Goal: Task Accomplishment & Management: Manage account settings

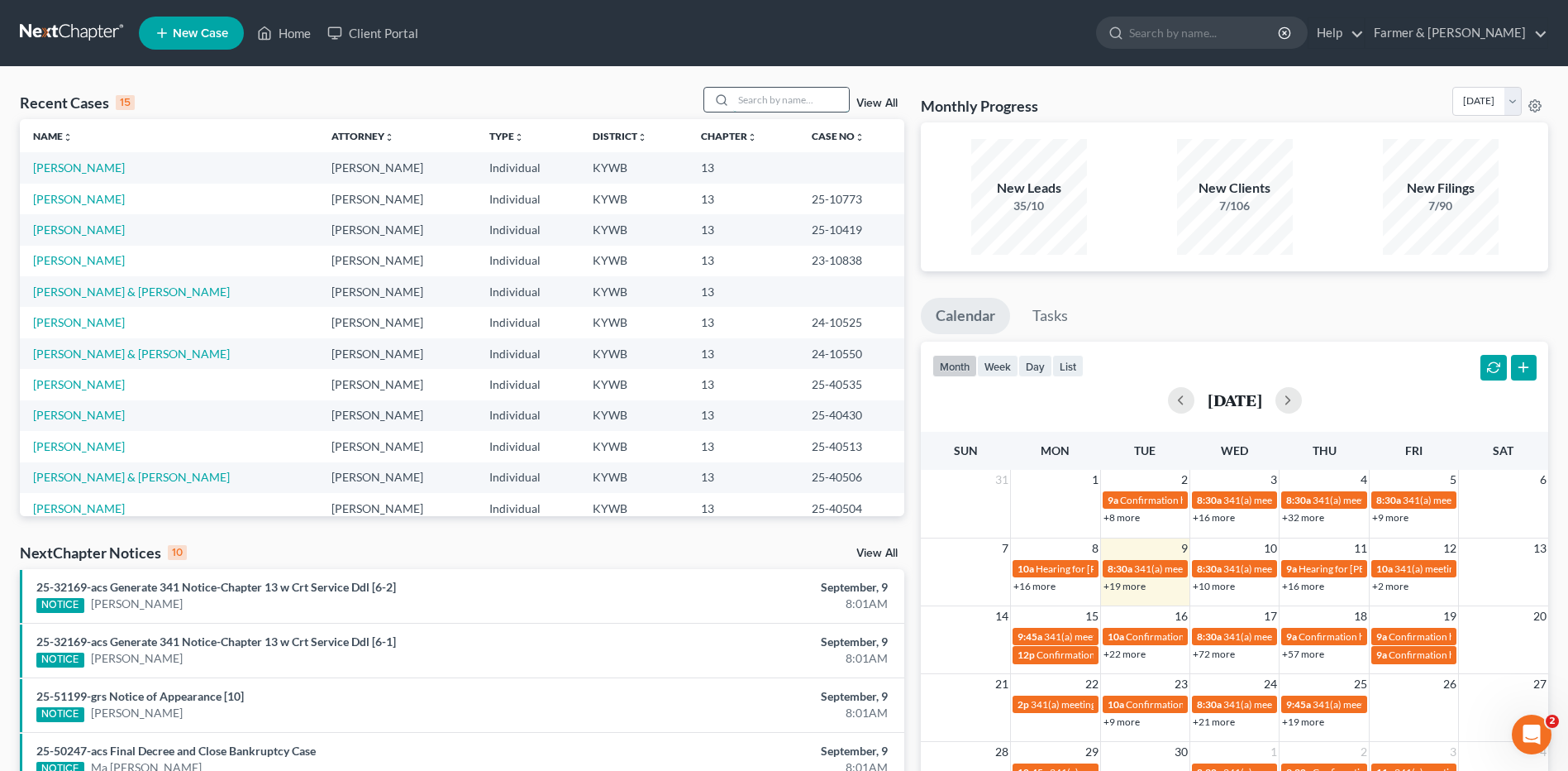
click at [760, 101] on input "search" at bounding box center [790, 100] width 115 height 24
type input "vivian"
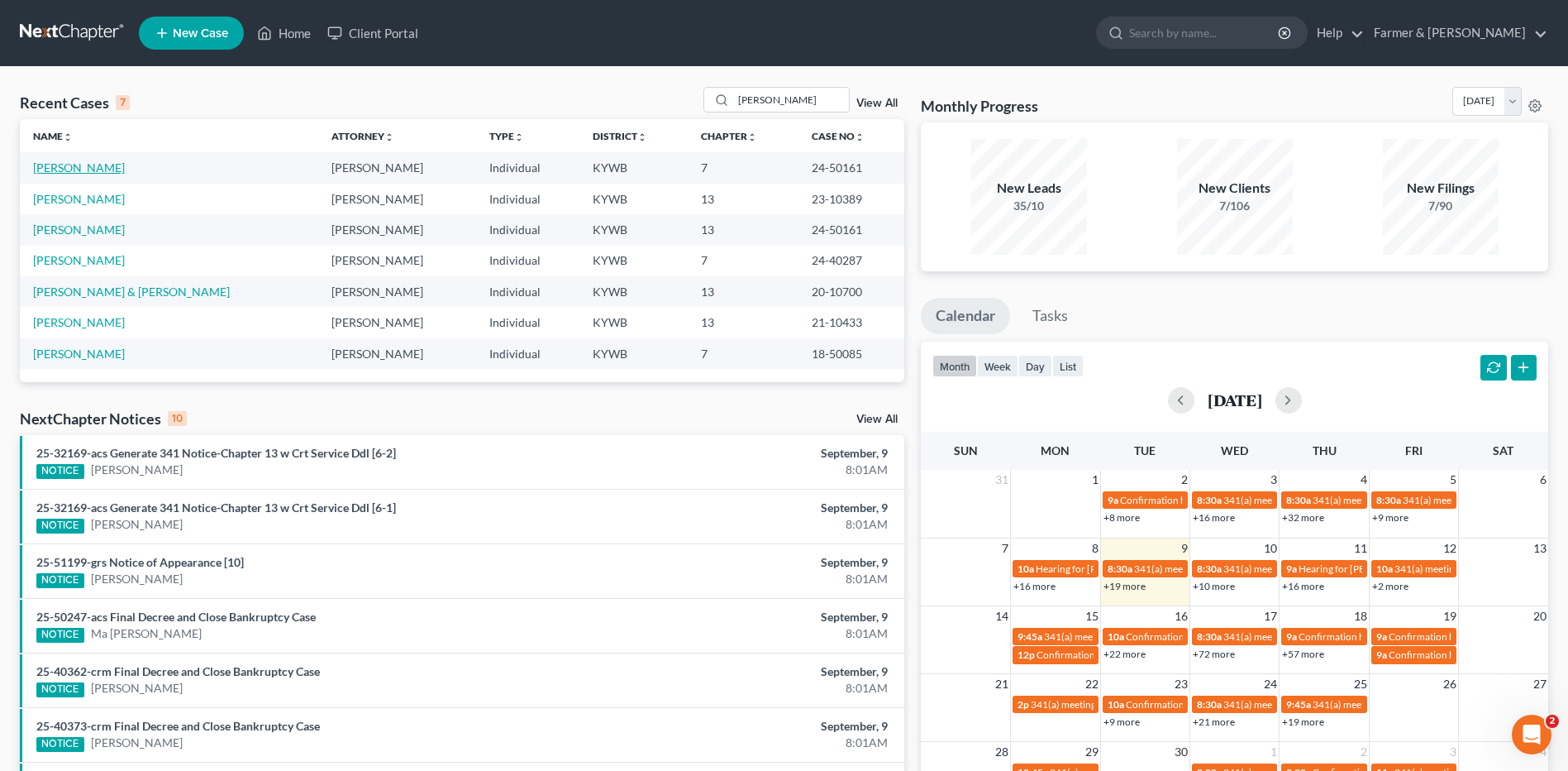
drag, startPoint x: 82, startPoint y: 171, endPoint x: 550, endPoint y: 108, distance: 472.2
click at [82, 171] on link "[PERSON_NAME]" at bounding box center [78, 167] width 91 height 14
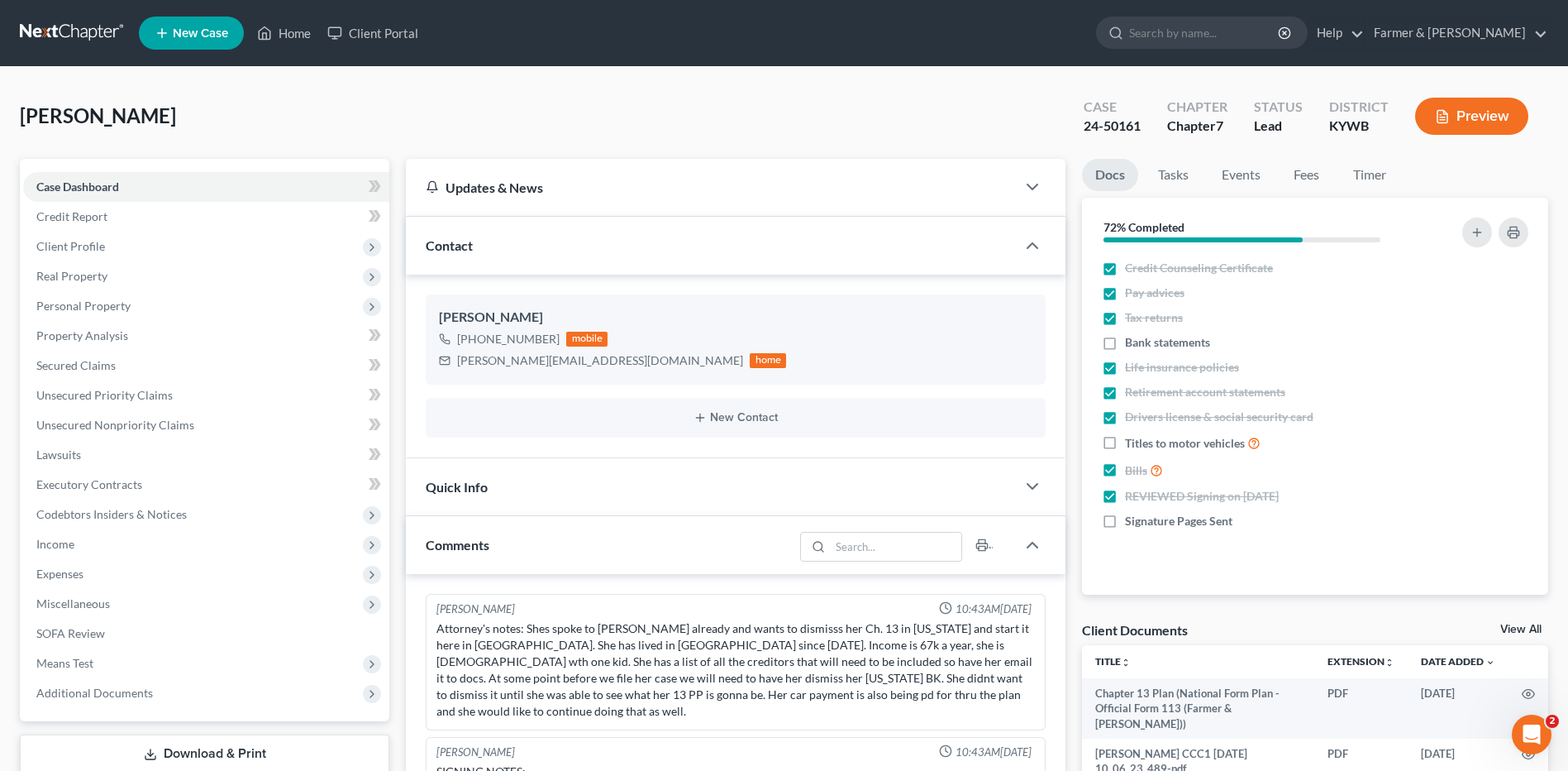
scroll to position [42, 0]
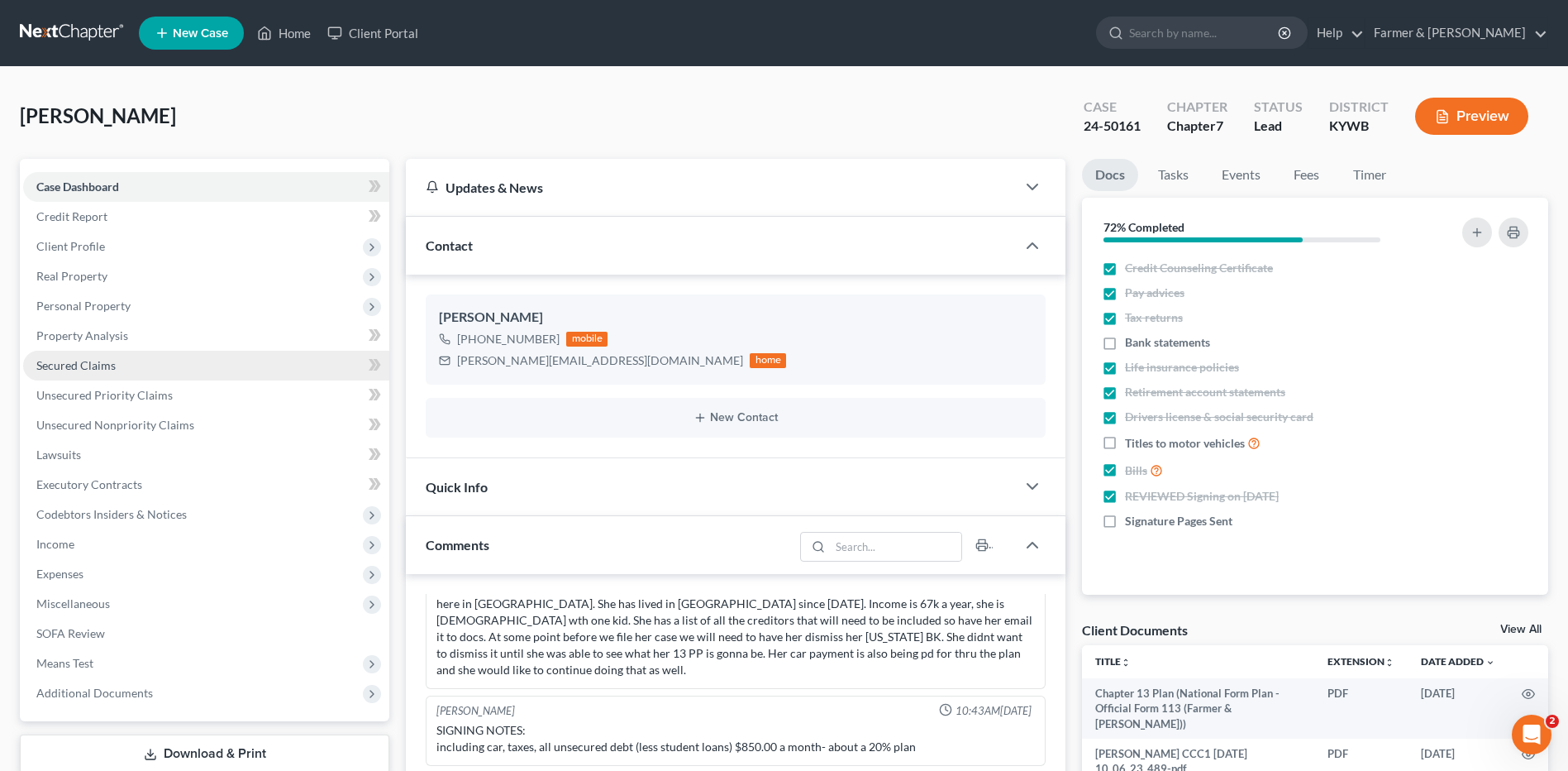
click at [149, 360] on link "Secured Claims" at bounding box center [206, 366] width 366 height 30
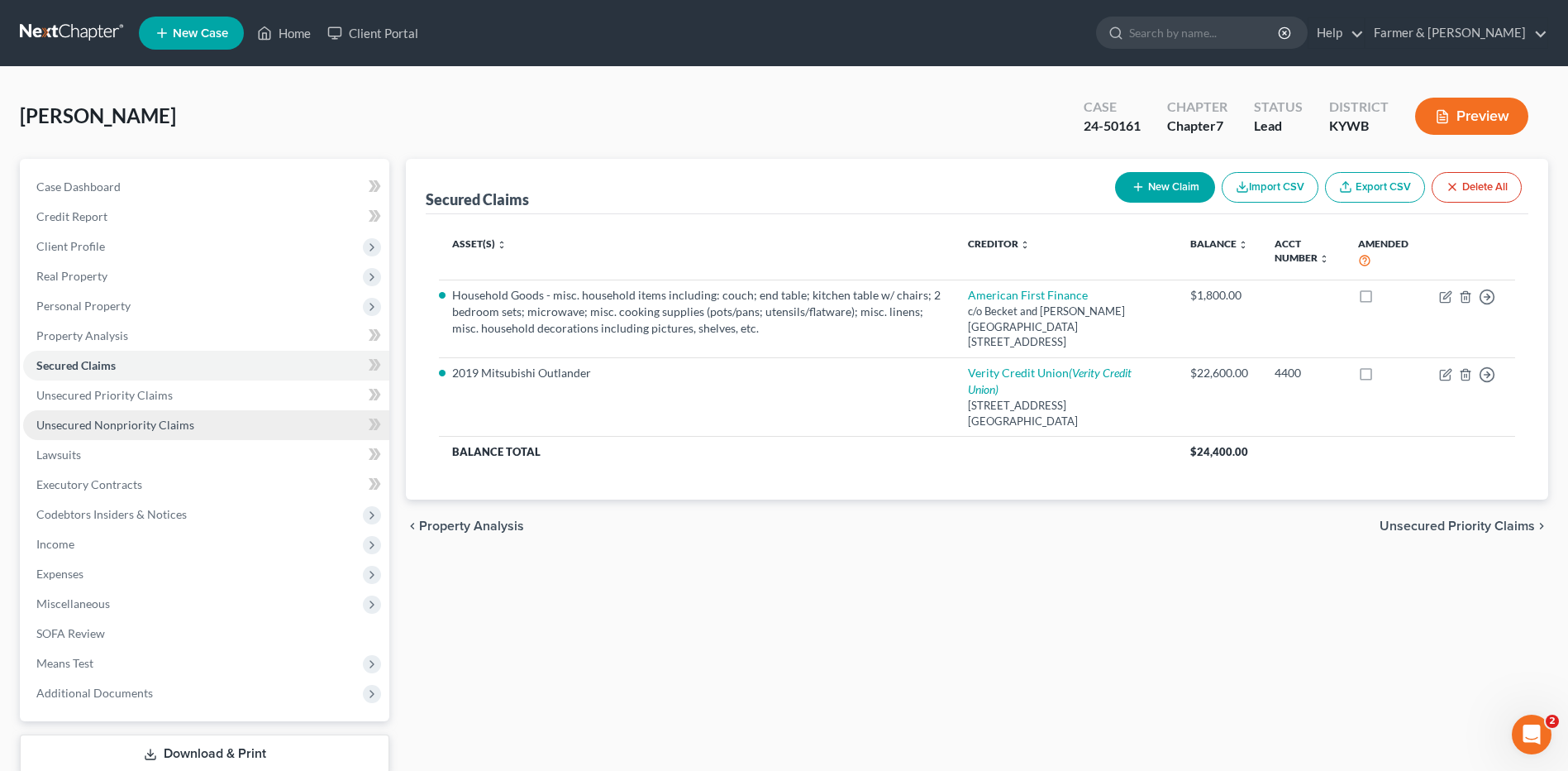
click at [149, 419] on span "Unsecured Nonpriority Claims" at bounding box center [114, 424] width 158 height 14
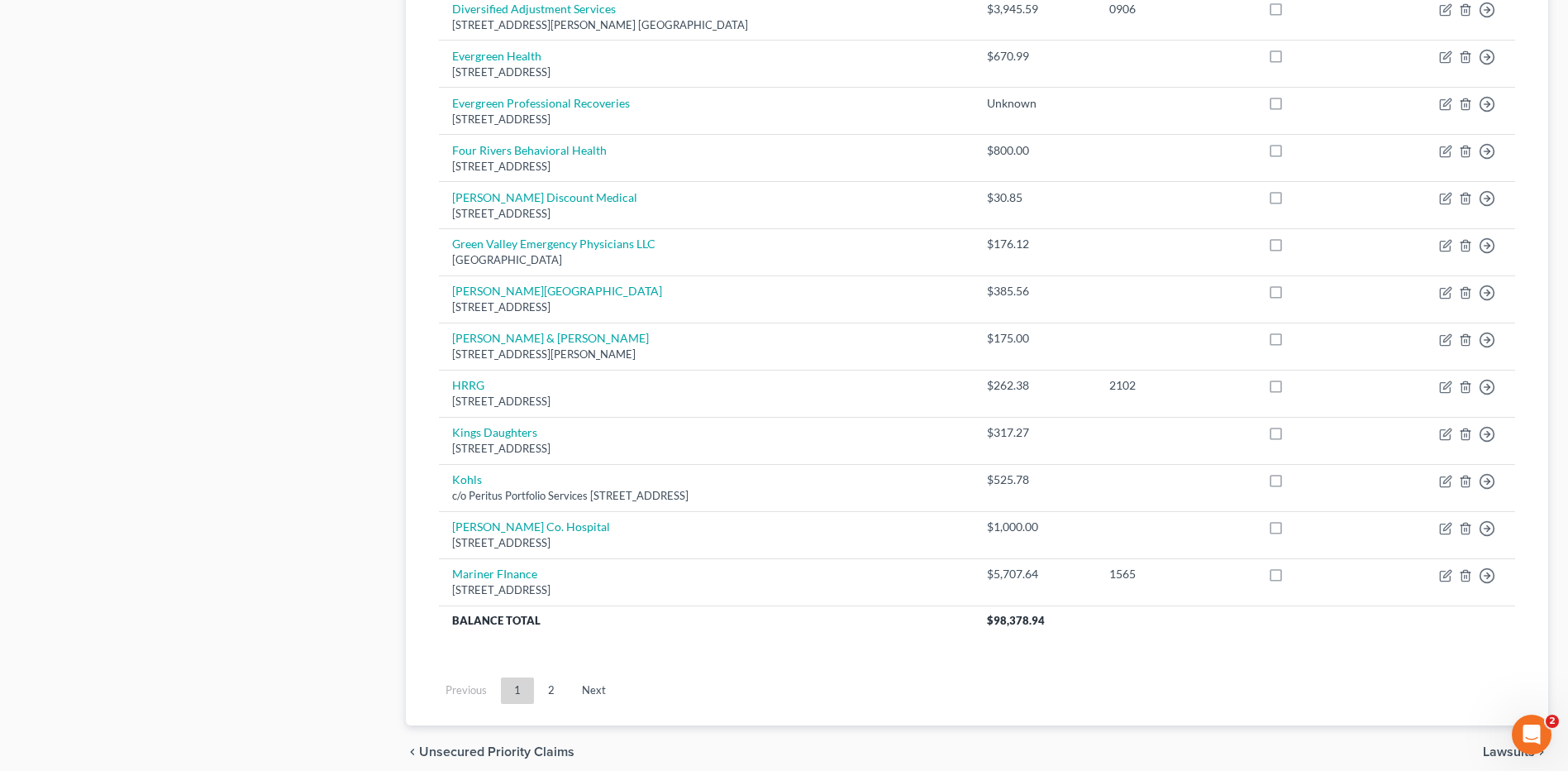
scroll to position [1075, 0]
click at [547, 692] on link "2" at bounding box center [551, 689] width 33 height 27
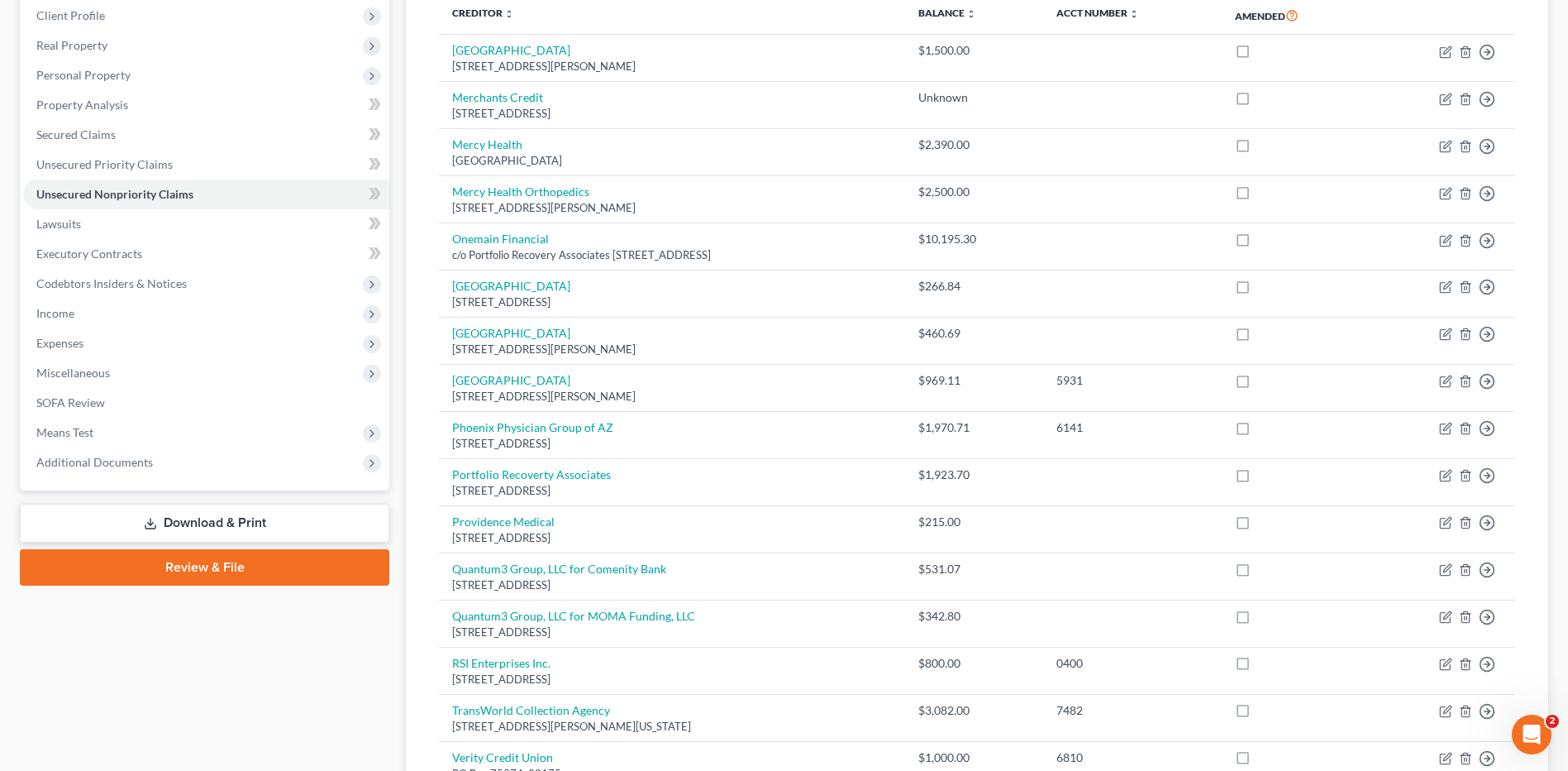
scroll to position [531, 0]
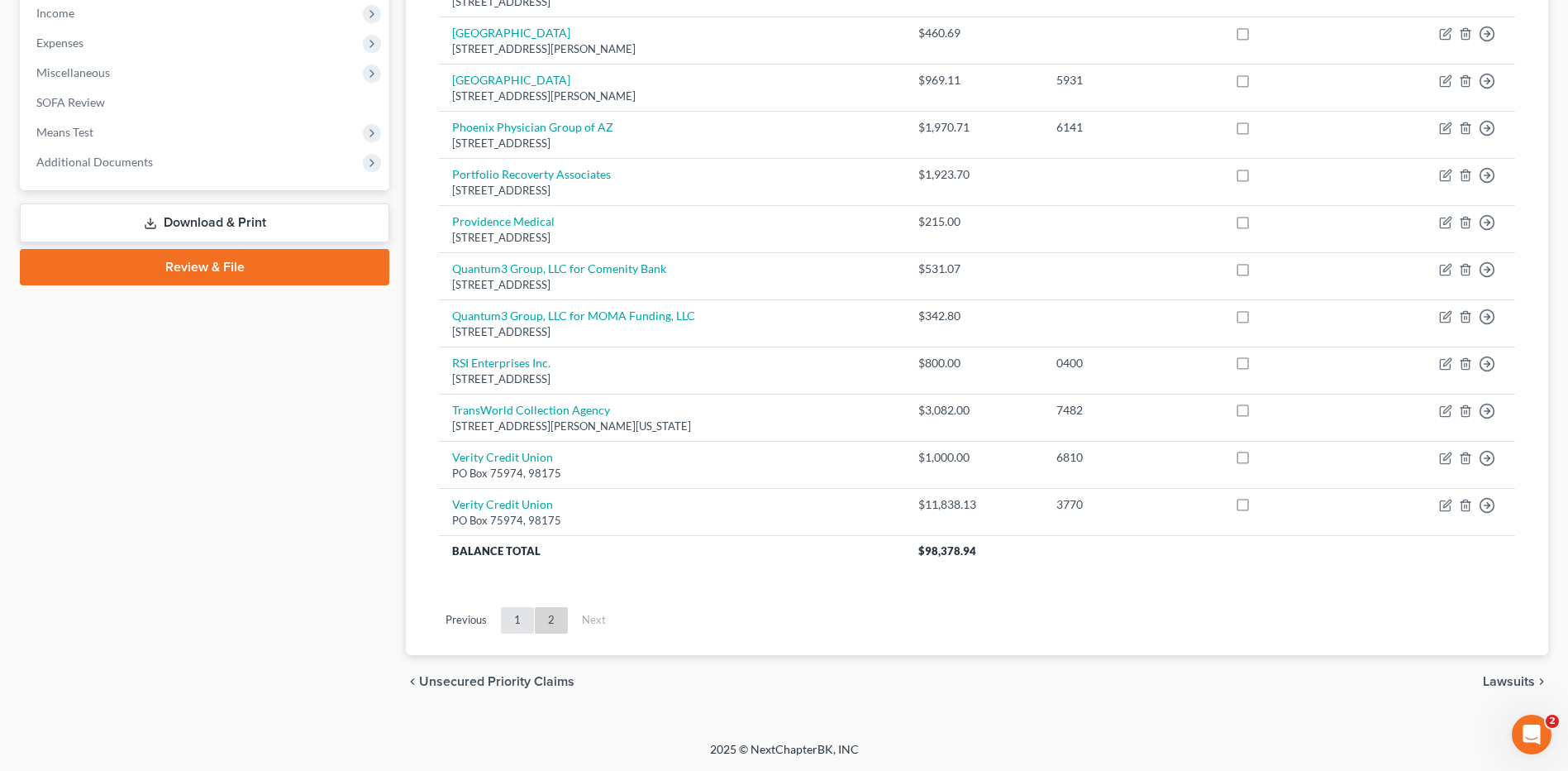
click at [529, 616] on link "1" at bounding box center [518, 620] width 33 height 27
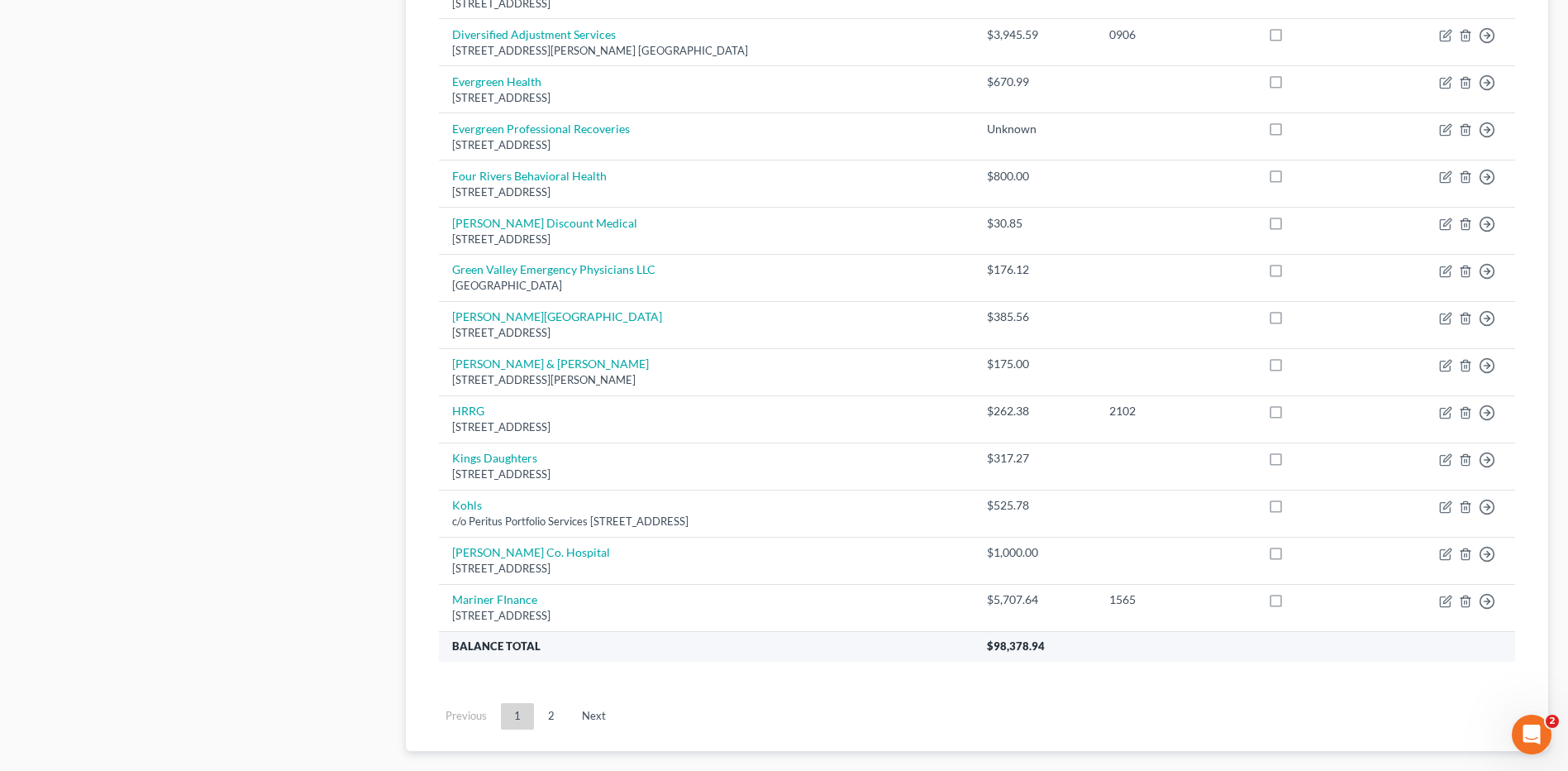
scroll to position [1075, 0]
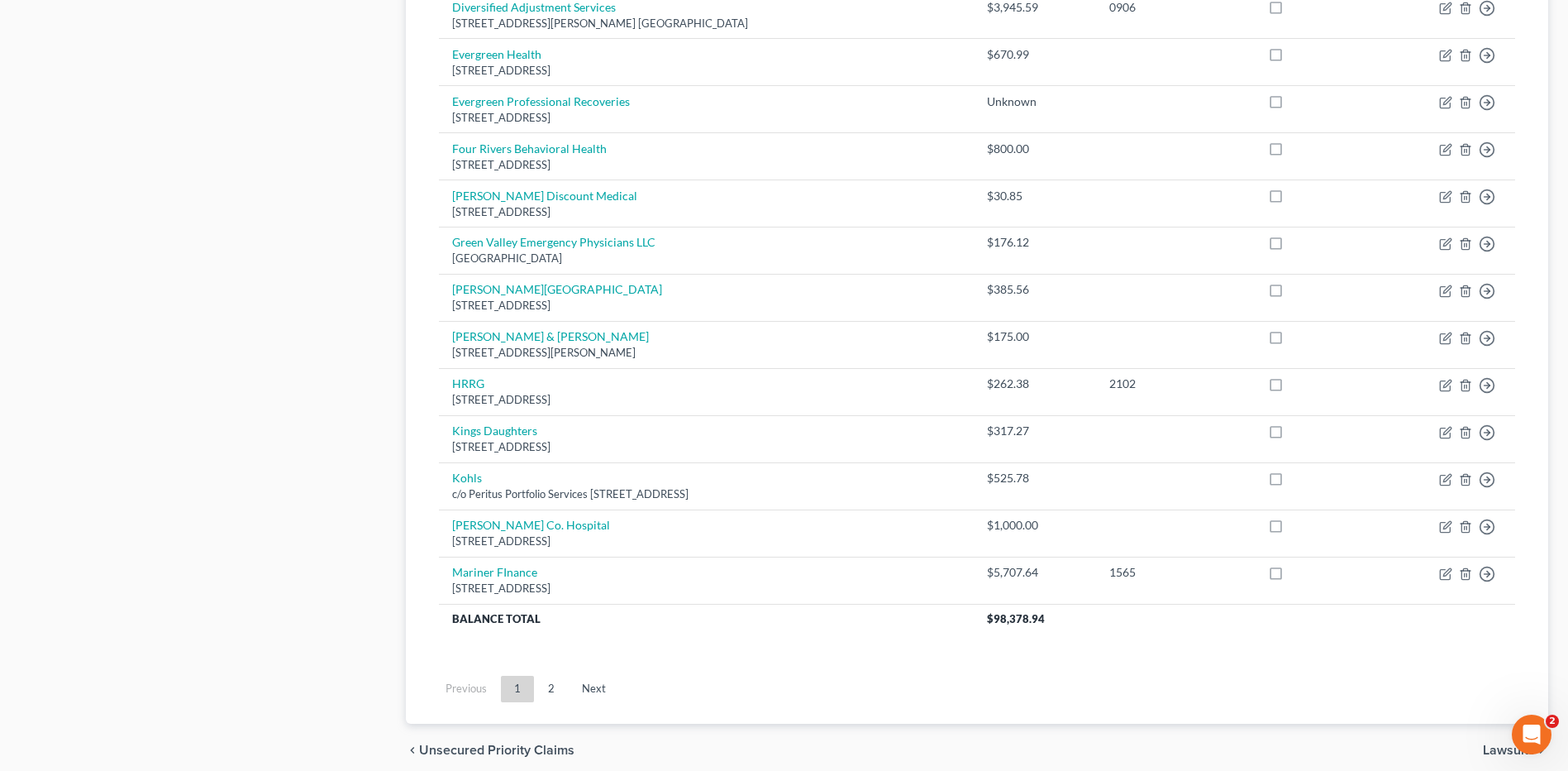
drag, startPoint x: 545, startPoint y: 682, endPoint x: 550, endPoint y: 690, distance: 9.4
click at [550, 690] on link "2" at bounding box center [551, 689] width 33 height 27
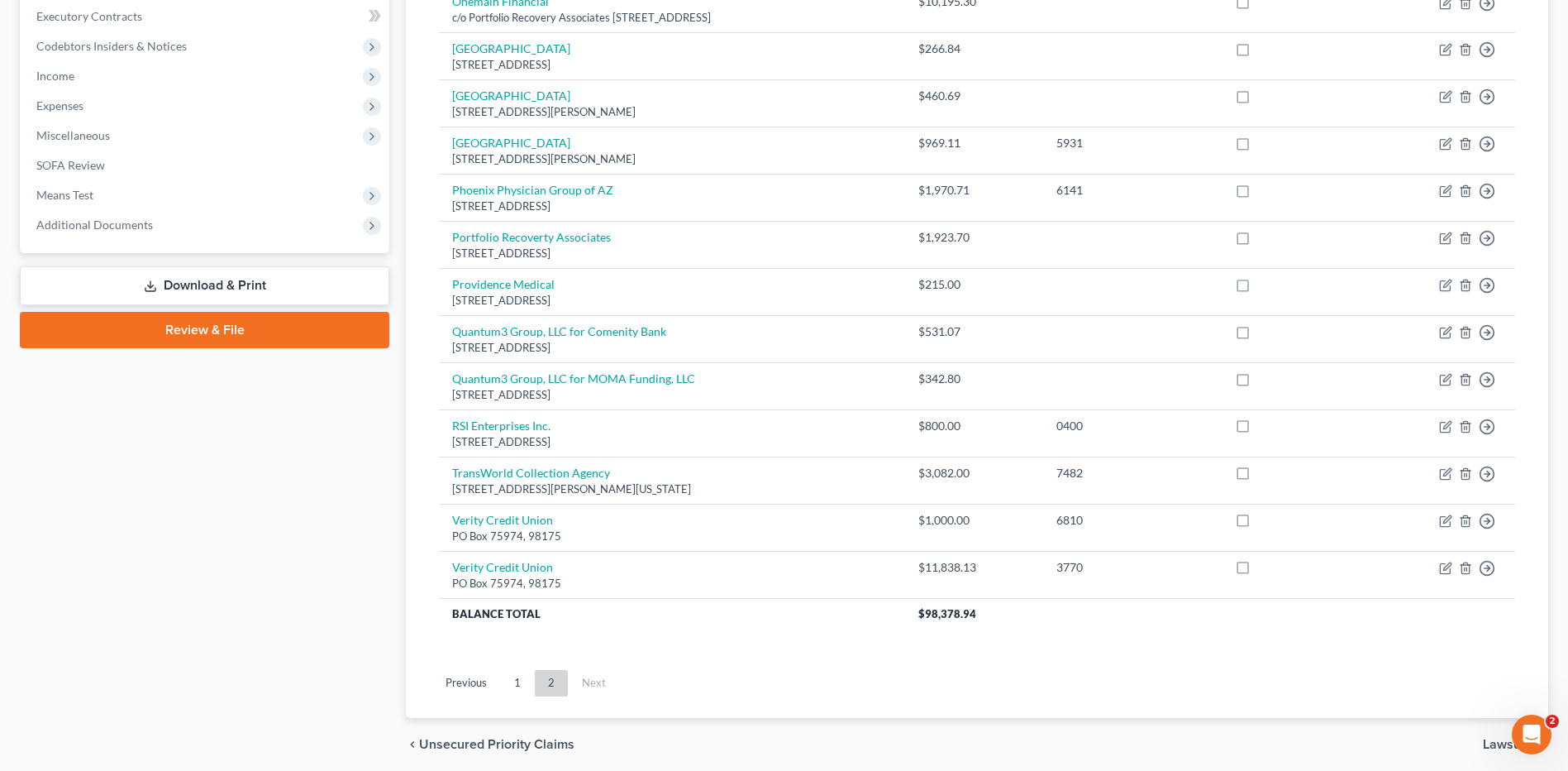
scroll to position [496, 0]
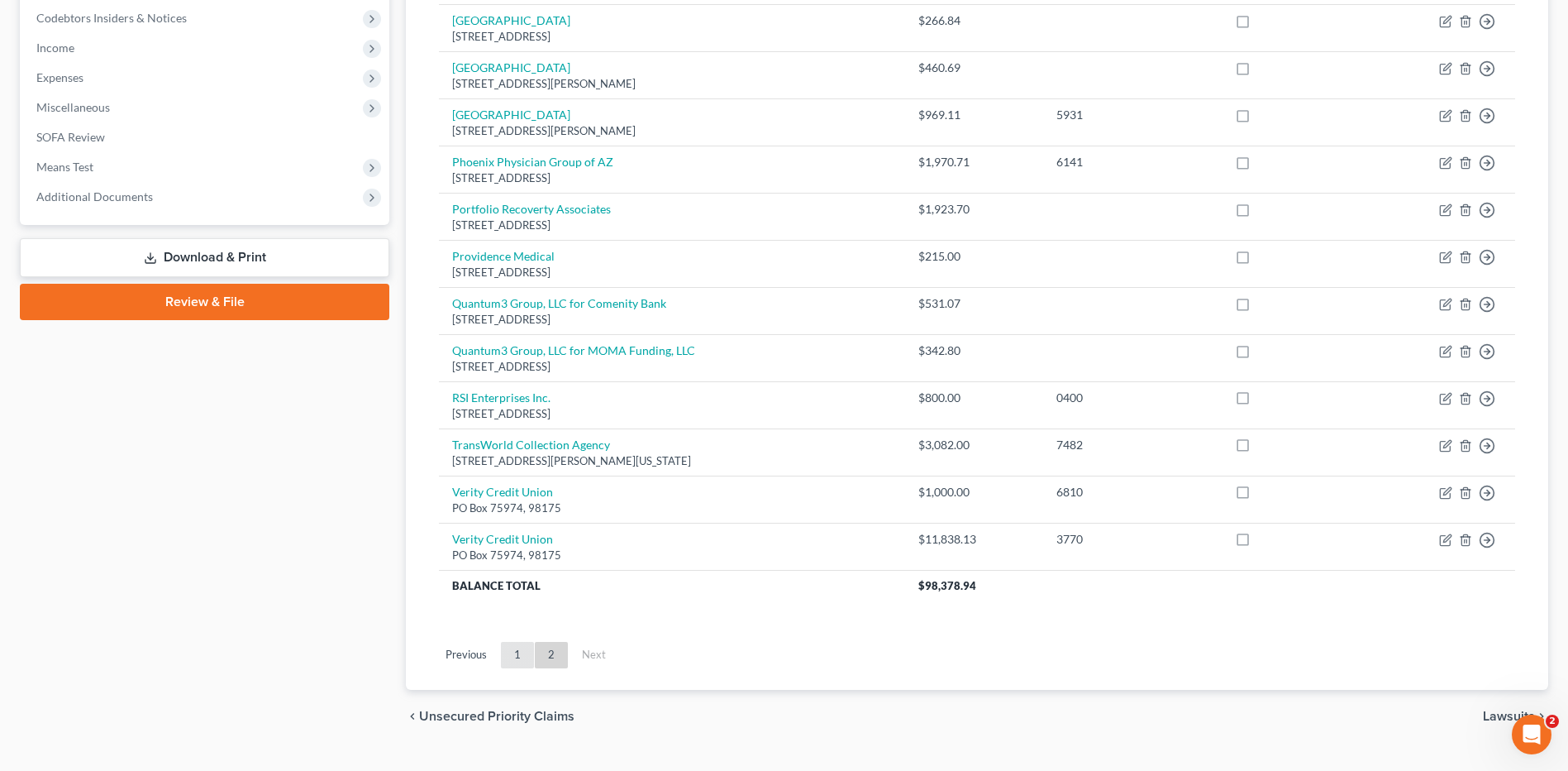
click at [519, 658] on link "1" at bounding box center [518, 655] width 33 height 27
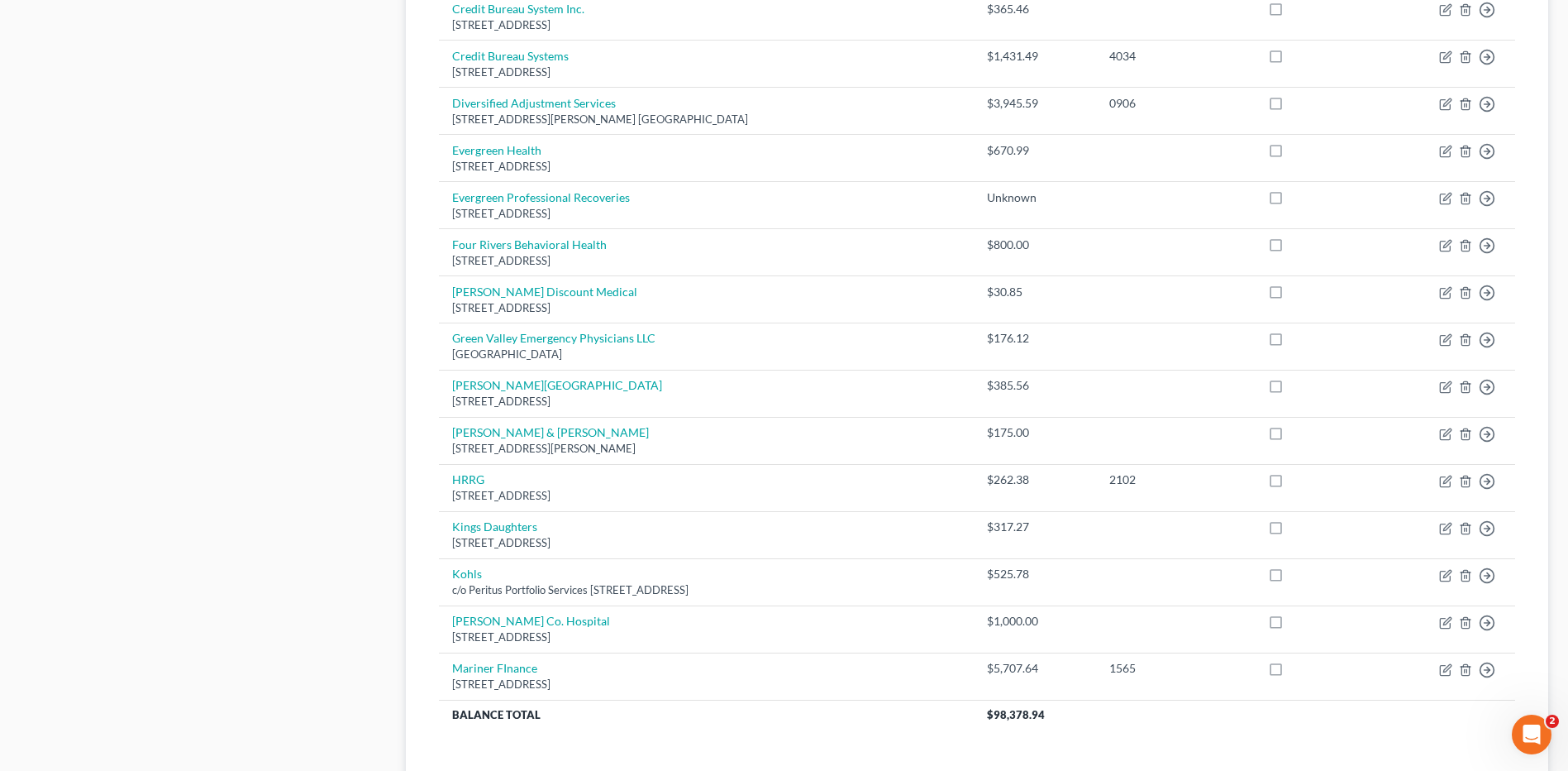
scroll to position [1061, 0]
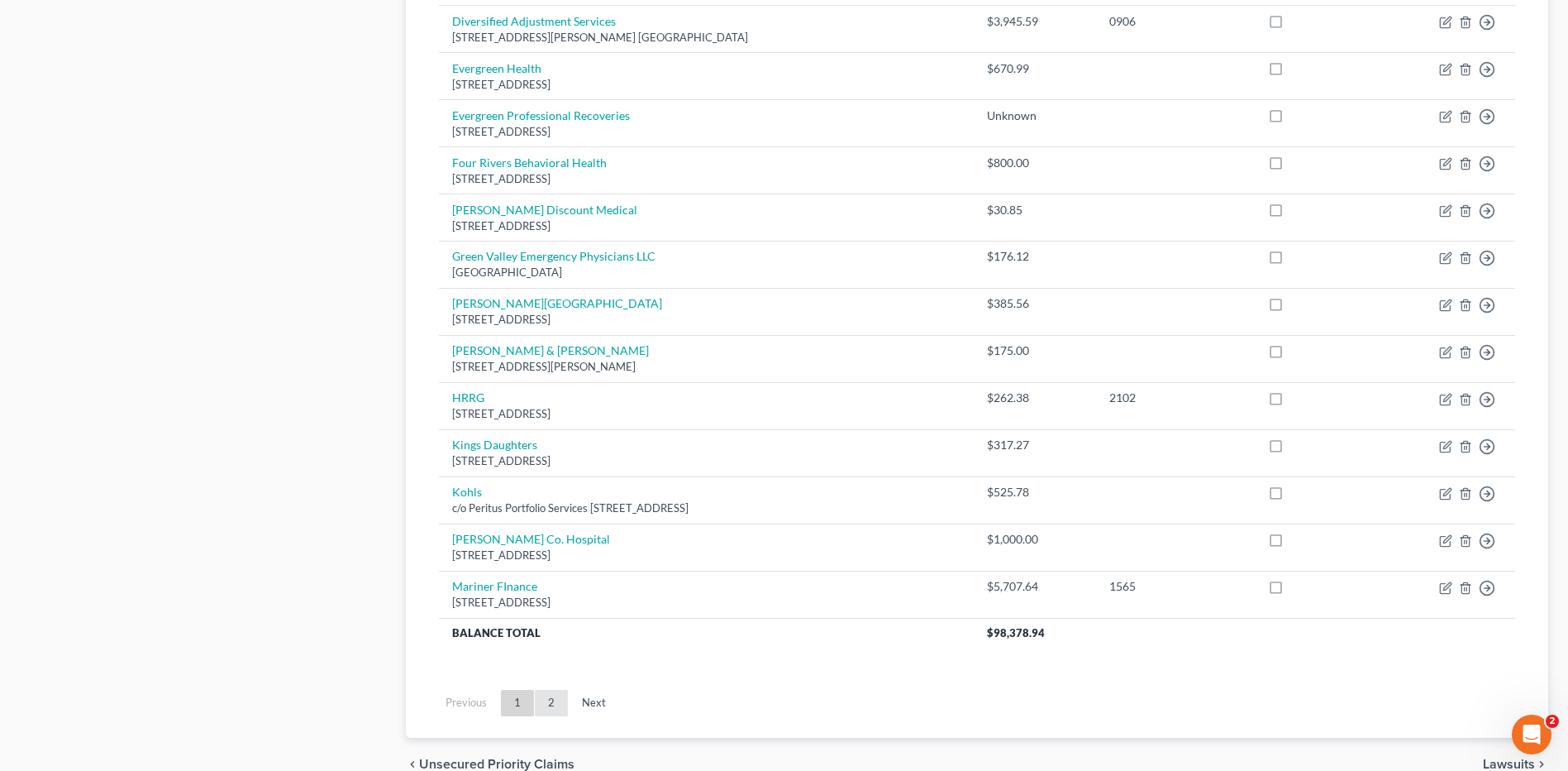
click at [555, 715] on link "2" at bounding box center [551, 703] width 33 height 27
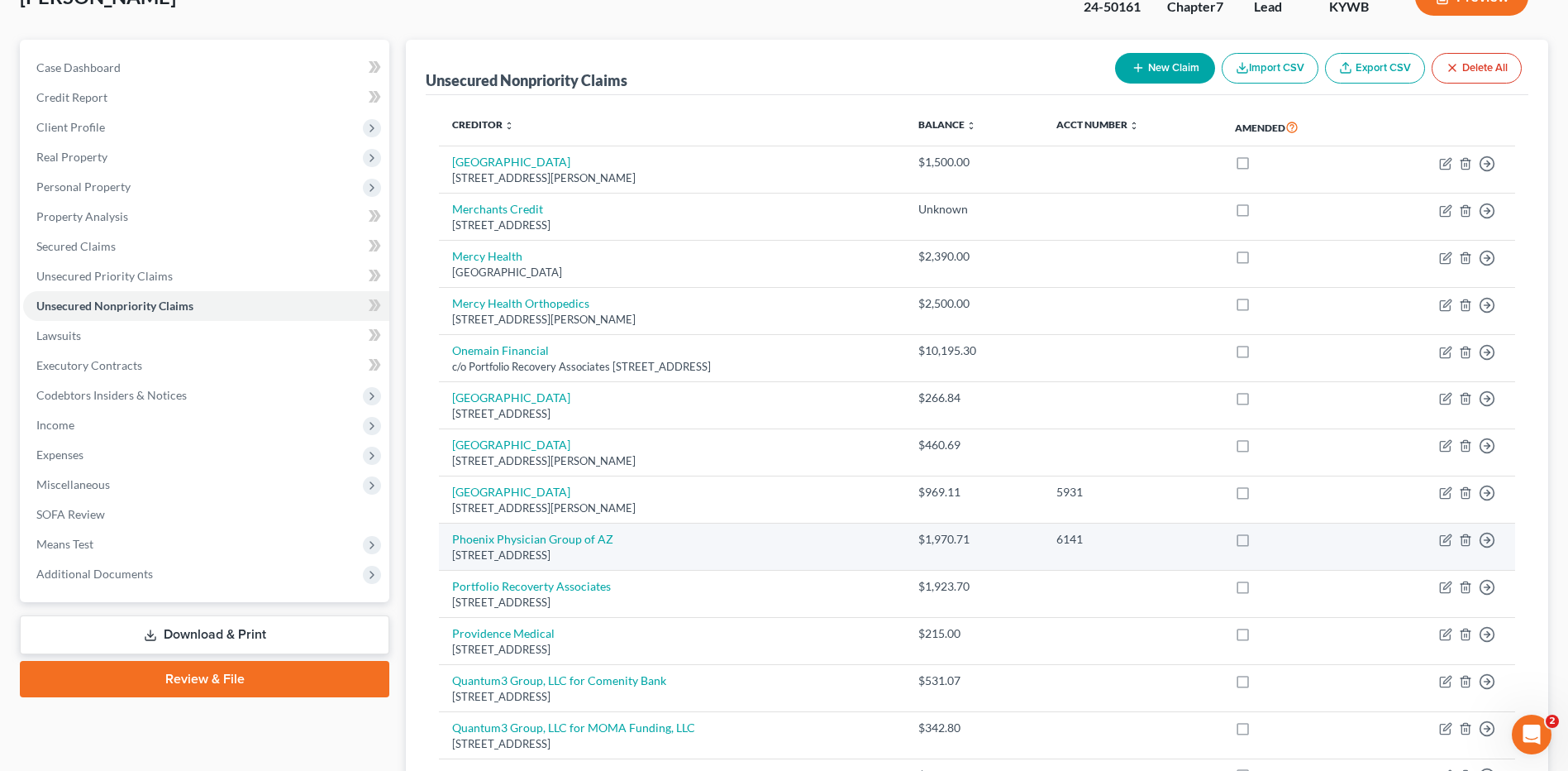
scroll to position [117, 0]
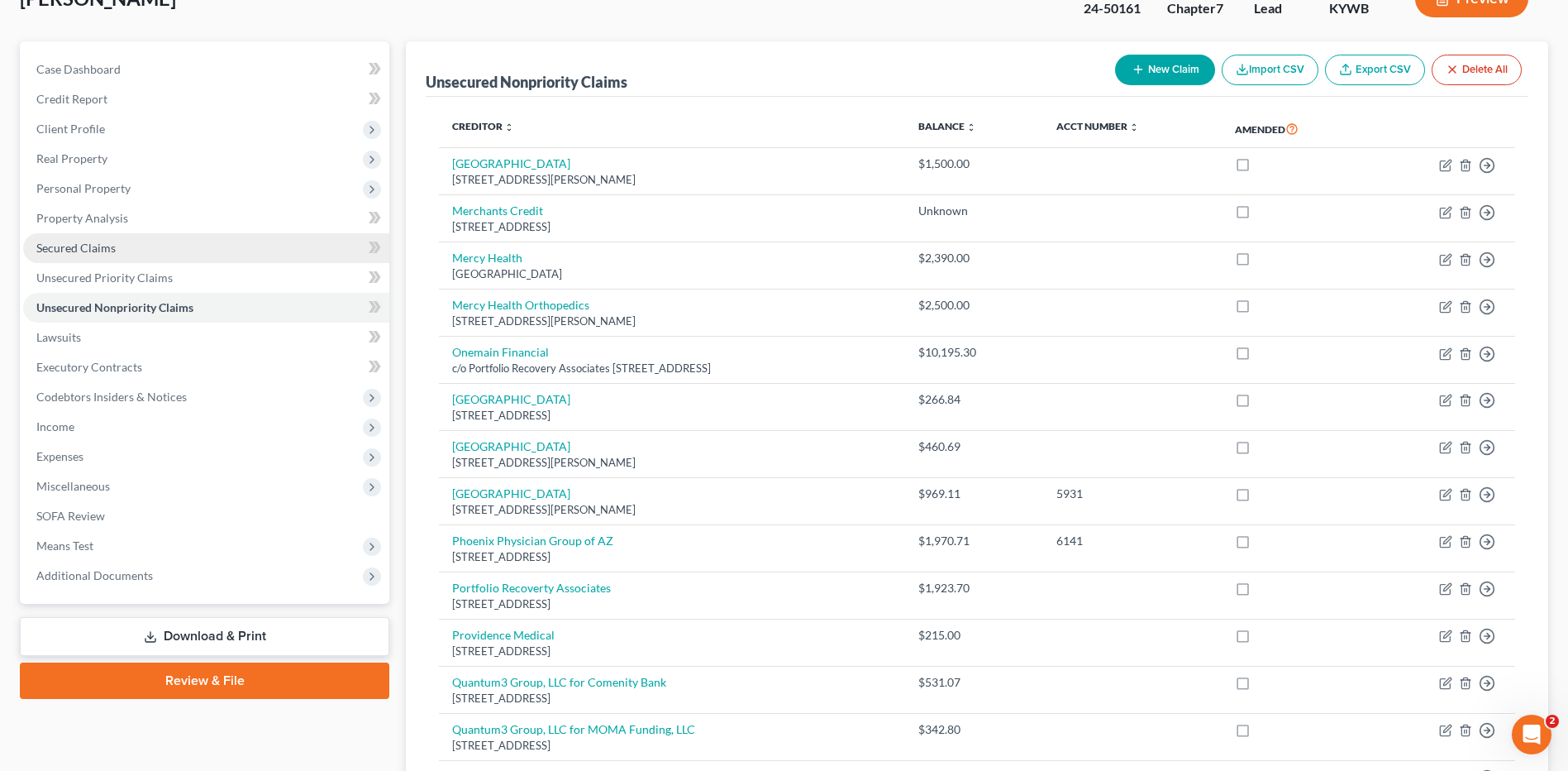
click at [245, 250] on link "Secured Claims" at bounding box center [206, 248] width 366 height 30
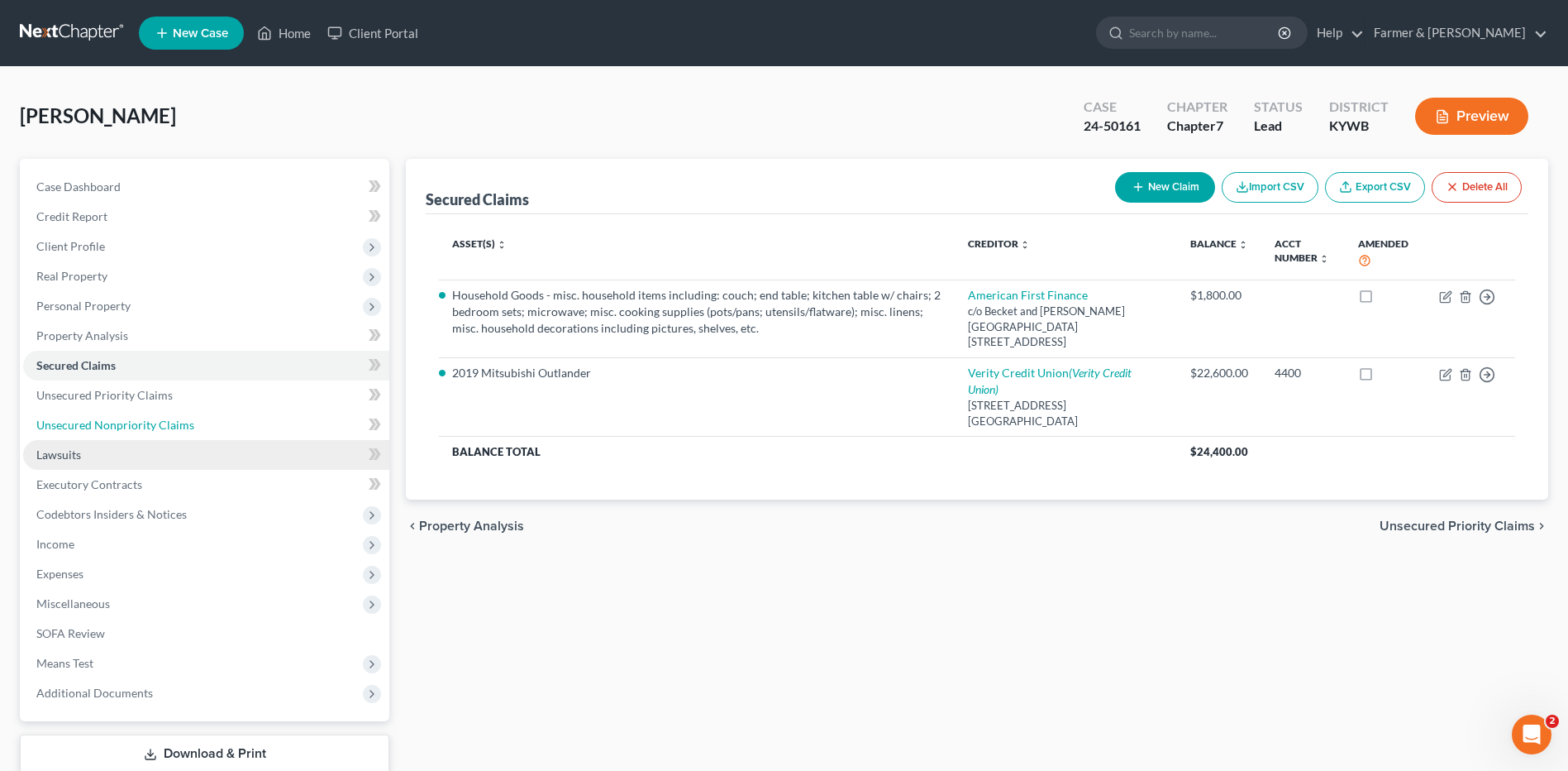
drag, startPoint x: 130, startPoint y: 429, endPoint x: 269, endPoint y: 450, distance: 140.6
click at [130, 429] on span "Unsecured Nonpriority Claims" at bounding box center [114, 424] width 158 height 14
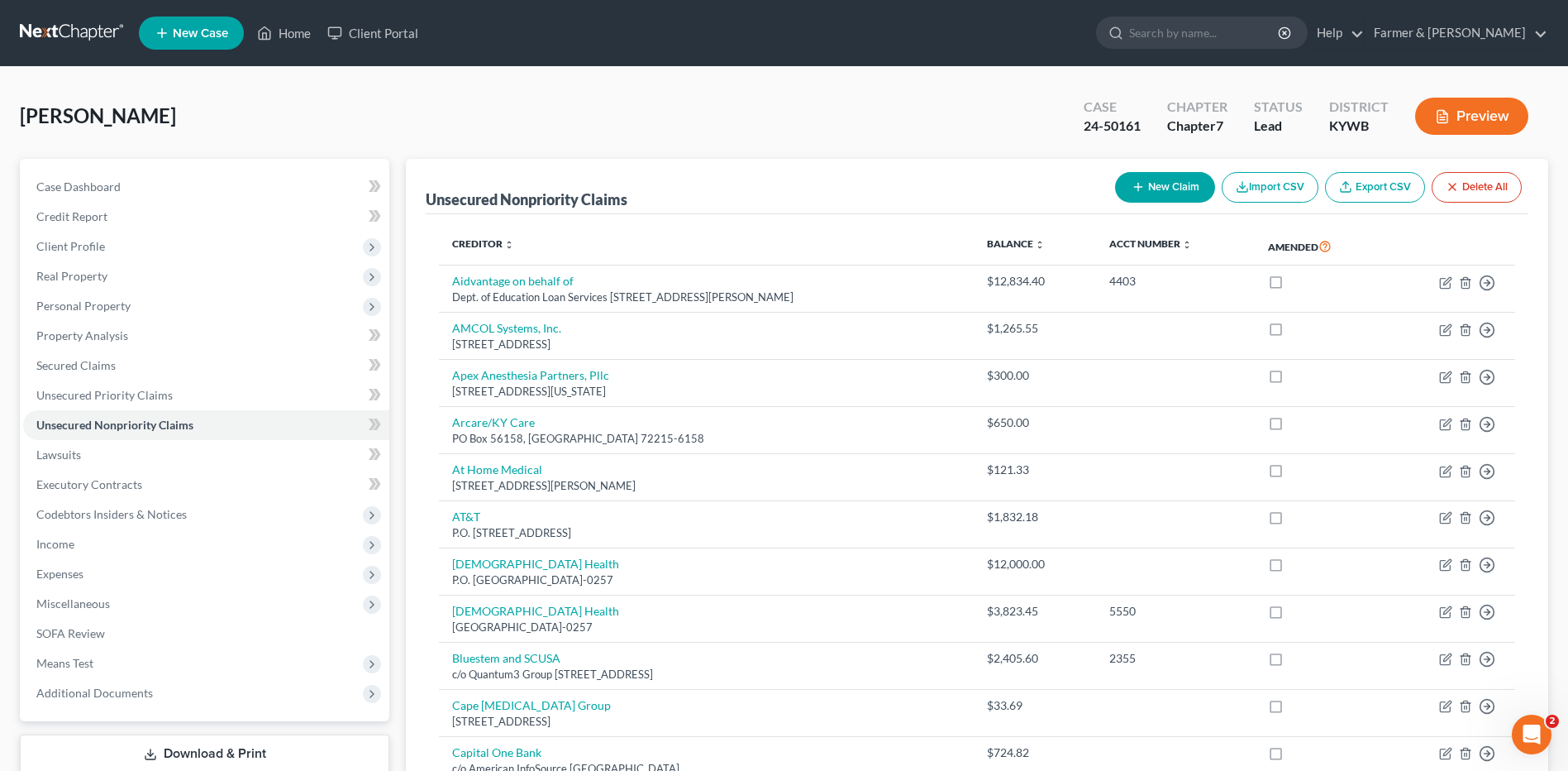
click at [1154, 177] on button "New Claim" at bounding box center [1165, 187] width 100 height 30
select select "0"
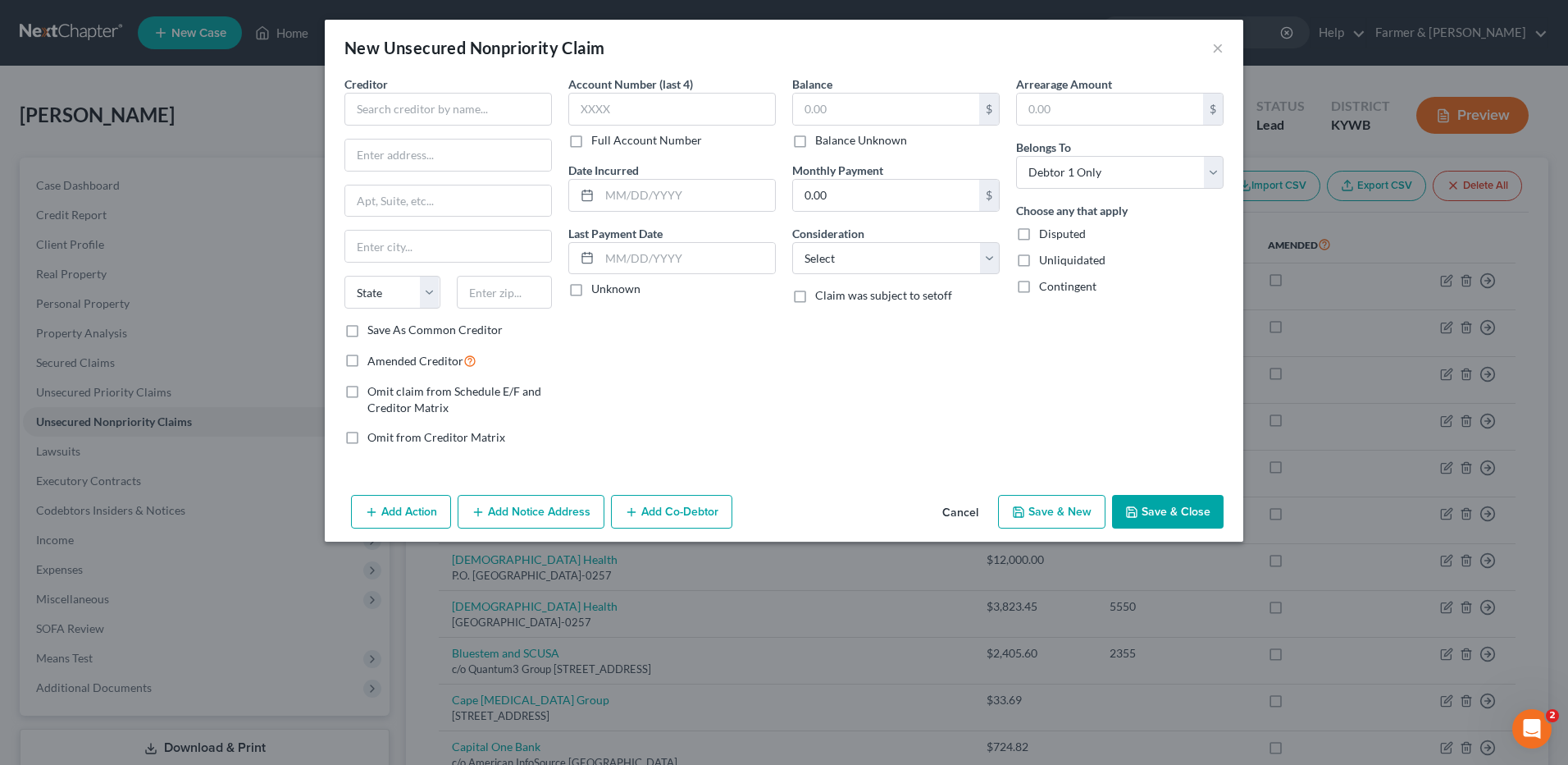
click at [505, 127] on div "Creditor * State AL AK AR AZ CA CO CT DE DC FL GA GU HI ID IL IN IA KS KY LA ME…" at bounding box center [448, 198] width 208 height 246
click at [515, 115] on input "text" at bounding box center [448, 109] width 208 height 33
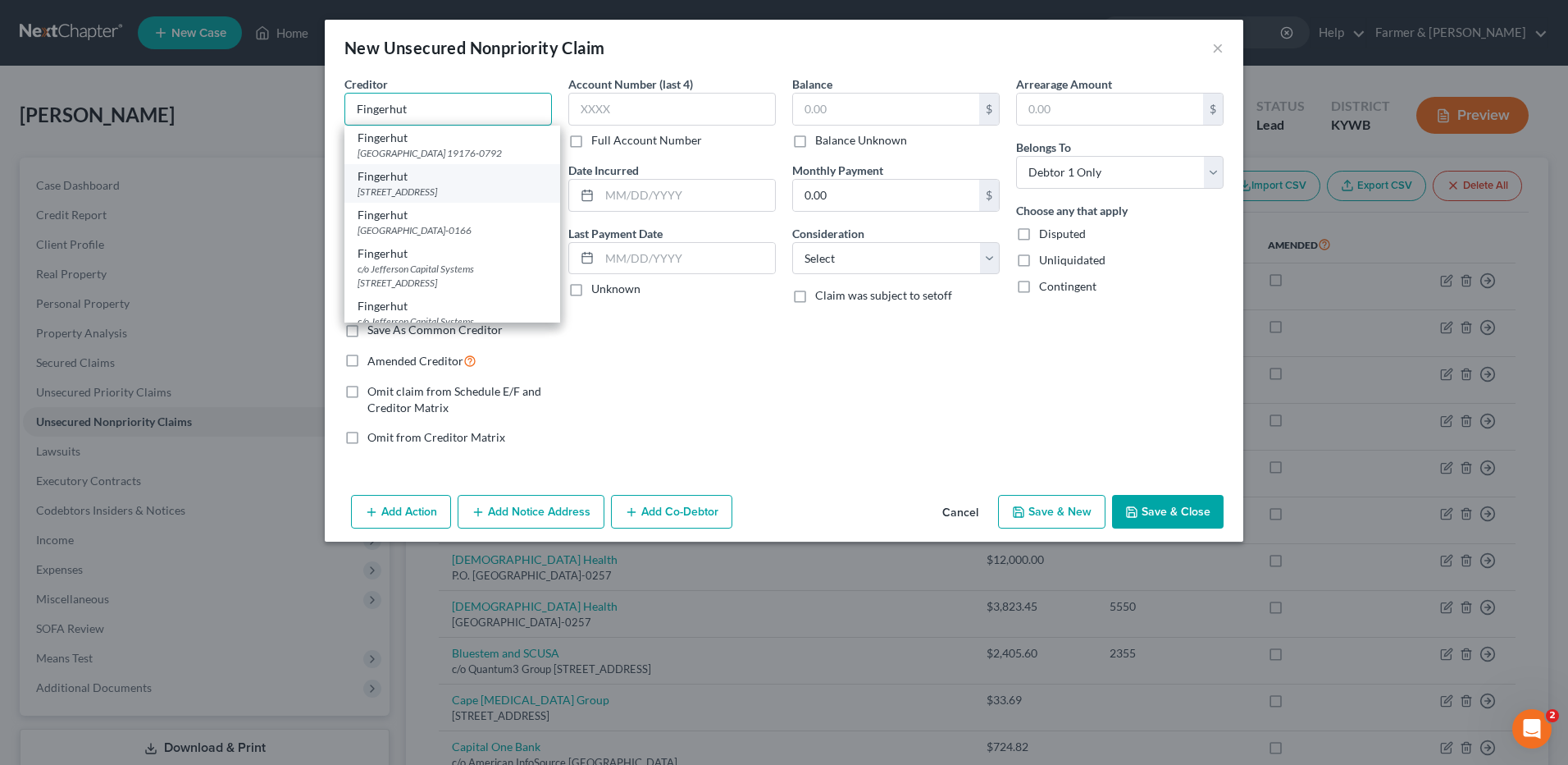
type input "Fingerhut"
click at [459, 199] on div "6250 Ridgewood Rd, Saint Cloud, MN 56303" at bounding box center [452, 191] width 190 height 14
type input "6250 Ridgewood Rd"
type input "Saint Cloud"
select select "24"
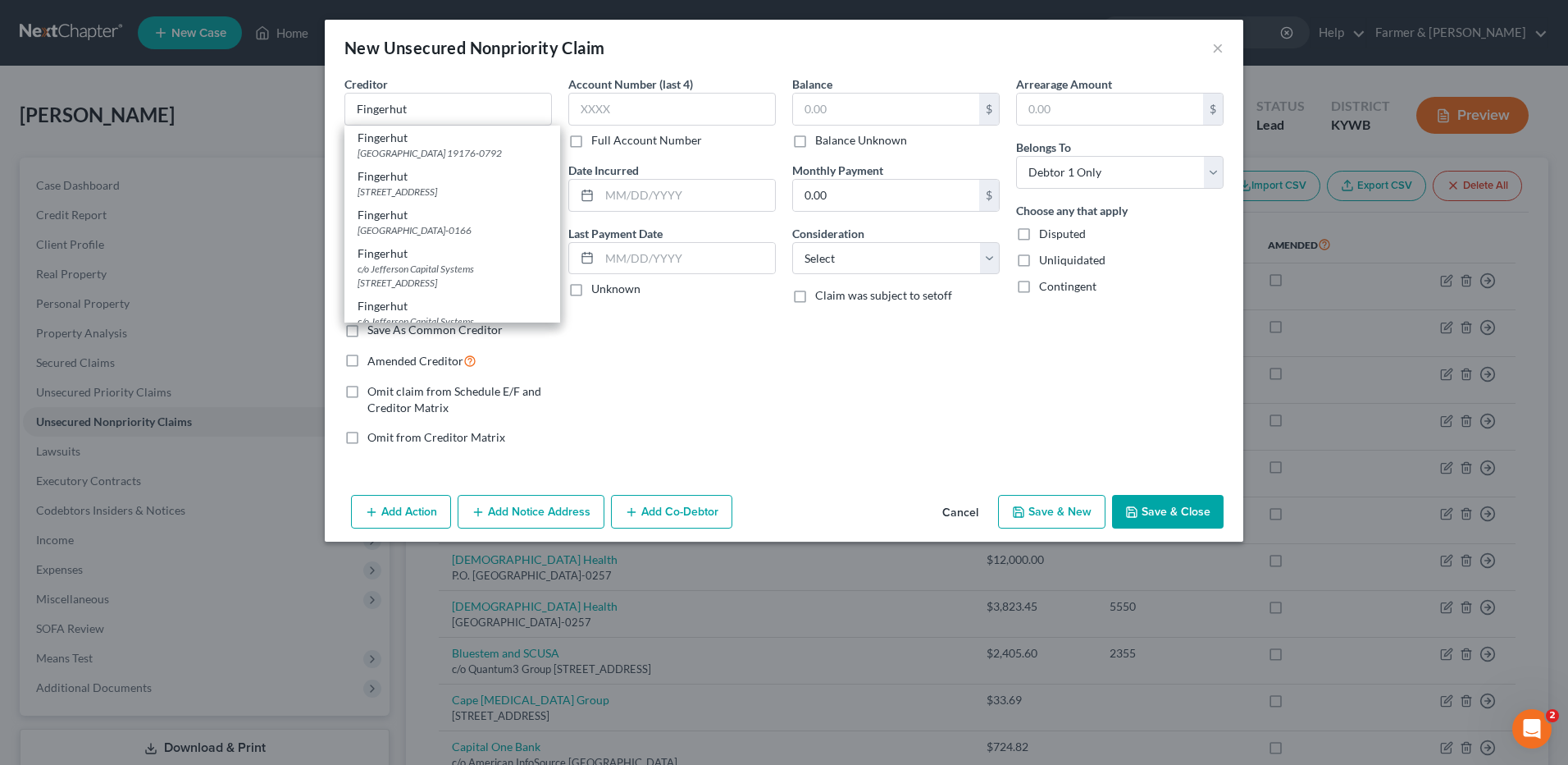
type input "56303"
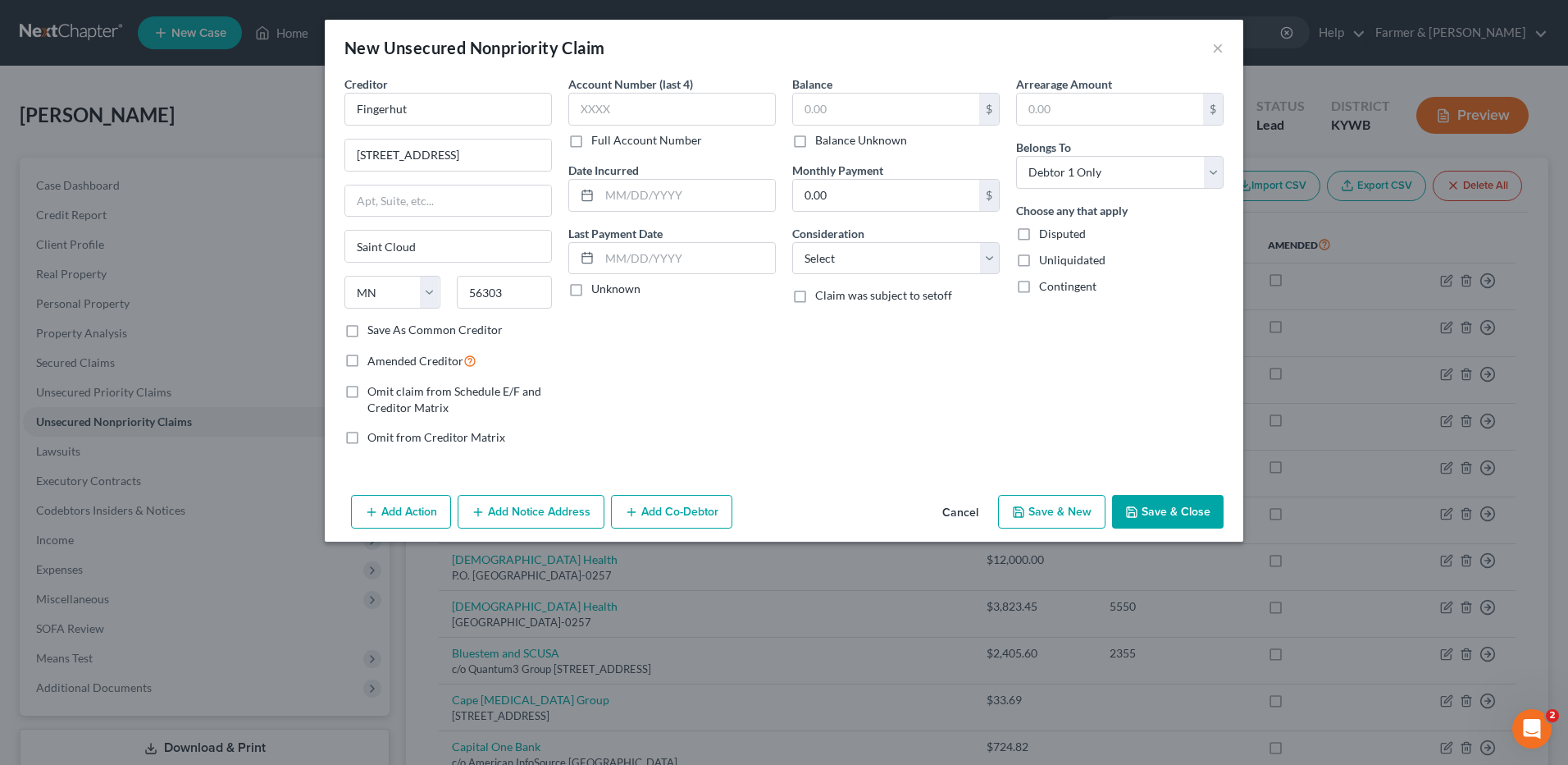
click at [815, 140] on label "Balance Unknown" at bounding box center [861, 140] width 92 height 16
click at [822, 140] on input "Balance Unknown" at bounding box center [827, 137] width 11 height 11
checkbox input "true"
type input "0.00"
click at [1190, 508] on button "Save & Close" at bounding box center [1168, 512] width 112 height 35
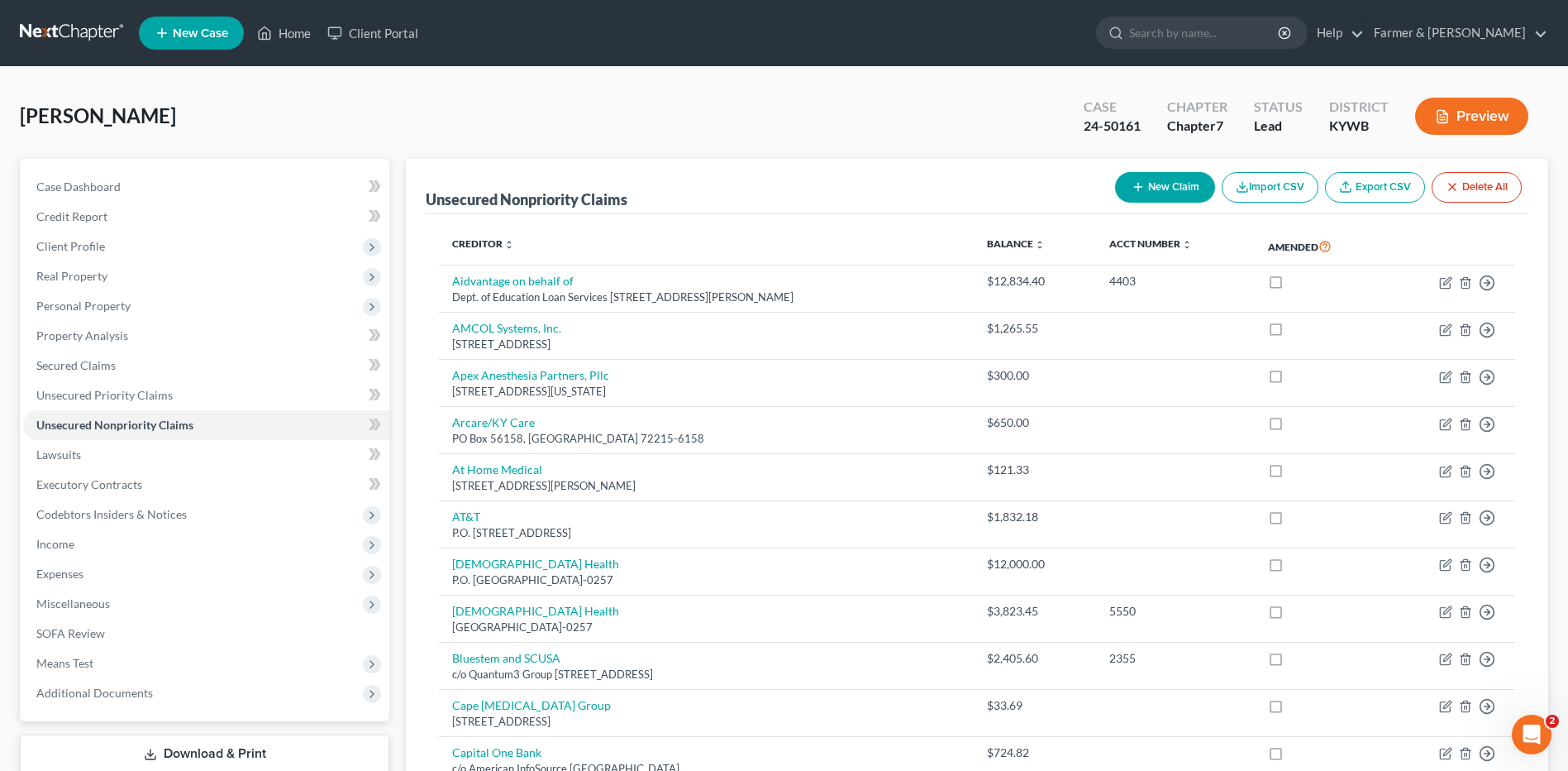
click at [30, 30] on link at bounding box center [72, 33] width 106 height 30
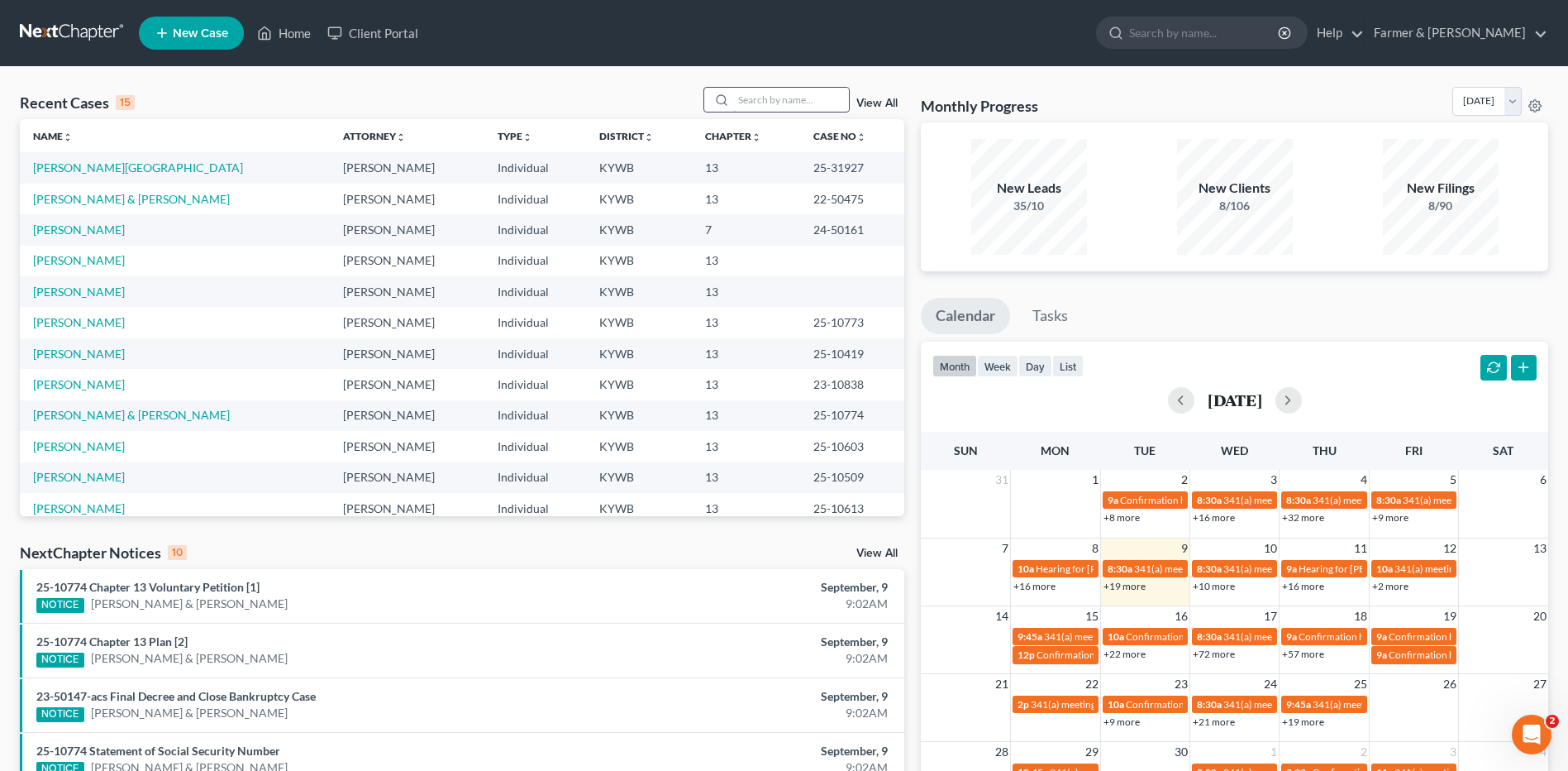
click at [800, 101] on input "search" at bounding box center [790, 100] width 115 height 24
paste input "25-50129"
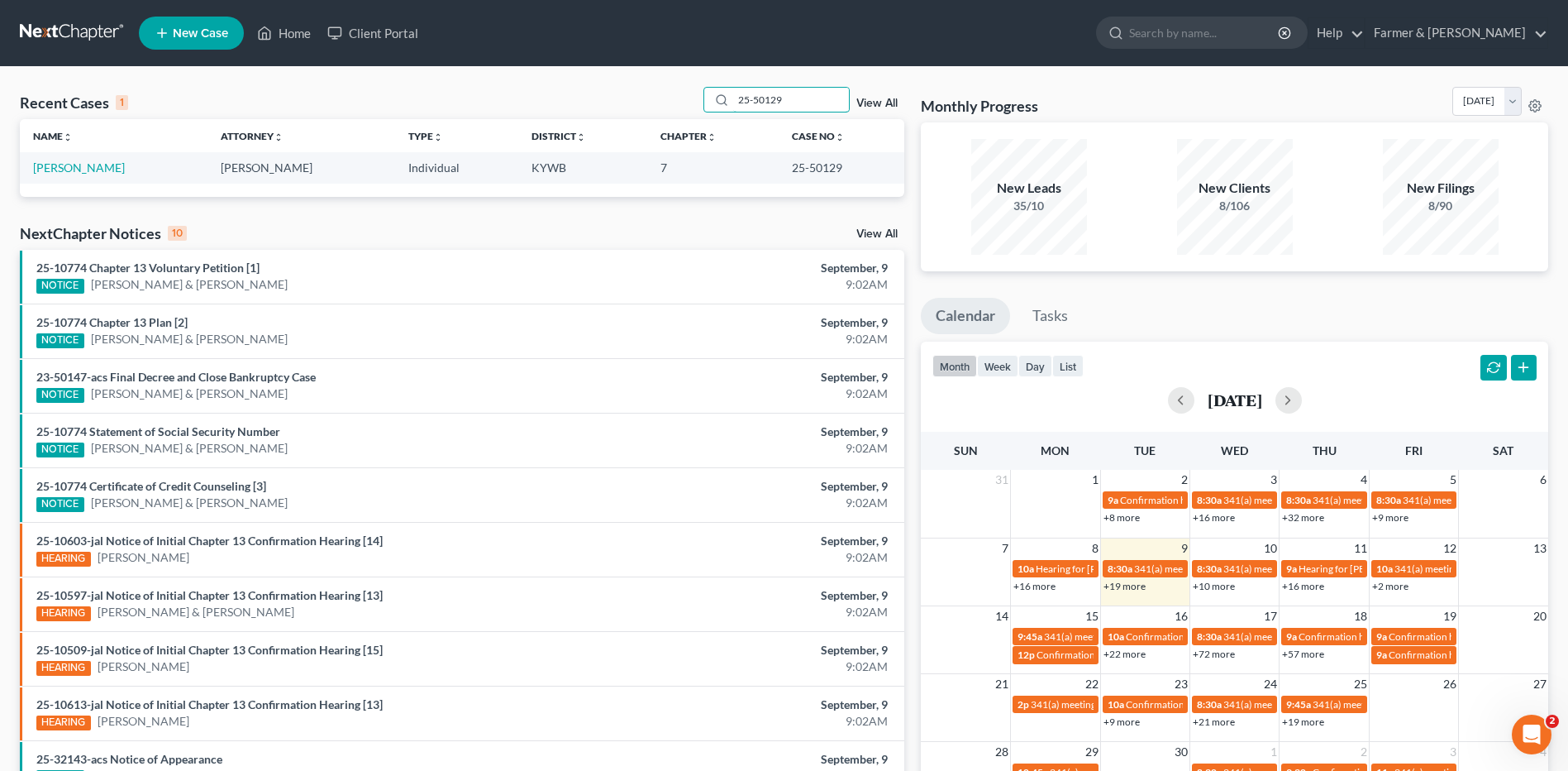
type input "25-50129"
click at [62, 19] on link at bounding box center [72, 33] width 106 height 30
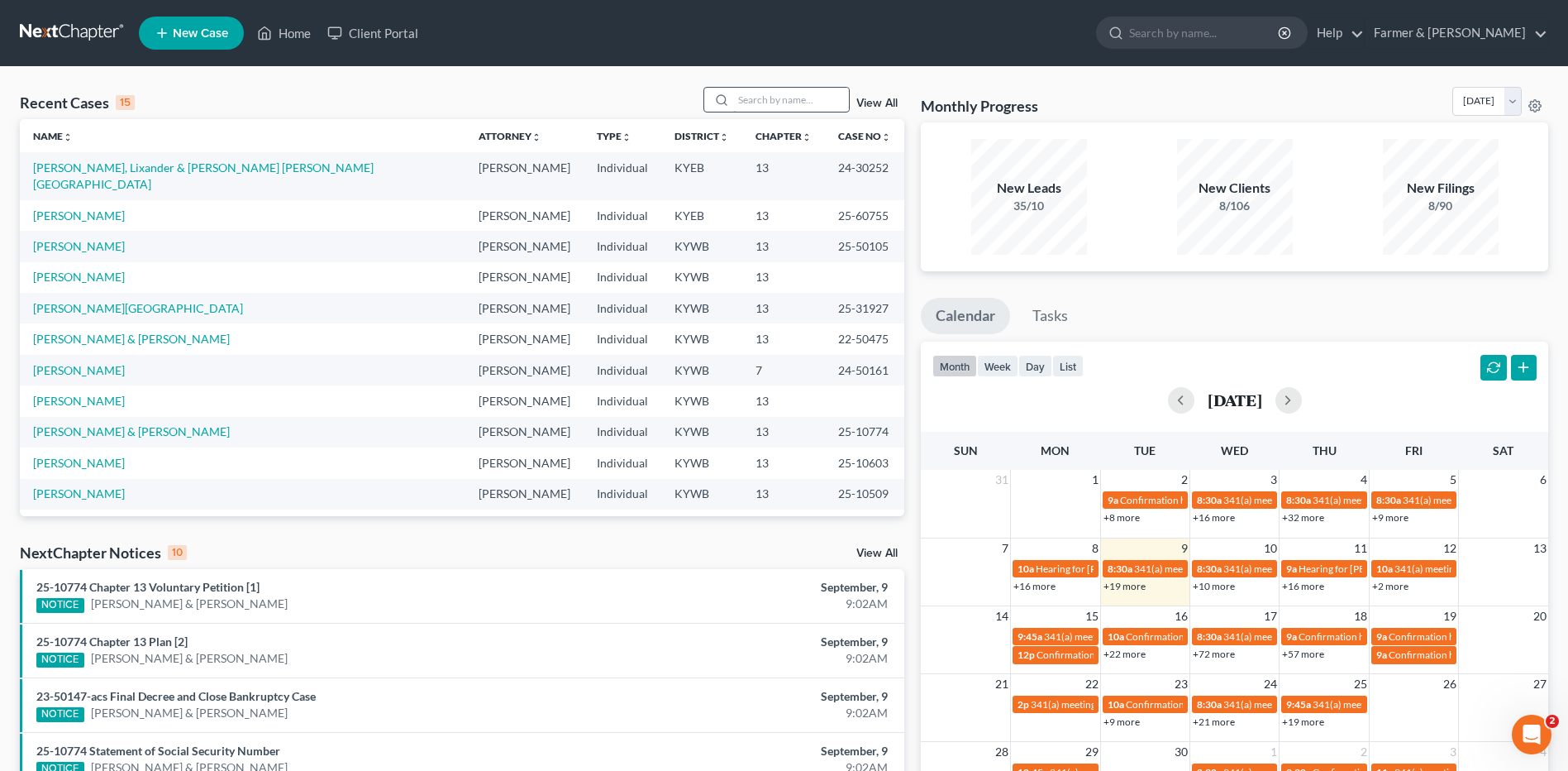
click at [787, 102] on input "search" at bounding box center [790, 100] width 115 height 24
type input "v"
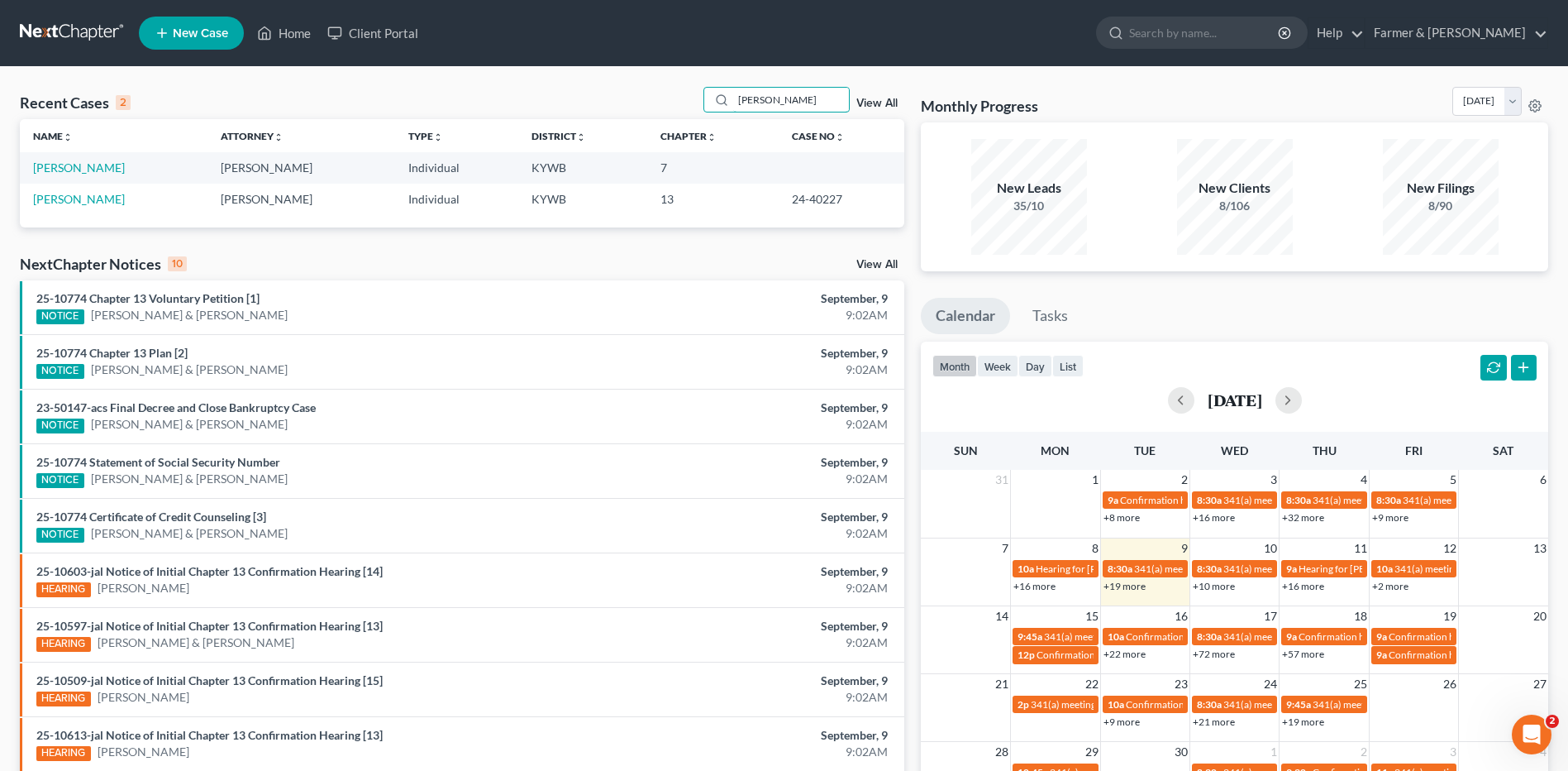
type input "[PERSON_NAME]"
drag, startPoint x: 85, startPoint y: 193, endPoint x: 344, endPoint y: 235, distance: 262.4
click at [85, 193] on link "Bivins, Tristin" at bounding box center [78, 199] width 91 height 14
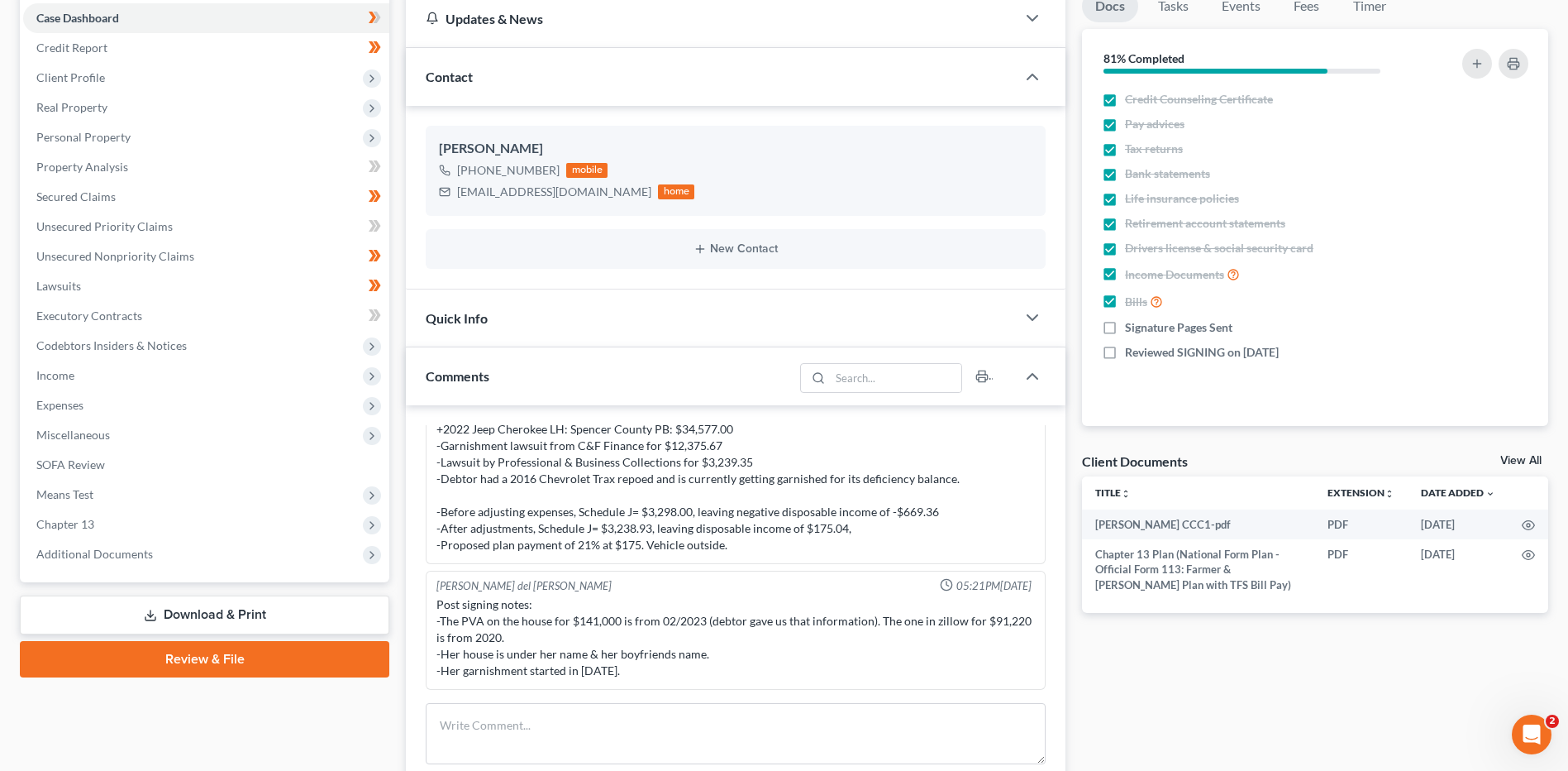
scroll to position [414, 0]
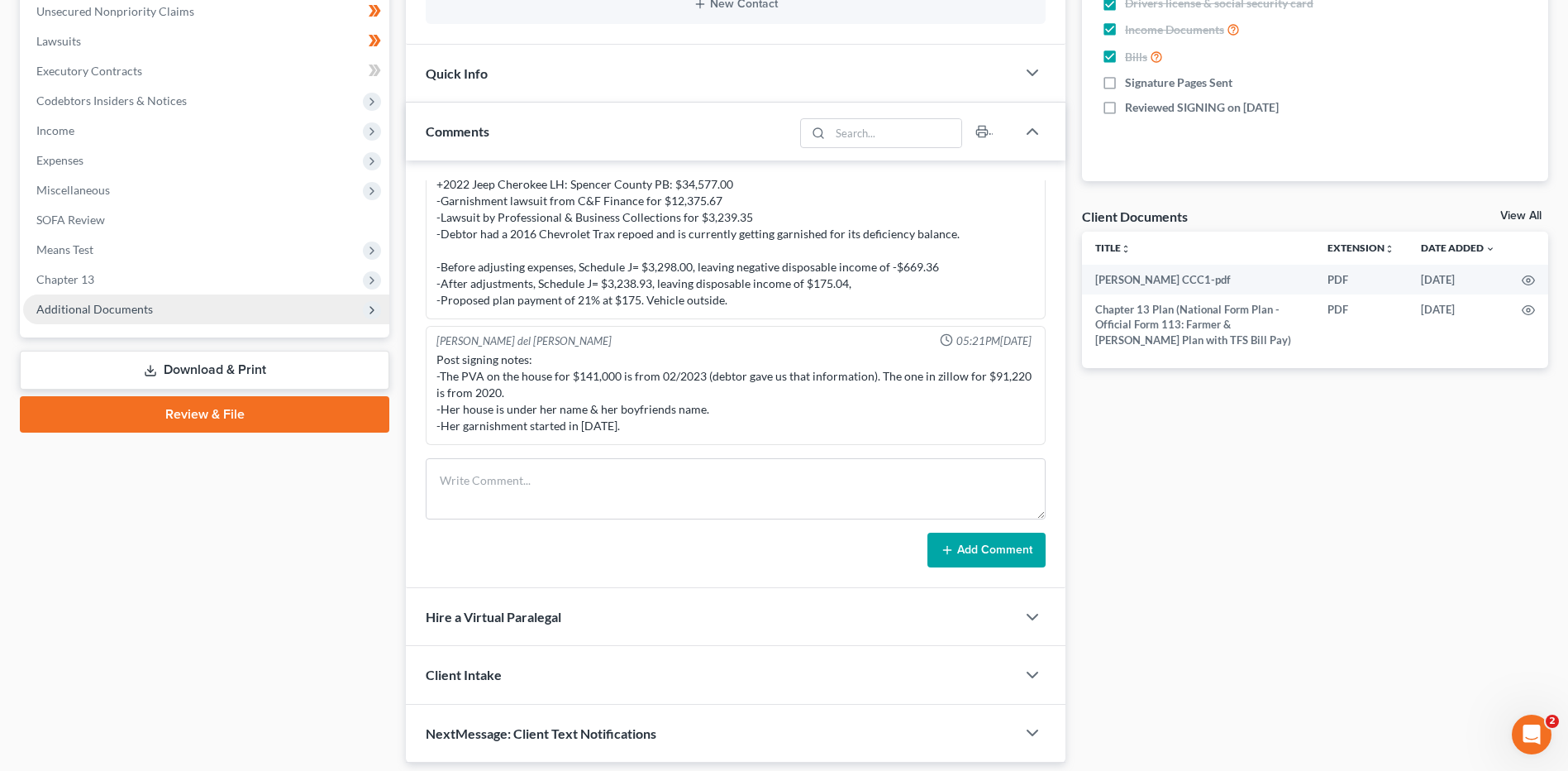
click at [143, 309] on span "Additional Documents" at bounding box center [94, 308] width 116 height 14
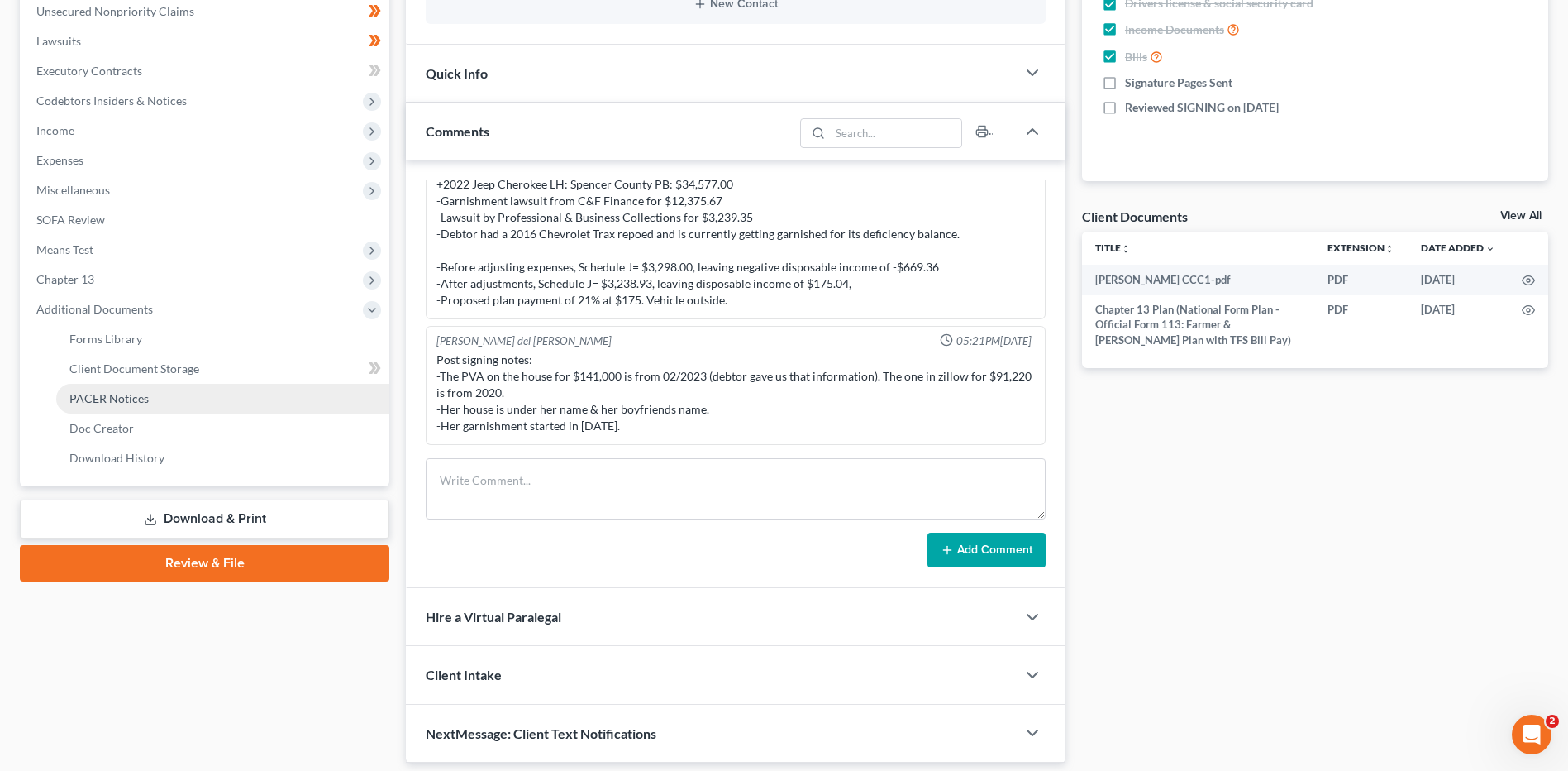
click at [130, 398] on span "PACER Notices" at bounding box center [109, 398] width 79 height 14
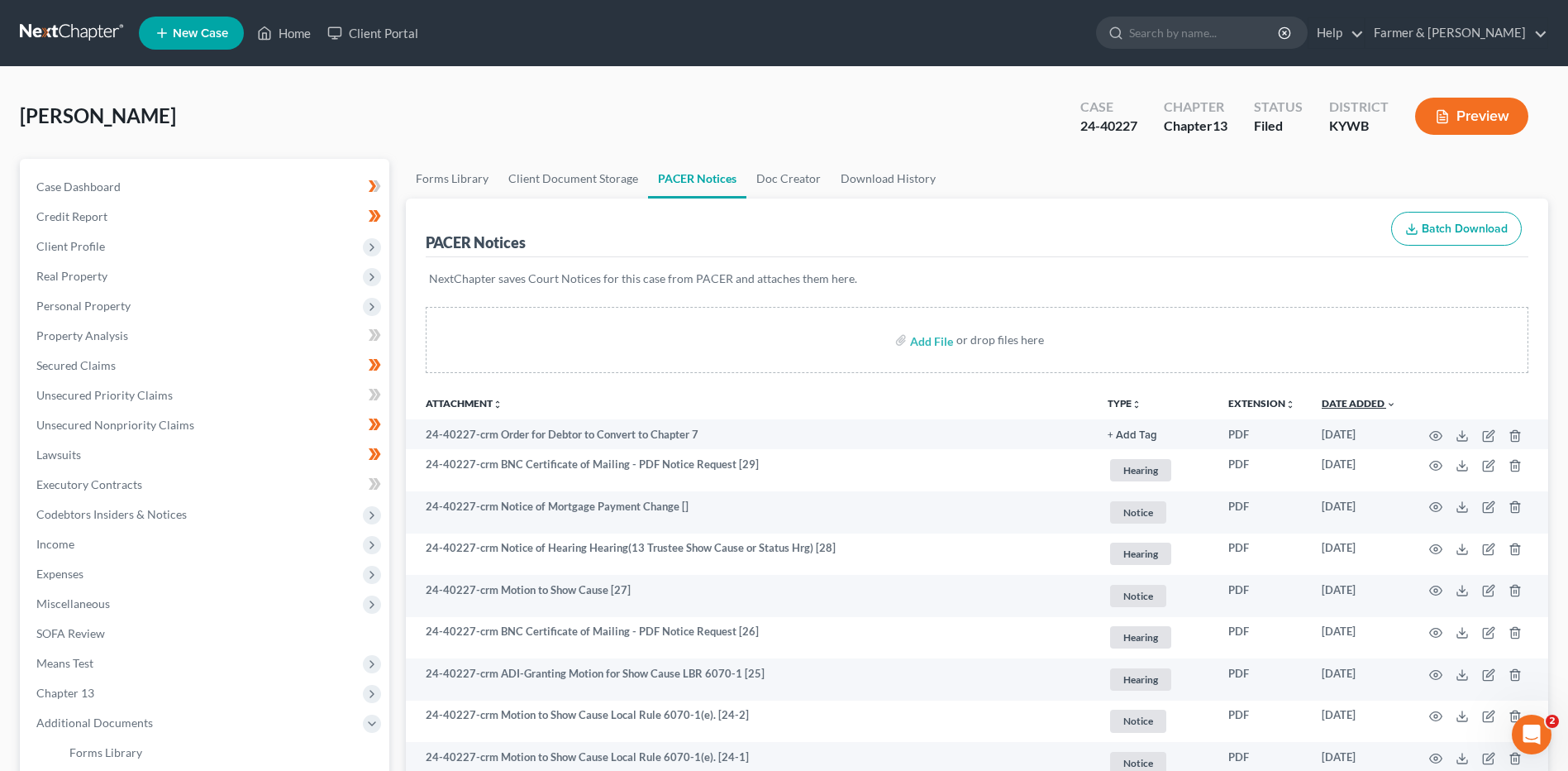
click at [1346, 407] on link "Date Added unfold_more expand_more expand_less" at bounding box center [1359, 403] width 75 height 12
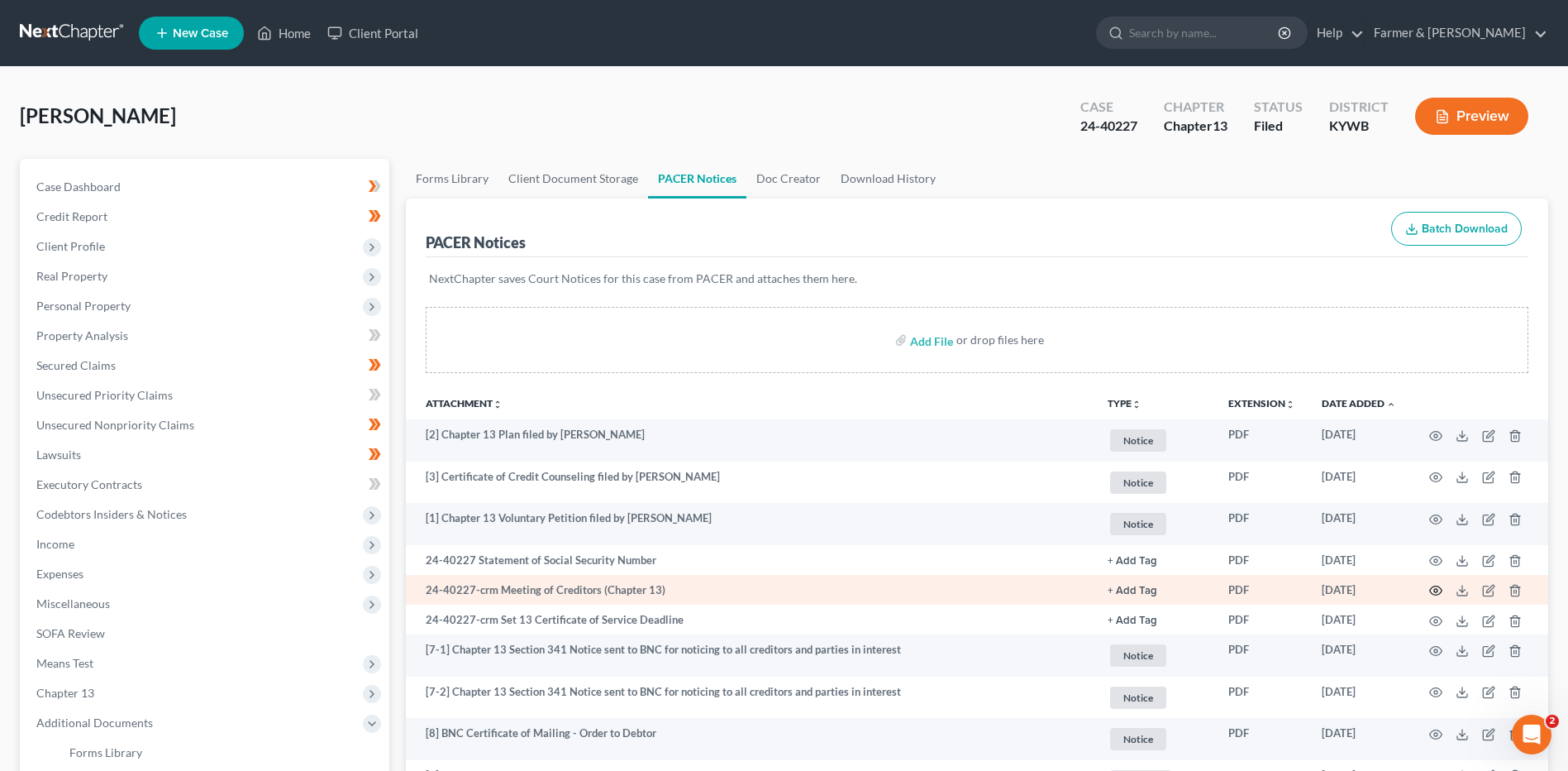
click at [1437, 589] on icon "button" at bounding box center [1435, 590] width 13 height 13
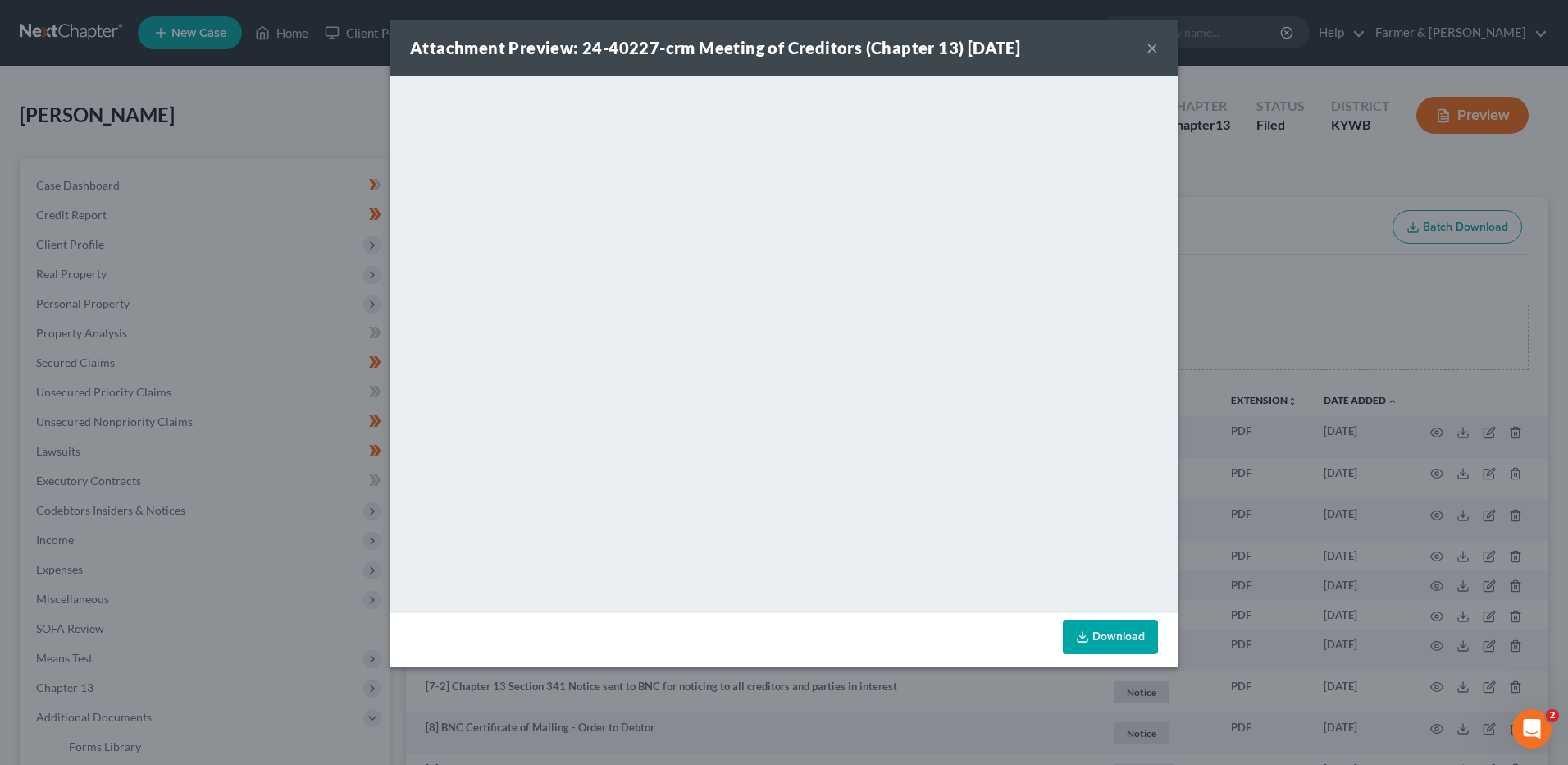
click at [1149, 44] on button "×" at bounding box center [1152, 47] width 12 height 19
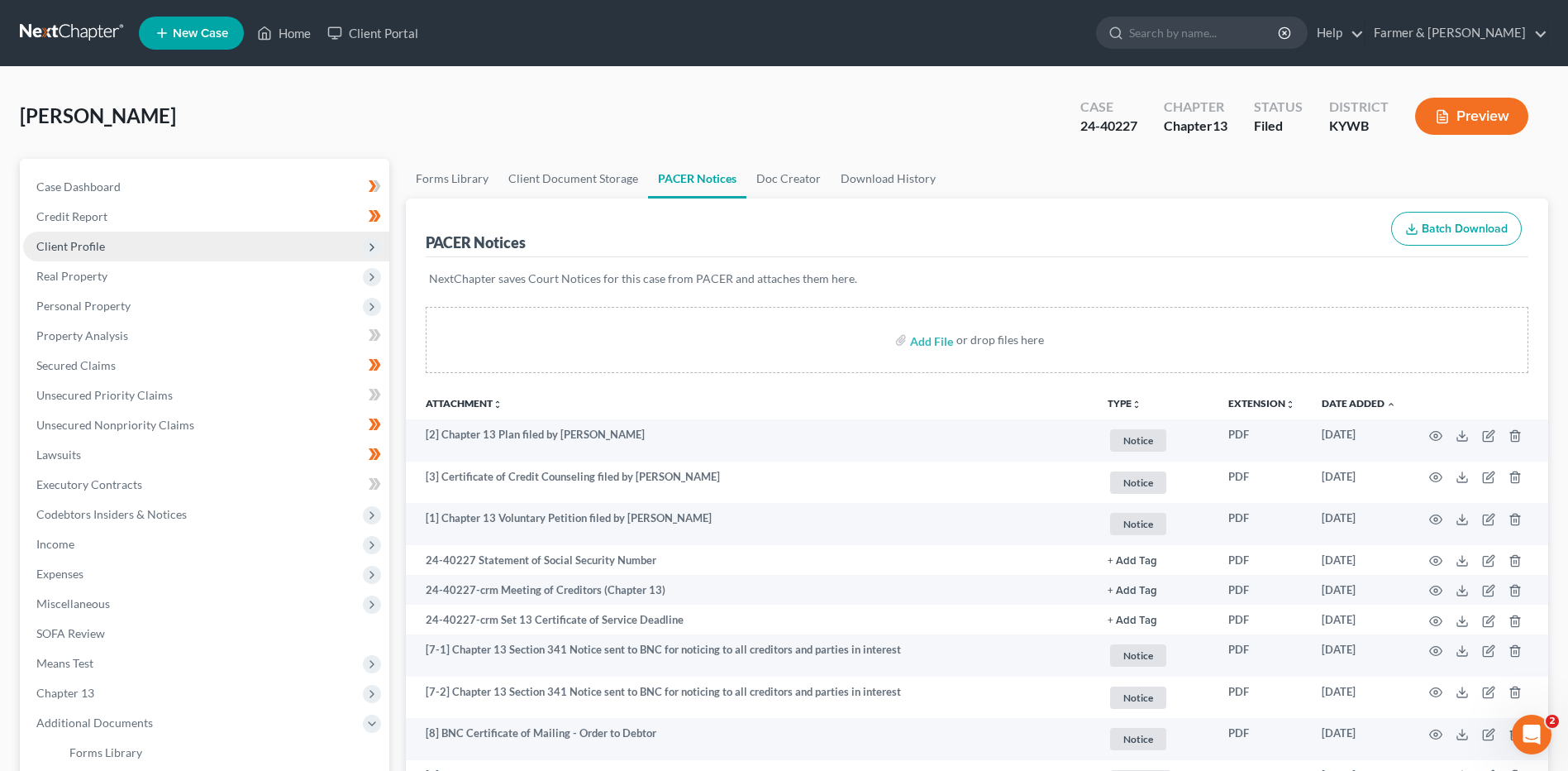
click at [169, 244] on span "Client Profile" at bounding box center [206, 247] width 366 height 30
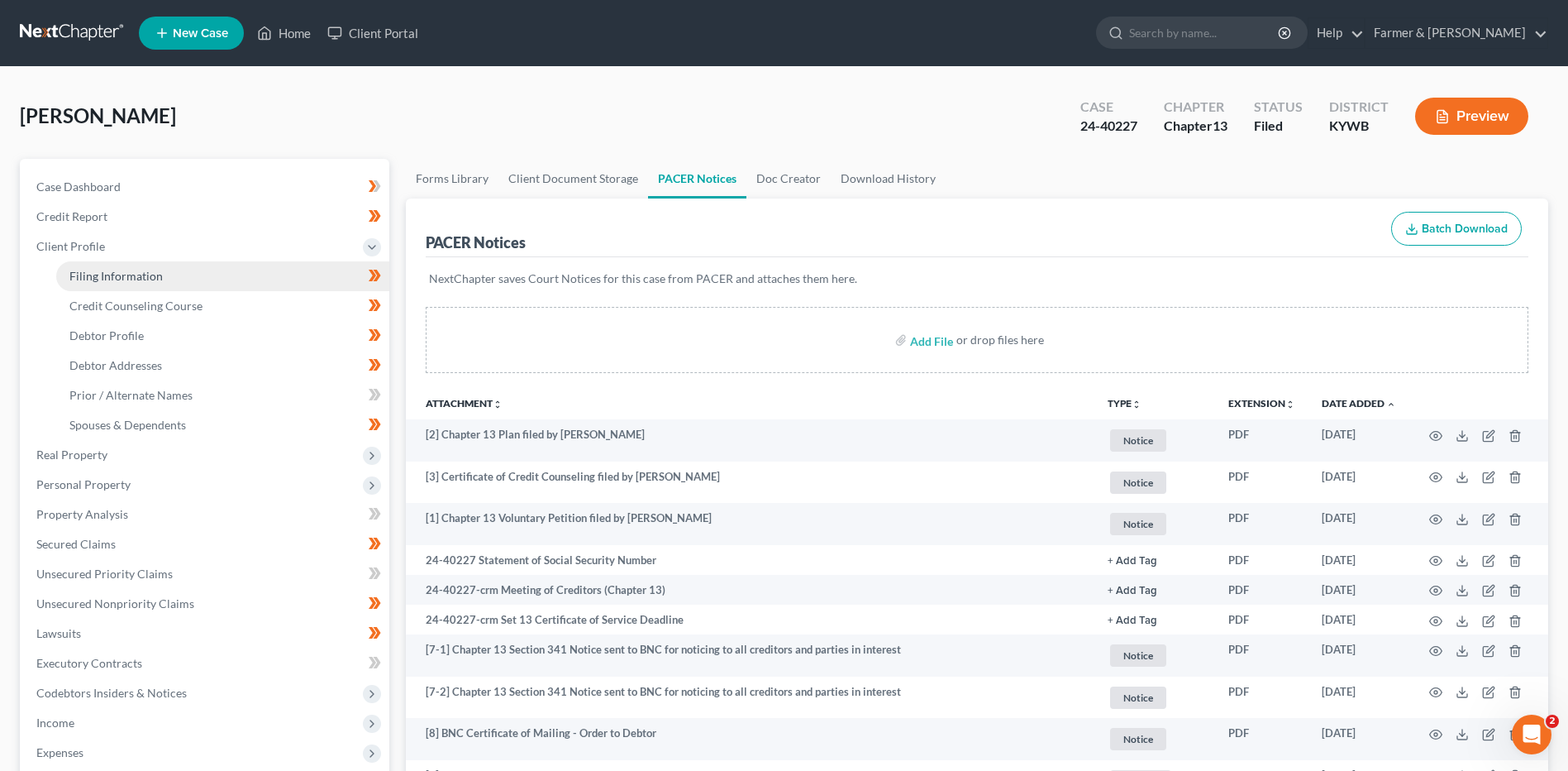
click at [174, 278] on link "Filing Information" at bounding box center [222, 276] width 333 height 30
select select "1"
select select "0"
select select "3"
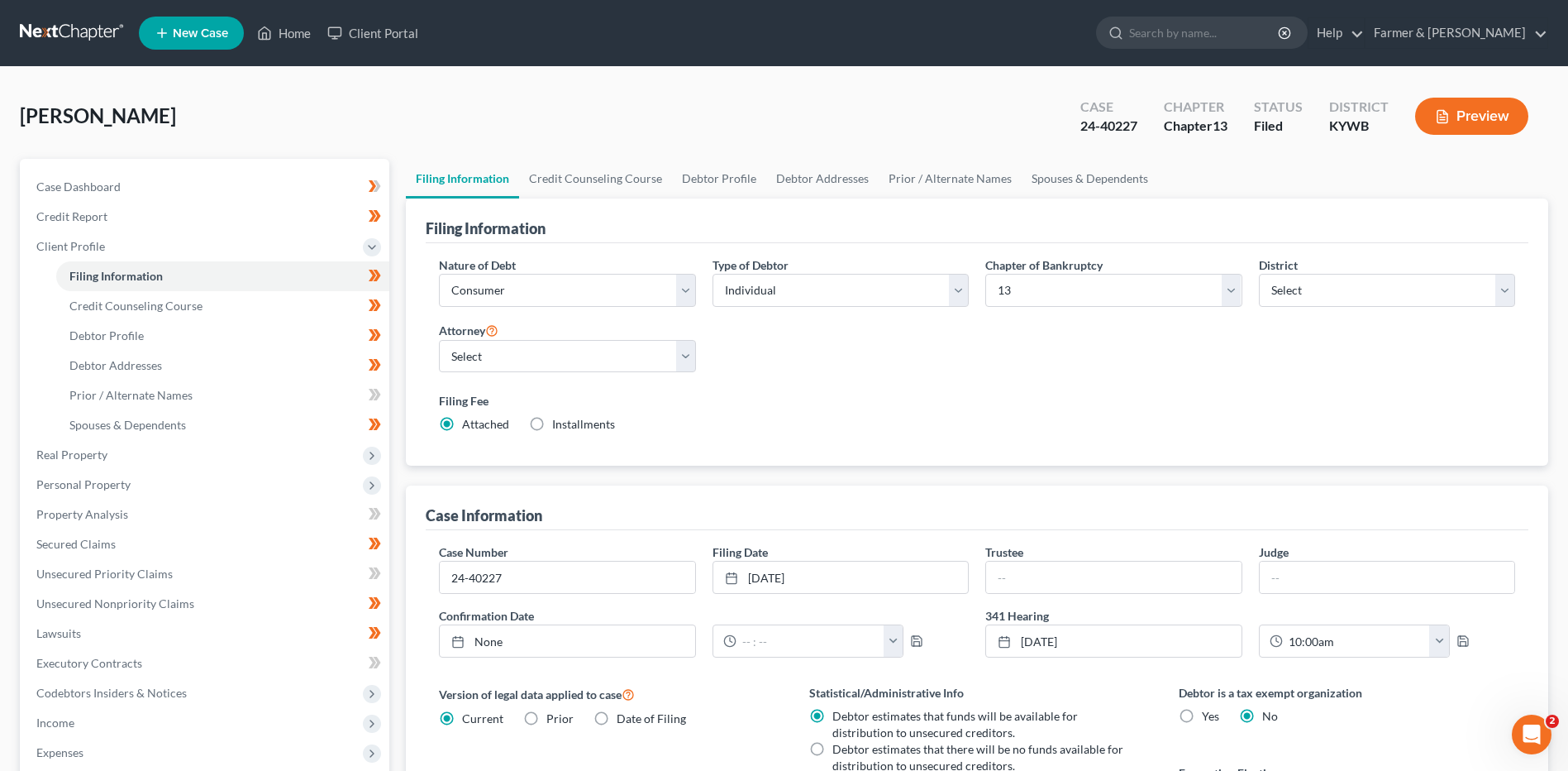
click at [48, 40] on link at bounding box center [72, 33] width 106 height 30
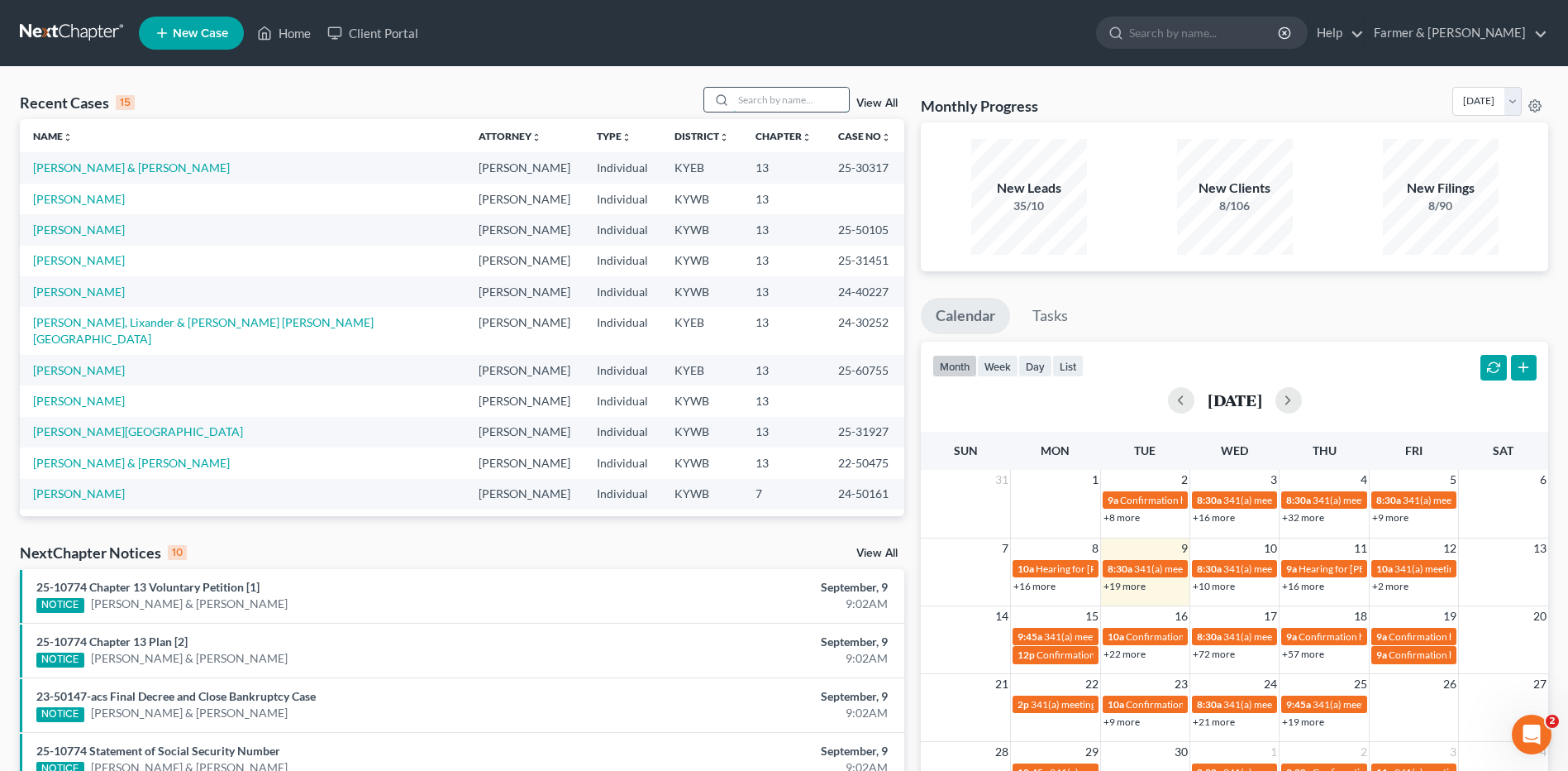
click at [788, 93] on input "search" at bounding box center [790, 100] width 115 height 24
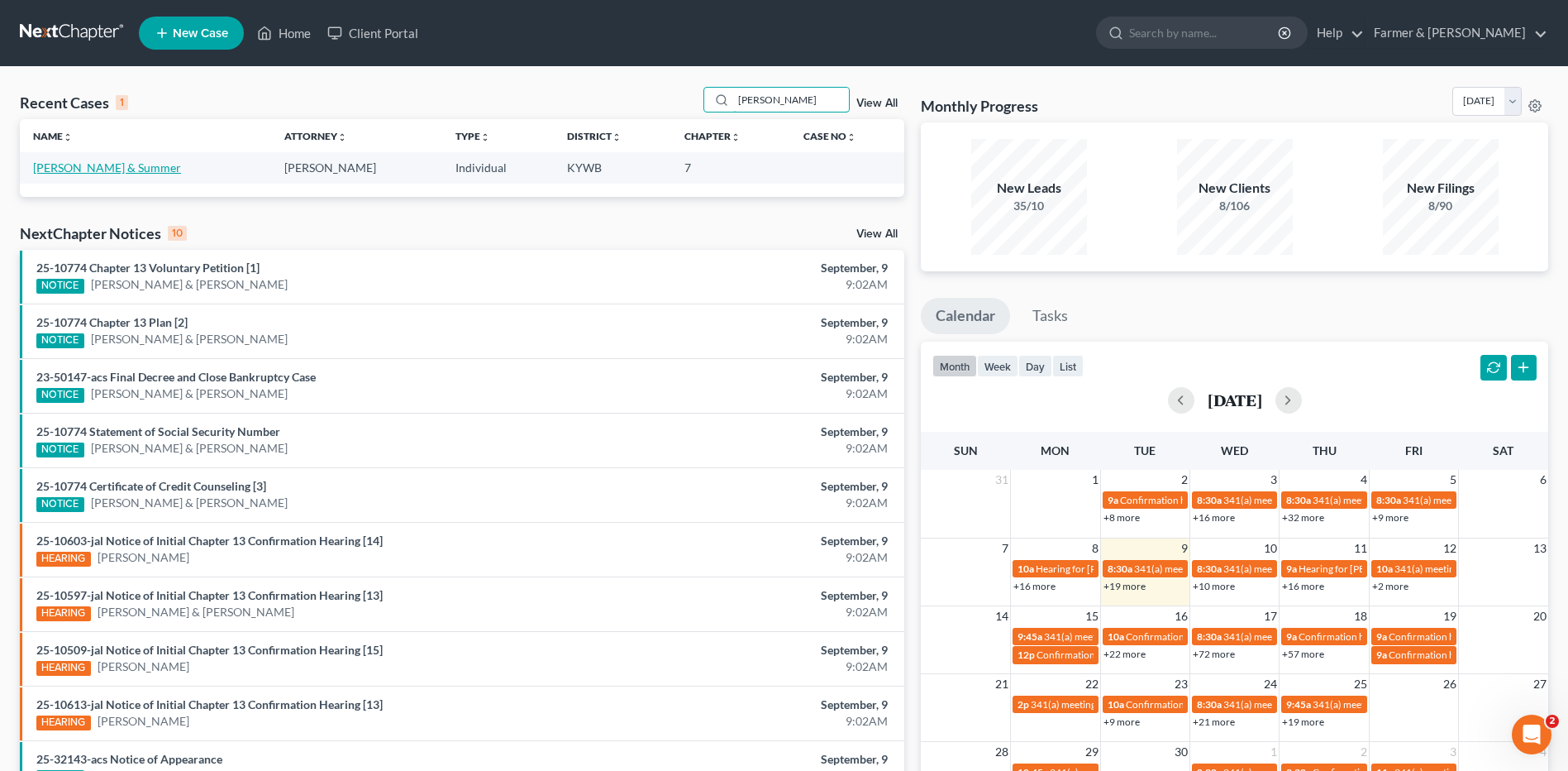
type input "sommer"
drag, startPoint x: 119, startPoint y: 170, endPoint x: 208, endPoint y: 121, distance: 101.6
click at [119, 170] on link "Sommers, Caleb & Summer" at bounding box center [107, 167] width 148 height 14
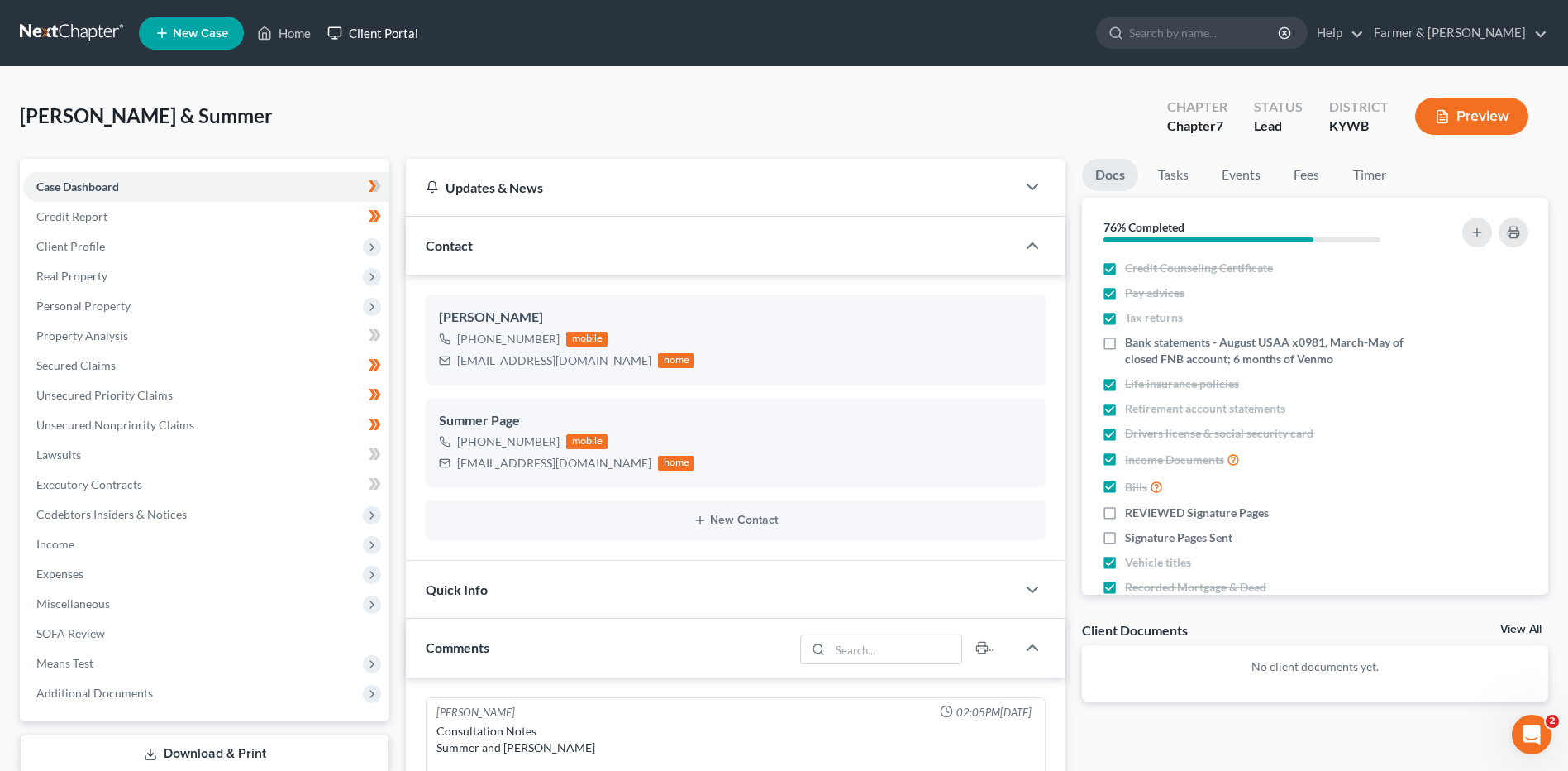
scroll to position [319, 0]
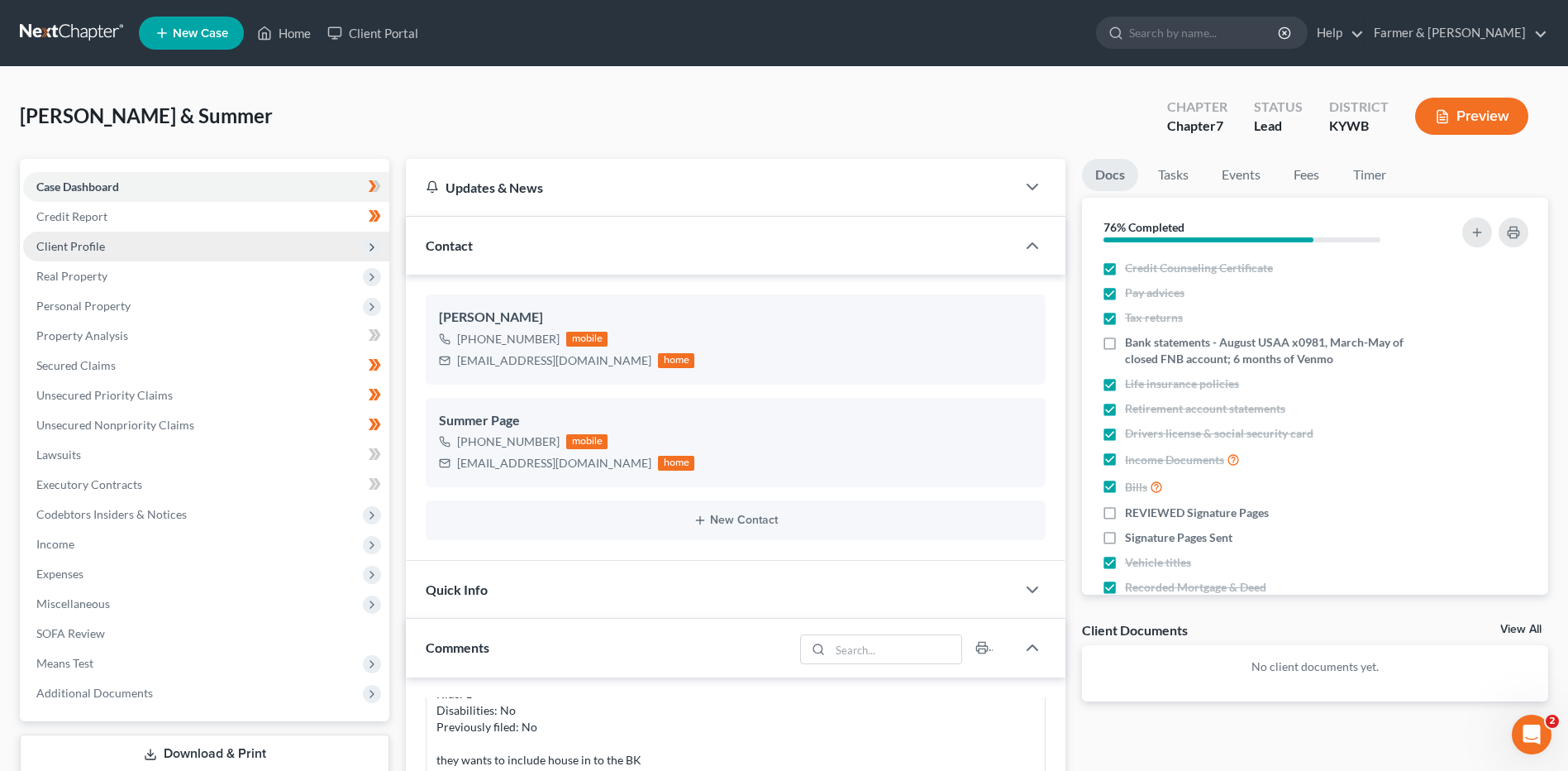
click at [112, 237] on span "Client Profile" at bounding box center [206, 247] width 366 height 30
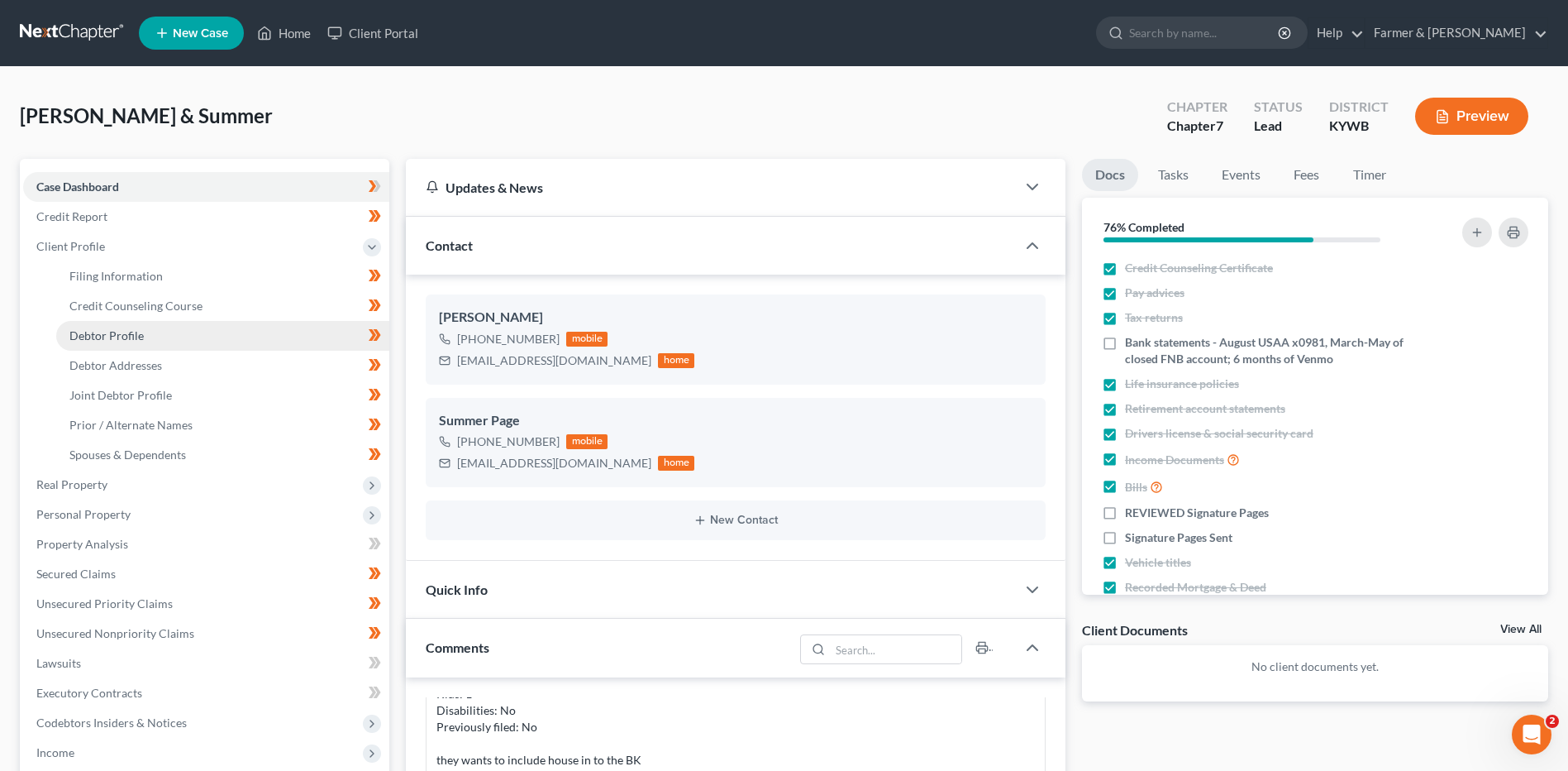
click at [135, 325] on link "Debtor Profile" at bounding box center [222, 335] width 333 height 30
select select "1"
select select "2"
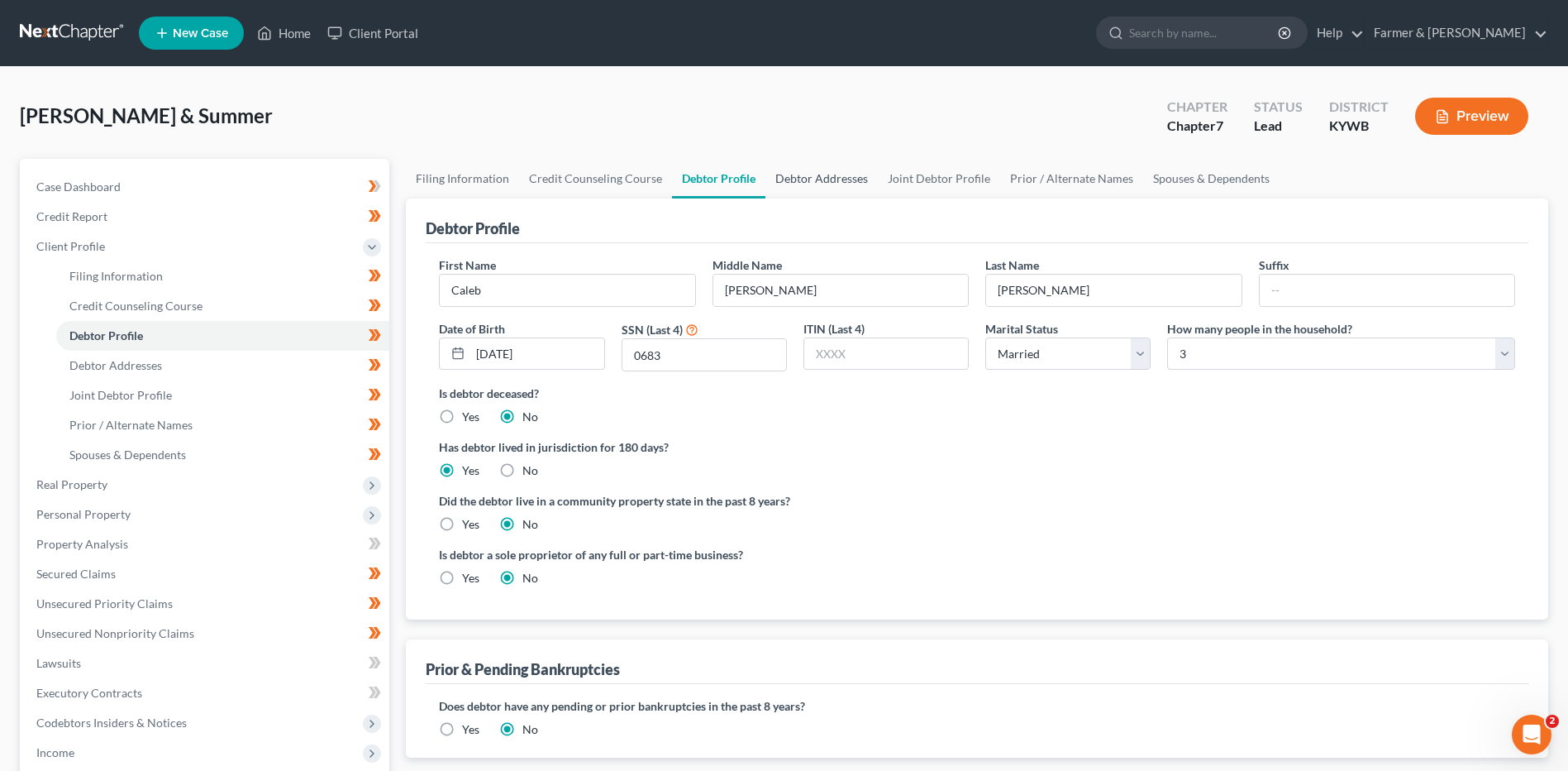
click at [846, 186] on link "Debtor Addresses" at bounding box center [821, 178] width 113 height 40
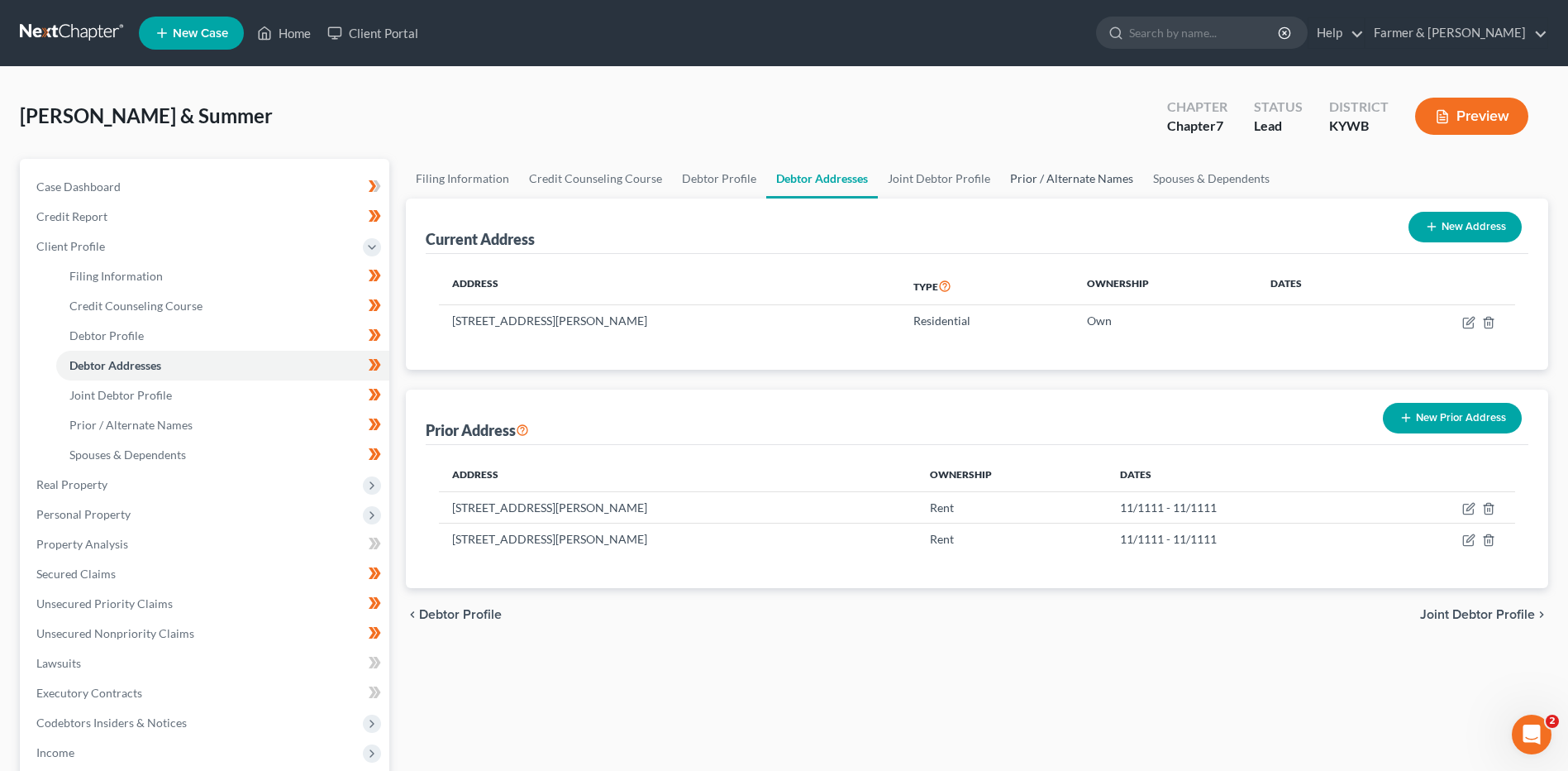
click at [1069, 177] on link "Prior / Alternate Names" at bounding box center [1071, 178] width 143 height 40
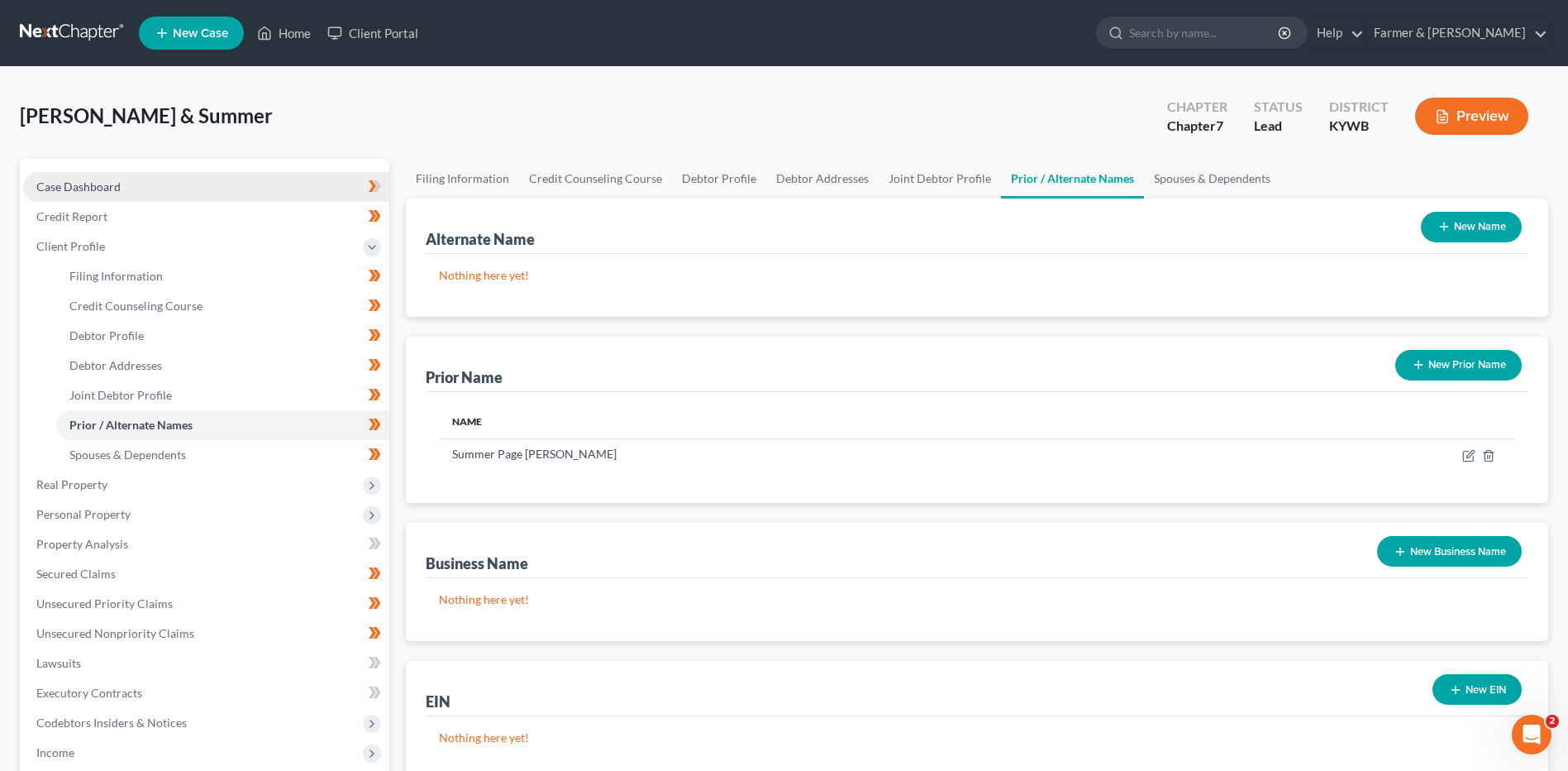
click at [250, 186] on link "Case Dashboard" at bounding box center [206, 187] width 366 height 30
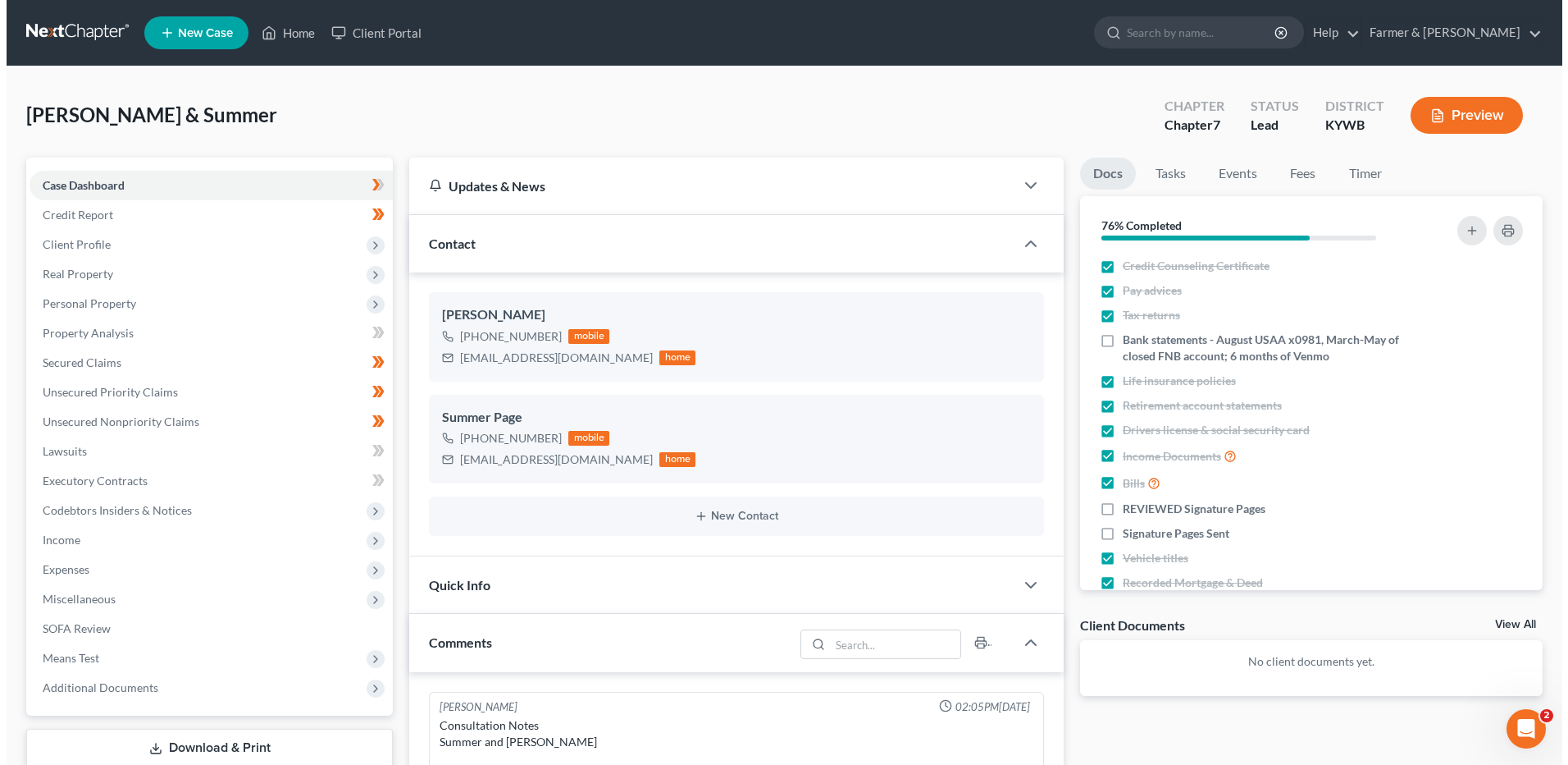
scroll to position [316, 0]
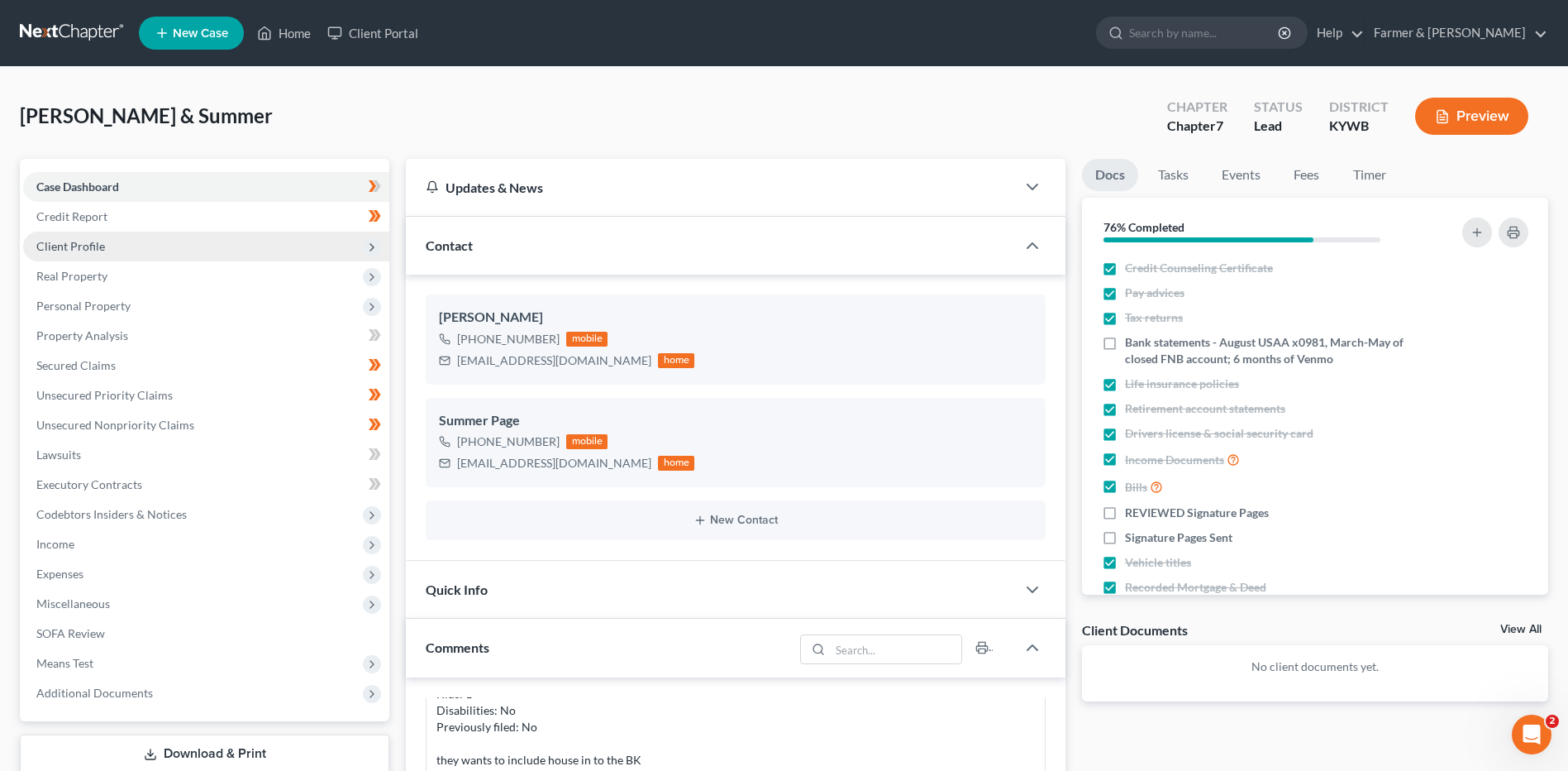
click at [110, 249] on span "Client Profile" at bounding box center [206, 247] width 366 height 30
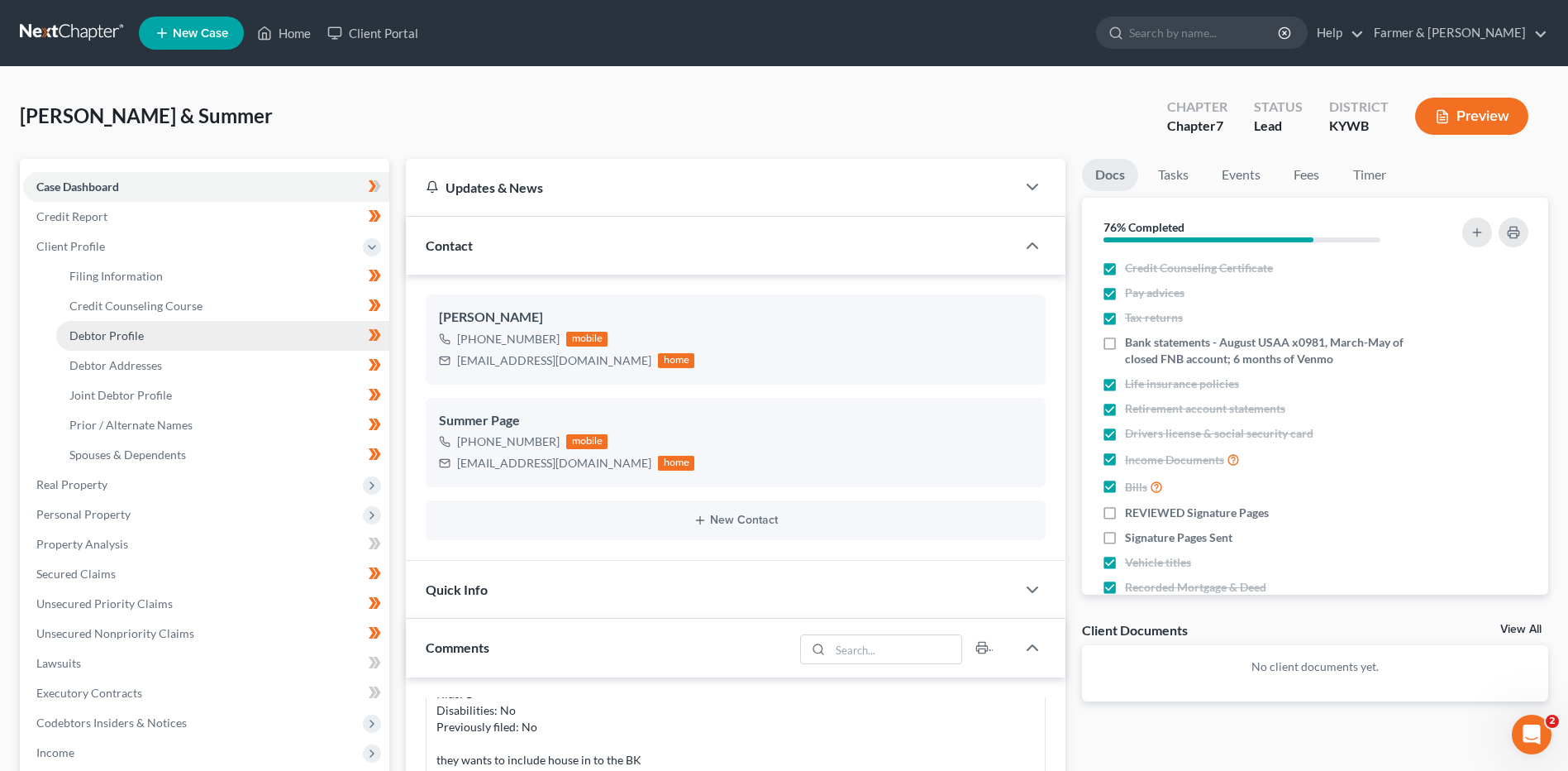
click at [113, 327] on link "Debtor Profile" at bounding box center [222, 335] width 333 height 30
select select "1"
select select "2"
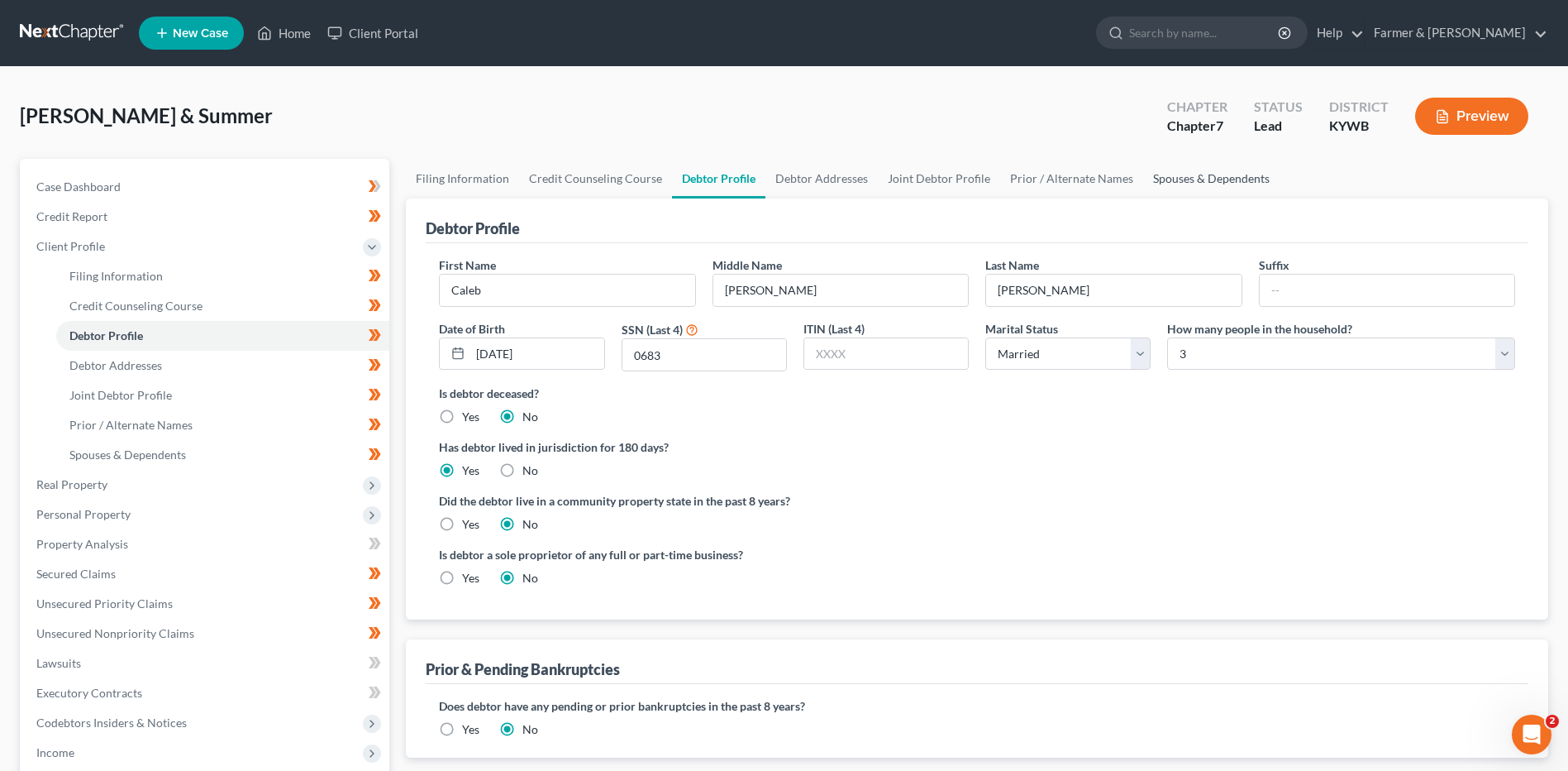
click at [1206, 181] on link "Spouses & Dependents" at bounding box center [1211, 178] width 137 height 40
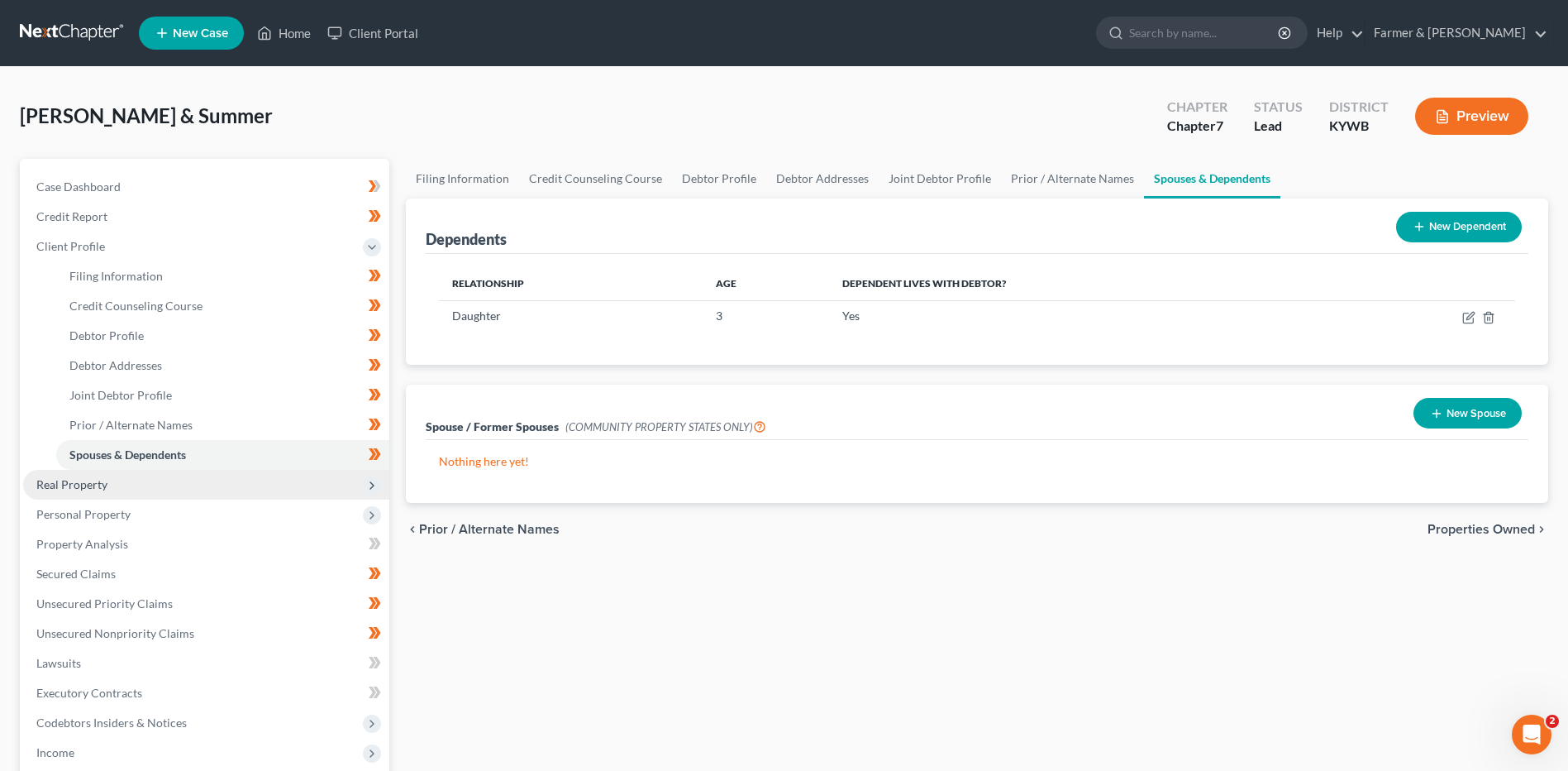
click at [98, 485] on span "Real Property" at bounding box center [71, 484] width 71 height 14
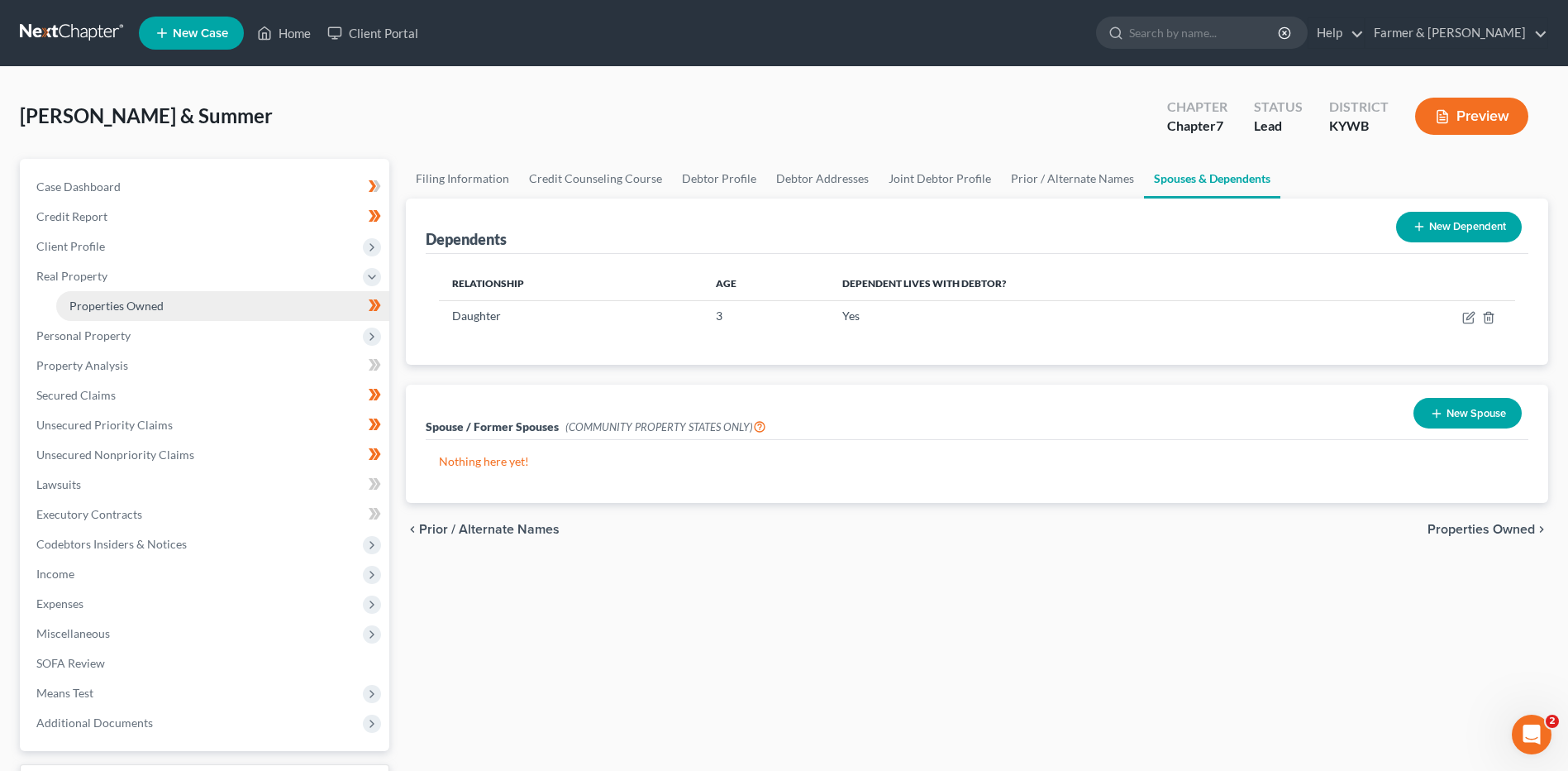
click at [194, 304] on link "Properties Owned" at bounding box center [222, 306] width 333 height 30
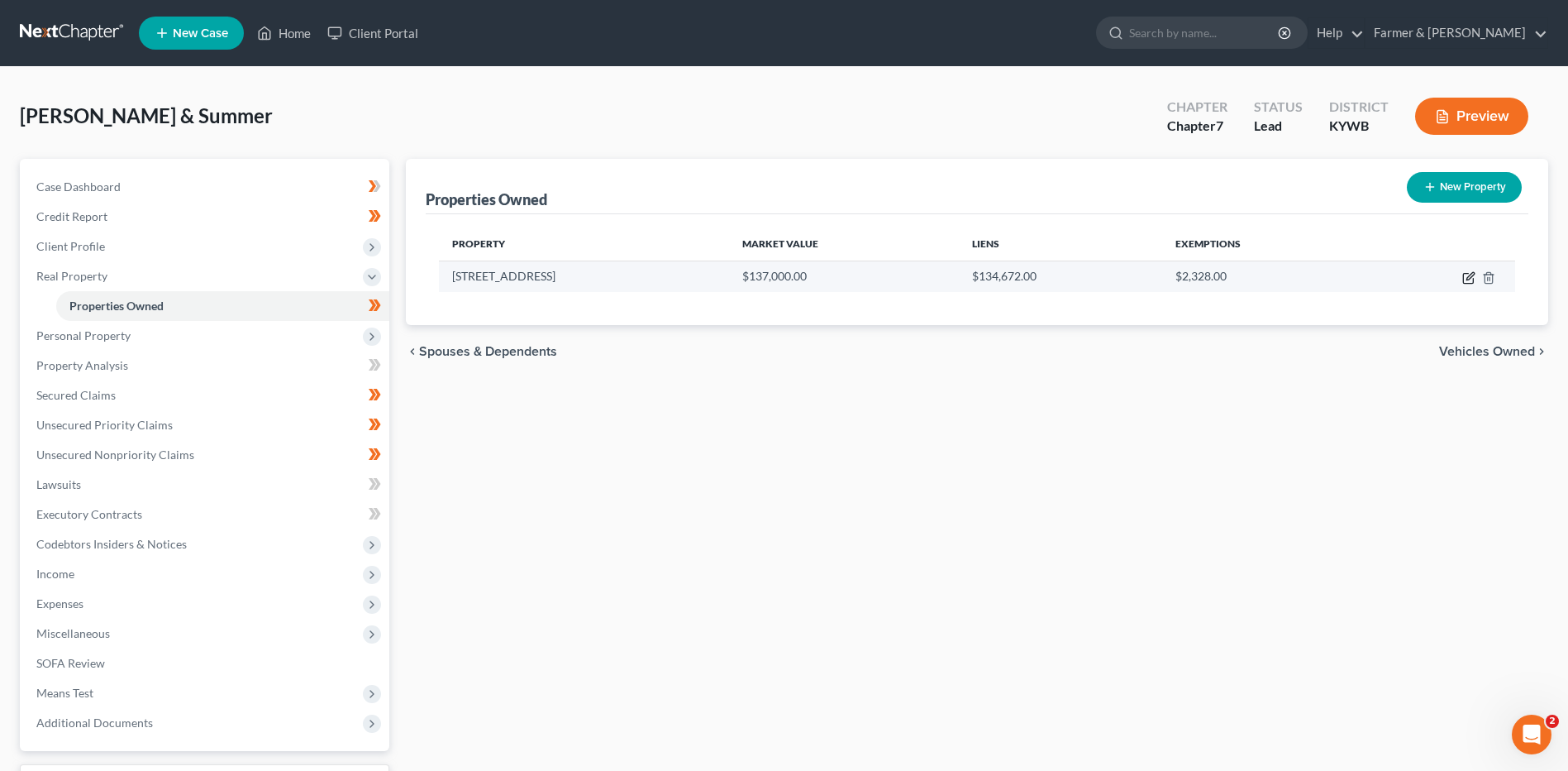
click at [1469, 276] on icon "button" at bounding box center [1468, 278] width 13 height 13
select select "18"
select select "0"
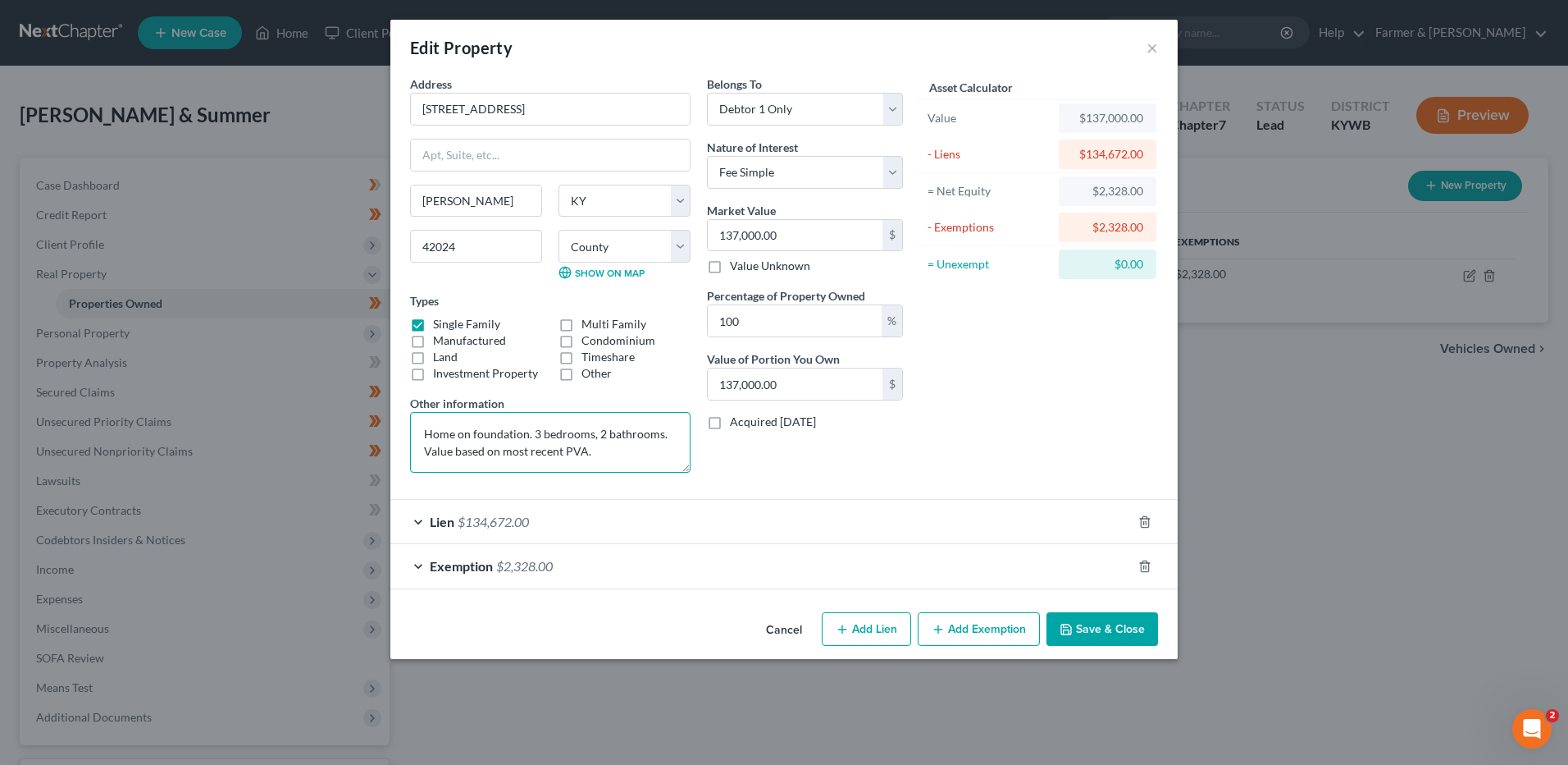
drag, startPoint x: 426, startPoint y: 431, endPoint x: 797, endPoint y: 475, distance: 373.6
click at [797, 475] on div "Address * 581 Clay St Barlow State AL AK AR AZ CA CO CT DE DC FL GA GU HI ID IL…" at bounding box center [657, 280] width 509 height 410
click at [522, 514] on span "$134,672.00" at bounding box center [494, 521] width 71 height 16
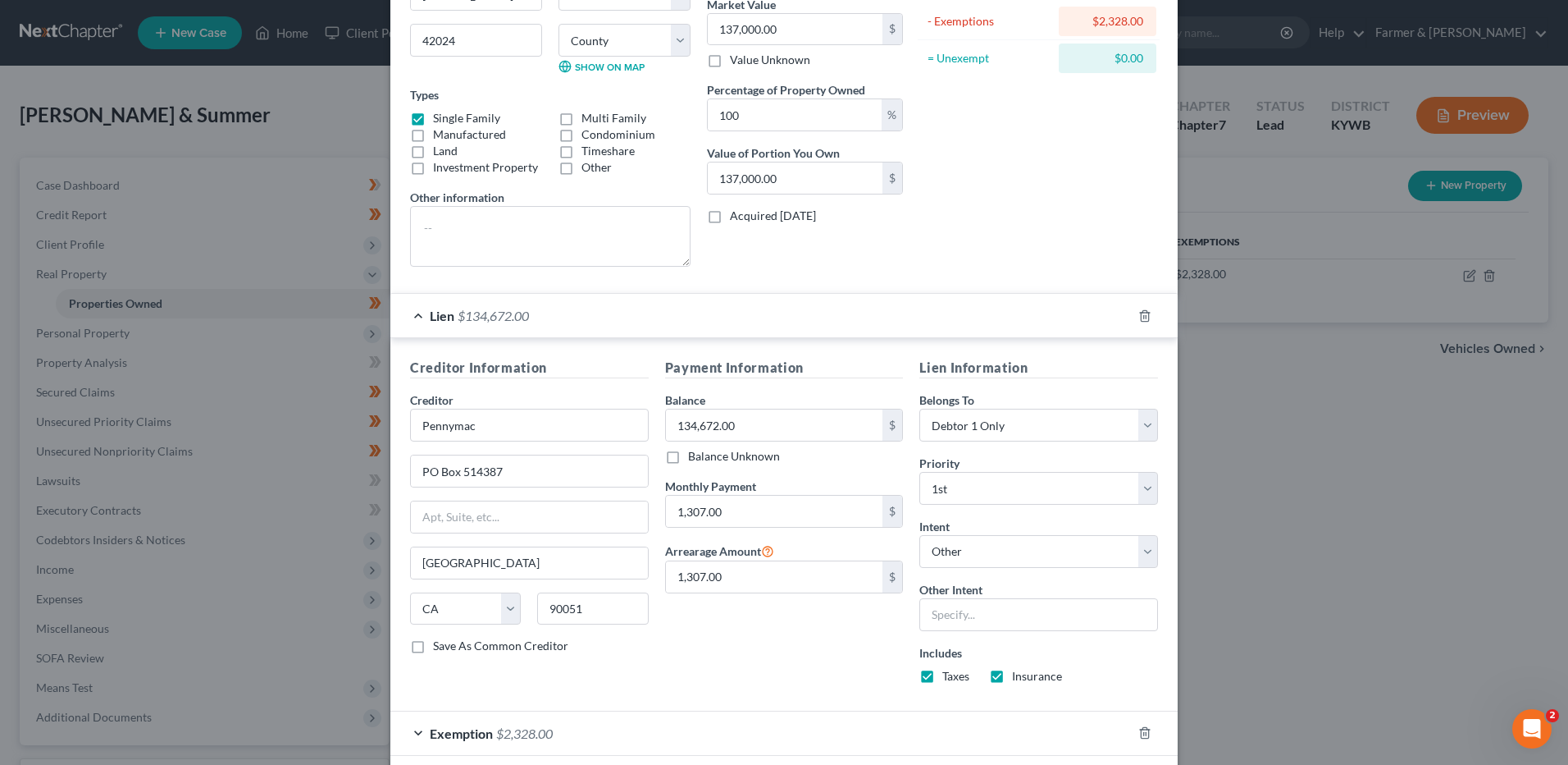
scroll to position [246, 0]
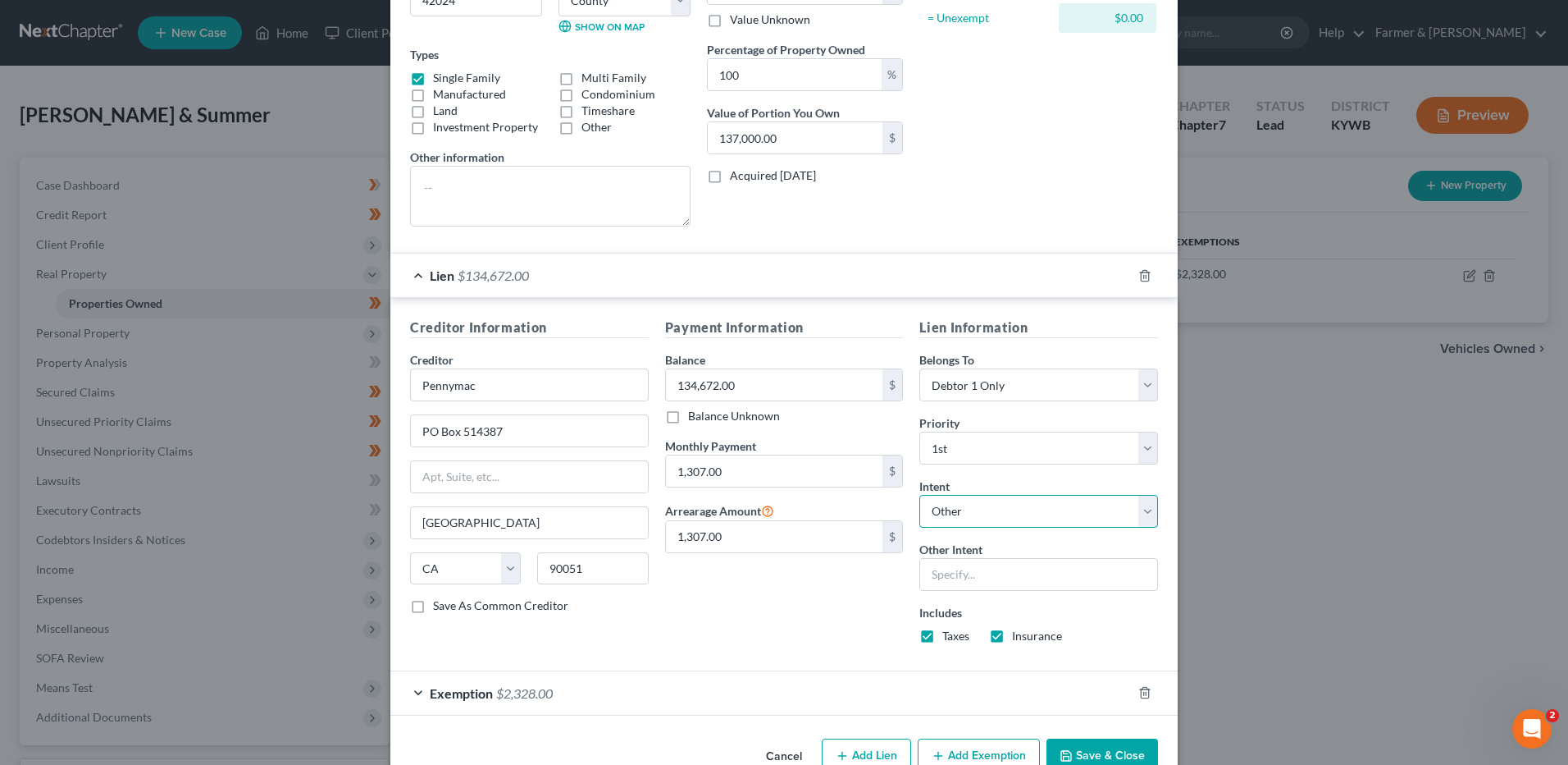
click at [988, 521] on select "Select Surrender Redeem Reaffirm Avoid Other" at bounding box center [1039, 511] width 239 height 33
select select "2"
click at [920, 495] on select "Select Surrender Redeem Reaffirm Avoid Other" at bounding box center [1039, 511] width 239 height 33
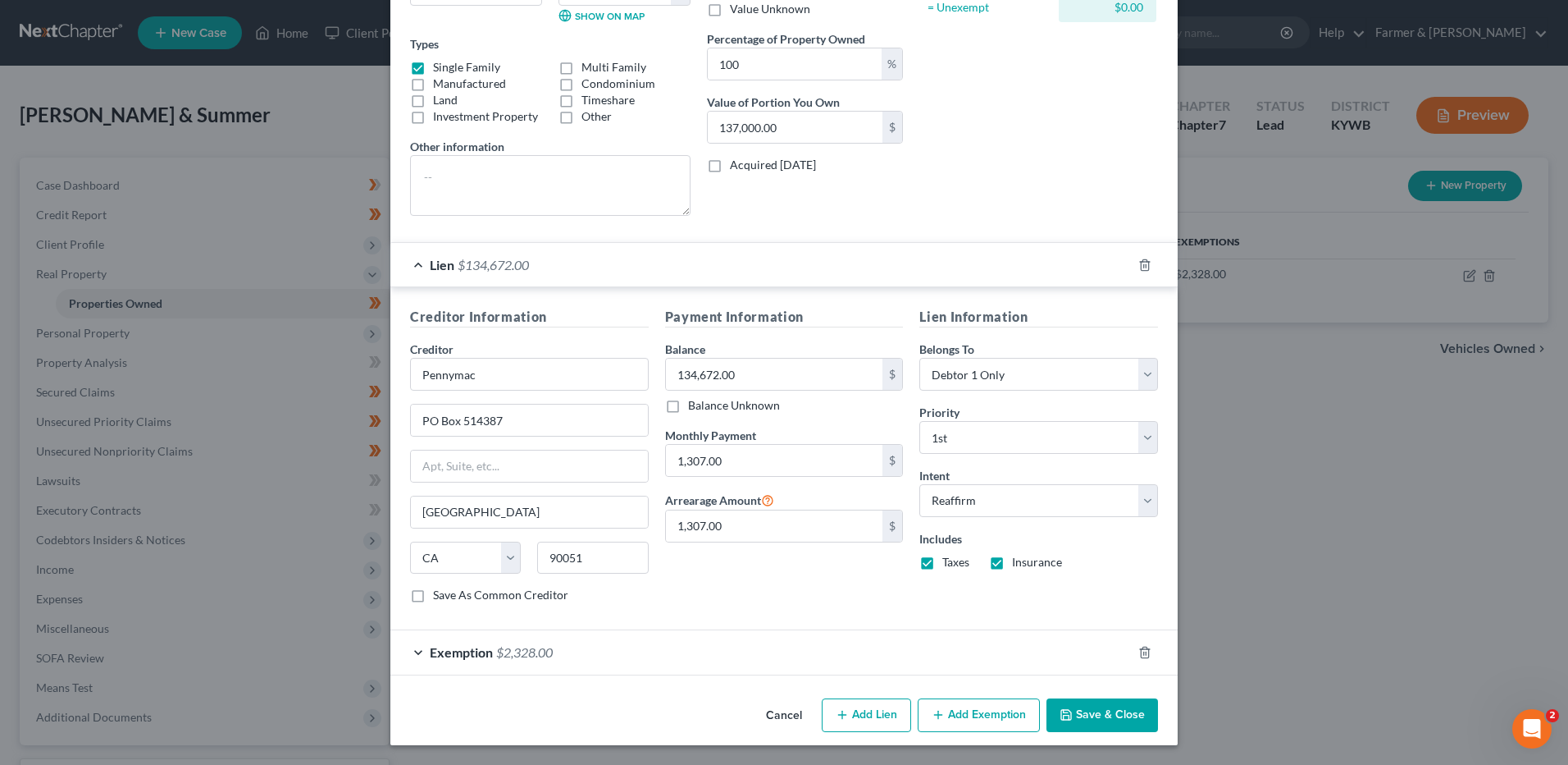
click at [539, 655] on span "$2,328.00" at bounding box center [525, 651] width 57 height 16
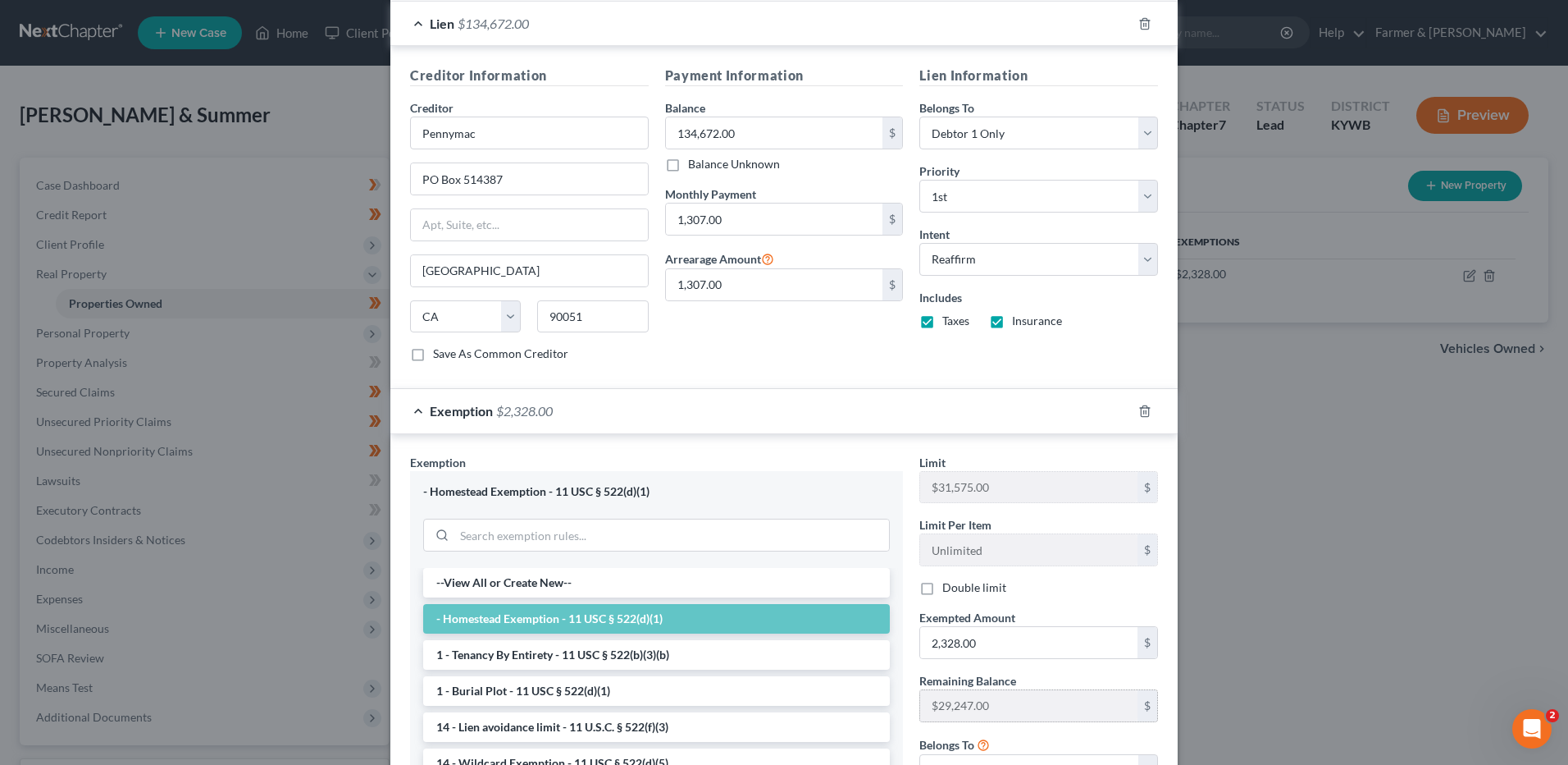
scroll to position [681, 0]
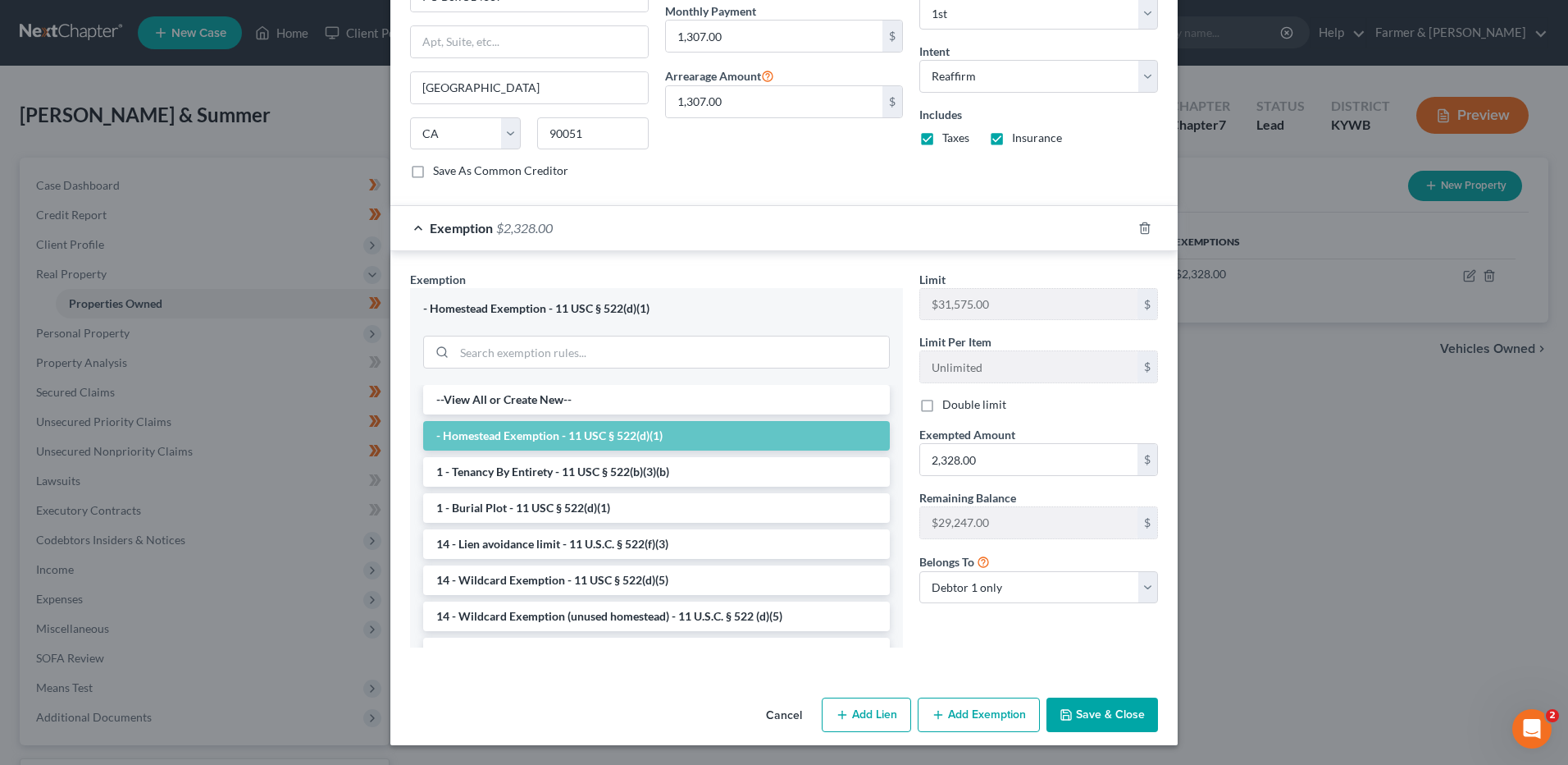
click at [1111, 697] on button "Save & Close" at bounding box center [1103, 715] width 112 height 35
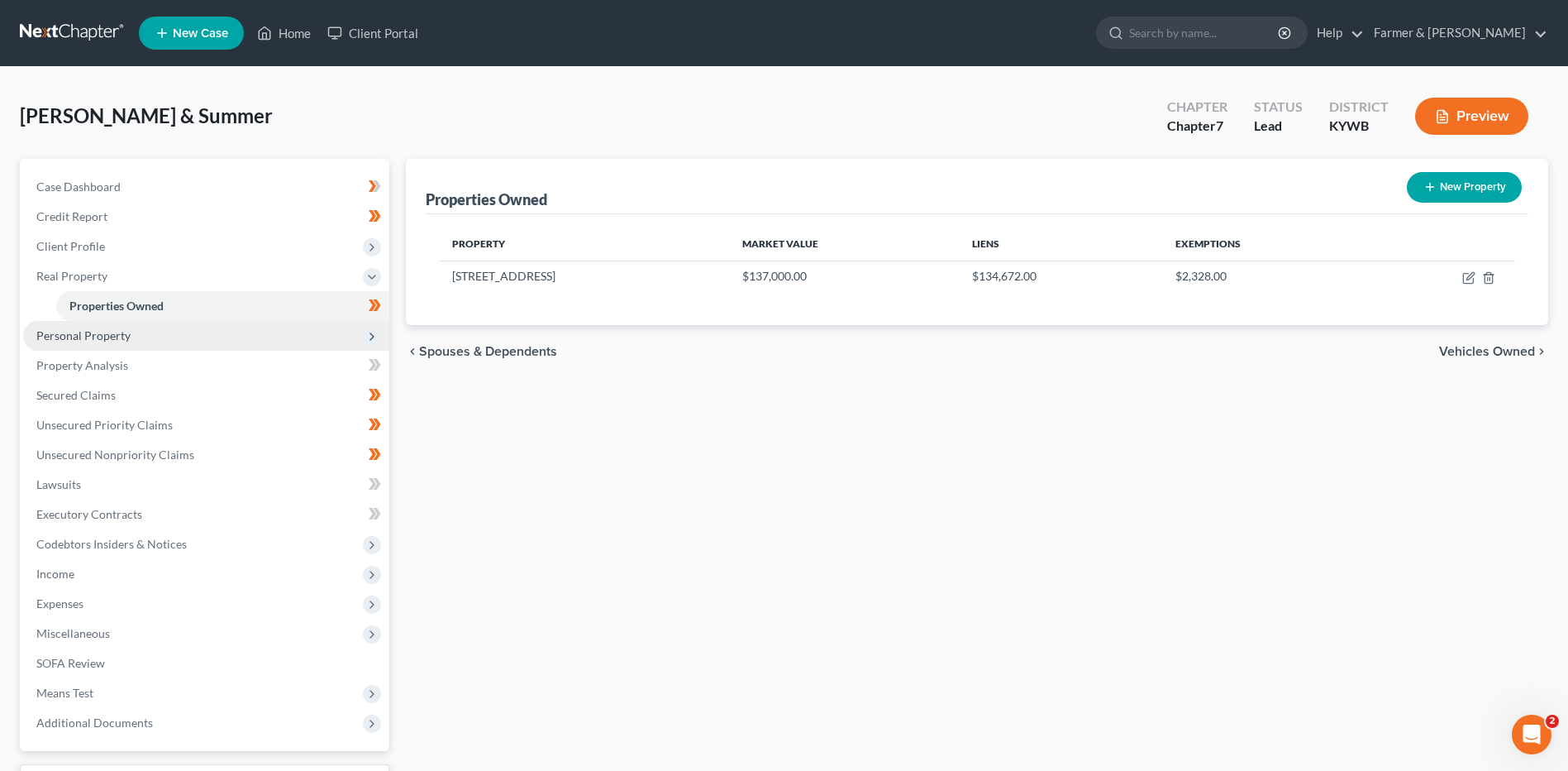
click at [102, 342] on span "Personal Property" at bounding box center [83, 335] width 94 height 14
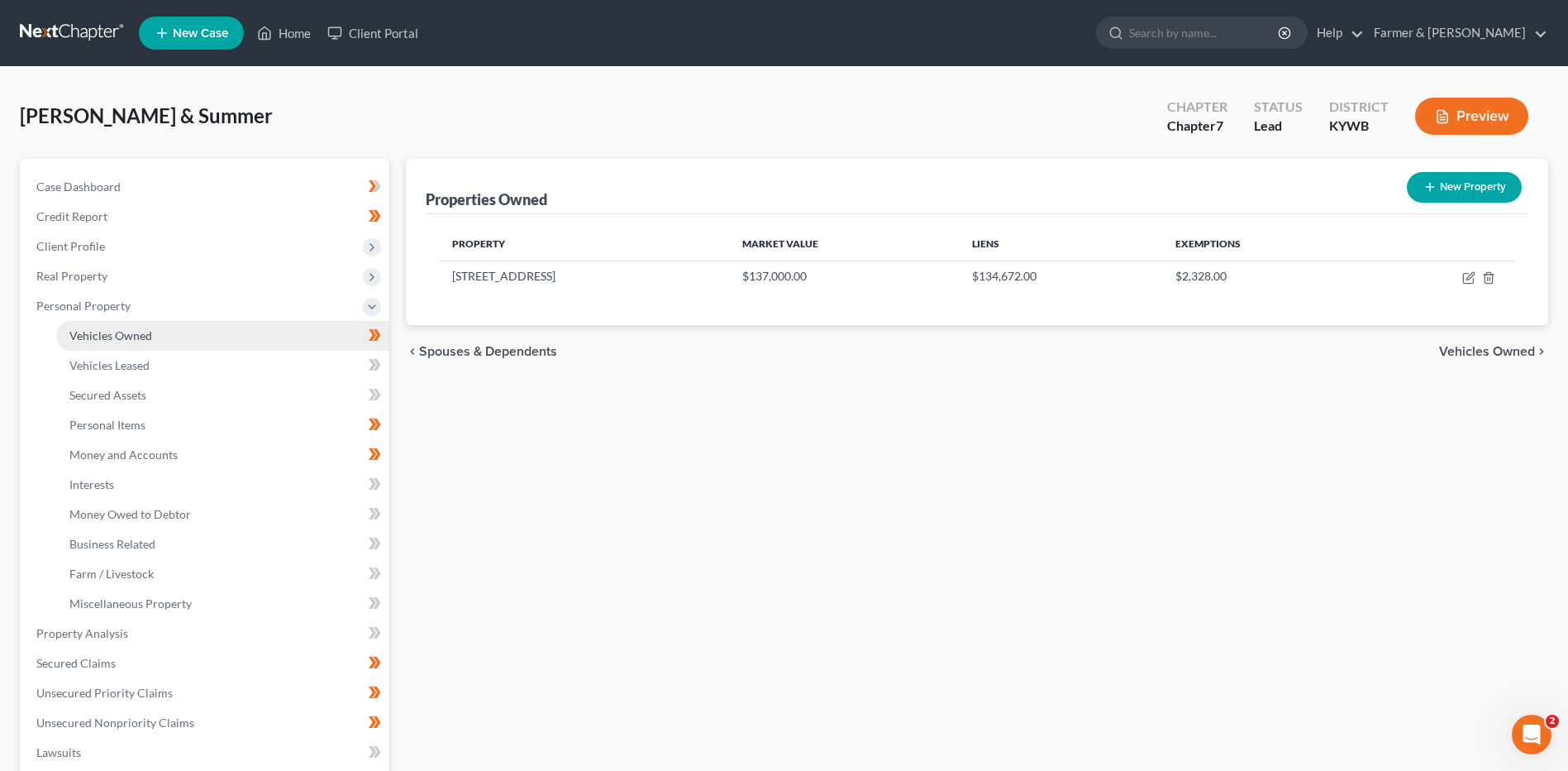
click at [178, 320] on link "Vehicles Owned" at bounding box center [222, 335] width 333 height 30
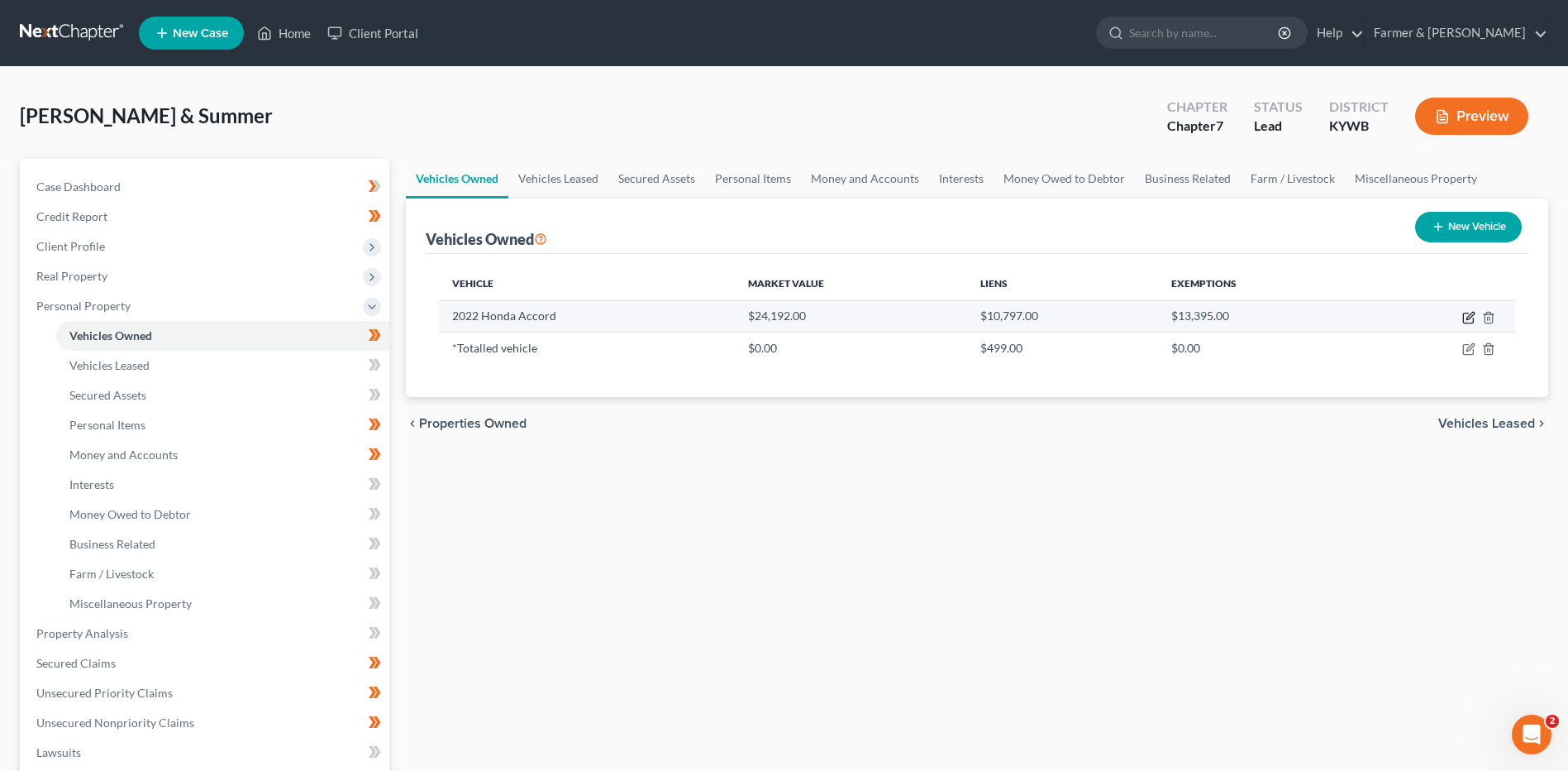
click at [1467, 318] on icon "button" at bounding box center [1468, 318] width 13 height 13
select select "0"
select select "4"
select select "2"
select select "0"
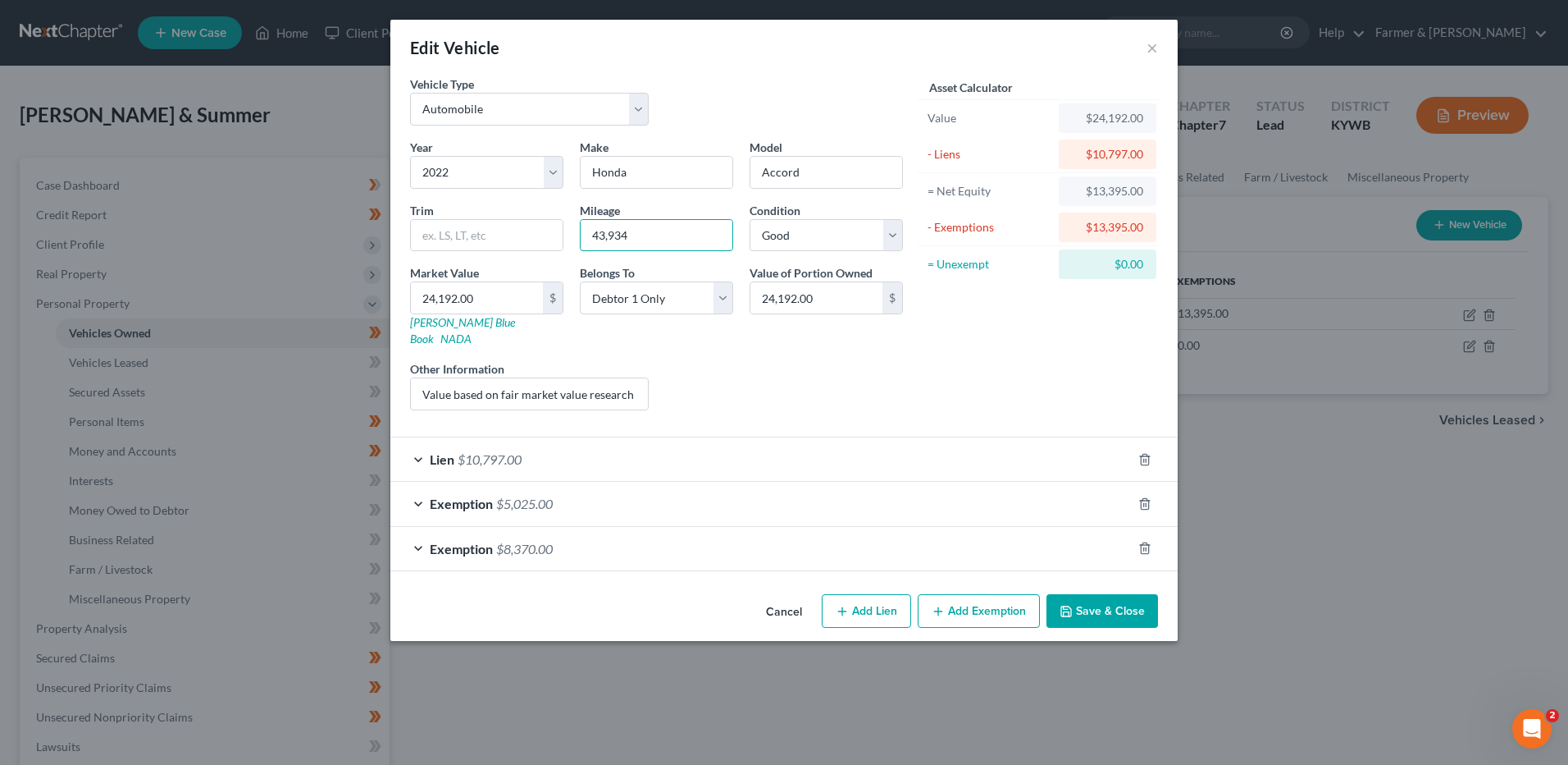
drag, startPoint x: 635, startPoint y: 238, endPoint x: 611, endPoint y: 208, distance: 38.4
click at [590, 227] on input "43,934" at bounding box center [657, 235] width 152 height 31
type input "44,000"
drag, startPoint x: 414, startPoint y: 375, endPoint x: 855, endPoint y: 377, distance: 441.0
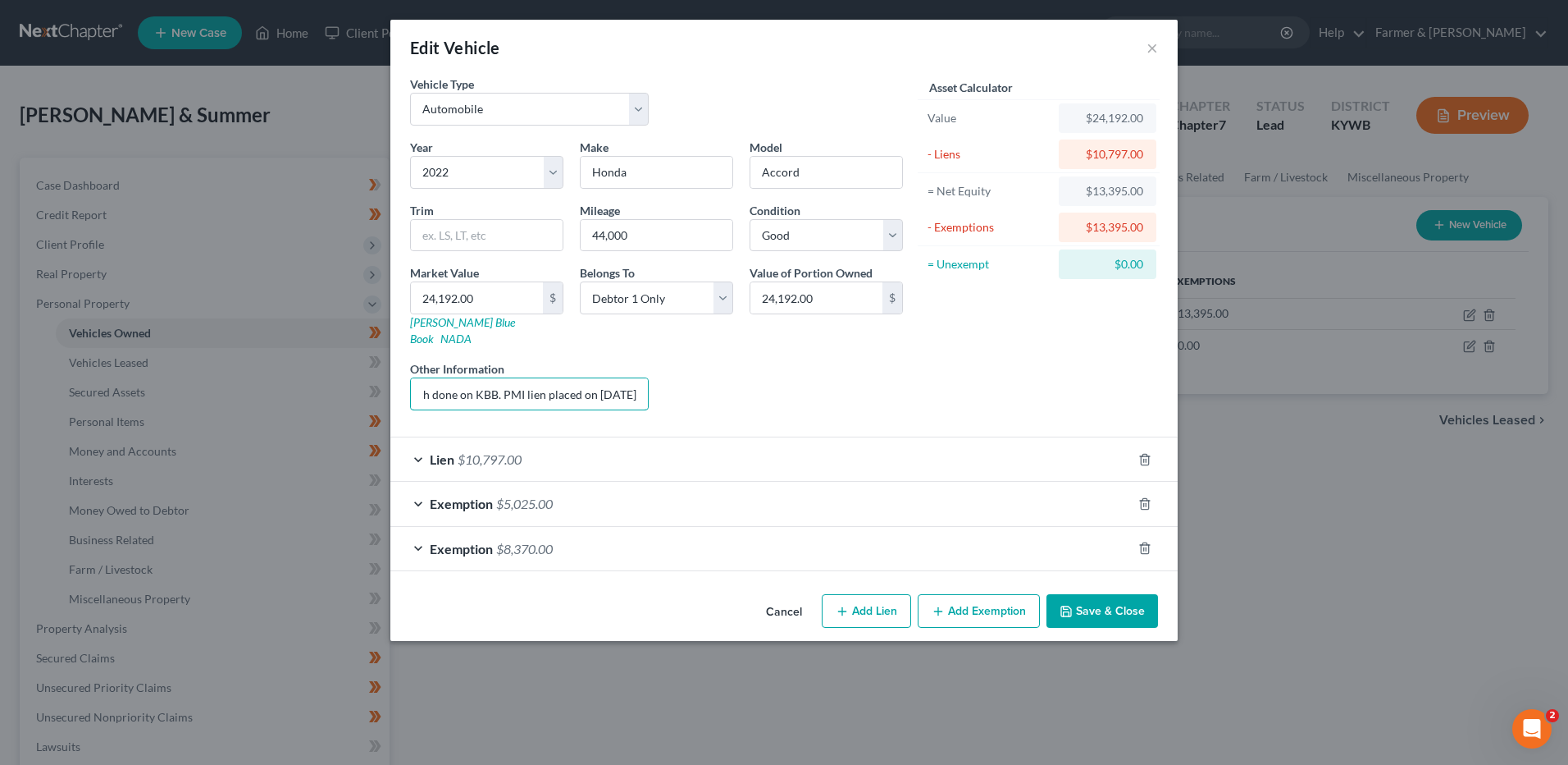
click at [855, 377] on div "Year Select 2026 2025 2024 2023 2022 2021 2020 2019 2018 2017 2016 2015 2014 20…" at bounding box center [657, 280] width 509 height 285
click at [503, 300] on input "24,192.00" at bounding box center [477, 298] width 132 height 31
type input "2"
type input "2.00"
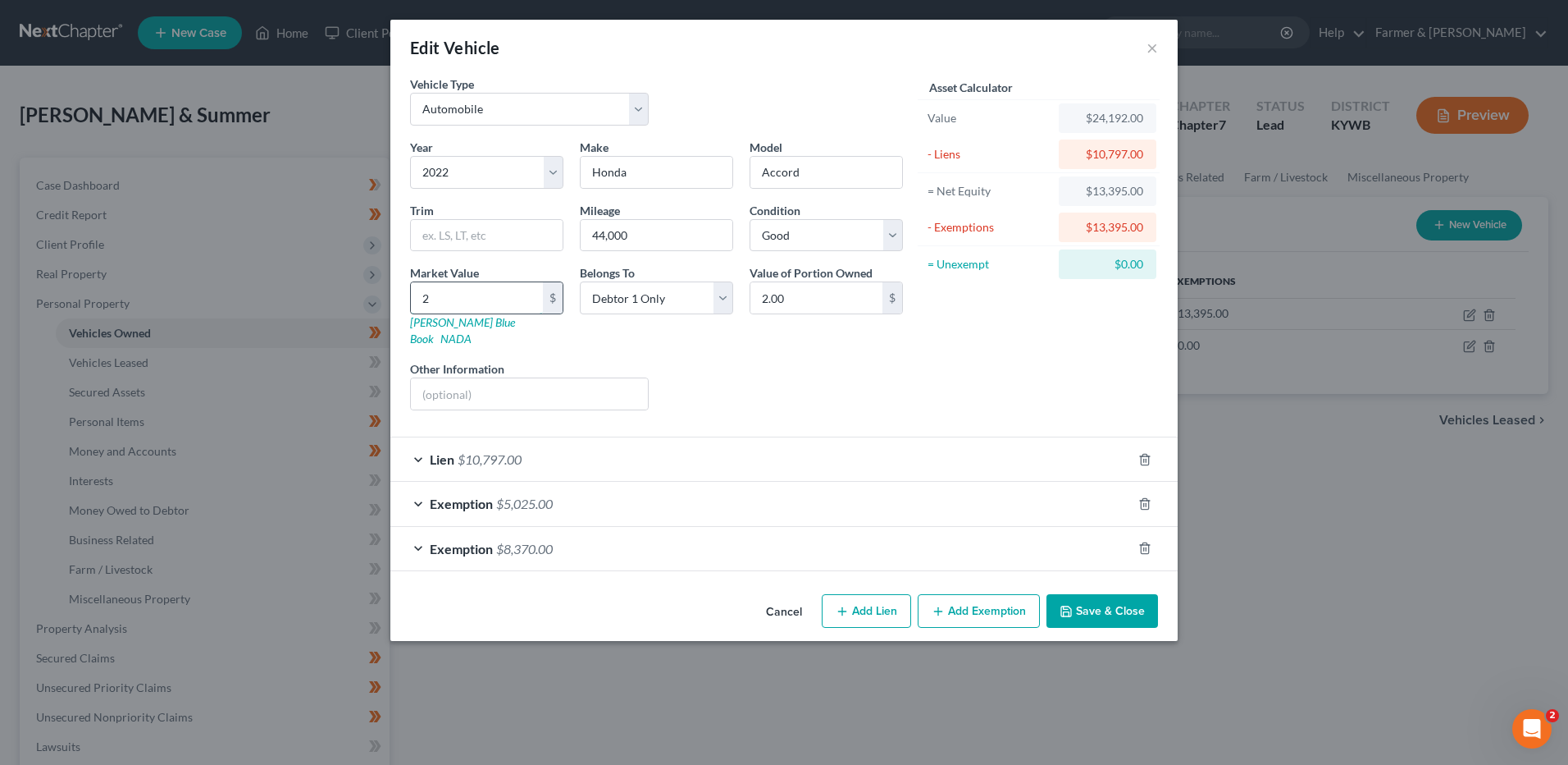
type input "24"
type input "24.00"
type input "245"
type input "245.00"
type input "2450"
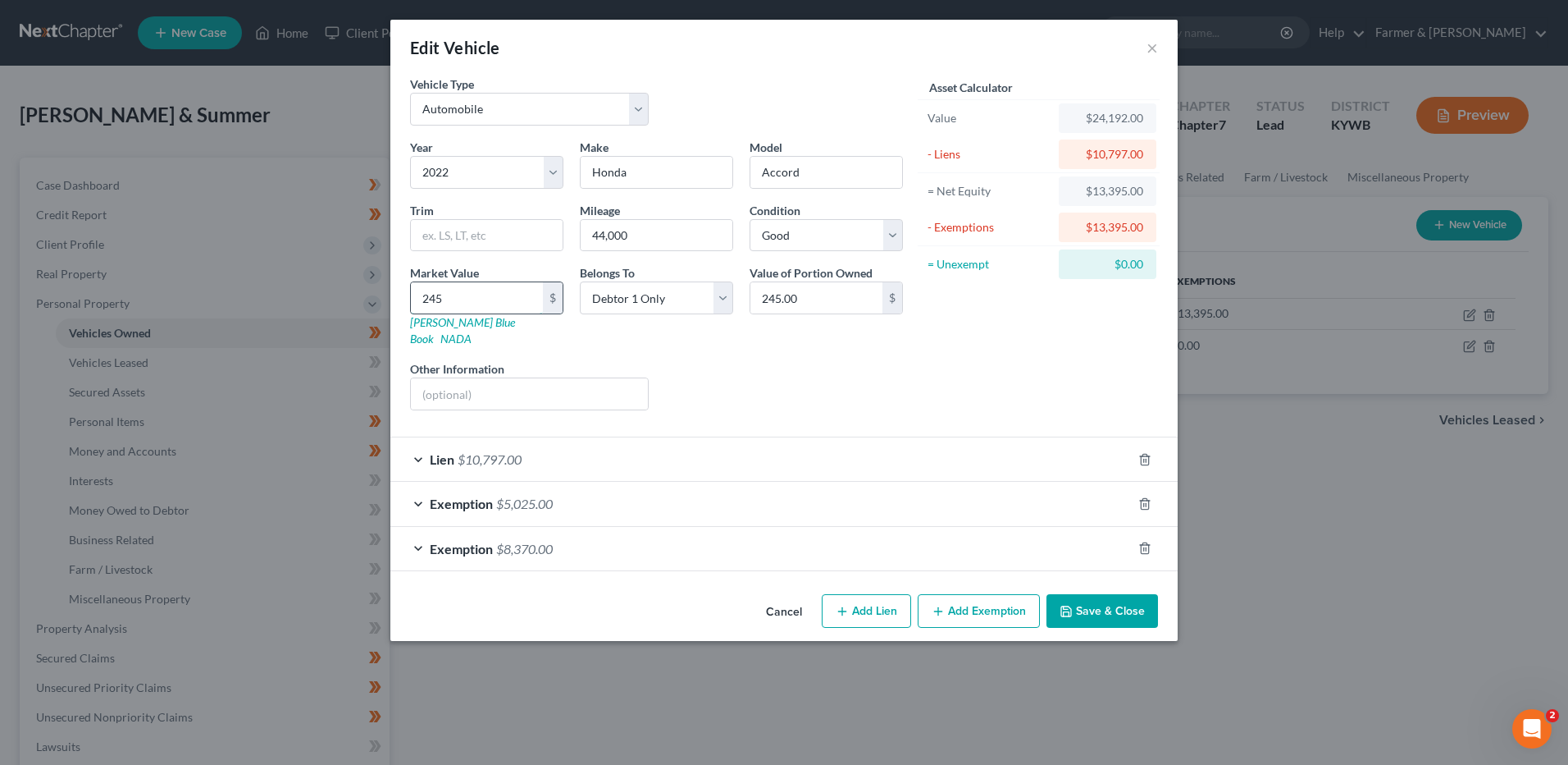
type input "2,450.00"
type input "2,4500"
type input "24,500.00"
click at [1142, 541] on icon "button" at bounding box center [1145, 548] width 13 height 13
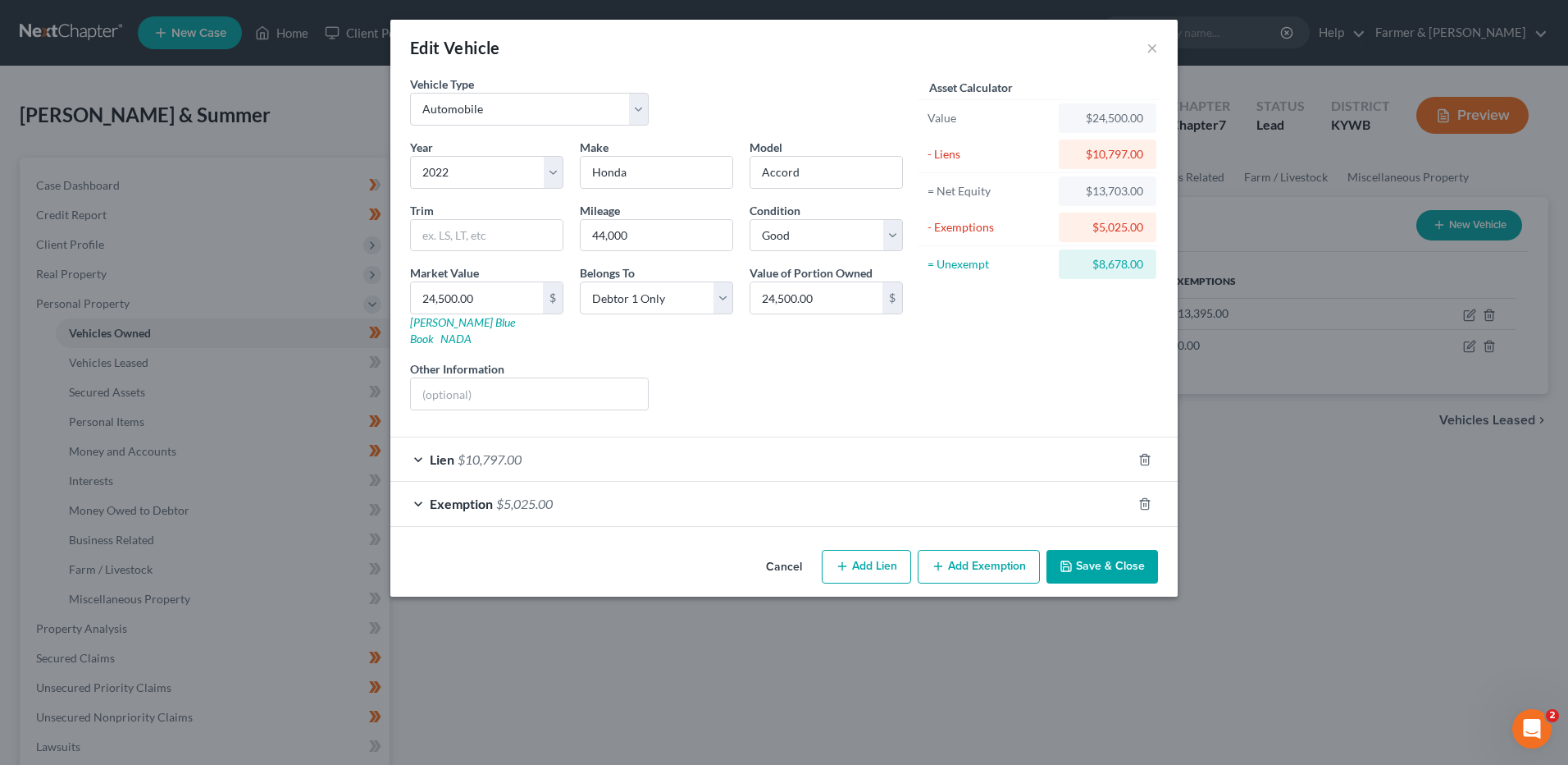
click at [996, 551] on button "Add Exemption" at bounding box center [978, 567] width 122 height 35
select select "2"
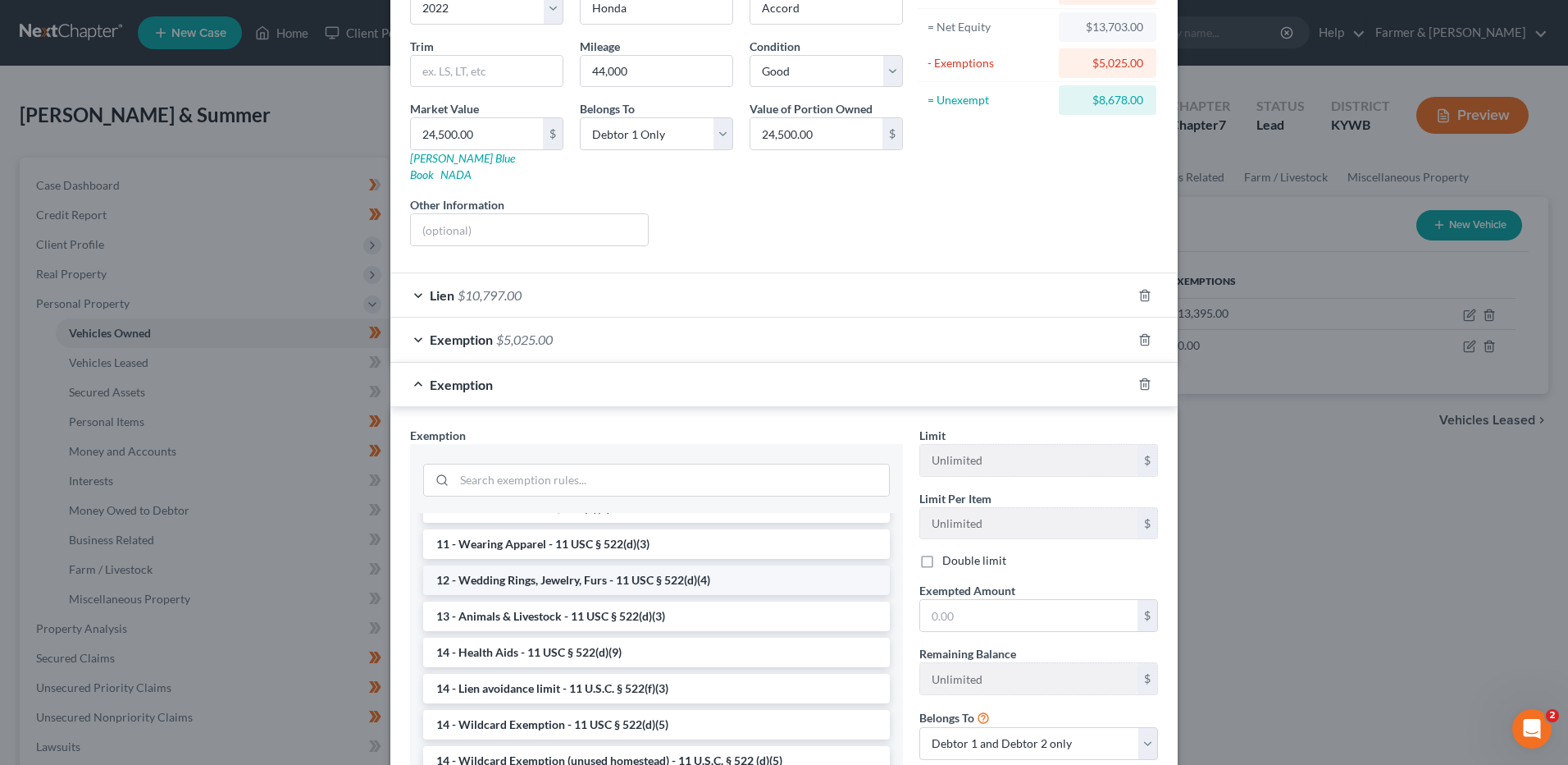
scroll to position [246, 0]
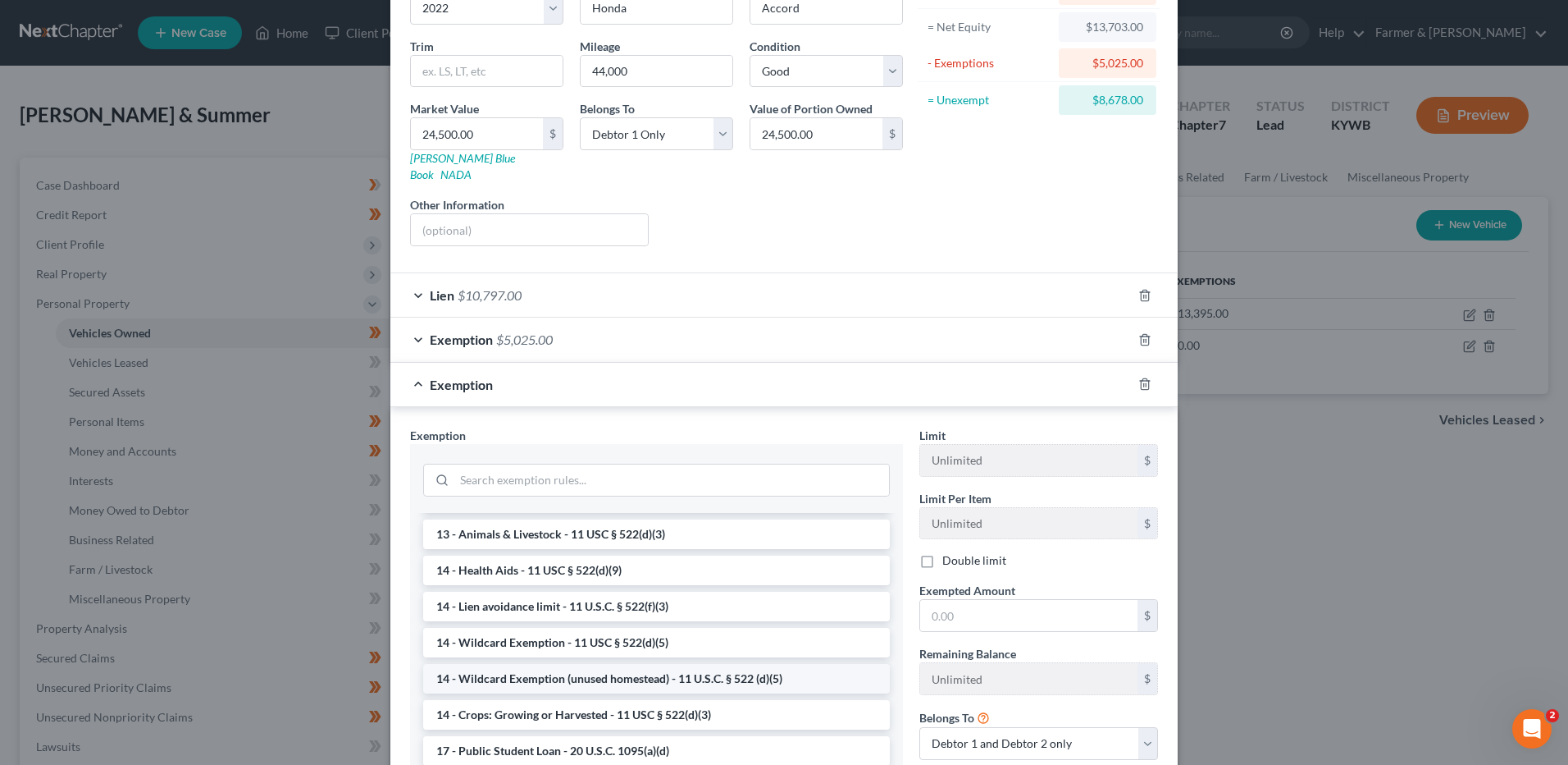
click at [650, 663] on li "14 - Wildcard Exemption (unused homestead) - 11 U.S.C. § 522 (d)(5)" at bounding box center [657, 678] width 467 height 29
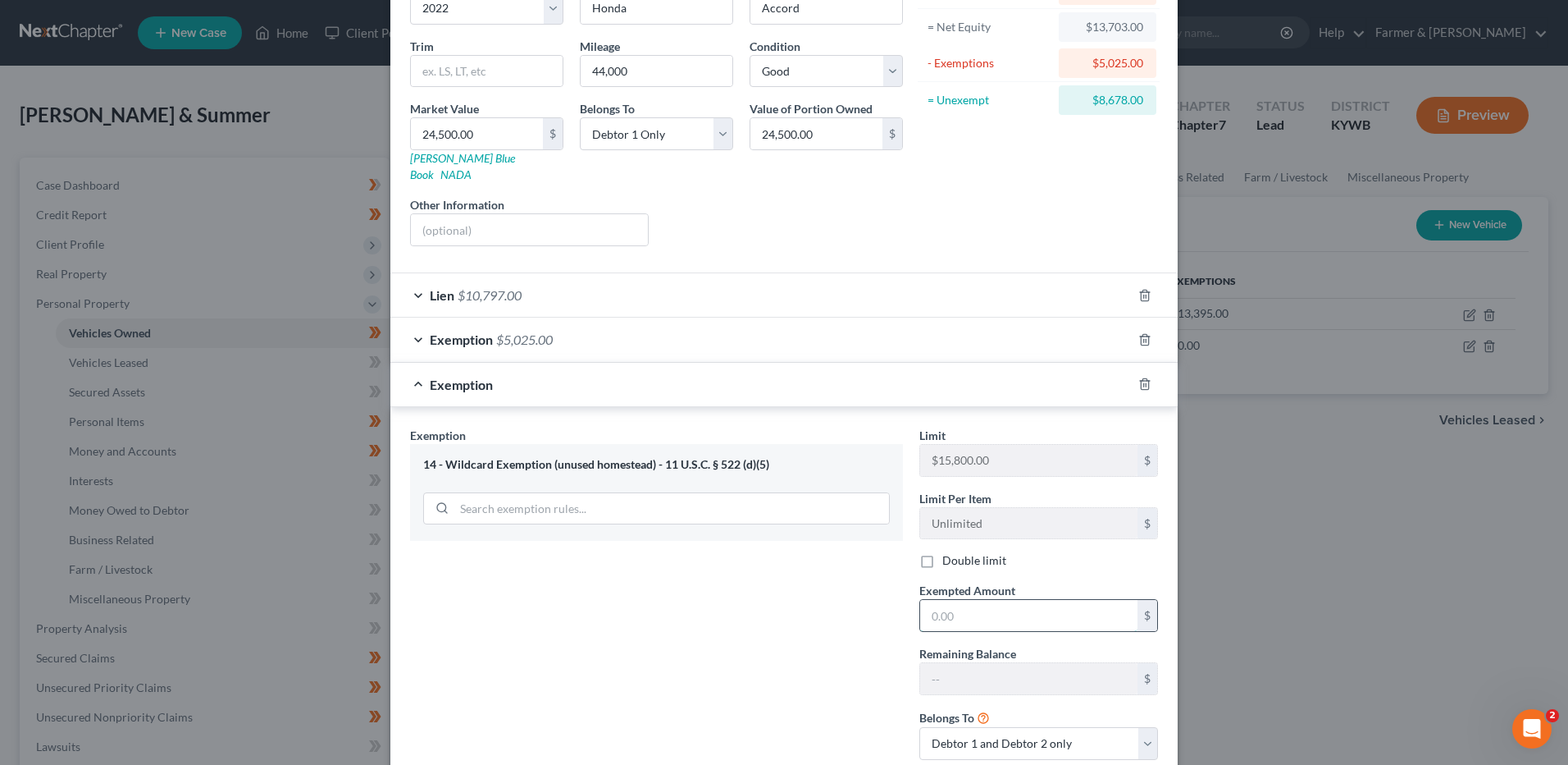
click at [1007, 602] on input "text" at bounding box center [1029, 616] width 217 height 31
drag, startPoint x: 922, startPoint y: 546, endPoint x: 941, endPoint y: 561, distance: 24.2
click at [942, 552] on label "Double limit" at bounding box center [975, 561] width 64 height 16
click at [949, 552] on input "Double limit" at bounding box center [954, 558] width 11 height 11
checkbox input "true"
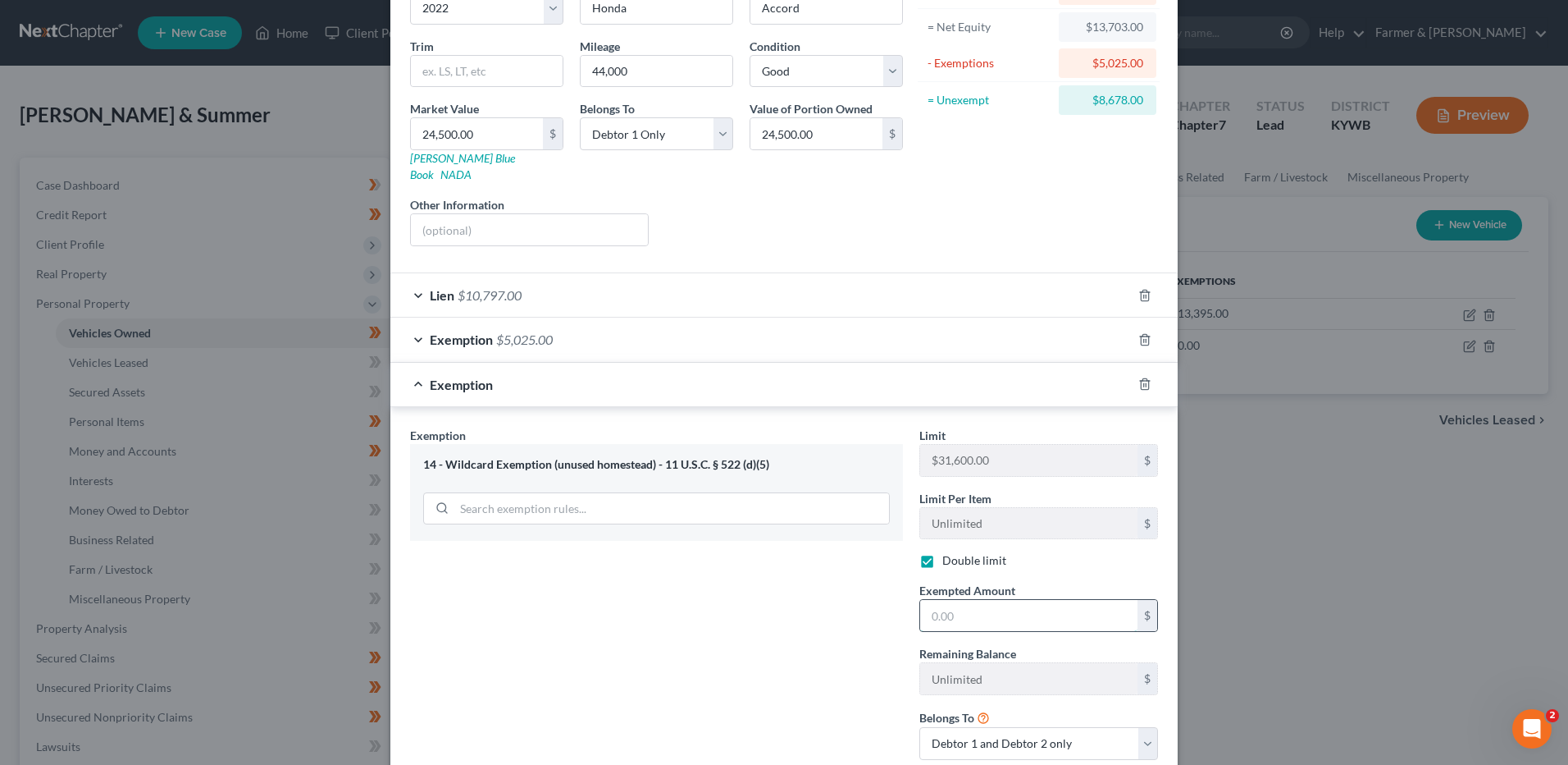
click at [978, 600] on input "text" at bounding box center [1029, 616] width 217 height 31
type input "8,678.00"
click at [1023, 727] on select "Debtor 1 only Debtor 2 only Debtor 1 and Debtor 2 only" at bounding box center [1039, 743] width 239 height 33
select select "0"
click at [920, 727] on select "Debtor 1 only Debtor 2 only Debtor 1 and Debtor 2 only" at bounding box center [1039, 743] width 239 height 33
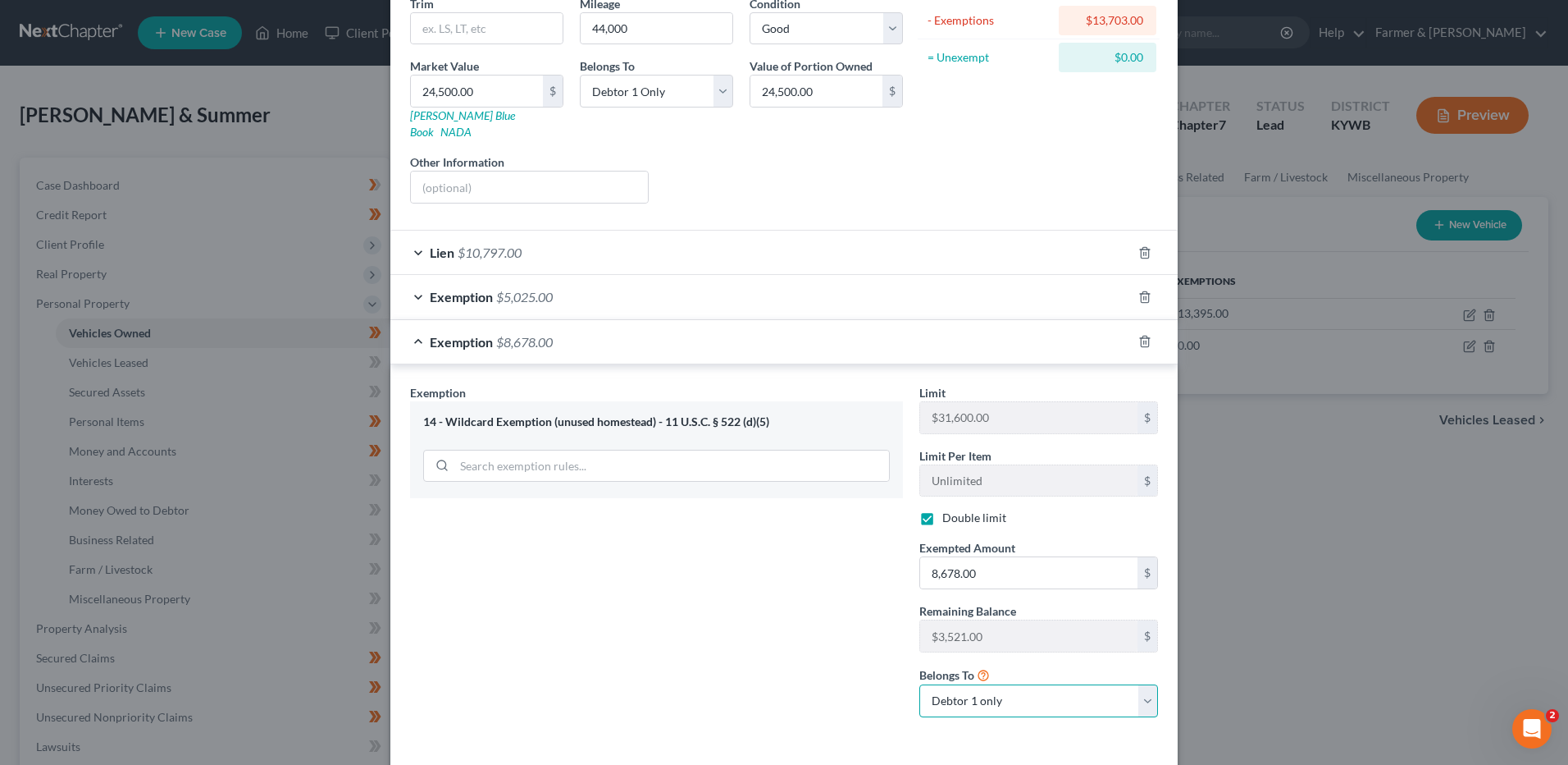
scroll to position [259, 0]
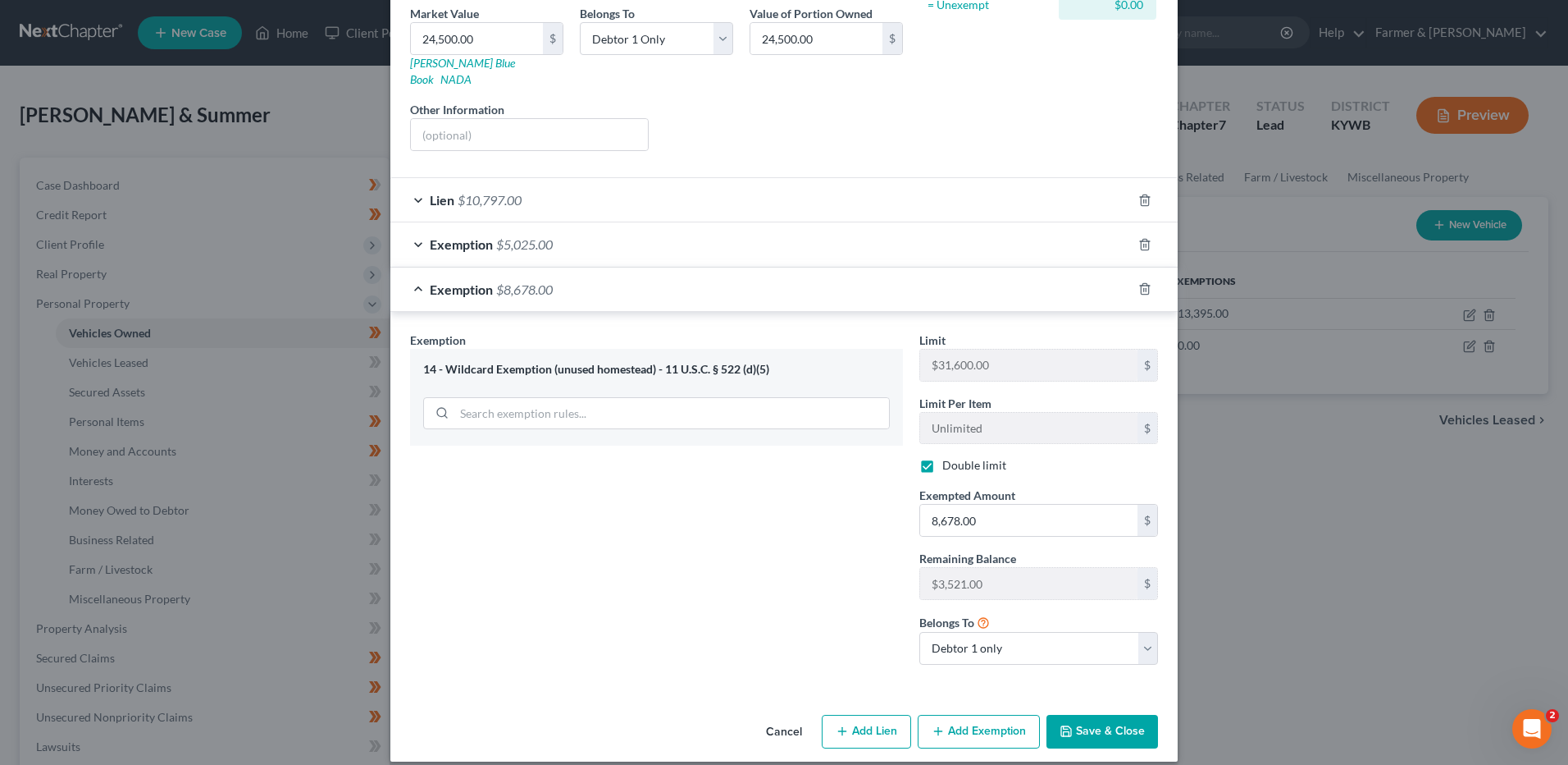
click at [1092, 727] on button "Save & Close" at bounding box center [1103, 732] width 112 height 35
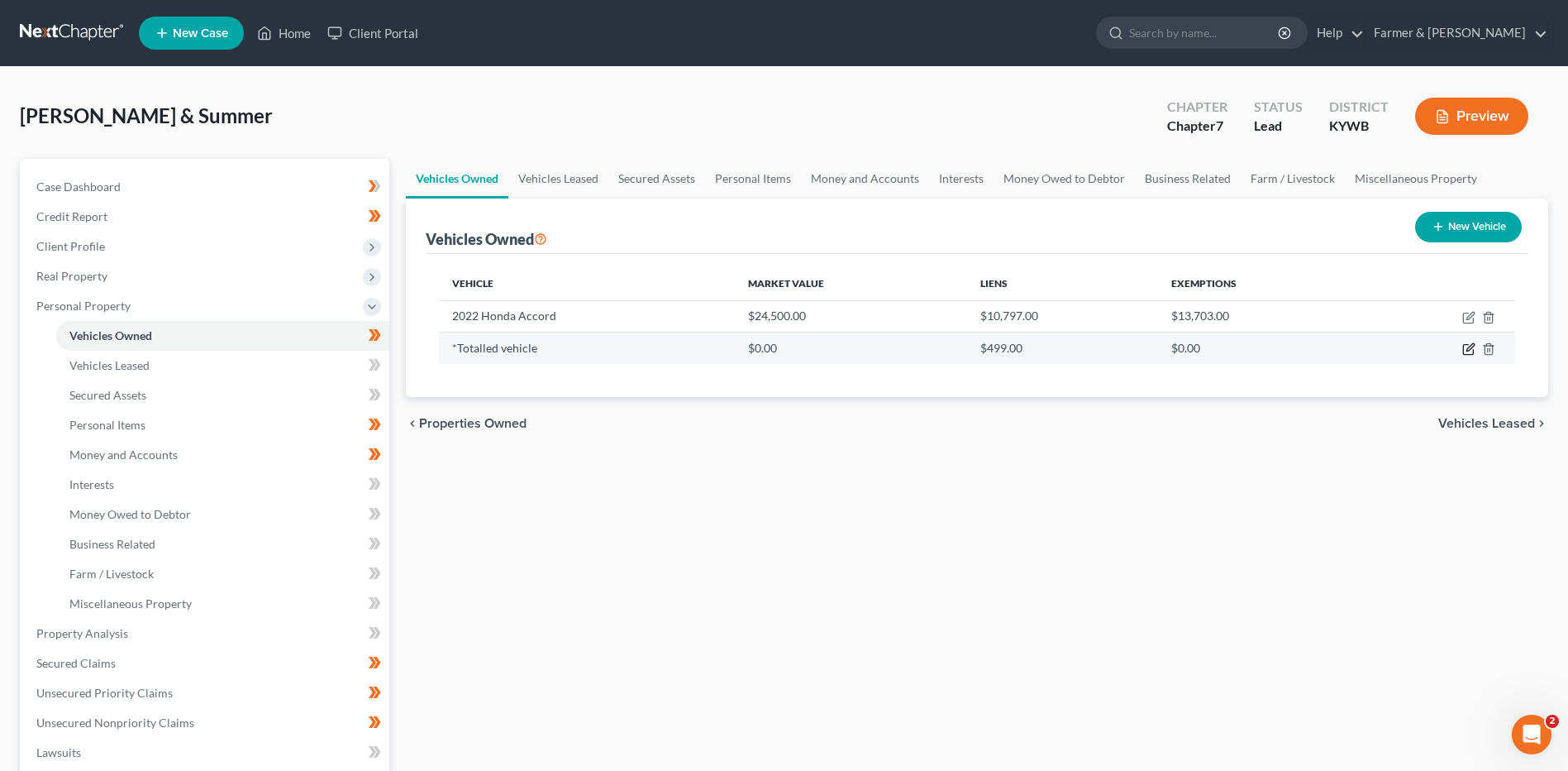
click at [1463, 349] on icon "button" at bounding box center [1468, 349] width 13 height 13
select select "0"
select select "4"
select select "2"
select select "45"
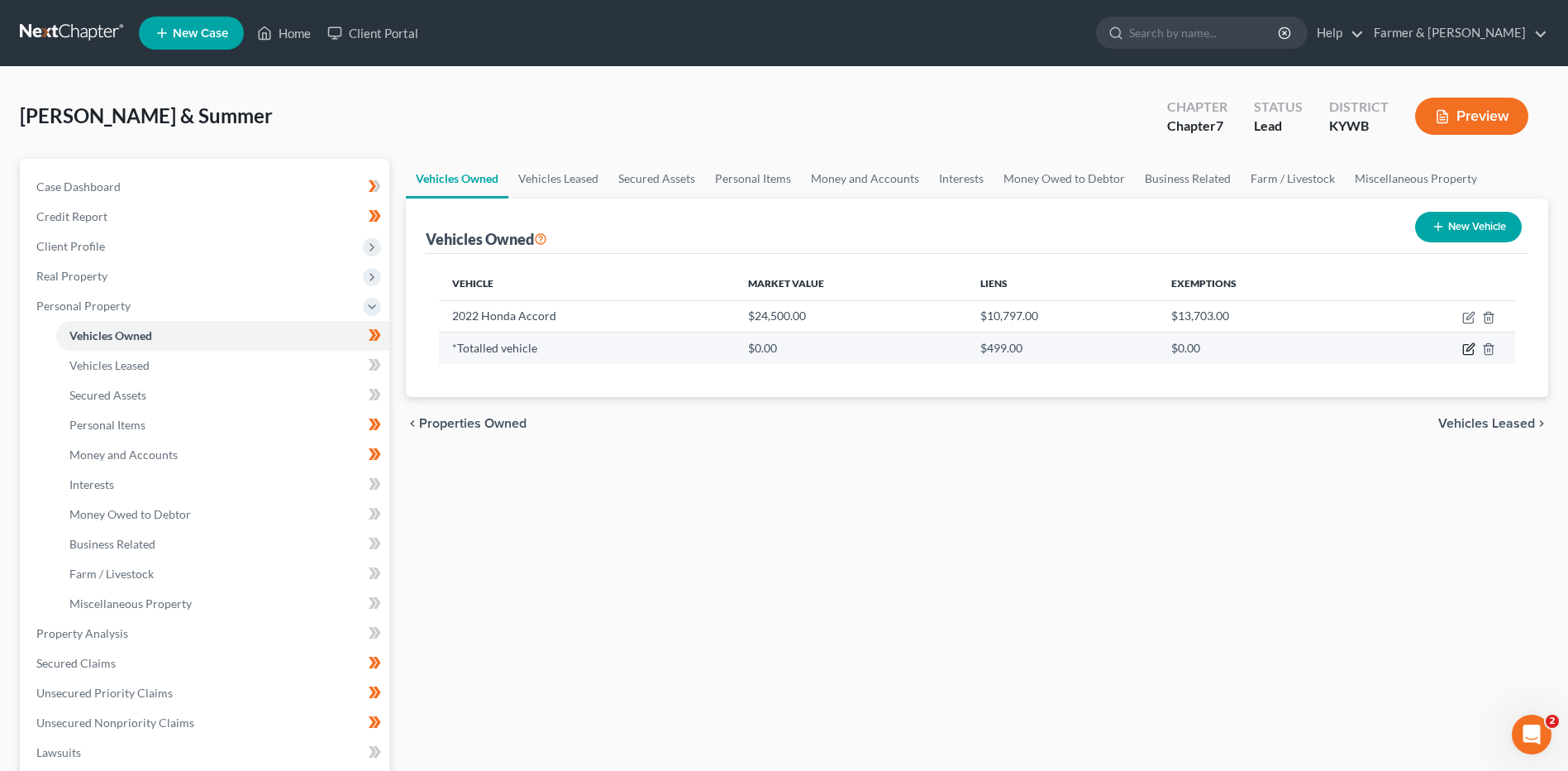
select select "2"
select select "0"
select select "4"
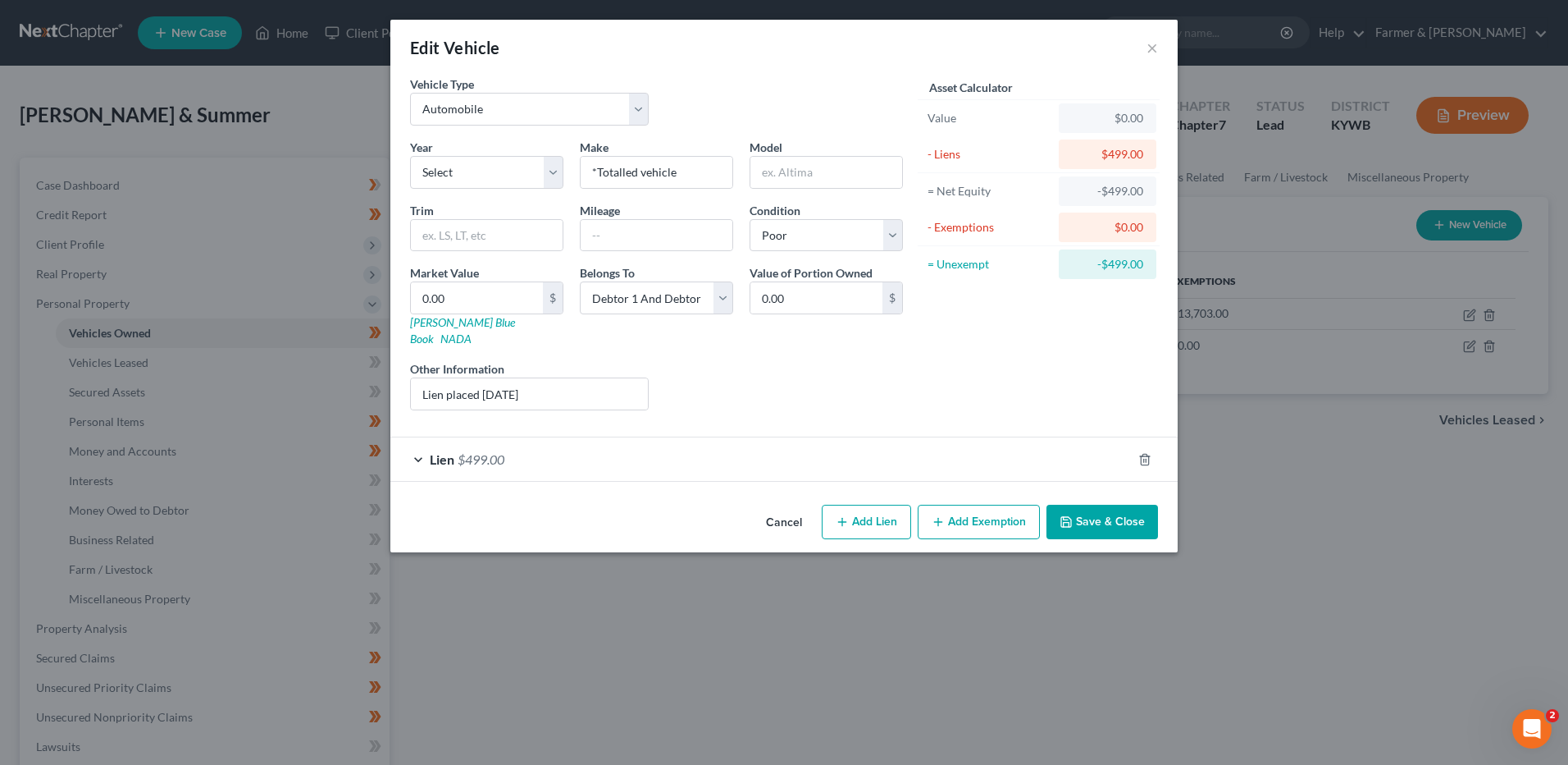
click at [597, 447] on div "Lien $499.00" at bounding box center [761, 458] width 742 height 43
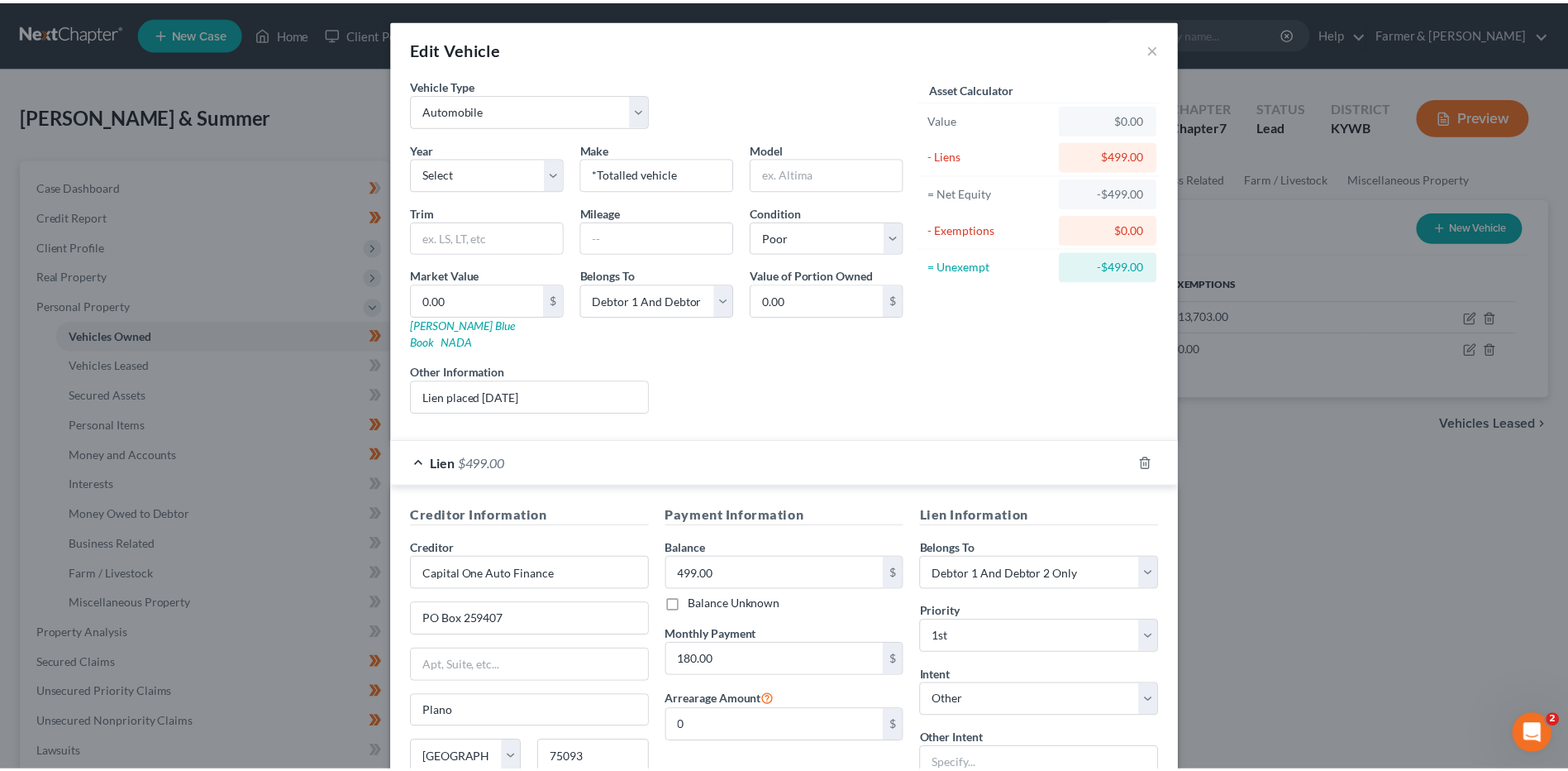
scroll to position [134, 0]
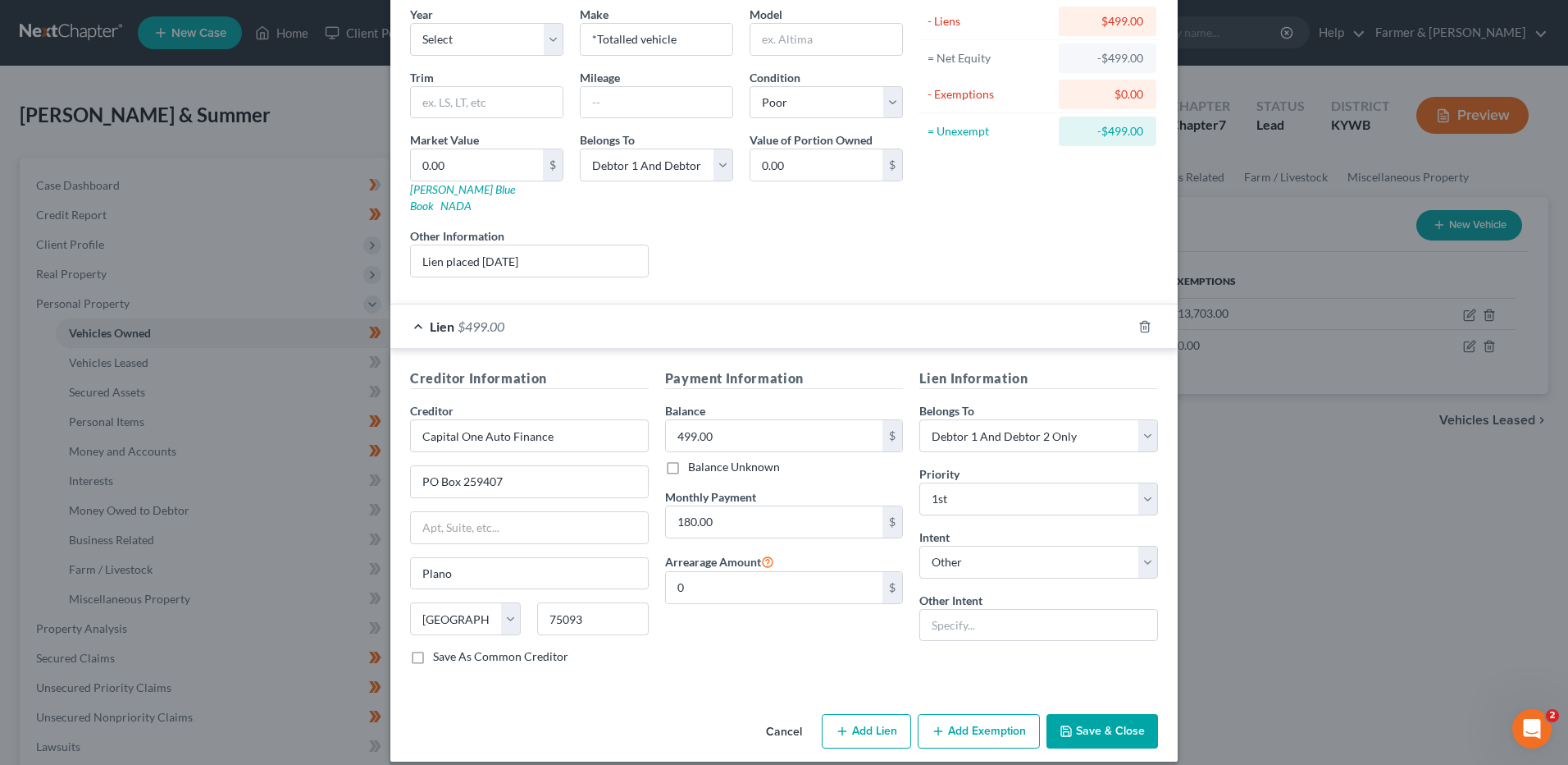
click at [779, 716] on button "Cancel" at bounding box center [784, 732] width 62 height 33
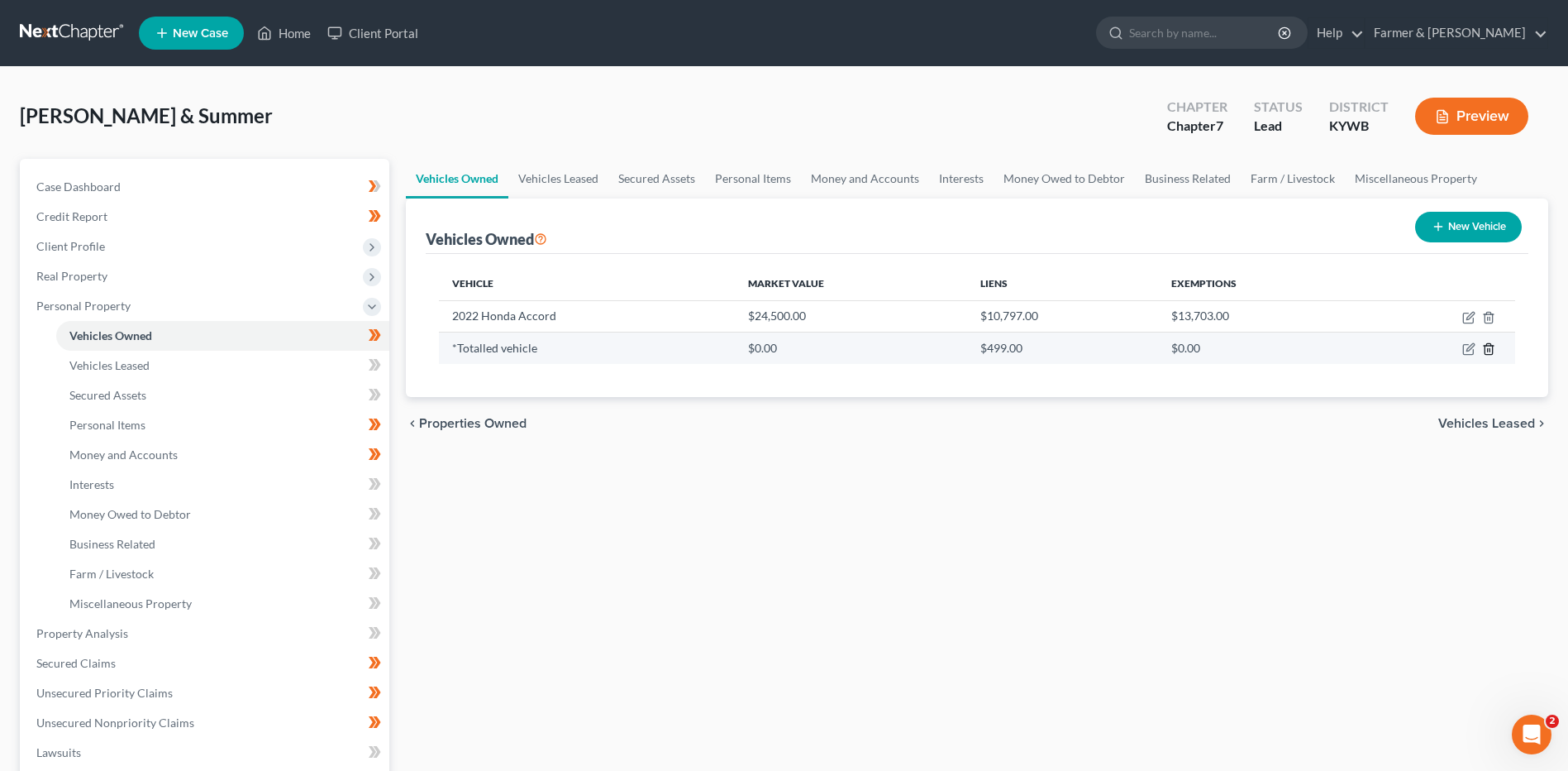
click at [1490, 352] on line "button" at bounding box center [1490, 351] width 0 height 4
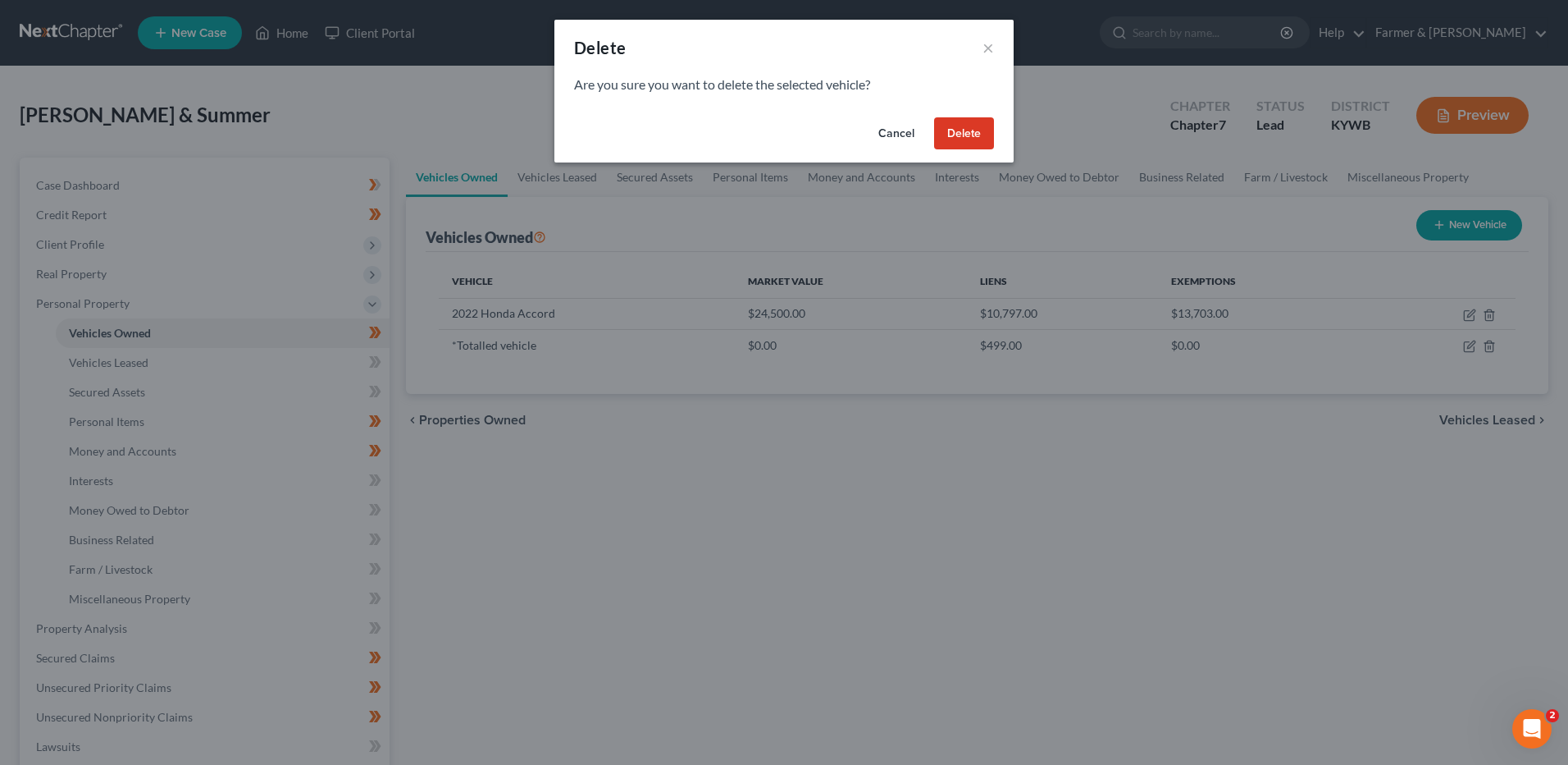
click at [979, 144] on button "Delete" at bounding box center [964, 134] width 60 height 33
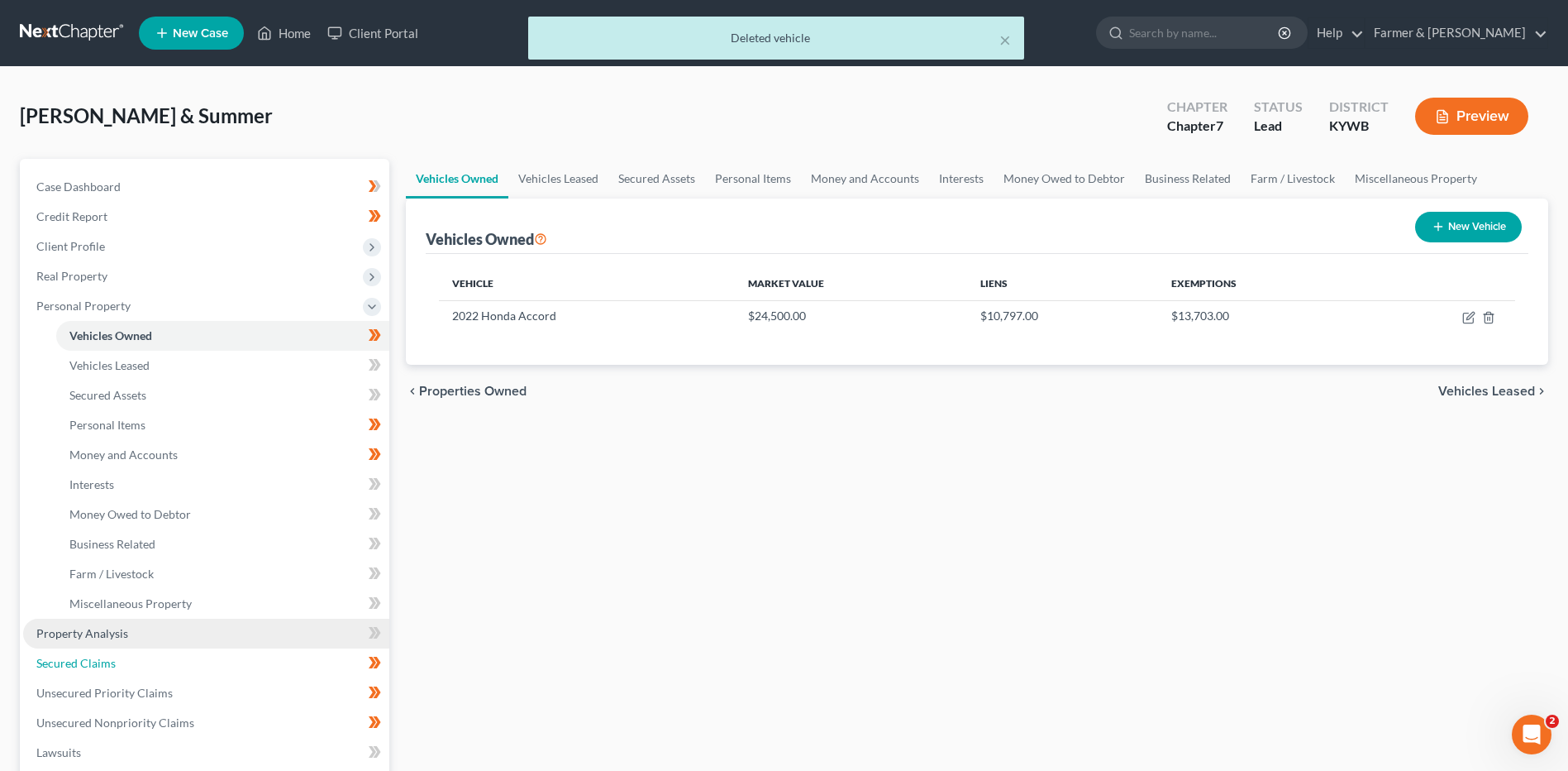
drag, startPoint x: 95, startPoint y: 658, endPoint x: 313, endPoint y: 619, distance: 221.5
click at [95, 658] on span "Secured Claims" at bounding box center [76, 662] width 79 height 14
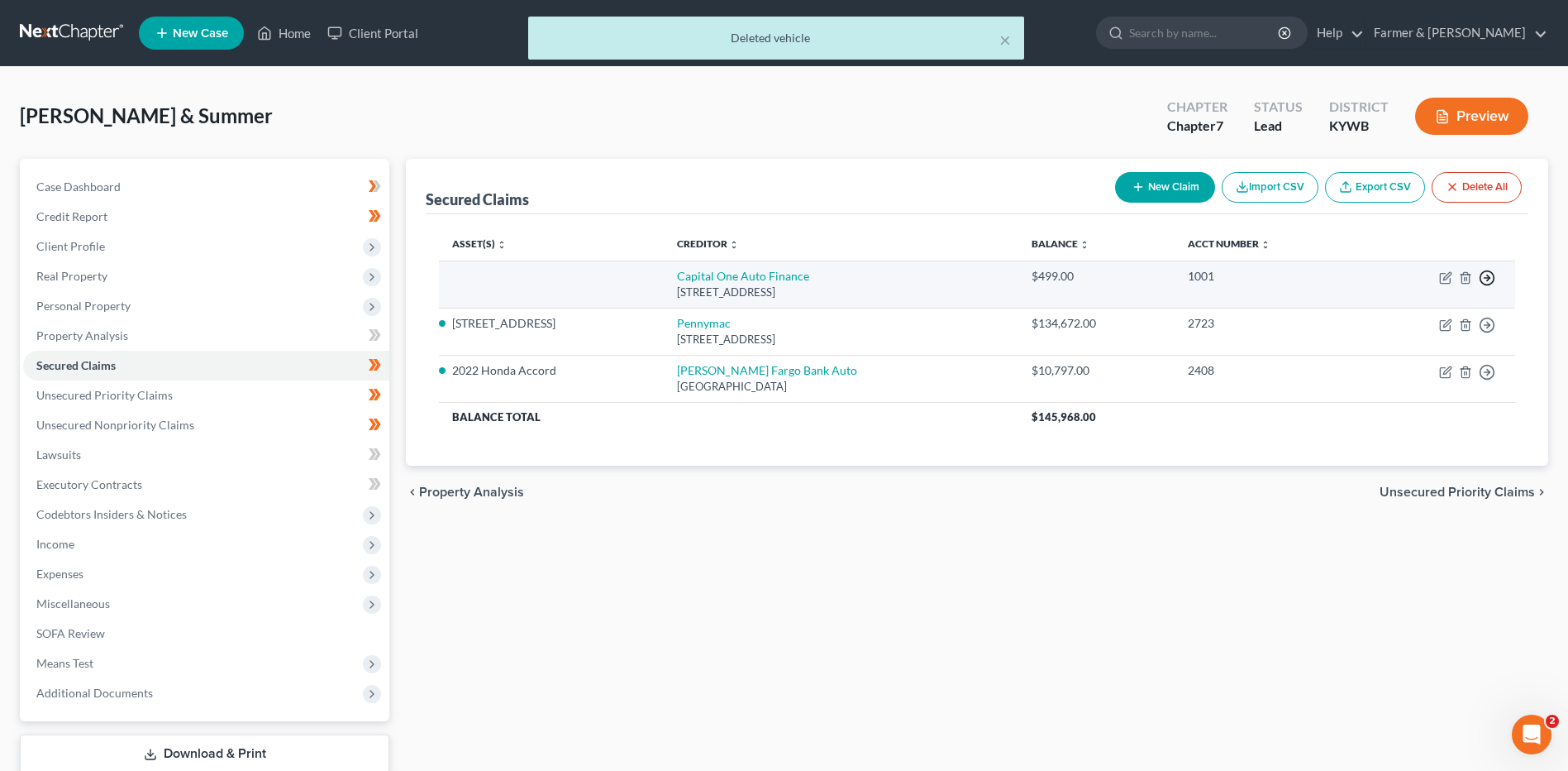
click at [1488, 276] on polyline "button" at bounding box center [1488, 278] width 3 height 6
click at [1426, 314] on link "Move to F" at bounding box center [1411, 318] width 138 height 28
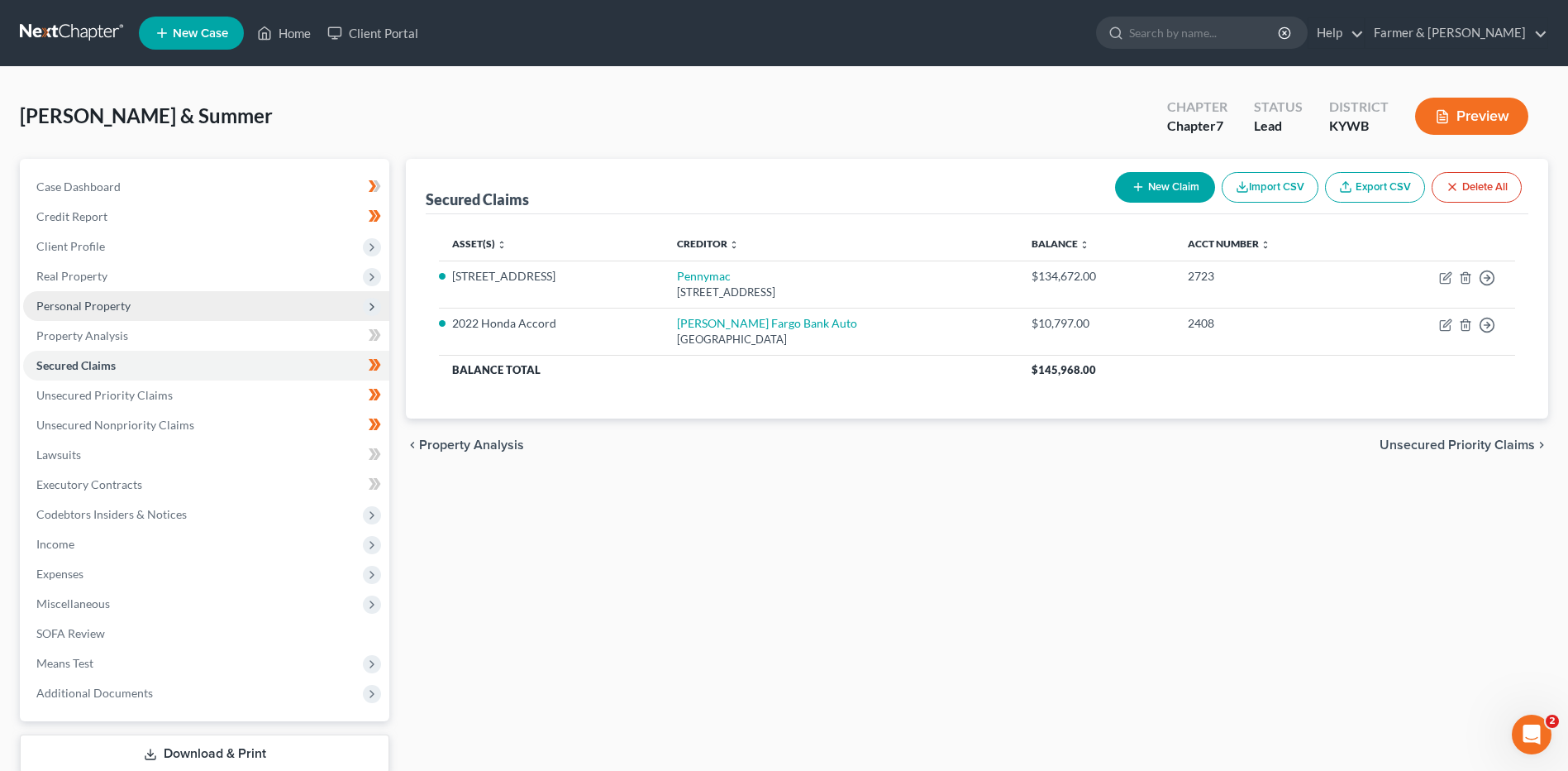
click at [185, 307] on span "Personal Property" at bounding box center [206, 306] width 366 height 30
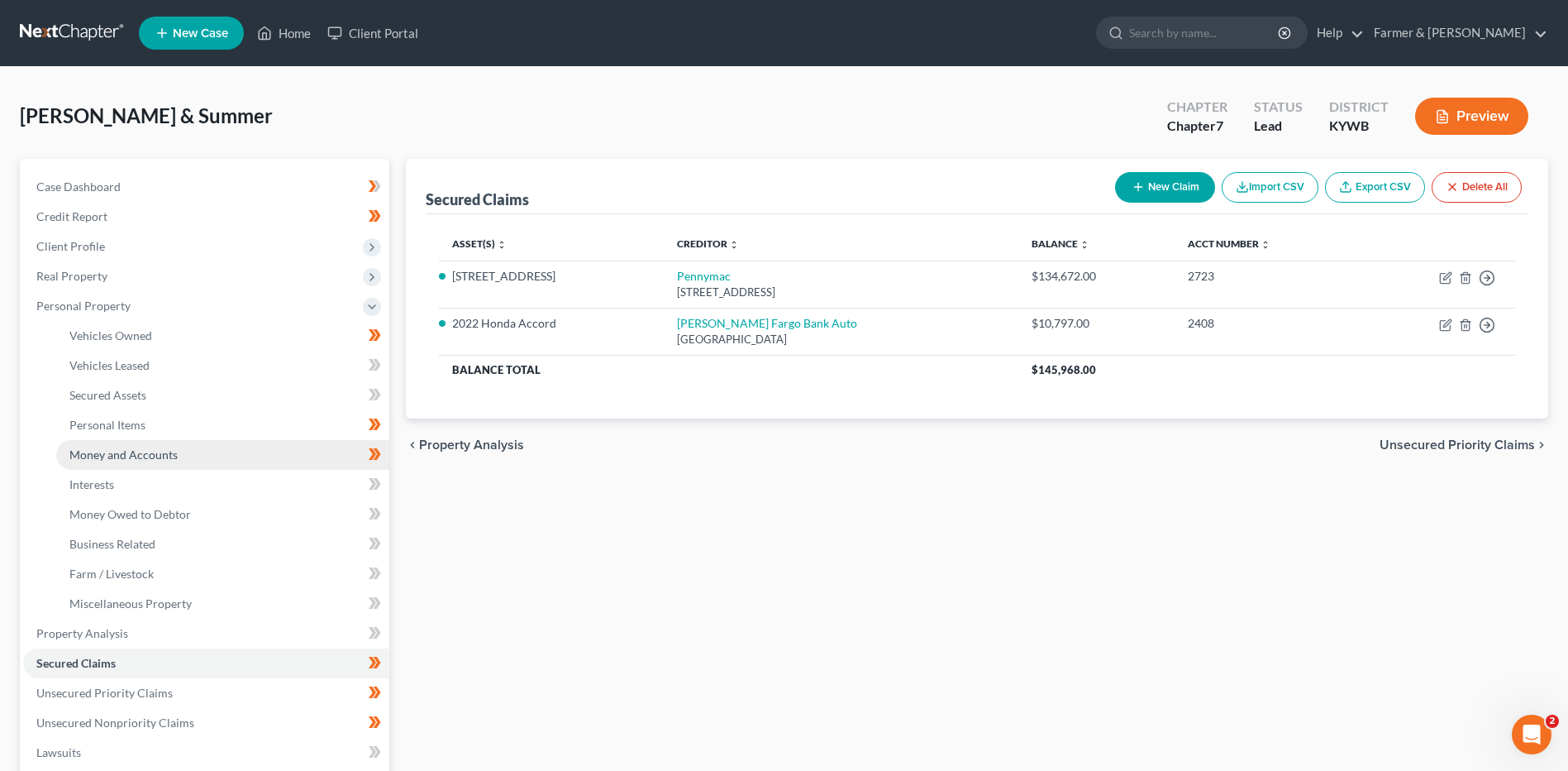
click at [138, 455] on span "Money and Accounts" at bounding box center [123, 453] width 108 height 14
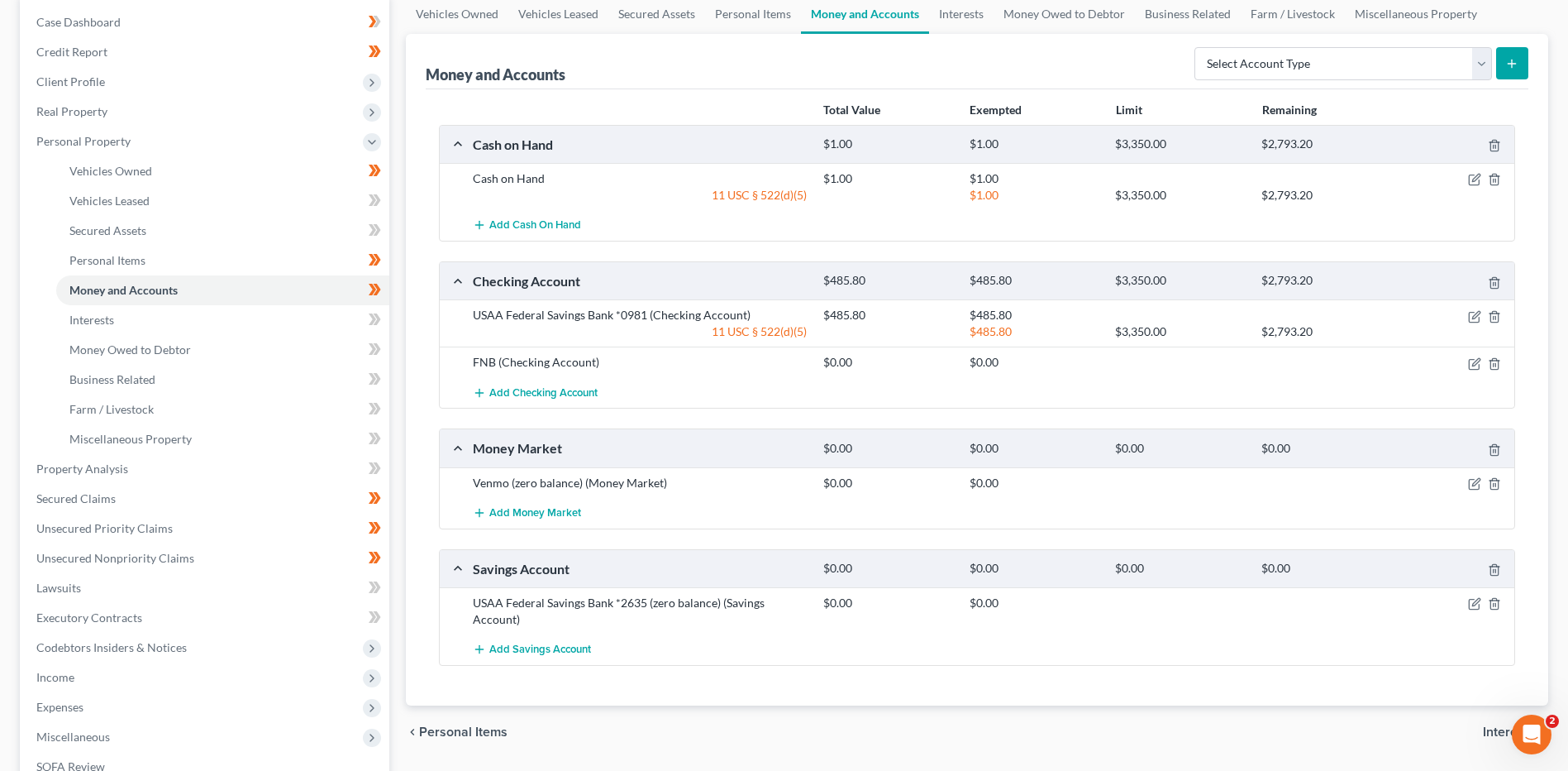
scroll to position [165, 0]
drag, startPoint x: 73, startPoint y: 681, endPoint x: 152, endPoint y: 641, distance: 88.5
click at [73, 681] on span "Income" at bounding box center [54, 675] width 38 height 14
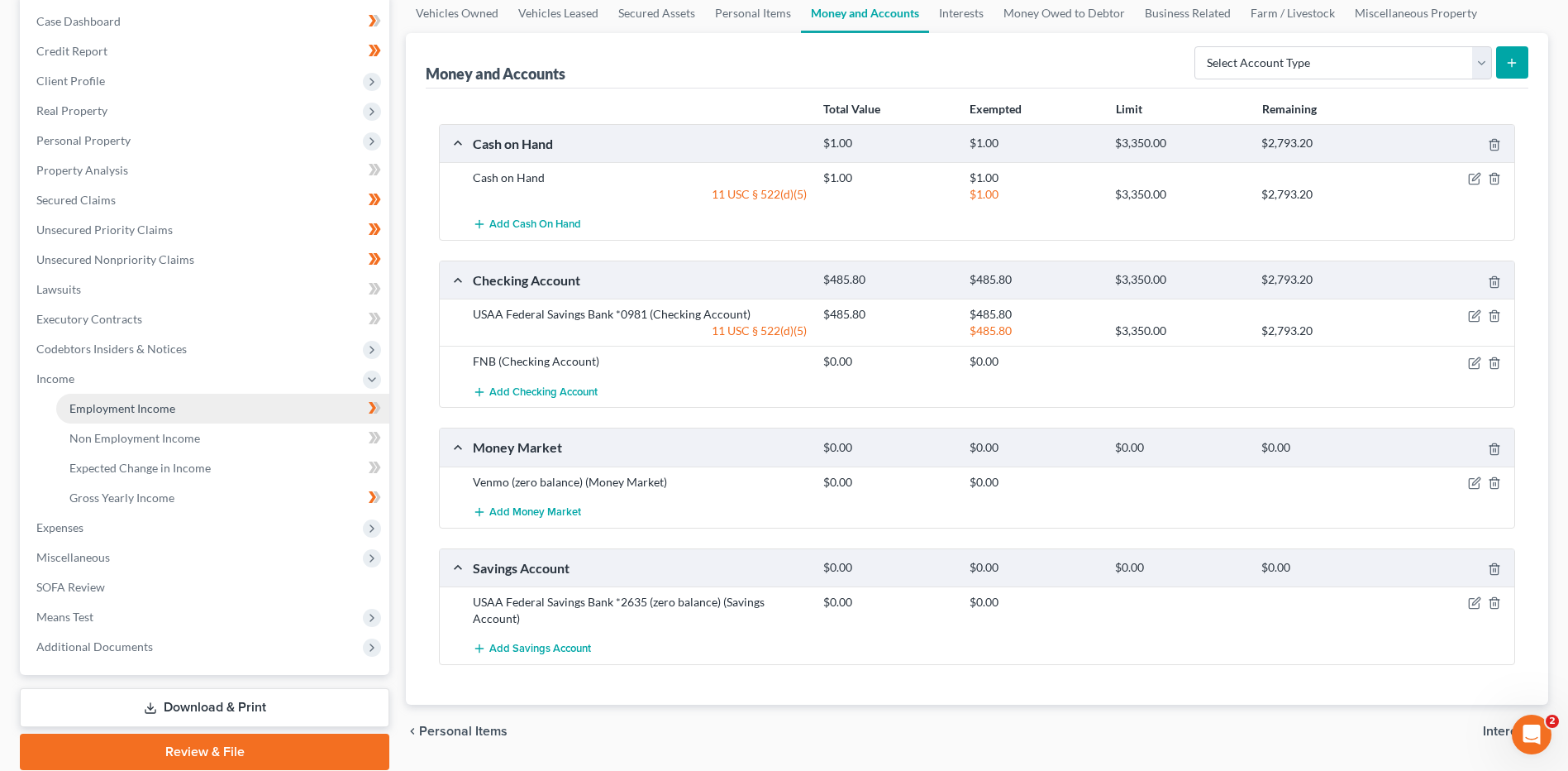
click at [176, 398] on link "Employment Income" at bounding box center [222, 408] width 333 height 30
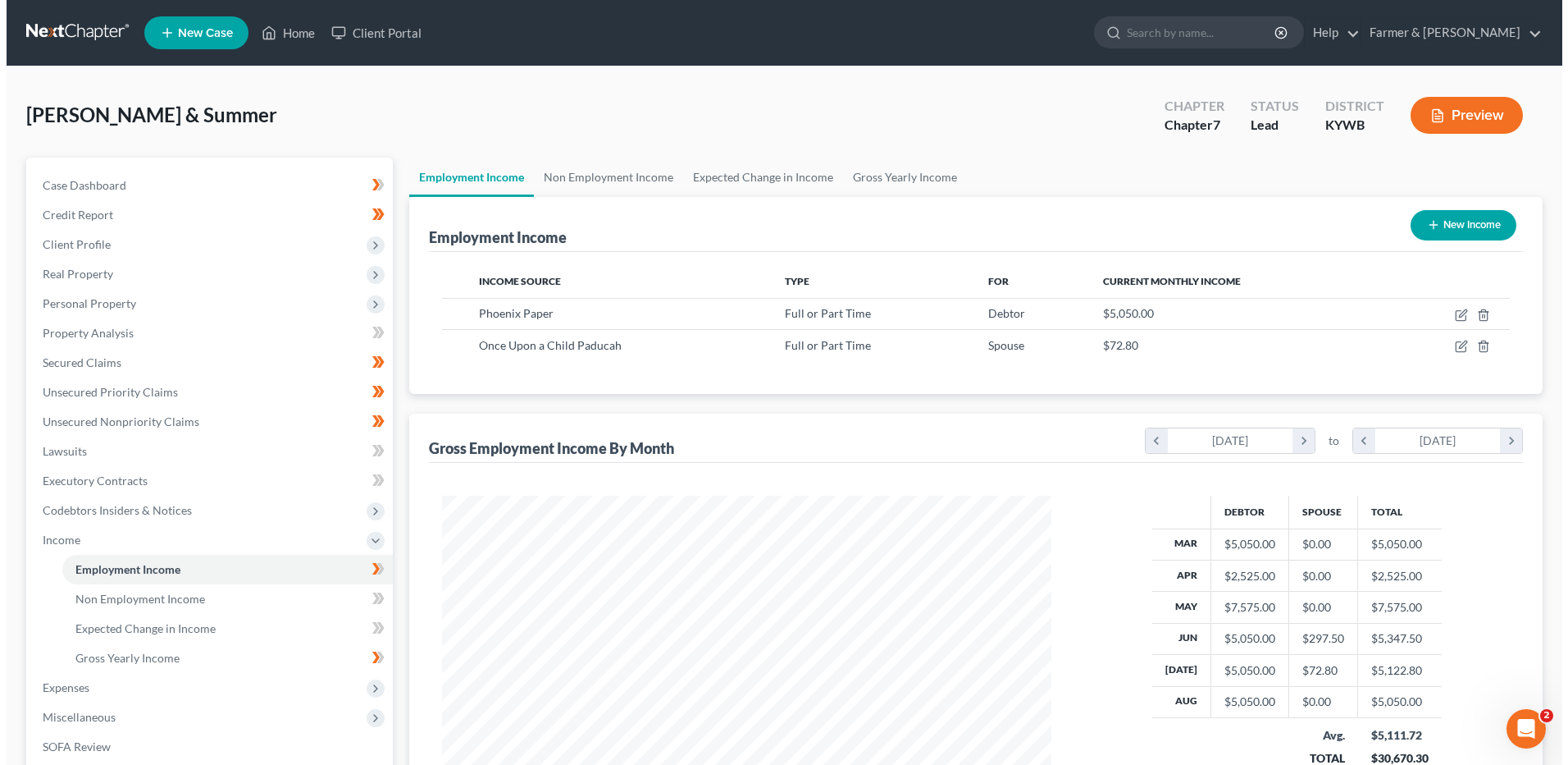
scroll to position [304, 641]
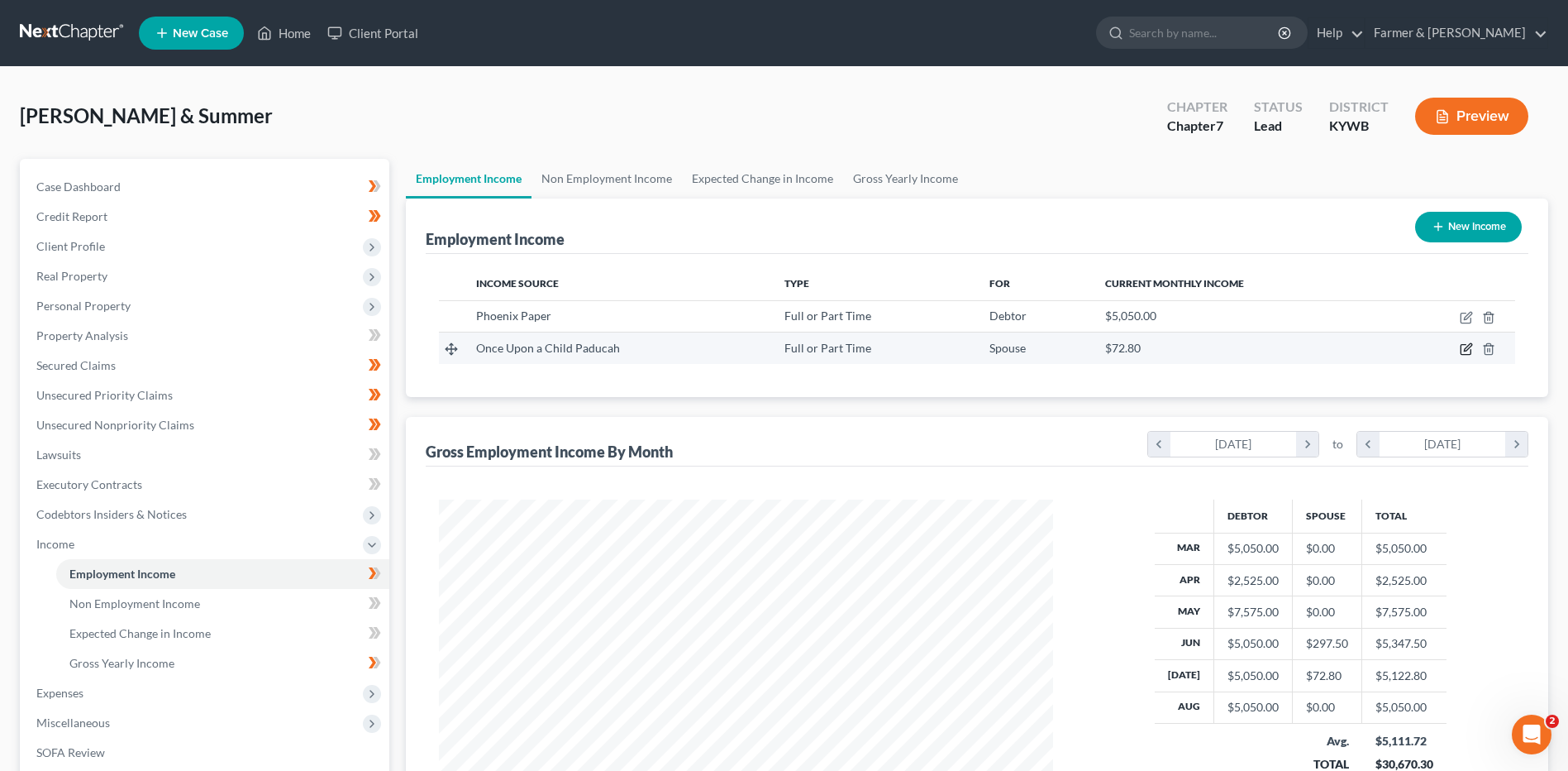
click at [1465, 348] on icon "button" at bounding box center [1466, 349] width 13 height 13
select select "0"
select select "18"
select select "0"
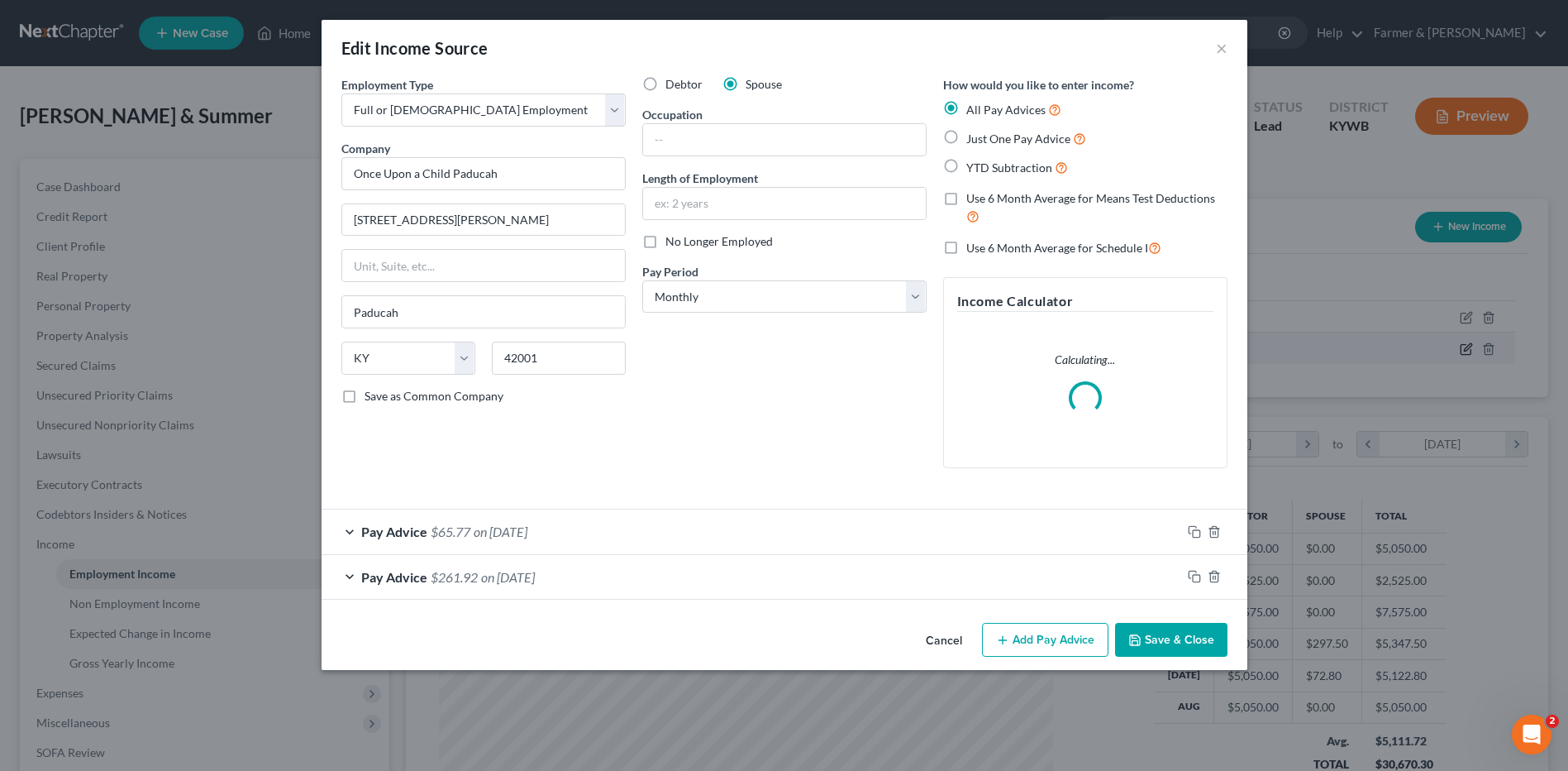
scroll to position [309, 652]
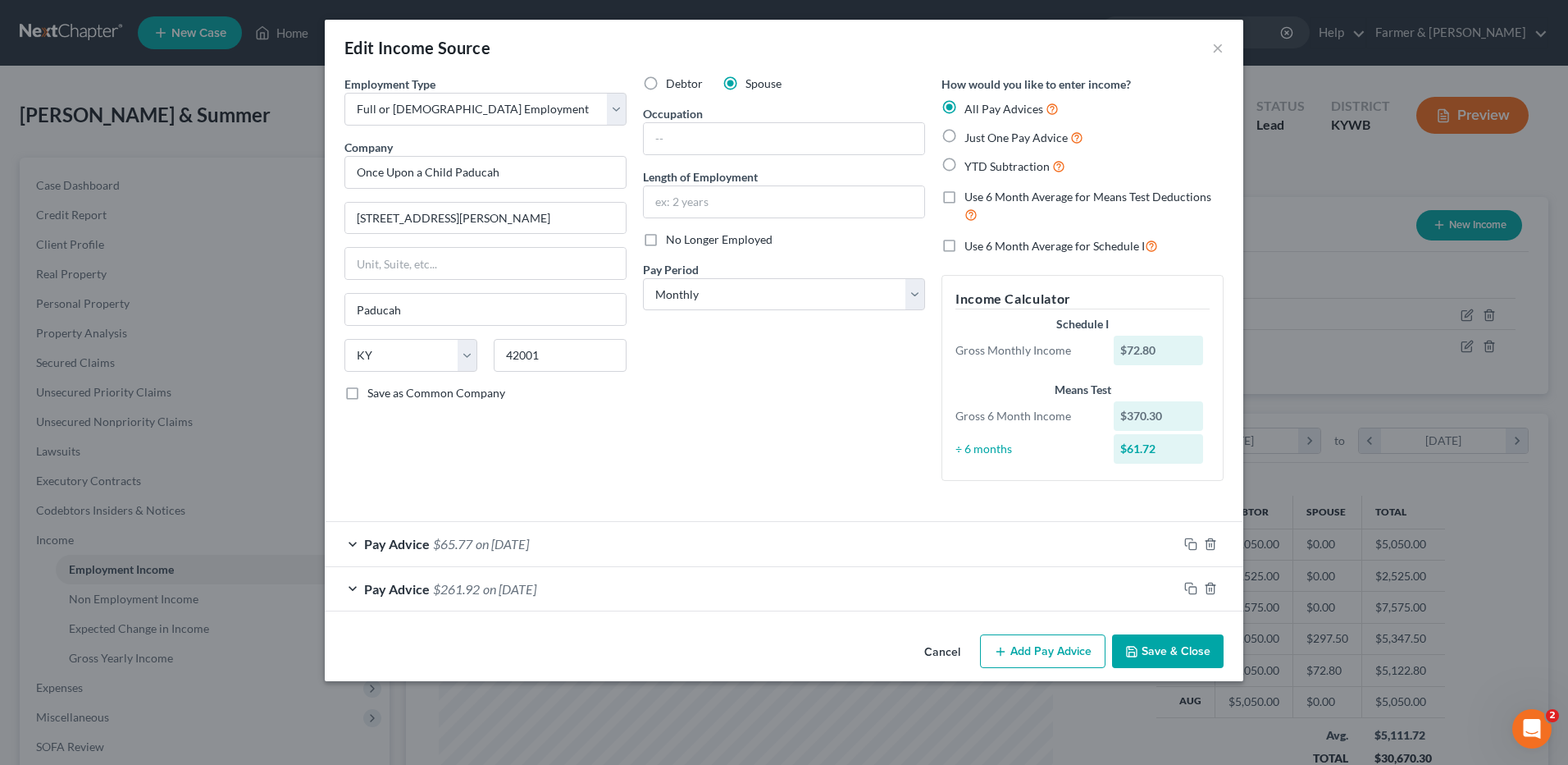
click at [950, 650] on button "Cancel" at bounding box center [942, 652] width 62 height 33
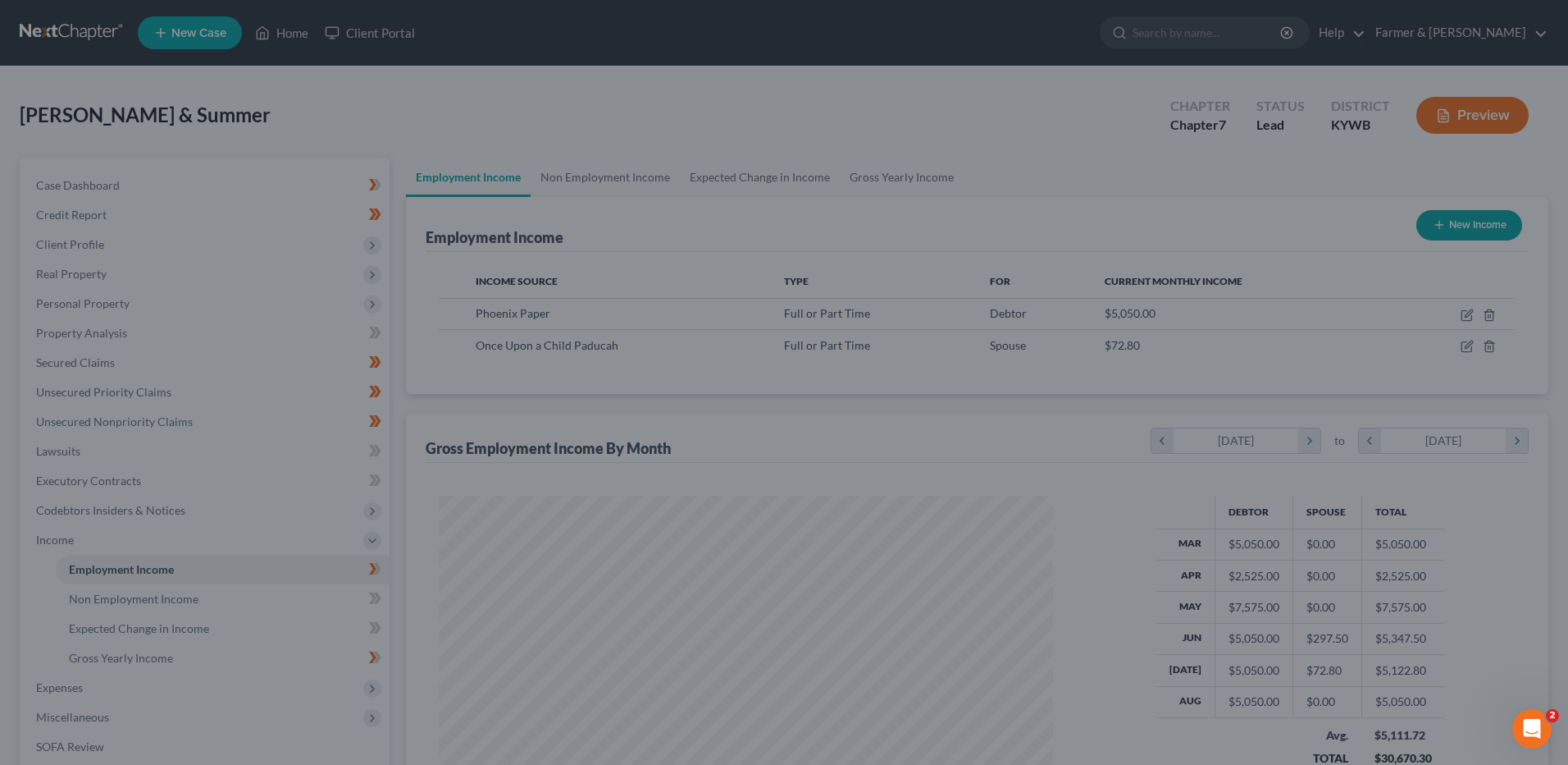
scroll to position [820115, 819526]
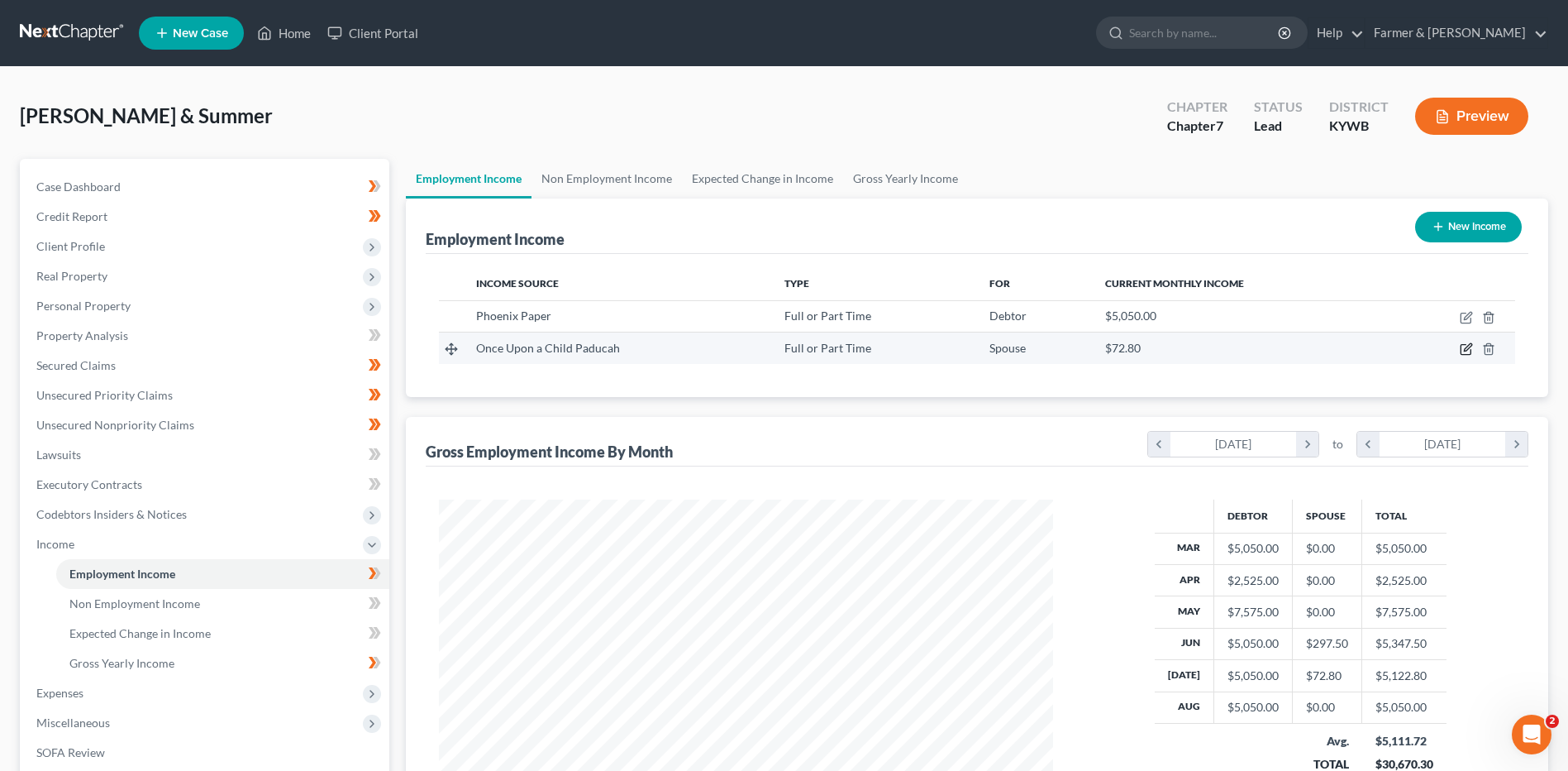
click at [1463, 349] on icon "button" at bounding box center [1466, 349] width 13 height 13
select select "0"
select select "18"
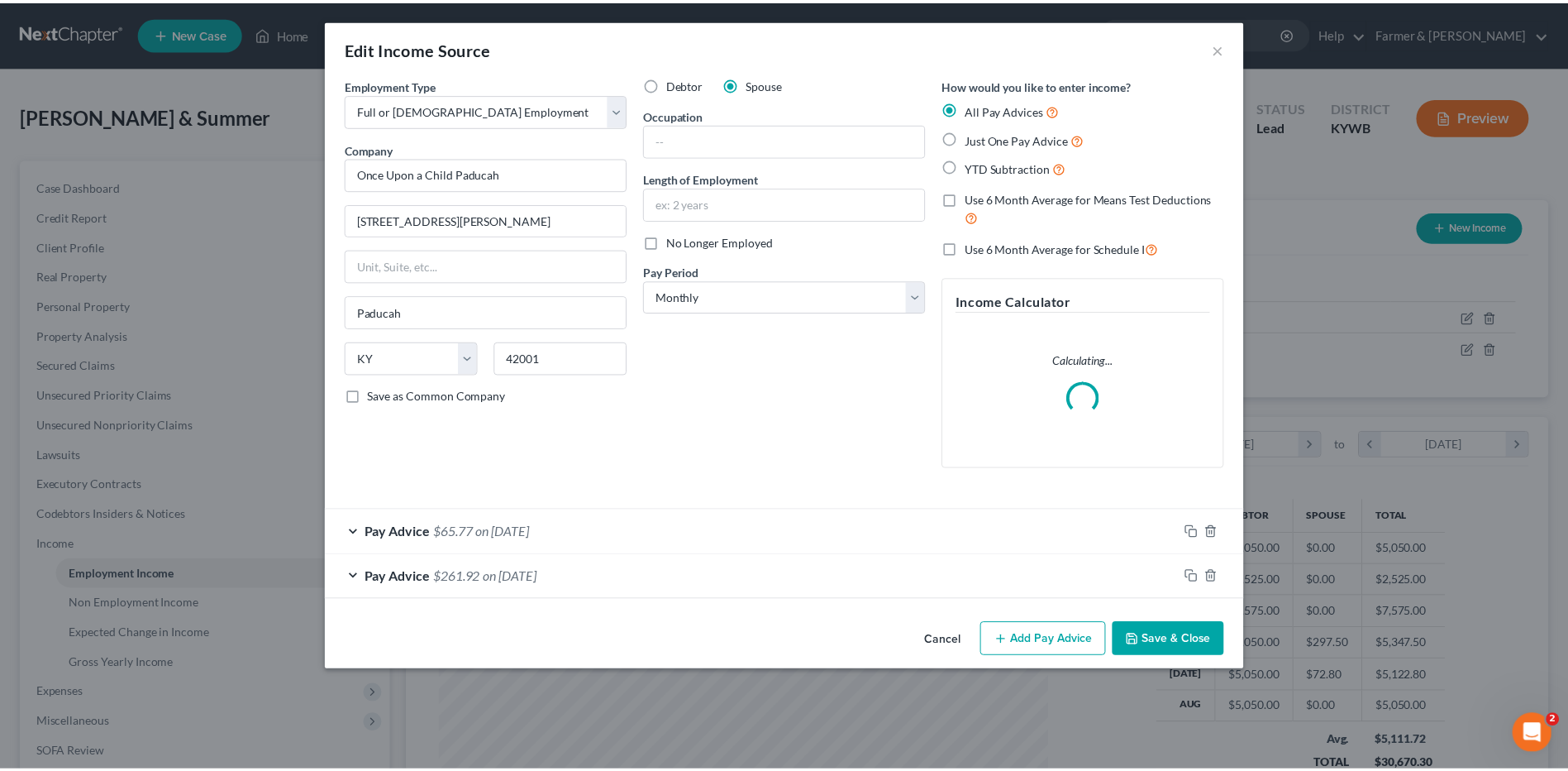
scroll to position [309, 652]
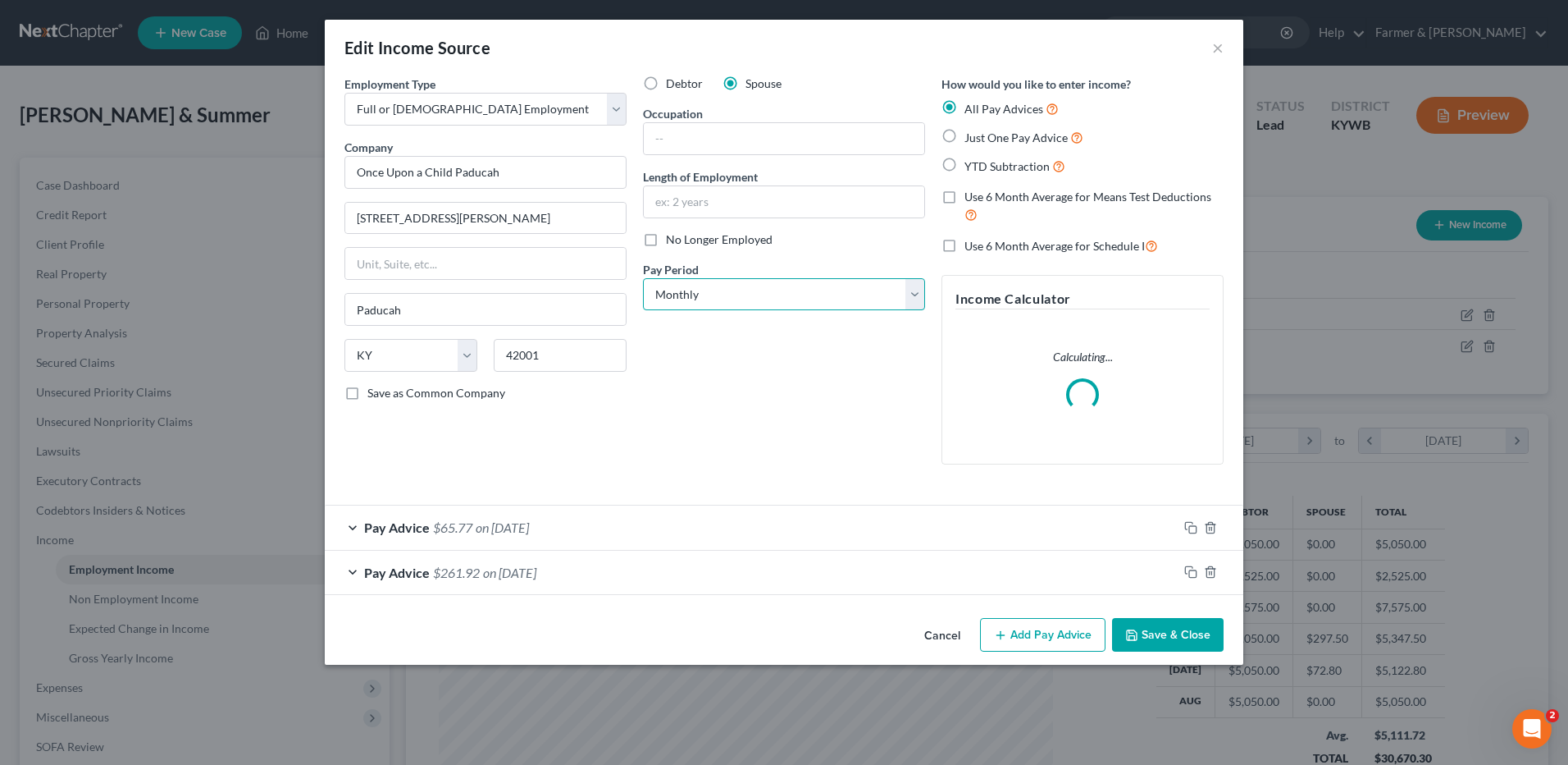
click at [735, 294] on select "Select Monthly Twice Monthly Every Other Week Weekly" at bounding box center [784, 295] width 282 height 33
select select "2"
click at [643, 279] on select "Select Monthly Twice Monthly Every Other Week Weekly" at bounding box center [784, 295] width 282 height 33
click at [1151, 626] on button "Save & Close" at bounding box center [1168, 635] width 112 height 35
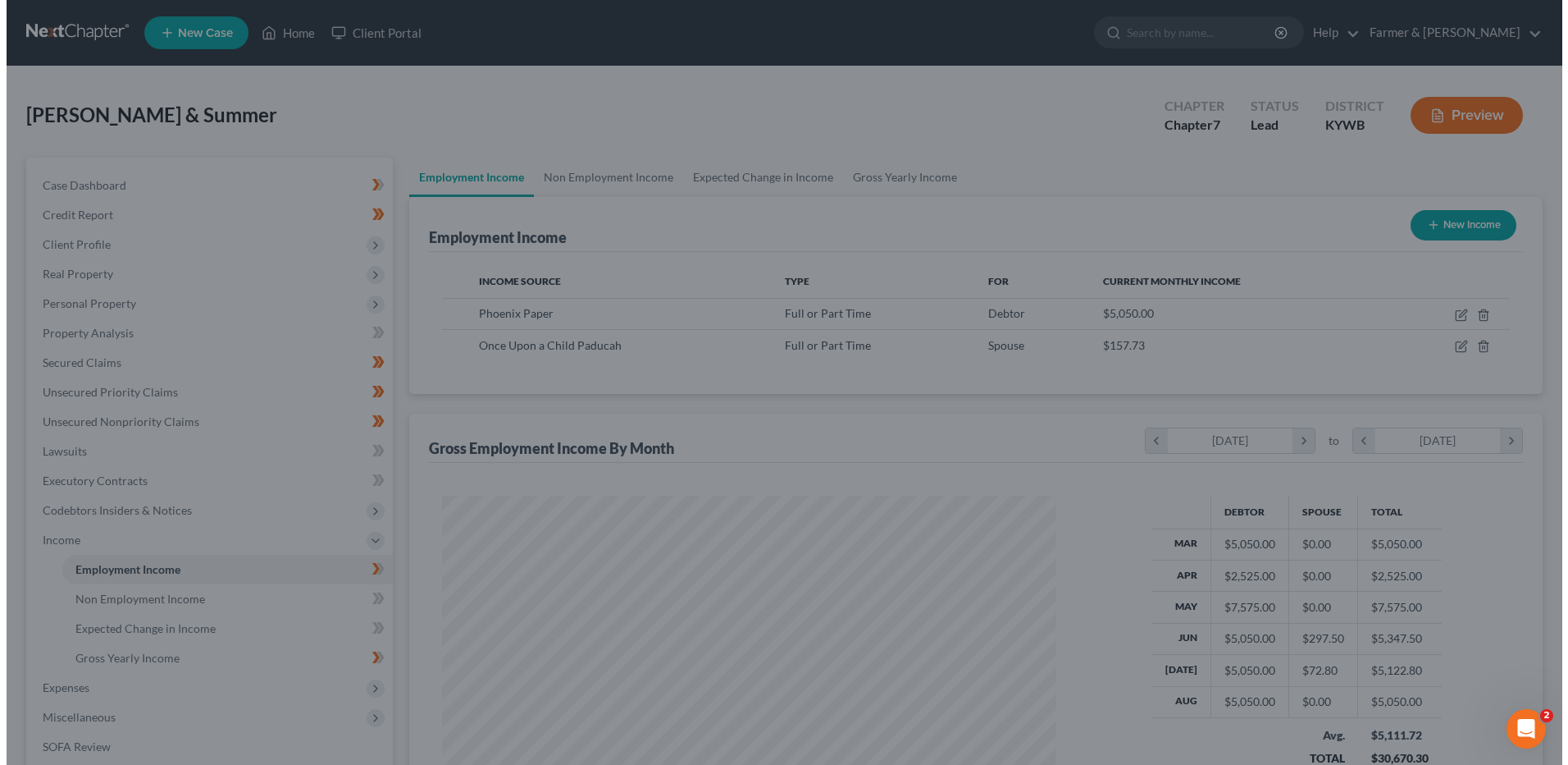
scroll to position [820115, 819526]
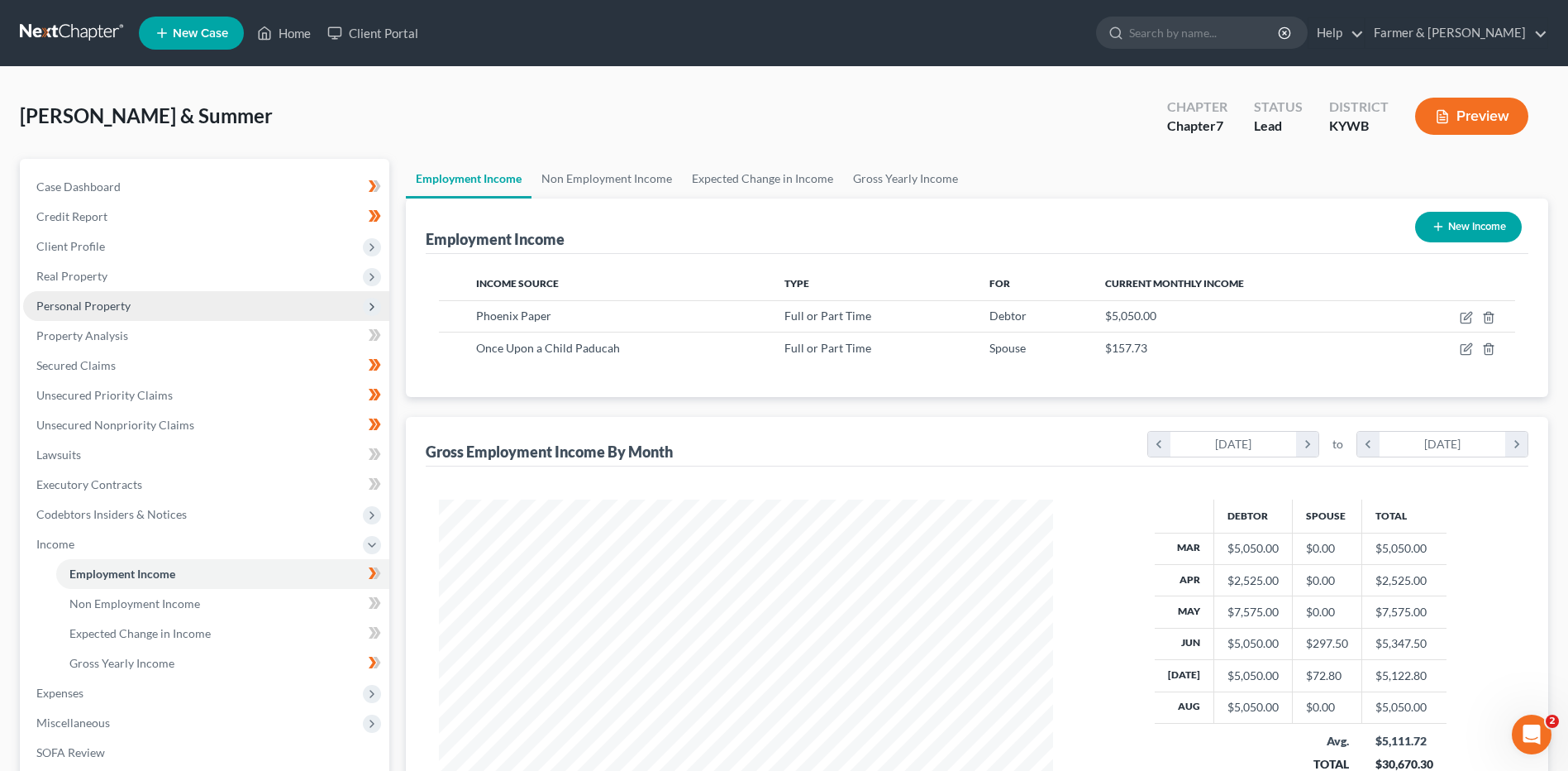
click at [150, 296] on span "Personal Property" at bounding box center [206, 306] width 366 height 30
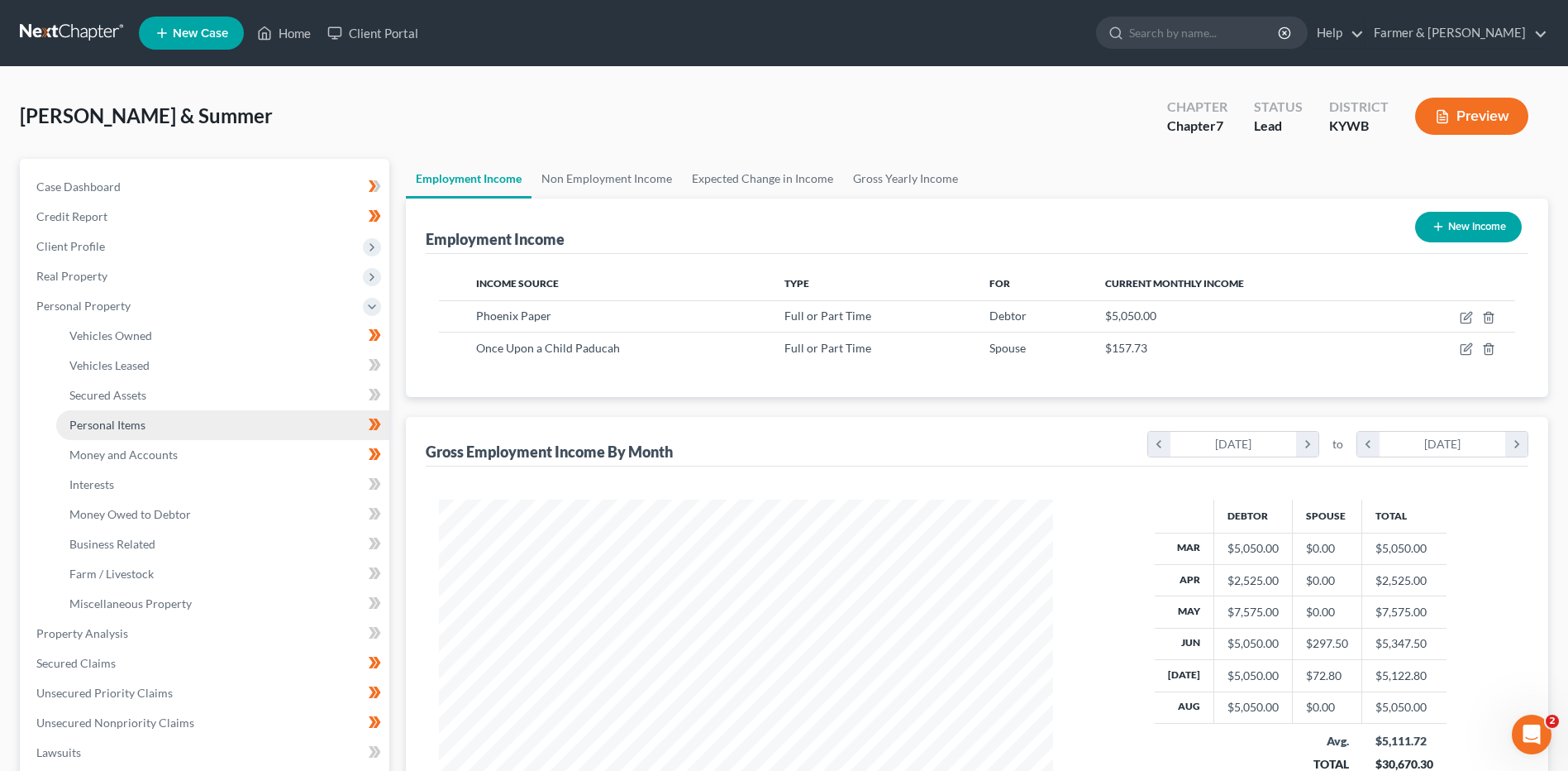
click at [163, 431] on link "Personal Items" at bounding box center [222, 425] width 333 height 30
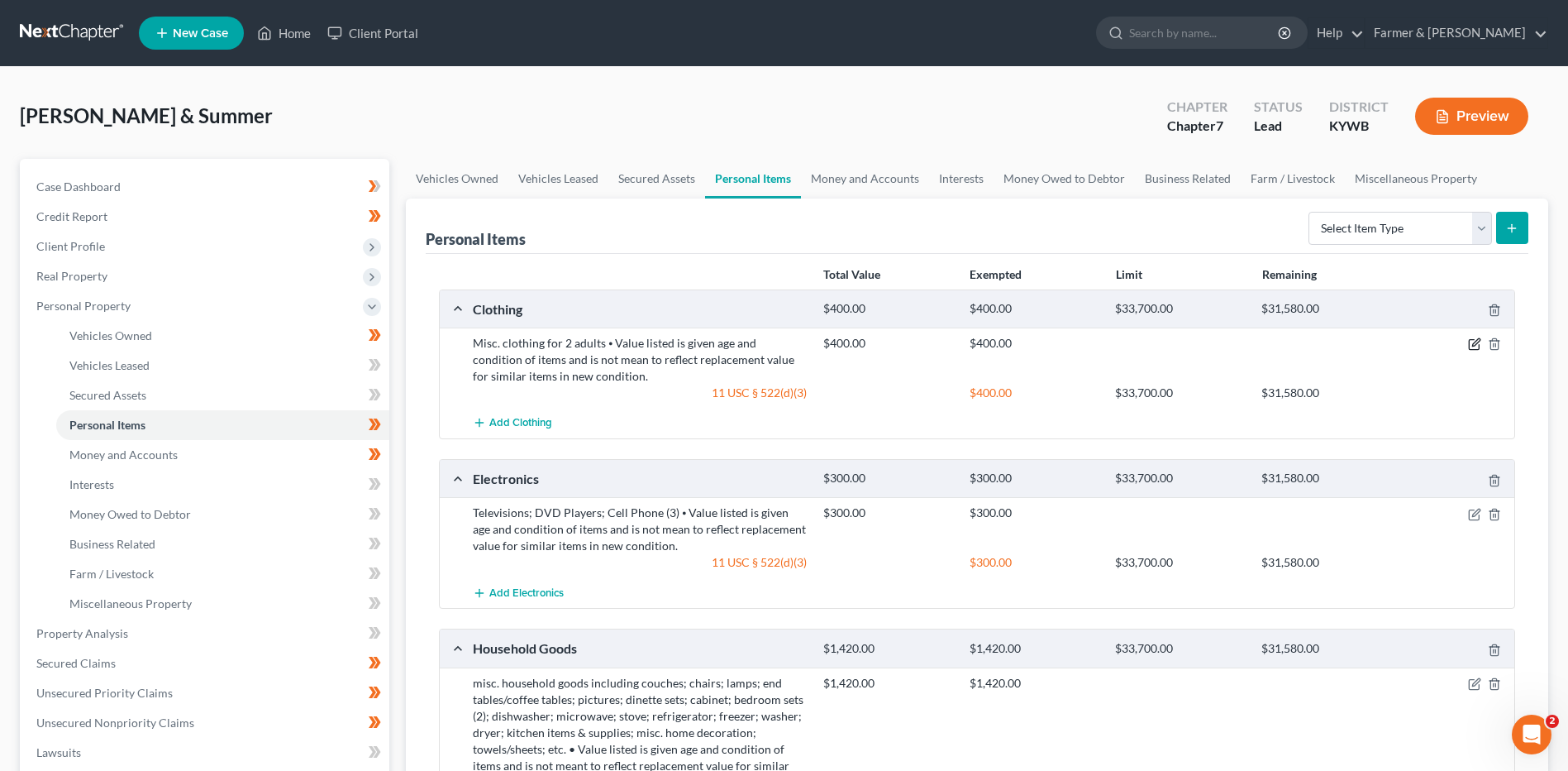
click at [1470, 344] on icon "button" at bounding box center [1474, 343] width 13 height 13
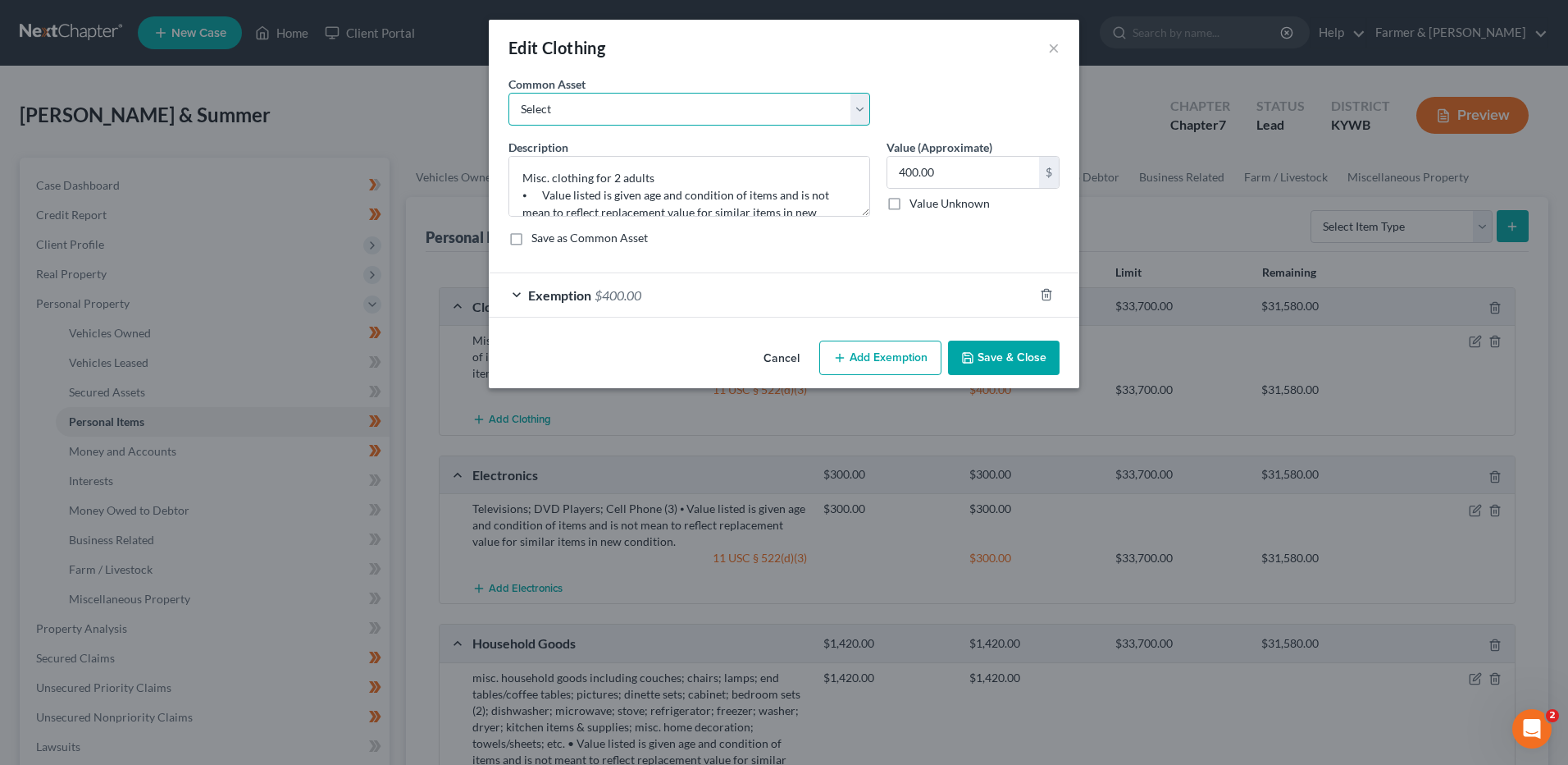
click at [646, 100] on select "Select misc. clothing for 1 adult misc. clothing for 2 adults and 2 children mi…" at bounding box center [689, 109] width 362 height 33
select select "3"
click at [508, 93] on select "Select misc. clothing for 1 adult misc. clothing for 2 adults and 2 children mi…" at bounding box center [689, 109] width 362 height 33
type textarea "misc. clothing for 2 adults"
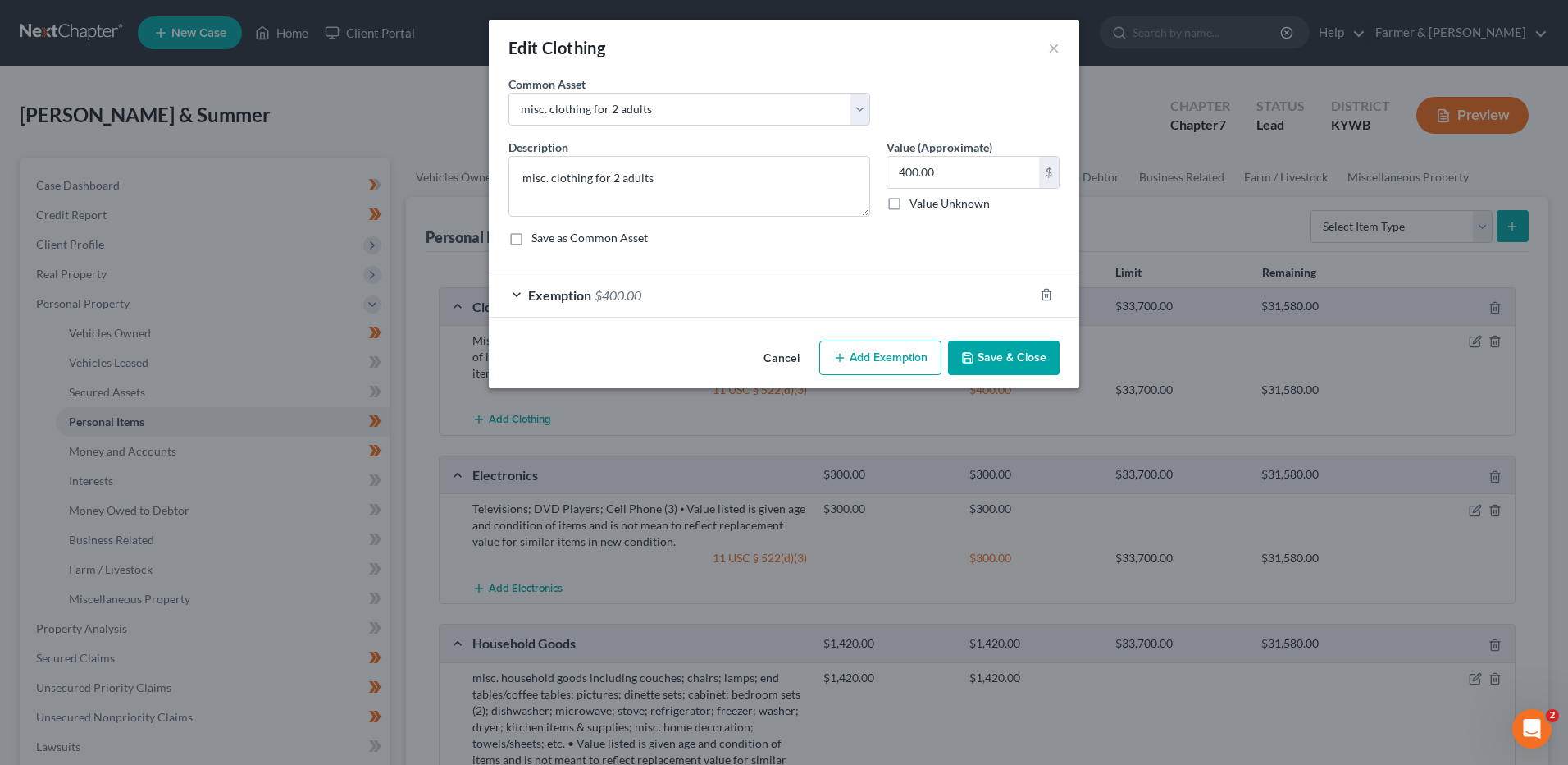
click at [757, 298] on div "Exemption $400.00" at bounding box center [761, 294] width 545 height 43
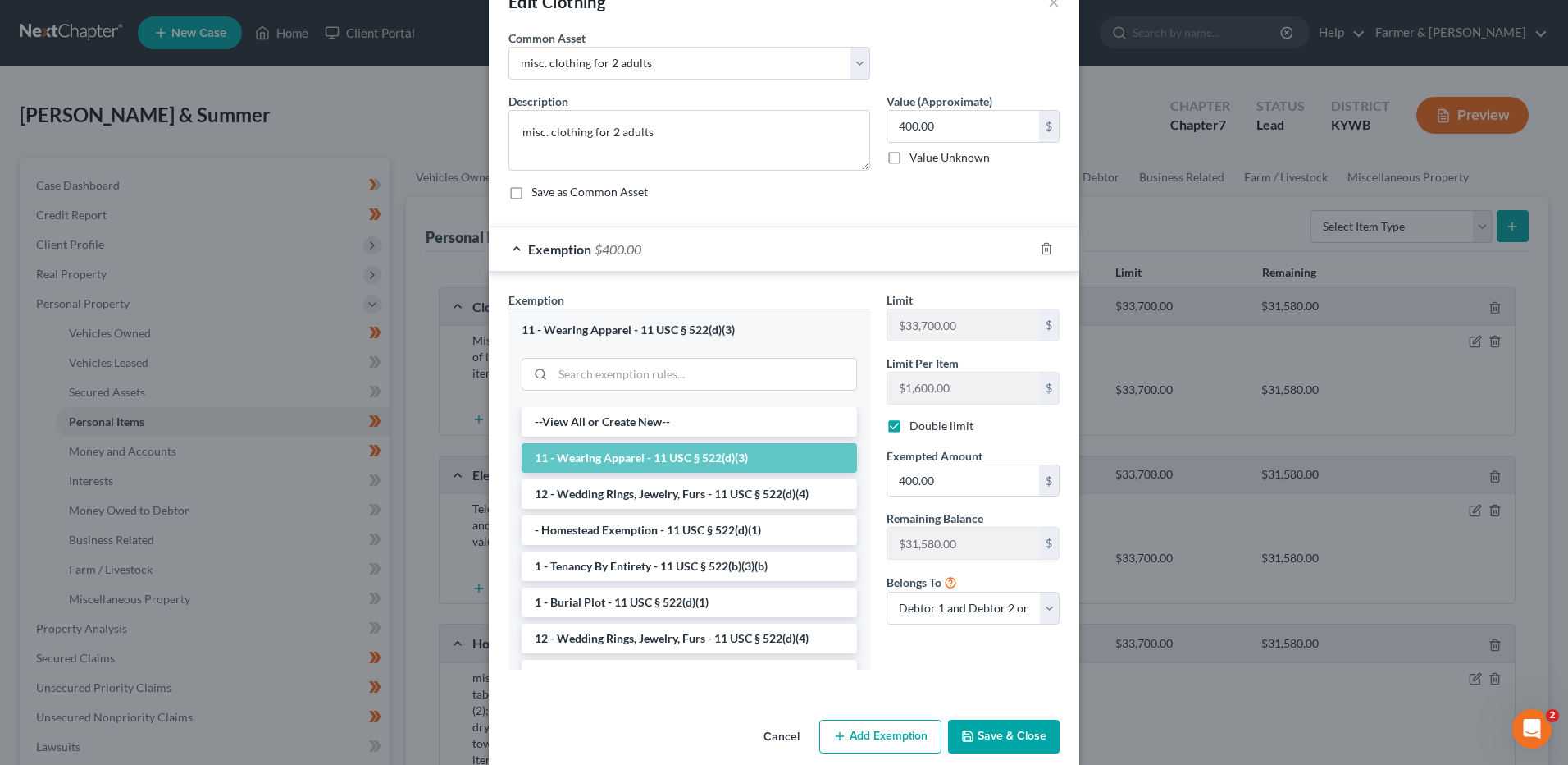
scroll to position [67, 0]
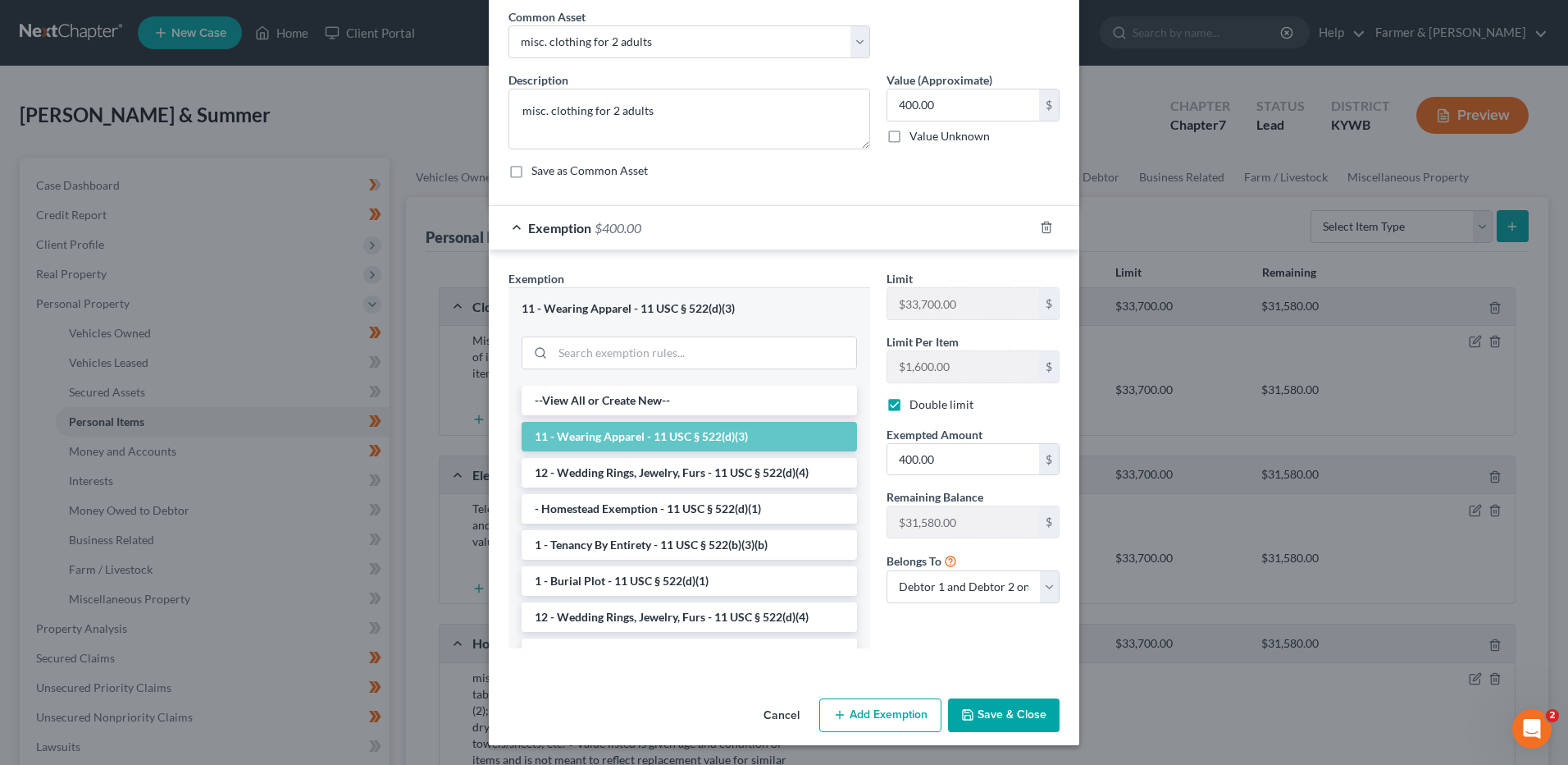
click at [1017, 724] on button "Save & Close" at bounding box center [1004, 716] width 112 height 35
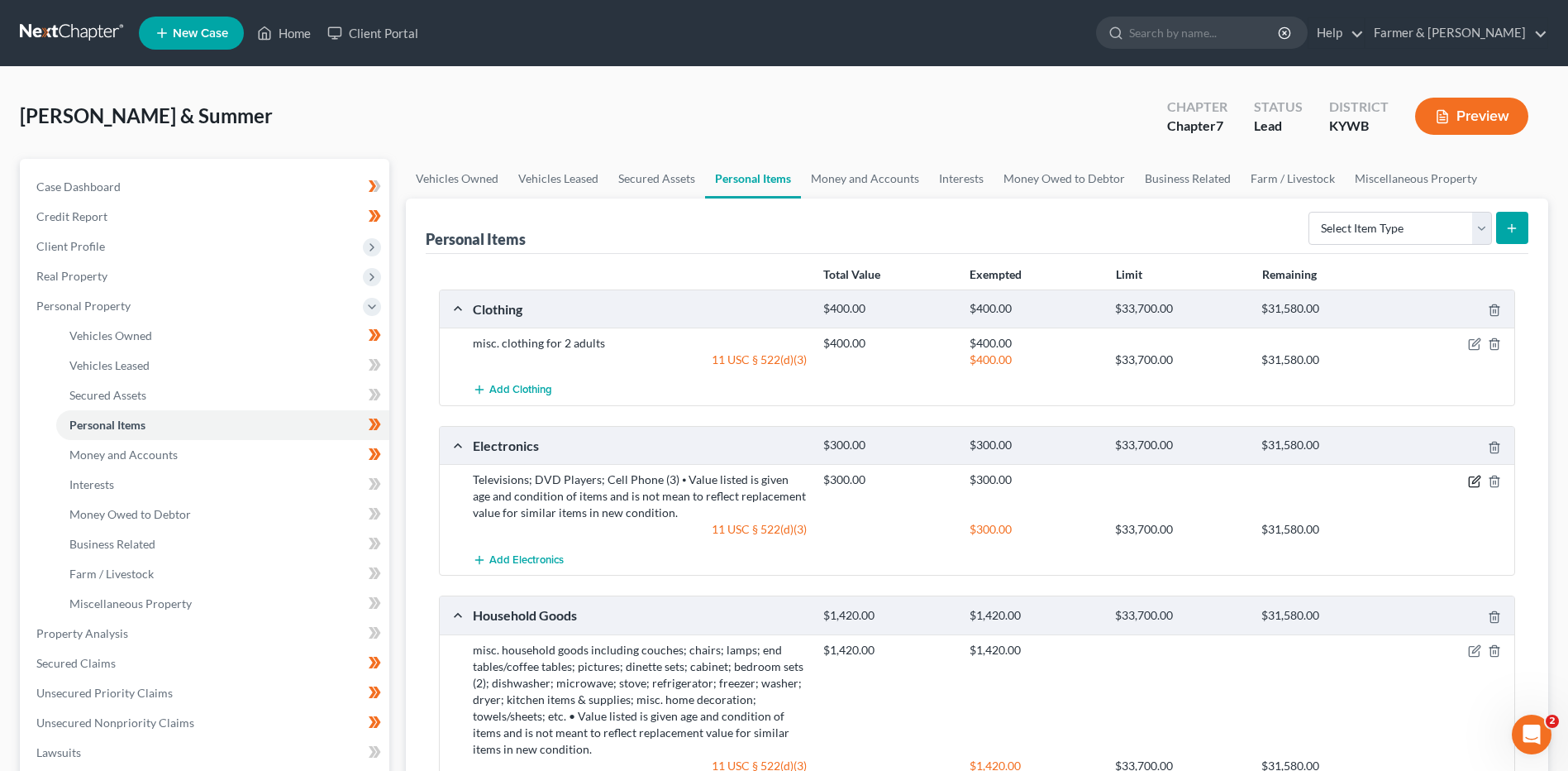
click at [1472, 485] on icon "button" at bounding box center [1474, 481] width 13 height 13
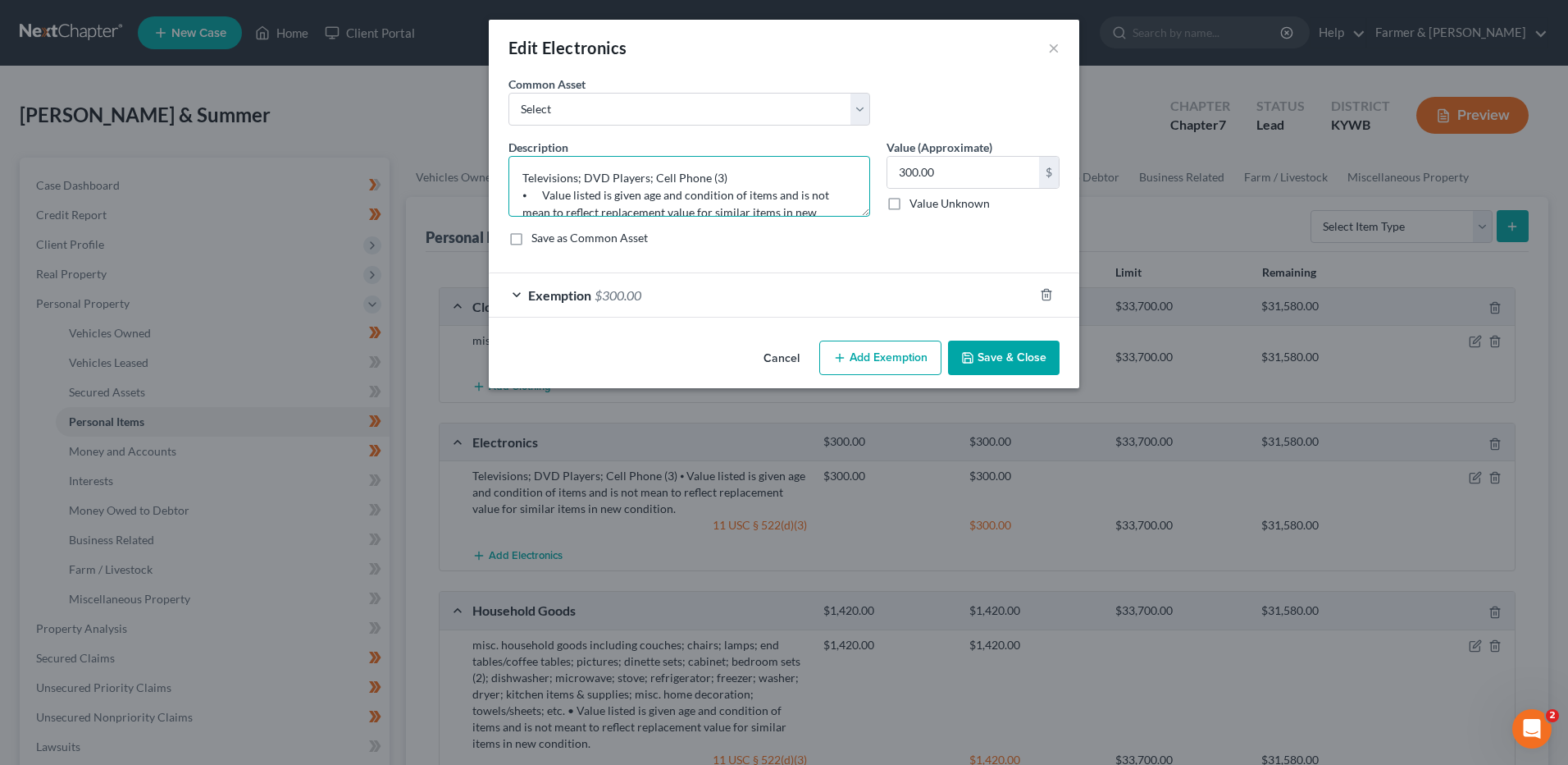
click at [648, 175] on textarea "Televisions; DVD Players; Cell Phone (3) ⦁ Value listed is given age and condit…" at bounding box center [689, 186] width 362 height 60
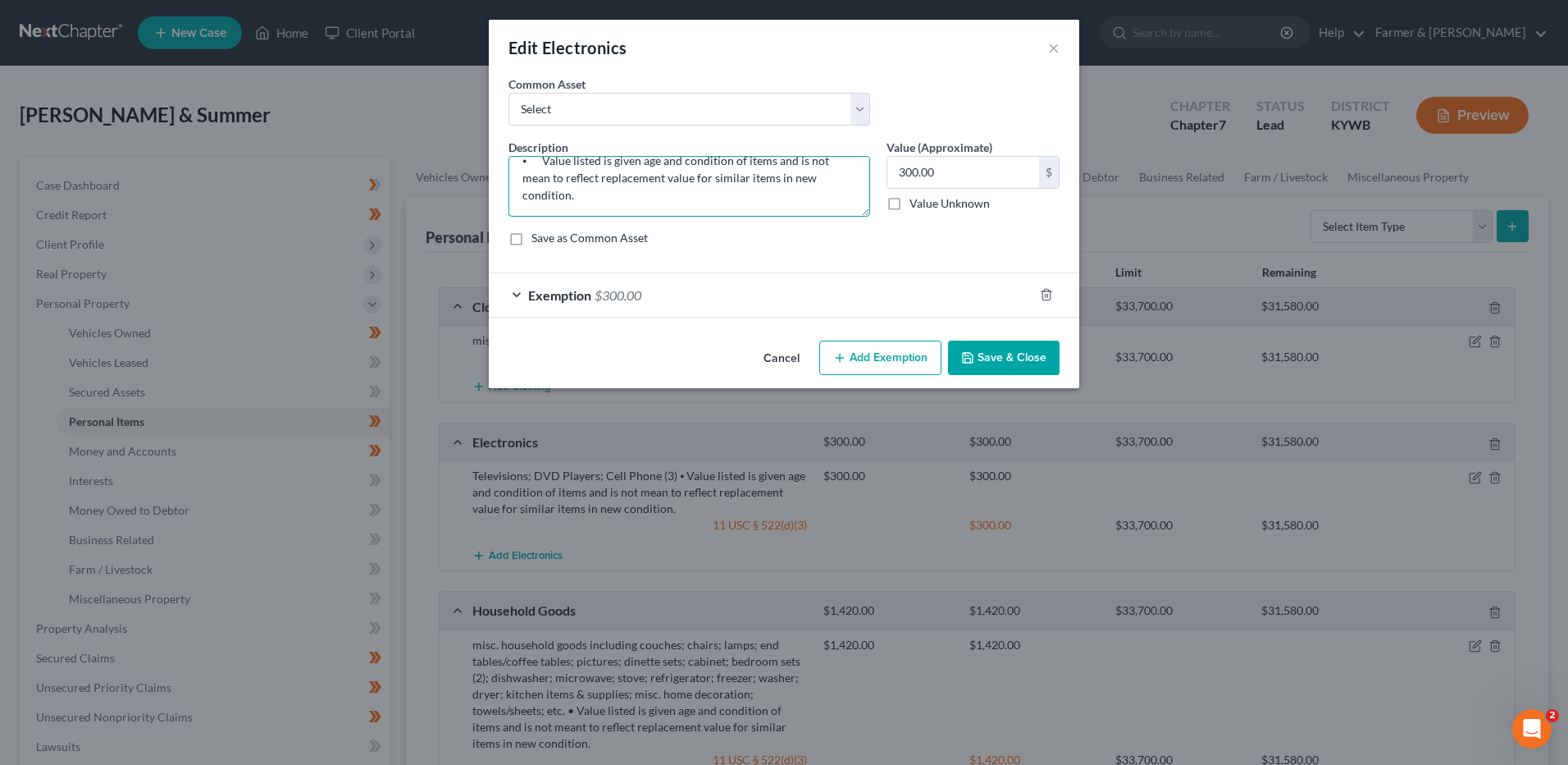
drag, startPoint x: 639, startPoint y: 177, endPoint x: 1165, endPoint y: 248, distance: 530.8
click at [1164, 250] on div "Edit Electronics × An exemption set must first be selected from the Filing Info…" at bounding box center [784, 382] width 1568 height 765
type textarea "Televisions; DVD Player"
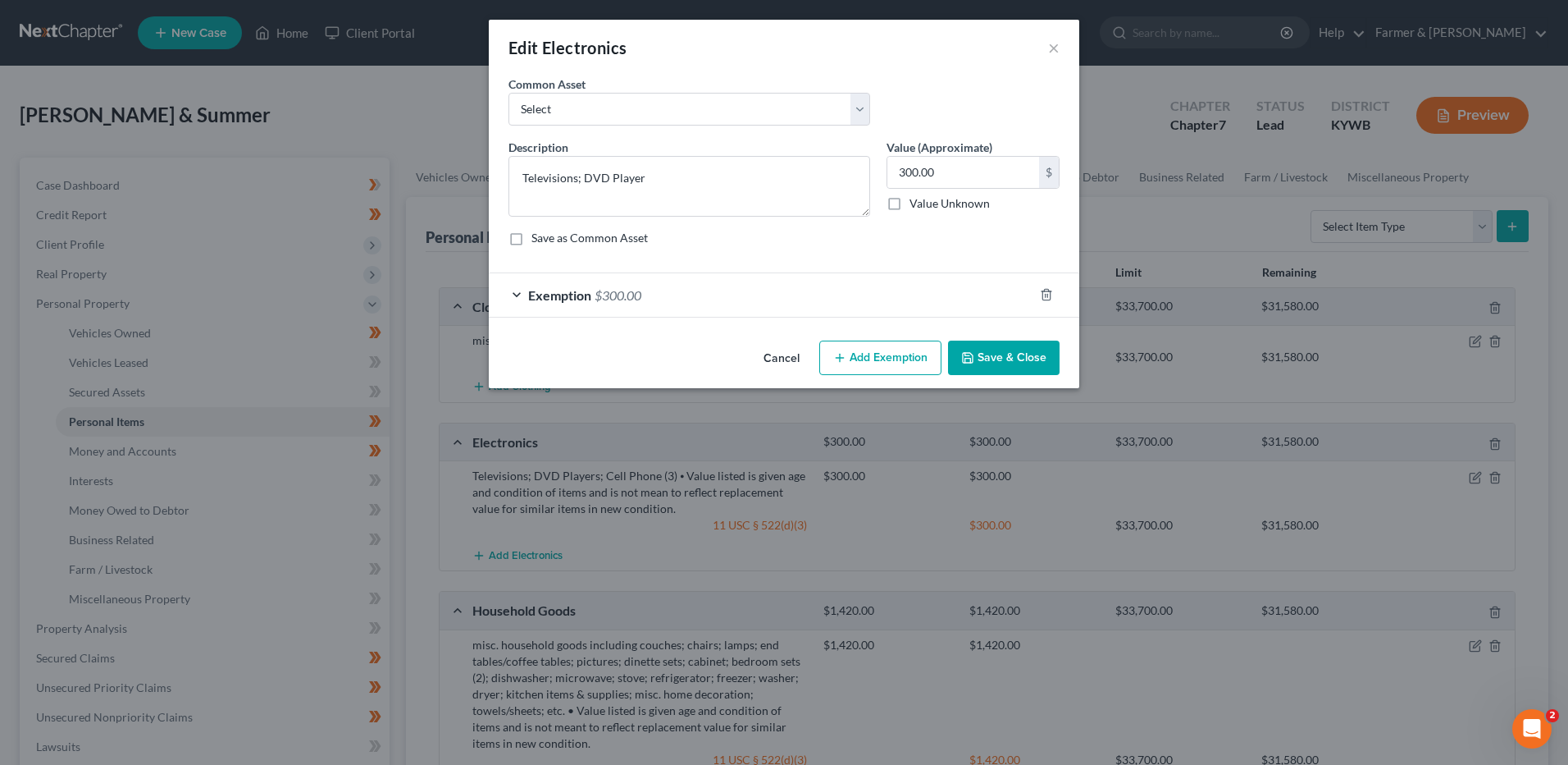
click at [1023, 358] on button "Save & Close" at bounding box center [1004, 358] width 112 height 35
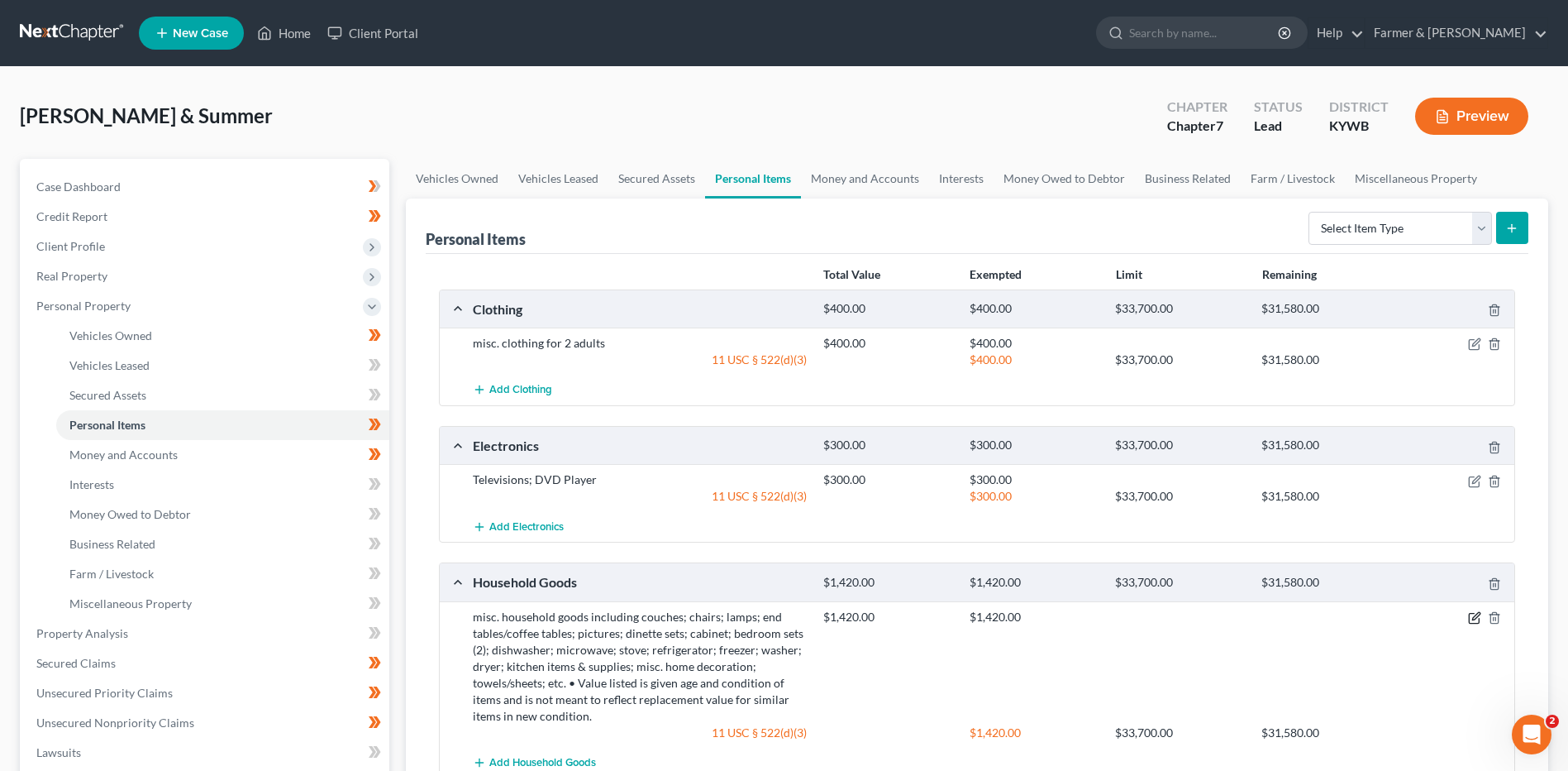
click at [1470, 615] on icon "button" at bounding box center [1474, 618] width 13 height 13
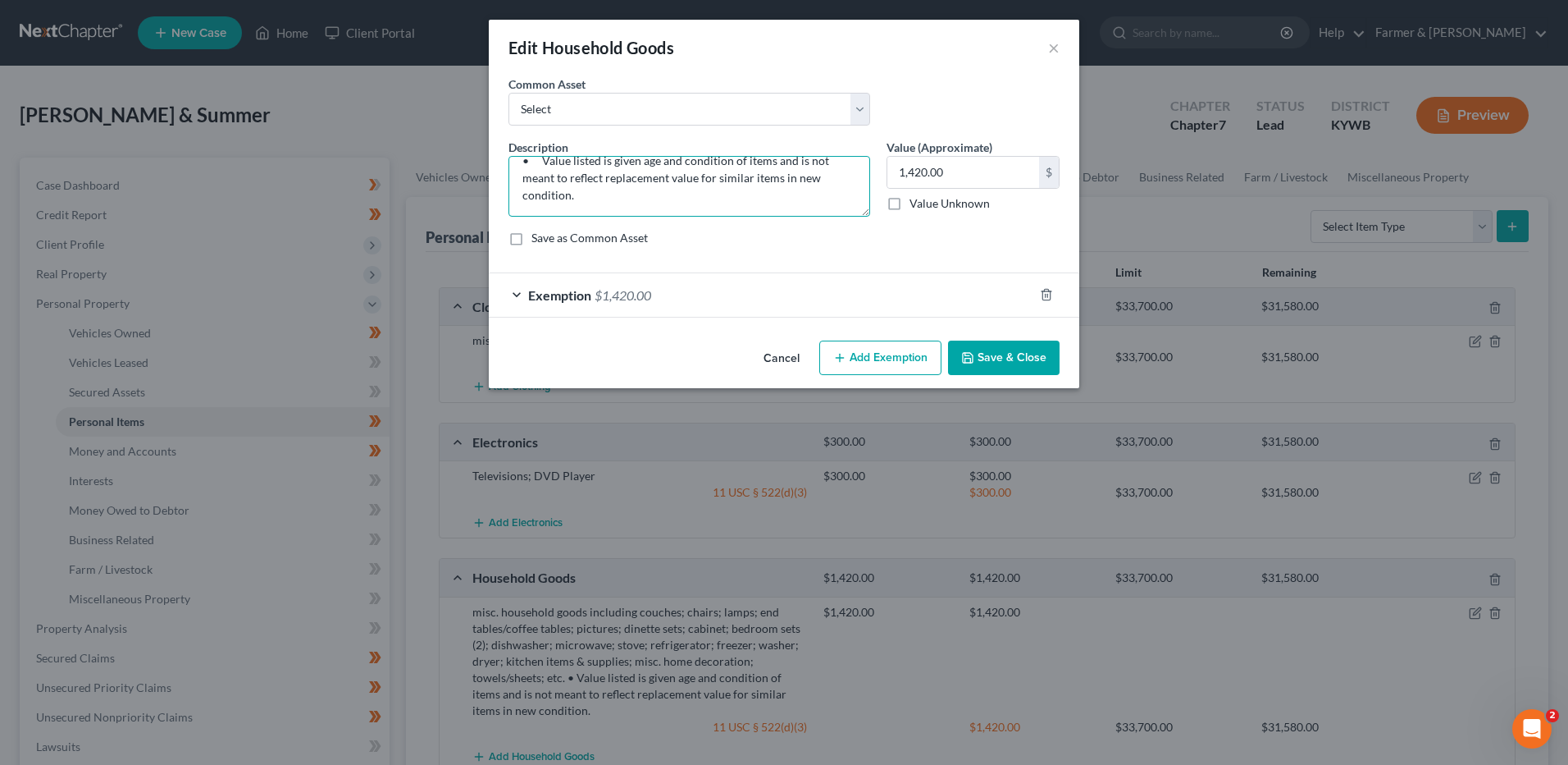
drag, startPoint x: 520, startPoint y: 158, endPoint x: 1202, endPoint y: 289, distance: 694.5
click at [1202, 294] on div "Edit Household Goods × An exemption set must first be selected from the Filing …" at bounding box center [784, 382] width 1568 height 765
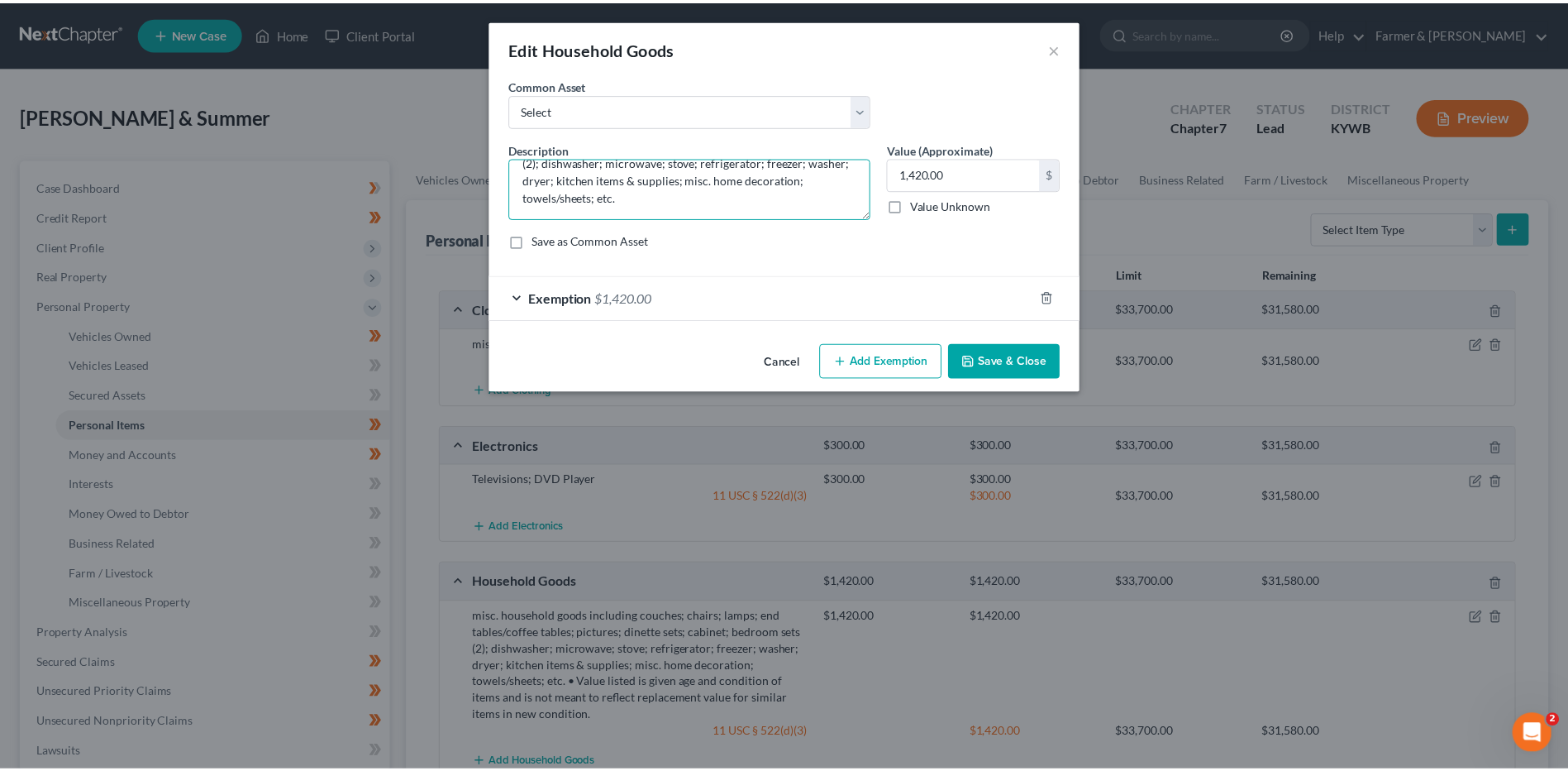
scroll to position [52, 0]
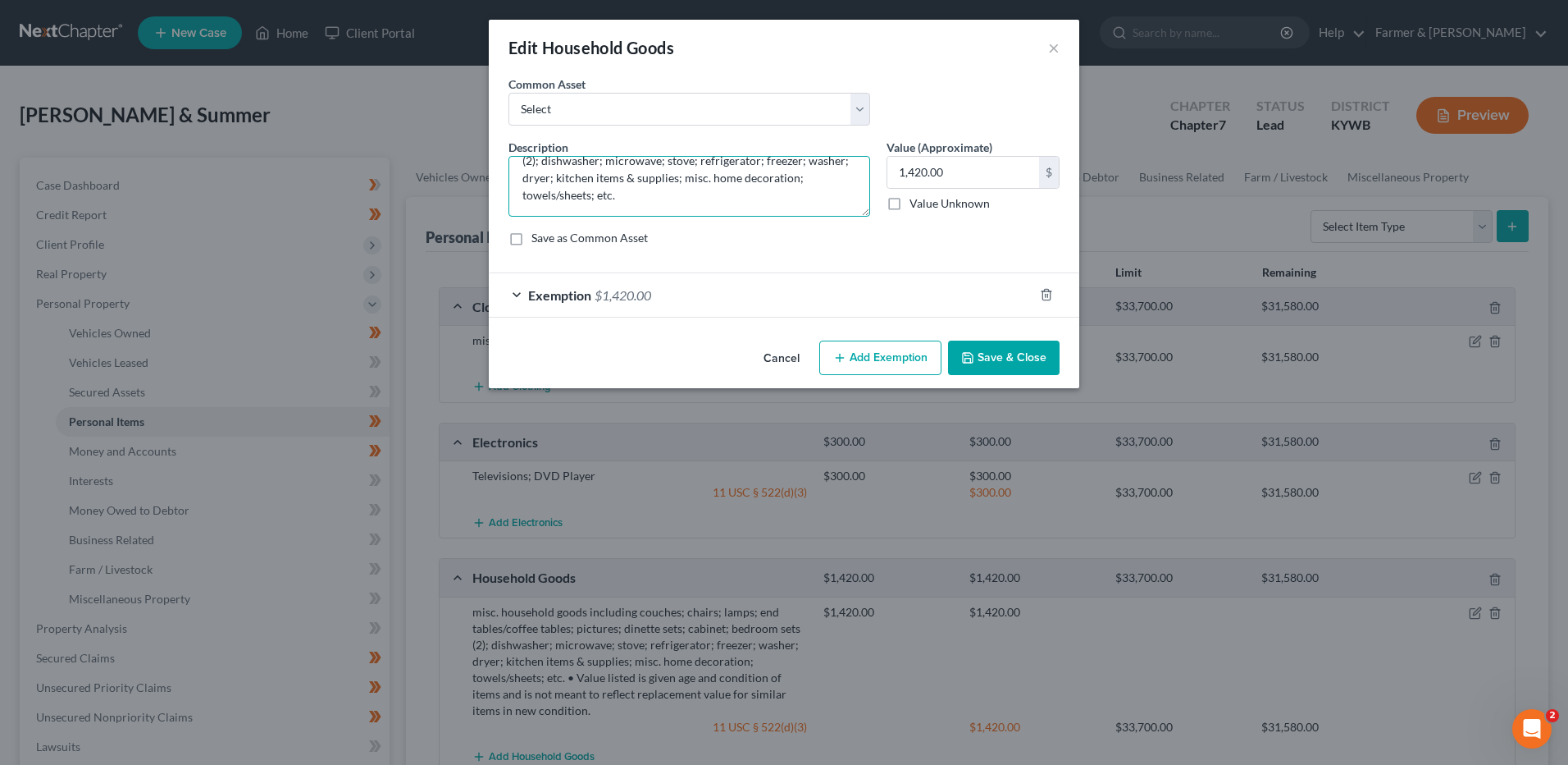
type textarea "misc. household goods including couches; chairs; lamps; end tables/coffee table…"
click at [1026, 355] on button "Save & Close" at bounding box center [1004, 358] width 112 height 35
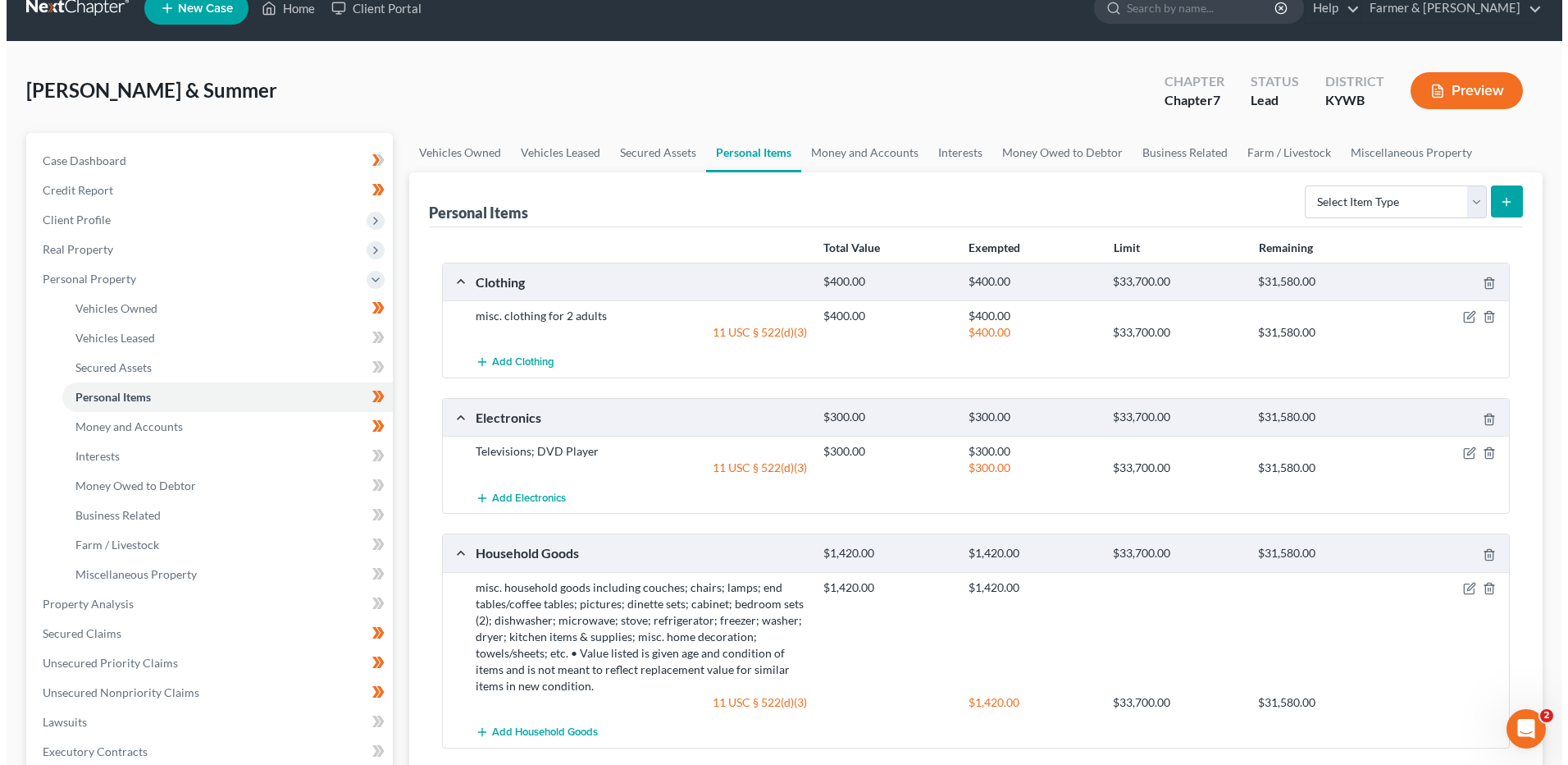
scroll to position [328, 0]
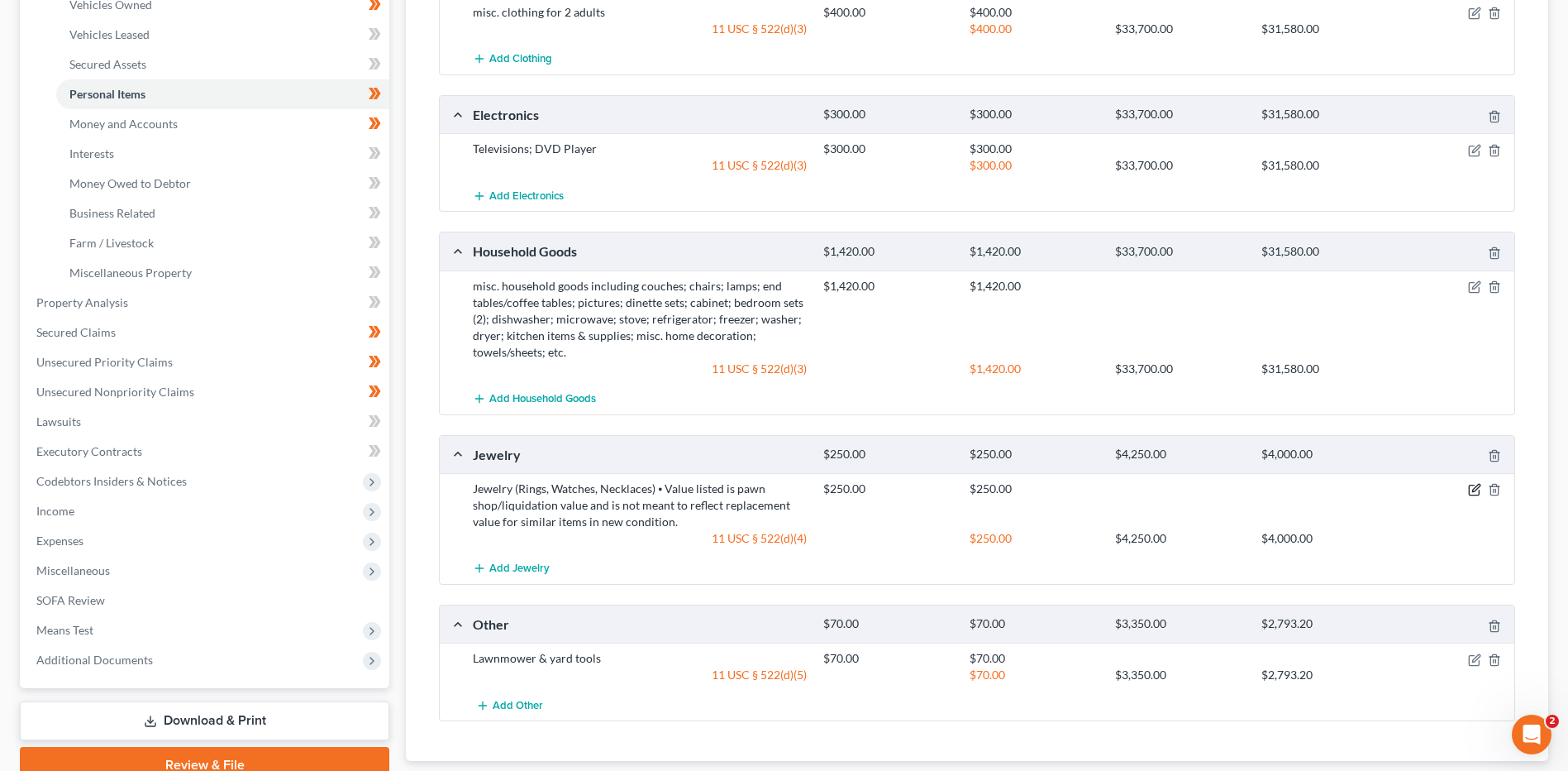
click at [1475, 492] on icon "button" at bounding box center [1476, 488] width 7 height 7
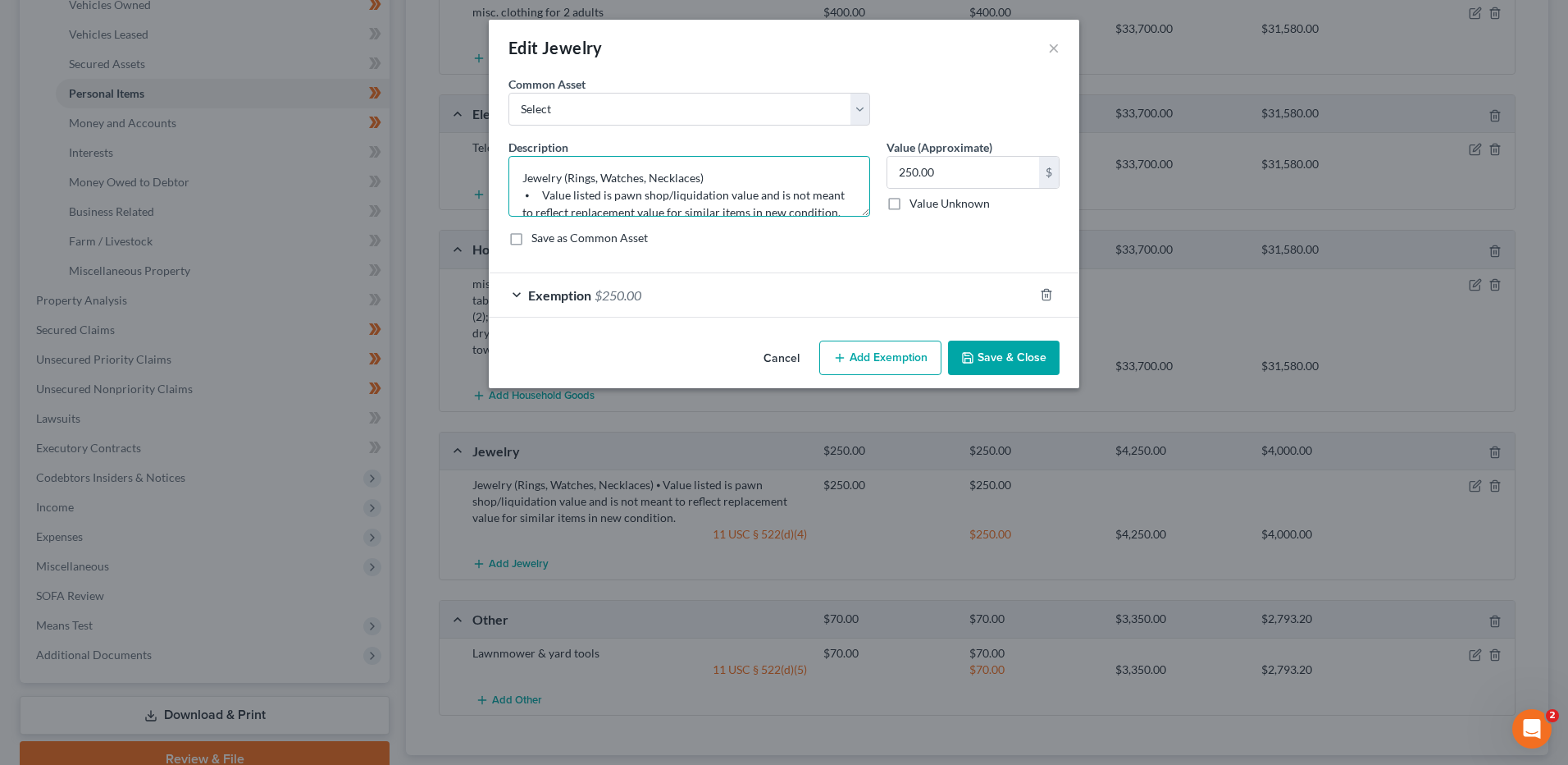
scroll to position [17, 0]
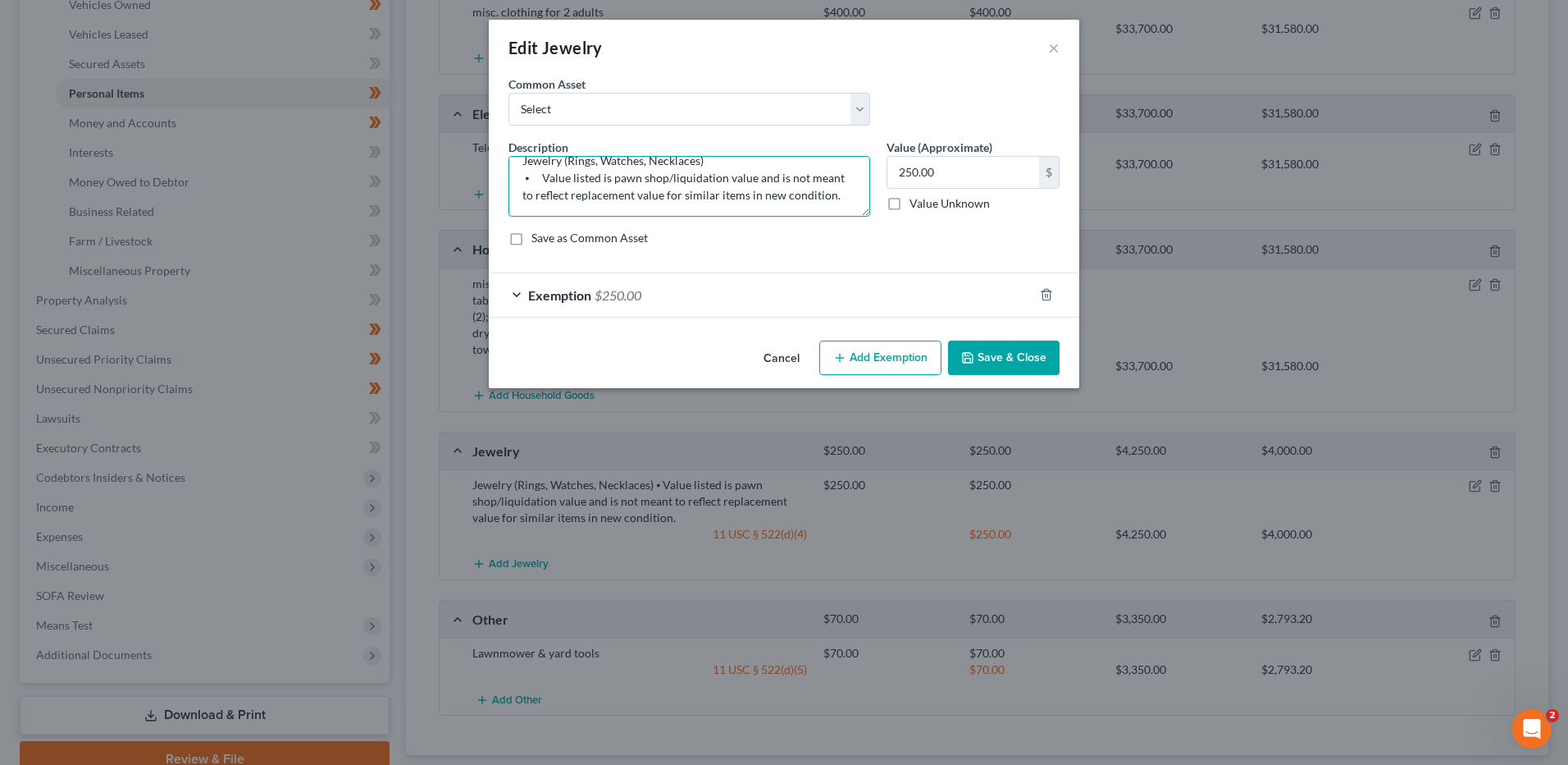
drag, startPoint x: 523, startPoint y: 192, endPoint x: 1288, endPoint y: 344, distance: 780.0
click at [1319, 342] on div "Edit Jewelry × An exemption set must first be selected from the Filing Informat…" at bounding box center [784, 382] width 1568 height 765
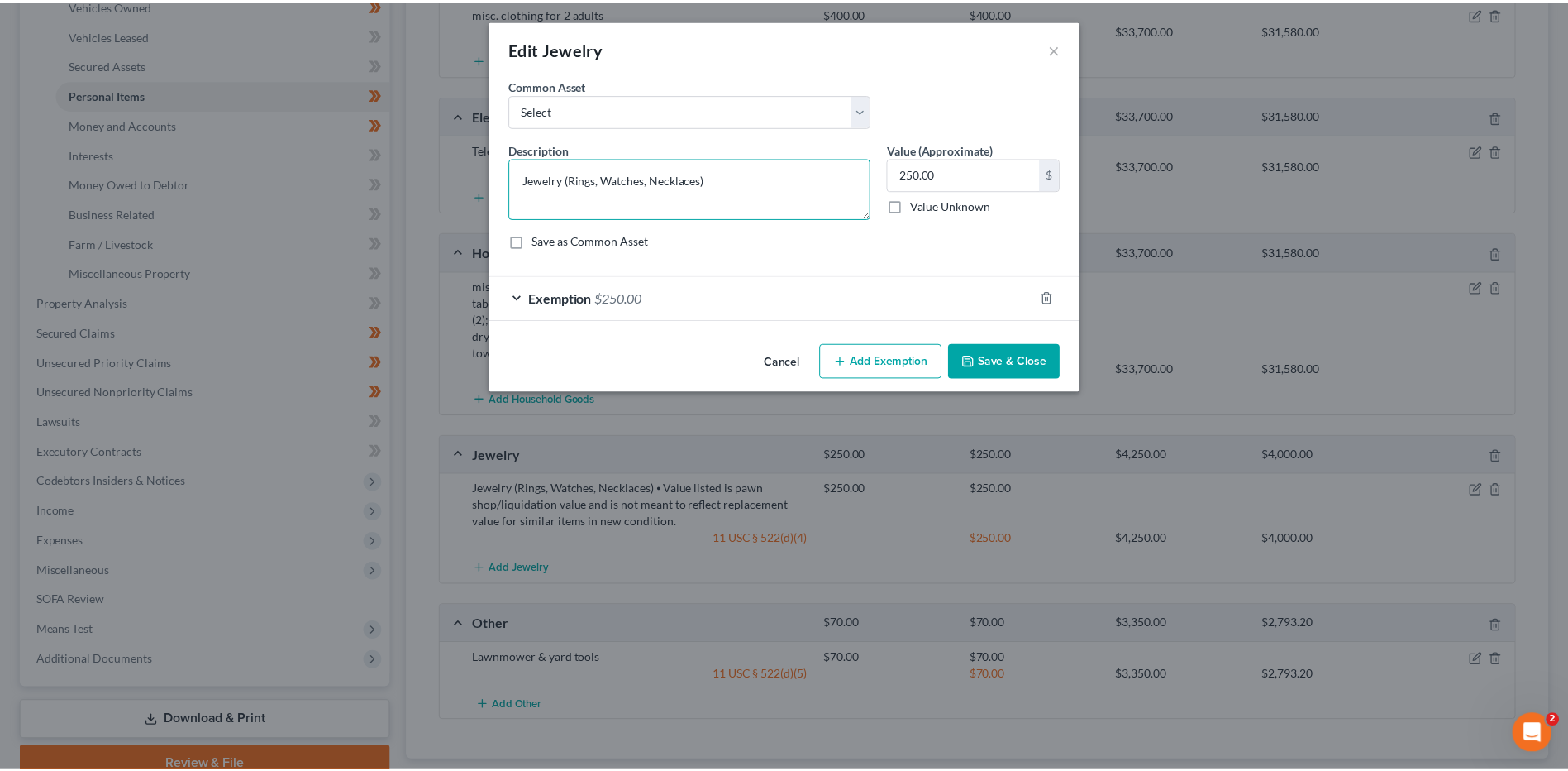
scroll to position [0, 0]
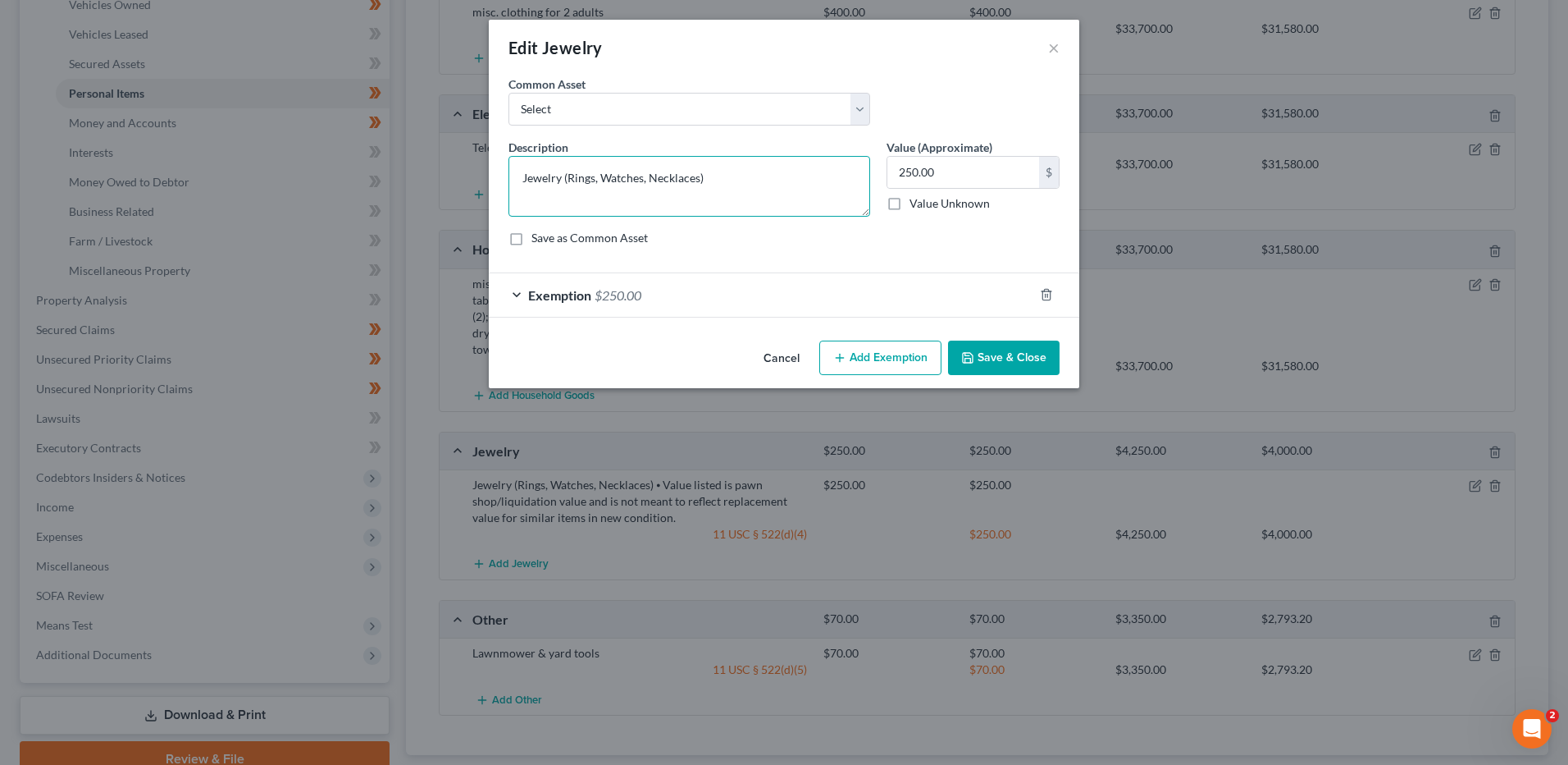
type textarea "Jewelry (Rings, Watches, Necklaces)"
click at [1039, 359] on button "Save & Close" at bounding box center [1004, 358] width 112 height 35
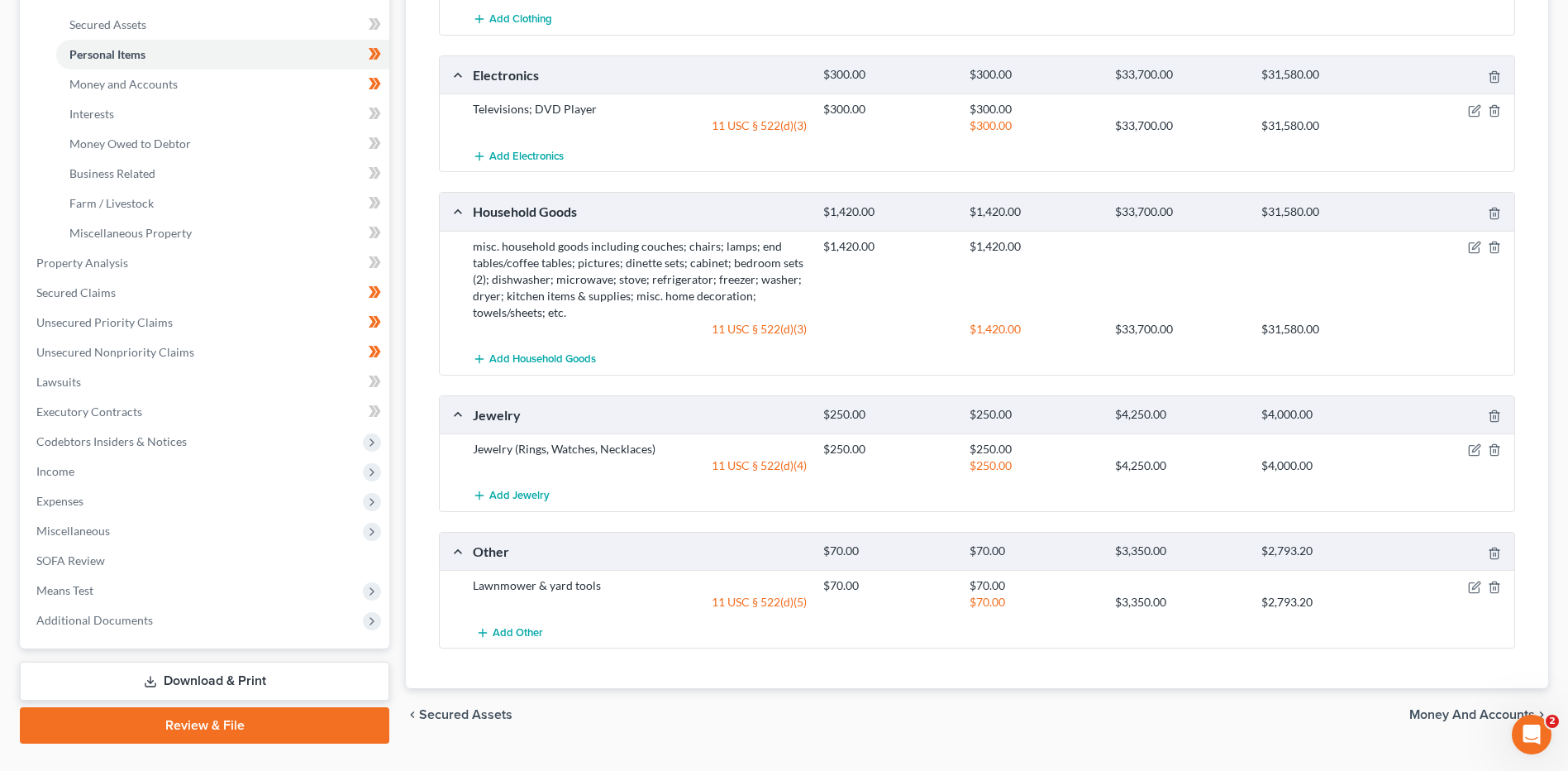
scroll to position [406, 0]
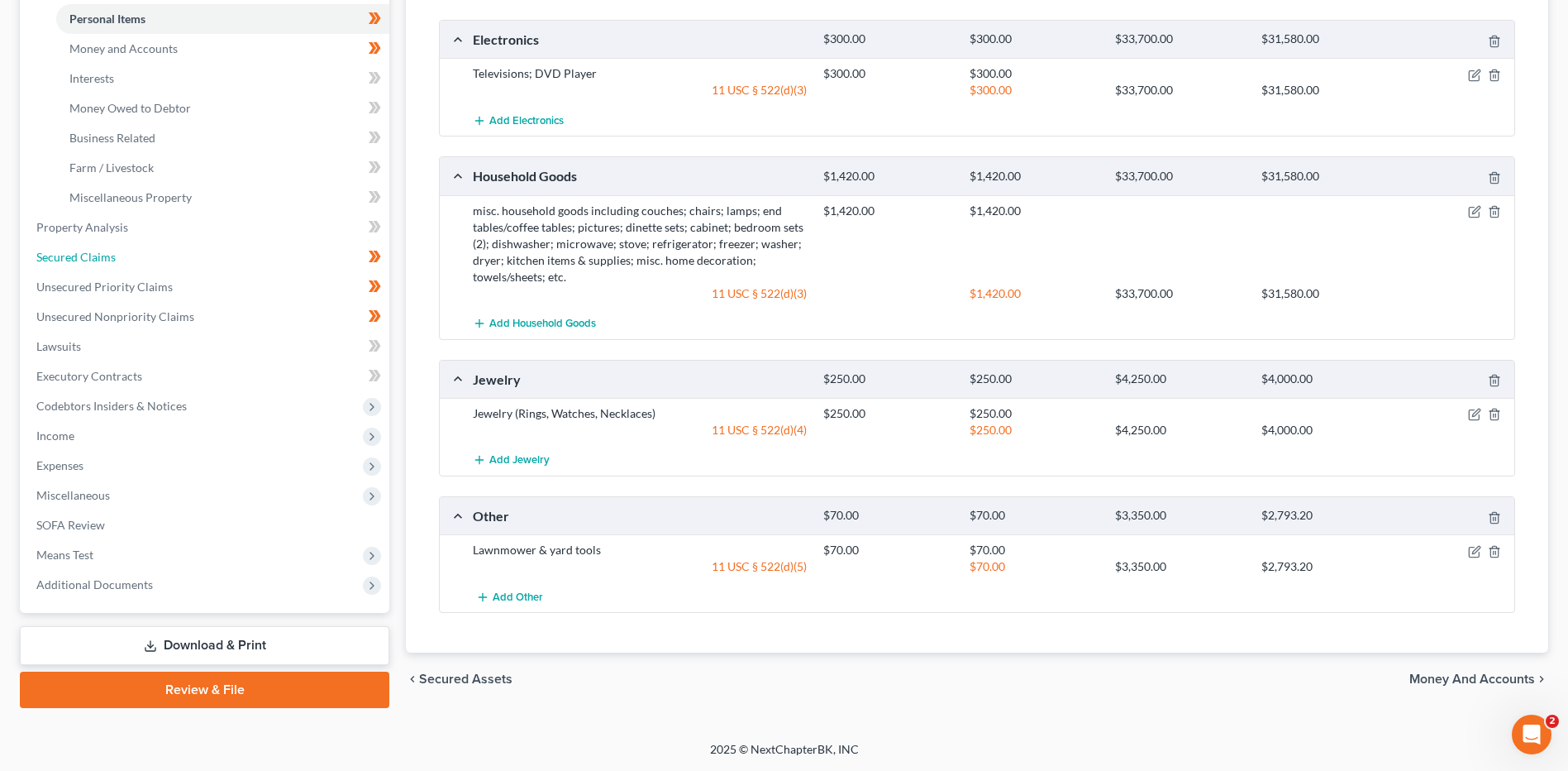
click at [128, 261] on link "Secured Claims" at bounding box center [206, 257] width 366 height 30
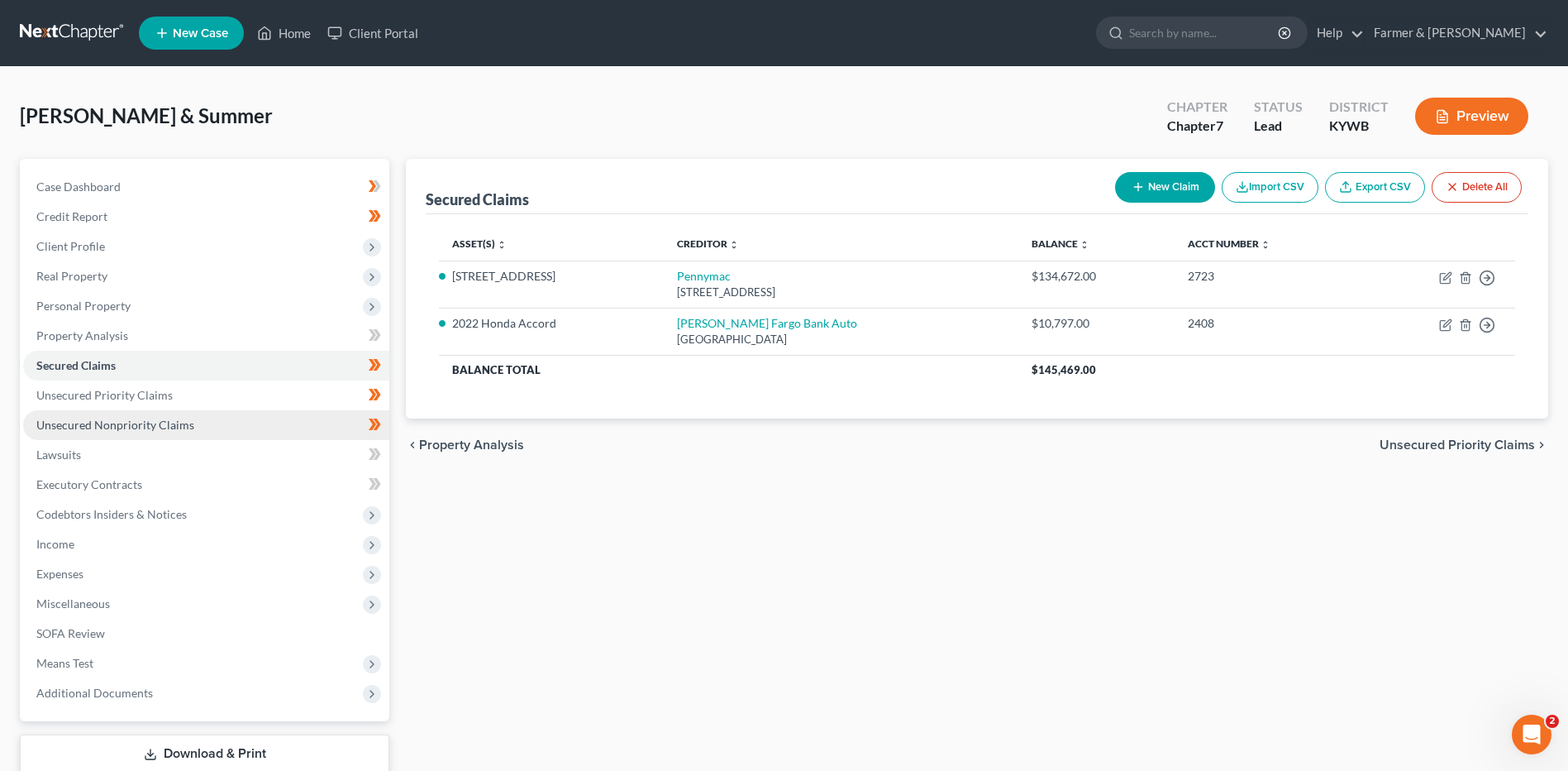
click at [155, 422] on span "Unsecured Nonpriority Claims" at bounding box center [114, 424] width 158 height 14
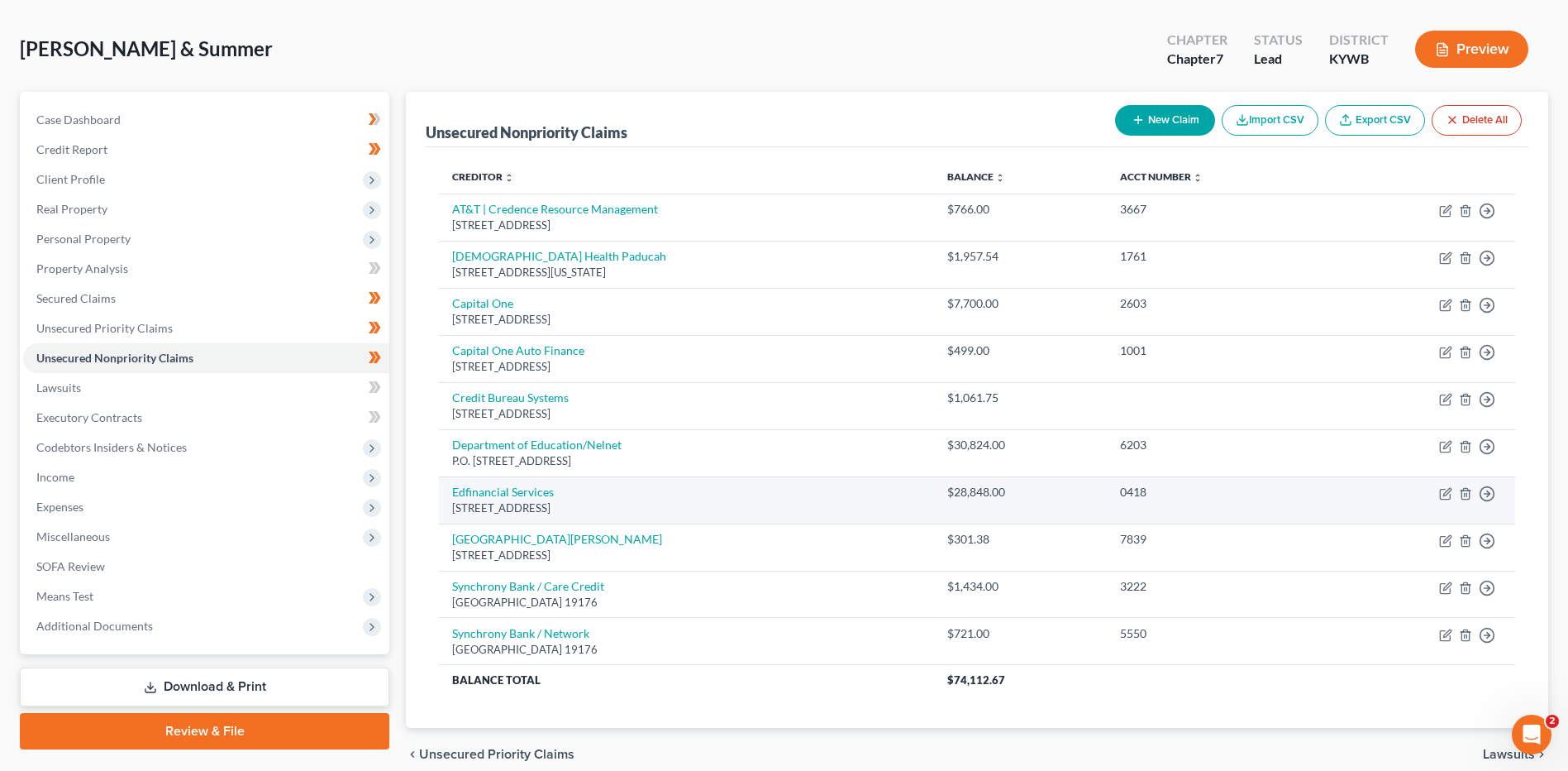
scroll to position [83, 0]
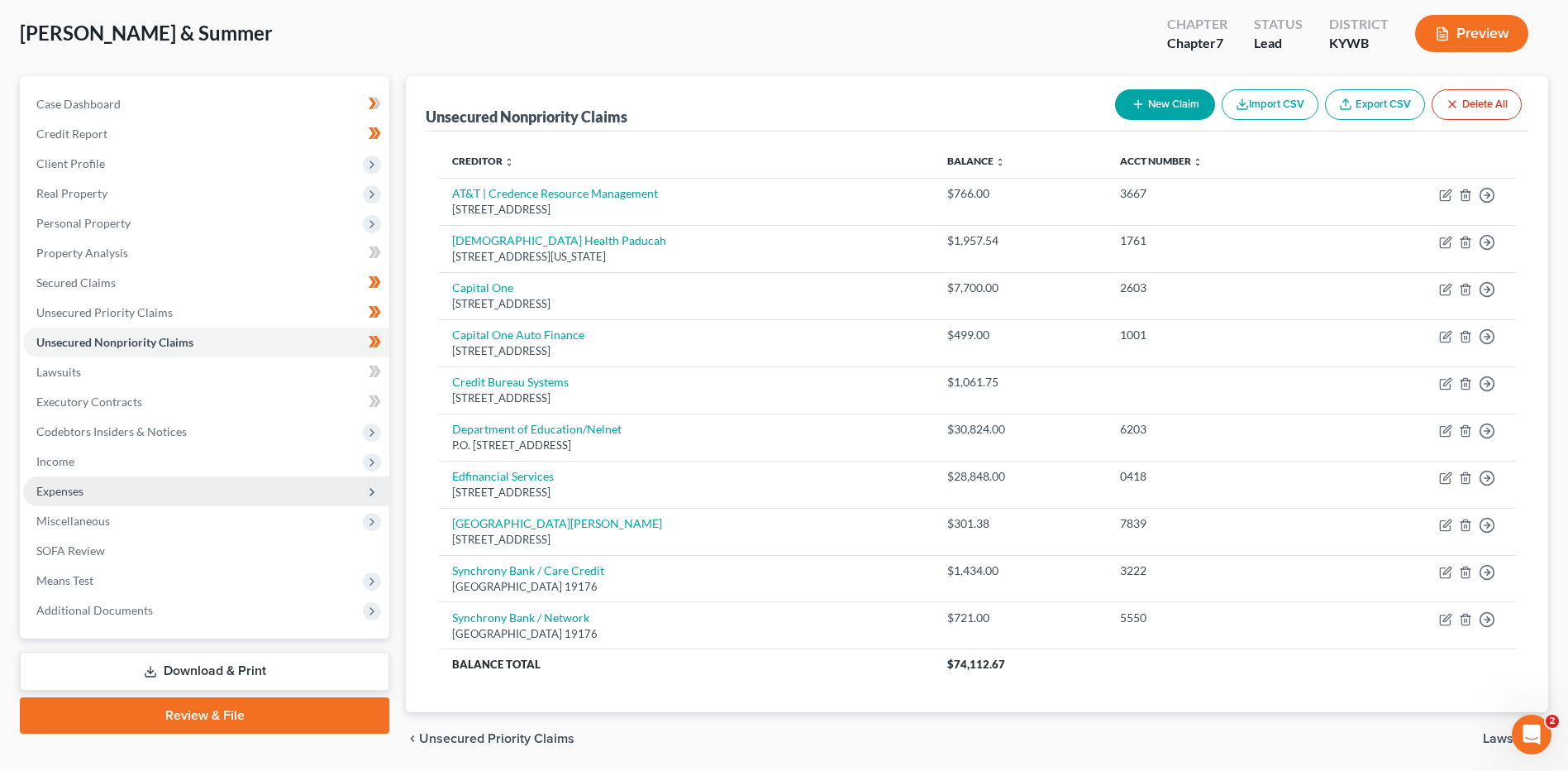
click at [281, 481] on span "Expenses" at bounding box center [206, 491] width 366 height 30
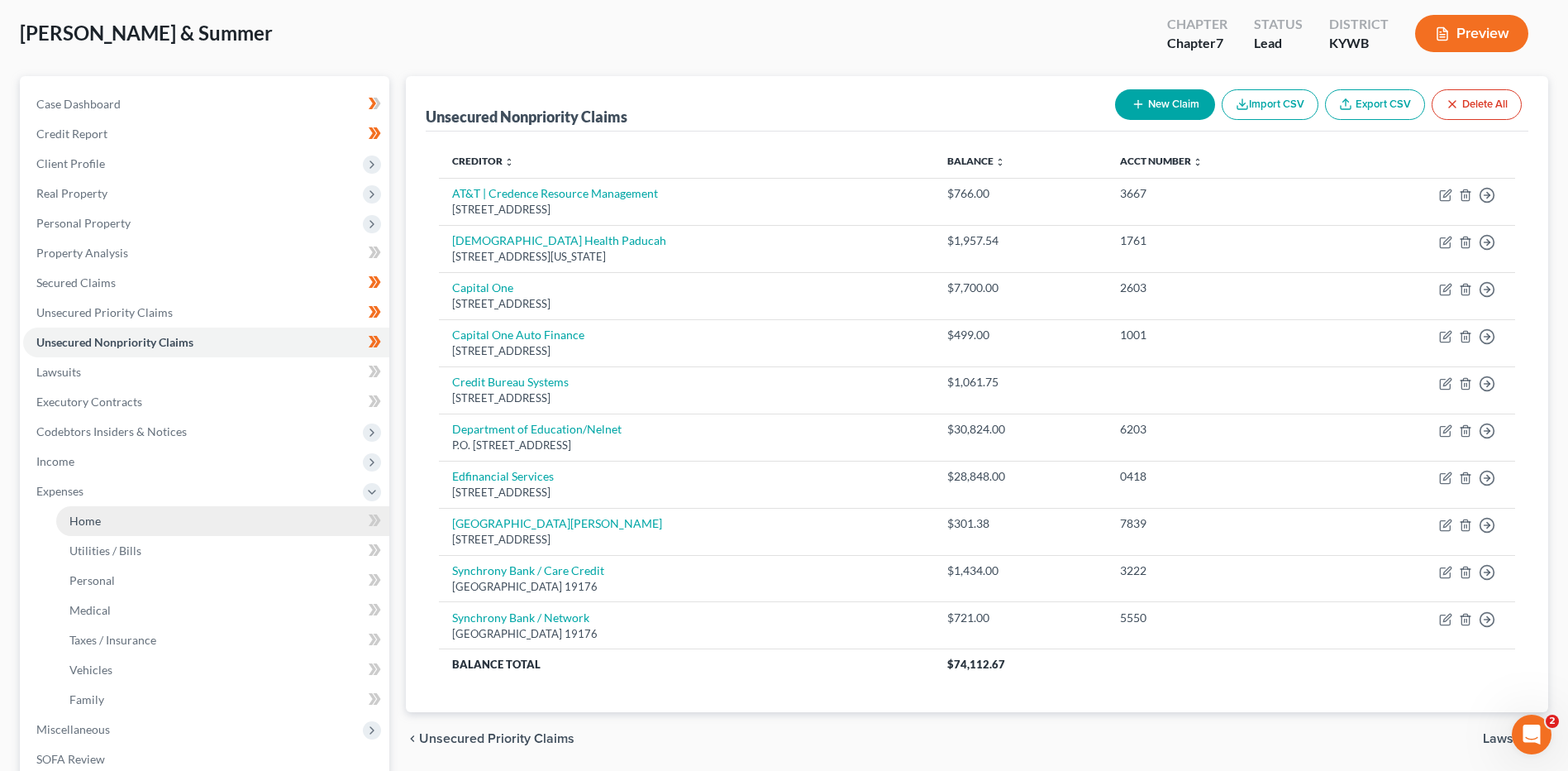
click at [104, 517] on link "Home" at bounding box center [222, 521] width 333 height 30
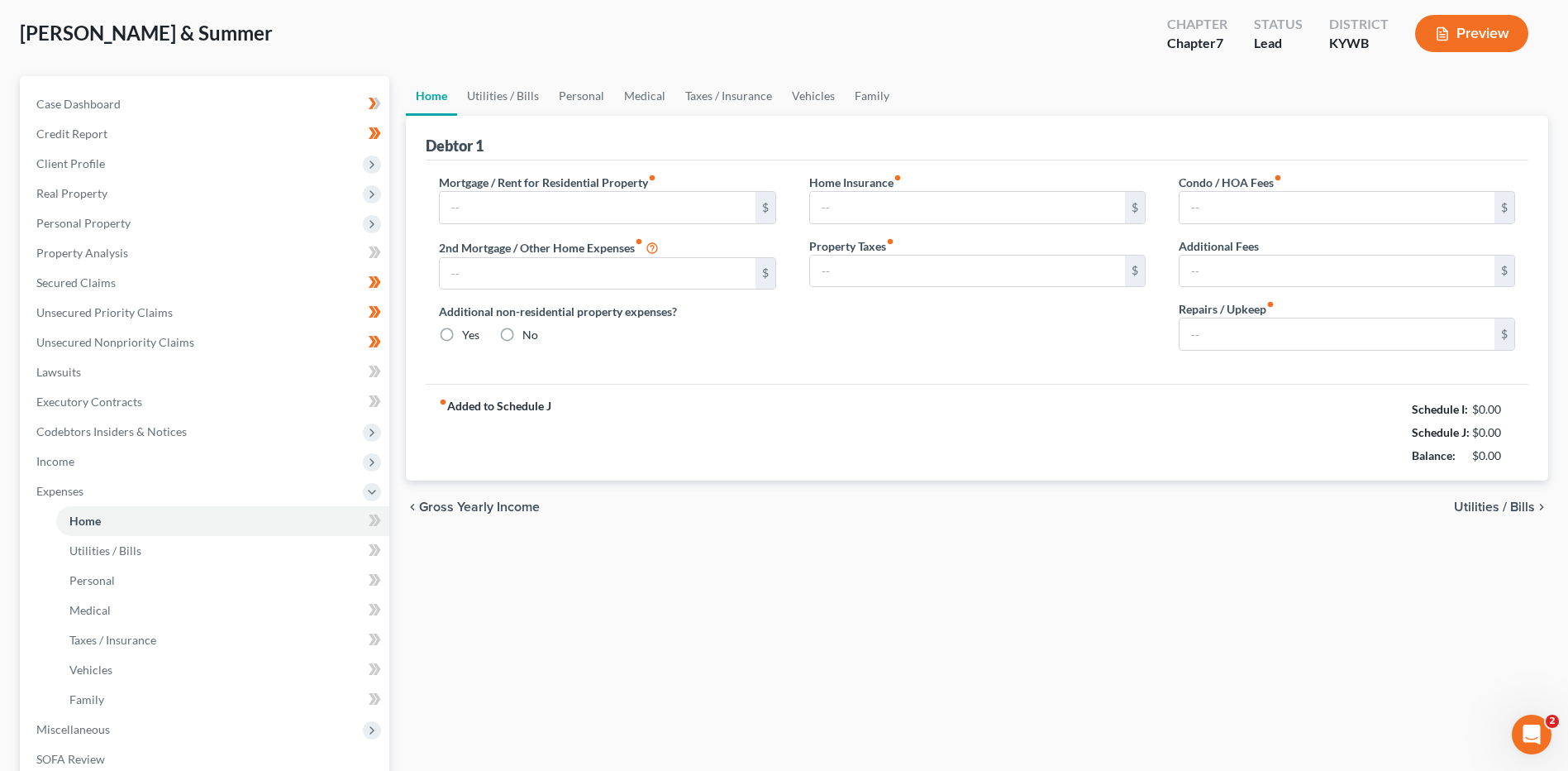
scroll to position [16, 0]
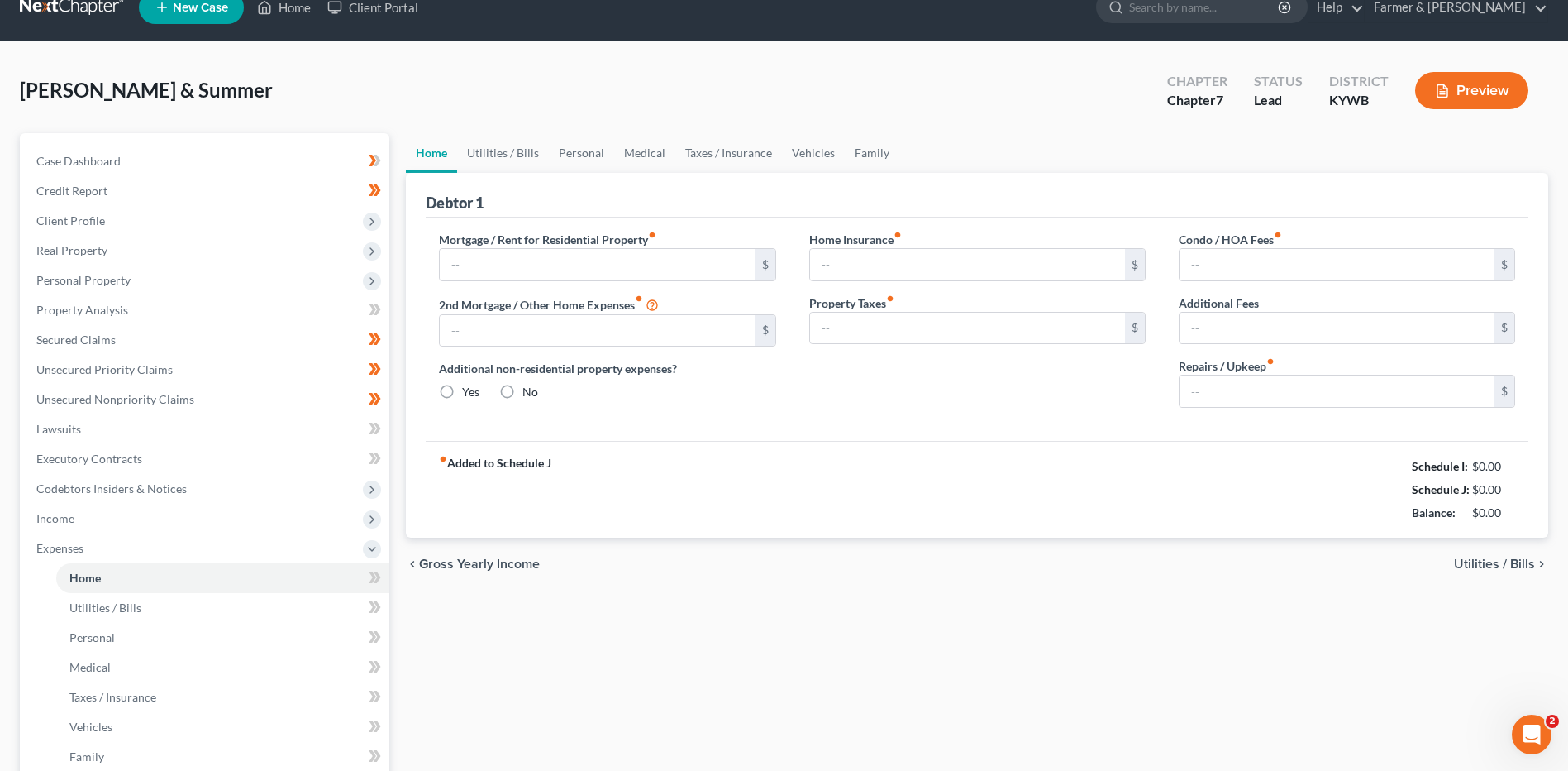
type input "1,307.00"
type input "0.00"
radio input "true"
type input "0.00"
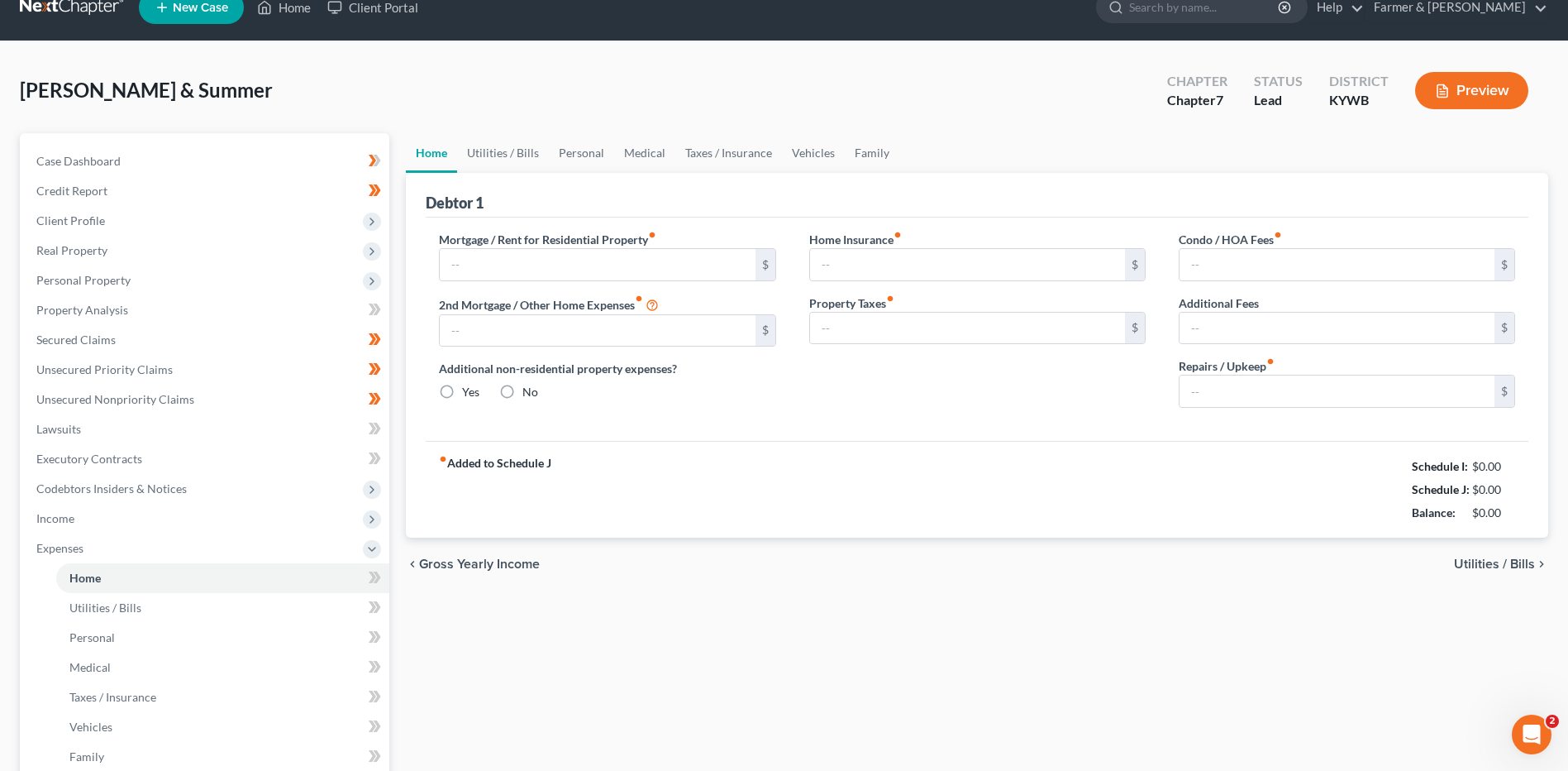
type input "0.00"
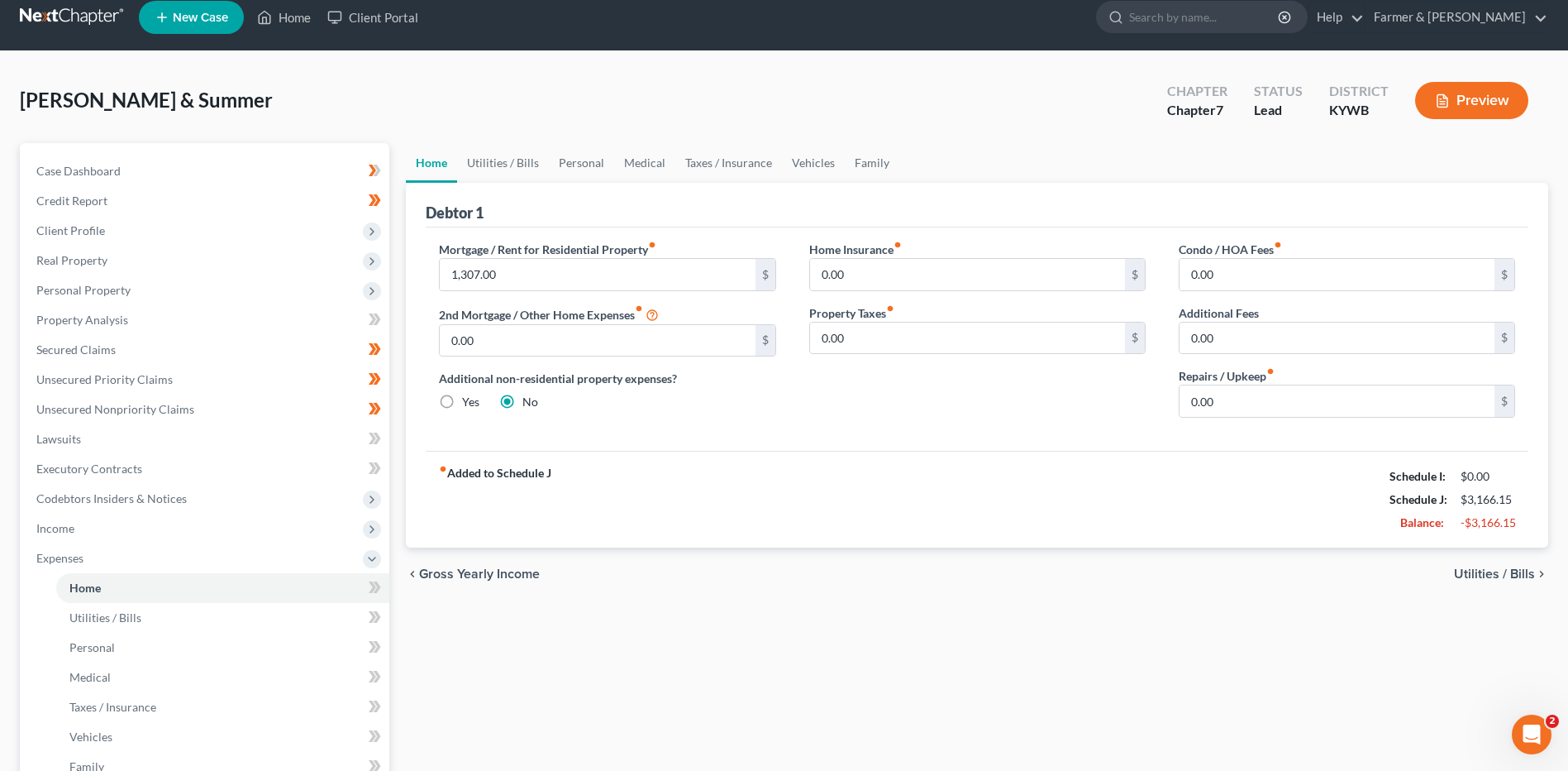
scroll to position [0, 0]
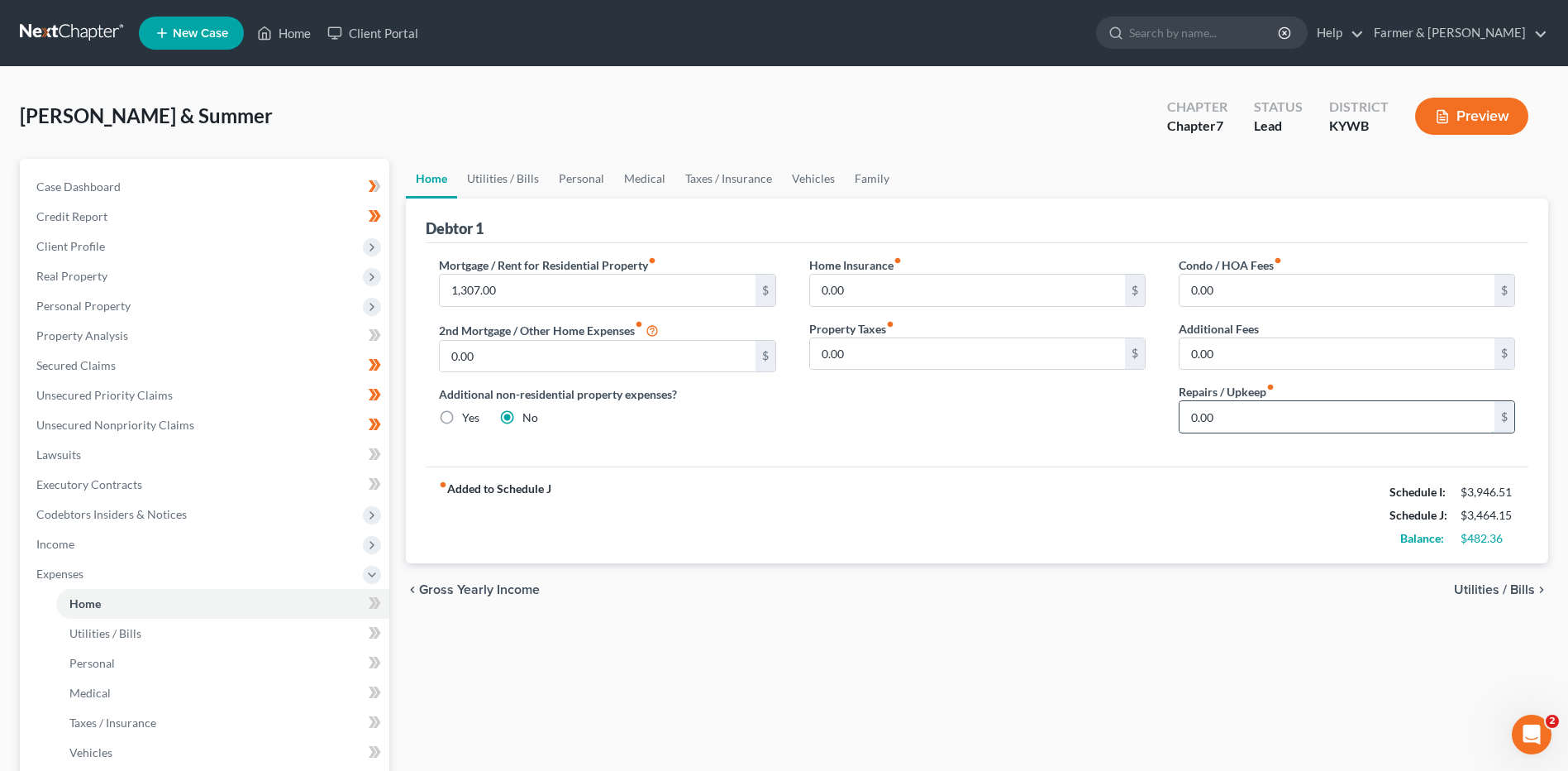
click at [1246, 428] on input "0.00" at bounding box center [1336, 416] width 315 height 31
type input "100.00"
click at [71, 627] on span "Utilities / Bills" at bounding box center [105, 632] width 72 height 14
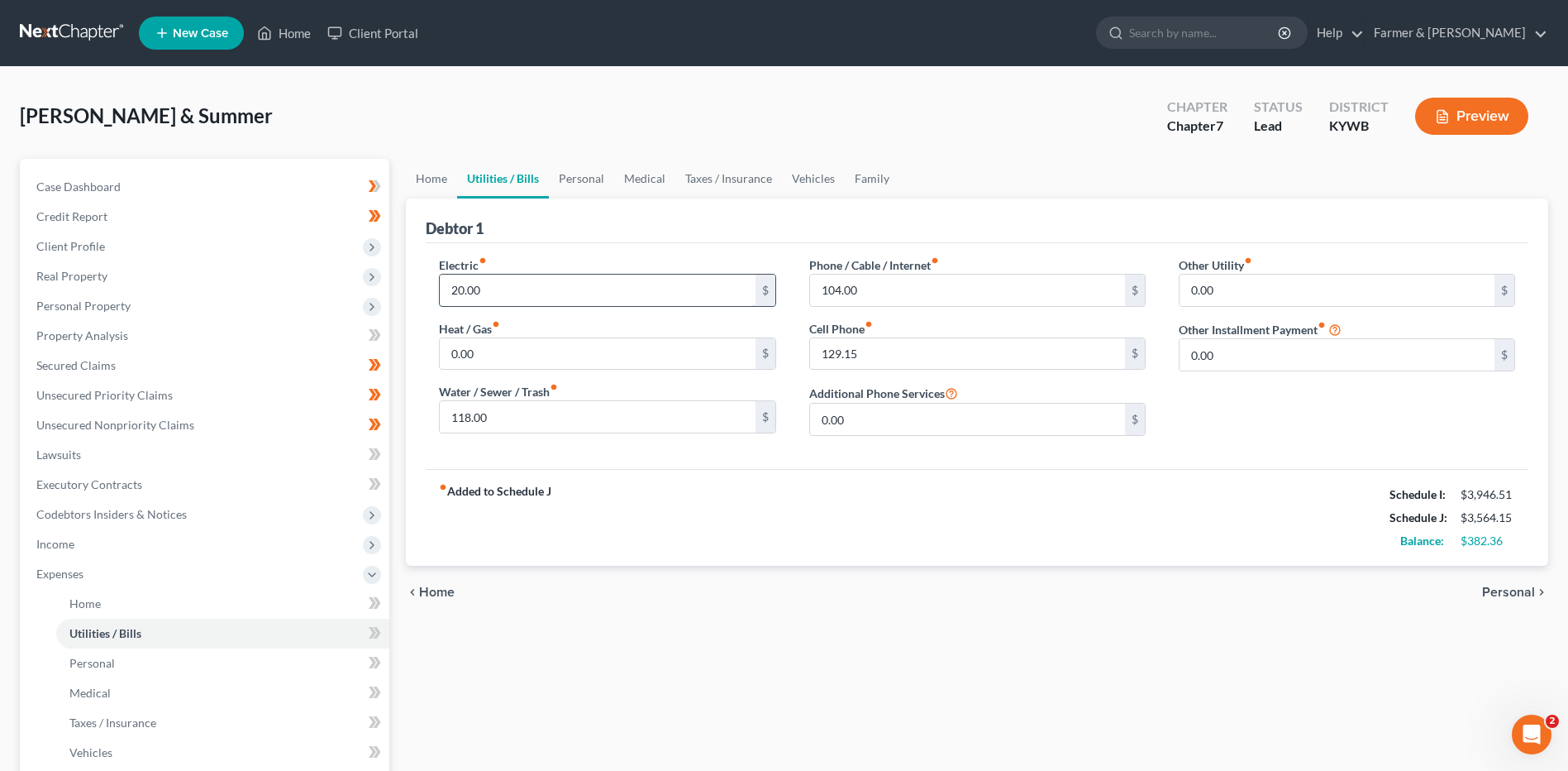
click at [483, 293] on input "20.00" at bounding box center [596, 290] width 315 height 31
type input "200.00"
click at [517, 416] on input "118.00" at bounding box center [596, 416] width 315 height 31
type input "120.00"
drag, startPoint x: 843, startPoint y: 305, endPoint x: 860, endPoint y: 300, distance: 17.7
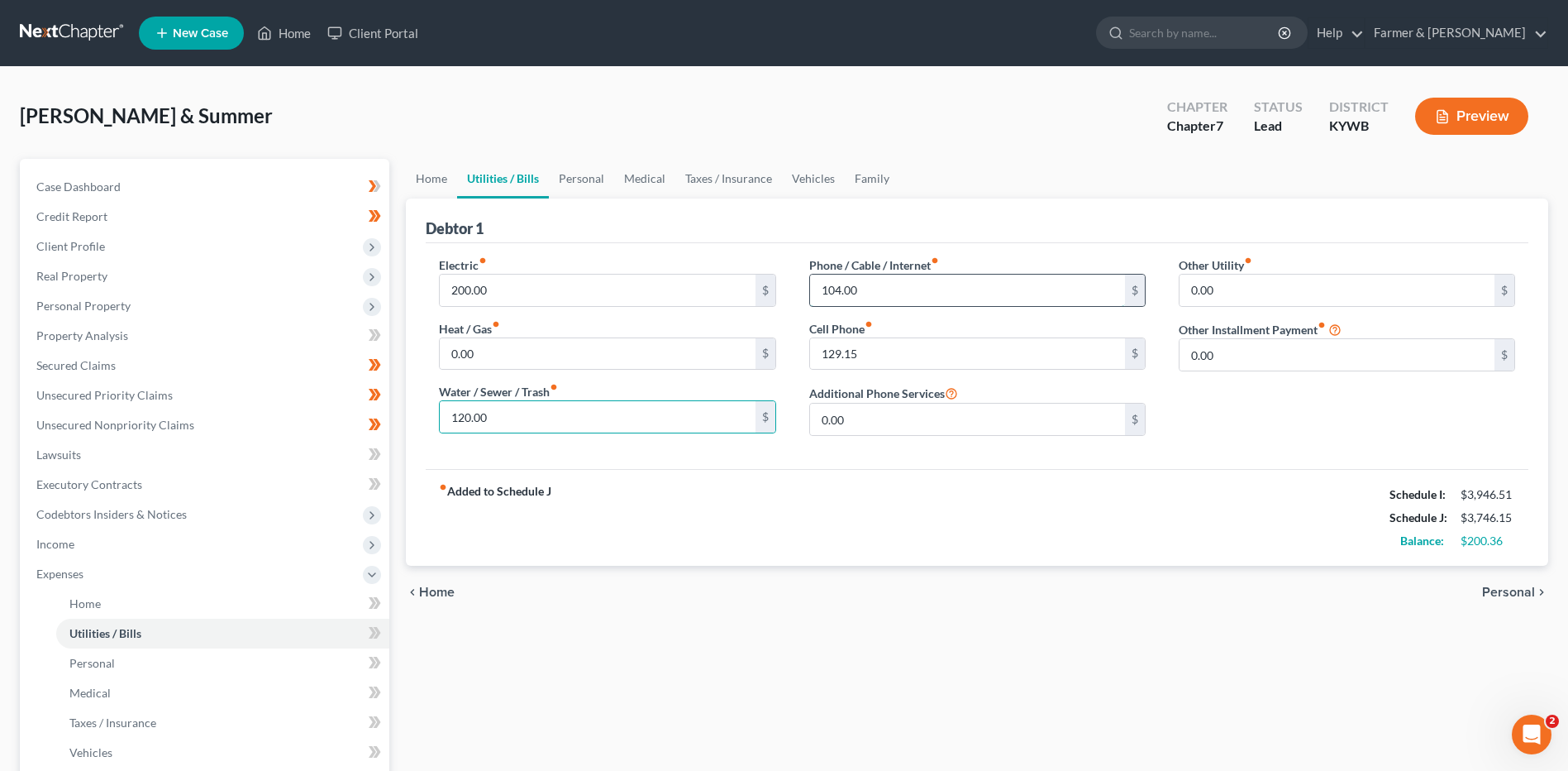
click at [844, 304] on input "104.00" at bounding box center [967, 290] width 315 height 31
type input "110.00"
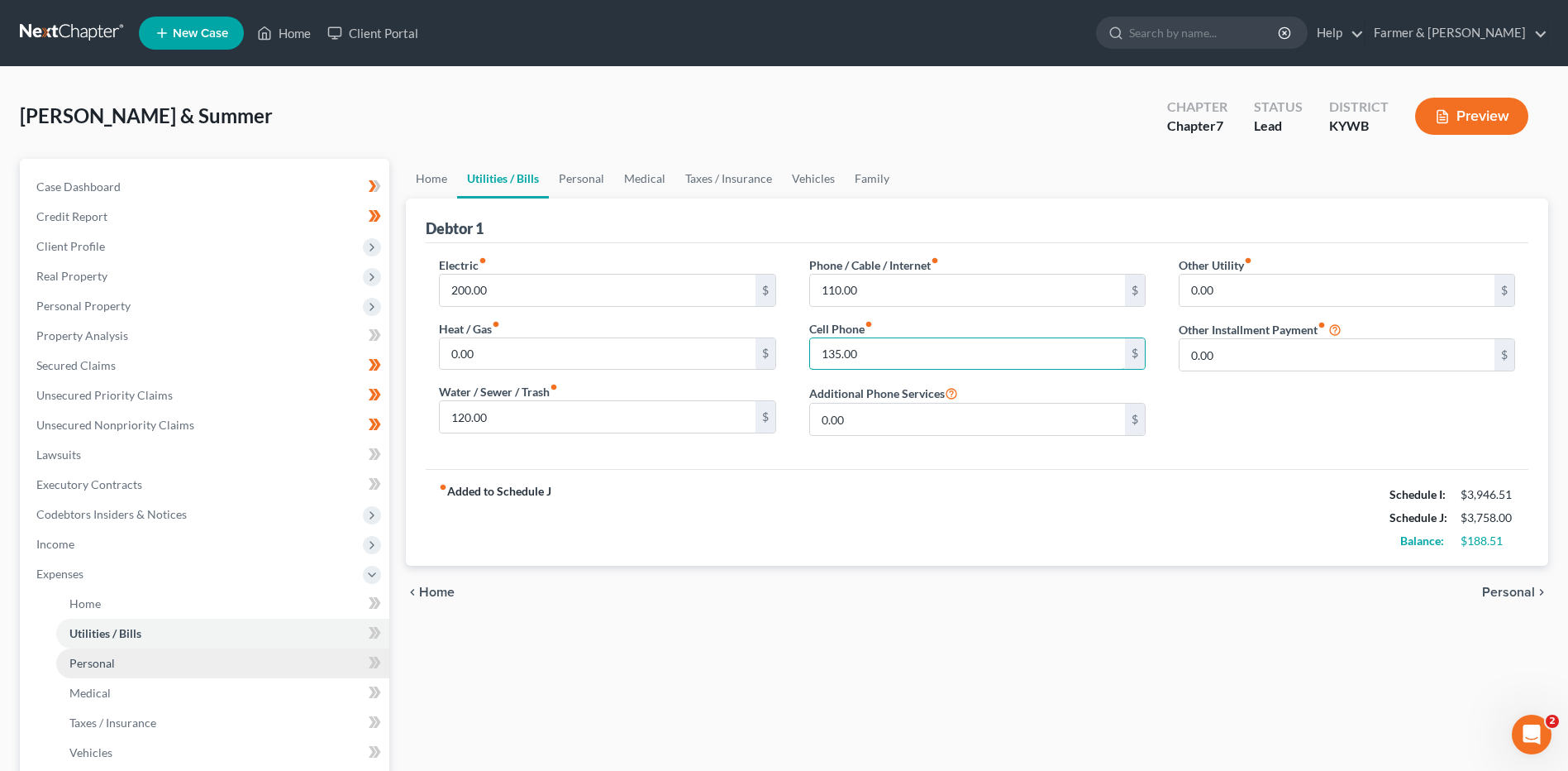
type input "135.00"
click at [206, 654] on link "Personal" at bounding box center [222, 663] width 333 height 30
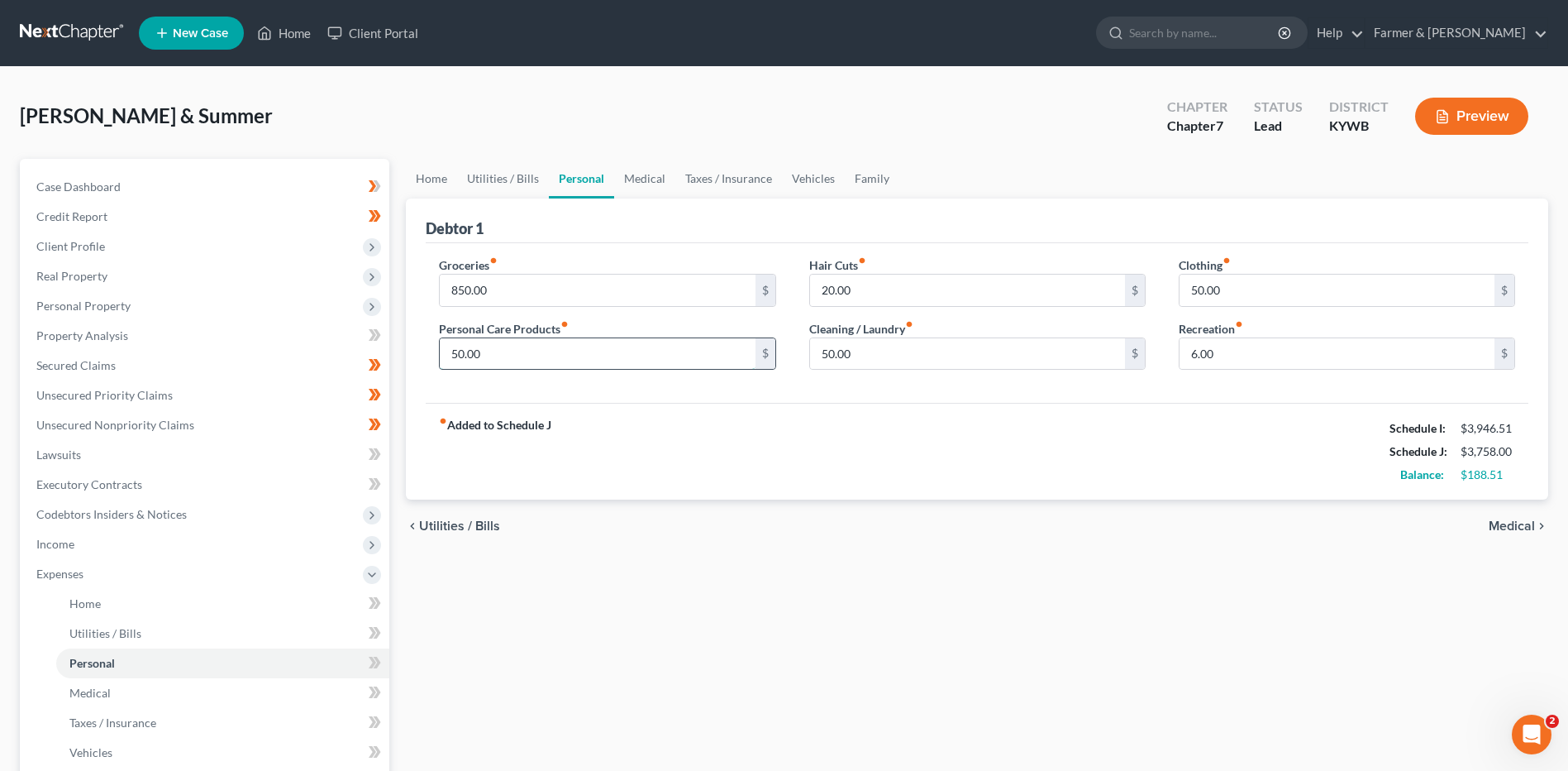
click at [509, 353] on input "50.00" at bounding box center [596, 354] width 315 height 31
type input "85.00"
type input "45.00"
type input "35.00"
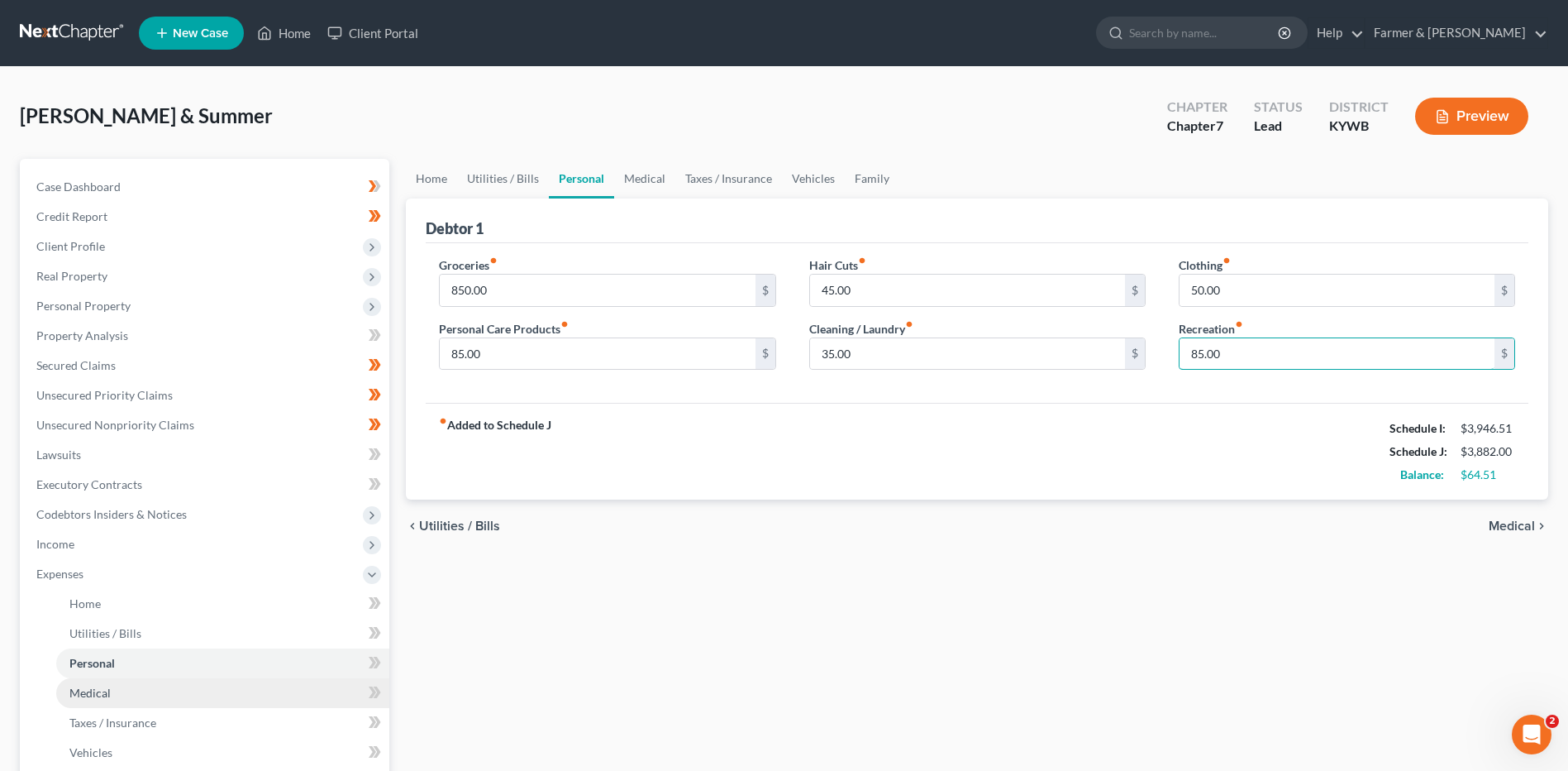
type input "85.00"
click at [138, 699] on link "Medical" at bounding box center [222, 693] width 333 height 30
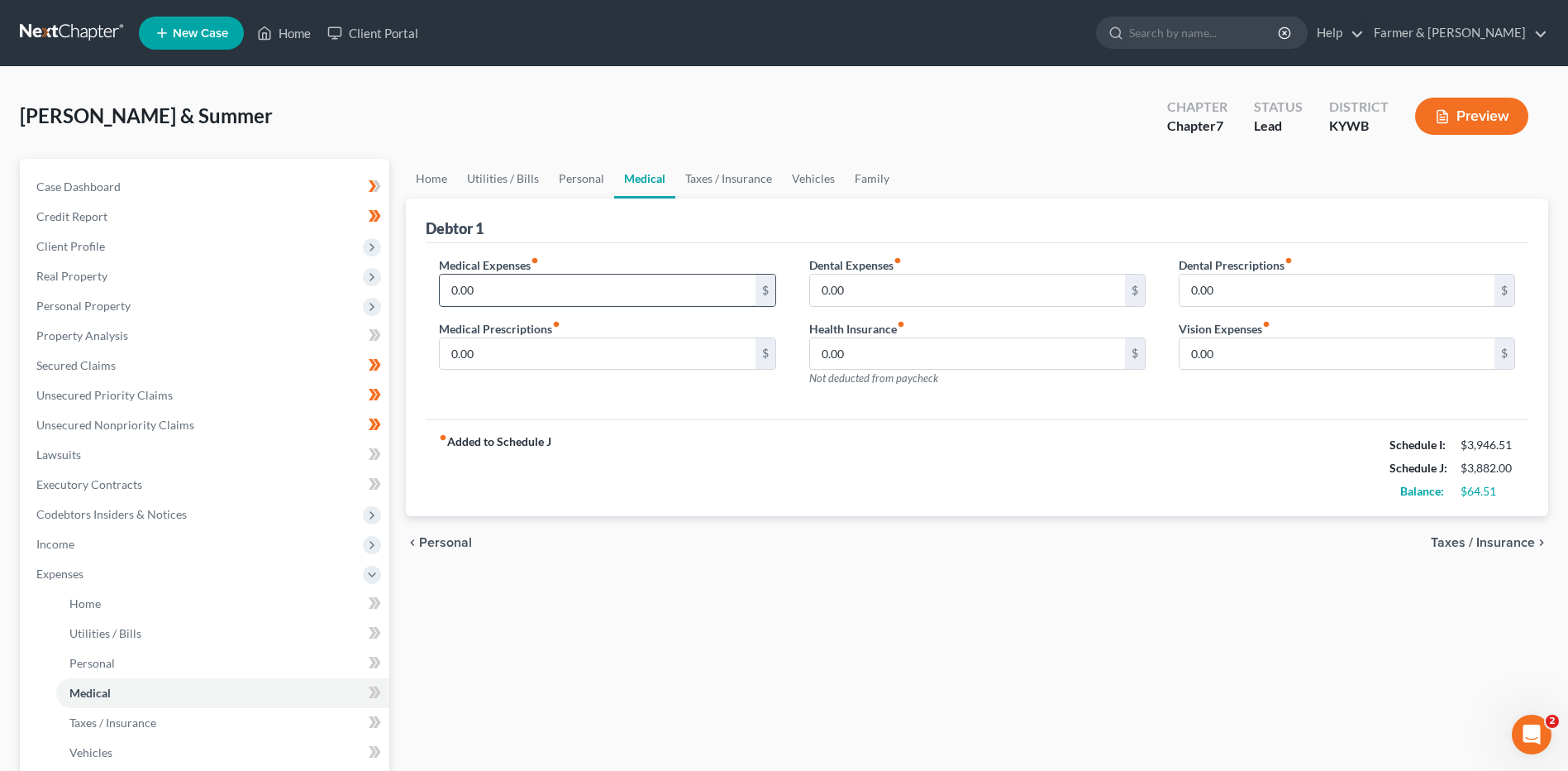
click at [495, 289] on input "0.00" at bounding box center [596, 290] width 315 height 31
type input "50.00"
click at [216, 717] on link "Taxes / Insurance" at bounding box center [222, 723] width 333 height 30
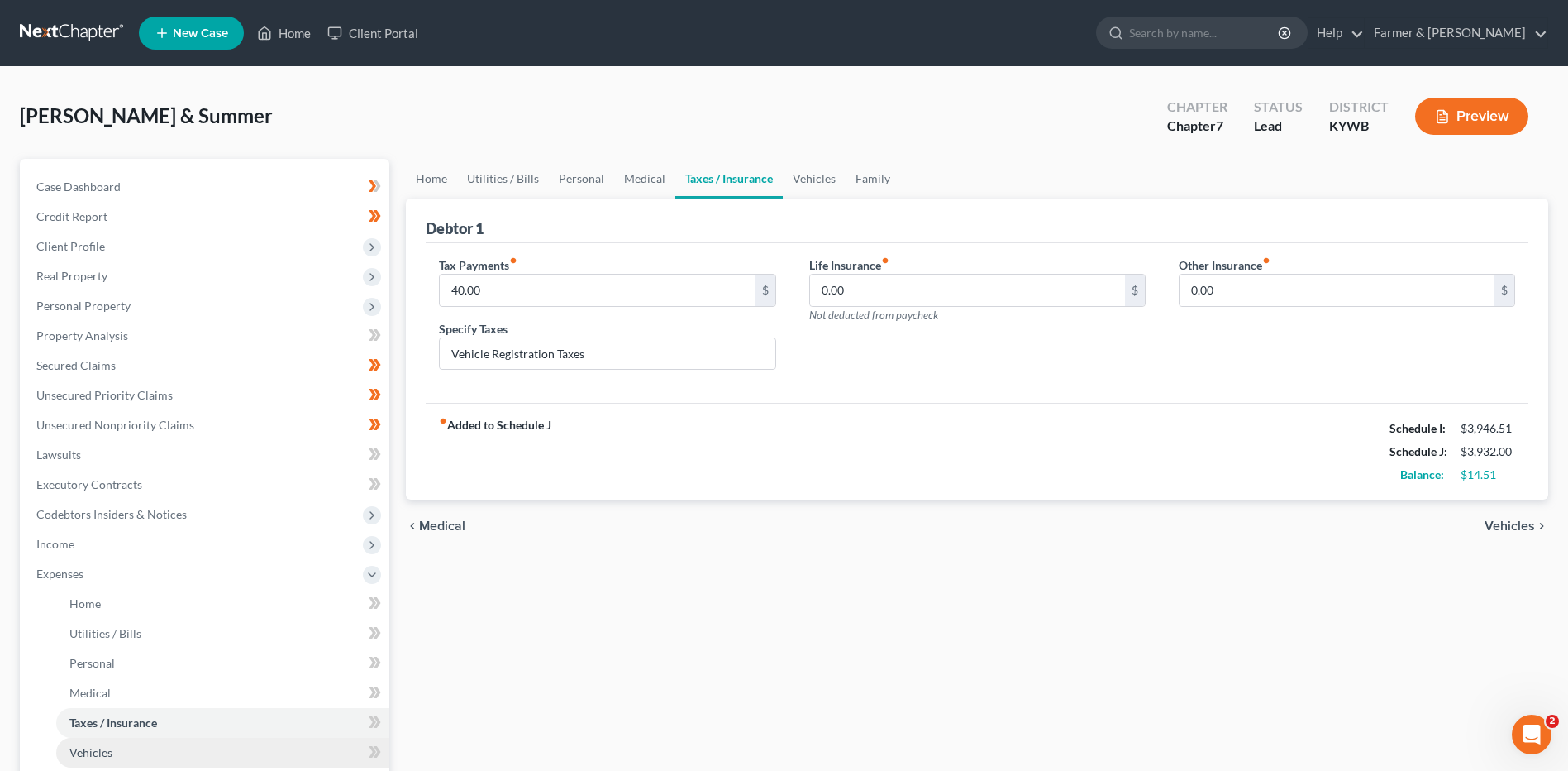
click at [152, 748] on link "Vehicles" at bounding box center [222, 753] width 333 height 30
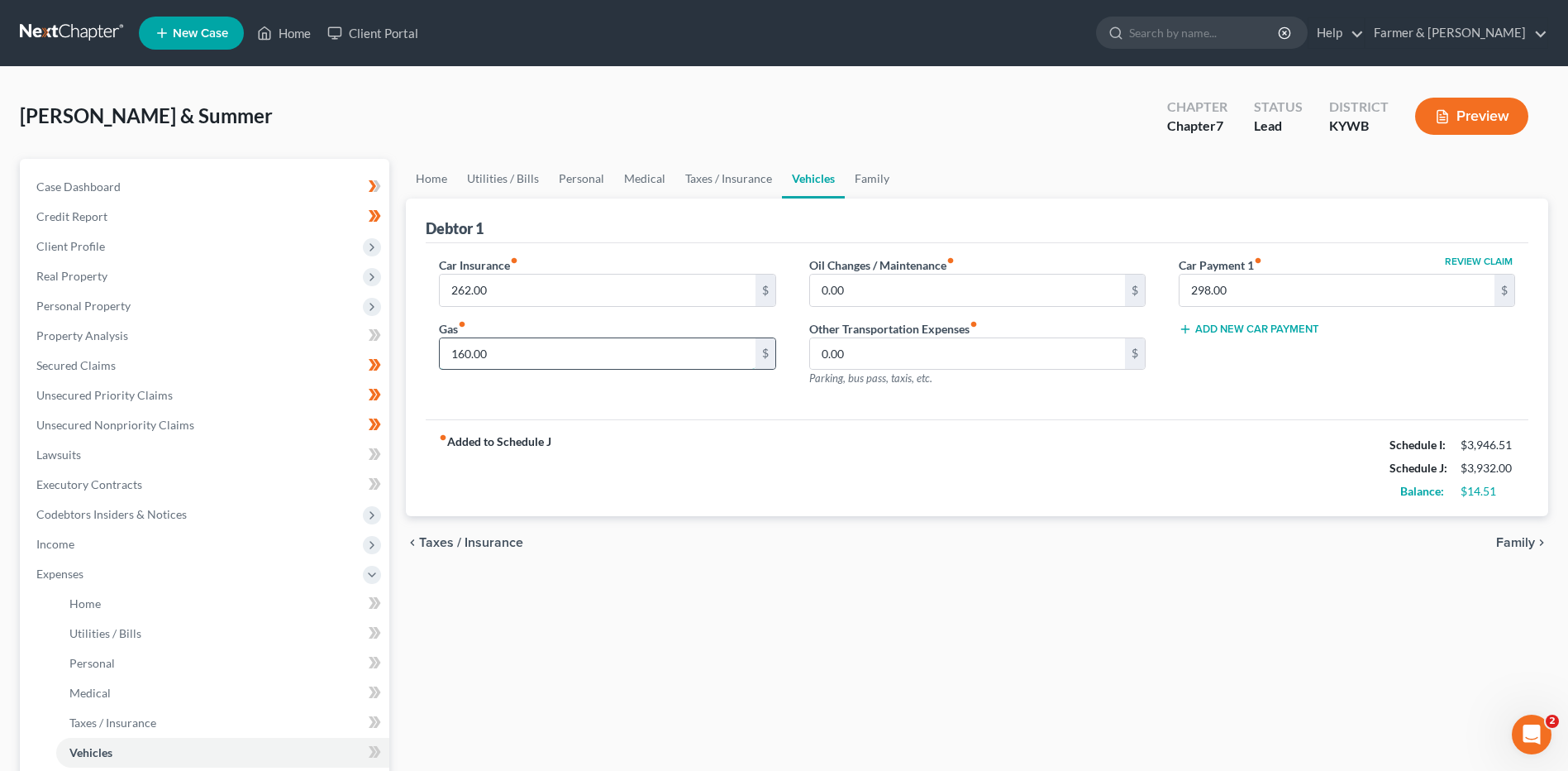
click at [520, 357] on input "160.00" at bounding box center [596, 354] width 315 height 31
type input "200.00"
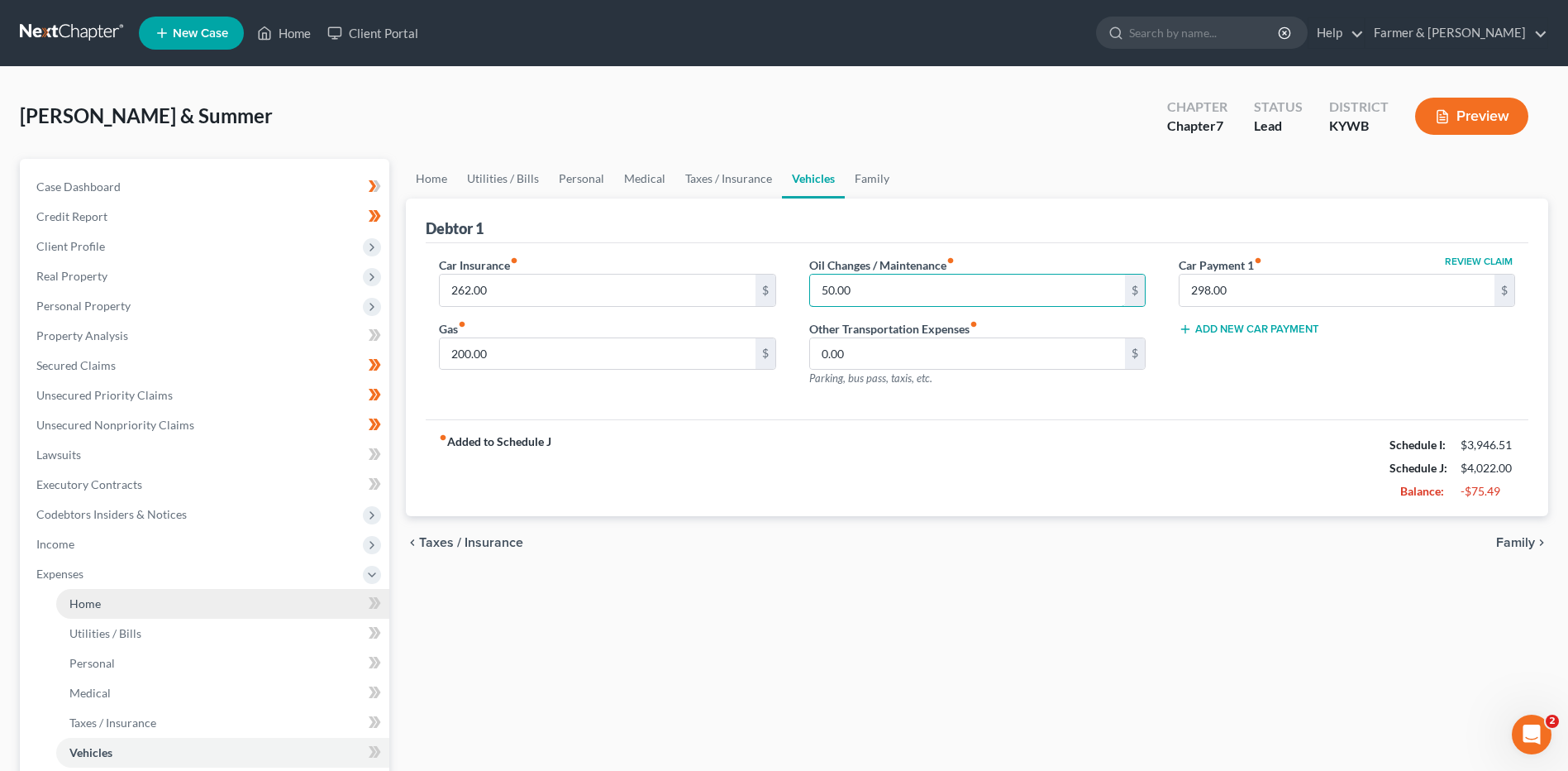
type input "50.00"
click at [126, 597] on link "Home" at bounding box center [222, 604] width 333 height 30
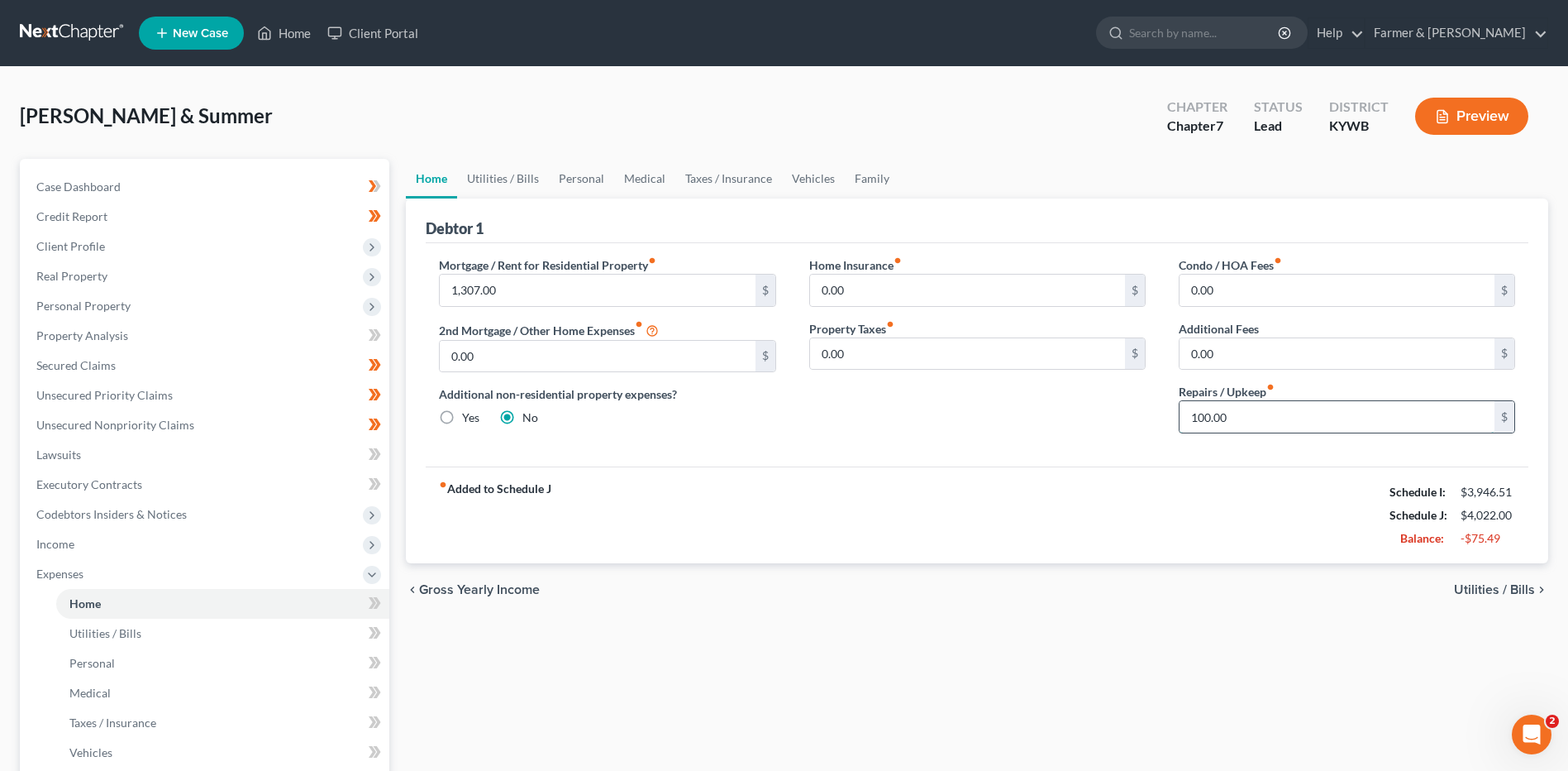
click at [1267, 406] on input "100.00" at bounding box center [1336, 416] width 315 height 31
type input "50.00"
click at [115, 641] on link "Utilities / Bills" at bounding box center [222, 633] width 333 height 30
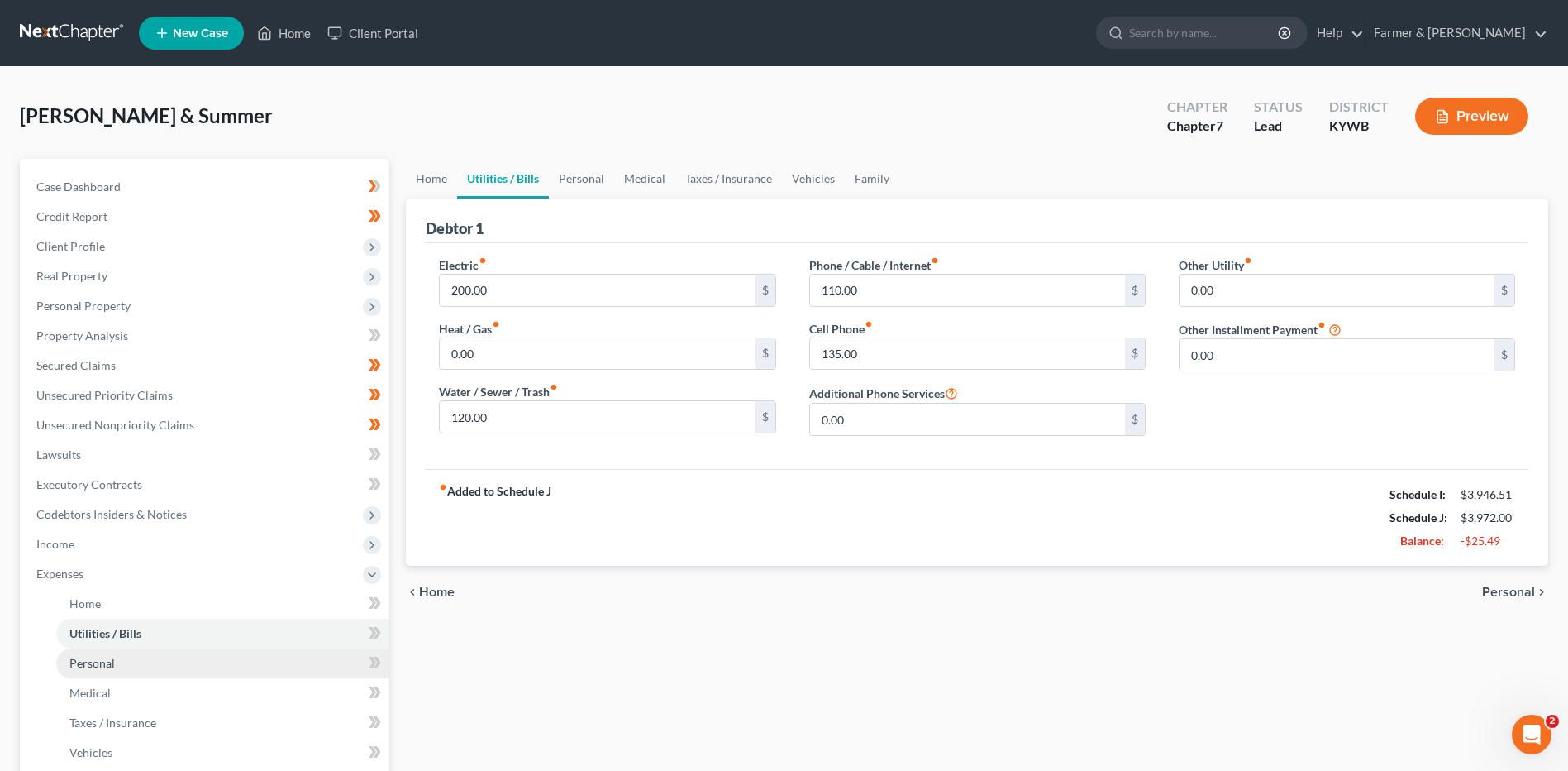
click at [114, 669] on link "Personal" at bounding box center [222, 663] width 333 height 30
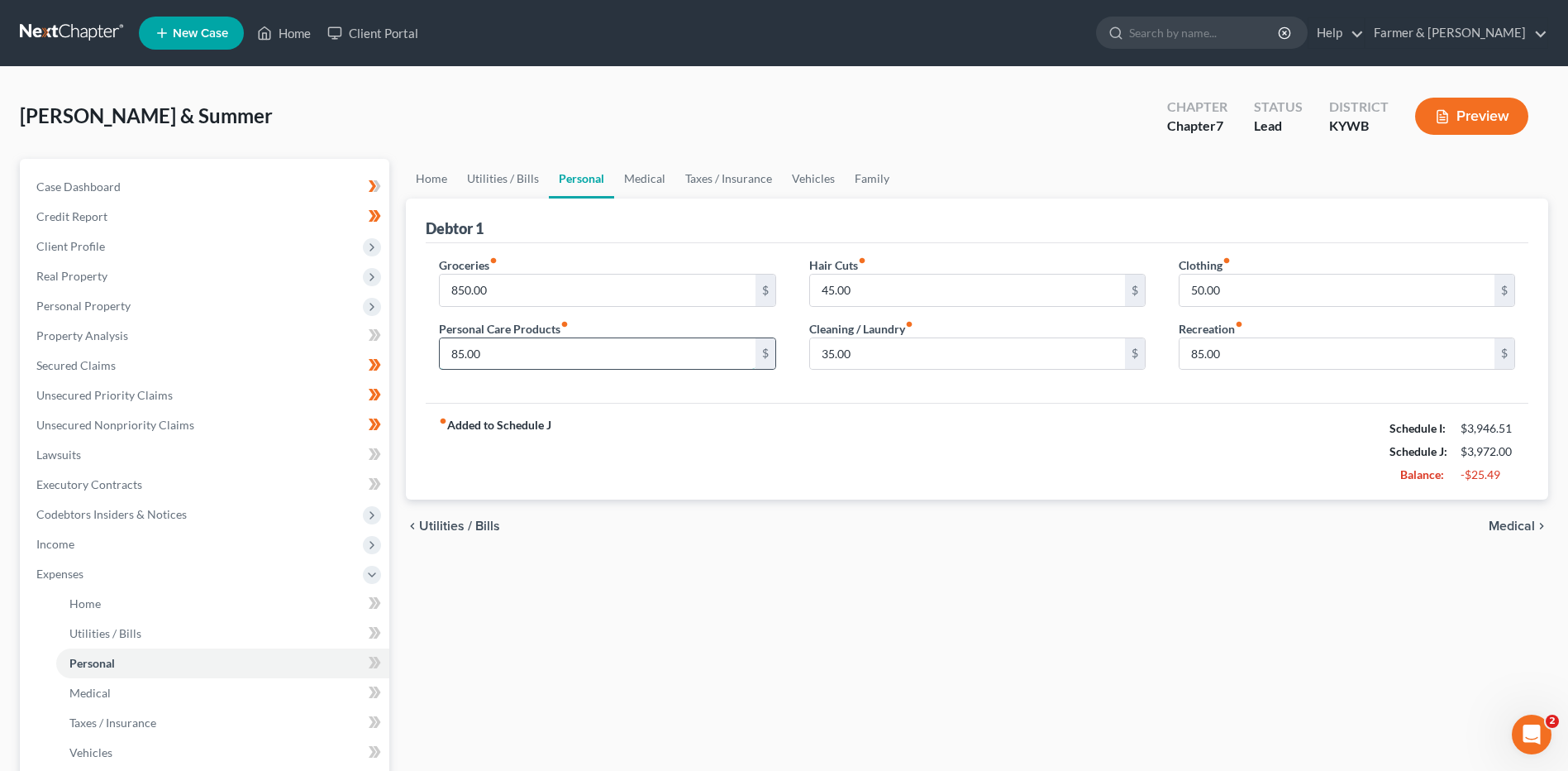
click at [490, 359] on input "85.00" at bounding box center [596, 354] width 315 height 31
type input "65.00"
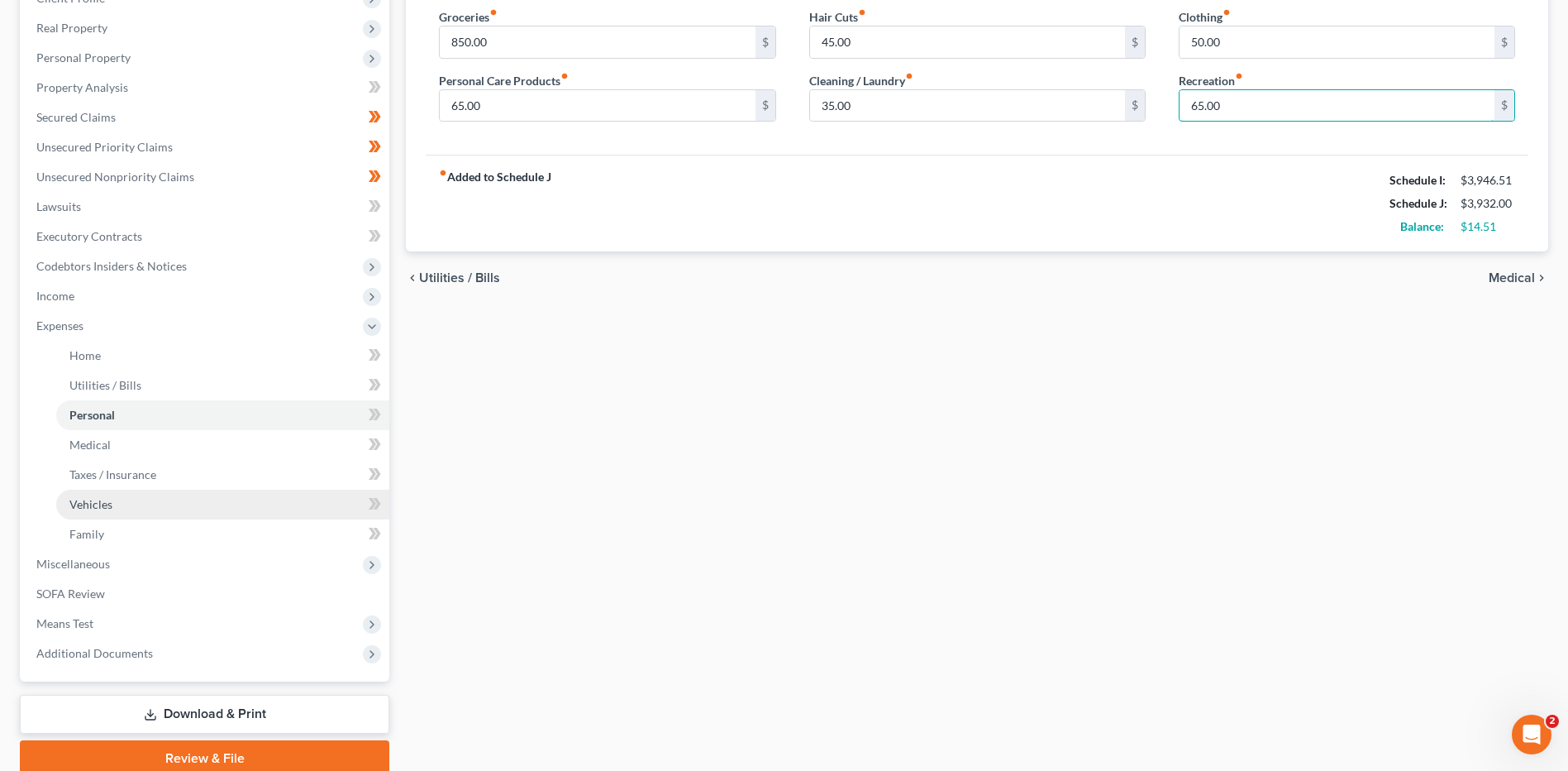
type input "65.00"
click at [123, 509] on link "Vehicles" at bounding box center [222, 504] width 333 height 30
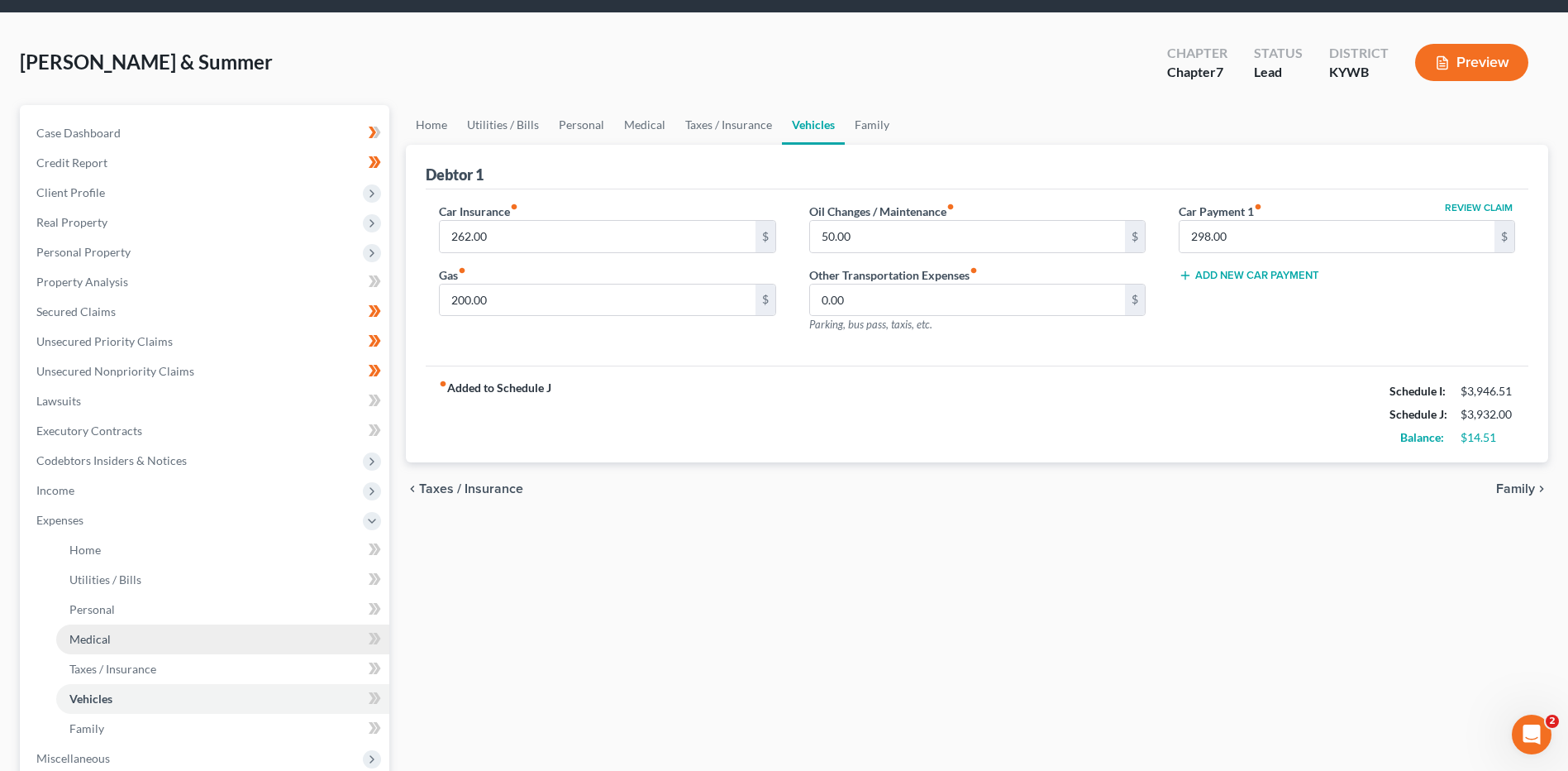
scroll to position [83, 0]
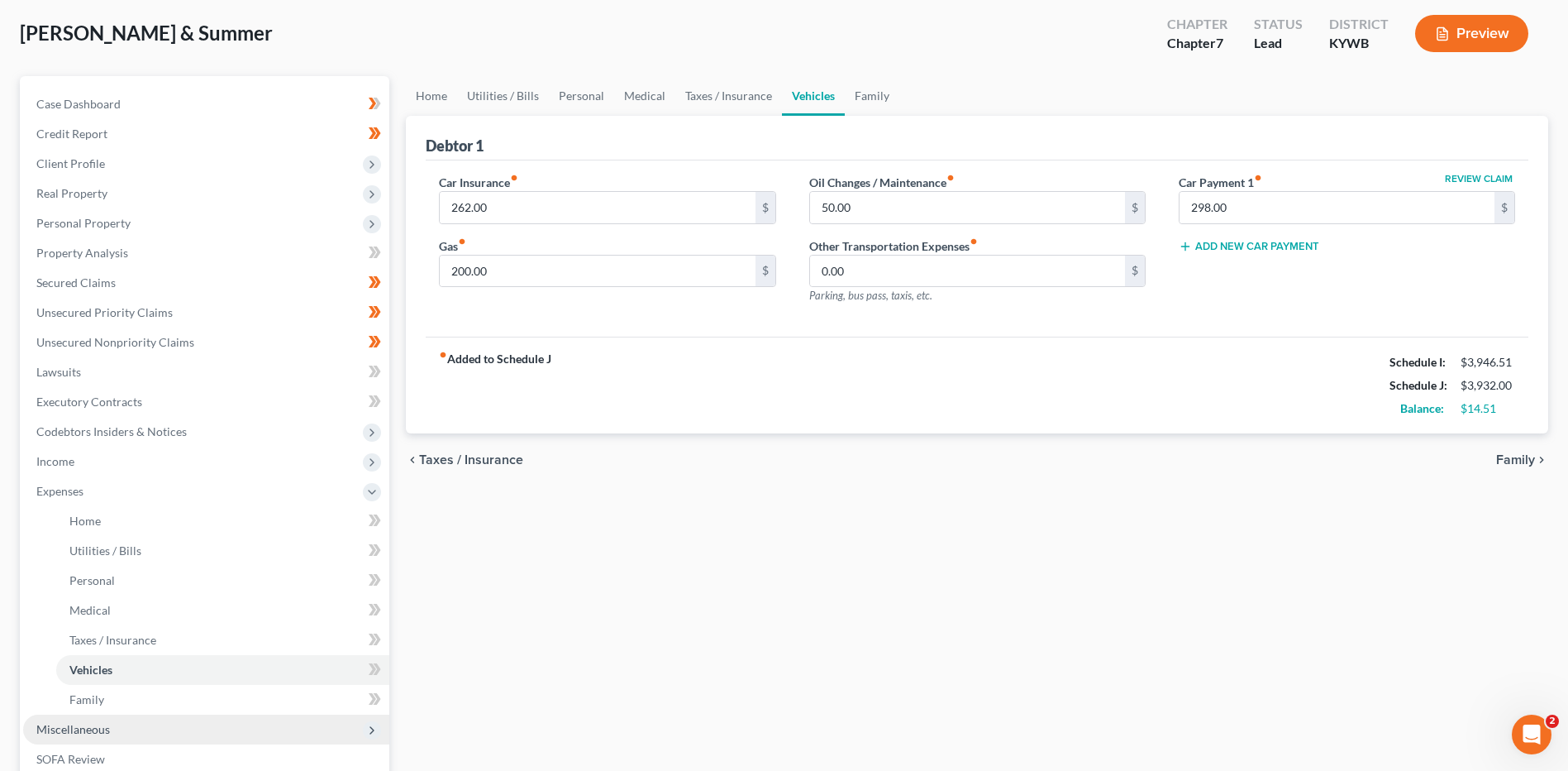
click at [94, 715] on span "Miscellaneous" at bounding box center [206, 729] width 366 height 30
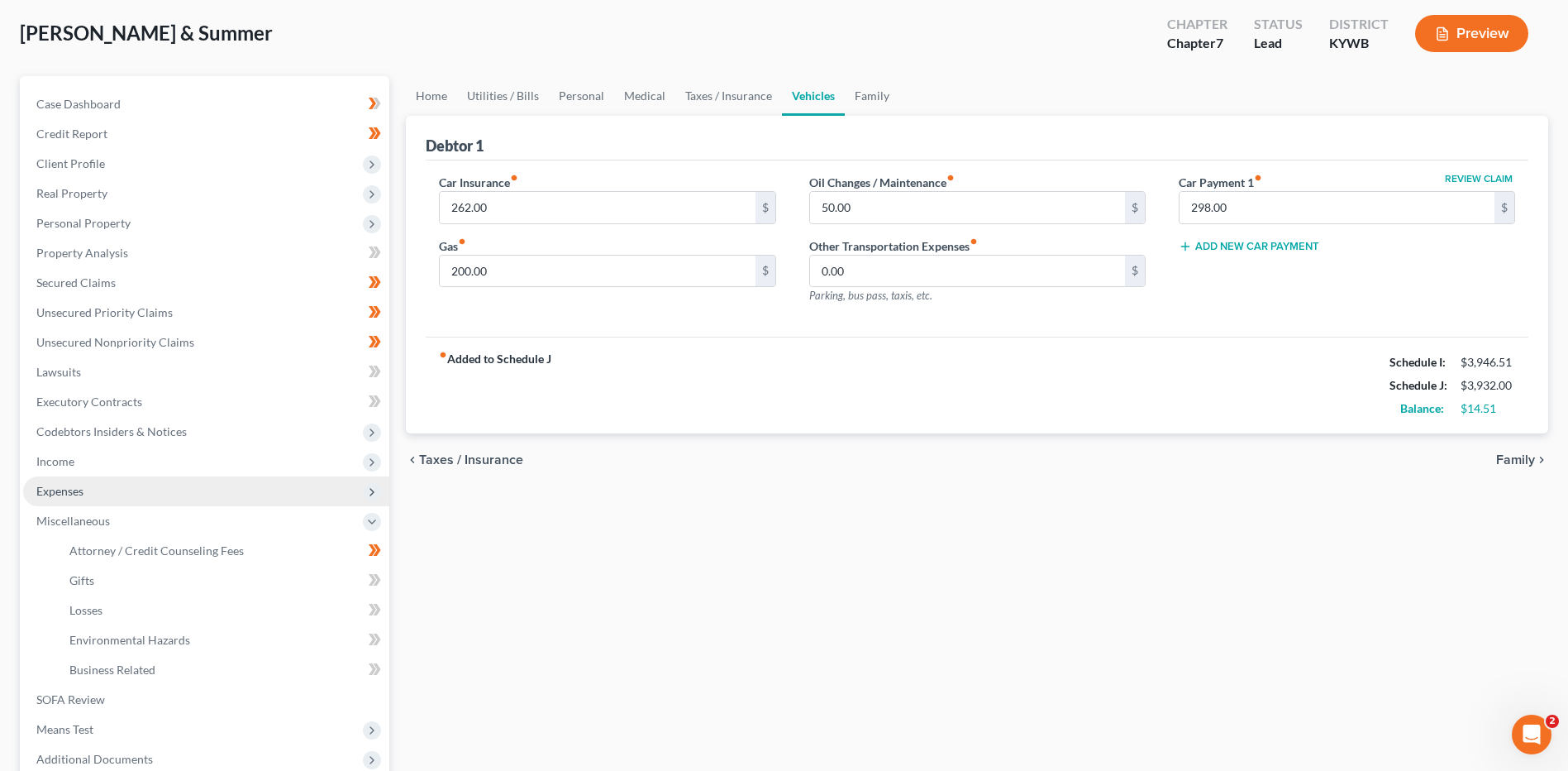
click at [135, 489] on span "Expenses" at bounding box center [206, 491] width 366 height 30
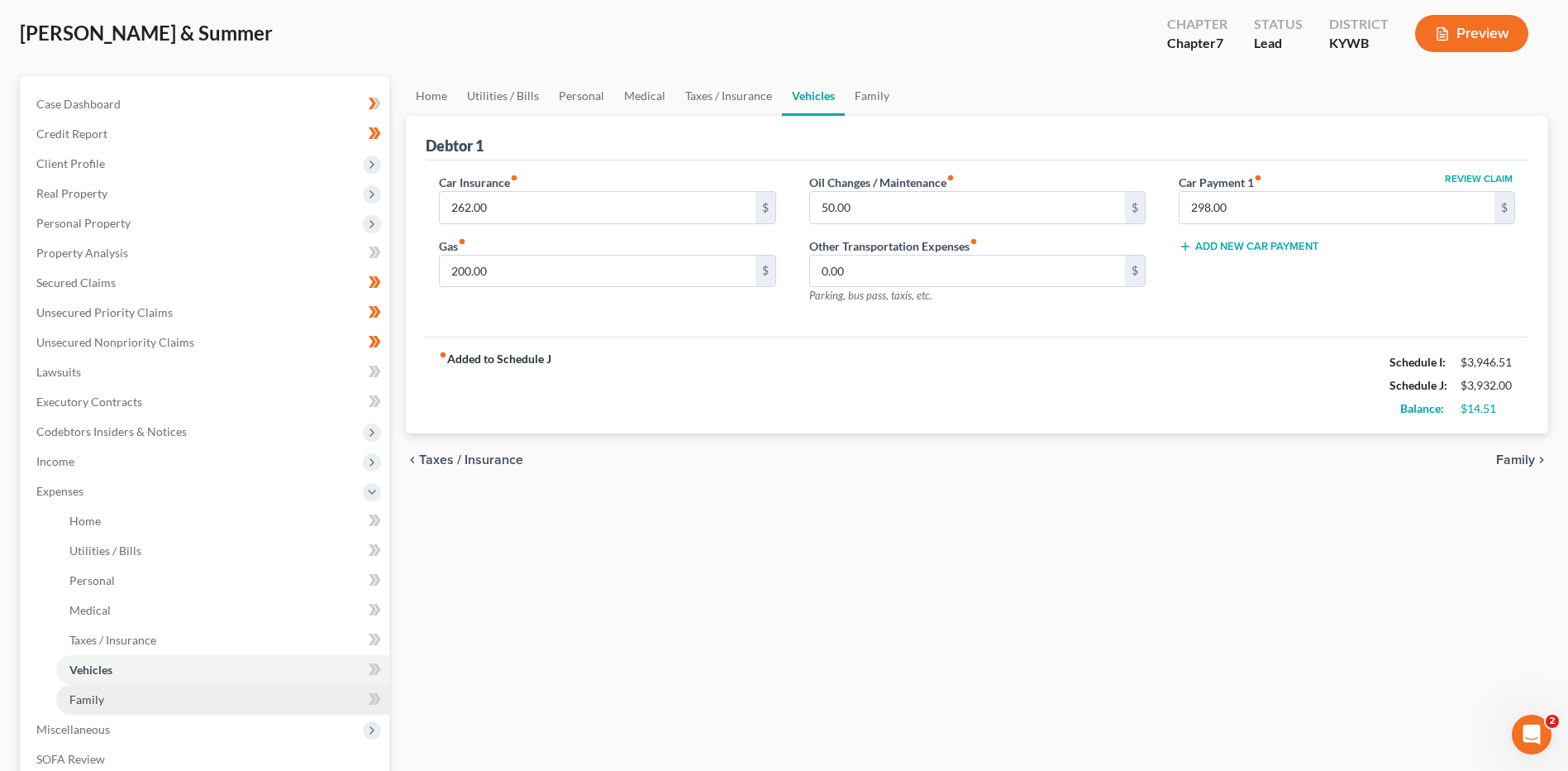
click at [95, 702] on span "Family" at bounding box center [87, 699] width 35 height 14
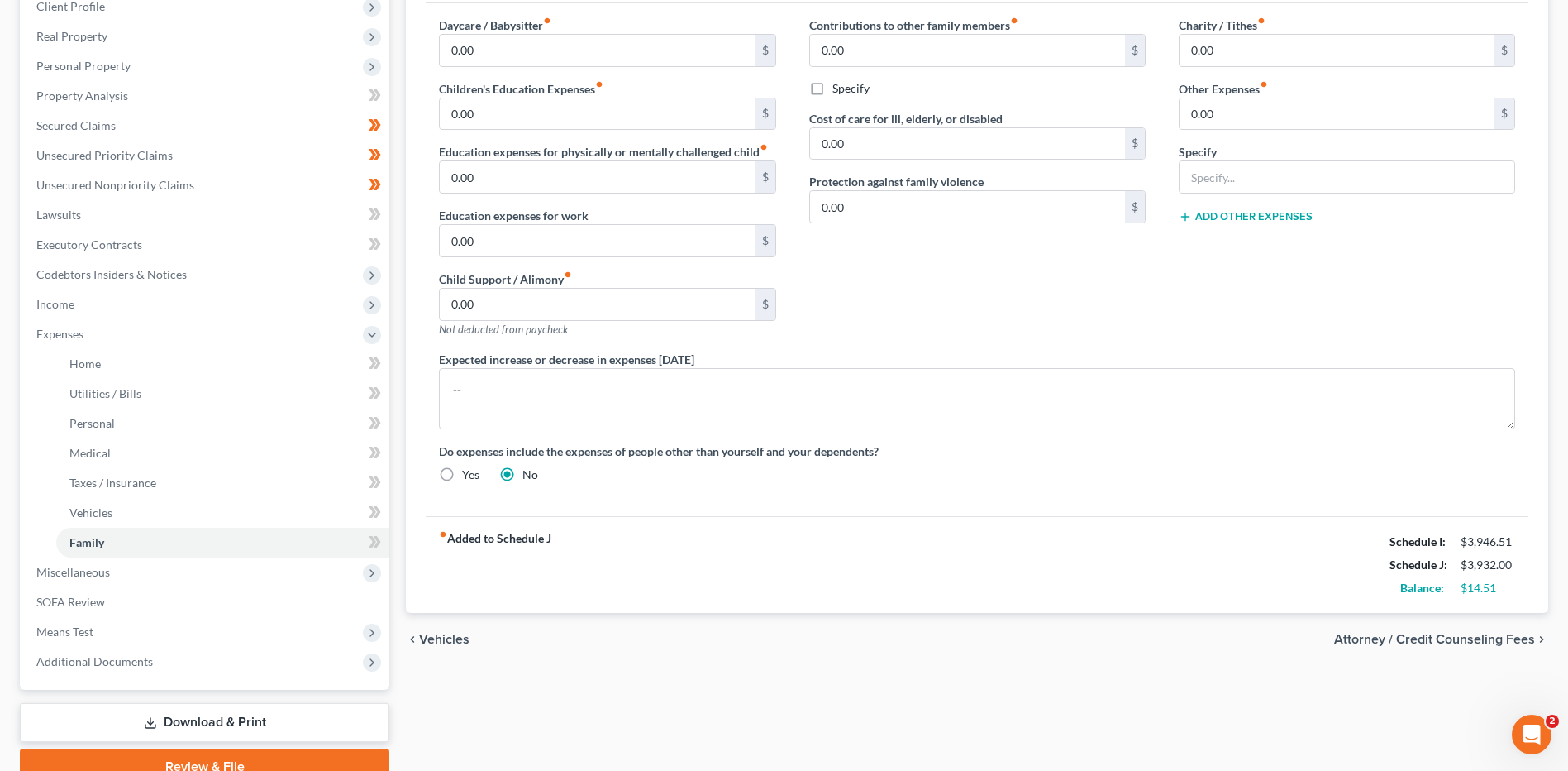
scroll to position [248, 0]
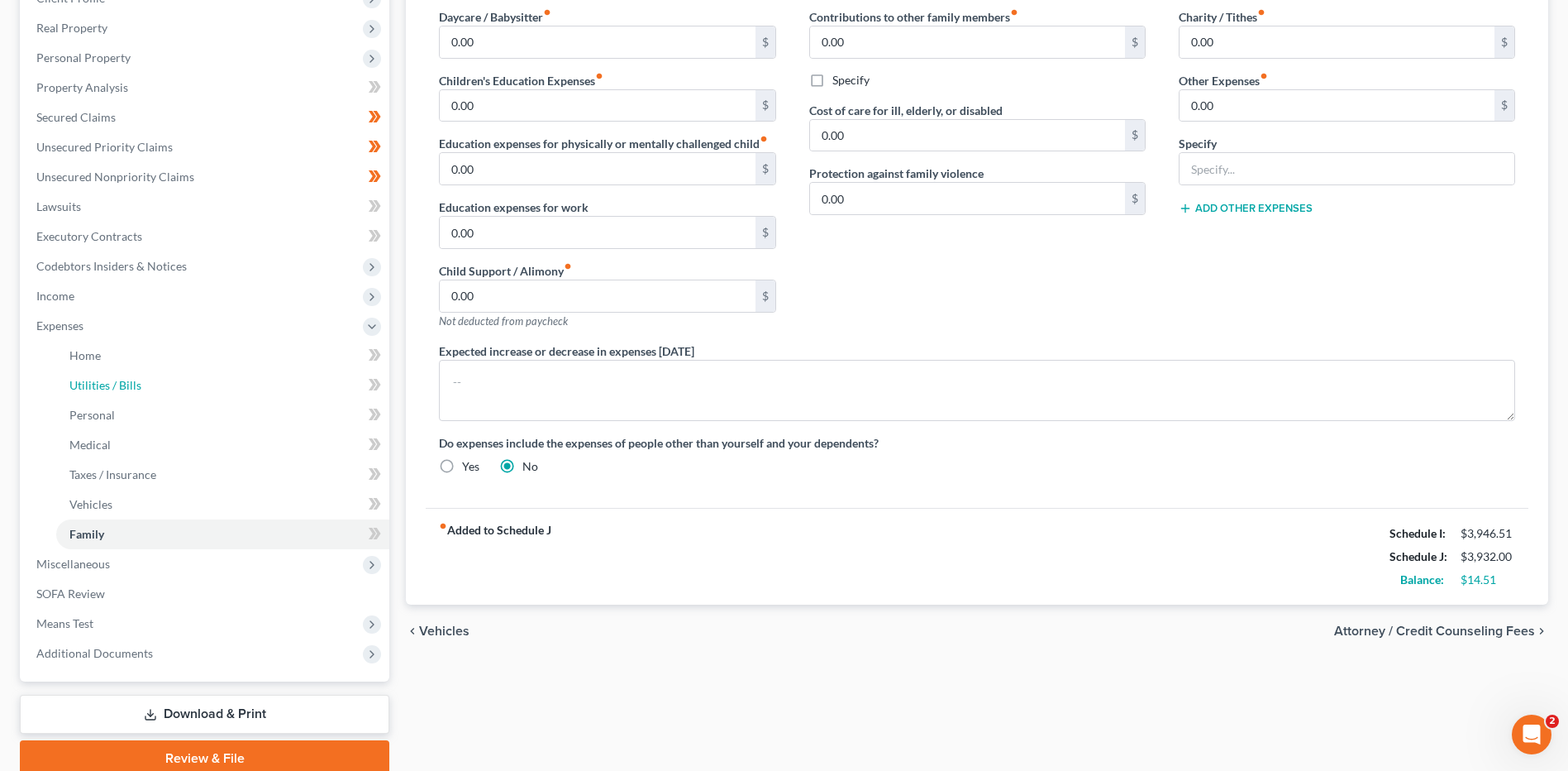
drag, startPoint x: 110, startPoint y: 394, endPoint x: 498, endPoint y: 359, distance: 389.6
click at [110, 393] on link "Utilities / Bills" at bounding box center [222, 385] width 333 height 30
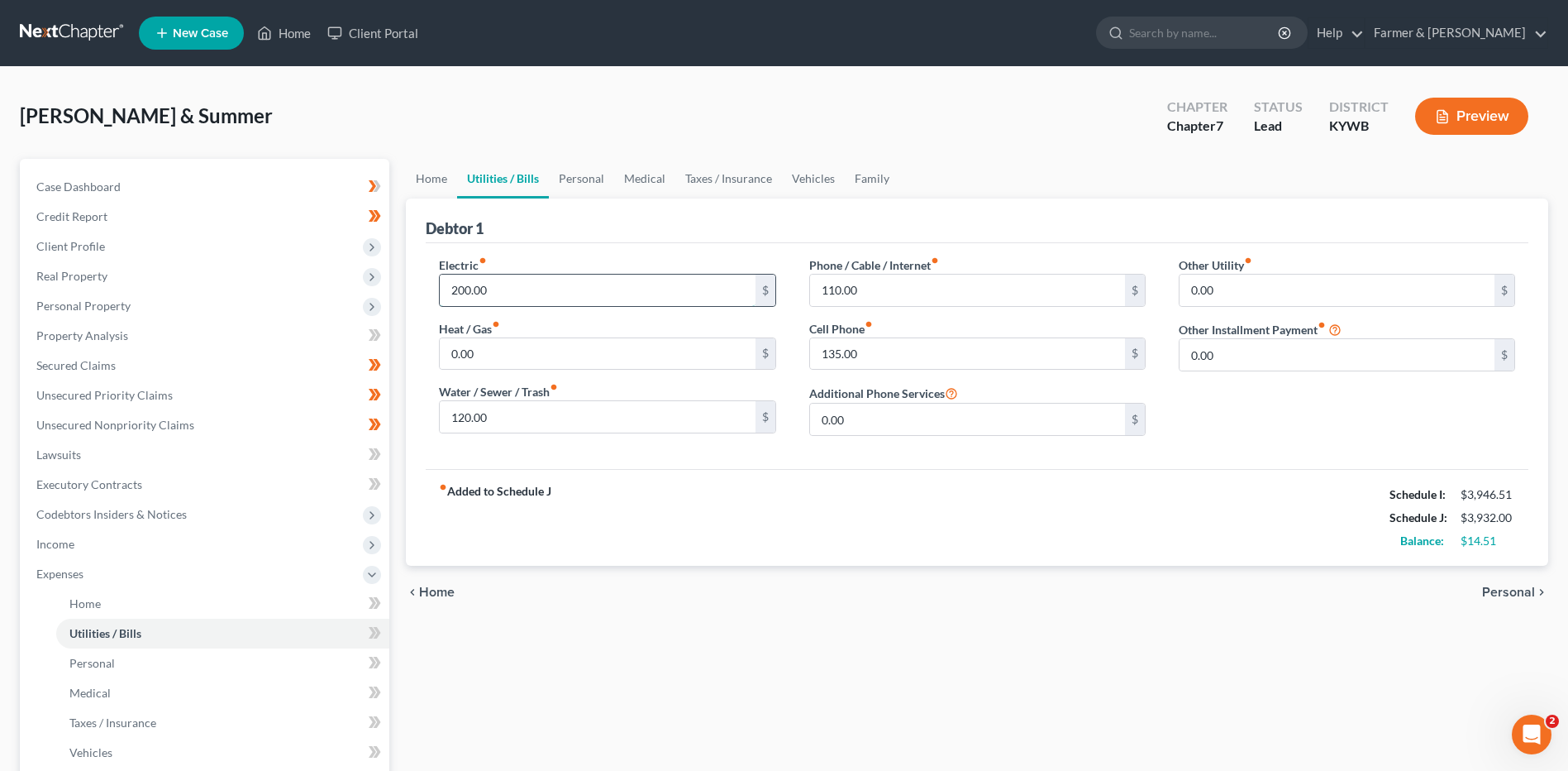
click at [502, 290] on input "200.00" at bounding box center [596, 290] width 315 height 31
type input "275.00"
click at [154, 608] on link "Home" at bounding box center [222, 604] width 333 height 30
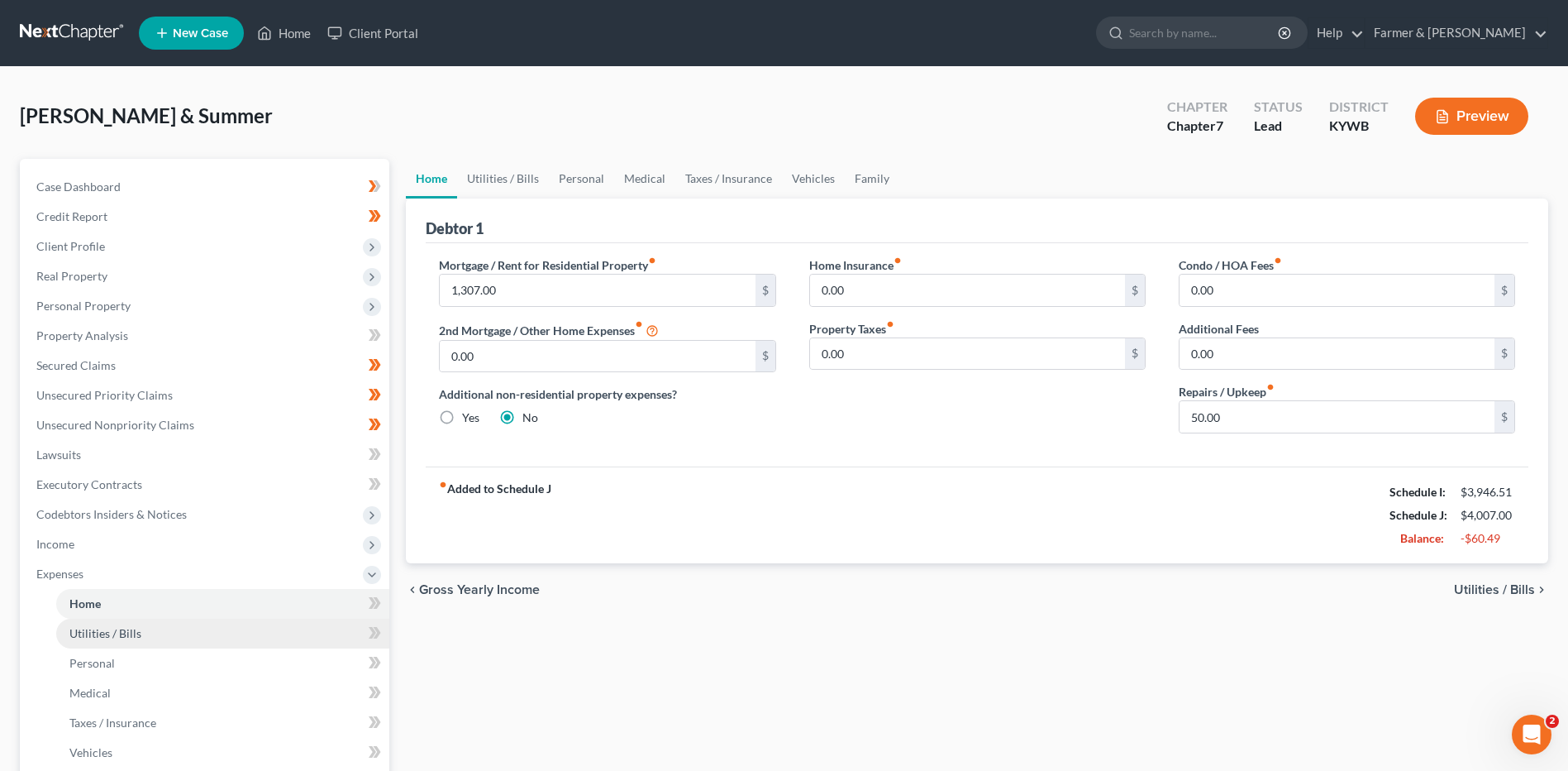
click at [163, 638] on link "Utilities / Bills" at bounding box center [222, 633] width 333 height 30
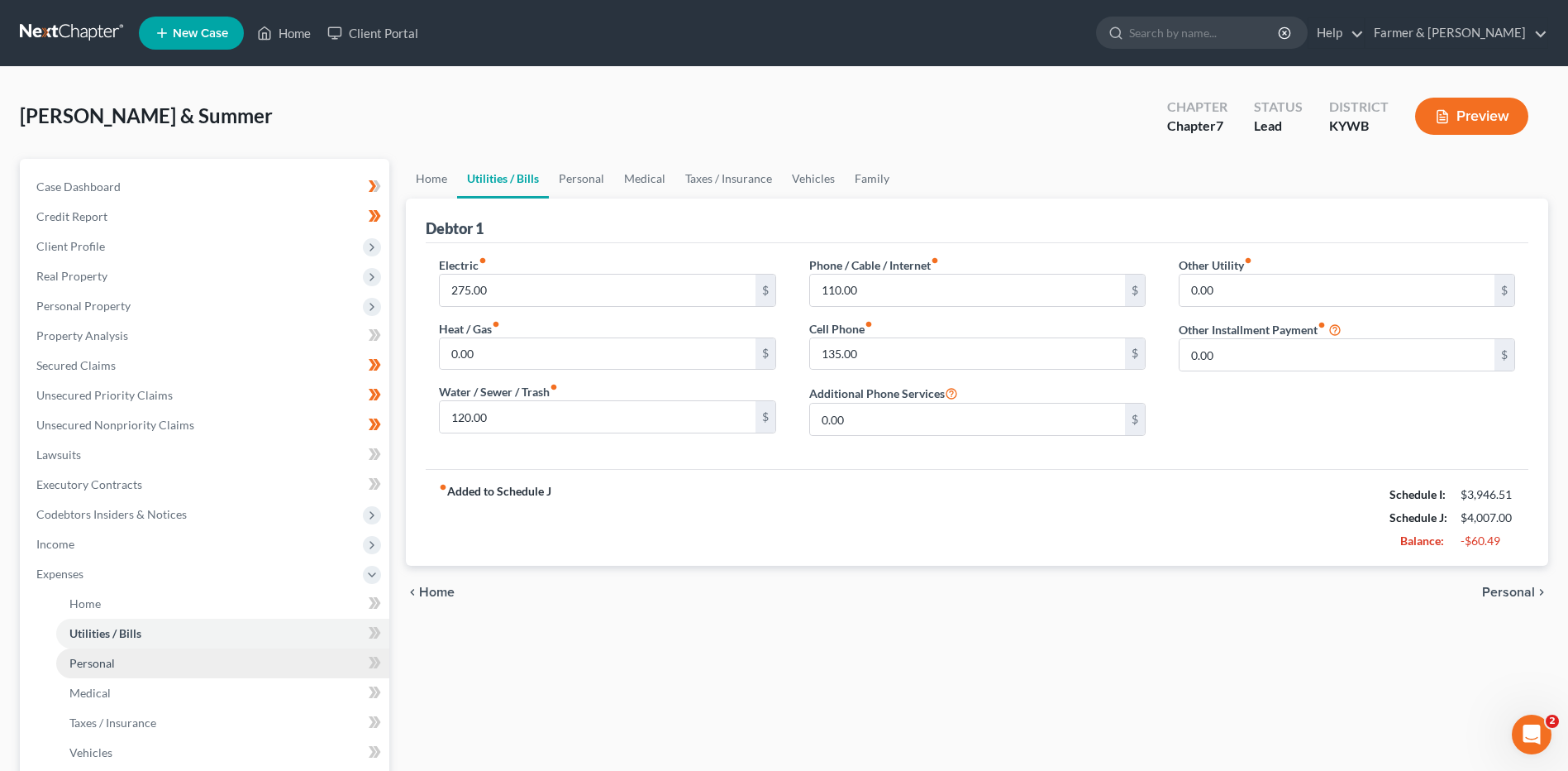
click at [125, 660] on link "Personal" at bounding box center [222, 663] width 333 height 30
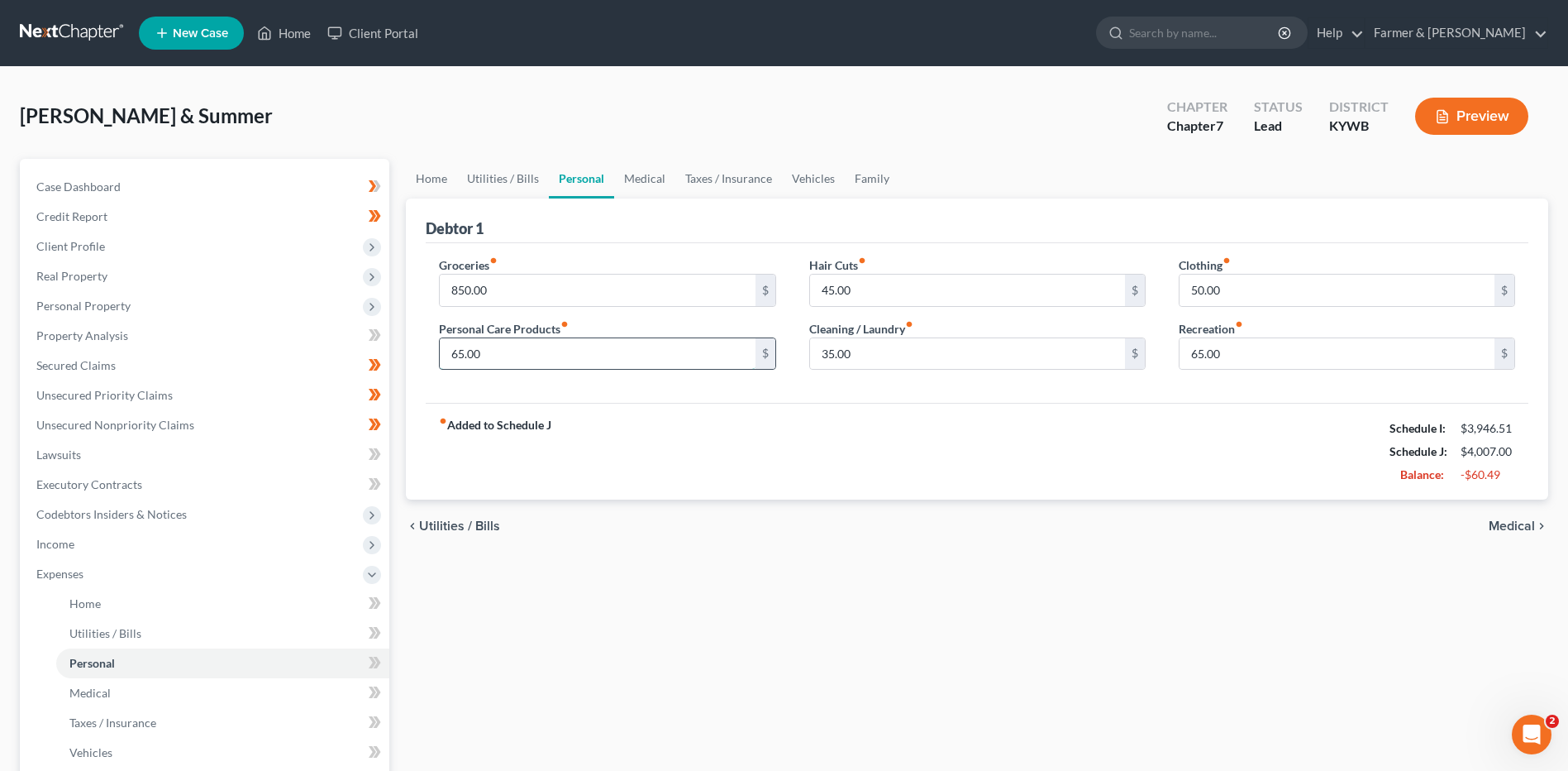
click at [511, 353] on input "65.00" at bounding box center [596, 354] width 315 height 31
type input "50.00"
type input "35.00"
type input "25.00"
type input "35.00"
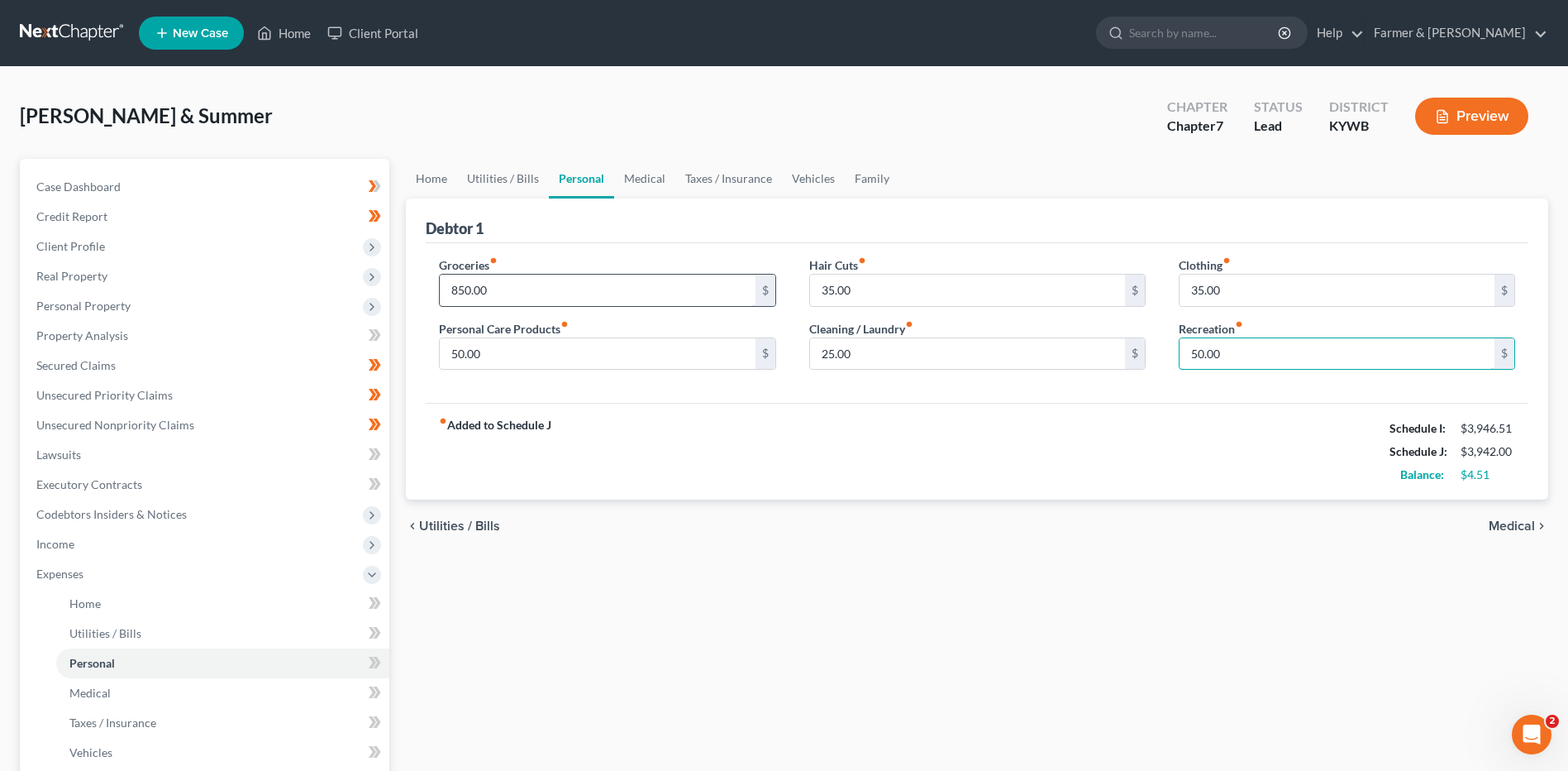
type input "50.00"
click at [527, 287] on input "850.00" at bounding box center [596, 290] width 315 height 31
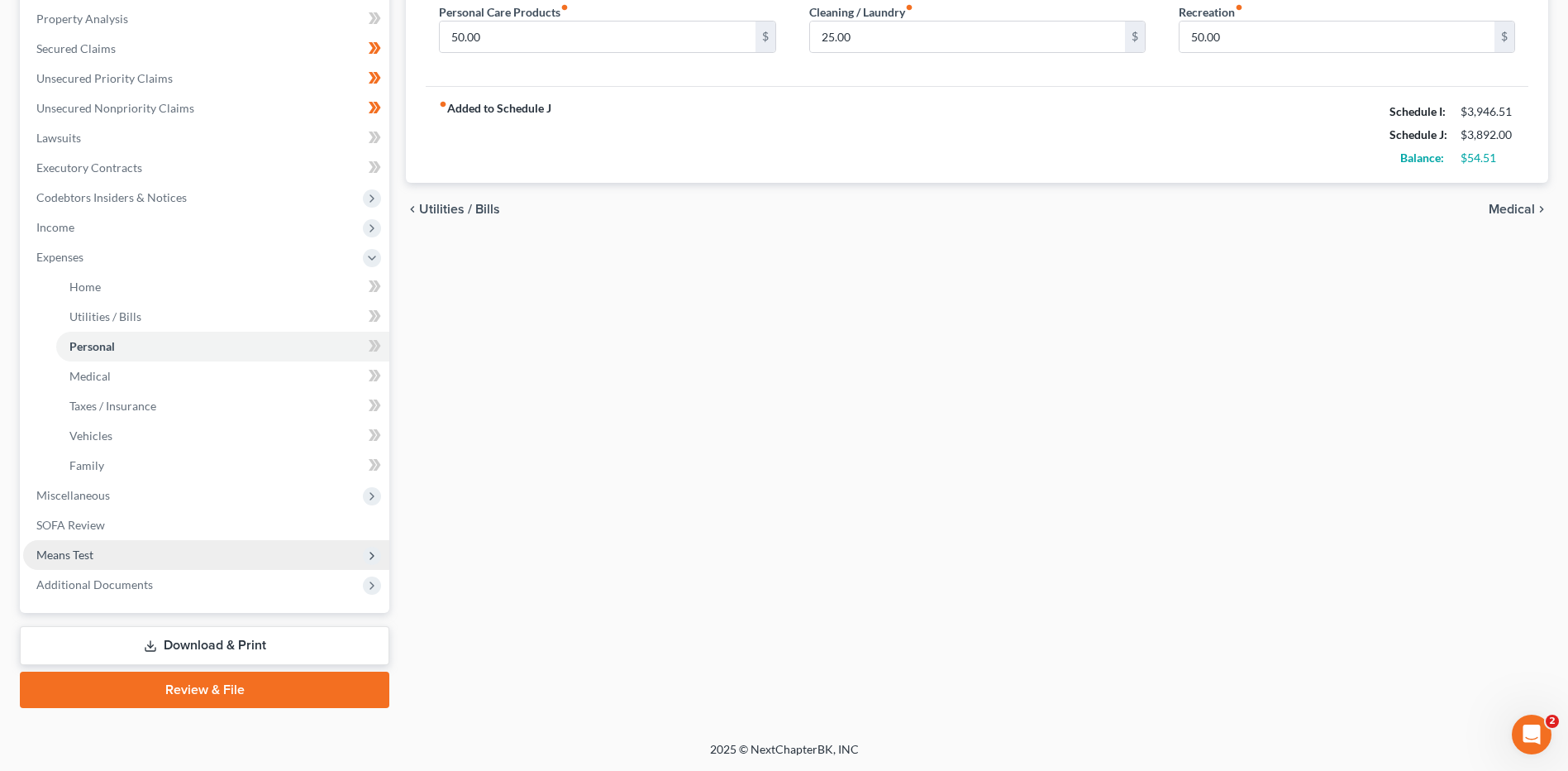
type input "800.00"
drag, startPoint x: 105, startPoint y: 554, endPoint x: 114, endPoint y: 549, distance: 10.3
click at [105, 553] on span "Means Test" at bounding box center [206, 555] width 366 height 30
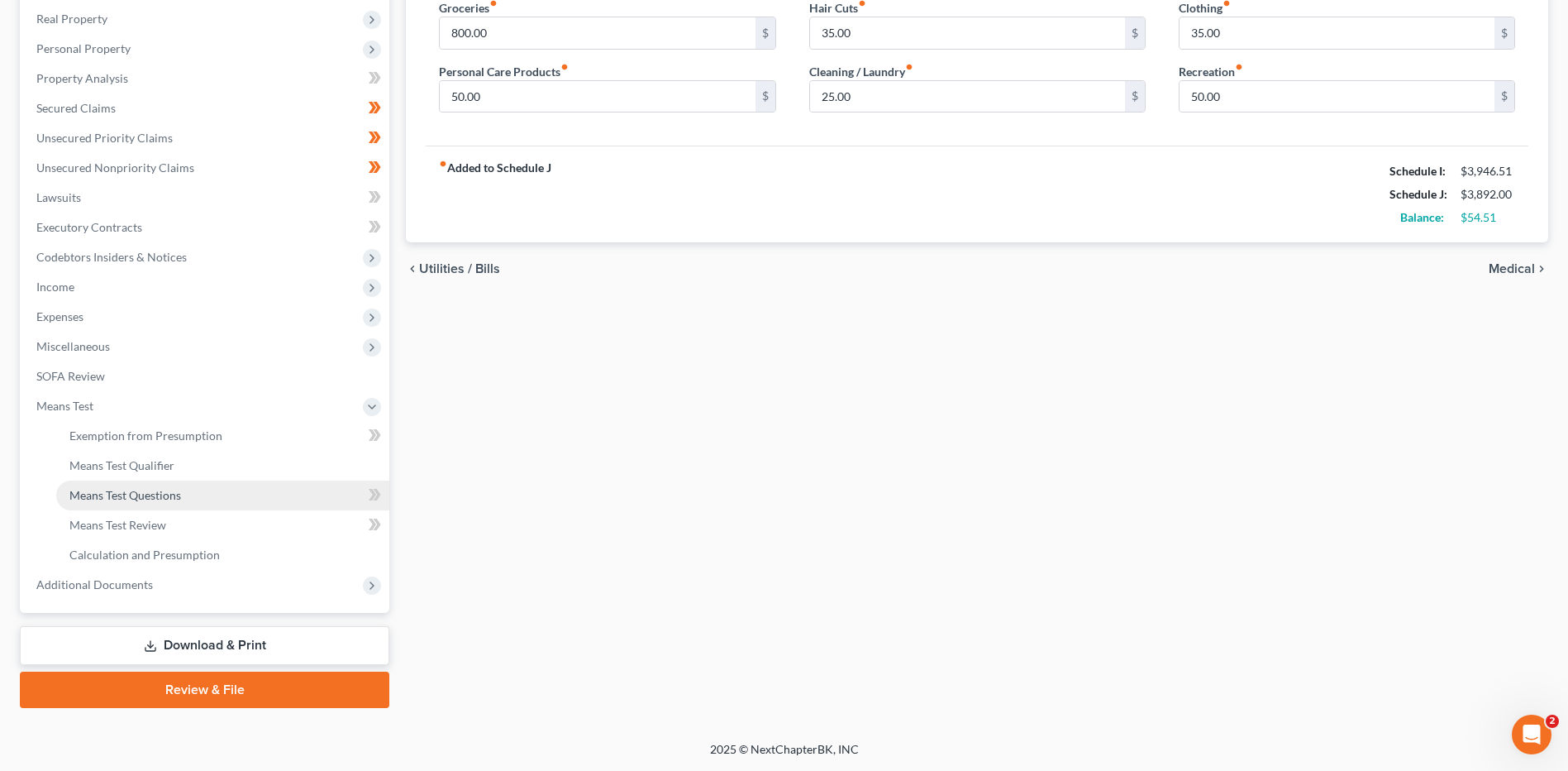
scroll to position [257, 0]
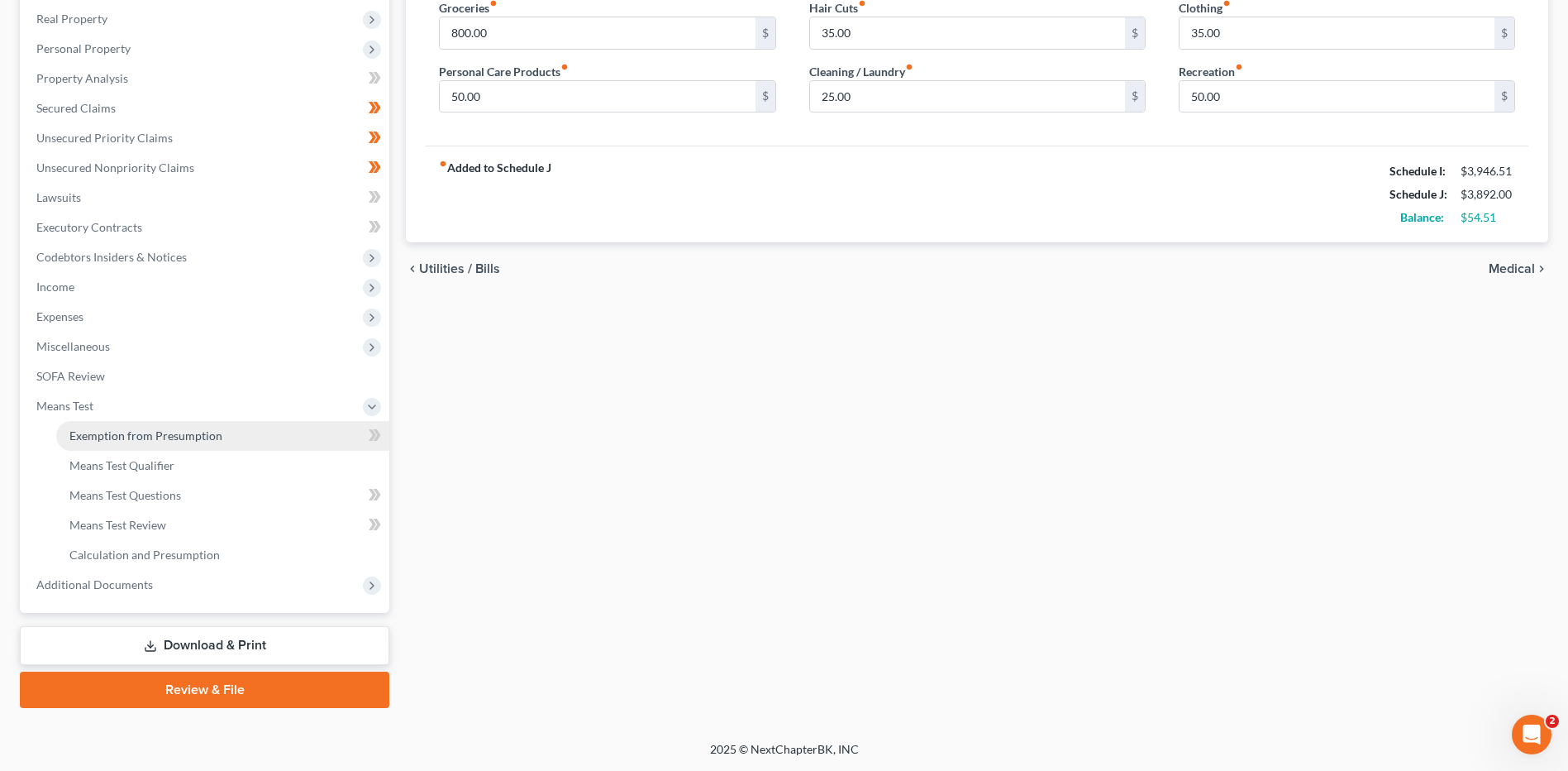
click at [176, 448] on link "Exemption from Presumption" at bounding box center [222, 436] width 333 height 30
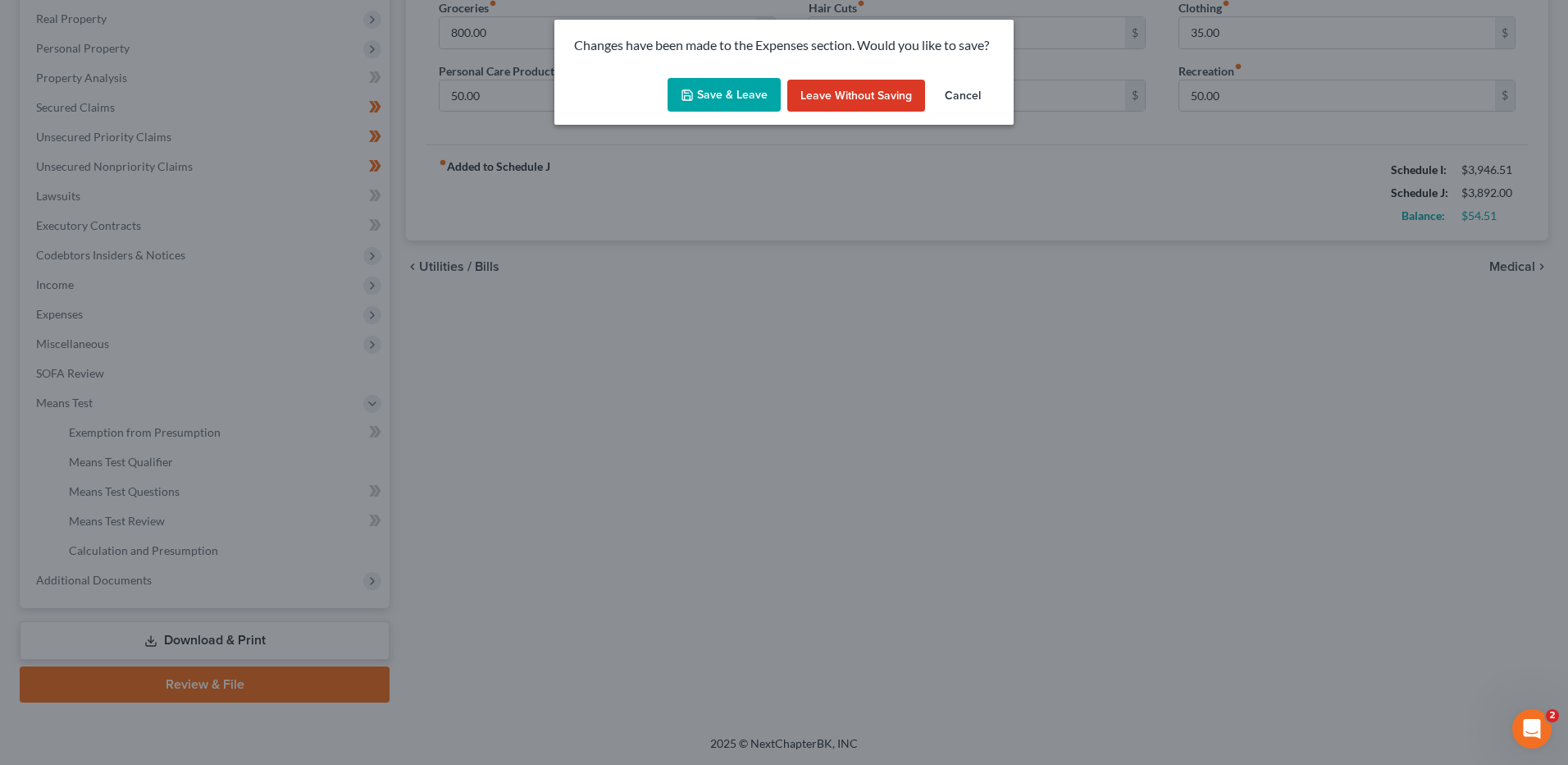
click at [720, 106] on button "Save & Leave" at bounding box center [724, 95] width 114 height 35
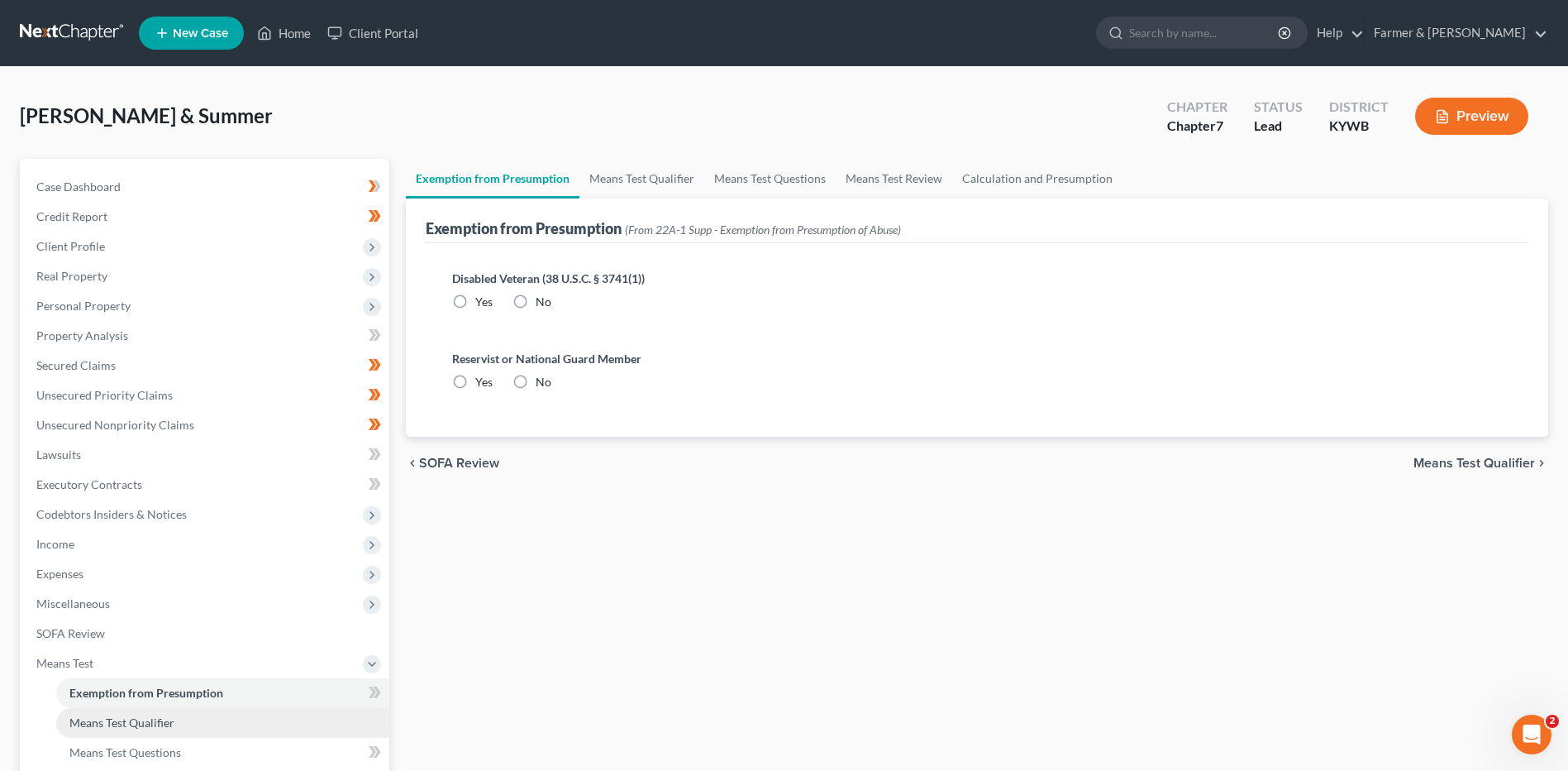
click at [146, 730] on link "Means Test Qualifier" at bounding box center [222, 723] width 333 height 30
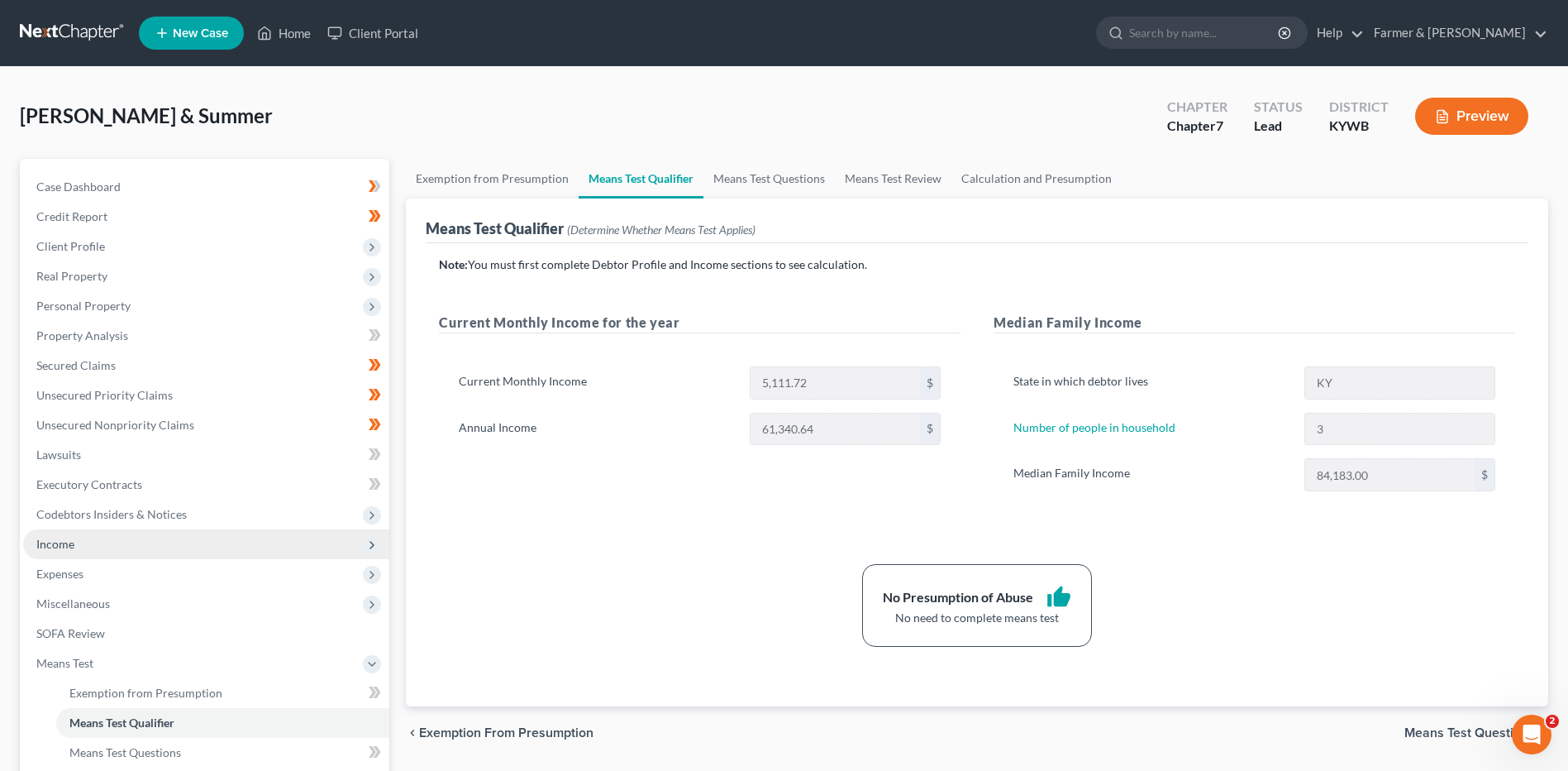
click at [90, 542] on span "Income" at bounding box center [206, 544] width 366 height 30
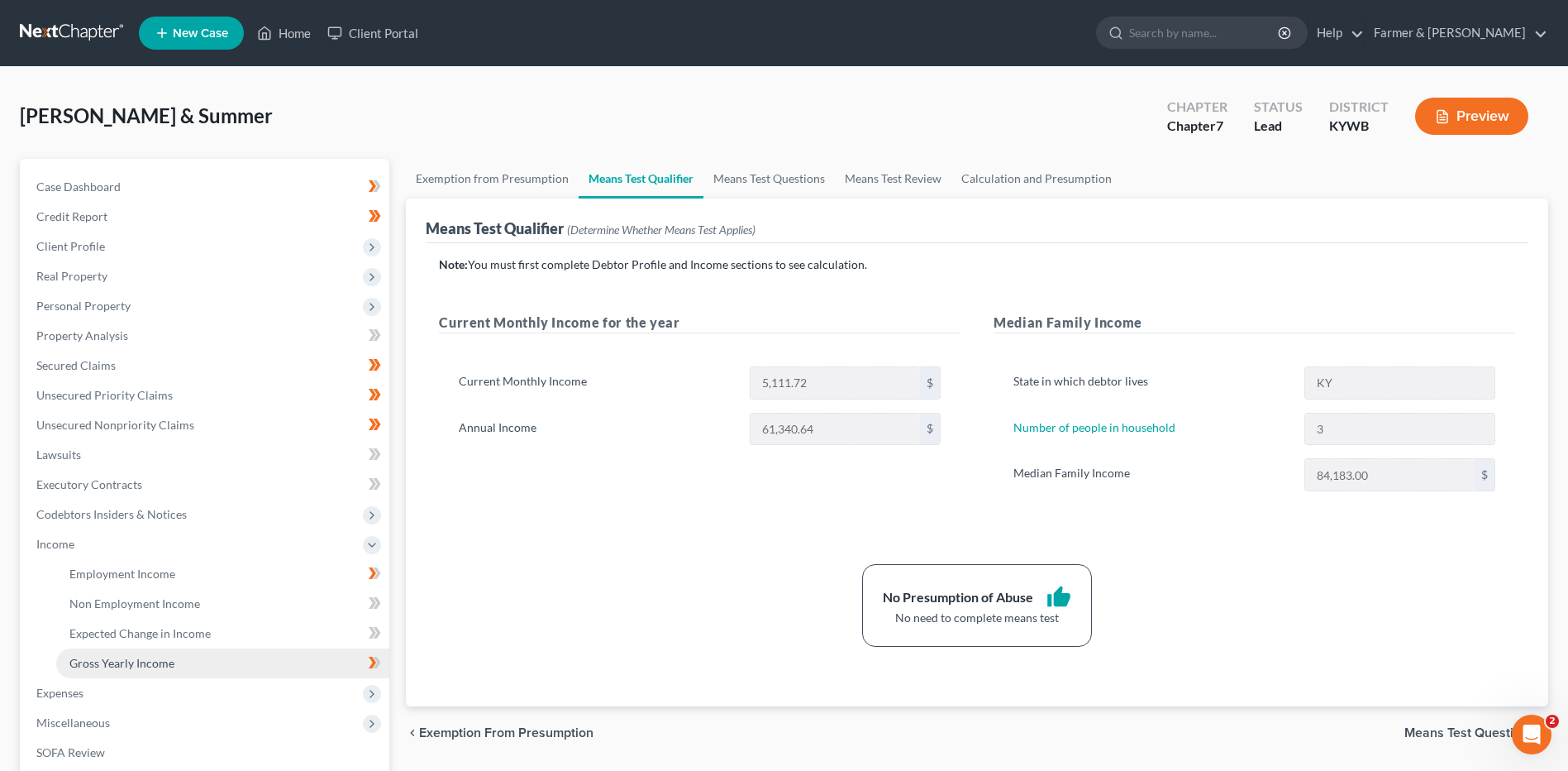
click at [107, 668] on span "Gross Yearly Income" at bounding box center [122, 662] width 105 height 14
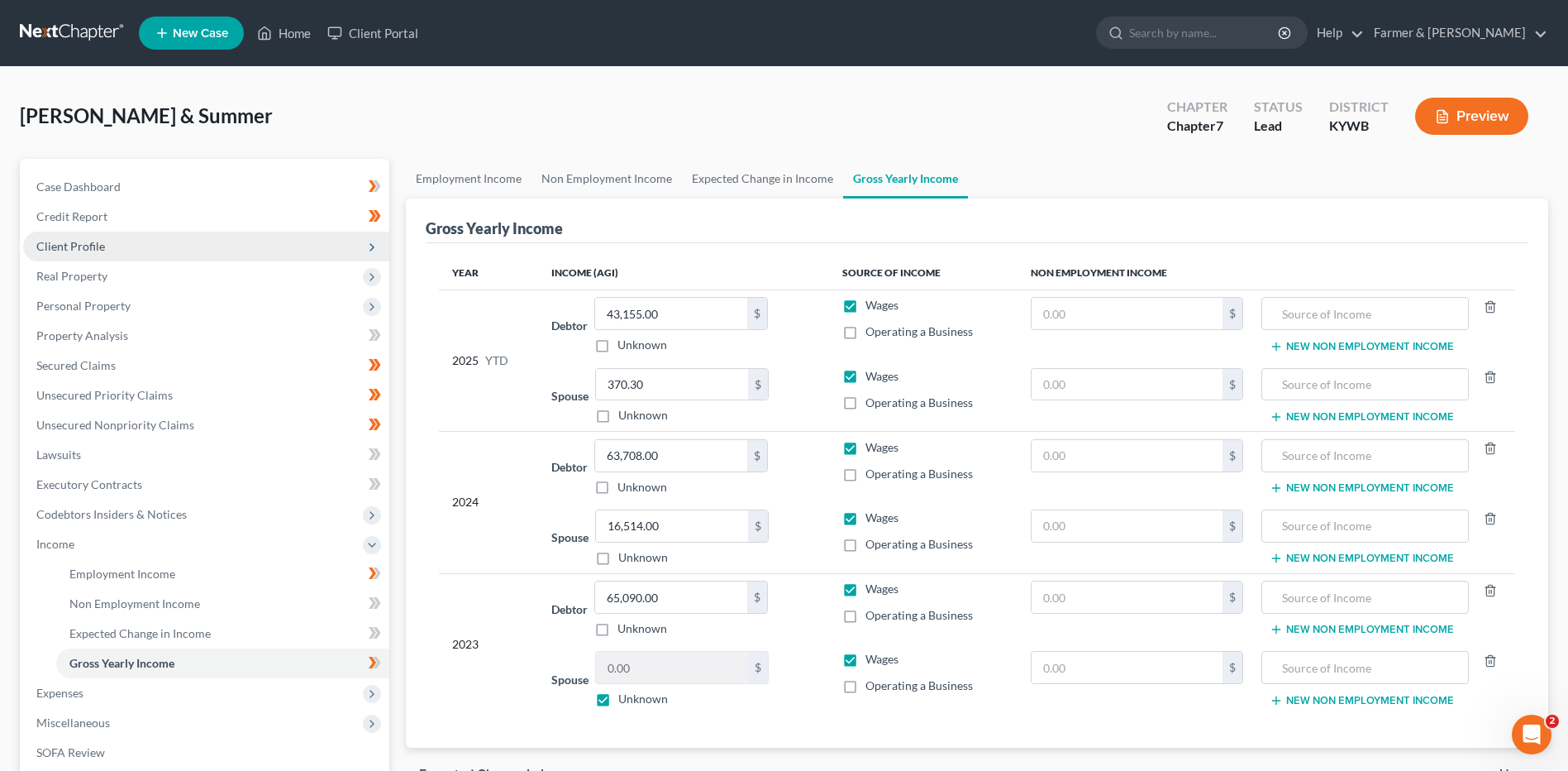
click at [107, 251] on span "Client Profile" at bounding box center [206, 247] width 366 height 30
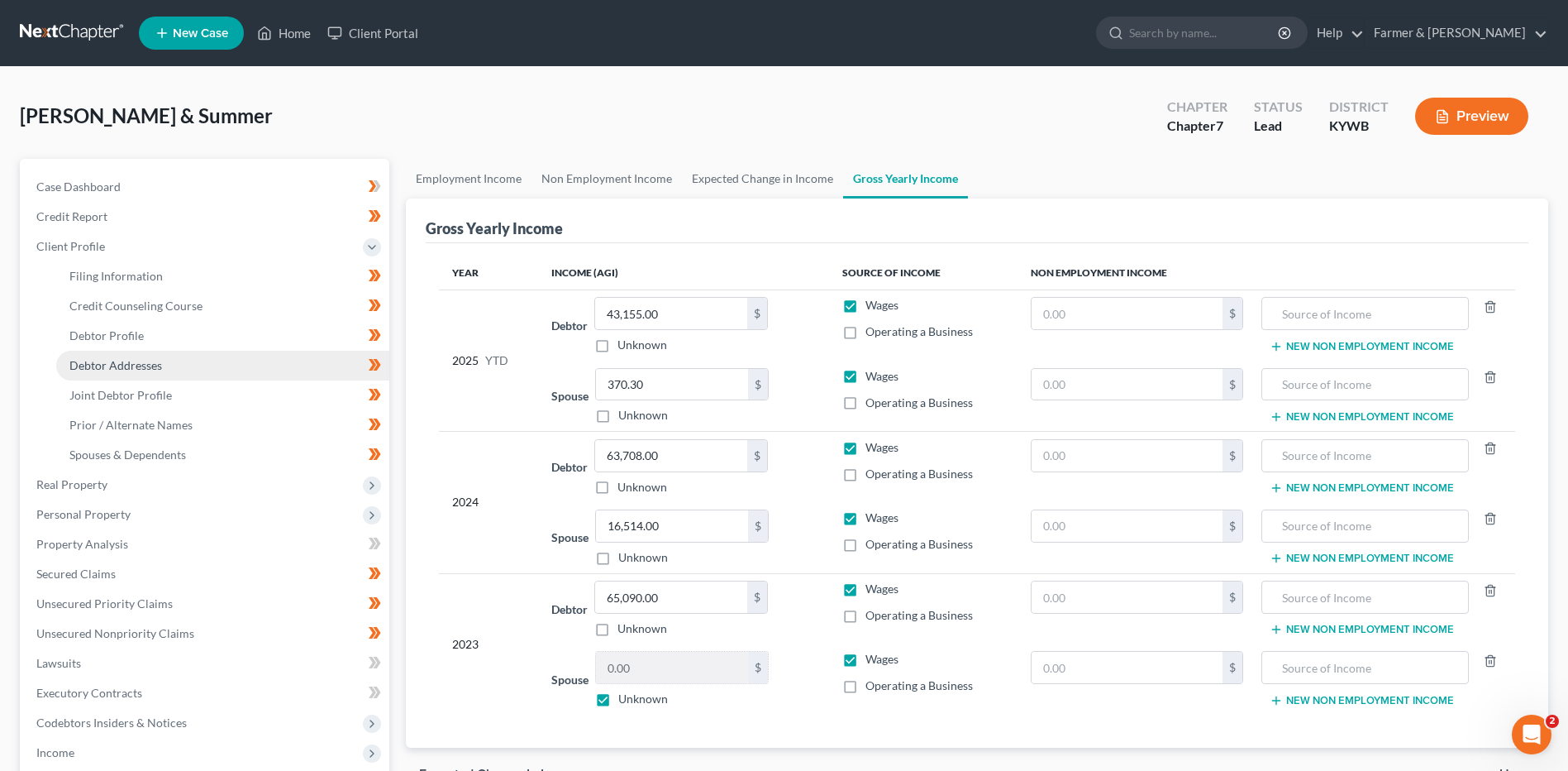
click at [123, 369] on span "Debtor Addresses" at bounding box center [115, 365] width 92 height 14
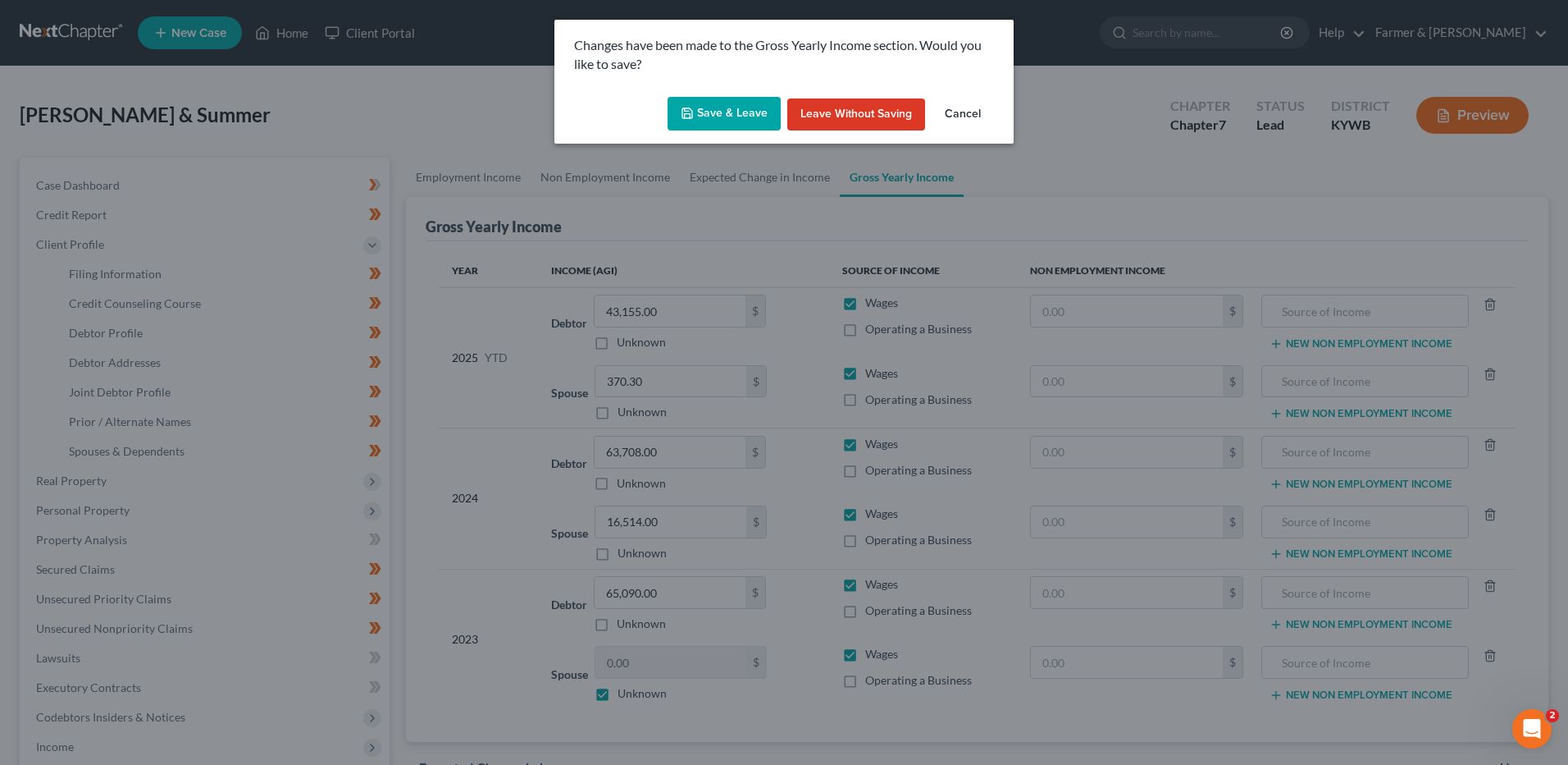
click at [762, 116] on button "Save & Leave" at bounding box center [724, 115] width 114 height 35
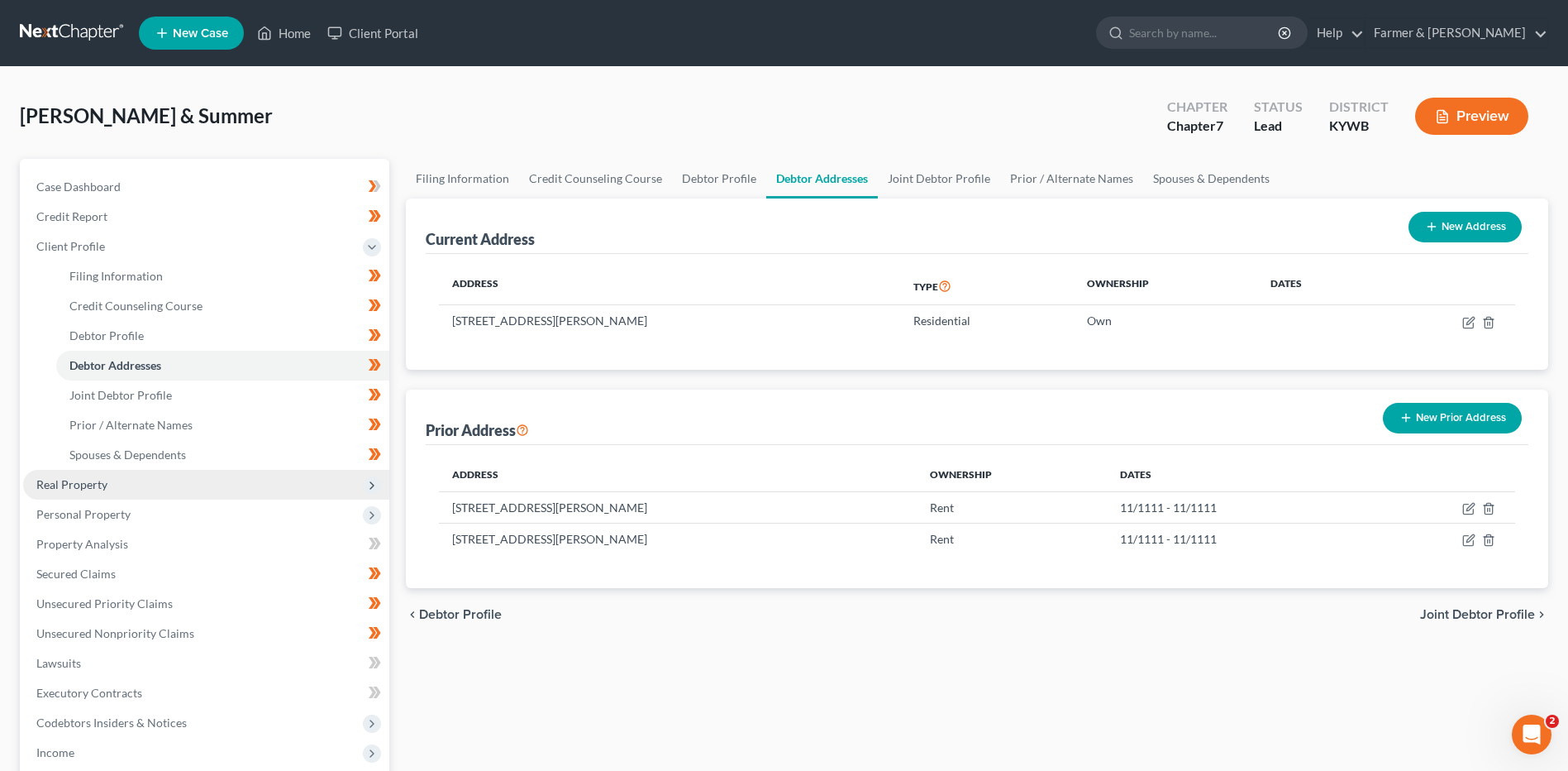
drag, startPoint x: 65, startPoint y: 492, endPoint x: 150, endPoint y: 469, distance: 88.1
click at [65, 492] on span "Real Property" at bounding box center [206, 485] width 366 height 30
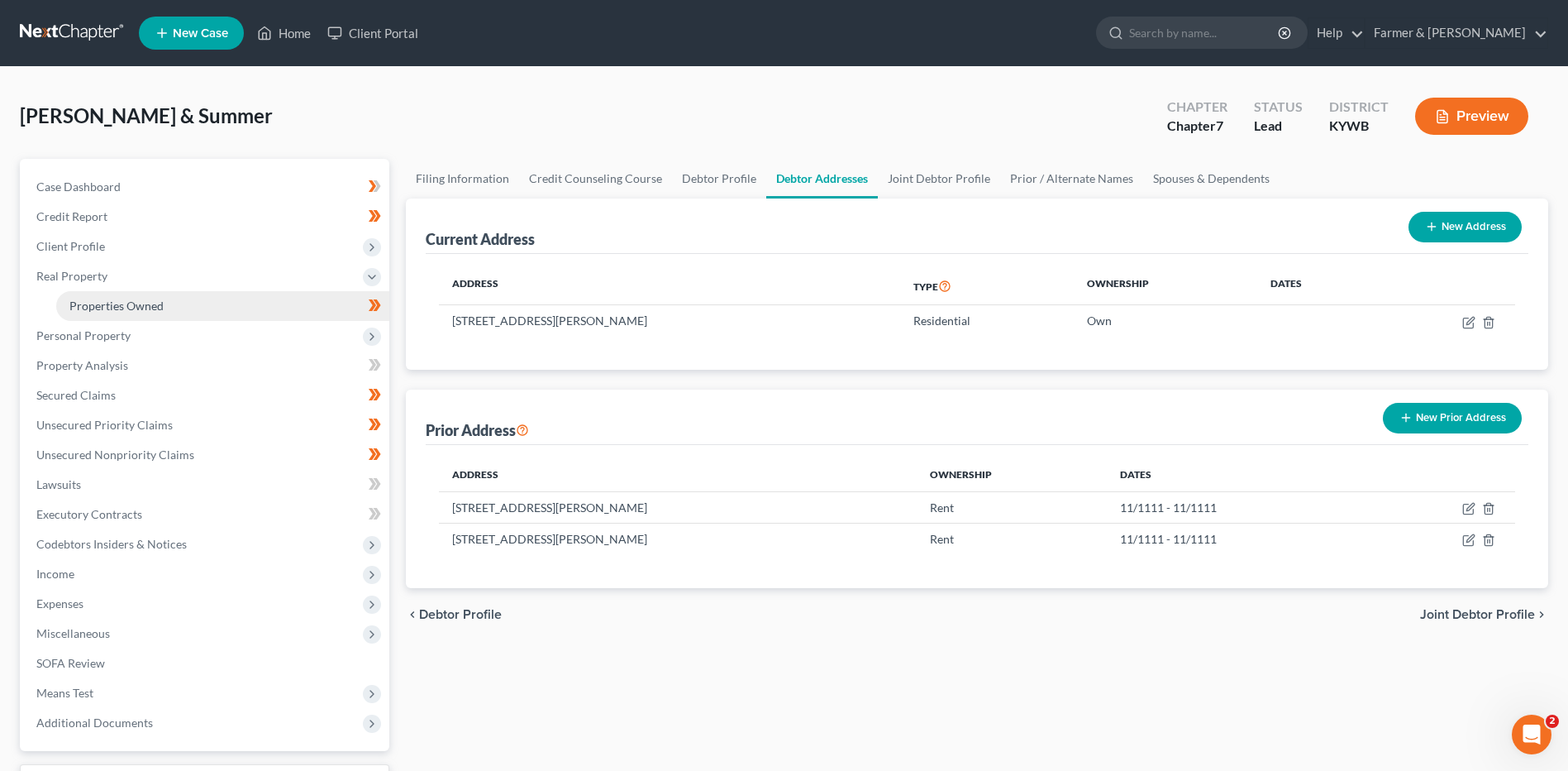
click at [188, 298] on link "Properties Owned" at bounding box center [222, 306] width 333 height 30
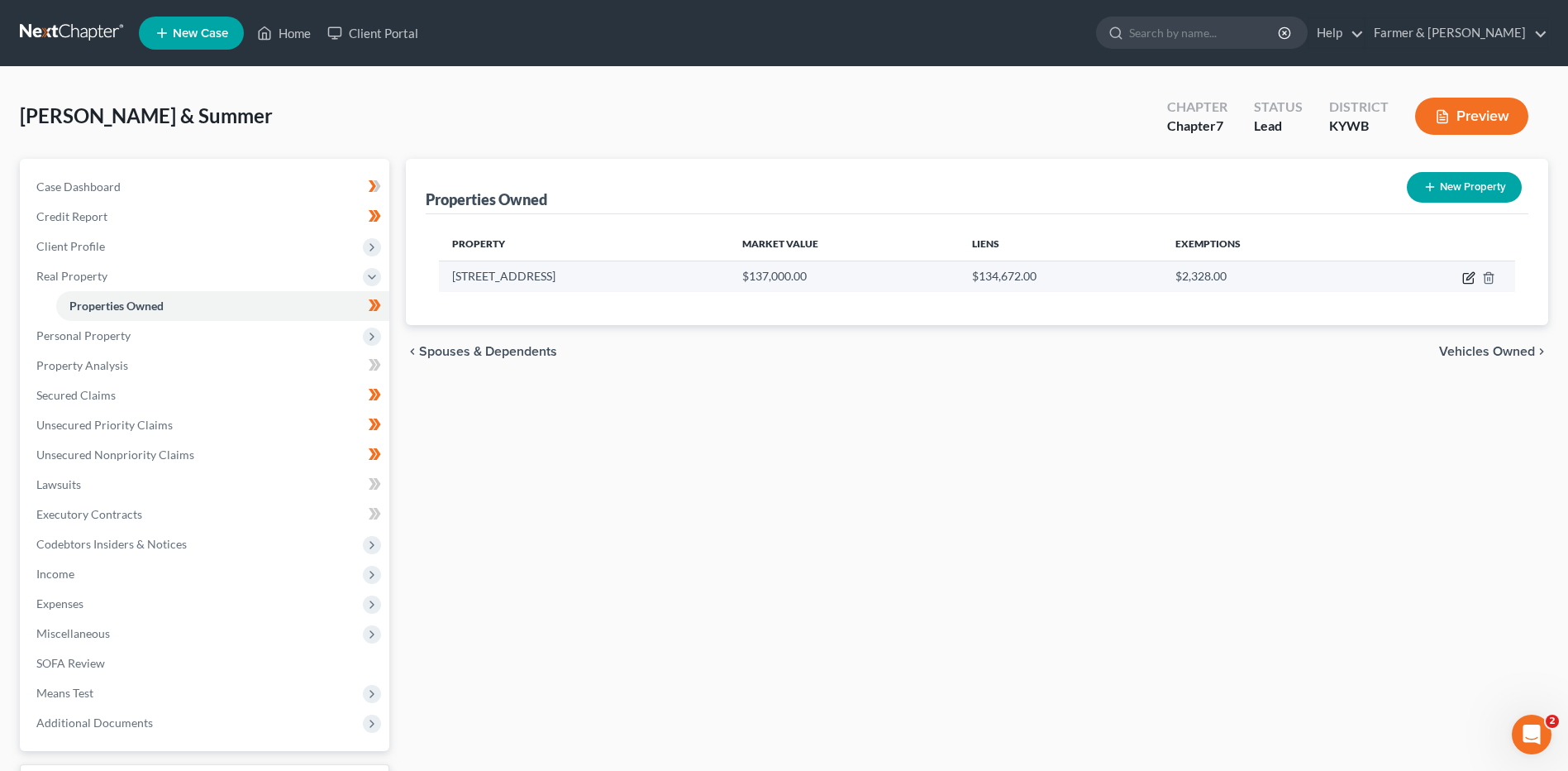
click at [1465, 274] on icon "button" at bounding box center [1468, 278] width 13 height 13
select select "18"
select select "3"
select select "0"
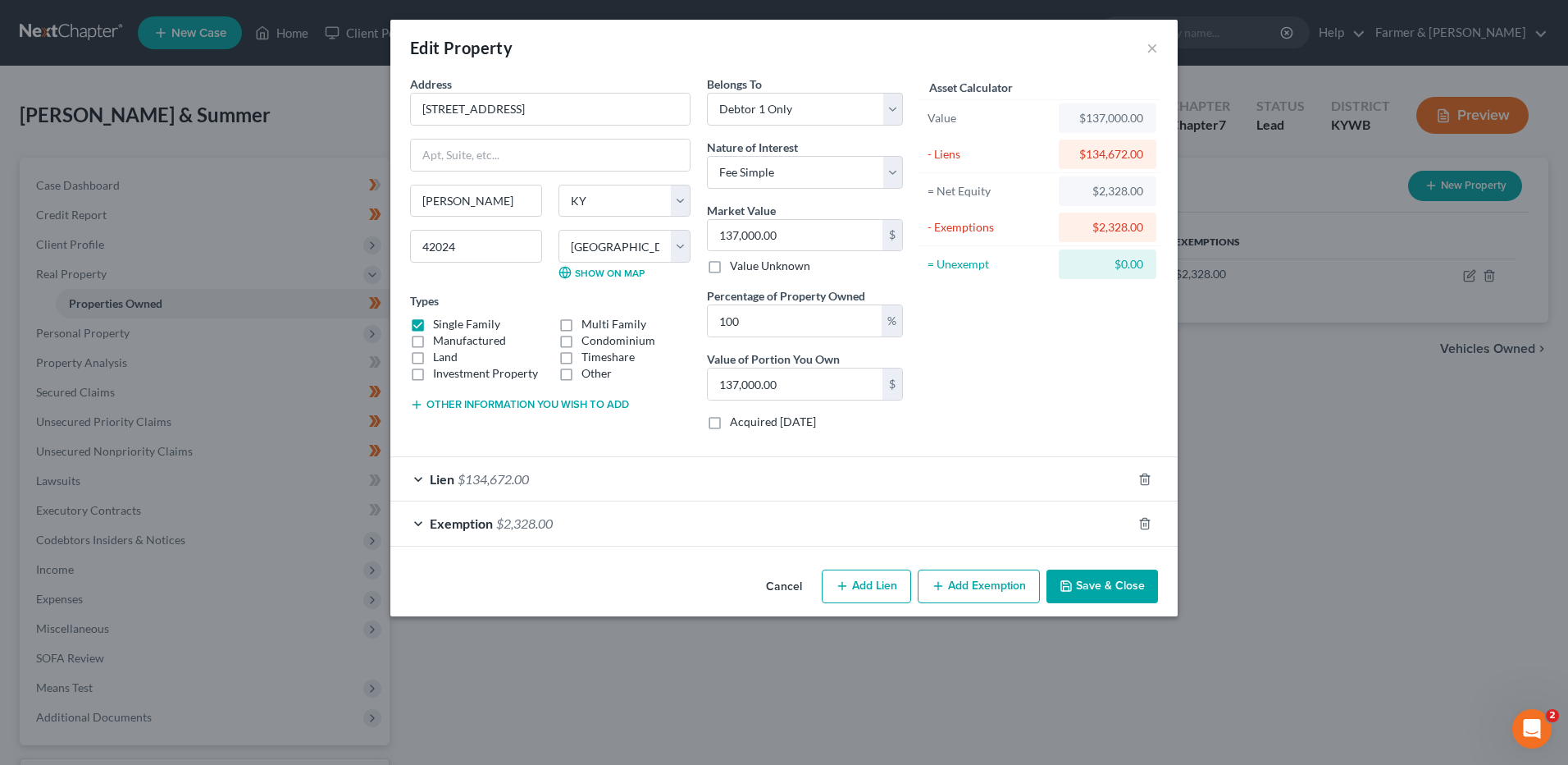
click at [485, 521] on span "Exemption" at bounding box center [461, 522] width 63 height 16
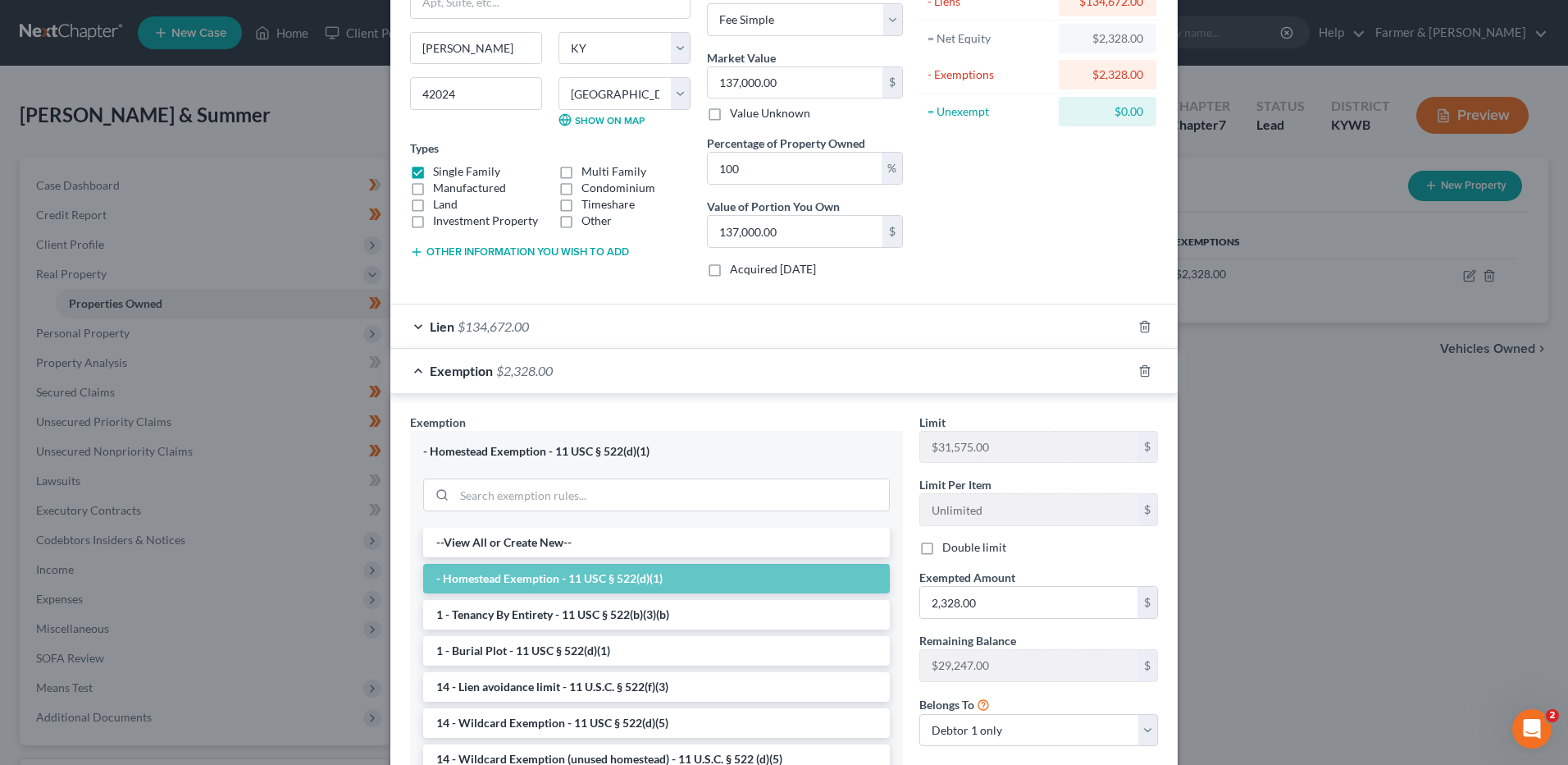
scroll to position [295, 0]
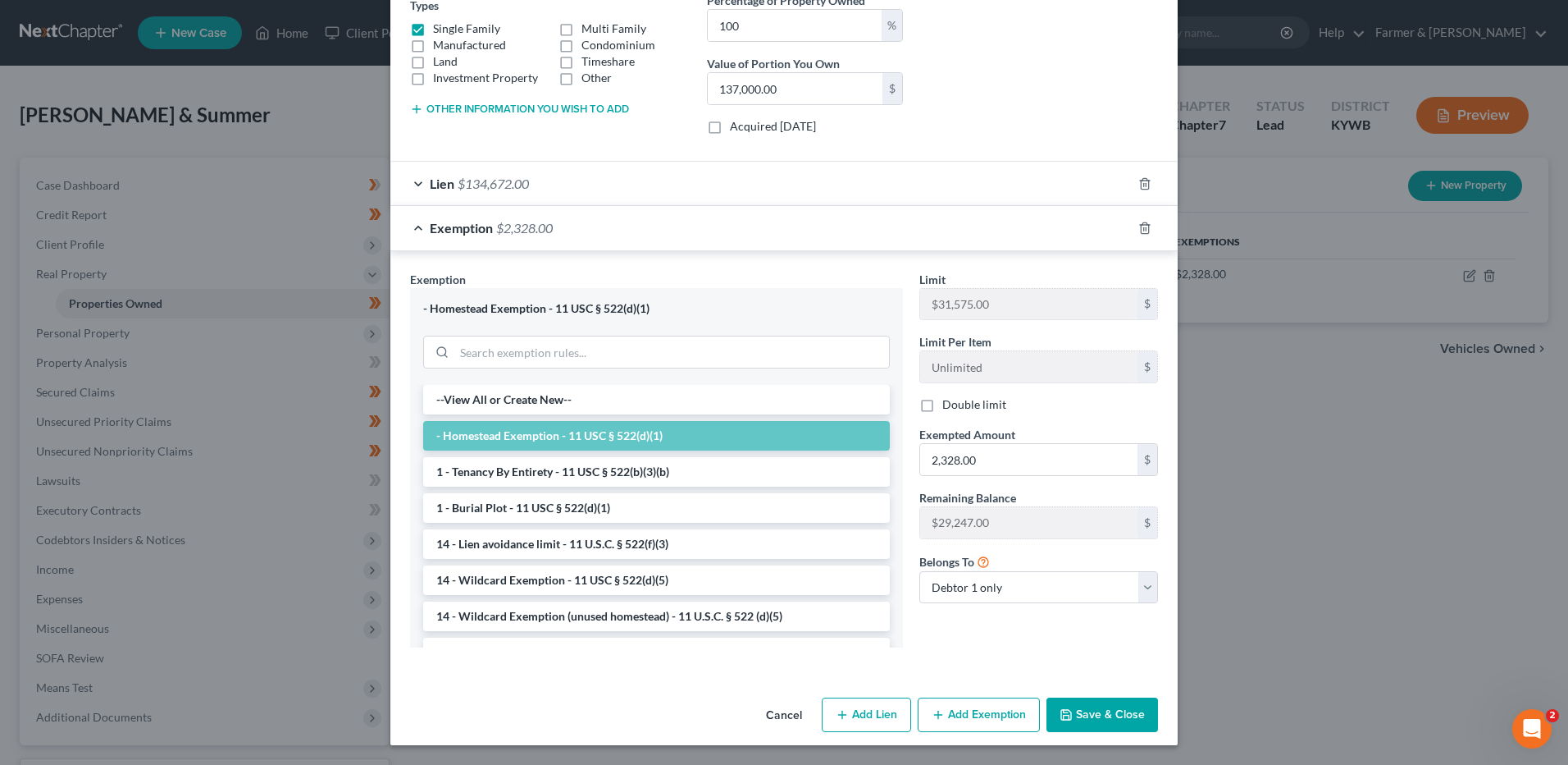
click at [1087, 718] on button "Save & Close" at bounding box center [1103, 715] width 112 height 35
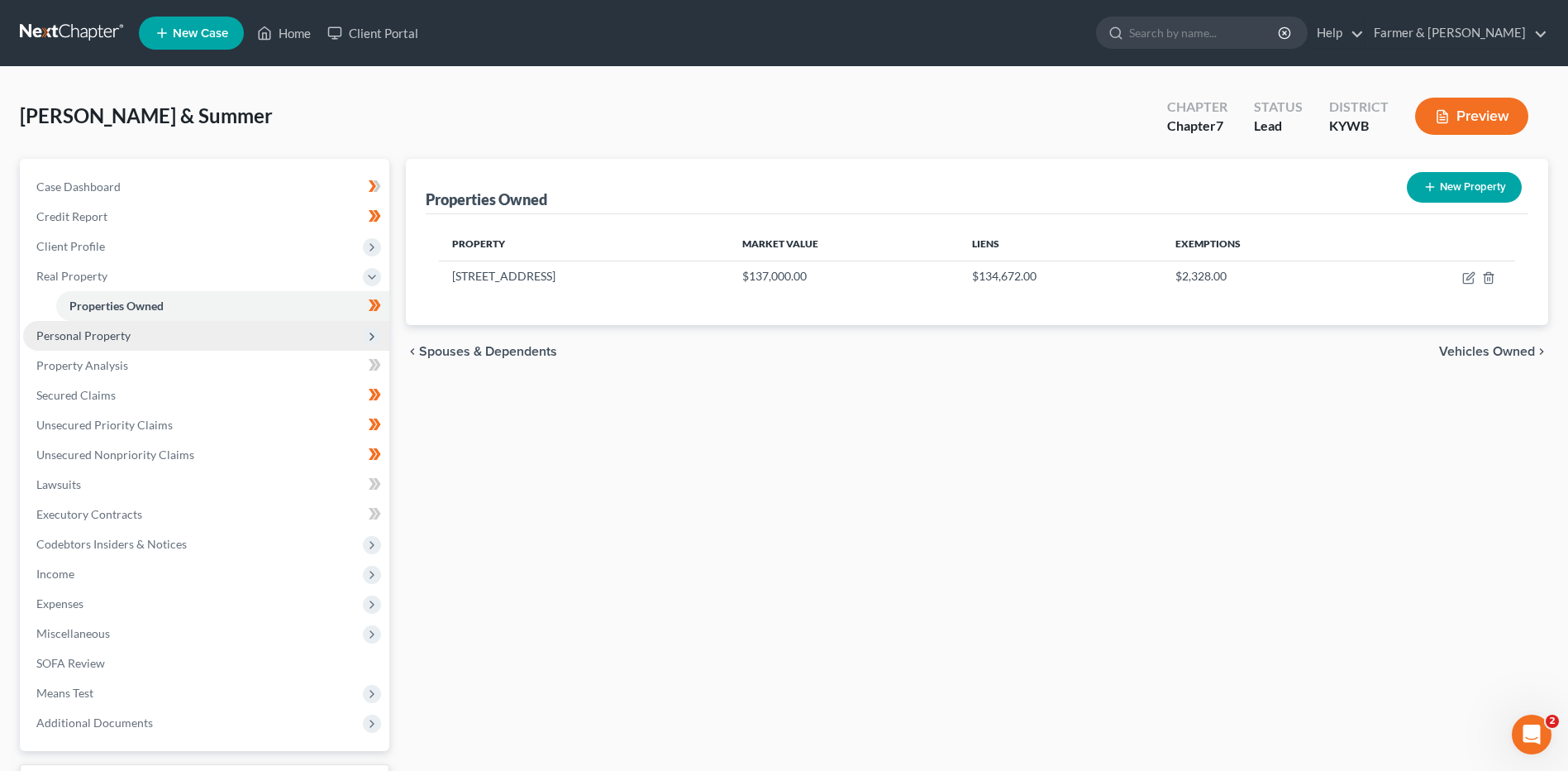
drag, startPoint x: 143, startPoint y: 336, endPoint x: 165, endPoint y: 338, distance: 22.1
click at [143, 336] on span "Personal Property" at bounding box center [206, 335] width 366 height 30
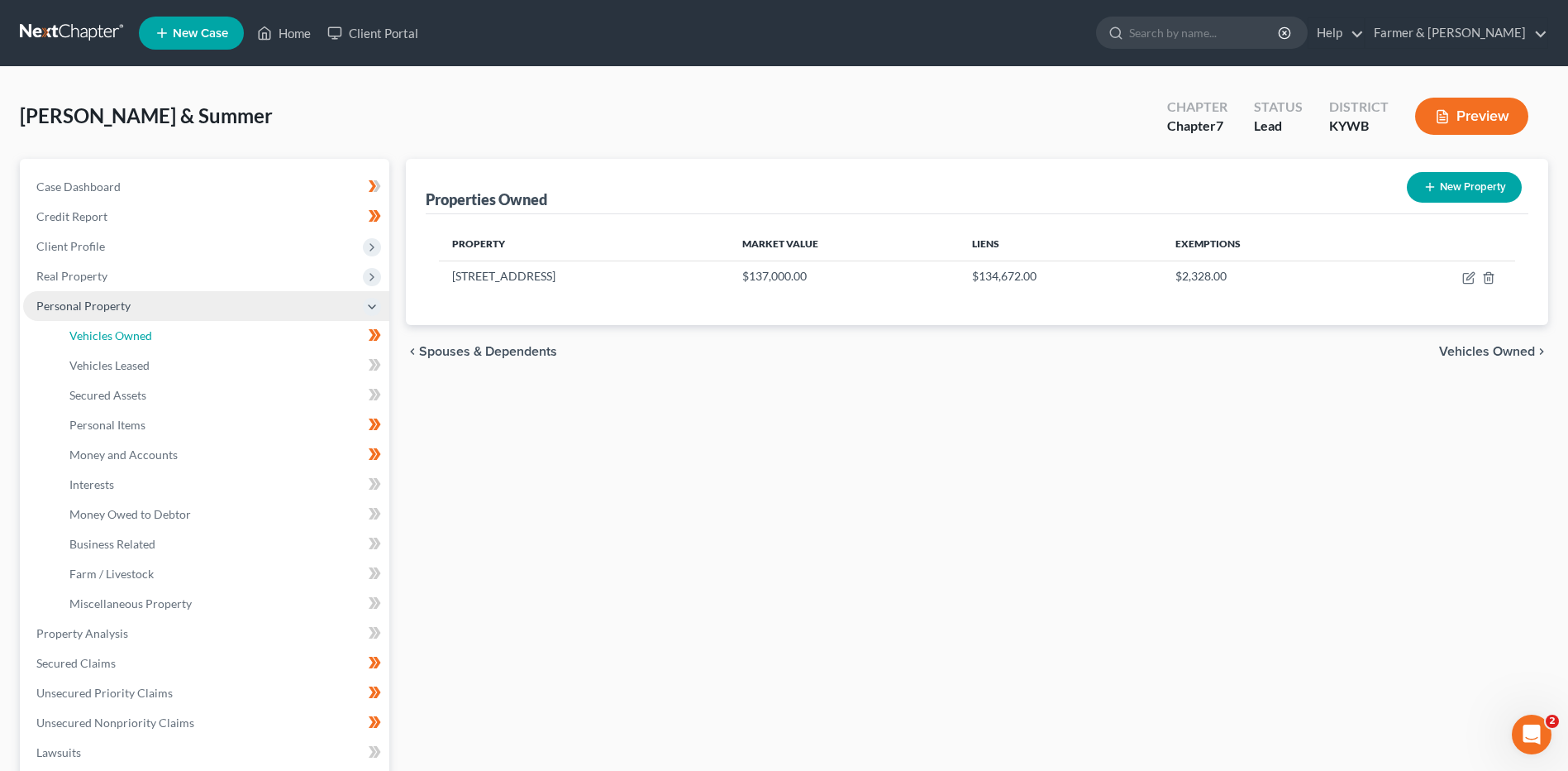
click at [166, 339] on link "Vehicles Owned" at bounding box center [222, 335] width 333 height 30
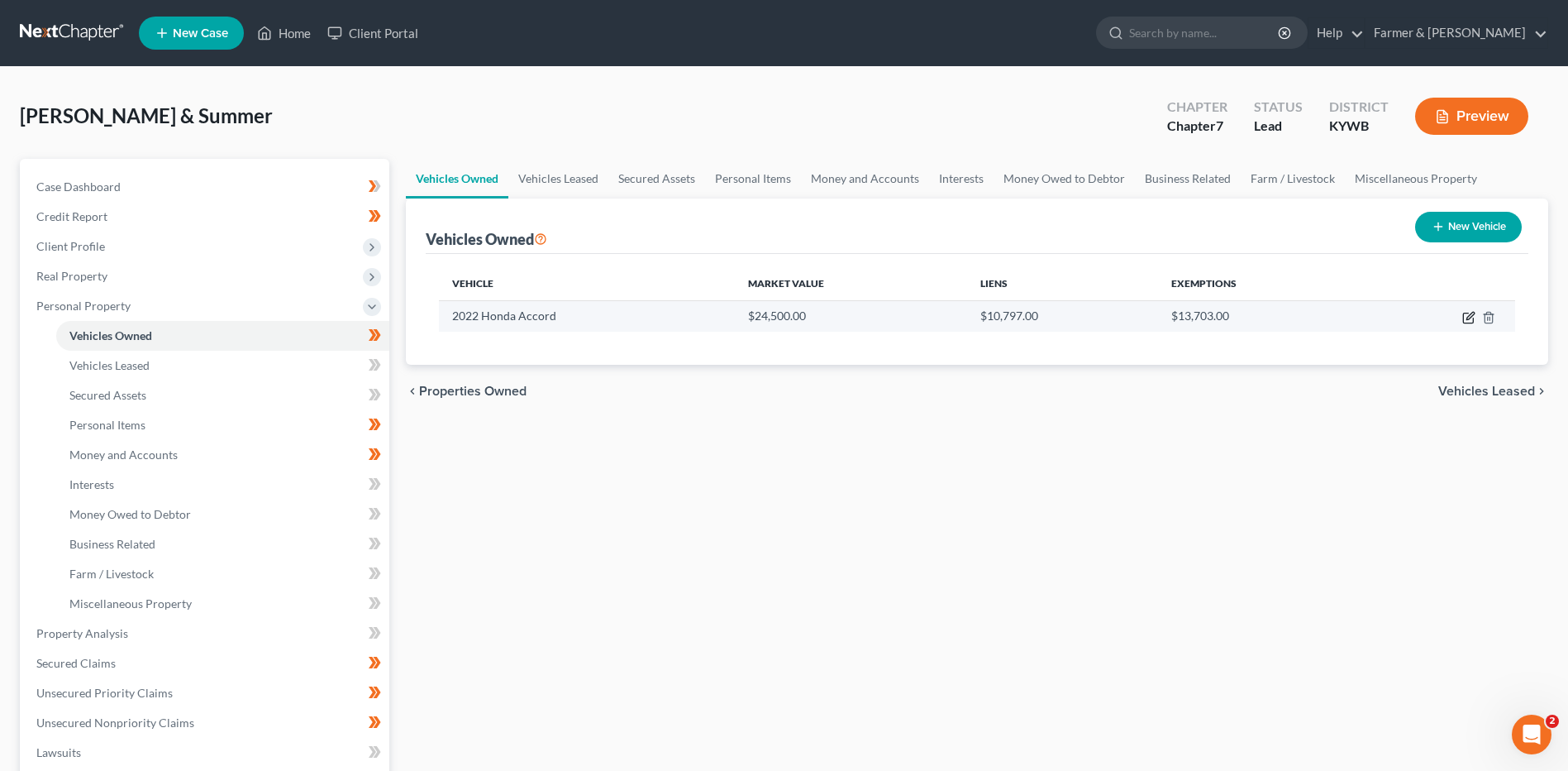
click at [1469, 319] on icon "button" at bounding box center [1468, 318] width 13 height 13
select select "0"
select select "4"
select select "2"
select select "0"
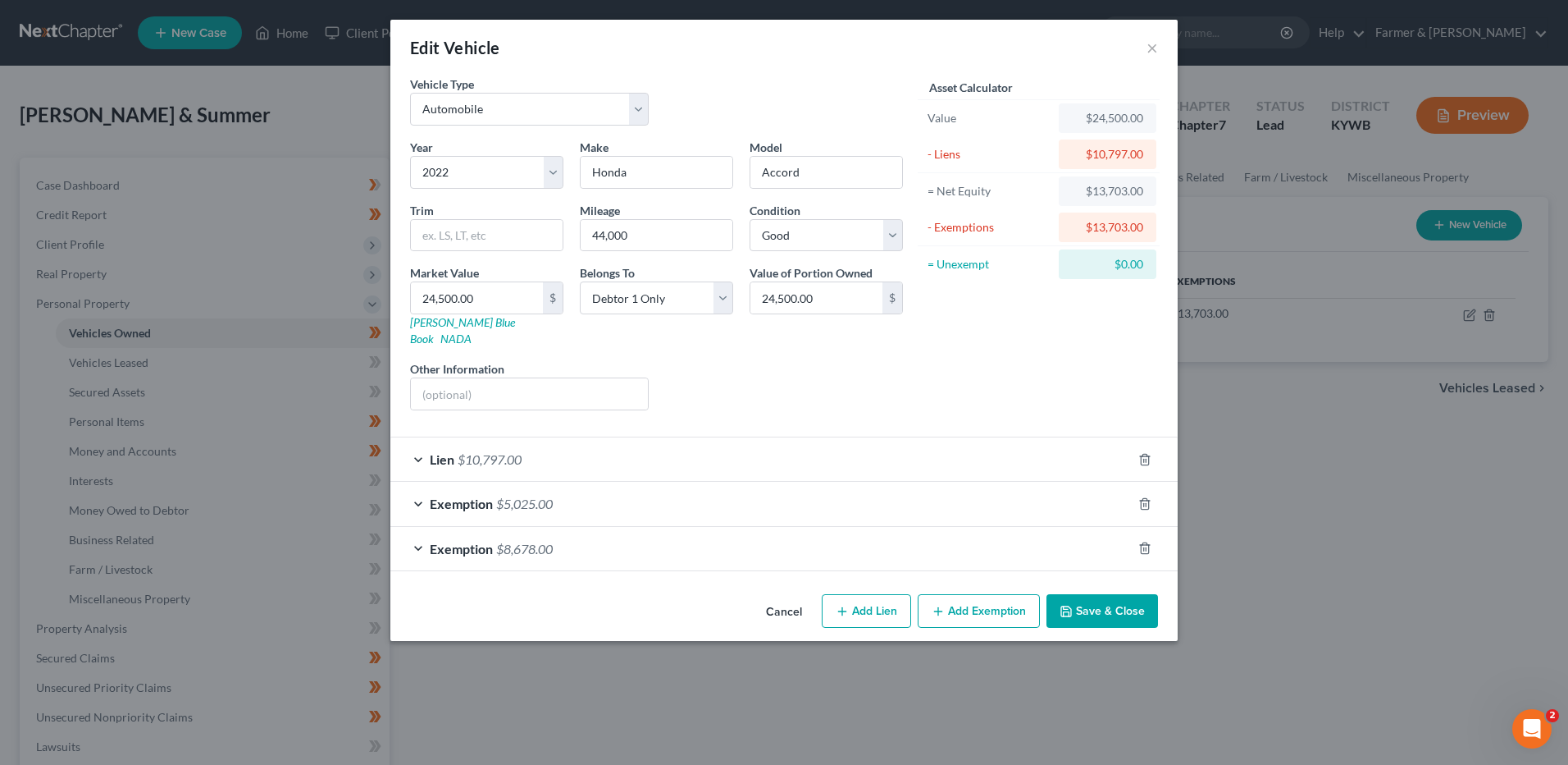
click at [506, 452] on span "$10,797.00" at bounding box center [490, 459] width 64 height 16
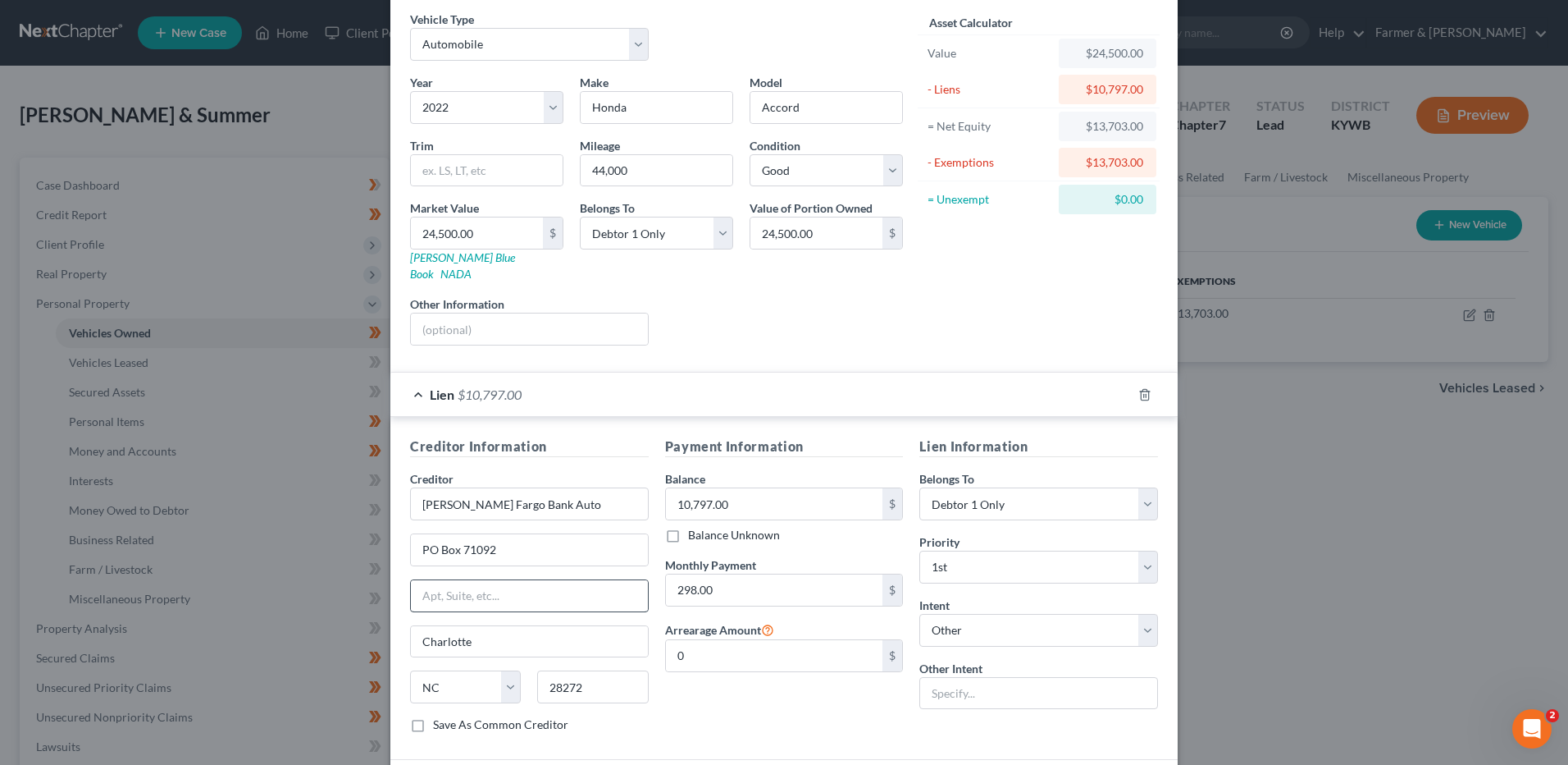
scroll to position [164, 0]
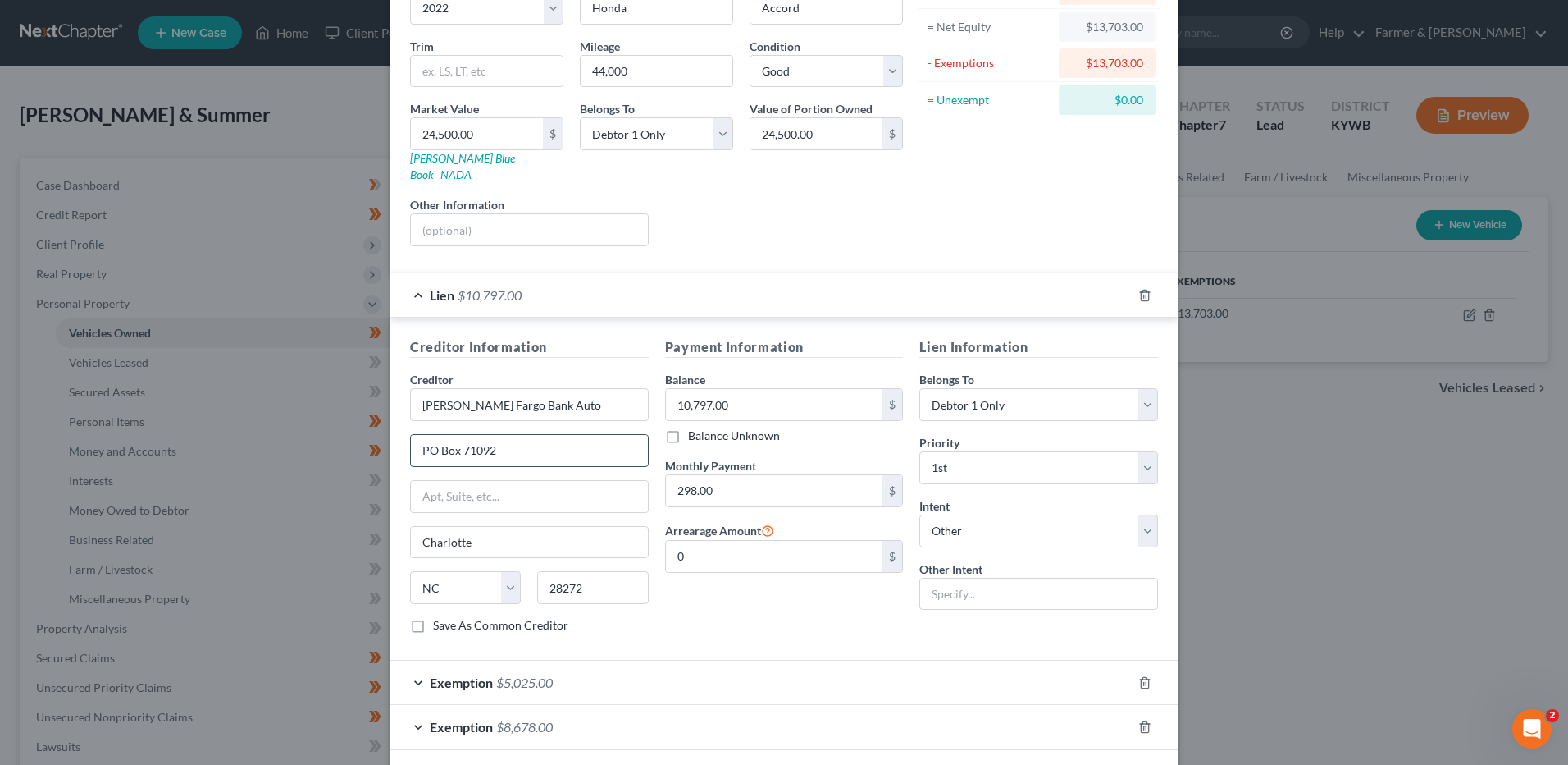
drag, startPoint x: 511, startPoint y: 438, endPoint x: 459, endPoint y: 449, distance: 53.2
click at [459, 449] on input "PO Box 71092" at bounding box center [529, 451] width 237 height 31
type input "PO Box 53439"
type input "Phoenix"
select select "3"
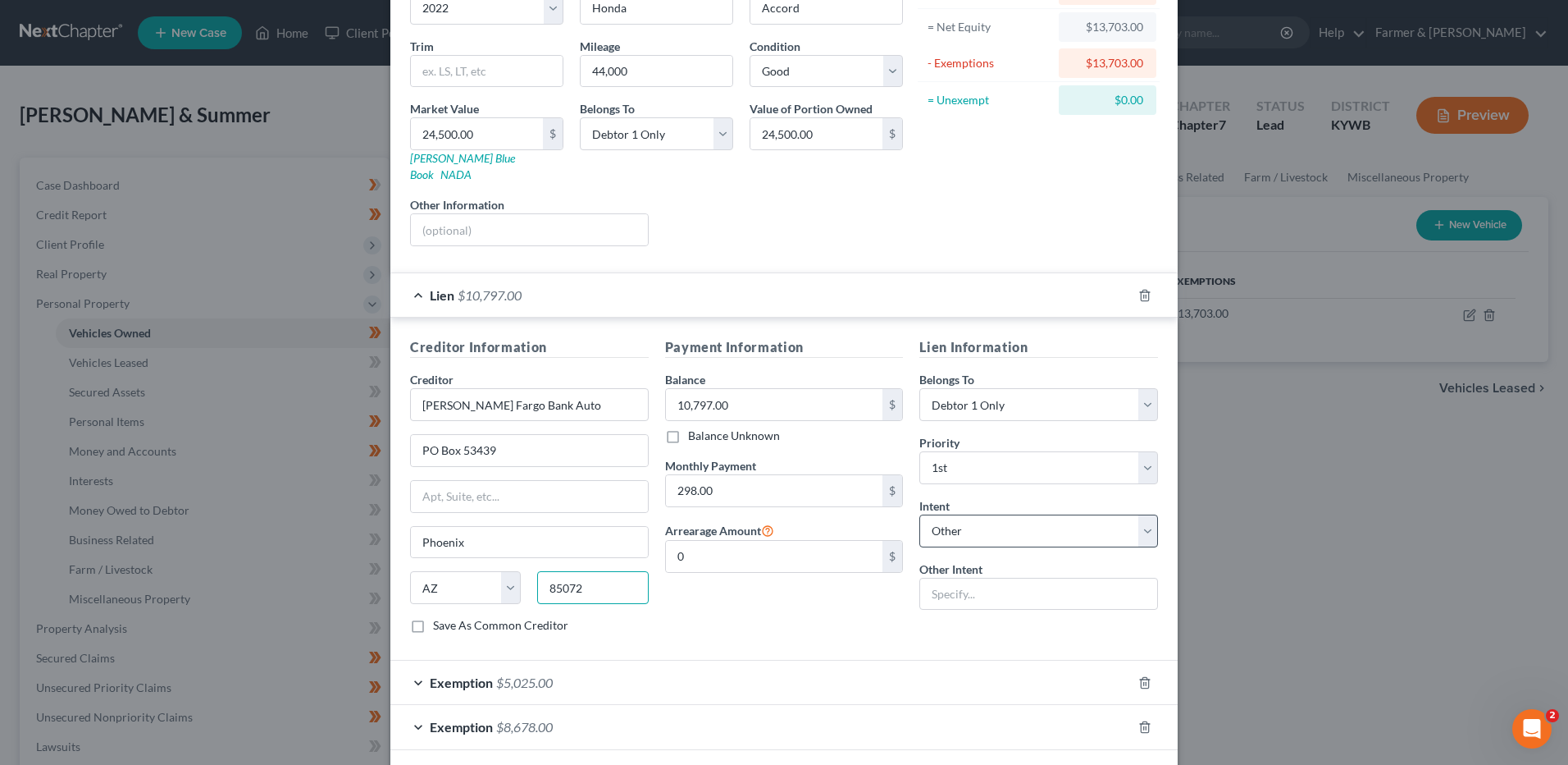
type input "85072"
click at [950, 514] on select "Select Surrender Redeem Reaffirm Avoid Other" at bounding box center [1039, 530] width 239 height 33
select select "2"
click at [920, 514] on select "Select Surrender Redeem Reaffirm Avoid Other" at bounding box center [1039, 530] width 239 height 33
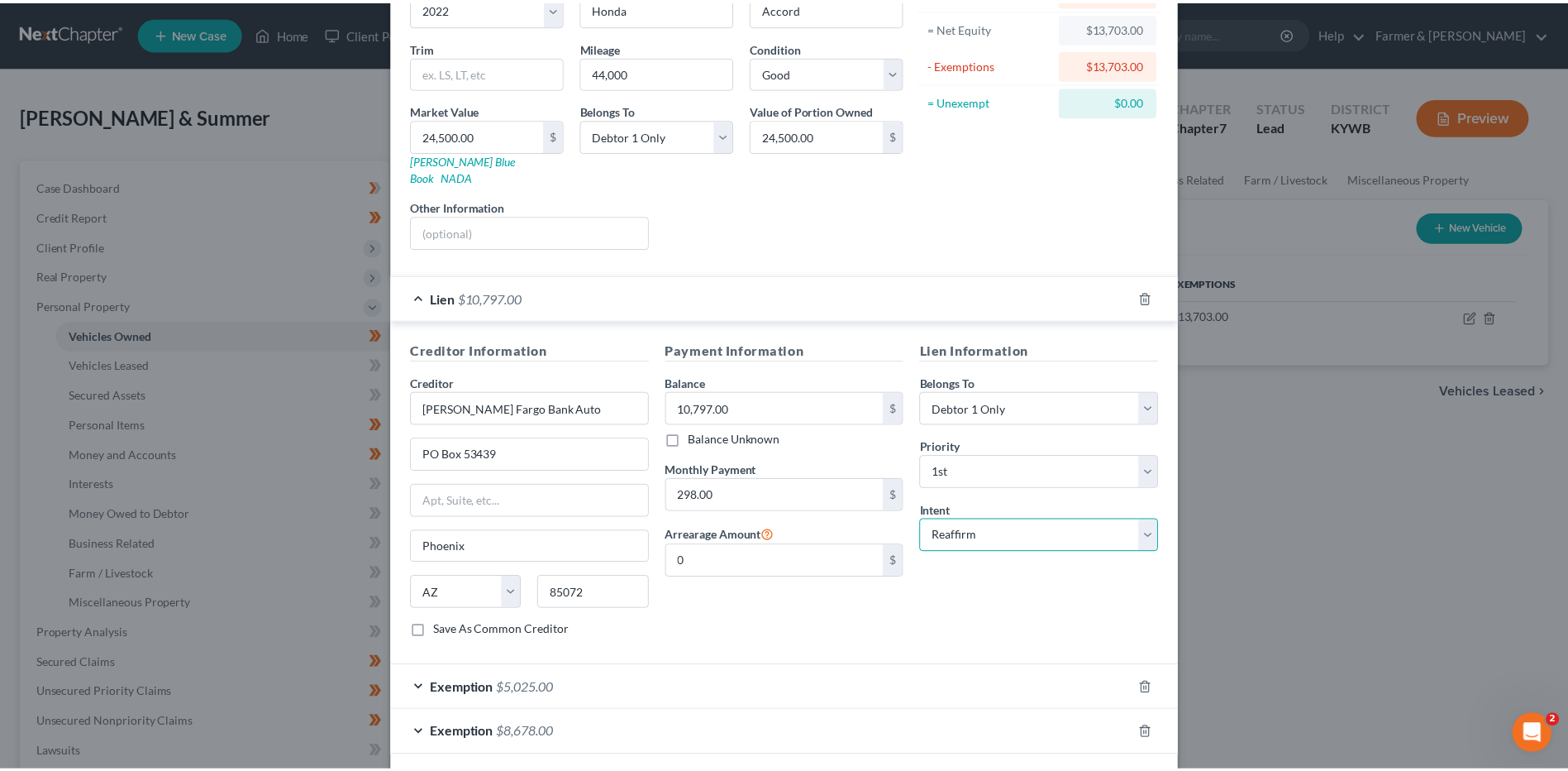
scroll to position [224, 0]
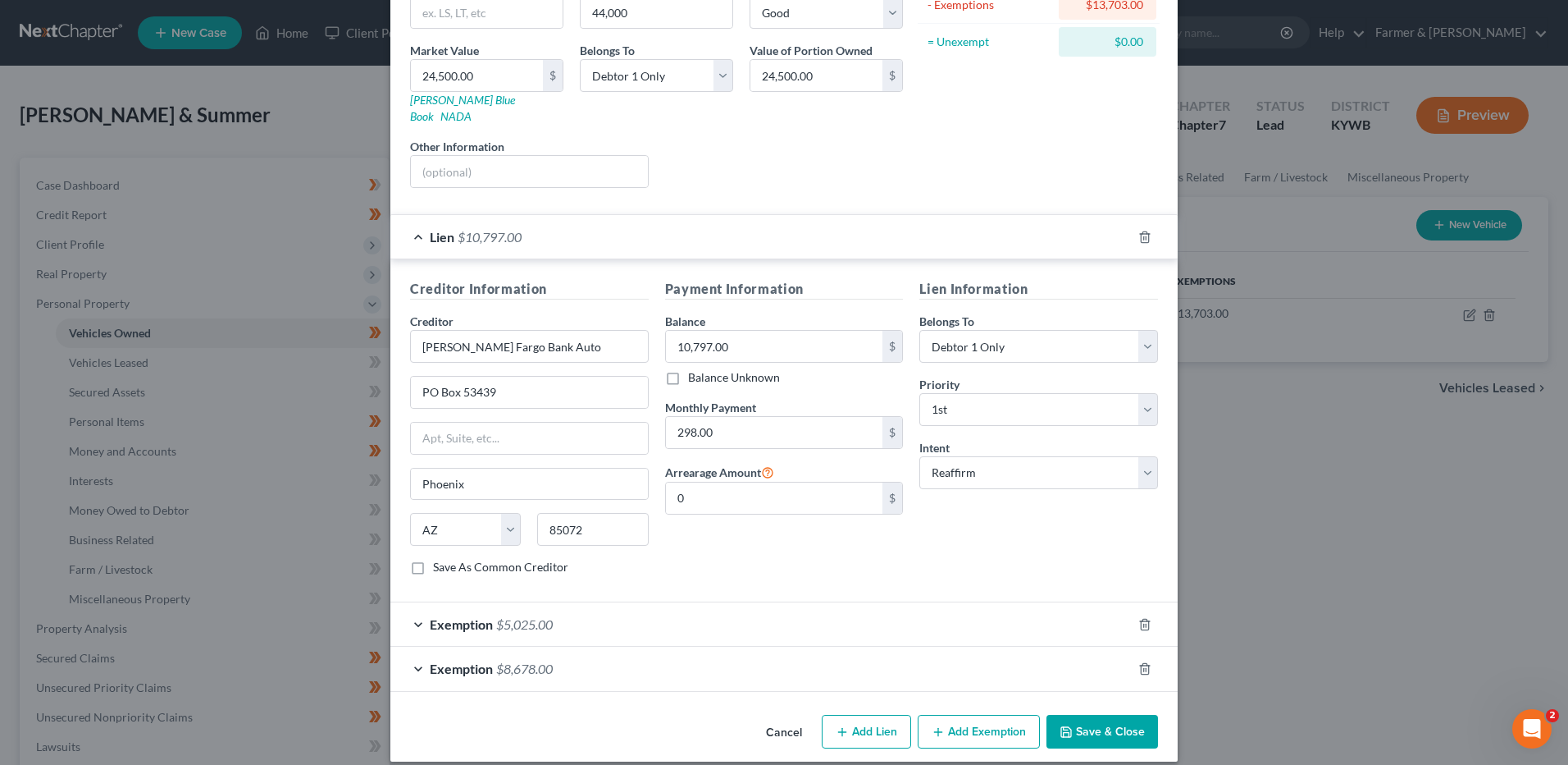
click at [1075, 718] on button "Save & Close" at bounding box center [1103, 732] width 112 height 35
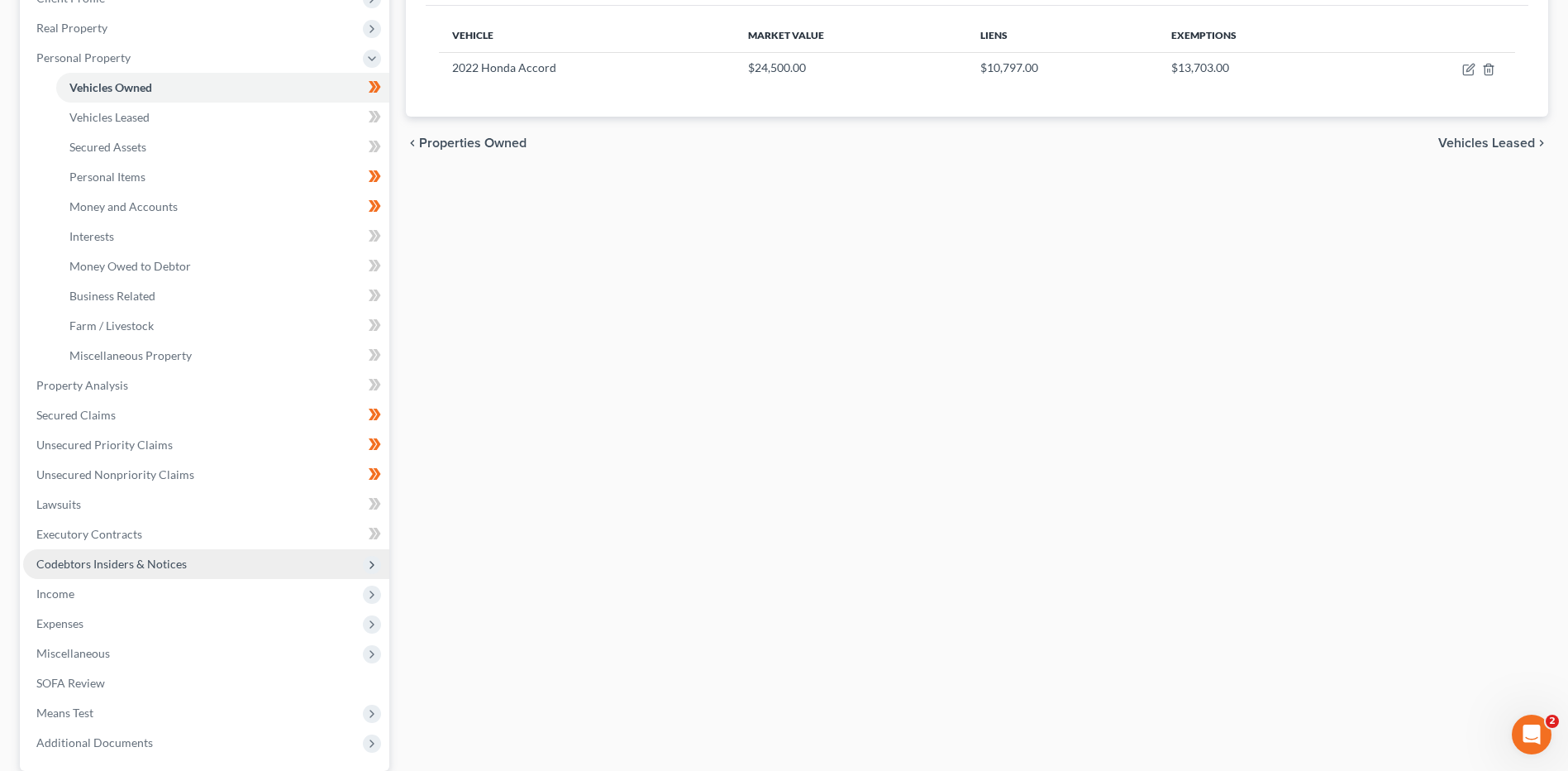
drag, startPoint x: 111, startPoint y: 595, endPoint x: 204, endPoint y: 555, distance: 101.2
click at [111, 595] on span "Income" at bounding box center [206, 594] width 366 height 30
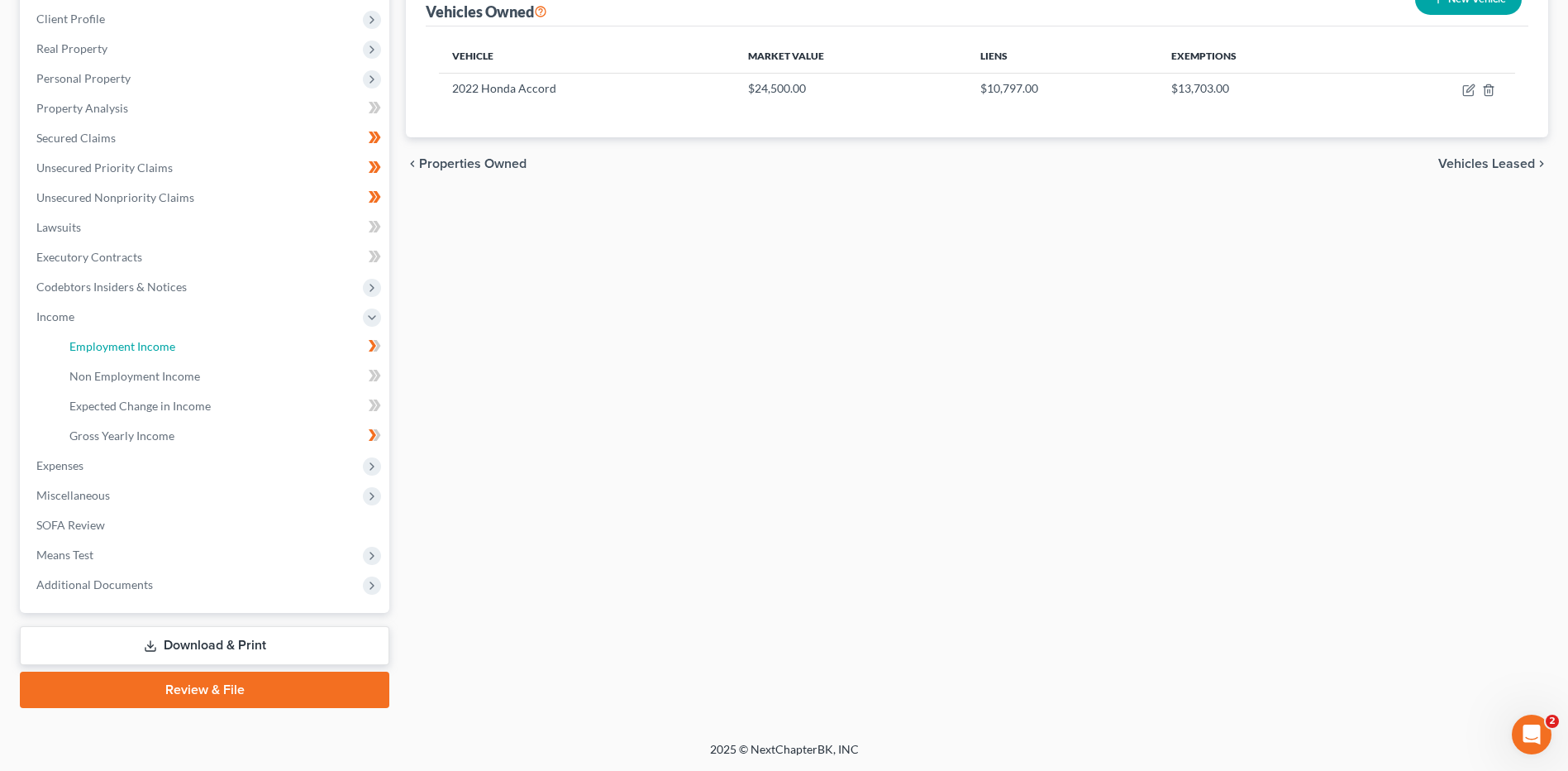
click at [232, 352] on link "Employment Income" at bounding box center [222, 346] width 333 height 30
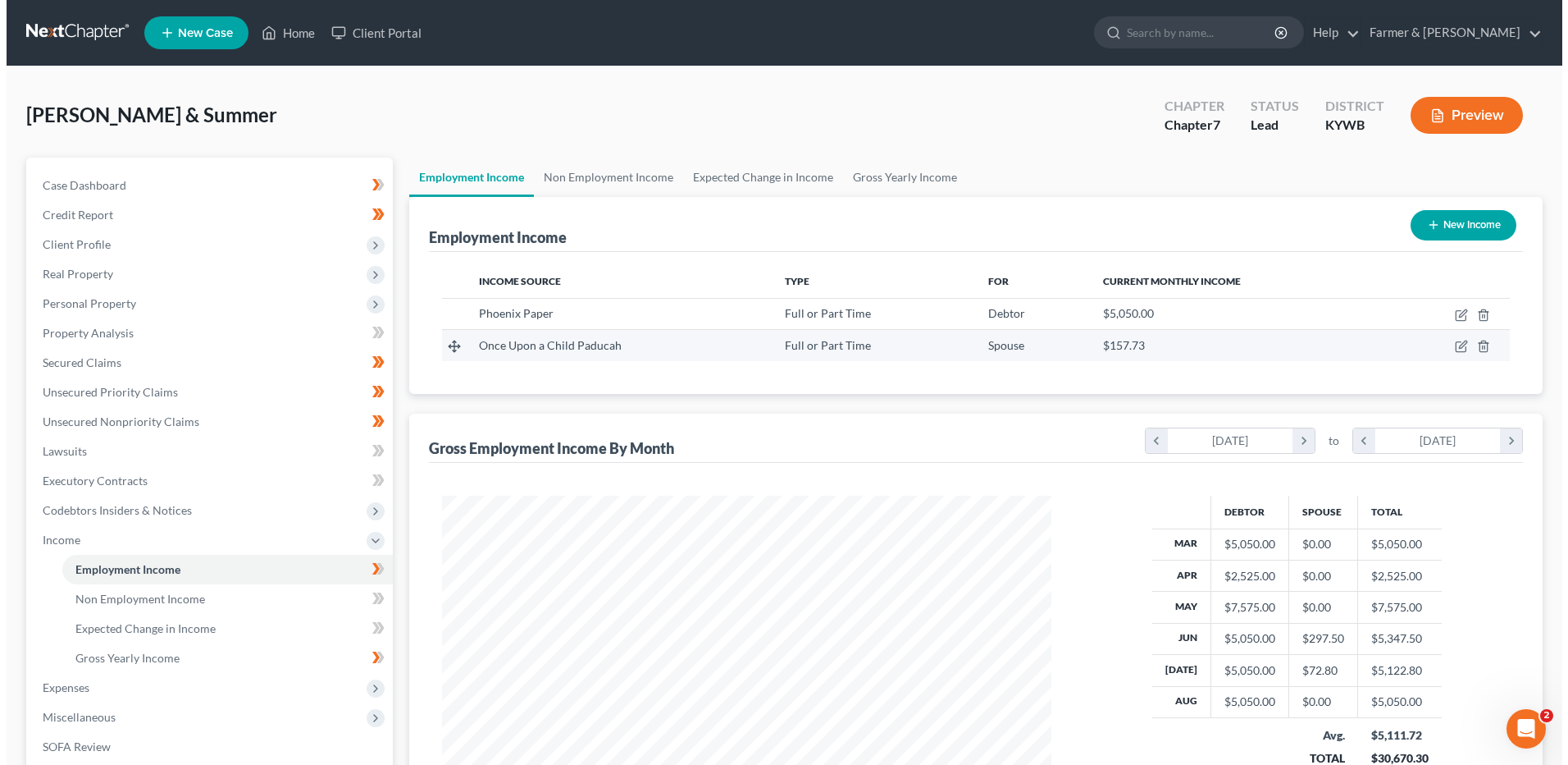
scroll to position [304, 641]
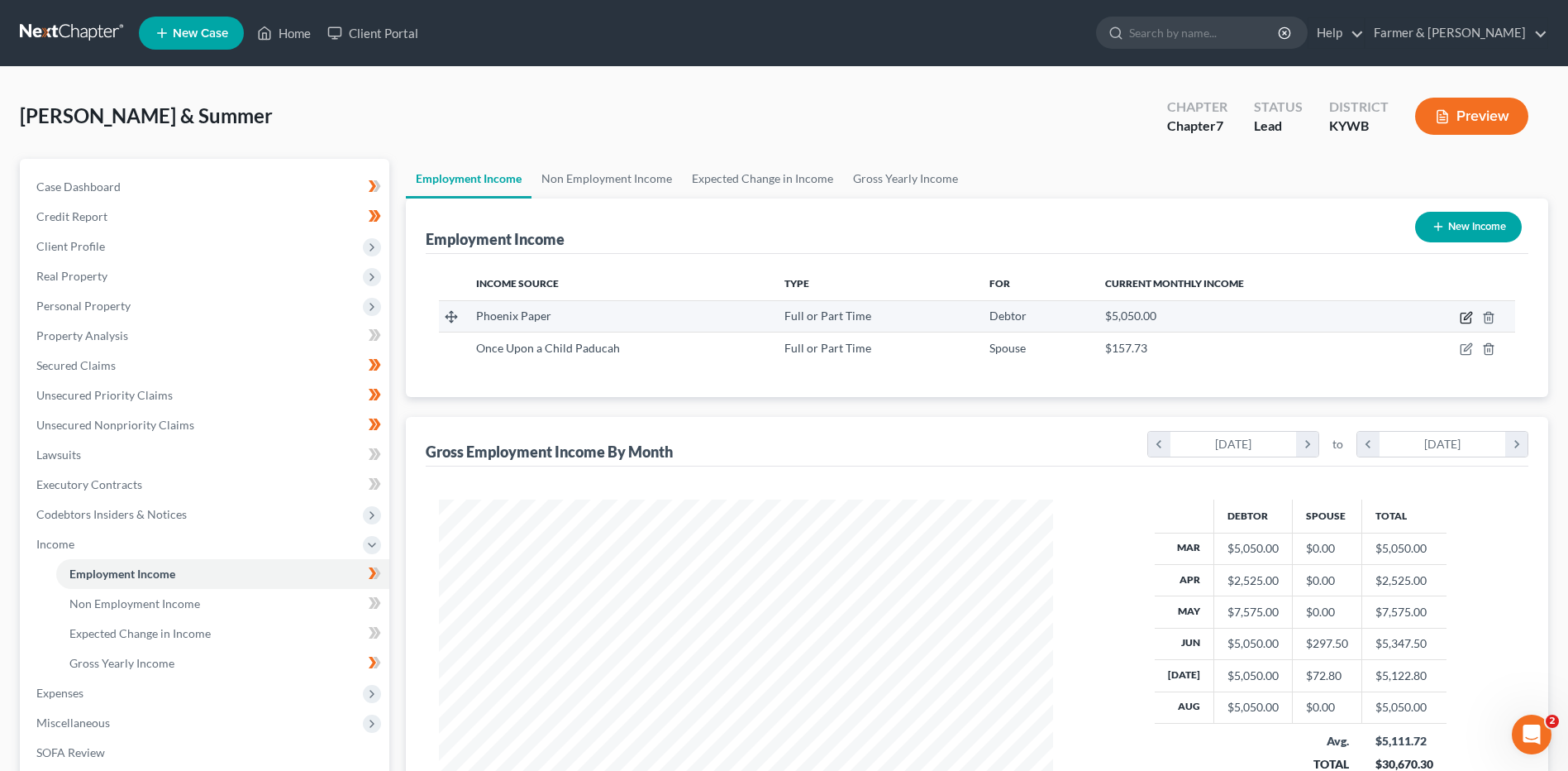
click at [1466, 318] on icon "button" at bounding box center [1466, 318] width 13 height 13
select select "0"
select select "18"
select select "2"
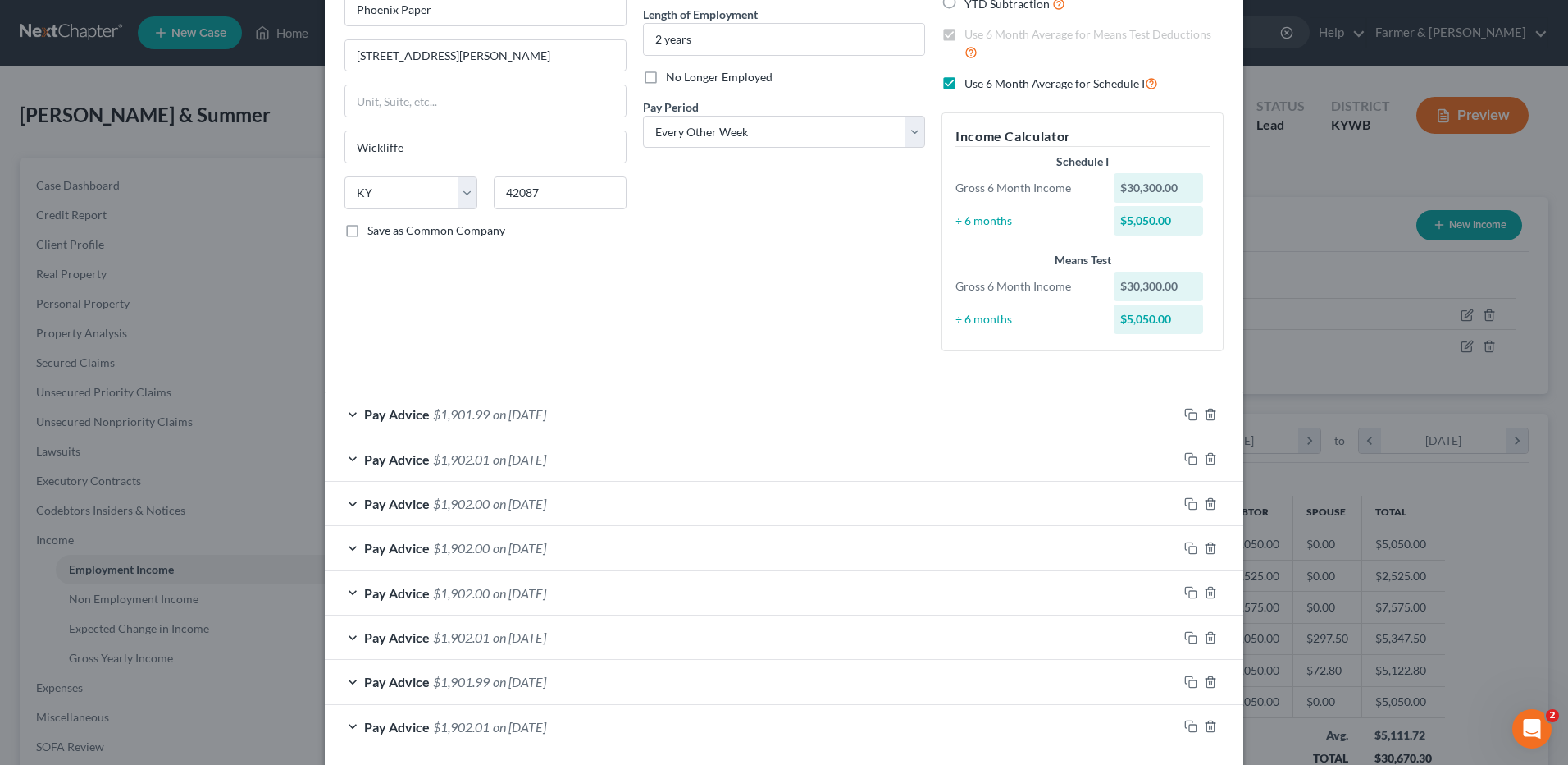
scroll to position [164, 0]
click at [543, 404] on span "on [DATE]" at bounding box center [519, 411] width 53 height 16
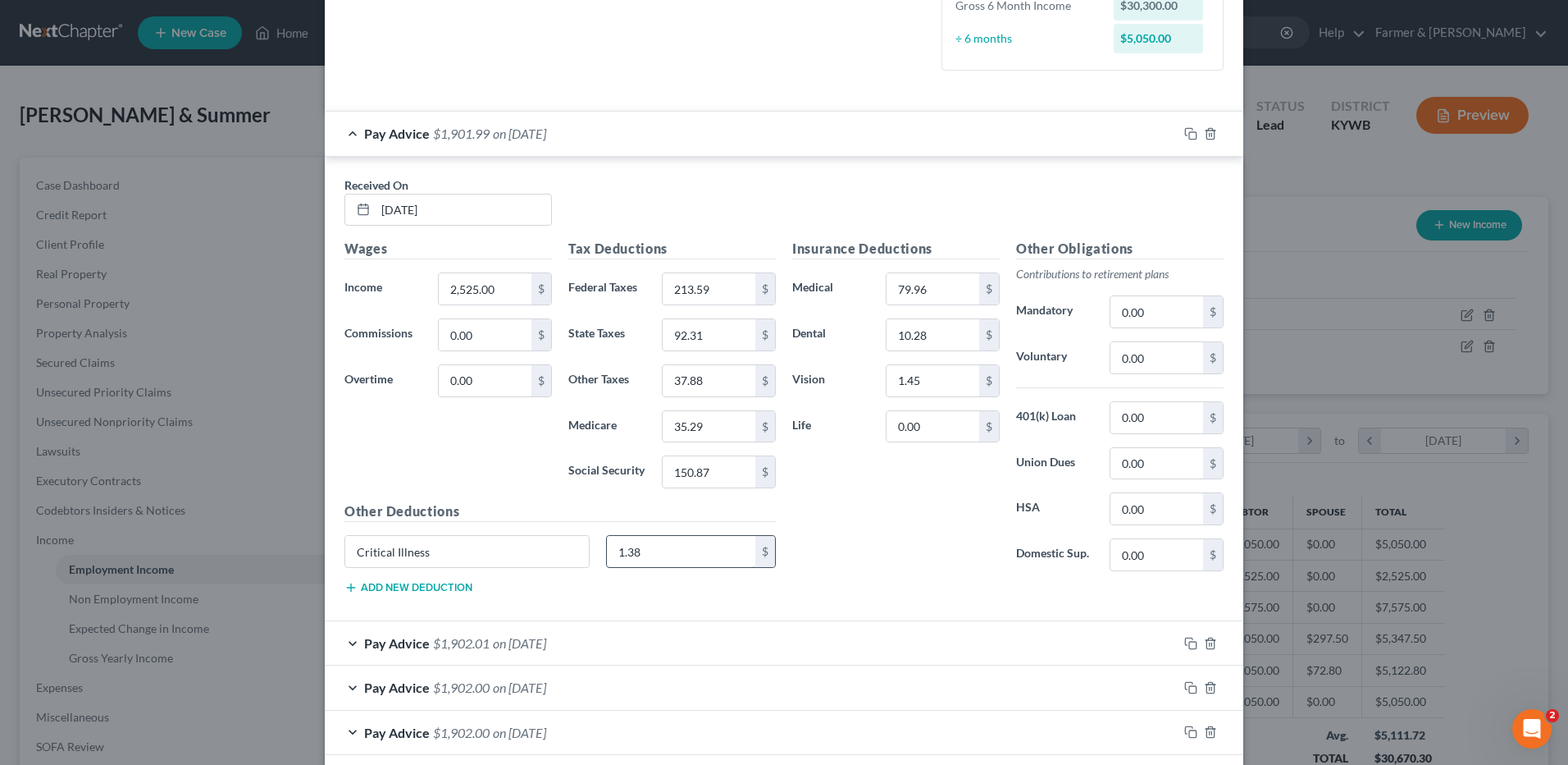
scroll to position [492, 0]
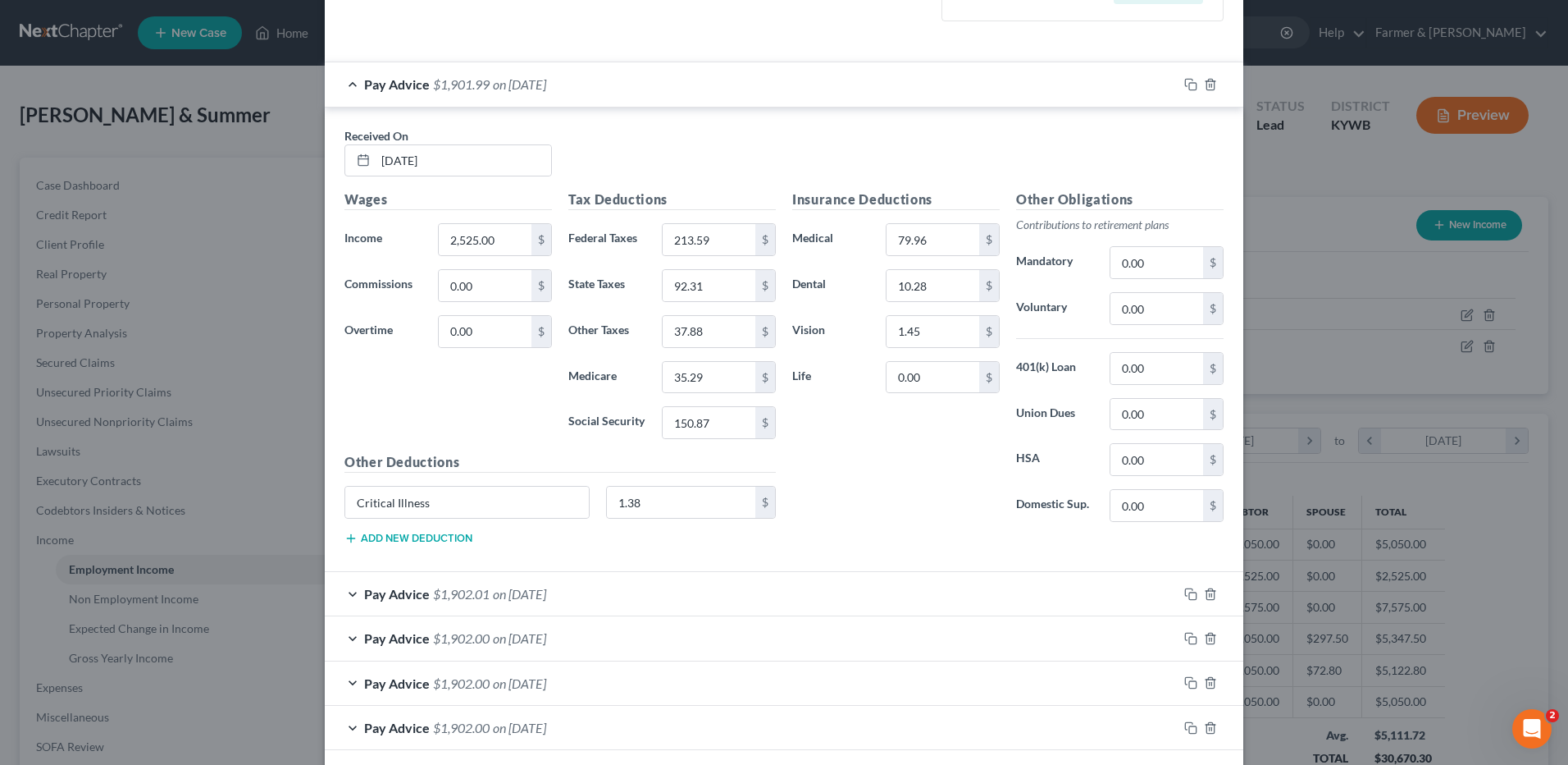
click at [546, 88] on span "on [DATE]" at bounding box center [519, 83] width 53 height 16
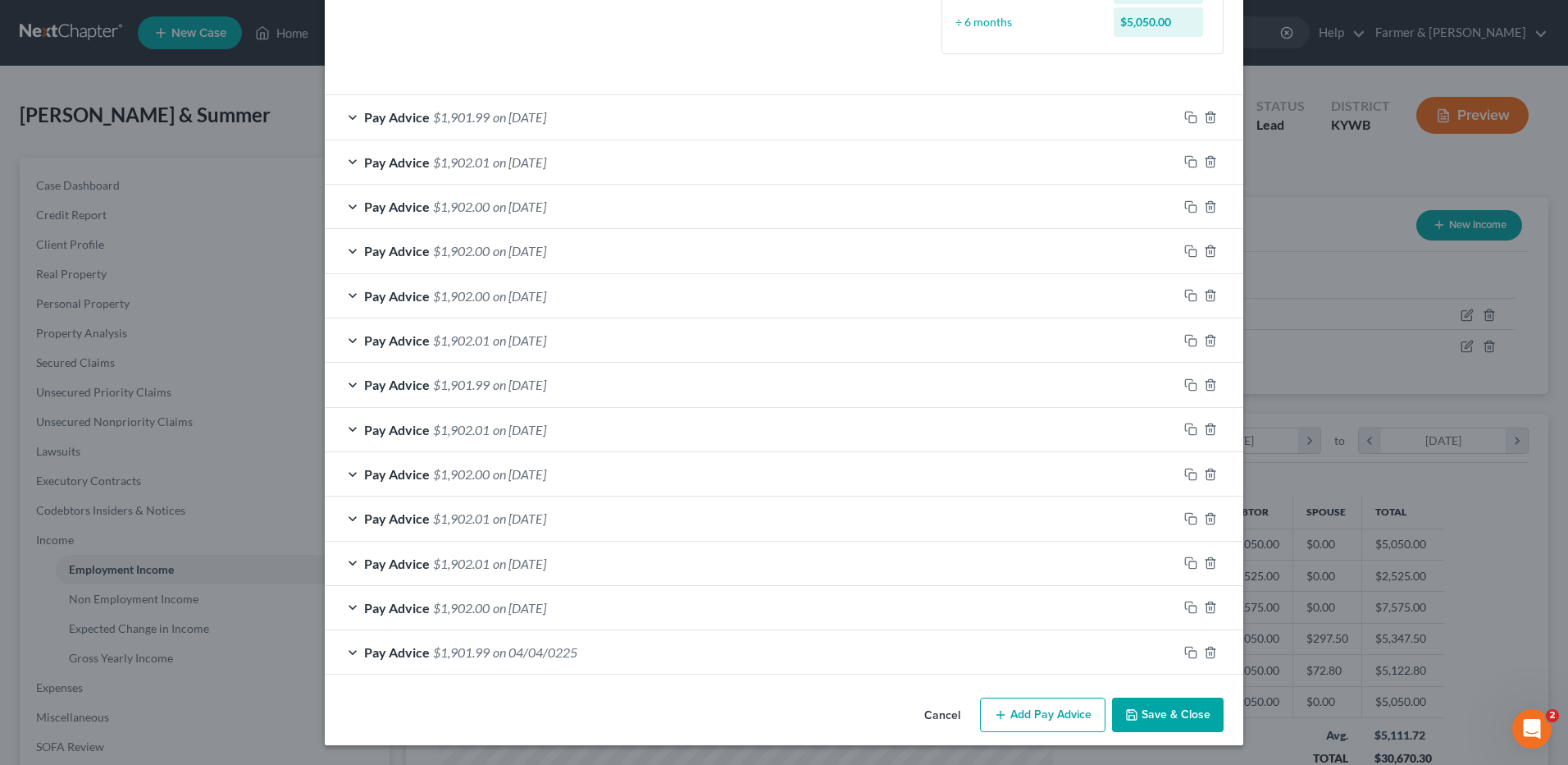
scroll to position [459, 0]
click at [1184, 515] on icon "button" at bounding box center [1191, 519] width 13 height 13
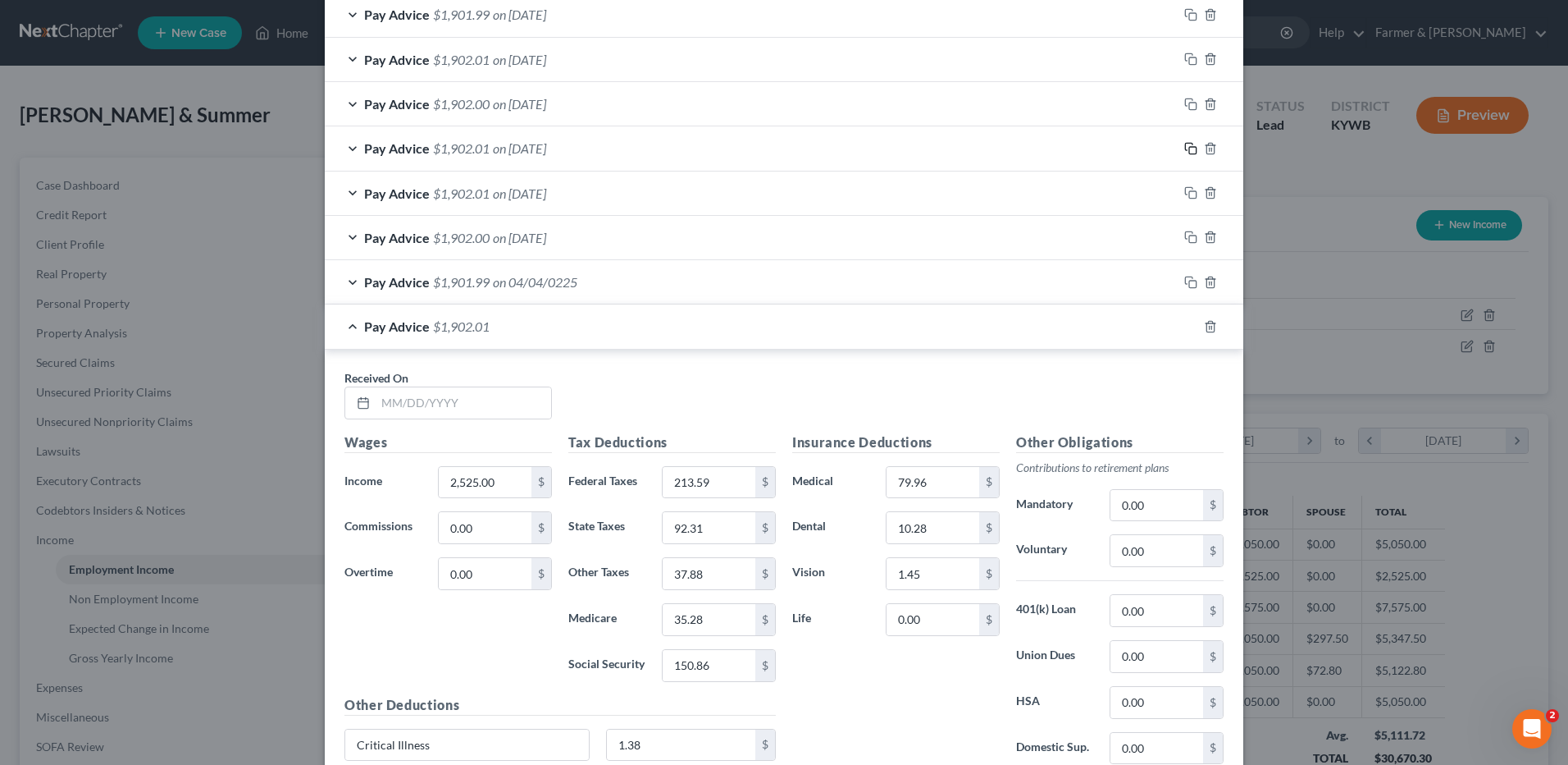
scroll to position [968, 0]
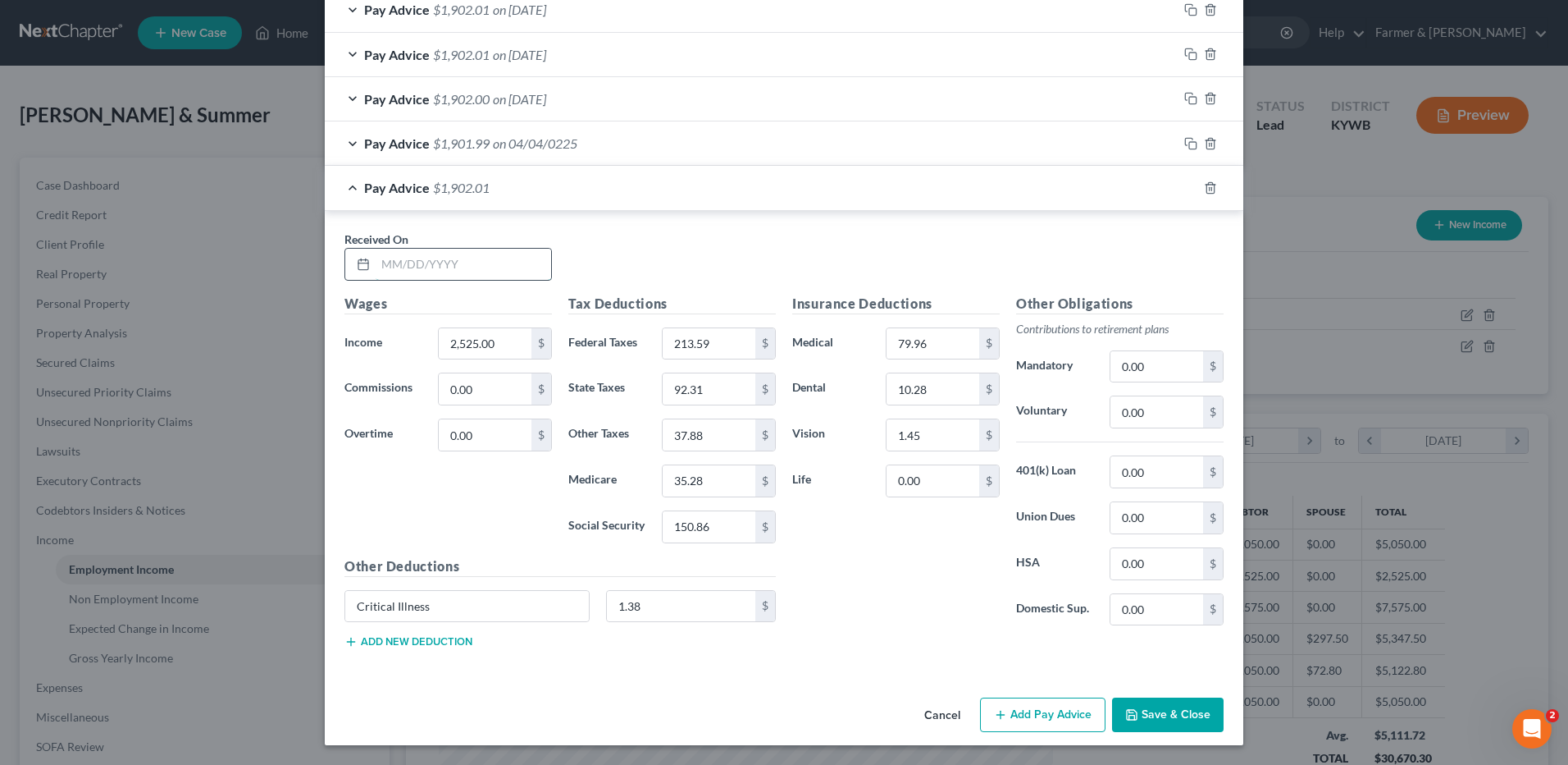
click at [515, 255] on input "text" at bounding box center [463, 264] width 176 height 31
click at [1208, 187] on icon "button" at bounding box center [1210, 188] width 7 height 11
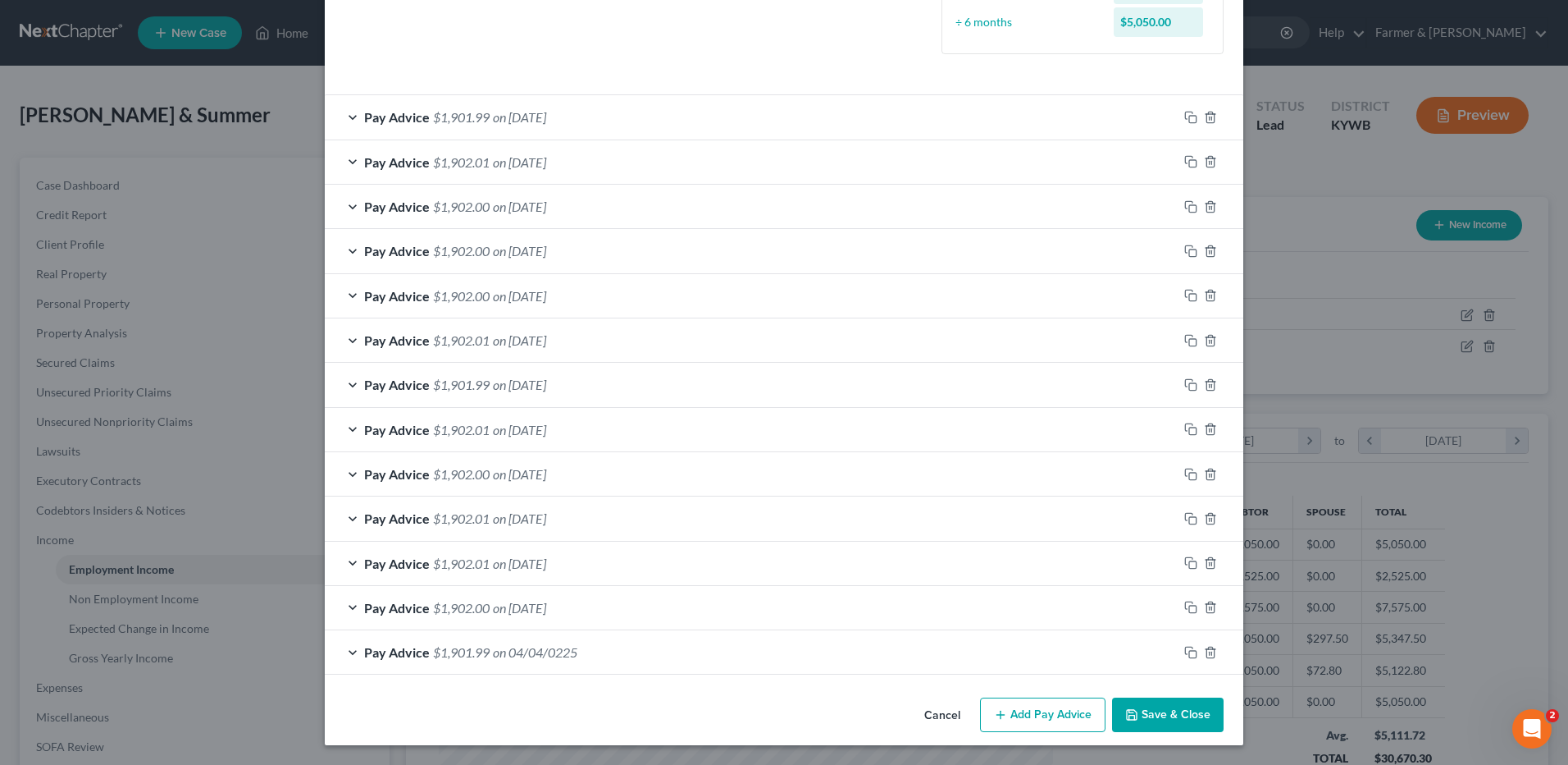
scroll to position [459, 0]
click at [561, 639] on div "Pay Advice $1,901.99 on 04/04/0225" at bounding box center [751, 651] width 853 height 43
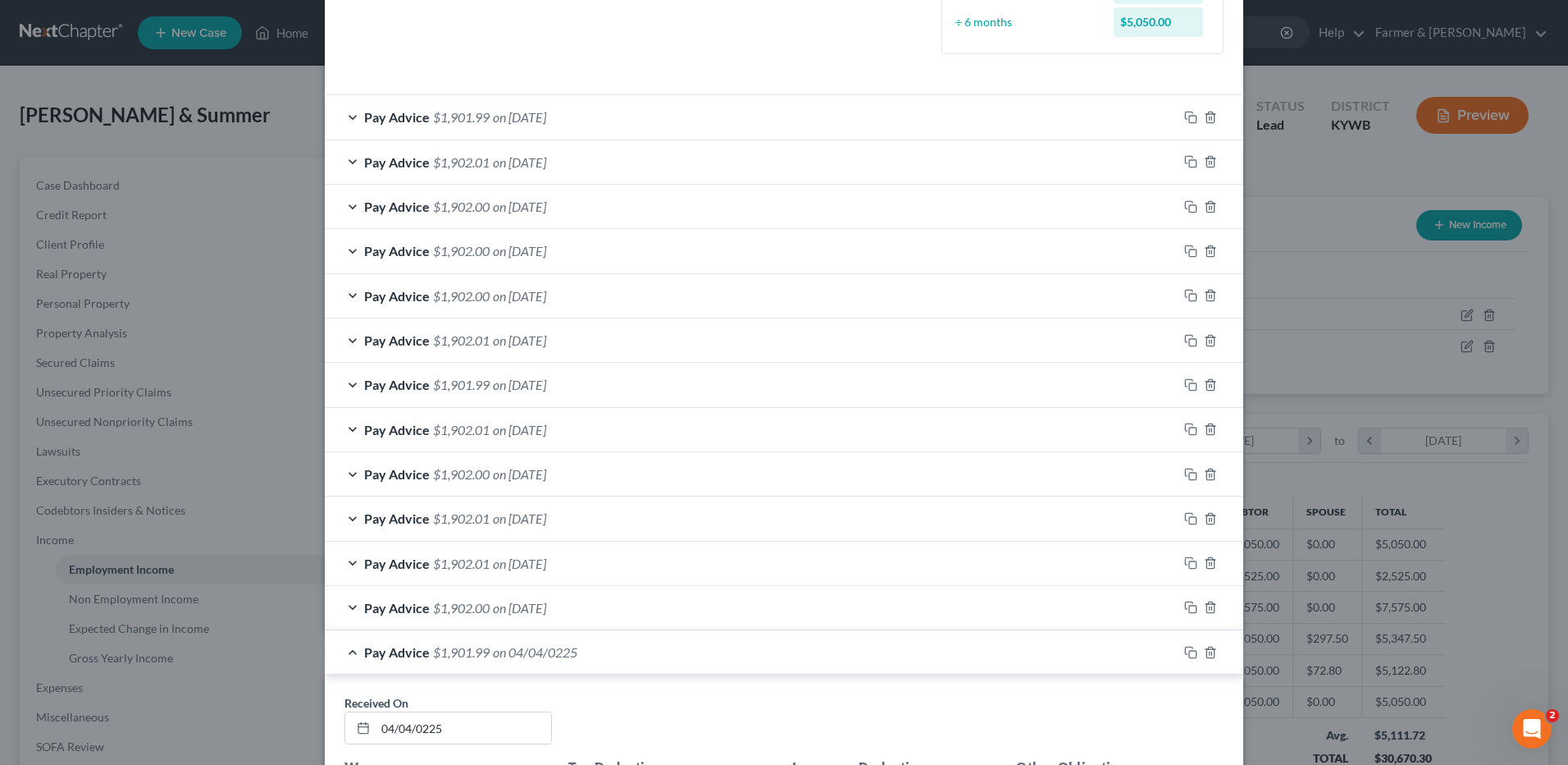
scroll to position [923, 0]
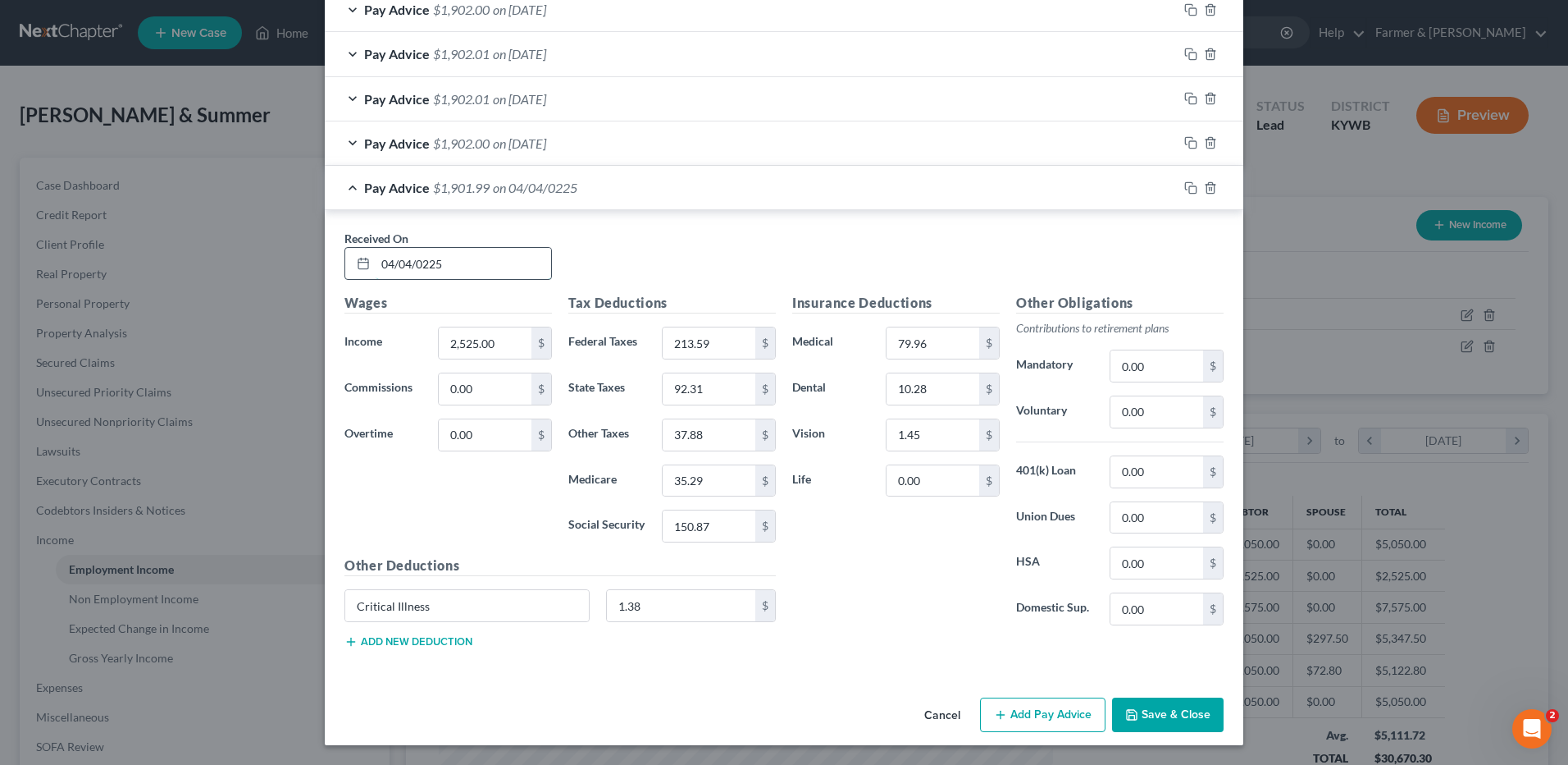
click at [472, 268] on input "04/04/0225" at bounding box center [463, 263] width 176 height 31
type input "[DATE]"
click at [546, 190] on span "on [DATE]" at bounding box center [519, 187] width 53 height 16
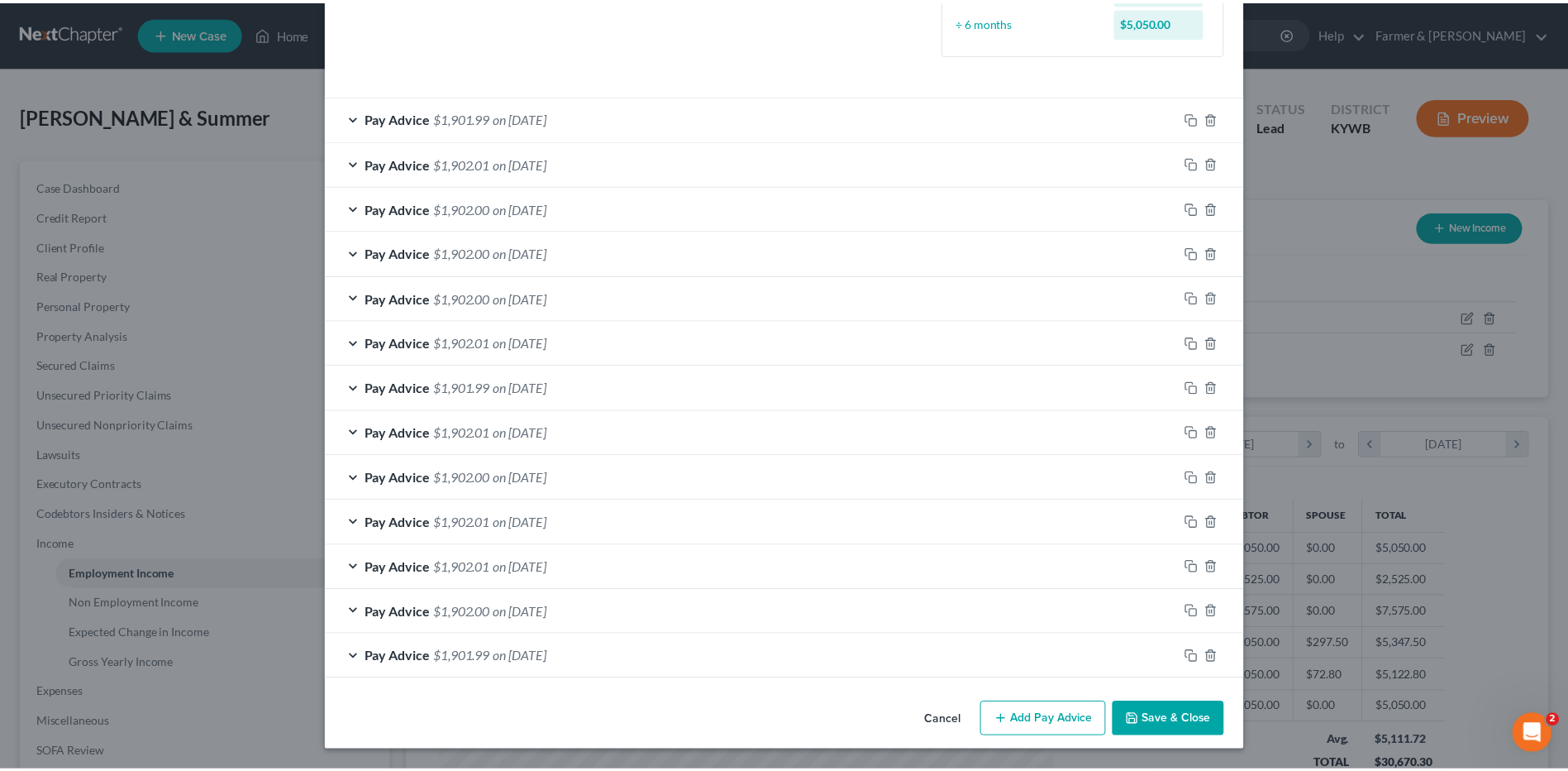
scroll to position [463, 0]
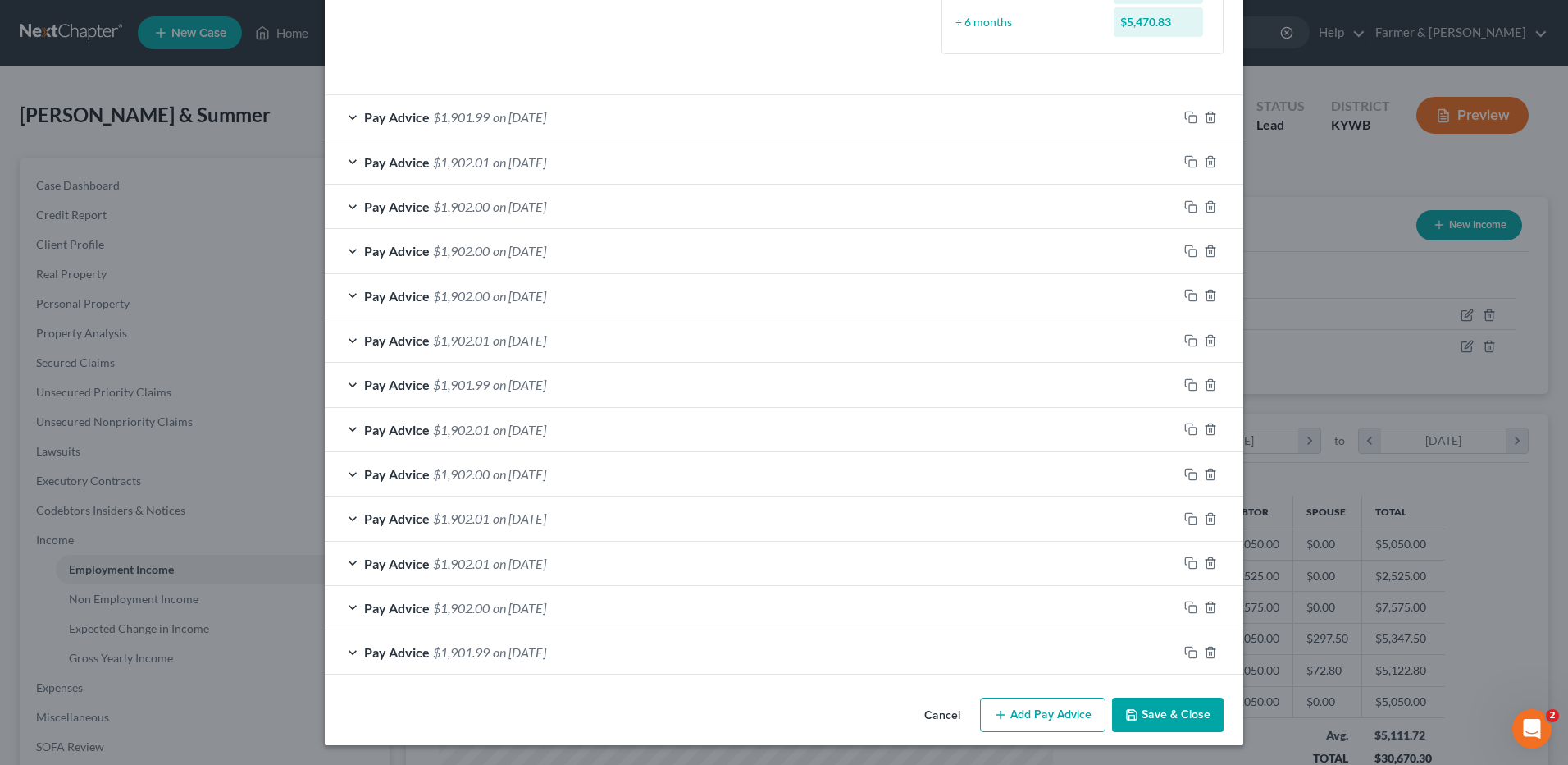
click at [1181, 700] on button "Save & Close" at bounding box center [1168, 715] width 112 height 35
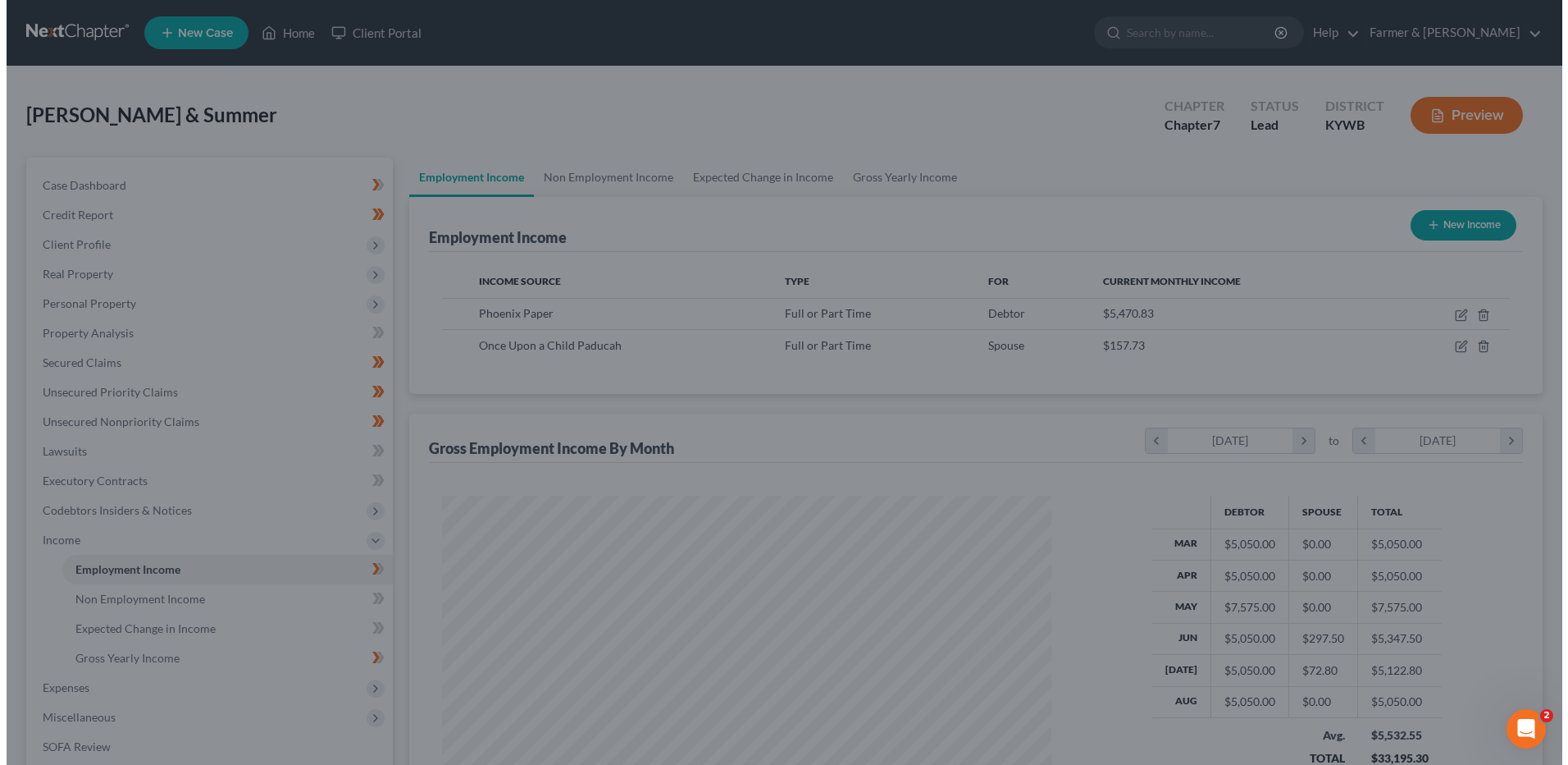
scroll to position [820115, 819526]
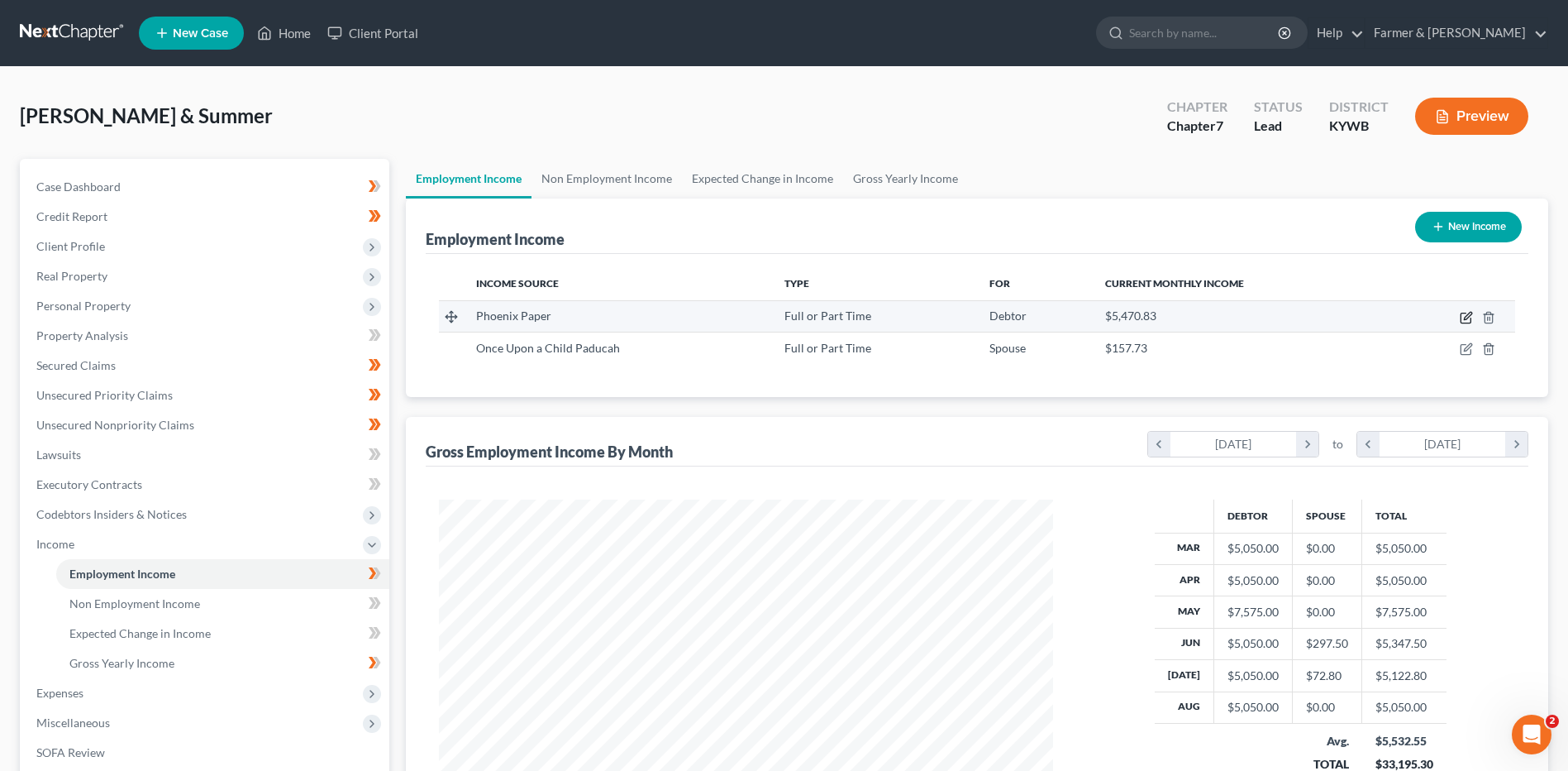
click at [1466, 319] on icon "button" at bounding box center [1467, 316] width 7 height 7
select select "0"
select select "18"
select select "2"
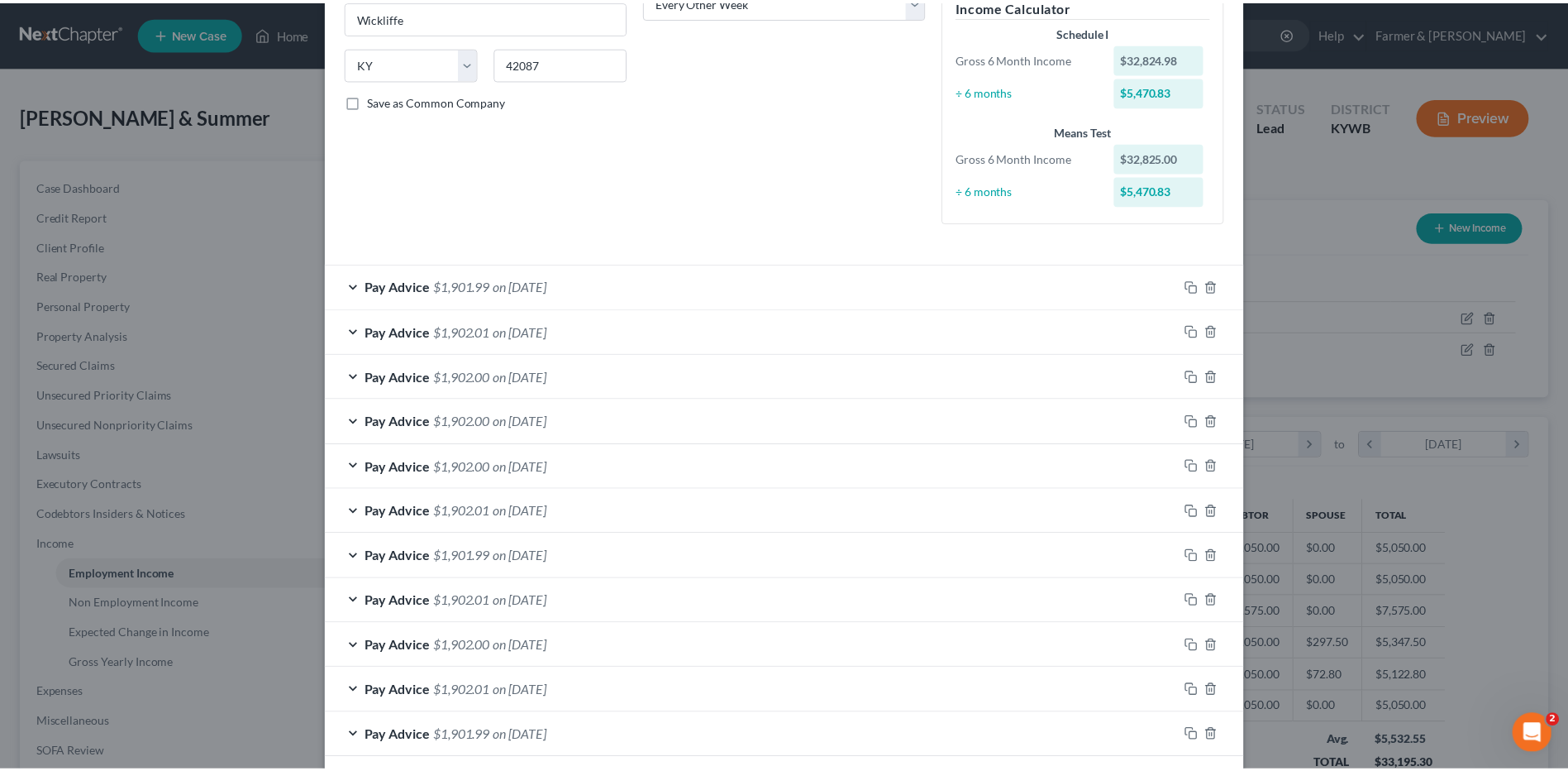
scroll to position [463, 0]
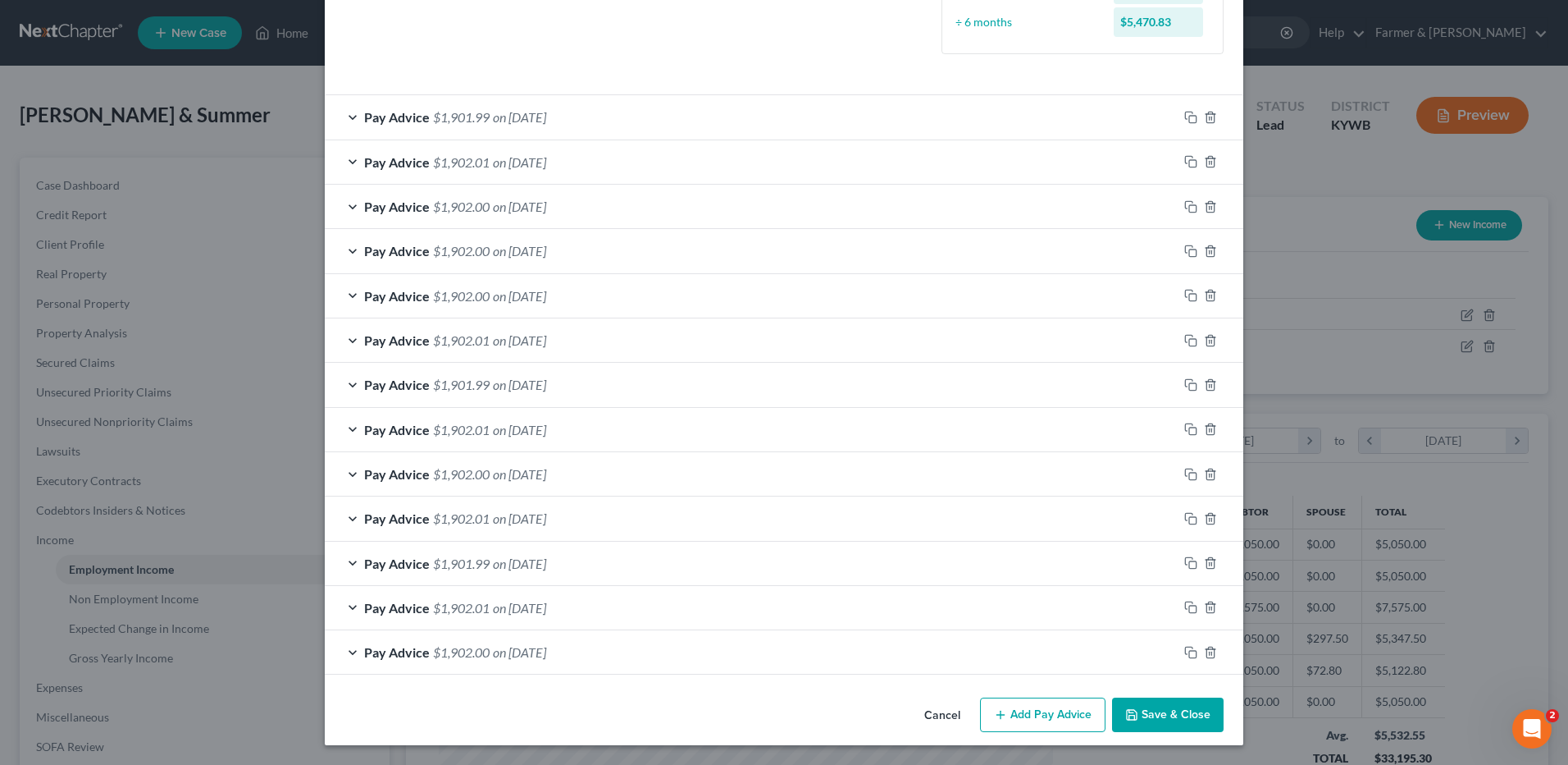
drag, startPoint x: 1179, startPoint y: 707, endPoint x: 1359, endPoint y: 672, distance: 183.4
click at [1179, 707] on button "Save & Close" at bounding box center [1168, 715] width 112 height 35
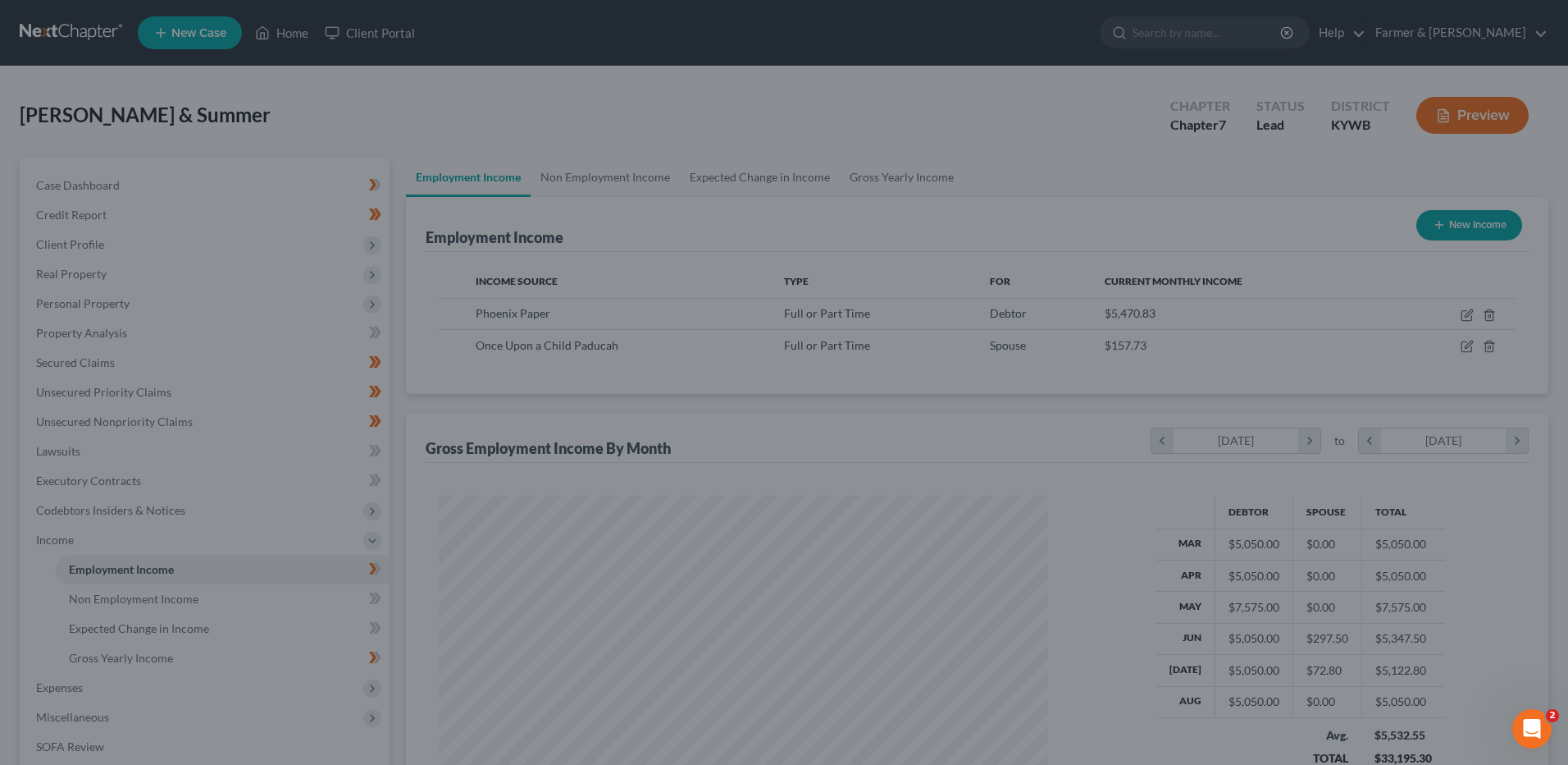
scroll to position [820115, 819526]
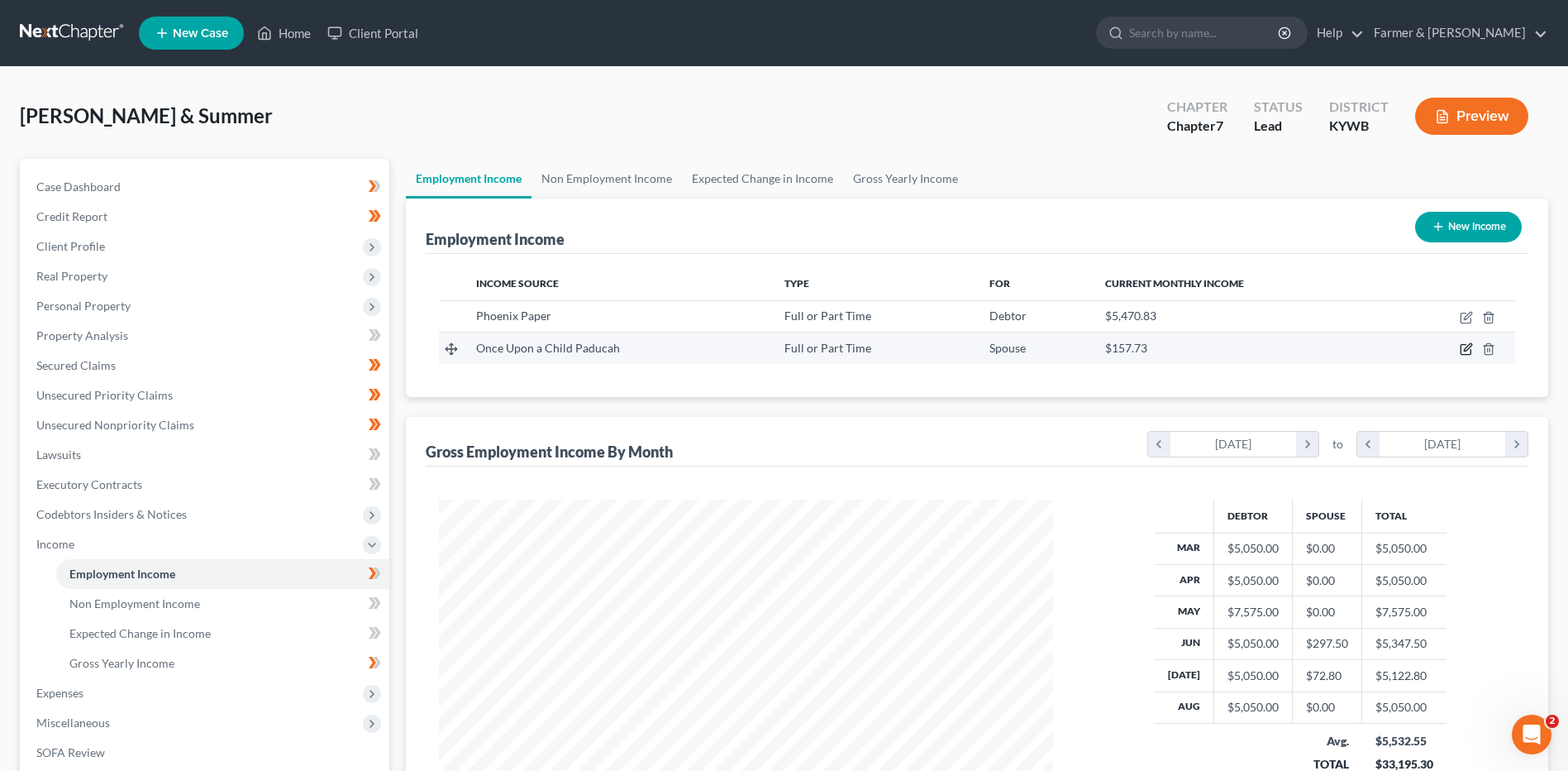
click at [1464, 344] on icon "button" at bounding box center [1466, 349] width 13 height 13
select select "0"
select select "18"
select select "2"
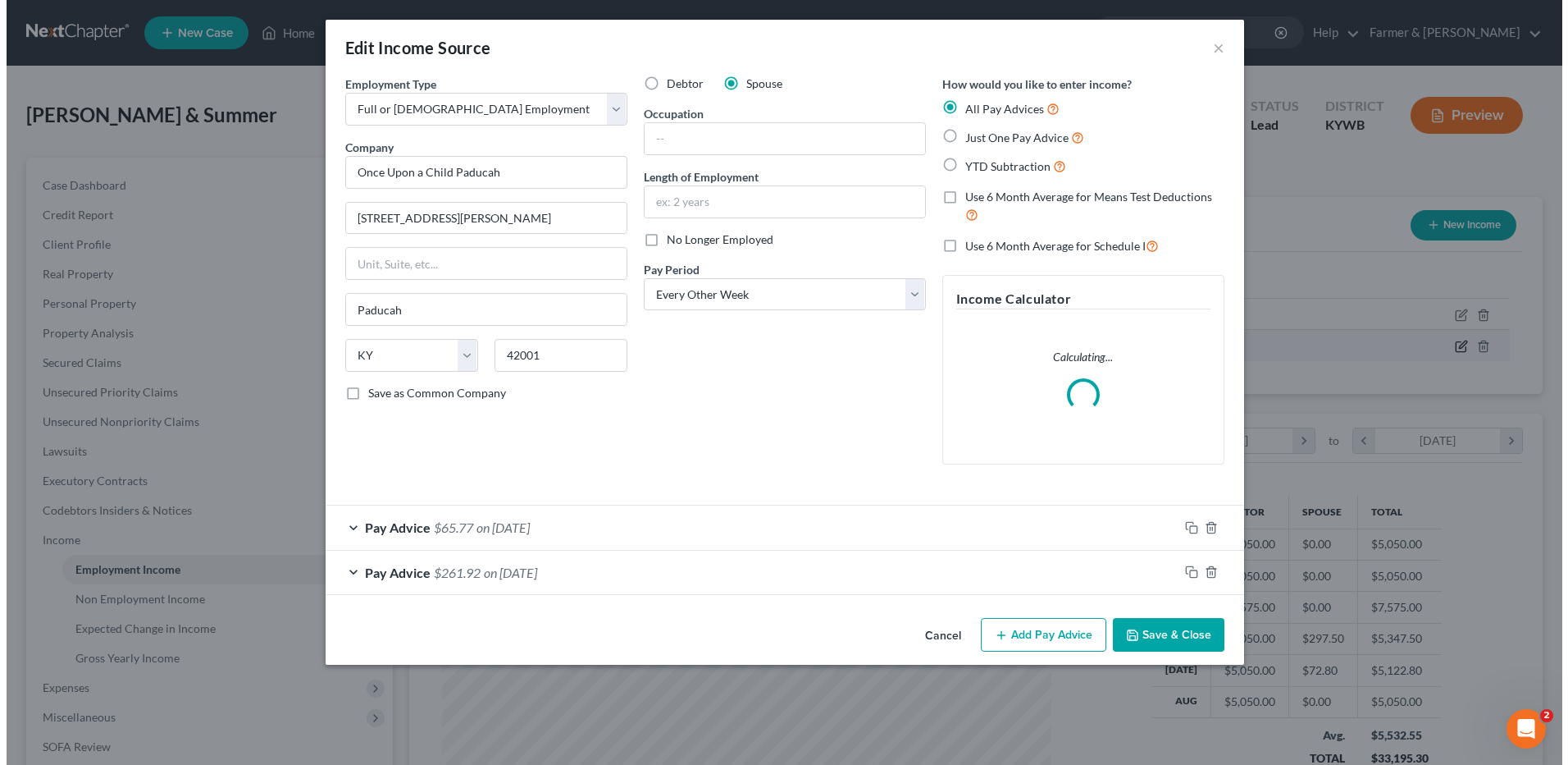
scroll to position [307, 648]
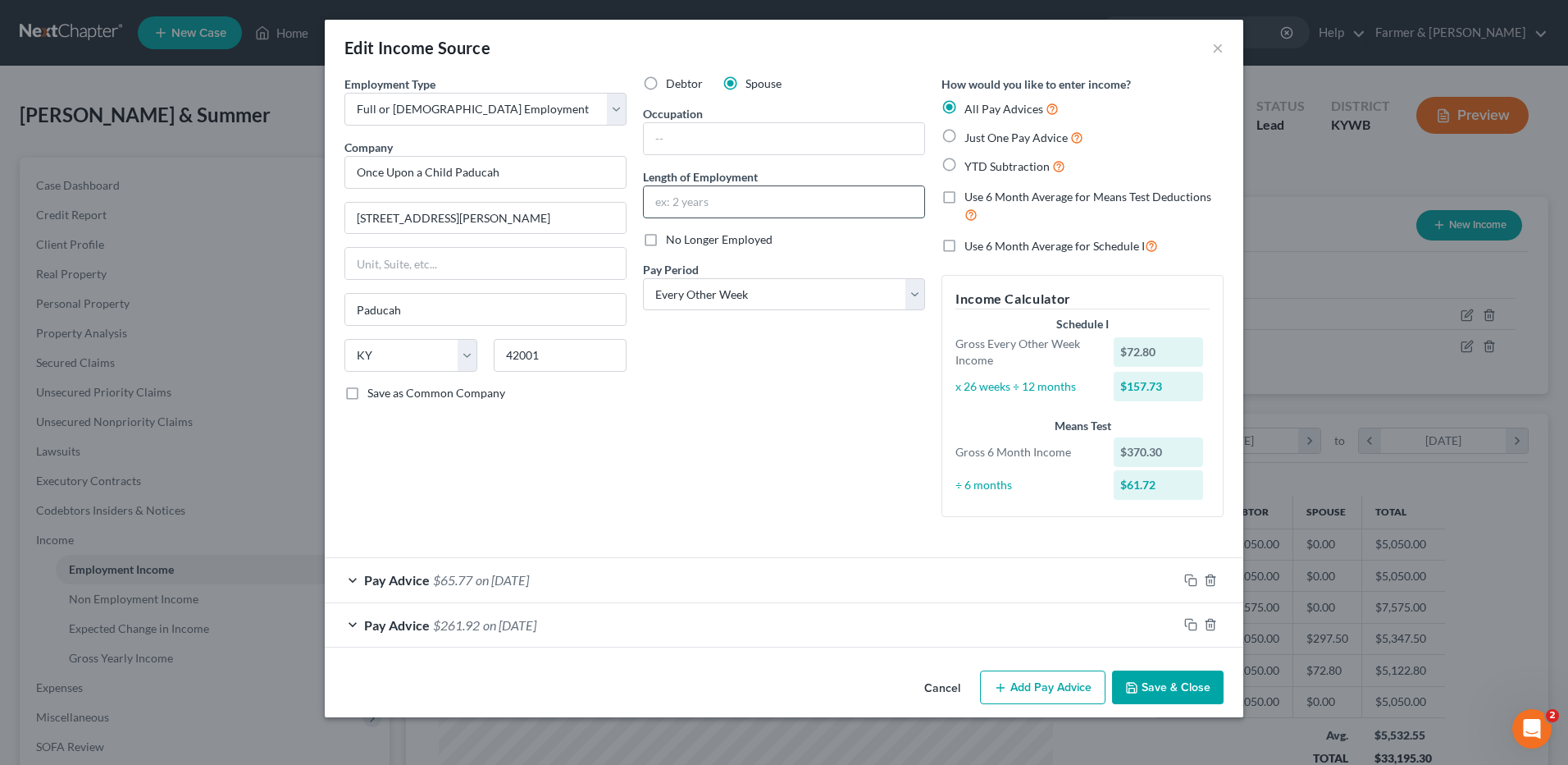
click at [778, 208] on input "text" at bounding box center [784, 202] width 280 height 31
type input "3 months"
drag, startPoint x: 567, startPoint y: 582, endPoint x: 532, endPoint y: 586, distance: 35.2
click at [567, 582] on div "Pay Advice $65.77 on 07/11/2025" at bounding box center [751, 579] width 853 height 43
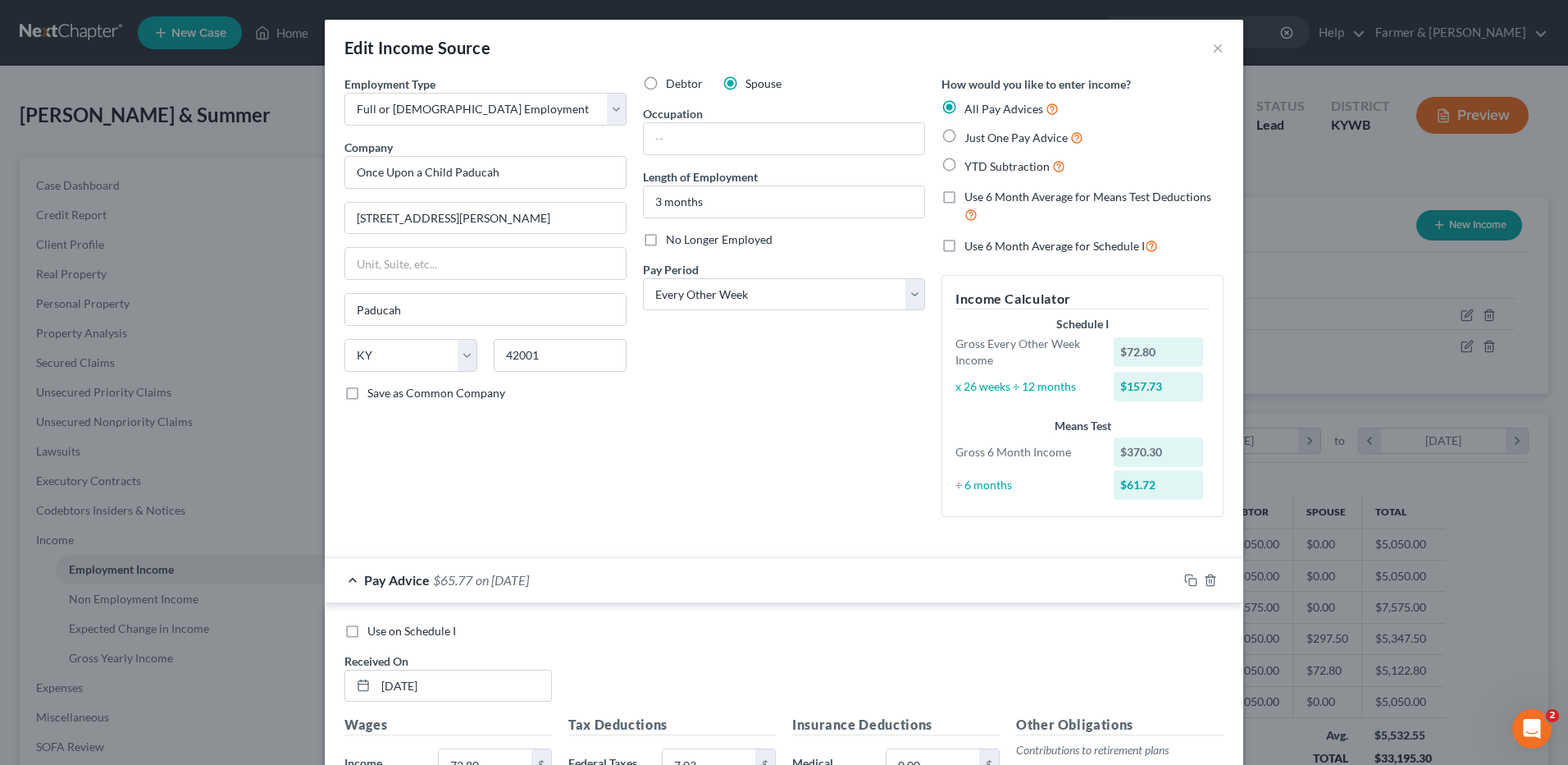
click at [367, 631] on label "Use on Schedule I" at bounding box center [411, 631] width 89 height 16
click at [374, 631] on input "Use on Schedule I" at bounding box center [379, 628] width 11 height 11
checkbox input "true"
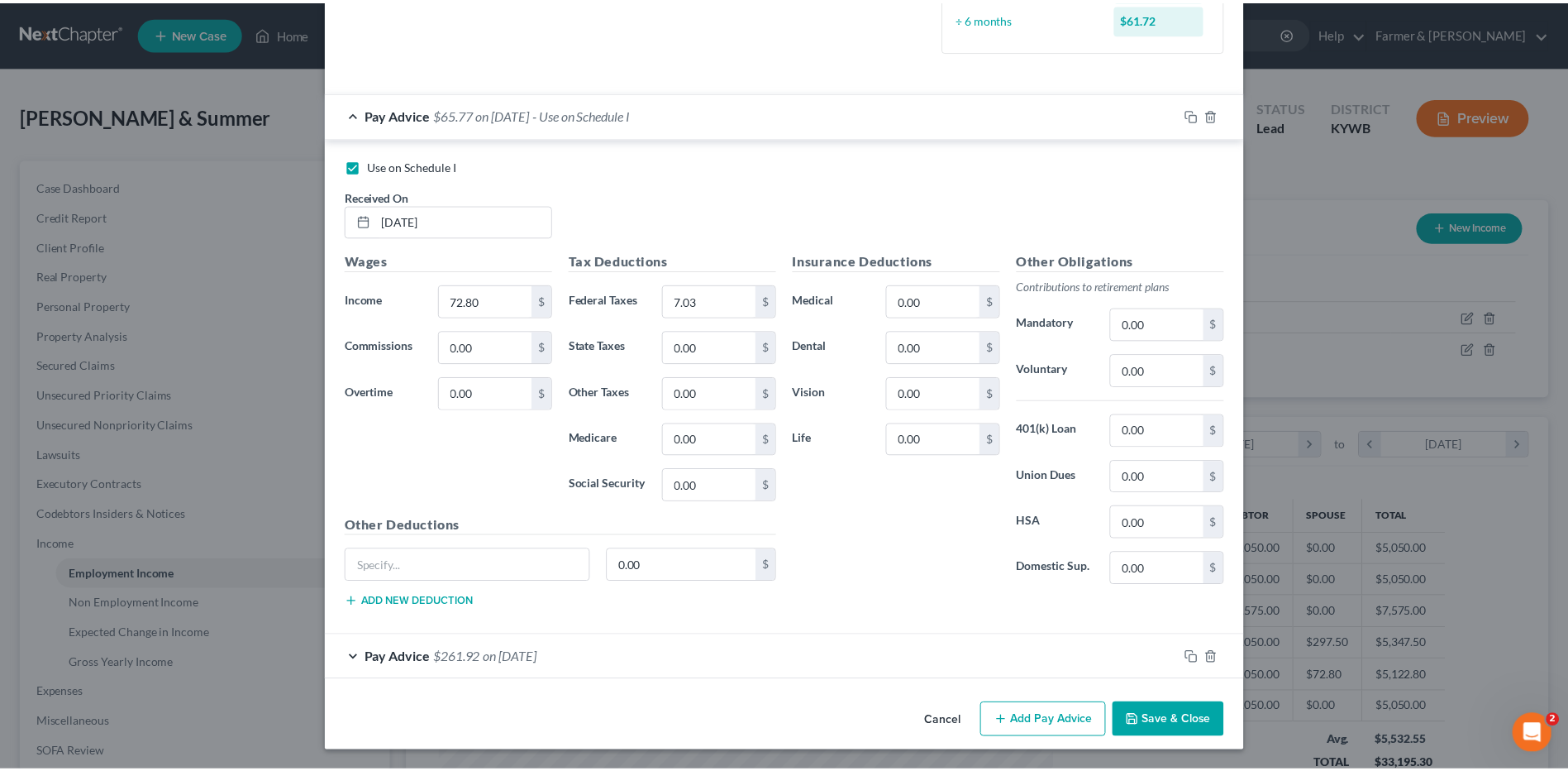
scroll to position [471, 0]
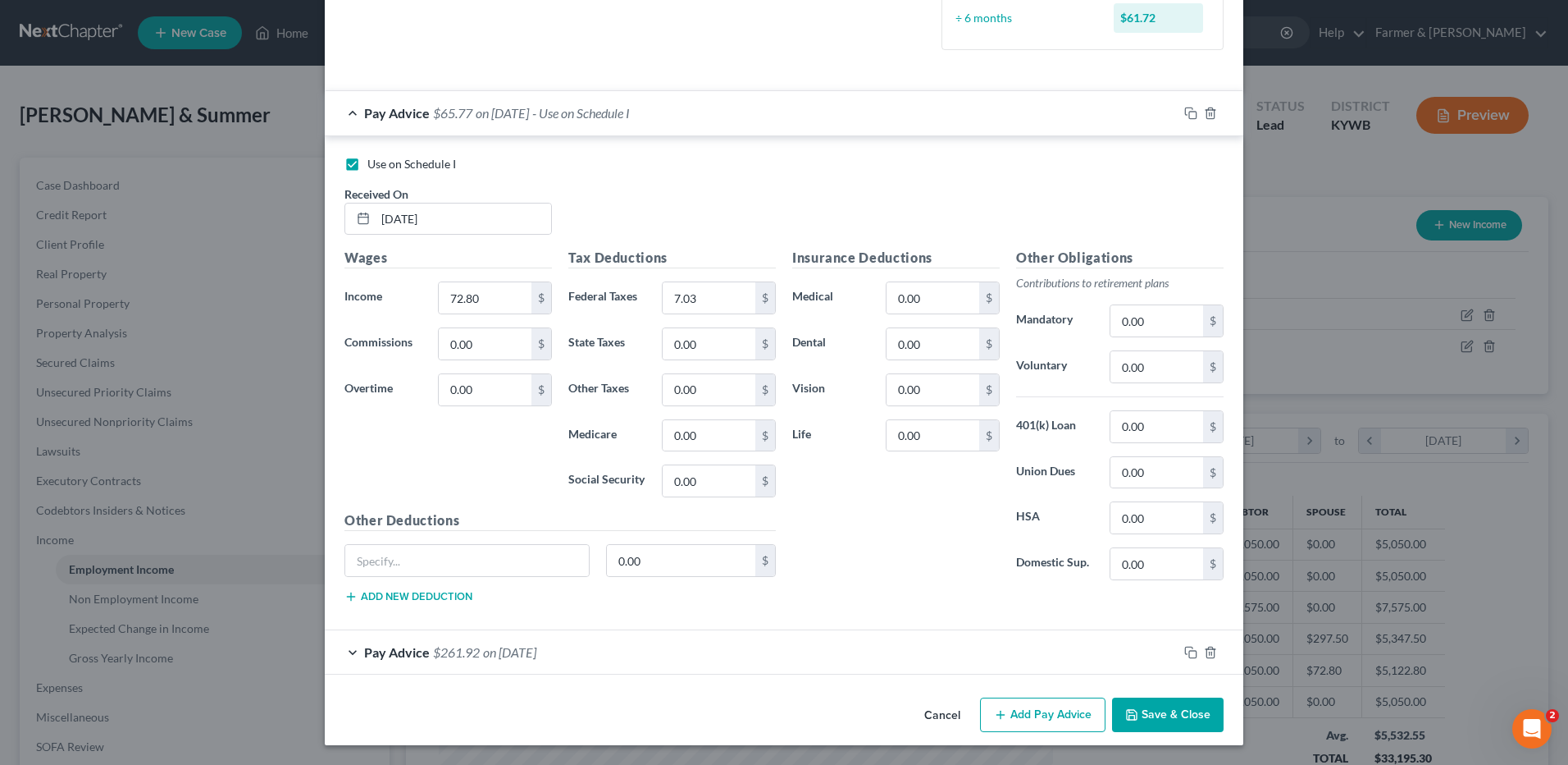
click at [1172, 710] on button "Save & Close" at bounding box center [1168, 715] width 112 height 35
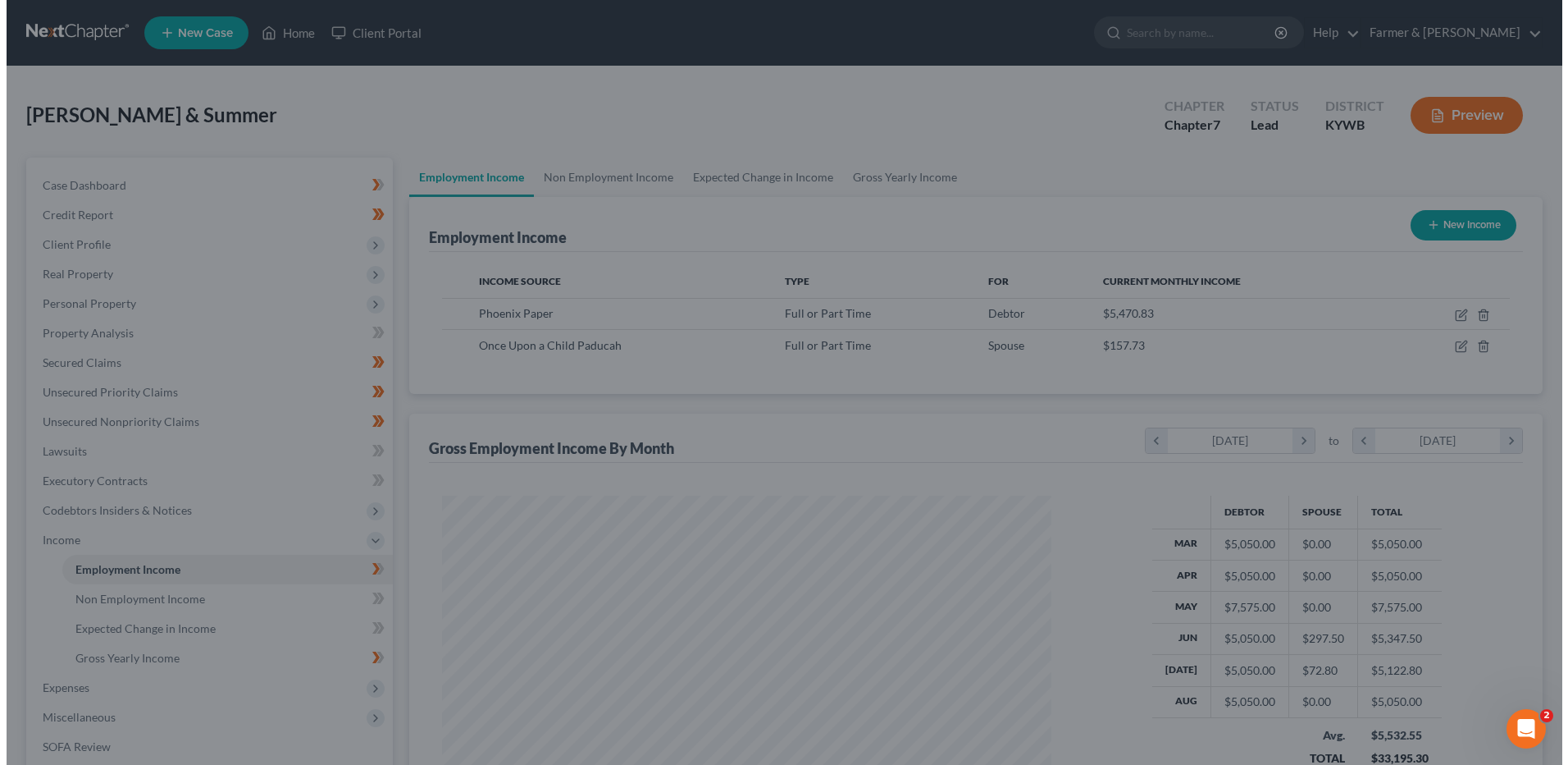
scroll to position [820115, 819526]
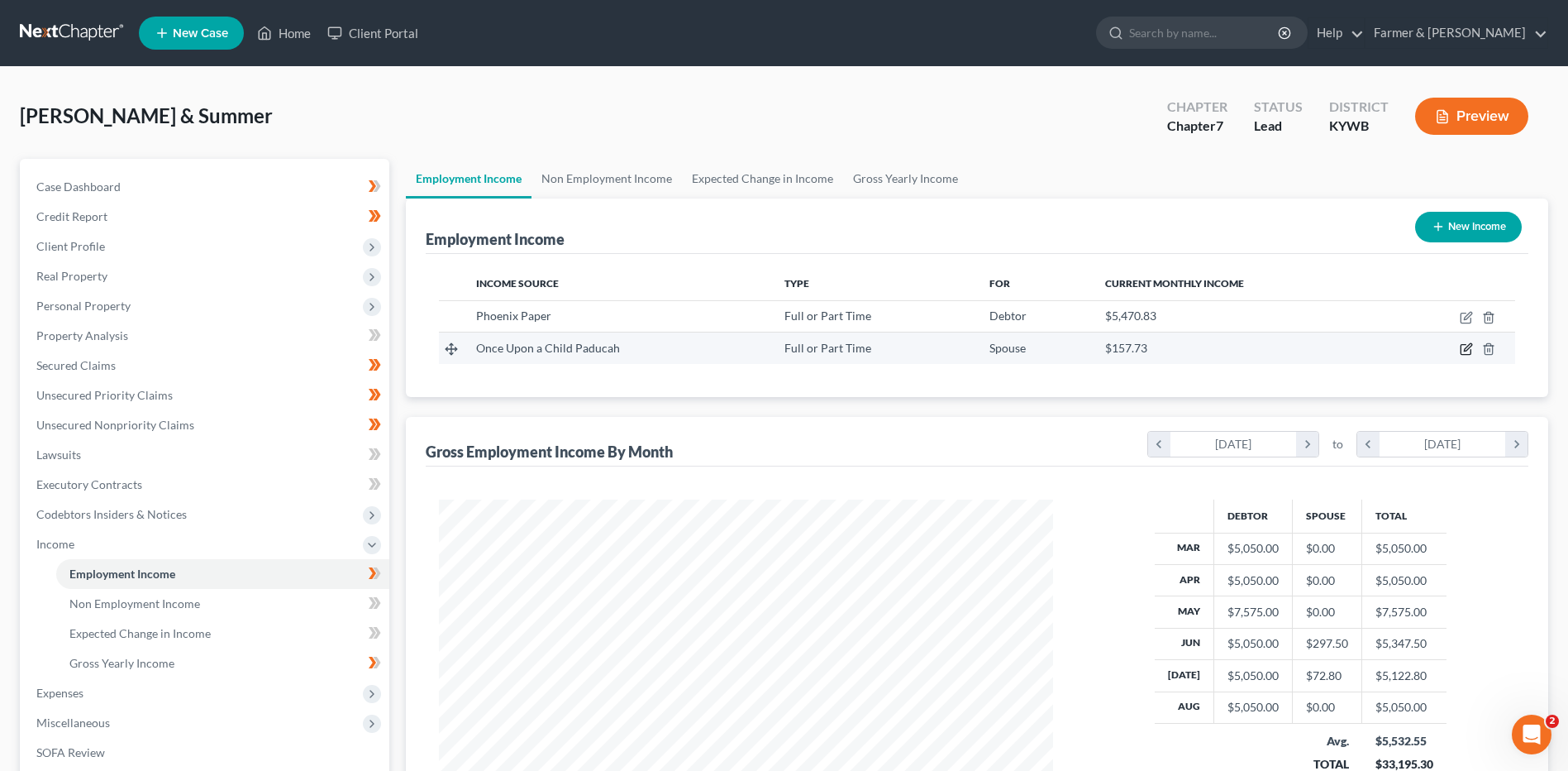
click at [1468, 352] on icon "button" at bounding box center [1466, 349] width 13 height 13
select select "0"
select select "18"
select select "2"
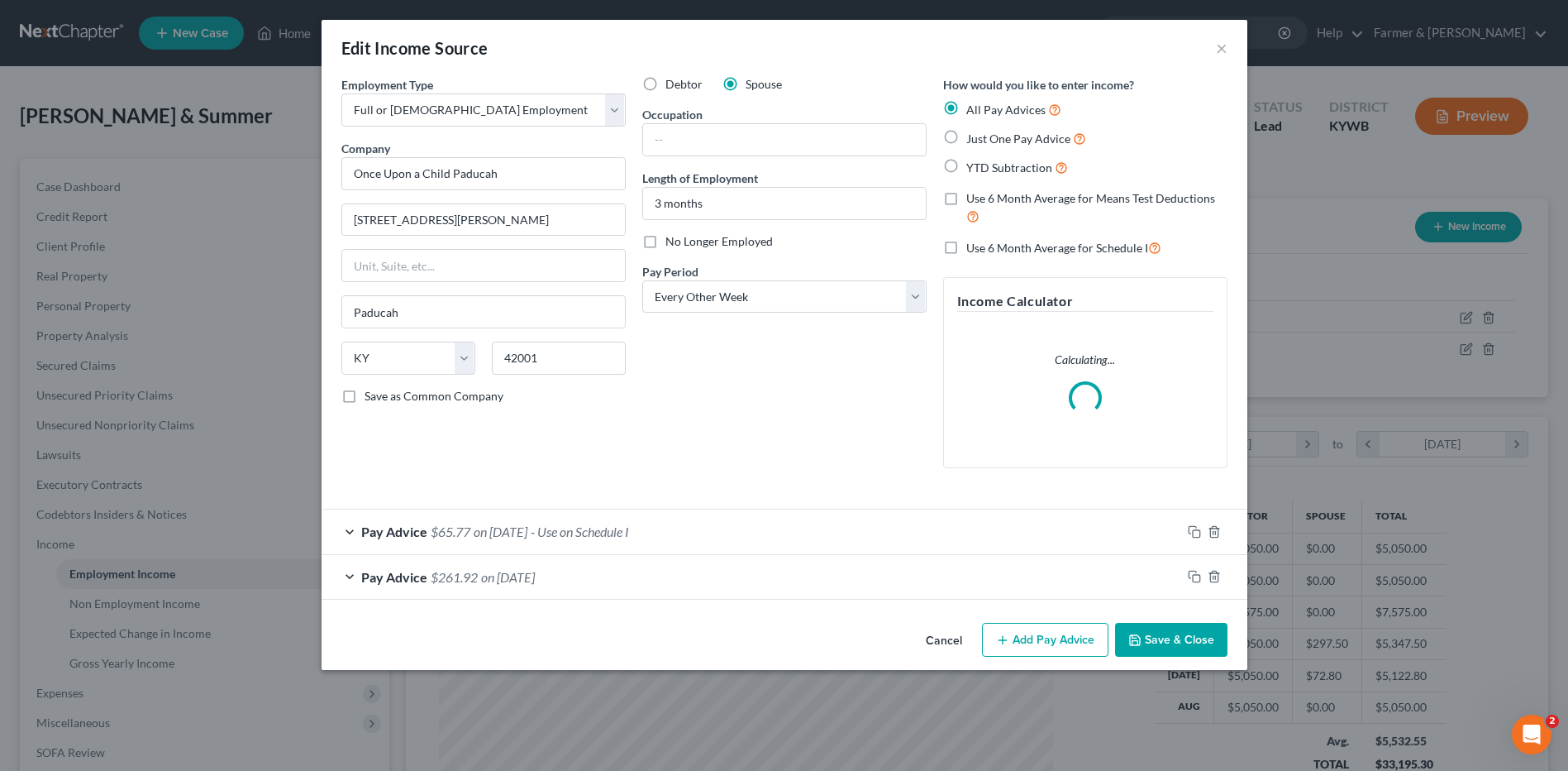
scroll to position [309, 652]
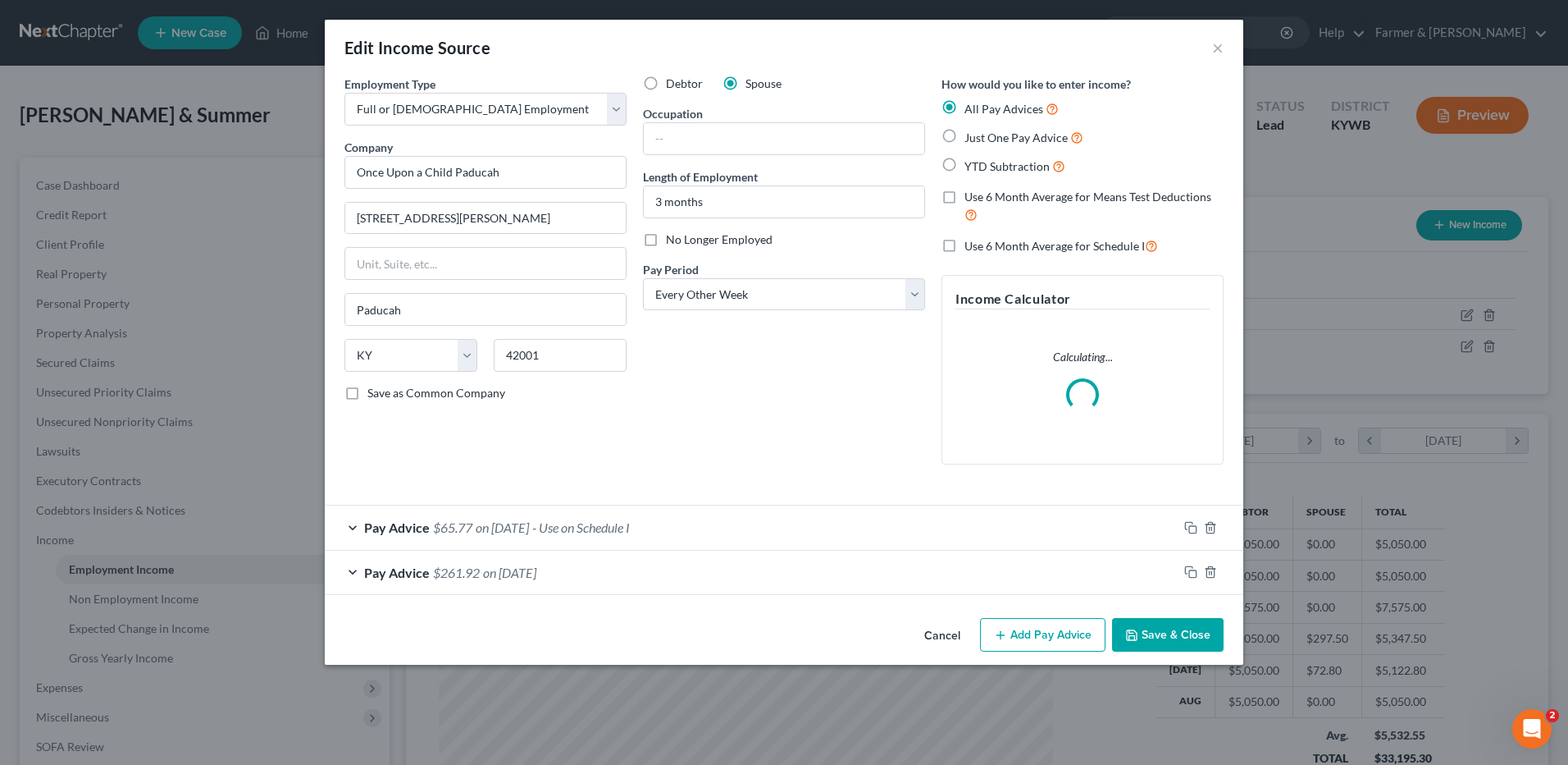
click at [666, 238] on label "No Longer Employed" at bounding box center [719, 240] width 106 height 16
click at [672, 238] on input "No Longer Employed" at bounding box center [678, 237] width 11 height 11
checkbox input "true"
drag, startPoint x: 1190, startPoint y: 638, endPoint x: 1563, endPoint y: 600, distance: 374.9
click at [1190, 638] on button "Save & Close" at bounding box center [1168, 635] width 112 height 35
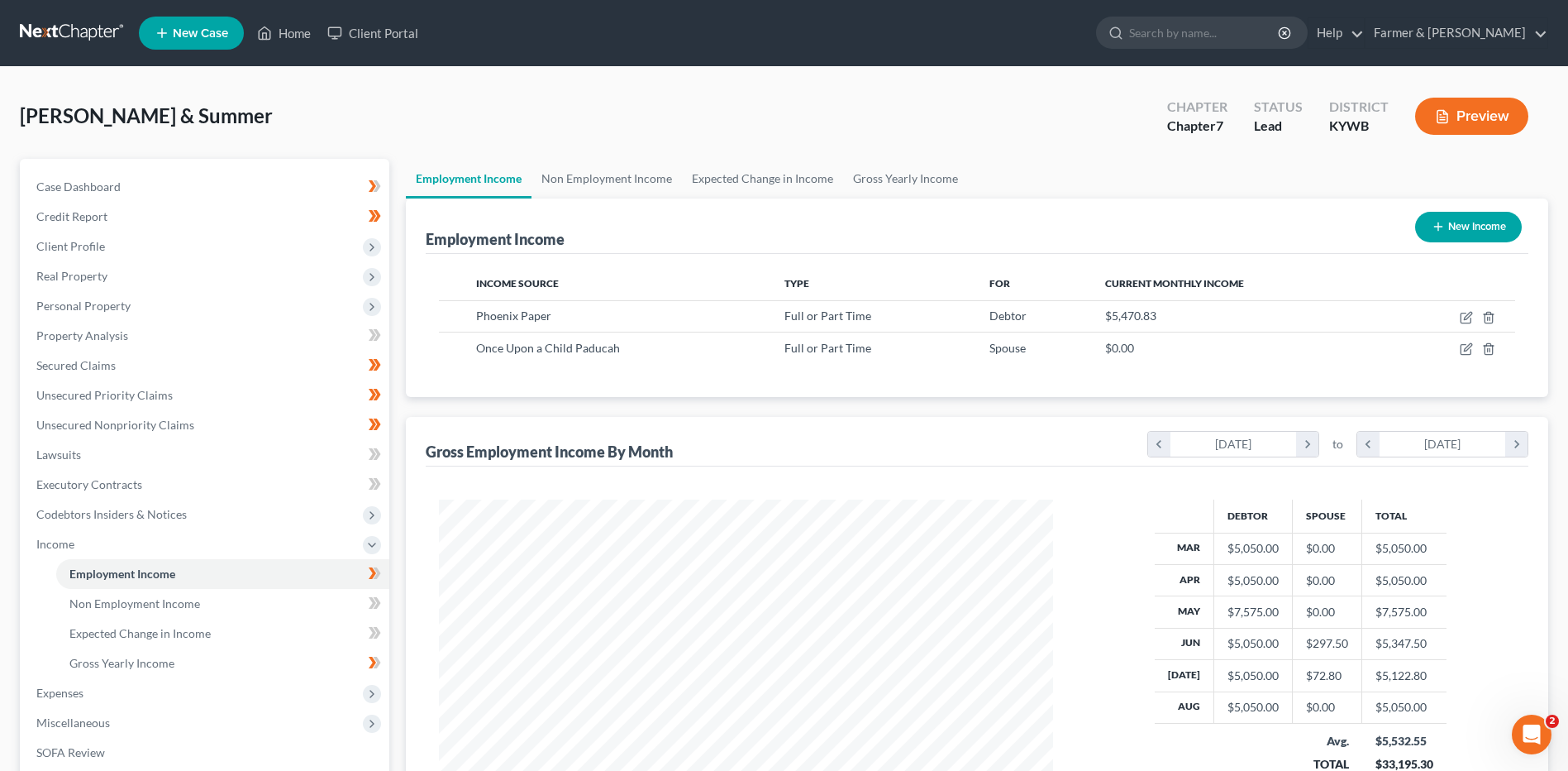
scroll to position [826547, 825797]
click at [88, 702] on span "Expenses" at bounding box center [206, 693] width 366 height 30
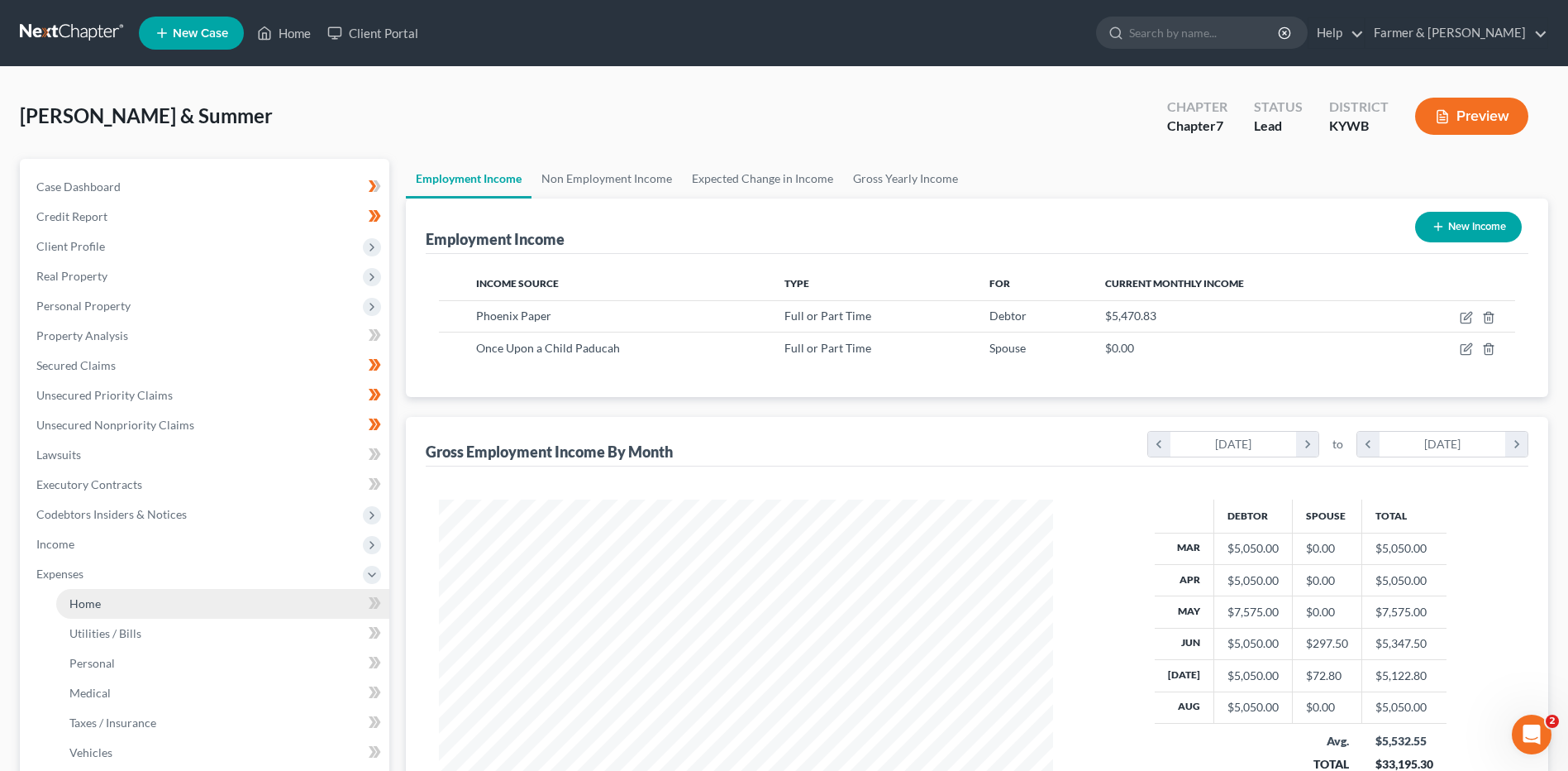
click at [129, 597] on link "Home" at bounding box center [222, 604] width 333 height 30
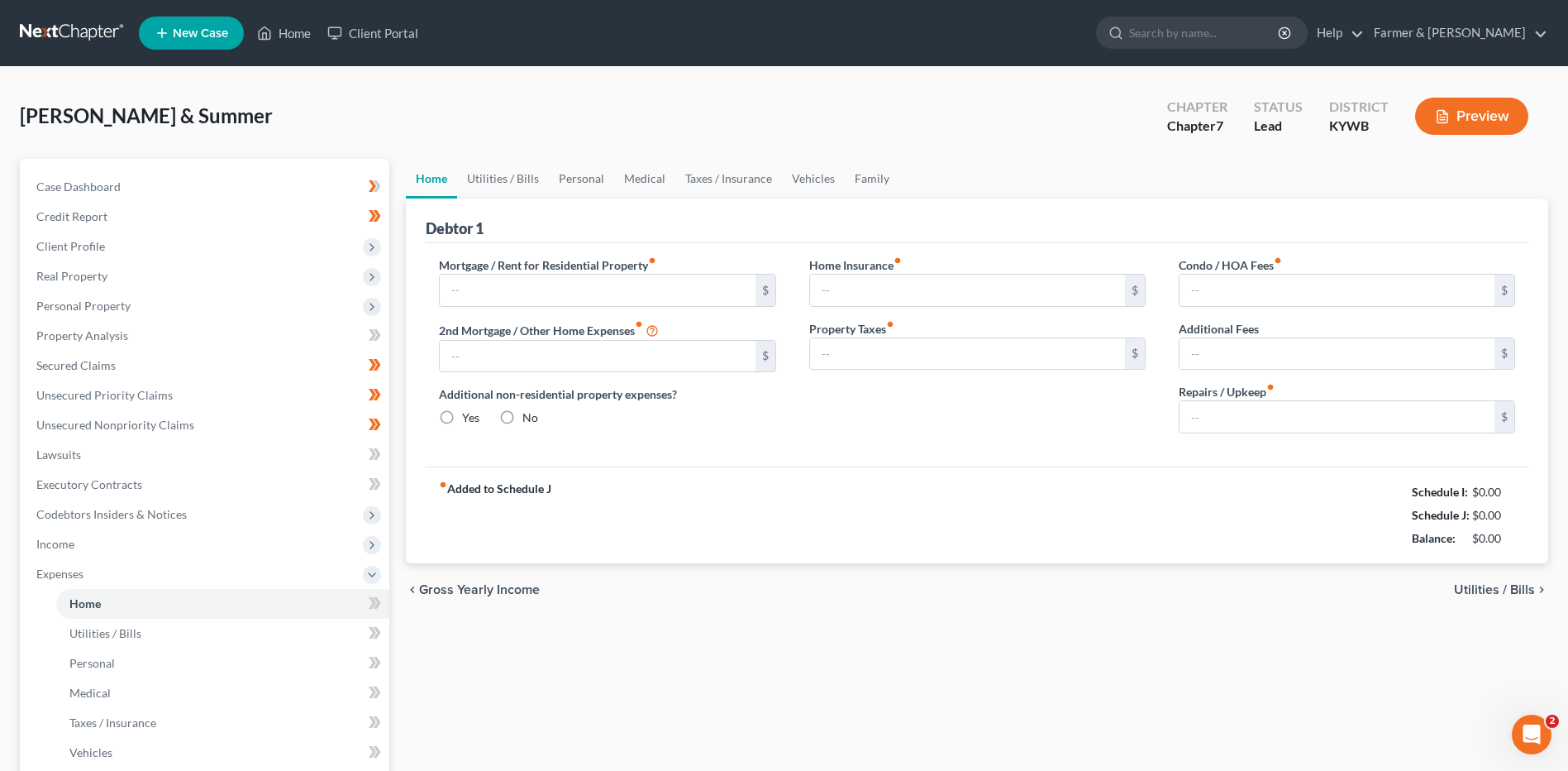
type input "1,307.00"
type input "0.00"
radio input "true"
type input "0.00"
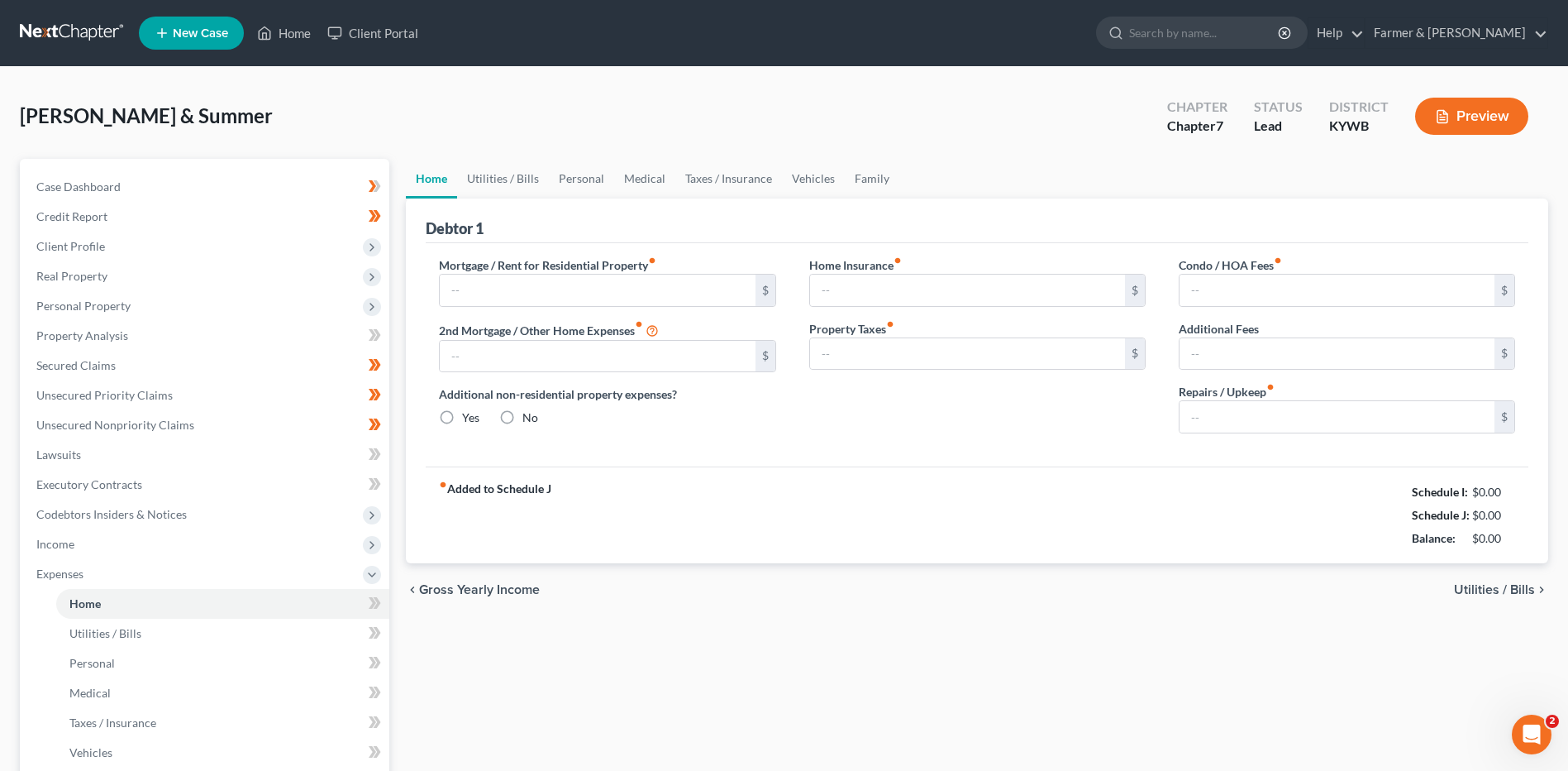
type input "0.00"
click at [1266, 423] on input "50.00" at bounding box center [1336, 416] width 315 height 31
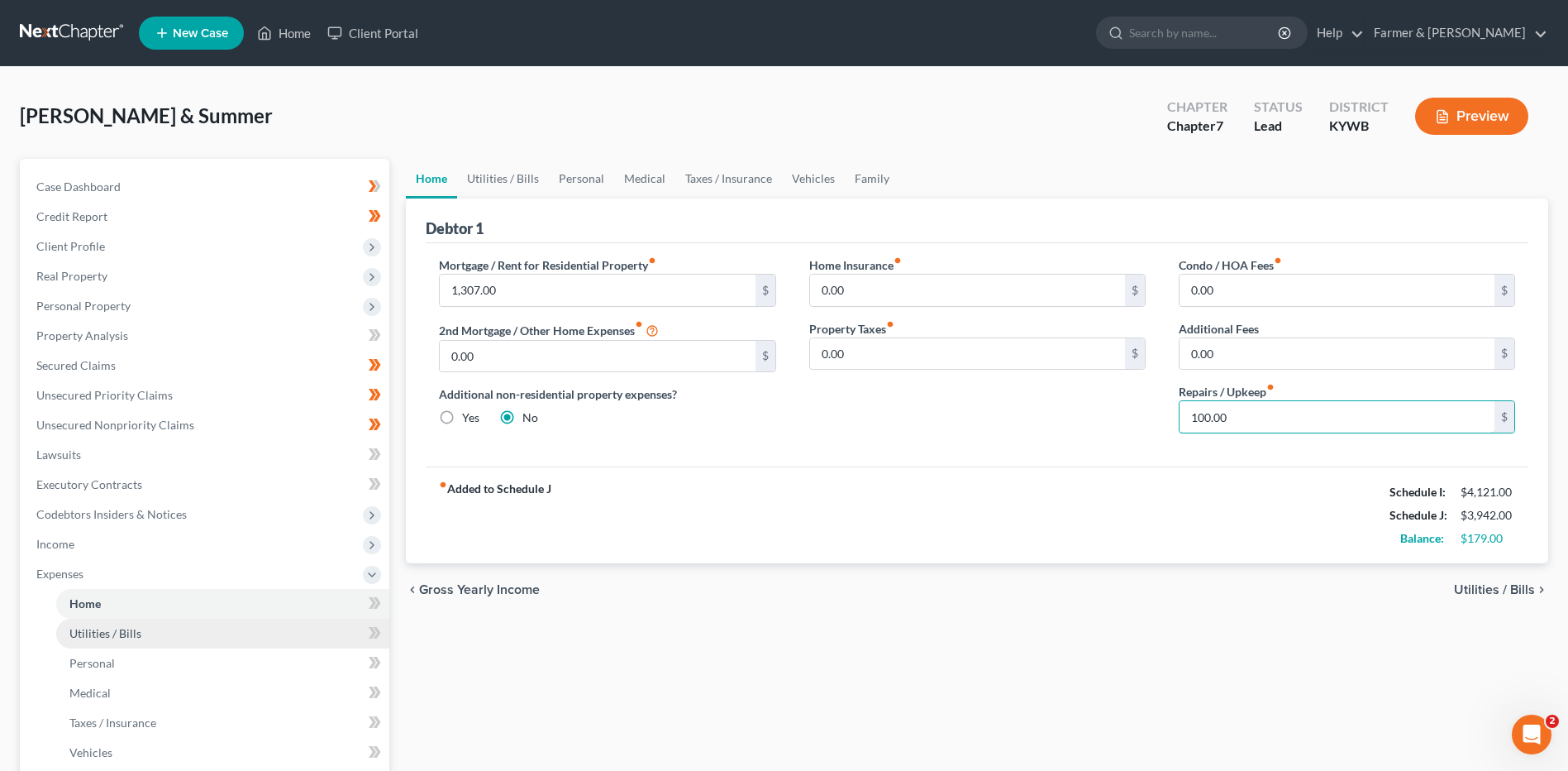
type input "100.00"
click at [125, 630] on span "Utilities / Bills" at bounding box center [105, 632] width 72 height 14
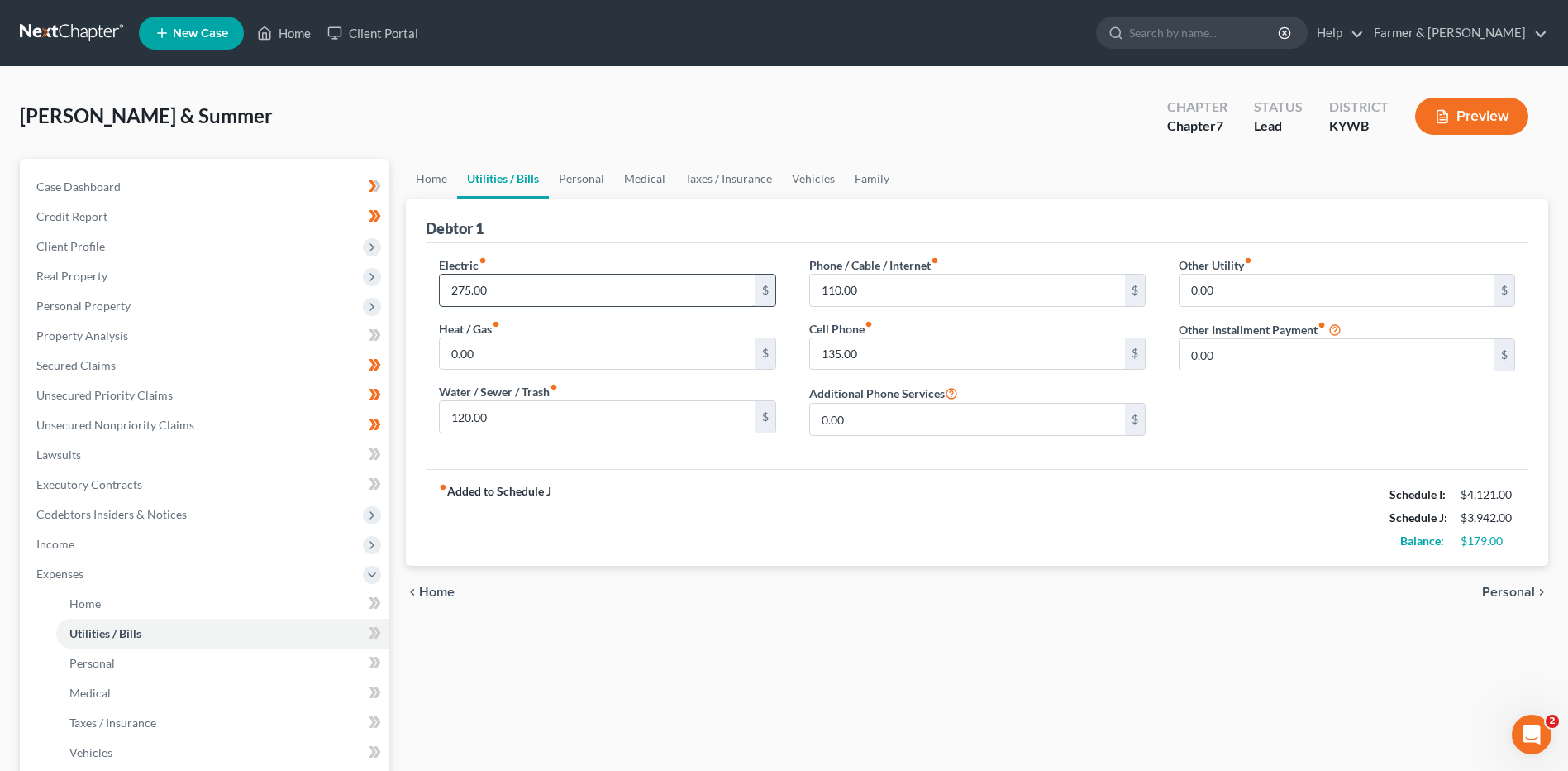
click at [515, 290] on input "275.00" at bounding box center [596, 290] width 315 height 31
type input "300.00"
click at [118, 657] on link "Personal" at bounding box center [222, 663] width 333 height 30
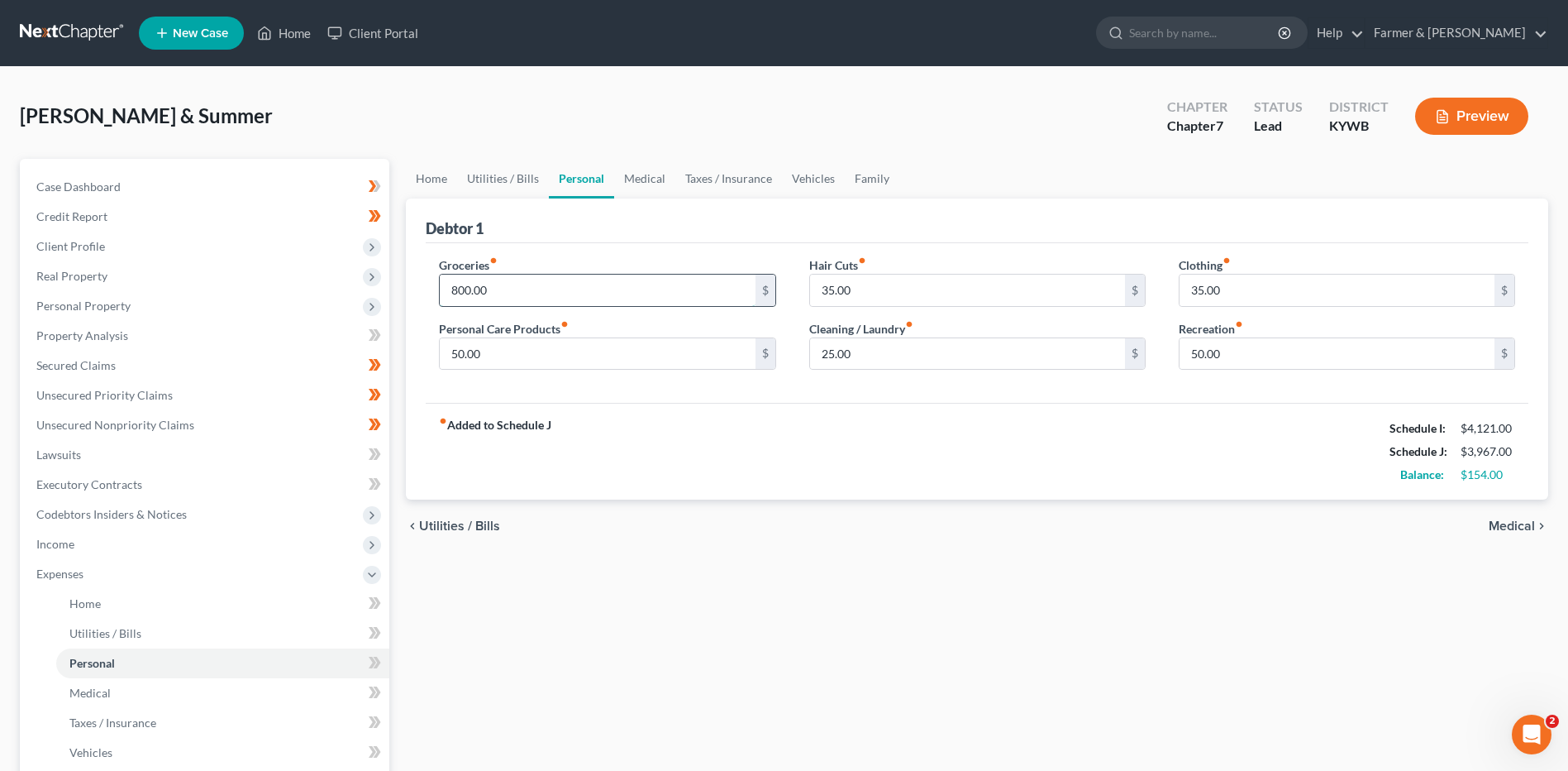
click at [514, 291] on input "800.00" at bounding box center [596, 290] width 315 height 31
type input "850.00"
type input "65.00"
type input "45.00"
type input "35.00"
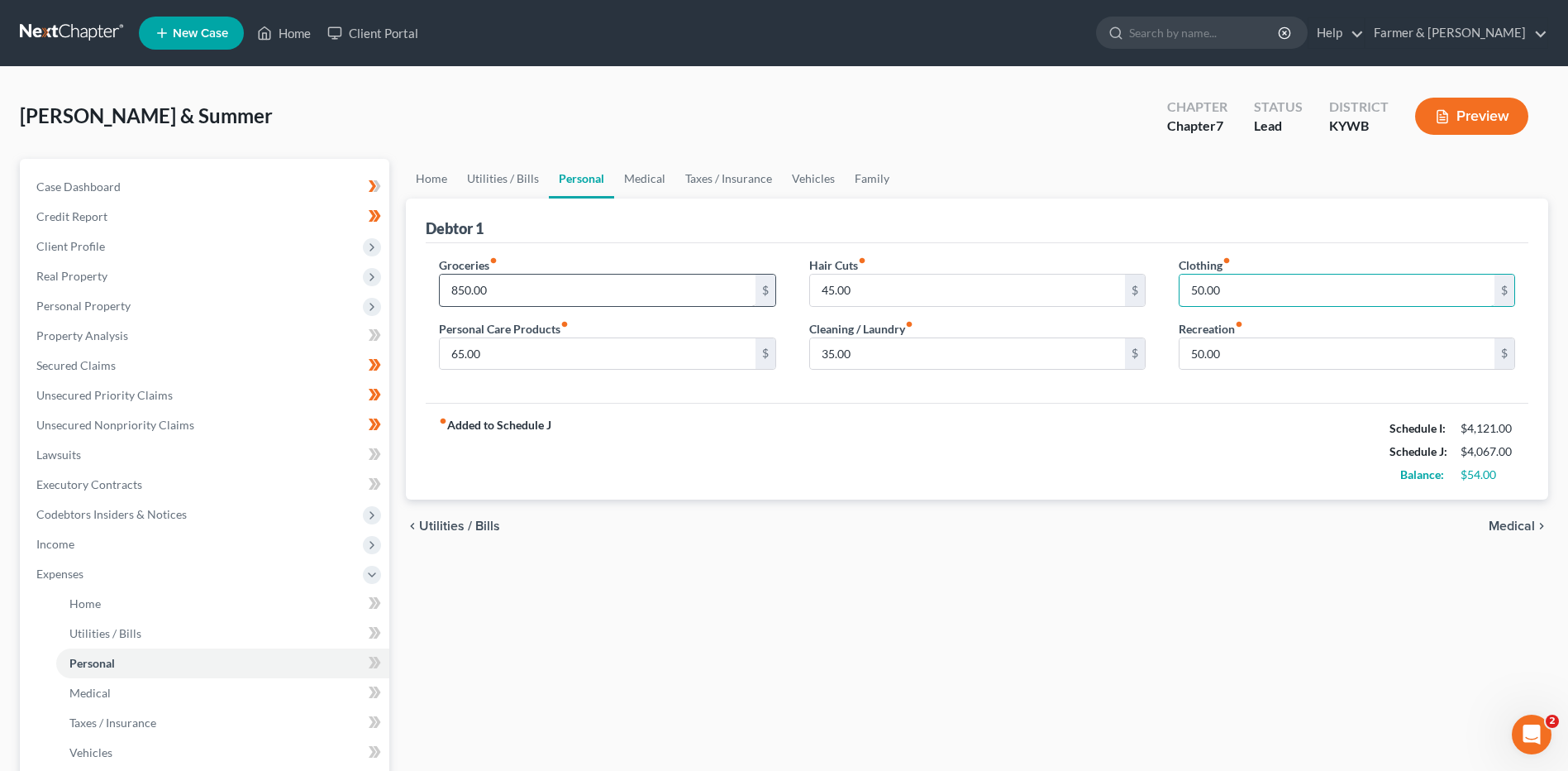
type input "50.00"
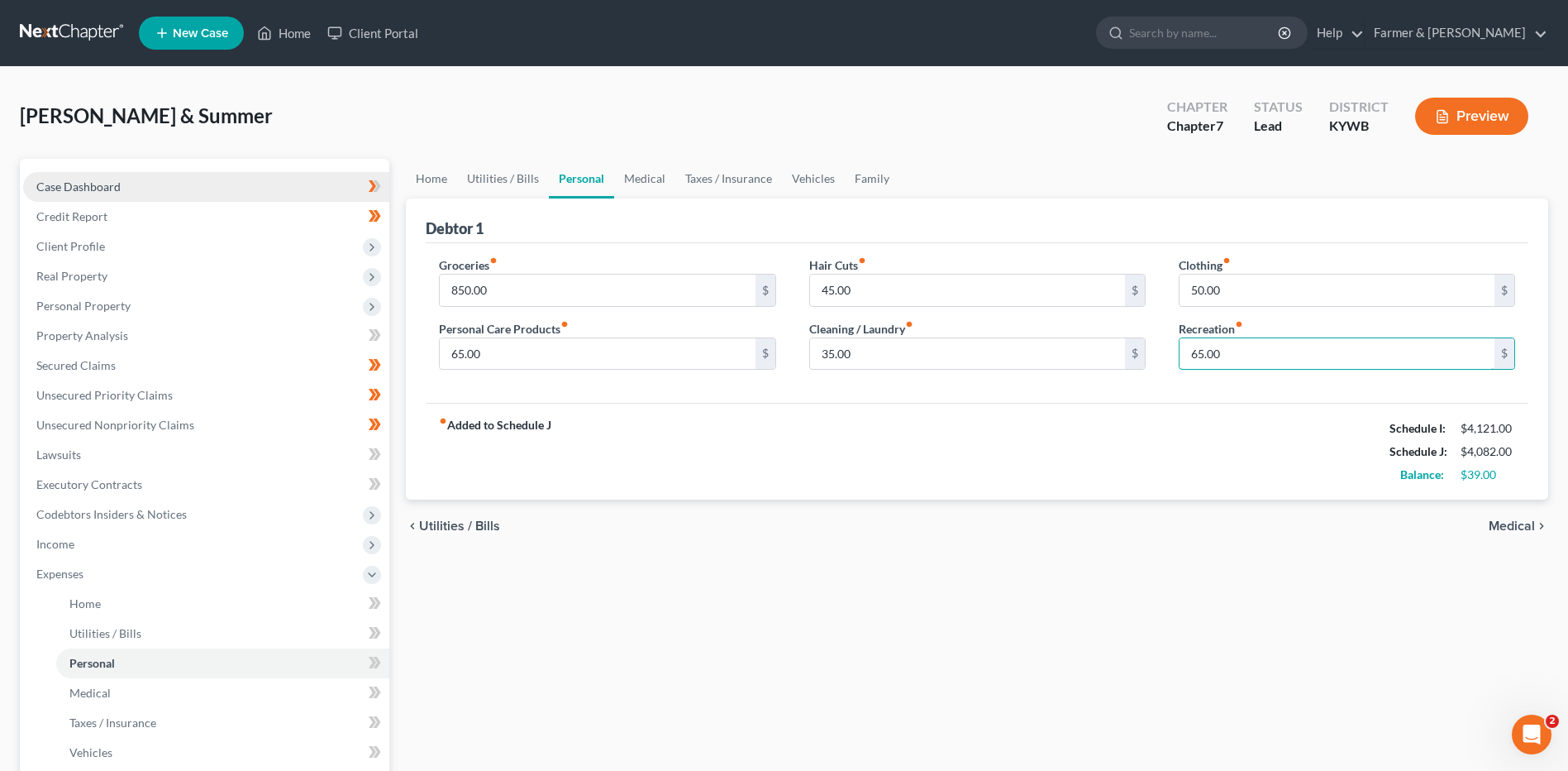
type input "65.00"
click at [257, 184] on link "Case Dashboard" at bounding box center [206, 187] width 366 height 30
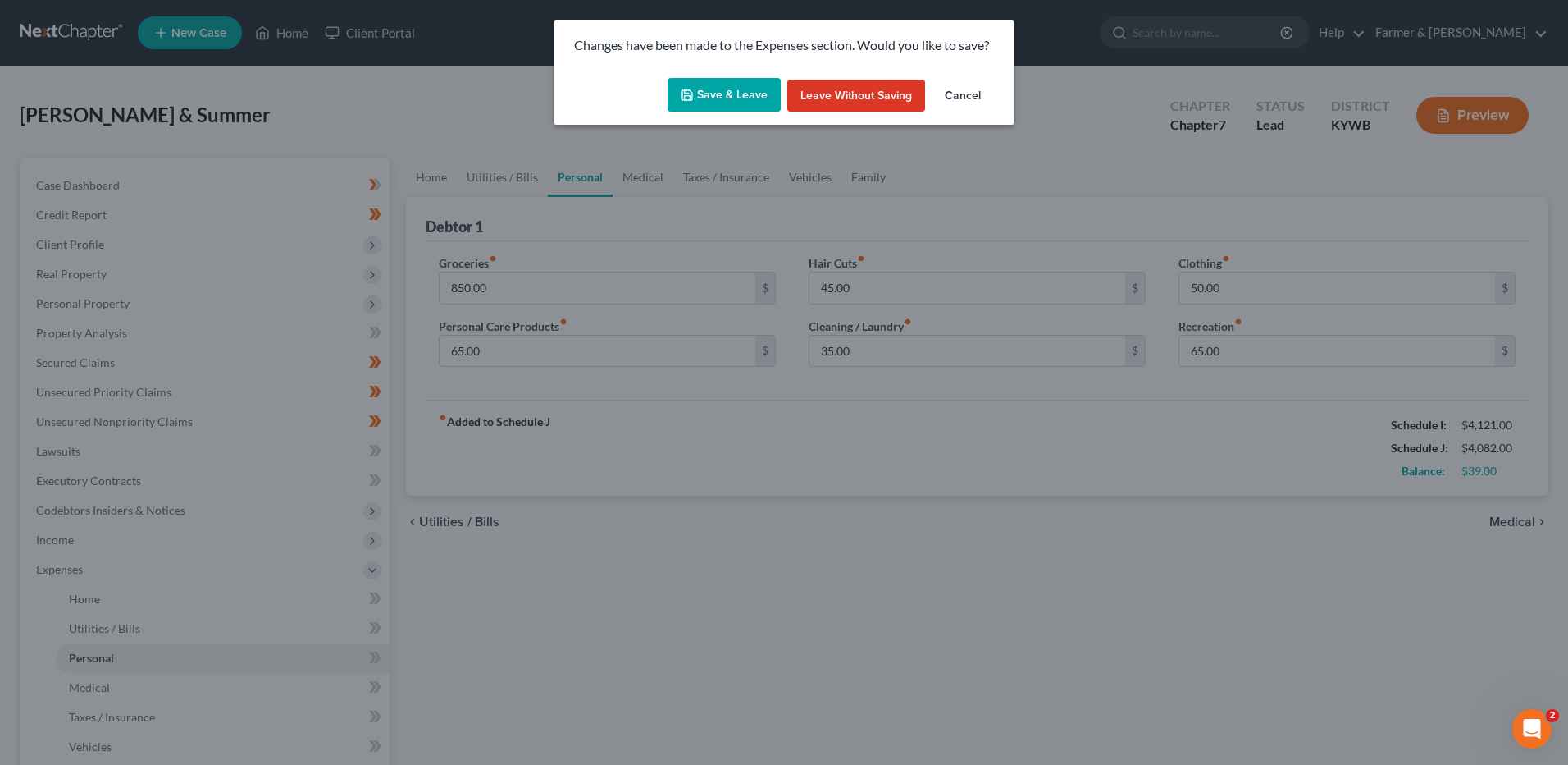
click at [708, 101] on button "Save & Leave" at bounding box center [724, 95] width 114 height 35
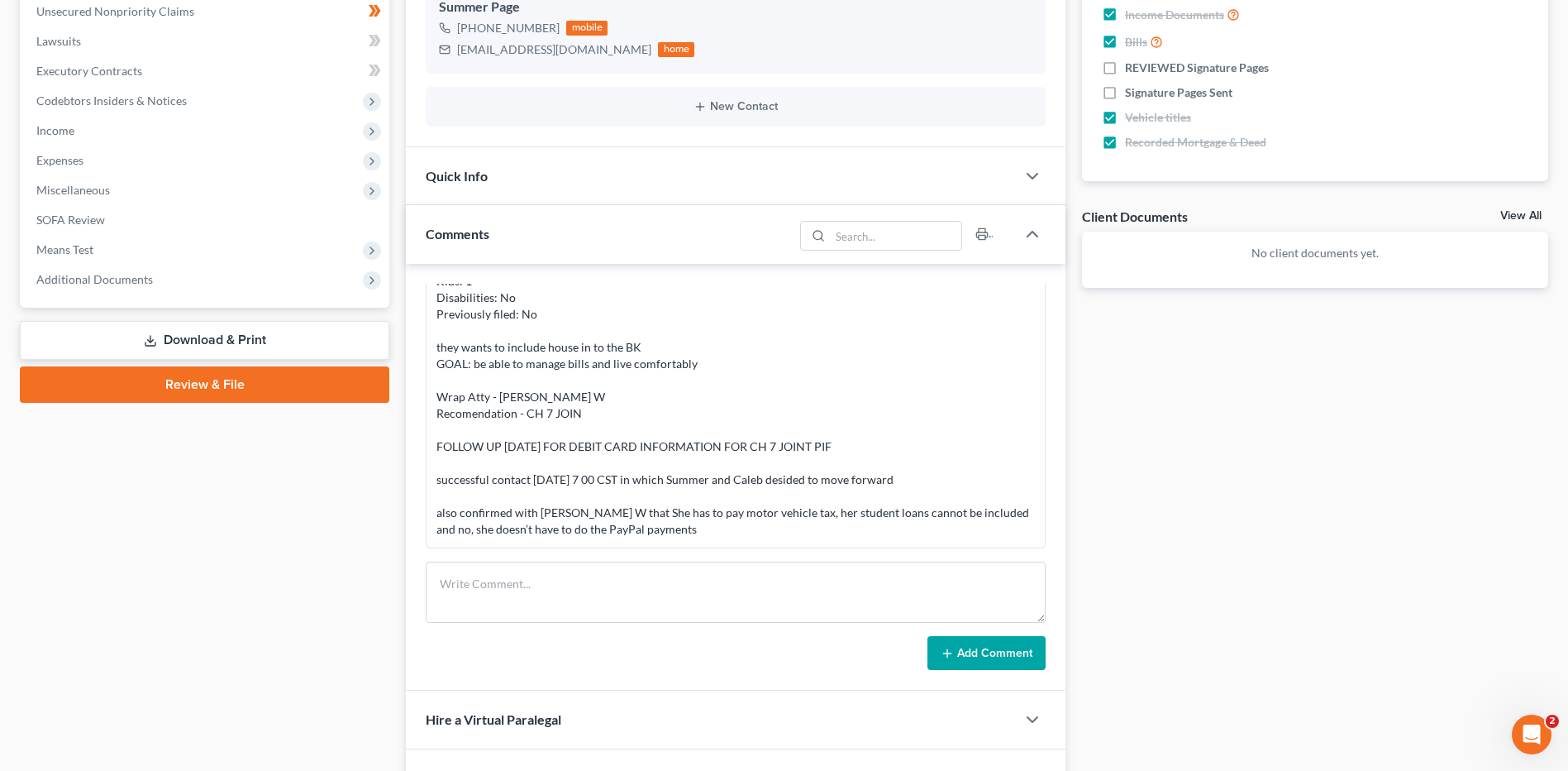
scroll to position [248, 0]
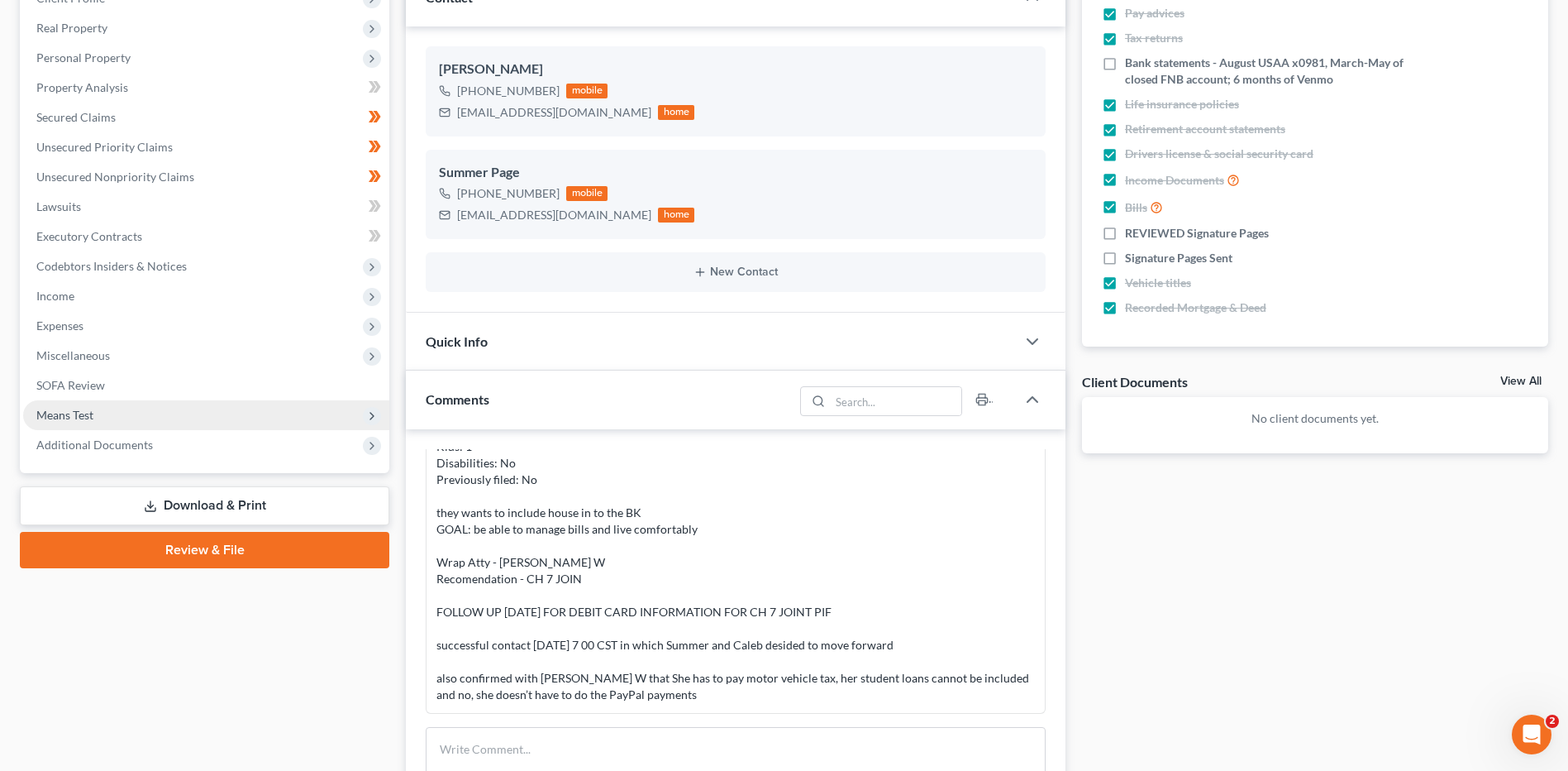
click at [123, 416] on span "Means Test" at bounding box center [206, 415] width 366 height 30
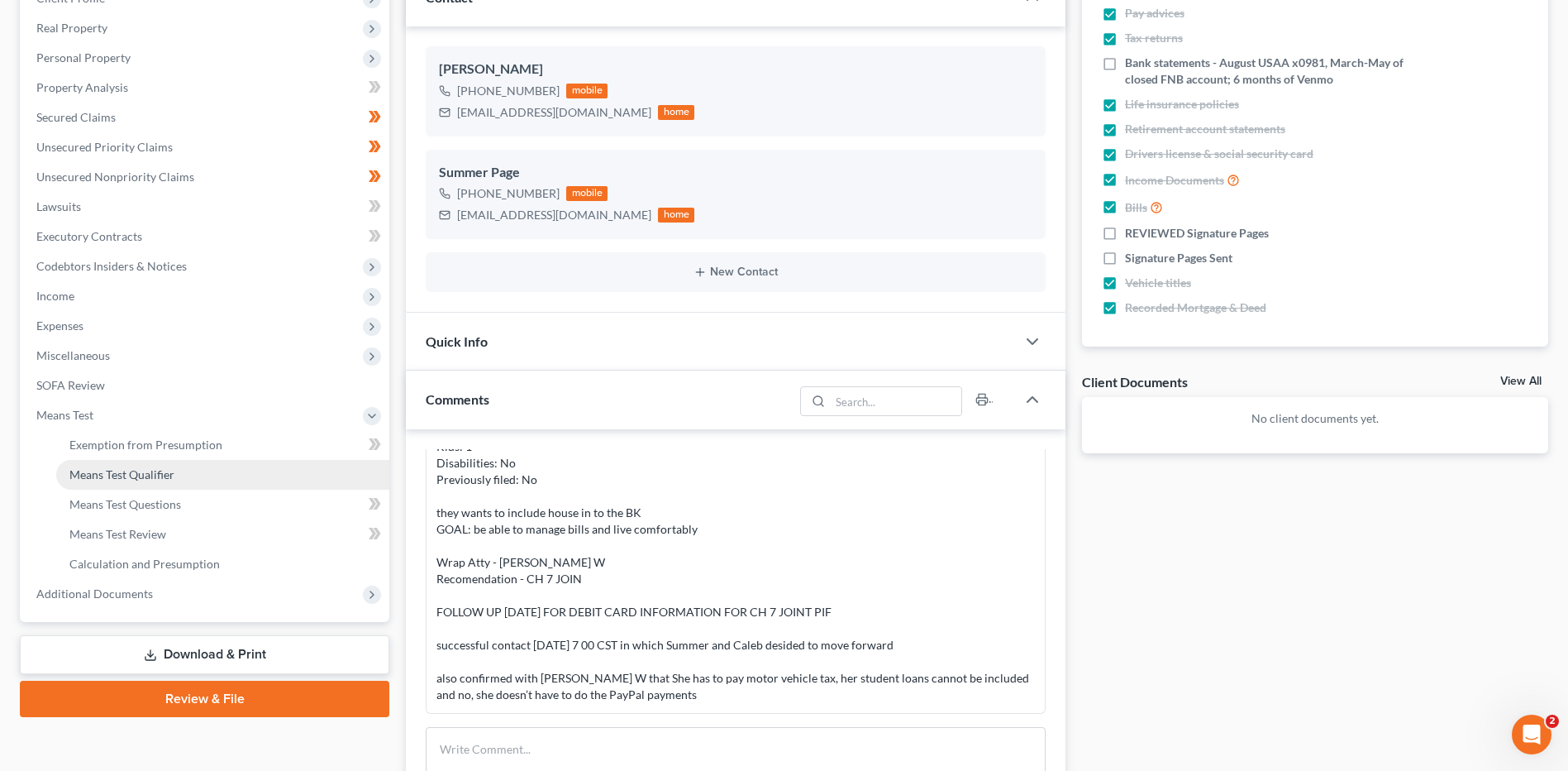
click at [137, 464] on link "Means Test Qualifier" at bounding box center [222, 475] width 333 height 30
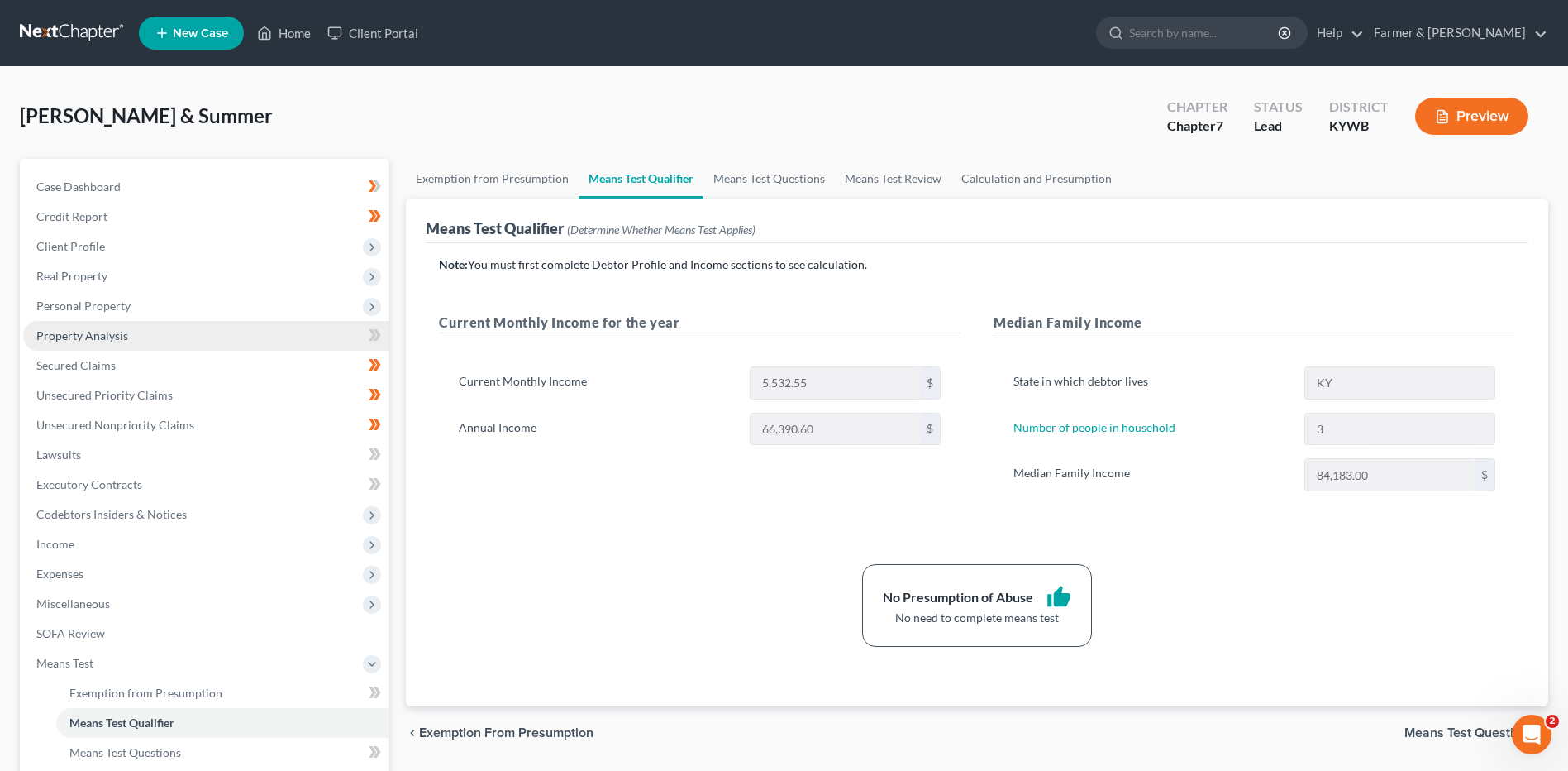
drag, startPoint x: 184, startPoint y: 242, endPoint x: 183, endPoint y: 324, distance: 82.0
click at [184, 242] on span "Client Profile" at bounding box center [206, 247] width 366 height 30
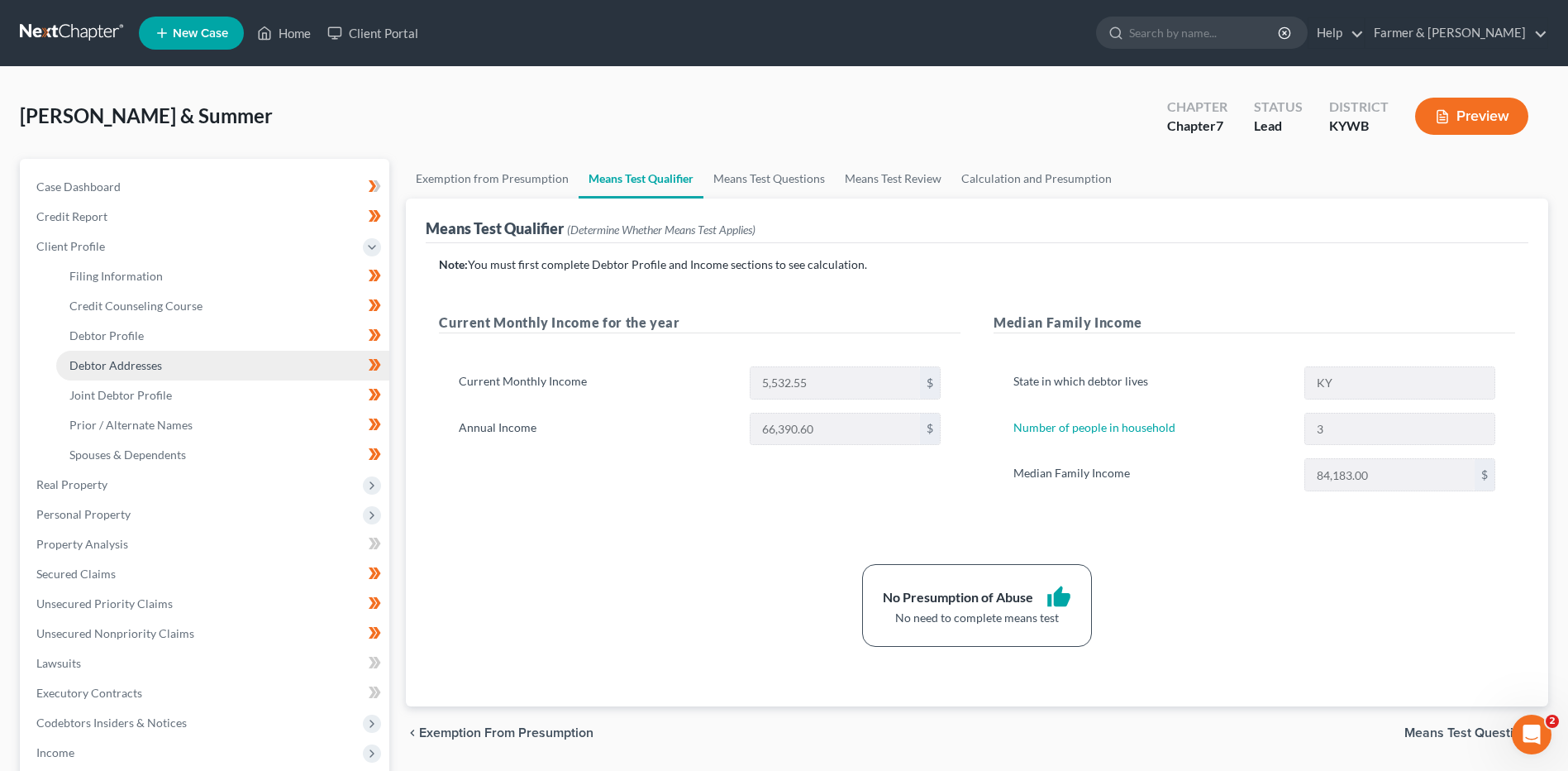
click at [178, 363] on link "Debtor Addresses" at bounding box center [222, 366] width 333 height 30
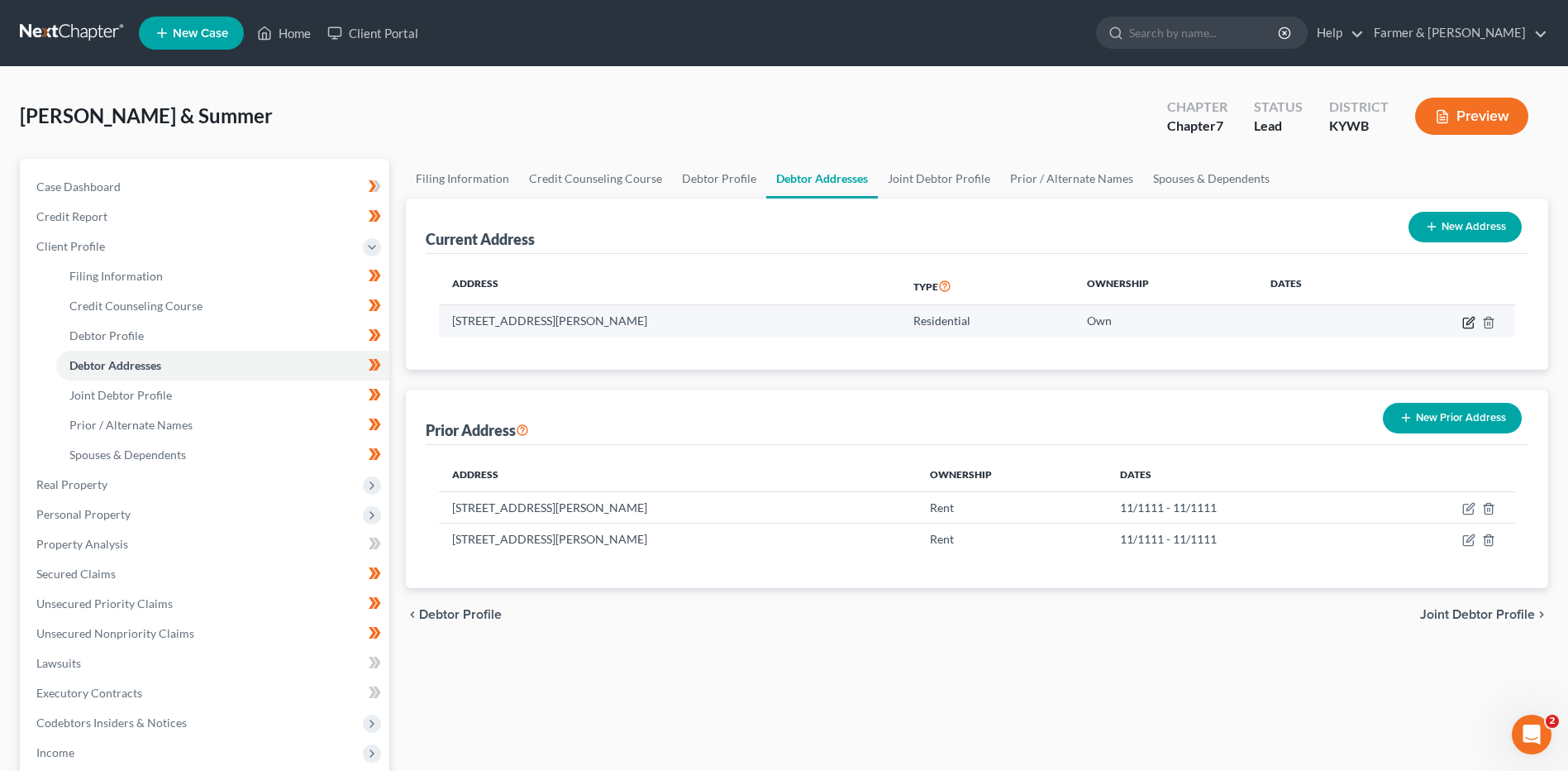
click at [1466, 319] on icon "button" at bounding box center [1468, 322] width 13 height 13
select select "18"
select select "3"
select select "0"
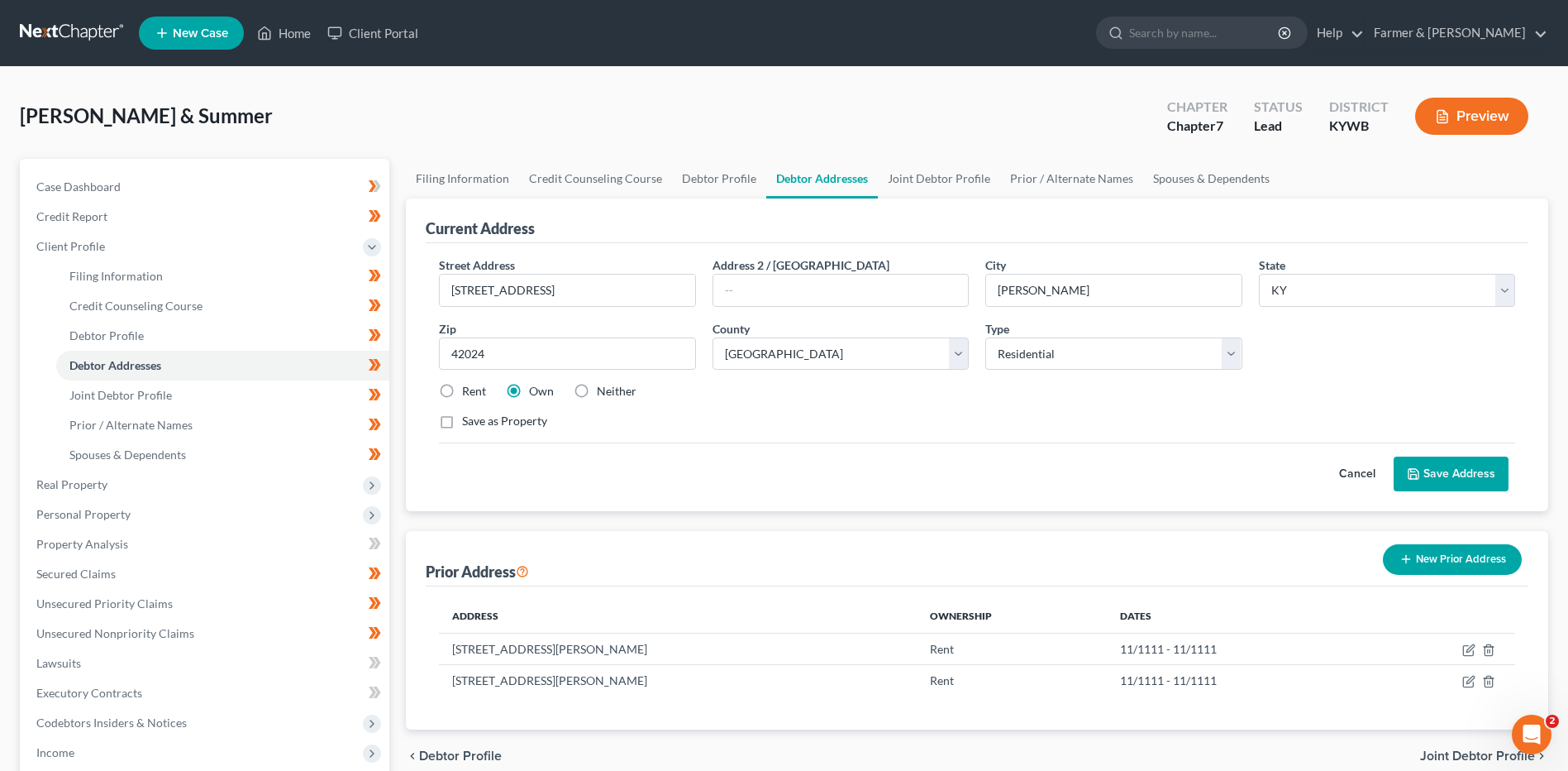
click at [1354, 472] on button "Cancel" at bounding box center [1357, 474] width 73 height 33
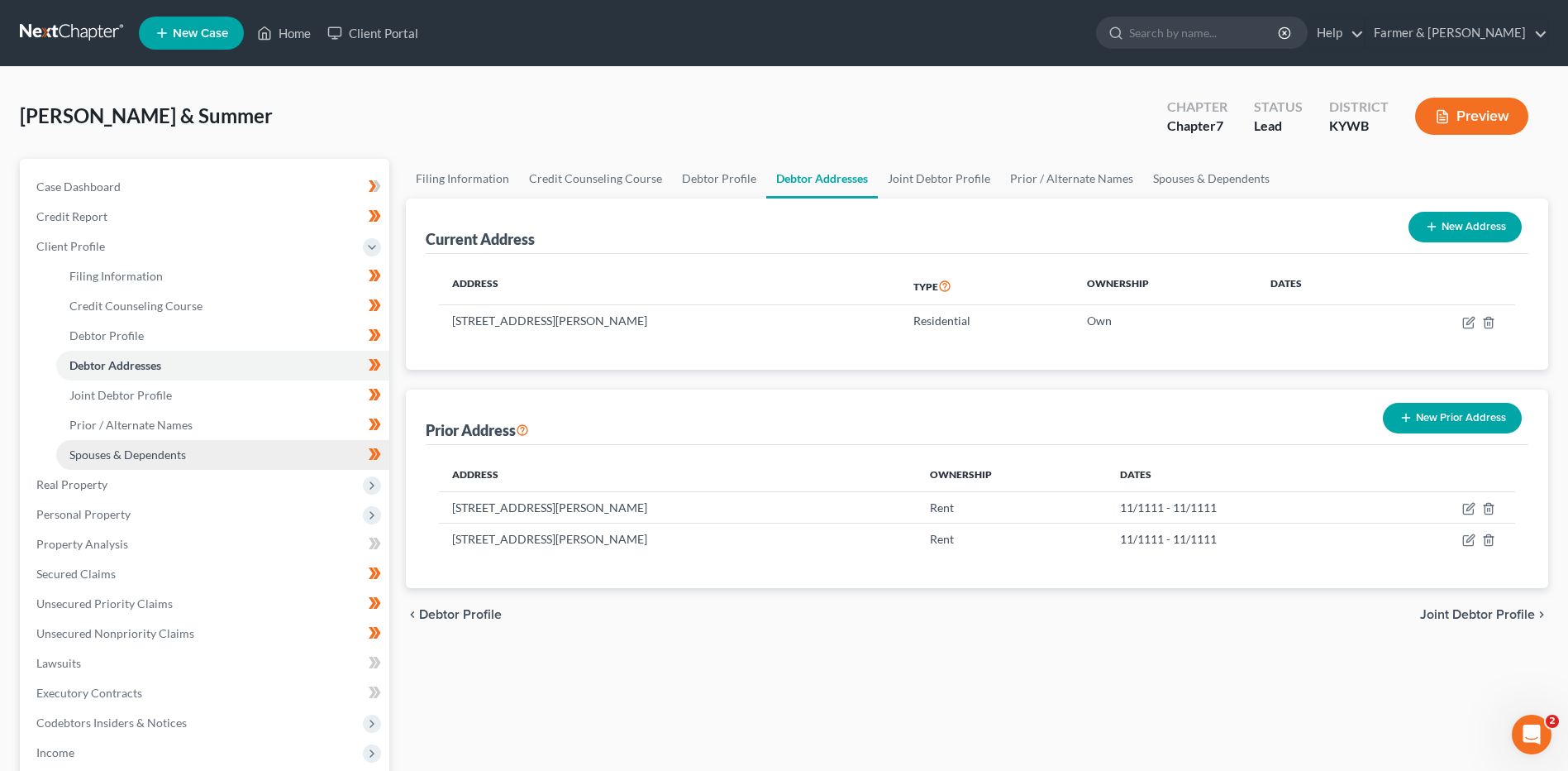
drag, startPoint x: 99, startPoint y: 507, endPoint x: 156, endPoint y: 458, distance: 75.2
click at [99, 507] on span "Personal Property" at bounding box center [83, 513] width 94 height 14
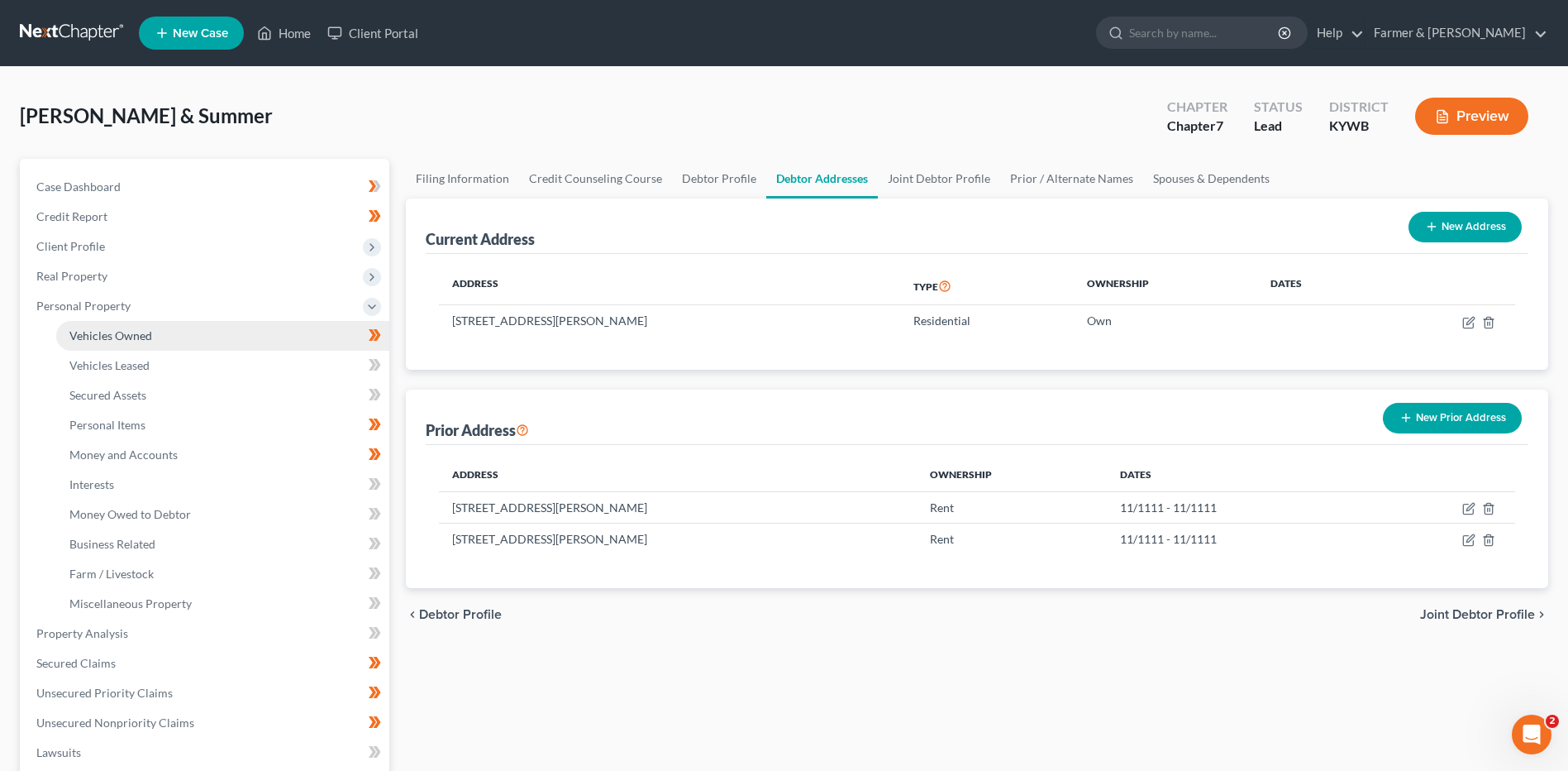
click at [182, 327] on link "Vehicles Owned" at bounding box center [222, 335] width 333 height 30
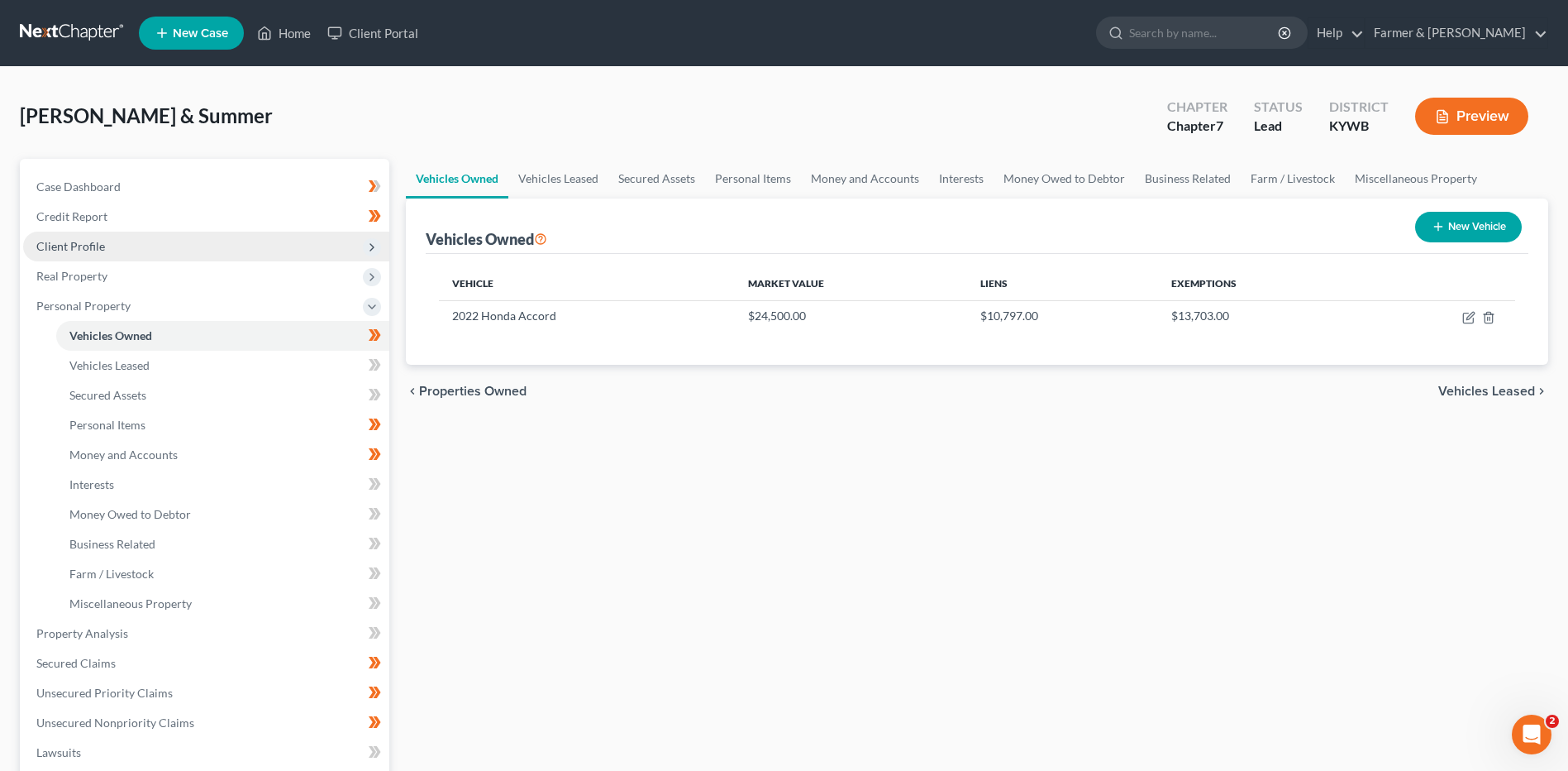
click at [147, 250] on span "Client Profile" at bounding box center [206, 247] width 366 height 30
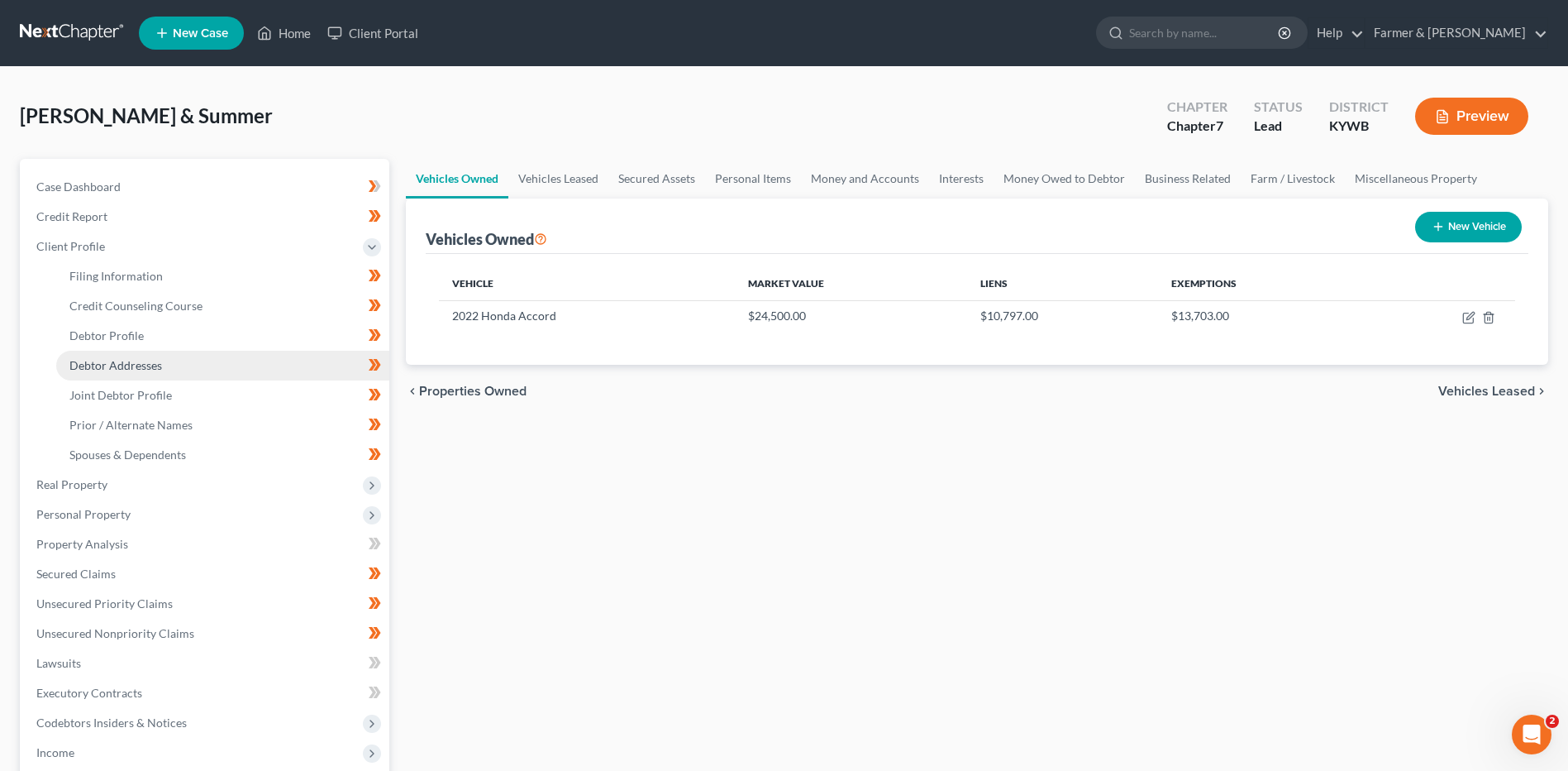
click at [141, 352] on link "Debtor Addresses" at bounding box center [222, 366] width 333 height 30
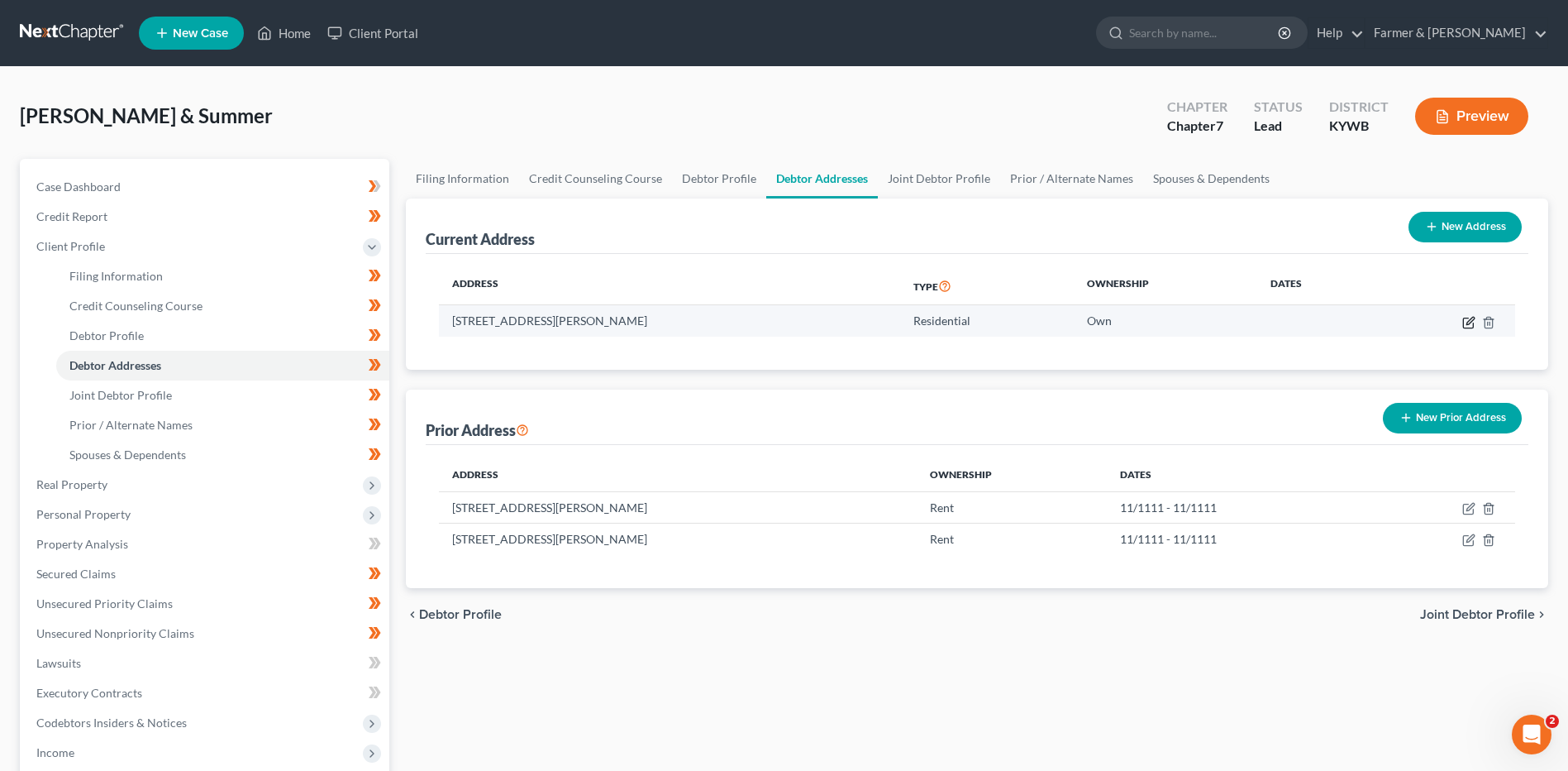
click at [1465, 320] on icon "button" at bounding box center [1468, 322] width 13 height 13
select select "18"
select select "3"
select select "0"
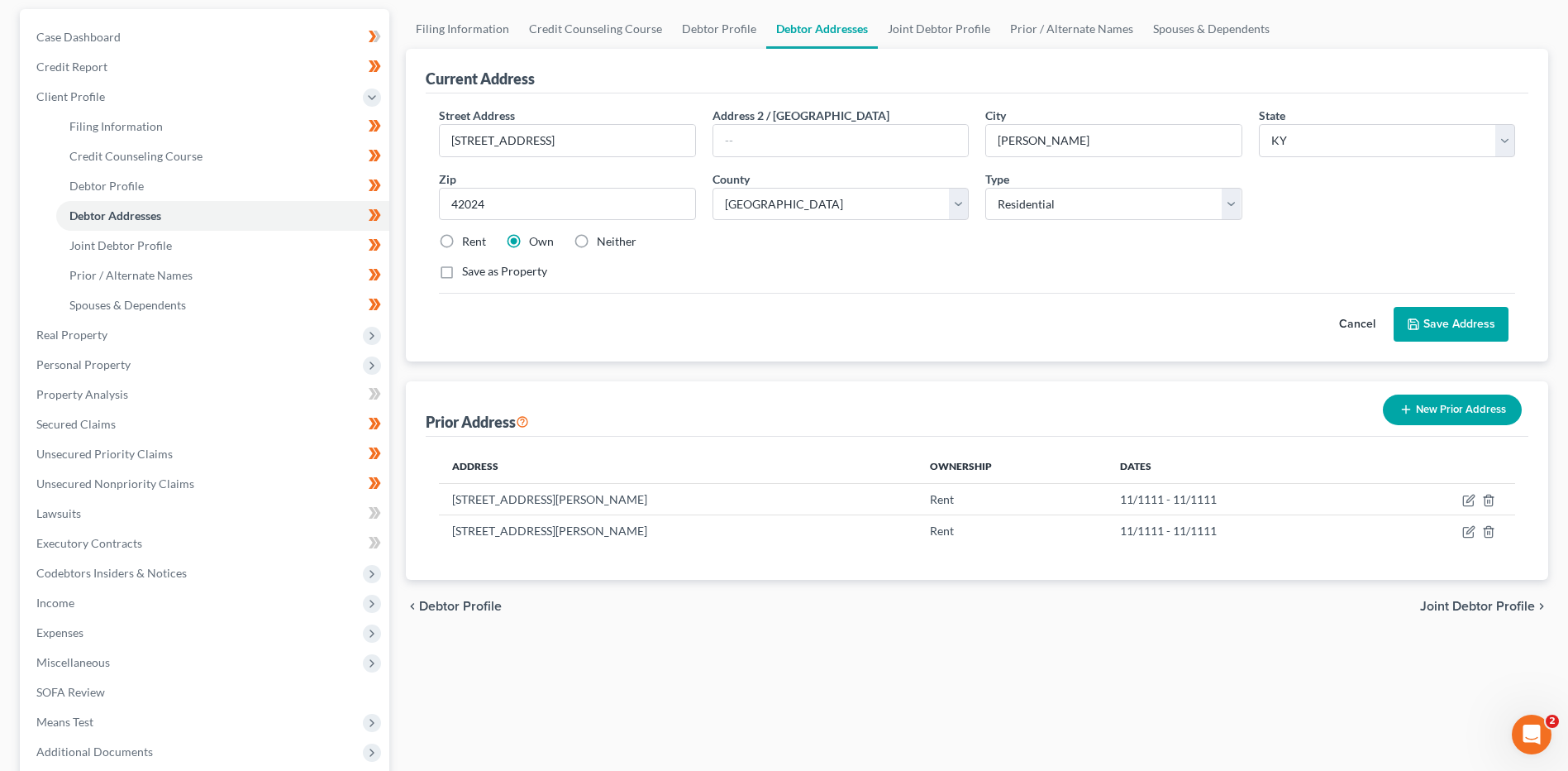
scroll to position [165, 0]
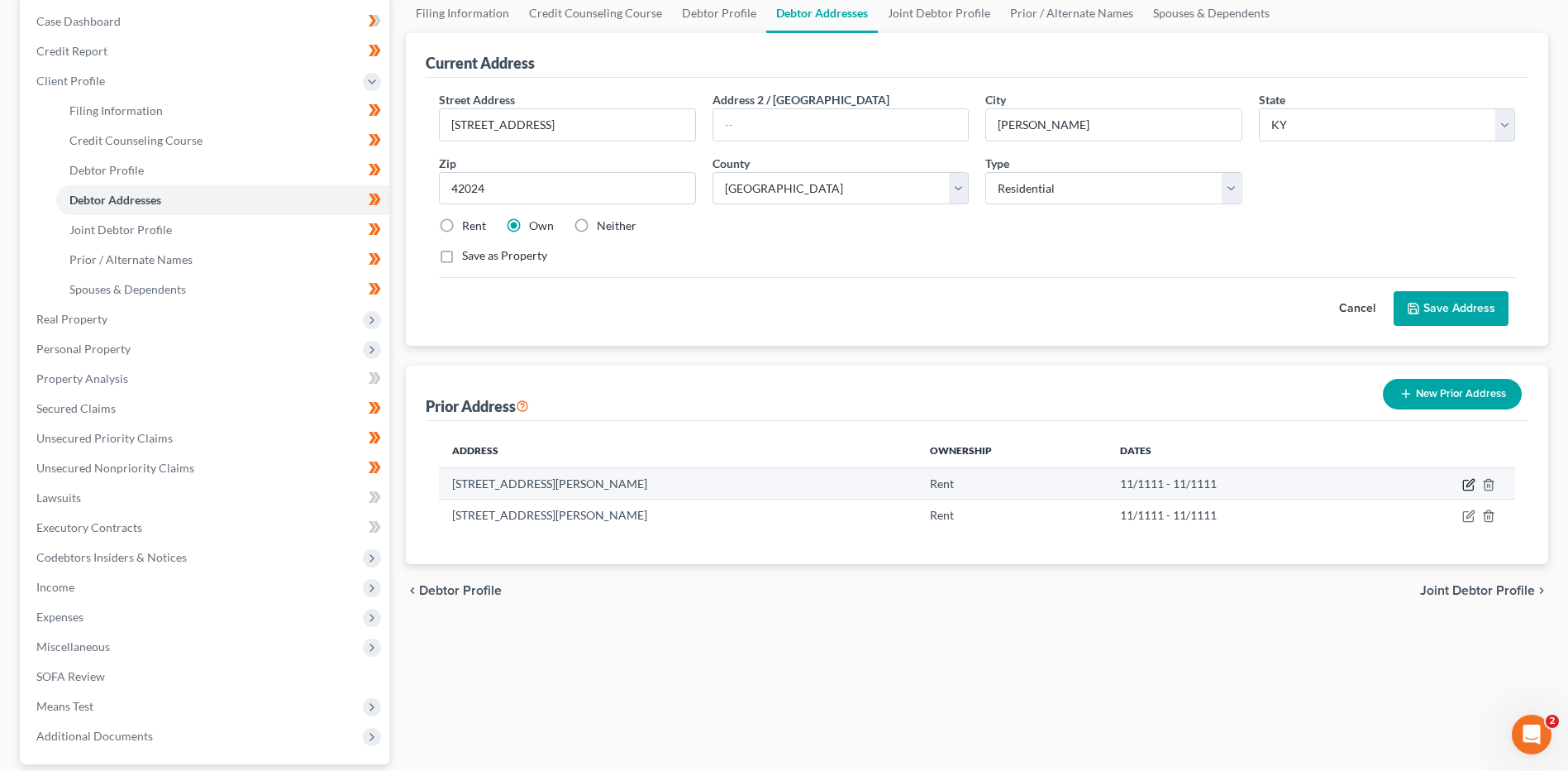
click at [1465, 480] on icon "button" at bounding box center [1467, 485] width 10 height 10
select select "18"
select select "3"
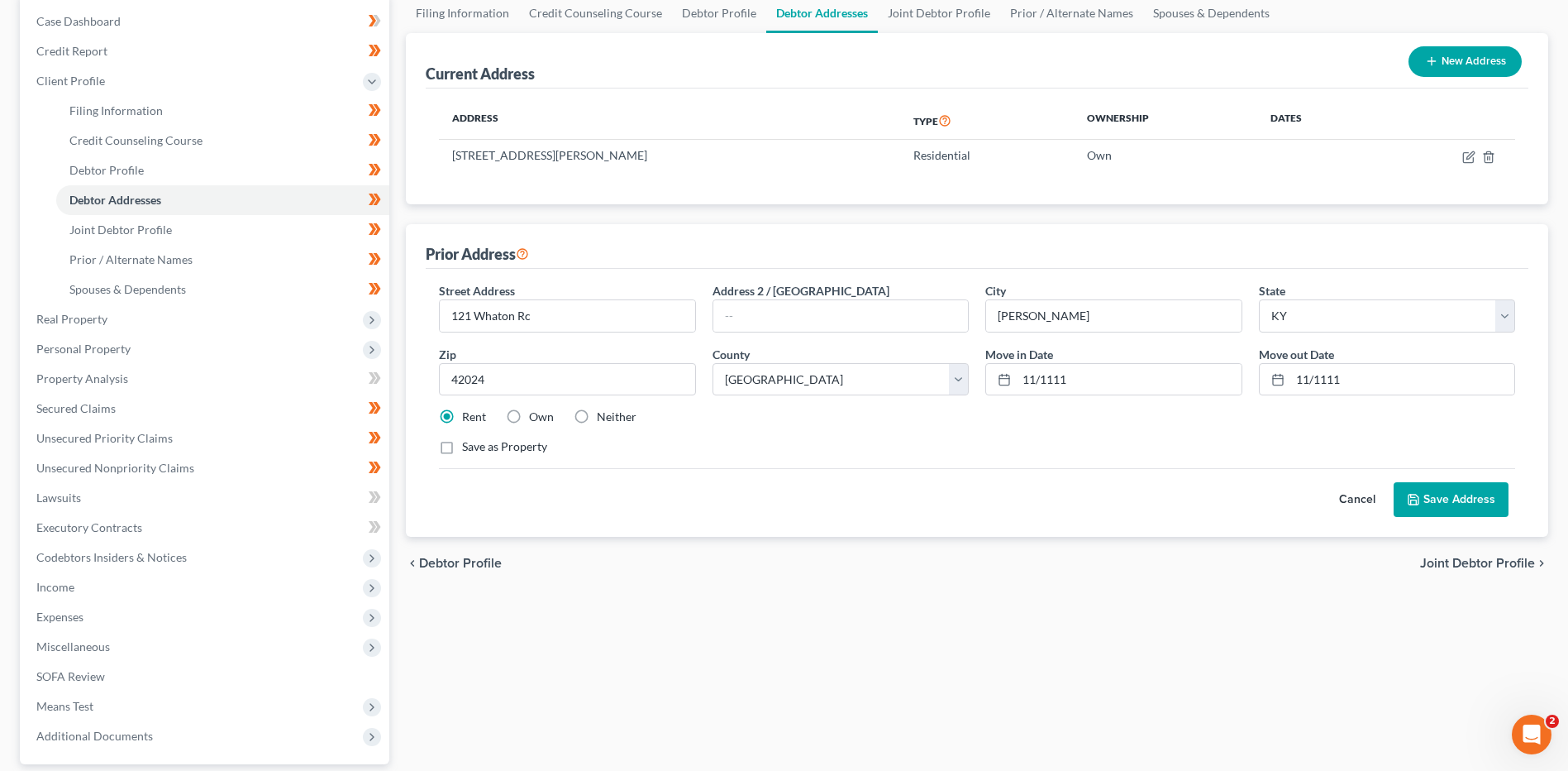
click at [1349, 494] on button "Cancel" at bounding box center [1357, 500] width 73 height 33
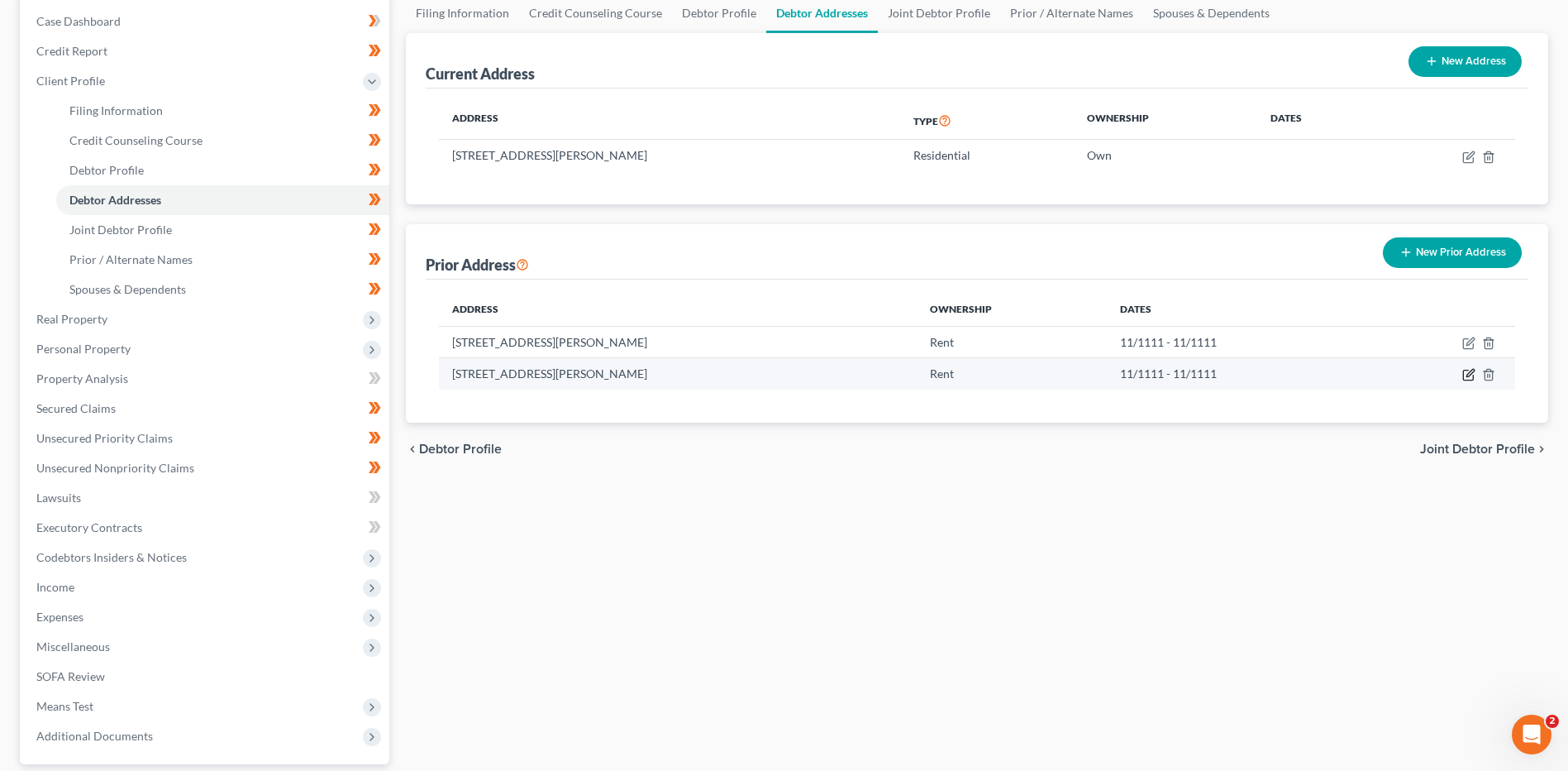
click at [1468, 376] on icon "button" at bounding box center [1468, 374] width 13 height 13
select select "18"
select select "17"
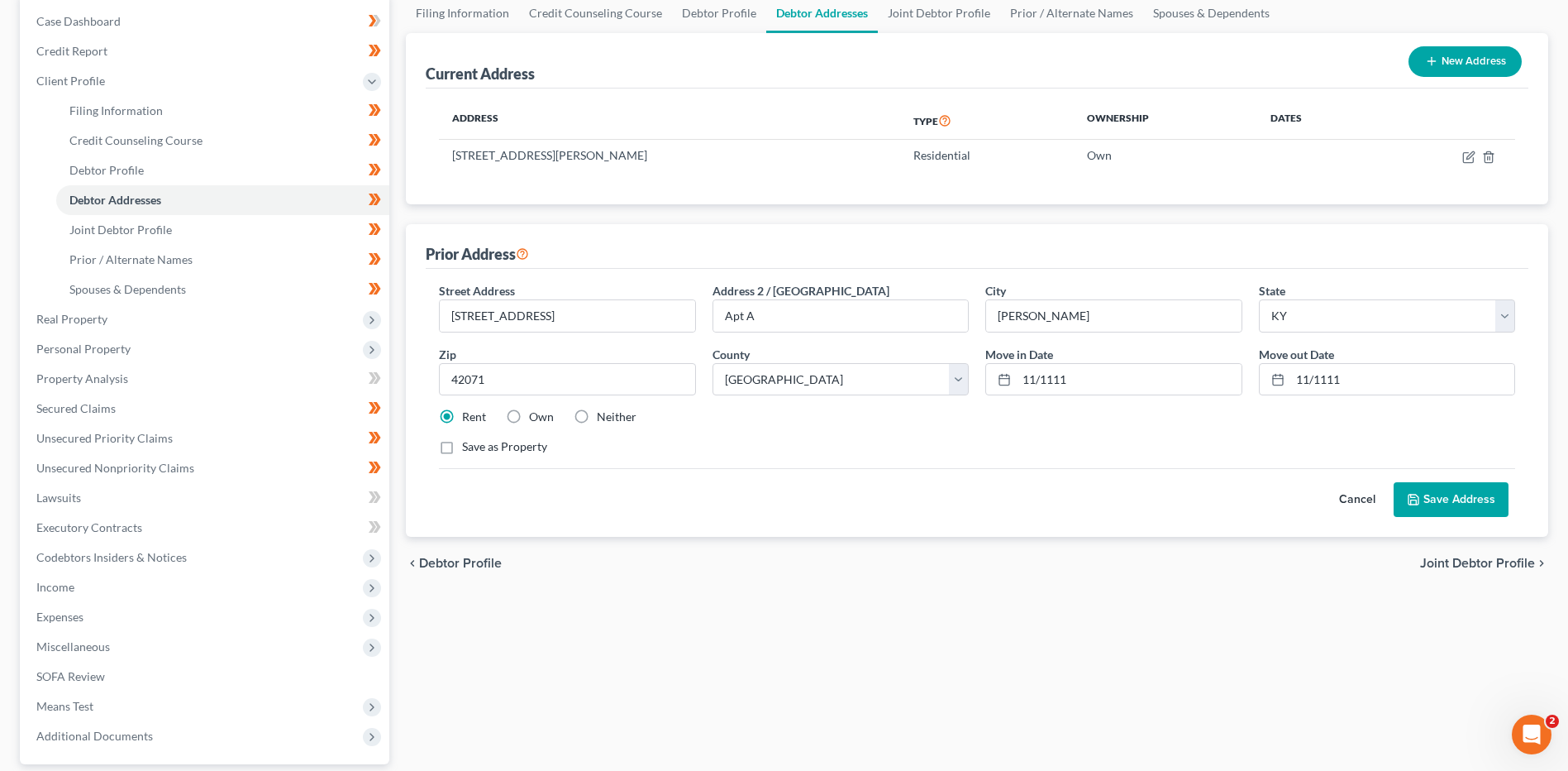
click at [1358, 496] on button "Cancel" at bounding box center [1357, 500] width 73 height 33
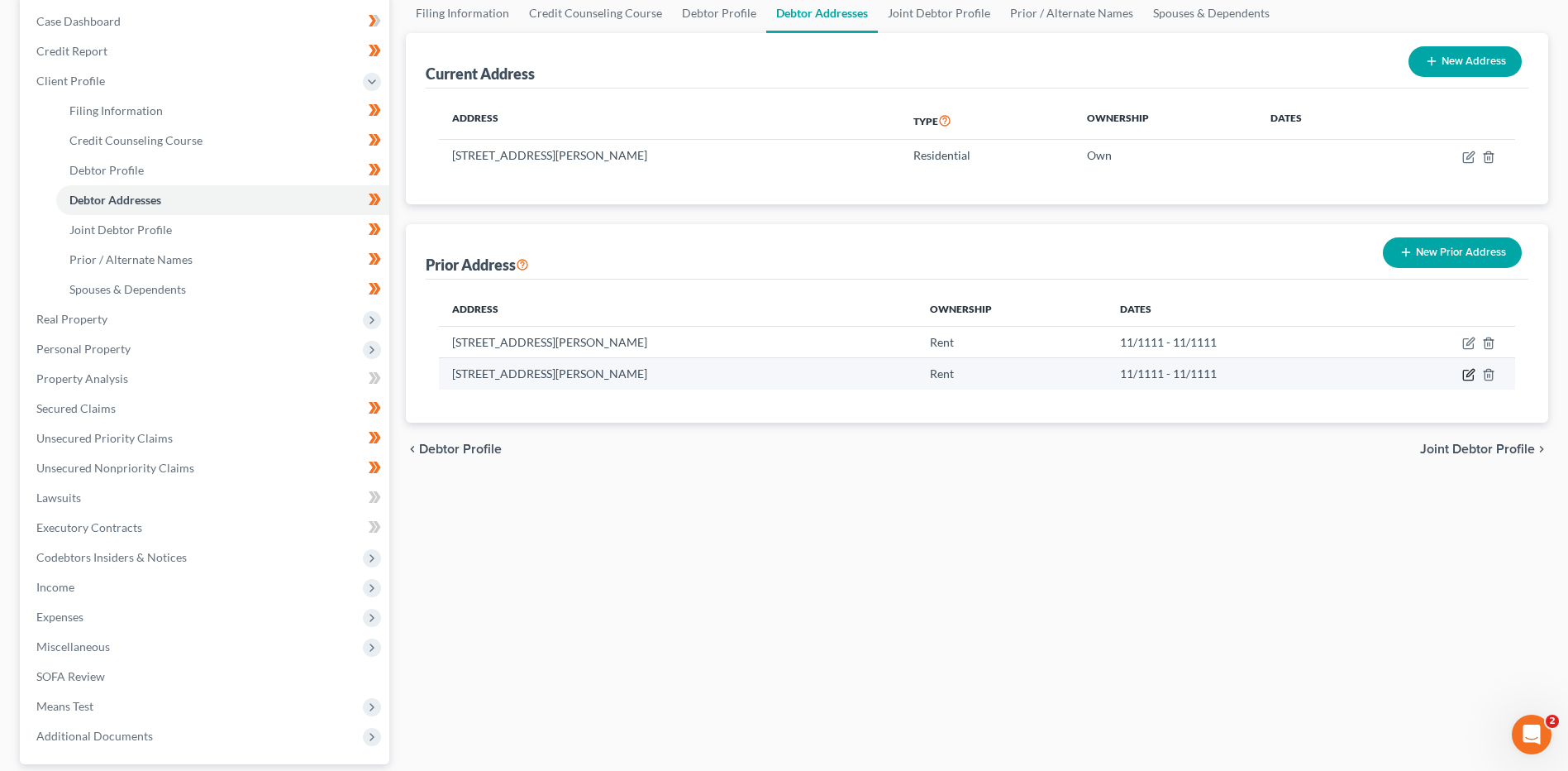
click at [1466, 375] on icon "button" at bounding box center [1468, 374] width 13 height 13
select select "18"
select select "17"
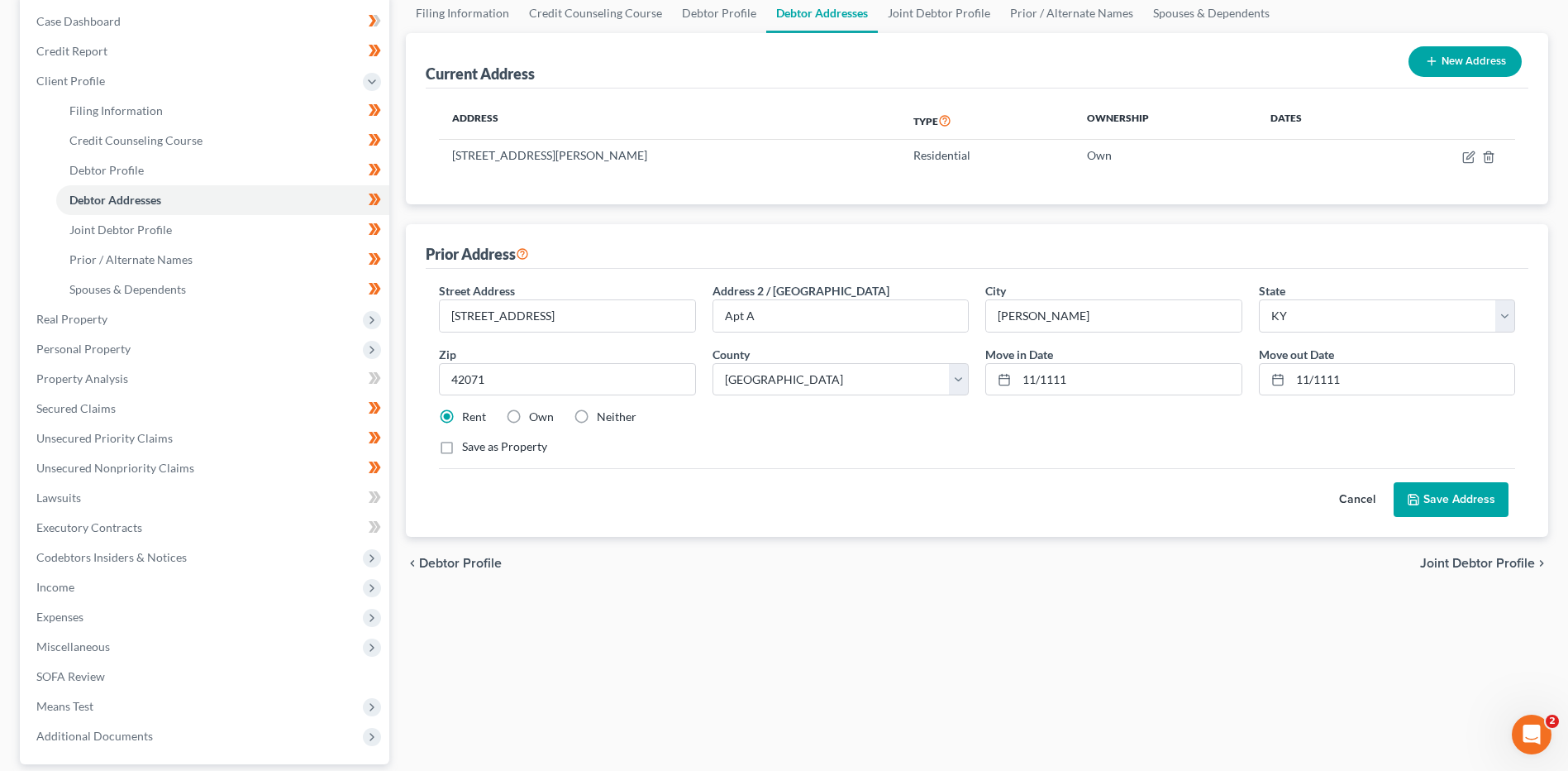
click at [1361, 495] on button "Cancel" at bounding box center [1357, 500] width 73 height 33
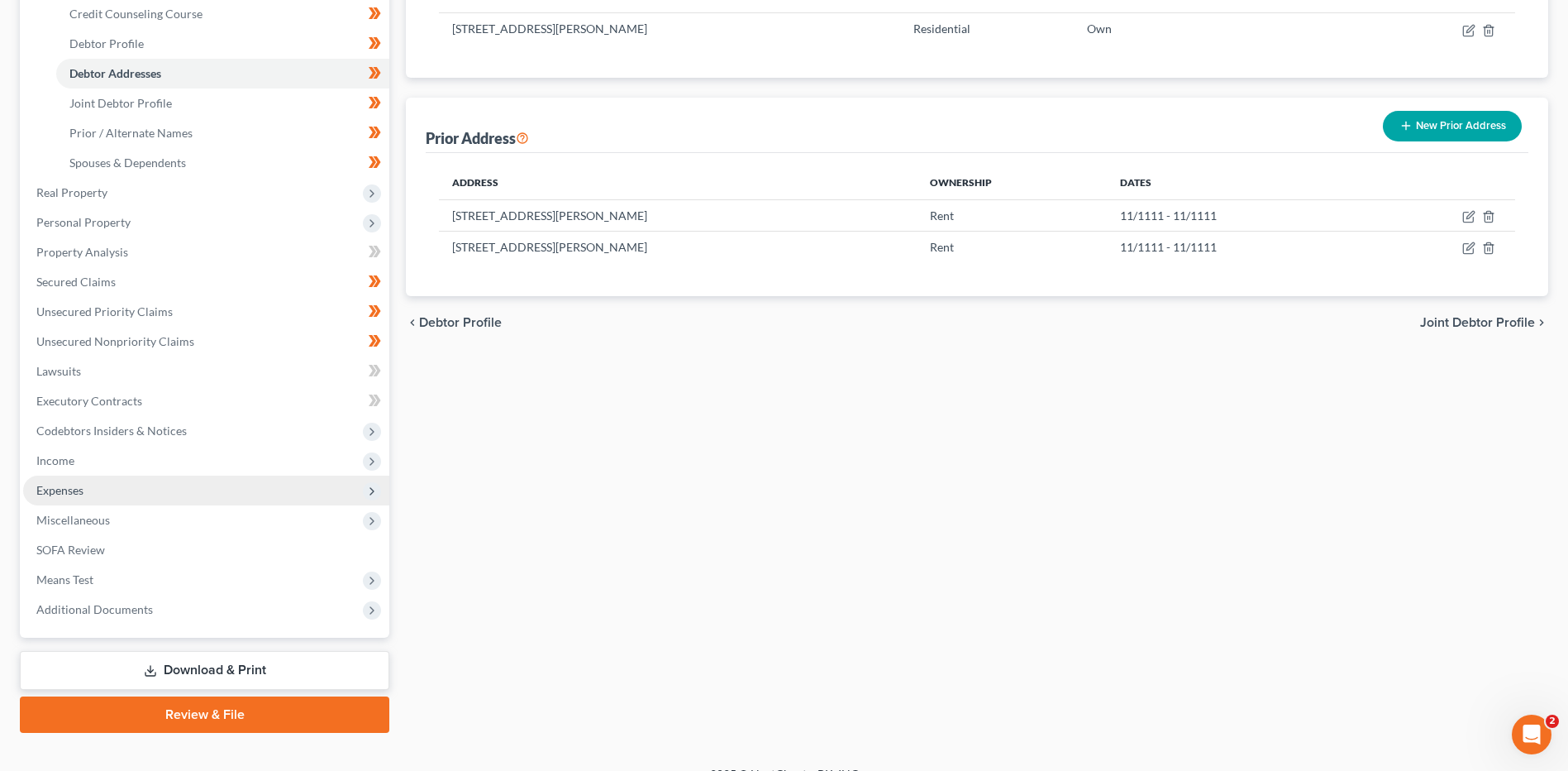
scroll to position [317, 0]
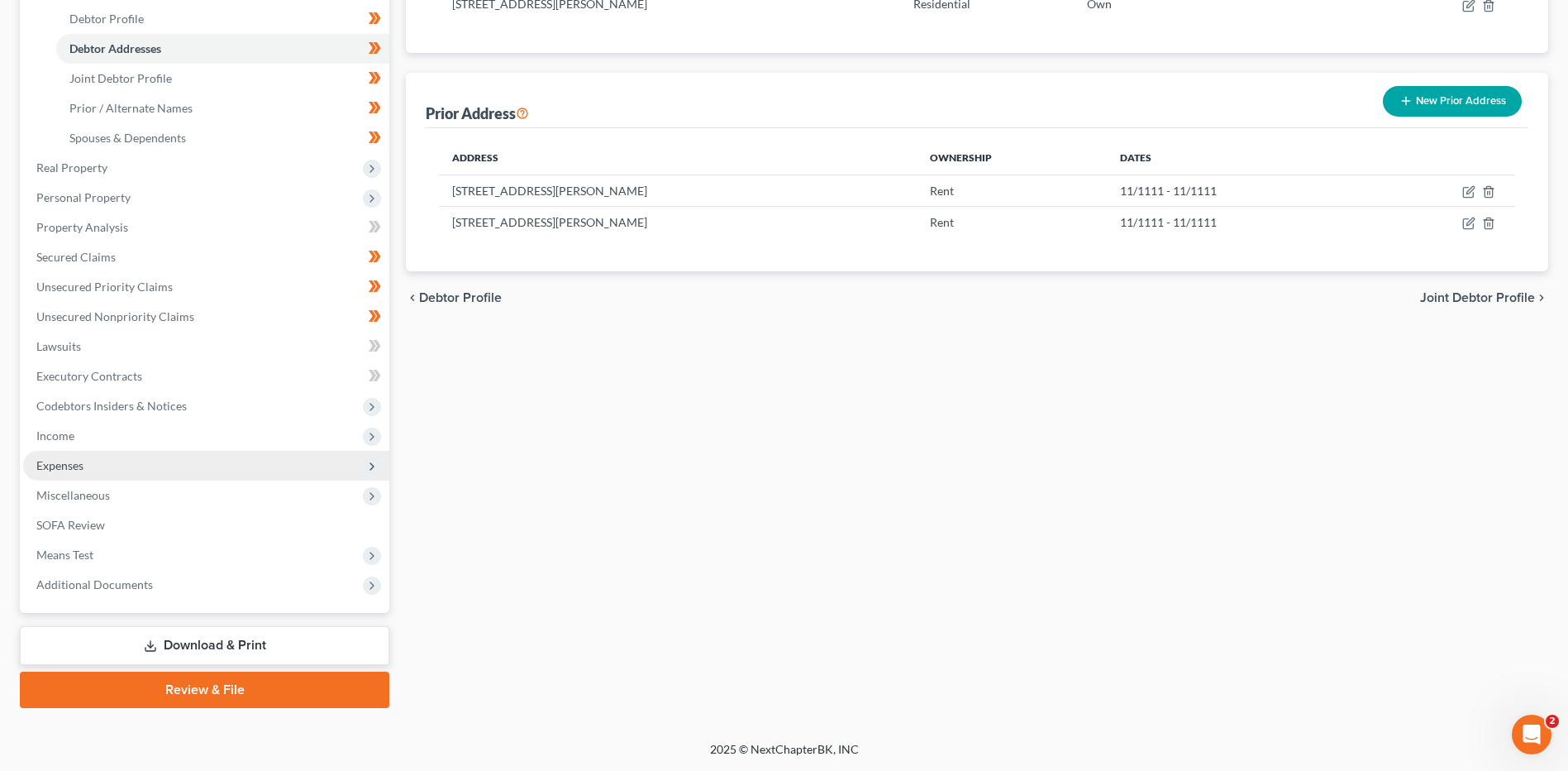
drag, startPoint x: 108, startPoint y: 478, endPoint x: 190, endPoint y: 469, distance: 82.5
click at [108, 478] on span "Expenses" at bounding box center [206, 465] width 366 height 30
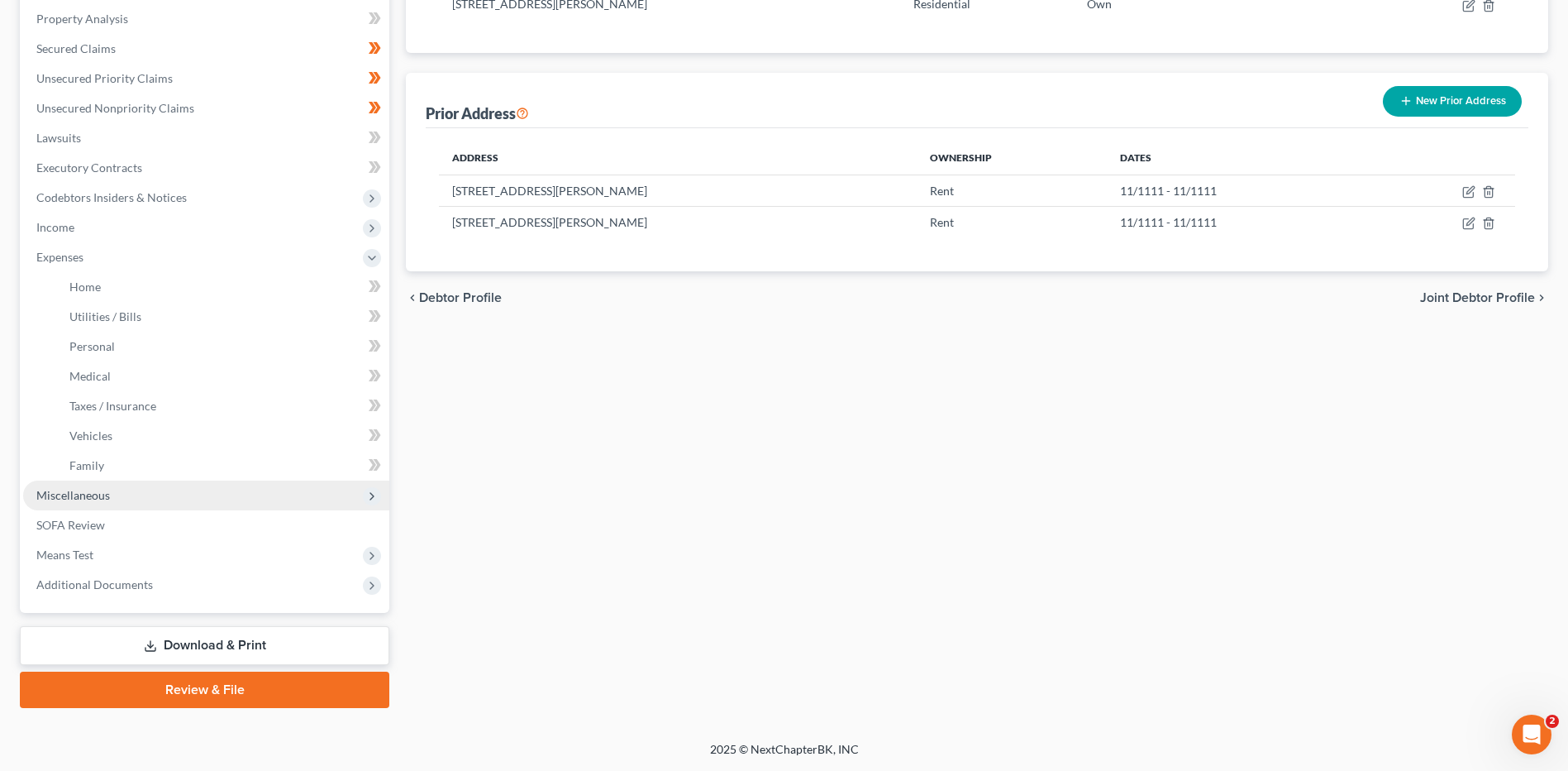
click at [90, 500] on span "Miscellaneous" at bounding box center [73, 494] width 74 height 14
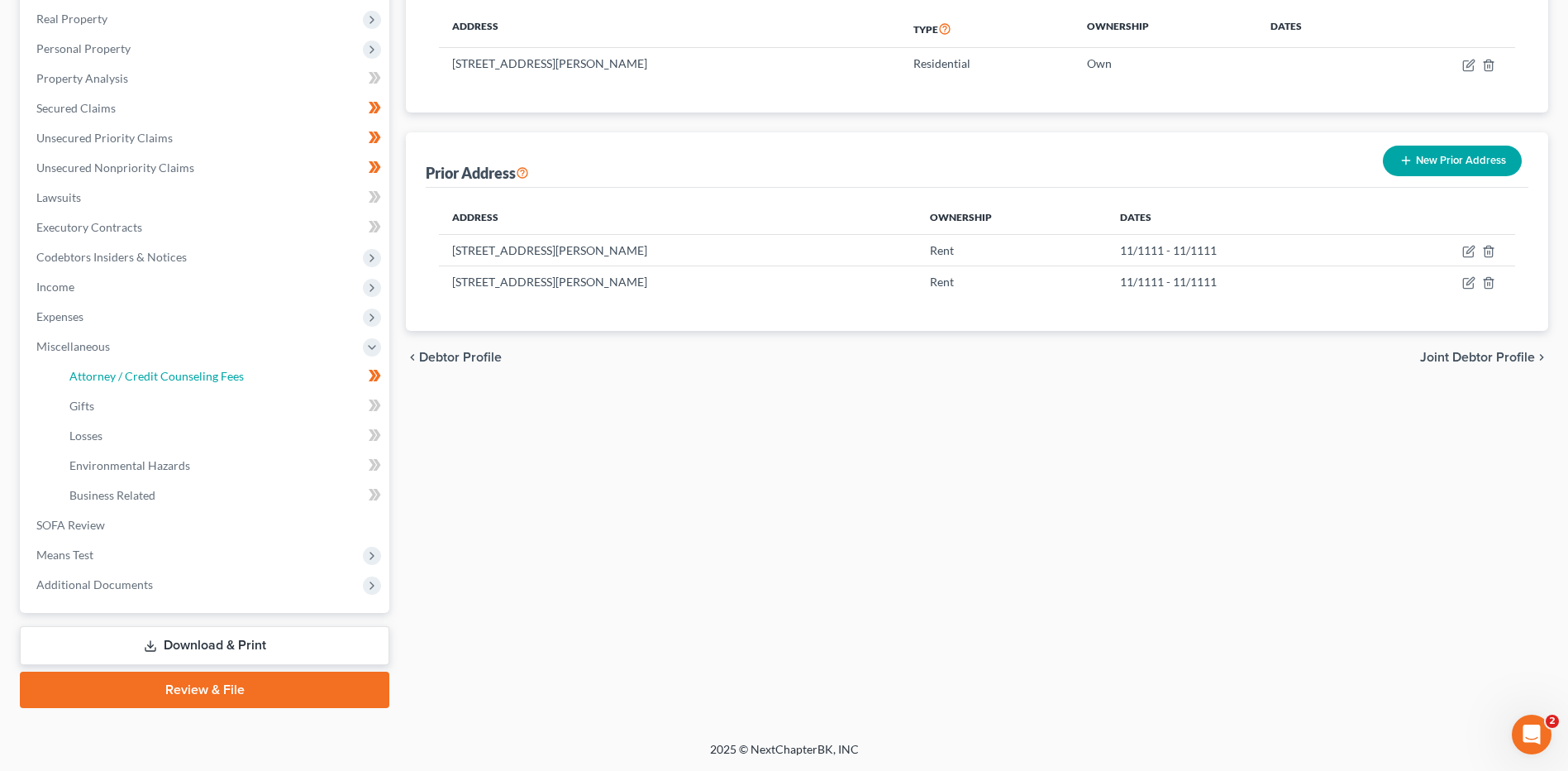
click at [212, 372] on span "Attorney / Credit Counseling Fees" at bounding box center [156, 375] width 174 height 14
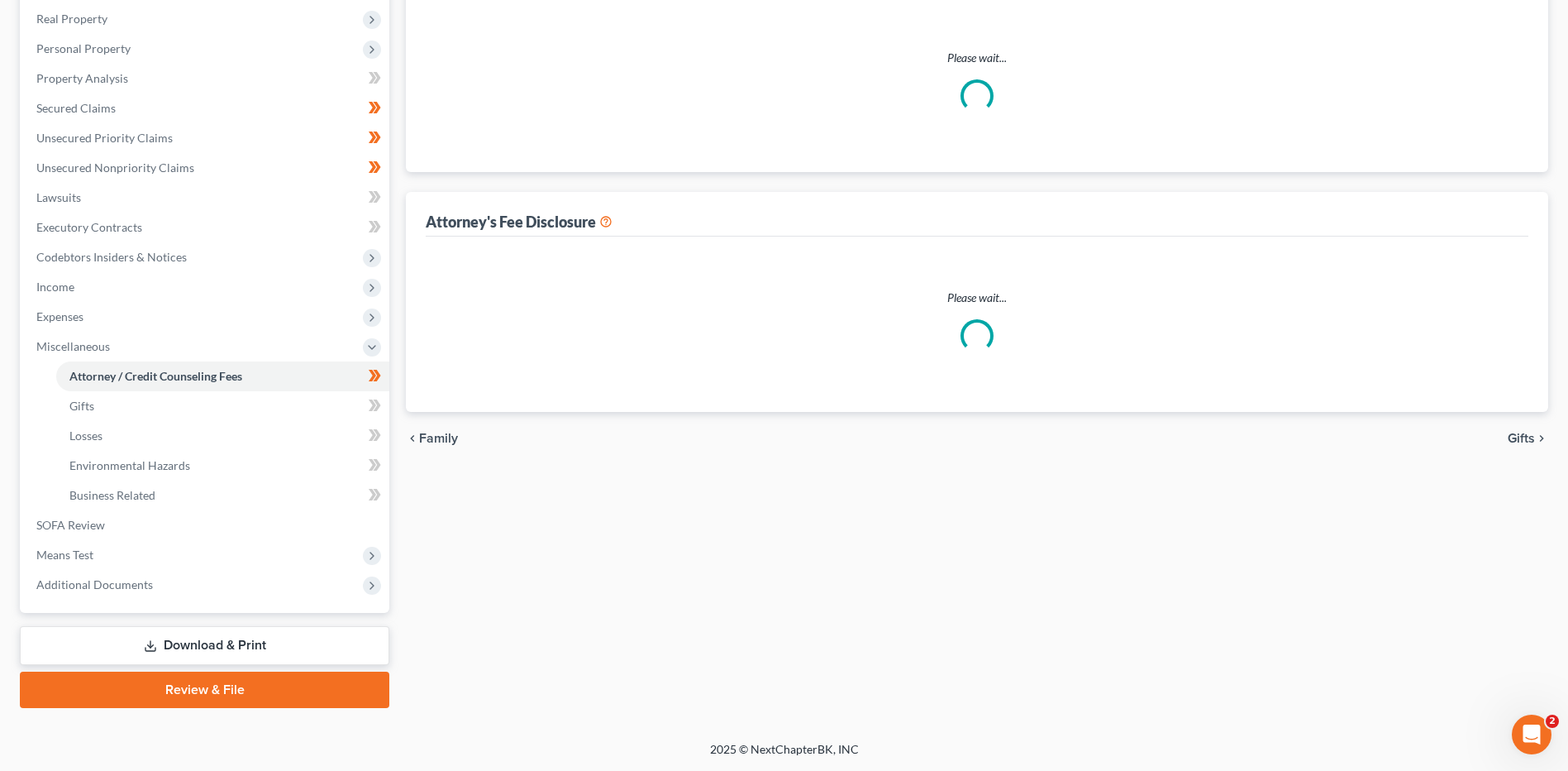
scroll to position [173, 0]
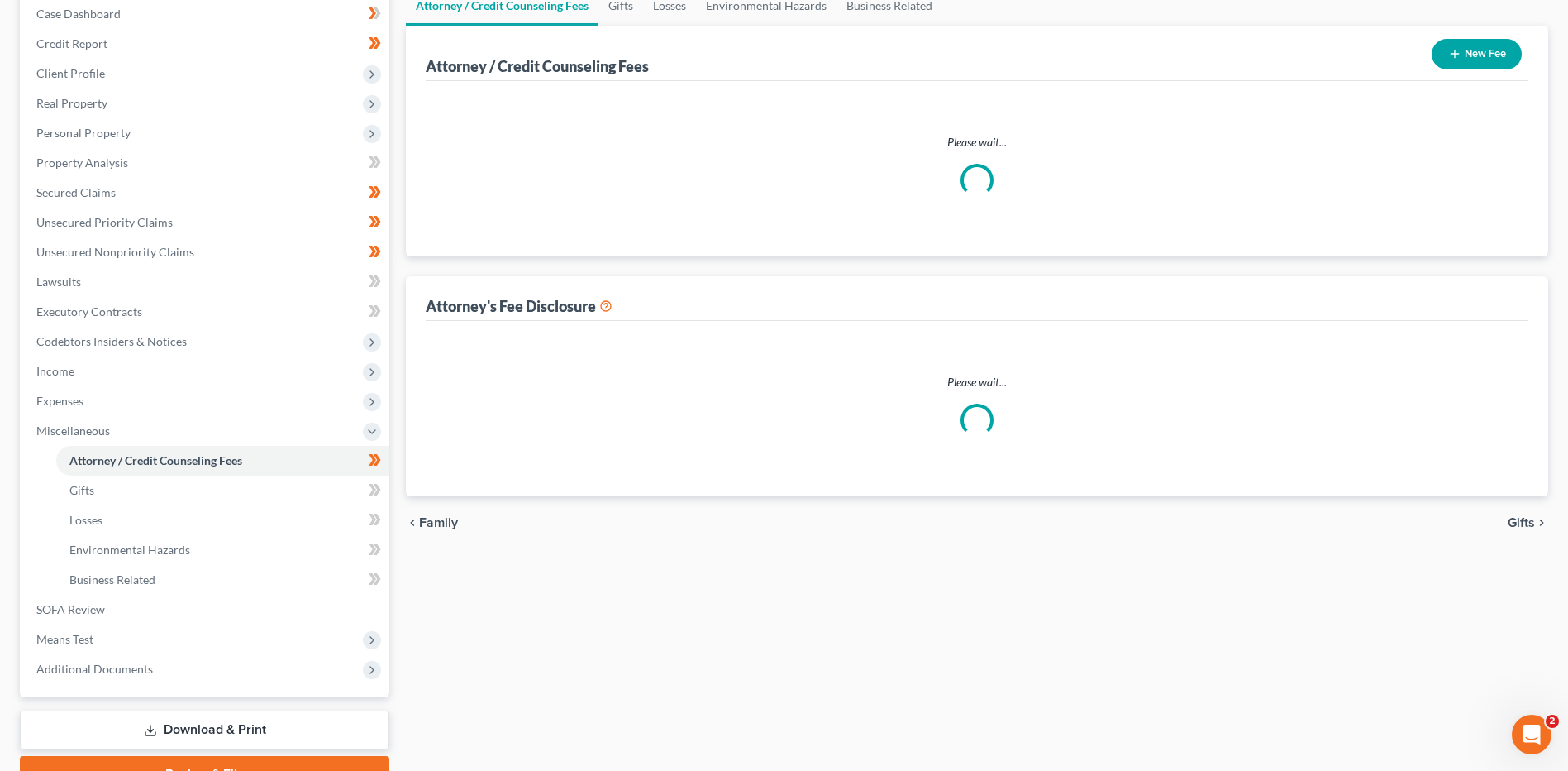
select select "0"
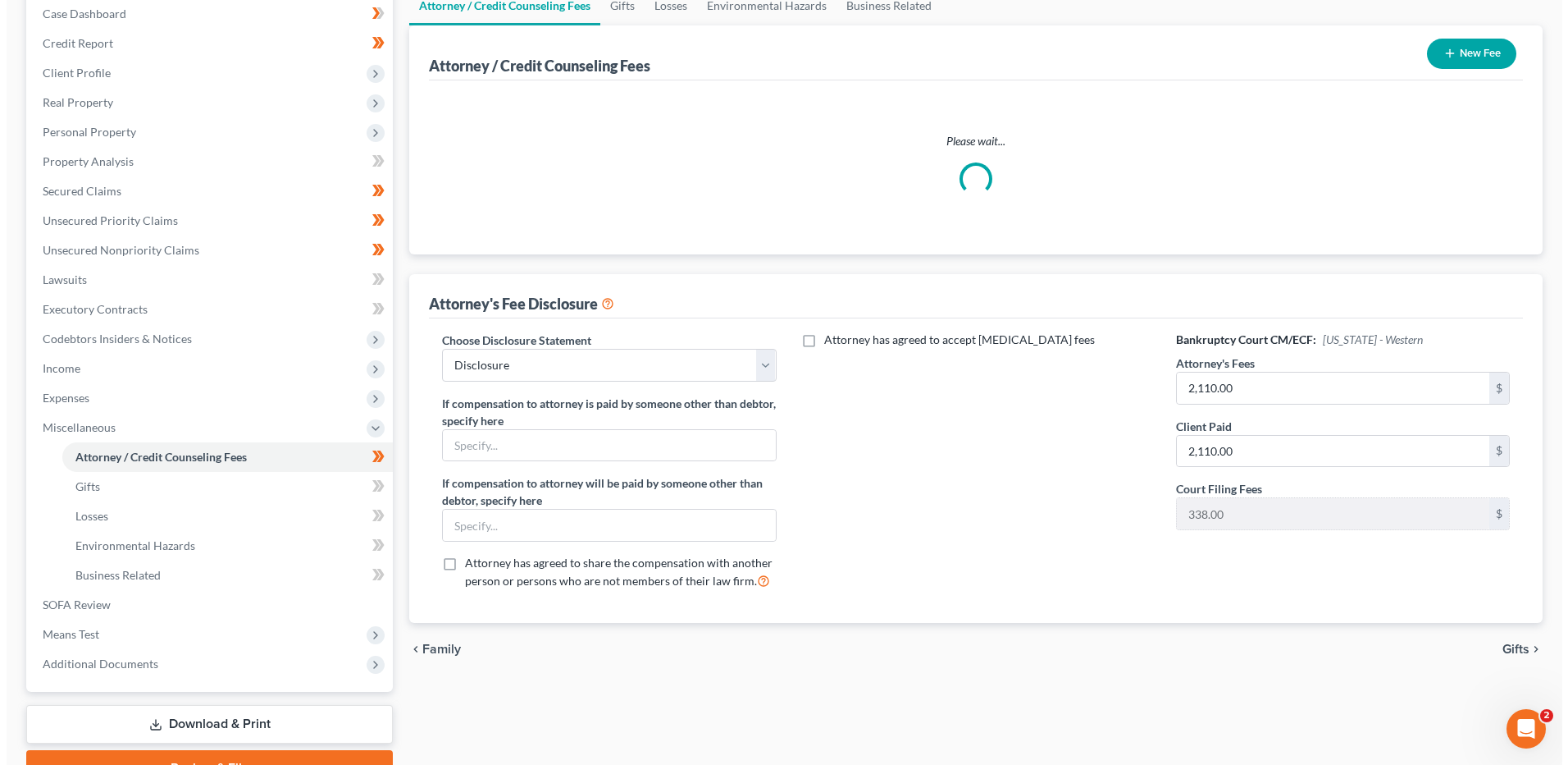
scroll to position [0, 0]
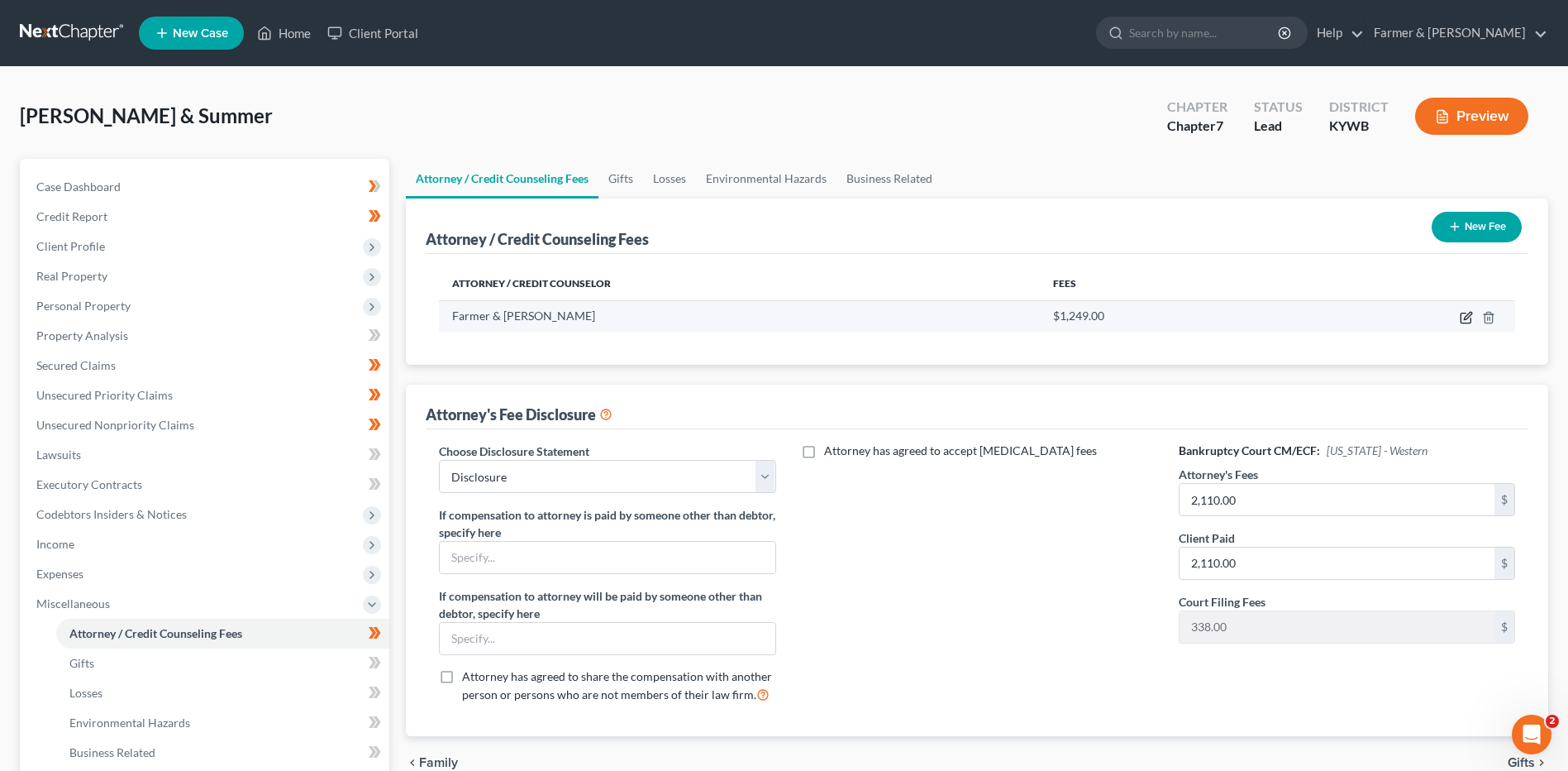
click at [1469, 319] on icon "button" at bounding box center [1466, 318] width 13 height 13
select select "18"
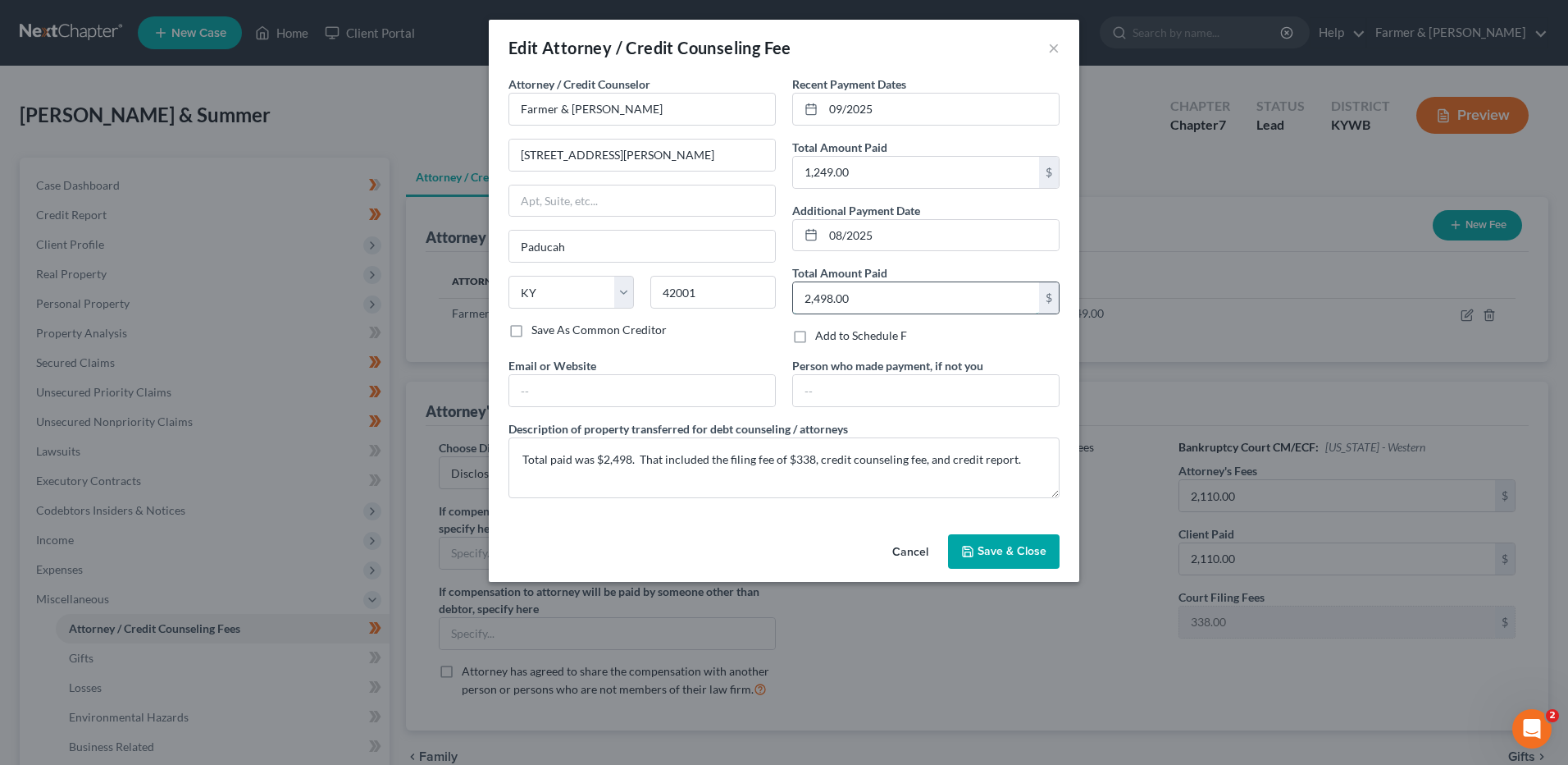
click at [862, 301] on input "2,498.00" at bounding box center [916, 298] width 246 height 31
type input "1,249.00"
click at [1018, 550] on span "Save & Close" at bounding box center [1011, 551] width 69 height 14
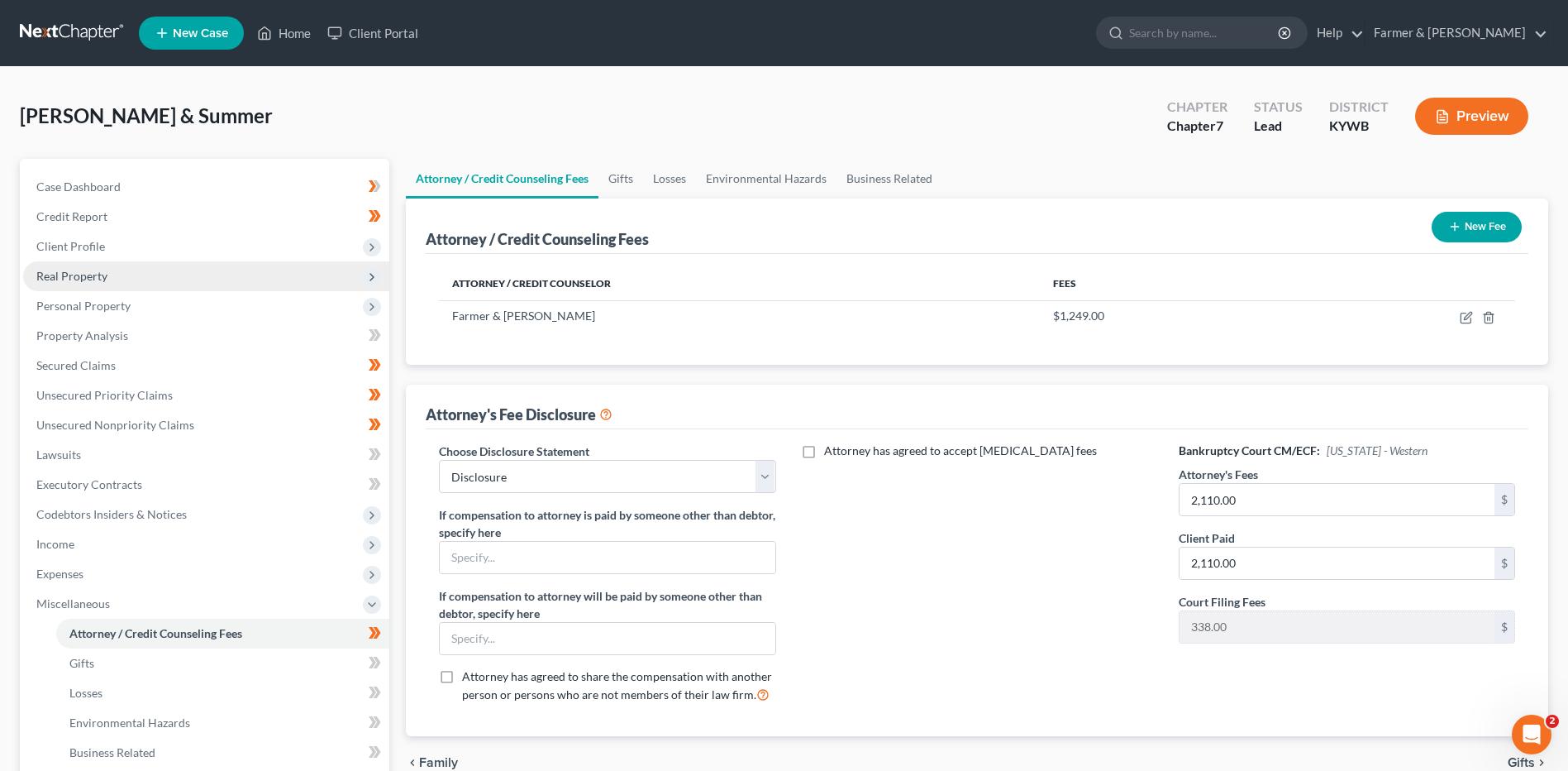
click at [59, 272] on span "Real Property" at bounding box center [71, 275] width 71 height 14
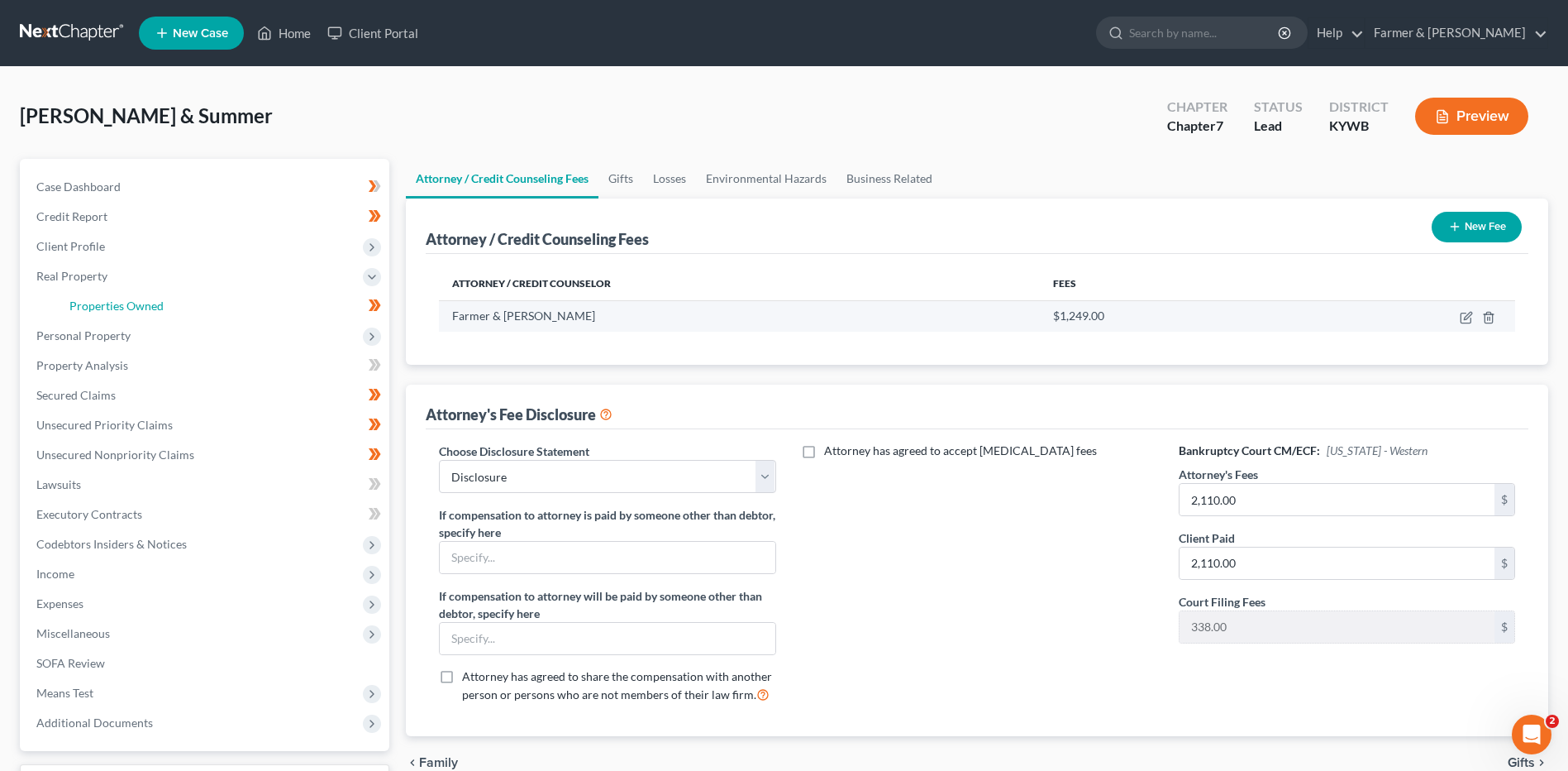
drag, startPoint x: 174, startPoint y: 297, endPoint x: 829, endPoint y: 326, distance: 655.6
click at [174, 297] on link "Properties Owned" at bounding box center [222, 306] width 333 height 30
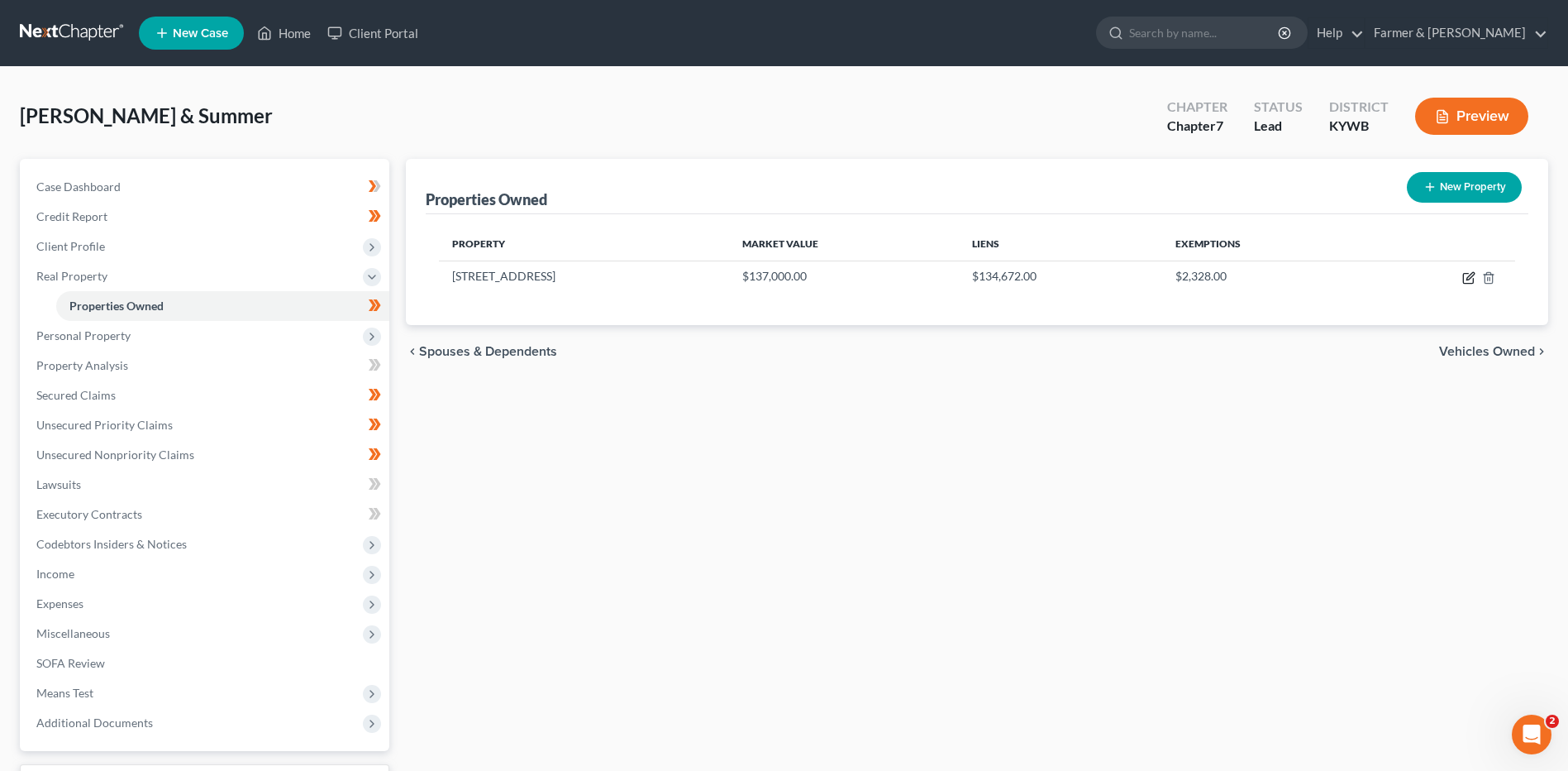
drag, startPoint x: 1470, startPoint y: 279, endPoint x: 737, endPoint y: 259, distance: 733.3
click at [1470, 279] on icon "button" at bounding box center [1468, 278] width 13 height 13
select select "18"
select select "3"
select select "0"
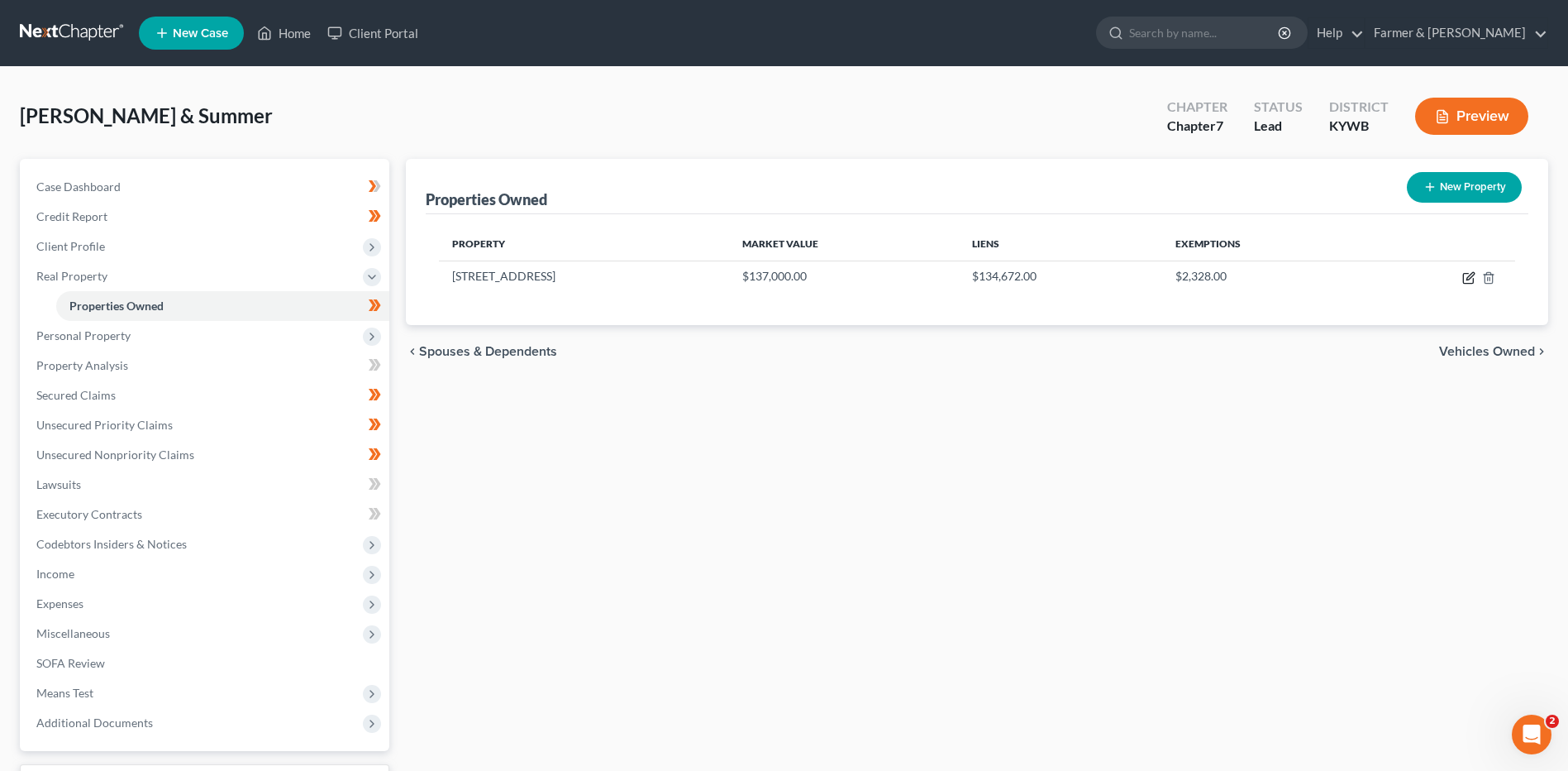
select select "0"
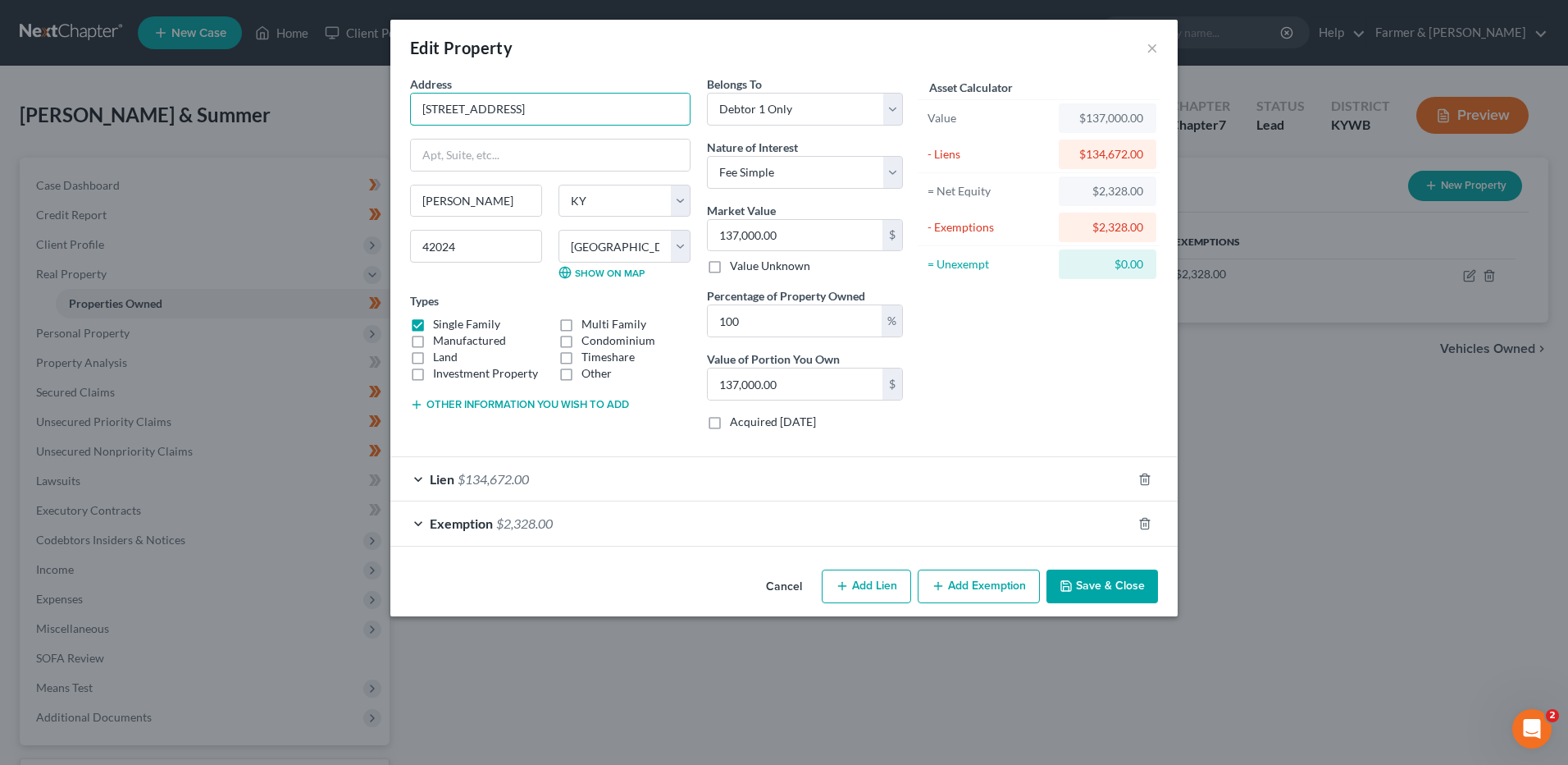
drag, startPoint x: 526, startPoint y: 112, endPoint x: 378, endPoint y: 112, distance: 148.0
click at [378, 112] on div "Edit Property × Address * 581 Clay St Barlow State AL AK AR AZ CA CO CT DE DC F…" at bounding box center [784, 382] width 1568 height 765
click at [831, 239] on input "137,000.00" at bounding box center [795, 235] width 175 height 31
type input "1"
type input "1.00"
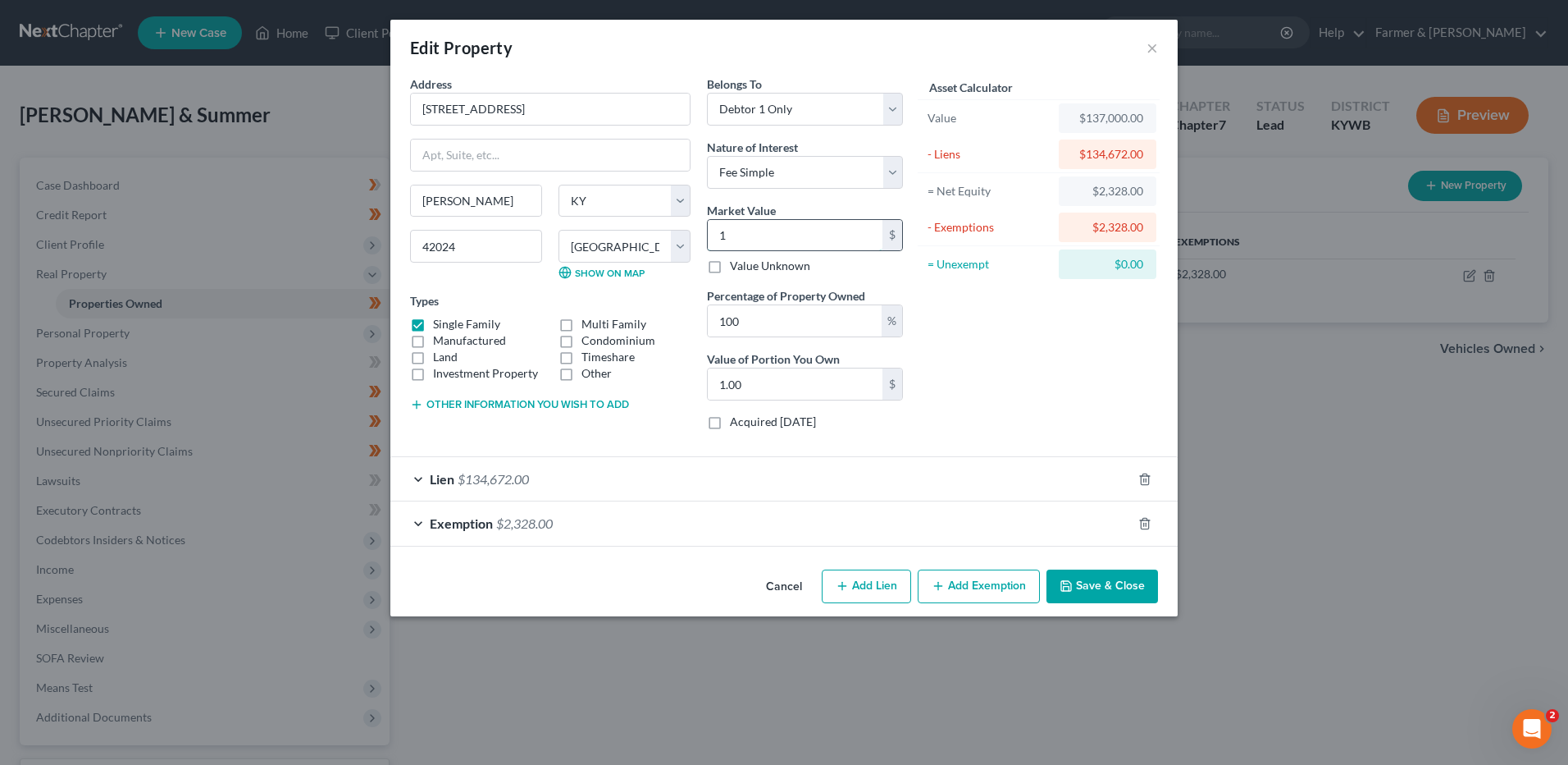
type input "14"
type input "14.00"
type input "147"
type input "147.00"
type input "1,470"
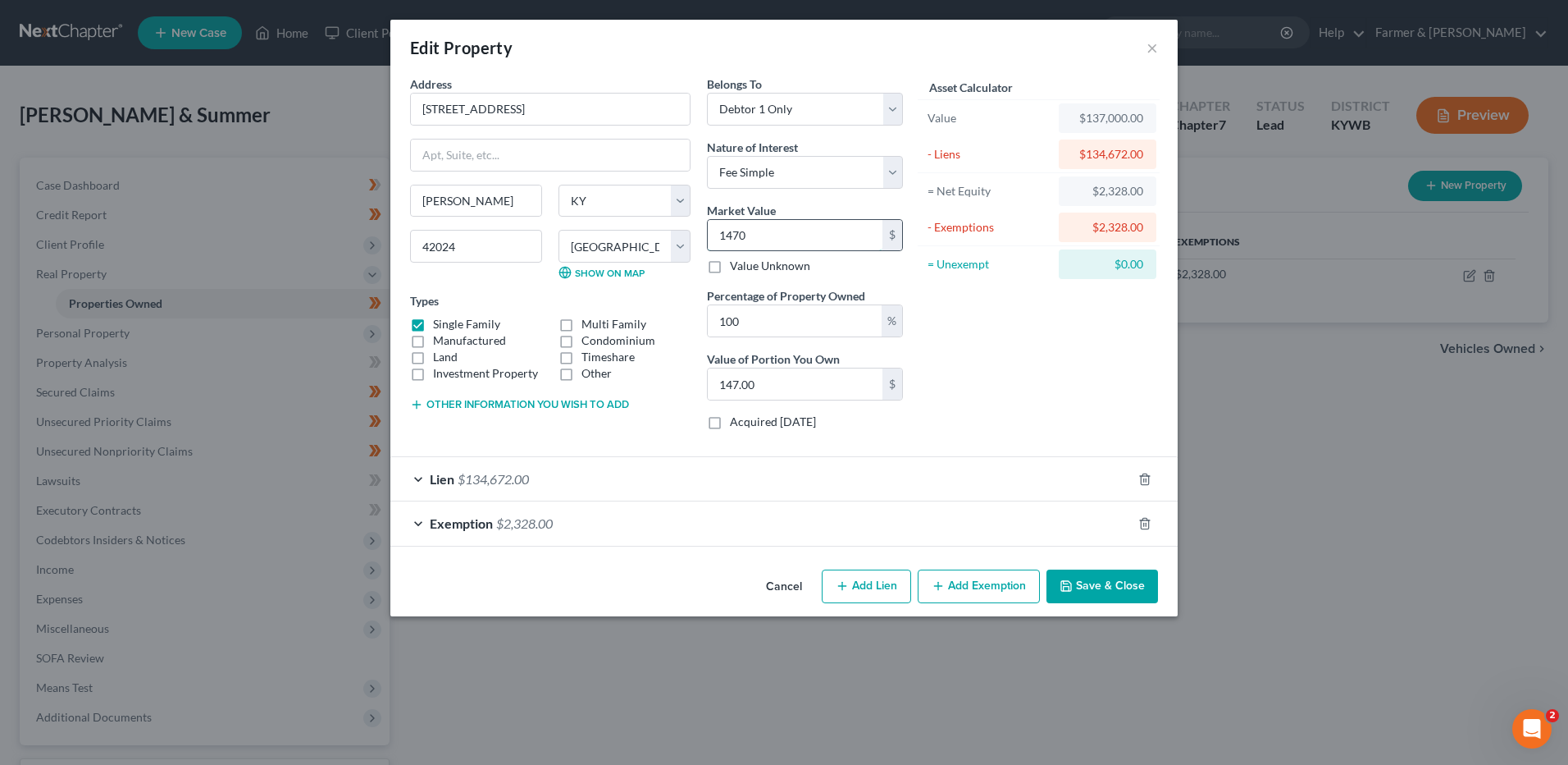
type input "1,470.00"
type input "1,4700"
type input "14,700.00"
type input "14,7000"
type input "147,000.00"
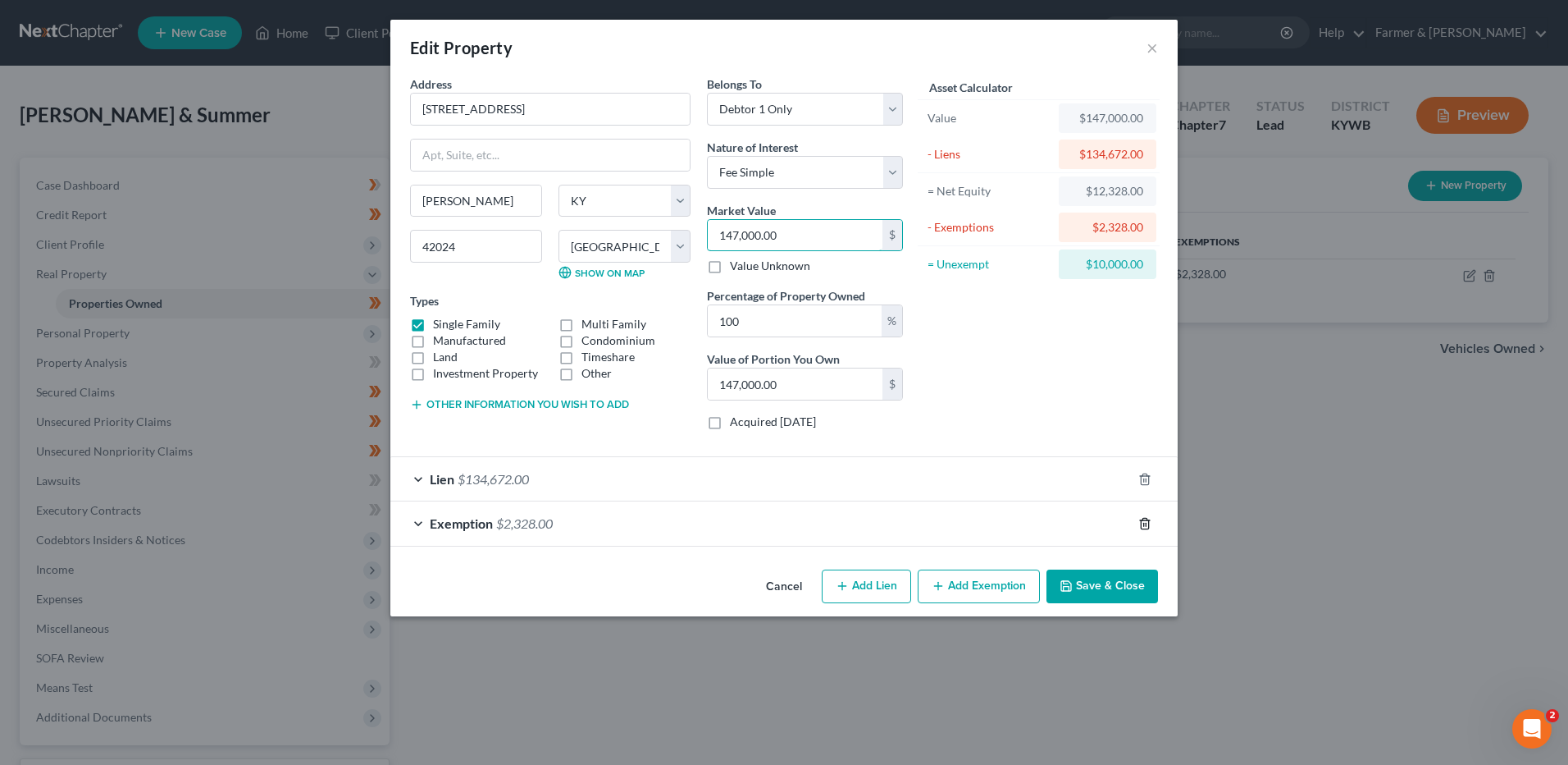
type input "147,000.00"
click at [1144, 520] on polyline "button" at bounding box center [1145, 520] width 10 height 0
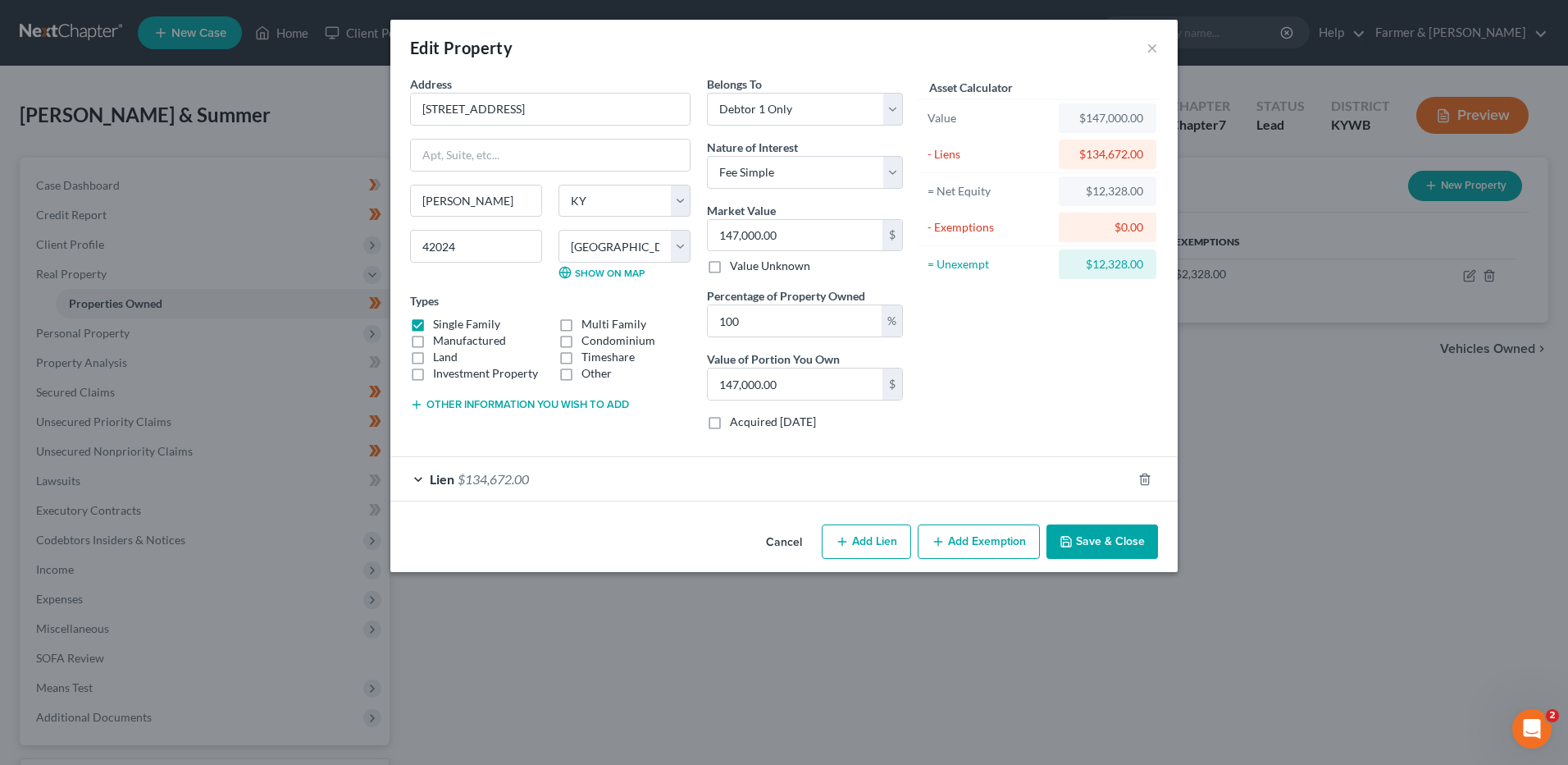
click at [982, 546] on button "Add Exemption" at bounding box center [978, 541] width 122 height 35
select select "2"
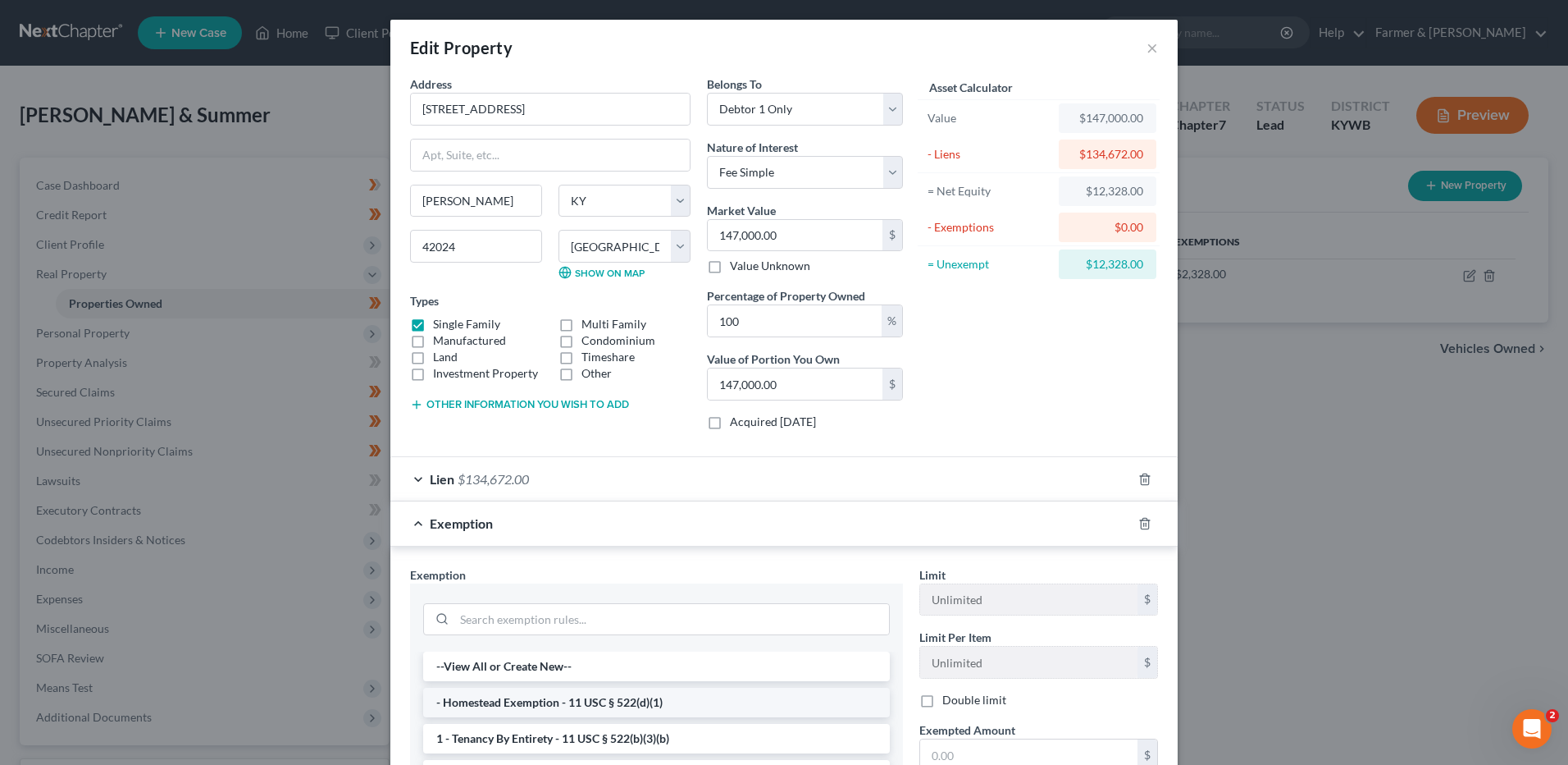
click at [679, 694] on li "- Homestead Exemption - 11 USC § 522(d)(1)" at bounding box center [657, 702] width 467 height 29
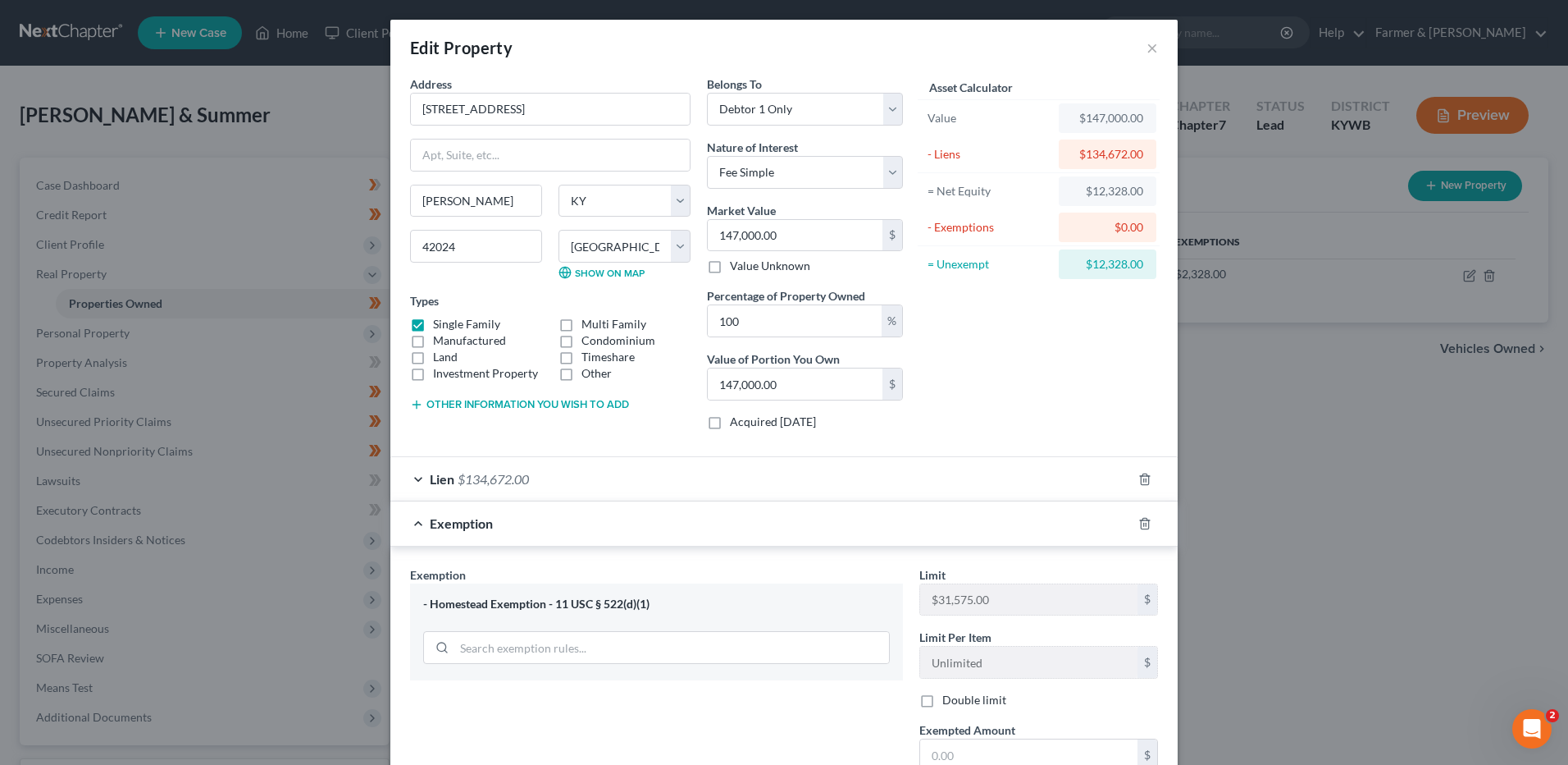
scroll to position [164, 0]
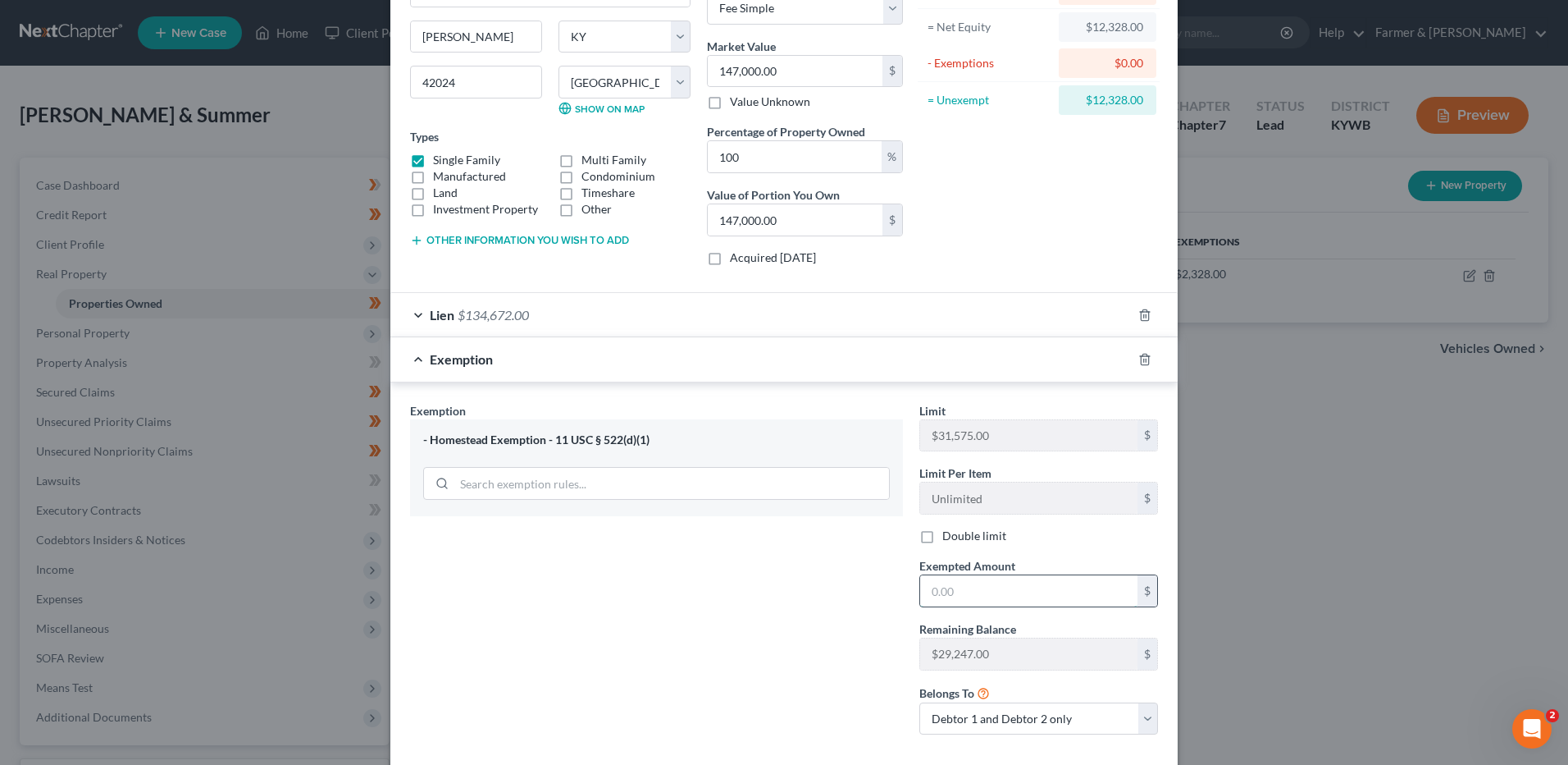
click at [969, 589] on input "text" at bounding box center [1029, 591] width 217 height 31
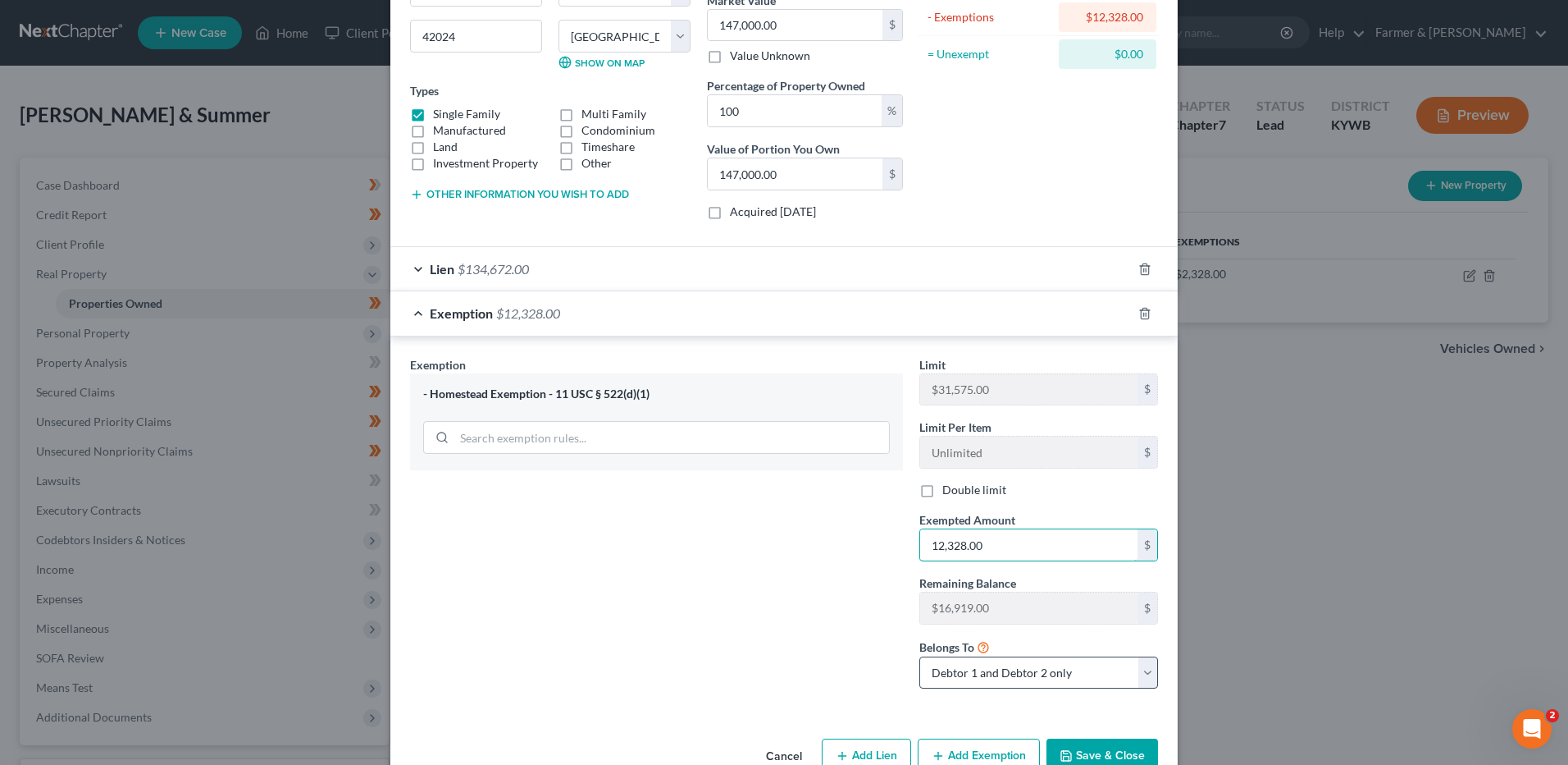
scroll to position [251, 0]
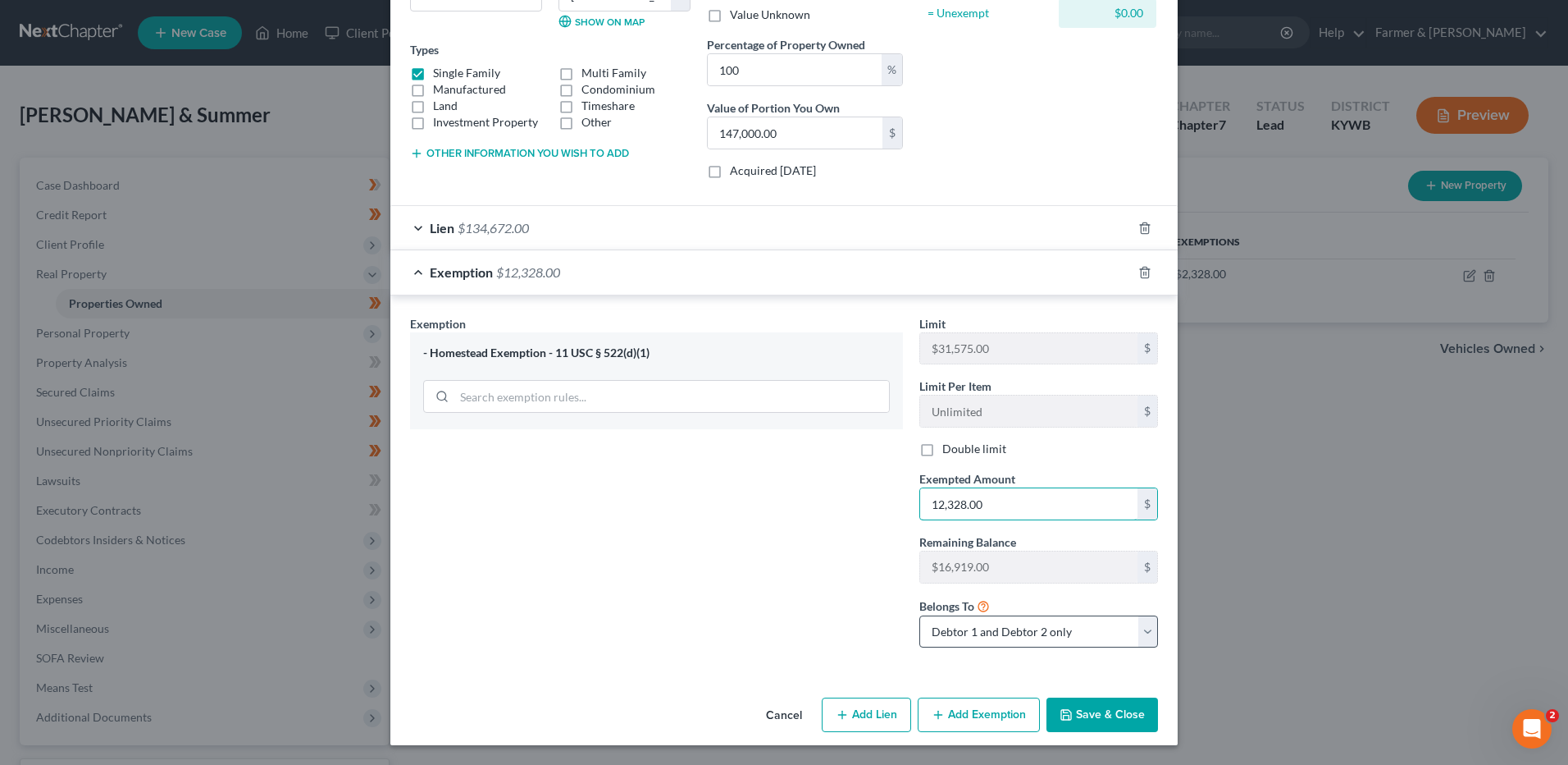
type input "12,328.00"
click at [1045, 624] on select "Debtor 1 only Debtor 2 only Debtor 1 and Debtor 2 only" at bounding box center [1039, 632] width 239 height 33
click at [1028, 632] on select "Debtor 1 only Debtor 2 only Debtor 1 and Debtor 2 only" at bounding box center [1039, 632] width 239 height 33
select select "0"
click at [920, 616] on select "Debtor 1 only Debtor 2 only Debtor 1 and Debtor 2 only" at bounding box center [1039, 632] width 239 height 33
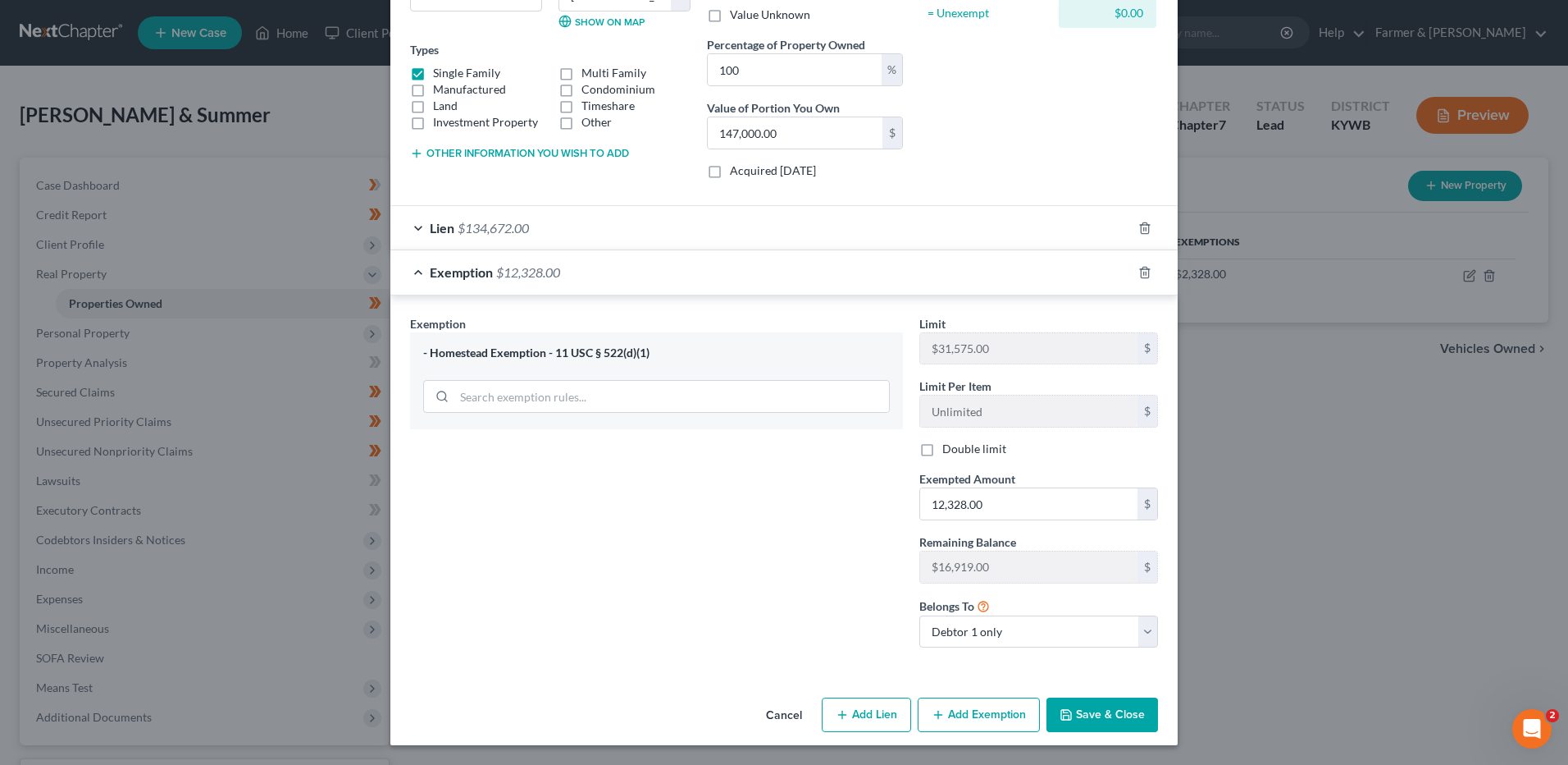
click at [1106, 717] on button "Save & Close" at bounding box center [1103, 715] width 112 height 35
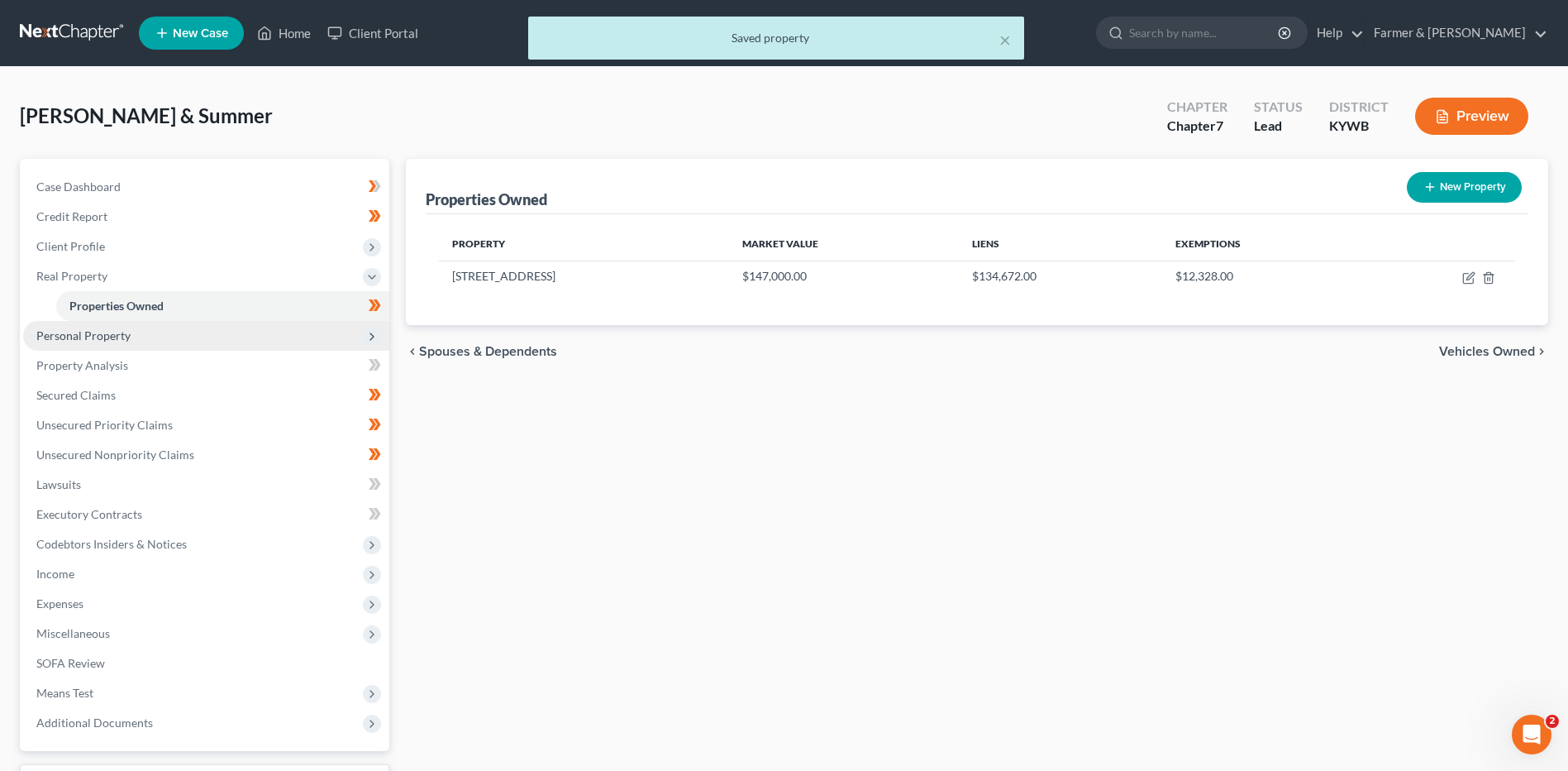
click at [186, 329] on span "Personal Property" at bounding box center [206, 335] width 366 height 30
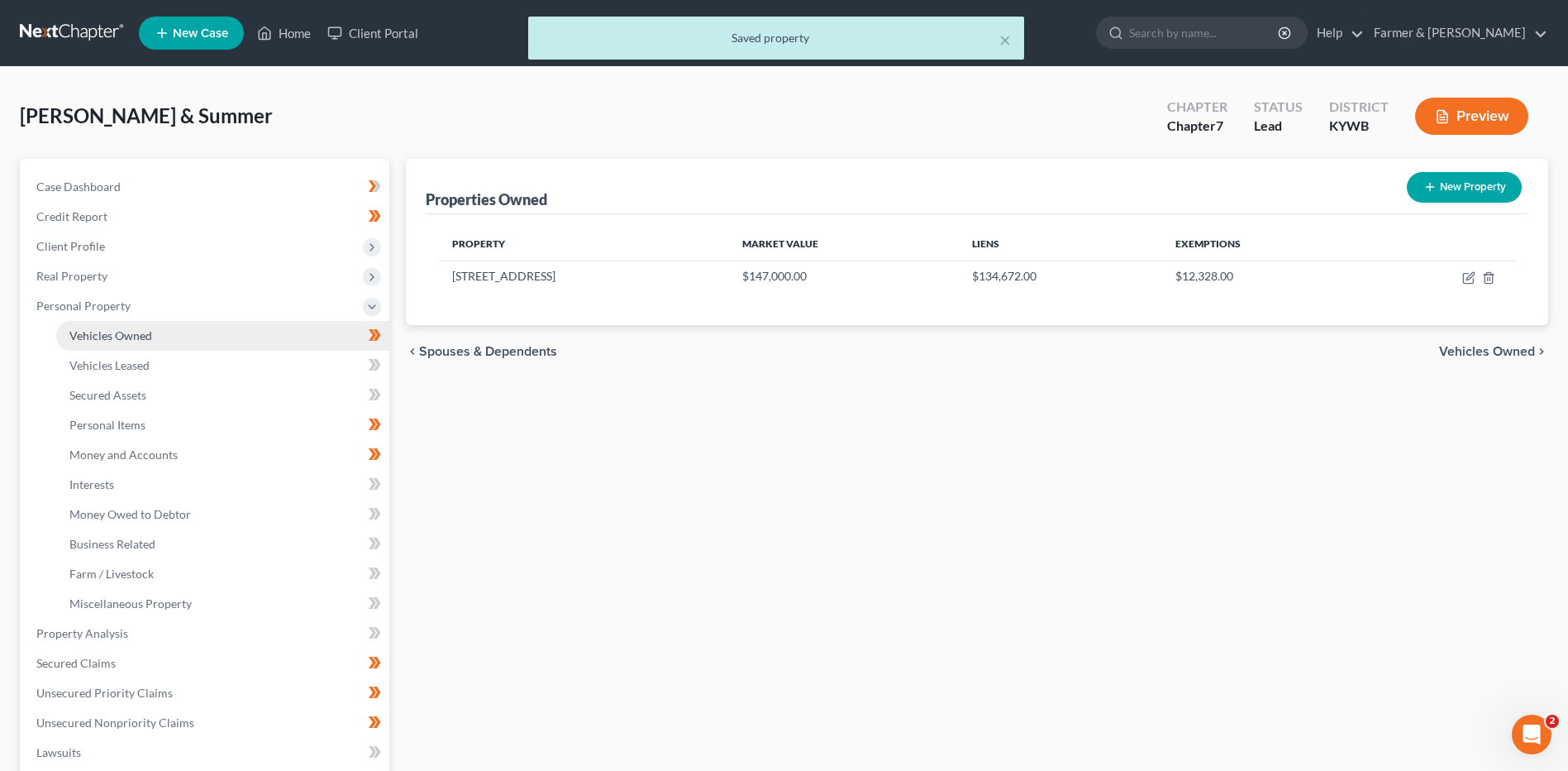
click at [184, 329] on link "Vehicles Owned" at bounding box center [222, 335] width 333 height 30
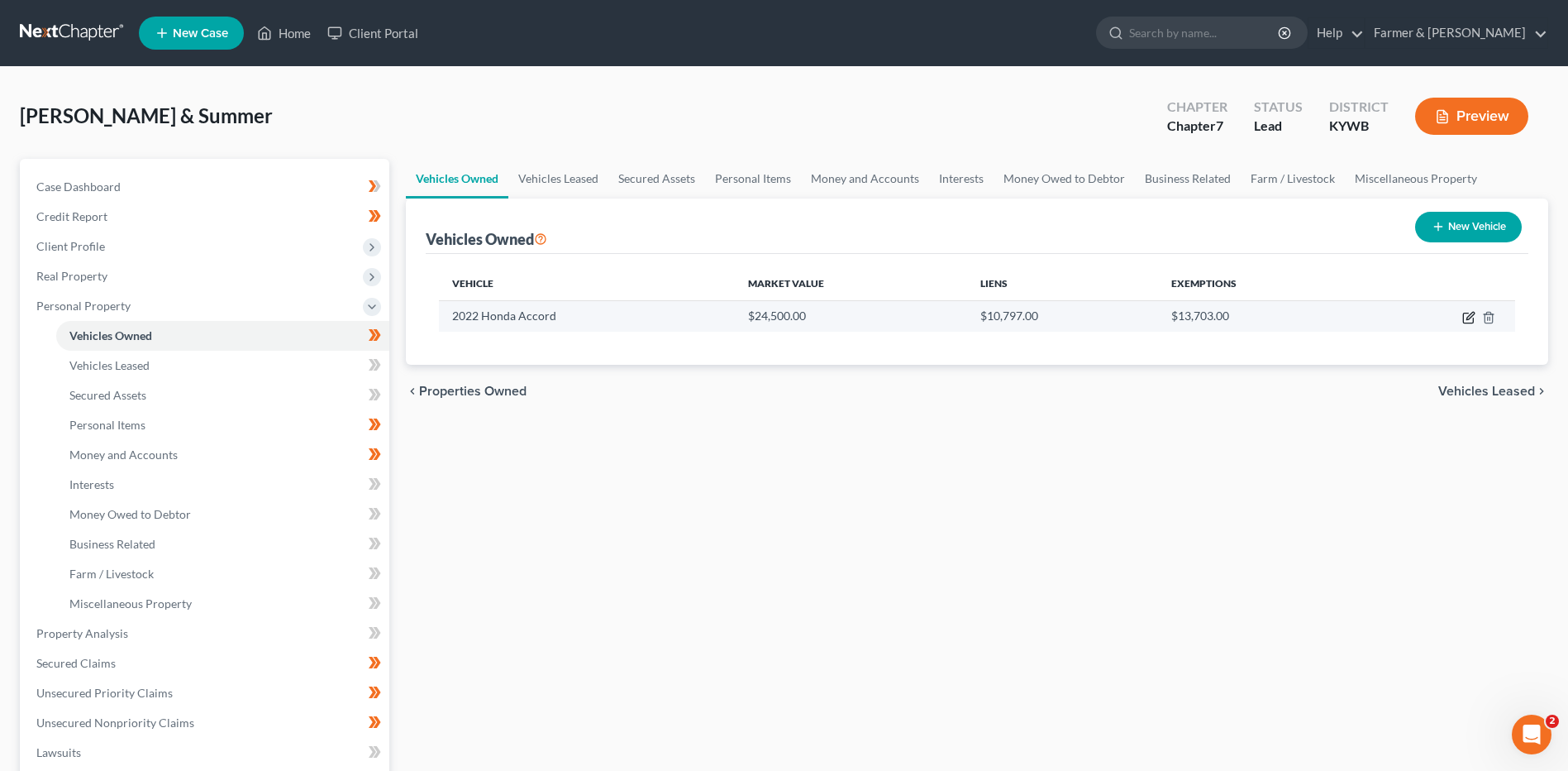
click at [1474, 315] on icon "button" at bounding box center [1468, 318] width 13 height 13
select select "0"
select select "4"
select select "2"
select select "0"
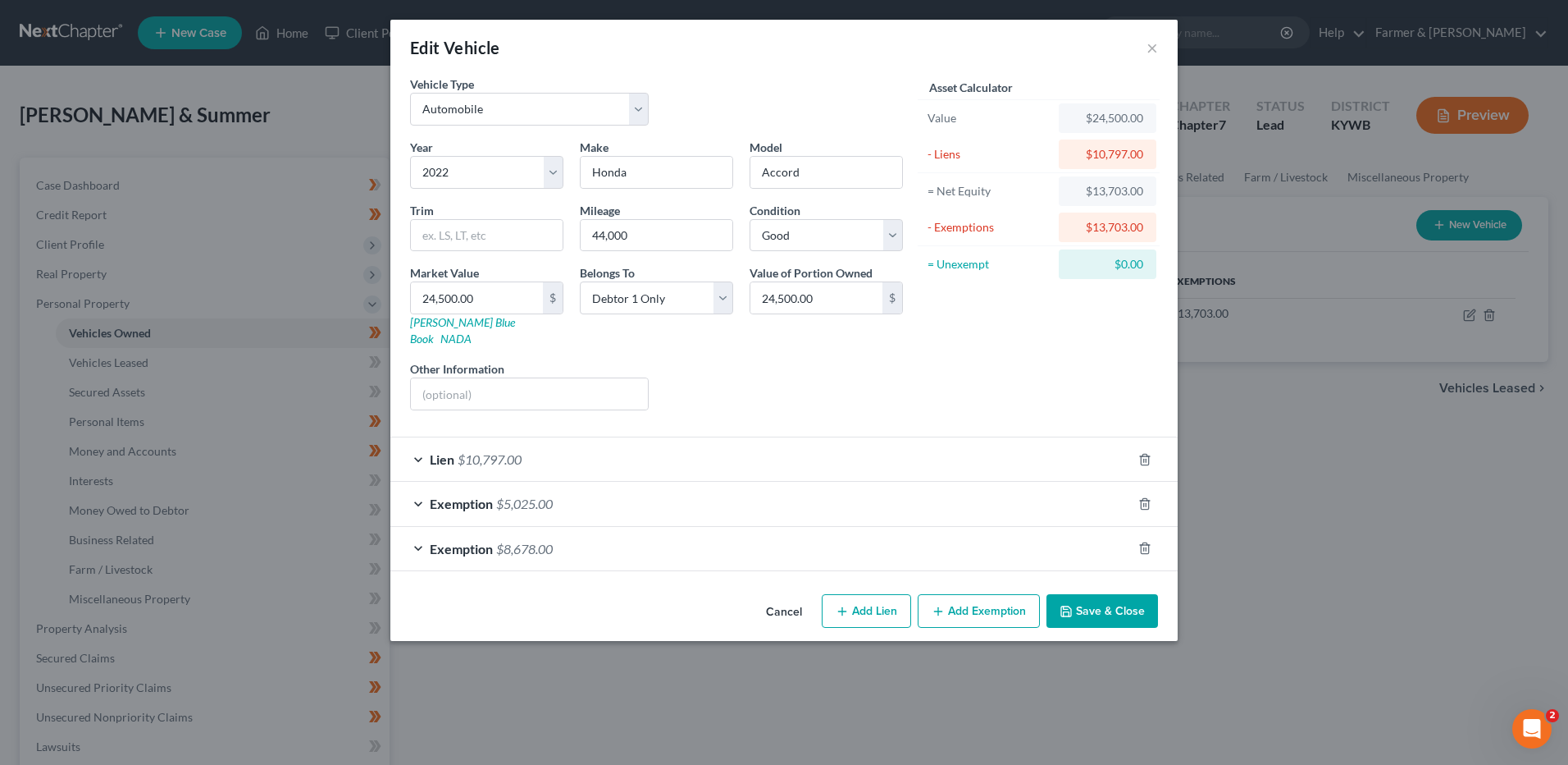
click at [572, 486] on div "Exemption $5,025.00" at bounding box center [761, 503] width 742 height 43
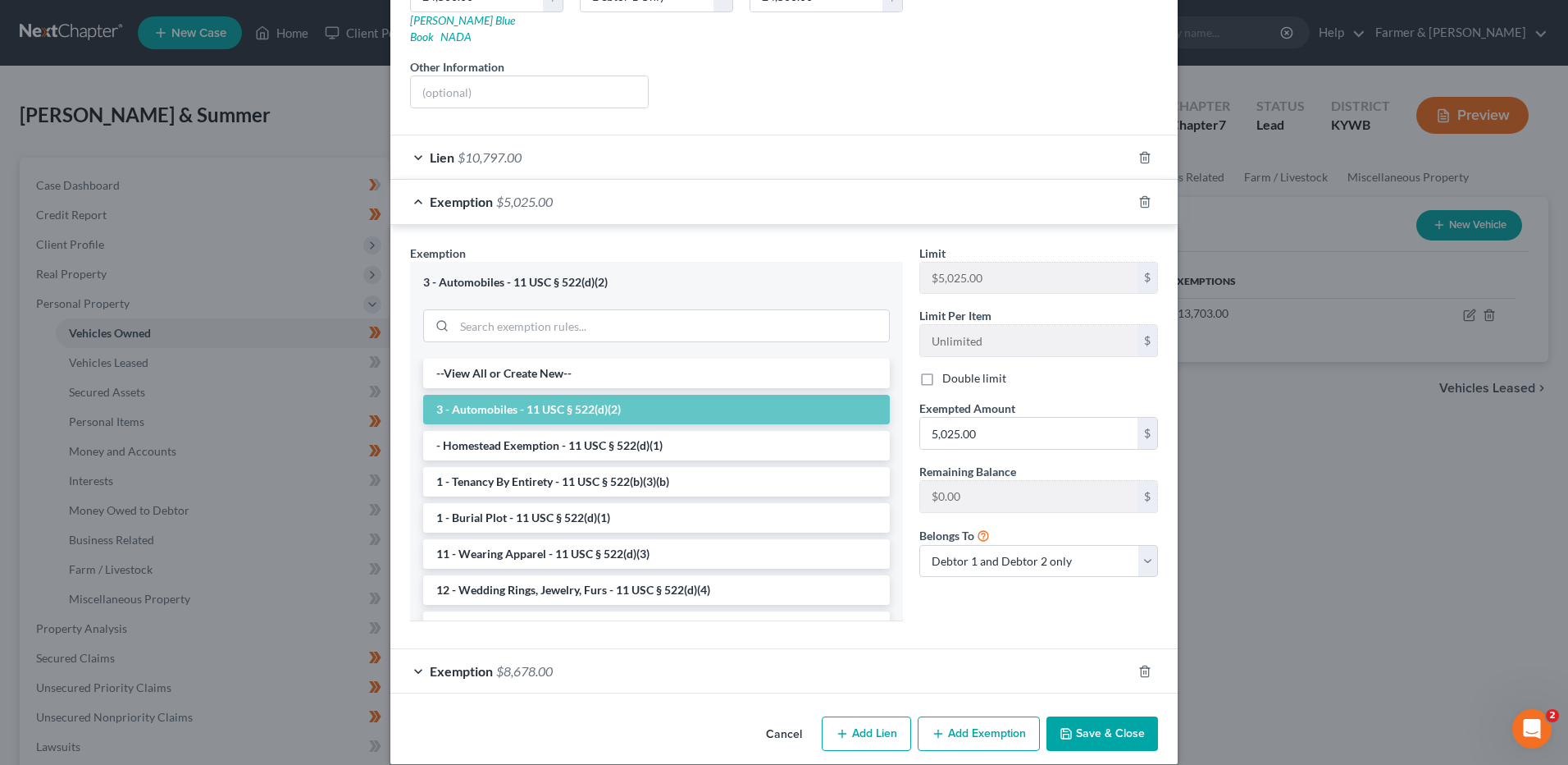
scroll to position [304, 0]
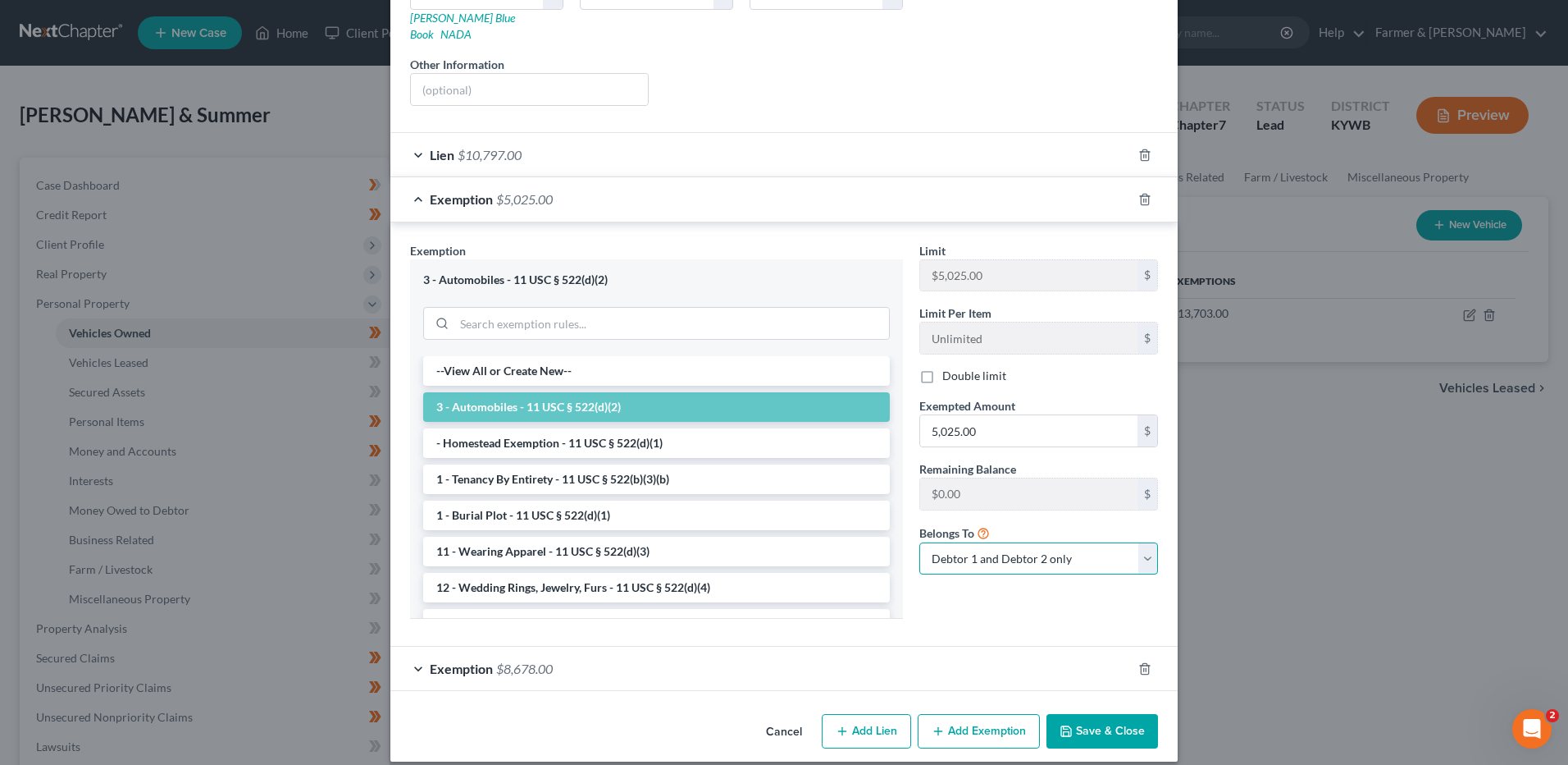
click at [1049, 544] on select "Debtor 1 only Debtor 2 only Debtor 1 and Debtor 2 only" at bounding box center [1039, 559] width 239 height 33
select select "0"
click at [920, 542] on select "Debtor 1 only Debtor 2 only Debtor 1 and Debtor 2 only" at bounding box center [1039, 559] width 239 height 33
click at [725, 647] on div "Exemption $8,678.00" at bounding box center [761, 668] width 742 height 43
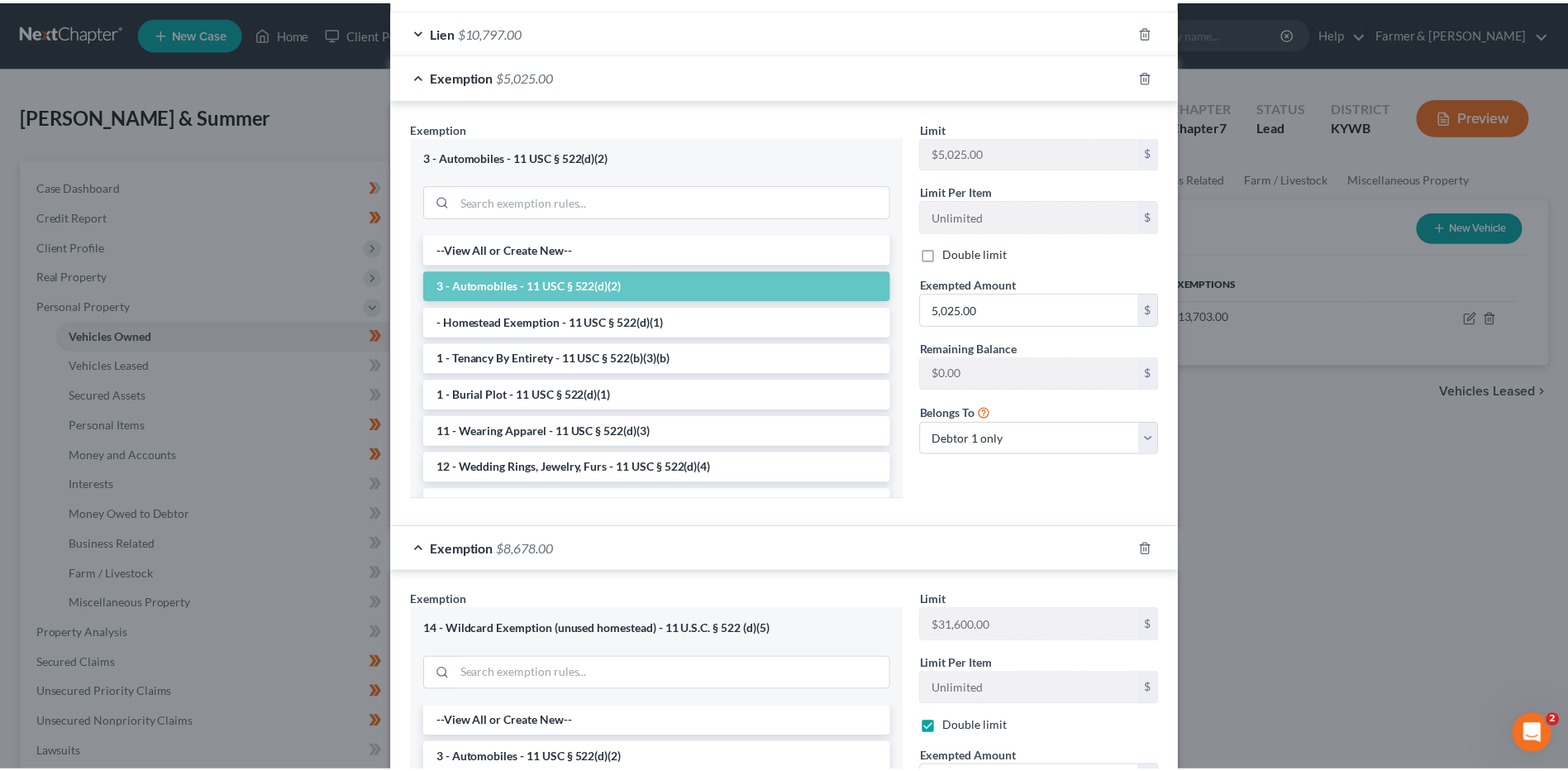
scroll to position [733, 0]
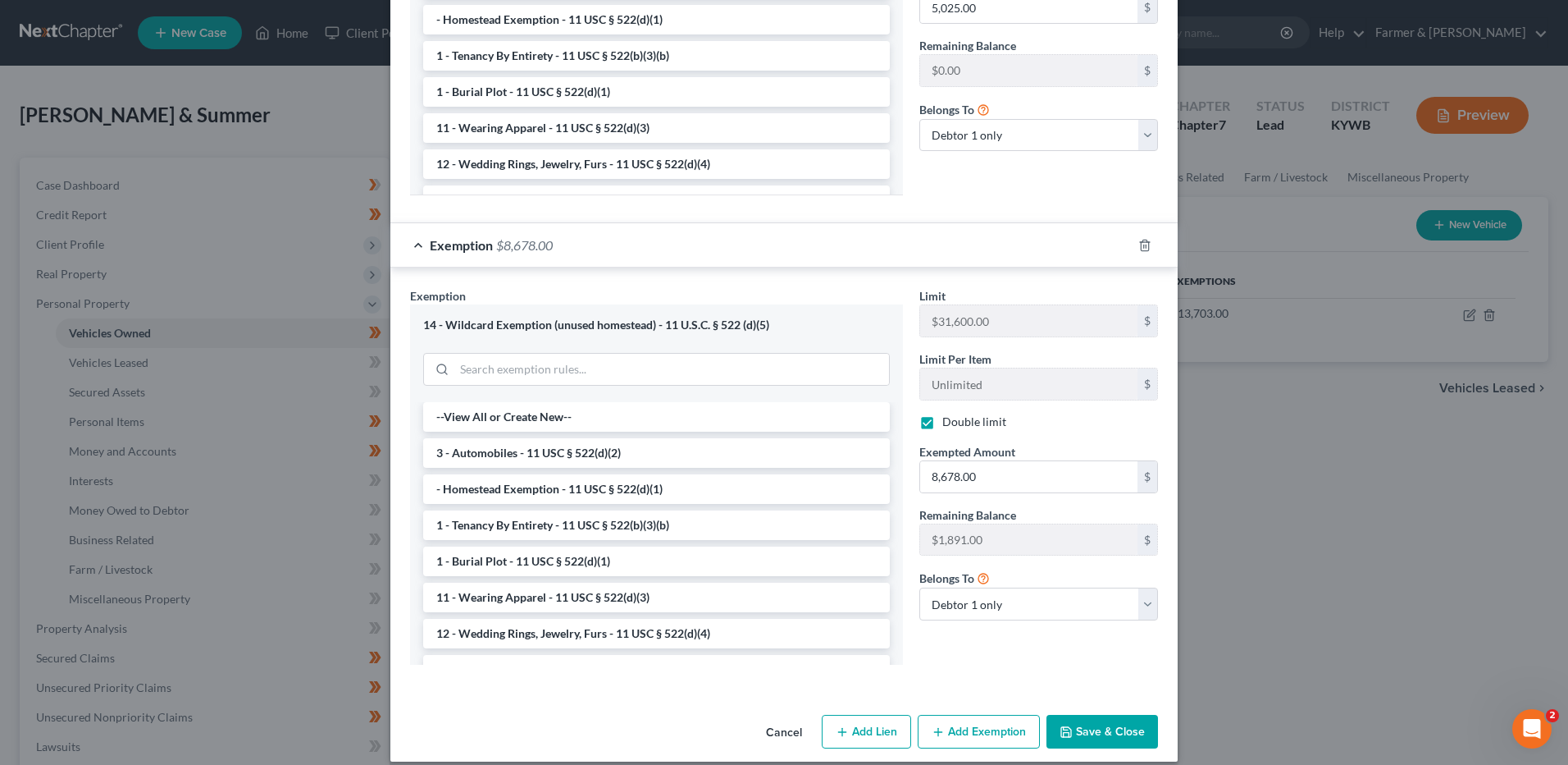
click at [1105, 715] on button "Save & Close" at bounding box center [1103, 732] width 112 height 35
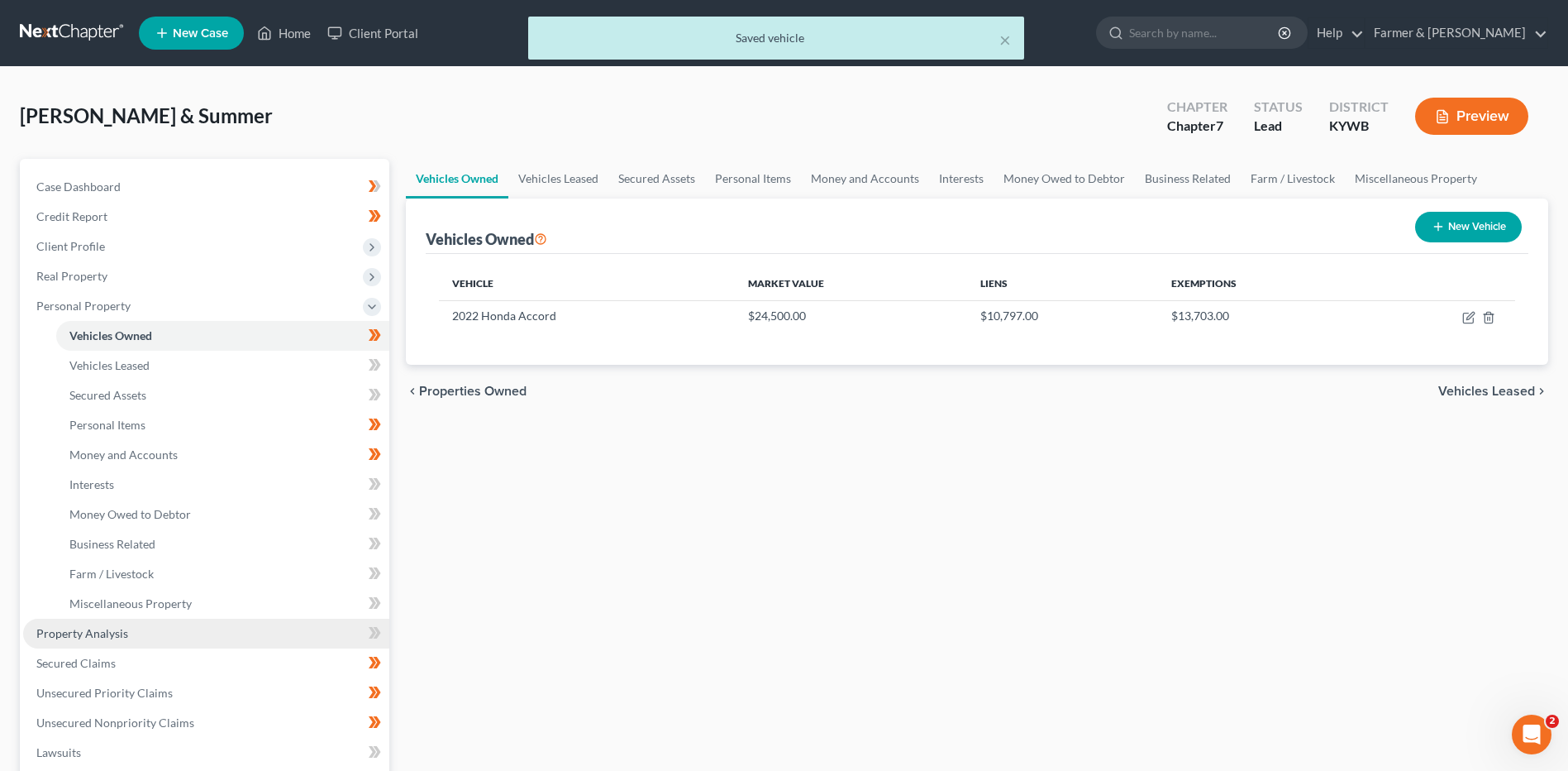
click at [146, 635] on link "Property Analysis" at bounding box center [206, 633] width 366 height 30
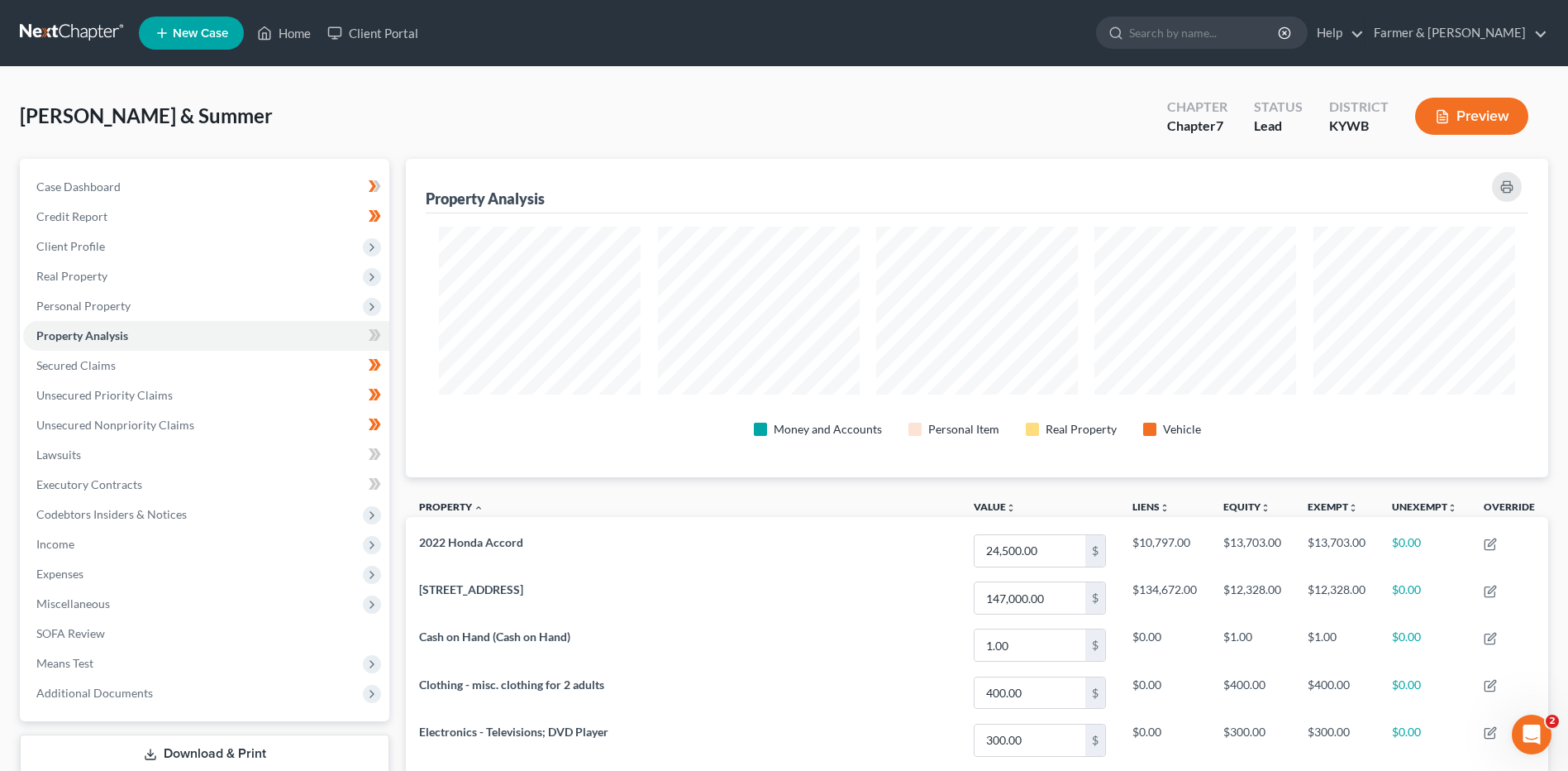
click at [1484, 130] on button "Preview" at bounding box center [1471, 116] width 114 height 37
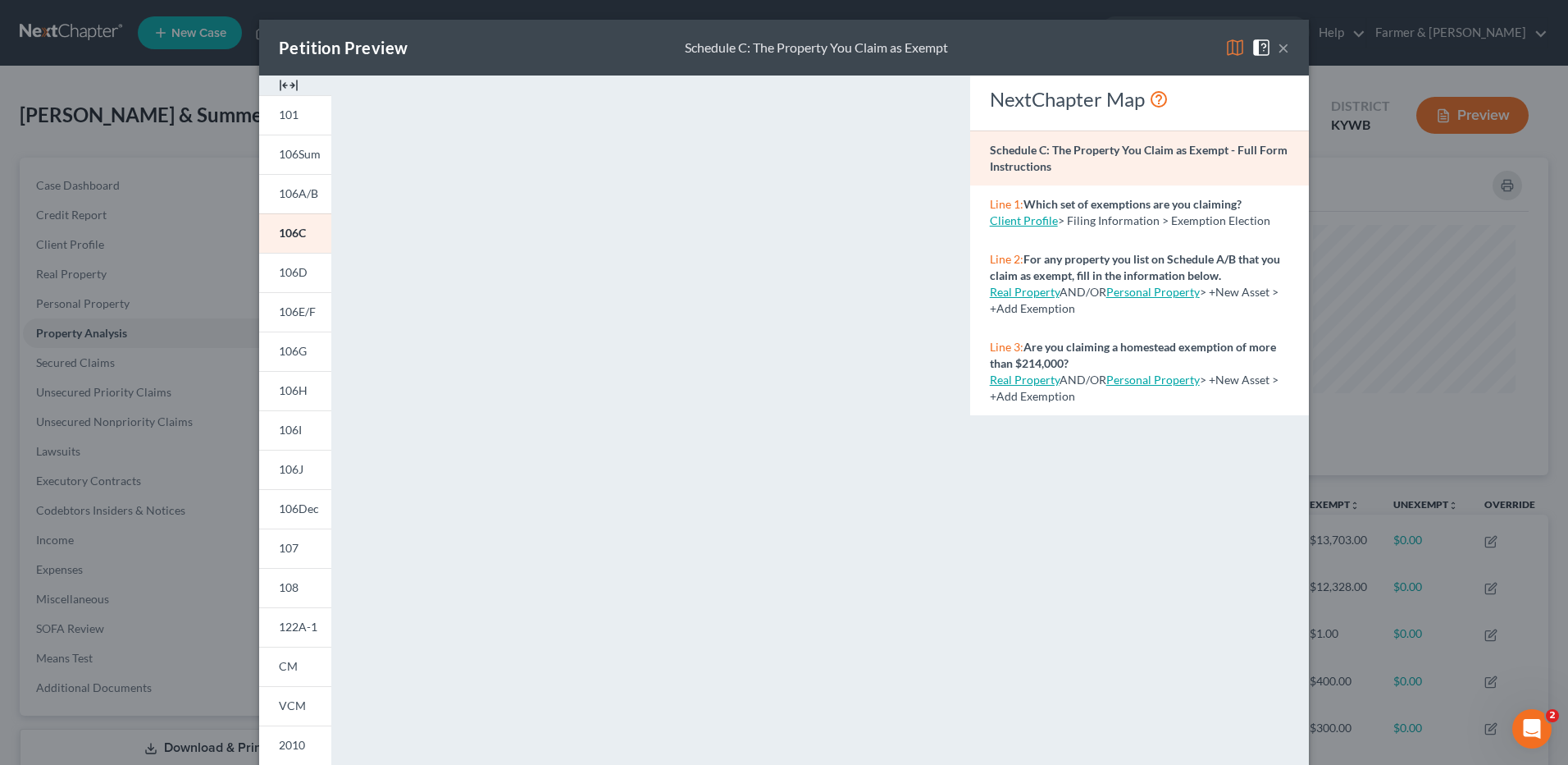
drag, startPoint x: 1278, startPoint y: 46, endPoint x: 1538, endPoint y: 47, distance: 260.0
click at [1278, 46] on button "×" at bounding box center [1283, 47] width 12 height 19
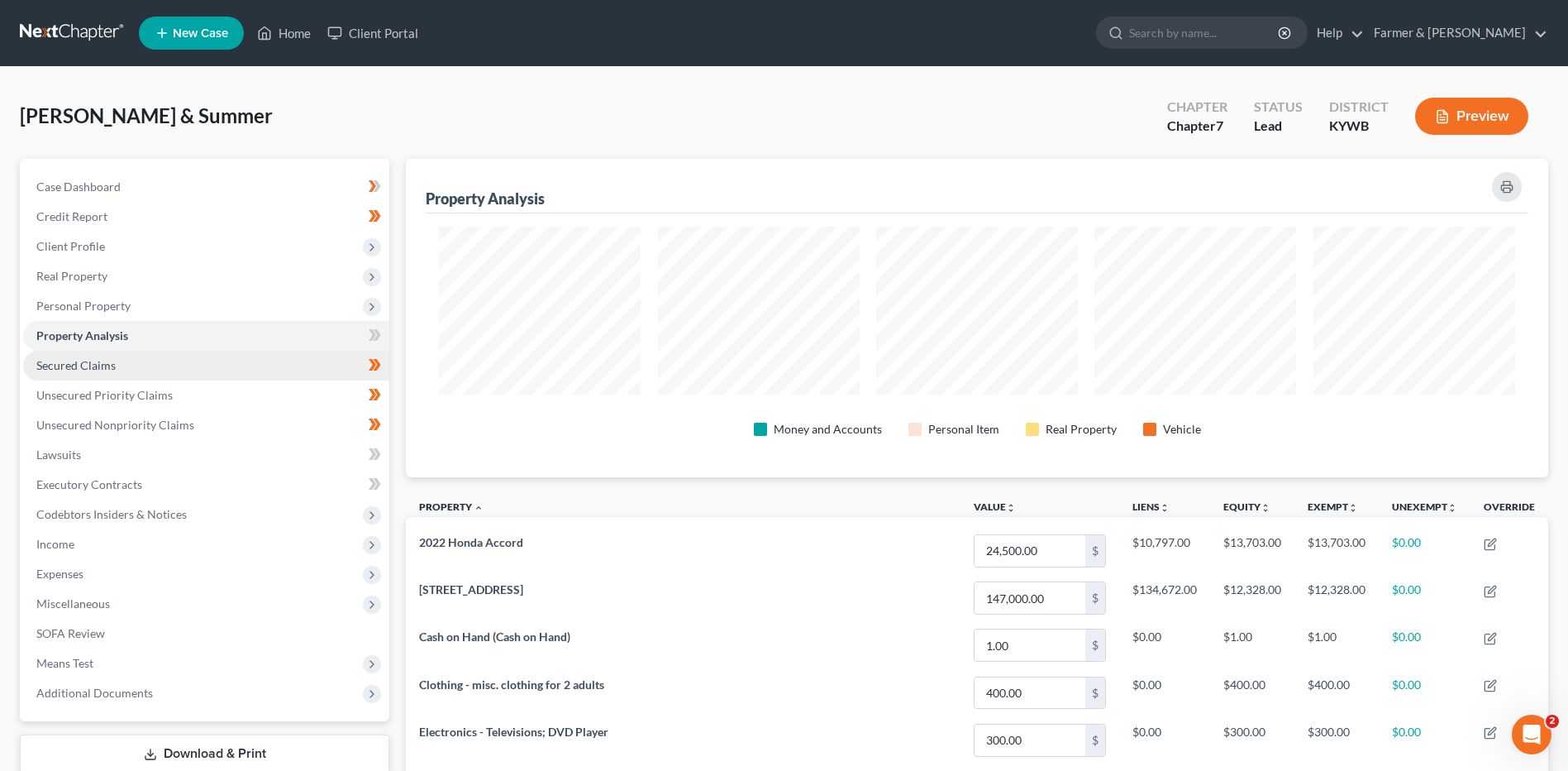
drag, startPoint x: 93, startPoint y: 298, endPoint x: 134, endPoint y: 361, distance: 75.2
click at [93, 298] on span "Personal Property" at bounding box center [83, 305] width 94 height 14
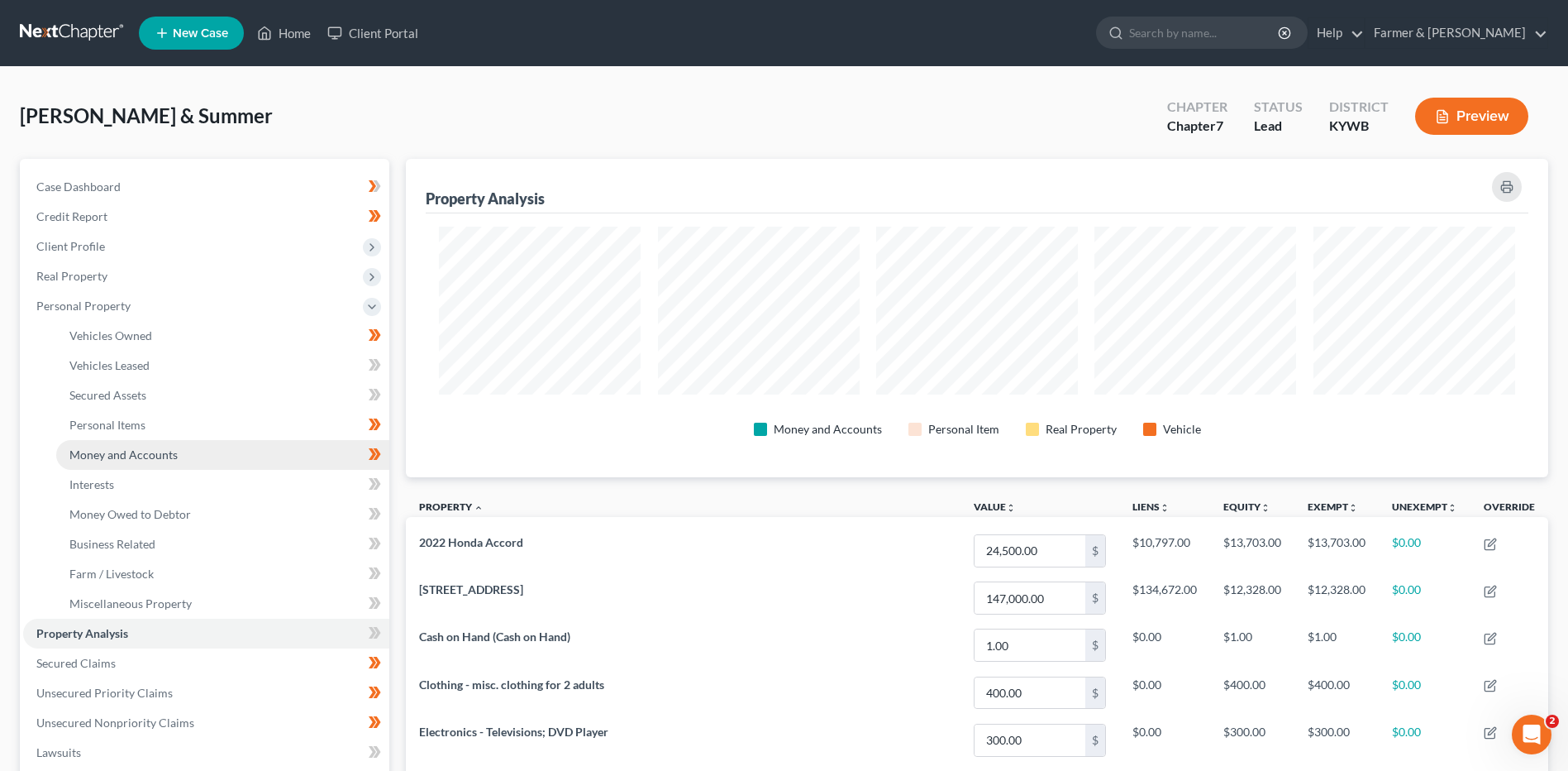
click at [144, 463] on link "Money and Accounts" at bounding box center [222, 454] width 333 height 30
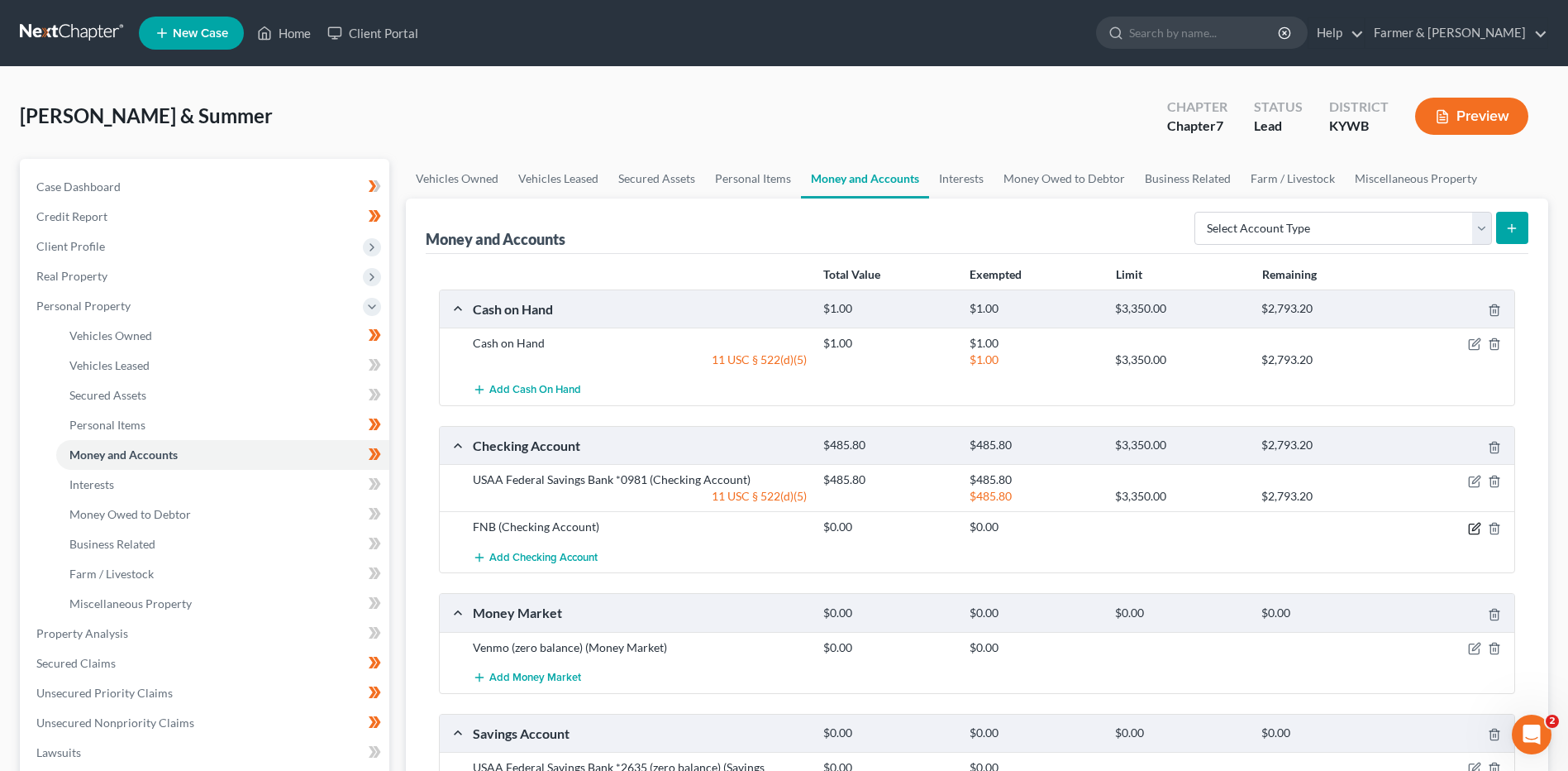
click at [1471, 528] on icon "button" at bounding box center [1474, 528] width 13 height 13
select select "18"
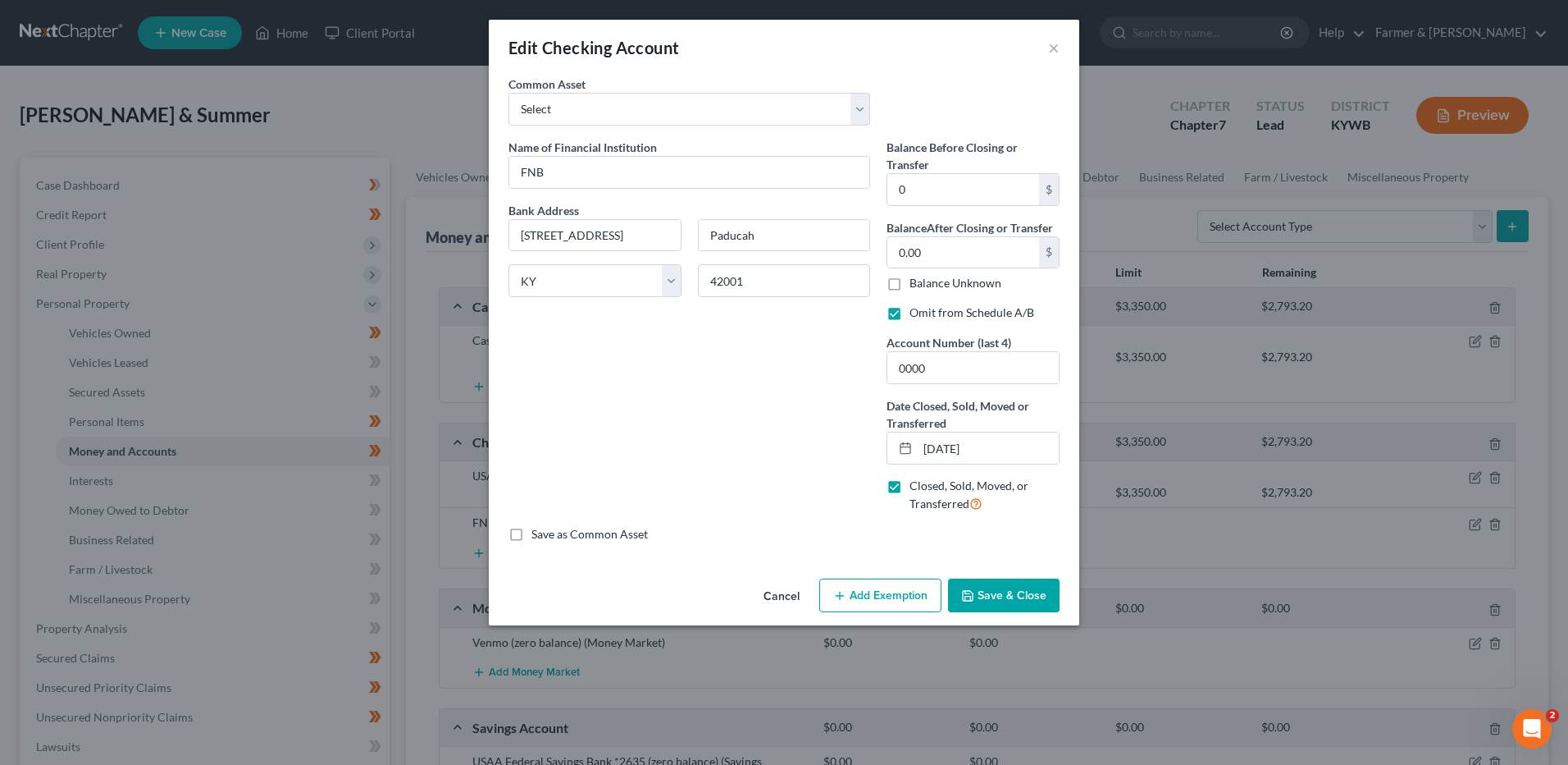
click at [779, 600] on button "Cancel" at bounding box center [781, 596] width 62 height 33
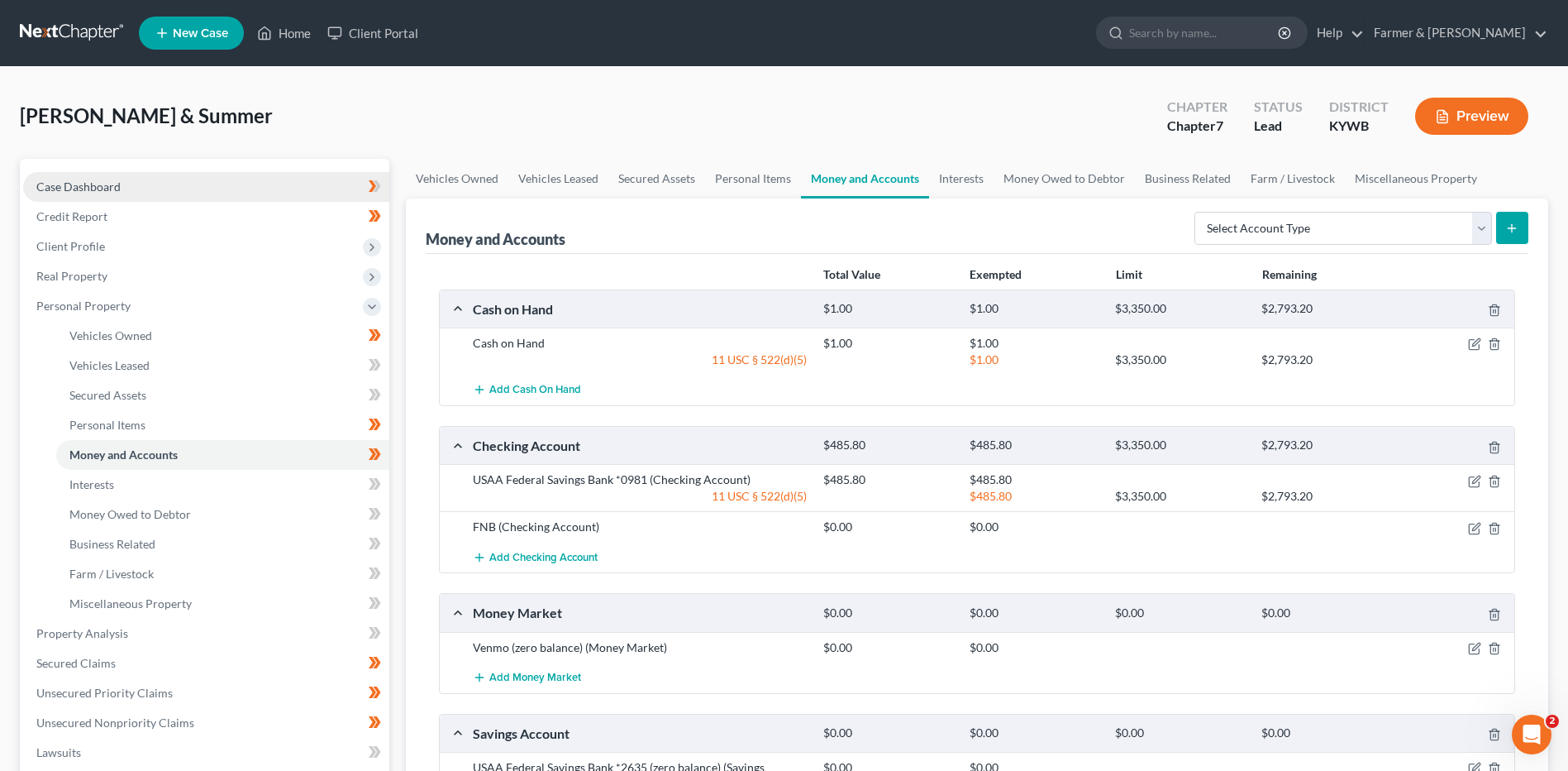
click at [157, 180] on link "Case Dashboard" at bounding box center [206, 187] width 366 height 30
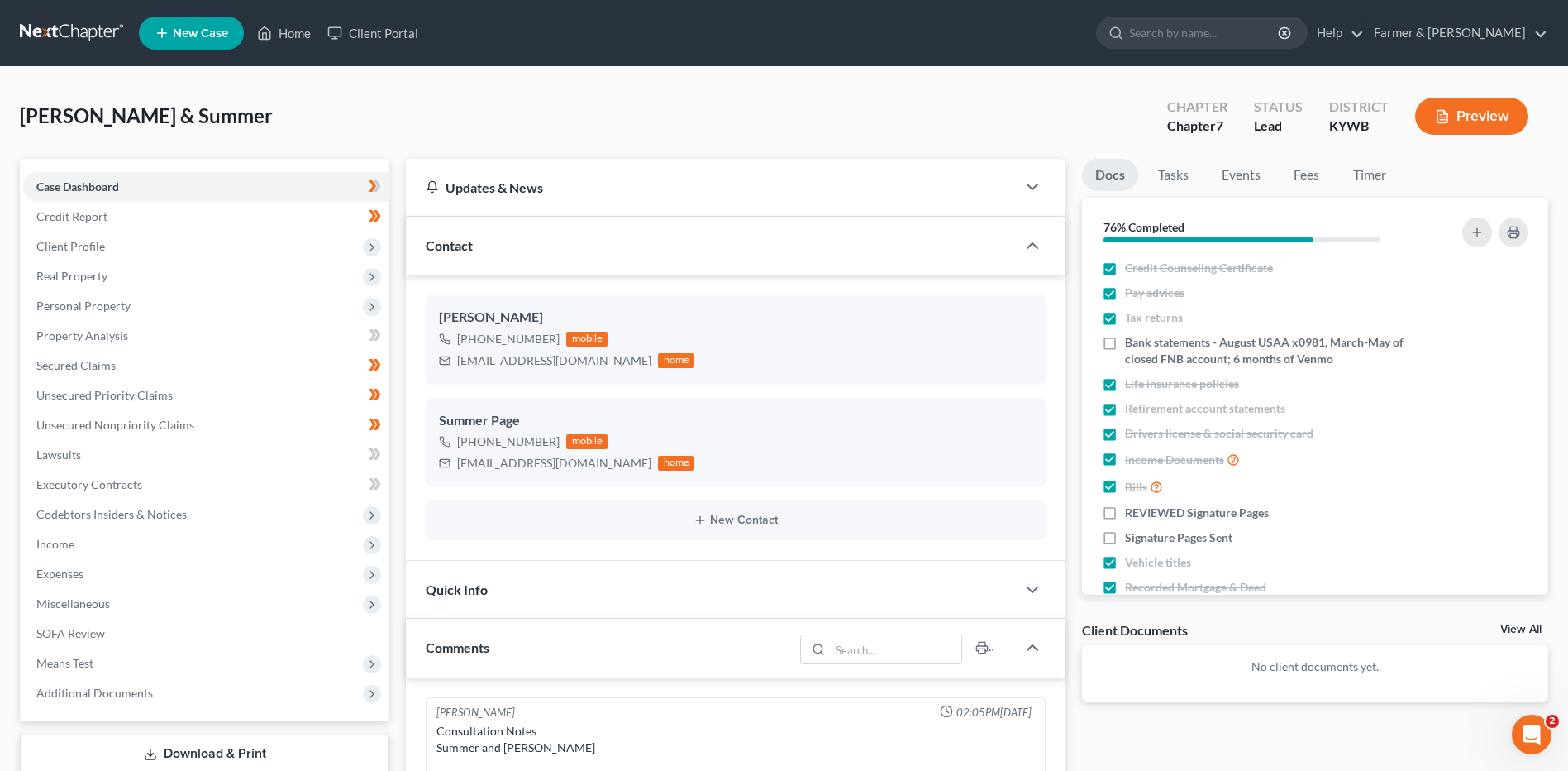
scroll to position [319, 0]
click at [85, 26] on link at bounding box center [72, 33] width 106 height 30
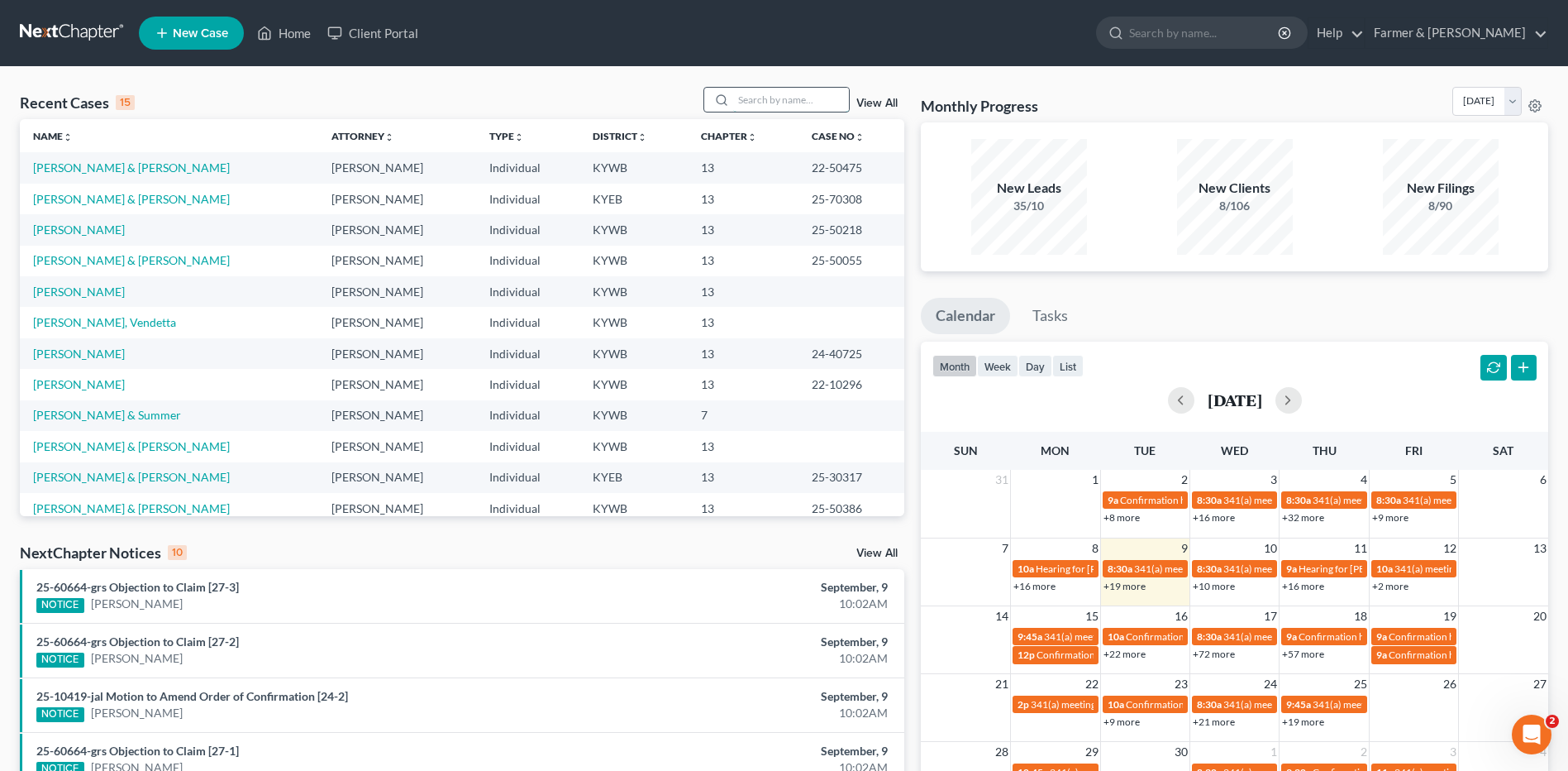
click at [790, 99] on input "search" at bounding box center [790, 100] width 115 height 24
type input "[PERSON_NAME]"
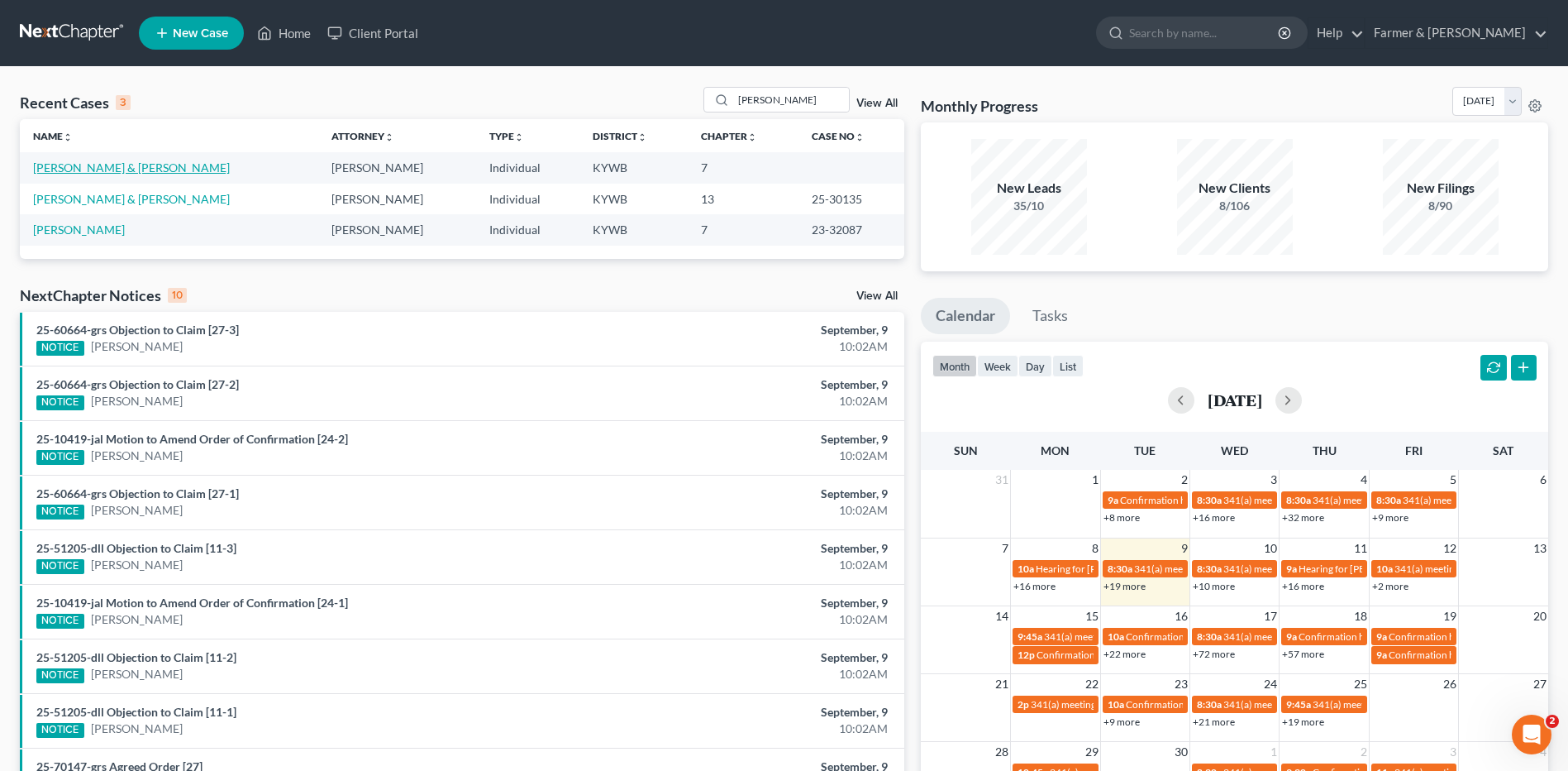
click at [143, 170] on link "[PERSON_NAME] & [PERSON_NAME]" at bounding box center [131, 167] width 197 height 14
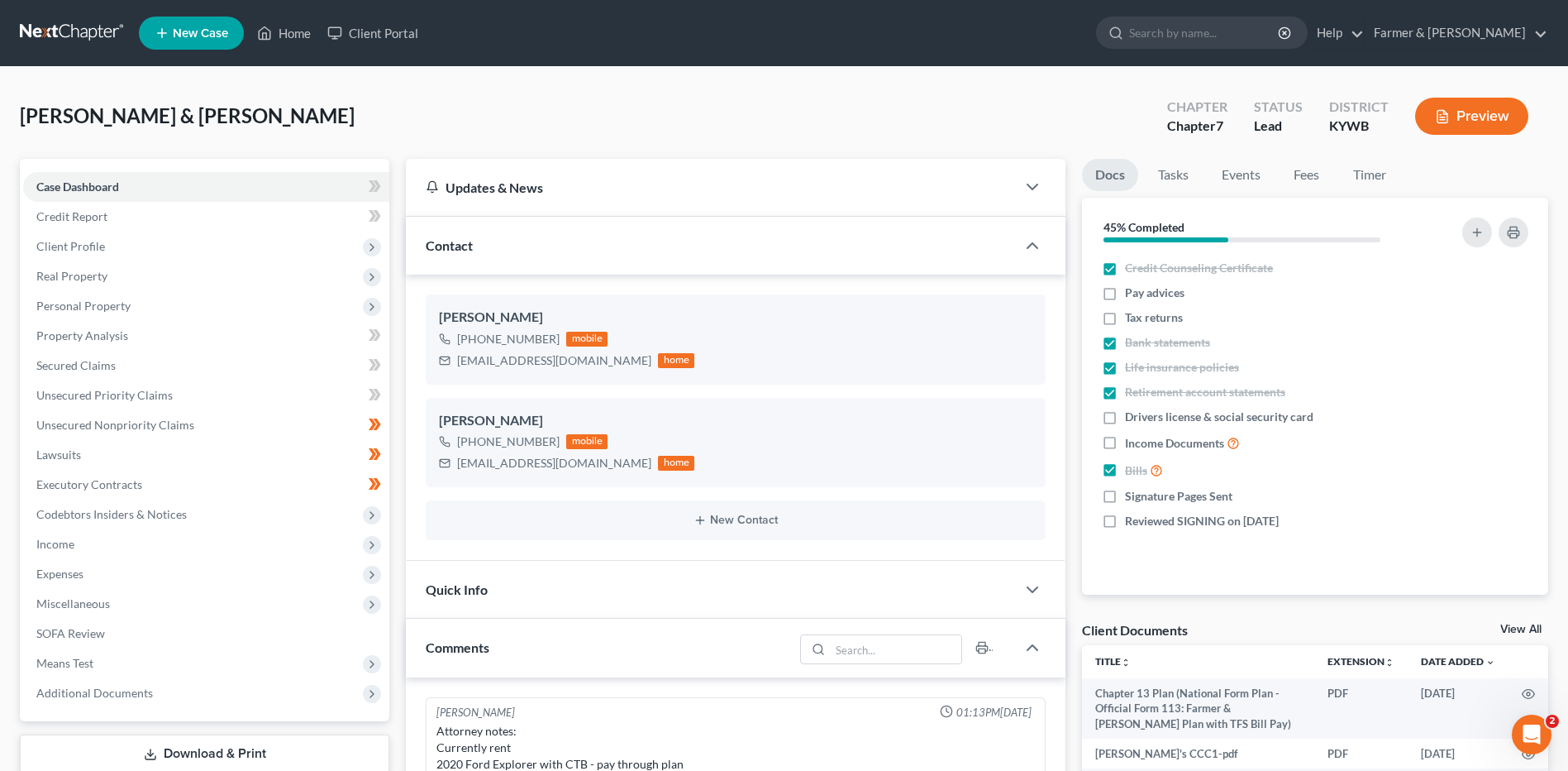
scroll to position [481, 0]
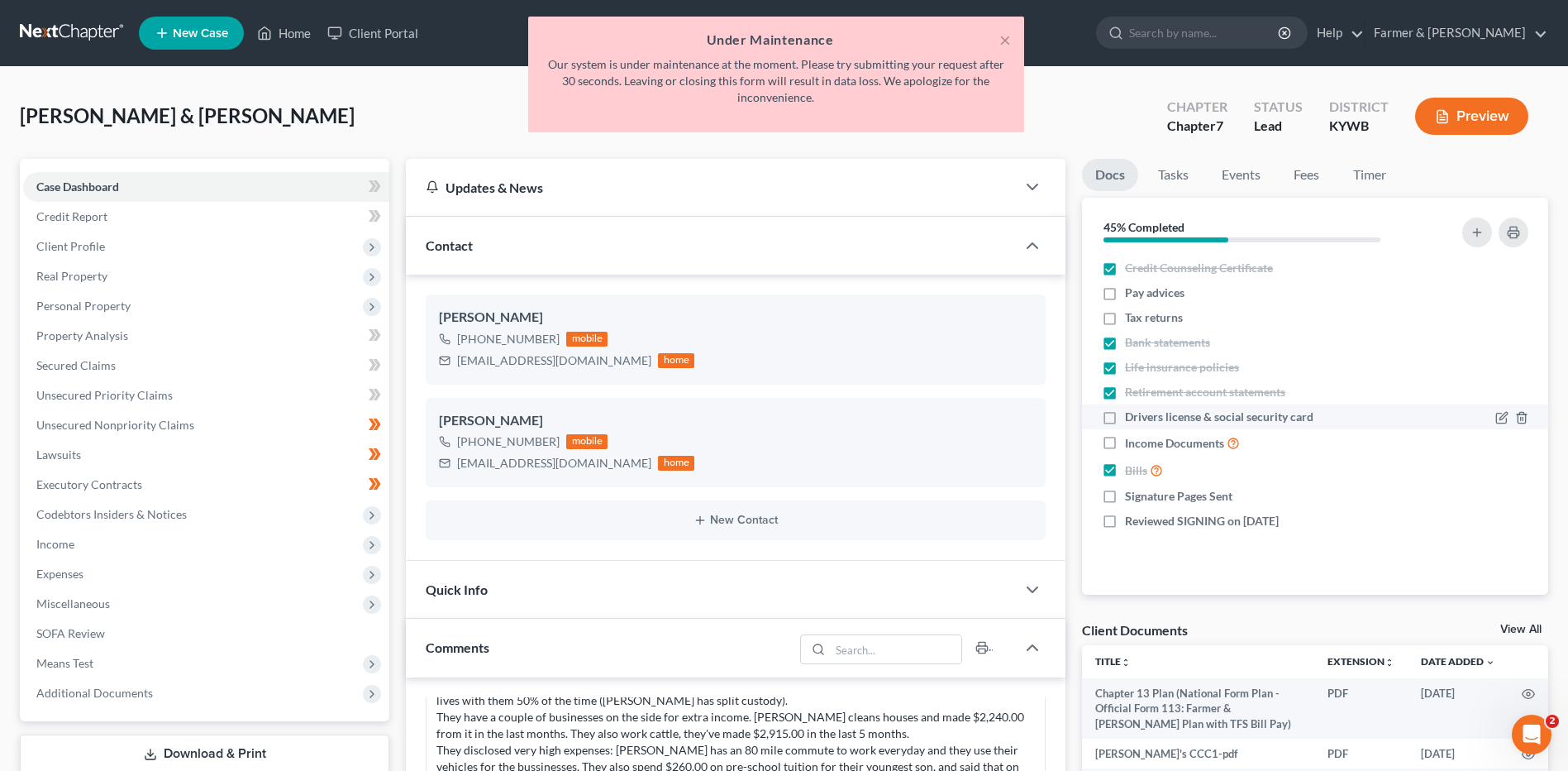
click at [1125, 419] on label "Drivers license & social security card" at bounding box center [1219, 416] width 188 height 17
click at [1131, 419] on input "Drivers license & social security card" at bounding box center [1137, 414] width 11 height 11
checkbox input "true"
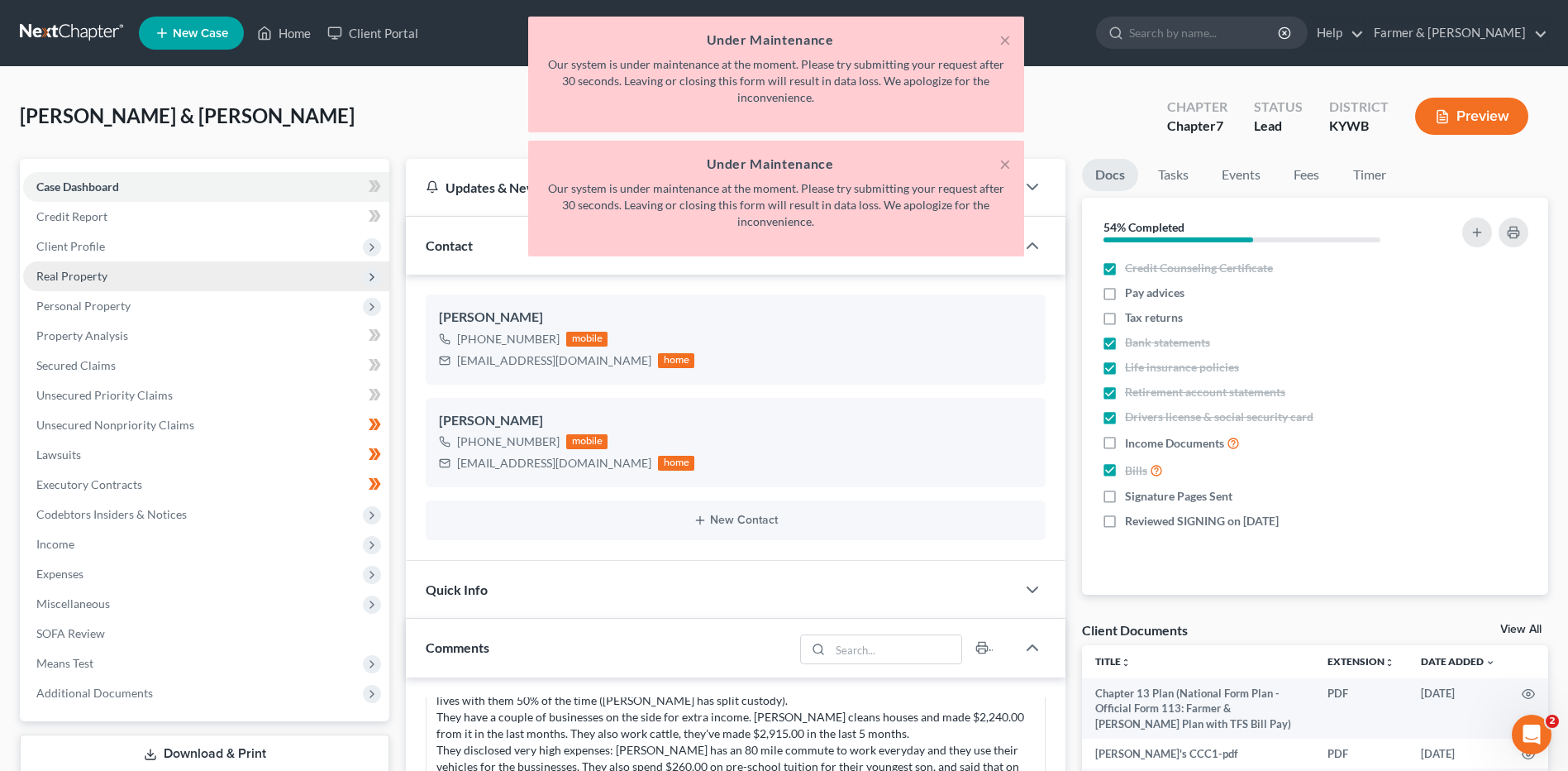
click at [131, 281] on span "Real Property" at bounding box center [206, 276] width 366 height 30
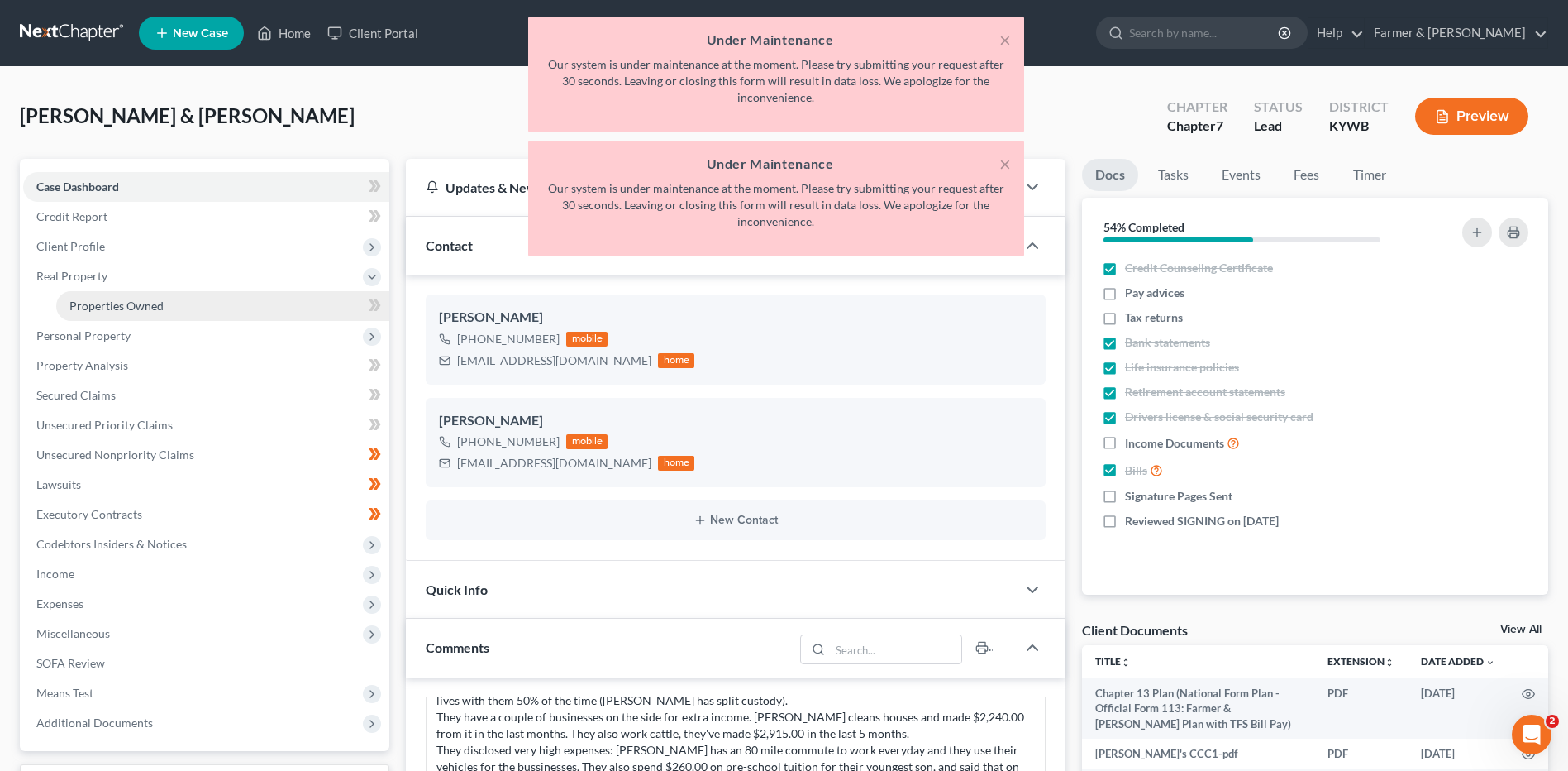
click at [137, 307] on span "Properties Owned" at bounding box center [116, 305] width 94 height 14
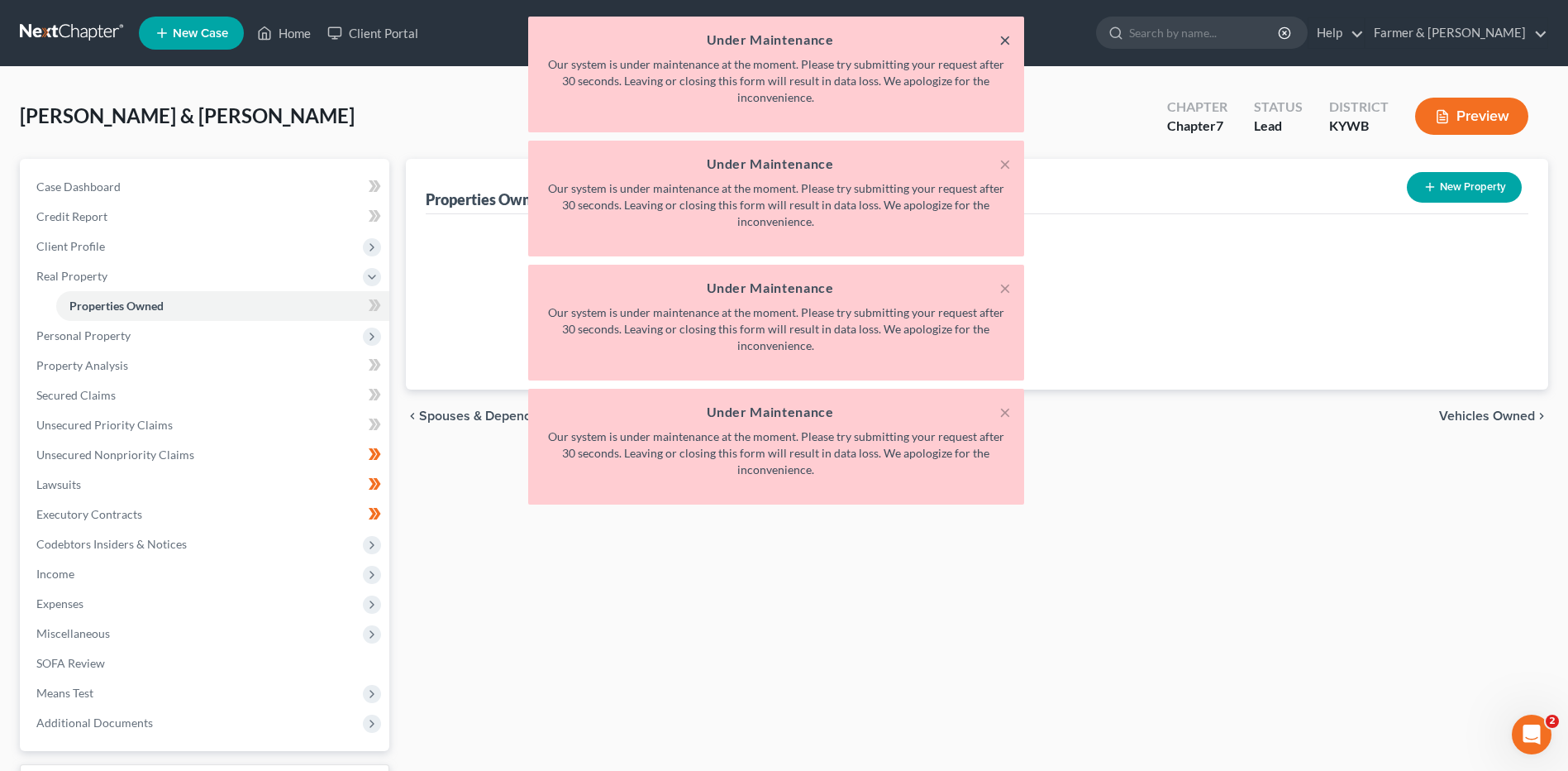
click at [1006, 32] on button "×" at bounding box center [1005, 39] width 12 height 19
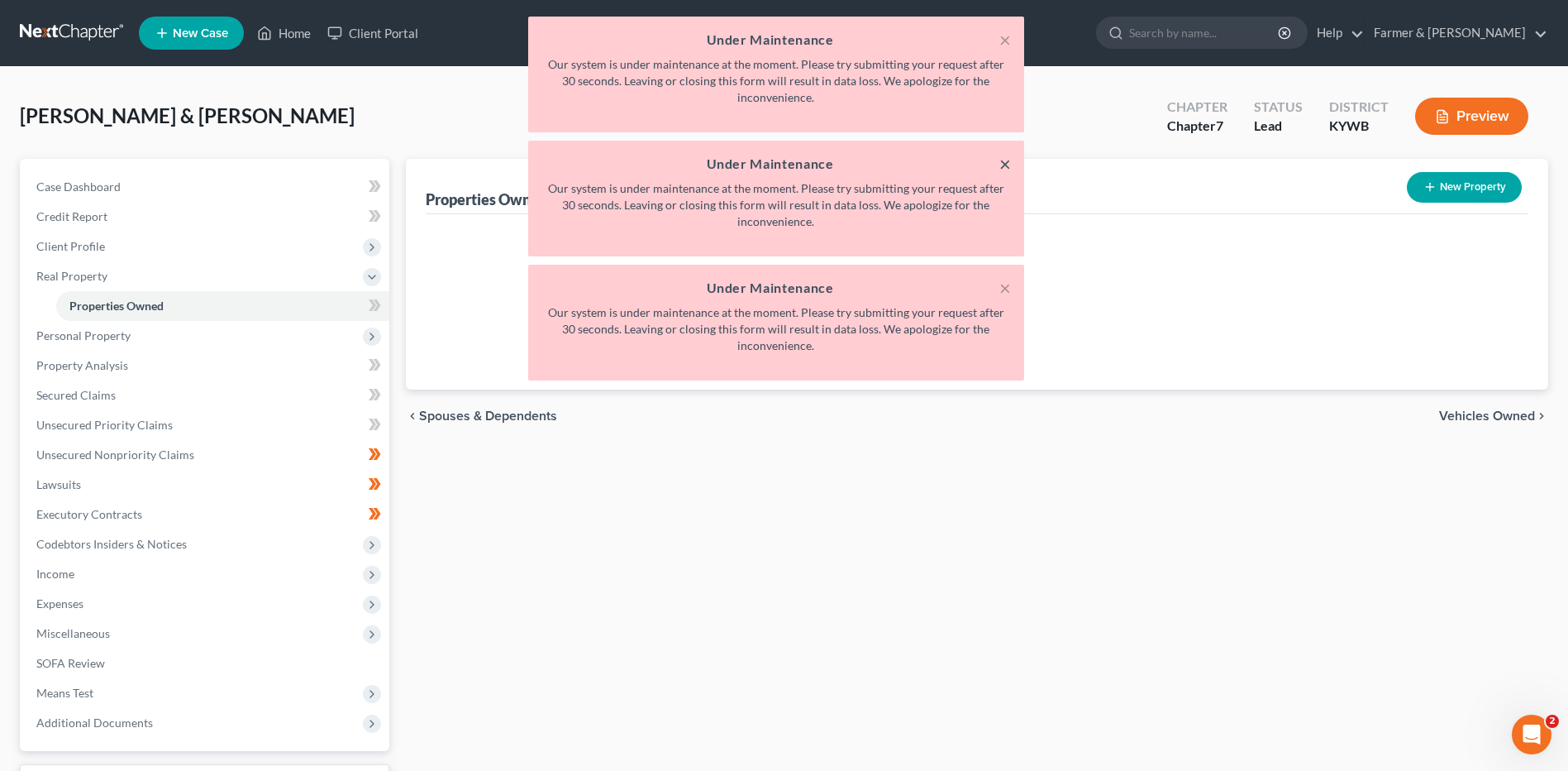
click at [1001, 164] on button "×" at bounding box center [1005, 163] width 12 height 19
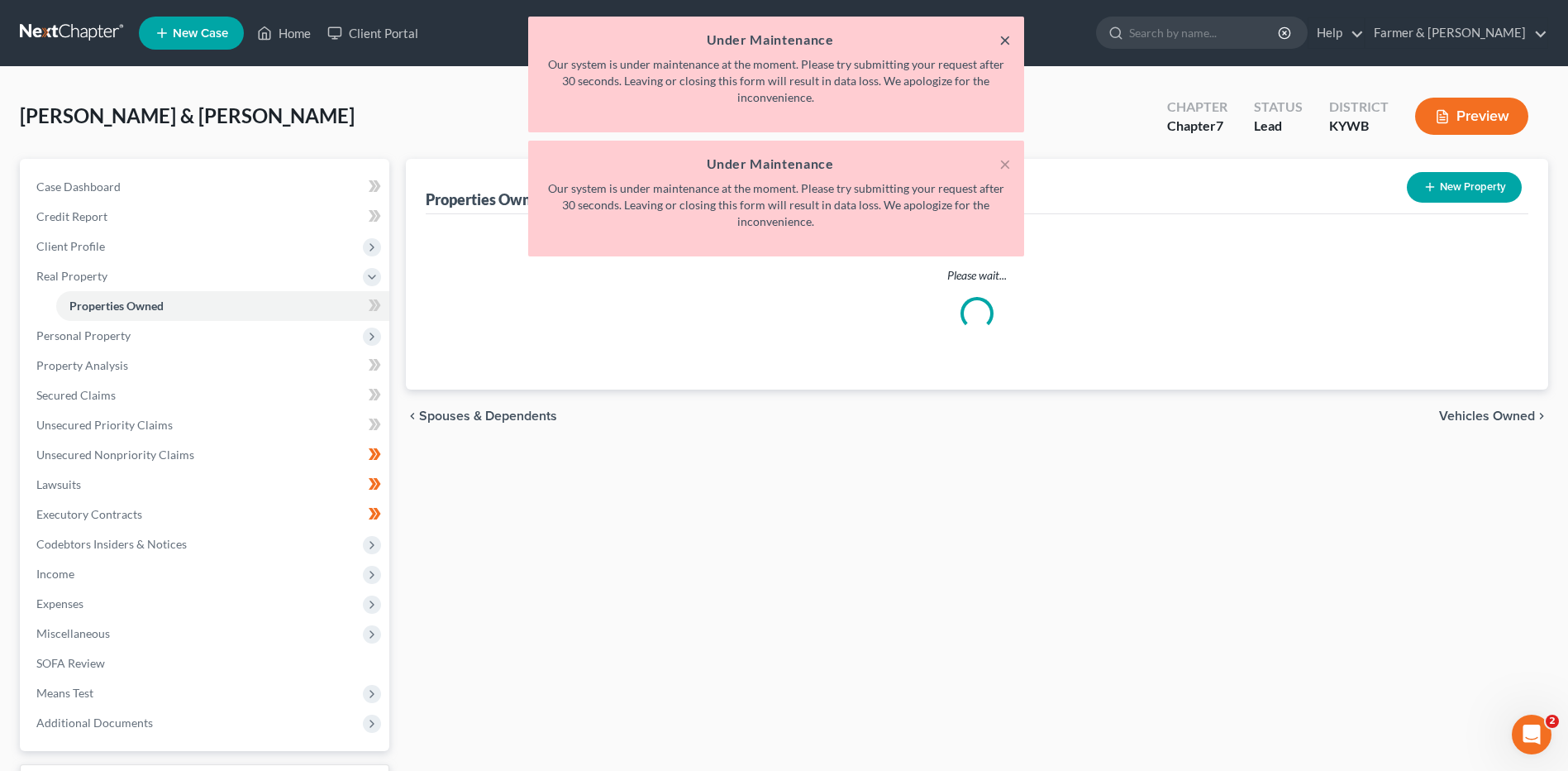
click at [1006, 39] on button "×" at bounding box center [1005, 39] width 12 height 19
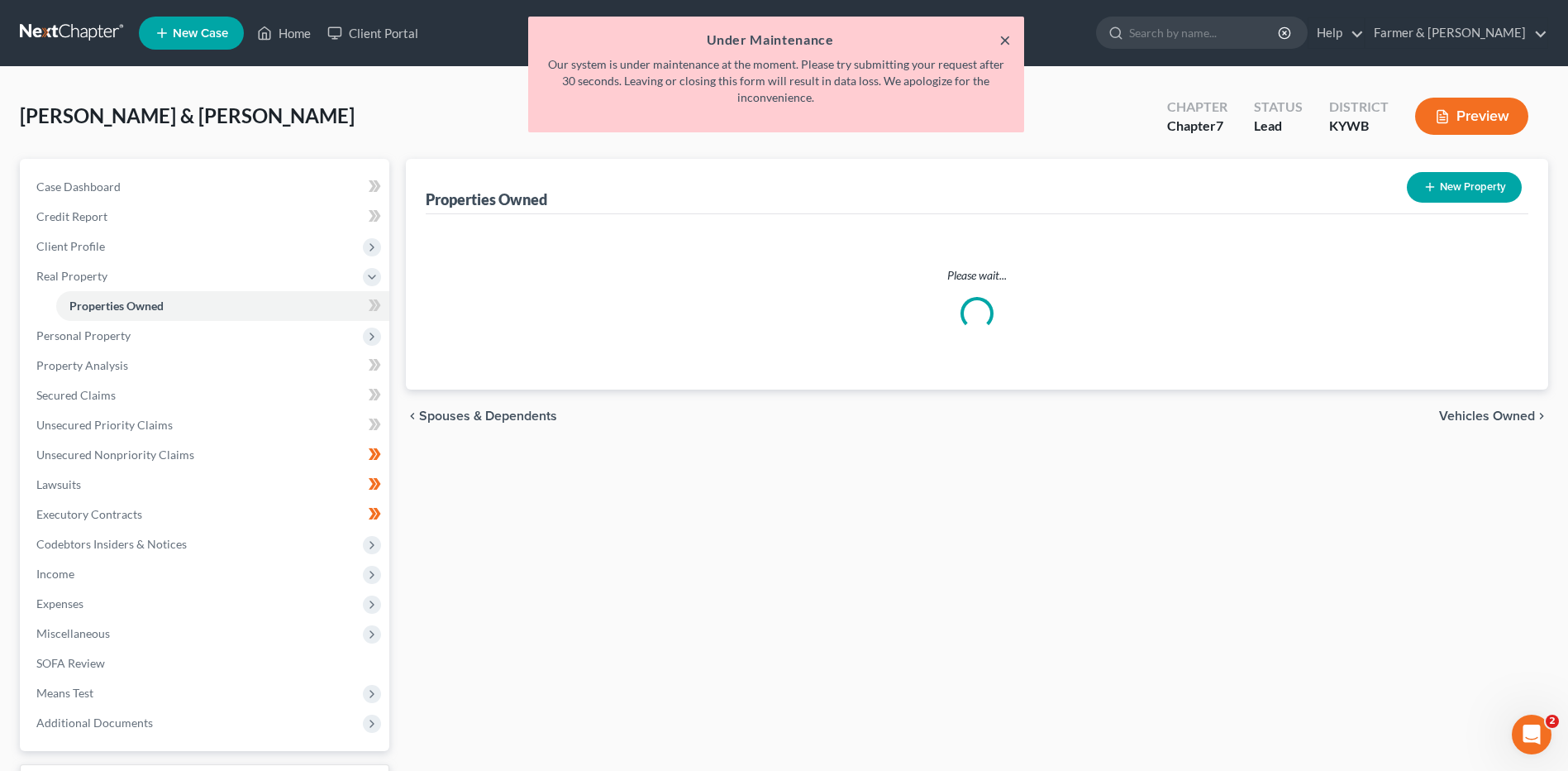
click at [1008, 36] on button "×" at bounding box center [1005, 39] width 12 height 19
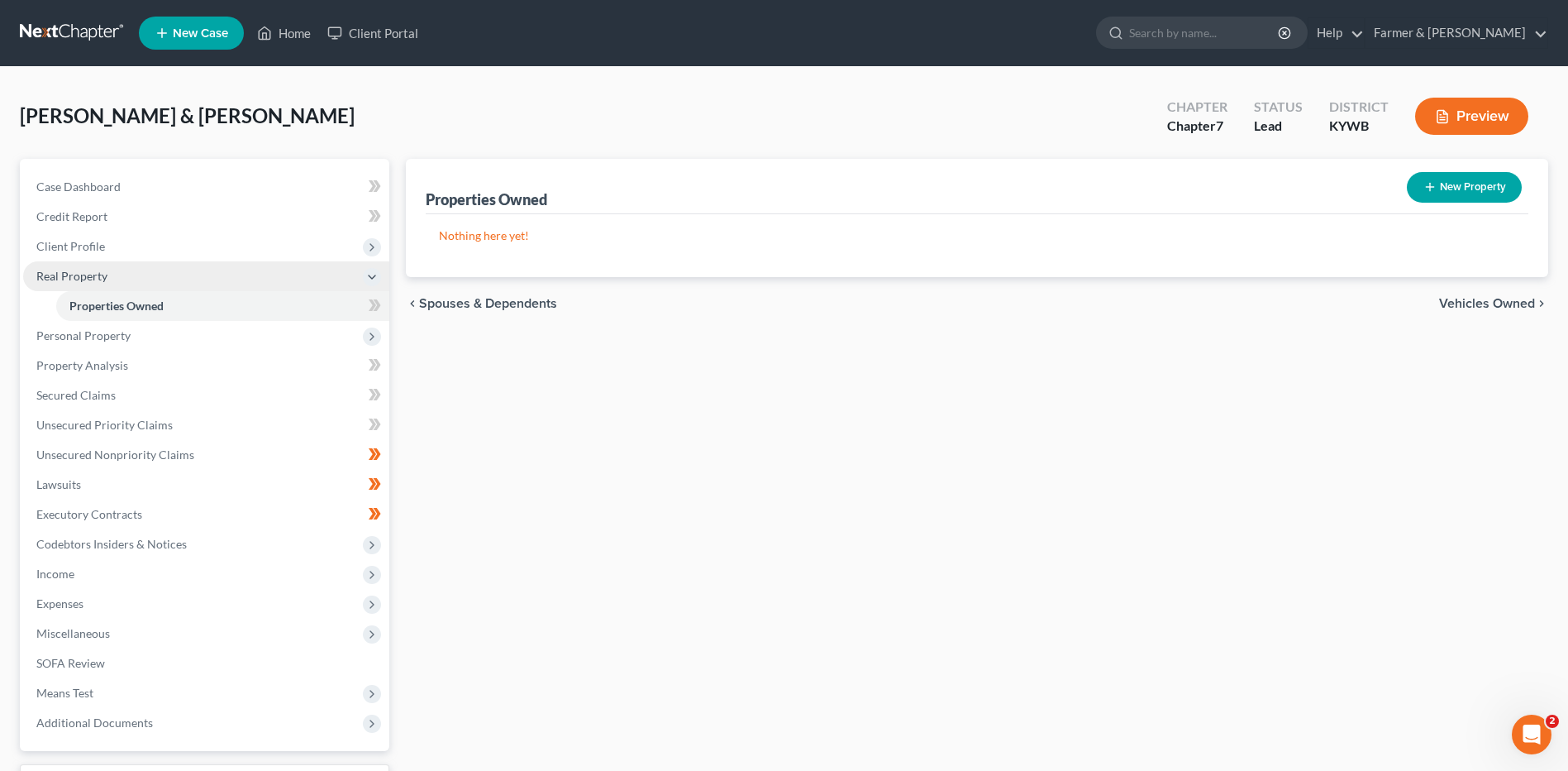
click at [162, 284] on span "Real Property" at bounding box center [206, 276] width 366 height 30
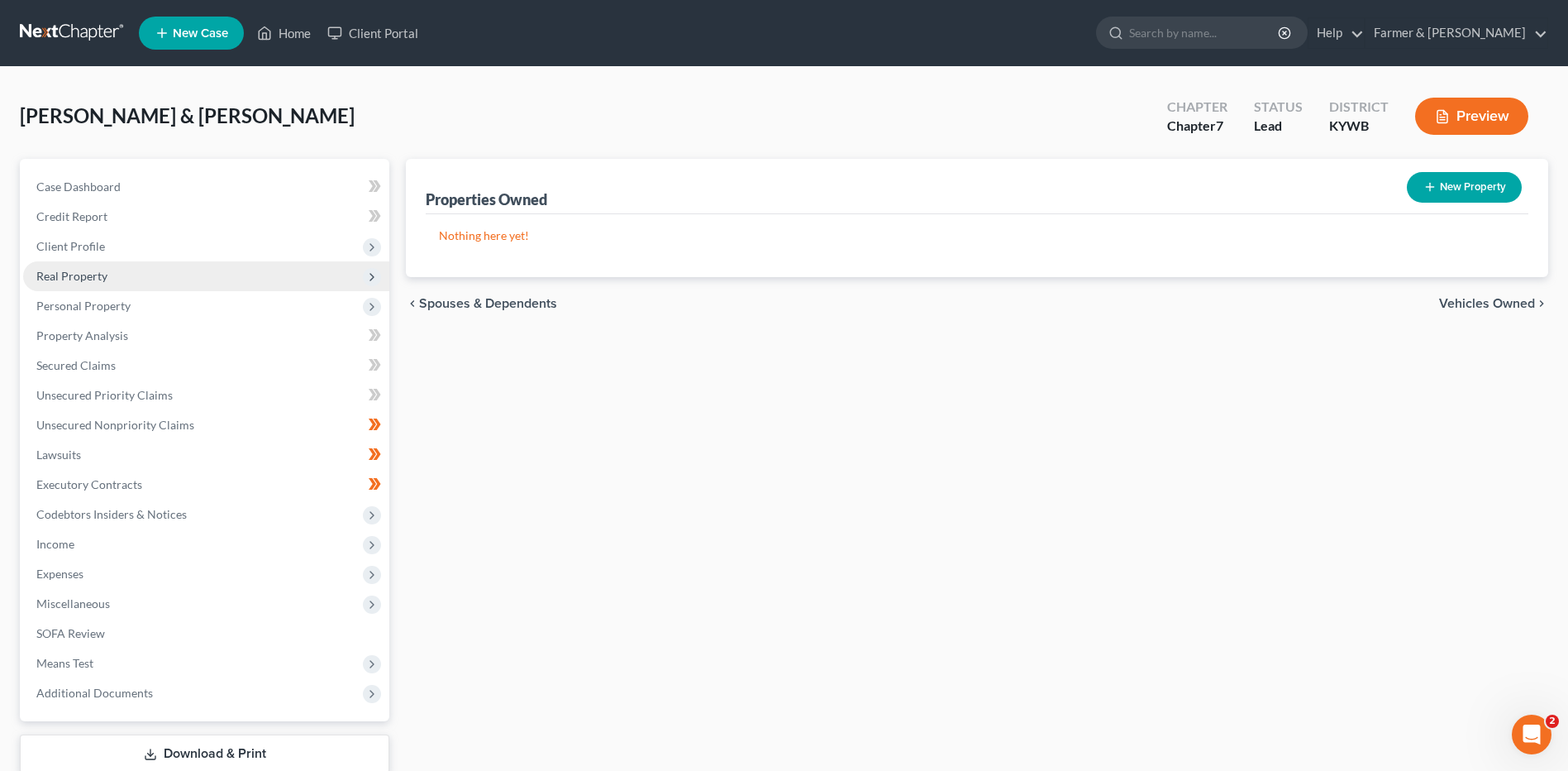
click at [152, 281] on span "Real Property" at bounding box center [206, 276] width 366 height 30
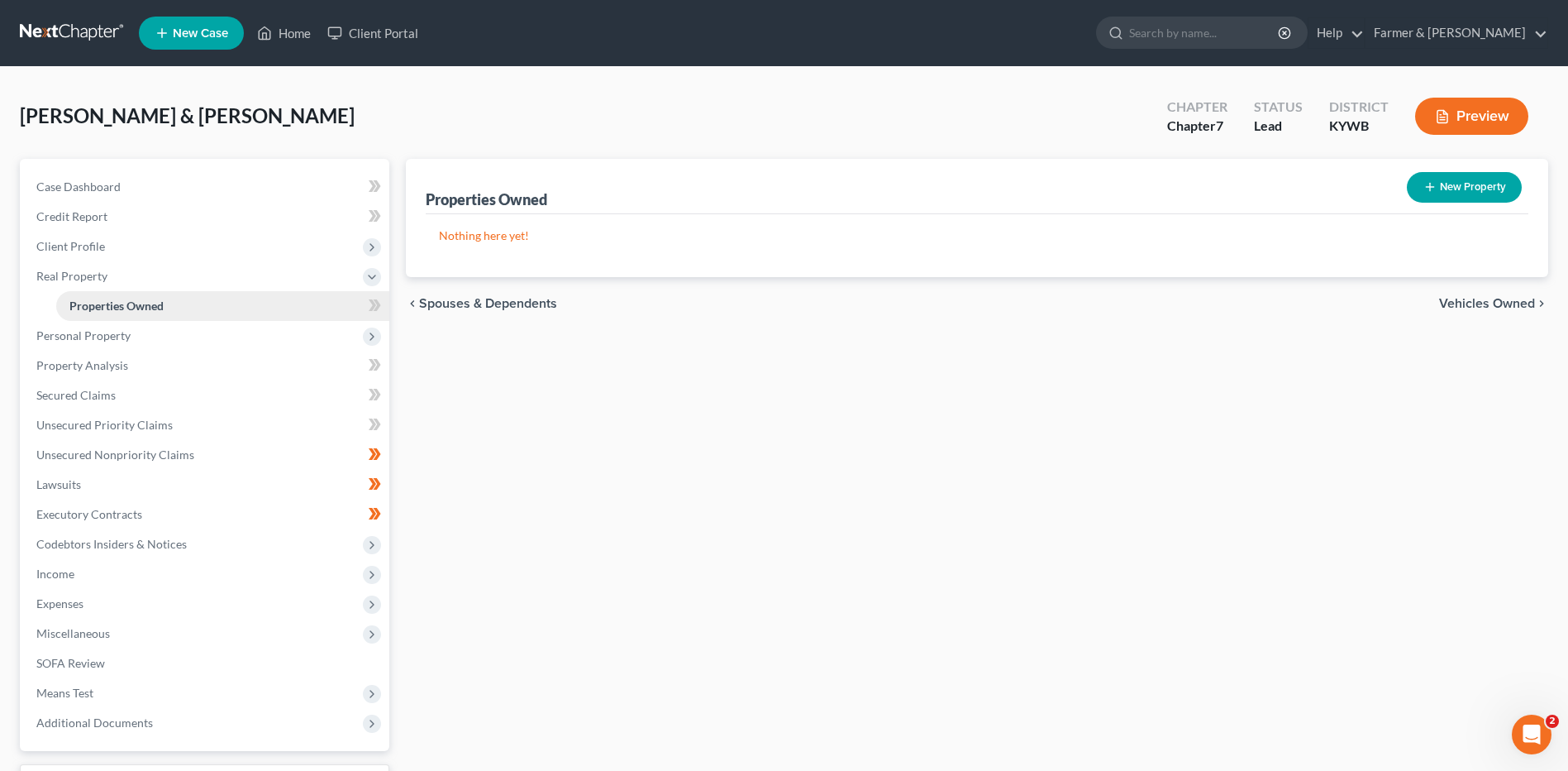
click at [157, 300] on span "Properties Owned" at bounding box center [116, 305] width 94 height 14
click at [149, 334] on span "Personal Property" at bounding box center [206, 335] width 366 height 30
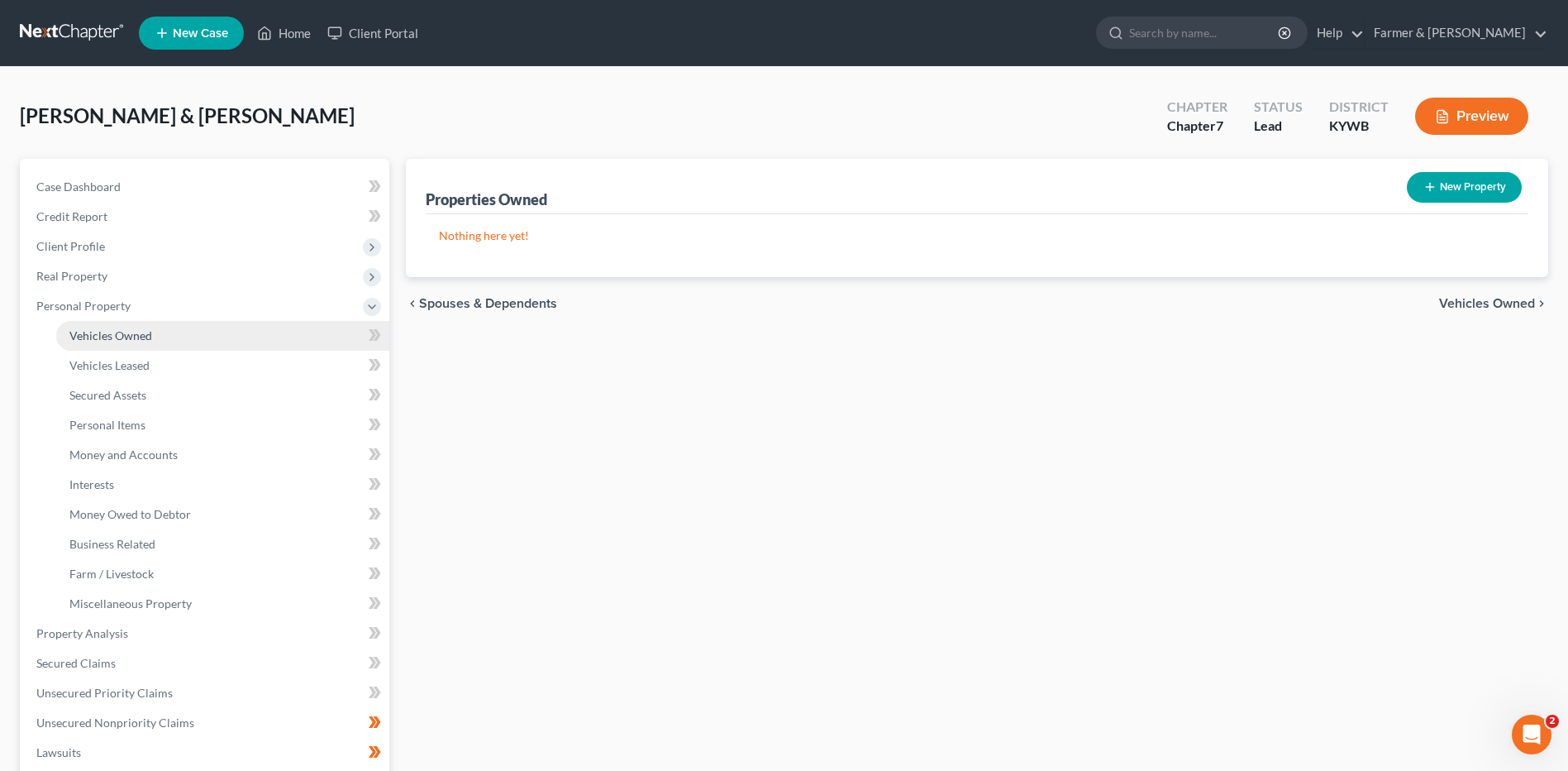
click at [149, 339] on span "Vehicles Owned" at bounding box center [111, 335] width 83 height 14
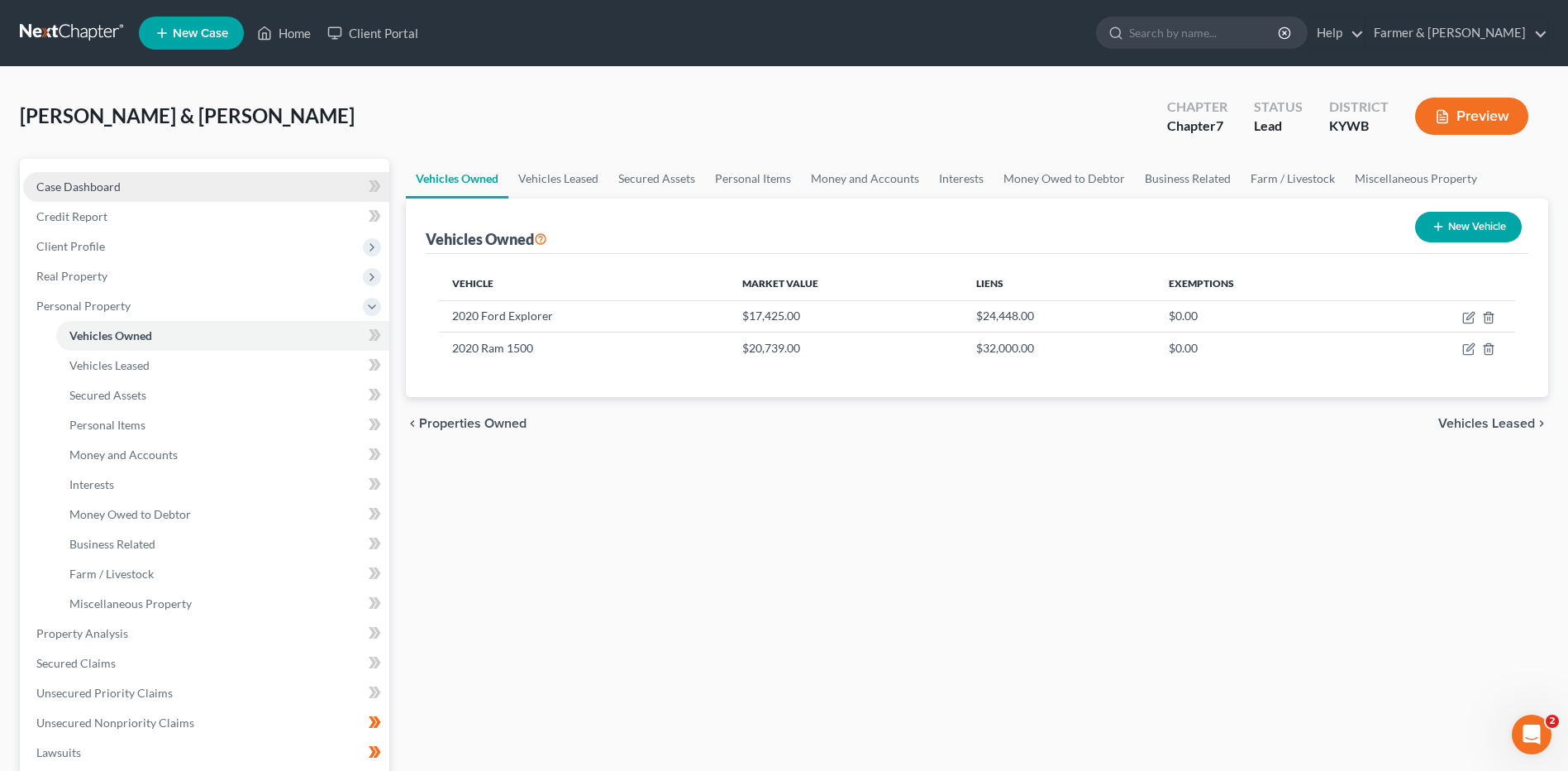
click at [107, 189] on span "Case Dashboard" at bounding box center [78, 186] width 84 height 14
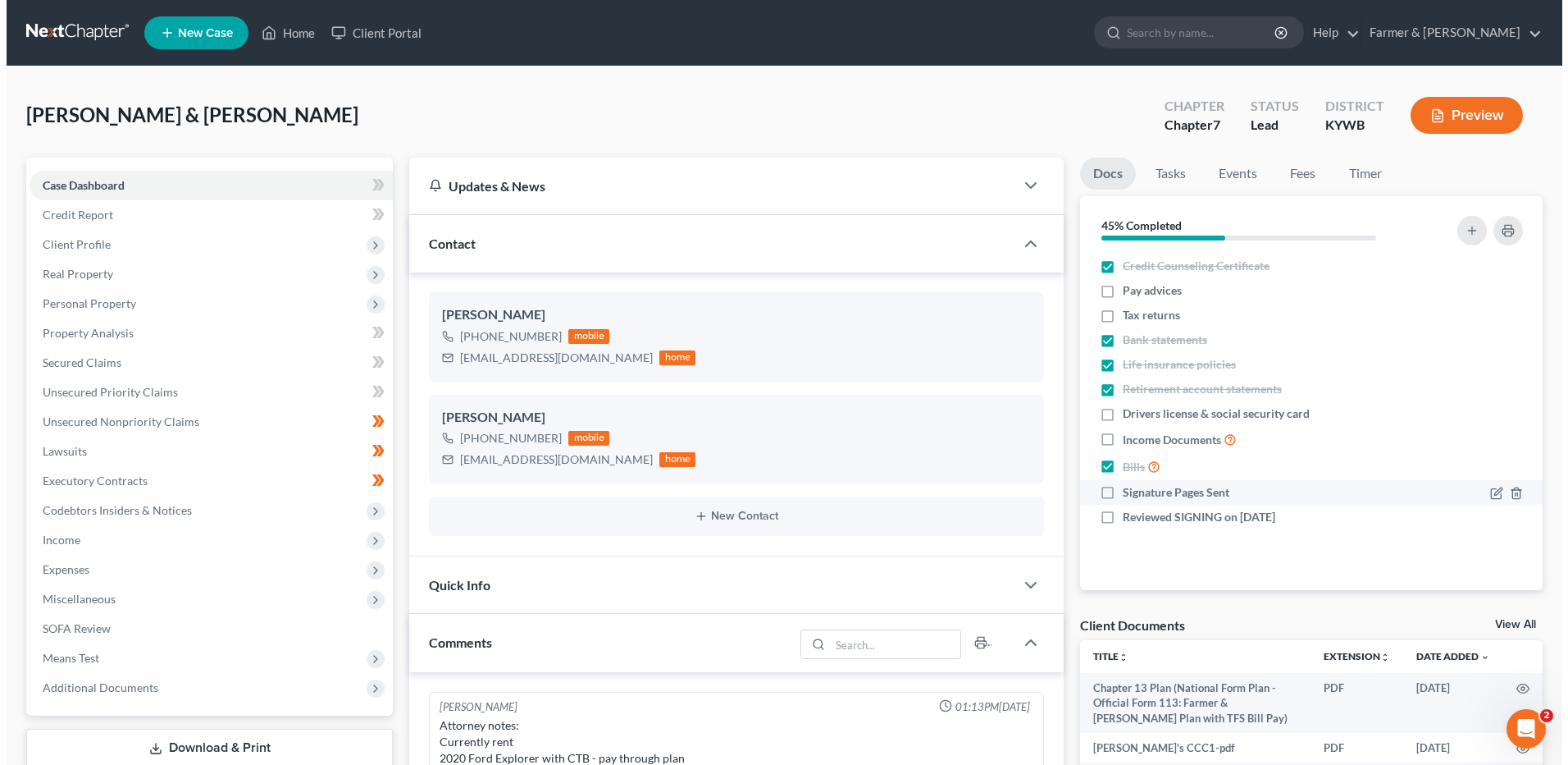
scroll to position [477, 0]
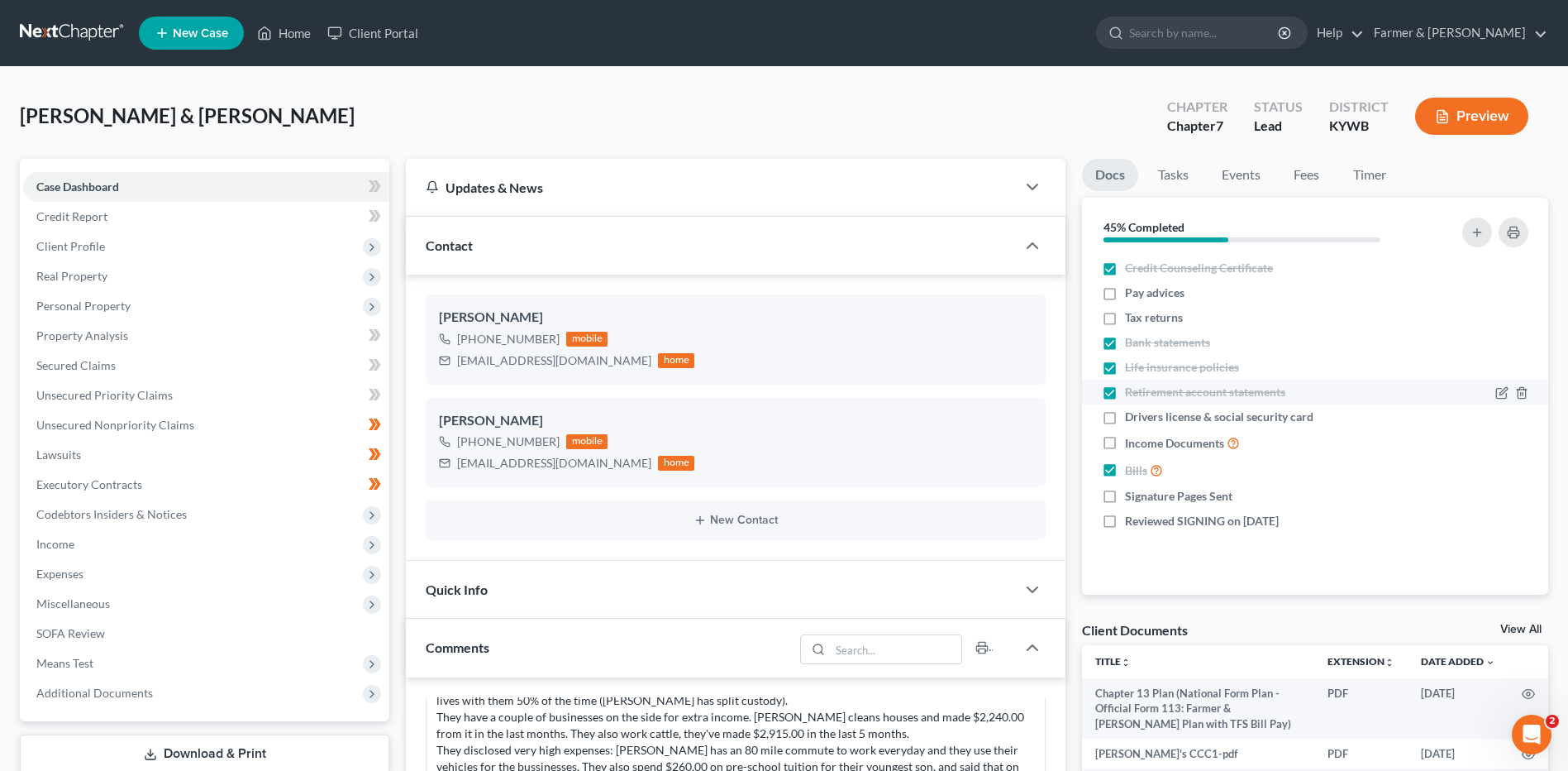
drag, startPoint x: 1107, startPoint y: 371, endPoint x: 1201, endPoint y: 383, distance: 94.8
click at [1125, 370] on label "Life insurance policies" at bounding box center [1182, 367] width 114 height 17
click at [1131, 369] on input "Life insurance policies" at bounding box center [1137, 365] width 11 height 11
checkbox input "false"
click at [1125, 343] on label "Bank statements" at bounding box center [1167, 343] width 85 height 17
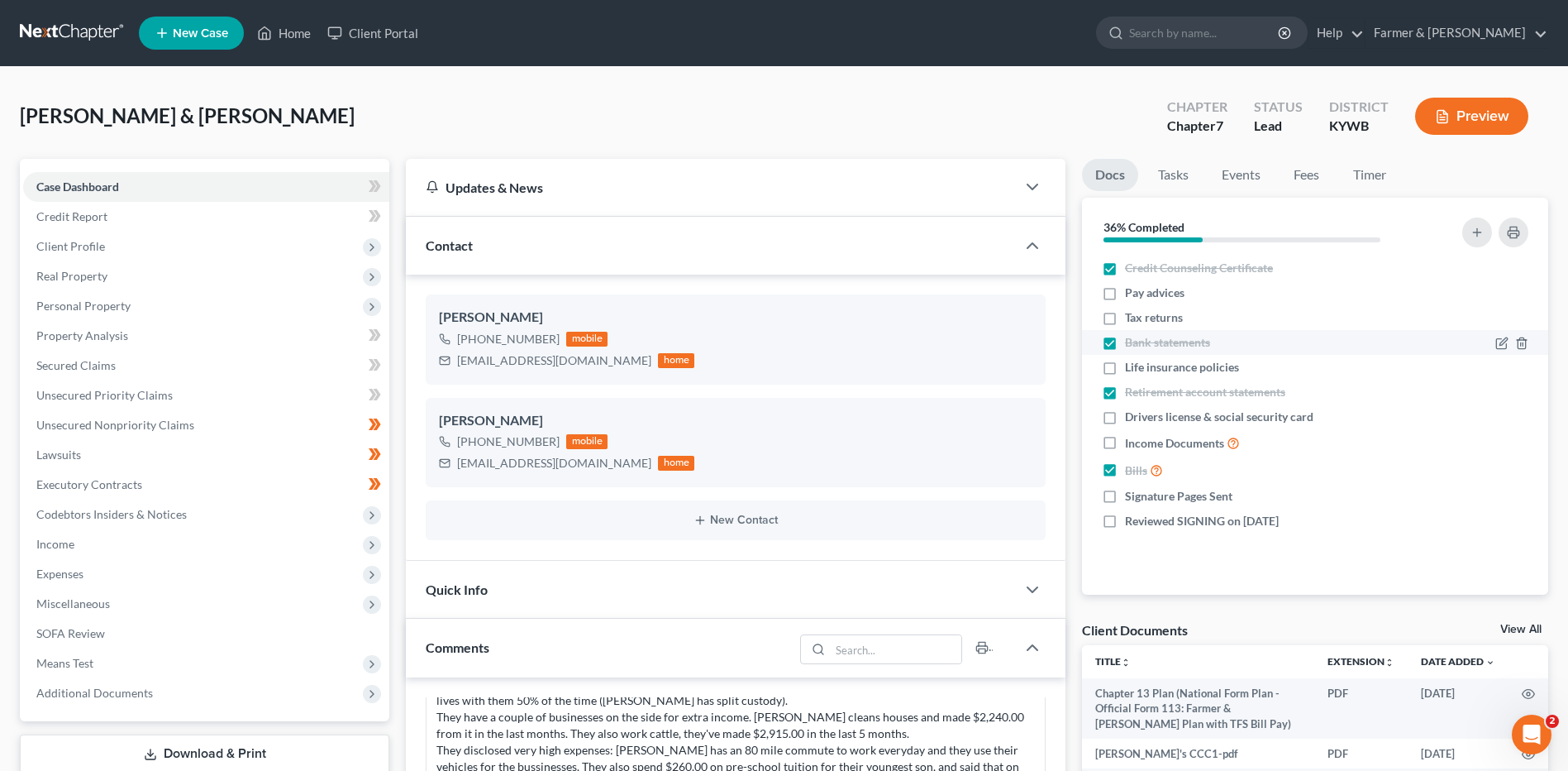
click at [1131, 343] on input "Bank statements" at bounding box center [1137, 340] width 11 height 11
checkbox input "false"
click at [1125, 397] on label "Retirement account statements" at bounding box center [1205, 392] width 161 height 17
click at [1131, 394] on input "Retirement account statements" at bounding box center [1137, 390] width 11 height 11
checkbox input "false"
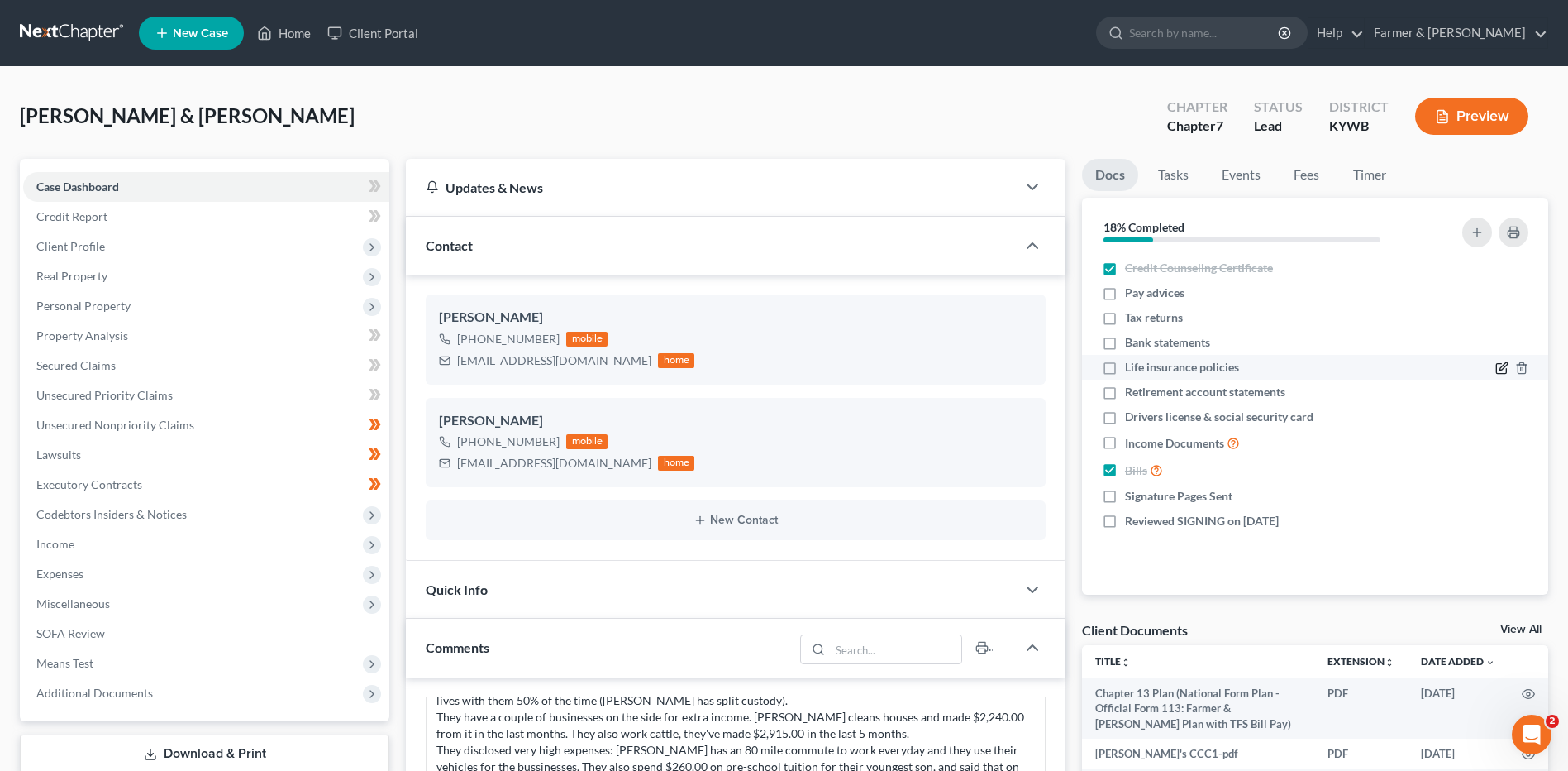
click at [1501, 367] on icon "button" at bounding box center [1502, 367] width 13 height 13
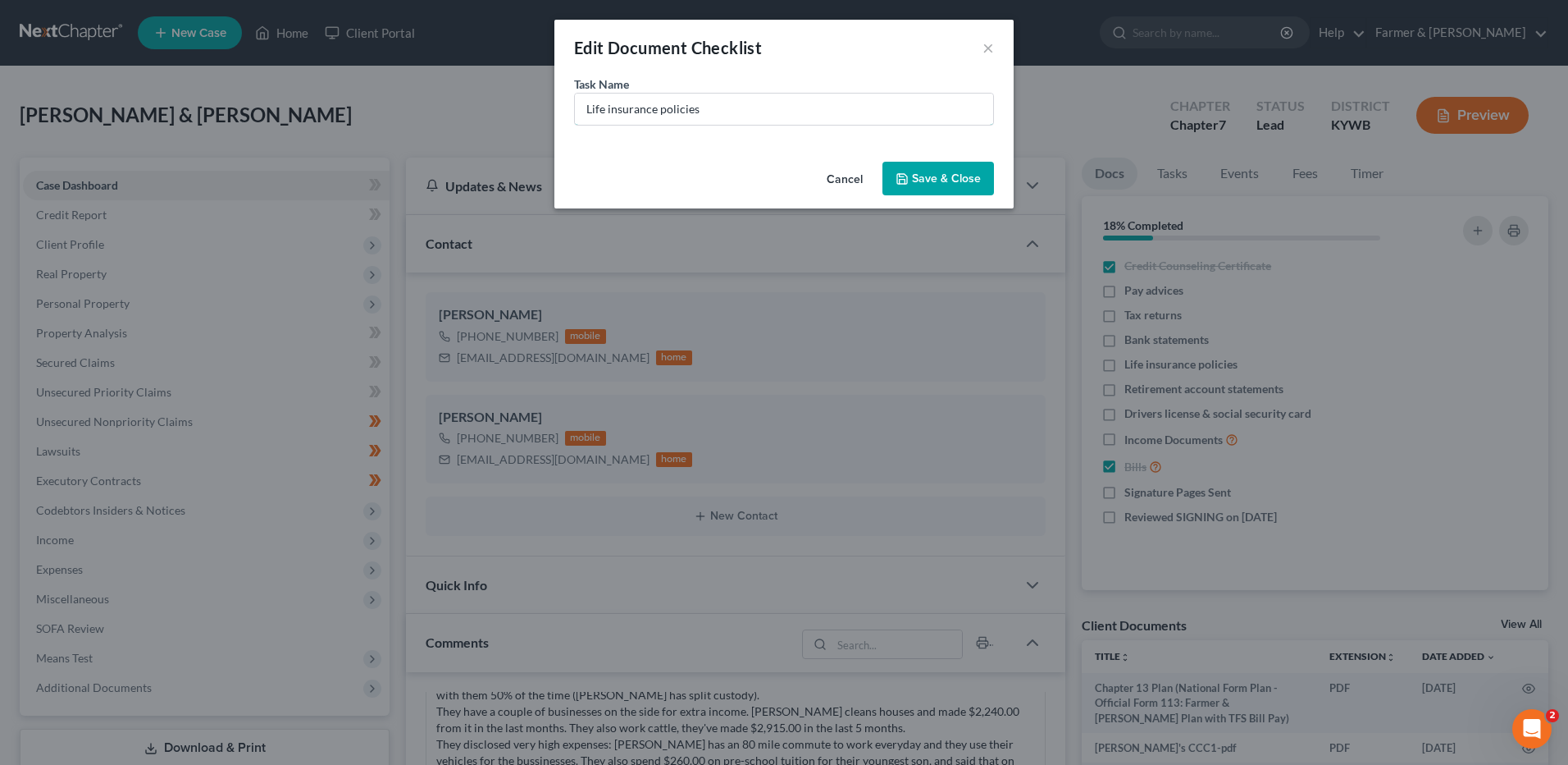
drag, startPoint x: 711, startPoint y: 103, endPoint x: 113, endPoint y: 105, distance: 598.0
click at [124, 115] on div "Edit Document Checklist × Task Name * Life insurance policies Cancel Save & Clo…" at bounding box center [784, 382] width 1568 height 765
type input "Titles to motor vehicles"
click at [909, 177] on icon "button" at bounding box center [902, 179] width 13 height 13
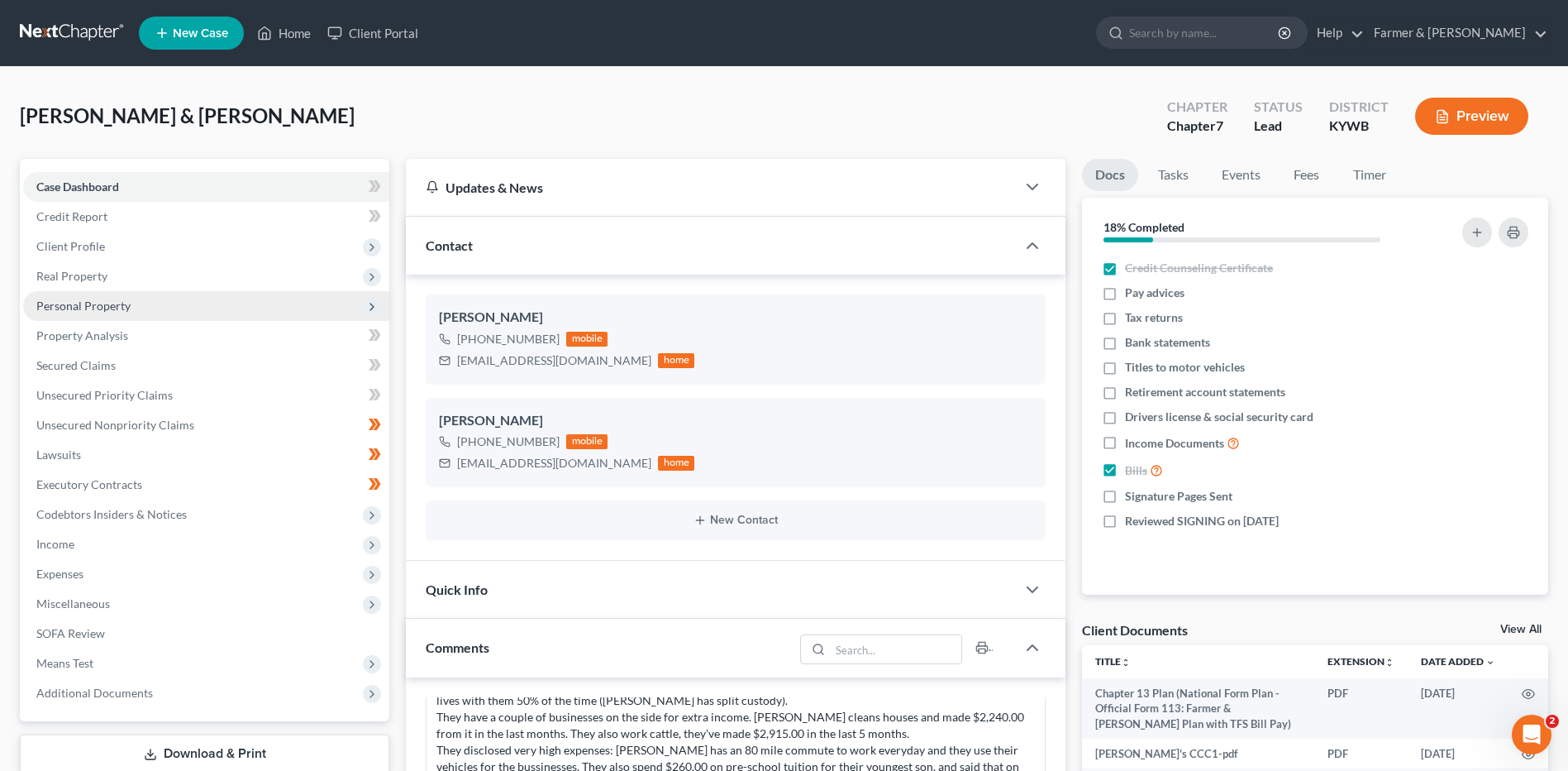
click at [174, 305] on span "Personal Property" at bounding box center [206, 306] width 366 height 30
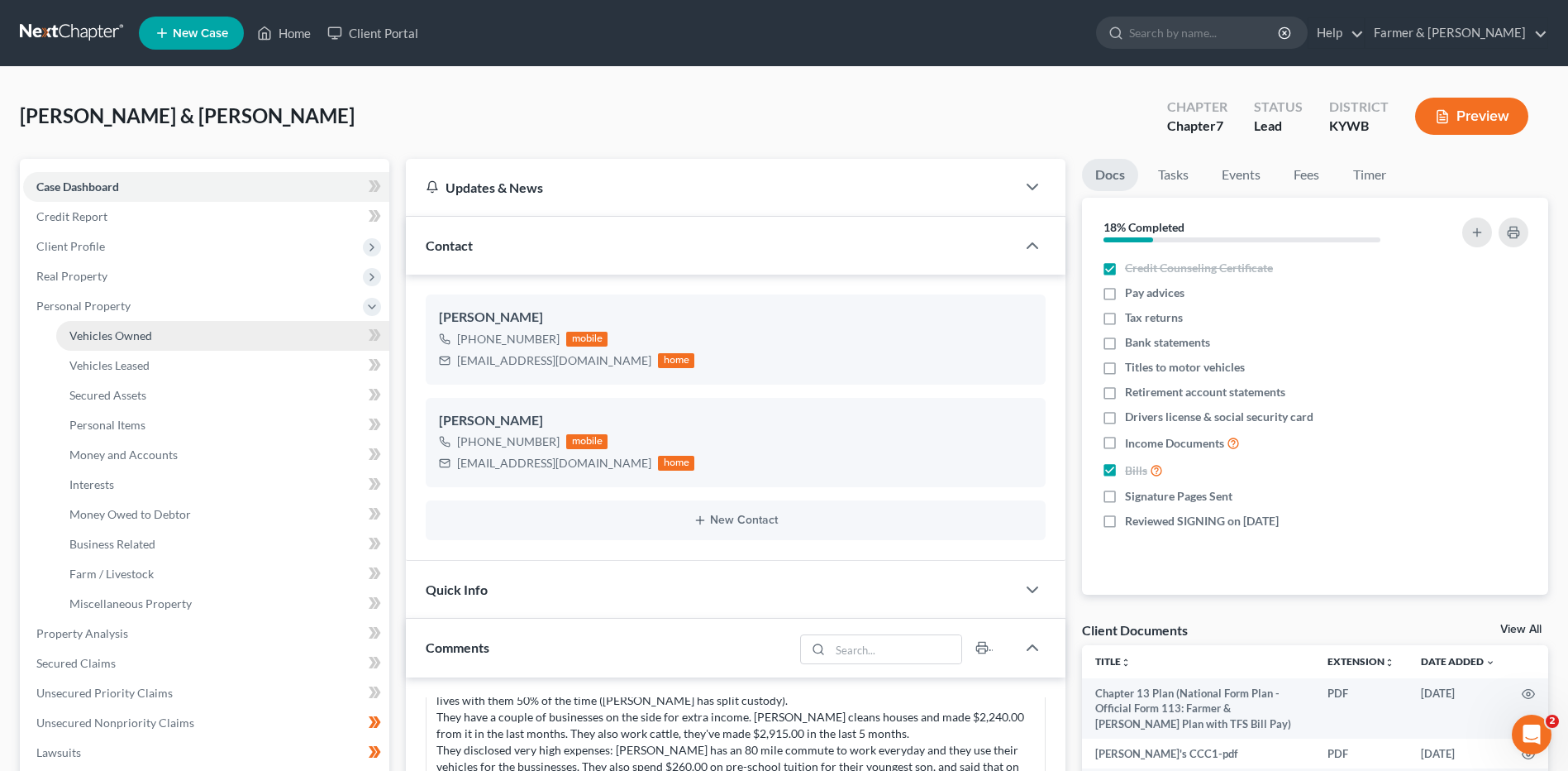
click at [178, 338] on link "Vehicles Owned" at bounding box center [222, 335] width 333 height 30
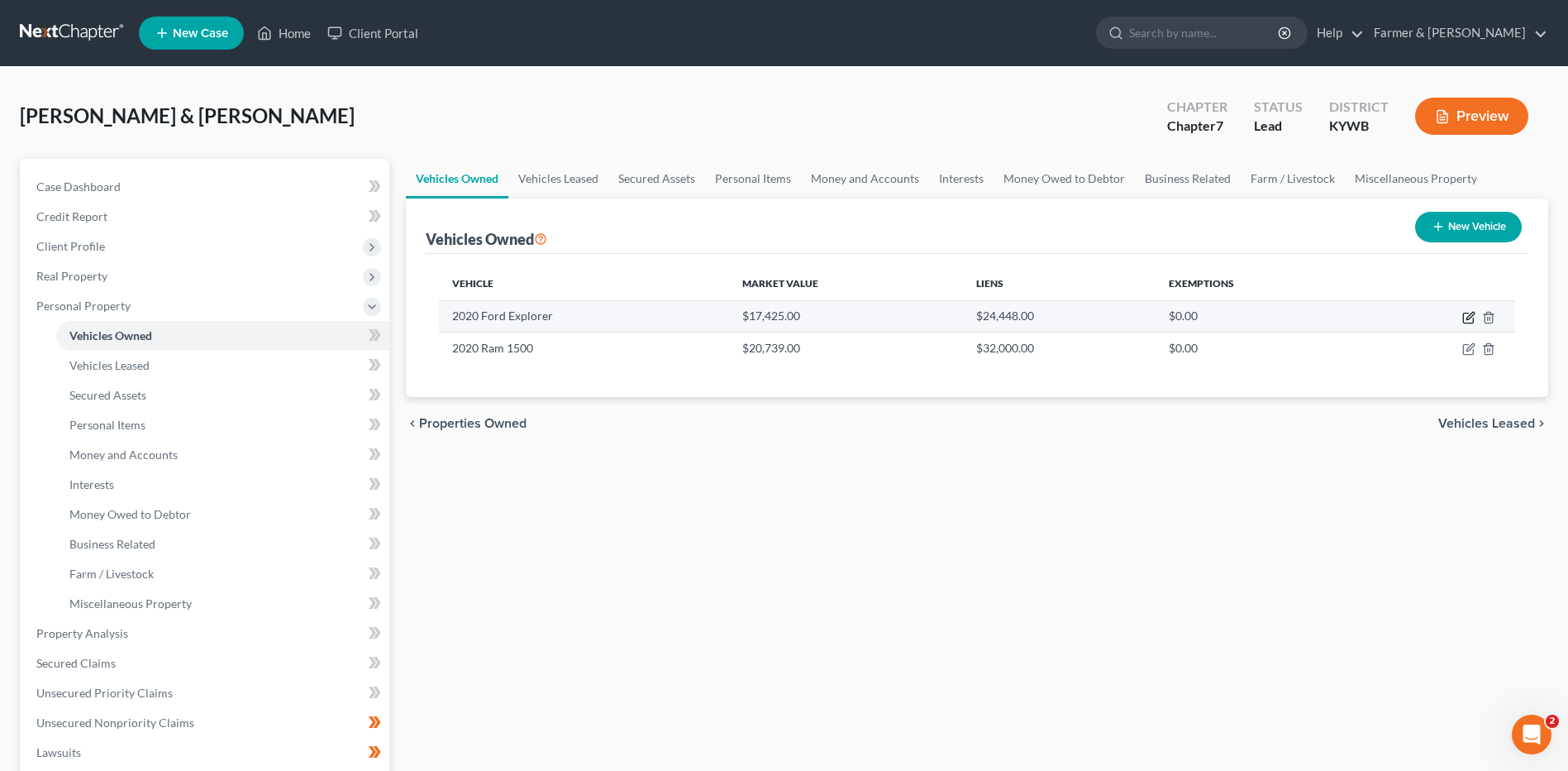
click at [1466, 320] on icon "button" at bounding box center [1468, 318] width 13 height 13
select select "0"
select select "6"
select select "2"
select select "1"
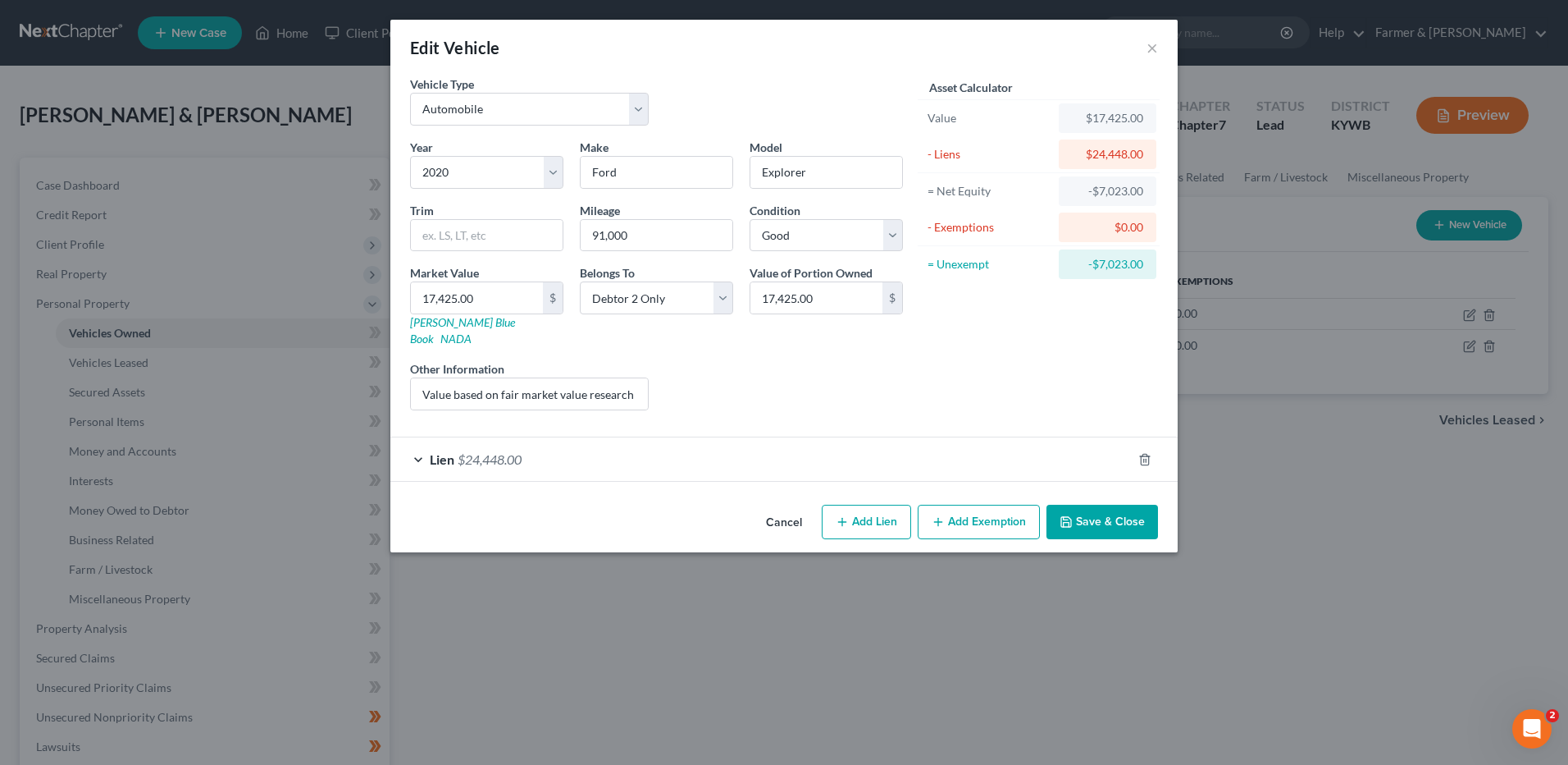
click at [572, 437] on div "Lien $24,448.00" at bounding box center [761, 458] width 742 height 43
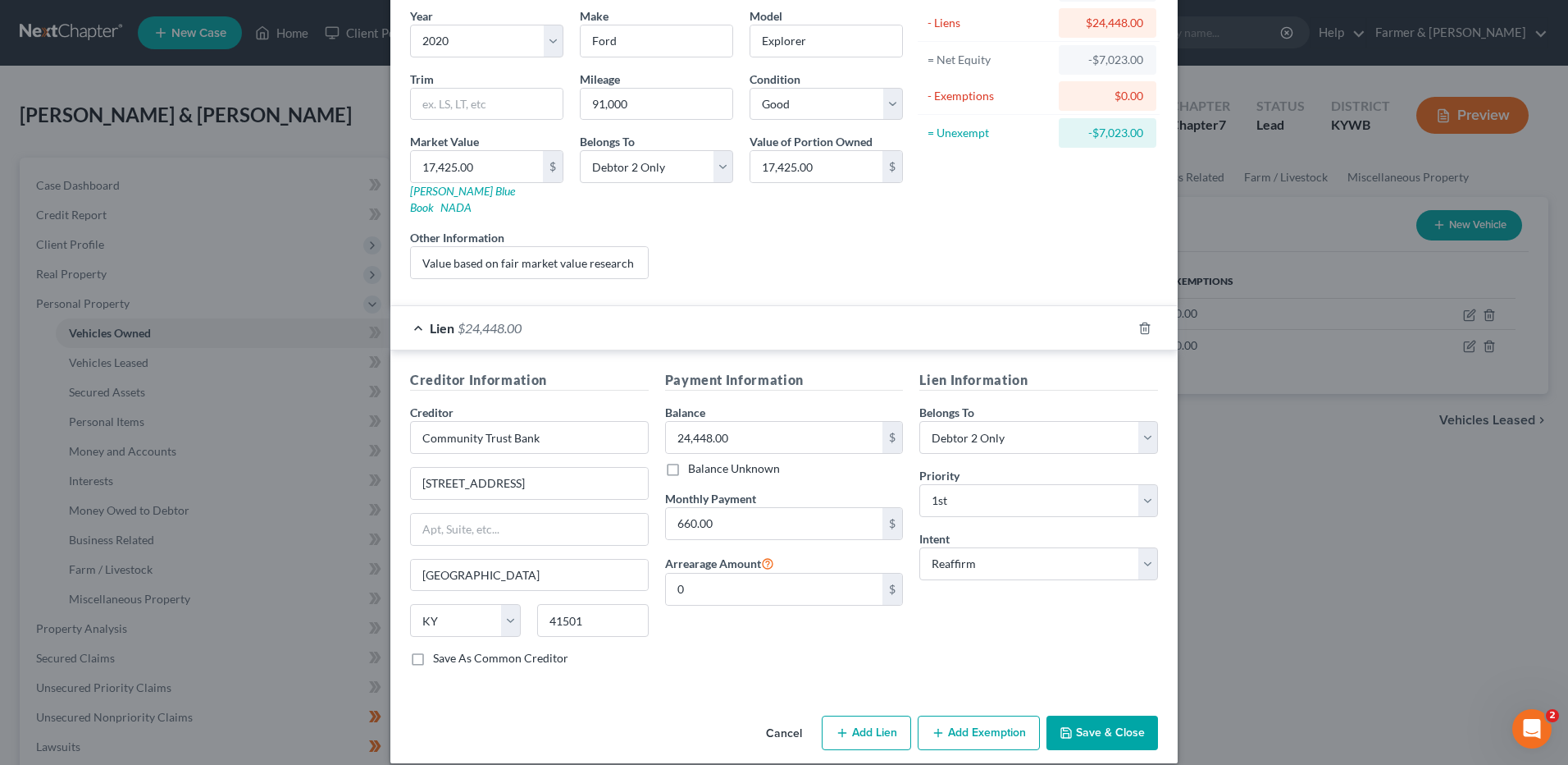
scroll to position [133, 0]
click at [1083, 737] on div "Cancel Add Lien Add Lease Add Exemption Save & Close" at bounding box center [784, 734] width 788 height 54
click at [1090, 719] on button "Save & Close" at bounding box center [1103, 731] width 112 height 35
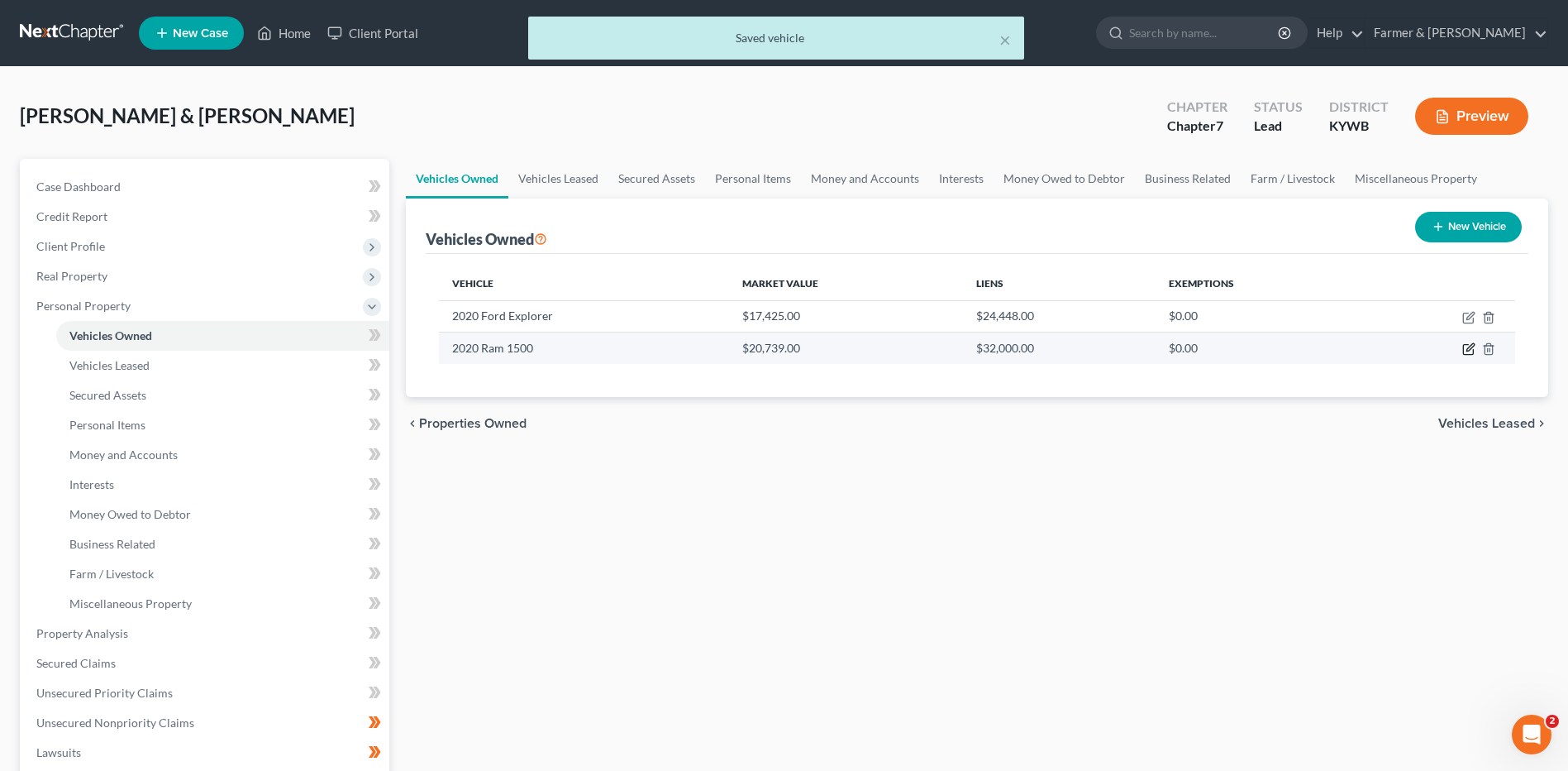
click at [1468, 352] on icon "button" at bounding box center [1470, 348] width 7 height 7
select select "0"
select select "6"
select select "3"
select select "0"
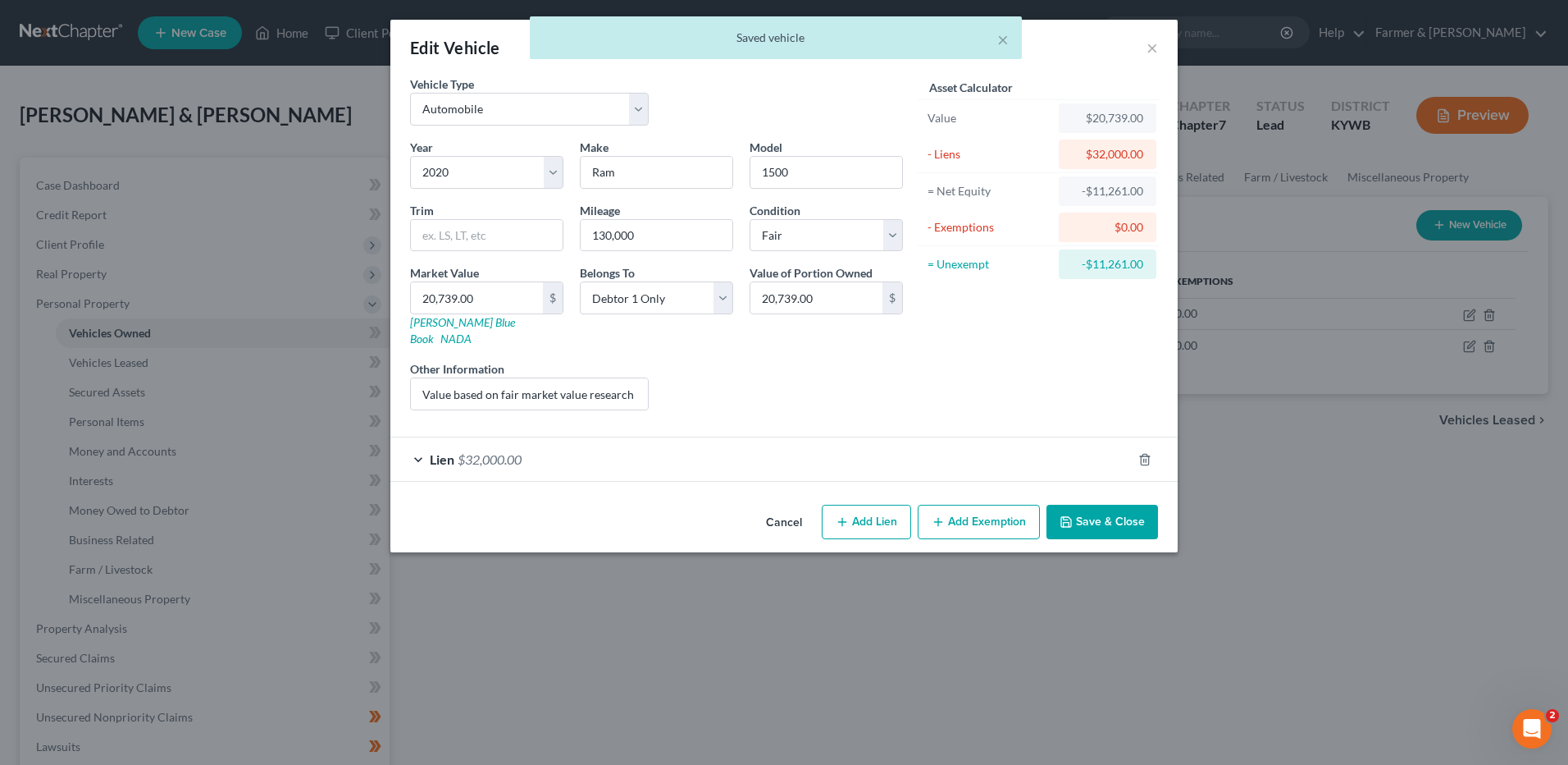
click at [553, 437] on div "Lien $32,000.00" at bounding box center [761, 458] width 742 height 43
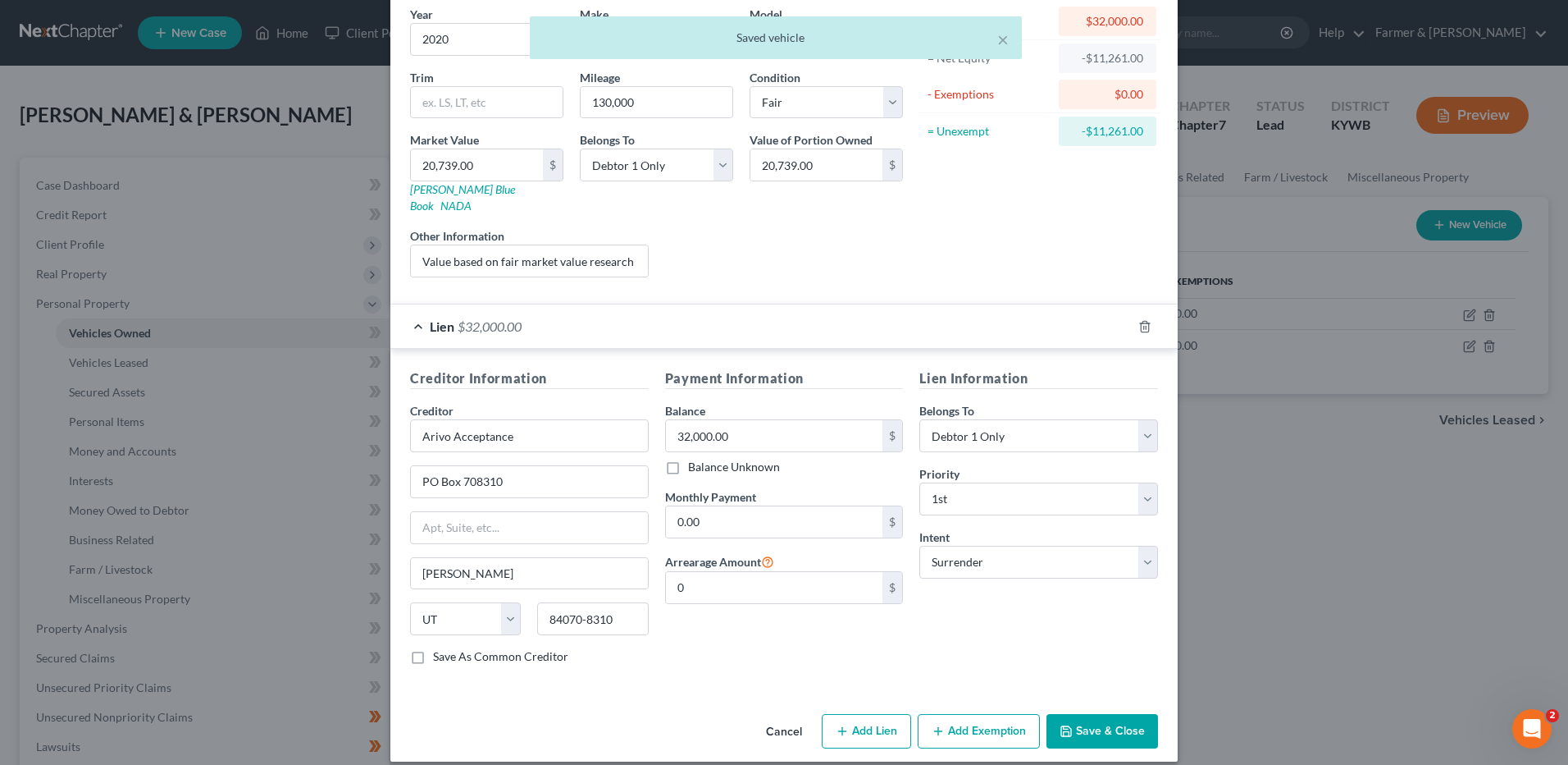
click at [1098, 714] on button "Save & Close" at bounding box center [1103, 731] width 112 height 35
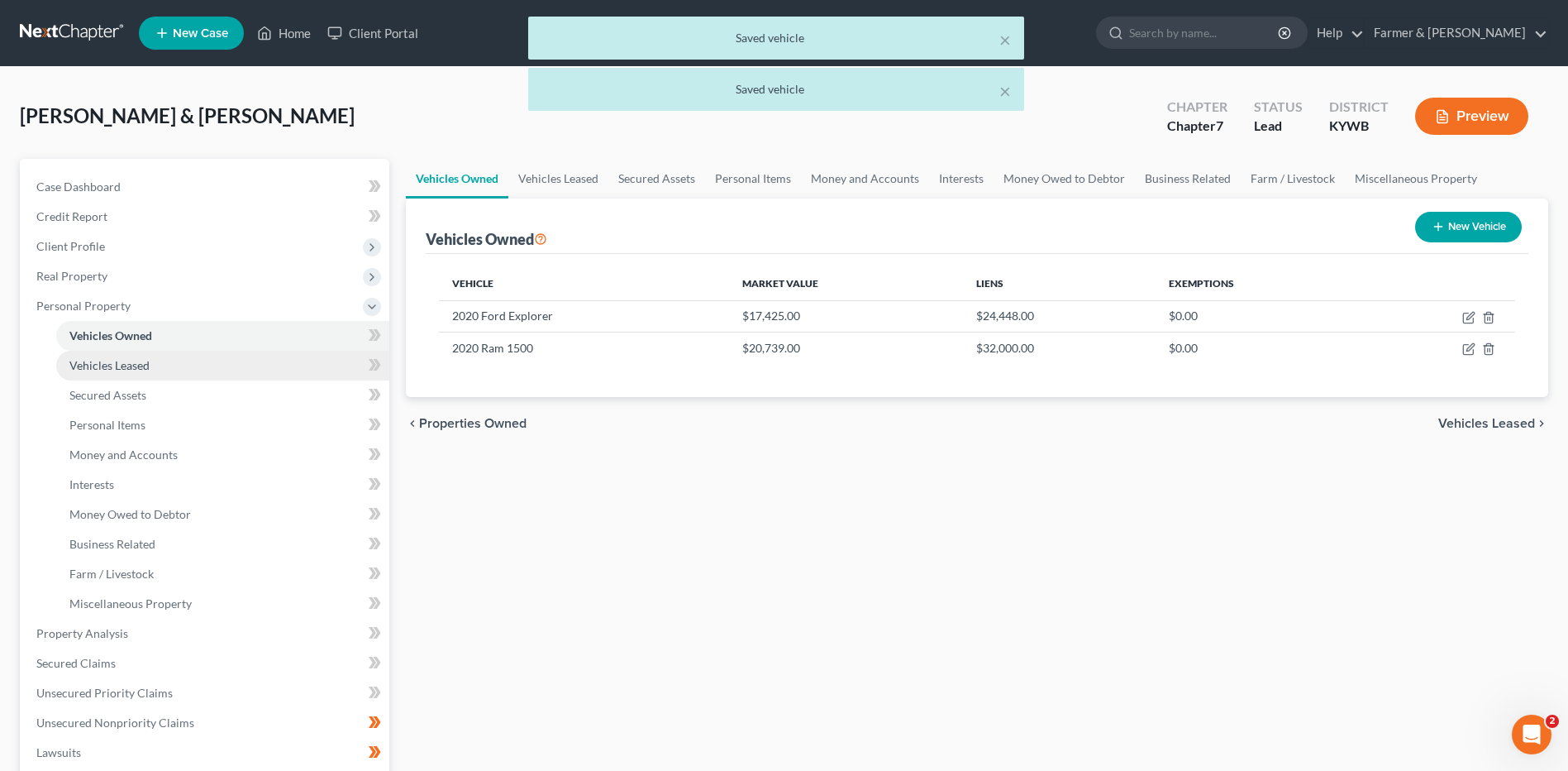
click at [177, 369] on link "Vehicles Leased" at bounding box center [222, 366] width 333 height 30
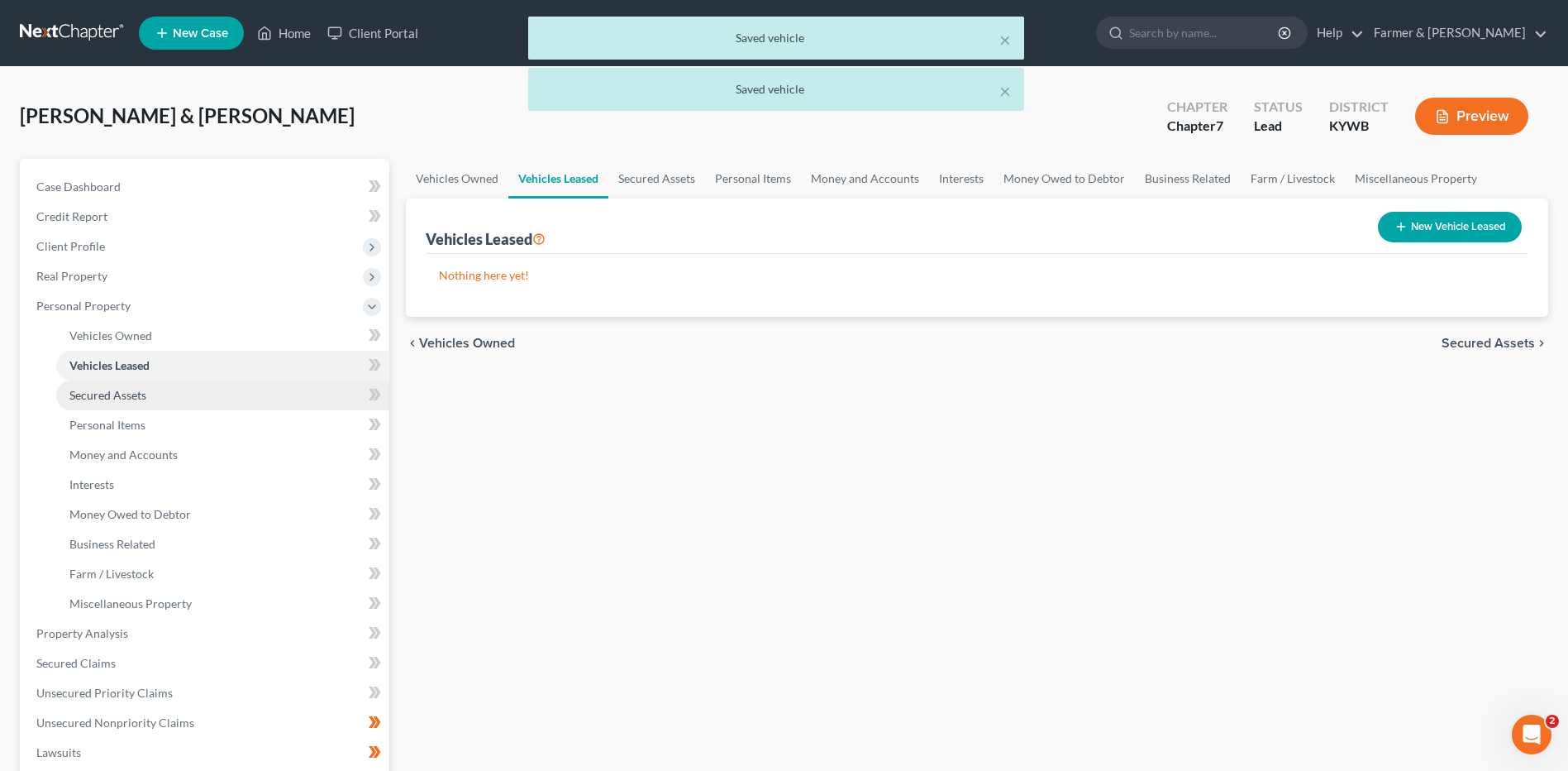
click at [166, 399] on link "Secured Assets" at bounding box center [222, 395] width 333 height 30
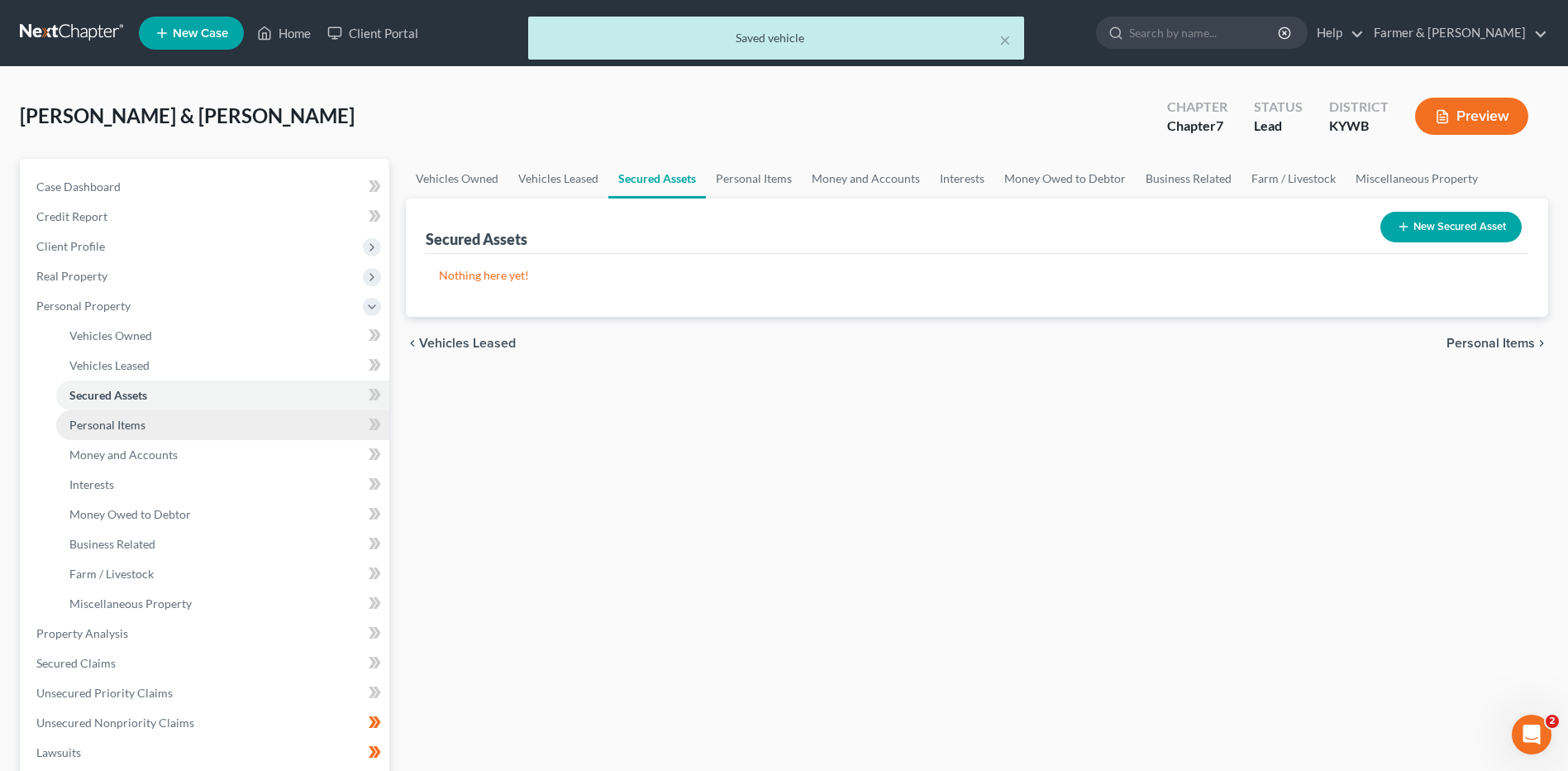
click at [165, 420] on link "Personal Items" at bounding box center [222, 425] width 333 height 30
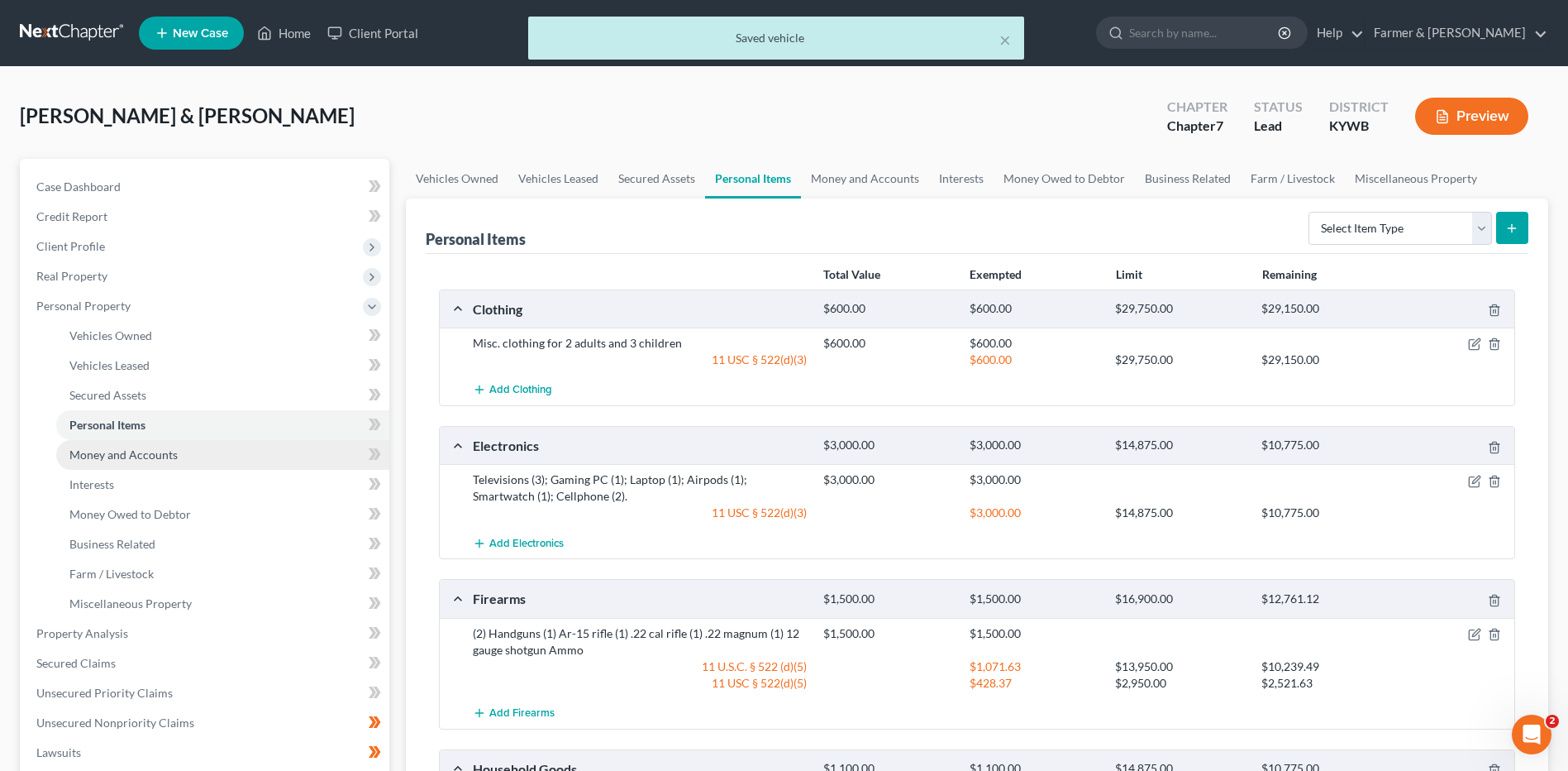
click at [178, 453] on link "Money and Accounts" at bounding box center [222, 454] width 333 height 30
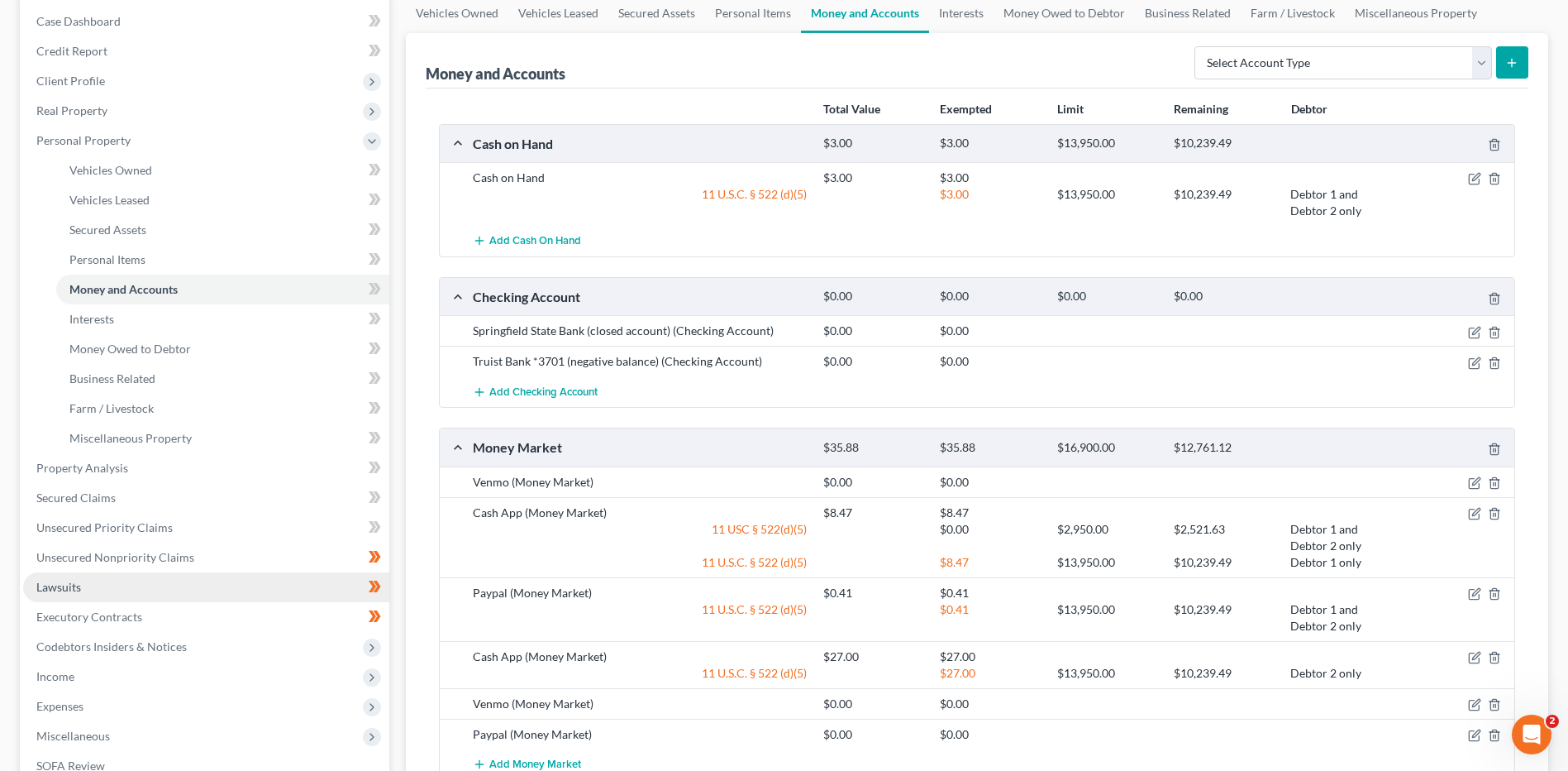
click at [51, 582] on span "Lawsuits" at bounding box center [58, 586] width 44 height 14
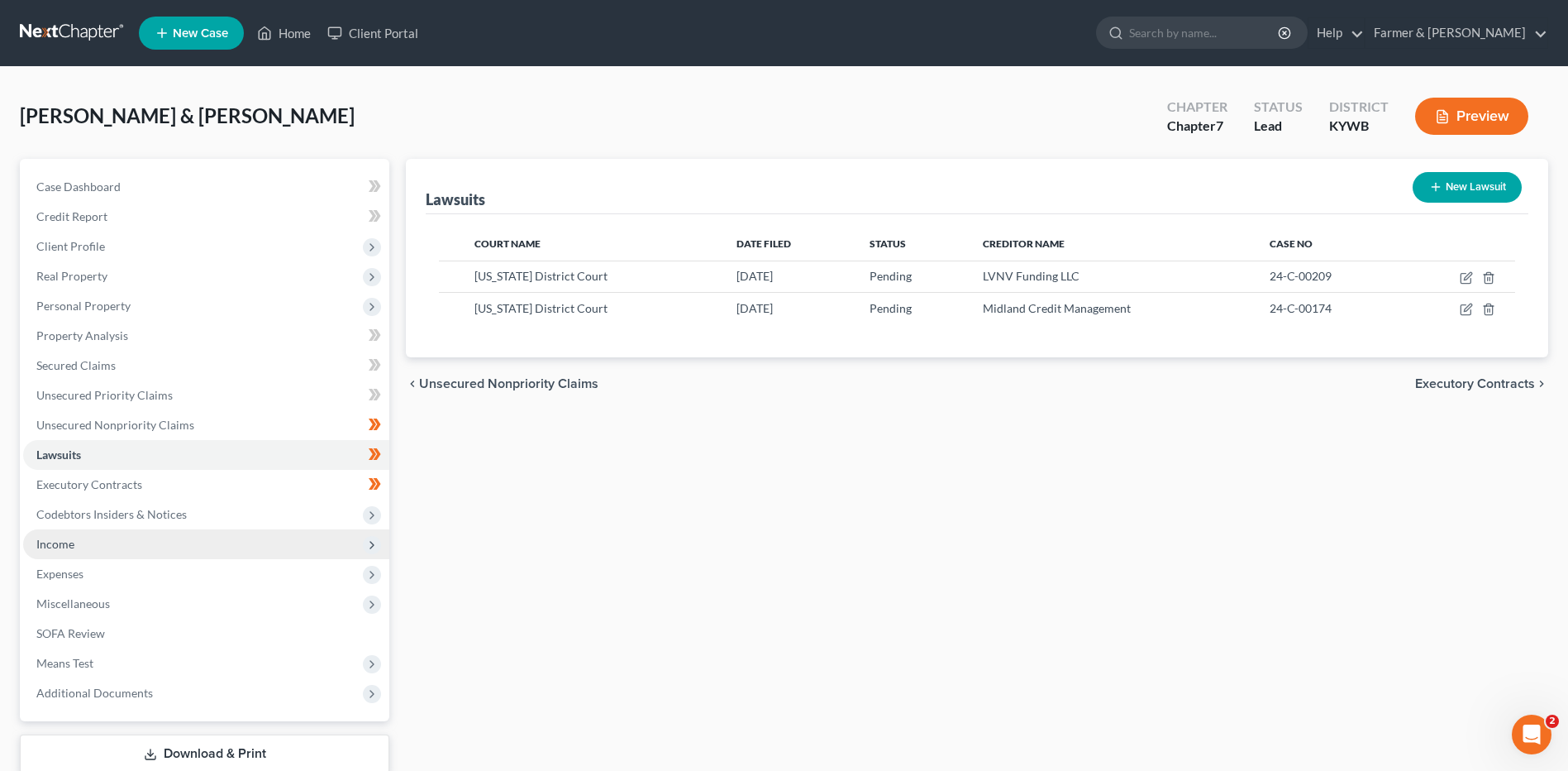
click at [114, 546] on span "Income" at bounding box center [206, 544] width 366 height 30
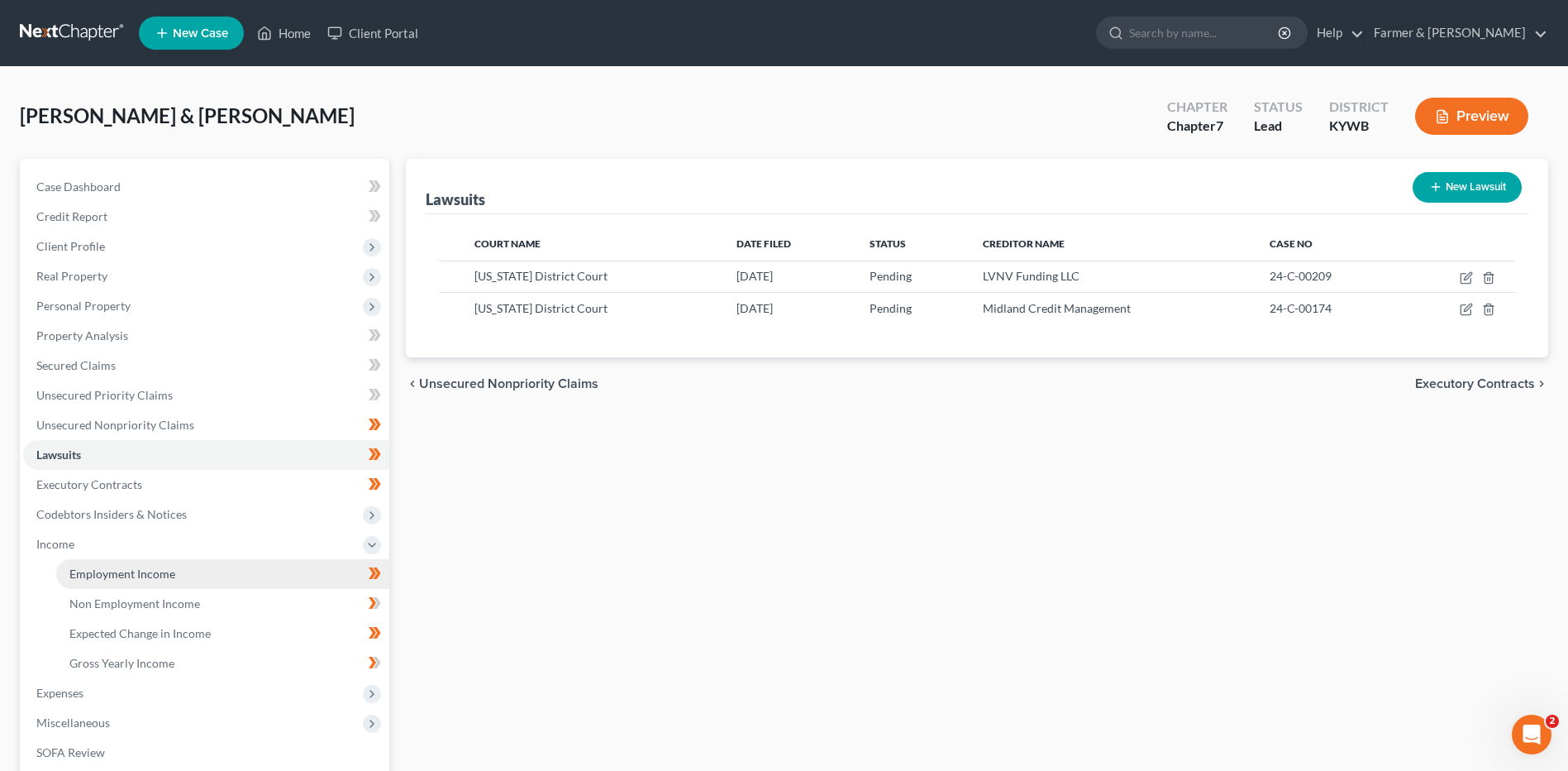
click at [134, 577] on span "Employment Income" at bounding box center [122, 572] width 106 height 14
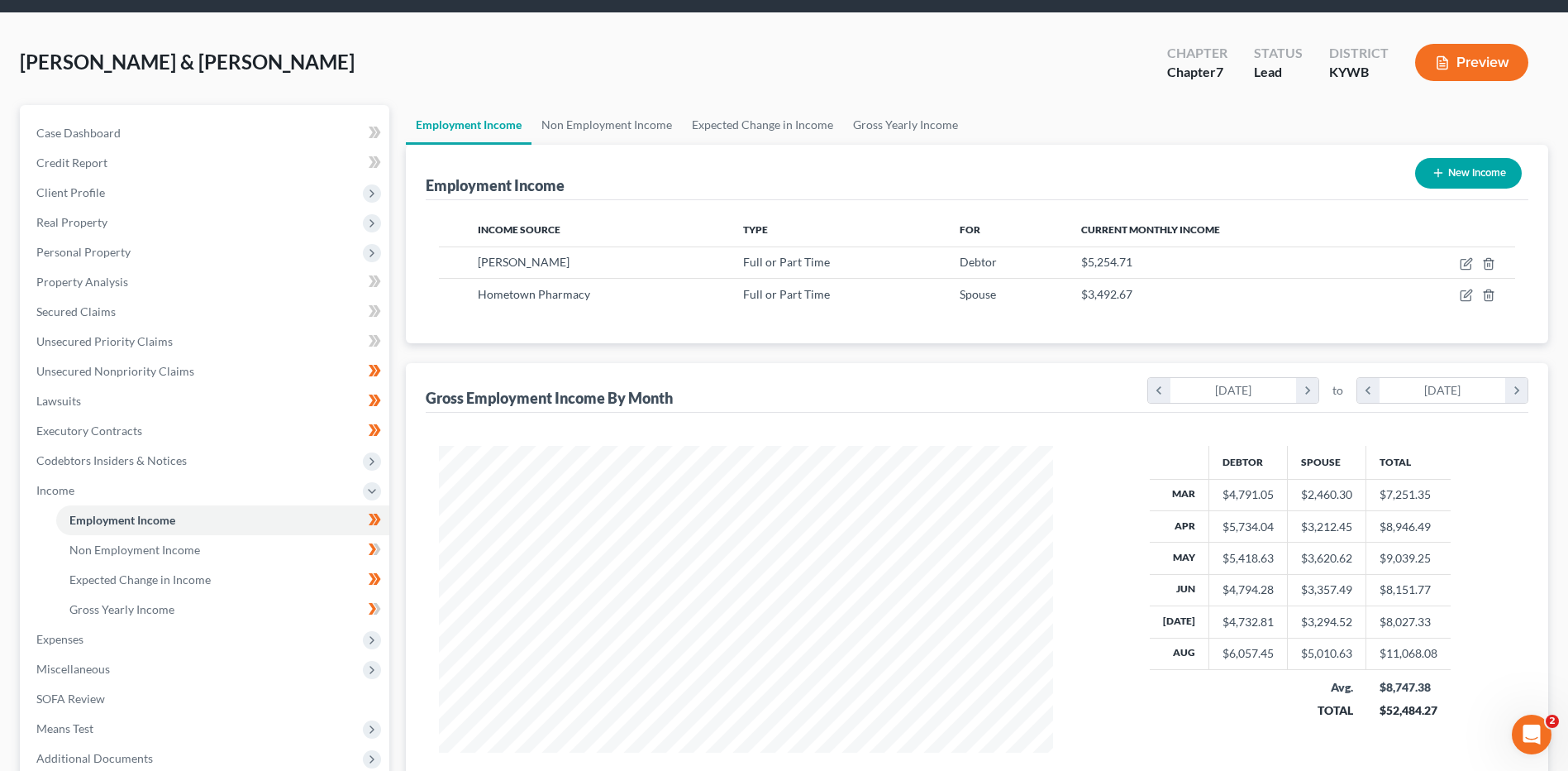
scroll to position [83, 0]
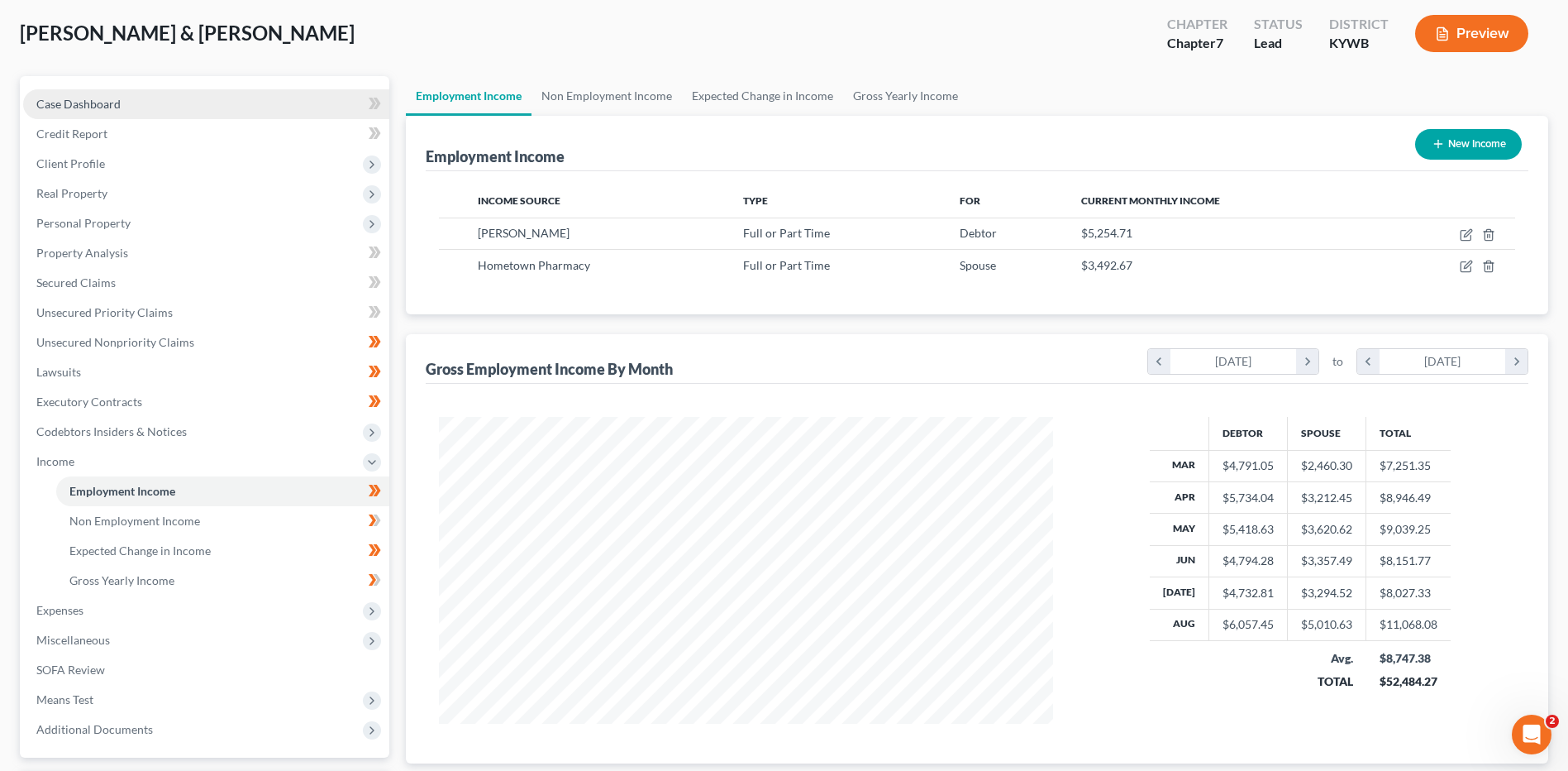
click at [234, 103] on link "Case Dashboard" at bounding box center [206, 104] width 366 height 30
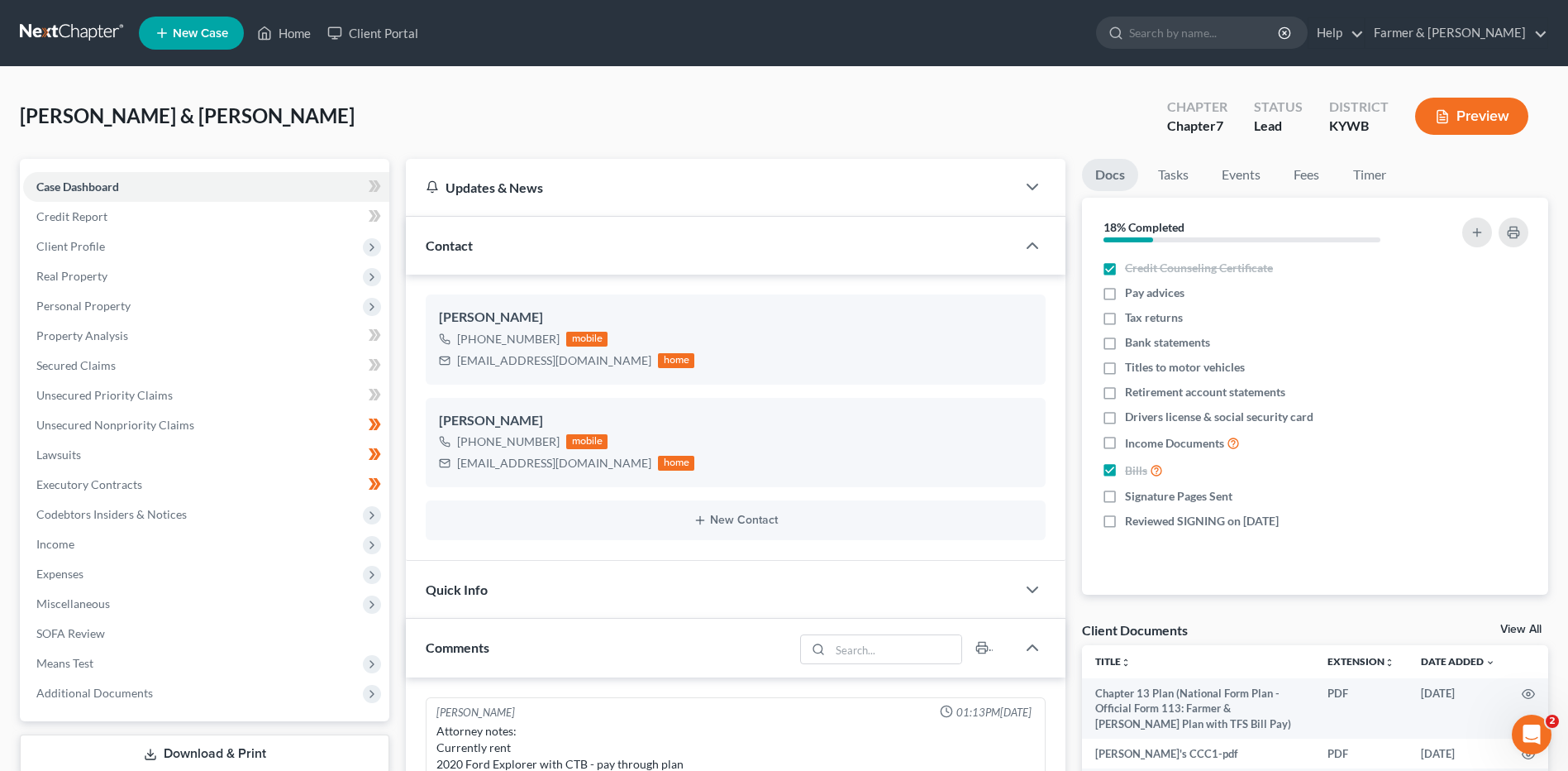
scroll to position [481, 0]
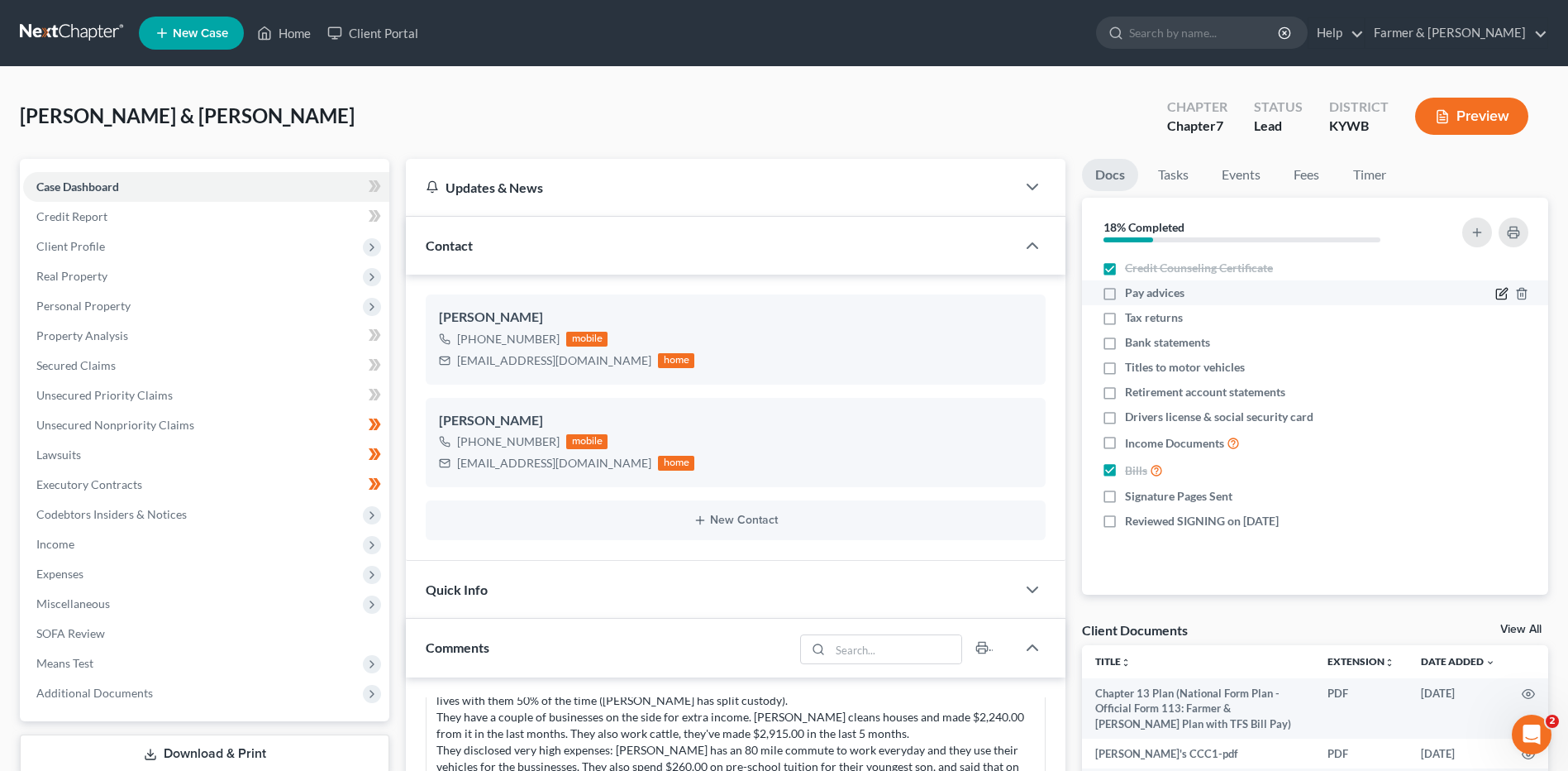
click at [1502, 291] on icon "button" at bounding box center [1502, 294] width 13 height 13
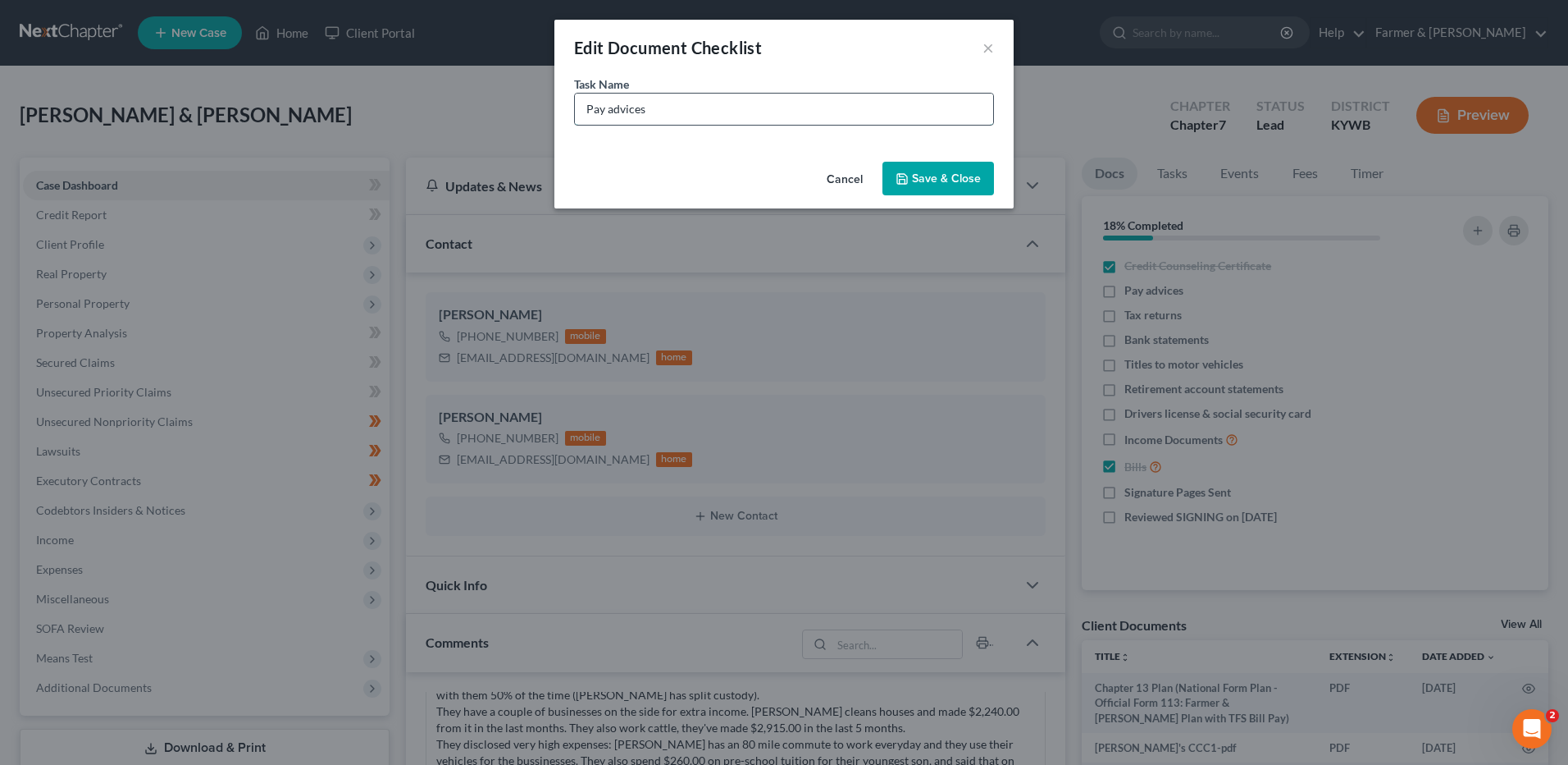
click at [671, 114] on input "Pay advices" at bounding box center [784, 109] width 419 height 31
type input "Pay advices - her pay 8/29"
click at [955, 183] on button "Save & Close" at bounding box center [939, 179] width 112 height 35
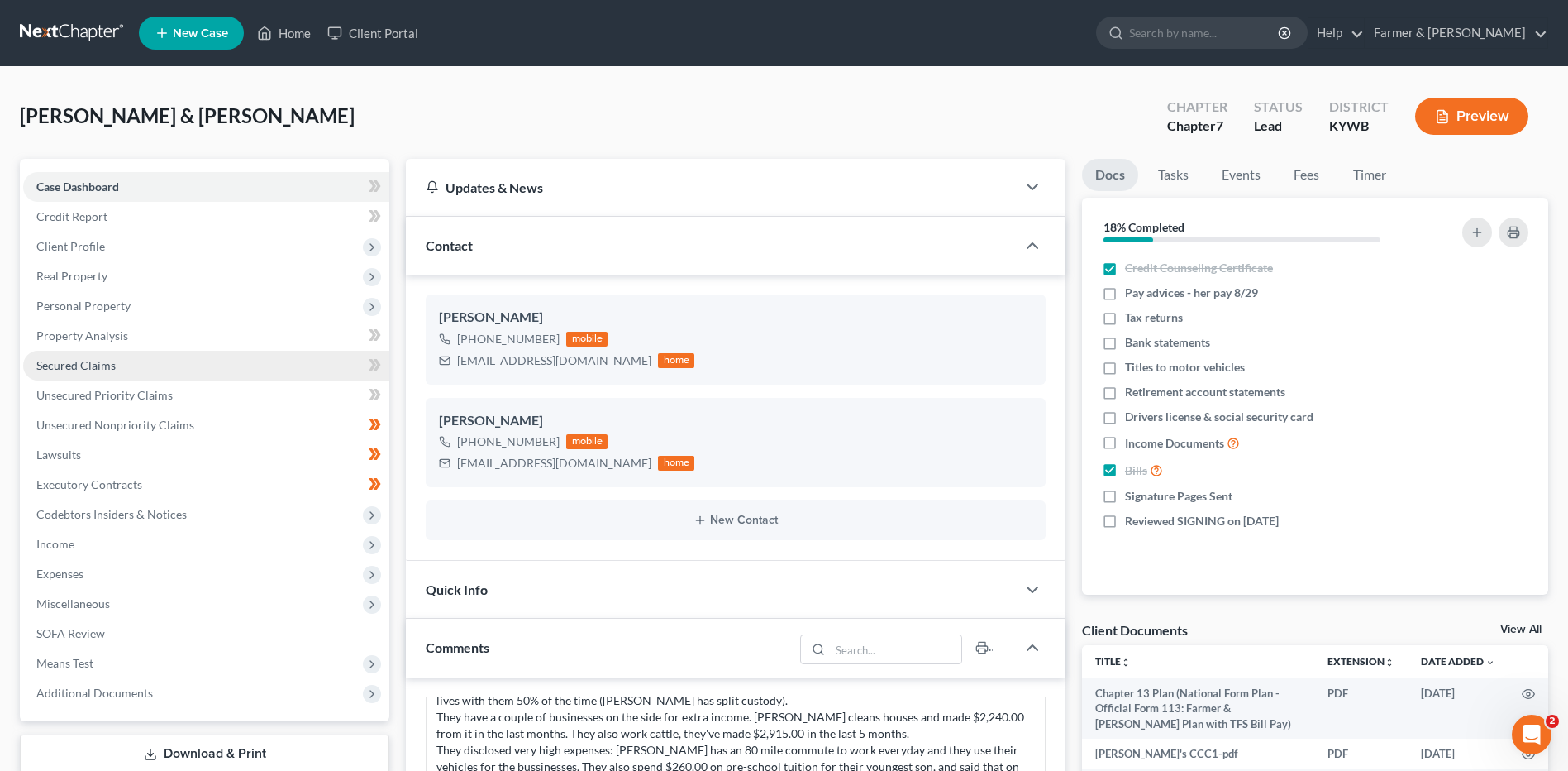
drag, startPoint x: 149, startPoint y: 297, endPoint x: 162, endPoint y: 363, distance: 67.3
click at [149, 297] on span "Personal Property" at bounding box center [206, 306] width 366 height 30
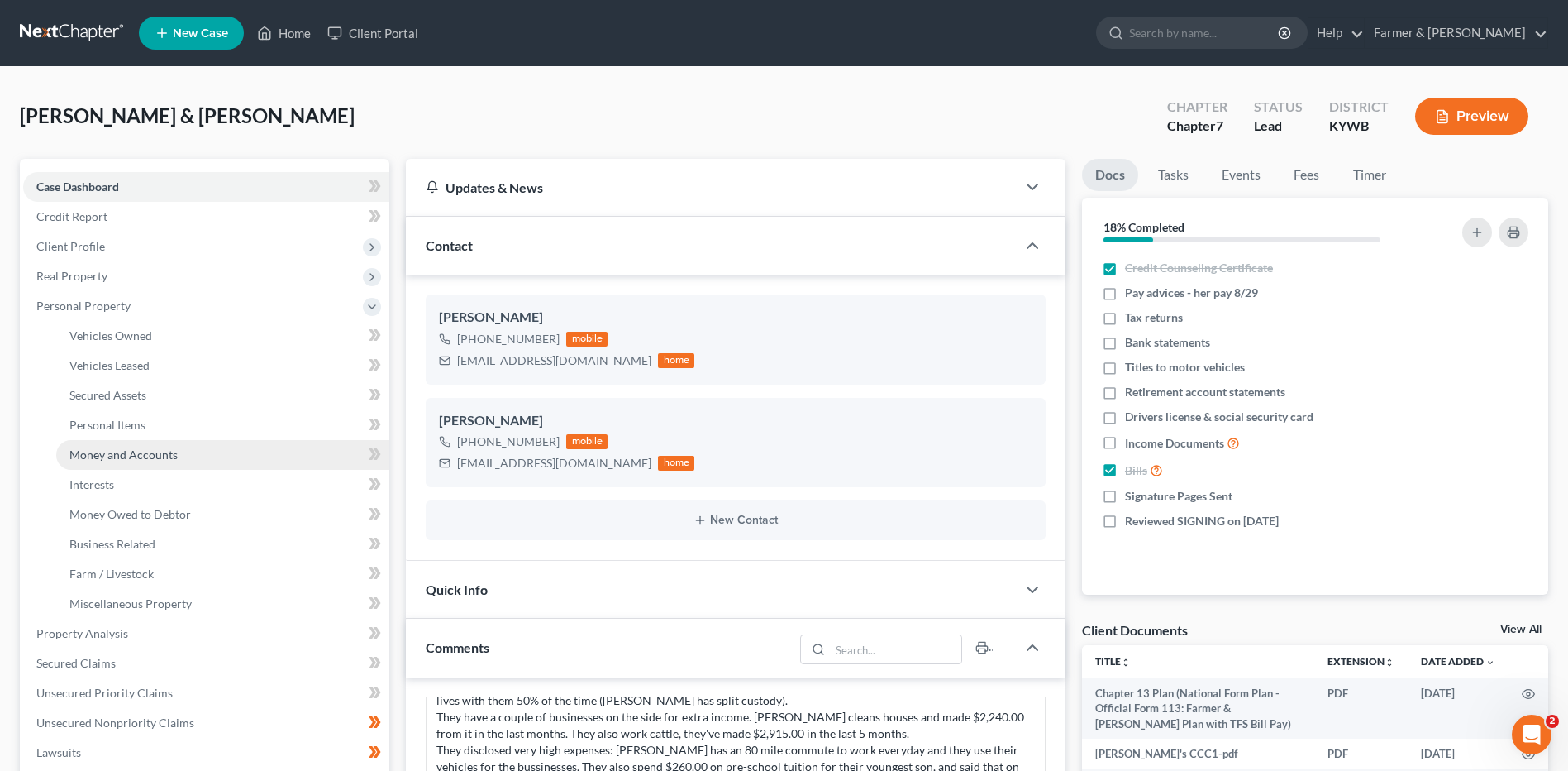
click at [161, 464] on link "Money and Accounts" at bounding box center [222, 454] width 333 height 30
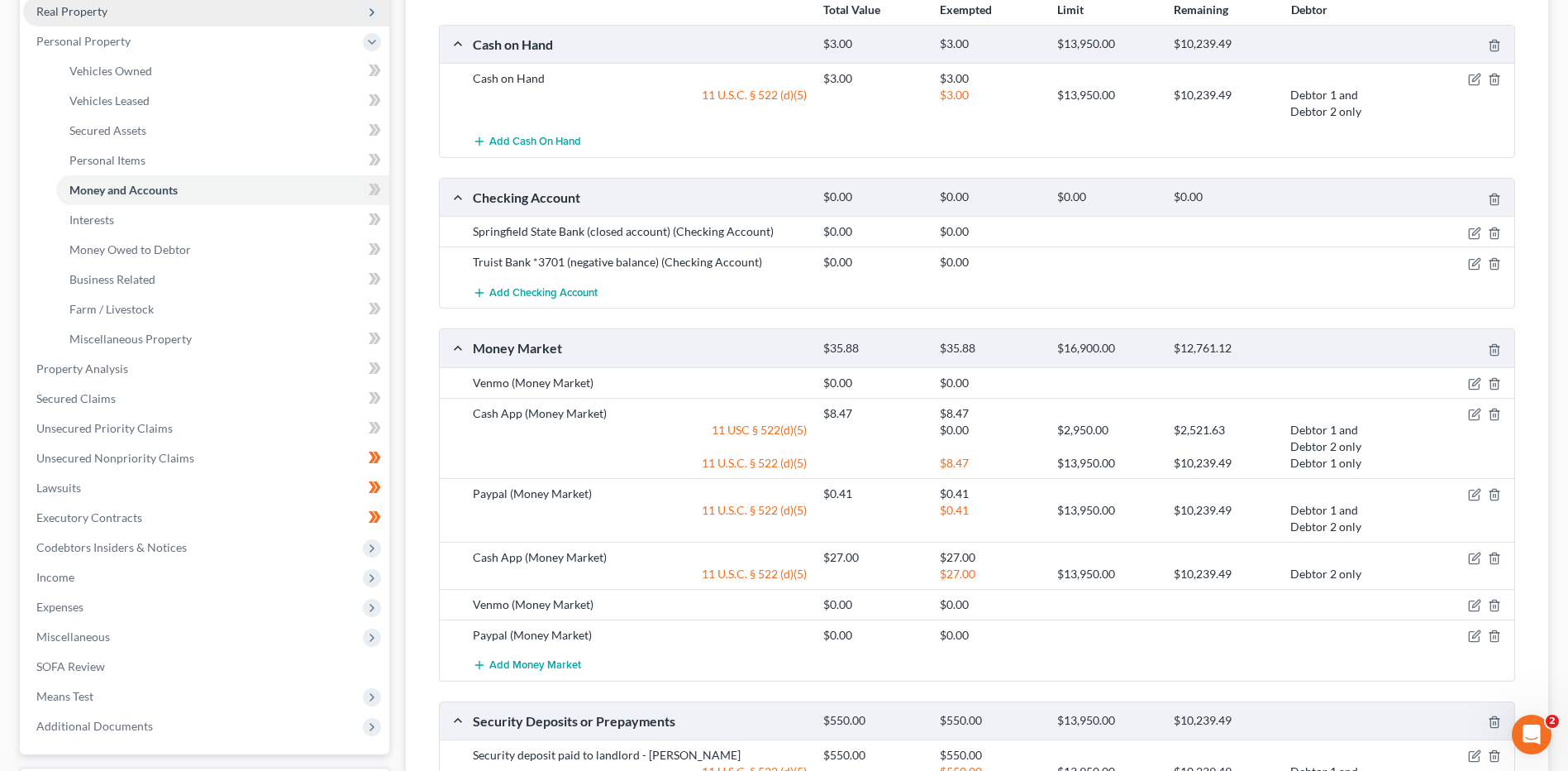
scroll to position [83, 0]
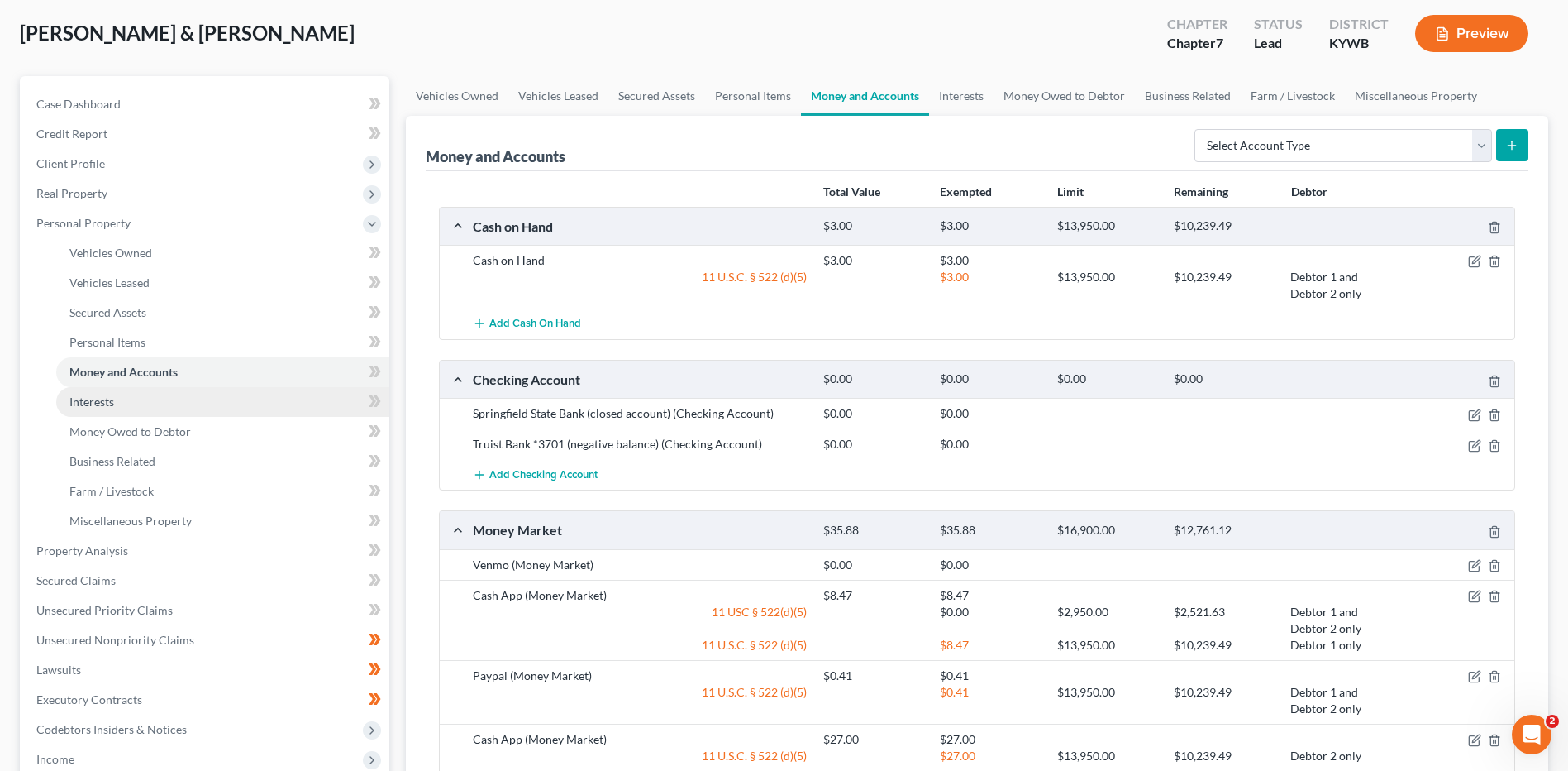
click at [134, 399] on link "Interests" at bounding box center [222, 402] width 333 height 30
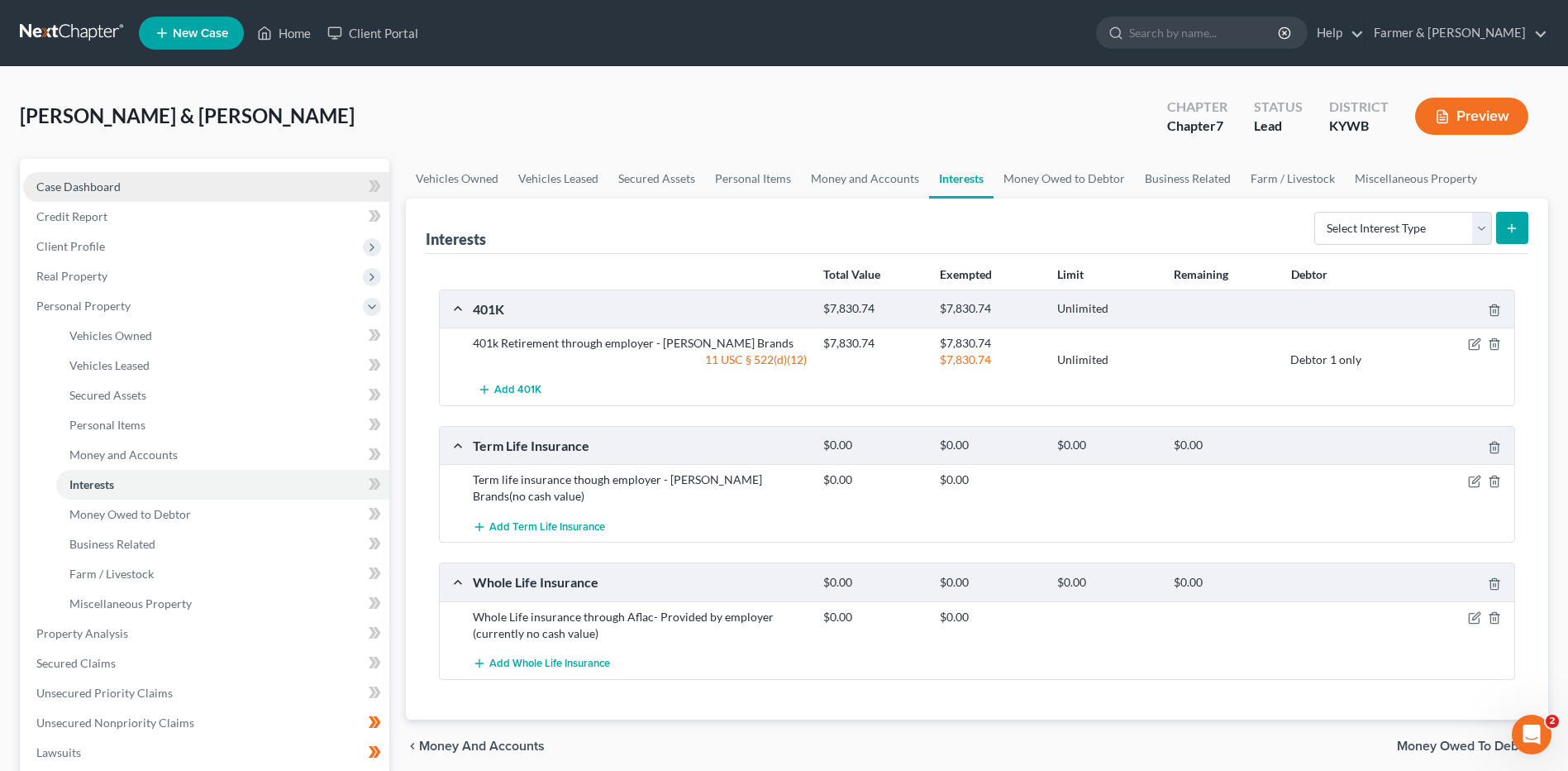
click at [173, 199] on link "Case Dashboard" at bounding box center [206, 187] width 366 height 30
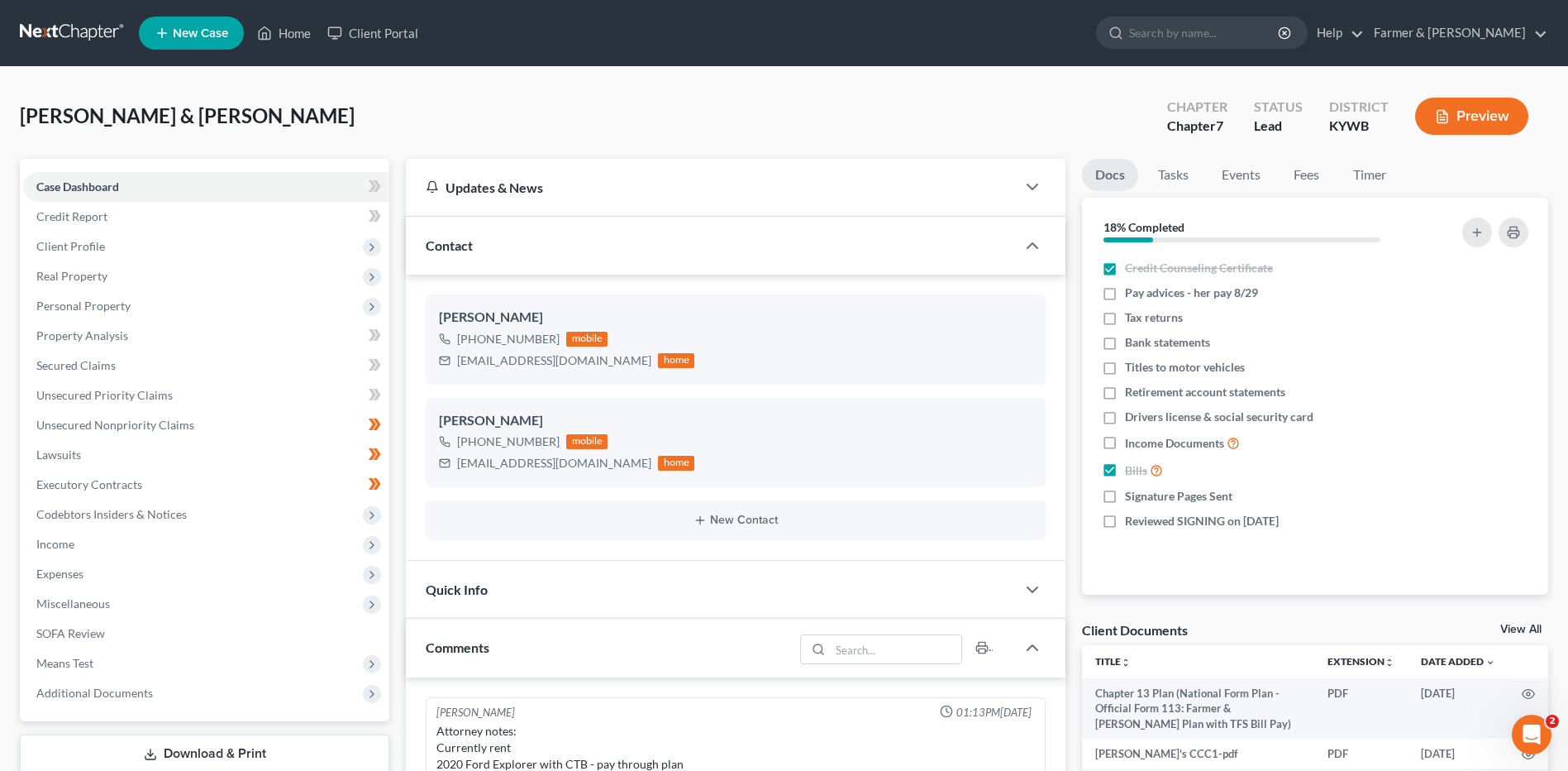
scroll to position [481, 0]
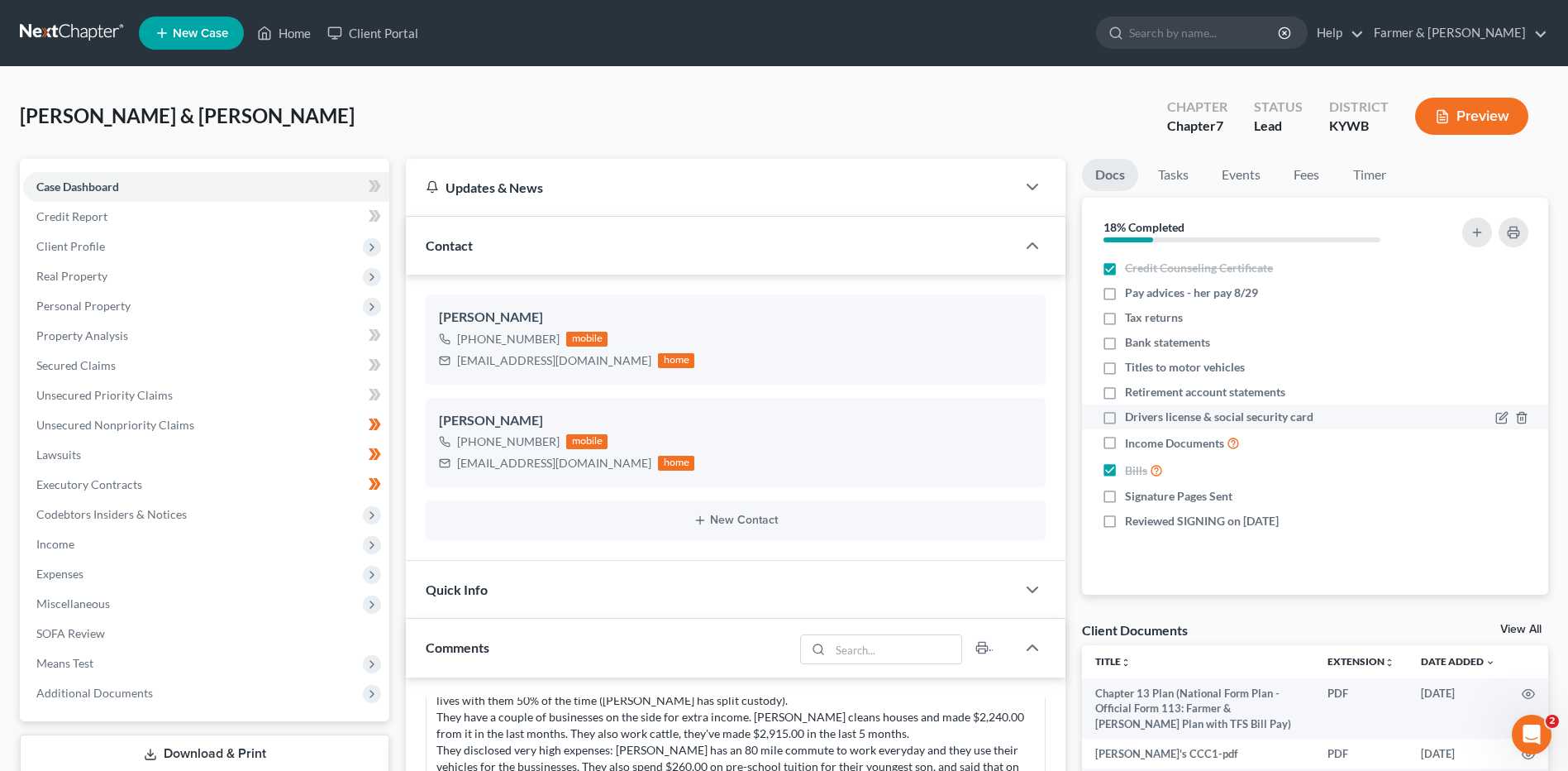
click at [1125, 417] on label "Drivers license & social security card" at bounding box center [1219, 416] width 188 height 17
click at [1131, 417] on input "Drivers license & social security card" at bounding box center [1137, 414] width 11 height 11
checkbox input "true"
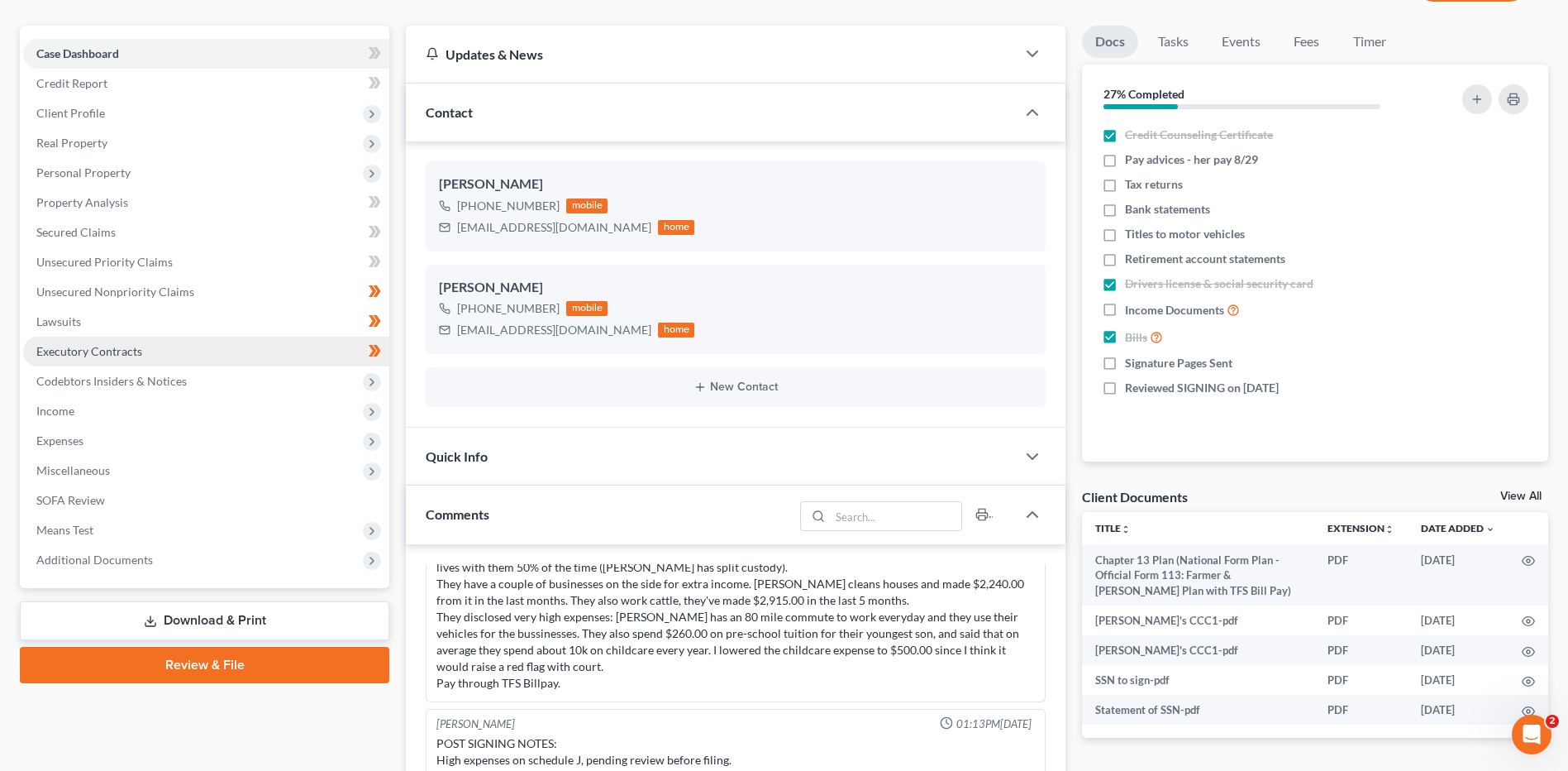
scroll to position [165, 0]
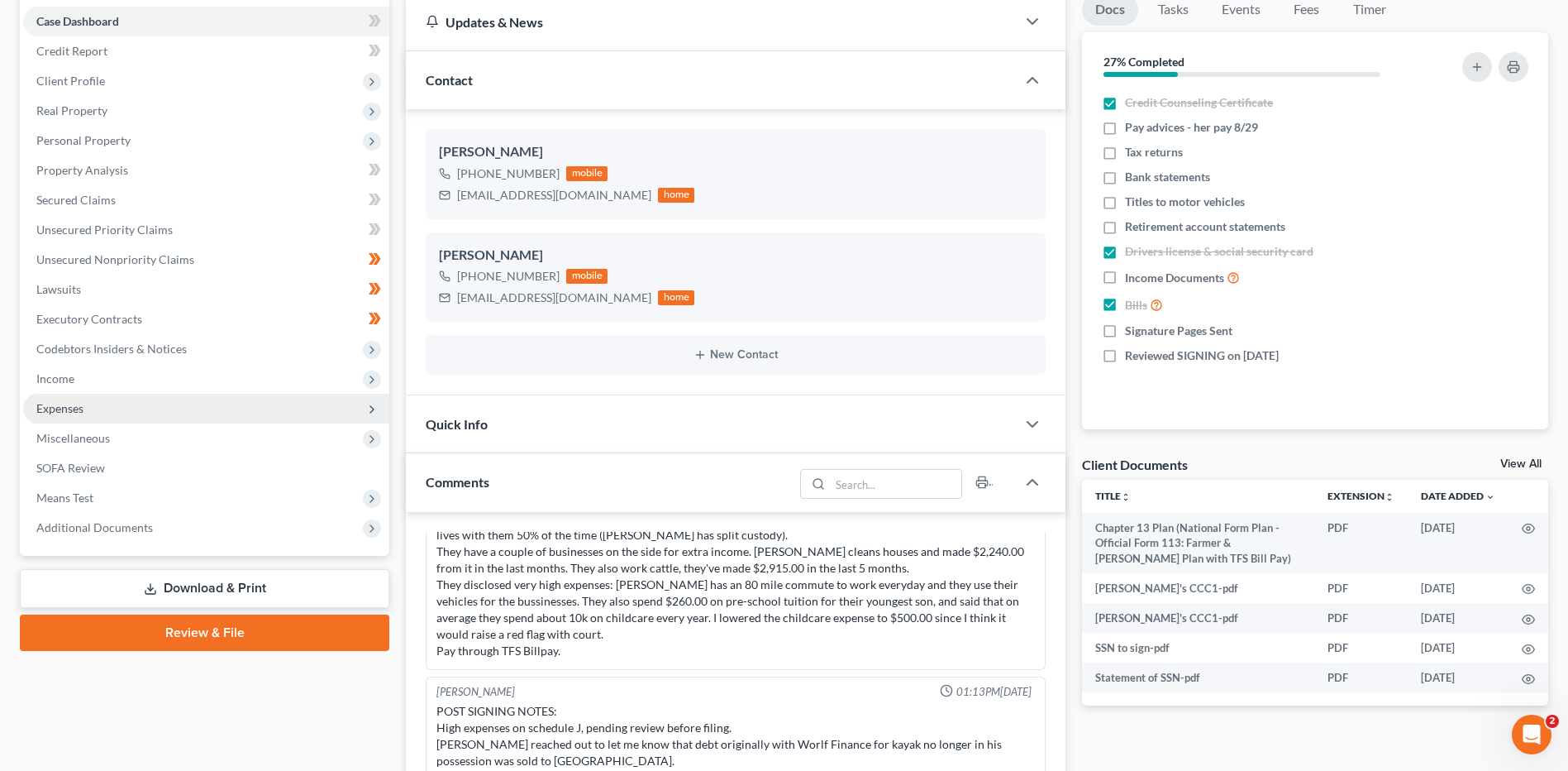
click at [218, 421] on span "Expenses" at bounding box center [206, 408] width 366 height 30
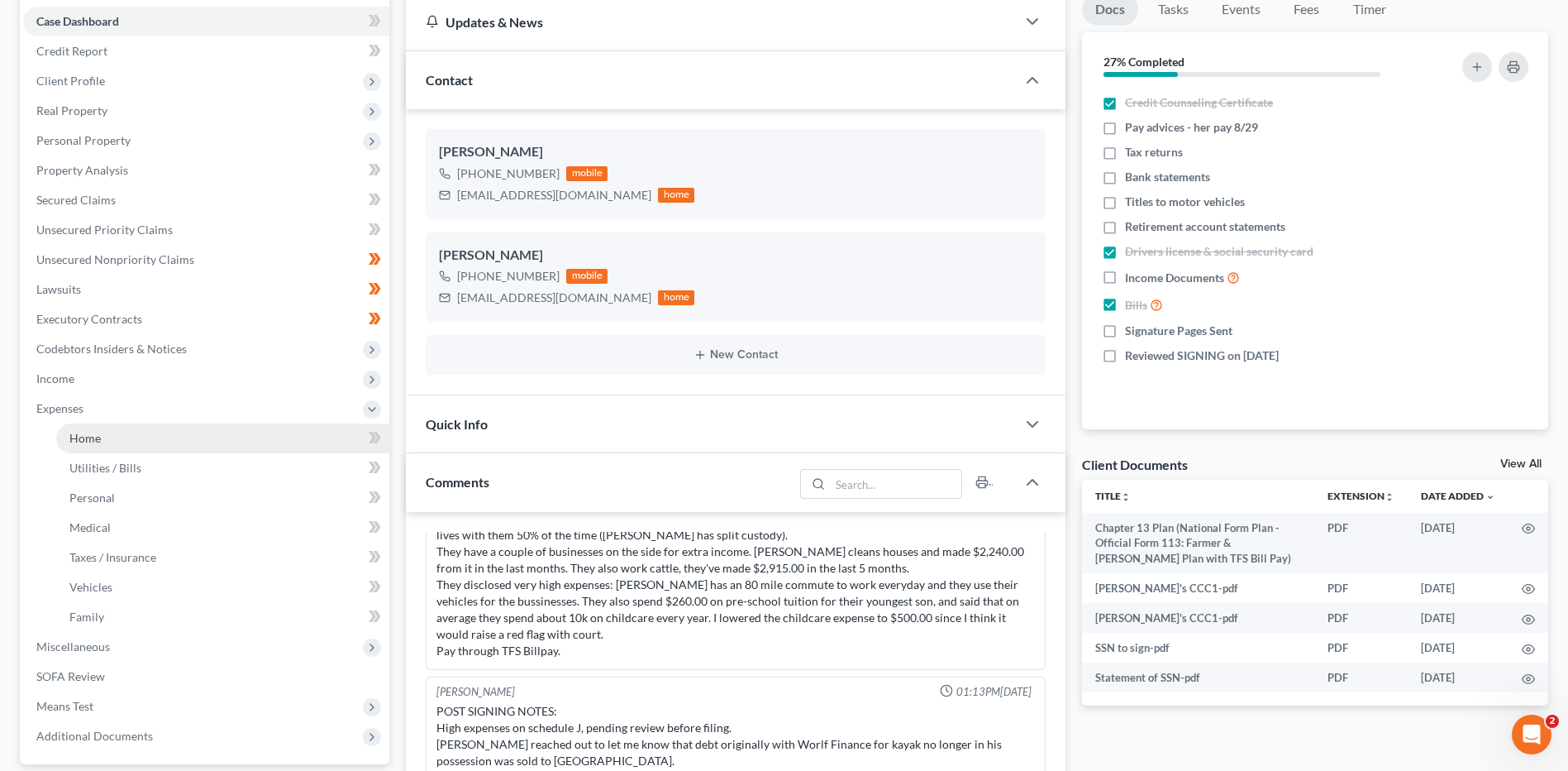
click at [221, 451] on link "Home" at bounding box center [222, 438] width 333 height 30
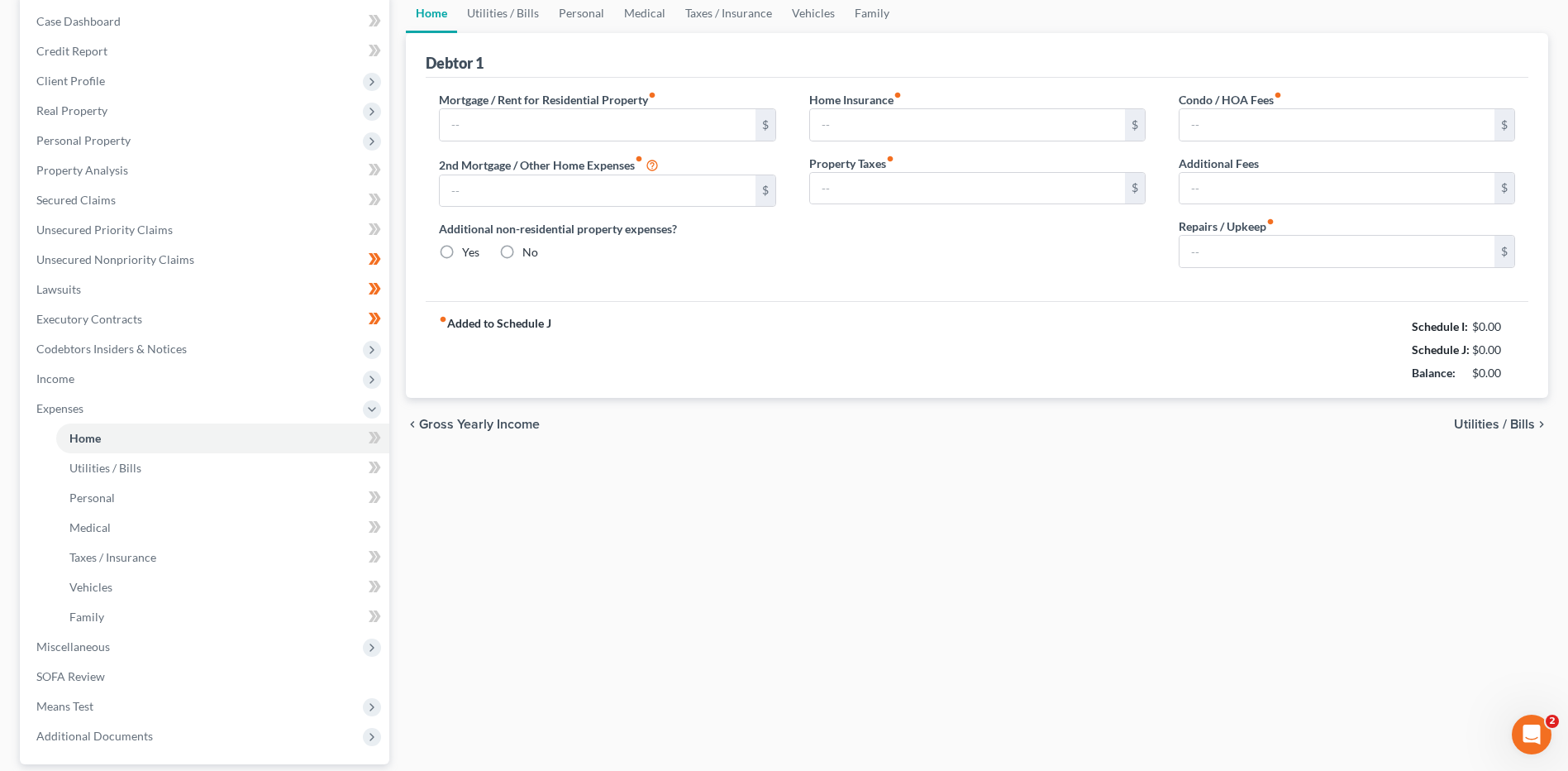
scroll to position [64, 0]
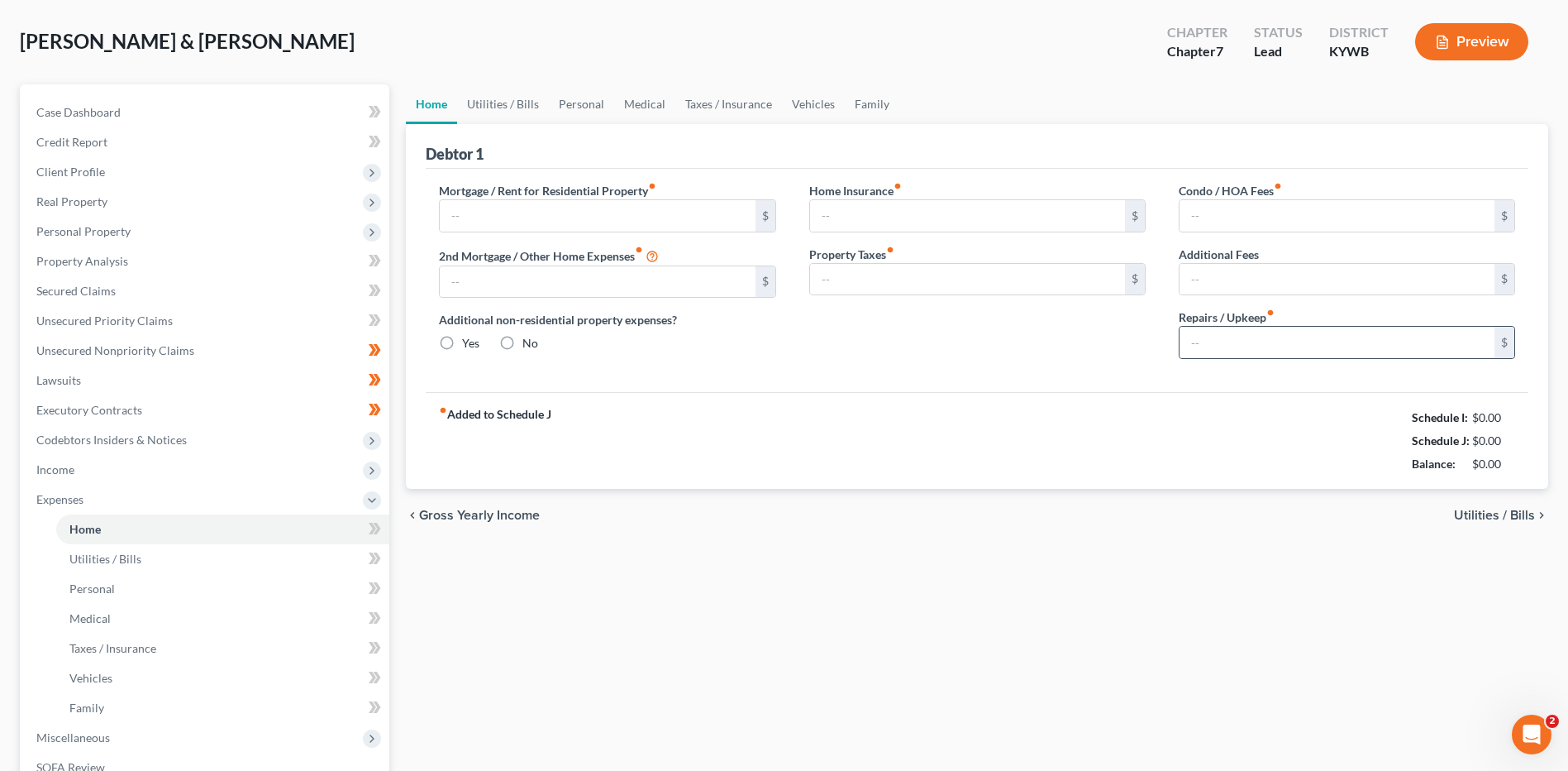
type input "700.00"
type input "0.00"
radio input "true"
type input "20.00"
type input "0.00"
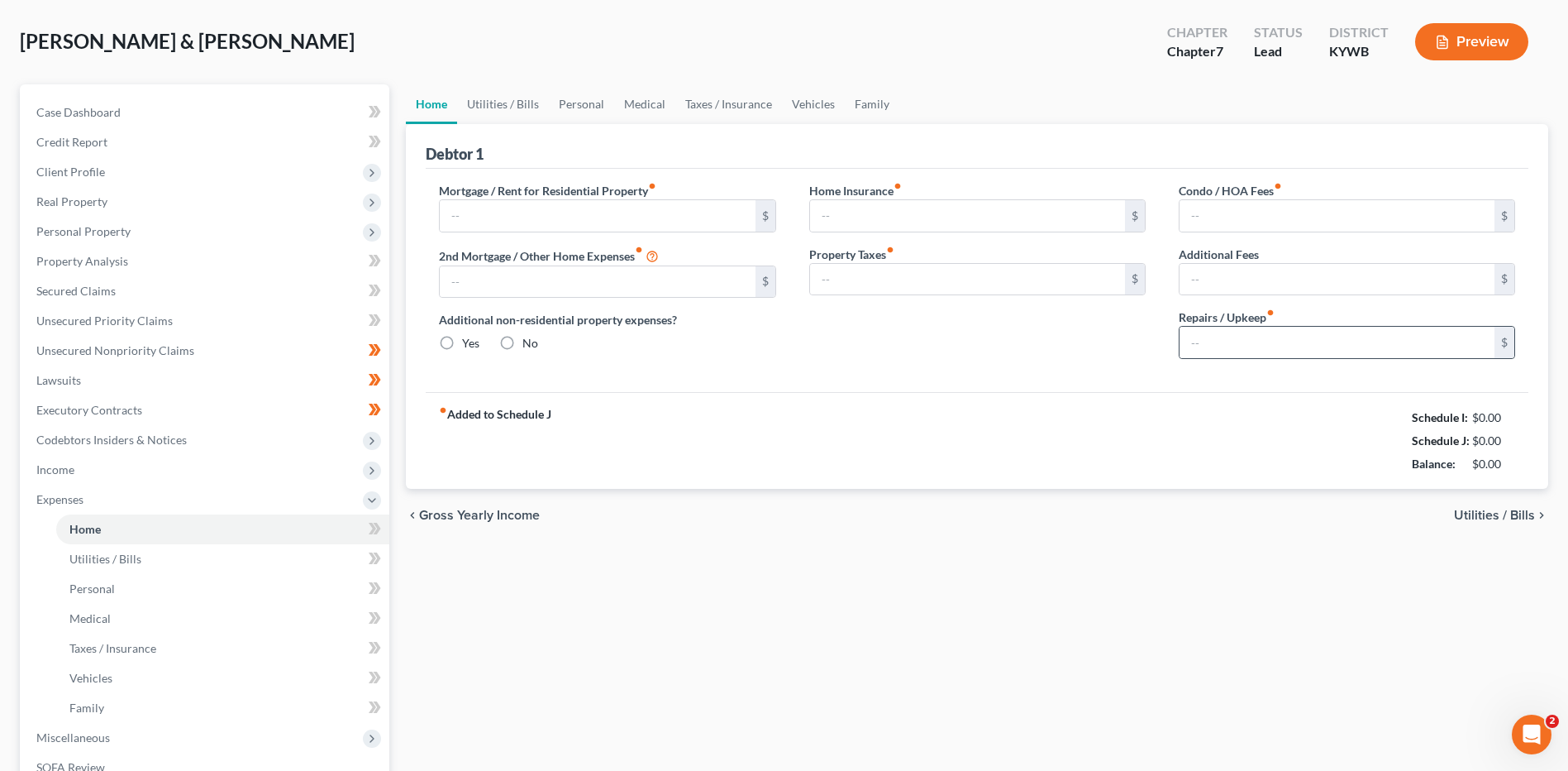
type input "0.00"
type input "50.00"
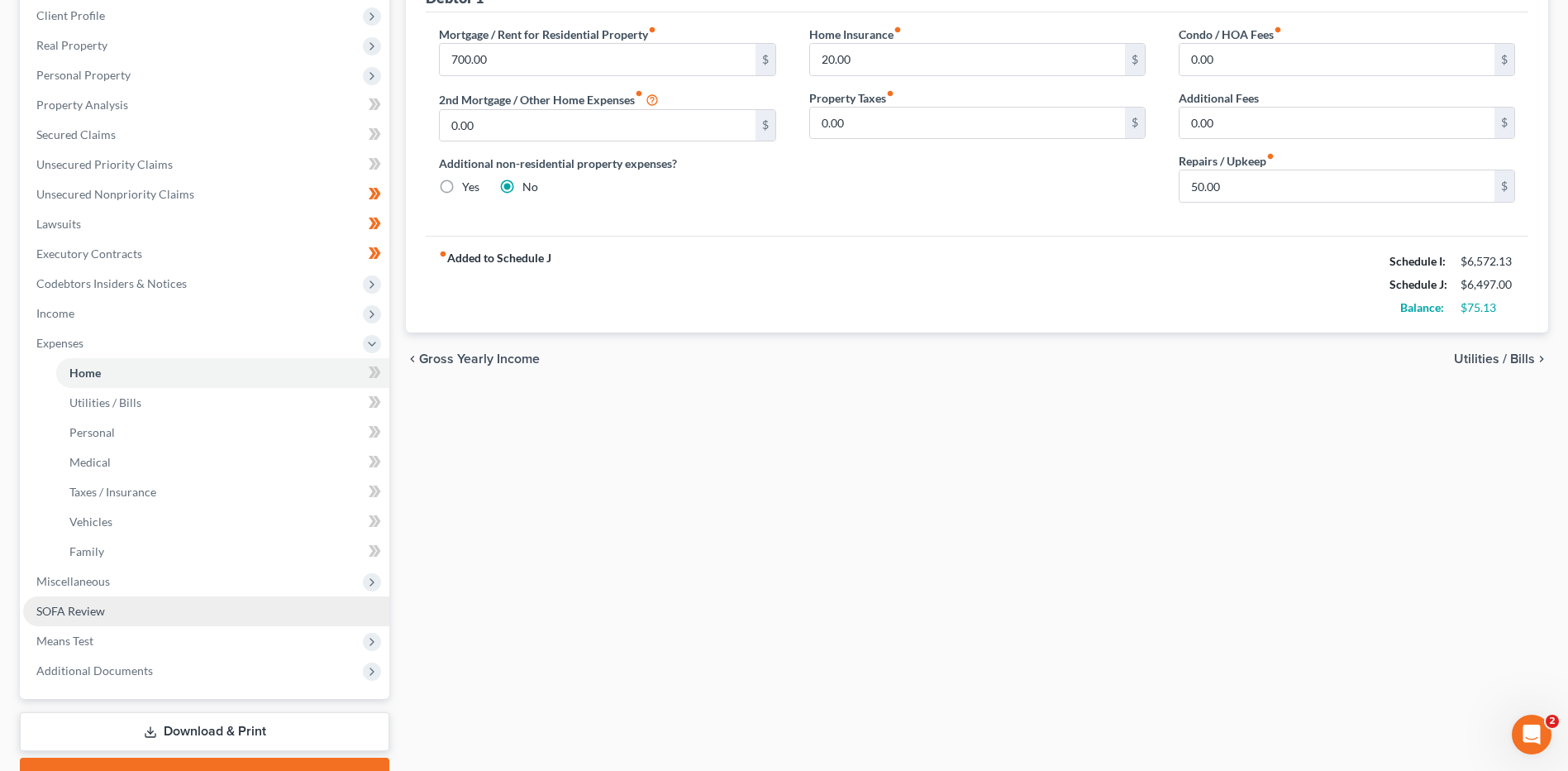
scroll to position [248, 0]
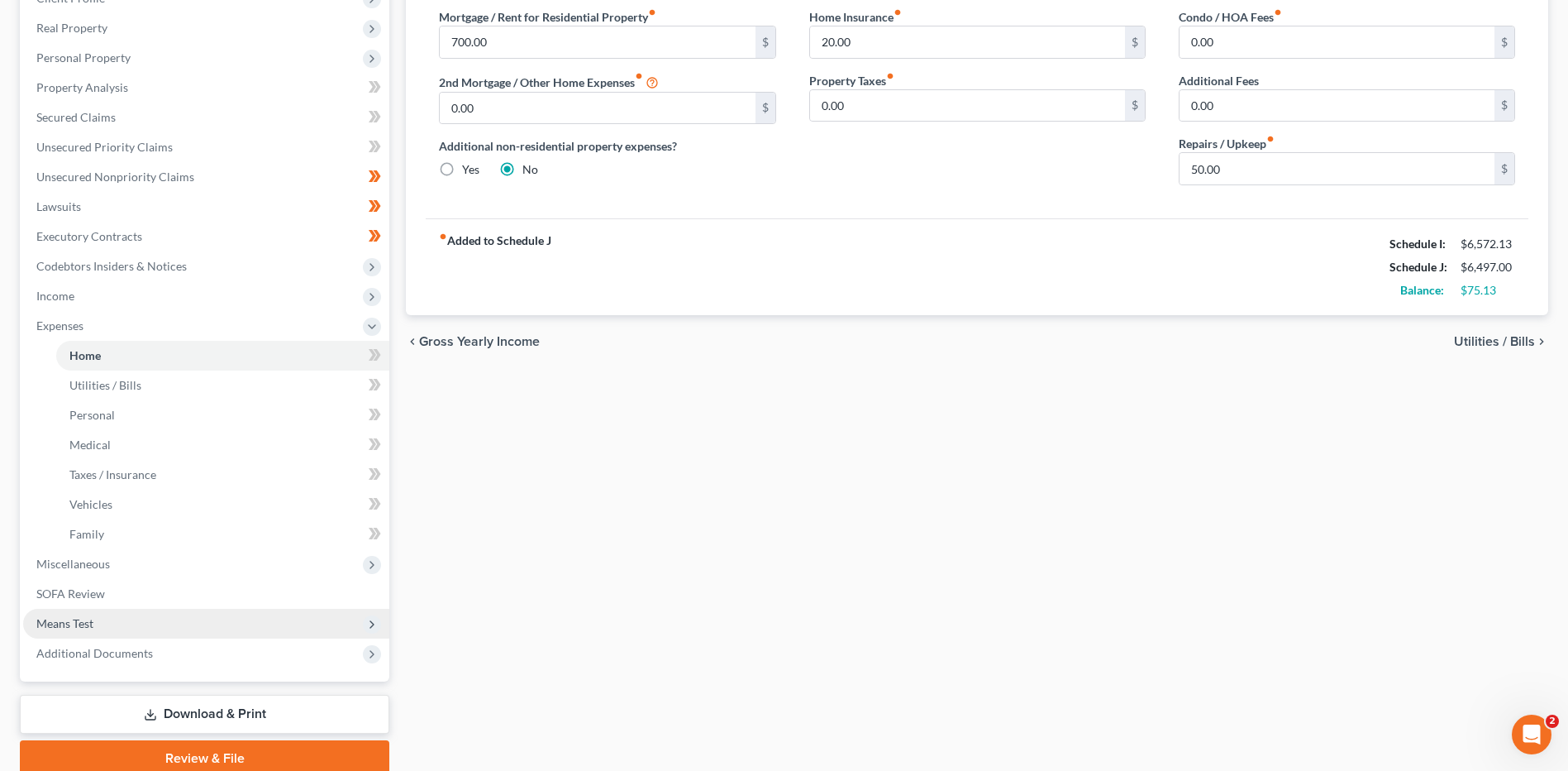
click at [167, 624] on span "Means Test" at bounding box center [206, 623] width 366 height 30
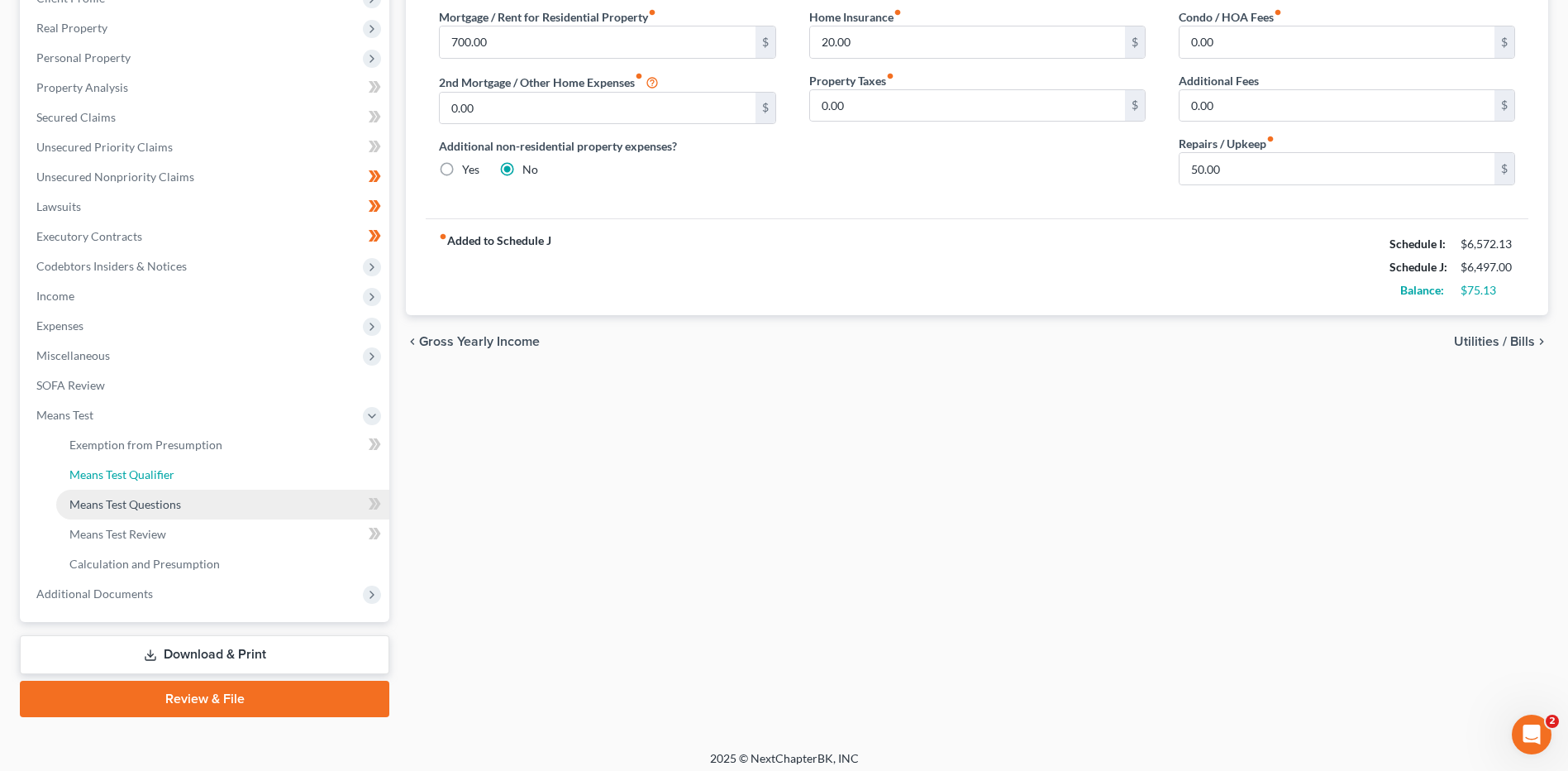
click at [174, 483] on link "Means Test Qualifier" at bounding box center [222, 475] width 333 height 30
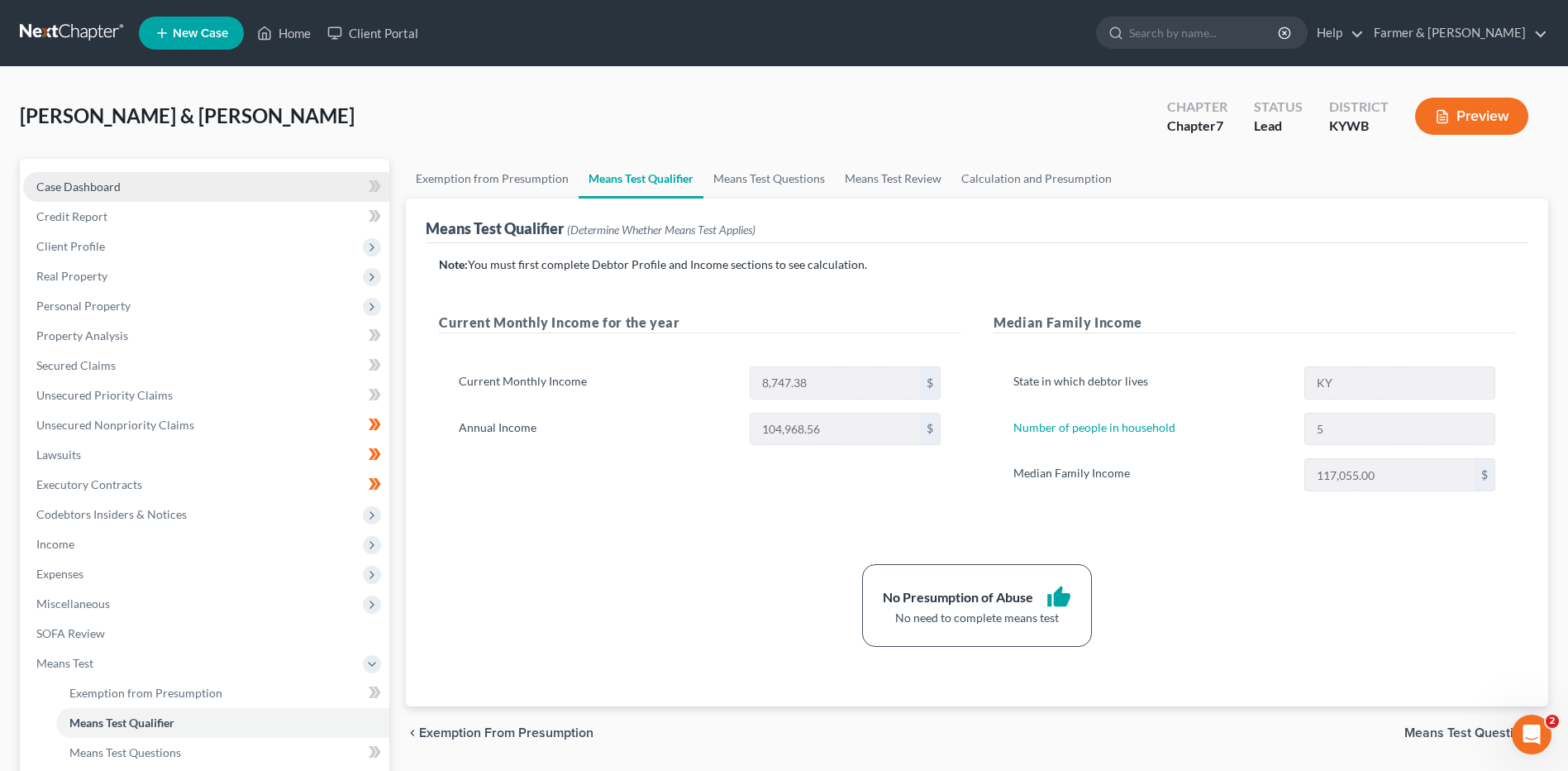
click at [212, 182] on link "Case Dashboard" at bounding box center [206, 187] width 366 height 30
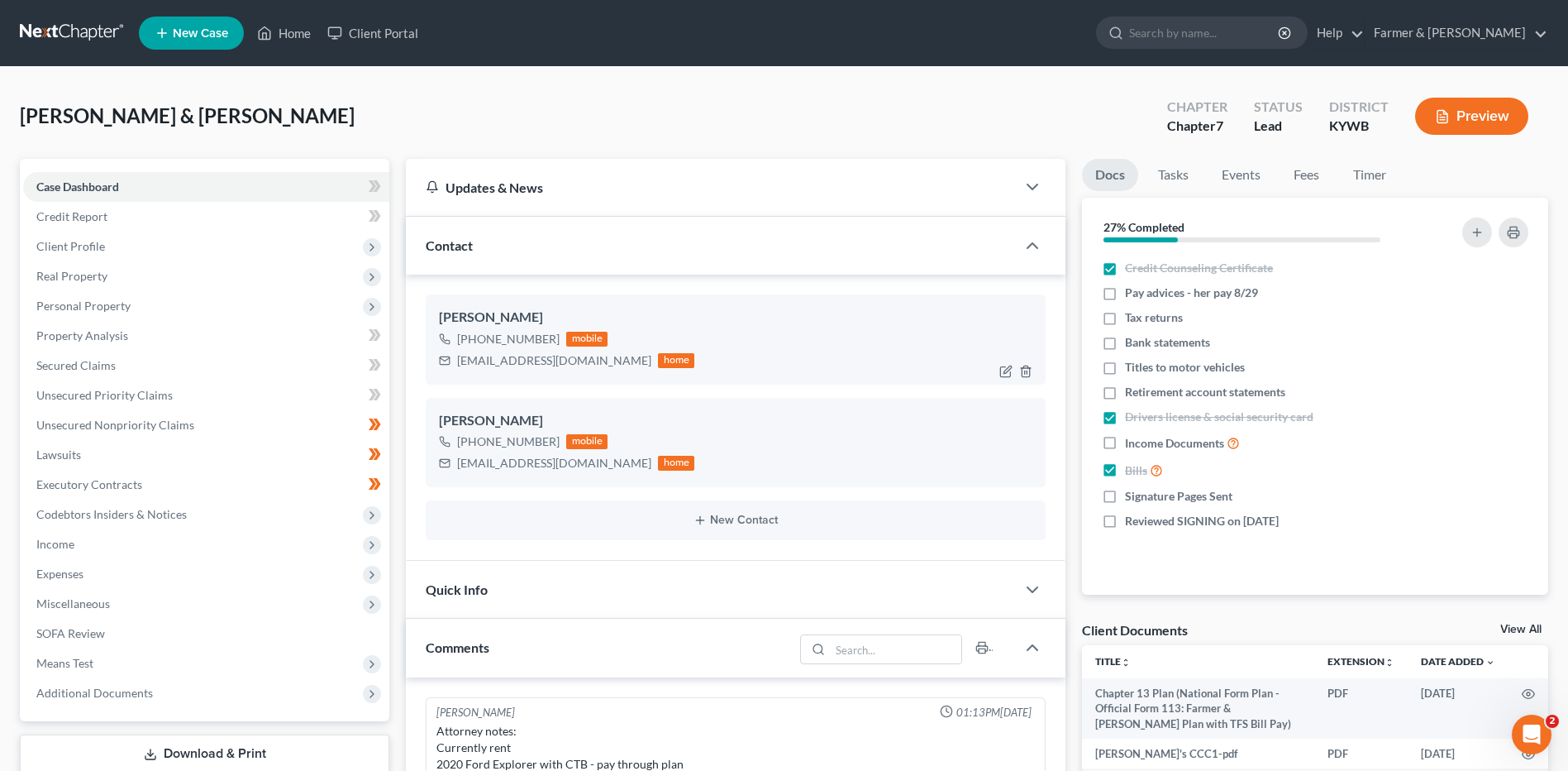
scroll to position [481, 0]
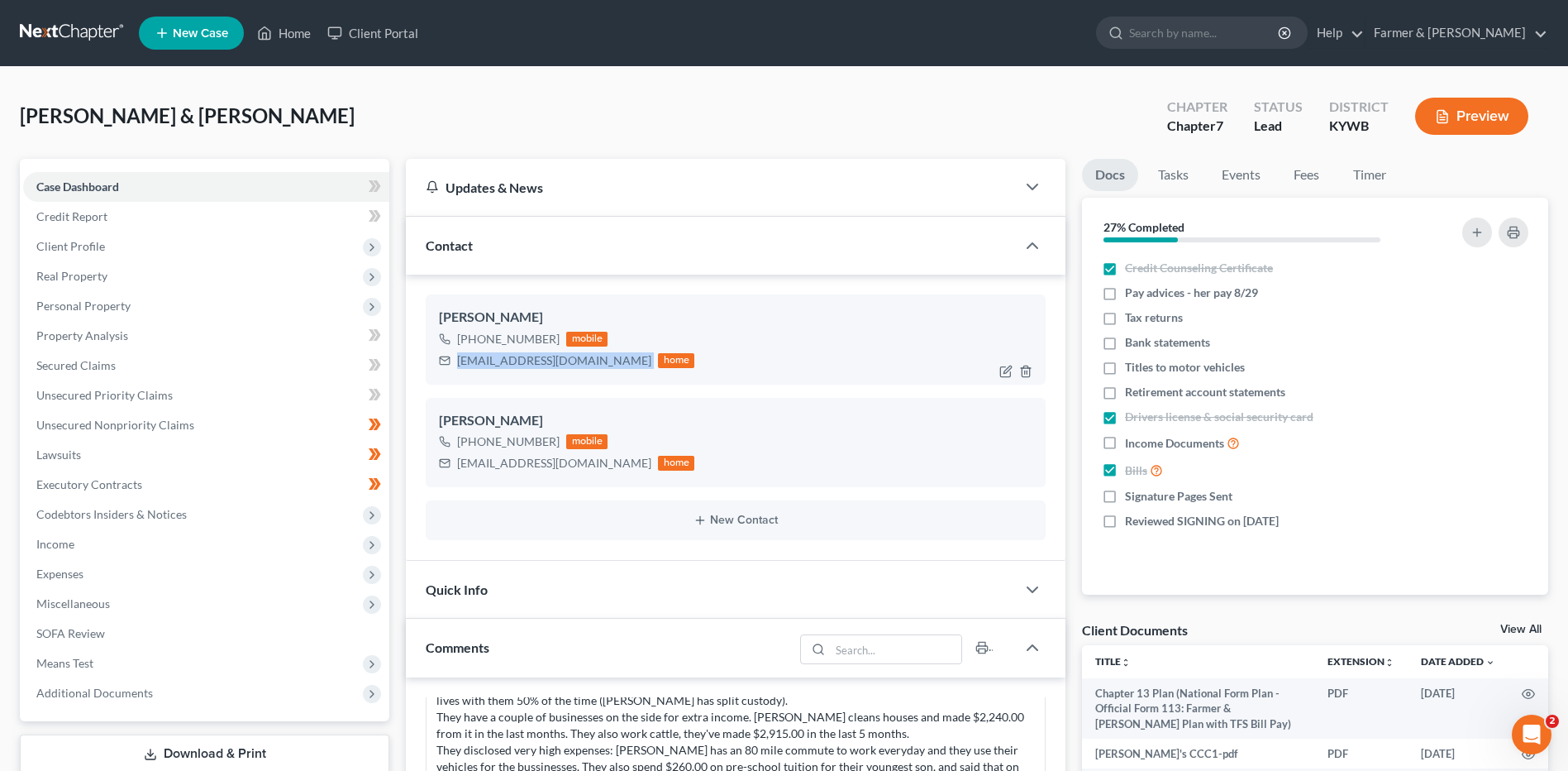
drag, startPoint x: 613, startPoint y: 365, endPoint x: 456, endPoint y: 369, distance: 157.1
click at [456, 369] on div "jeremymilliner89@icloud.com home" at bounding box center [567, 360] width 256 height 21
drag, startPoint x: 48, startPoint y: 32, endPoint x: 234, endPoint y: 3, distance: 188.2
click at [48, 32] on link at bounding box center [72, 33] width 106 height 30
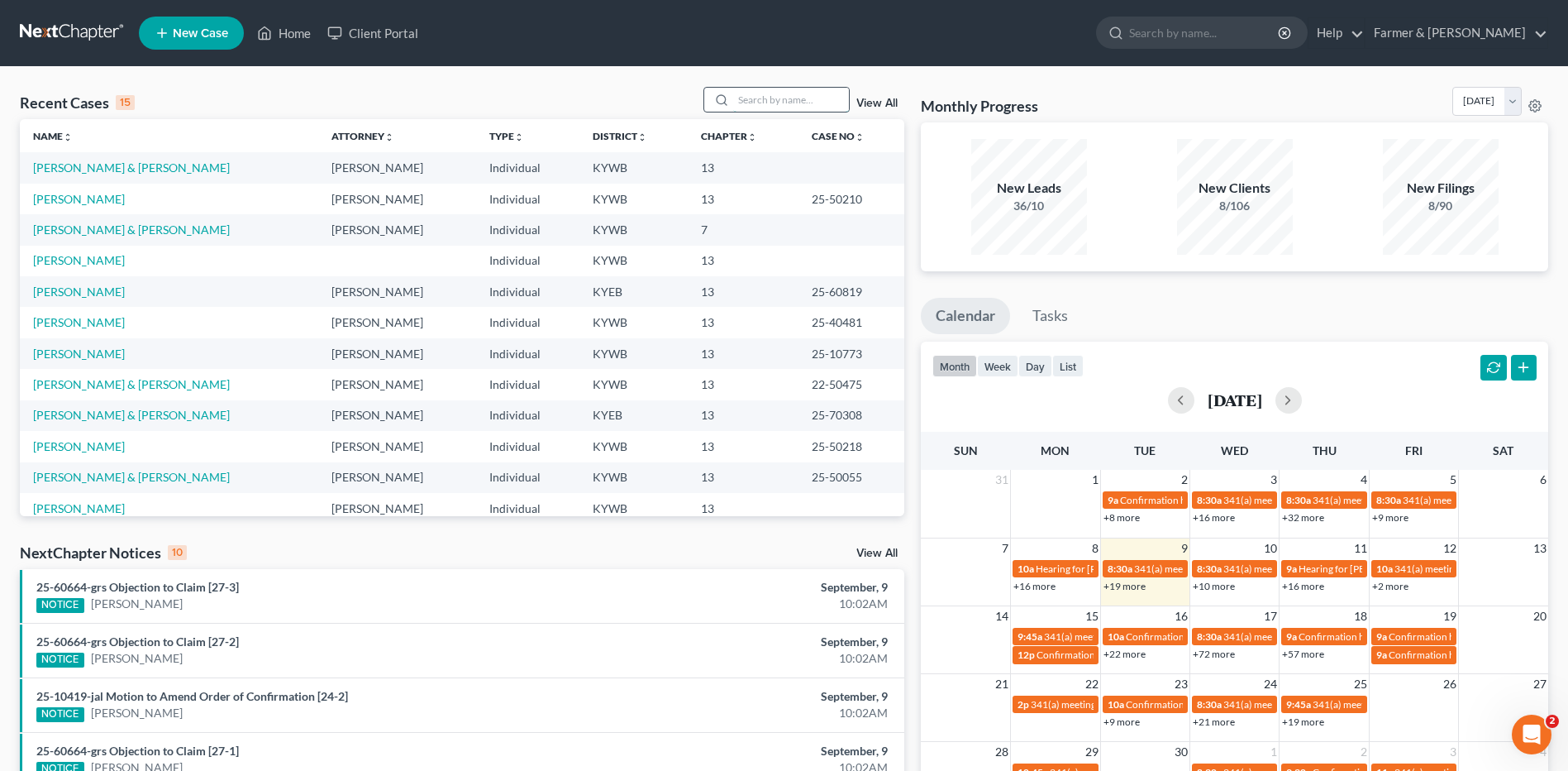
click at [771, 97] on input "search" at bounding box center [790, 100] width 115 height 24
type input "[PERSON_NAME]"
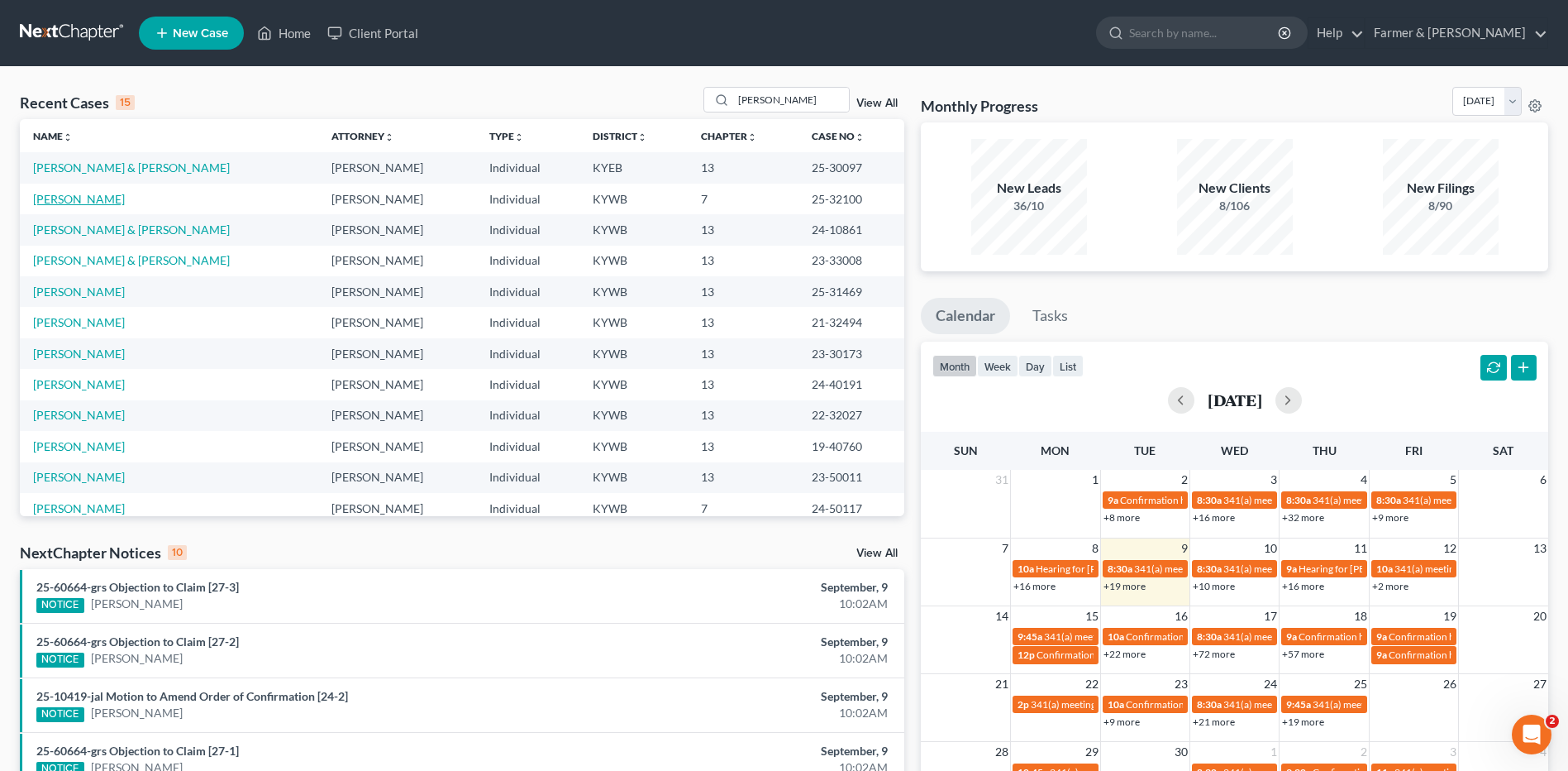
click at [82, 199] on link "[PERSON_NAME]" at bounding box center [78, 199] width 91 height 14
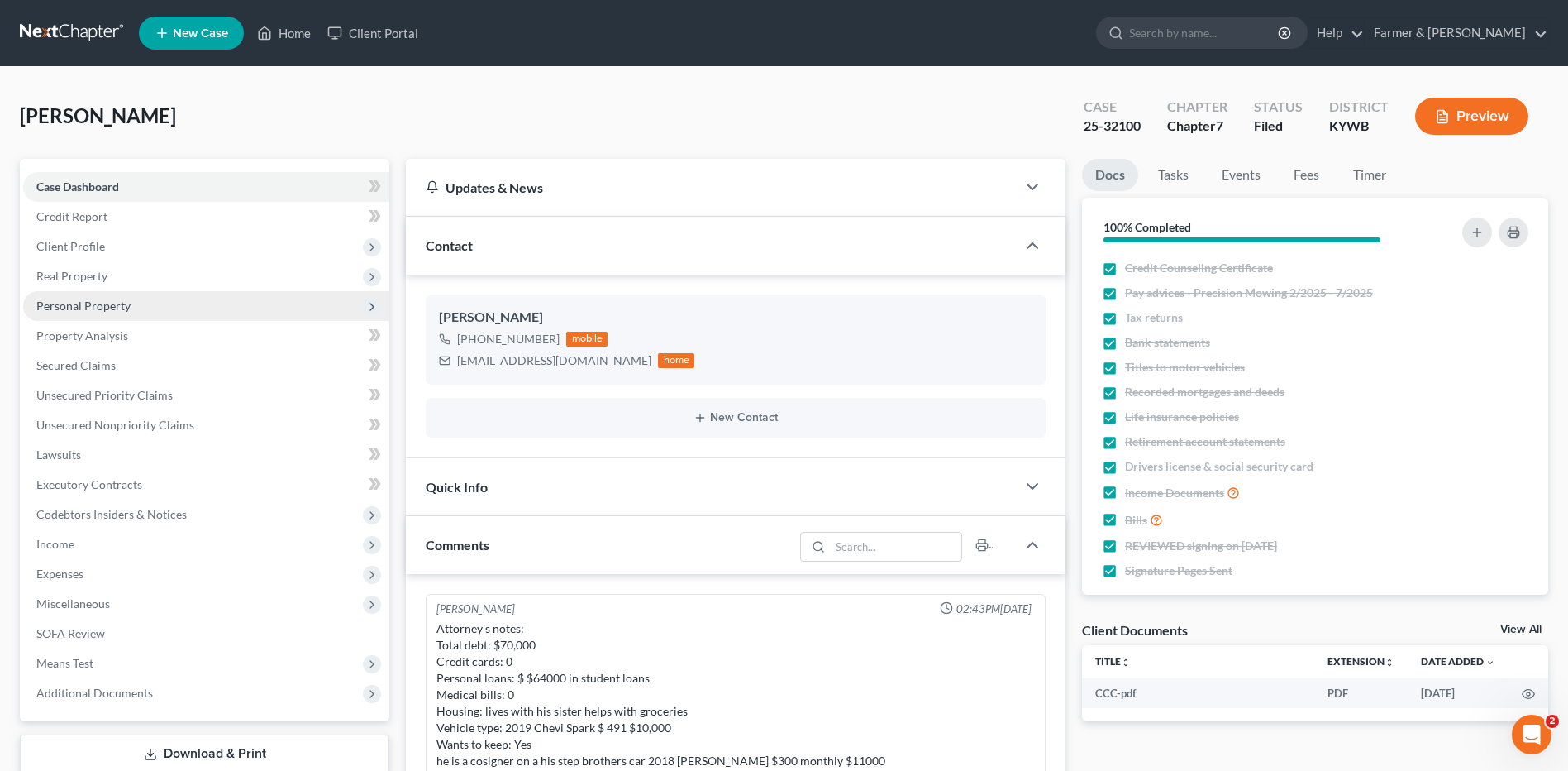
scroll to position [455, 0]
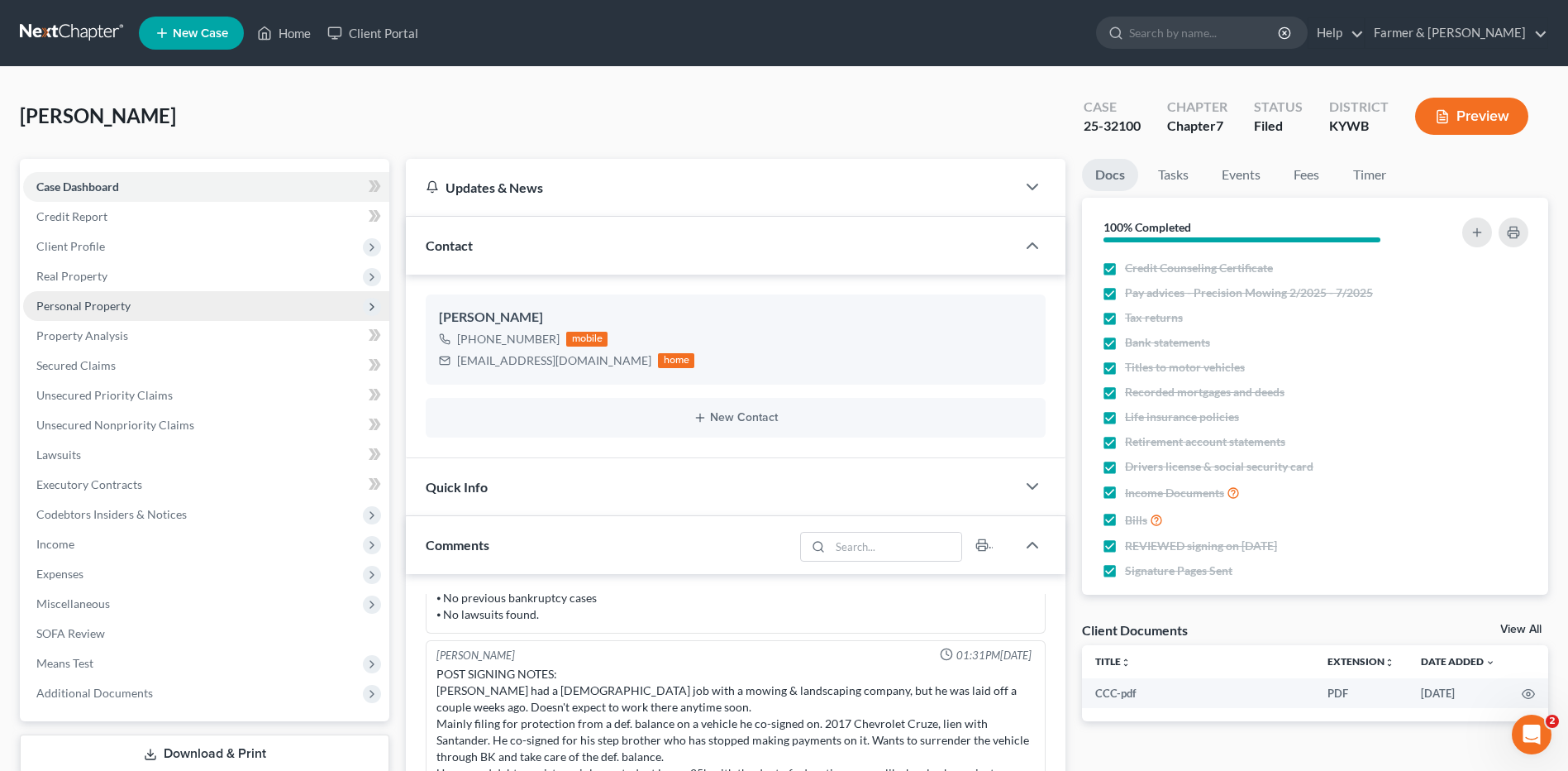
click at [82, 309] on span "Personal Property" at bounding box center [83, 305] width 94 height 14
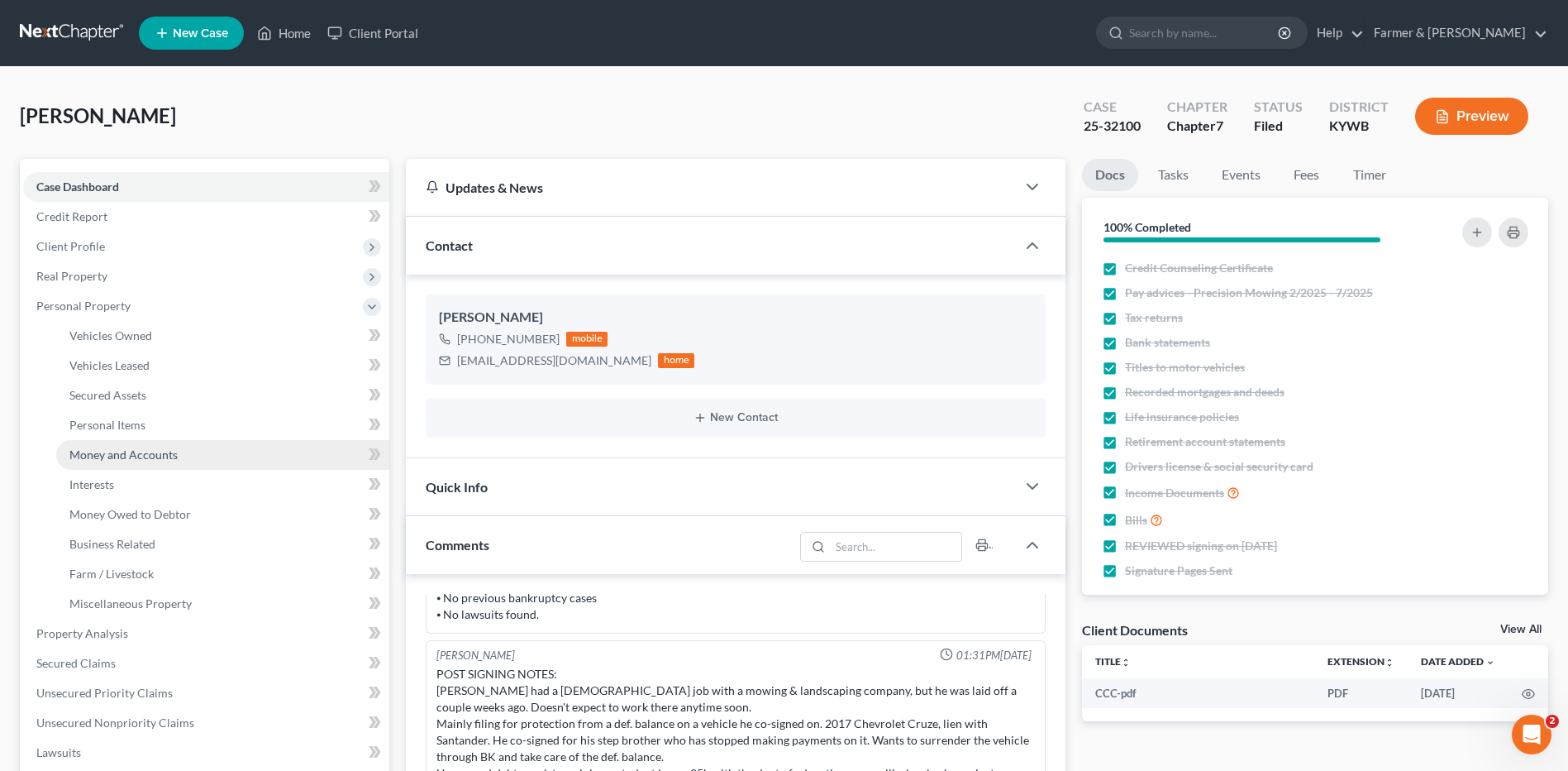
click at [143, 451] on span "Money and Accounts" at bounding box center [123, 453] width 108 height 14
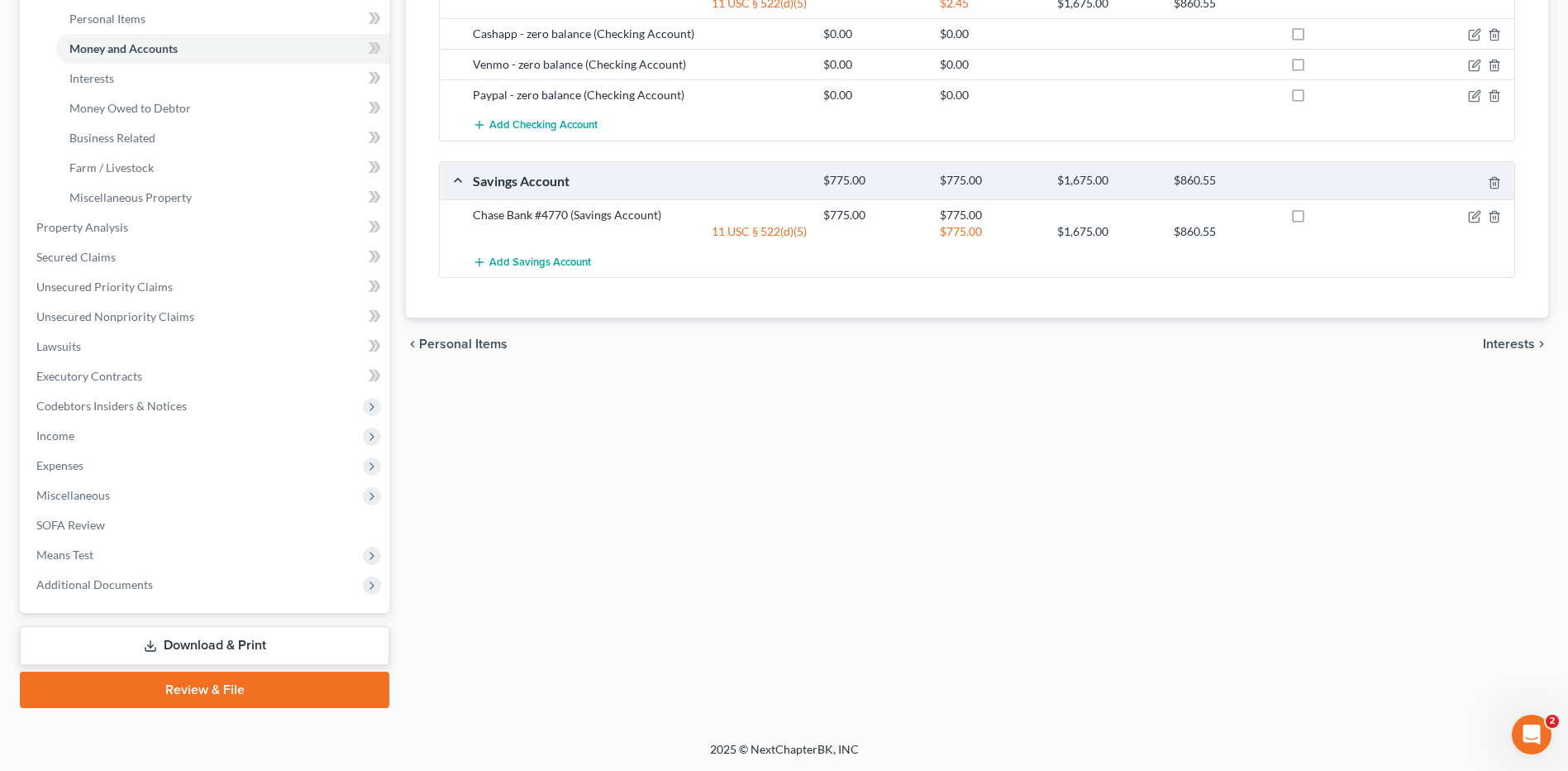
click at [141, 573] on span "Additional Documents" at bounding box center [206, 584] width 366 height 30
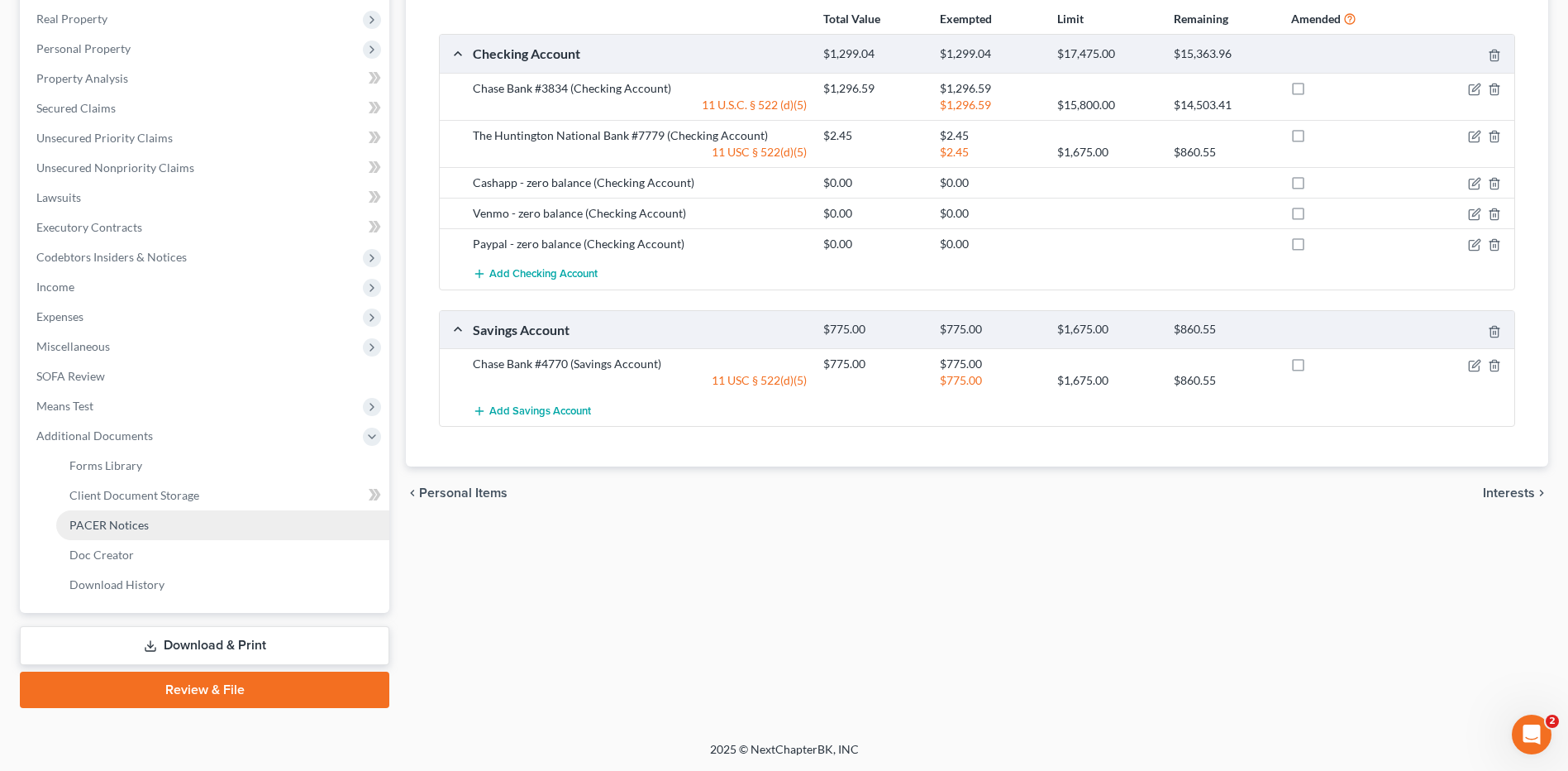
click at [165, 518] on link "PACER Notices" at bounding box center [222, 525] width 333 height 30
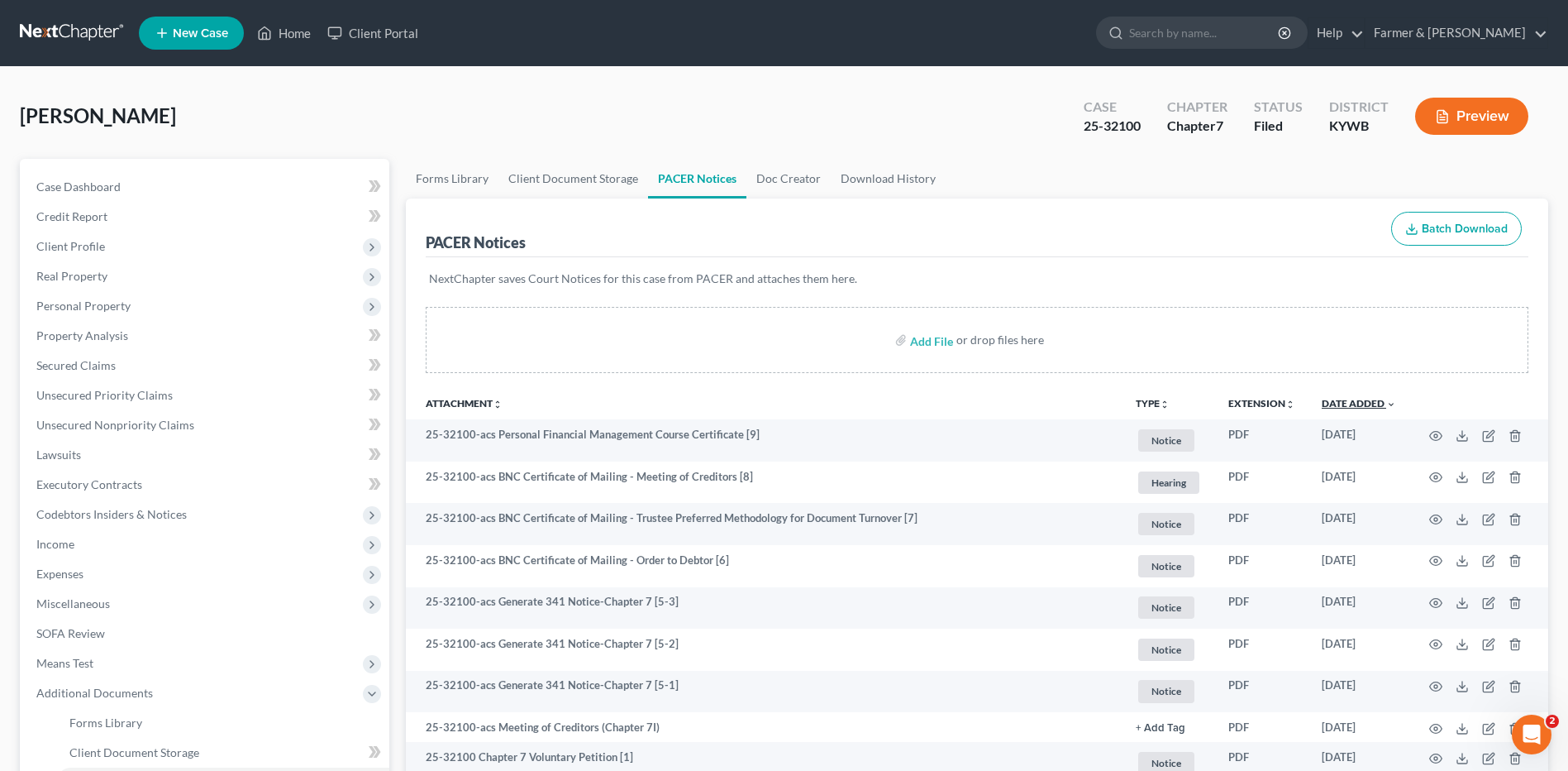
click at [1352, 407] on link "Date Added unfold_more expand_more expand_less" at bounding box center [1359, 403] width 75 height 12
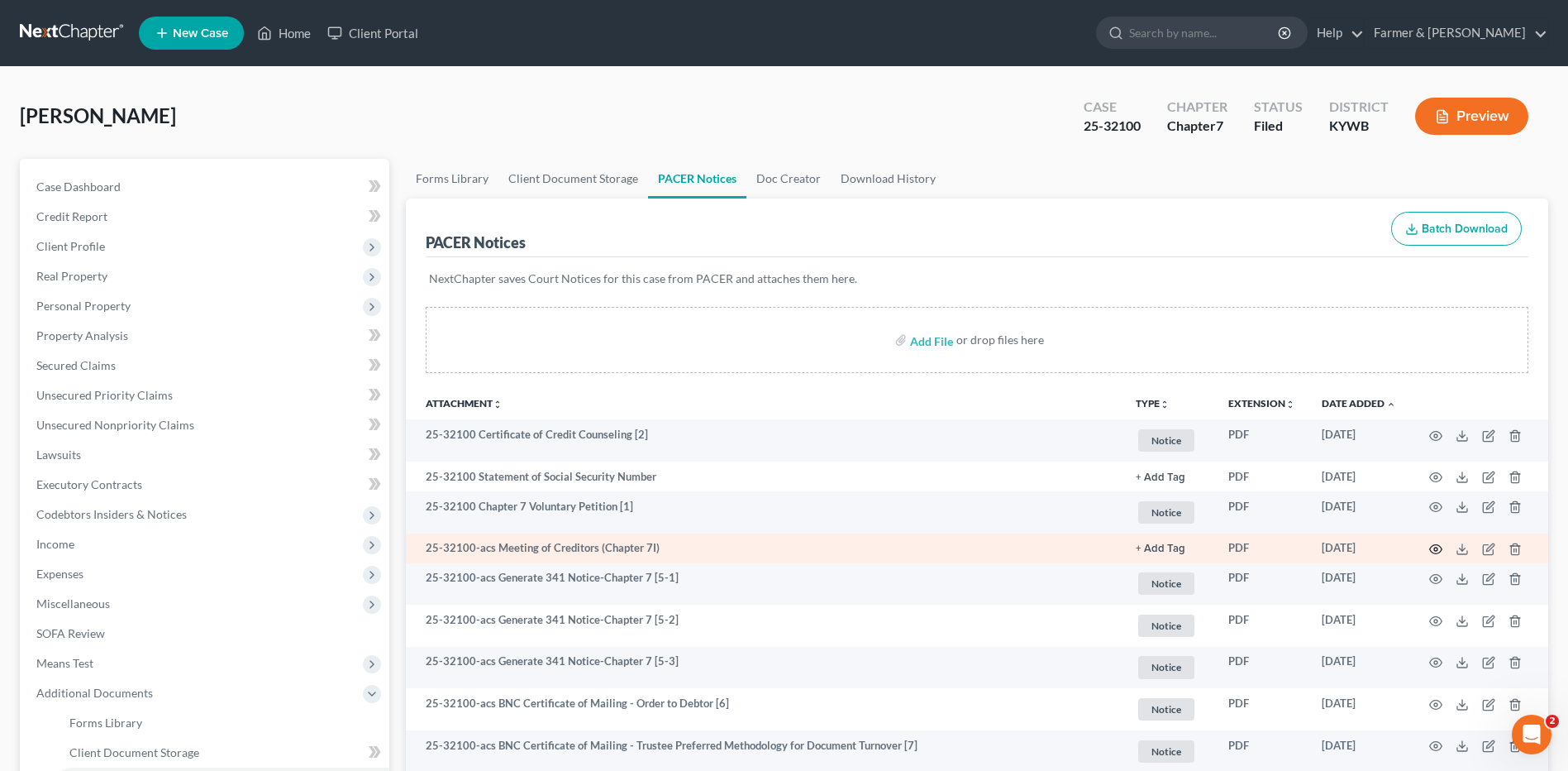
click at [1437, 549] on circle "button" at bounding box center [1436, 549] width 4 height 4
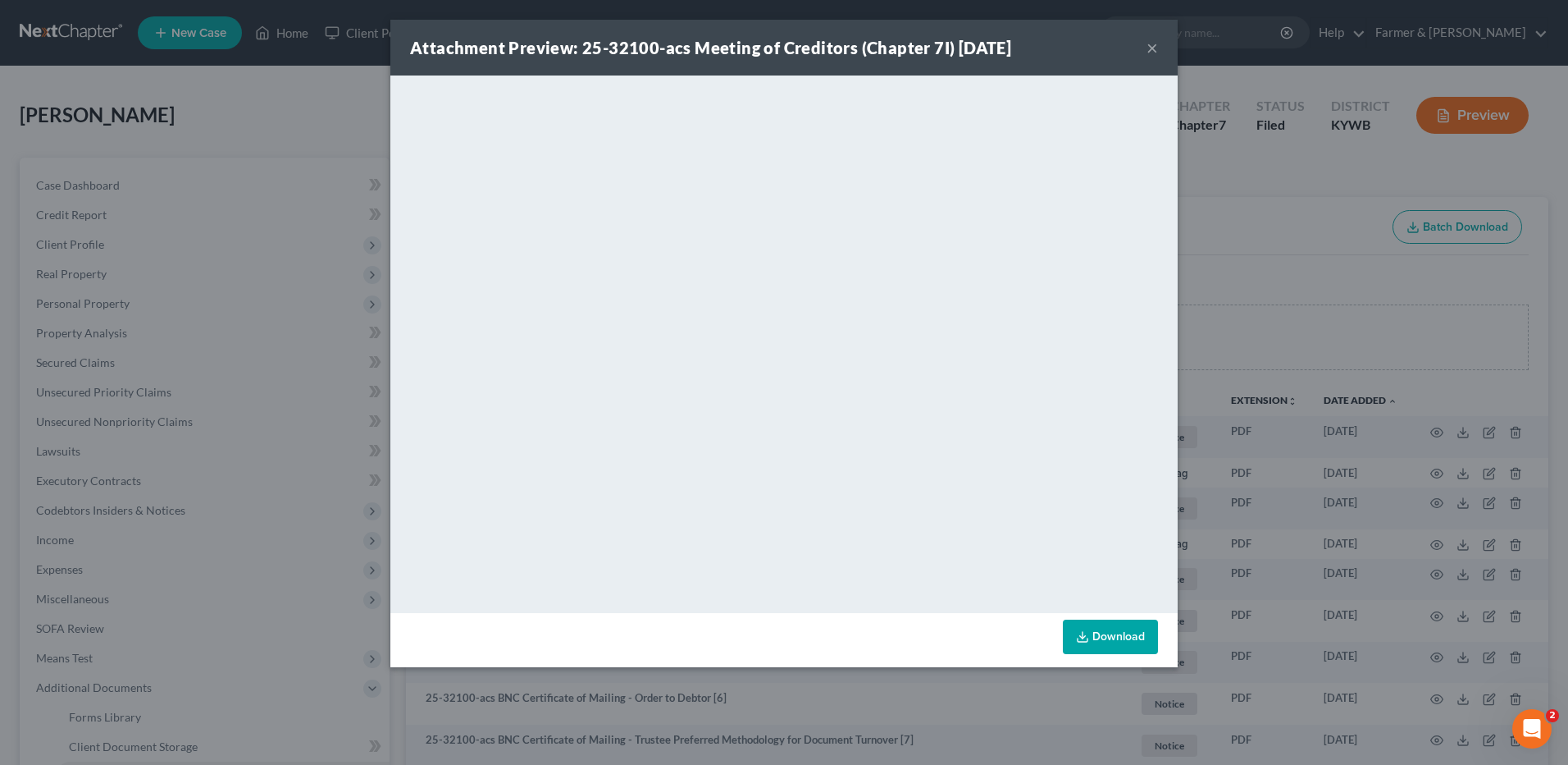
click at [1149, 49] on button "×" at bounding box center [1152, 47] width 12 height 19
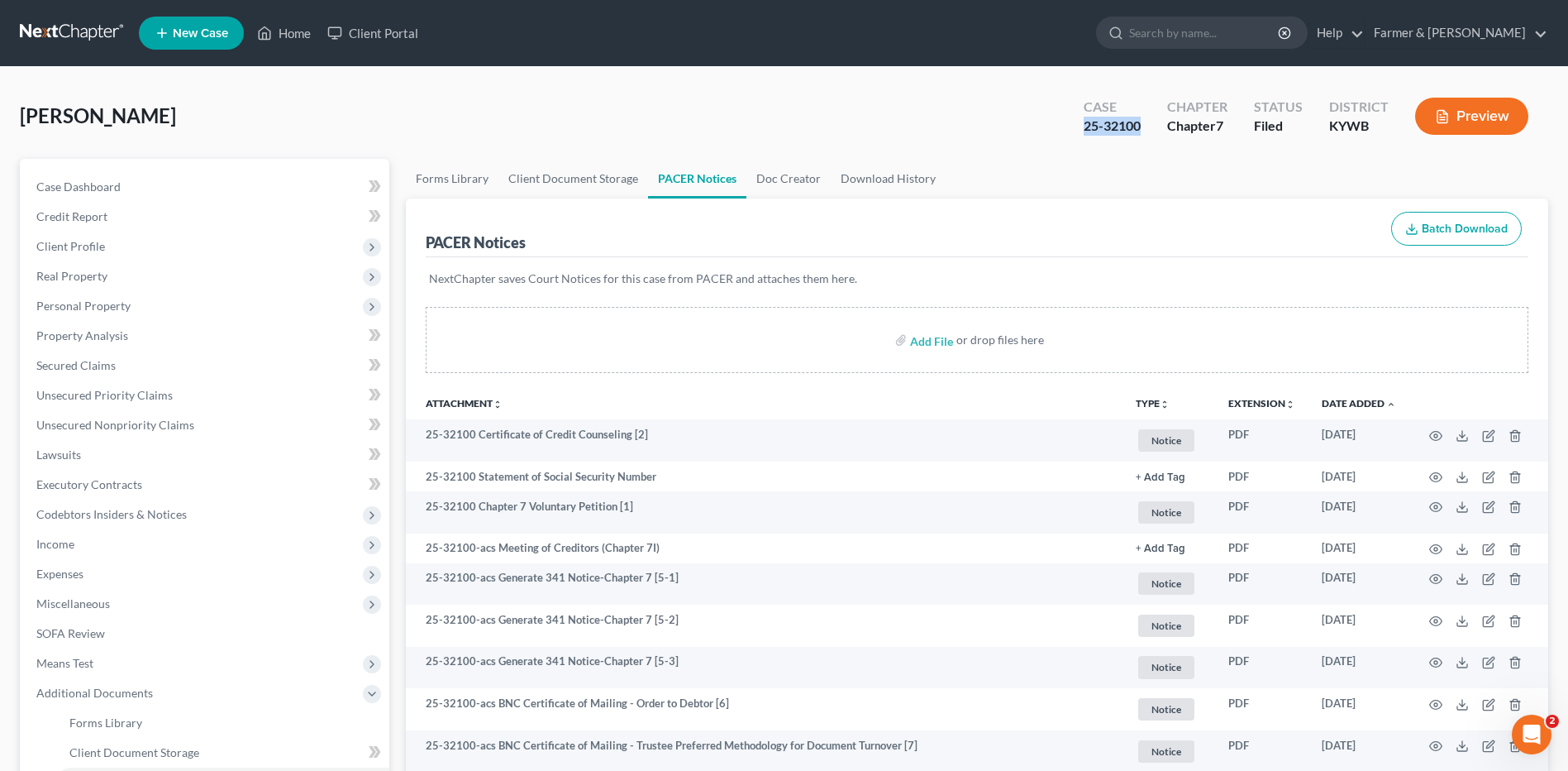
drag, startPoint x: 1122, startPoint y: 133, endPoint x: 1085, endPoint y: 134, distance: 37.0
click at [1085, 134] on div "Case 25-32100" at bounding box center [1112, 117] width 83 height 49
copy div "25-32100"
click at [114, 283] on span "Real Property" at bounding box center [206, 276] width 366 height 30
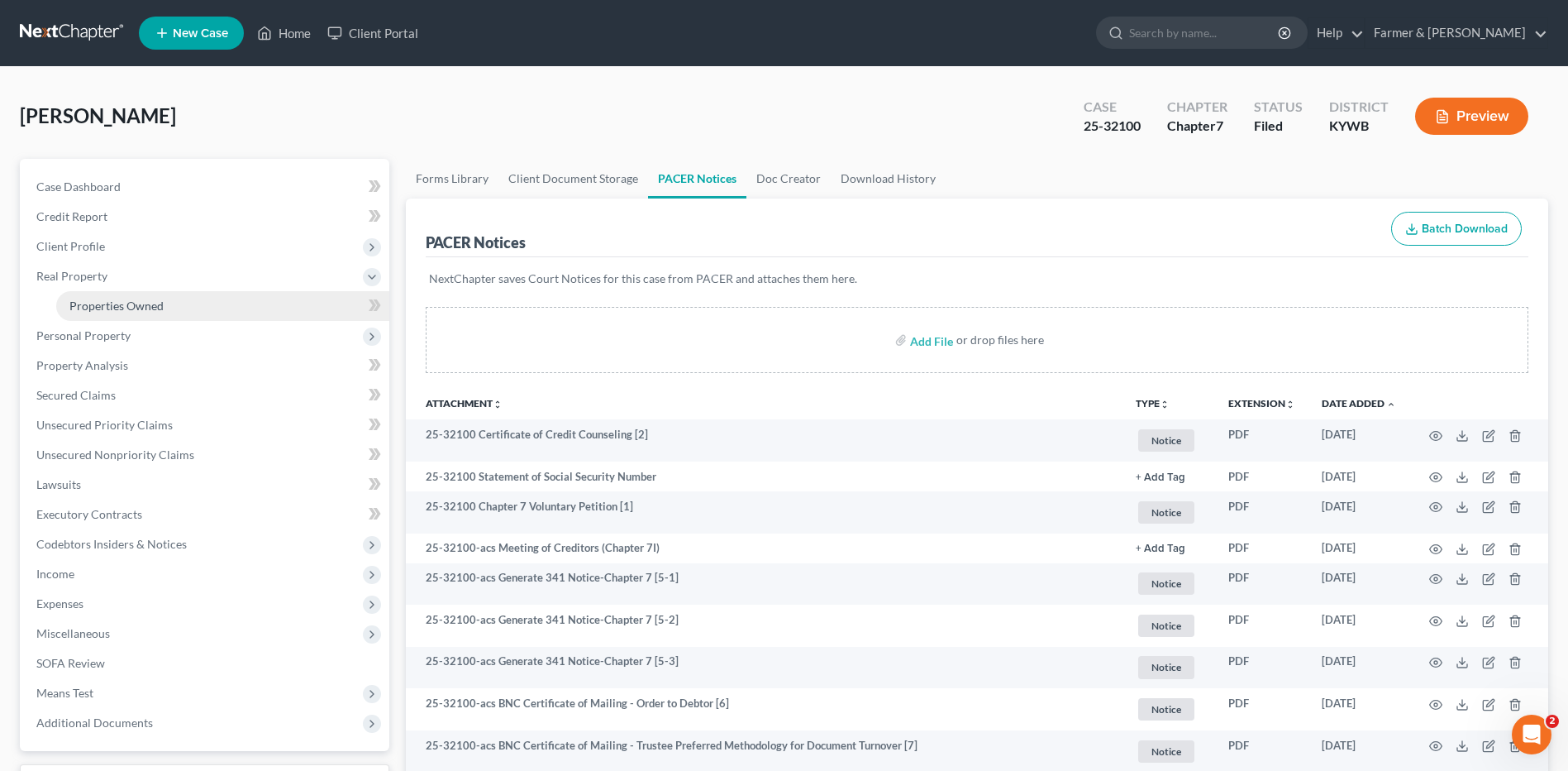
click at [119, 305] on span "Properties Owned" at bounding box center [116, 305] width 94 height 14
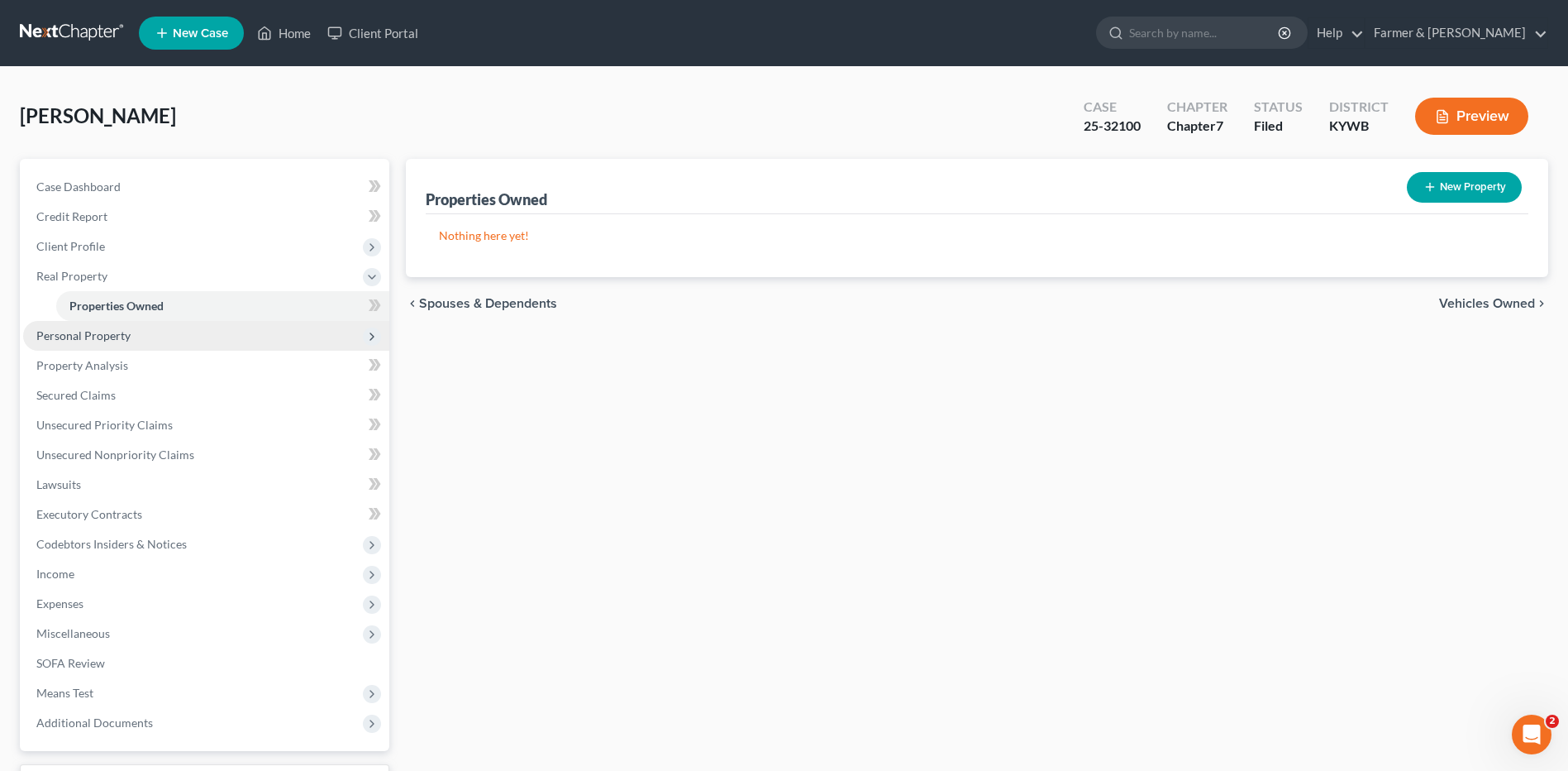
click at [114, 336] on span "Personal Property" at bounding box center [83, 335] width 94 height 14
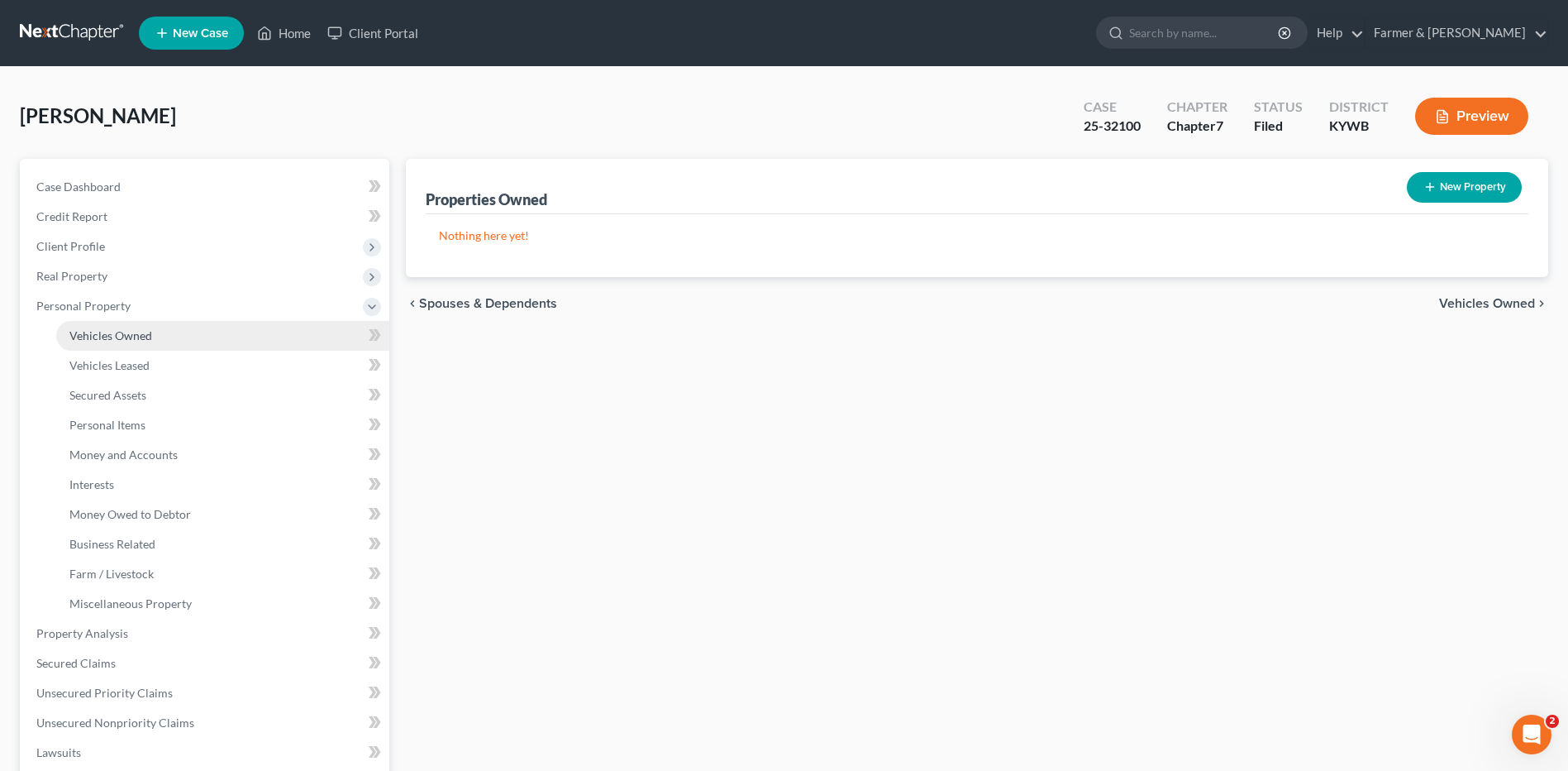
click at [121, 321] on link "Vehicles Owned" at bounding box center [222, 335] width 333 height 30
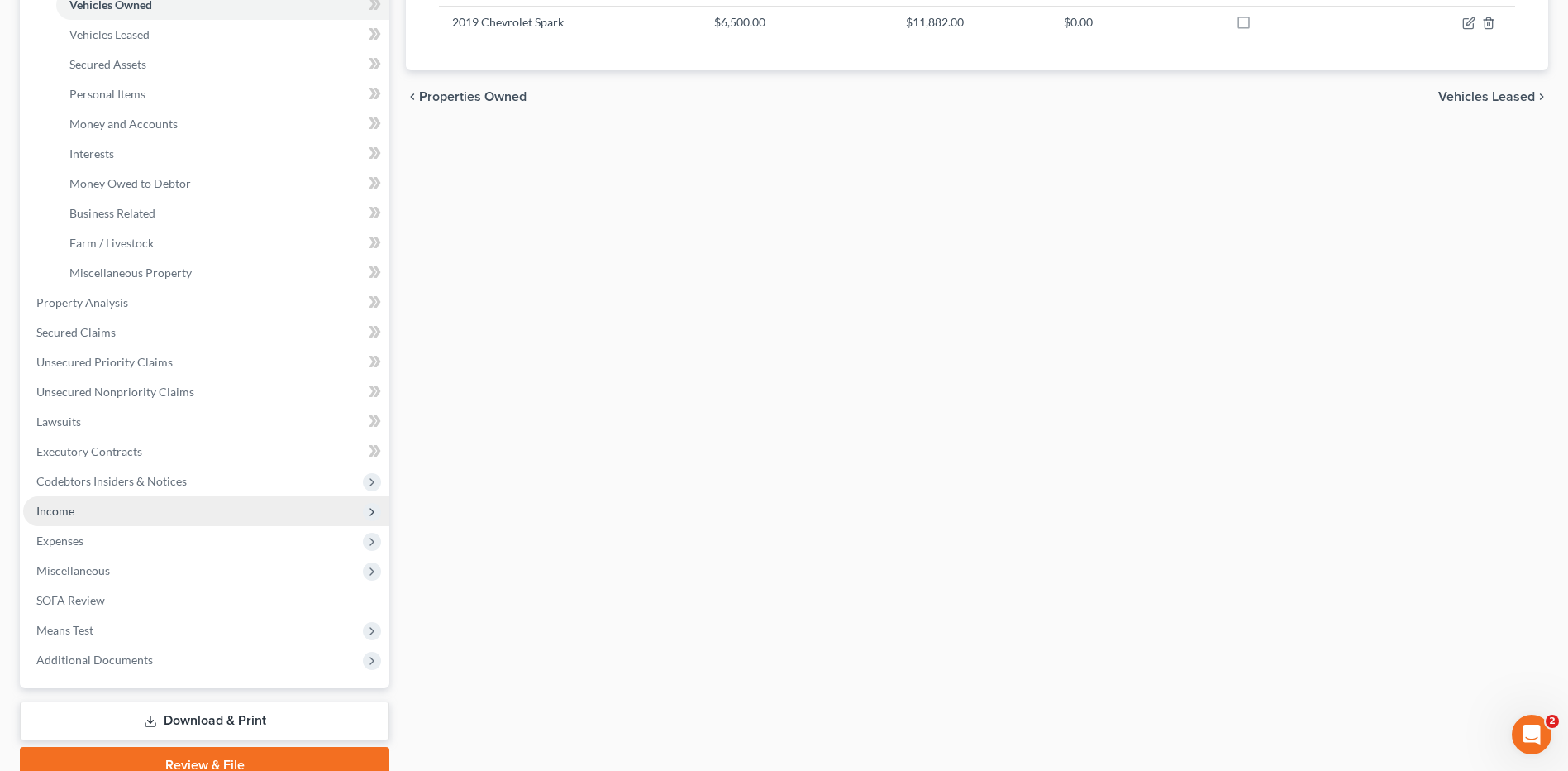
click at [111, 512] on span "Income" at bounding box center [206, 511] width 366 height 30
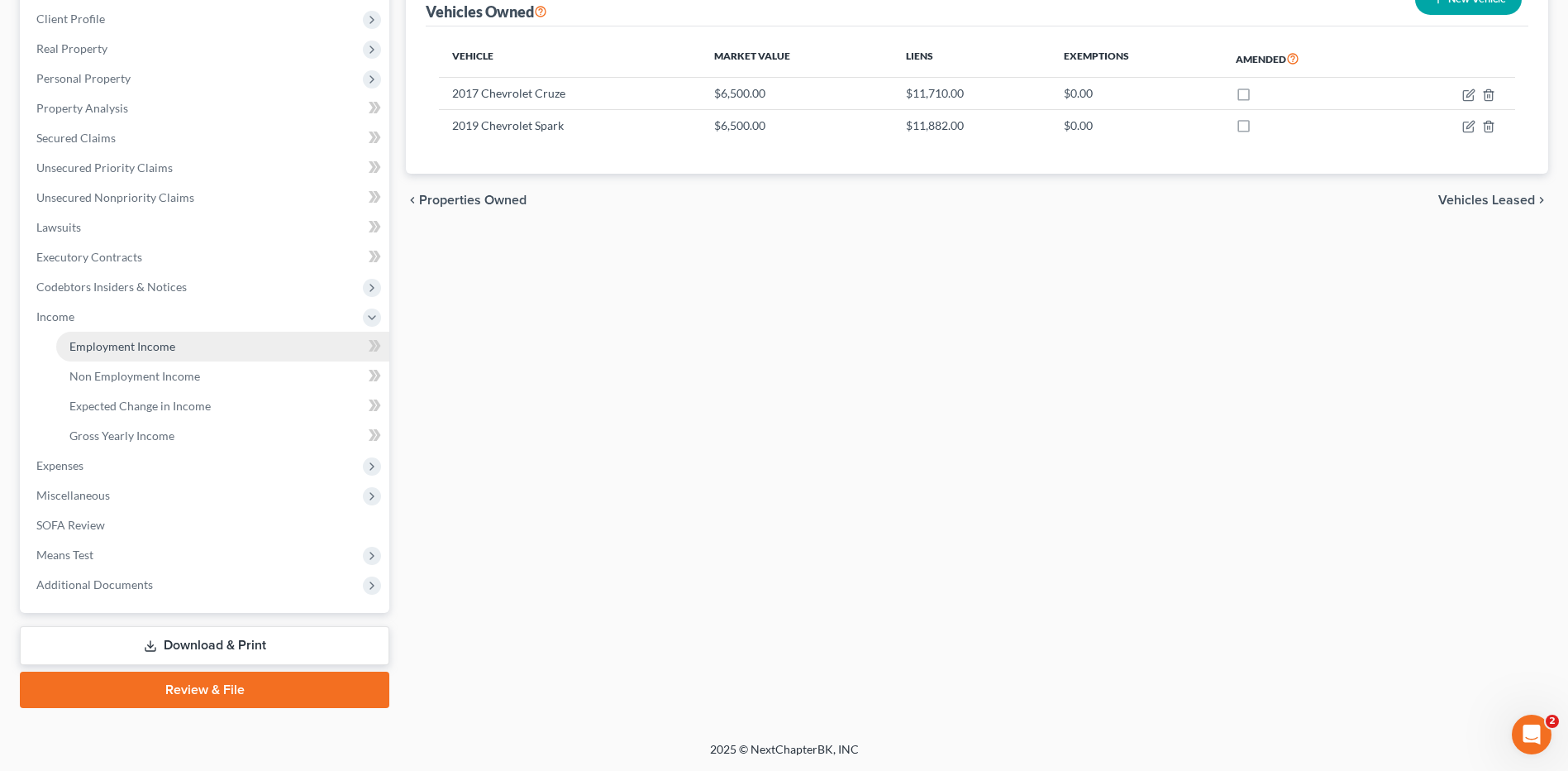
click at [218, 345] on link "Employment Income" at bounding box center [222, 346] width 333 height 30
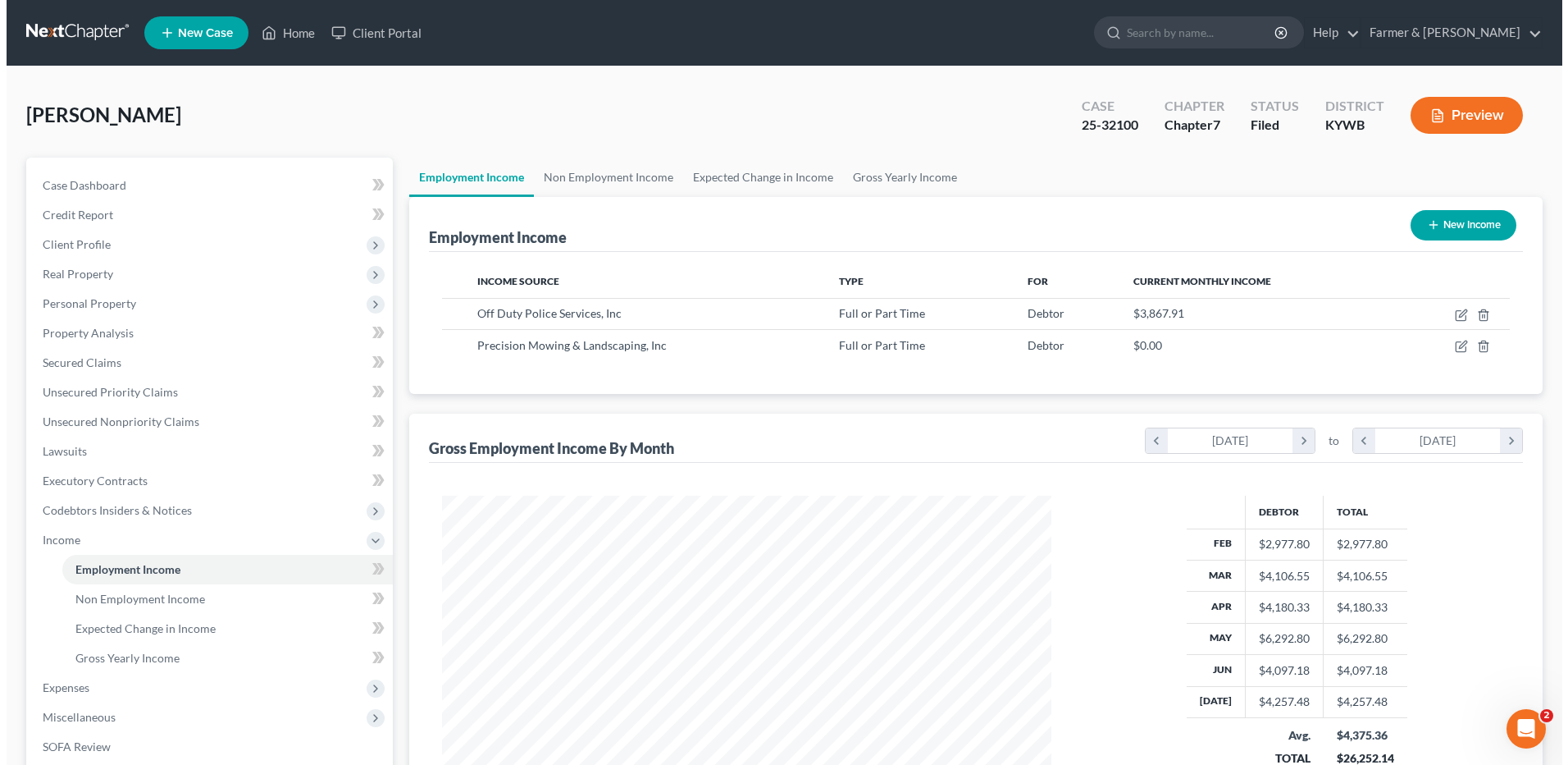
scroll to position [304, 641]
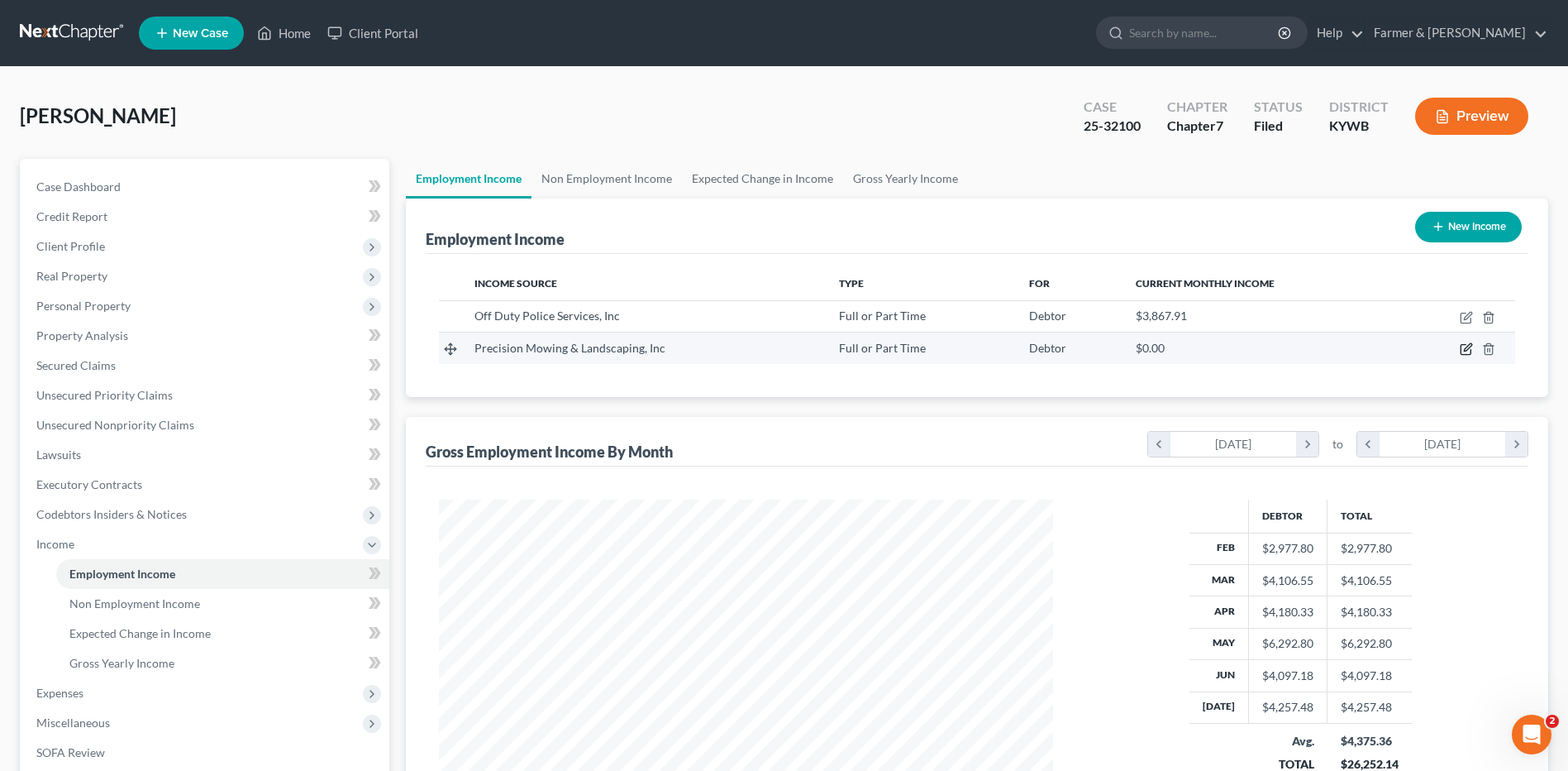
click at [1468, 346] on icon "button" at bounding box center [1466, 349] width 13 height 13
select select "0"
select select "18"
select select "3"
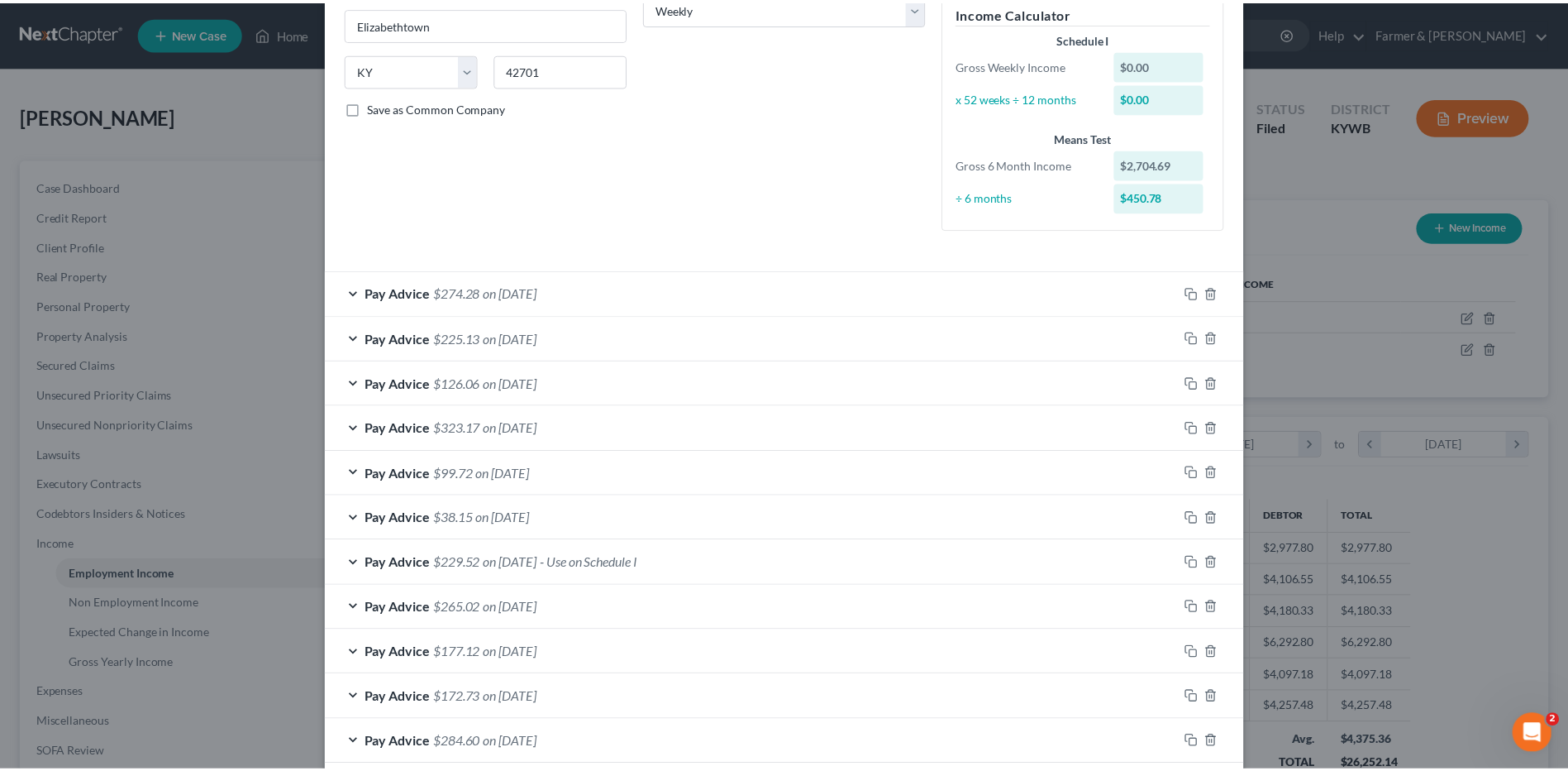
scroll to position [418, 0]
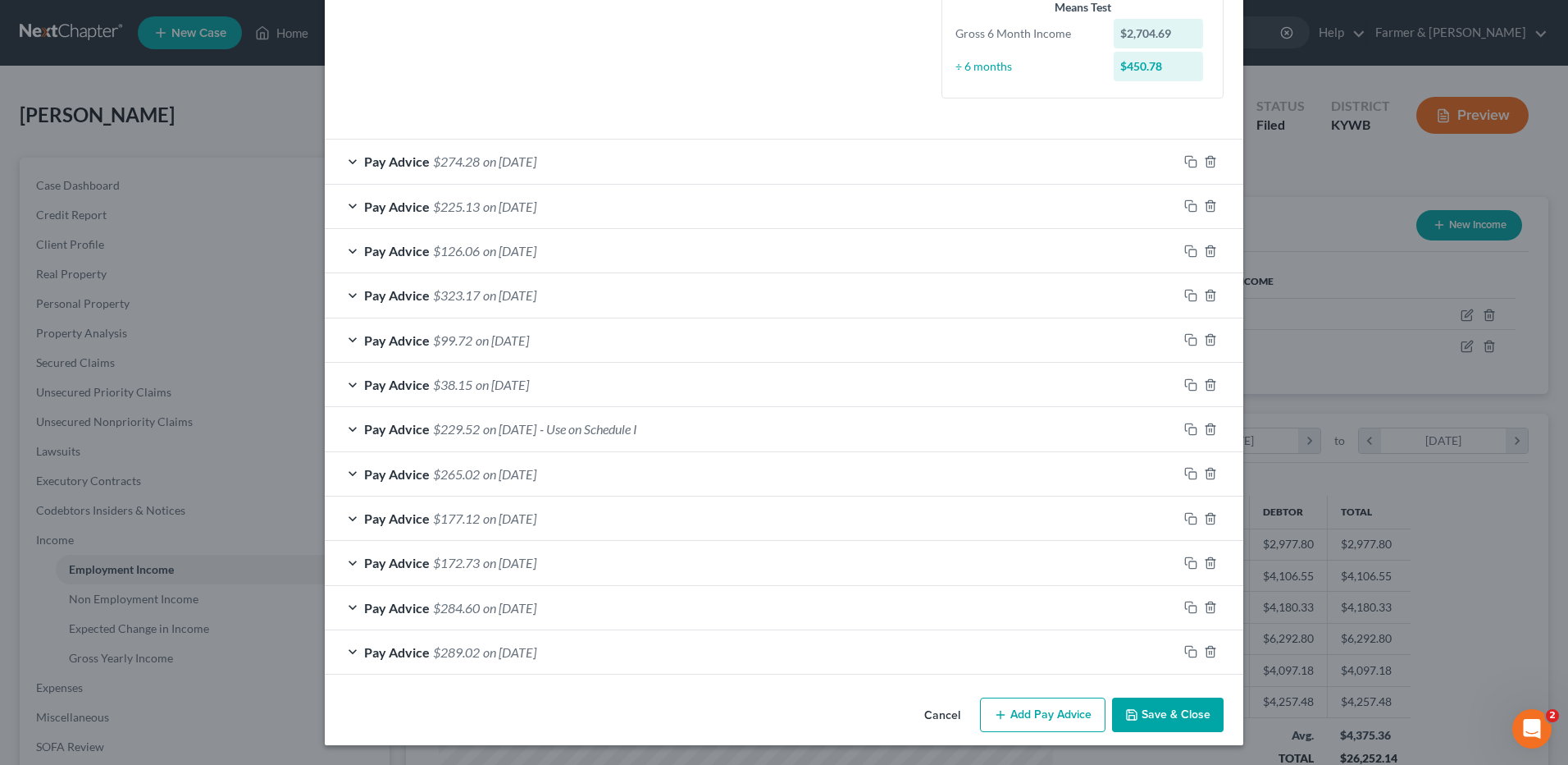
drag, startPoint x: 1156, startPoint y: 713, endPoint x: 1393, endPoint y: 665, distance: 241.8
click at [1156, 713] on button "Save & Close" at bounding box center [1168, 715] width 112 height 35
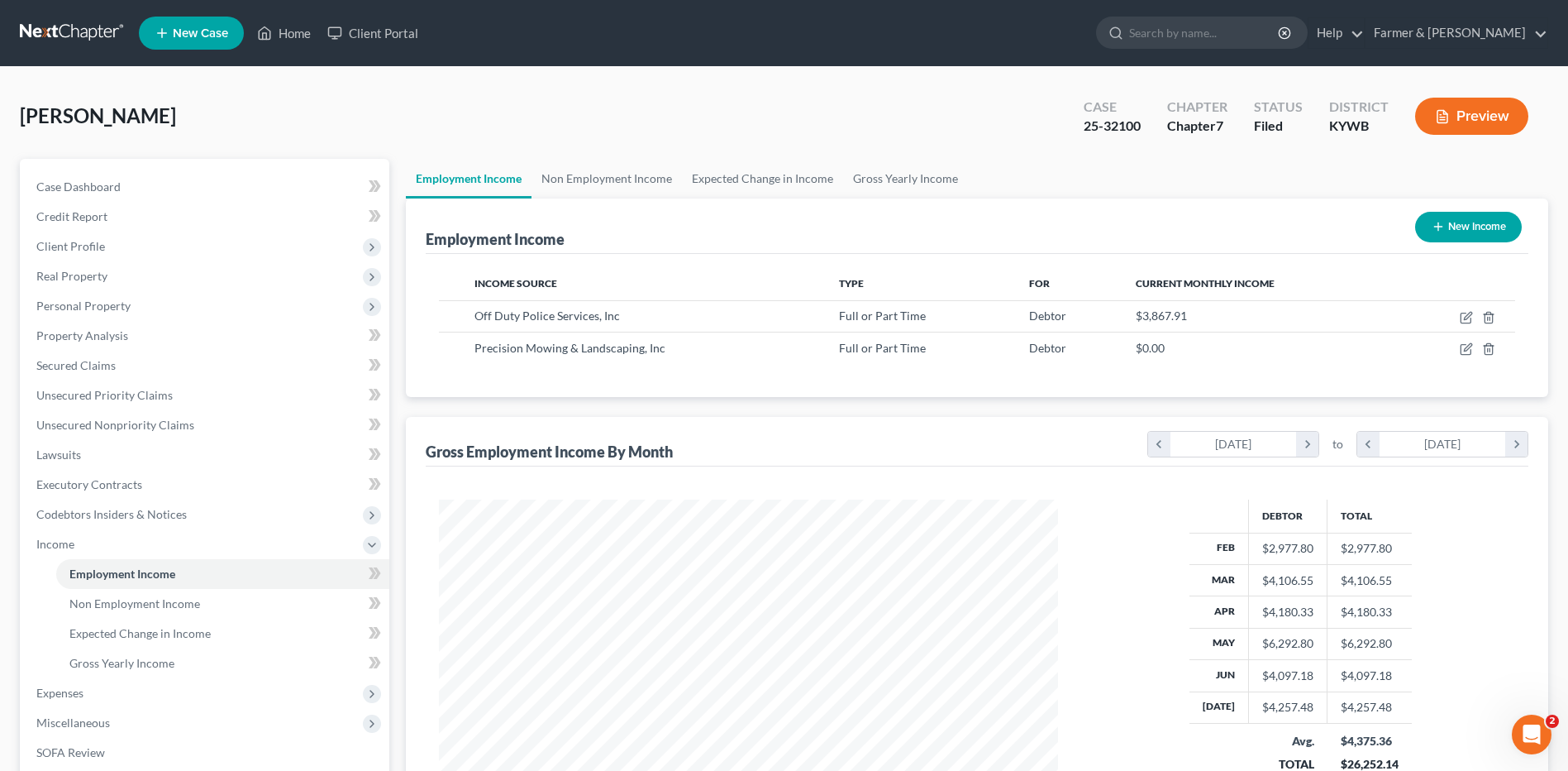
scroll to position [826547, 825797]
click at [154, 302] on span "Personal Property" at bounding box center [206, 306] width 366 height 30
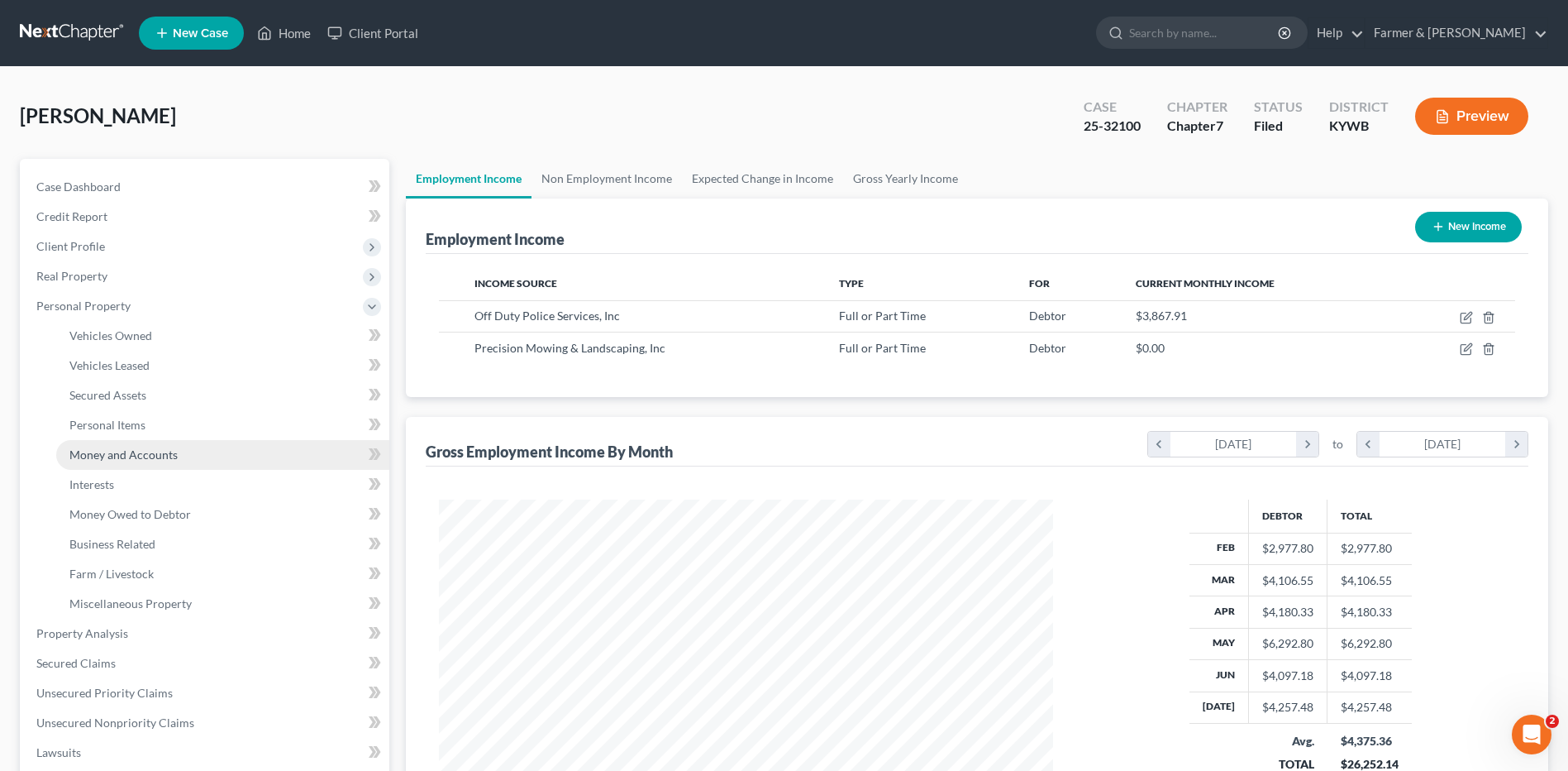
click at [152, 449] on span "Money and Accounts" at bounding box center [123, 453] width 108 height 14
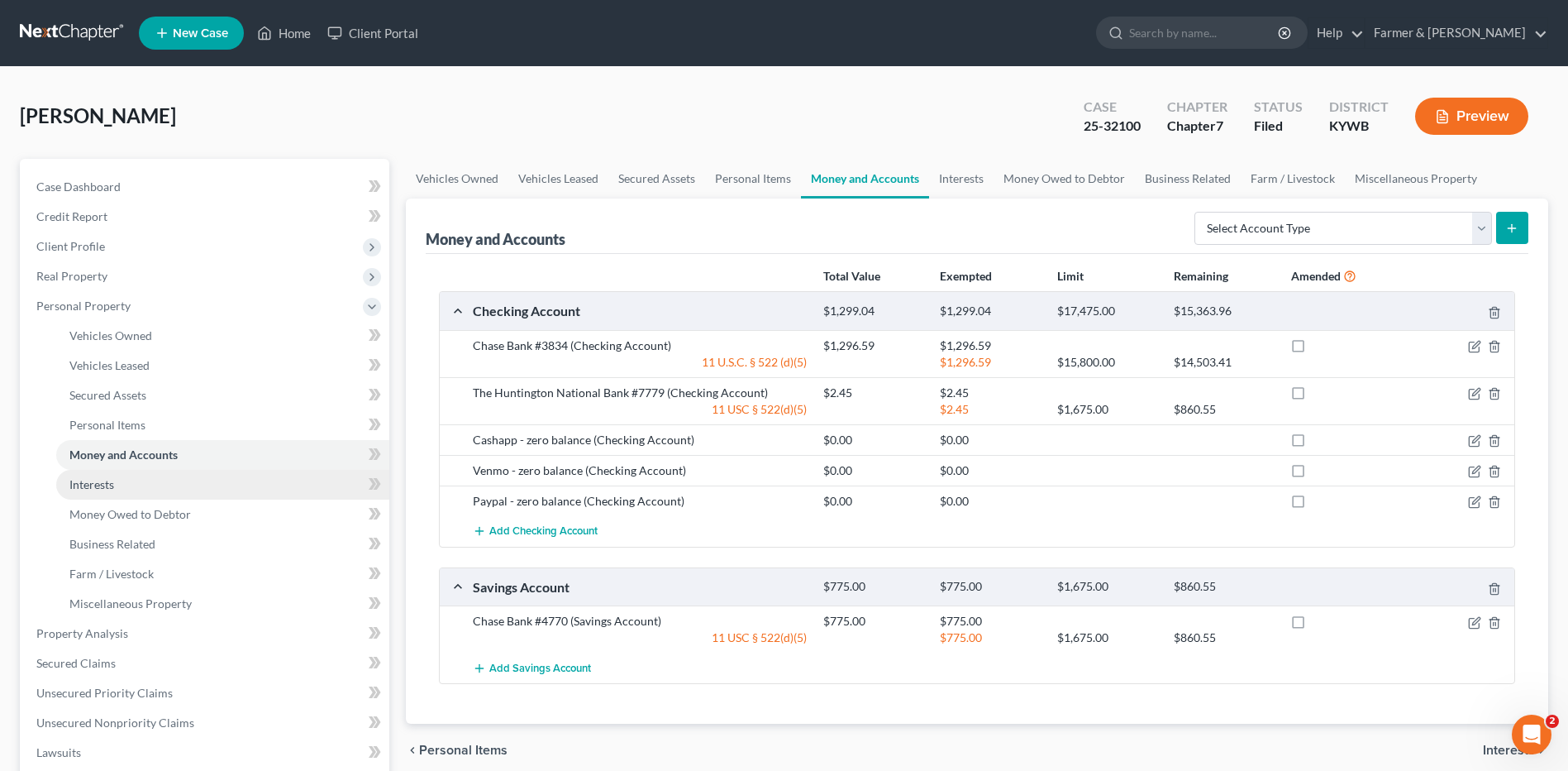
click at [108, 488] on span "Interests" at bounding box center [91, 484] width 44 height 14
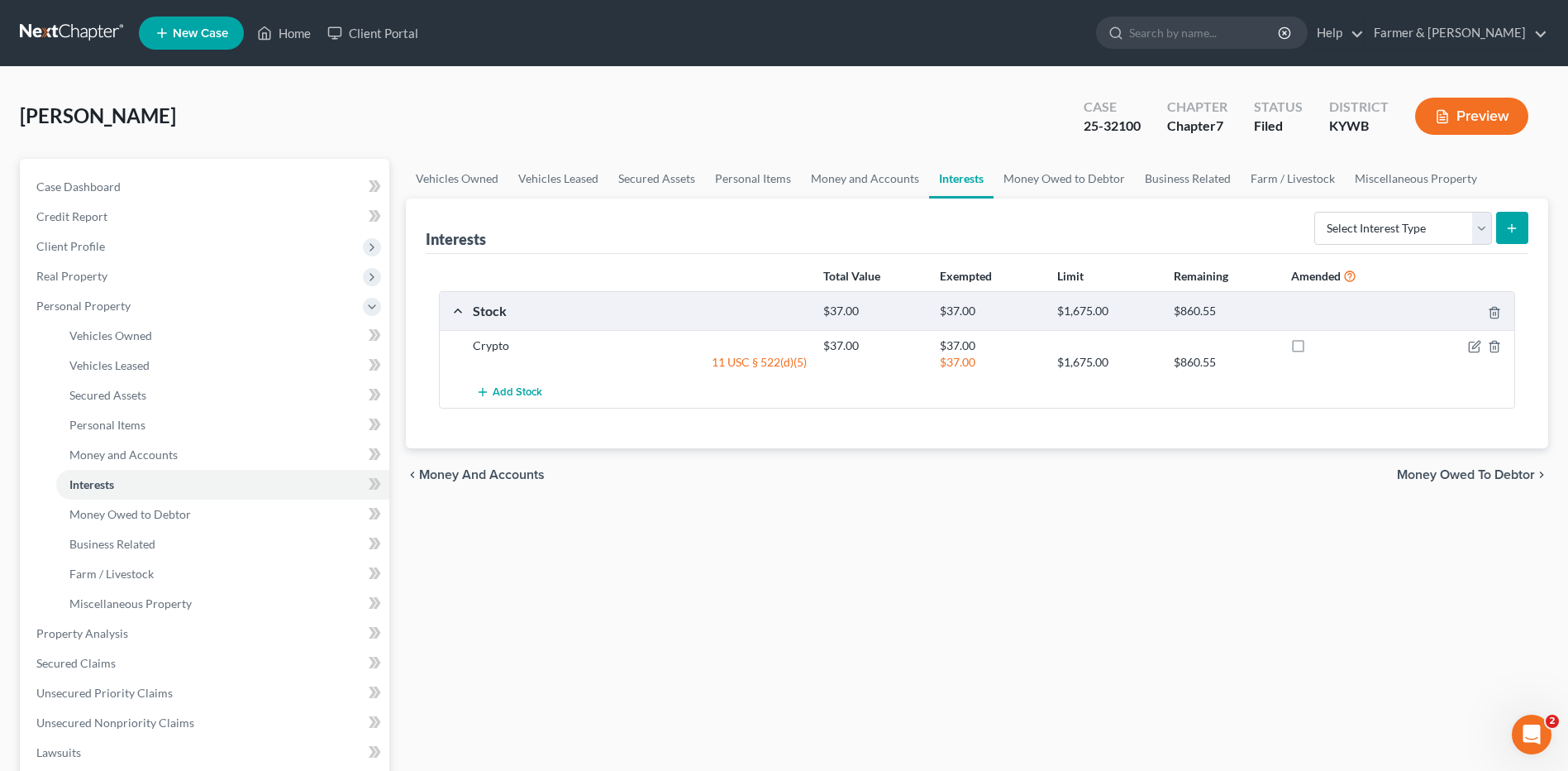
click at [101, 30] on link at bounding box center [72, 33] width 106 height 30
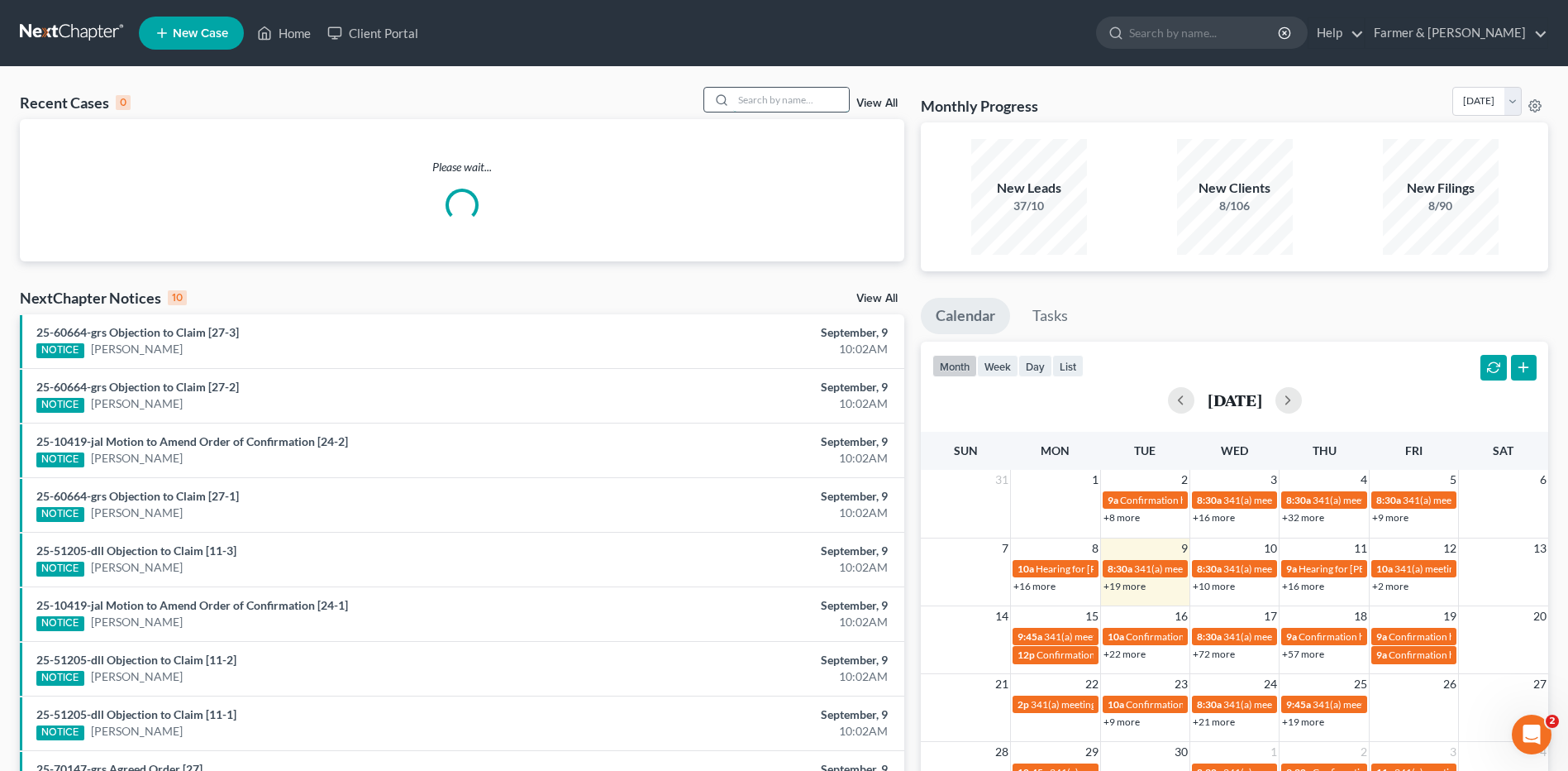
click at [749, 105] on input "search" at bounding box center [790, 100] width 115 height 24
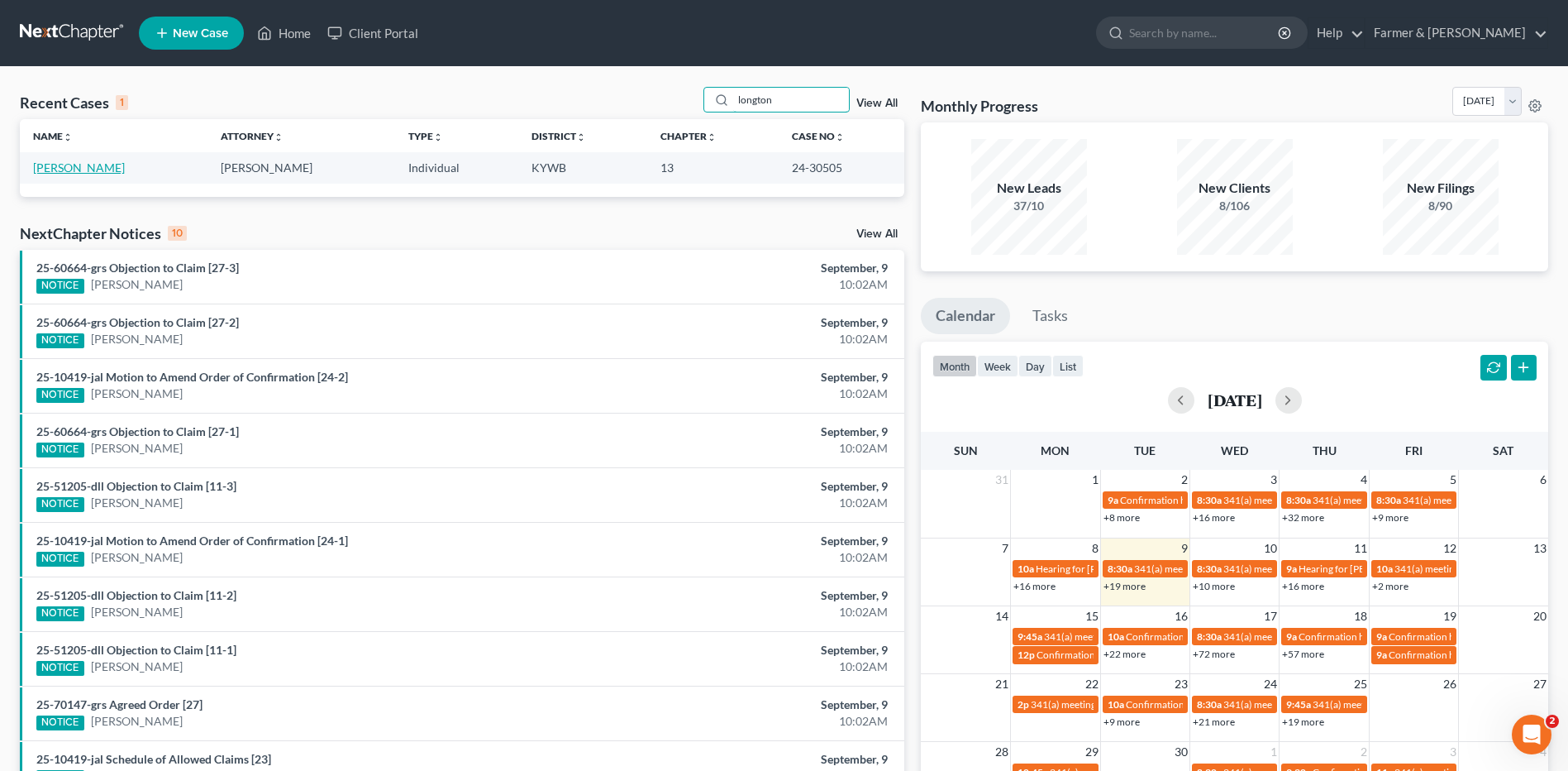
type input "longton"
click at [114, 167] on link "[PERSON_NAME]" at bounding box center [78, 167] width 91 height 14
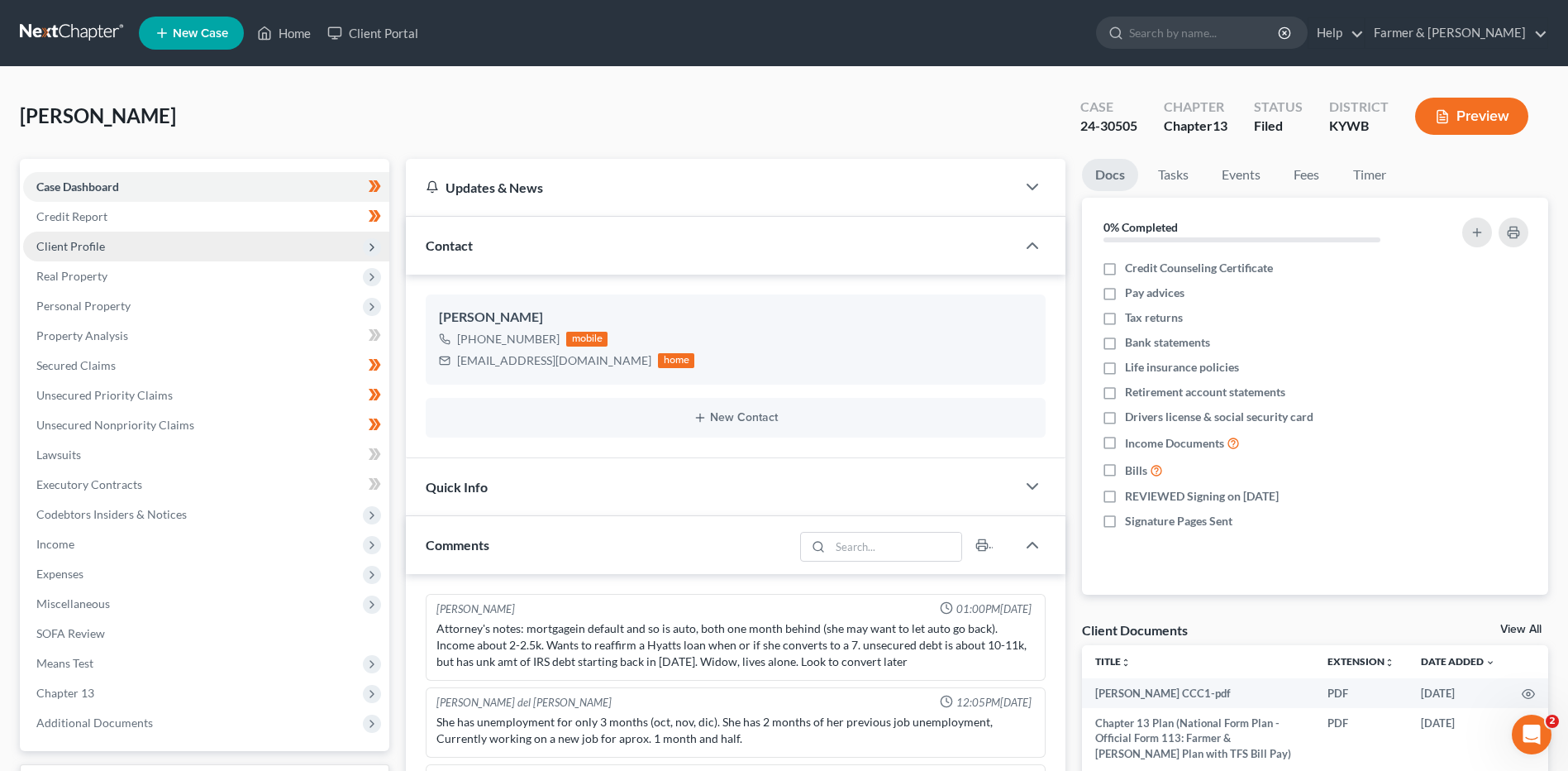
click at [94, 239] on span "Client Profile" at bounding box center [70, 246] width 68 height 14
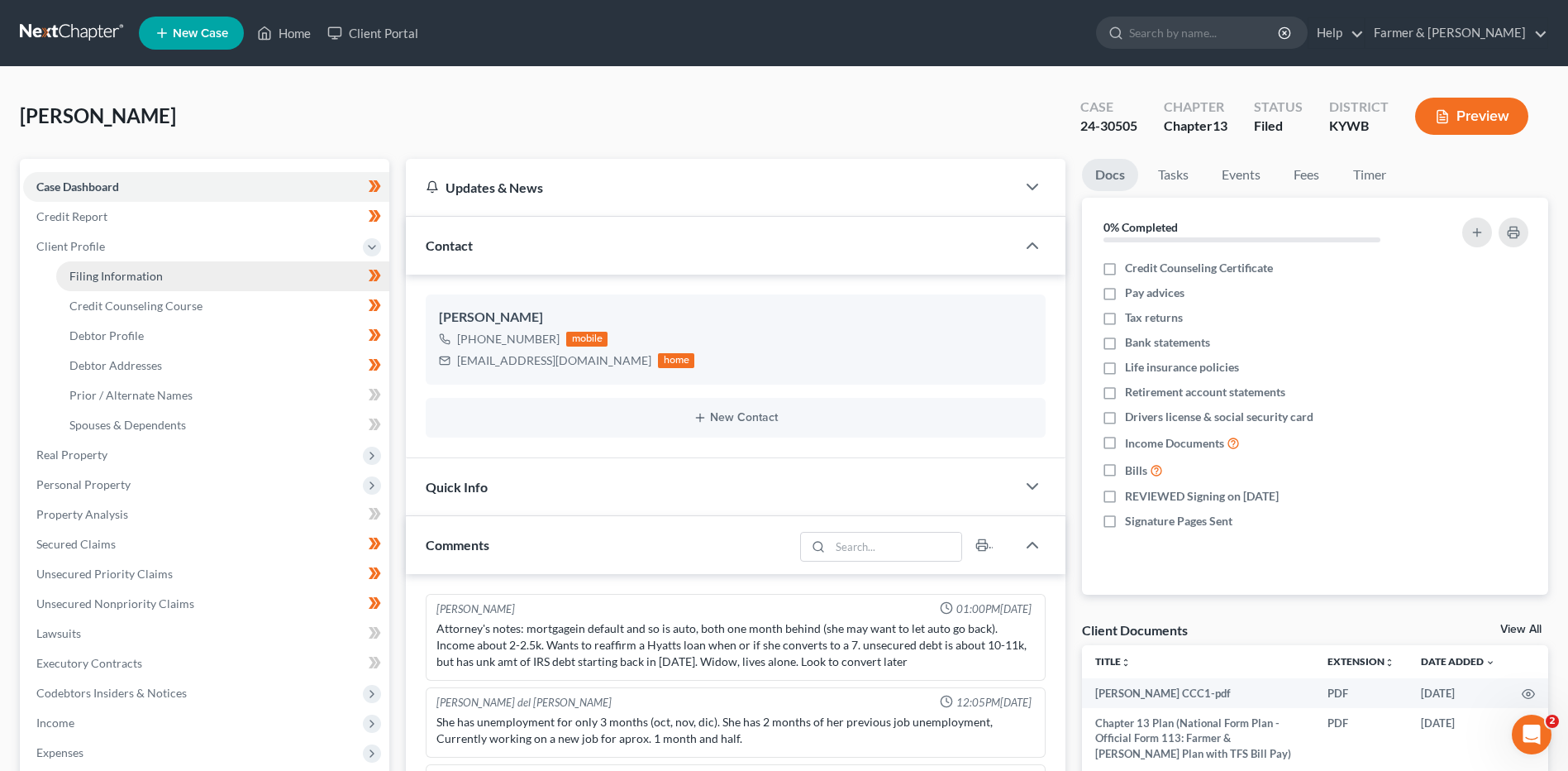
click at [119, 272] on span "Filing Information" at bounding box center [115, 275] width 93 height 14
select select "1"
select select "0"
select select "3"
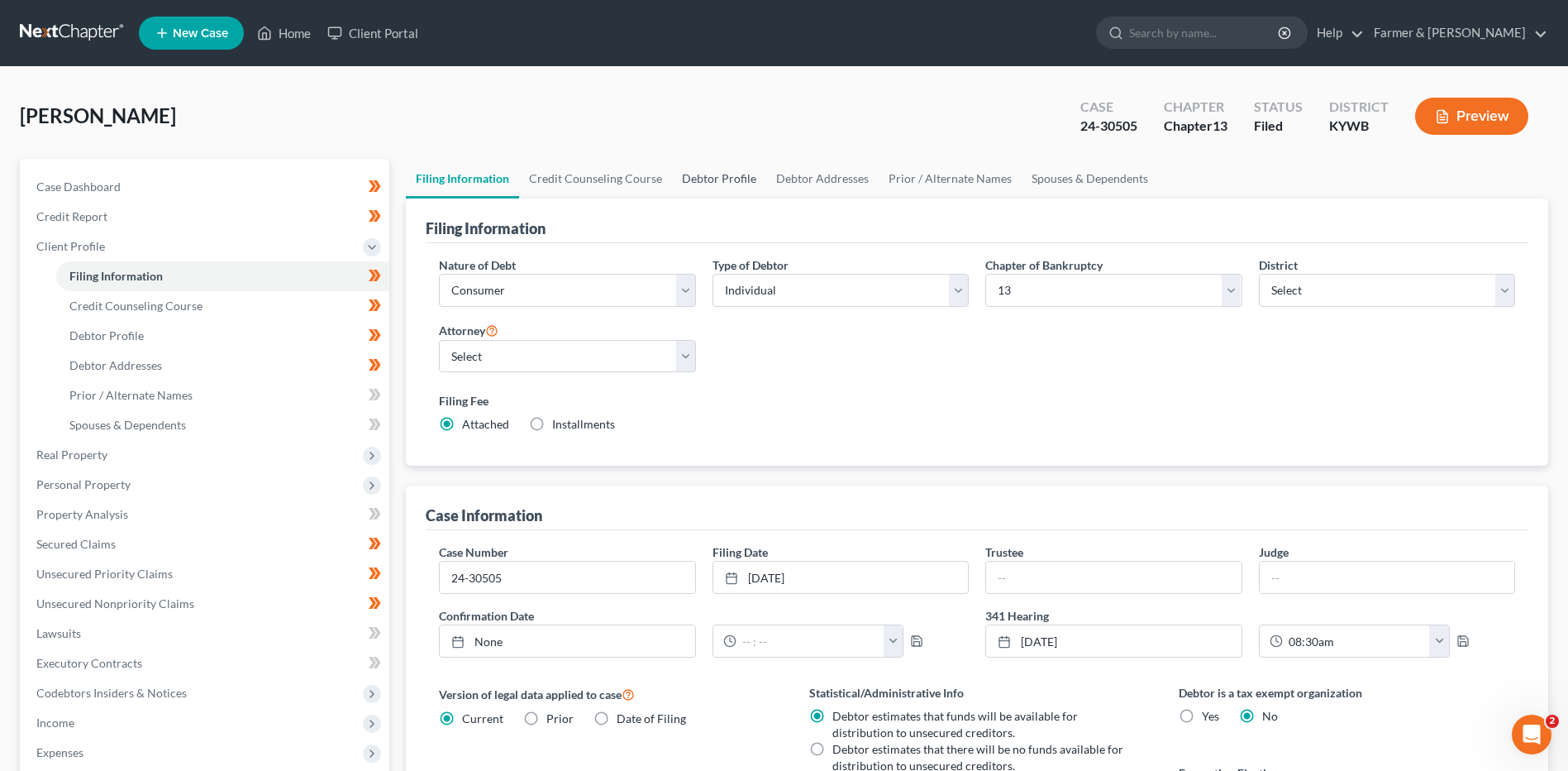
click at [689, 176] on link "Debtor Profile" at bounding box center [719, 178] width 94 height 40
select select "4"
select select "0"
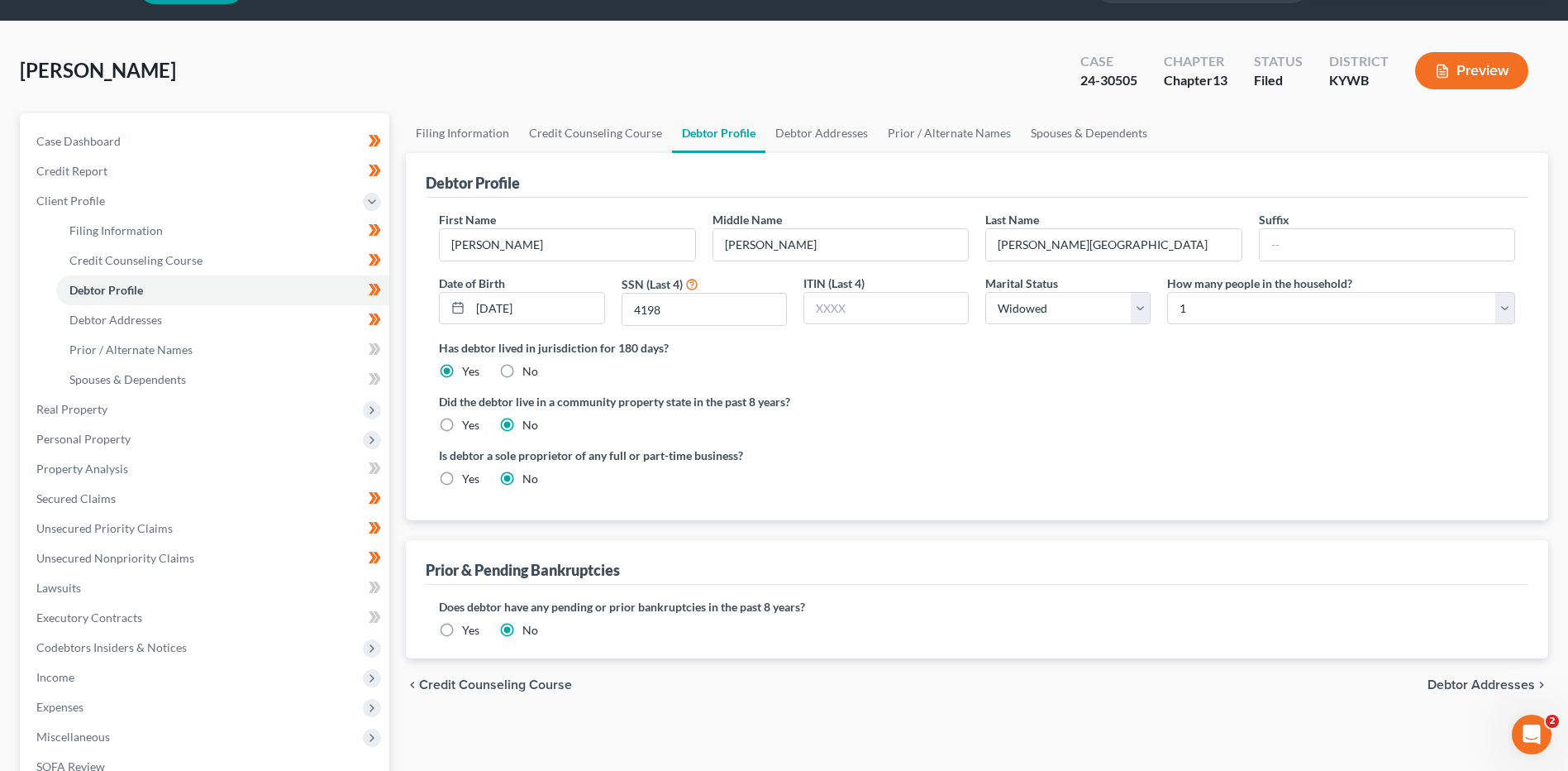
scroll to position [83, 0]
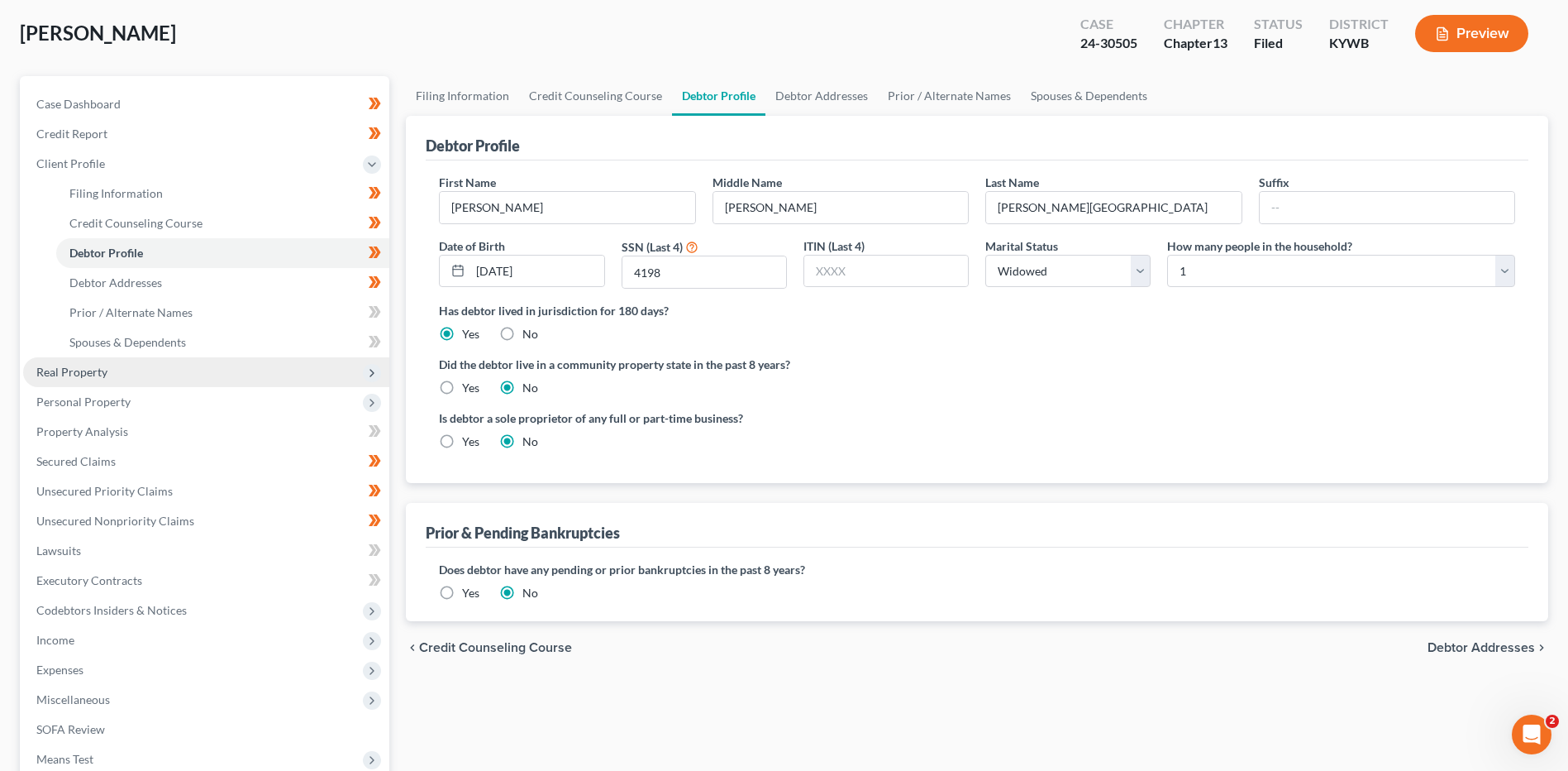
click at [126, 369] on span "Real Property" at bounding box center [206, 372] width 366 height 30
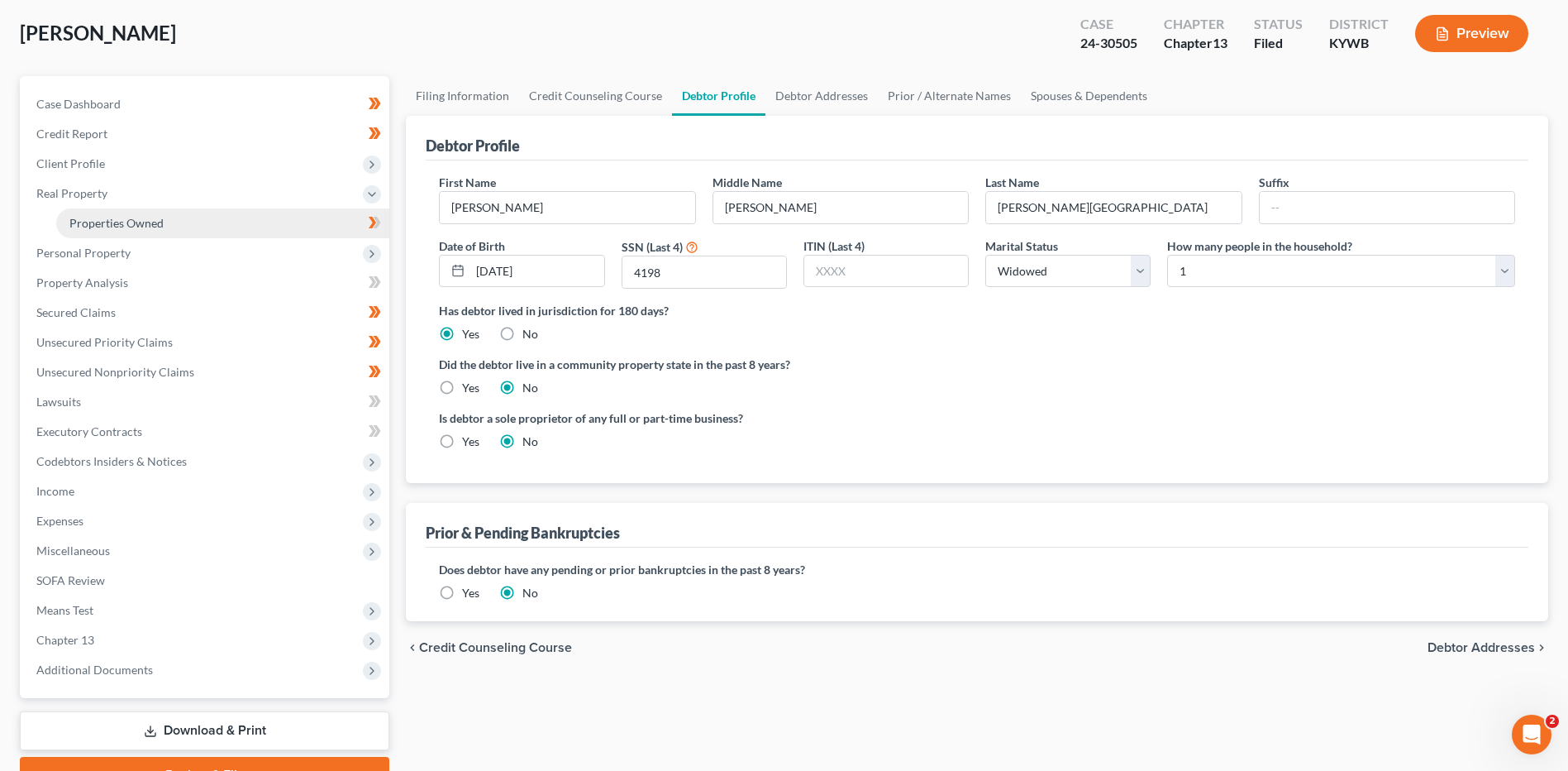
click at [178, 226] on link "Properties Owned" at bounding box center [222, 223] width 333 height 30
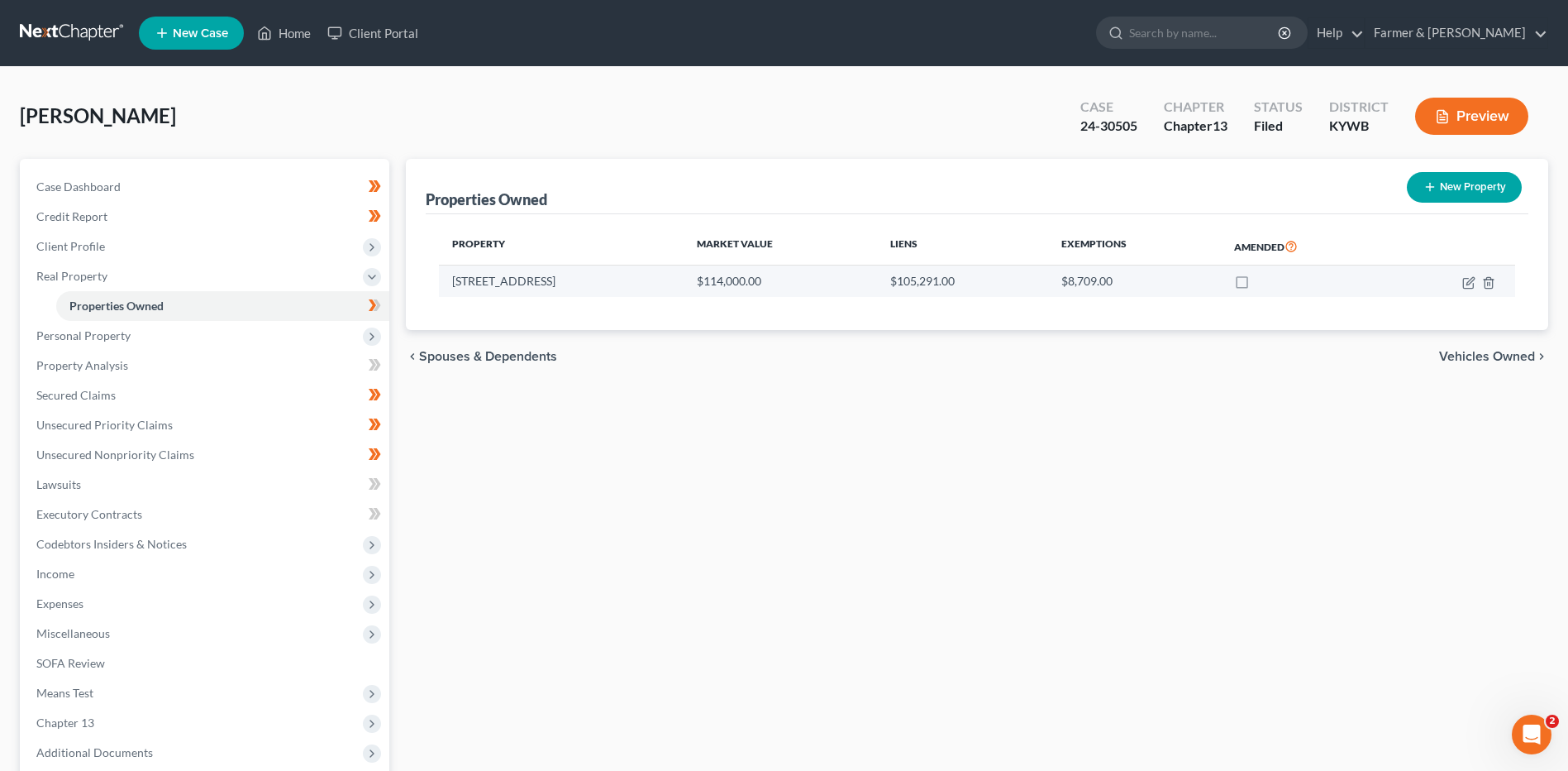
click at [1456, 282] on td at bounding box center [1452, 281] width 125 height 31
click at [1466, 281] on icon "button" at bounding box center [1468, 283] width 13 height 13
select select "18"
select select "0"
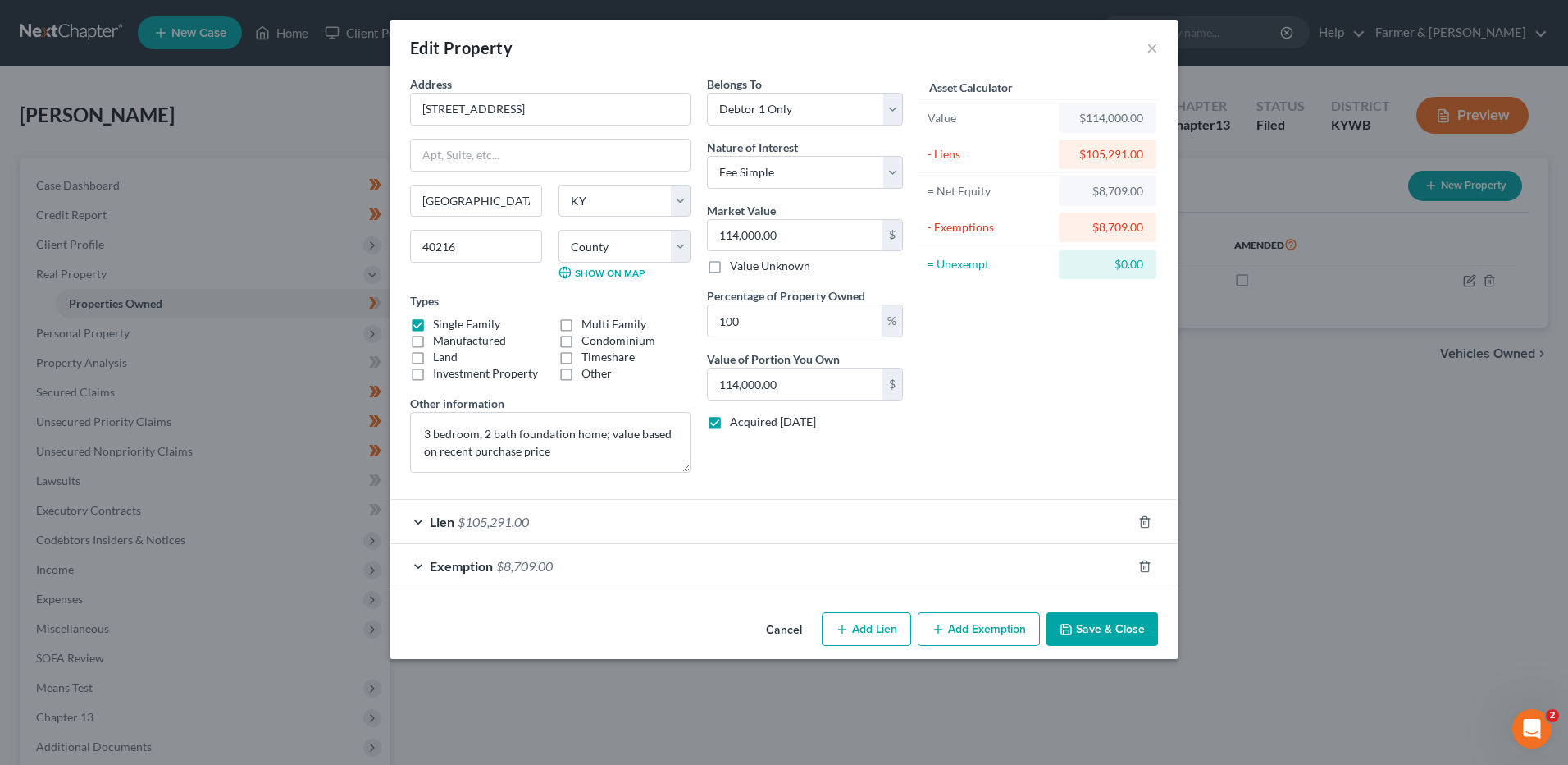
click at [767, 630] on button "Cancel" at bounding box center [784, 630] width 62 height 33
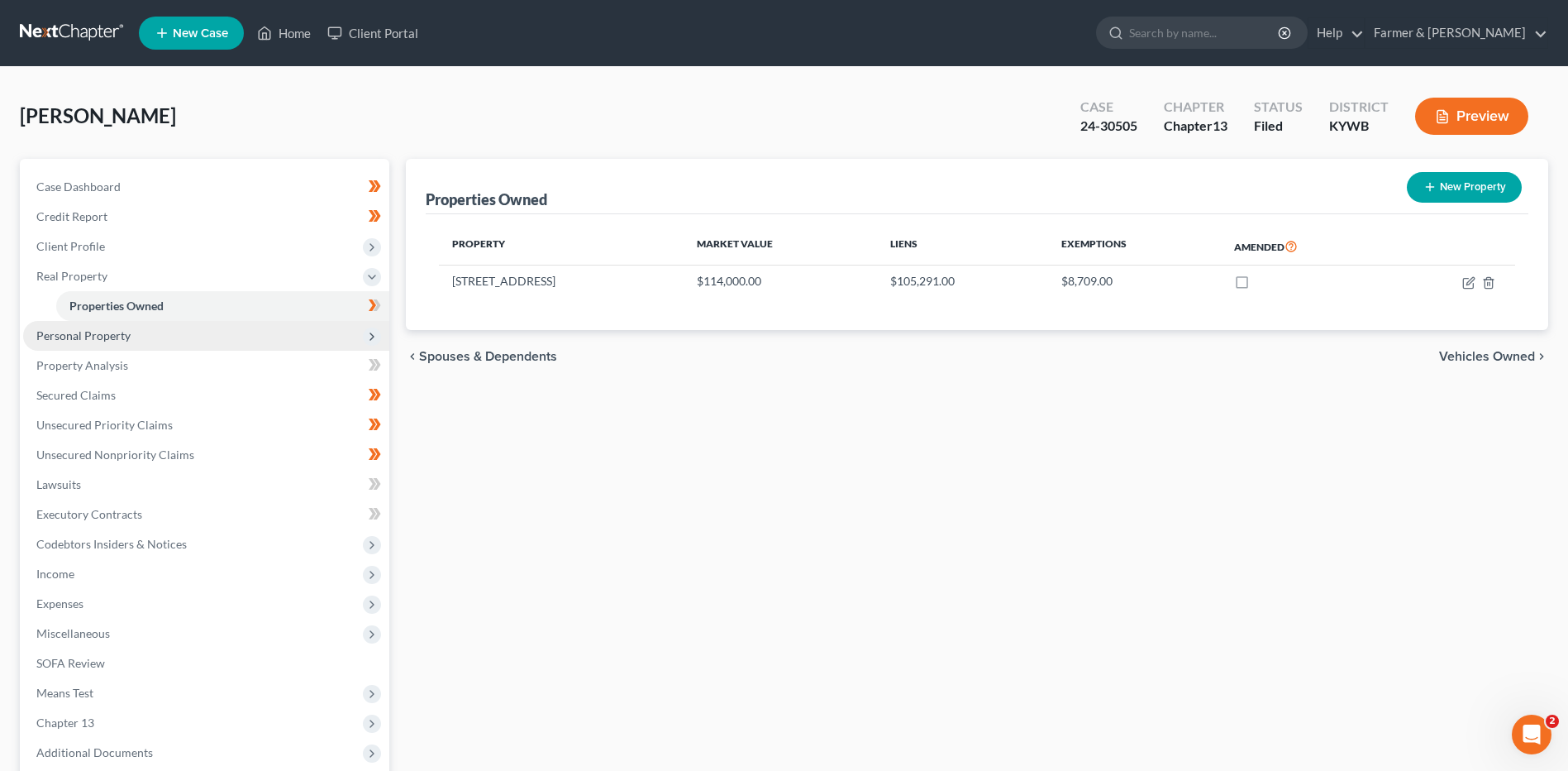
click at [179, 334] on span "Personal Property" at bounding box center [206, 335] width 366 height 30
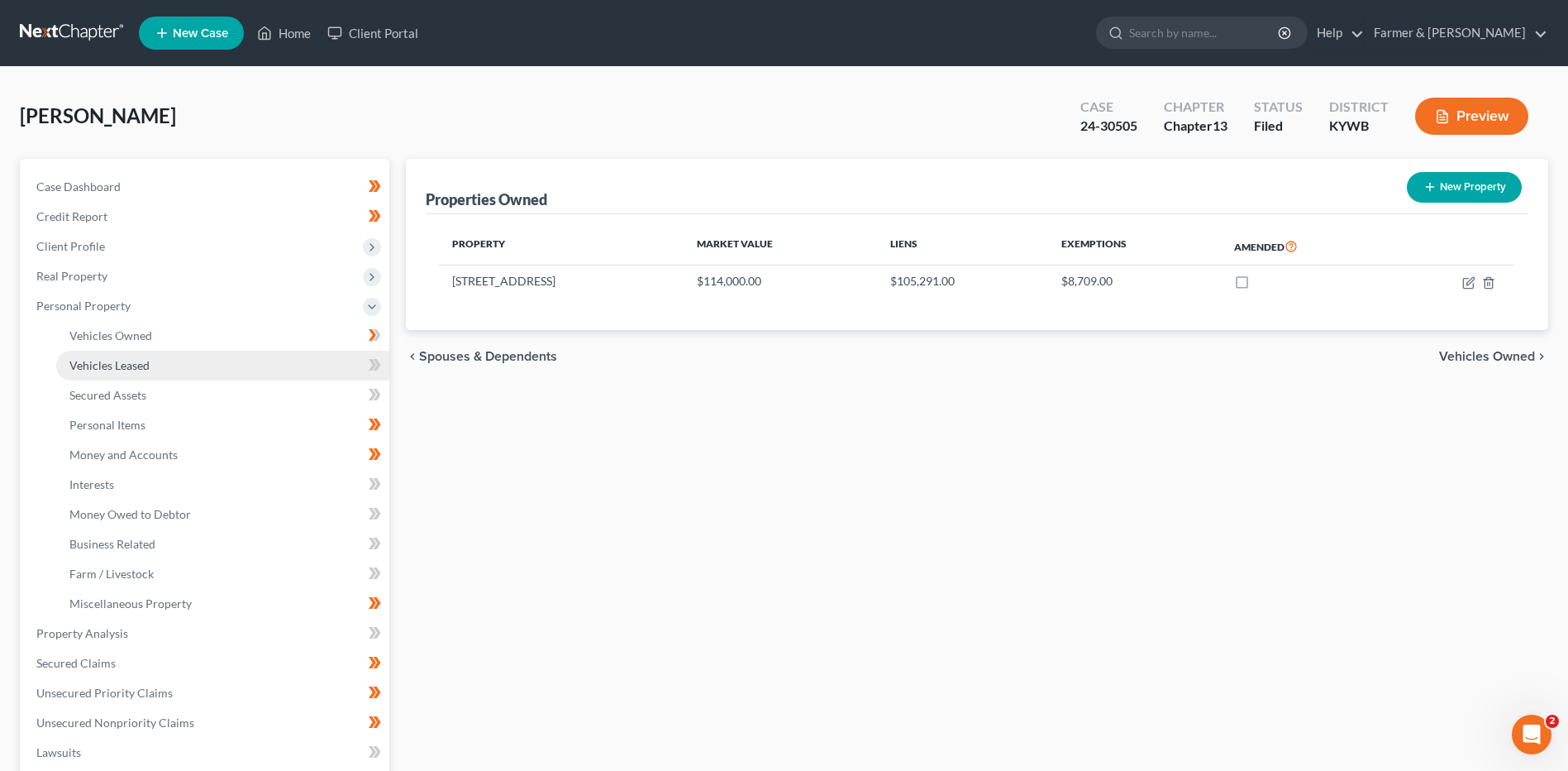
click at [178, 353] on link "Vehicles Leased" at bounding box center [222, 366] width 333 height 30
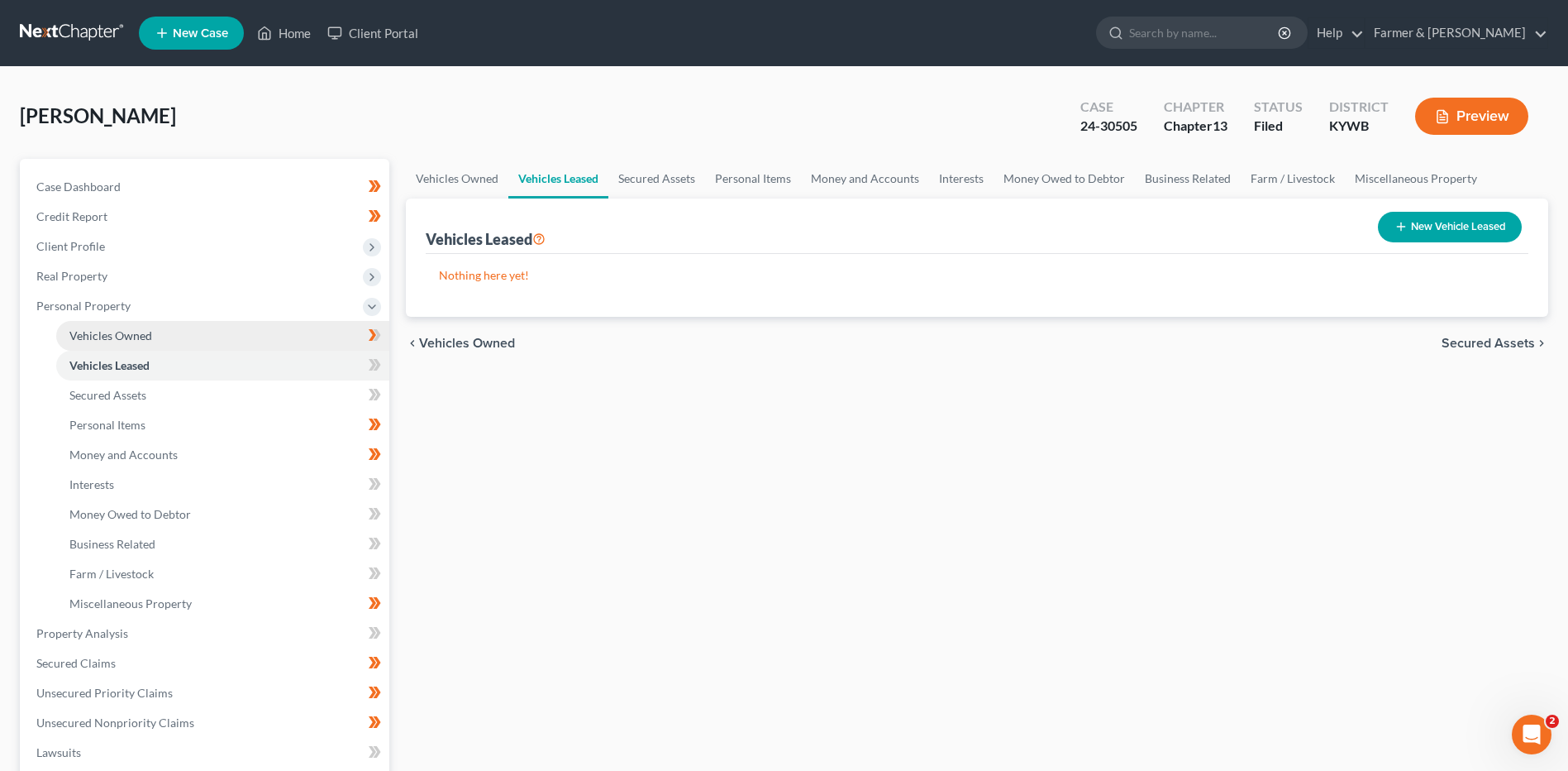
click at [176, 337] on link "Vehicles Owned" at bounding box center [222, 335] width 333 height 30
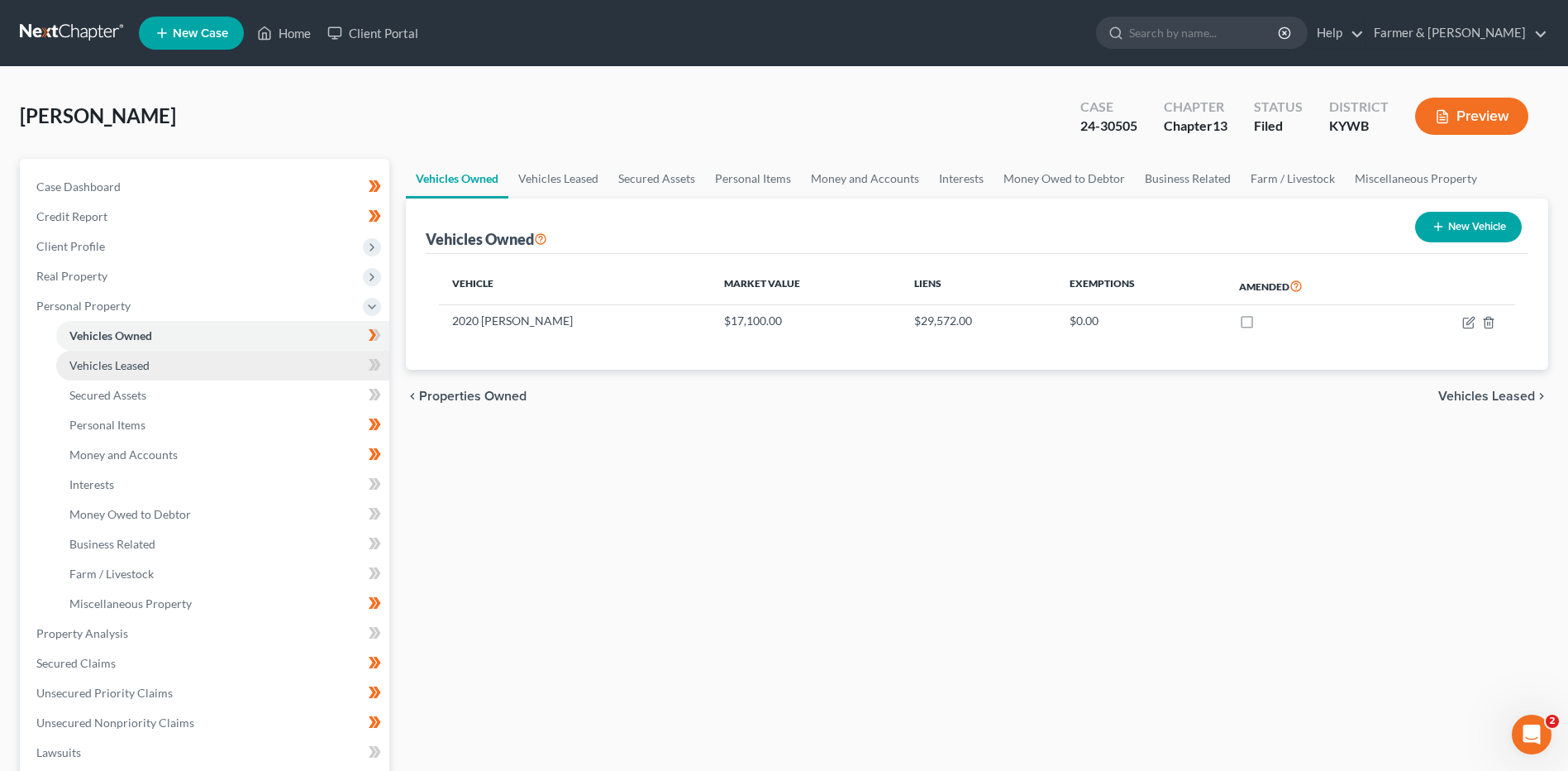
click at [138, 366] on span "Vehicles Leased" at bounding box center [109, 365] width 80 height 14
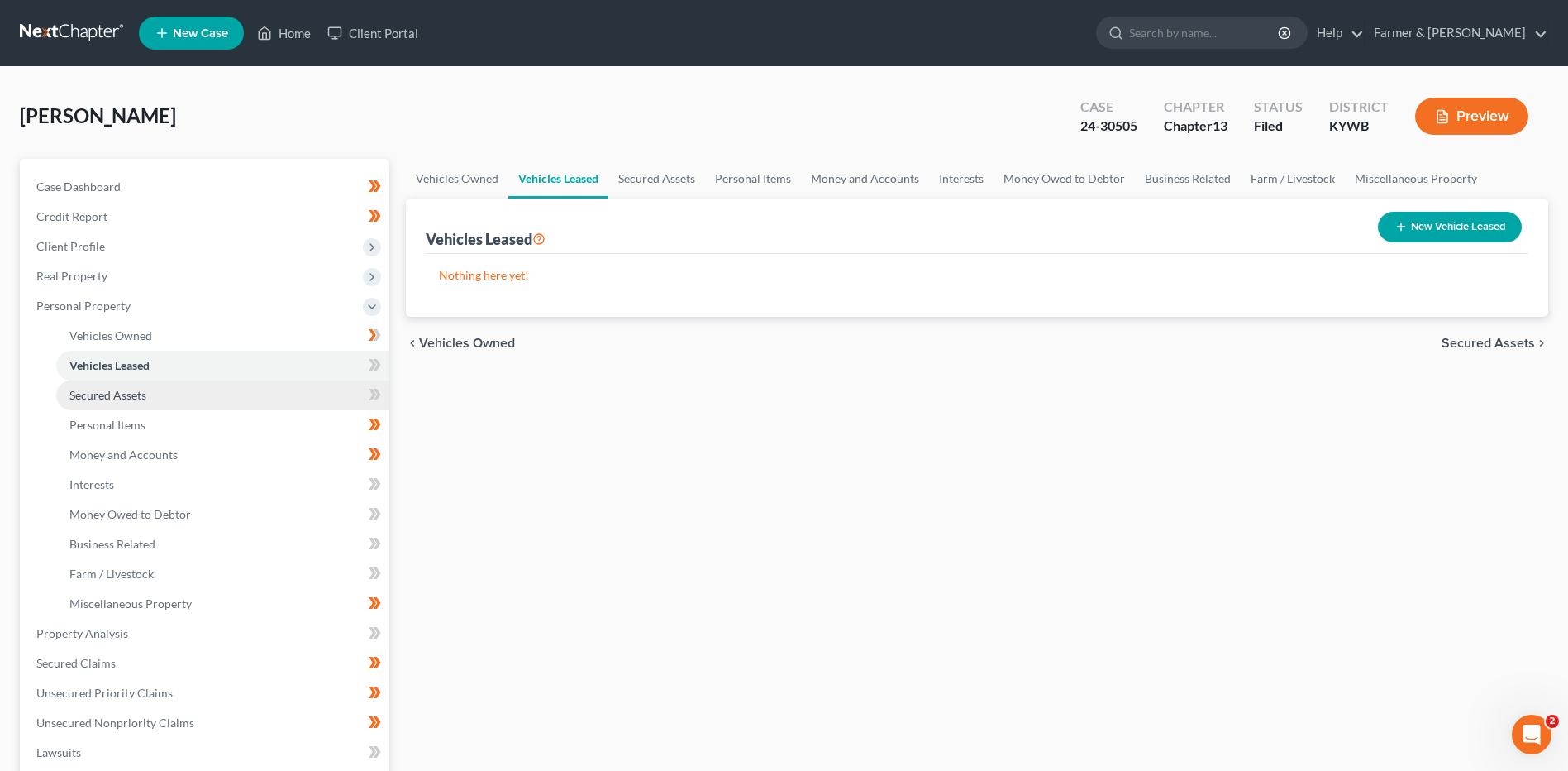
click at [136, 392] on span "Secured Assets" at bounding box center [107, 394] width 77 height 14
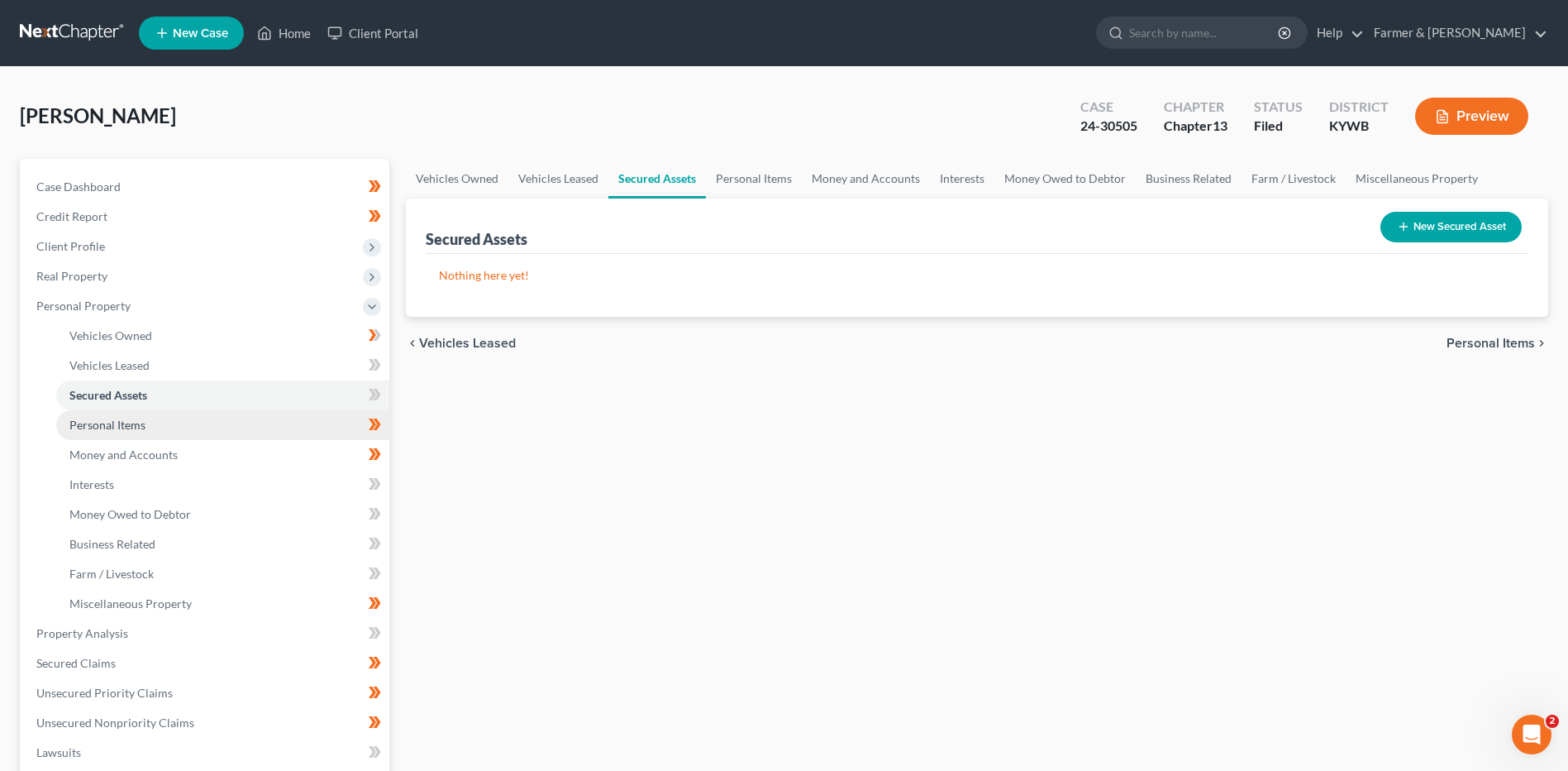
click at [152, 421] on link "Personal Items" at bounding box center [222, 425] width 333 height 30
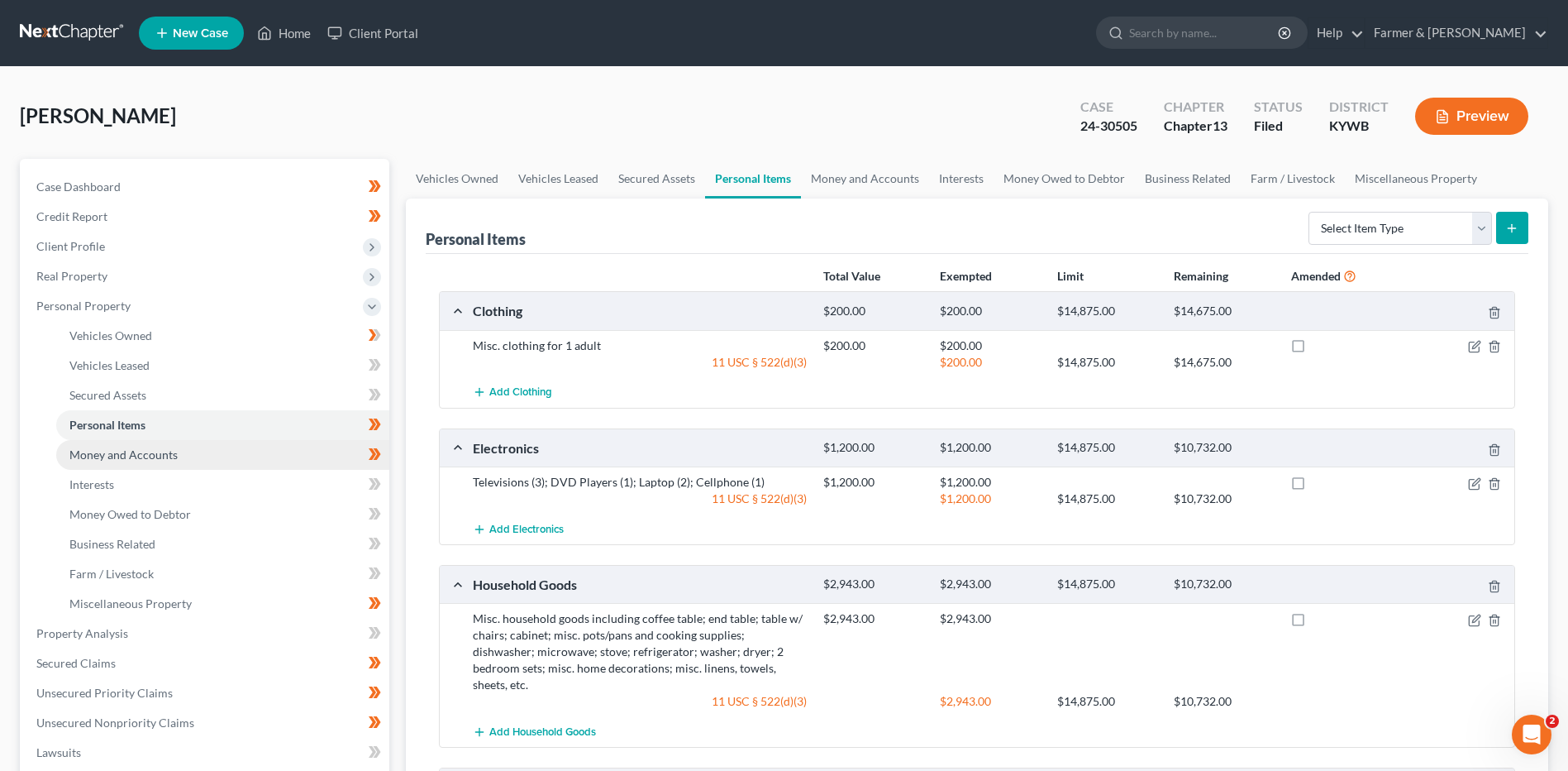
click at [154, 454] on span "Money and Accounts" at bounding box center [123, 453] width 108 height 14
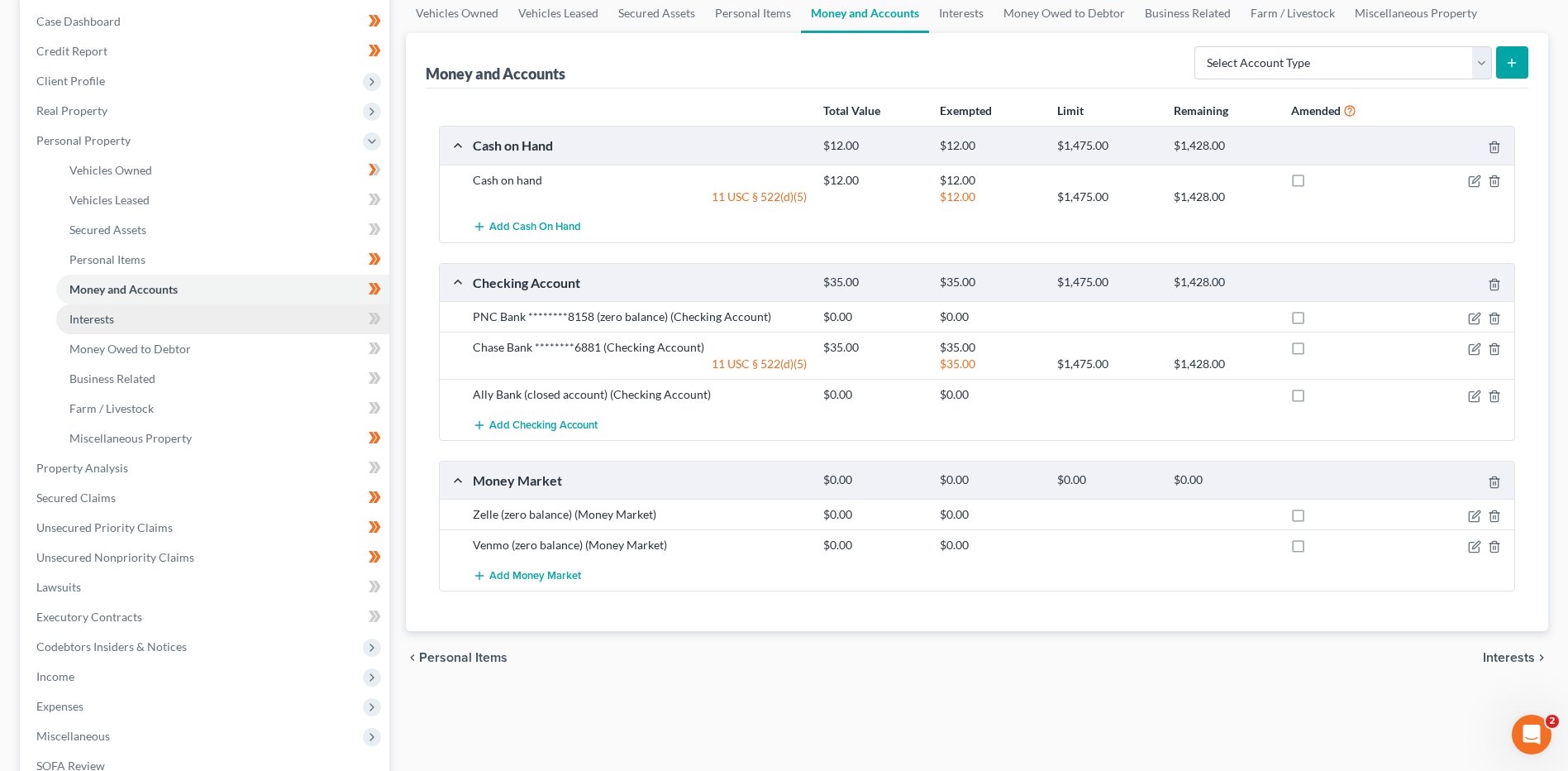
click at [119, 329] on link "Interests" at bounding box center [222, 319] width 333 height 30
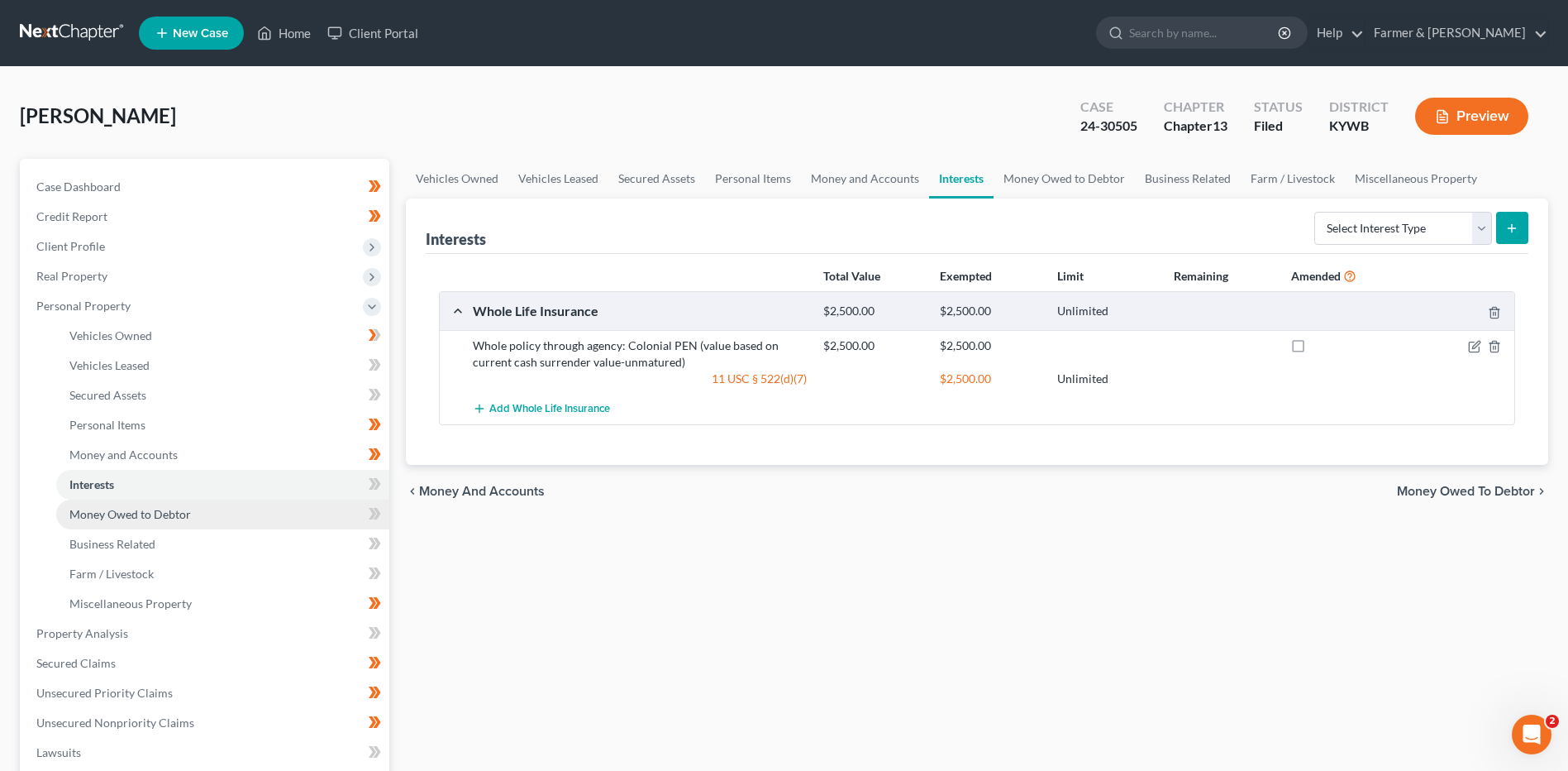
click at [178, 516] on span "Money Owed to Debtor" at bounding box center [130, 513] width 122 height 14
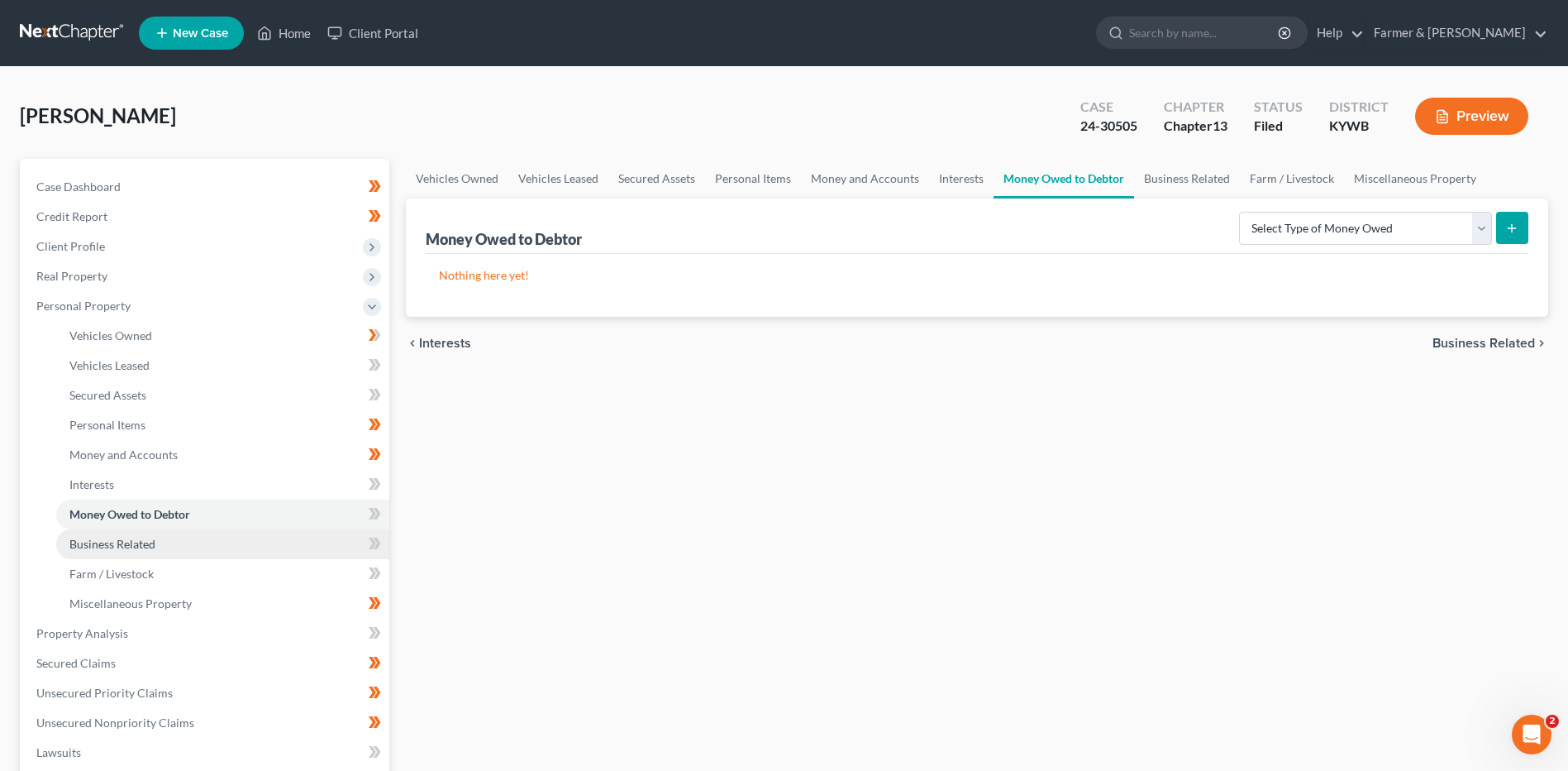
click at [171, 542] on link "Business Related" at bounding box center [222, 544] width 333 height 30
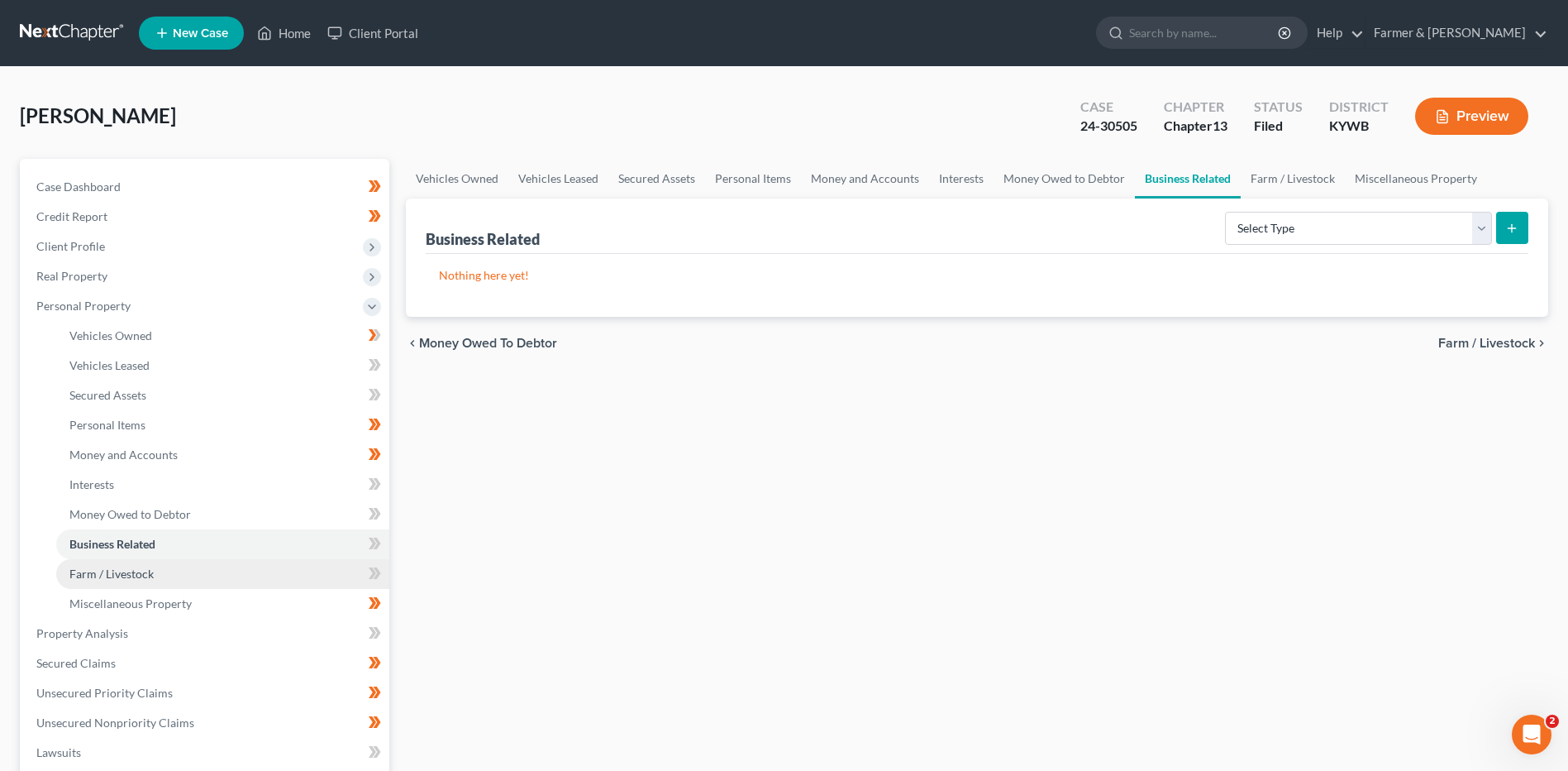
click at [168, 571] on link "Farm / Livestock" at bounding box center [222, 573] width 333 height 30
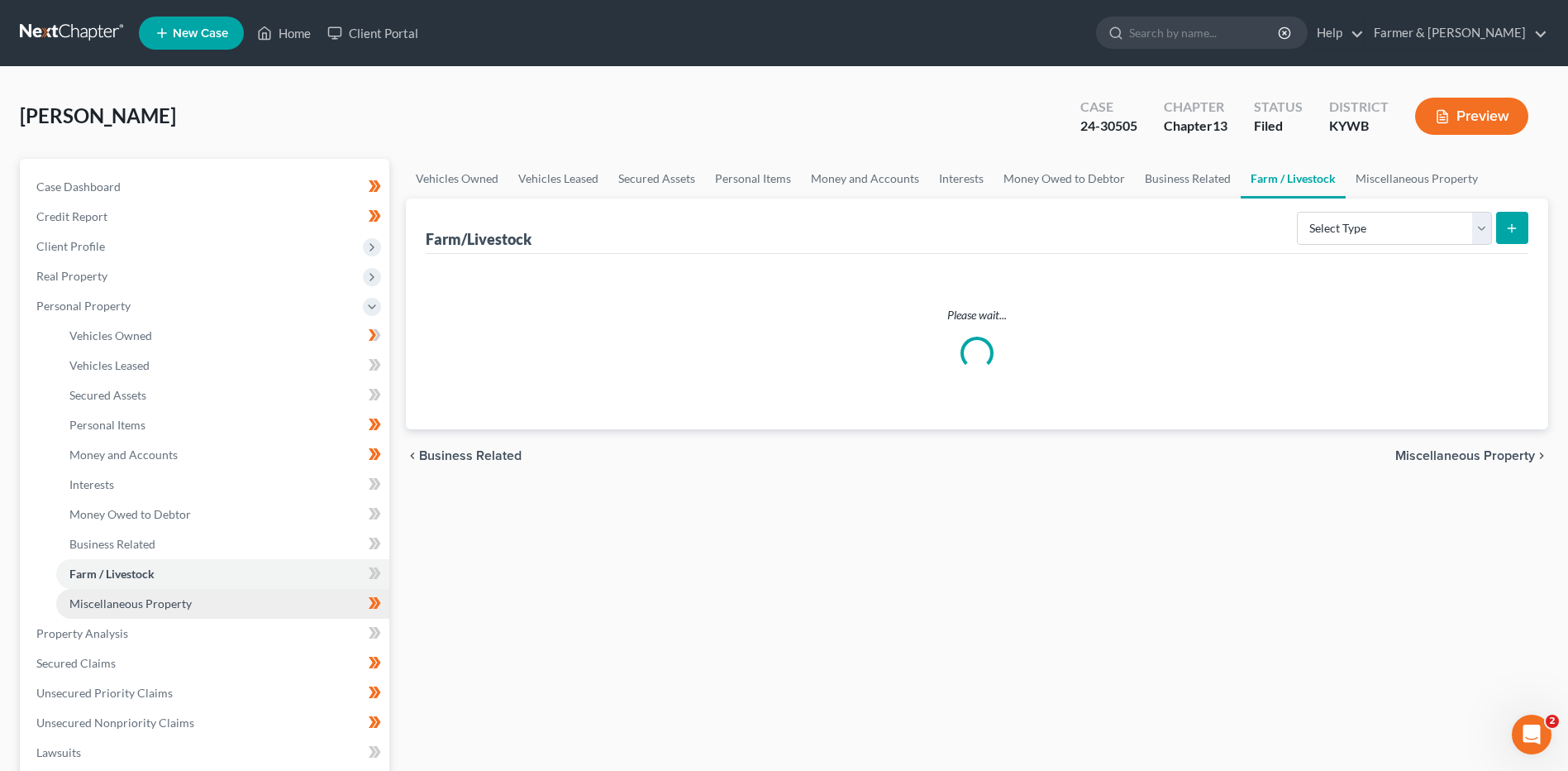
click at [168, 596] on span "Miscellaneous Property" at bounding box center [130, 603] width 123 height 14
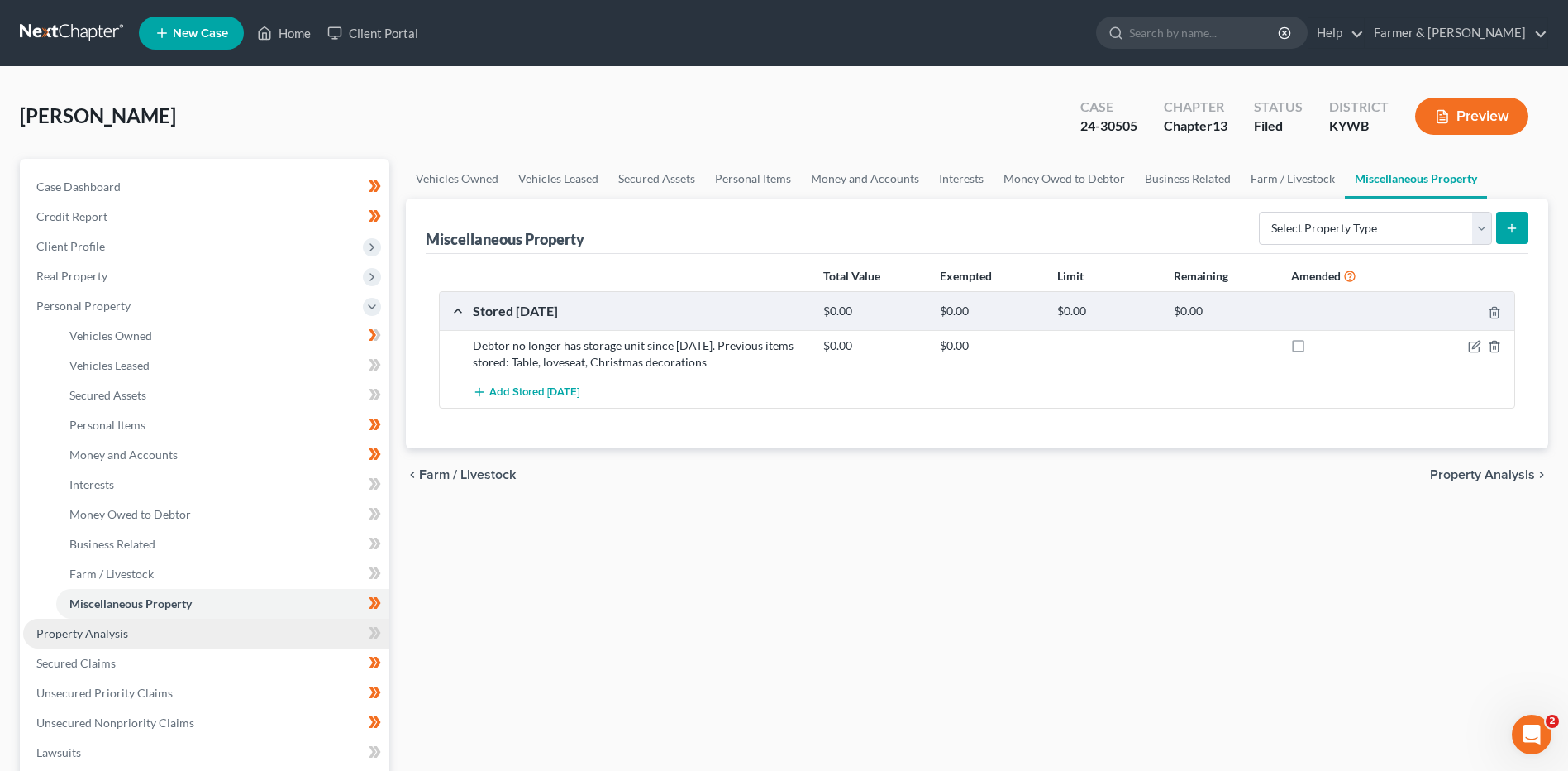
click at [138, 624] on link "Property Analysis" at bounding box center [206, 633] width 366 height 30
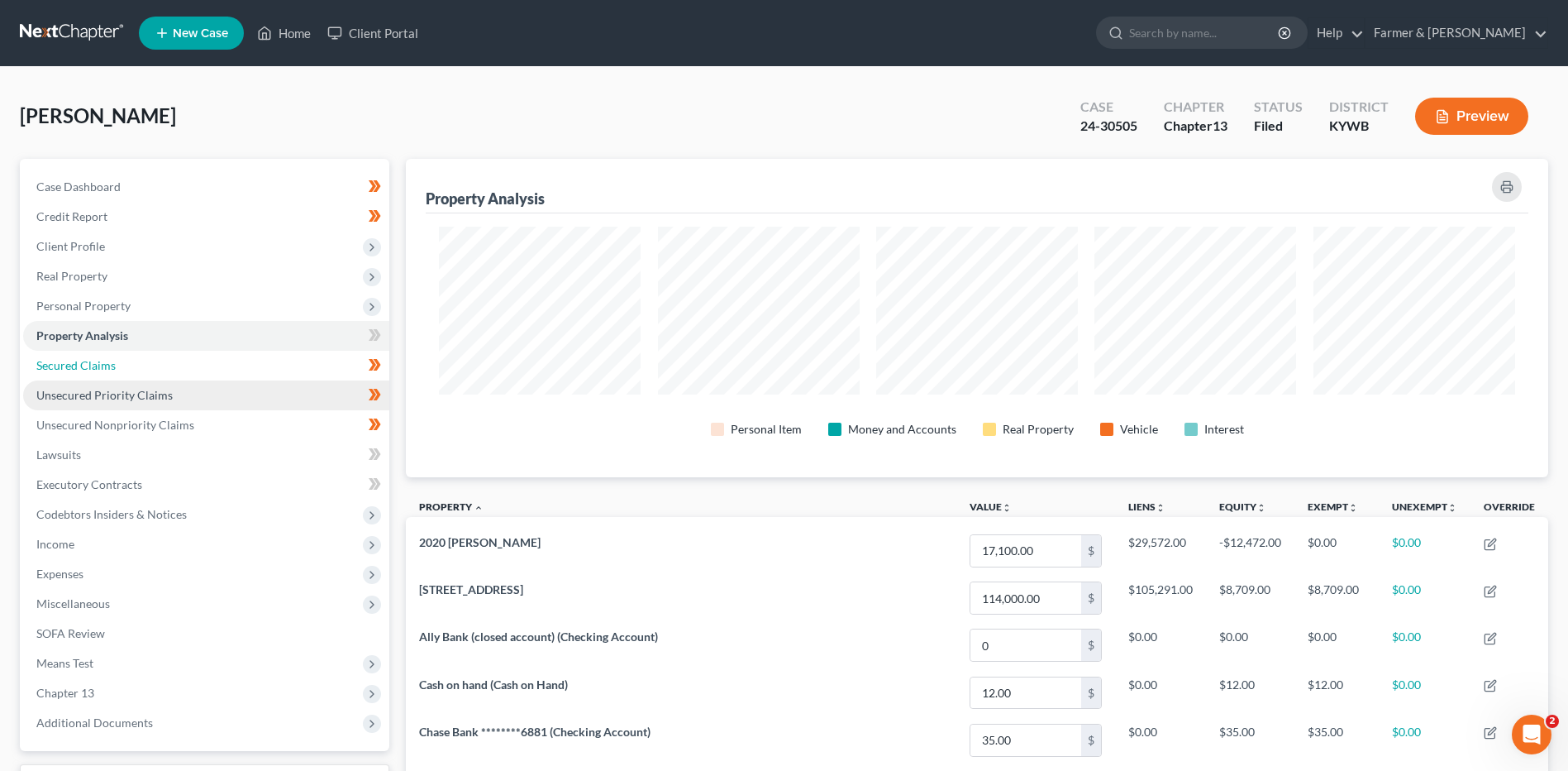
click at [170, 374] on link "Secured Claims" at bounding box center [206, 366] width 366 height 30
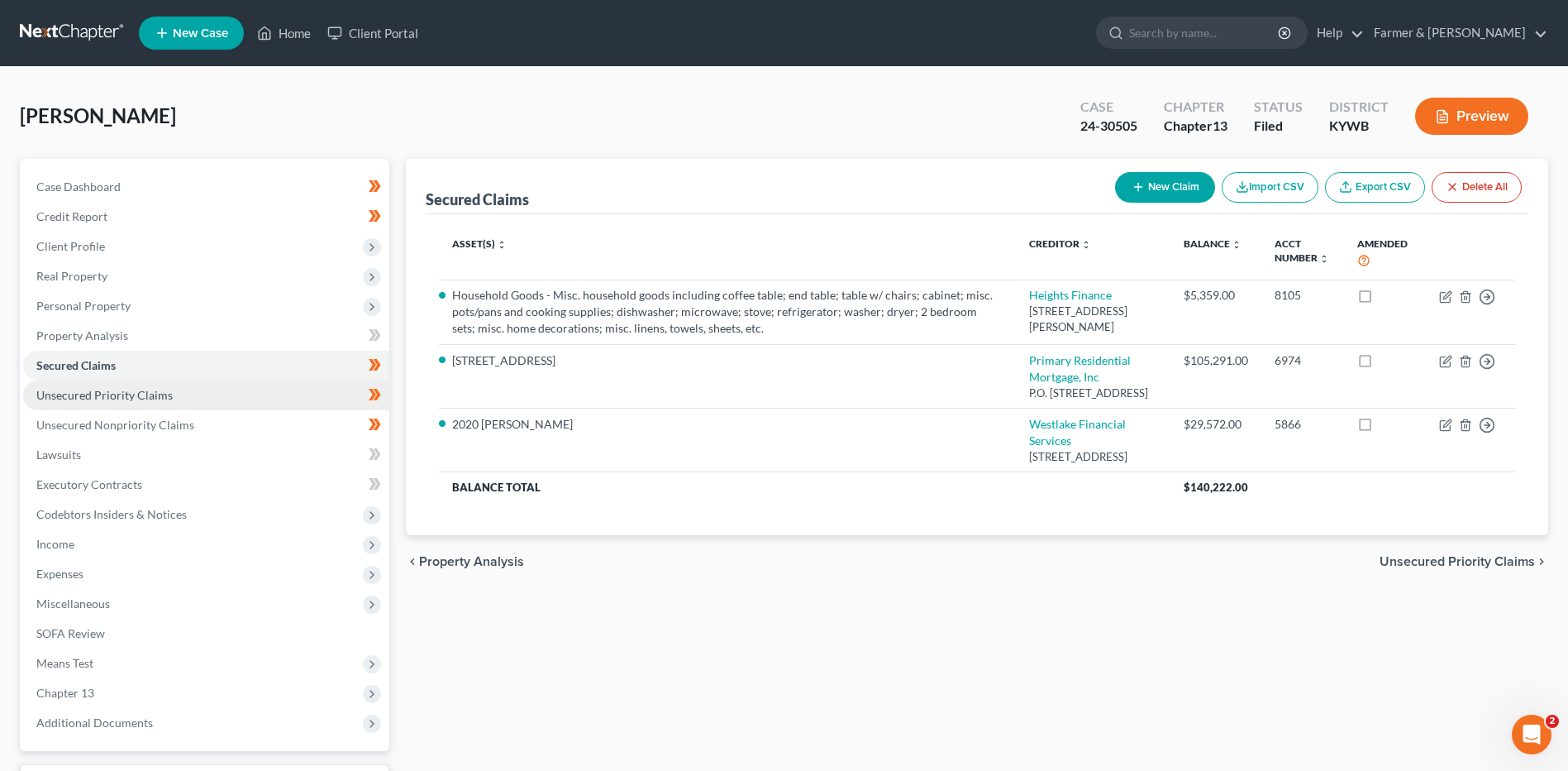
click at [178, 400] on link "Unsecured Priority Claims" at bounding box center [206, 395] width 366 height 30
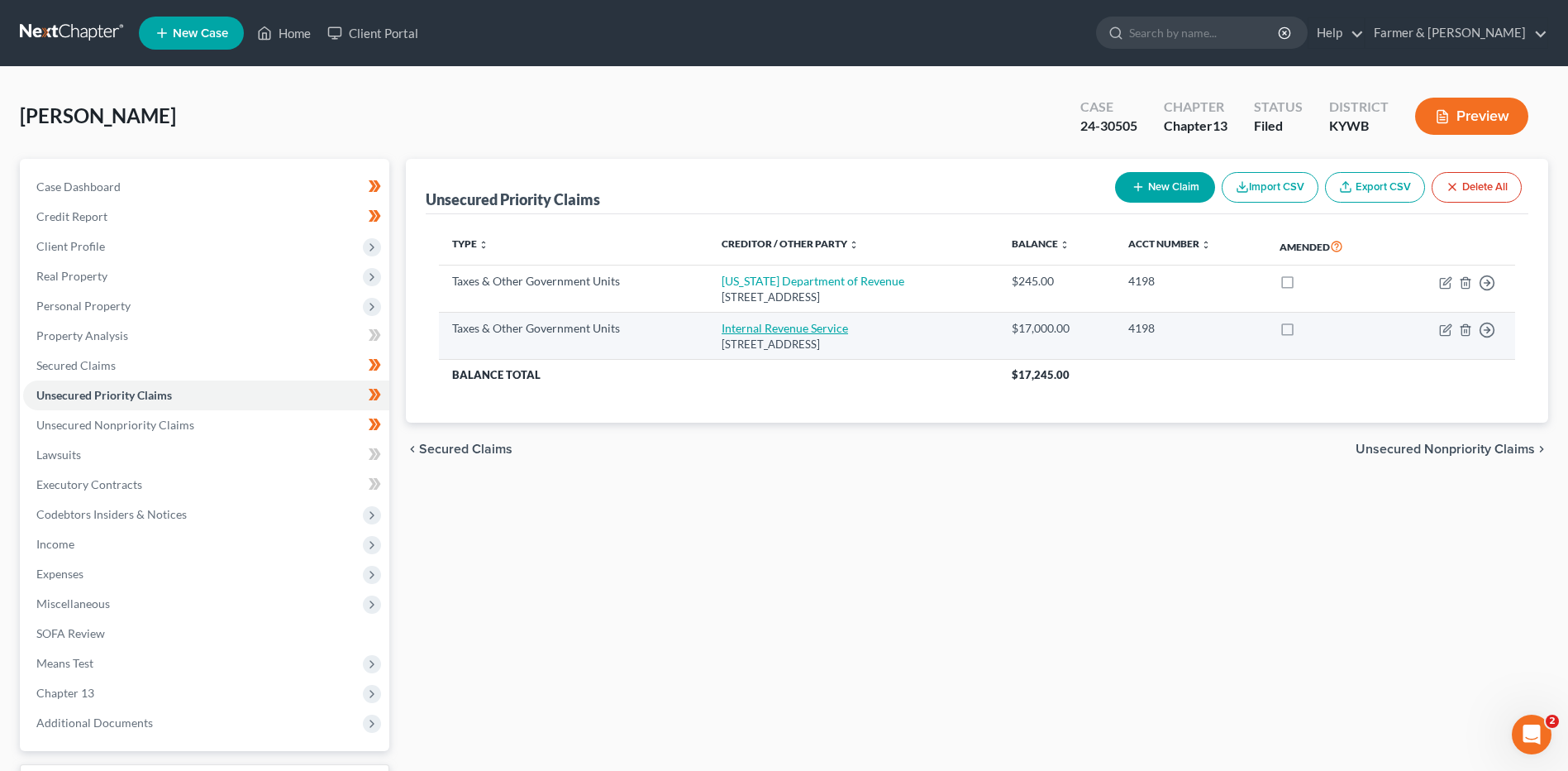
click at [806, 333] on link "Internal Revenue Service" at bounding box center [784, 327] width 126 height 14
select select "0"
select select "39"
select select "0"
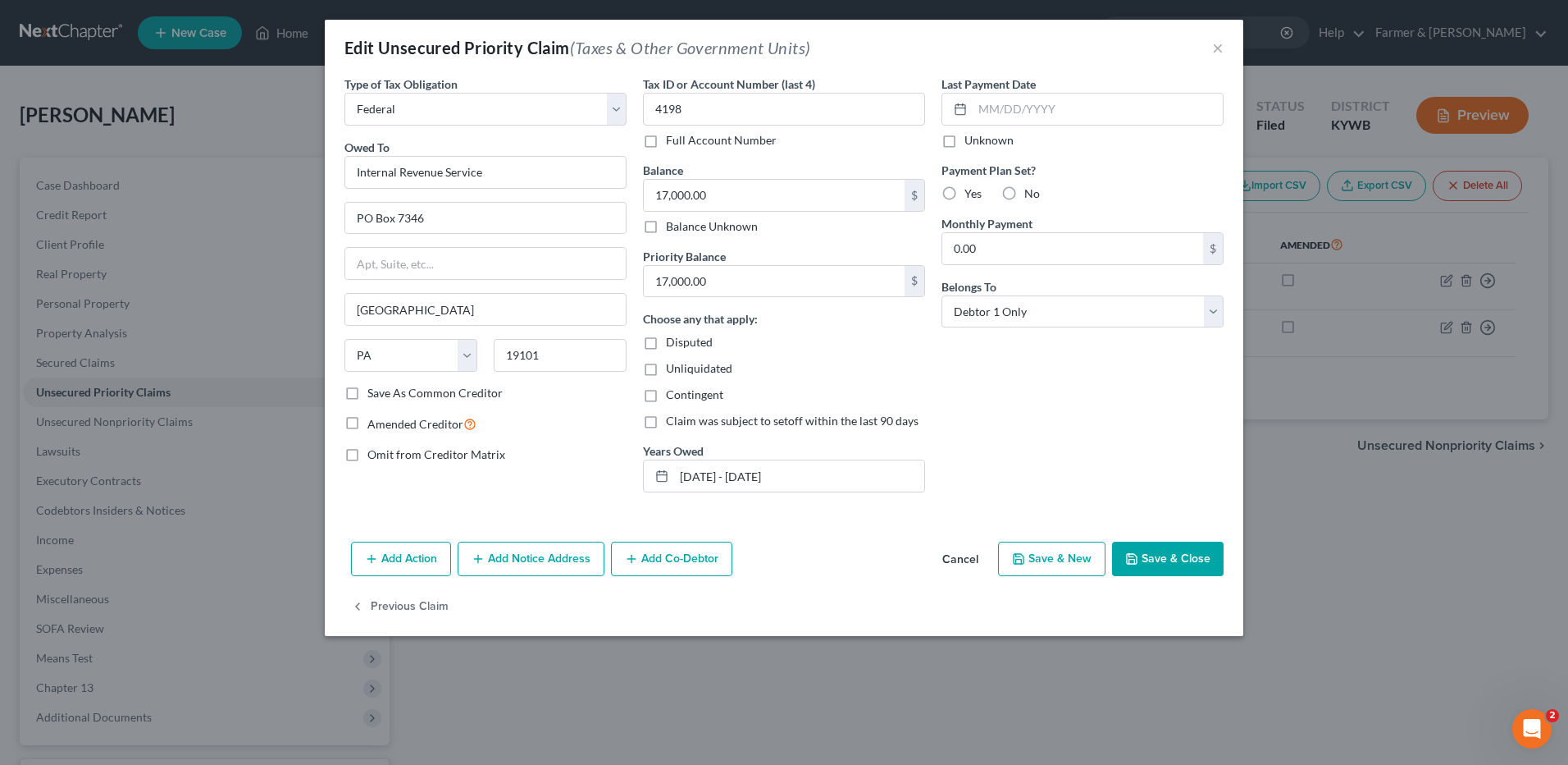
click at [953, 556] on button "Cancel" at bounding box center [961, 560] width 62 height 33
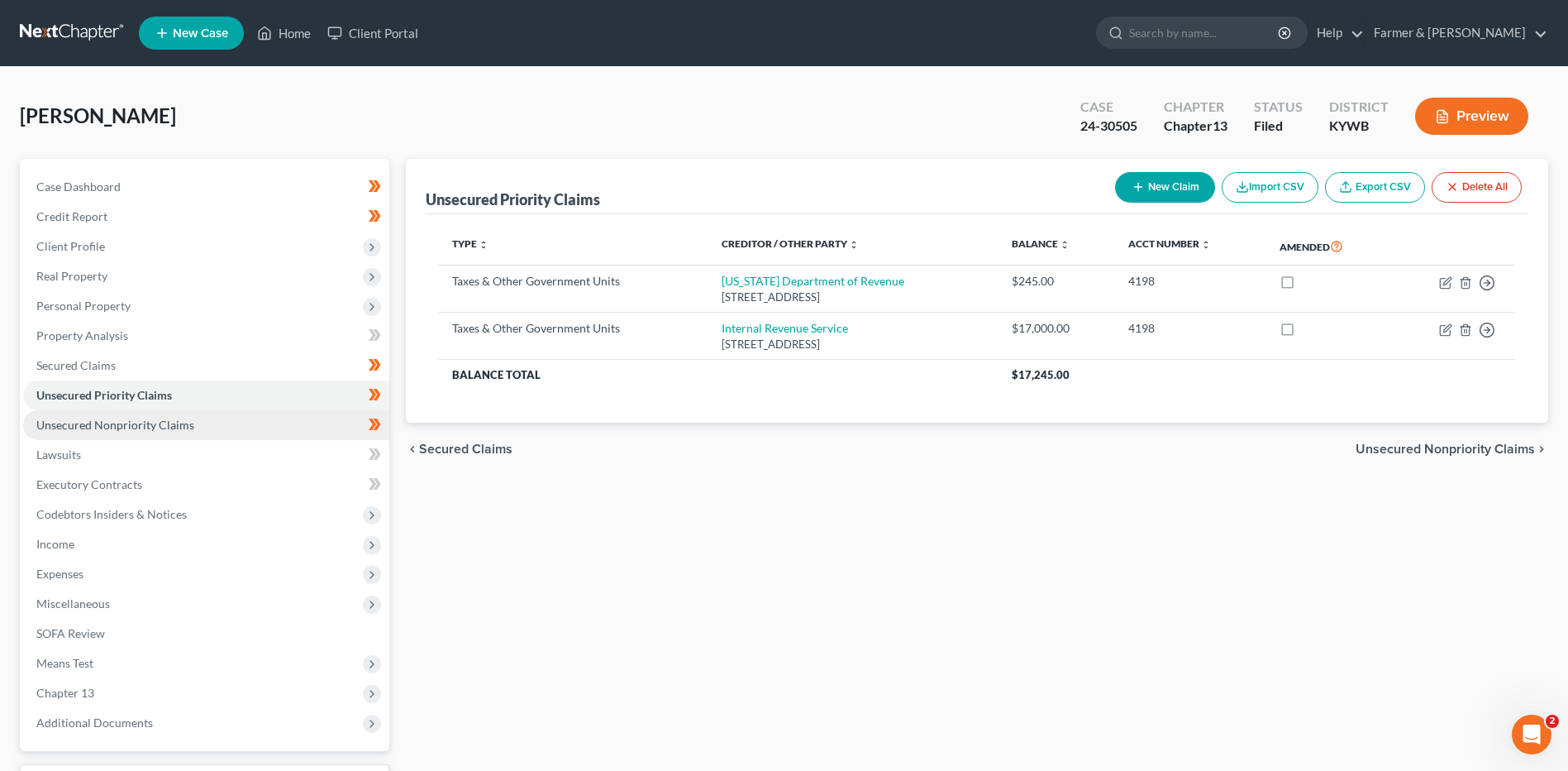
click at [203, 423] on link "Unsecured Nonpriority Claims" at bounding box center [206, 425] width 366 height 30
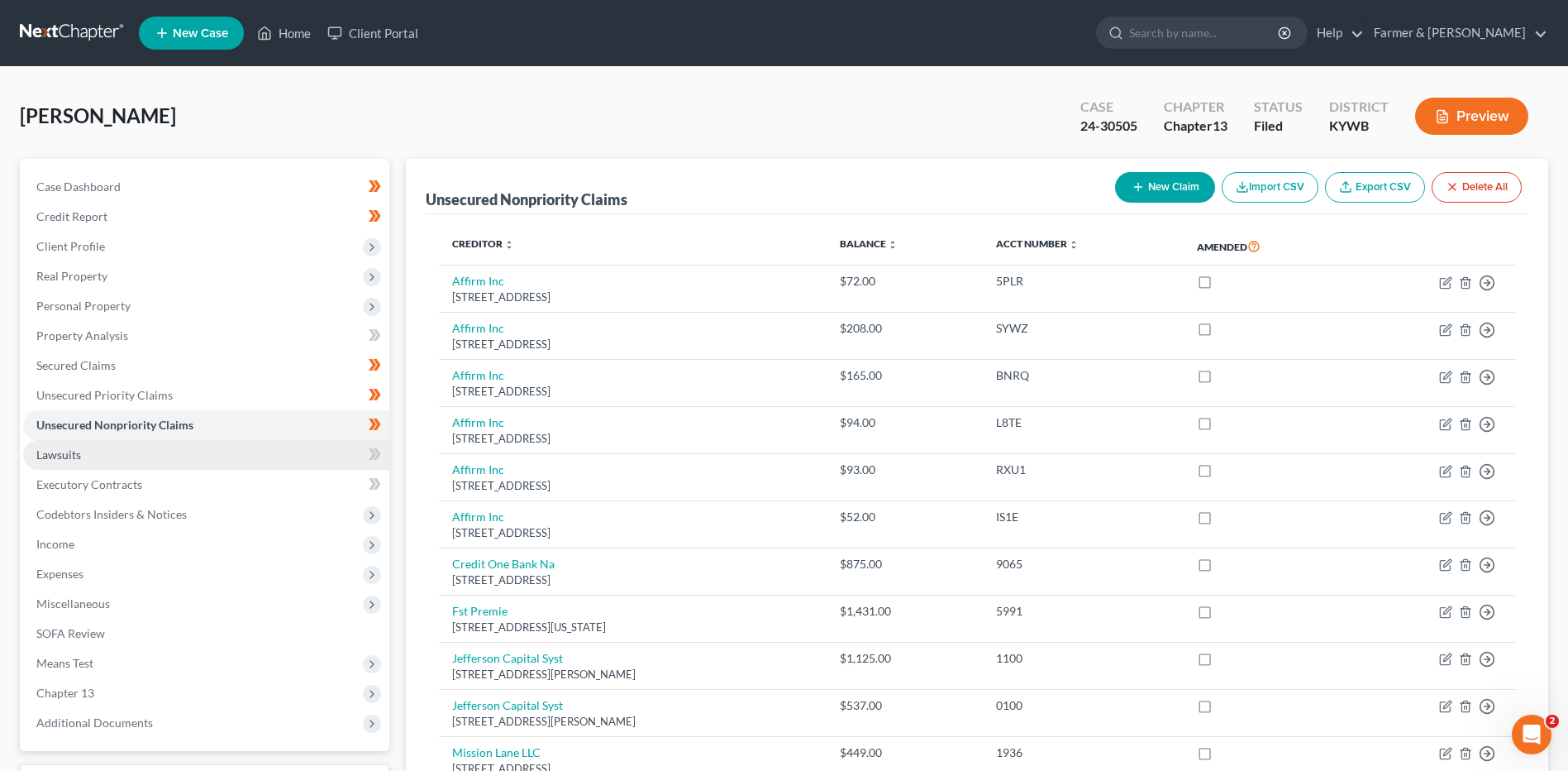
click at [157, 450] on link "Lawsuits" at bounding box center [206, 454] width 366 height 30
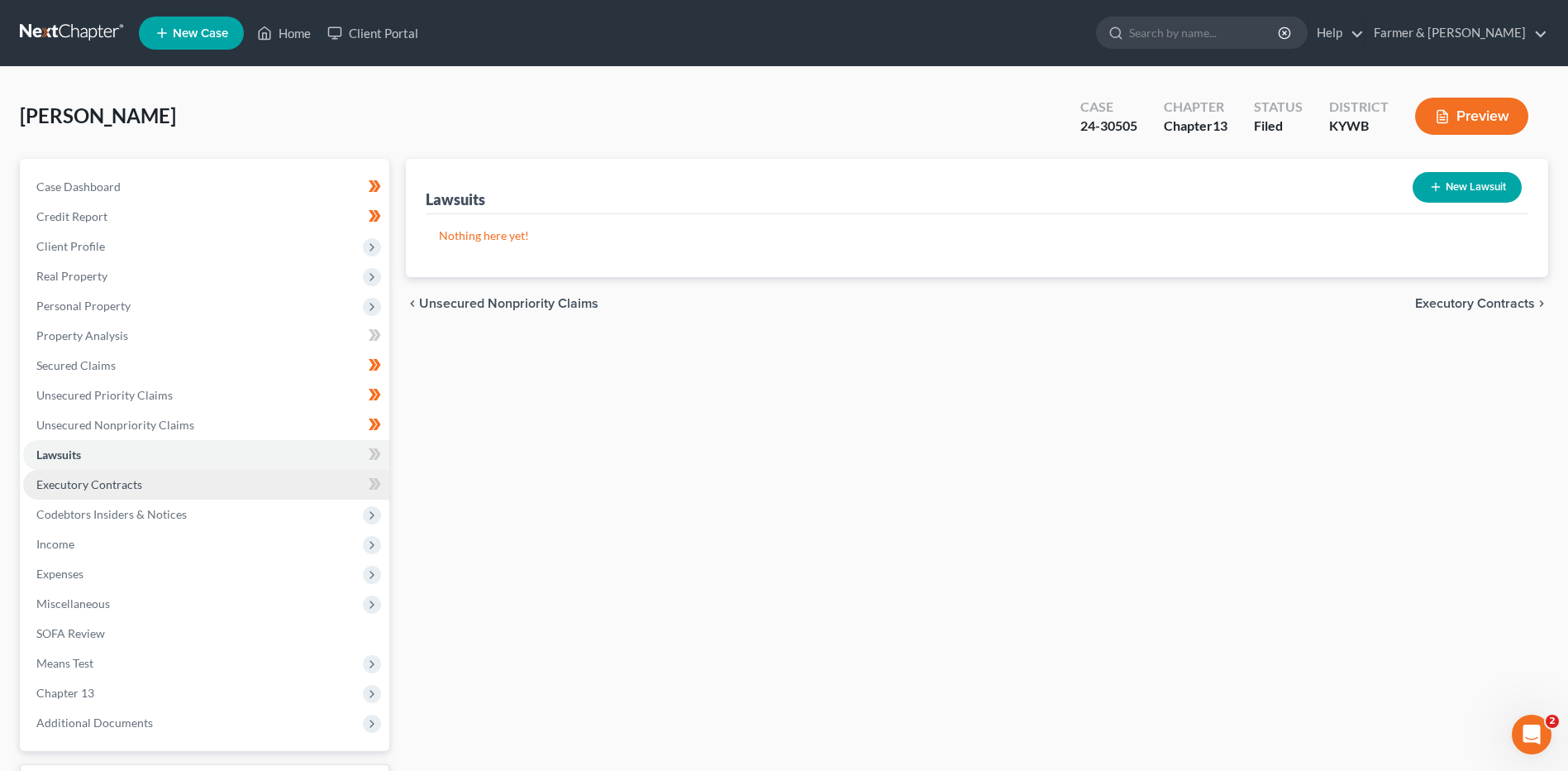
click at [149, 483] on link "Executory Contracts" at bounding box center [206, 485] width 366 height 30
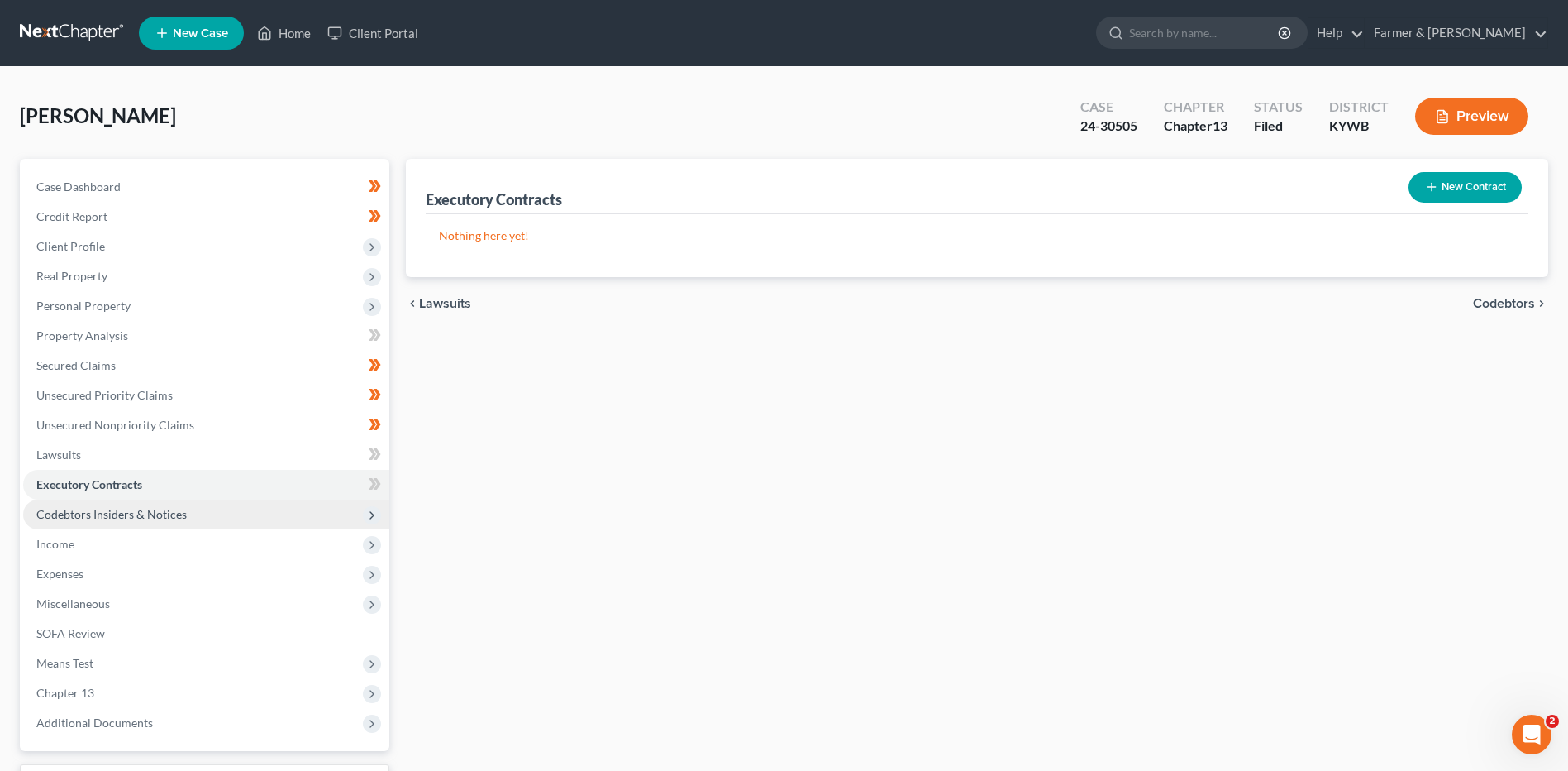
click at [144, 511] on span "Codebtors Insiders & Notices" at bounding box center [111, 513] width 150 height 14
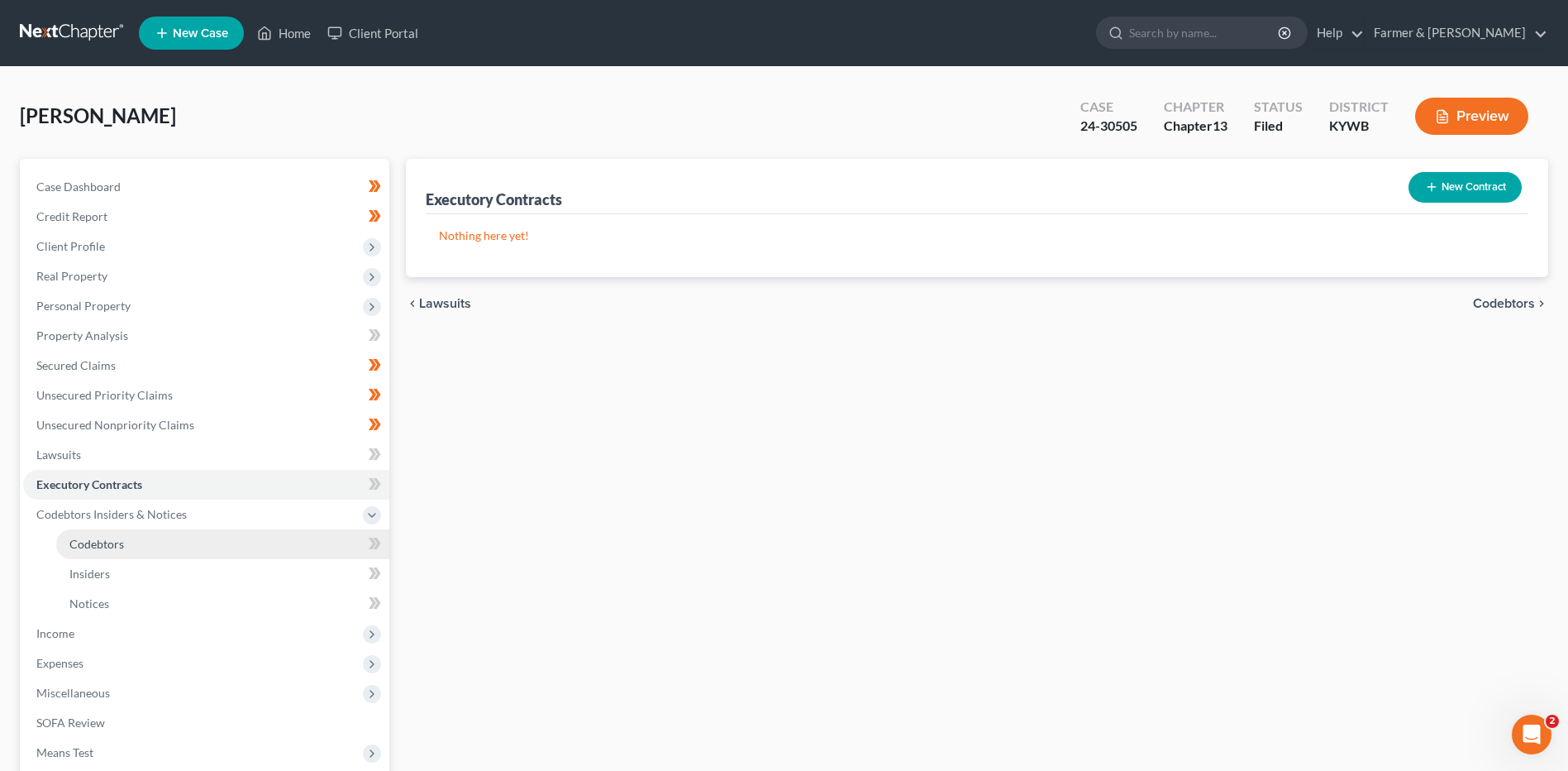
click at [123, 537] on span "Codebtors" at bounding box center [96, 543] width 54 height 14
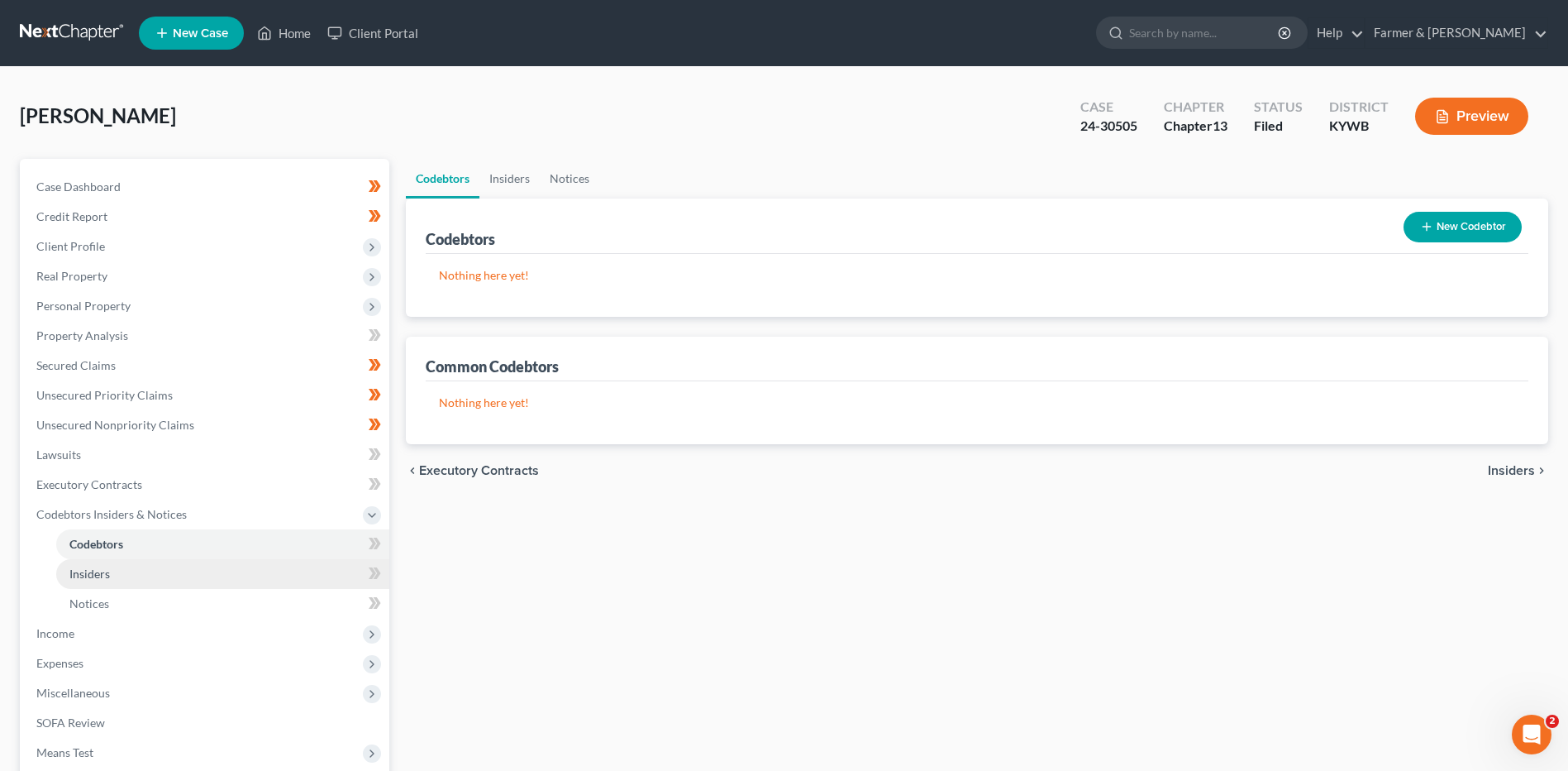
click at [114, 571] on link "Insiders" at bounding box center [222, 573] width 333 height 30
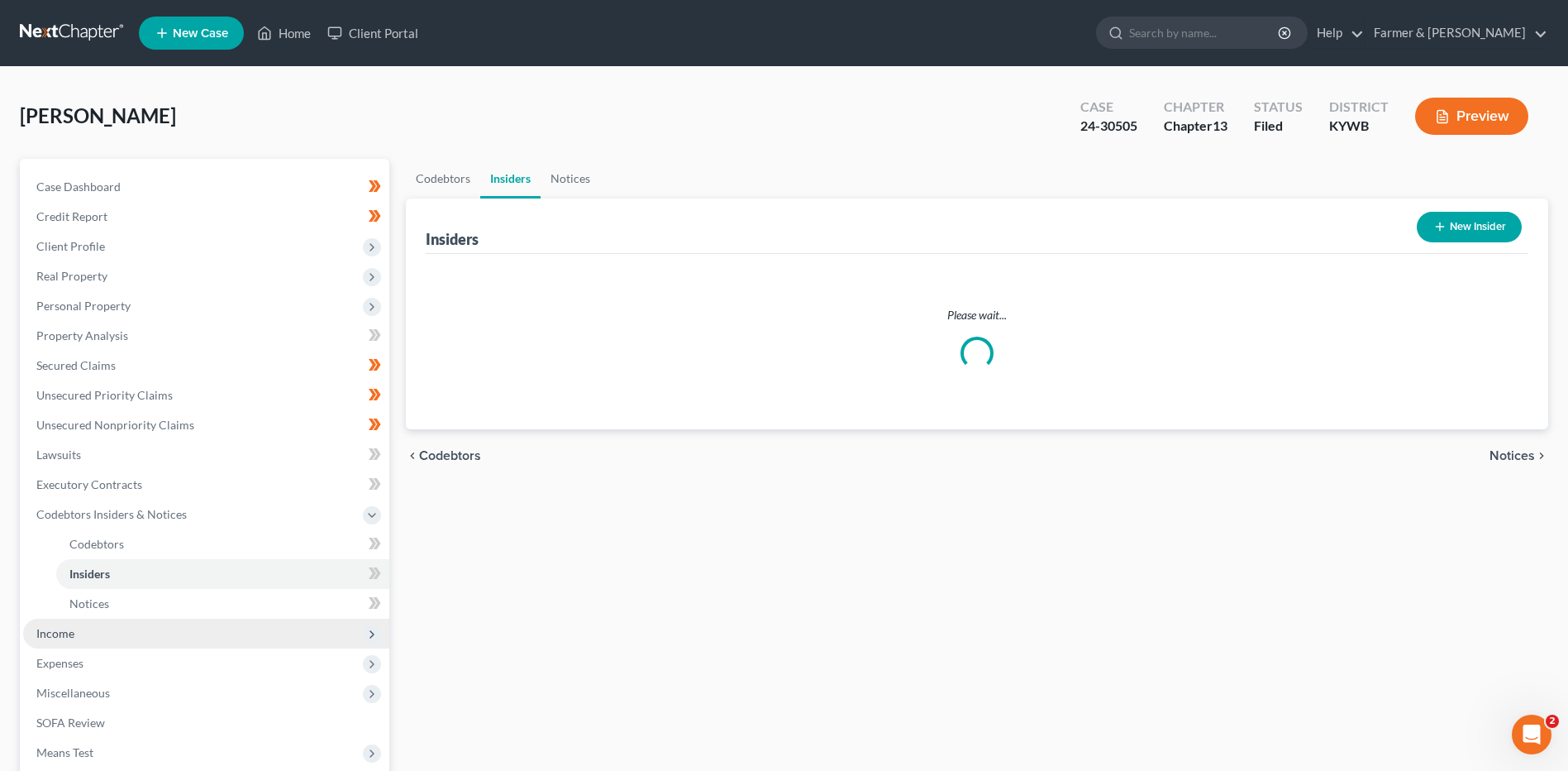
click at [83, 637] on span "Income" at bounding box center [206, 633] width 366 height 30
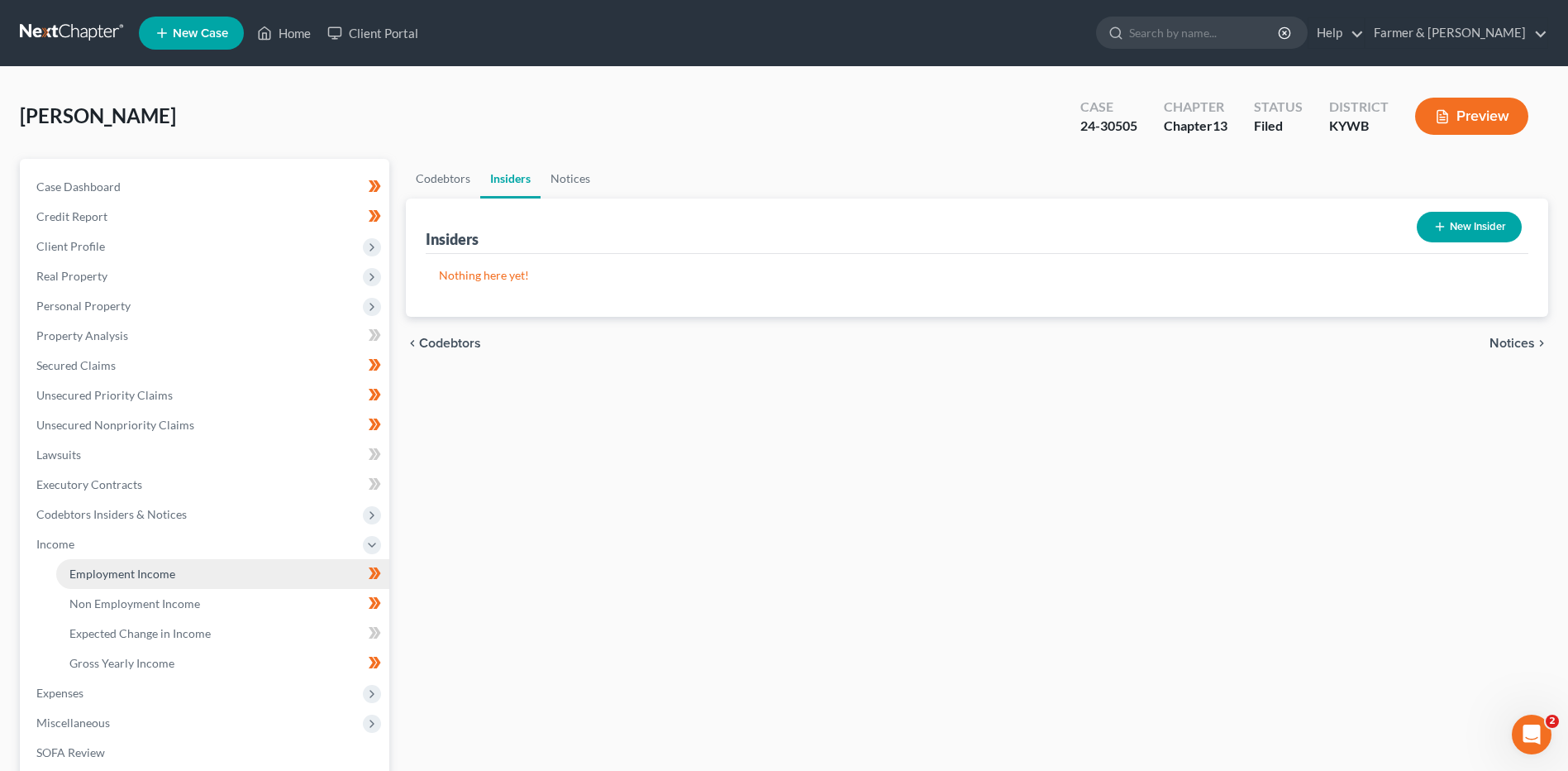
click at [123, 565] on link "Employment Income" at bounding box center [222, 573] width 333 height 30
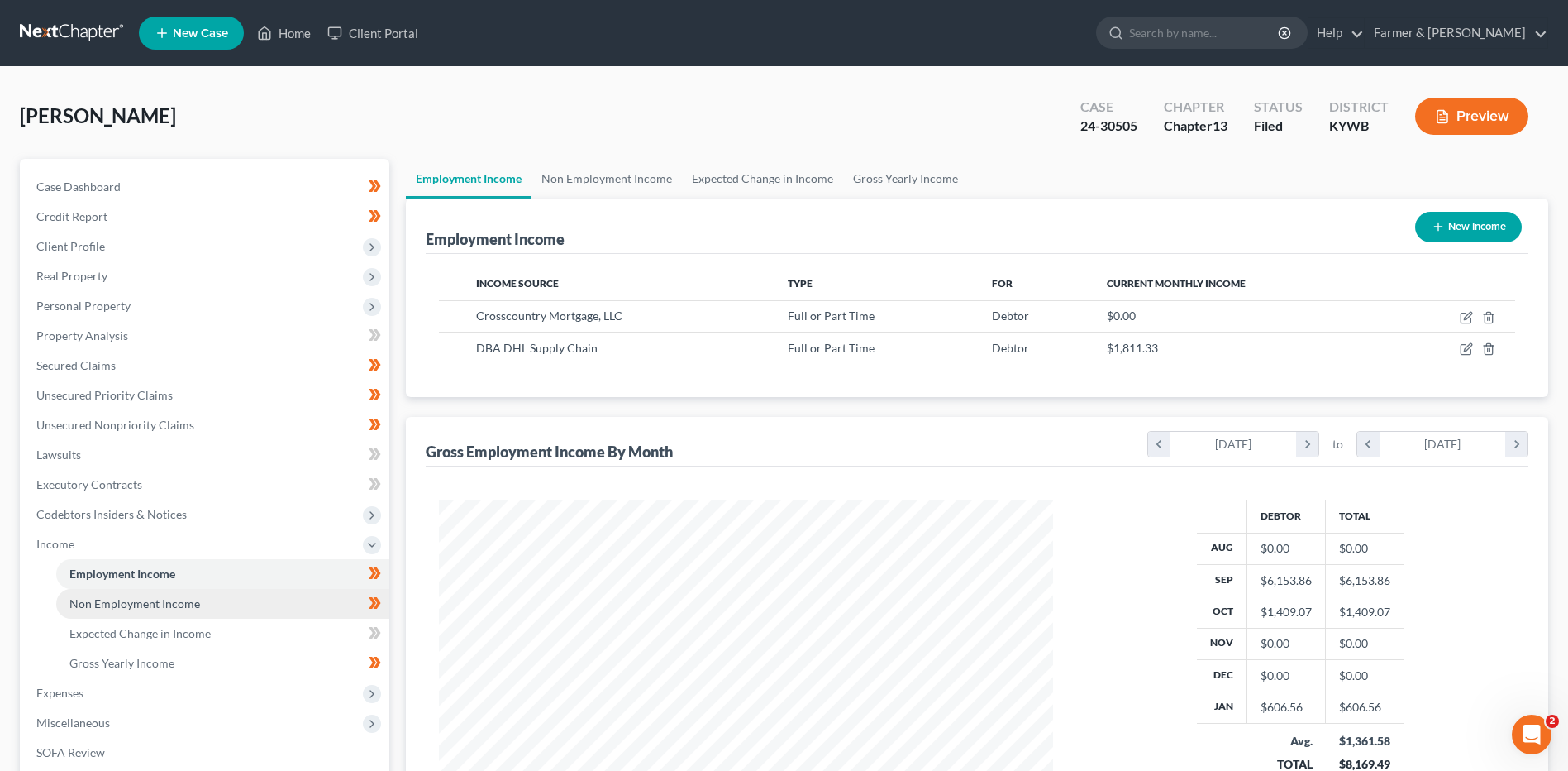
scroll to position [307, 646]
click at [150, 600] on span "Non Employment Income" at bounding box center [134, 603] width 130 height 14
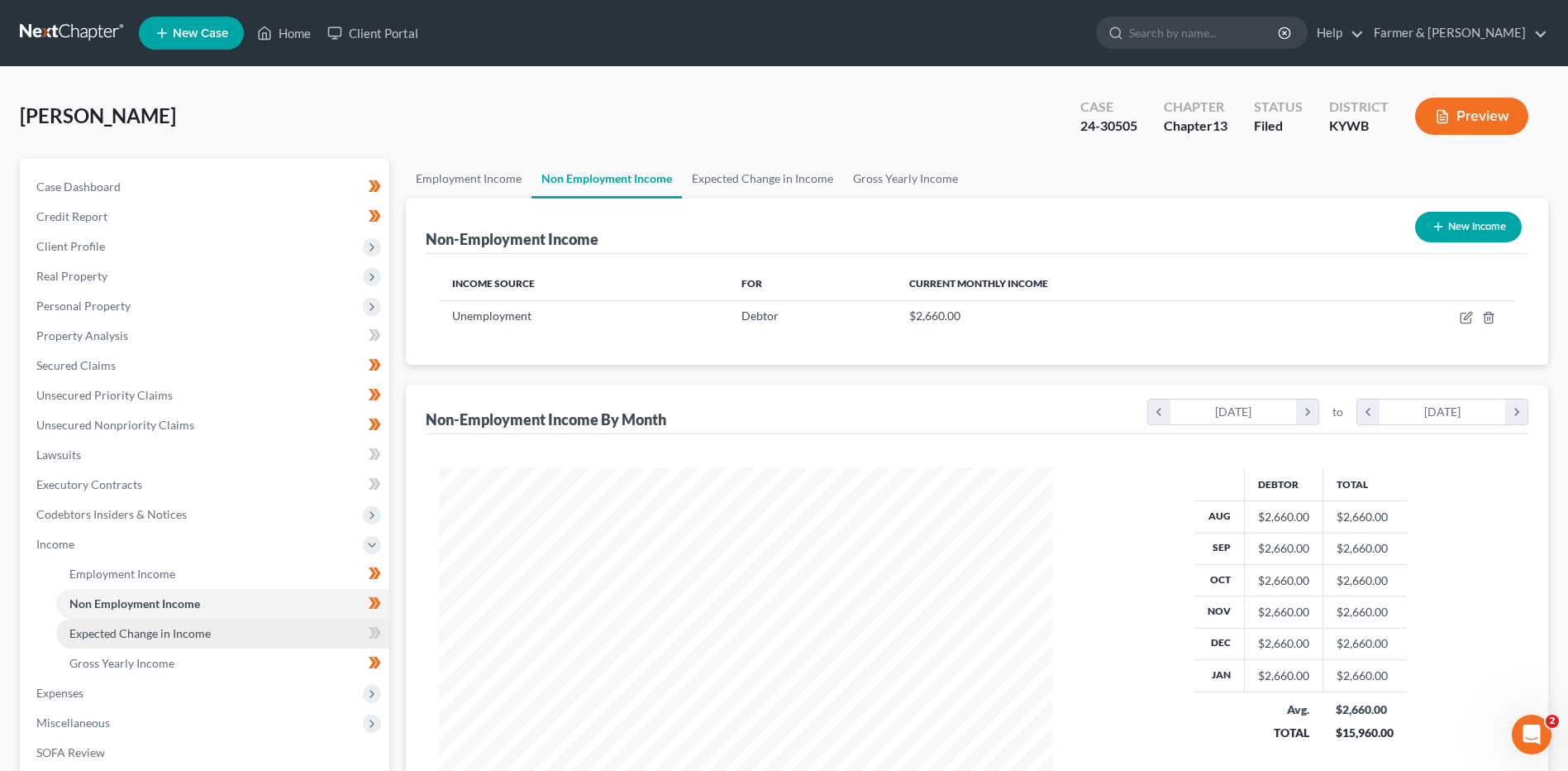
scroll to position [307, 646]
click at [141, 631] on span "Expected Change in Income" at bounding box center [139, 632] width 141 height 14
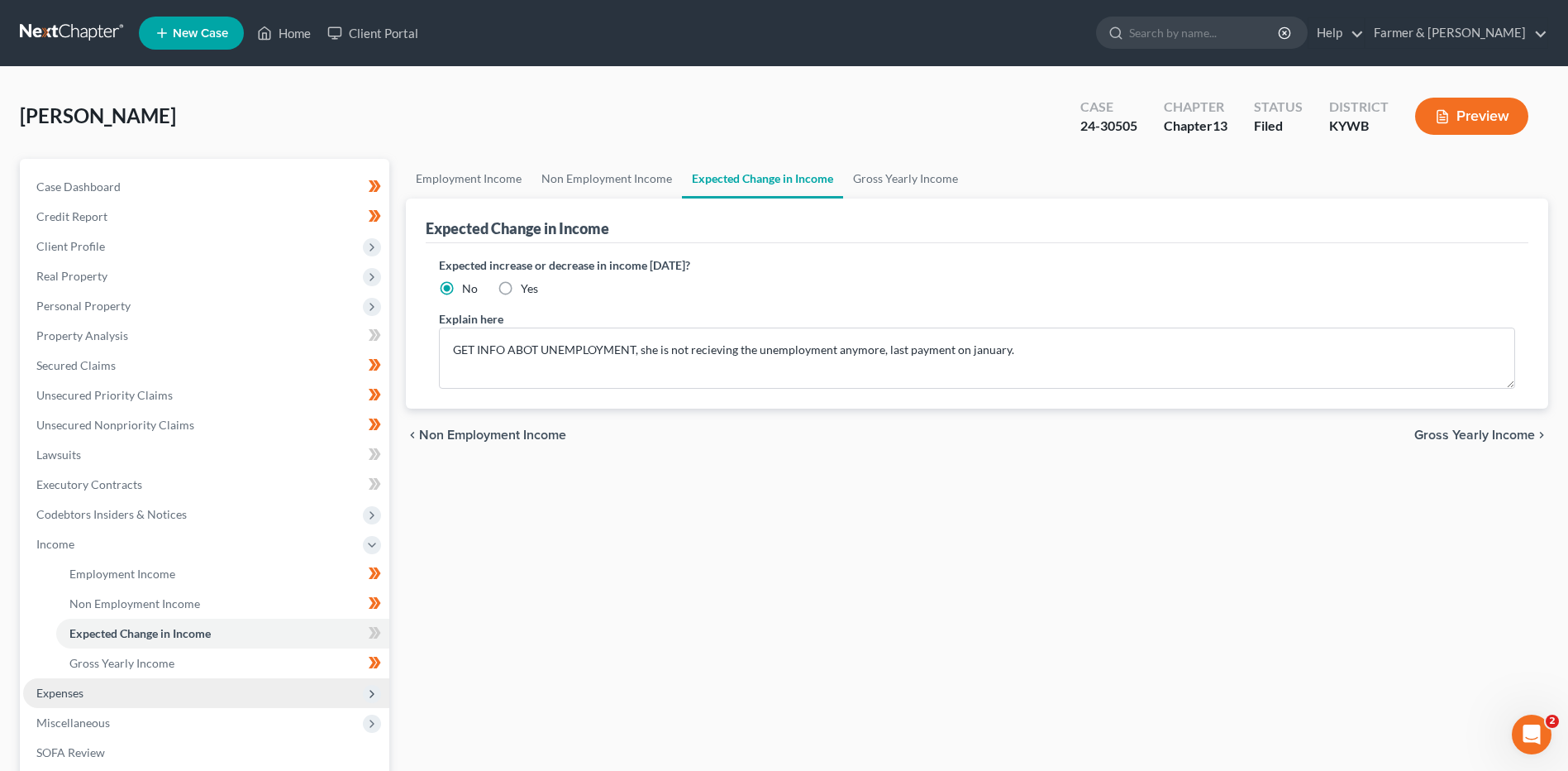
click at [111, 691] on span "Expenses" at bounding box center [206, 693] width 366 height 30
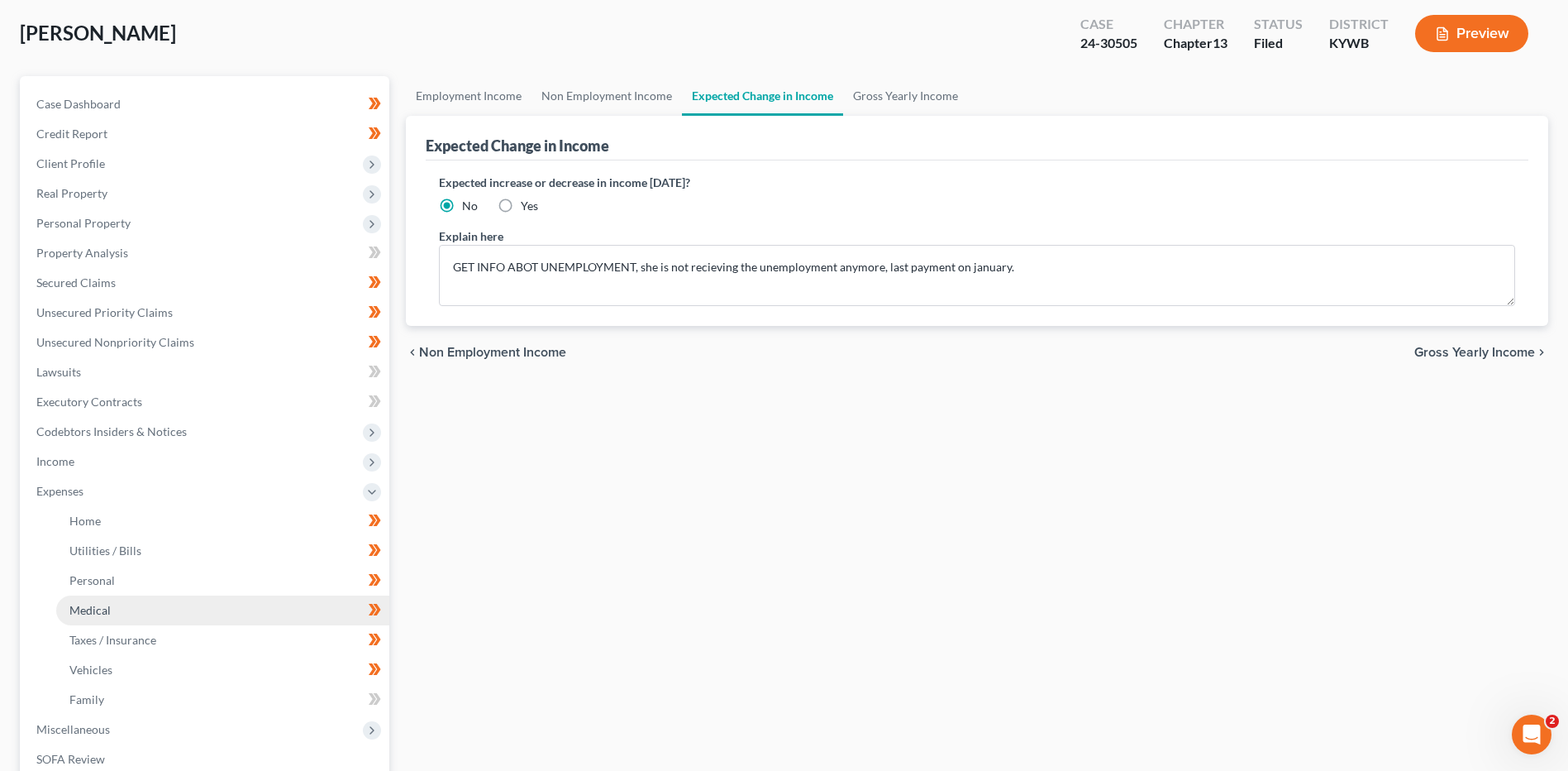
scroll to position [165, 0]
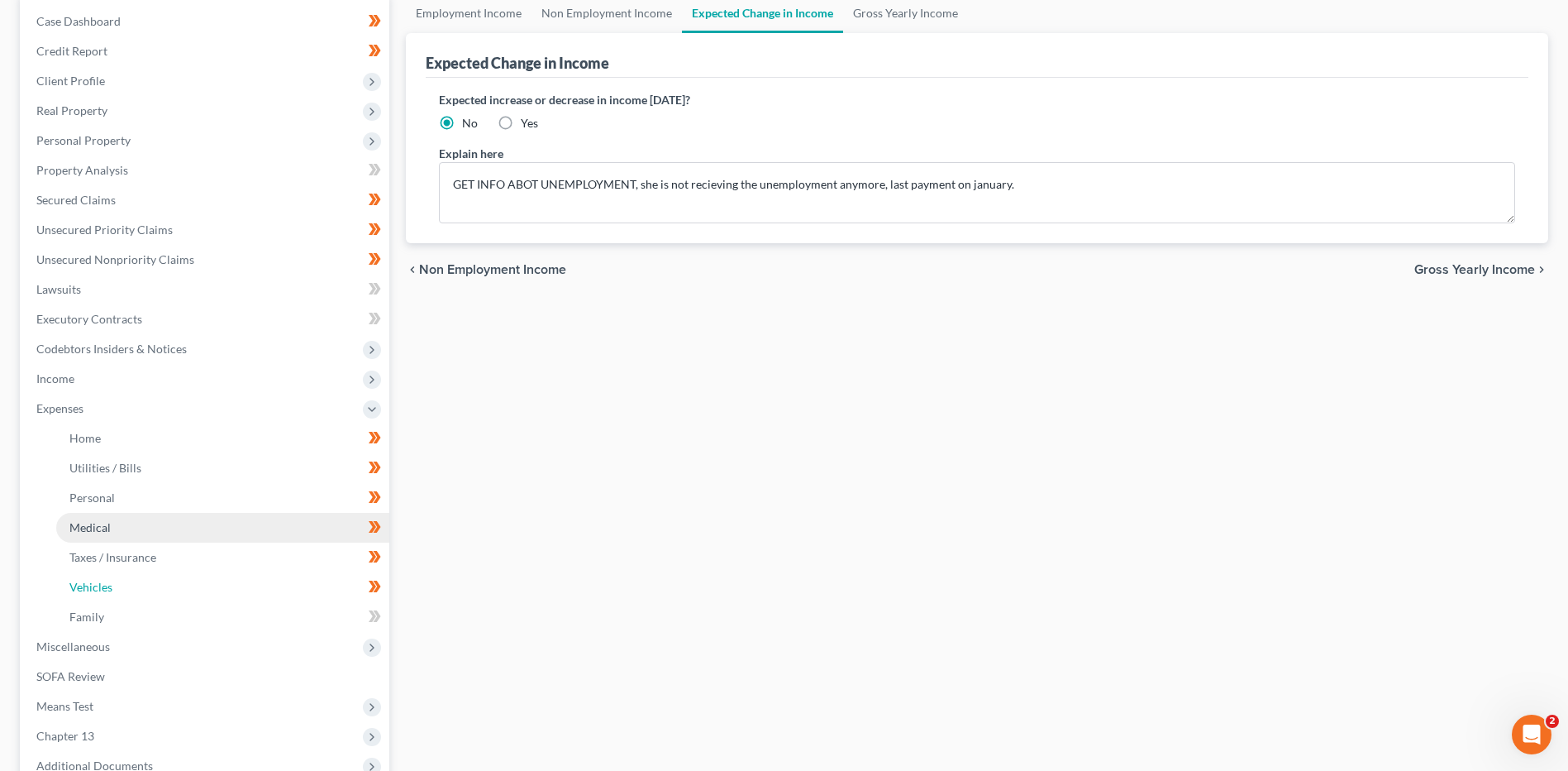
click at [170, 598] on link "Vehicles" at bounding box center [222, 587] width 333 height 30
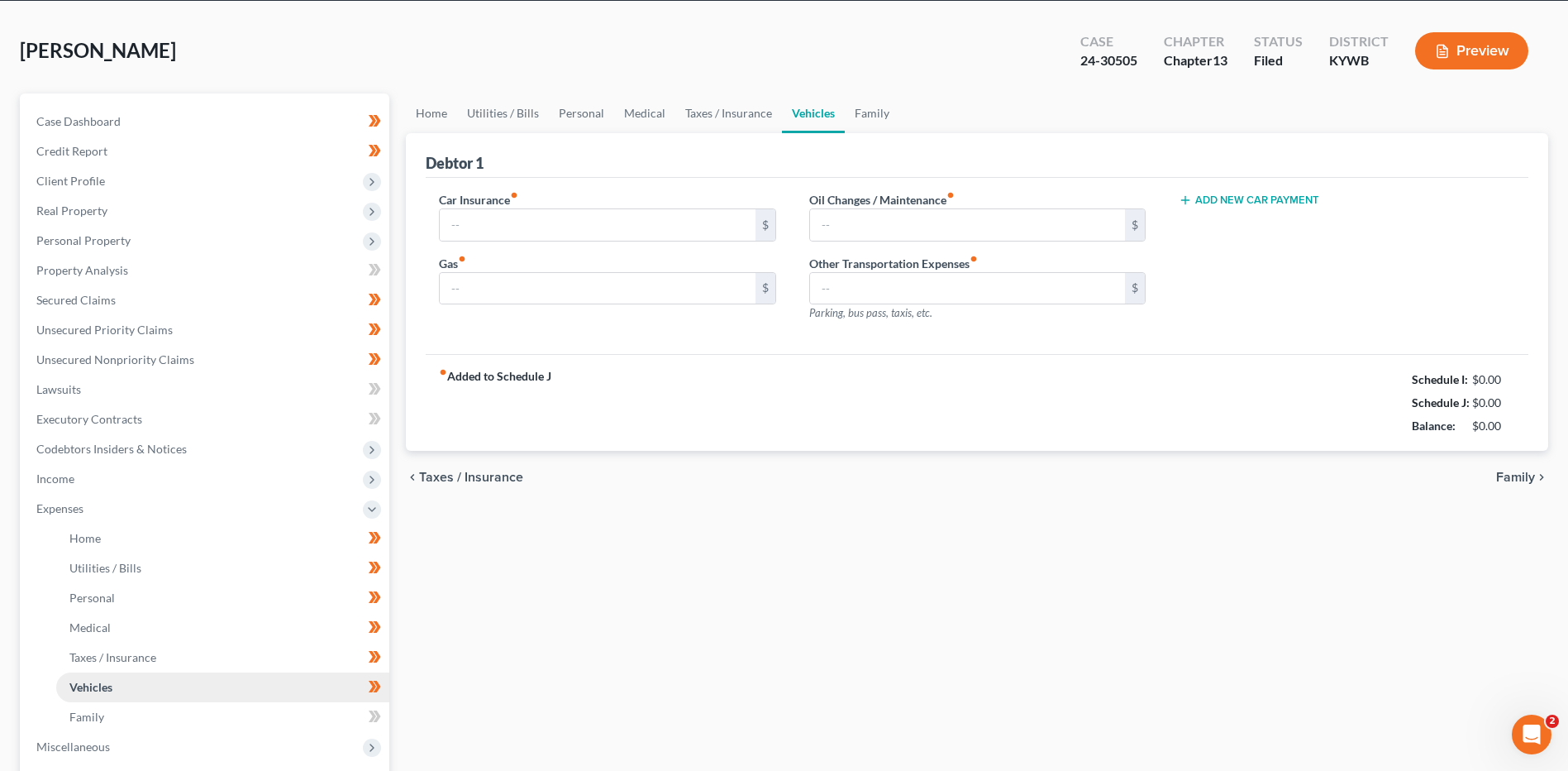
type input "176.00"
type input "100.00"
type input "0.00"
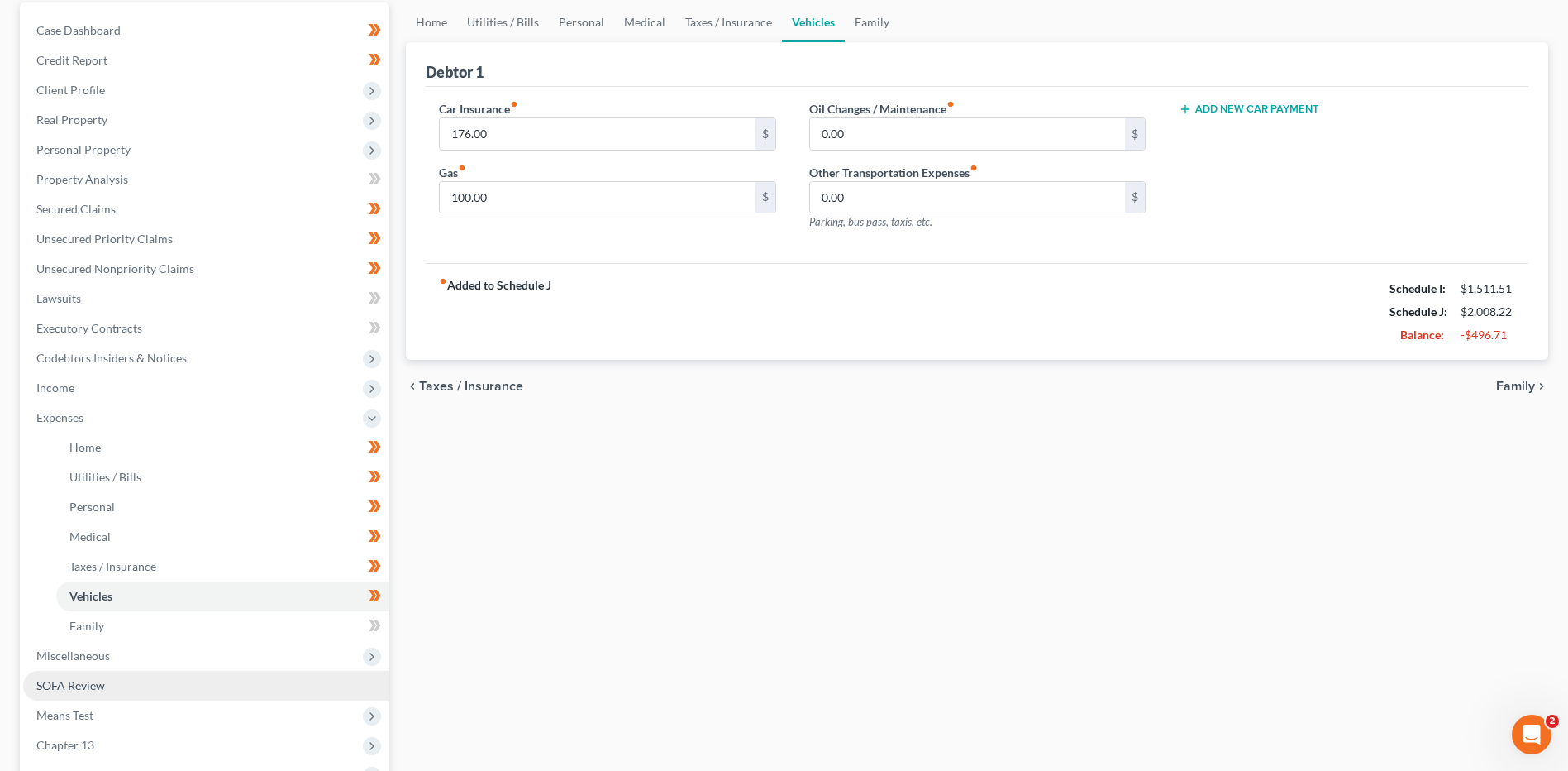
scroll to position [346, 0]
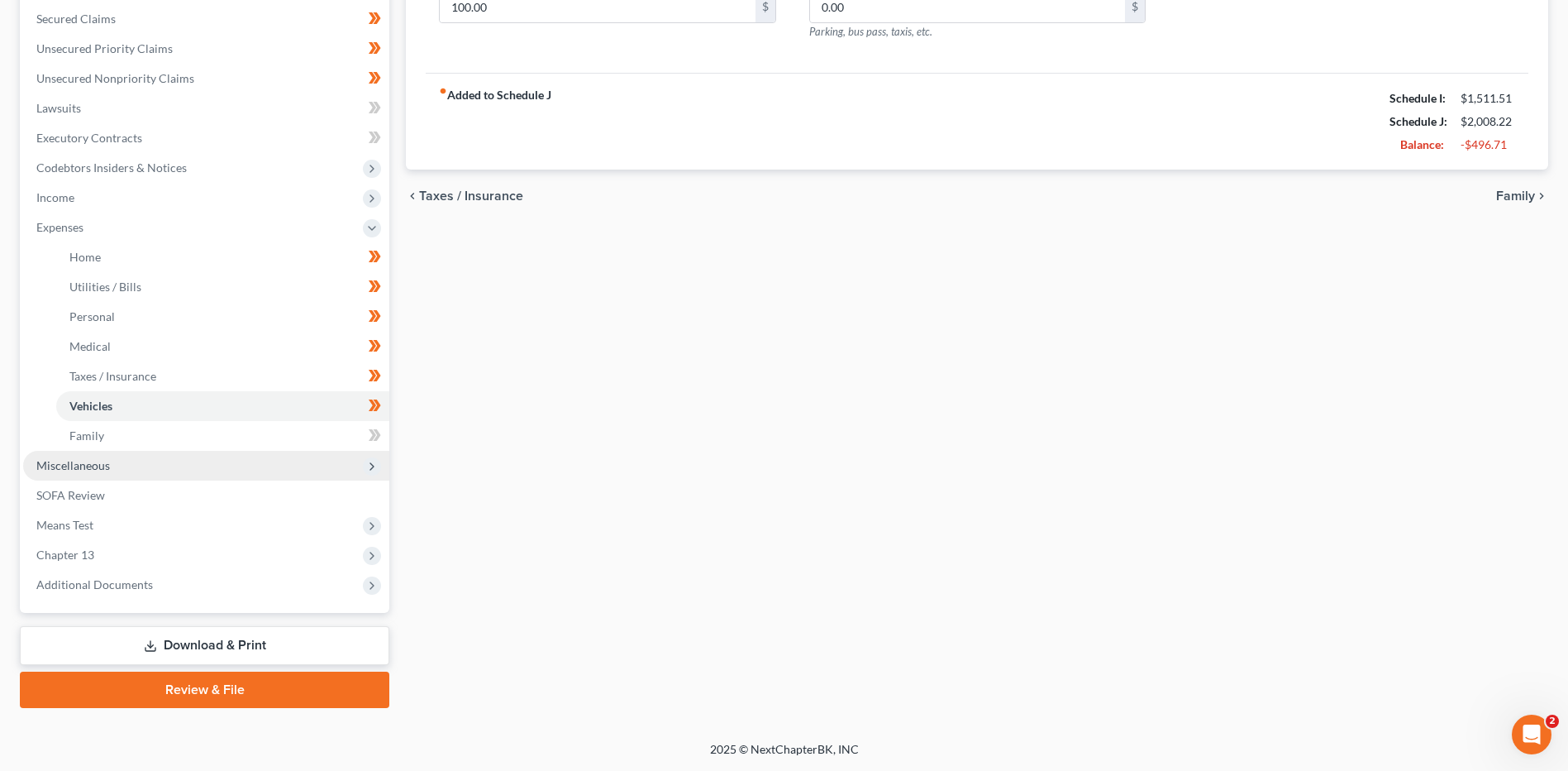
click at [139, 470] on span "Miscellaneous" at bounding box center [206, 465] width 366 height 30
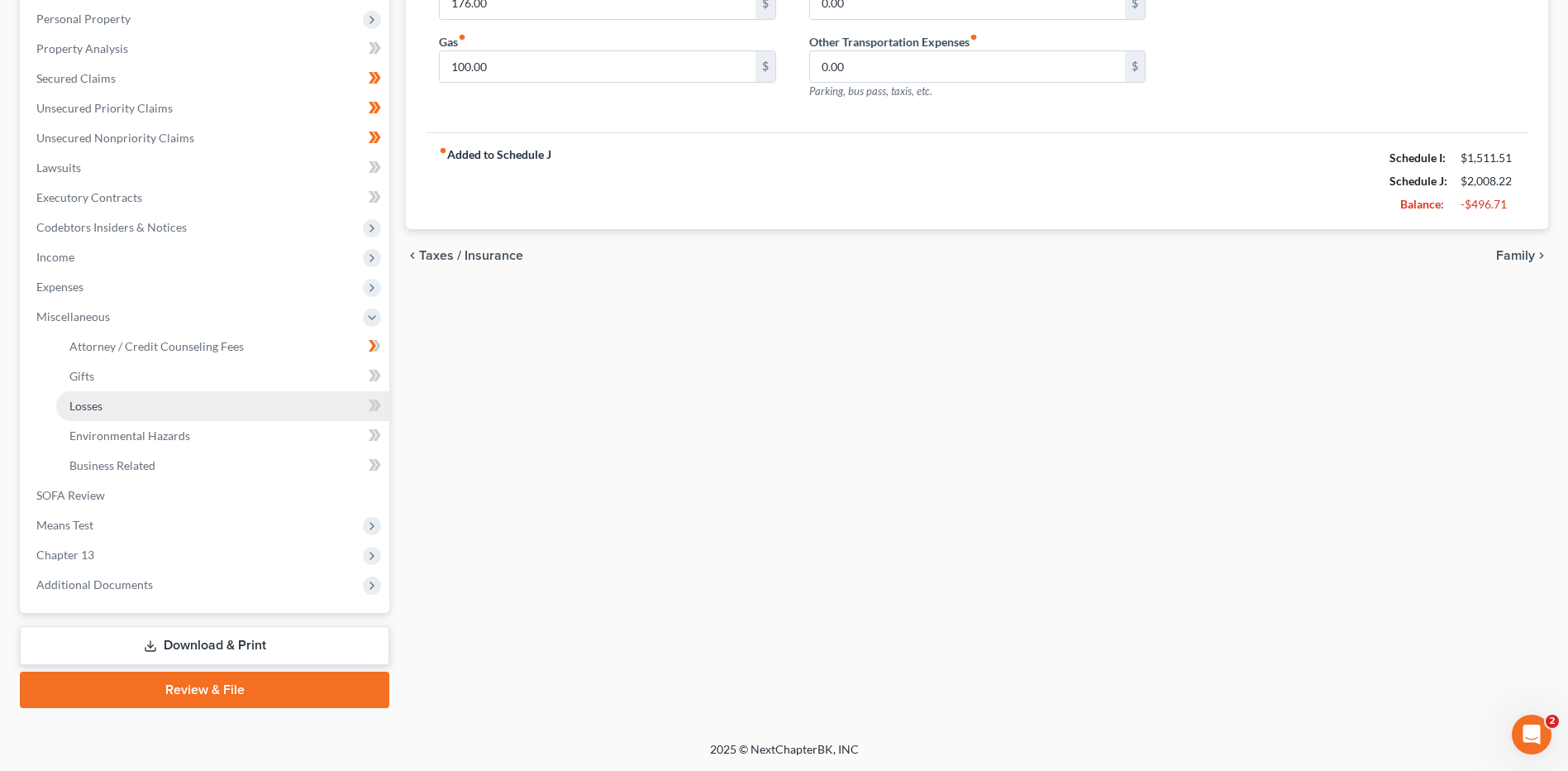
scroll to position [287, 0]
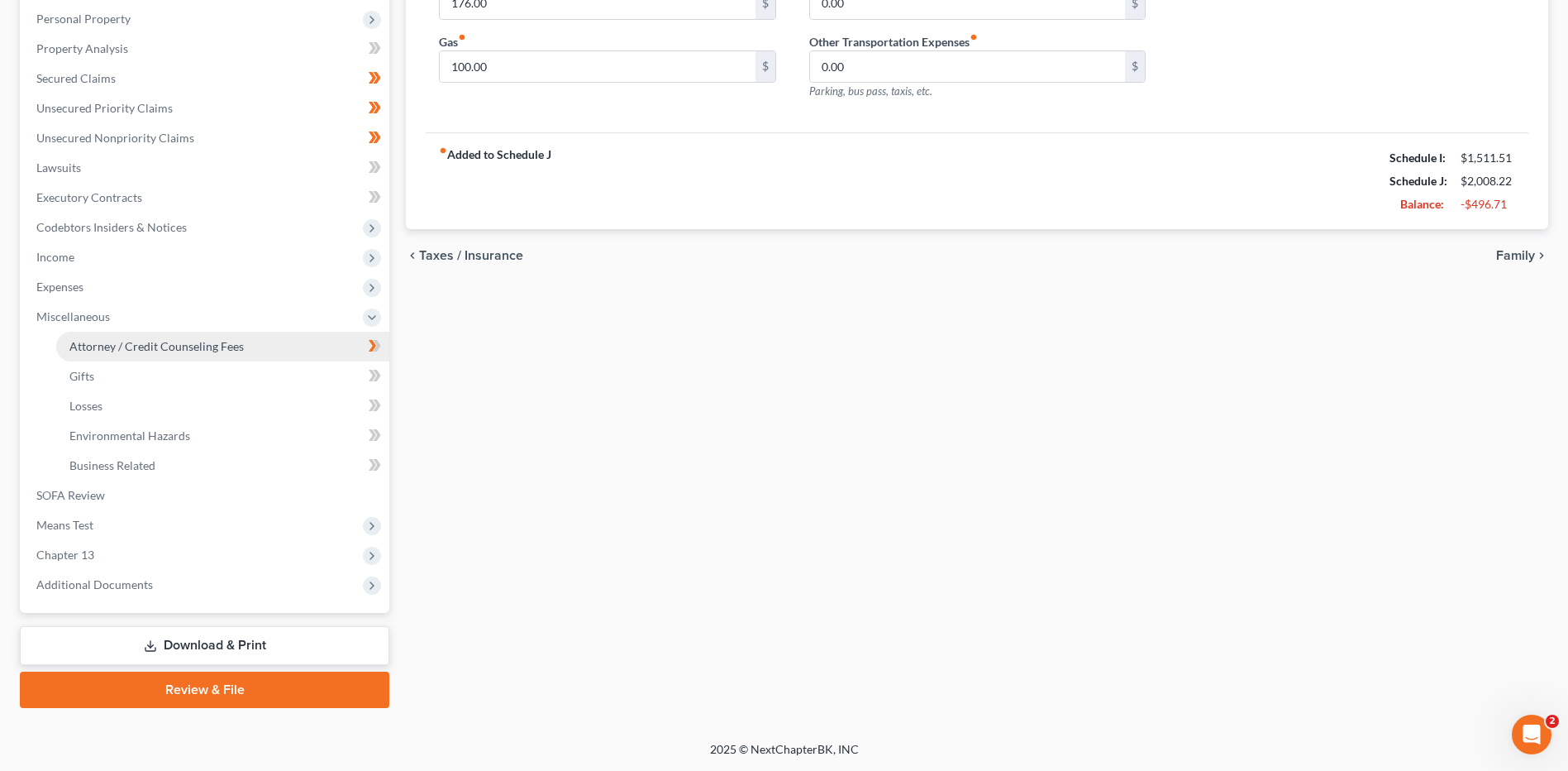
click at [157, 357] on link "Attorney / Credit Counseling Fees" at bounding box center [222, 346] width 333 height 30
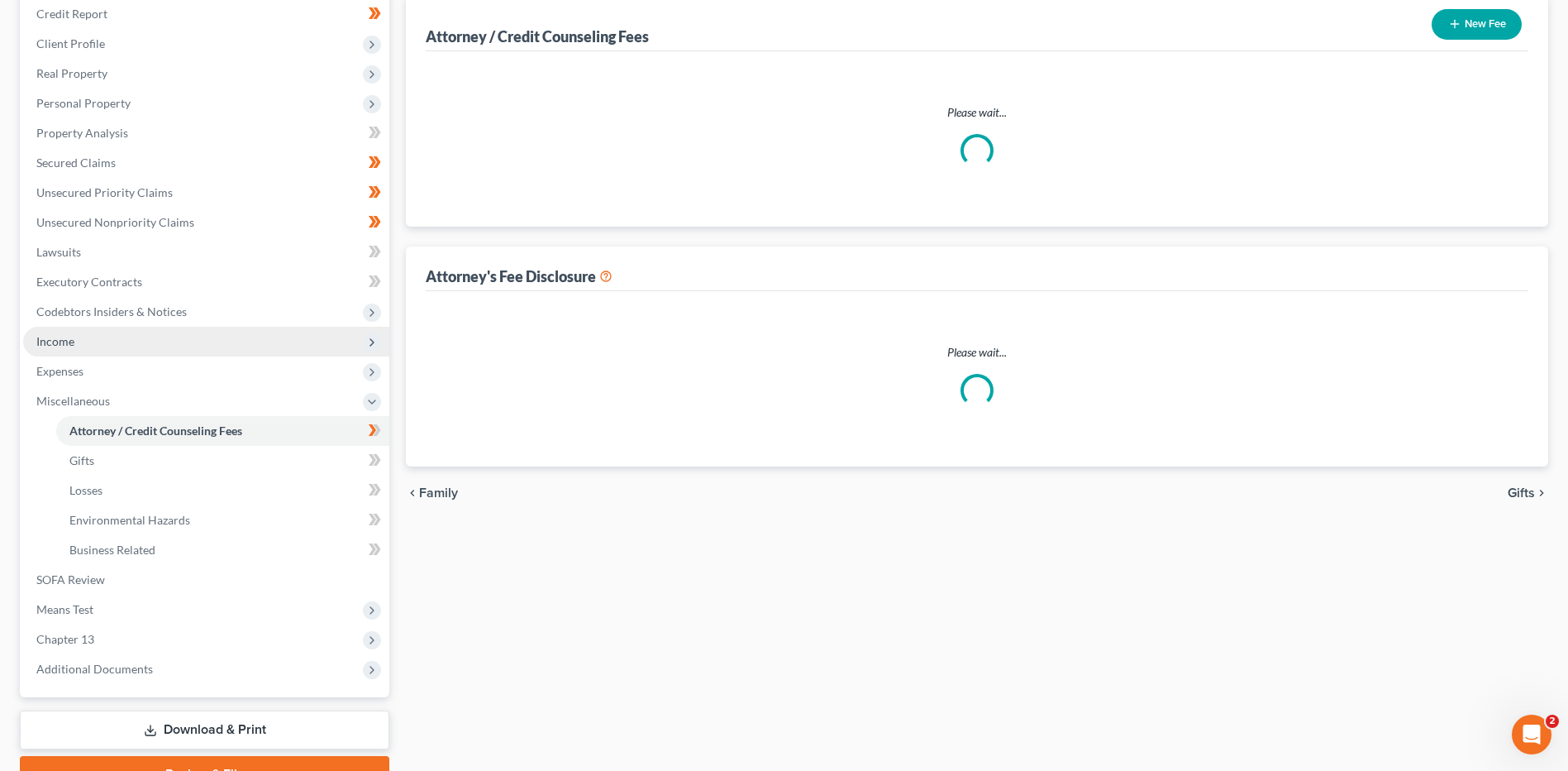
scroll to position [4, 0]
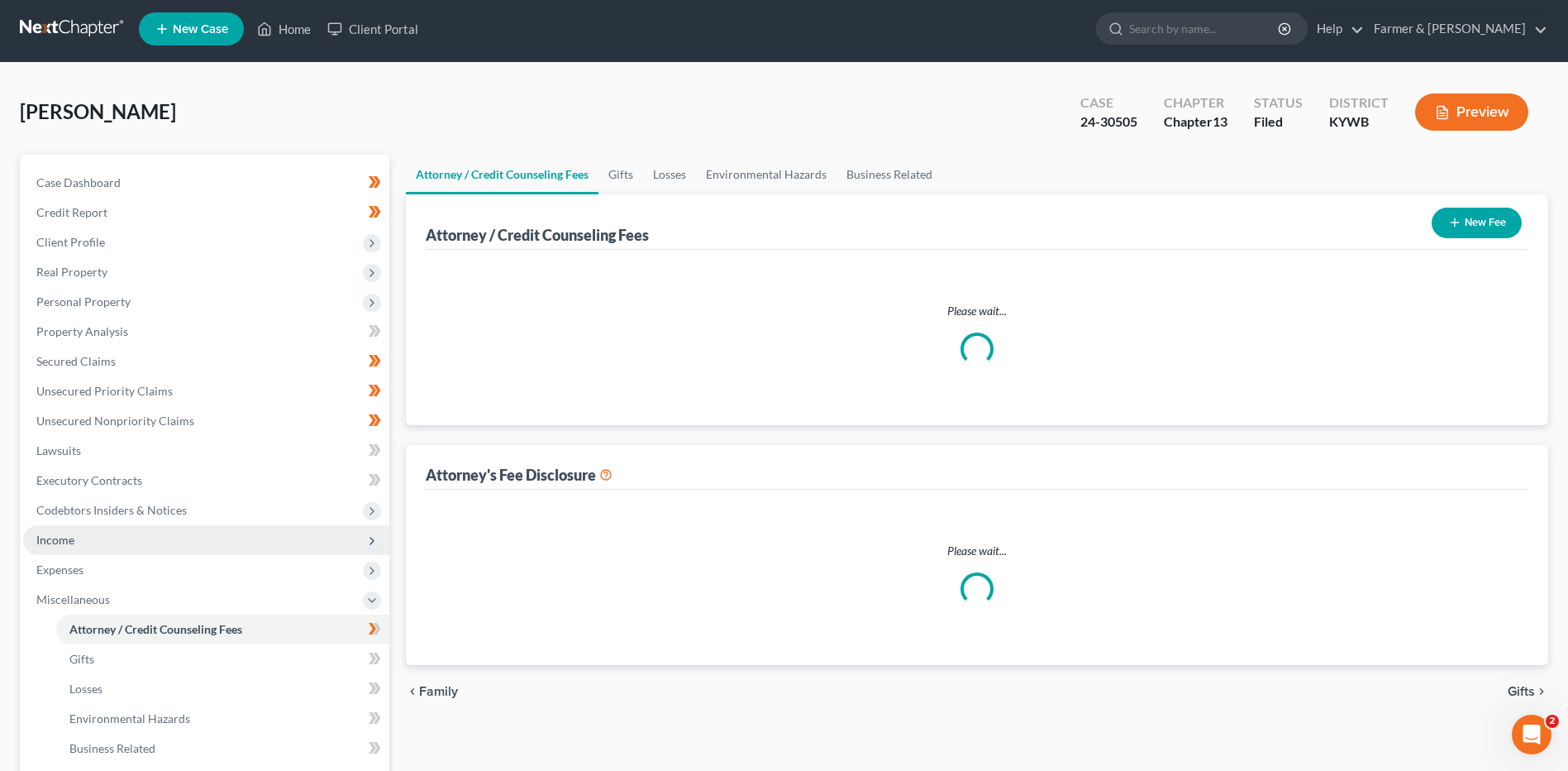
select select "0"
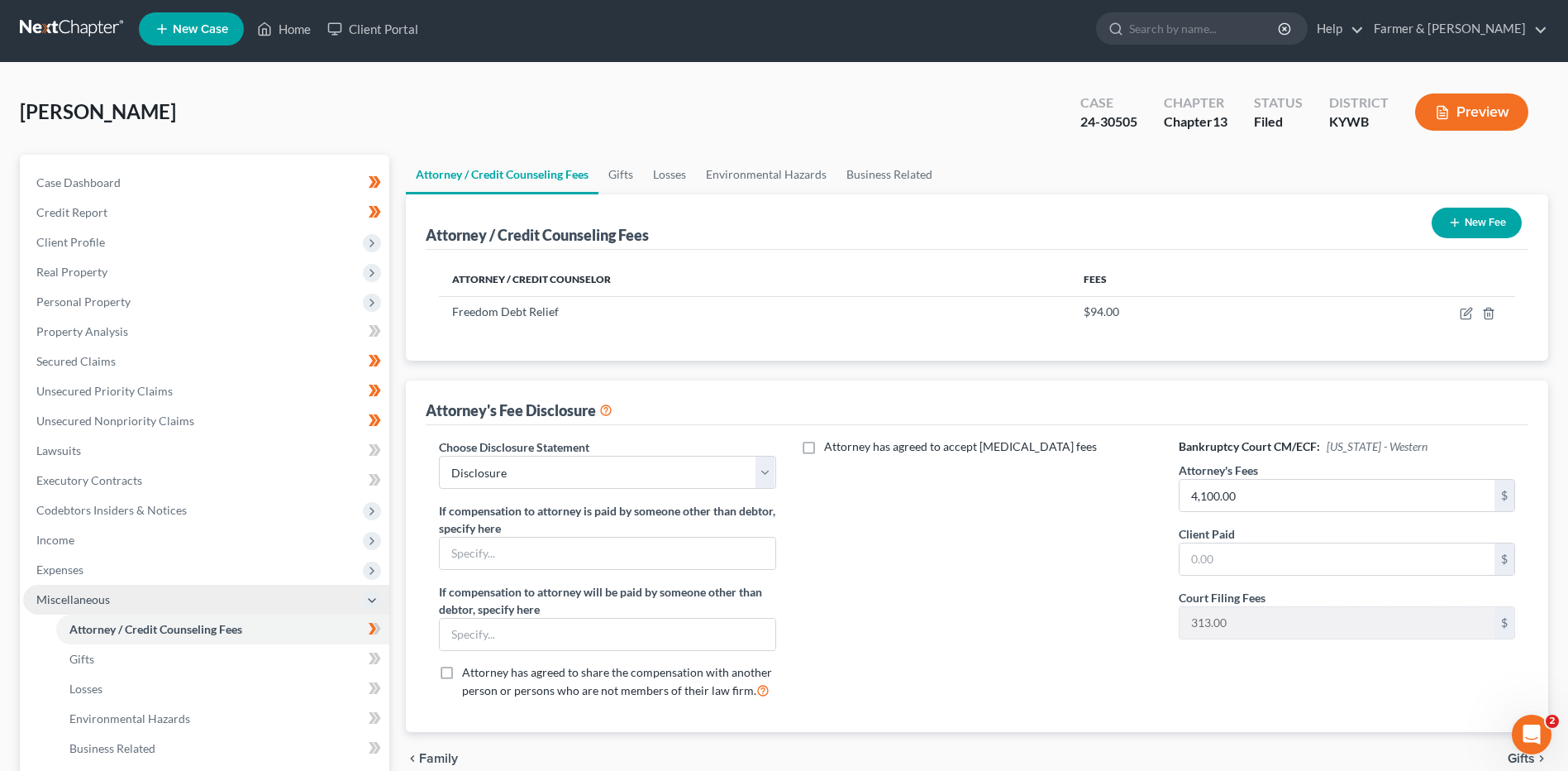
scroll to position [0, 0]
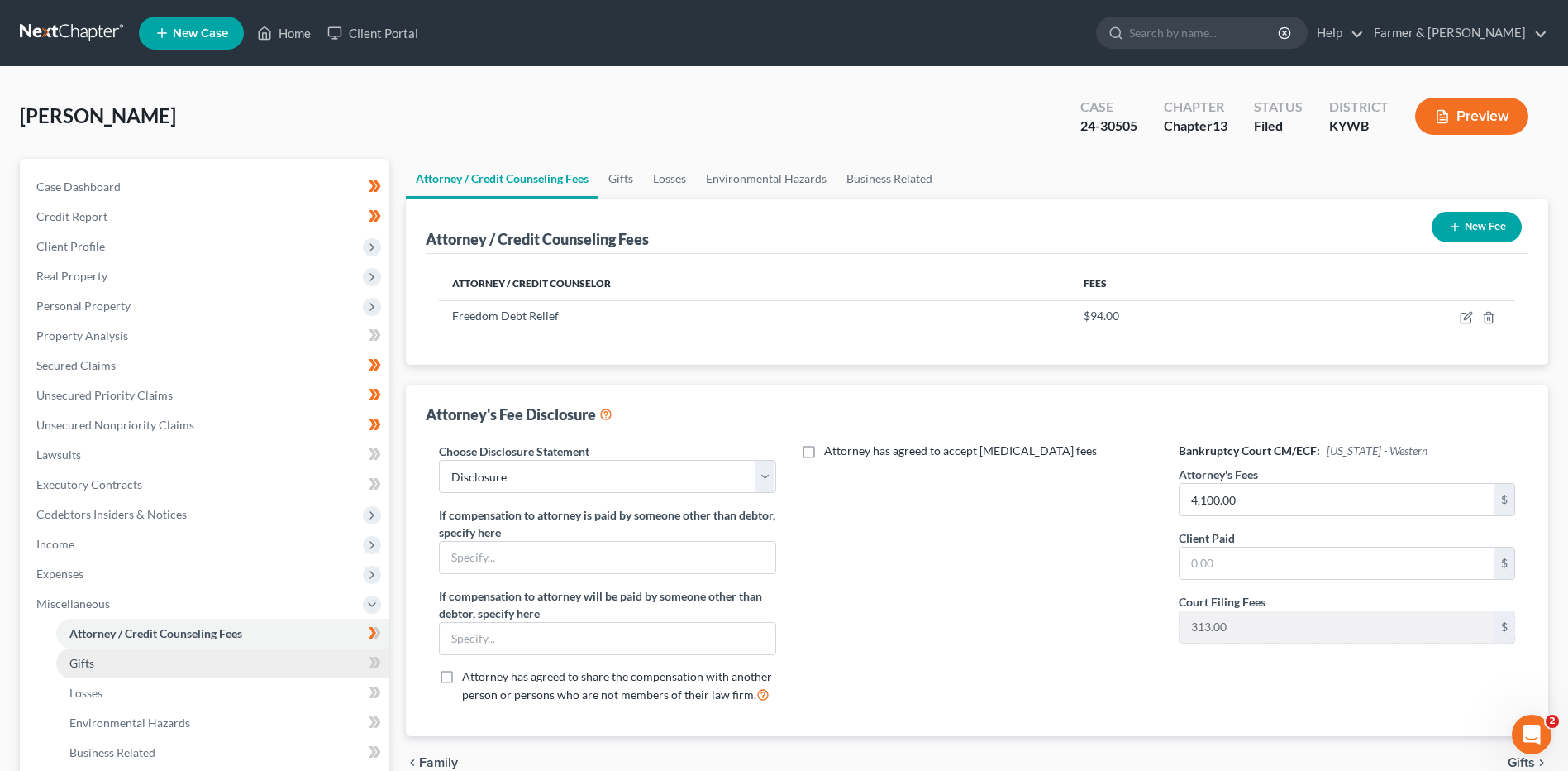
click at [126, 656] on link "Gifts" at bounding box center [222, 663] width 333 height 30
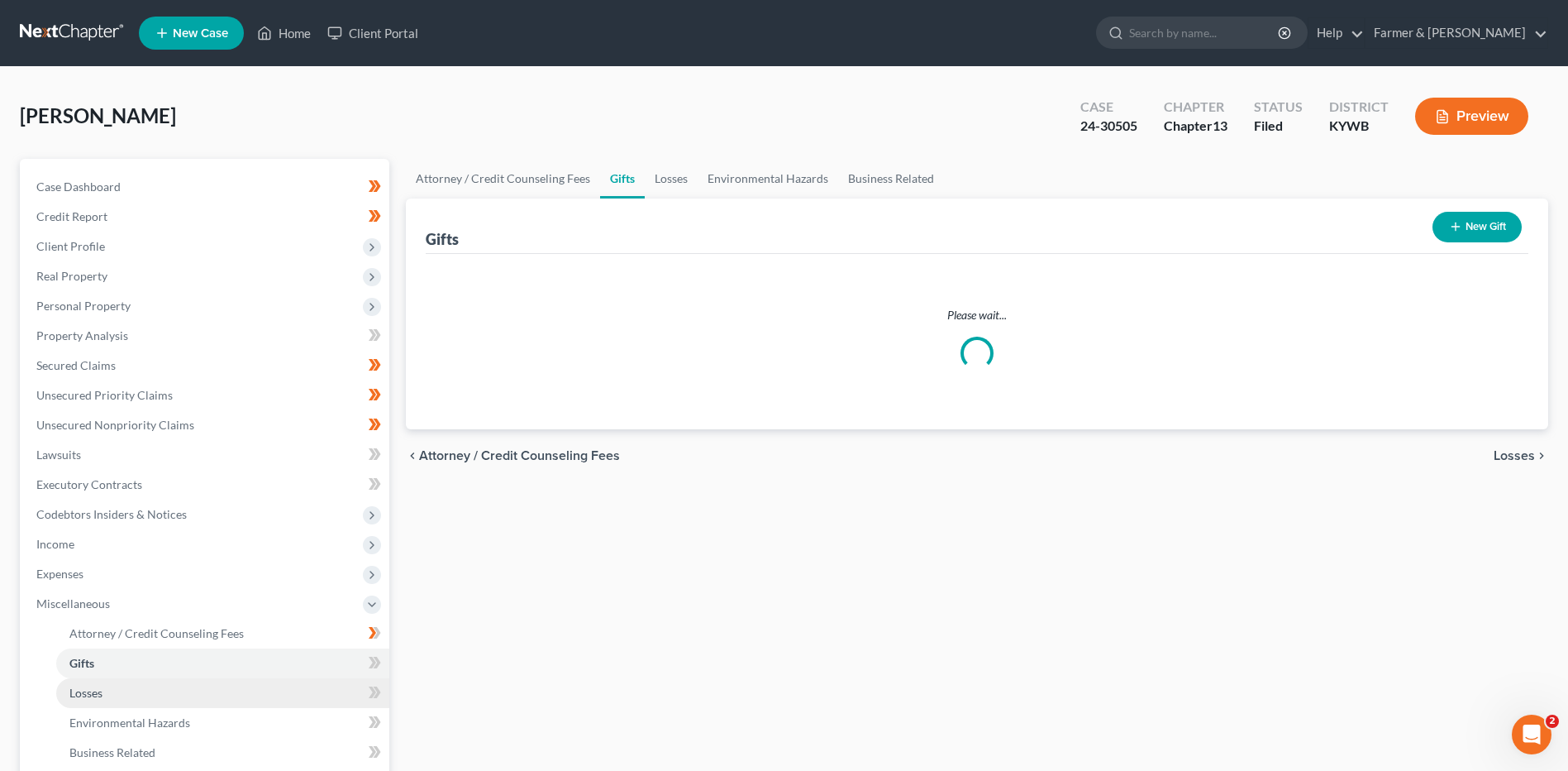
click at [125, 691] on link "Losses" at bounding box center [222, 693] width 333 height 30
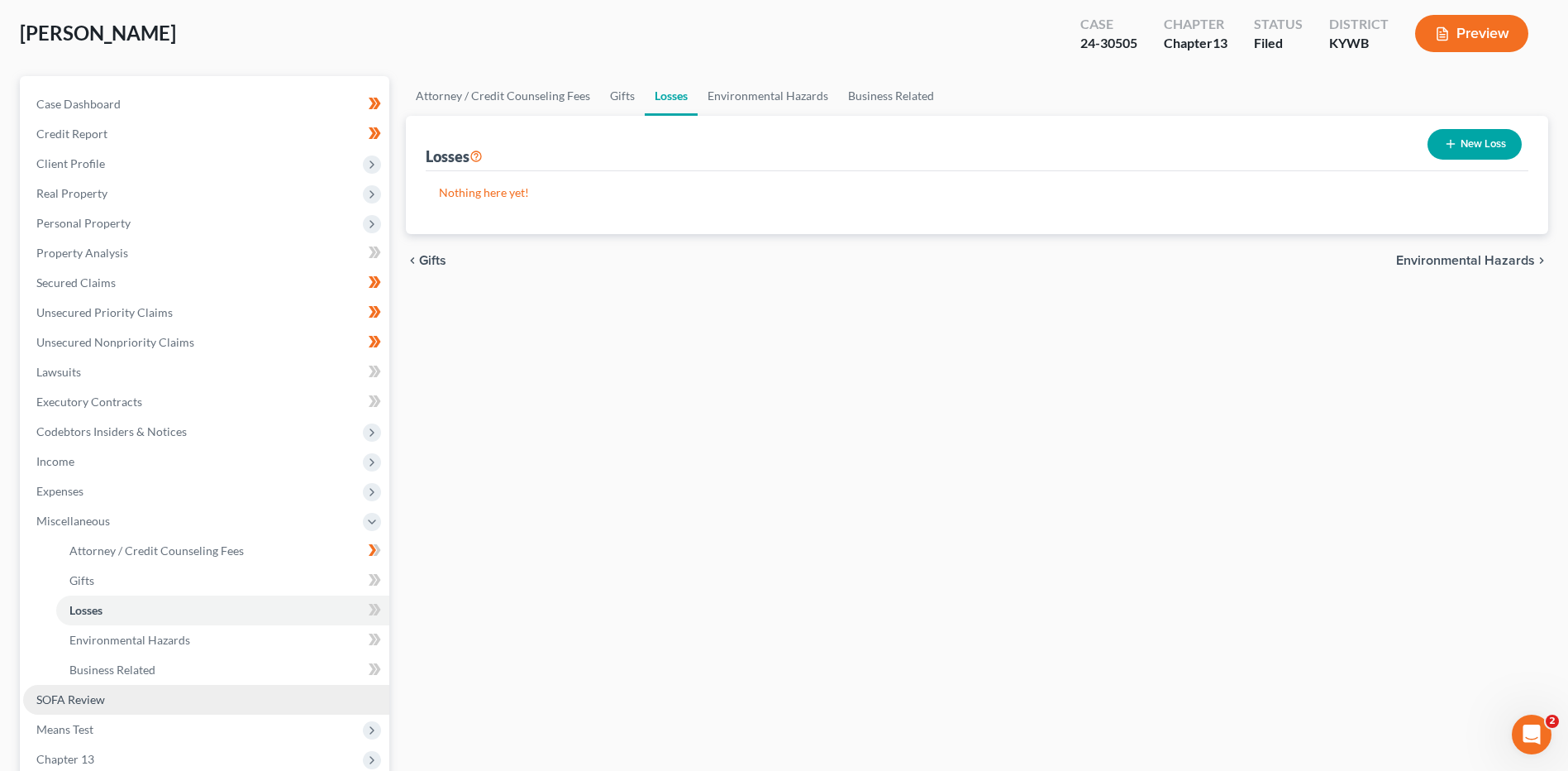
click at [104, 693] on span "SOFA Review" at bounding box center [70, 699] width 68 height 14
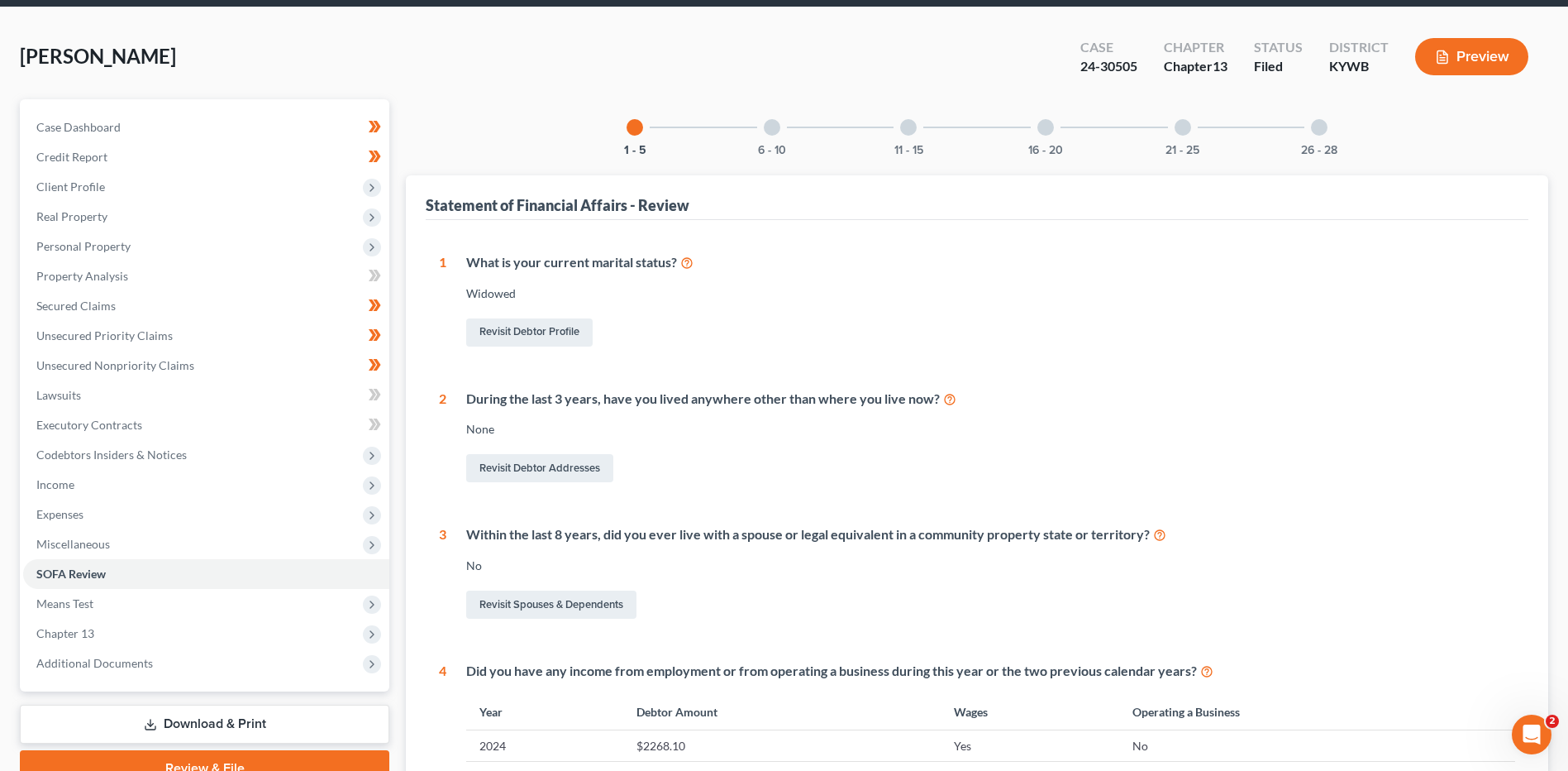
click at [798, 135] on div "6 - 10" at bounding box center [772, 126] width 56 height 56
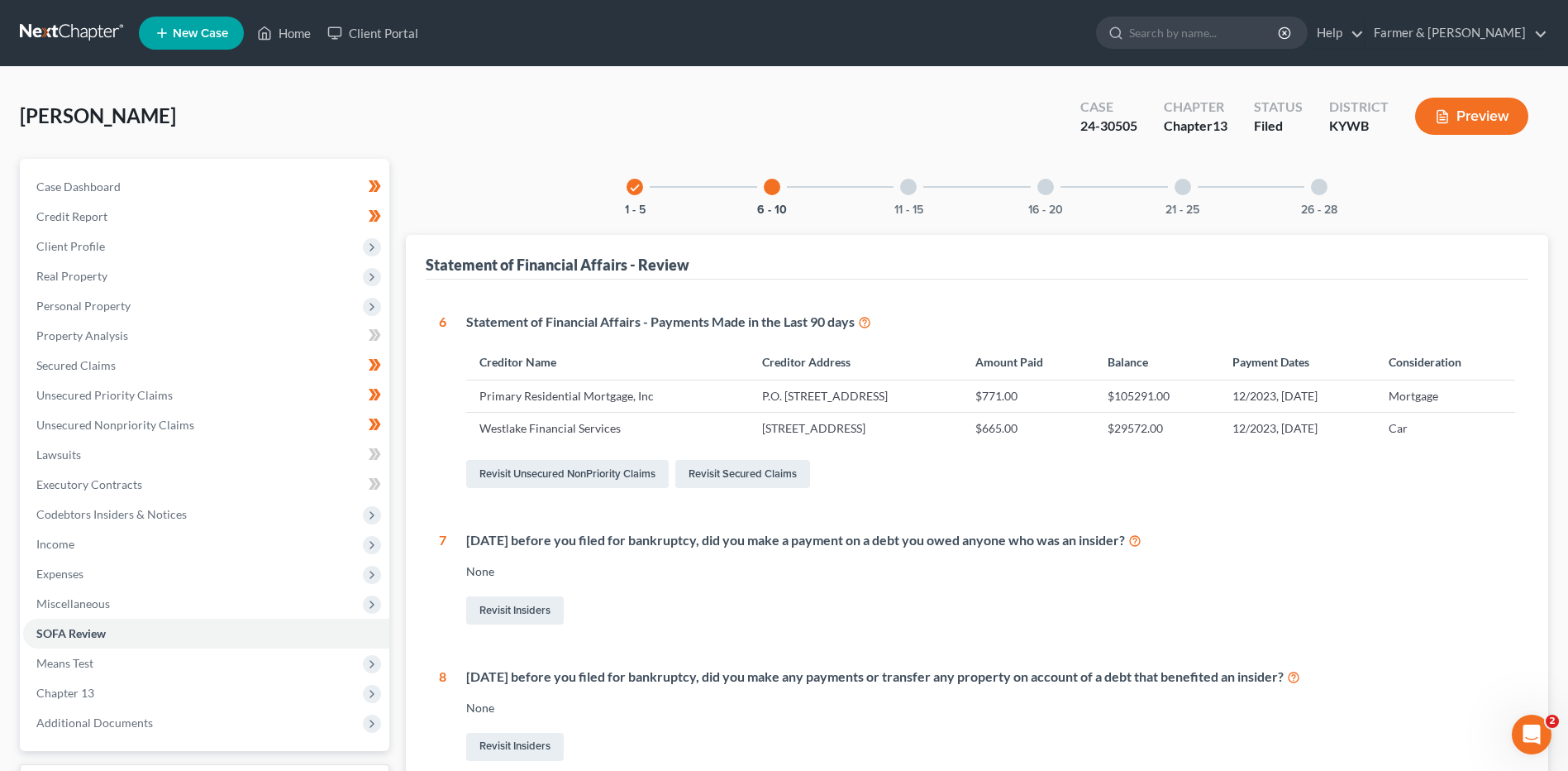
click at [921, 198] on div "11 - 15" at bounding box center [908, 187] width 56 height 56
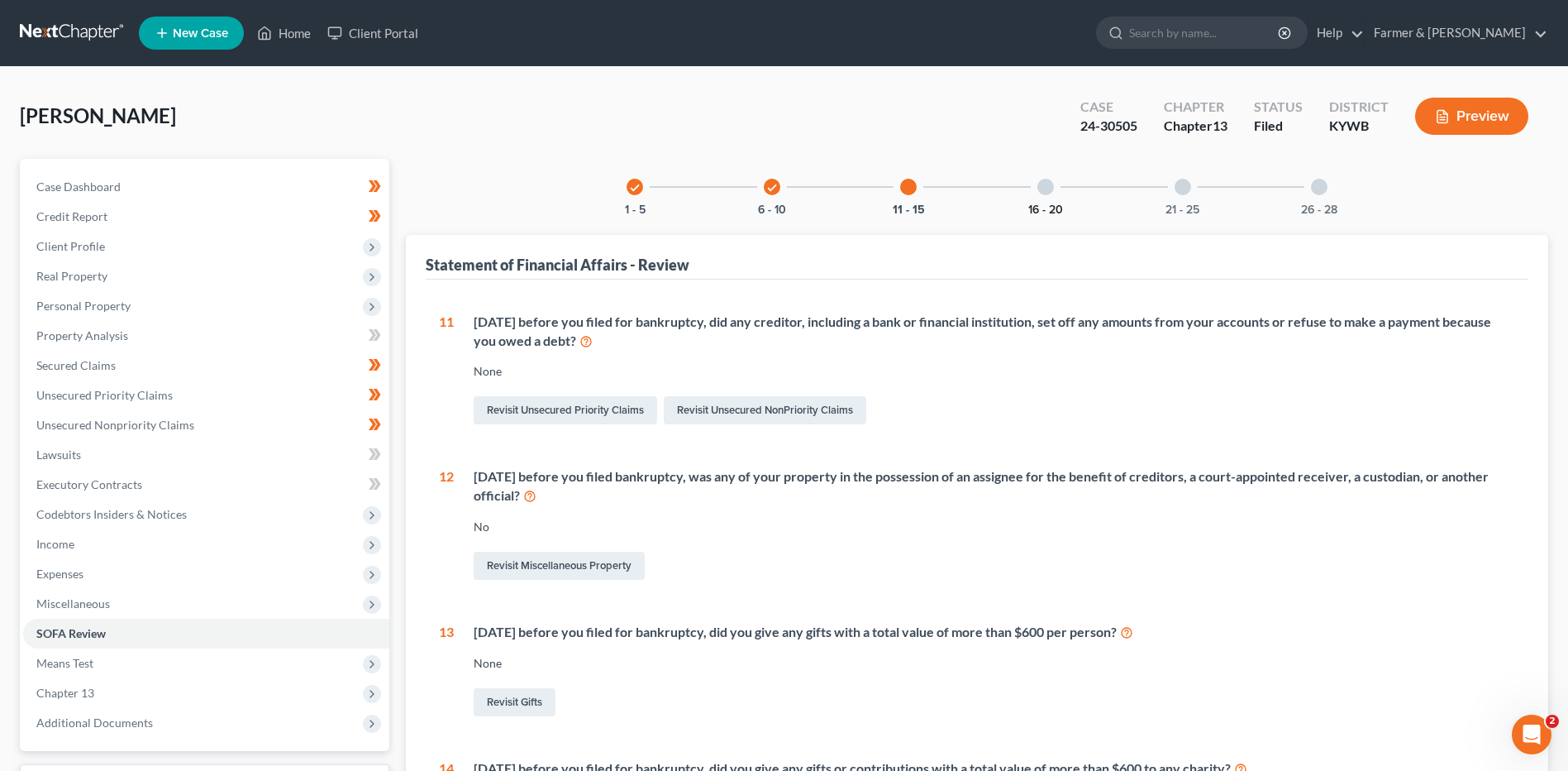
click at [1045, 204] on button "16 - 20" at bounding box center [1046, 210] width 35 height 12
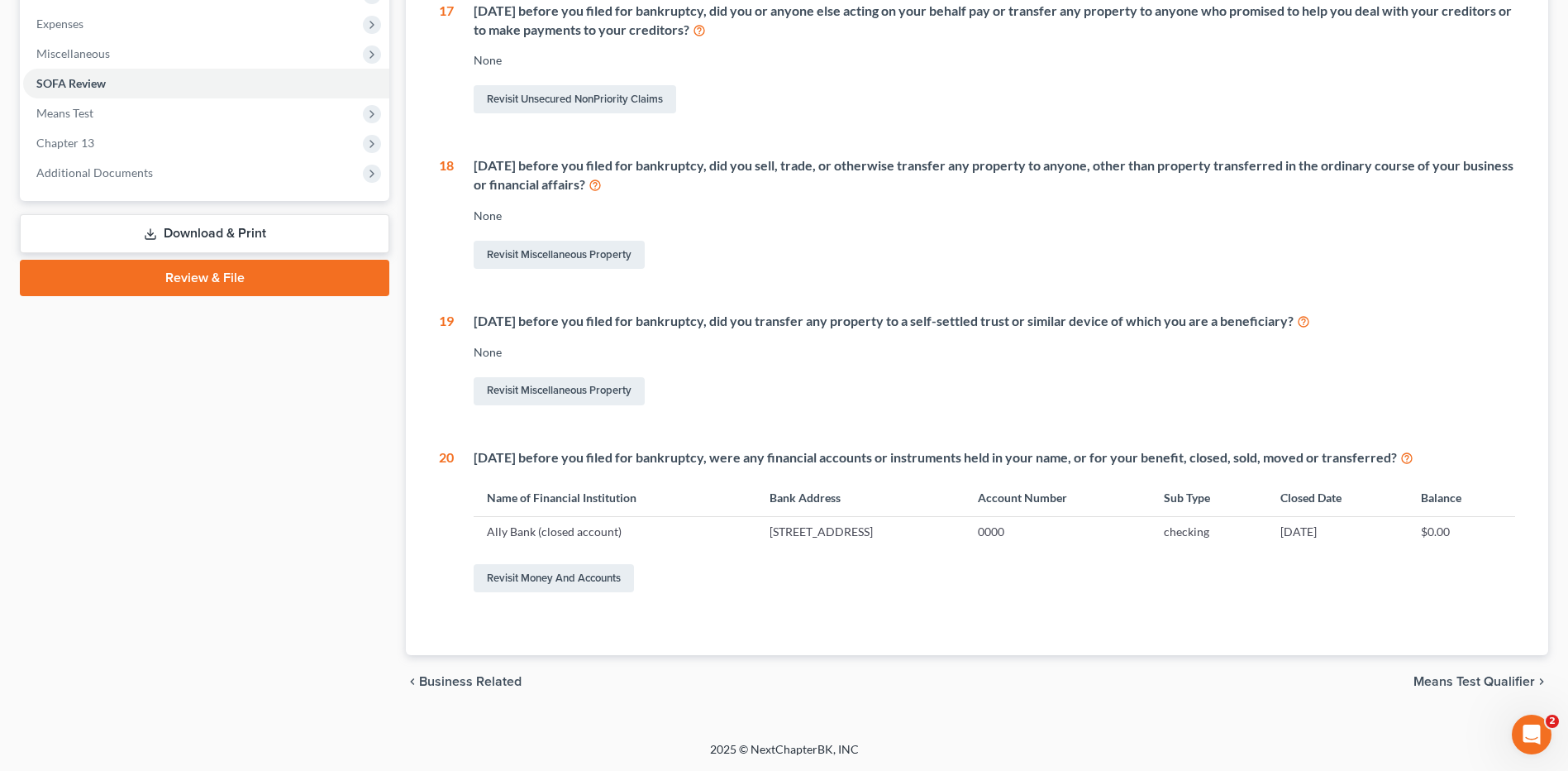
scroll to position [346, 0]
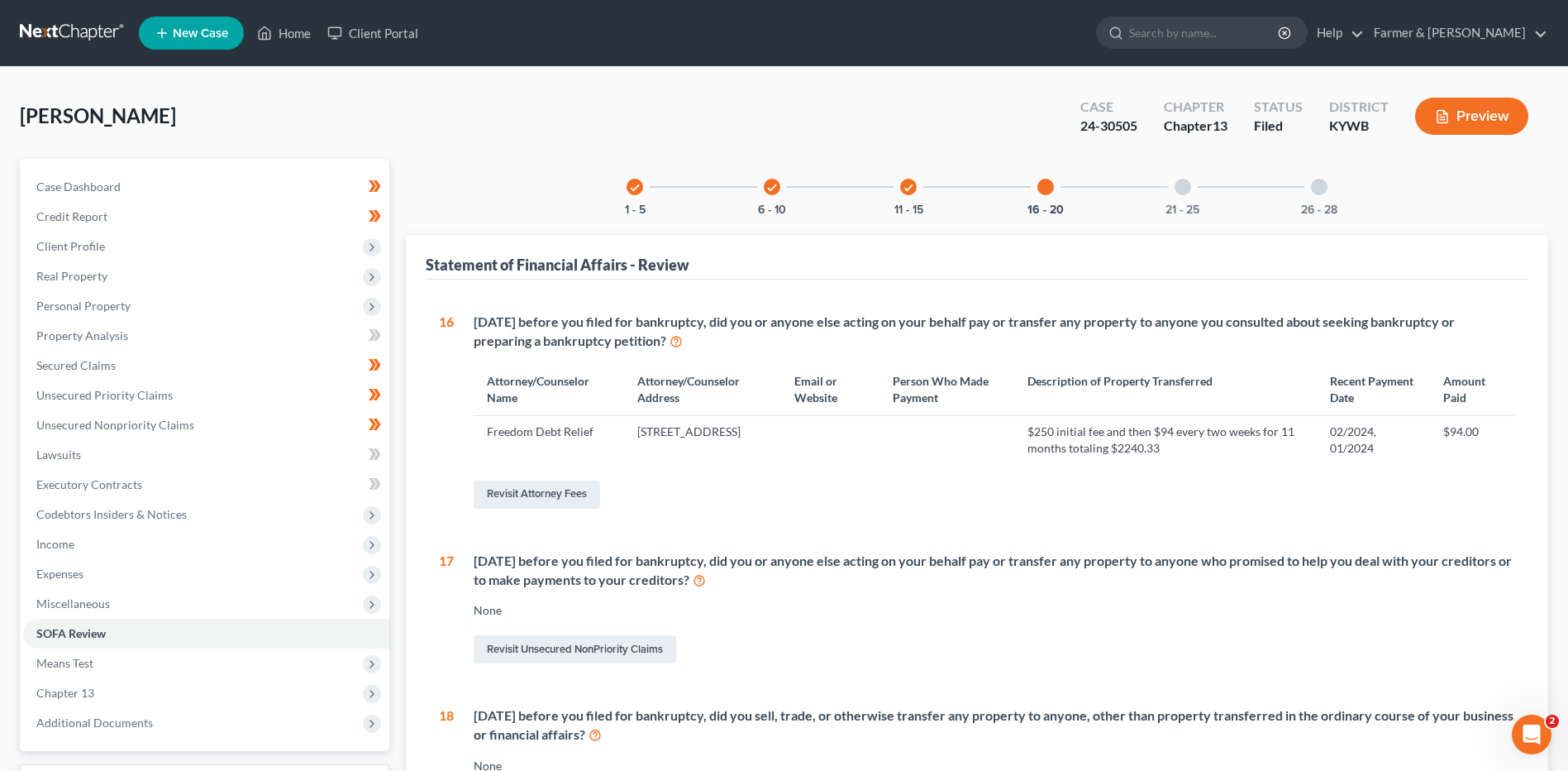
click at [1186, 197] on div "21 - 25" at bounding box center [1182, 187] width 56 height 56
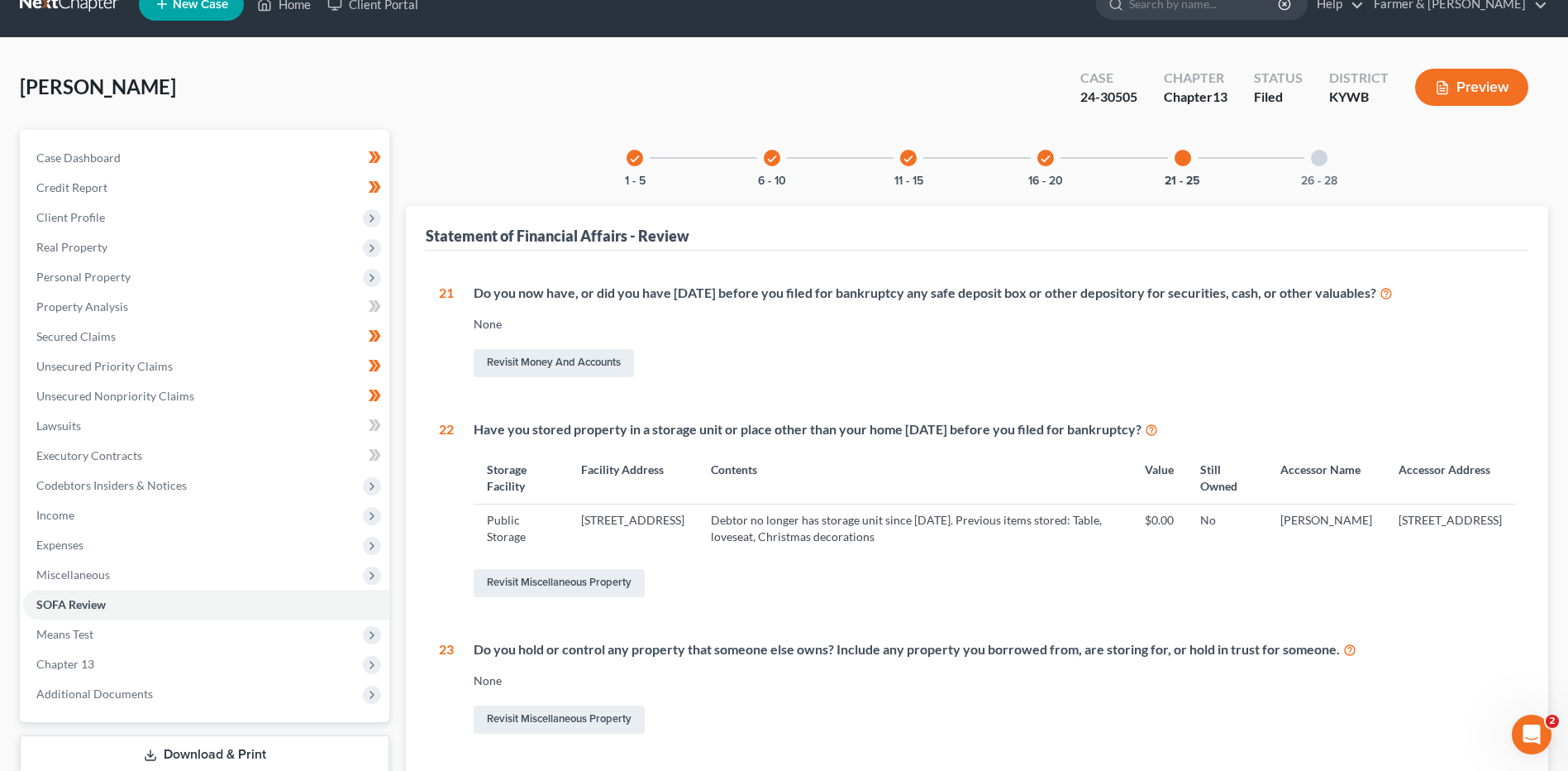
click at [1311, 167] on div "26 - 28" at bounding box center [1319, 158] width 56 height 56
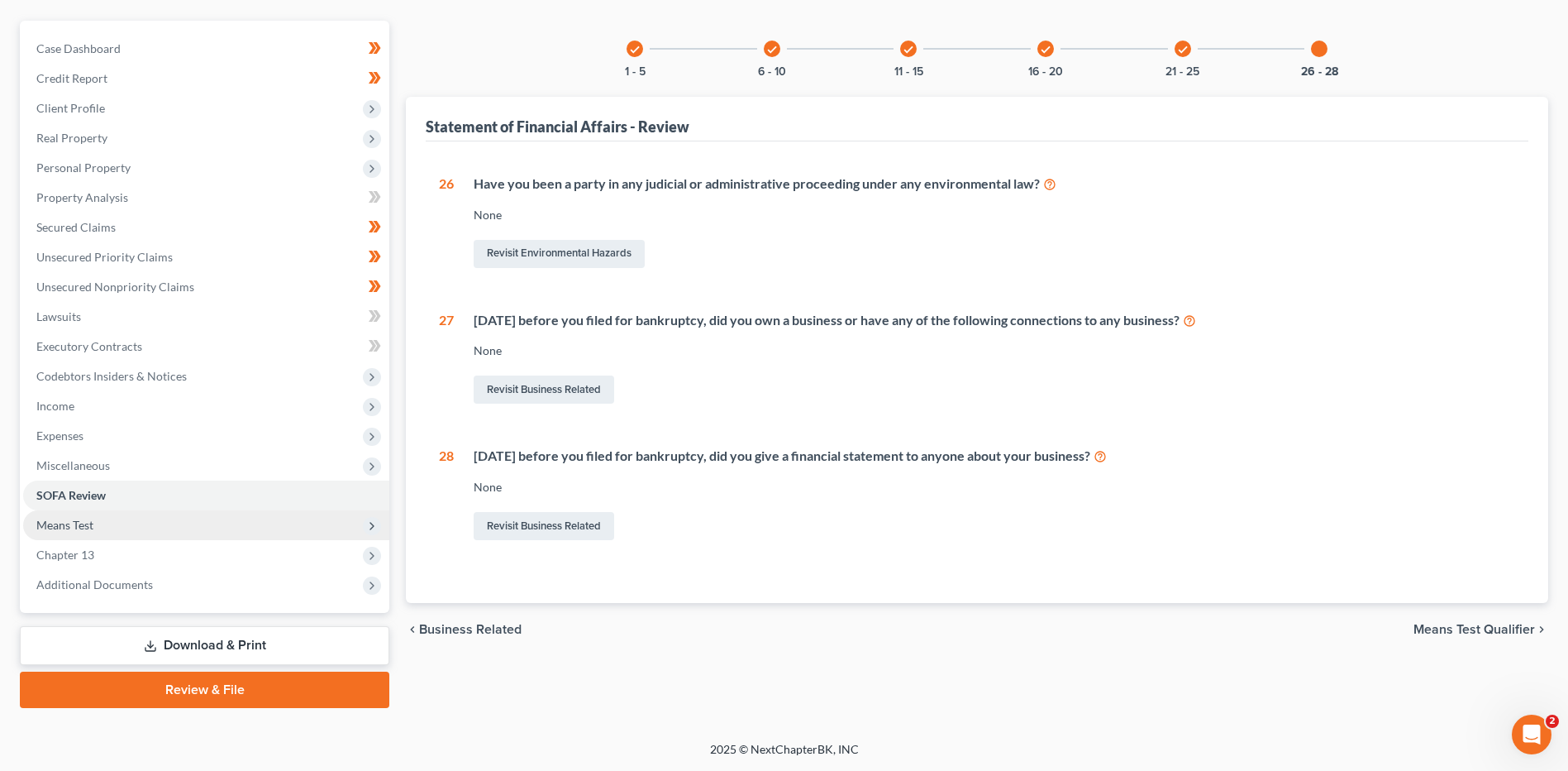
drag, startPoint x: 99, startPoint y: 532, endPoint x: 111, endPoint y: 530, distance: 12.2
click at [100, 532] on span "Means Test" at bounding box center [206, 525] width 366 height 30
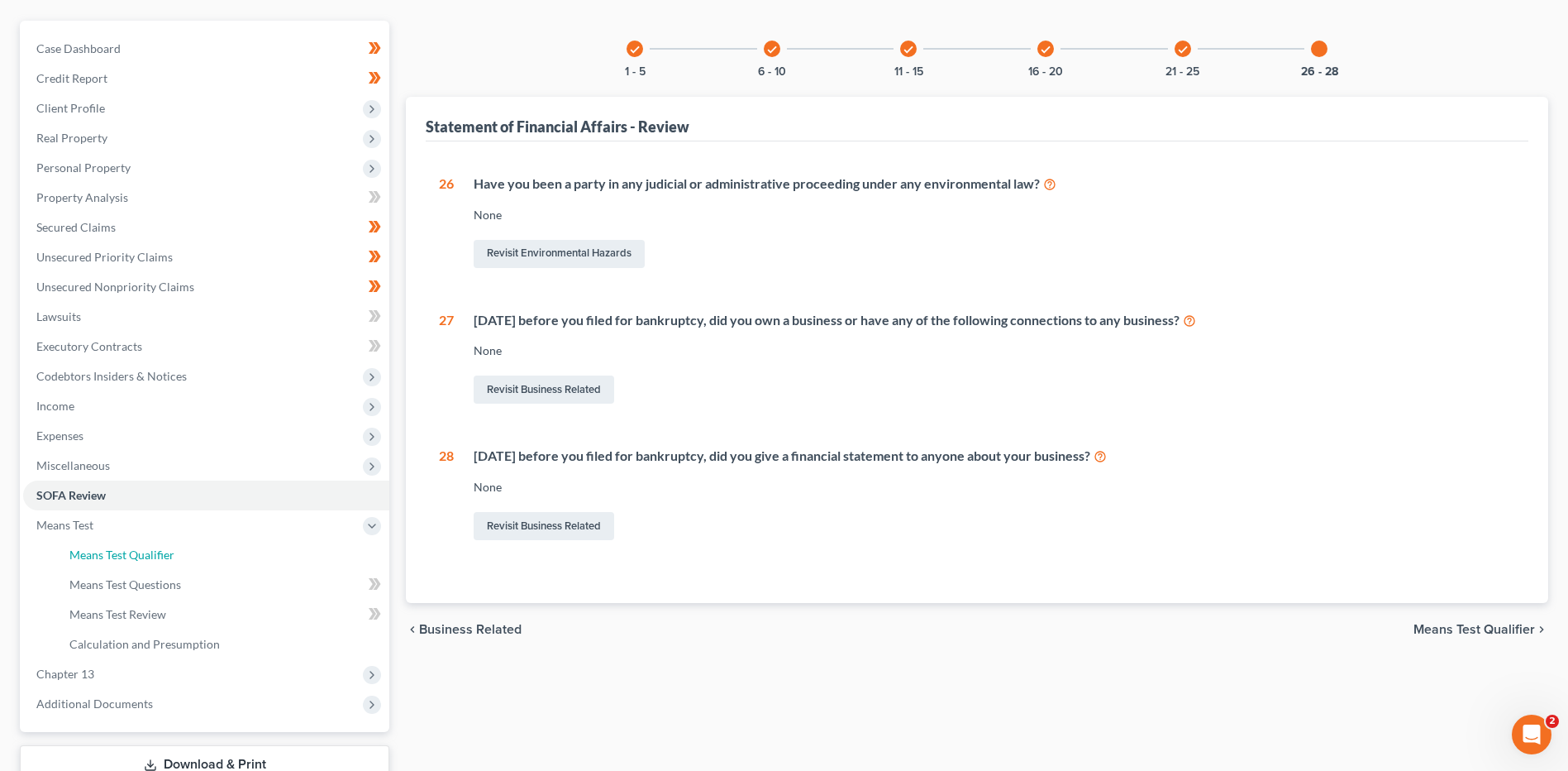
click at [126, 555] on span "Means Test Qualifier" at bounding box center [122, 554] width 105 height 14
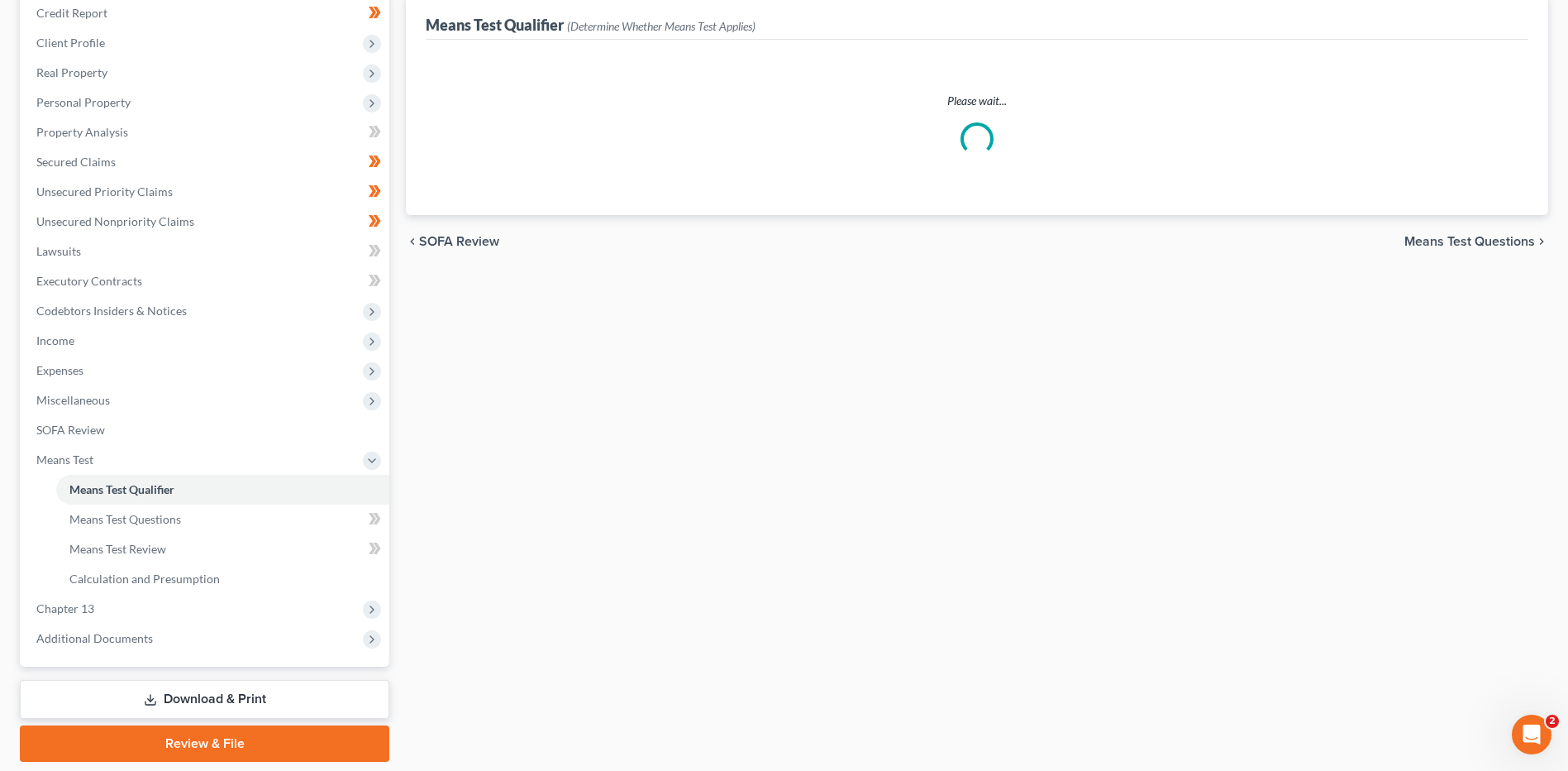
scroll to position [248, 0]
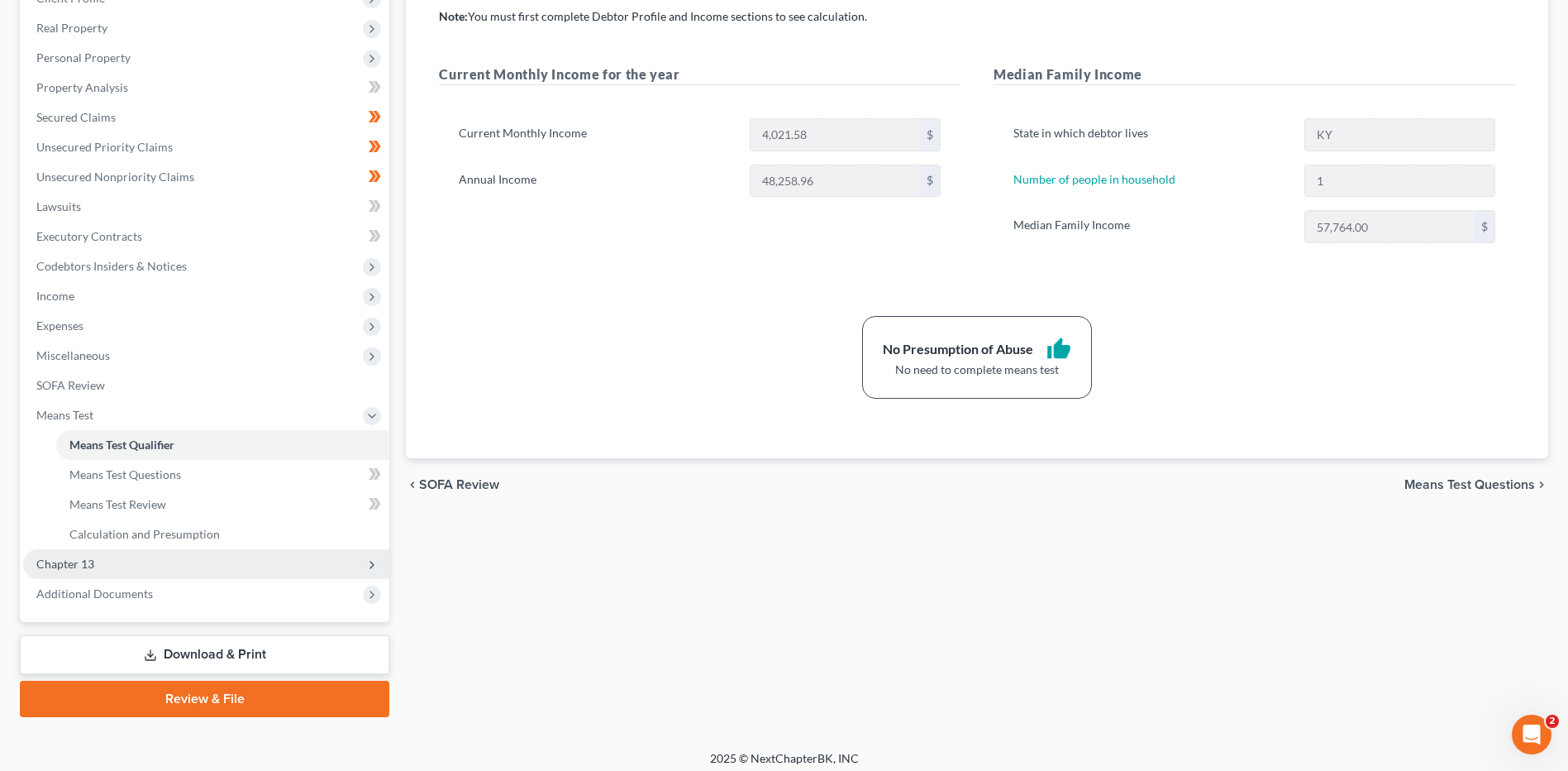
click at [164, 562] on span "Chapter 13" at bounding box center [206, 564] width 366 height 30
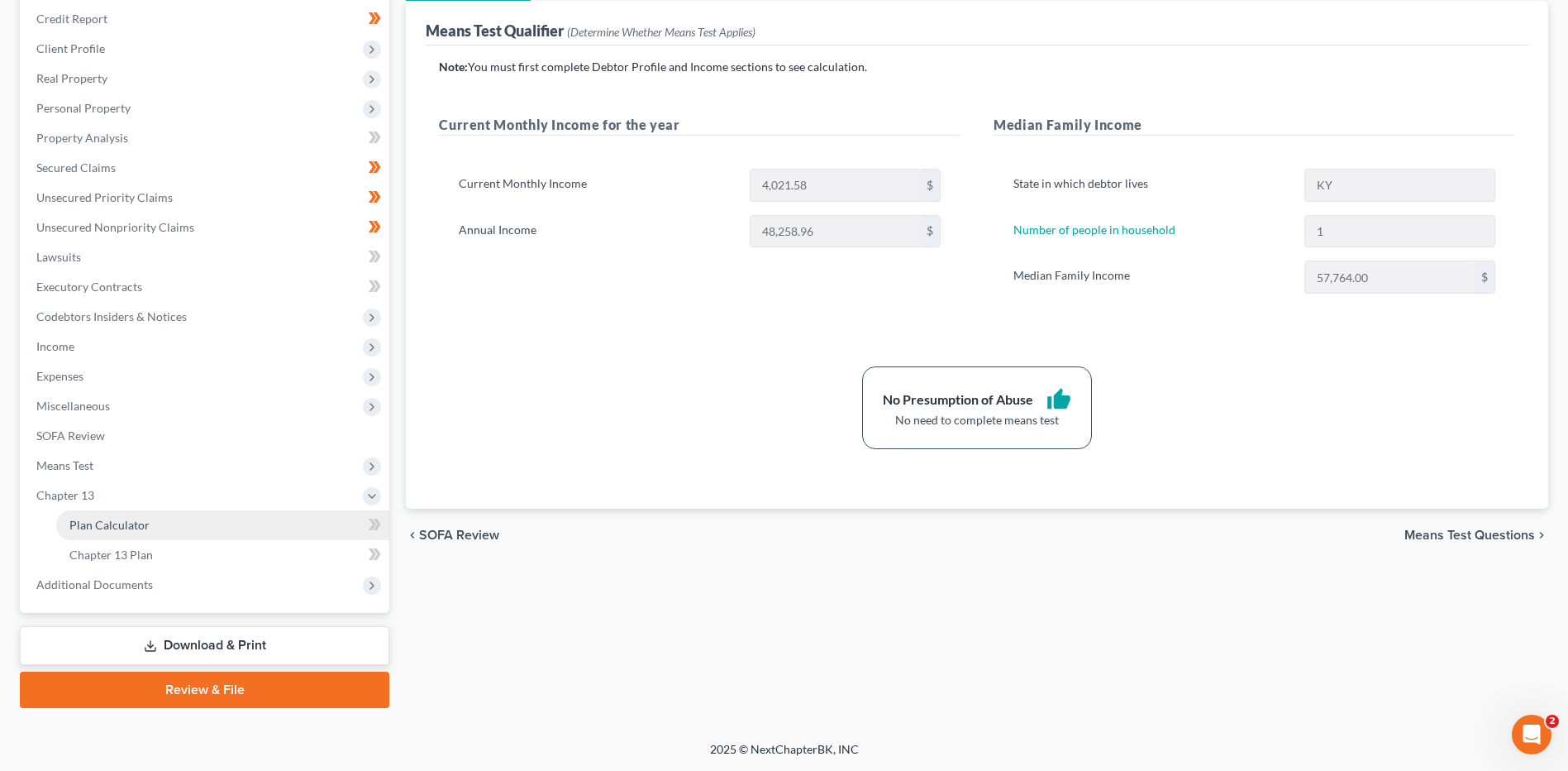
click at [169, 530] on link "Plan Calculator" at bounding box center [222, 525] width 333 height 30
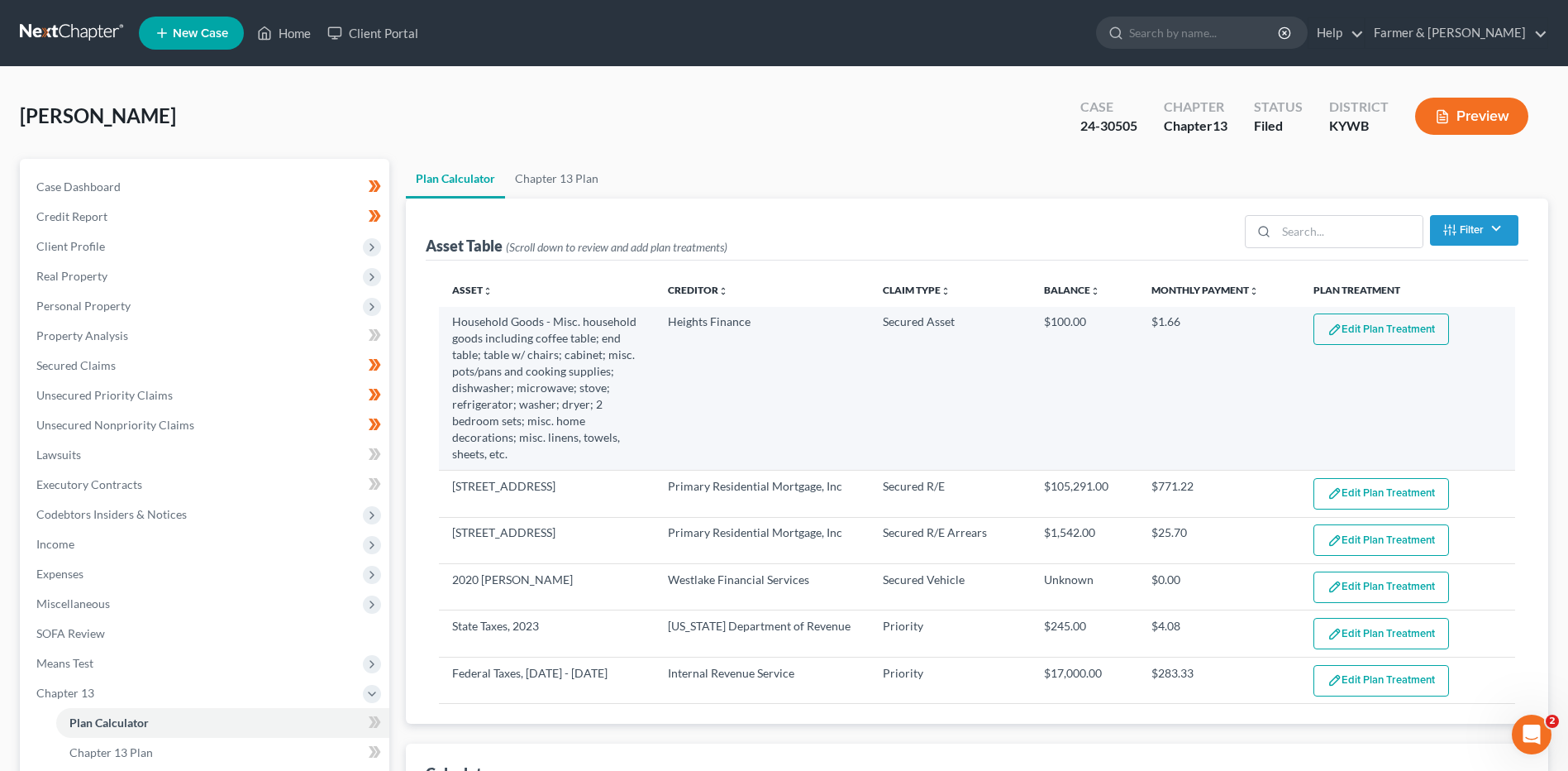
select select "59"
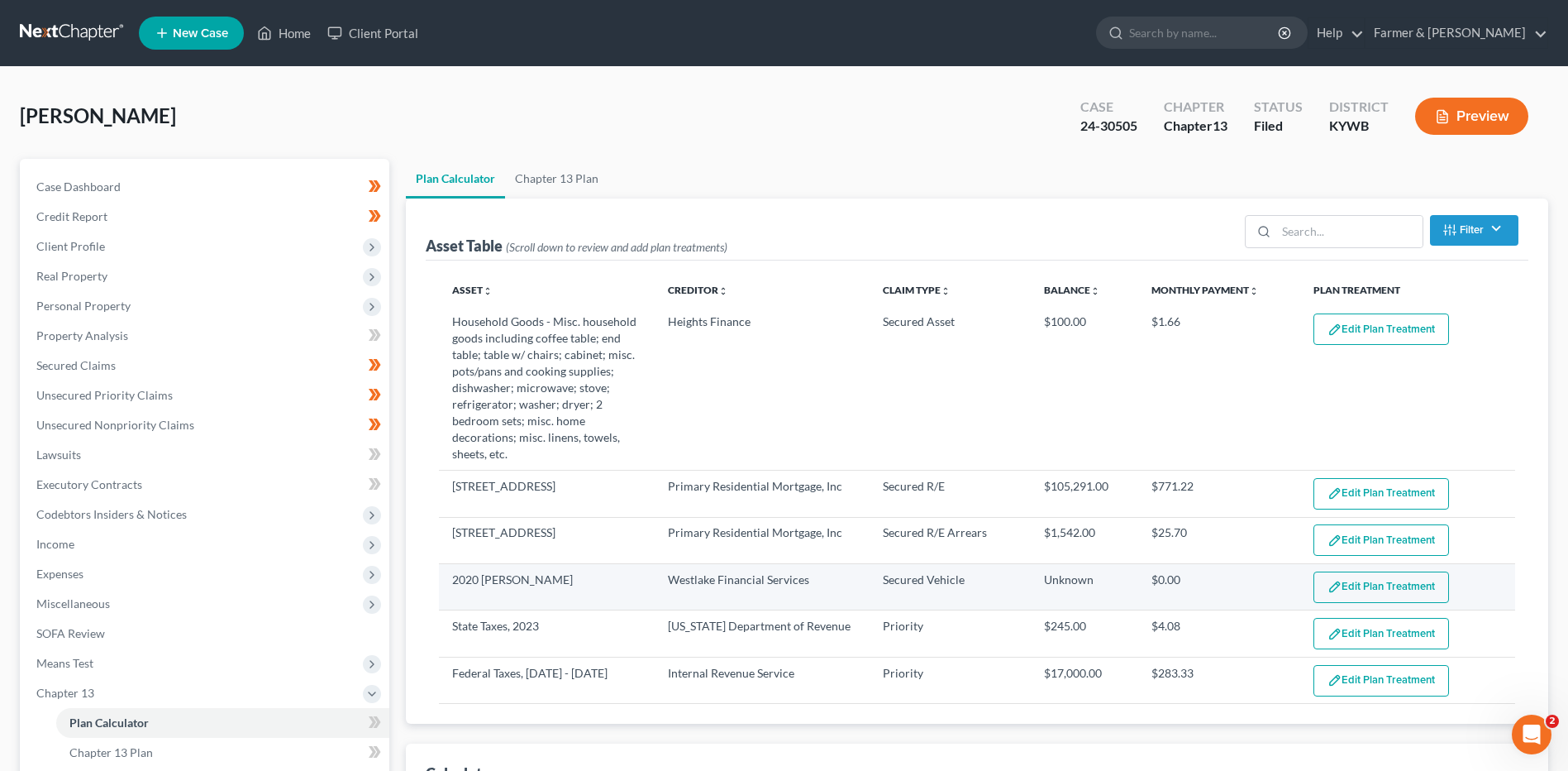
click at [1364, 595] on button "Edit Plan Treatment" at bounding box center [1381, 587] width 136 height 31
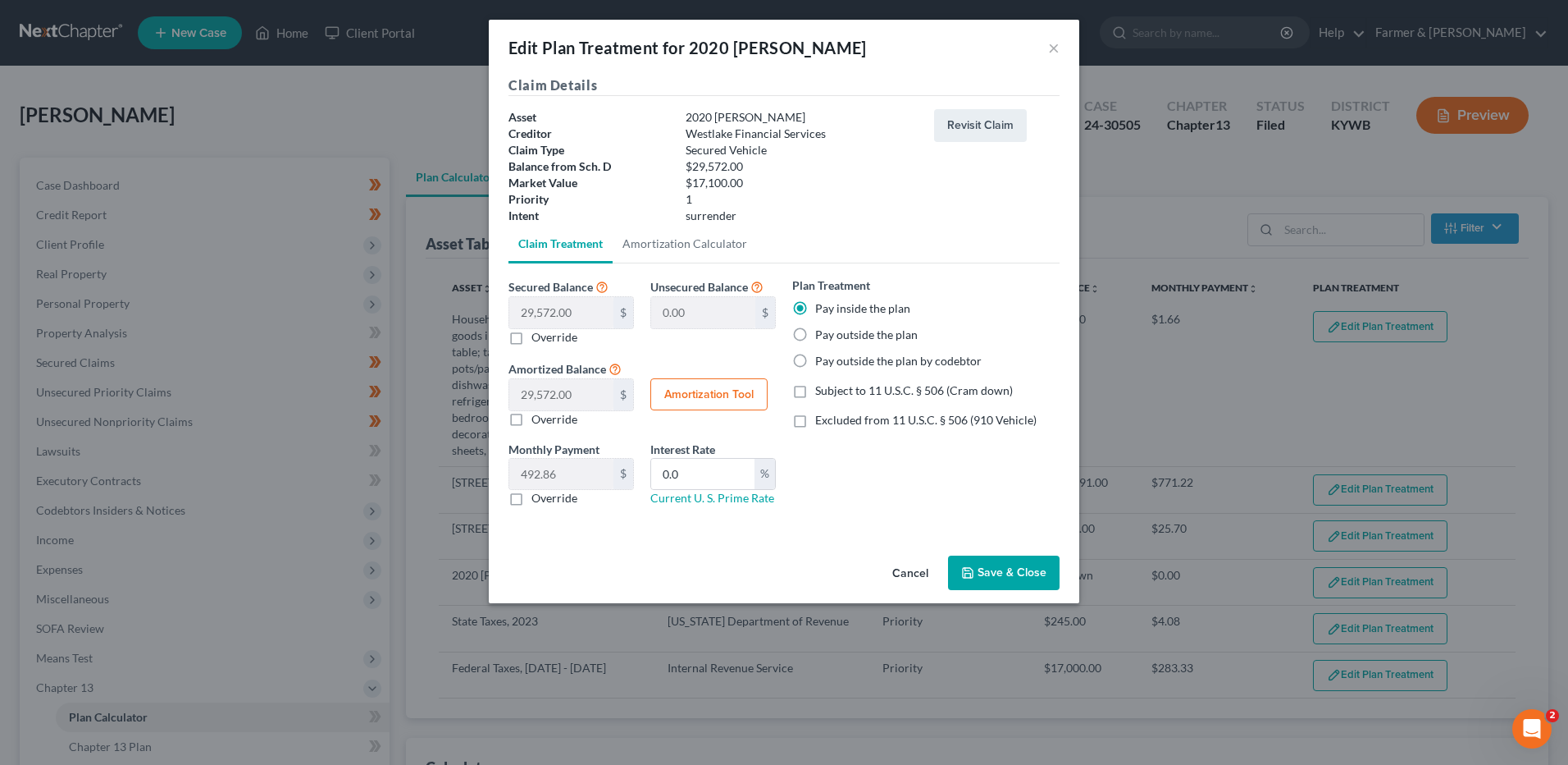
click at [912, 572] on button "Cancel" at bounding box center [910, 574] width 62 height 33
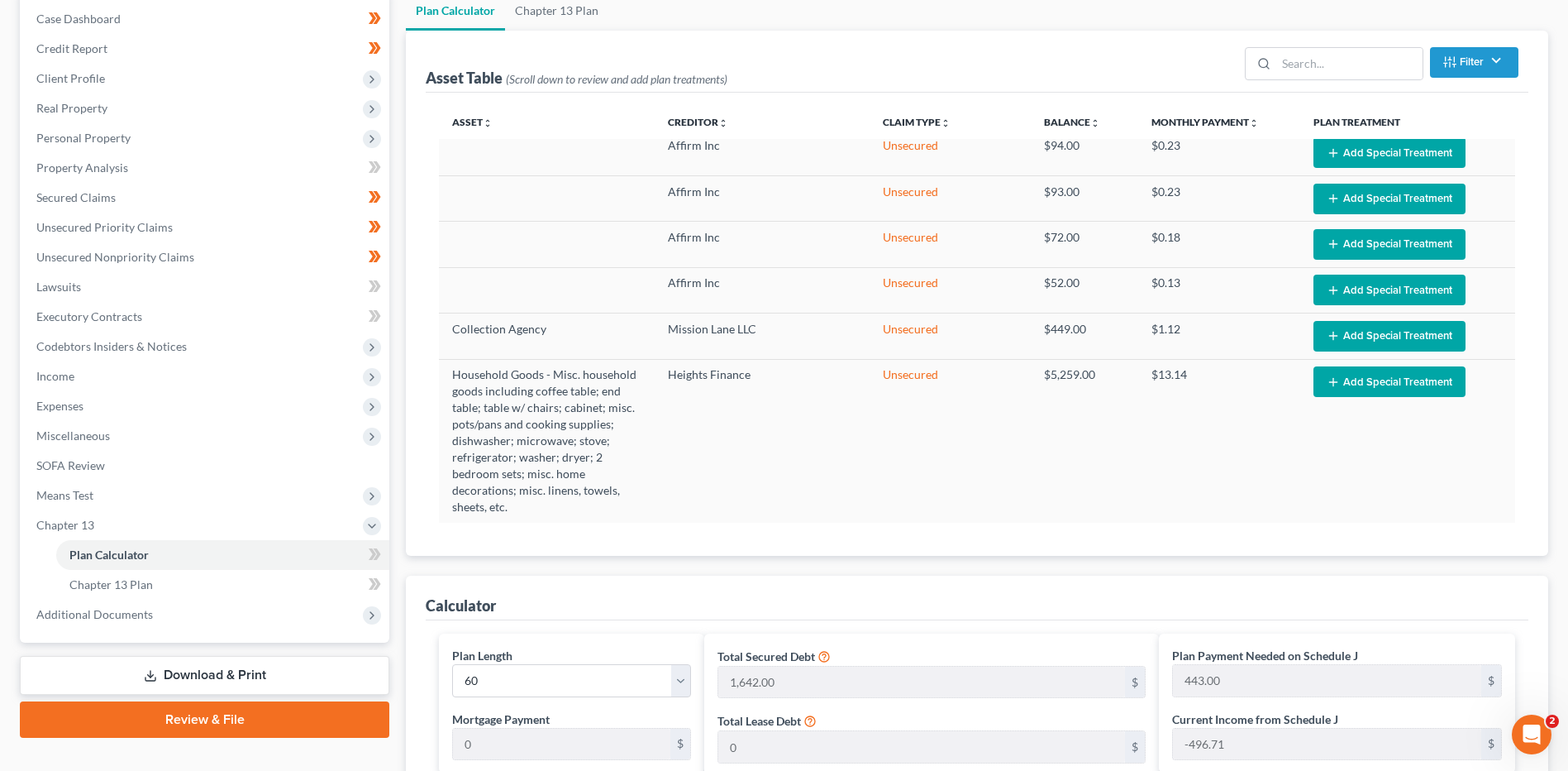
scroll to position [165, 0]
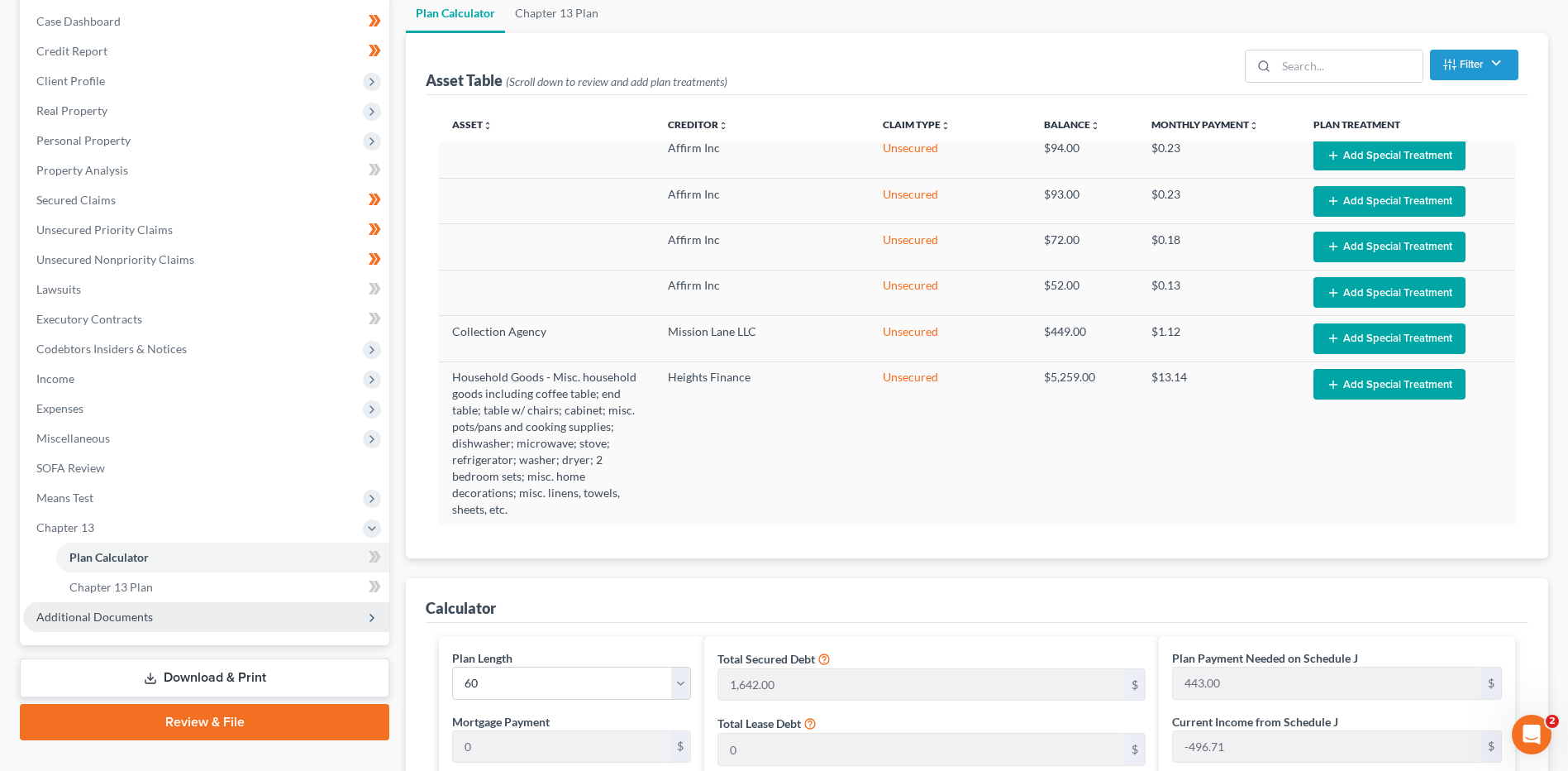
click at [201, 621] on span "Additional Documents" at bounding box center [206, 617] width 366 height 30
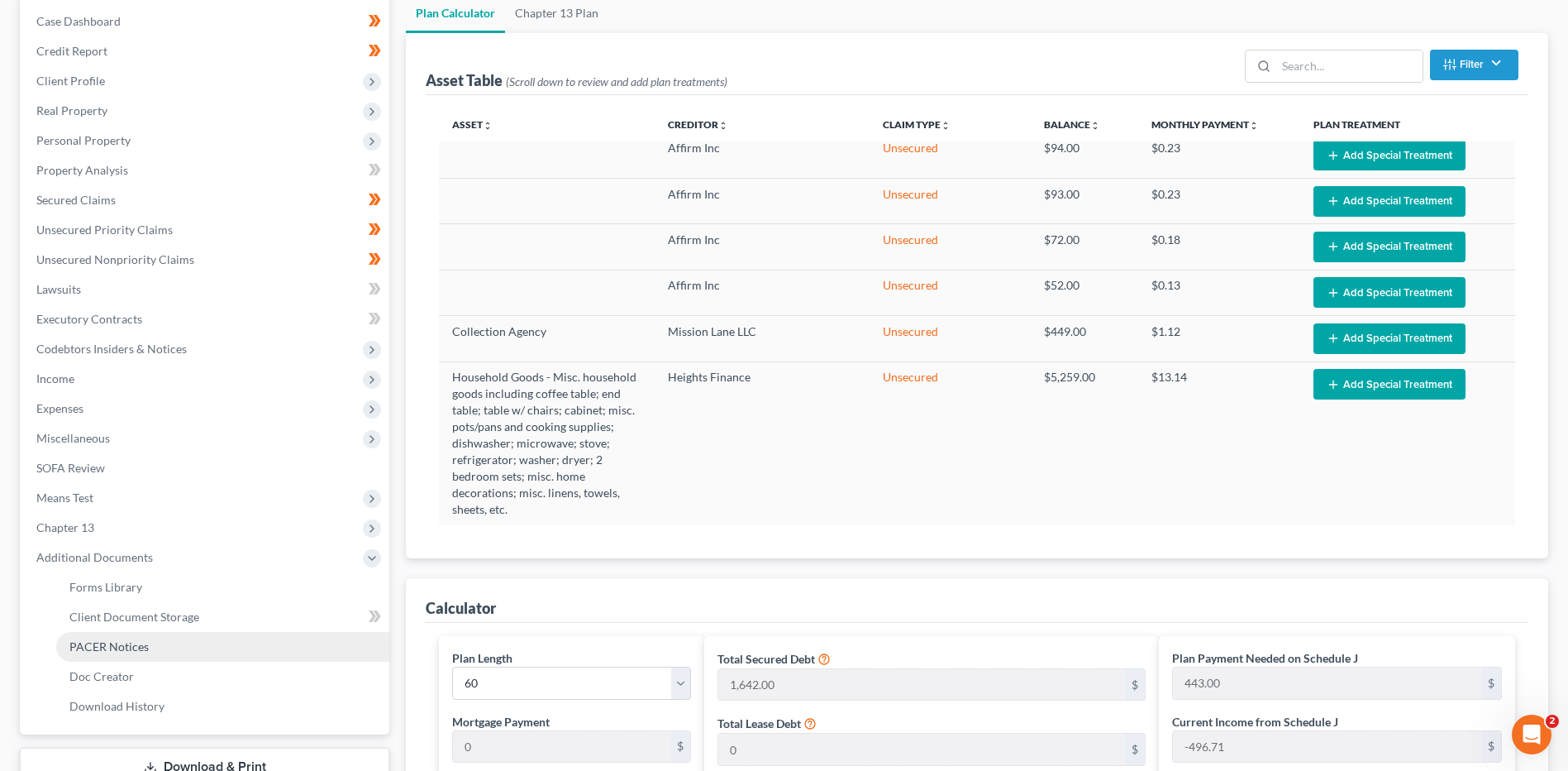
click at [140, 643] on span "PACER Notices" at bounding box center [109, 645] width 79 height 14
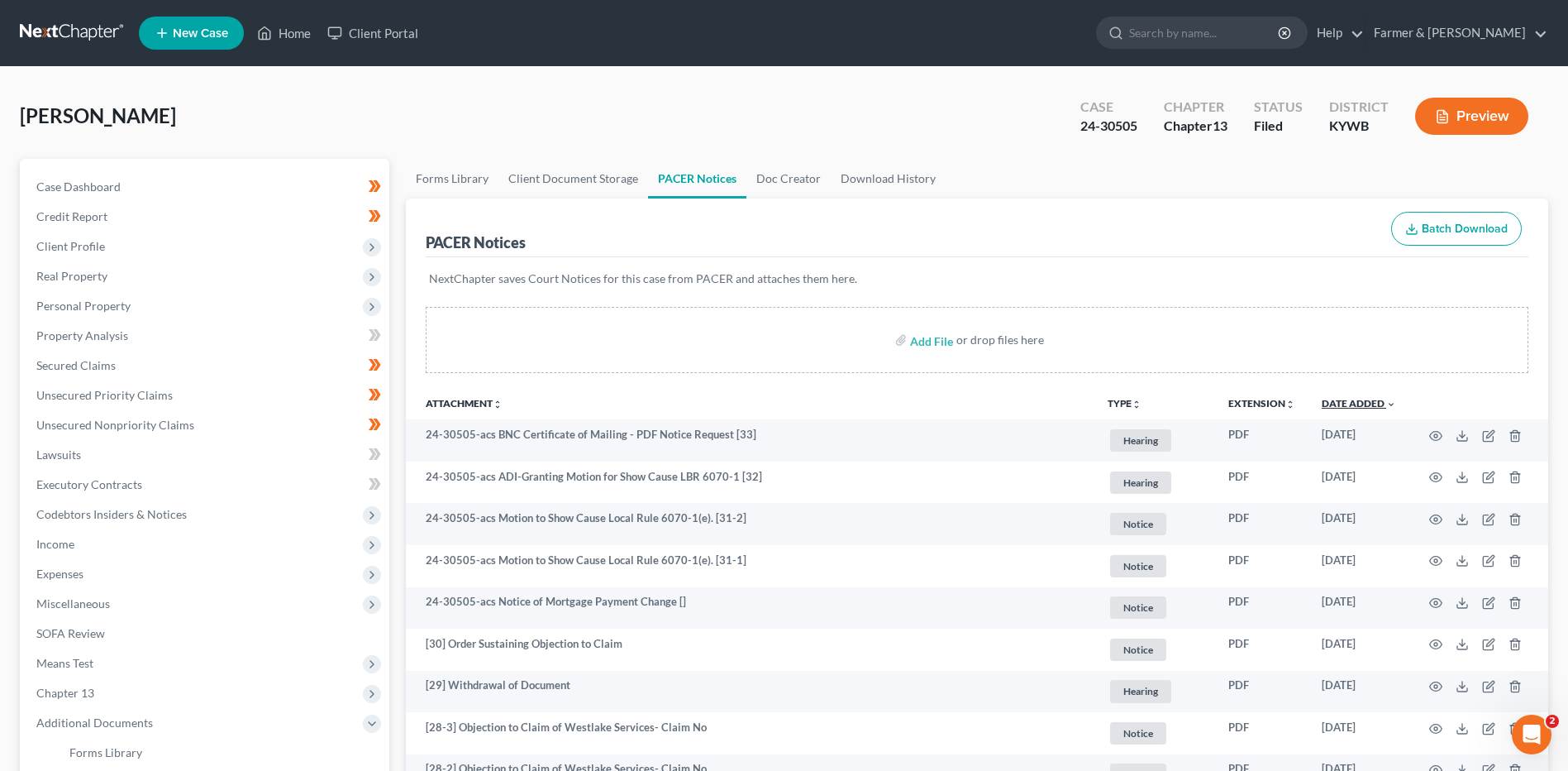
click at [1357, 407] on link "Date Added unfold_more expand_more expand_less" at bounding box center [1359, 403] width 75 height 12
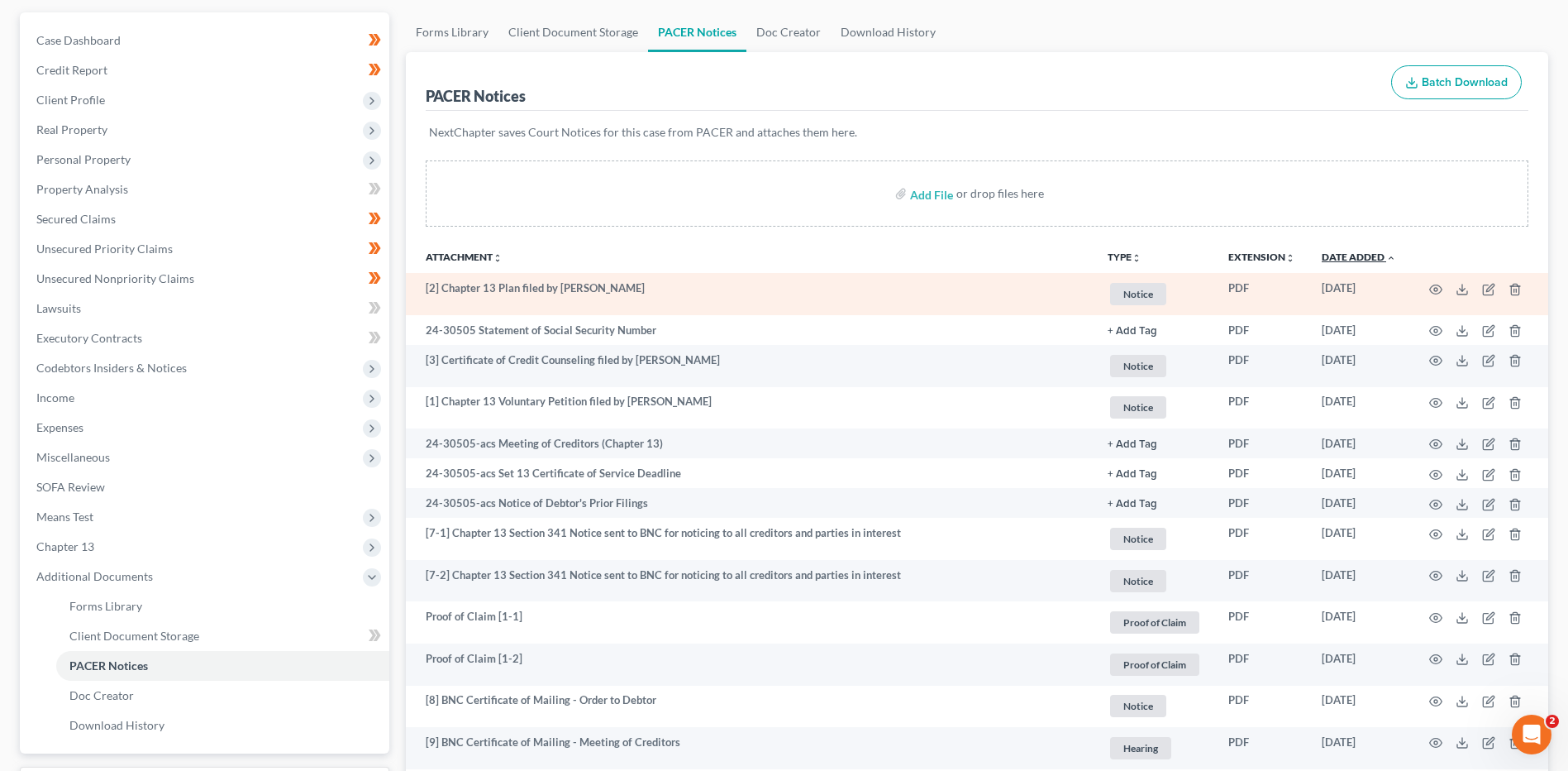
scroll to position [165, 0]
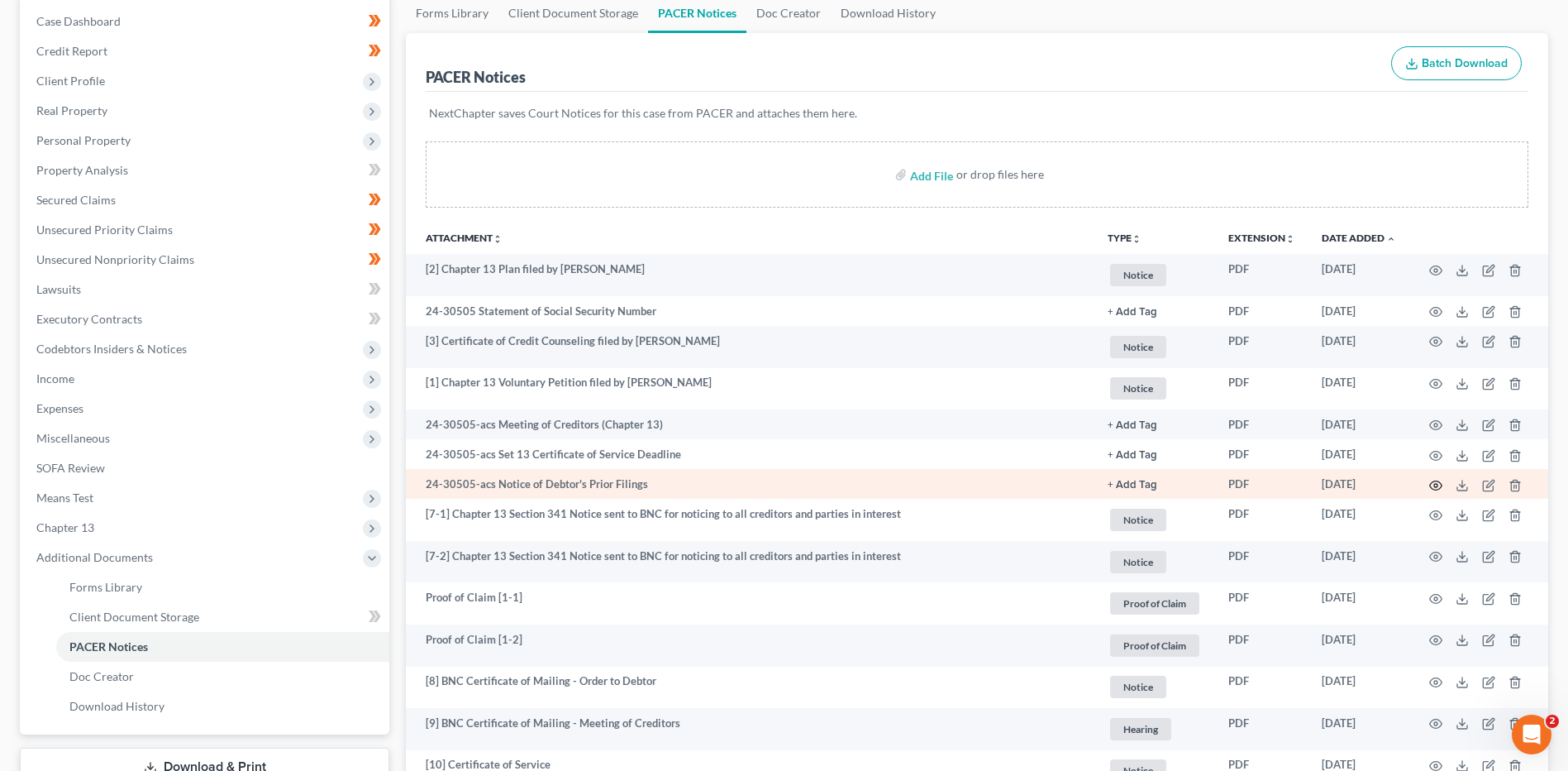
click at [1442, 487] on icon "button" at bounding box center [1435, 485] width 13 height 13
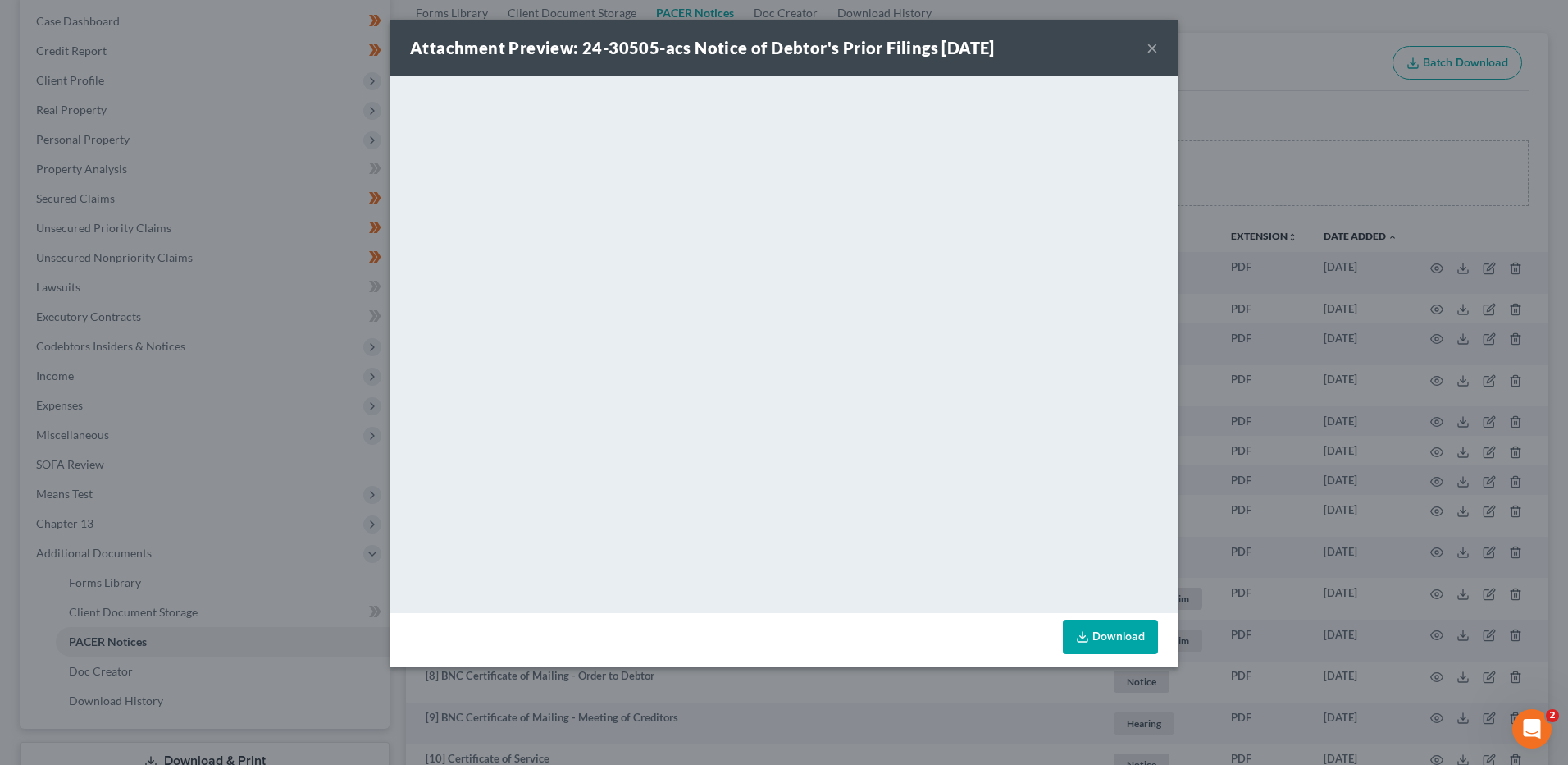
click at [1149, 44] on button "×" at bounding box center [1152, 47] width 12 height 19
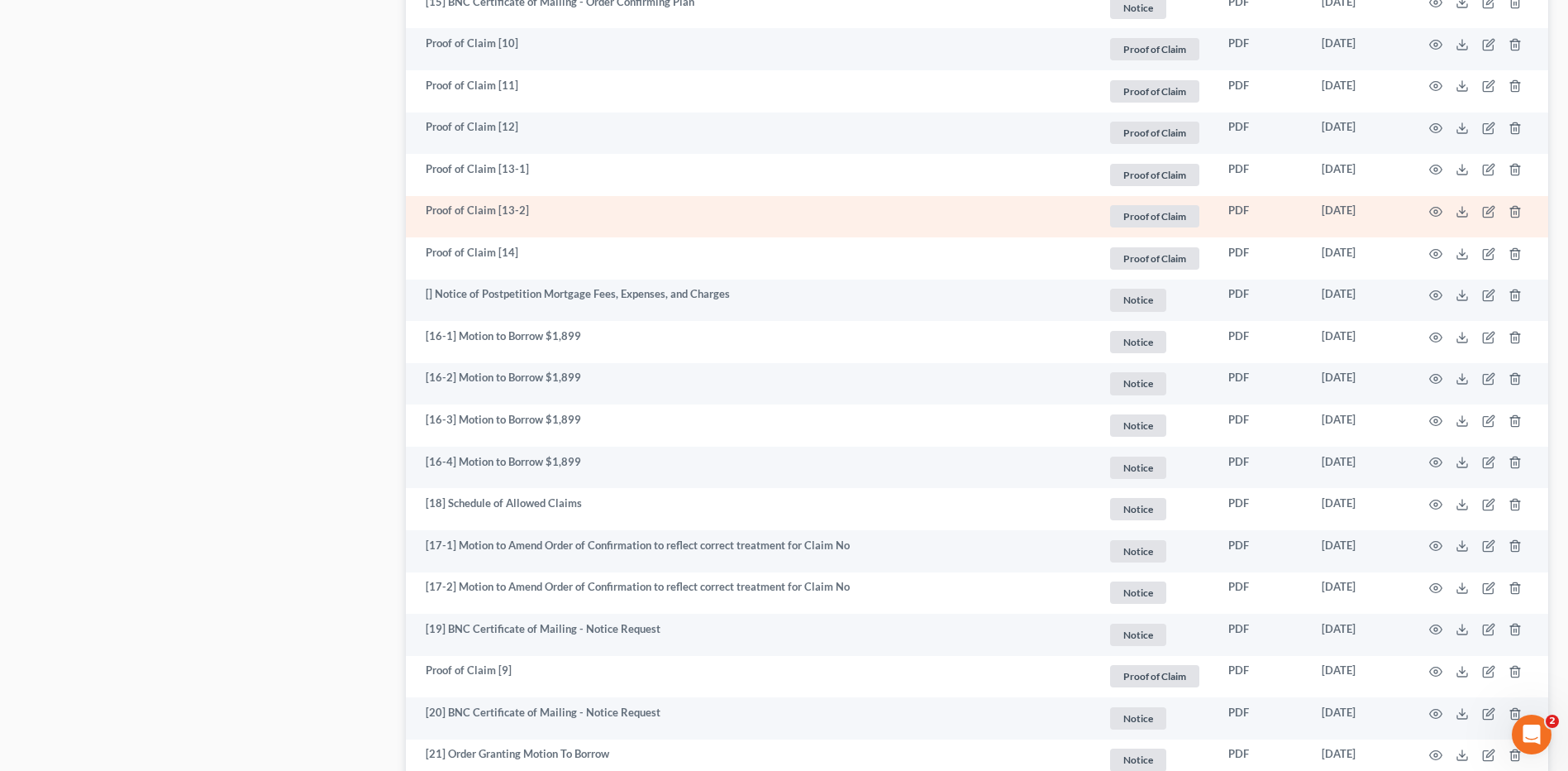
scroll to position [1488, 0]
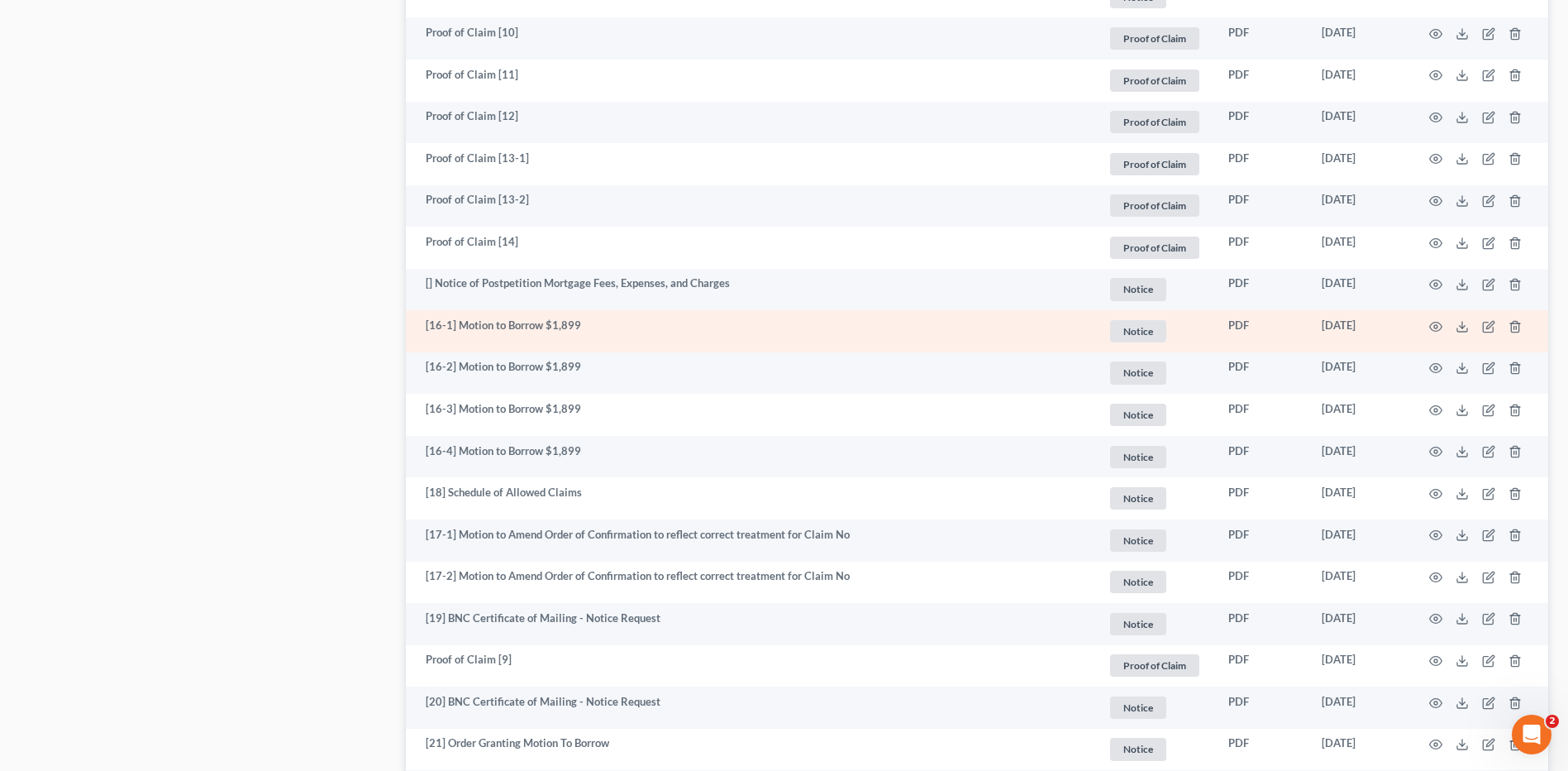
click at [1435, 319] on td at bounding box center [1478, 331] width 138 height 42
click at [1433, 320] on icon "button" at bounding box center [1435, 327] width 13 height 13
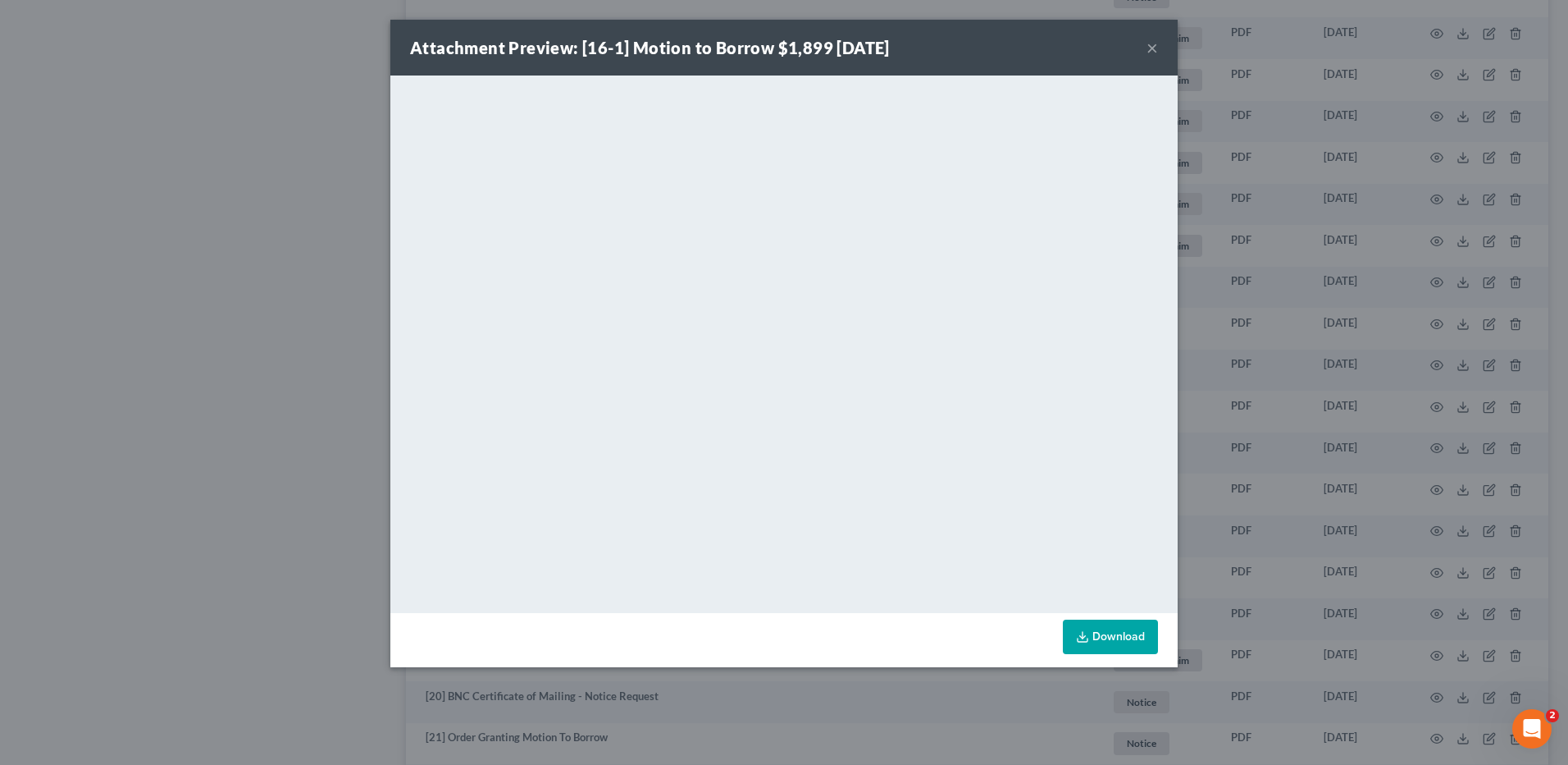
click at [1154, 49] on button "×" at bounding box center [1152, 47] width 12 height 19
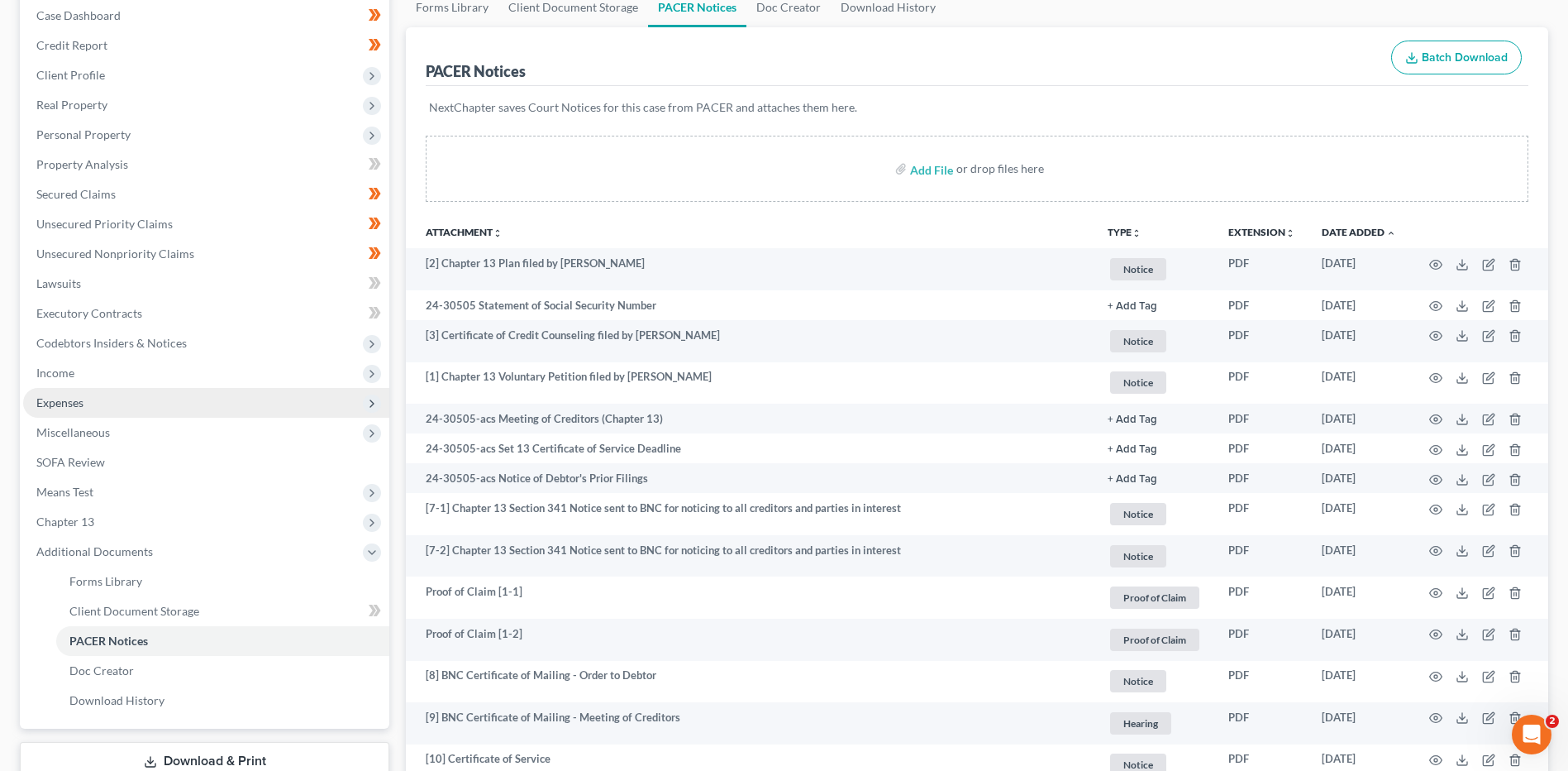
scroll to position [165, 0]
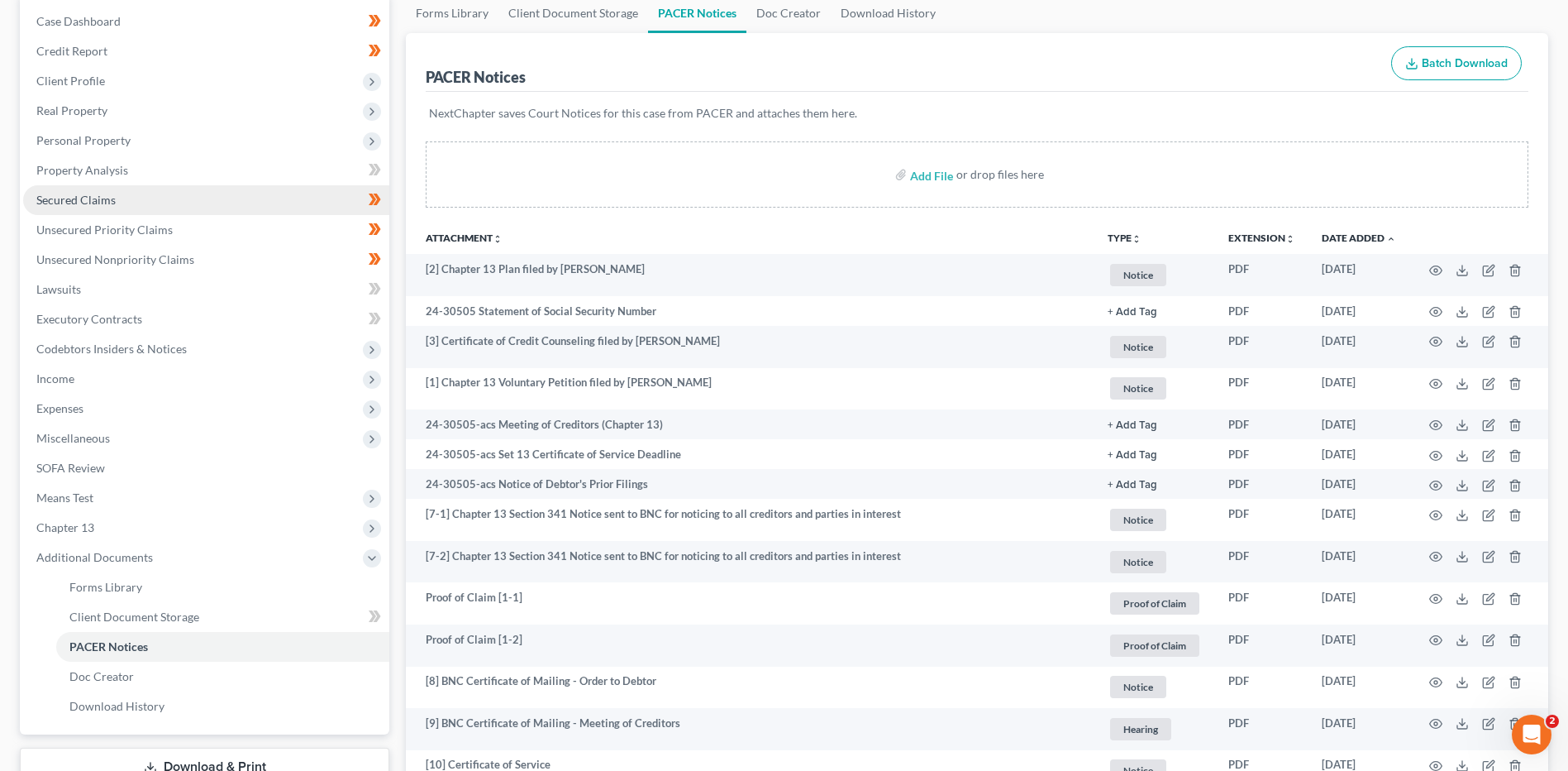
click at [136, 199] on link "Secured Claims" at bounding box center [206, 200] width 366 height 30
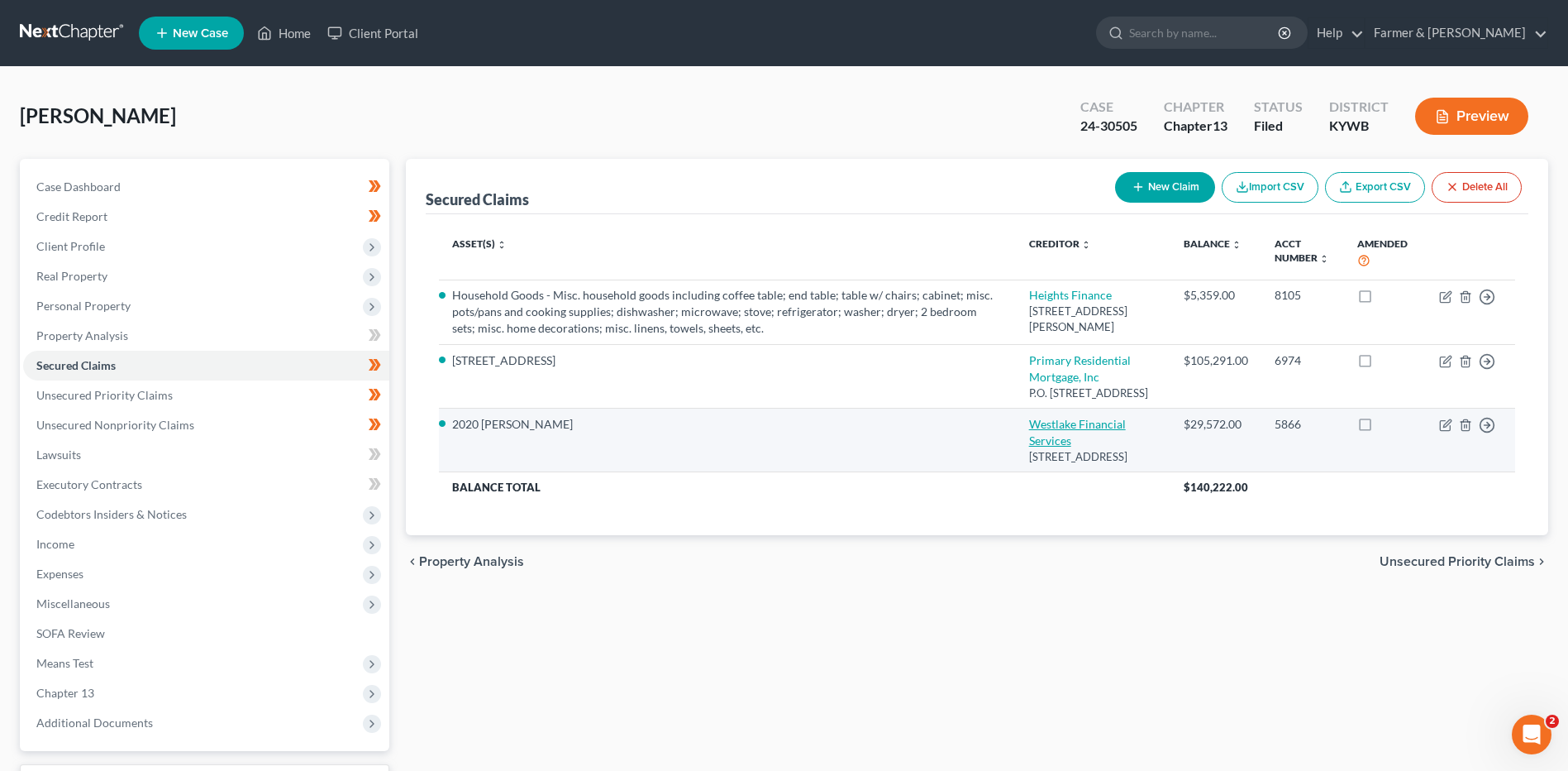
click at [1104, 438] on link "Westlake Financial Services" at bounding box center [1077, 431] width 97 height 30
select select "4"
select select "0"
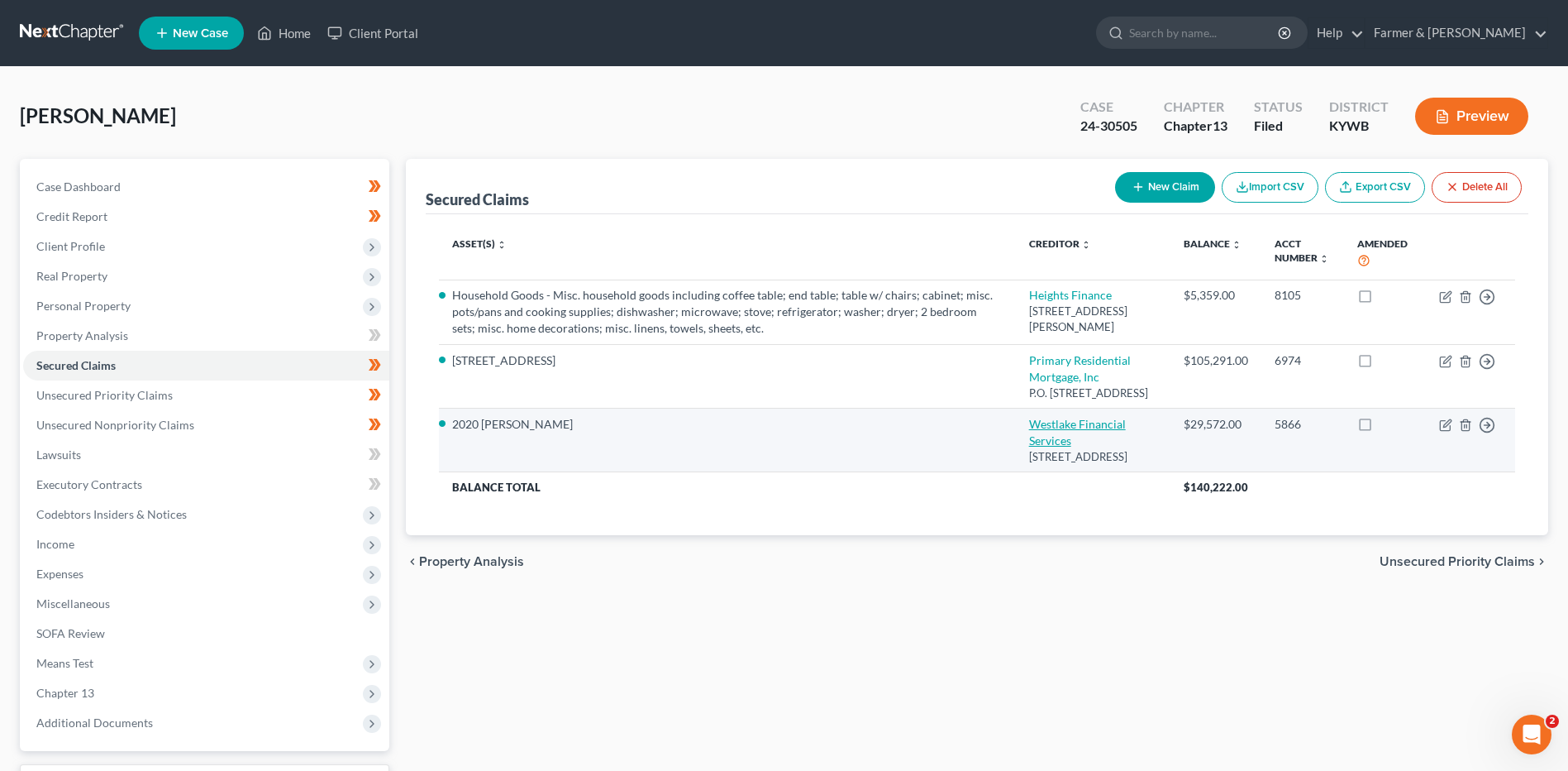
select select "0"
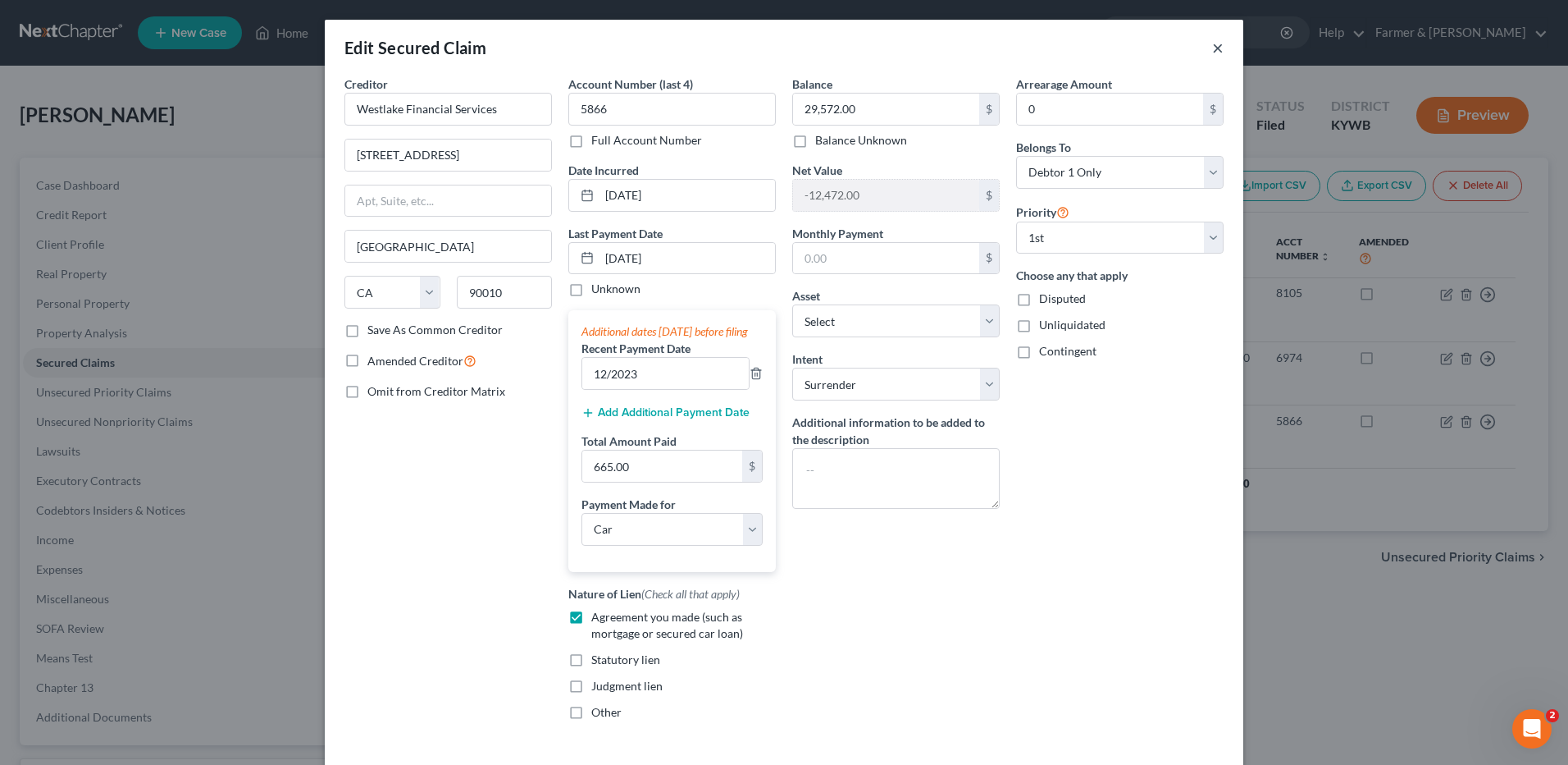
click at [1204, 51] on div "Edit Secured Claim ×" at bounding box center [784, 47] width 919 height 56
click at [1214, 44] on button "×" at bounding box center [1218, 47] width 12 height 19
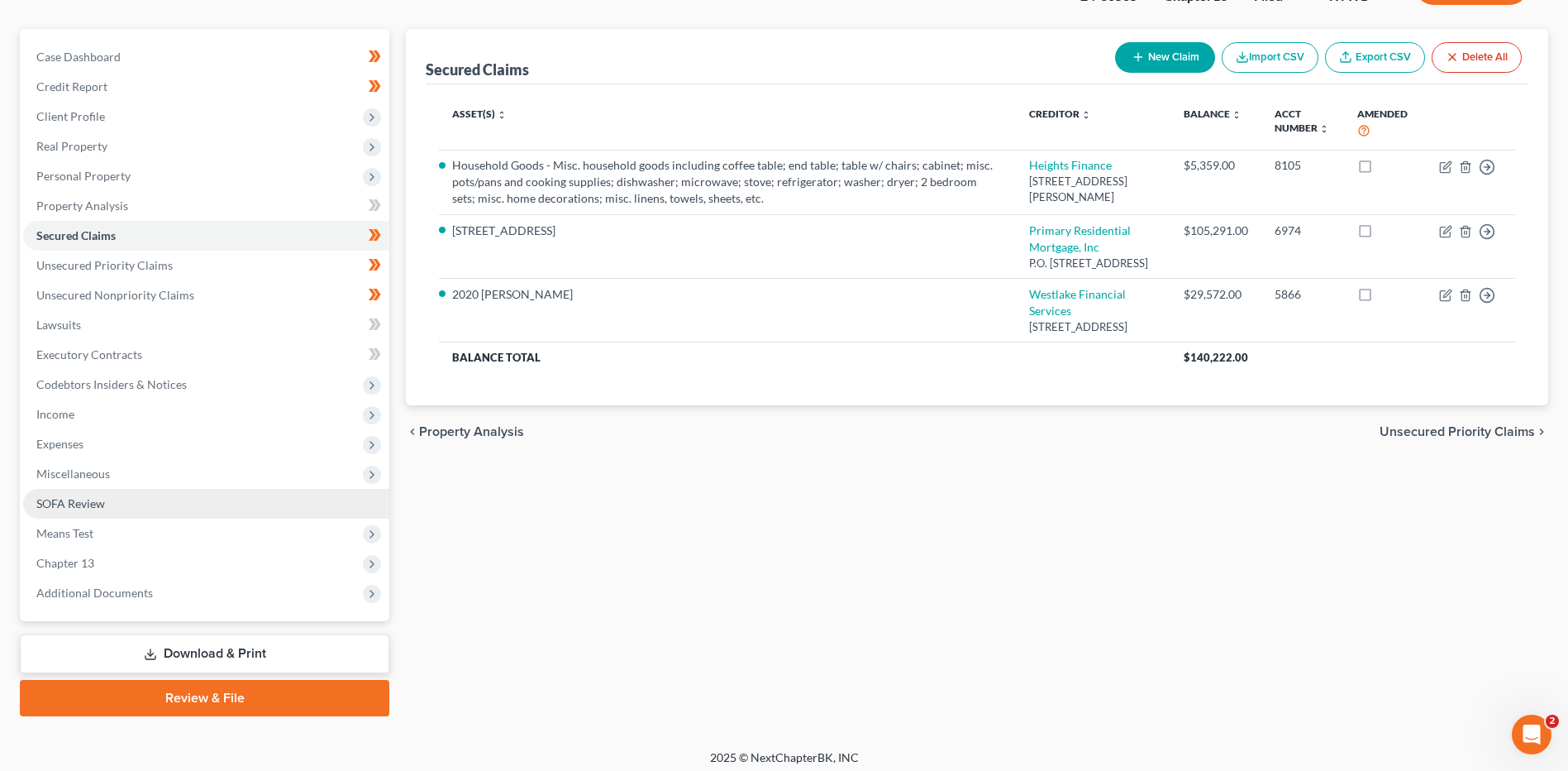
scroll to position [139, 0]
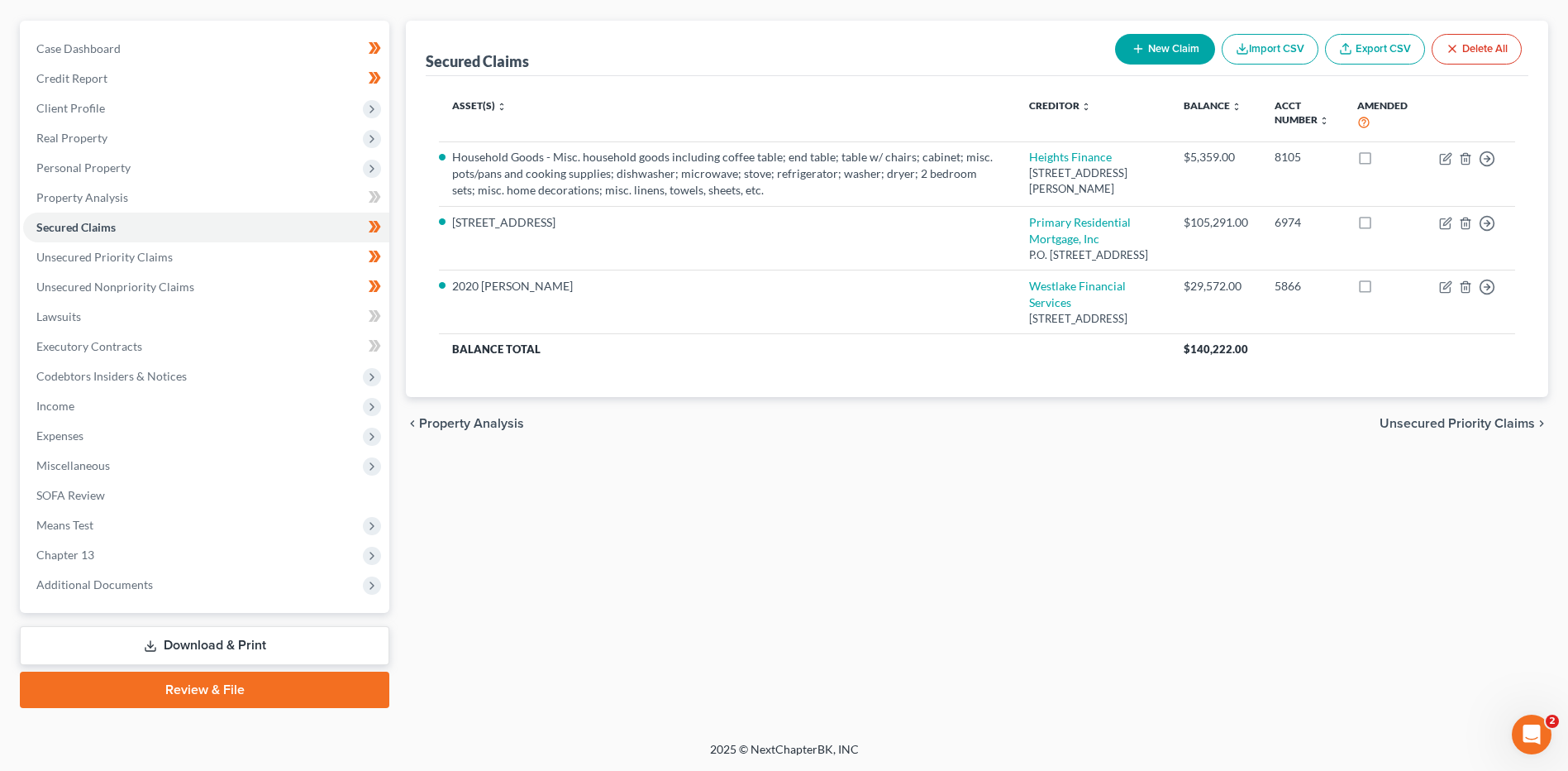
drag, startPoint x: 147, startPoint y: 584, endPoint x: 148, endPoint y: 601, distance: 17.0
click at [147, 584] on span "Additional Documents" at bounding box center [94, 584] width 116 height 14
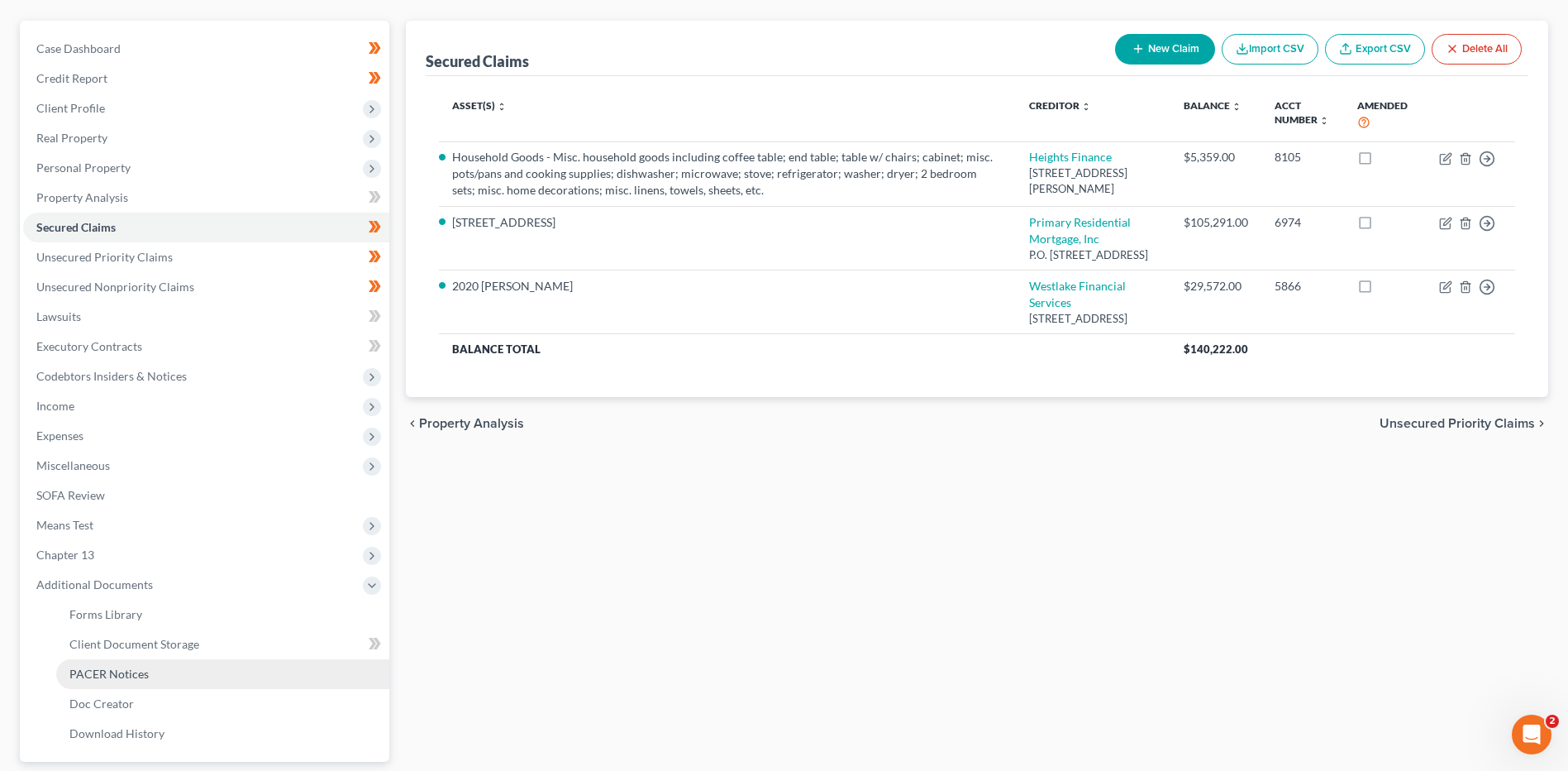
click at [145, 674] on span "PACER Notices" at bounding box center [109, 673] width 79 height 14
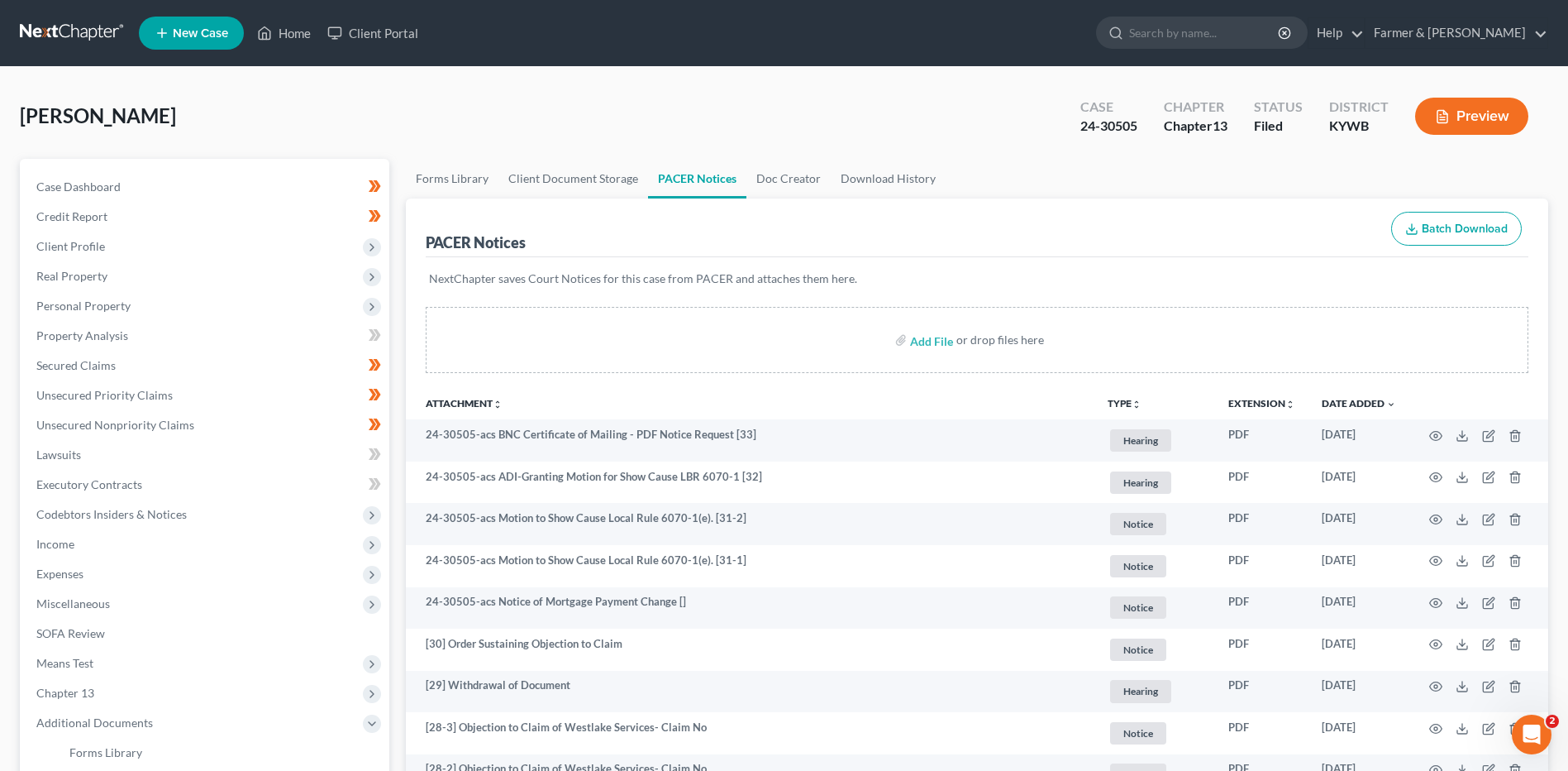
click at [1379, 394] on th "Date Added unfold_more expand_more expand_less" at bounding box center [1359, 403] width 101 height 33
click at [1371, 409] on th "Date Added unfold_more expand_more expand_less" at bounding box center [1359, 403] width 101 height 33
drag, startPoint x: 1371, startPoint y: 409, endPoint x: 1364, endPoint y: 480, distance: 71.3
click at [1368, 402] on link "Date Added unfold_more expand_more expand_less" at bounding box center [1359, 403] width 75 height 12
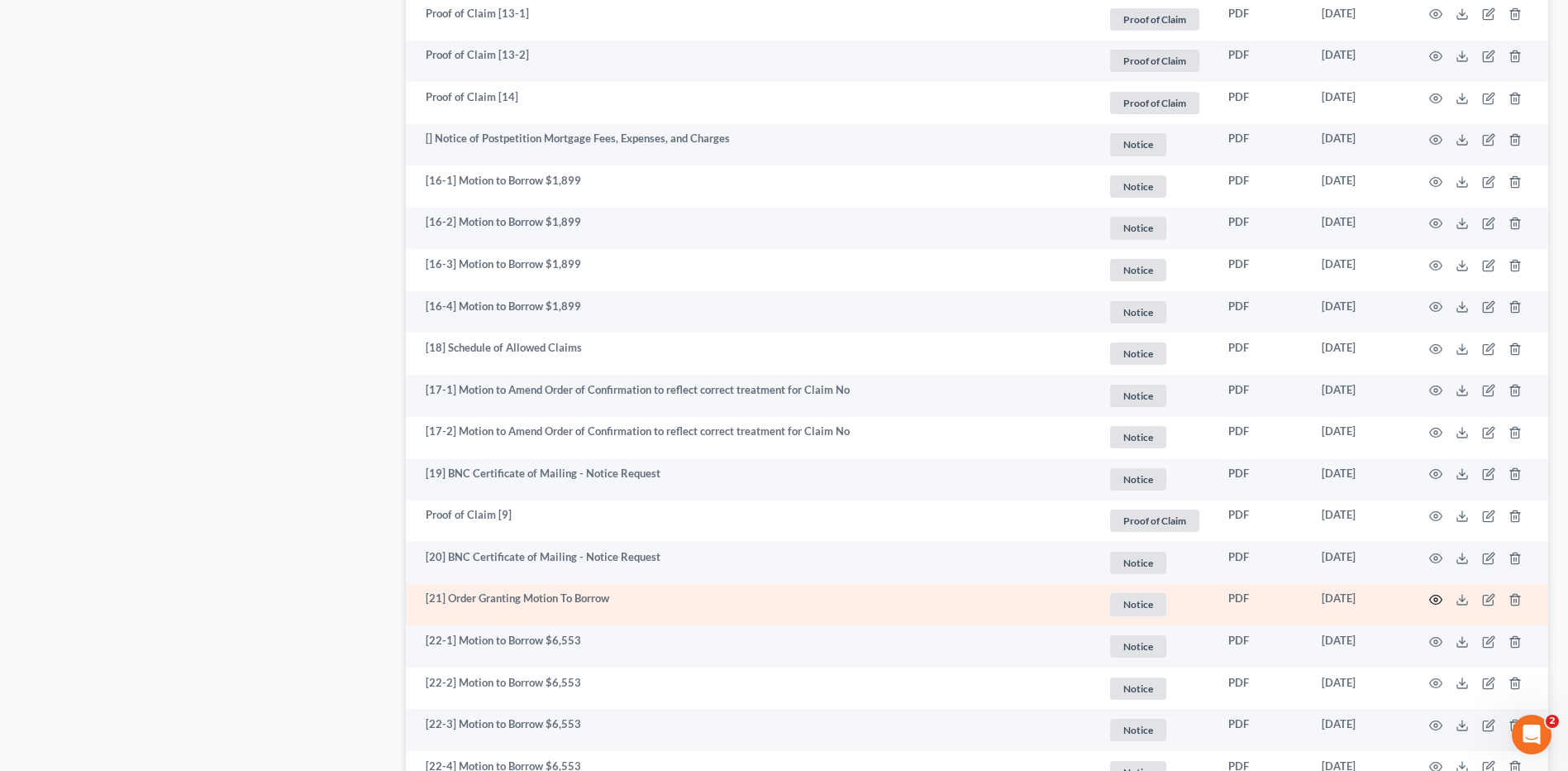
scroll to position [1819, 0]
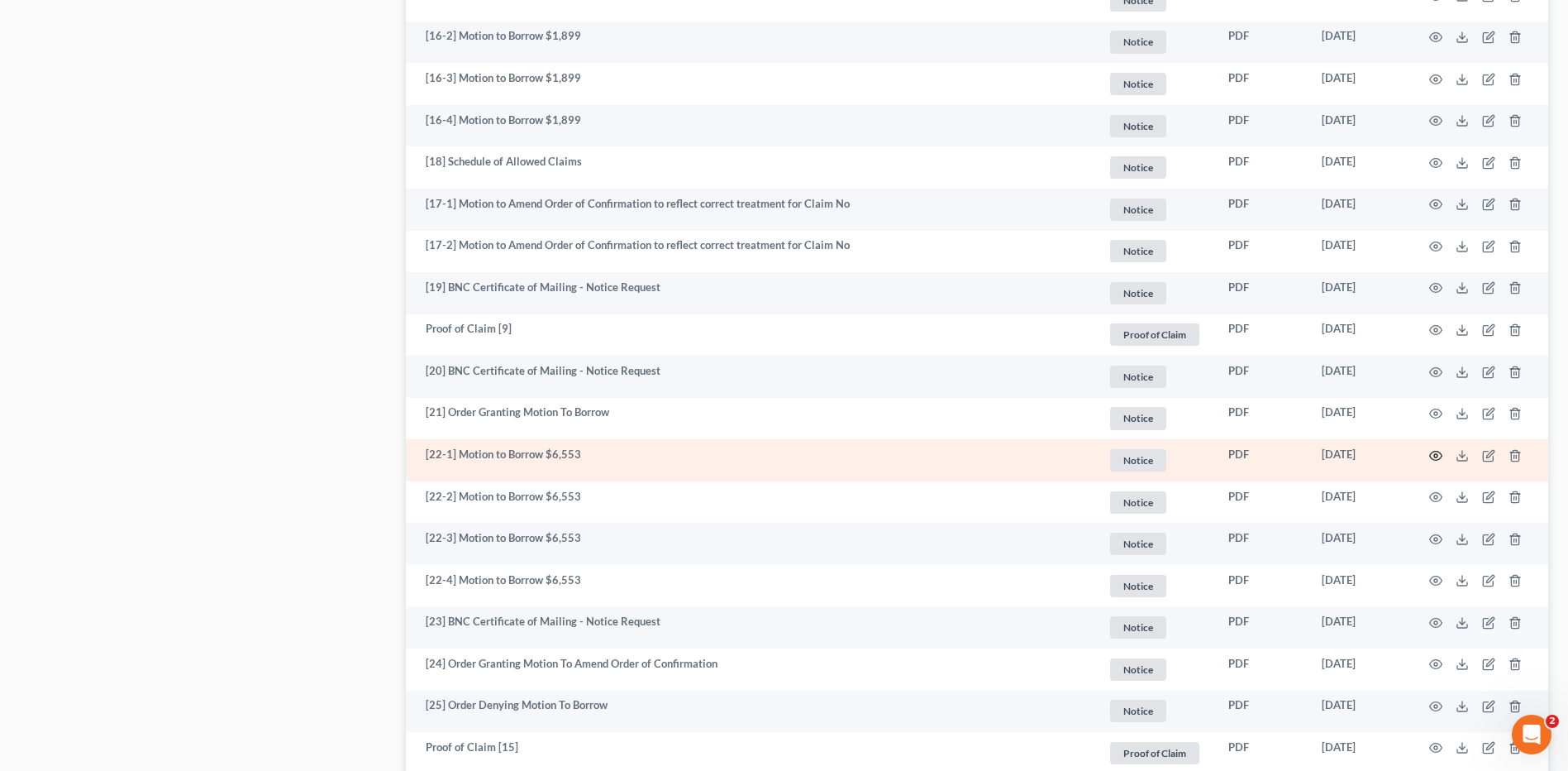
click at [1436, 454] on circle "button" at bounding box center [1436, 456] width 4 height 4
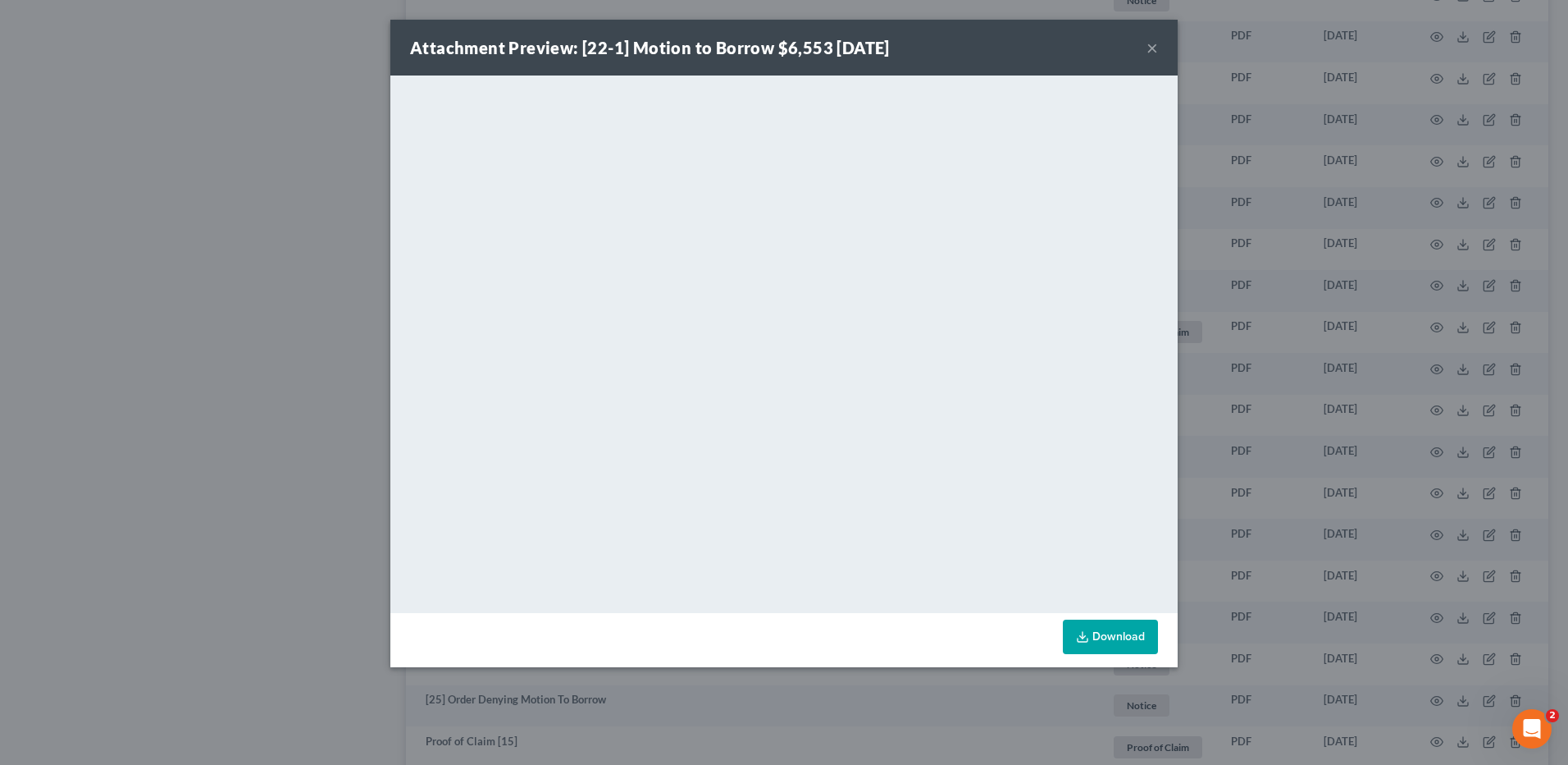
click at [1155, 47] on button "×" at bounding box center [1152, 47] width 12 height 19
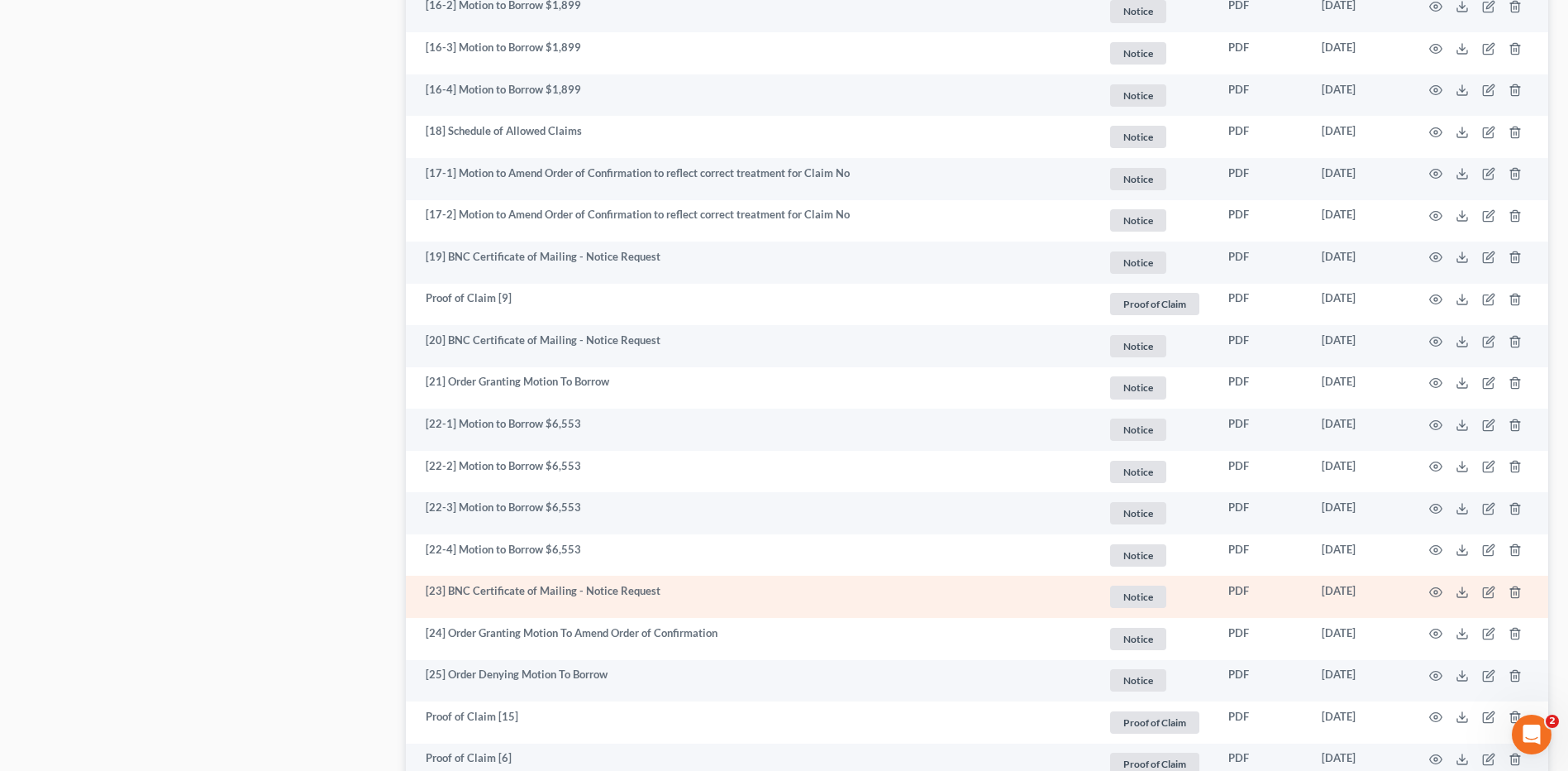
scroll to position [1821, 0]
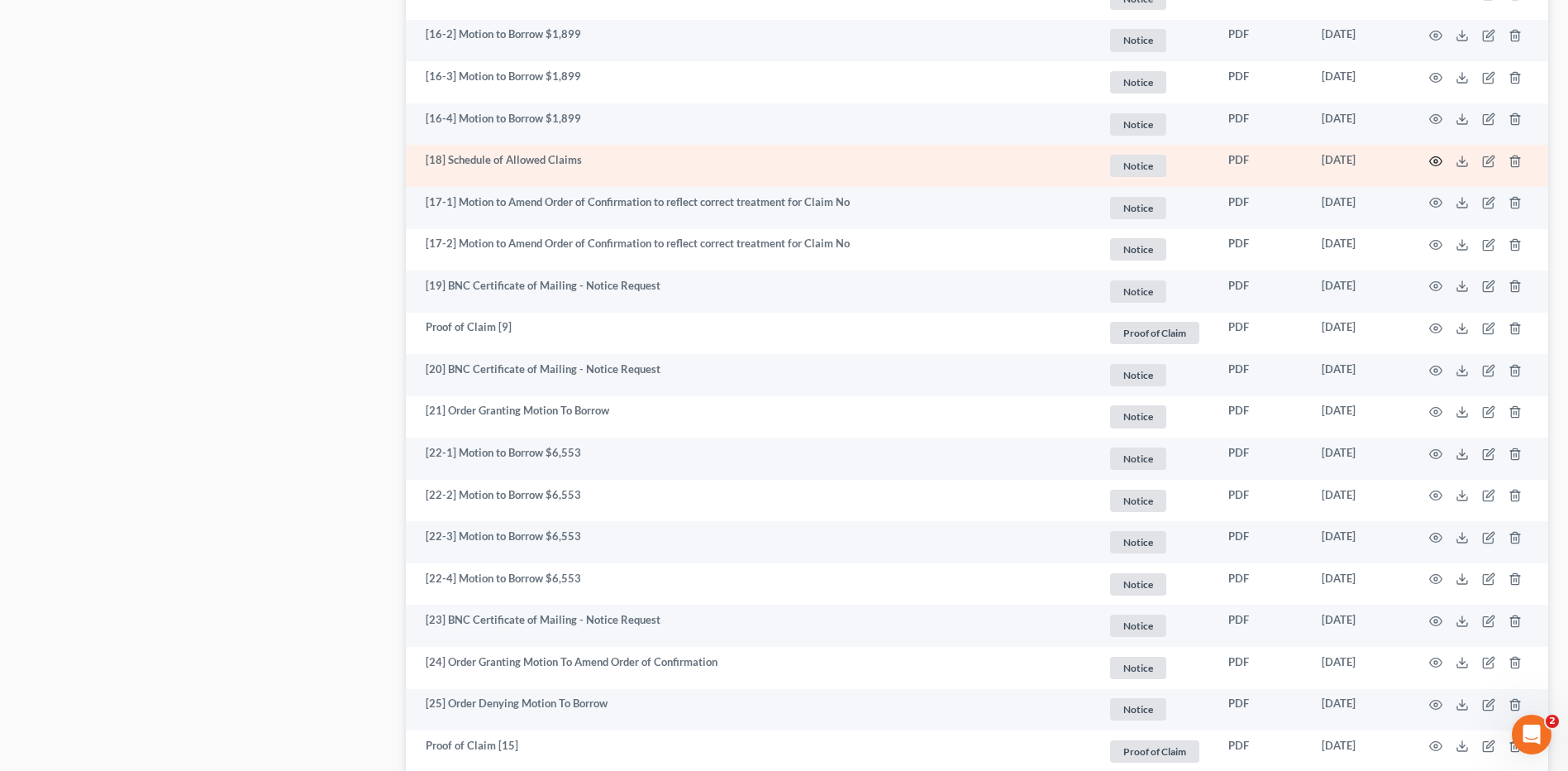
click at [1437, 154] on icon "button" at bounding box center [1435, 161] width 13 height 13
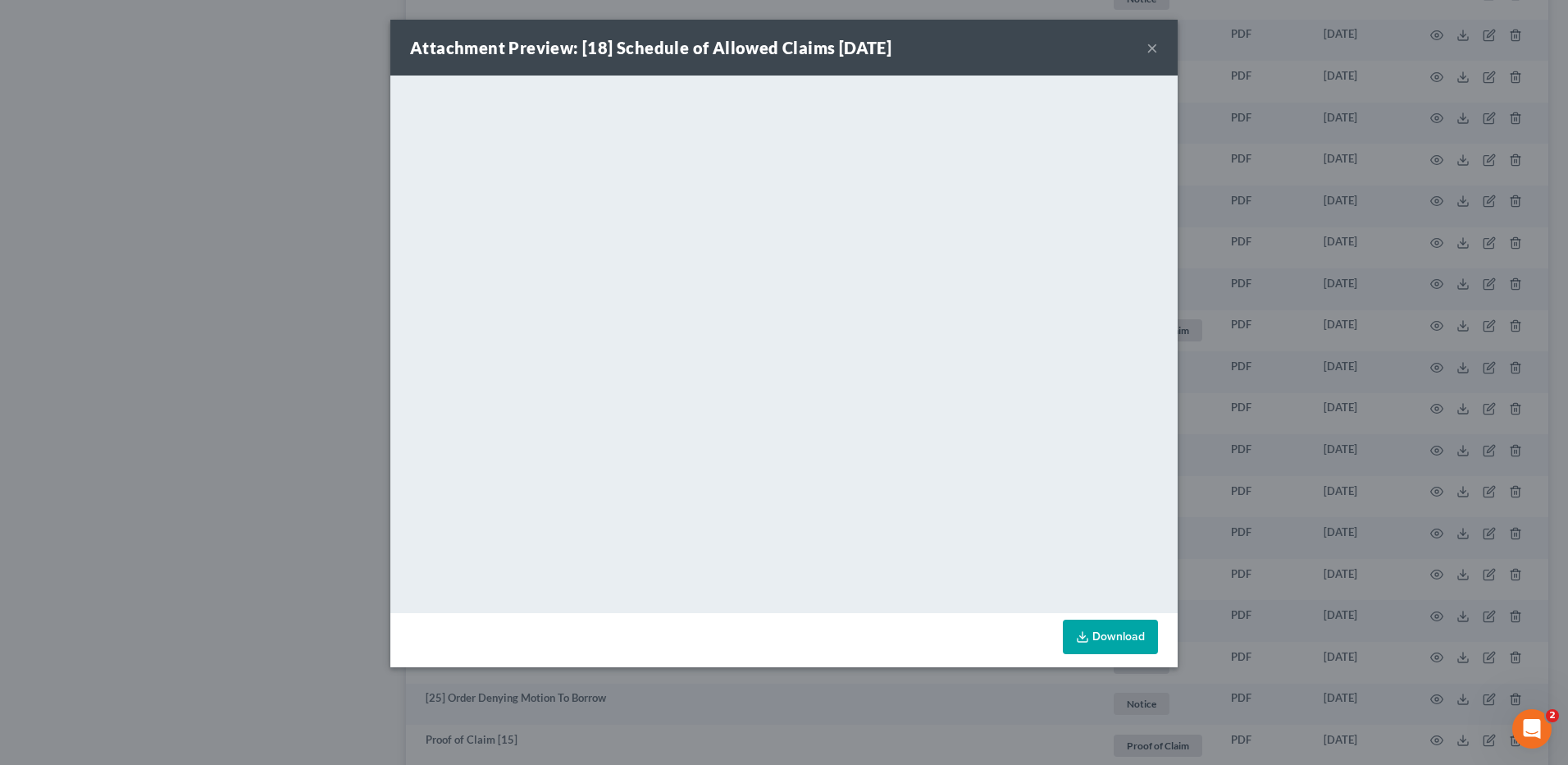
drag, startPoint x: 1156, startPoint y: 41, endPoint x: 1117, endPoint y: 82, distance: 56.6
click at [1156, 41] on button "×" at bounding box center [1152, 47] width 12 height 19
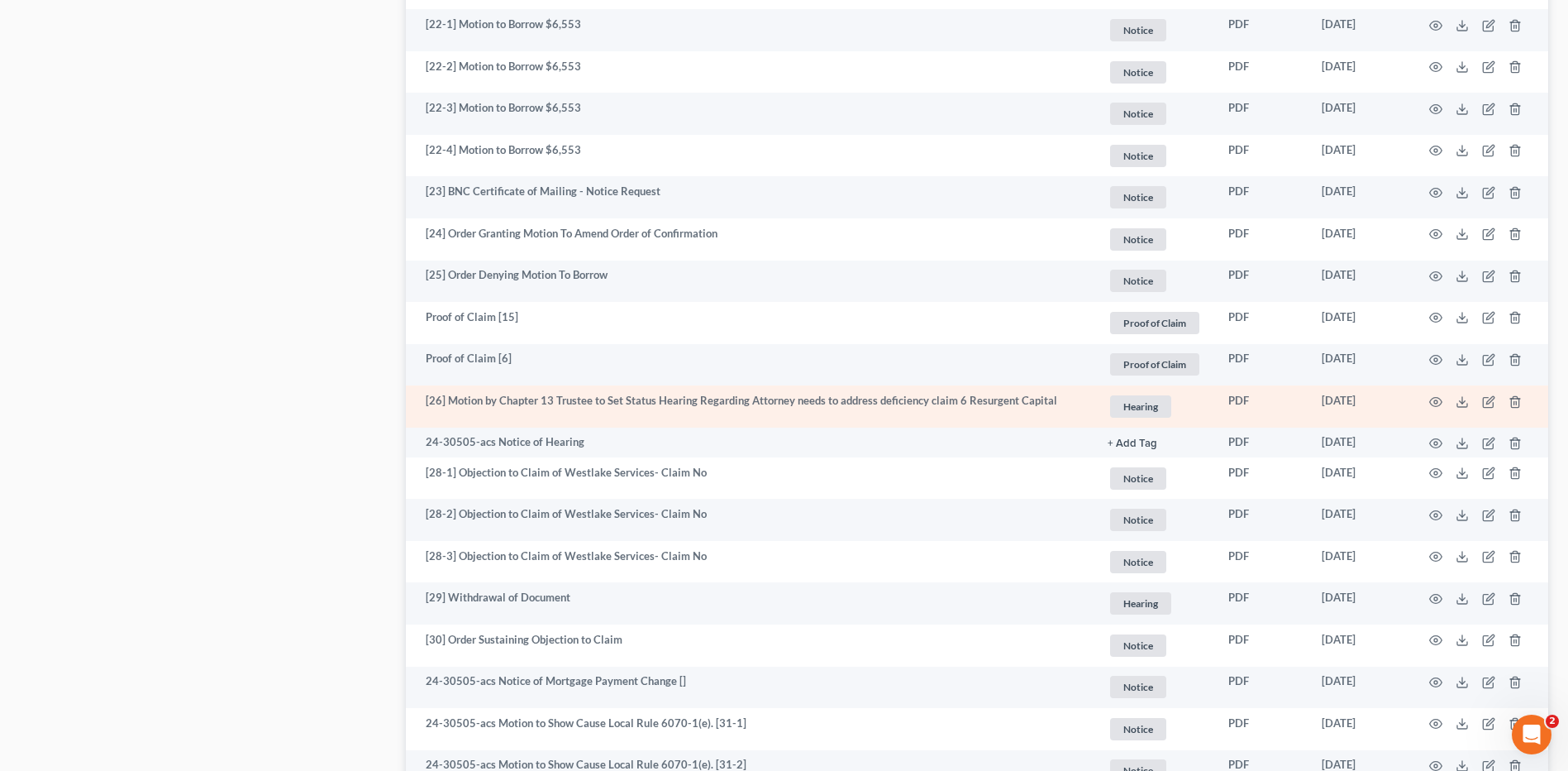
scroll to position [2235, 0]
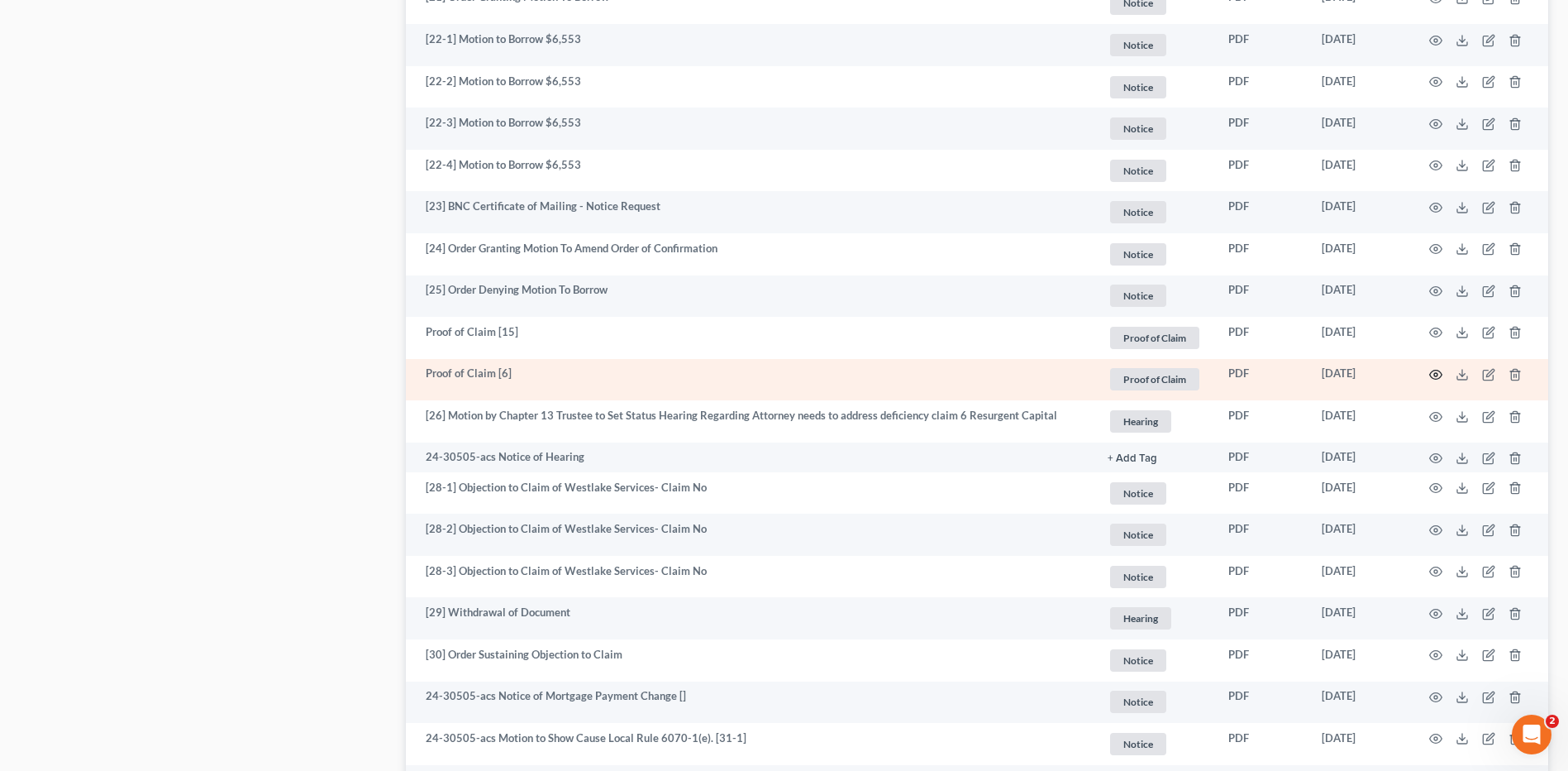
click at [1433, 376] on icon "button" at bounding box center [1435, 374] width 13 height 13
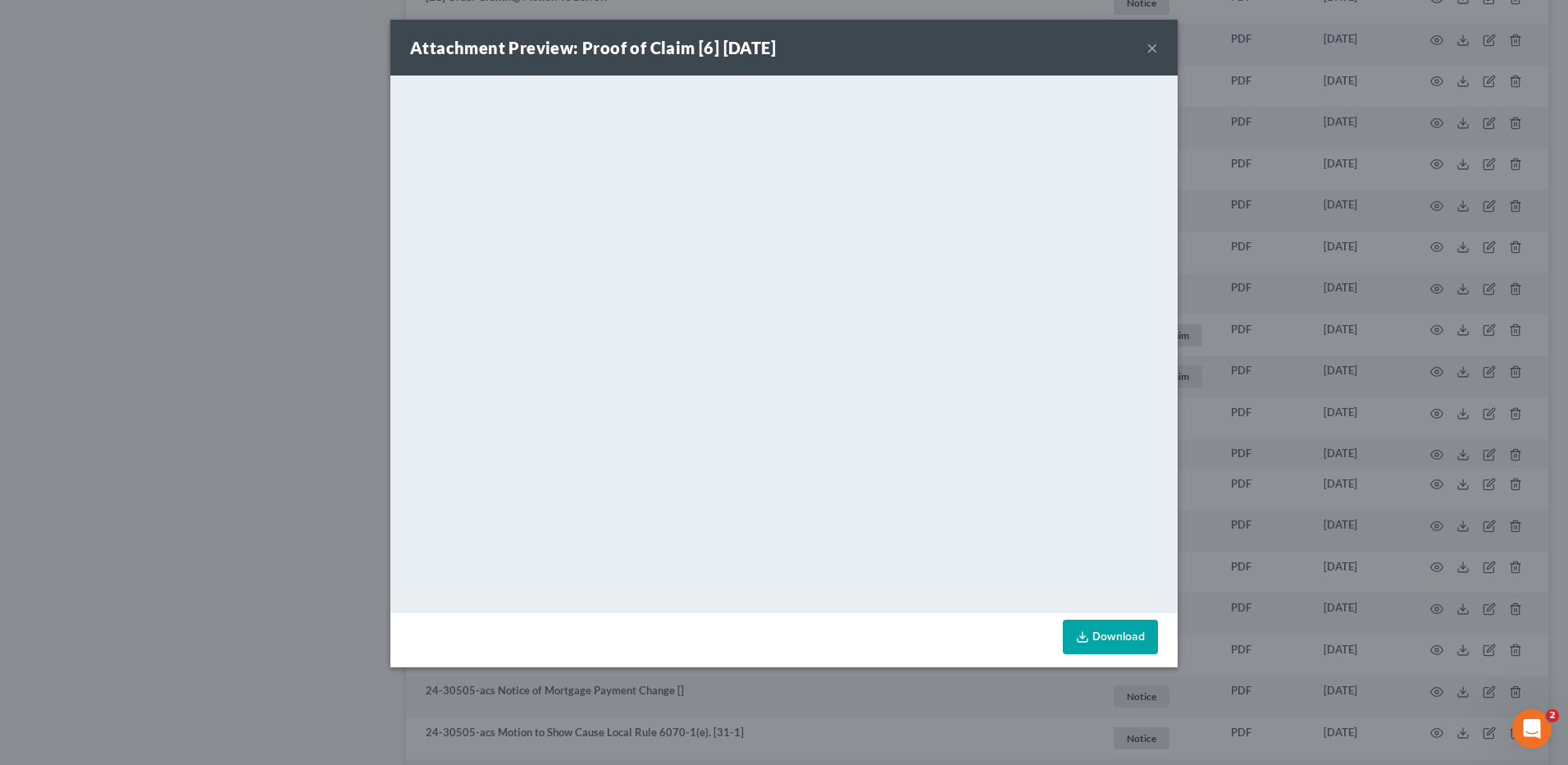
click at [1153, 49] on button "×" at bounding box center [1152, 47] width 12 height 19
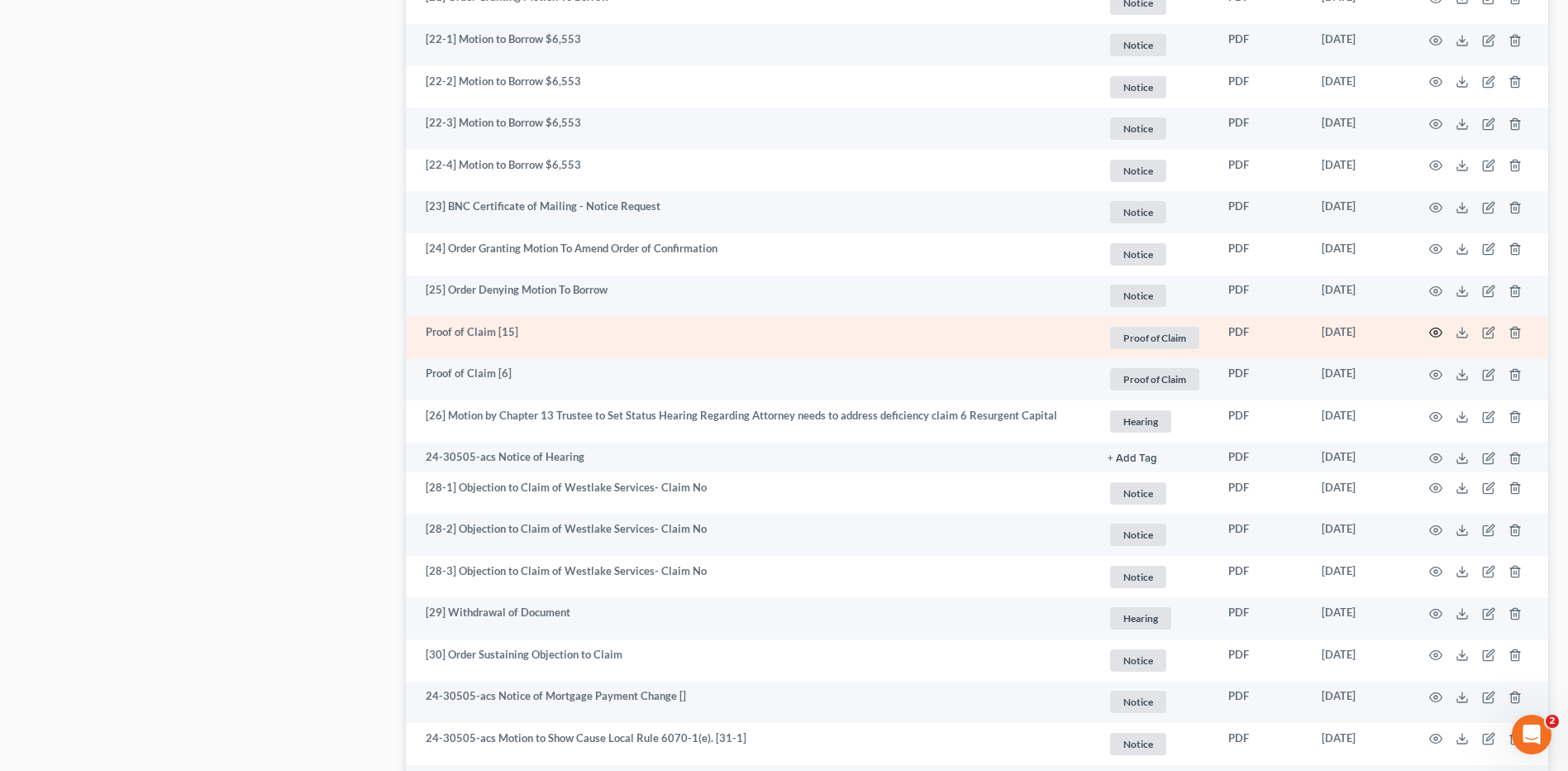
click at [1430, 329] on icon "button" at bounding box center [1435, 332] width 13 height 13
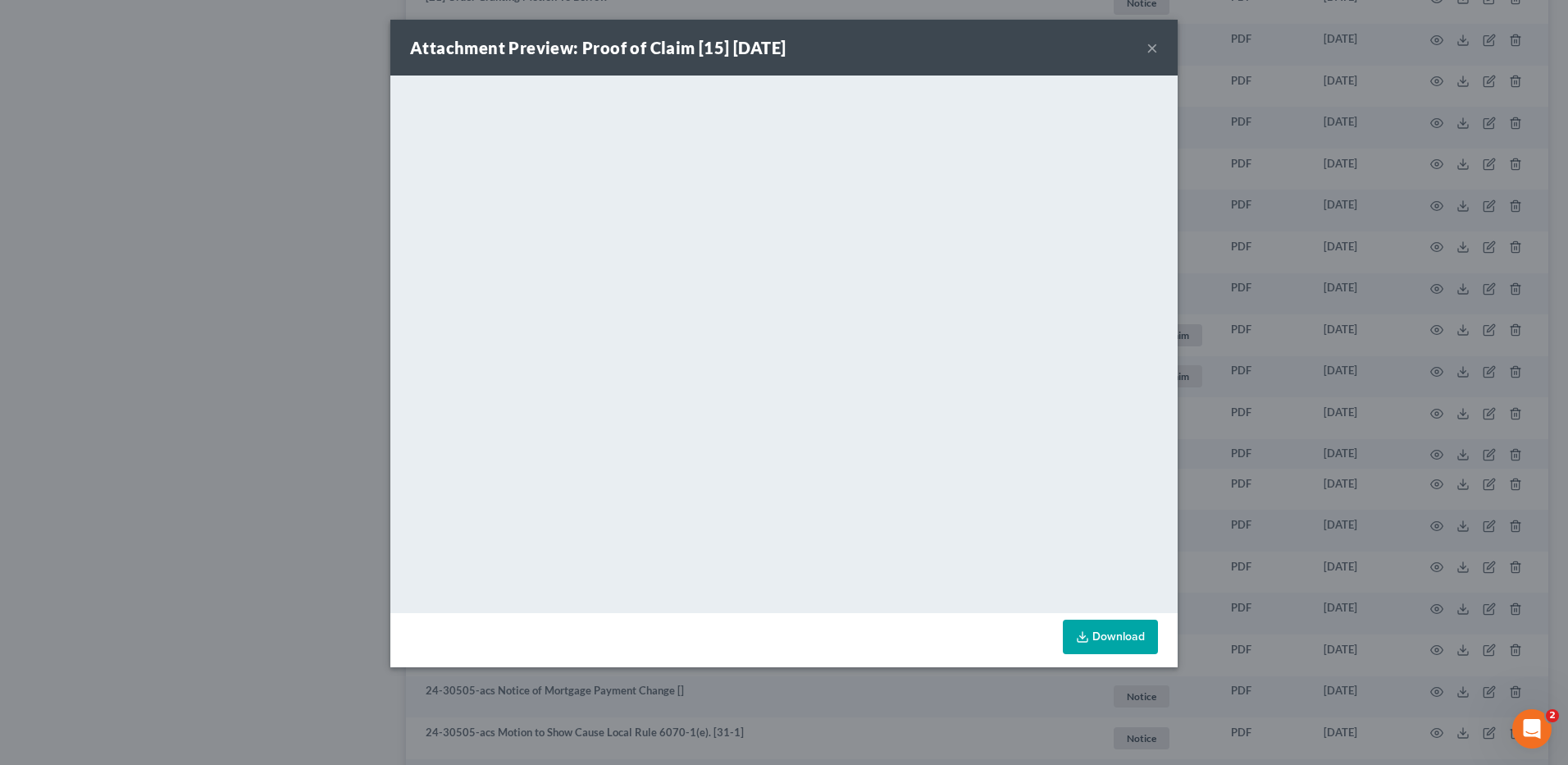
drag, startPoint x: 1151, startPoint y: 45, endPoint x: 1279, endPoint y: 429, distance: 404.8
click at [1151, 44] on button "×" at bounding box center [1152, 47] width 12 height 19
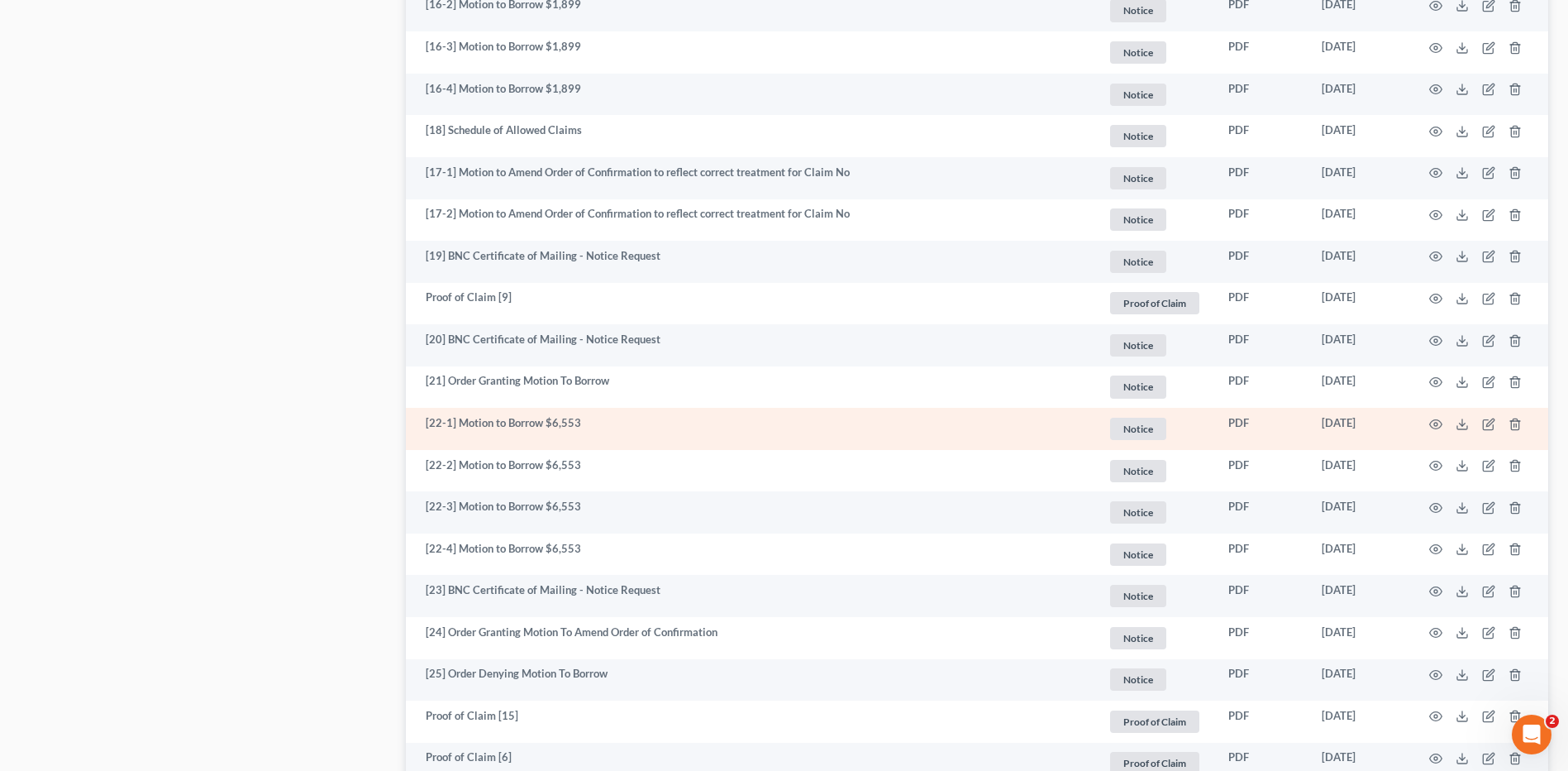
scroll to position [1821, 0]
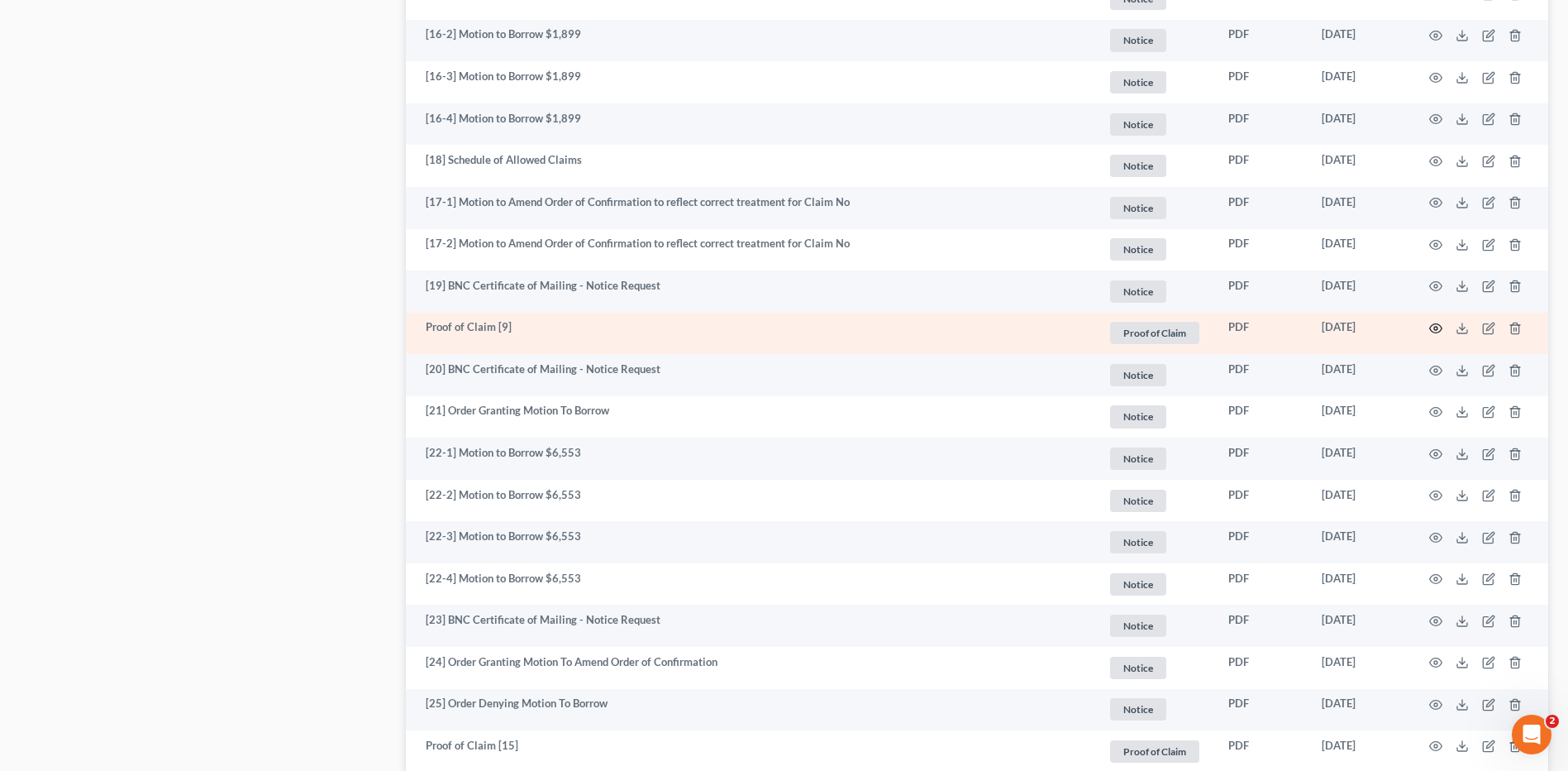
click at [1434, 328] on circle "button" at bounding box center [1436, 329] width 4 height 4
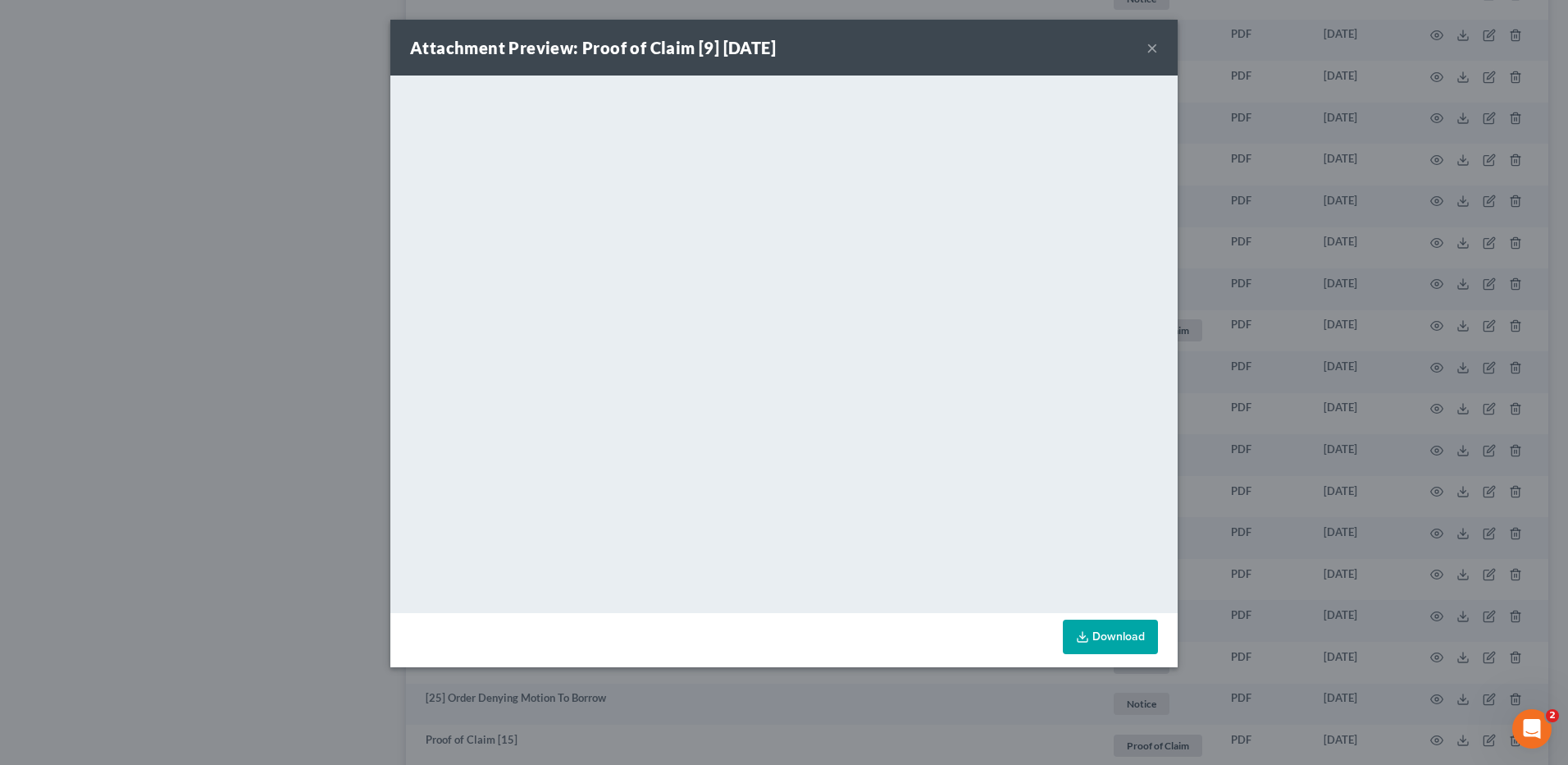
click at [1152, 49] on button "×" at bounding box center [1152, 47] width 12 height 19
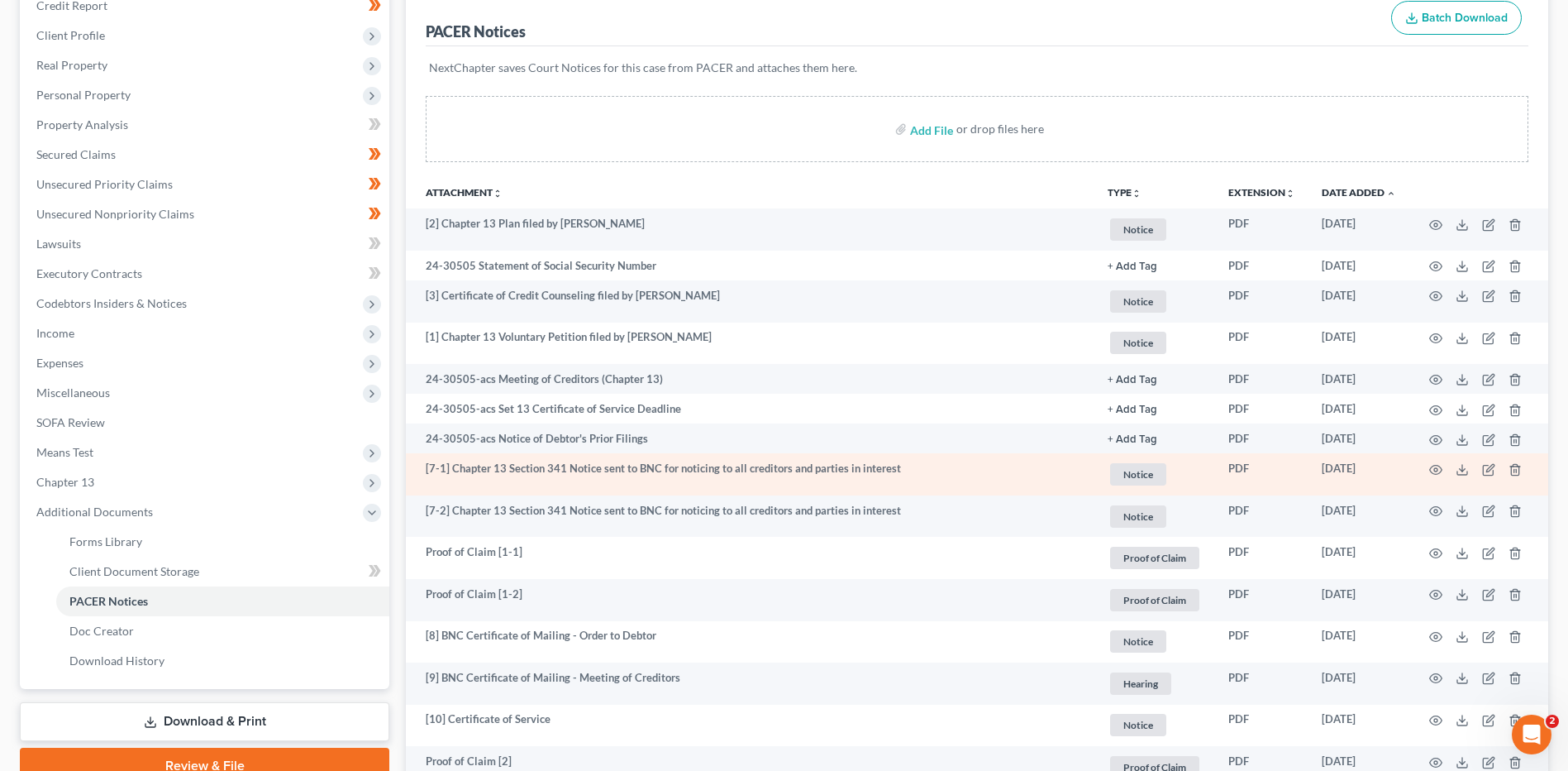
scroll to position [0, 0]
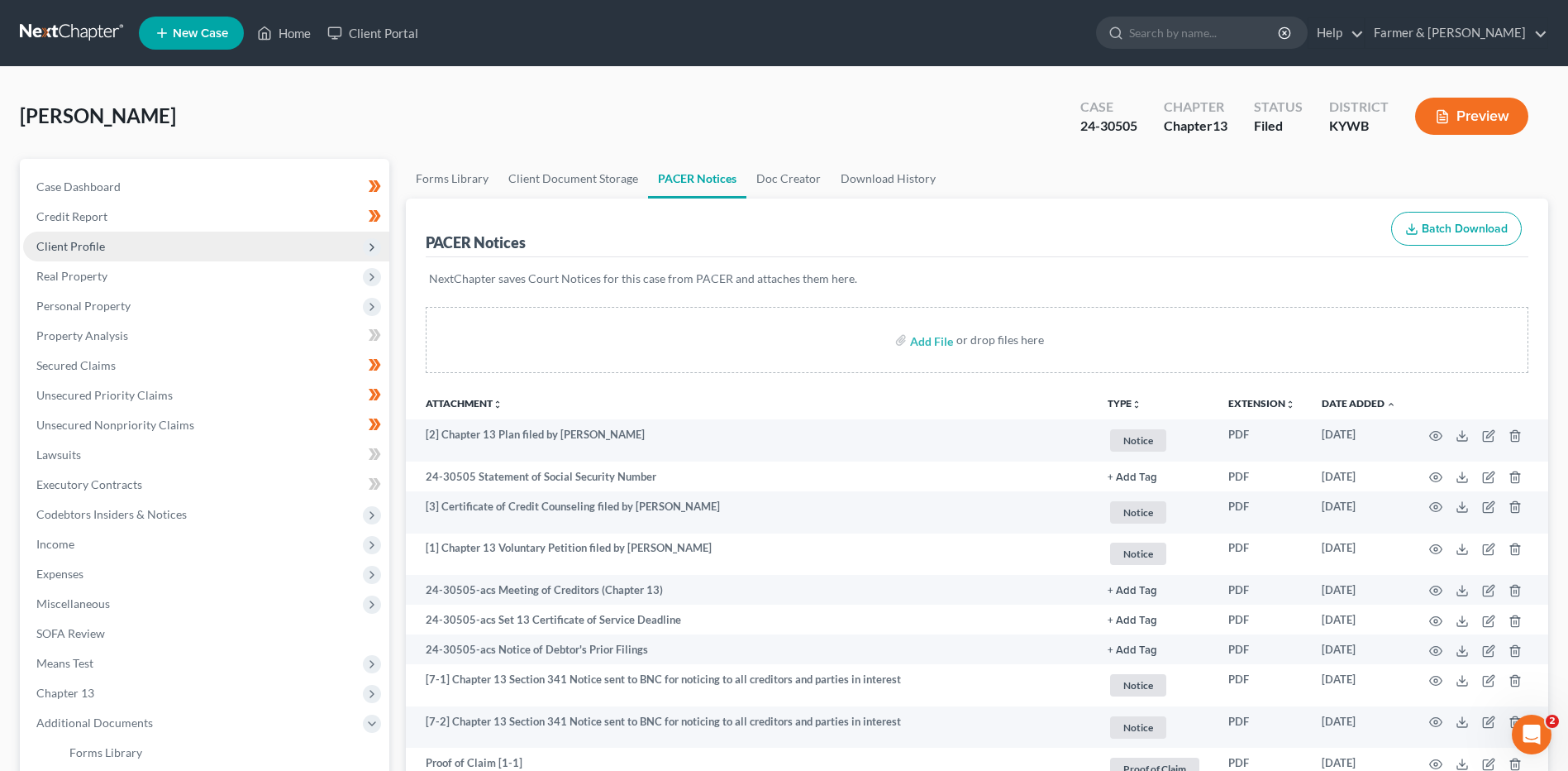
click at [129, 247] on span "Client Profile" at bounding box center [206, 247] width 366 height 30
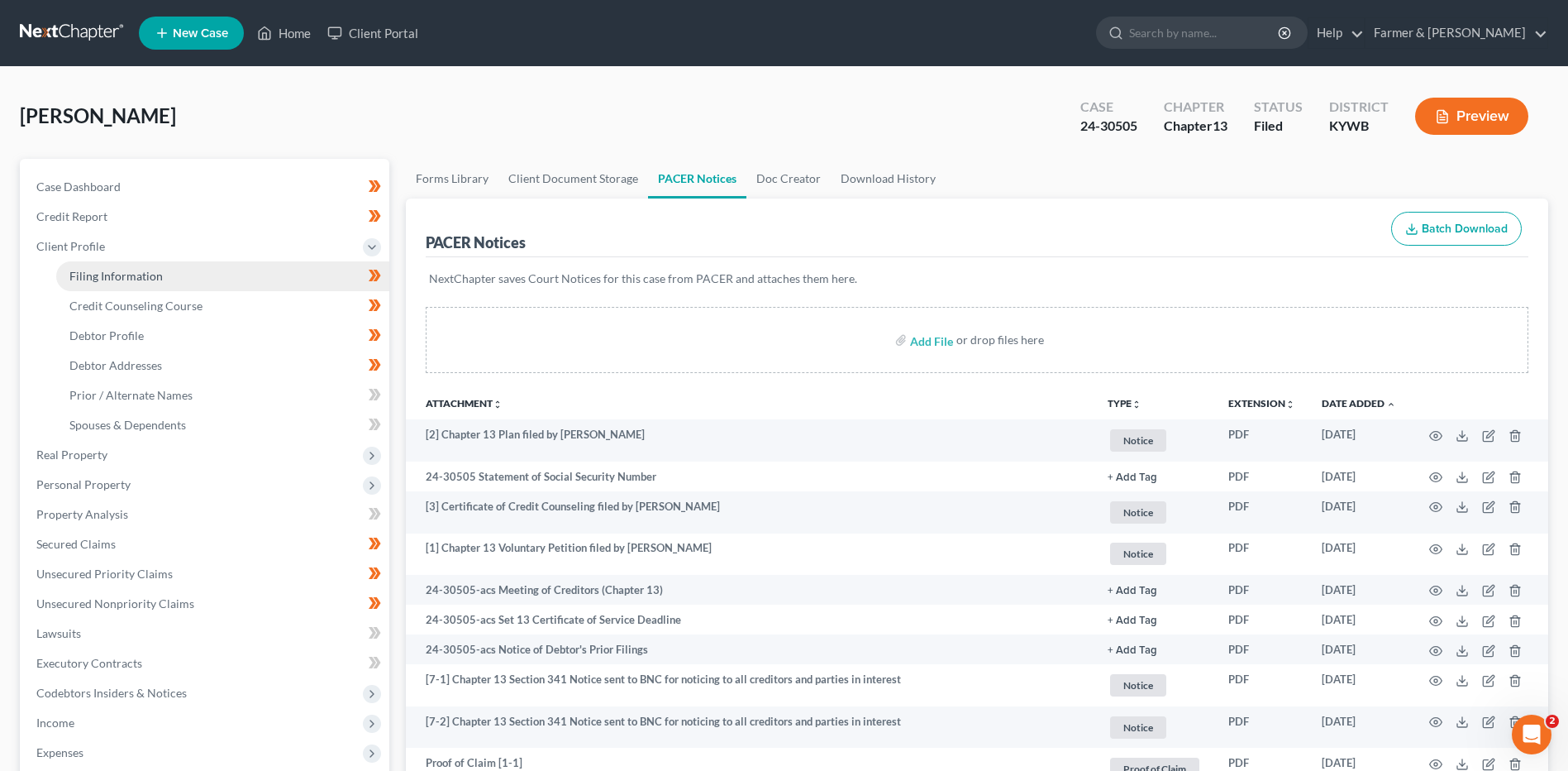
click at [140, 271] on span "Filing Information" at bounding box center [115, 275] width 93 height 14
select select "1"
select select "0"
select select "3"
select select "33"
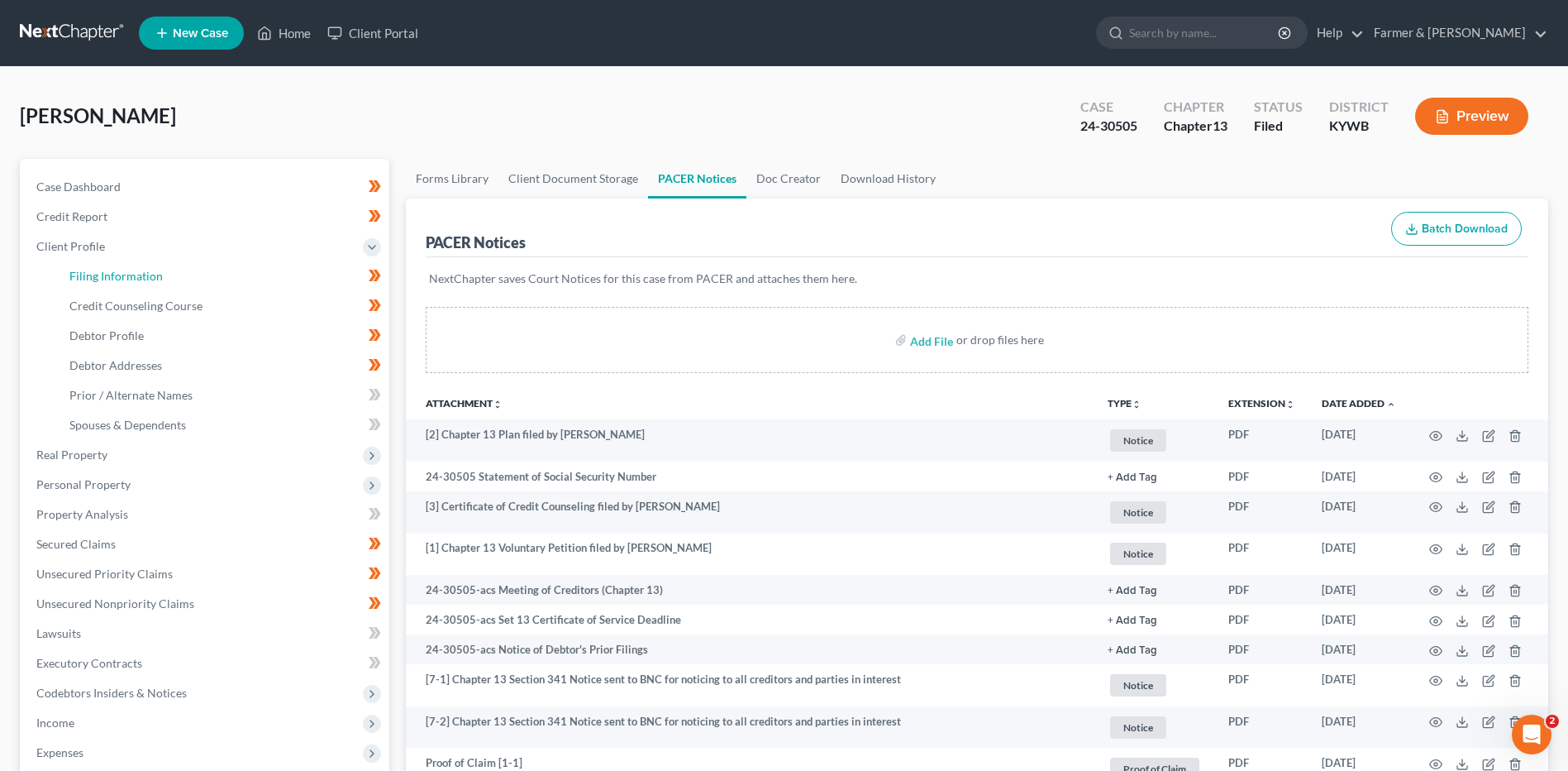
select select "0"
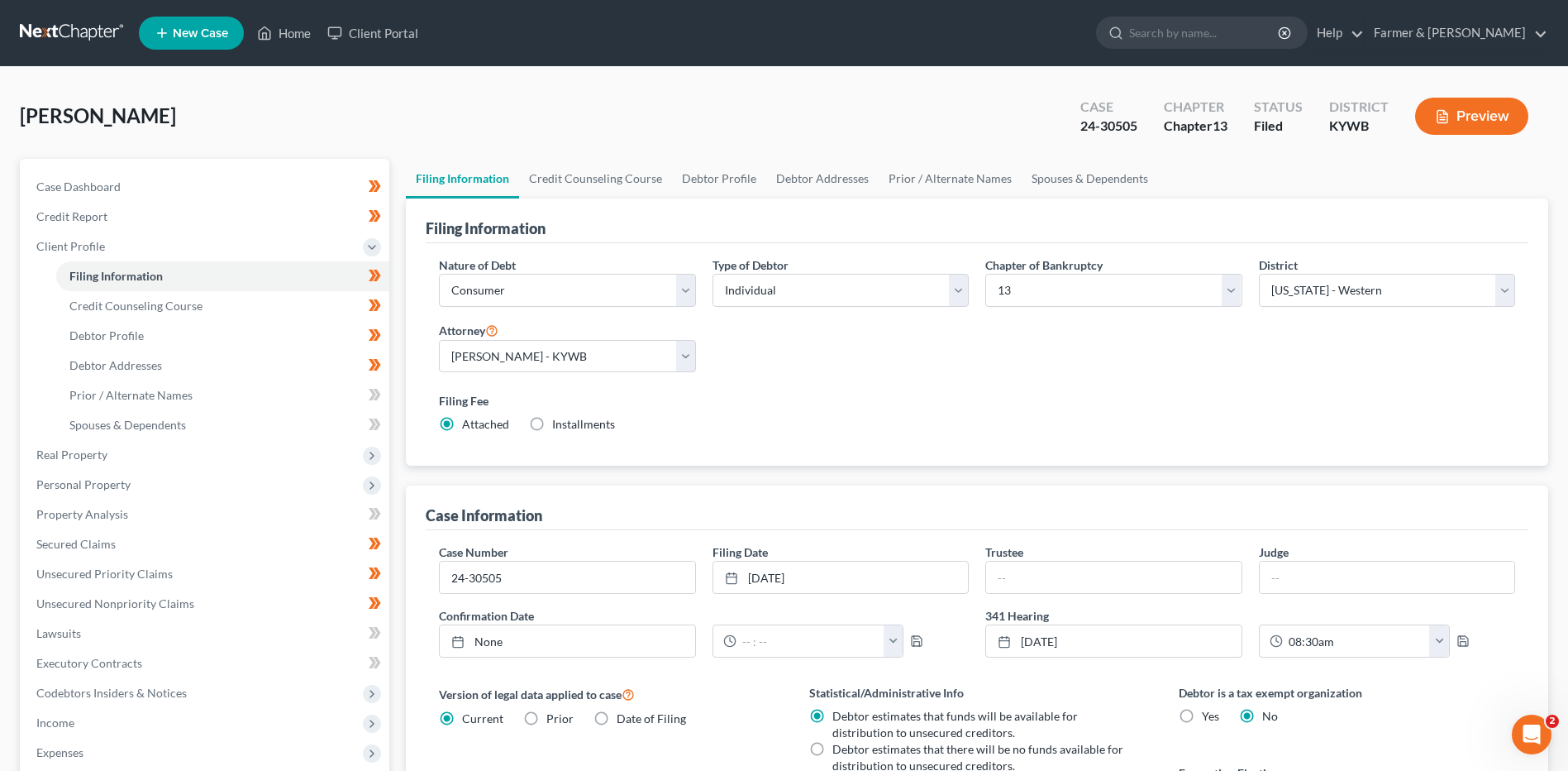
click at [35, 28] on link at bounding box center [72, 33] width 106 height 30
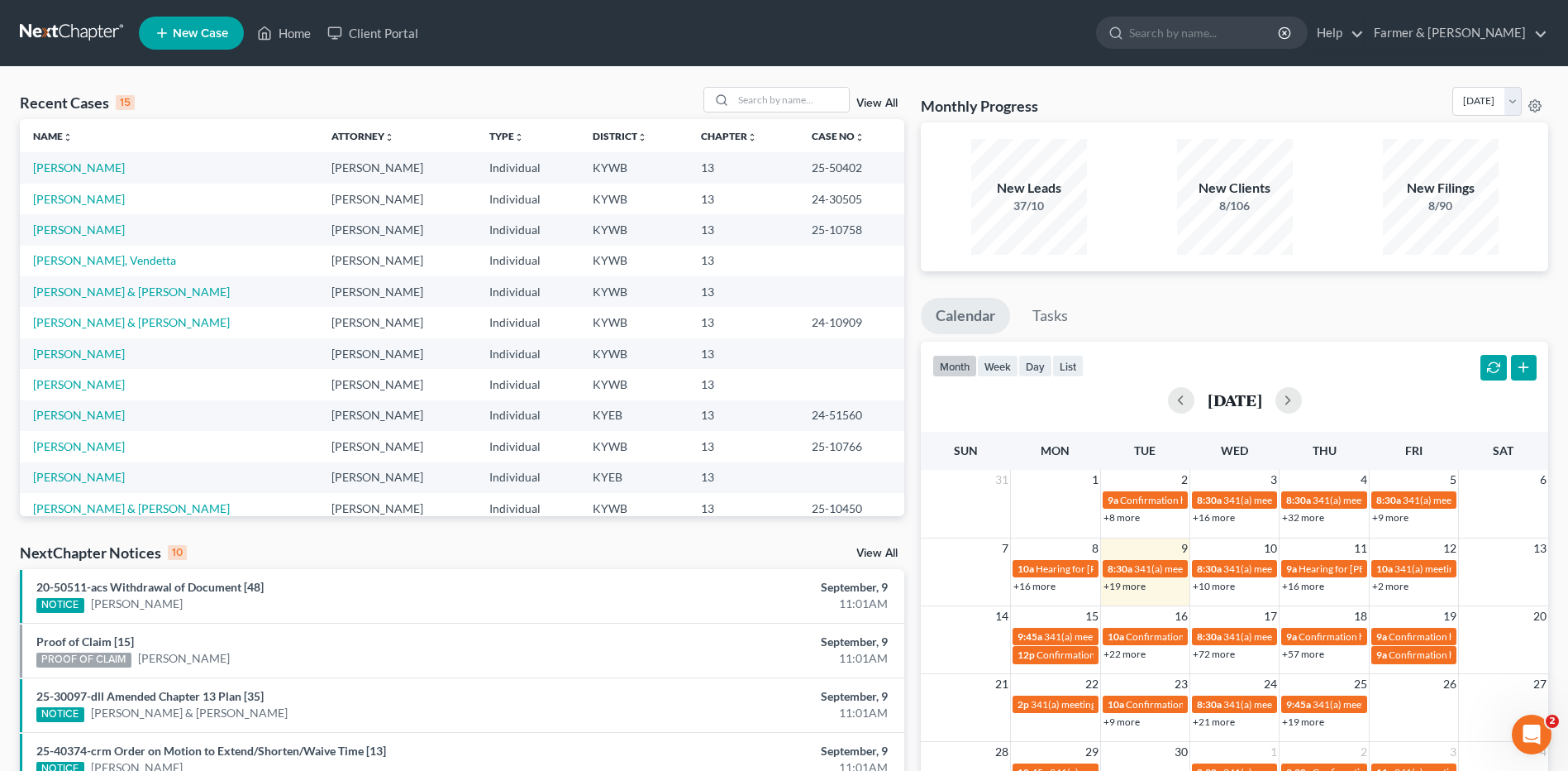
click at [881, 104] on link "View All" at bounding box center [877, 103] width 42 height 12
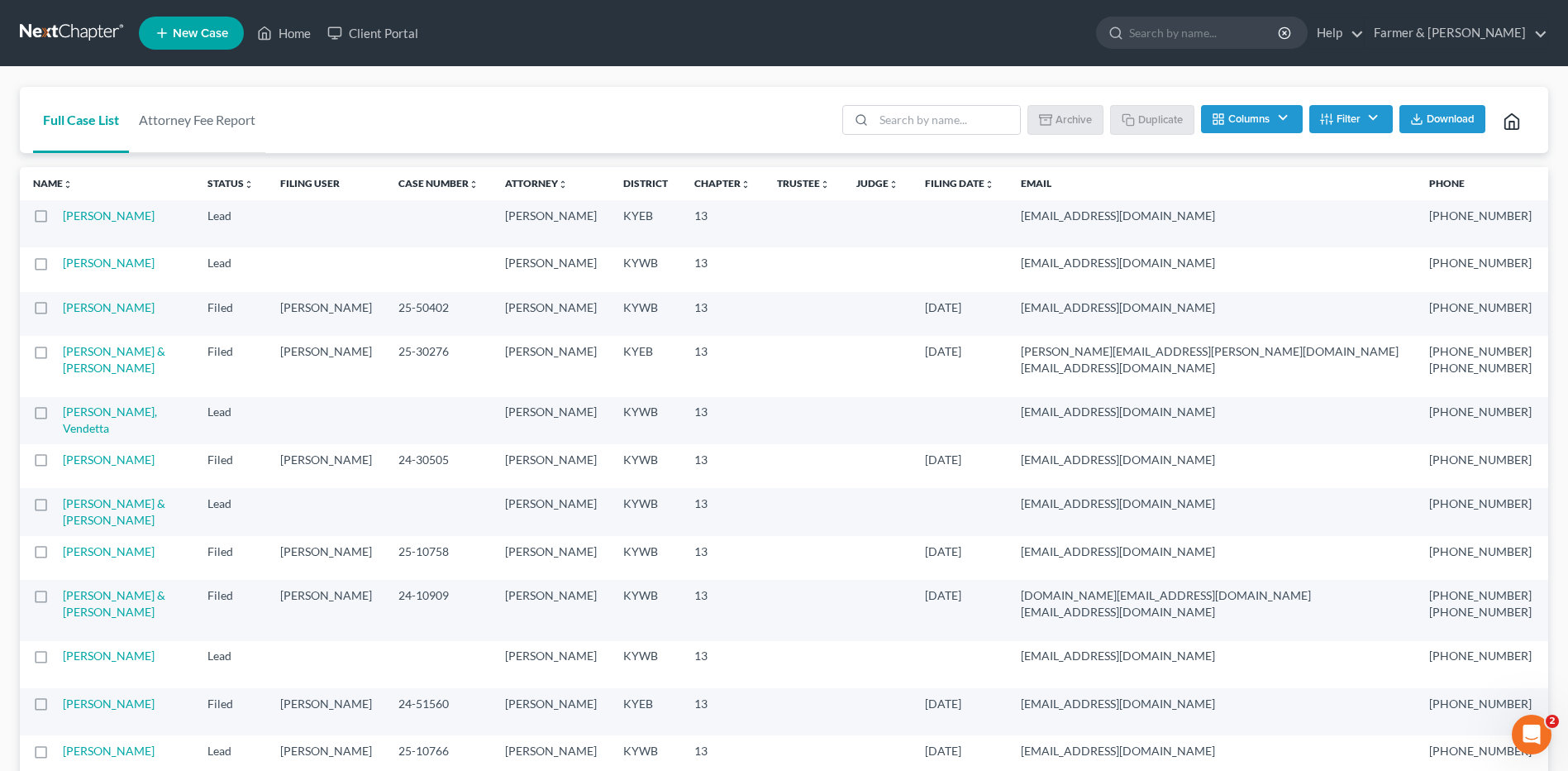
click at [56, 464] on label at bounding box center [56, 464] width 0 height 0
click at [63, 463] on input "checkbox" at bounding box center [68, 457] width 11 height 11
click at [1146, 119] on button "Duplicate" at bounding box center [1153, 119] width 83 height 28
checkbox input "false"
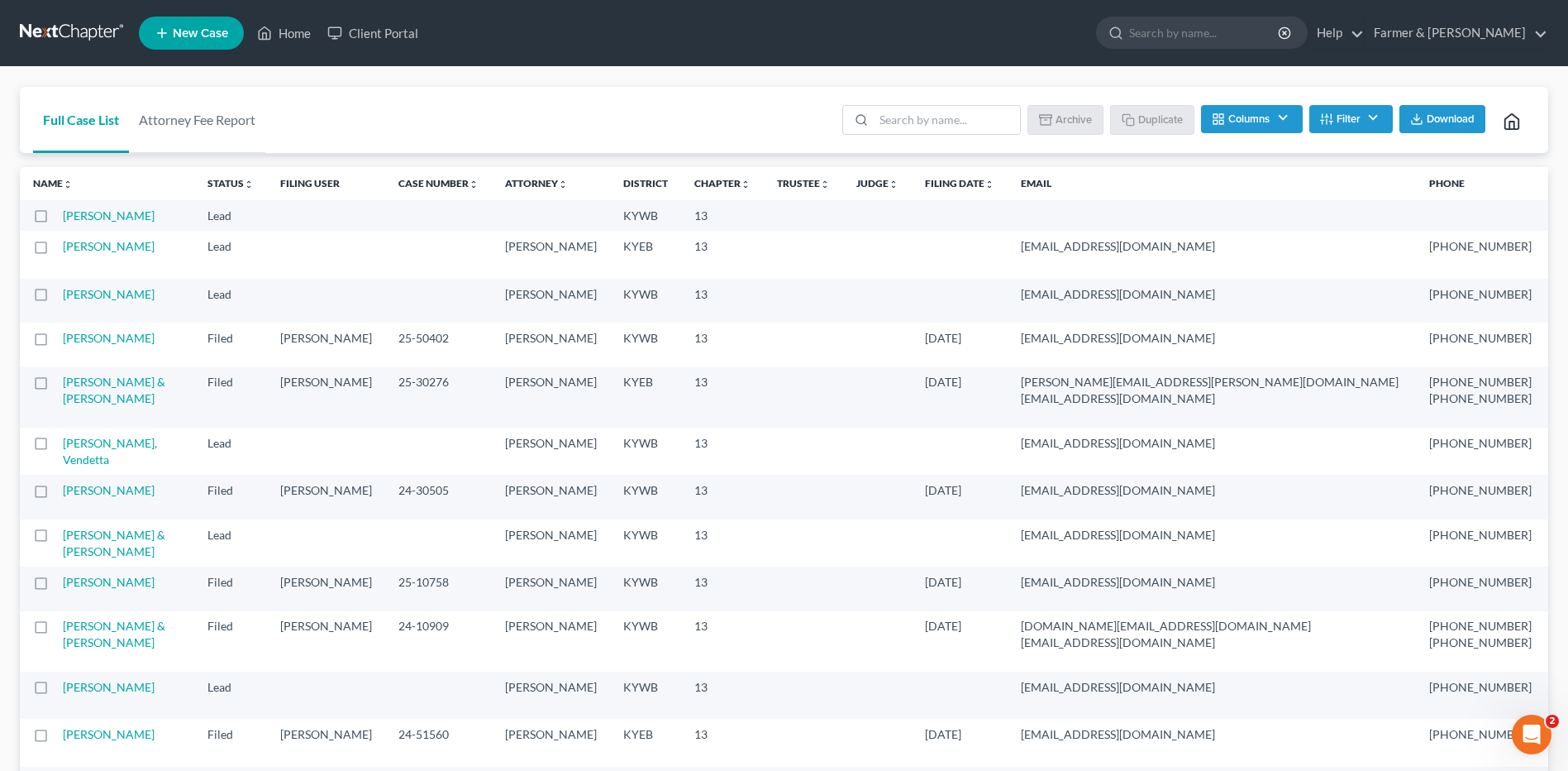
click at [65, 31] on link at bounding box center [72, 33] width 106 height 30
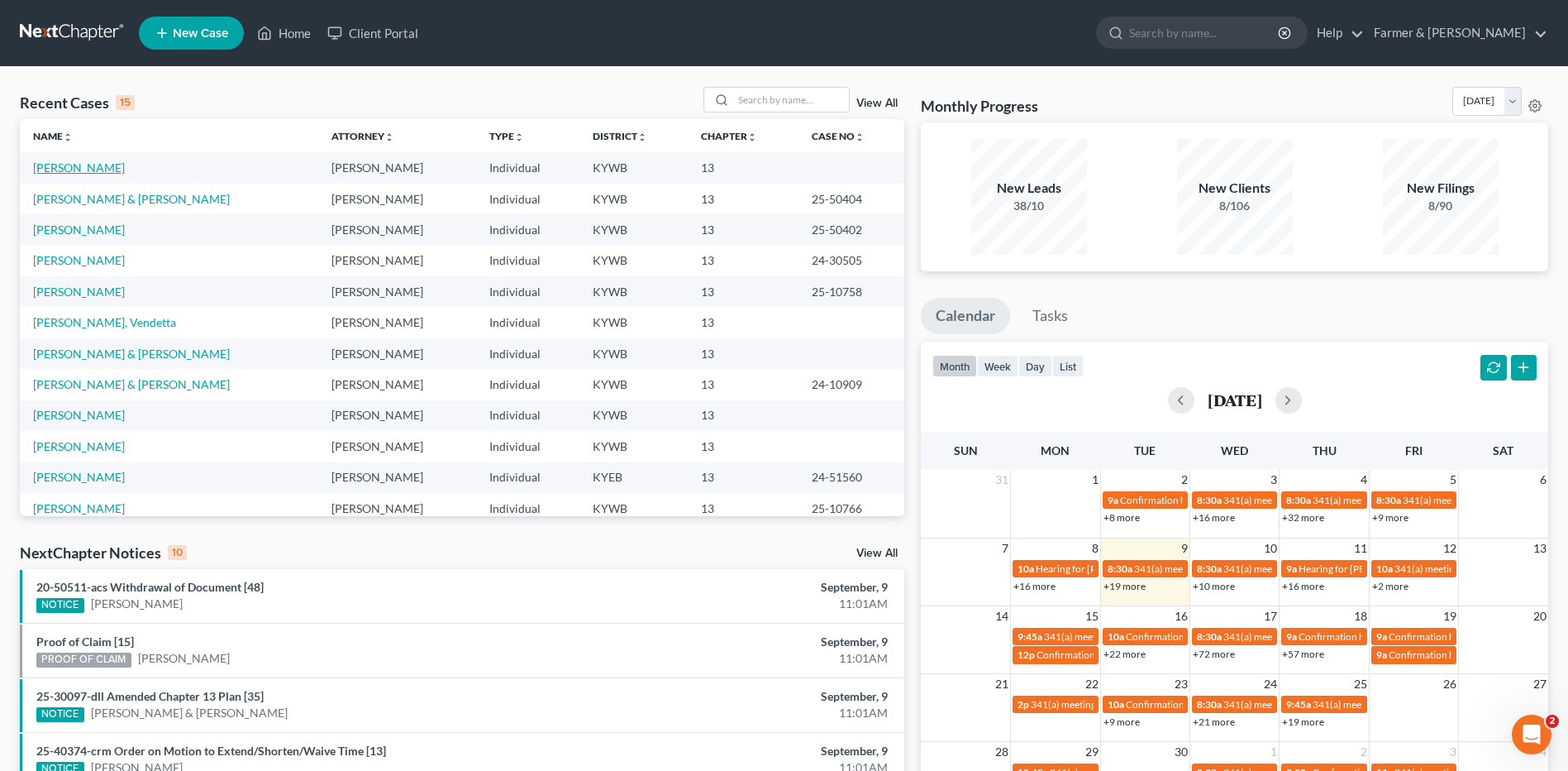
click at [114, 163] on link "[PERSON_NAME]" at bounding box center [78, 167] width 91 height 14
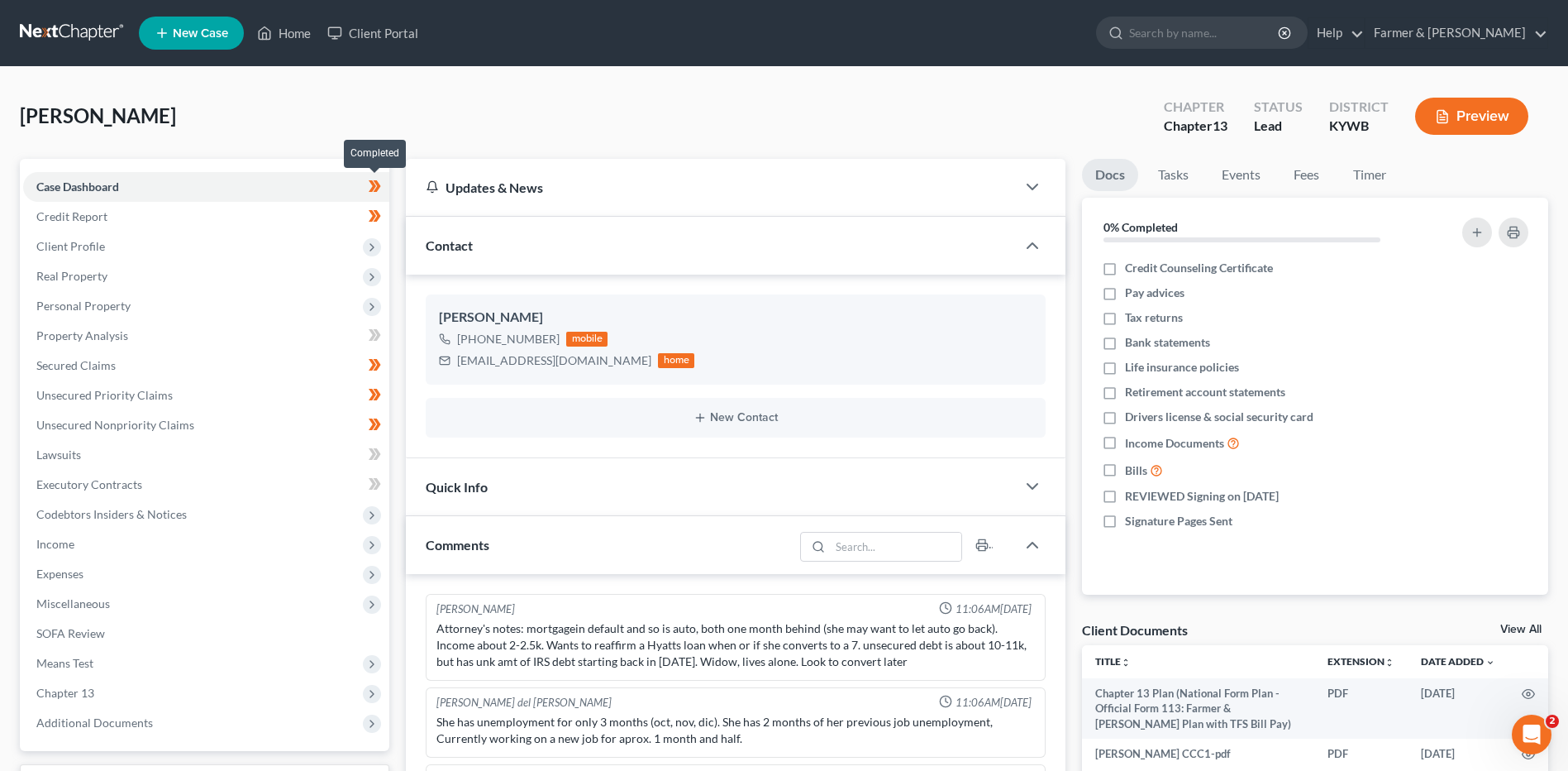
click at [387, 187] on span at bounding box center [374, 188] width 29 height 25
click at [384, 216] on span at bounding box center [374, 218] width 29 height 25
click at [203, 247] on span "Client Profile" at bounding box center [206, 247] width 366 height 30
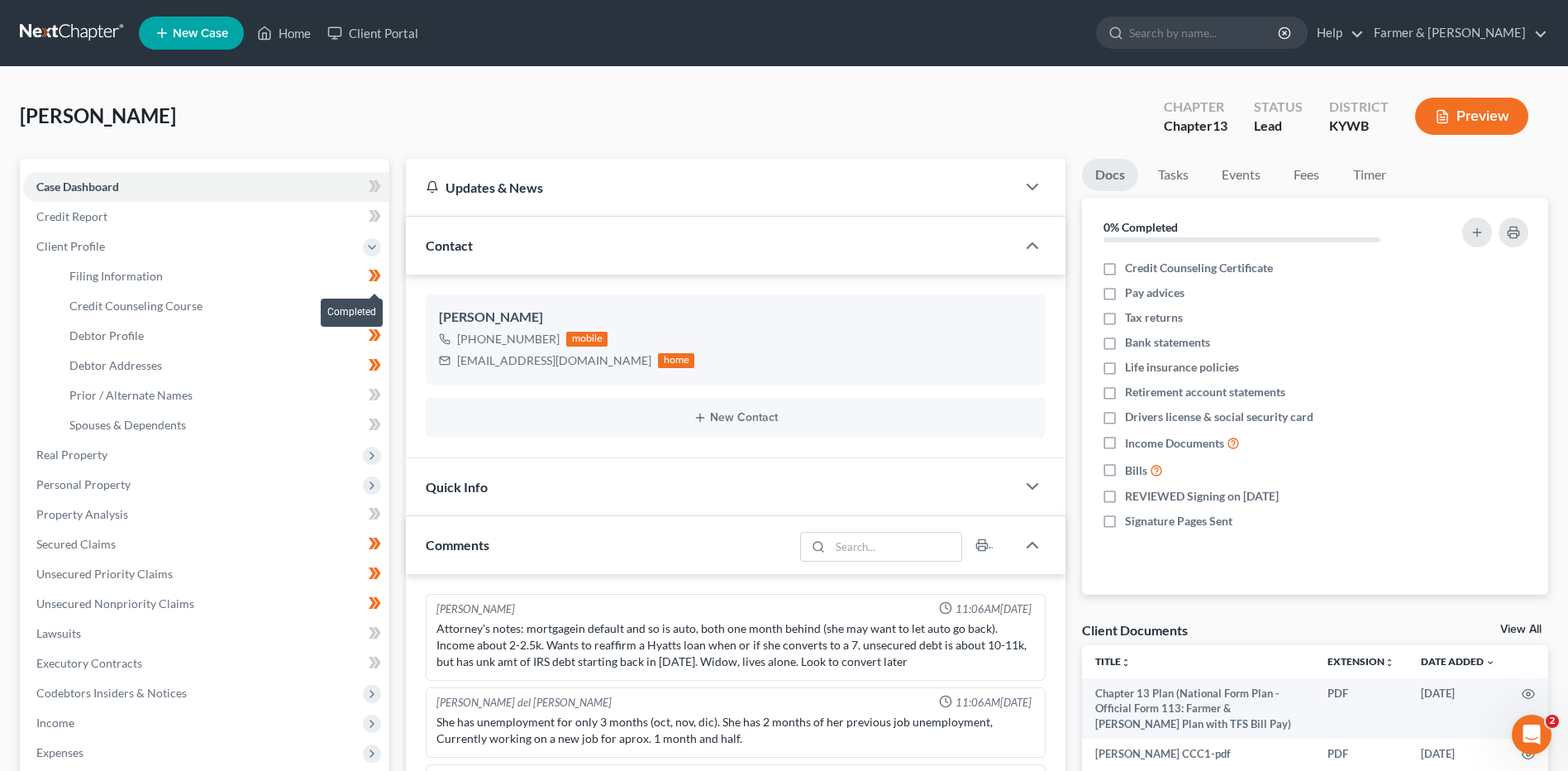
click at [383, 281] on span at bounding box center [374, 277] width 29 height 25
drag, startPoint x: 375, startPoint y: 313, endPoint x: 374, endPoint y: 331, distance: 18.0
click at [375, 315] on icon at bounding box center [374, 306] width 12 height 20
drag, startPoint x: 374, startPoint y: 344, endPoint x: 371, endPoint y: 367, distance: 23.2
click at [377, 366] on icon at bounding box center [377, 365] width 7 height 12
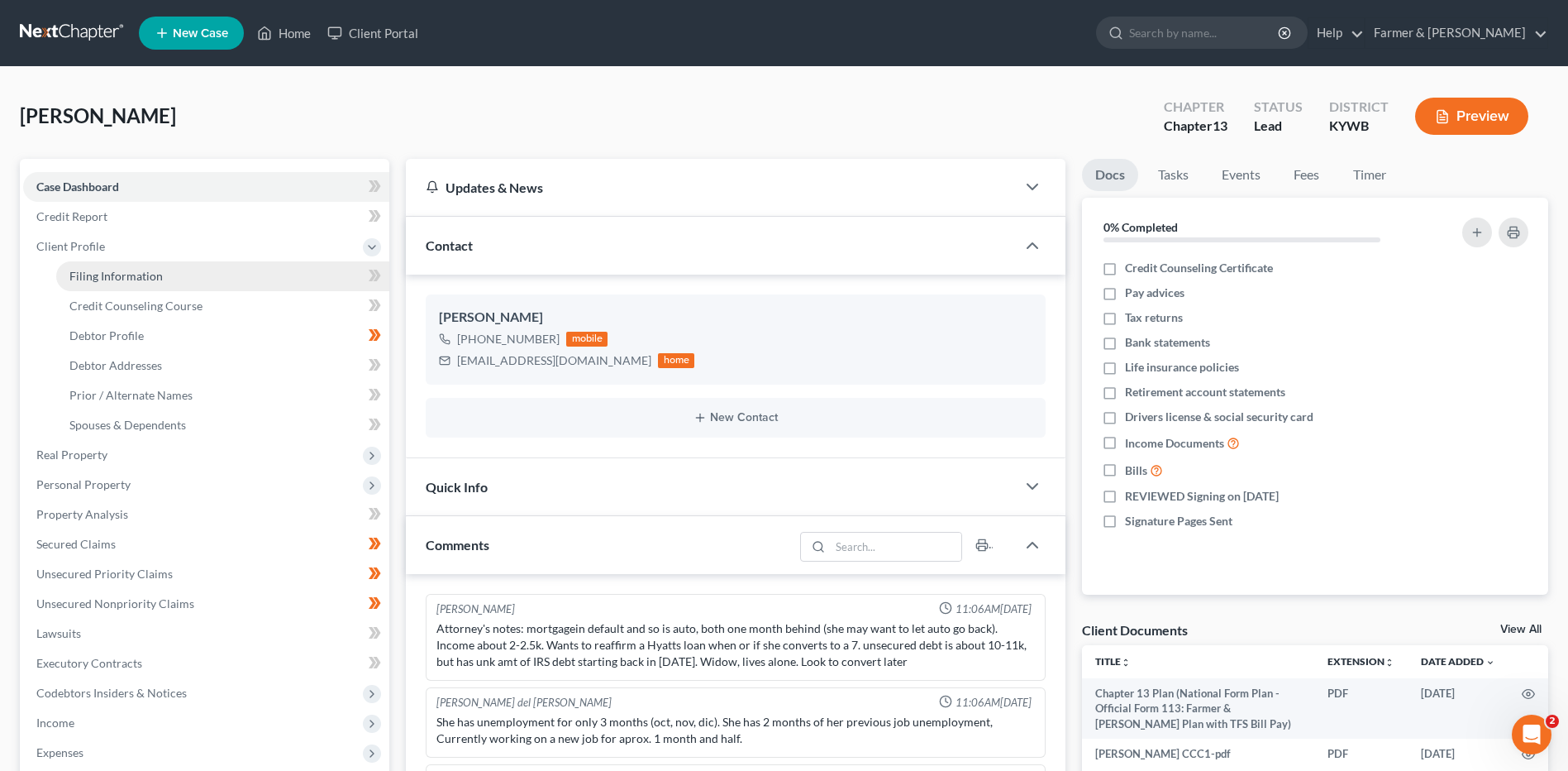
click at [187, 281] on link "Filing Information" at bounding box center [222, 276] width 333 height 30
select select "1"
select select "0"
select select "3"
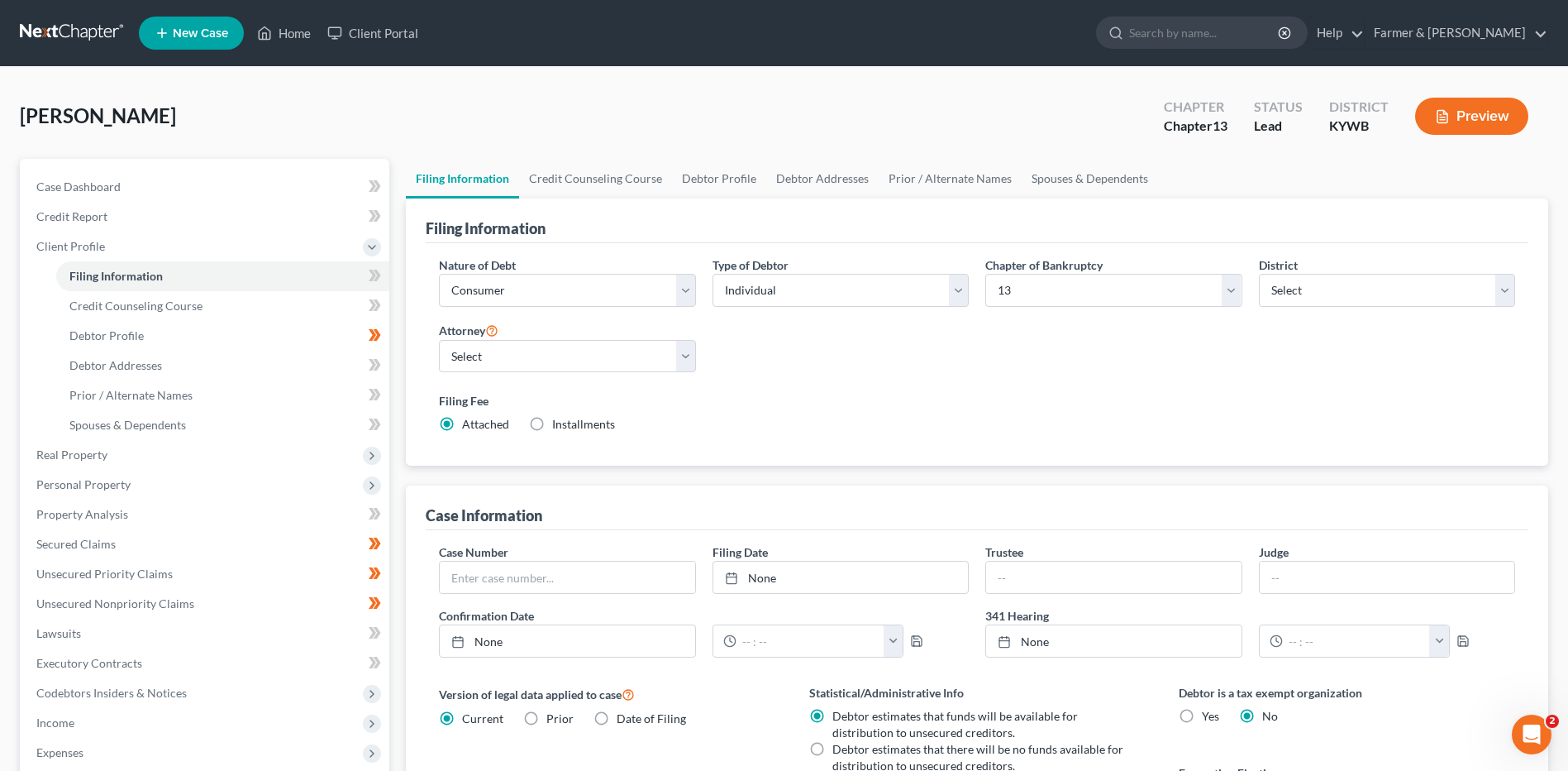
click at [832, 744] on label "Debtor estimates that there will be no funds available for distribution to unse…" at bounding box center [979, 757] width 293 height 33
click at [839, 744] on input "Debtor estimates that there will be no funds available for distribution to unse…" at bounding box center [844, 746] width 11 height 11
radio input "true"
radio input "false"
click at [1018, 286] on select "Select 7 11 12 13" at bounding box center [1113, 290] width 257 height 33
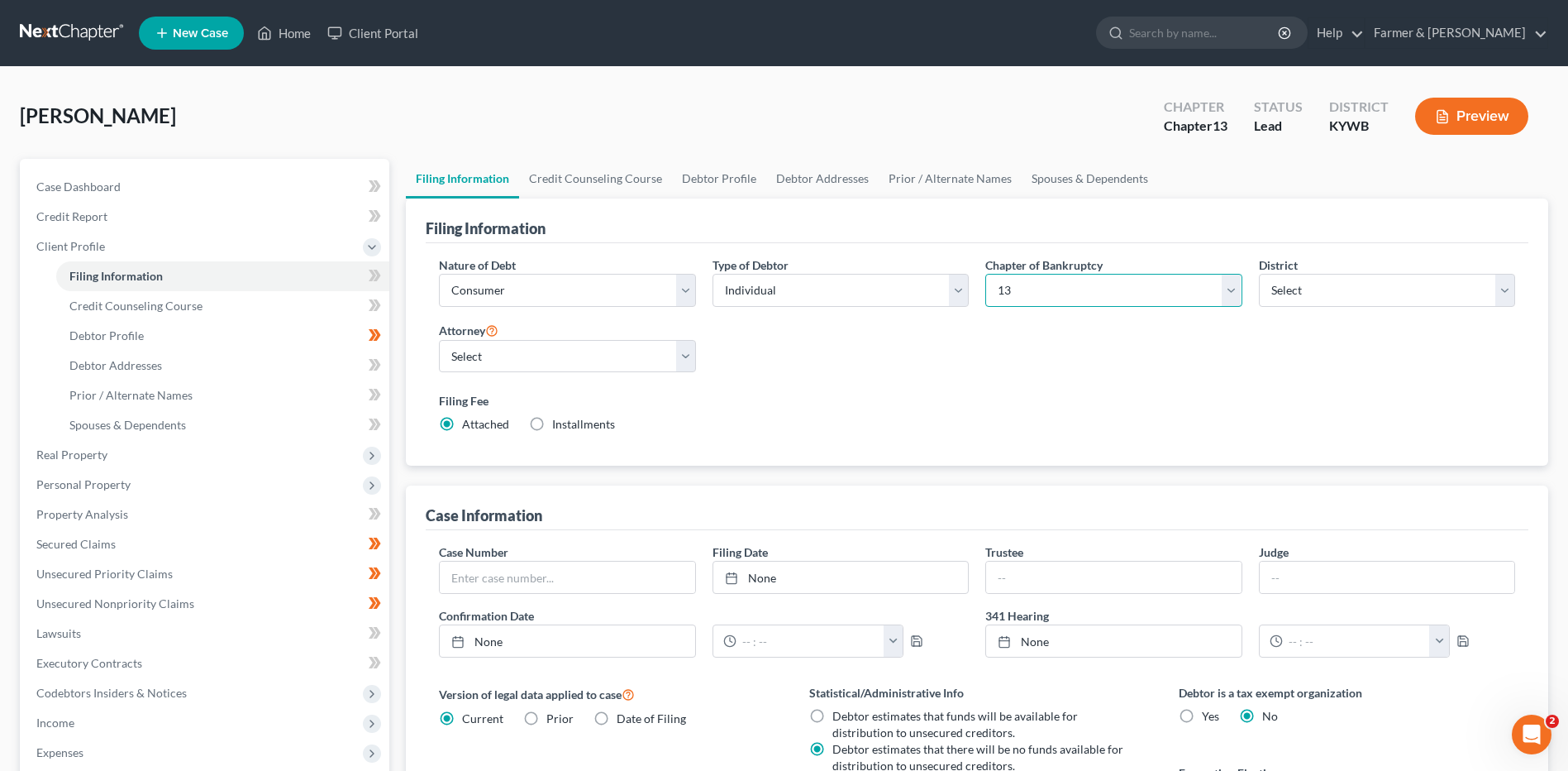
select select "0"
click at [985, 273] on select "Select 7 11 12 13" at bounding box center [1113, 290] width 257 height 33
click at [387, 336] on span at bounding box center [374, 337] width 29 height 25
click at [78, 37] on link at bounding box center [72, 33] width 106 height 30
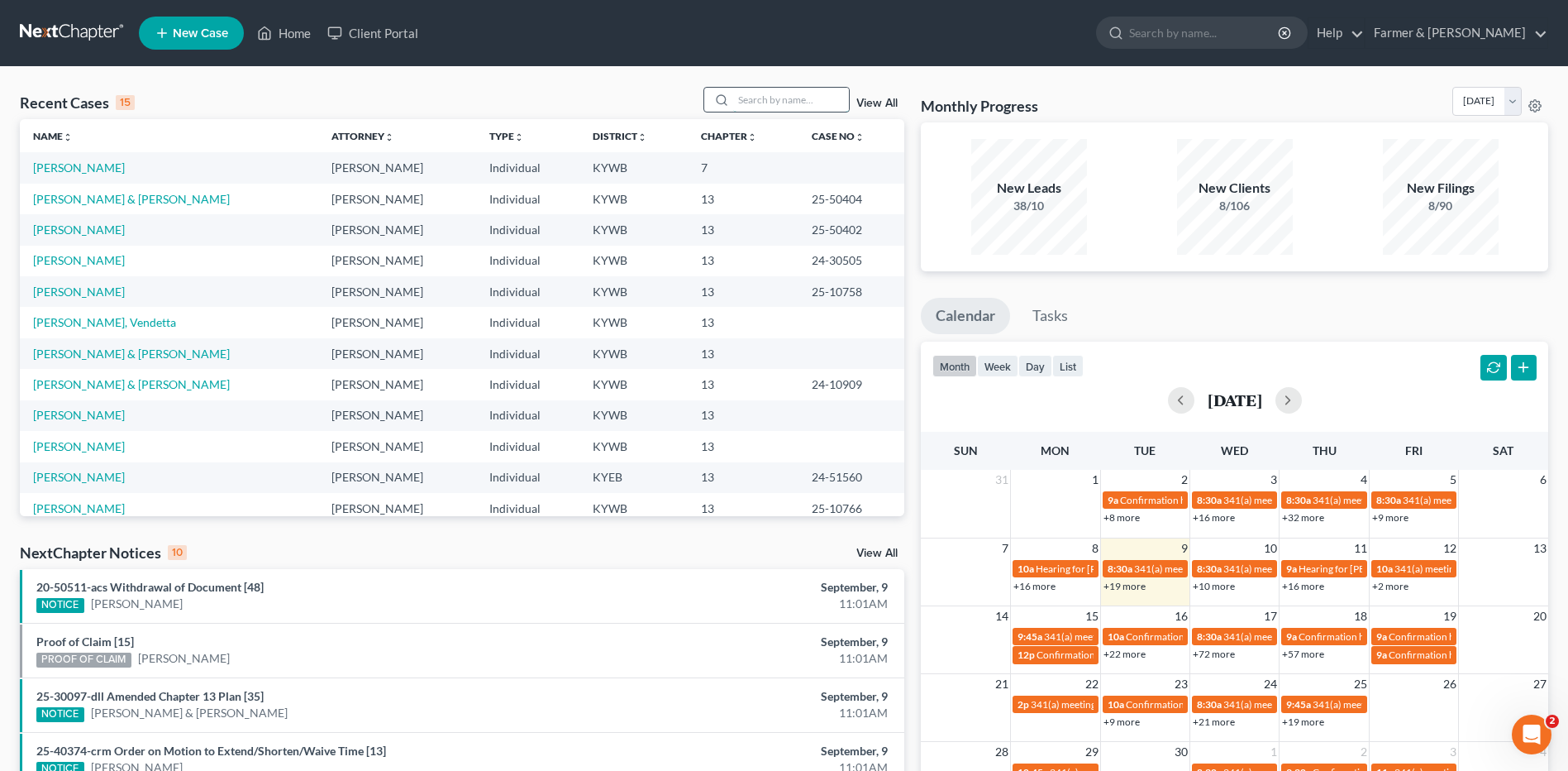
click at [793, 90] on input "search" at bounding box center [790, 100] width 115 height 24
type input "[PERSON_NAME]"
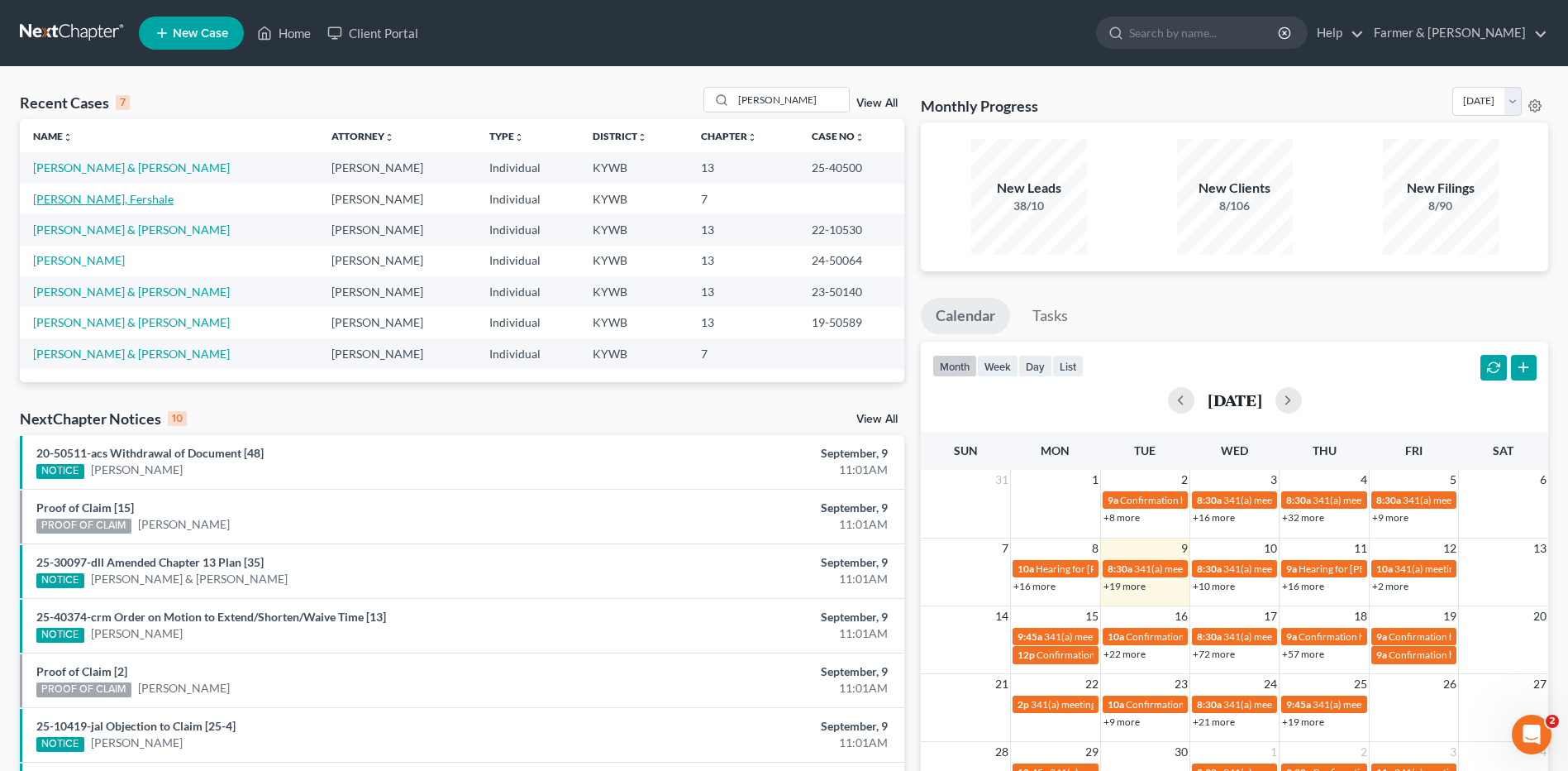
drag, startPoint x: 96, startPoint y: 195, endPoint x: 1148, endPoint y: 235, distance: 1052.8
click at [96, 195] on link "[PERSON_NAME], Fershale" at bounding box center [103, 199] width 140 height 14
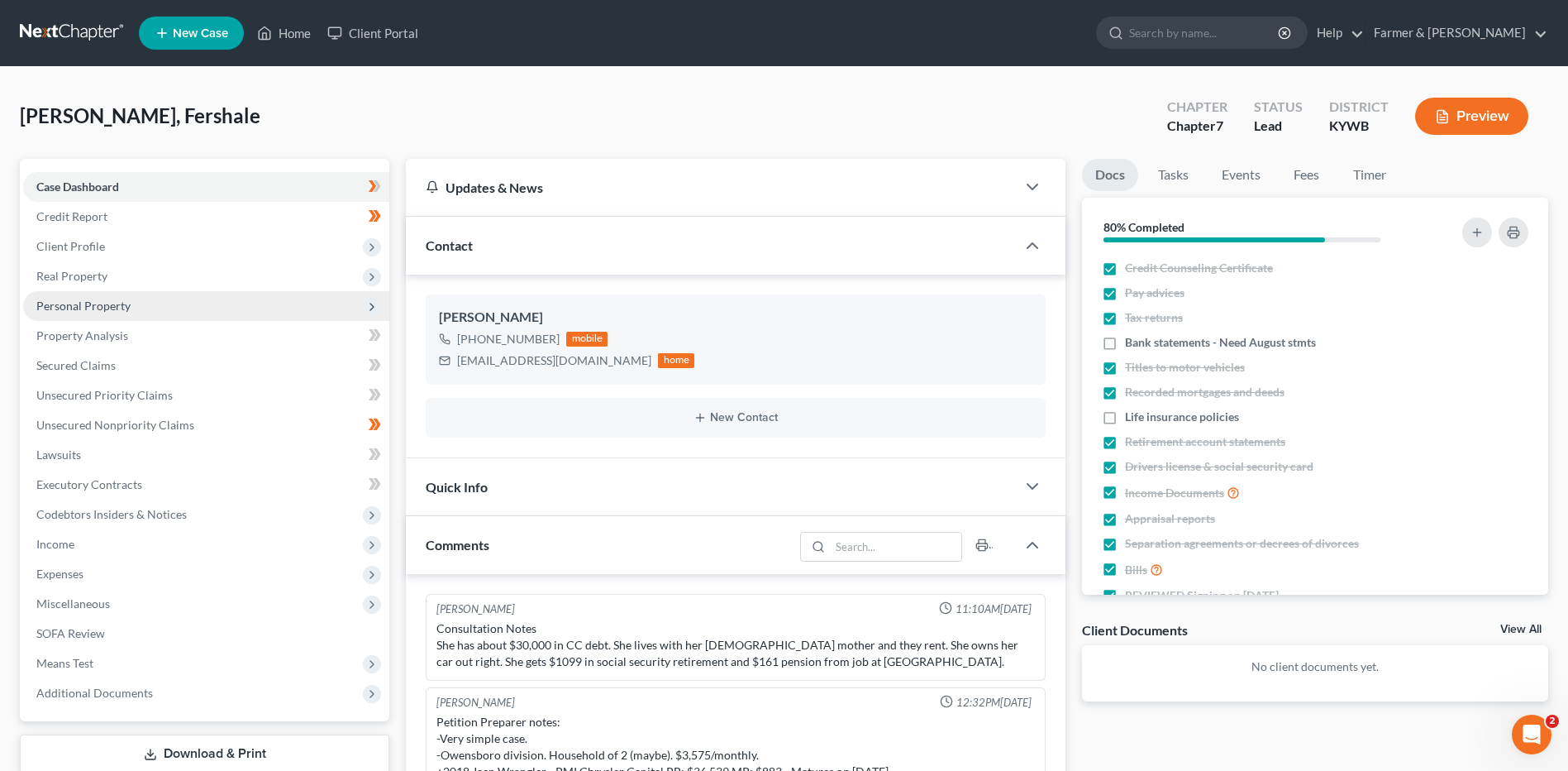
click at [142, 303] on span "Personal Property" at bounding box center [206, 306] width 366 height 30
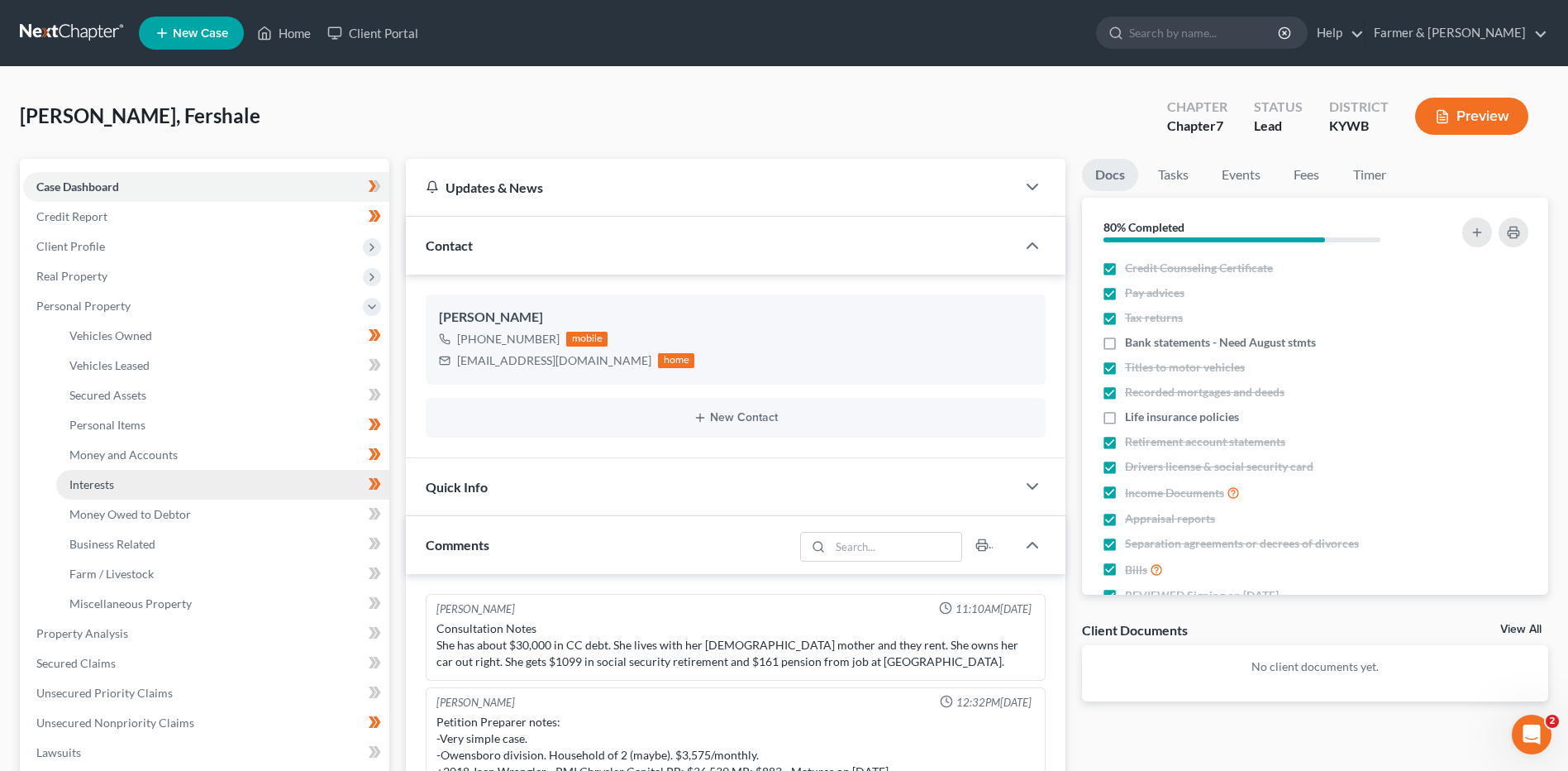
click at [176, 487] on link "Interests" at bounding box center [222, 485] width 333 height 30
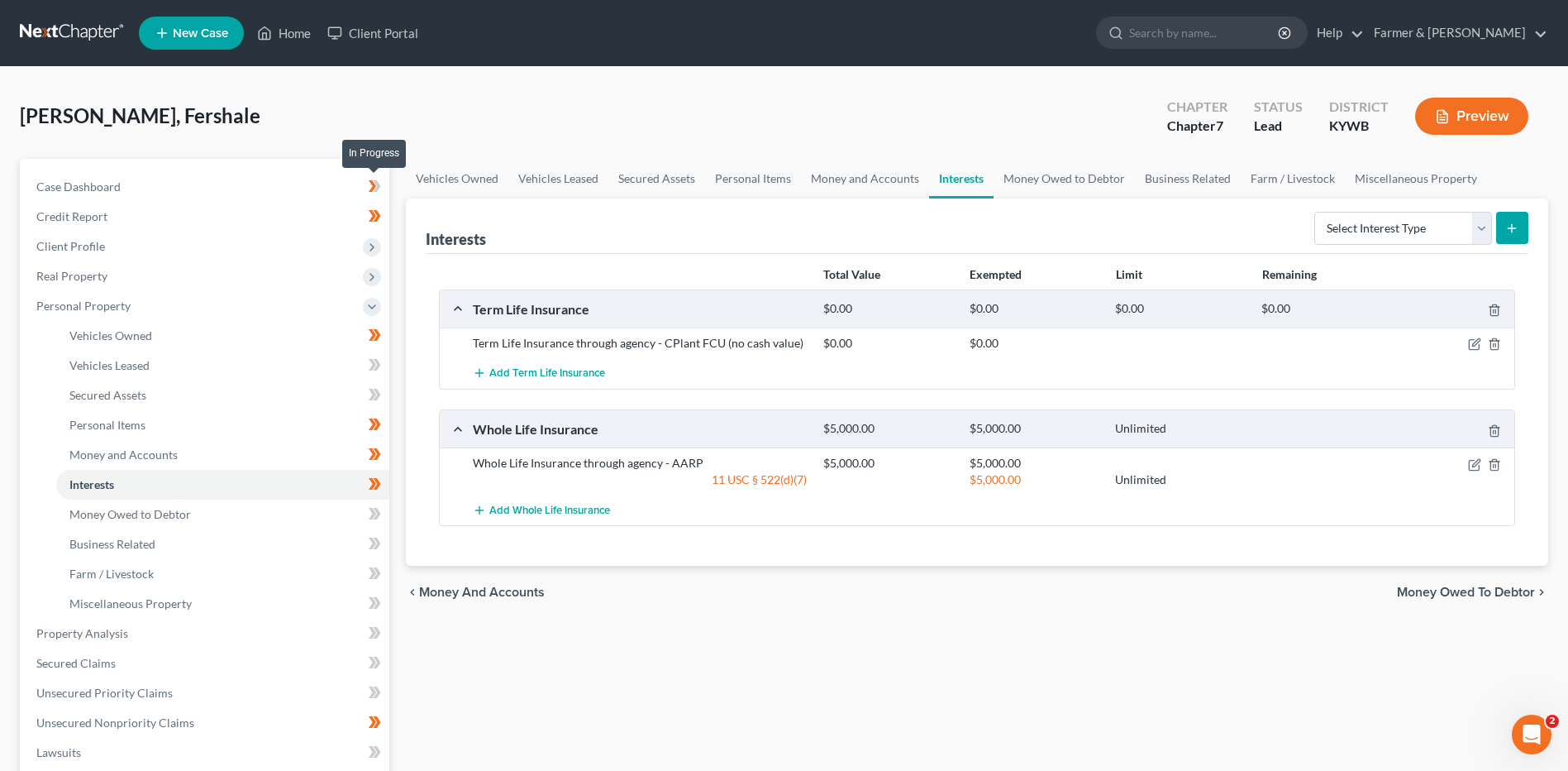
click at [381, 183] on icon at bounding box center [374, 187] width 12 height 20
click at [384, 191] on span at bounding box center [374, 188] width 29 height 25
click at [387, 218] on span at bounding box center [374, 218] width 29 height 25
click at [273, 249] on span "Client Profile" at bounding box center [206, 247] width 366 height 30
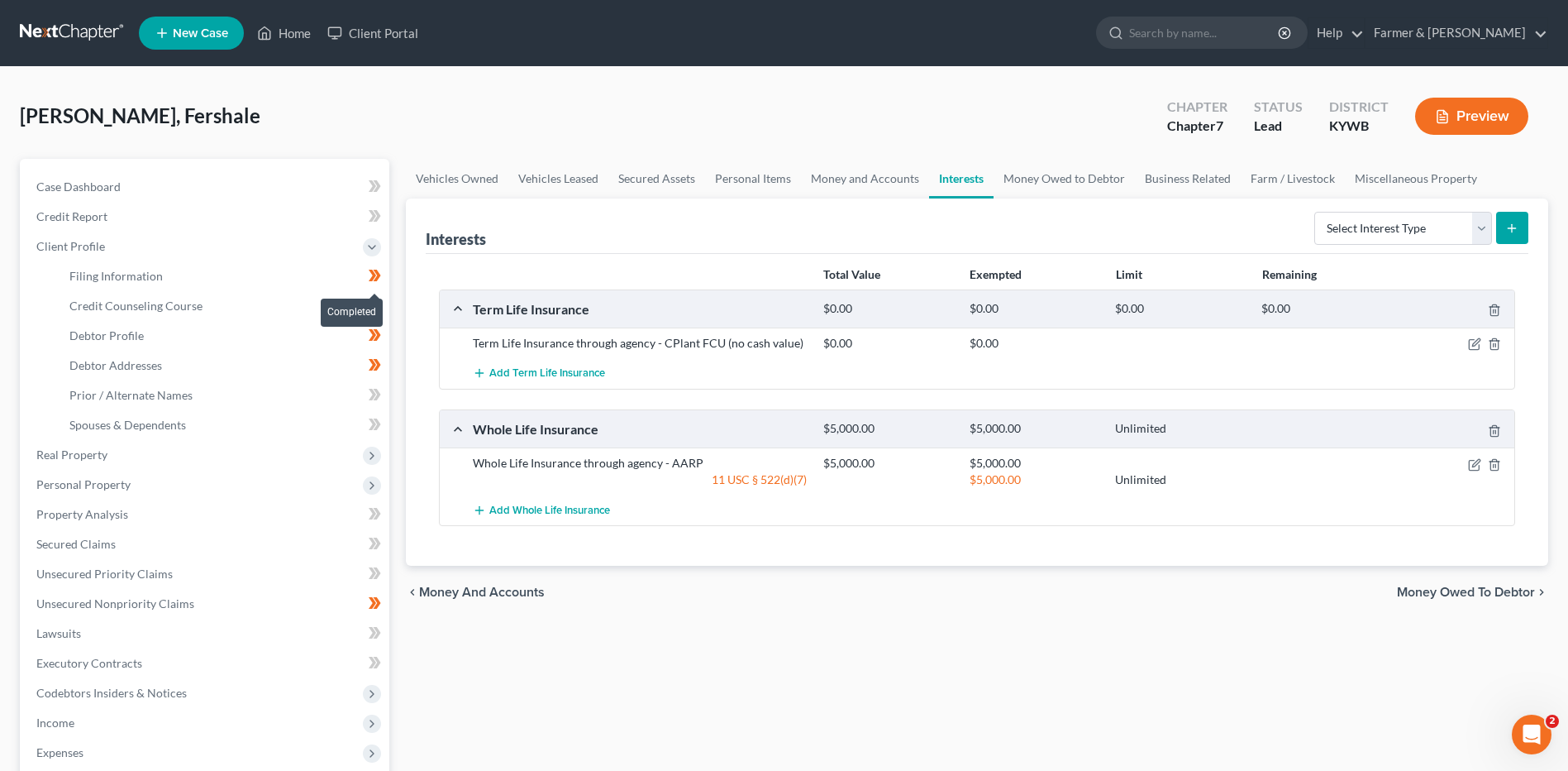
click at [381, 277] on icon at bounding box center [374, 275] width 12 height 20
click at [382, 304] on span at bounding box center [374, 307] width 29 height 25
click at [386, 331] on span at bounding box center [374, 337] width 29 height 25
click at [387, 368] on span at bounding box center [374, 367] width 29 height 25
click at [174, 327] on link "Debtor Profile" at bounding box center [222, 335] width 333 height 30
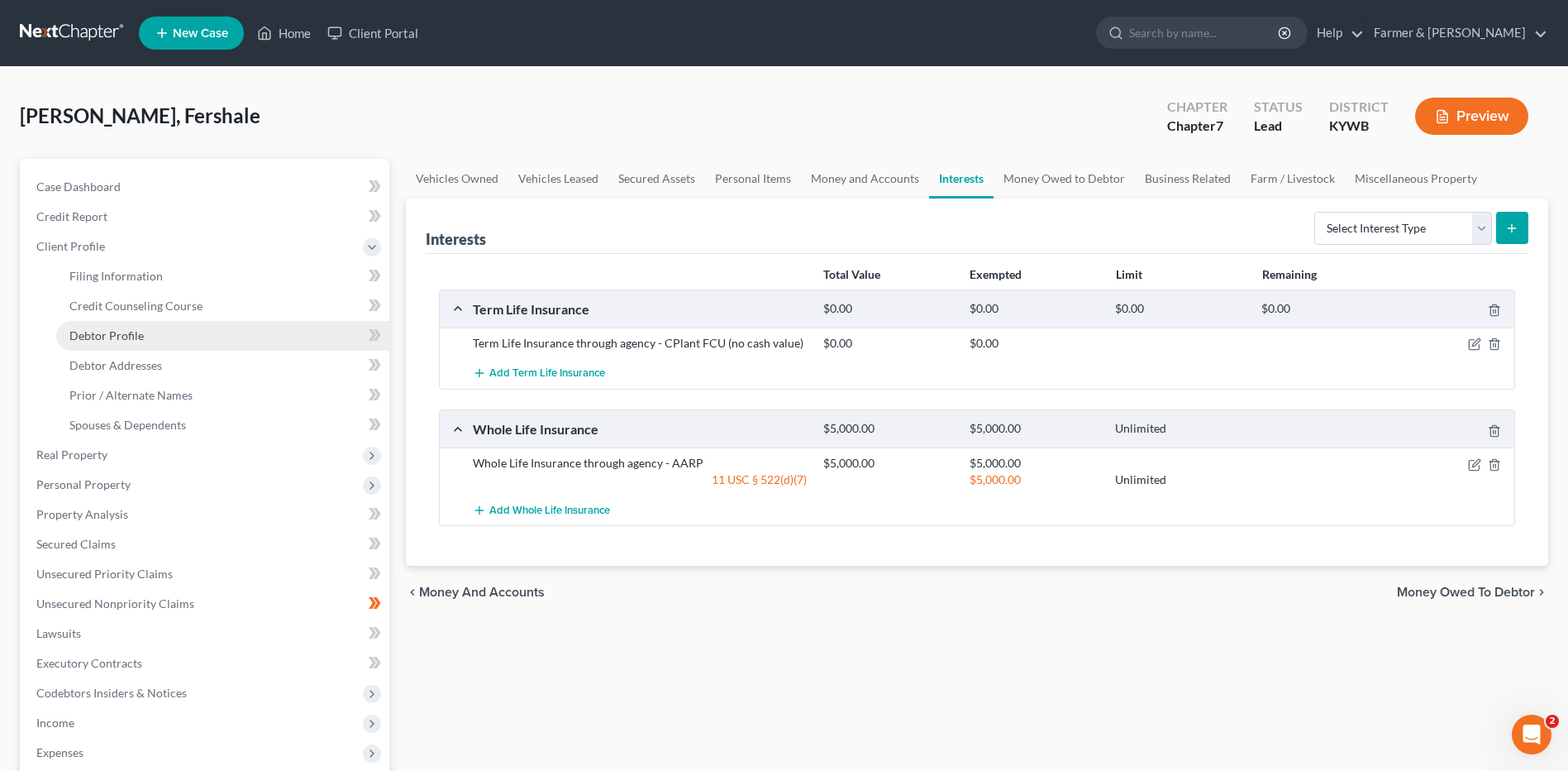
select select "0"
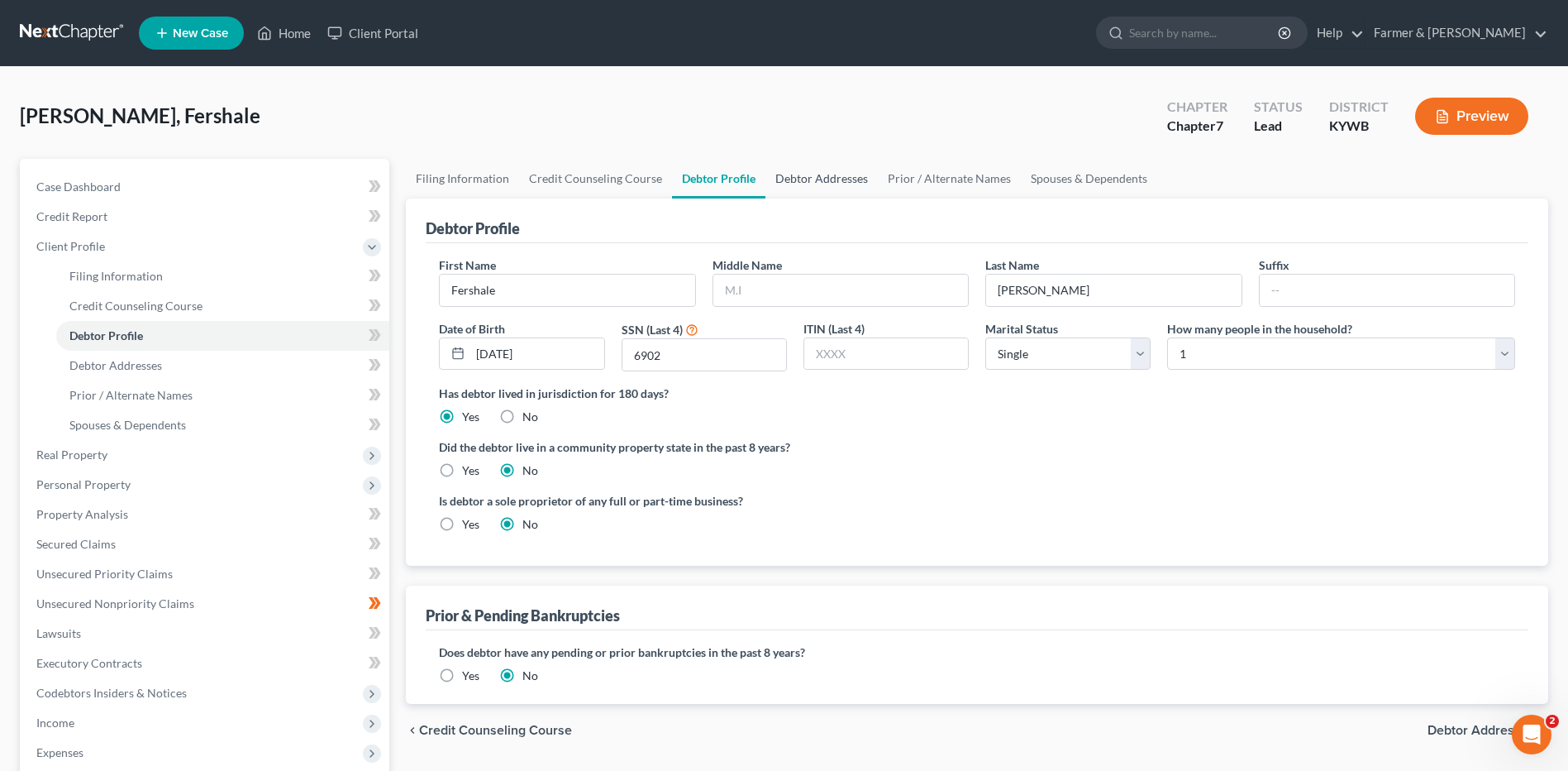
click at [809, 183] on link "Debtor Addresses" at bounding box center [821, 178] width 113 height 40
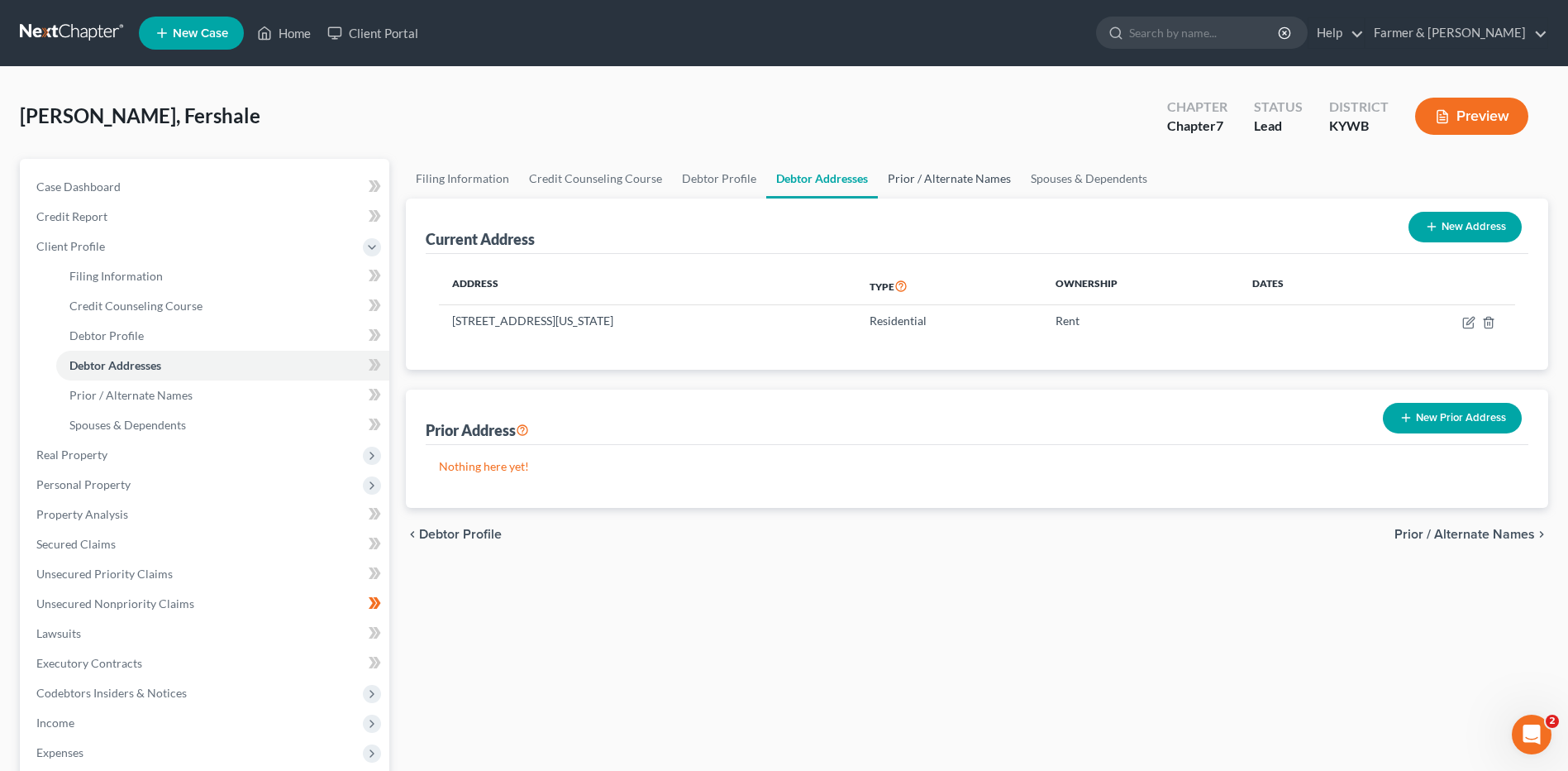
click at [961, 183] on link "Prior / Alternate Names" at bounding box center [949, 178] width 143 height 40
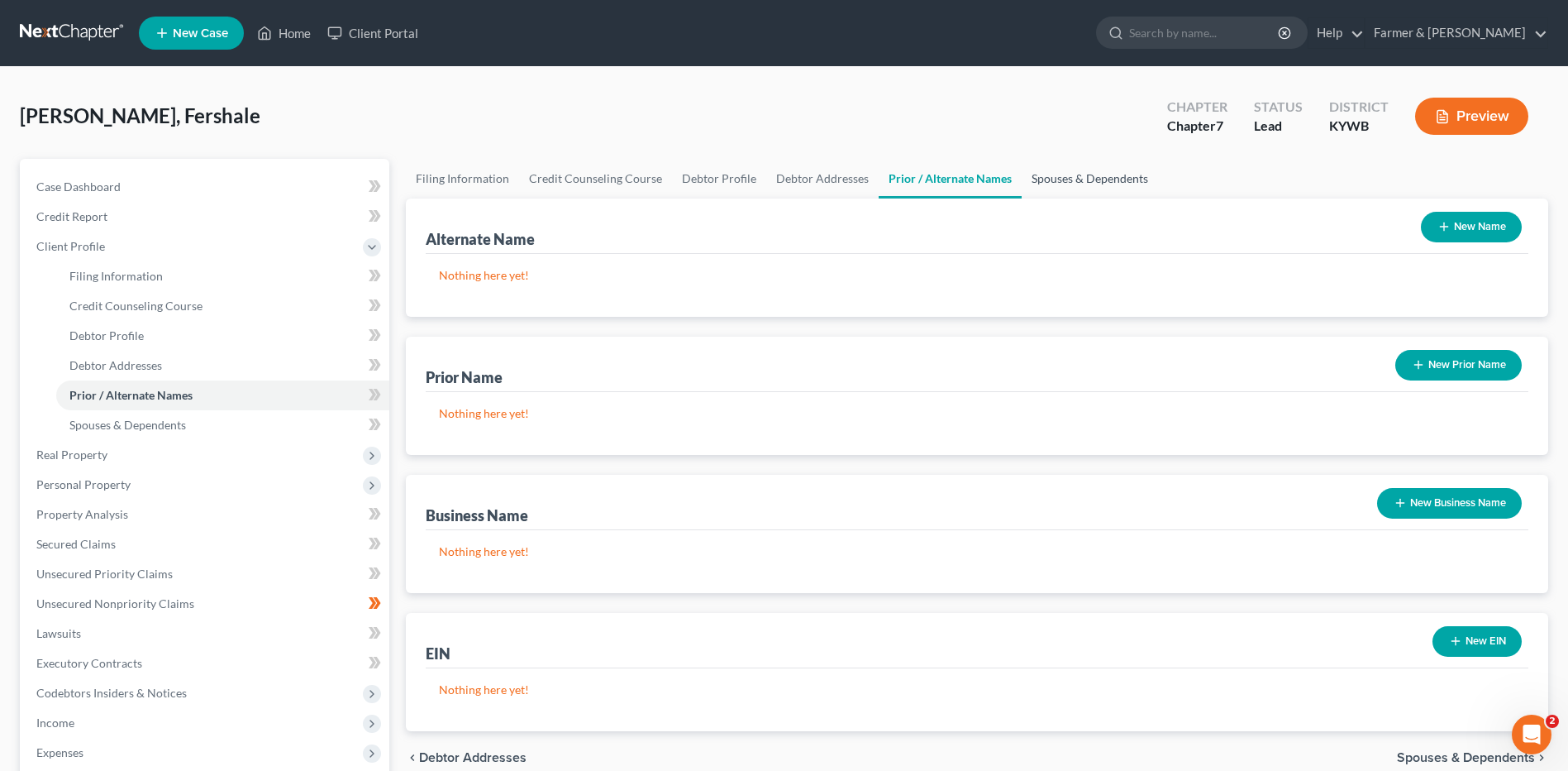
click at [1073, 178] on link "Spouses & Dependents" at bounding box center [1090, 178] width 137 height 40
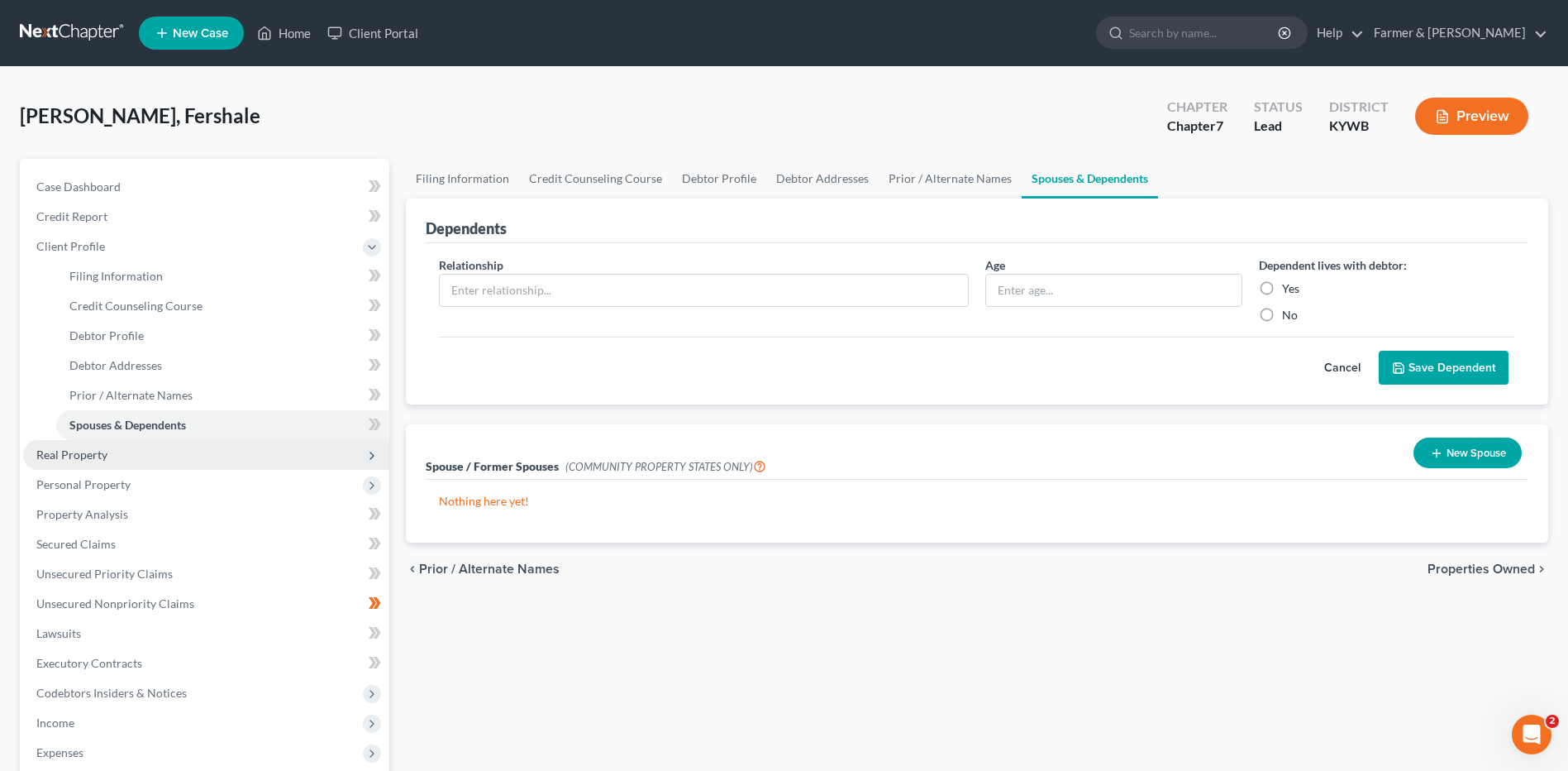
click at [167, 448] on span "Real Property" at bounding box center [206, 454] width 366 height 30
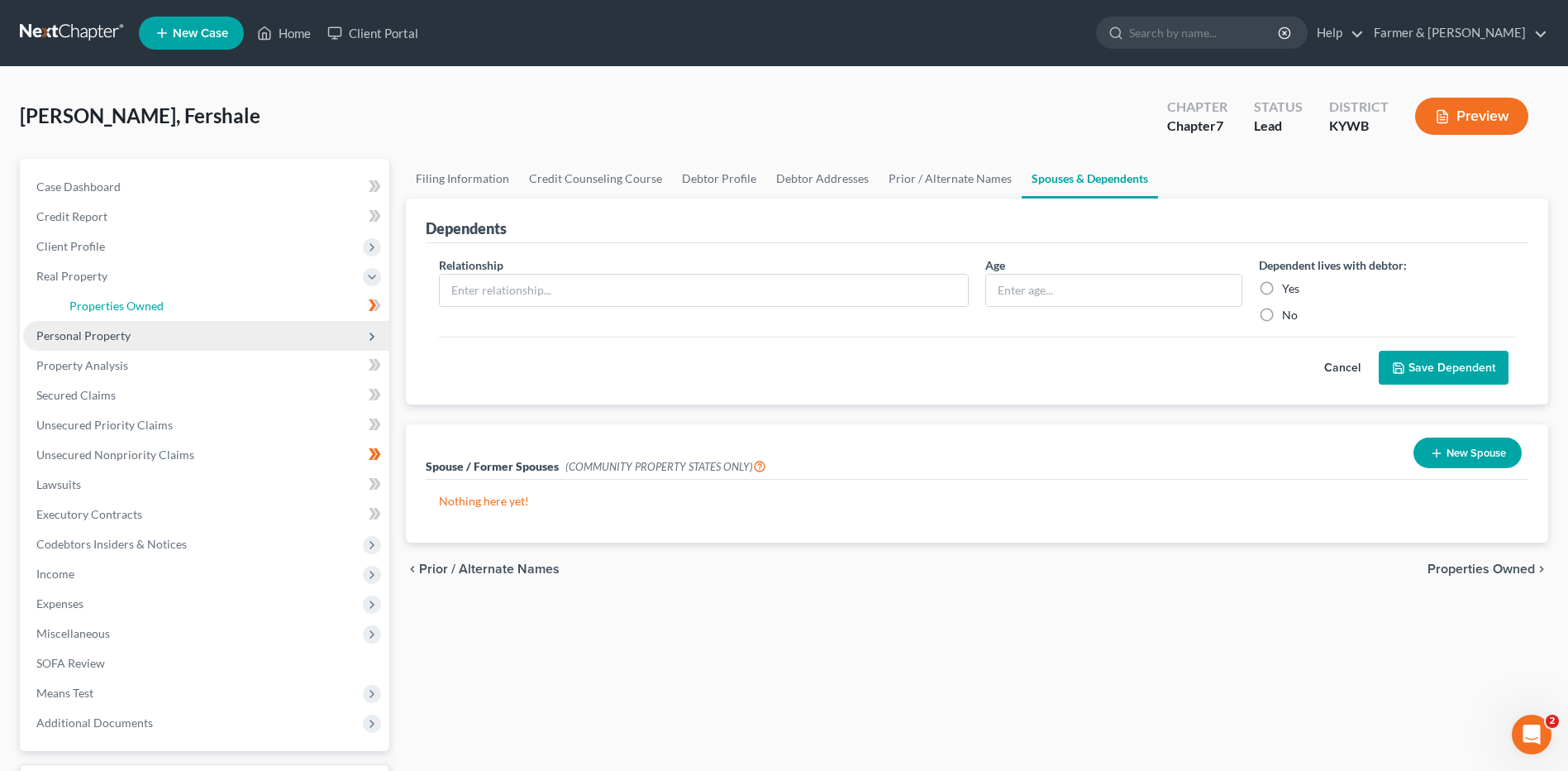
click at [194, 303] on link "Properties Owned" at bounding box center [222, 306] width 333 height 30
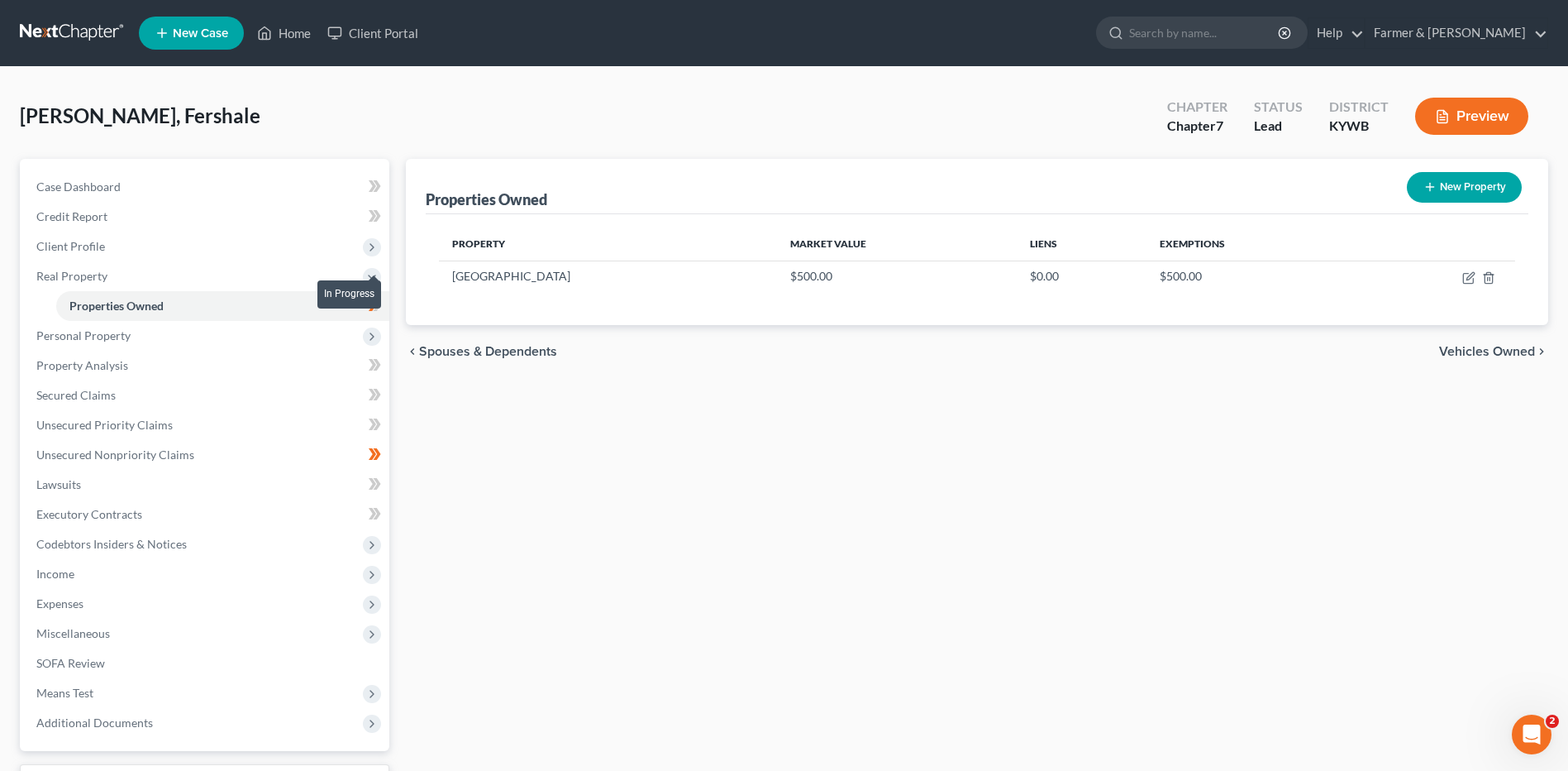
click at [383, 305] on span at bounding box center [374, 307] width 29 height 25
click at [387, 307] on span at bounding box center [374, 307] width 29 height 25
click at [1470, 274] on icon "button" at bounding box center [1470, 276] width 7 height 7
select select "18"
select select "0"
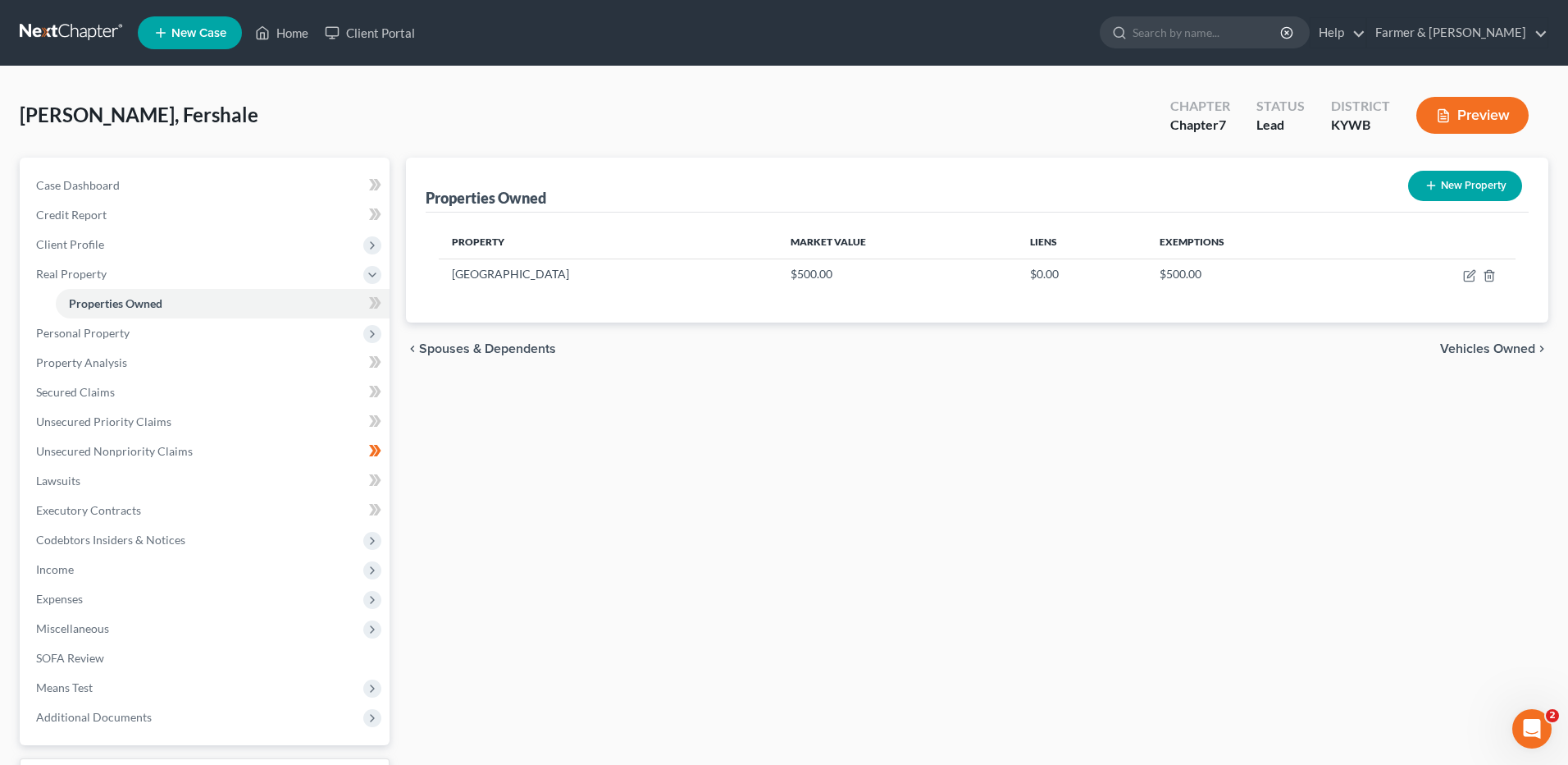
select select "0"
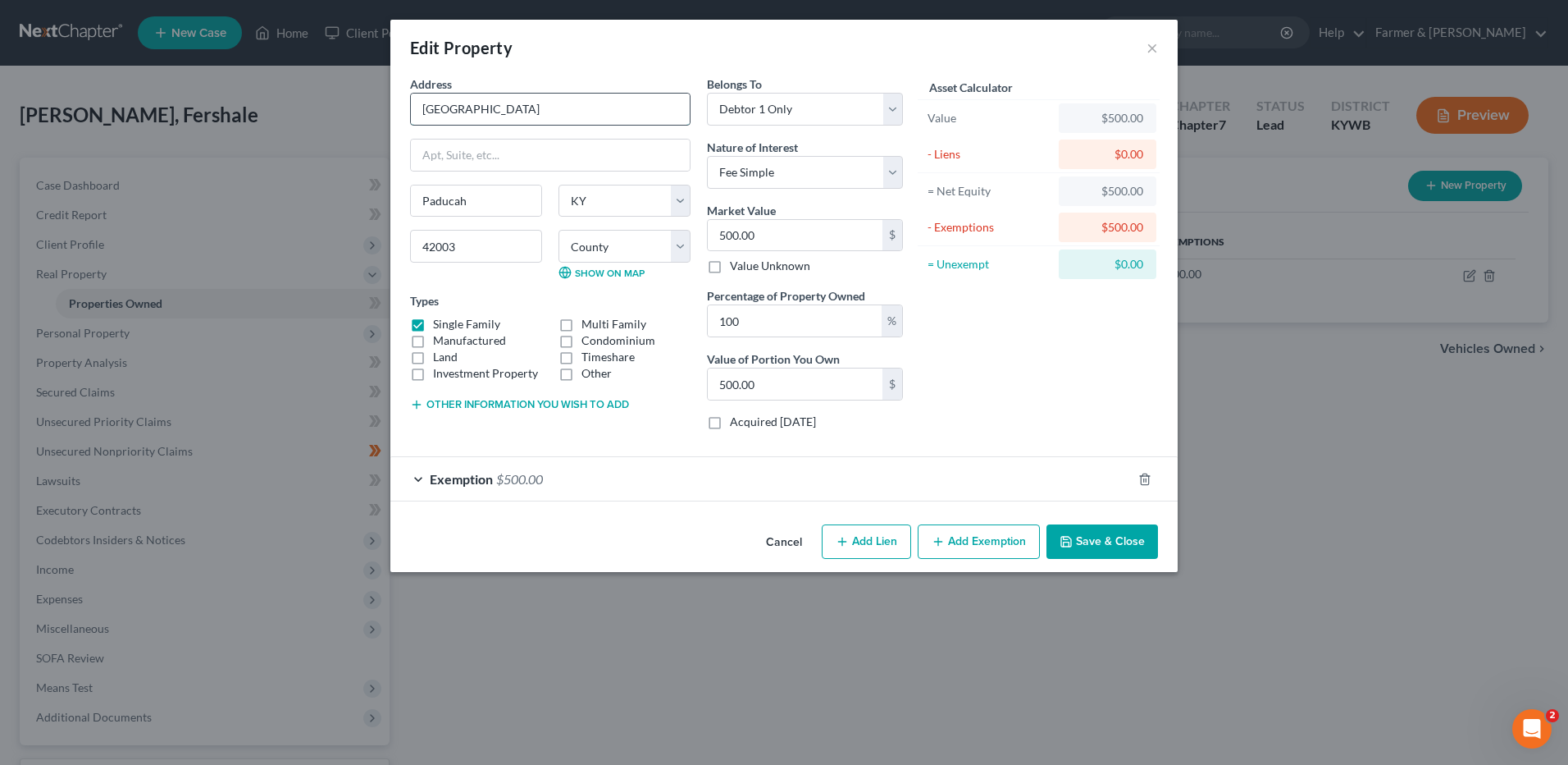
click at [428, 107] on input "Woodlawn Memorial Garden & Mausoleum" at bounding box center [550, 109] width 278 height 31
drag, startPoint x: 660, startPoint y: 111, endPoint x: 345, endPoint y: 108, distance: 315.0
click at [347, 107] on div "Edit Property × Address * Woodlawn Memorial Garden & Mausoleum Paducah State AL…" at bounding box center [784, 382] width 1568 height 765
drag, startPoint x: 522, startPoint y: 109, endPoint x: 743, endPoint y: 103, distance: 221.1
click at [743, 103] on div "Address * Cemetery Plot at Hickman City Cemetery Paducah State AL AK AR AZ CA C…" at bounding box center [657, 258] width 509 height 367
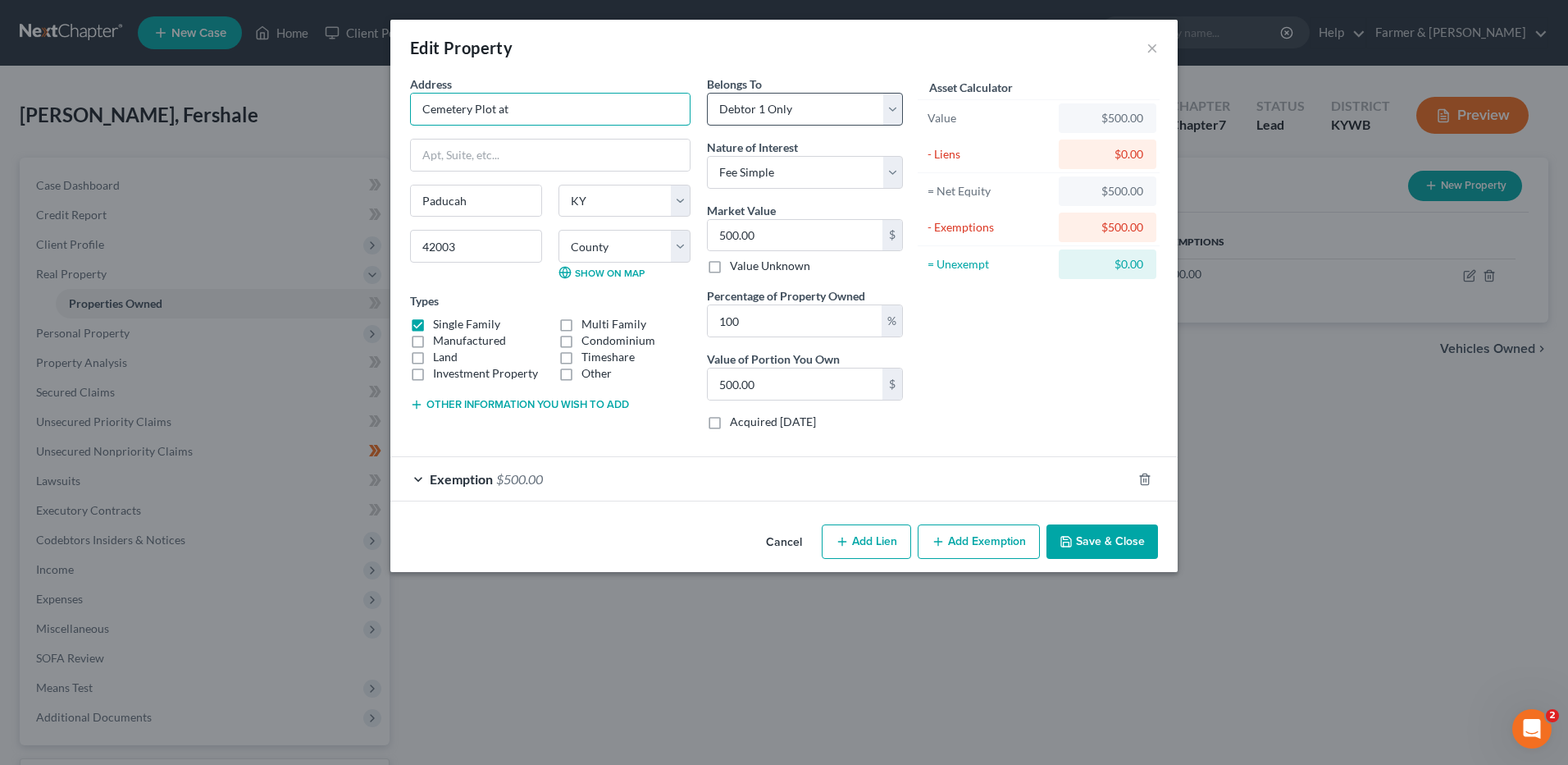
paste input "Woodlawn Memorial Garden & Mausoleum"
drag, startPoint x: 685, startPoint y: 110, endPoint x: 374, endPoint y: 137, distance: 312.2
click at [374, 137] on div "Edit Property × Address * Cemetery Plot at Woodlawn Memorial Garden & Mausoleum…" at bounding box center [784, 382] width 1568 height 765
type input "Cemetery Plot at Woodlawn Memorial Garden & Mausoleum"
click at [505, 140] on input "text" at bounding box center [550, 155] width 278 height 31
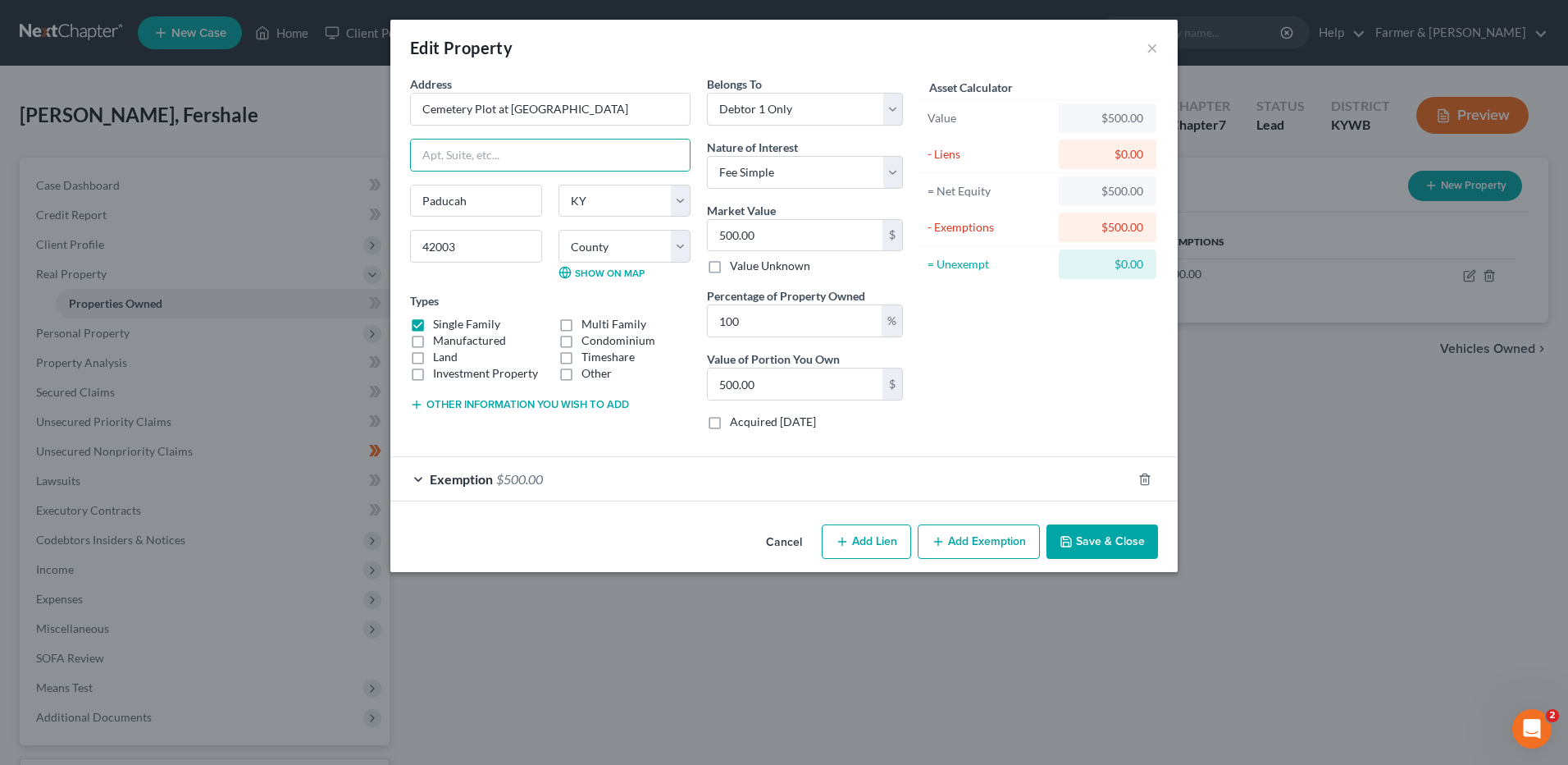
click at [566, 443] on form "Address * Cemetery Plot at Woodlawn Memorial Garden & Mausoleum Paducah State A…" at bounding box center [784, 288] width 748 height 426
click at [433, 322] on label "Single Family" at bounding box center [466, 324] width 67 height 16
click at [440, 322] on input "Single Family" at bounding box center [445, 322] width 11 height 11
checkbox input "false"
click at [550, 475] on div "Exemption $500.00" at bounding box center [761, 478] width 742 height 43
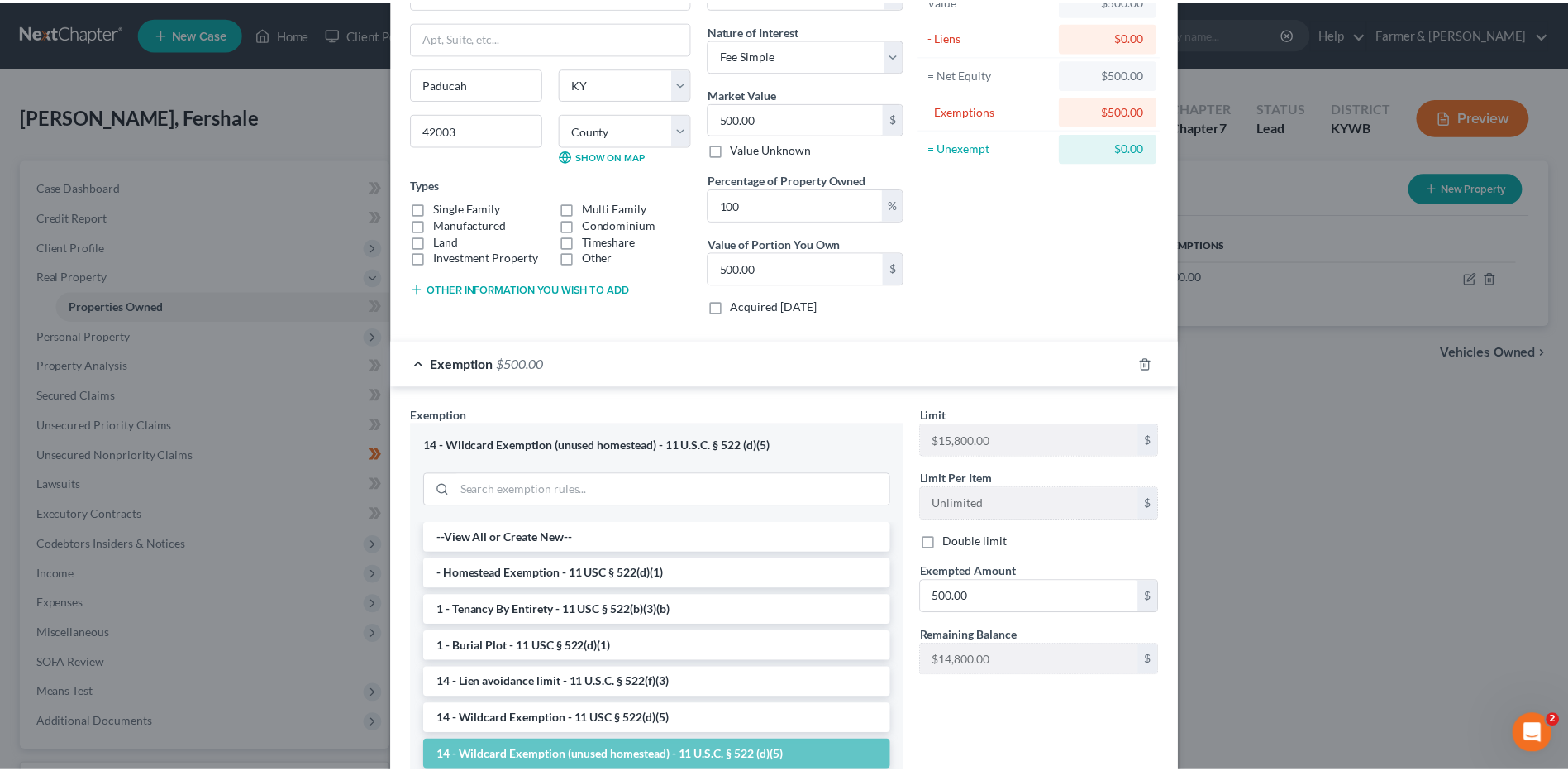
scroll to position [253, 0]
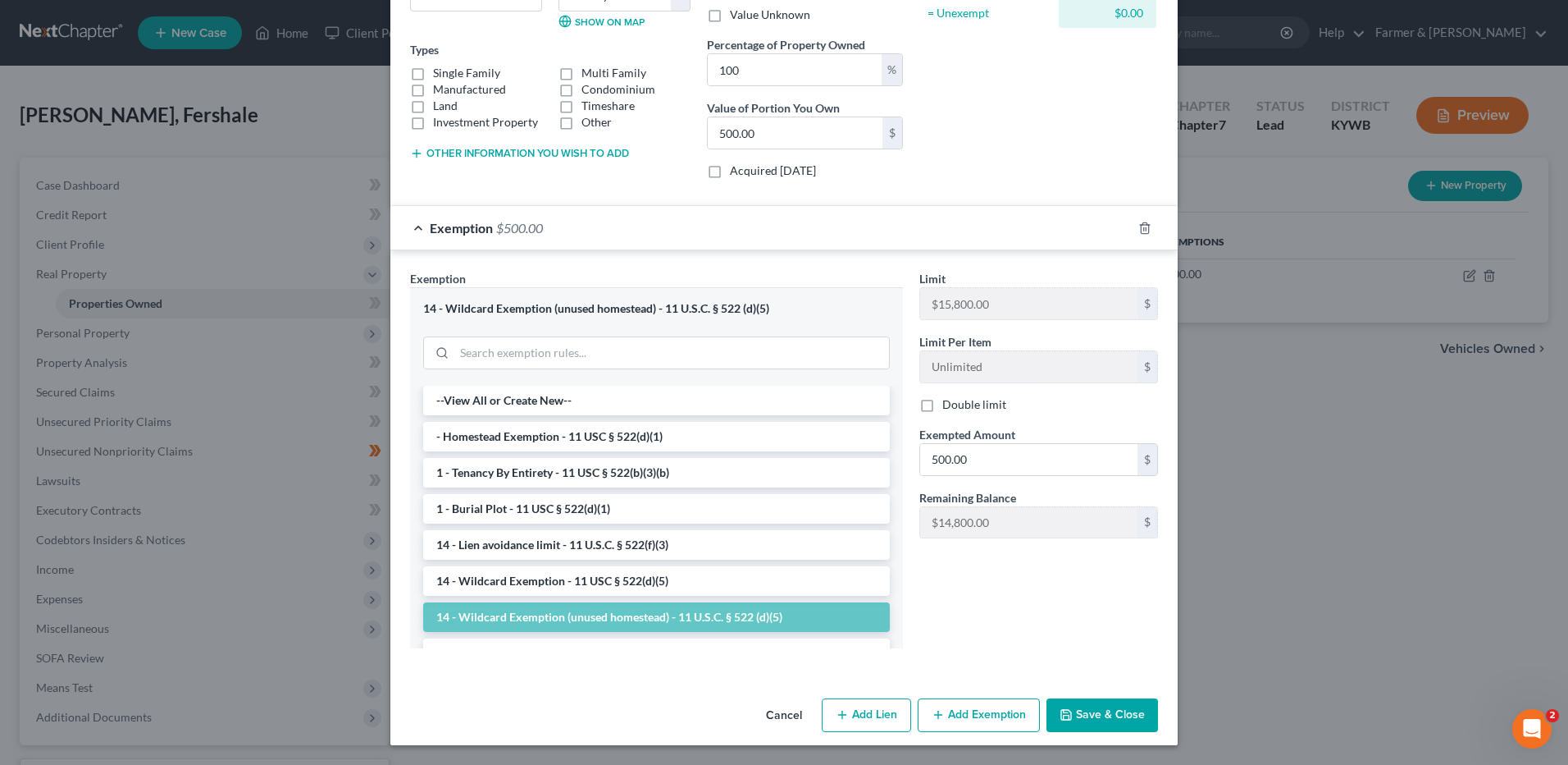
click at [1090, 709] on button "Save & Close" at bounding box center [1103, 716] width 112 height 35
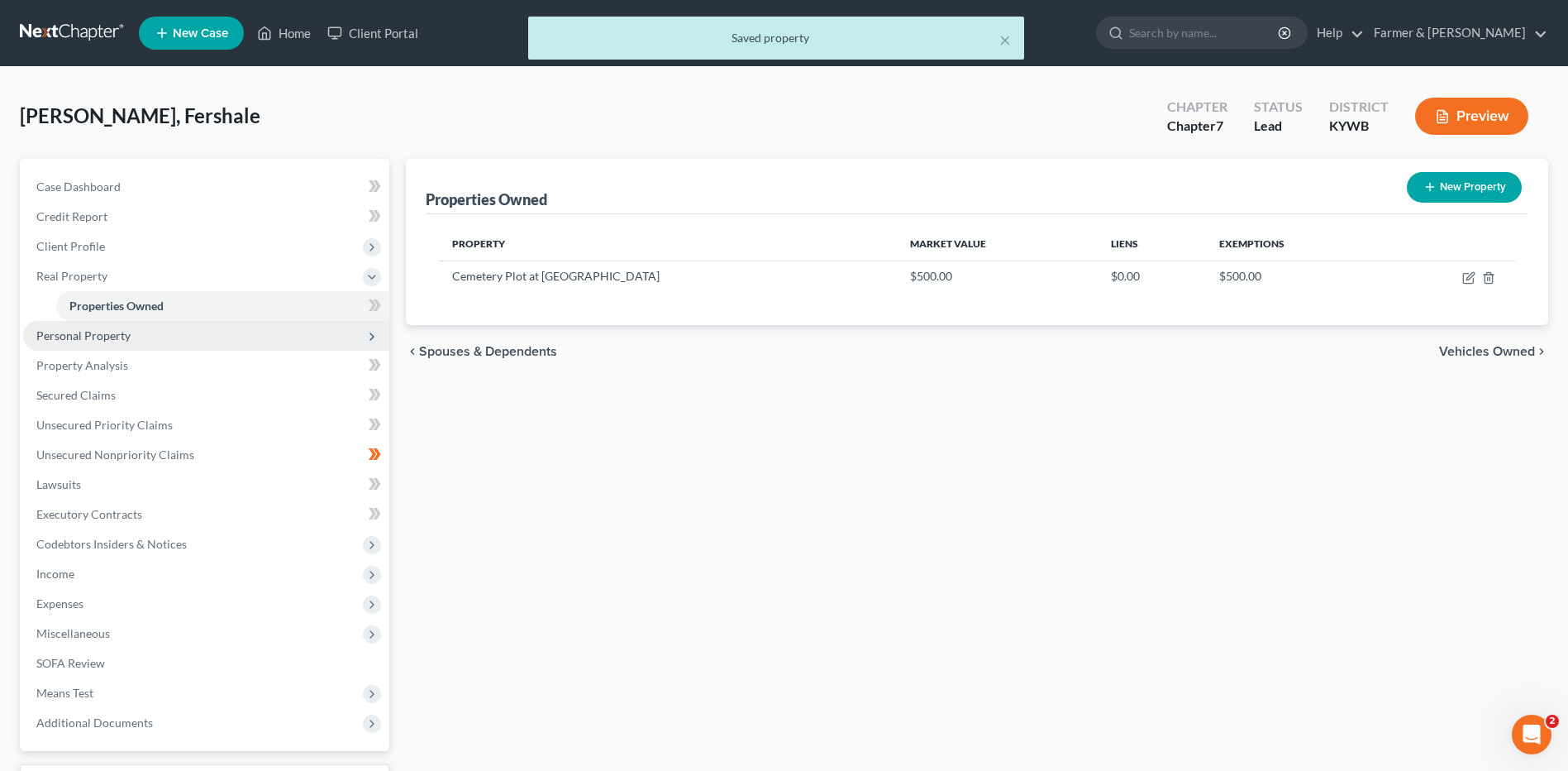
click at [99, 332] on span "Personal Property" at bounding box center [83, 335] width 94 height 14
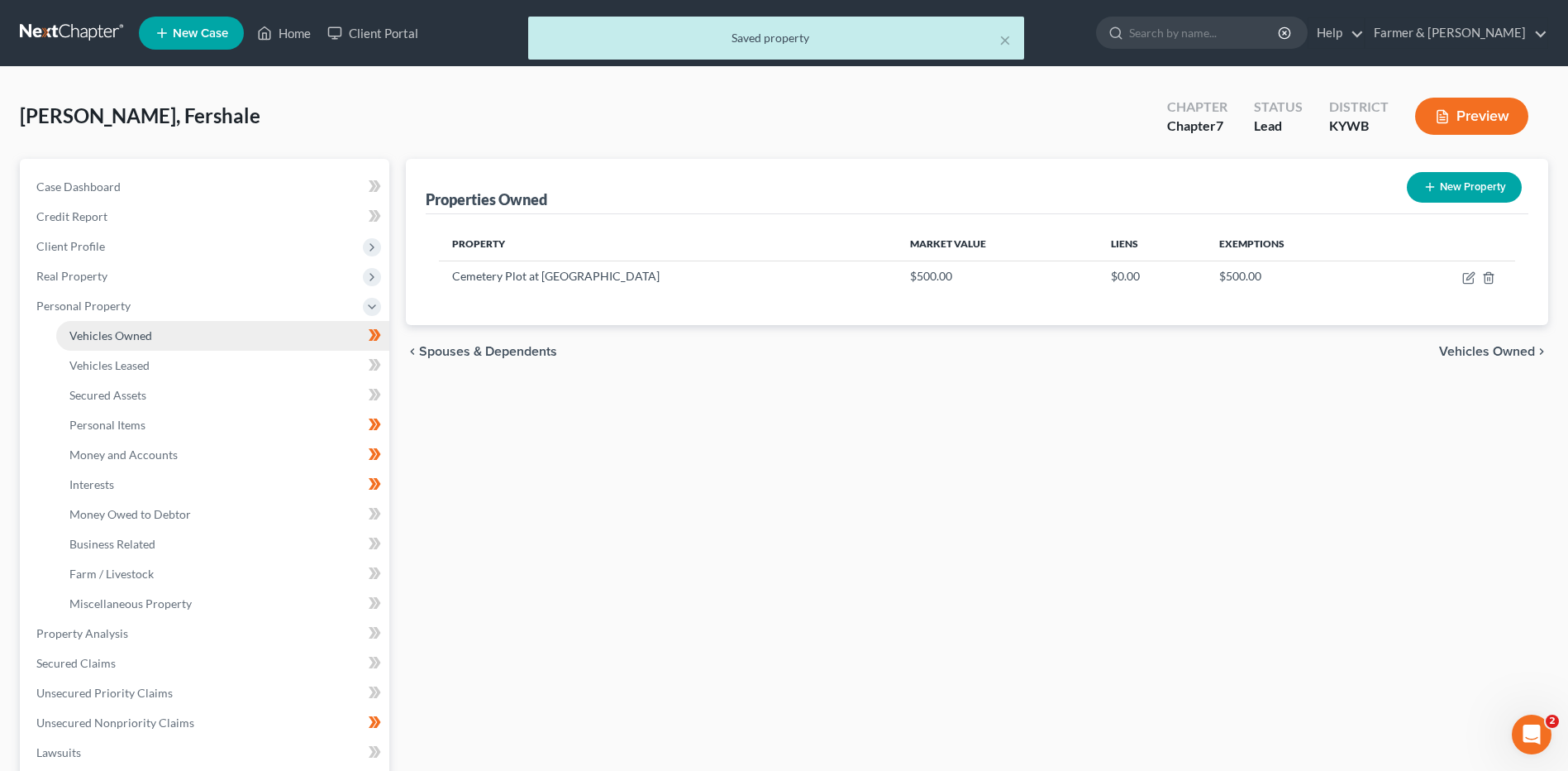
click at [321, 333] on link "Vehicles Owned" at bounding box center [222, 335] width 333 height 30
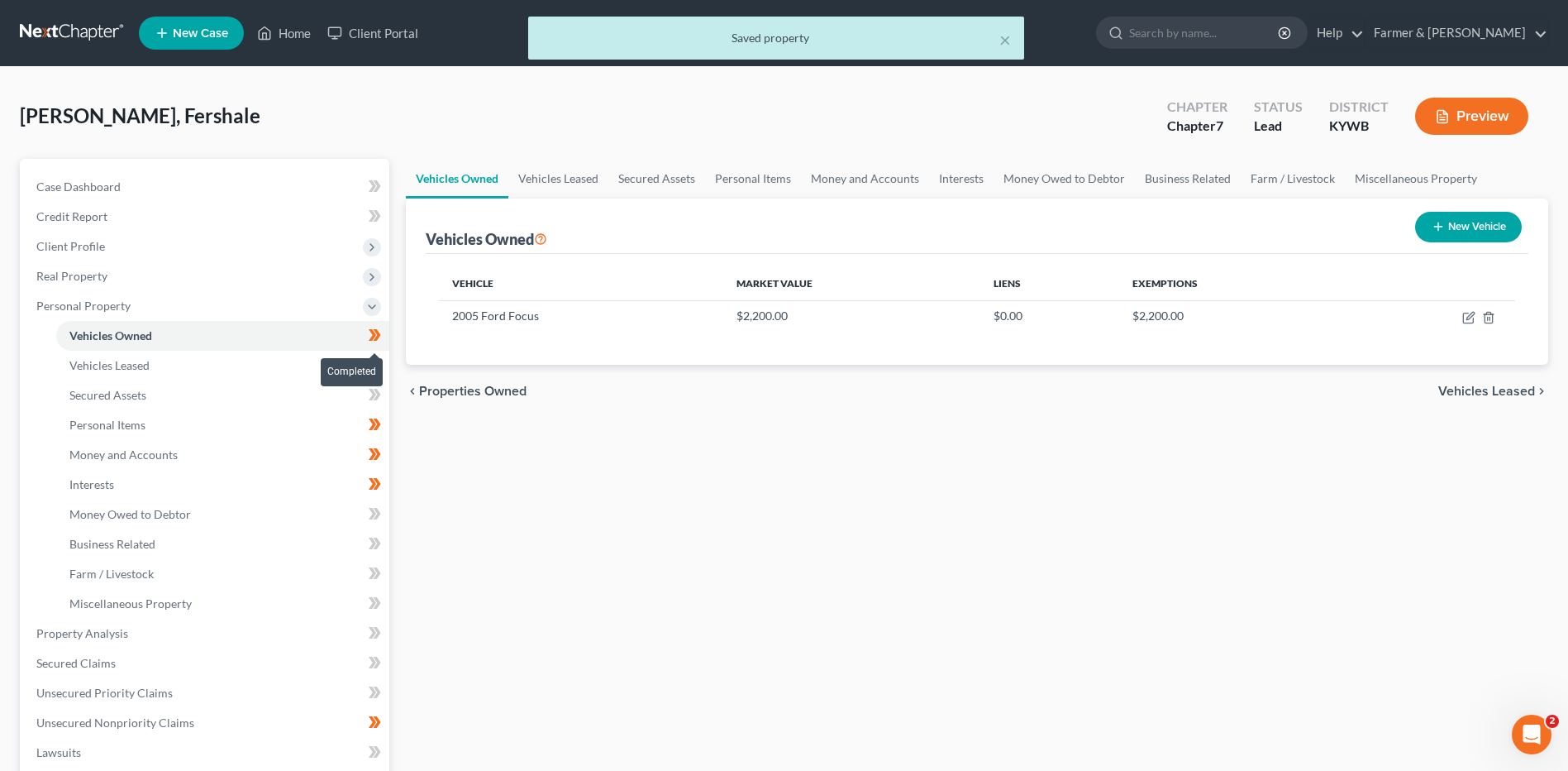
click at [383, 338] on span at bounding box center [374, 337] width 29 height 25
click at [206, 431] on link "Personal Items" at bounding box center [222, 425] width 333 height 30
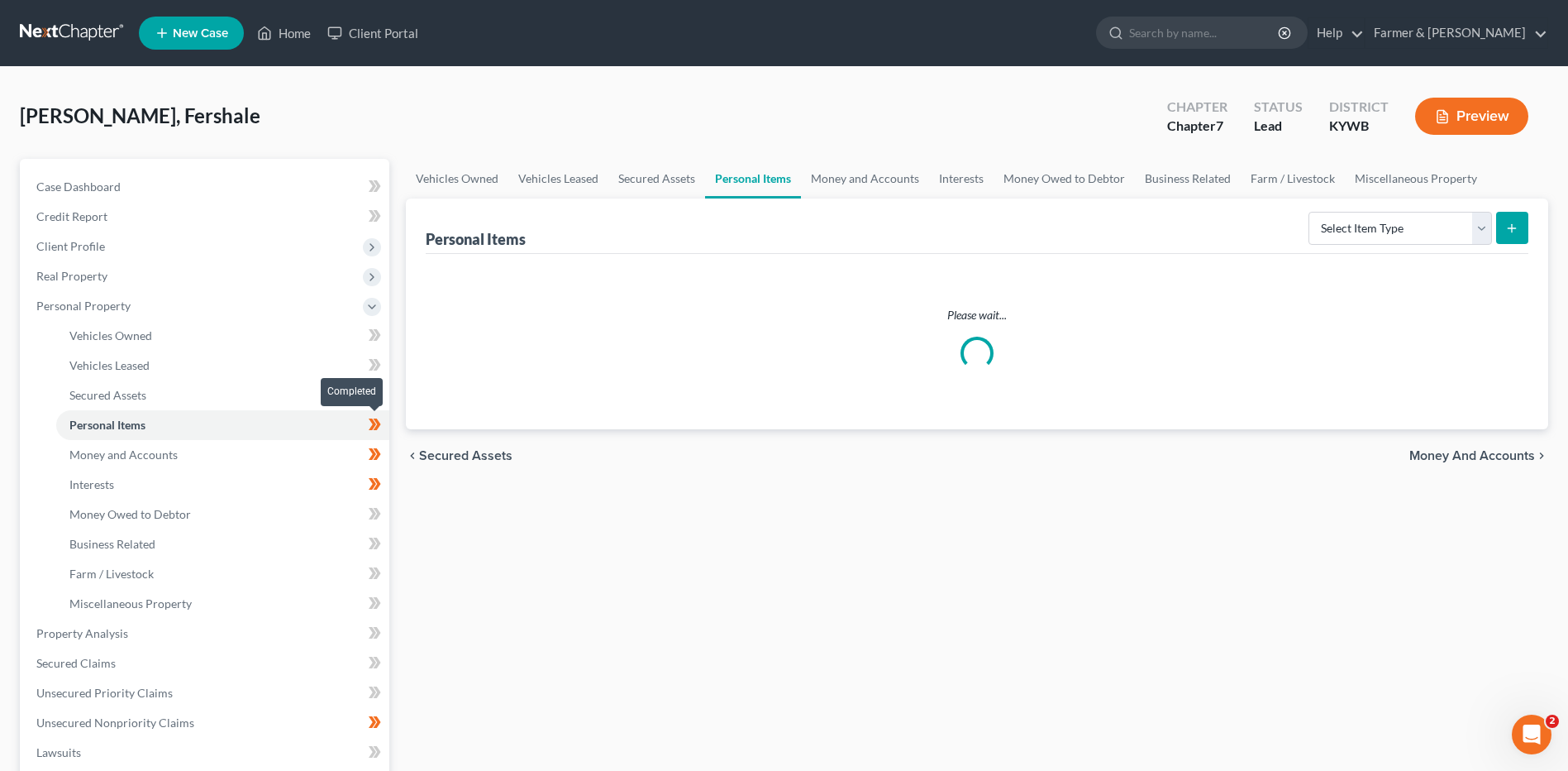
click at [385, 424] on span at bounding box center [374, 427] width 29 height 25
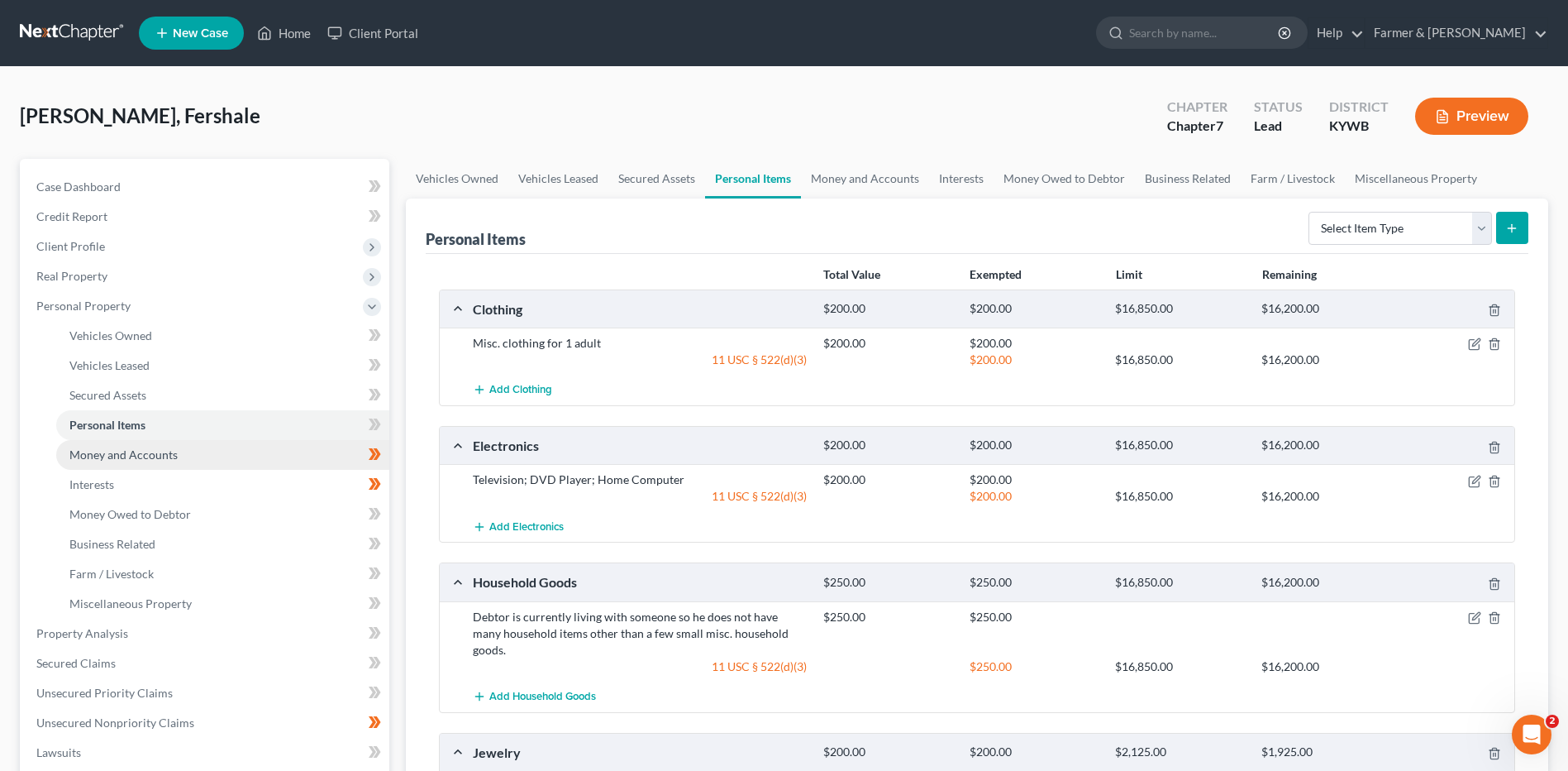
click at [192, 454] on link "Money and Accounts" at bounding box center [222, 454] width 333 height 30
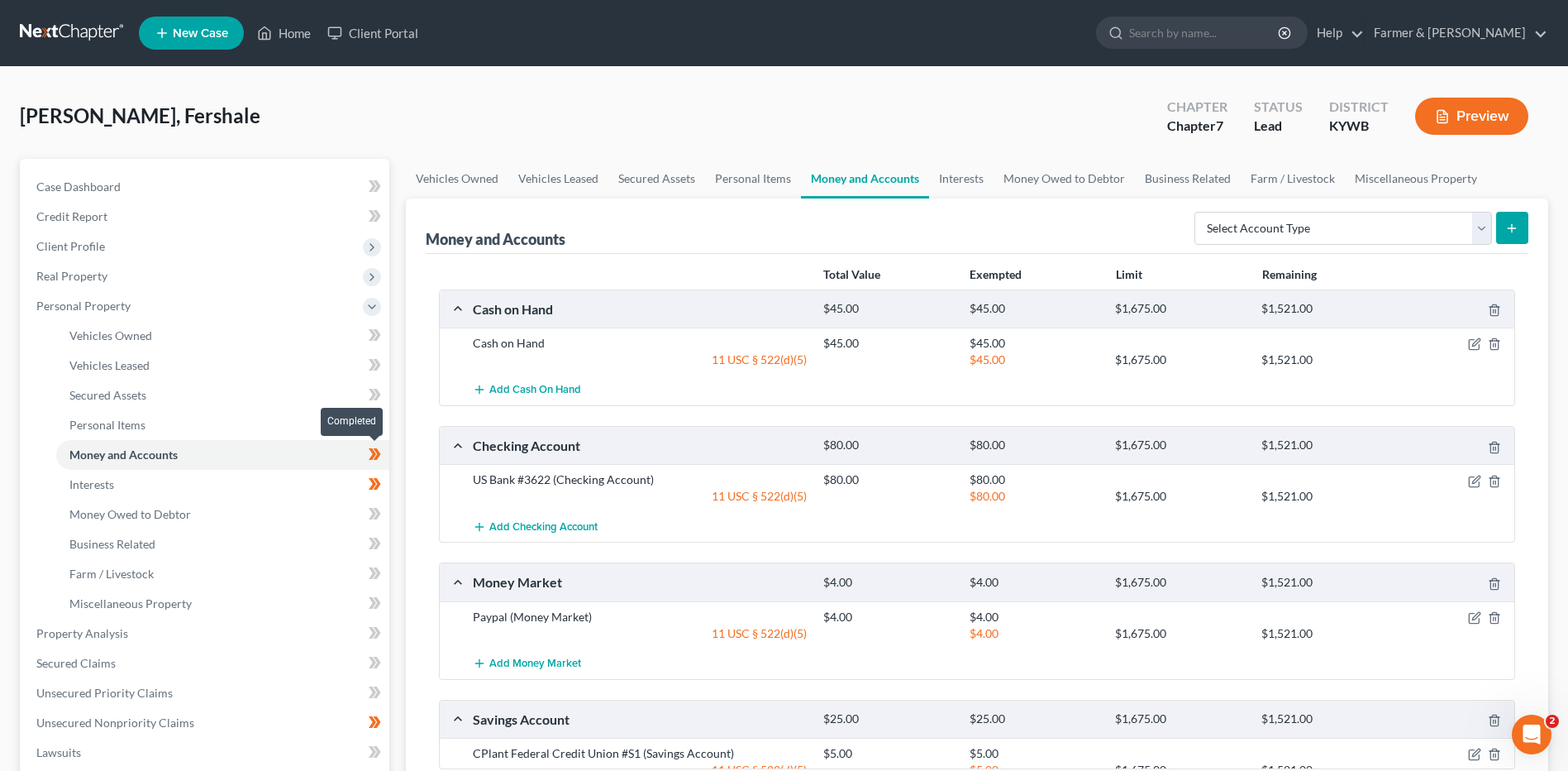
click at [388, 456] on span at bounding box center [374, 456] width 29 height 25
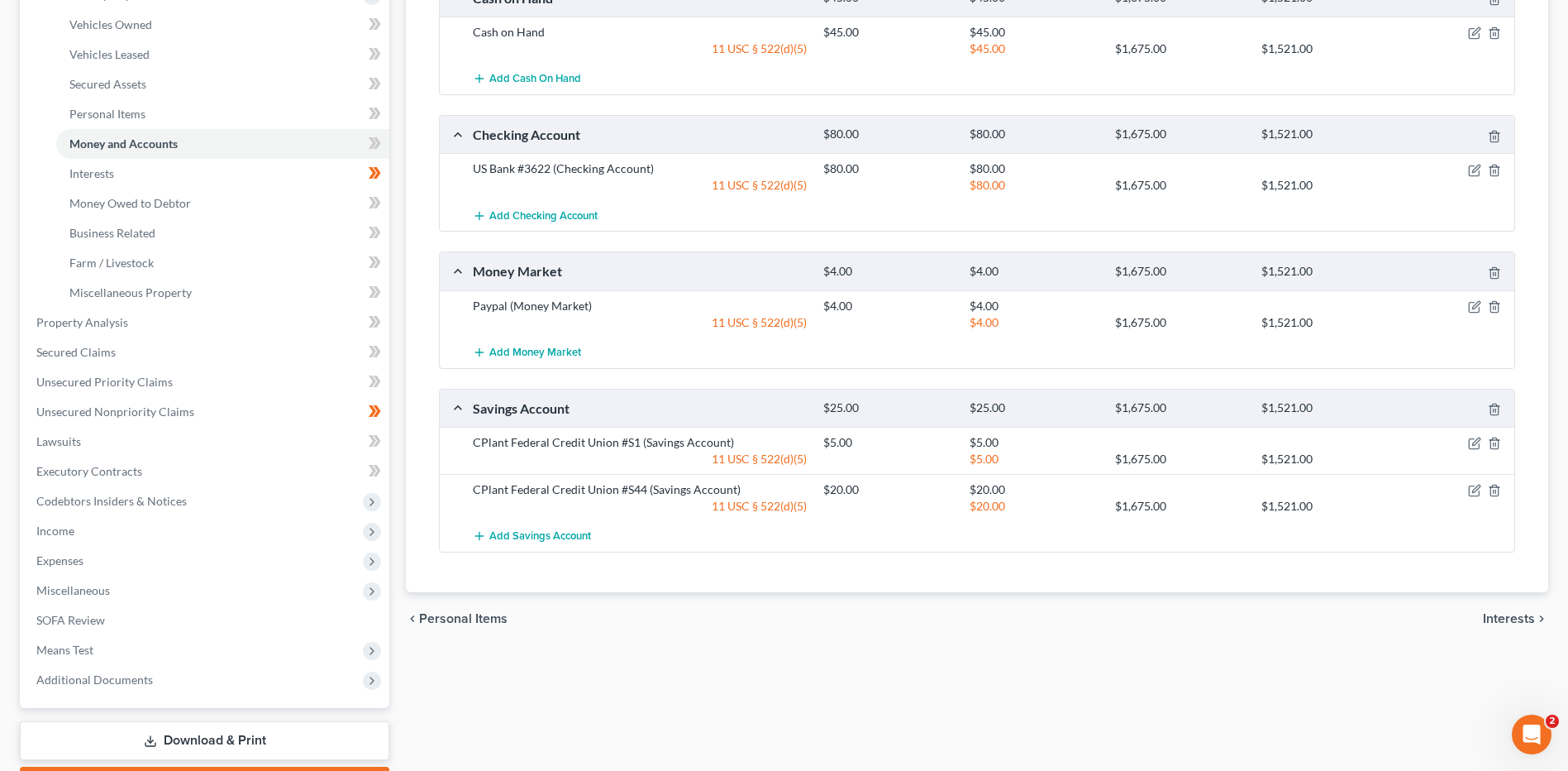
scroll to position [331, 0]
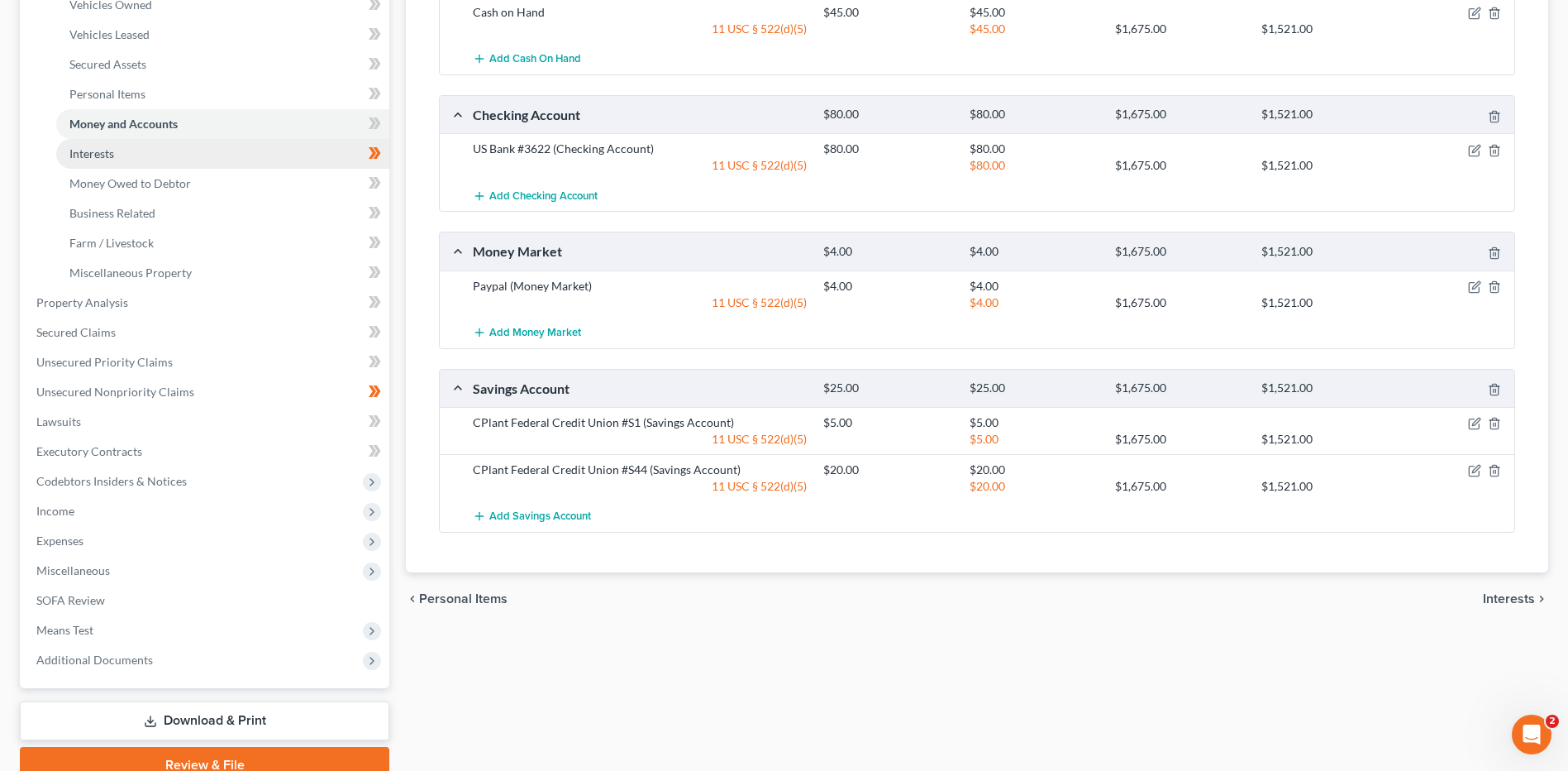
click at [293, 148] on link "Interests" at bounding box center [222, 153] width 333 height 30
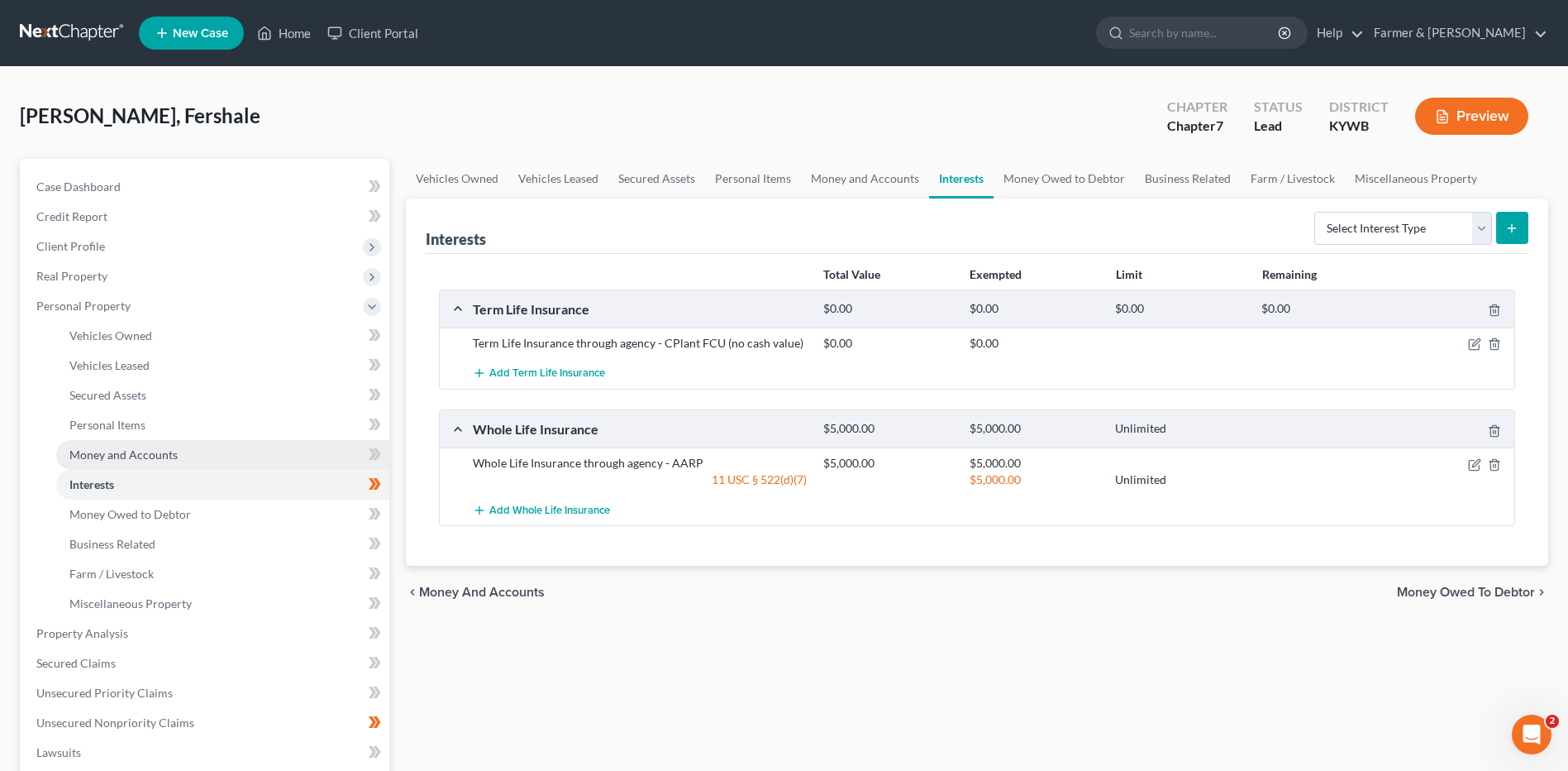
click at [264, 450] on link "Money and Accounts" at bounding box center [222, 454] width 333 height 30
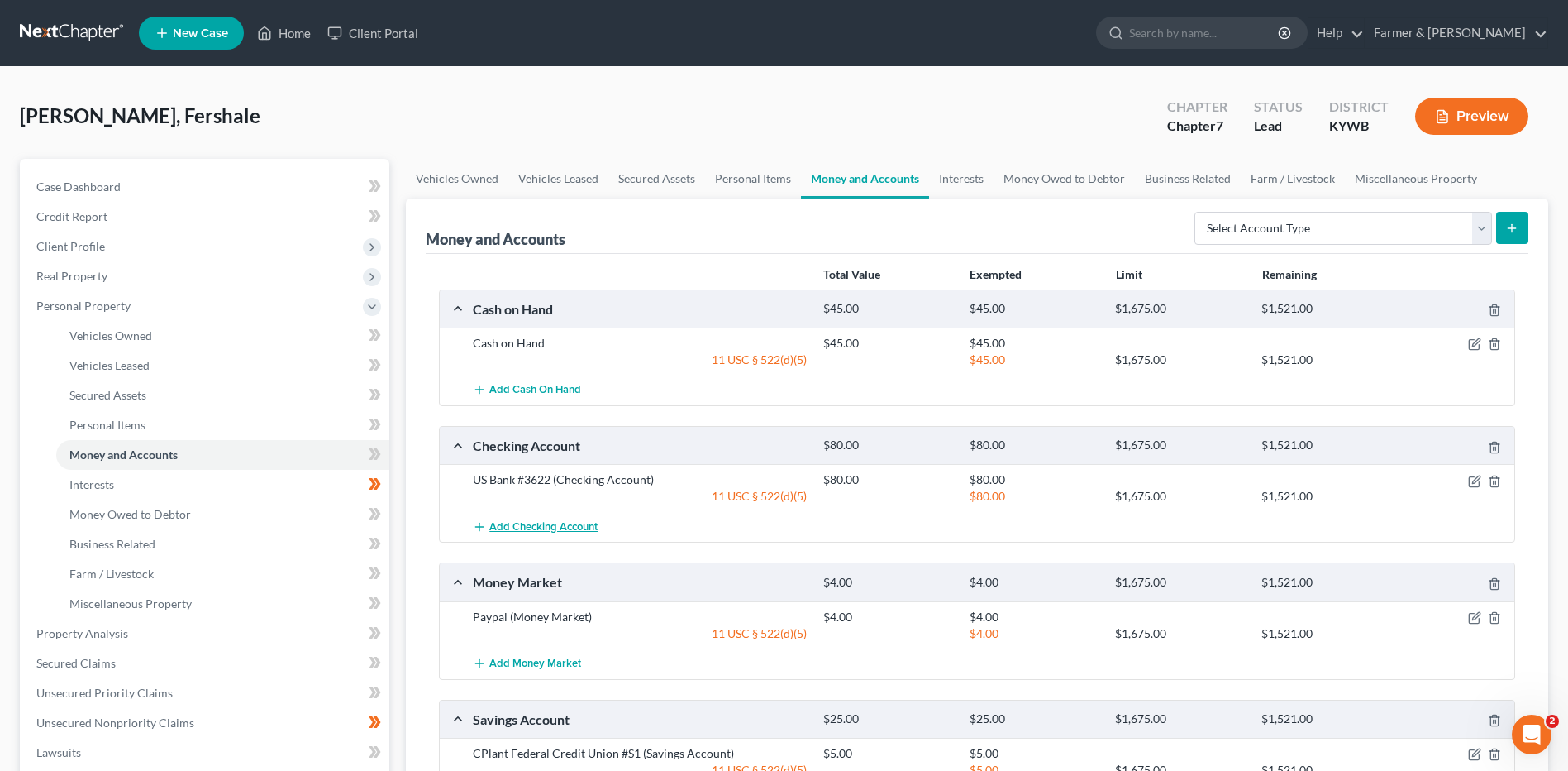
click at [559, 526] on span "Add Checking Account" at bounding box center [543, 526] width 108 height 13
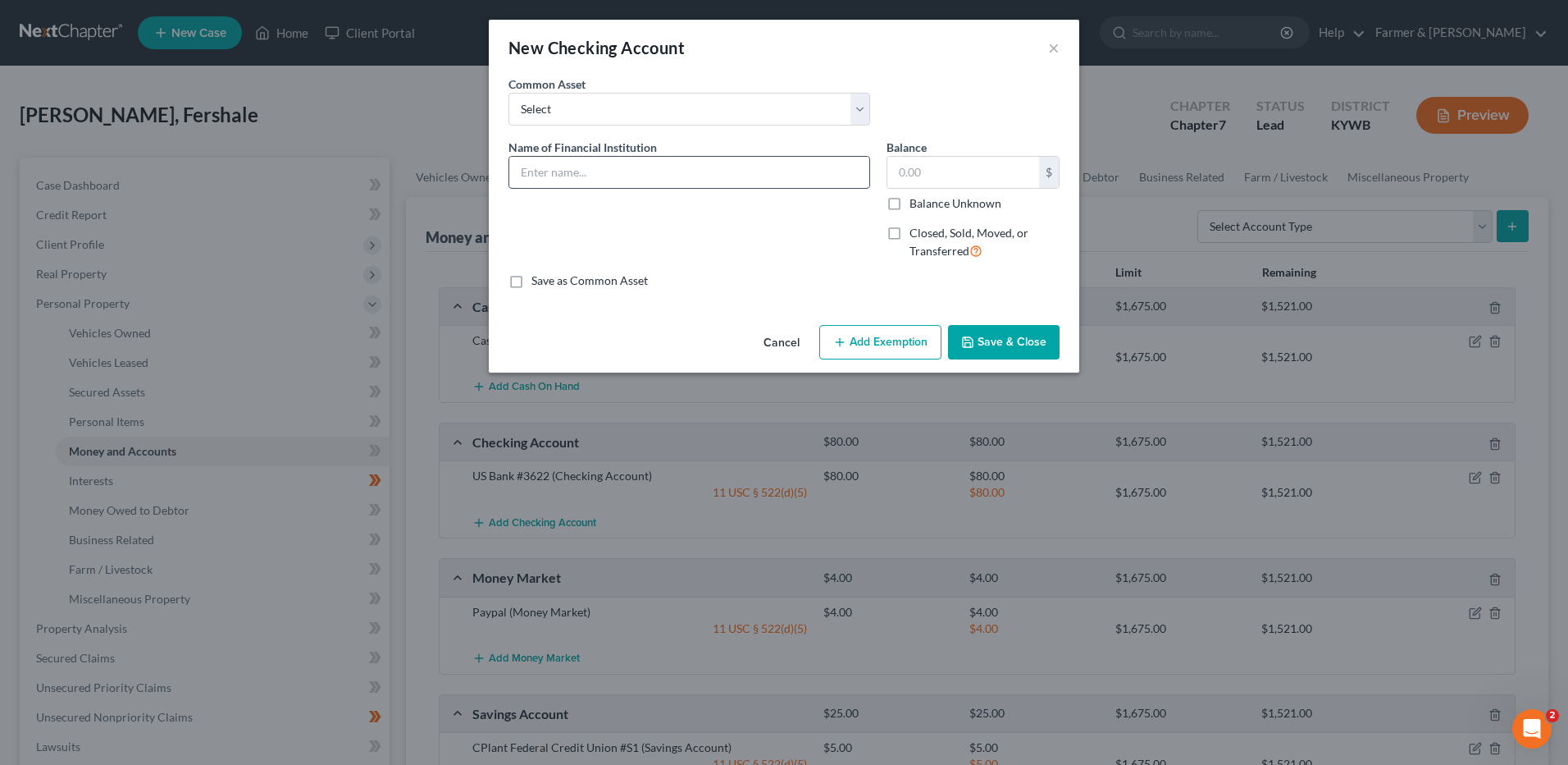
click at [619, 175] on input "text" at bounding box center [689, 172] width 360 height 31
type input "Paypal"
click at [1062, 347] on div "Cancel Add Exemption Save & Close" at bounding box center [784, 344] width 591 height 54
click at [1051, 343] on button "Save & Close" at bounding box center [1004, 343] width 112 height 35
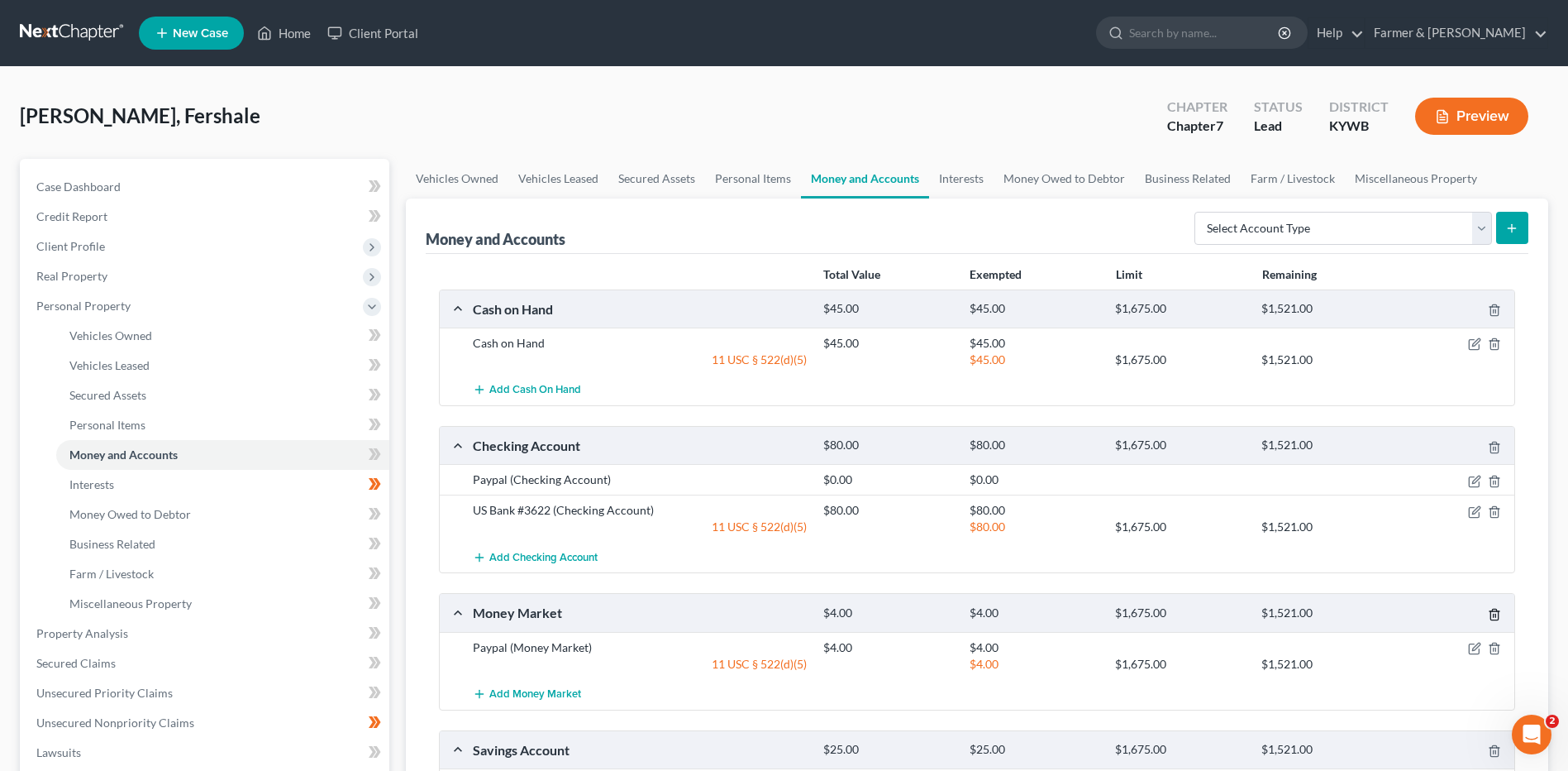
click at [1495, 615] on line "button" at bounding box center [1495, 615] width 0 height 4
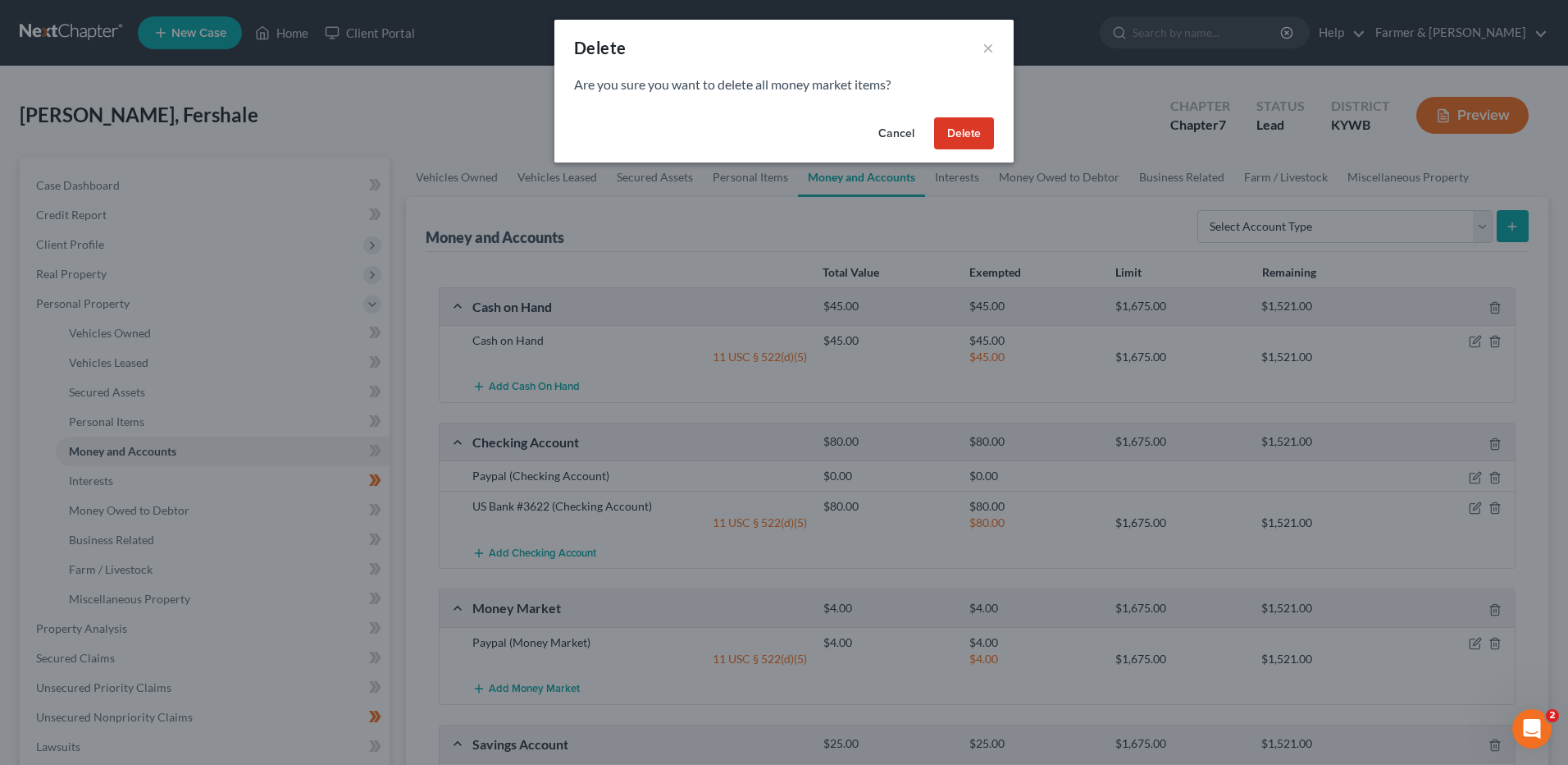
click at [979, 126] on button "Delete" at bounding box center [964, 134] width 60 height 33
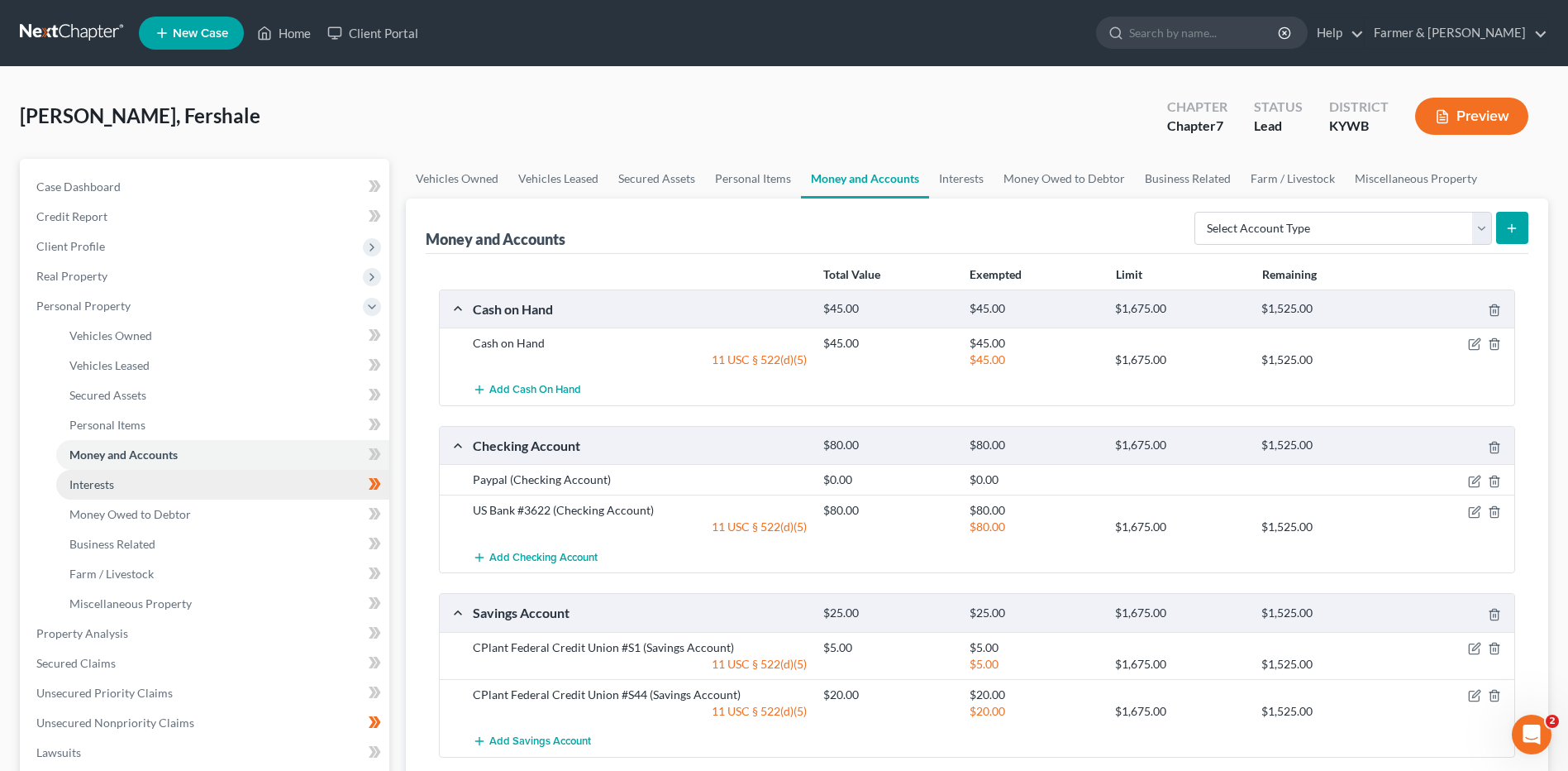
click at [320, 490] on link "Interests" at bounding box center [222, 485] width 333 height 30
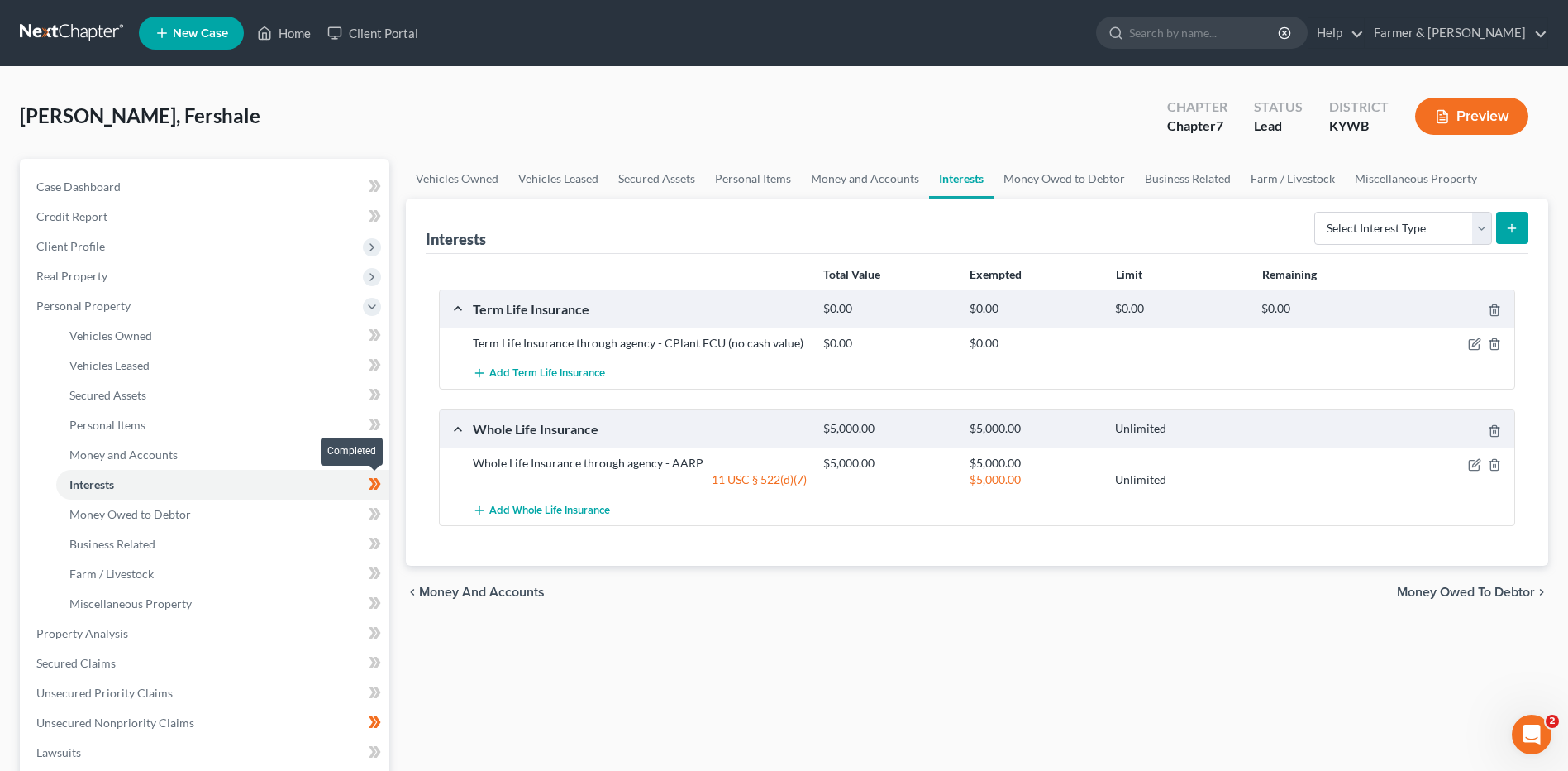
click at [384, 486] on span at bounding box center [374, 486] width 29 height 25
click at [198, 519] on link "Money Owed to Debtor" at bounding box center [222, 514] width 333 height 30
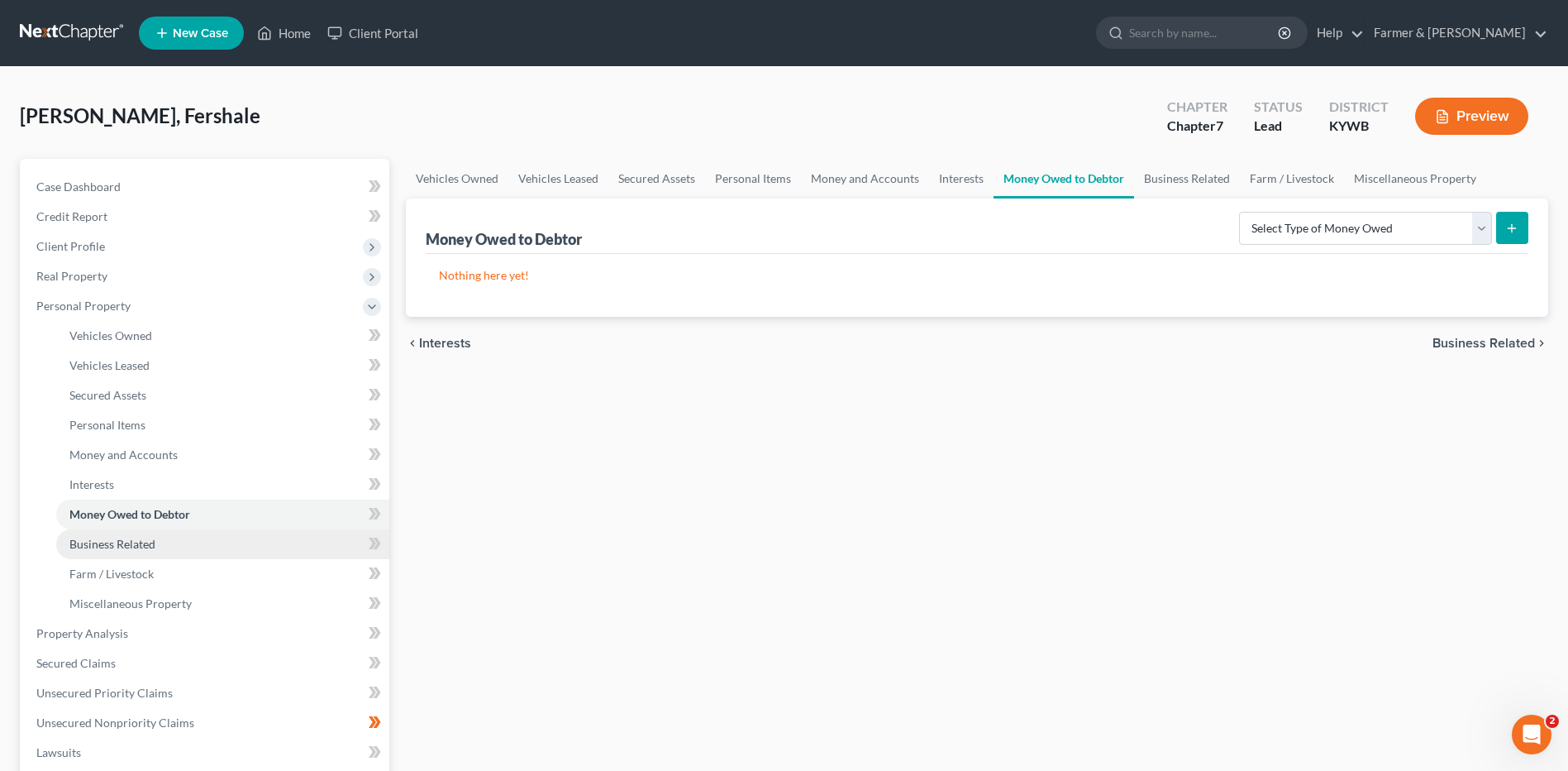
click at [169, 548] on link "Business Related" at bounding box center [222, 544] width 333 height 30
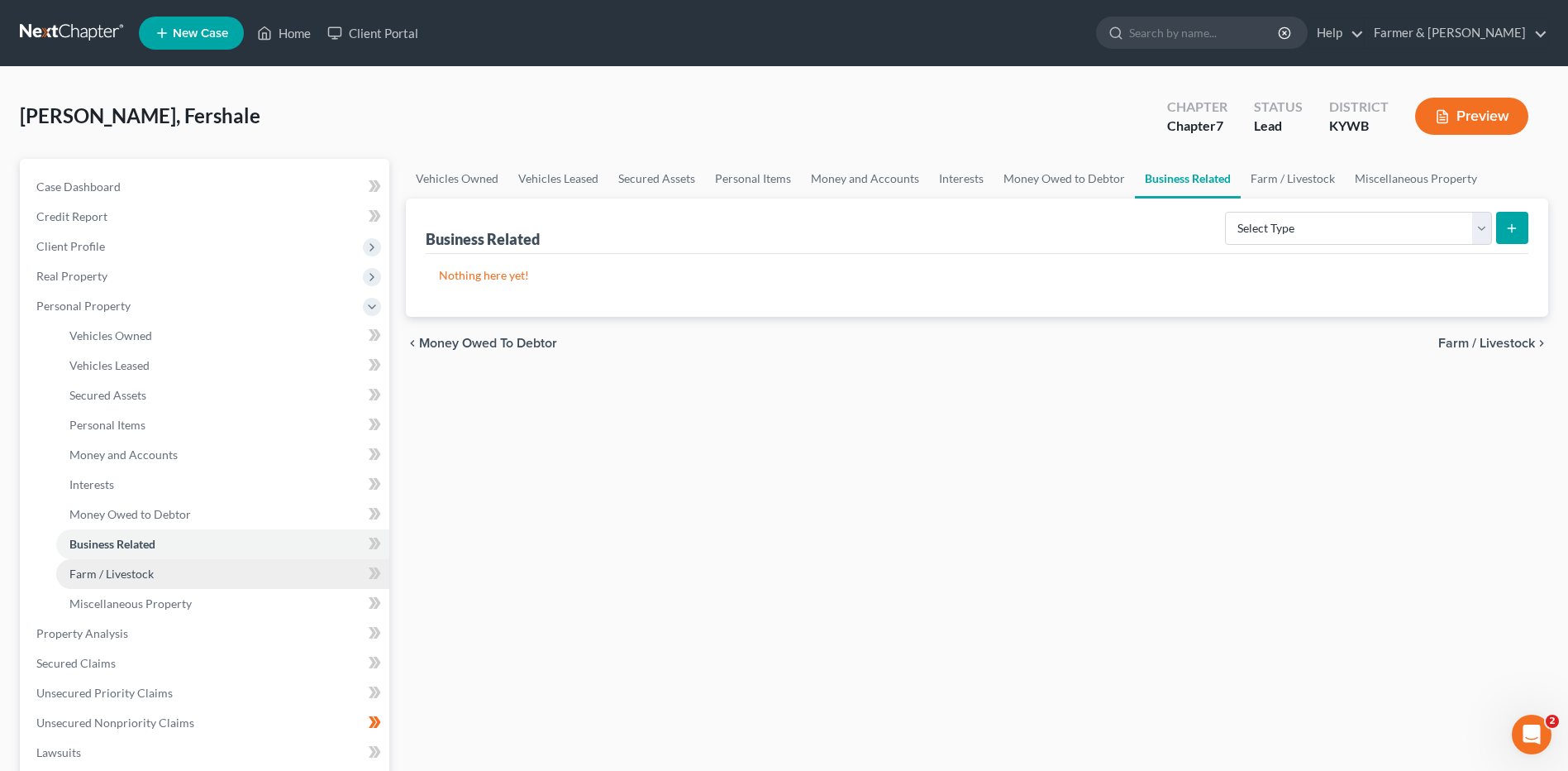
click at [166, 576] on link "Farm / Livestock" at bounding box center [222, 573] width 333 height 30
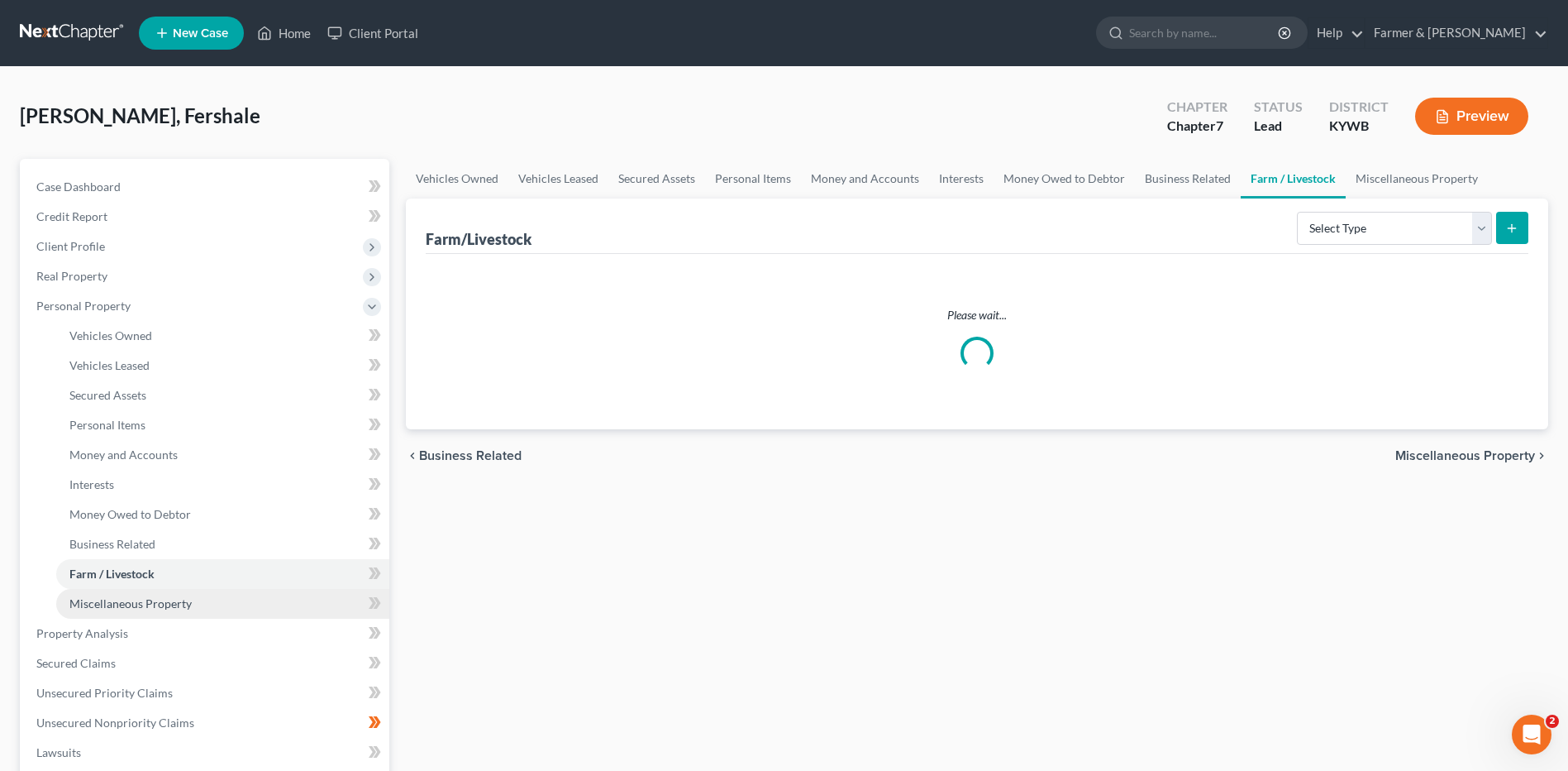
click at [170, 604] on span "Miscellaneous Property" at bounding box center [130, 603] width 123 height 14
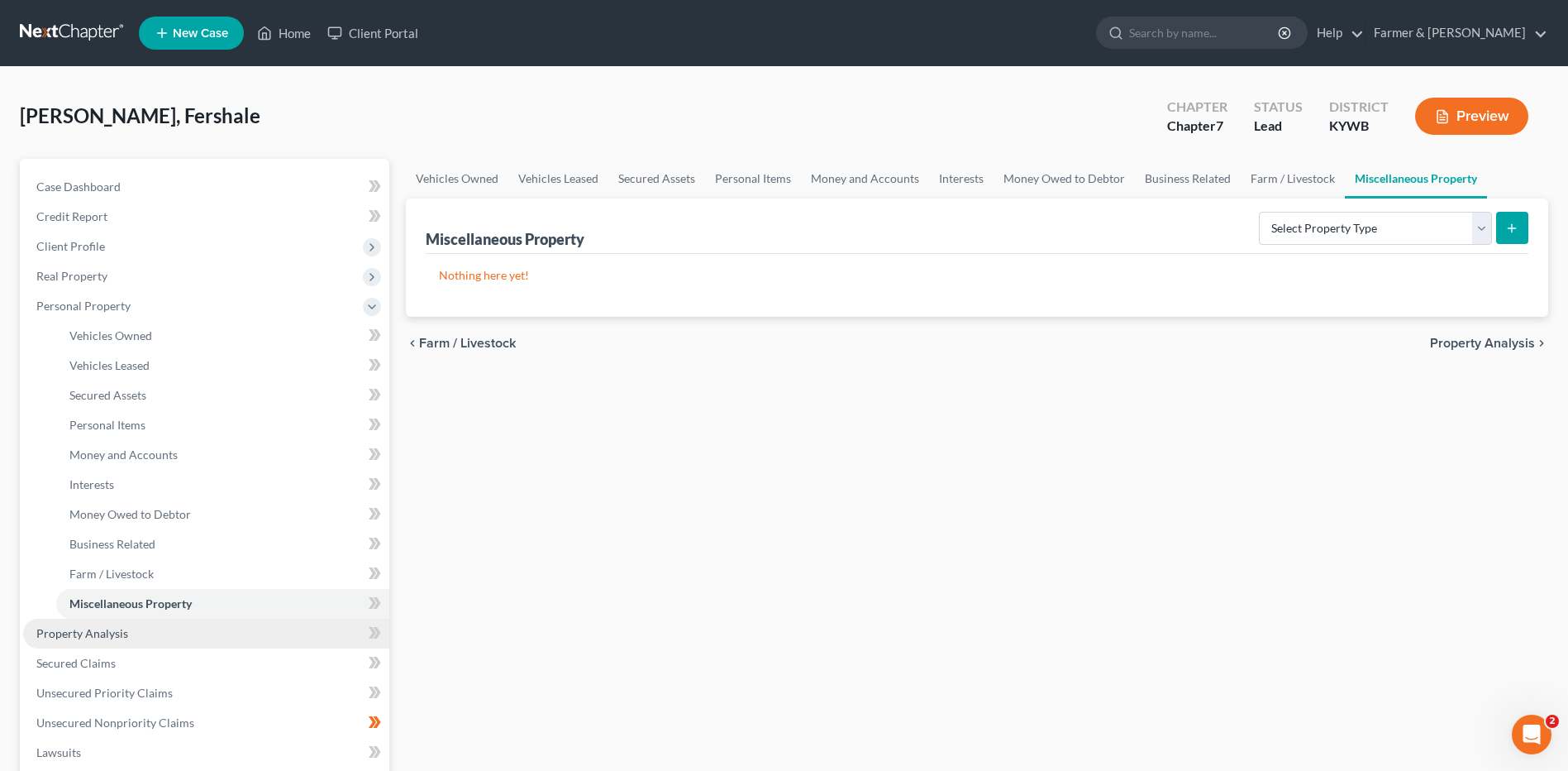
click at [162, 632] on link "Property Analysis" at bounding box center [206, 633] width 366 height 30
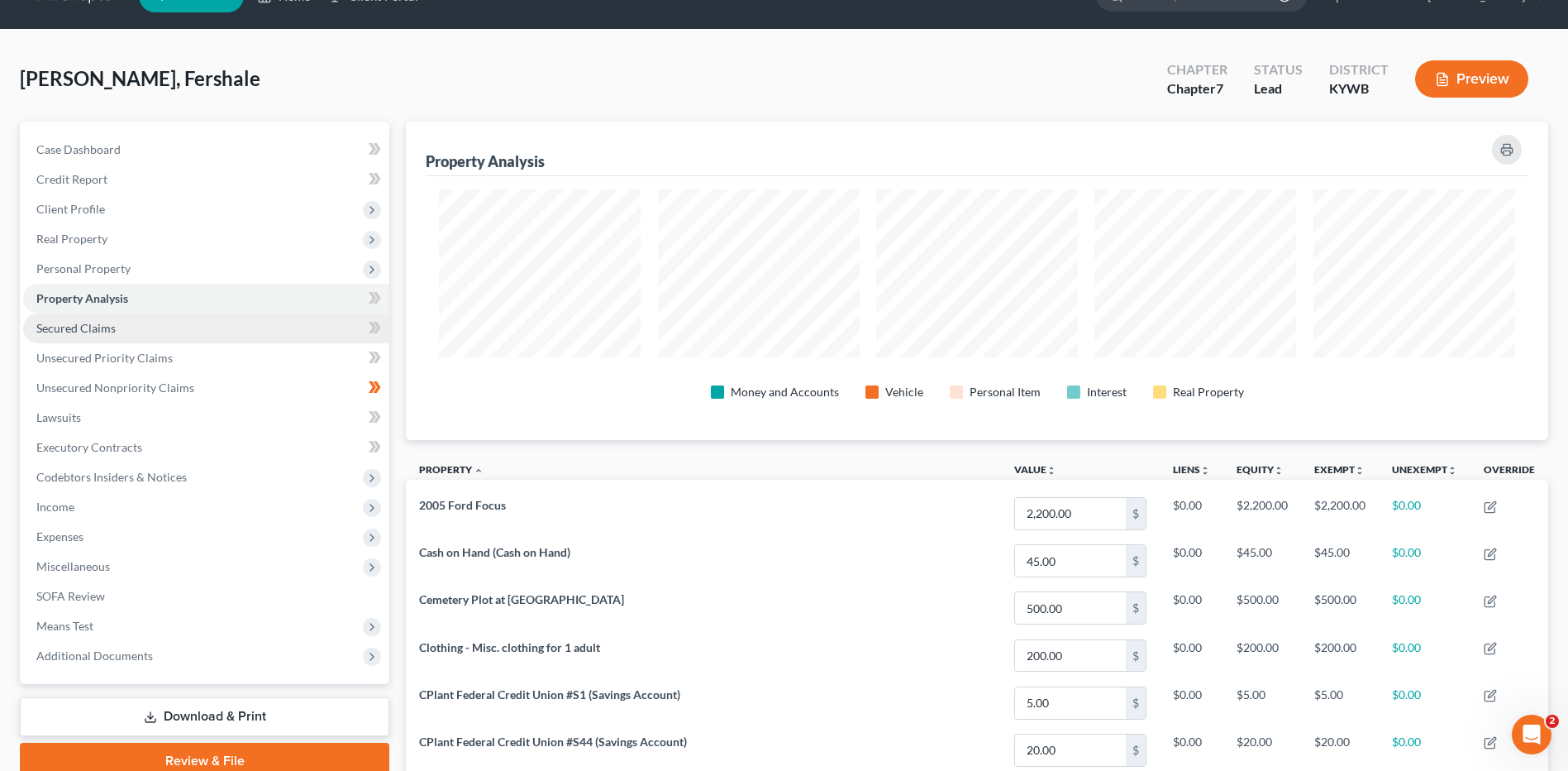
click at [160, 326] on link "Secured Claims" at bounding box center [206, 328] width 366 height 30
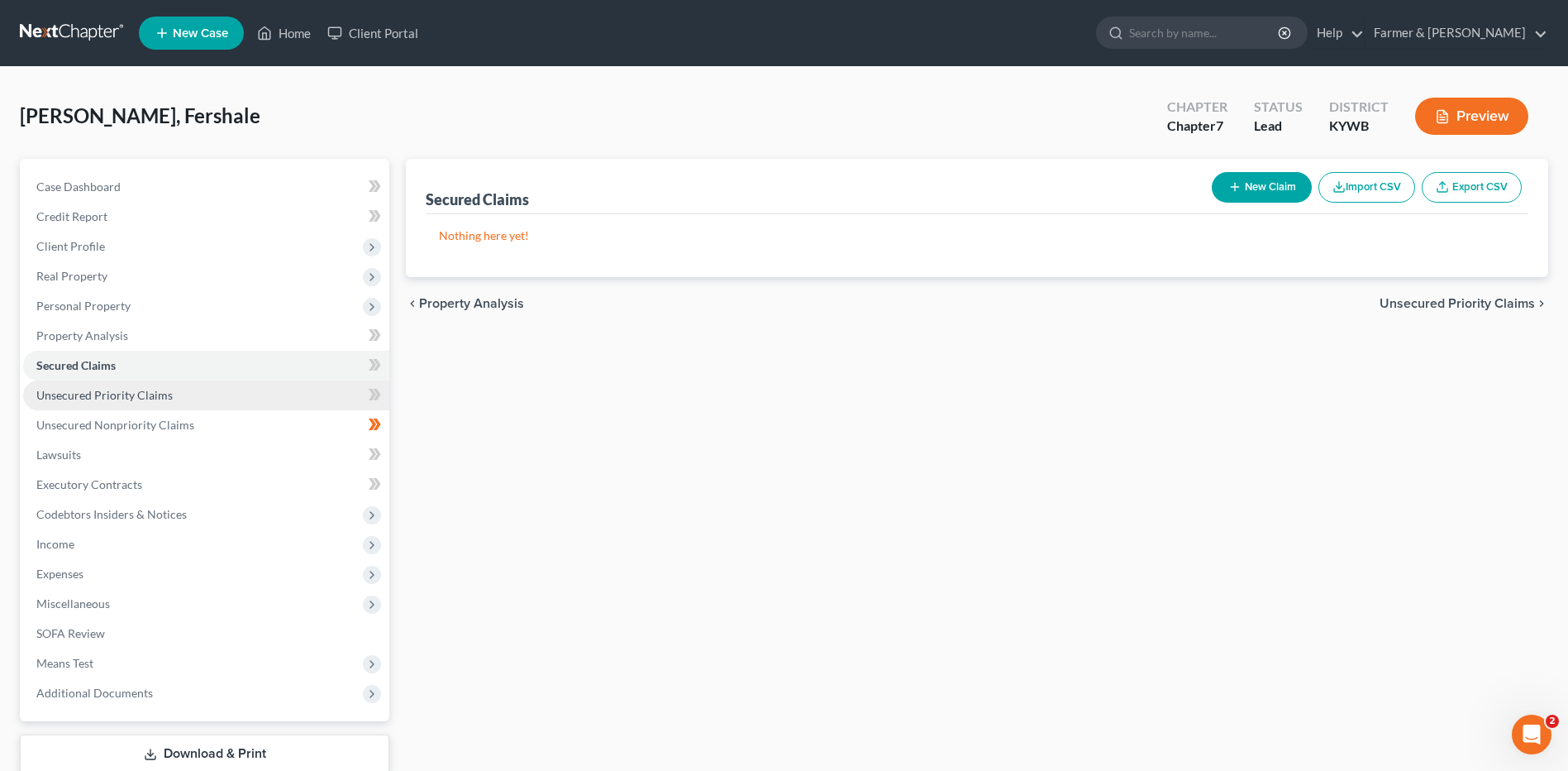
click at [177, 397] on link "Unsecured Priority Claims" at bounding box center [206, 395] width 366 height 30
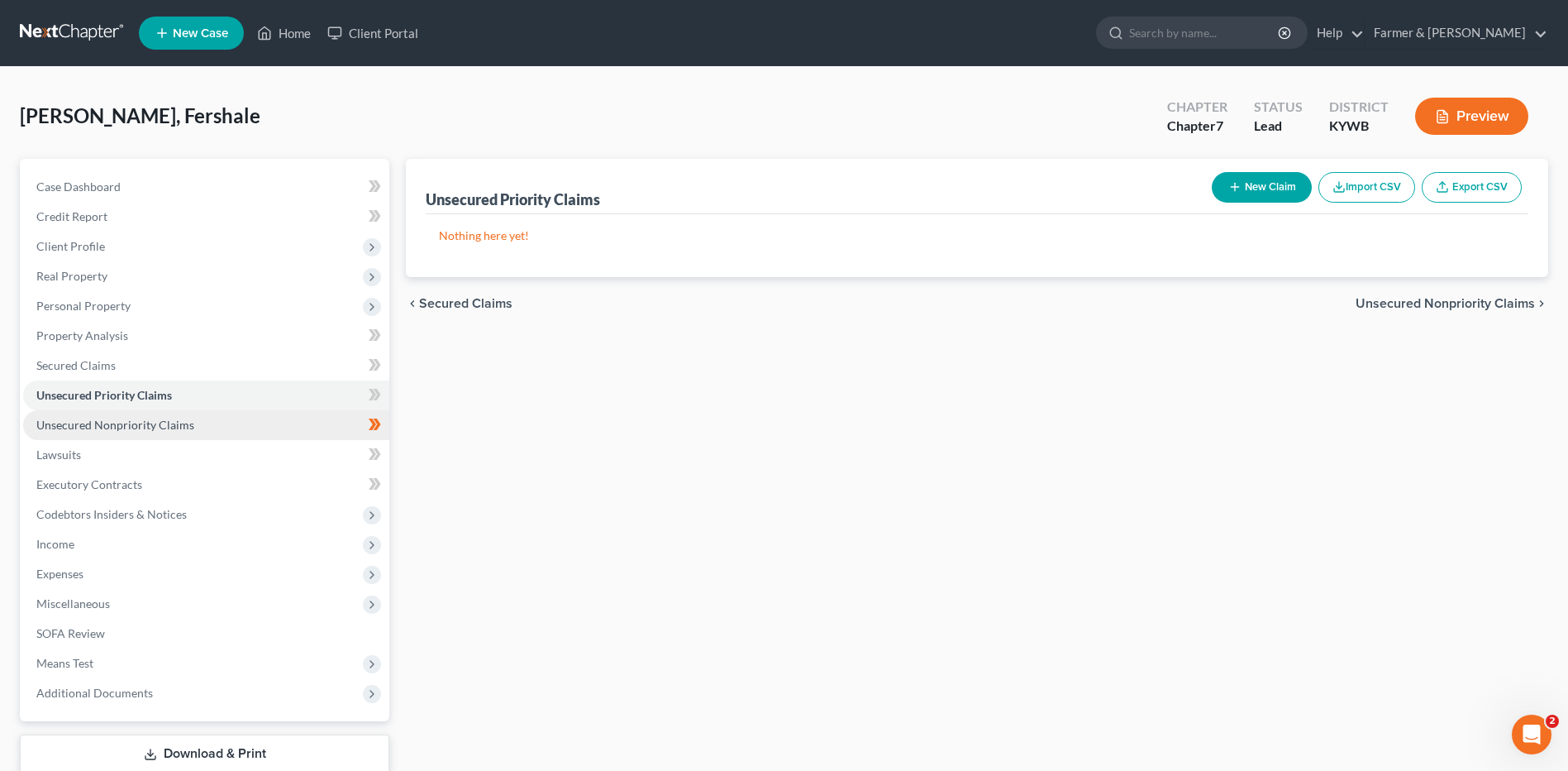
click at [178, 424] on span "Unsecured Nonpriority Claims" at bounding box center [114, 424] width 158 height 14
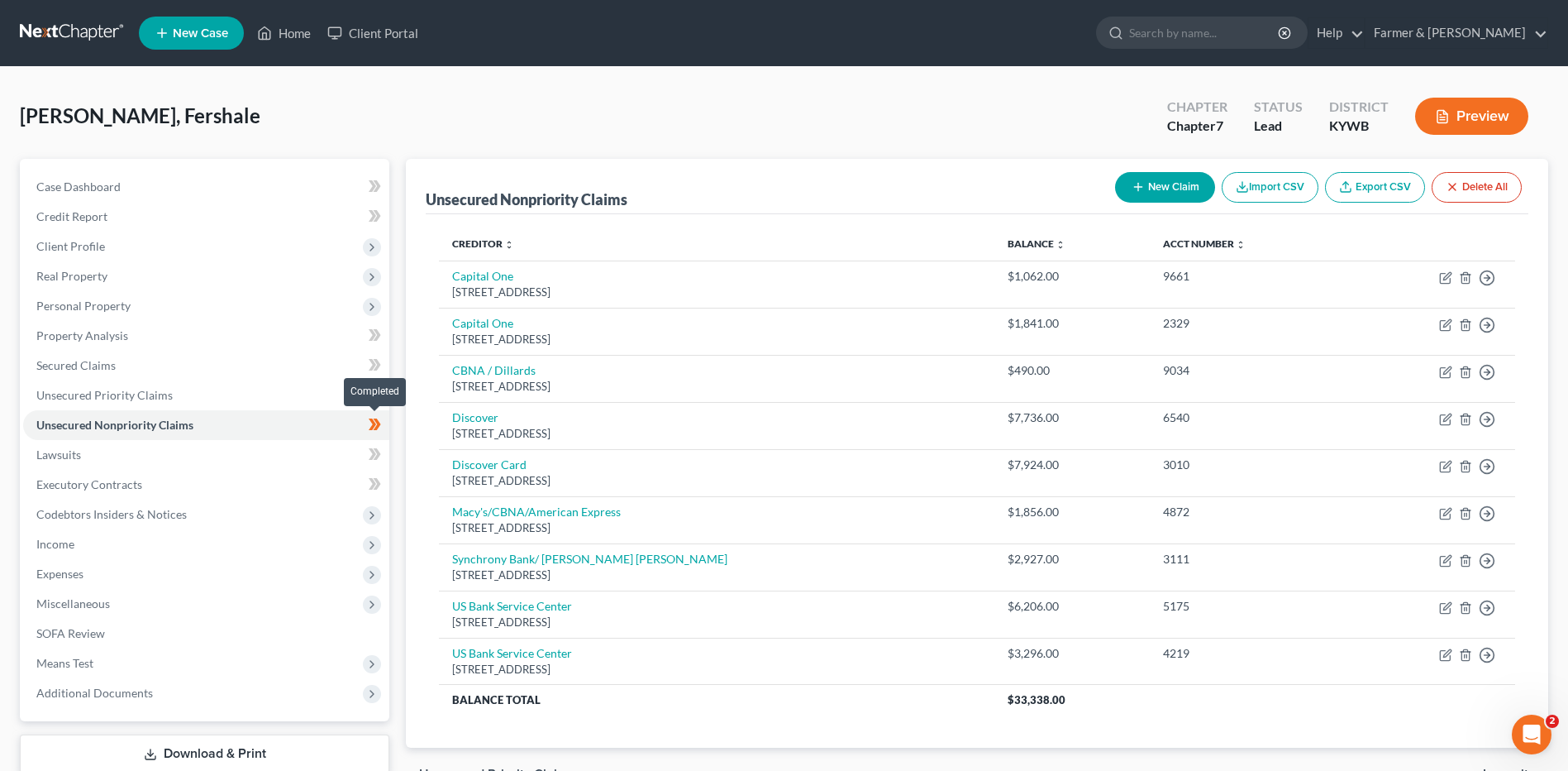
click at [378, 429] on icon at bounding box center [374, 425] width 12 height 20
click at [157, 459] on link "Lawsuits" at bounding box center [206, 454] width 366 height 30
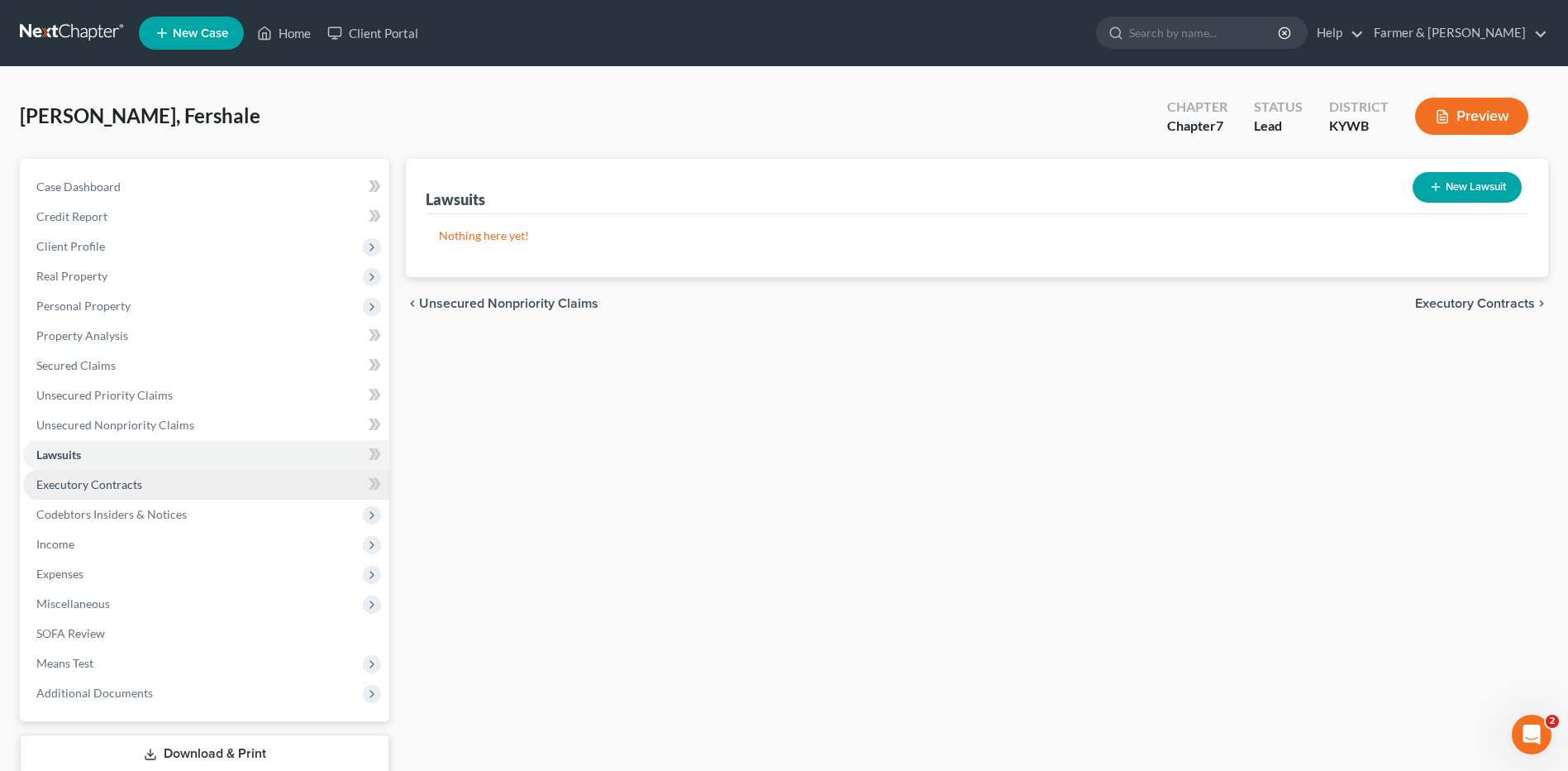
click at [146, 483] on link "Executory Contracts" at bounding box center [206, 485] width 366 height 30
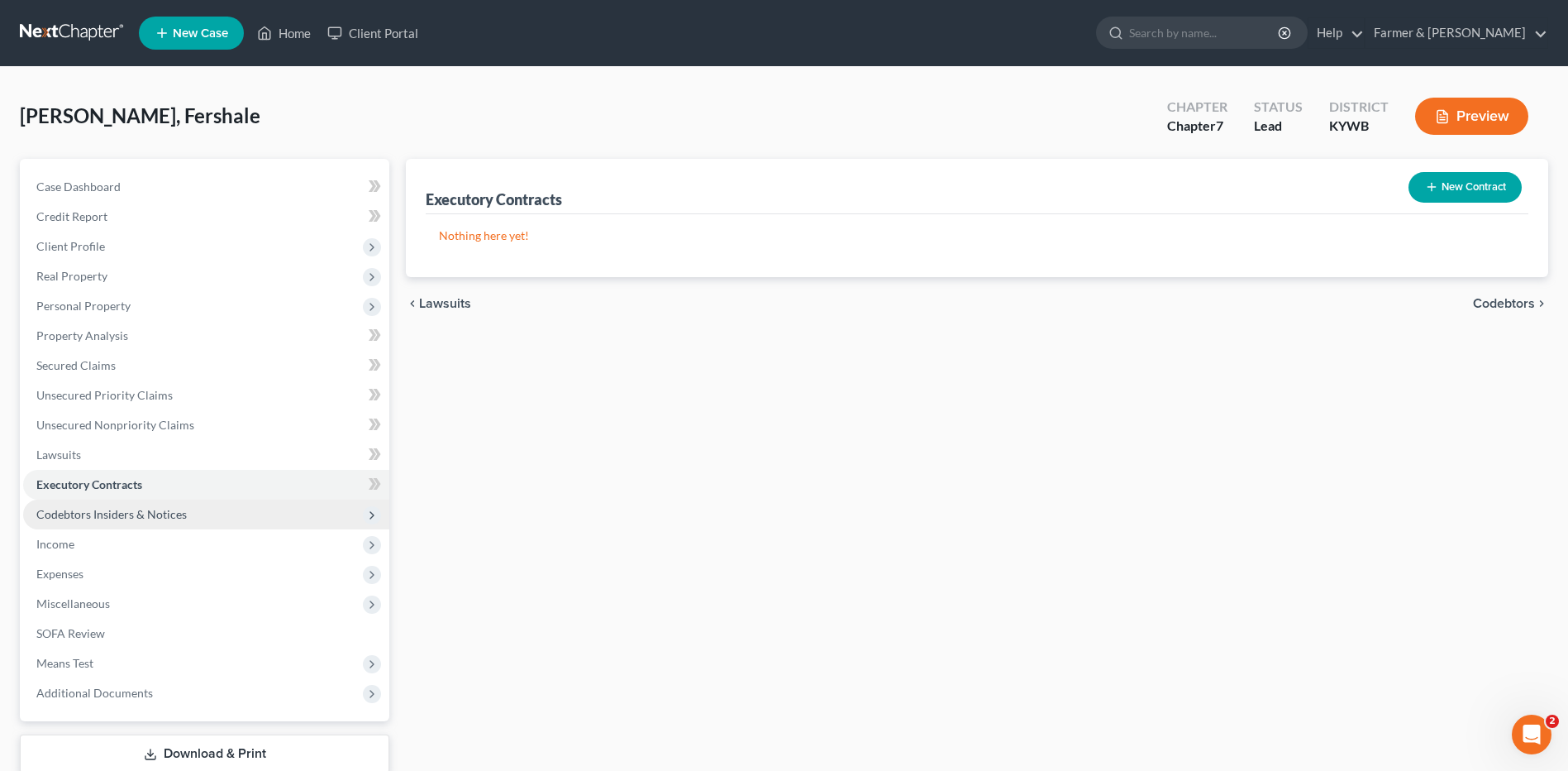
click at [147, 512] on span "Codebtors Insiders & Notices" at bounding box center [111, 513] width 150 height 14
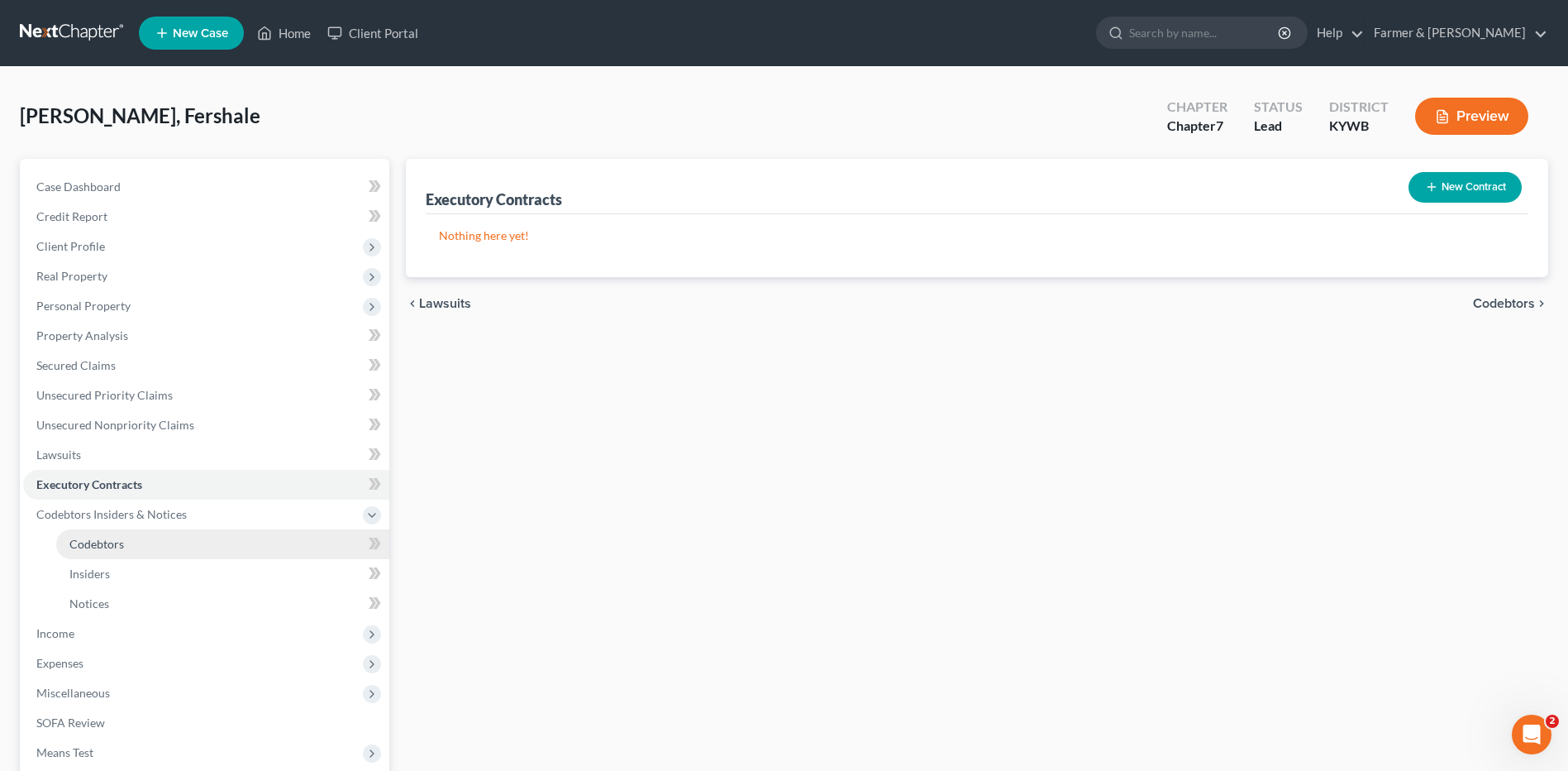
click at [136, 536] on link "Codebtors" at bounding box center [222, 544] width 333 height 30
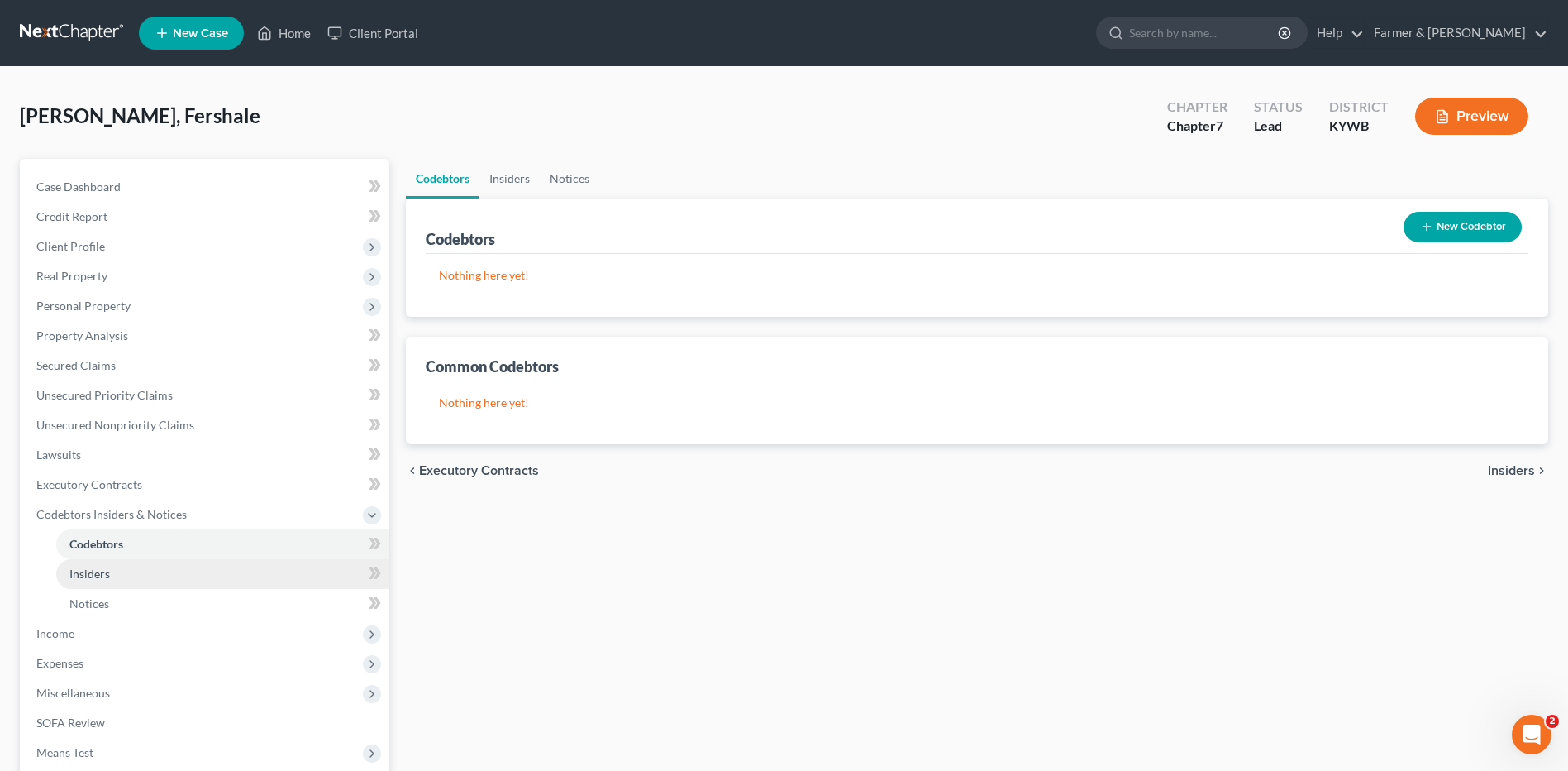
click at [127, 569] on link "Insiders" at bounding box center [222, 573] width 333 height 30
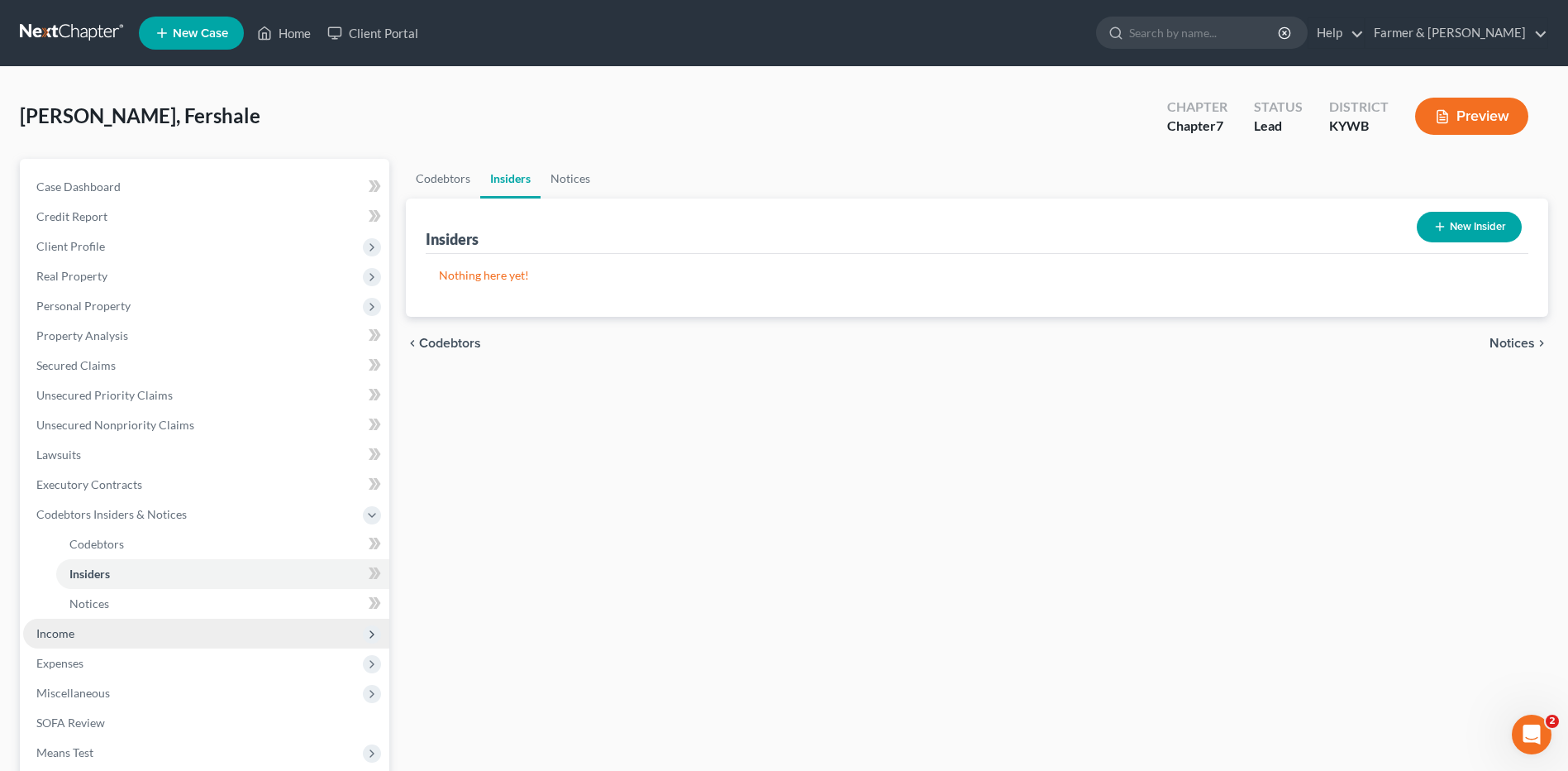
click at [91, 645] on span "Income" at bounding box center [206, 633] width 366 height 30
click at [151, 573] on span "Employment Income" at bounding box center [122, 572] width 106 height 14
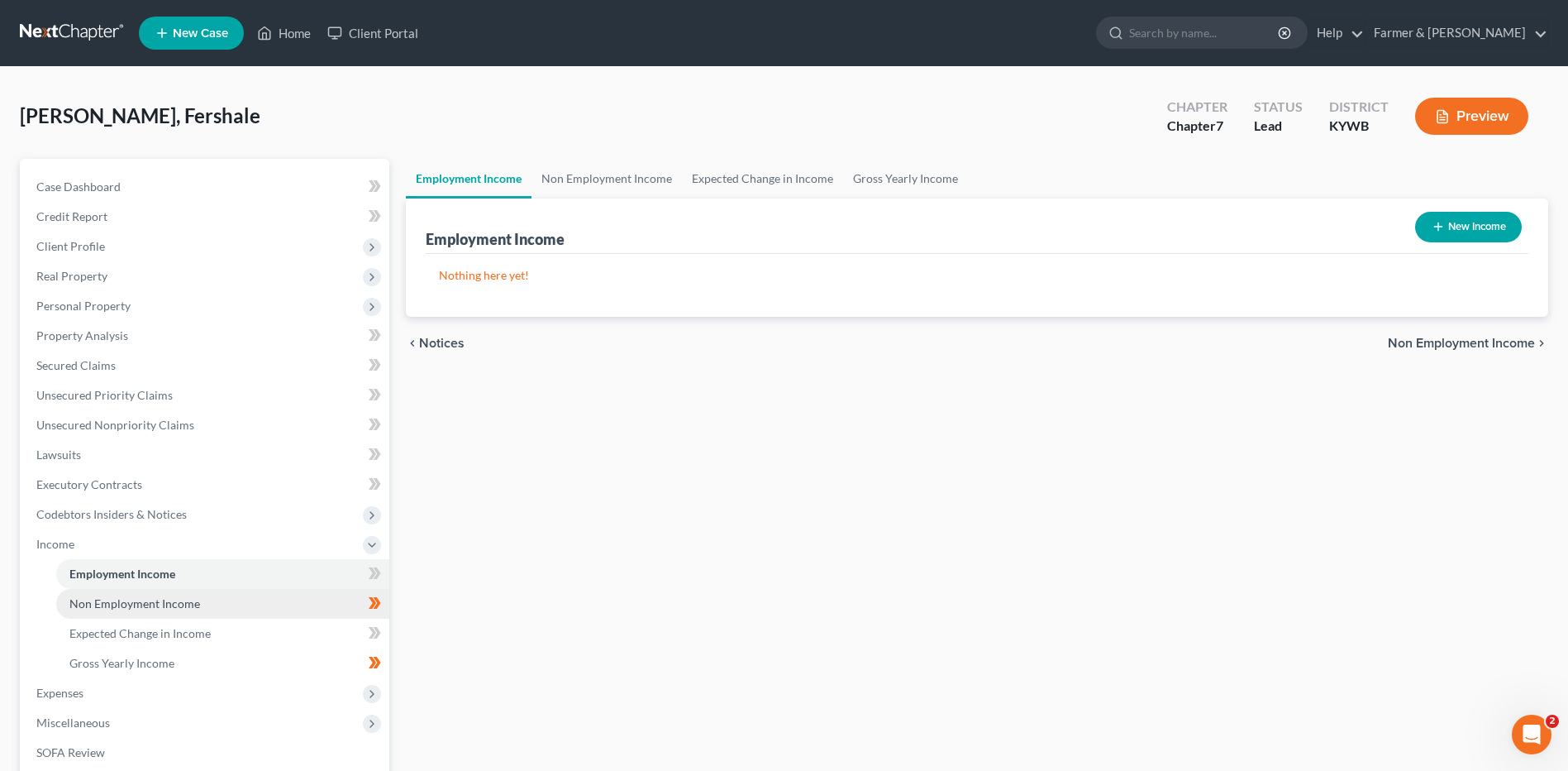
click at [214, 605] on link "Non Employment Income" at bounding box center [222, 604] width 333 height 30
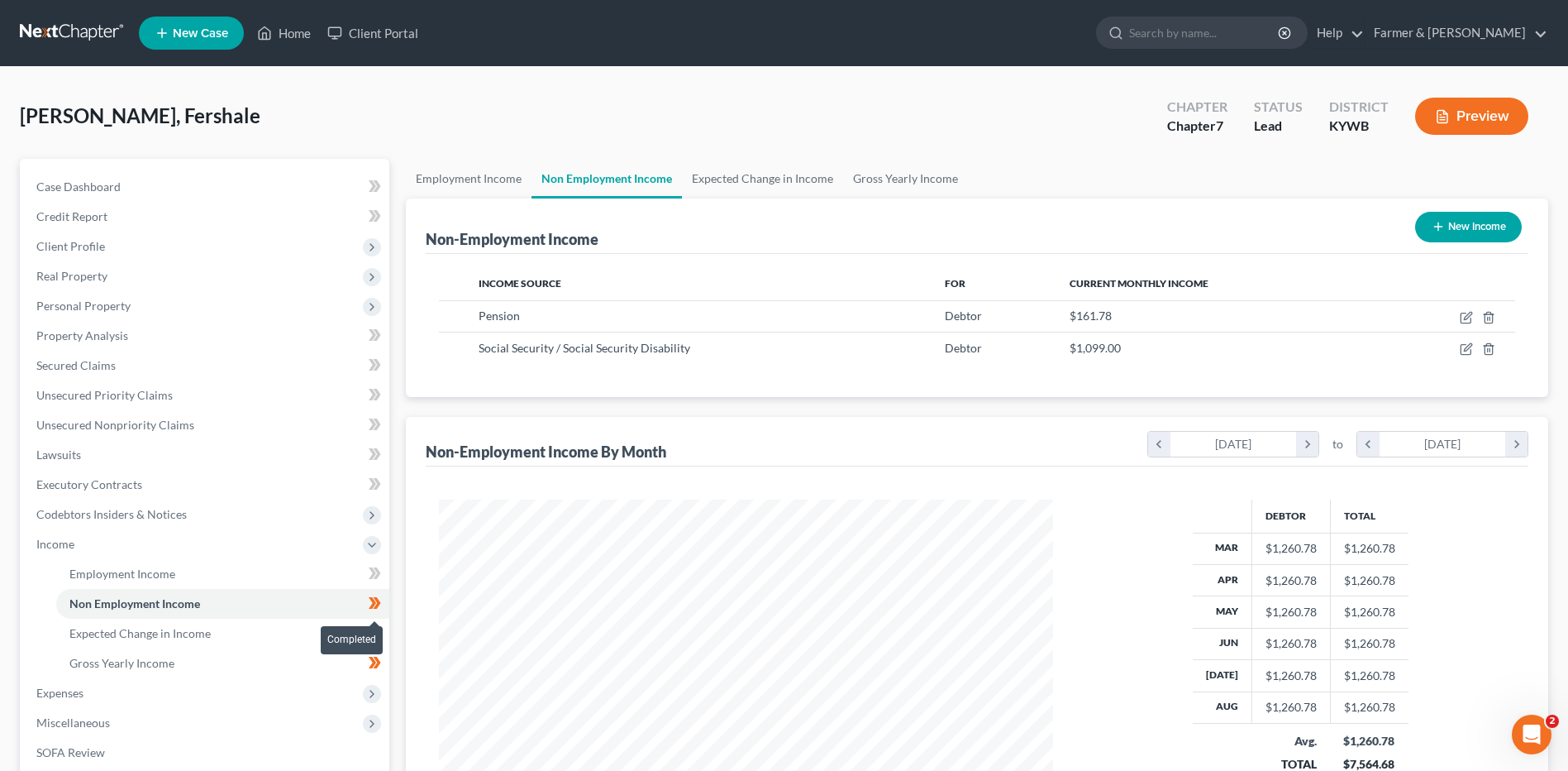
scroll to position [307, 646]
click at [385, 606] on span at bounding box center [374, 605] width 29 height 25
click at [273, 637] on link "Expected Change in Income" at bounding box center [222, 633] width 333 height 30
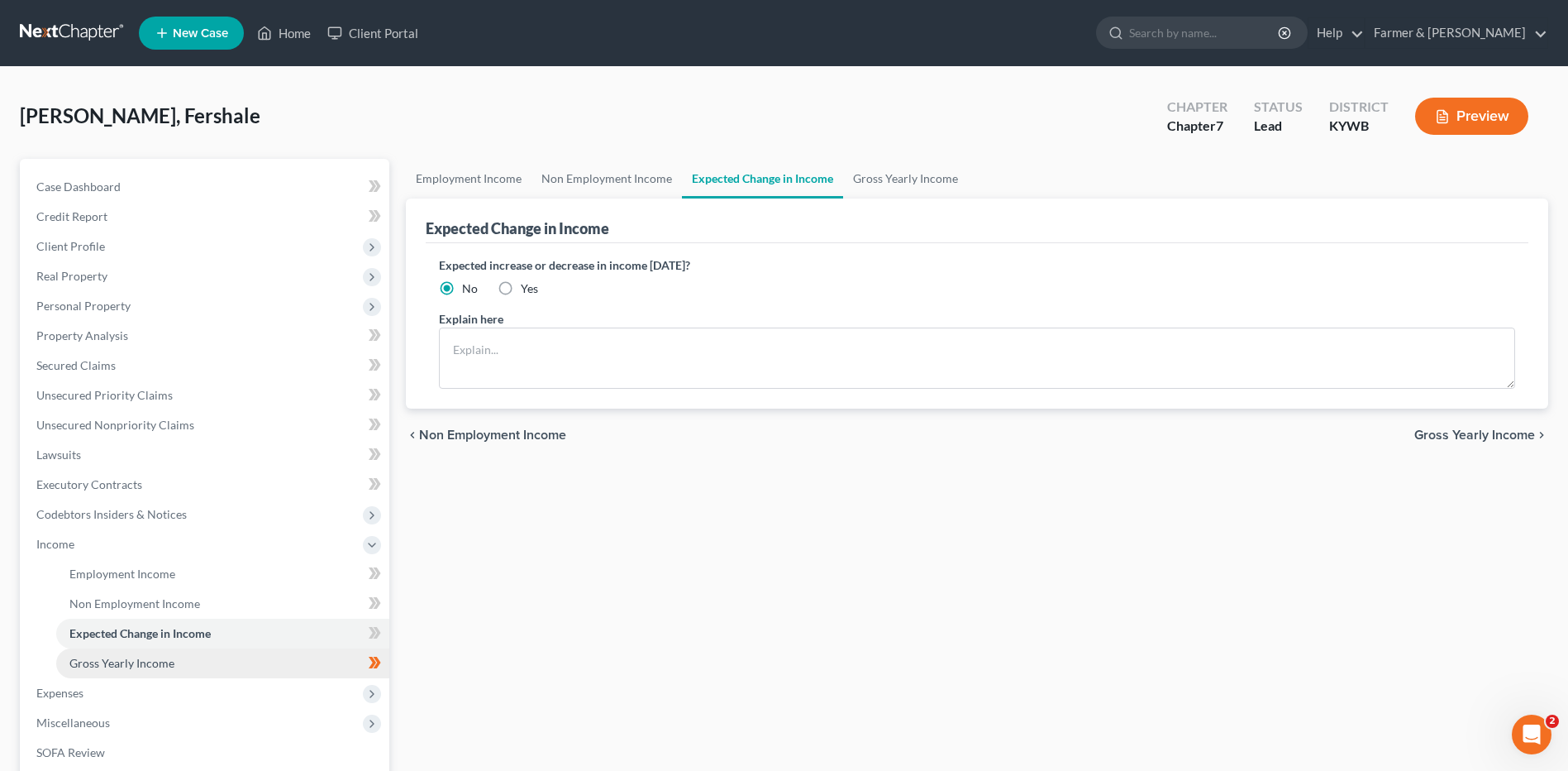
click at [252, 666] on link "Gross Yearly Income" at bounding box center [222, 663] width 333 height 30
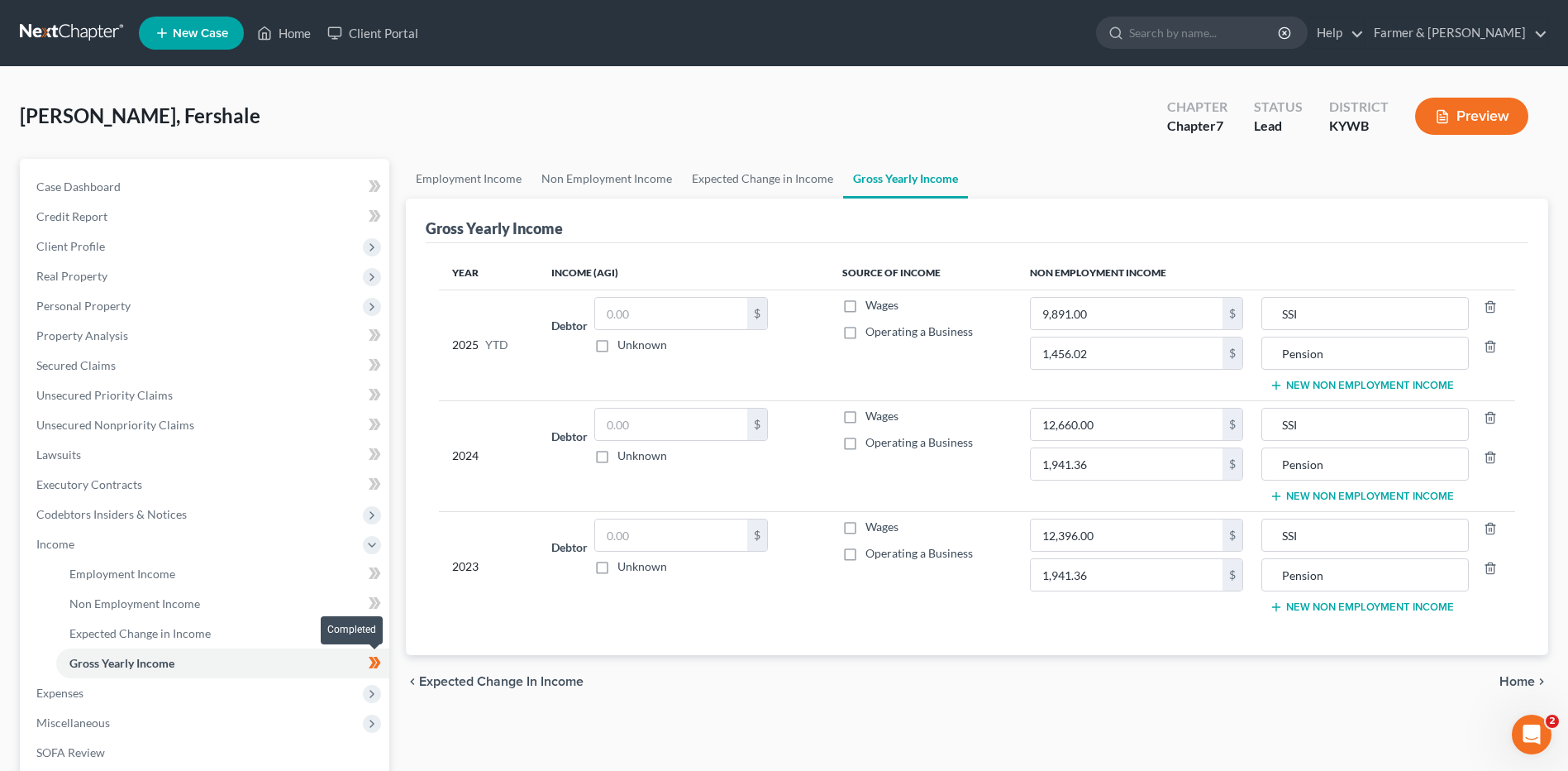
click at [381, 660] on icon at bounding box center [374, 663] width 12 height 20
click at [200, 691] on span "Expenses" at bounding box center [206, 693] width 366 height 30
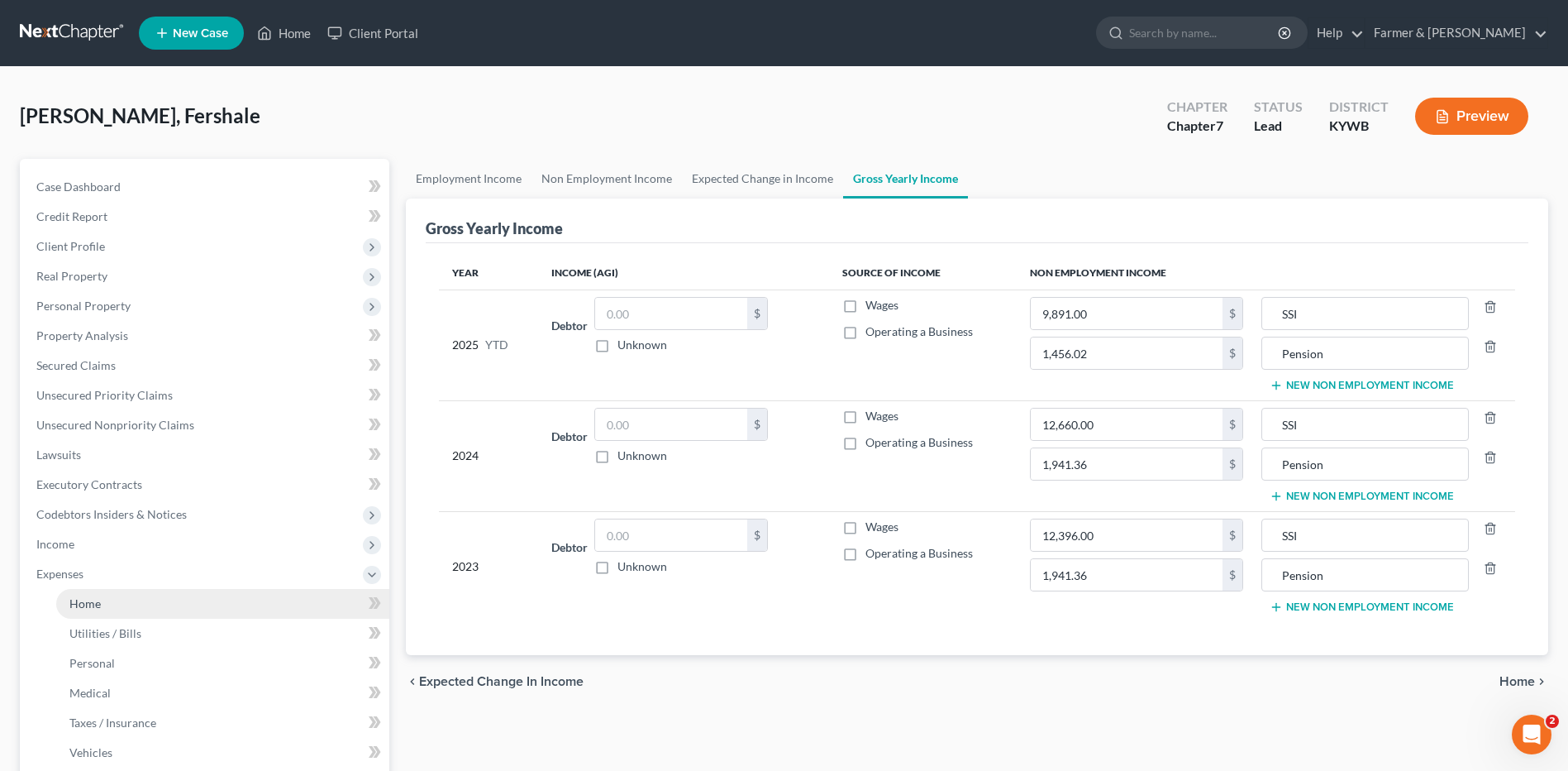
click at [183, 591] on link "Home" at bounding box center [222, 604] width 333 height 30
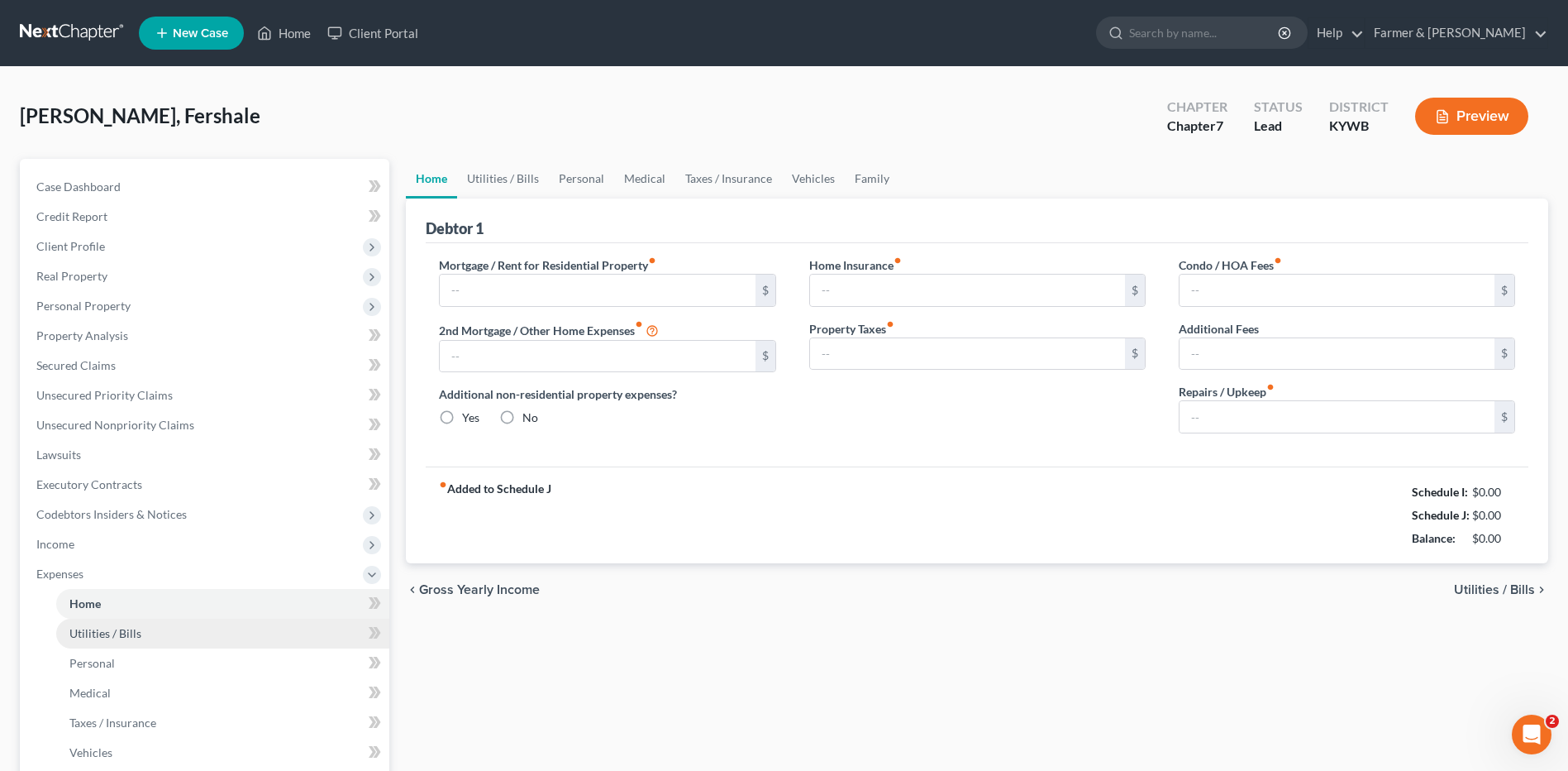
type input "520.00"
type input "0.00"
radio input "true"
type input "0.00"
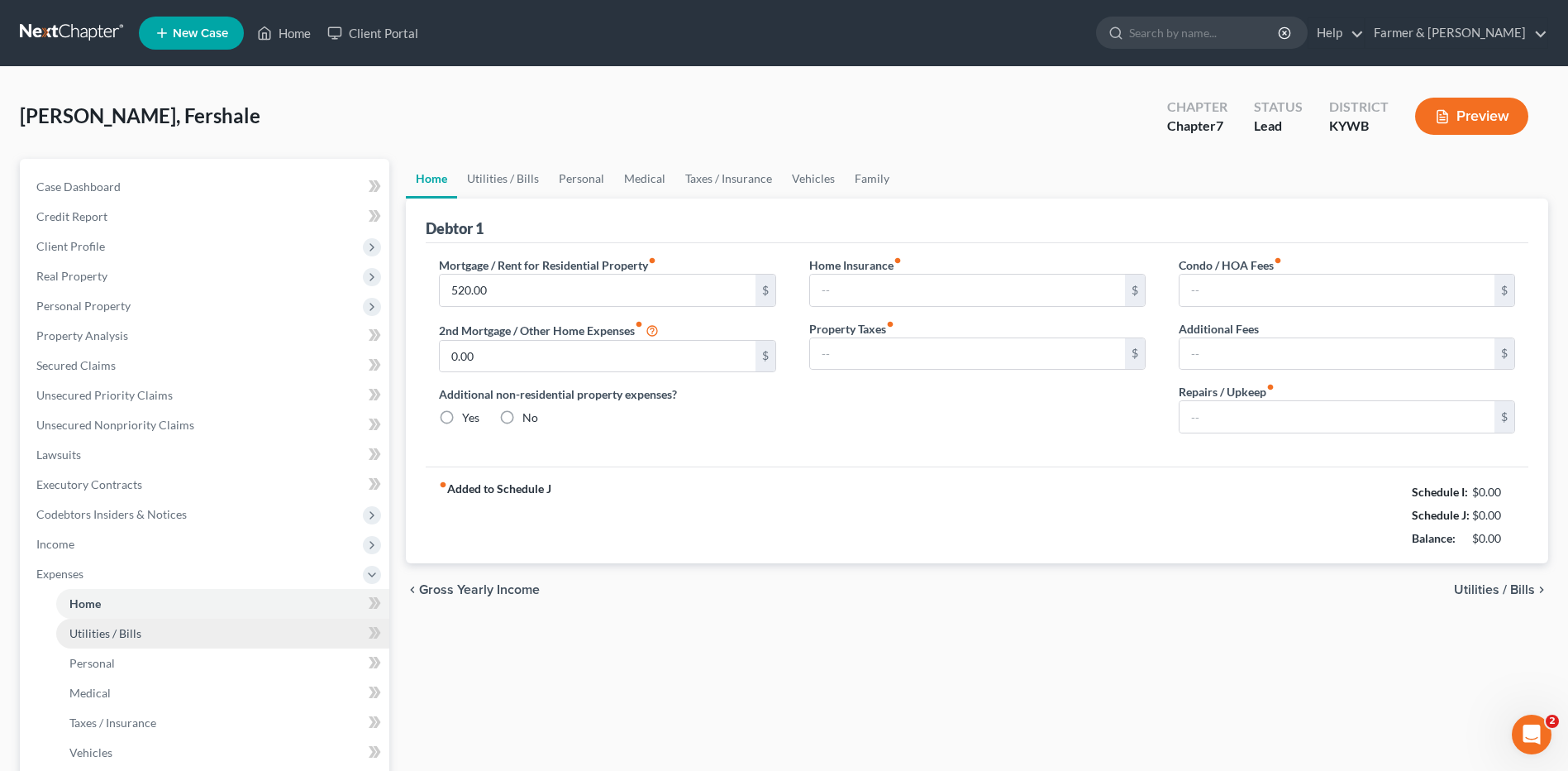
type input "0.00"
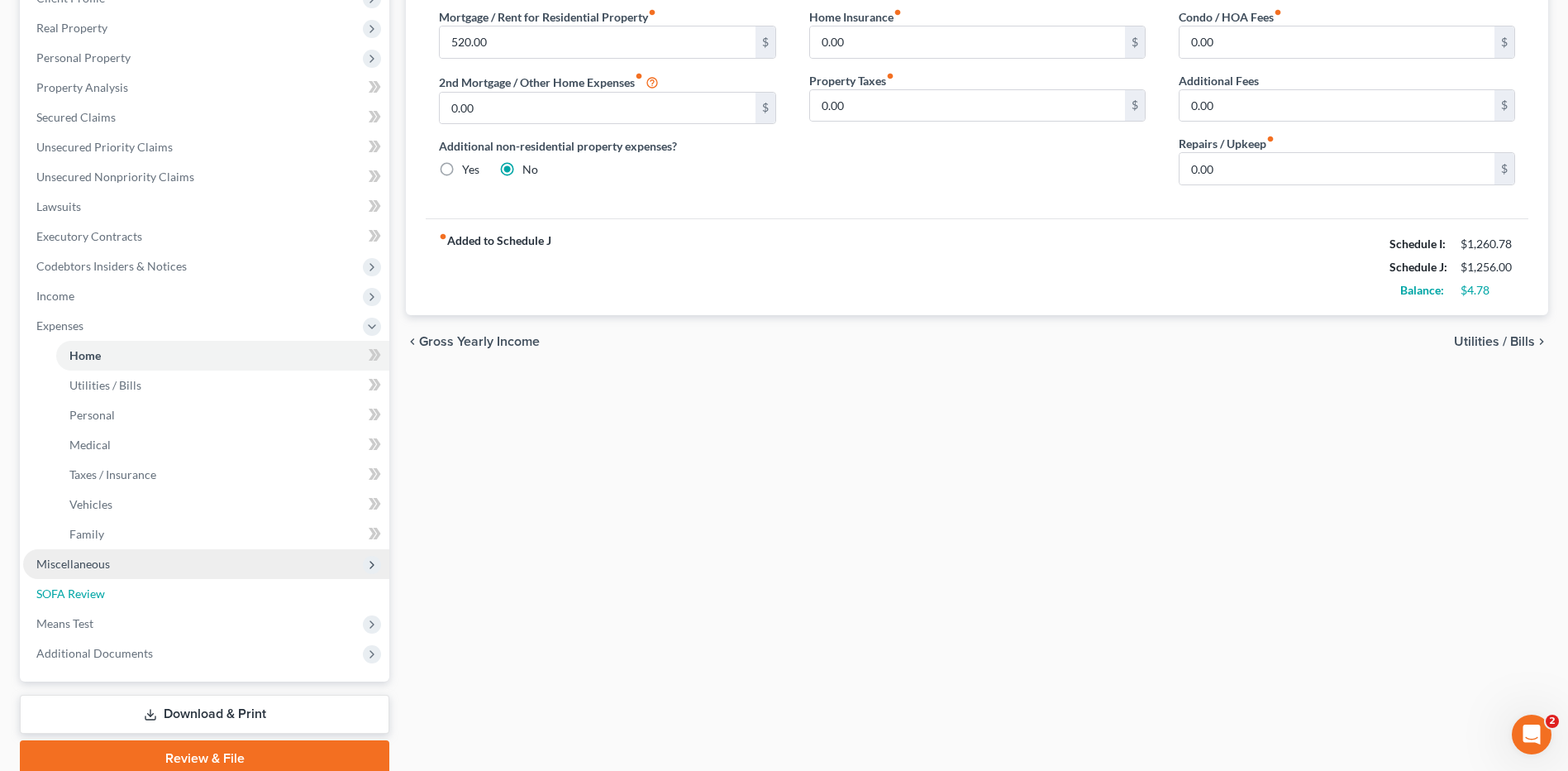
drag, startPoint x: 142, startPoint y: 578, endPoint x: 158, endPoint y: 553, distance: 29.7
click at [142, 579] on link "SOFA Review" at bounding box center [206, 594] width 366 height 30
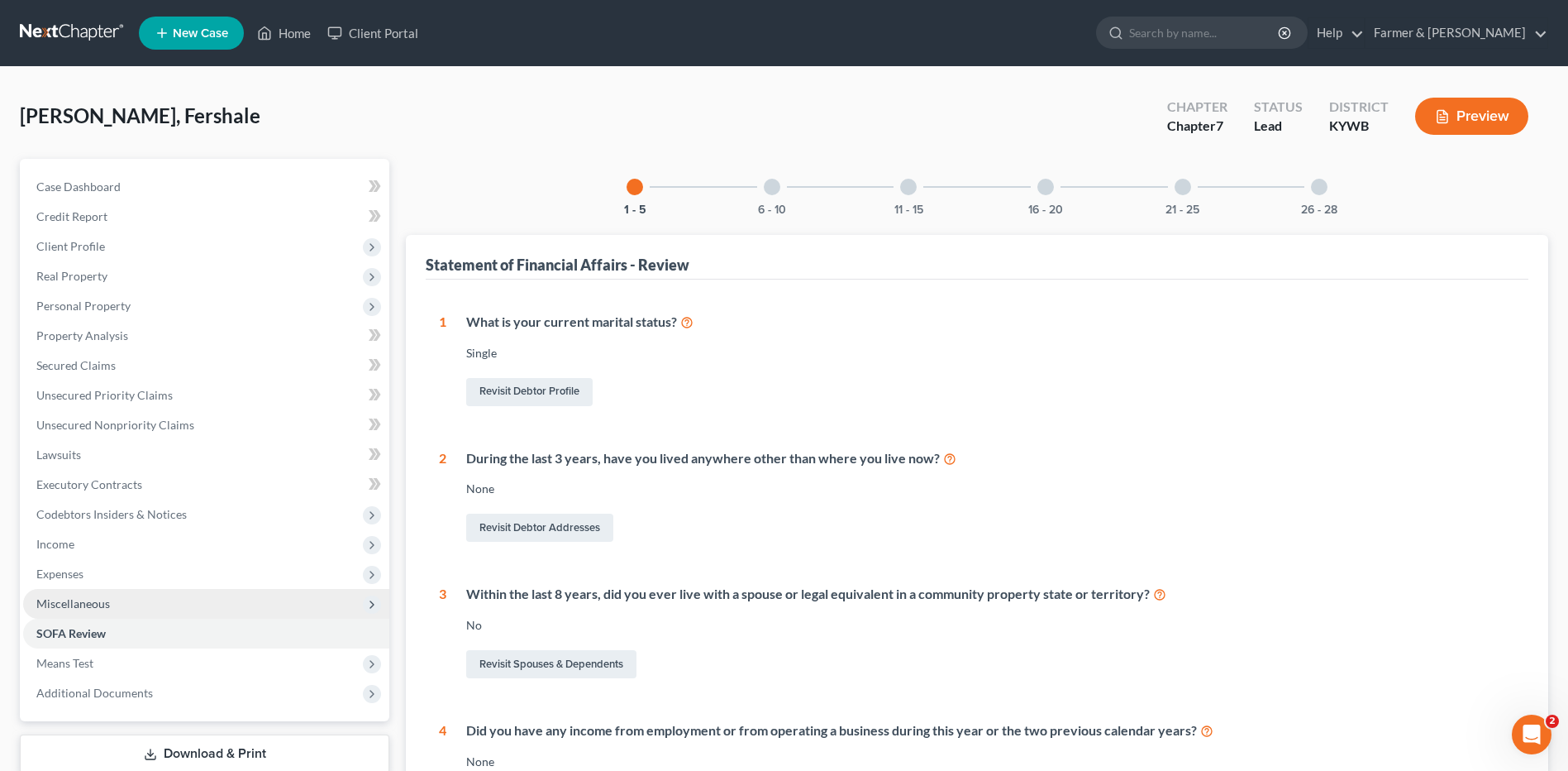
click at [138, 598] on span "Miscellaneous" at bounding box center [206, 604] width 366 height 30
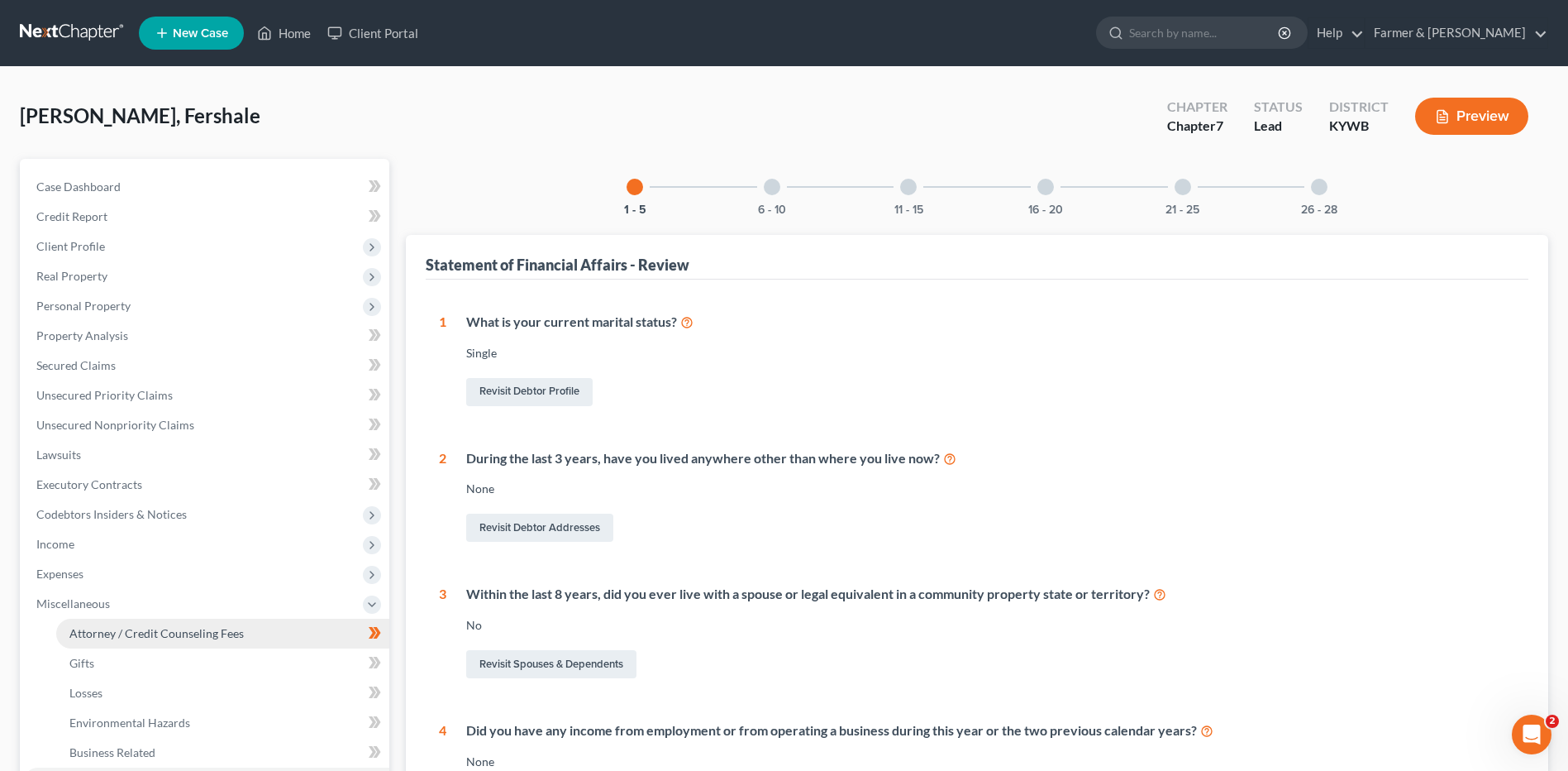
click at [248, 629] on link "Attorney / Credit Counseling Fees" at bounding box center [222, 633] width 333 height 30
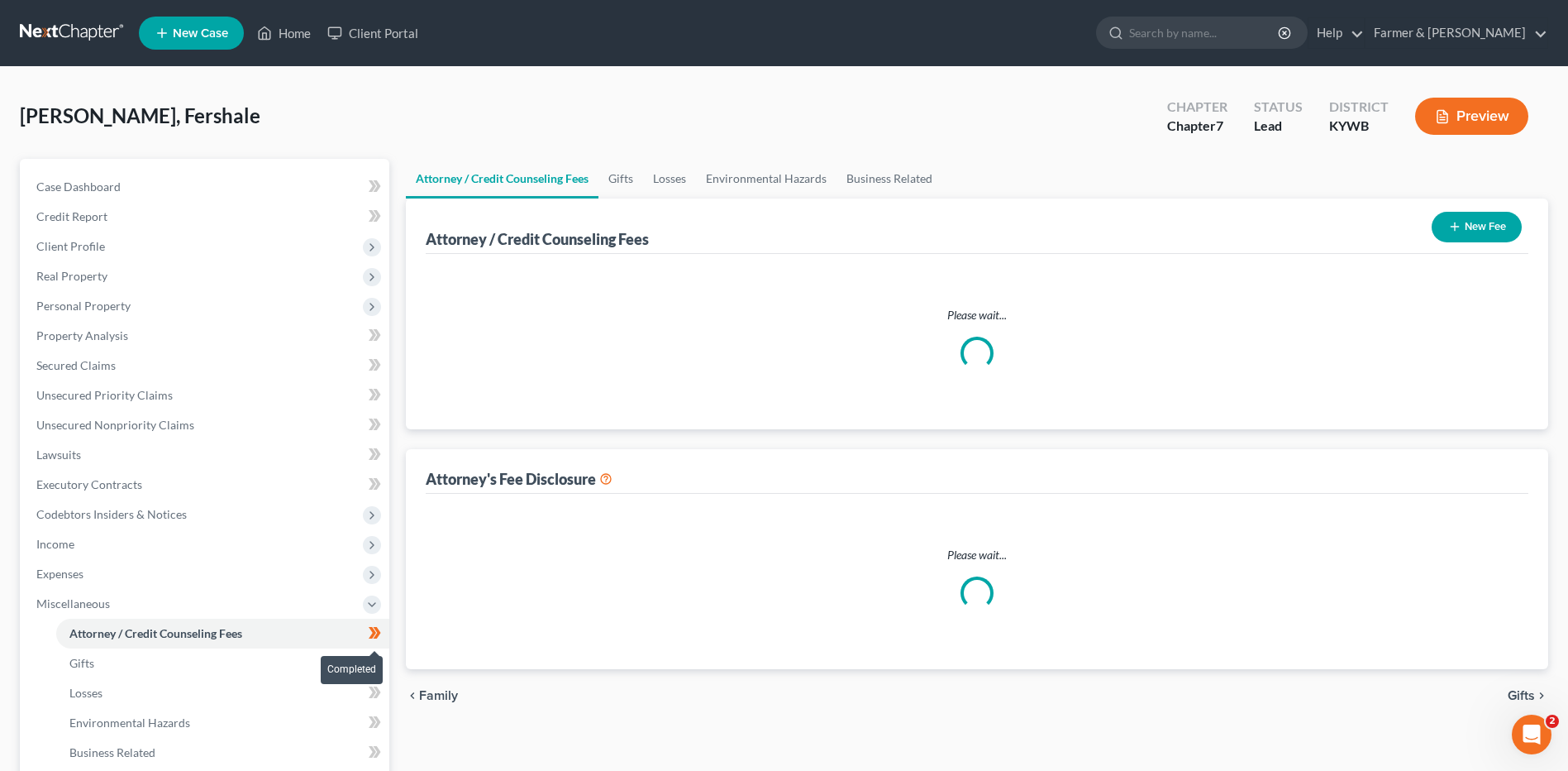
select select "0"
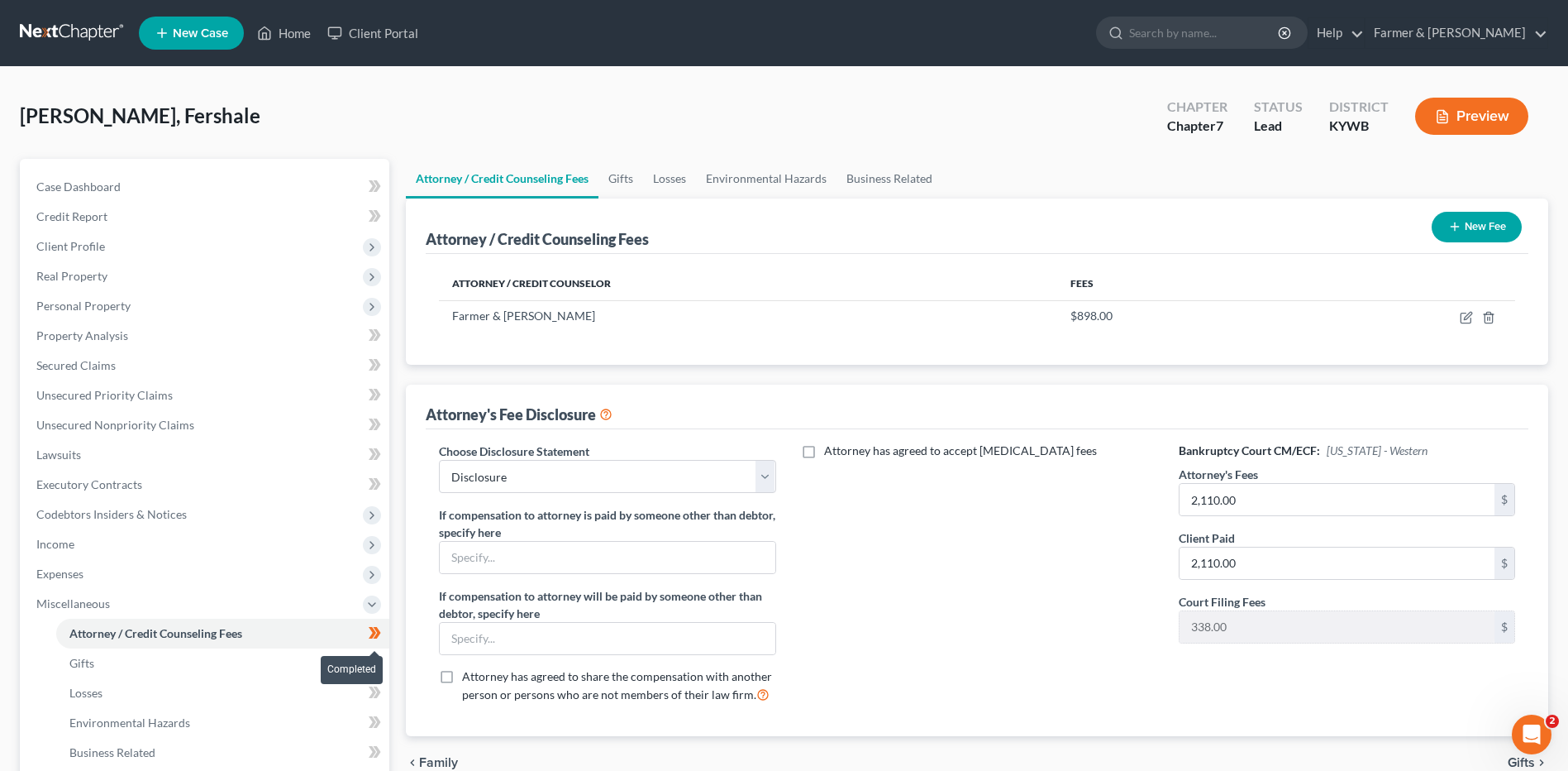
click at [384, 631] on span at bounding box center [374, 634] width 29 height 25
click at [84, 19] on link at bounding box center [72, 33] width 106 height 30
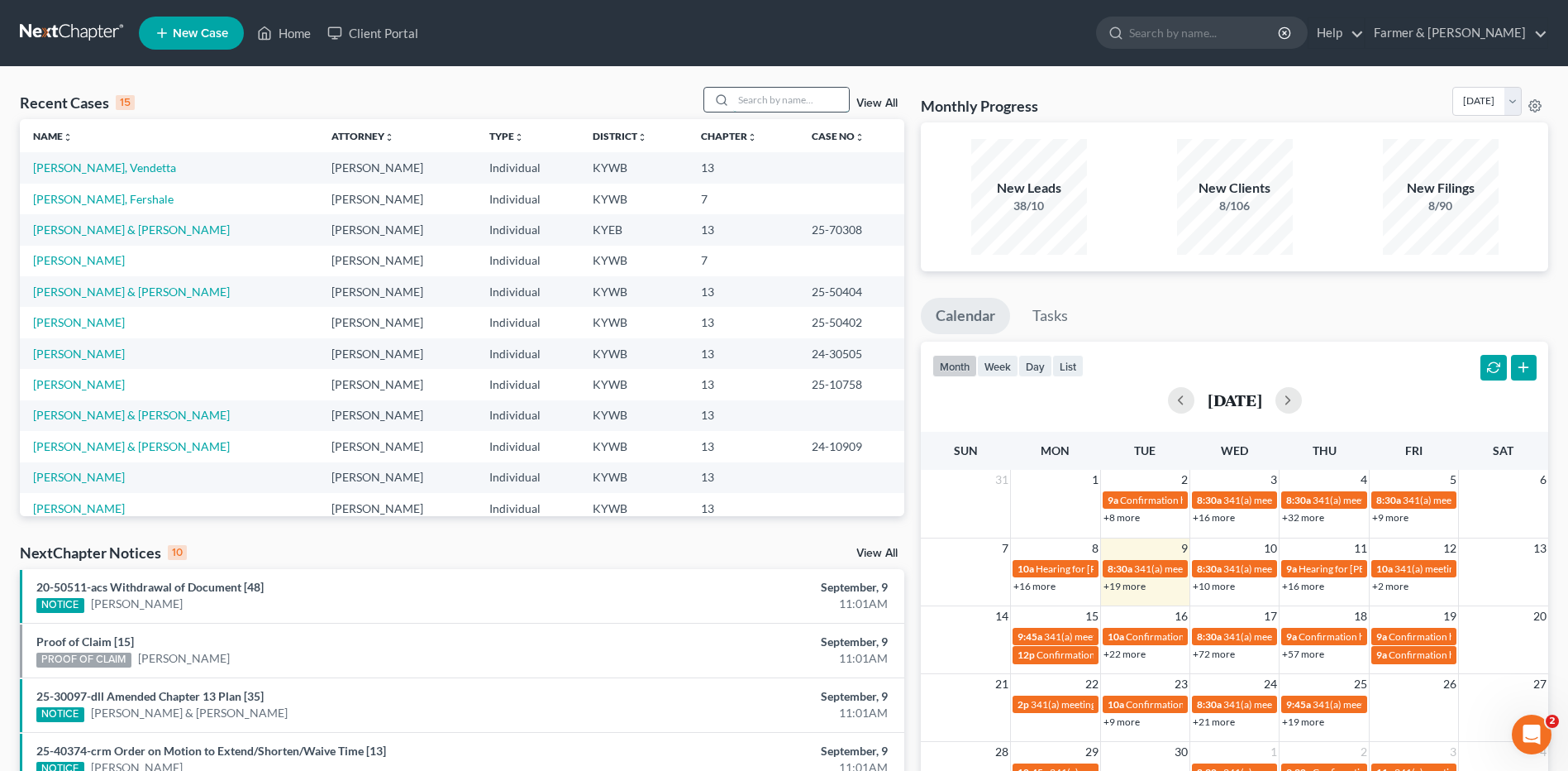
click at [789, 90] on input "search" at bounding box center [790, 100] width 115 height 24
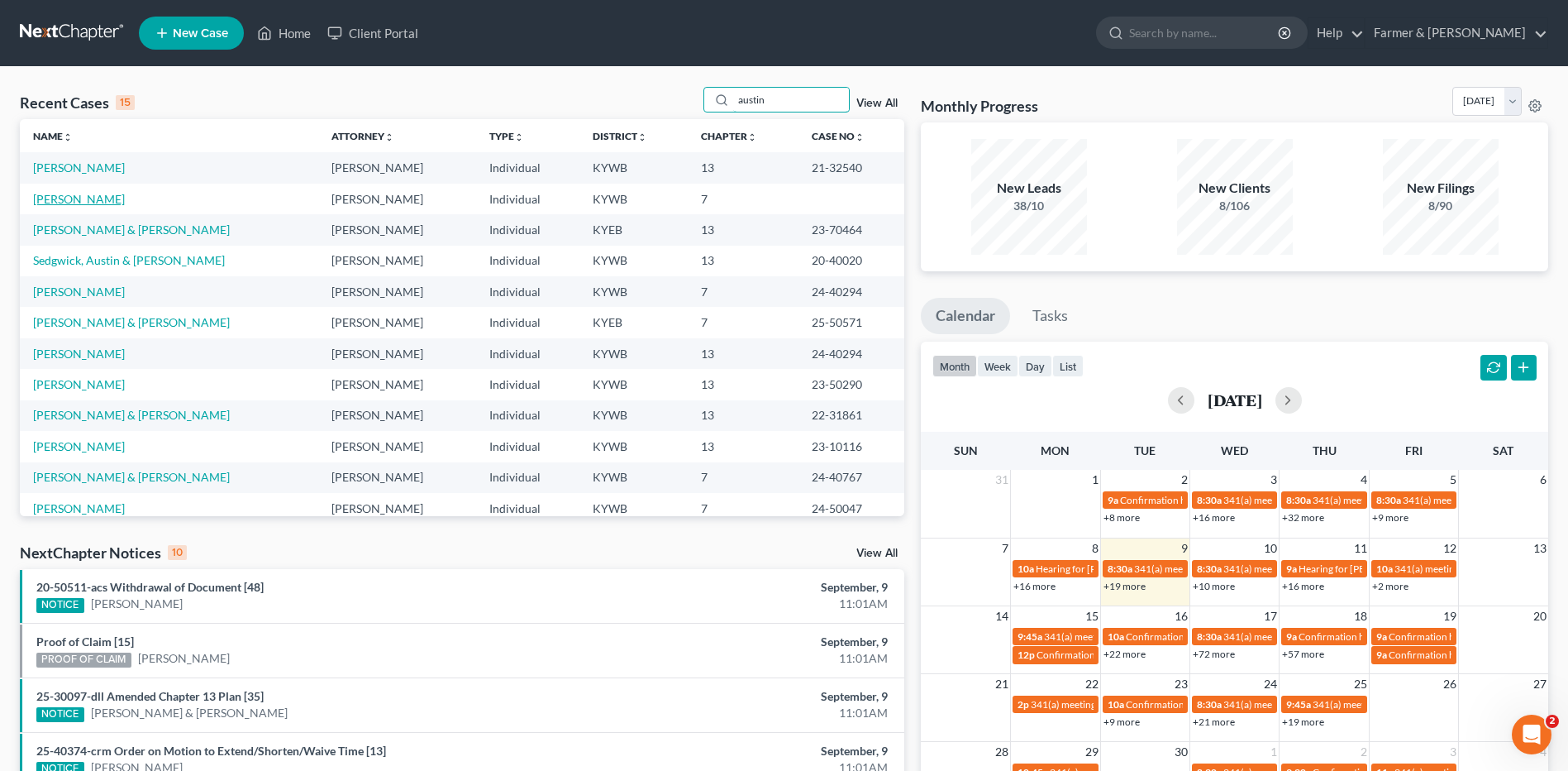
type input "austin"
click at [98, 196] on link "[PERSON_NAME]" at bounding box center [78, 199] width 91 height 14
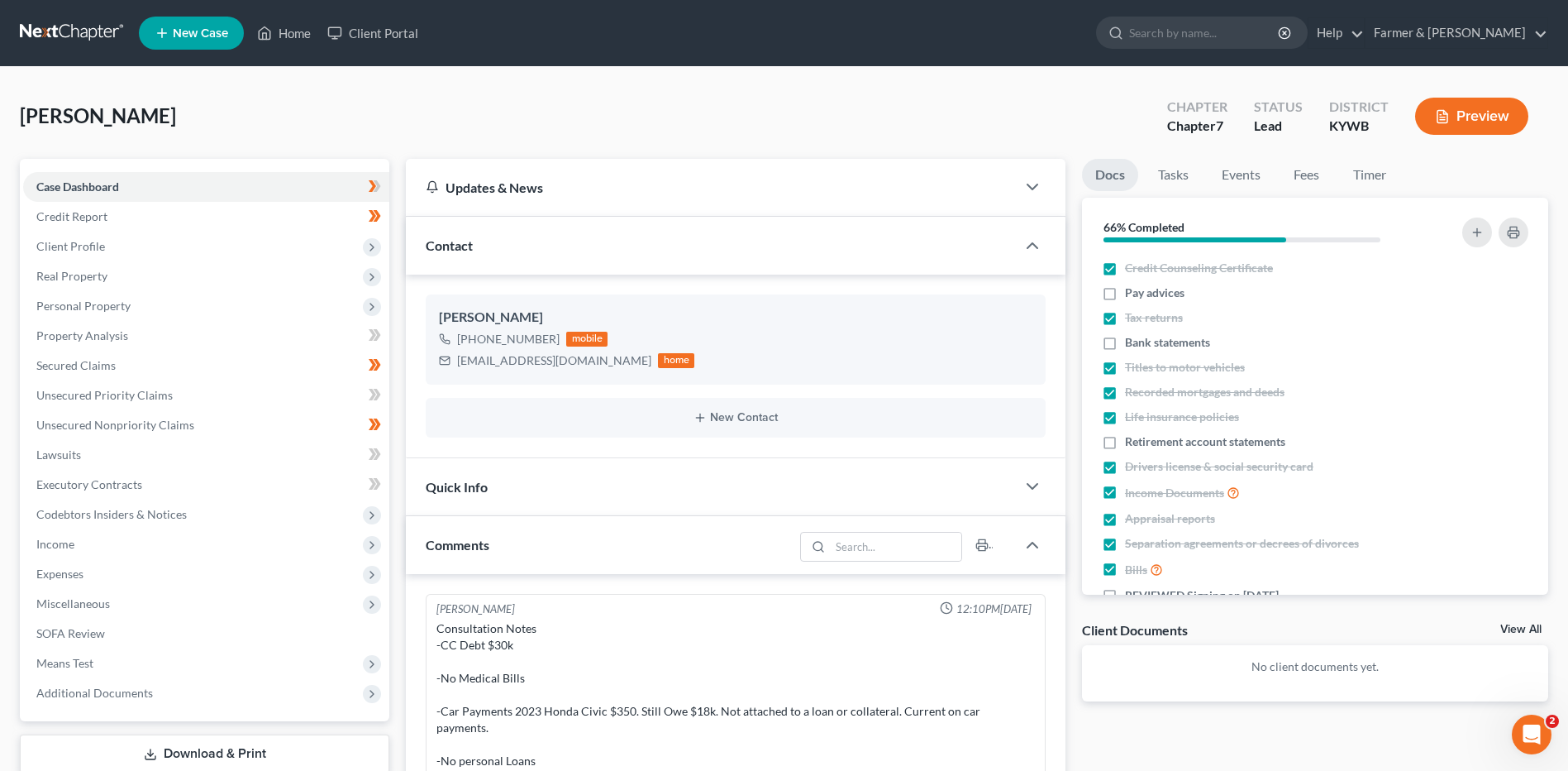
scroll to position [212, 0]
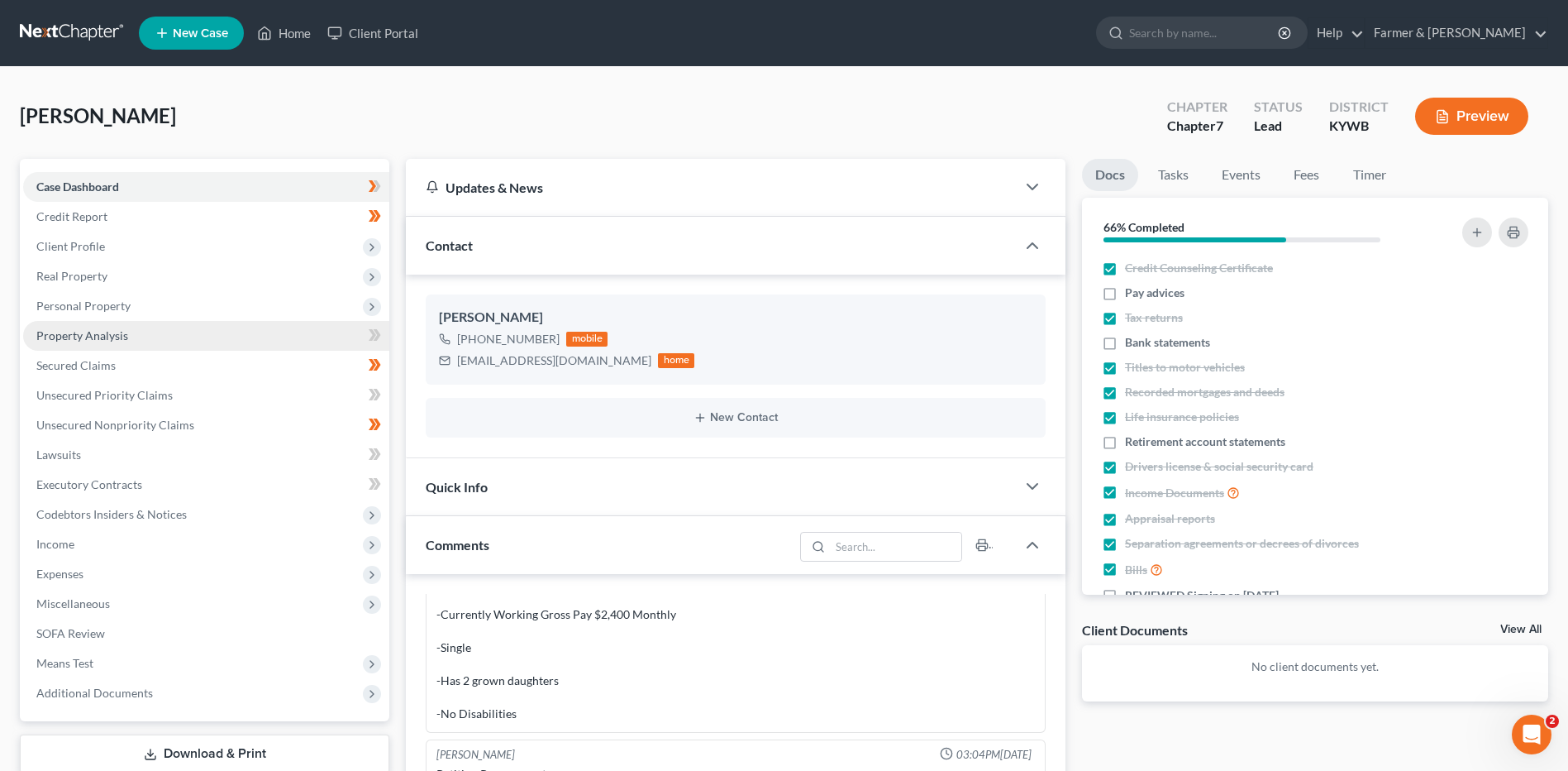
click at [212, 320] on link "Property Analysis" at bounding box center [206, 335] width 366 height 30
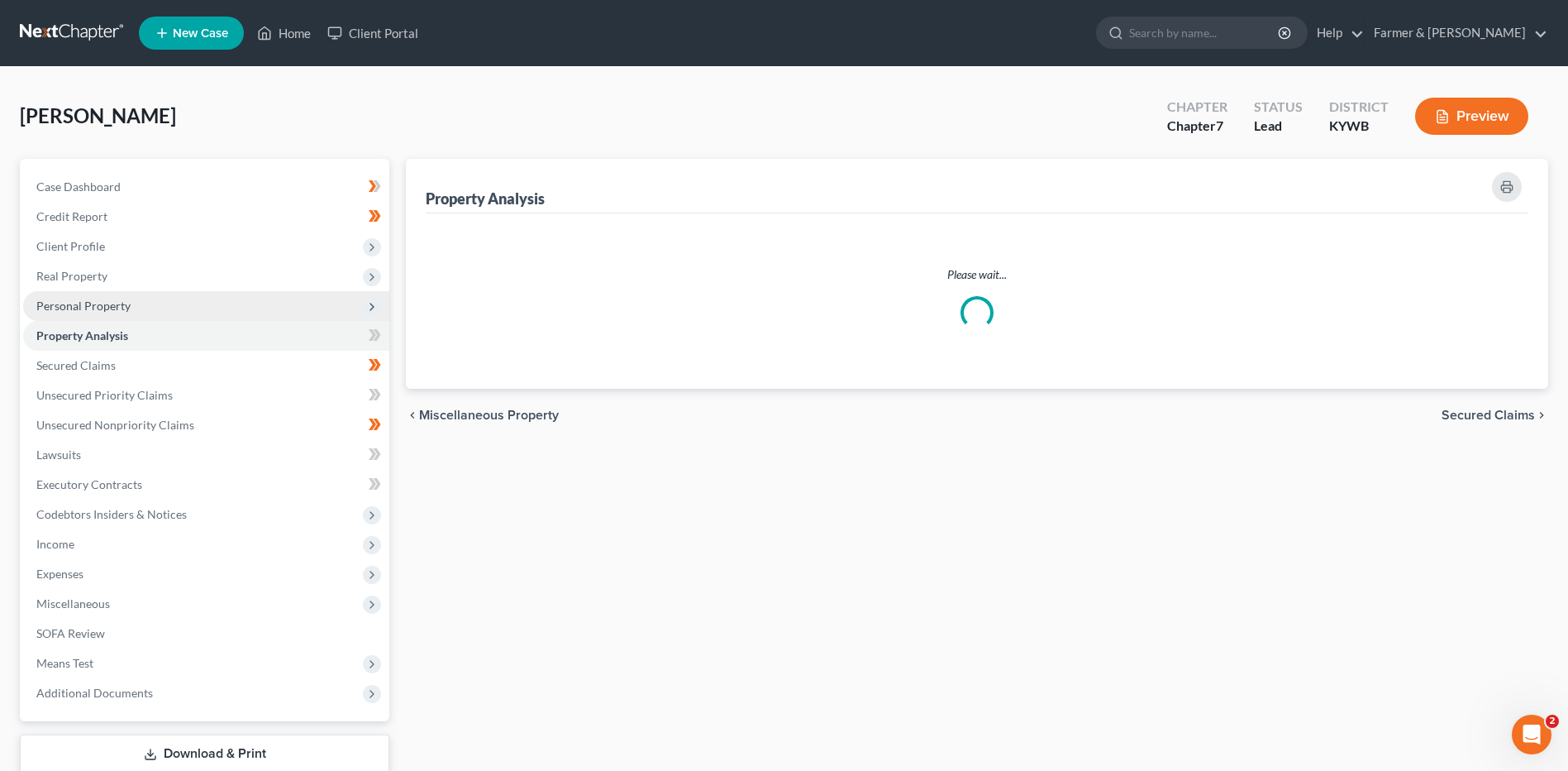
click at [204, 307] on span "Personal Property" at bounding box center [206, 306] width 366 height 30
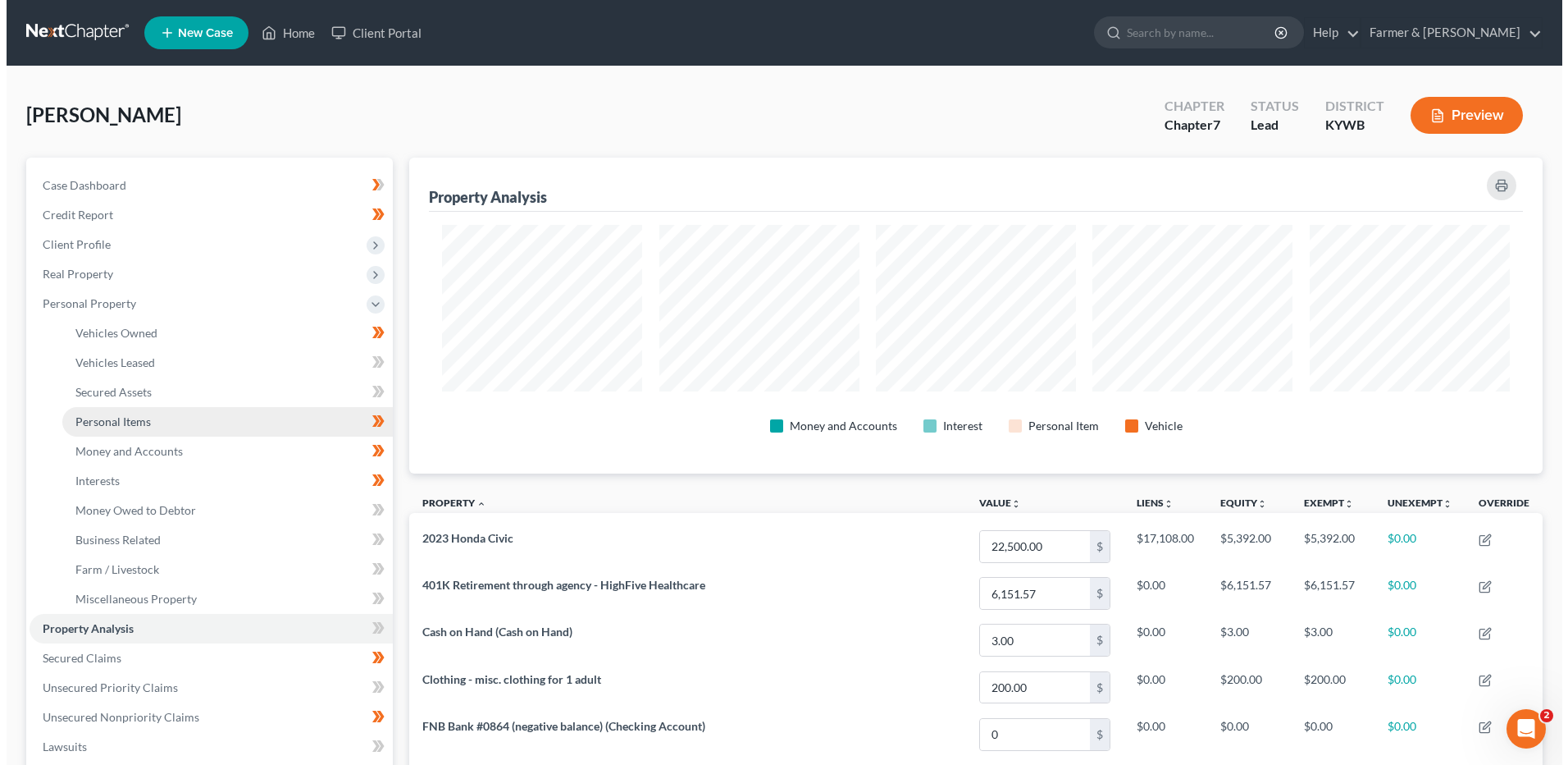
scroll to position [316, 1134]
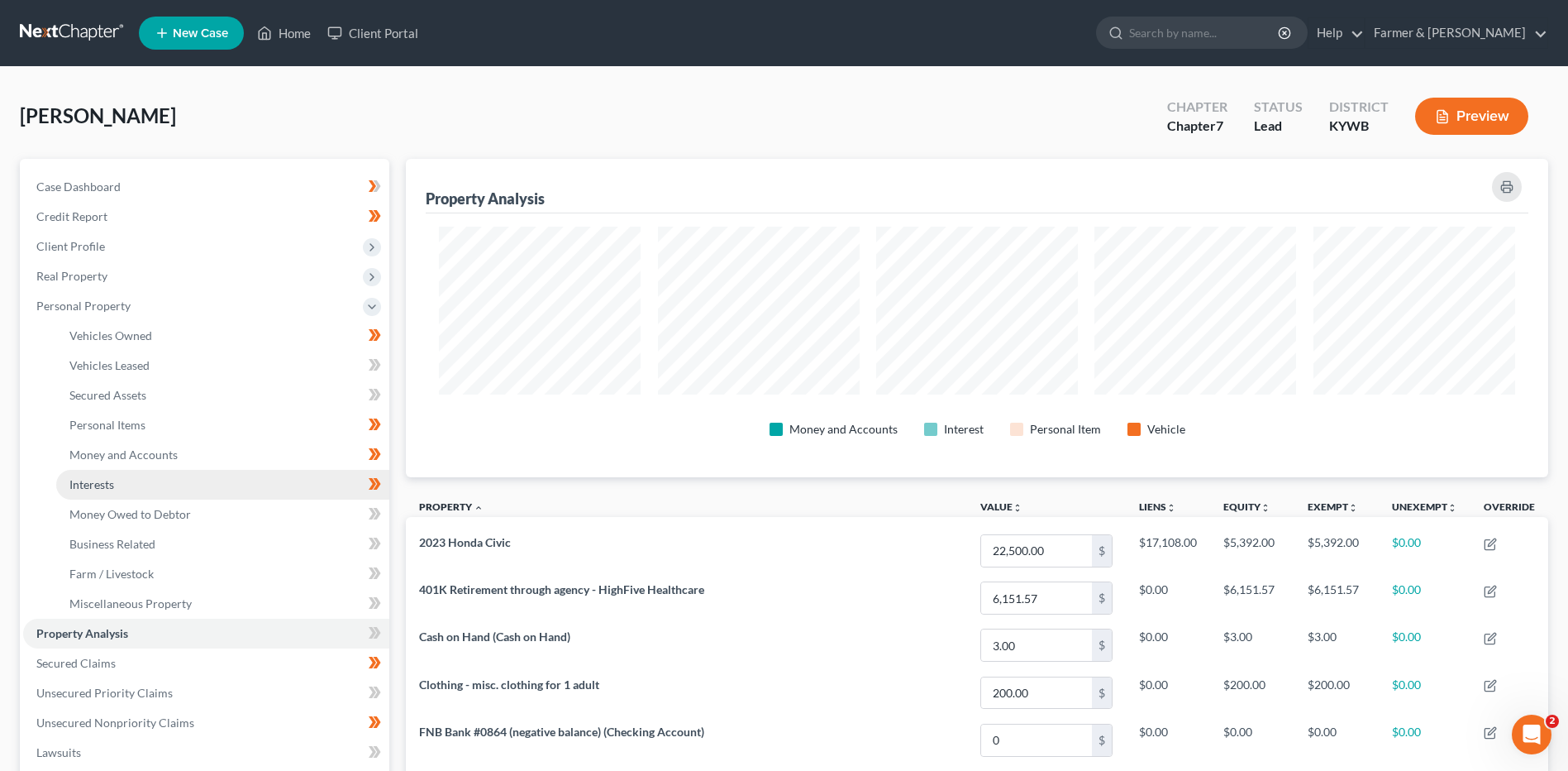
click at [155, 485] on link "Interests" at bounding box center [222, 485] width 333 height 30
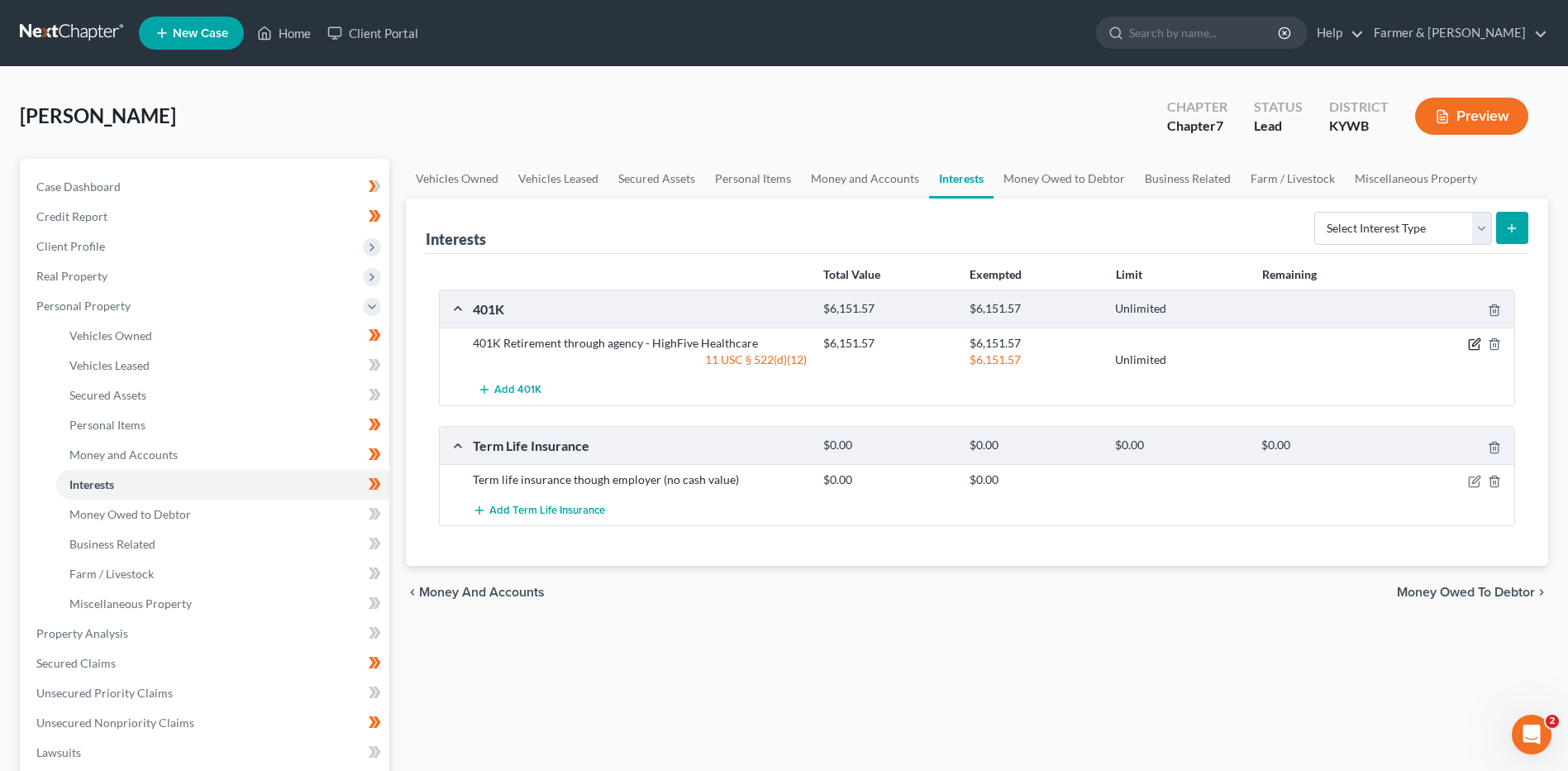
click at [1477, 343] on icon "button" at bounding box center [1474, 343] width 13 height 13
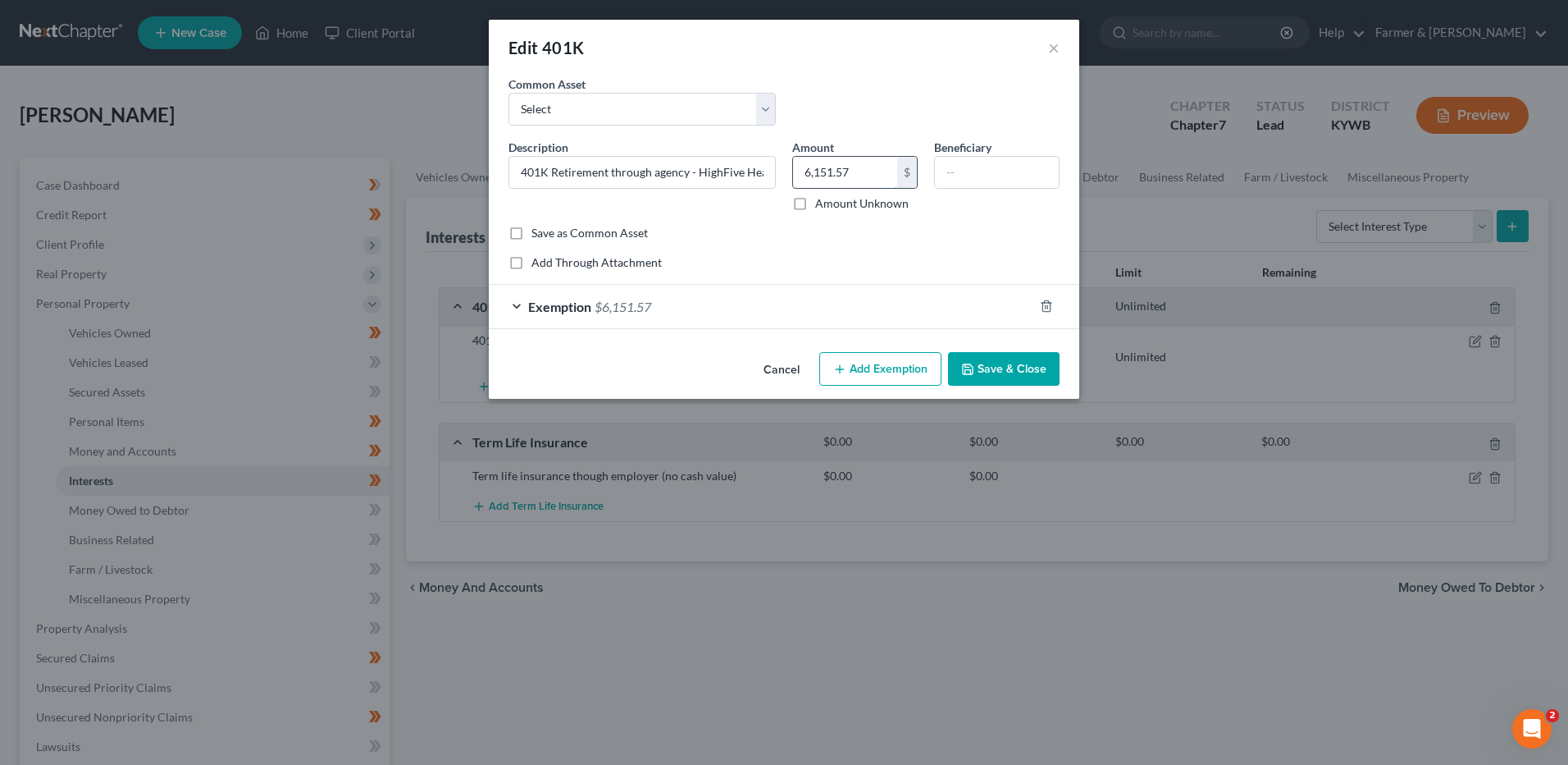
click at [875, 169] on input "6,151.57" at bounding box center [845, 172] width 104 height 31
type input "4,846.43"
click at [607, 297] on div "Exemption $6,151.57" at bounding box center [761, 306] width 545 height 43
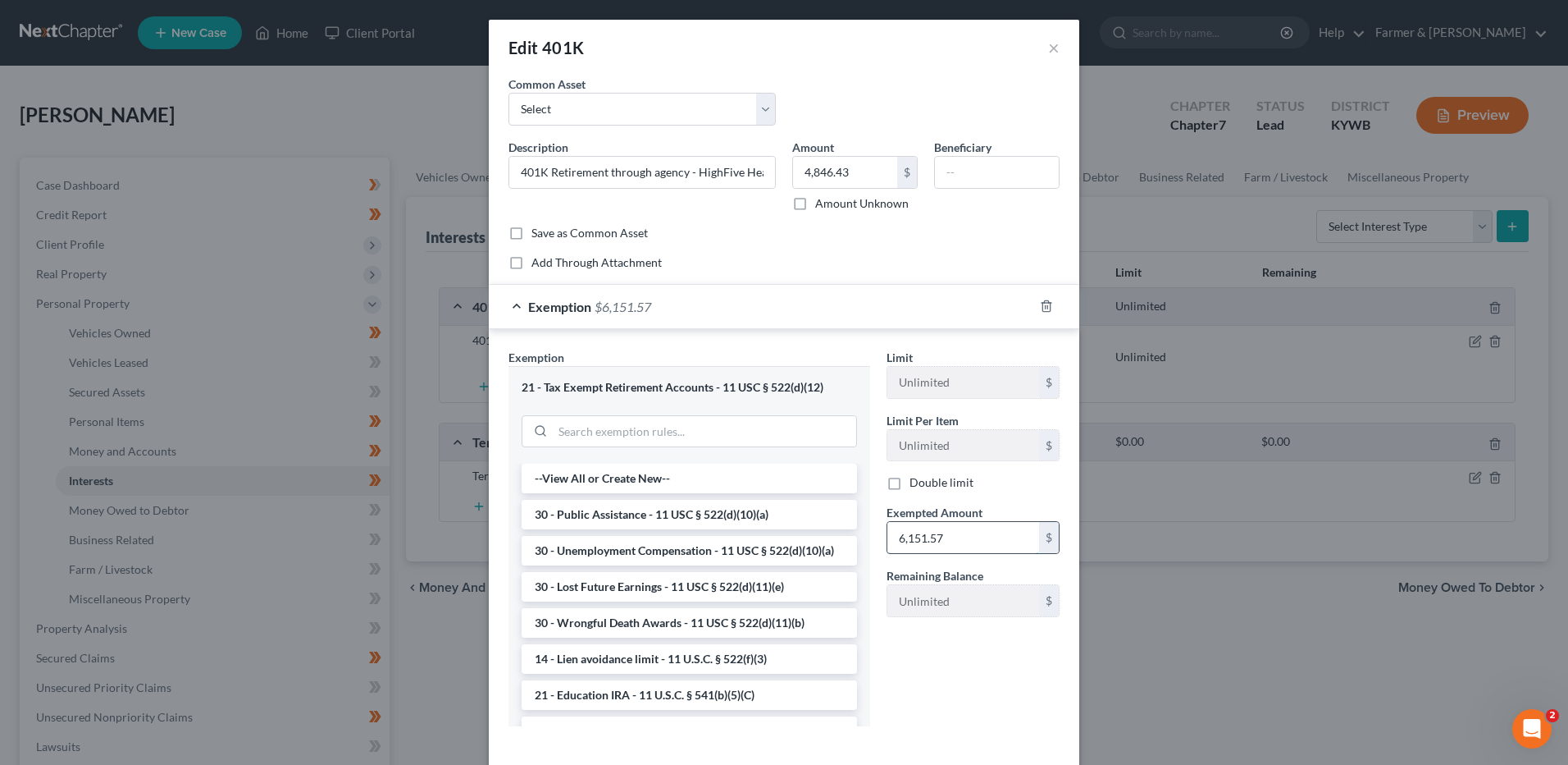
click at [997, 541] on input "6,151.57" at bounding box center [964, 538] width 152 height 31
type input "4,846.43"
click at [636, 113] on select "Select 401K Retirement through agency - [PERSON_NAME] 401K through Employer, U …" at bounding box center [642, 109] width 267 height 33
click at [662, 109] on select "Select 401K Retirement through agency - [PERSON_NAME] 401K through Employer, U …" at bounding box center [642, 109] width 267 height 33
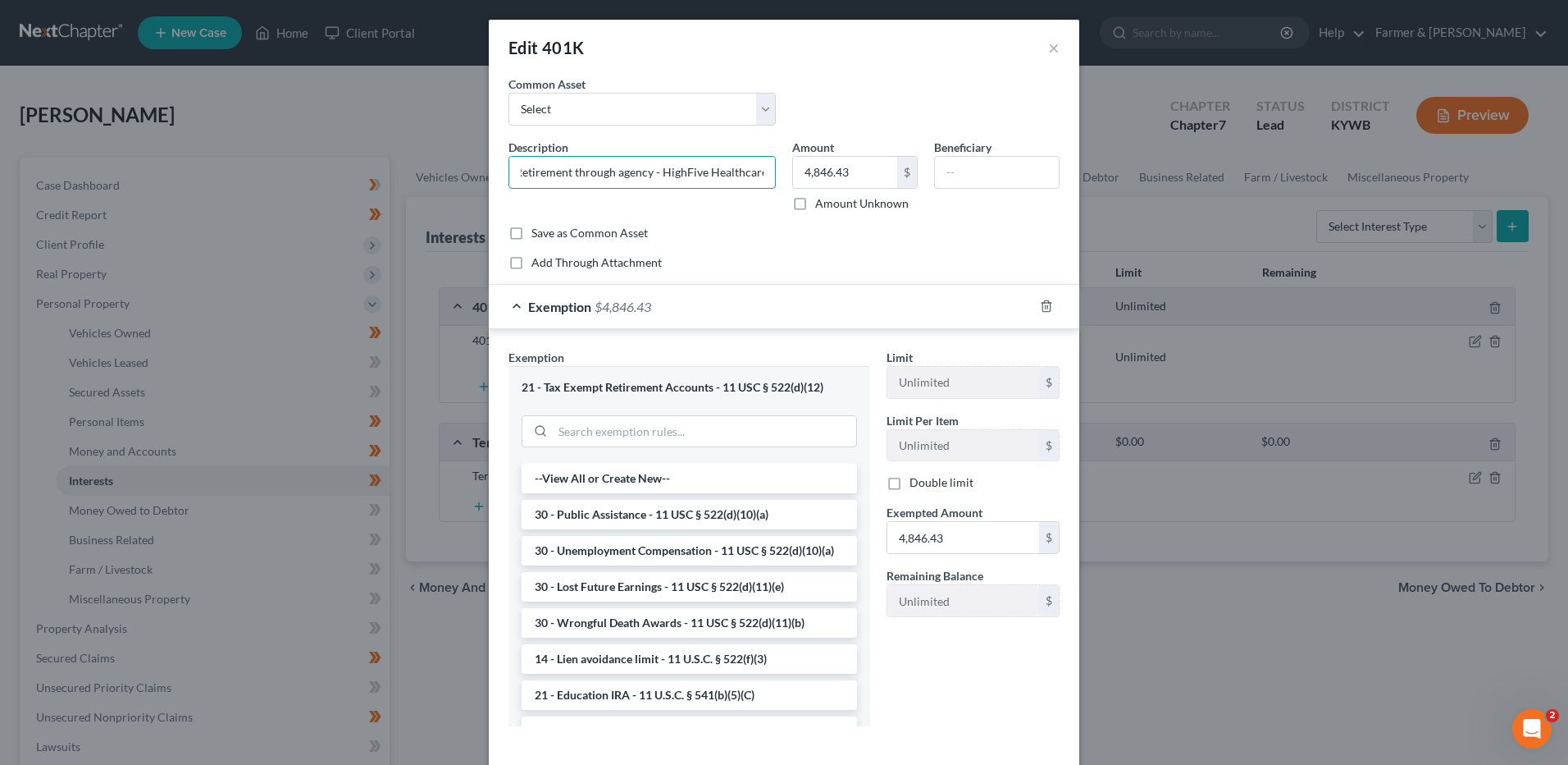
drag, startPoint x: 509, startPoint y: 169, endPoint x: 1062, endPoint y: 160, distance: 553.1
click at [1062, 160] on div "An exemption set must first be selected from the Filing Information section. Co…" at bounding box center [784, 422] width 591 height 694
type input "401K with employer"
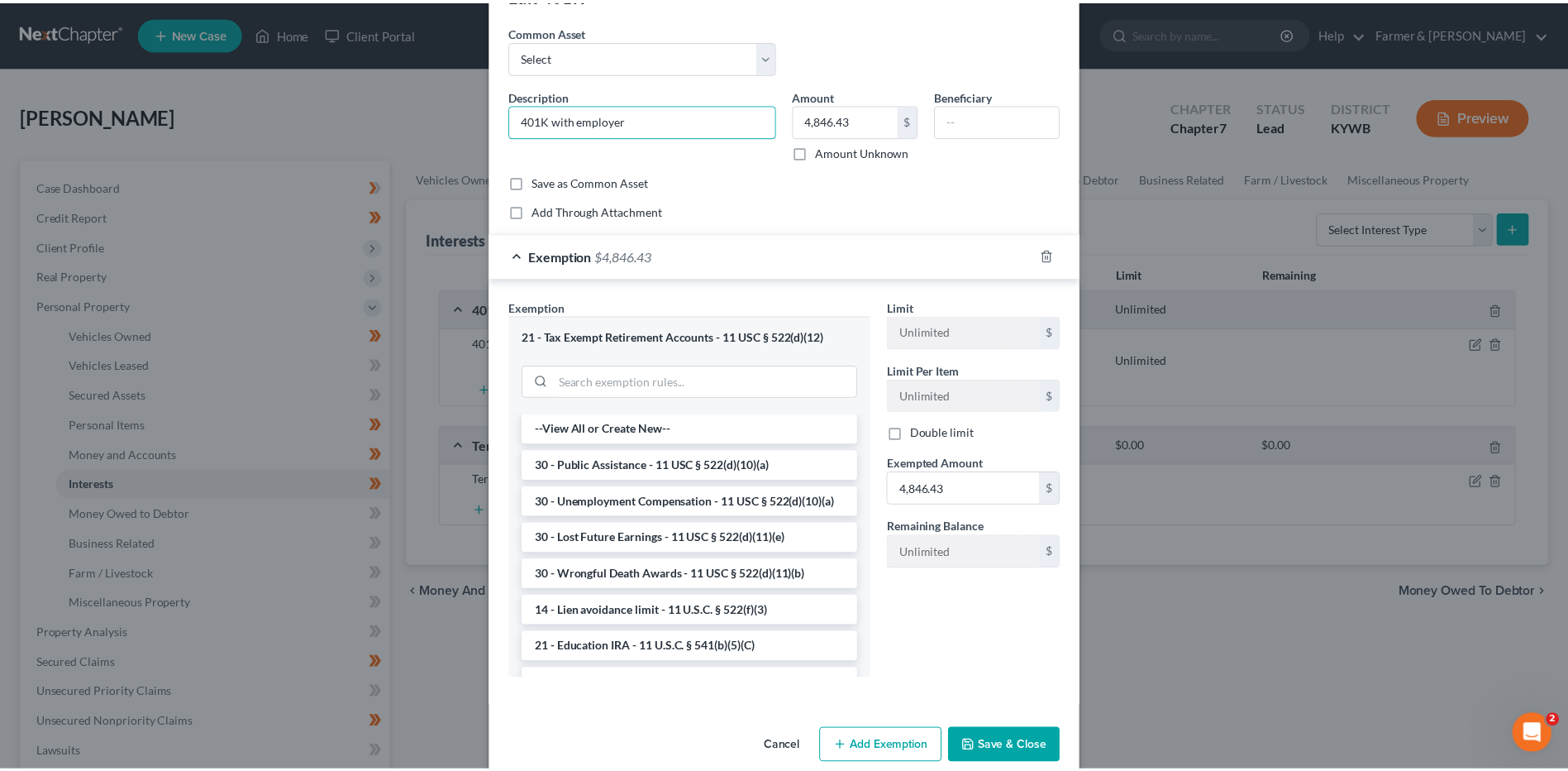
scroll to position [79, 0]
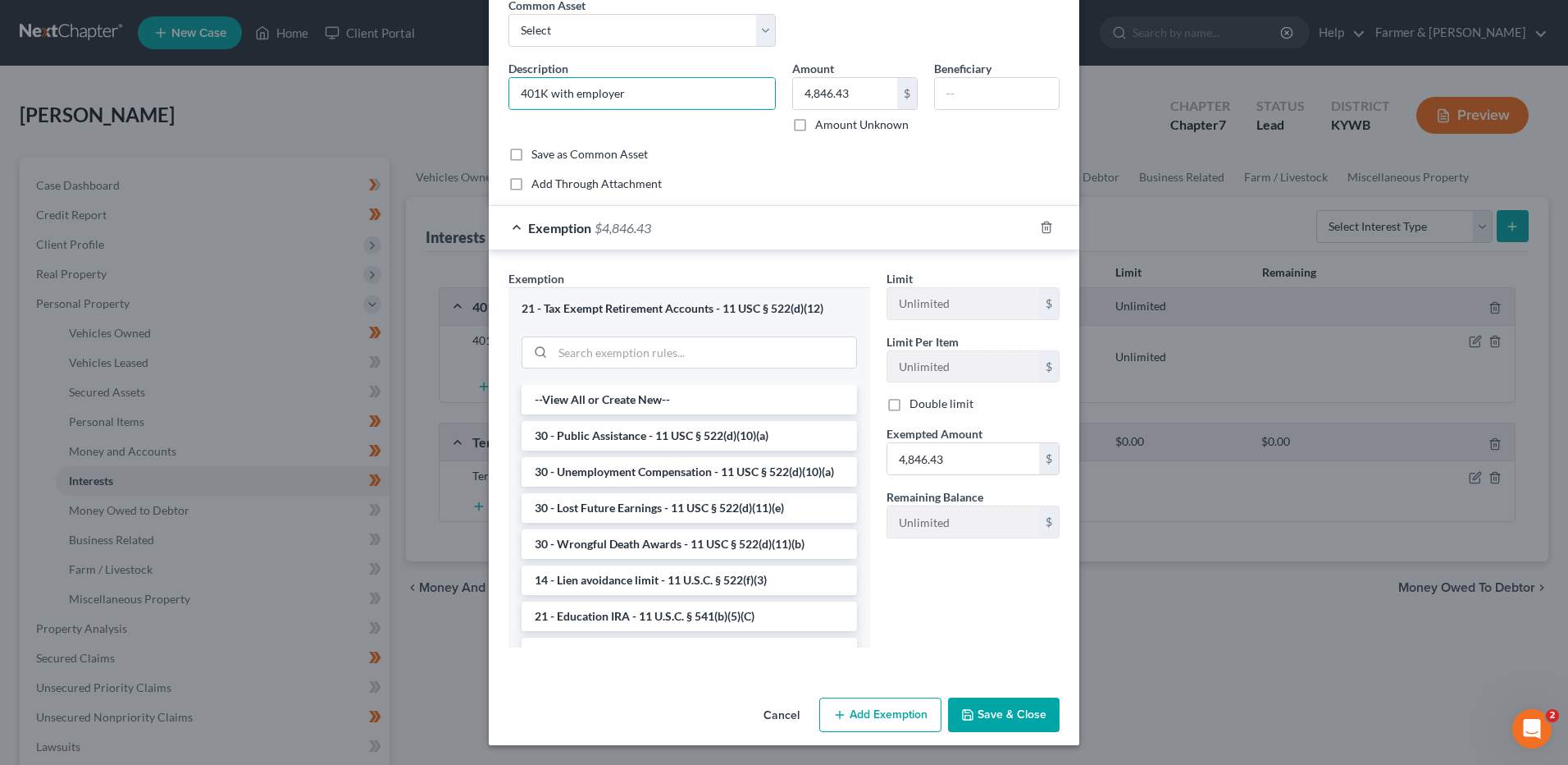
click at [1008, 710] on button "Save & Close" at bounding box center [1004, 715] width 112 height 35
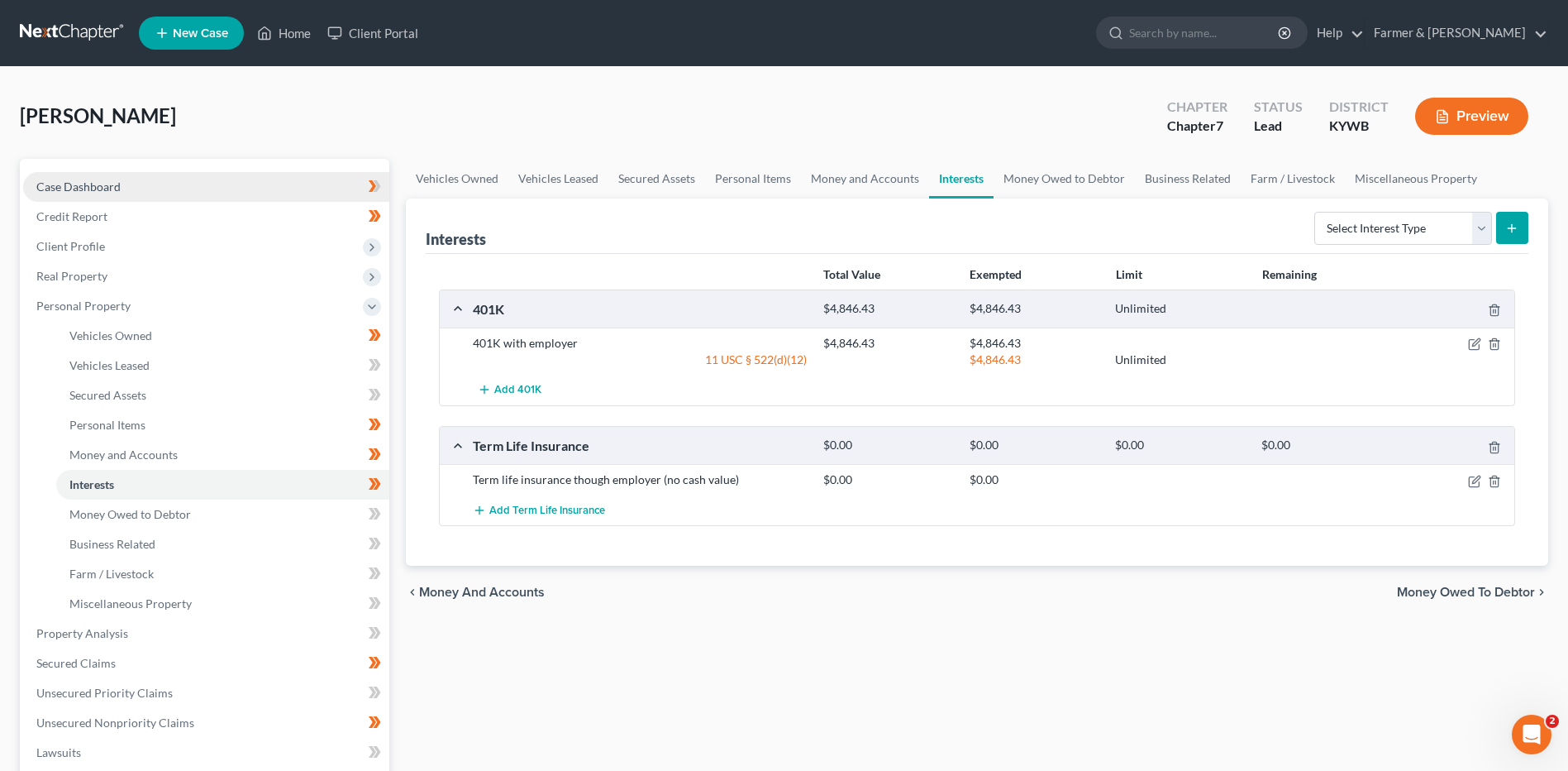
click at [208, 193] on link "Case Dashboard" at bounding box center [206, 187] width 366 height 30
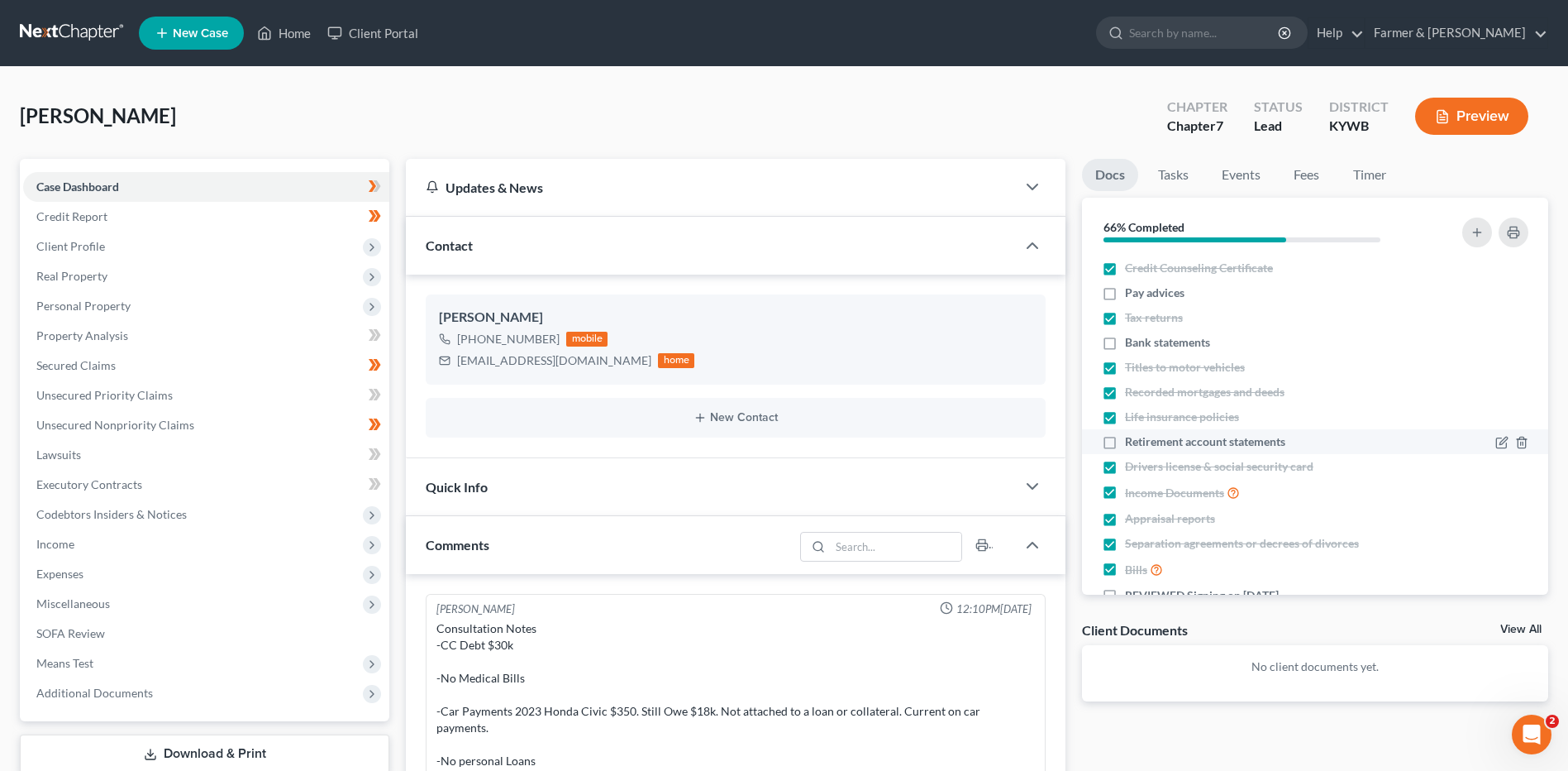
scroll to position [212, 0]
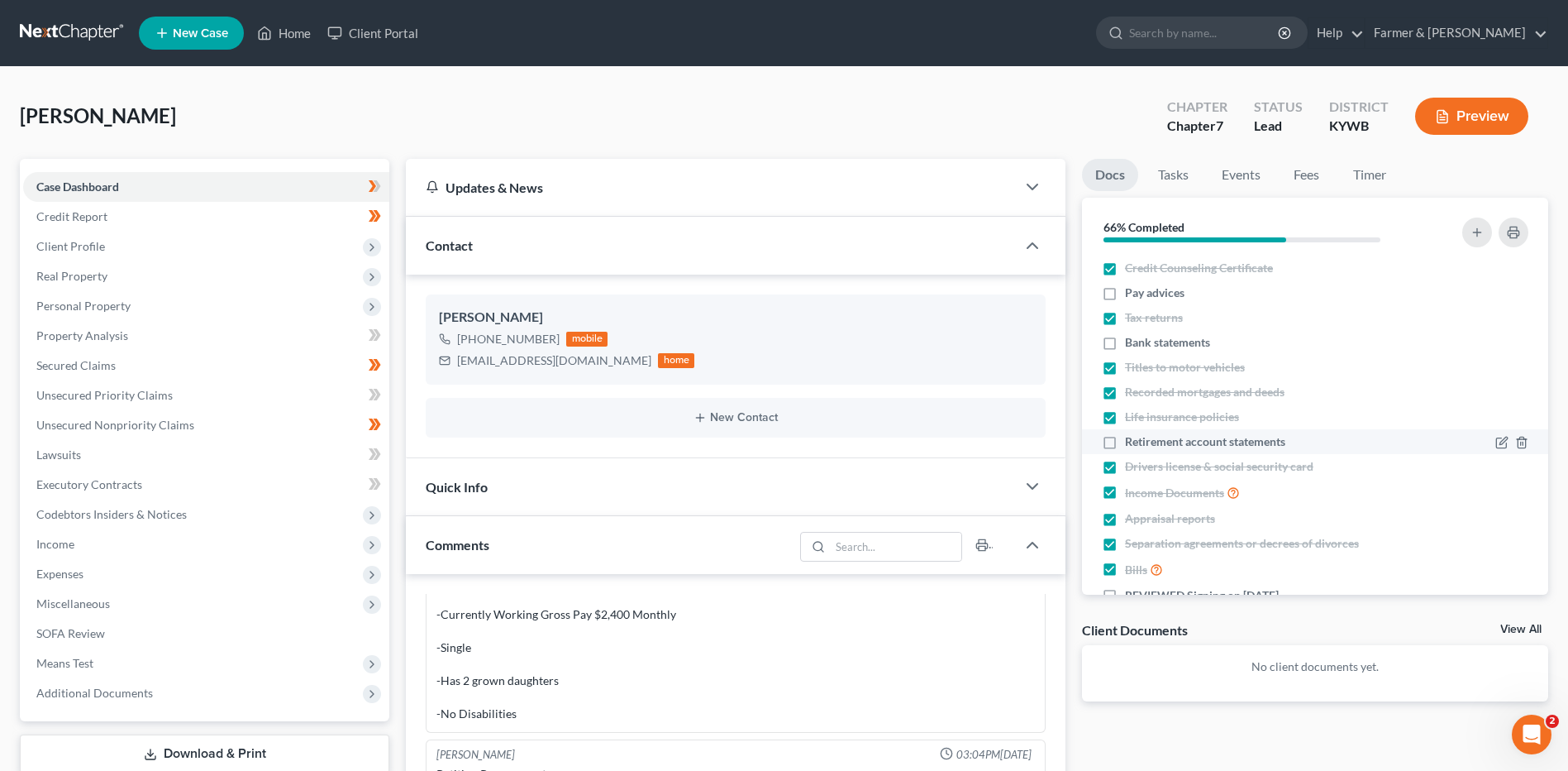
click at [1125, 440] on label "Retirement account statements" at bounding box center [1205, 441] width 161 height 17
click at [1131, 440] on input "Retirement account statements" at bounding box center [1137, 439] width 11 height 11
checkbox input "true"
click at [384, 187] on span at bounding box center [374, 188] width 29 height 25
click at [386, 188] on span at bounding box center [374, 188] width 29 height 25
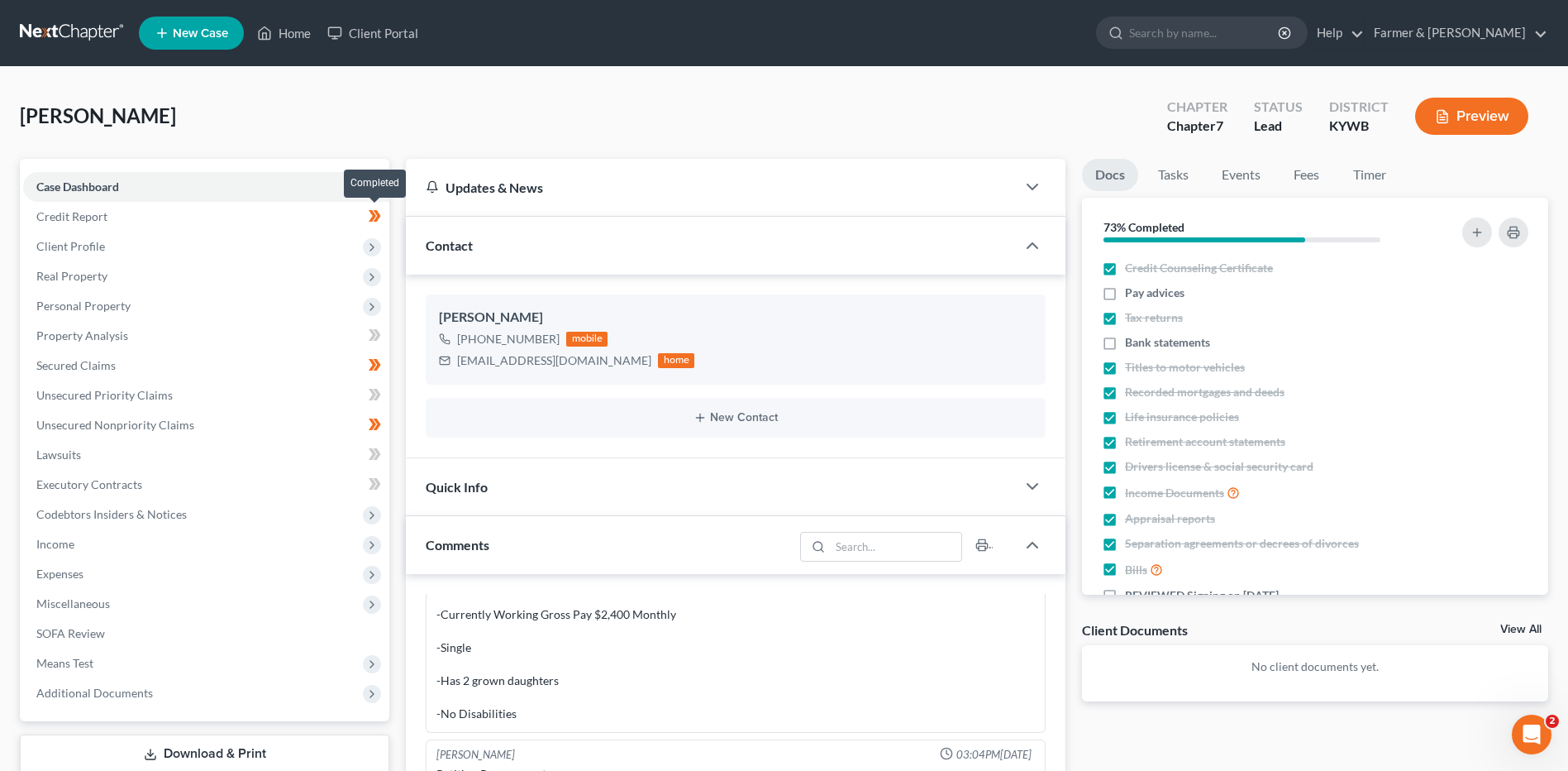
click at [385, 223] on span at bounding box center [374, 218] width 29 height 25
click at [232, 261] on span "Real Property" at bounding box center [206, 276] width 366 height 30
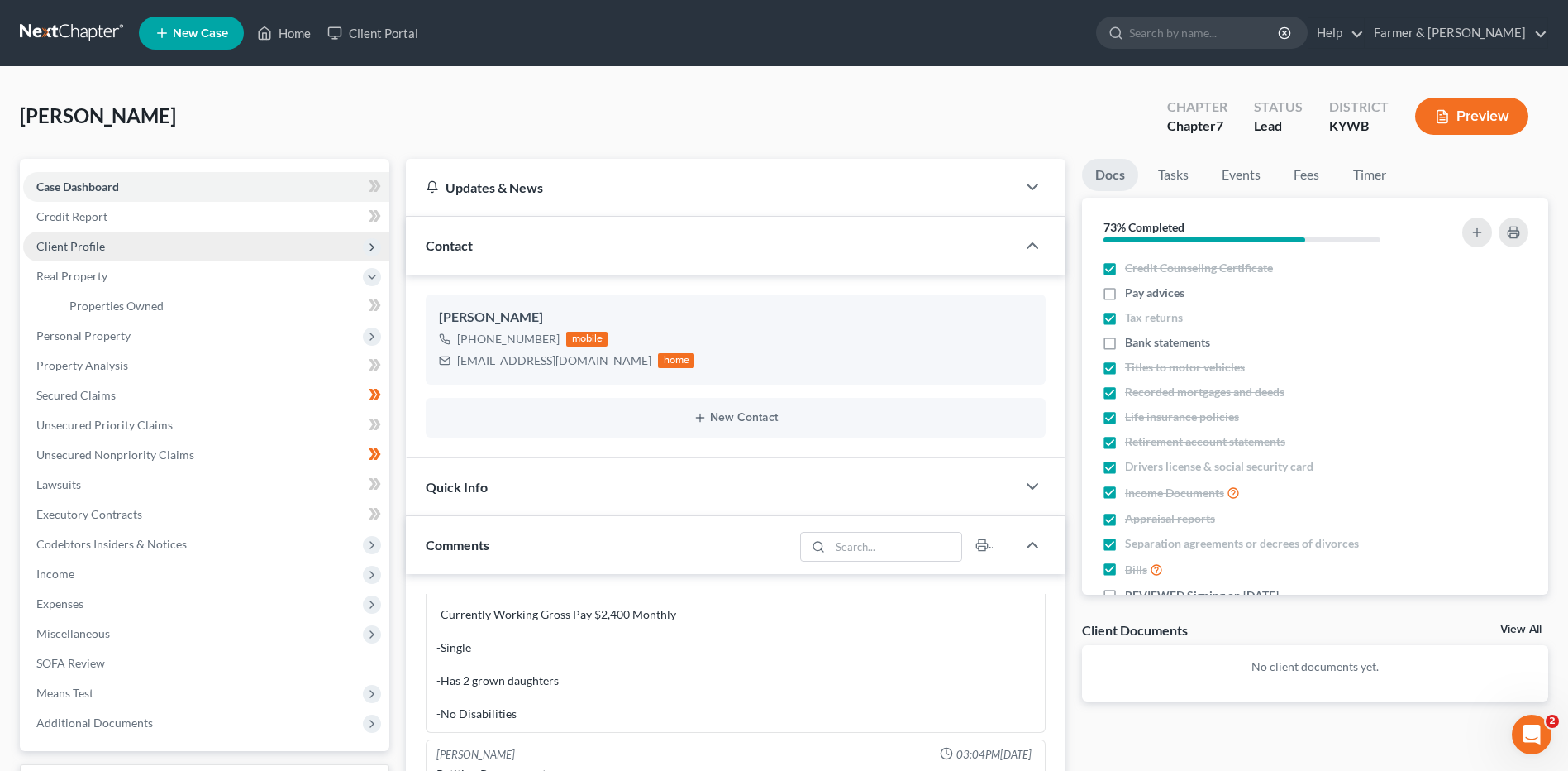
drag, startPoint x: 239, startPoint y: 247, endPoint x: 250, endPoint y: 249, distance: 11.2
click at [239, 246] on span "Client Profile" at bounding box center [206, 247] width 366 height 30
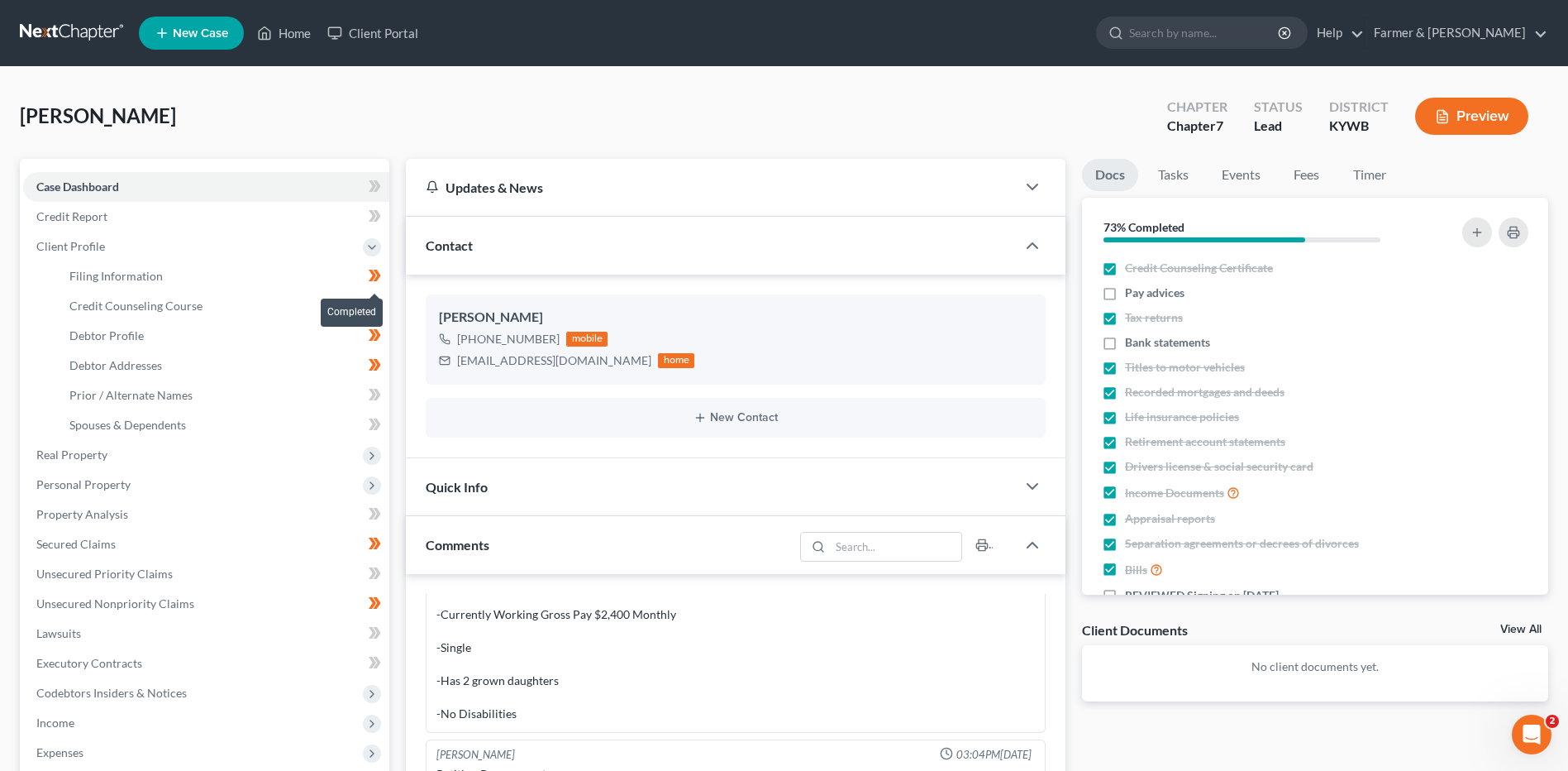
click at [376, 281] on icon at bounding box center [377, 275] width 7 height 12
click at [375, 310] on icon at bounding box center [377, 305] width 7 height 12
click at [380, 334] on icon at bounding box center [377, 334] width 7 height 12
click at [376, 367] on icon at bounding box center [374, 365] width 12 height 20
click at [253, 341] on link "Debtor Profile" at bounding box center [222, 335] width 333 height 30
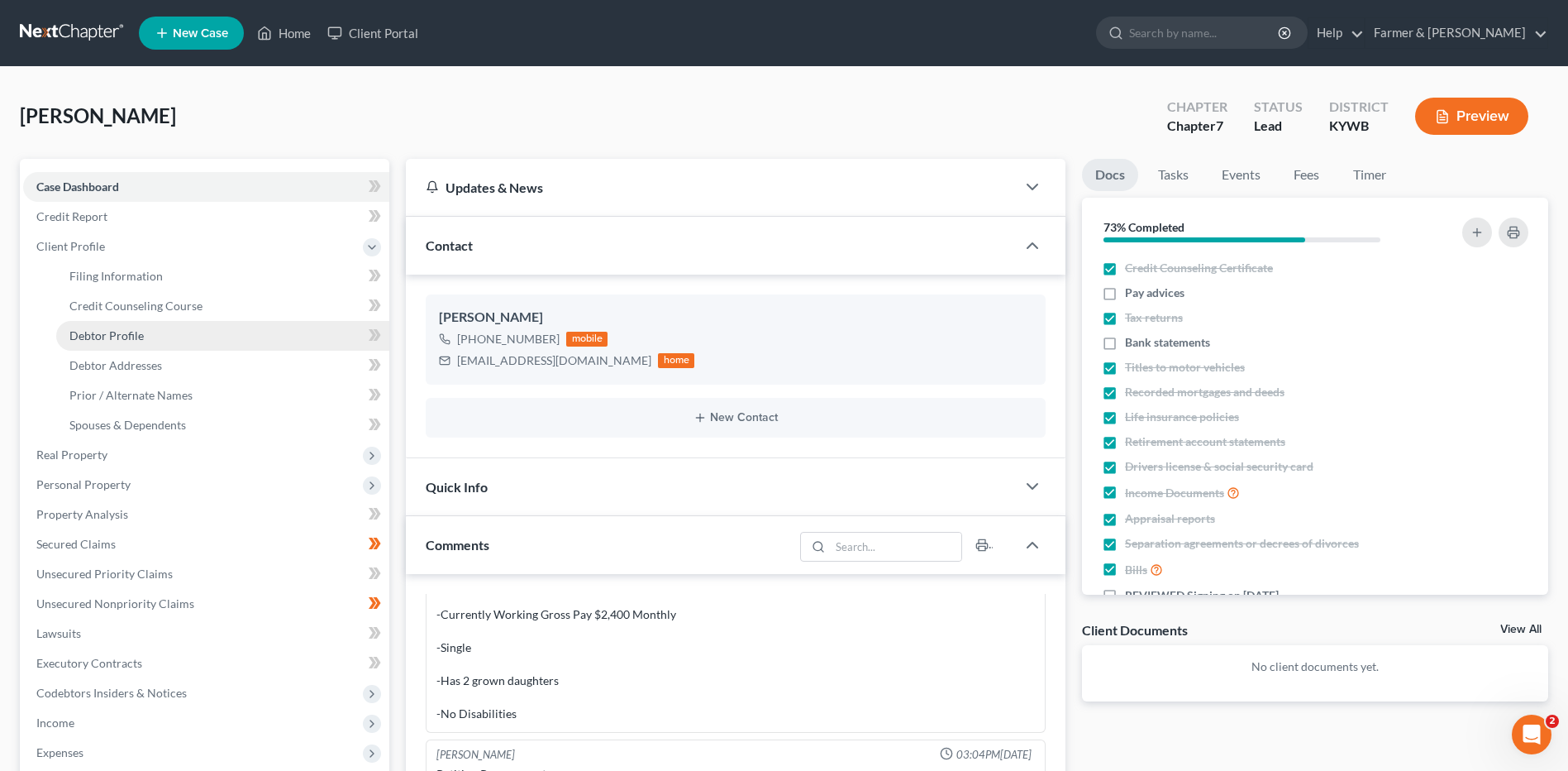
select select "0"
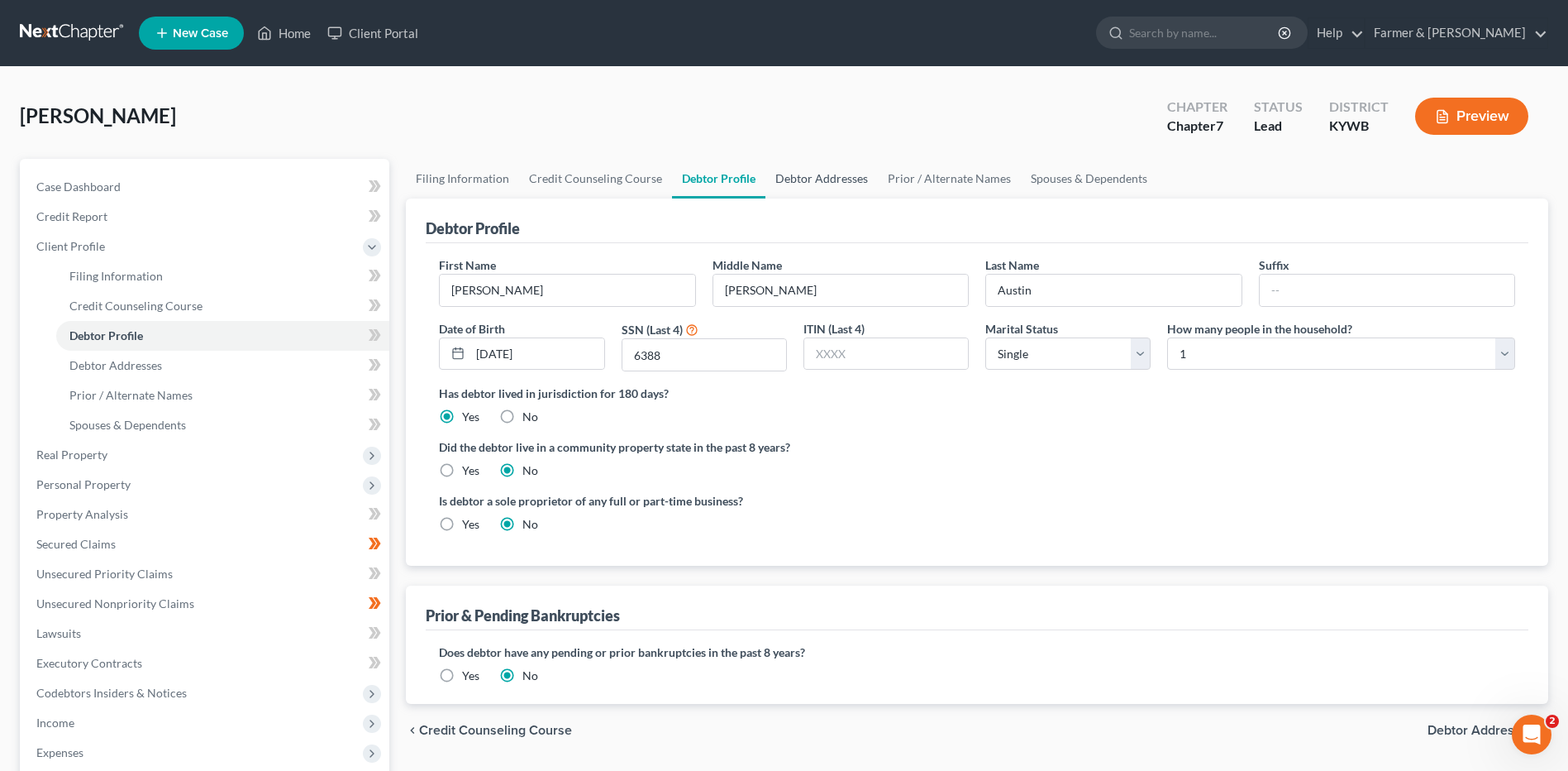
click at [820, 187] on link "Debtor Addresses" at bounding box center [821, 178] width 113 height 40
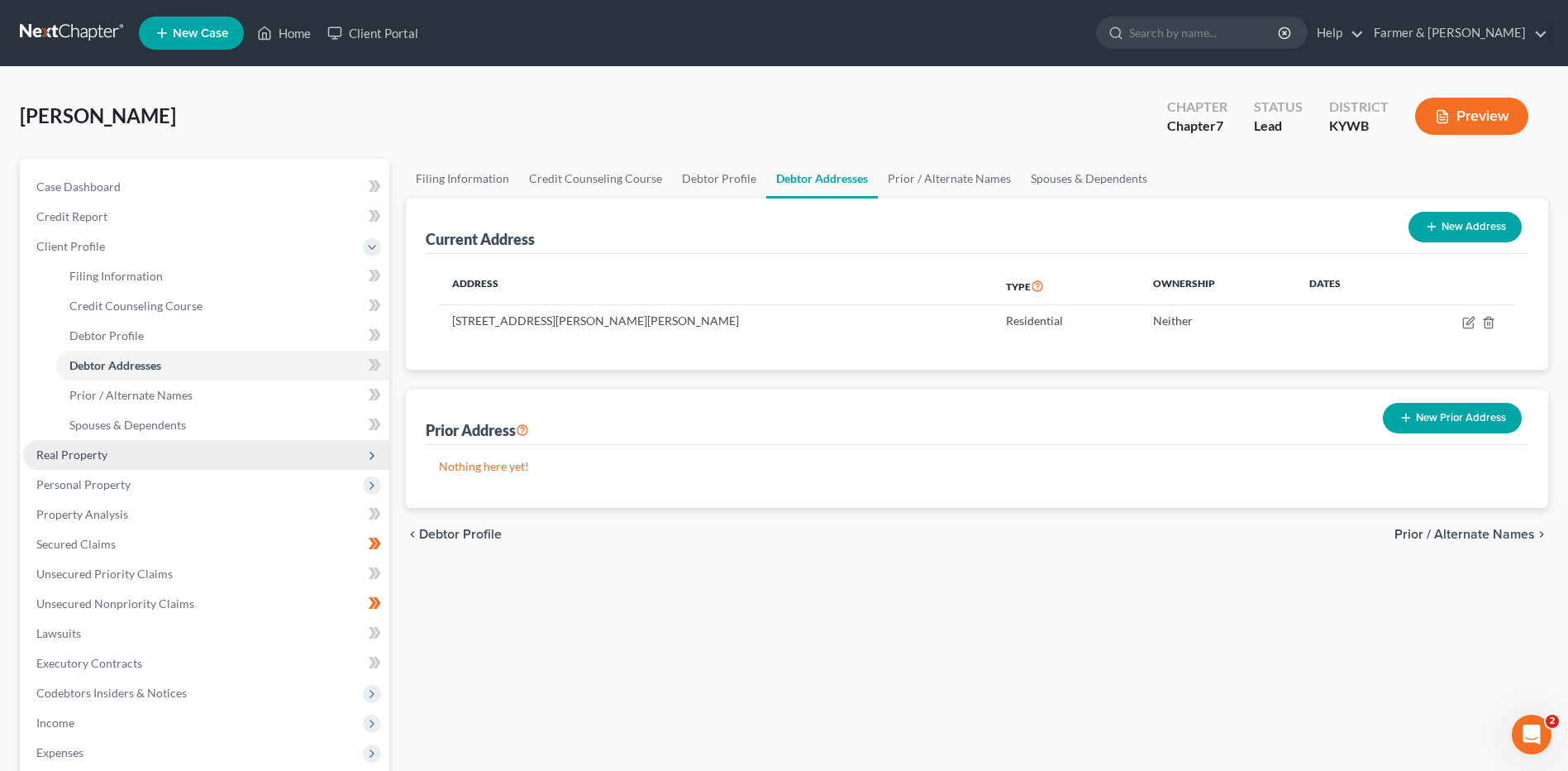
click at [162, 468] on span "Real Property" at bounding box center [206, 454] width 366 height 30
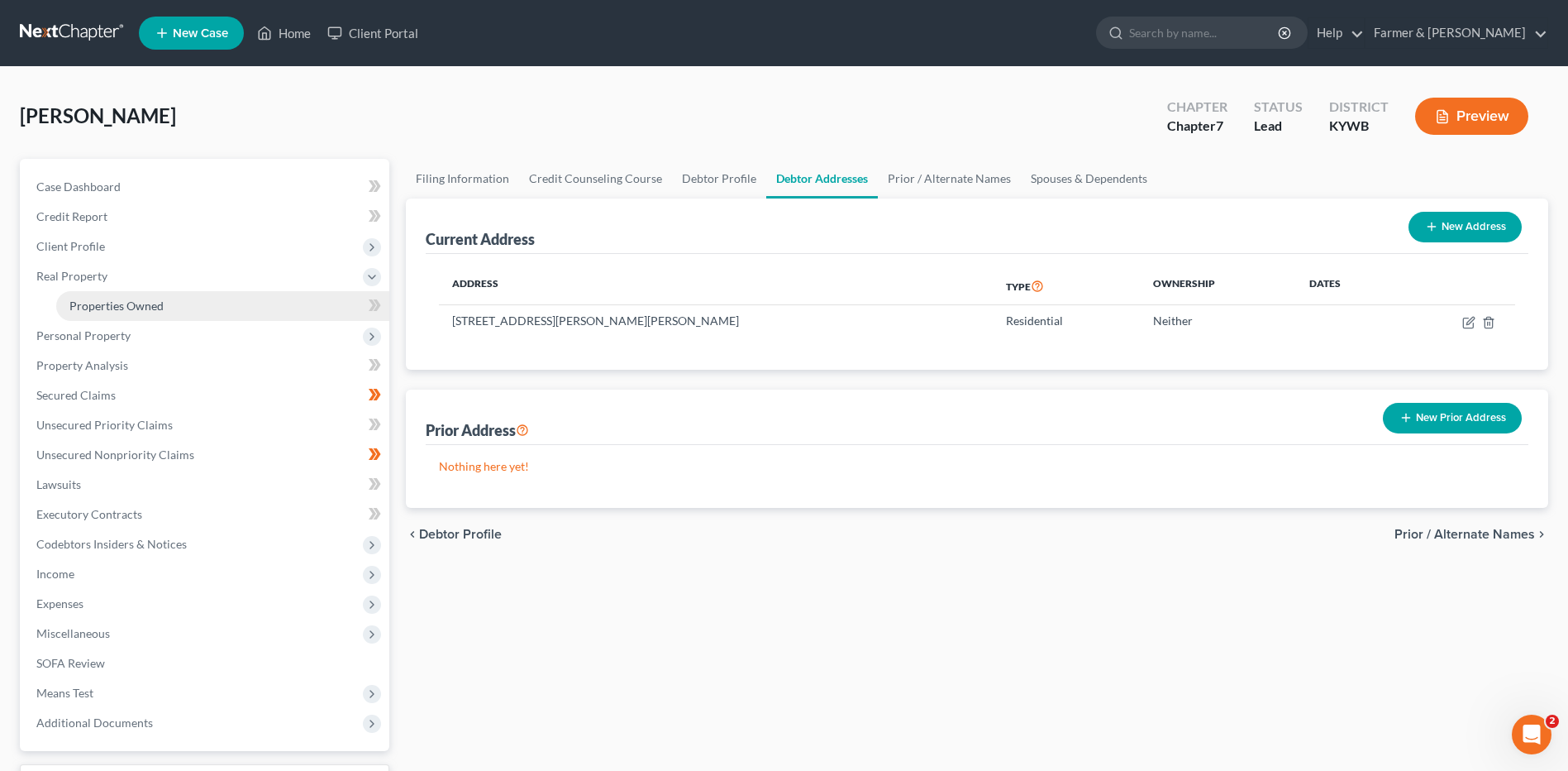
click at [174, 307] on link "Properties Owned" at bounding box center [222, 306] width 333 height 30
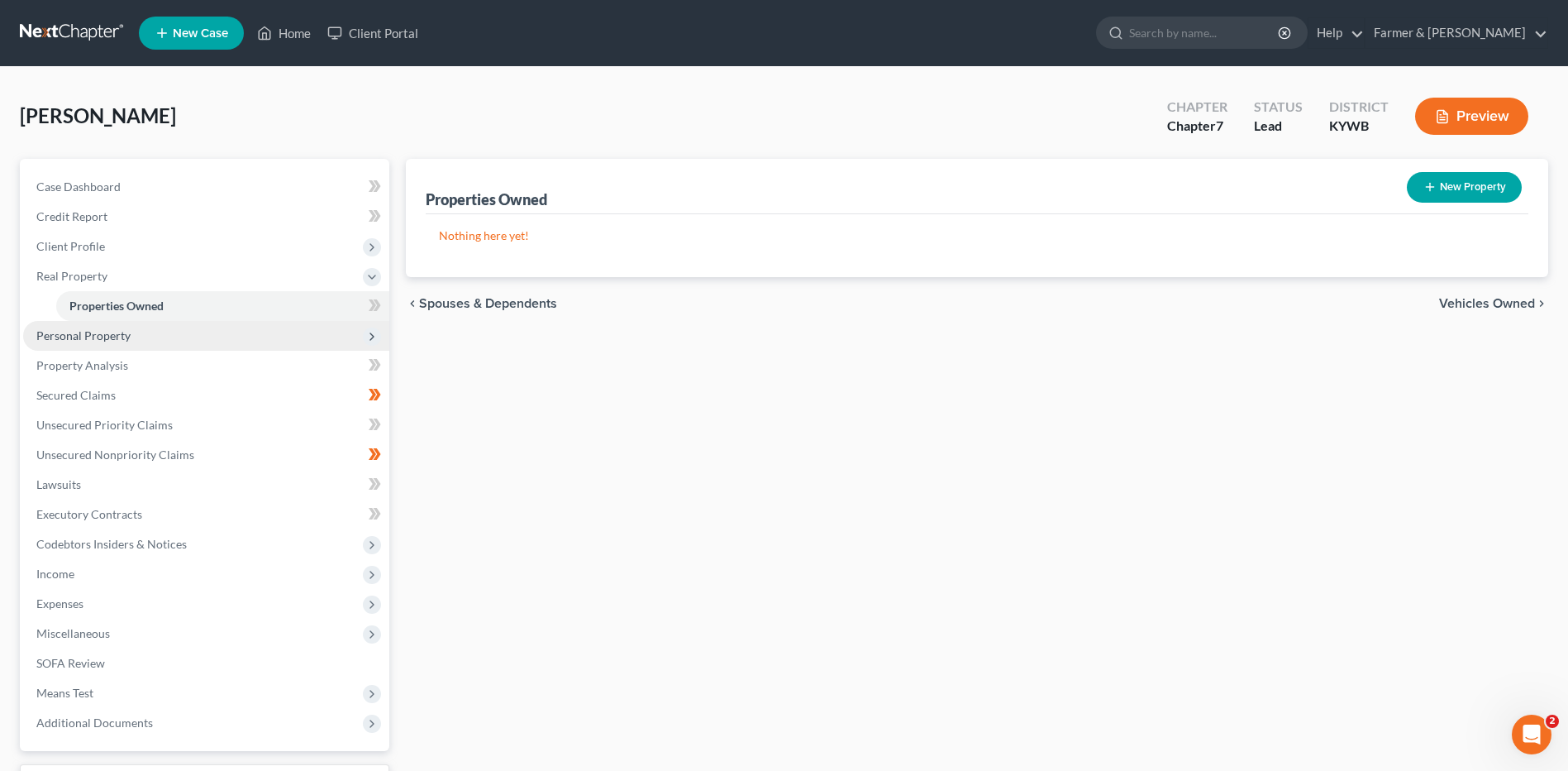
click at [149, 344] on span "Personal Property" at bounding box center [206, 335] width 366 height 30
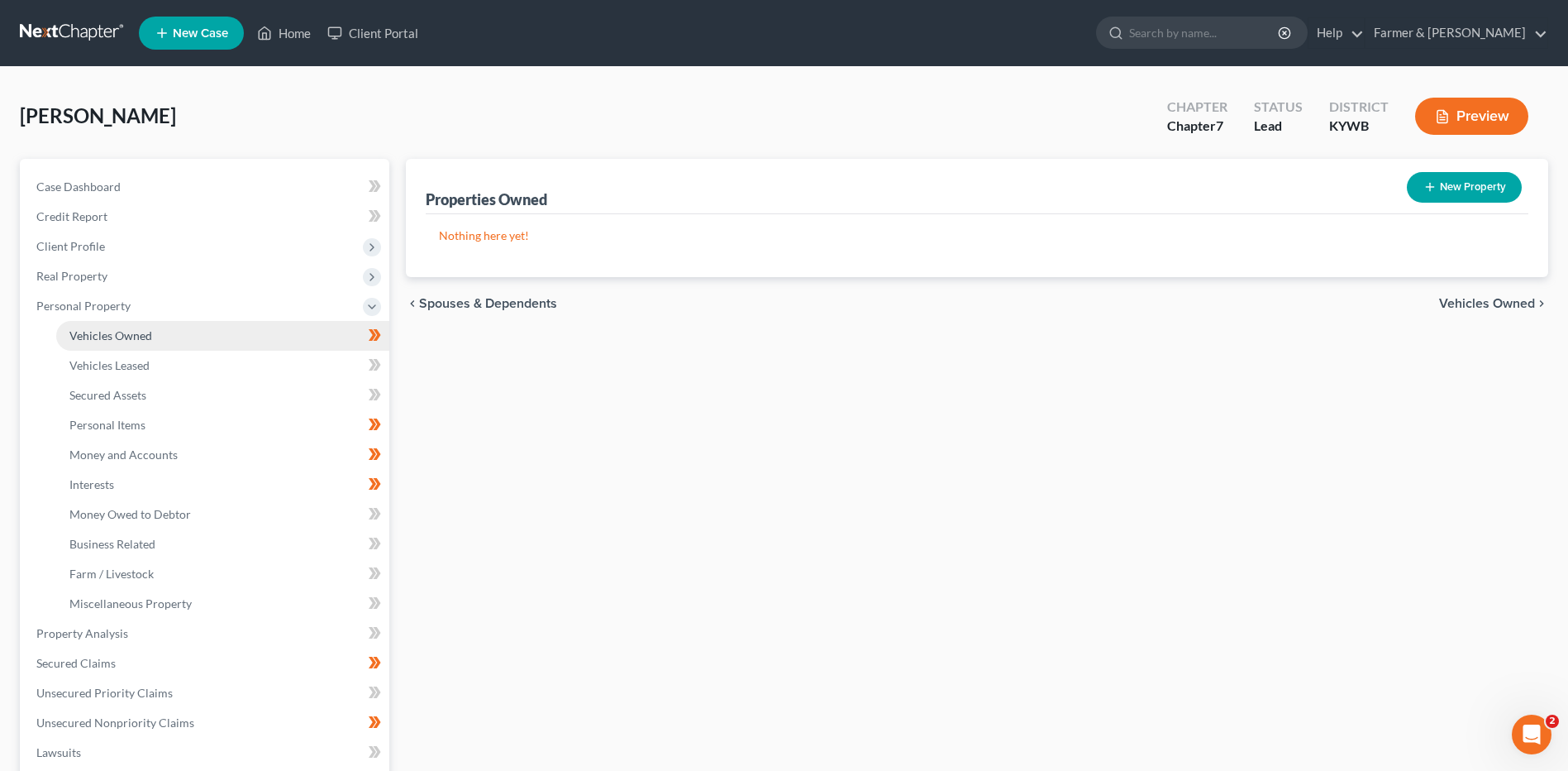
click at [177, 339] on link "Vehicles Owned" at bounding box center [222, 335] width 333 height 30
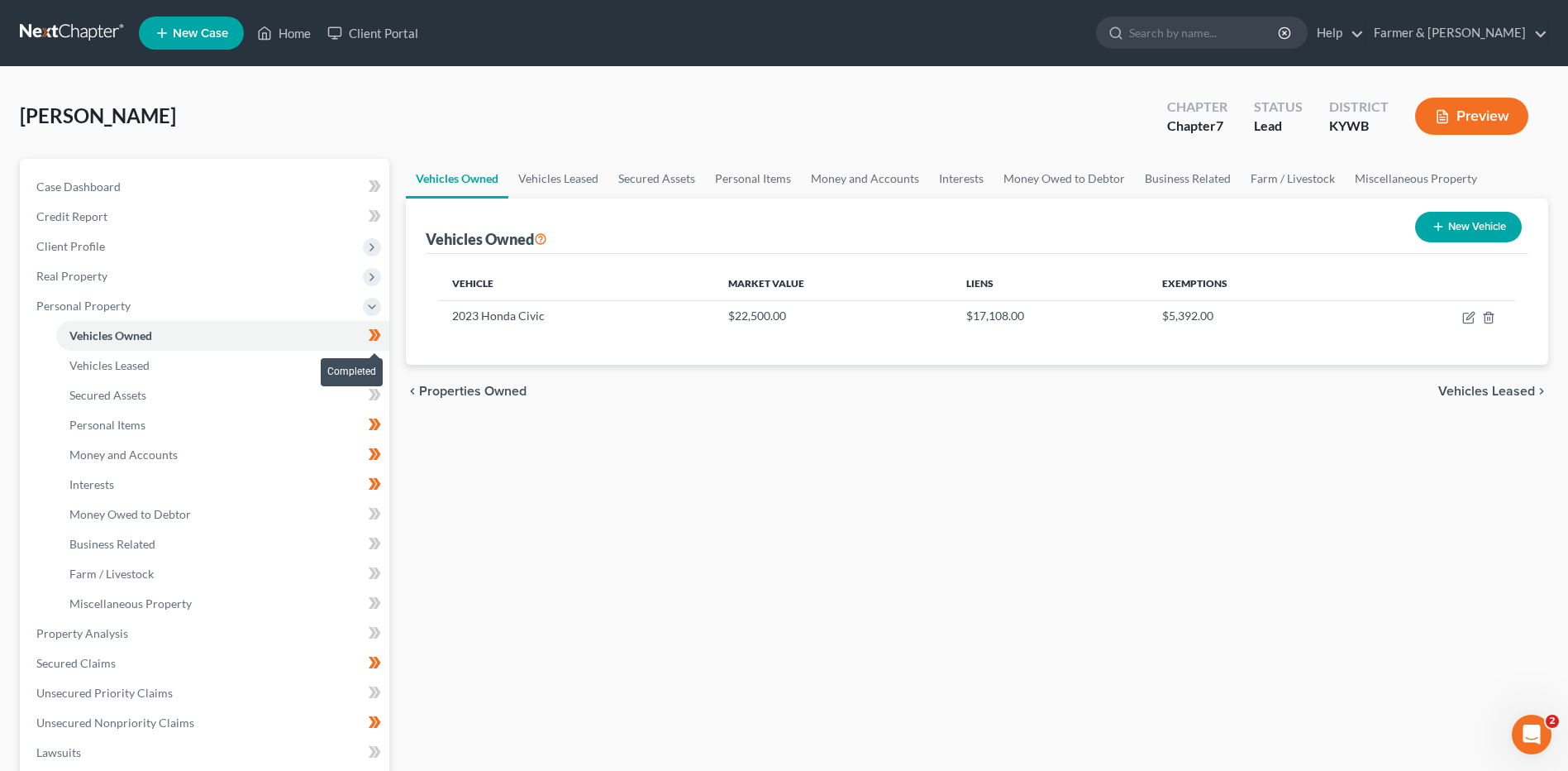
click at [385, 338] on span at bounding box center [374, 337] width 29 height 25
click at [289, 359] on link "Vehicles Leased" at bounding box center [222, 366] width 333 height 30
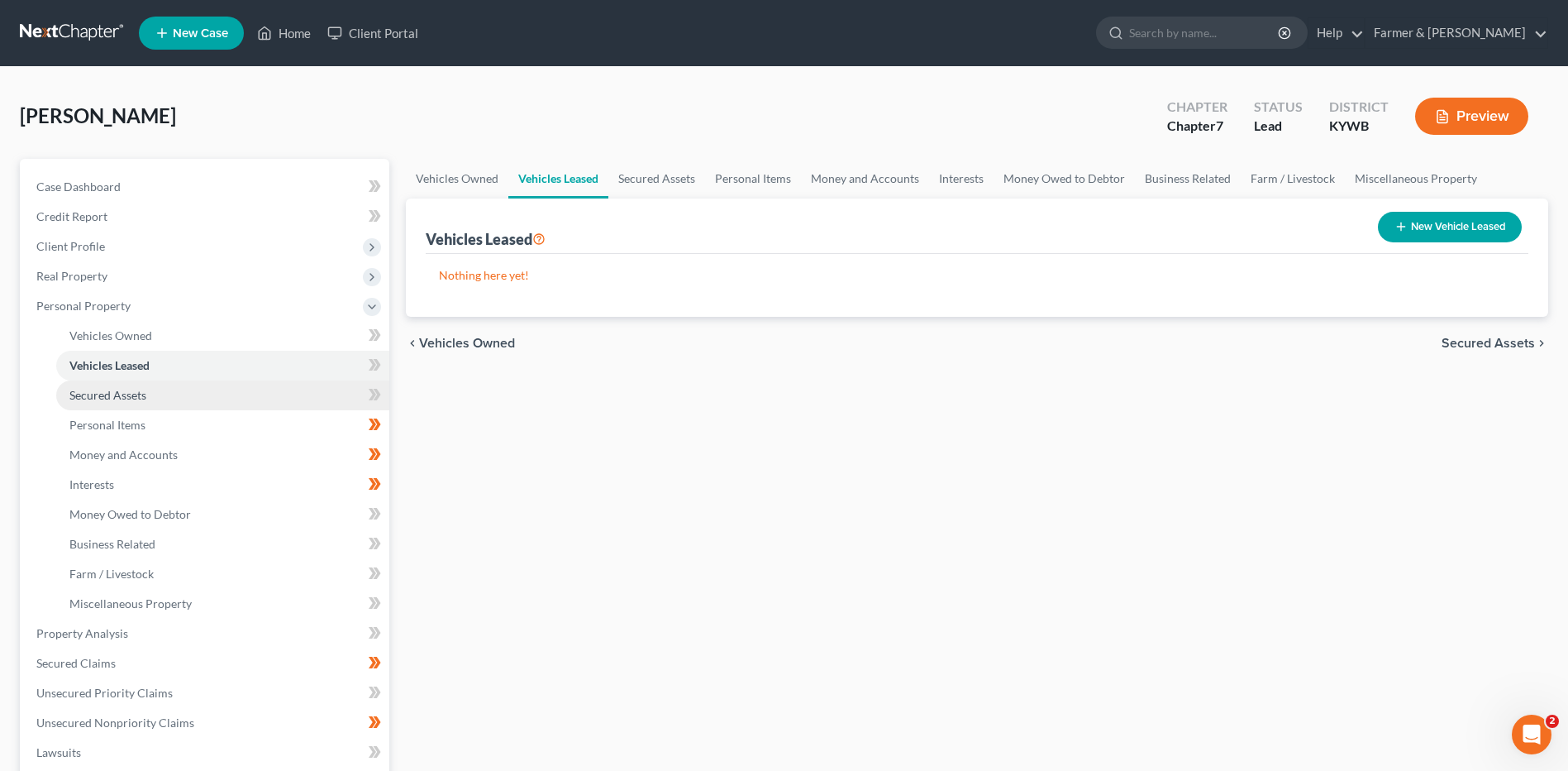
click at [265, 403] on link "Secured Assets" at bounding box center [222, 395] width 333 height 30
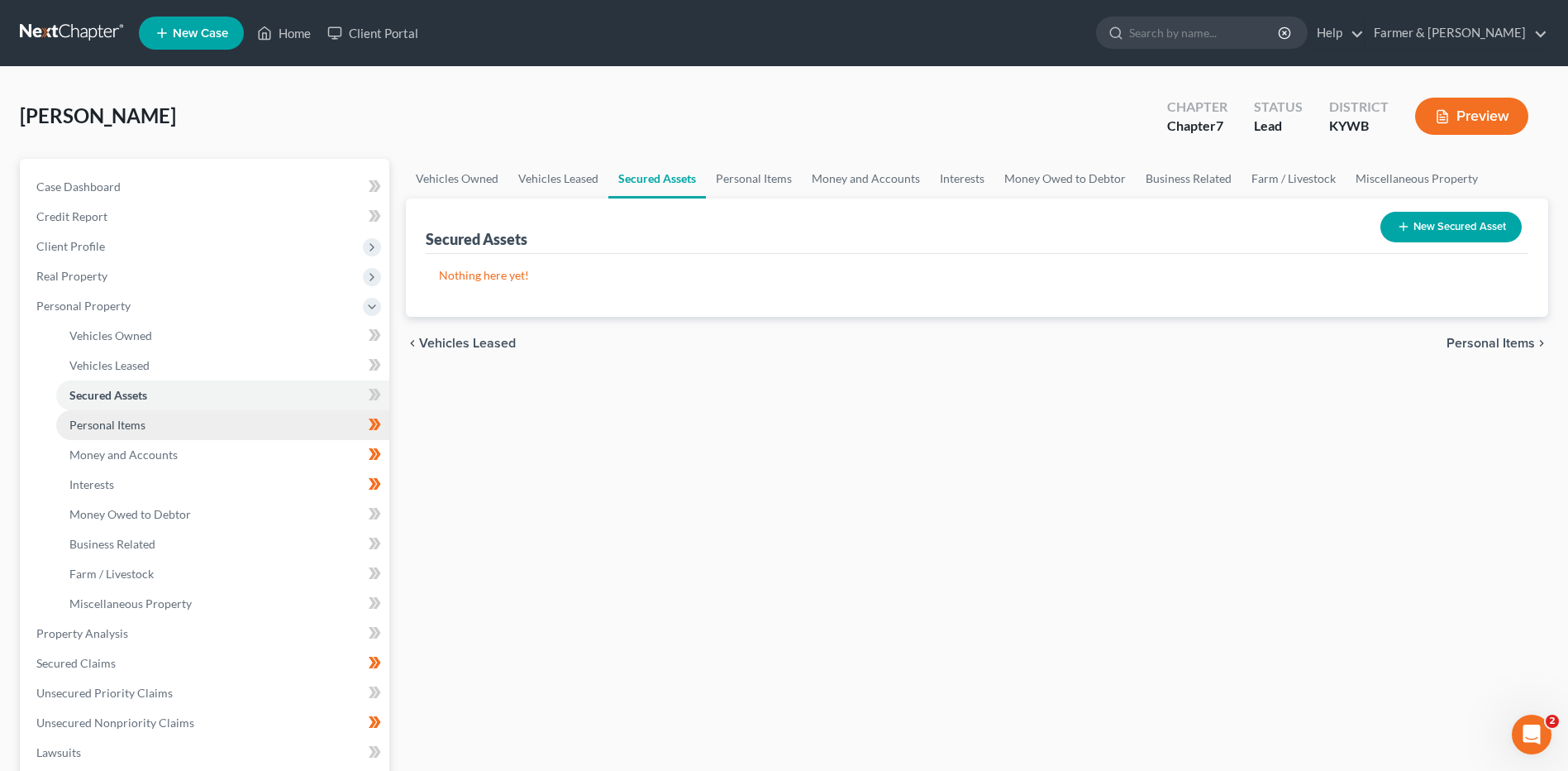
click at [267, 432] on link "Personal Items" at bounding box center [222, 425] width 333 height 30
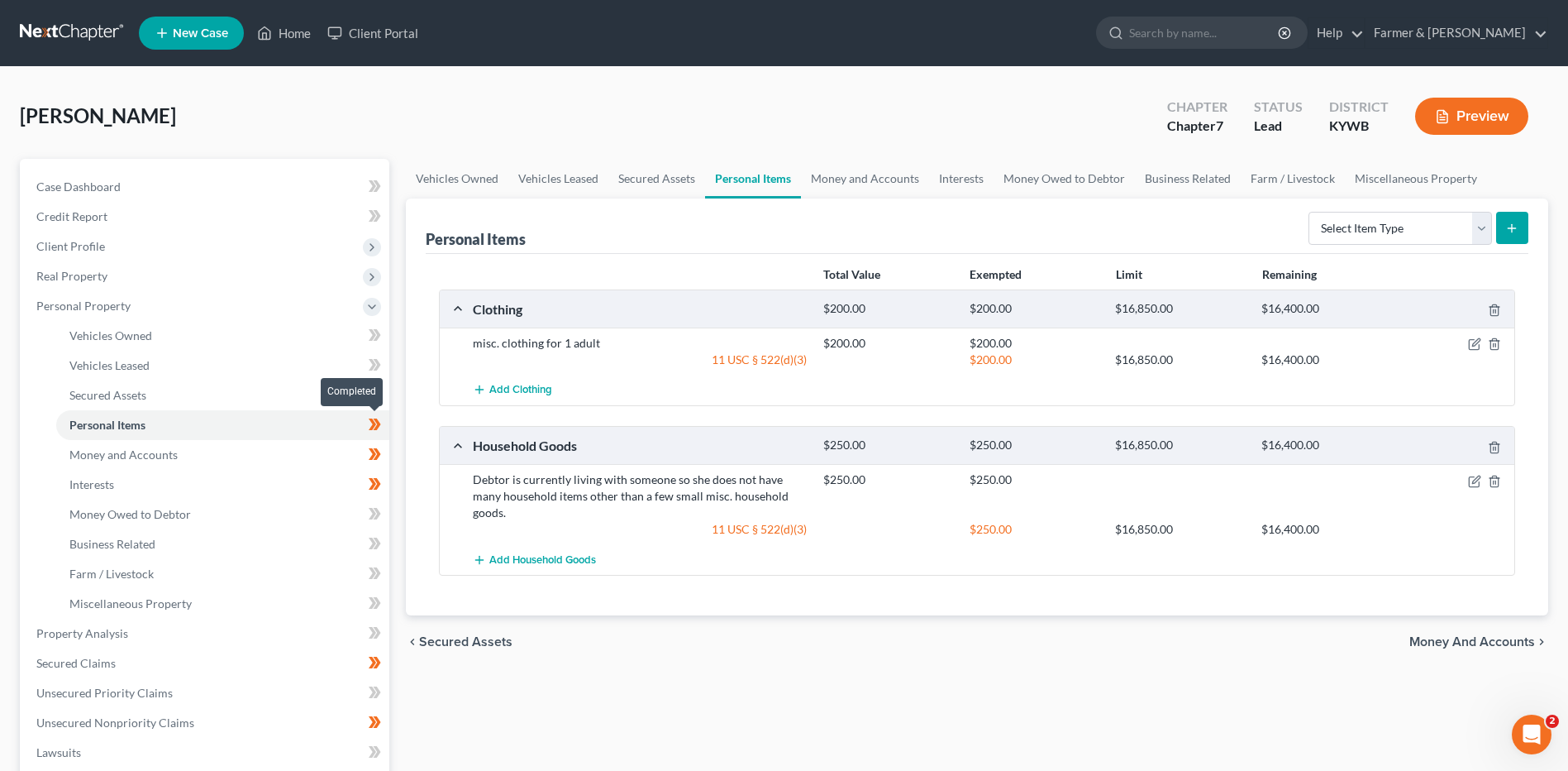
click at [385, 428] on span at bounding box center [374, 427] width 29 height 25
click at [319, 464] on link "Money and Accounts" at bounding box center [222, 454] width 333 height 30
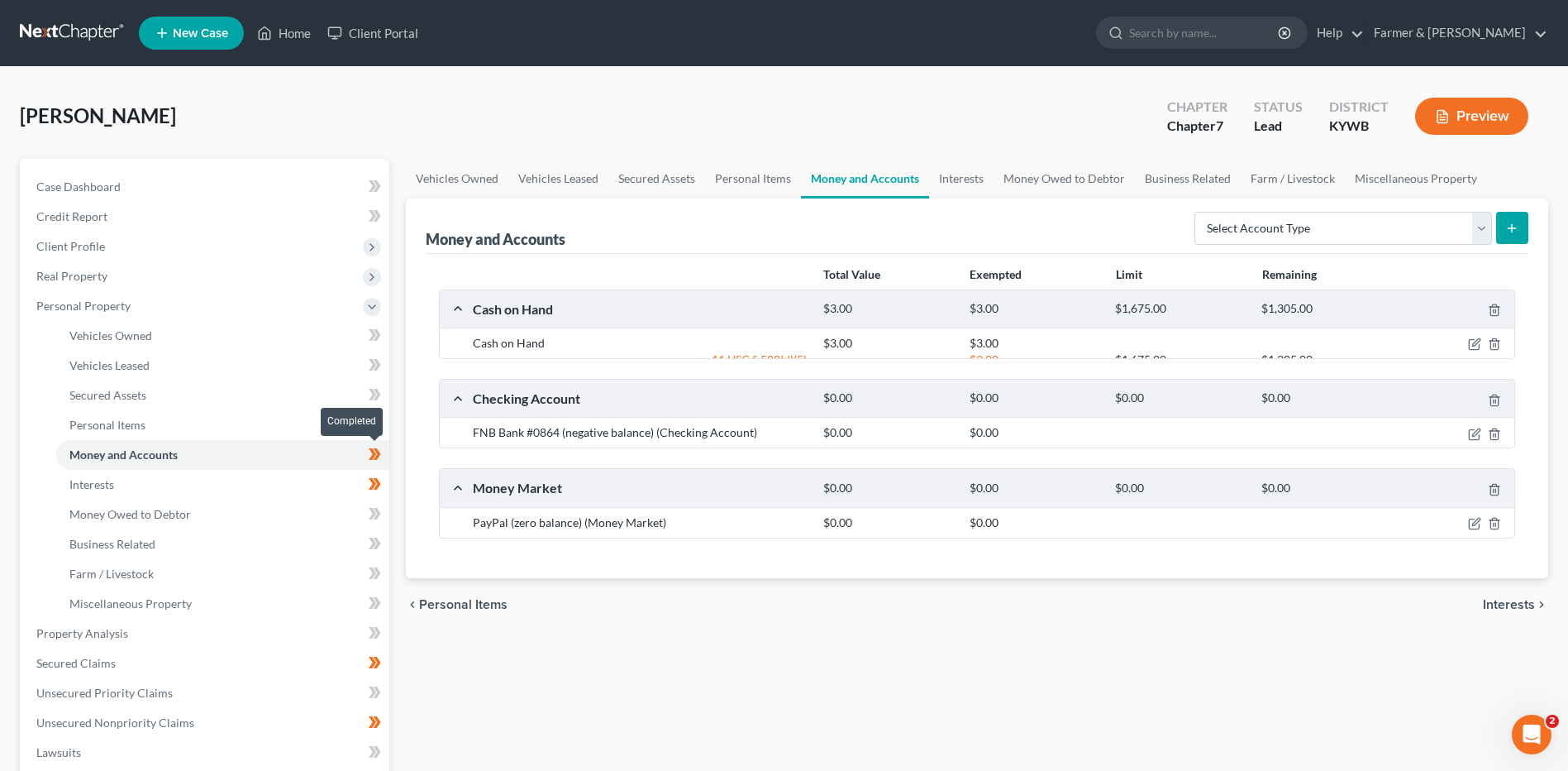
click at [383, 458] on span at bounding box center [374, 456] width 29 height 25
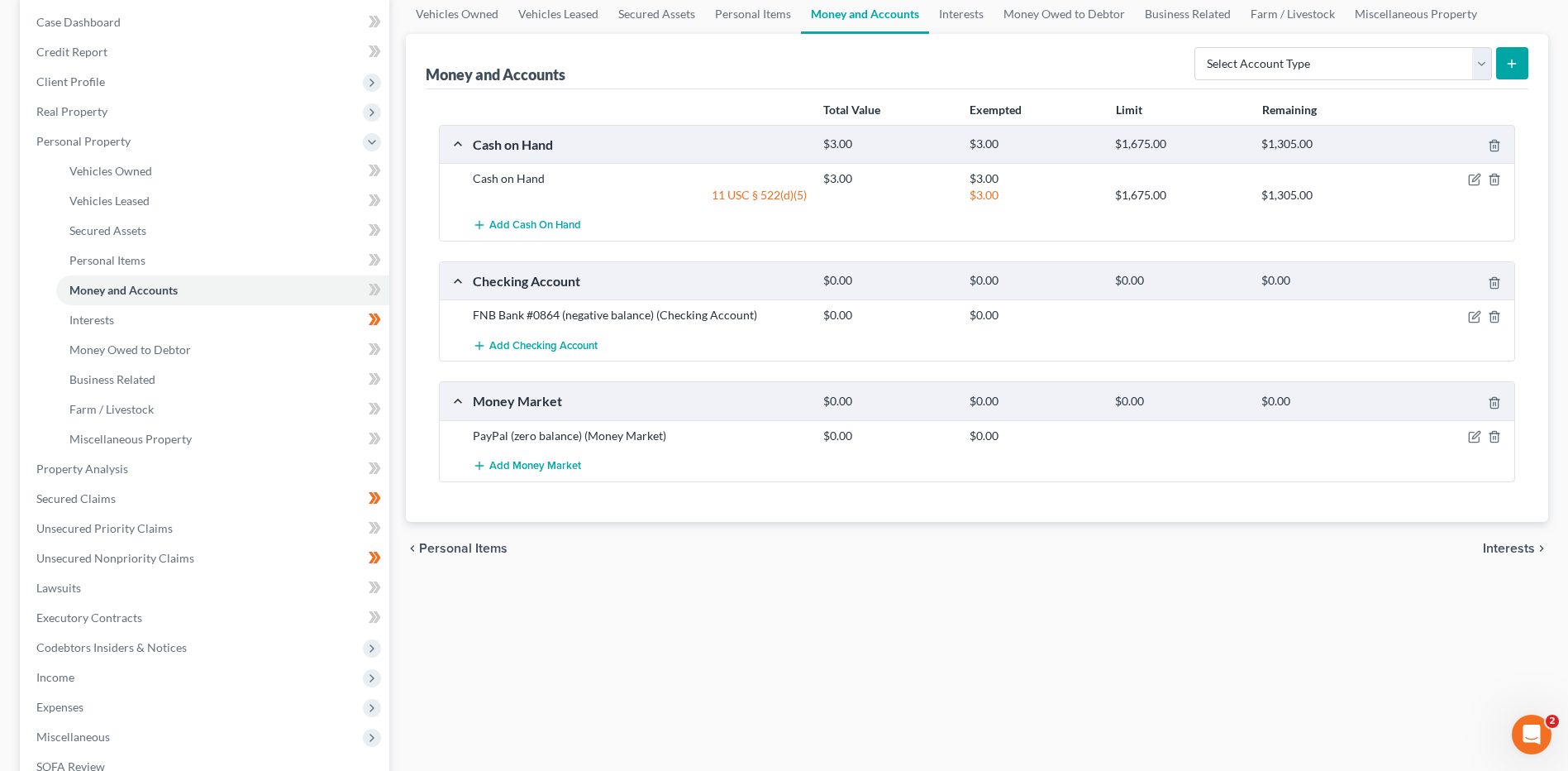
scroll to position [165, 0]
click at [581, 346] on span "Add Checking Account" at bounding box center [543, 344] width 108 height 13
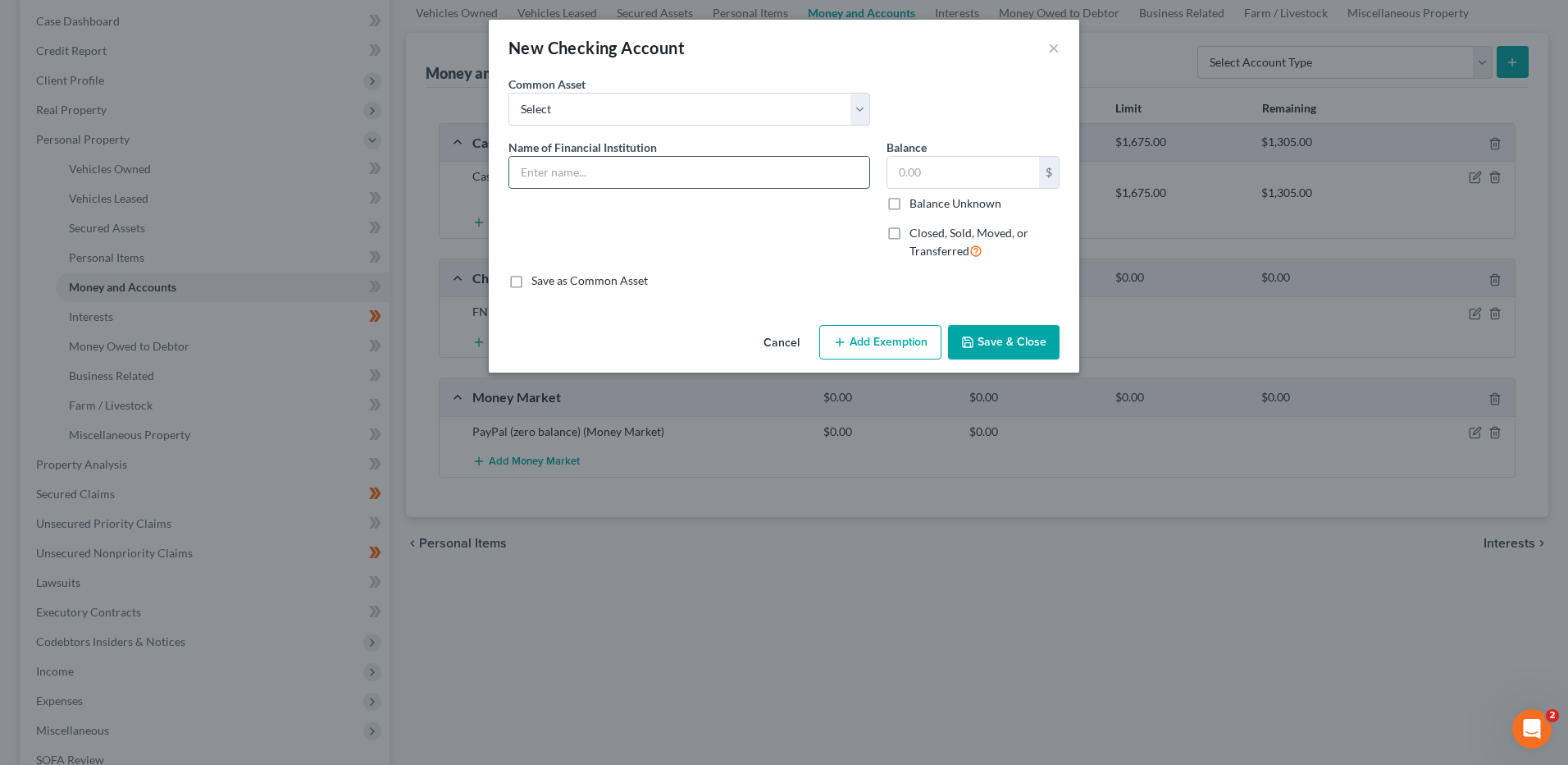
click at [660, 175] on input "text" at bounding box center [689, 172] width 360 height 31
type input "Paypal"
drag, startPoint x: 1032, startPoint y: 344, endPoint x: 1025, endPoint y: 339, distance: 8.6
click at [1031, 344] on button "Save & Close" at bounding box center [1004, 343] width 112 height 35
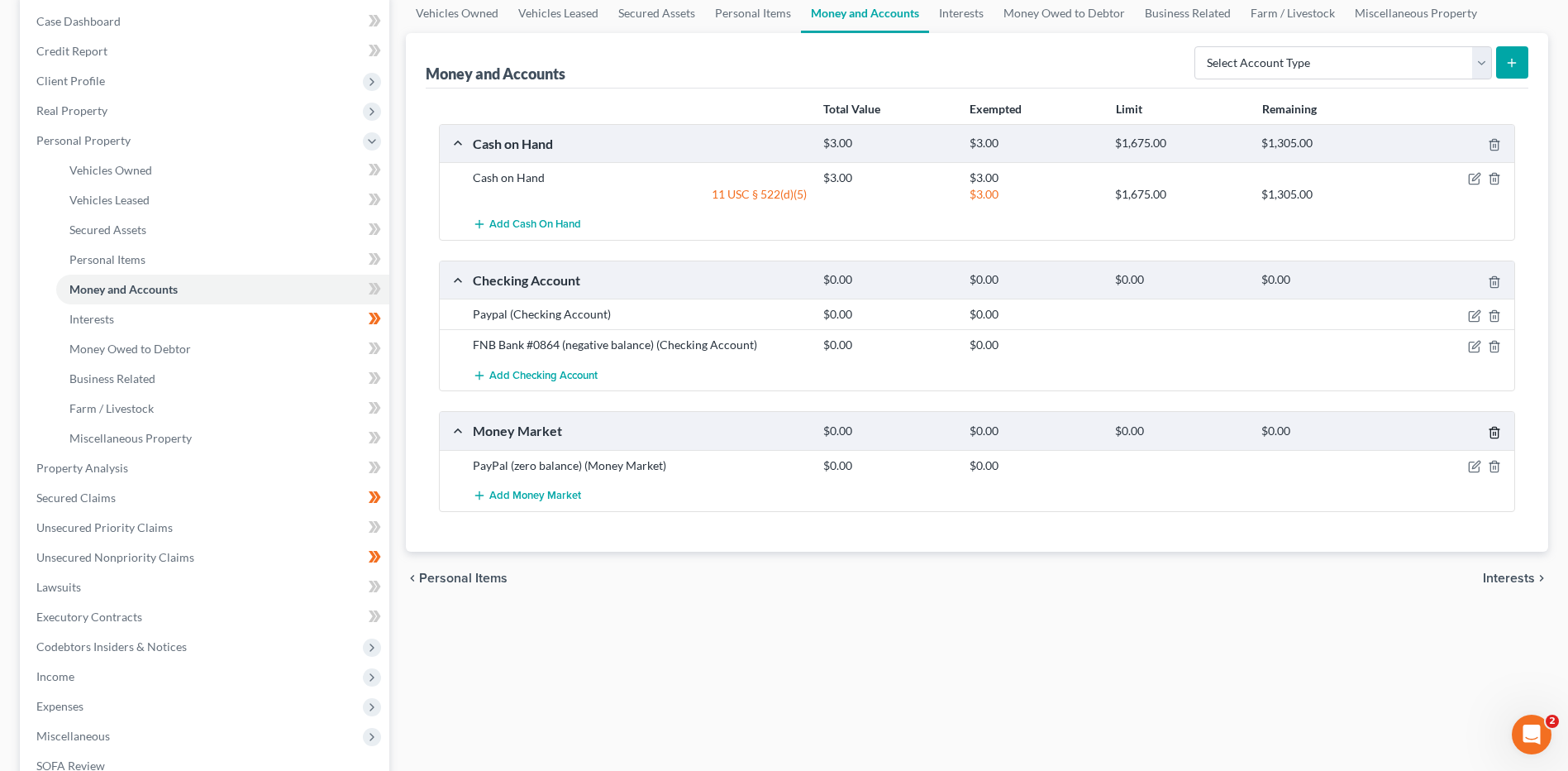
click at [1495, 431] on line "button" at bounding box center [1495, 433] width 0 height 4
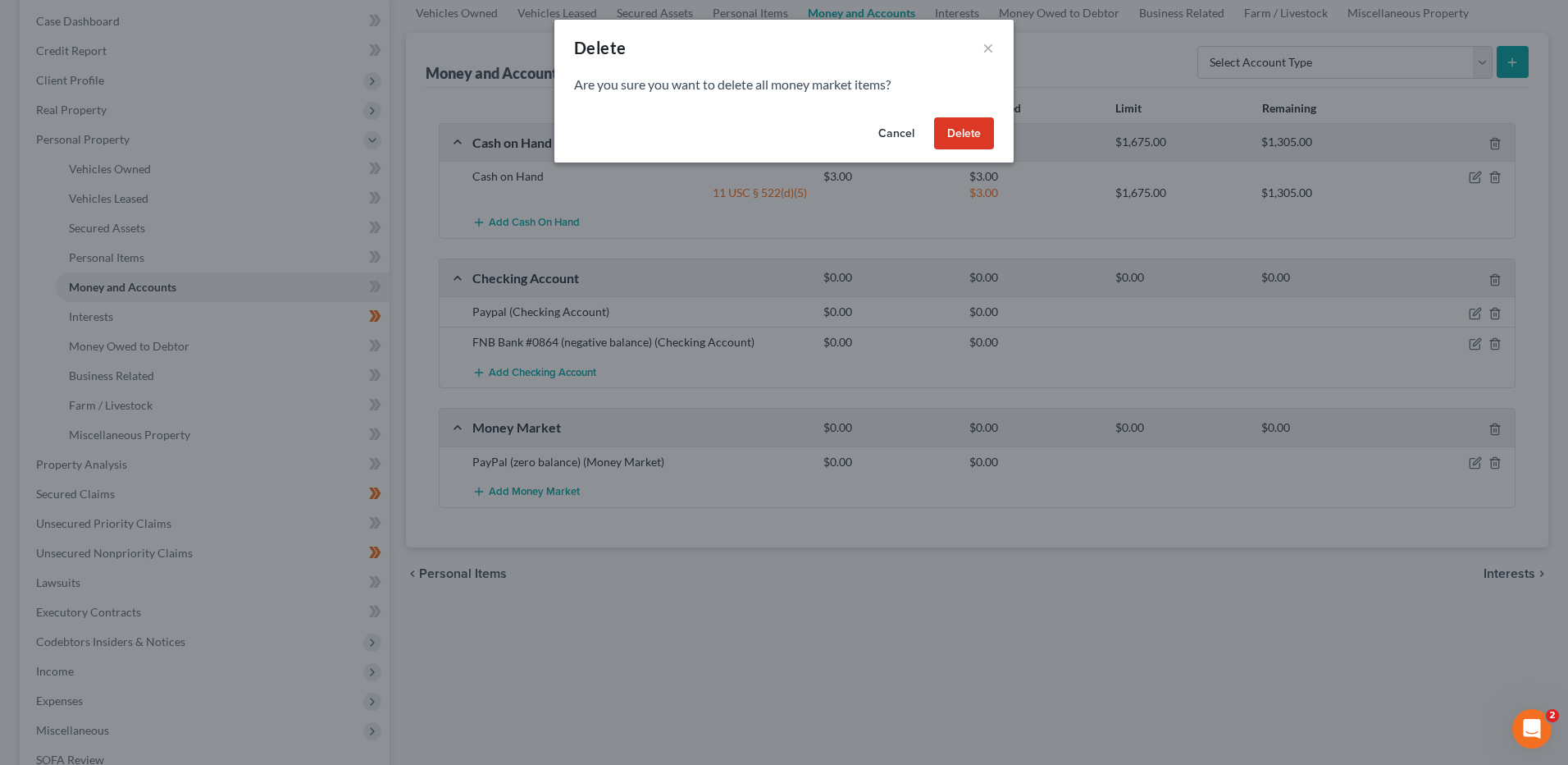
click at [953, 135] on button "Delete" at bounding box center [964, 134] width 60 height 33
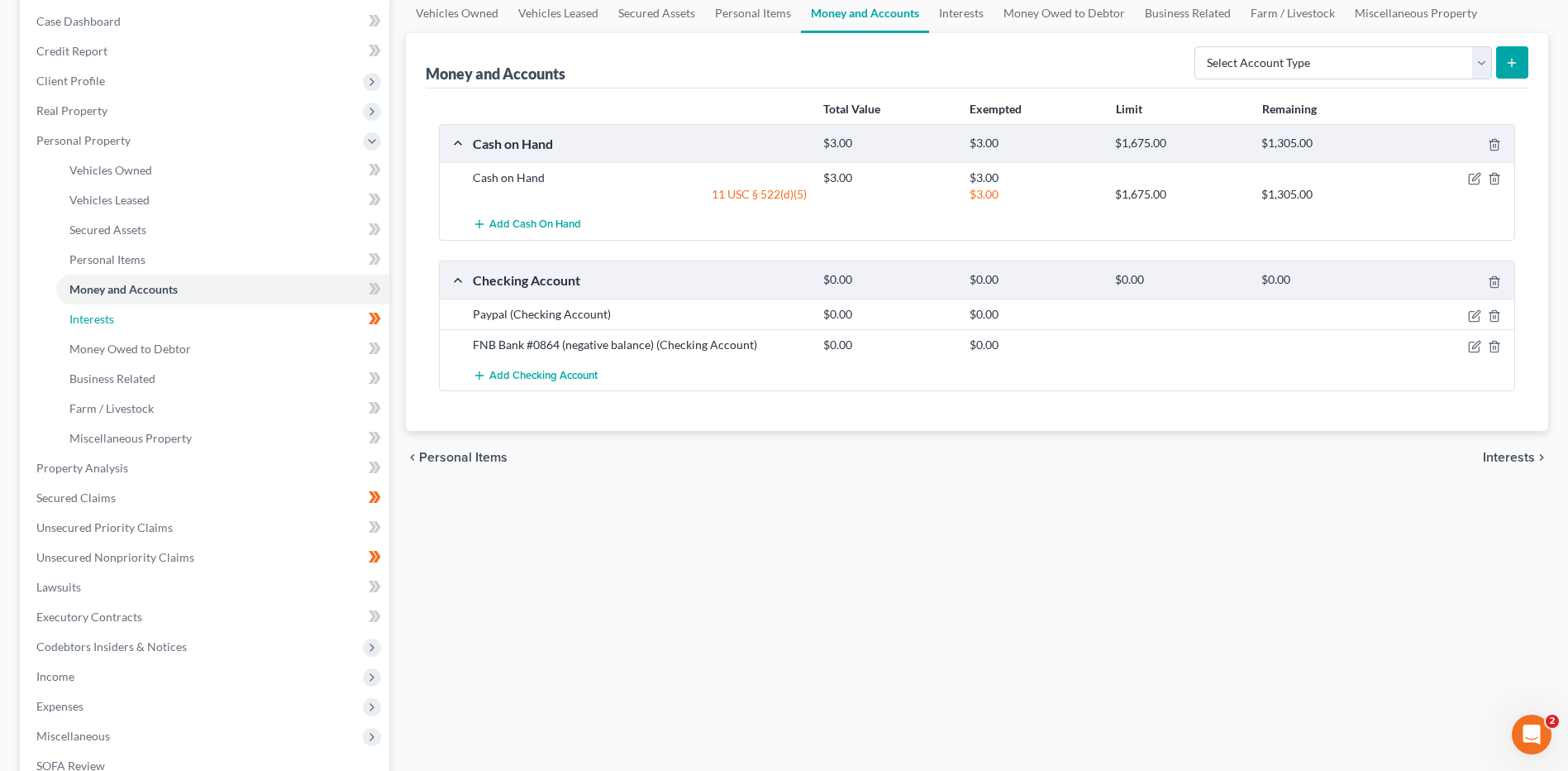
drag, startPoint x: 309, startPoint y: 313, endPoint x: 365, endPoint y: 320, distance: 56.4
click at [309, 313] on link "Interests" at bounding box center [222, 319] width 333 height 30
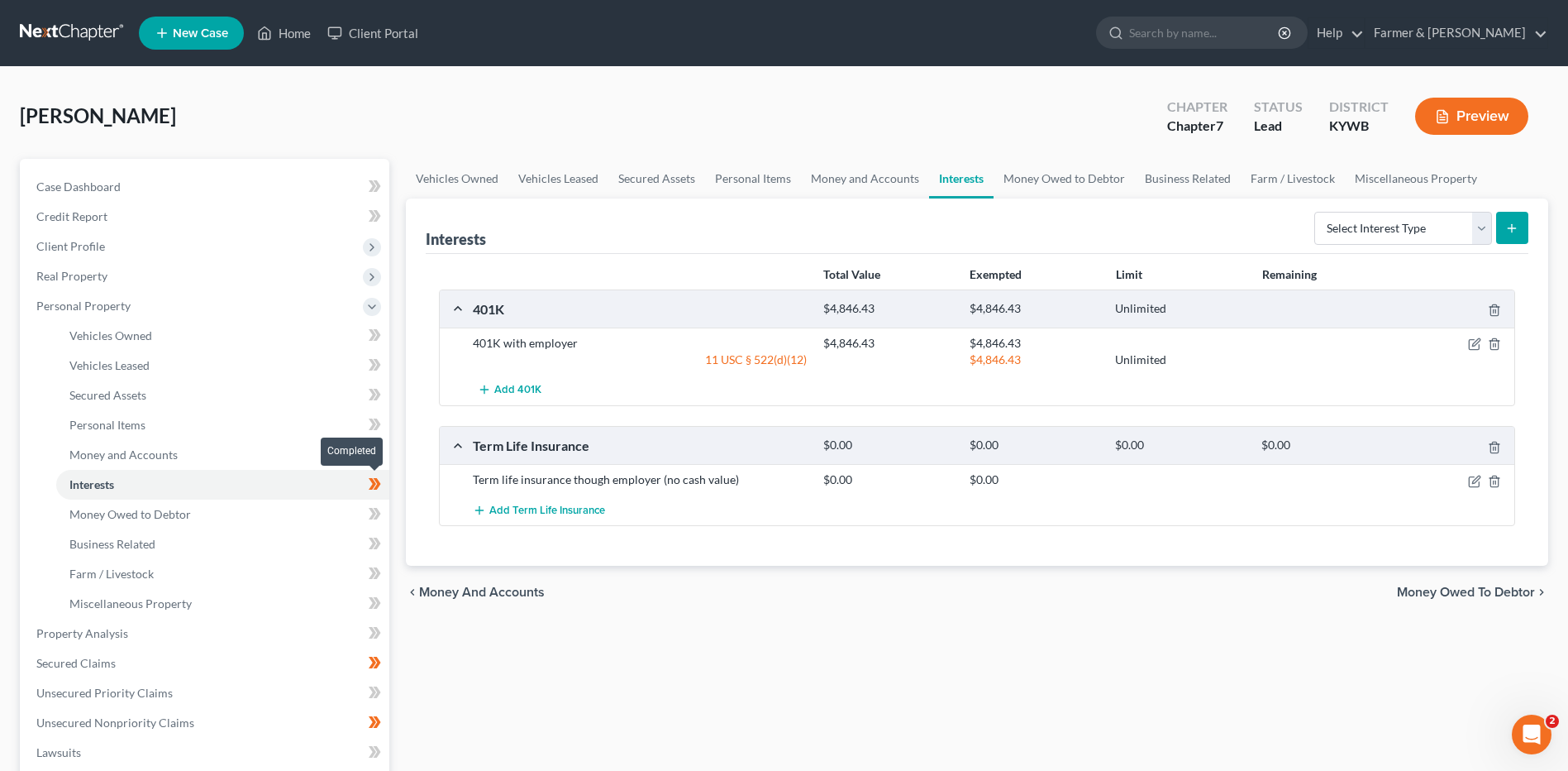
click at [384, 485] on span at bounding box center [374, 486] width 29 height 25
click at [134, 666] on link "Secured Claims" at bounding box center [206, 663] width 366 height 30
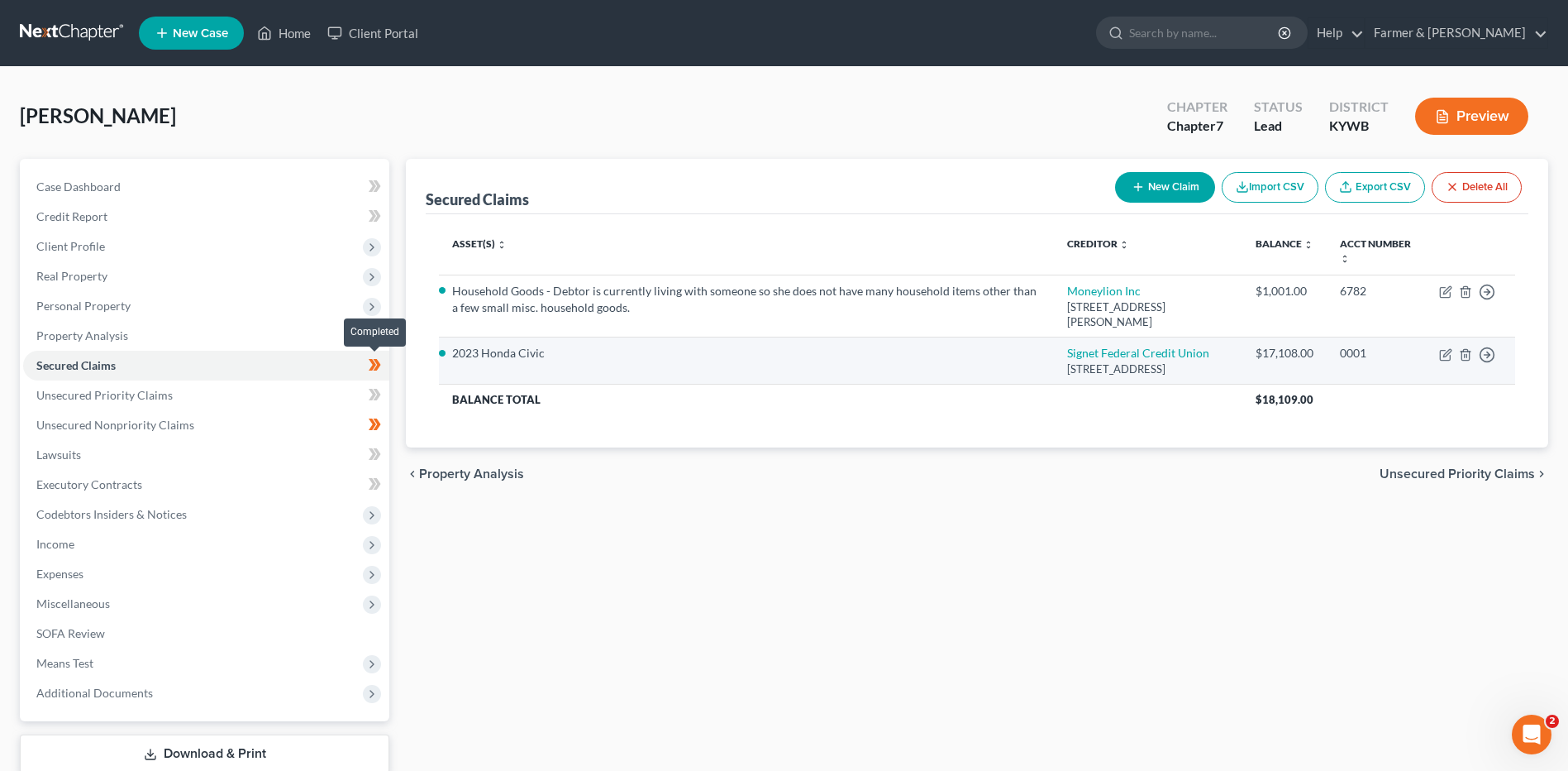
drag, startPoint x: 384, startPoint y: 369, endPoint x: 573, endPoint y: 367, distance: 189.0
click at [384, 369] on span at bounding box center [374, 367] width 29 height 25
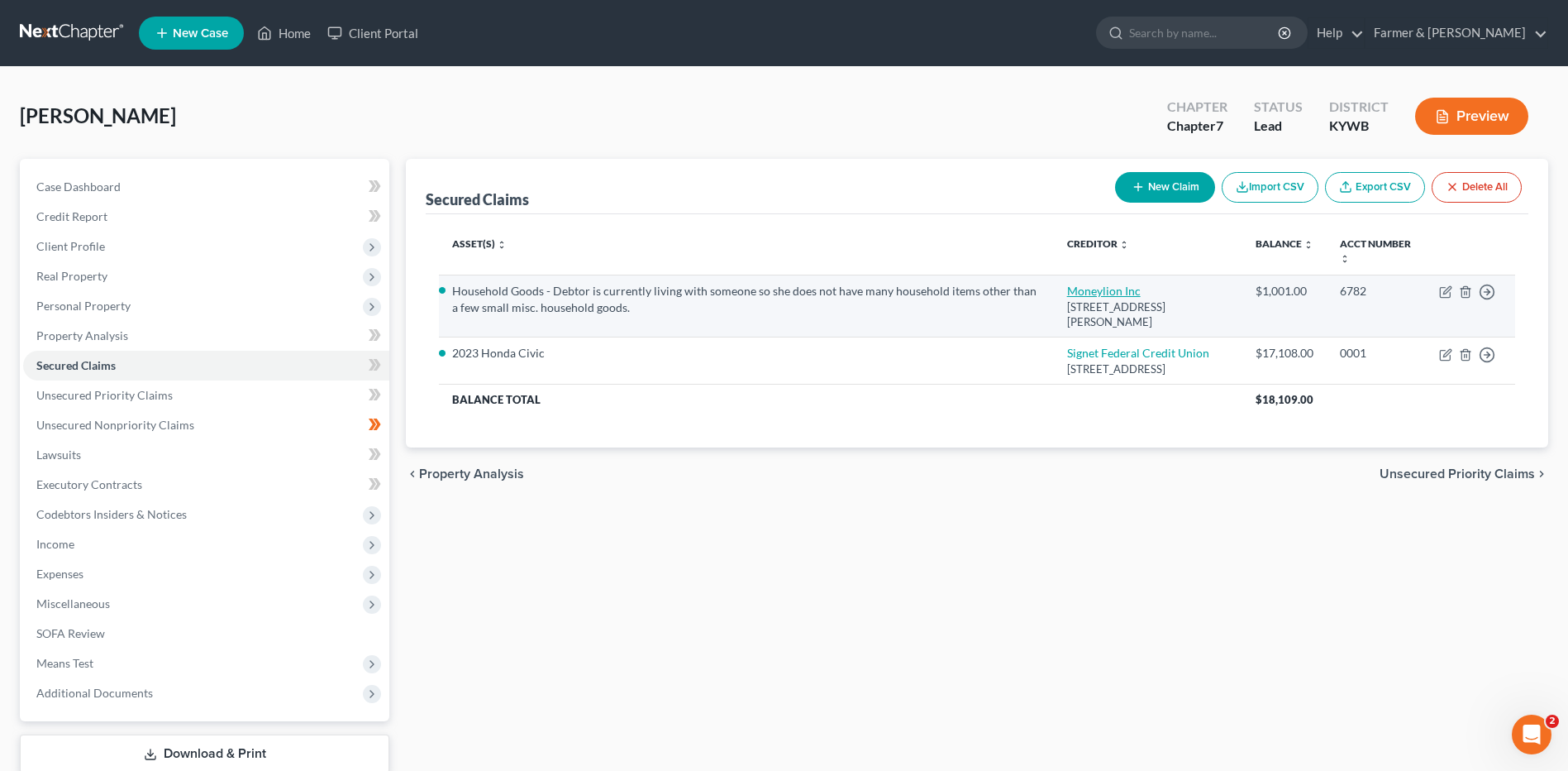
click at [1123, 292] on link "Moneylion Inc" at bounding box center [1104, 290] width 74 height 14
select select "46"
select select "0"
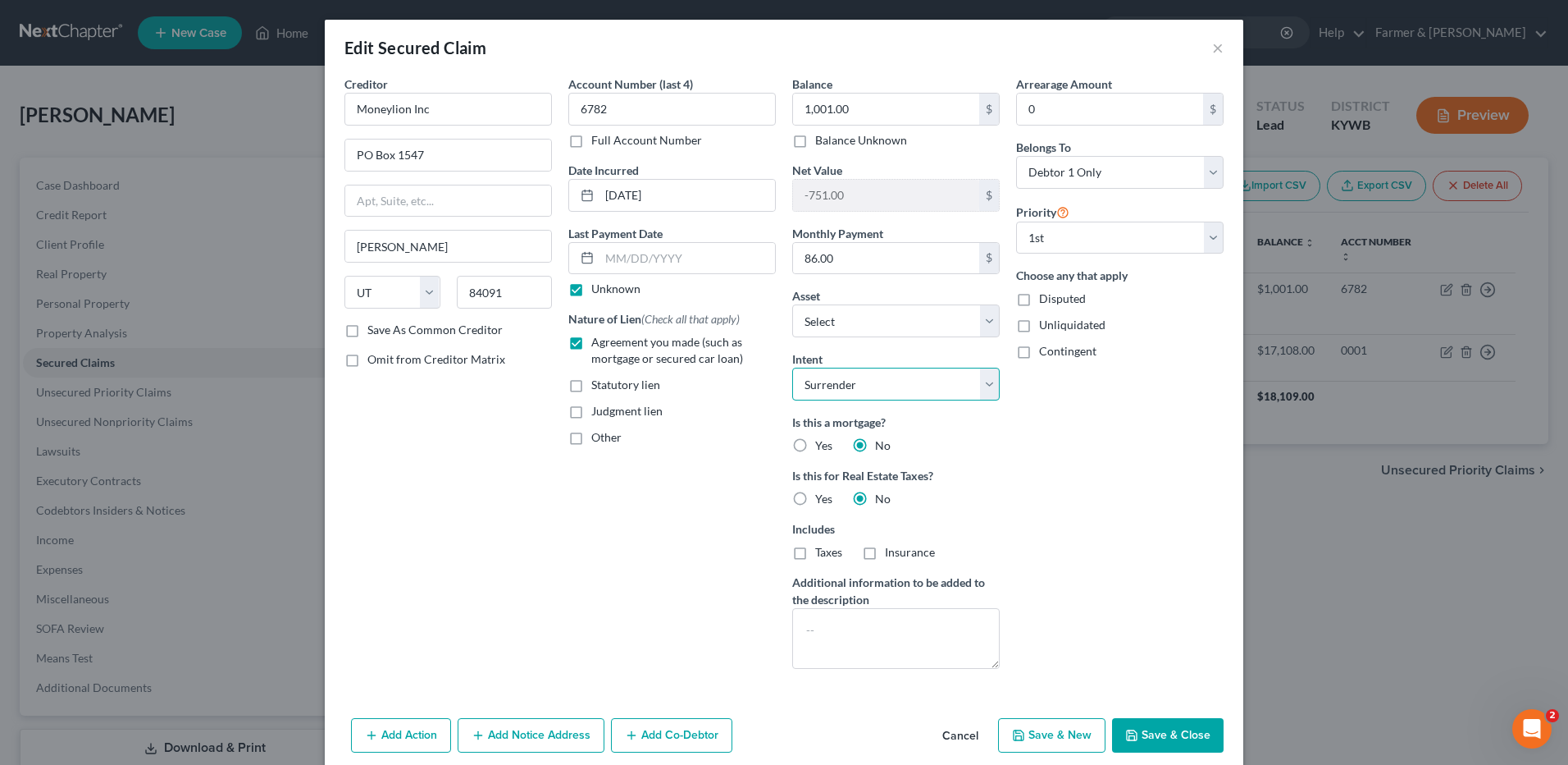
click at [831, 385] on select "Select Surrender Redeem Reaffirm Avoid Other" at bounding box center [896, 384] width 208 height 33
click at [835, 399] on select "Select Surrender Redeem Reaffirm Avoid Other" at bounding box center [896, 384] width 208 height 33
click at [855, 329] on select "Select Other Multiple Assets Cash on Hand (Cash on Hand) - $3.0 Term life insur…" at bounding box center [896, 321] width 208 height 33
select select "0"
click at [792, 304] on select "Select Other Multiple Assets Cash on Hand (Cash on Hand) - $3.0 Term life insur…" at bounding box center [896, 321] width 208 height 33
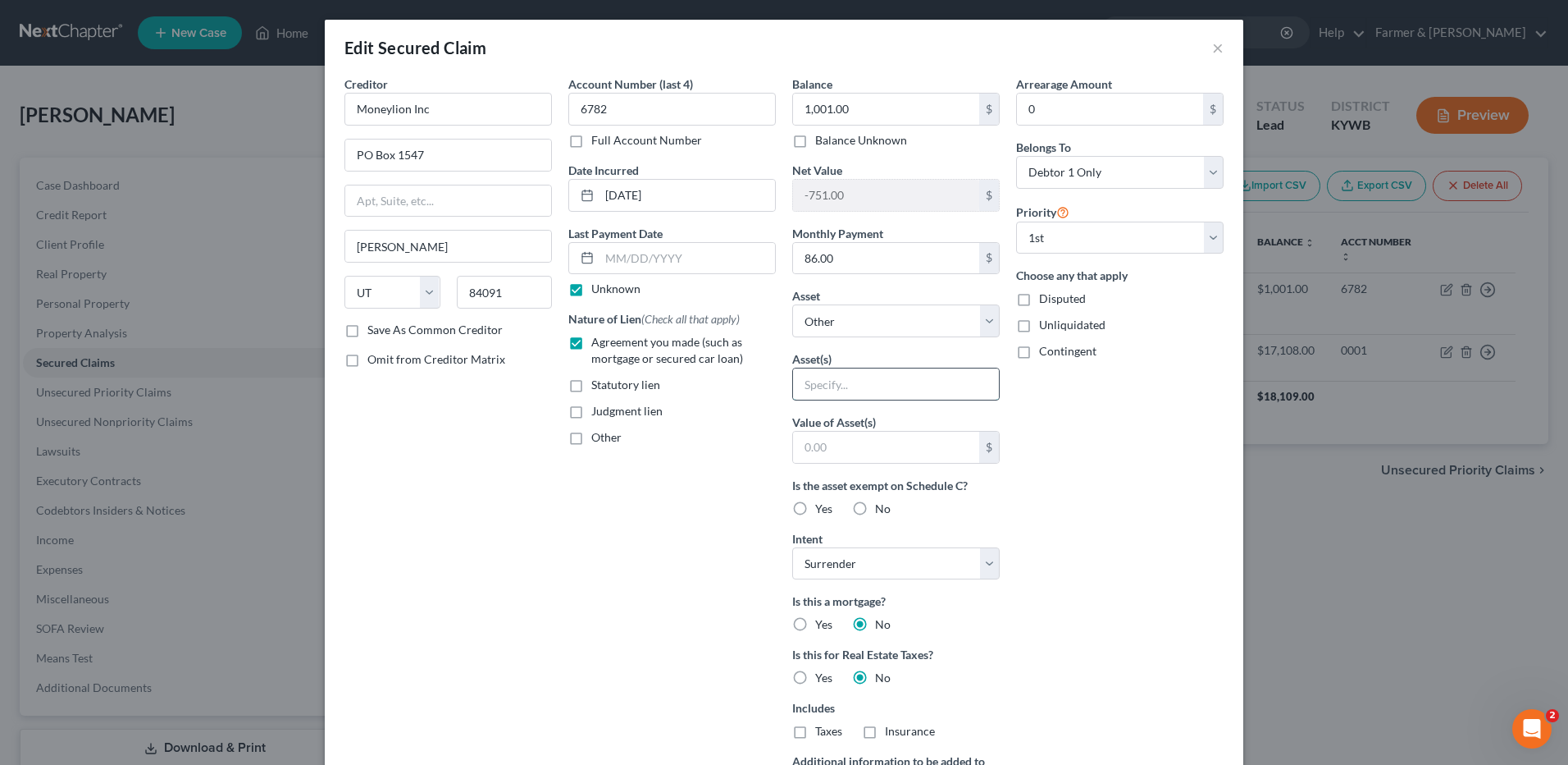
click at [840, 392] on input "text" at bounding box center [896, 384] width 206 height 31
type input "Misc. household goods"
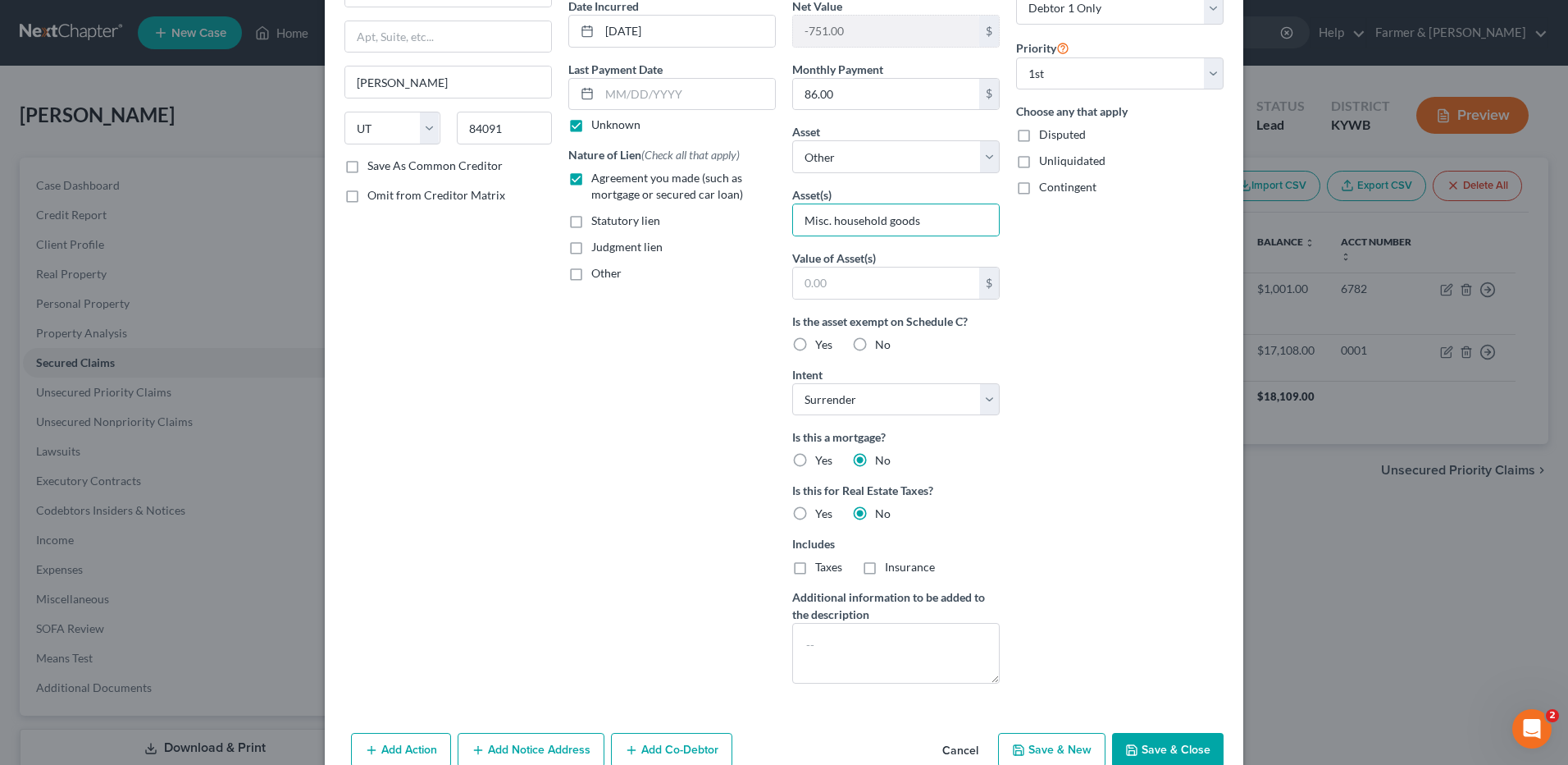
click at [1141, 742] on button "Save & Close" at bounding box center [1168, 750] width 112 height 35
select select
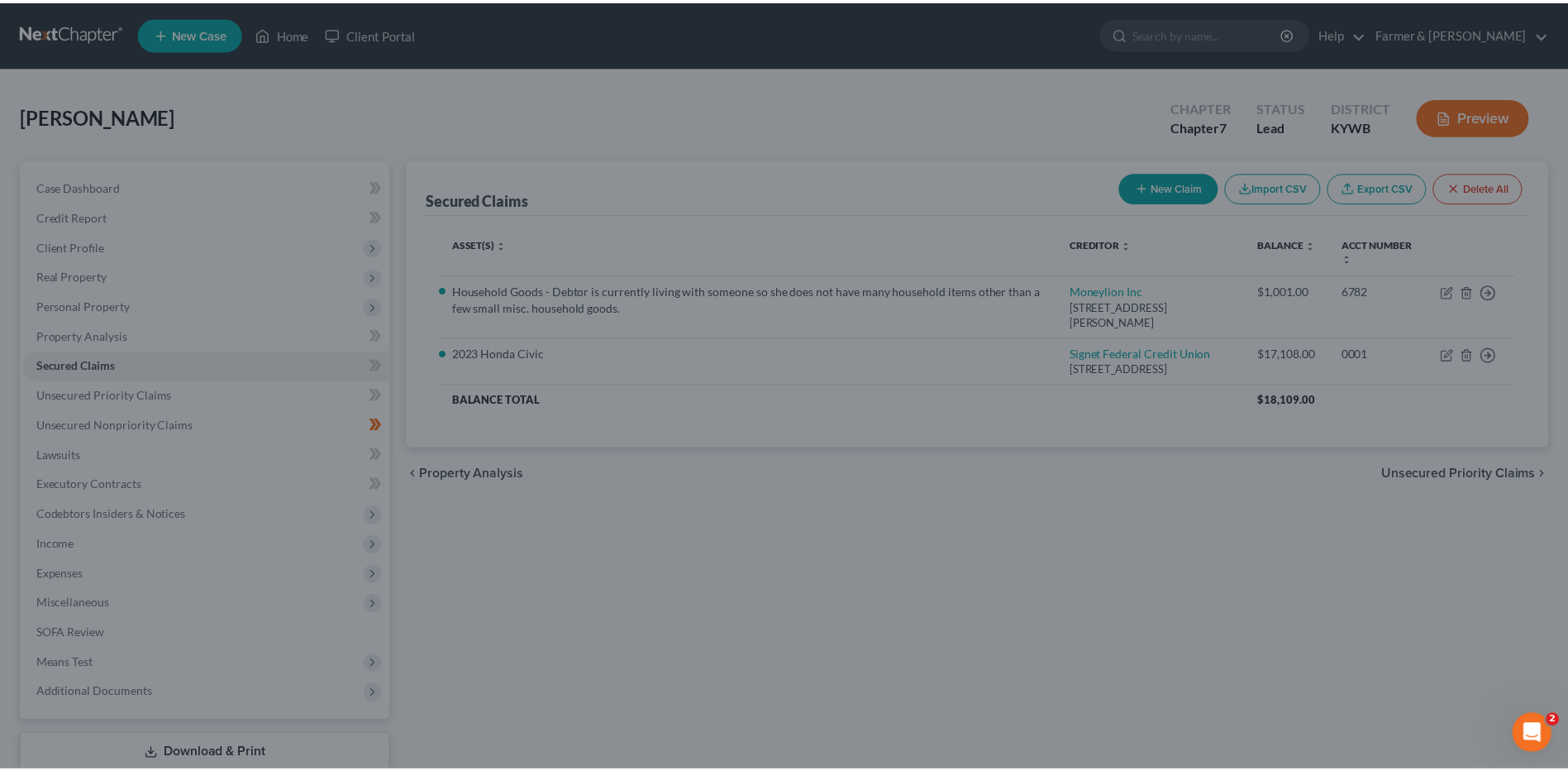
scroll to position [67, 0]
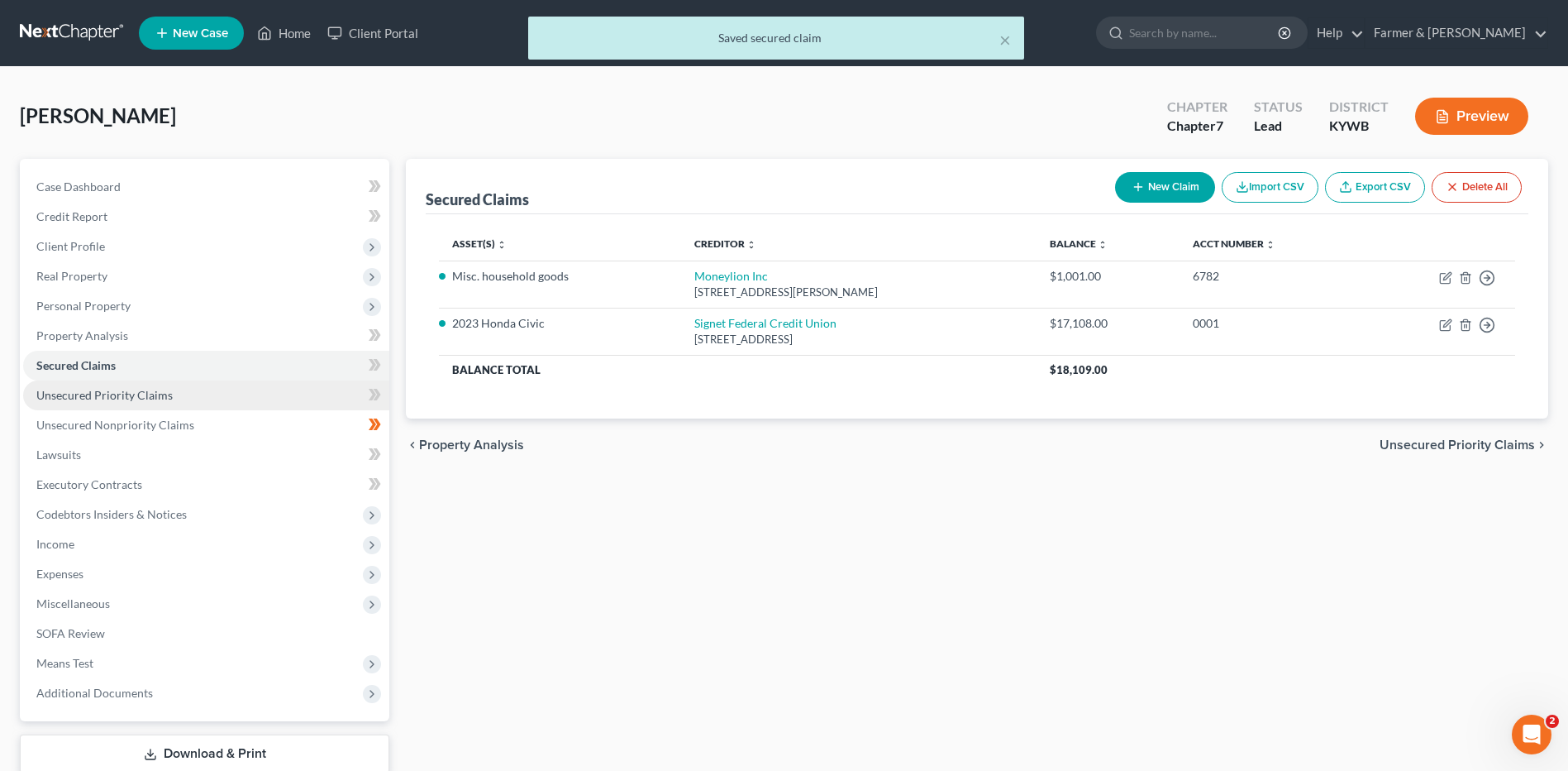
click at [158, 390] on span "Unsecured Priority Claims" at bounding box center [104, 394] width 137 height 14
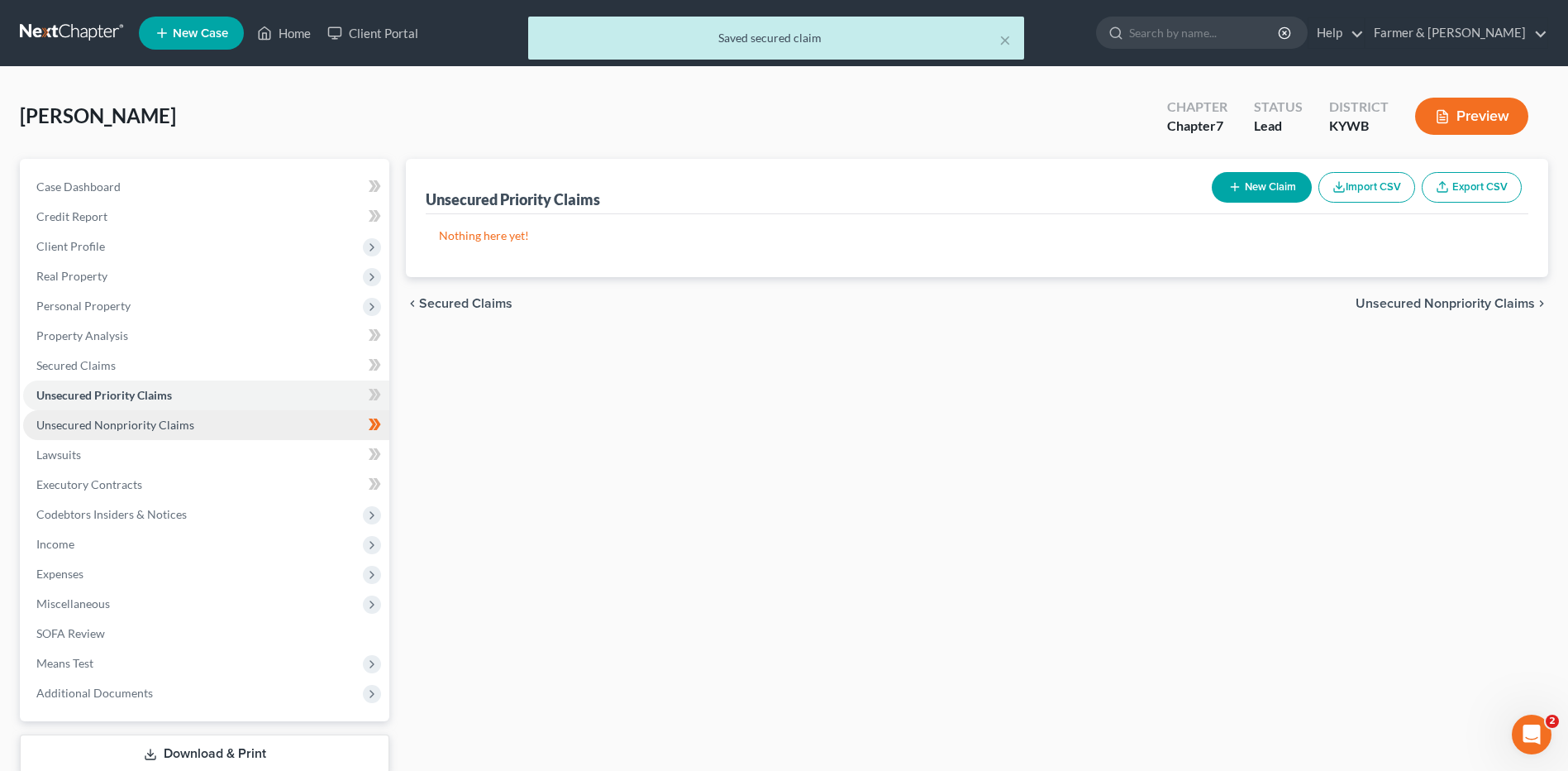
click at [189, 432] on link "Unsecured Nonpriority Claims" at bounding box center [206, 425] width 366 height 30
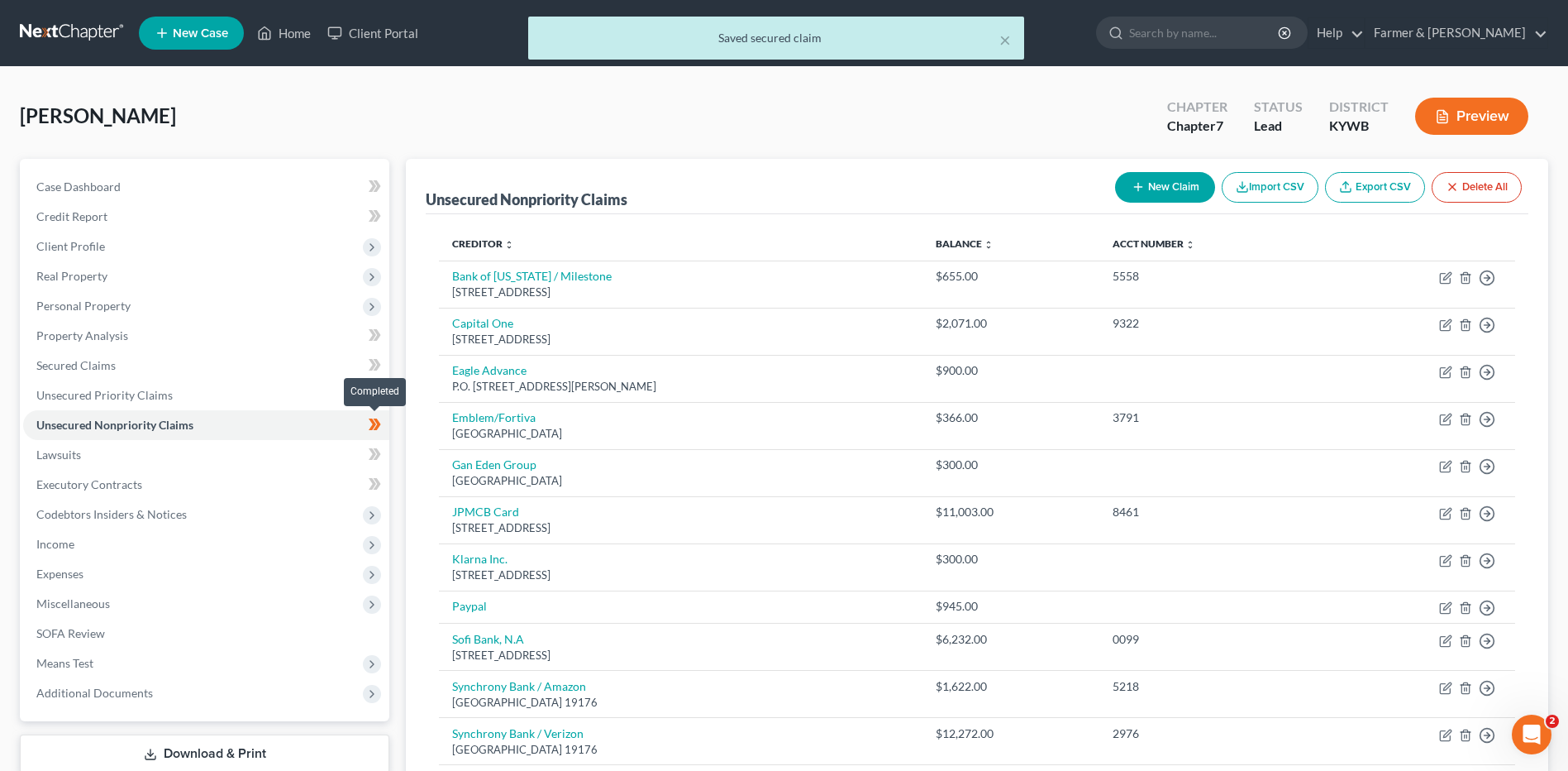
click at [384, 425] on span at bounding box center [374, 427] width 29 height 25
click at [216, 451] on link "Lawsuits" at bounding box center [206, 454] width 366 height 30
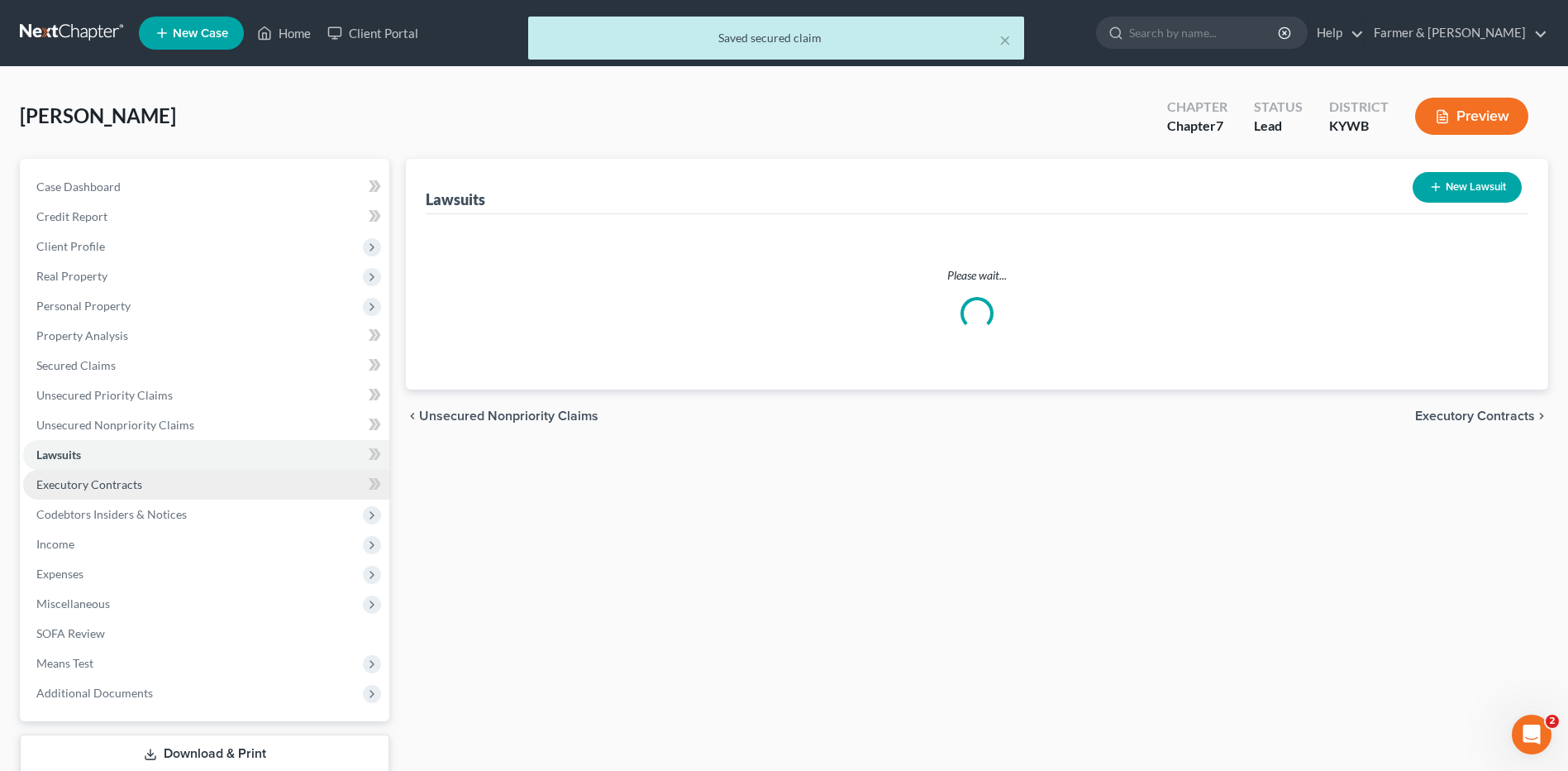
click at [198, 487] on link "Executory Contracts" at bounding box center [206, 485] width 366 height 30
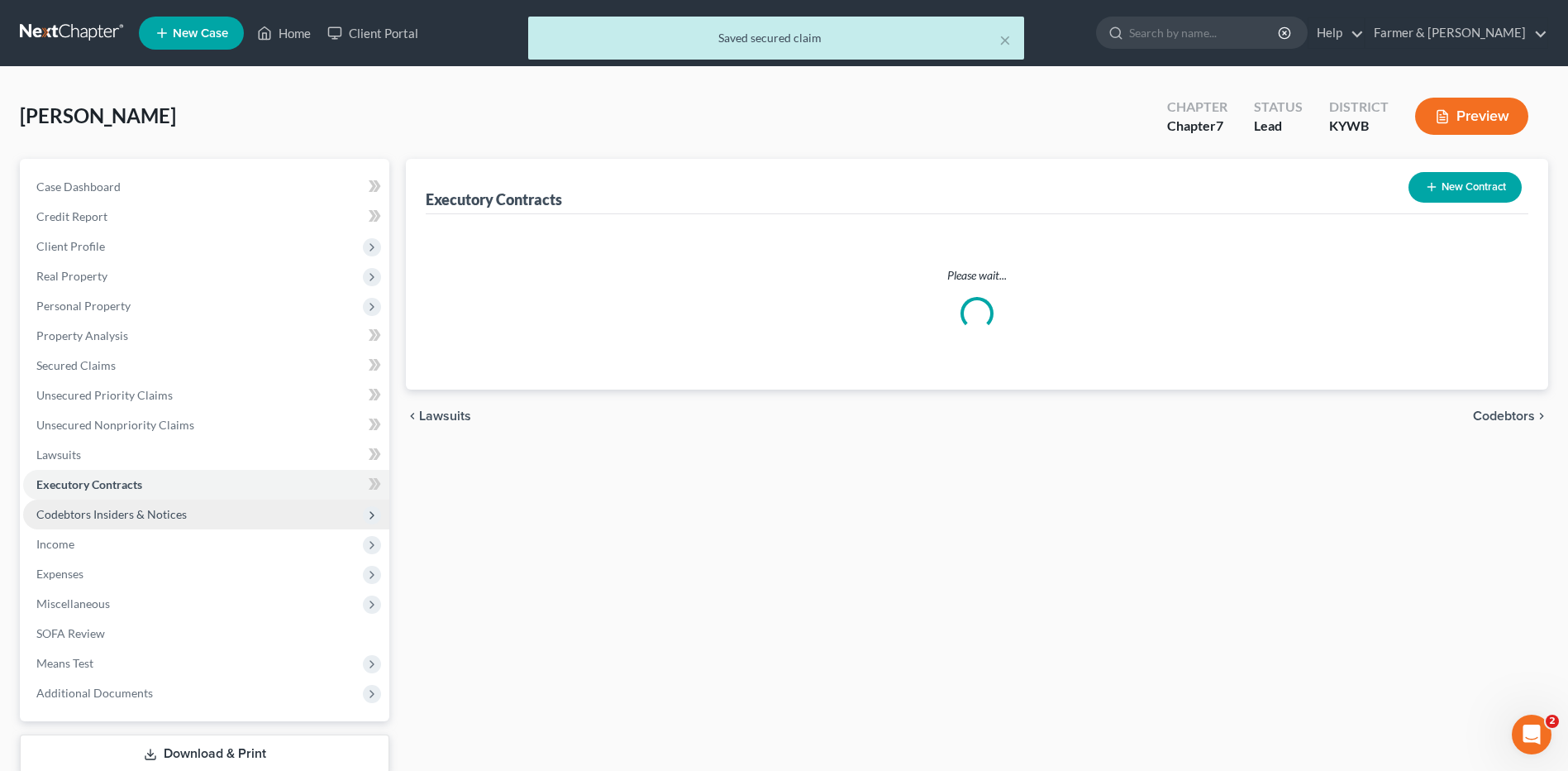
click at [192, 516] on span "Codebtors Insiders & Notices" at bounding box center [206, 514] width 366 height 30
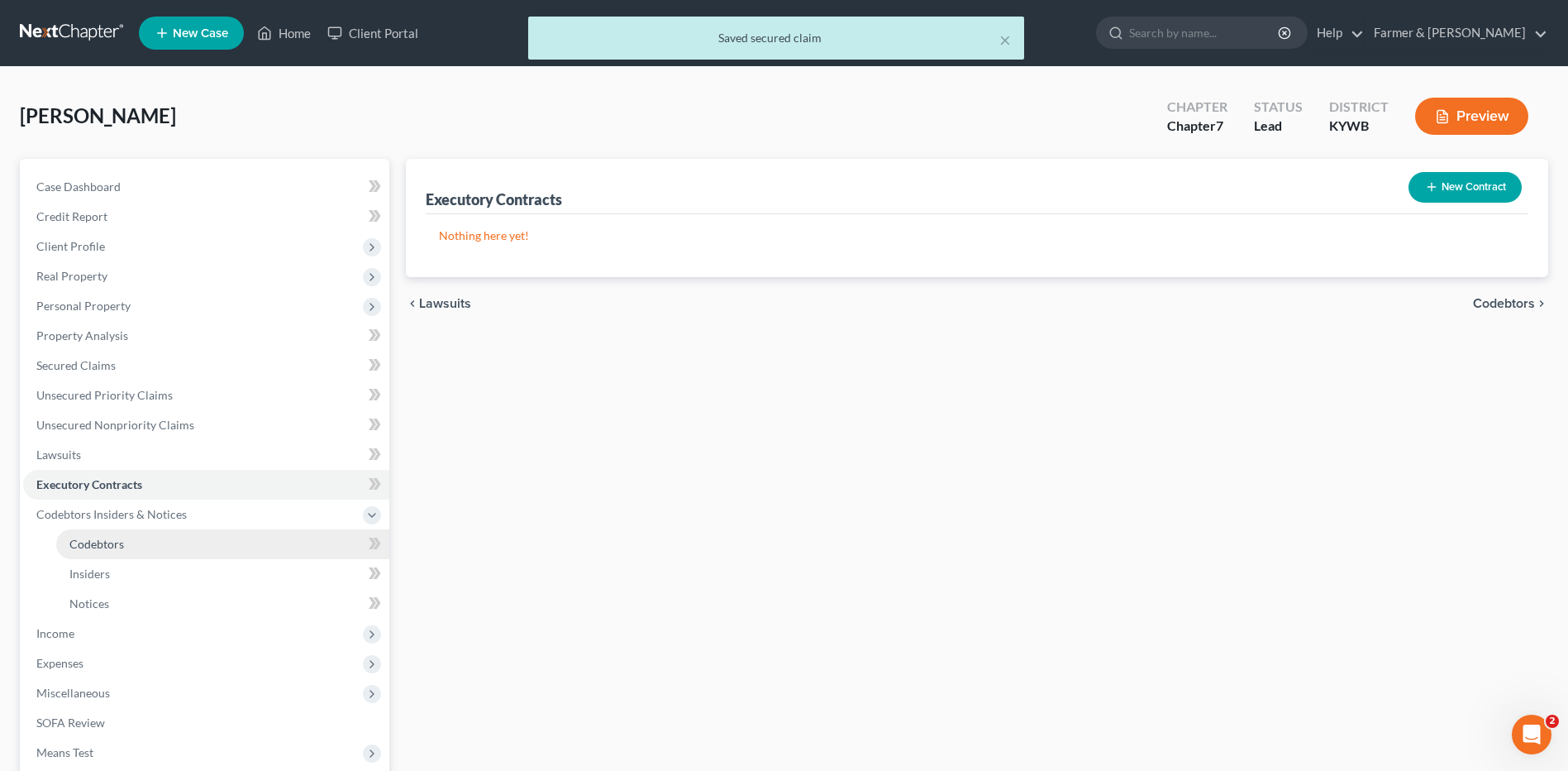
click at [134, 542] on link "Codebtors" at bounding box center [222, 544] width 333 height 30
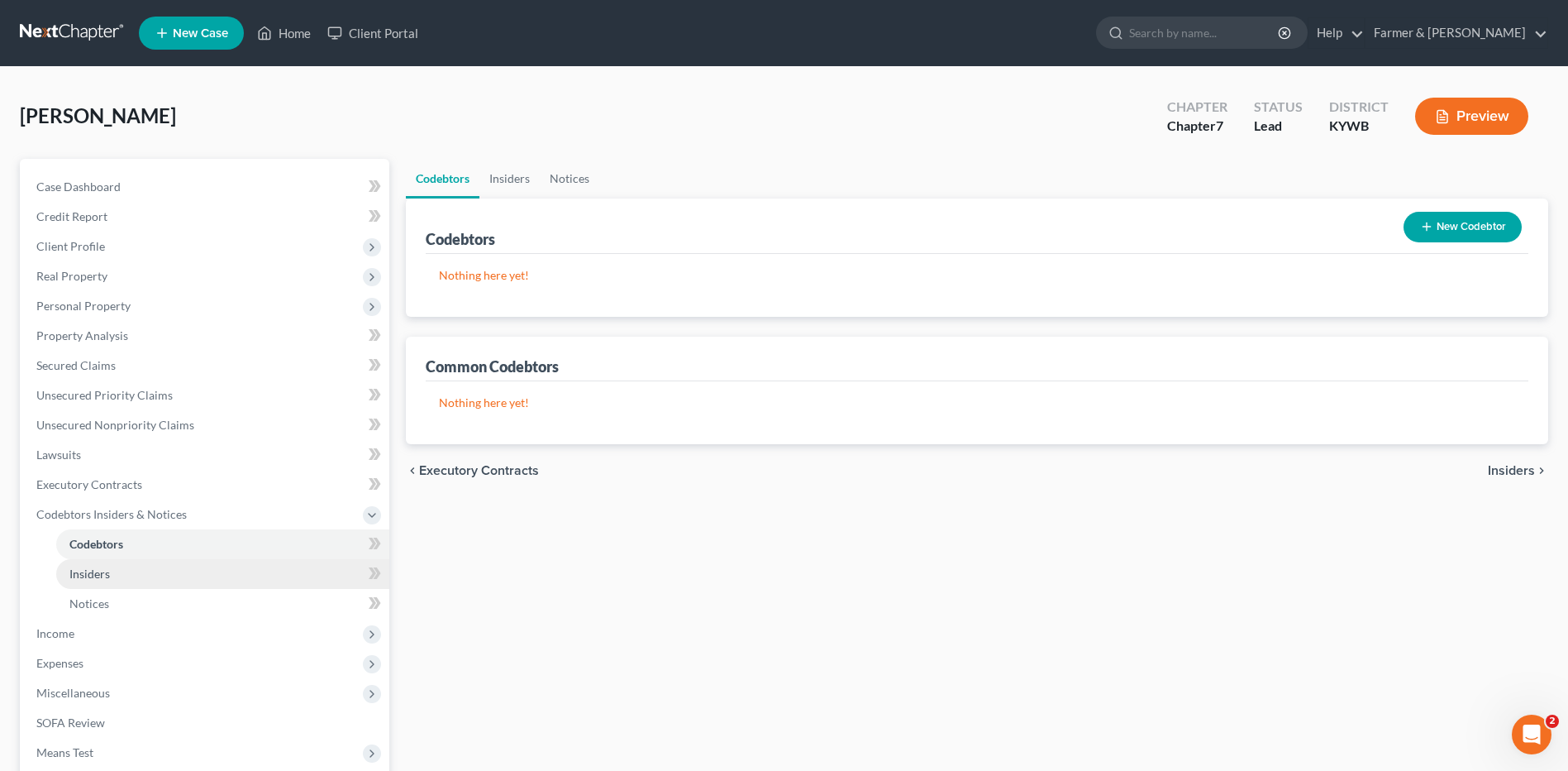
click at [126, 572] on link "Insiders" at bounding box center [222, 573] width 333 height 30
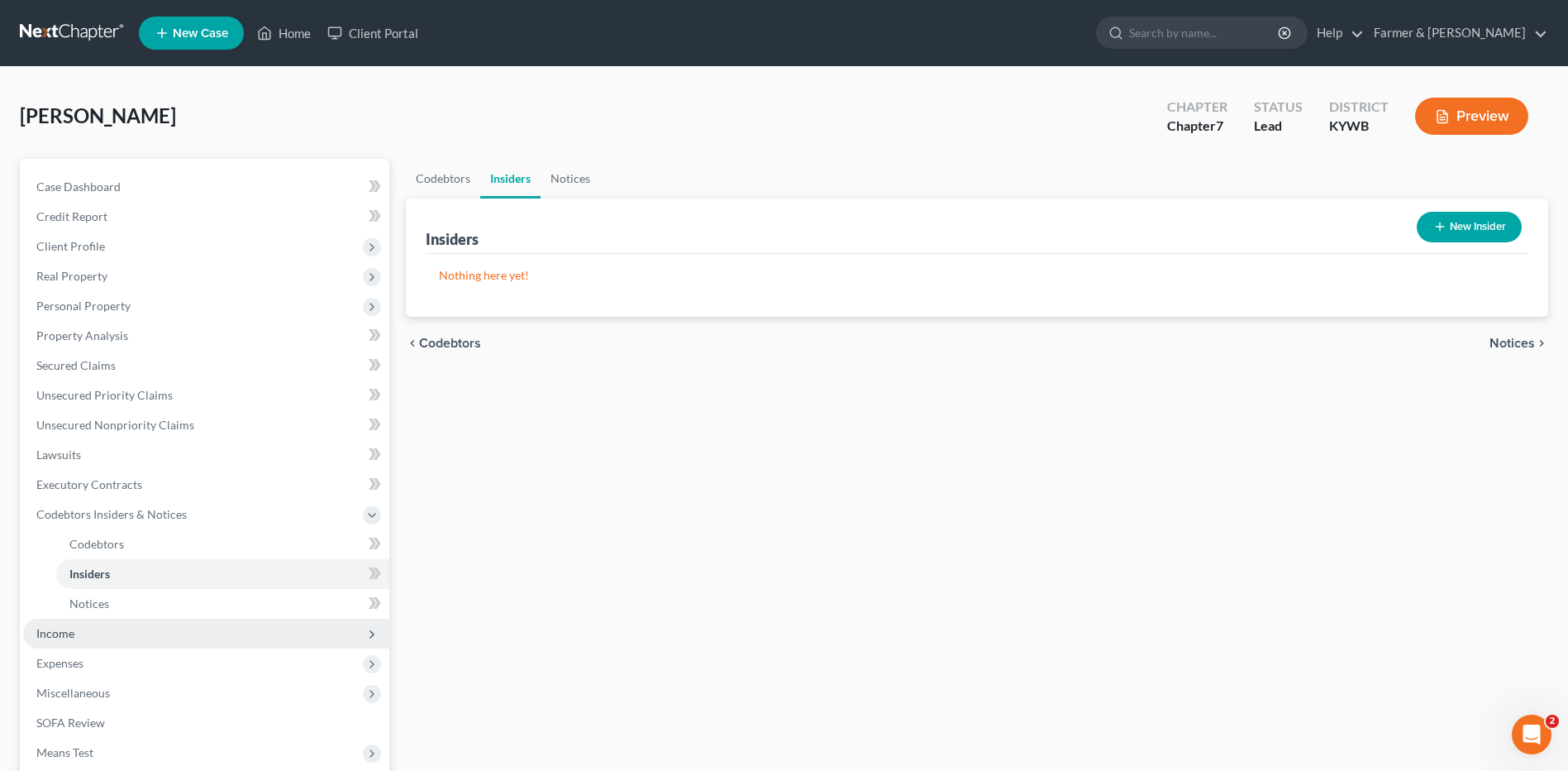
click at [95, 627] on span "Income" at bounding box center [206, 633] width 366 height 30
click at [201, 587] on link "Employment Income" at bounding box center [222, 573] width 333 height 30
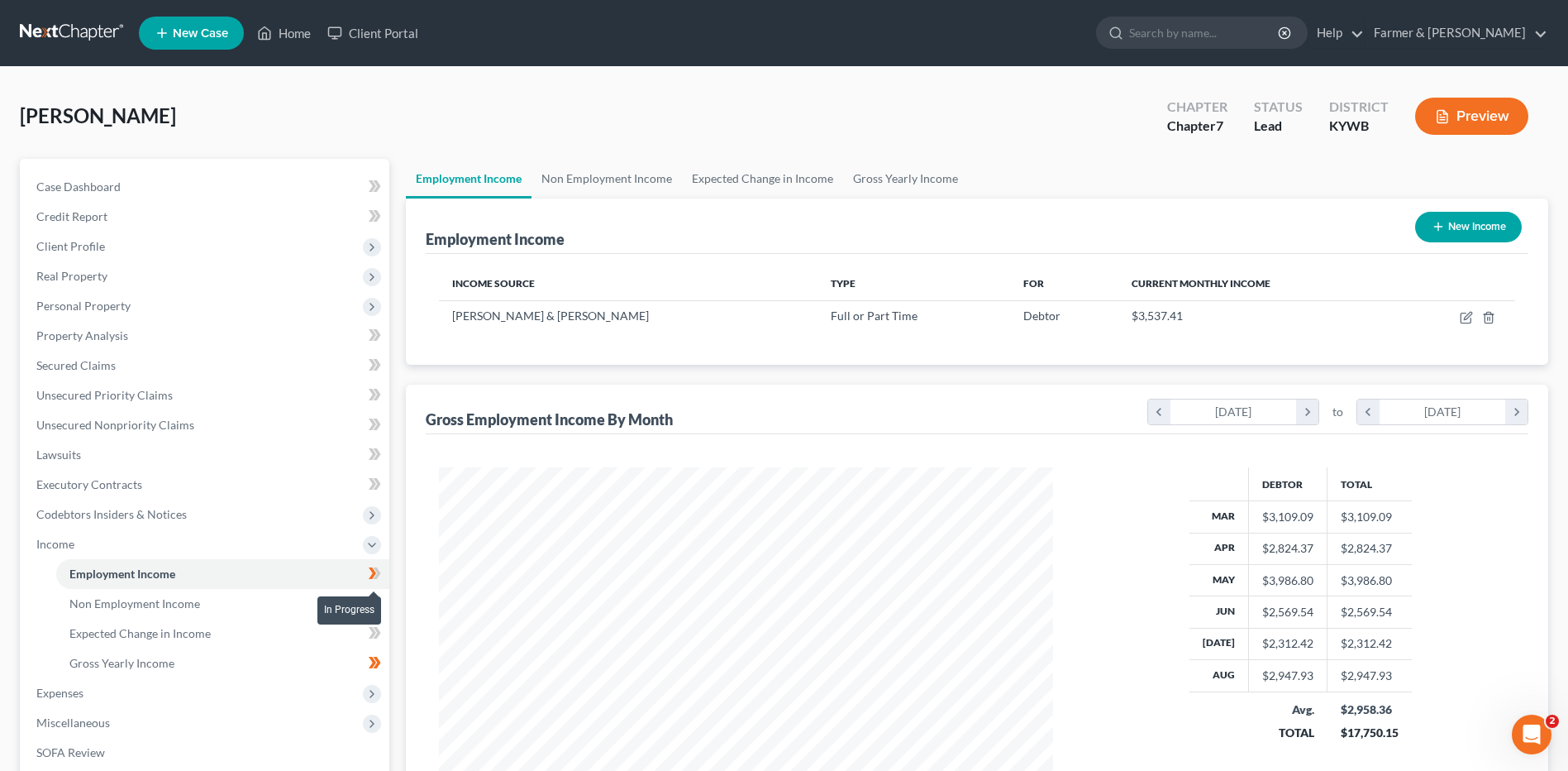
click at [376, 576] on icon at bounding box center [377, 572] width 7 height 12
click at [387, 579] on span at bounding box center [374, 575] width 29 height 25
click at [134, 667] on span "Gross Yearly Income" at bounding box center [122, 662] width 105 height 14
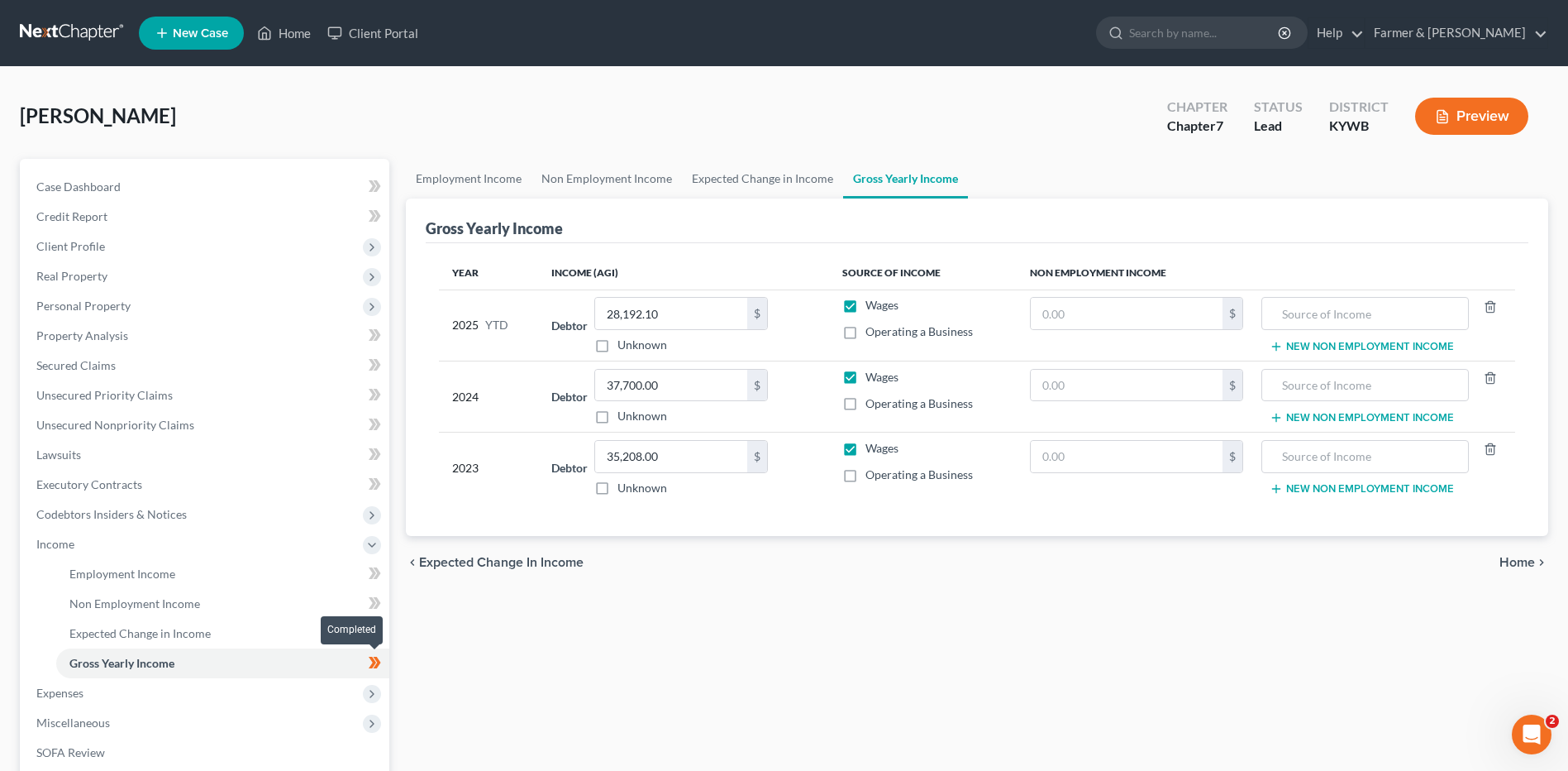
click at [383, 662] on span at bounding box center [374, 665] width 29 height 25
click at [194, 688] on span "Expenses" at bounding box center [206, 693] width 366 height 30
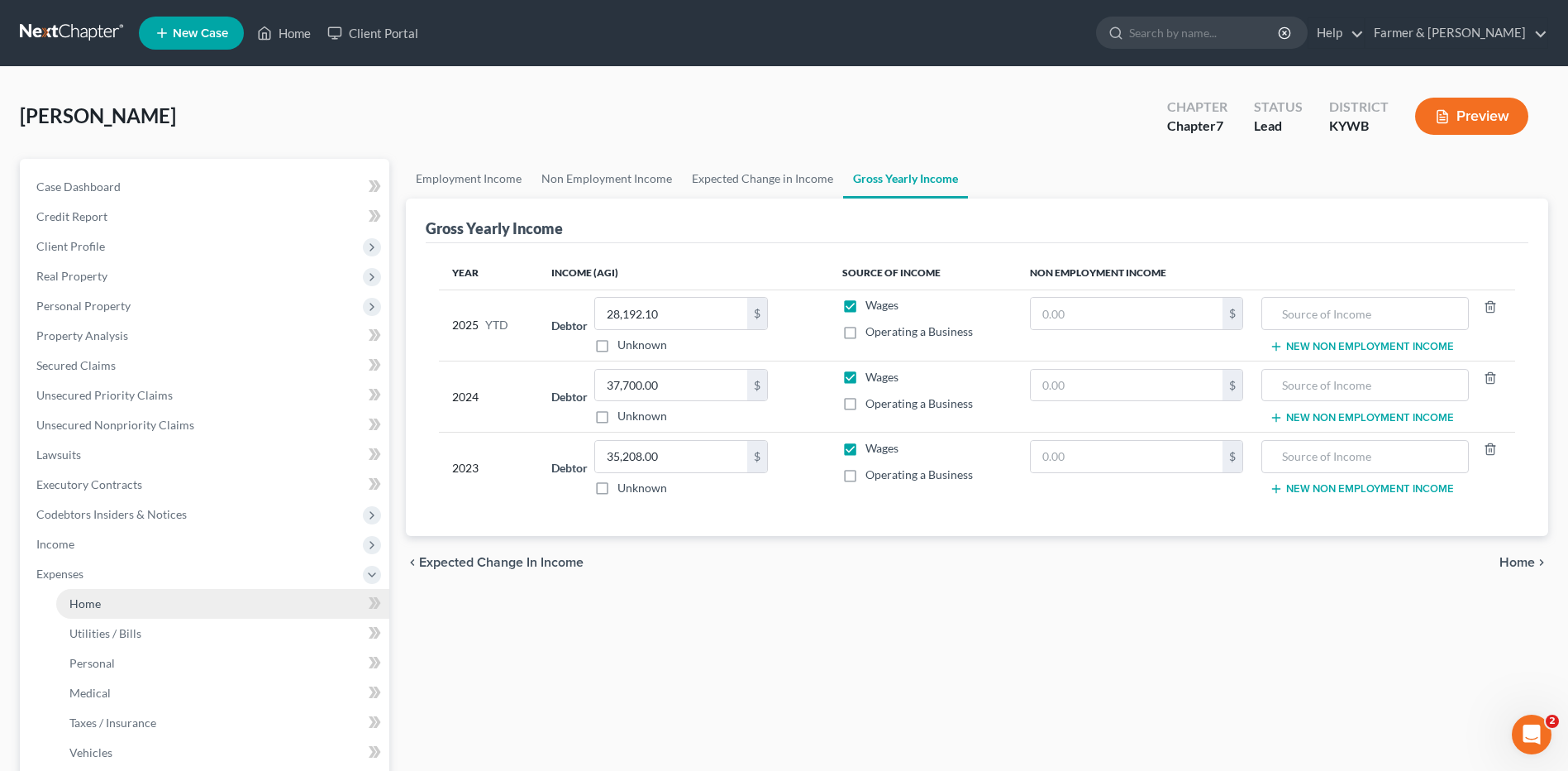
click at [243, 597] on link "Home" at bounding box center [222, 604] width 333 height 30
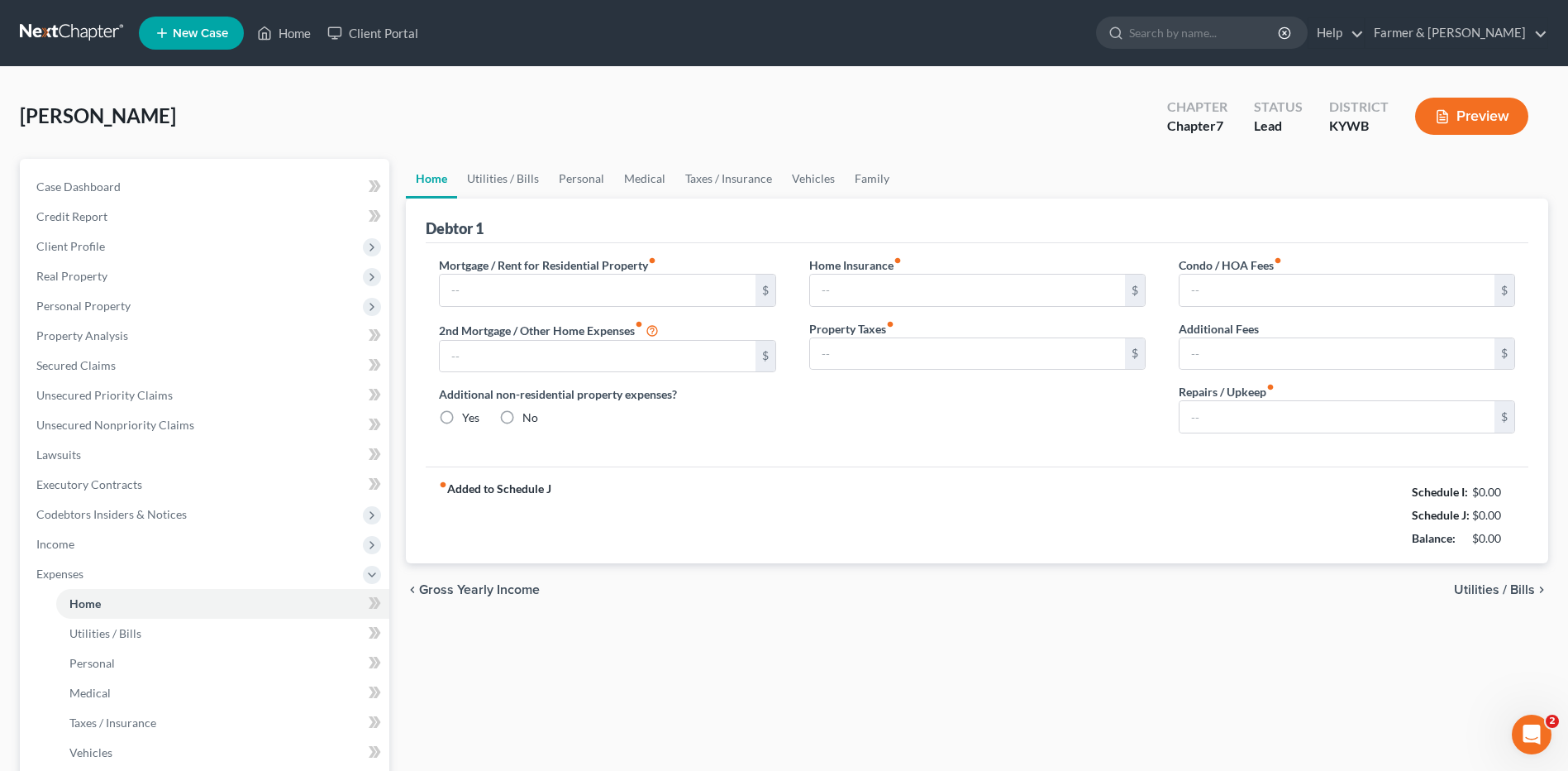
type input "0.00"
radio input "true"
type input "0.00"
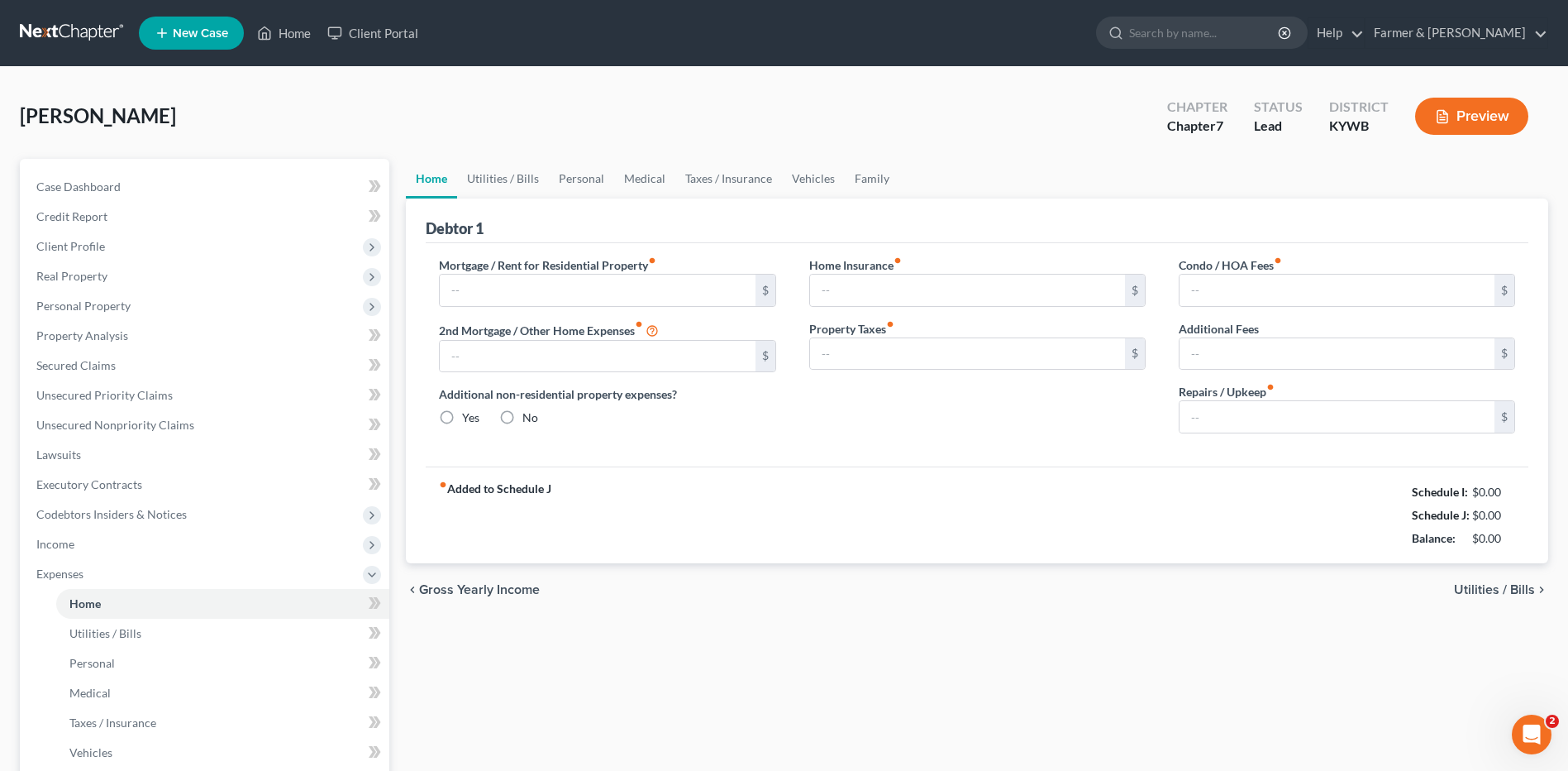
type input "0.00"
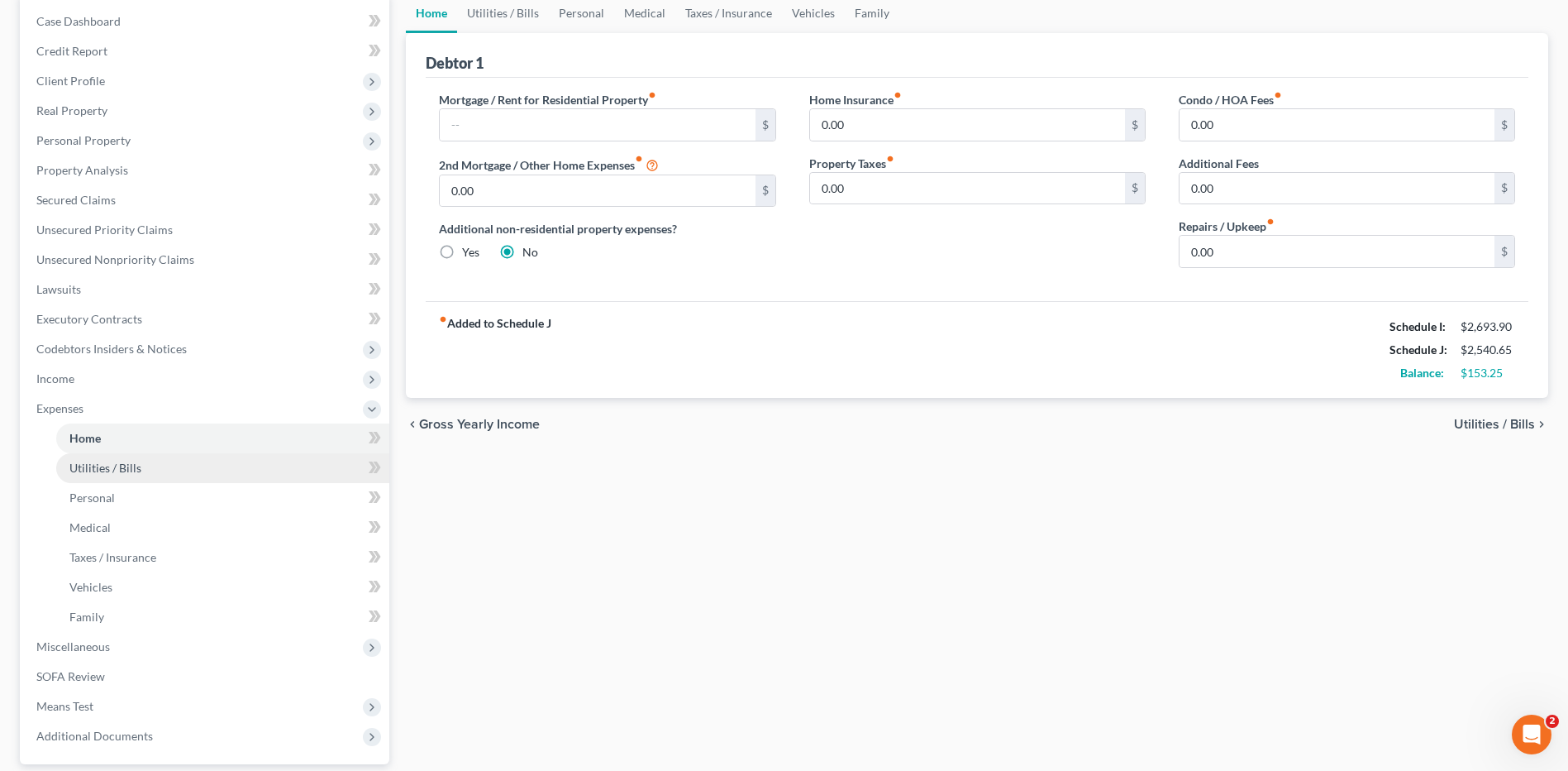
click at [163, 468] on link "Utilities / Bills" at bounding box center [222, 468] width 333 height 30
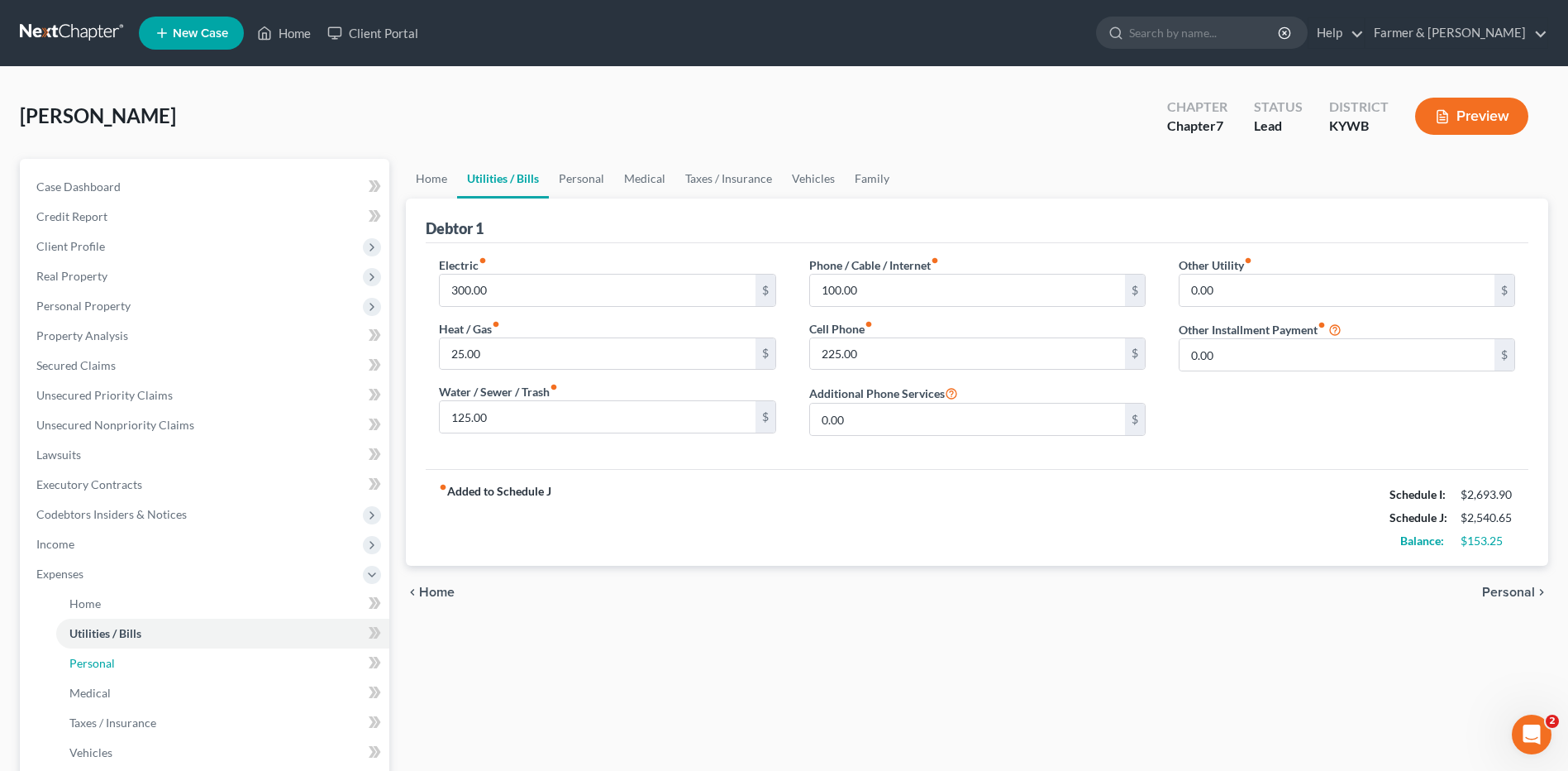
drag, startPoint x: 126, startPoint y: 664, endPoint x: 502, endPoint y: 509, distance: 406.7
click at [126, 663] on link "Personal" at bounding box center [222, 663] width 333 height 30
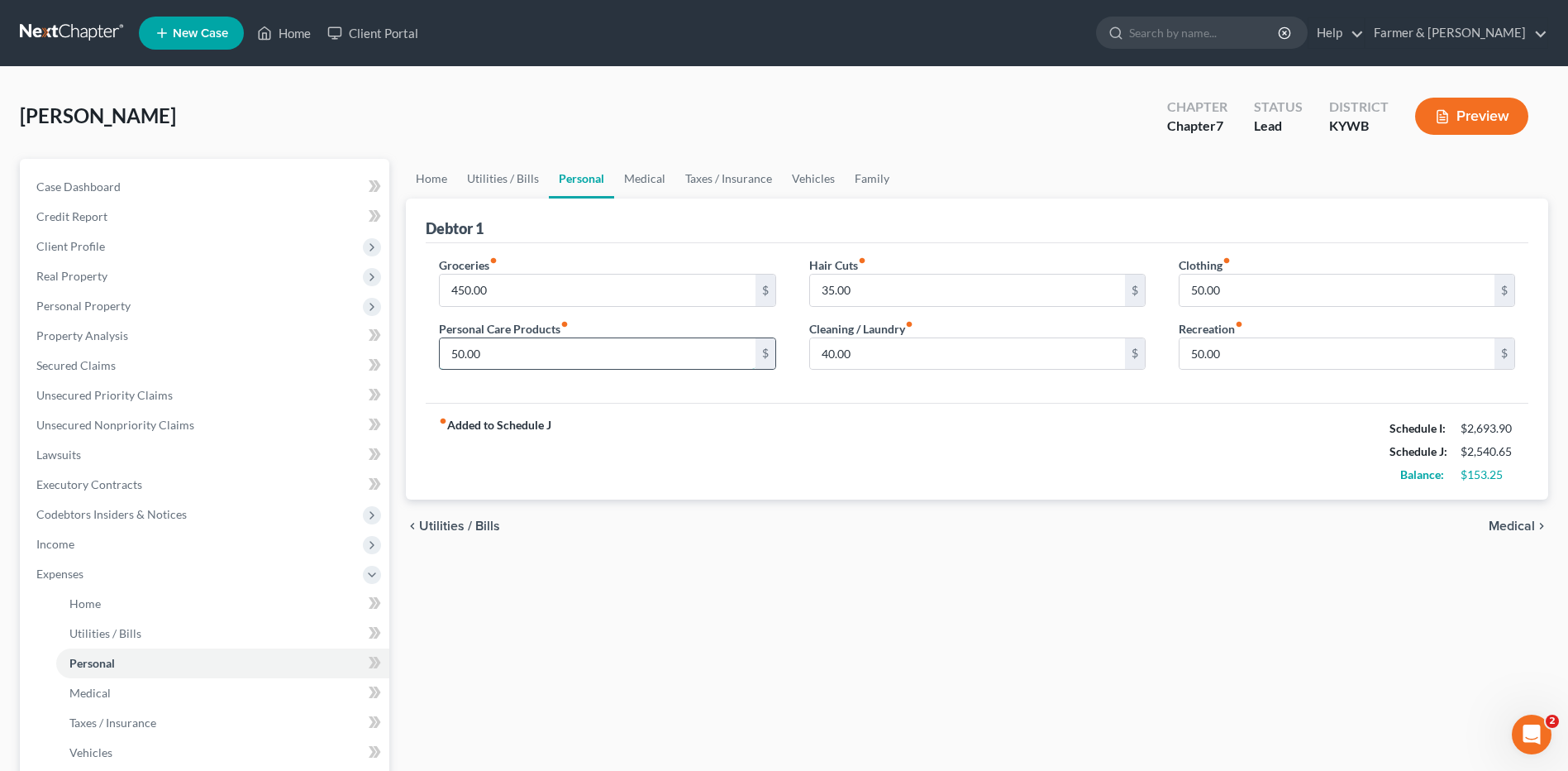
click at [510, 360] on input "50.00" at bounding box center [596, 354] width 315 height 31
type input "65.00"
type input "75.00"
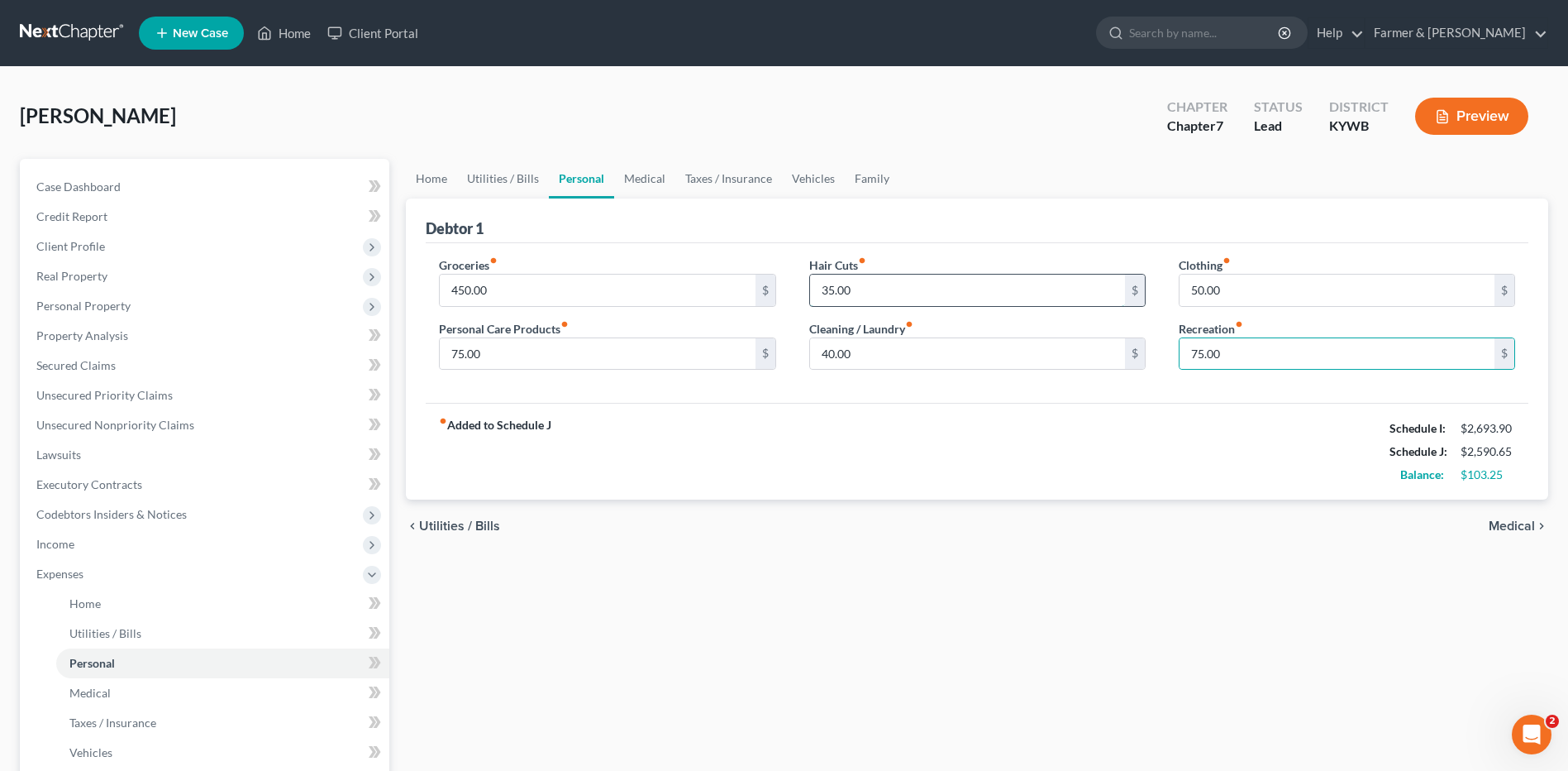
click at [890, 300] on input "35.00" at bounding box center [967, 290] width 315 height 31
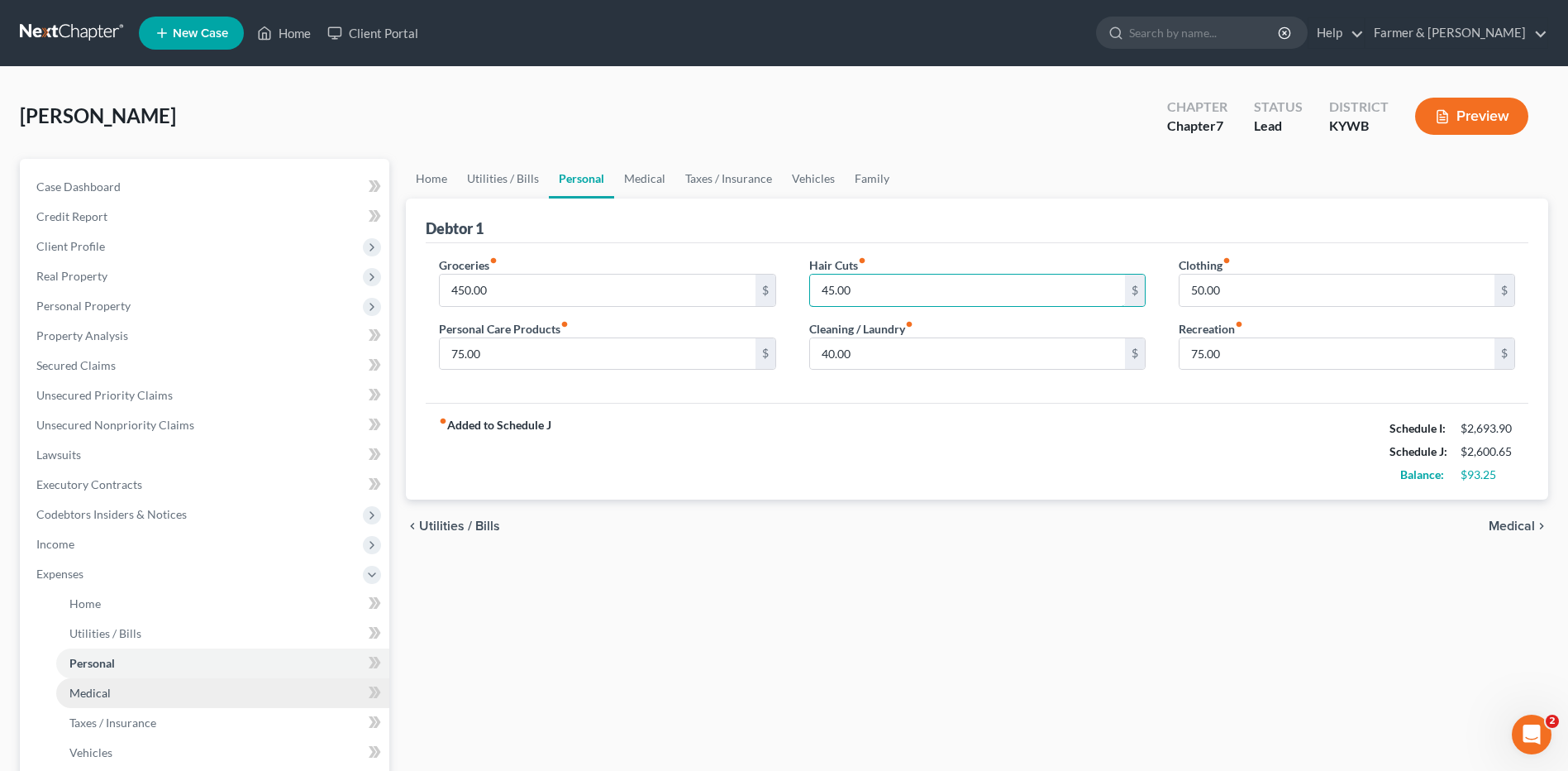
type input "45.00"
click at [116, 688] on link "Medical" at bounding box center [222, 693] width 333 height 30
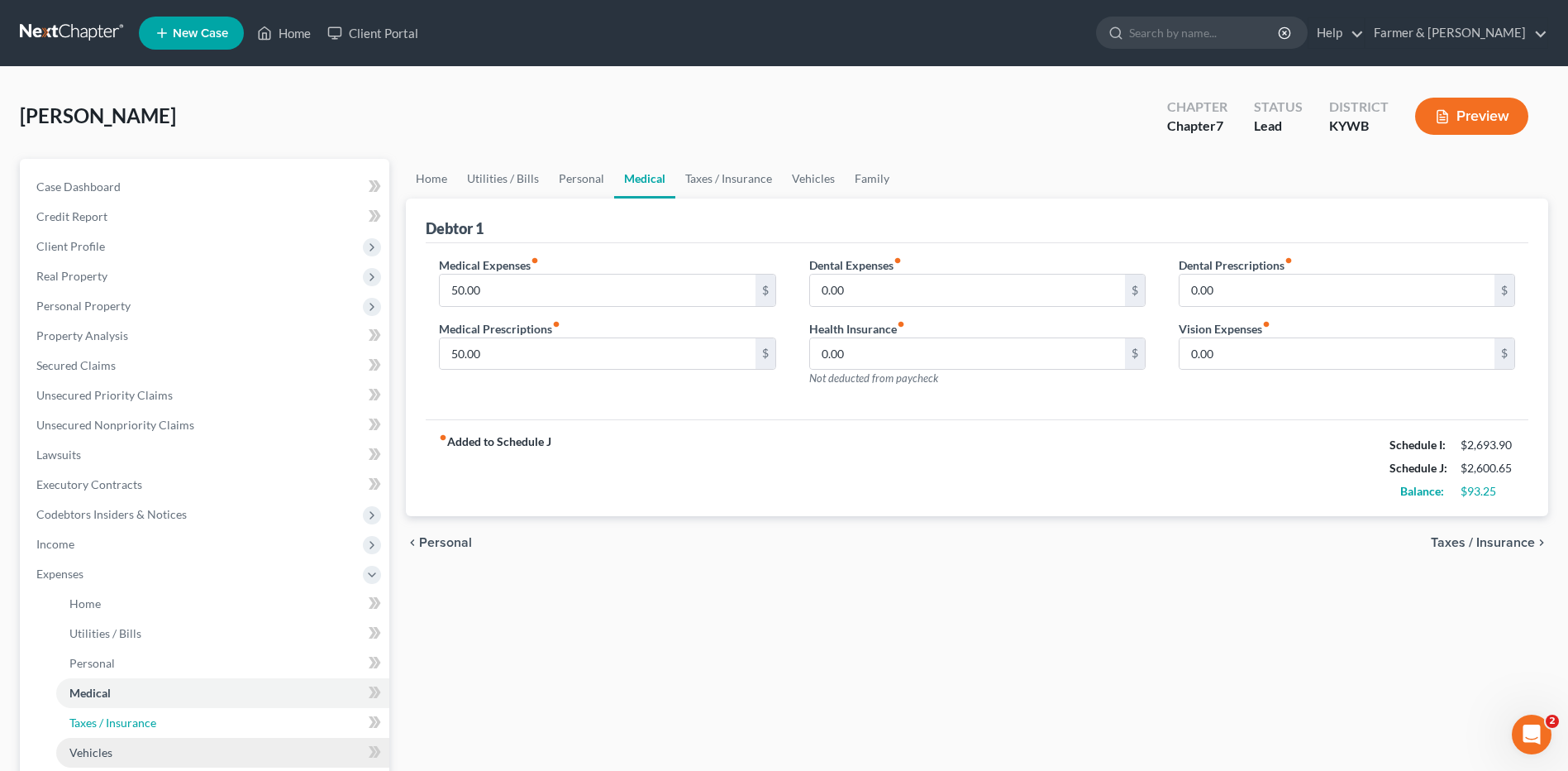
click at [124, 726] on span "Taxes / Insurance" at bounding box center [113, 722] width 87 height 14
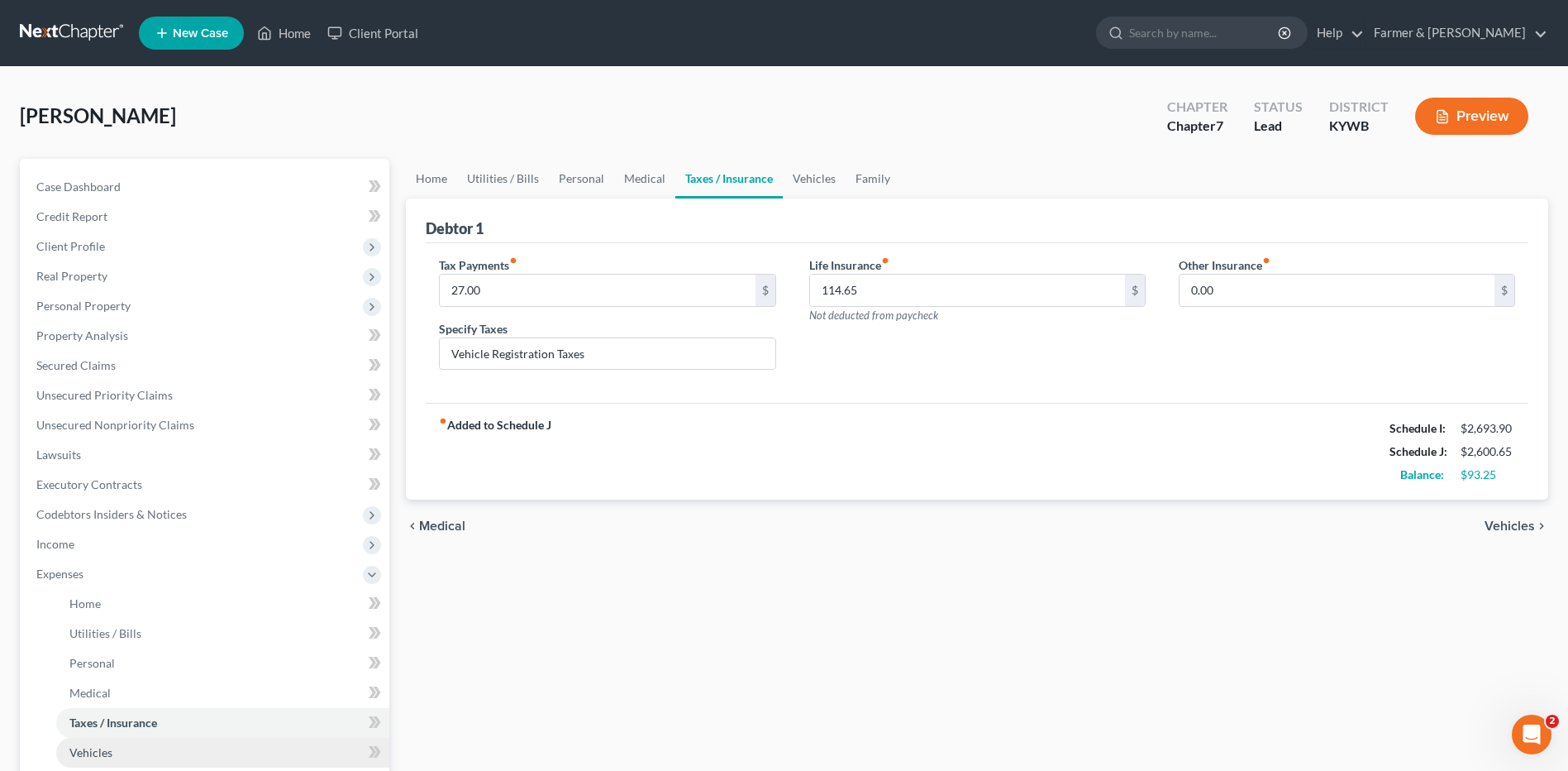
click at [121, 755] on link "Vehicles" at bounding box center [222, 753] width 333 height 30
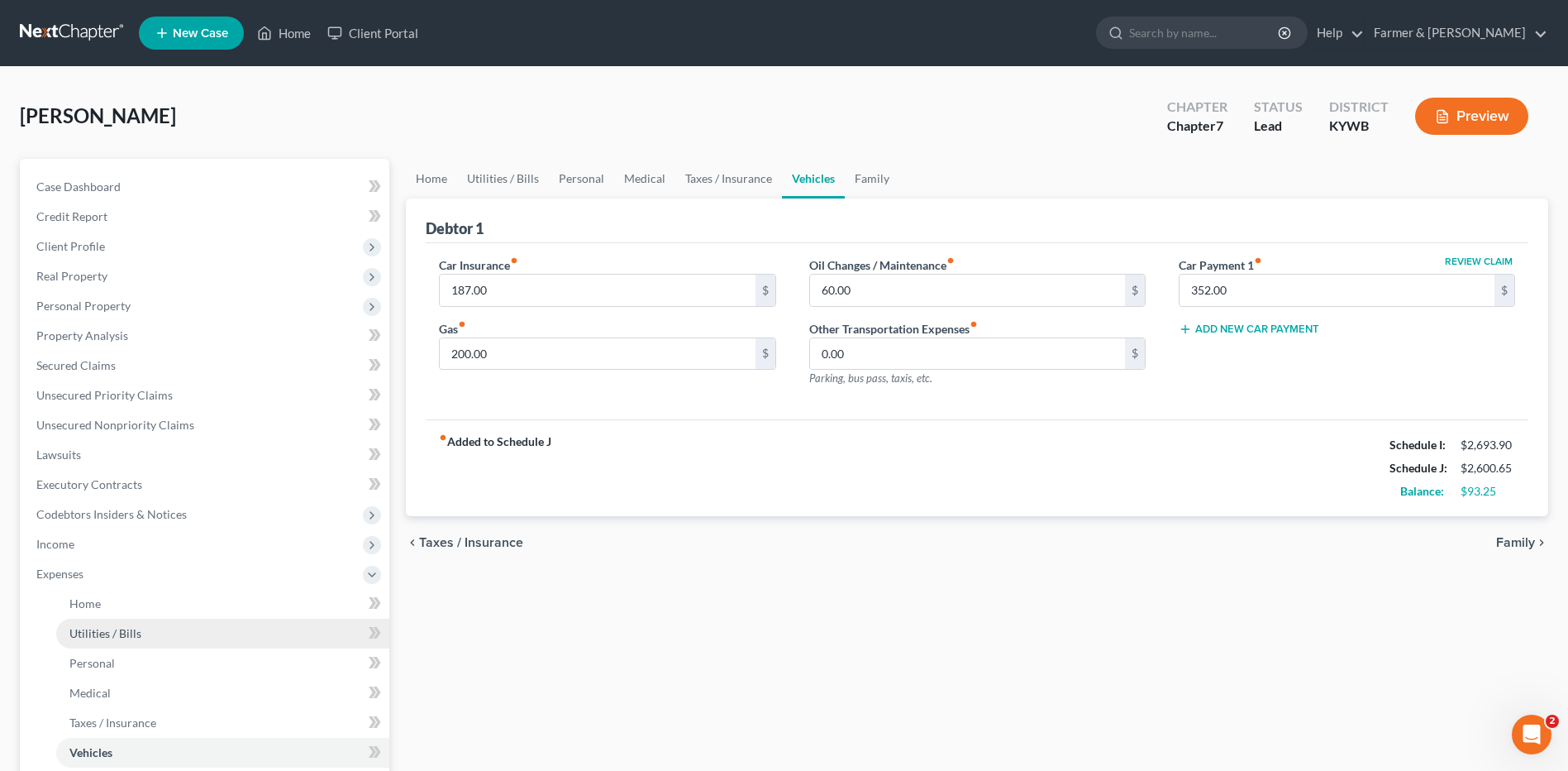
scroll to position [83, 0]
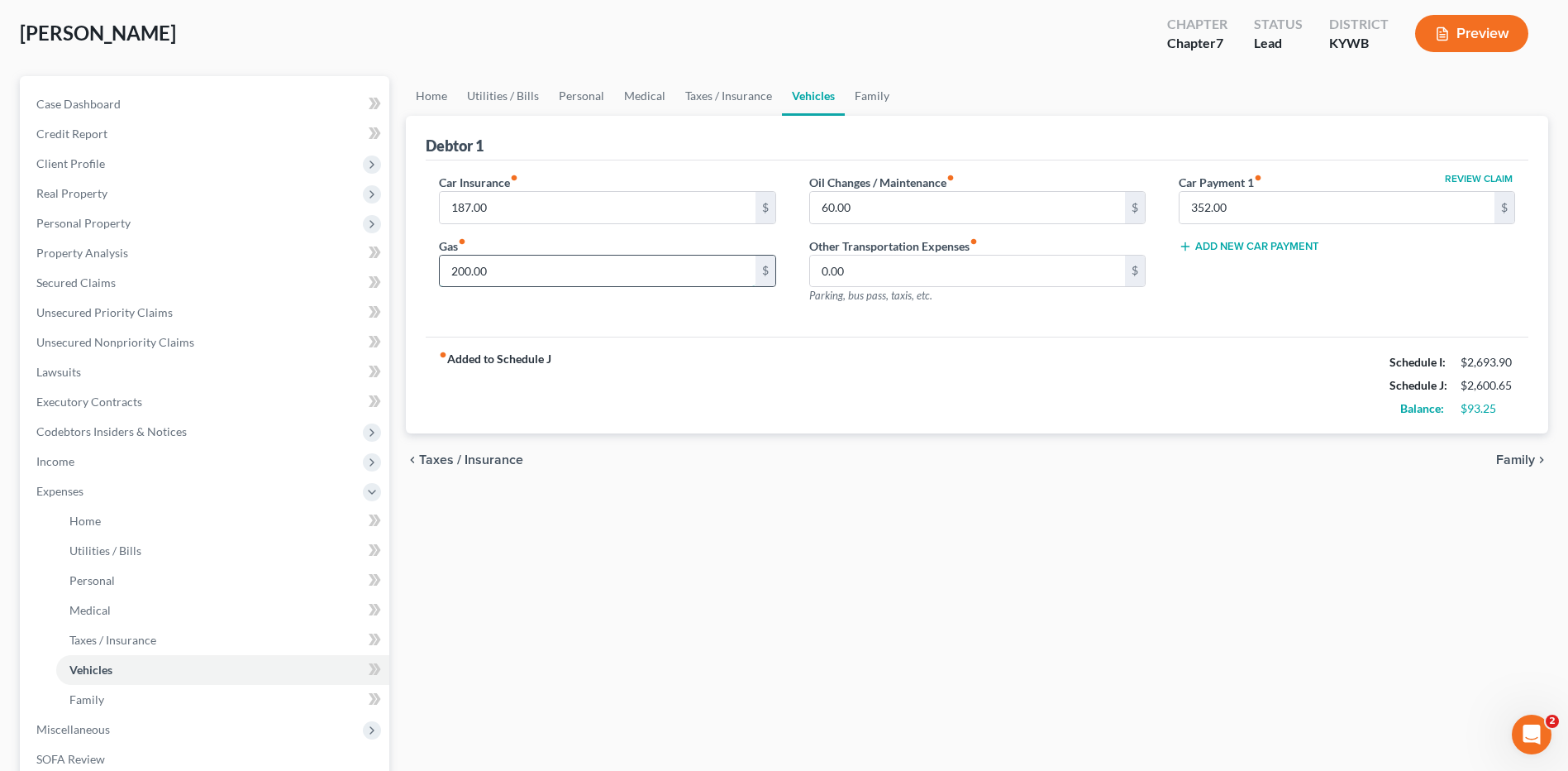
click at [570, 271] on input "200.00" at bounding box center [596, 271] width 315 height 31
type input "225.00"
type input "50.00"
drag, startPoint x: 190, startPoint y: 104, endPoint x: 599, endPoint y: 65, distance: 410.9
click at [190, 104] on link "Case Dashboard" at bounding box center [206, 104] width 366 height 30
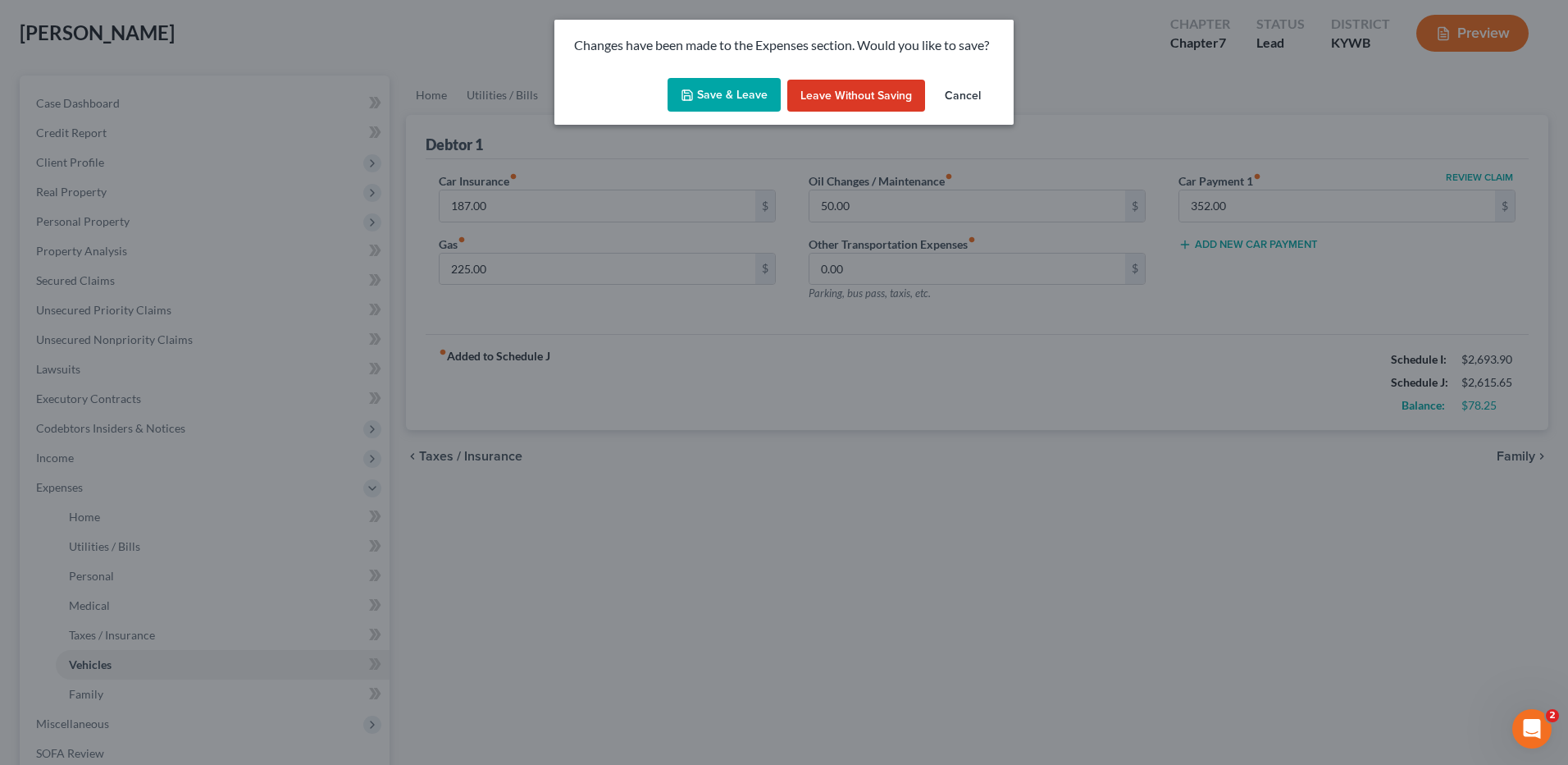
click at [691, 91] on icon "button" at bounding box center [687, 95] width 13 height 13
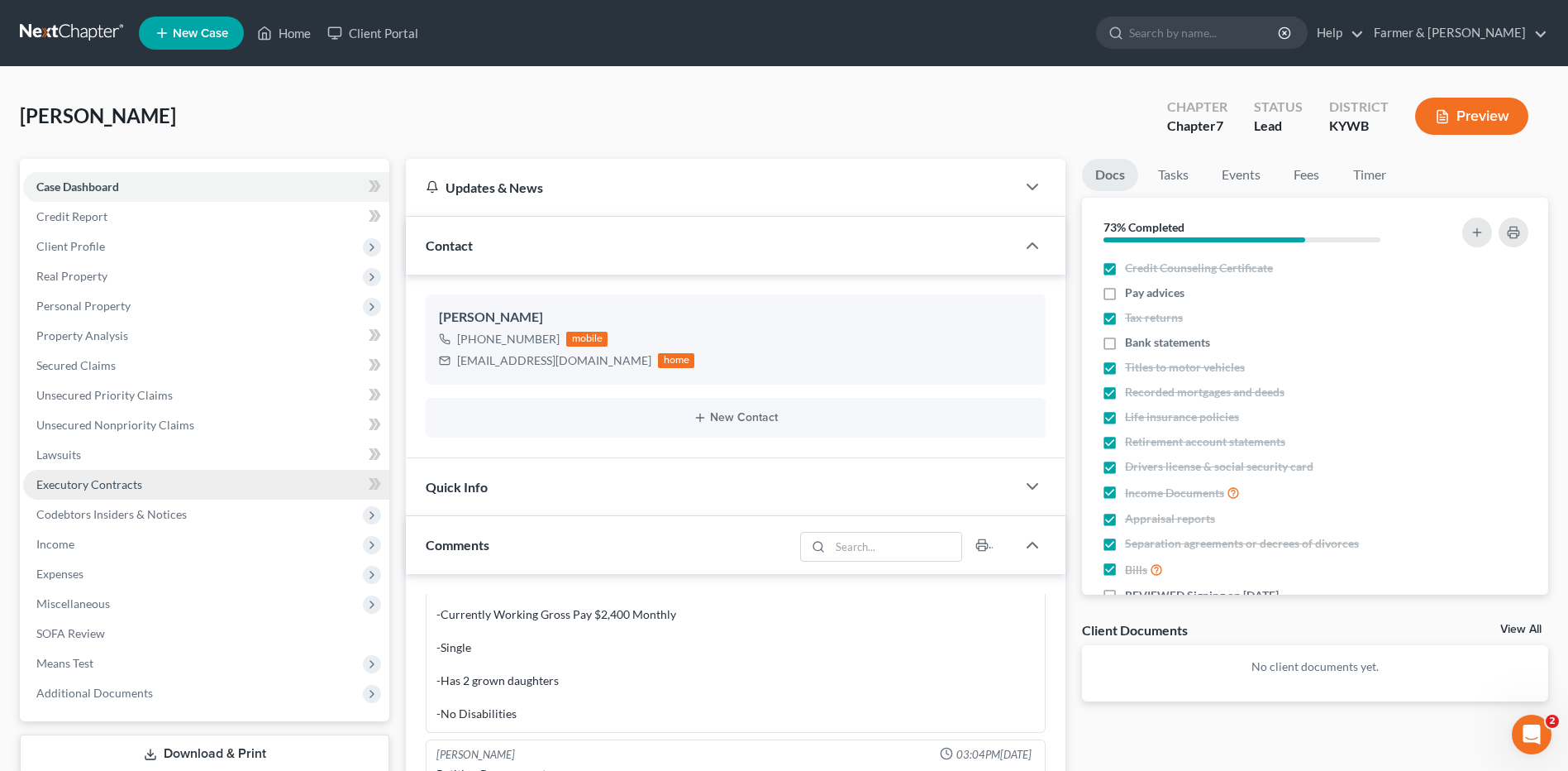
drag, startPoint x: 1112, startPoint y: 294, endPoint x: 60, endPoint y: 478, distance: 1068.0
click at [1125, 294] on label "Pay advices" at bounding box center [1155, 293] width 59 height 17
click at [1131, 294] on input "Pay advices" at bounding box center [1137, 290] width 11 height 11
checkbox input "true"
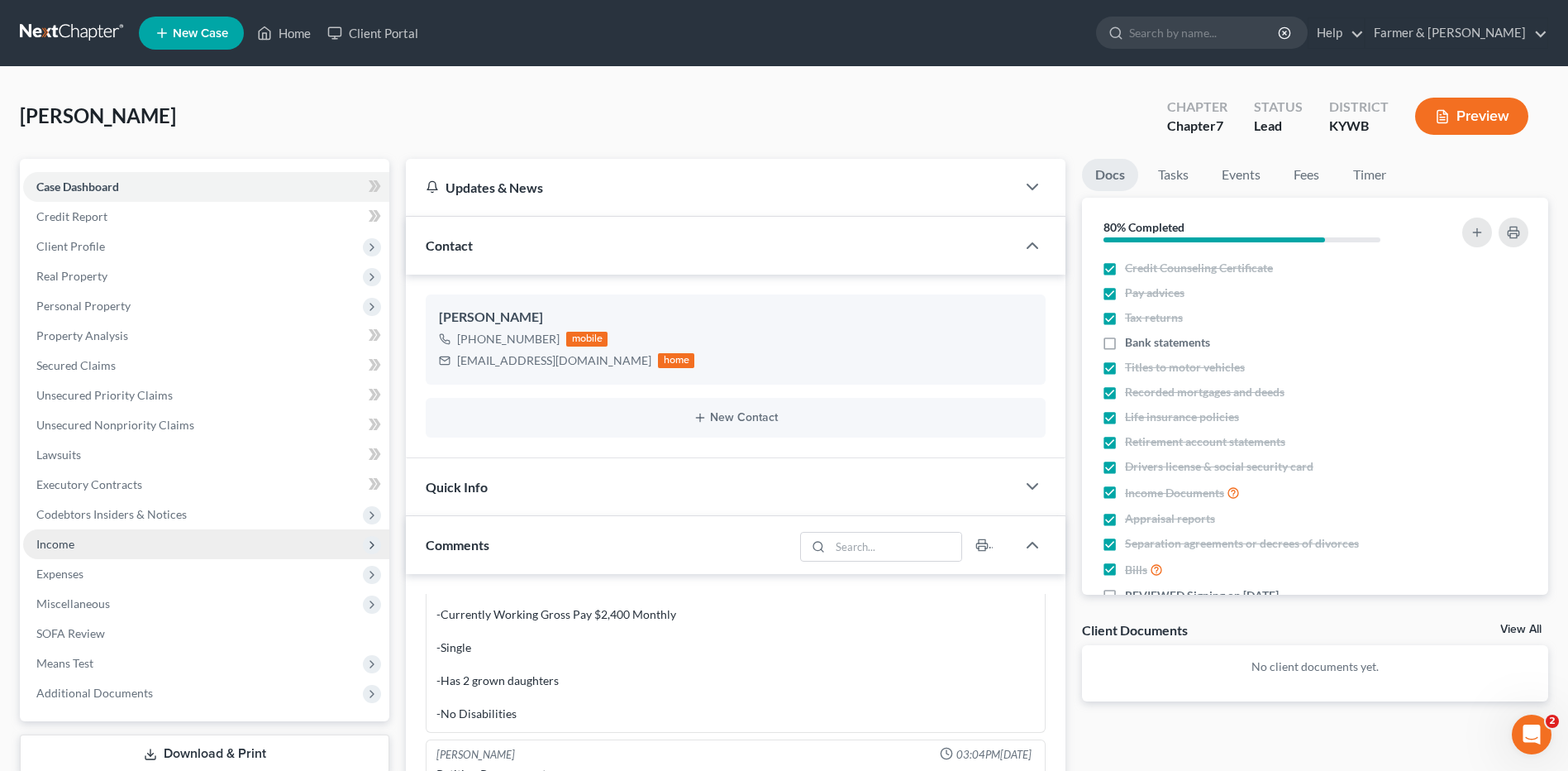
click at [48, 546] on span "Income" at bounding box center [54, 543] width 38 height 14
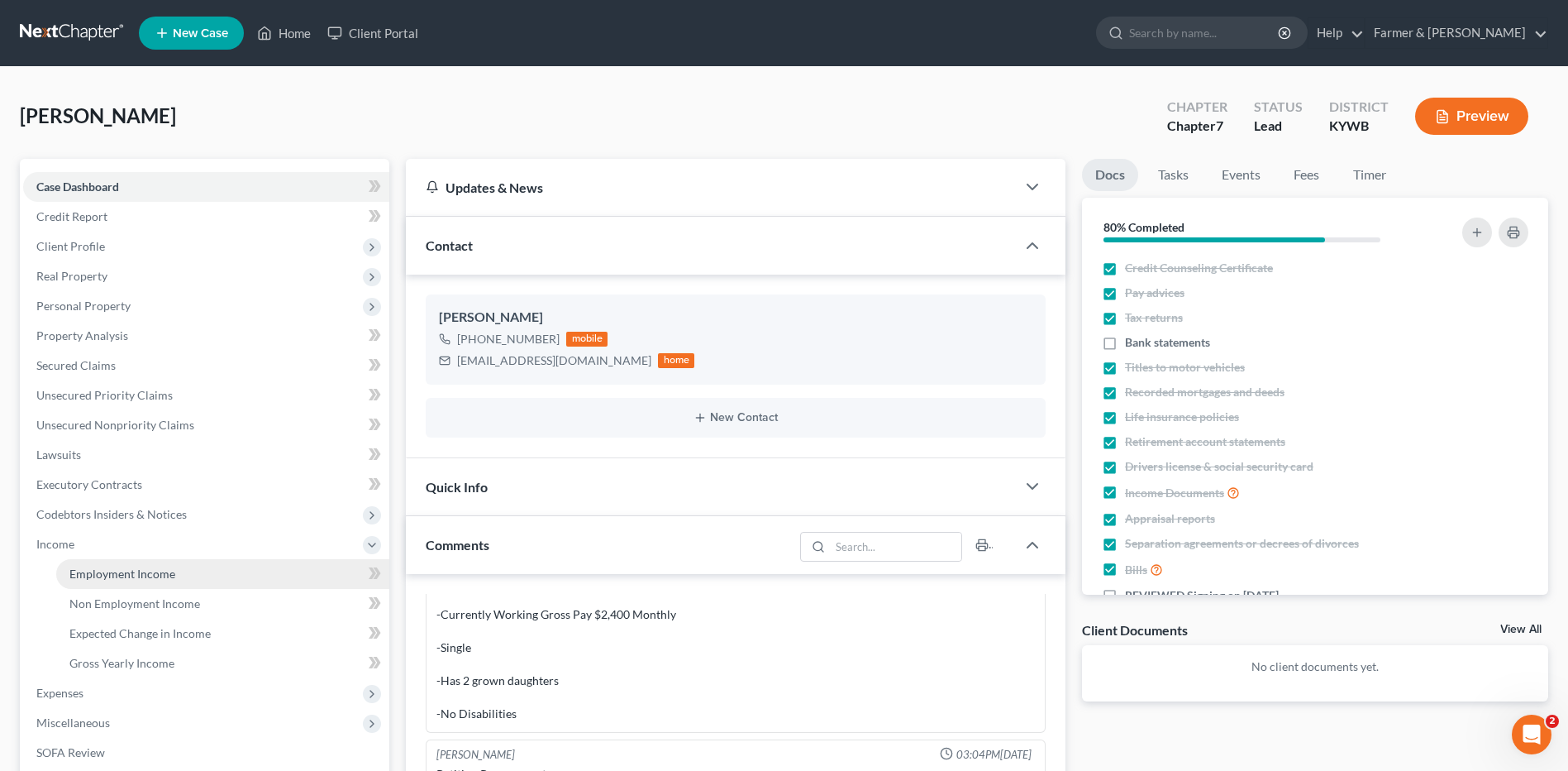
click at [129, 571] on span "Employment Income" at bounding box center [122, 572] width 106 height 14
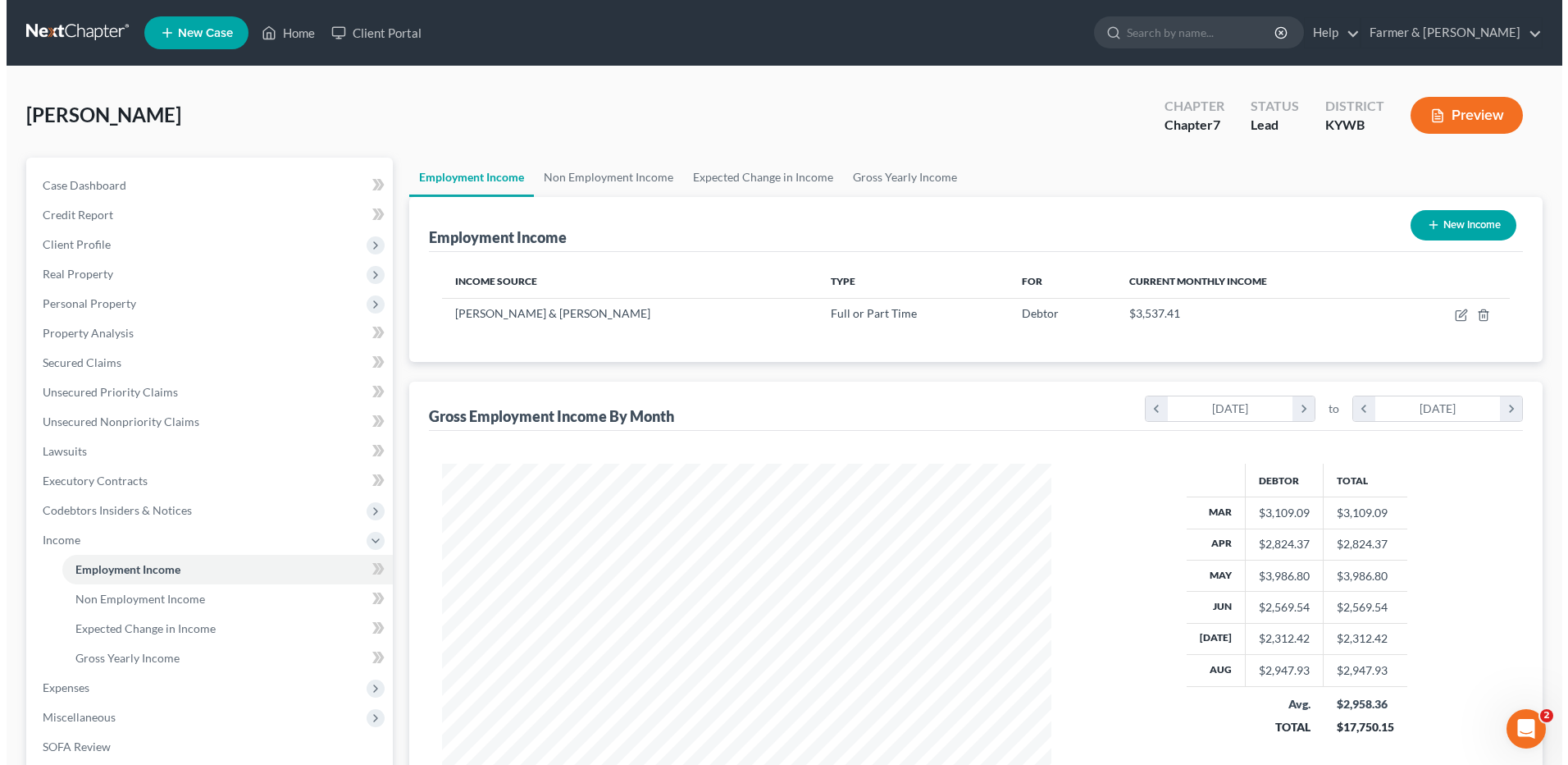
scroll to position [304, 641]
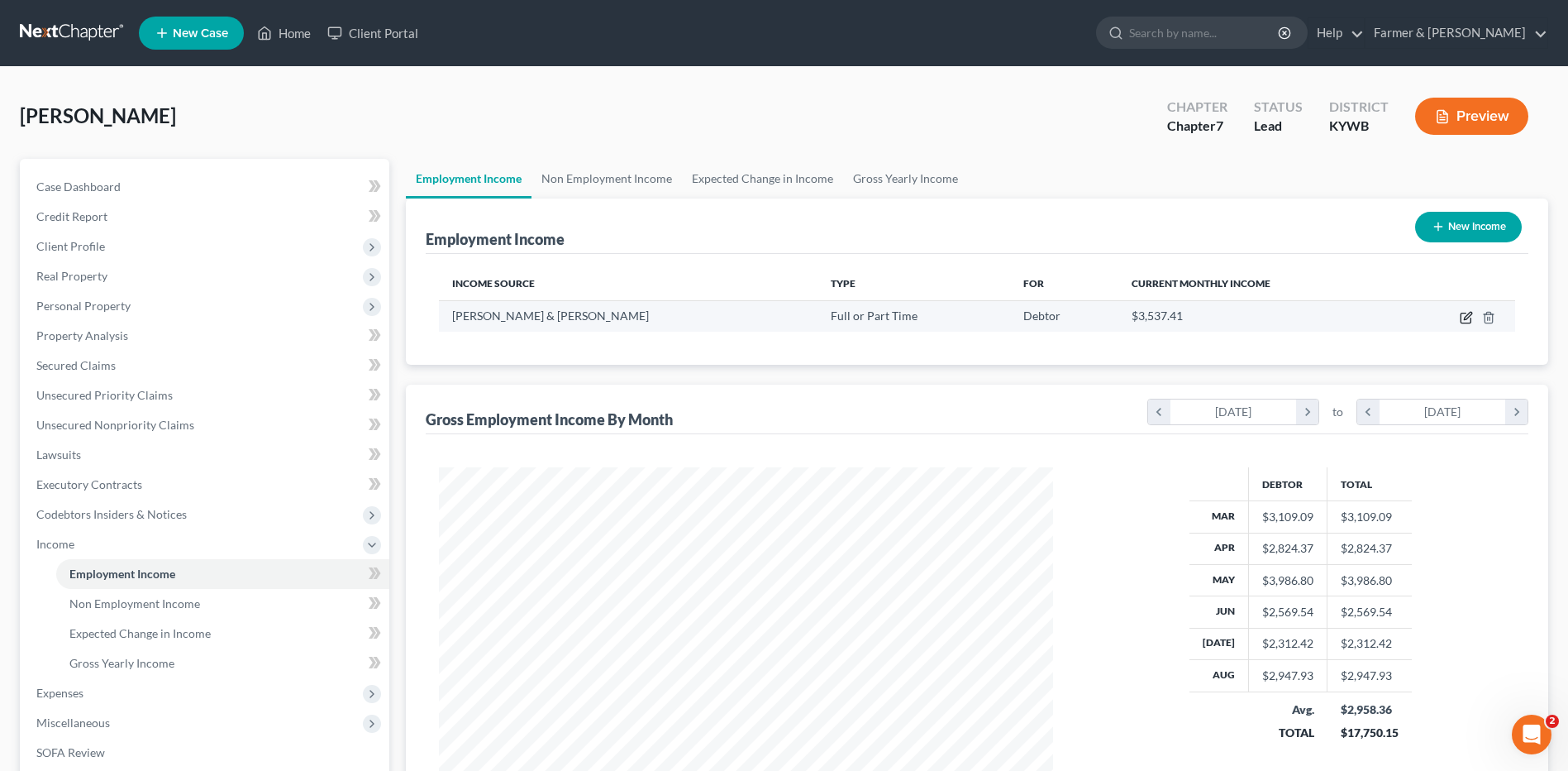
click at [1467, 317] on icon "button" at bounding box center [1466, 318] width 13 height 13
select select "0"
select select "18"
select select "2"
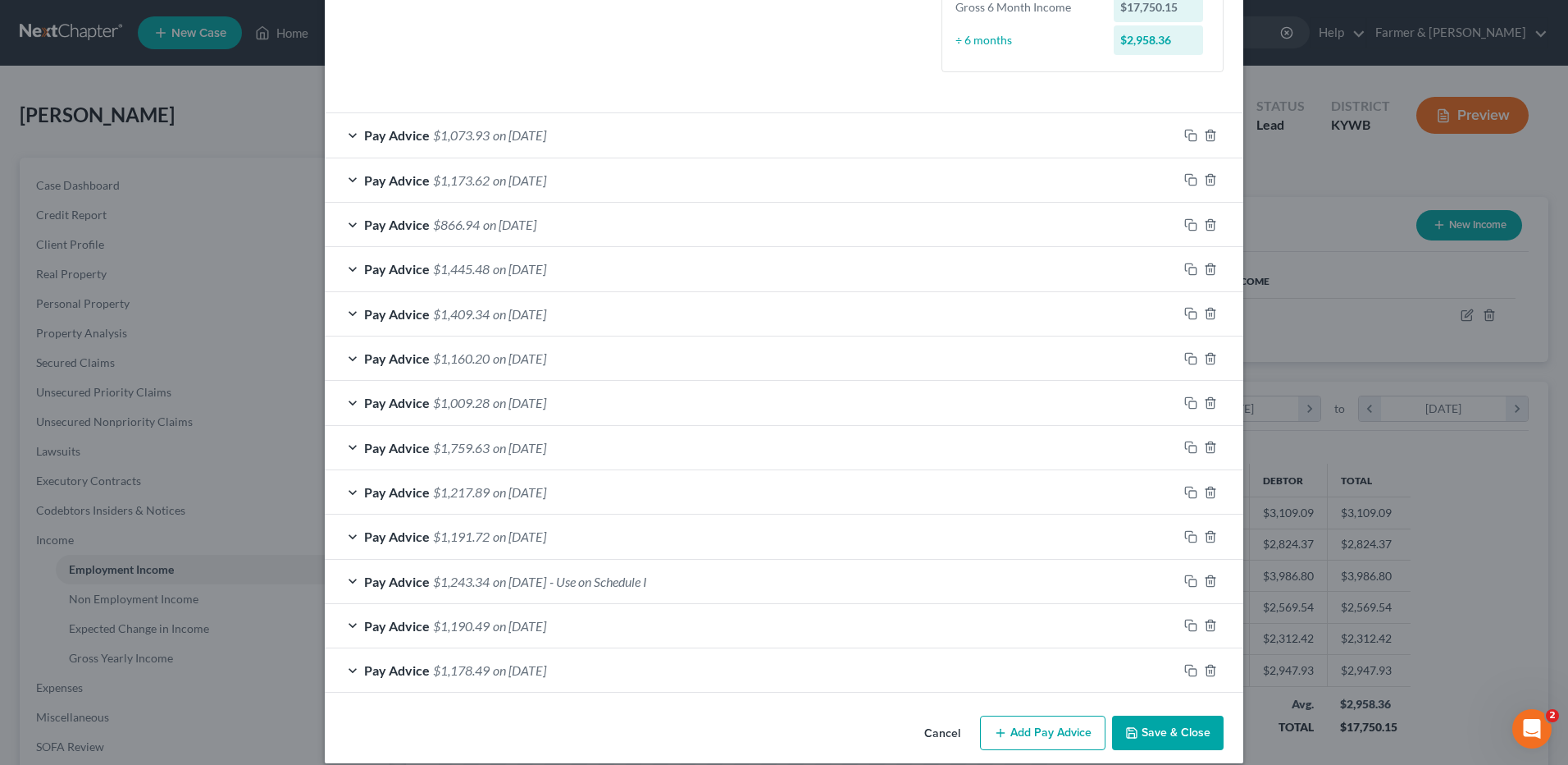
scroll to position [463, 0]
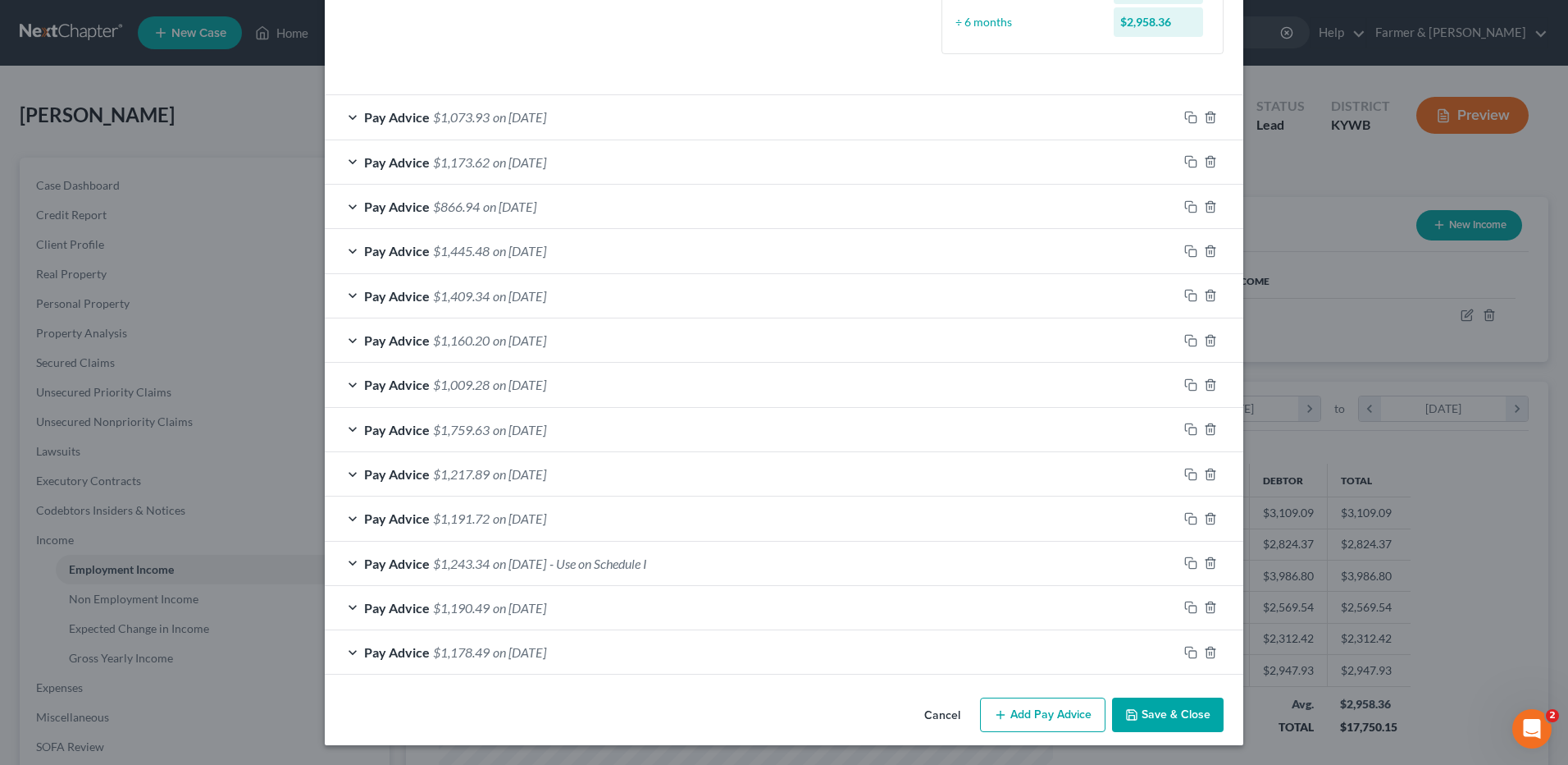
drag, startPoint x: 542, startPoint y: 650, endPoint x: 799, endPoint y: 558, distance: 273.0
click at [542, 650] on span "on 03/07/2025" at bounding box center [519, 651] width 53 height 16
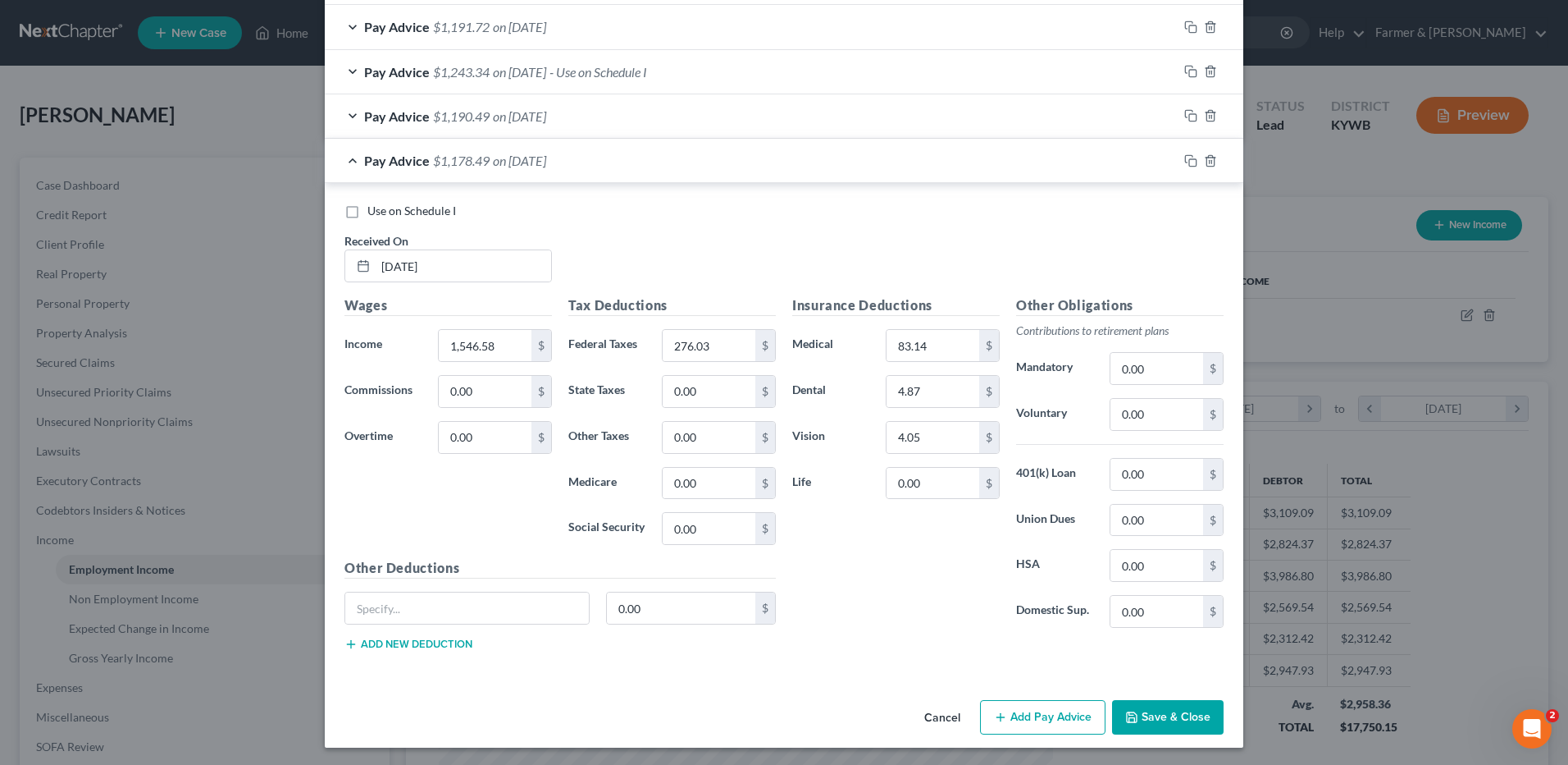
scroll to position [955, 0]
click at [575, 153] on div "Pay Advice $1,178.49 on 03/07/2025" at bounding box center [751, 158] width 853 height 43
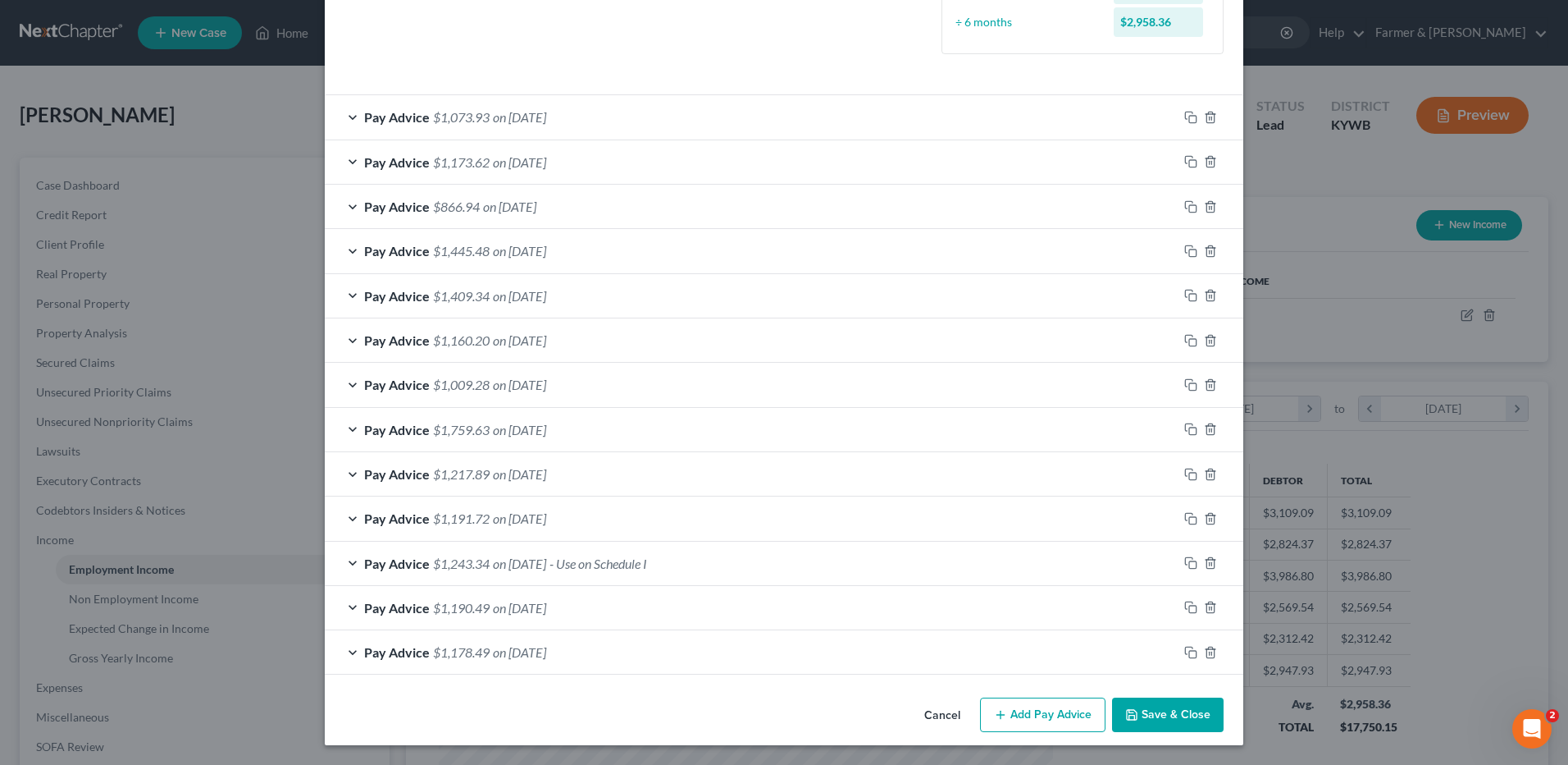
scroll to position [463, 0]
drag, startPoint x: 546, startPoint y: 510, endPoint x: 589, endPoint y: 522, distance: 44.6
click at [546, 510] on span "on 04/17/2025" at bounding box center [519, 518] width 53 height 16
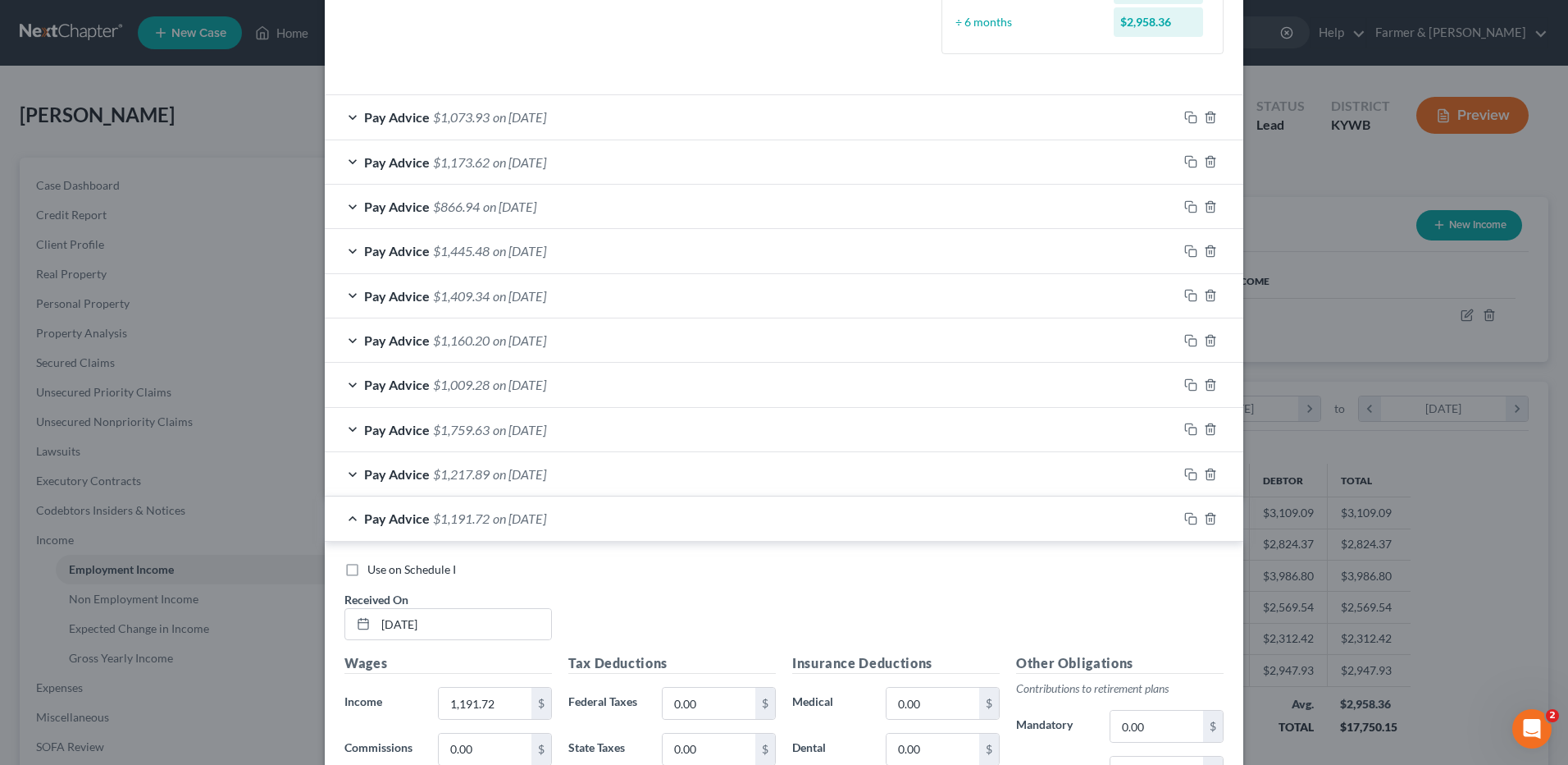
scroll to position [955, 0]
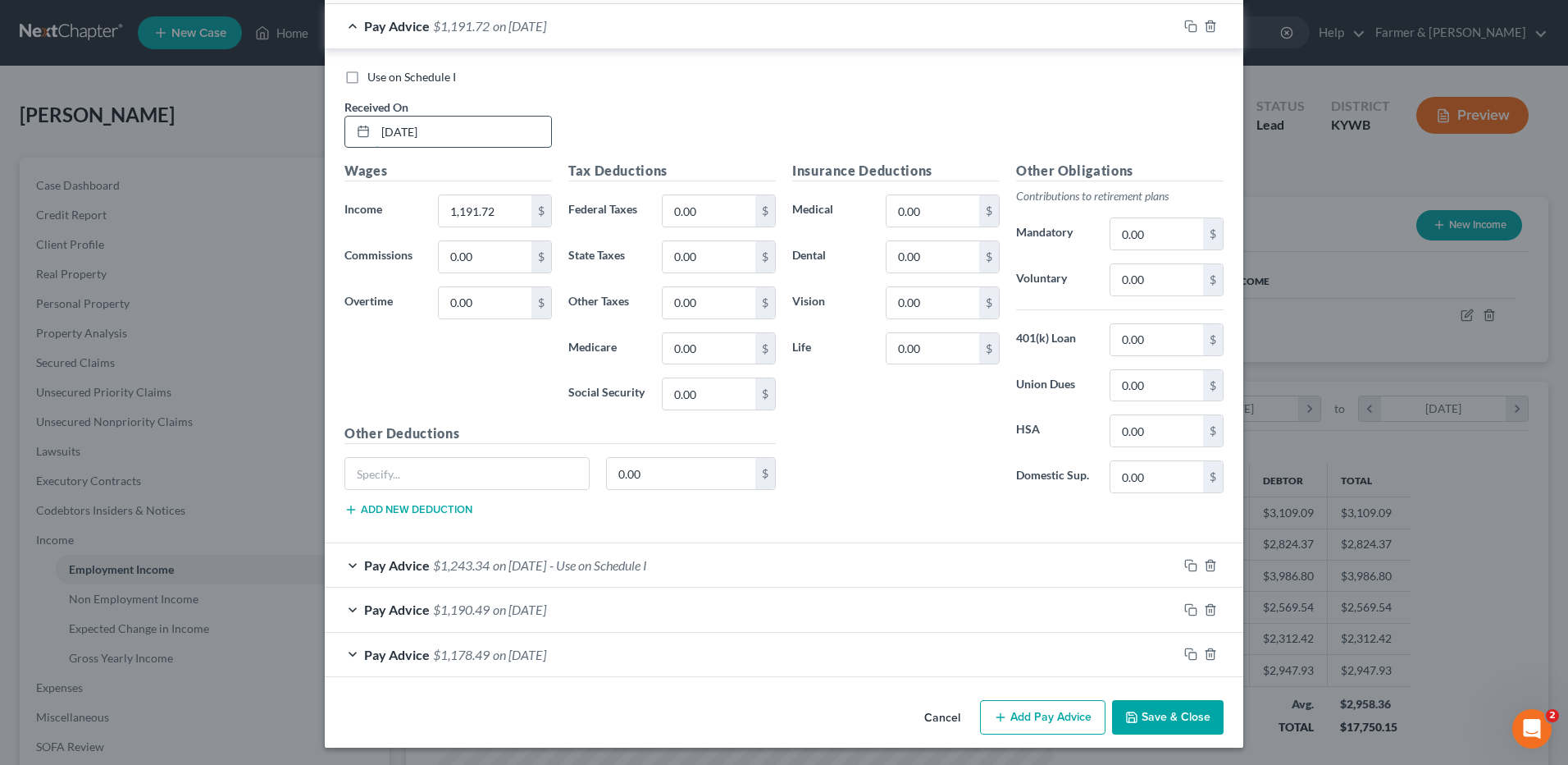
click at [405, 134] on input "04/17/2025" at bounding box center [463, 132] width 176 height 31
type input "04/18/2025"
click at [541, 27] on span "on 04/18/2025" at bounding box center [519, 26] width 53 height 16
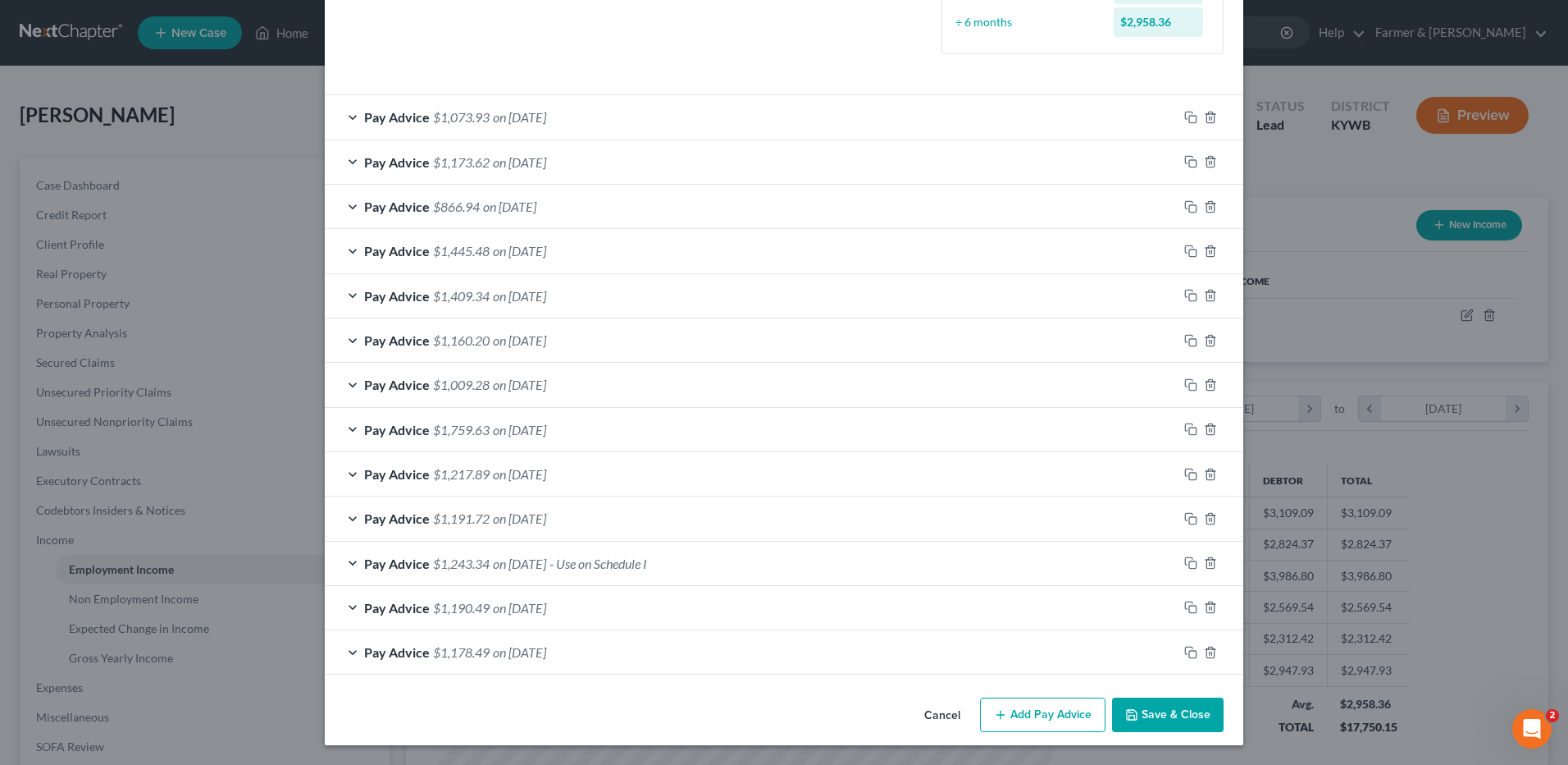
scroll to position [463, 0]
click at [644, 310] on div "Pay Advice $1,409.34 on 06/26/2025" at bounding box center [751, 295] width 853 height 43
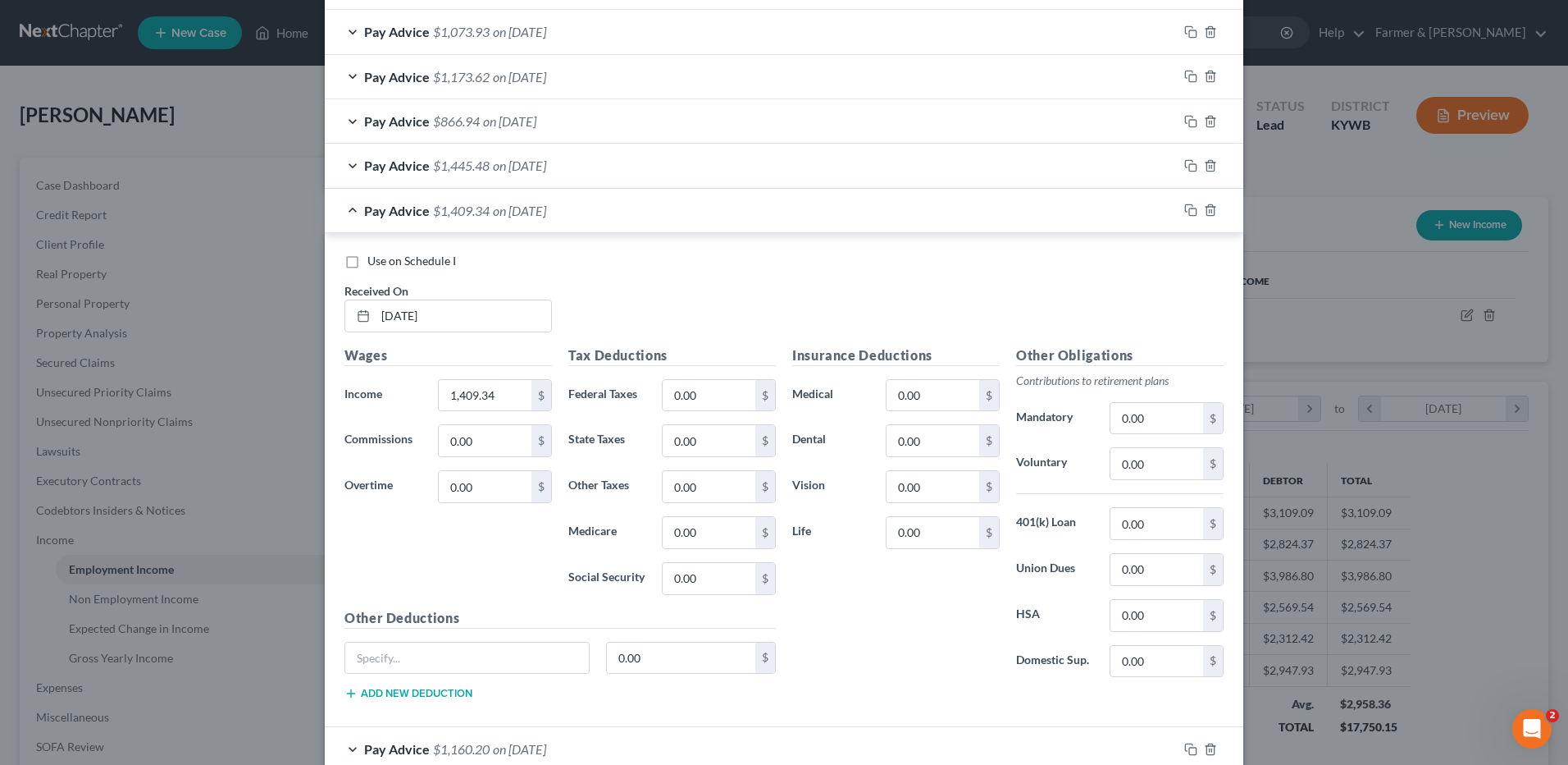
scroll to position [547, 0]
click at [593, 214] on div "Pay Advice $1,409.34 on 06/26/2025" at bounding box center [751, 211] width 853 height 43
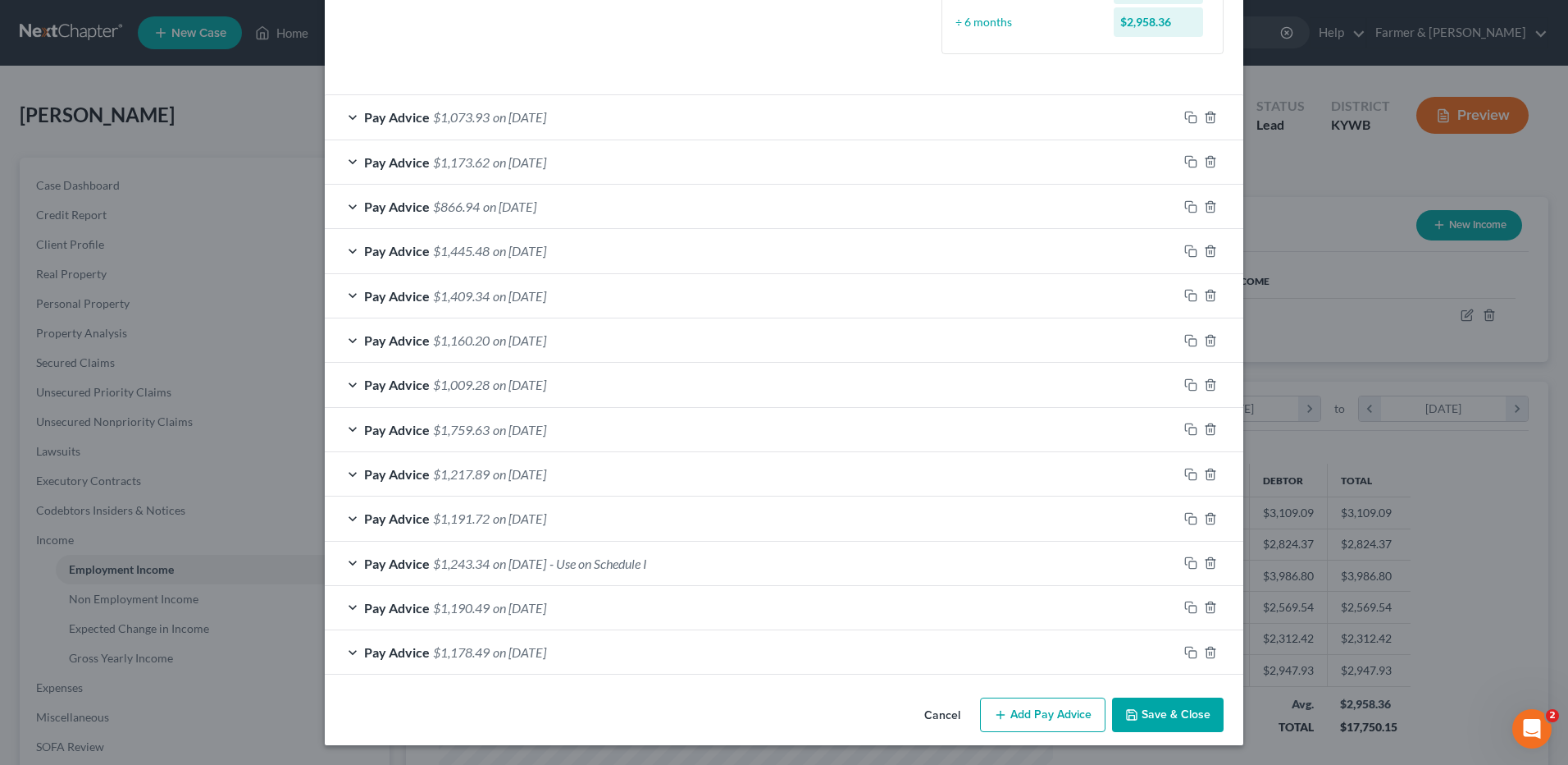
scroll to position [463, 0]
click at [546, 647] on span "on 03/07/2025" at bounding box center [519, 651] width 53 height 16
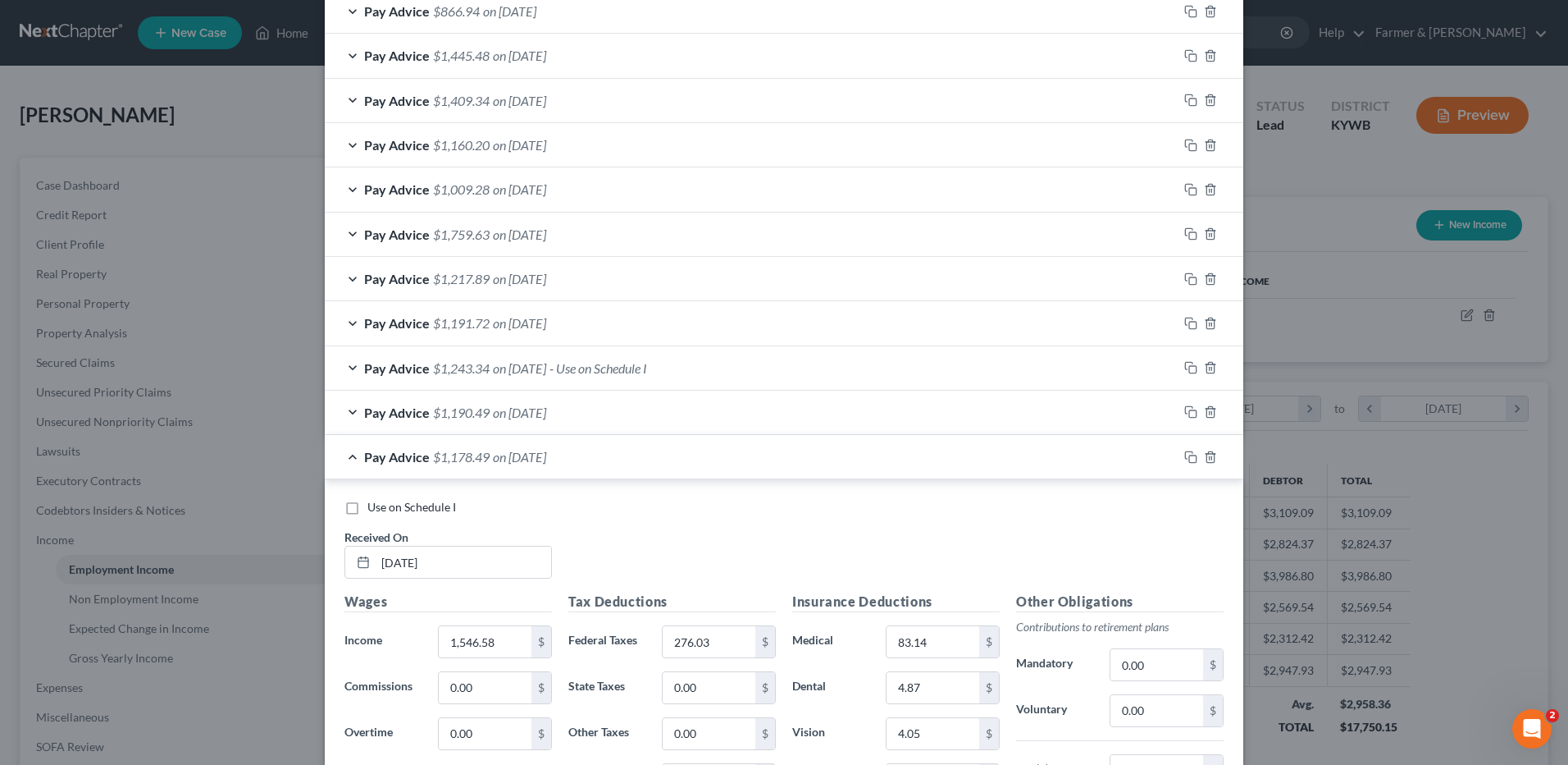
scroll to position [956, 0]
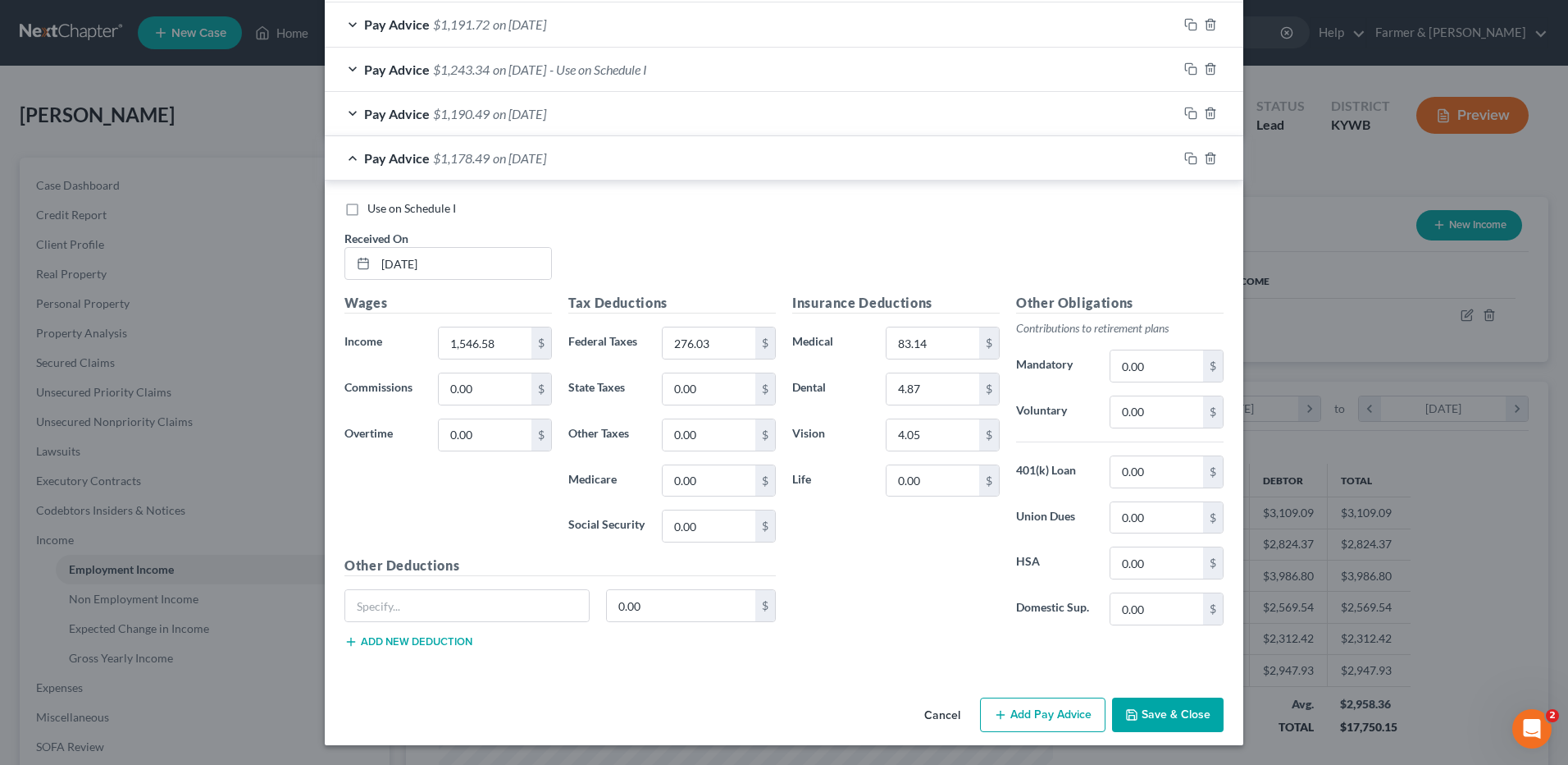
drag, startPoint x: 562, startPoint y: 123, endPoint x: 757, endPoint y: 194, distance: 207.5
click at [562, 122] on div "Pay Advice $1,190.49 on 03/21/2025" at bounding box center [751, 113] width 853 height 43
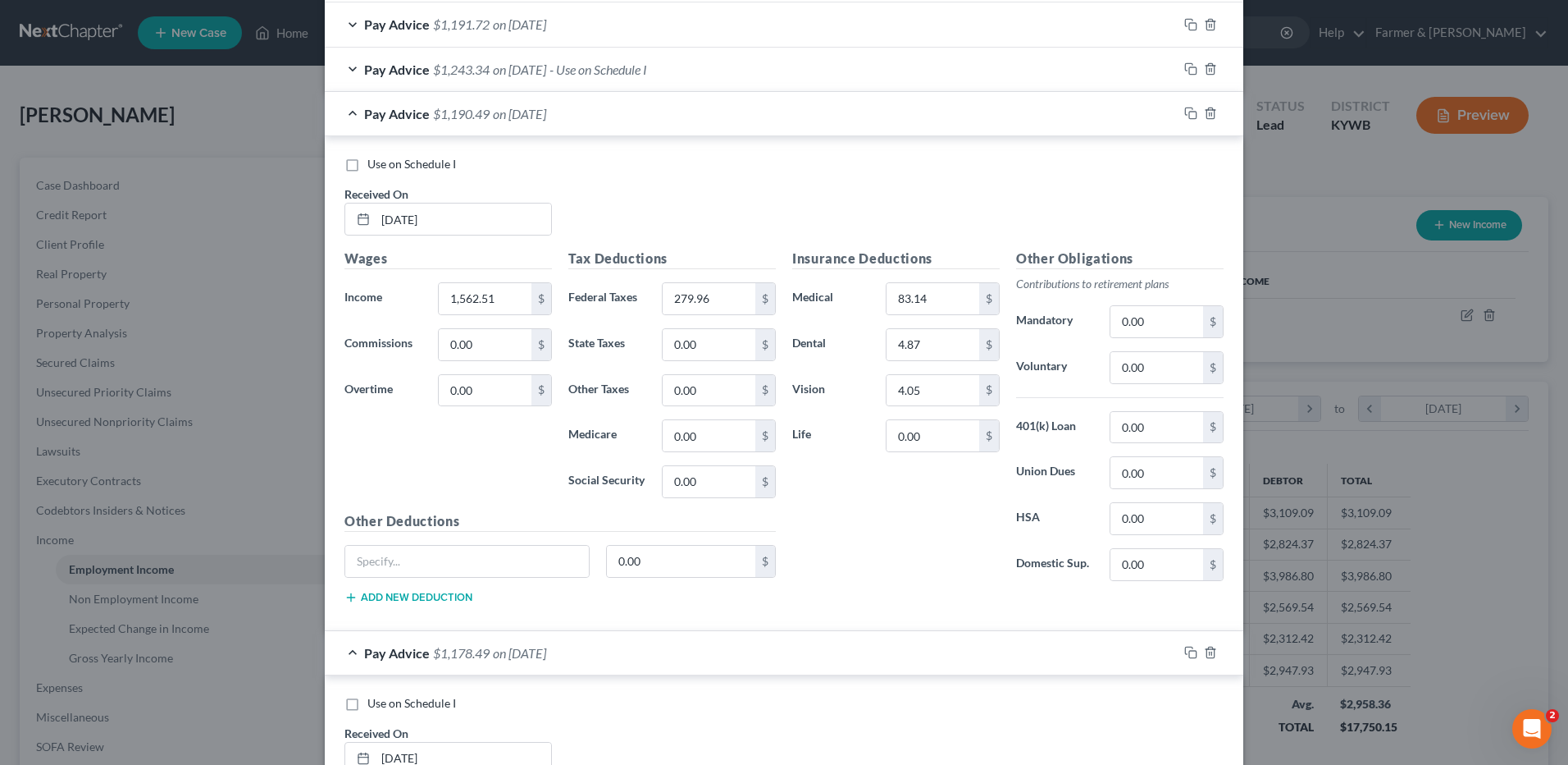
click at [546, 120] on span "on 03/21/2025" at bounding box center [519, 114] width 53 height 16
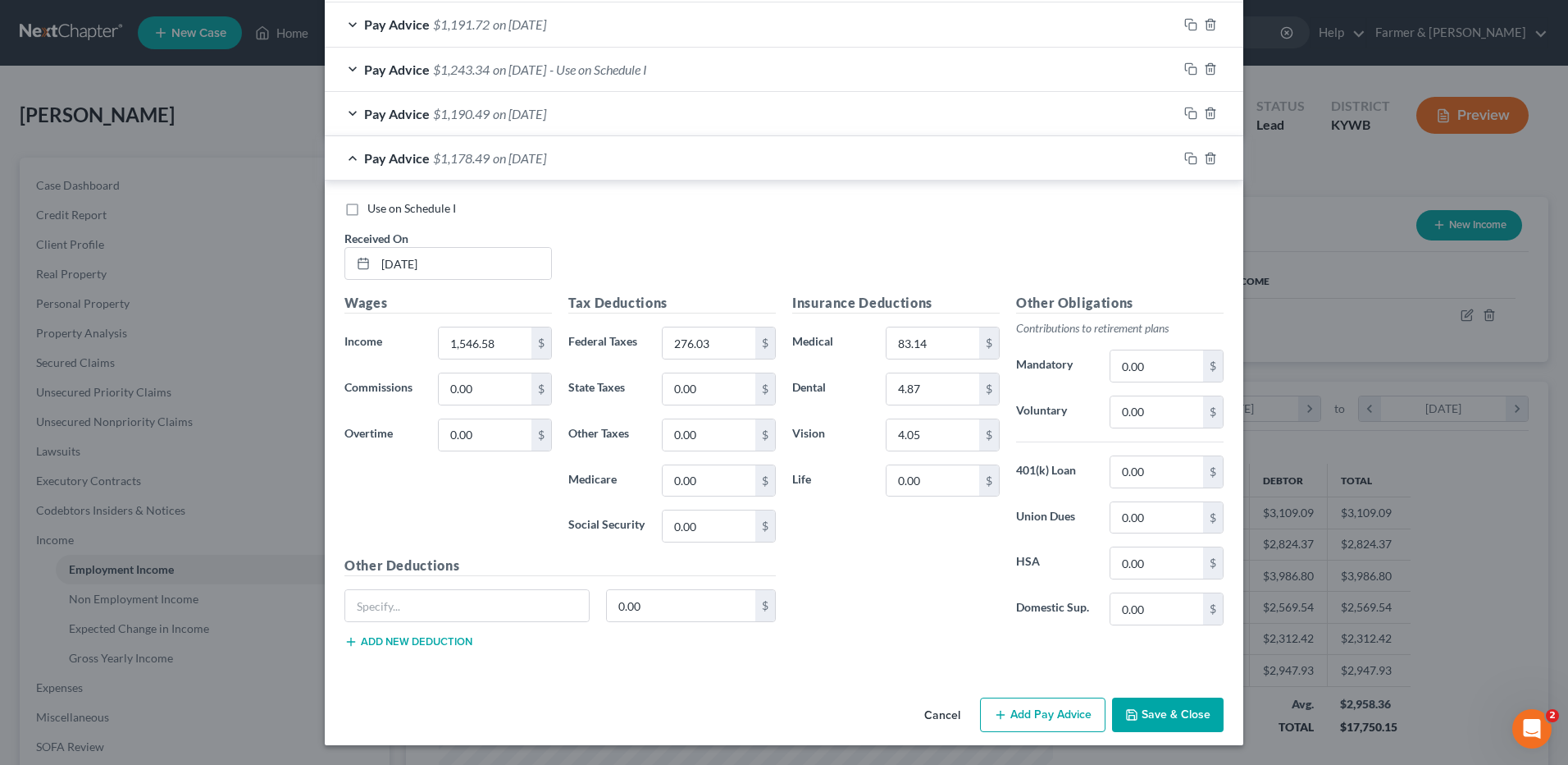
click at [591, 153] on div "Pay Advice $1,178.49 on 03/07/2025" at bounding box center [751, 158] width 853 height 43
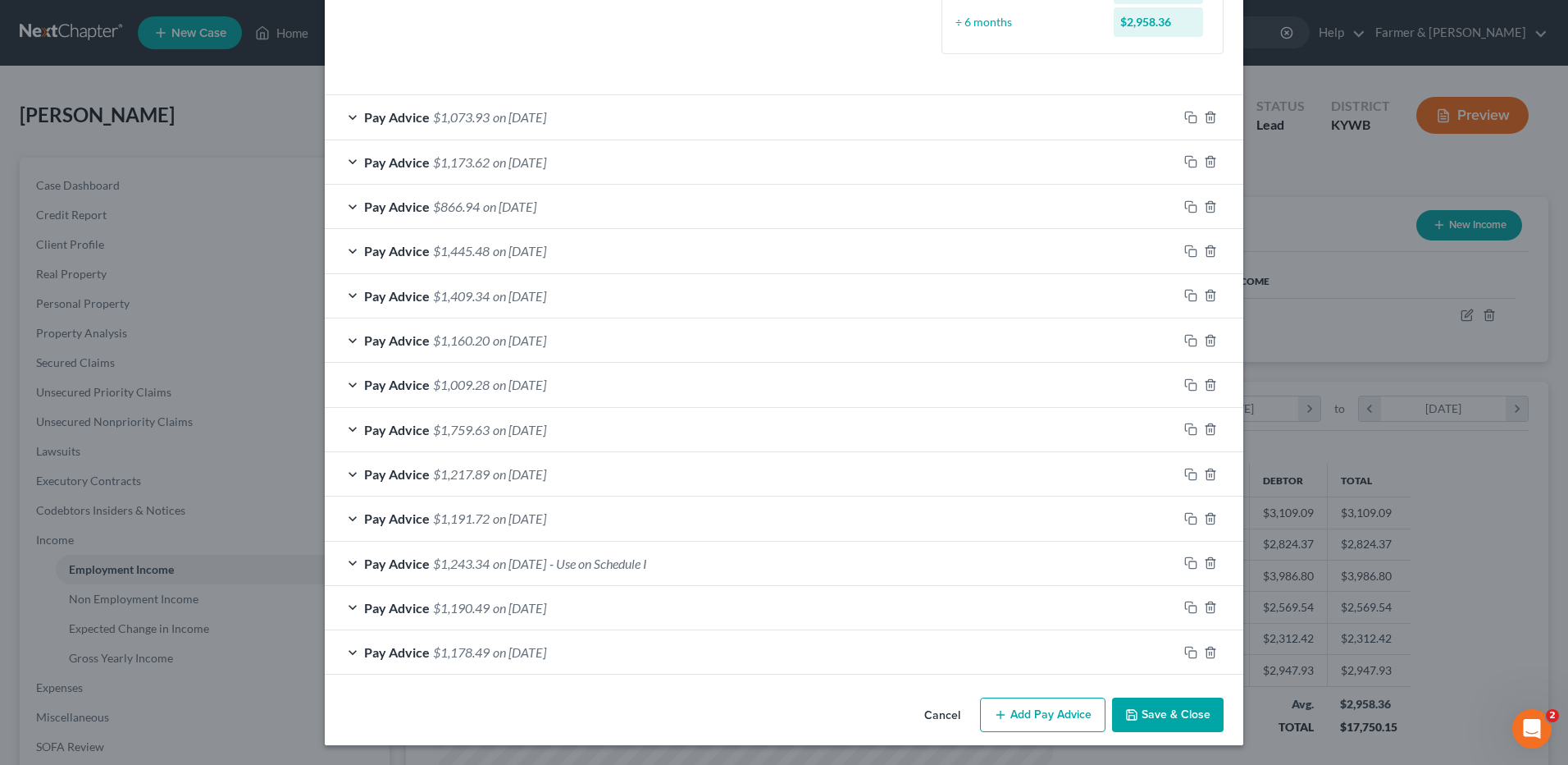
scroll to position [463, 0]
click at [583, 569] on span "- Use on Schedule I" at bounding box center [598, 563] width 98 height 16
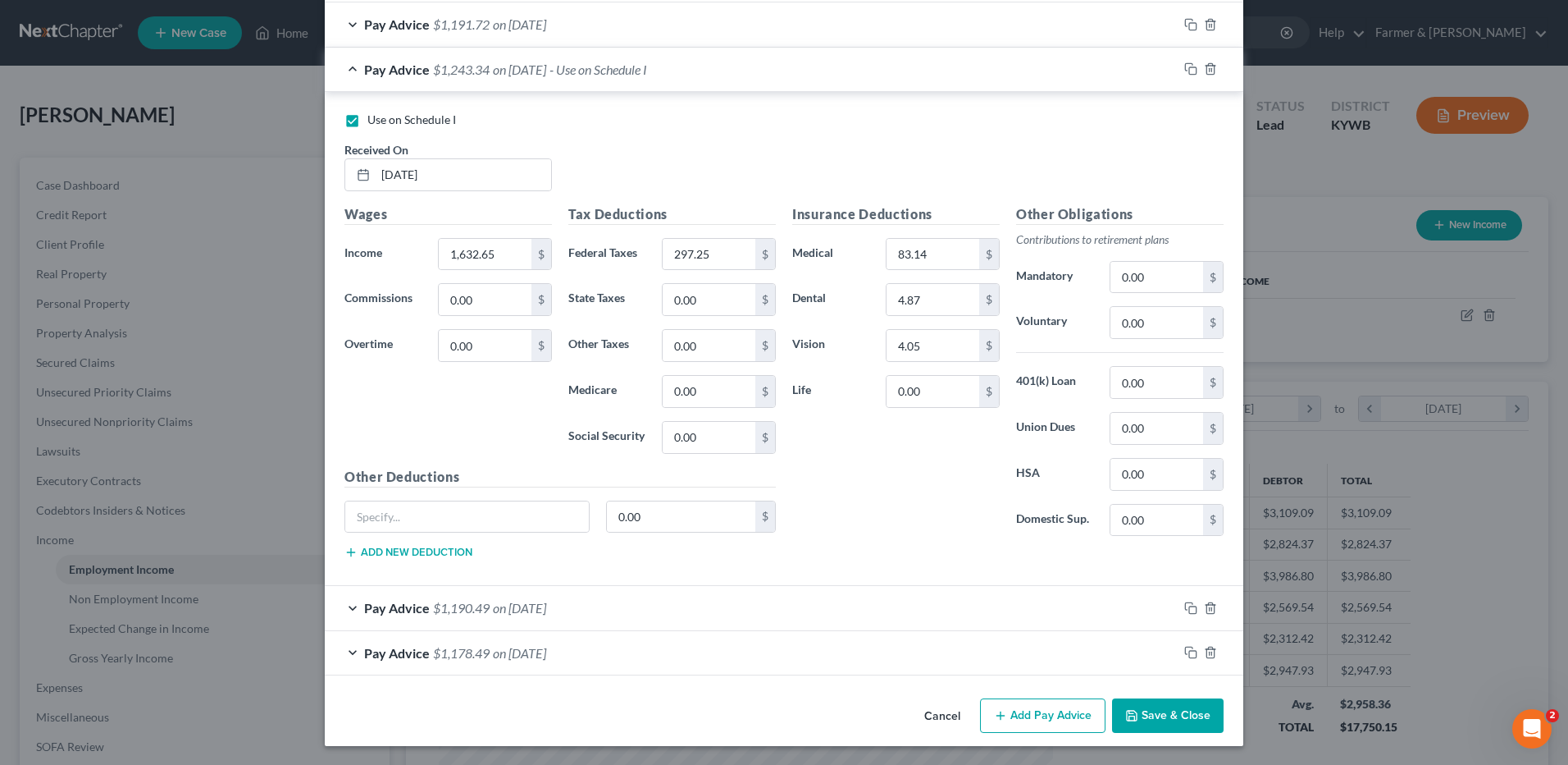
scroll to position [957, 0]
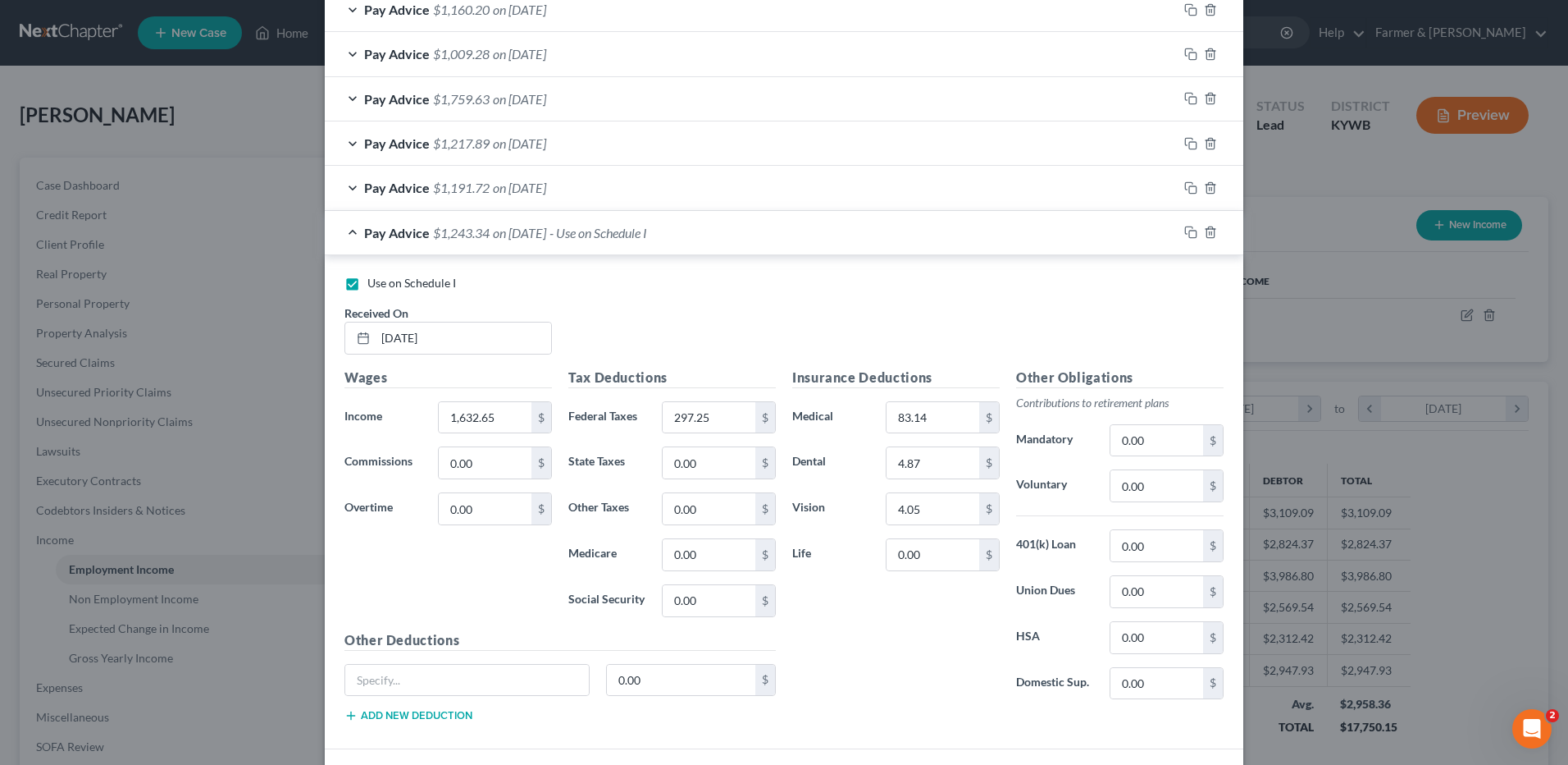
drag, startPoint x: 560, startPoint y: 229, endPoint x: 583, endPoint y: 231, distance: 23.1
click at [546, 229] on span "on 04/04/2025" at bounding box center [519, 232] width 53 height 16
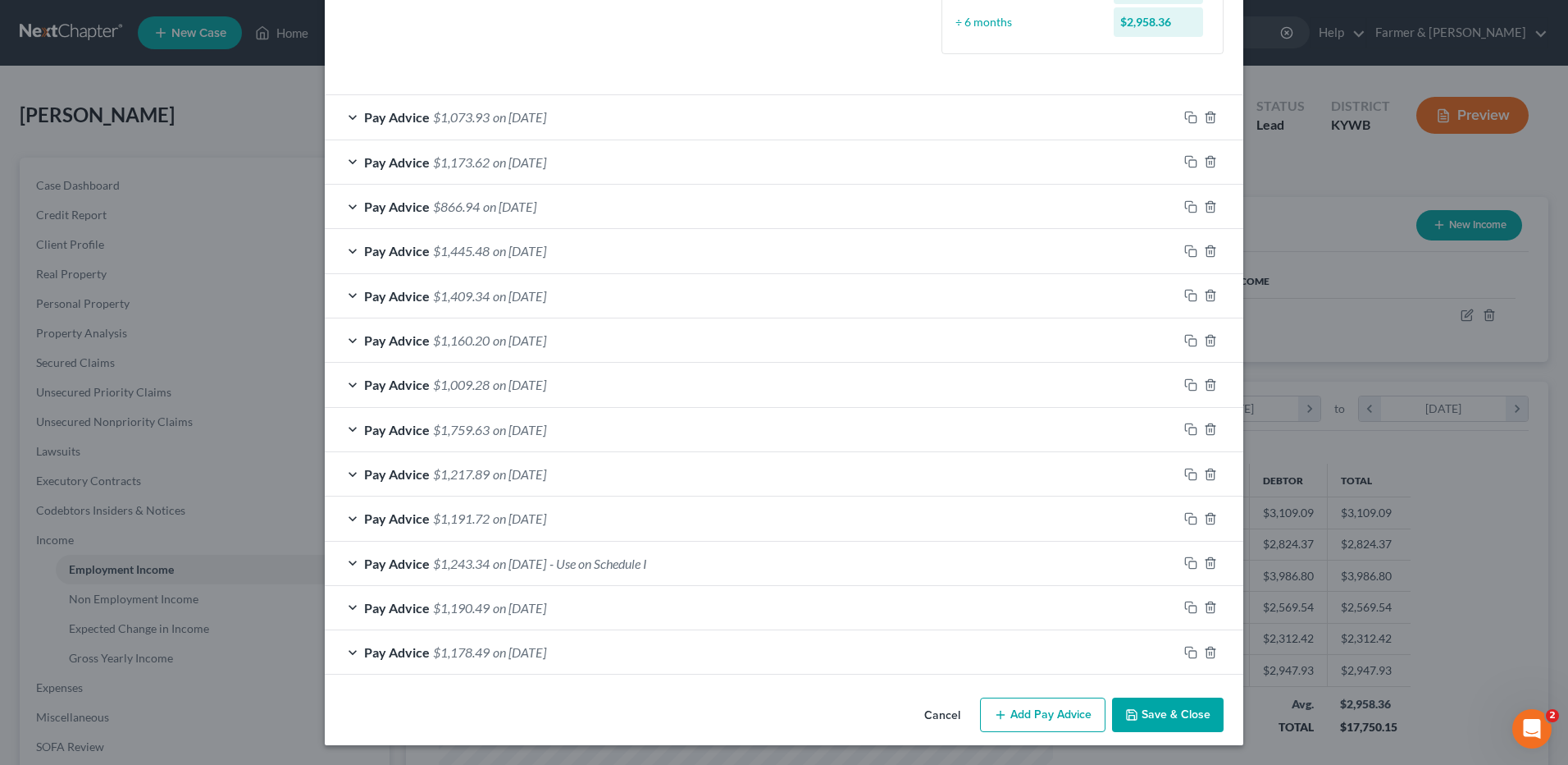
scroll to position [463, 0]
click at [572, 504] on div "Pay Advice $1,191.72 on 04/18/2025" at bounding box center [751, 518] width 853 height 43
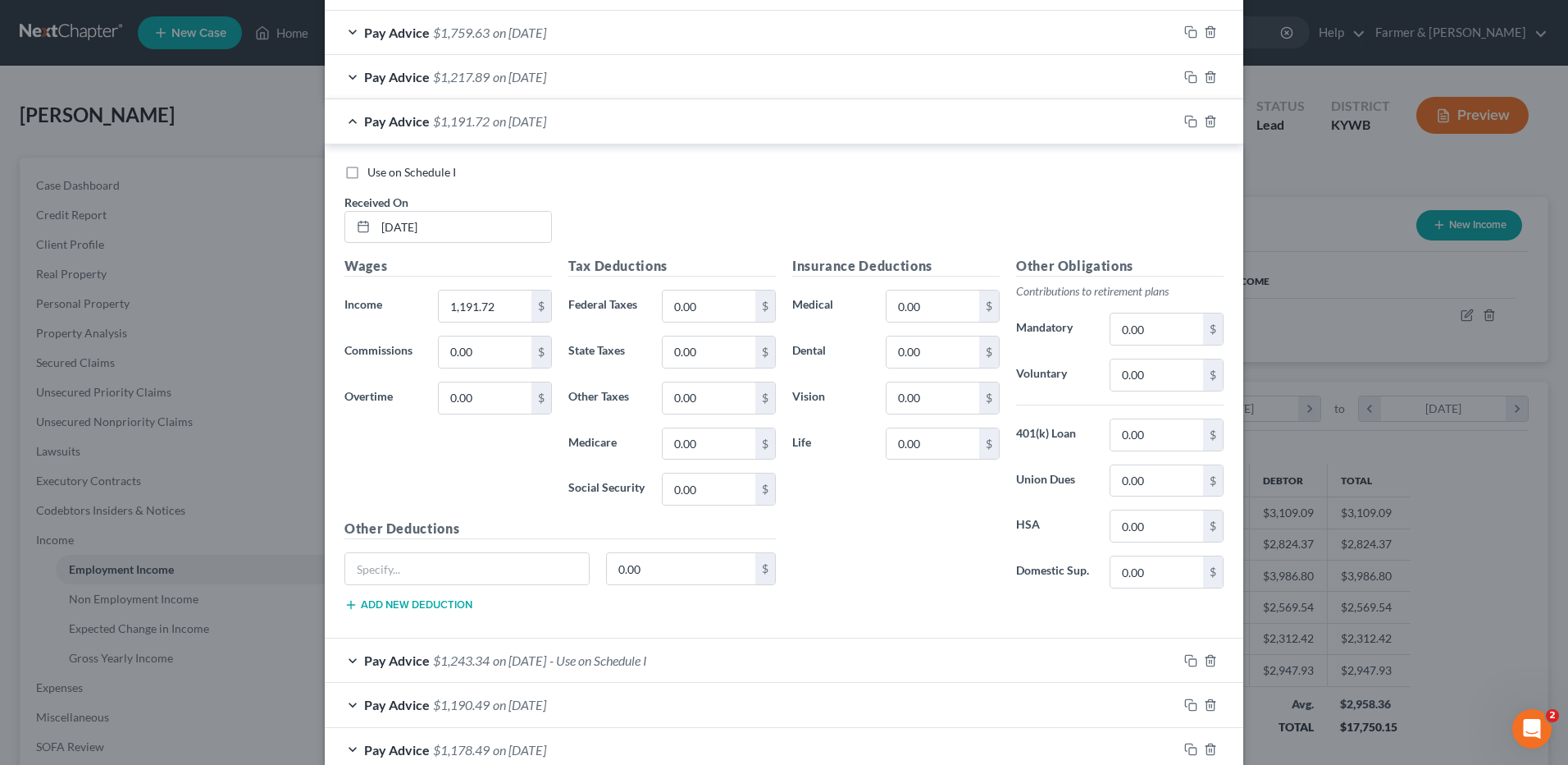
scroll to position [957, 0]
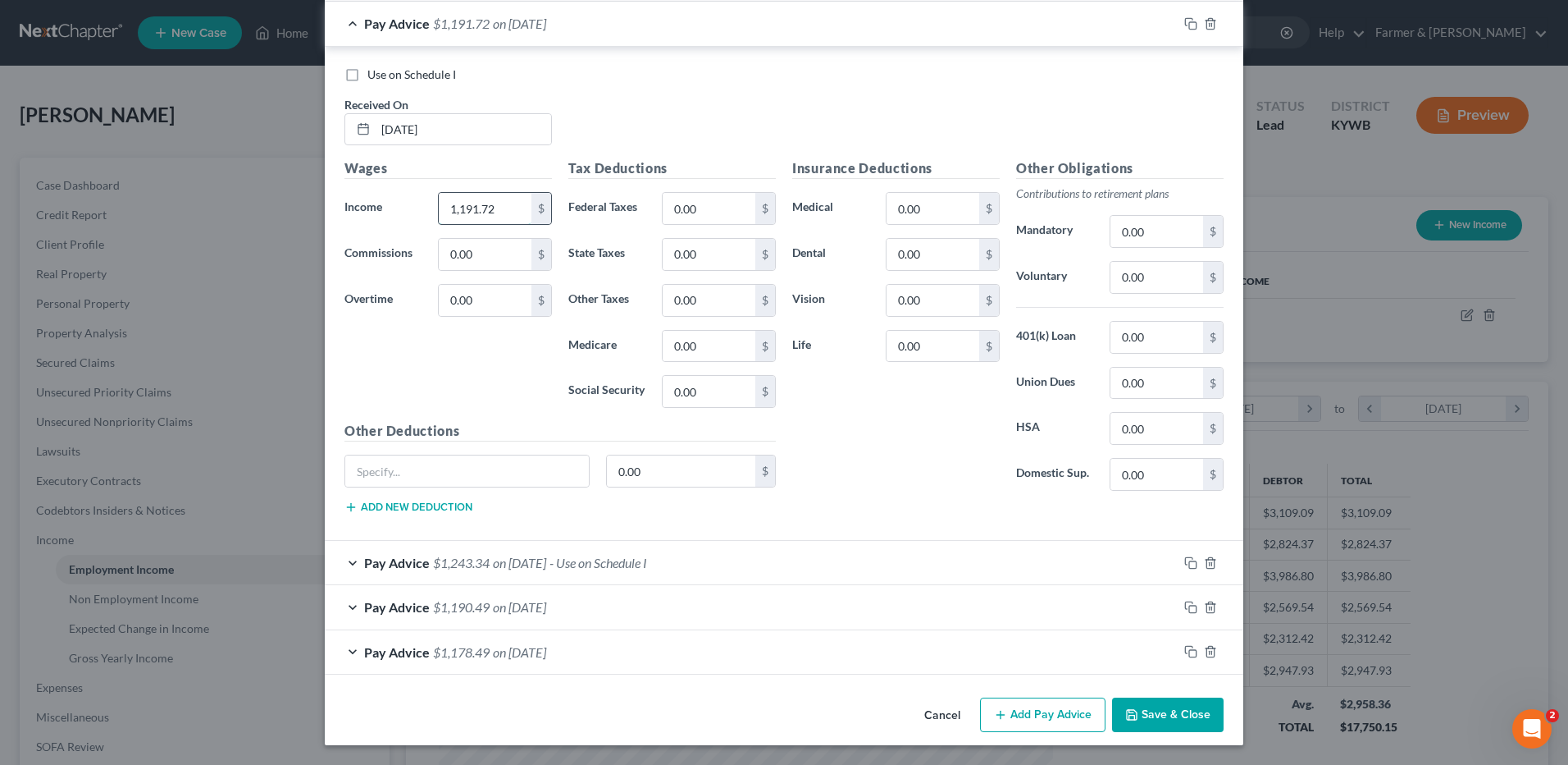
click at [517, 216] on input "1,191.72" at bounding box center [485, 208] width 93 height 31
type input "1,564.13"
type input "280.35"
type input "83.14"
type input "4.87"
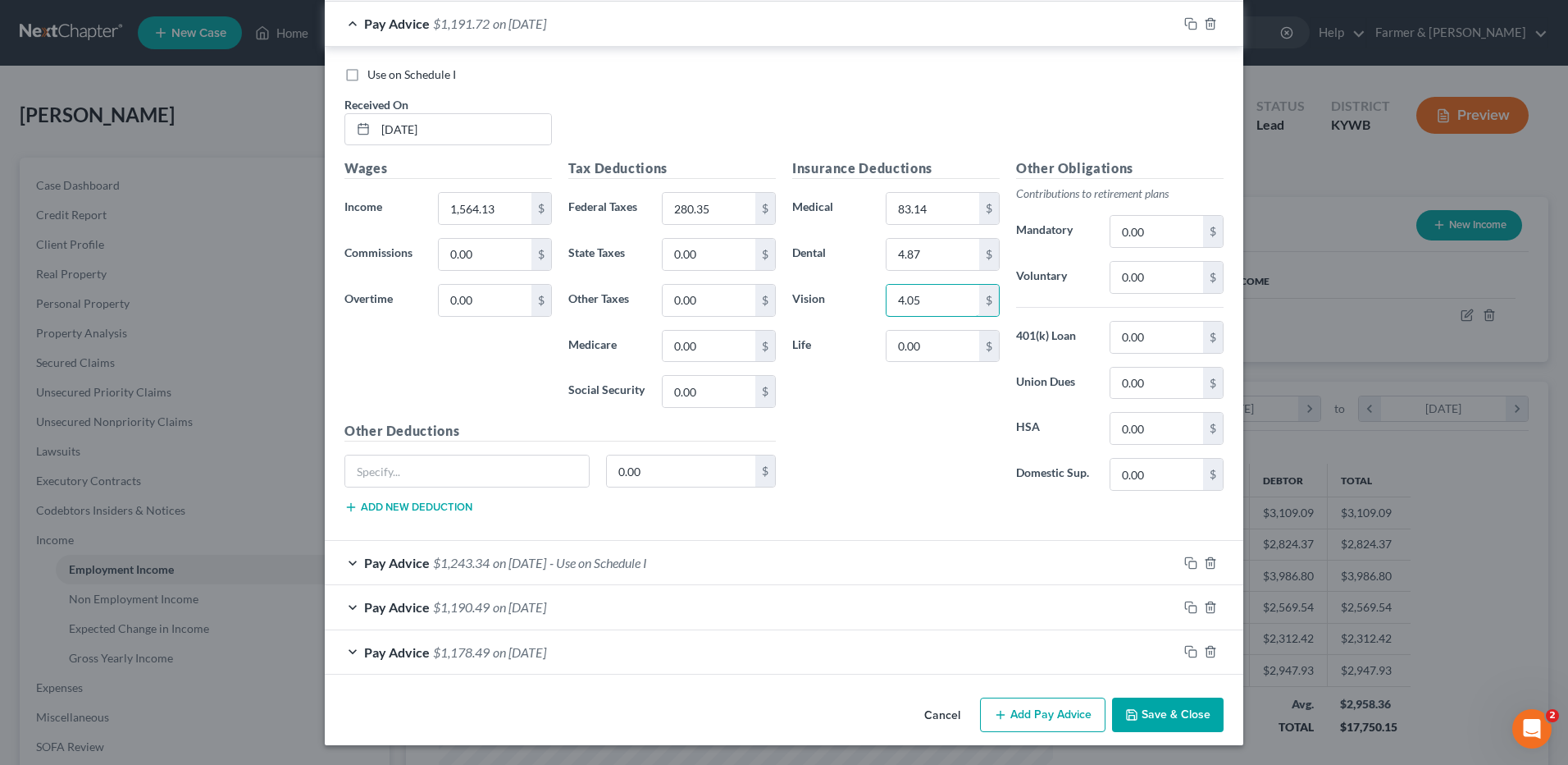
type input "4.05"
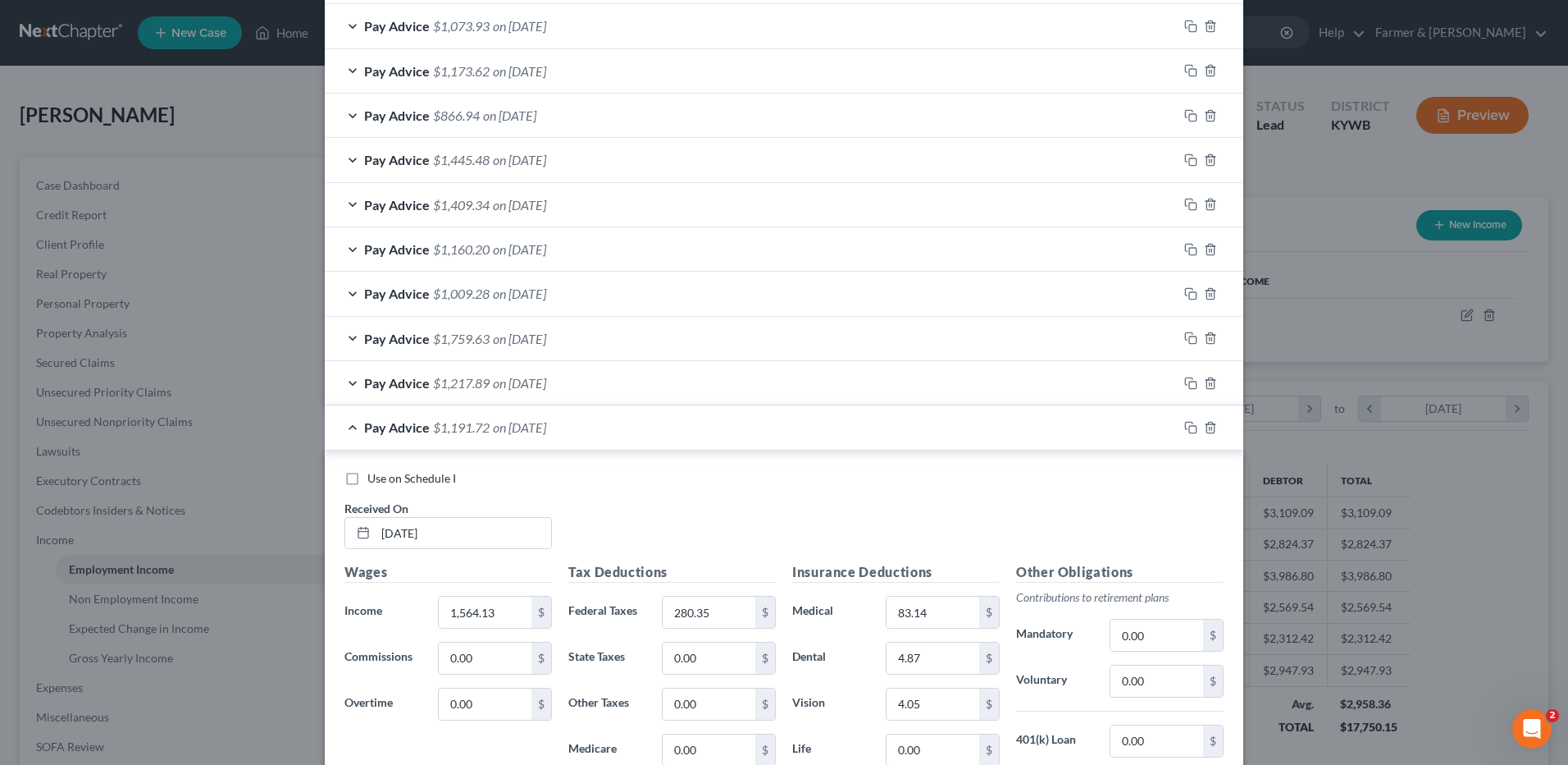
scroll to position [547, 0]
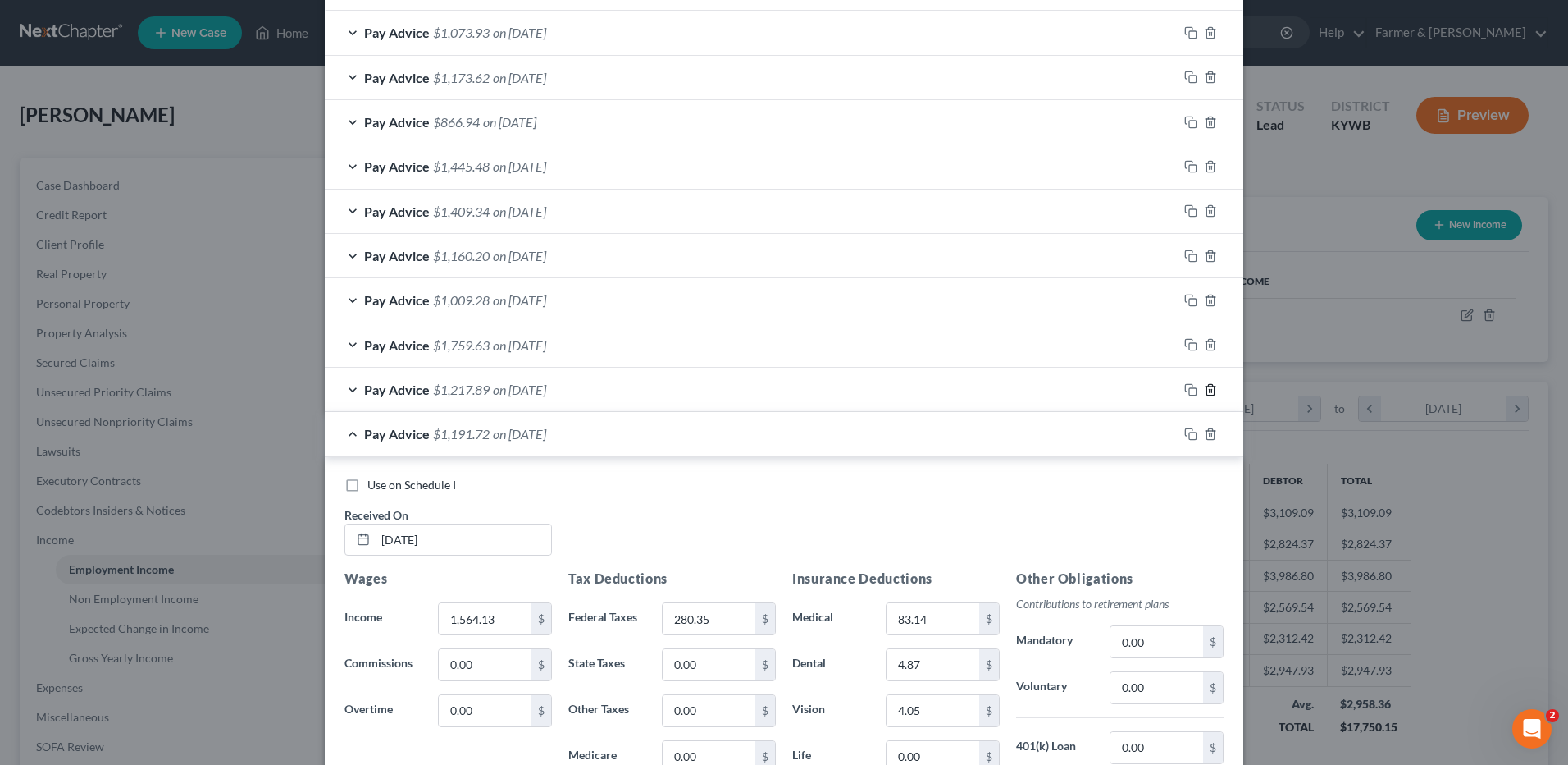
click at [1207, 389] on icon "button" at bounding box center [1211, 389] width 13 height 13
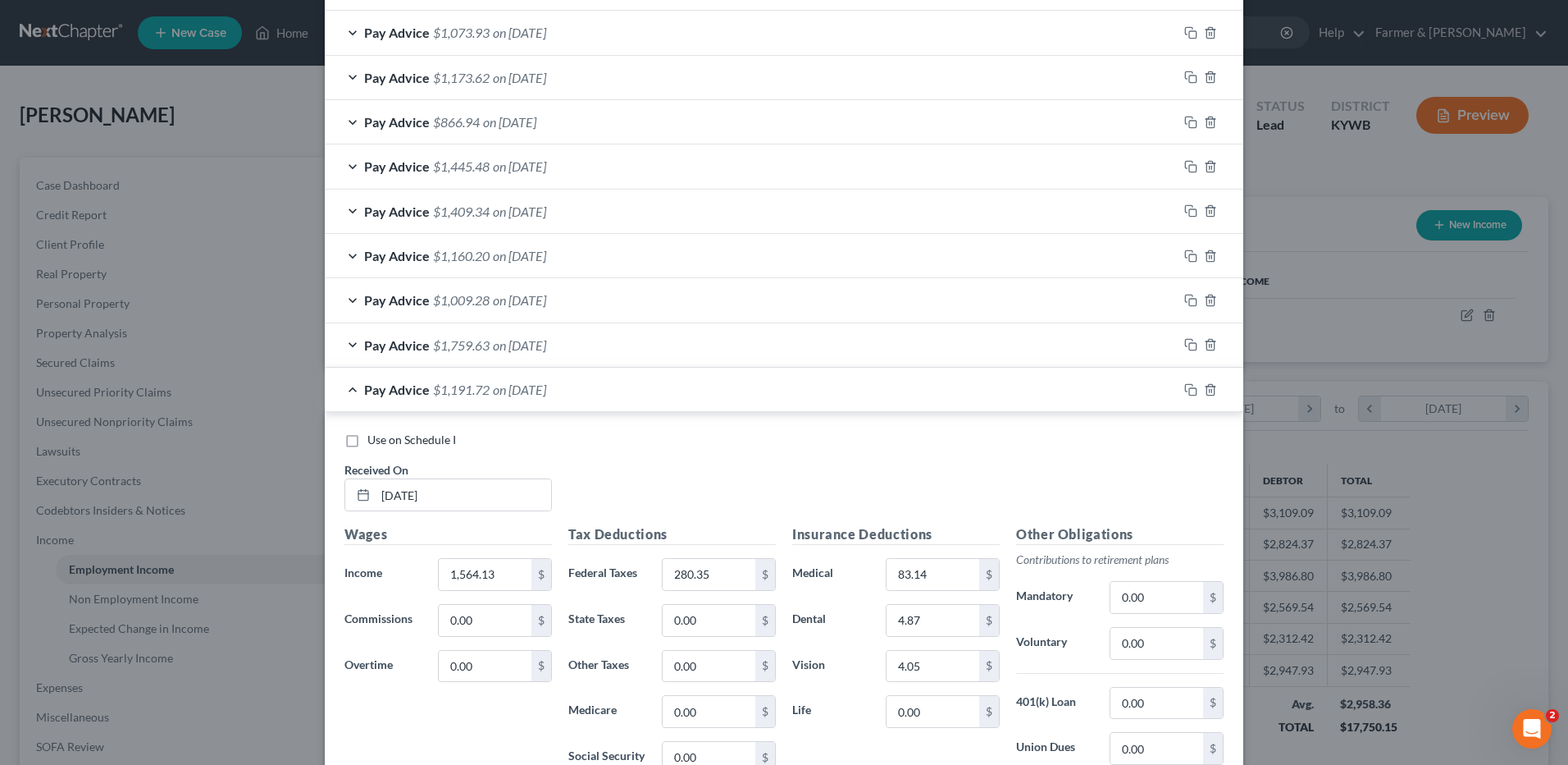
click at [1212, 340] on div at bounding box center [1211, 344] width 66 height 27
click at [1209, 342] on icon "button" at bounding box center [1211, 344] width 13 height 13
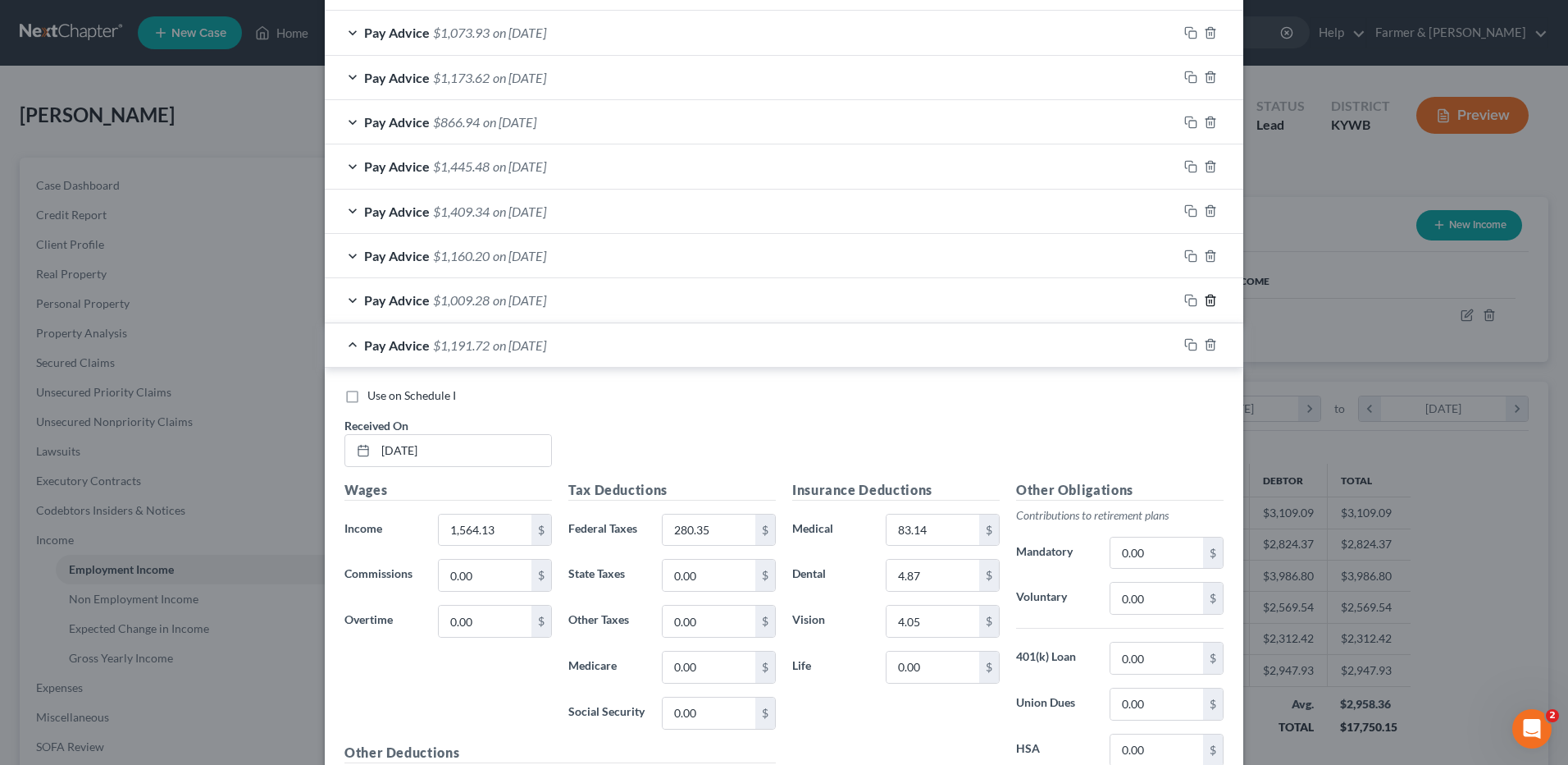
click at [1204, 300] on icon "button" at bounding box center [1211, 301] width 13 height 13
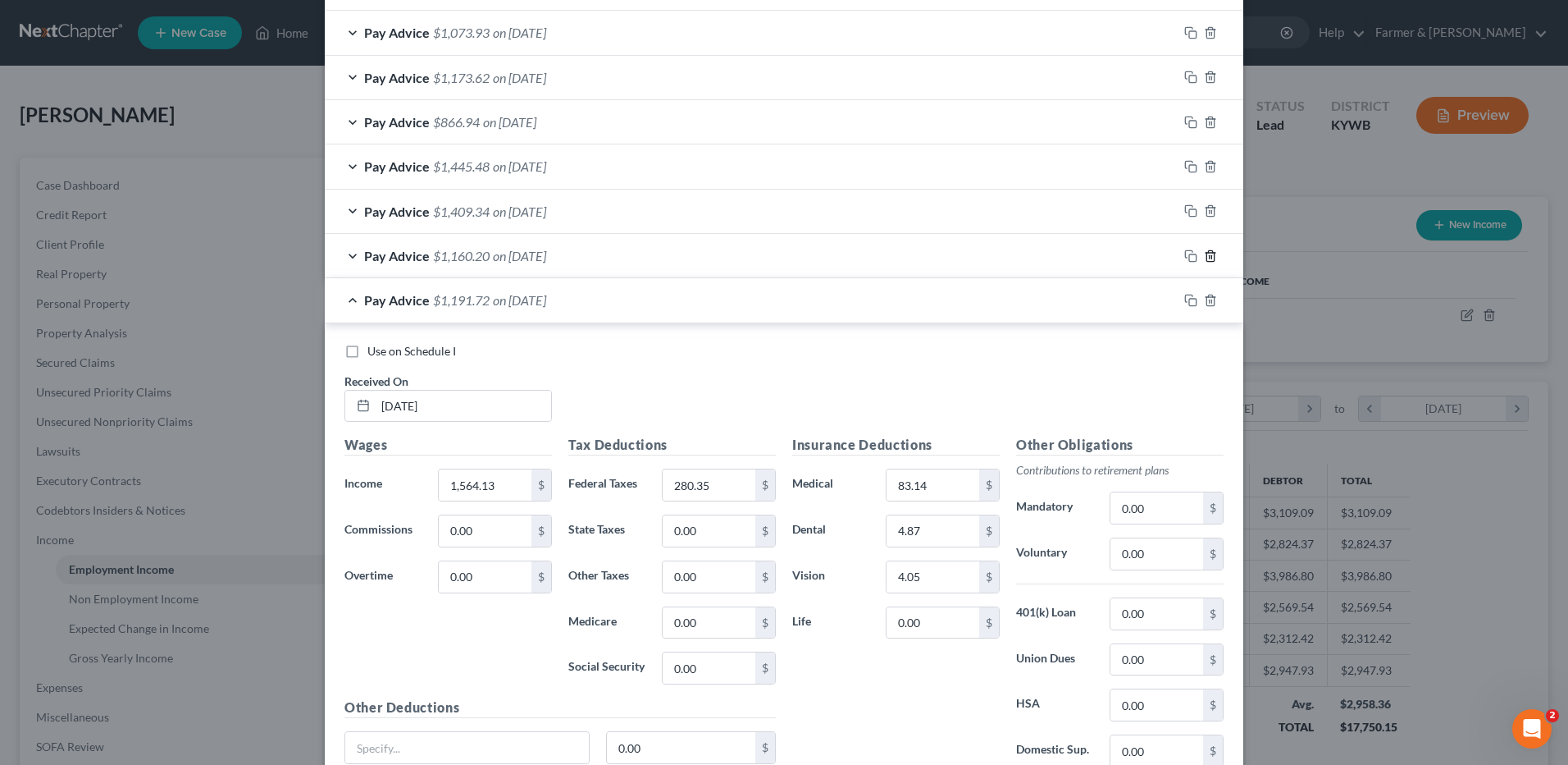
click at [1206, 250] on icon "button" at bounding box center [1210, 256] width 7 height 11
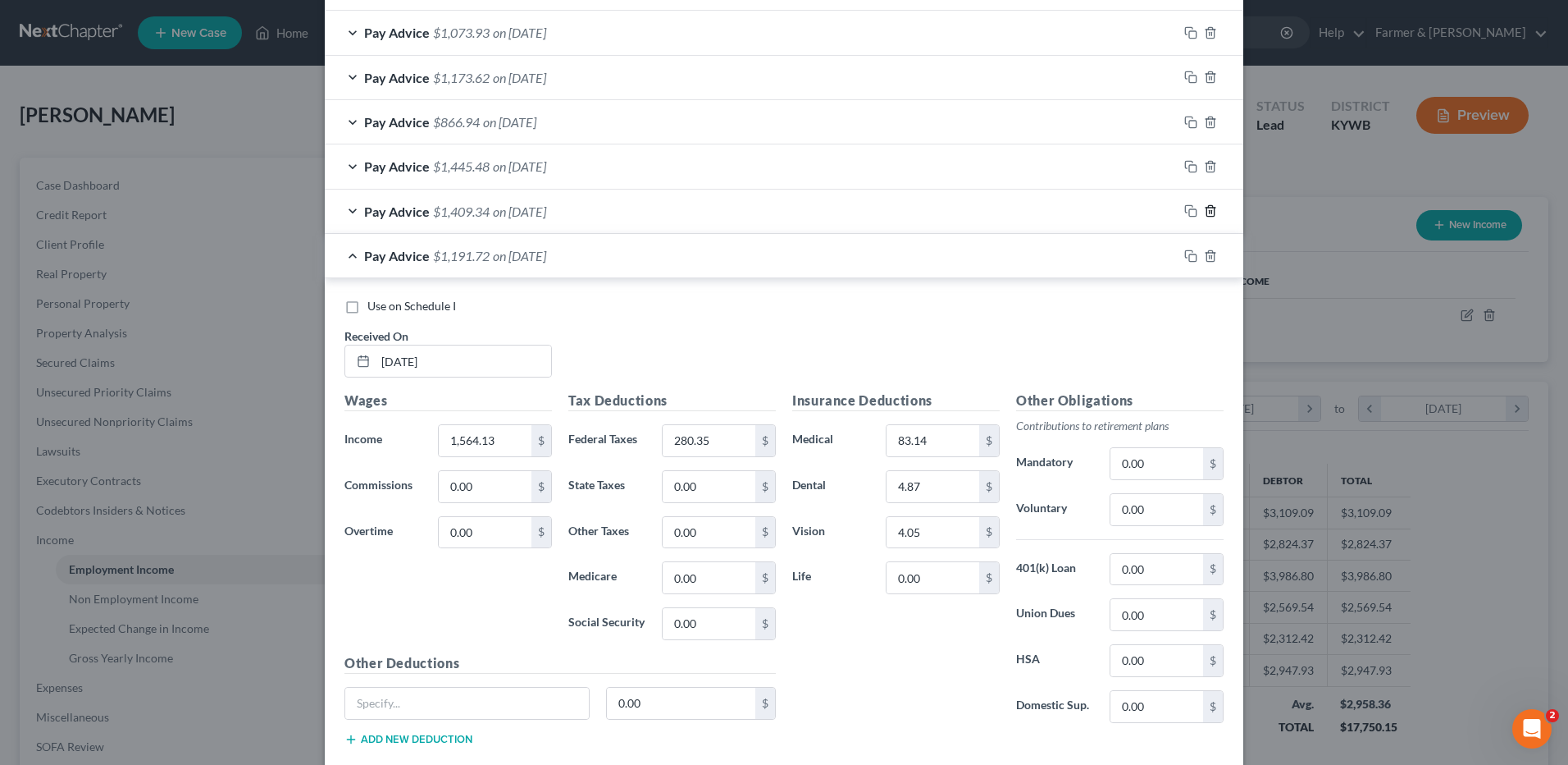
click at [1204, 207] on icon "button" at bounding box center [1211, 211] width 13 height 13
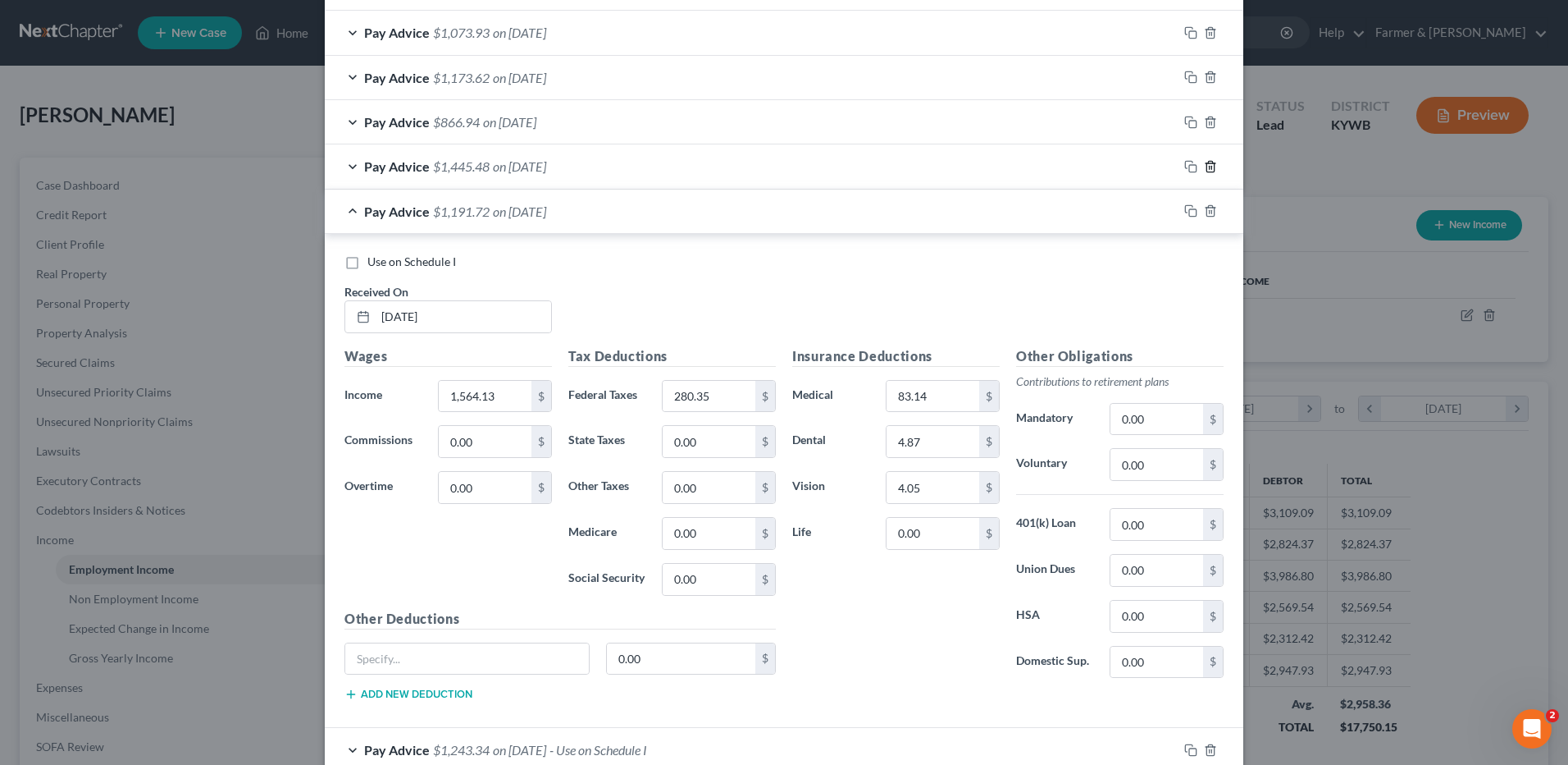
click at [1204, 166] on icon "button" at bounding box center [1211, 167] width 13 height 13
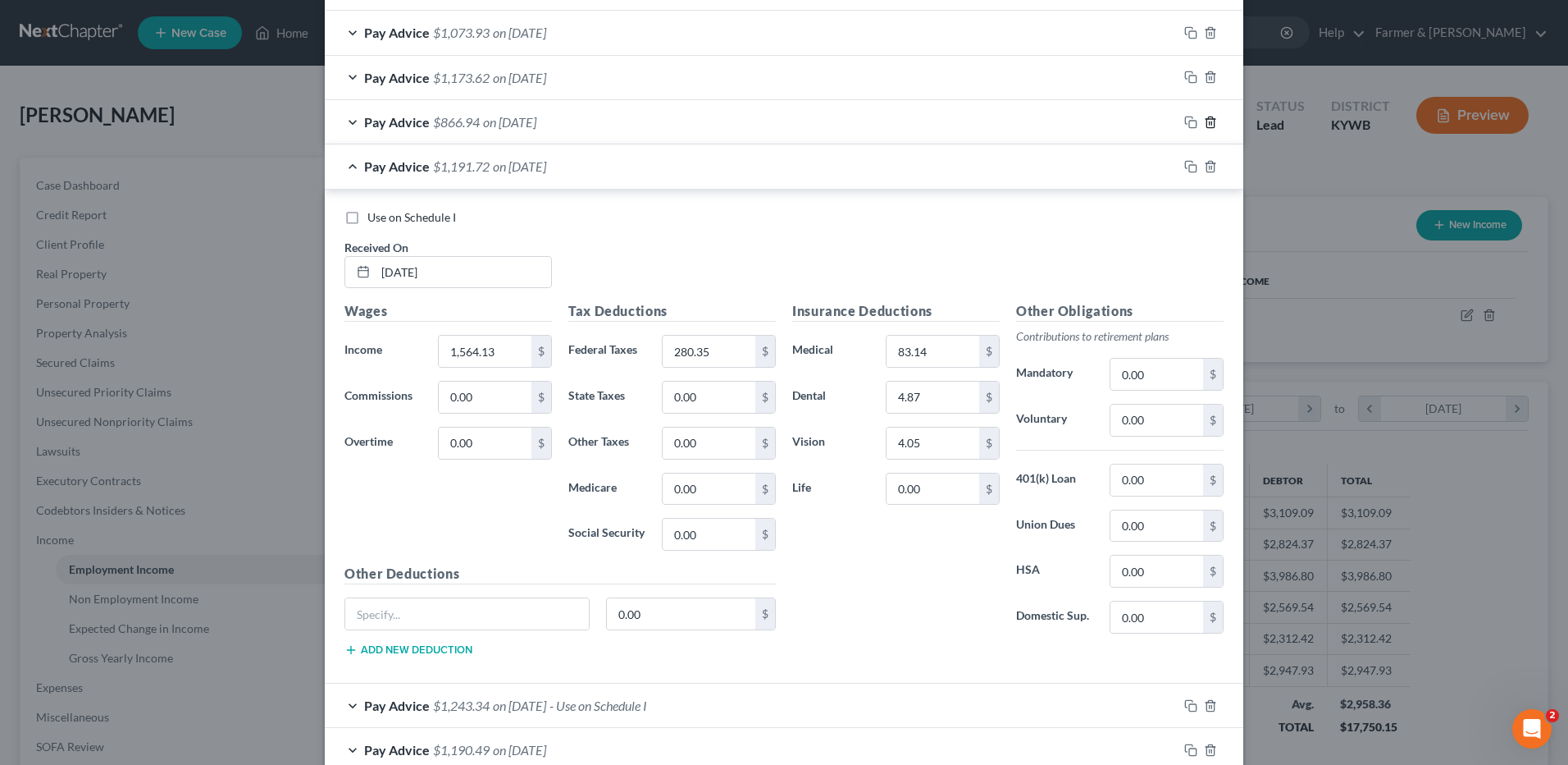
click at [1204, 124] on icon "button" at bounding box center [1211, 122] width 13 height 13
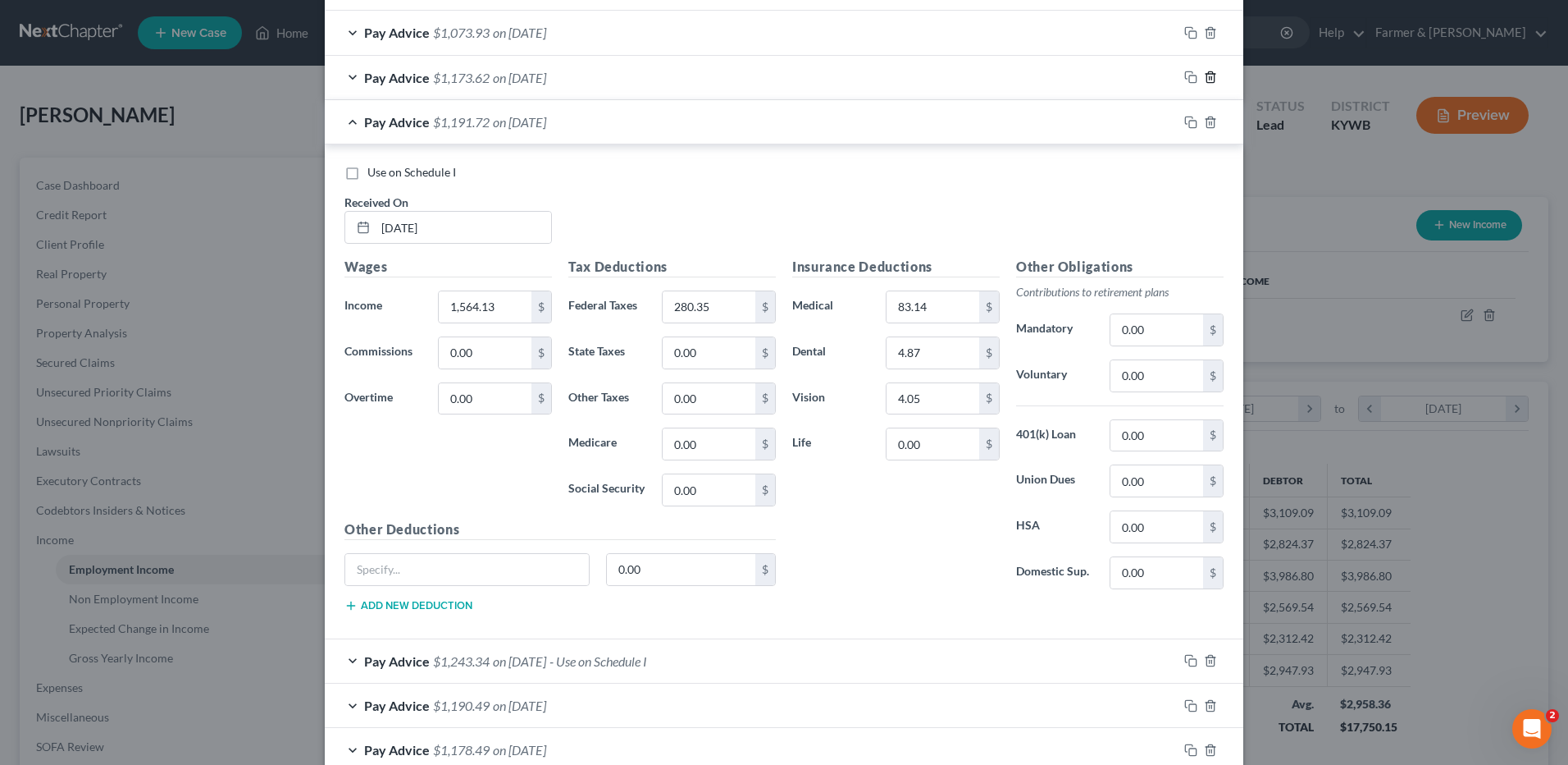
click at [1204, 73] on icon "button" at bounding box center [1211, 77] width 13 height 13
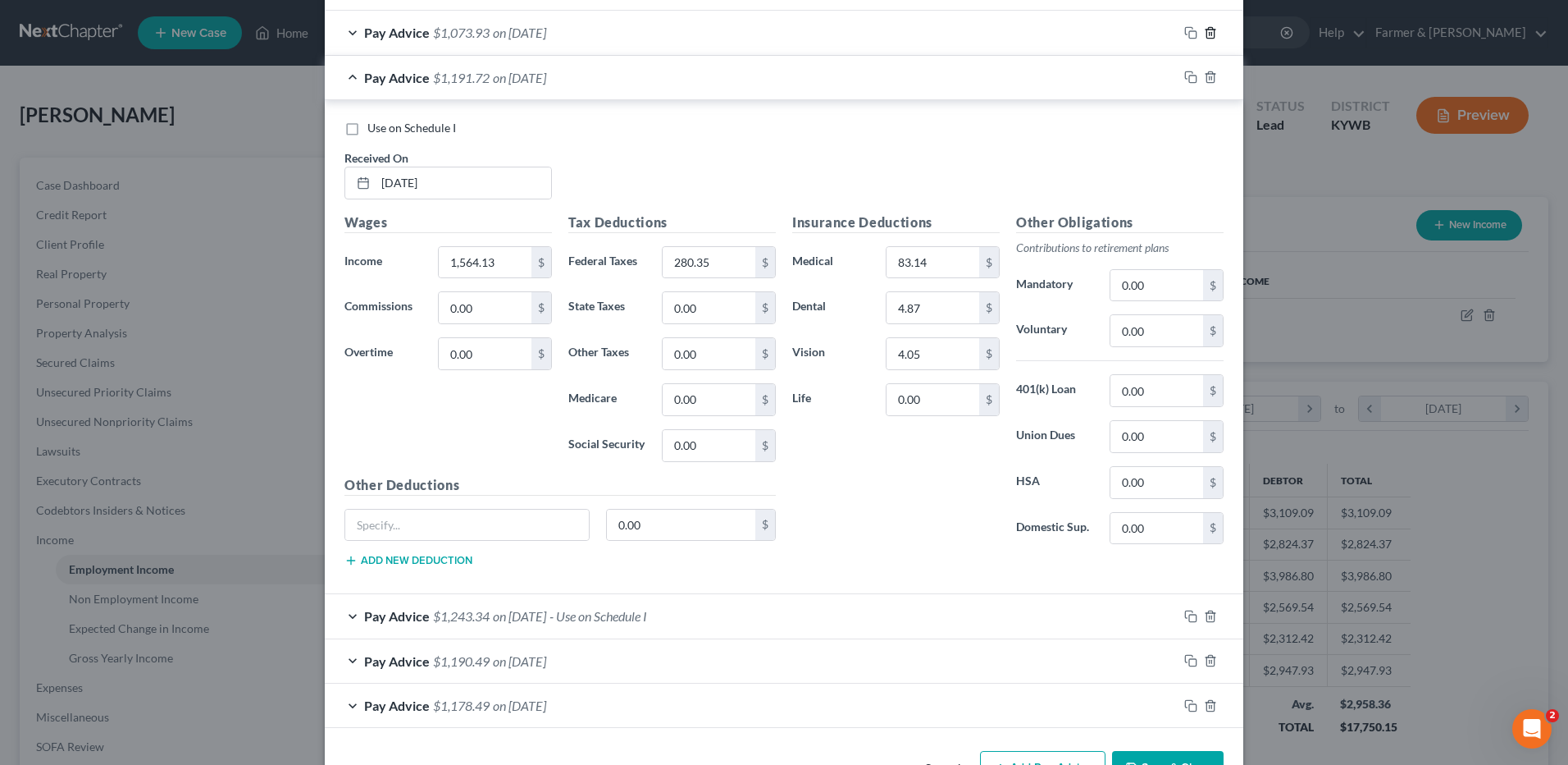
click at [1210, 30] on icon "button" at bounding box center [1211, 33] width 13 height 13
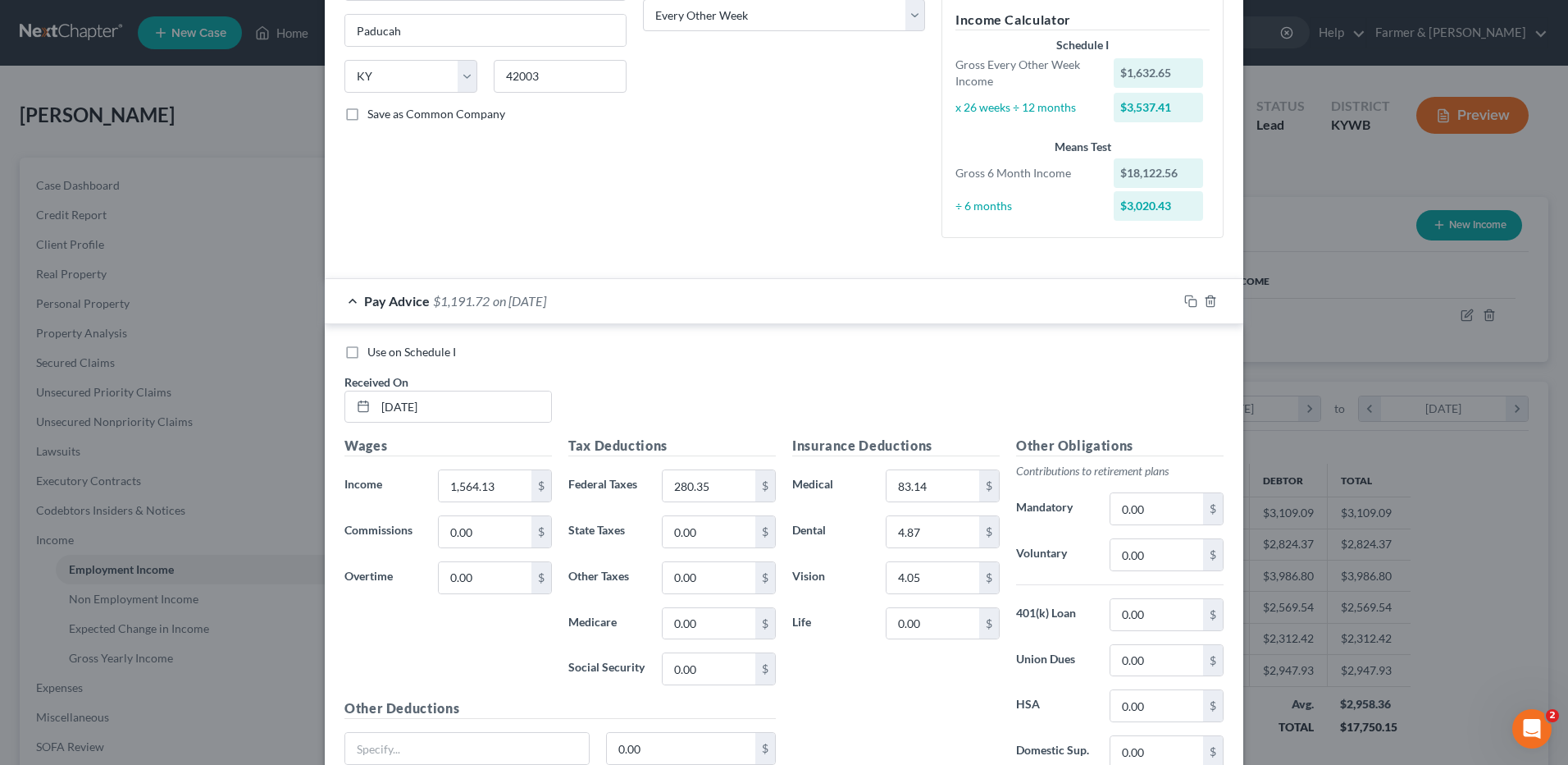
scroll to position [219, 0]
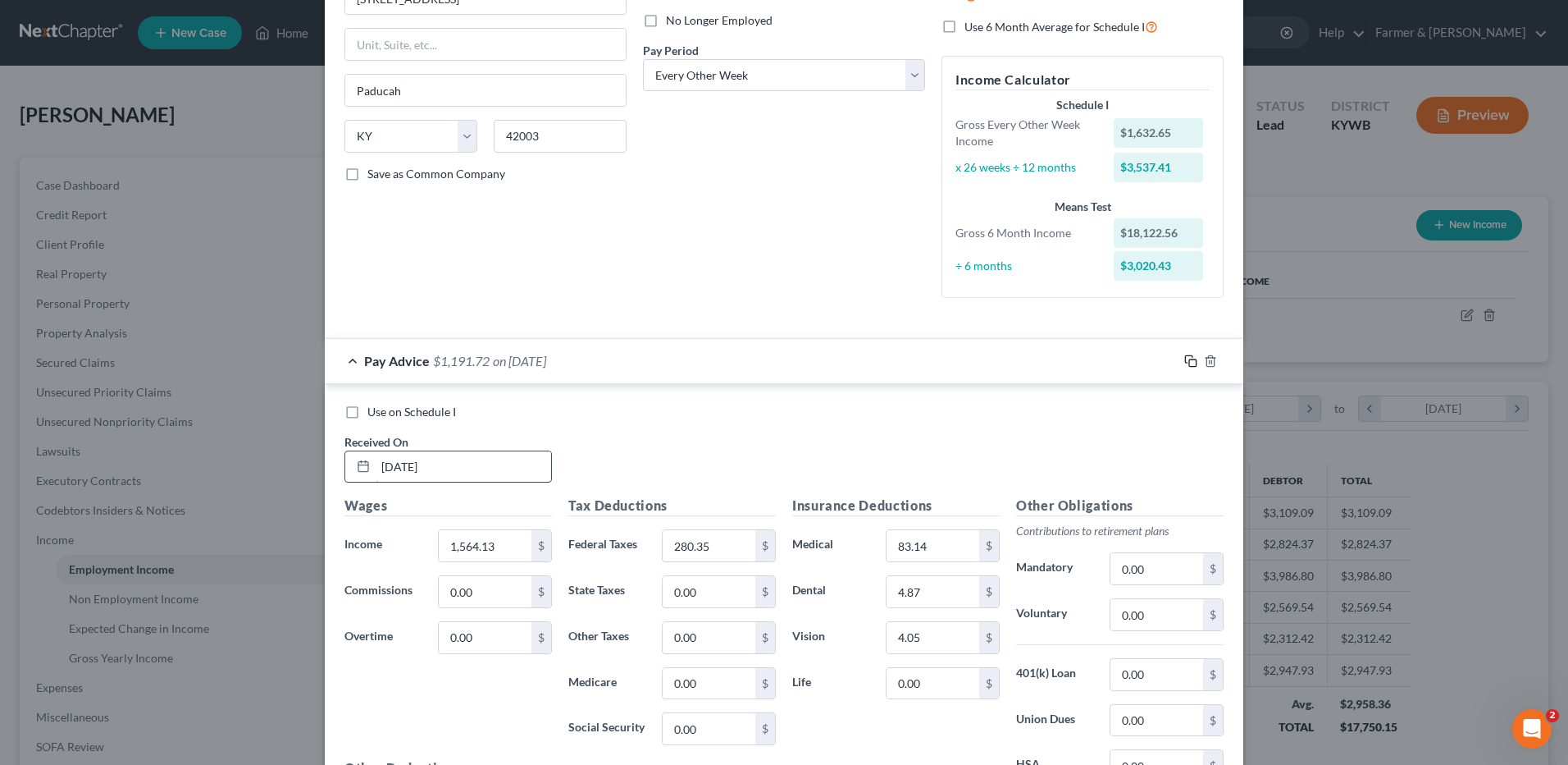
click at [1184, 359] on icon "button" at bounding box center [1191, 361] width 13 height 13
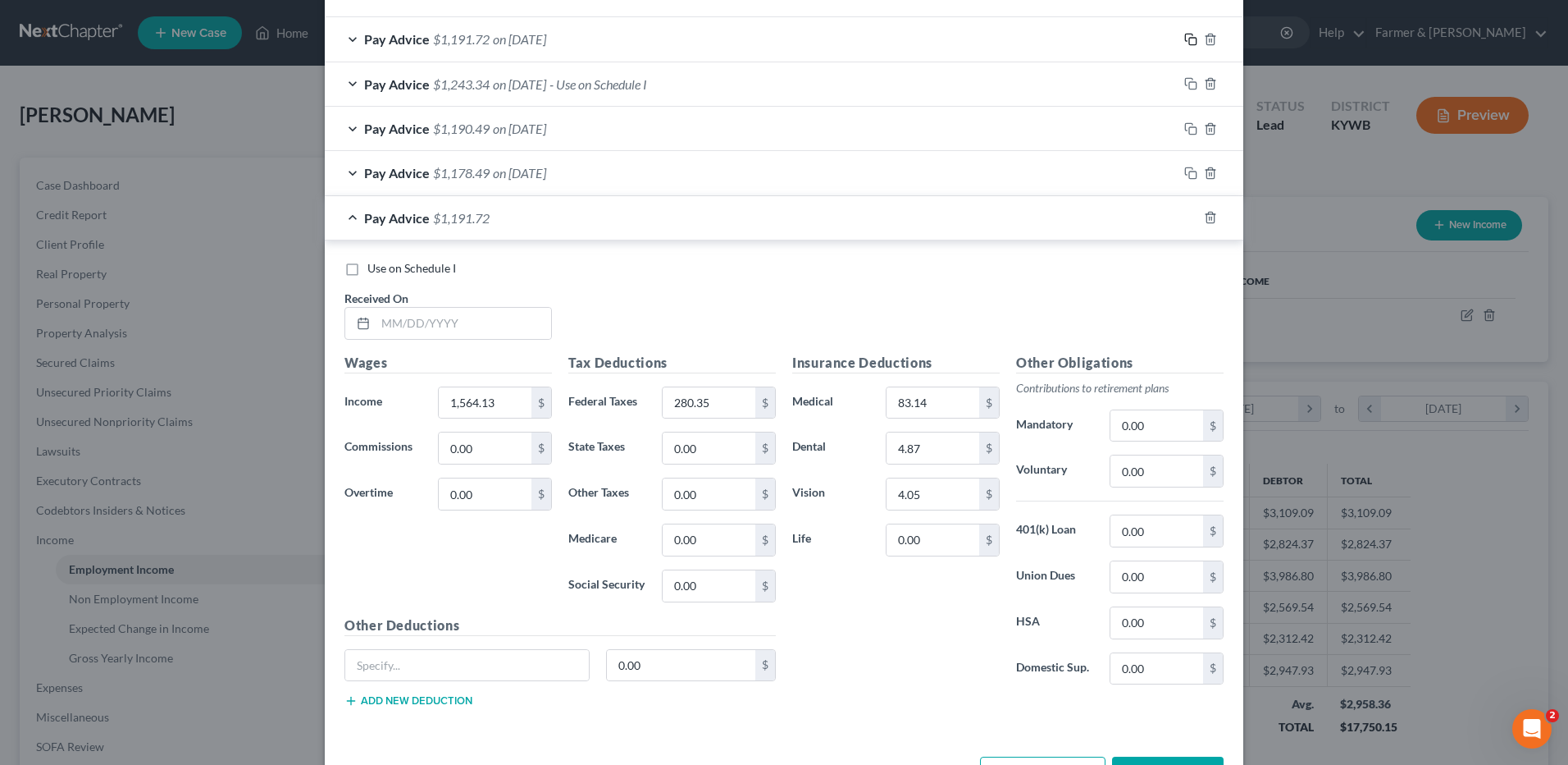
scroll to position [600, 0]
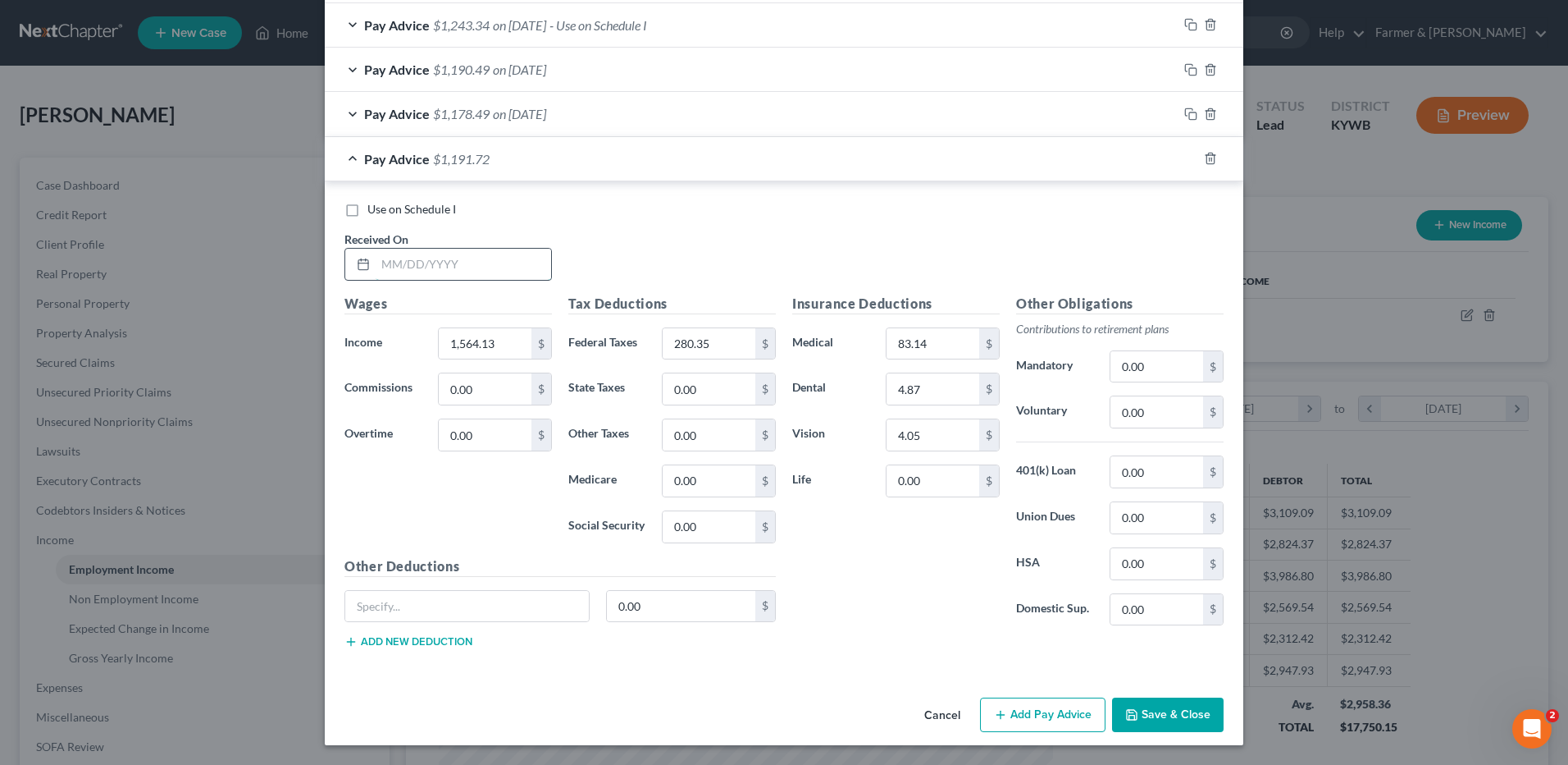
click at [506, 266] on input "text" at bounding box center [463, 264] width 176 height 31
type input "05/02/2025"
type input "1,602.18"
type input "289.73"
drag, startPoint x: 1185, startPoint y: 157, endPoint x: 571, endPoint y: 289, distance: 628.0
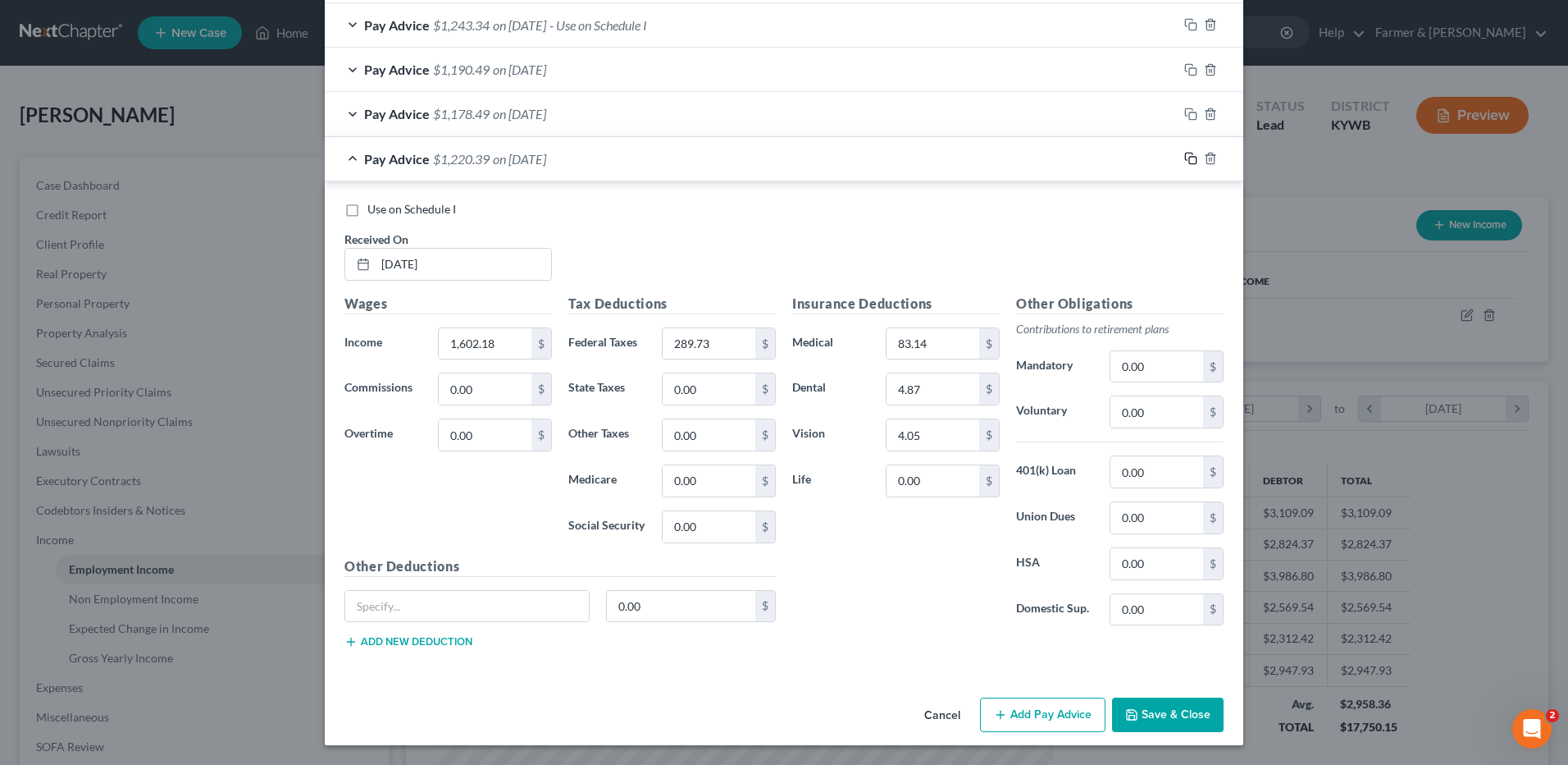
click at [1189, 158] on rect "button" at bounding box center [1192, 160] width 7 height 7
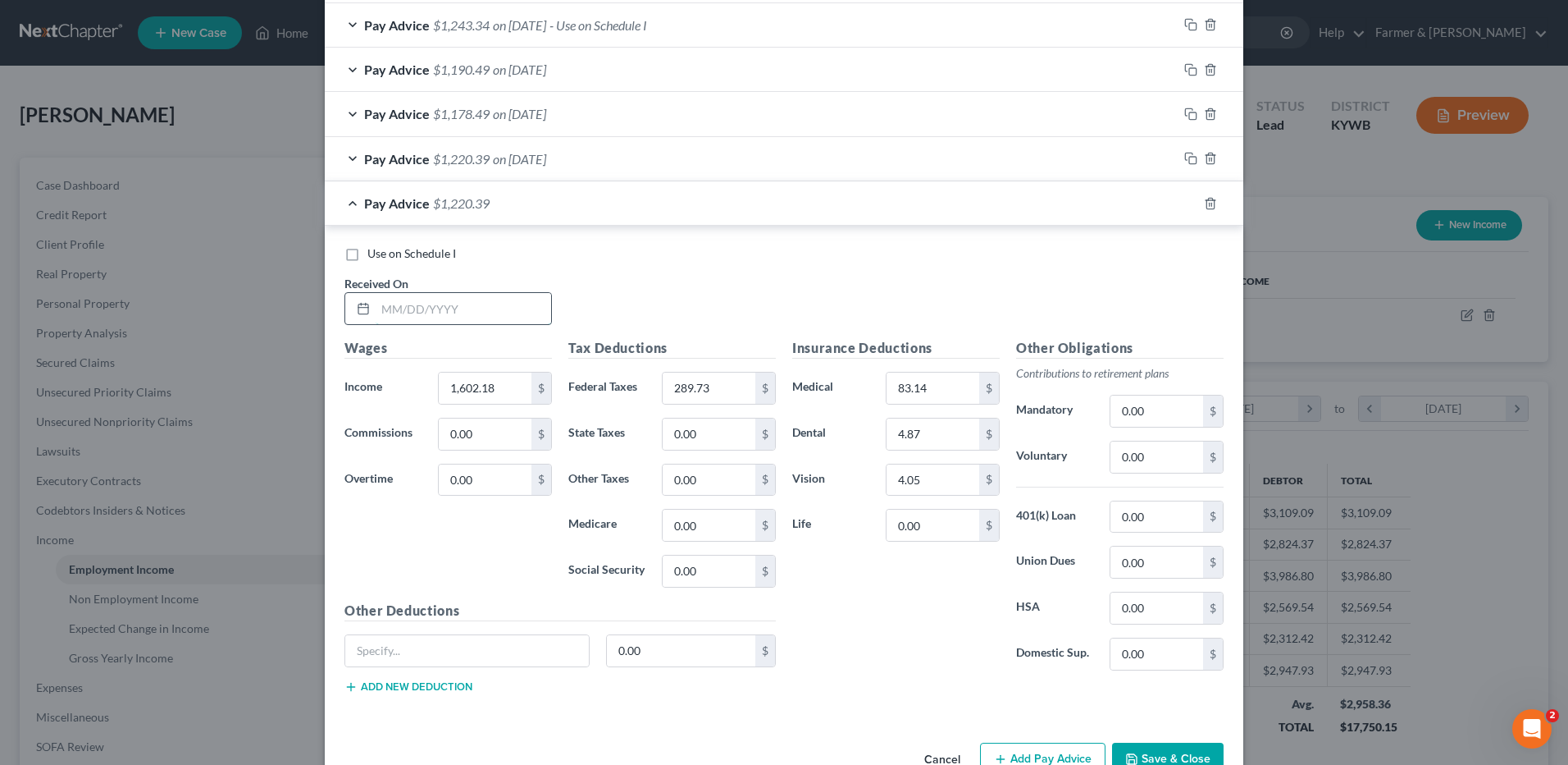
click at [506, 311] on input "text" at bounding box center [463, 309] width 176 height 31
type input "05/16/2025"
type input "1,617.06"
type input "293.40"
click at [1186, 207] on icon "button" at bounding box center [1191, 203] width 13 height 13
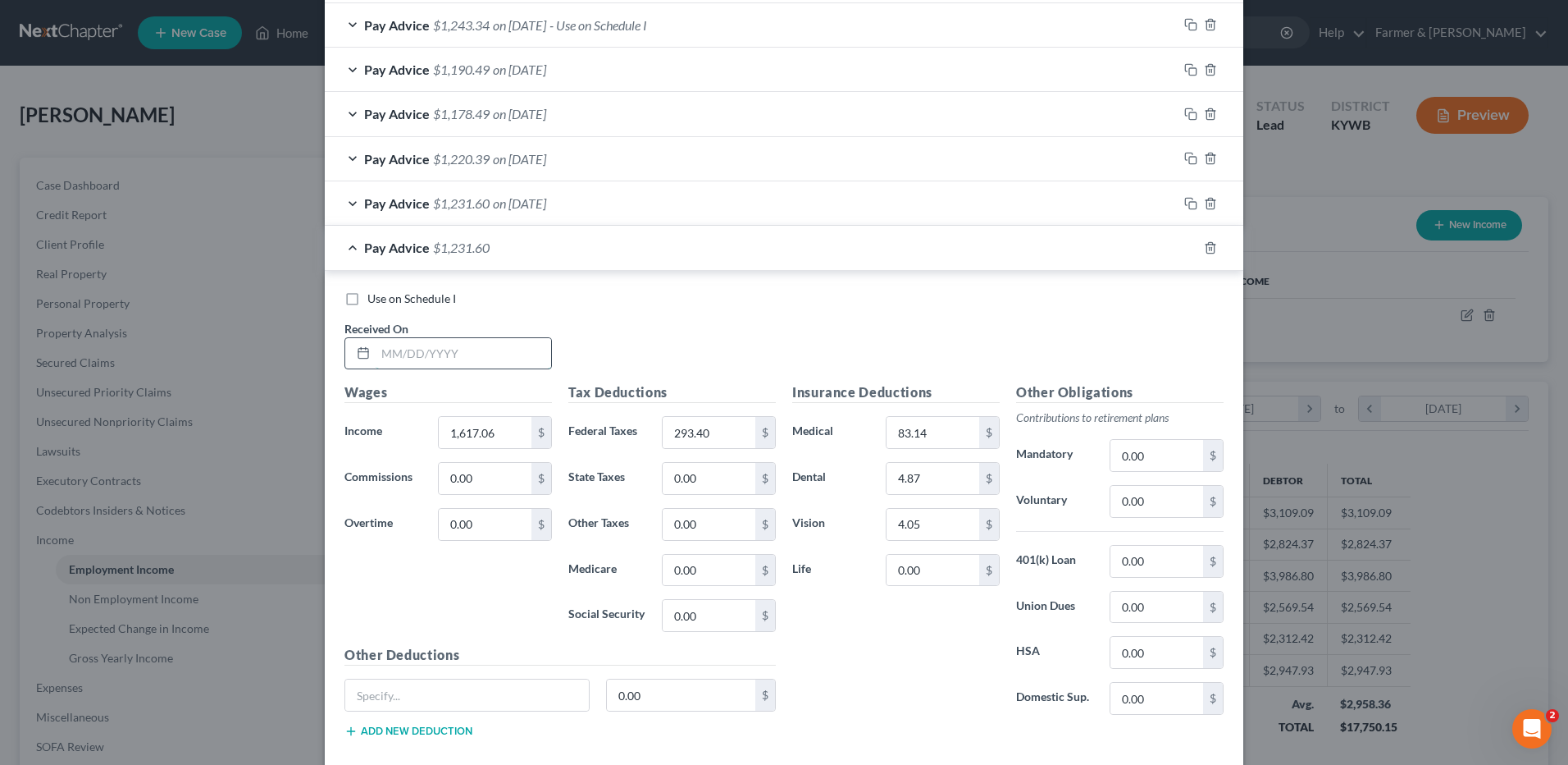
click at [495, 365] on input "text" at bounding box center [463, 354] width 176 height 31
type input "05/30/2025"
type input "1,594.07"
type input "287.73"
click at [1190, 239] on div at bounding box center [1211, 247] width 66 height 27
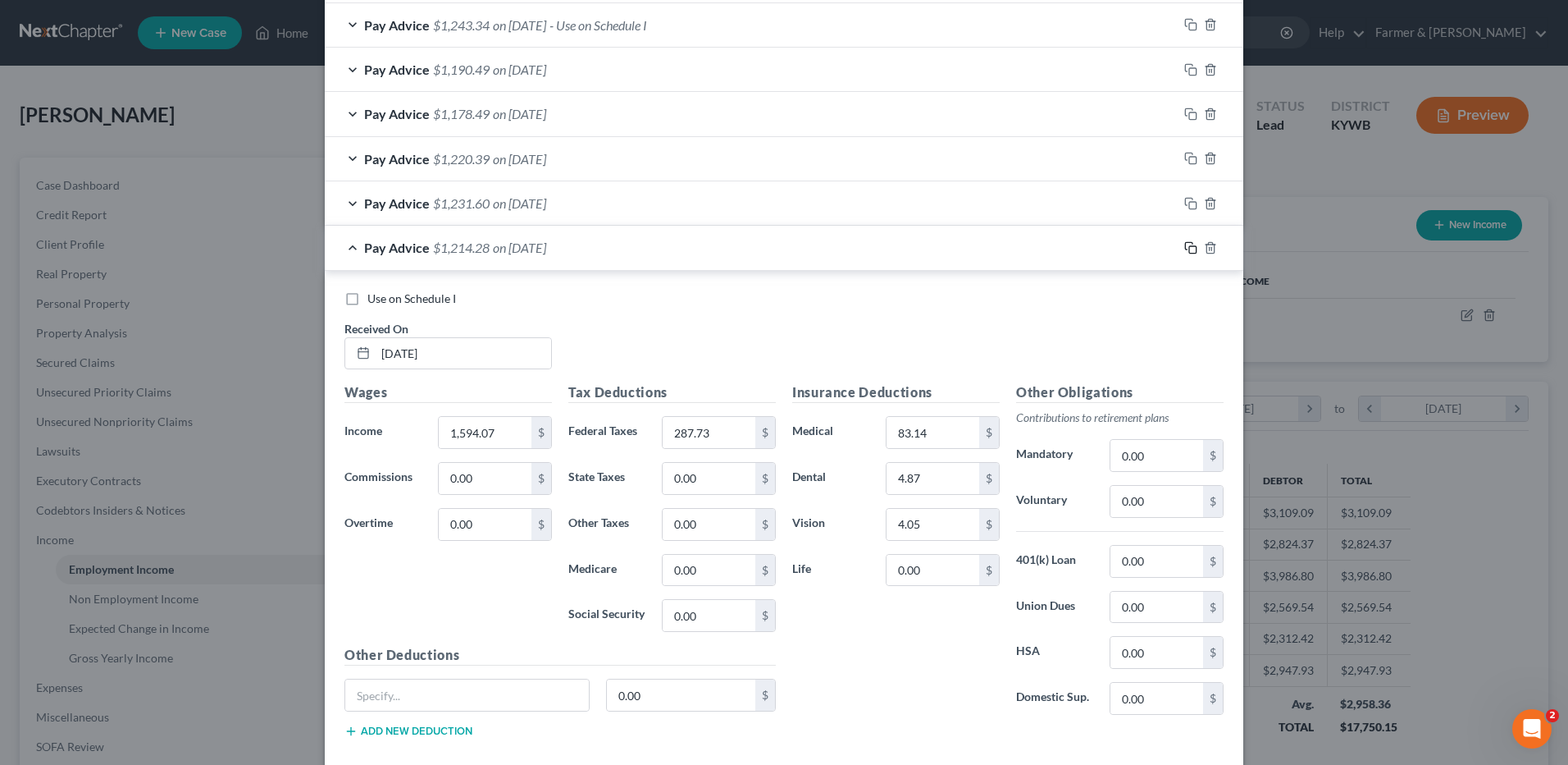
click at [1189, 246] on rect "button" at bounding box center [1192, 250] width 7 height 7
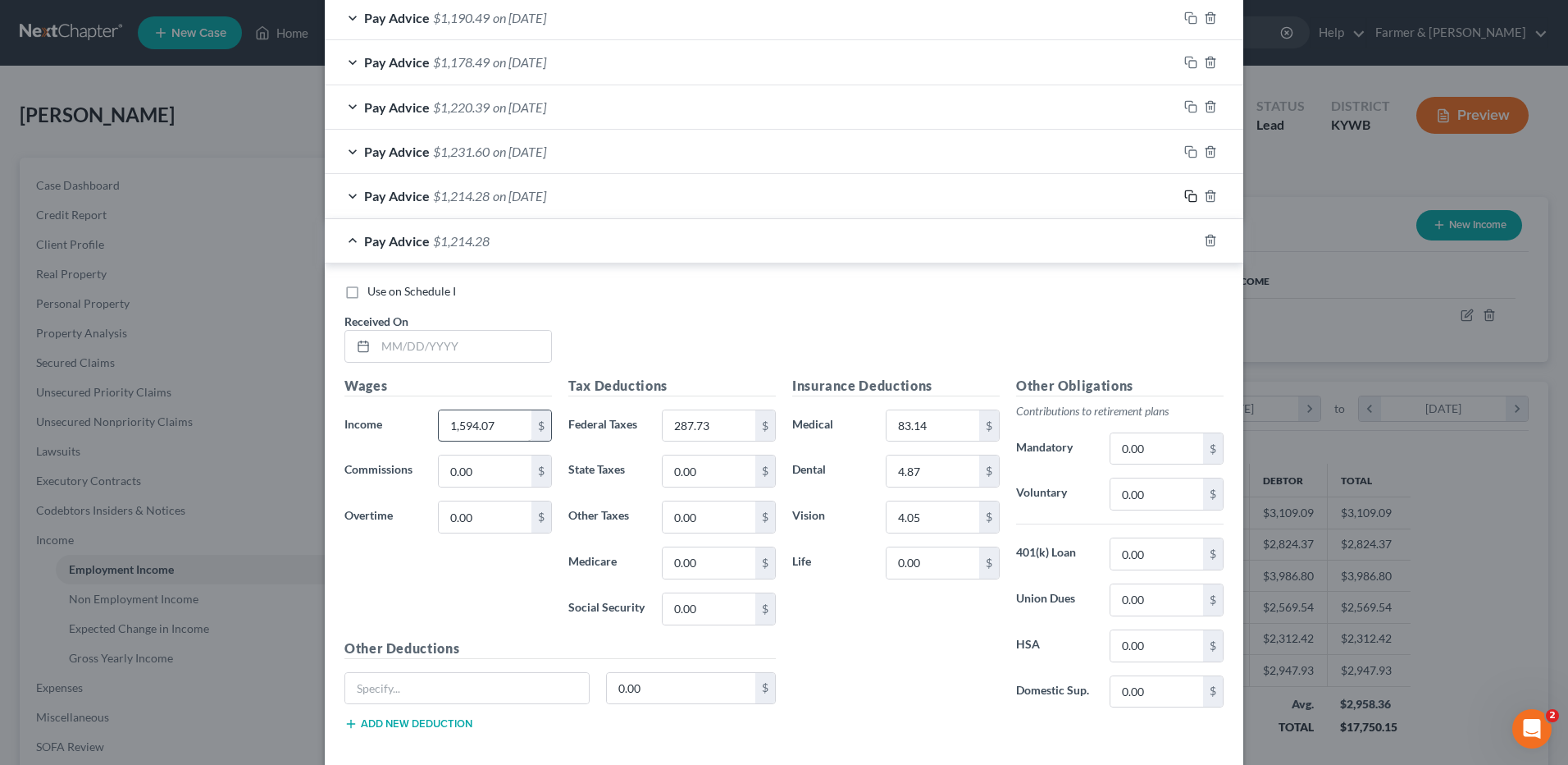
scroll to position [734, 0]
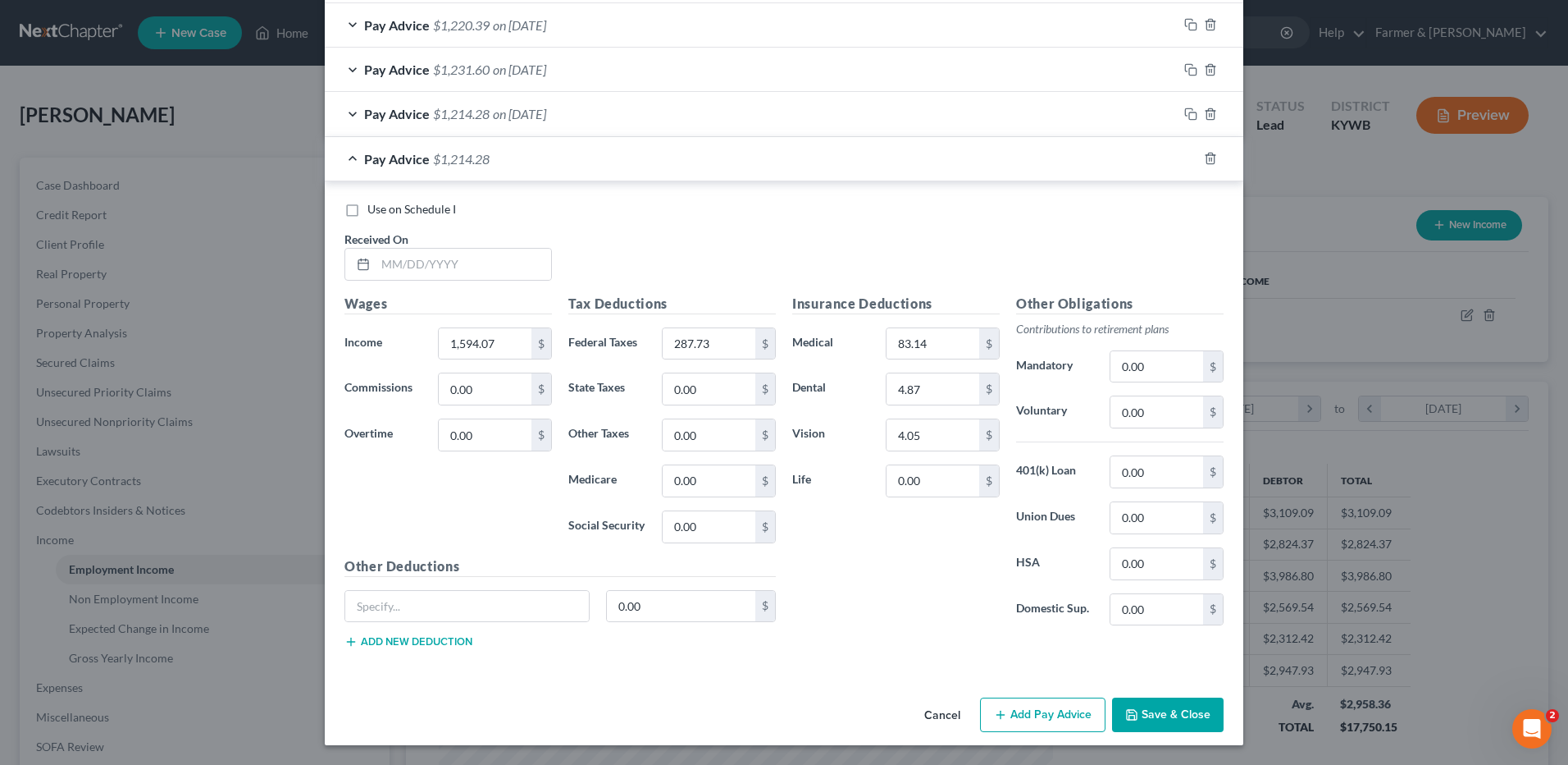
click at [498, 282] on div "Use on Schedule I Received On *" at bounding box center [784, 246] width 896 height 93
click at [510, 270] on input "text" at bounding box center [463, 264] width 176 height 31
type input "06/13/2025"
type input "1,528.93"
type input "271.67"
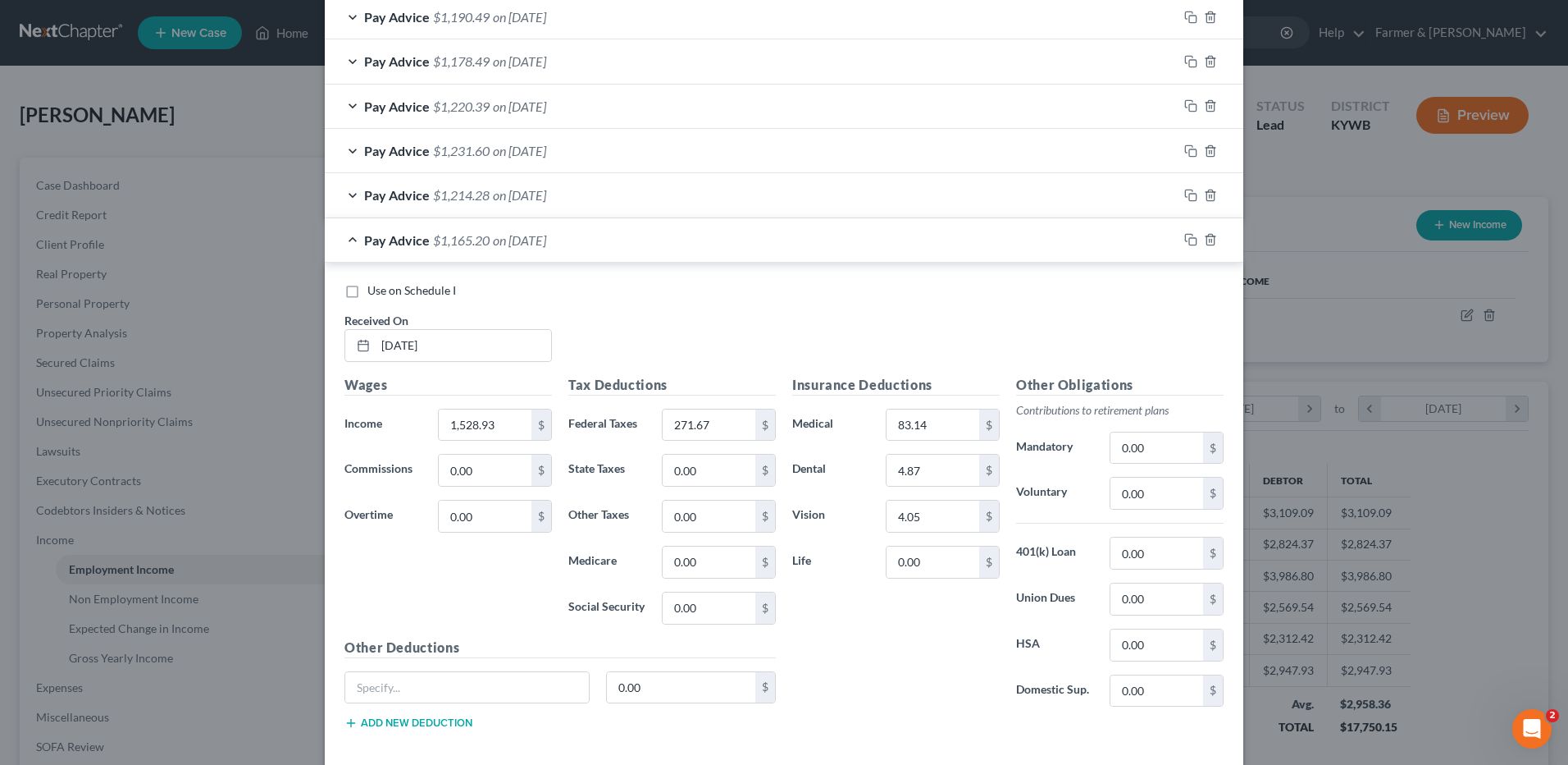
scroll to position [651, 0]
click at [1189, 241] on rect "button" at bounding box center [1192, 243] width 7 height 7
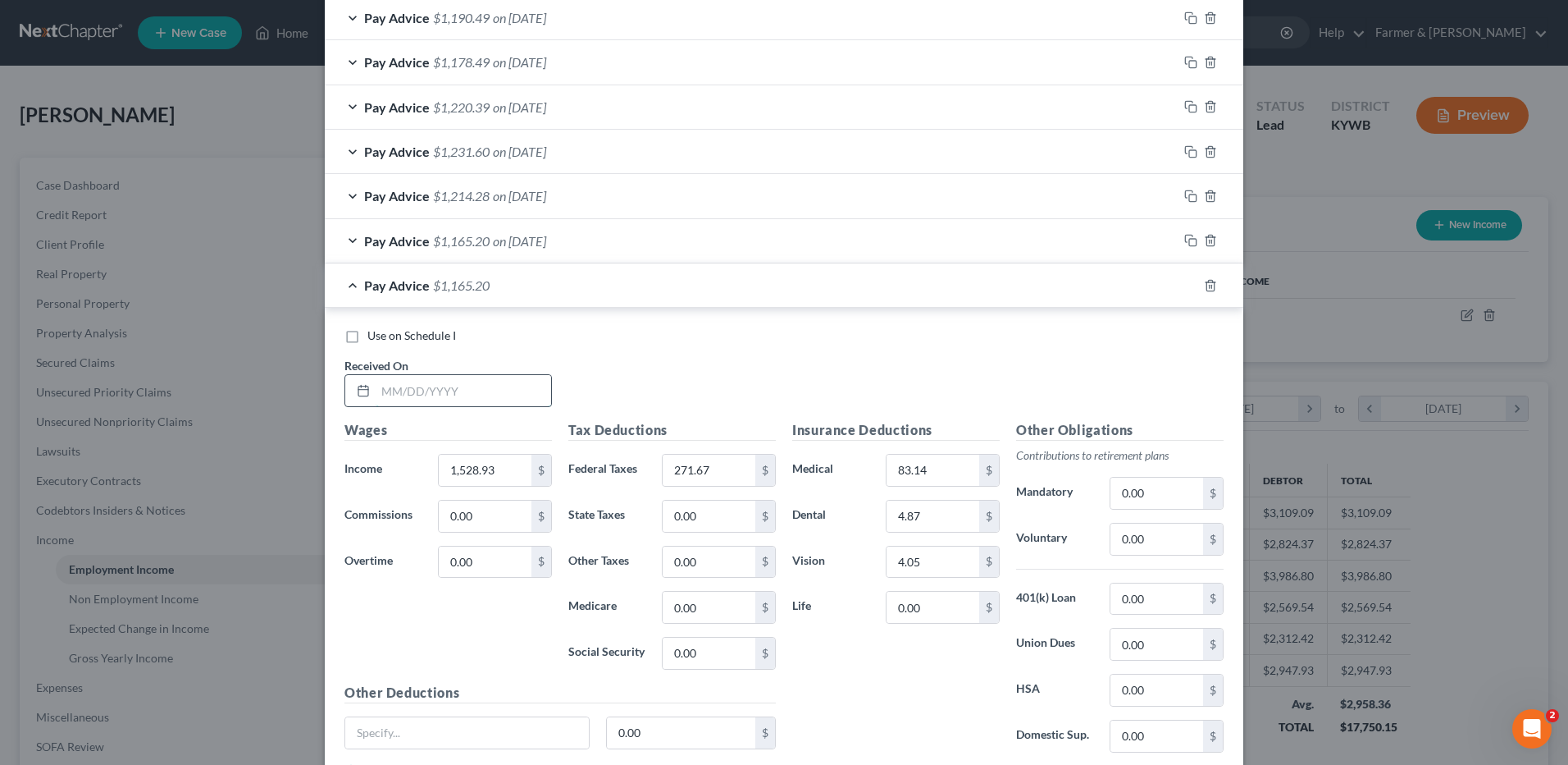
click at [436, 388] on input "text" at bounding box center [463, 390] width 176 height 31
type input "06/27/2025"
type input "1,864.57"
type input "354.42"
drag, startPoint x: 1172, startPoint y: 285, endPoint x: 1181, endPoint y: 286, distance: 9.1
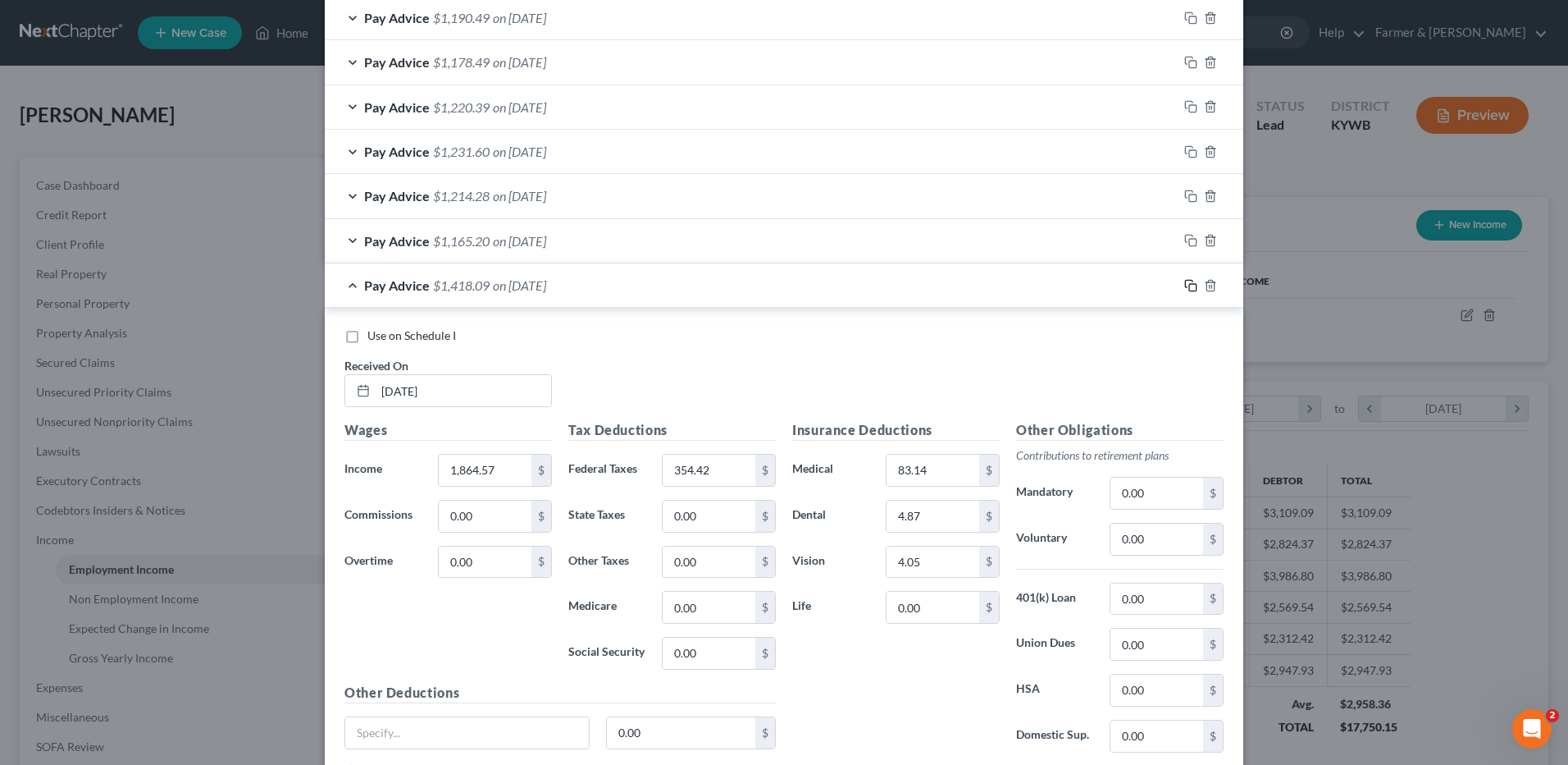
click at [1178, 285] on div at bounding box center [1211, 285] width 66 height 27
click at [1184, 286] on icon "button" at bounding box center [1191, 285] width 13 height 13
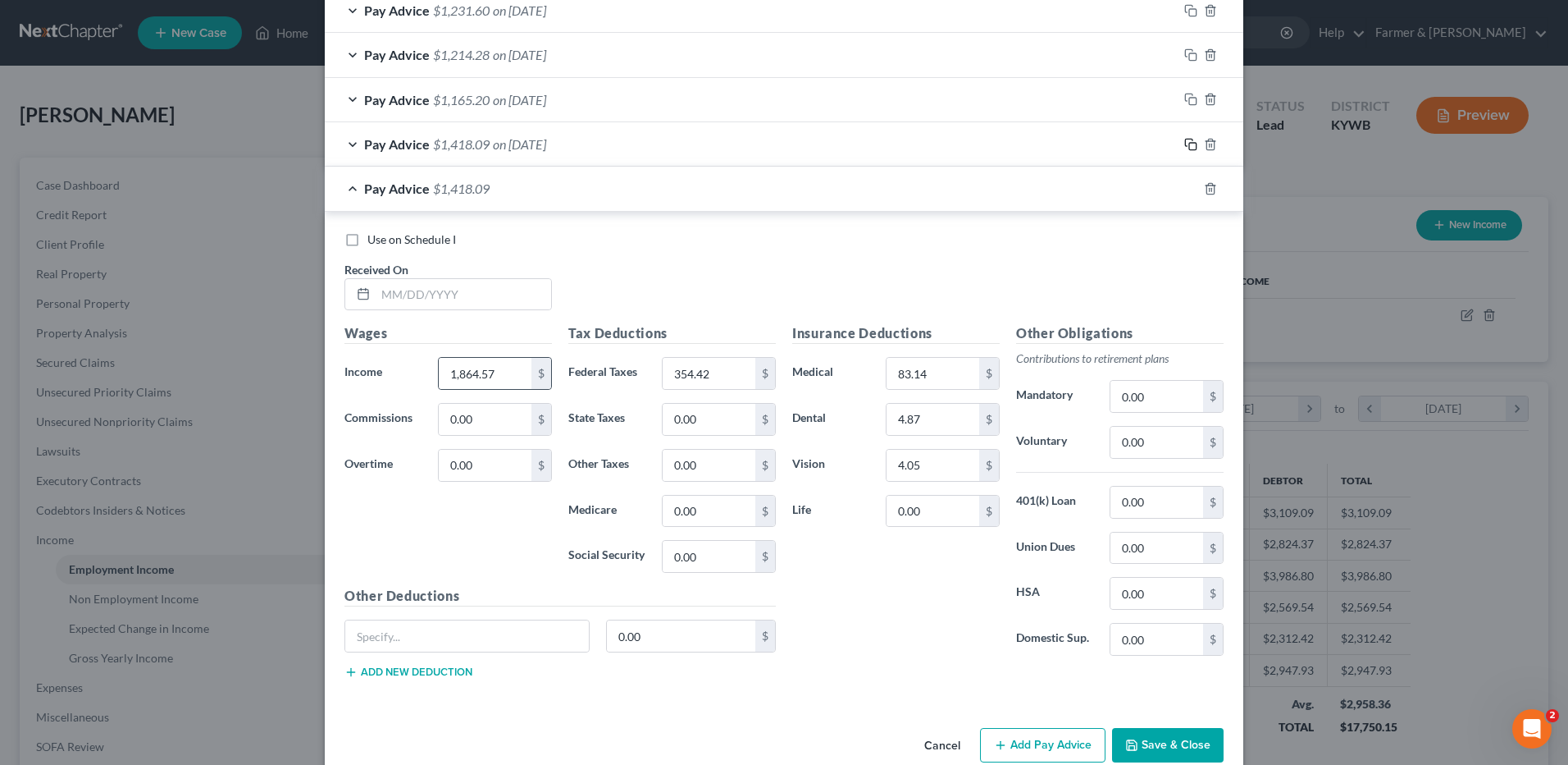
scroll to position [823, 0]
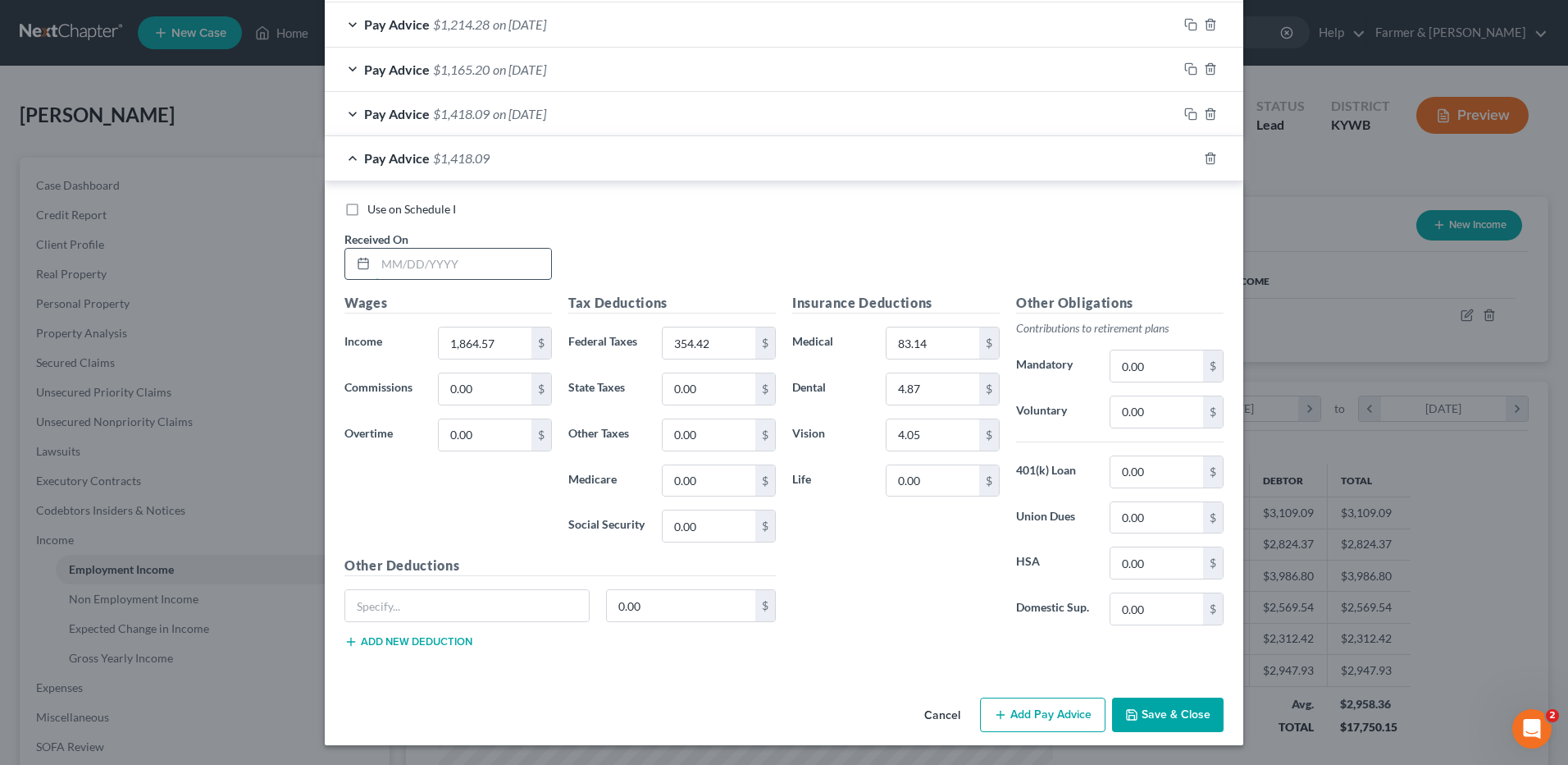
click at [524, 267] on input "text" at bounding box center [463, 264] width 176 height 31
type input "07/11/2025"
type input "1,745.63"
type input "325.09"
drag, startPoint x: 1189, startPoint y: 158, endPoint x: 695, endPoint y: 293, distance: 512.1
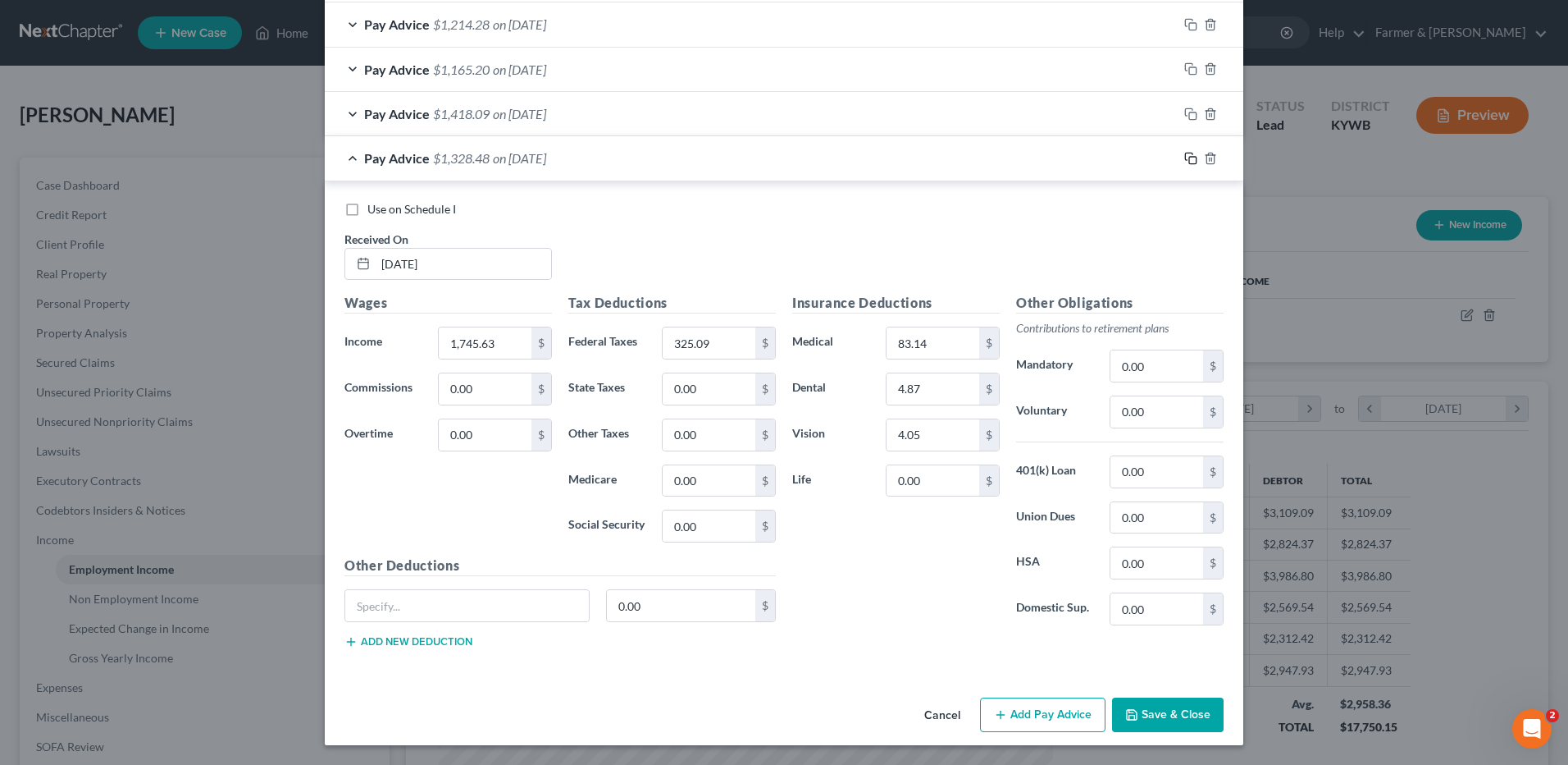
click at [1189, 158] on icon "button" at bounding box center [1191, 158] width 13 height 13
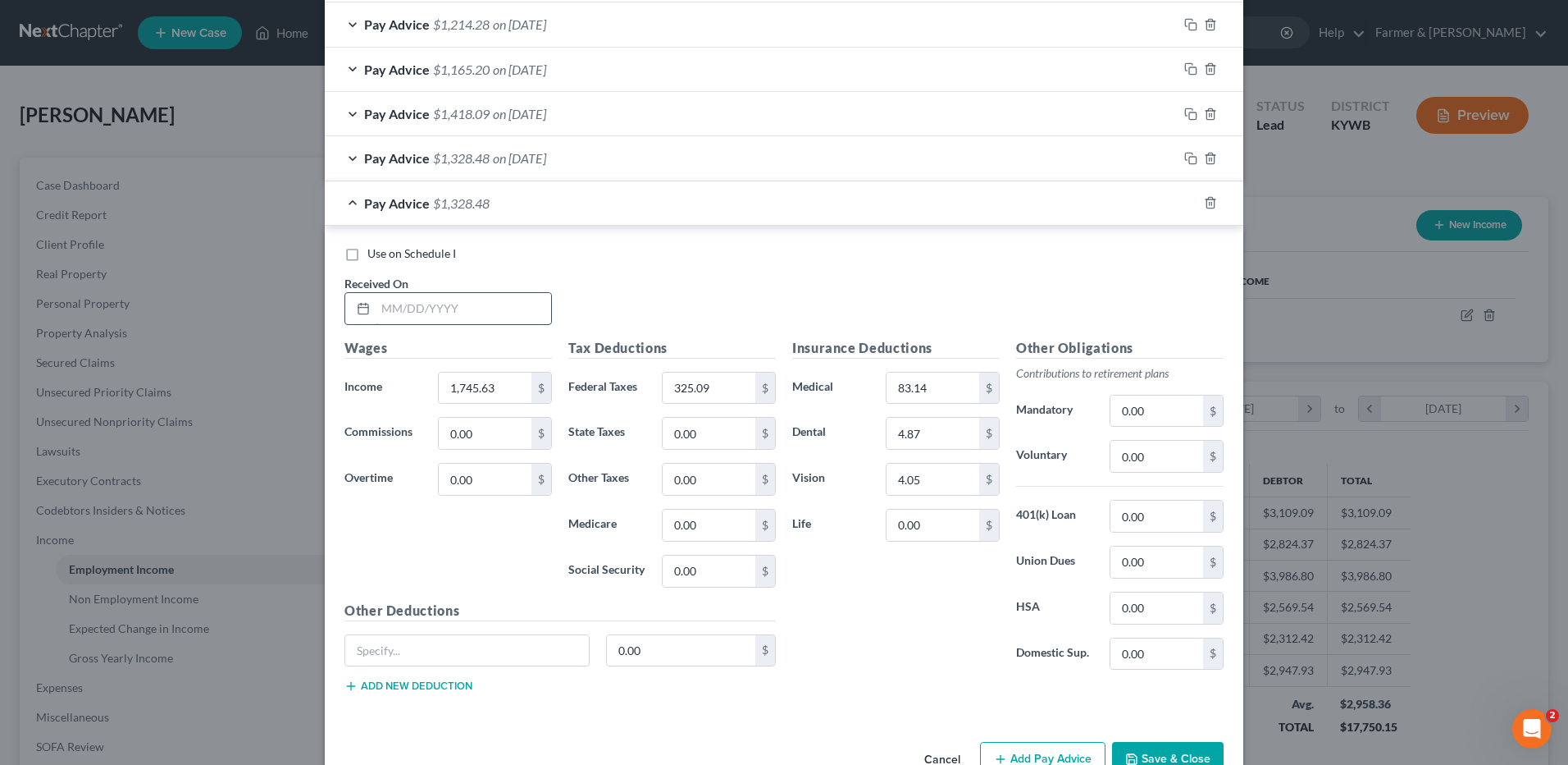
click at [535, 315] on input "text" at bounding box center [463, 309] width 176 height 31
type input "07/25/2025"
type input "1,460.58"
type input "254.83"
drag, startPoint x: 1182, startPoint y: 204, endPoint x: 848, endPoint y: 277, distance: 341.9
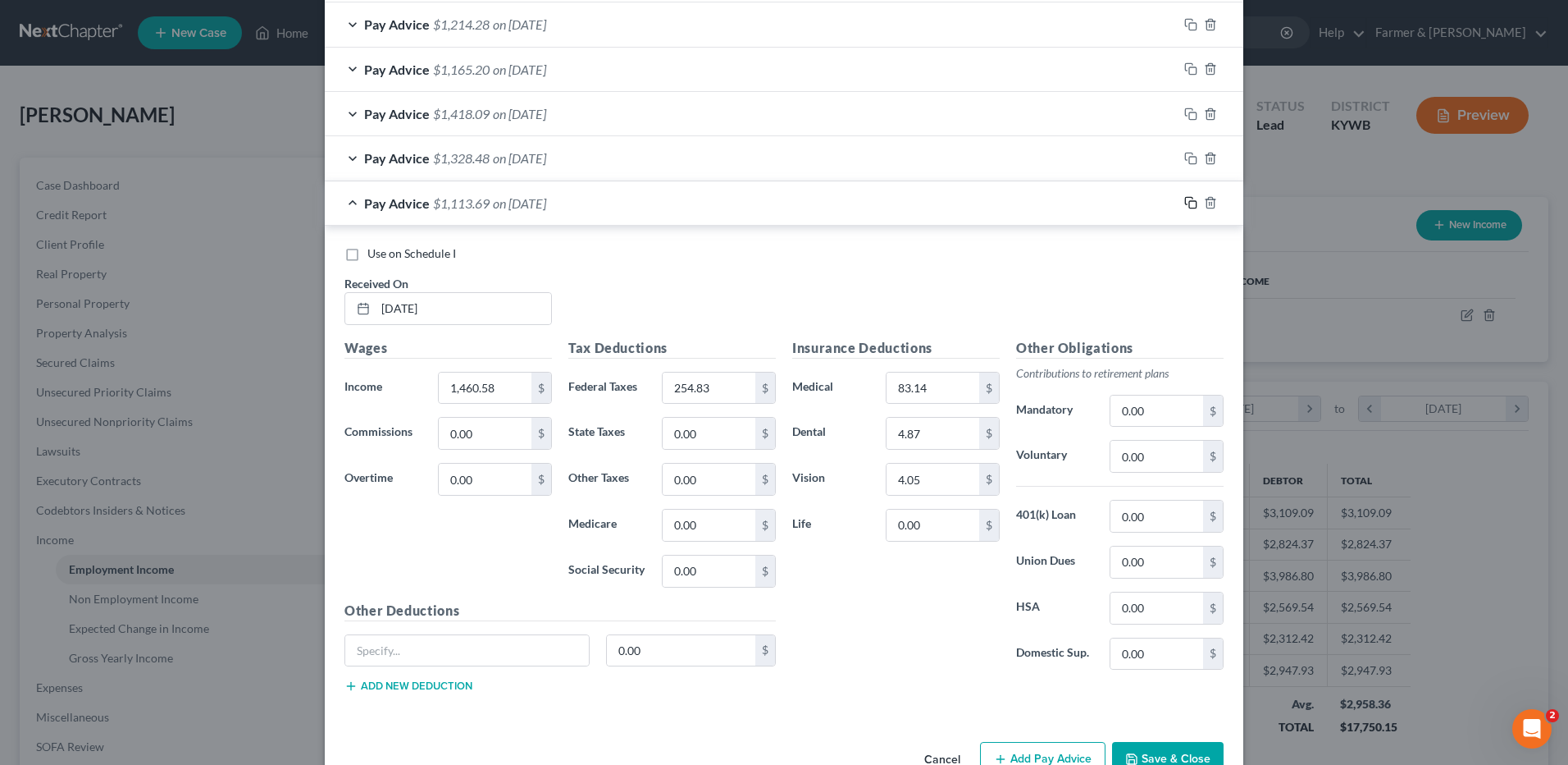
click at [1189, 204] on rect "button" at bounding box center [1192, 204] width 7 height 7
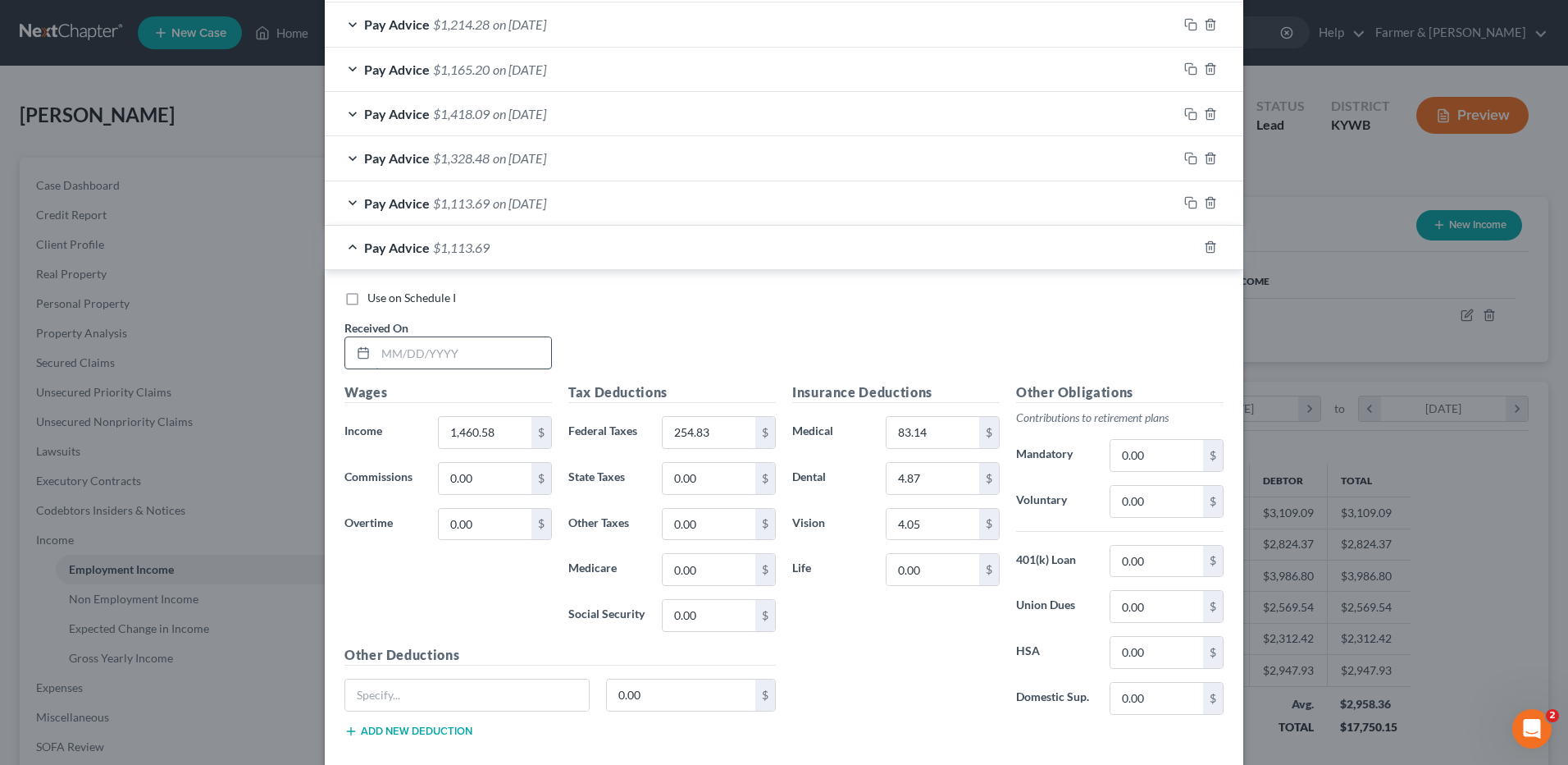
click at [536, 357] on input "text" at bounding box center [463, 353] width 176 height 31
type input "08/08/2025"
type input "1,540.11"
type input "274.43"
drag, startPoint x: 1189, startPoint y: 247, endPoint x: 659, endPoint y: 371, distance: 544.3
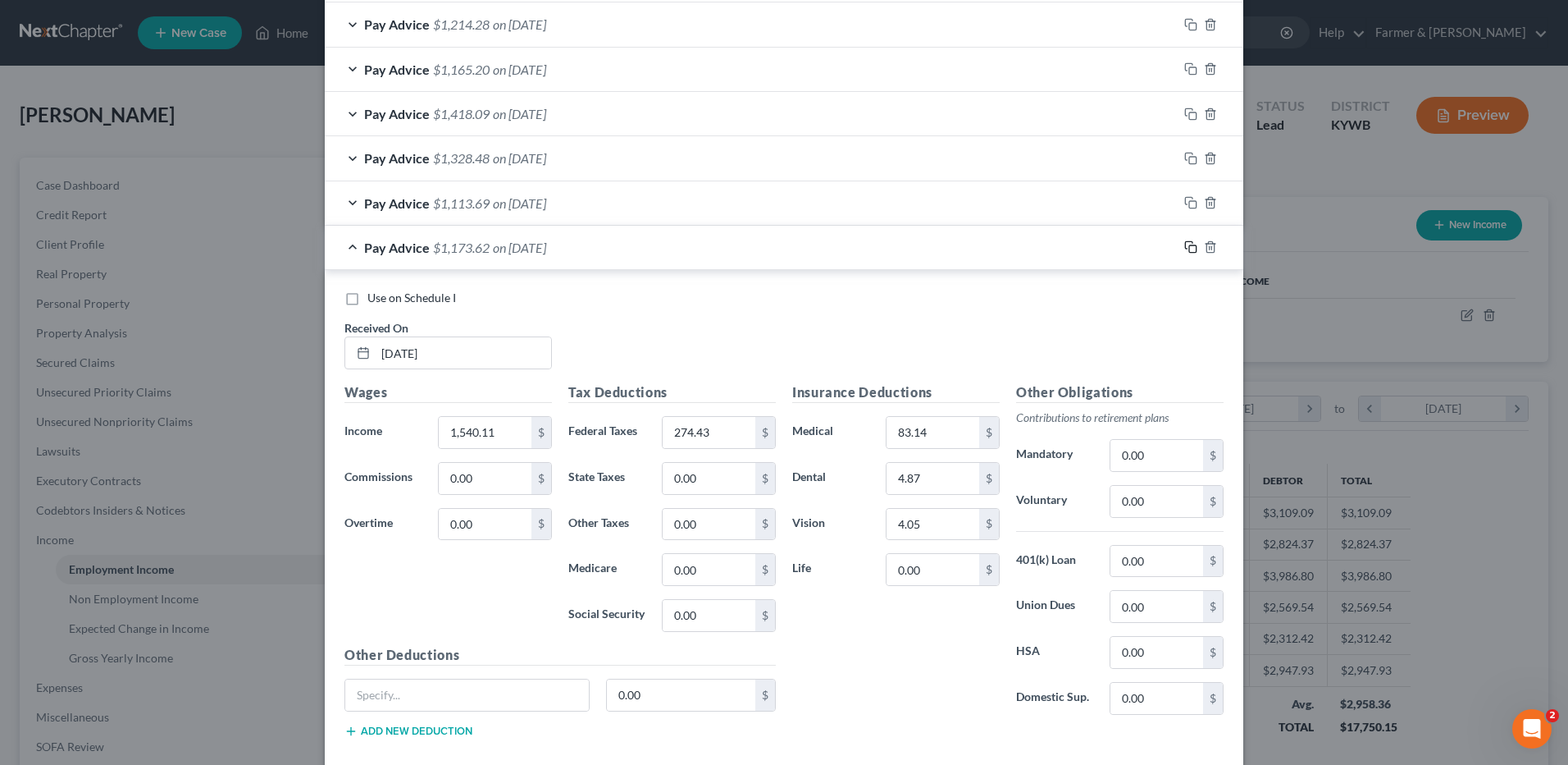
click at [1189, 247] on icon "button" at bounding box center [1191, 246] width 13 height 13
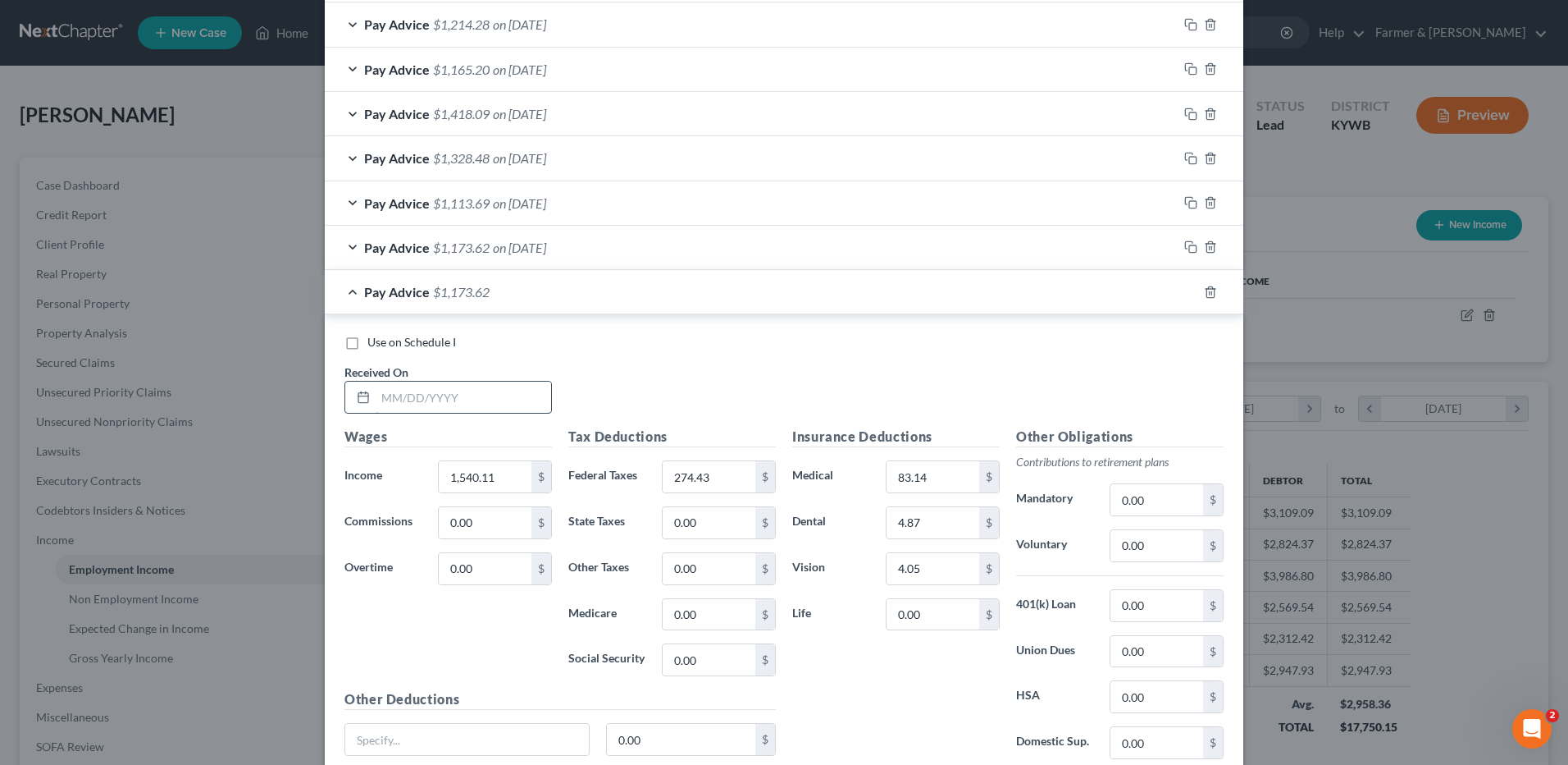
click at [538, 394] on input "text" at bounding box center [463, 397] width 176 height 31
type input "08/22/2025"
type input "1,407.82"
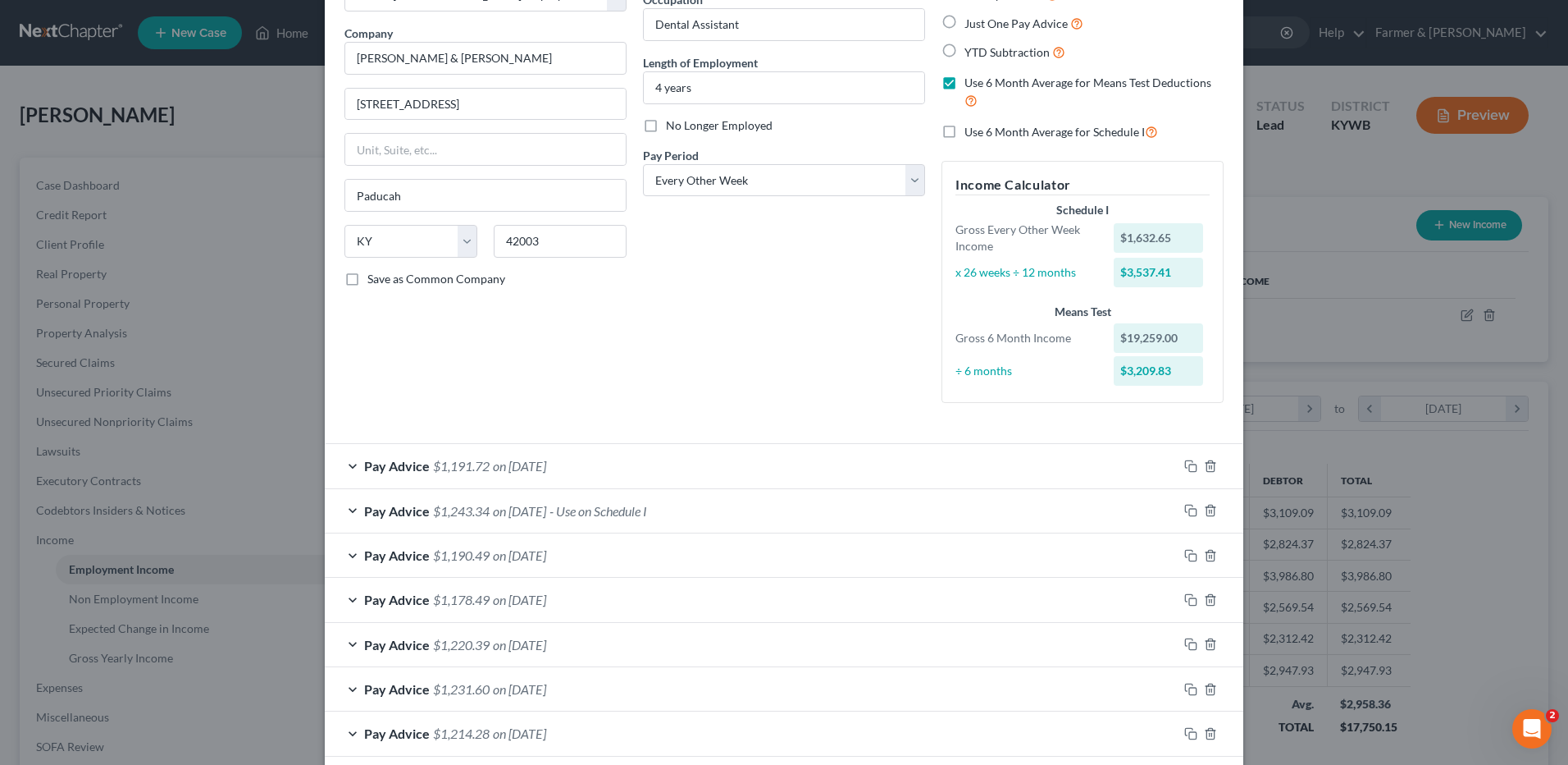
scroll to position [0, 0]
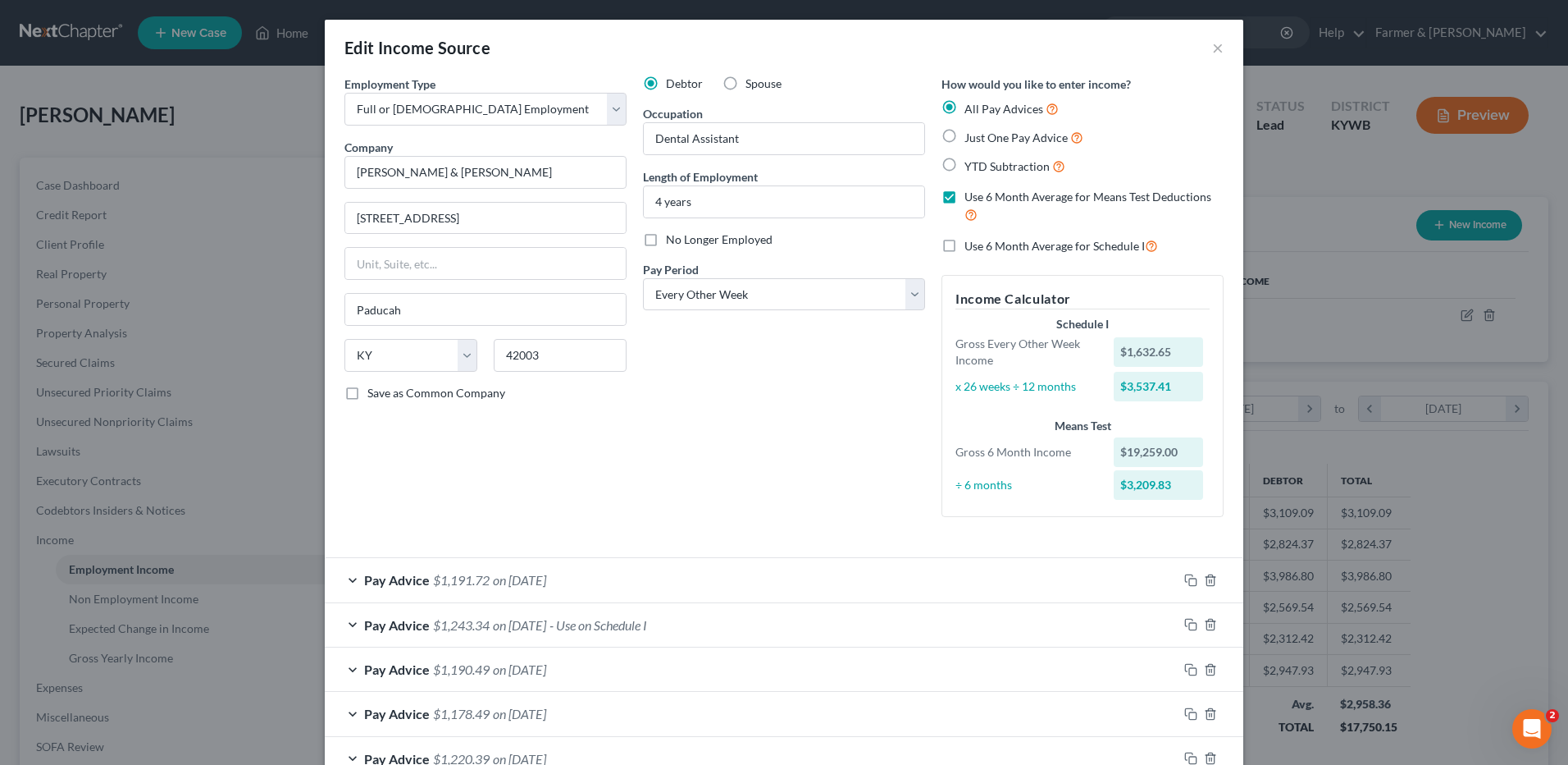
type input "241.83"
click at [964, 250] on label "Use 6 Month Average for Schedule I" at bounding box center [1061, 246] width 193 height 19
click at [971, 247] on input "Use 6 Month Average for Schedule I" at bounding box center [976, 242] width 11 height 11
checkbox input "true"
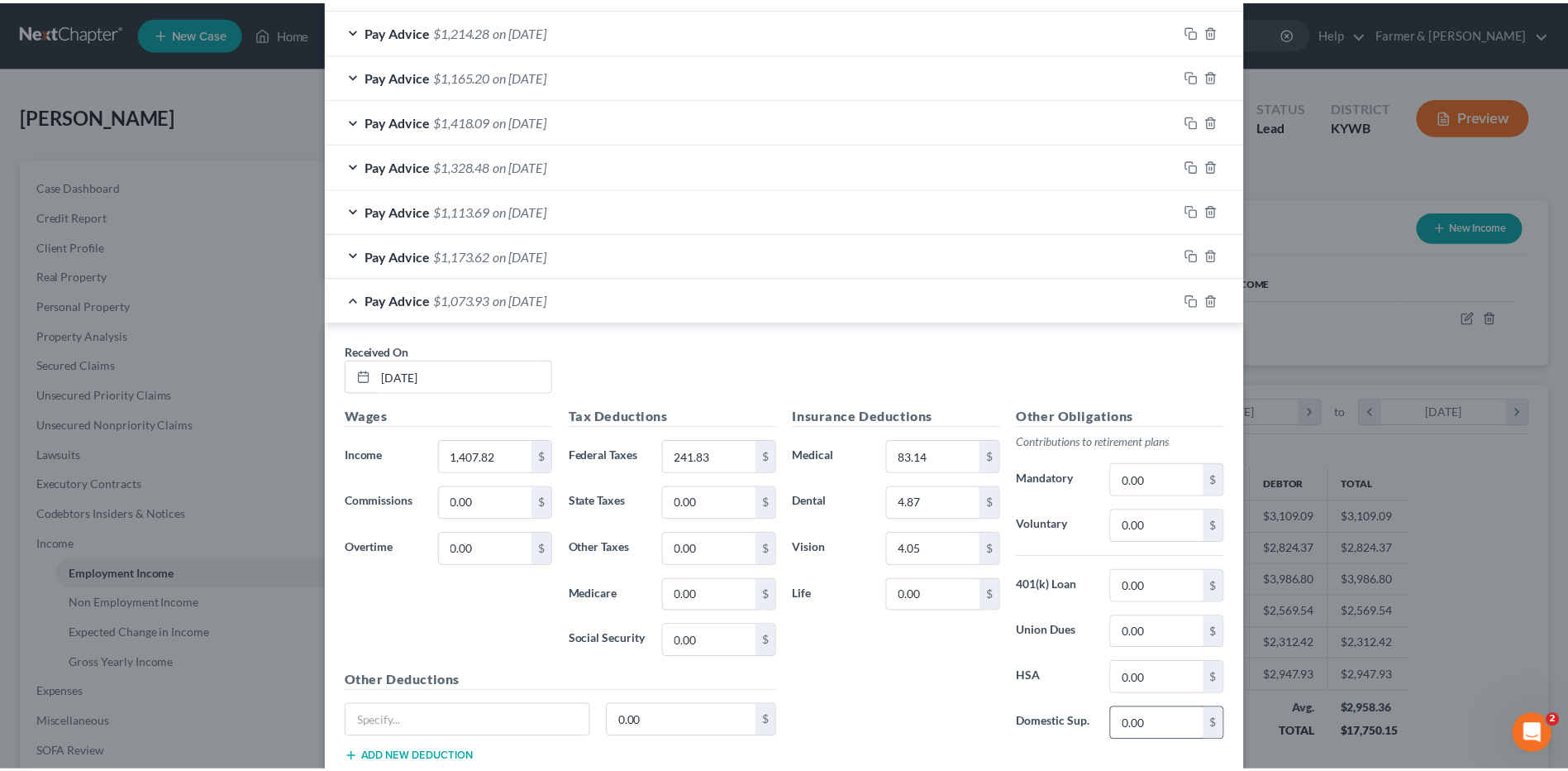
scroll to position [934, 0]
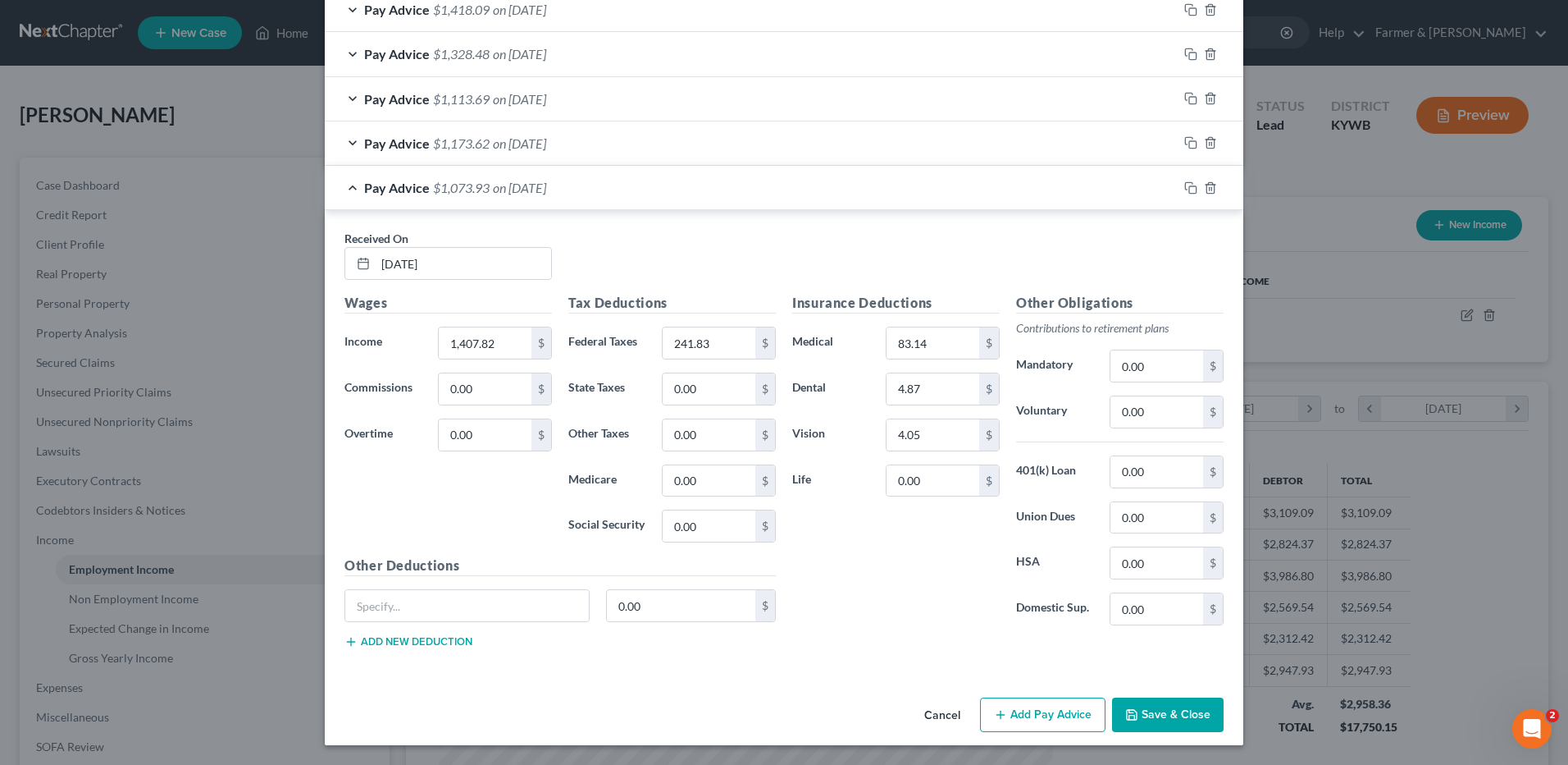
click at [1163, 724] on button "Save & Close" at bounding box center [1168, 715] width 112 height 35
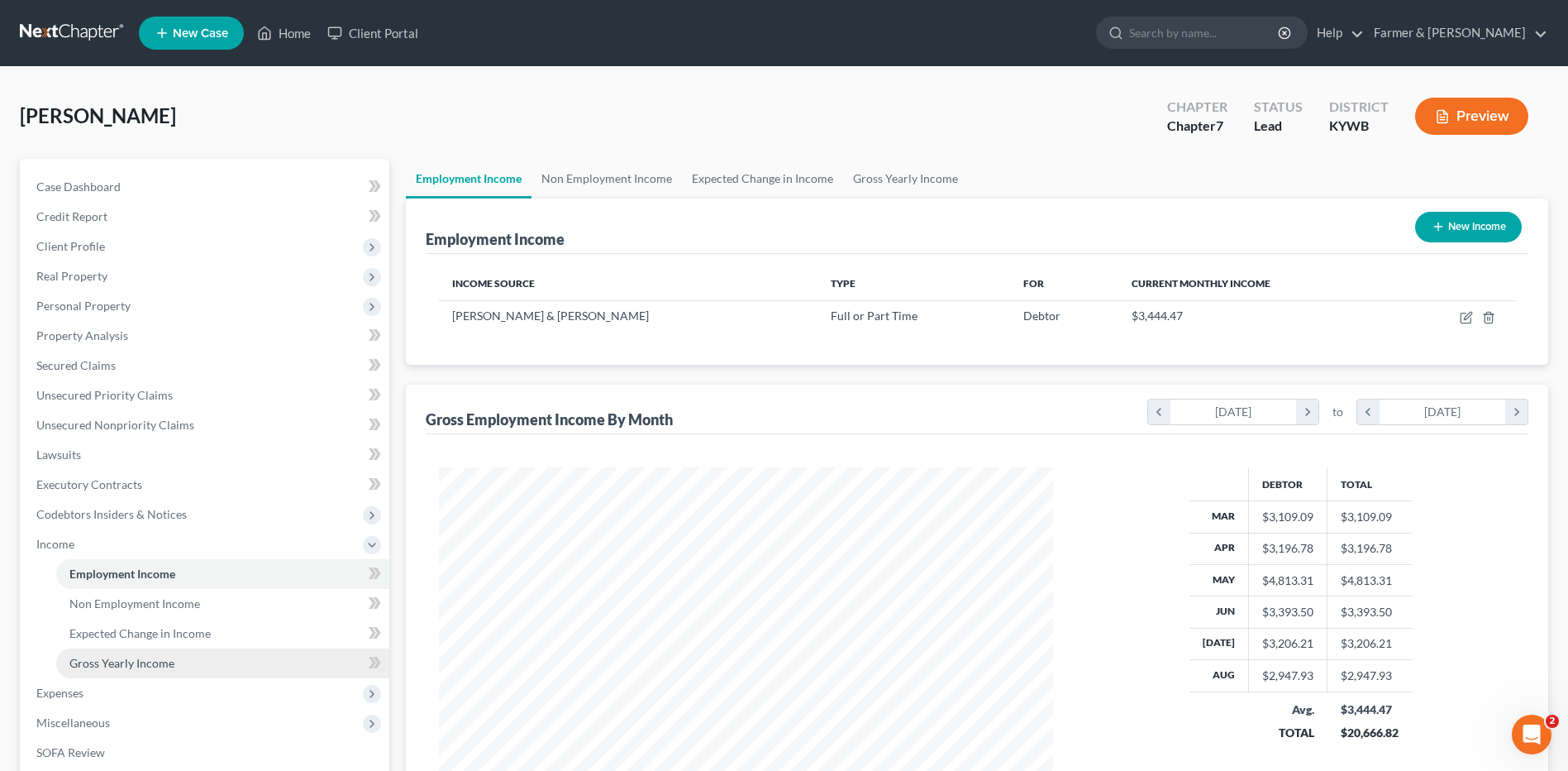
scroll to position [826547, 825797]
click at [216, 660] on link "Gross Yearly Income" at bounding box center [222, 663] width 333 height 30
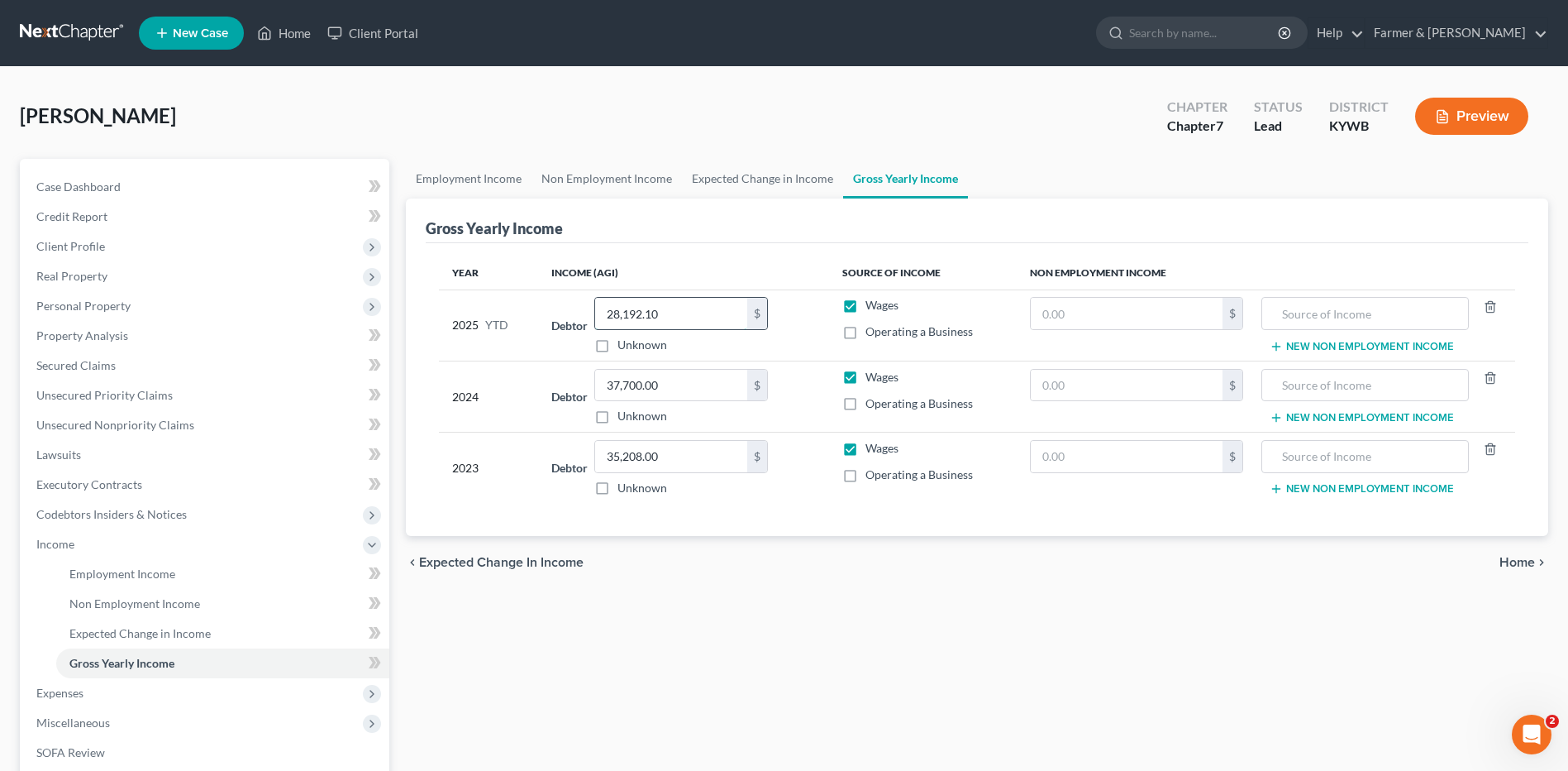
click at [670, 319] on input "28,192.10" at bounding box center [671, 313] width 152 height 31
type input "28,090.60"
click at [246, 568] on link "Employment Income" at bounding box center [222, 573] width 333 height 30
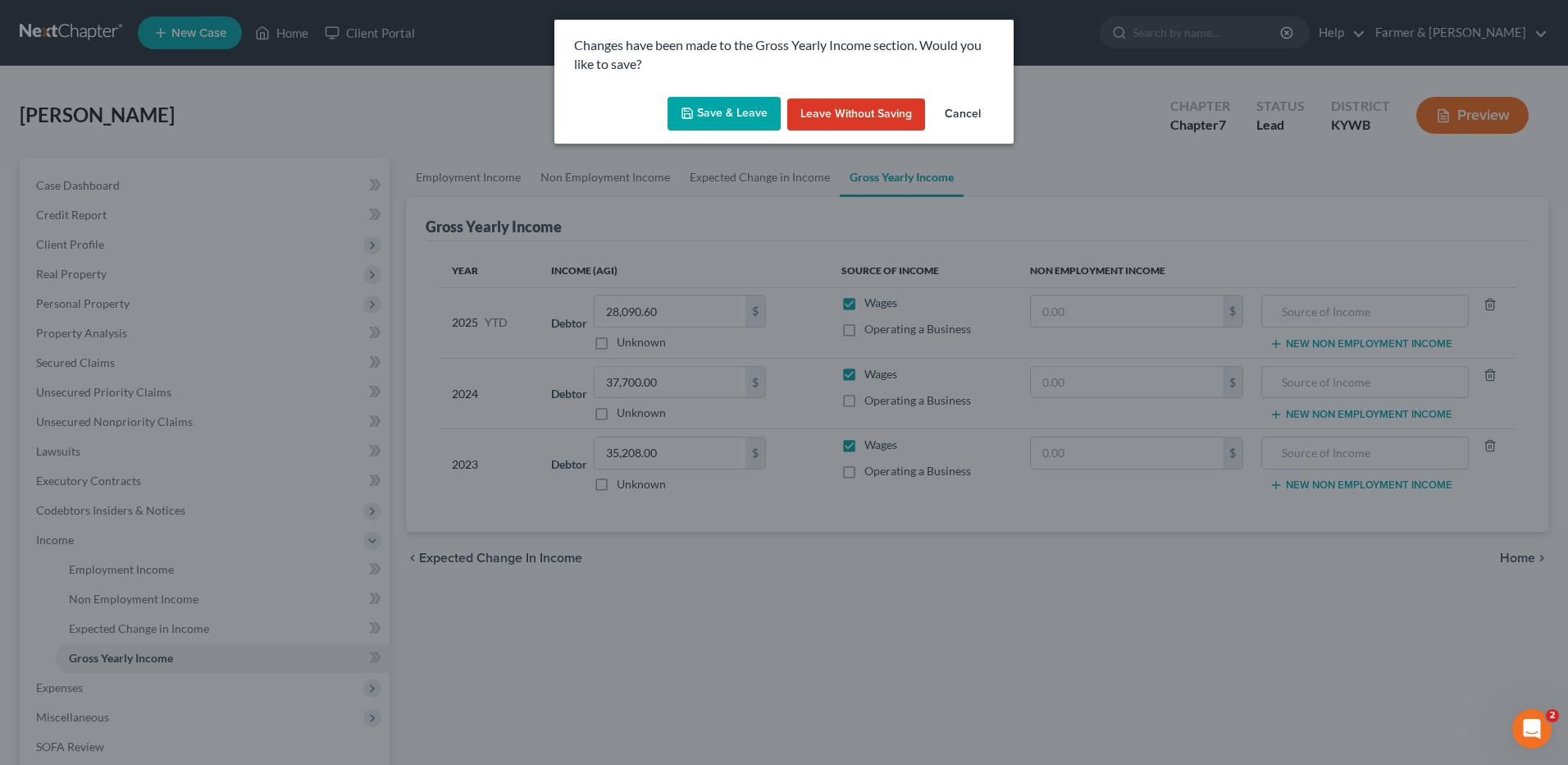
click at [717, 114] on button "Save & Leave" at bounding box center [724, 115] width 114 height 35
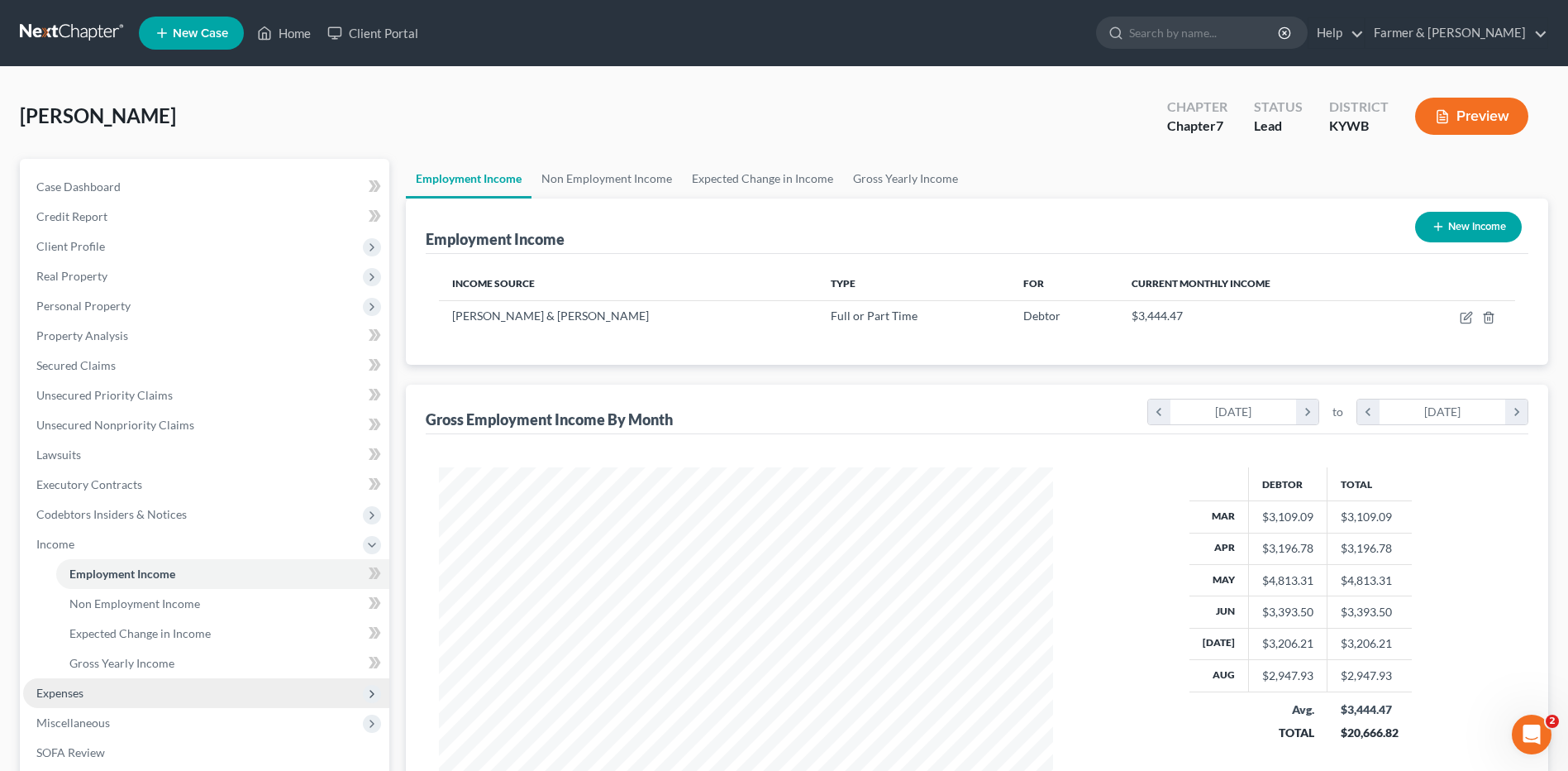
scroll to position [307, 646]
click at [86, 693] on span "Expenses" at bounding box center [206, 693] width 366 height 30
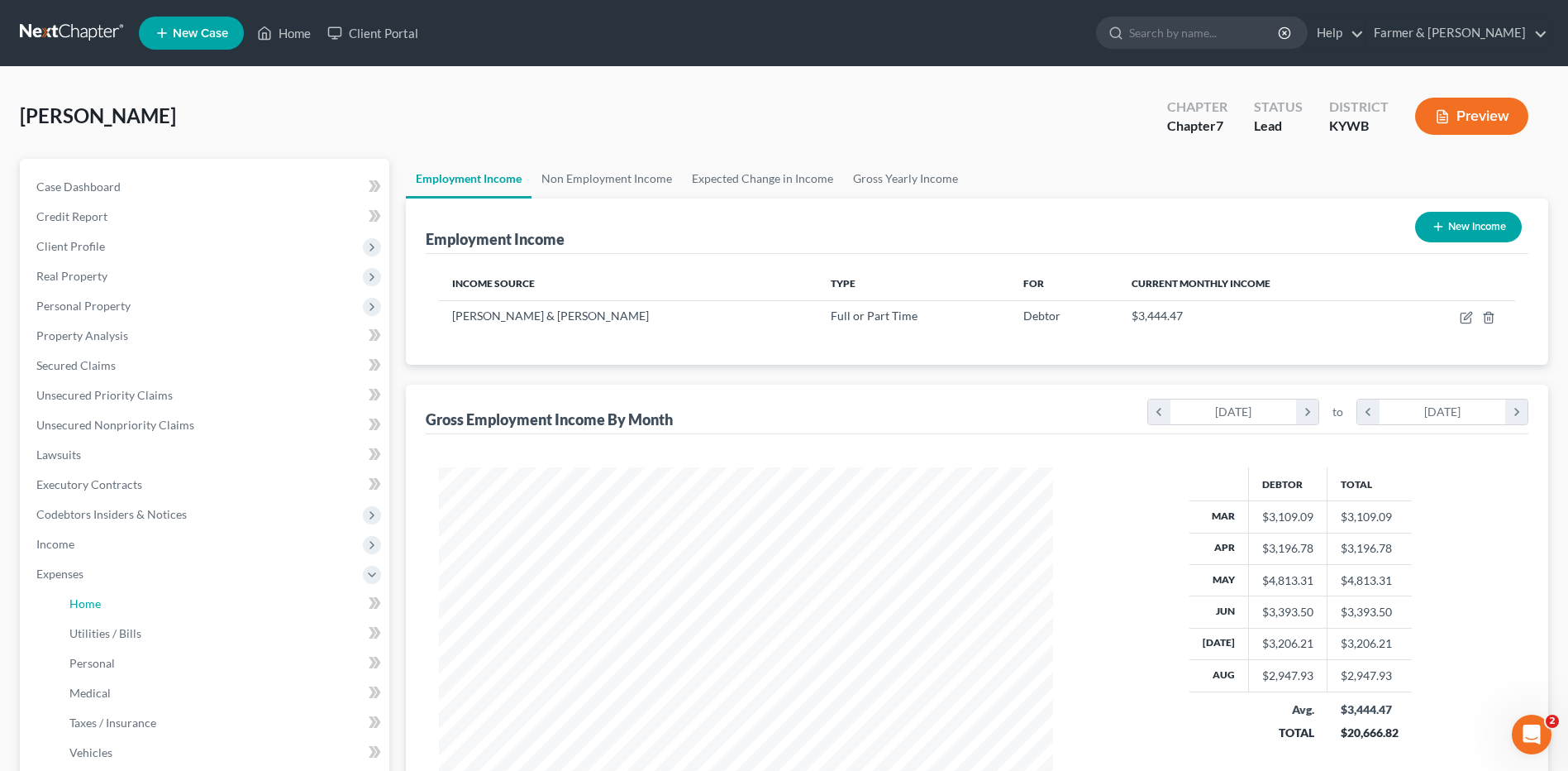
click at [142, 590] on link "Home" at bounding box center [222, 604] width 333 height 30
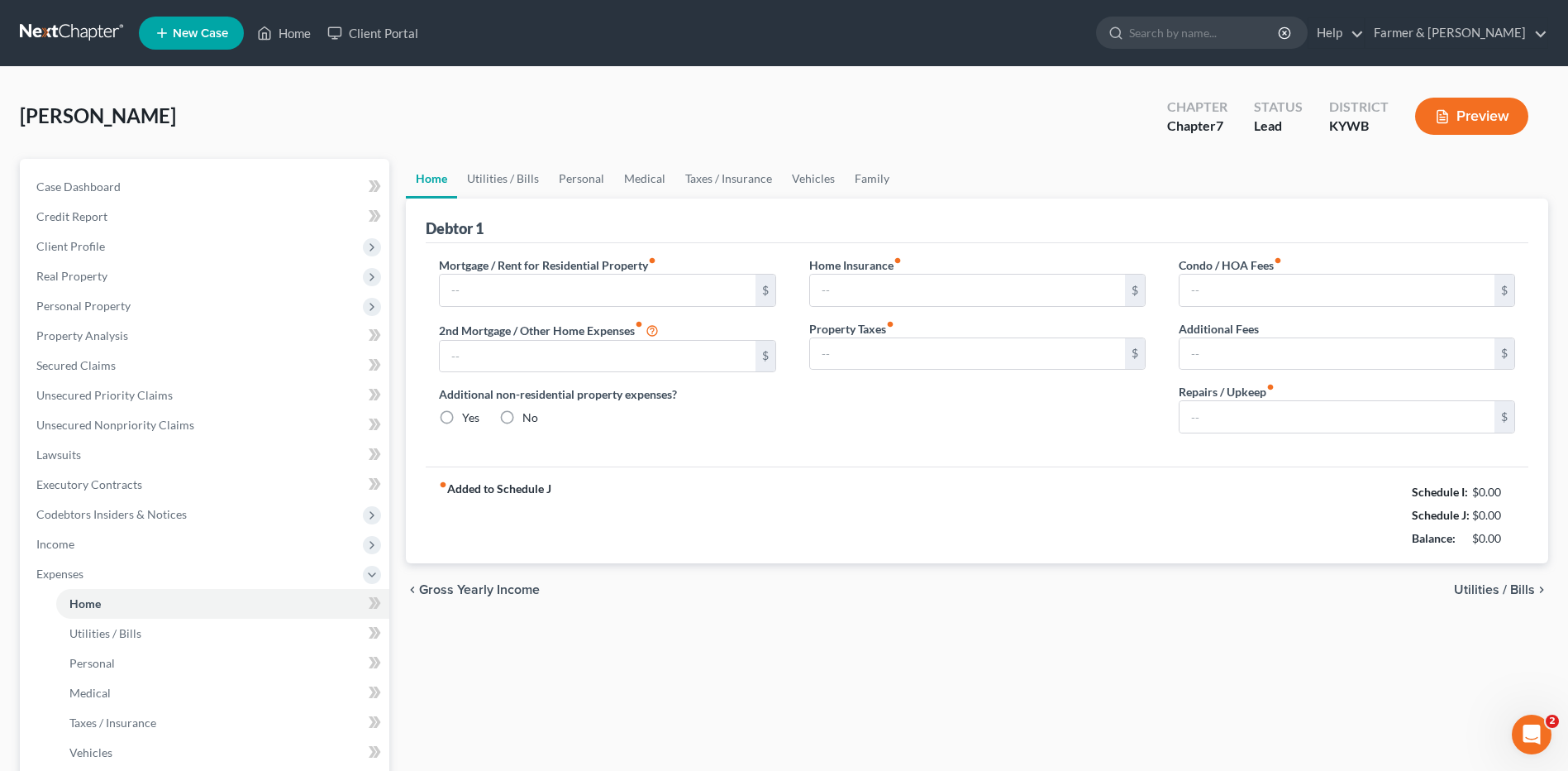
type input "0.00"
radio input "true"
type input "0.00"
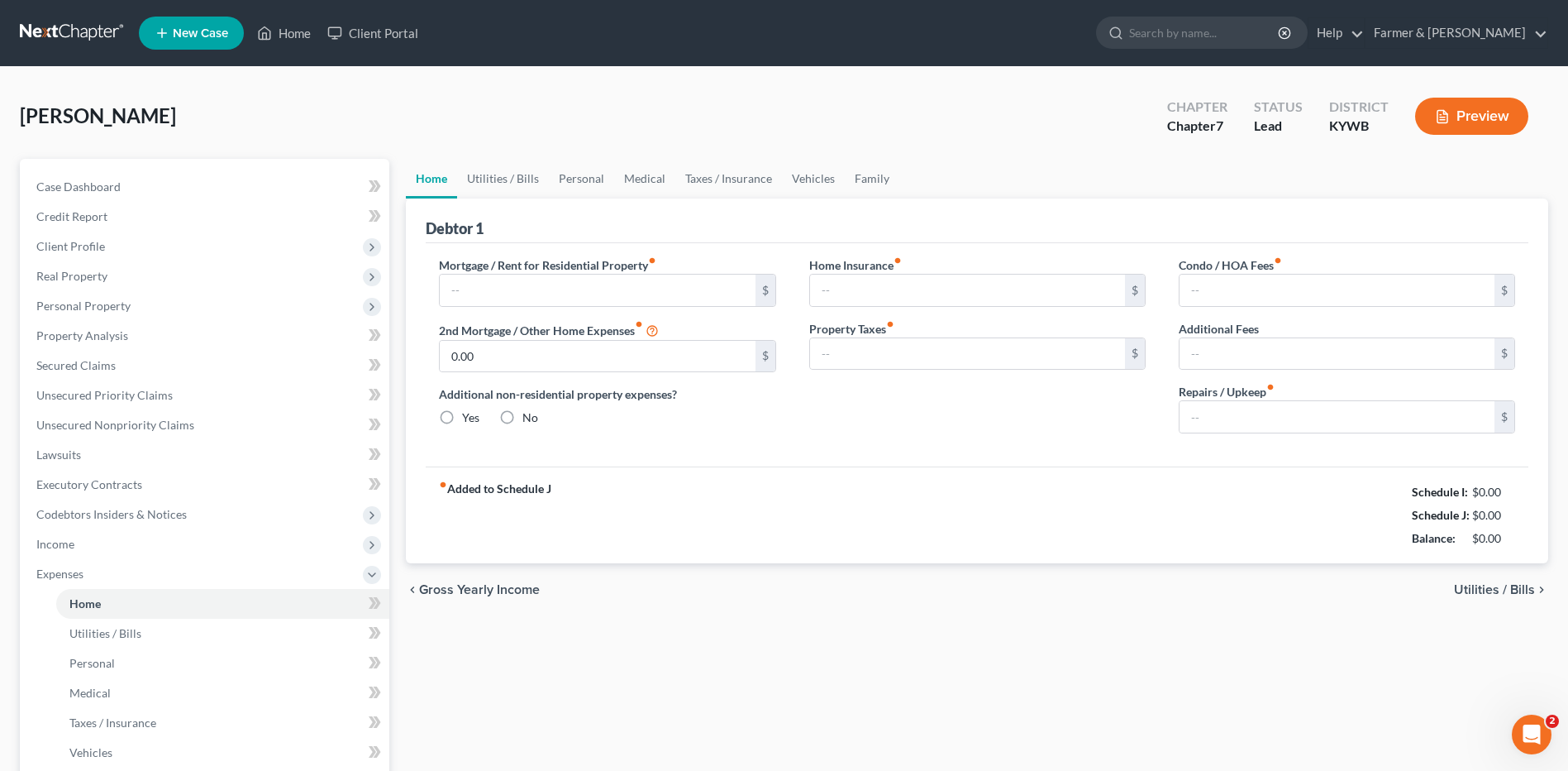
type input "0.00"
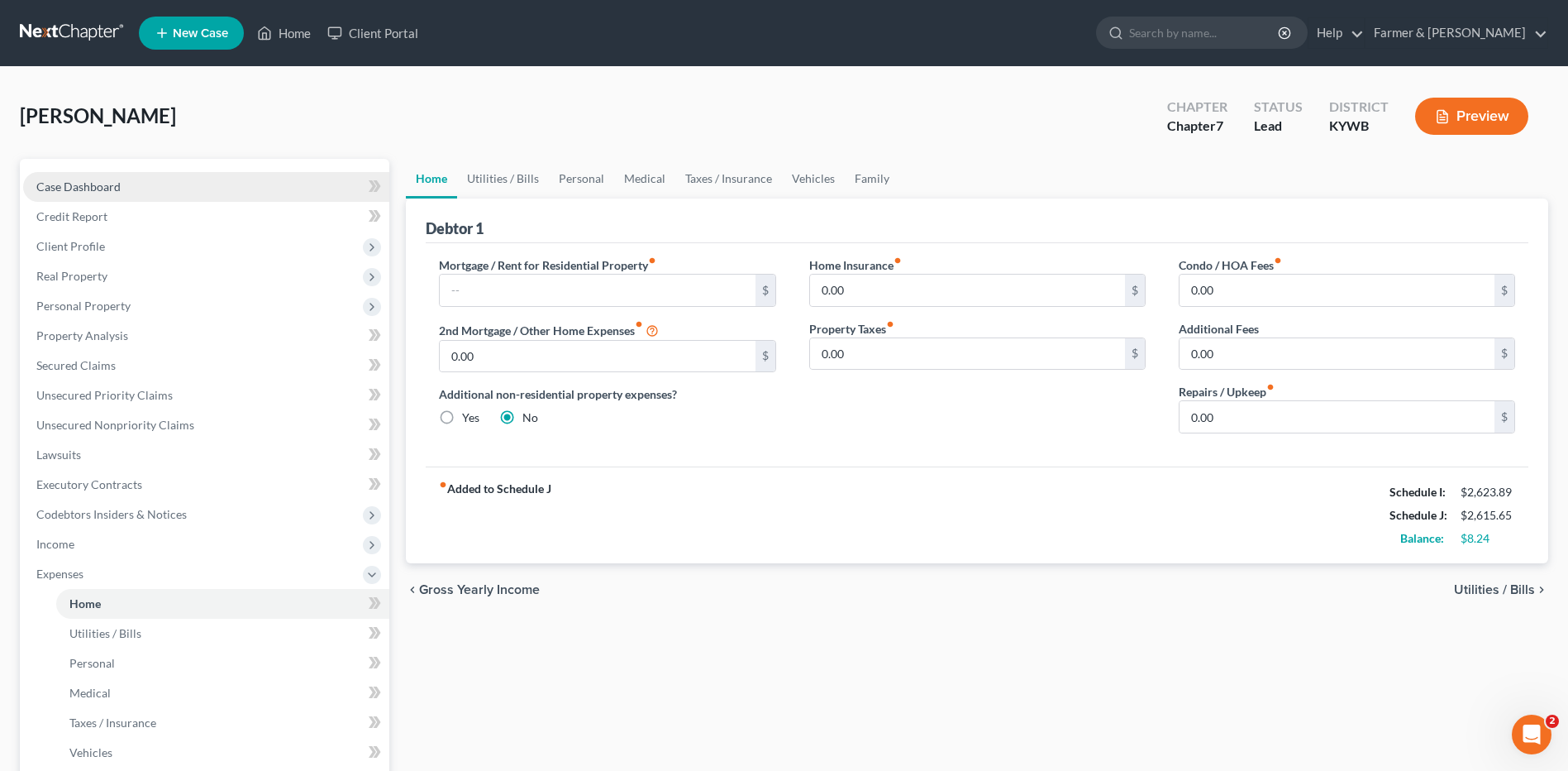
click at [100, 191] on span "Case Dashboard" at bounding box center [78, 186] width 84 height 14
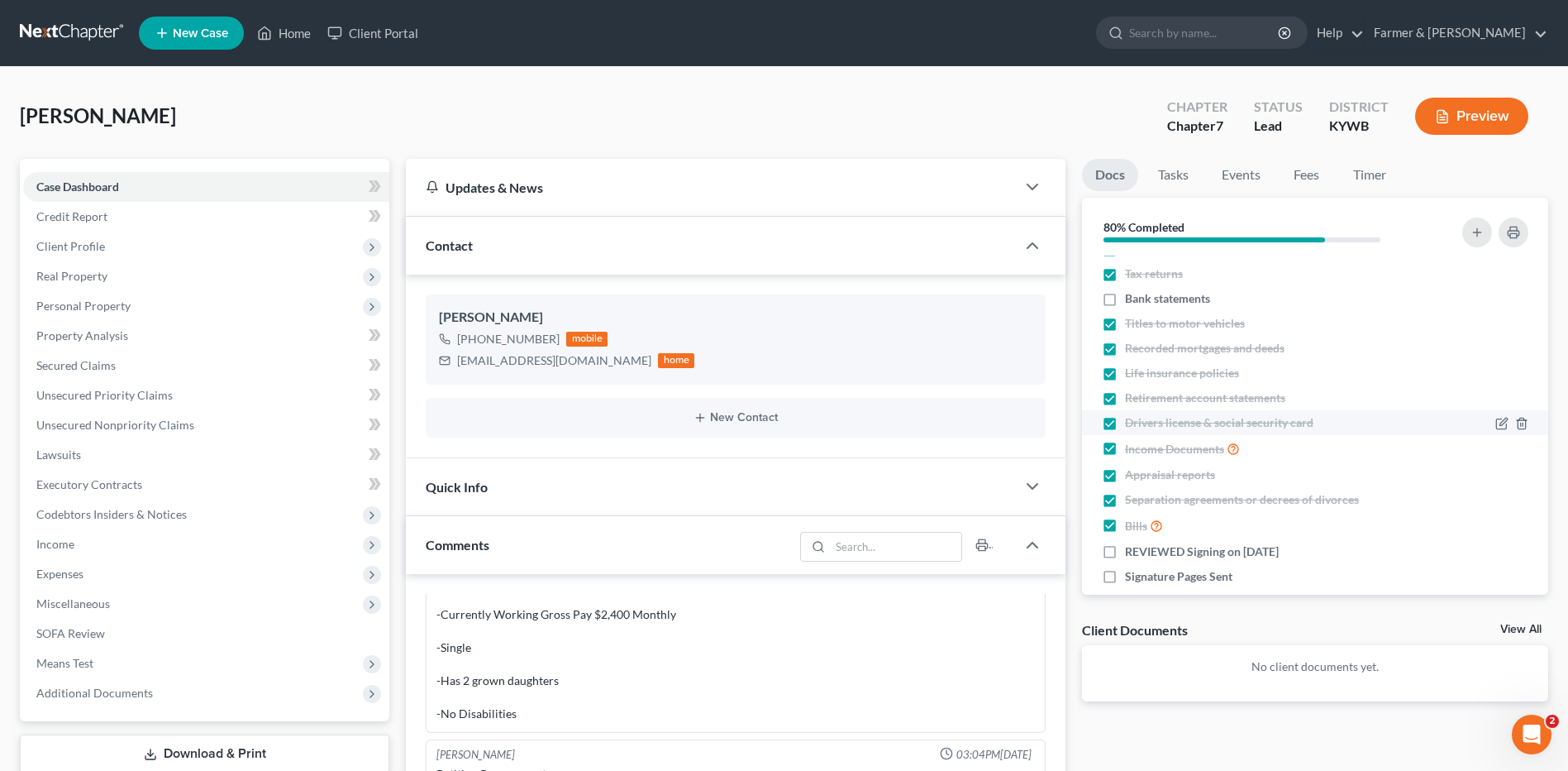
scroll to position [65, 0]
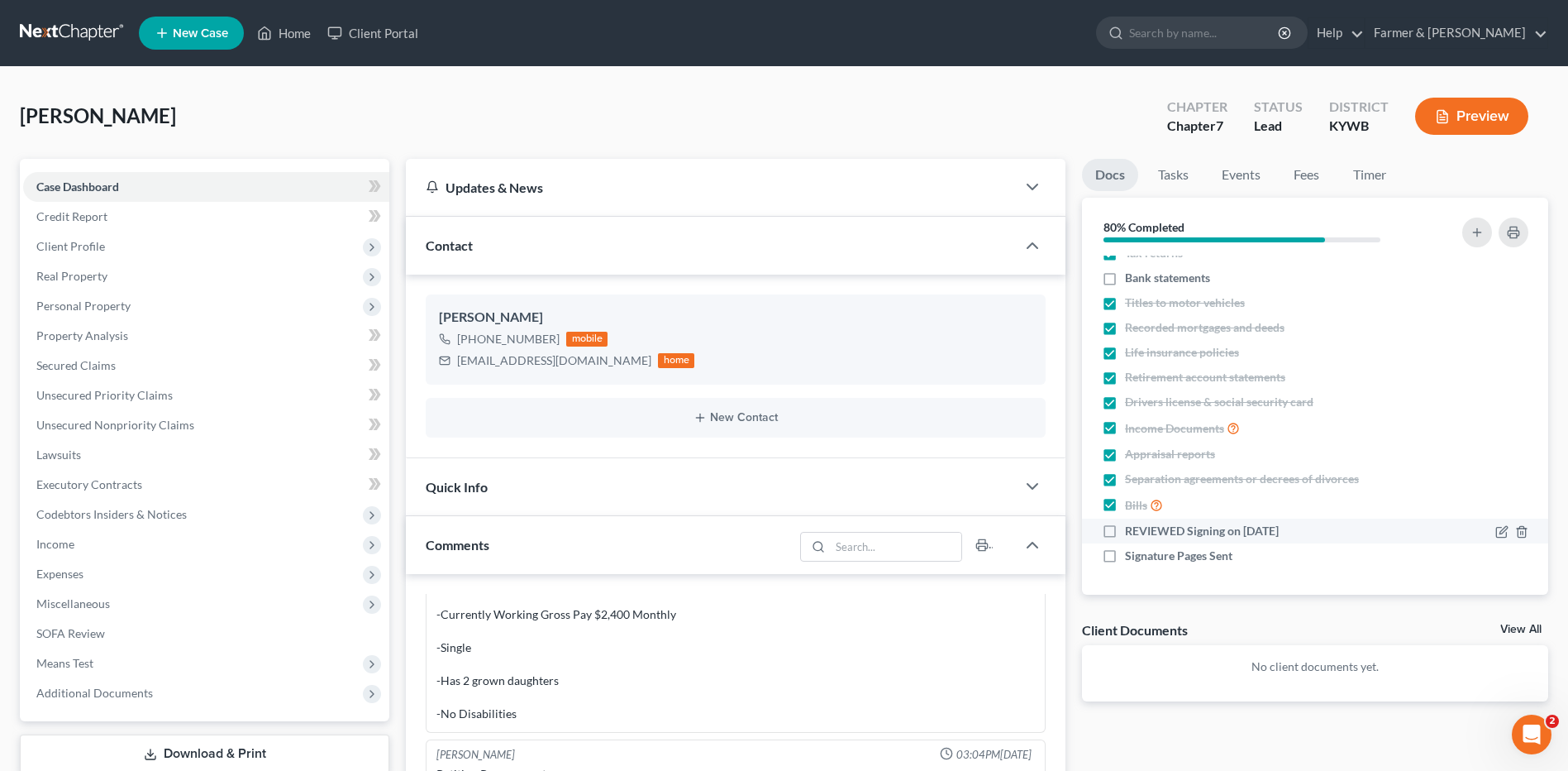
click at [1125, 530] on label "REVIEWED Signing on 9/3/2025" at bounding box center [1202, 531] width 154 height 17
click at [1131, 530] on input "REVIEWED Signing on 9/3/2025" at bounding box center [1137, 528] width 11 height 11
checkbox input "true"
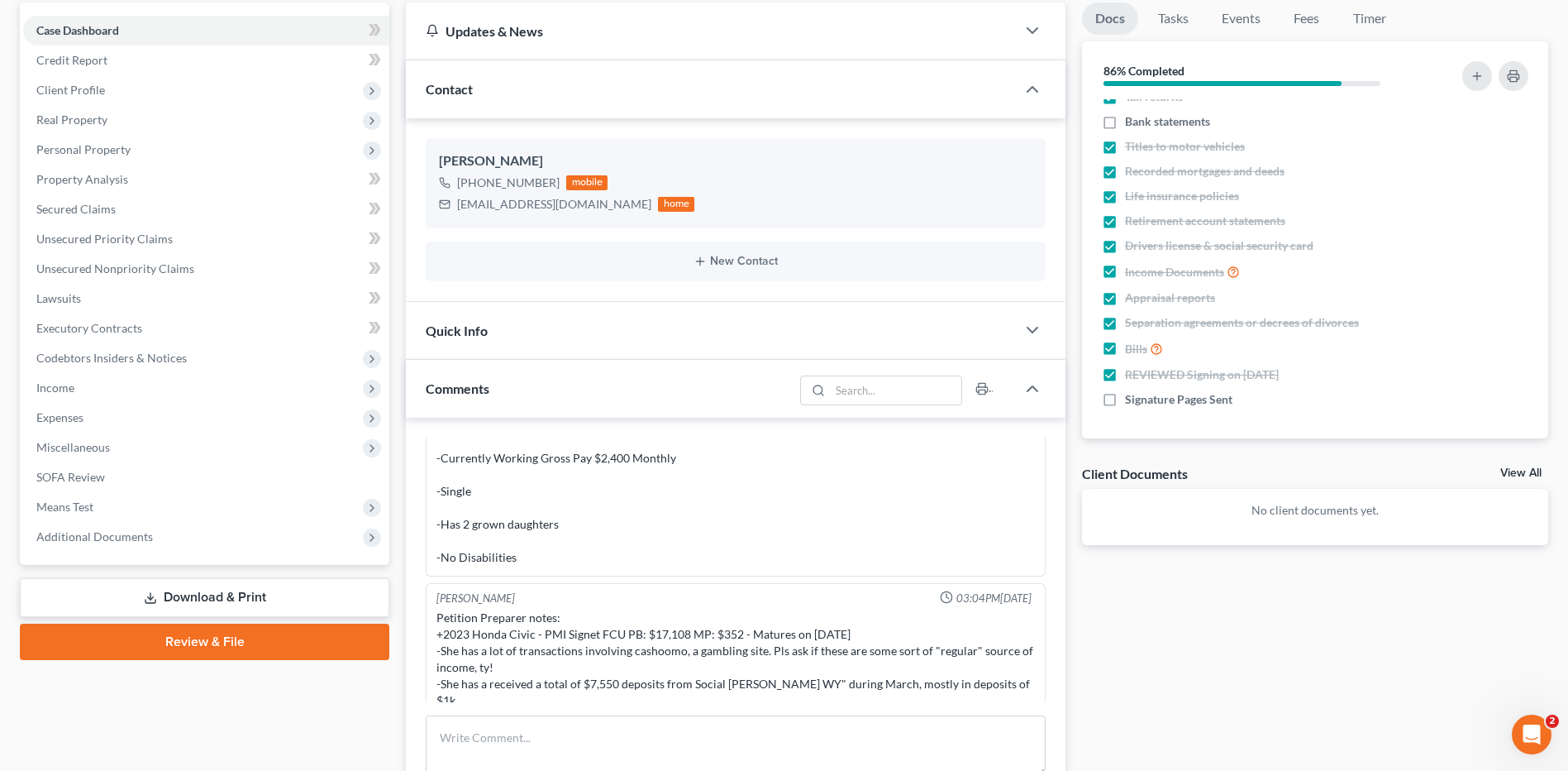
scroll to position [0, 0]
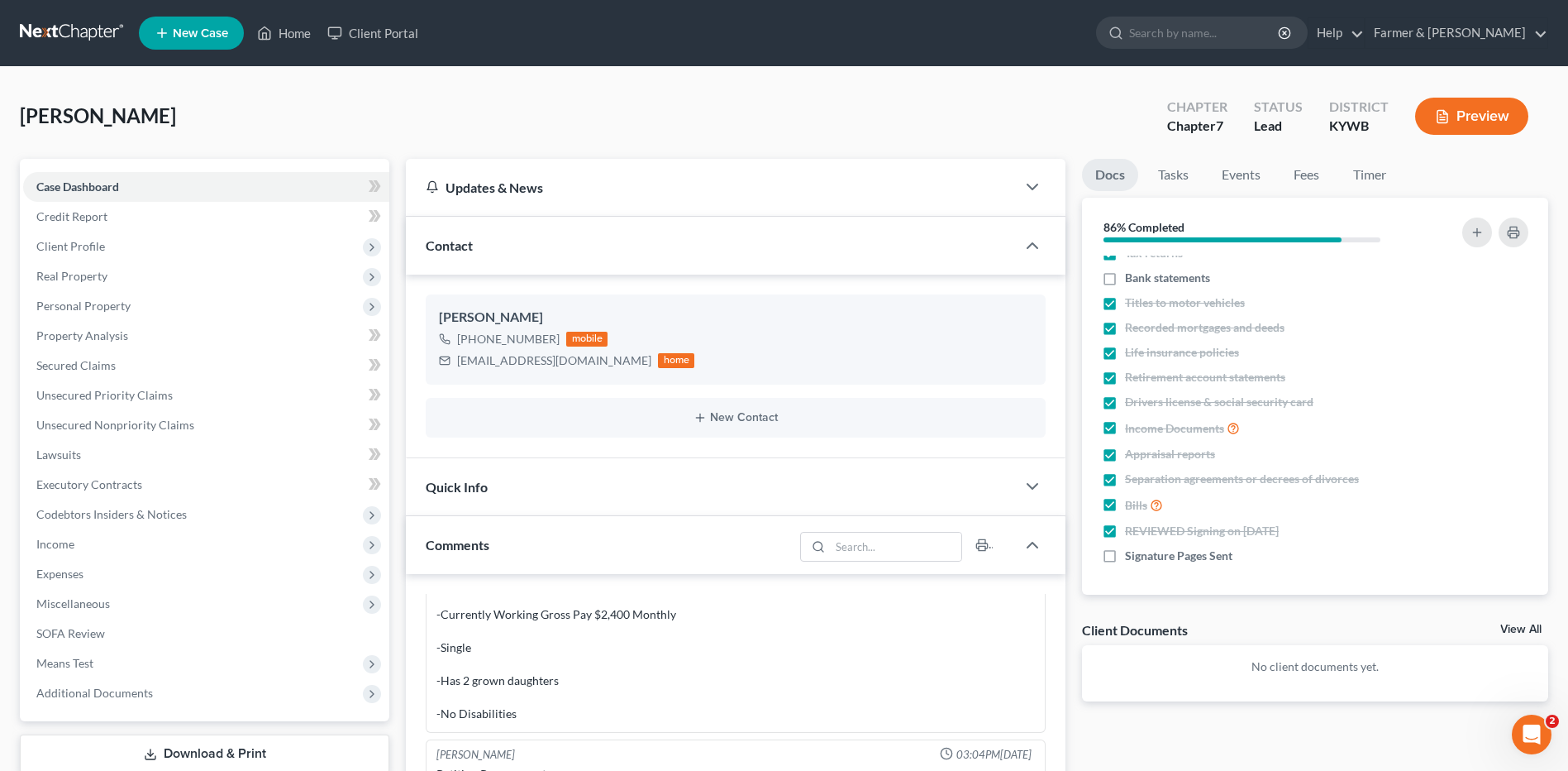
click at [66, 33] on link at bounding box center [72, 33] width 106 height 30
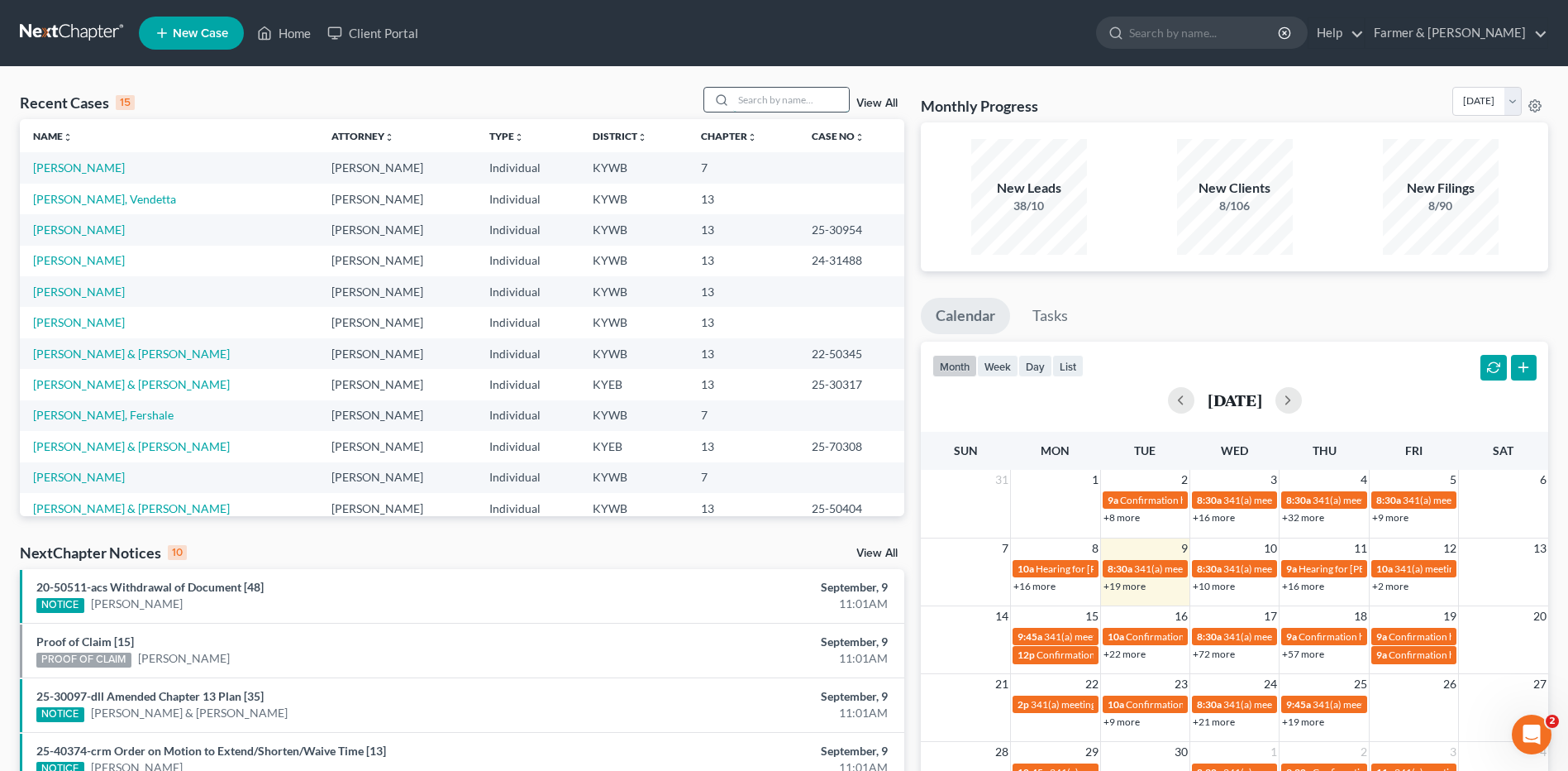
click at [774, 103] on input "search" at bounding box center [790, 100] width 115 height 24
click at [803, 105] on input "search" at bounding box center [790, 100] width 115 height 24
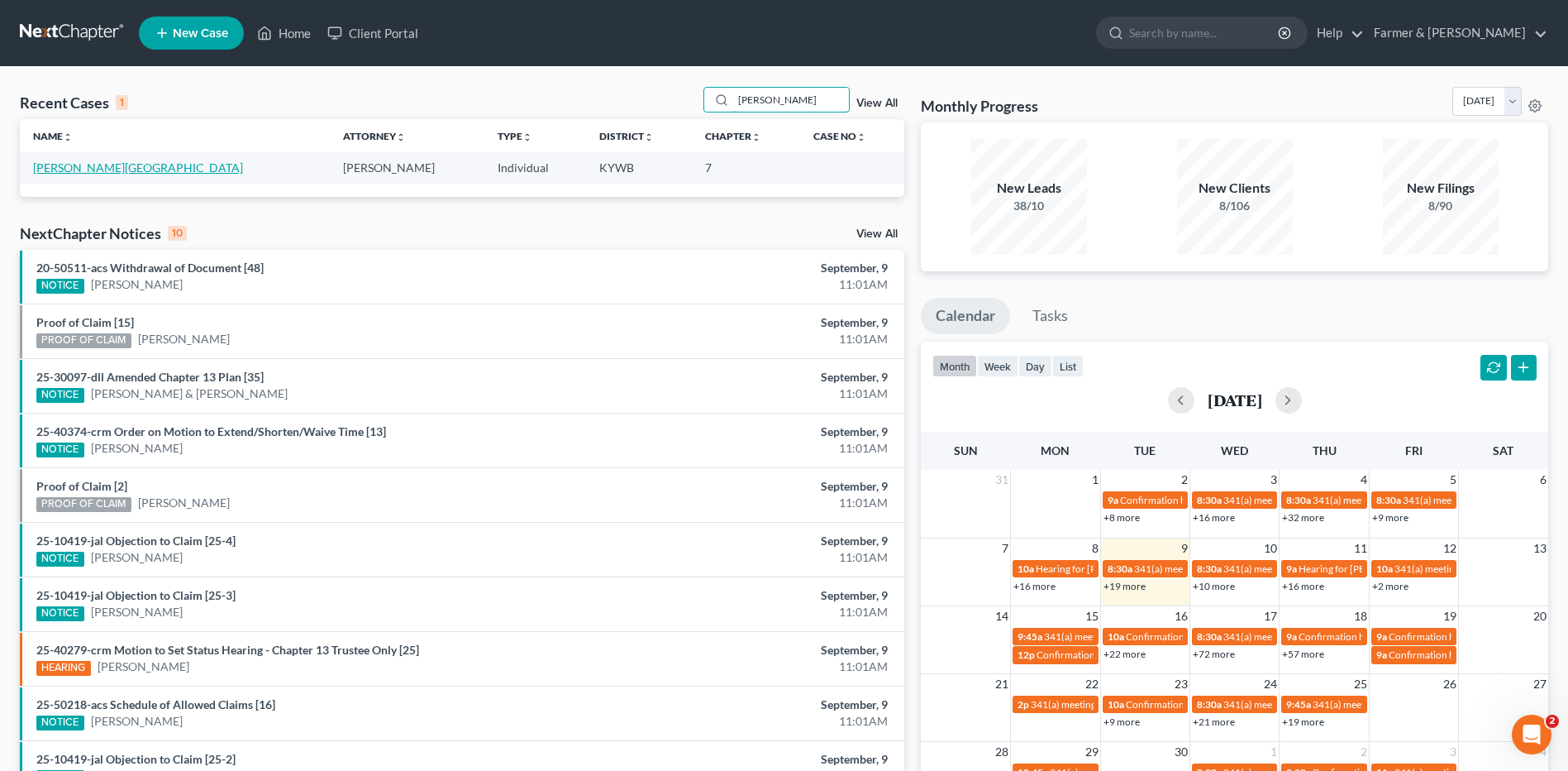
type input "[PERSON_NAME]"
click at [100, 170] on link "[PERSON_NAME][GEOGRAPHIC_DATA]" at bounding box center [138, 167] width 209 height 14
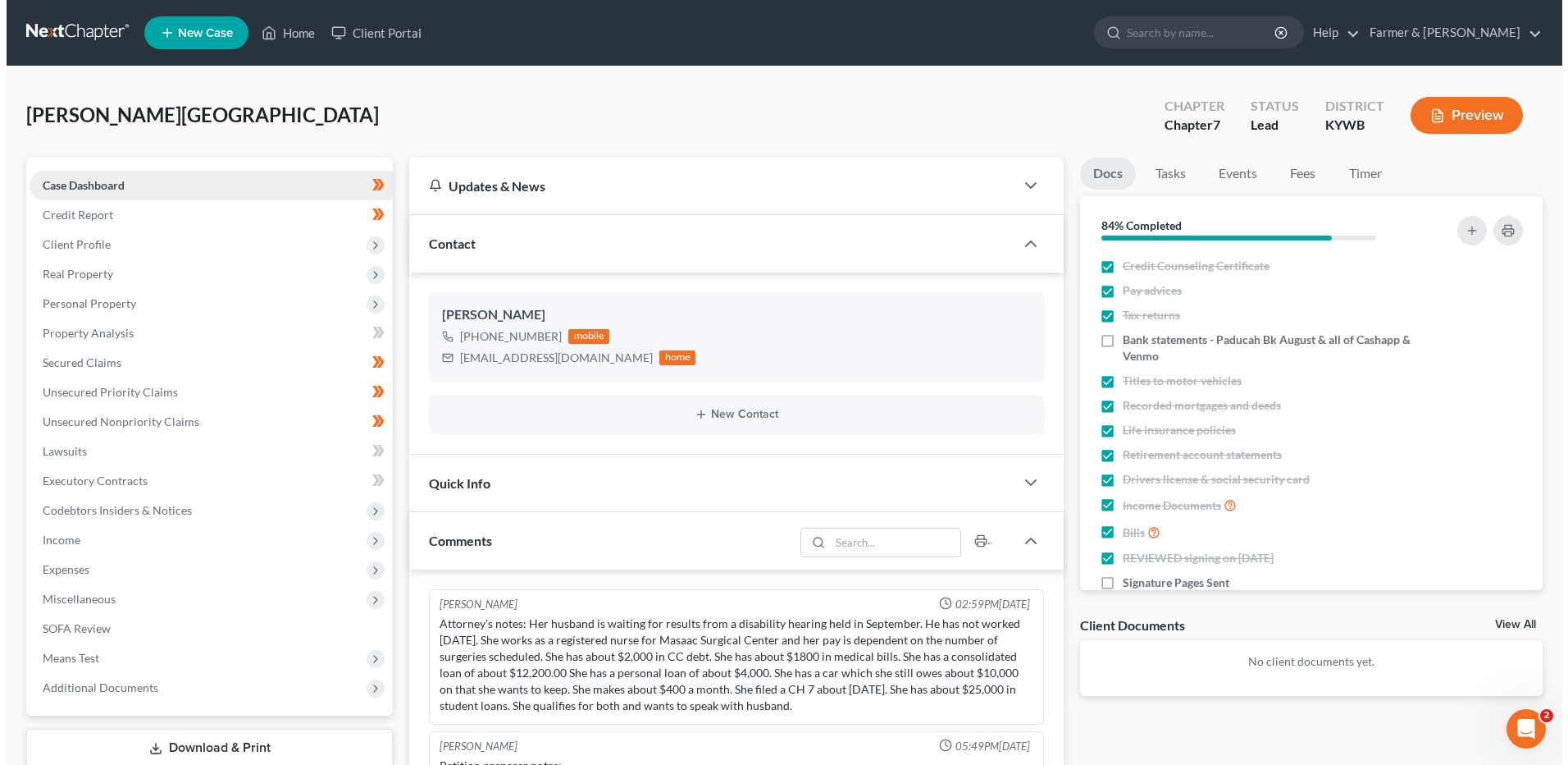
scroll to position [113, 0]
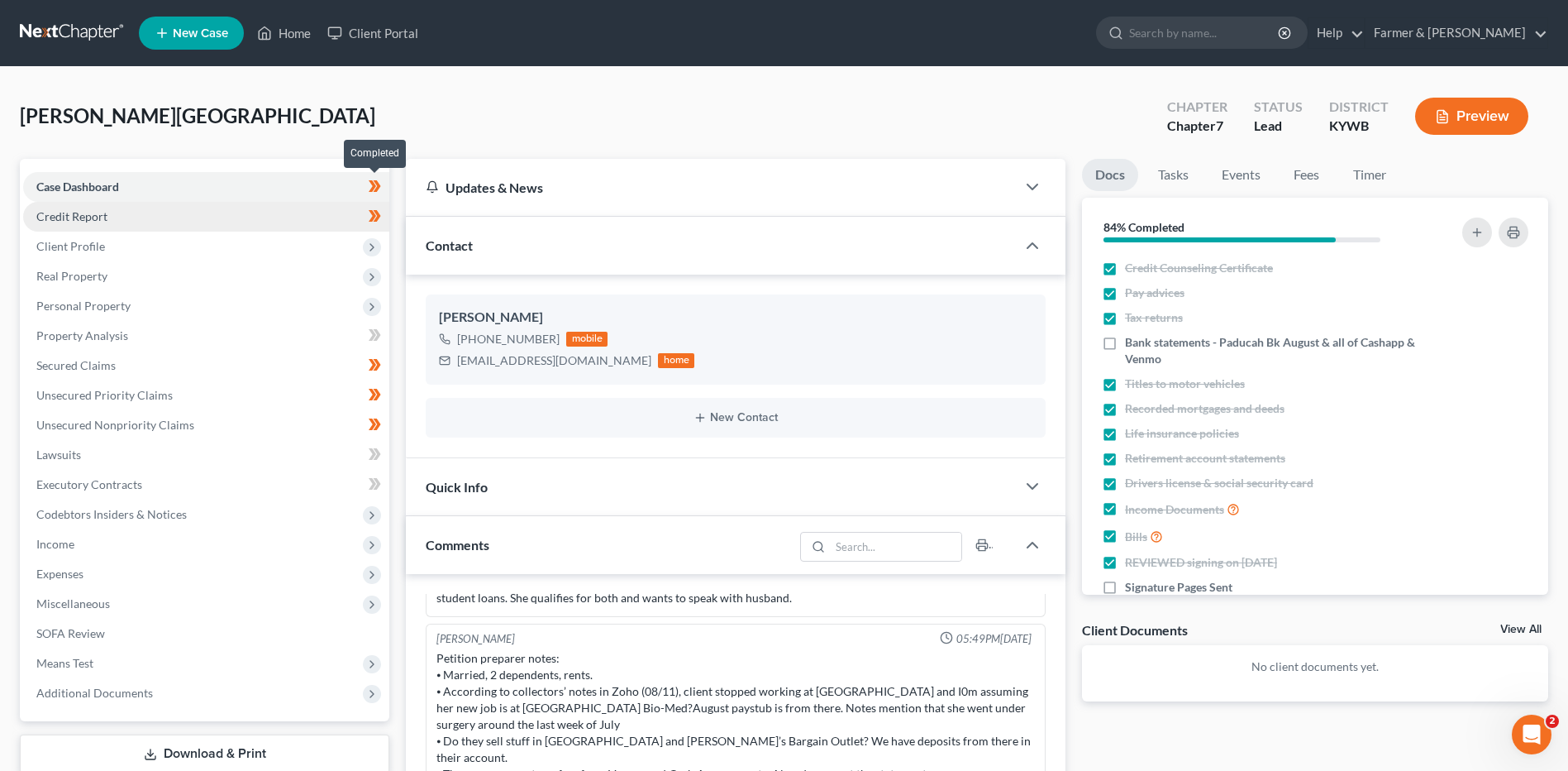
click at [388, 185] on span at bounding box center [374, 188] width 29 height 25
click at [378, 220] on icon at bounding box center [374, 216] width 12 height 20
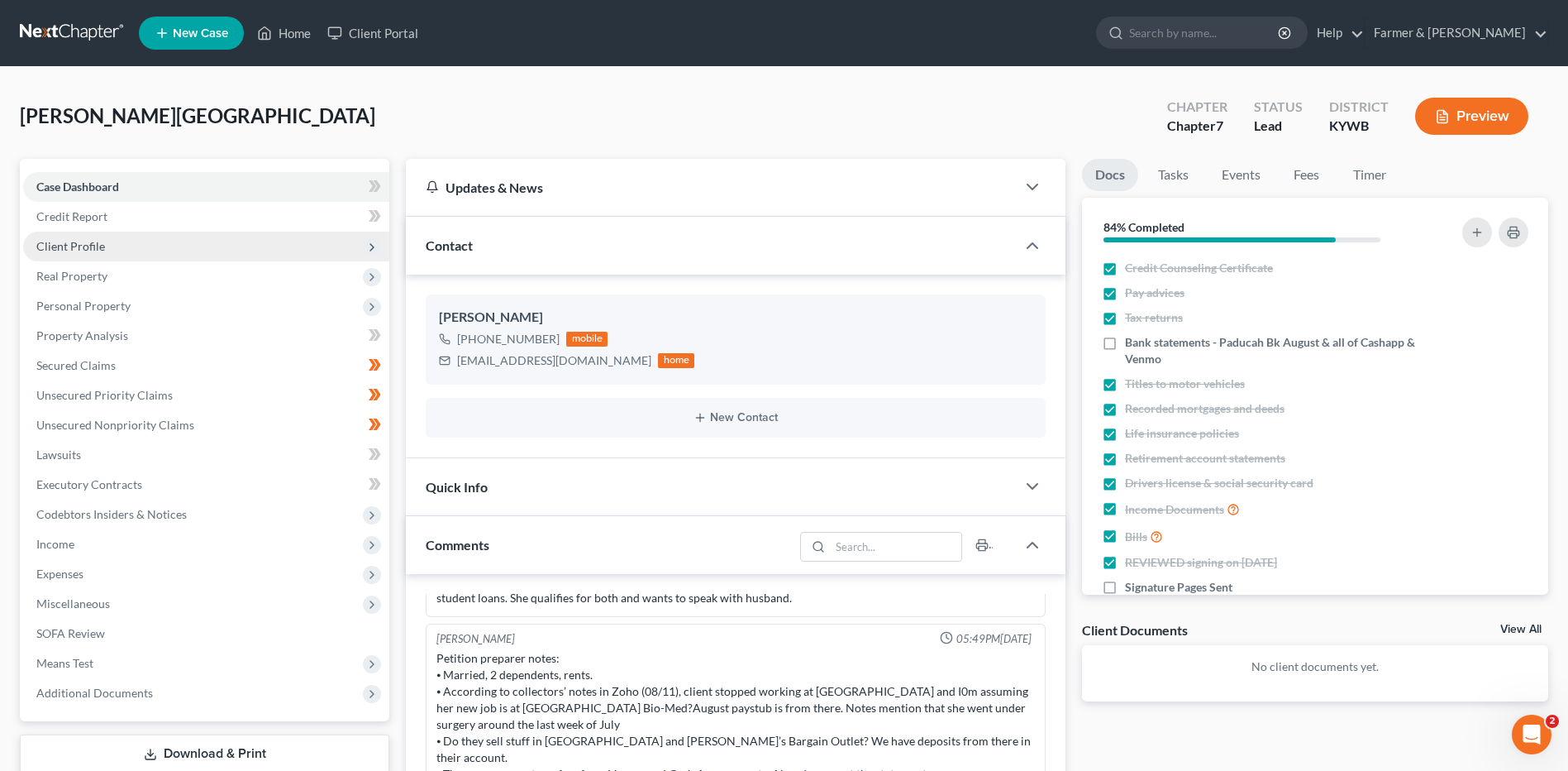
click at [250, 251] on span "Client Profile" at bounding box center [206, 247] width 366 height 30
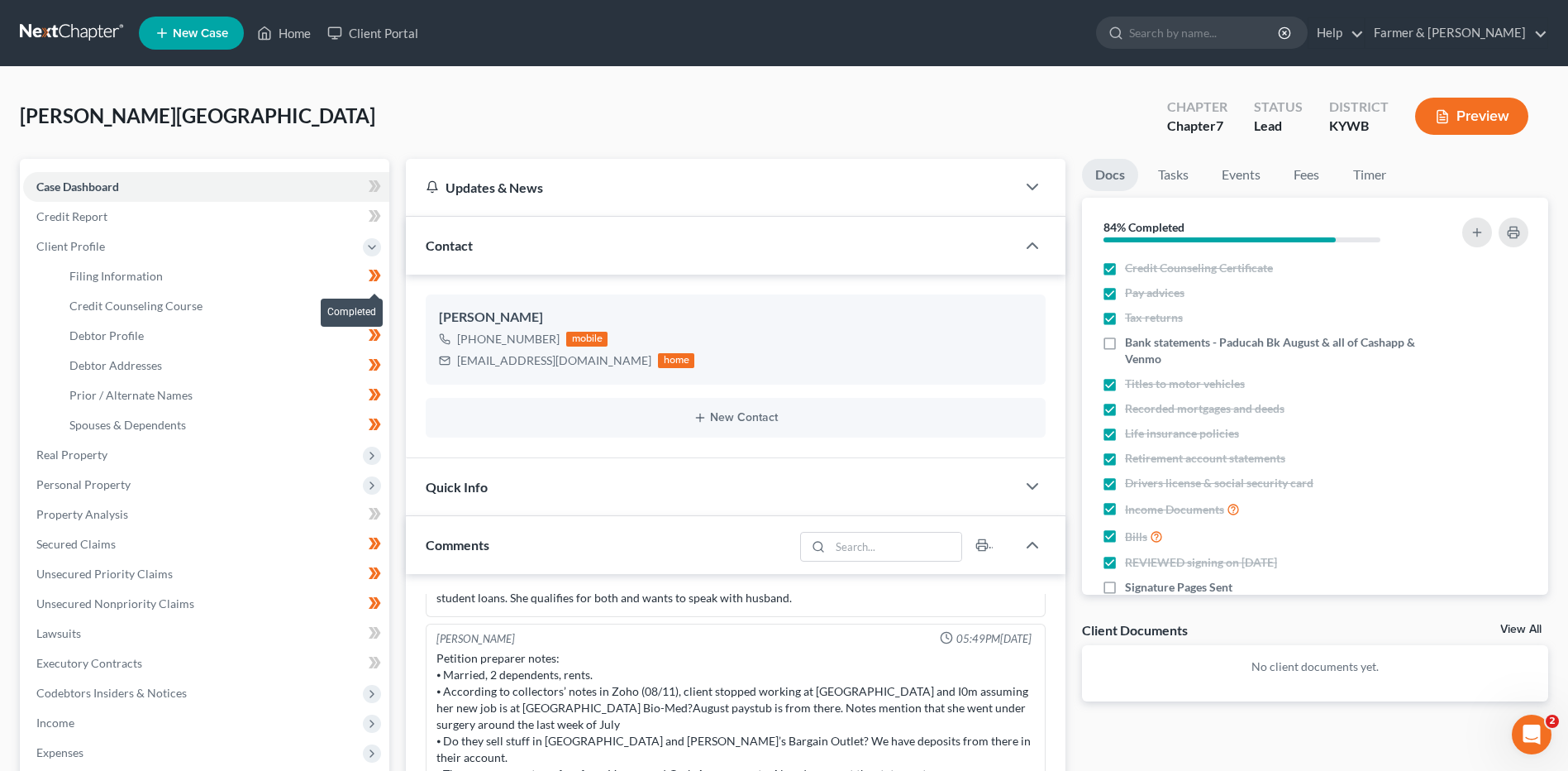
click at [380, 287] on span at bounding box center [374, 277] width 29 height 25
click at [382, 306] on span at bounding box center [374, 307] width 29 height 25
click at [378, 339] on icon at bounding box center [374, 335] width 12 height 20
click at [379, 372] on icon at bounding box center [374, 365] width 12 height 20
click at [380, 397] on icon at bounding box center [374, 394] width 12 height 20
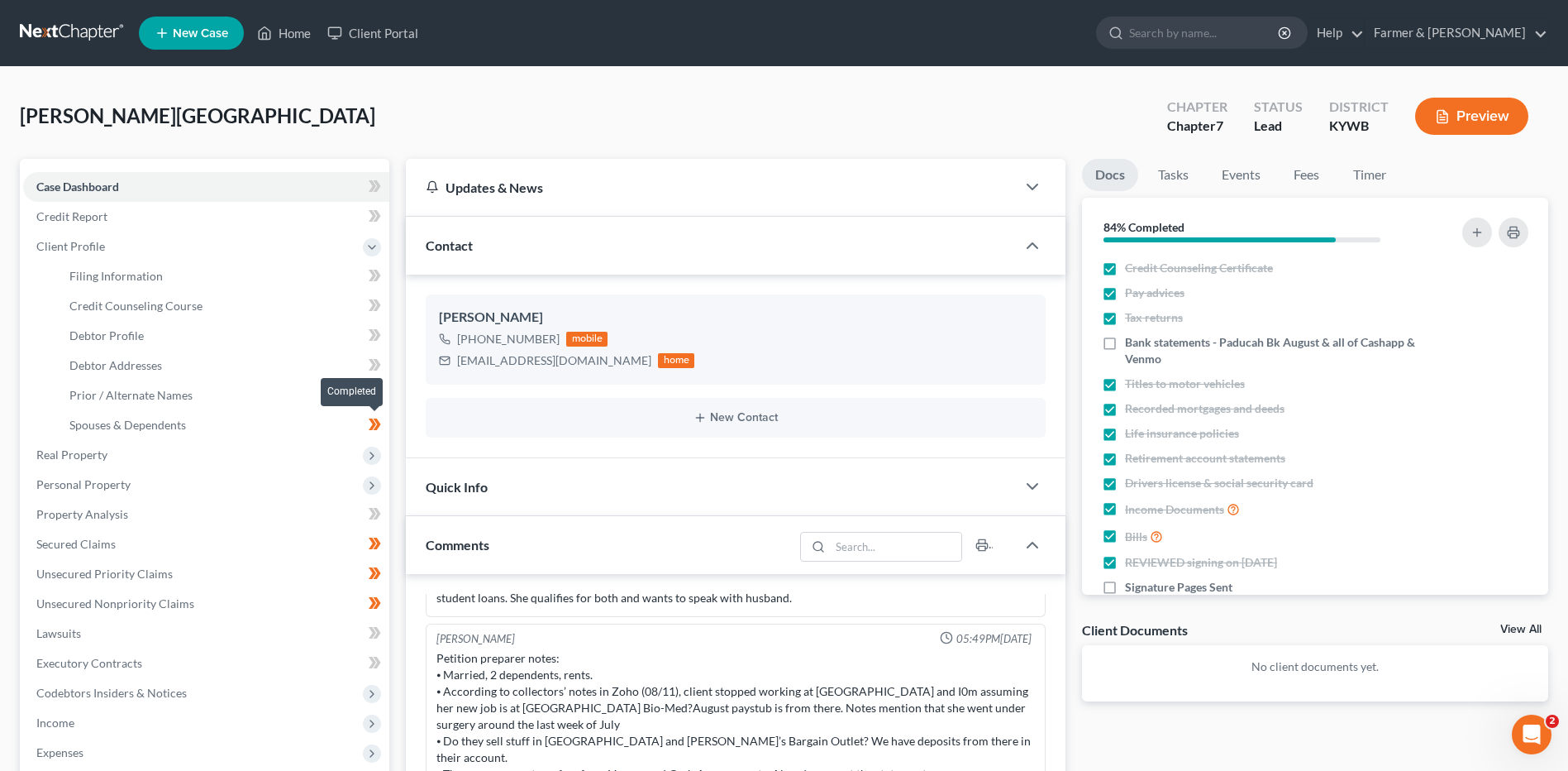
click at [377, 423] on icon at bounding box center [377, 424] width 7 height 12
click at [201, 330] on link "Debtor Profile" at bounding box center [222, 335] width 333 height 30
select select "1"
select select "2"
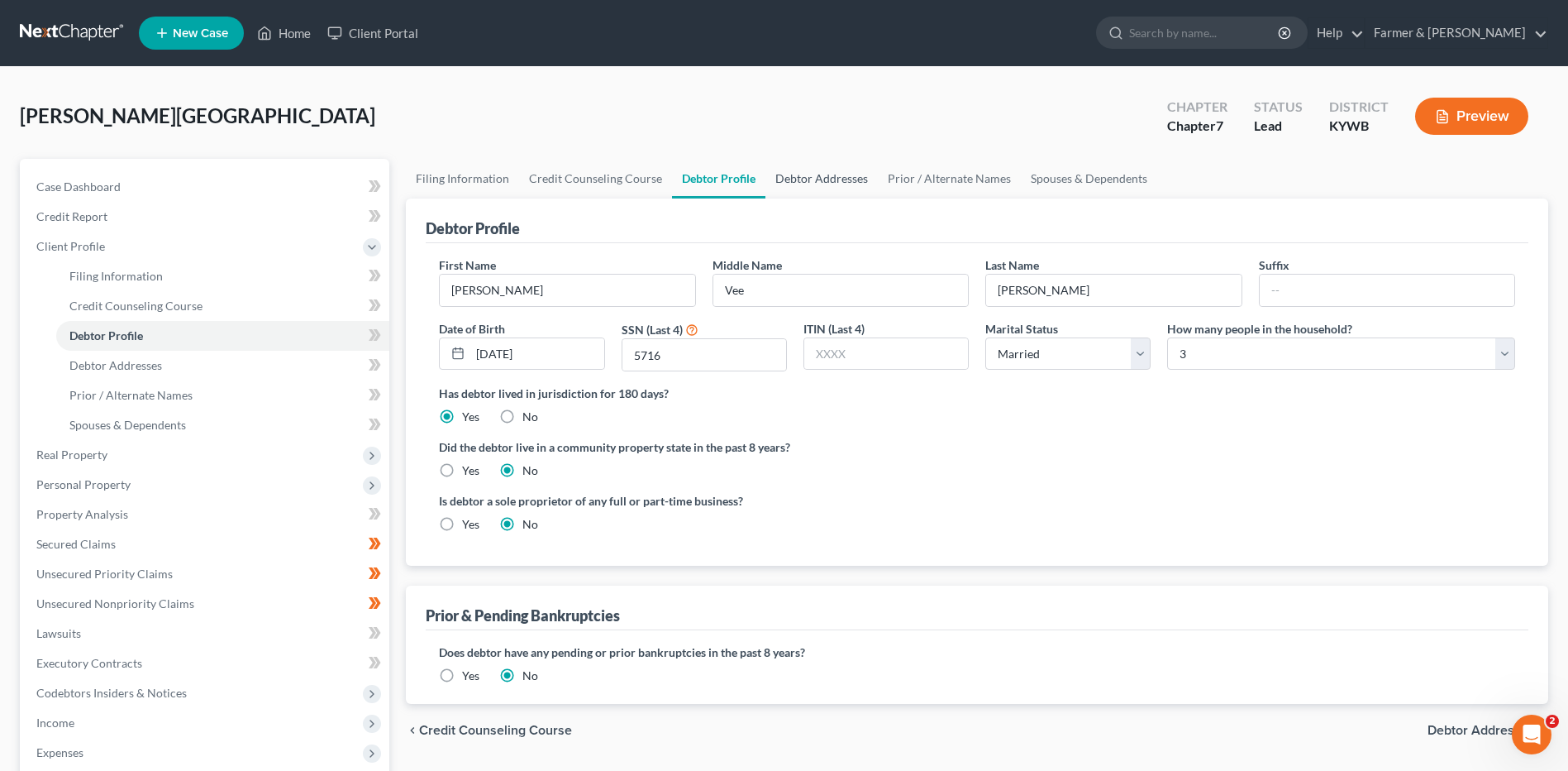
drag, startPoint x: 804, startPoint y: 179, endPoint x: 843, endPoint y: 180, distance: 39.0
click at [804, 179] on link "Debtor Addresses" at bounding box center [821, 178] width 113 height 40
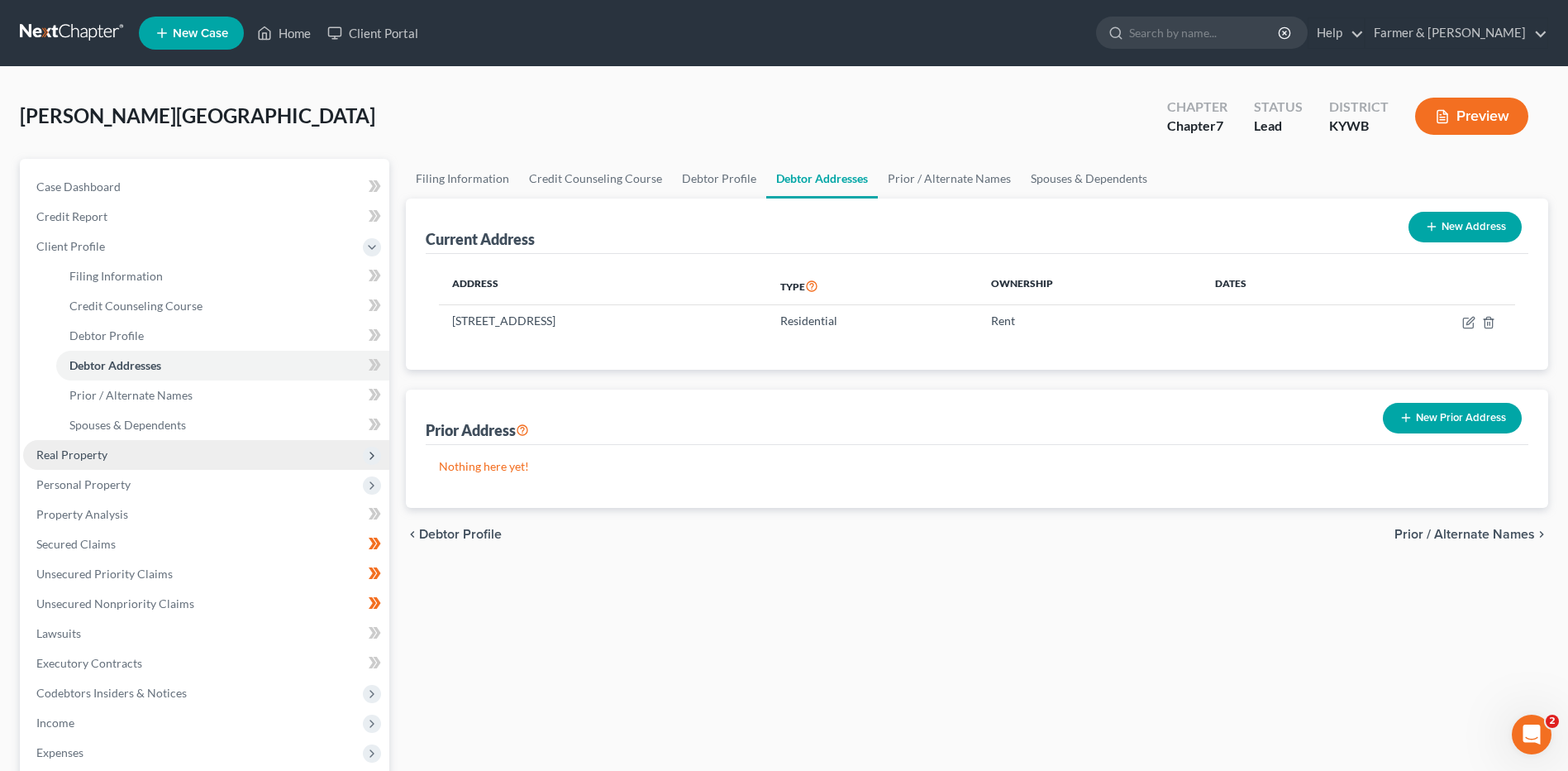
click at [126, 454] on span "Real Property" at bounding box center [206, 454] width 366 height 30
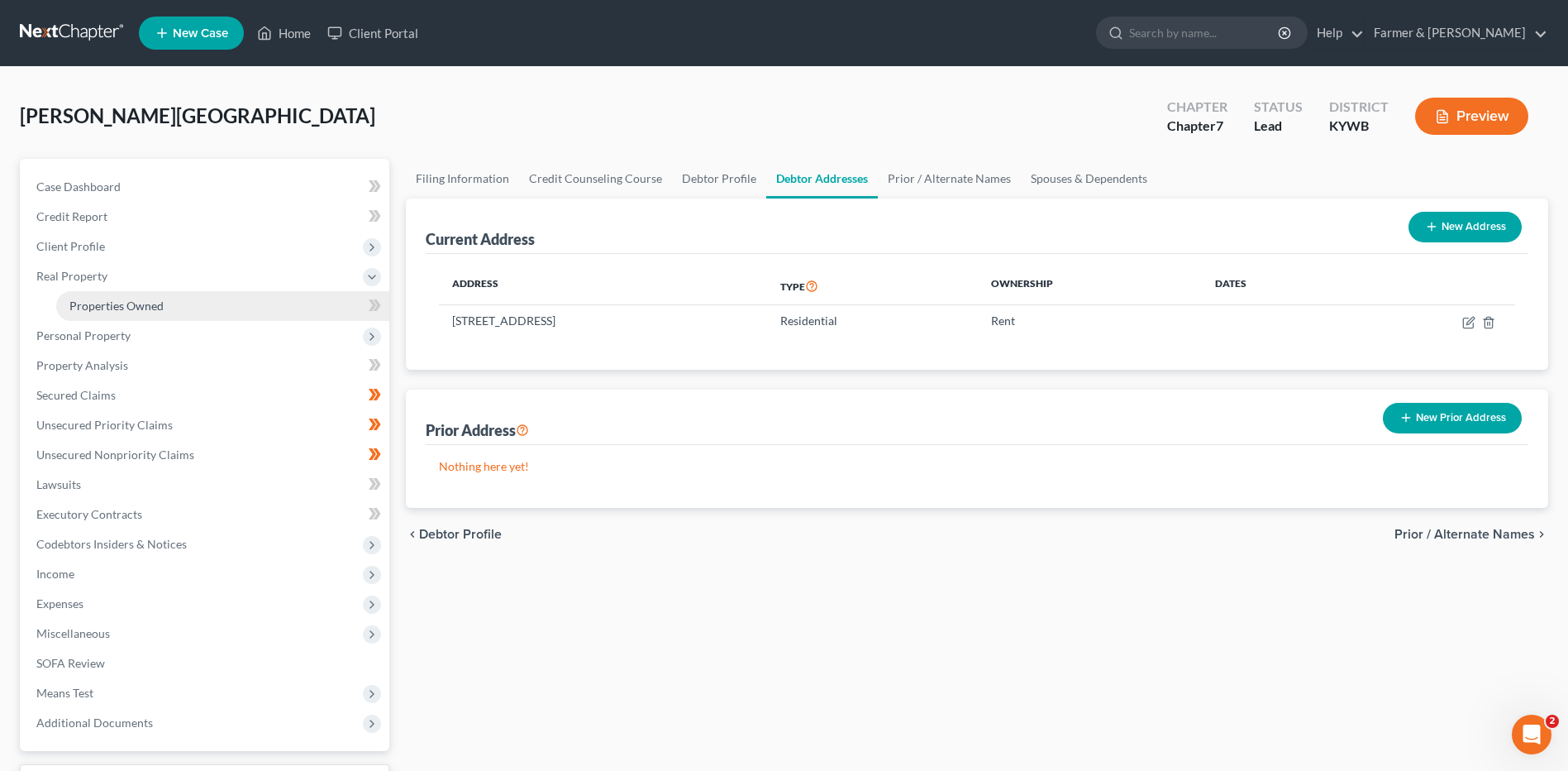
click at [186, 301] on link "Properties Owned" at bounding box center [222, 306] width 333 height 30
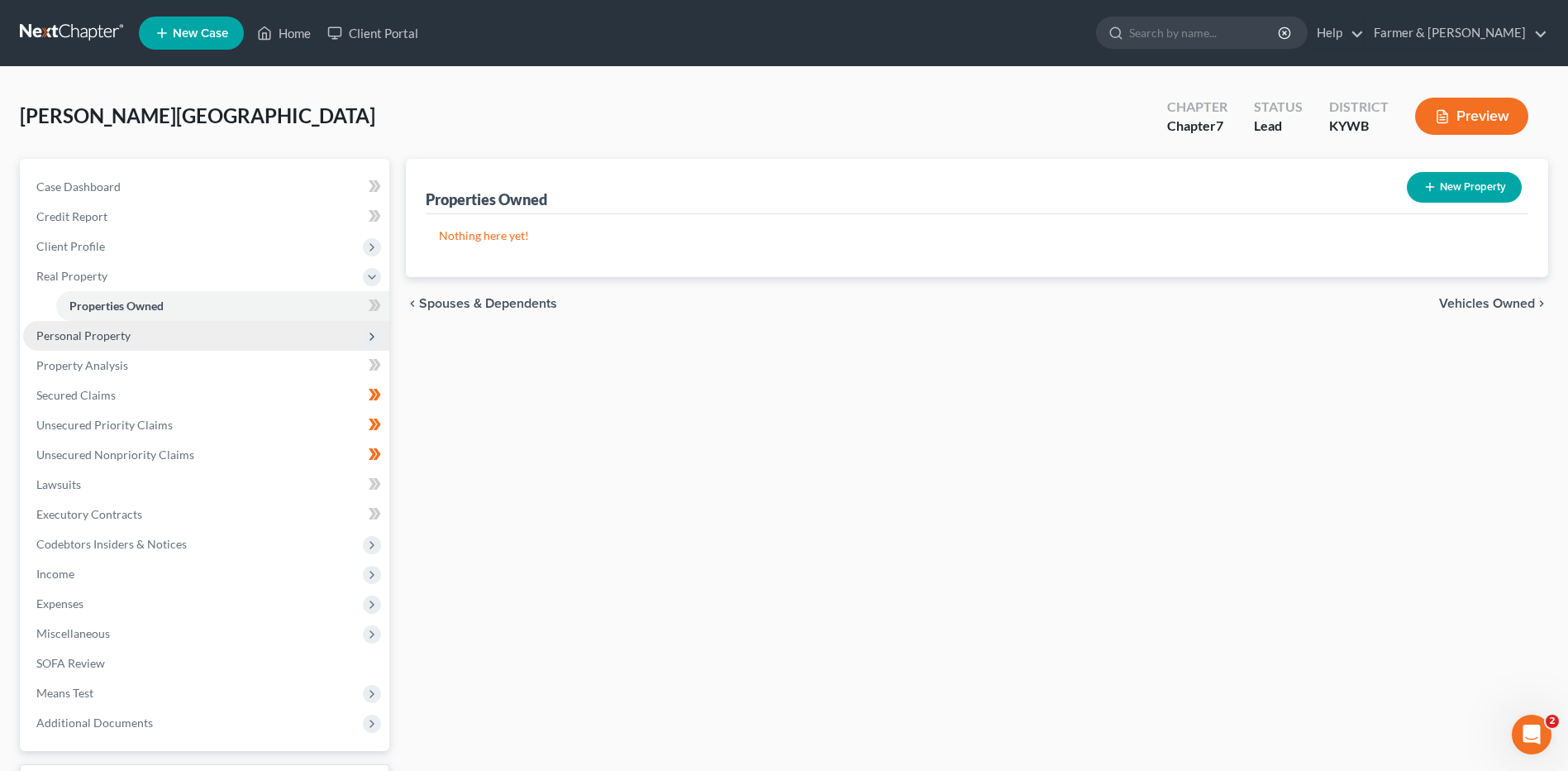
click at [186, 337] on span "Personal Property" at bounding box center [206, 335] width 366 height 30
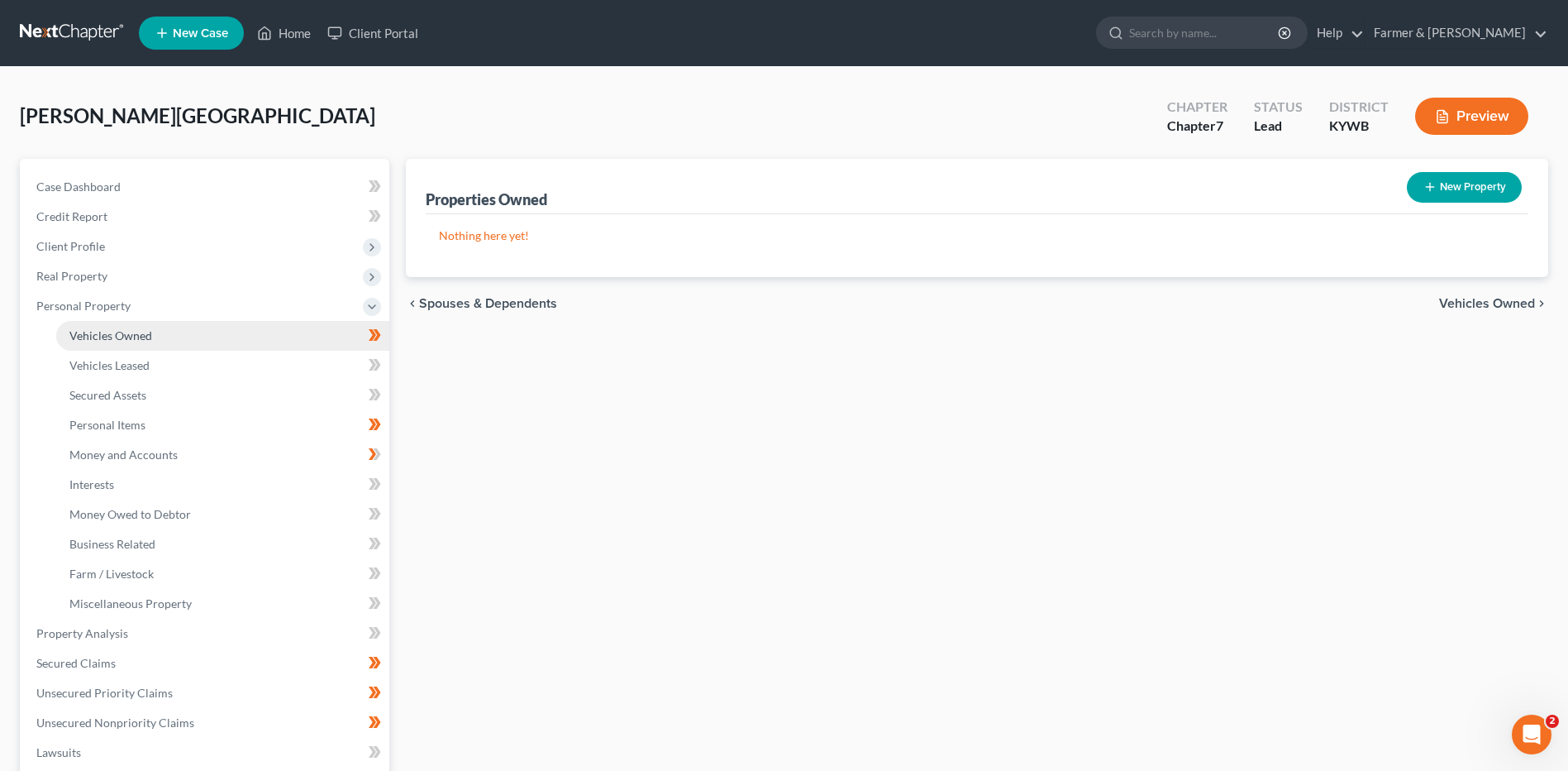
click at [186, 343] on link "Vehicles Owned" at bounding box center [222, 335] width 333 height 30
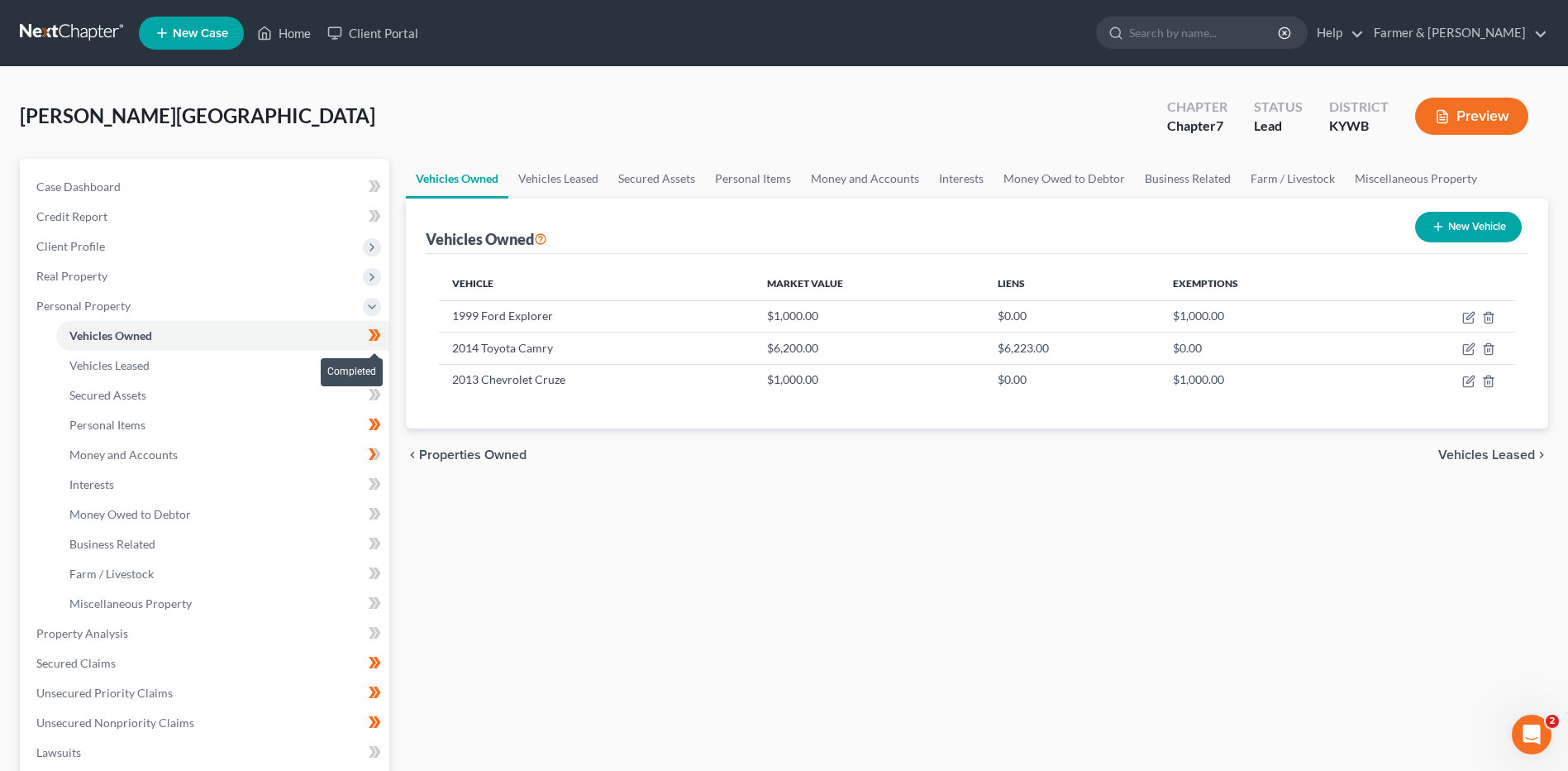
click at [387, 335] on span at bounding box center [374, 337] width 29 height 25
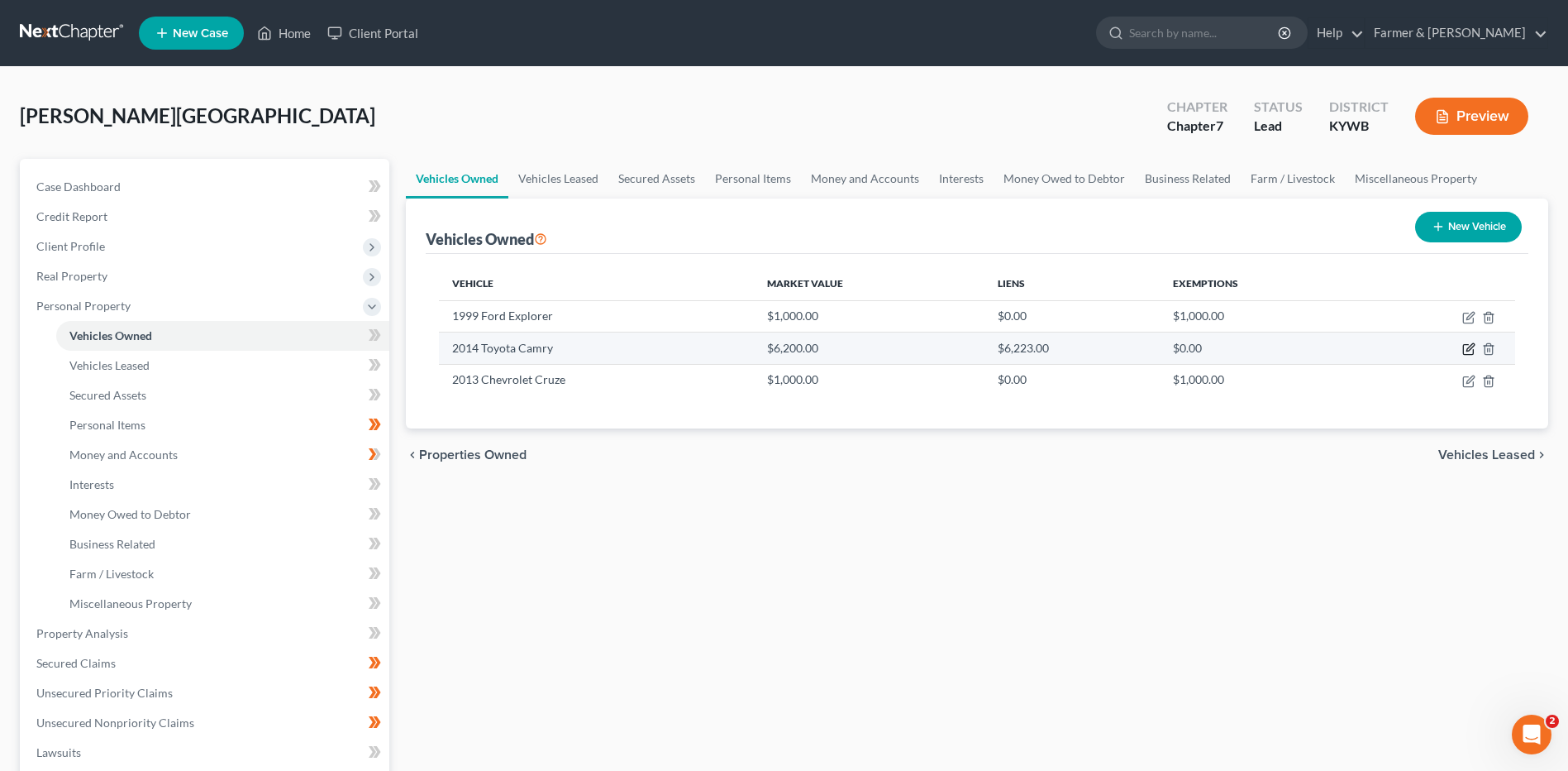
click at [1469, 345] on icon "button" at bounding box center [1468, 349] width 13 height 13
select select "0"
select select "12"
select select "2"
select select "0"
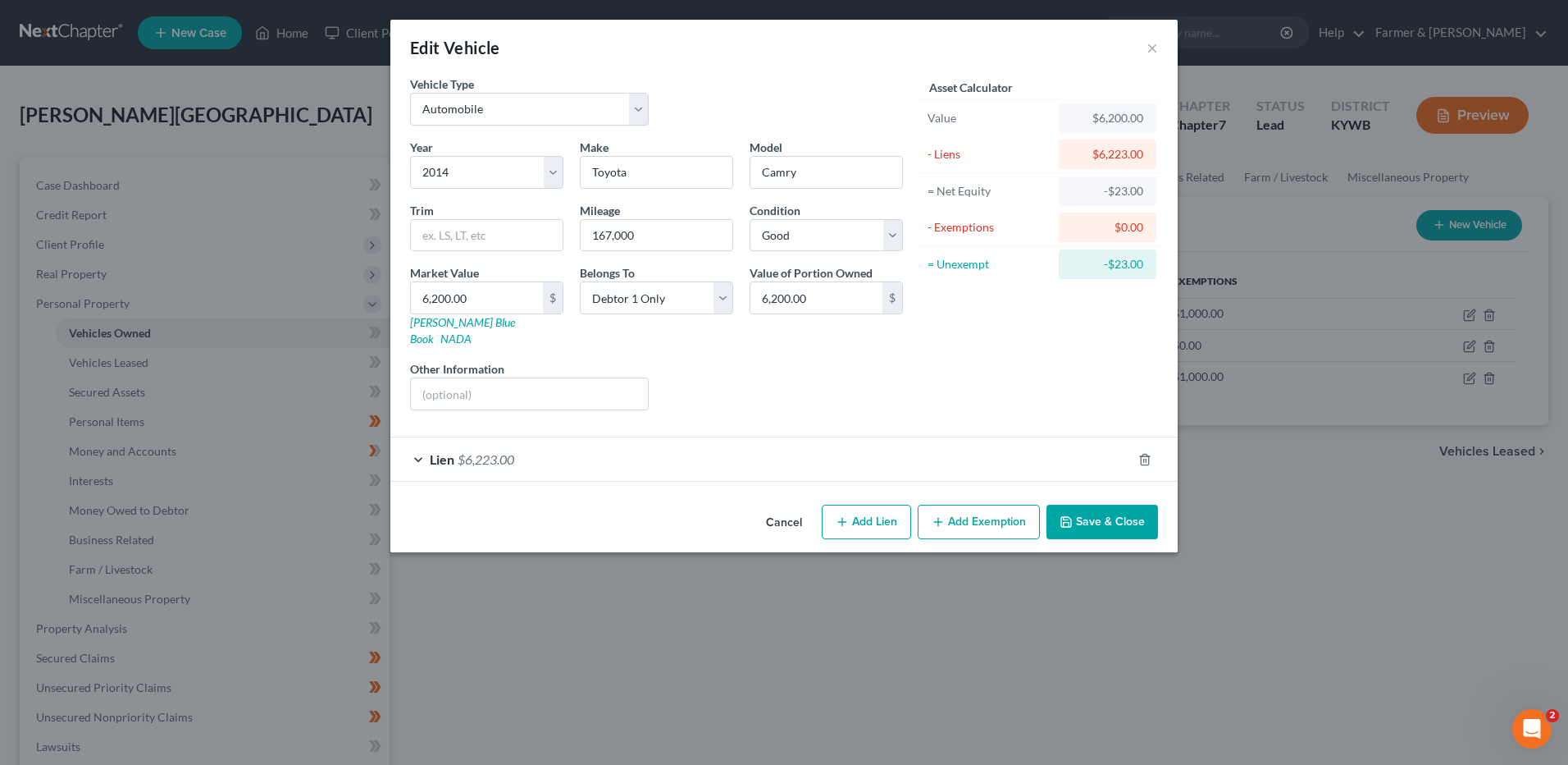
click at [484, 452] on span "$6,223.00" at bounding box center [486, 459] width 57 height 16
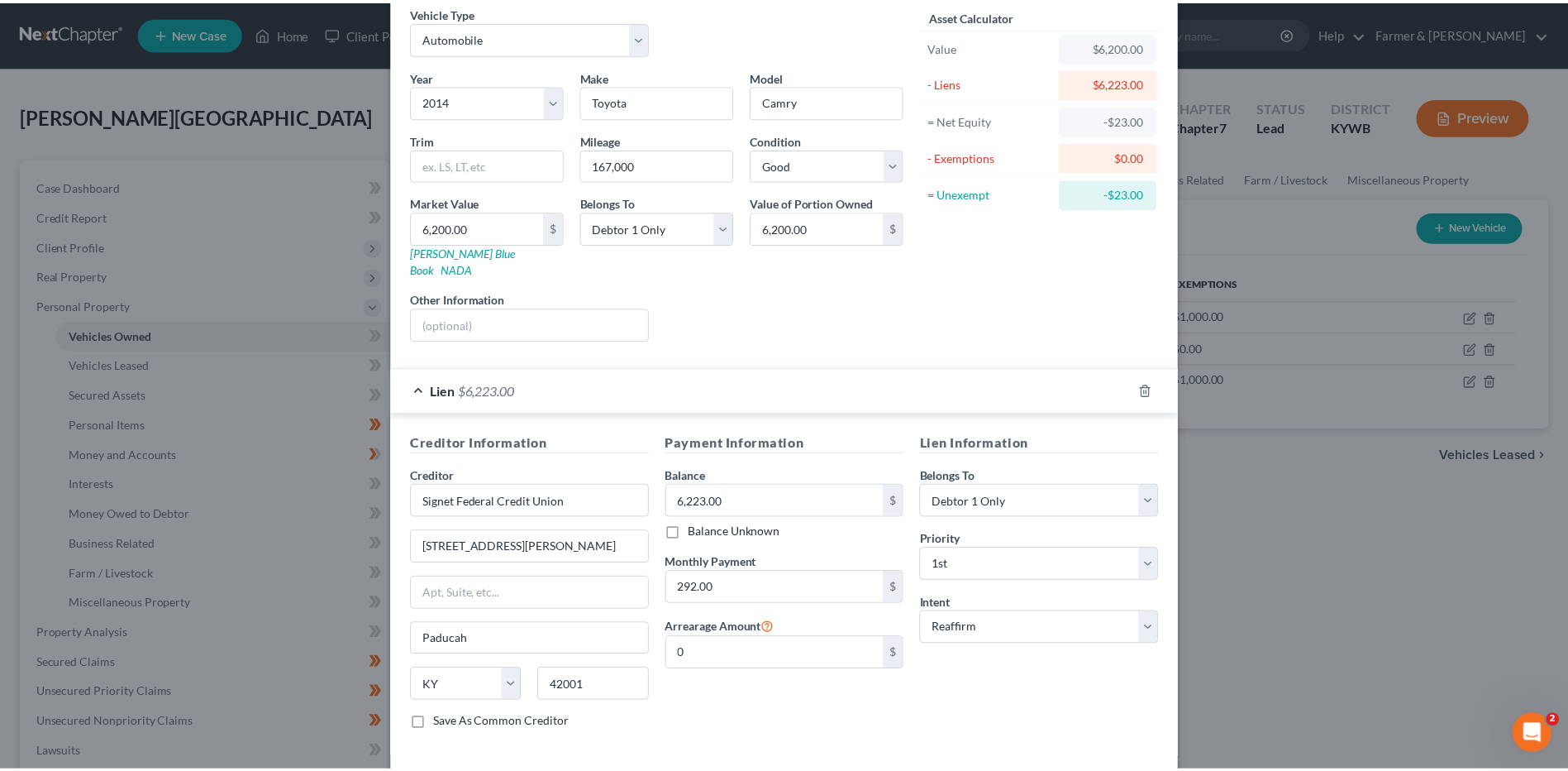
scroll to position [134, 0]
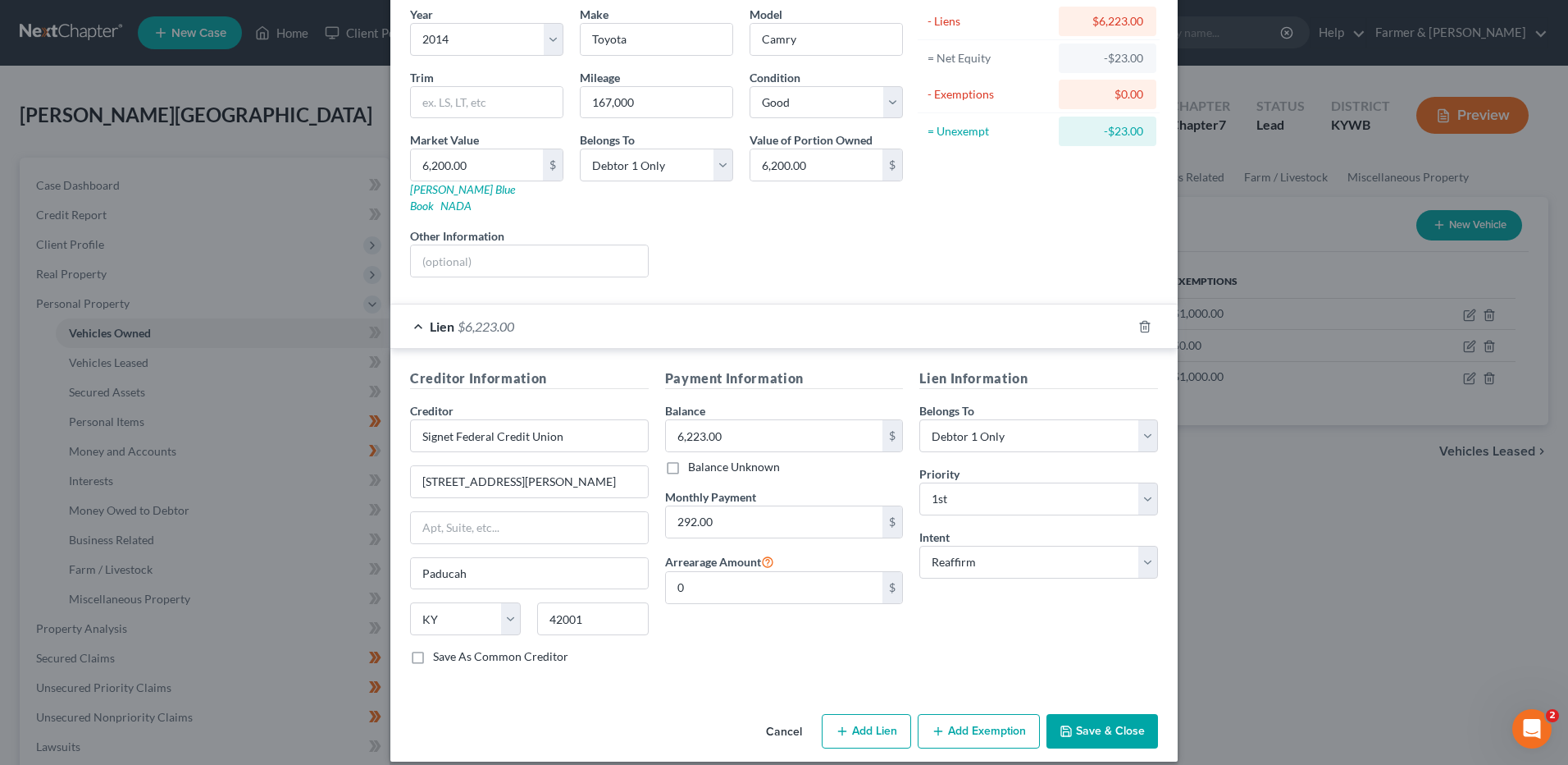
click at [1083, 714] on button "Save & Close" at bounding box center [1103, 731] width 112 height 35
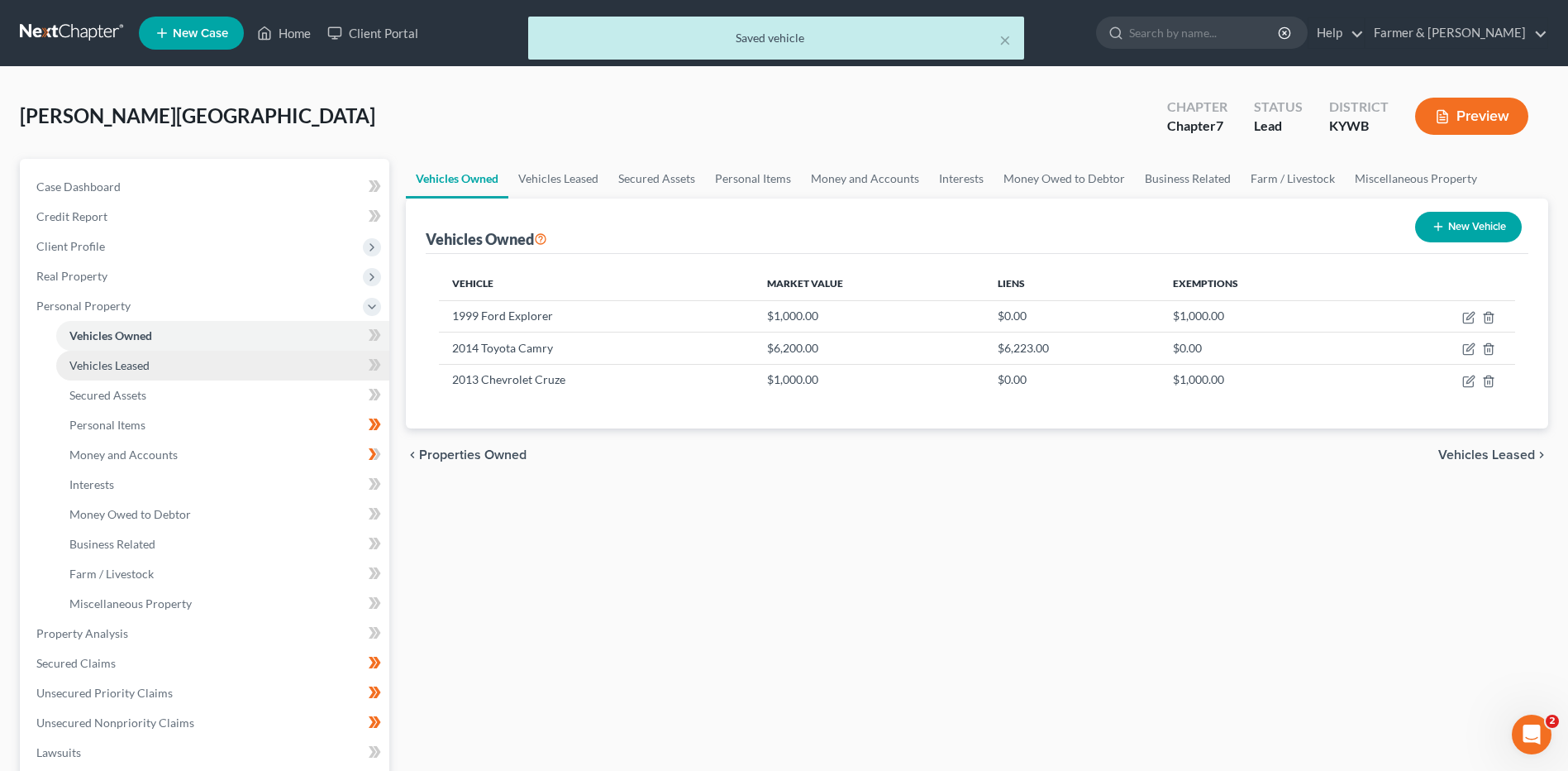
click at [194, 363] on link "Vehicles Leased" at bounding box center [222, 366] width 333 height 30
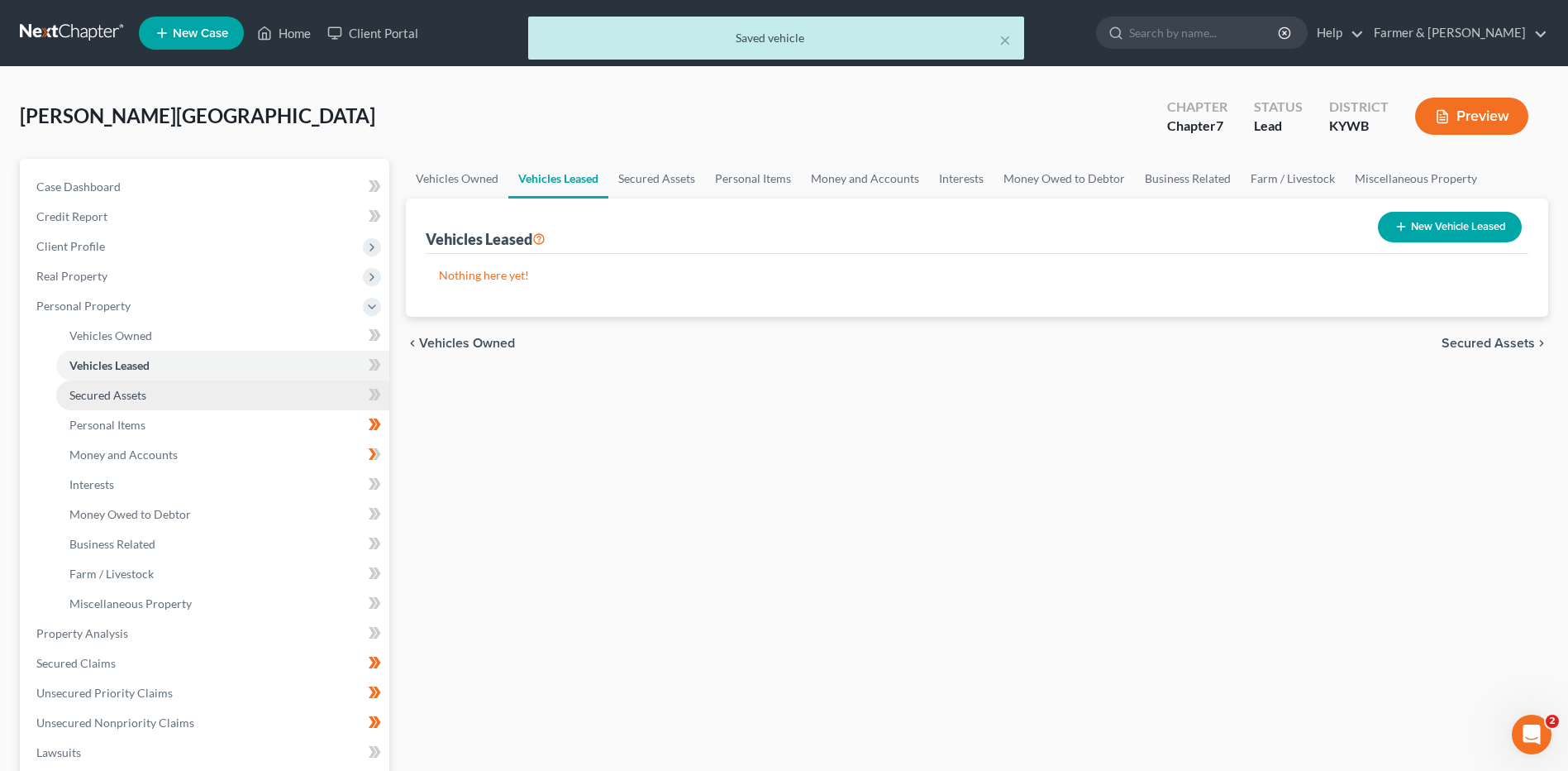
click at [183, 391] on link "Secured Assets" at bounding box center [222, 395] width 333 height 30
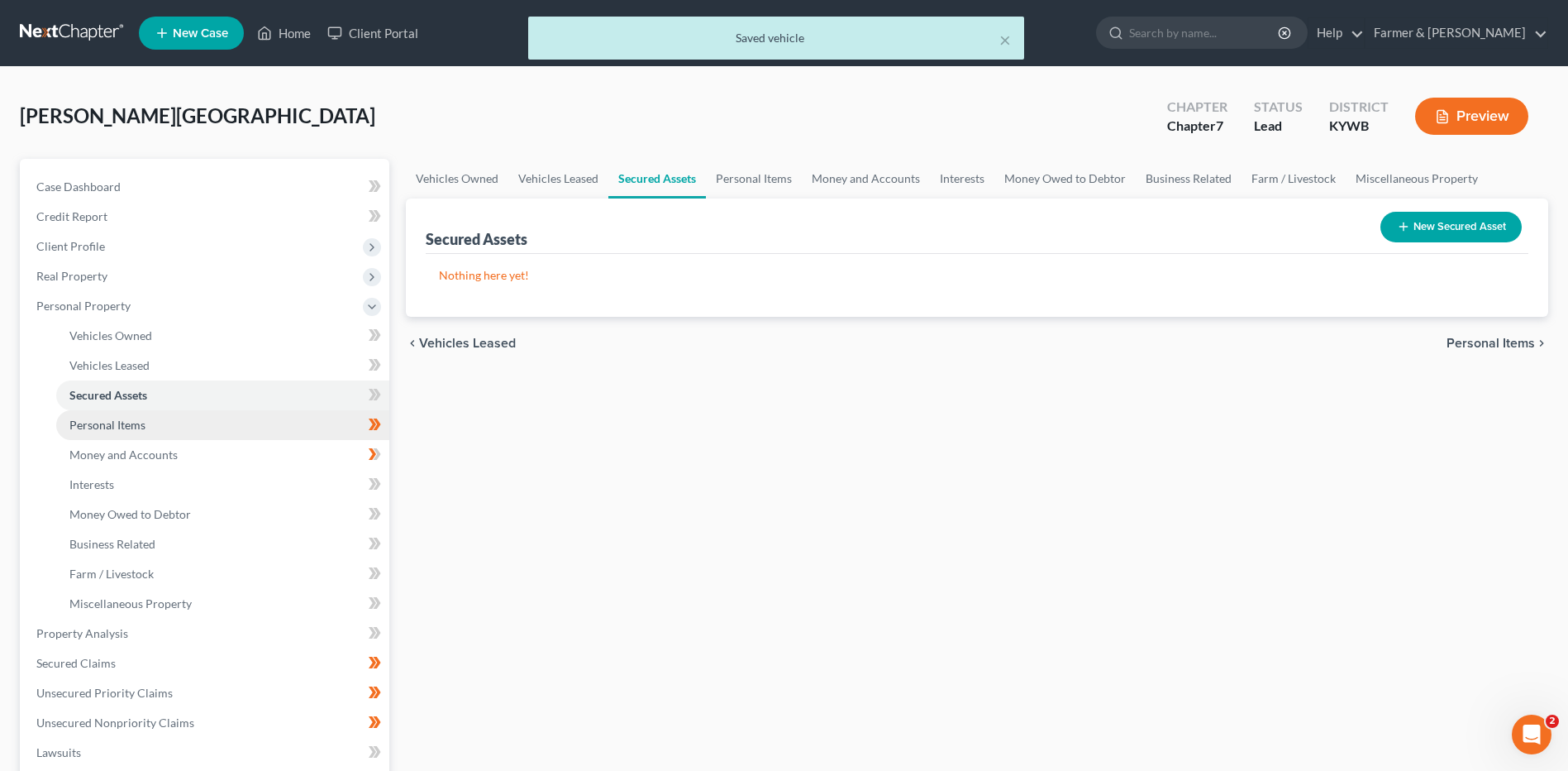
click at [181, 430] on link "Personal Items" at bounding box center [222, 425] width 333 height 30
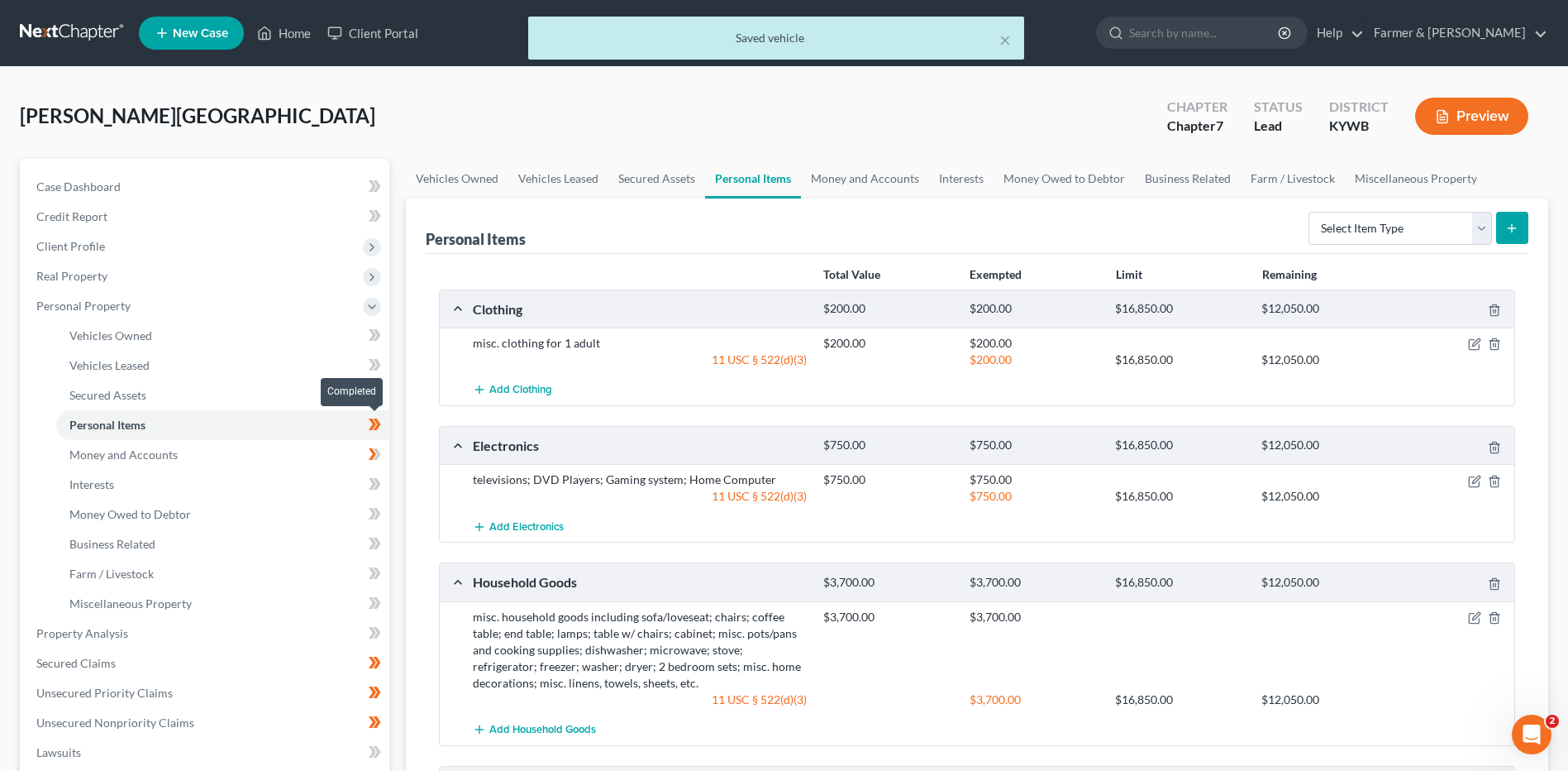
click at [386, 427] on span at bounding box center [374, 427] width 29 height 25
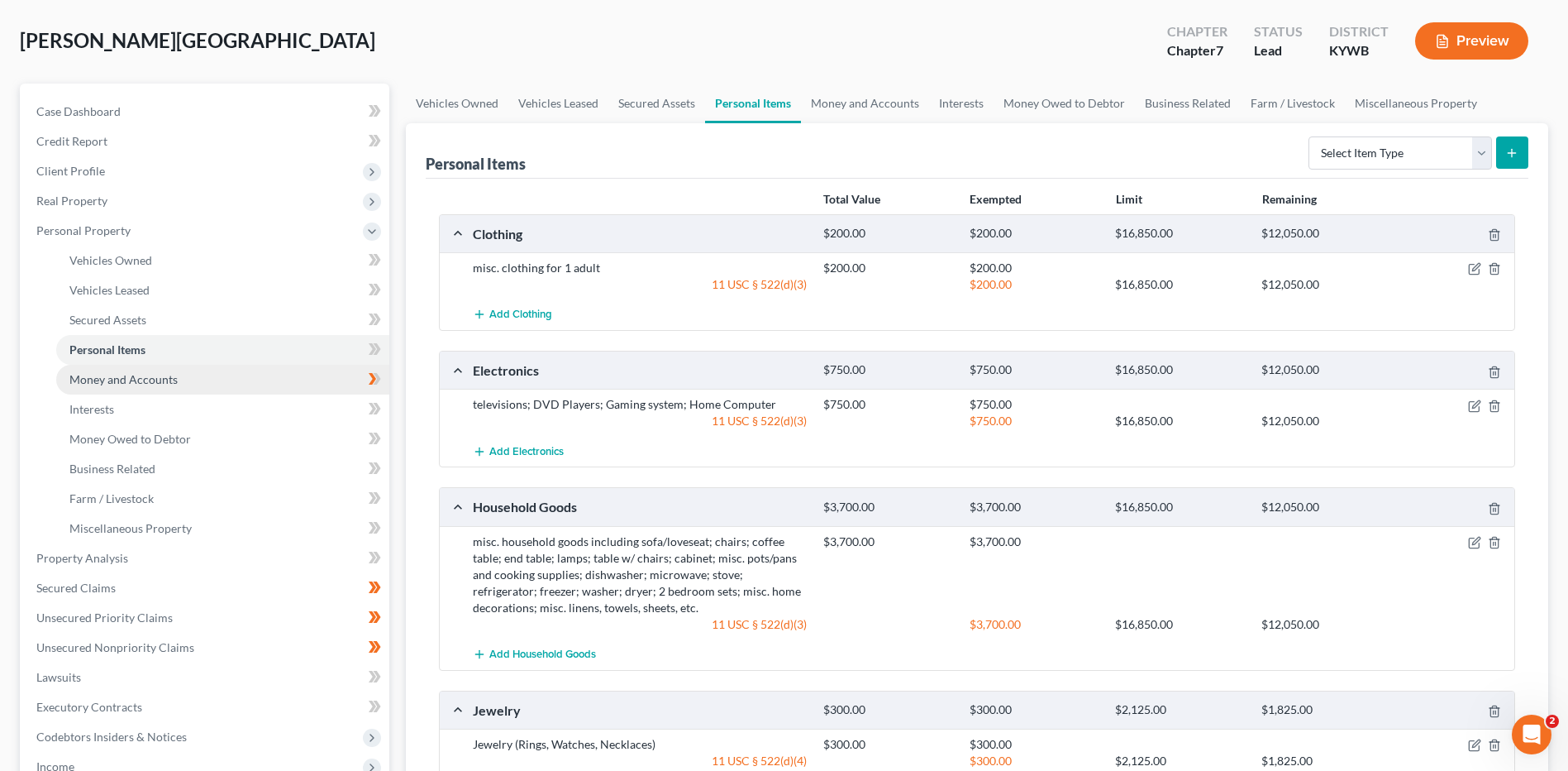
click at [276, 382] on link "Money and Accounts" at bounding box center [222, 379] width 333 height 30
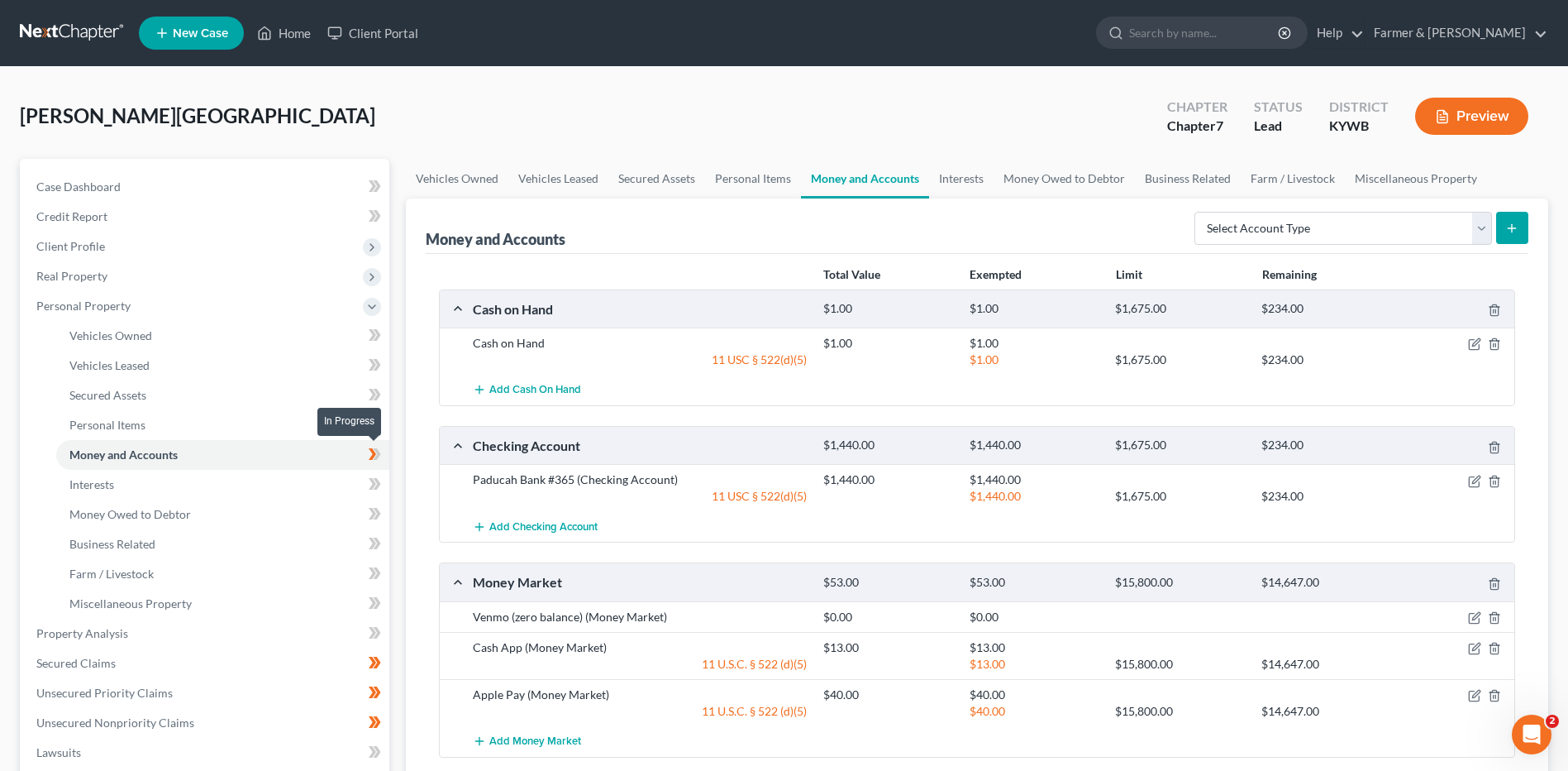
click at [388, 452] on span at bounding box center [374, 456] width 29 height 25
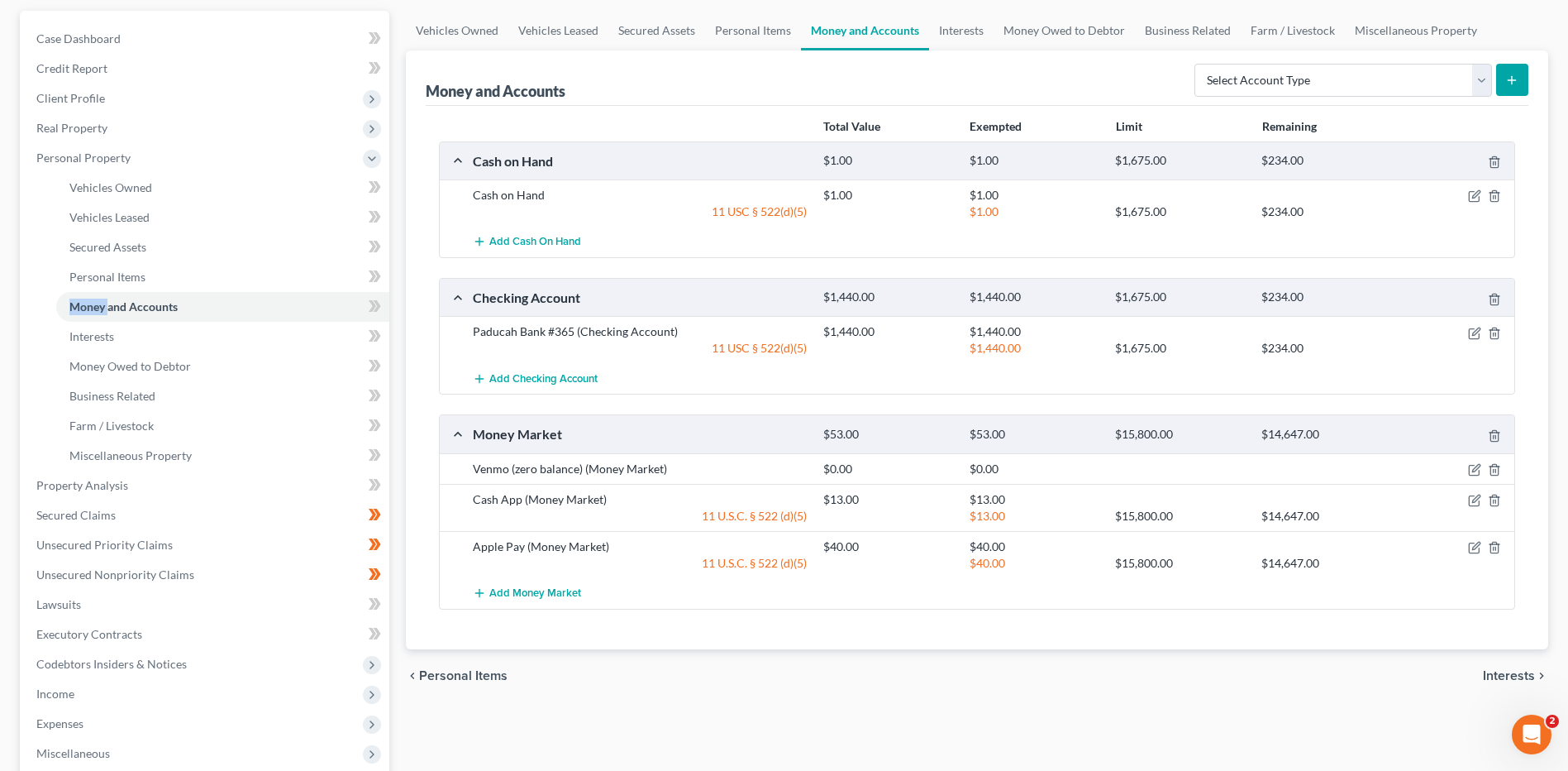
scroll to position [165, 0]
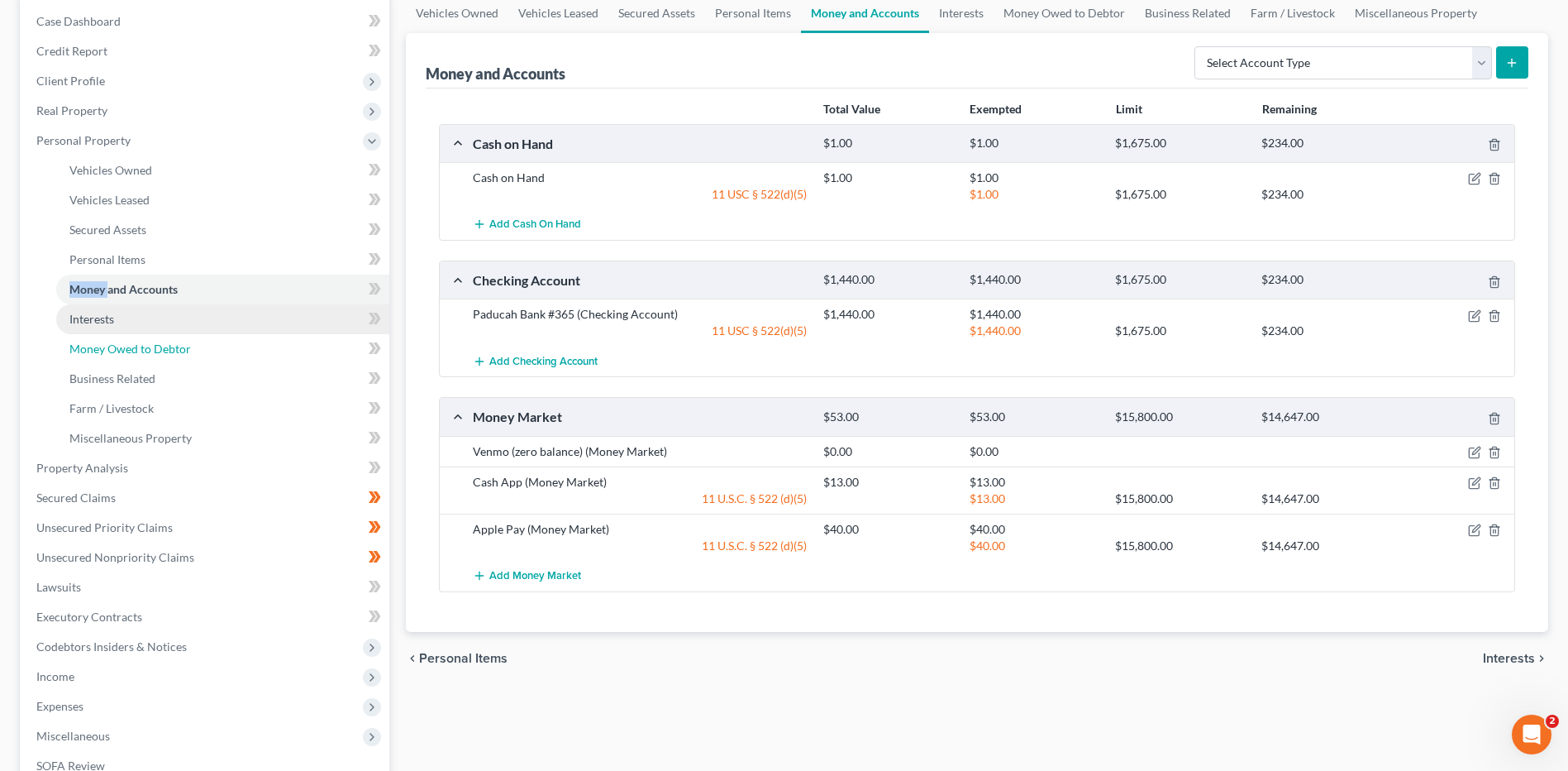
drag, startPoint x: 146, startPoint y: 341, endPoint x: 149, endPoint y: 330, distance: 11.4
click at [146, 342] on span "Money Owed to Debtor" at bounding box center [130, 348] width 122 height 14
drag, startPoint x: 149, startPoint y: 330, endPoint x: 178, endPoint y: 344, distance: 32.2
click at [149, 329] on link "Interests" at bounding box center [222, 319] width 333 height 30
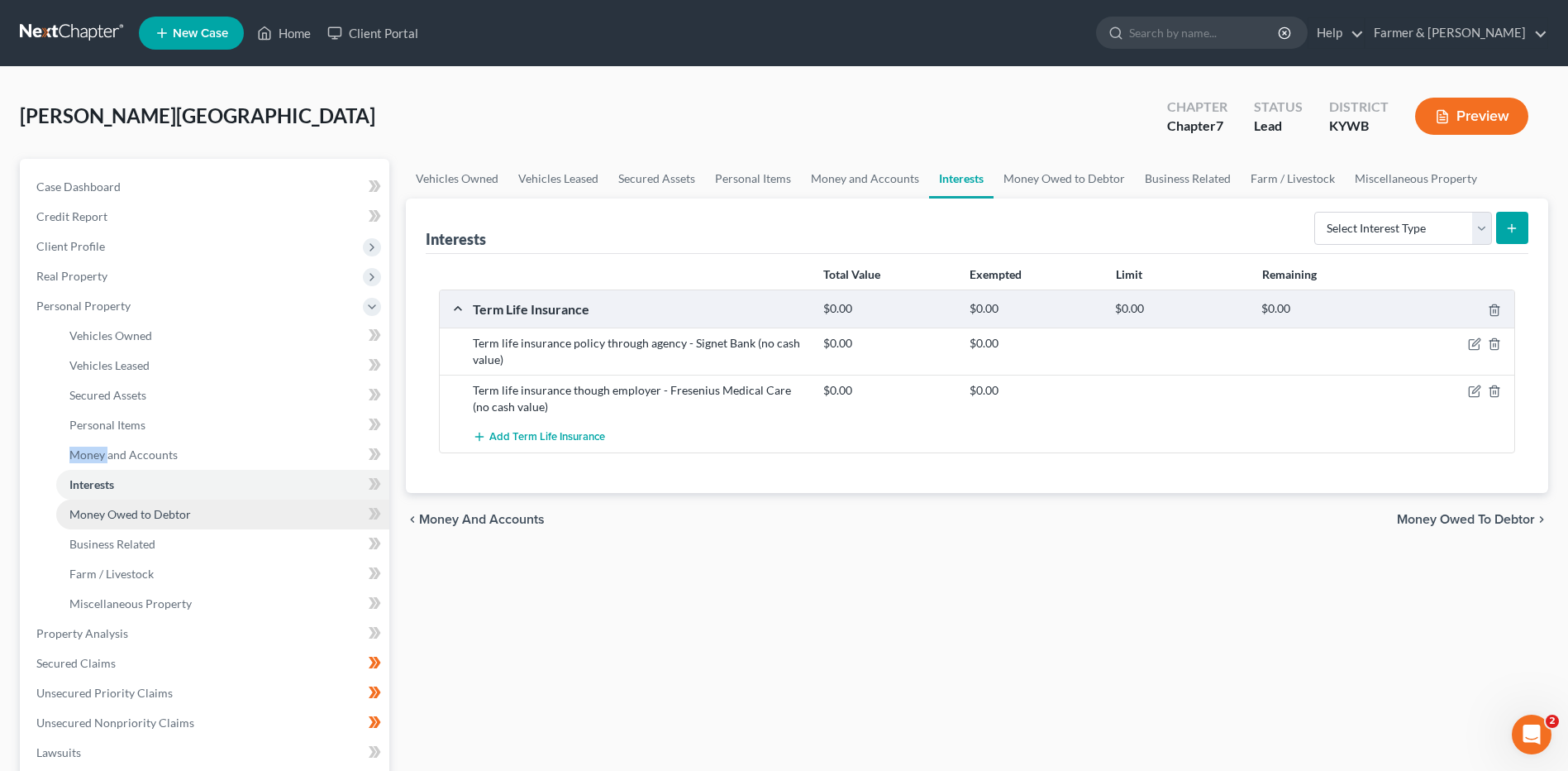
click at [191, 509] on link "Money Owed to Debtor" at bounding box center [222, 514] width 333 height 30
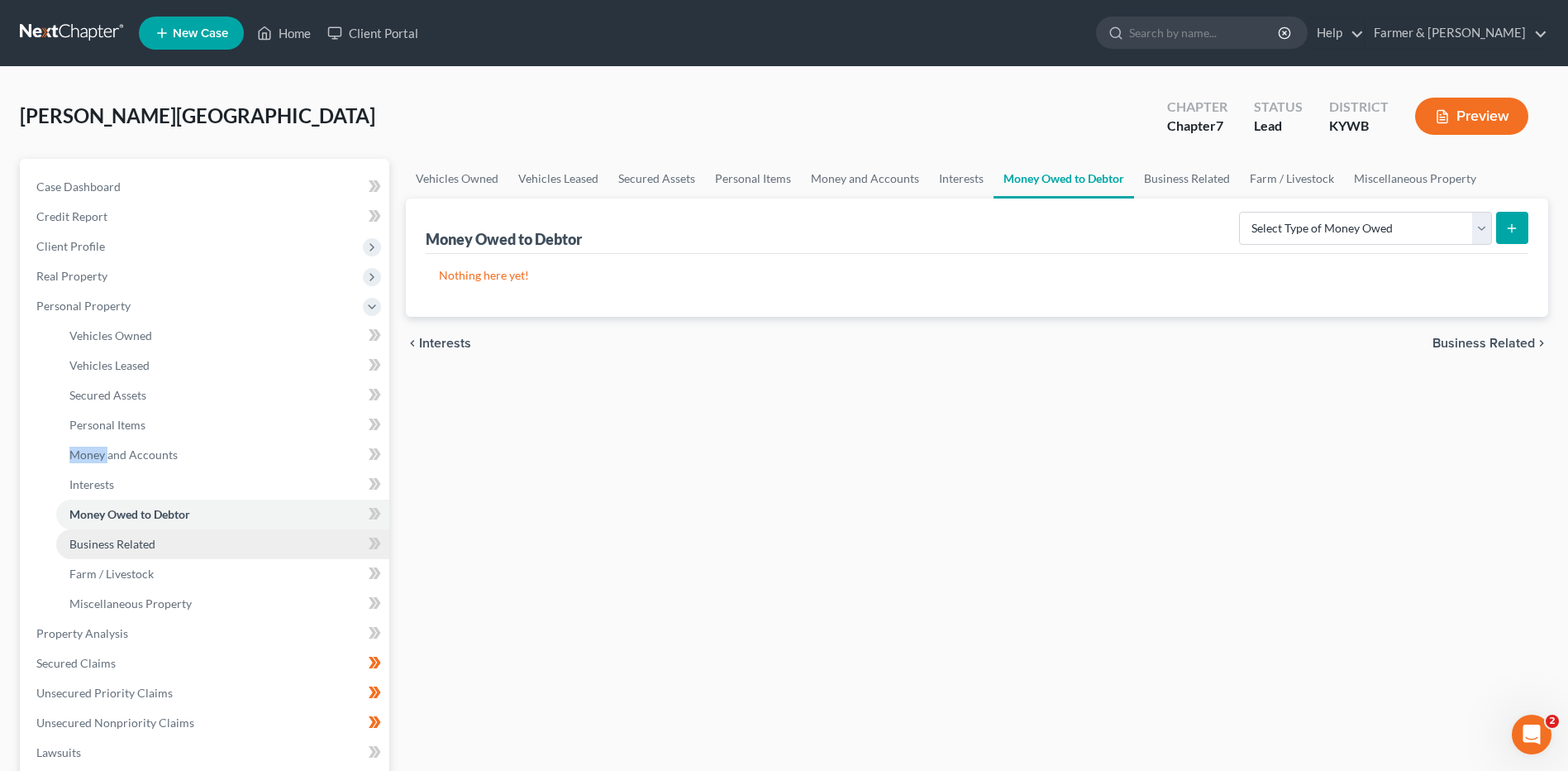
click at [155, 545] on link "Business Related" at bounding box center [222, 544] width 333 height 30
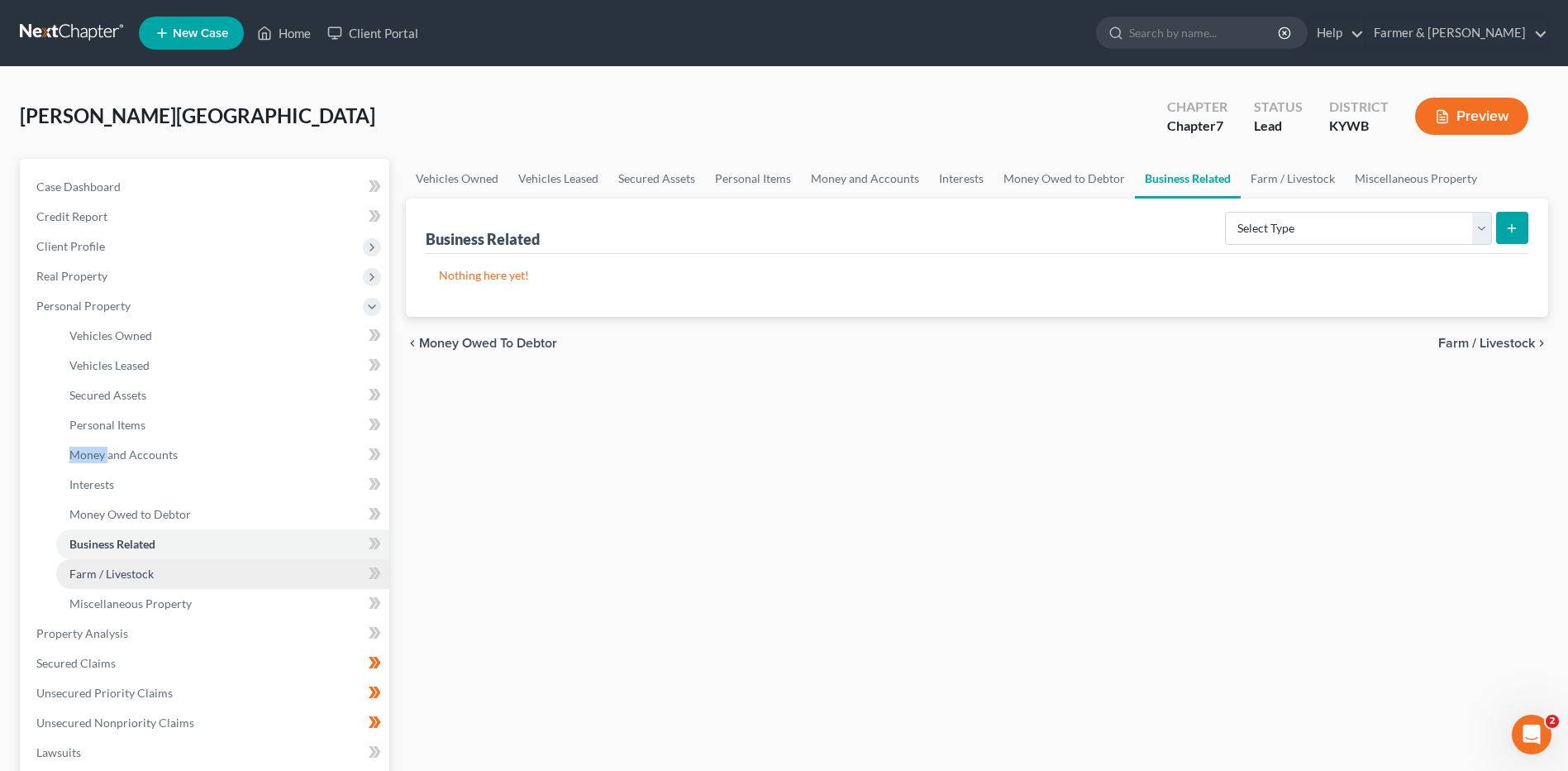
click at [151, 579] on span "Farm / Livestock" at bounding box center [111, 572] width 84 height 14
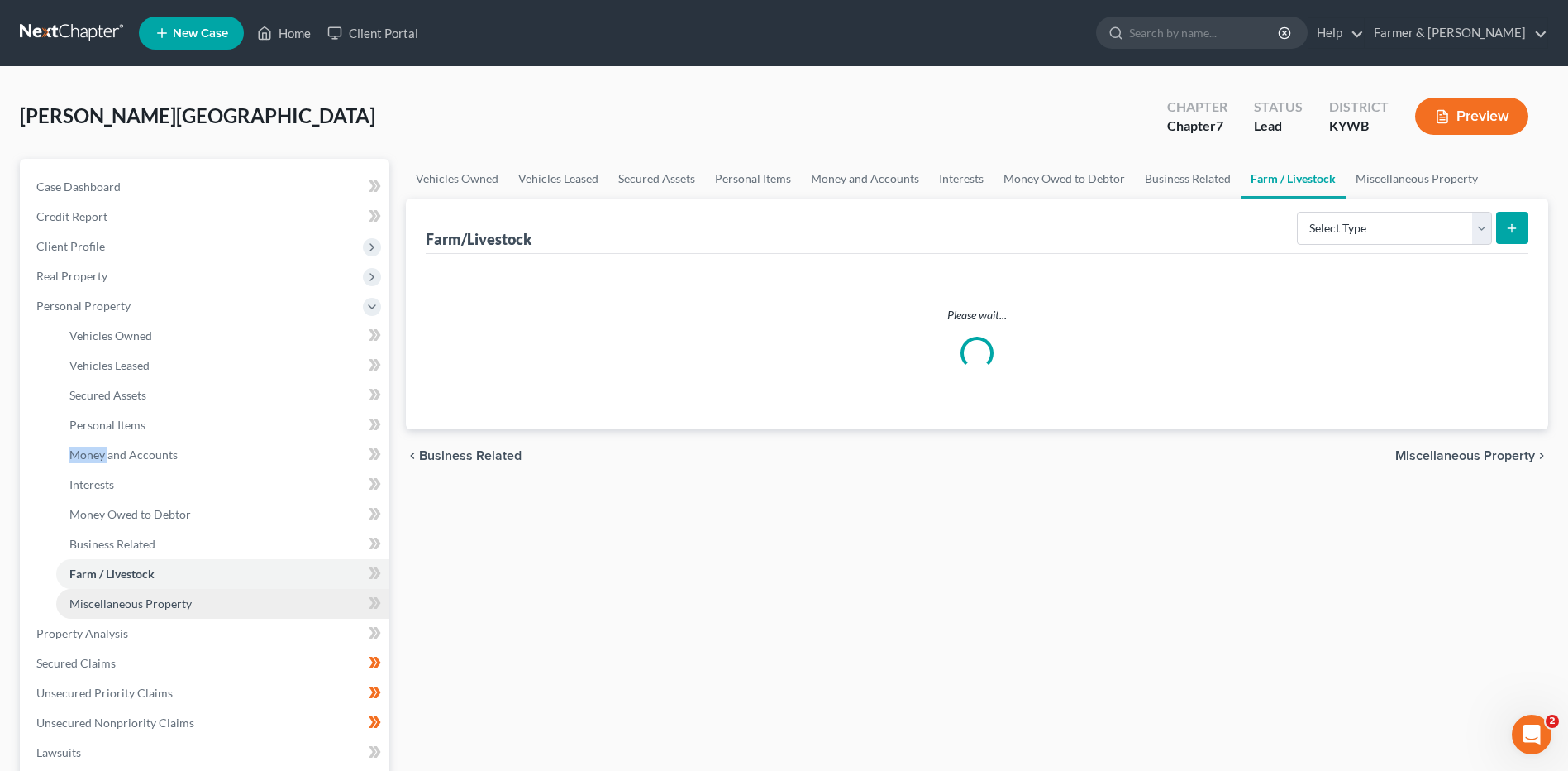
click at [153, 609] on span "Miscellaneous Property" at bounding box center [130, 603] width 123 height 14
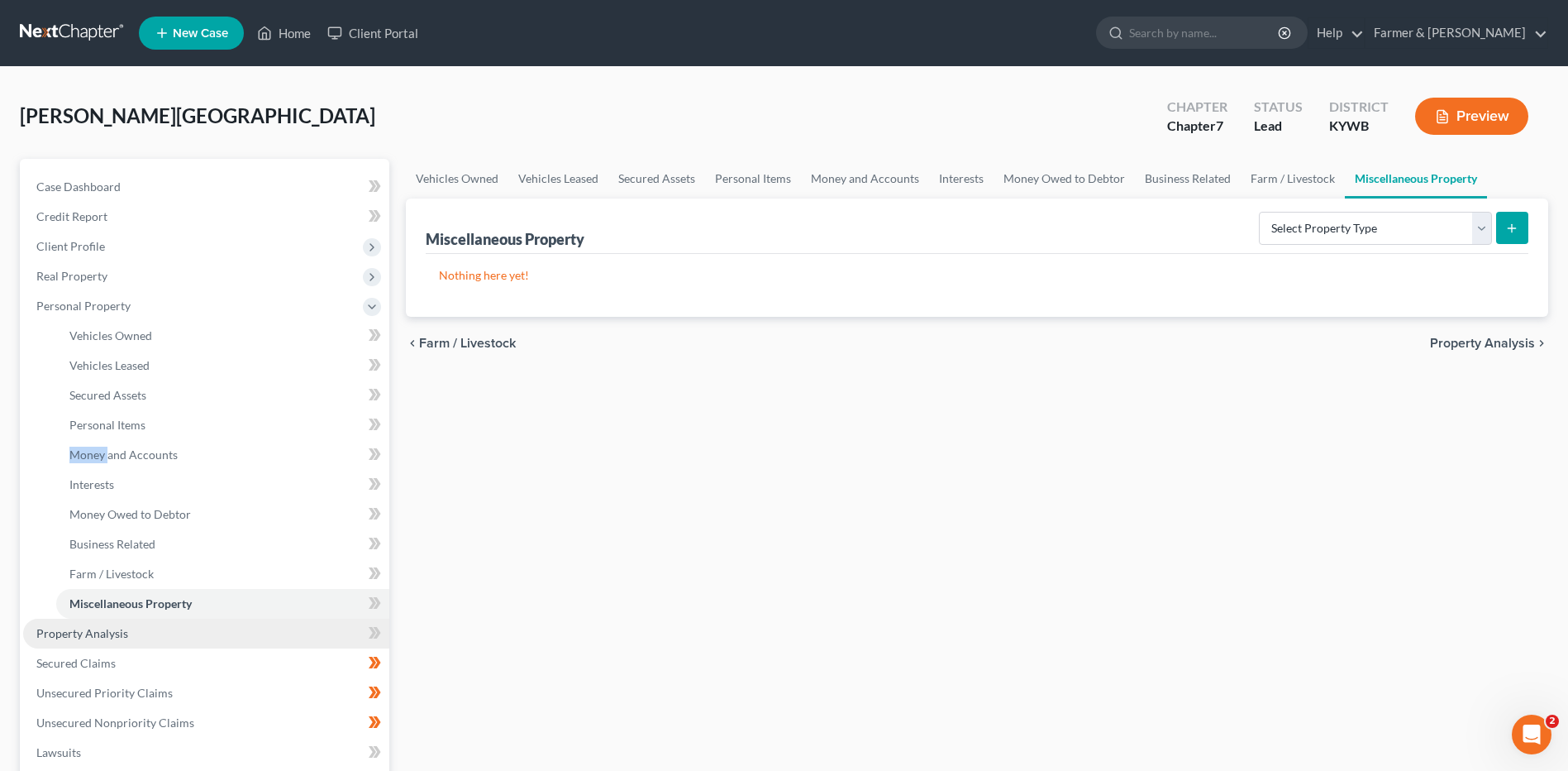
click at [139, 632] on link "Property Analysis" at bounding box center [206, 633] width 366 height 30
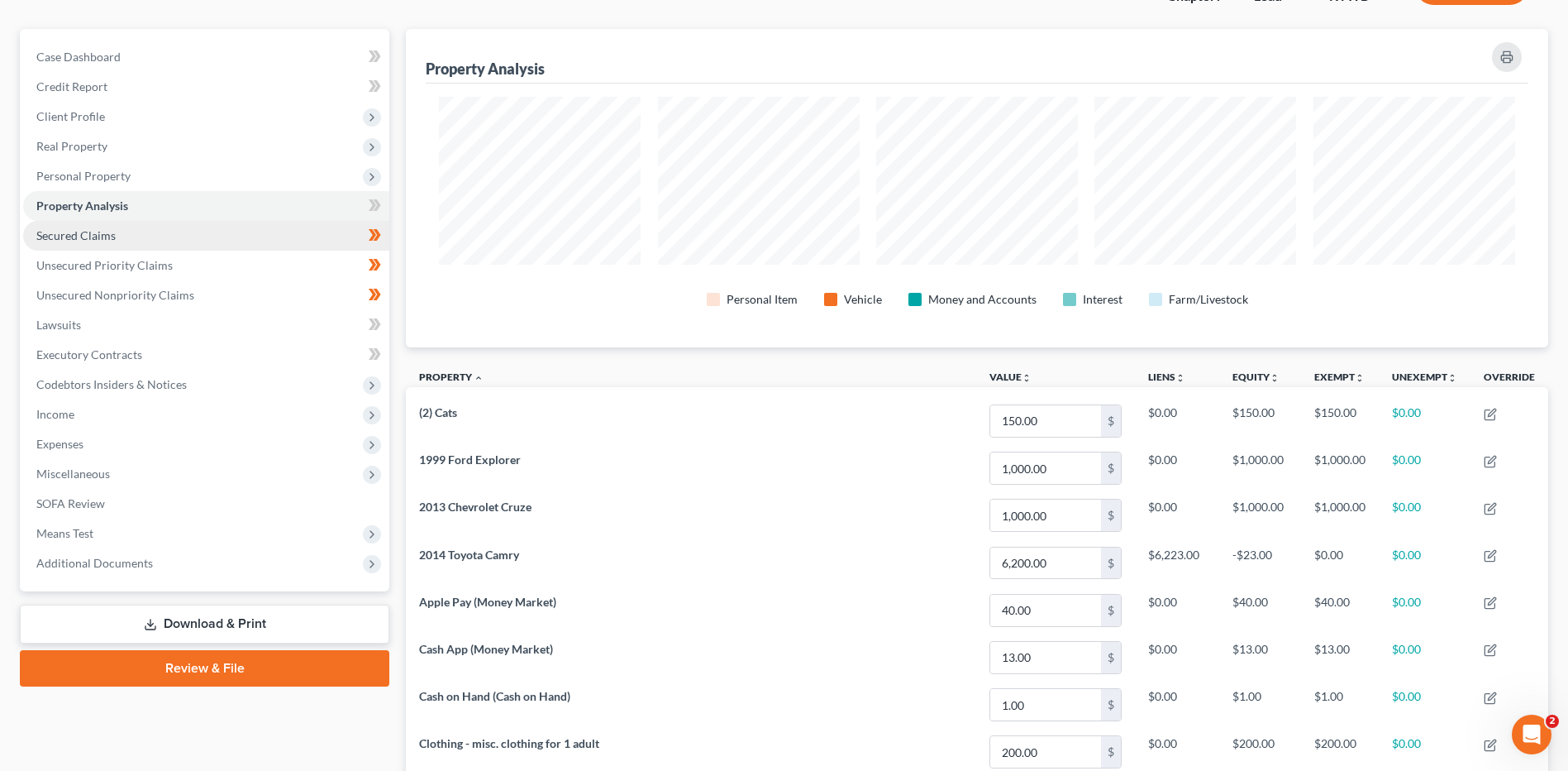
click at [209, 233] on link "Secured Claims" at bounding box center [206, 235] width 366 height 30
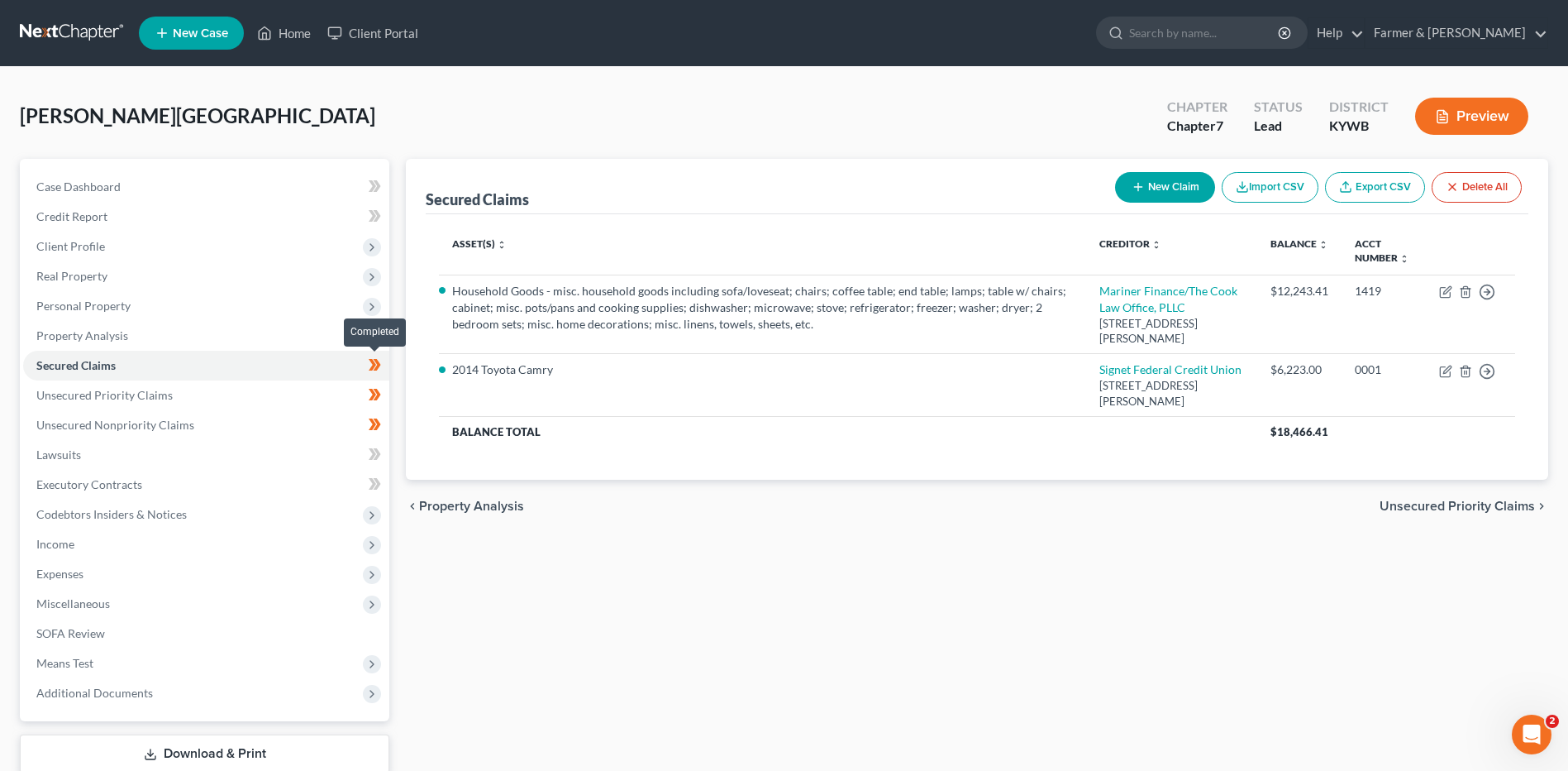
click at [378, 362] on icon at bounding box center [377, 365] width 7 height 12
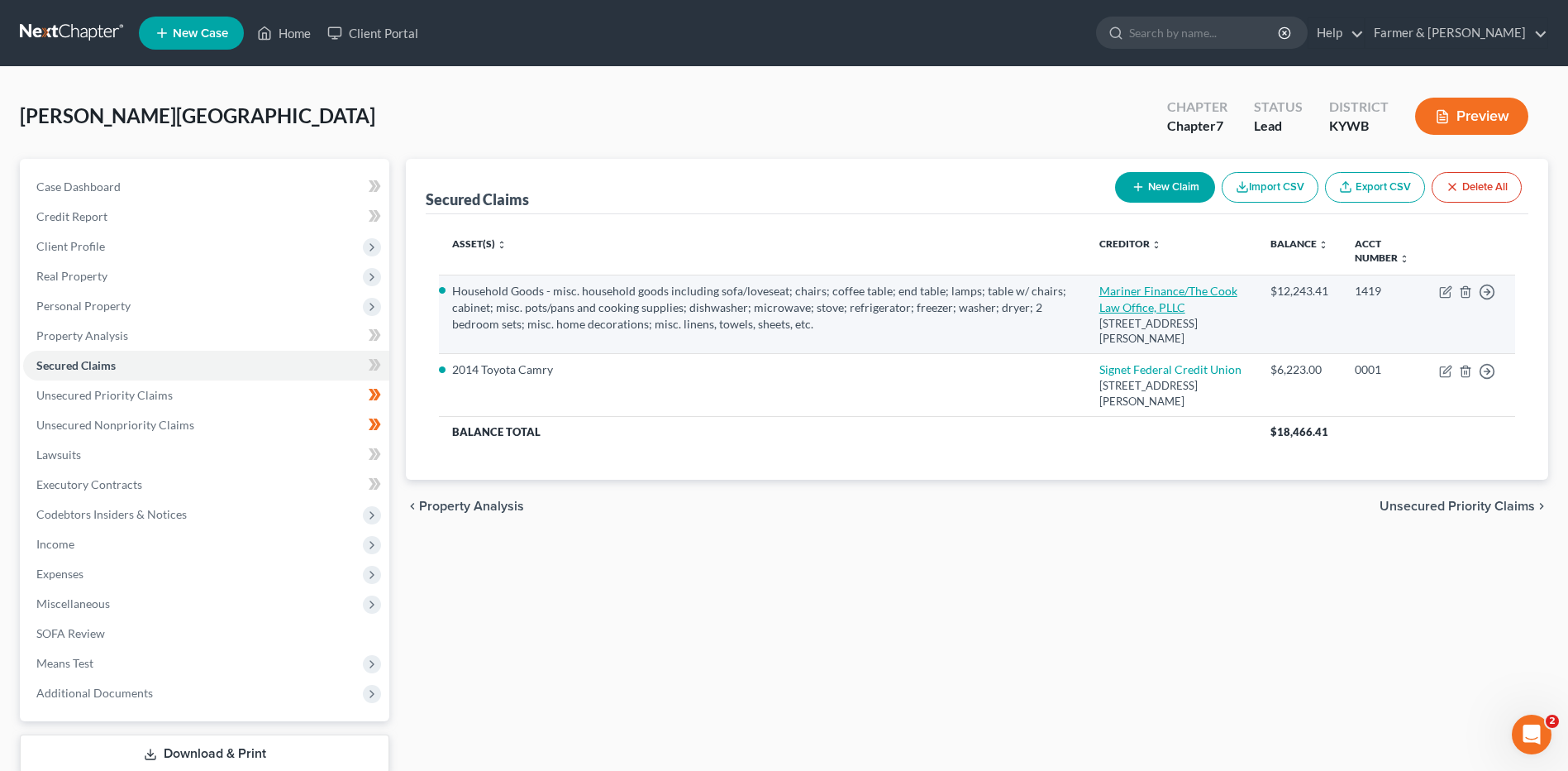
click at [1142, 301] on link "Mariner Finance/The Cook Law Office, PLLC" at bounding box center [1168, 298] width 138 height 30
select select "21"
select select "0"
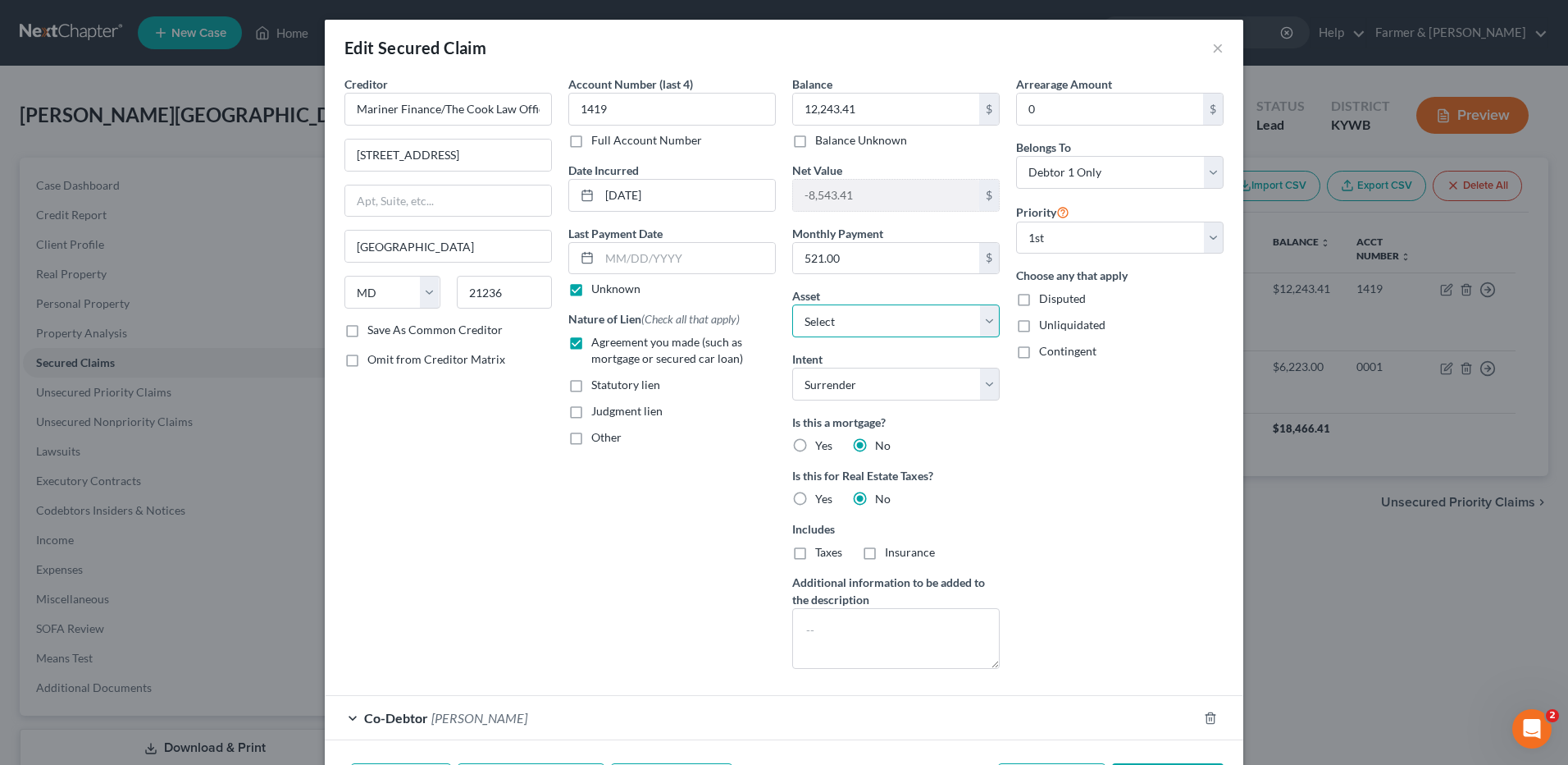
click at [844, 321] on select "Select Other Multiple Assets Other - misc. yard tools - $100.0 1999 Ford Explor…" at bounding box center [896, 321] width 208 height 33
select select "0"
click at [792, 304] on select "Select Other Multiple Assets Other - misc. yard tools - $100.0 1999 Ford Explor…" at bounding box center [896, 321] width 208 height 33
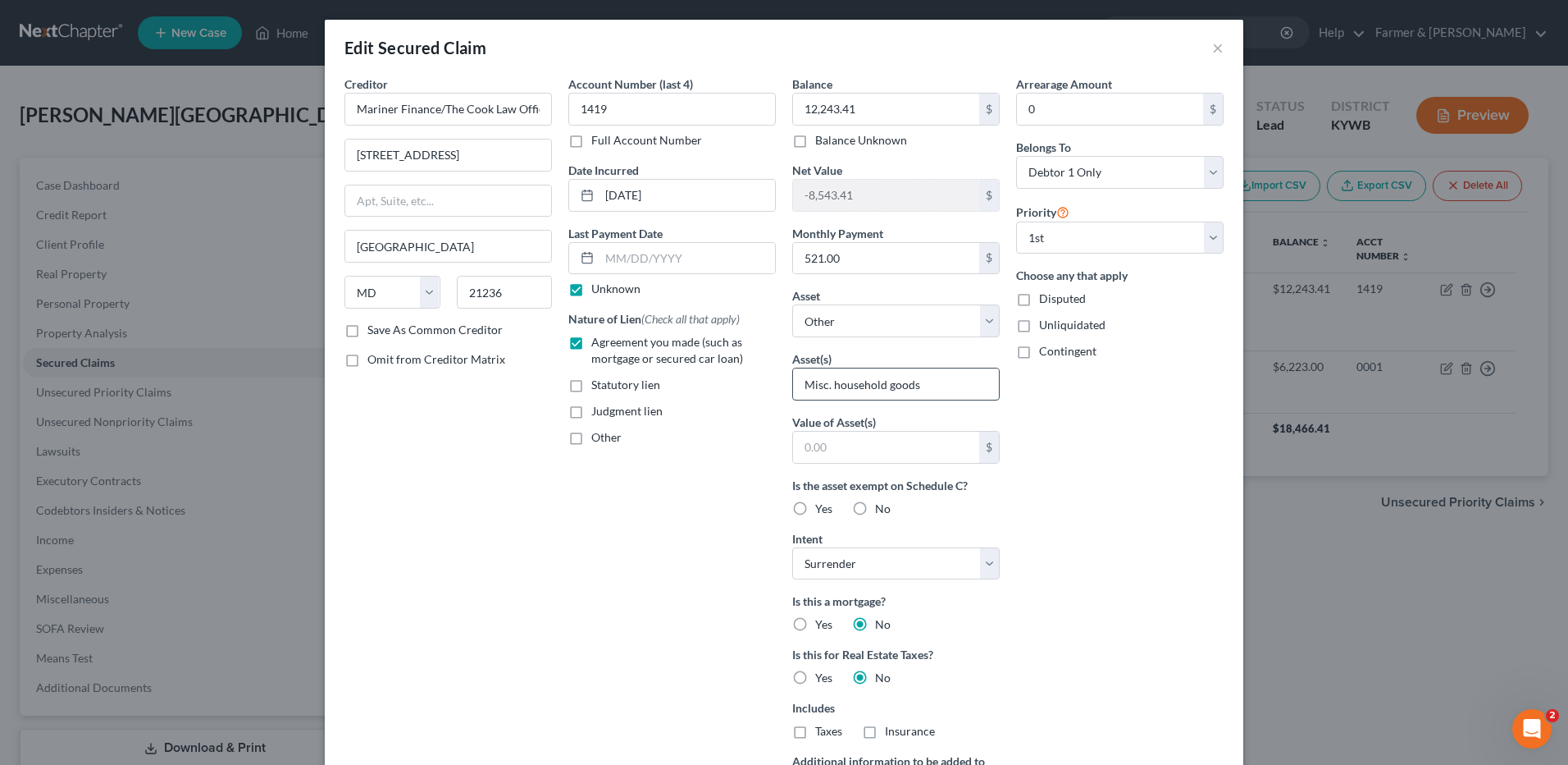
click at [840, 388] on input "Misc. household goods" at bounding box center [896, 384] width 206 height 31
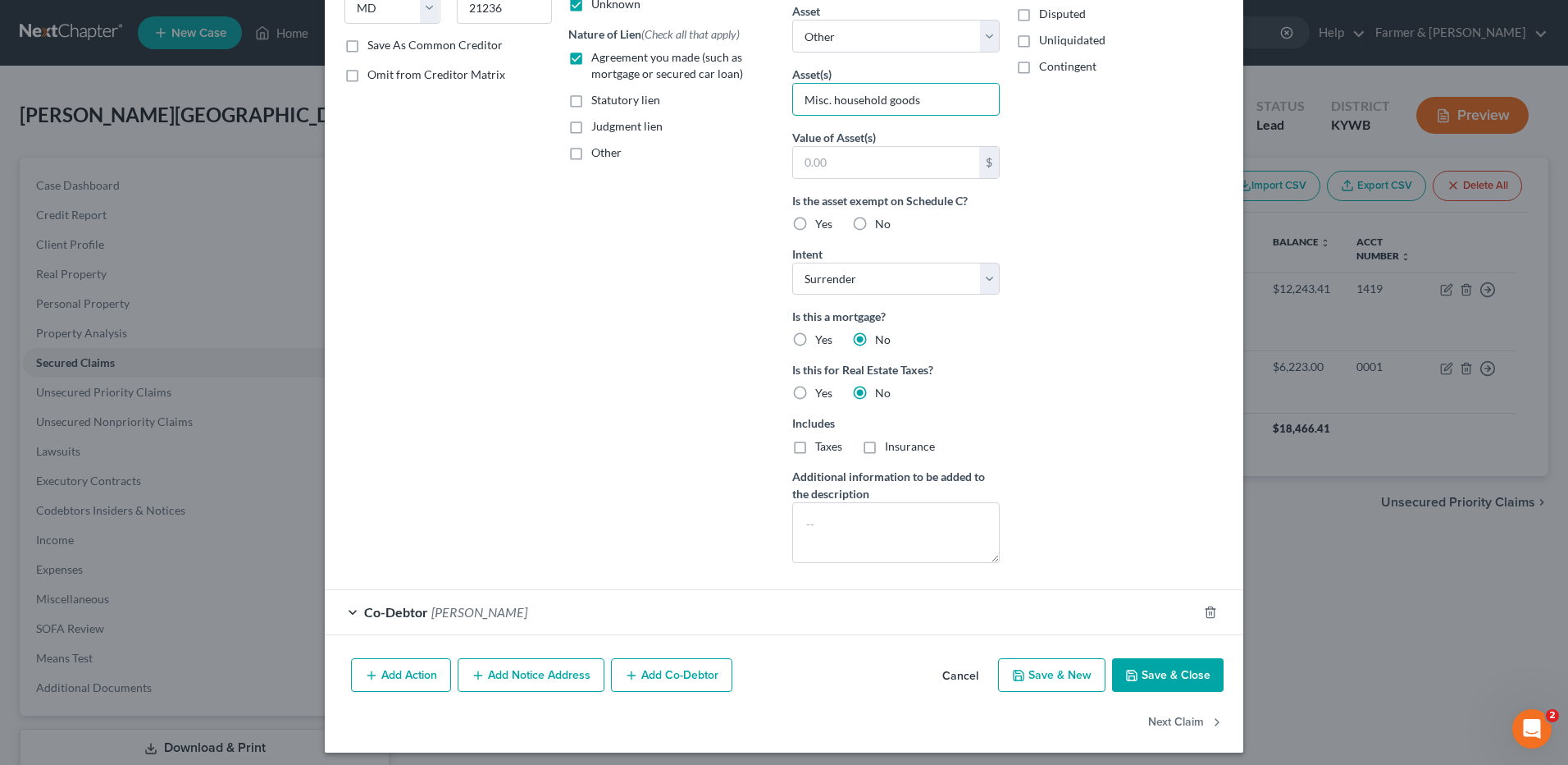
scroll to position [292, 0]
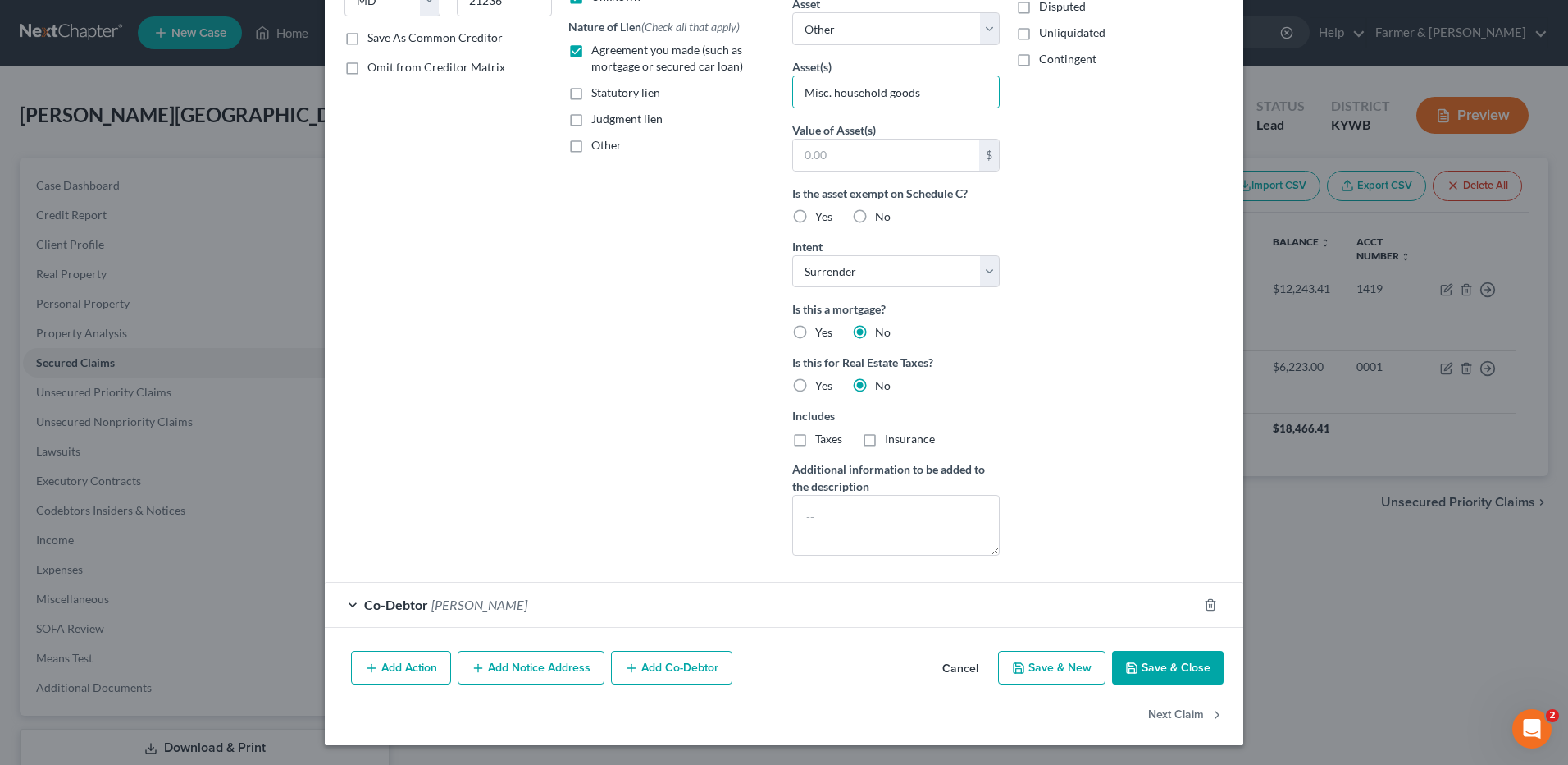
click at [1169, 661] on button "Save & Close" at bounding box center [1168, 668] width 112 height 35
select select
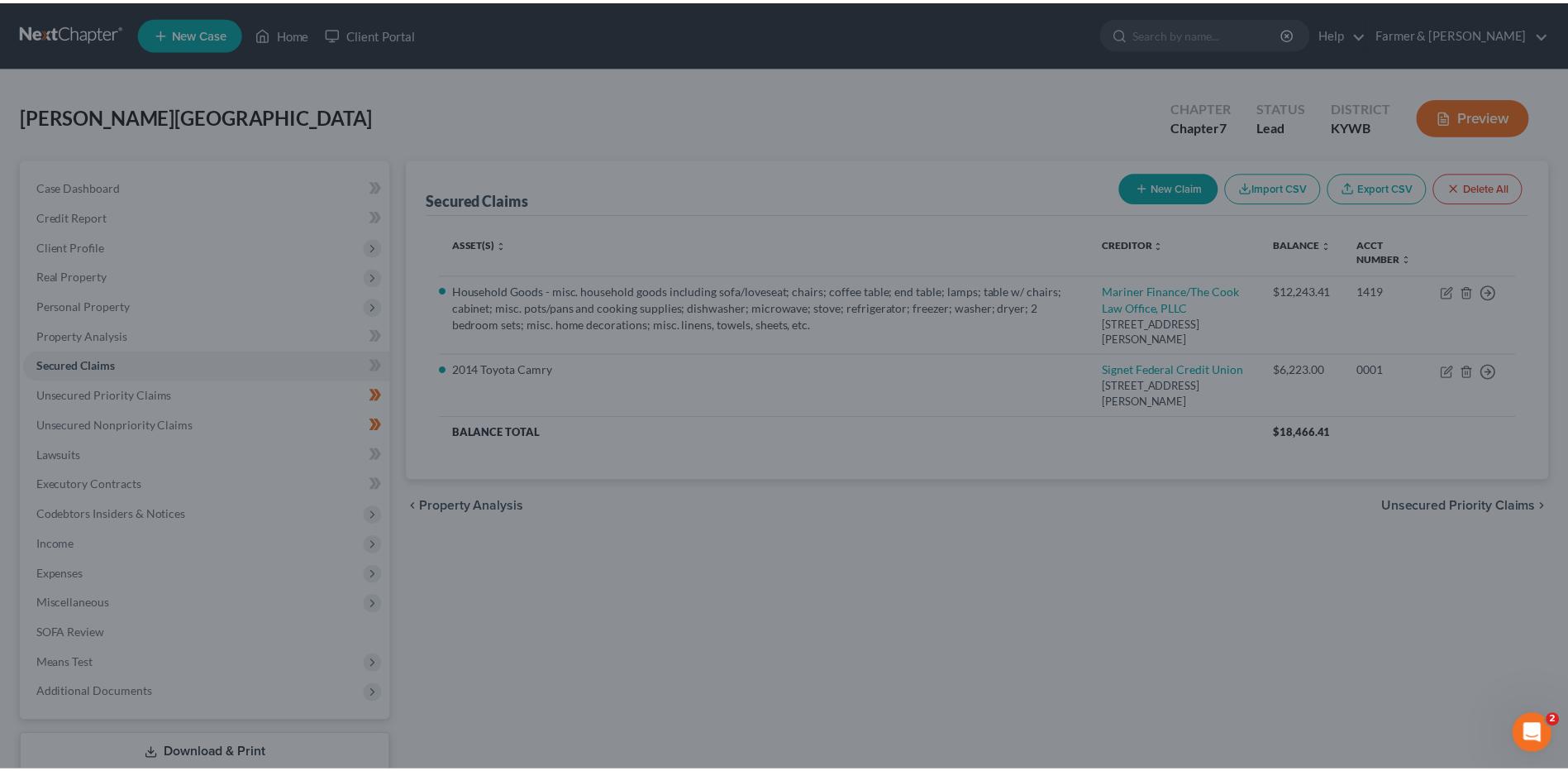
scroll to position [0, 0]
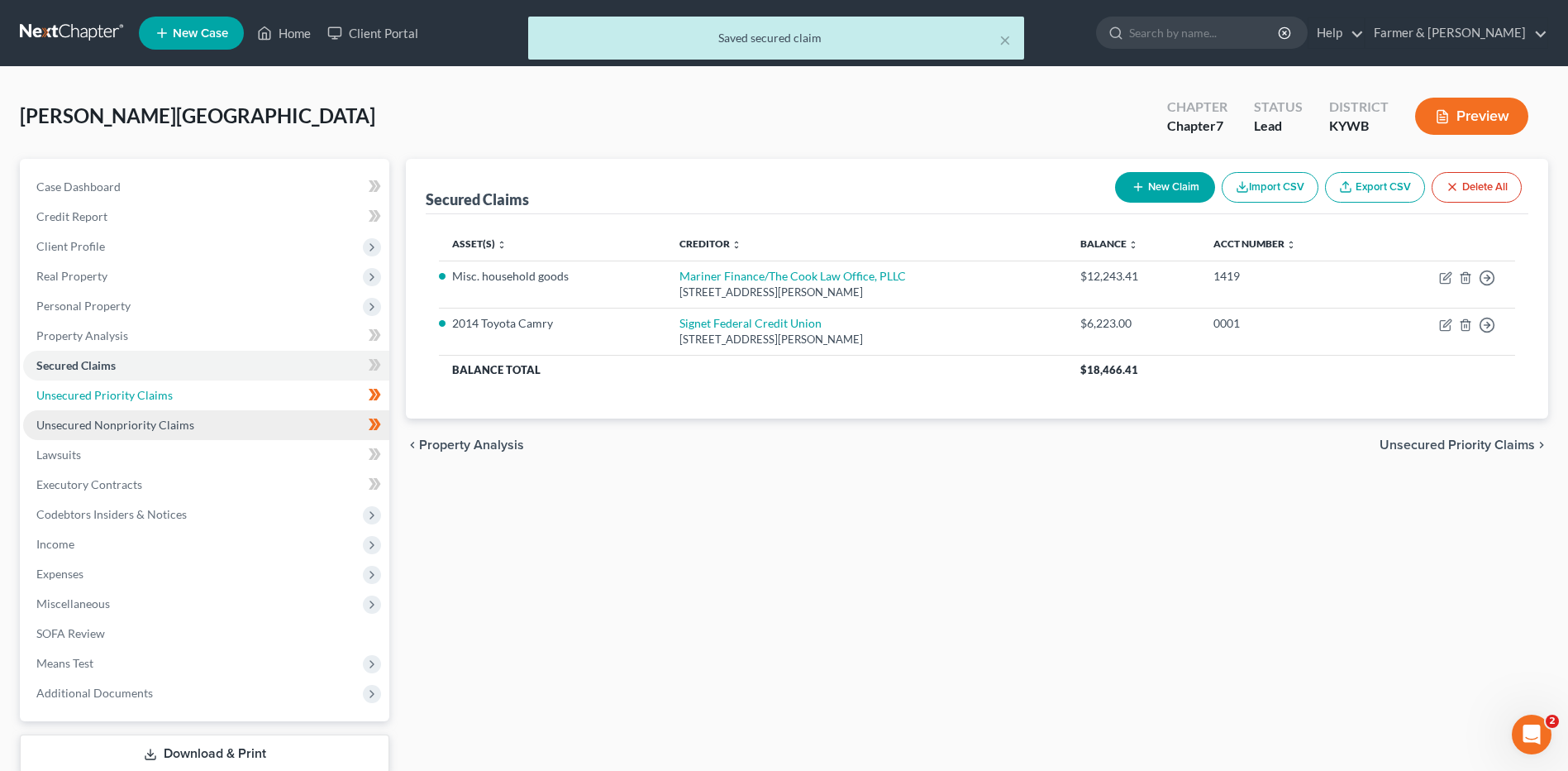
click at [170, 396] on link "Unsecured Priority Claims" at bounding box center [206, 395] width 366 height 30
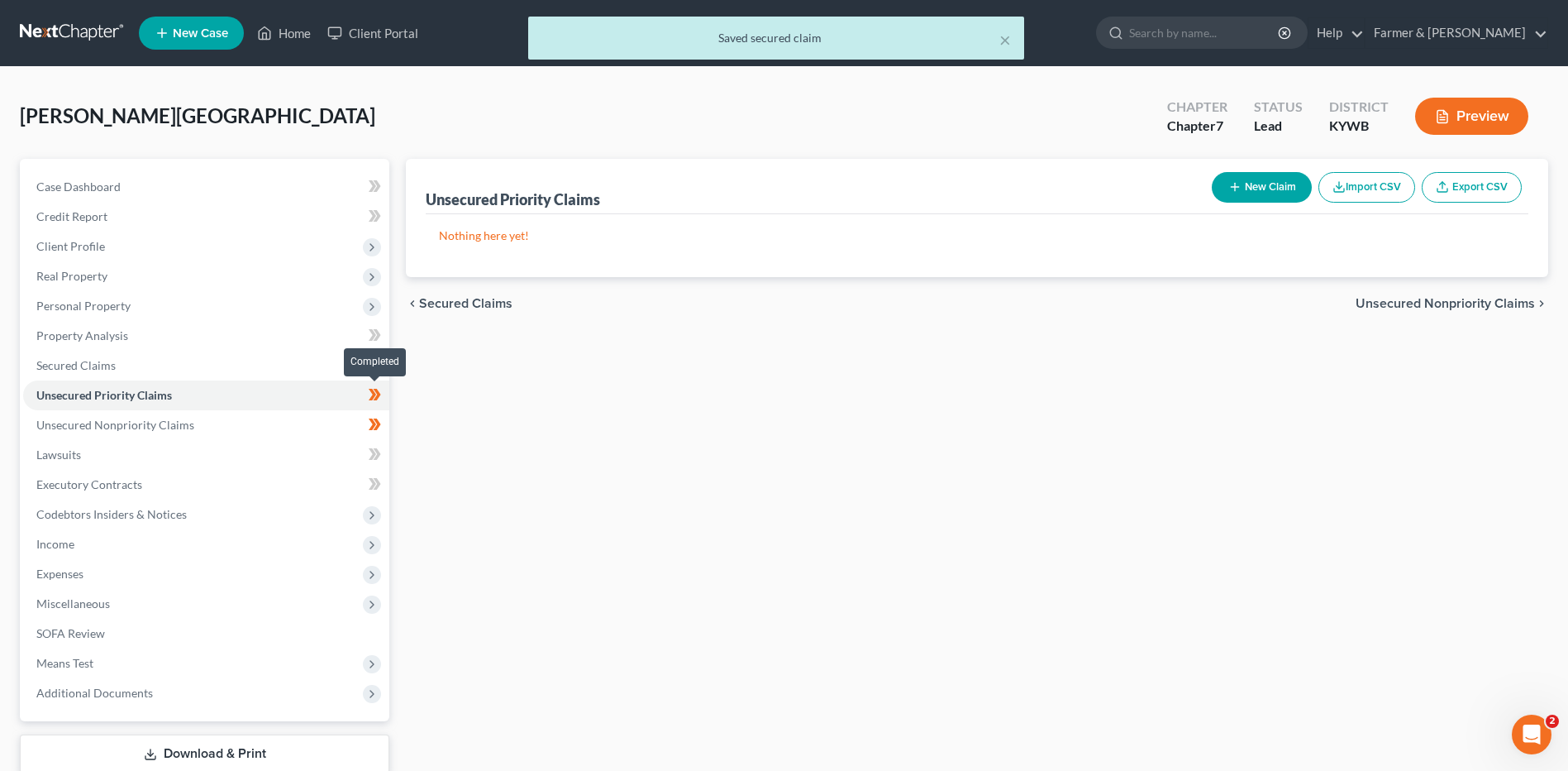
click at [378, 397] on icon at bounding box center [374, 394] width 12 height 20
click at [317, 423] on link "Unsecured Nonpriority Claims" at bounding box center [206, 425] width 366 height 30
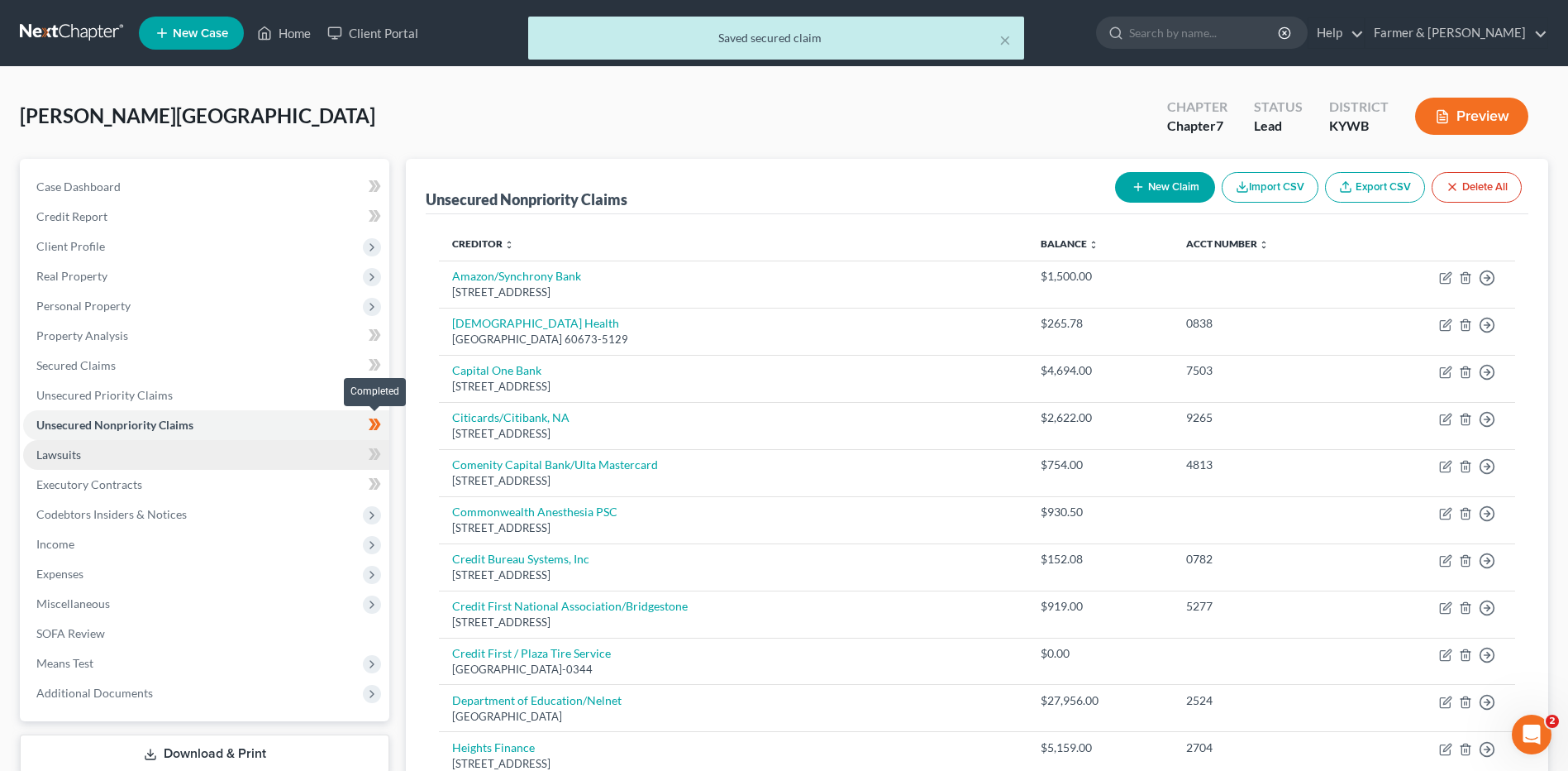
drag, startPoint x: 384, startPoint y: 431, endPoint x: 335, endPoint y: 440, distance: 49.8
click at [384, 430] on span at bounding box center [374, 427] width 29 height 25
click at [178, 461] on link "Lawsuits" at bounding box center [206, 454] width 366 height 30
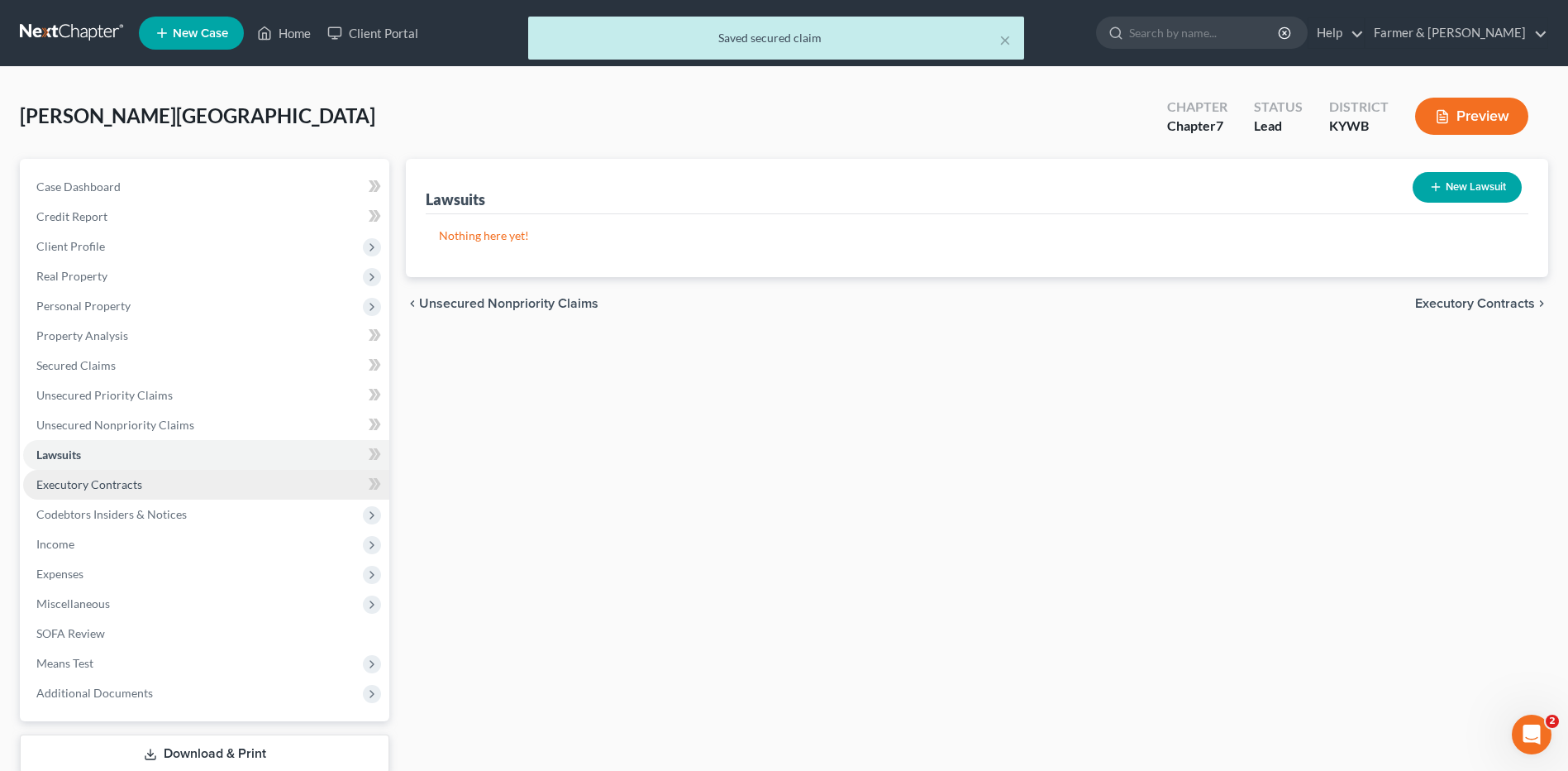
click at [142, 470] on link "Executory Contracts" at bounding box center [206, 485] width 366 height 30
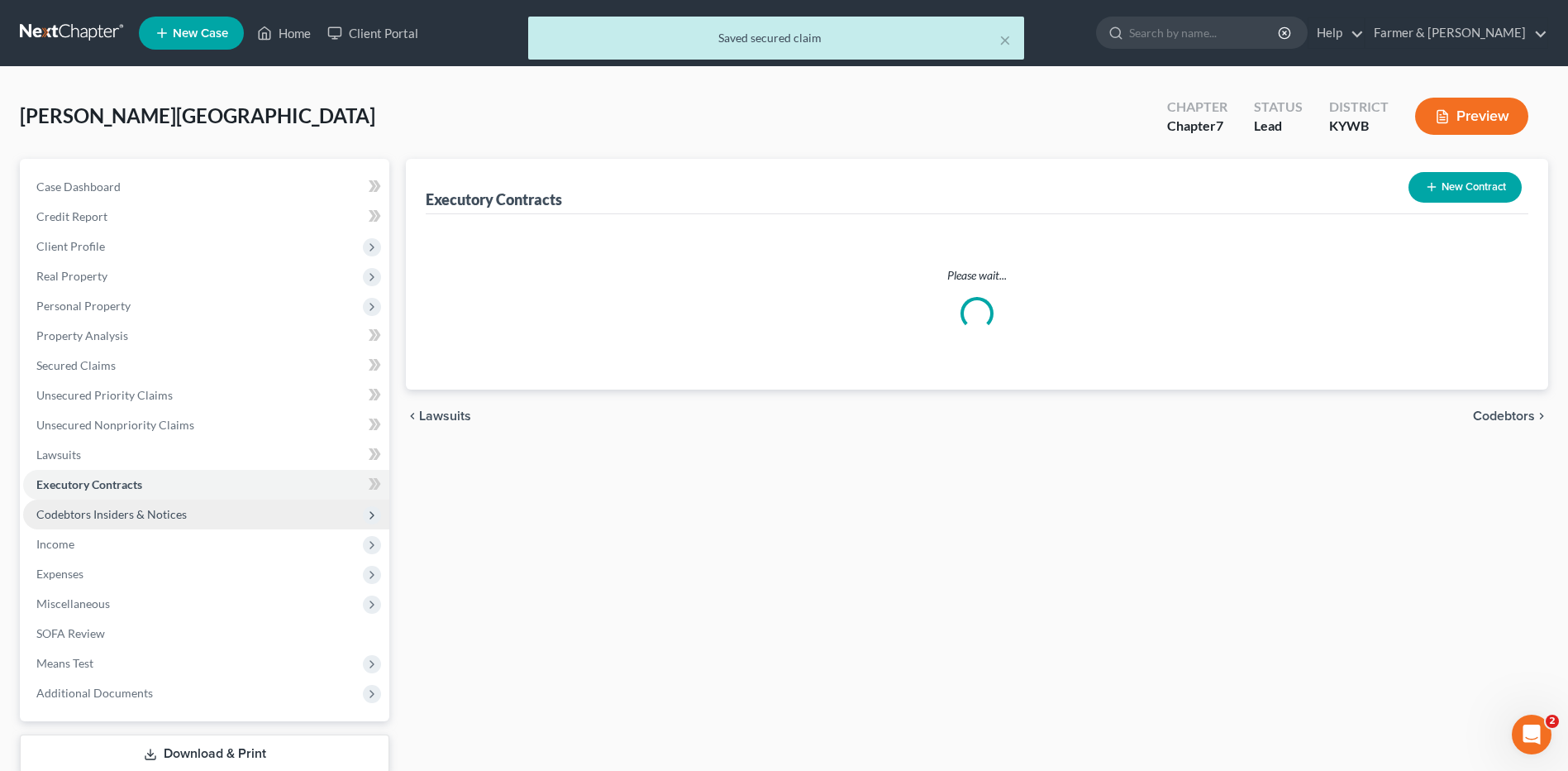
click at [146, 502] on span "Codebtors Insiders & Notices" at bounding box center [206, 514] width 366 height 30
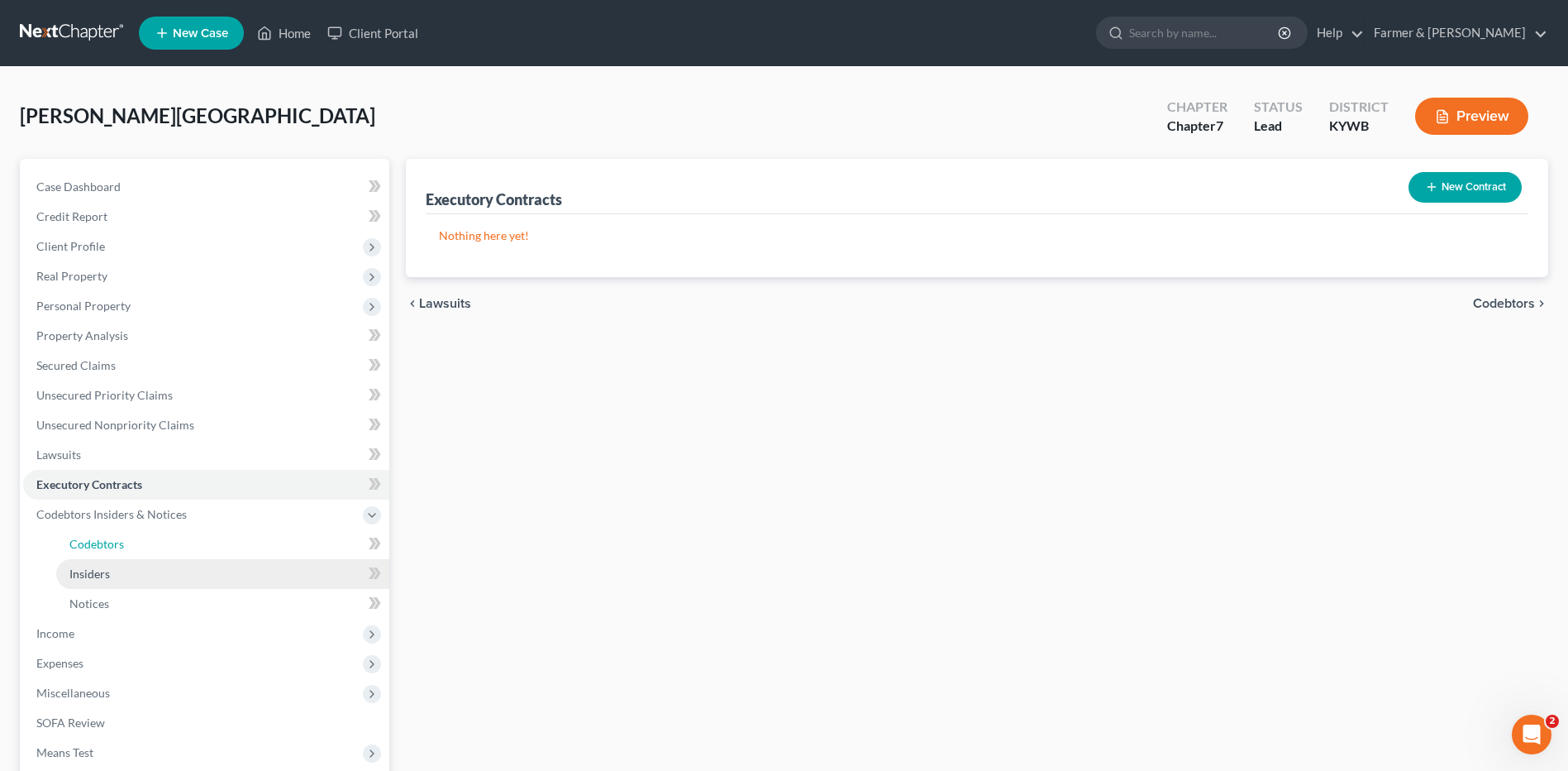
click at [134, 539] on link "Codebtors" at bounding box center [222, 544] width 333 height 30
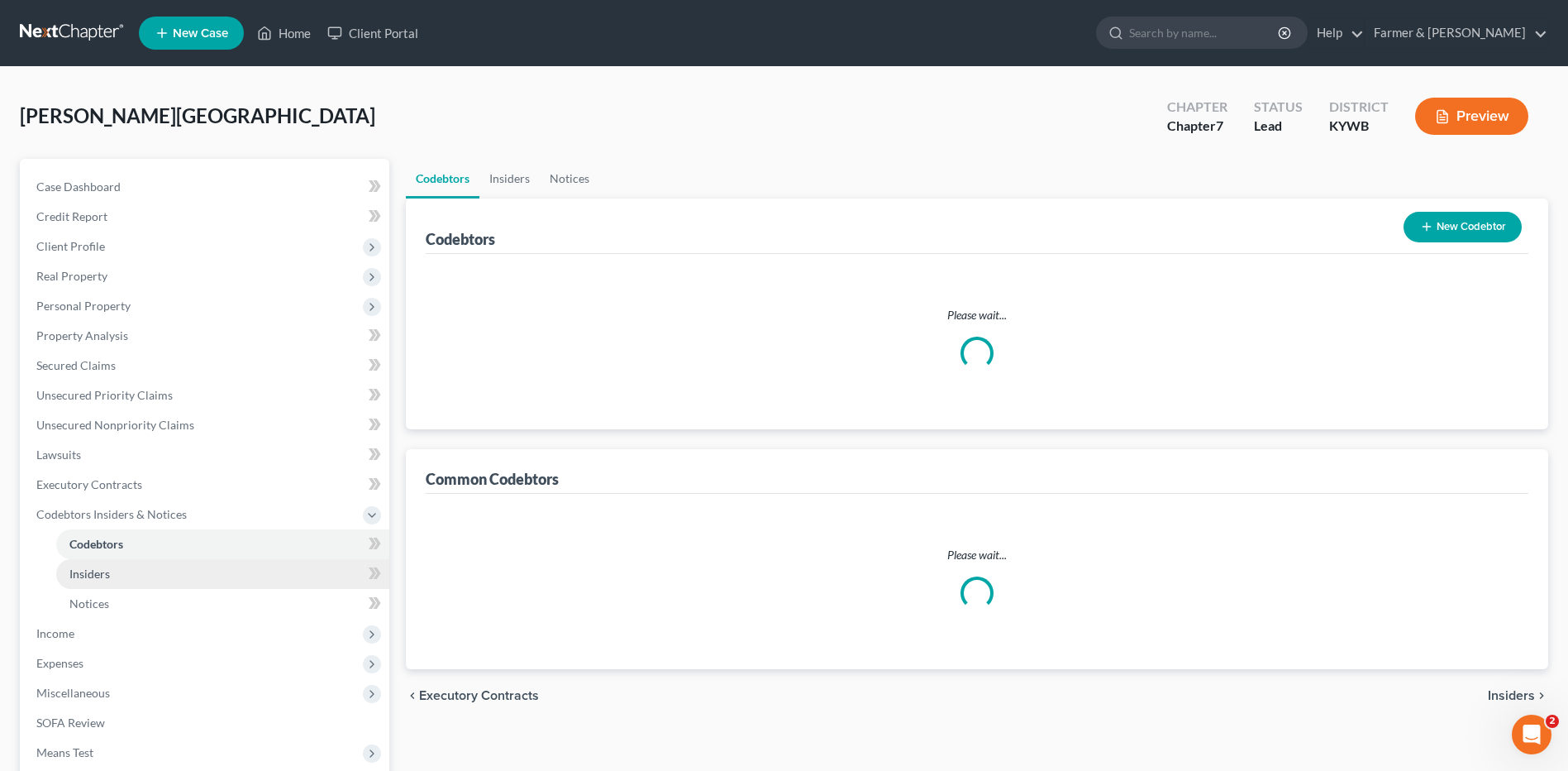
click at [124, 570] on link "Insiders" at bounding box center [222, 573] width 333 height 30
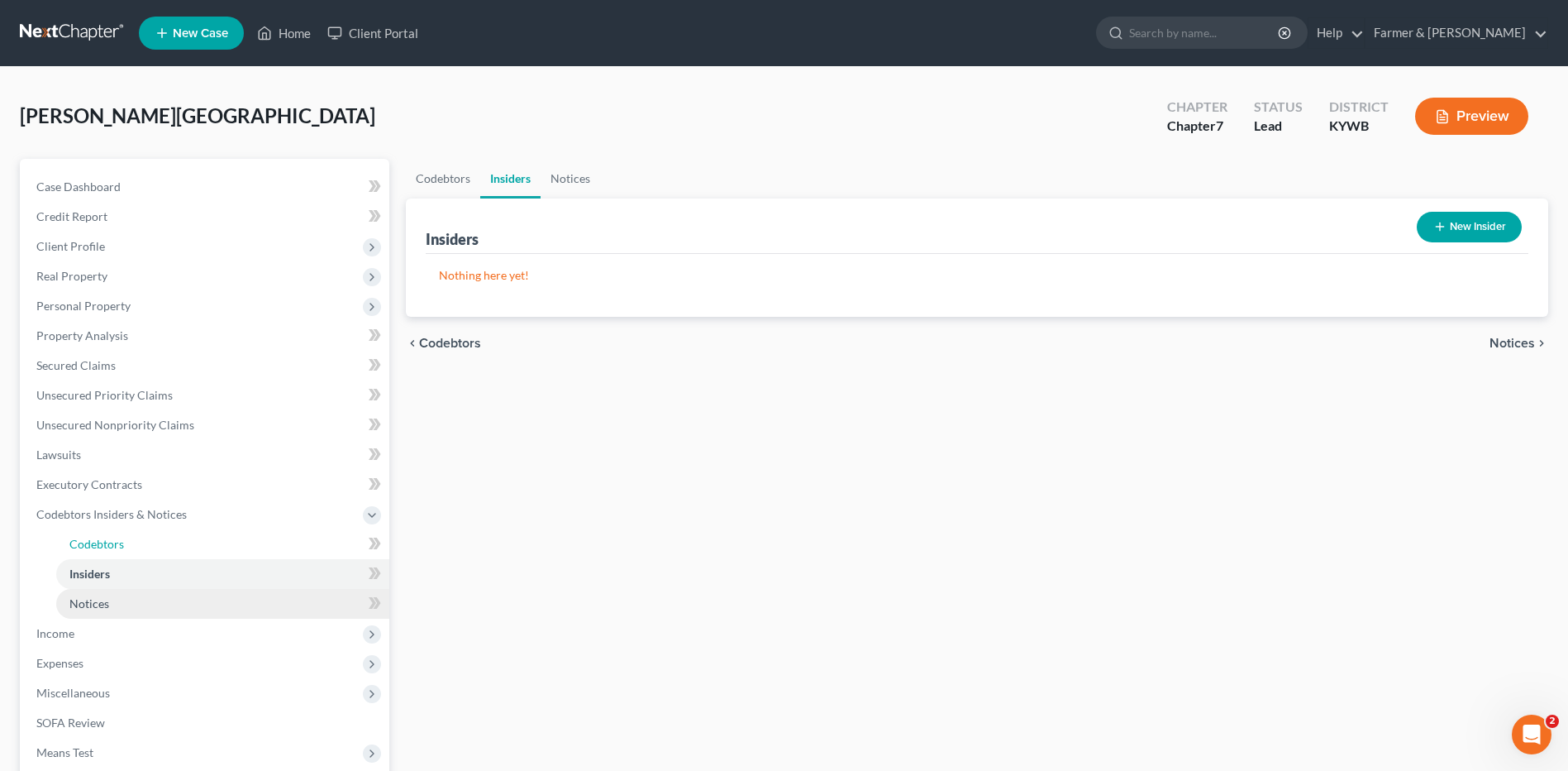
click at [145, 544] on link "Codebtors" at bounding box center [222, 544] width 333 height 30
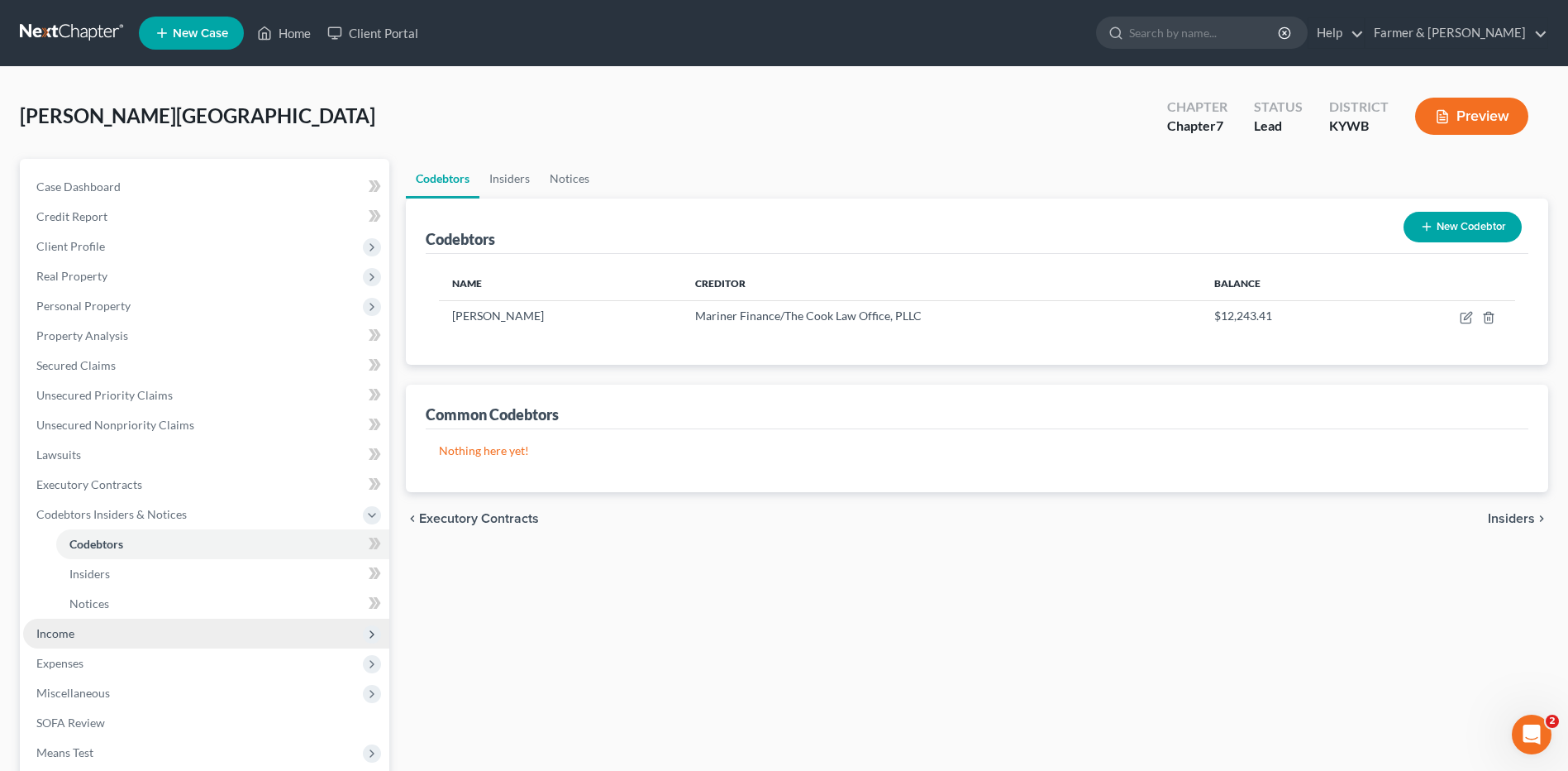
click at [94, 625] on span "Income" at bounding box center [206, 633] width 366 height 30
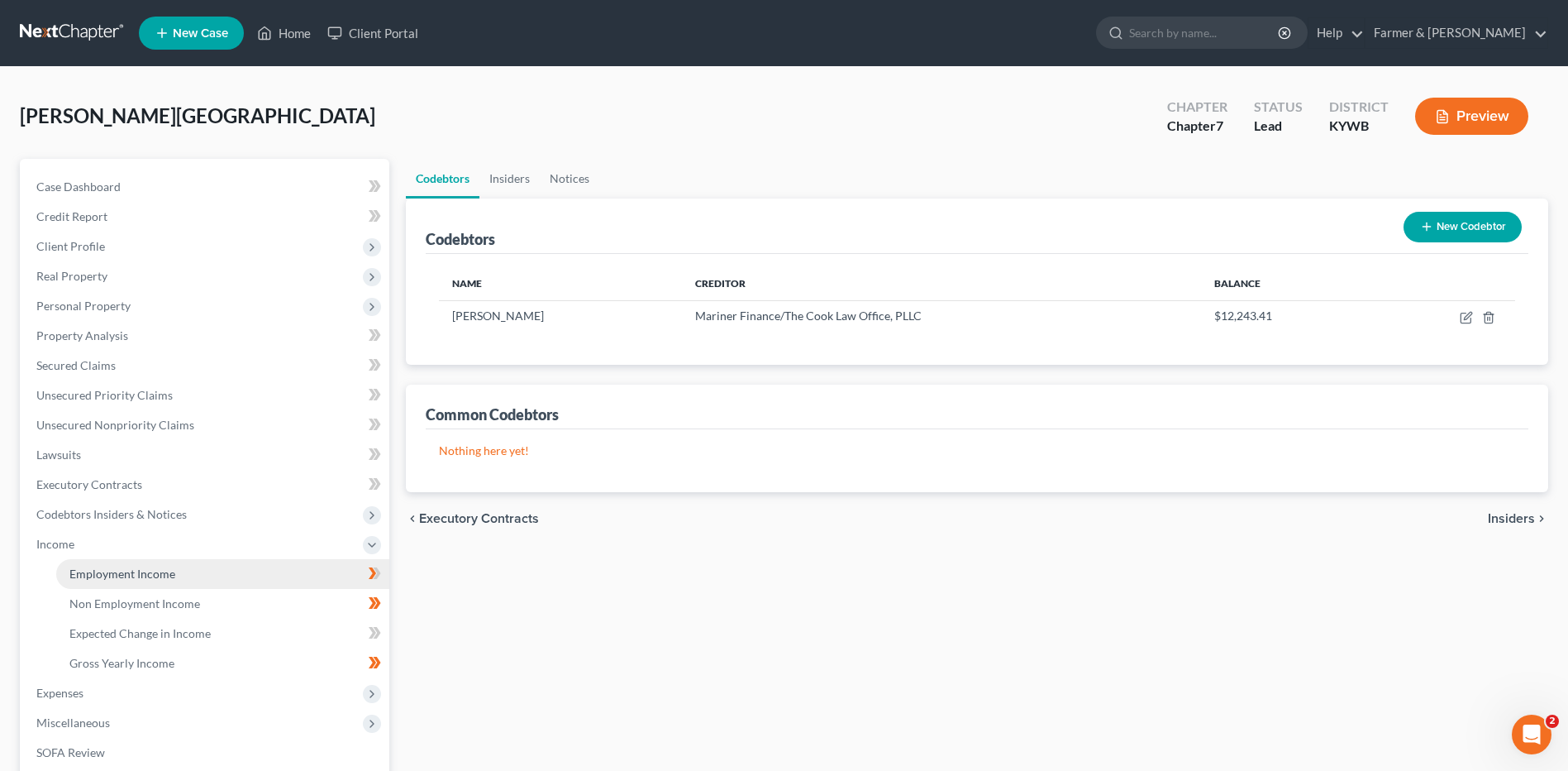
click at [137, 566] on link "Employment Income" at bounding box center [222, 573] width 333 height 30
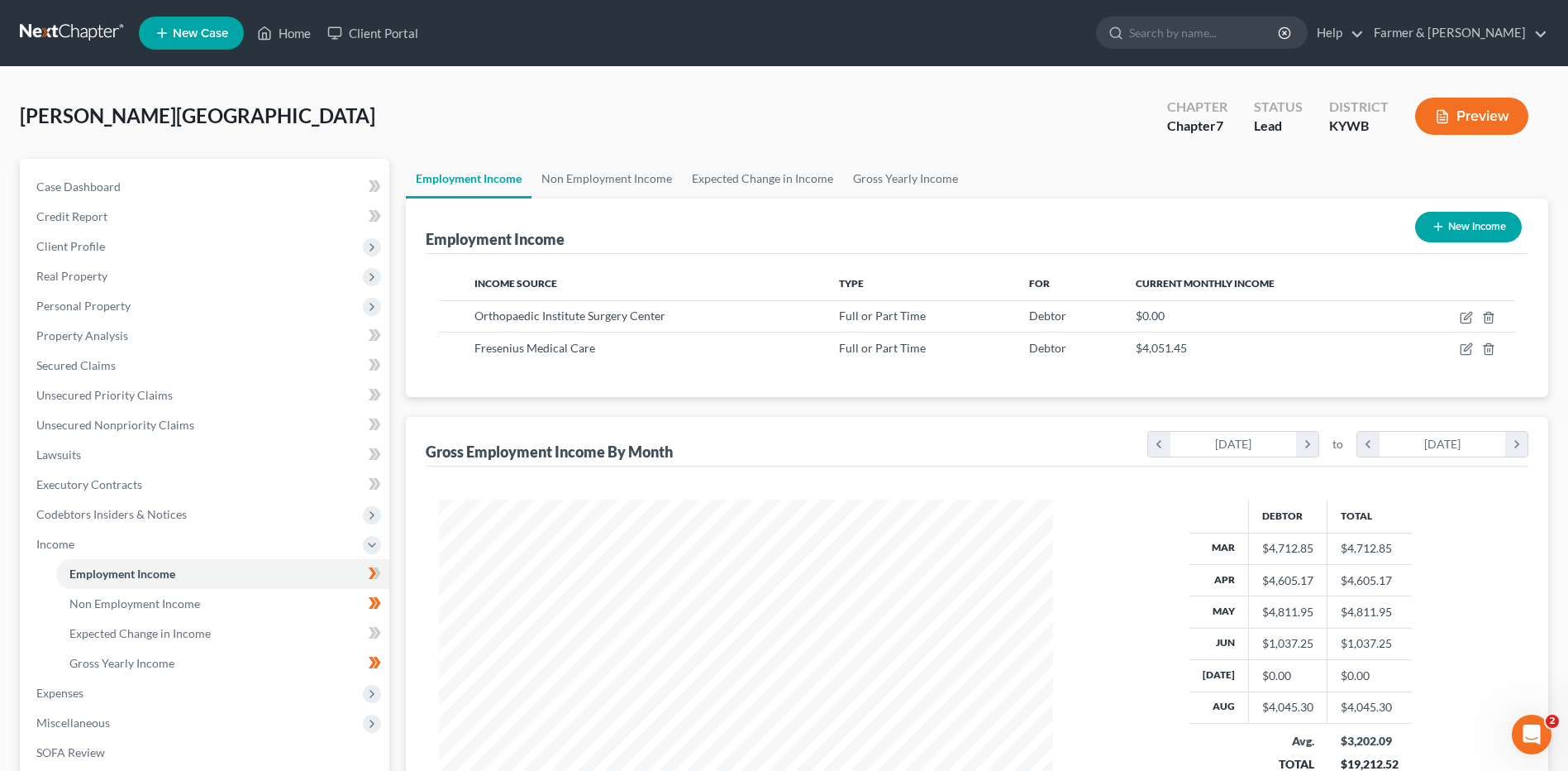
click at [376, 578] on icon at bounding box center [377, 572] width 7 height 12
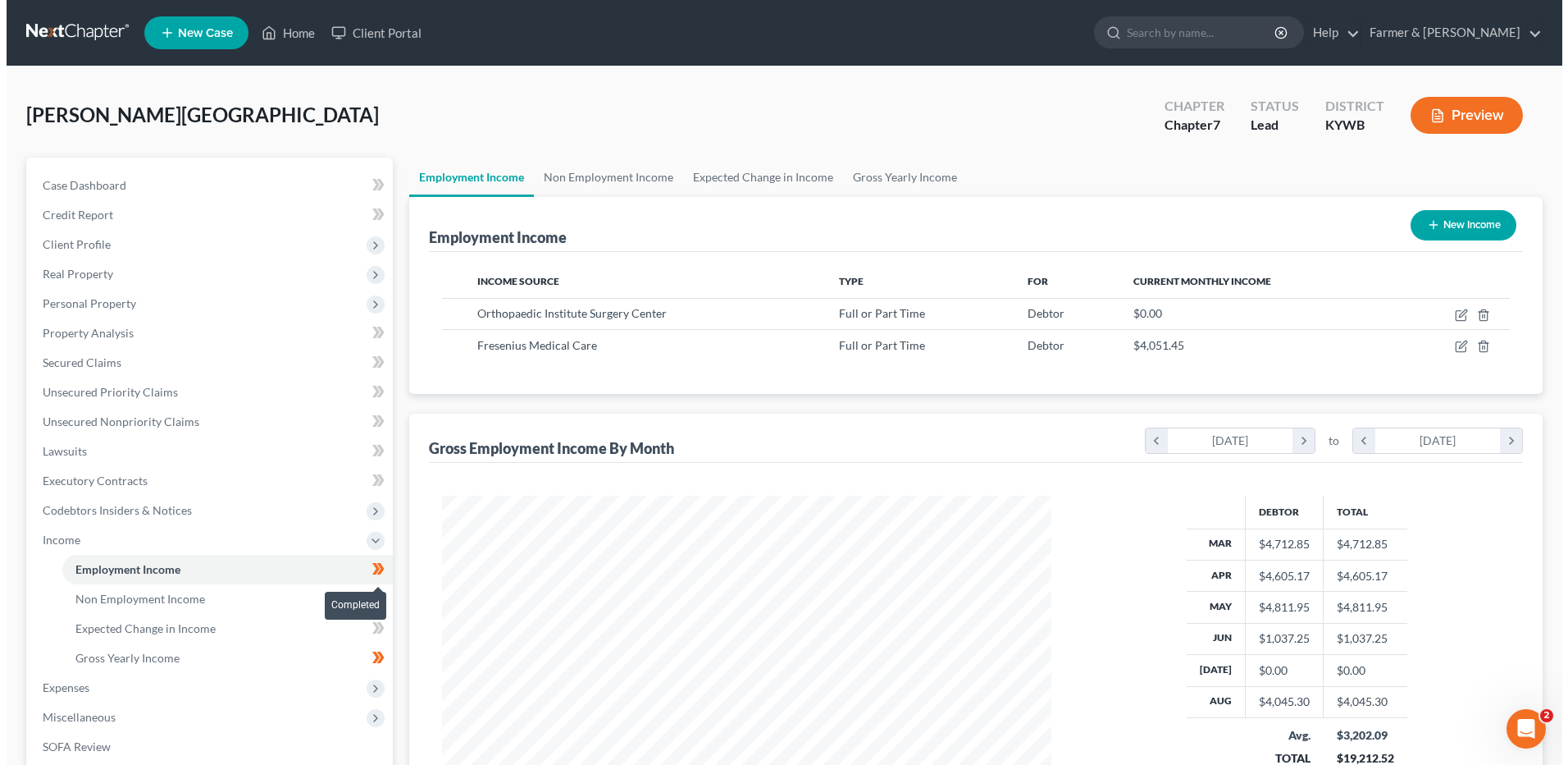
scroll to position [304, 641]
click at [385, 573] on span at bounding box center [371, 571] width 28 height 25
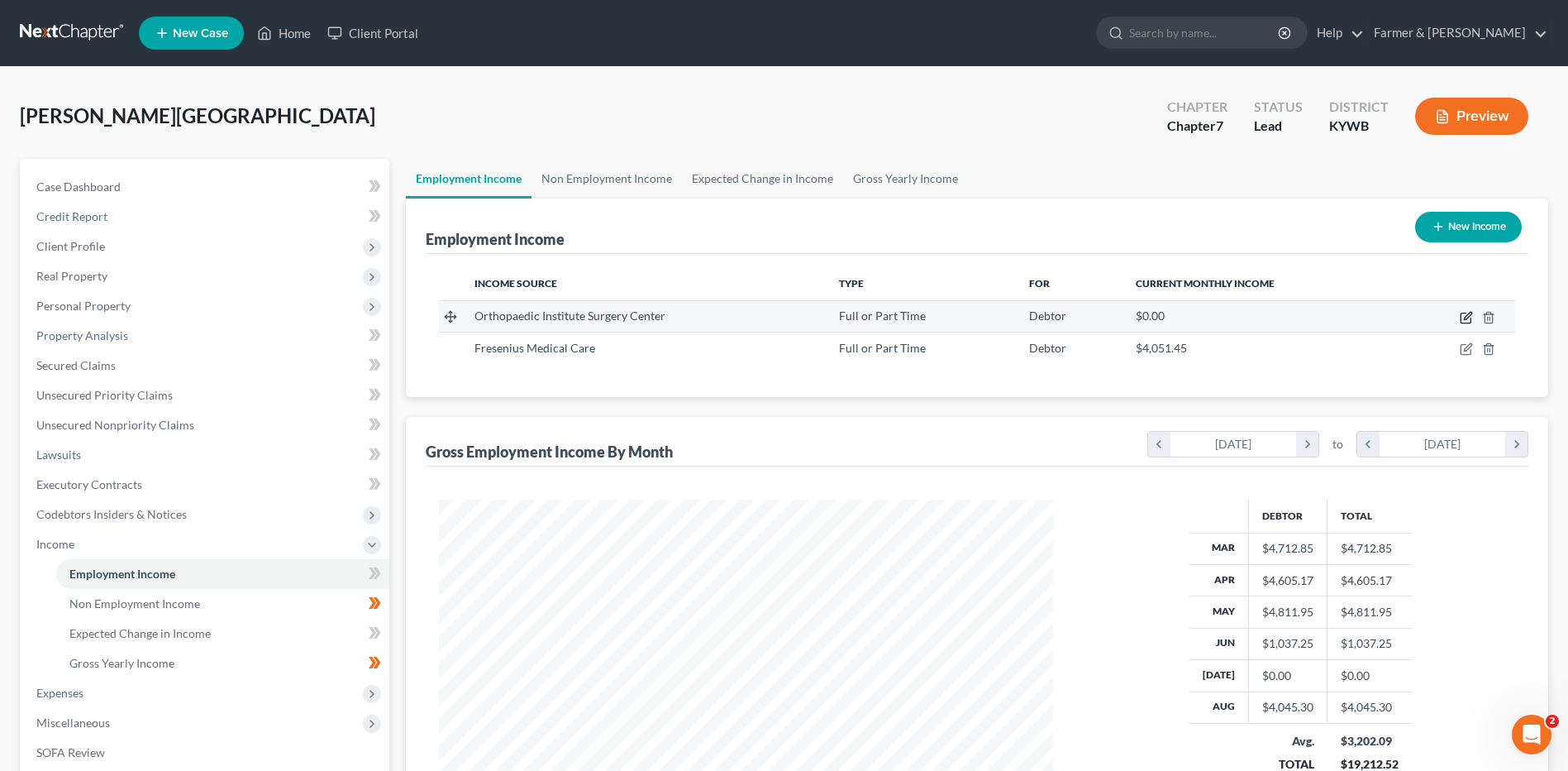
click at [1467, 319] on icon "button" at bounding box center [1466, 318] width 13 height 13
select select "0"
select select "14"
select select "2"
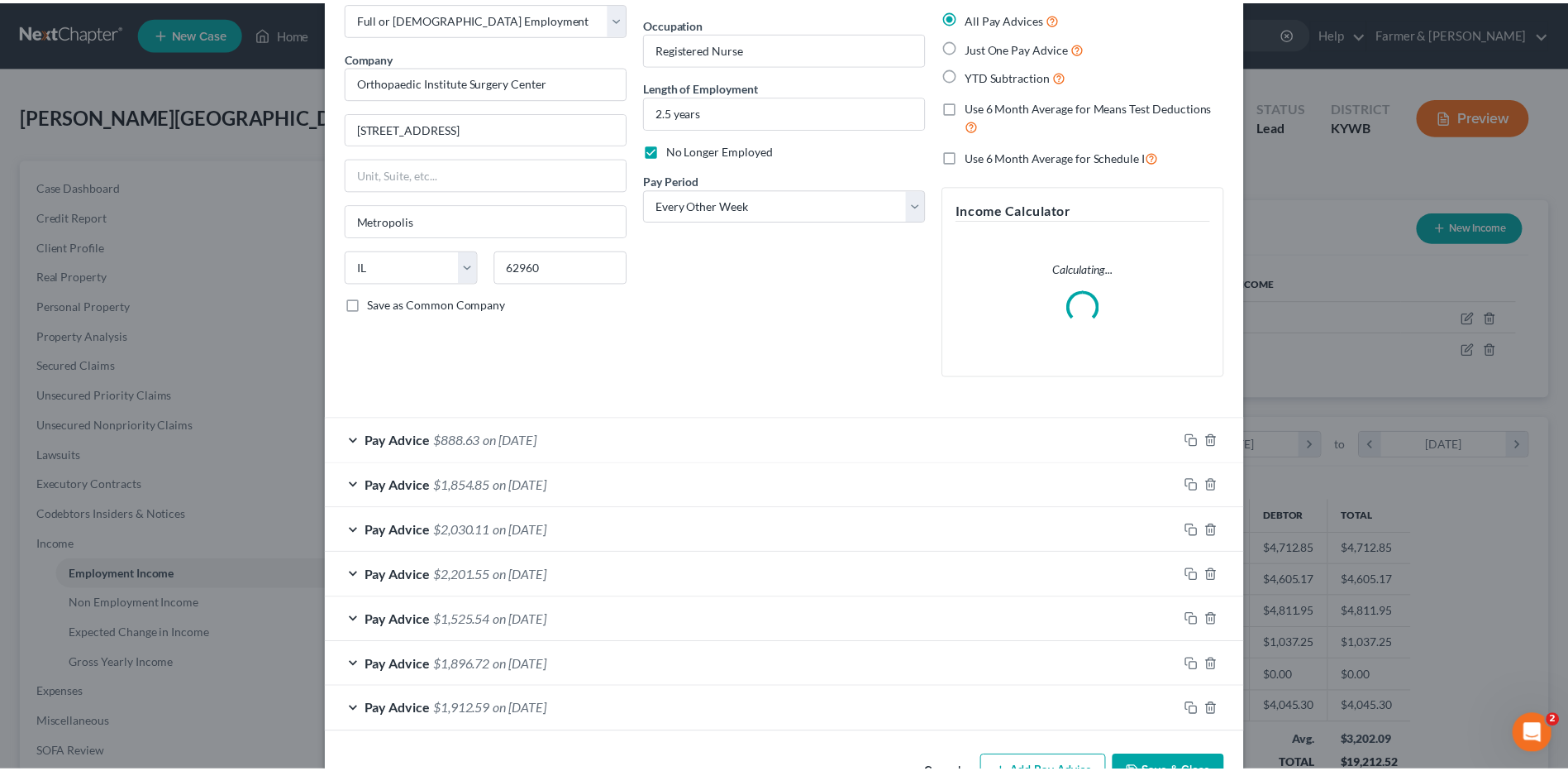
scroll to position [144, 0]
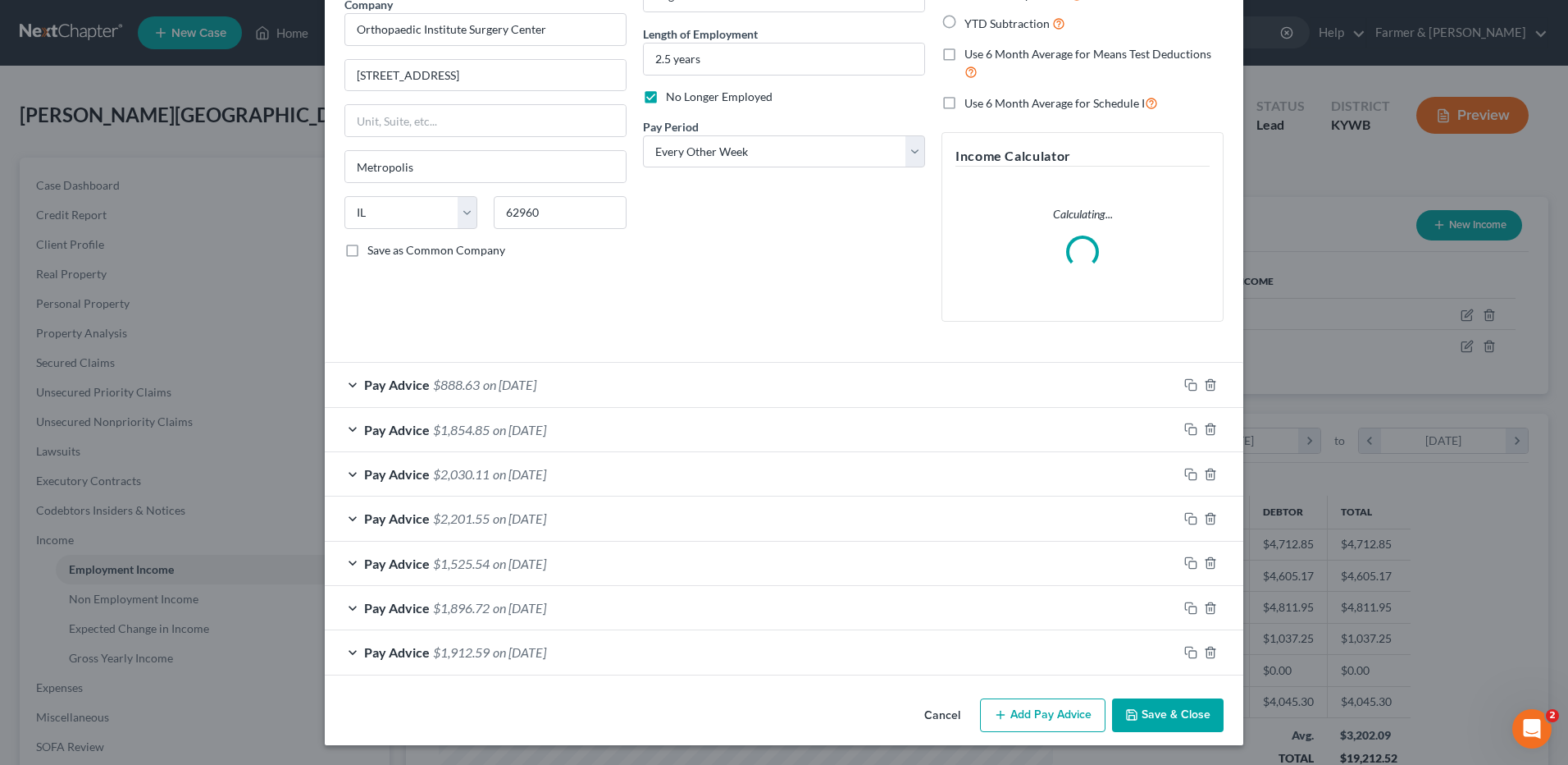
click at [922, 715] on button "Cancel" at bounding box center [942, 716] width 62 height 33
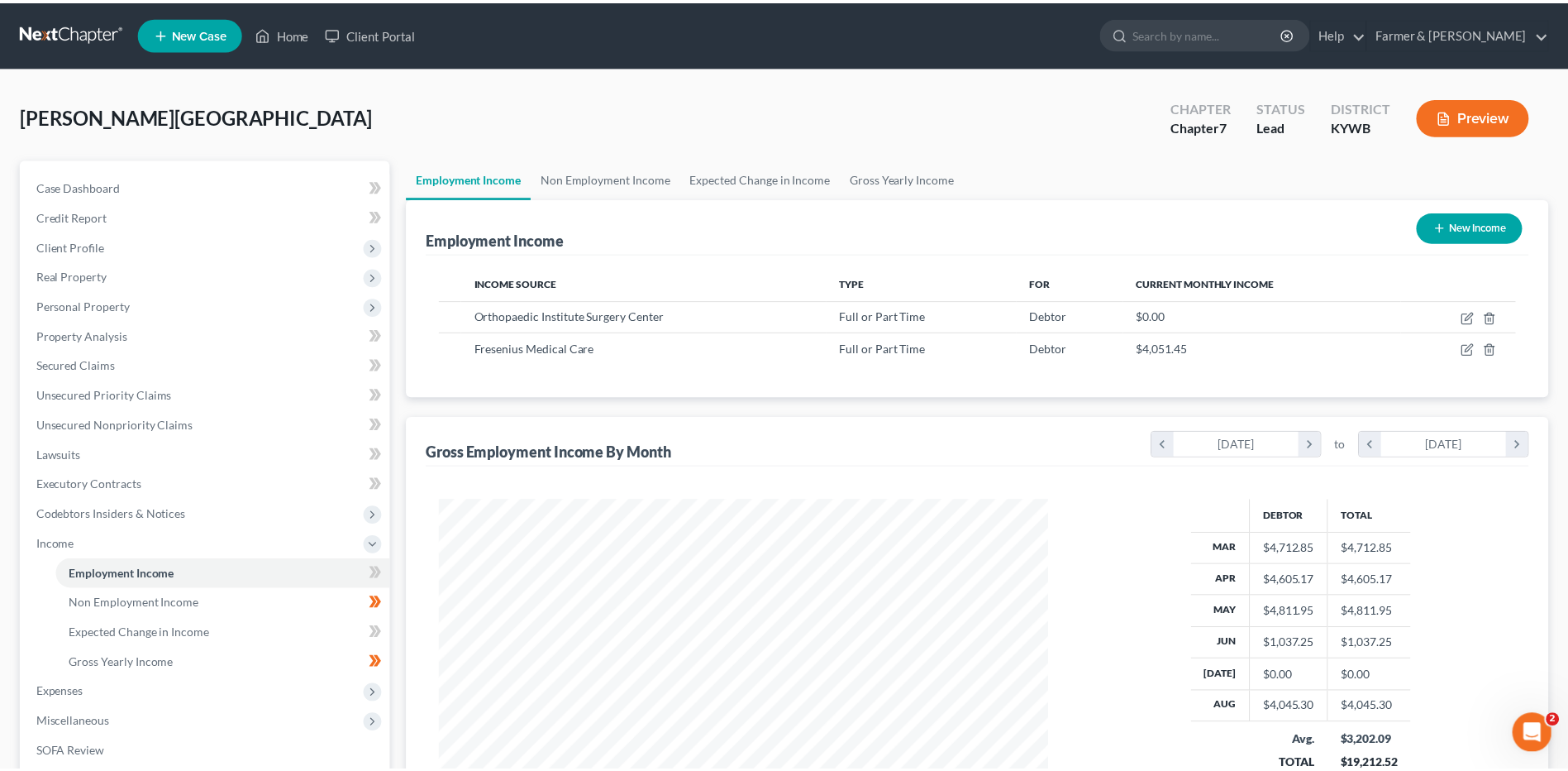
scroll to position [307, 646]
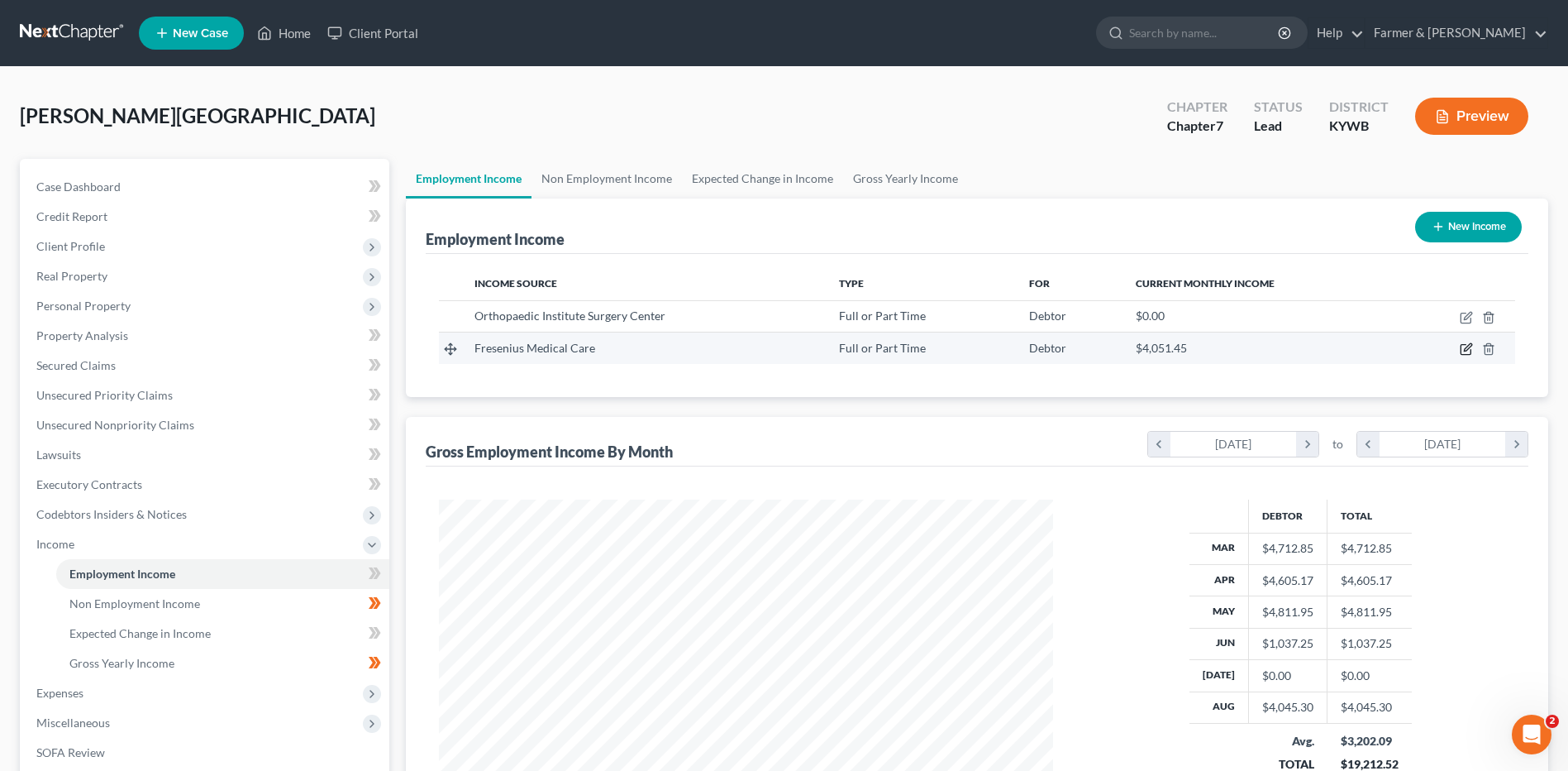
click at [1467, 350] on icon "button" at bounding box center [1467, 348] width 7 height 7
select select "0"
select select "22"
select select "2"
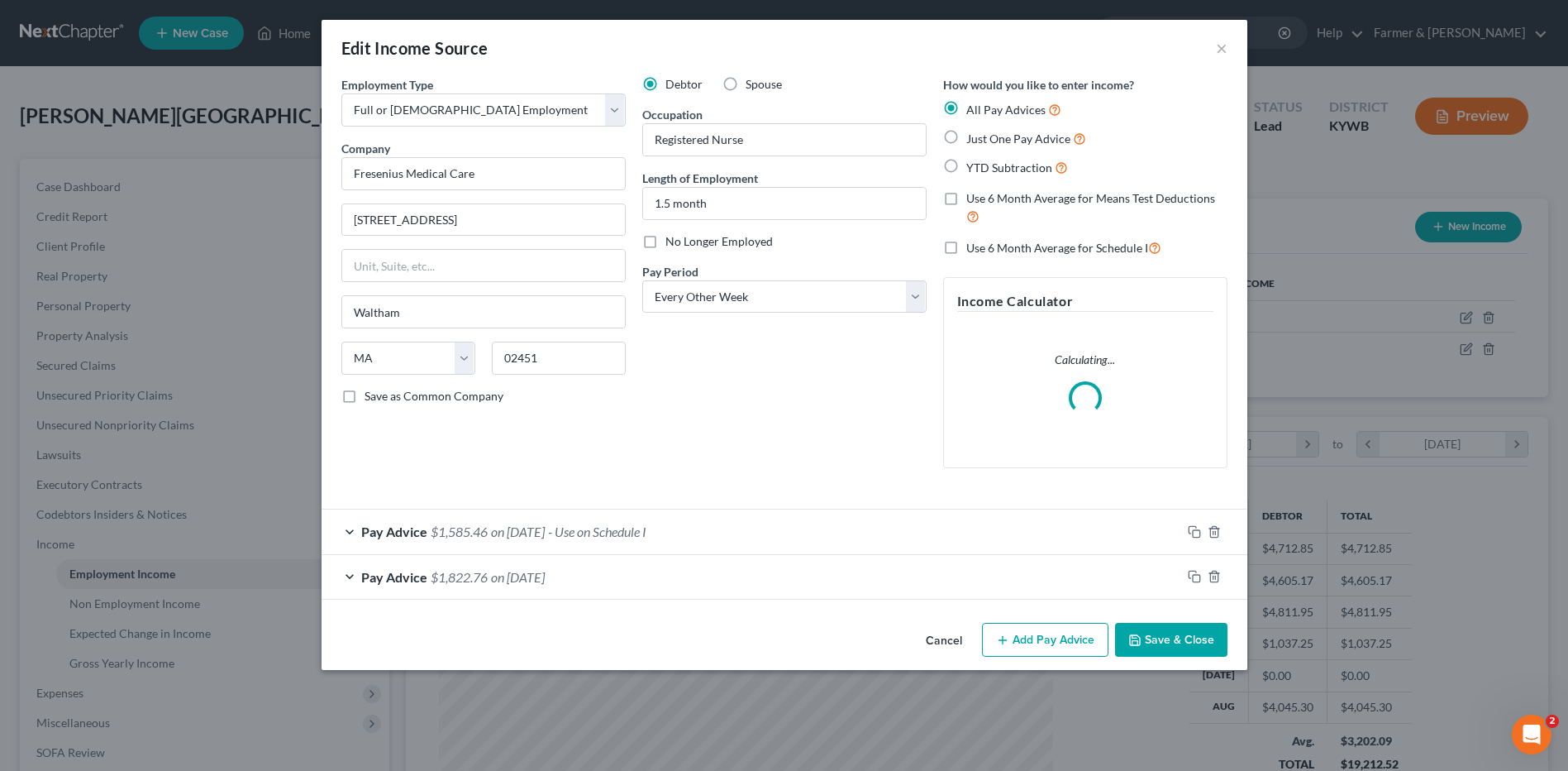
scroll to position [309, 652]
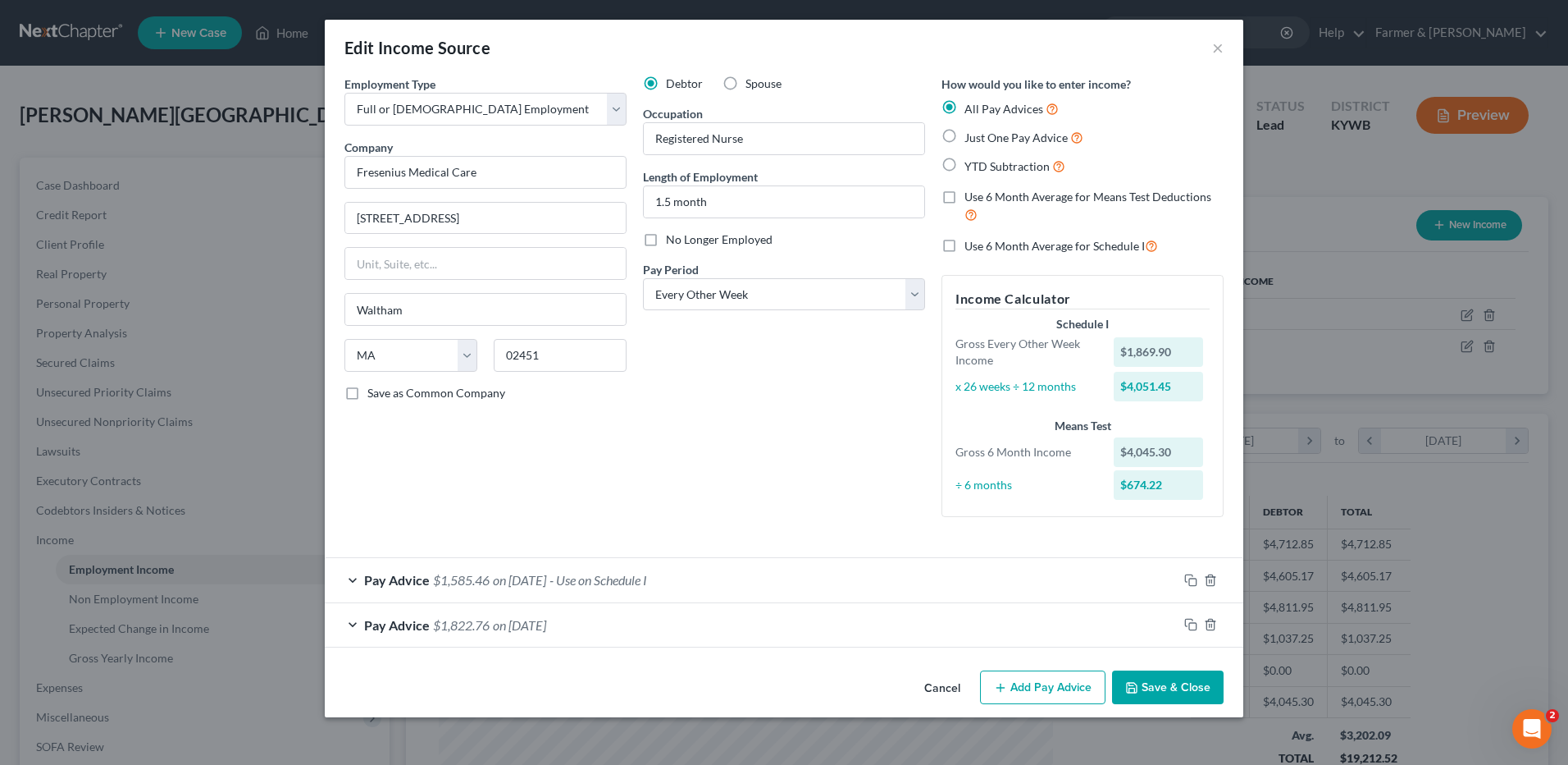
click at [942, 684] on button "Cancel" at bounding box center [942, 688] width 62 height 33
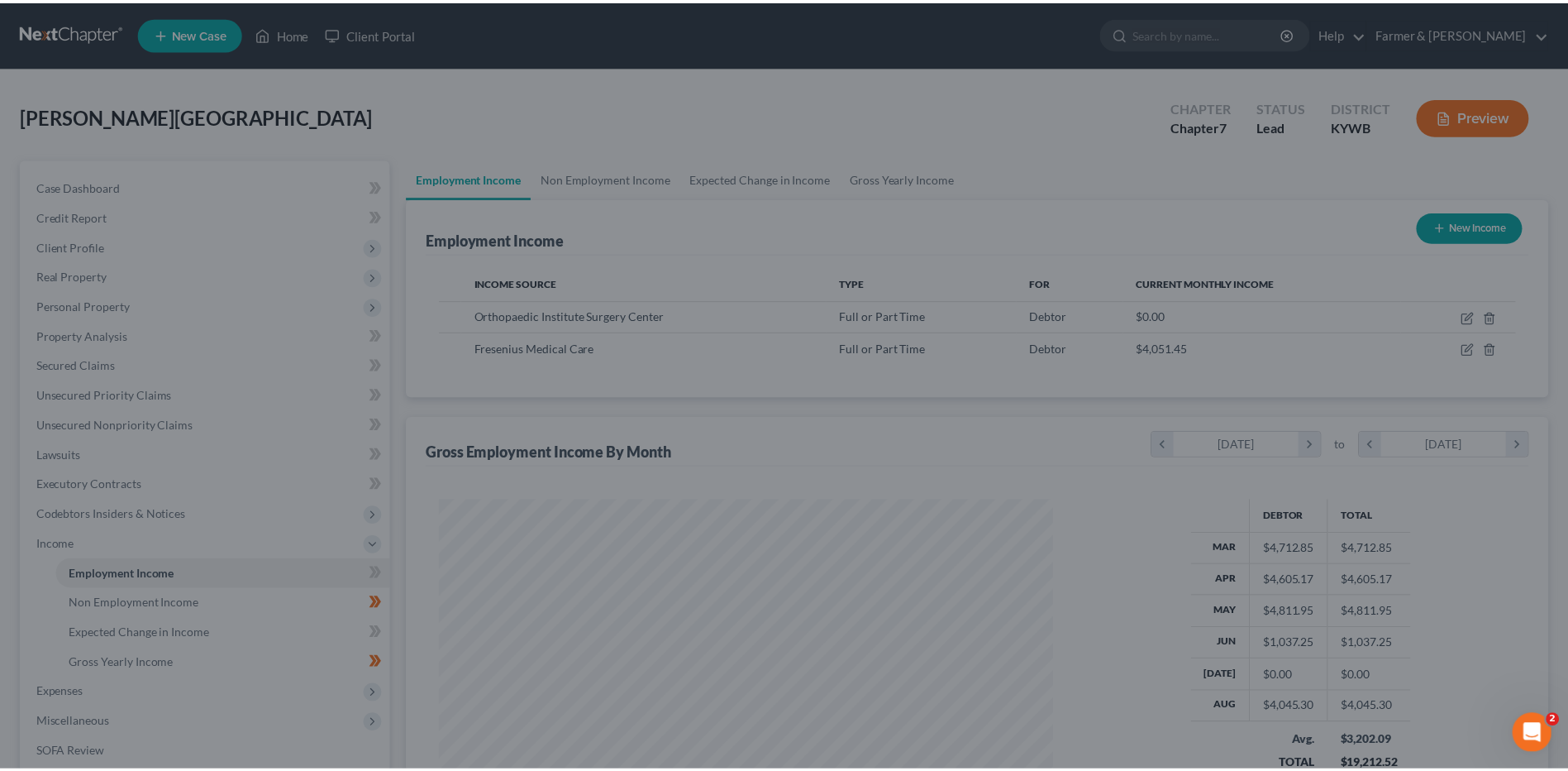
scroll to position [826547, 825797]
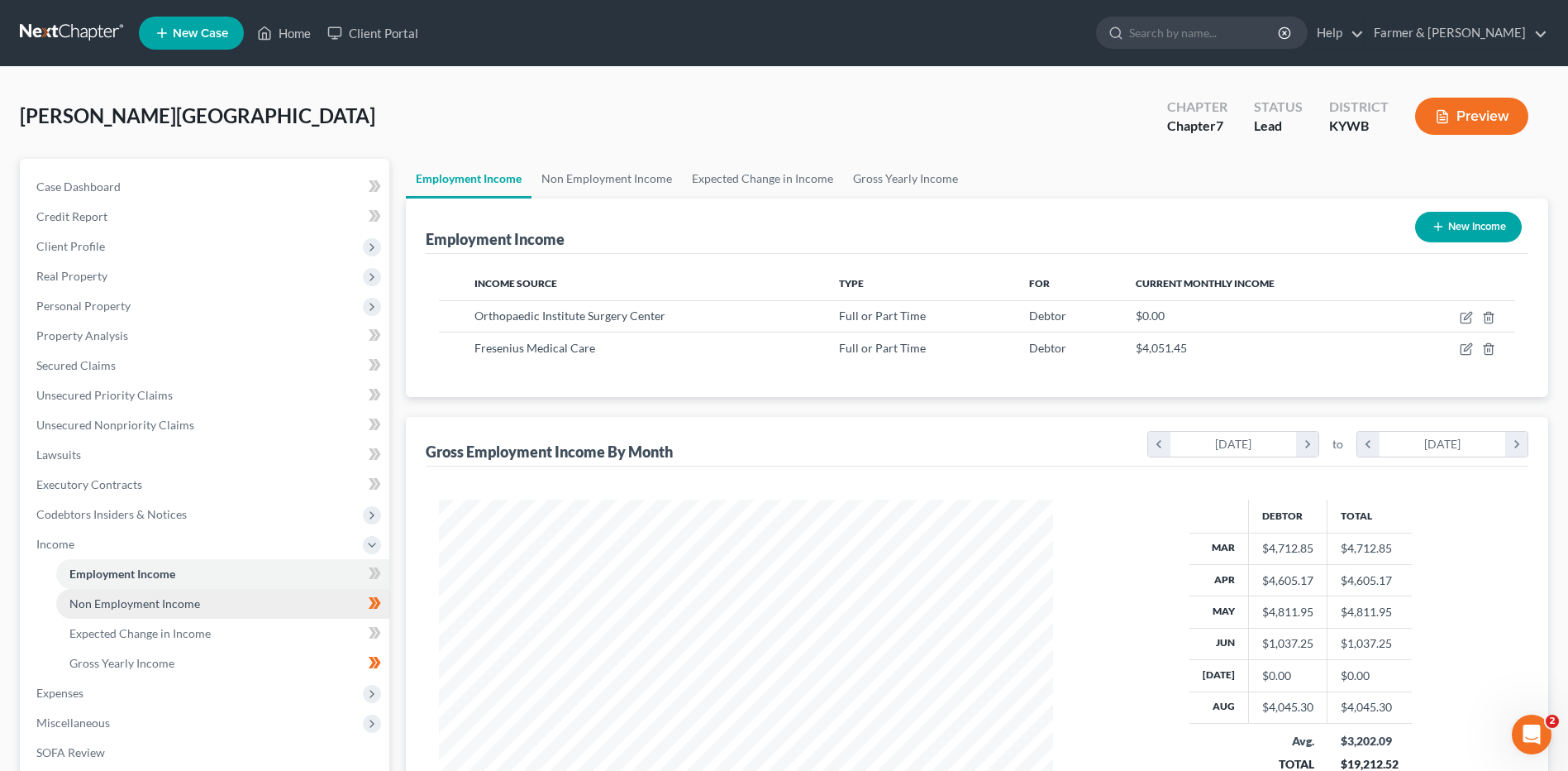
click at [174, 603] on span "Non Employment Income" at bounding box center [134, 603] width 130 height 14
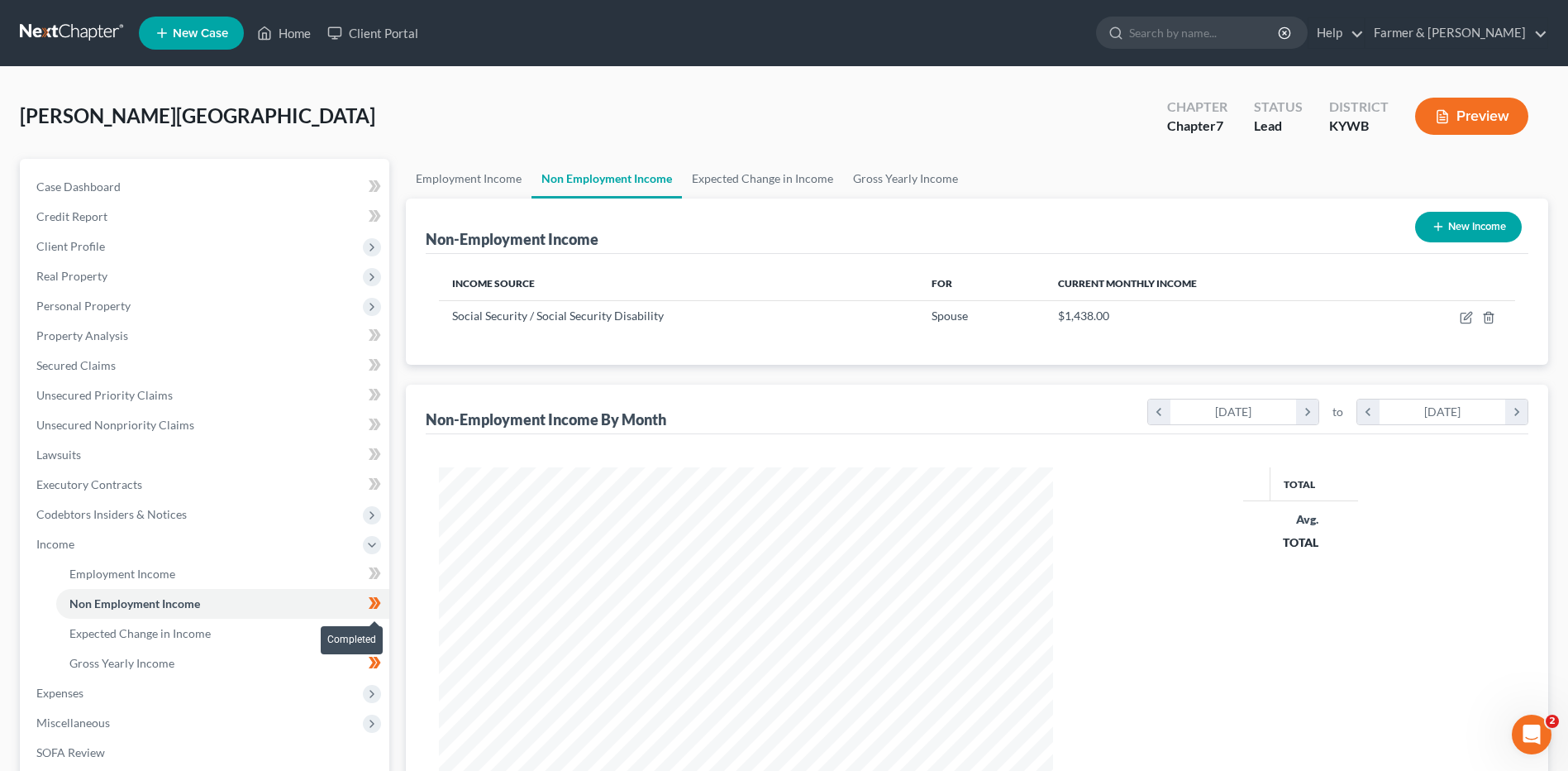
click at [377, 605] on icon at bounding box center [377, 603] width 7 height 12
click at [264, 629] on link "Expected Change in Income" at bounding box center [222, 633] width 333 height 30
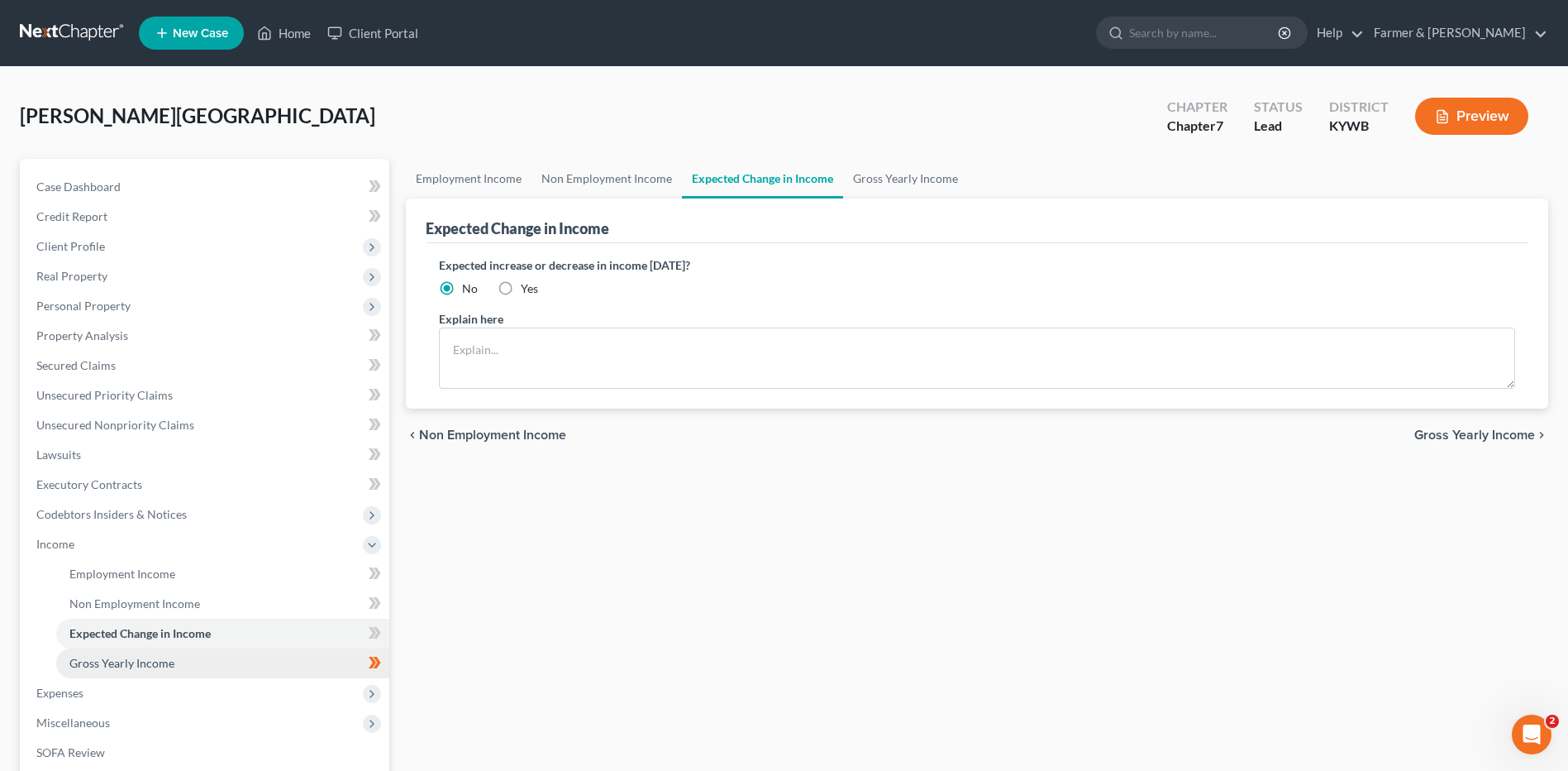
click at [230, 667] on link "Gross Yearly Income" at bounding box center [222, 663] width 333 height 30
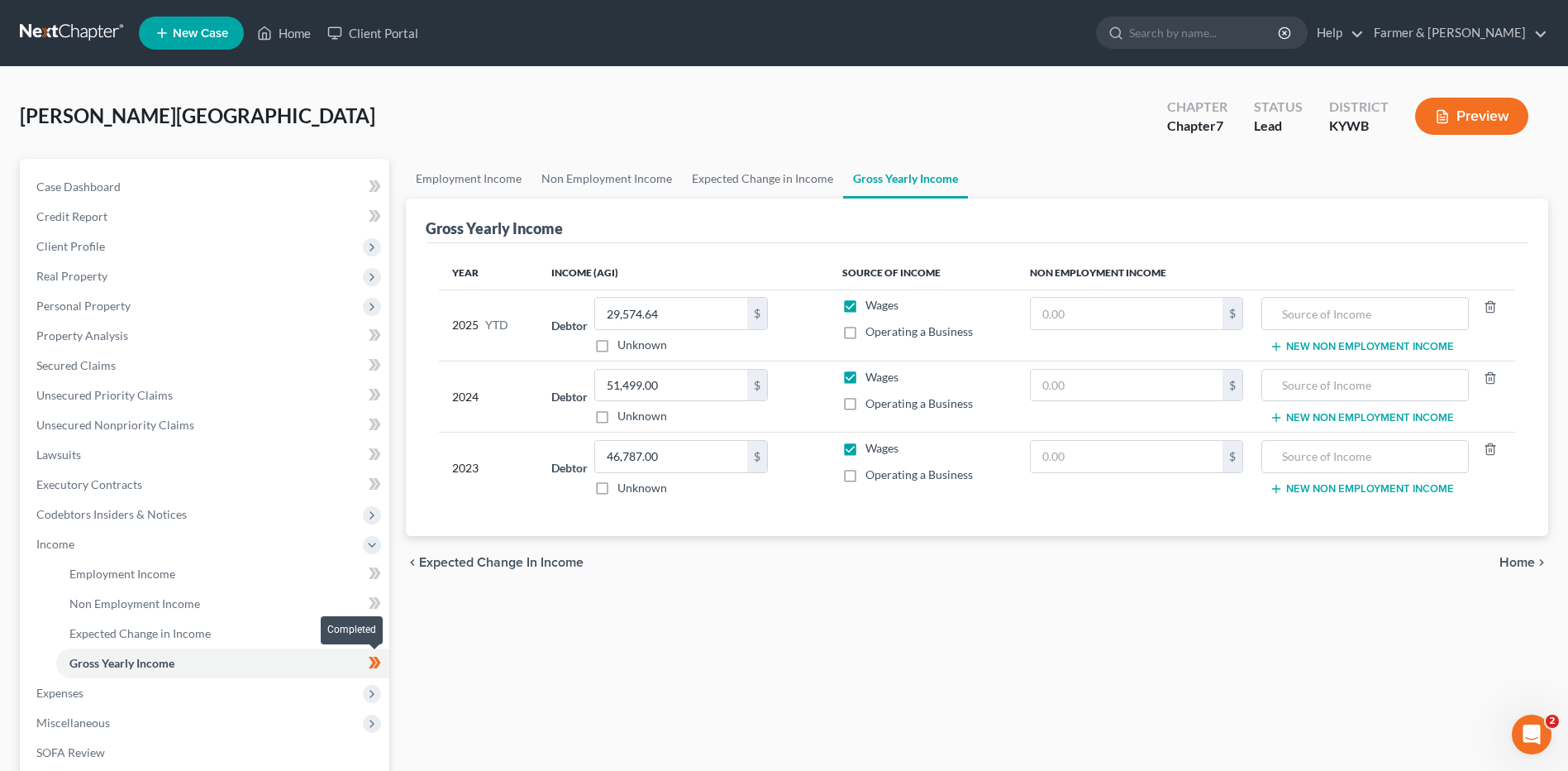
click at [377, 667] on icon at bounding box center [377, 662] width 7 height 12
click at [166, 693] on span "Expenses" at bounding box center [206, 693] width 366 height 30
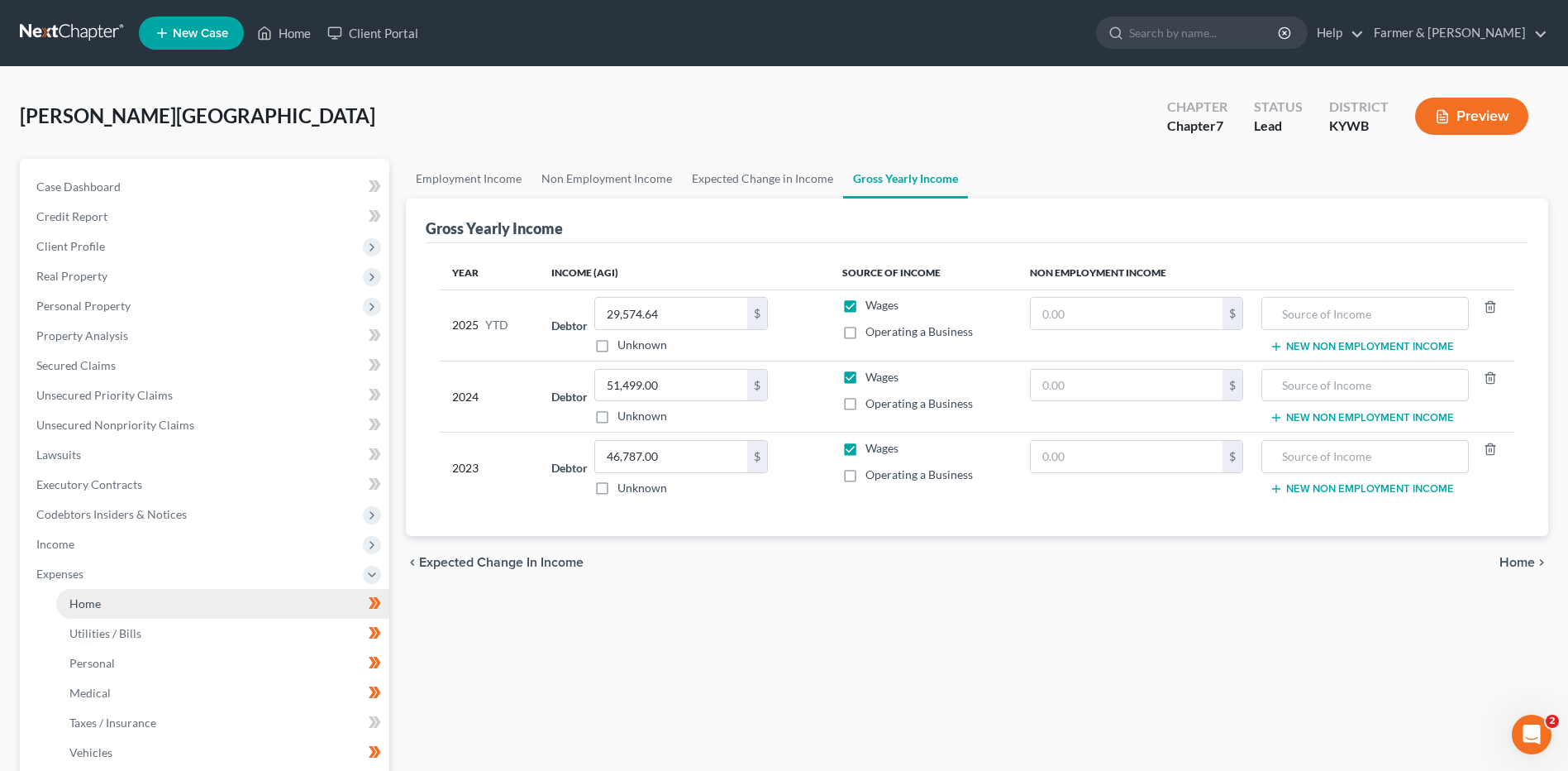
click at [144, 604] on link "Home" at bounding box center [222, 604] width 333 height 30
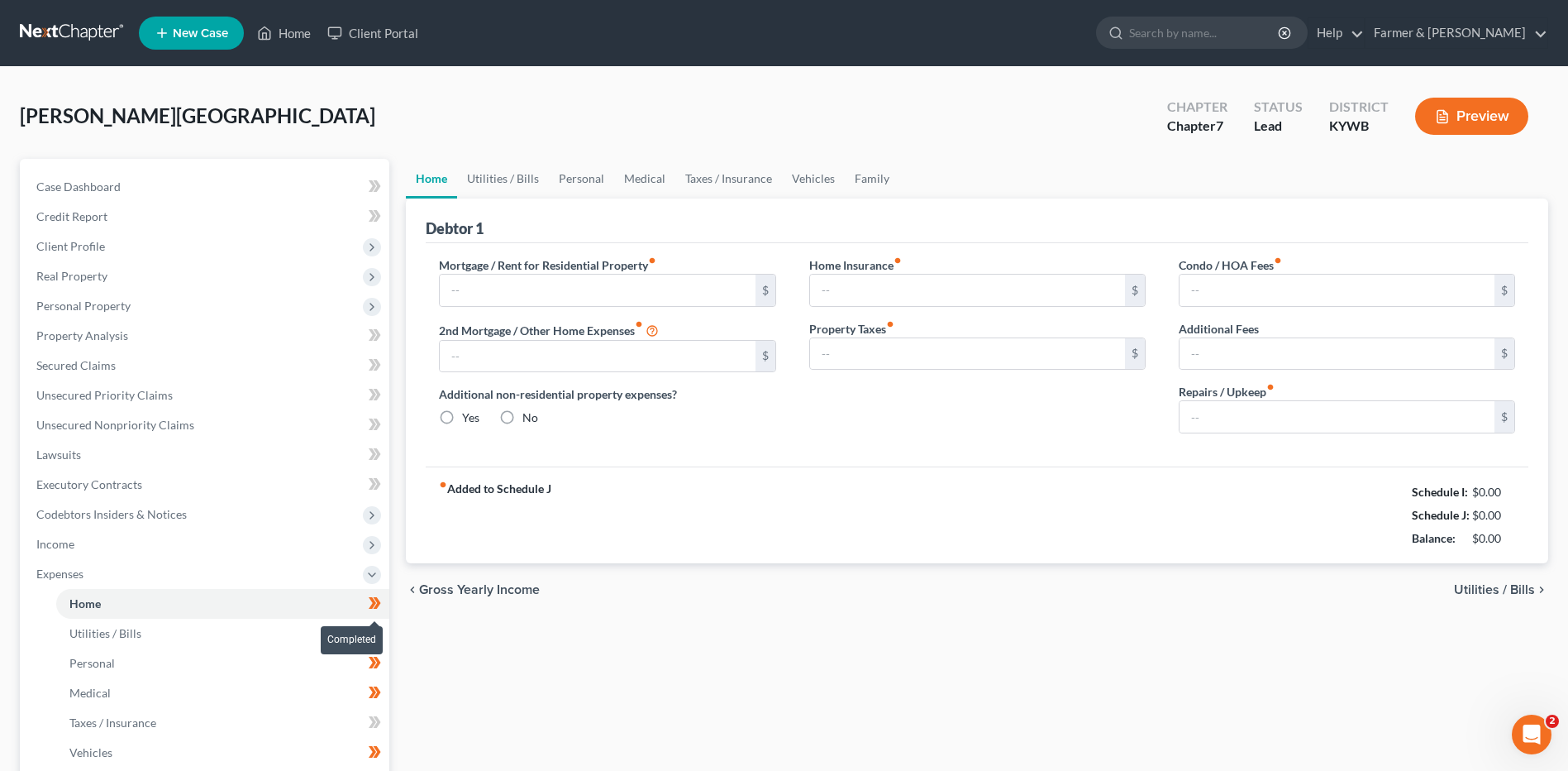
type input "500.00"
type input "0.00"
radio input "true"
type input "12.00"
type input "0.00"
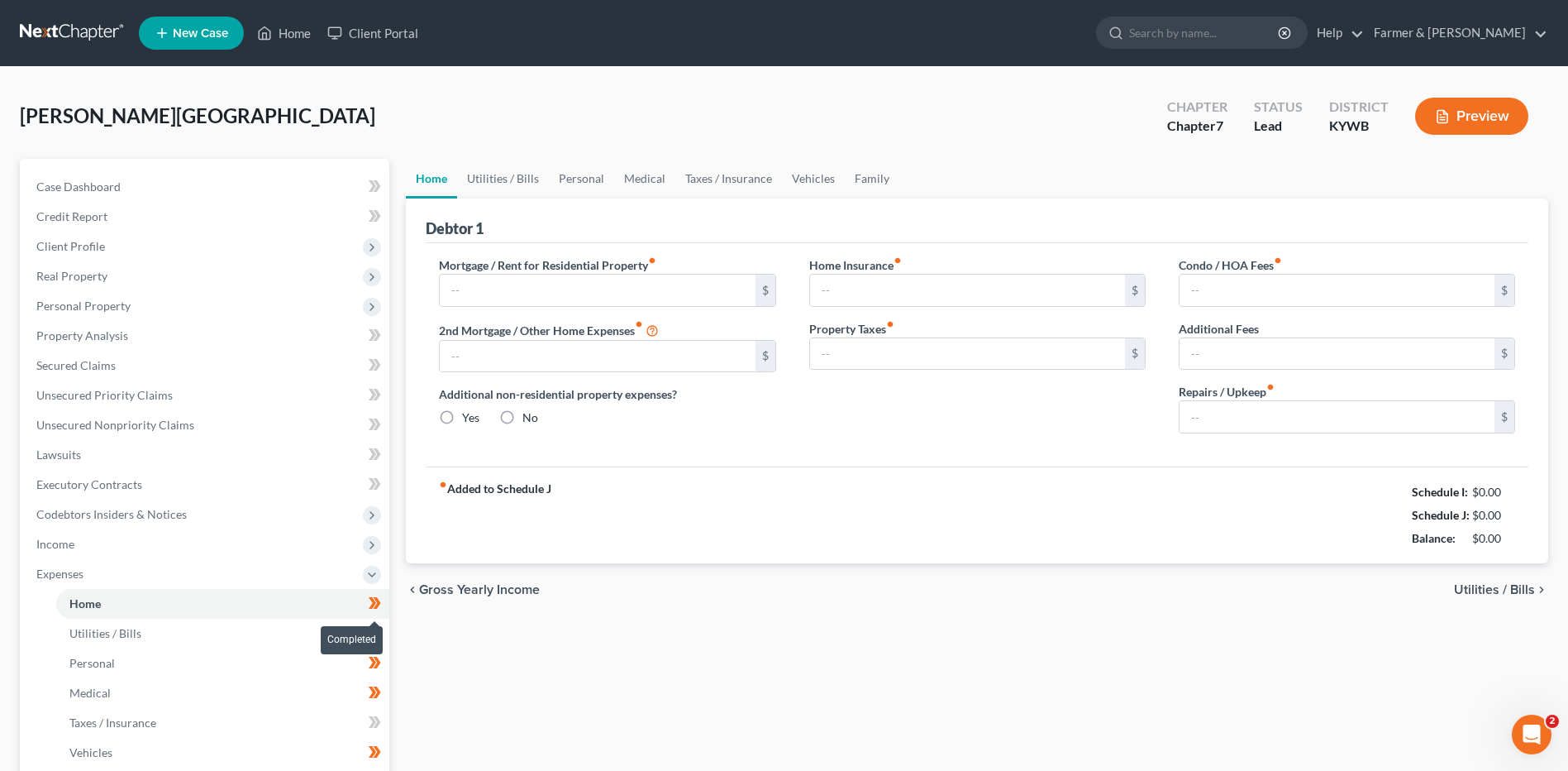
type input "0.00"
type input "100.00"
click at [380, 606] on icon at bounding box center [374, 603] width 12 height 20
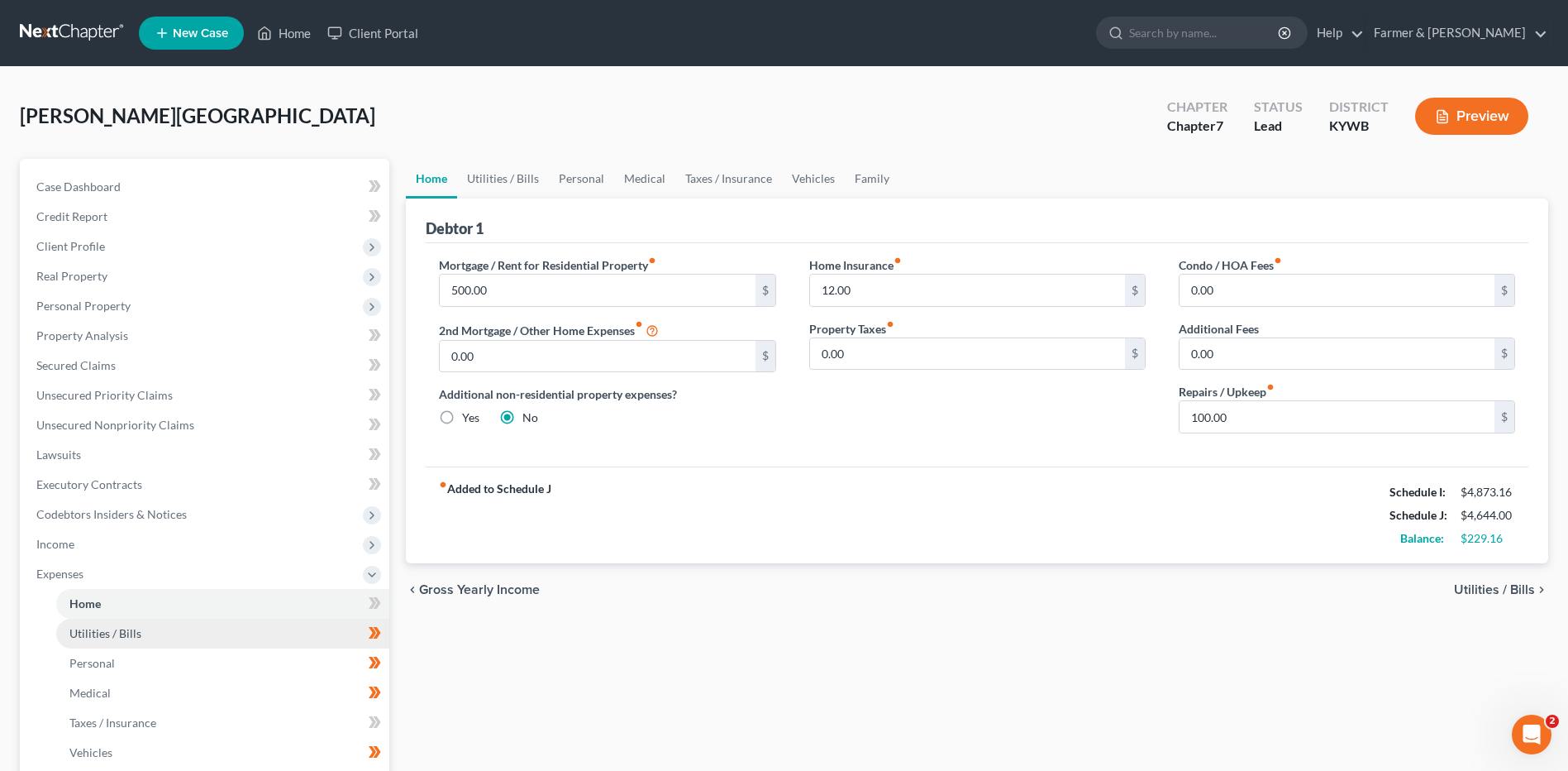
click at [233, 627] on link "Utilities / Bills" at bounding box center [222, 633] width 333 height 30
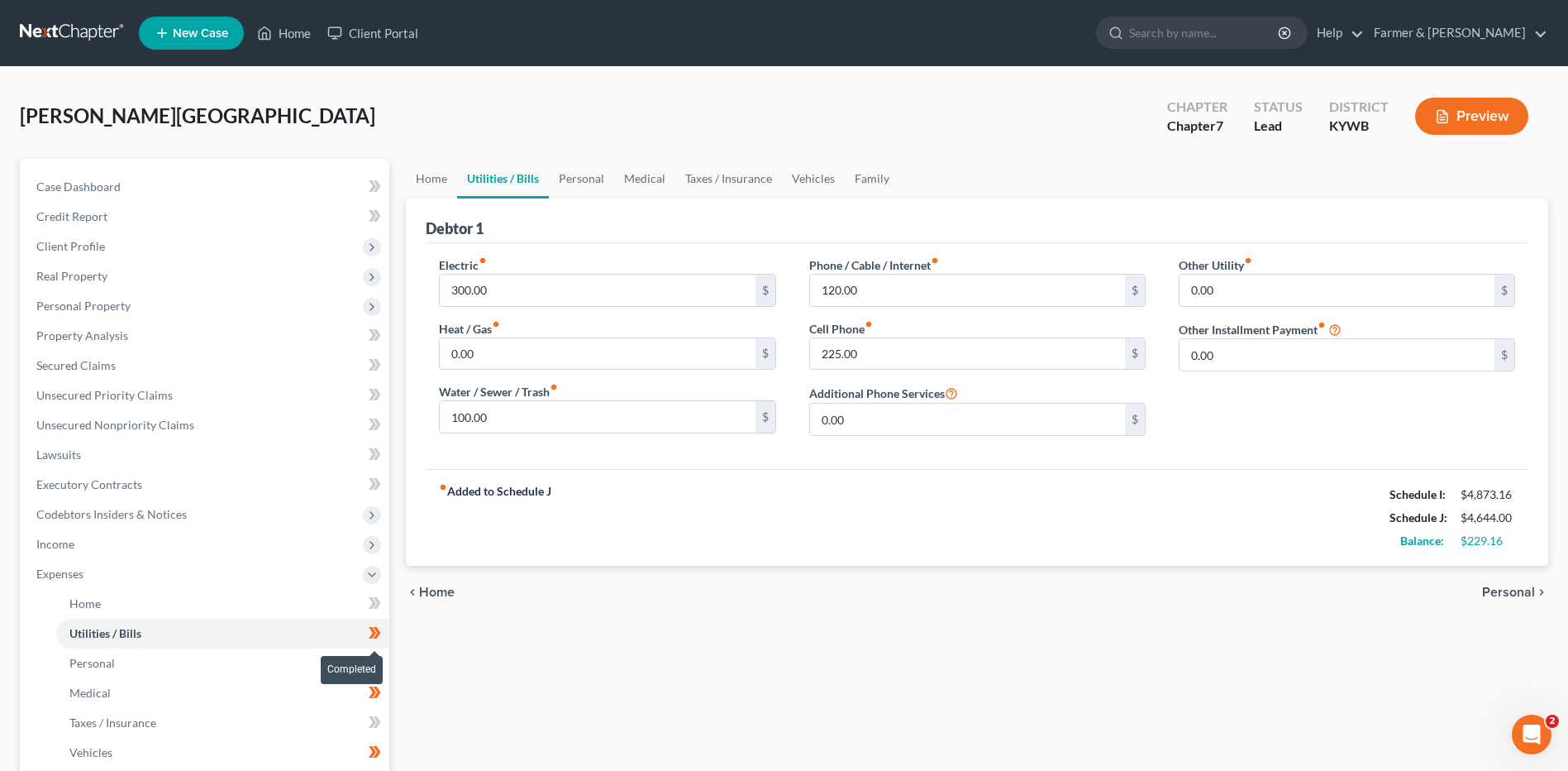
click at [383, 638] on span at bounding box center [374, 634] width 29 height 25
click at [338, 659] on link "Personal" at bounding box center [222, 663] width 333 height 30
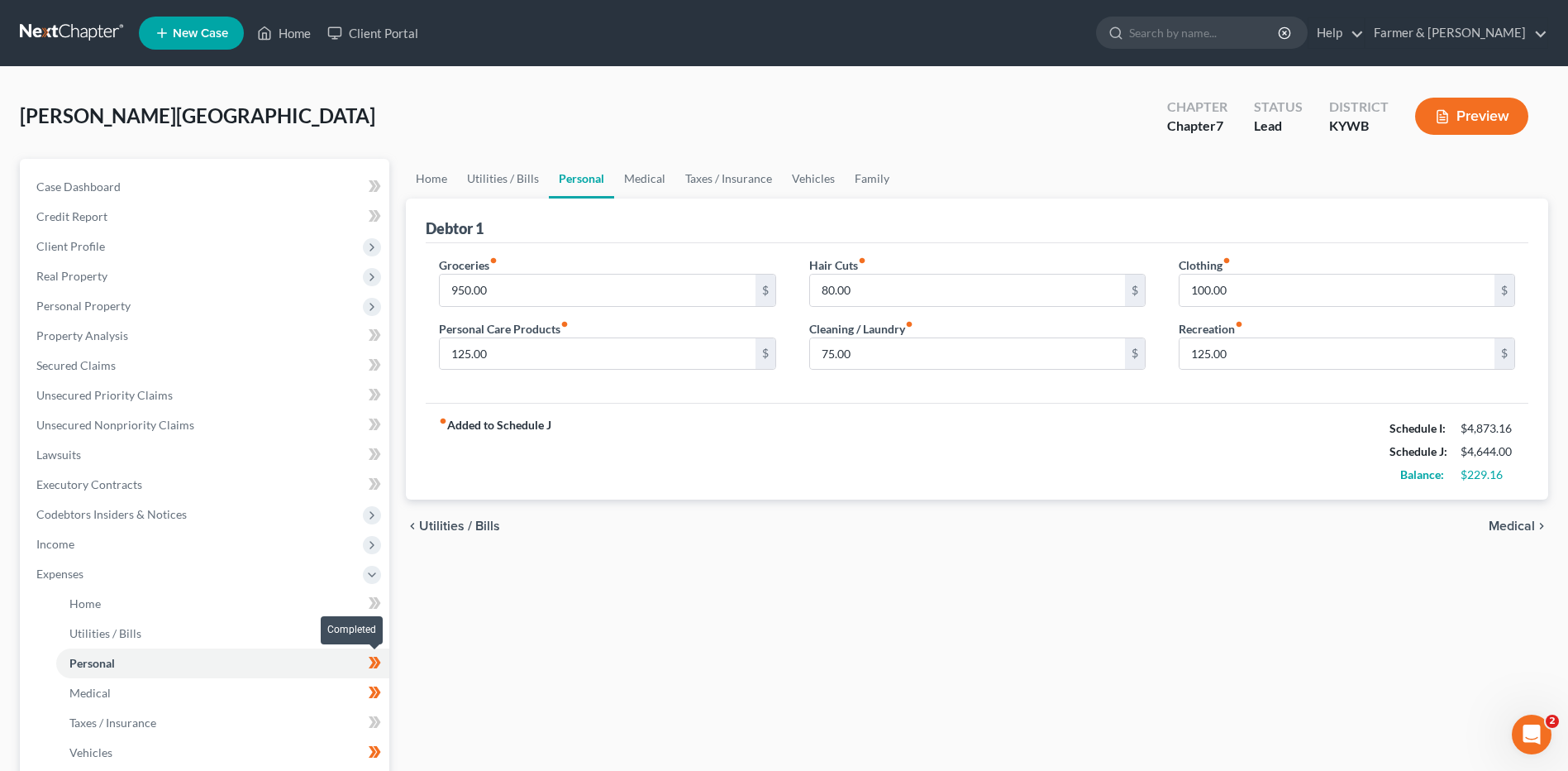
drag, startPoint x: 385, startPoint y: 665, endPoint x: 374, endPoint y: 668, distance: 11.4
click at [386, 665] on span at bounding box center [374, 665] width 29 height 25
click at [329, 689] on link "Medical" at bounding box center [222, 693] width 333 height 30
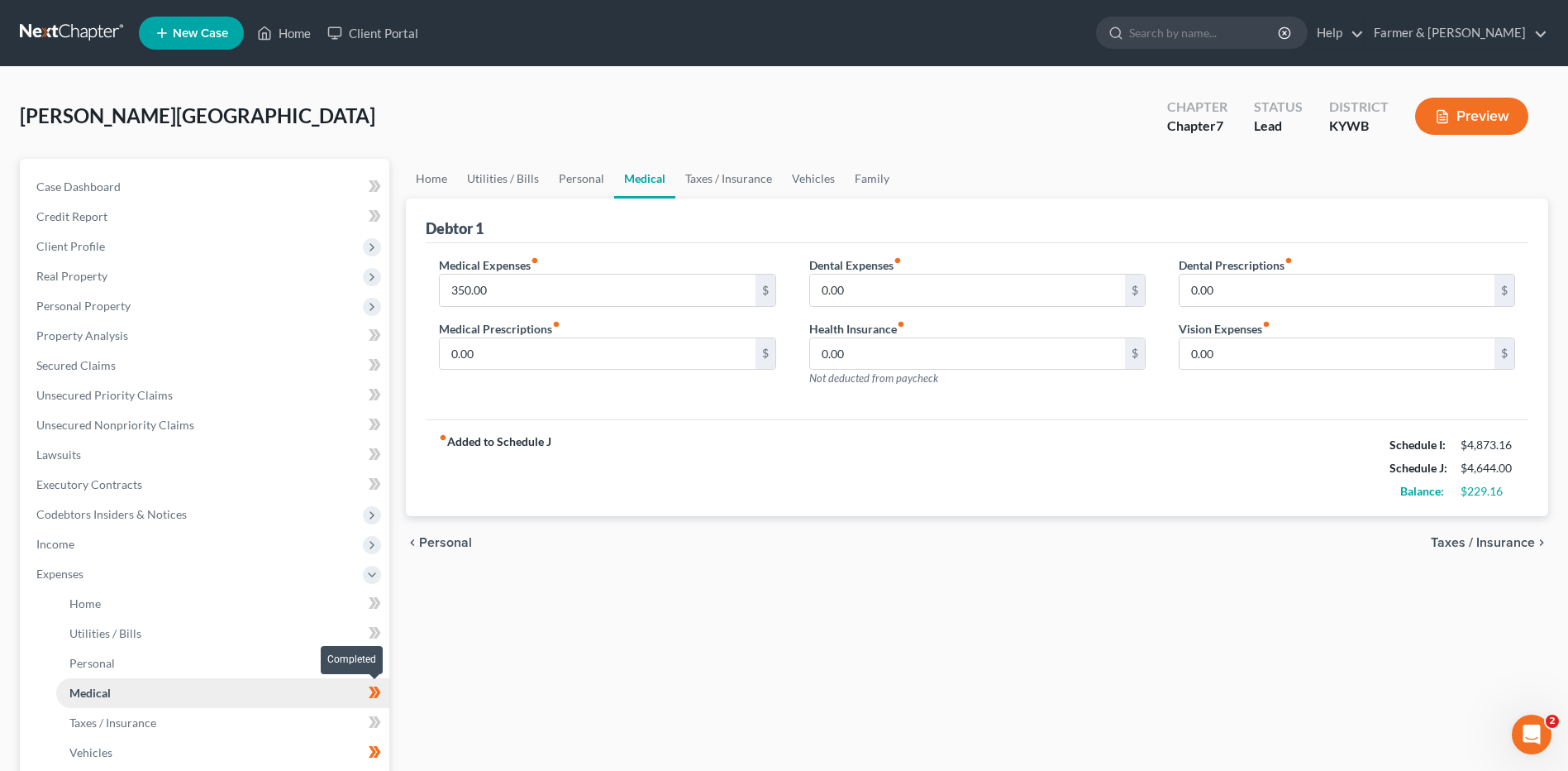
drag, startPoint x: 384, startPoint y: 697, endPoint x: 352, endPoint y: 706, distance: 33.2
click at [384, 697] on span at bounding box center [374, 694] width 29 height 25
click at [328, 725] on link "Taxes / Insurance" at bounding box center [222, 723] width 333 height 30
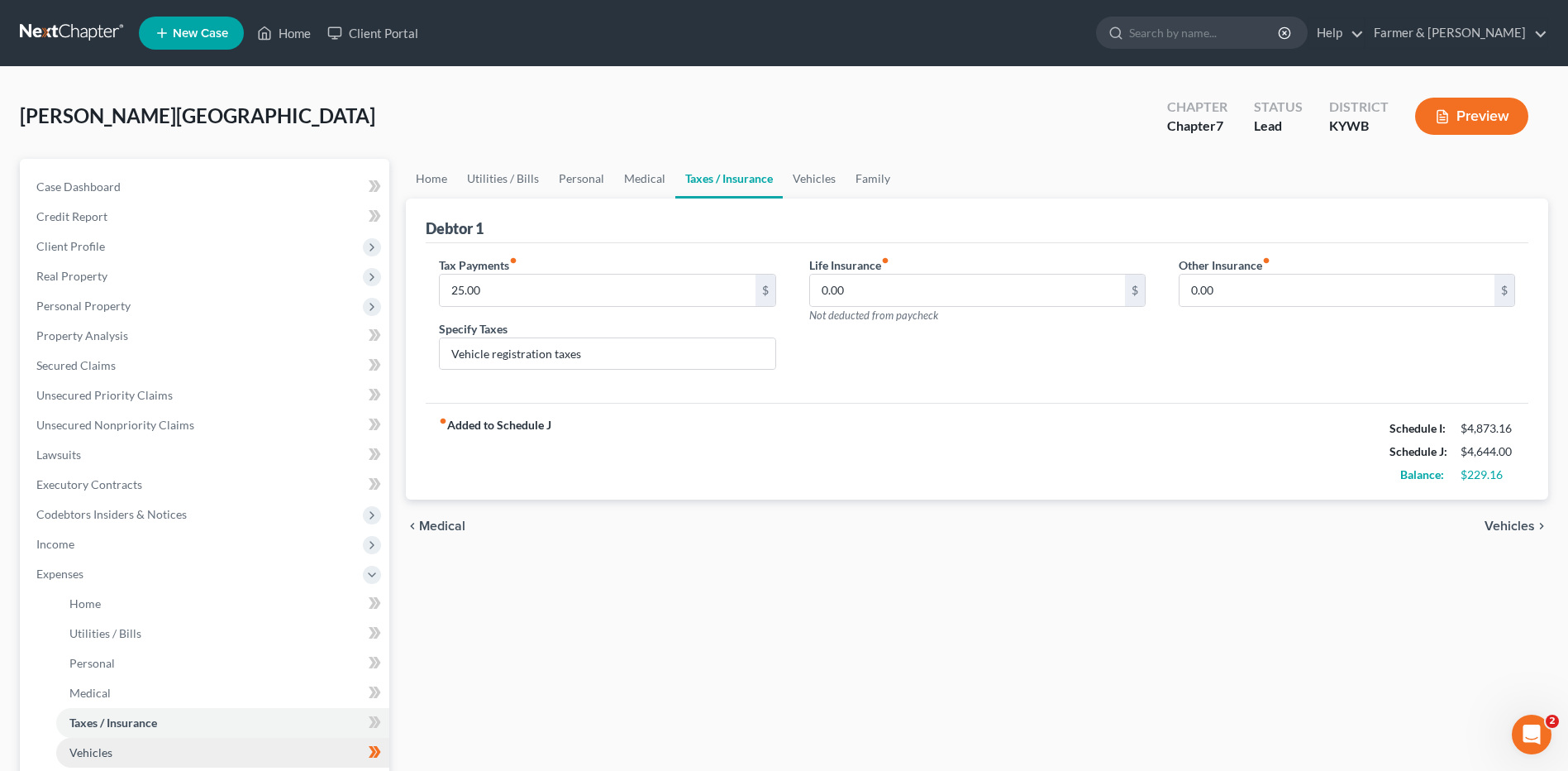
click at [317, 743] on link "Vehicles" at bounding box center [222, 753] width 333 height 30
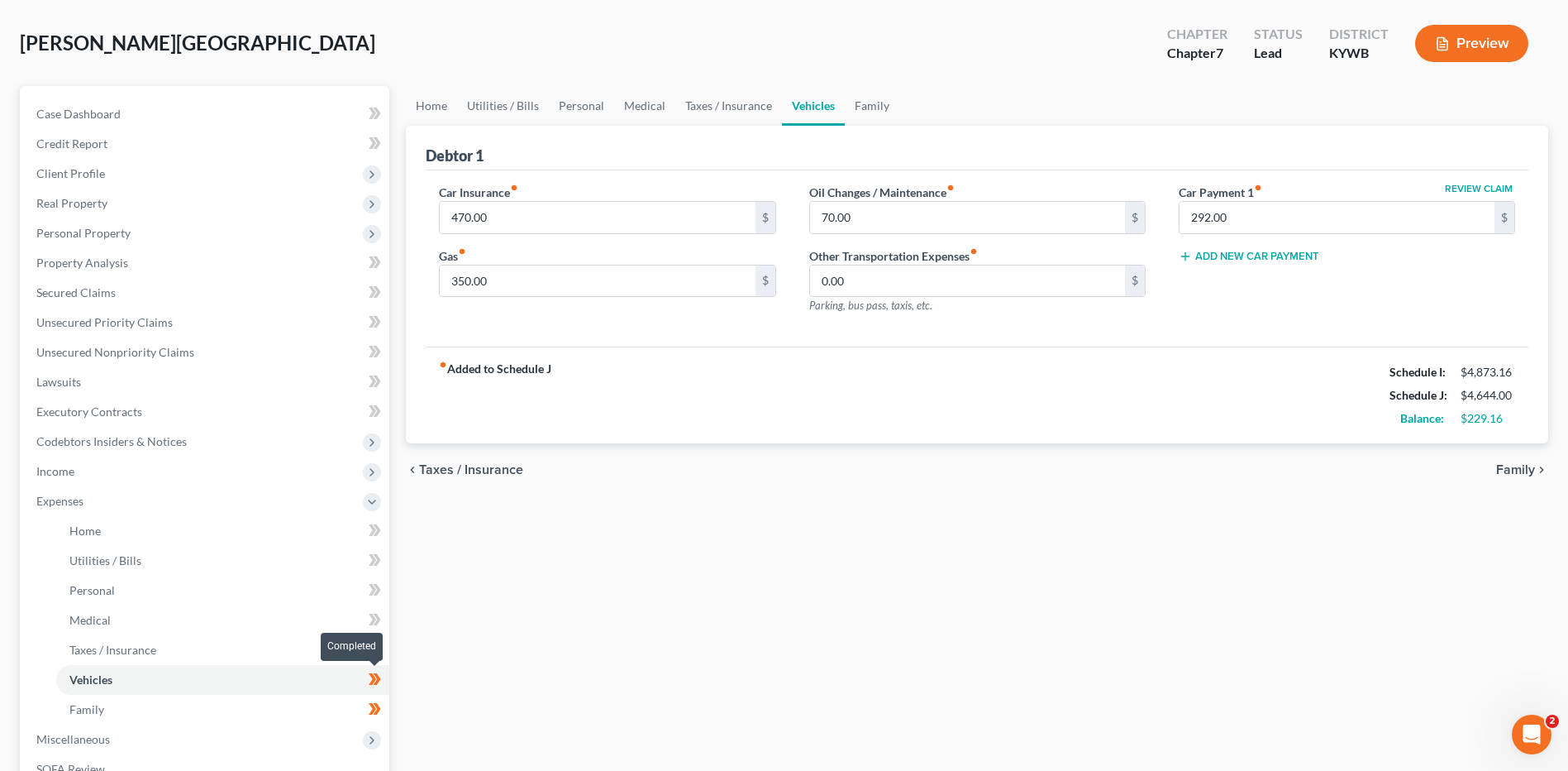
scroll to position [83, 0]
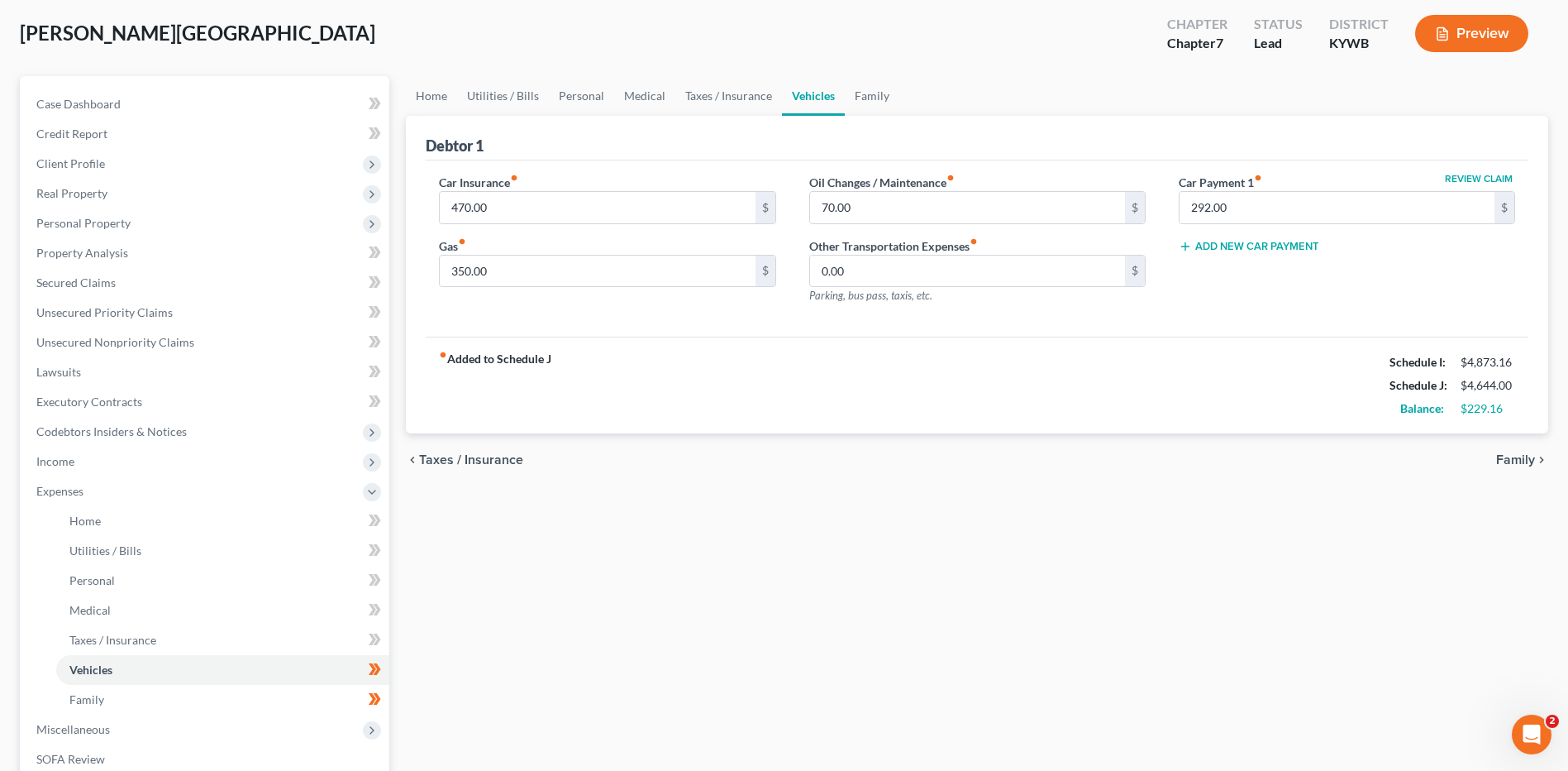
click at [382, 669] on span at bounding box center [374, 671] width 29 height 25
click at [336, 699] on link "Family" at bounding box center [222, 699] width 333 height 30
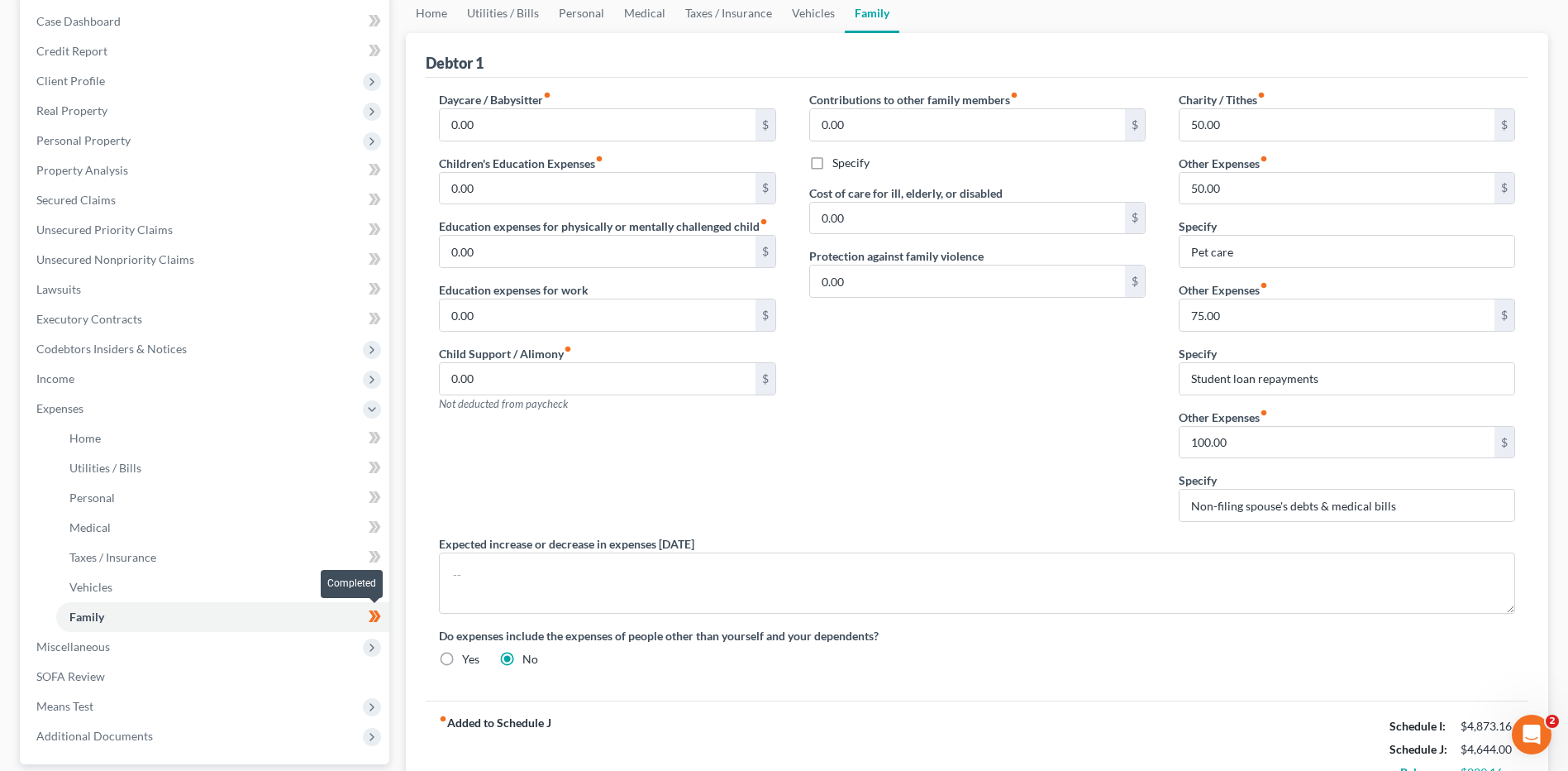
click at [384, 620] on span at bounding box center [374, 618] width 29 height 25
drag, startPoint x: 1316, startPoint y: 509, endPoint x: 1291, endPoint y: 509, distance: 25.0
click at [1291, 509] on input "Non-filing spouse's debts & medical bills" at bounding box center [1347, 505] width 335 height 31
type input "Non-filing spouse's credit cards & medical bills"
click at [131, 642] on span "Miscellaneous" at bounding box center [206, 646] width 366 height 30
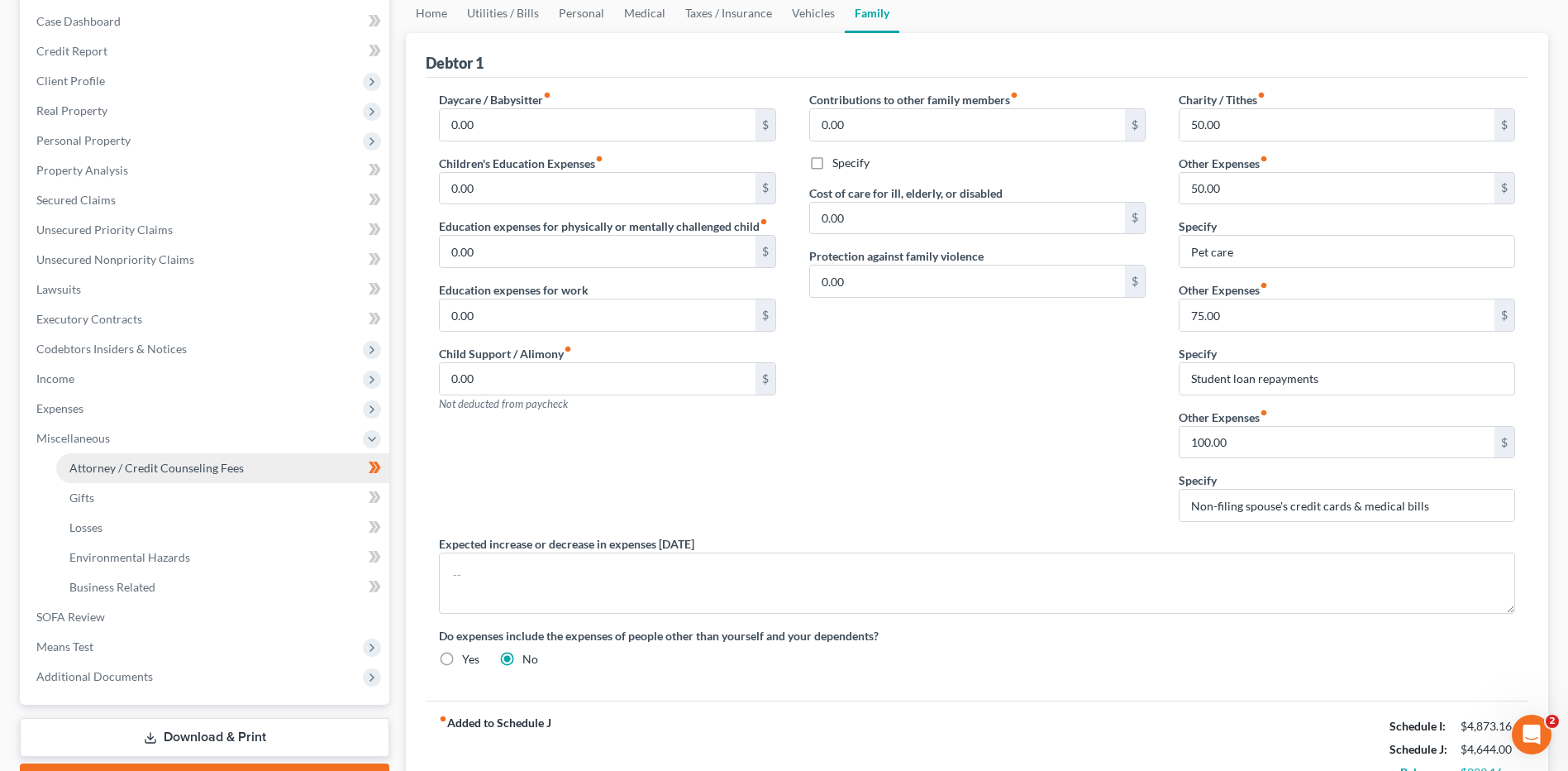
click at [194, 471] on span "Attorney / Credit Counseling Fees" at bounding box center [156, 467] width 174 height 14
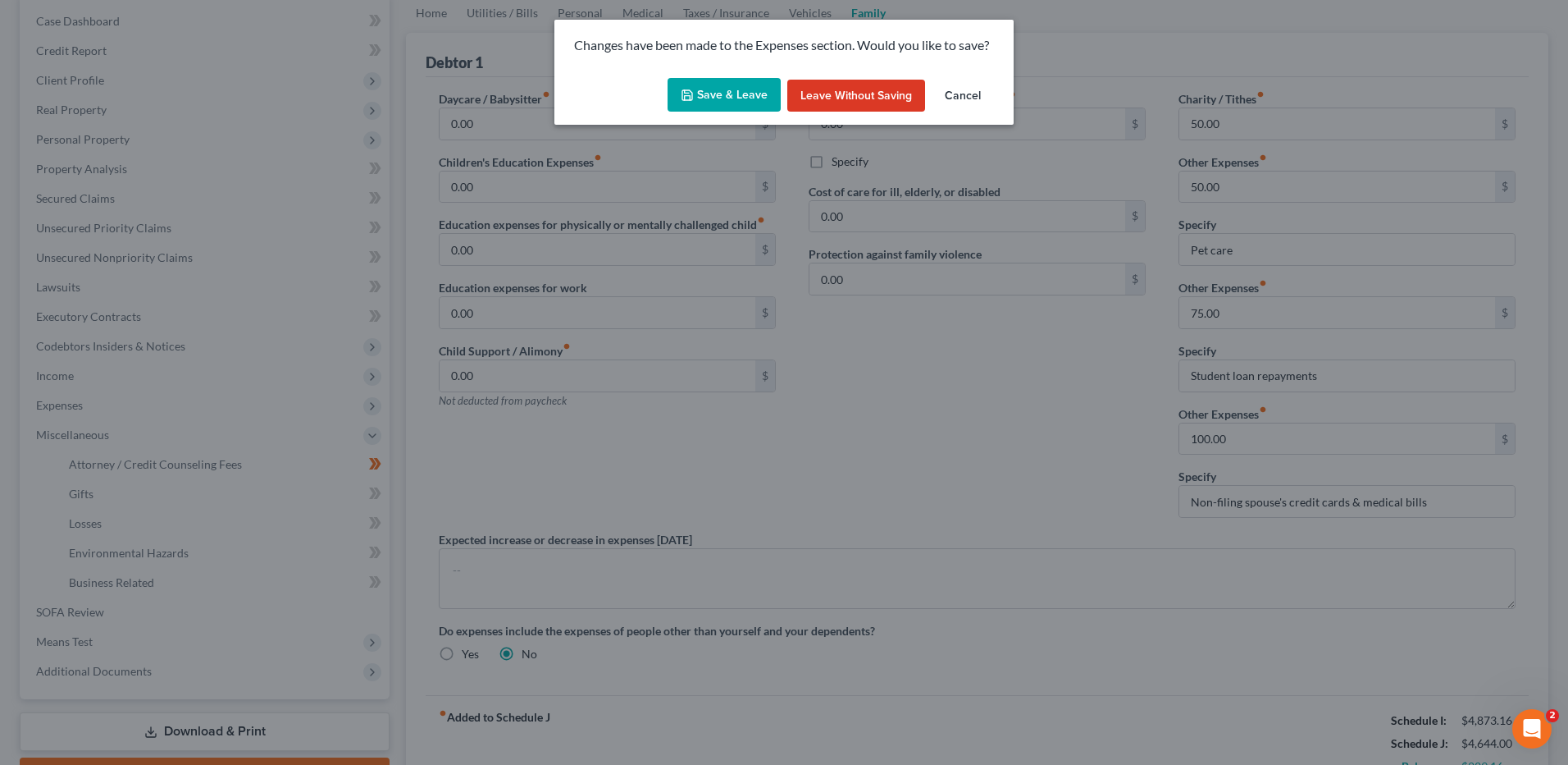
drag, startPoint x: 703, startPoint y: 94, endPoint x: 648, endPoint y: 155, distance: 82.1
click at [705, 94] on button "Save & Leave" at bounding box center [724, 95] width 114 height 35
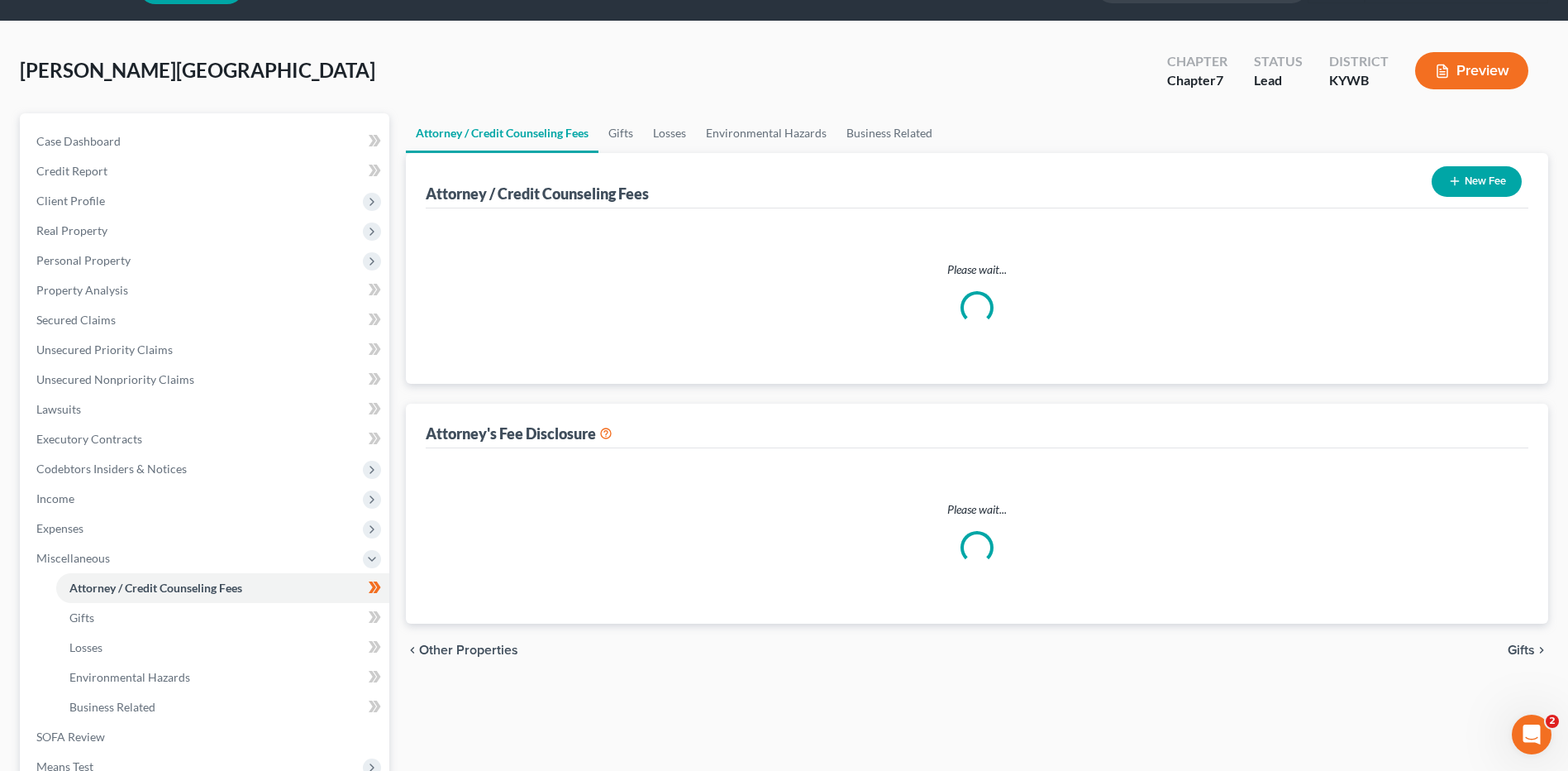
select select "0"
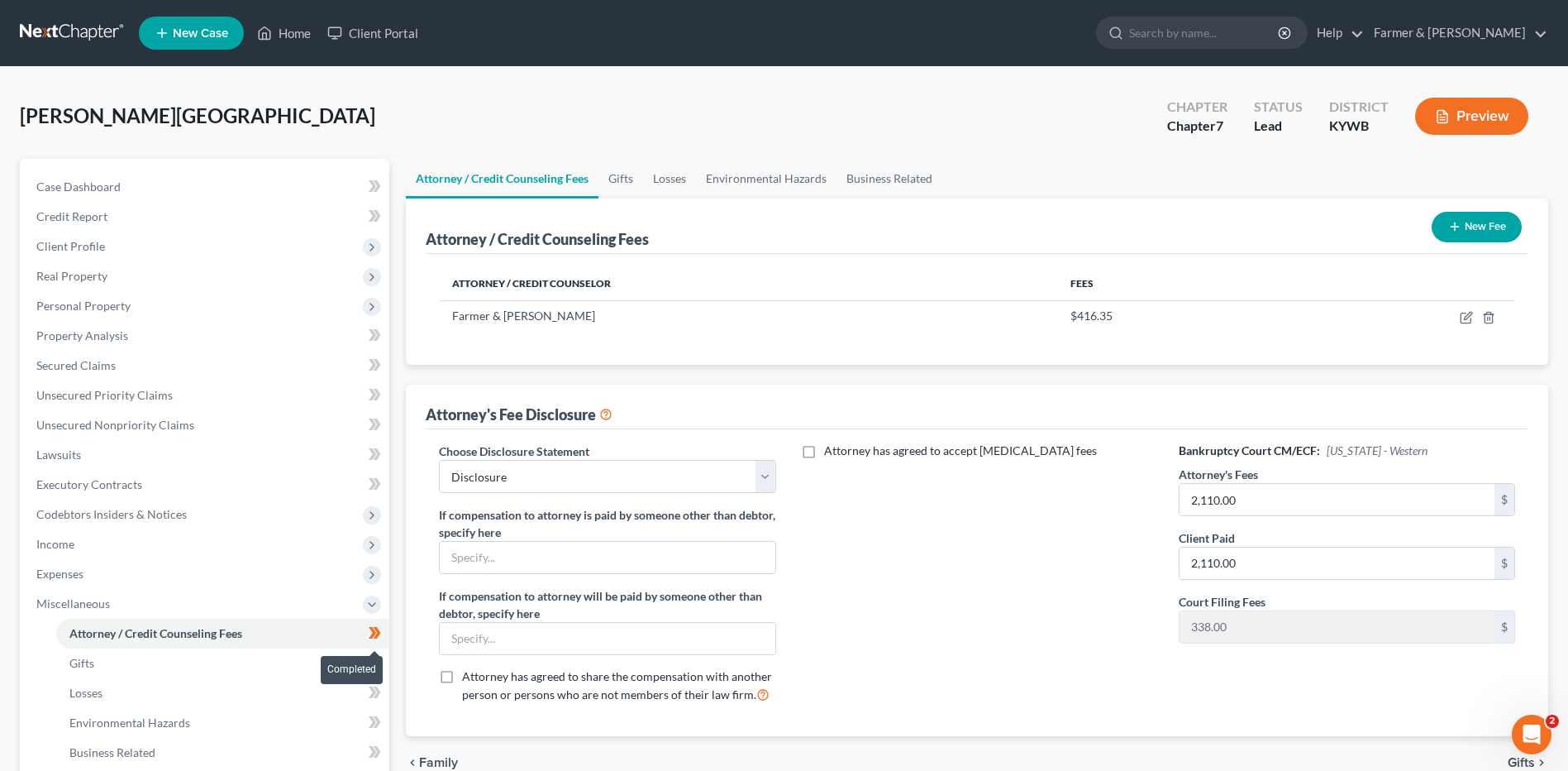
click at [381, 637] on icon at bounding box center [374, 632] width 12 height 20
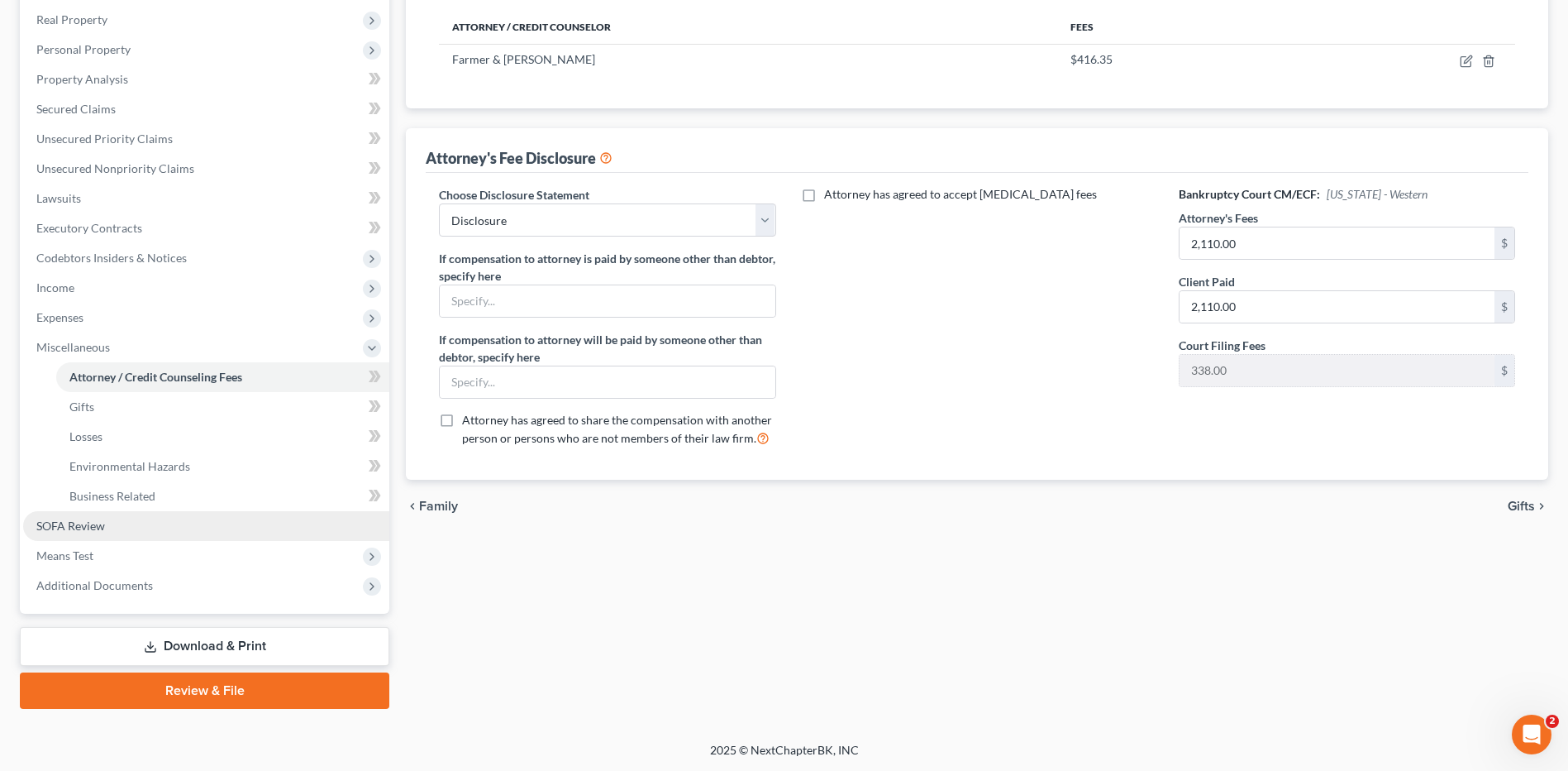
scroll to position [257, 0]
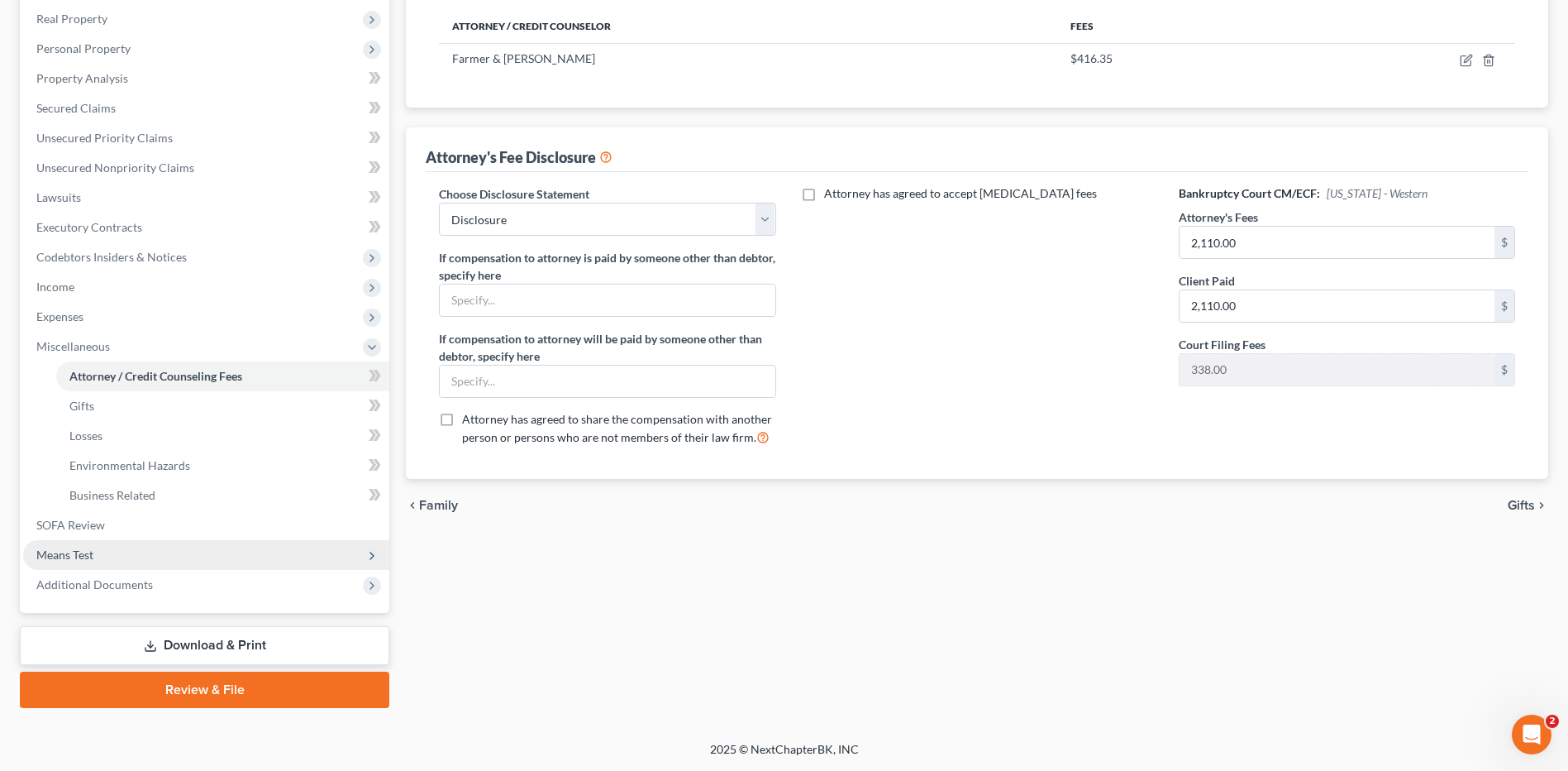
click at [157, 548] on span "Means Test" at bounding box center [206, 555] width 366 height 30
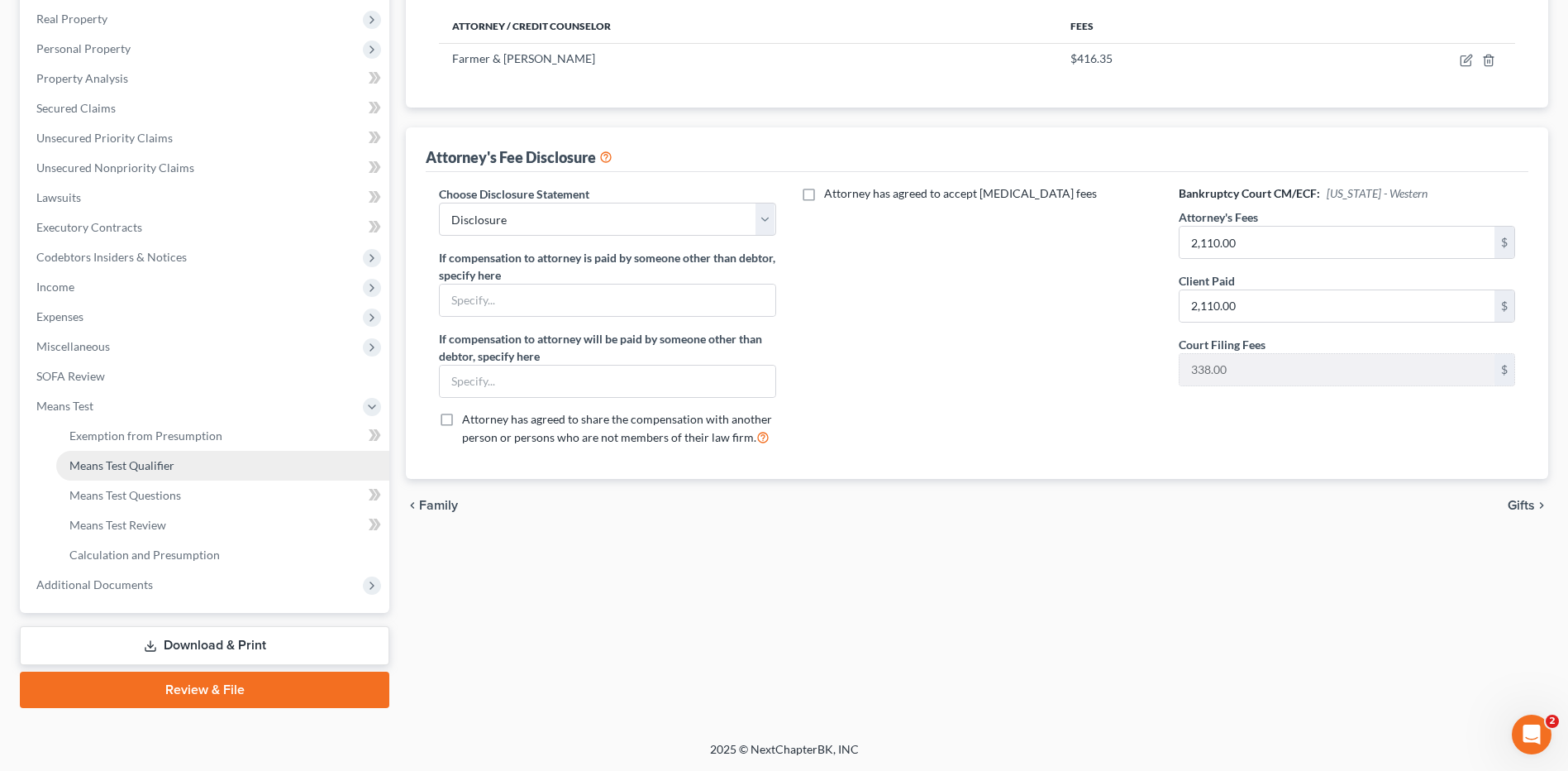
click at [173, 466] on span "Means Test Qualifier" at bounding box center [122, 464] width 105 height 14
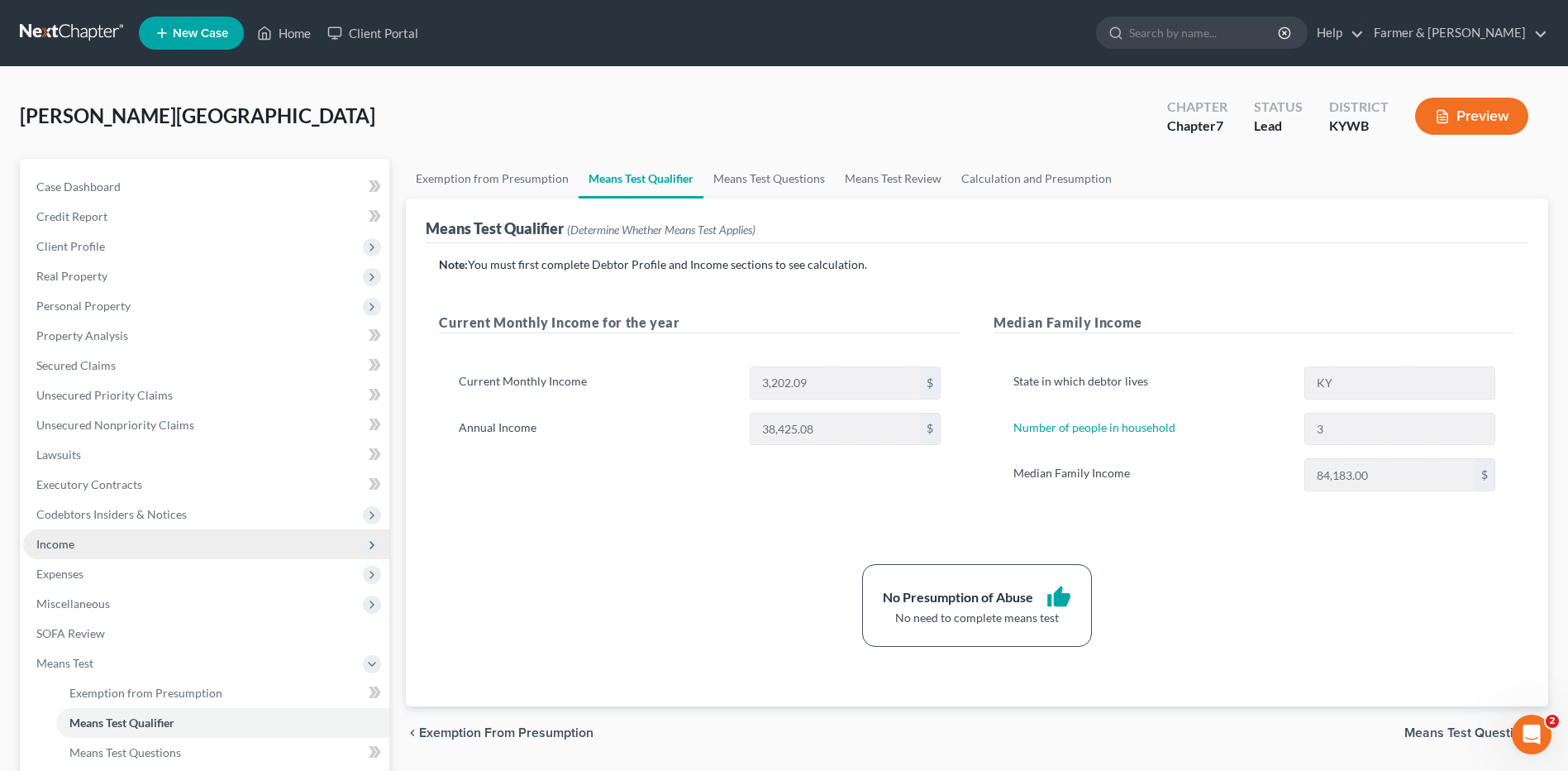
click at [127, 548] on span "Income" at bounding box center [206, 544] width 366 height 30
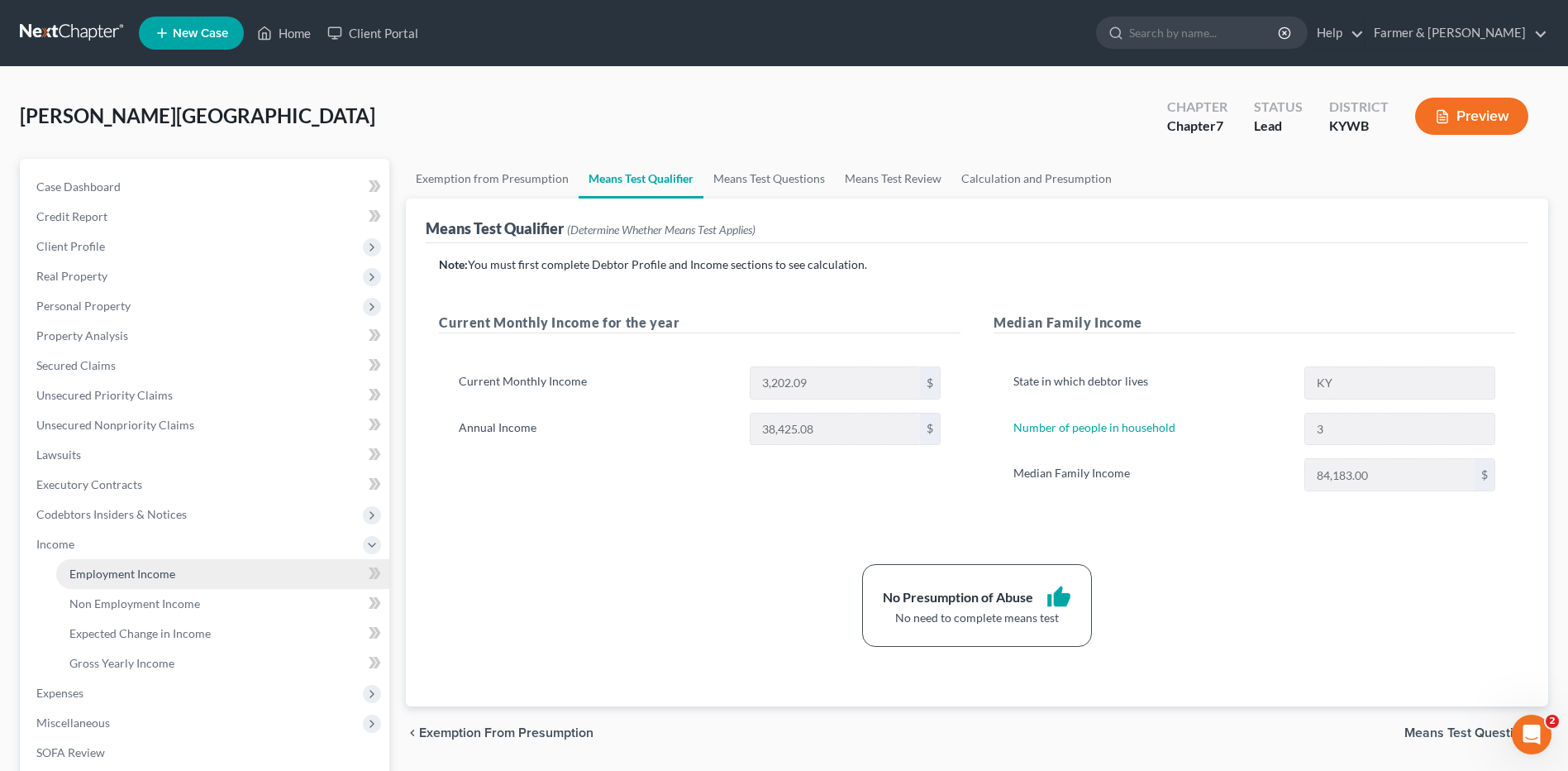
click at [127, 561] on link "Employment Income" at bounding box center [222, 573] width 333 height 30
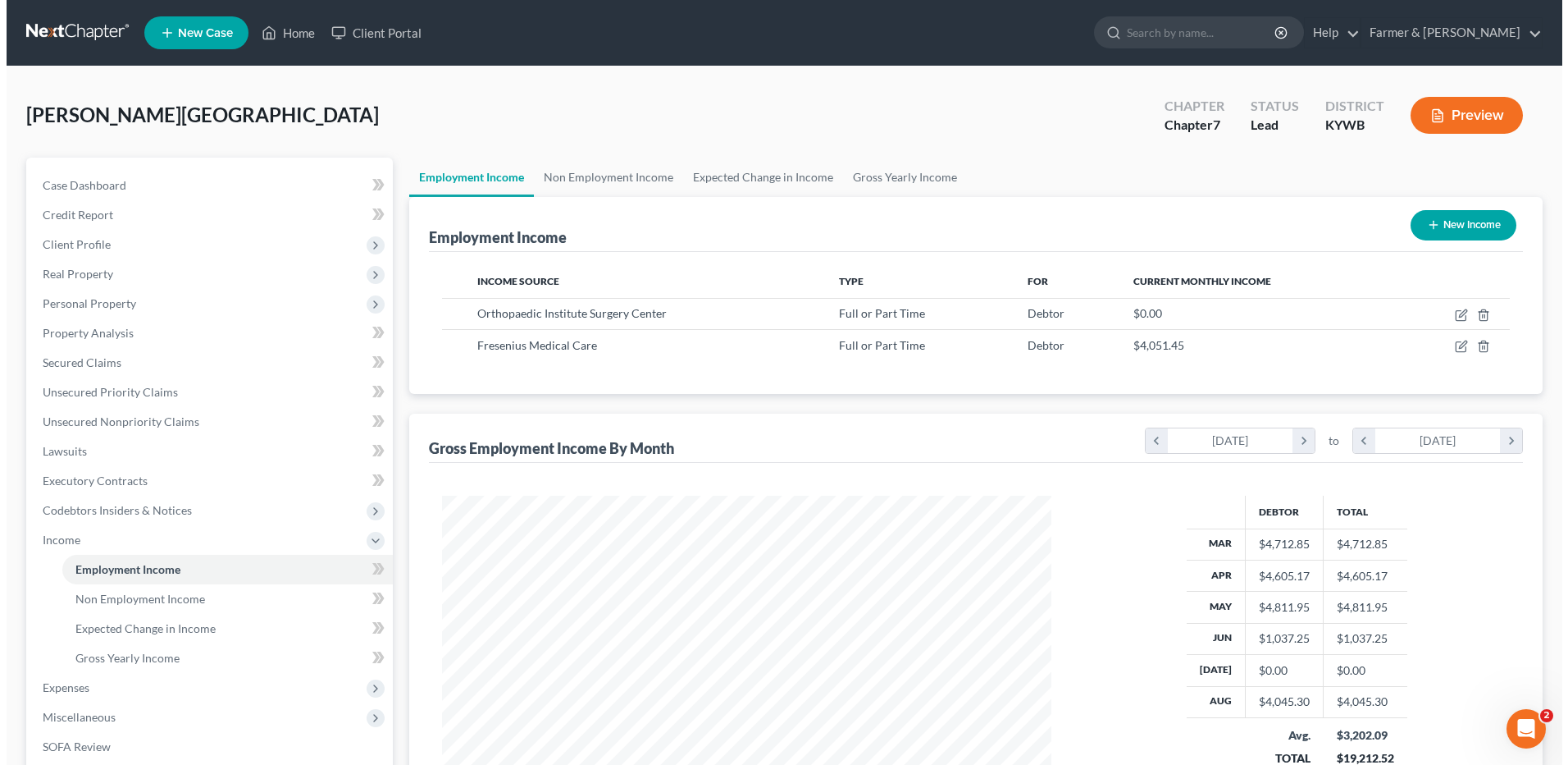
scroll to position [304, 641]
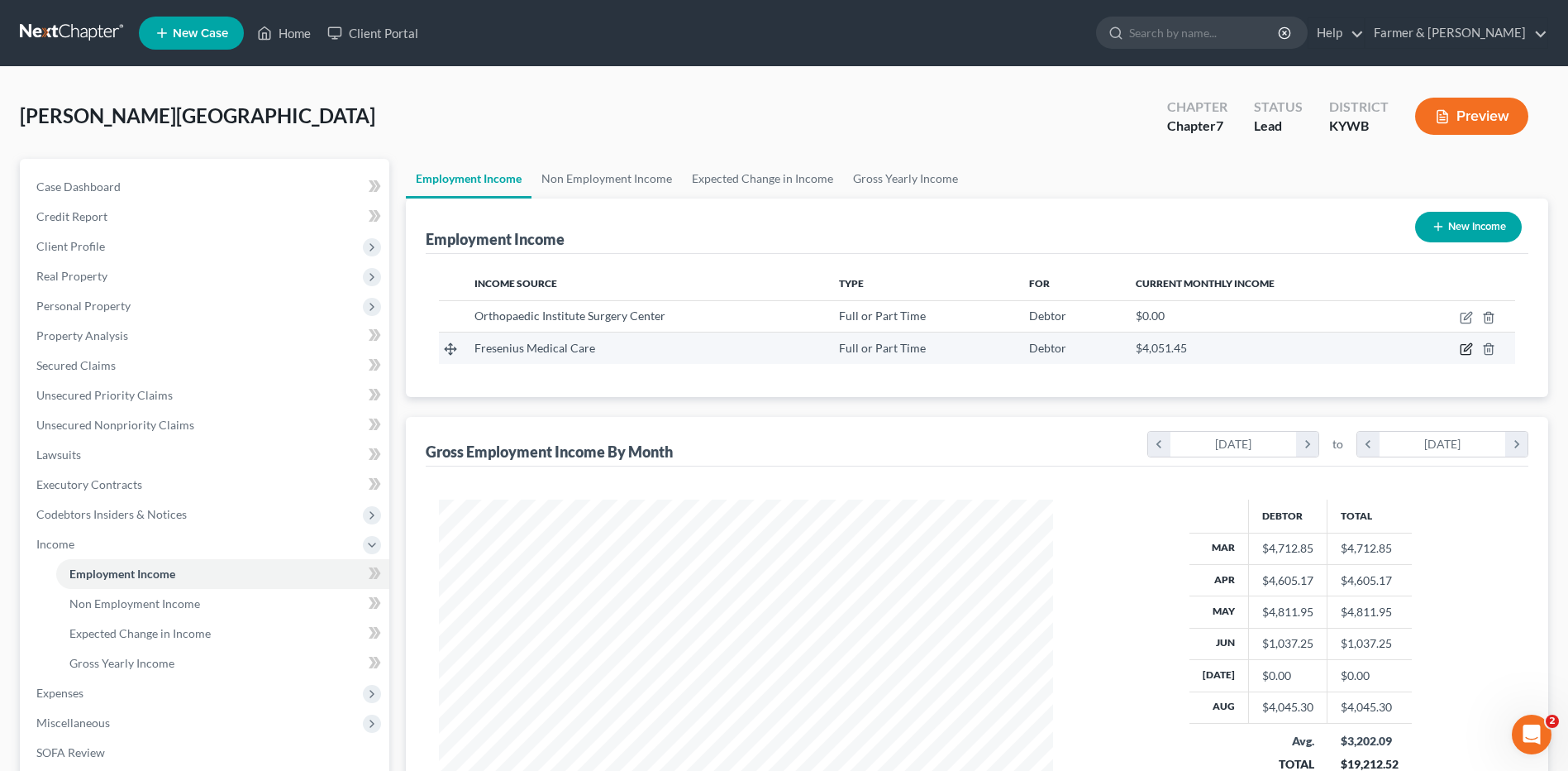
click at [1461, 350] on icon "button" at bounding box center [1465, 349] width 10 height 10
select select "0"
select select "22"
select select "2"
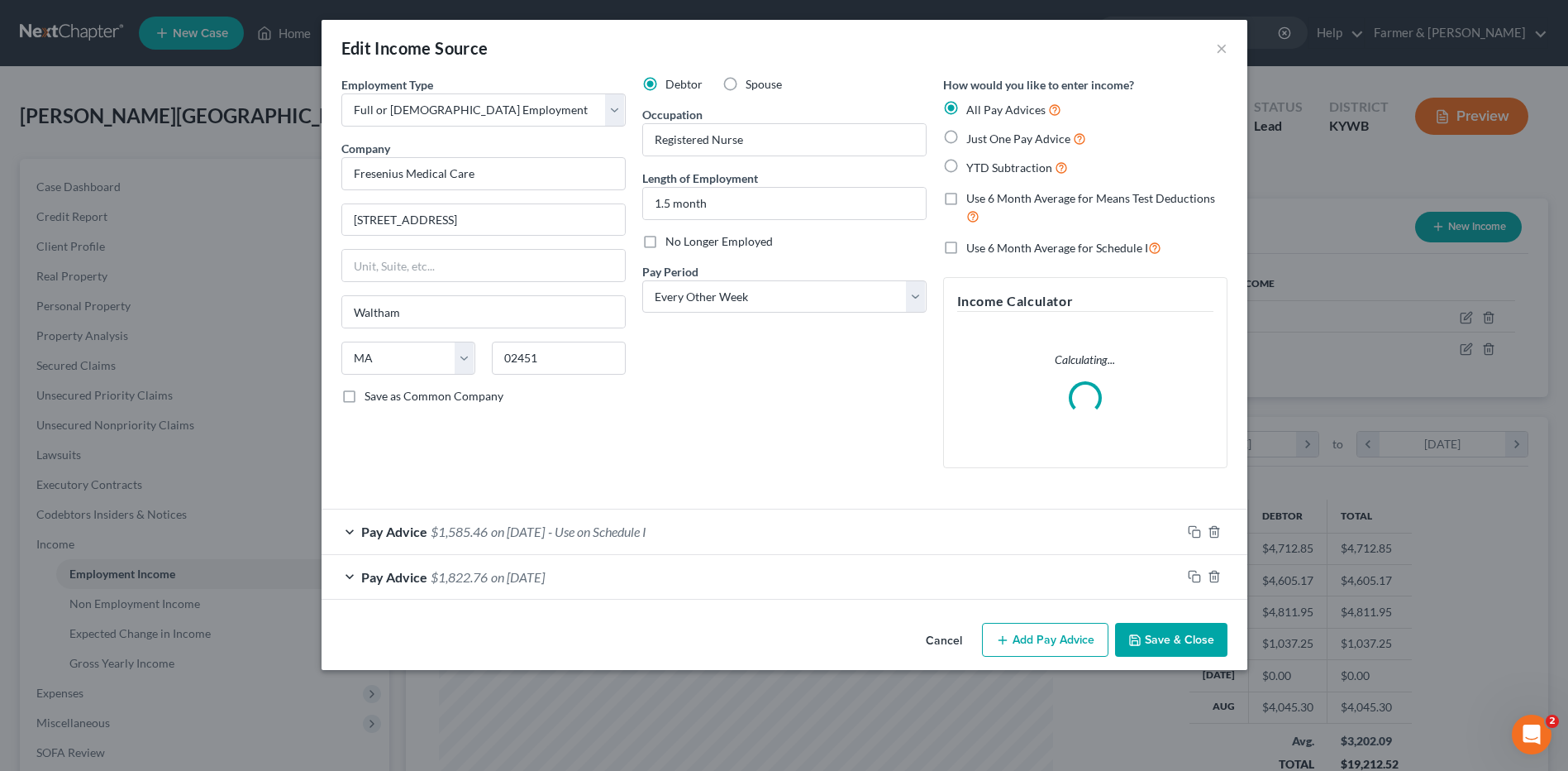
scroll to position [309, 652]
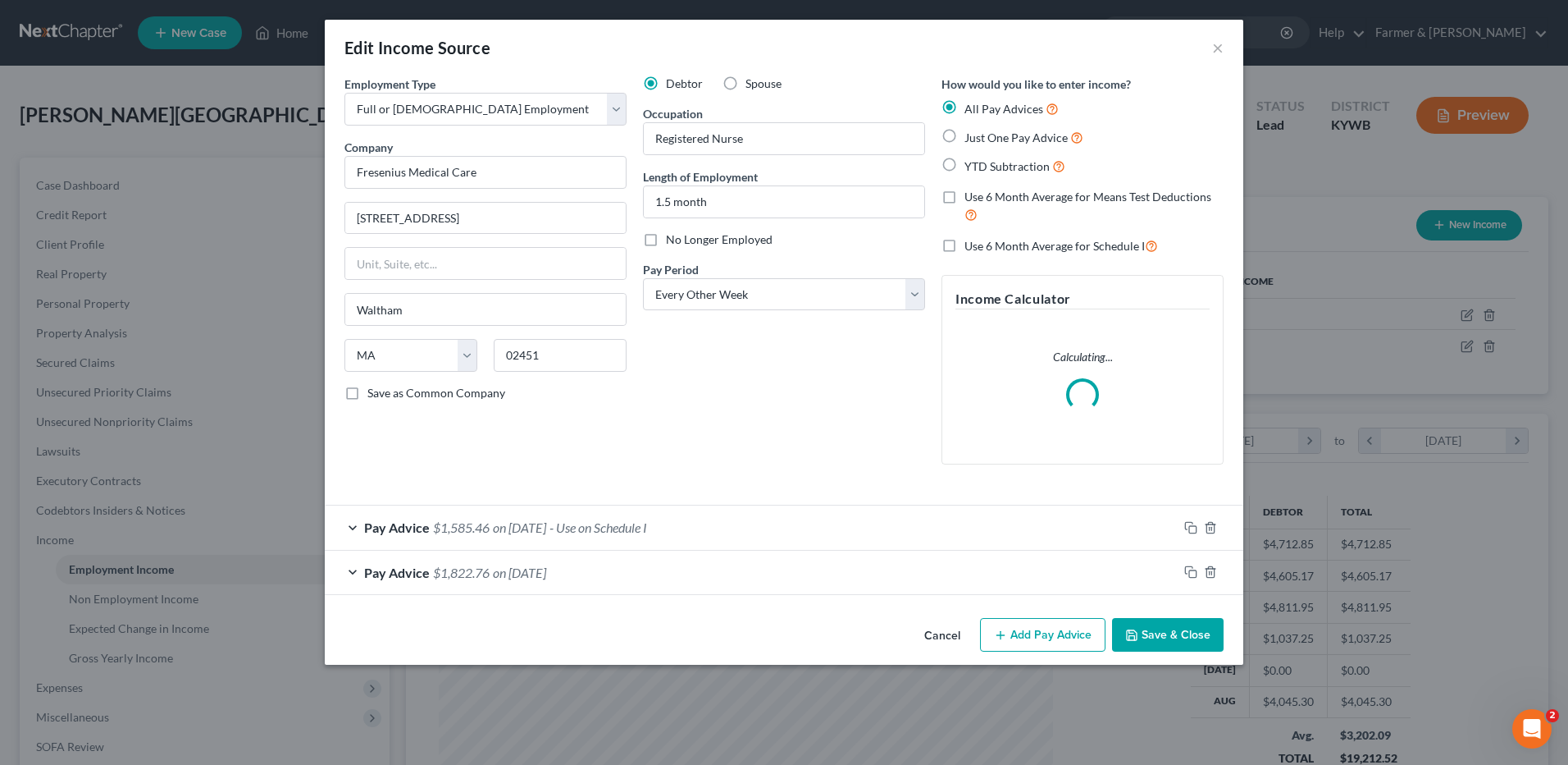
click at [942, 639] on button "Cancel" at bounding box center [942, 636] width 62 height 33
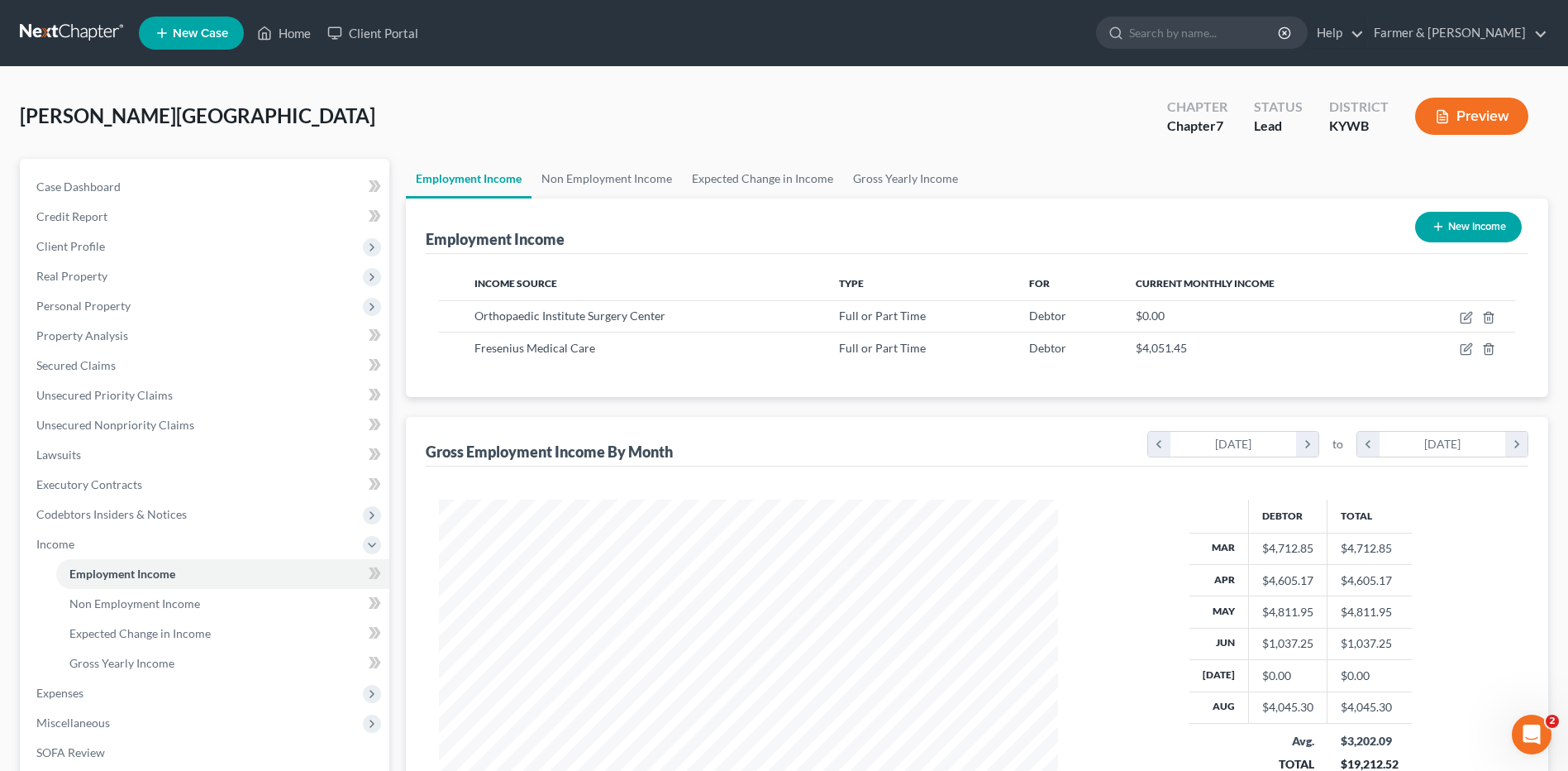
scroll to position [826547, 825797]
drag, startPoint x: 138, startPoint y: 179, endPoint x: 501, endPoint y: 276, distance: 375.7
click at [138, 179] on link "Case Dashboard" at bounding box center [206, 187] width 366 height 30
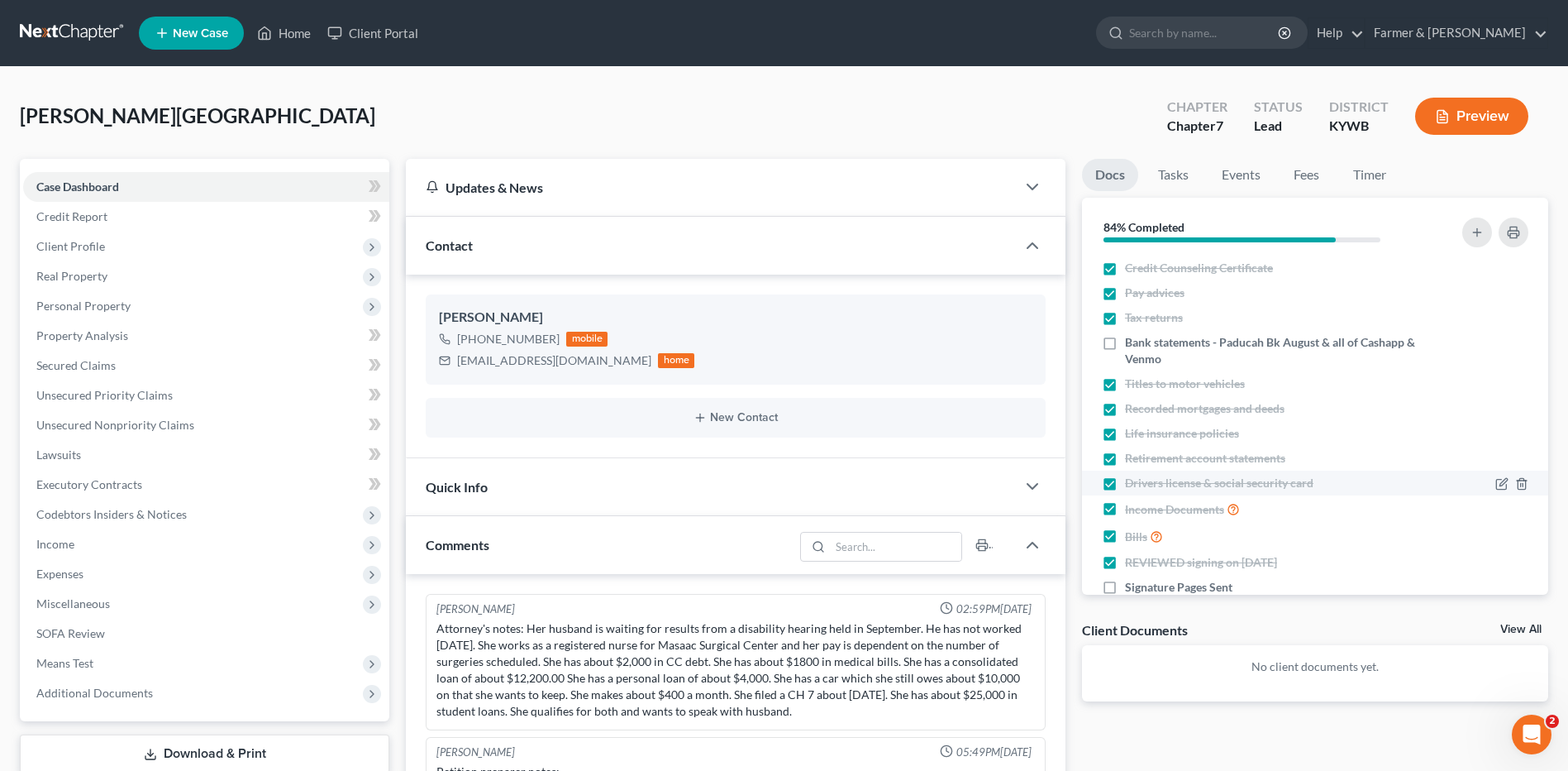
scroll to position [114, 0]
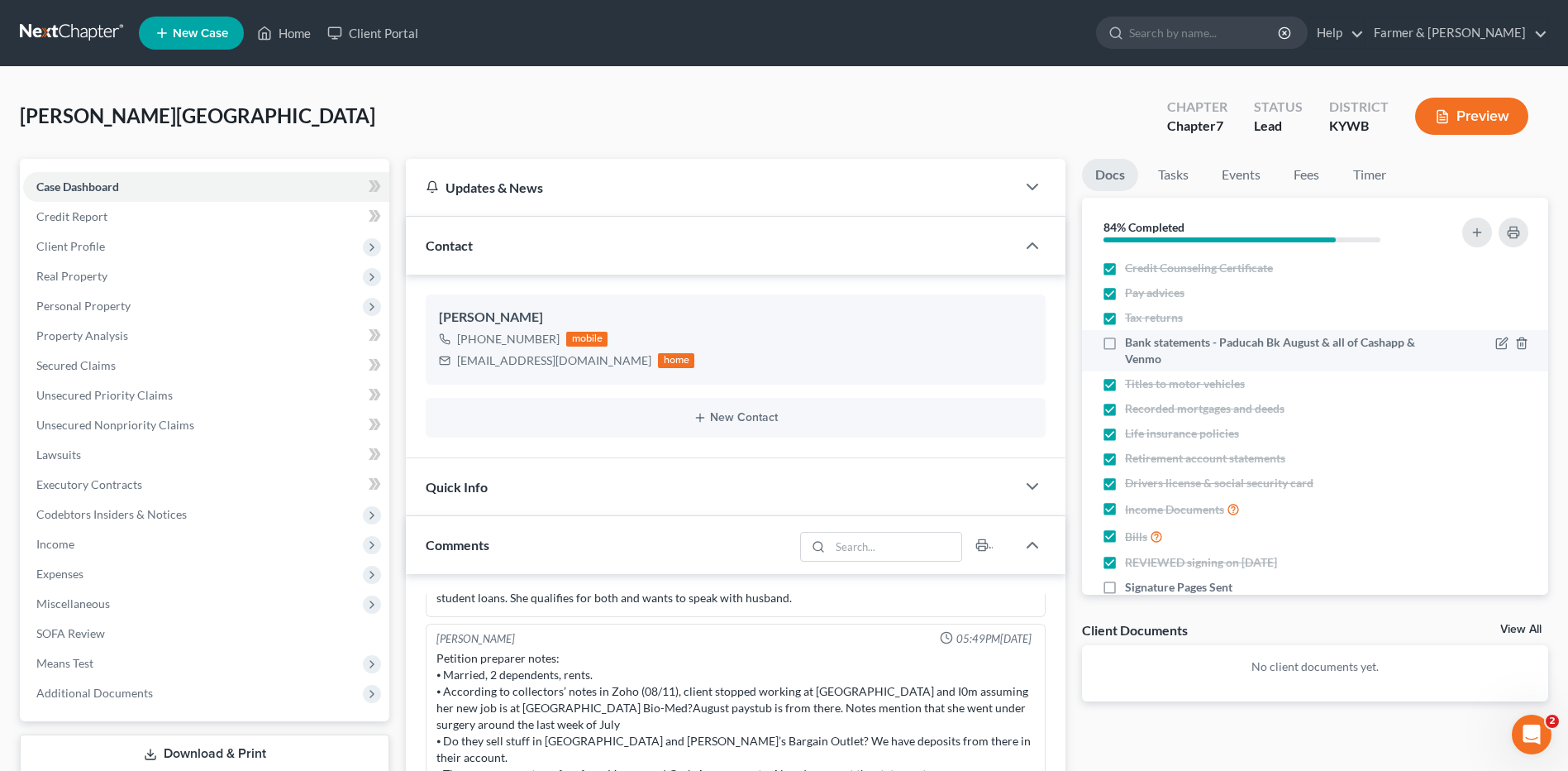
click at [1125, 340] on label "Bank statements - Paducah Bk August & all of Cashapp & Venmo" at bounding box center [1271, 351] width 293 height 33
click at [1131, 340] on input "Bank statements - Paducah Bk August & all of Cashapp & Venmo" at bounding box center [1137, 340] width 11 height 11
checkbox input "true"
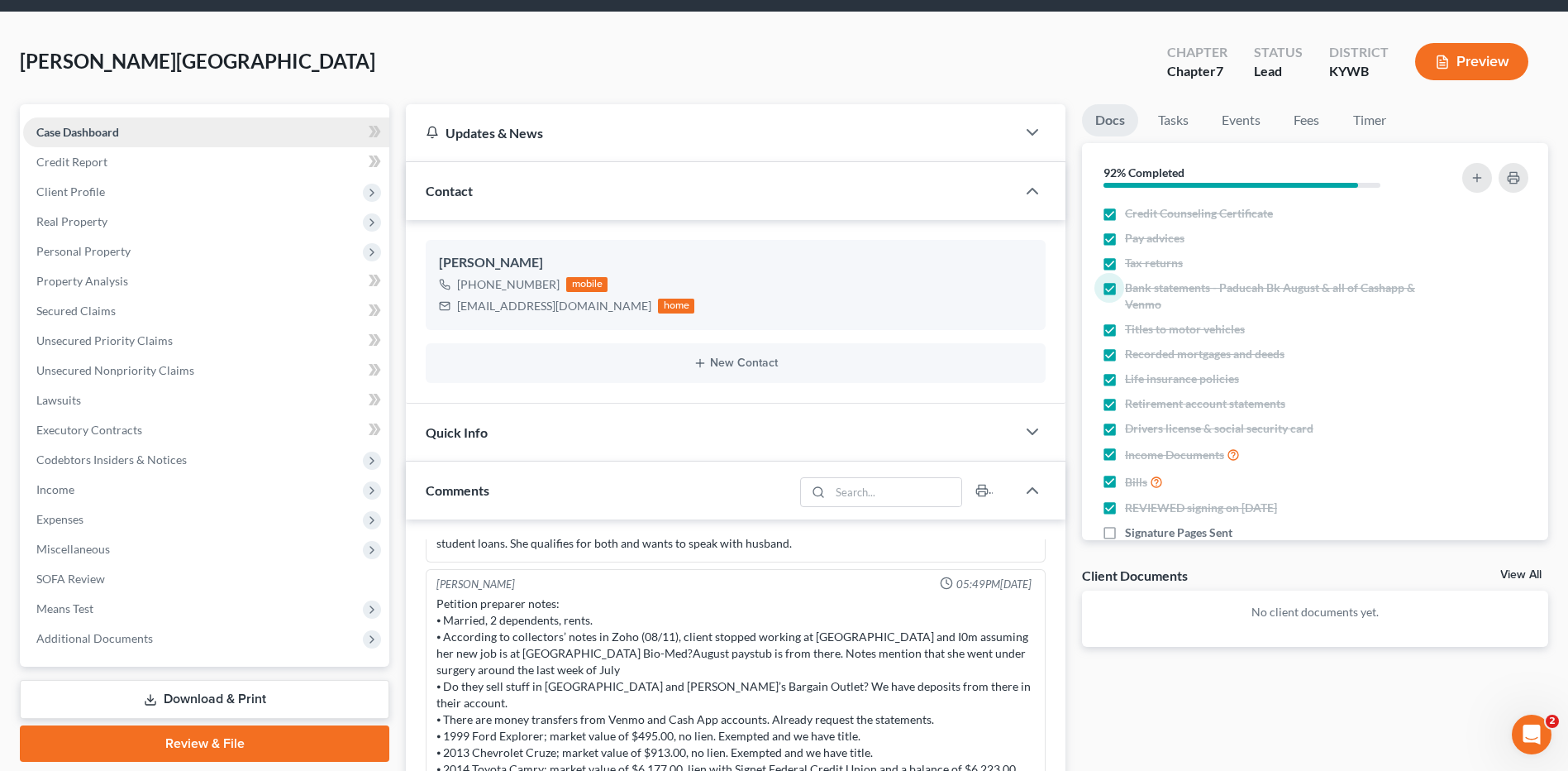
scroll to position [0, 0]
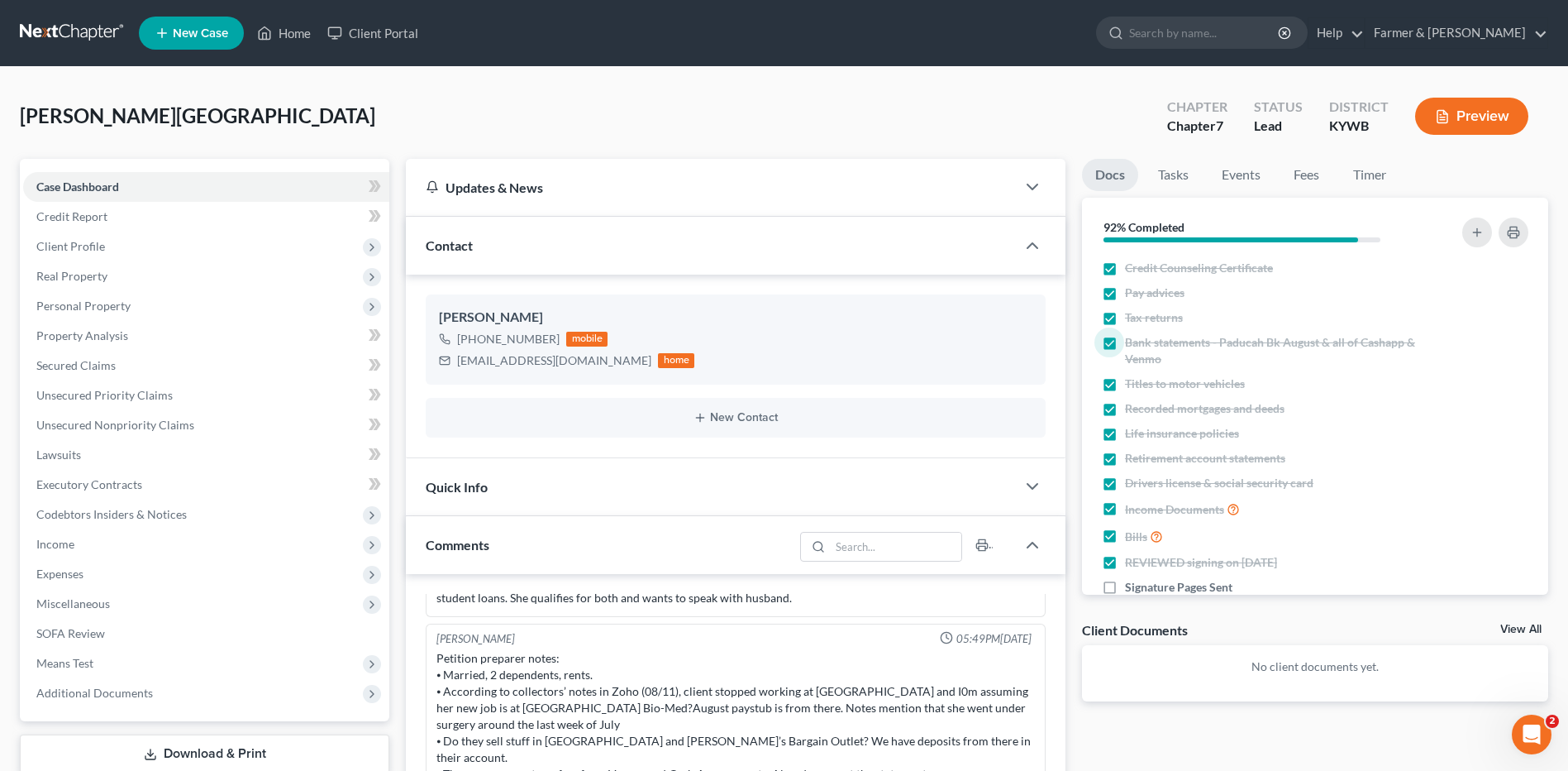
click at [43, 22] on link at bounding box center [72, 33] width 106 height 30
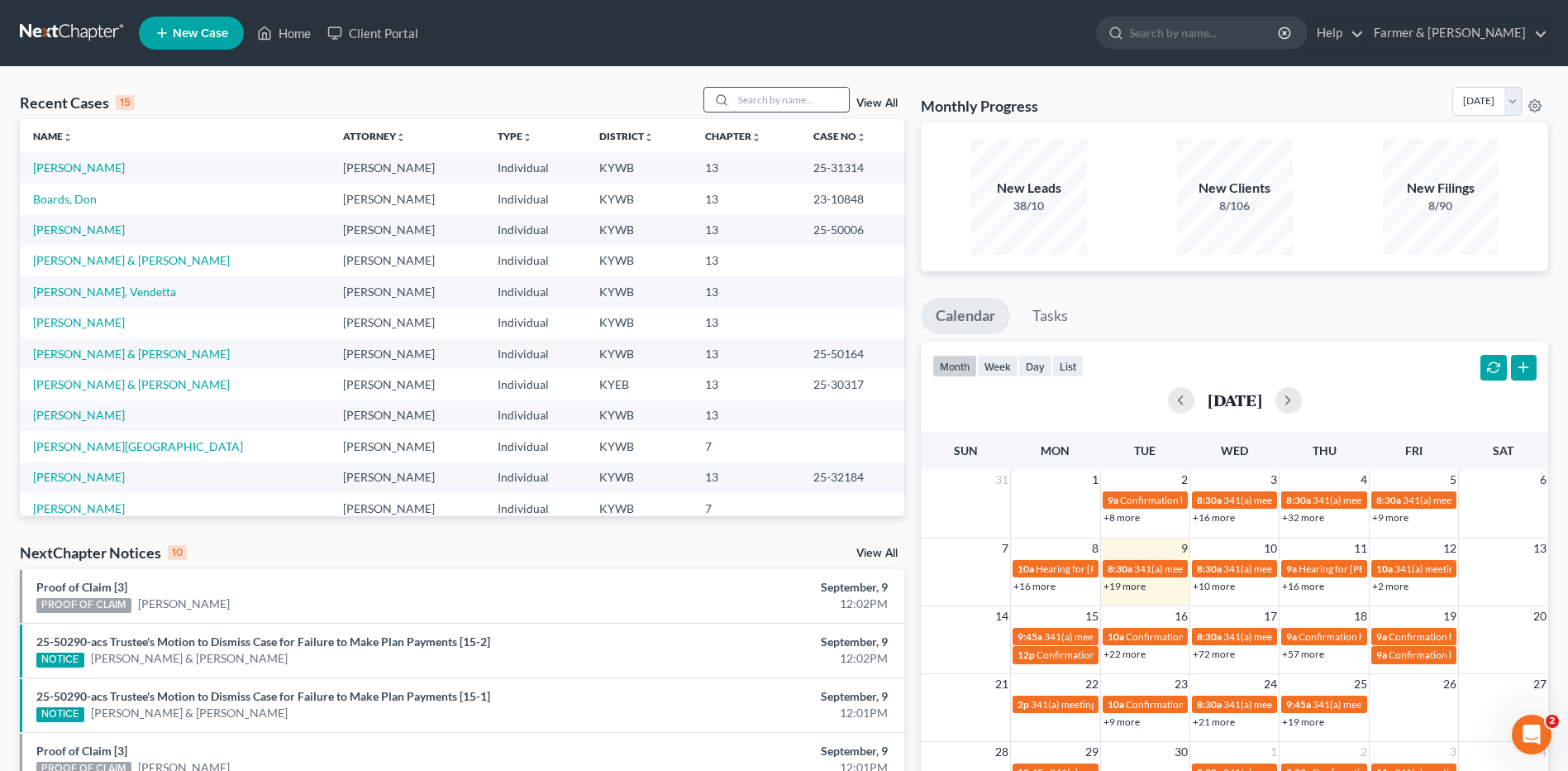
click at [760, 91] on input "search" at bounding box center [790, 100] width 115 height 24
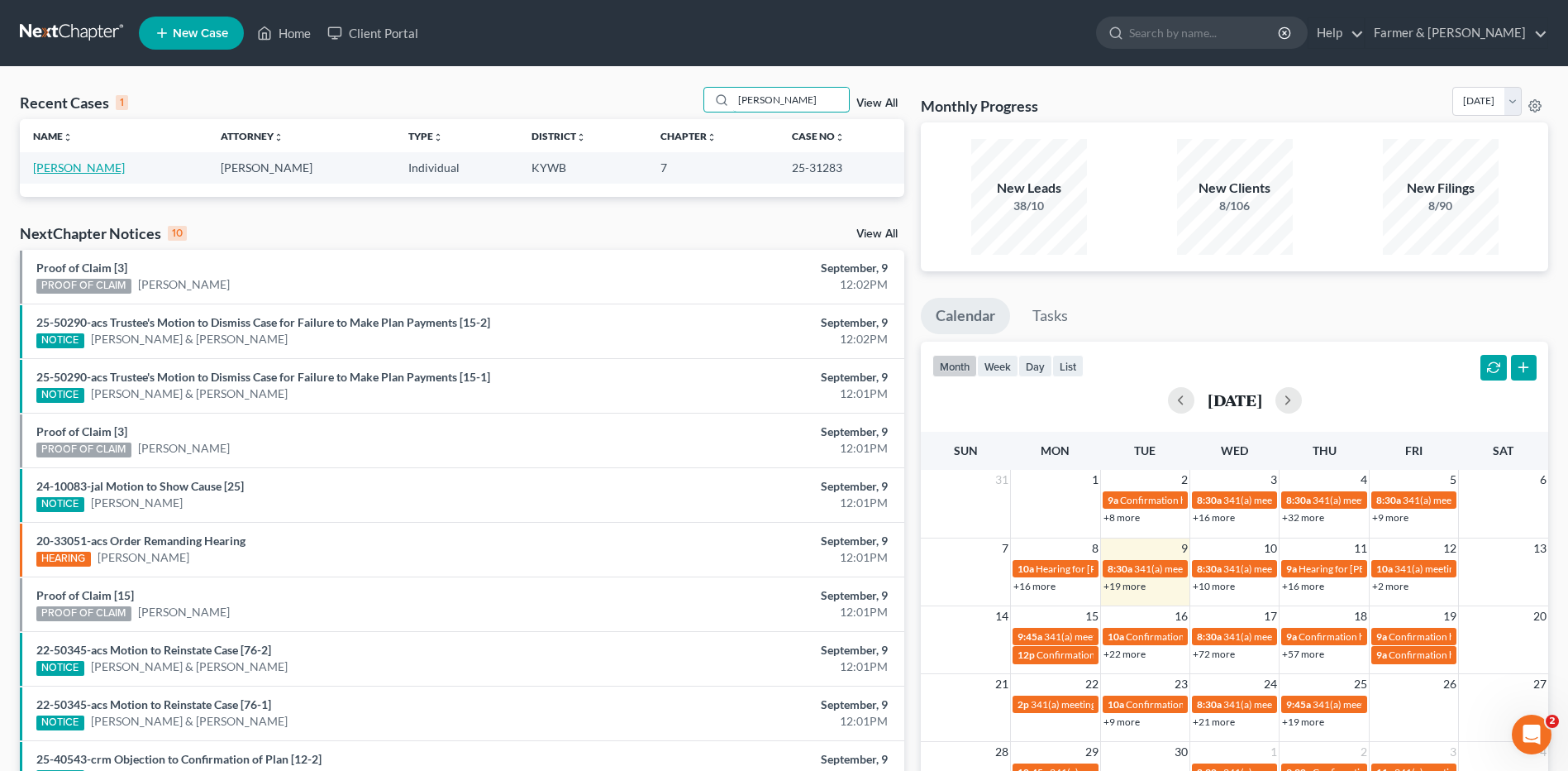
type input "[PERSON_NAME]"
click at [109, 168] on link "[PERSON_NAME]" at bounding box center [78, 167] width 91 height 14
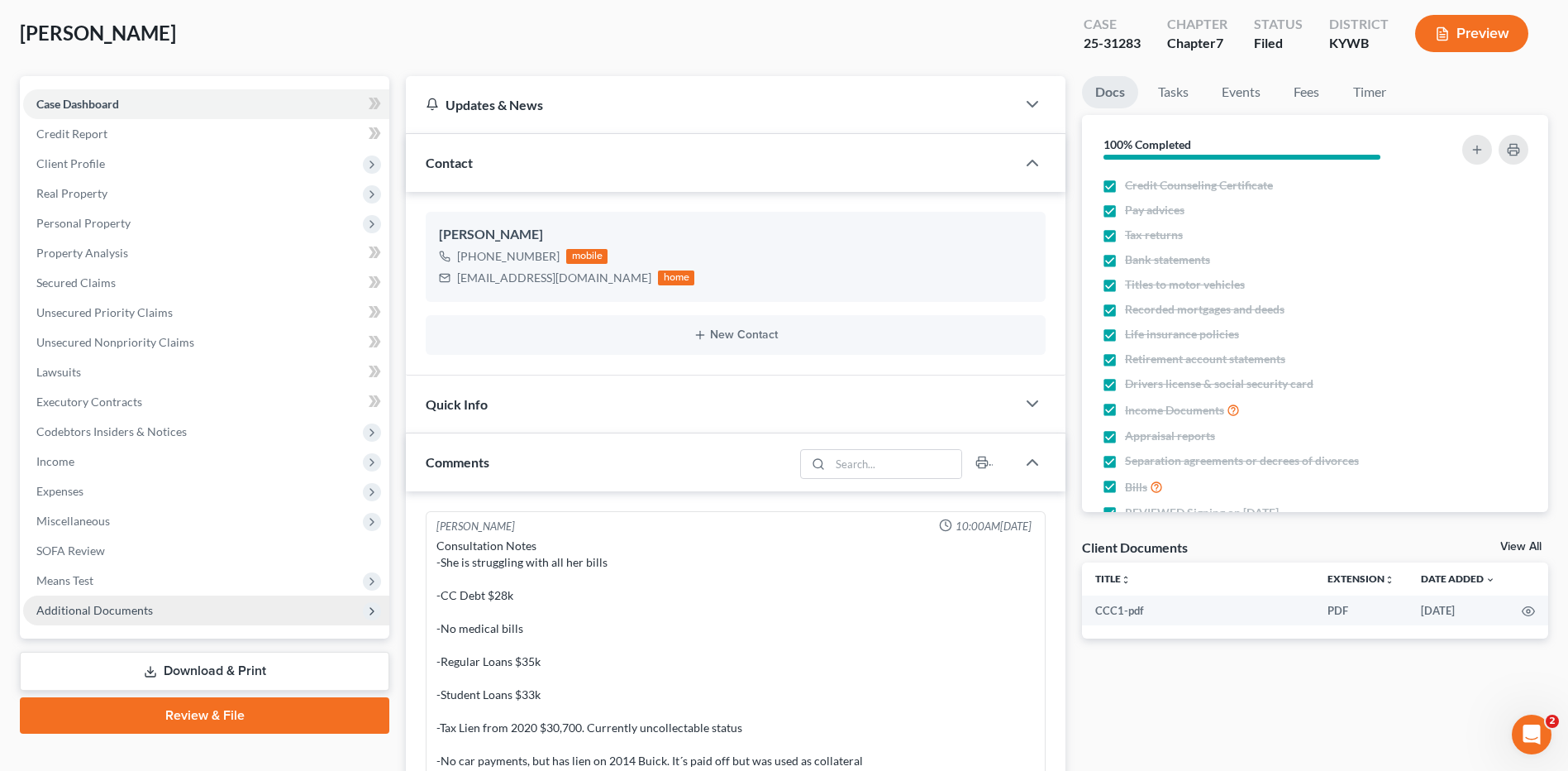
scroll to position [587, 0]
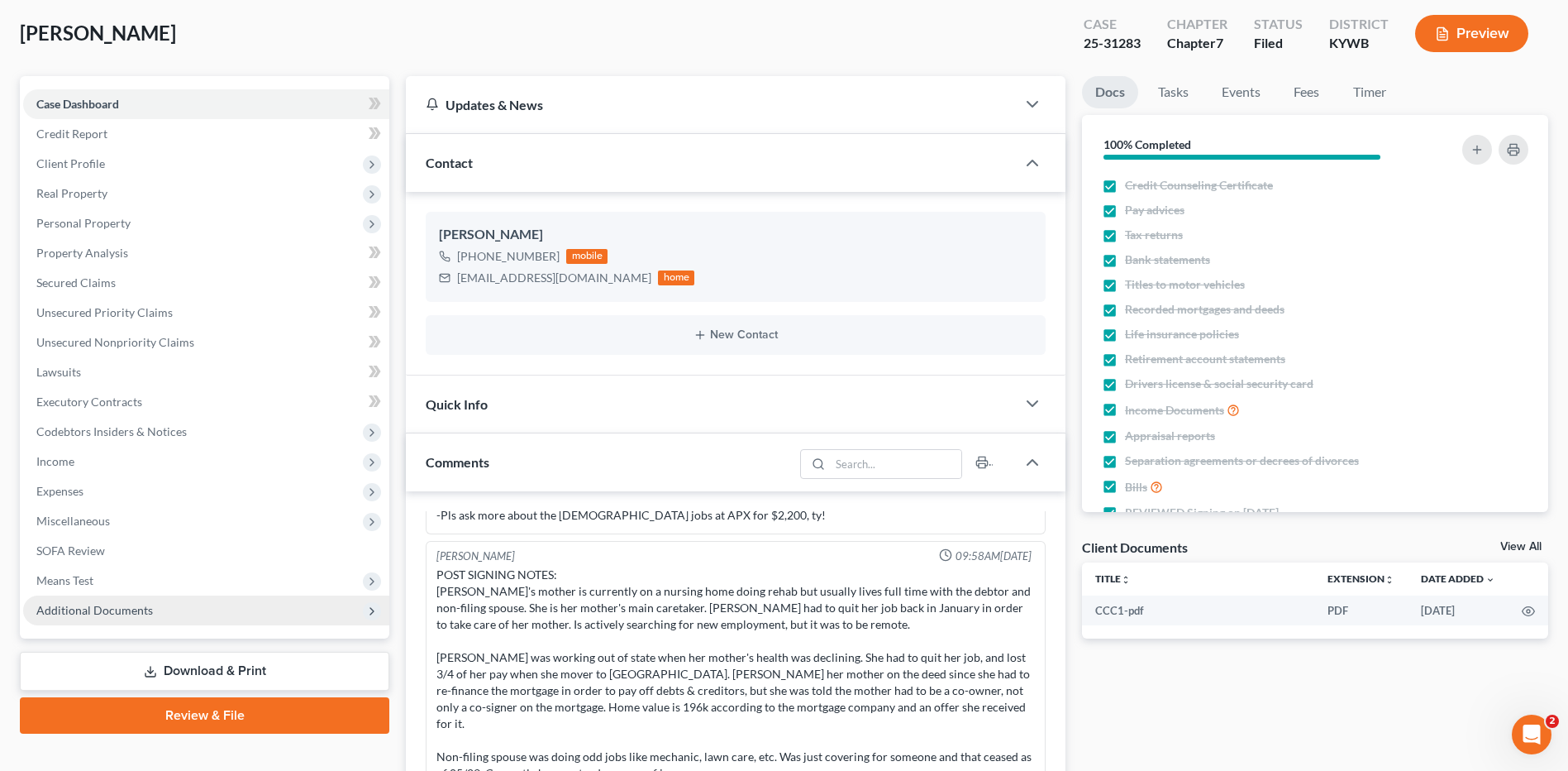
click at [91, 611] on span "Additional Documents" at bounding box center [94, 609] width 116 height 14
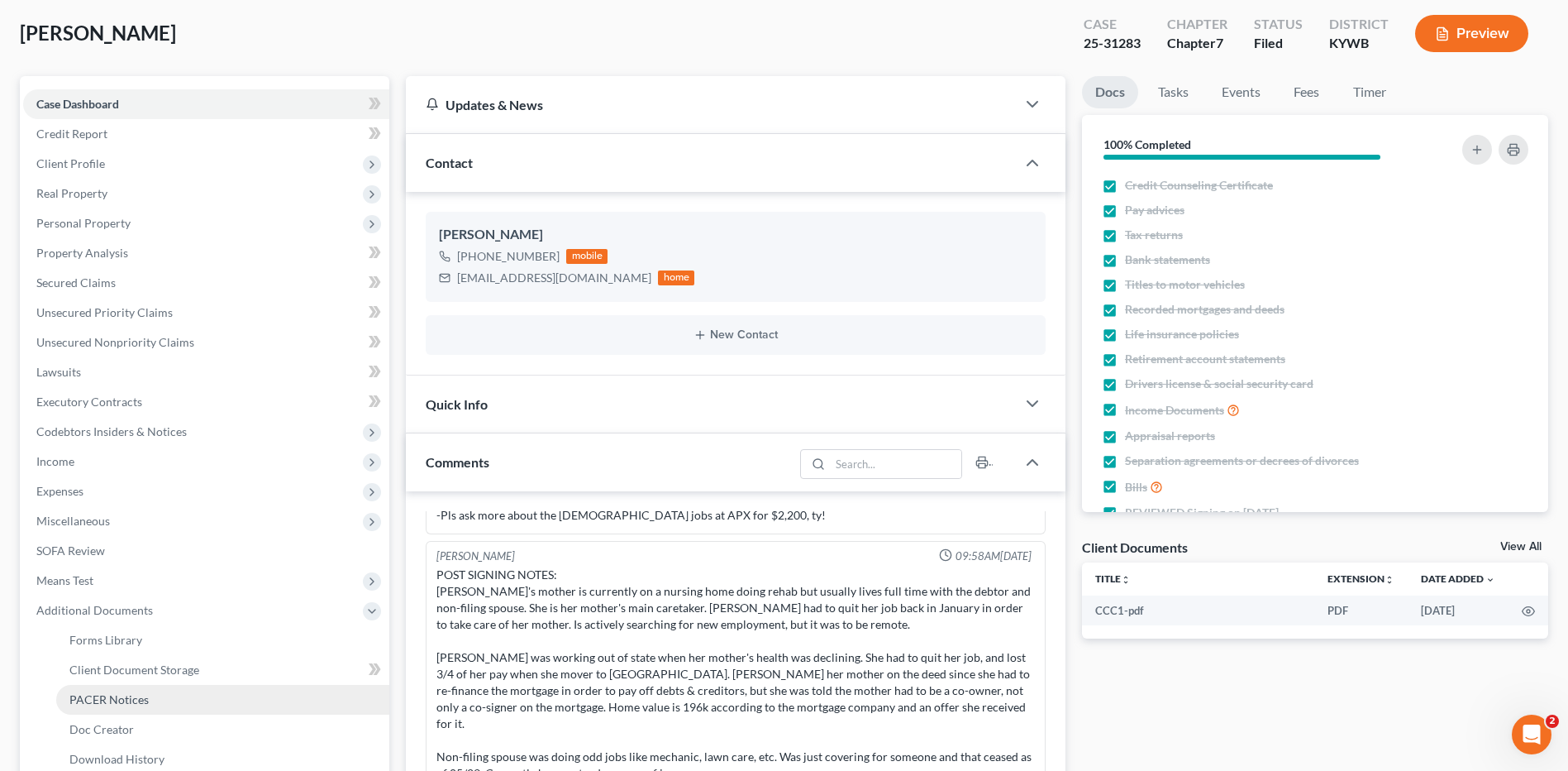
click at [96, 694] on span "PACER Notices" at bounding box center [109, 699] width 79 height 14
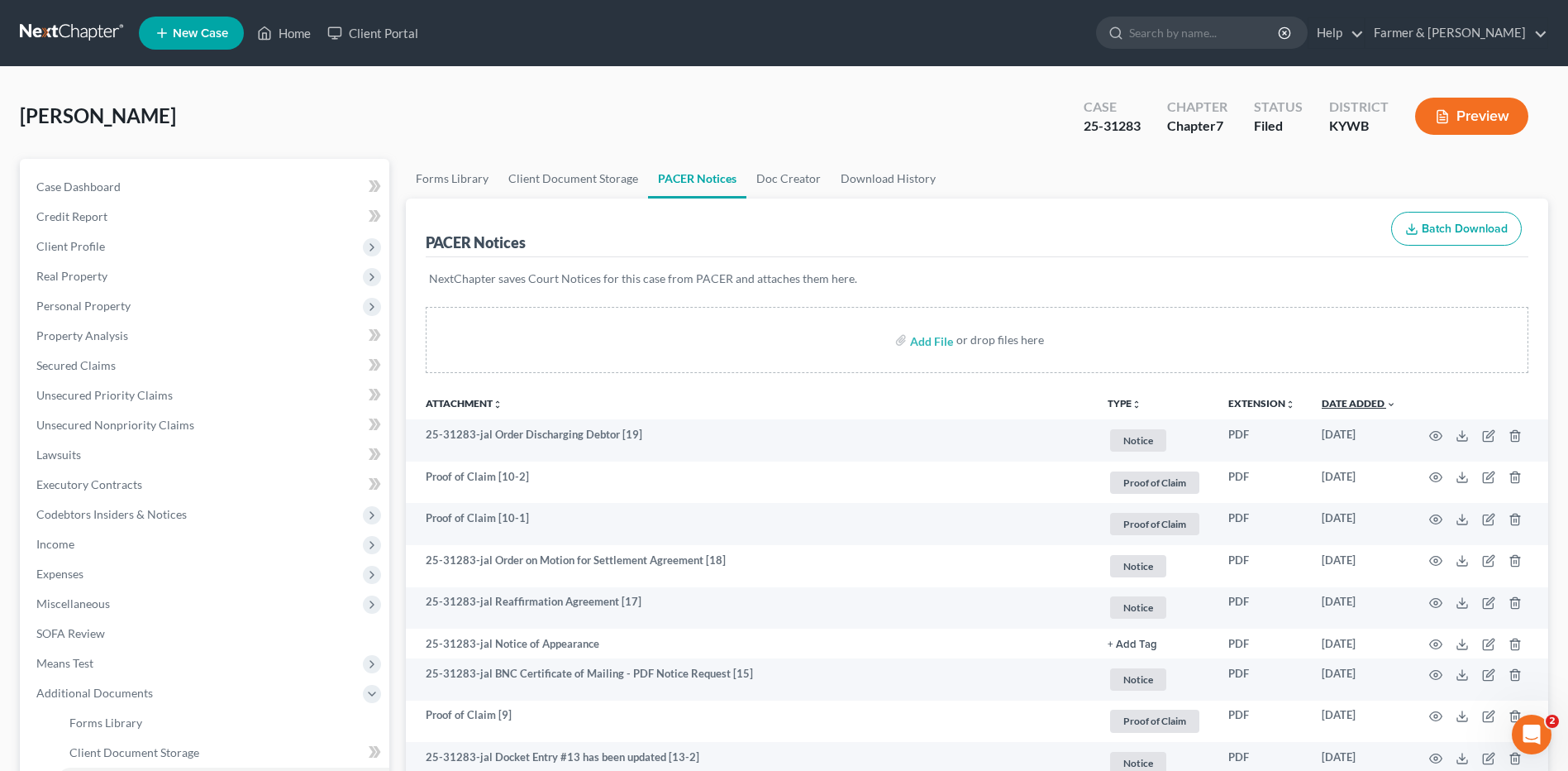
click at [1365, 401] on link "Date Added unfold_more expand_more expand_less" at bounding box center [1359, 403] width 75 height 12
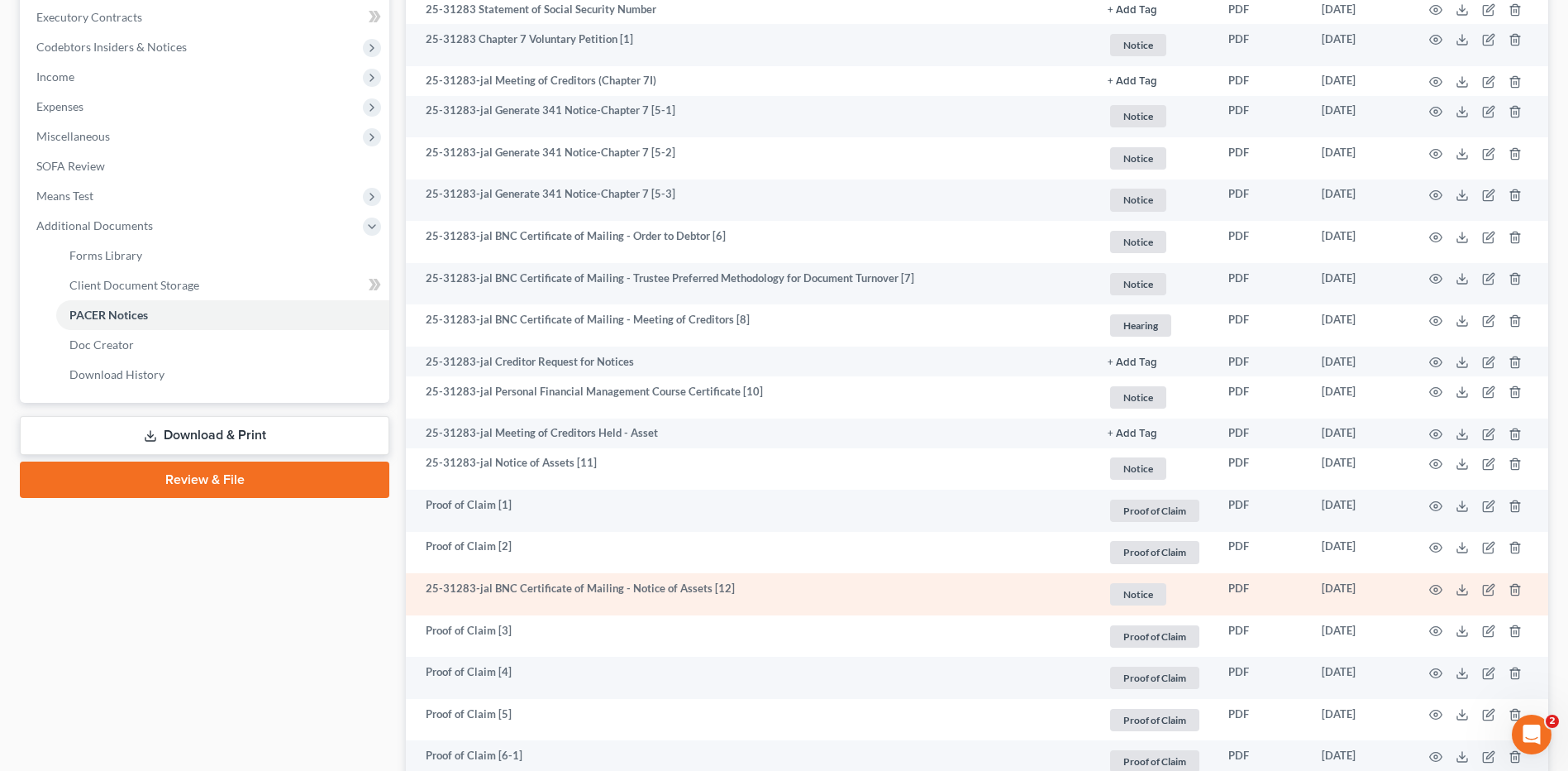
scroll to position [579, 0]
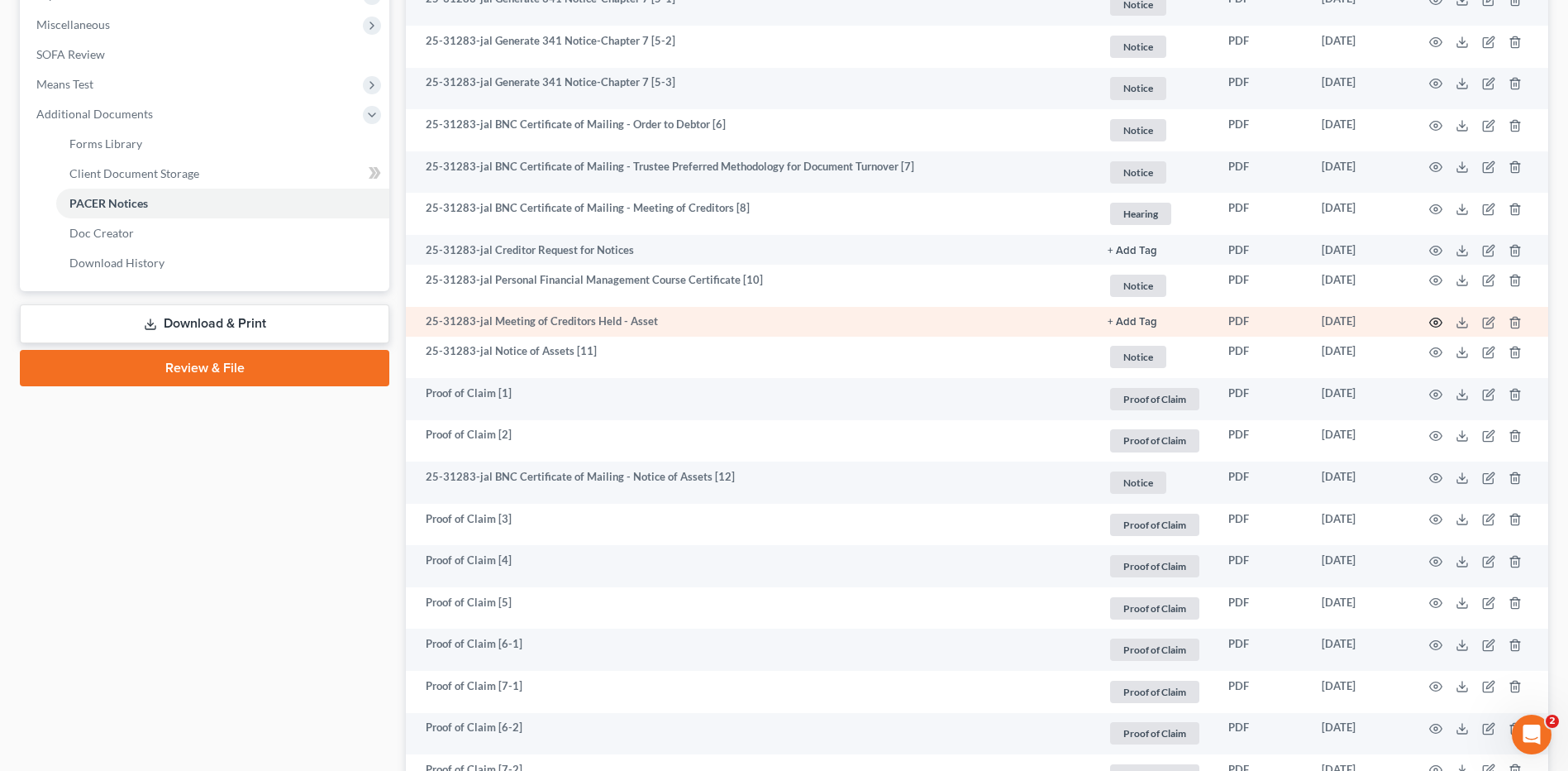
click at [1439, 322] on icon "button" at bounding box center [1435, 322] width 13 height 13
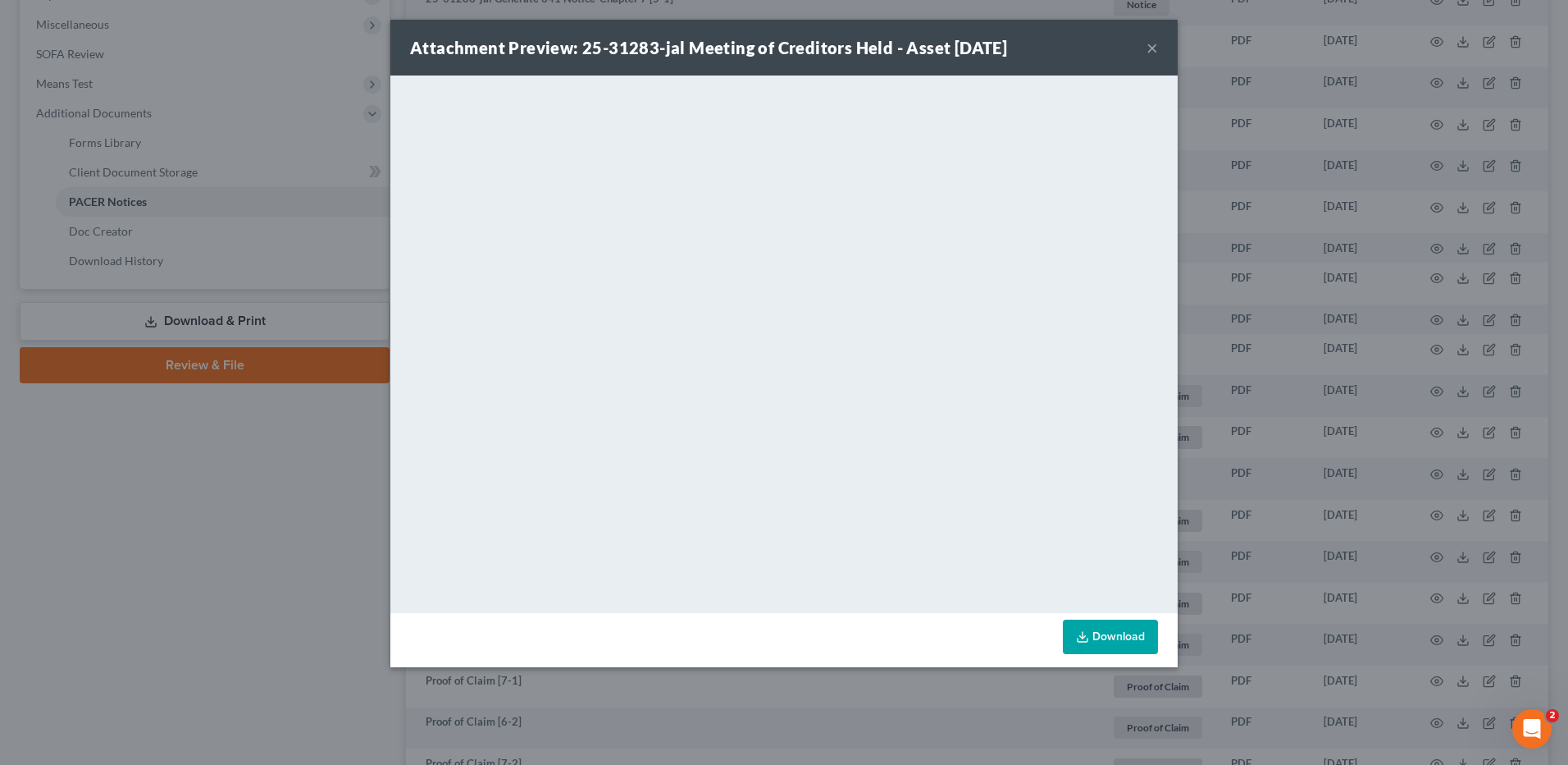
click at [1152, 49] on button "×" at bounding box center [1152, 47] width 12 height 19
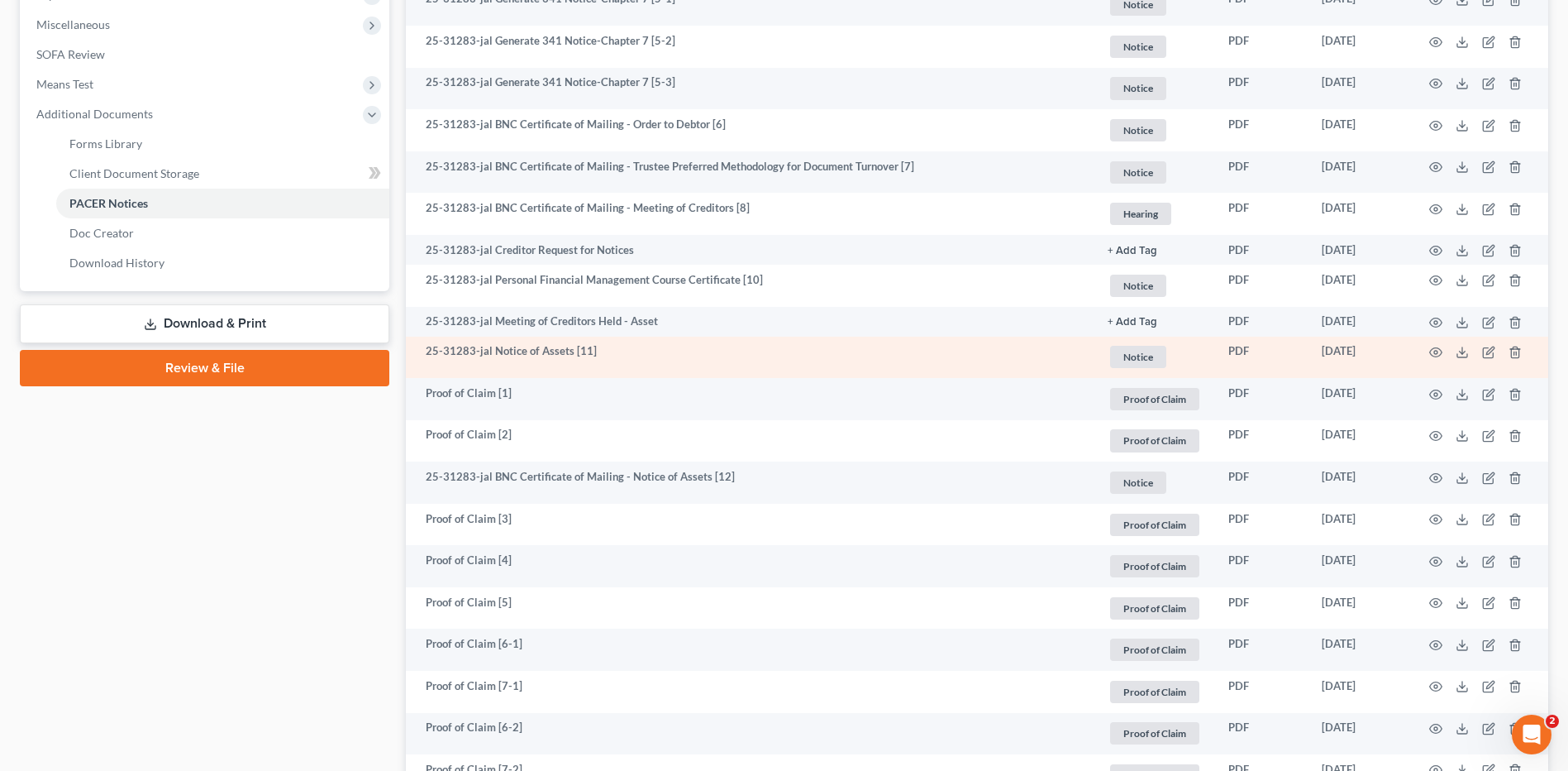
click at [1430, 359] on td at bounding box center [1478, 357] width 138 height 42
click at [1433, 355] on icon "button" at bounding box center [1435, 353] width 12 height 9
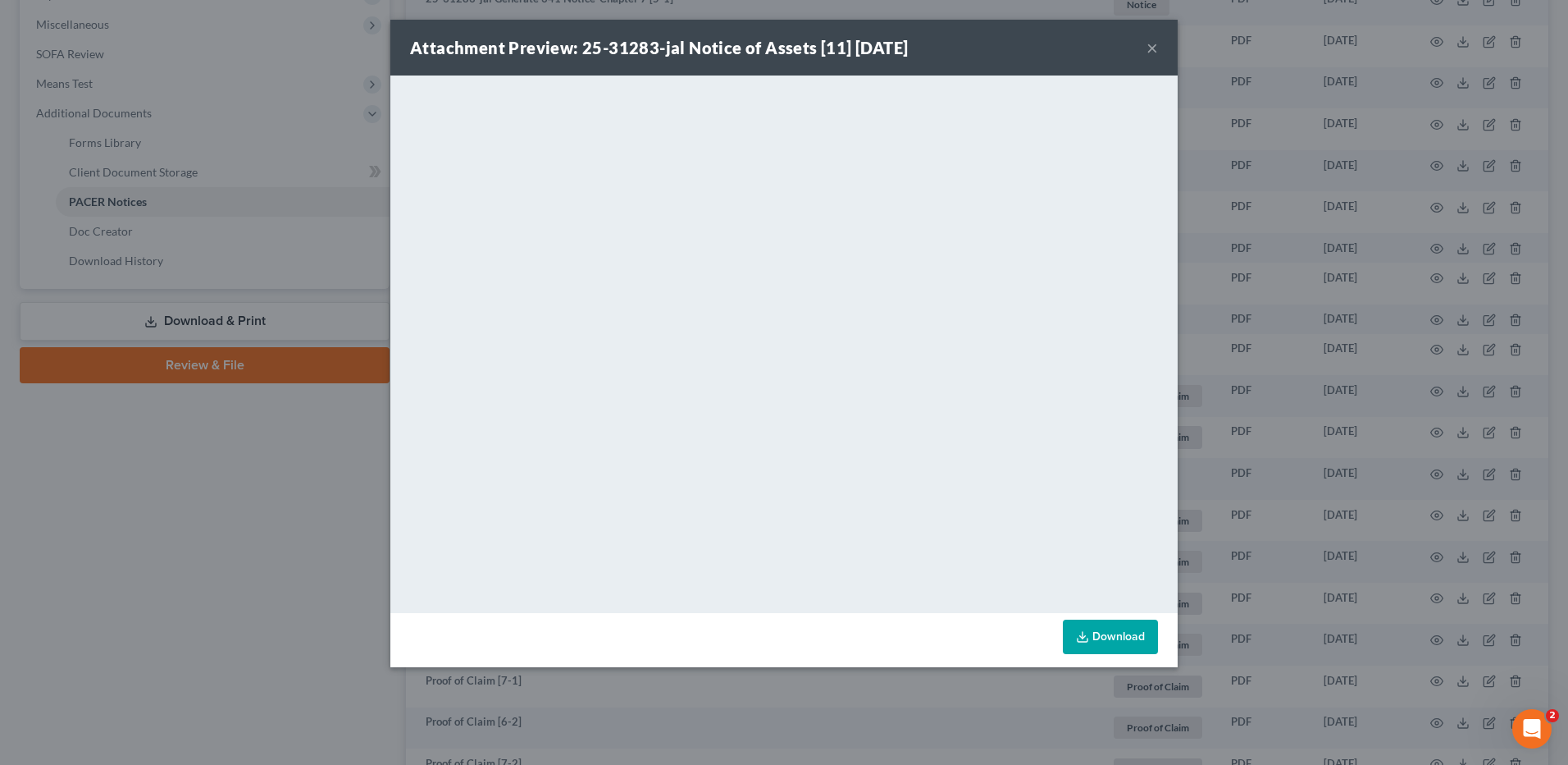
click at [1149, 50] on button "×" at bounding box center [1152, 47] width 12 height 19
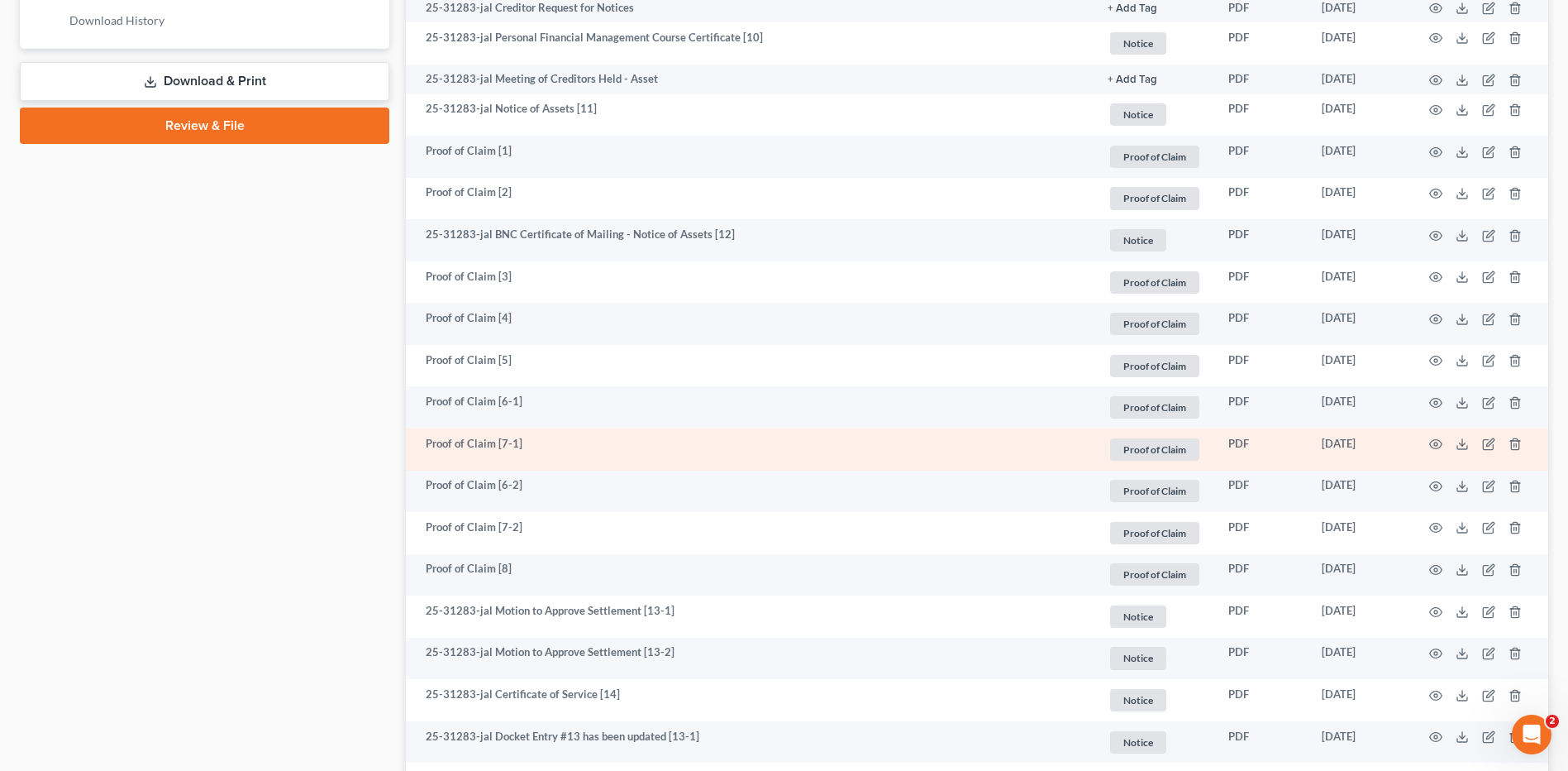
scroll to position [826, 0]
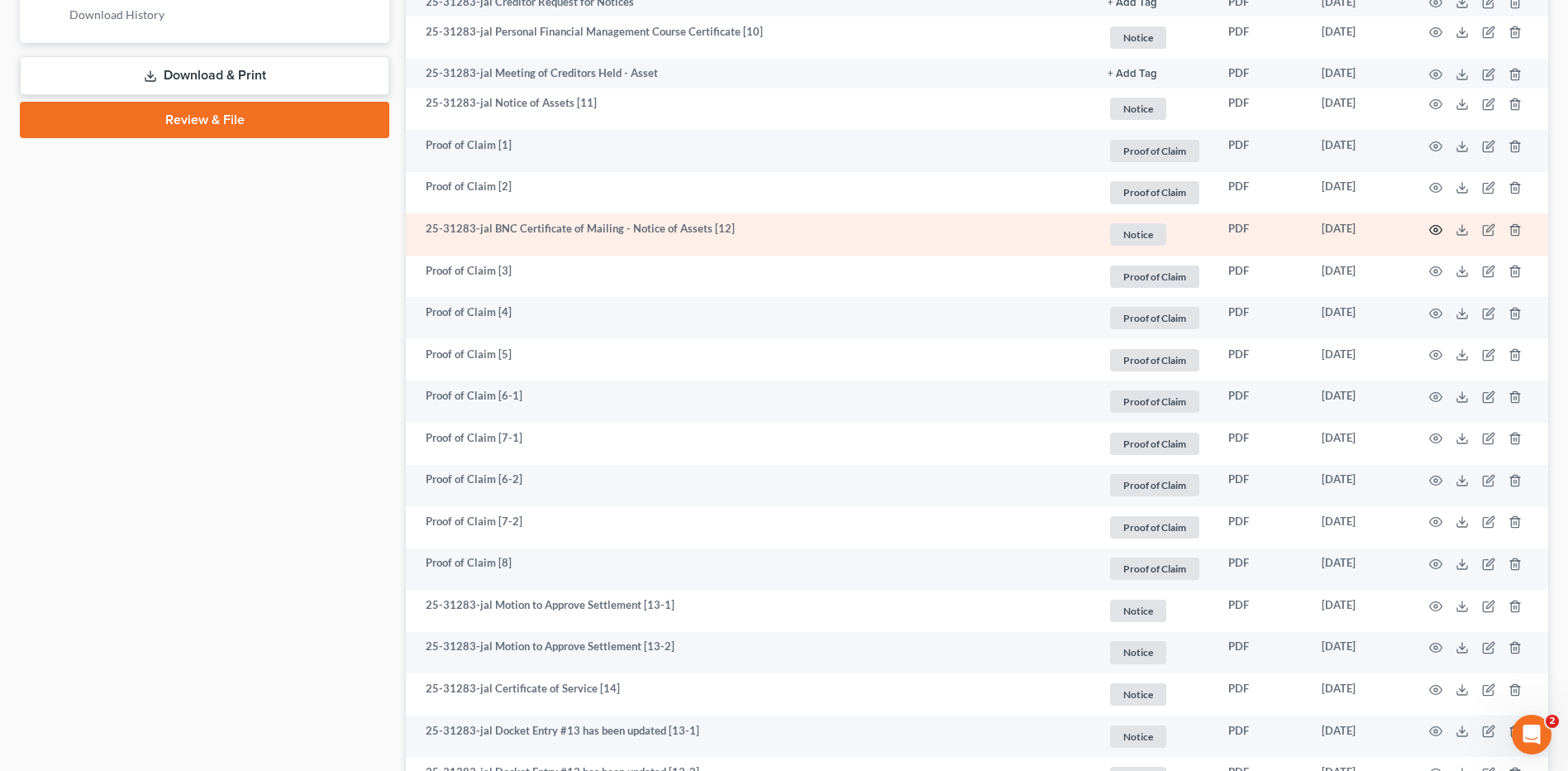
click at [1430, 226] on icon "button" at bounding box center [1435, 230] width 13 height 13
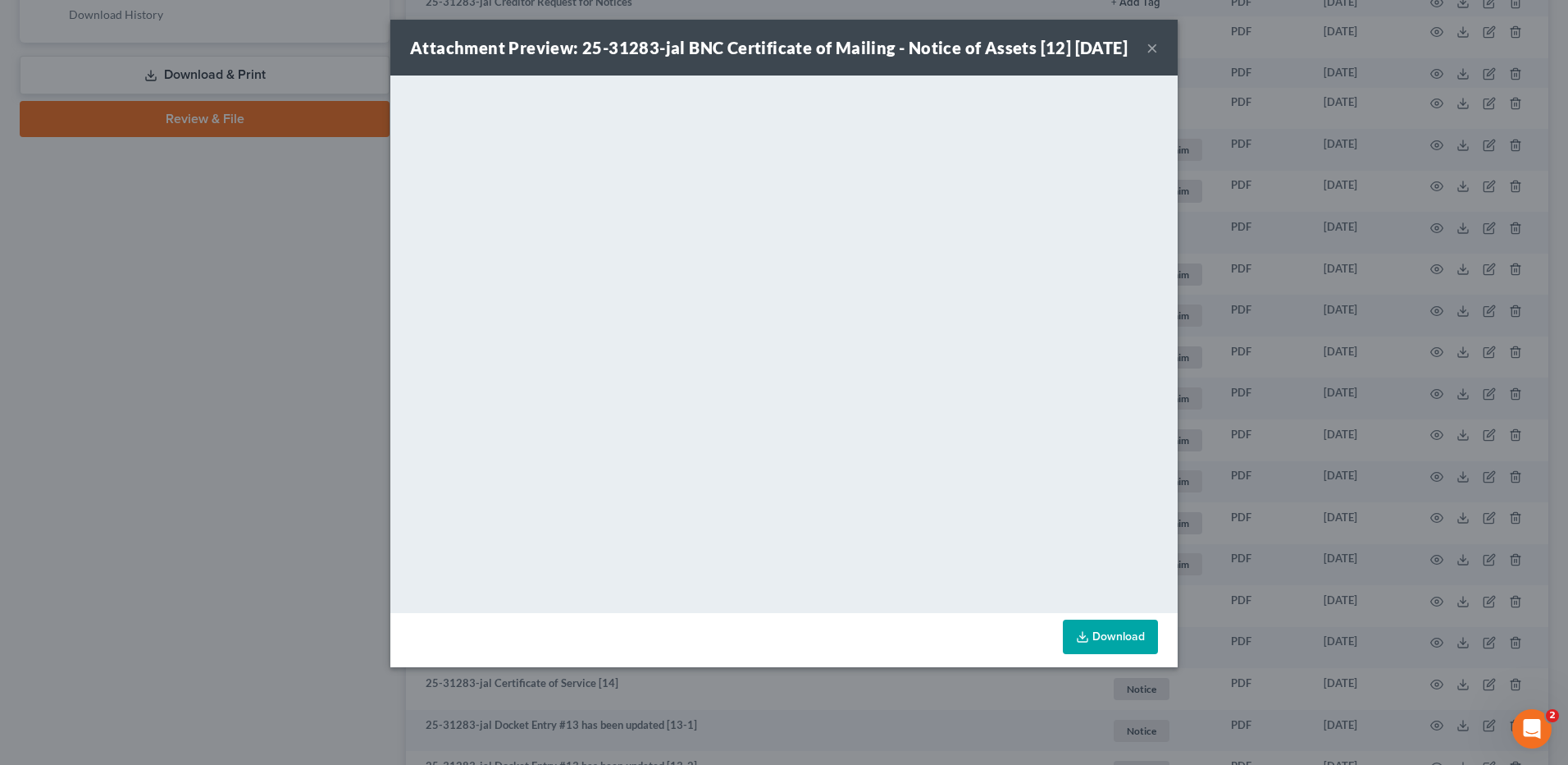
click at [1152, 58] on button "×" at bounding box center [1152, 47] width 12 height 19
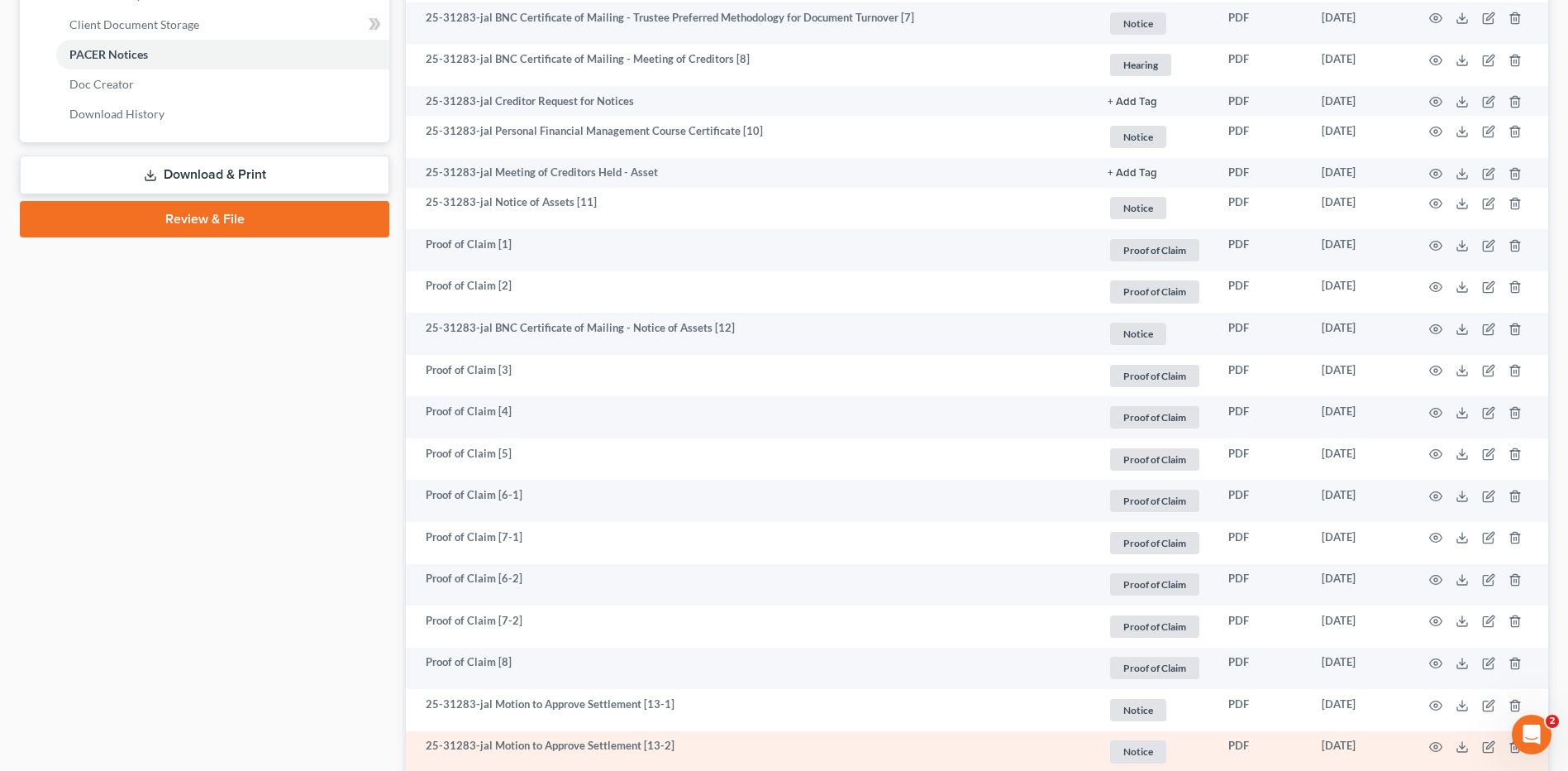
scroll to position [645, 0]
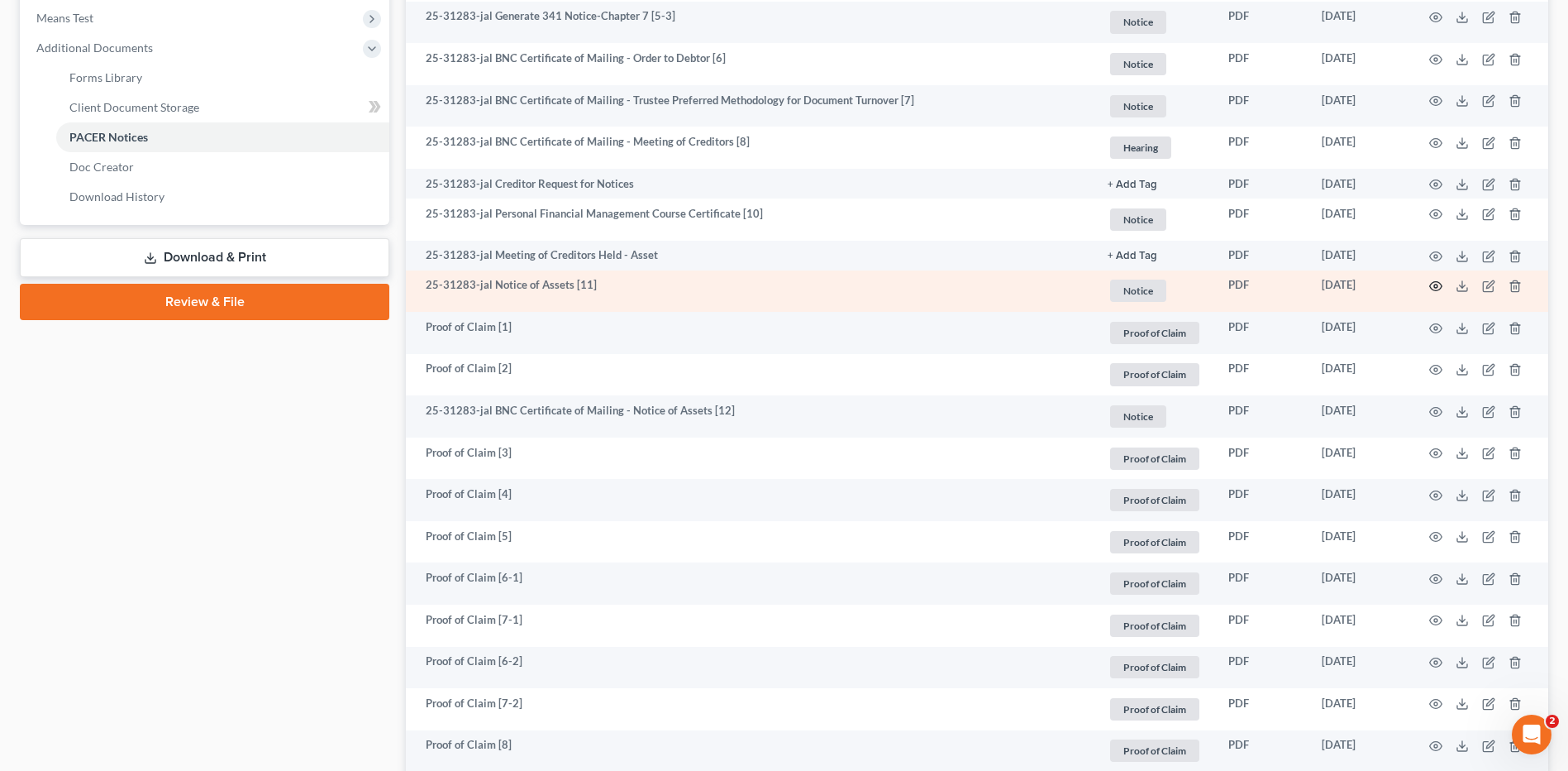
click at [1439, 283] on icon "button" at bounding box center [1435, 286] width 13 height 13
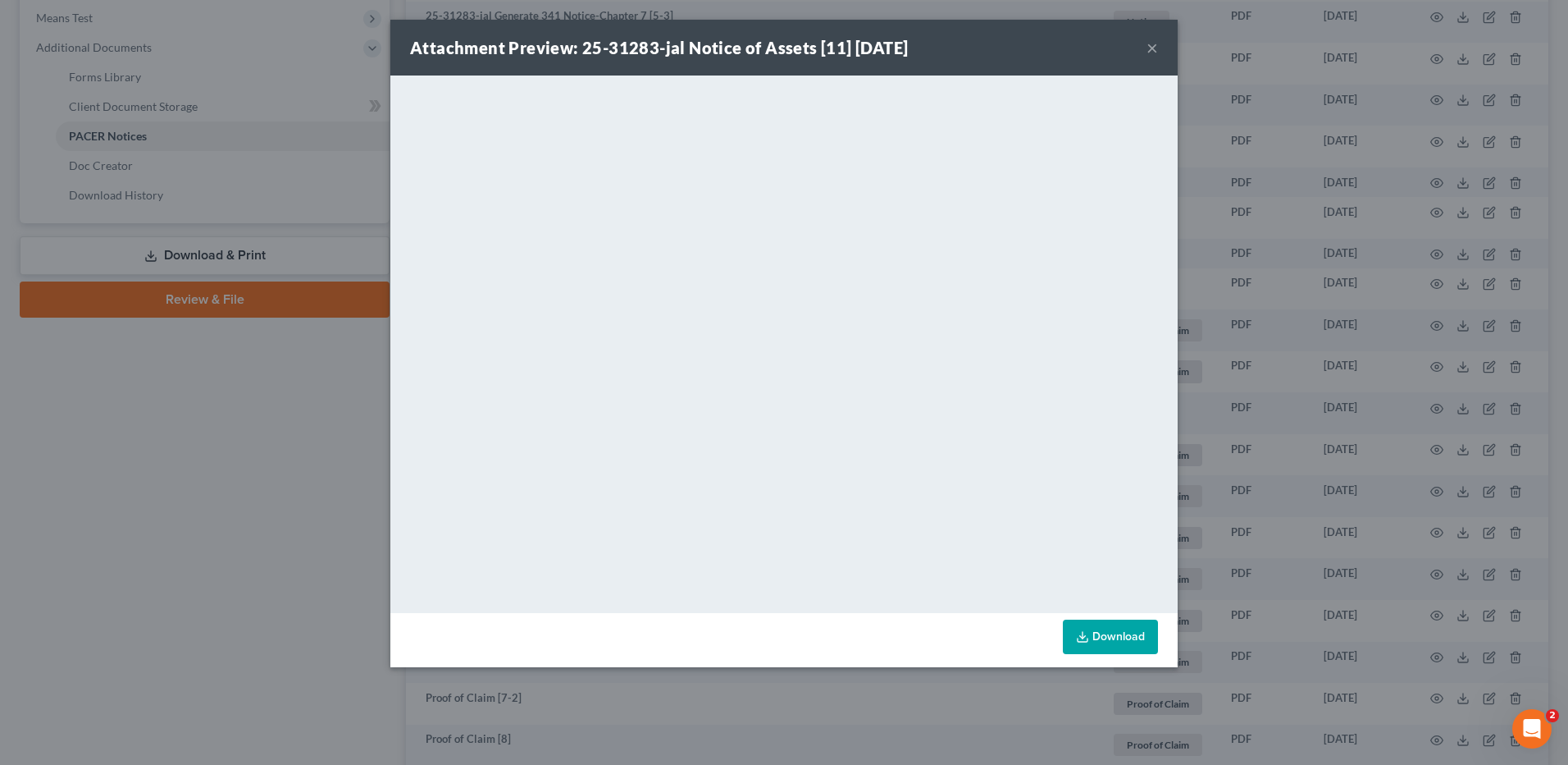
click at [1151, 45] on button "×" at bounding box center [1152, 47] width 12 height 19
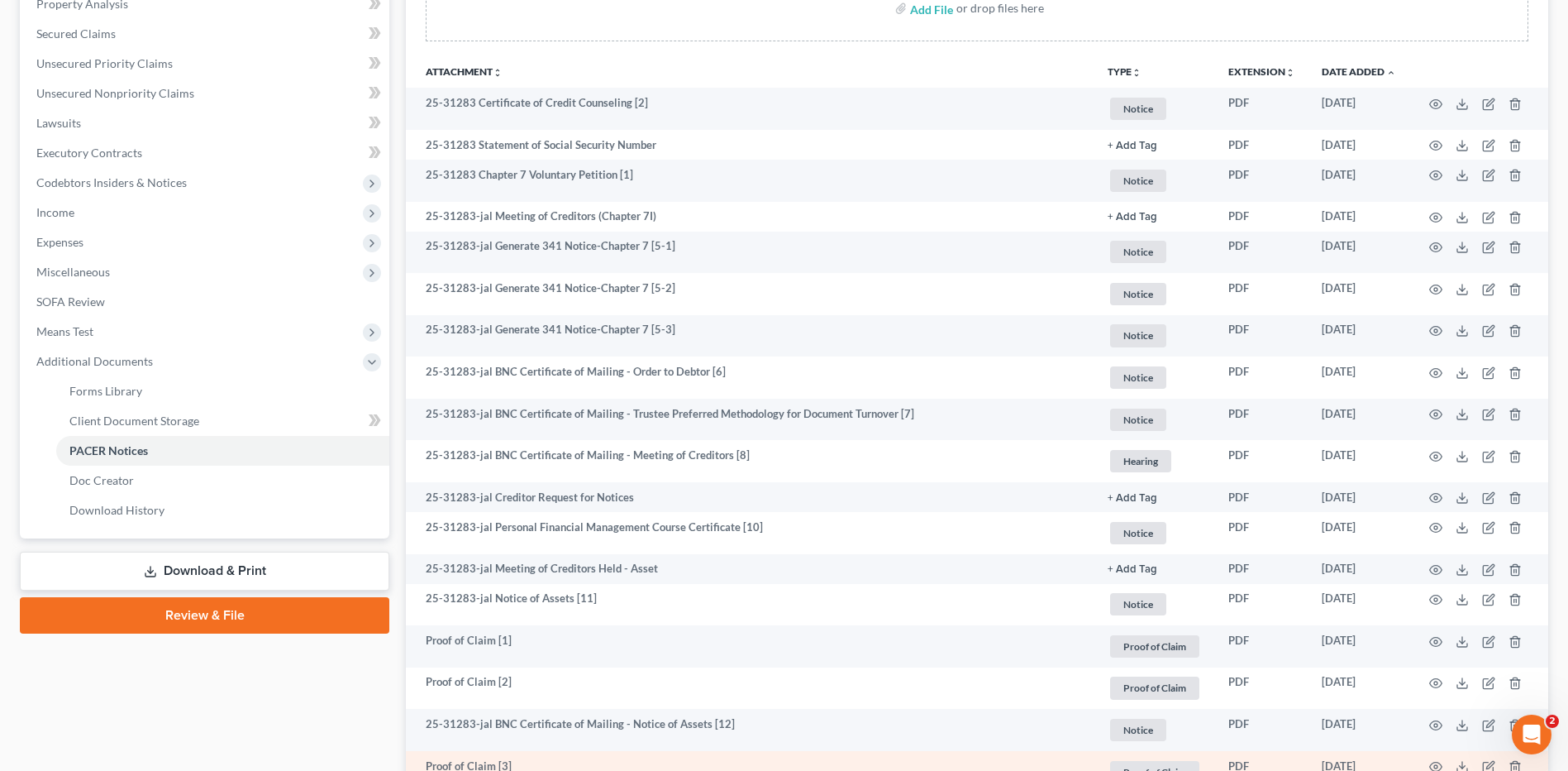
scroll to position [0, 0]
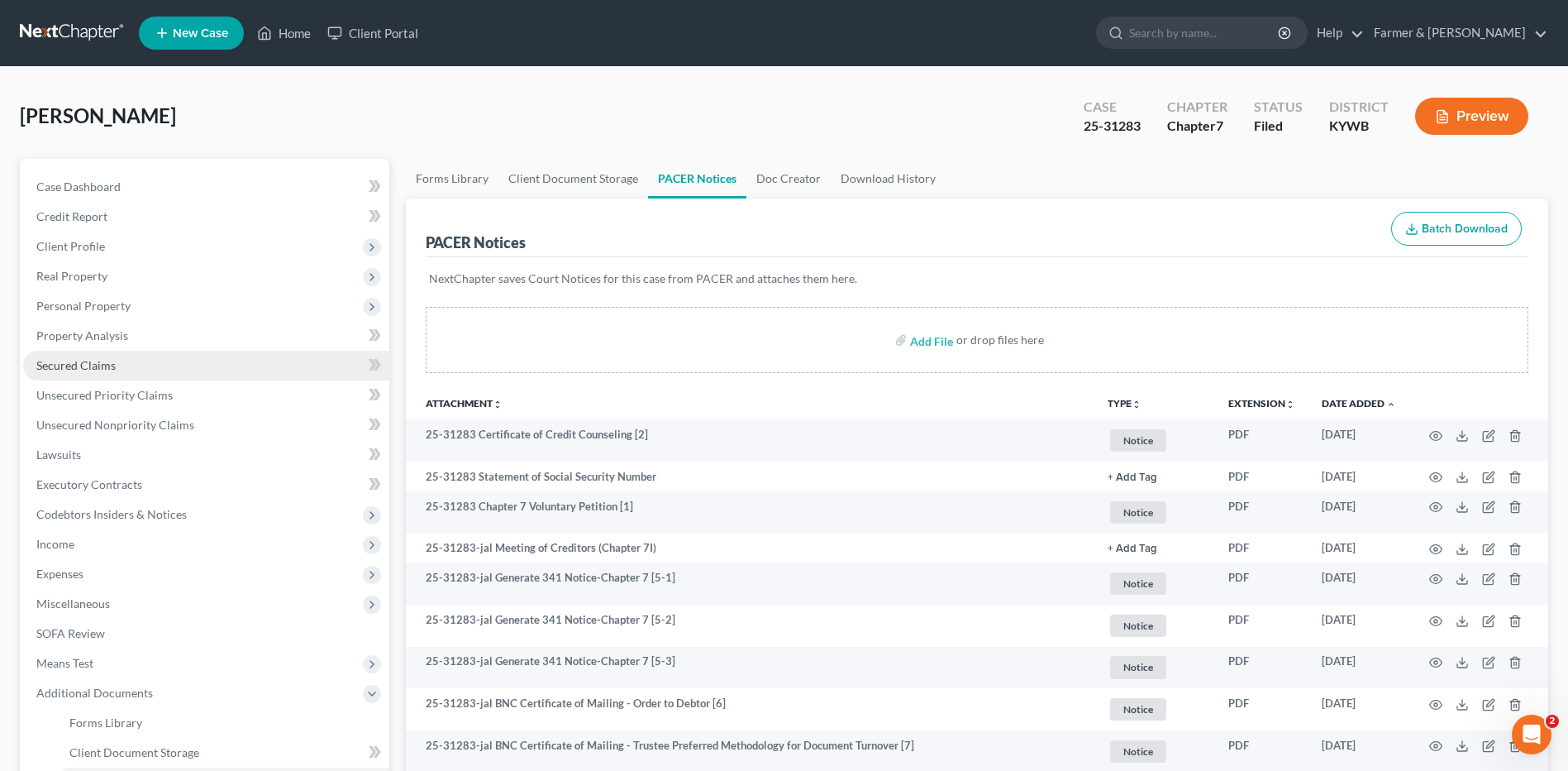
click at [102, 367] on span "Secured Claims" at bounding box center [76, 365] width 79 height 14
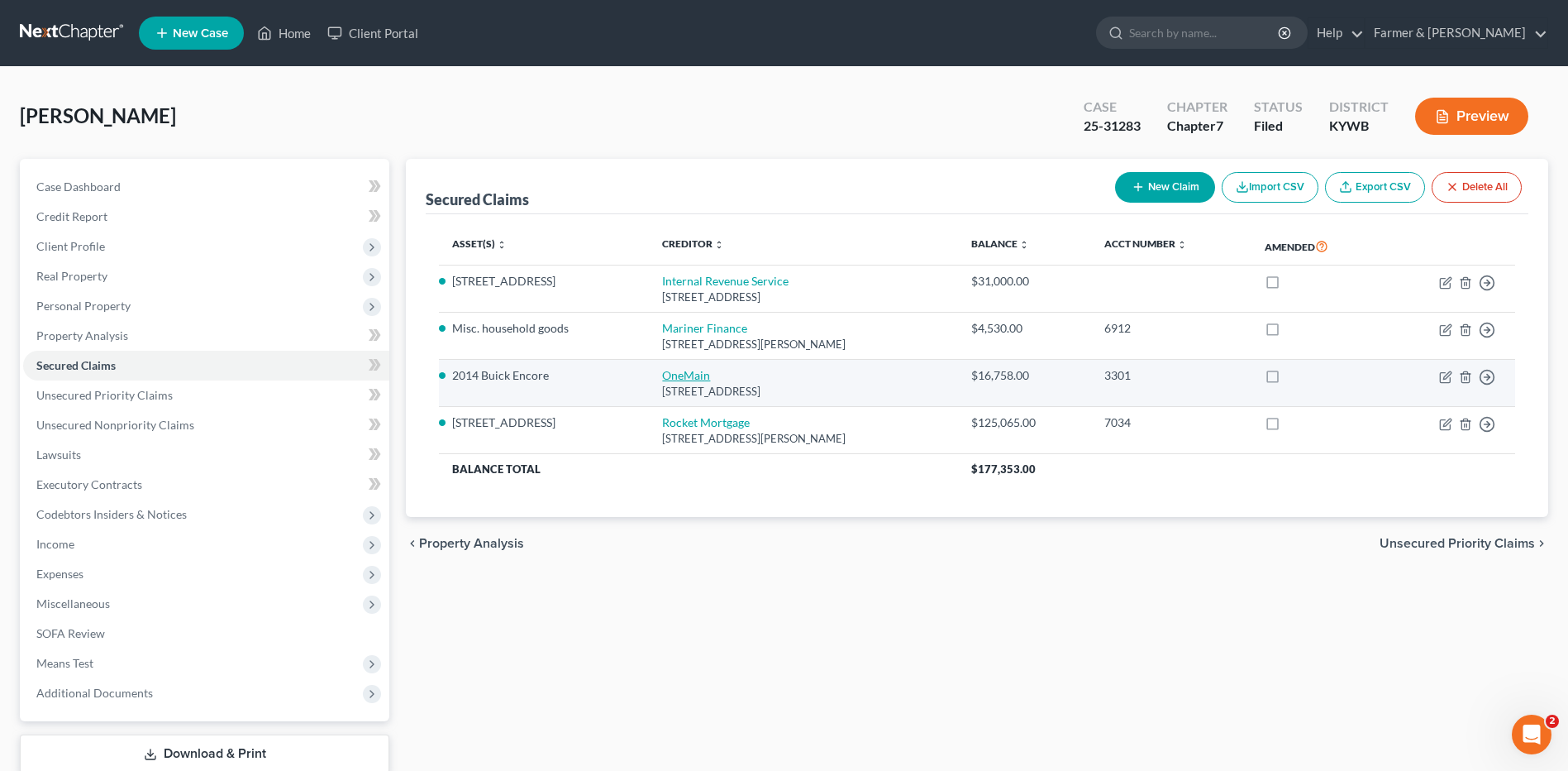
click at [686, 376] on link "OneMain" at bounding box center [686, 374] width 48 height 14
select select "36"
select select "0"
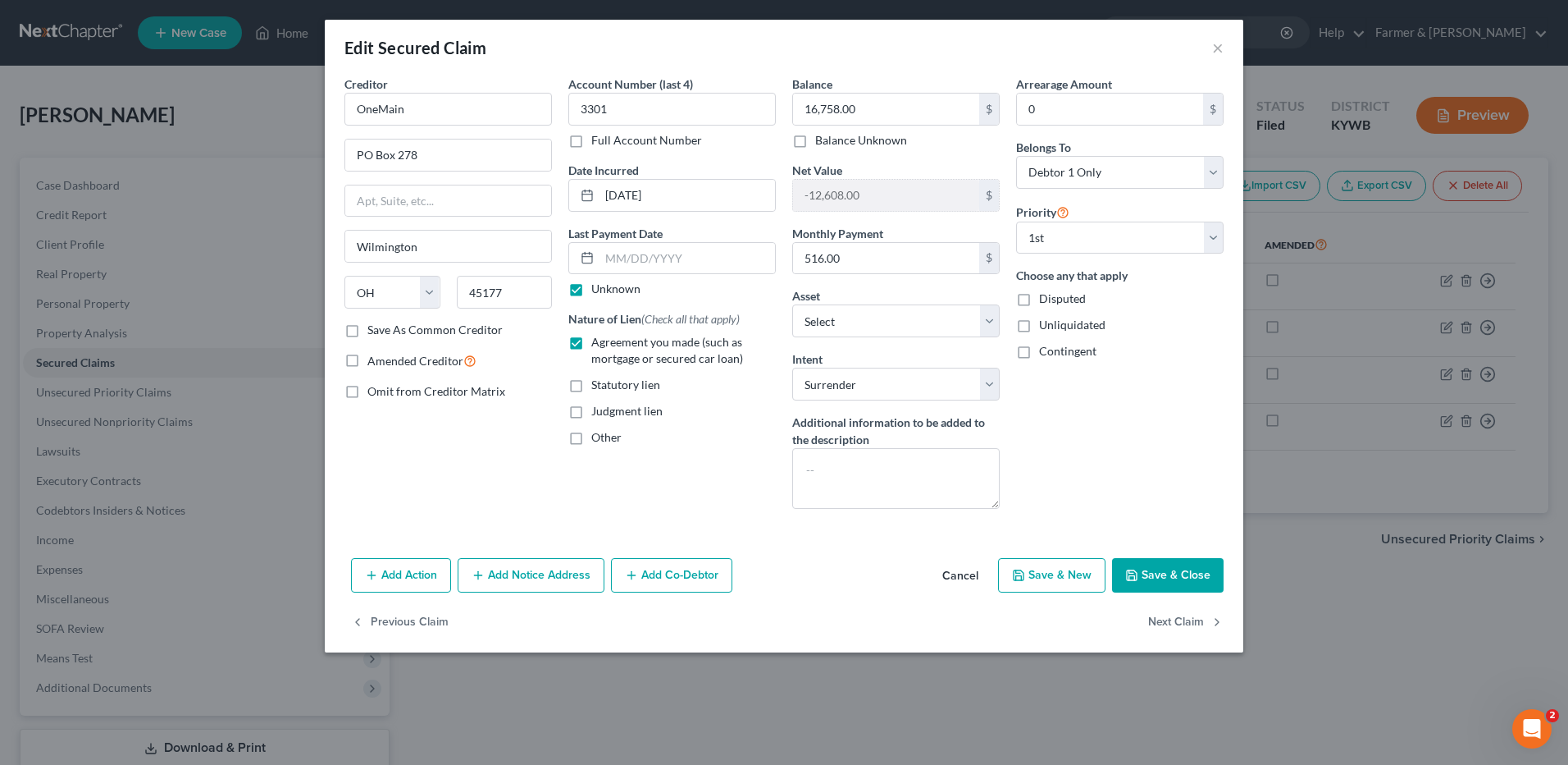
click at [967, 576] on button "Cancel" at bounding box center [961, 576] width 62 height 33
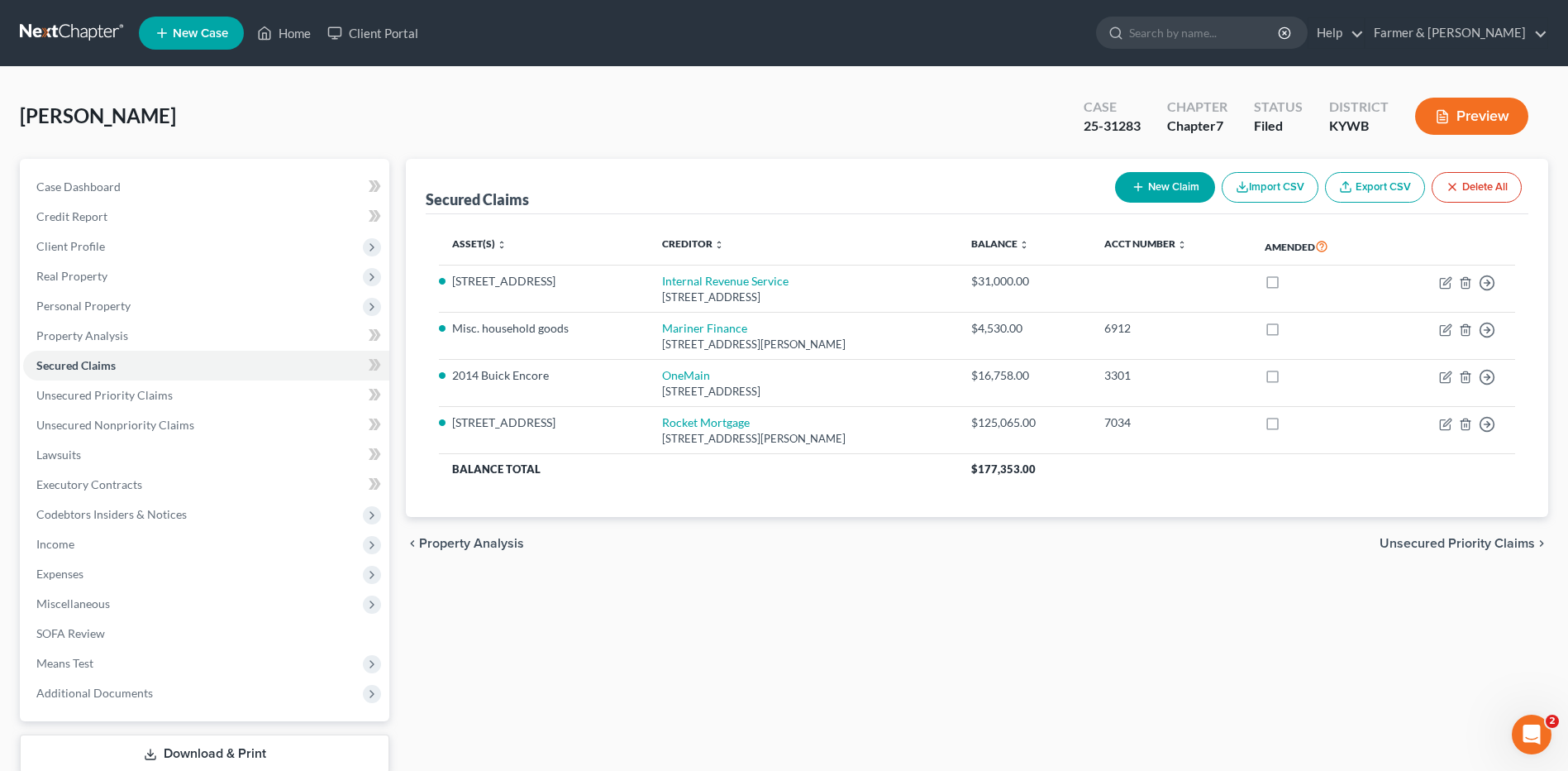
click at [54, 40] on link at bounding box center [72, 33] width 106 height 30
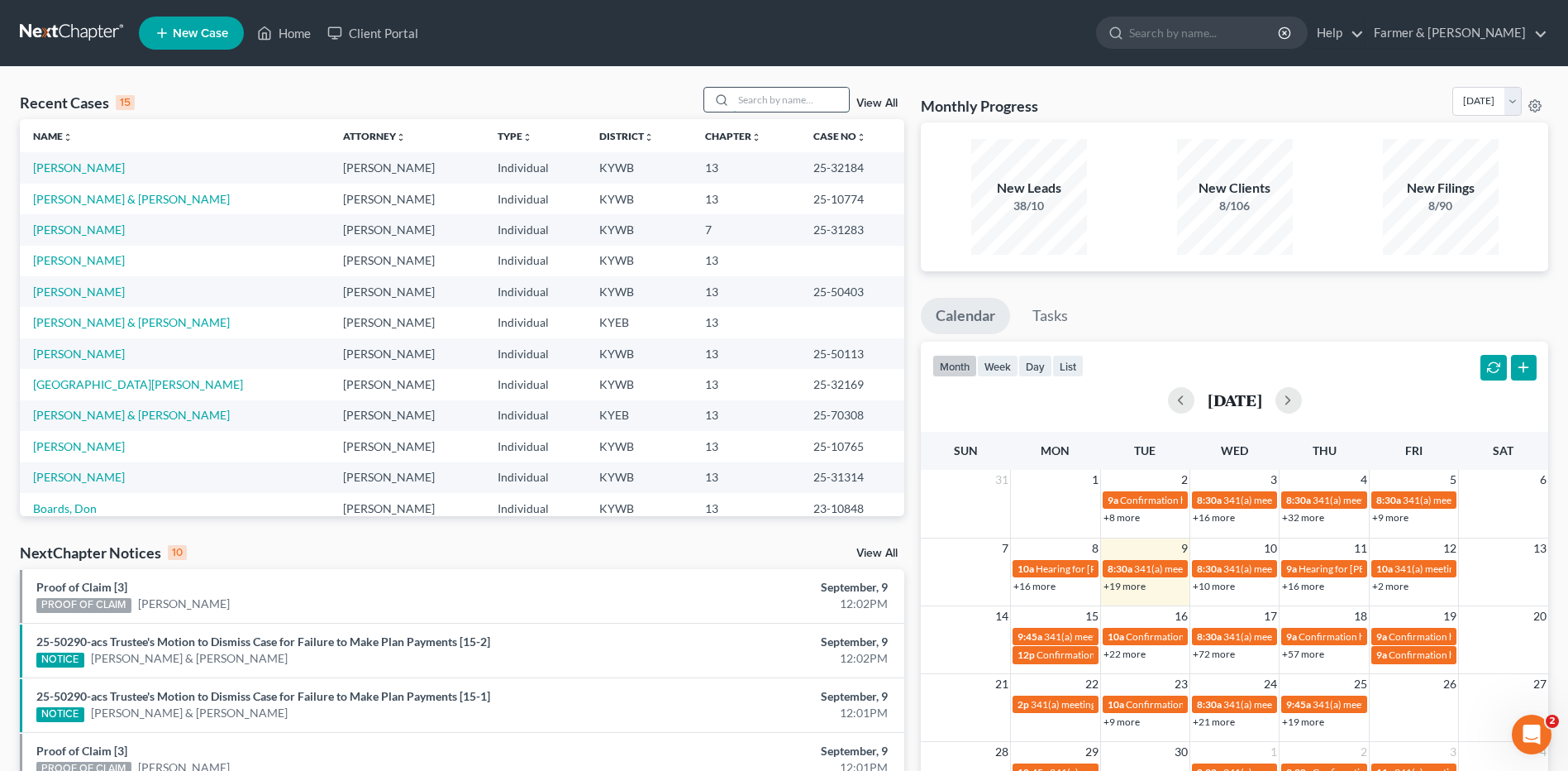
click at [809, 107] on input "search" at bounding box center [790, 100] width 115 height 24
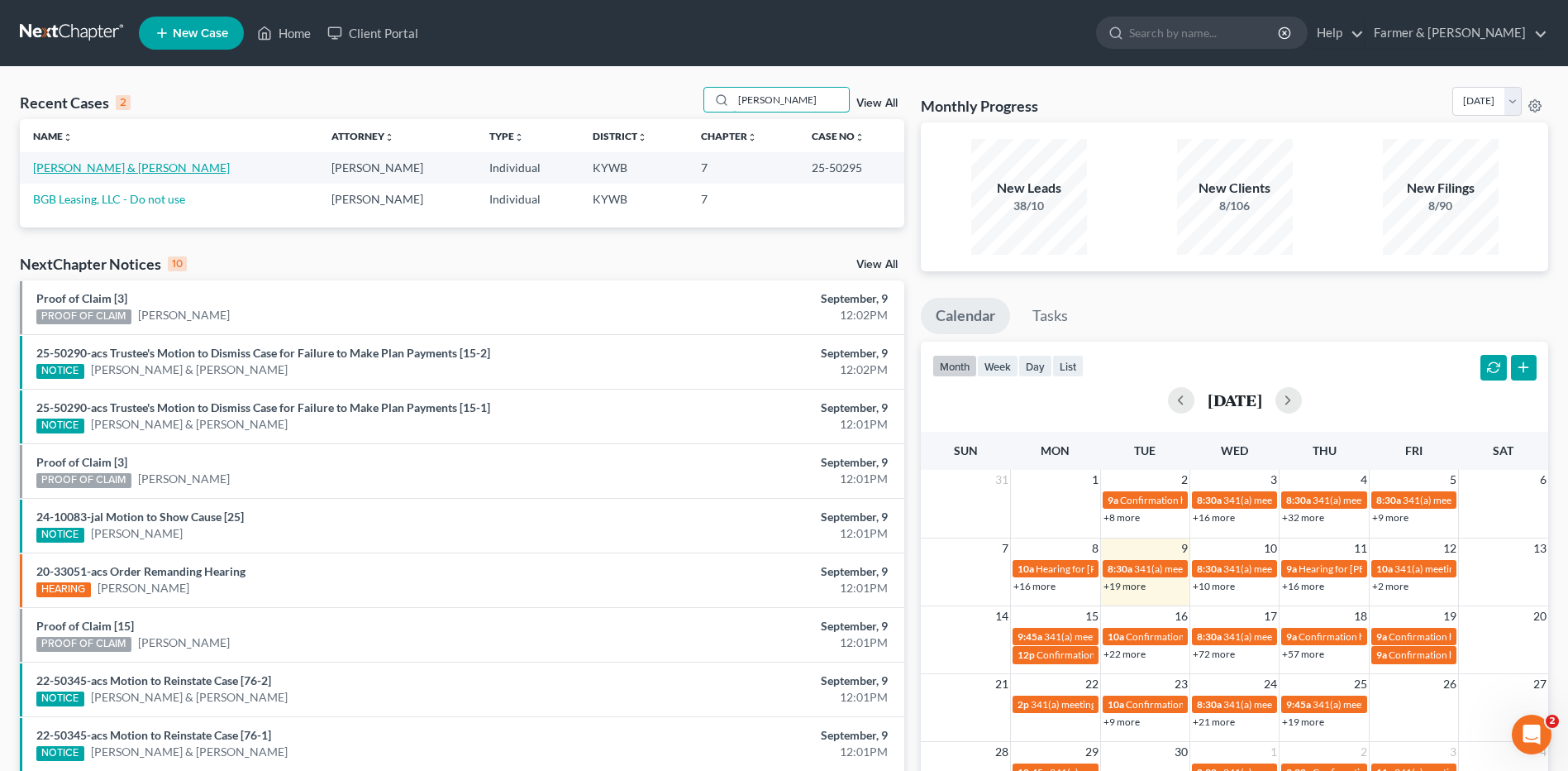
type input "[PERSON_NAME]"
click at [131, 172] on link "[PERSON_NAME] & [PERSON_NAME]" at bounding box center [131, 167] width 197 height 14
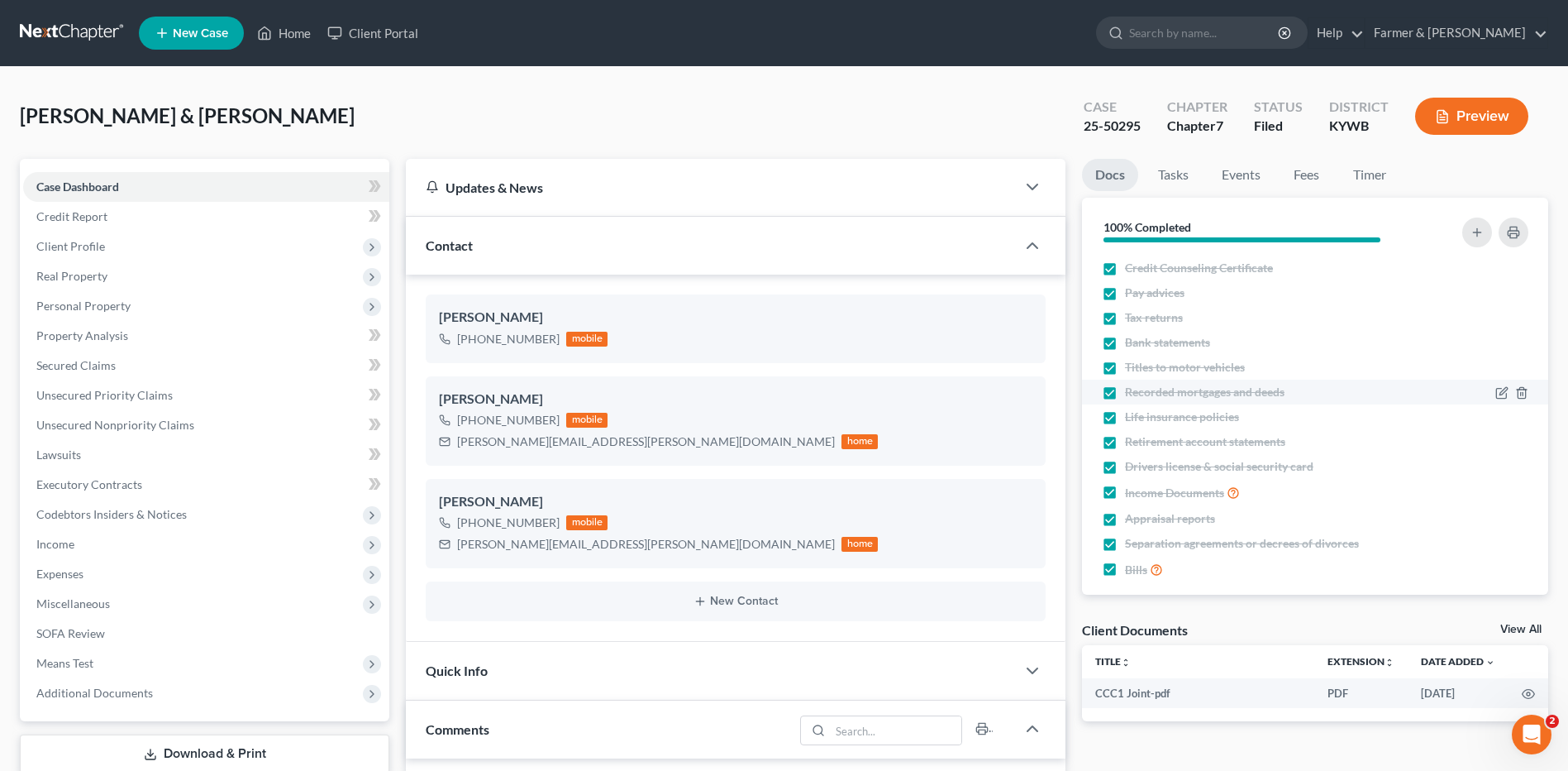
scroll to position [202, 0]
click at [1007, 456] on icon "button" at bounding box center [1006, 452] width 13 height 13
select select "0"
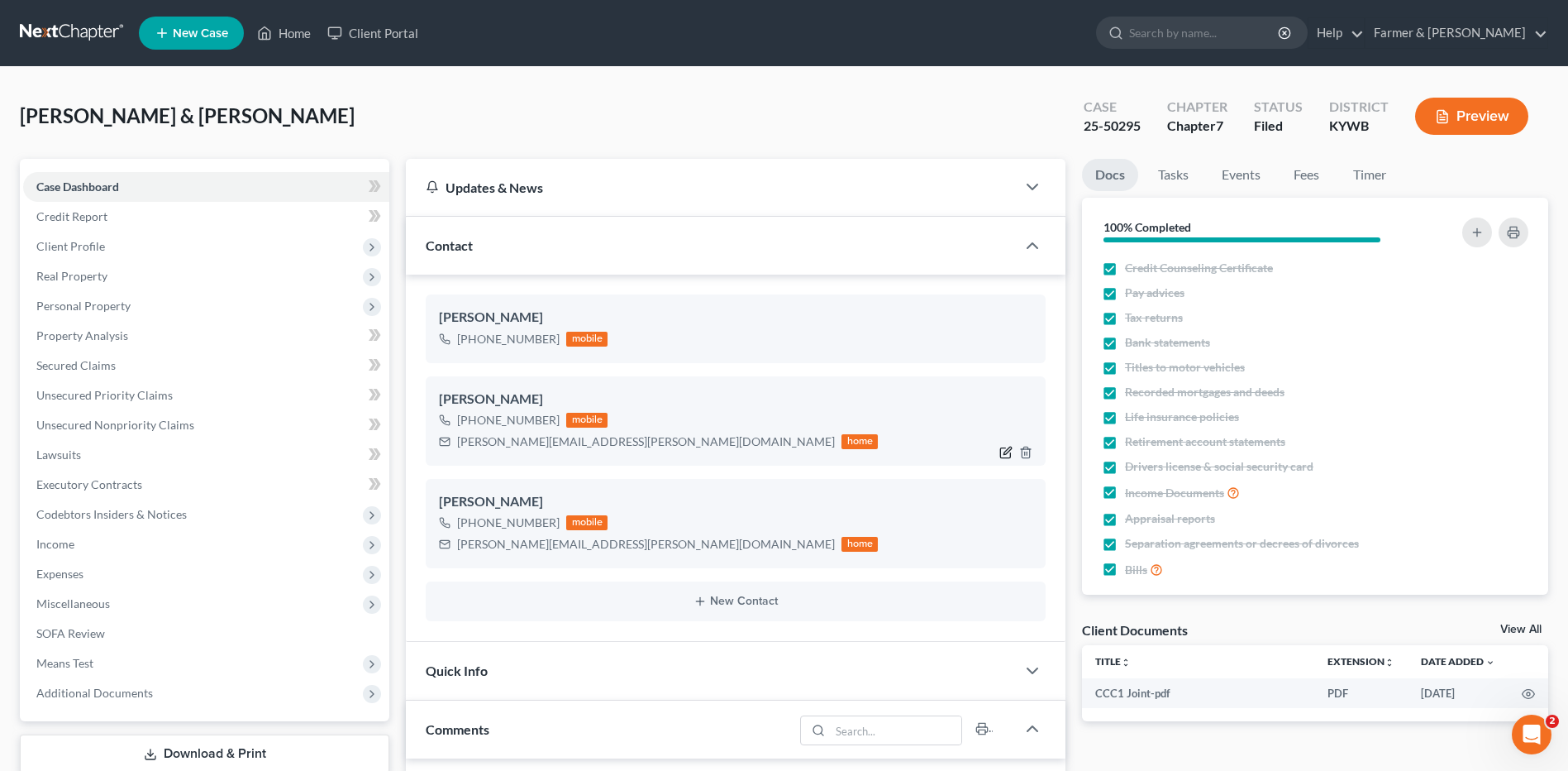
select select "0"
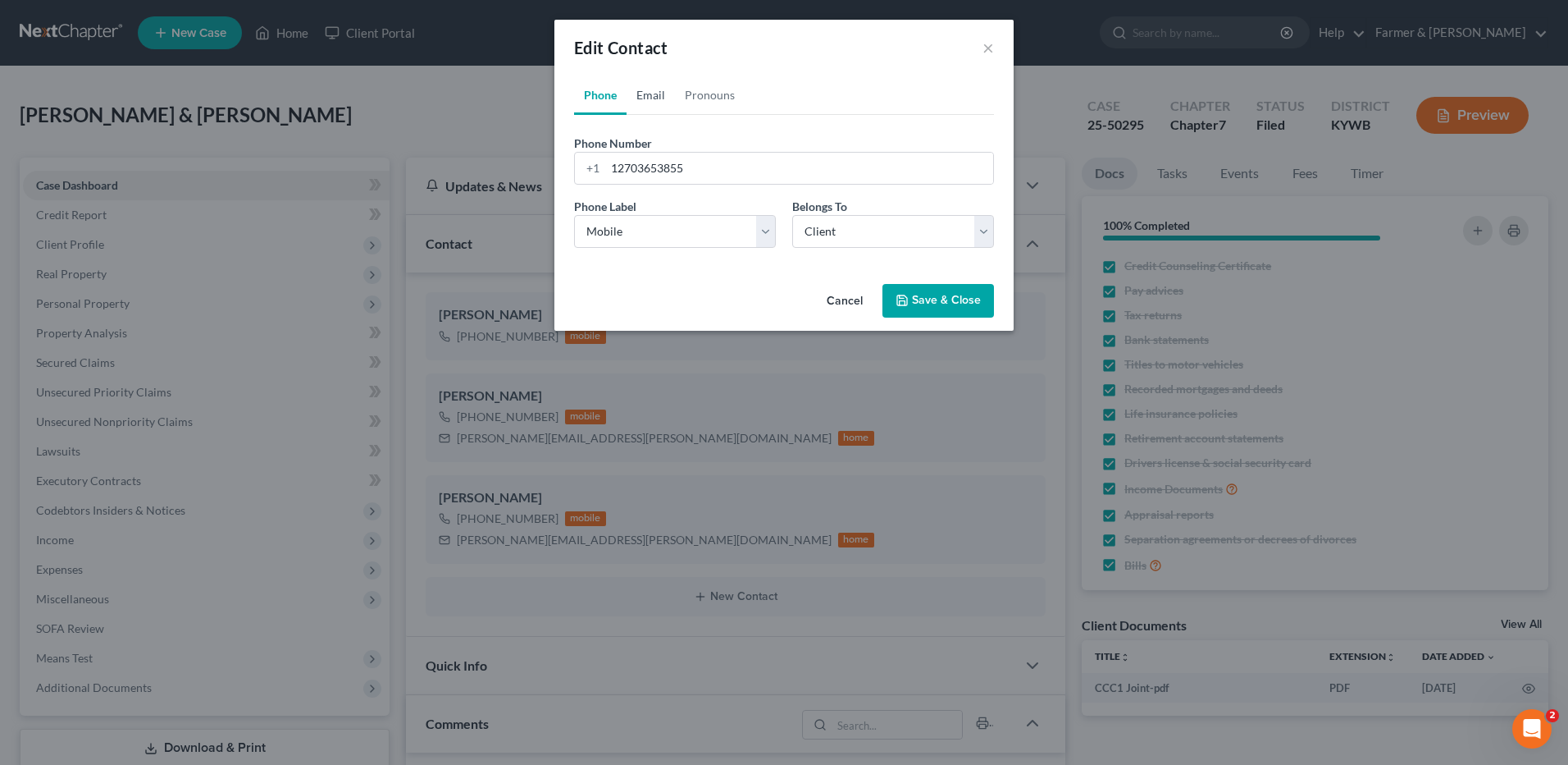
click at [666, 91] on link "Email" at bounding box center [650, 94] width 49 height 39
drag, startPoint x: 805, startPoint y: 181, endPoint x: 603, endPoint y: 169, distance: 202.4
click at [603, 169] on div "[PERSON_NAME][EMAIL_ADDRESS][PERSON_NAME][DOMAIN_NAME]" at bounding box center [784, 169] width 419 height 33
drag, startPoint x: 786, startPoint y: 169, endPoint x: 589, endPoint y: 163, distance: 197.1
click at [589, 163] on div "[PERSON_NAME][EMAIL_ADDRESS][DOMAIN_NAME]" at bounding box center [784, 169] width 419 height 33
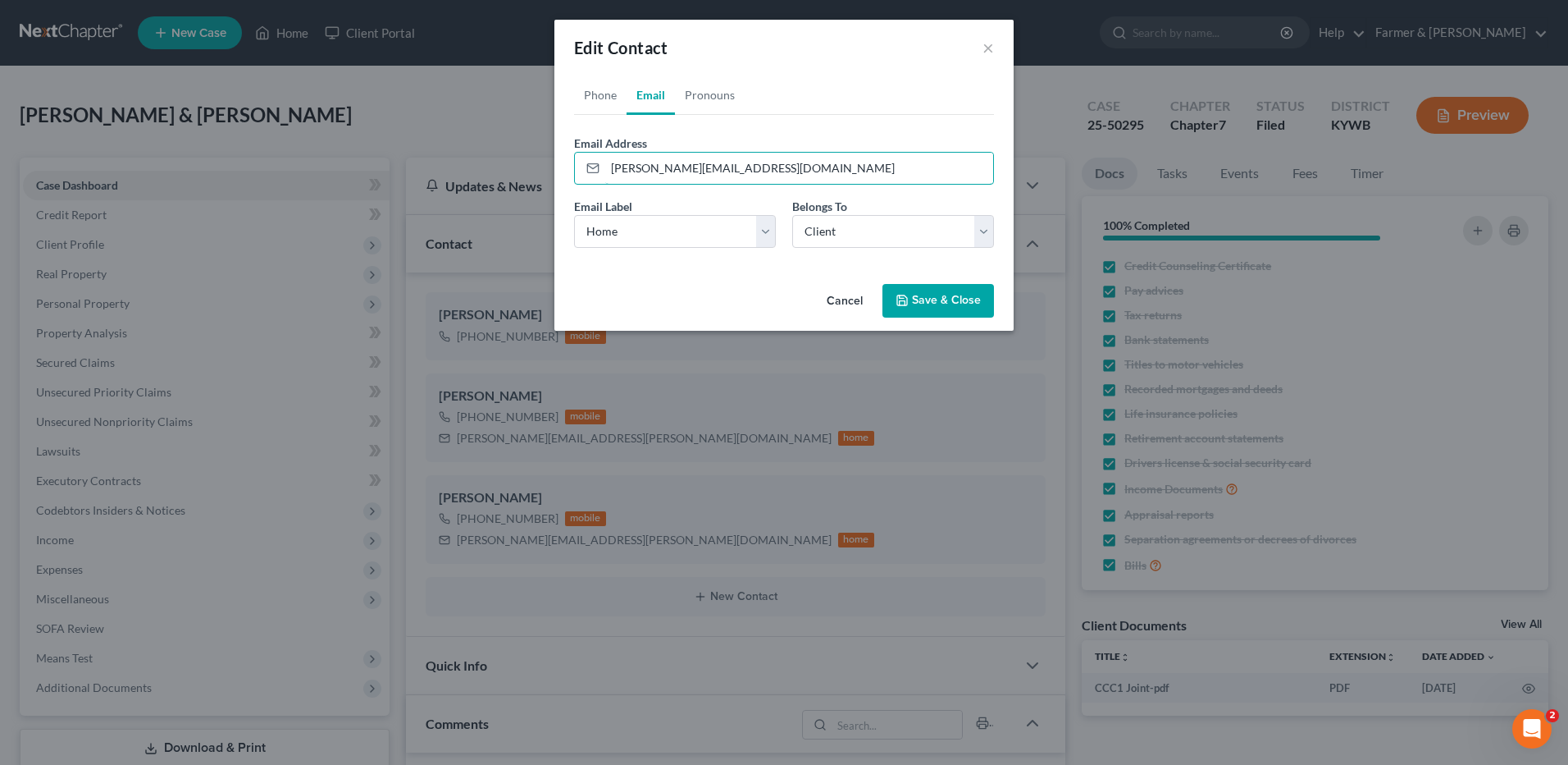
type input "[PERSON_NAME][EMAIL_ADDRESS][DOMAIN_NAME]"
click at [920, 309] on button "Save & Close" at bounding box center [939, 301] width 112 height 35
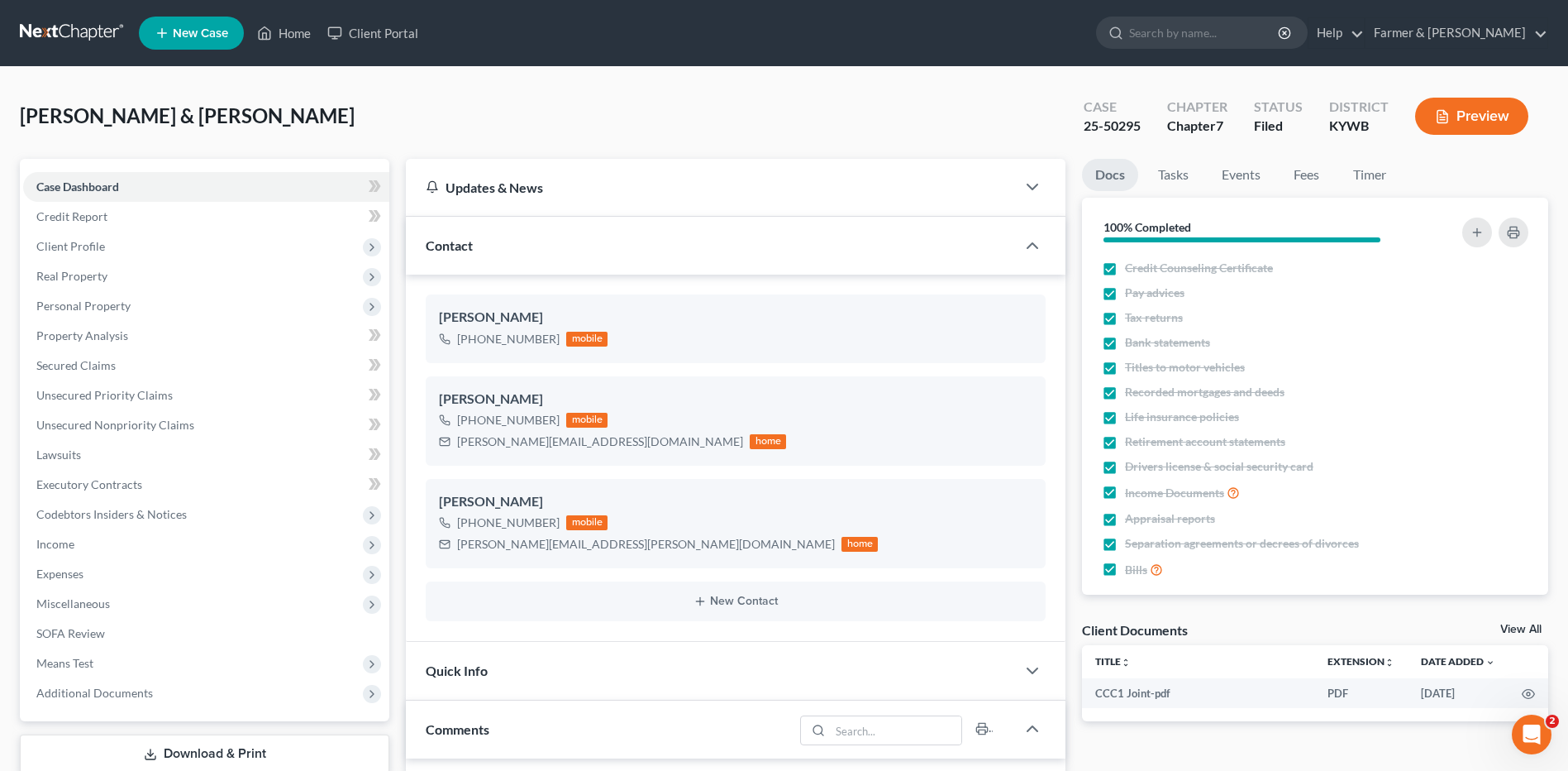
drag, startPoint x: 81, startPoint y: 36, endPoint x: 192, endPoint y: 18, distance: 112.4
click at [81, 36] on link at bounding box center [72, 33] width 106 height 30
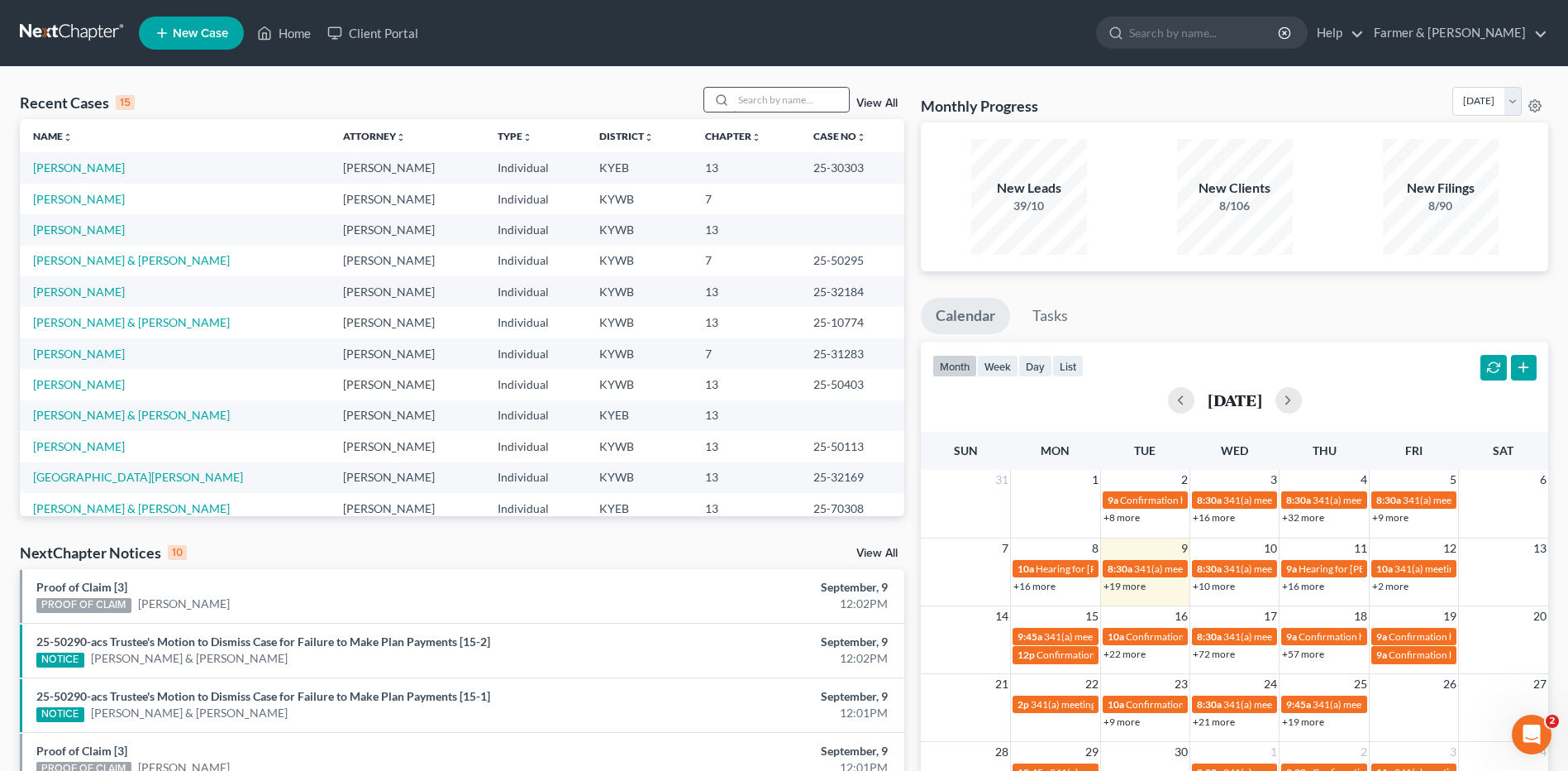
click at [797, 96] on input "search" at bounding box center [790, 100] width 115 height 24
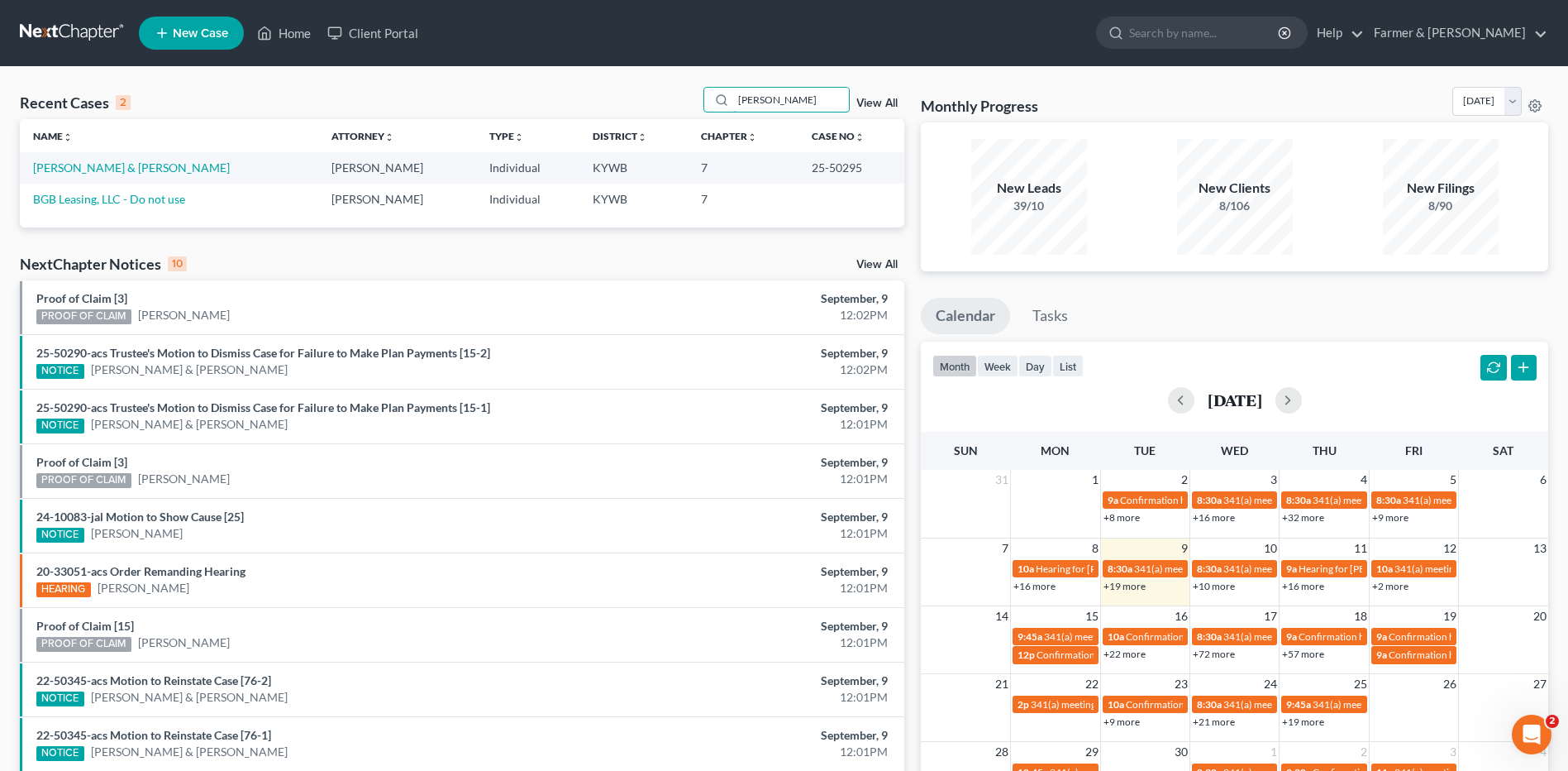
type input "[PERSON_NAME]"
click at [115, 169] on link "[PERSON_NAME] & [PERSON_NAME]" at bounding box center [131, 167] width 197 height 14
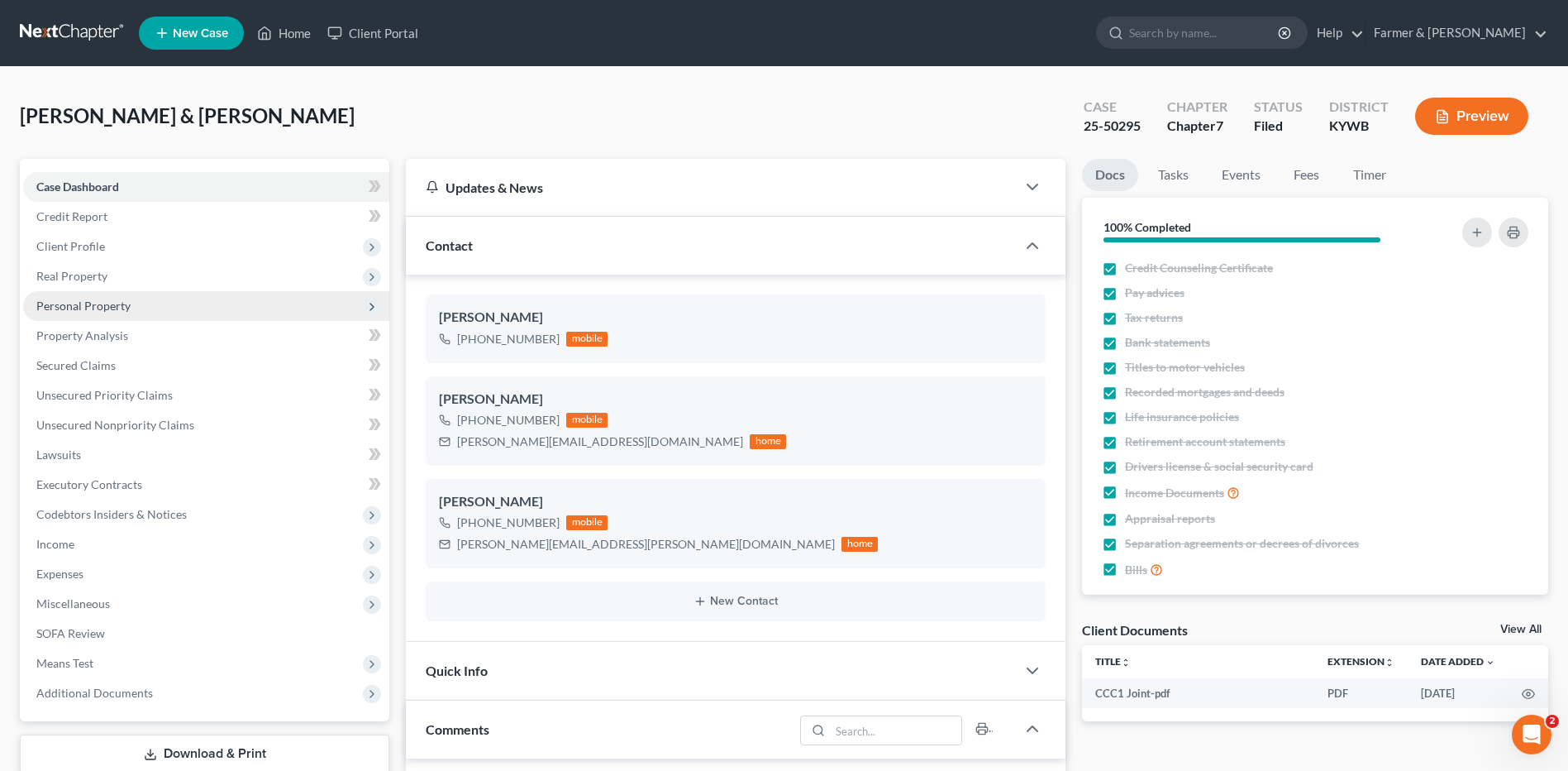
scroll to position [202, 0]
click at [150, 305] on span "Personal Property" at bounding box center [206, 306] width 366 height 30
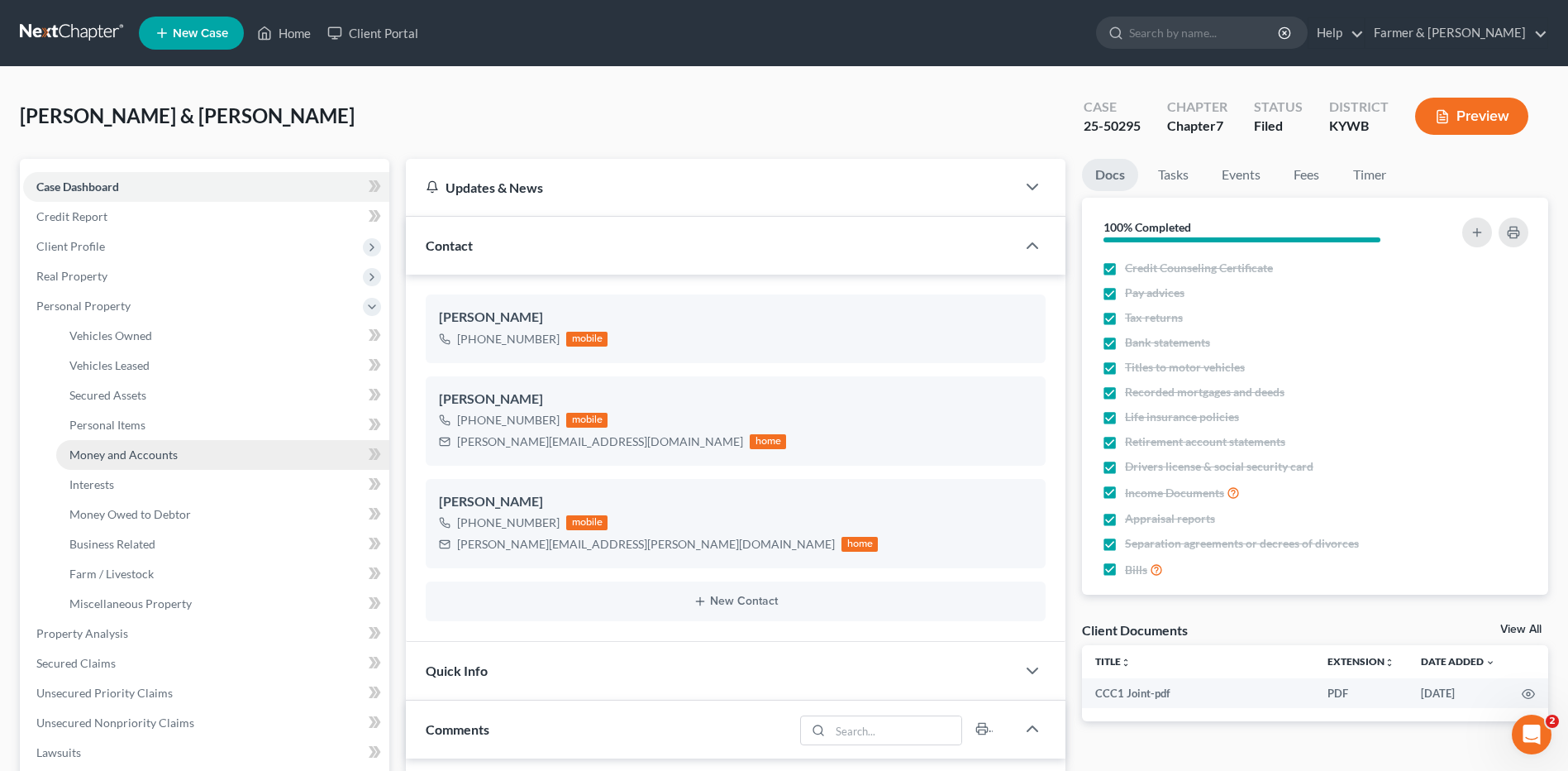
click at [114, 462] on link "Money and Accounts" at bounding box center [222, 454] width 333 height 30
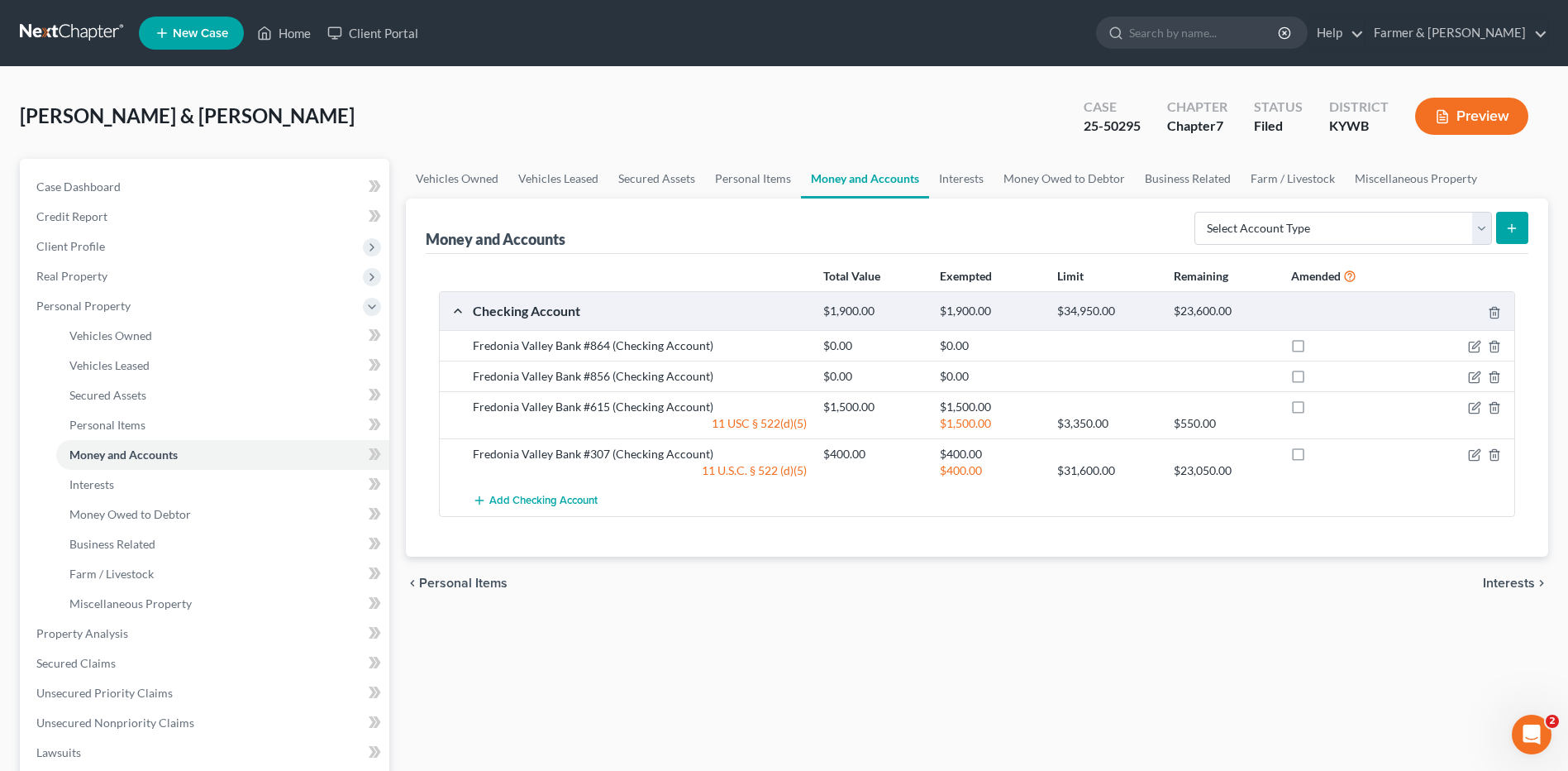
click at [39, 36] on link at bounding box center [72, 33] width 106 height 30
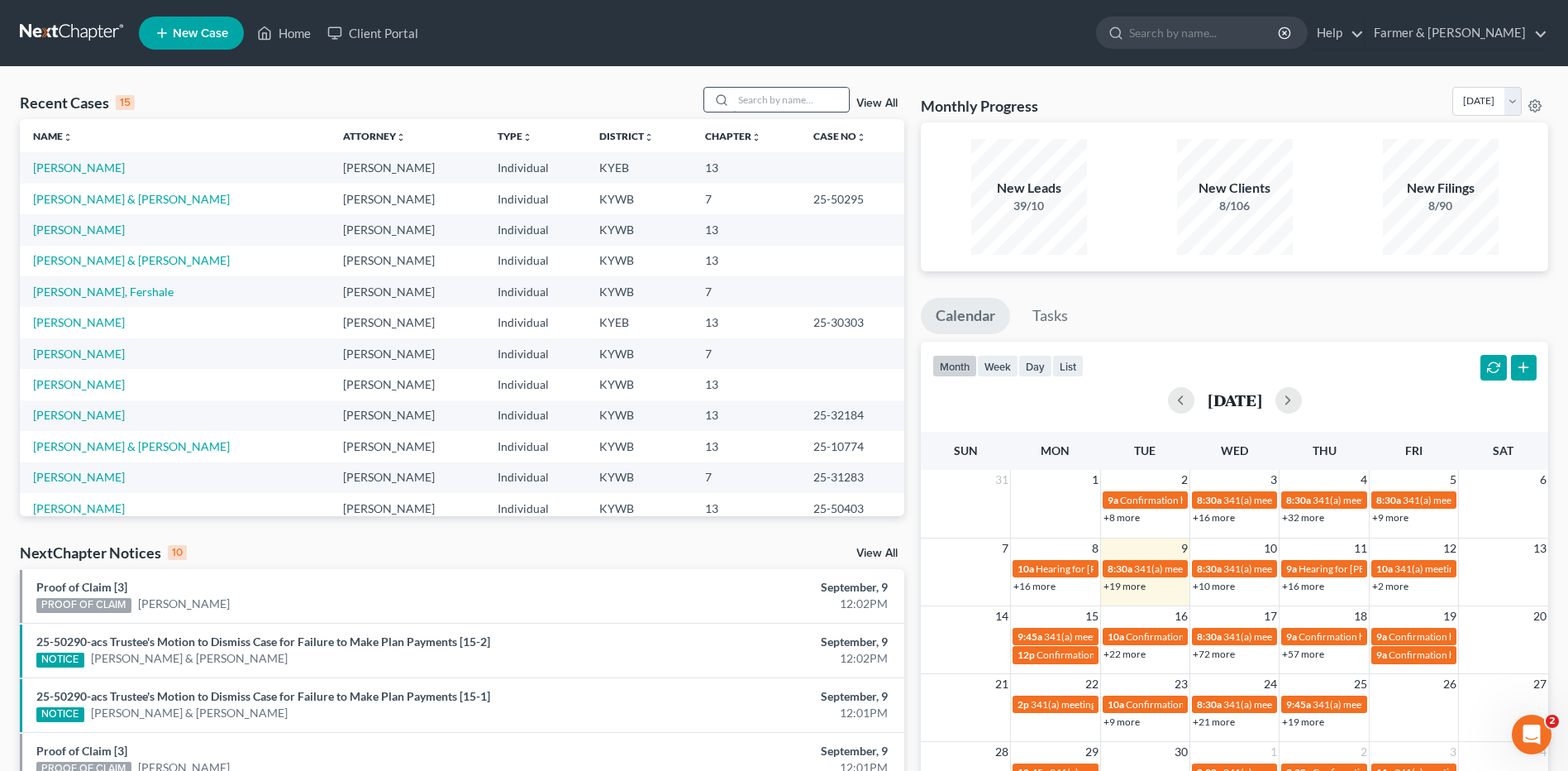
click at [765, 100] on input "search" at bounding box center [790, 100] width 115 height 24
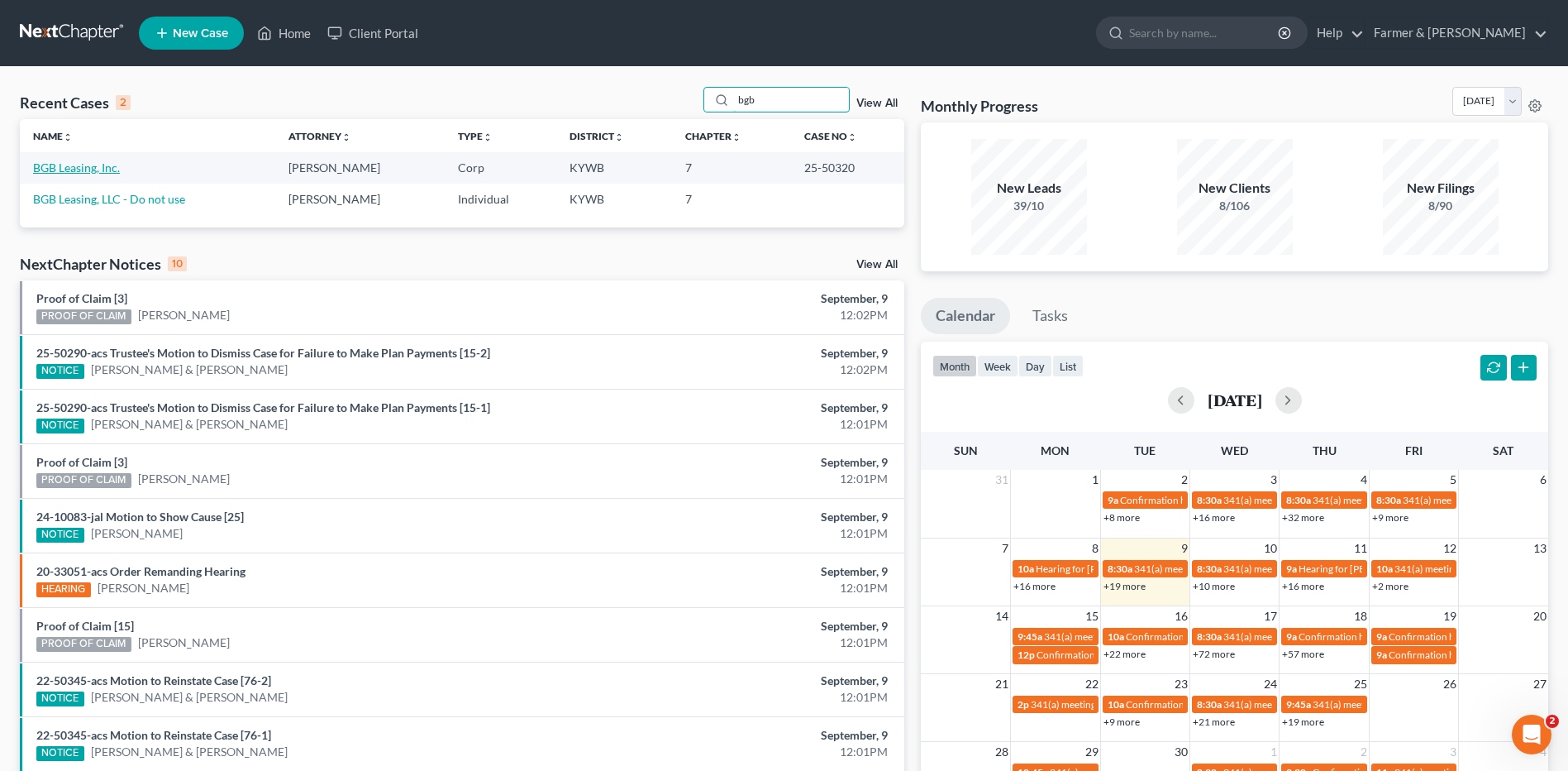
type input "bgb"
click at [107, 173] on link "BGB Leasing, Inc." at bounding box center [77, 167] width 87 height 14
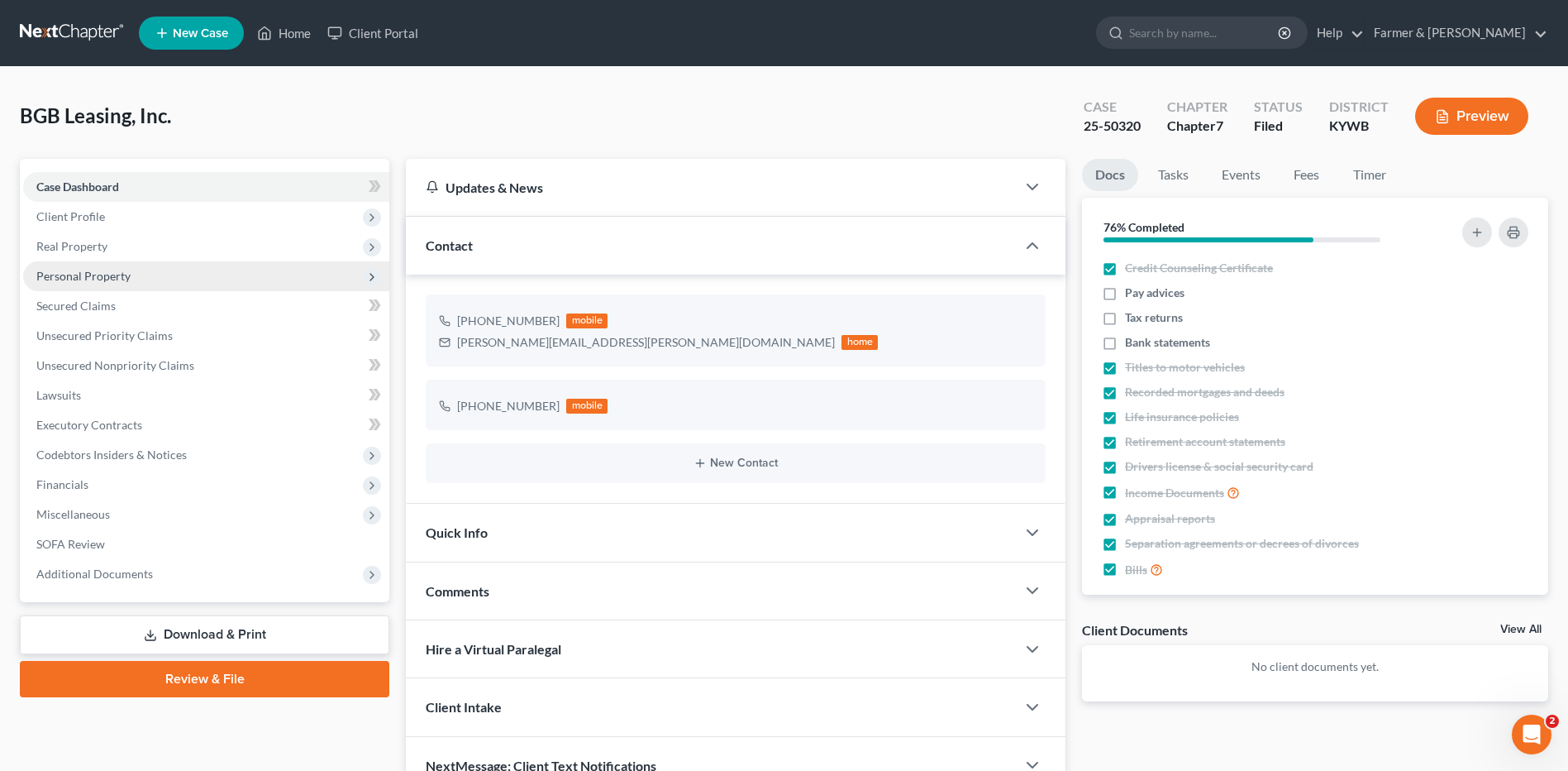
click at [112, 277] on span "Personal Property" at bounding box center [83, 275] width 94 height 14
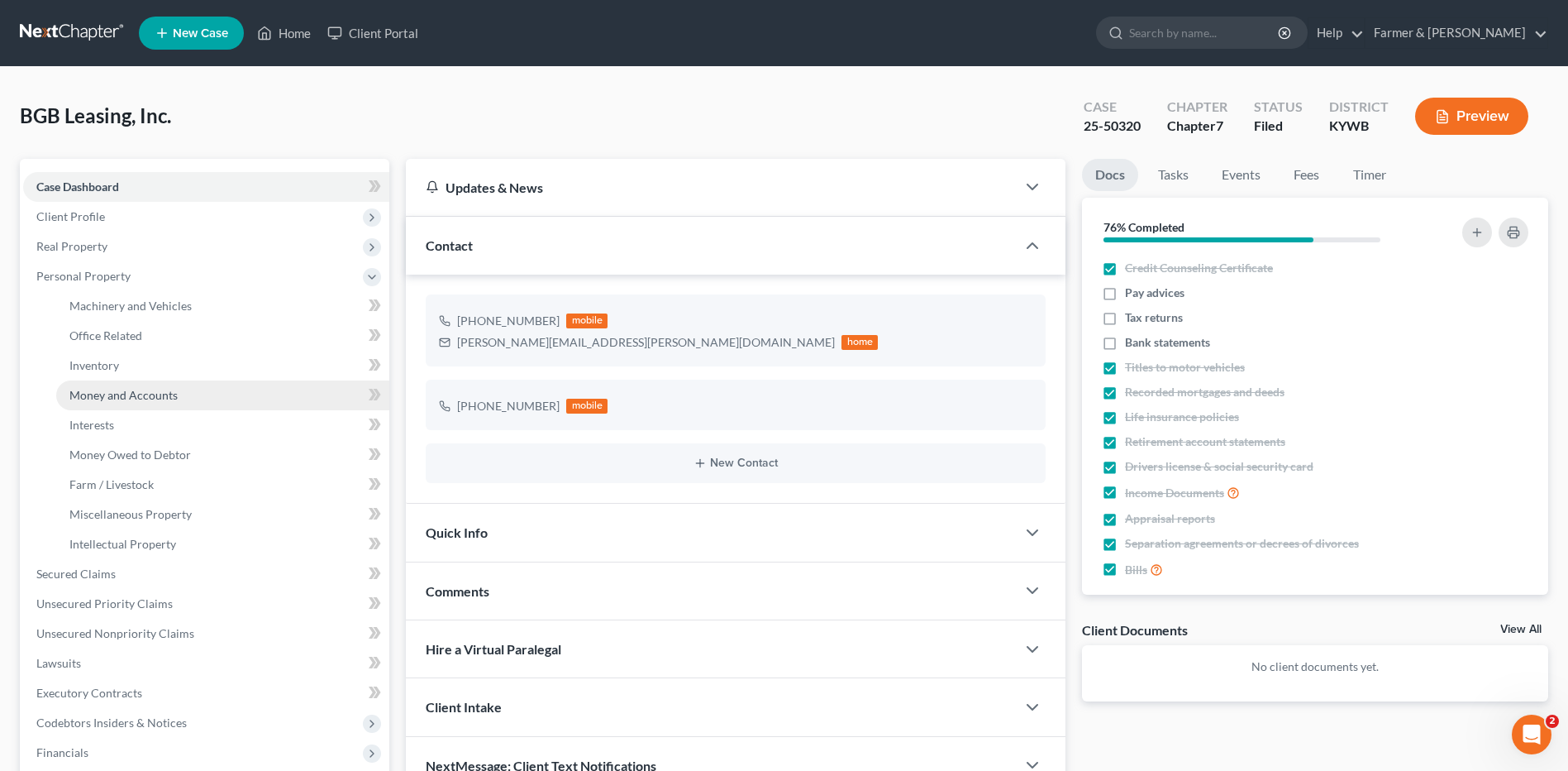
click at [138, 391] on span "Money and Accounts" at bounding box center [123, 394] width 108 height 14
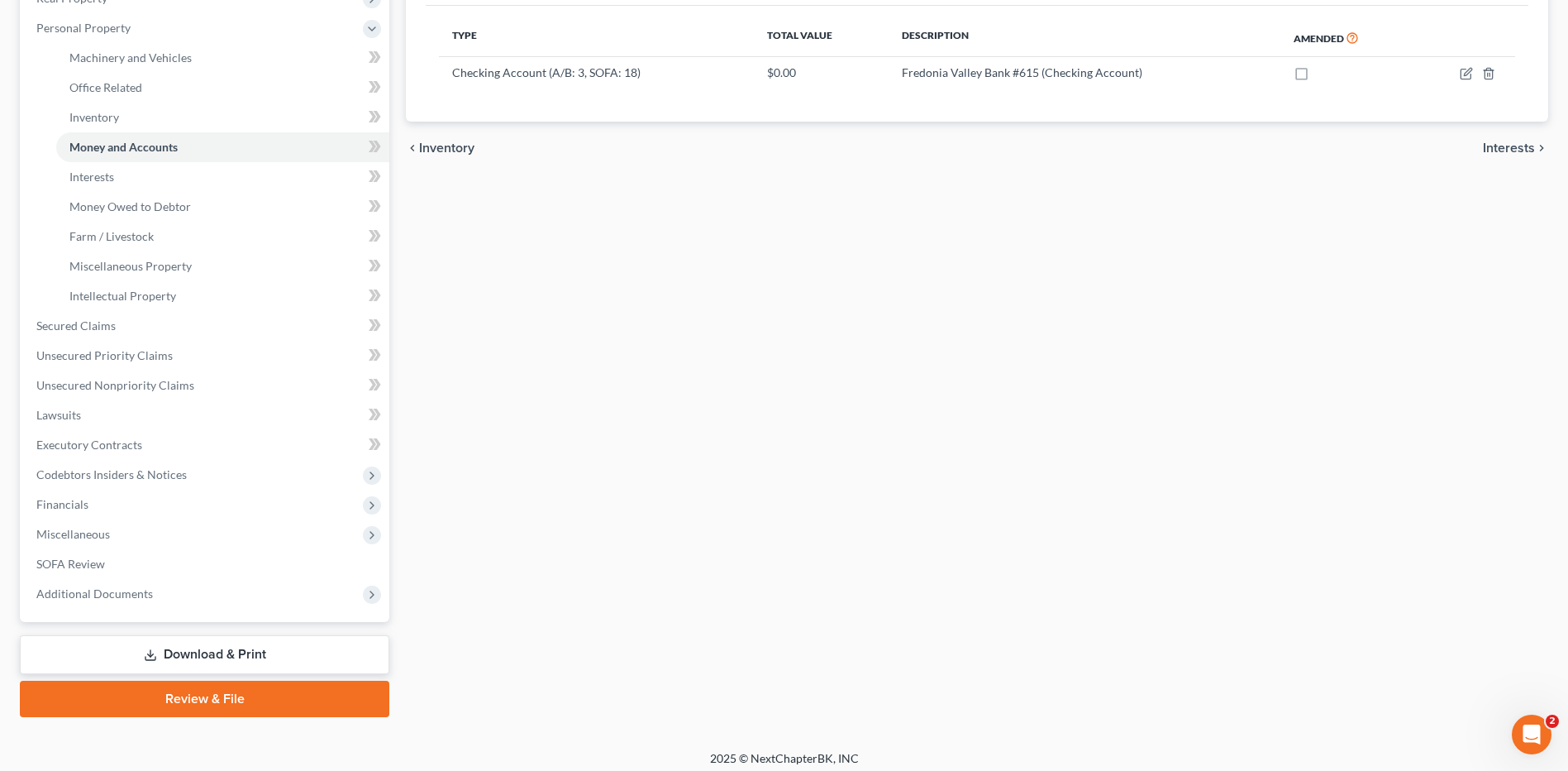
drag, startPoint x: 76, startPoint y: 595, endPoint x: 108, endPoint y: 586, distance: 33.2
click at [76, 595] on span "Additional Documents" at bounding box center [94, 593] width 116 height 14
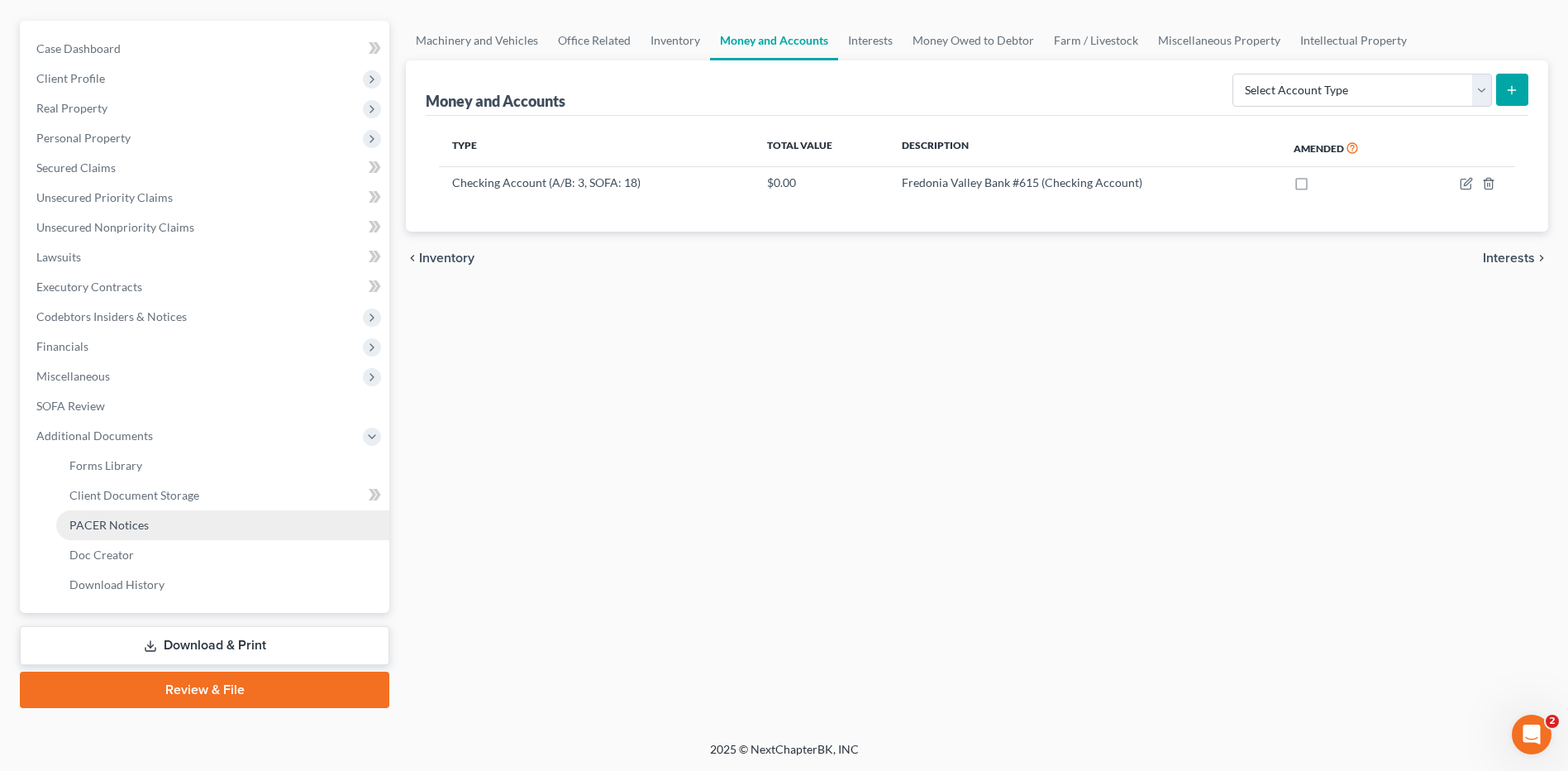
click at [137, 522] on span "PACER Notices" at bounding box center [109, 524] width 79 height 14
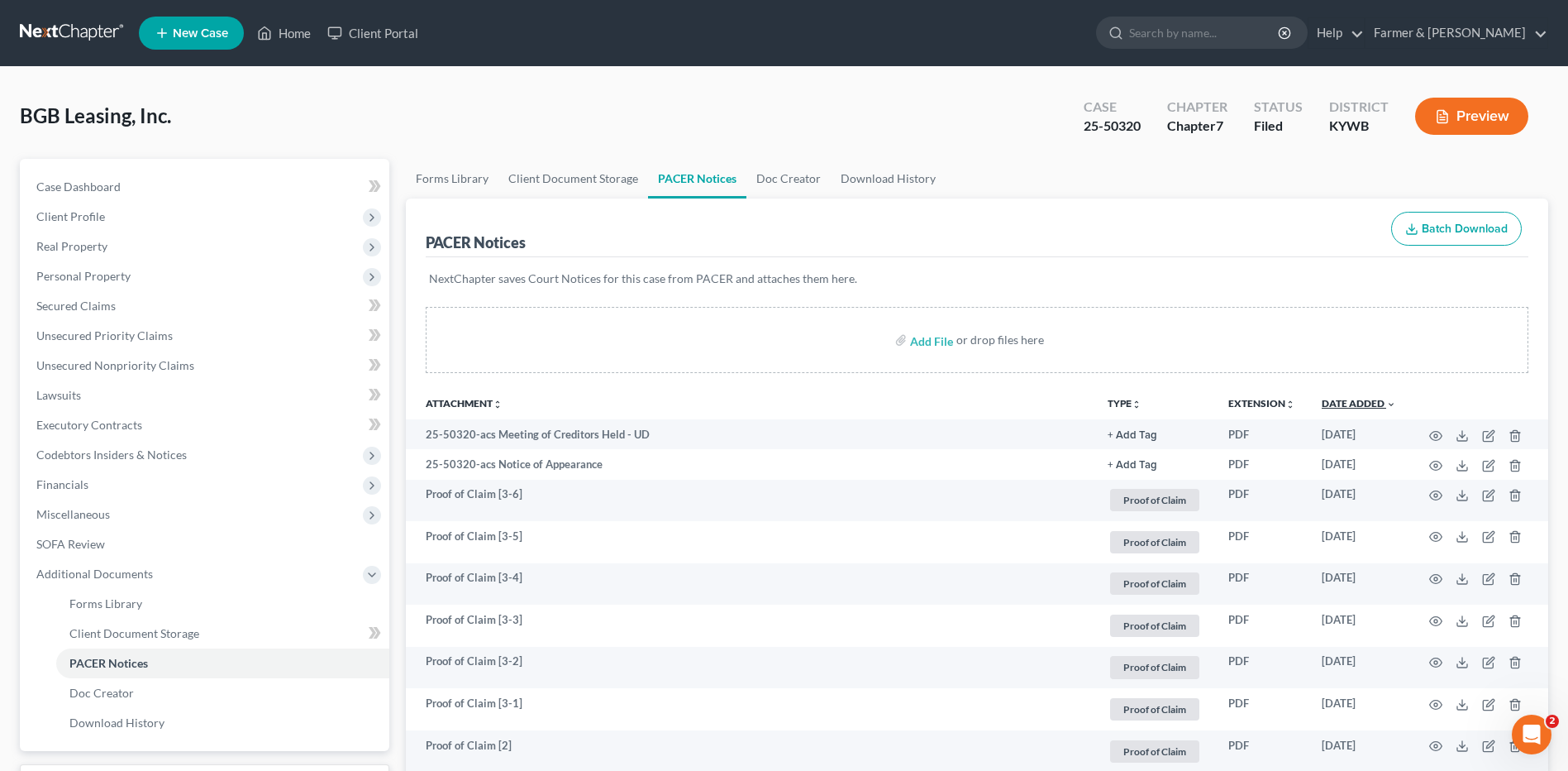
click at [1362, 404] on link "Date Added unfold_more expand_more expand_less" at bounding box center [1359, 403] width 75 height 12
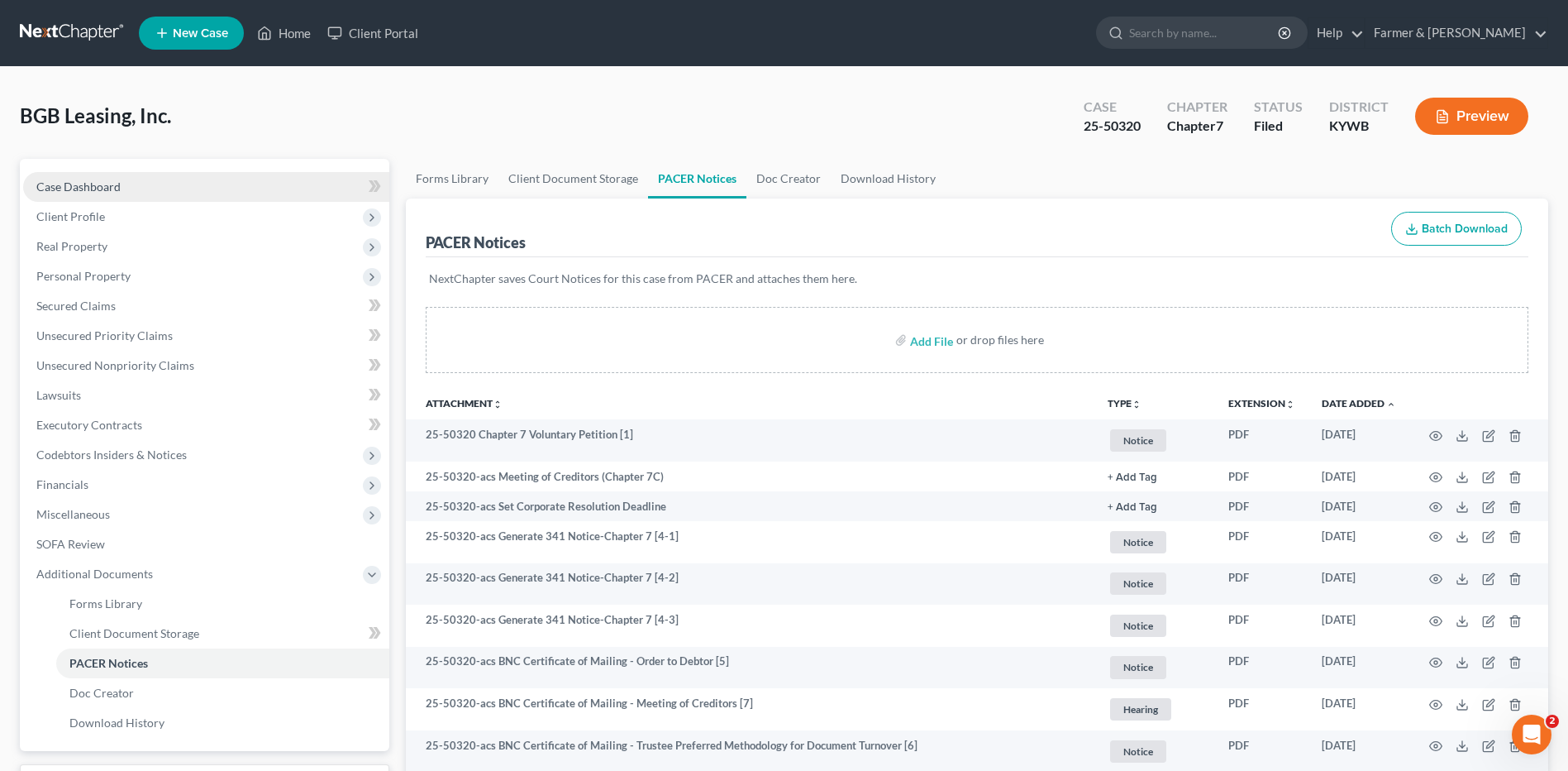
click at [98, 190] on span "Case Dashboard" at bounding box center [78, 186] width 84 height 14
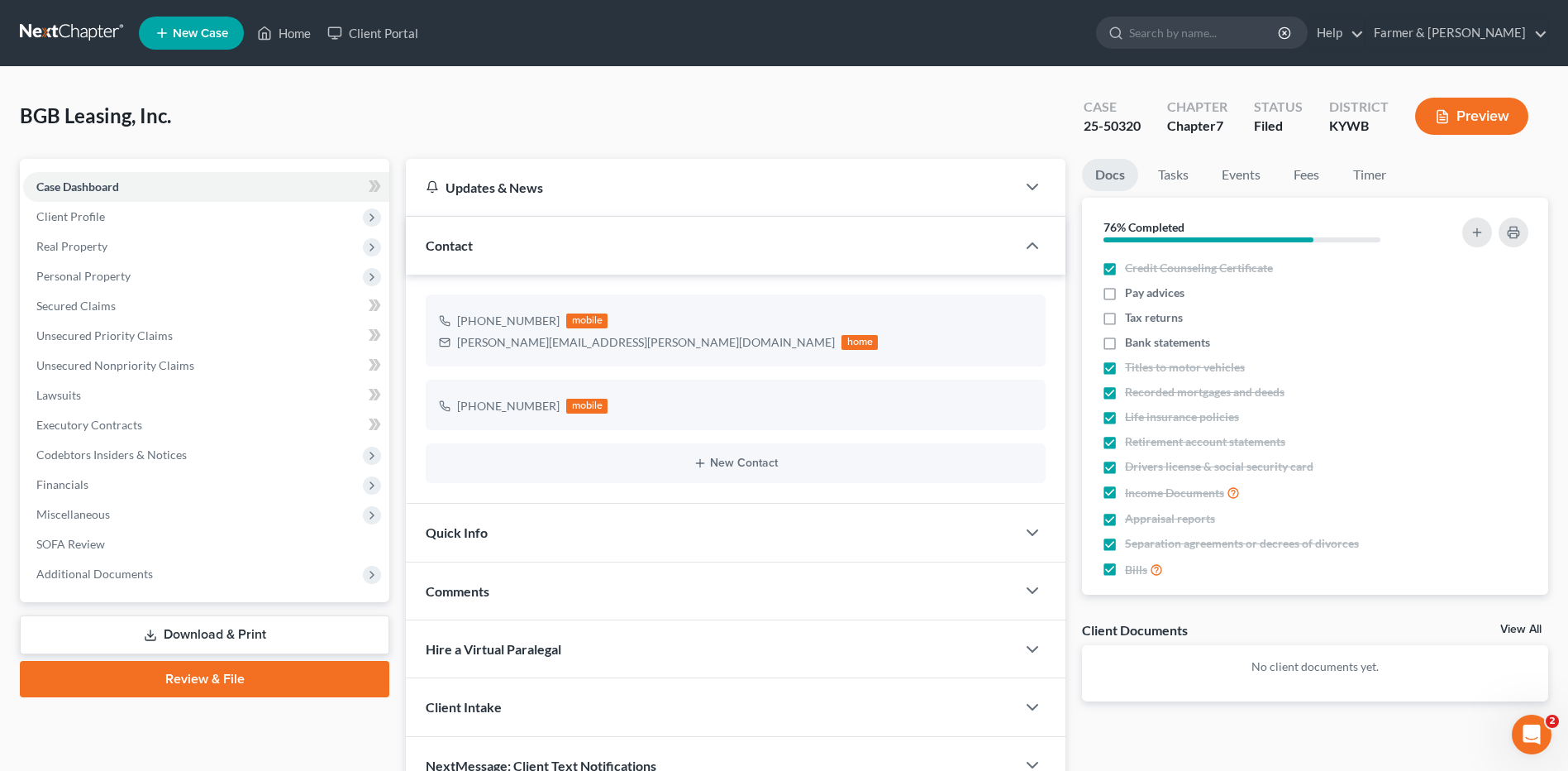
click at [84, 31] on link at bounding box center [72, 33] width 106 height 30
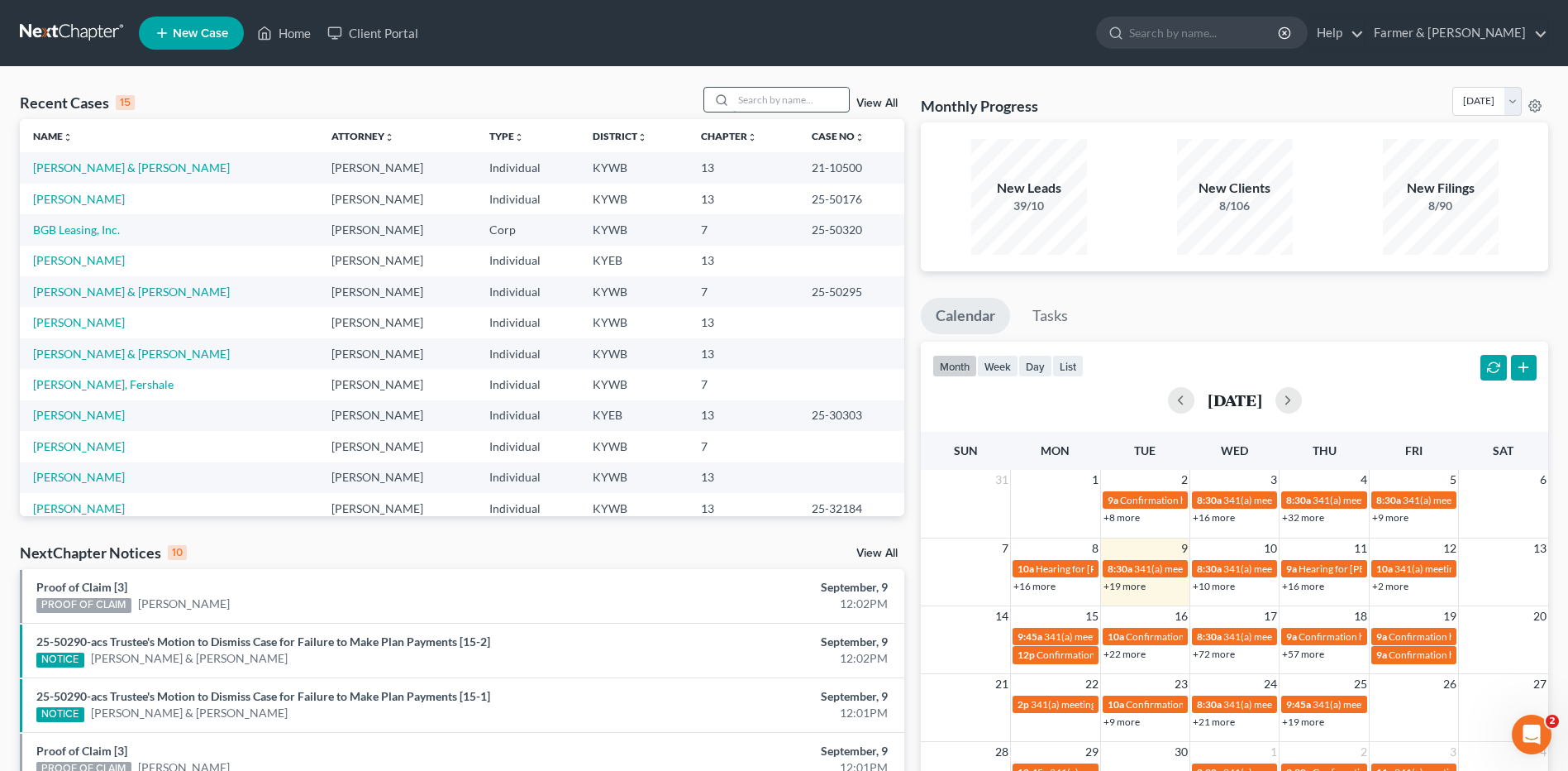
click at [750, 91] on input "search" at bounding box center [790, 100] width 115 height 24
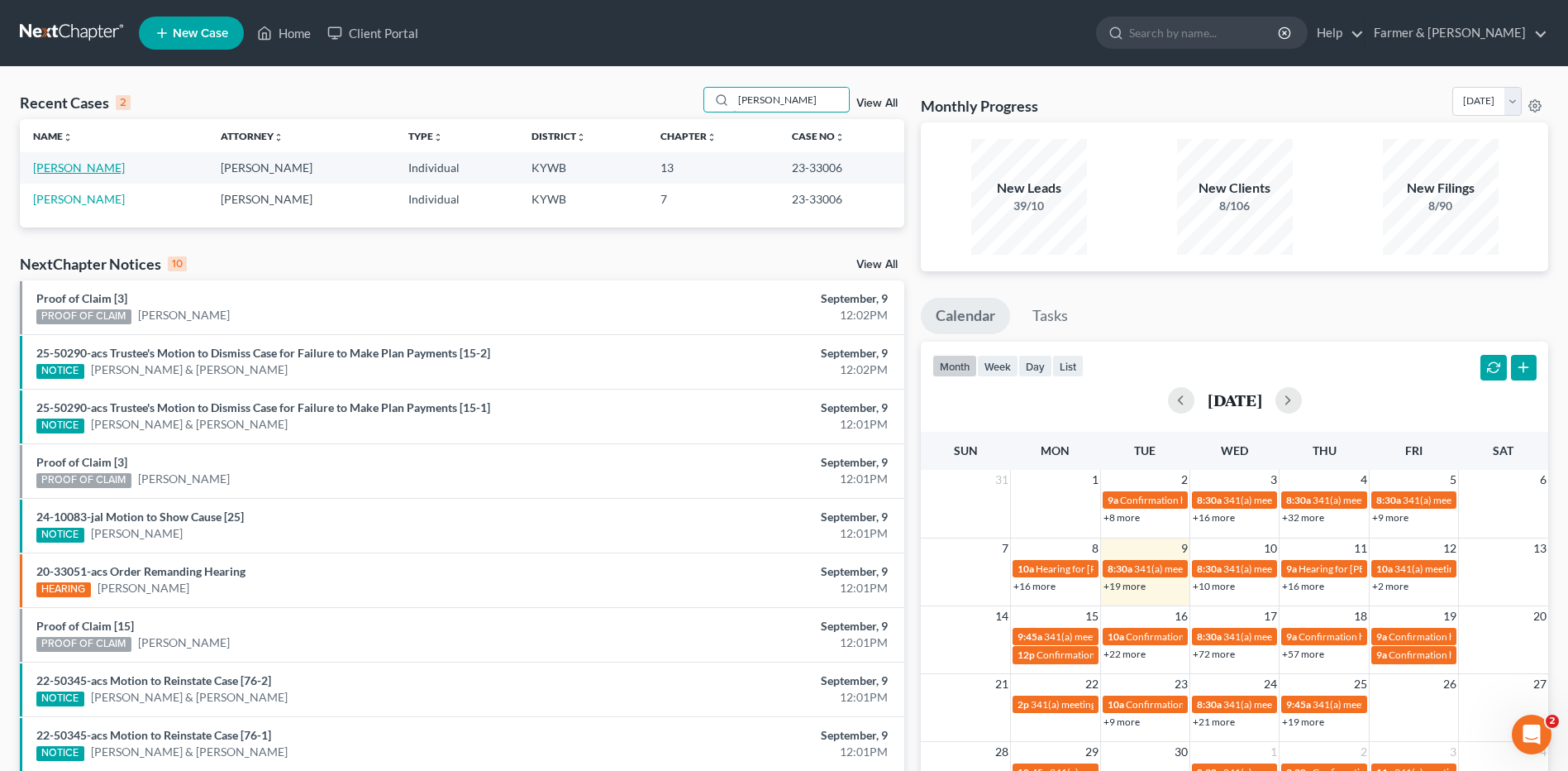
type input "[PERSON_NAME]"
click at [76, 162] on link "[PERSON_NAME]" at bounding box center [78, 167] width 91 height 14
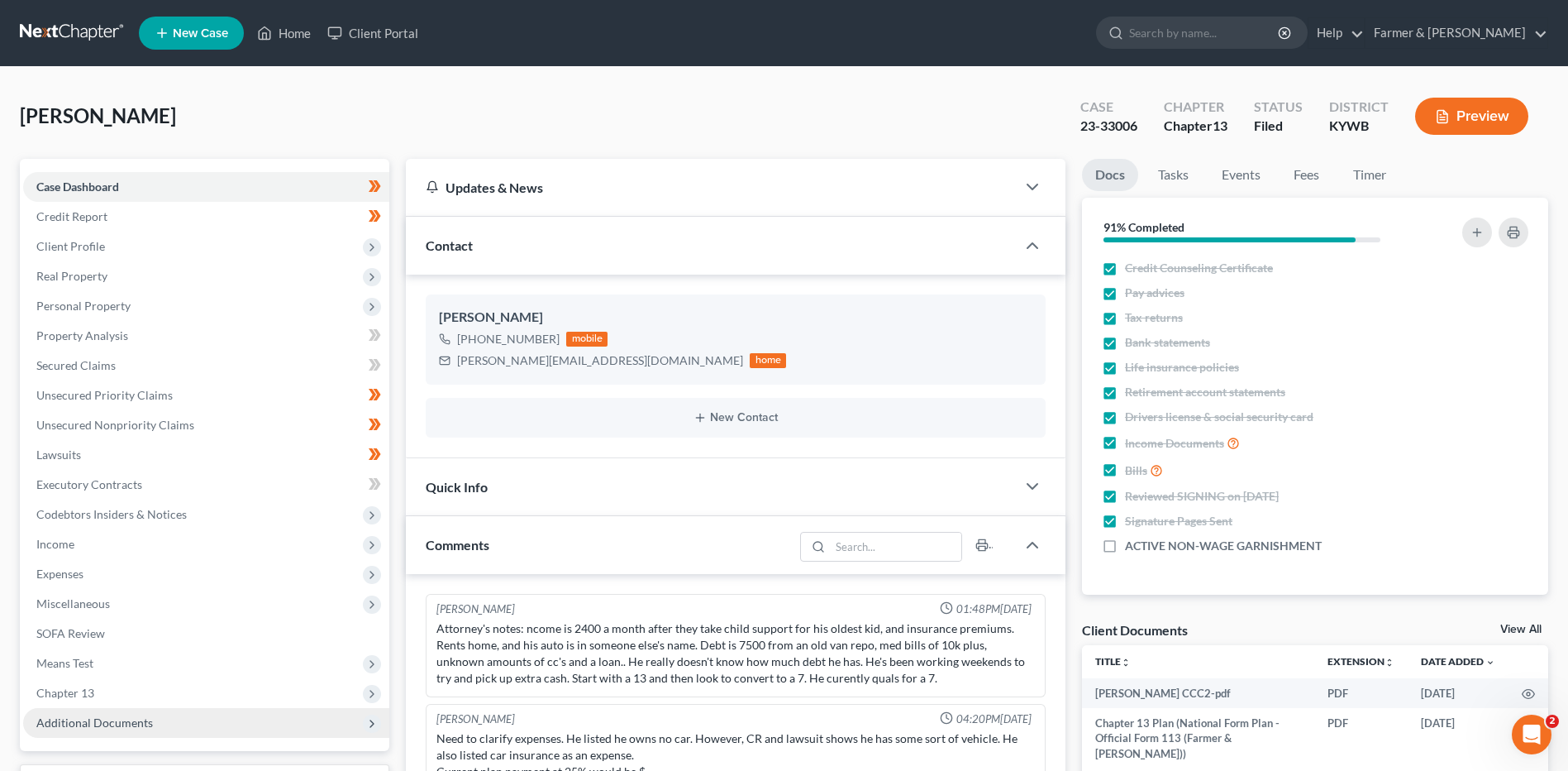
scroll to position [248, 0]
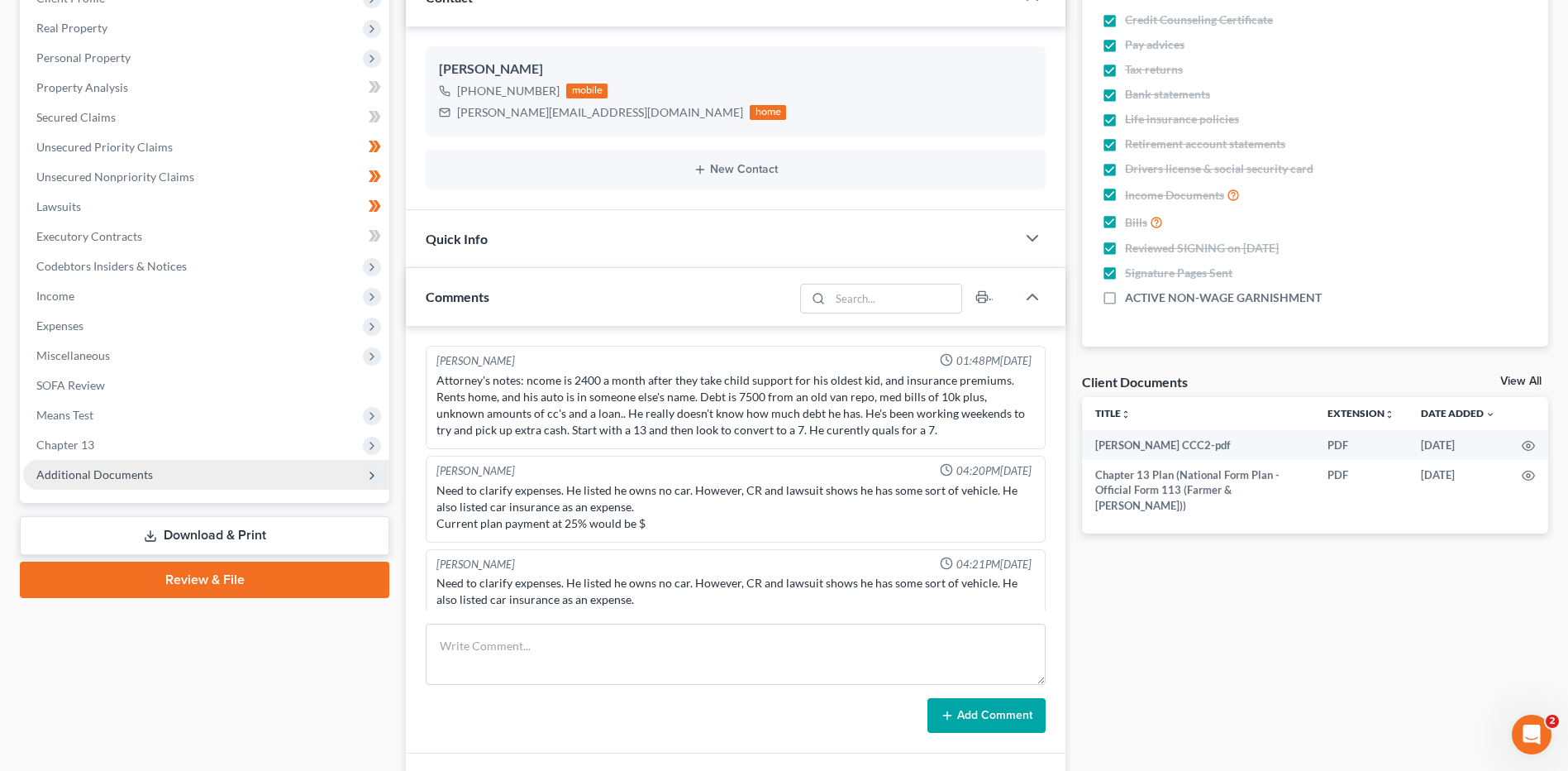
click at [129, 483] on span "Additional Documents" at bounding box center [206, 475] width 366 height 30
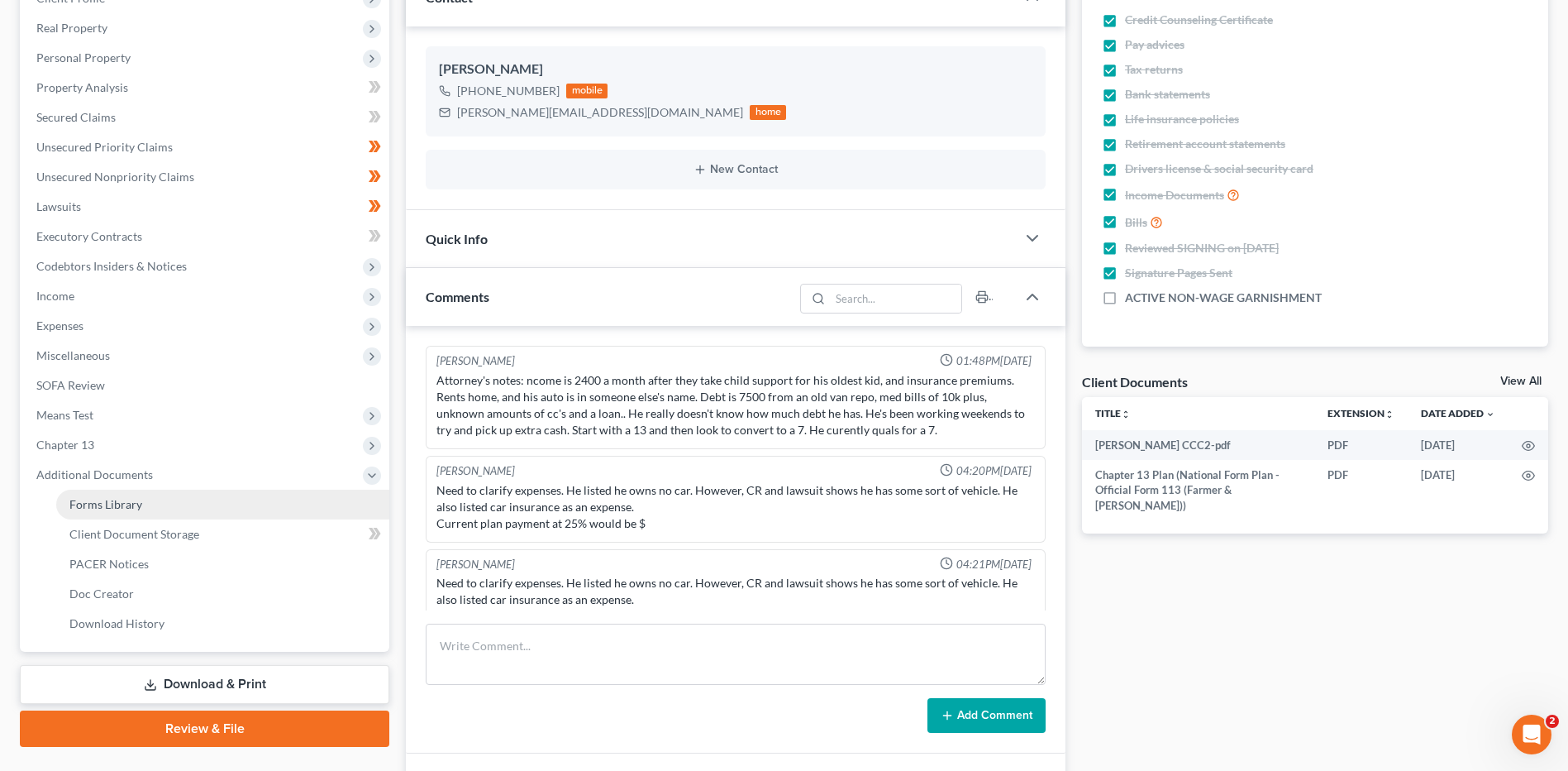
scroll to position [184, 0]
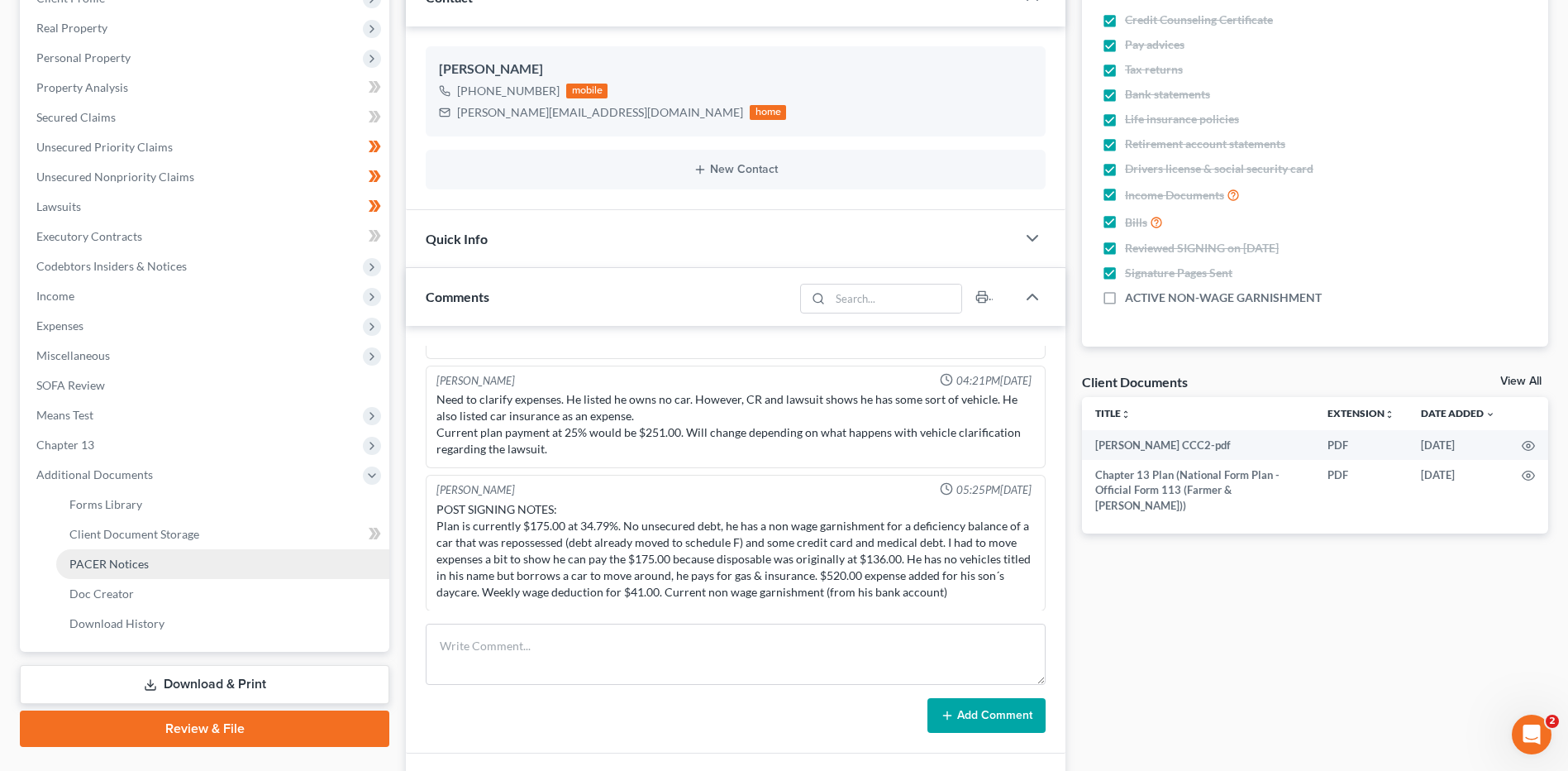
click at [130, 560] on span "PACER Notices" at bounding box center [109, 563] width 79 height 14
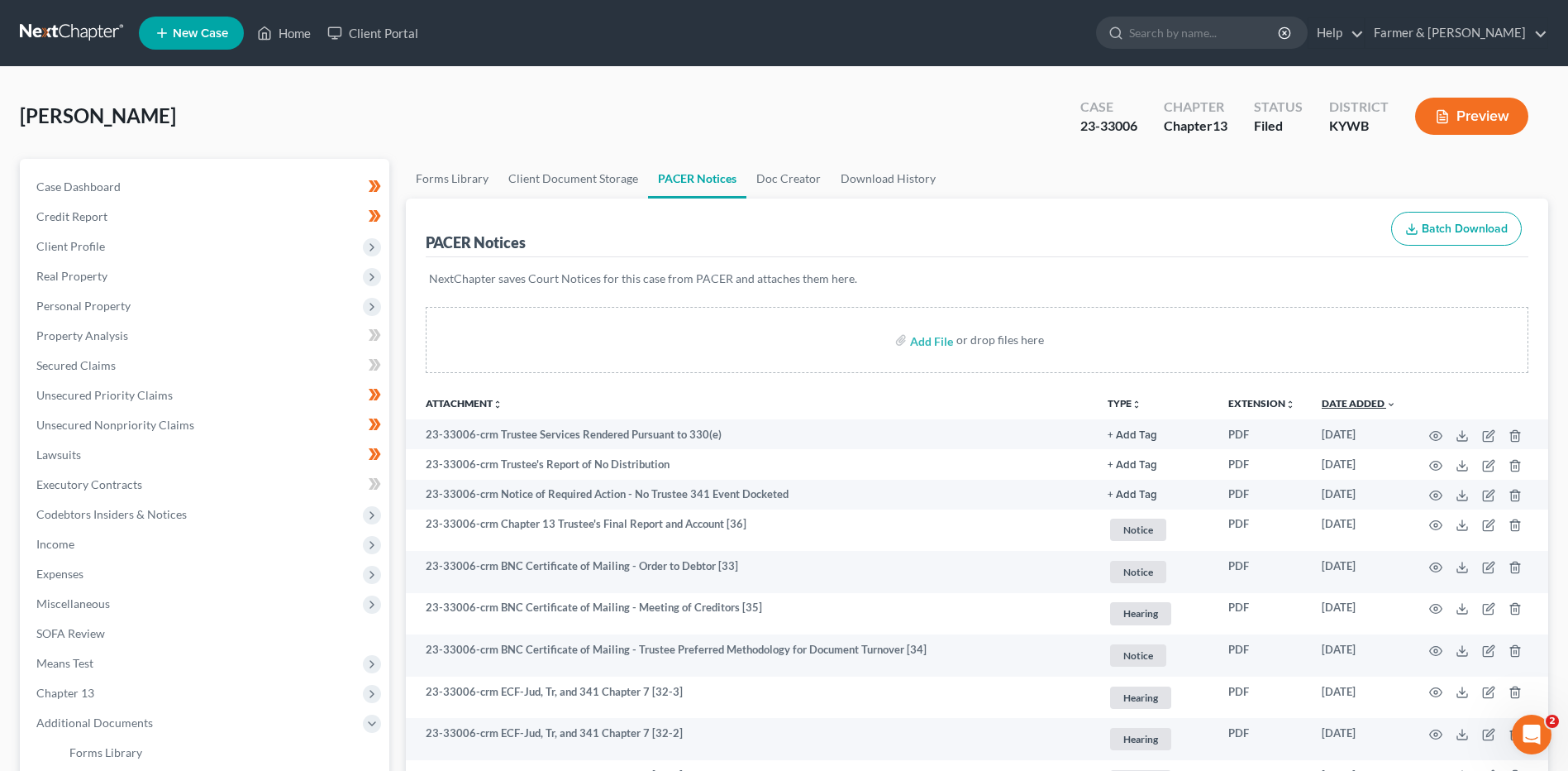
click at [1359, 406] on link "Date Added unfold_more expand_more expand_less" at bounding box center [1359, 403] width 75 height 12
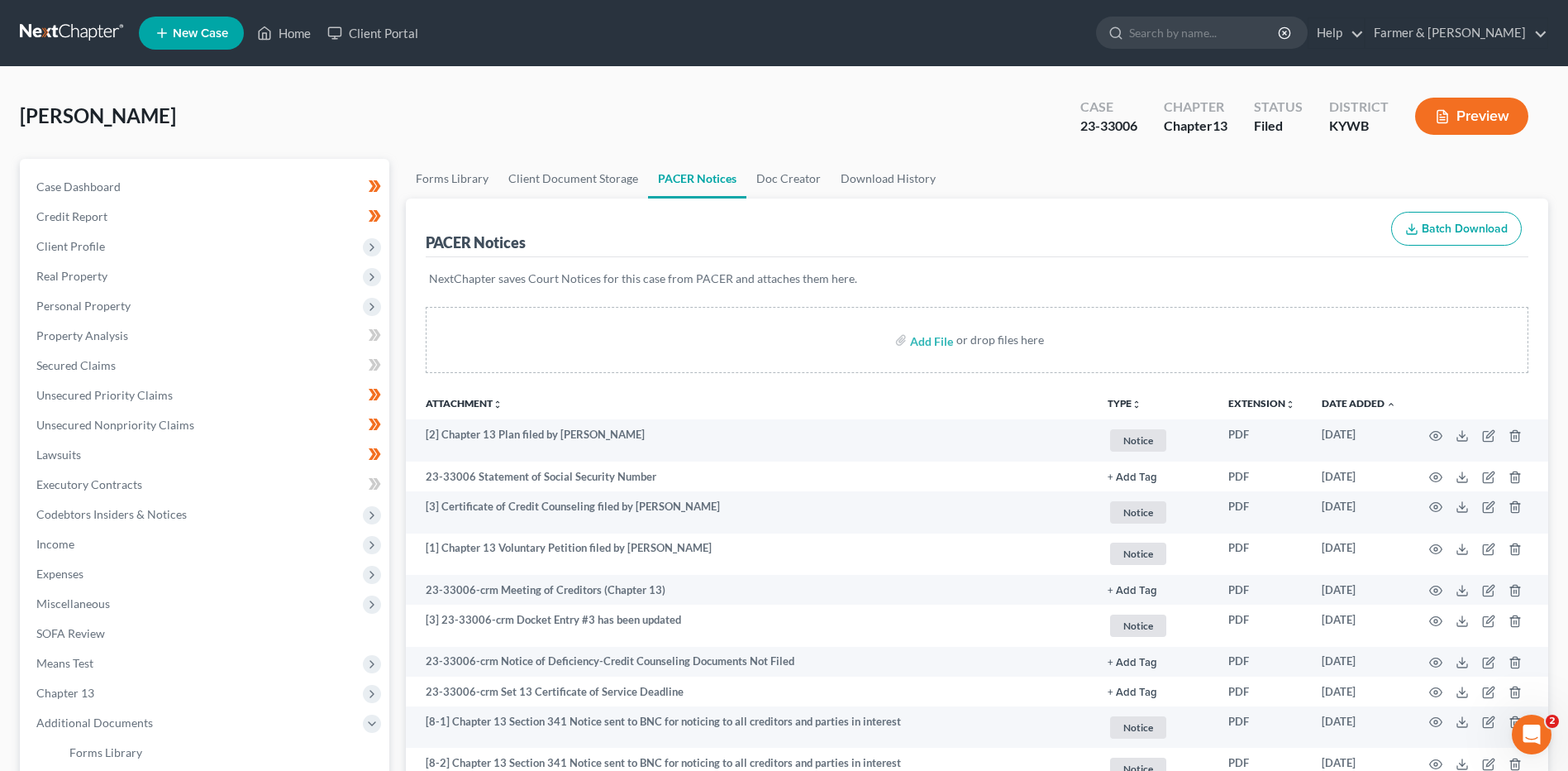
click at [76, 38] on link at bounding box center [72, 33] width 106 height 30
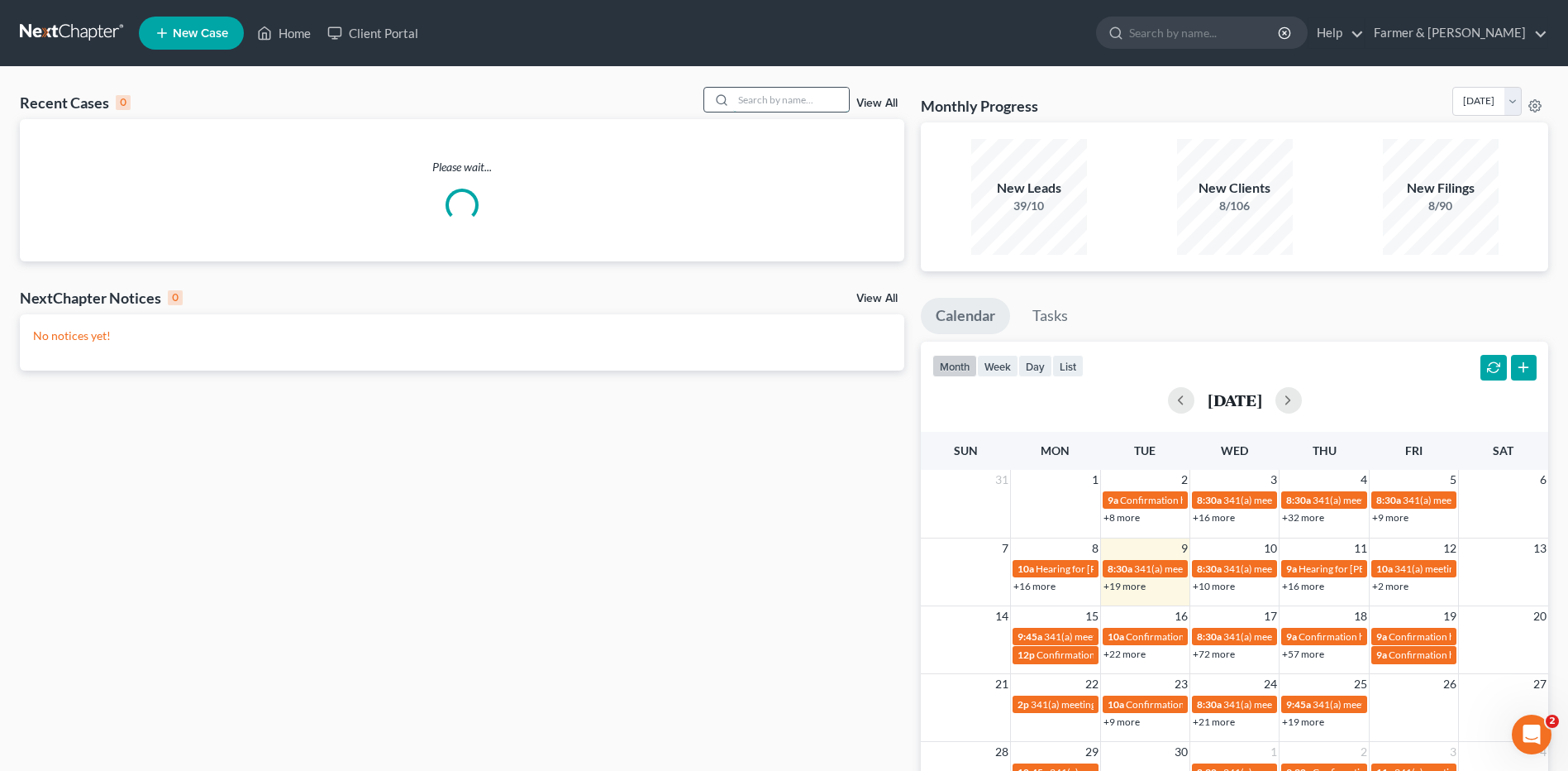
click at [804, 101] on input "search" at bounding box center [790, 100] width 115 height 24
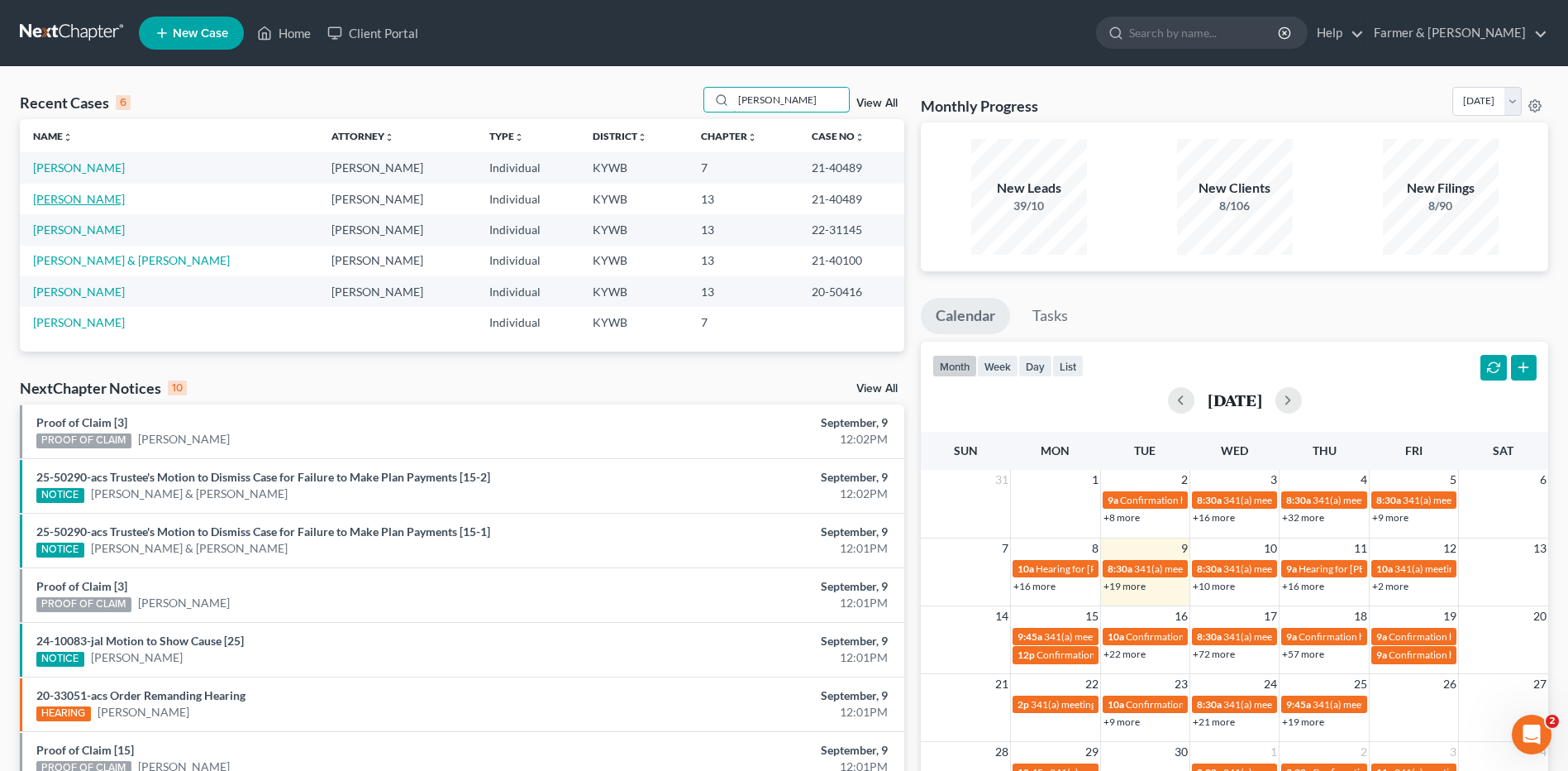
type input "[PERSON_NAME]"
click at [78, 198] on link "[PERSON_NAME]" at bounding box center [78, 199] width 91 height 14
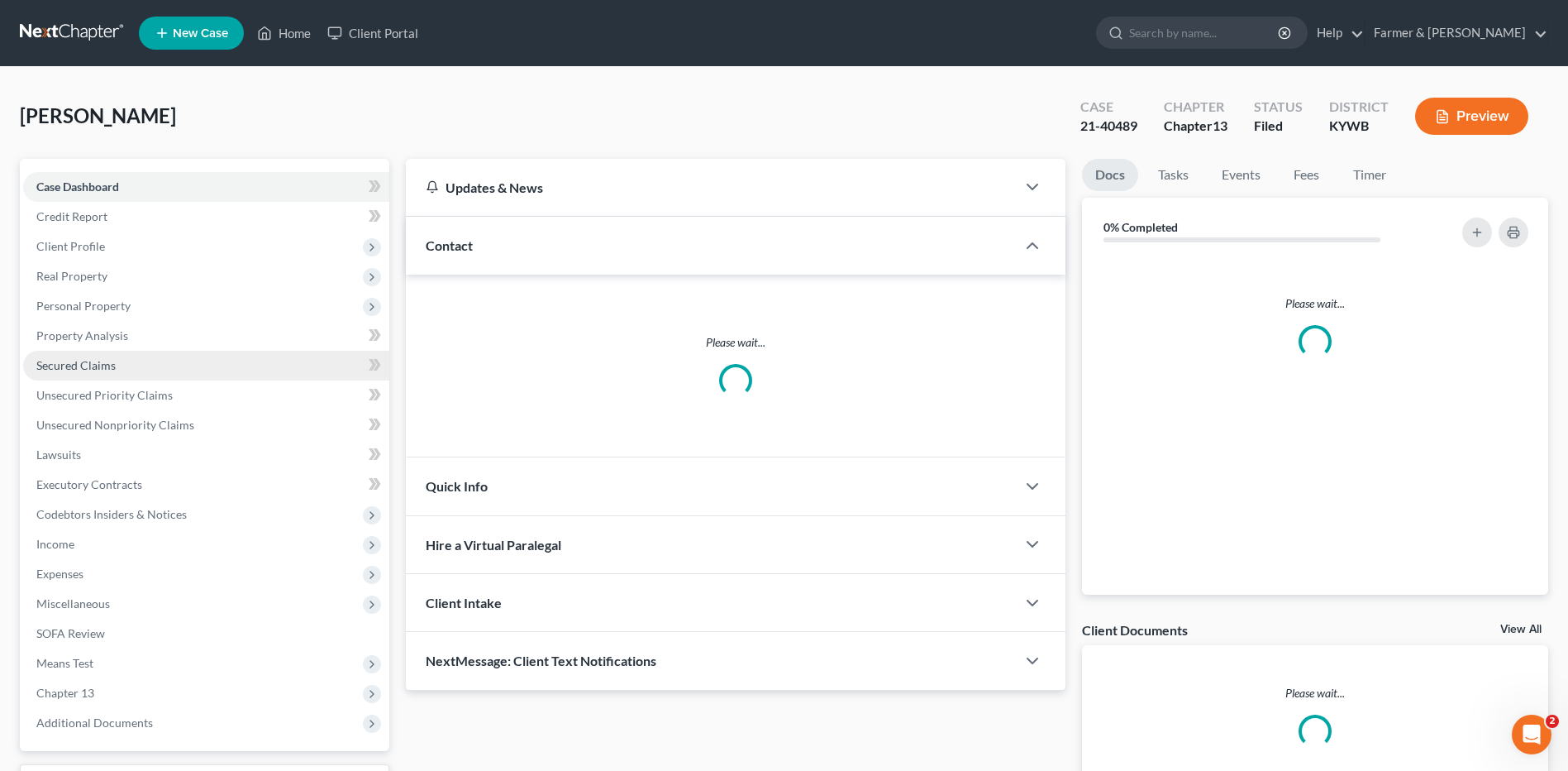
click at [98, 366] on span "Secured Claims" at bounding box center [76, 365] width 79 height 14
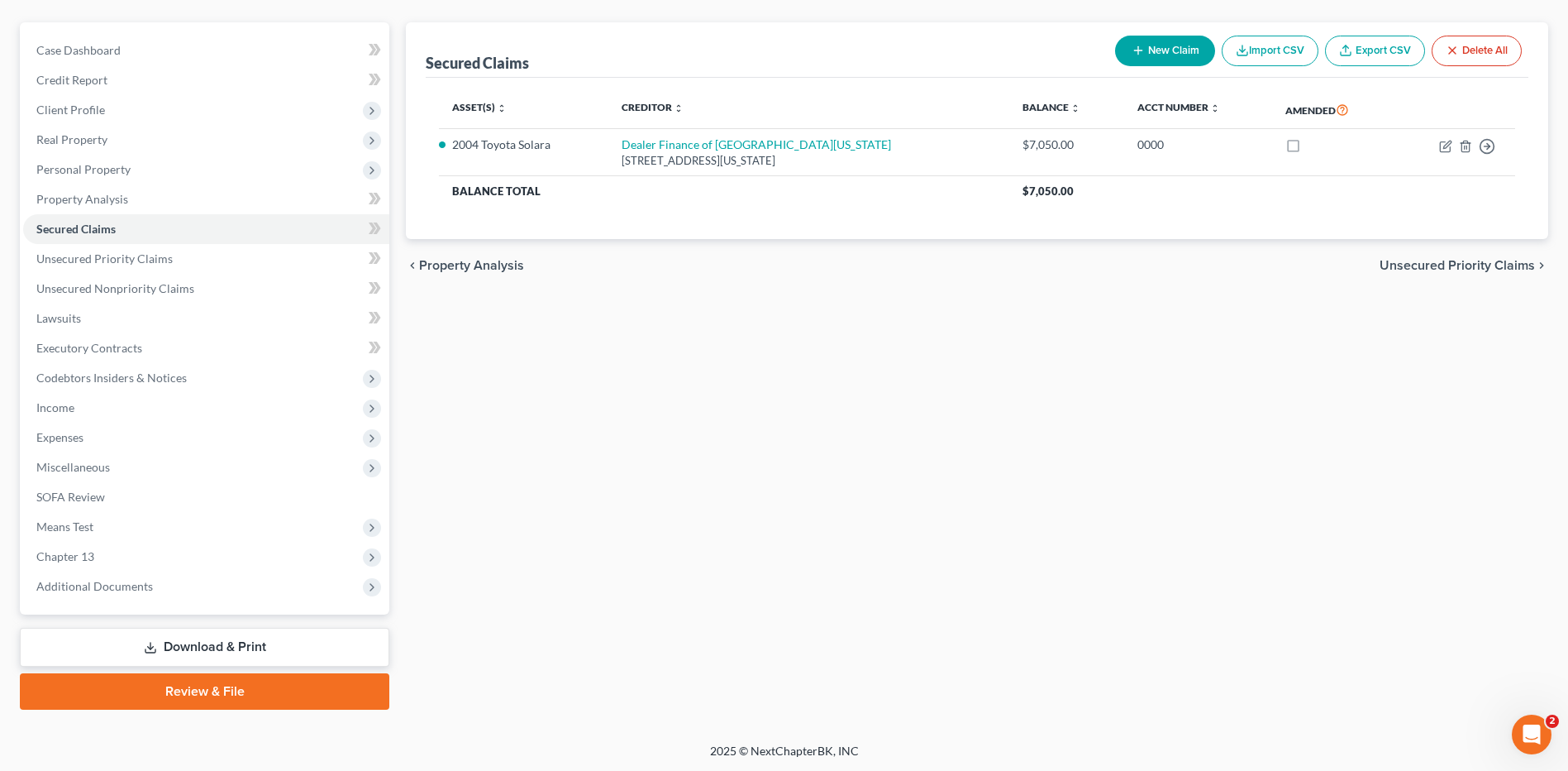
scroll to position [139, 0]
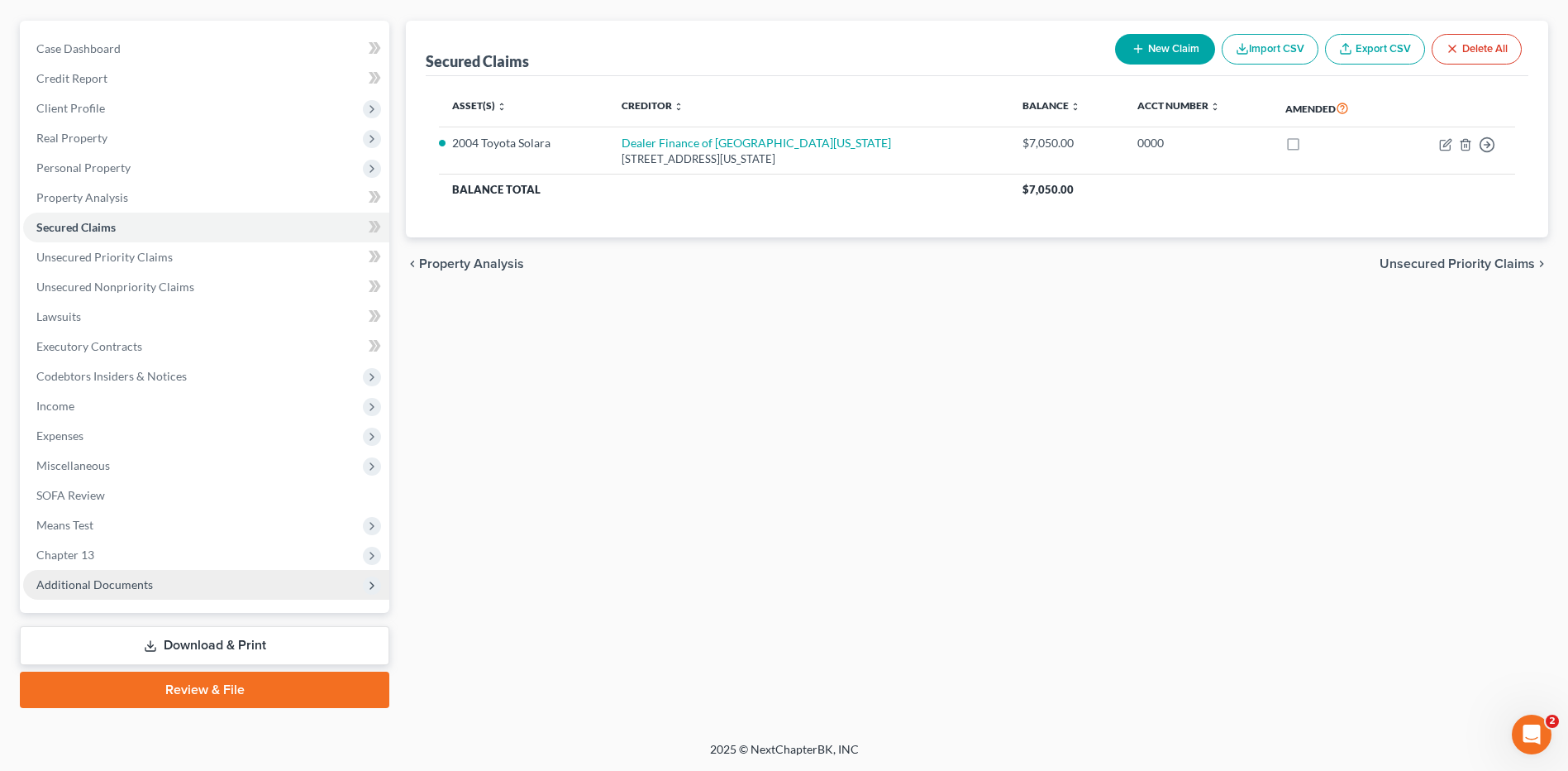
click at [175, 575] on span "Additional Documents" at bounding box center [206, 584] width 366 height 30
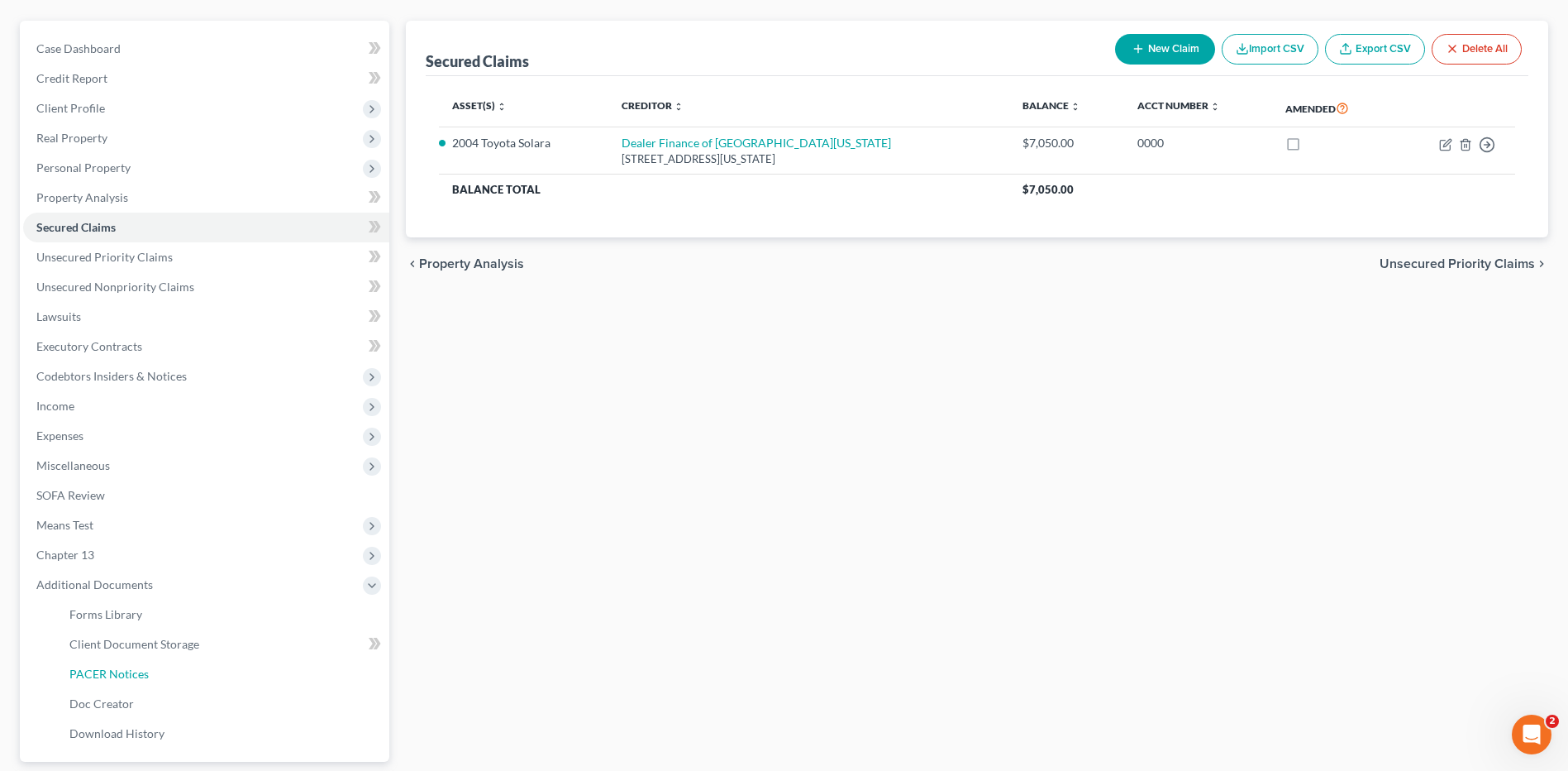
drag, startPoint x: 138, startPoint y: 667, endPoint x: 567, endPoint y: 661, distance: 429.0
click at [138, 668] on span "PACER Notices" at bounding box center [109, 673] width 79 height 14
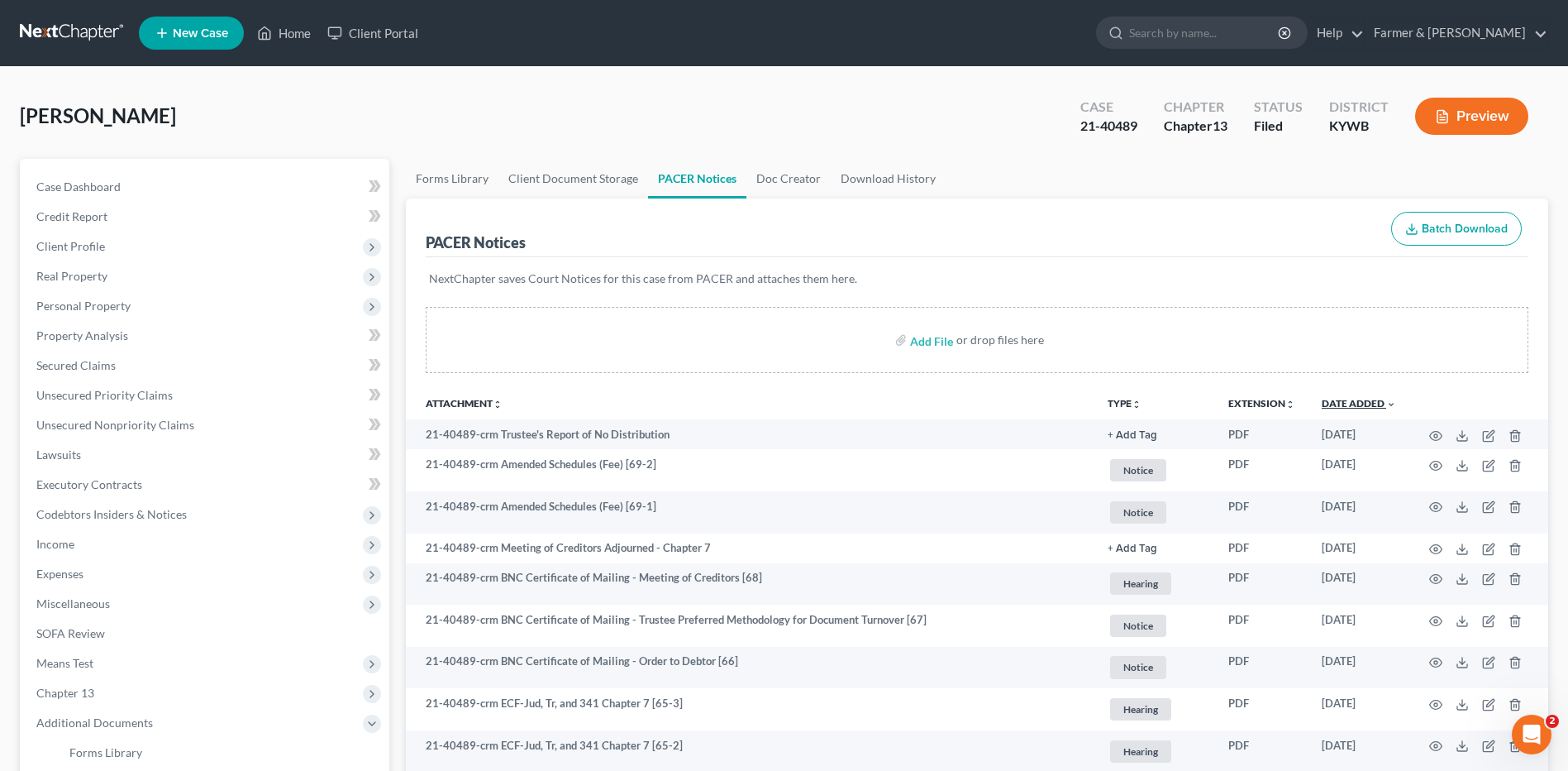
click at [1375, 406] on link "Date Added unfold_more expand_more expand_less" at bounding box center [1359, 403] width 75 height 12
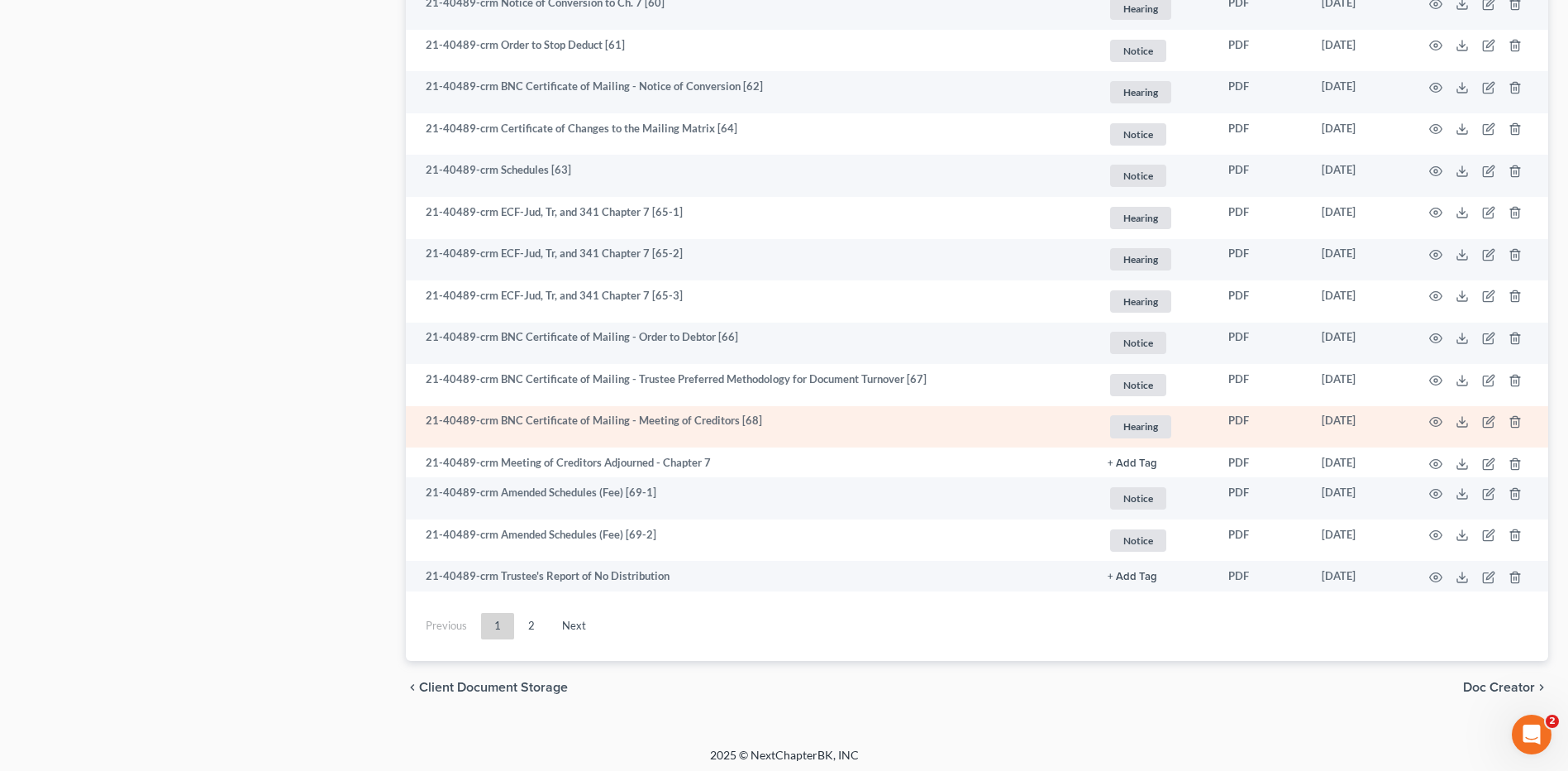
scroll to position [2921, 0]
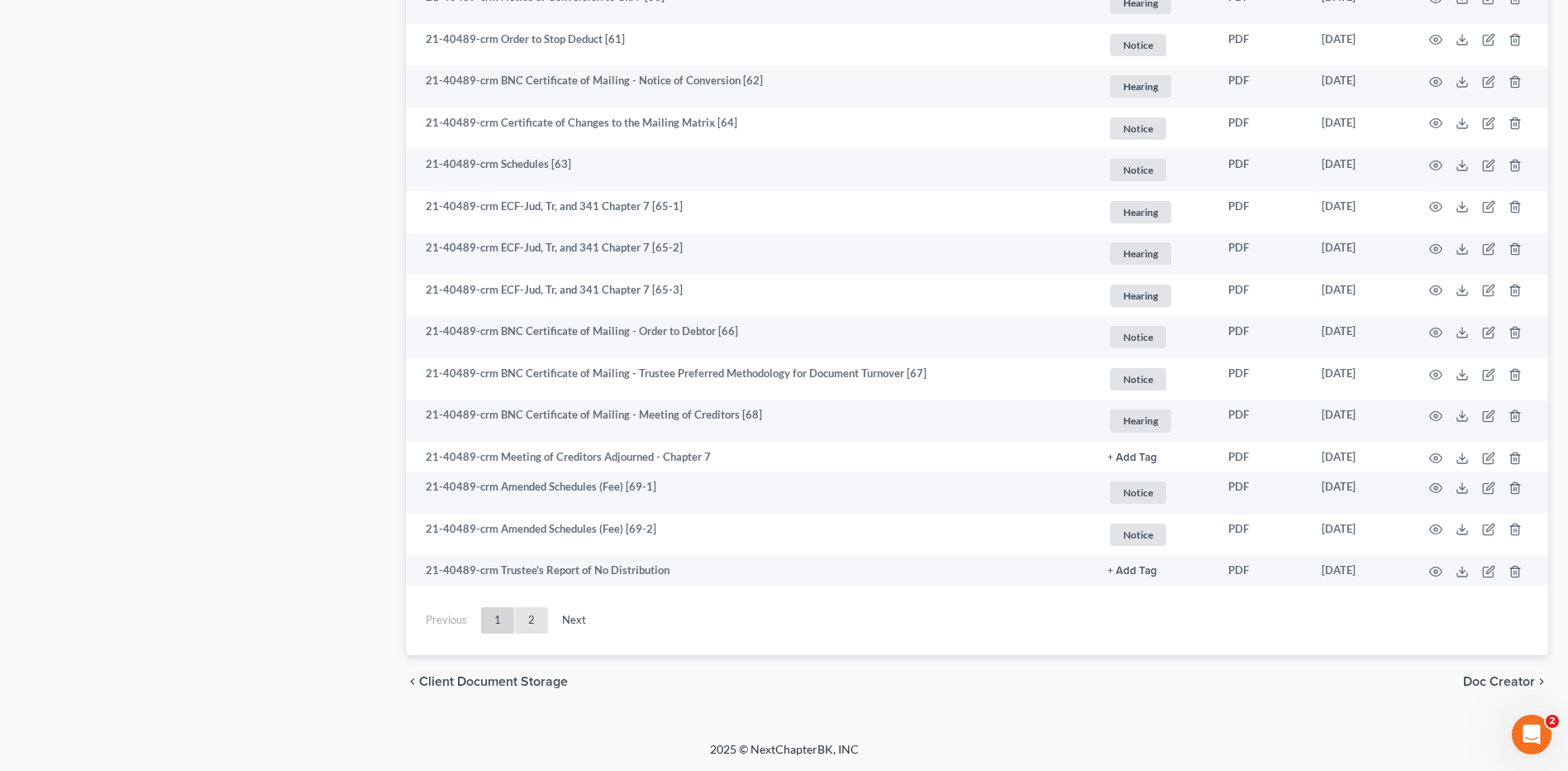
click at [523, 625] on link "2" at bounding box center [532, 620] width 33 height 27
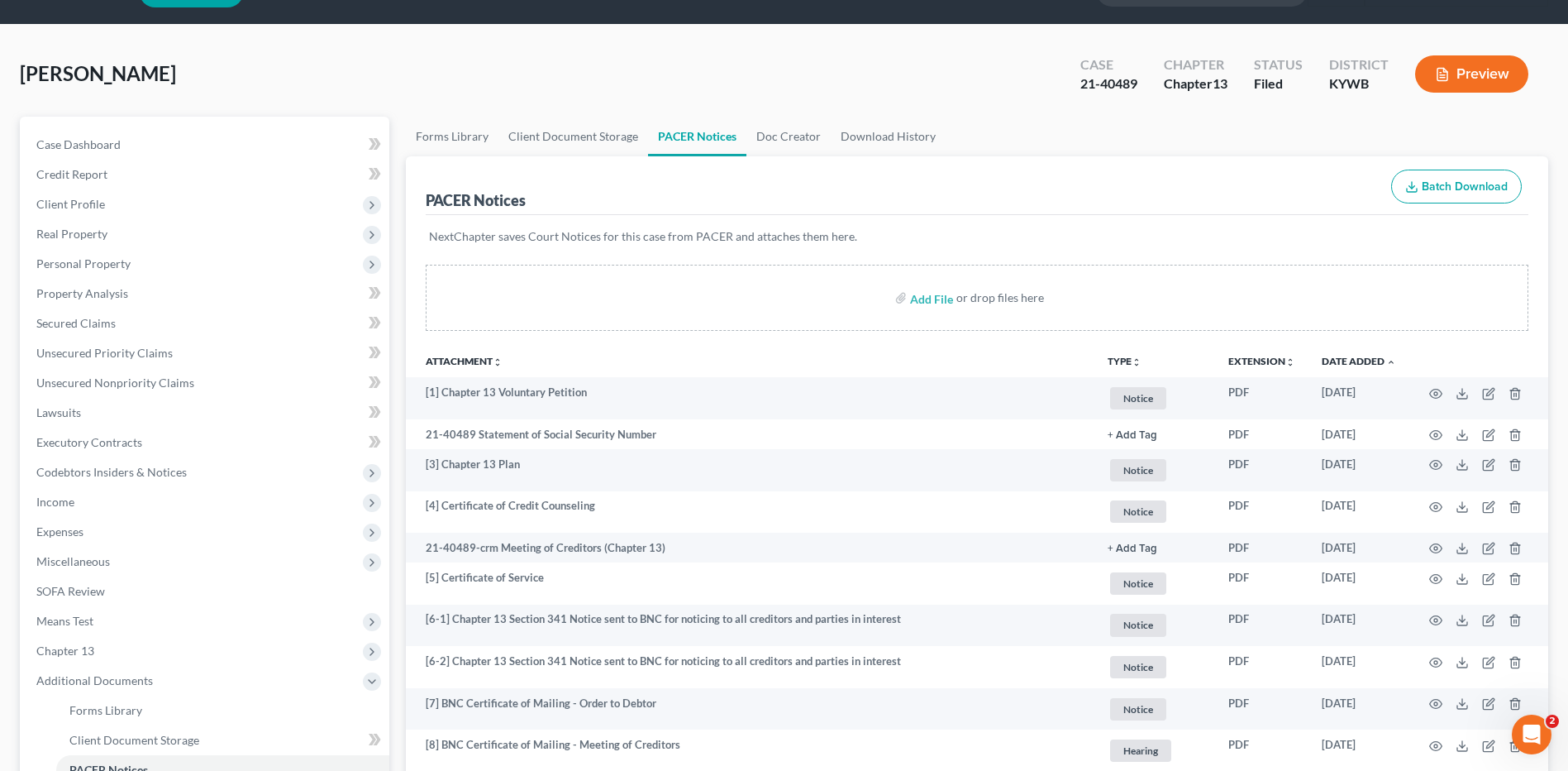
scroll to position [0, 0]
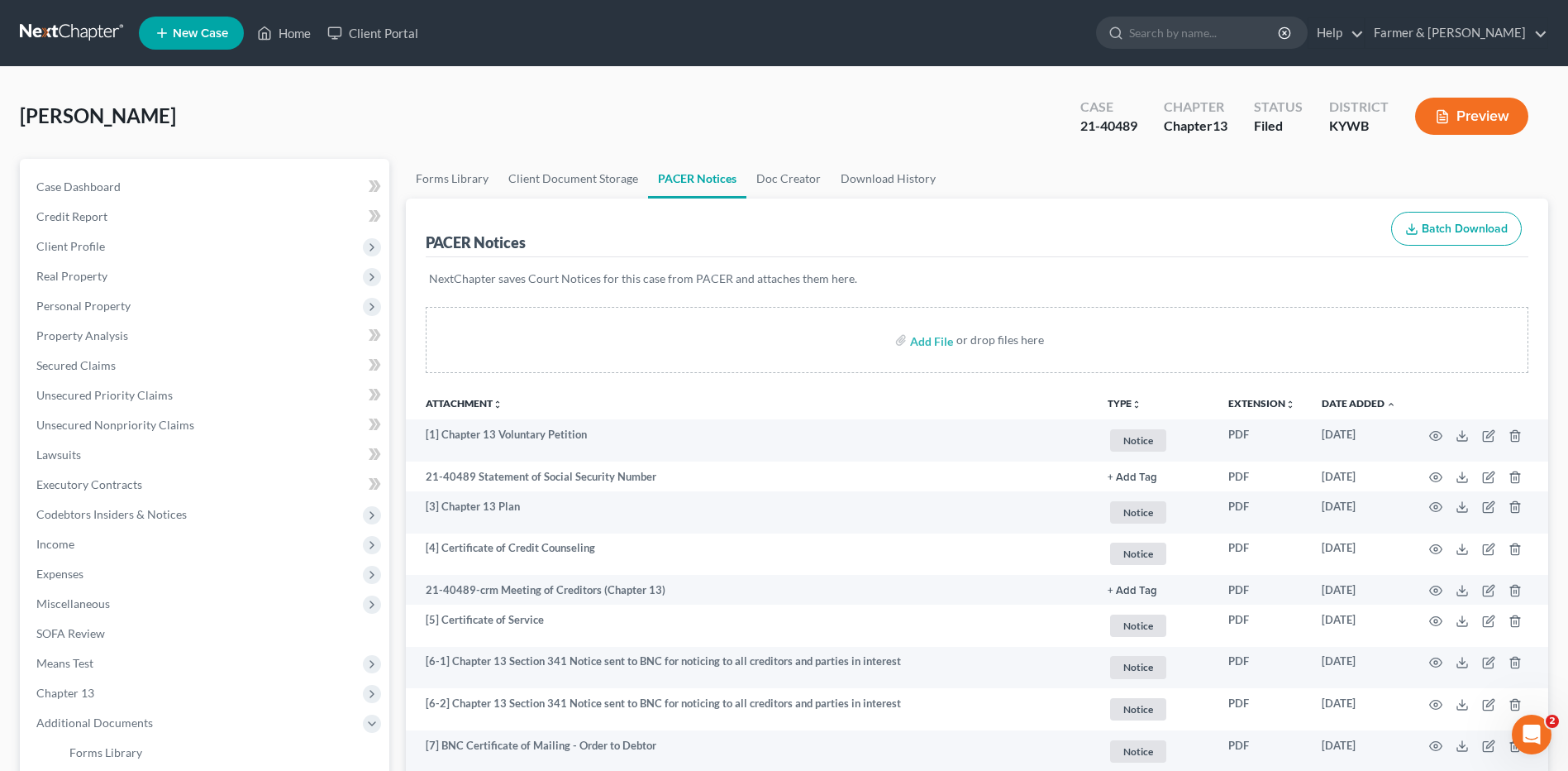
click at [58, 30] on link at bounding box center [72, 33] width 106 height 30
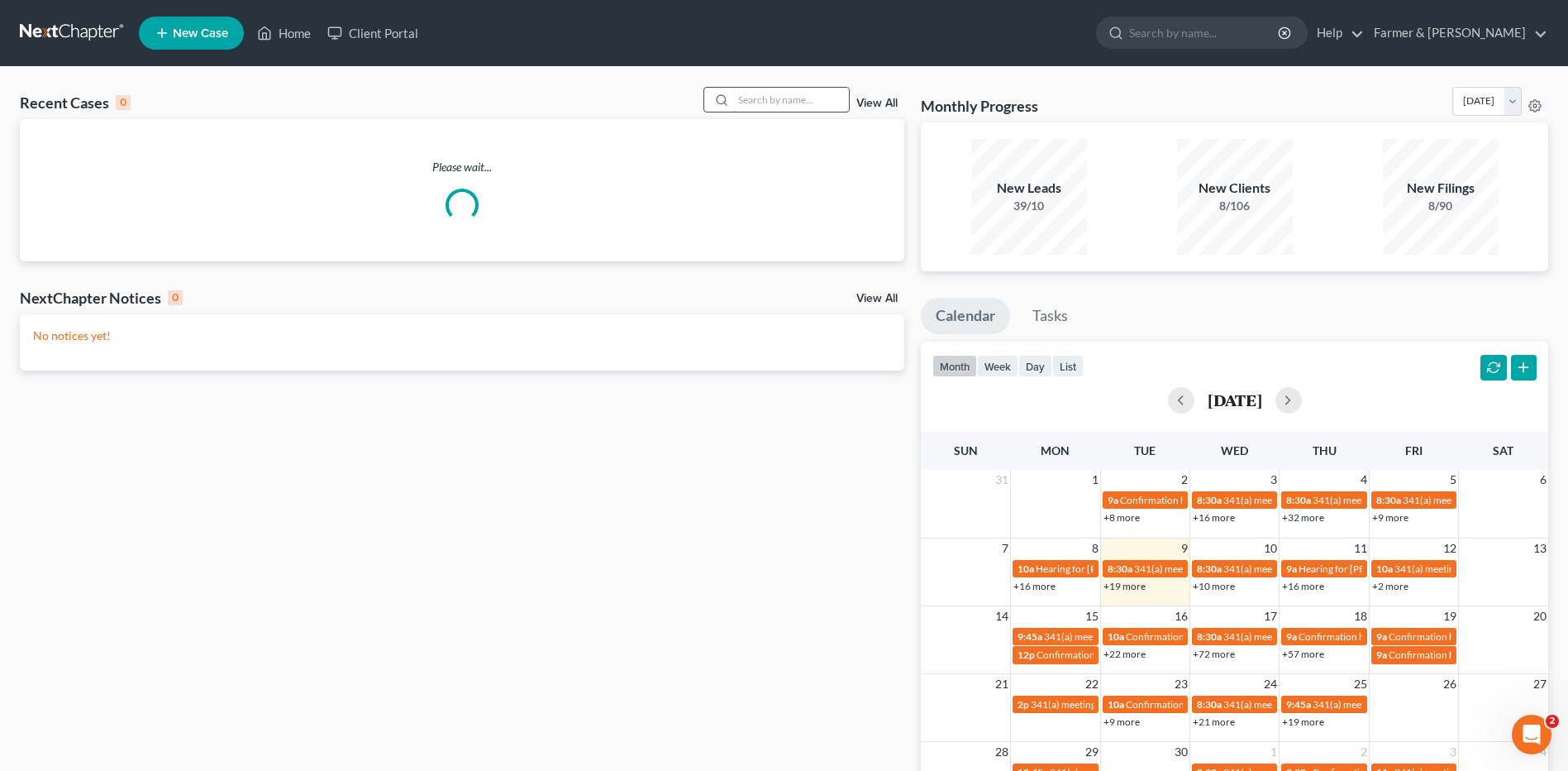
click at [818, 108] on input "search" at bounding box center [790, 100] width 115 height 24
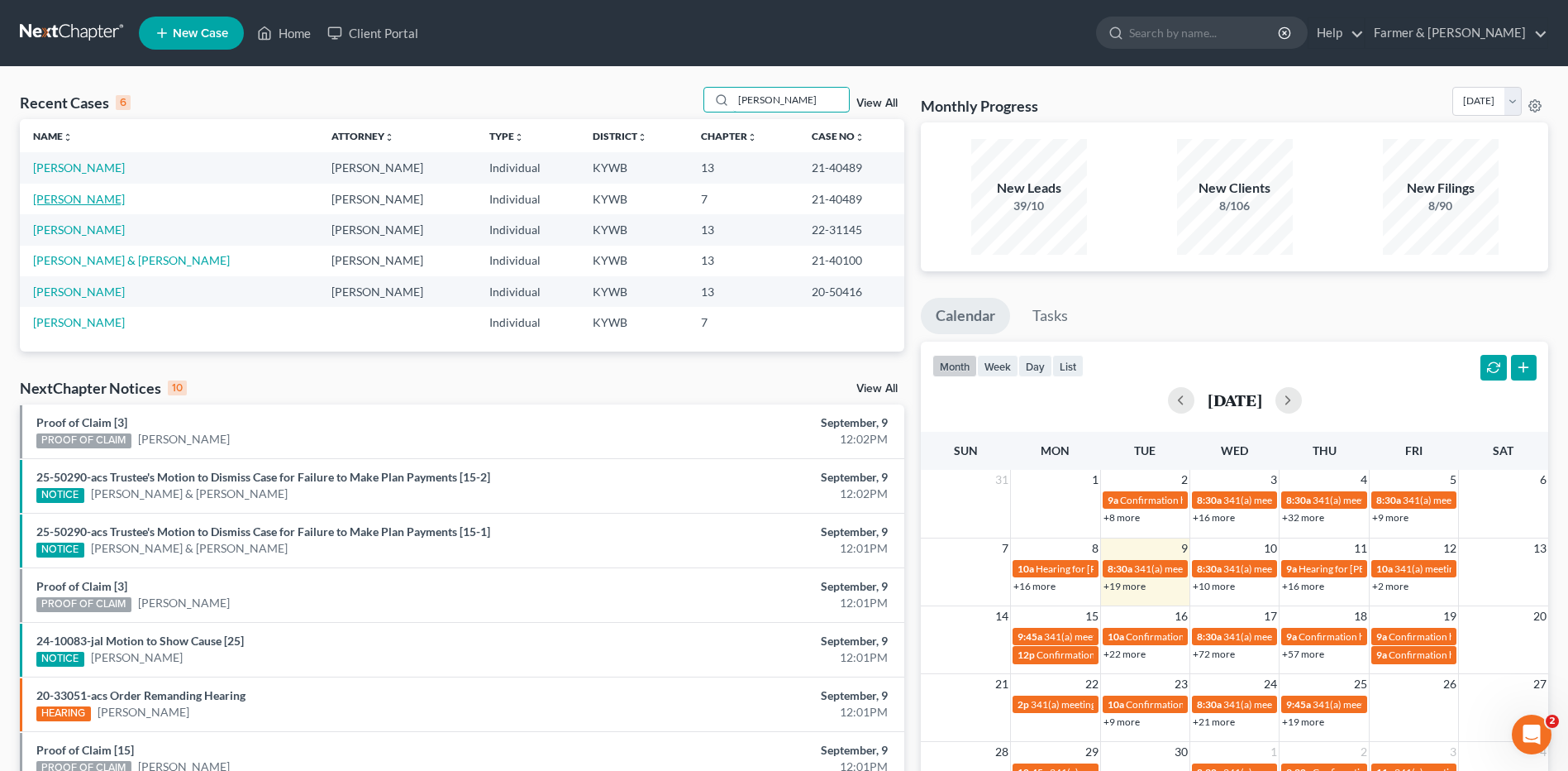
type input "[PERSON_NAME]"
click at [74, 199] on link "[PERSON_NAME]" at bounding box center [78, 199] width 91 height 14
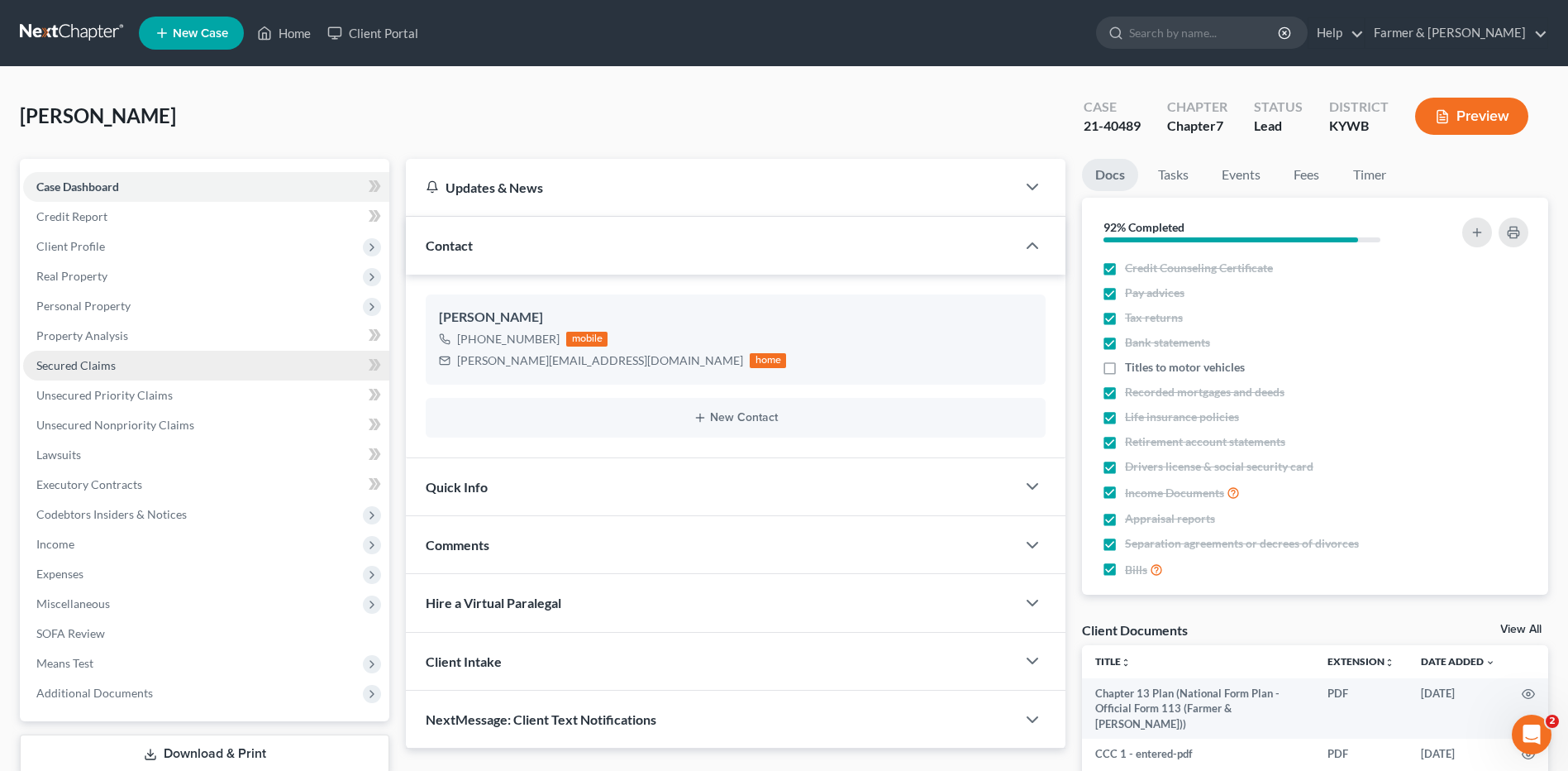
click at [84, 367] on span "Secured Claims" at bounding box center [76, 365] width 79 height 14
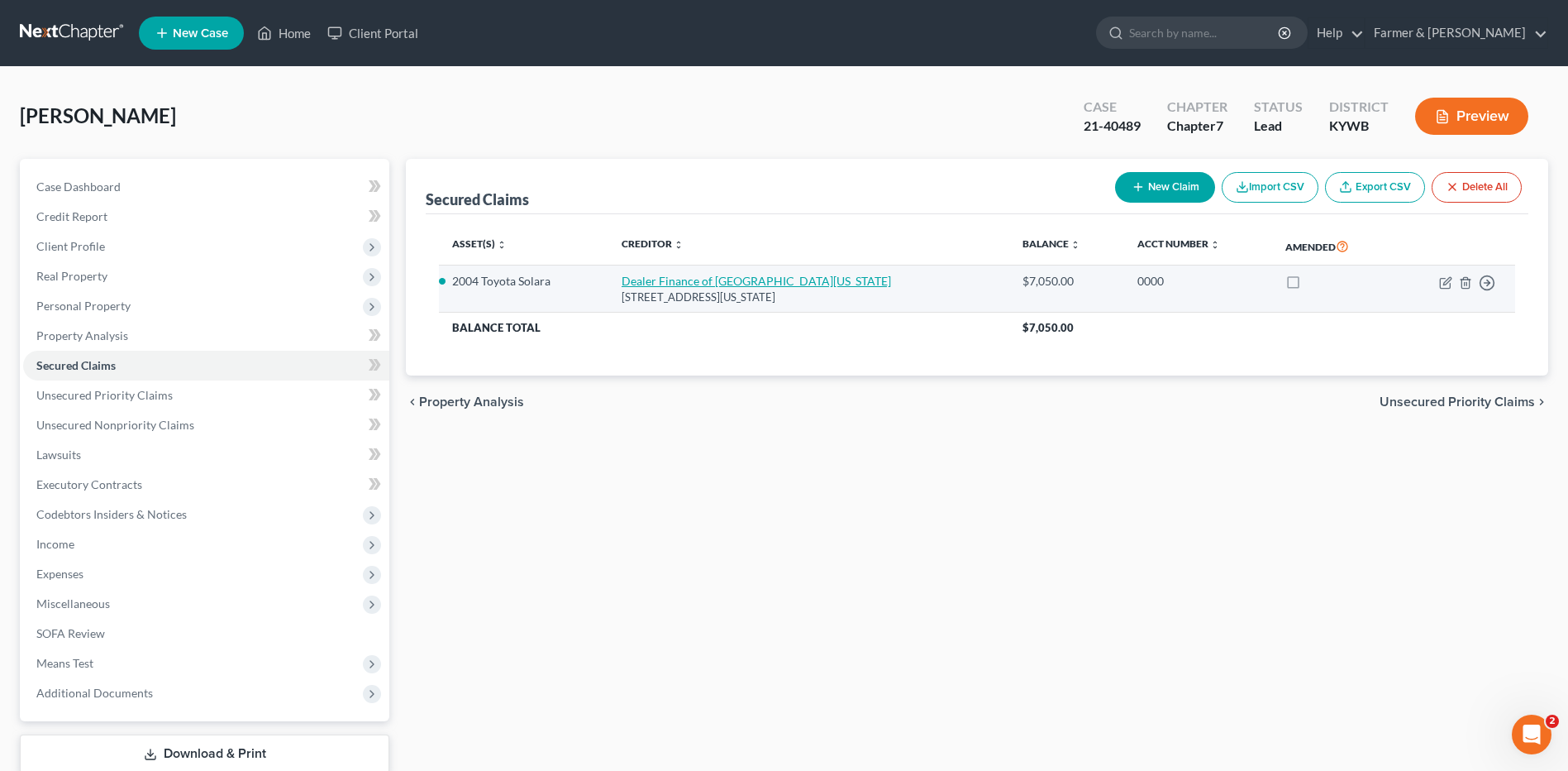
click at [769, 282] on link "Dealer Finance of Western Kentucky" at bounding box center [756, 280] width 269 height 14
select select "18"
select select "4"
select select "0"
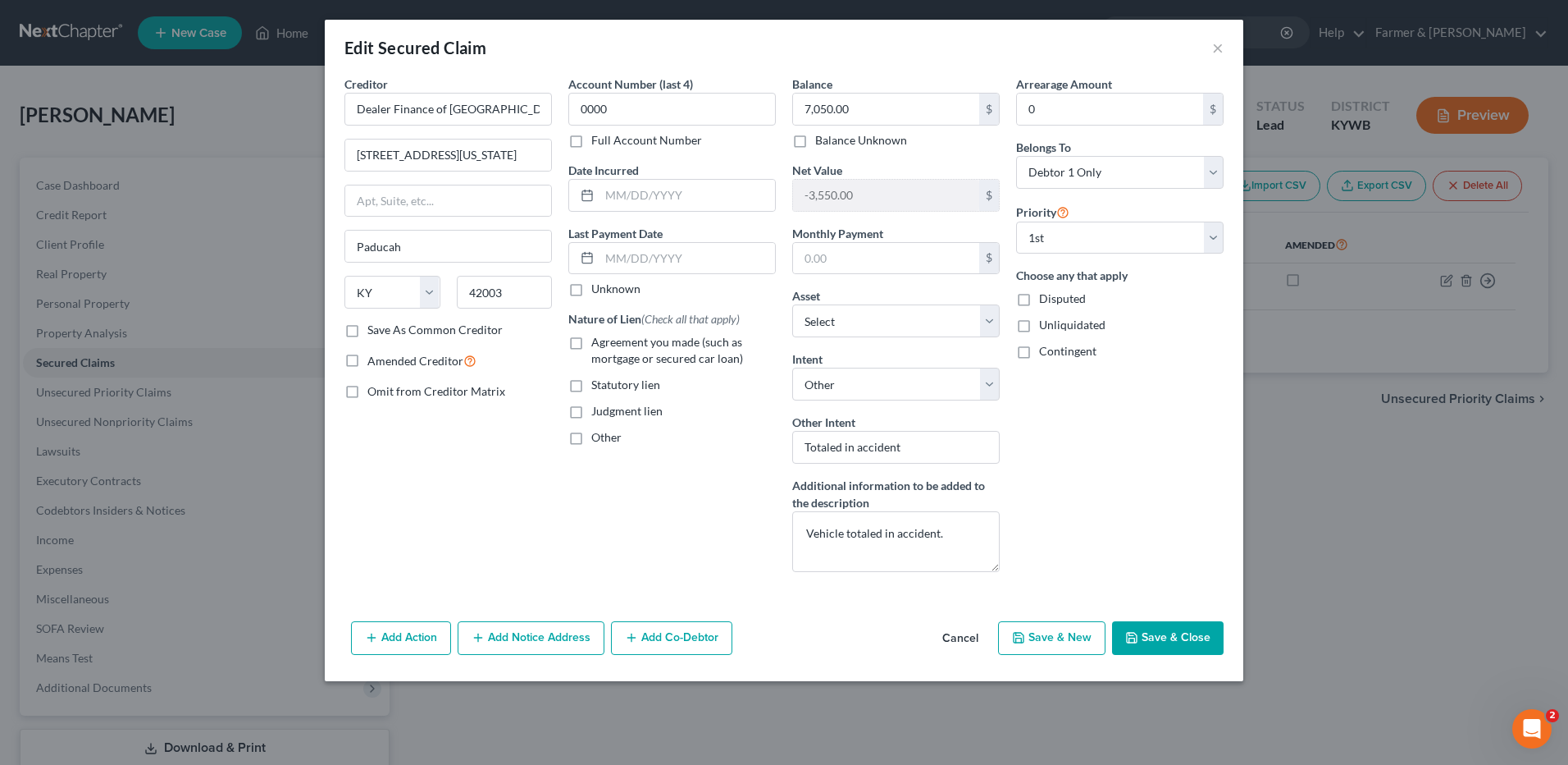
click at [960, 636] on button "Cancel" at bounding box center [961, 639] width 62 height 33
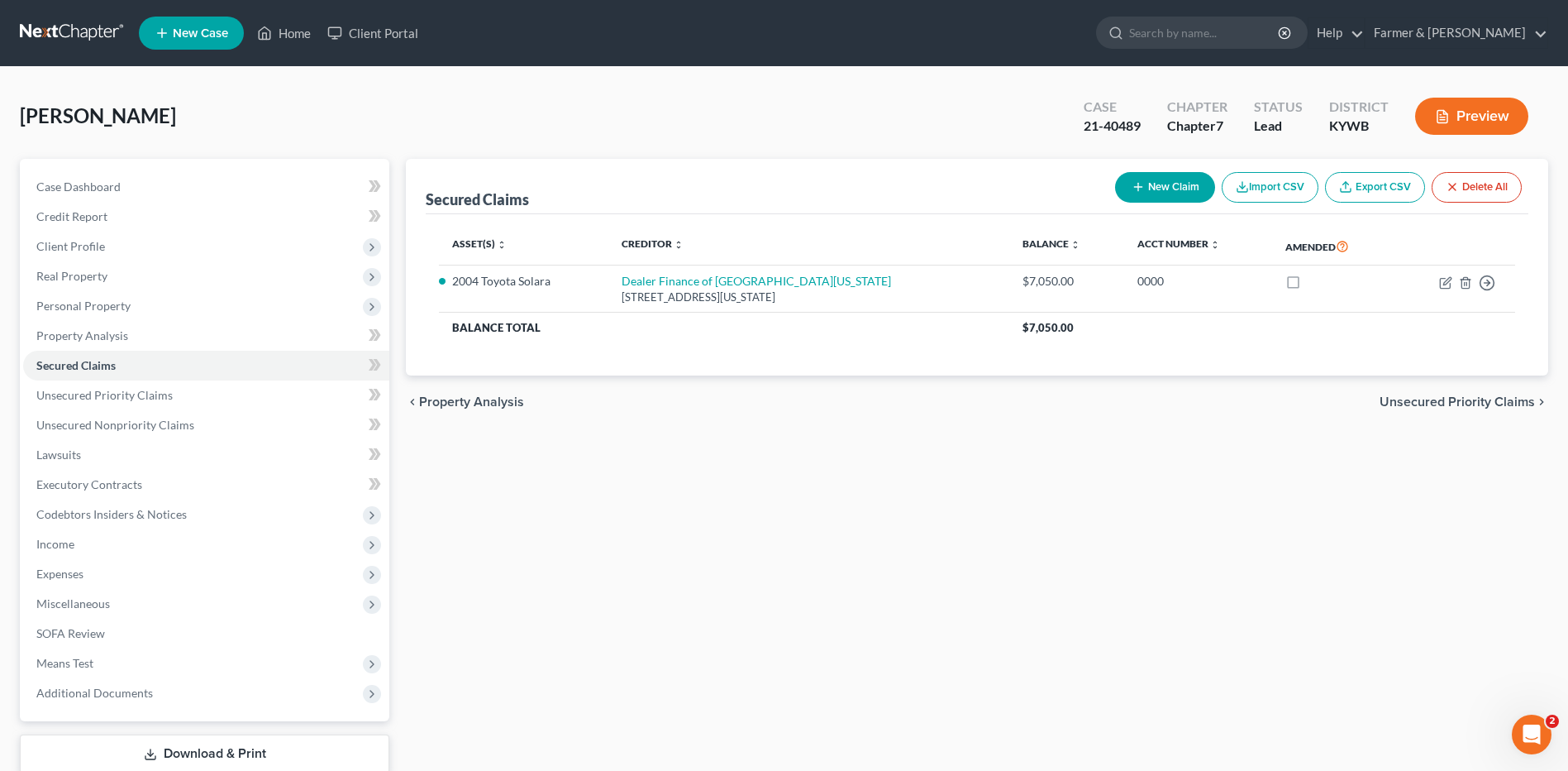
click at [25, 25] on link at bounding box center [72, 33] width 106 height 30
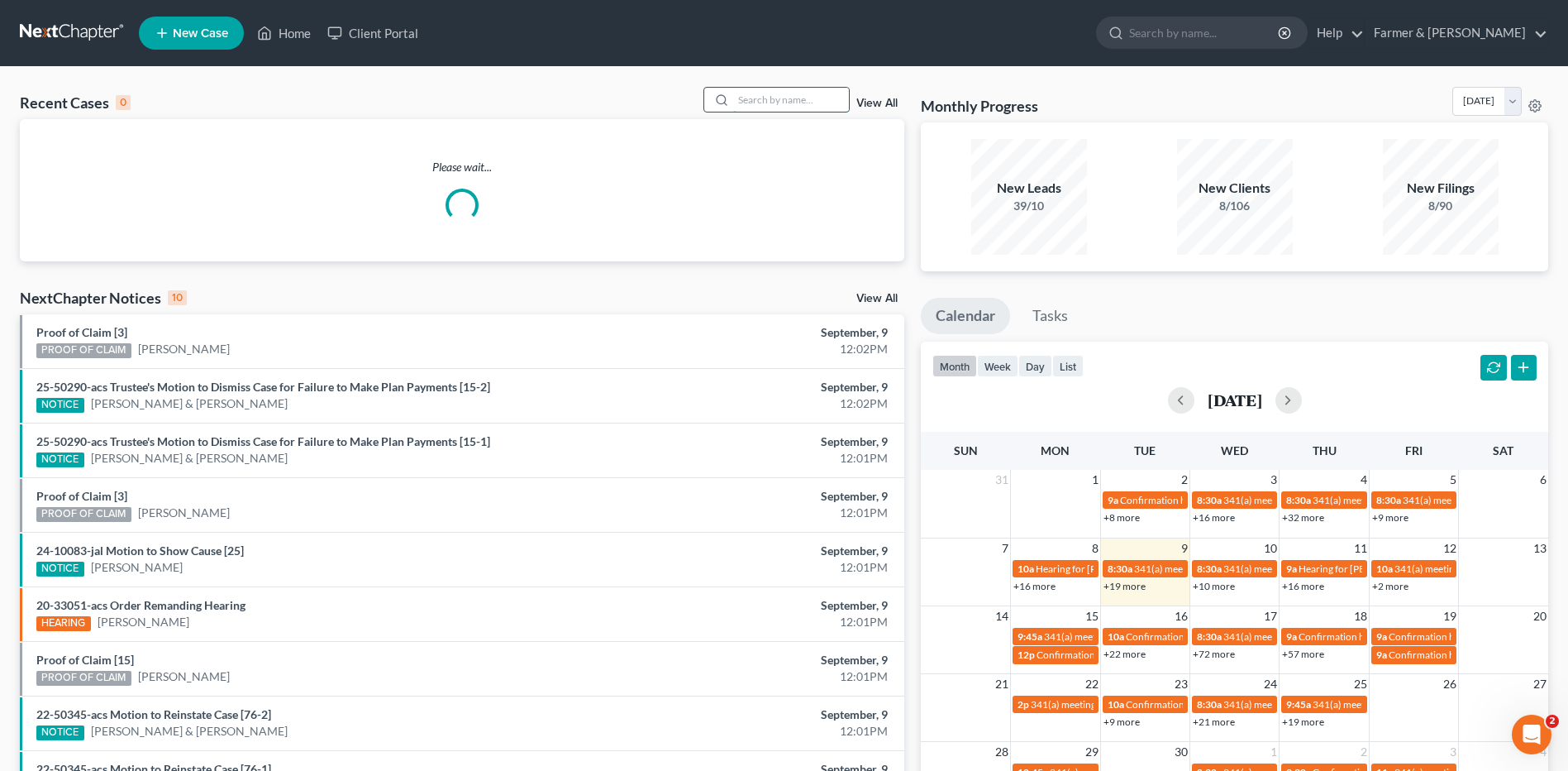
click at [799, 104] on input "search" at bounding box center [790, 100] width 115 height 24
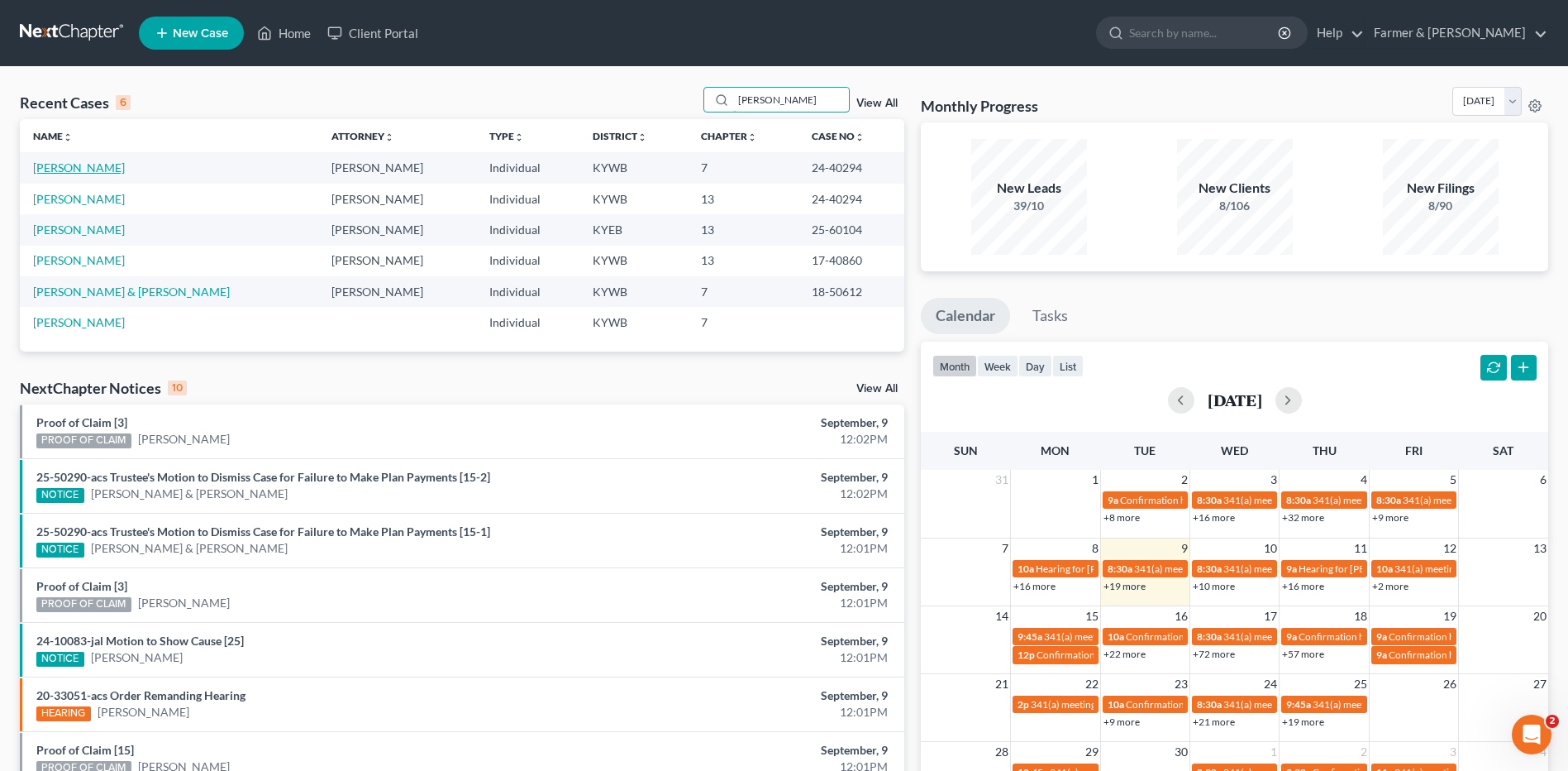
type input "[PERSON_NAME]"
click at [109, 165] on link "[PERSON_NAME]" at bounding box center [78, 167] width 91 height 14
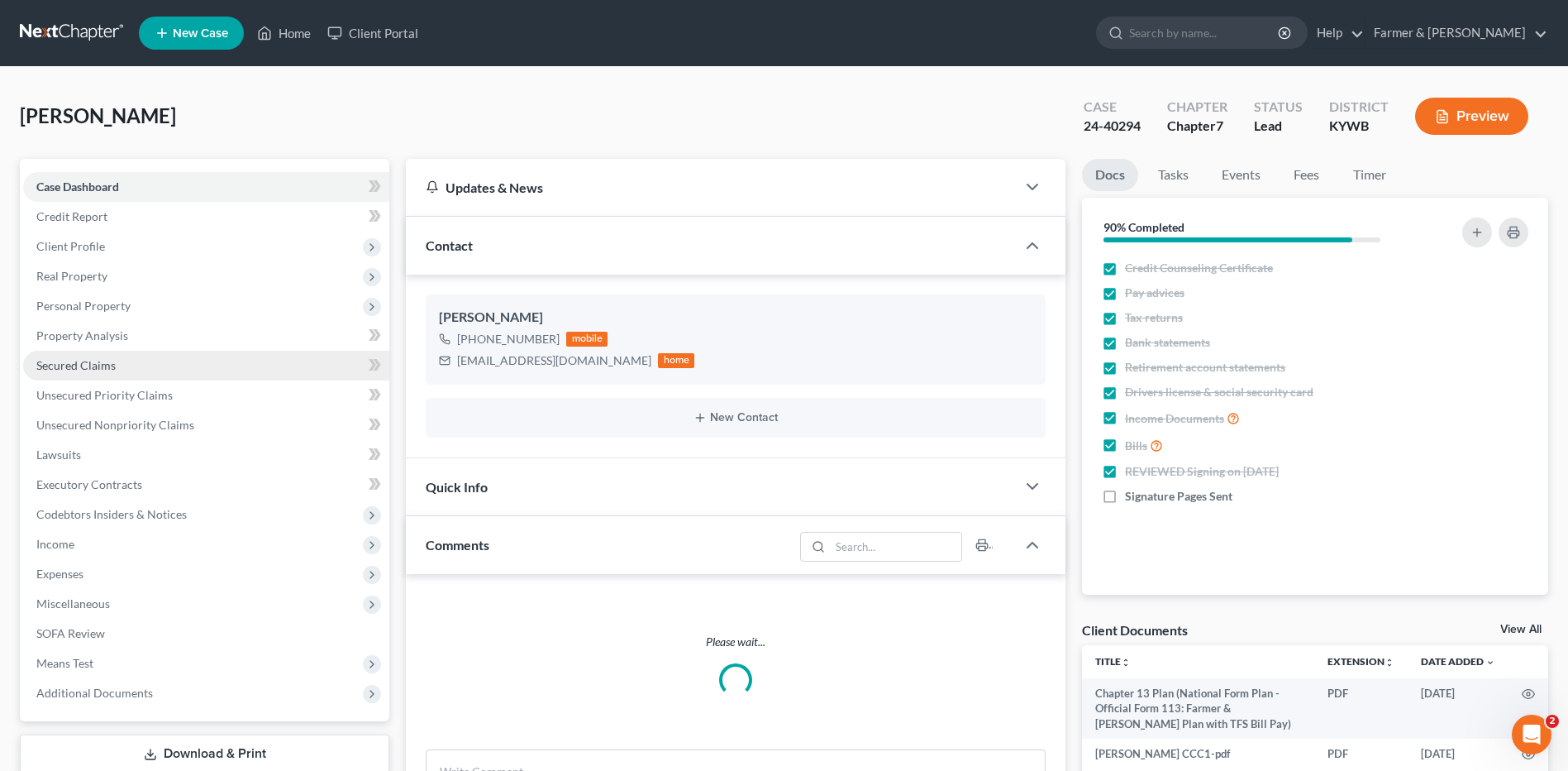
click at [75, 360] on span "Secured Claims" at bounding box center [76, 365] width 79 height 14
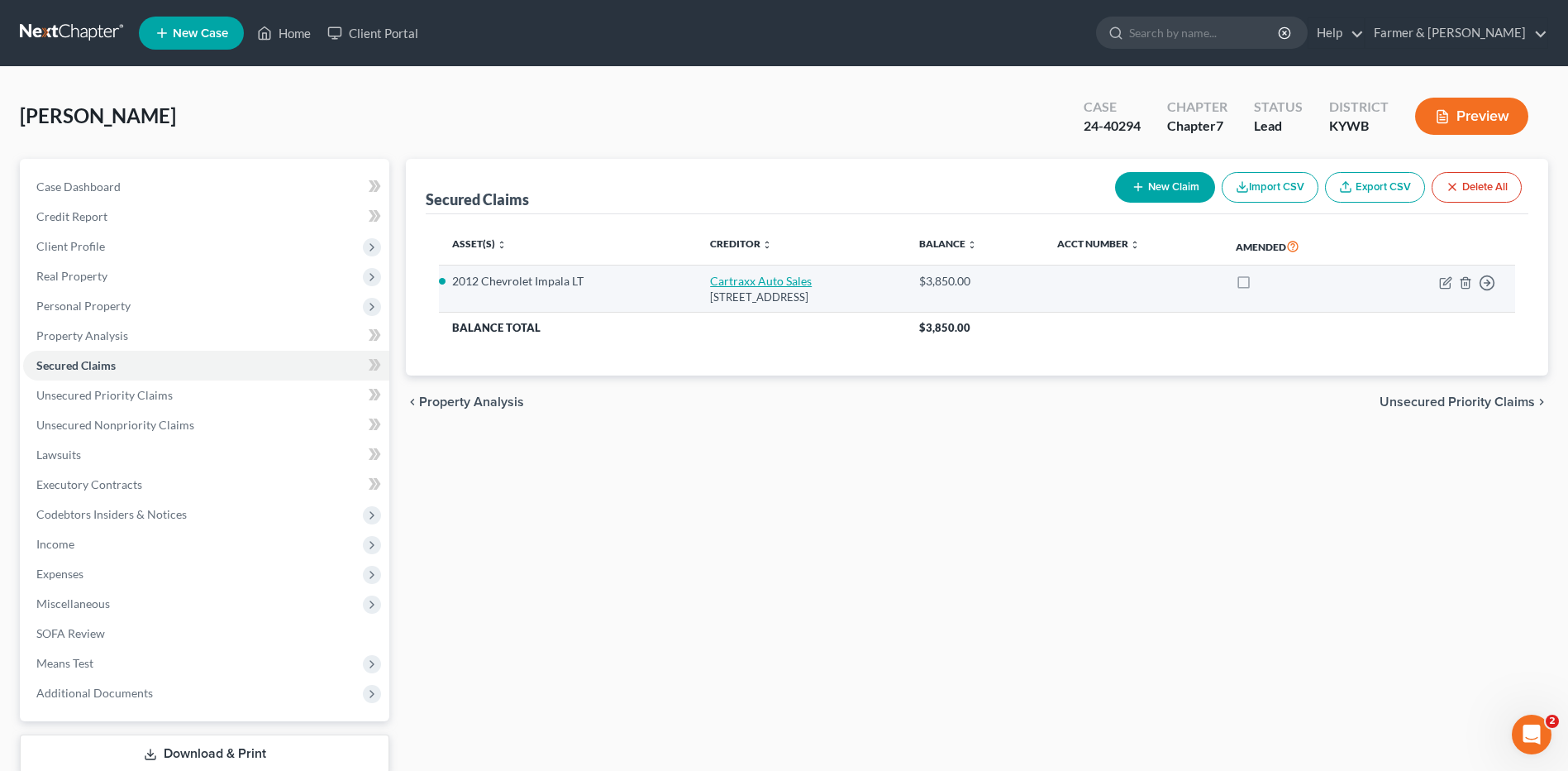
click at [733, 283] on link "Cartraxx Auto Sales" at bounding box center [760, 280] width 102 height 14
select select "18"
select select "0"
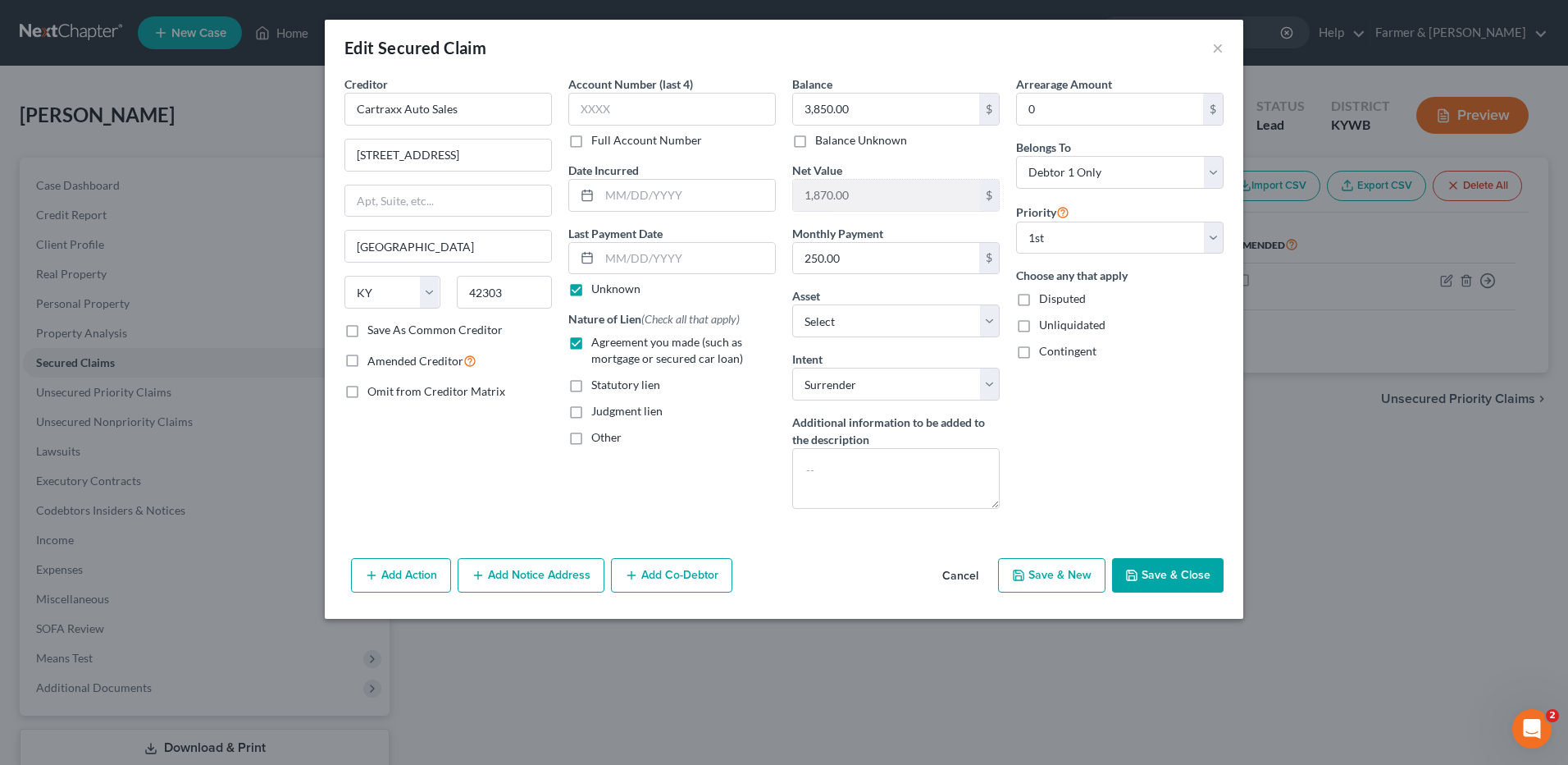
click at [949, 576] on button "Cancel" at bounding box center [961, 576] width 62 height 33
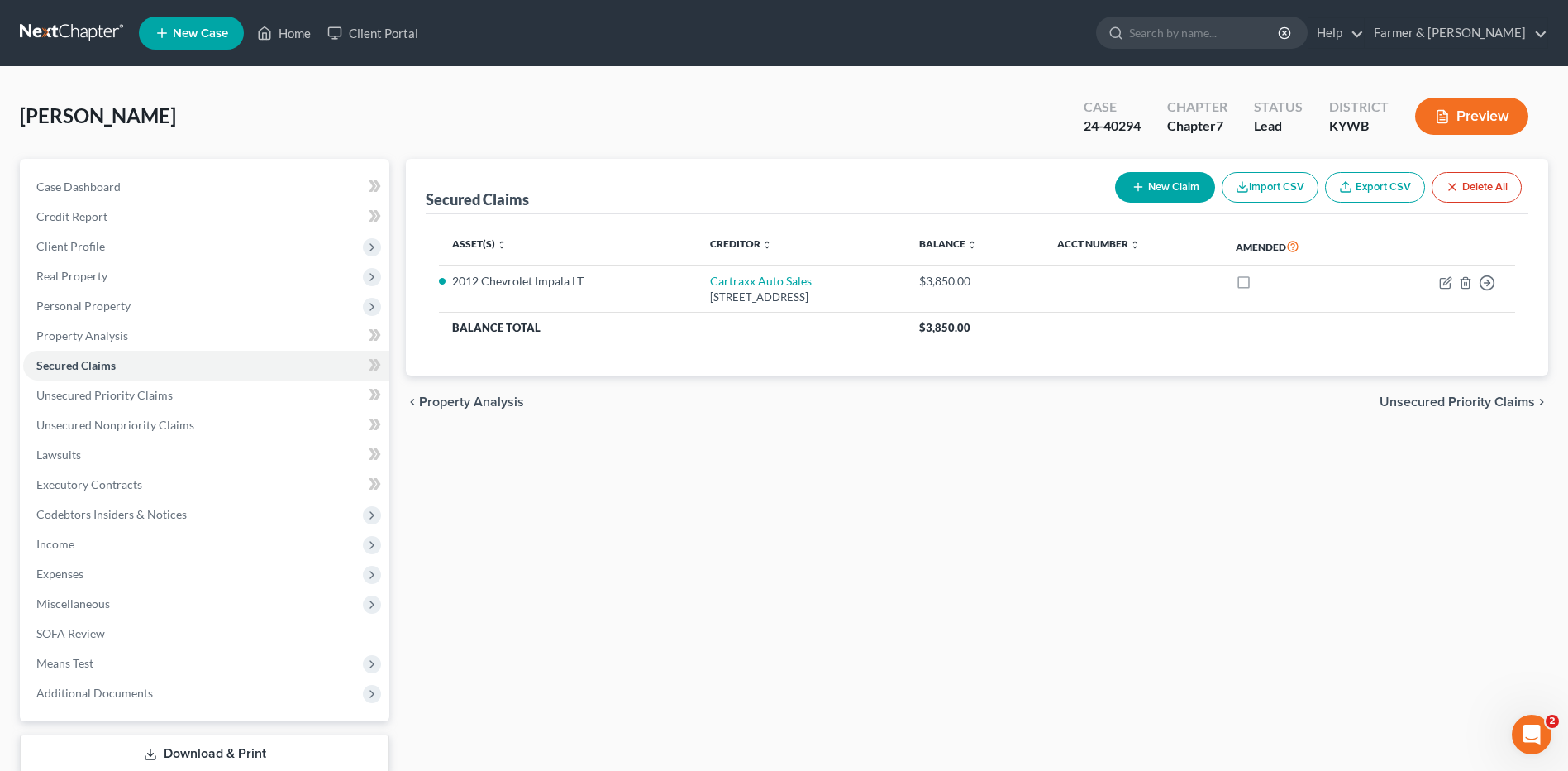
click at [69, 31] on link at bounding box center [72, 33] width 106 height 30
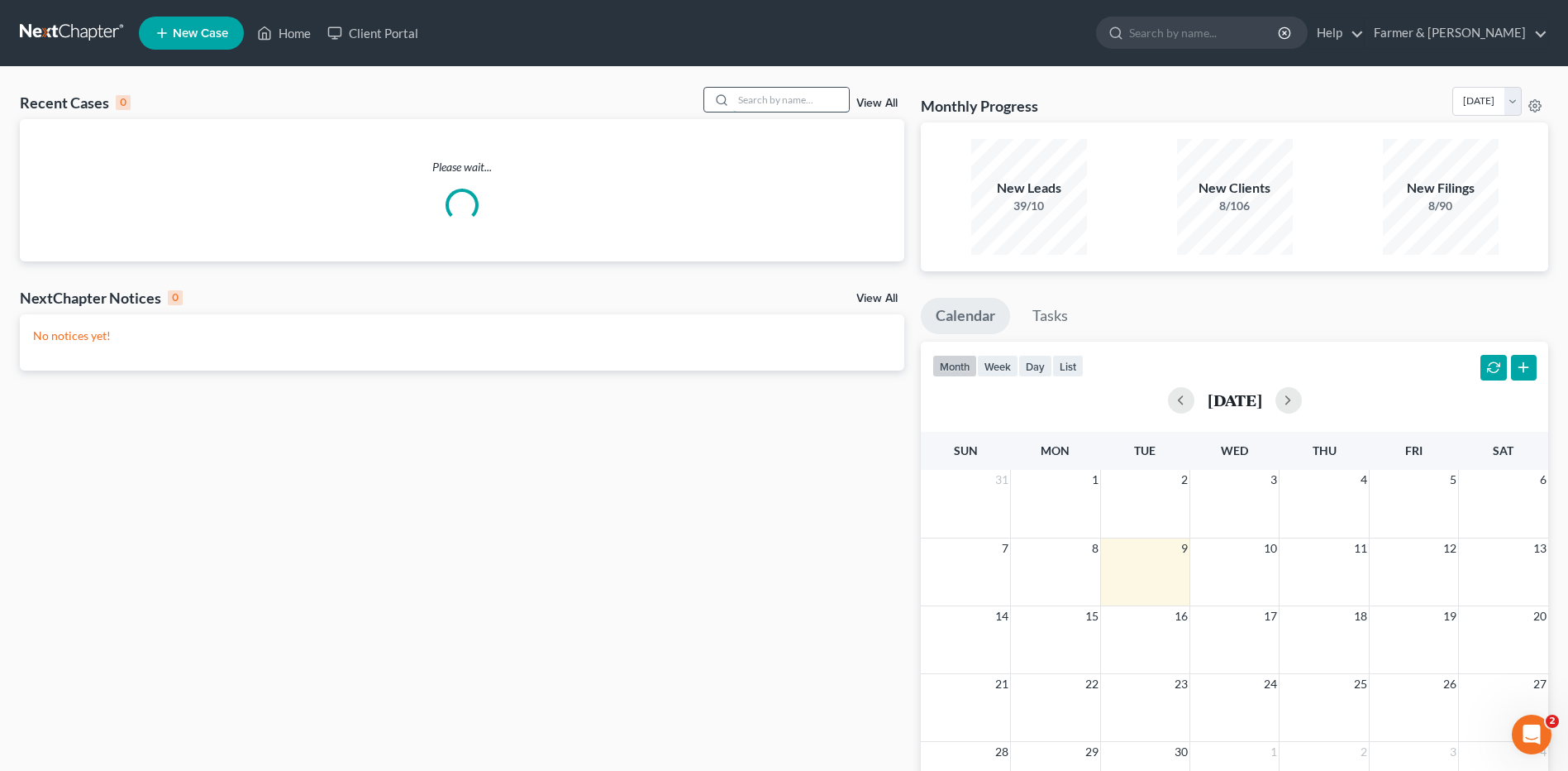
click at [784, 102] on input "search" at bounding box center [790, 100] width 115 height 24
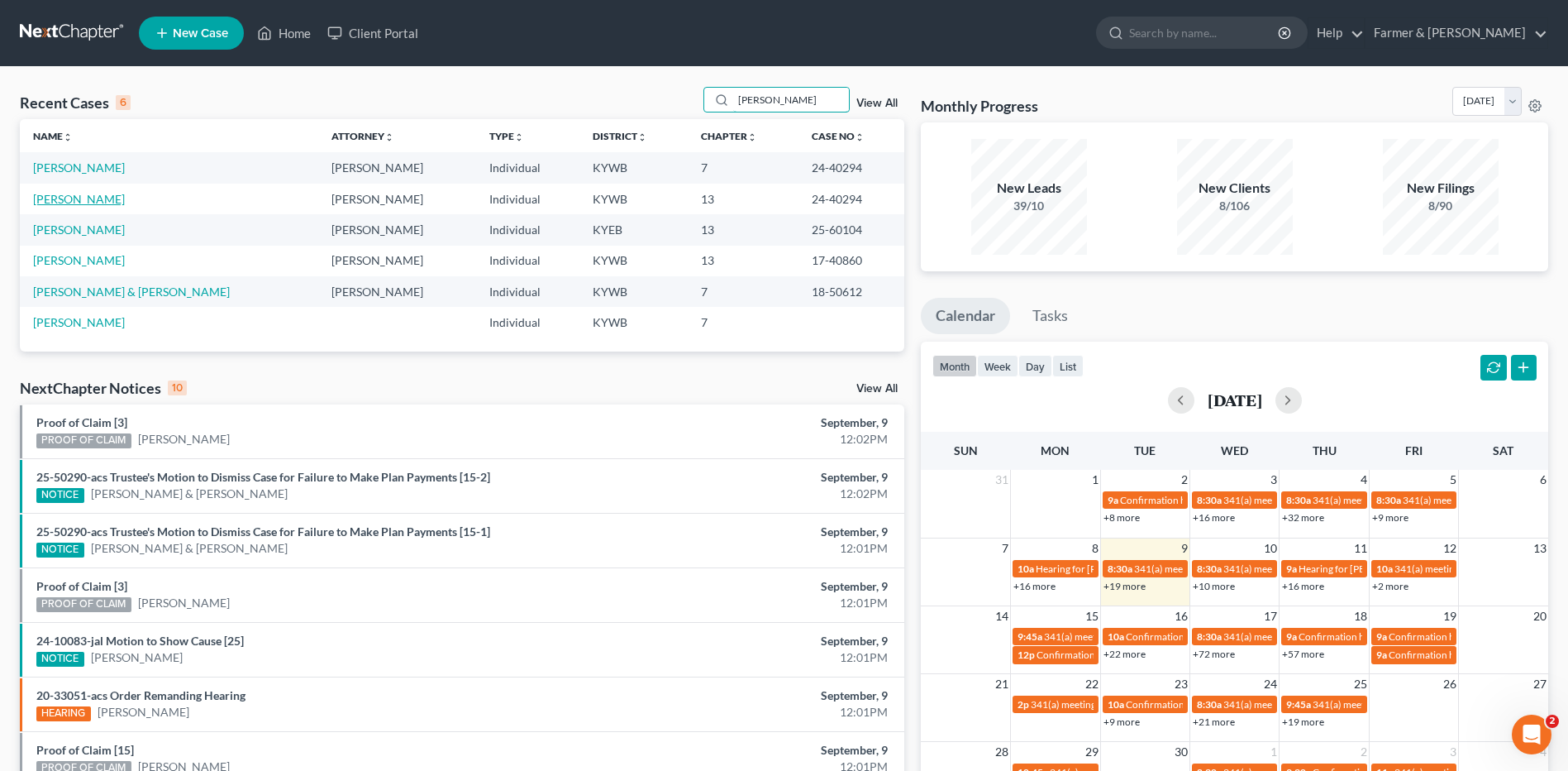
type input "[PERSON_NAME]"
click at [81, 199] on link "[PERSON_NAME]" at bounding box center [78, 199] width 91 height 14
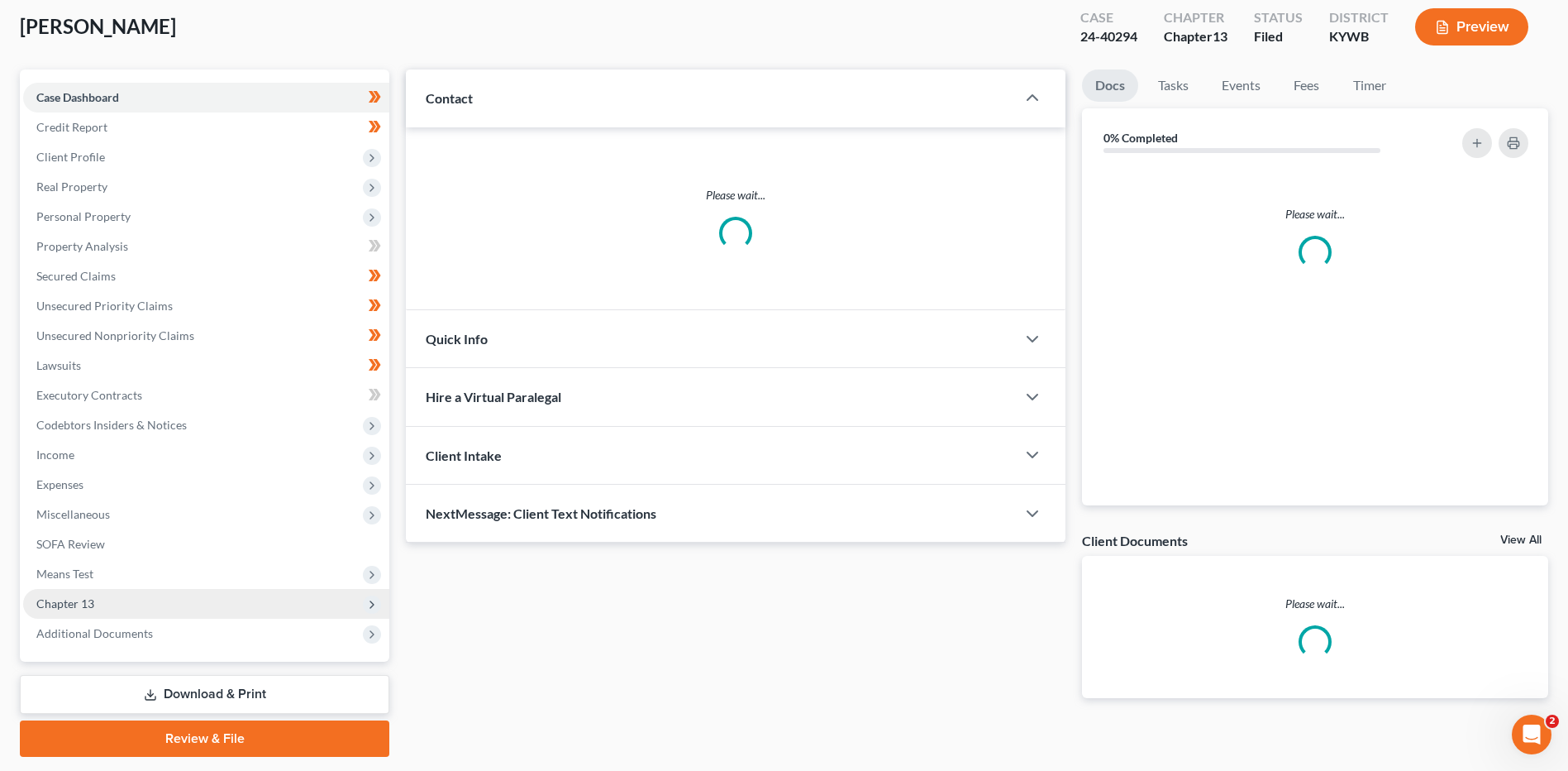
scroll to position [139, 0]
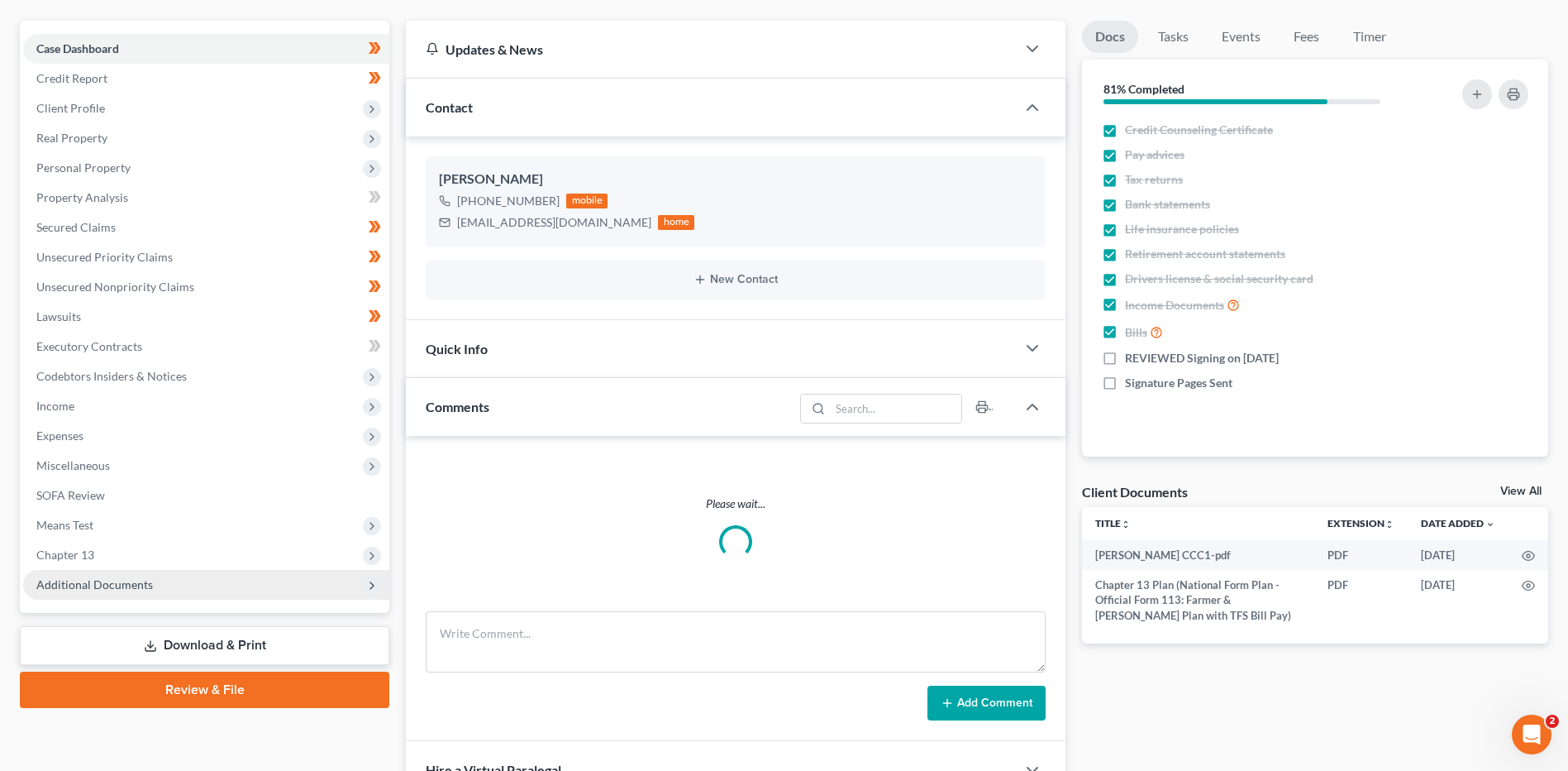
click at [93, 584] on span "Additional Documents" at bounding box center [94, 584] width 116 height 14
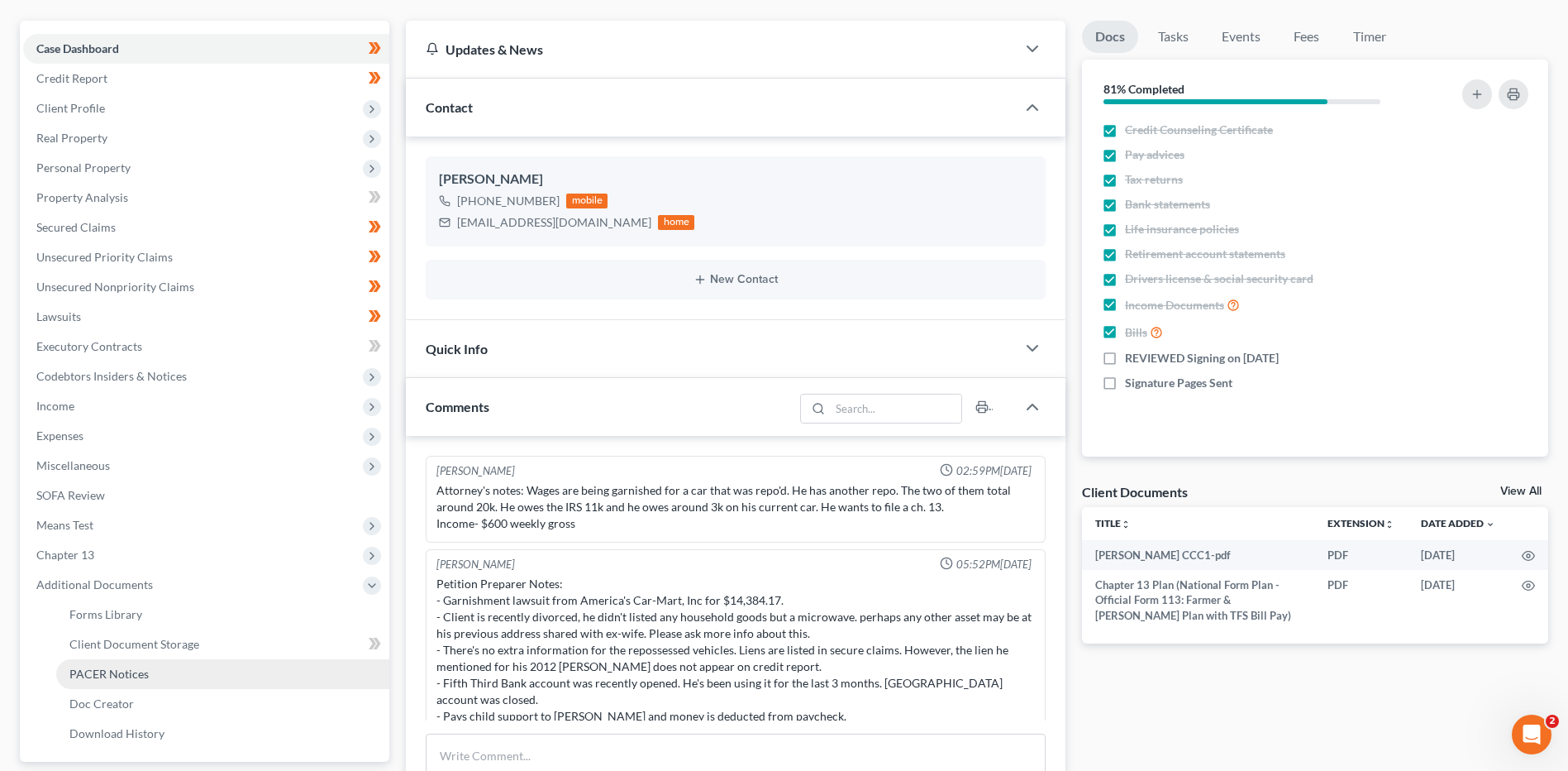
scroll to position [257, 0]
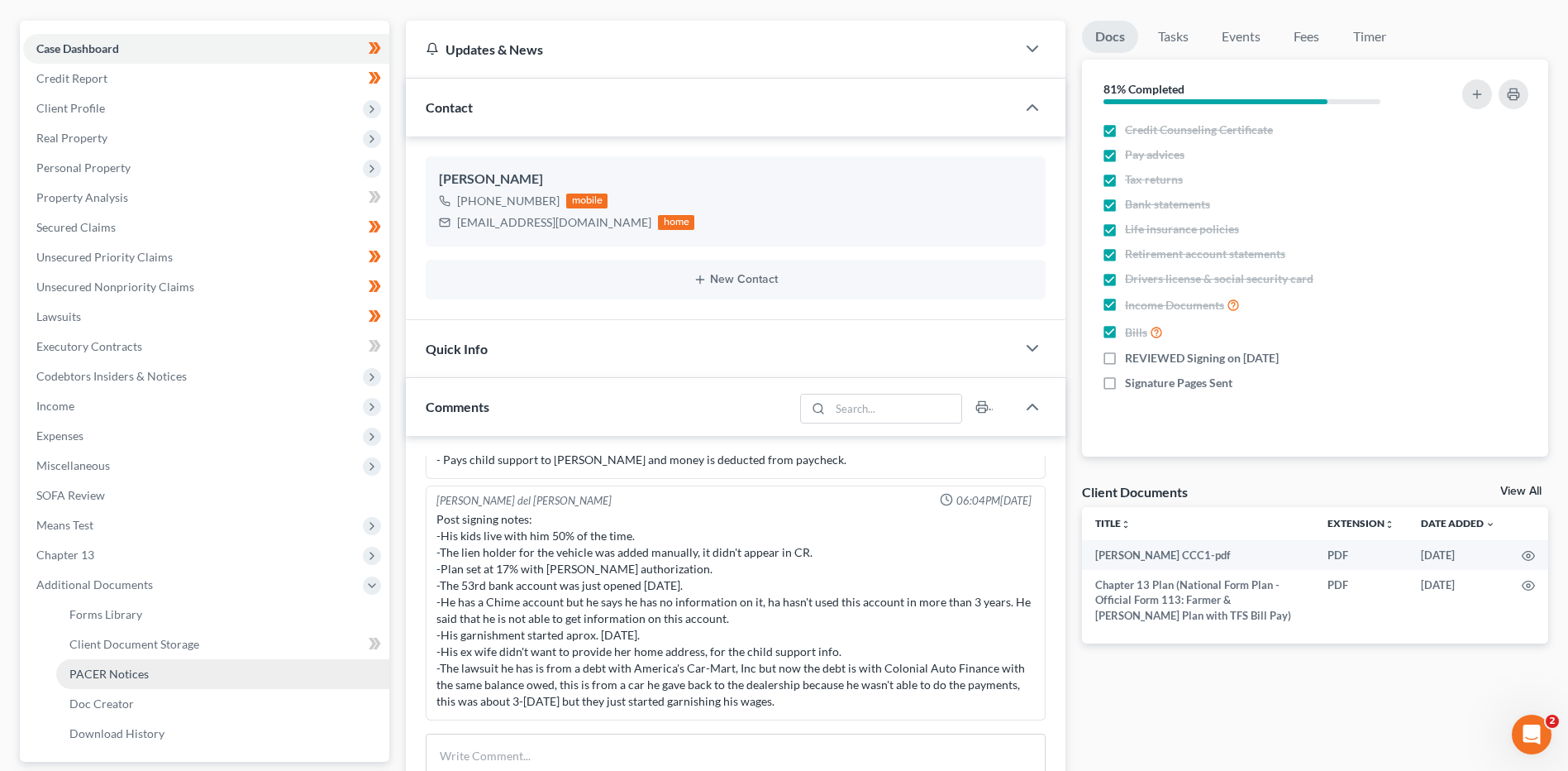
click at [116, 679] on span "PACER Notices" at bounding box center [109, 673] width 79 height 14
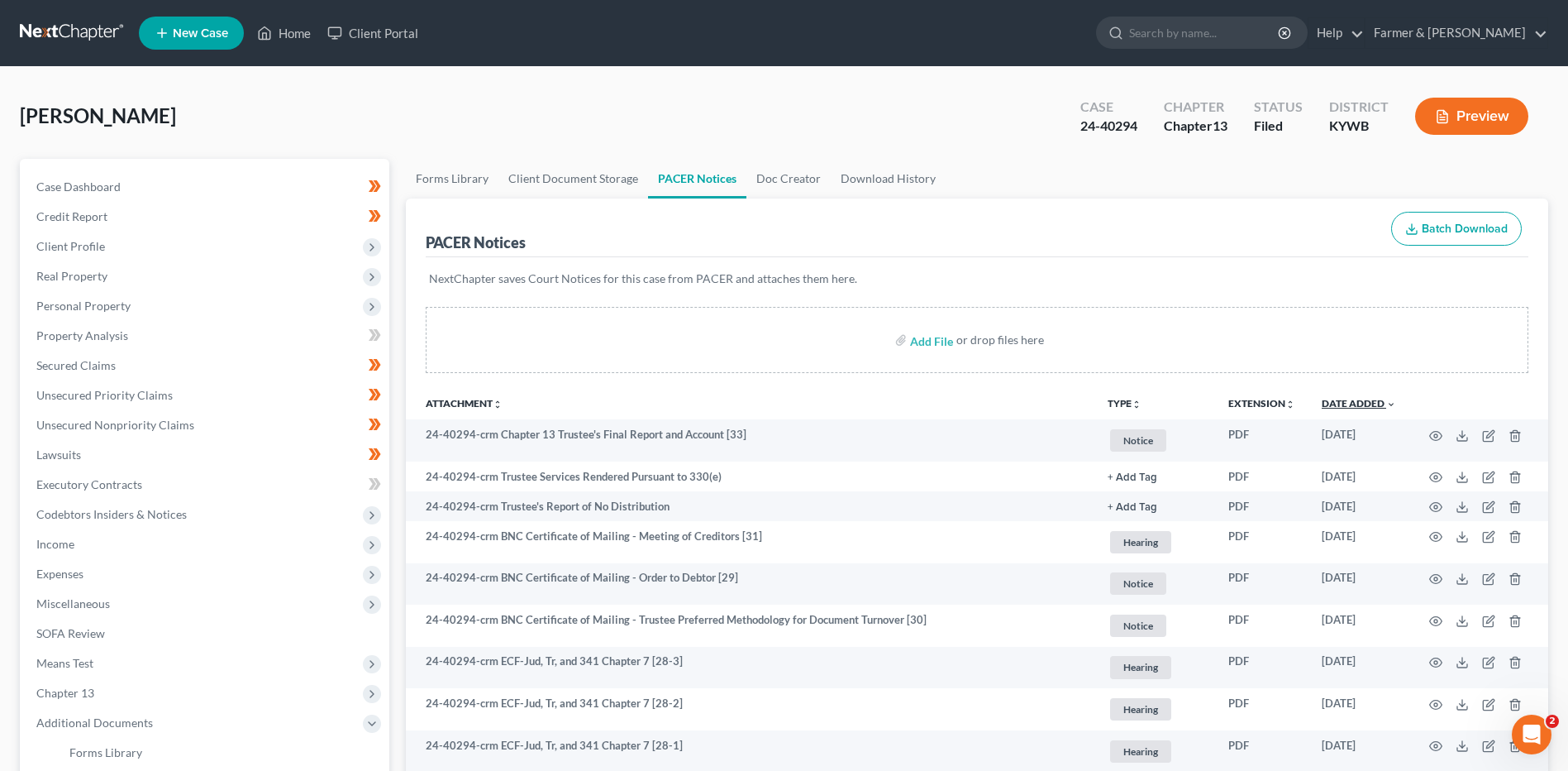
click at [1356, 398] on link "Date Added unfold_more expand_more expand_less" at bounding box center [1359, 403] width 75 height 12
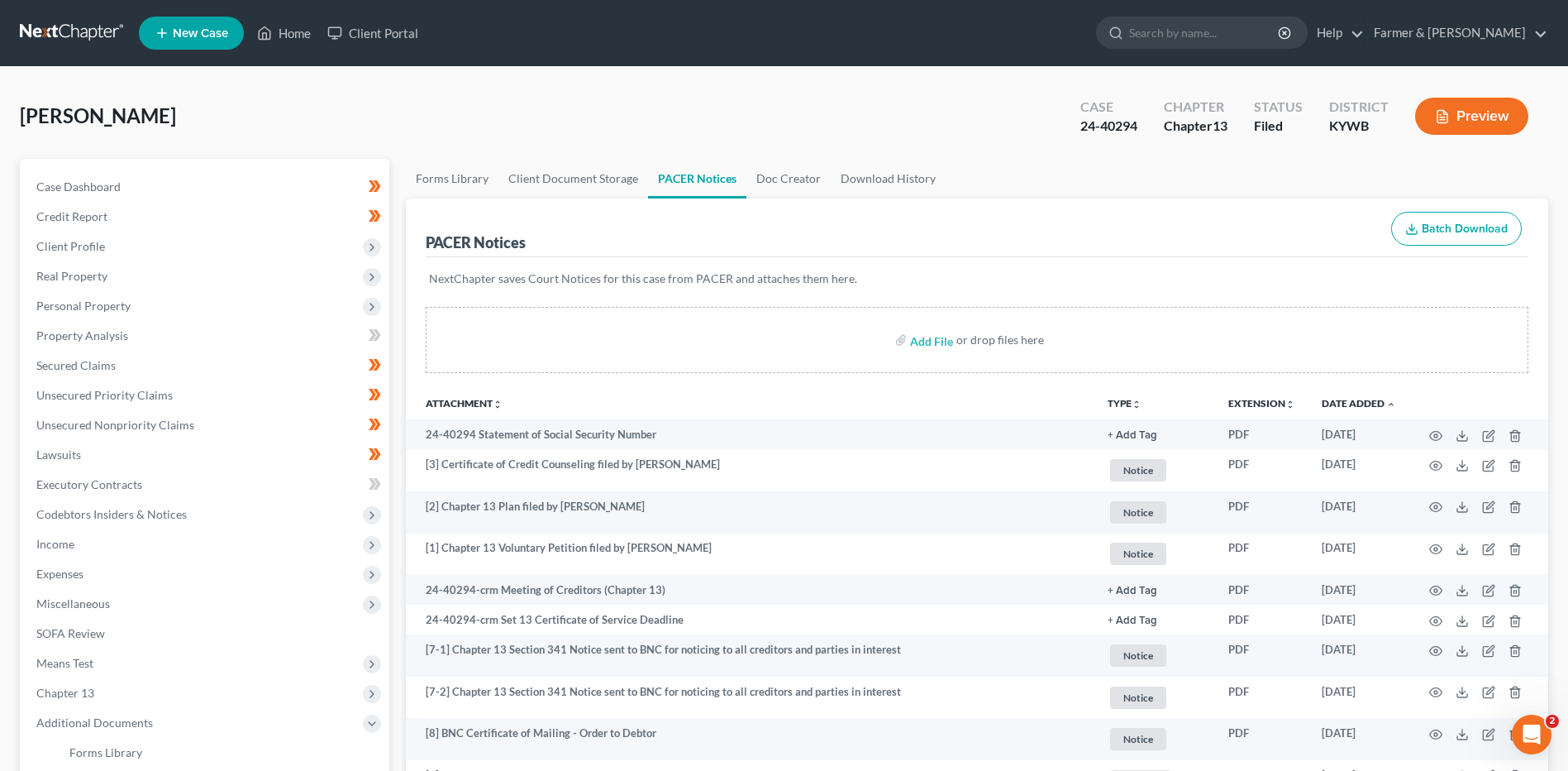
drag, startPoint x: 78, startPoint y: 32, endPoint x: 104, endPoint y: 25, distance: 26.9
click at [78, 32] on link at bounding box center [72, 33] width 106 height 30
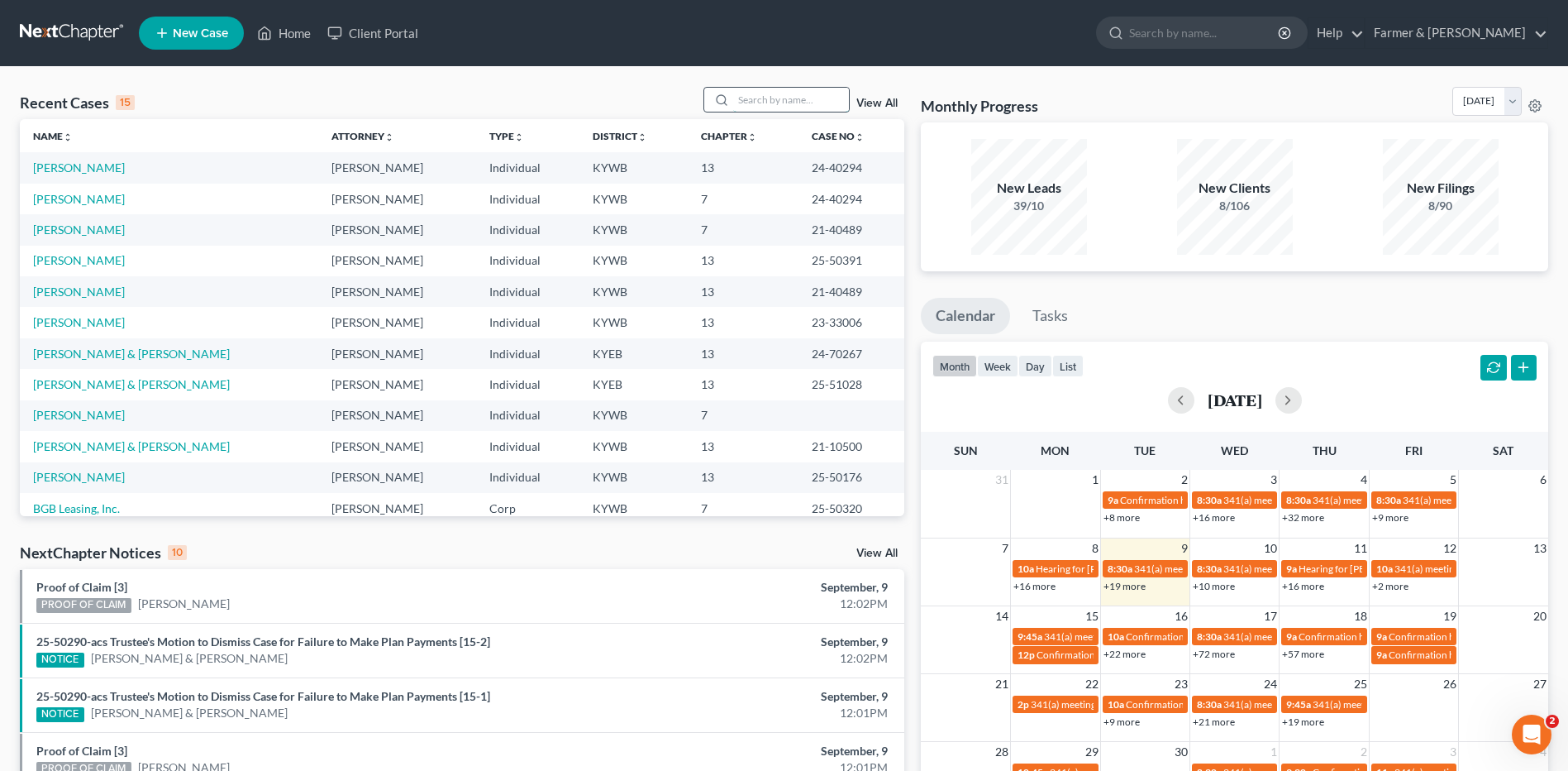
click at [780, 102] on input "search" at bounding box center [790, 100] width 115 height 24
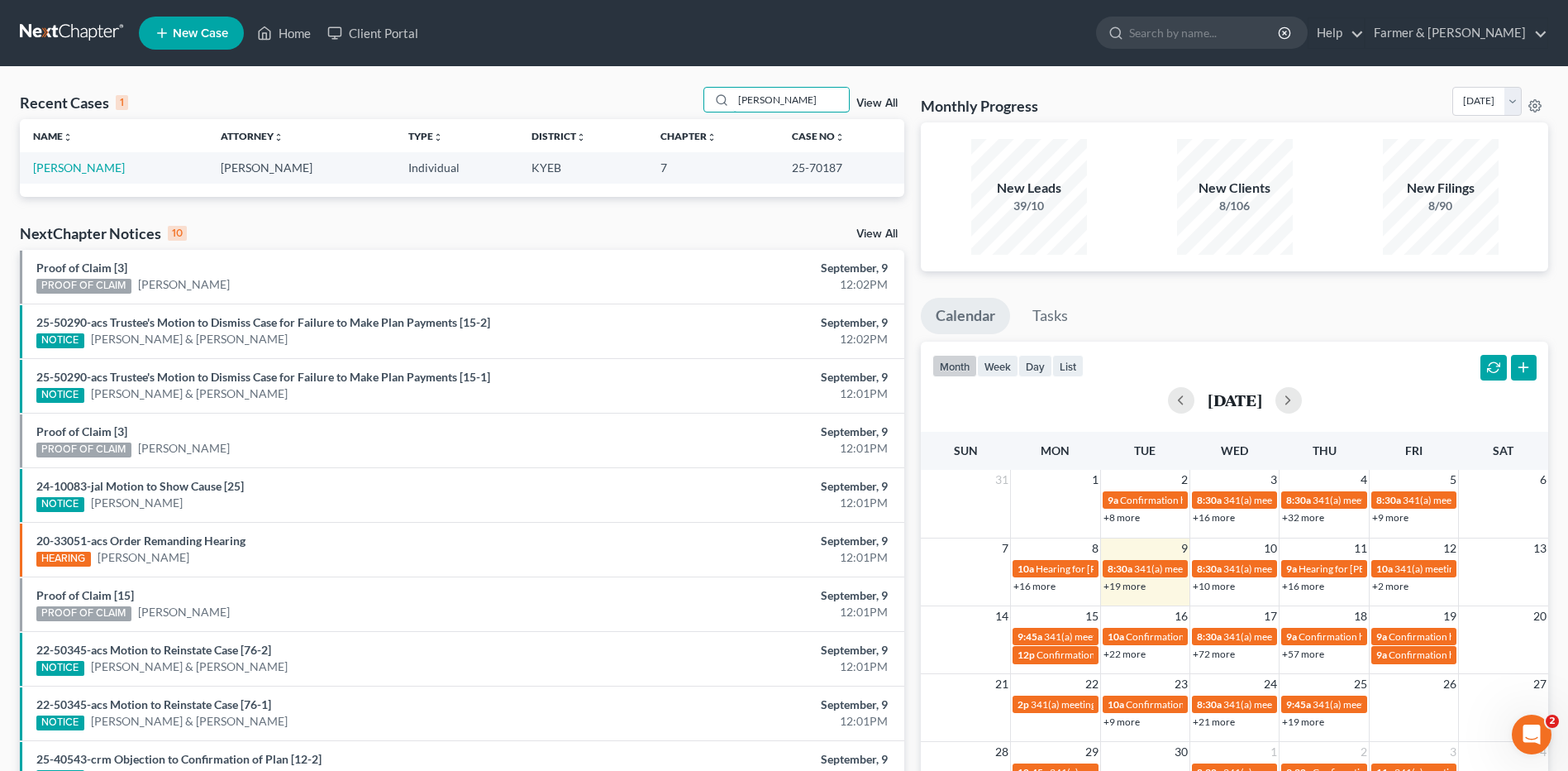
type input "[PERSON_NAME]"
click at [85, 165] on link "[PERSON_NAME]" at bounding box center [78, 167] width 91 height 14
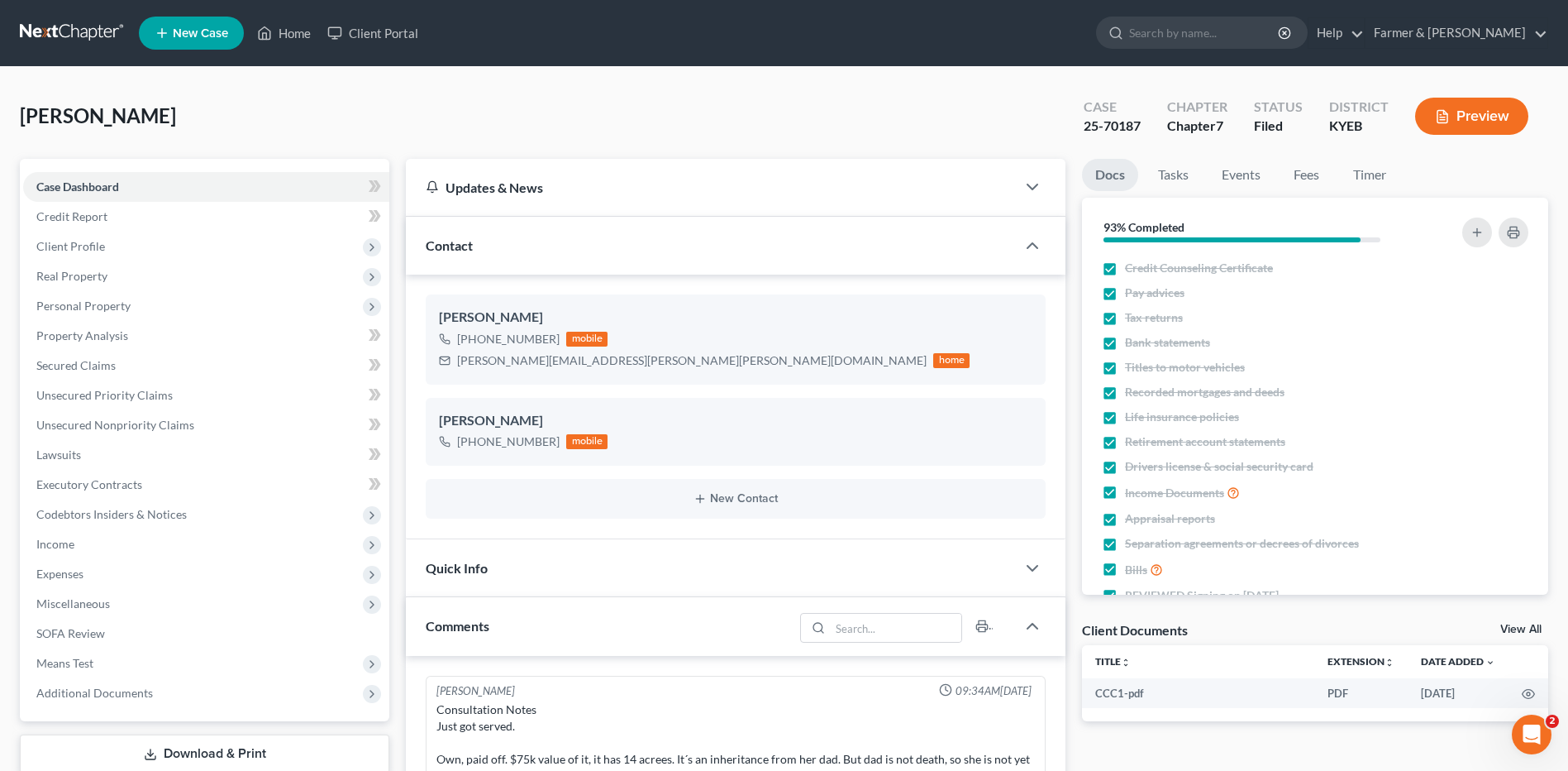
scroll to position [571, 0]
click at [39, 33] on link at bounding box center [72, 33] width 106 height 30
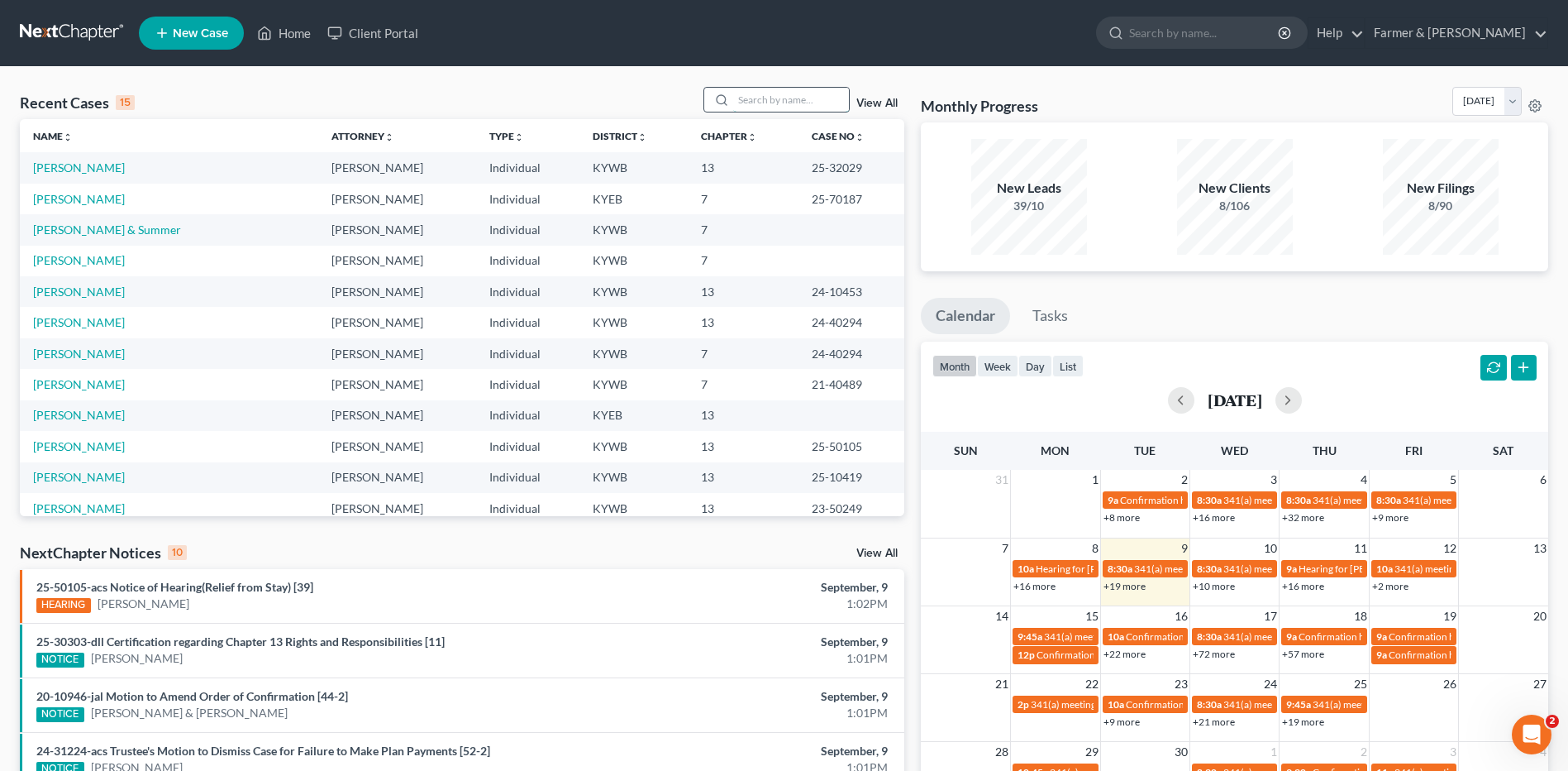
click at [773, 92] on input "search" at bounding box center [790, 100] width 115 height 24
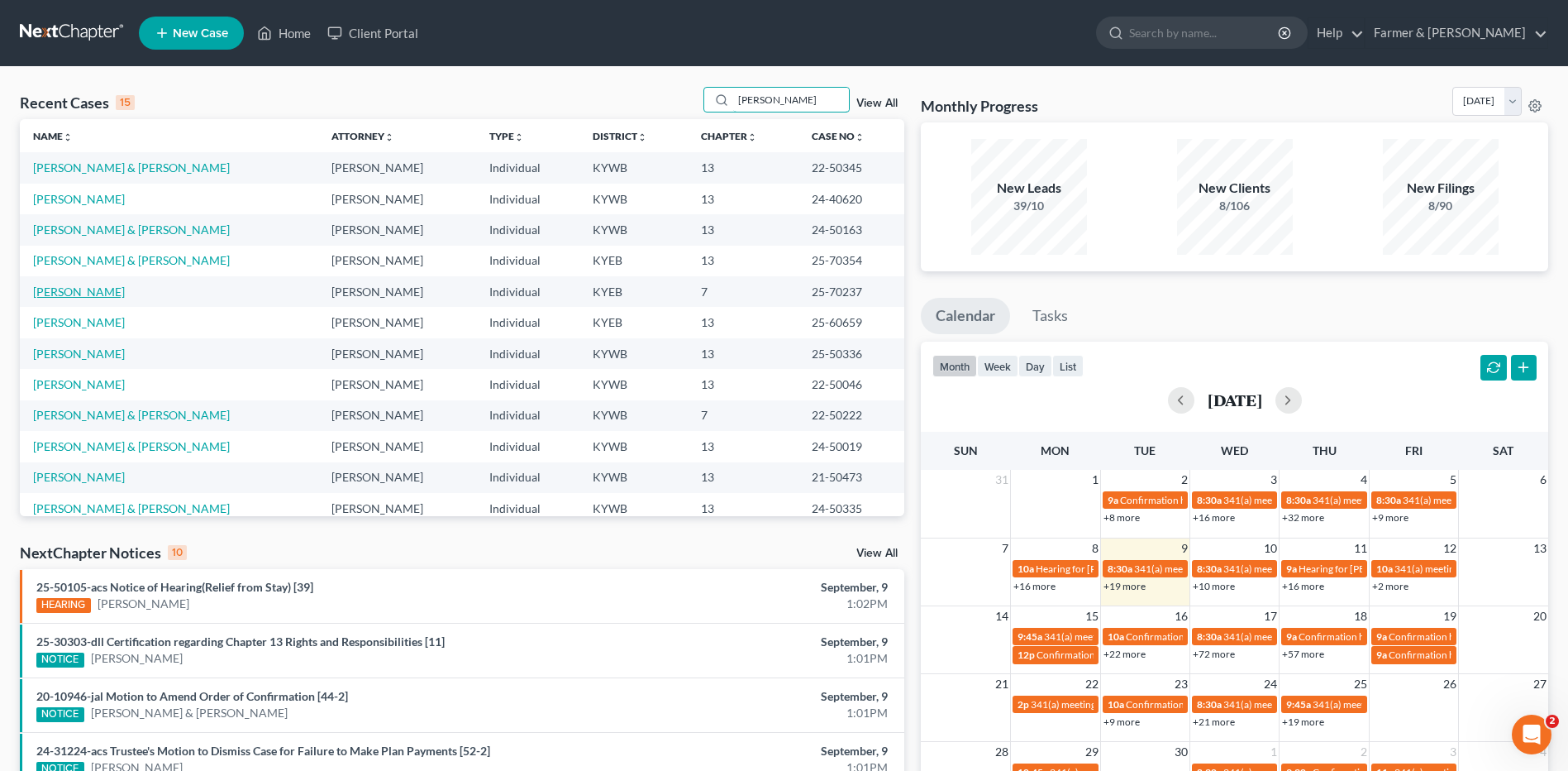
type input "[PERSON_NAME]"
click at [79, 297] on link "[PERSON_NAME]" at bounding box center [78, 291] width 91 height 14
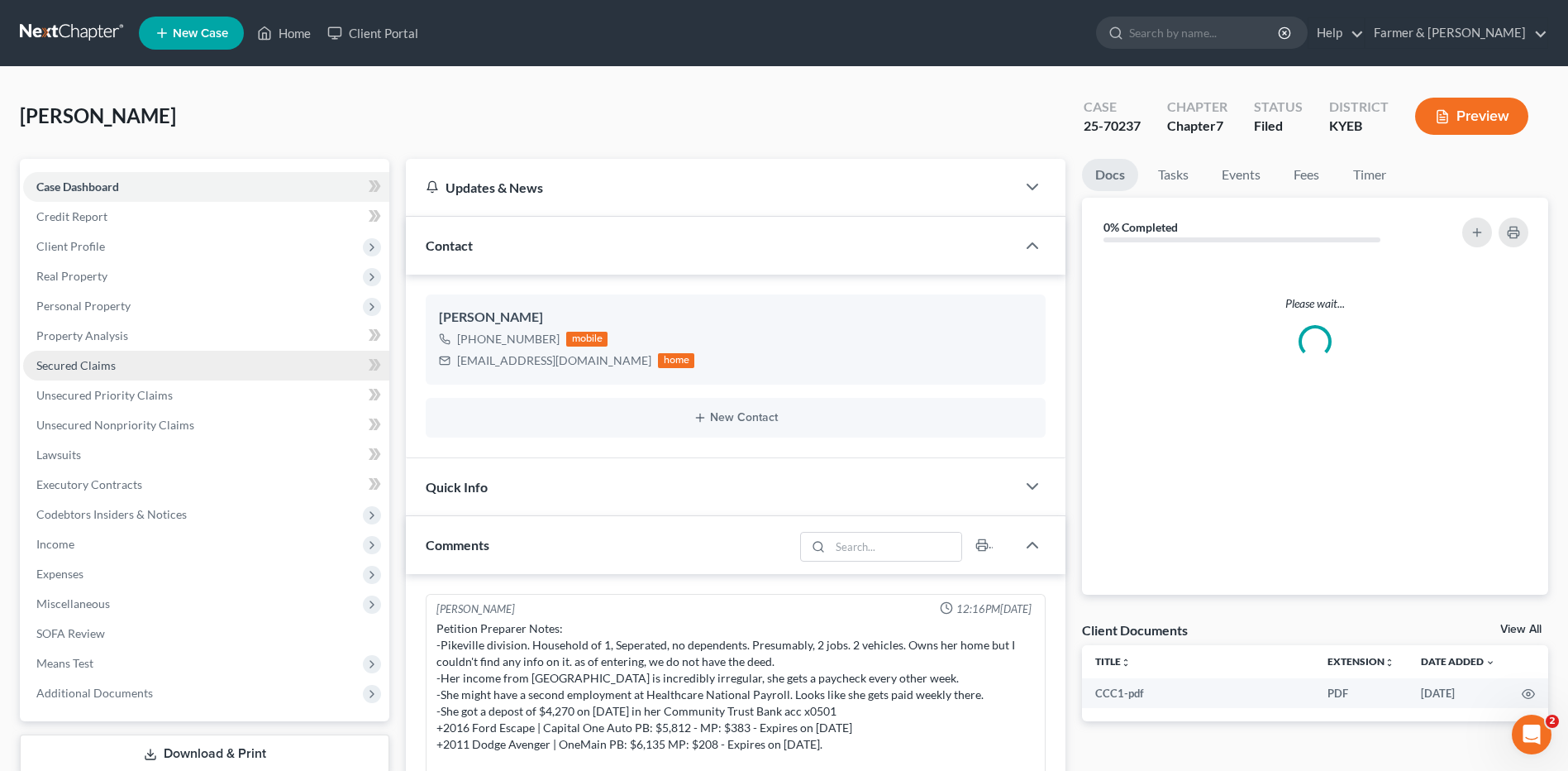
click at [99, 364] on span "Secured Claims" at bounding box center [76, 365] width 79 height 14
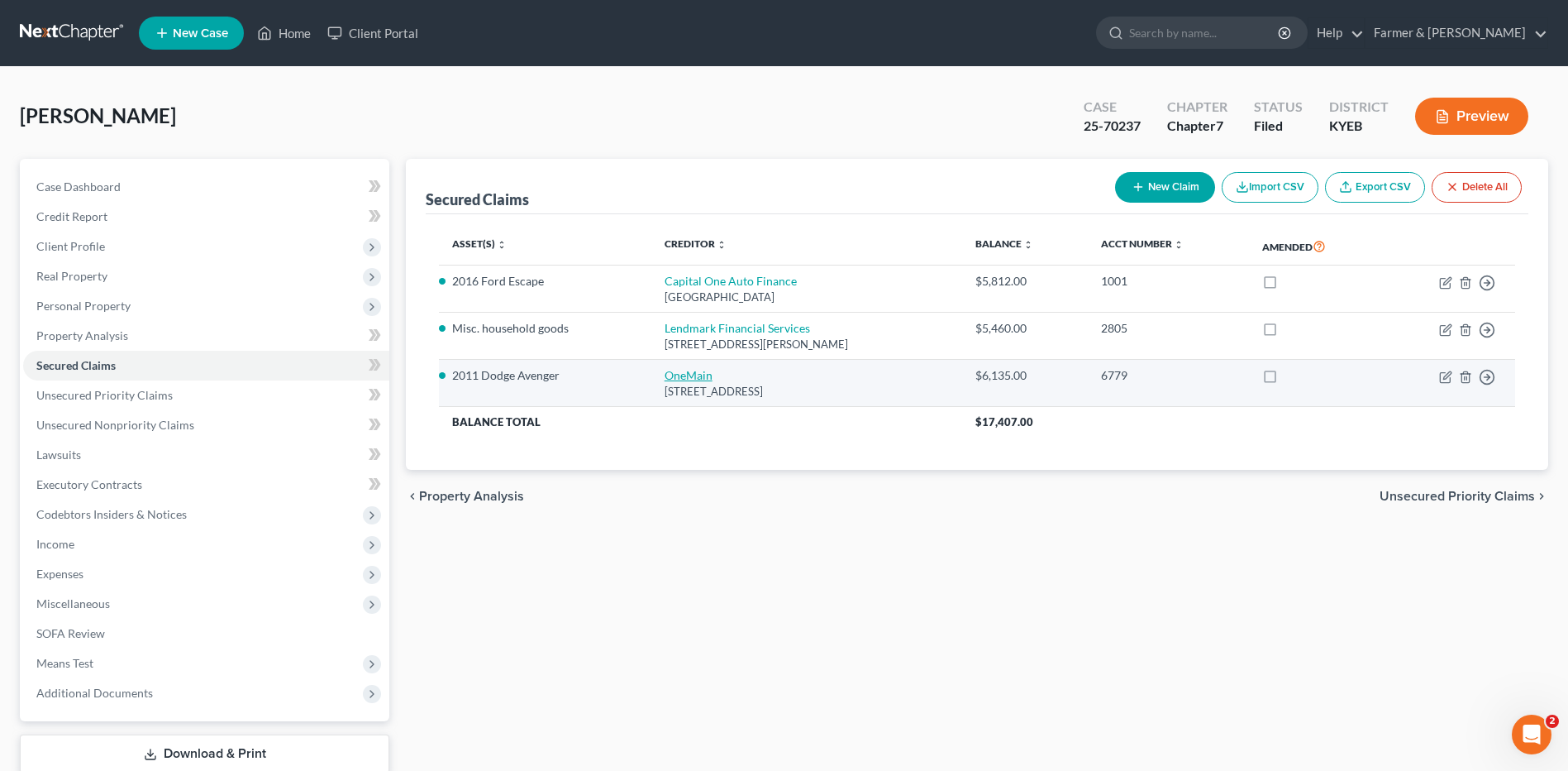
click at [692, 372] on link "OneMain" at bounding box center [688, 374] width 48 height 14
select select "36"
select select "2"
select select "0"
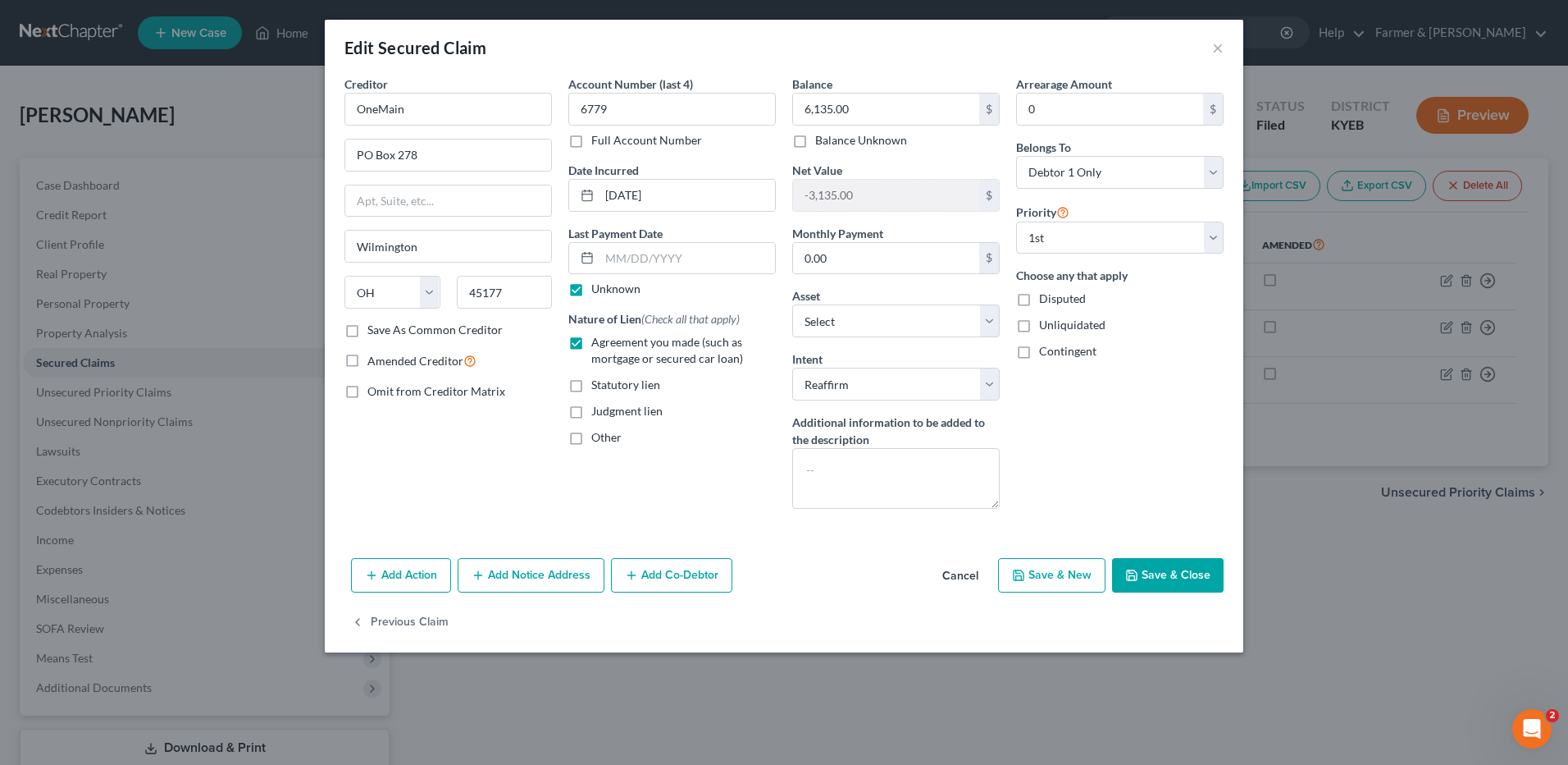
click at [956, 569] on button "Cancel" at bounding box center [961, 576] width 62 height 33
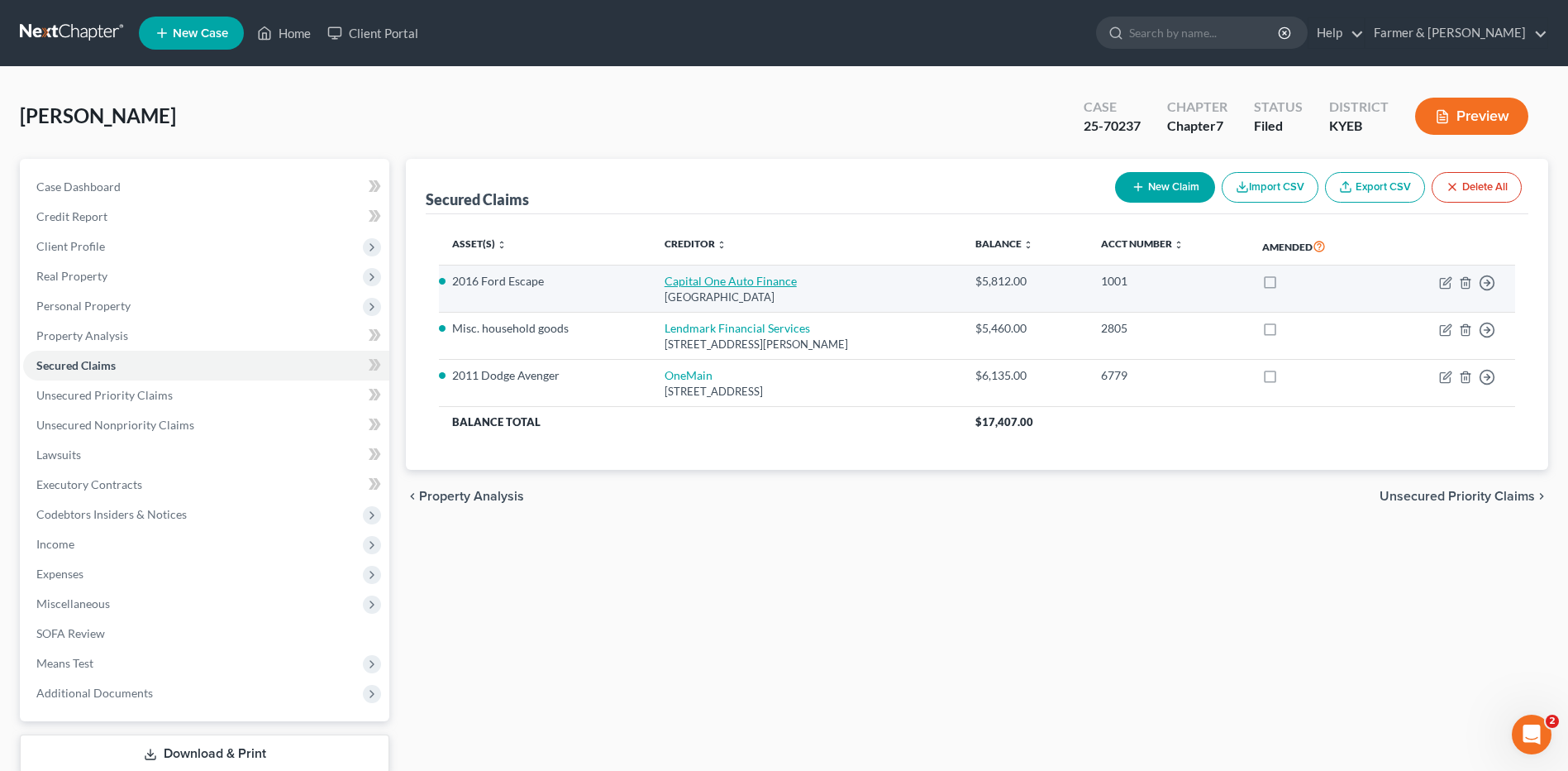
click at [760, 282] on link "Capital One Auto Finance" at bounding box center [730, 280] width 132 height 14
select select "4"
select select "0"
select select "9"
select select "2"
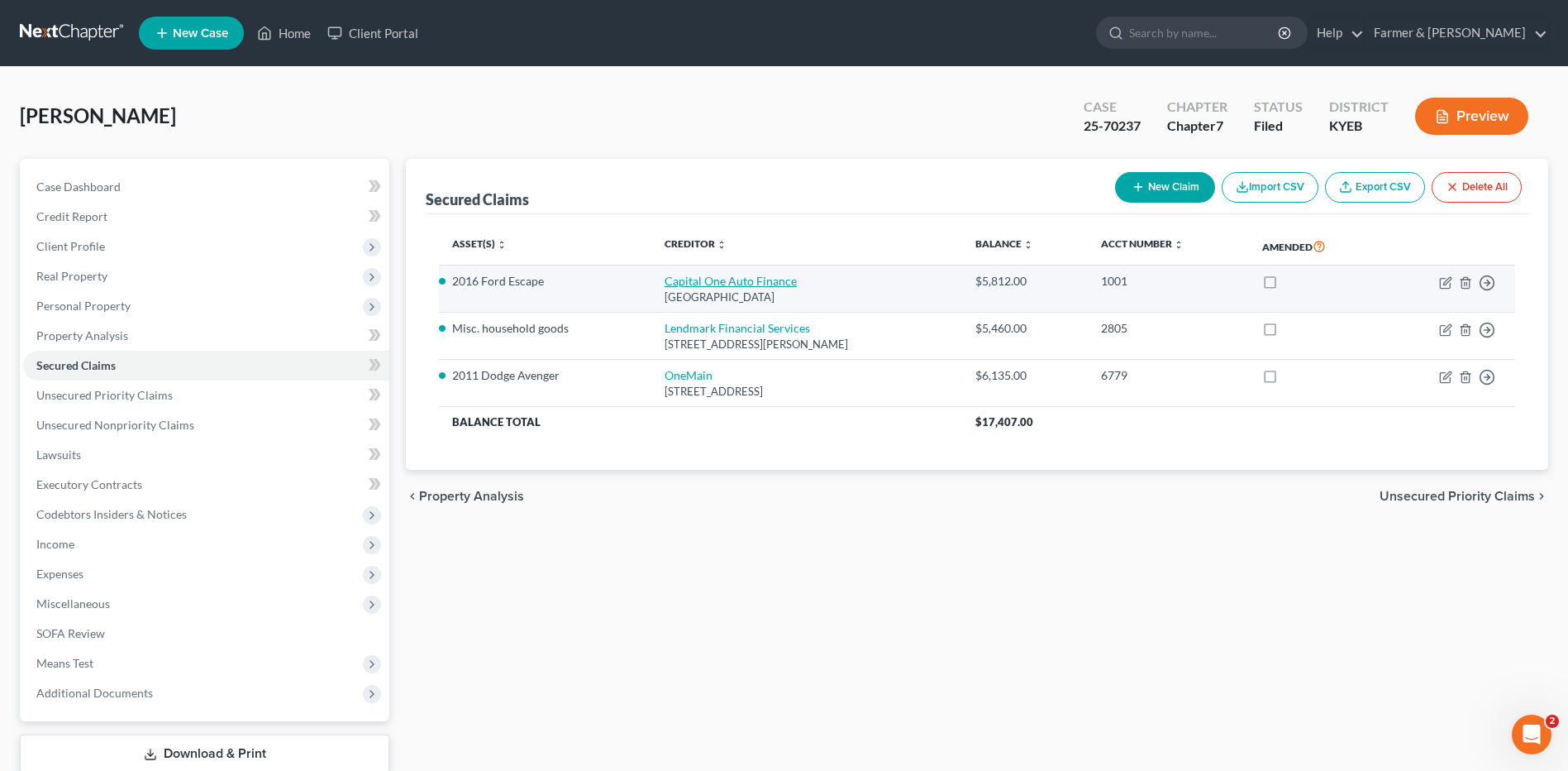
select select "0"
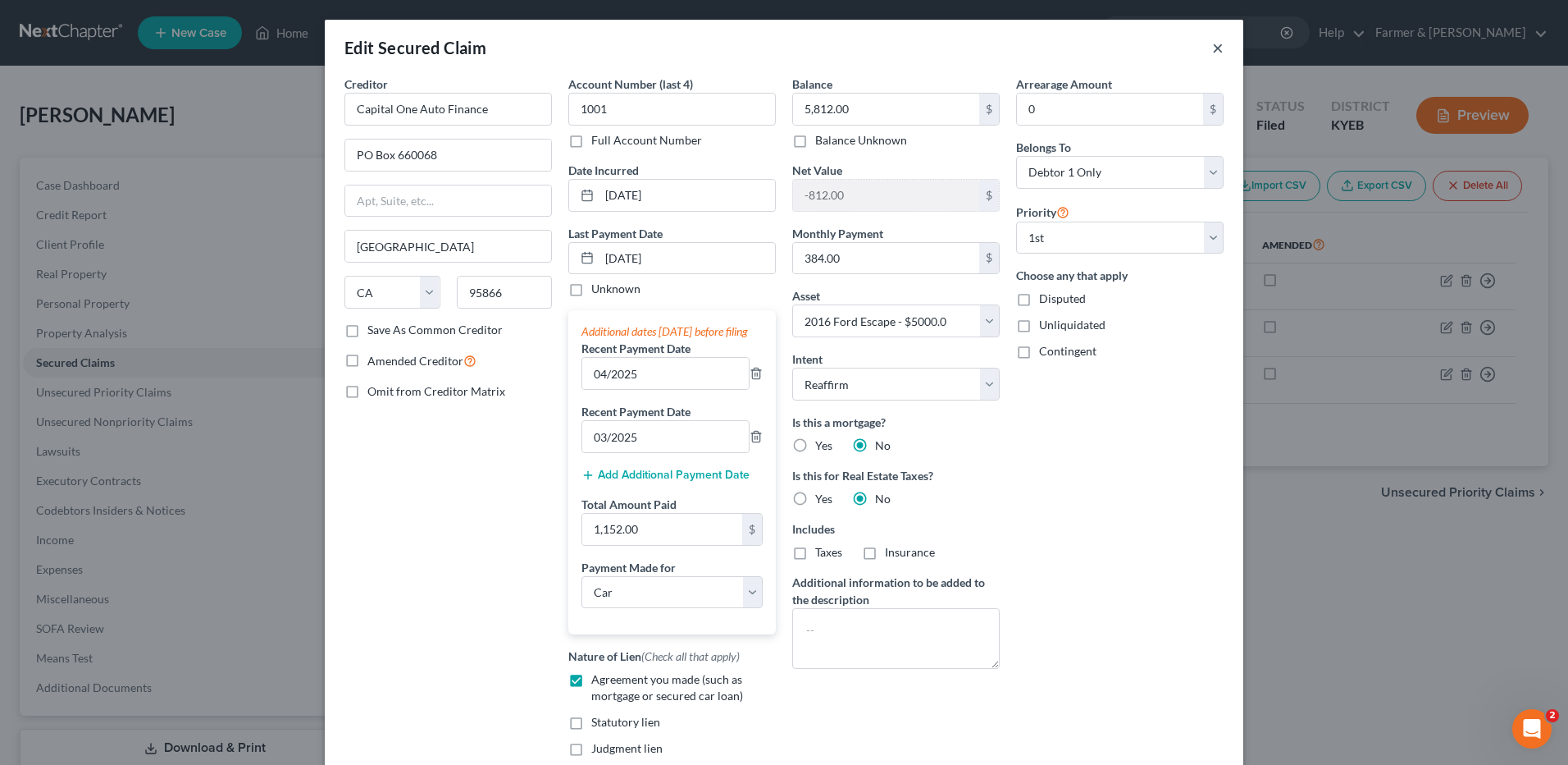
click at [1213, 56] on button "×" at bounding box center [1218, 47] width 12 height 19
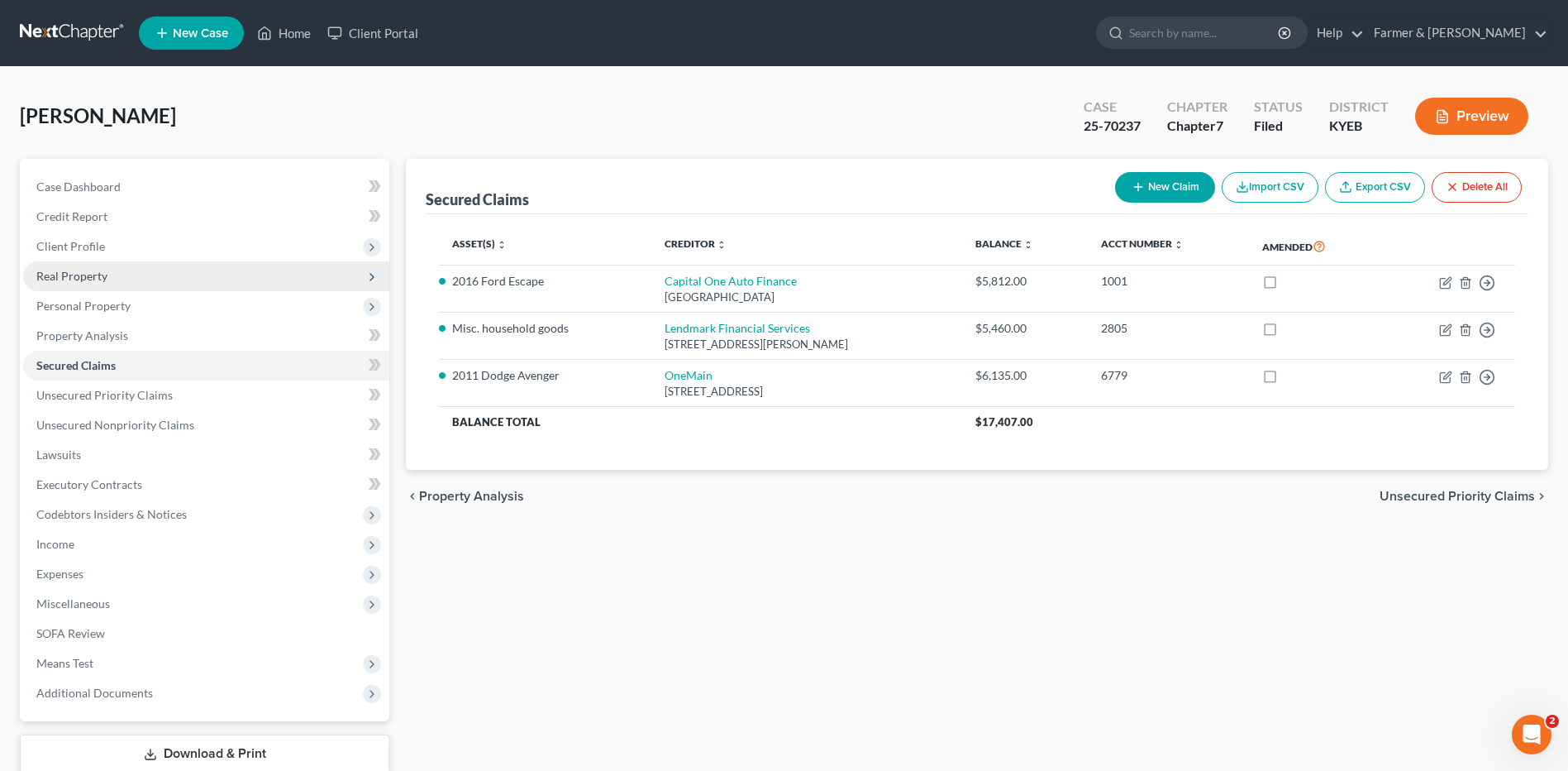
click at [178, 281] on span "Real Property" at bounding box center [206, 276] width 366 height 30
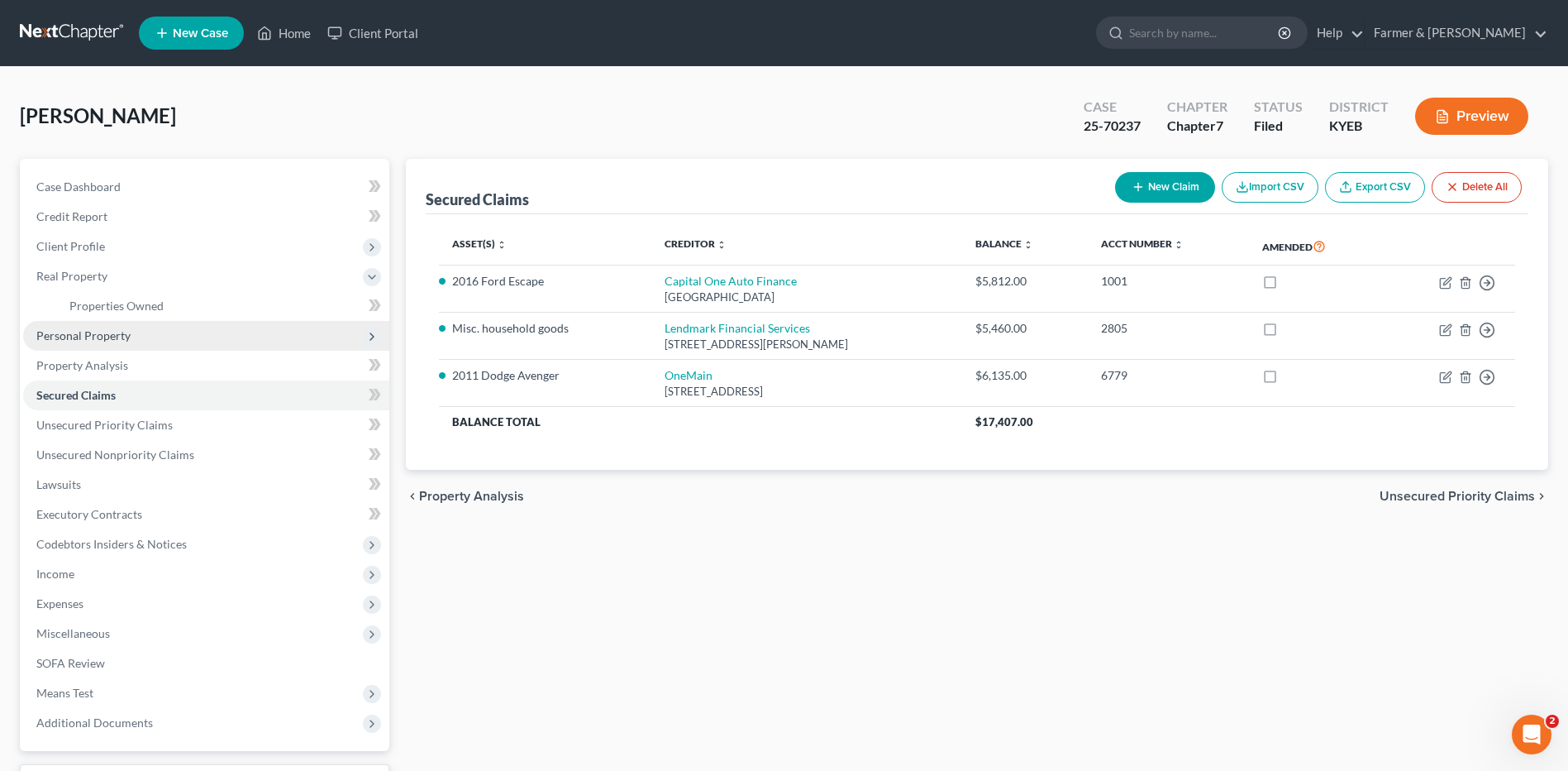
click at [149, 334] on span "Personal Property" at bounding box center [206, 335] width 366 height 30
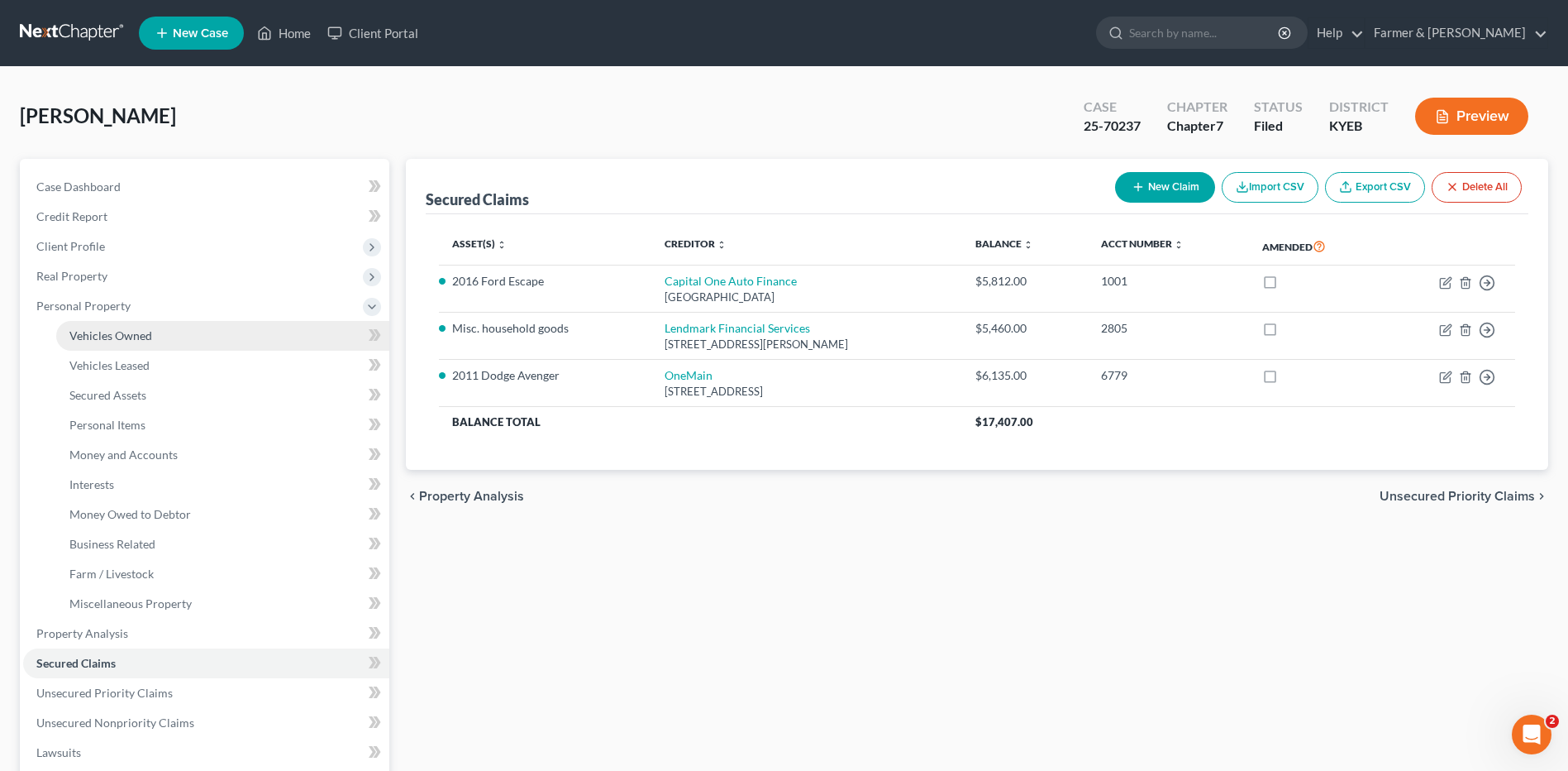
click at [150, 340] on span "Vehicles Owned" at bounding box center [111, 335] width 83 height 14
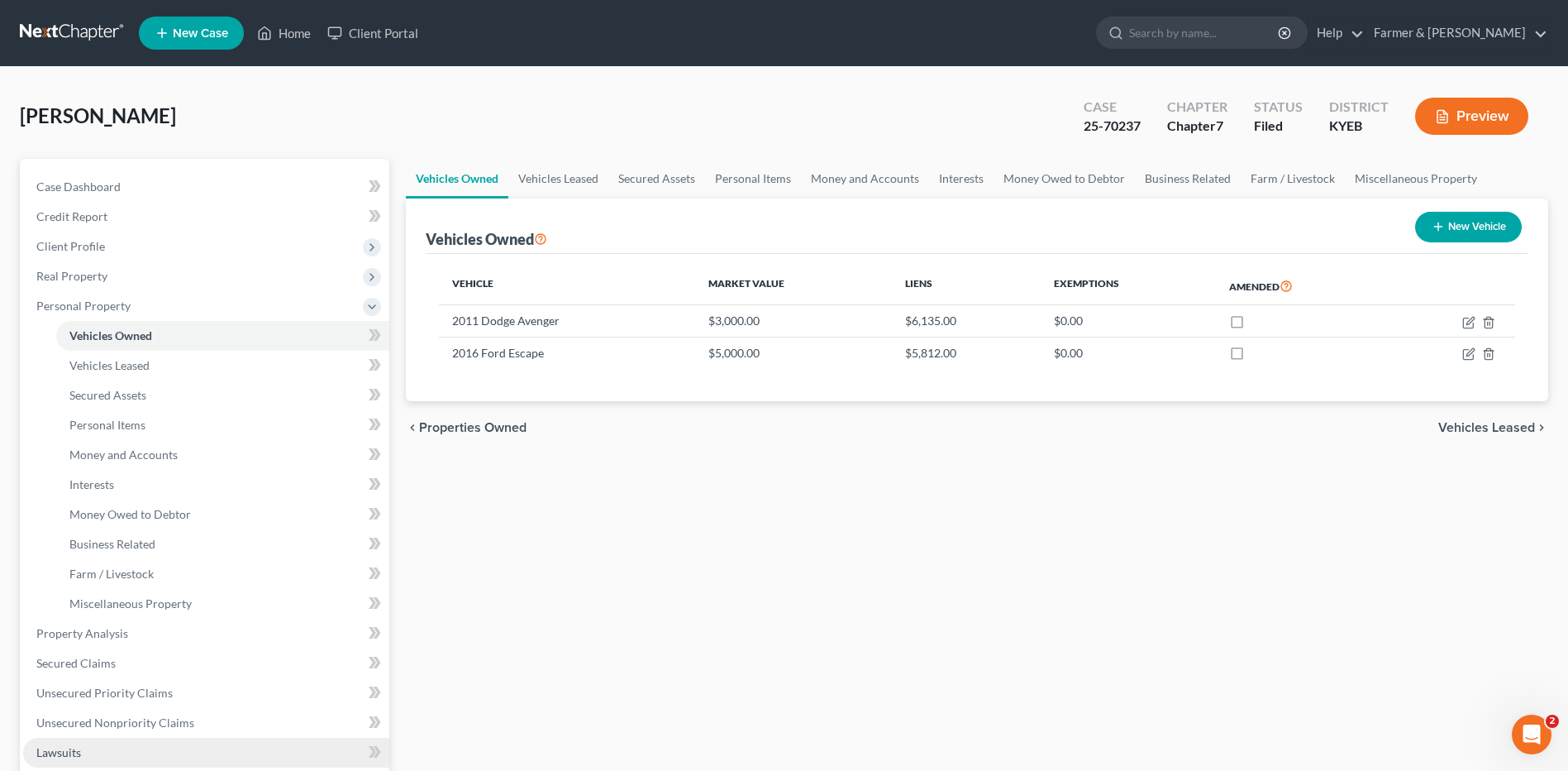
scroll to position [331, 0]
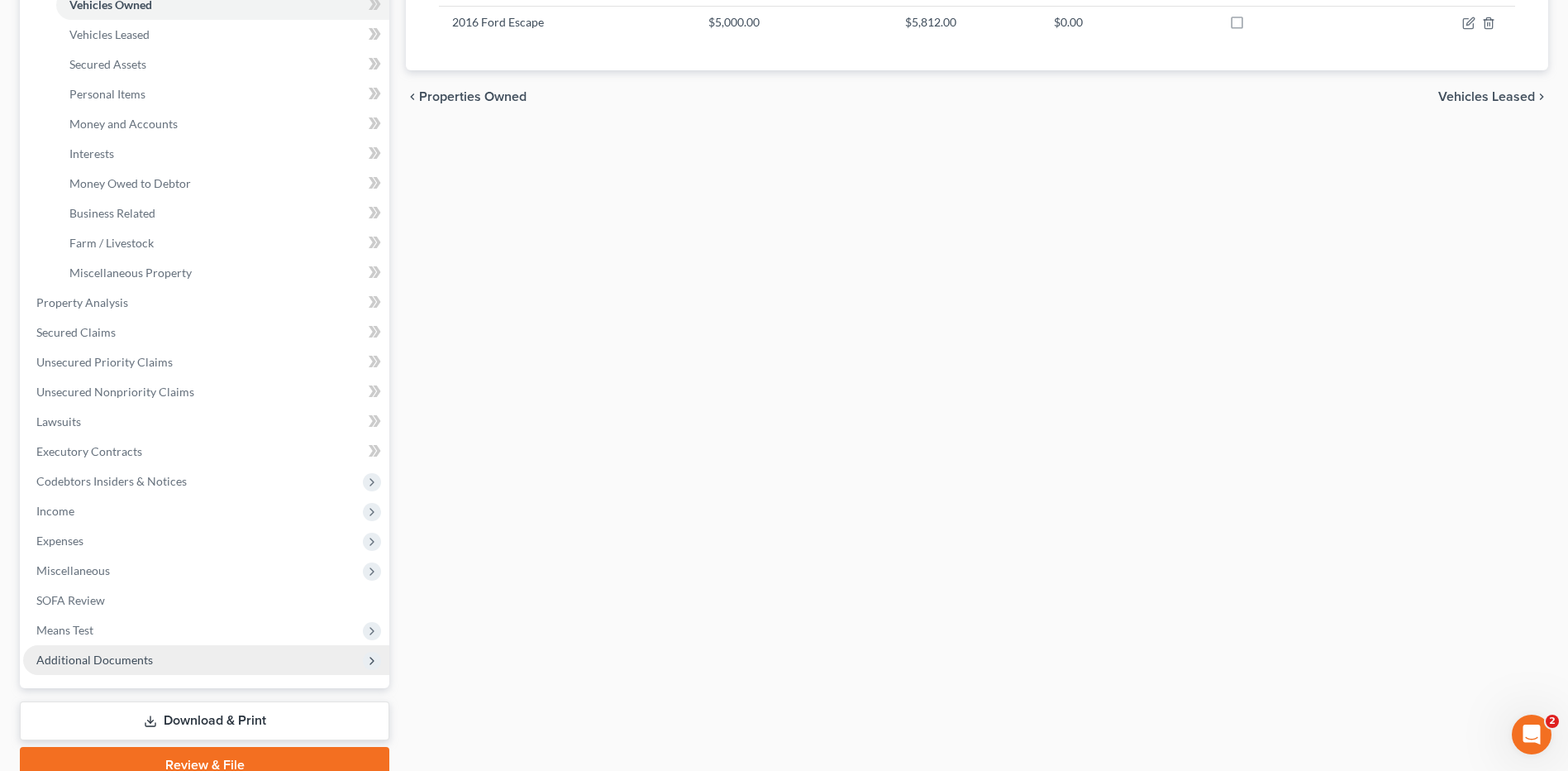
drag, startPoint x: 131, startPoint y: 660, endPoint x: 173, endPoint y: 647, distance: 44.0
click at [131, 660] on span "Additional Documents" at bounding box center [94, 659] width 116 height 14
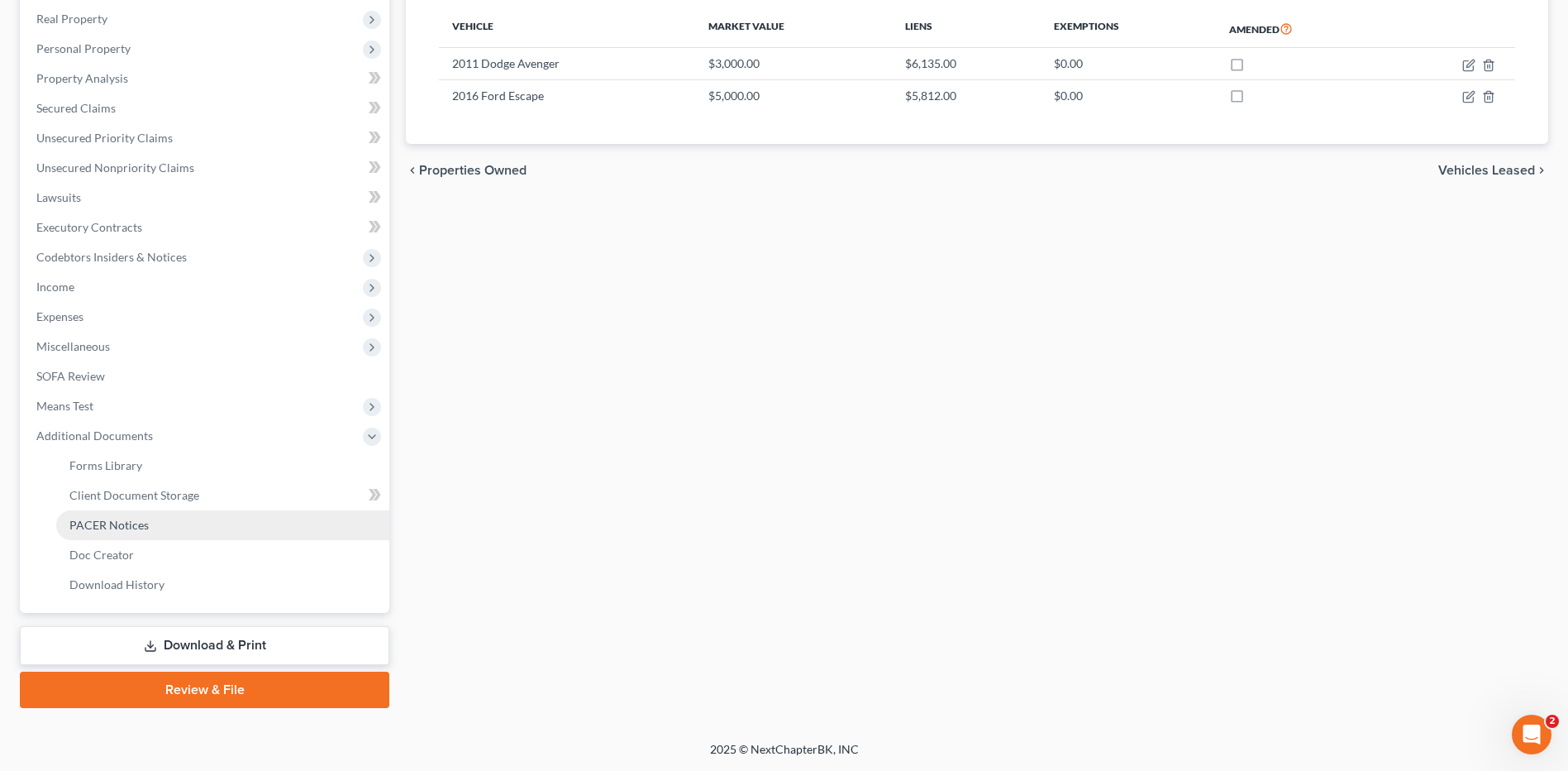
click at [140, 518] on span "PACER Notices" at bounding box center [109, 524] width 79 height 14
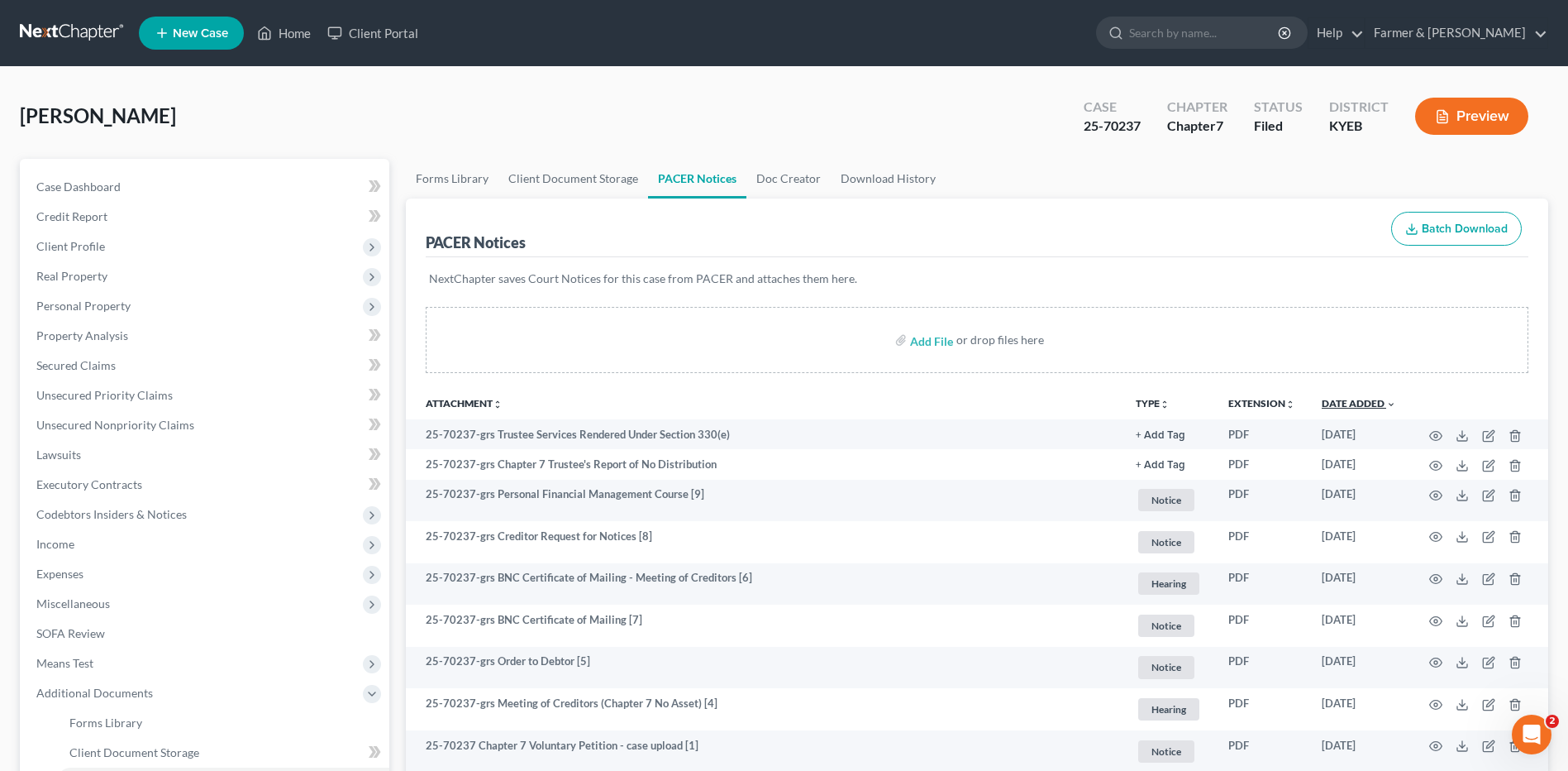
click at [1334, 399] on link "Date Added unfold_more expand_more expand_less" at bounding box center [1359, 403] width 75 height 12
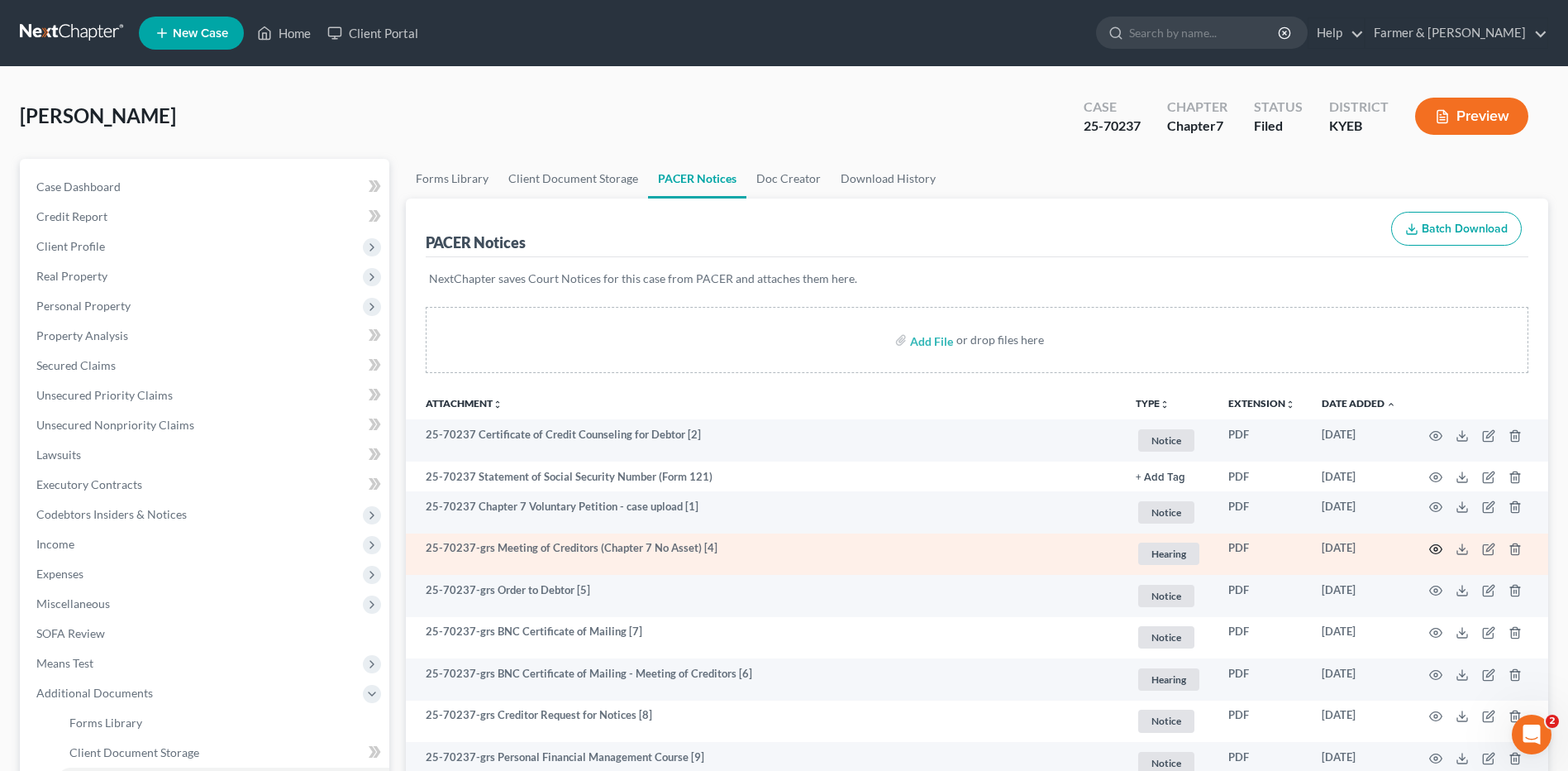
click at [1435, 552] on icon "button" at bounding box center [1435, 548] width 13 height 13
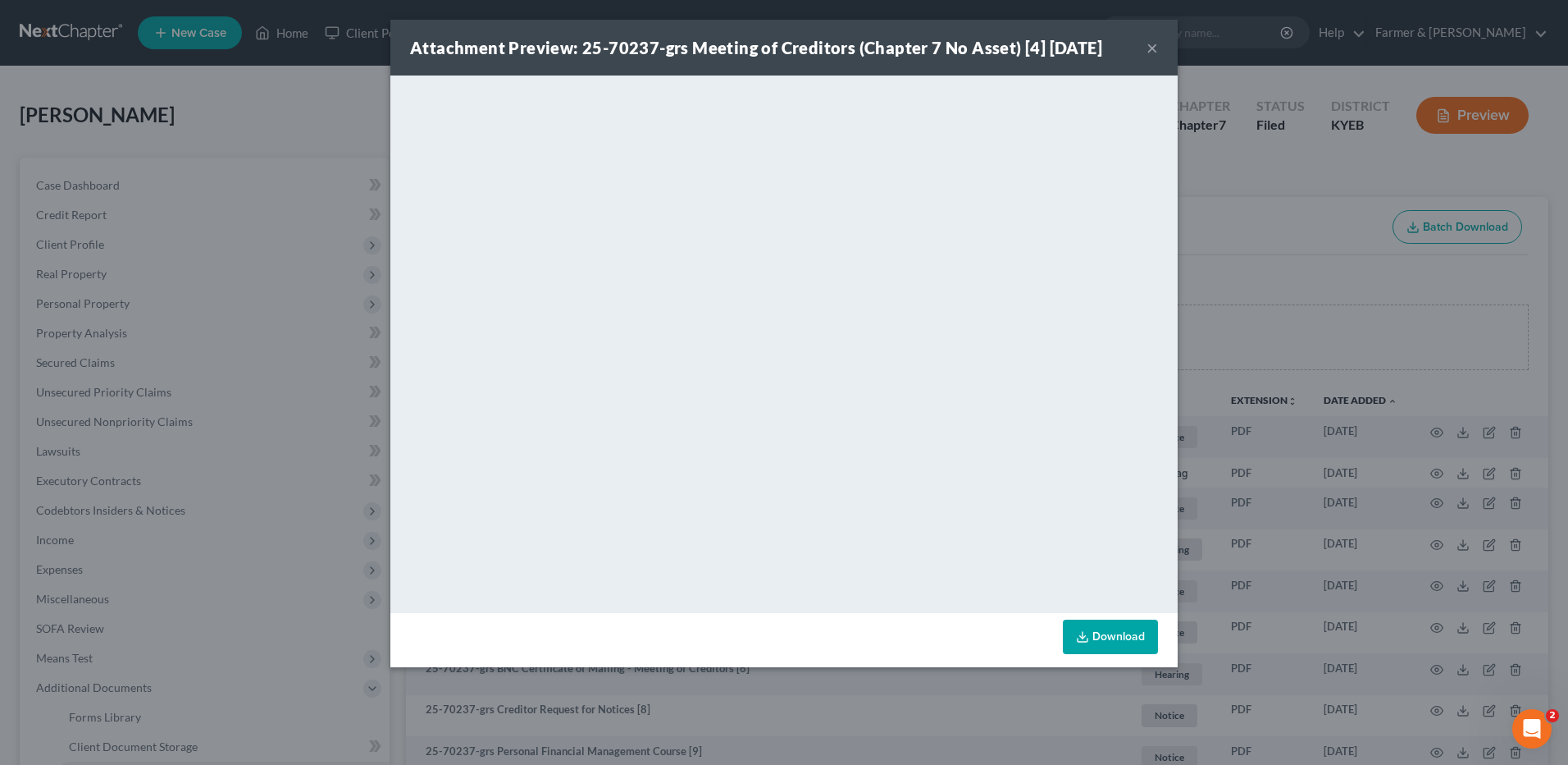
drag, startPoint x: 1151, startPoint y: 46, endPoint x: 1052, endPoint y: 81, distance: 105.0
click at [1151, 46] on button "×" at bounding box center [1152, 47] width 12 height 19
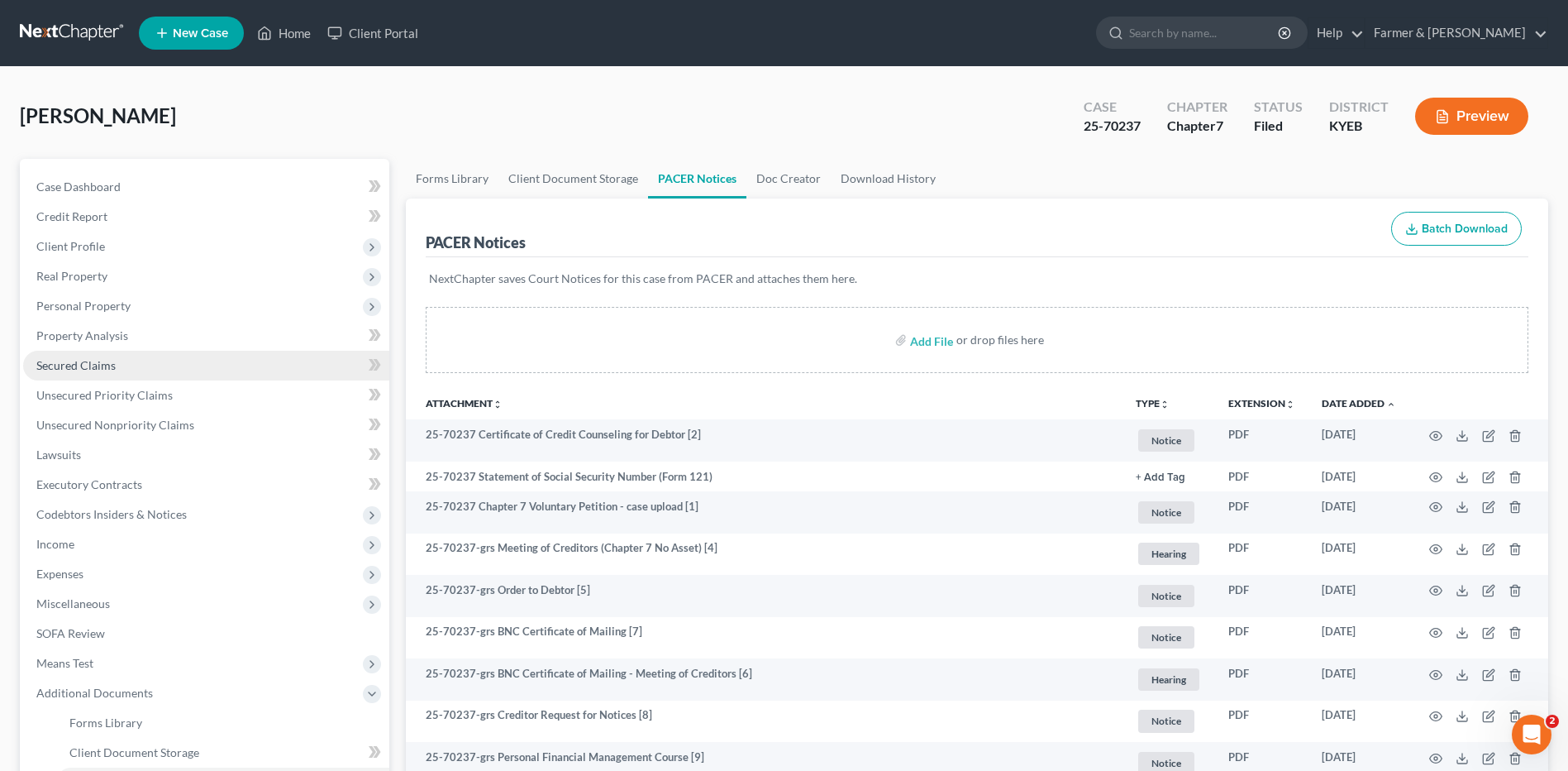
click at [149, 361] on link "Secured Claims" at bounding box center [206, 366] width 366 height 30
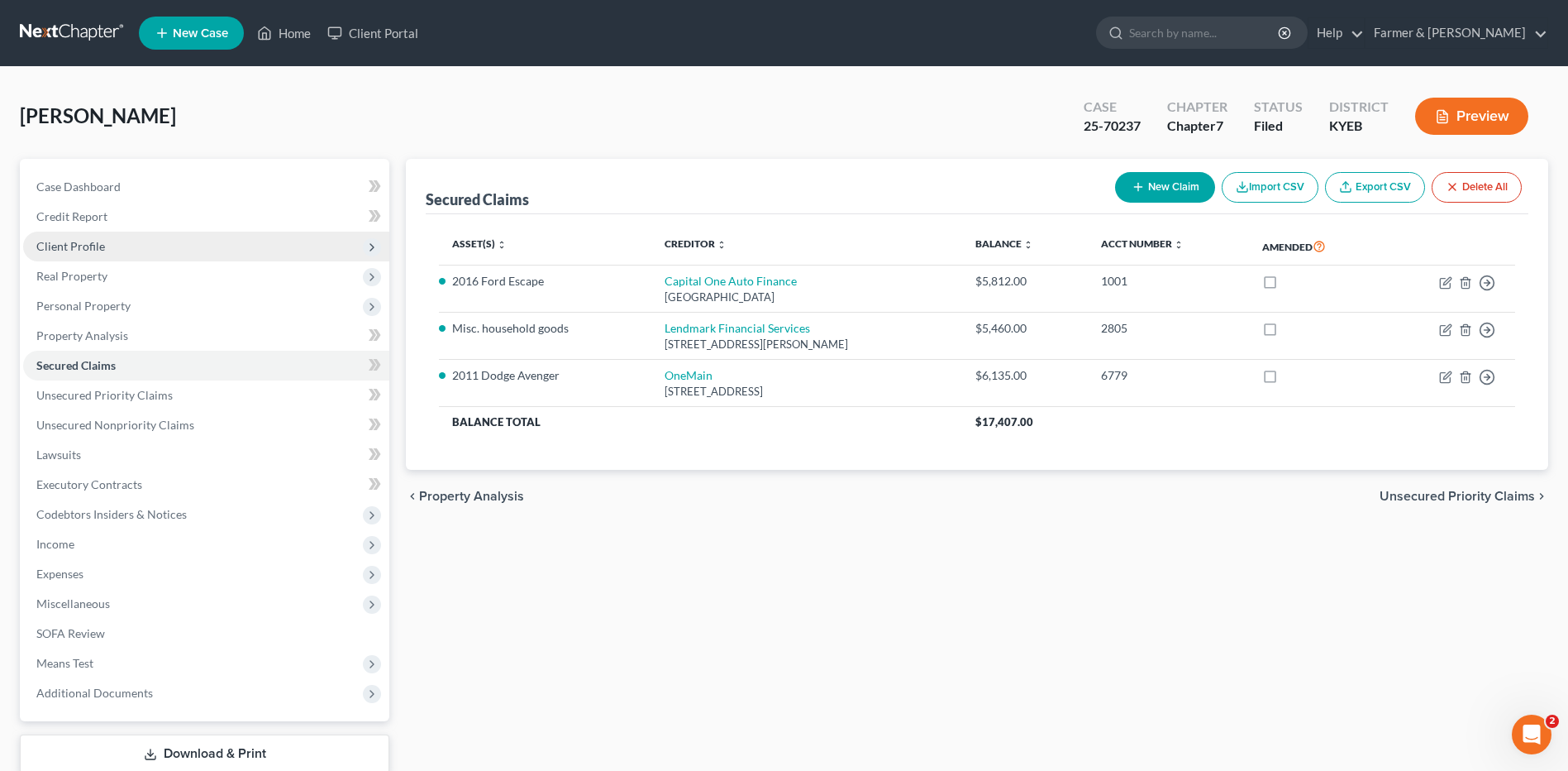
click at [243, 238] on span "Client Profile" at bounding box center [206, 247] width 366 height 30
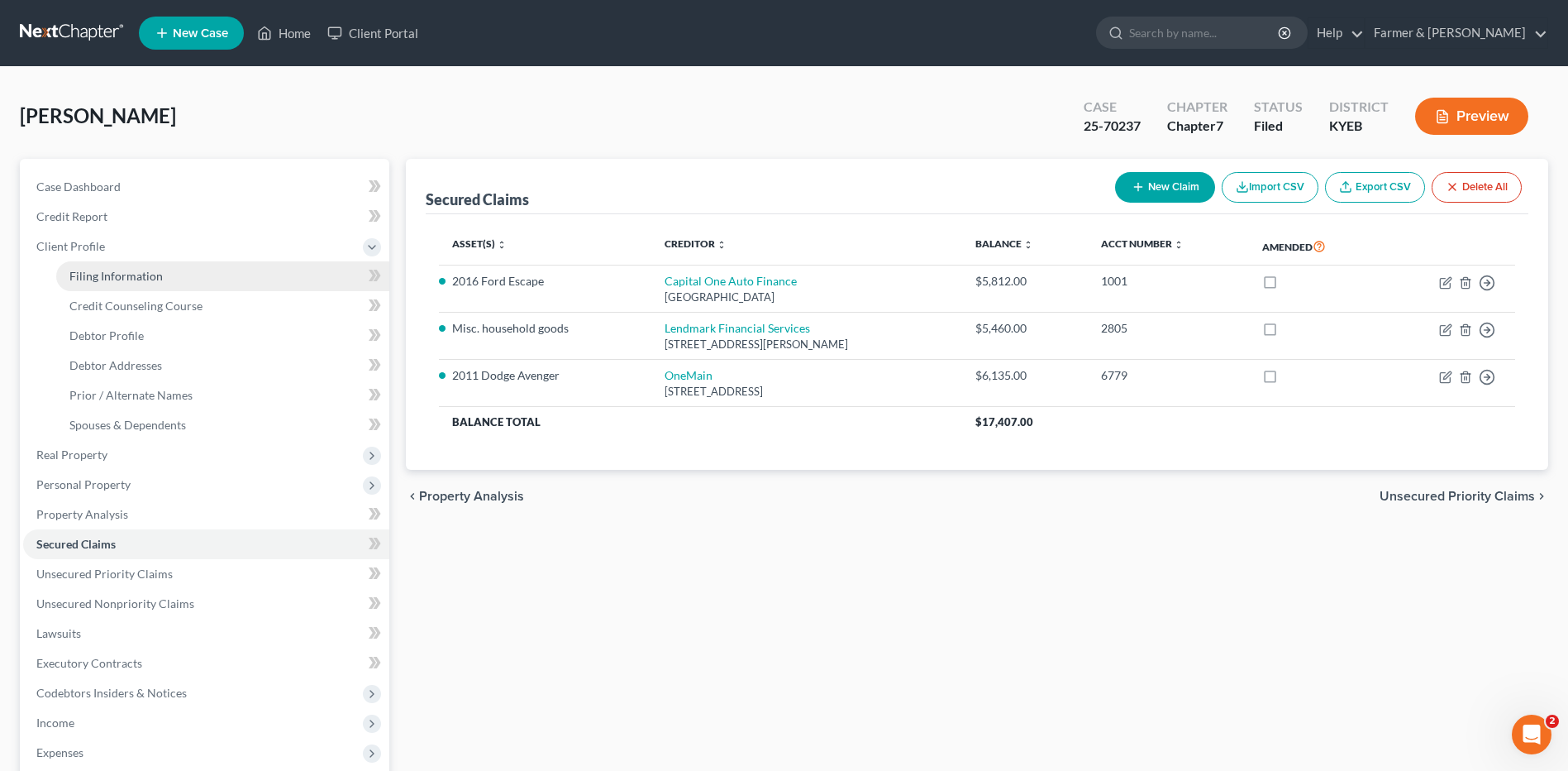
click at [215, 270] on link "Filing Information" at bounding box center [222, 276] width 333 height 30
select select "1"
select select "0"
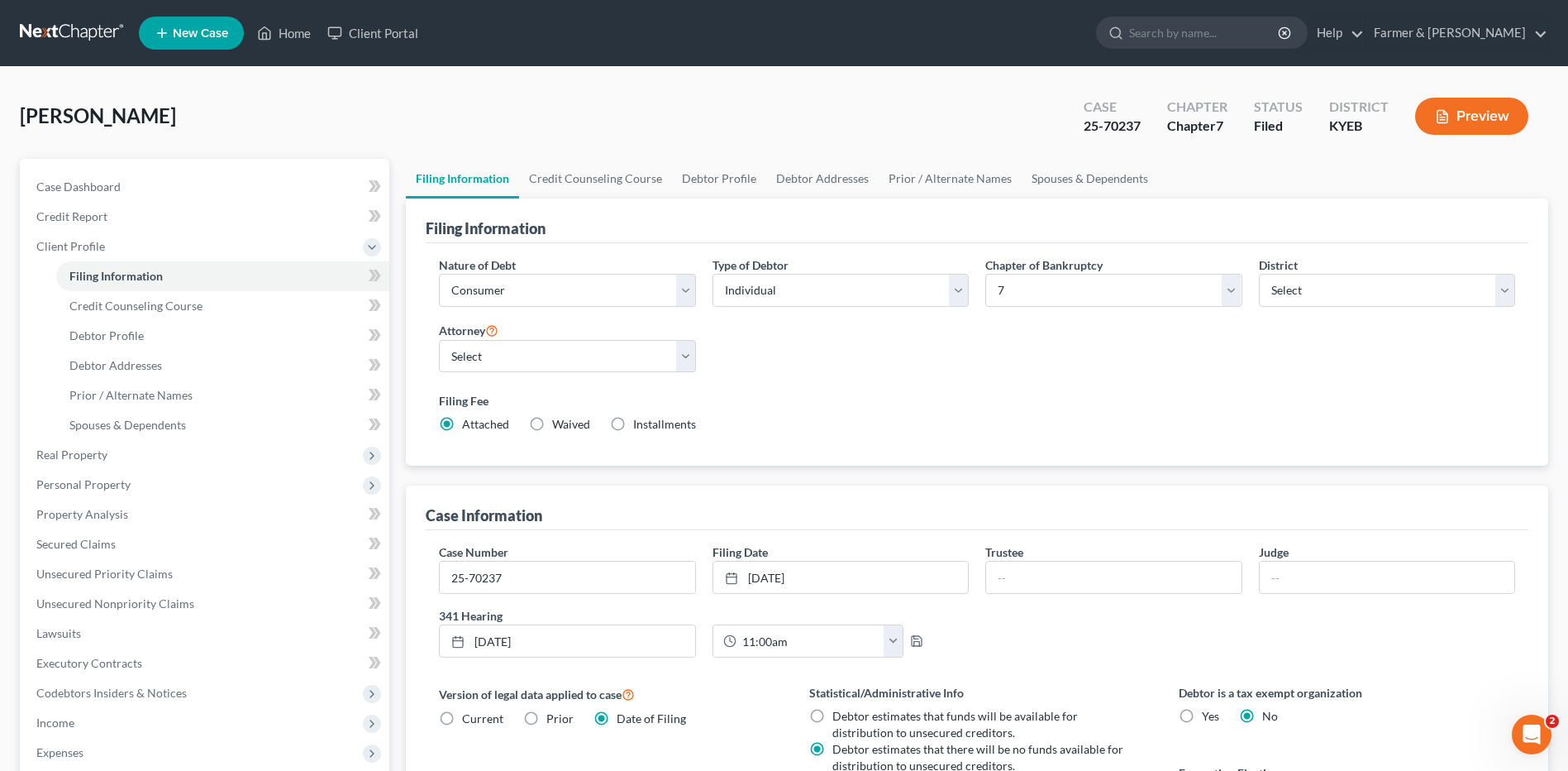
drag, startPoint x: 58, startPoint y: 27, endPoint x: 180, endPoint y: 7, distance: 123.6
click at [58, 27] on link at bounding box center [72, 33] width 106 height 30
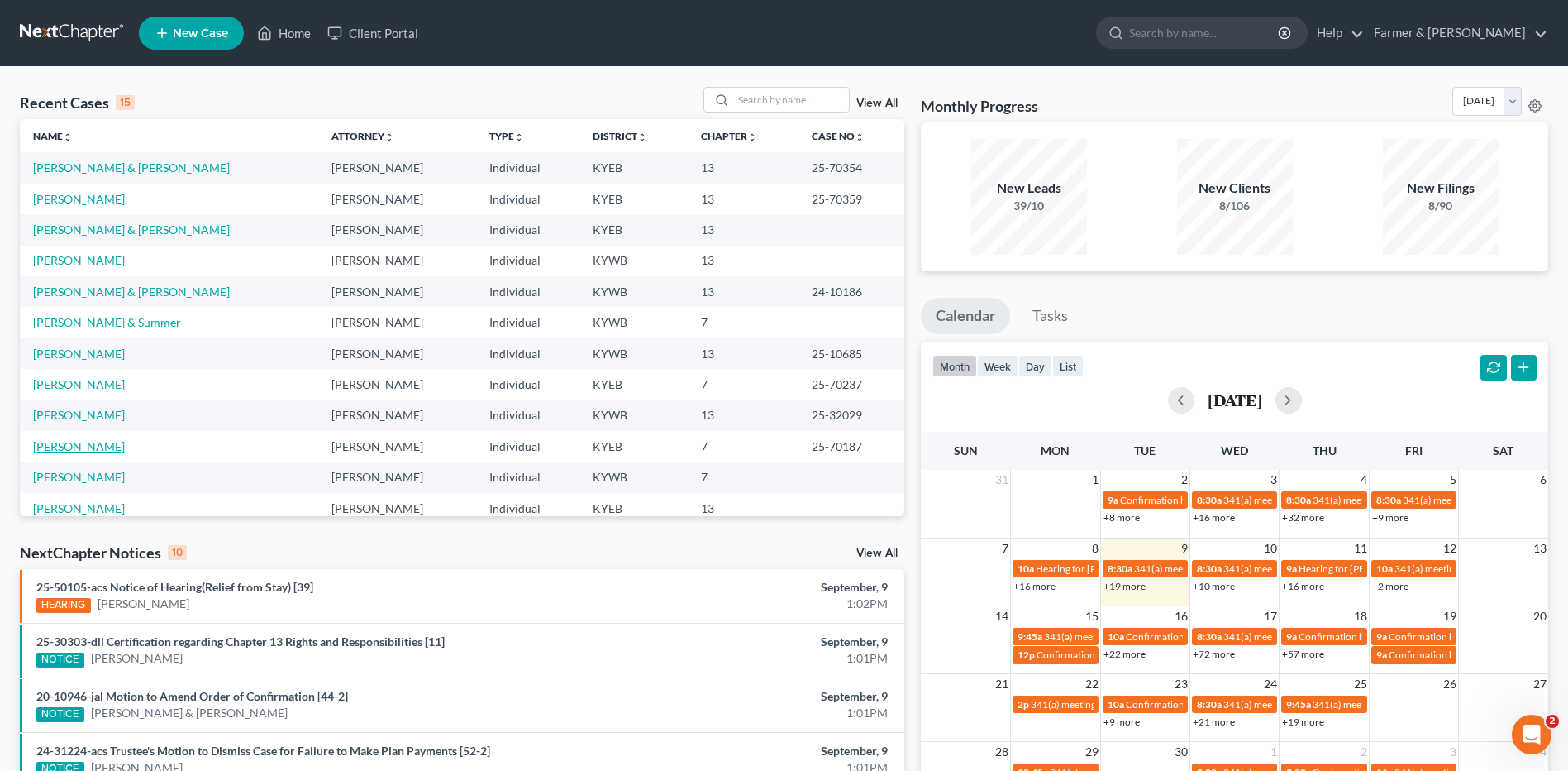
click at [78, 442] on link "[PERSON_NAME]" at bounding box center [78, 446] width 91 height 14
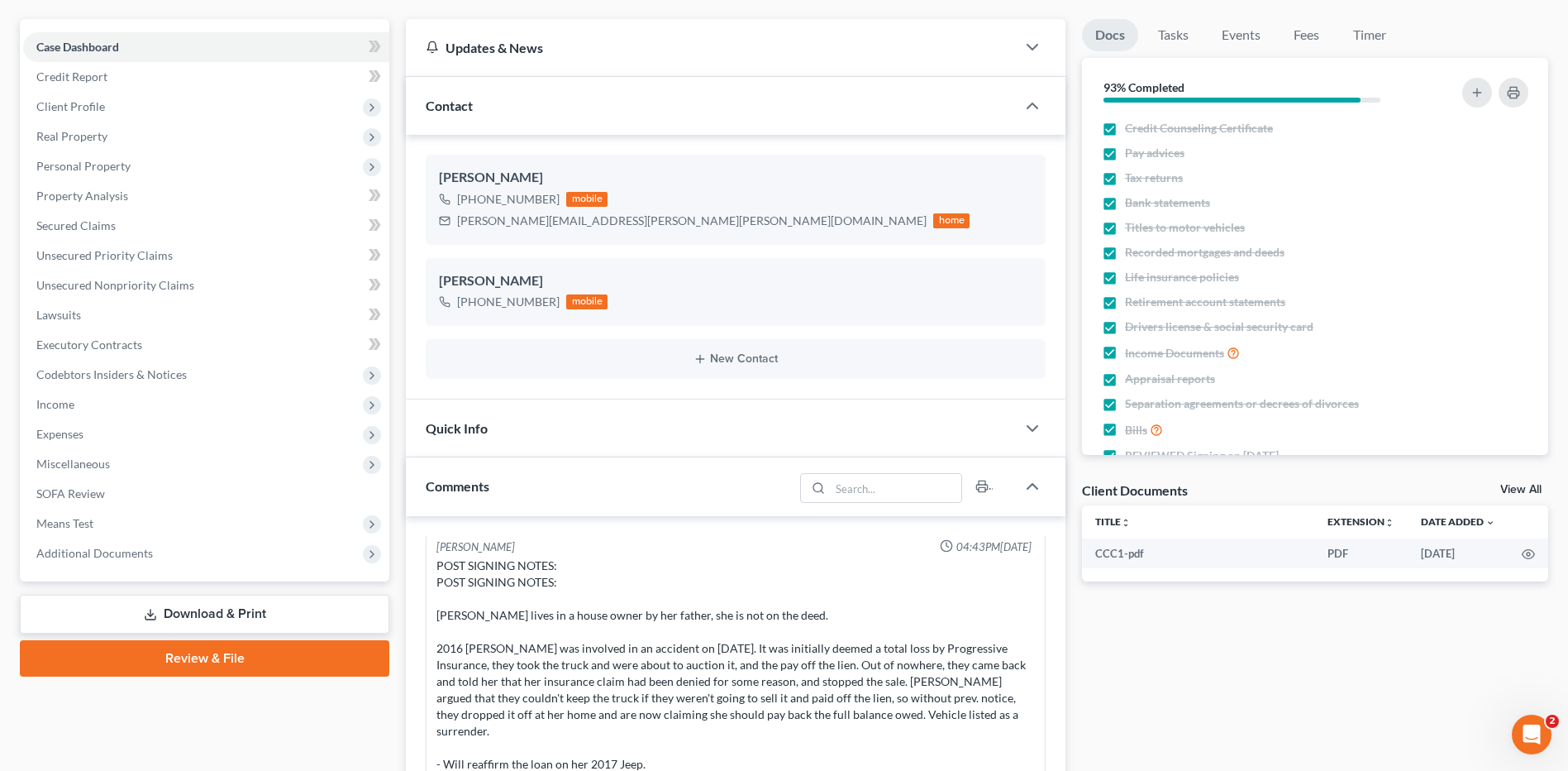
scroll to position [331, 0]
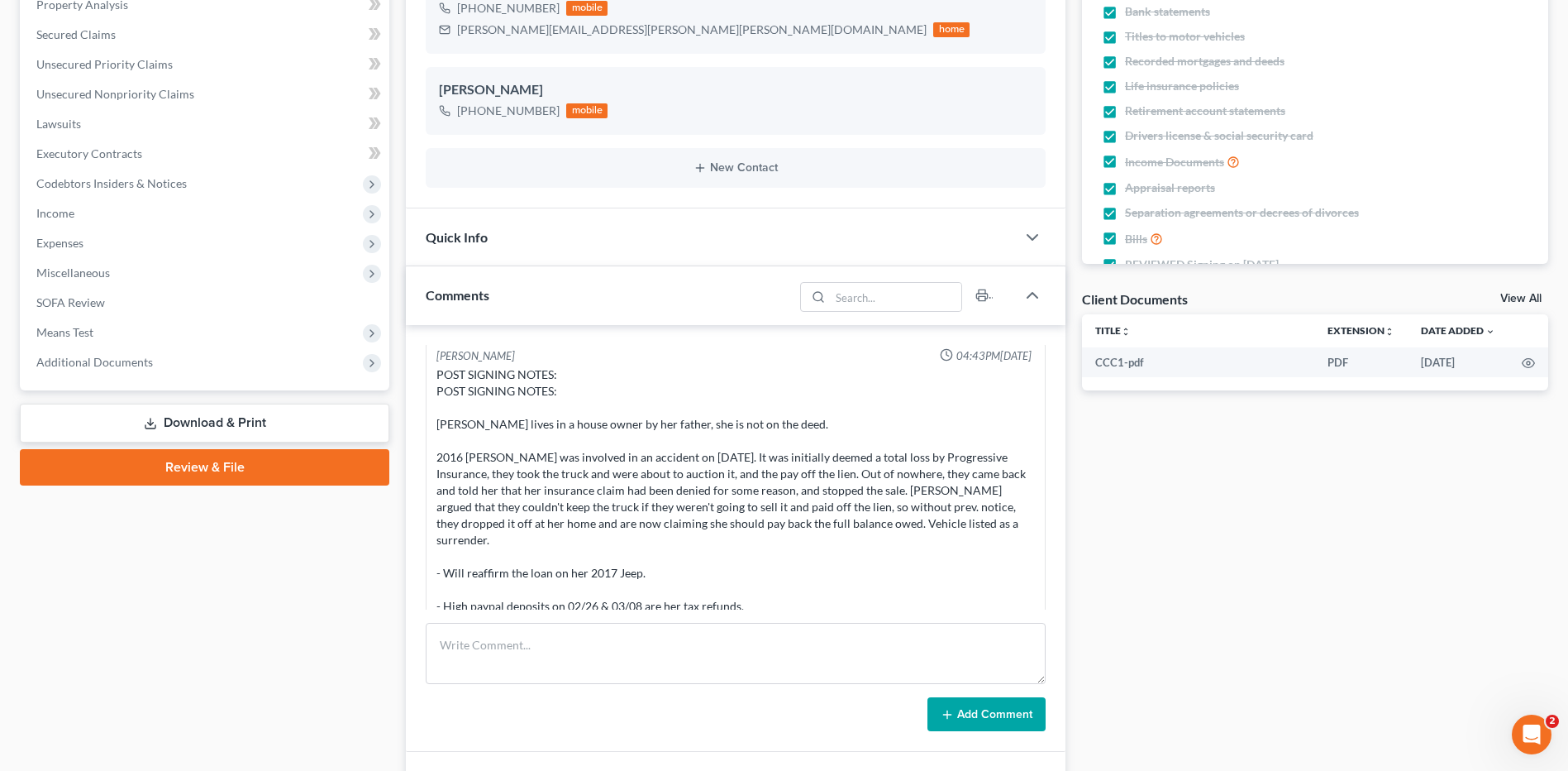
click at [124, 344] on span "Means Test" at bounding box center [206, 332] width 366 height 30
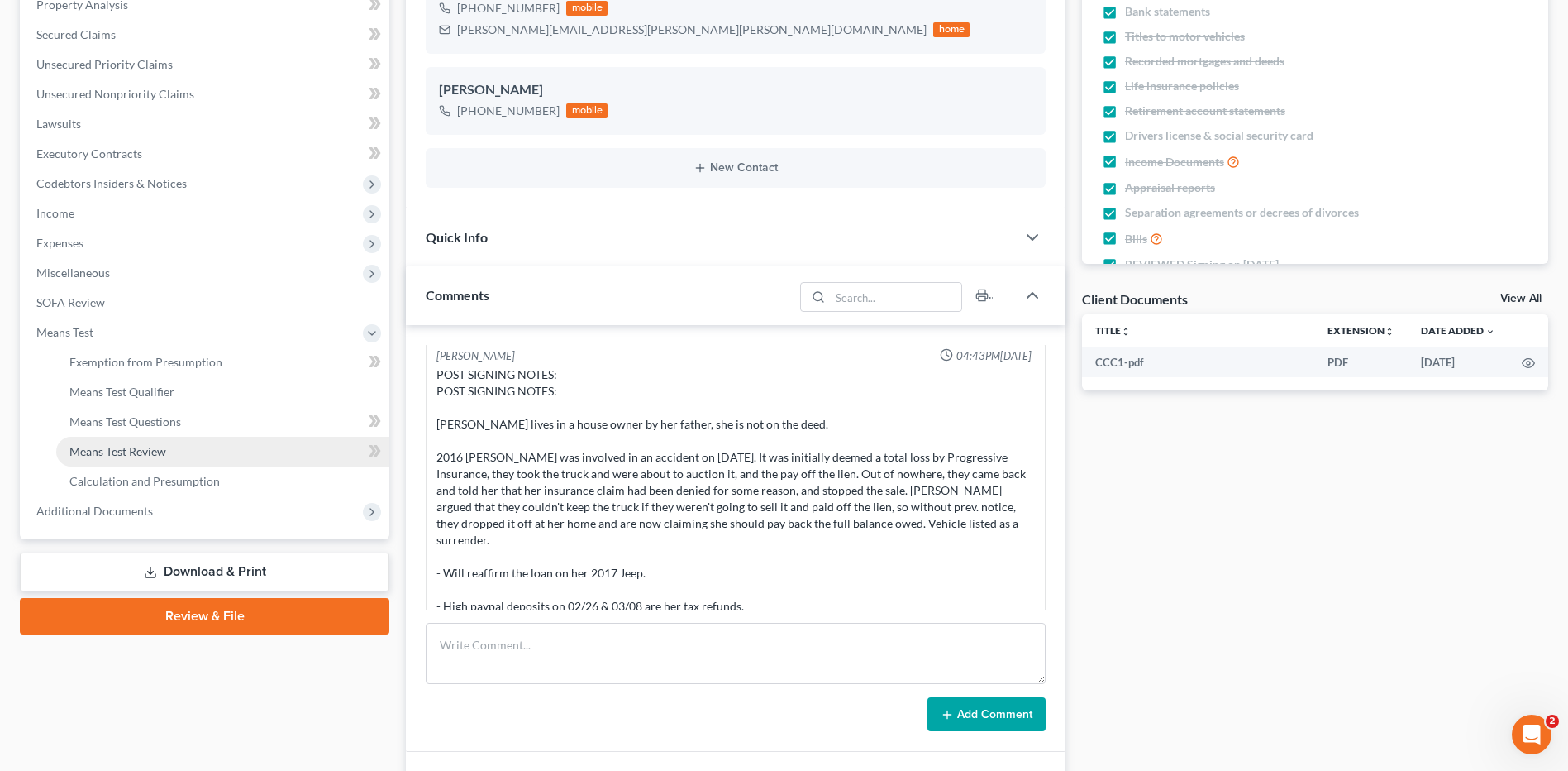
click at [133, 438] on link "Means Test Review" at bounding box center [222, 452] width 333 height 30
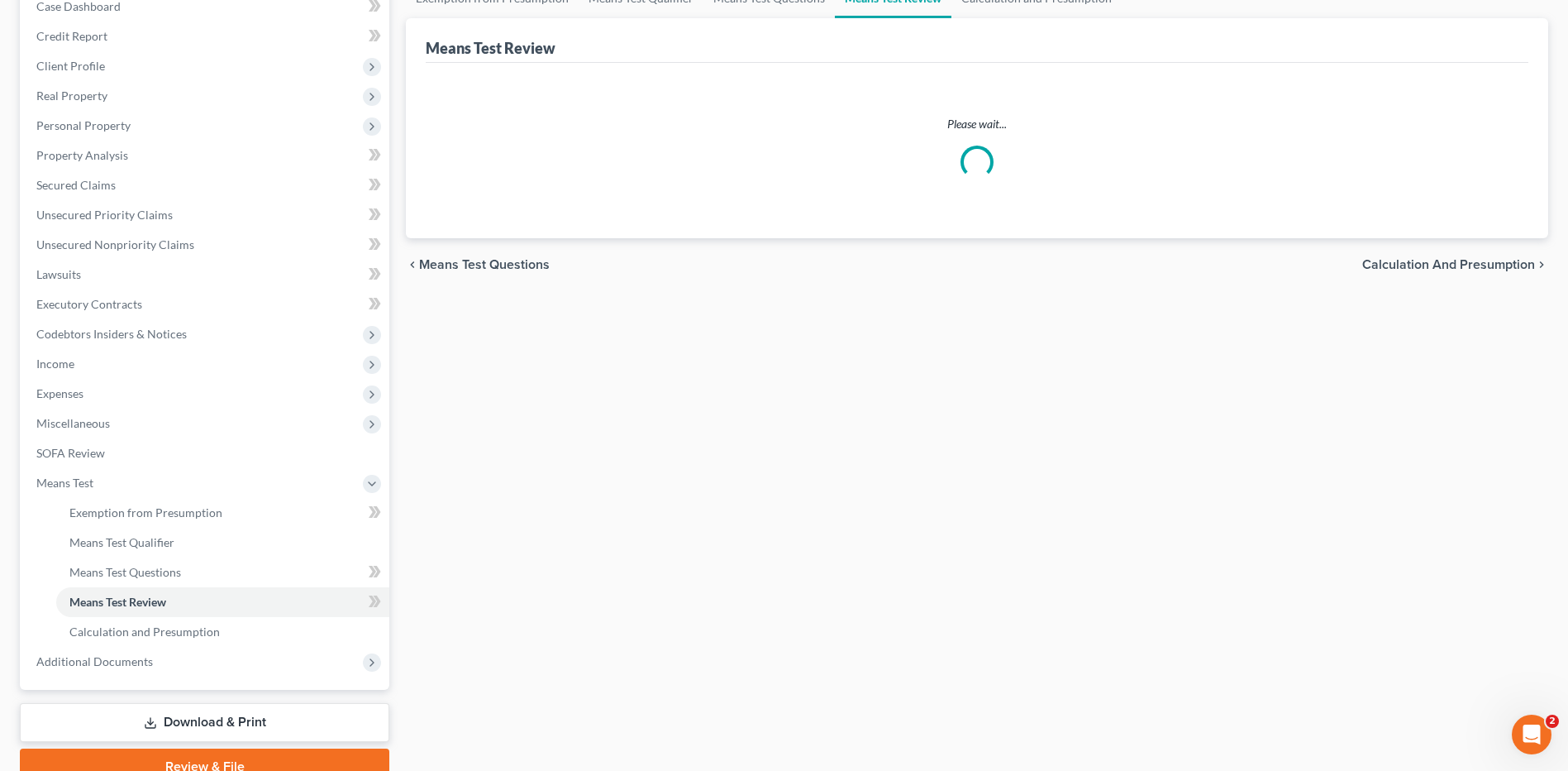
scroll to position [248, 0]
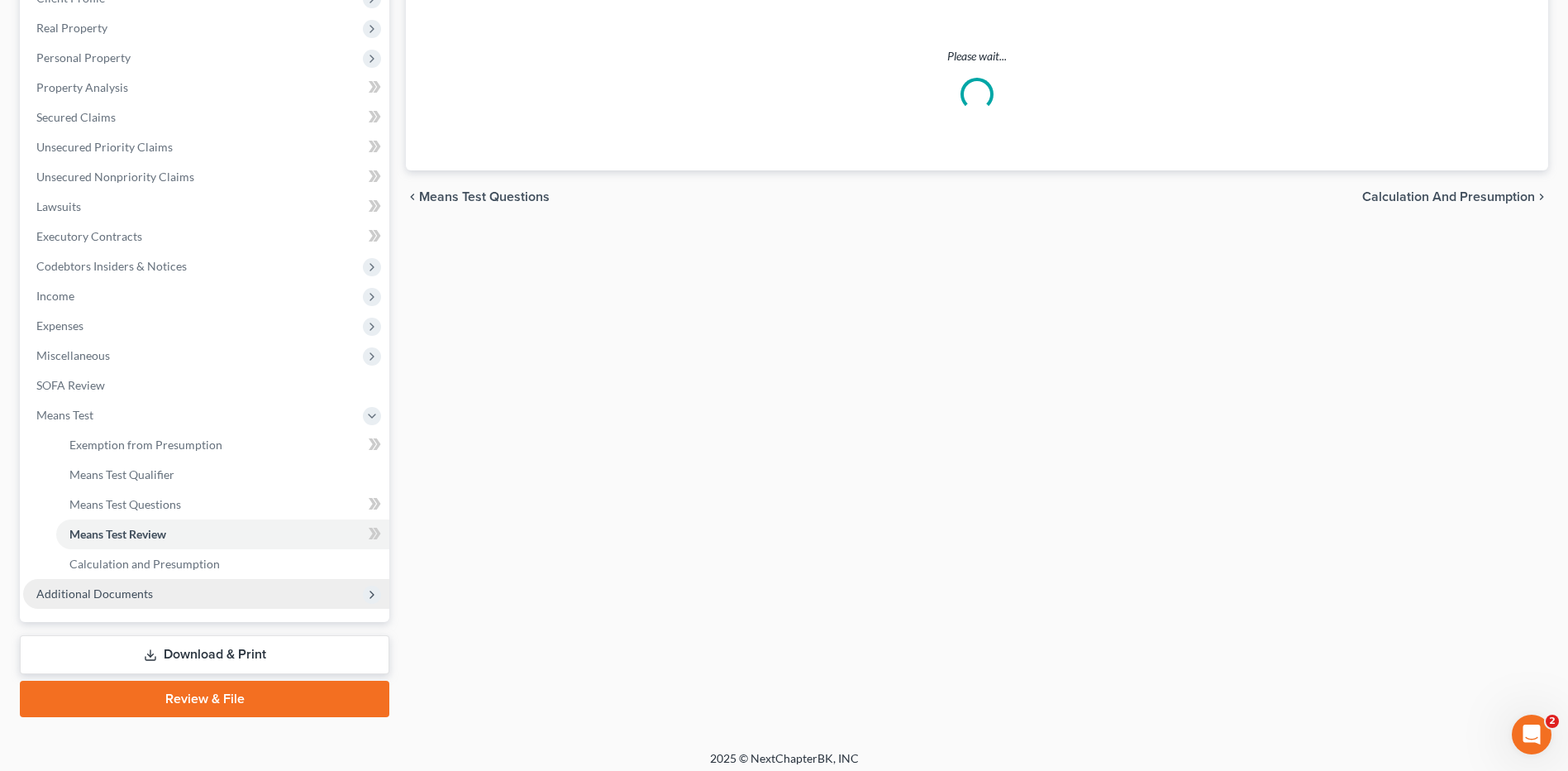
click at [127, 596] on span "Additional Documents" at bounding box center [94, 593] width 116 height 14
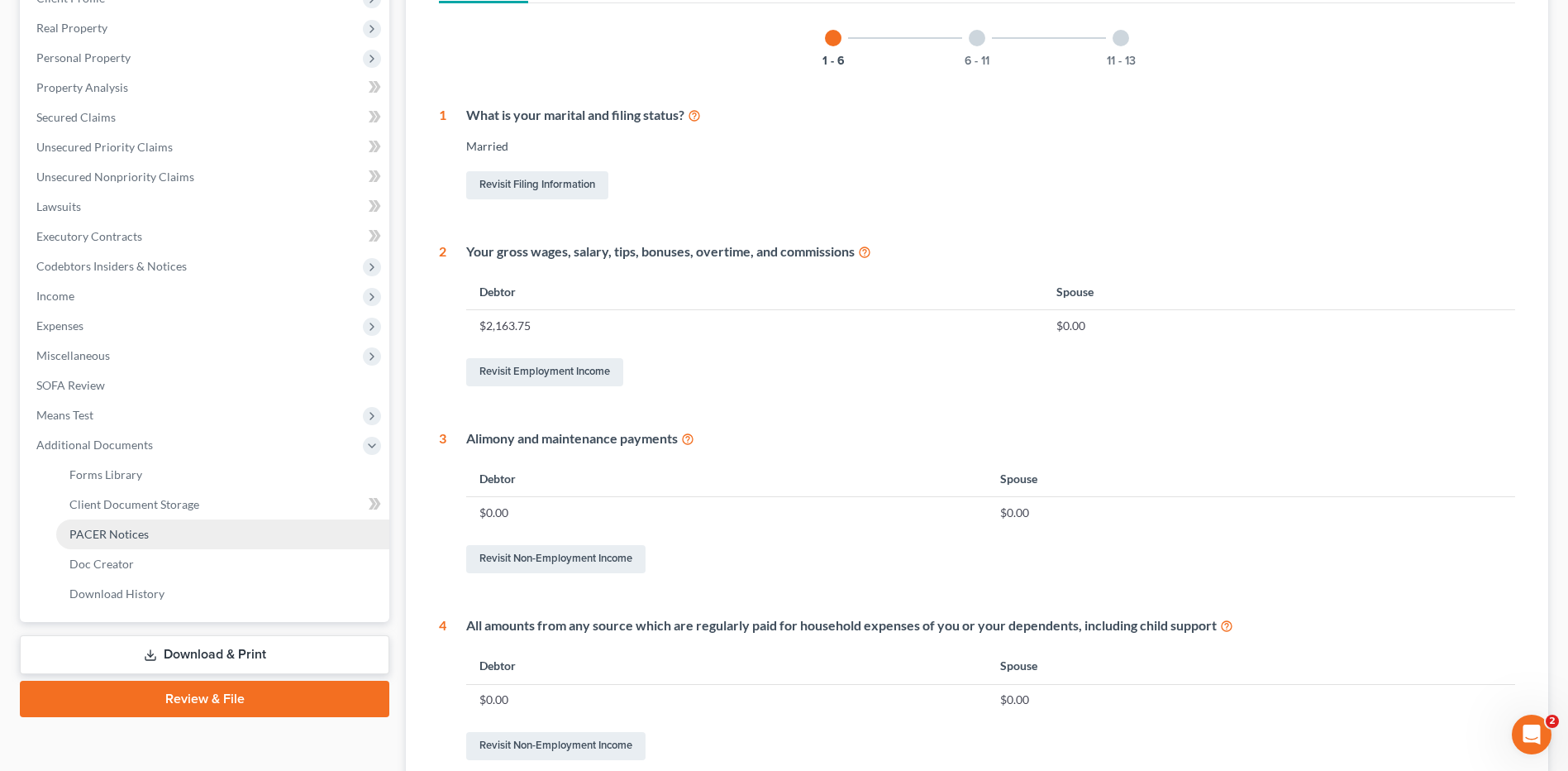
click at [155, 536] on link "PACER Notices" at bounding box center [222, 534] width 333 height 30
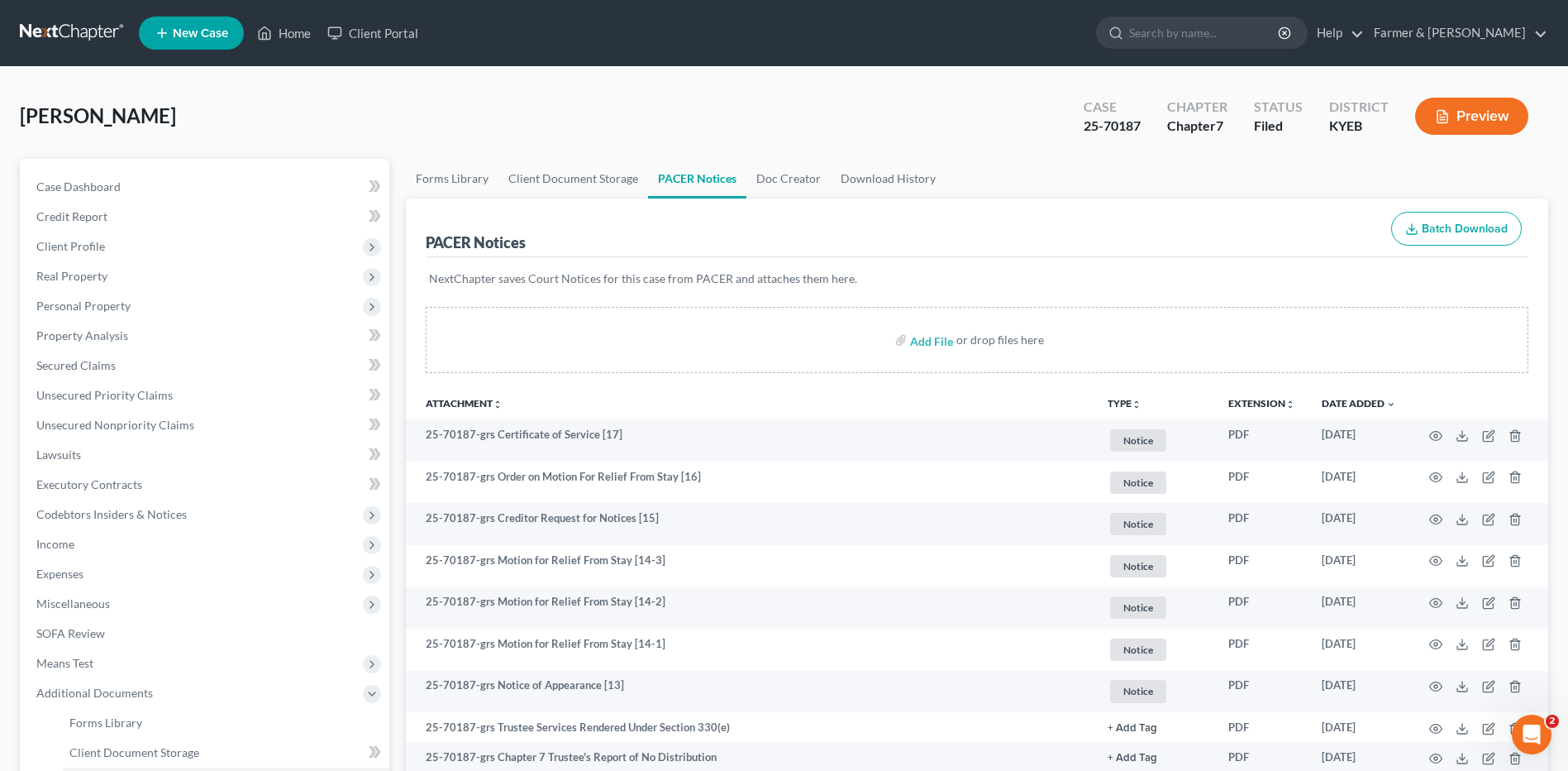
click at [1376, 397] on sort-link "Date Added unfold_more expand_more expand_less" at bounding box center [1359, 403] width 75 height 12
click at [1371, 400] on link "Date Added unfold_more expand_more expand_less" at bounding box center [1359, 403] width 75 height 12
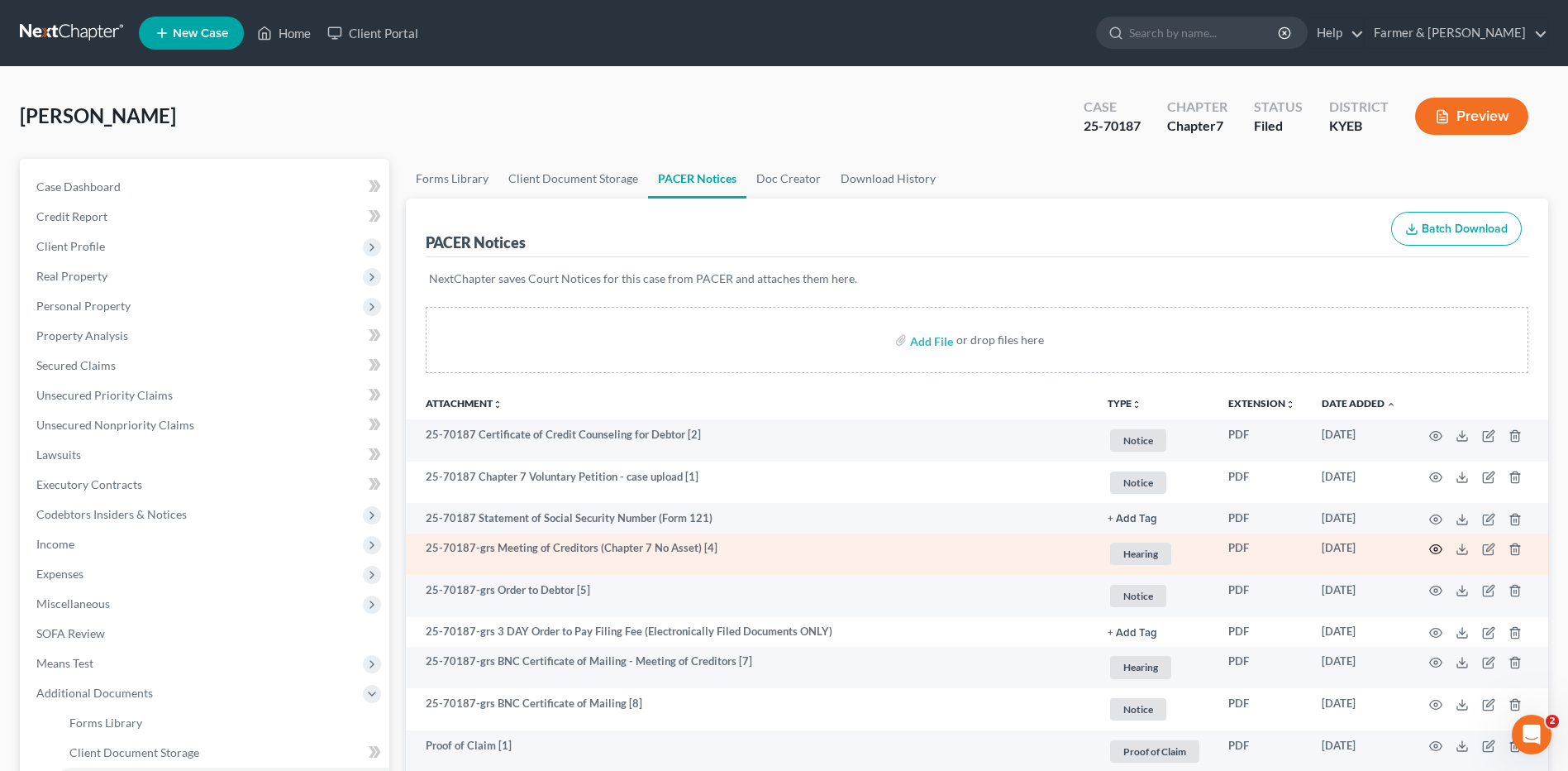
click at [1435, 545] on icon "button" at bounding box center [1435, 549] width 12 height 9
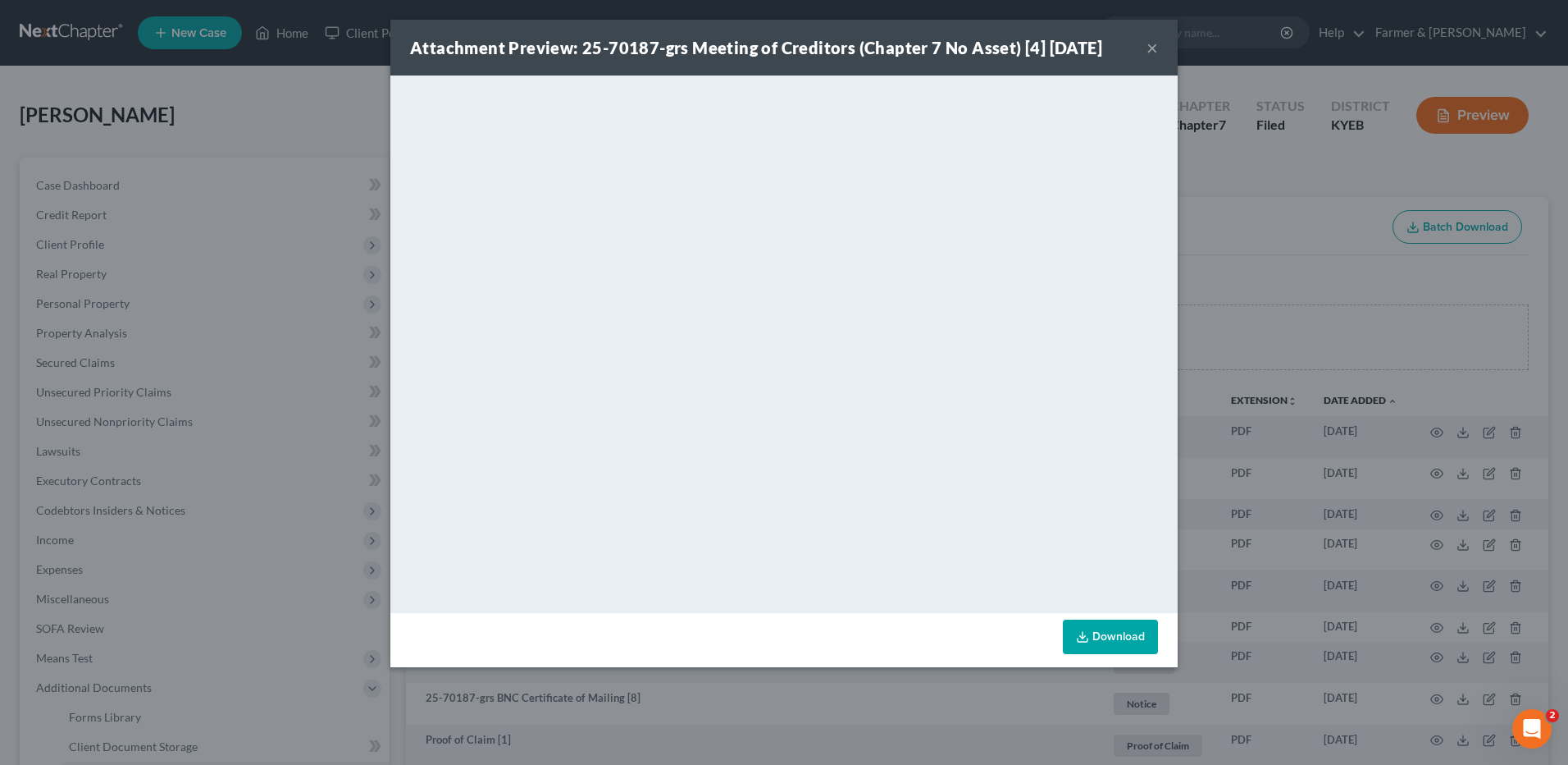
click at [1158, 49] on button "×" at bounding box center [1152, 47] width 12 height 19
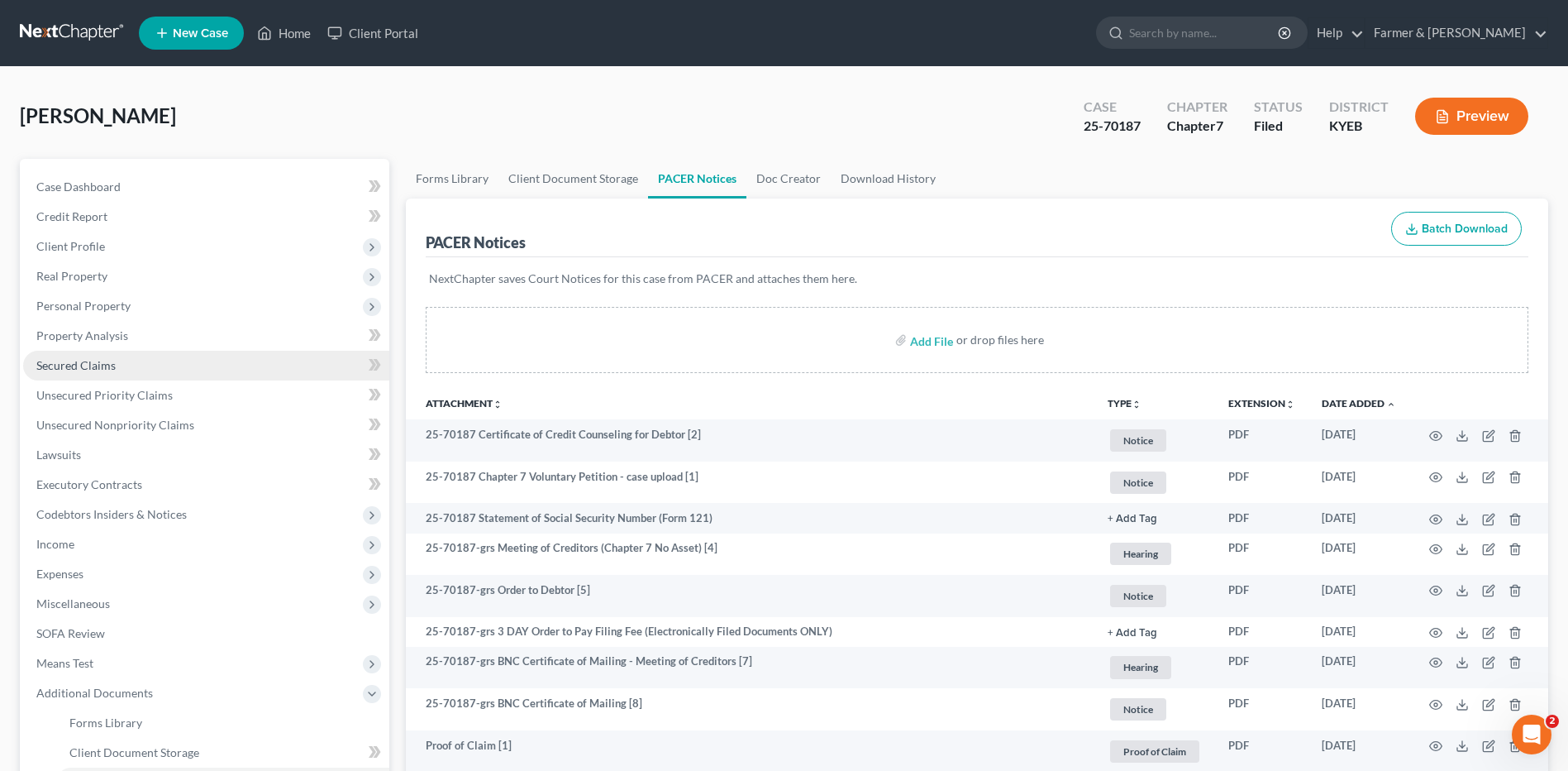
click at [113, 375] on link "Secured Claims" at bounding box center [206, 366] width 366 height 30
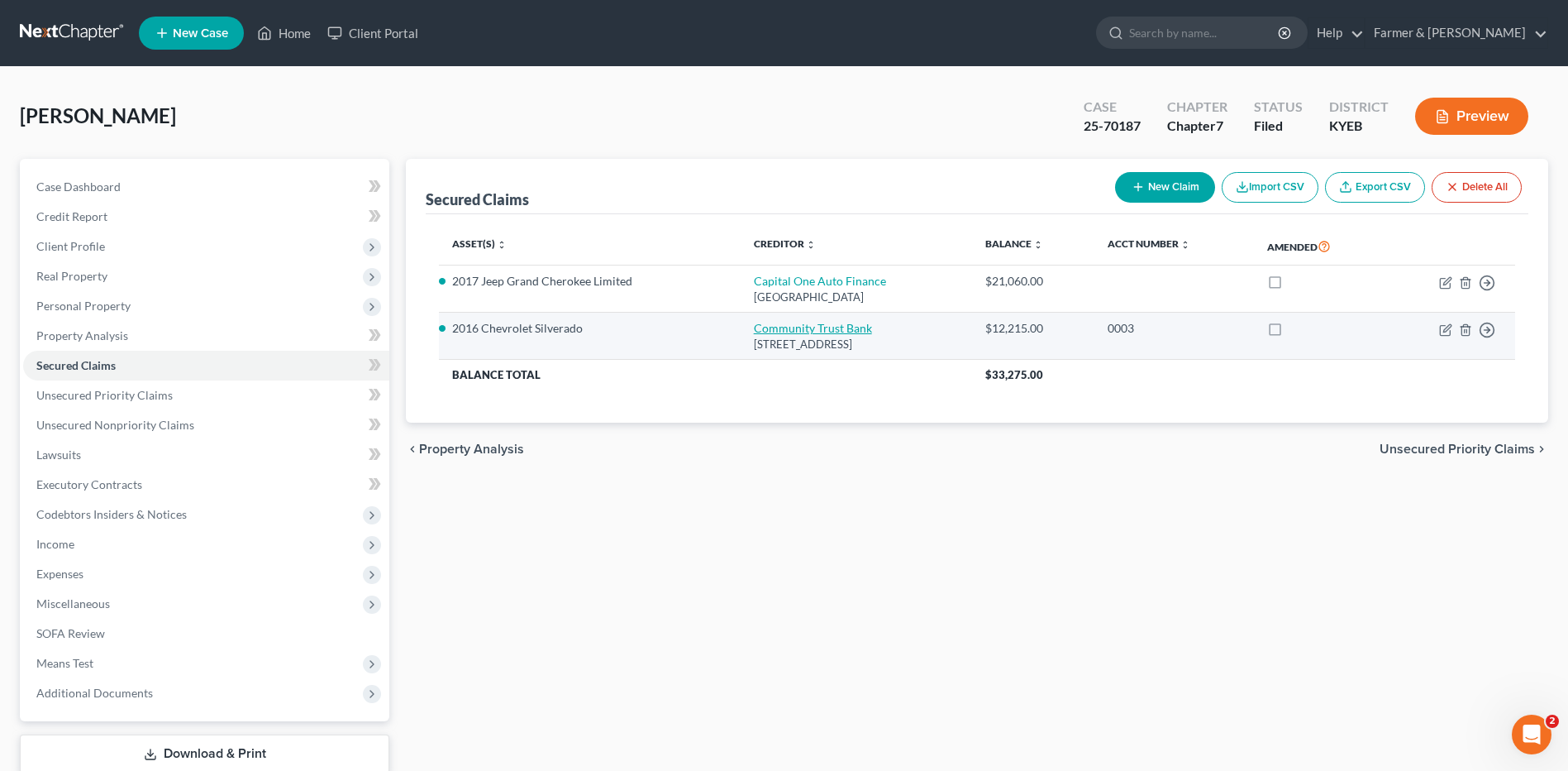
click at [808, 325] on link "Community Trust Bank" at bounding box center [813, 327] width 118 height 14
select select "18"
select select "0"
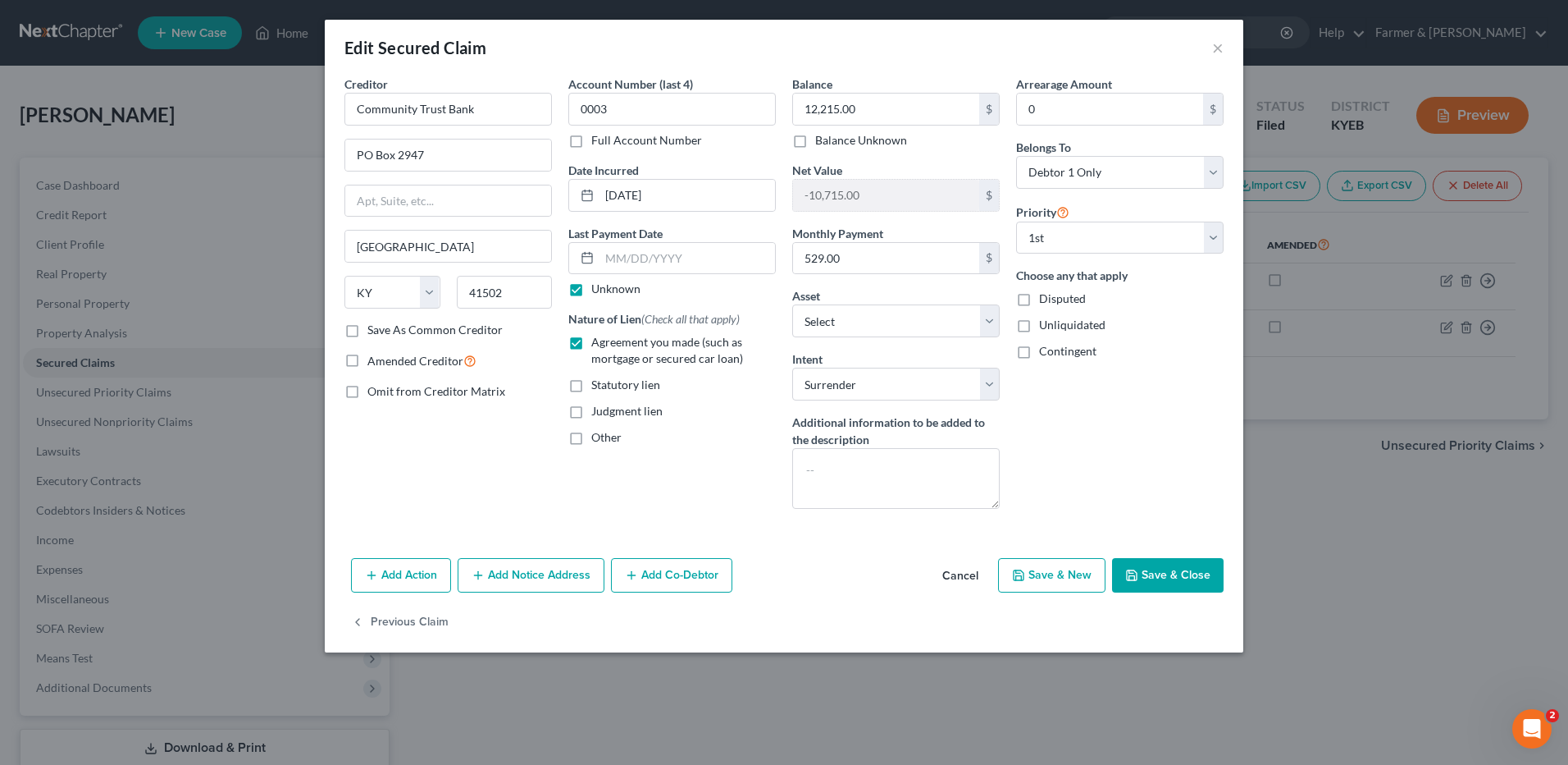
click at [972, 581] on button "Cancel" at bounding box center [961, 576] width 62 height 33
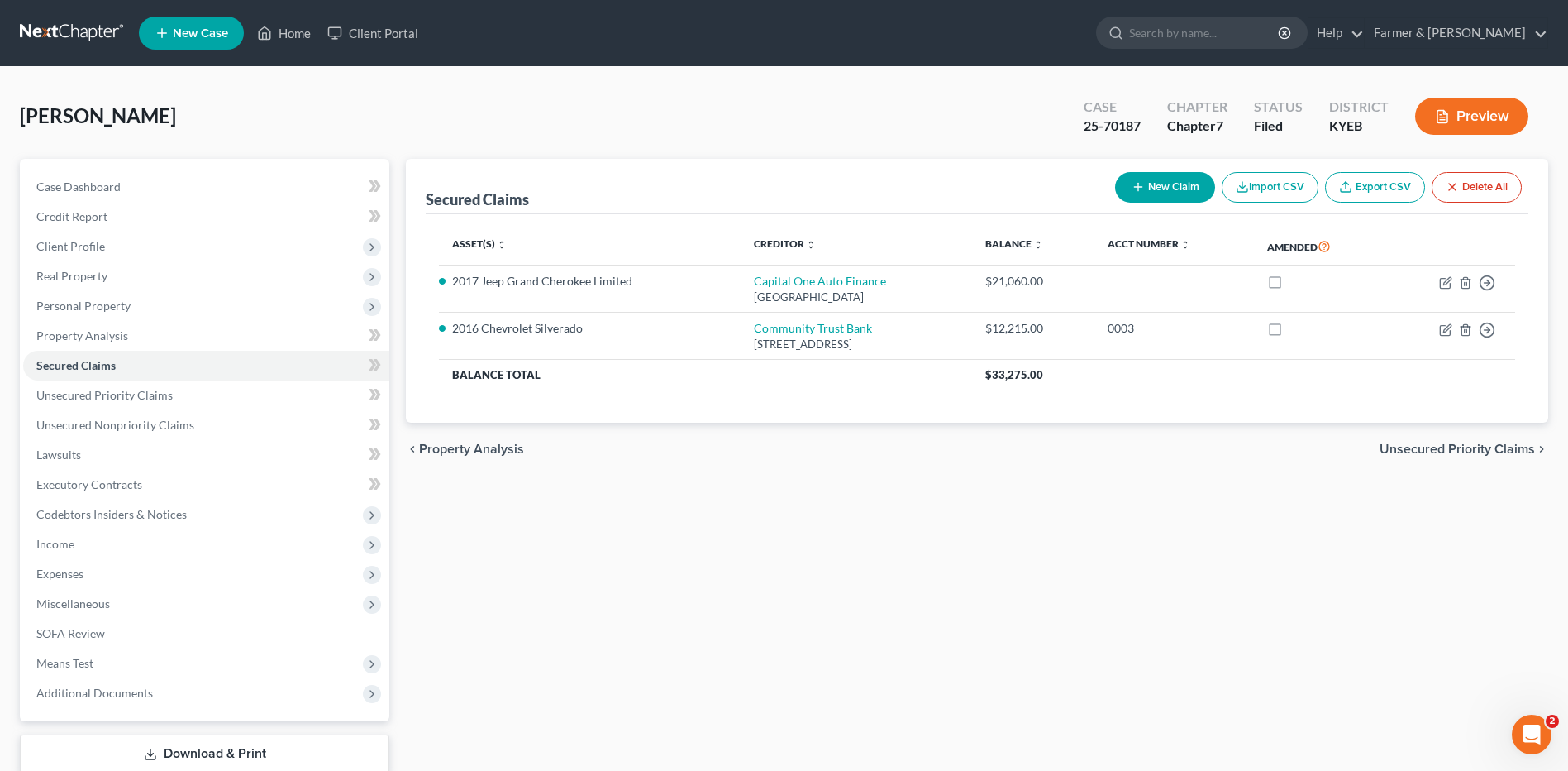
click at [79, 36] on link at bounding box center [72, 33] width 106 height 30
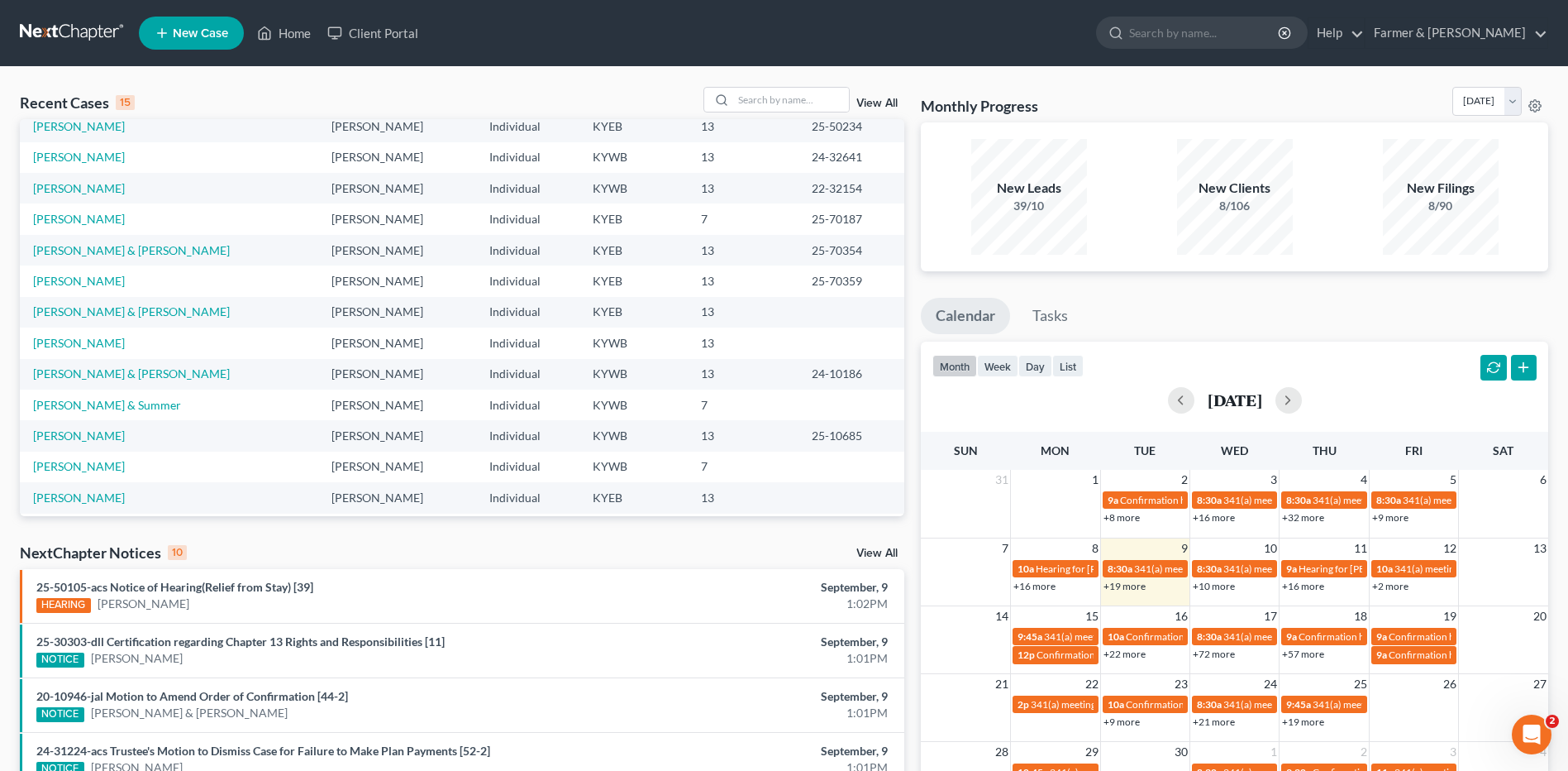
scroll to position [114, 0]
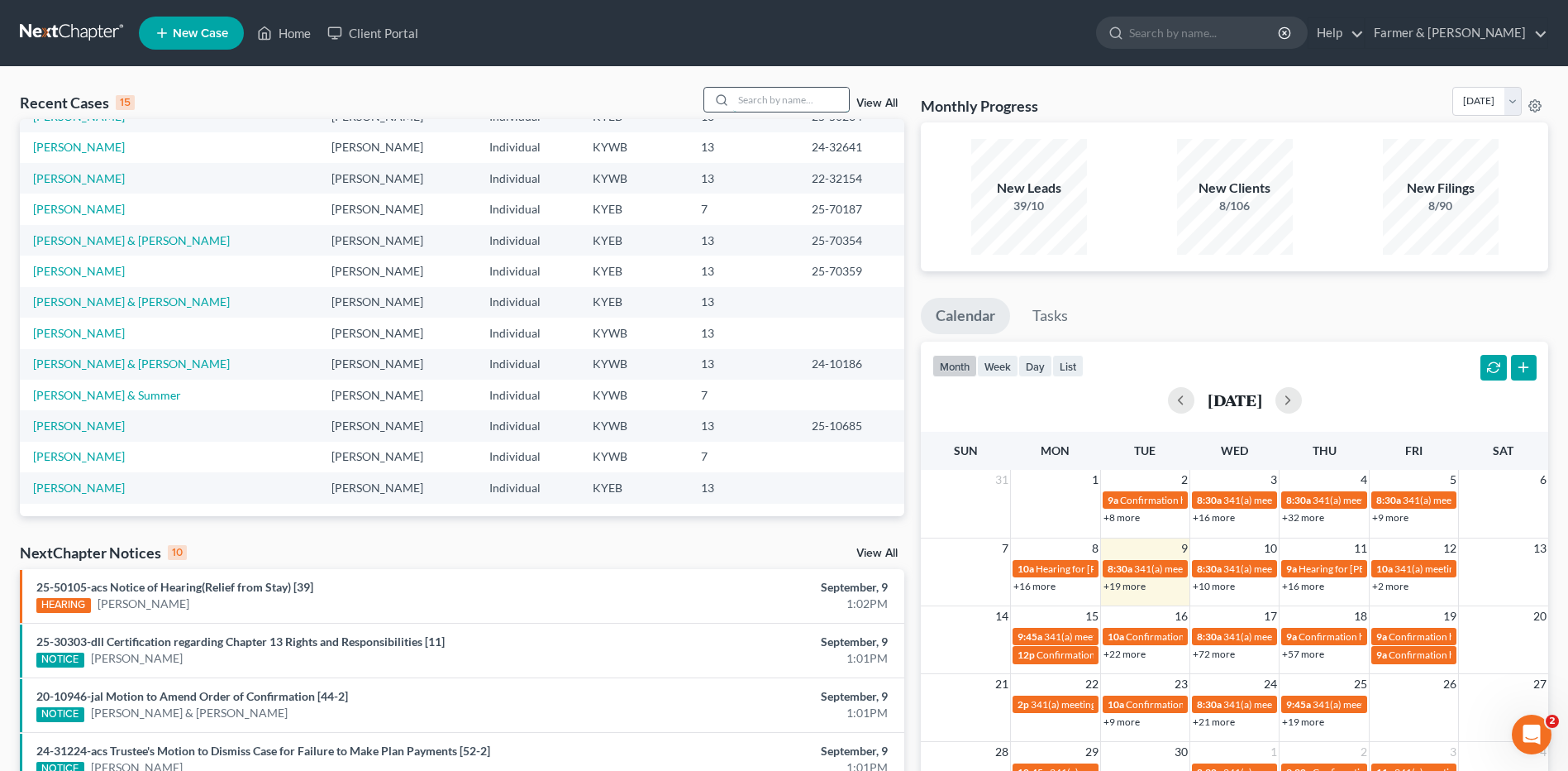
click at [818, 89] on input "search" at bounding box center [790, 100] width 115 height 24
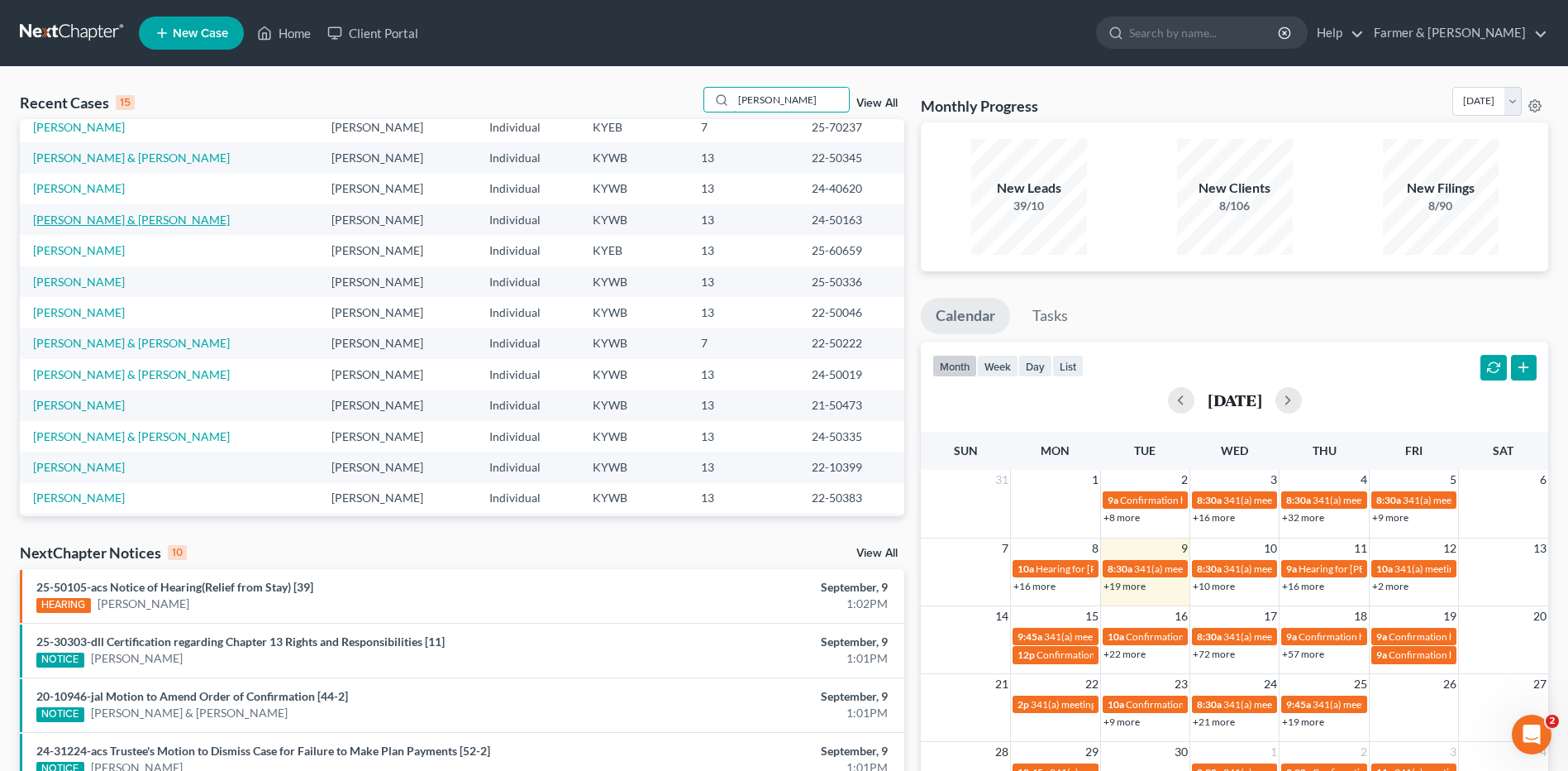
scroll to position [0, 0]
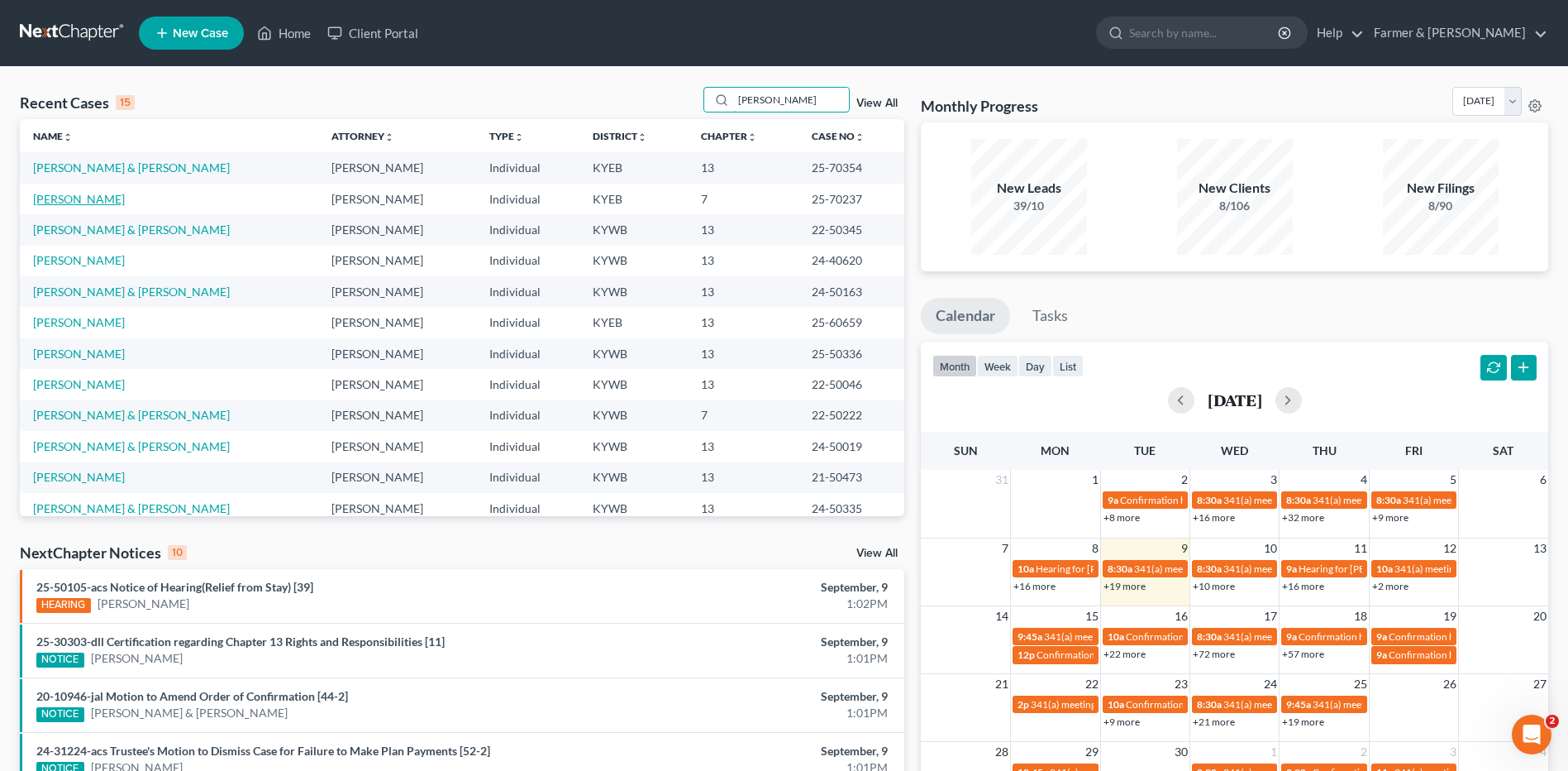
type input "[PERSON_NAME]"
click at [92, 199] on link "[PERSON_NAME]" at bounding box center [78, 199] width 91 height 14
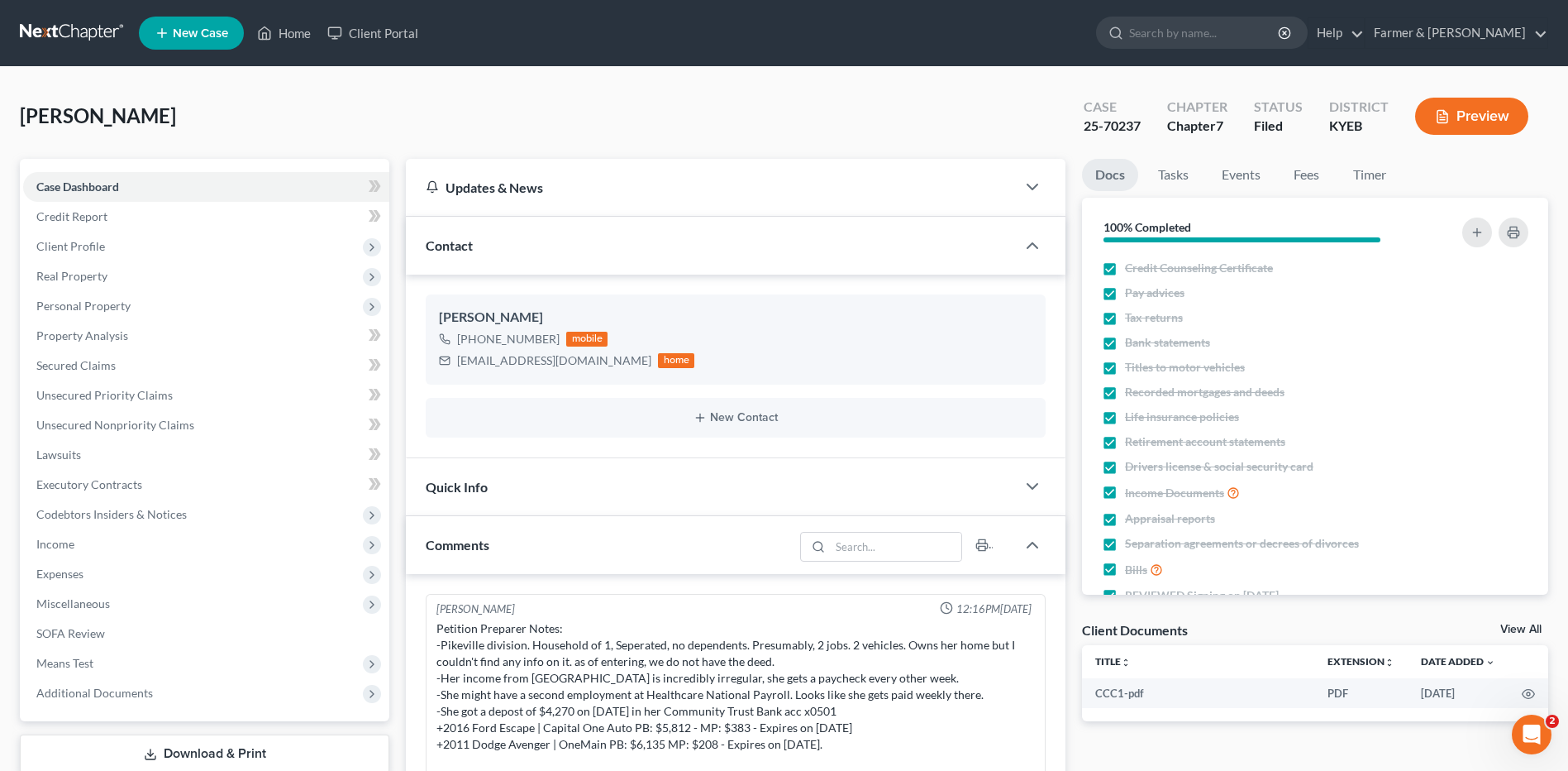
scroll to position [212, 0]
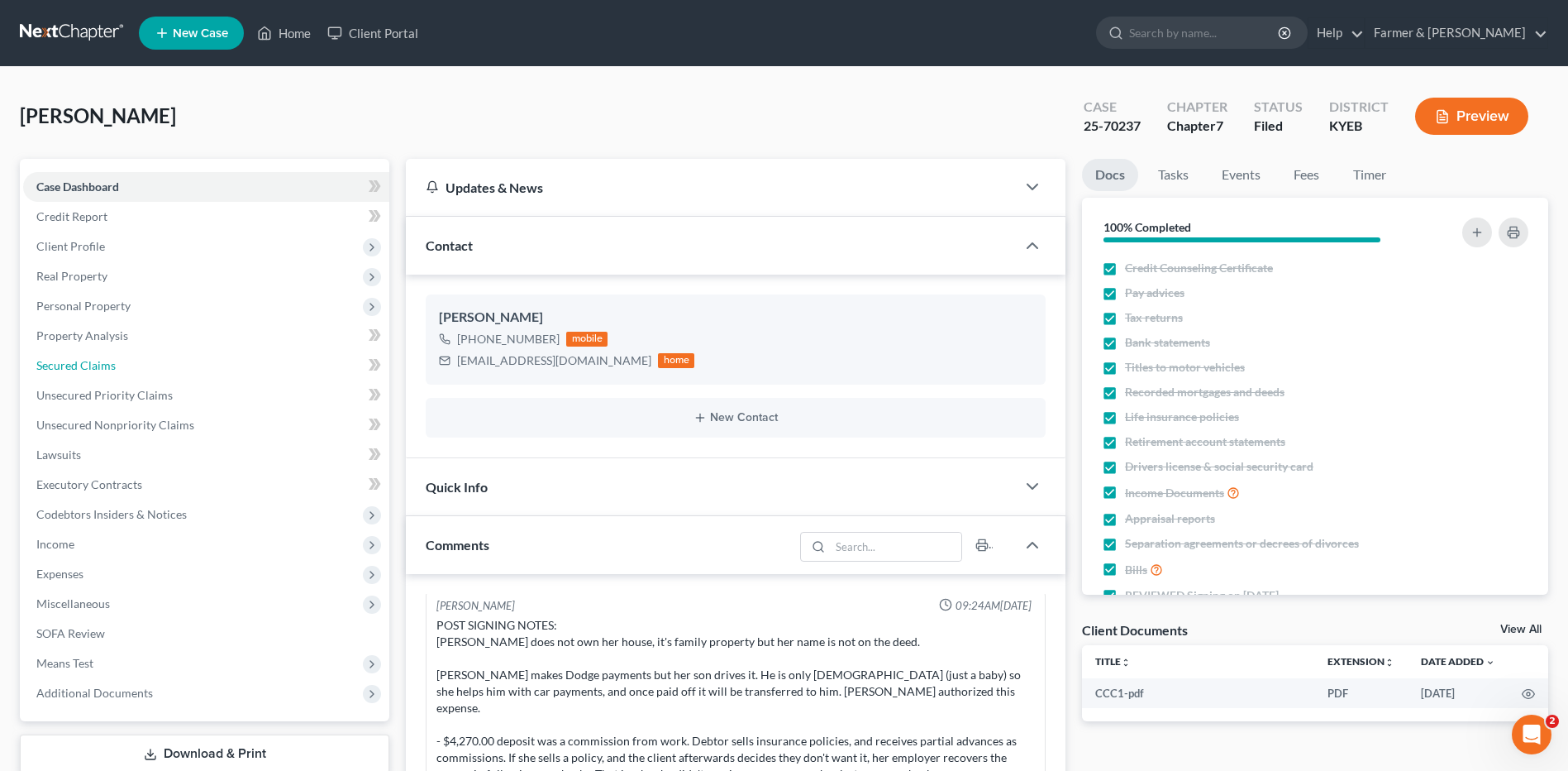
click at [111, 370] on span "Secured Claims" at bounding box center [76, 365] width 79 height 14
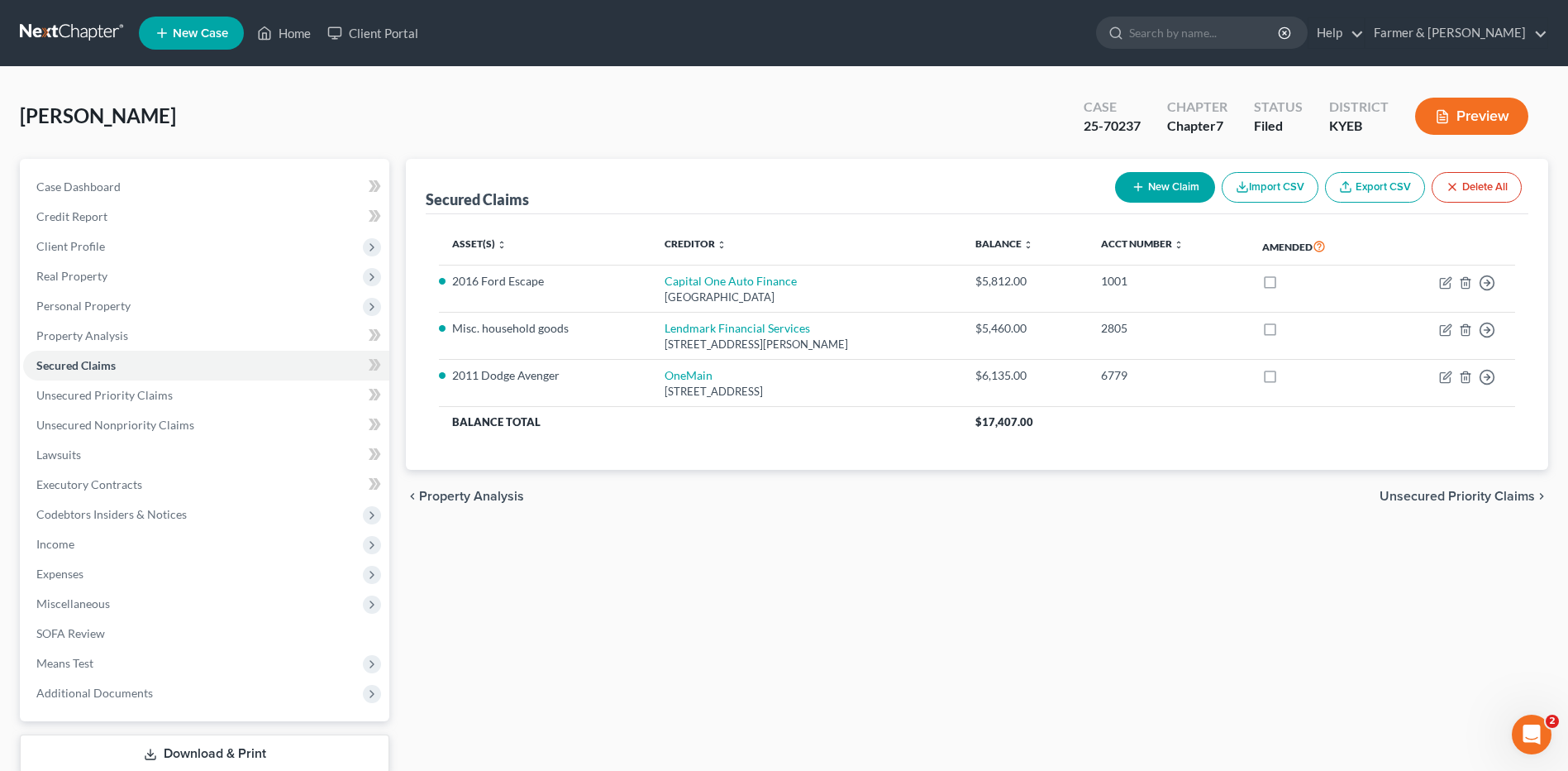
drag, startPoint x: 88, startPoint y: 34, endPoint x: 113, endPoint y: 36, distance: 25.1
click at [88, 34] on link at bounding box center [72, 33] width 106 height 30
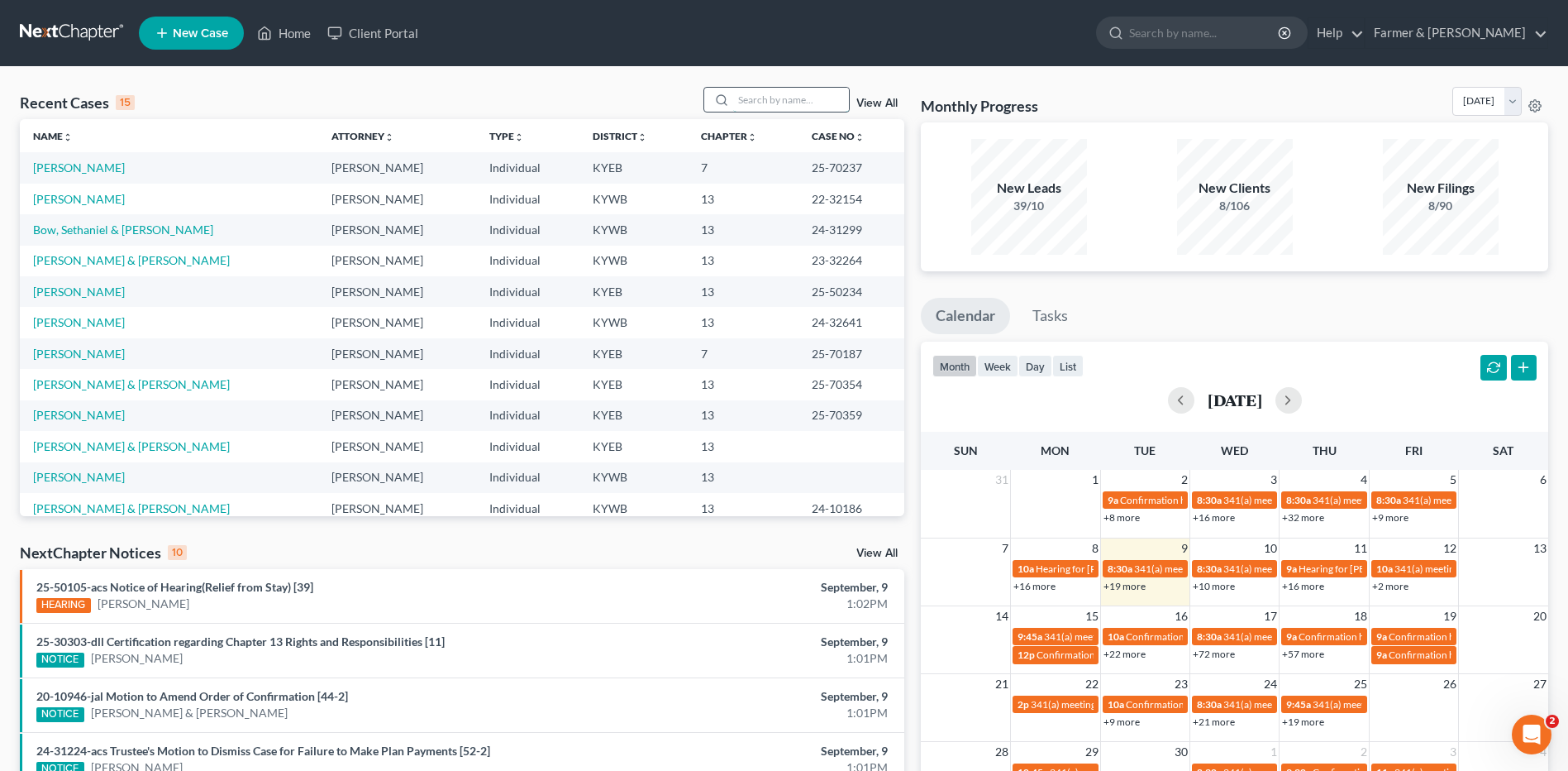
click at [771, 103] on input "search" at bounding box center [790, 100] width 115 height 24
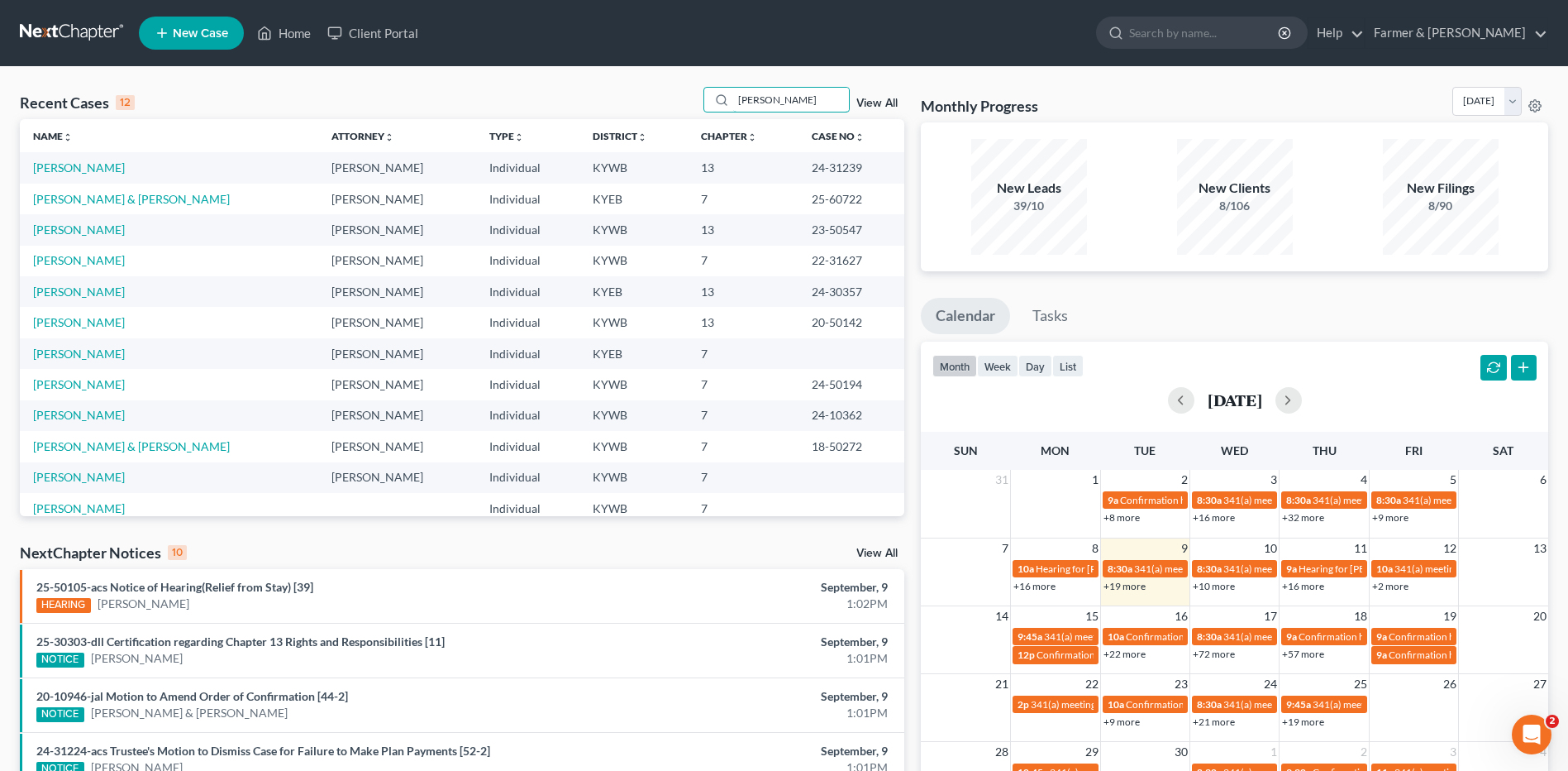
drag, startPoint x: 805, startPoint y: 107, endPoint x: 550, endPoint y: 90, distance: 255.6
click at [565, 99] on div "Recent Cases 12 [PERSON_NAME] View All" at bounding box center [461, 102] width 884 height 32
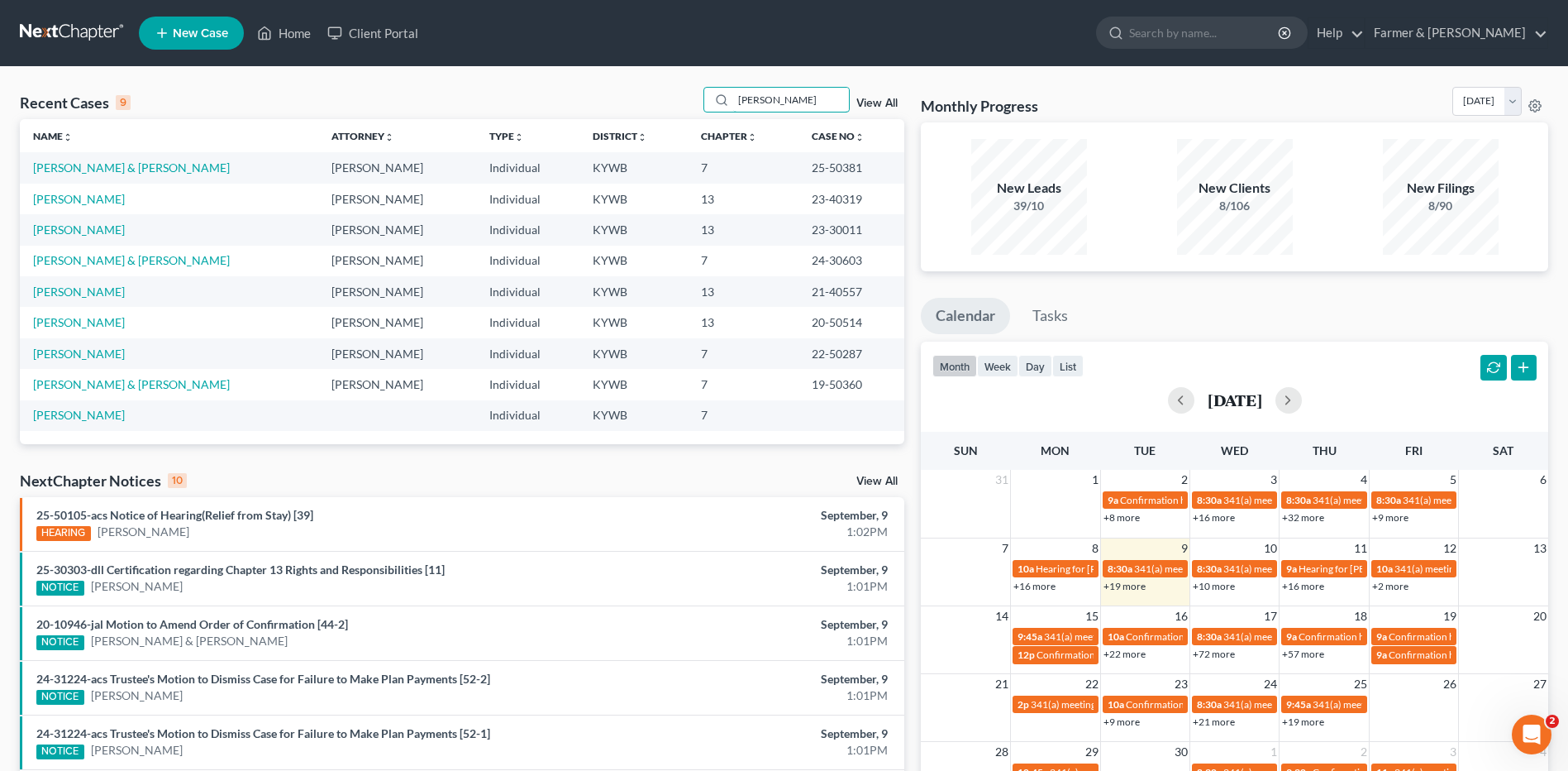
type input "[PERSON_NAME]"
click at [90, 163] on link "[PERSON_NAME] & [PERSON_NAME]" at bounding box center [131, 167] width 197 height 14
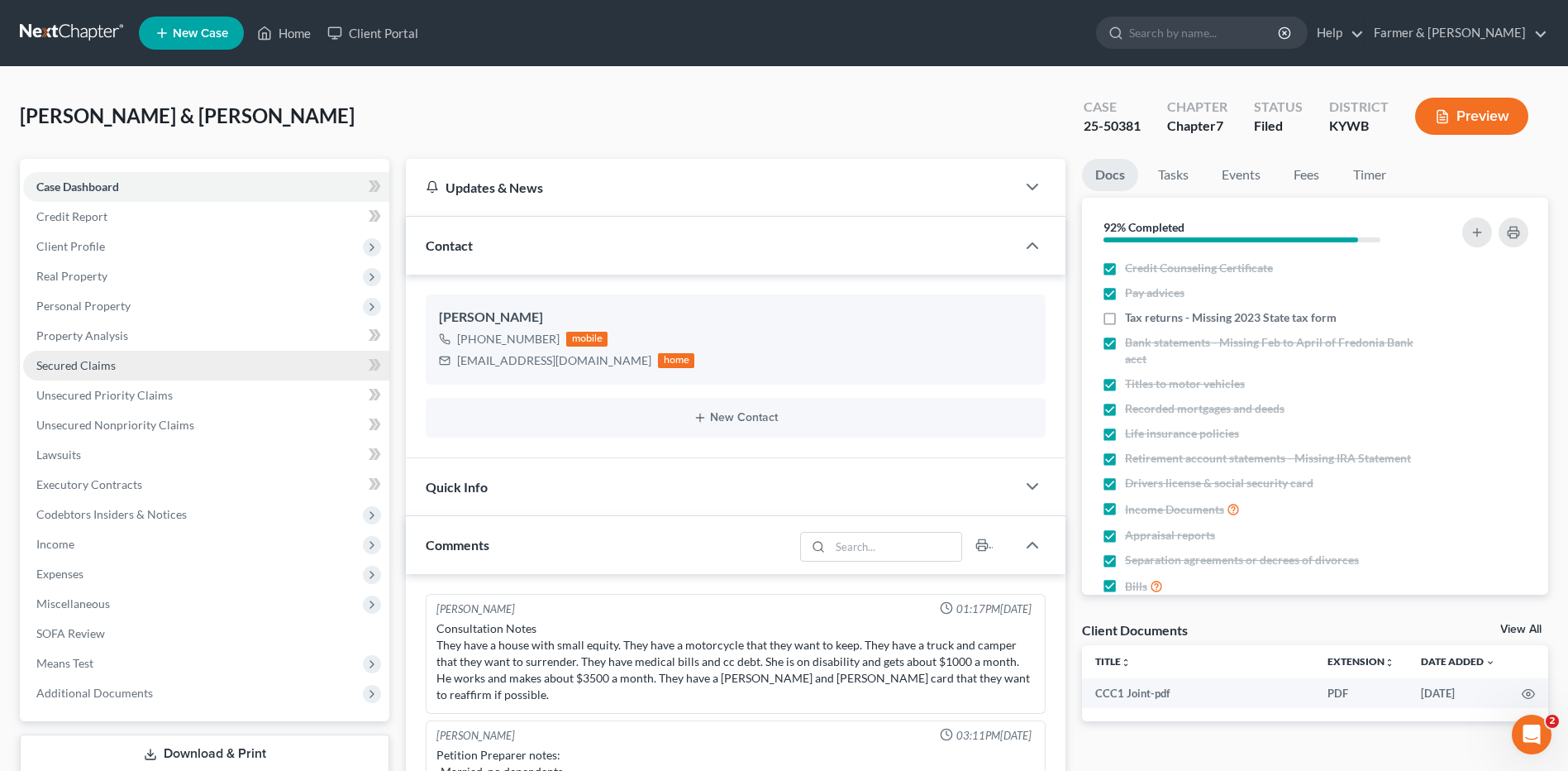
click at [86, 362] on span "Secured Claims" at bounding box center [76, 365] width 79 height 14
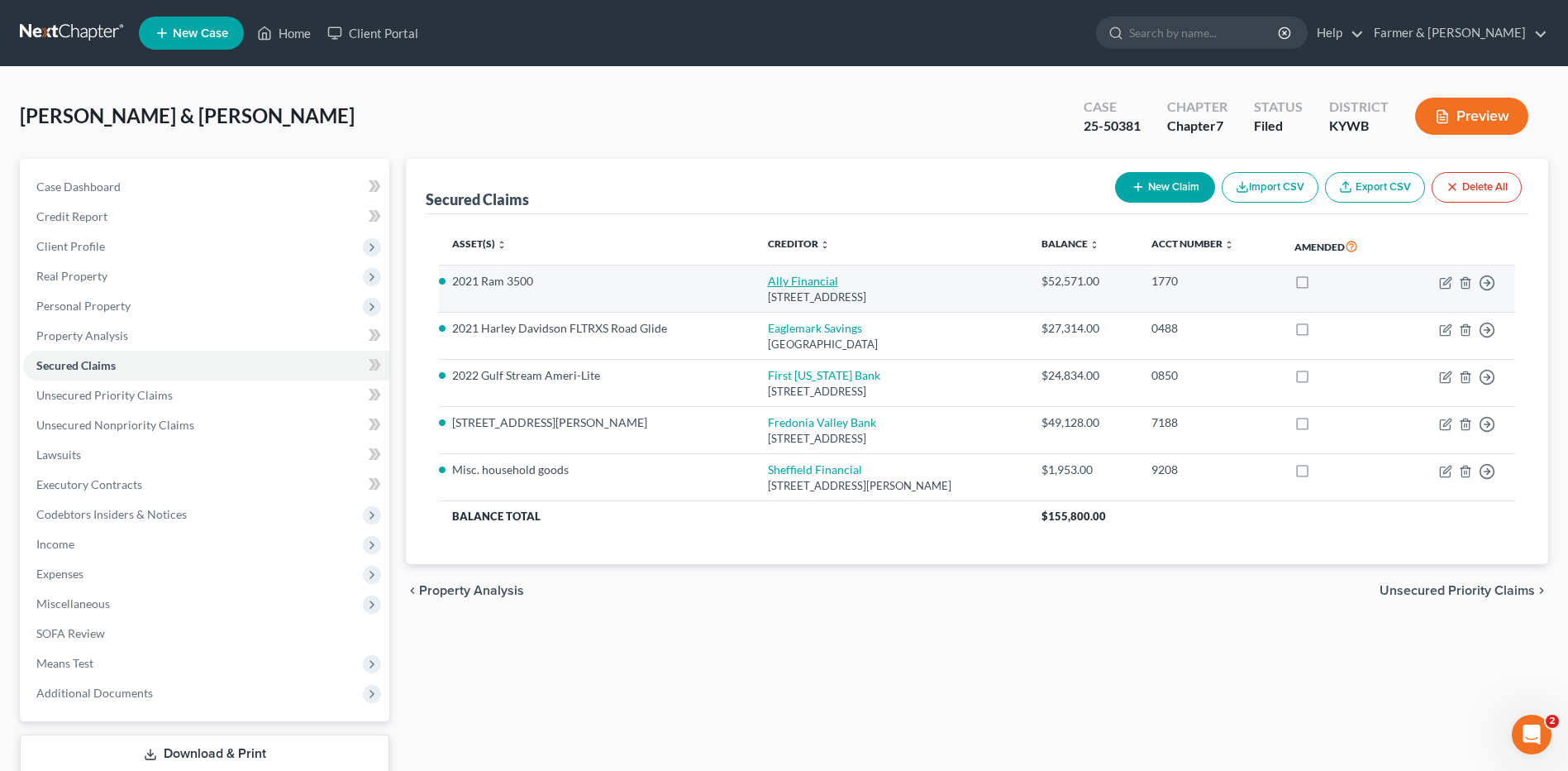
click at [789, 275] on link "Ally Financial" at bounding box center [803, 280] width 70 height 14
select select "23"
select select "0"
select select "2"
select select "0"
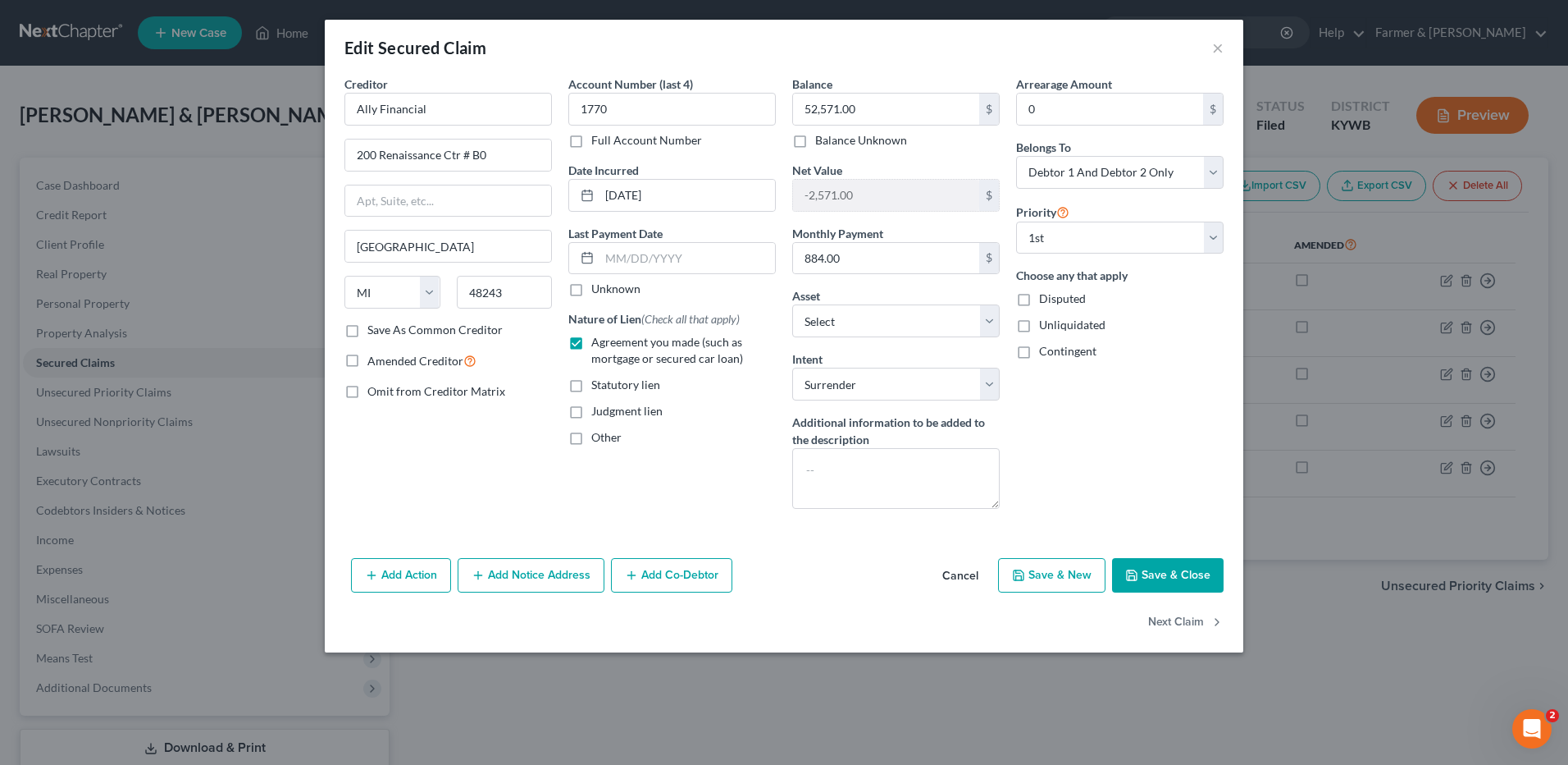
click at [947, 573] on button "Cancel" at bounding box center [961, 576] width 62 height 33
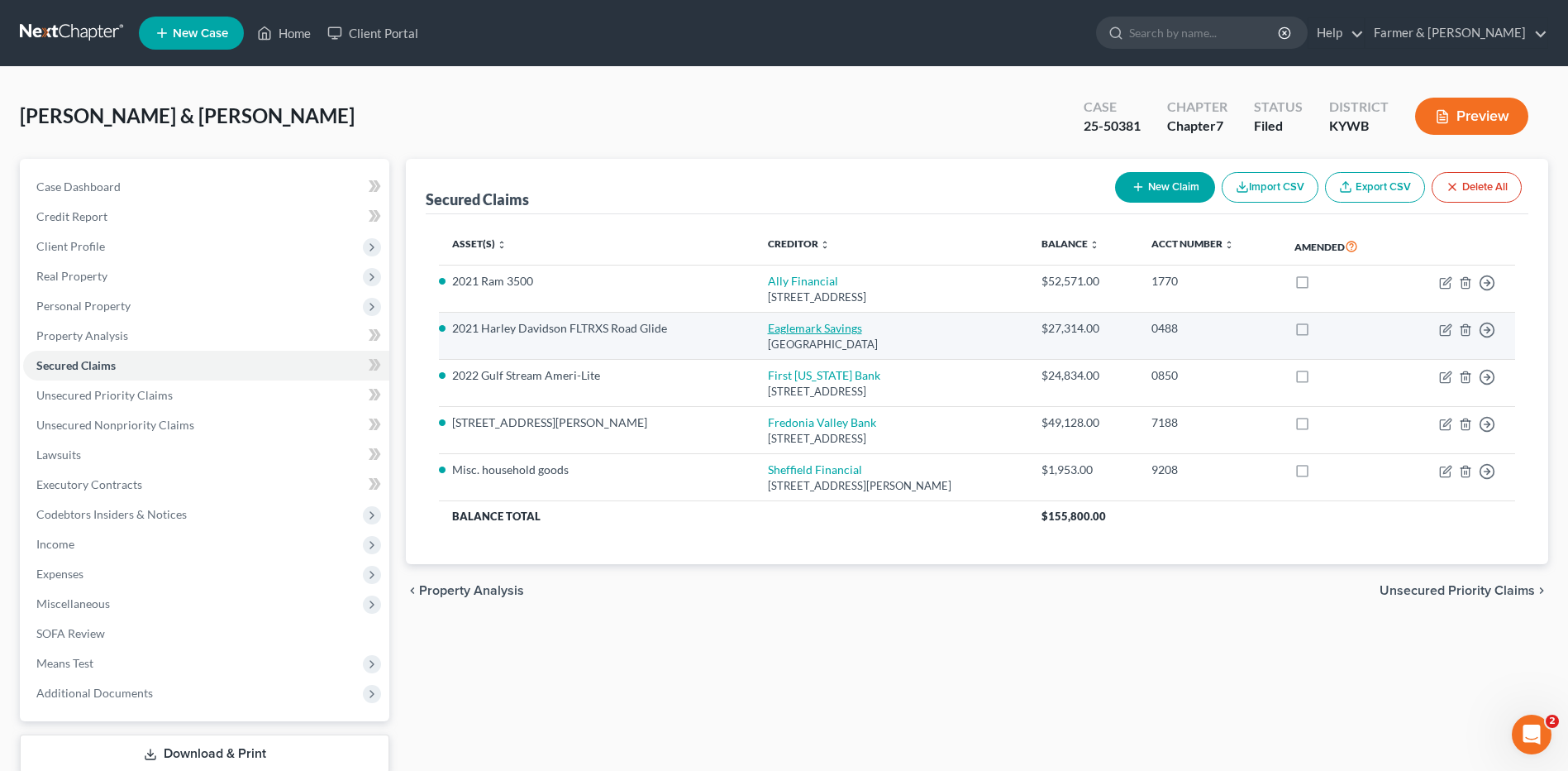
click at [771, 329] on link "Eaglemark Savings" at bounding box center [815, 327] width 94 height 14
select select "4"
select select "10"
select select "2"
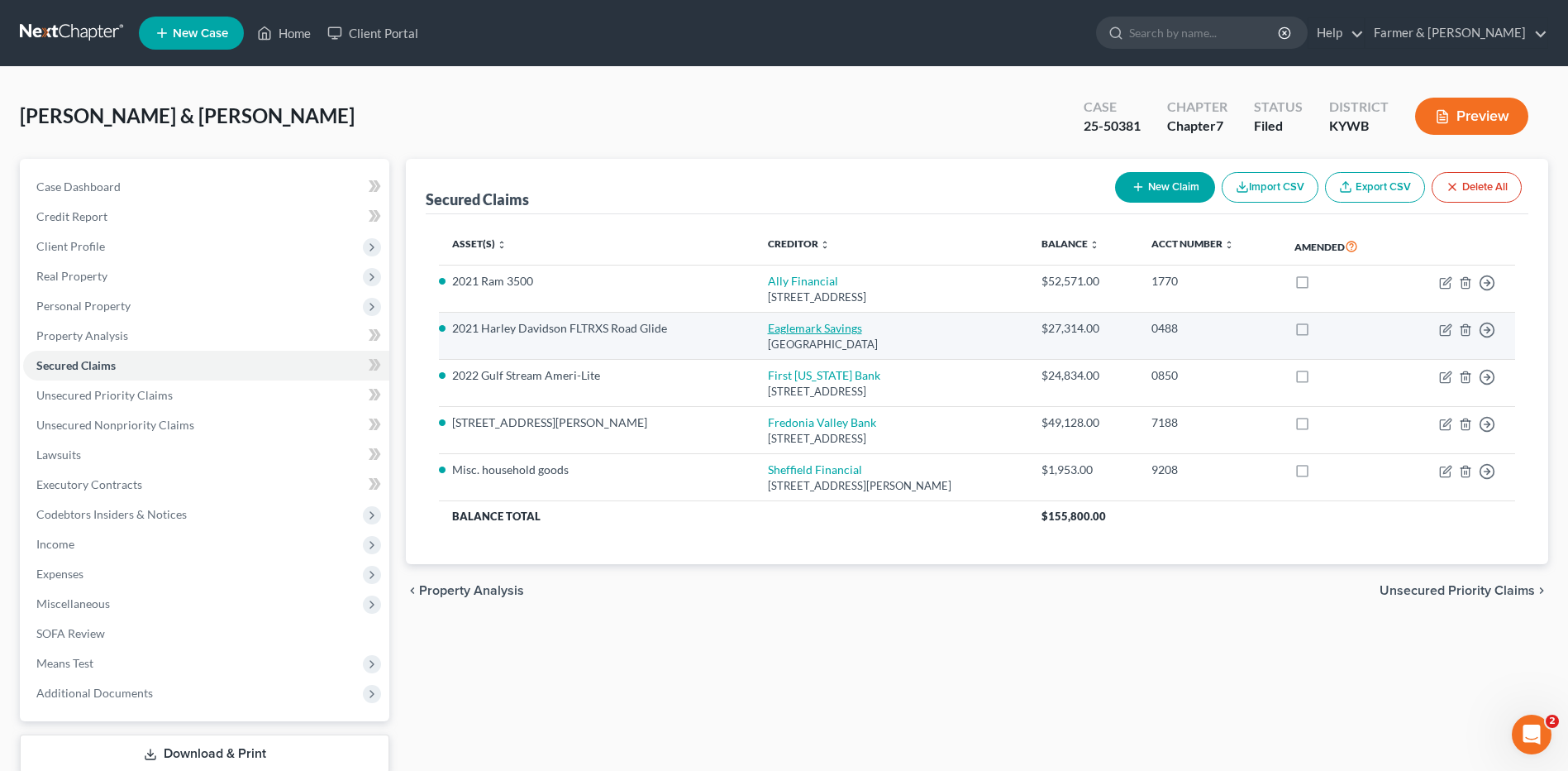
select select "0"
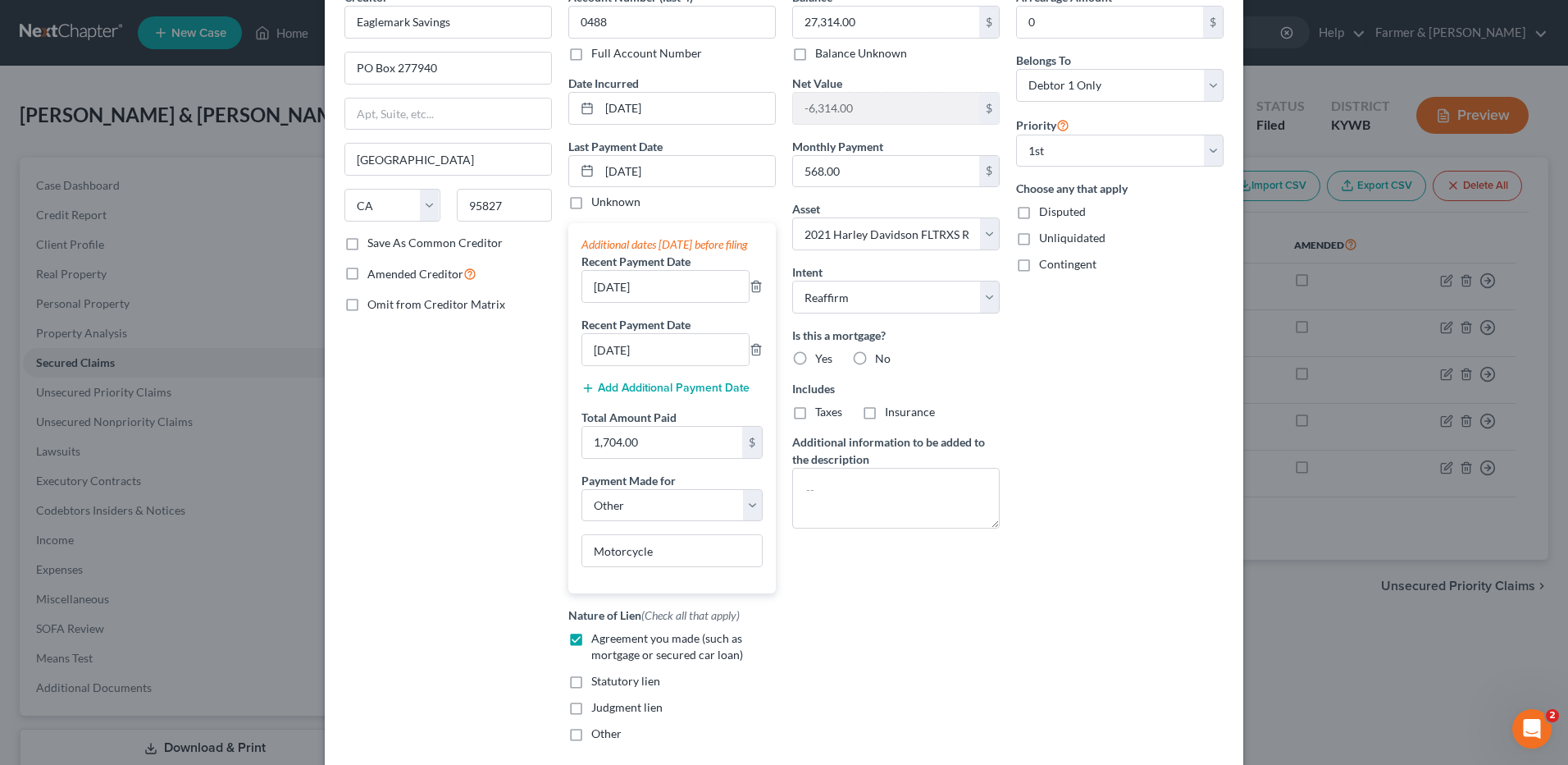
scroll to position [244, 0]
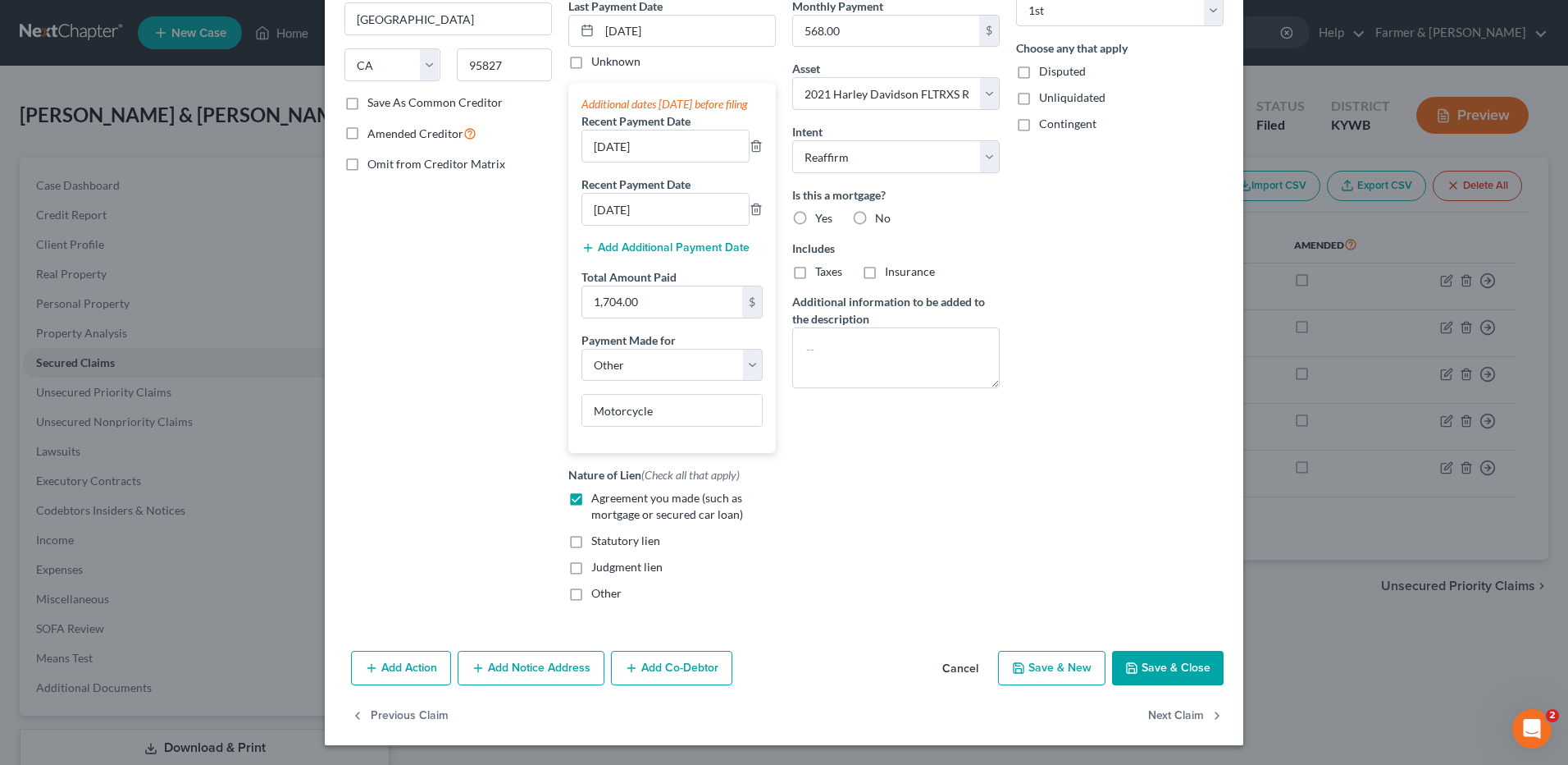
click at [962, 671] on button "Cancel" at bounding box center [961, 669] width 62 height 33
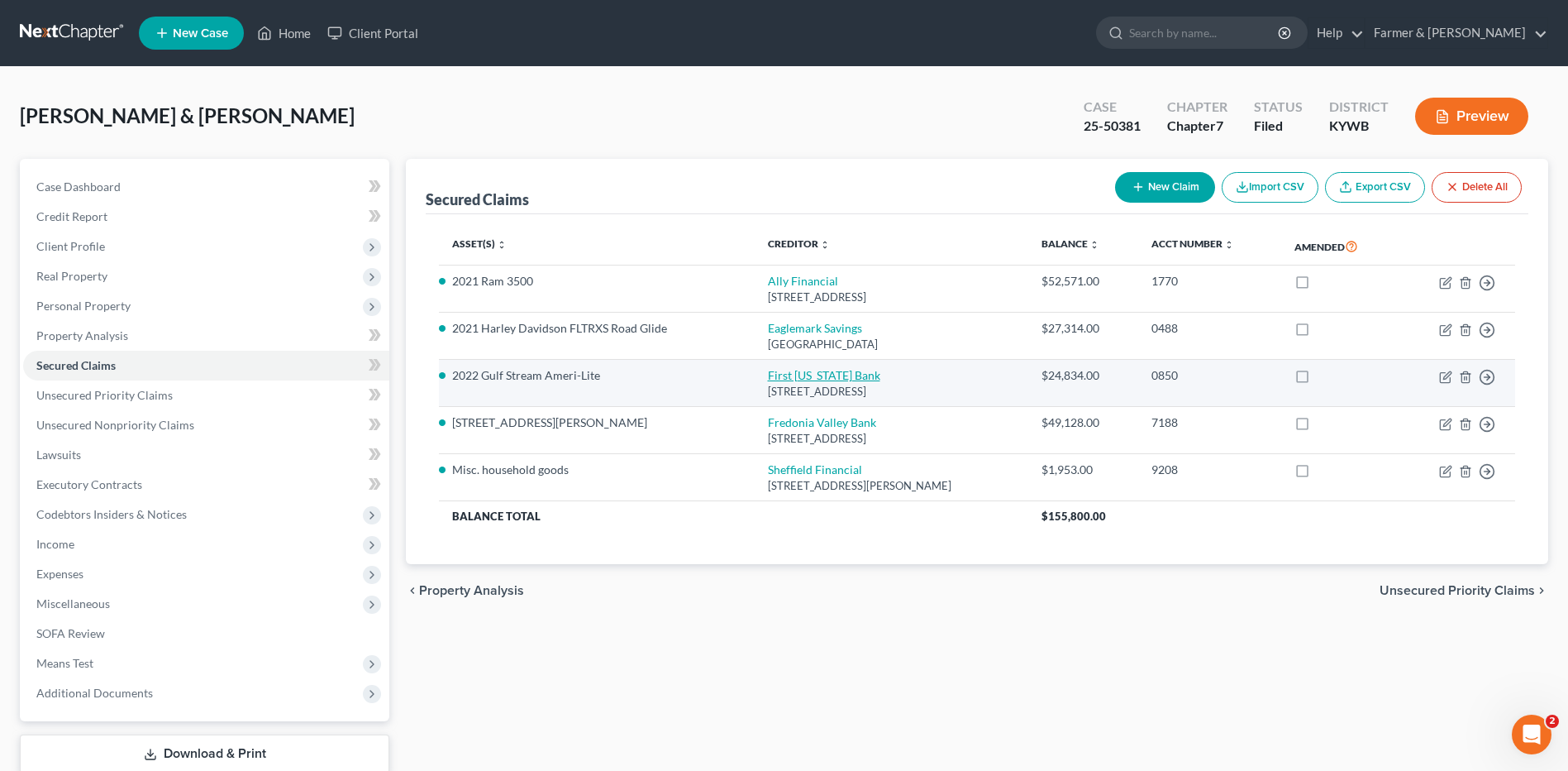
click at [802, 375] on link "First Kentucky Bank" at bounding box center [824, 374] width 113 height 14
select select "18"
select select "6"
select select "0"
select select "2"
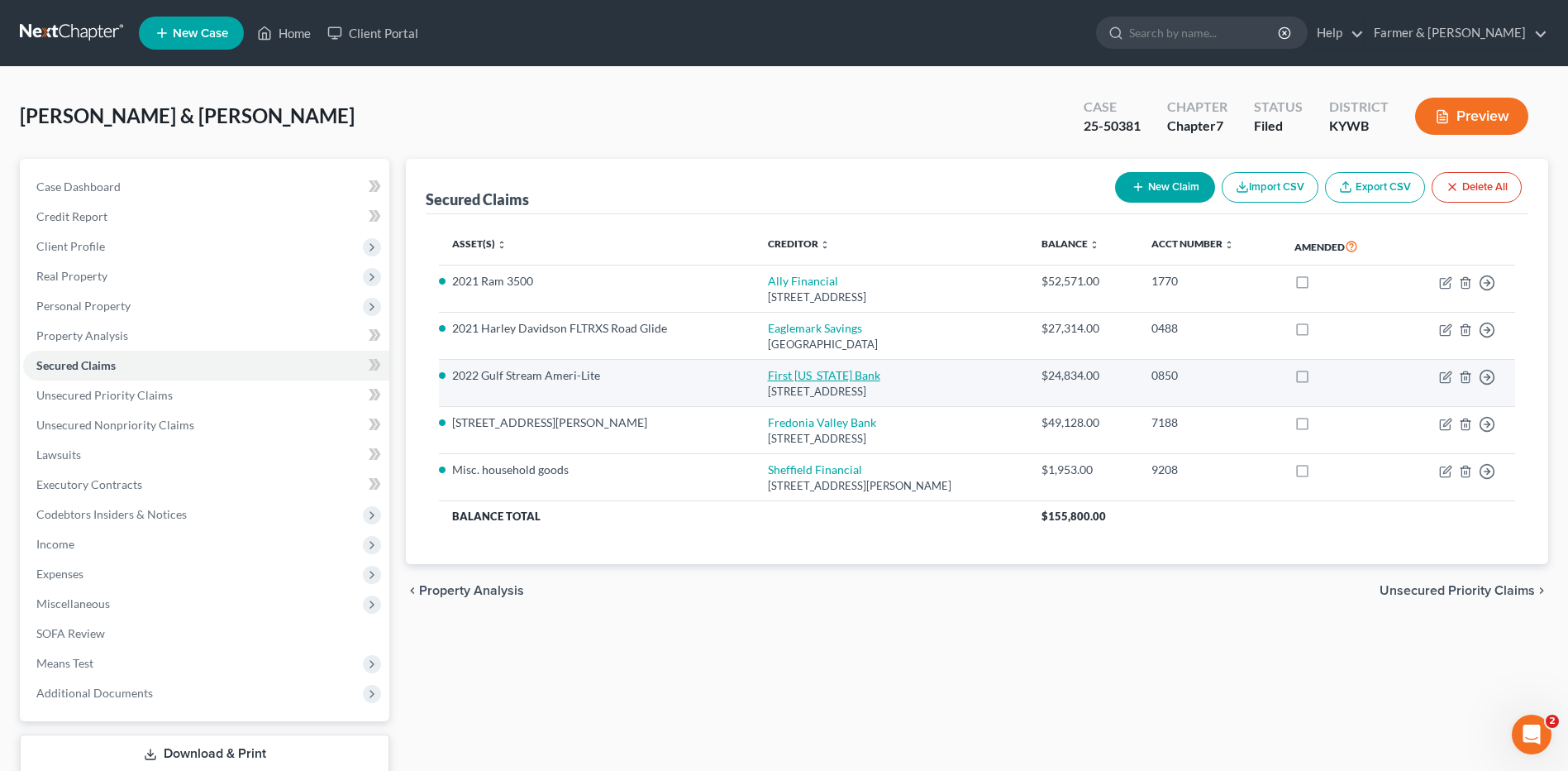
select select "0"
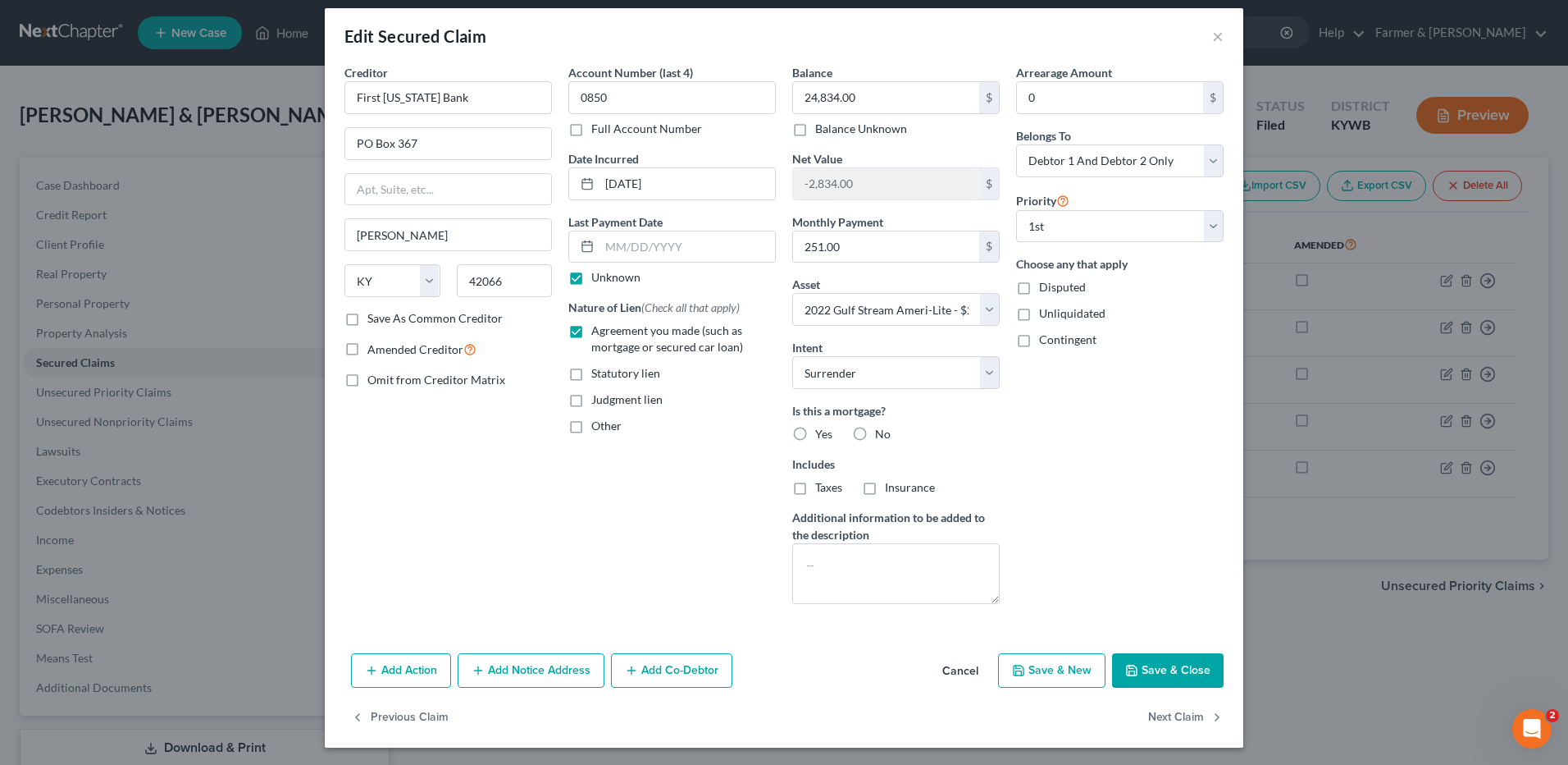
scroll to position [14, 0]
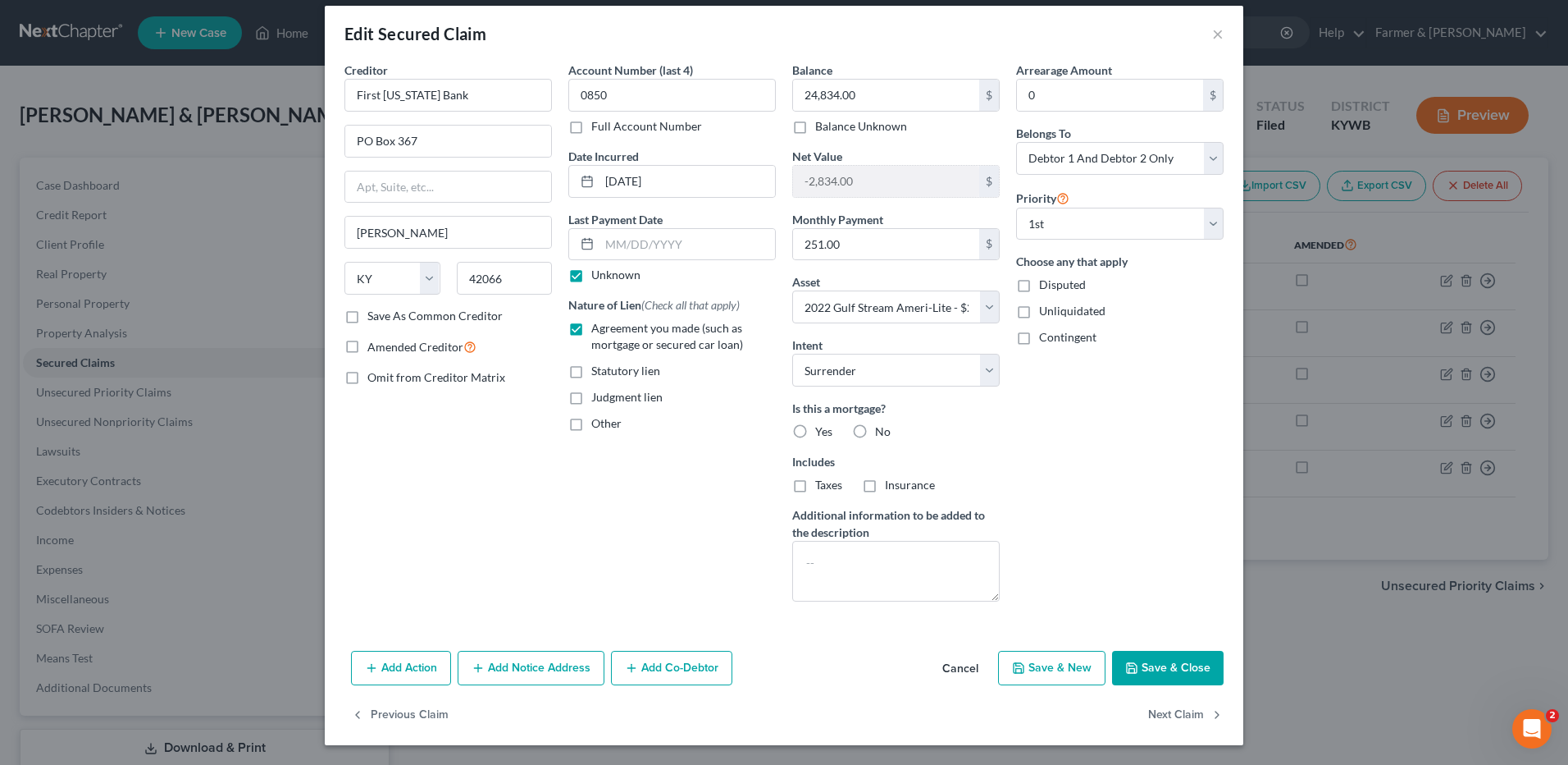
click at [946, 670] on button "Cancel" at bounding box center [961, 669] width 62 height 33
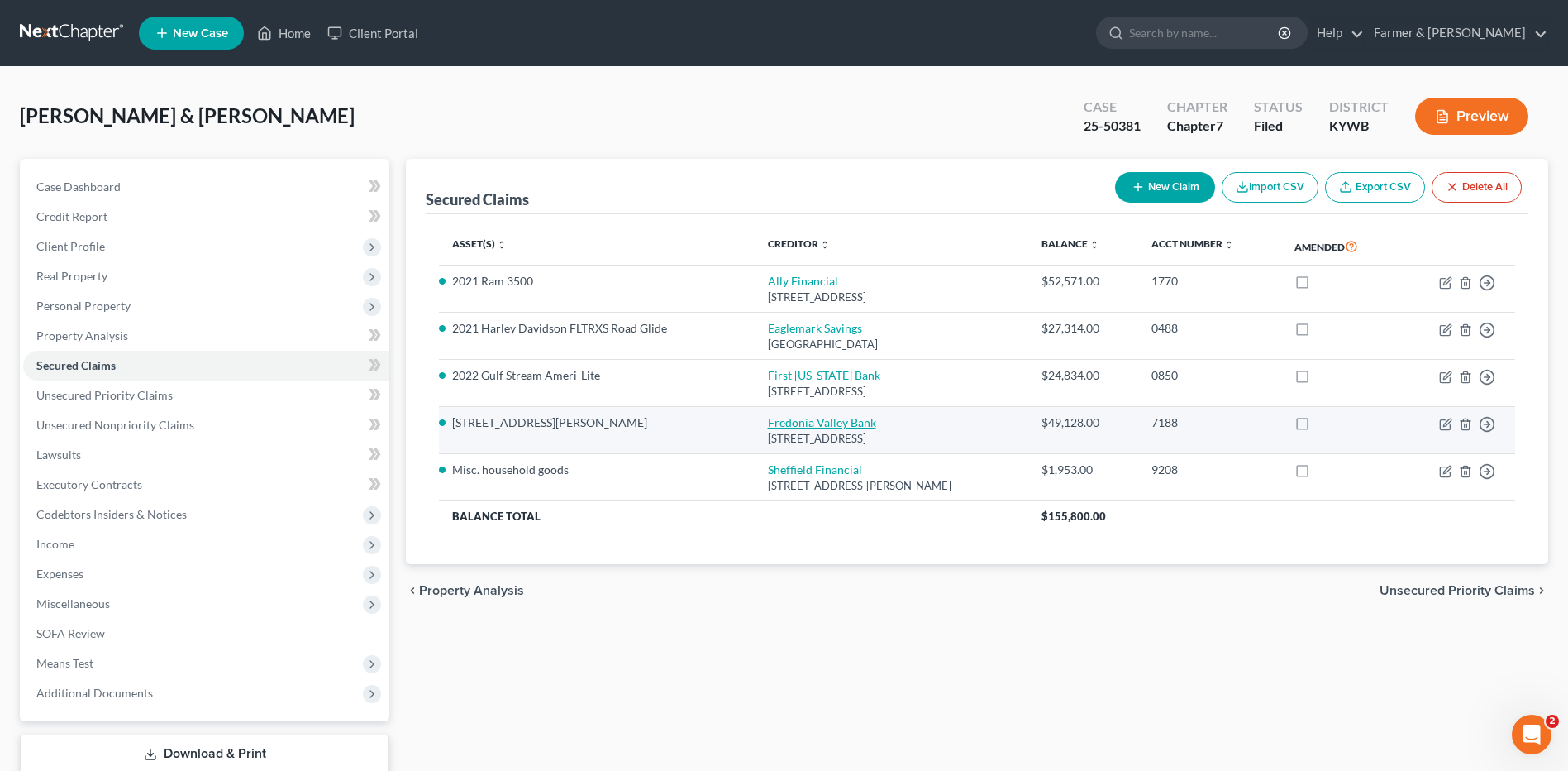
click at [796, 422] on link "Fredonia Valley Bank" at bounding box center [821, 422] width 108 height 14
select select "18"
select select "3"
select select "19"
select select "2"
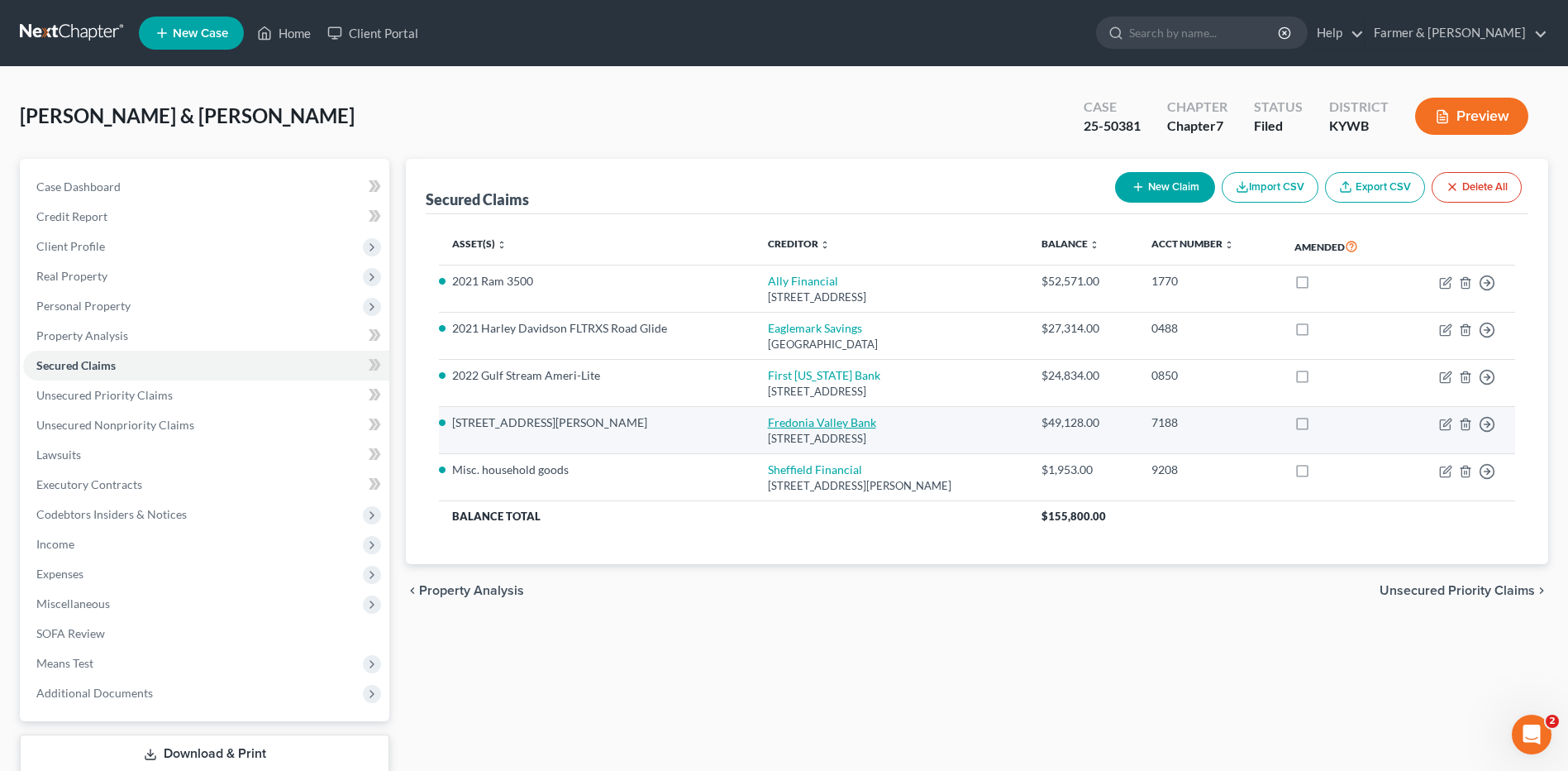
select select "2"
select select "0"
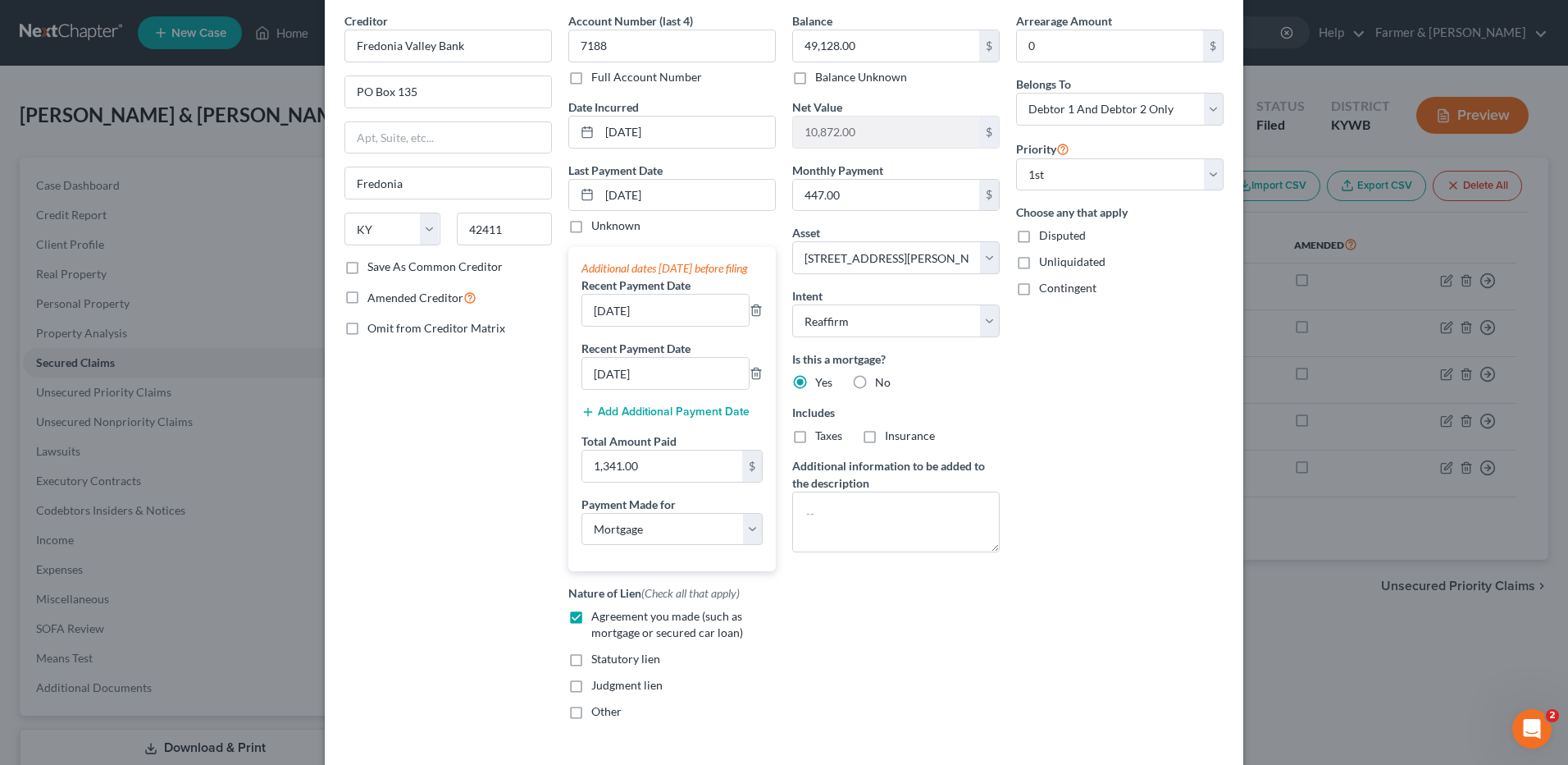
scroll to position [164, 0]
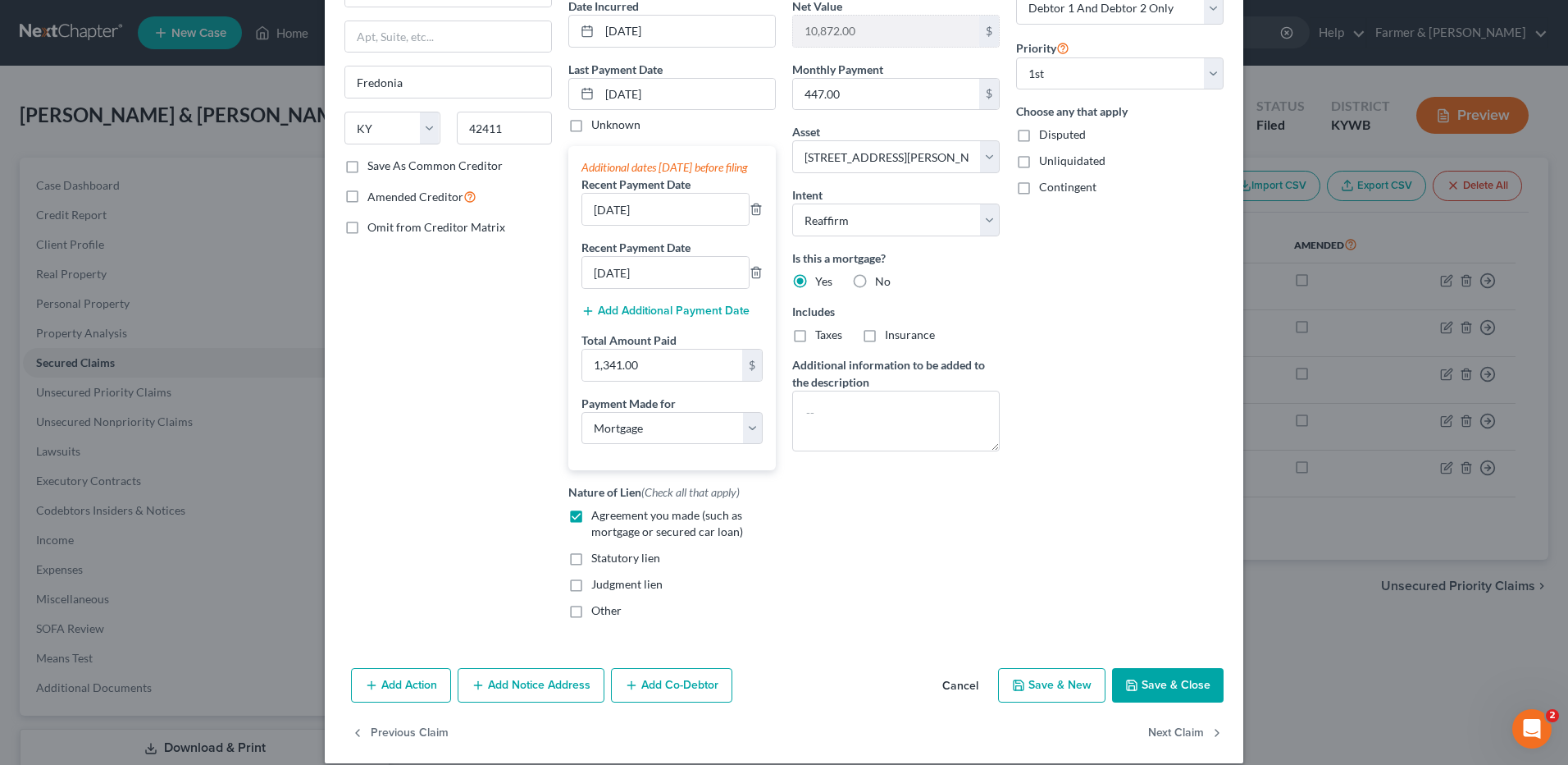
click at [961, 703] on button "Cancel" at bounding box center [961, 686] width 62 height 33
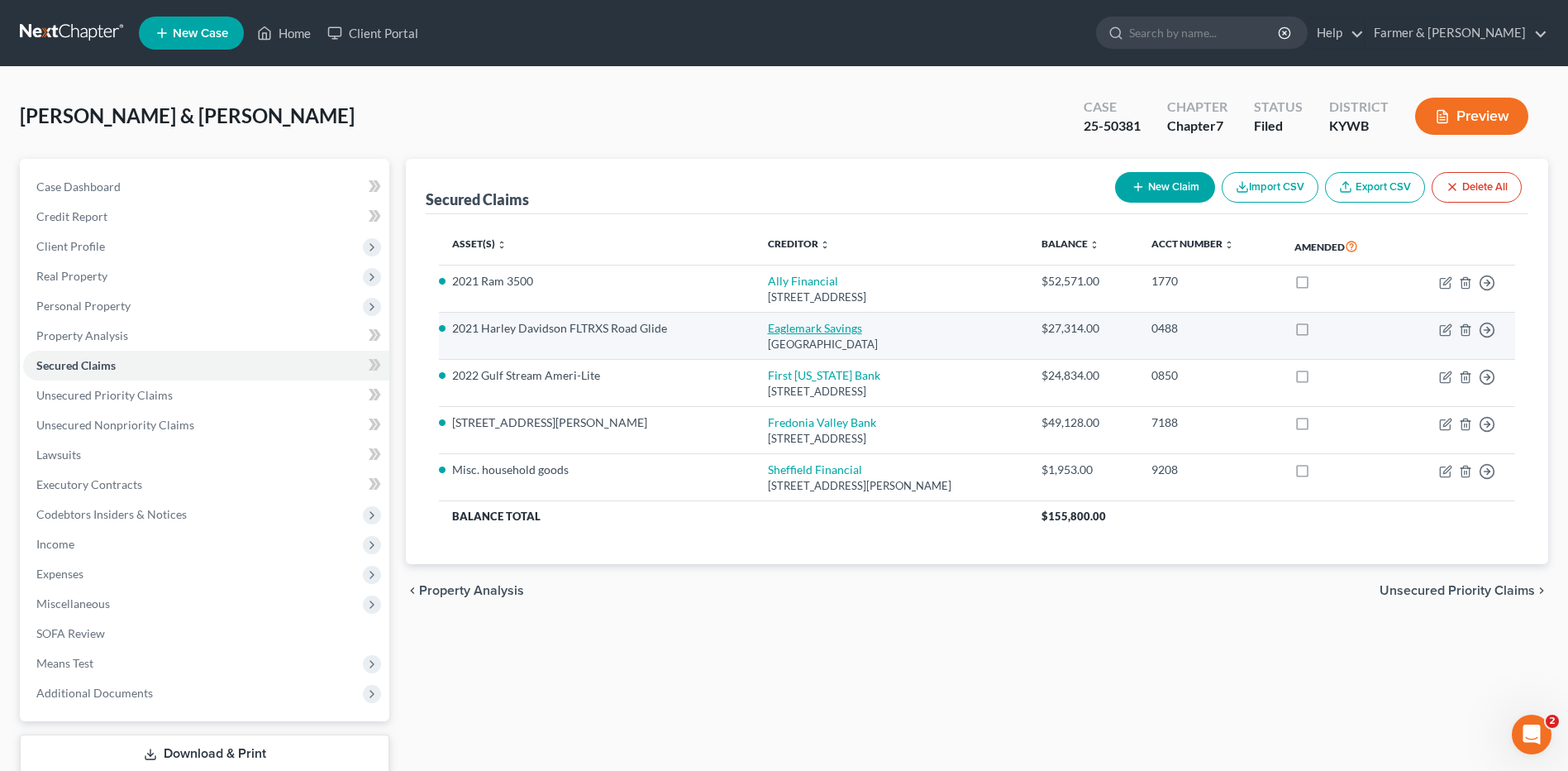
click at [814, 321] on link "Eaglemark Savings" at bounding box center [815, 327] width 94 height 14
select select "4"
select select "10"
select select "2"
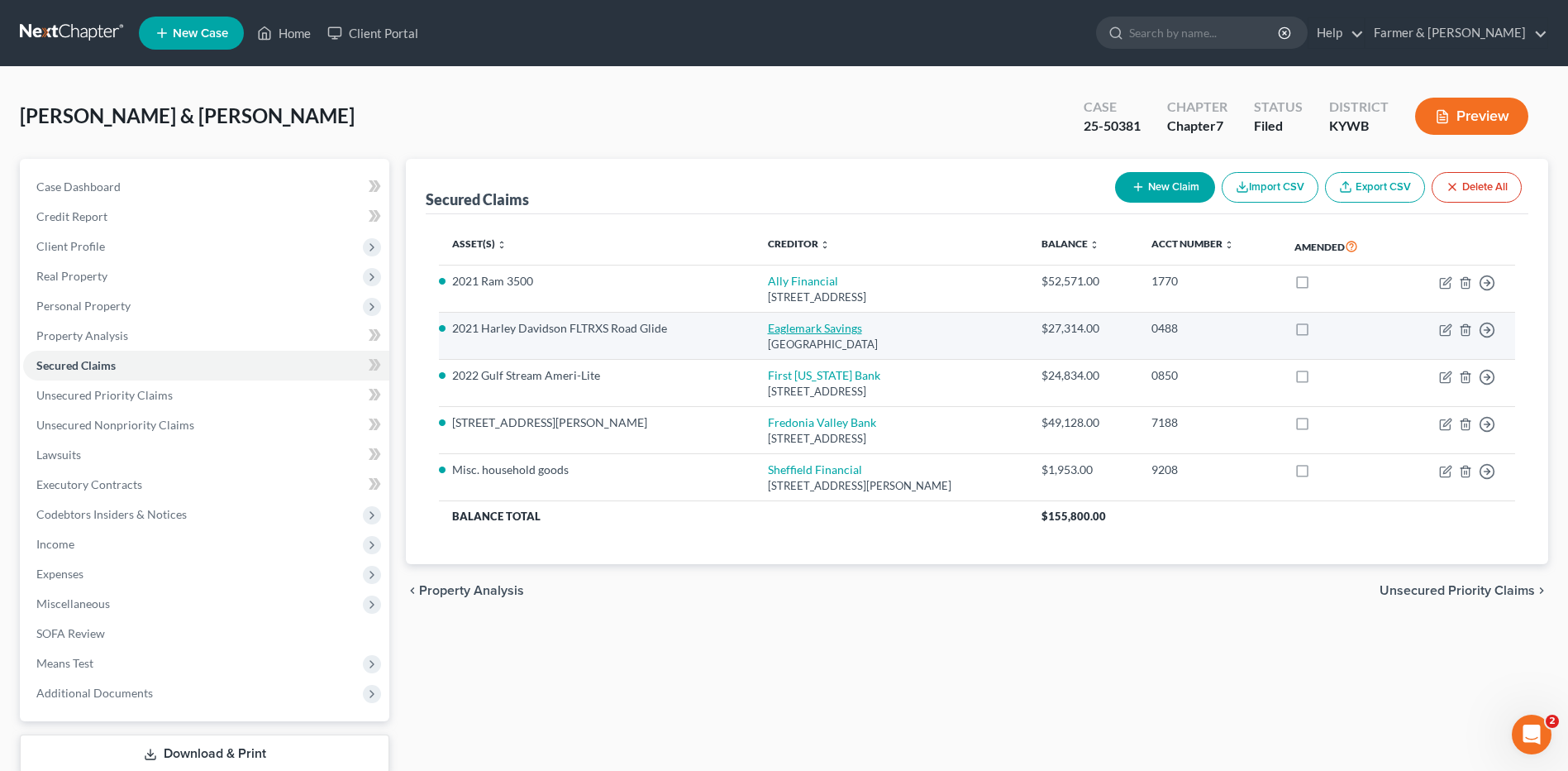
select select "0"
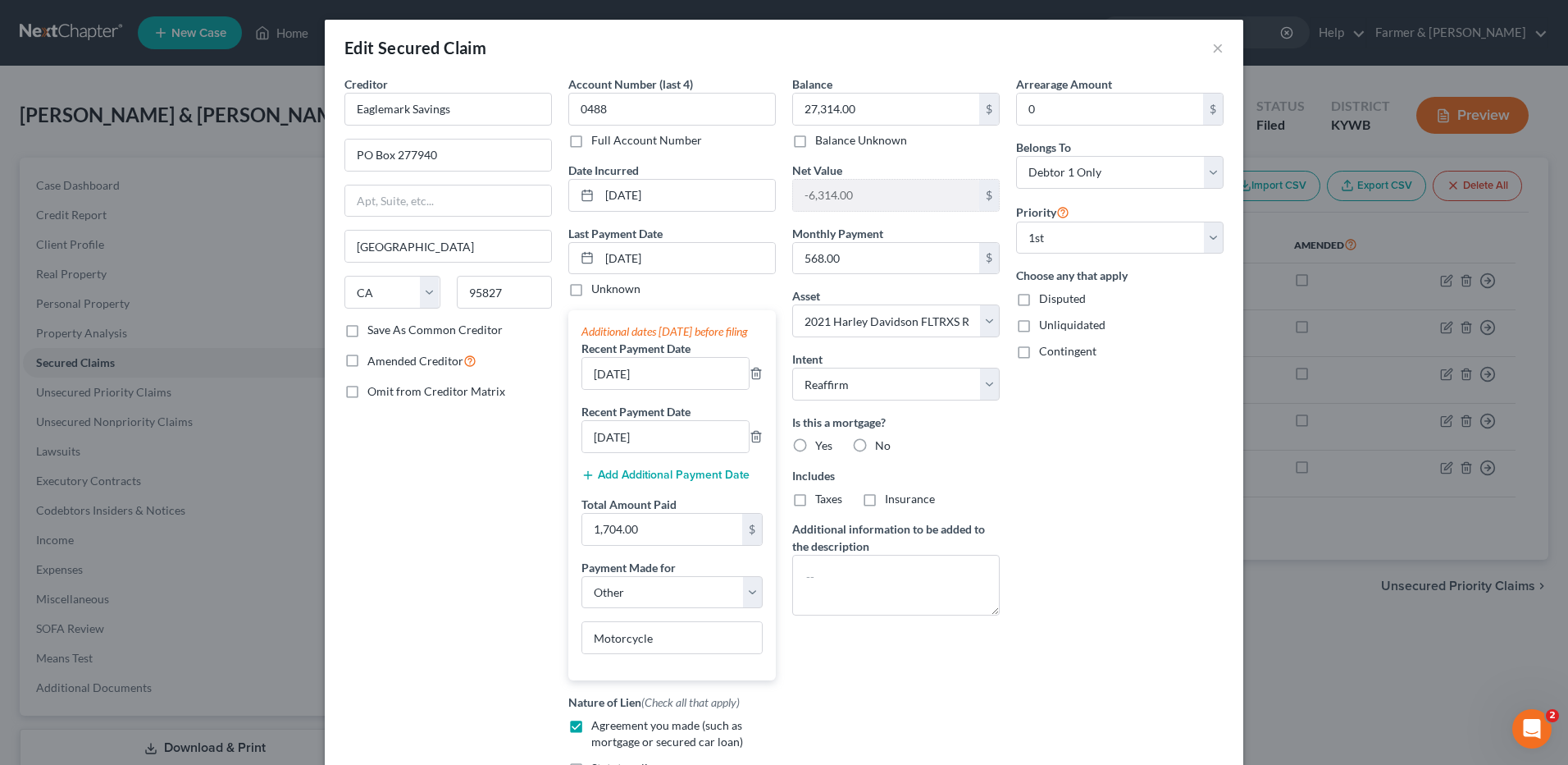
drag, startPoint x: 1219, startPoint y: 42, endPoint x: 1204, endPoint y: 47, distance: 15.8
click at [1218, 42] on div "Edit Secured Claim ×" at bounding box center [784, 47] width 919 height 56
click at [1204, 47] on div "Edit Secured Claim ×" at bounding box center [784, 47] width 919 height 56
click at [1213, 44] on button "×" at bounding box center [1218, 47] width 12 height 19
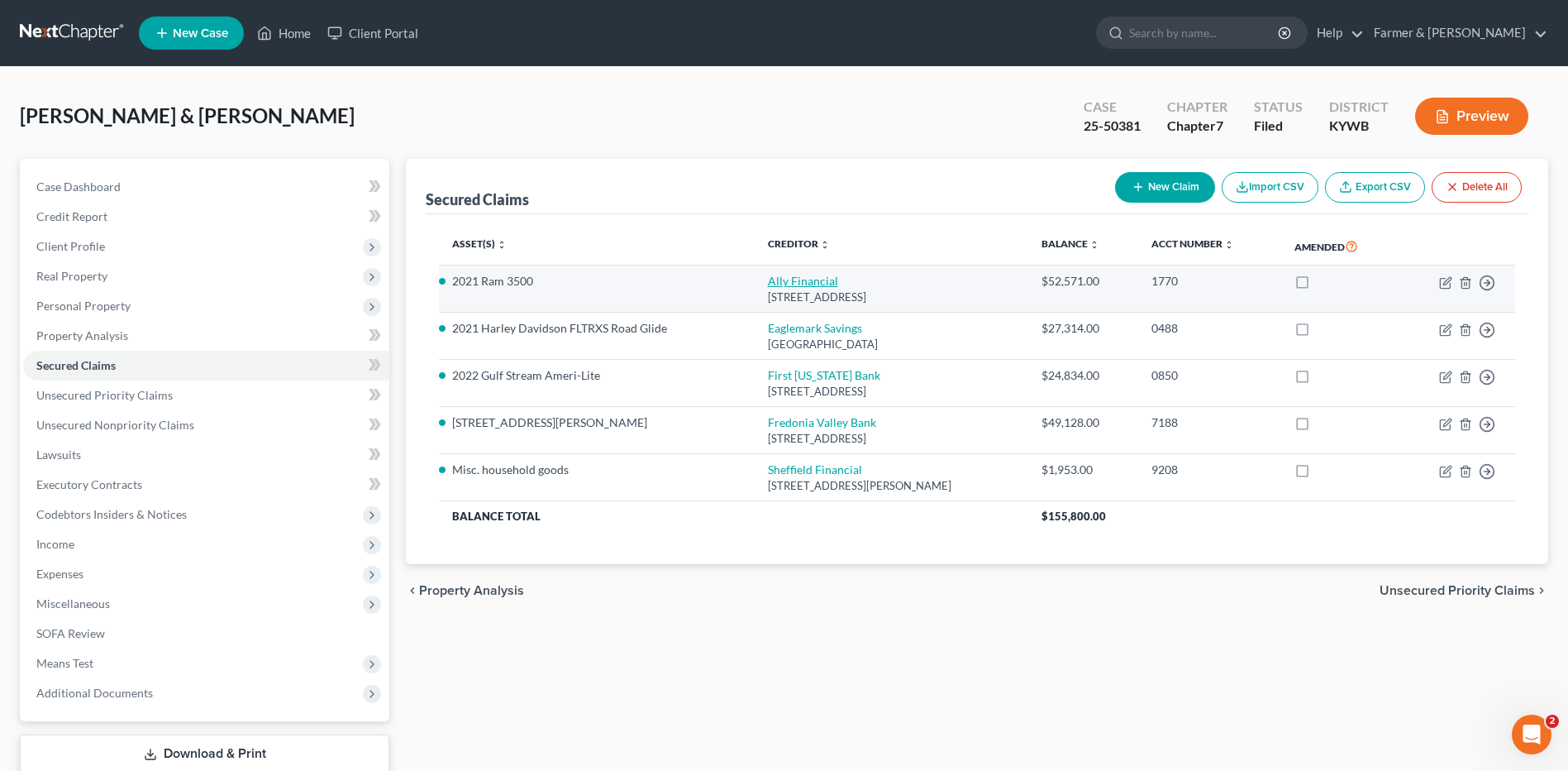
click at [800, 279] on link "Ally Financial" at bounding box center [803, 280] width 70 height 14
select select "23"
select select "15"
select select "0"
select select "2"
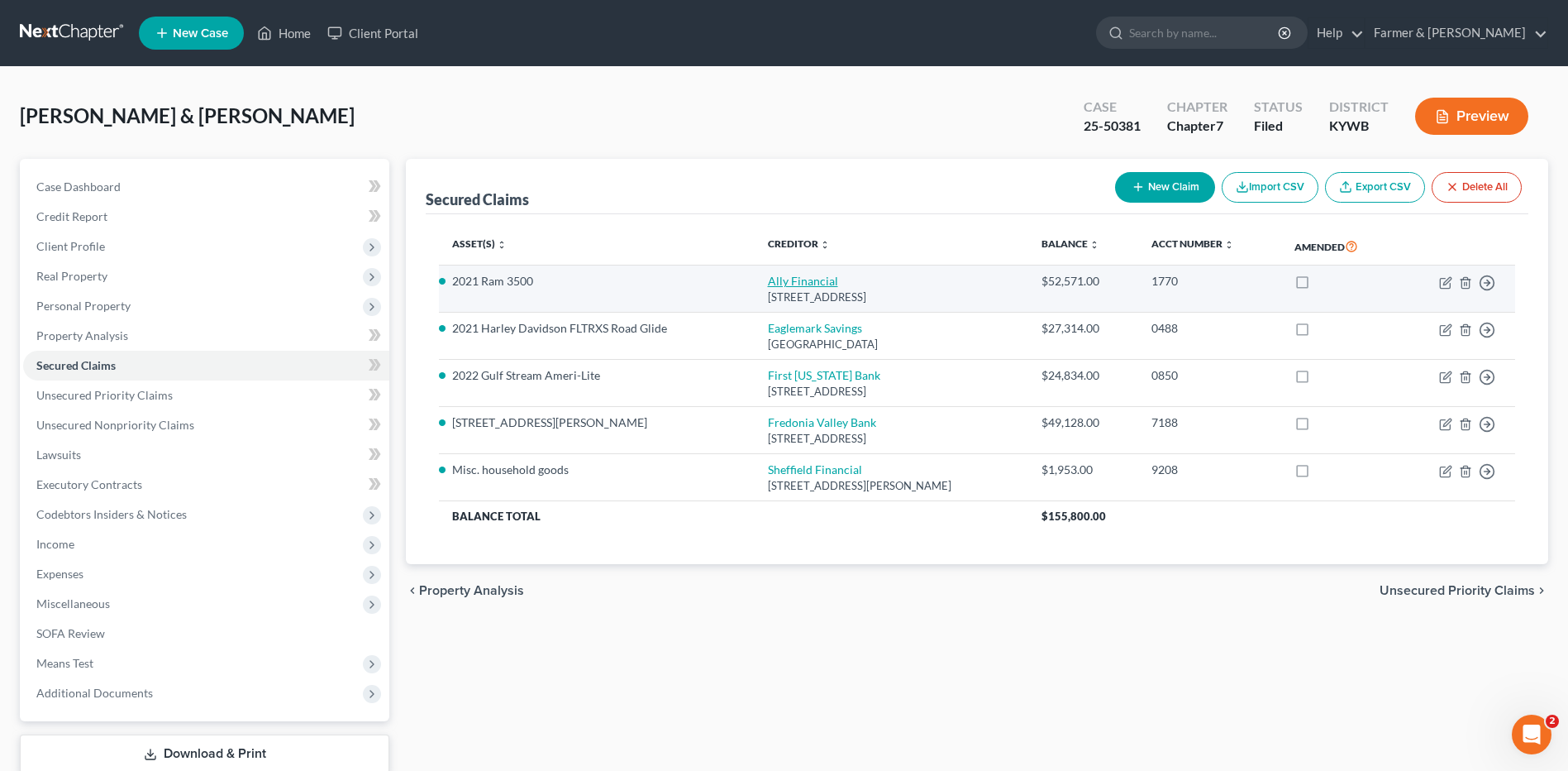
select select "0"
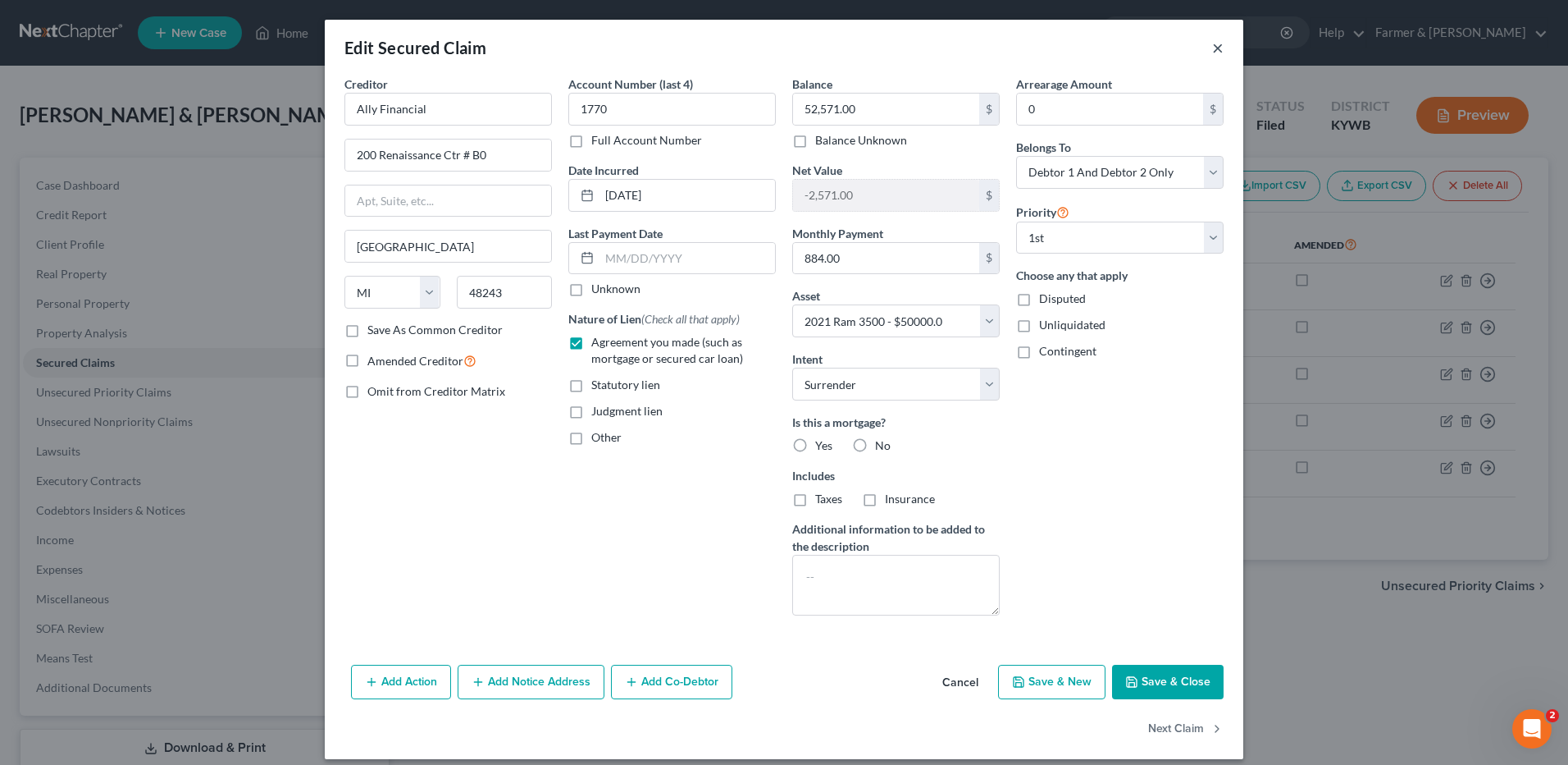
click at [1213, 47] on button "×" at bounding box center [1218, 47] width 12 height 19
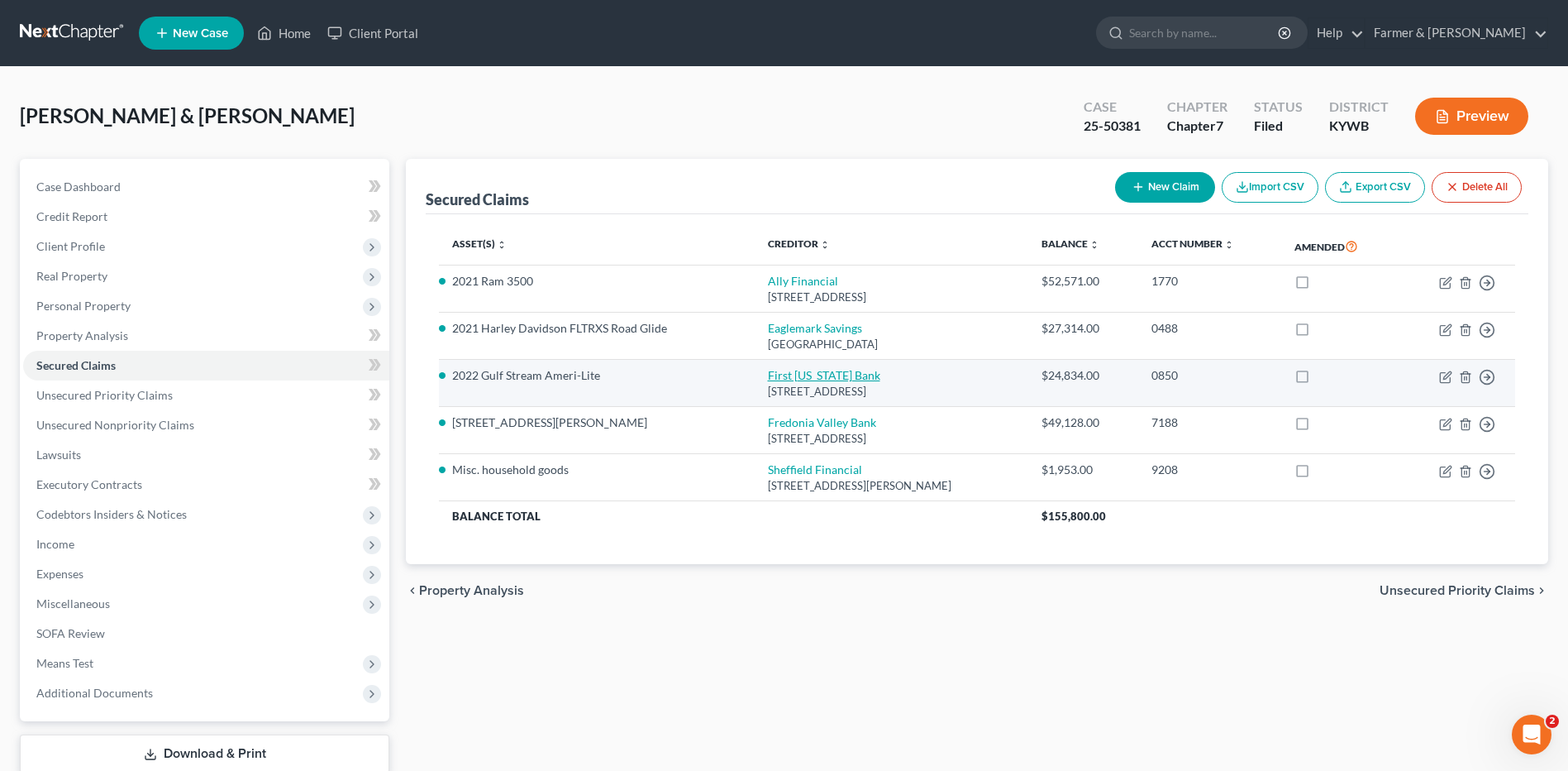
click at [787, 375] on link "First Kentucky Bank" at bounding box center [824, 374] width 113 height 14
select select "18"
select select "6"
select select "0"
select select "2"
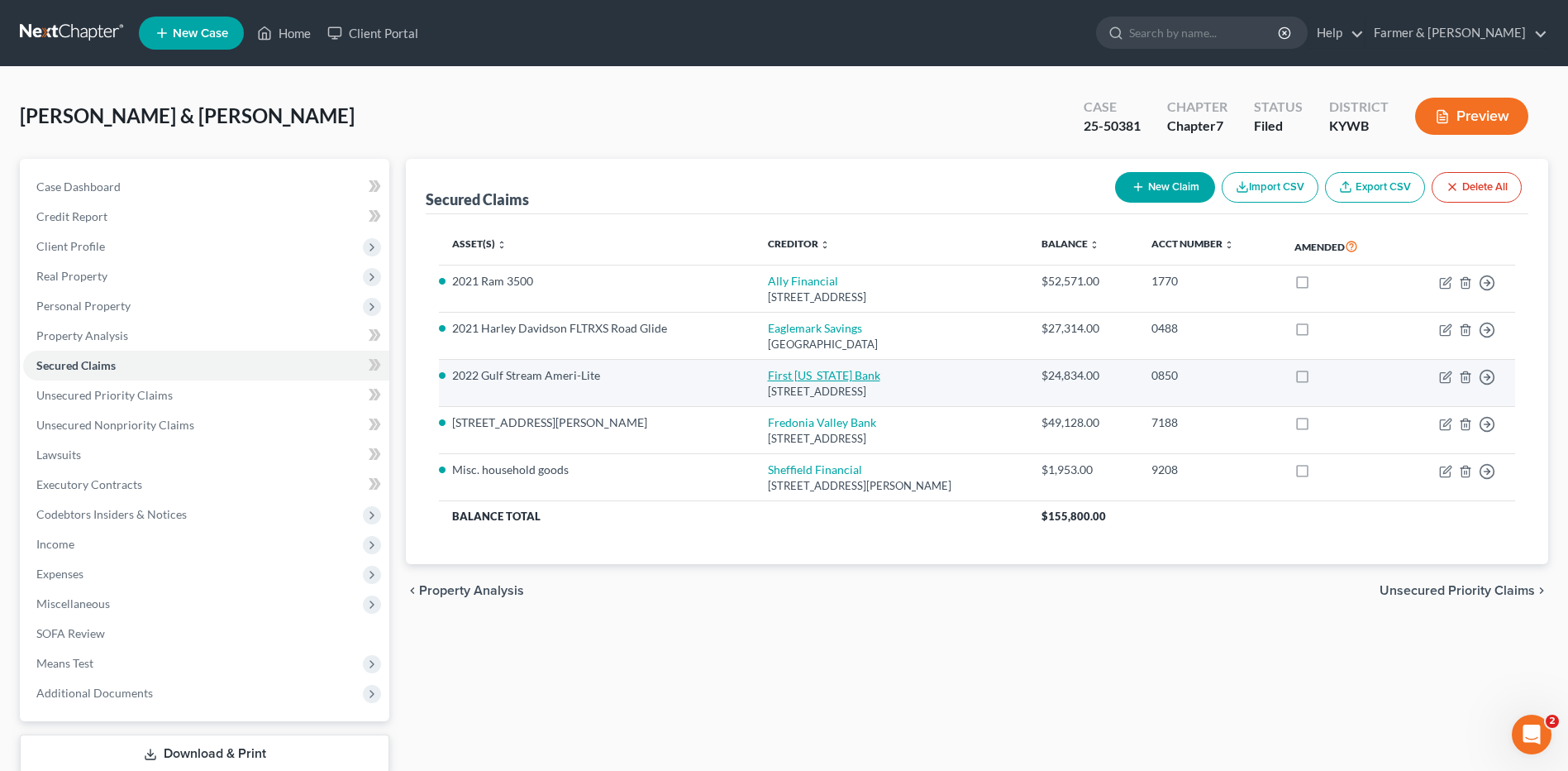
select select "0"
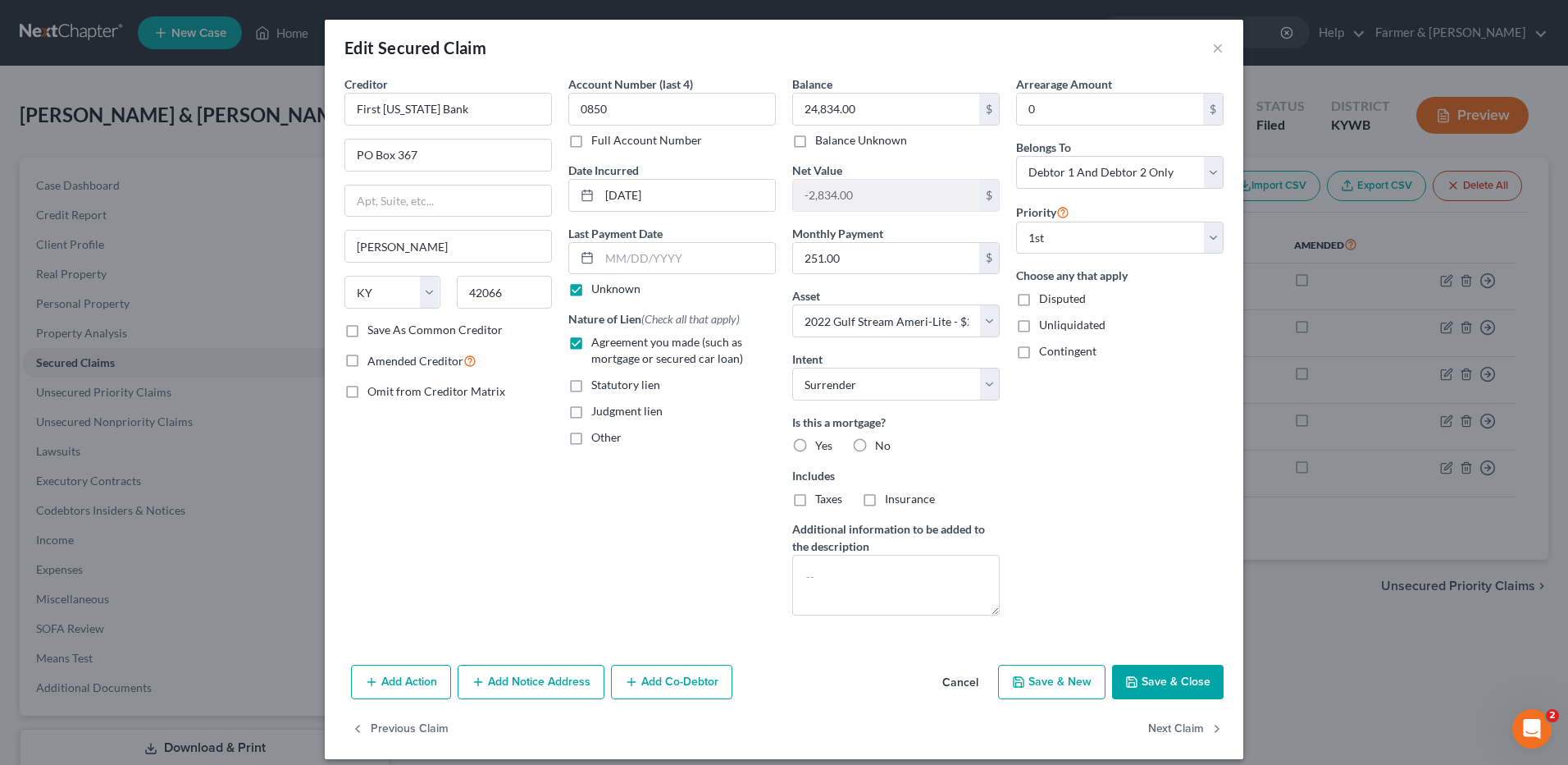
click at [950, 685] on button "Cancel" at bounding box center [961, 683] width 62 height 33
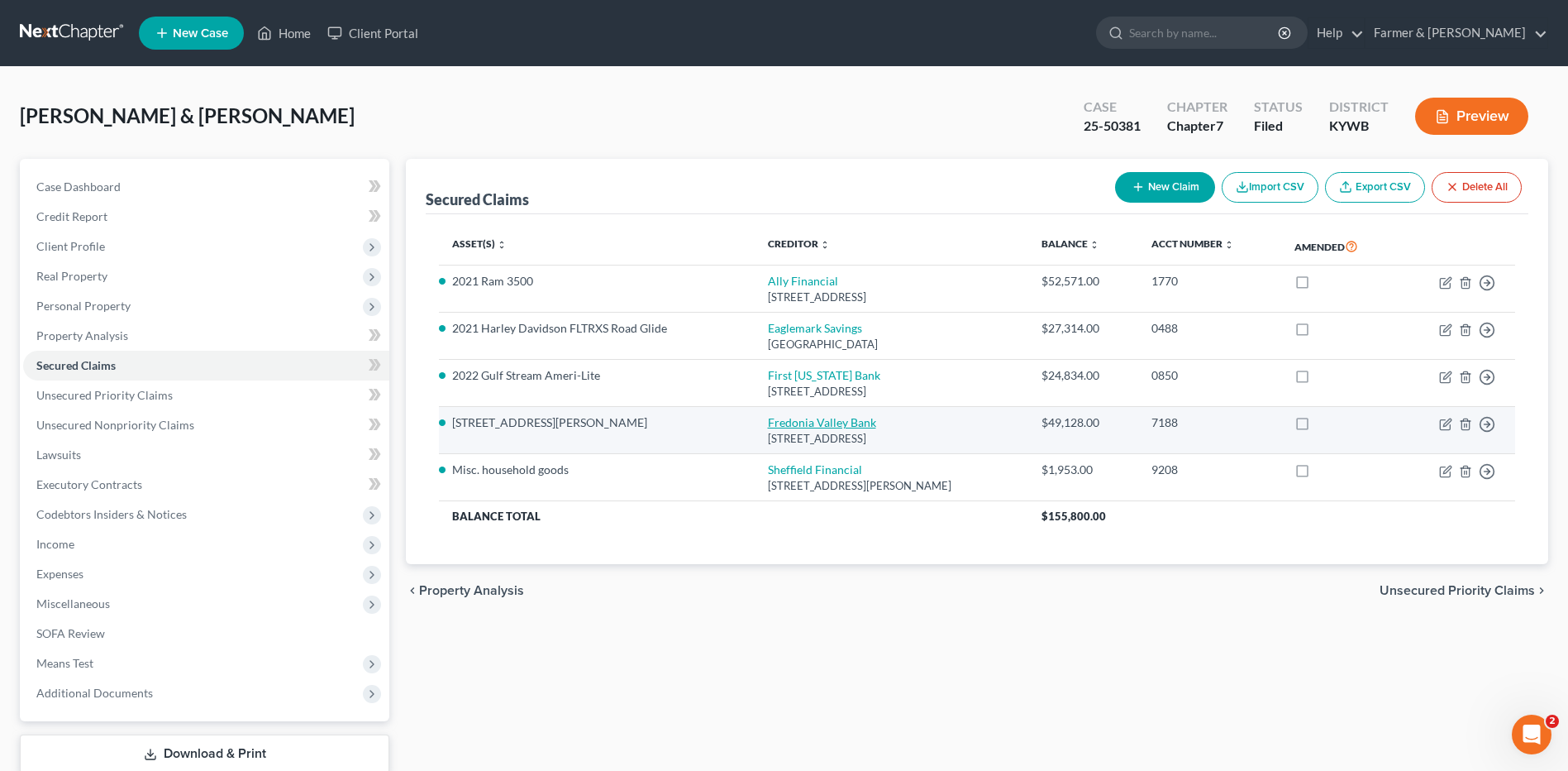
click at [800, 421] on link "Fredonia Valley Bank" at bounding box center [821, 422] width 108 height 14
select select "18"
select select "3"
select select "19"
select select "2"
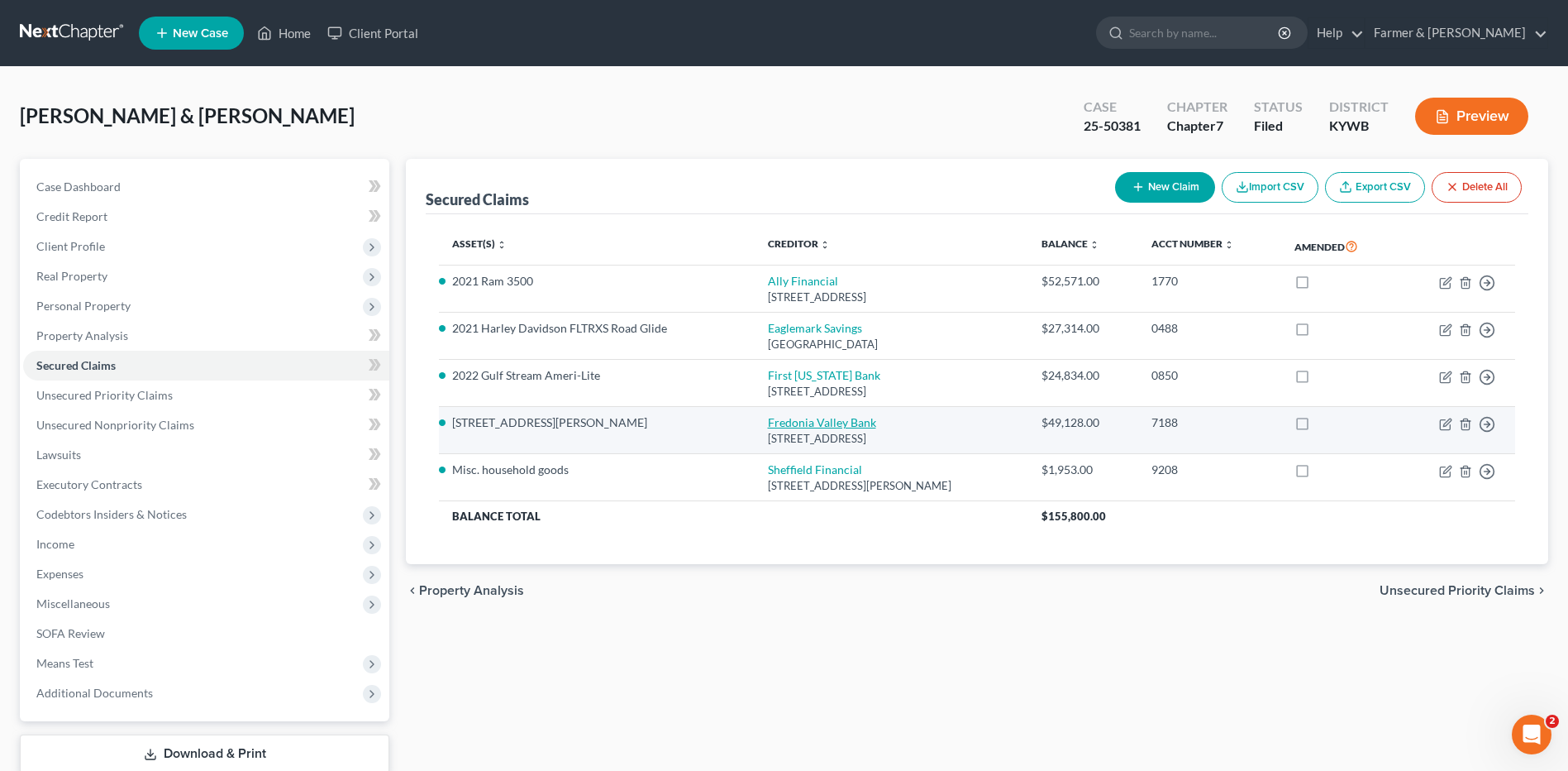
select select "2"
select select "0"
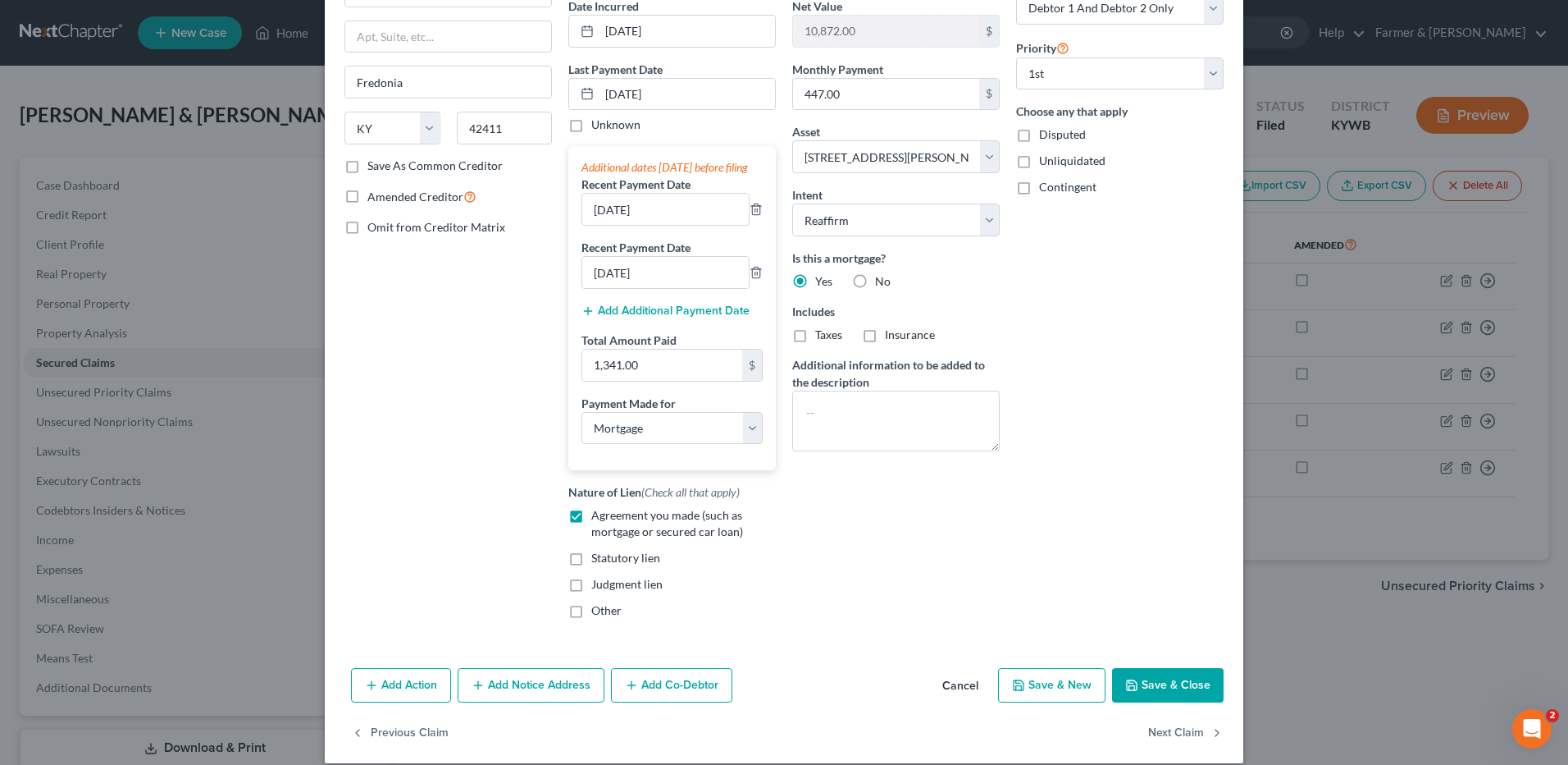
click at [955, 698] on button "Cancel" at bounding box center [961, 686] width 62 height 33
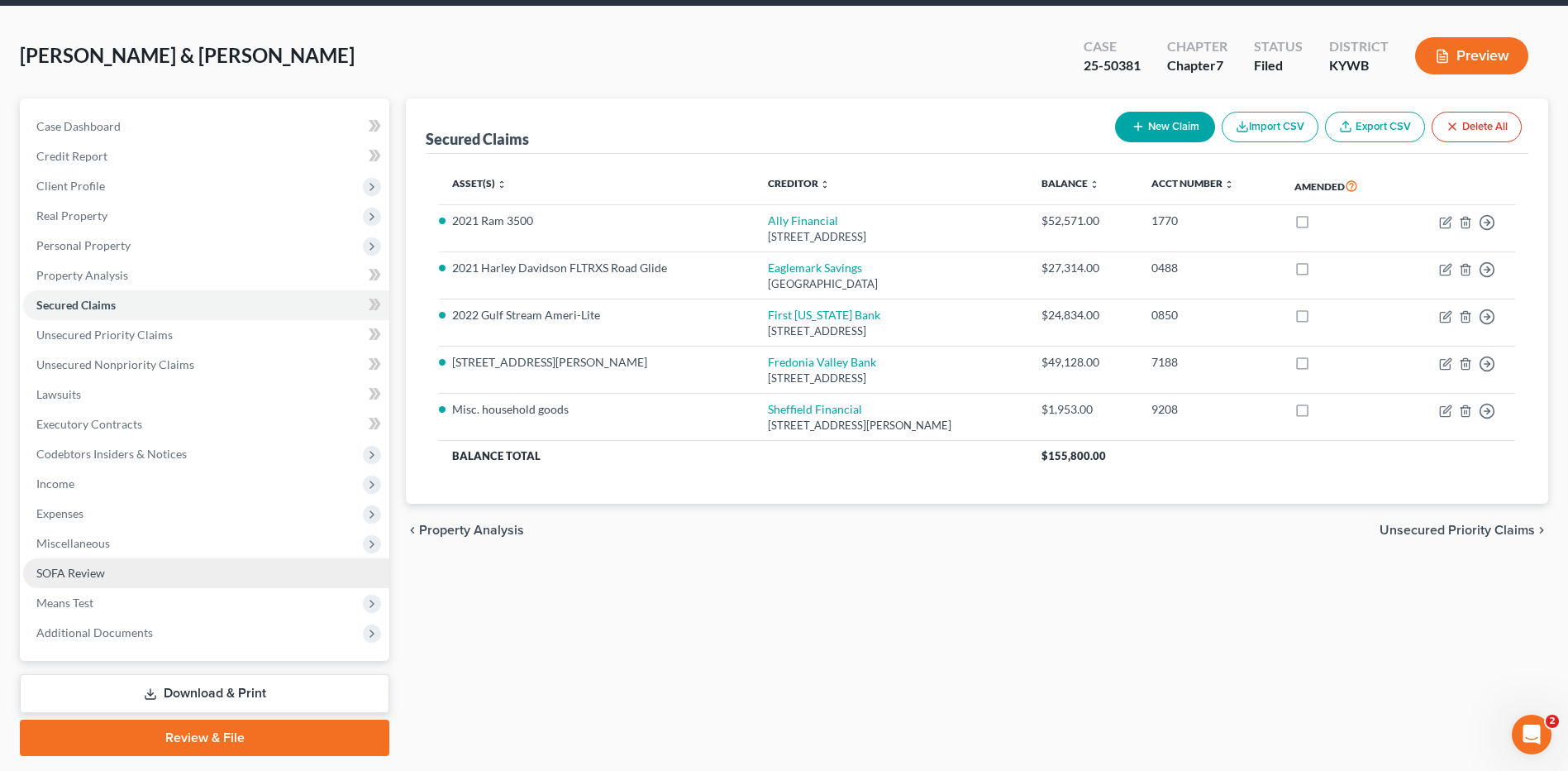
scroll to position [108, 0]
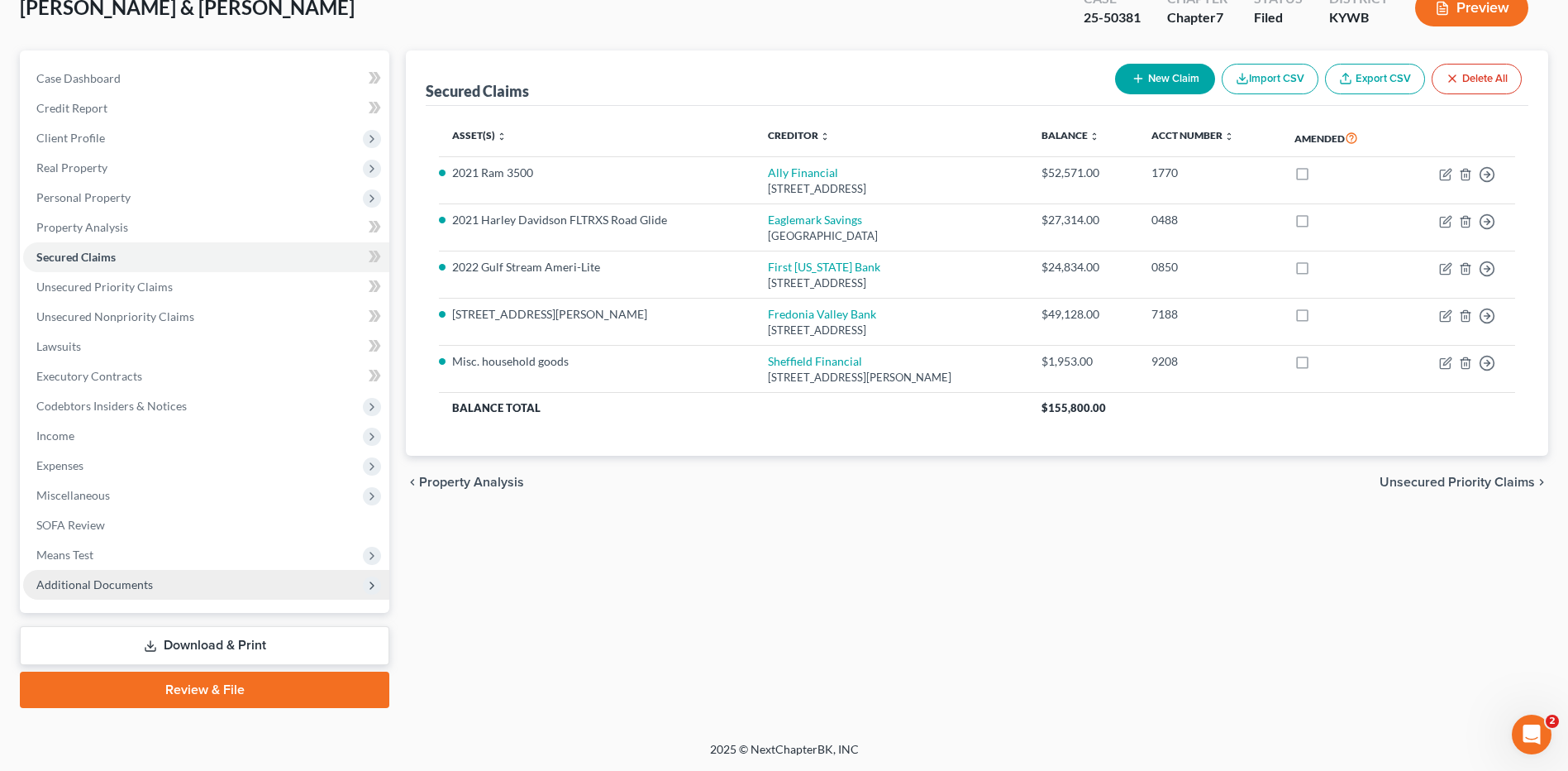
click at [132, 577] on span "Additional Documents" at bounding box center [94, 584] width 116 height 14
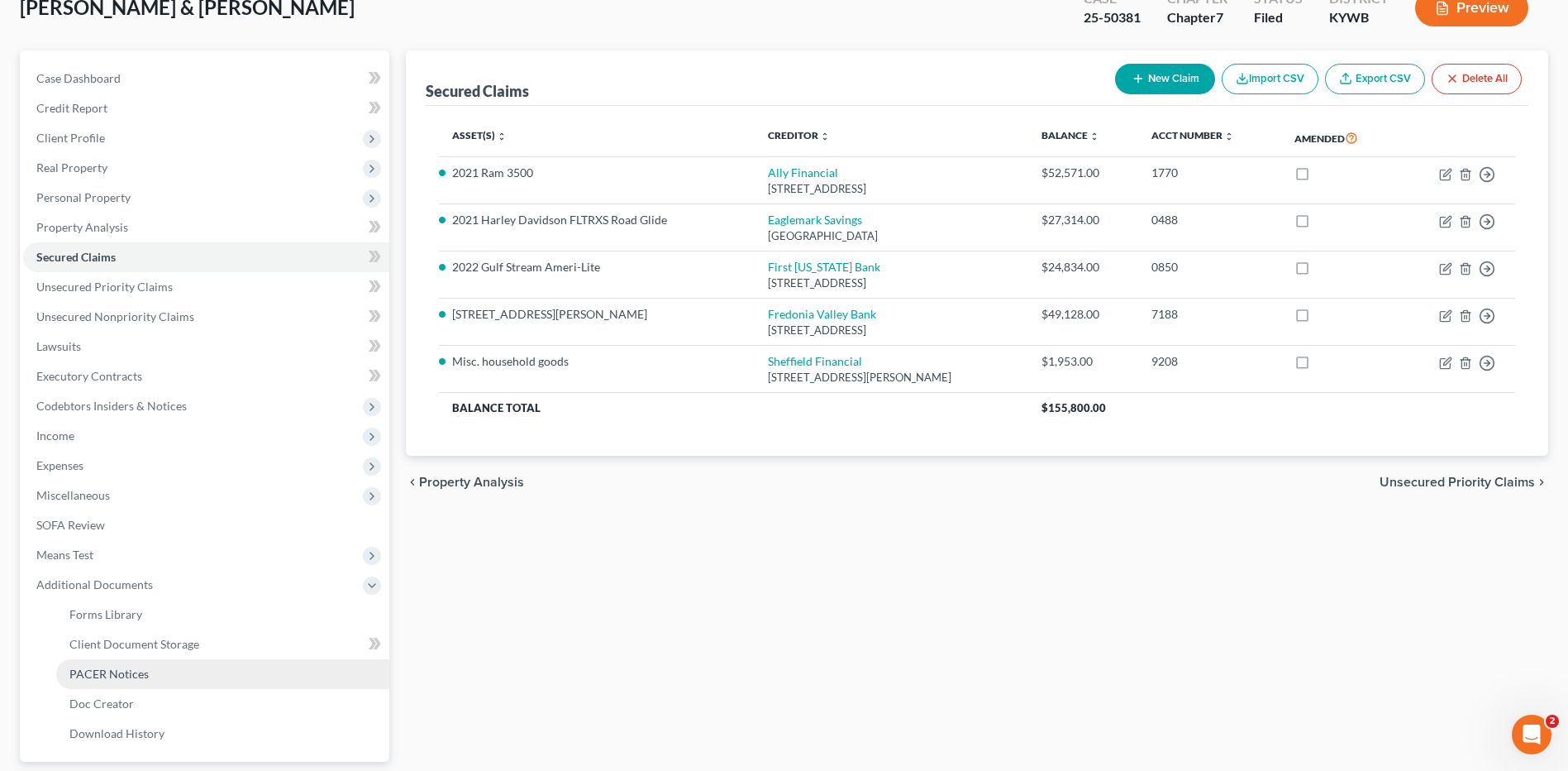
click at [143, 667] on span "PACER Notices" at bounding box center [109, 673] width 79 height 14
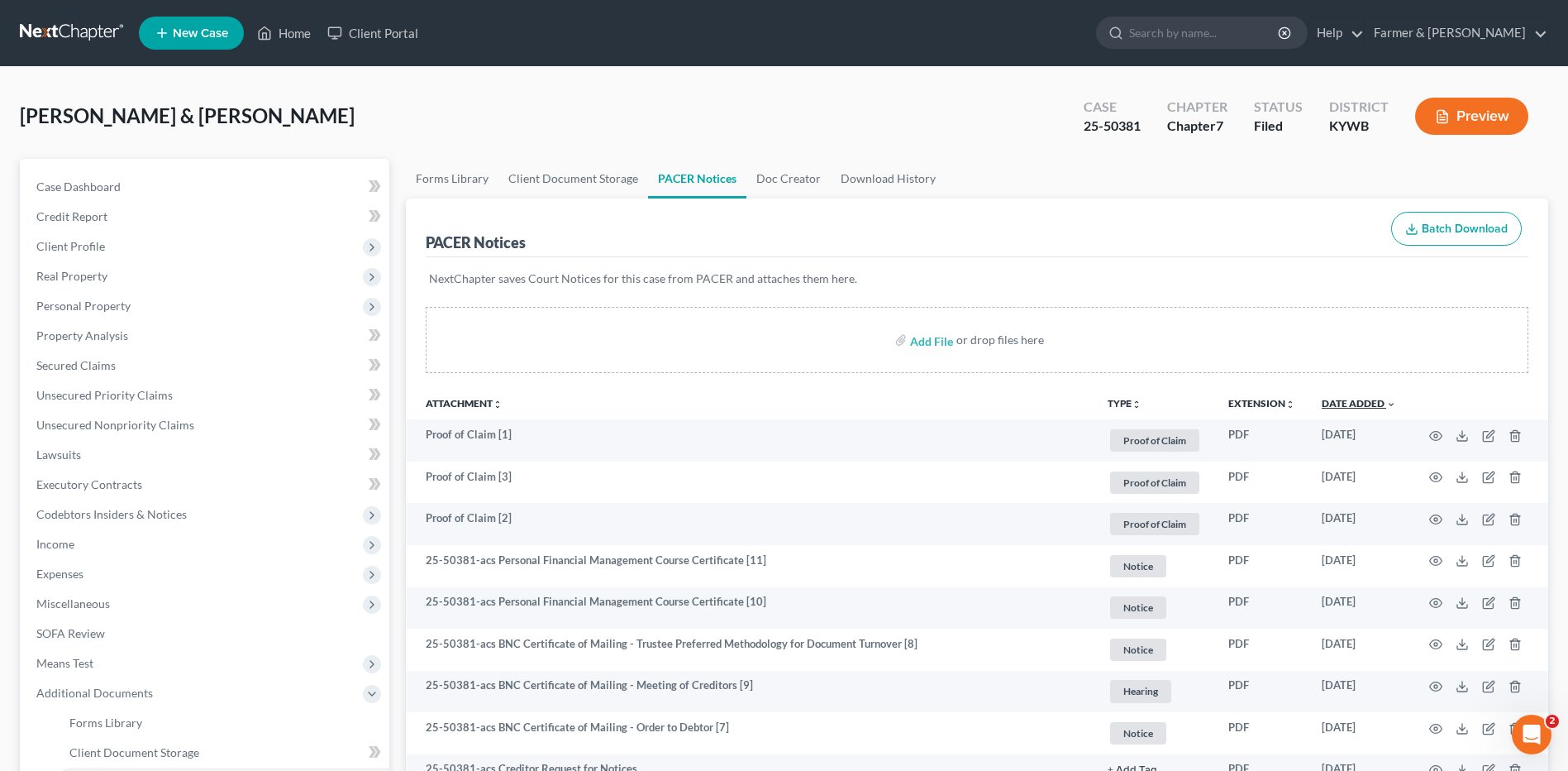
click at [1357, 405] on link "Date Added unfold_more expand_more expand_less" at bounding box center [1359, 403] width 75 height 12
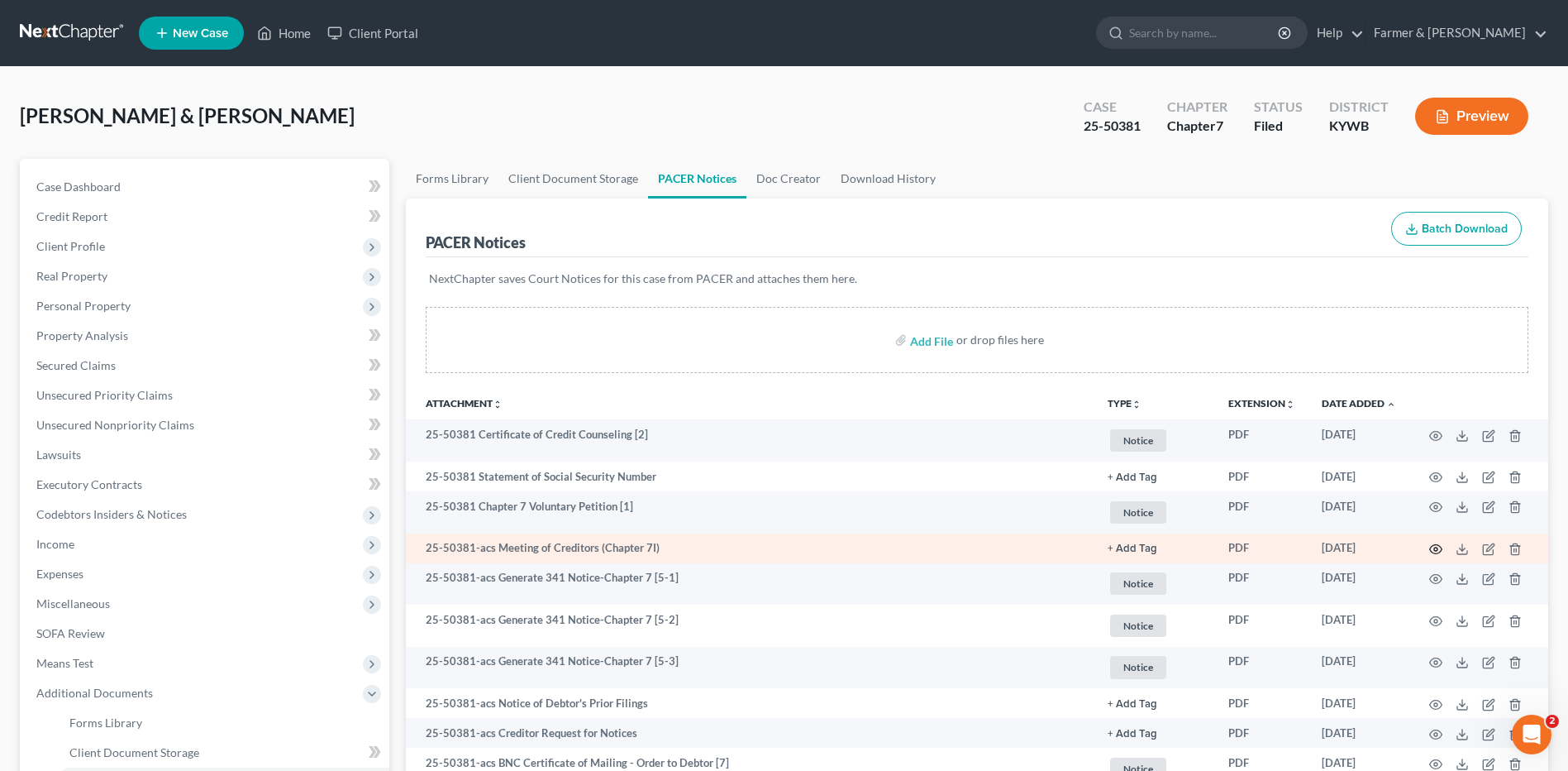
click at [1436, 547] on icon "button" at bounding box center [1435, 548] width 13 height 13
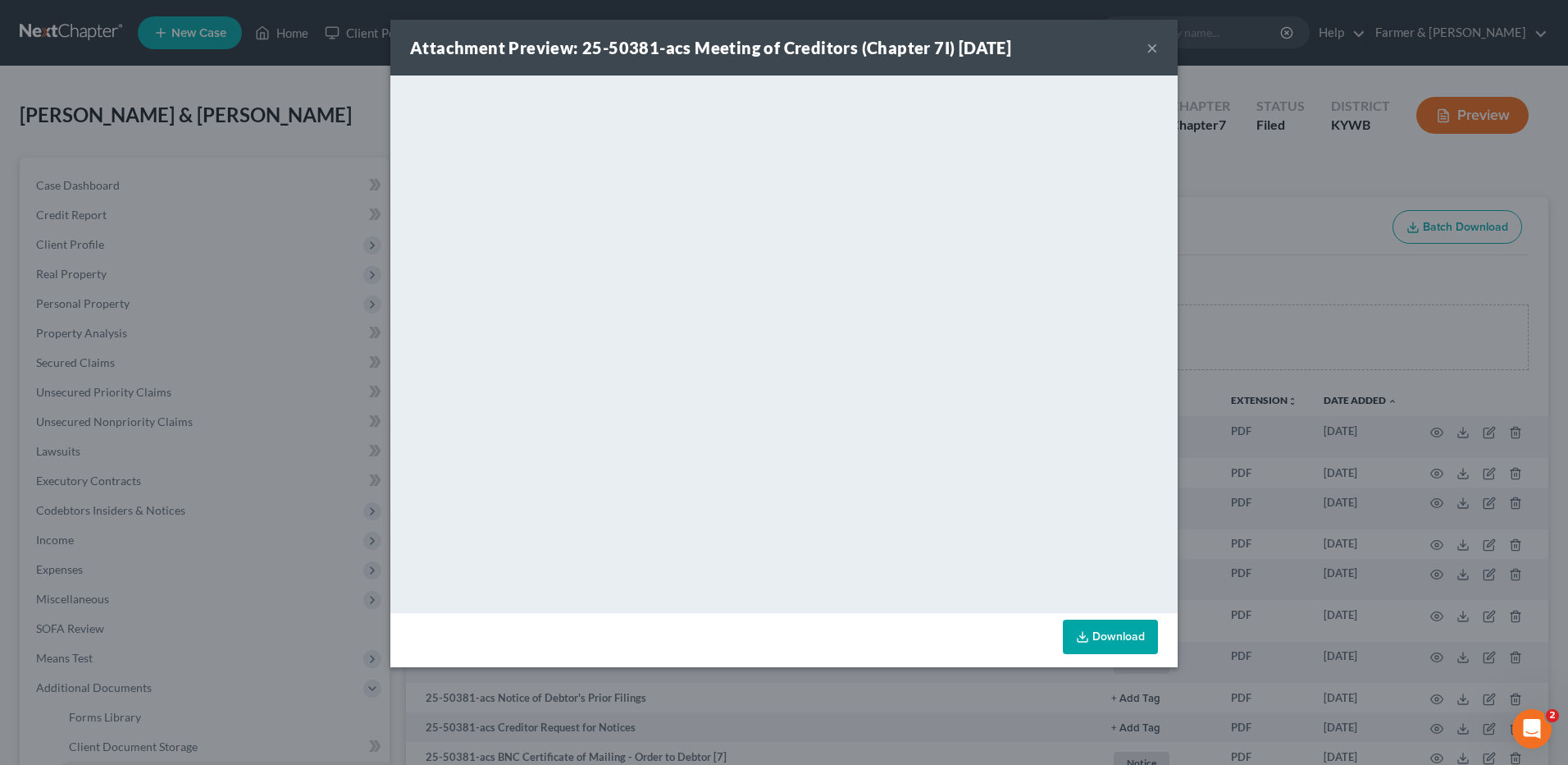
click at [1154, 43] on button "×" at bounding box center [1152, 47] width 12 height 19
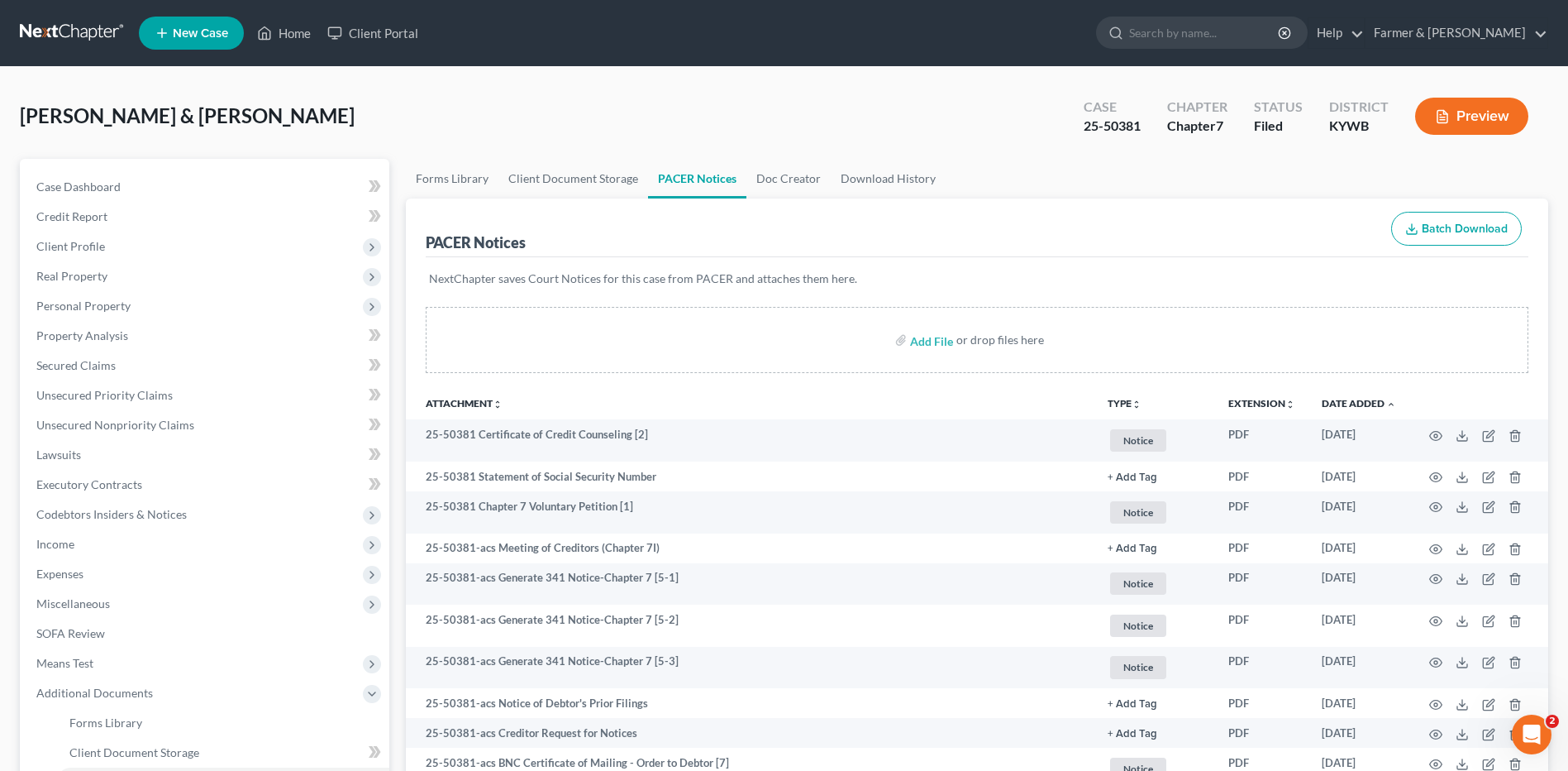
click at [66, 37] on link at bounding box center [72, 33] width 106 height 30
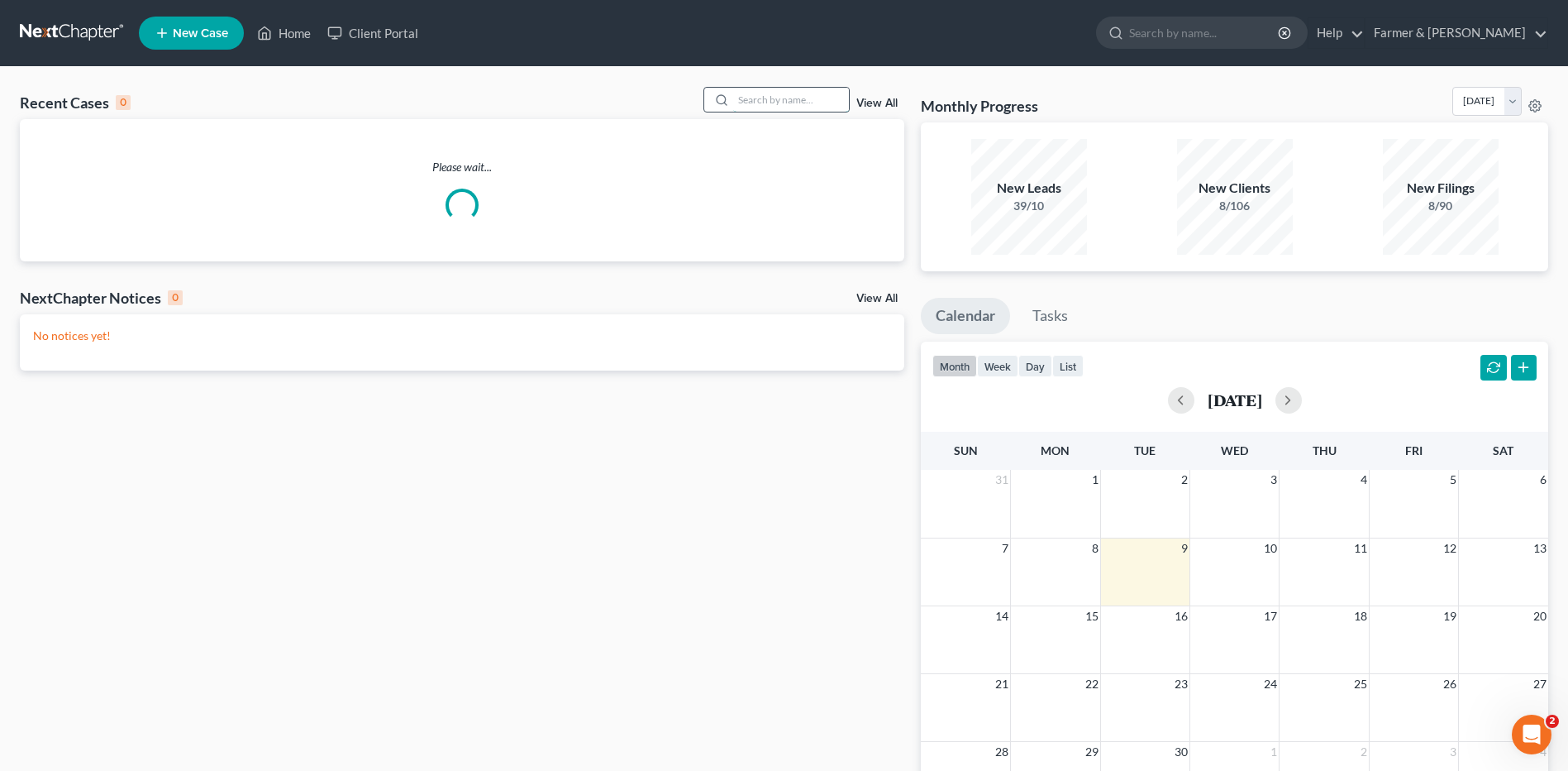
click at [800, 94] on input "search" at bounding box center [790, 100] width 115 height 24
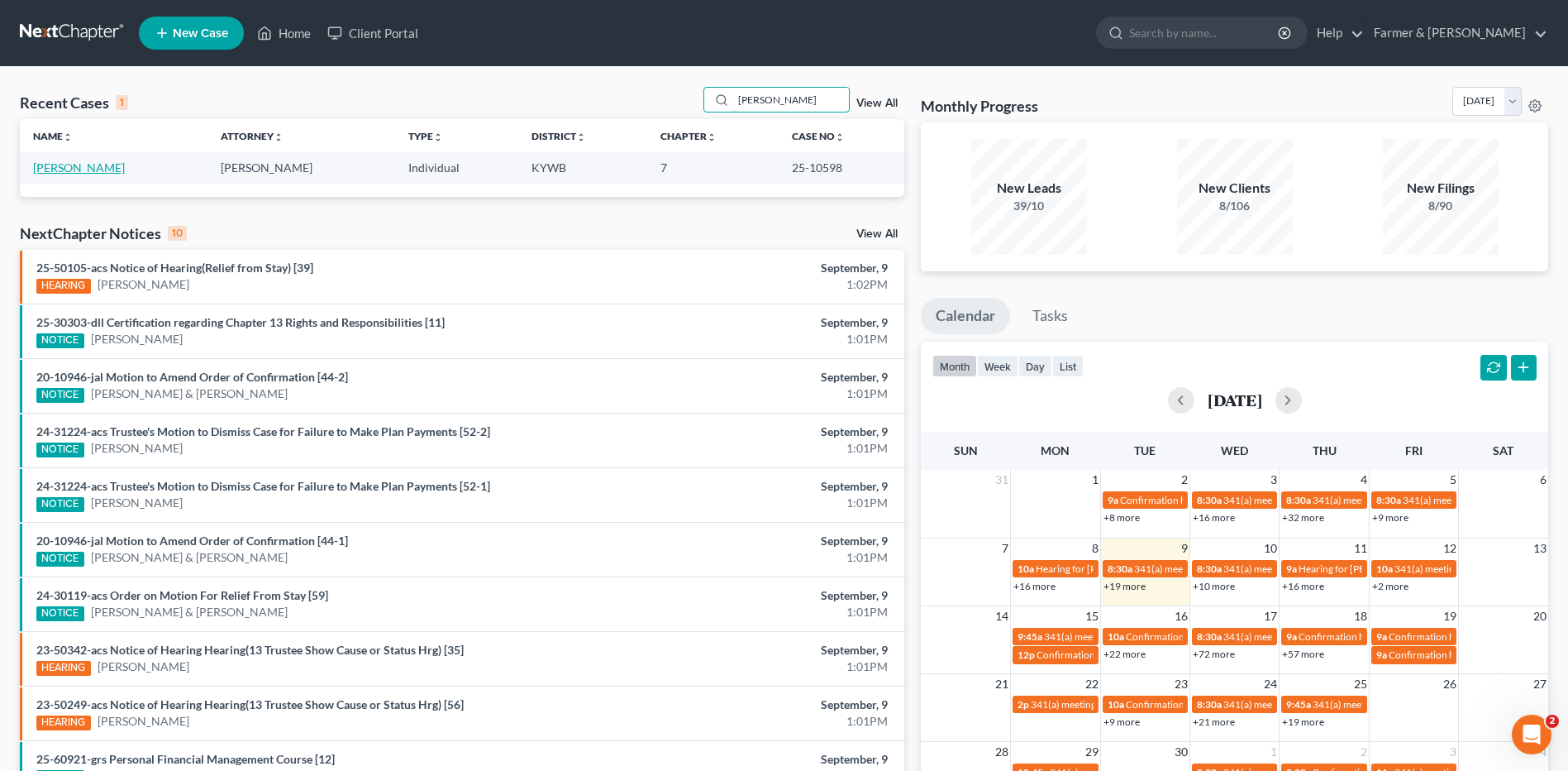
type input "[PERSON_NAME]"
click at [99, 166] on link "[PERSON_NAME]" at bounding box center [78, 167] width 91 height 14
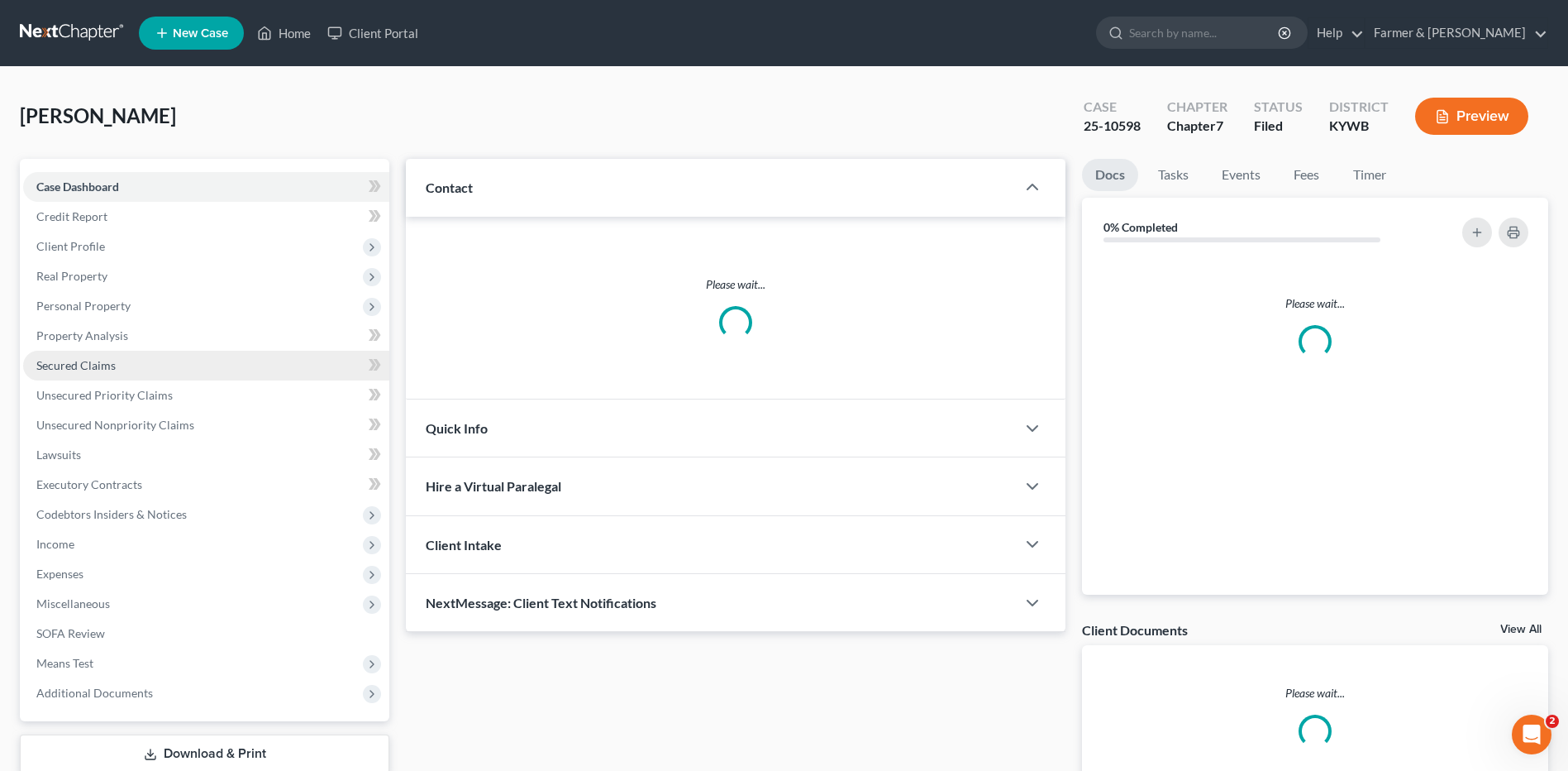
click at [90, 367] on span "Secured Claims" at bounding box center [76, 365] width 79 height 14
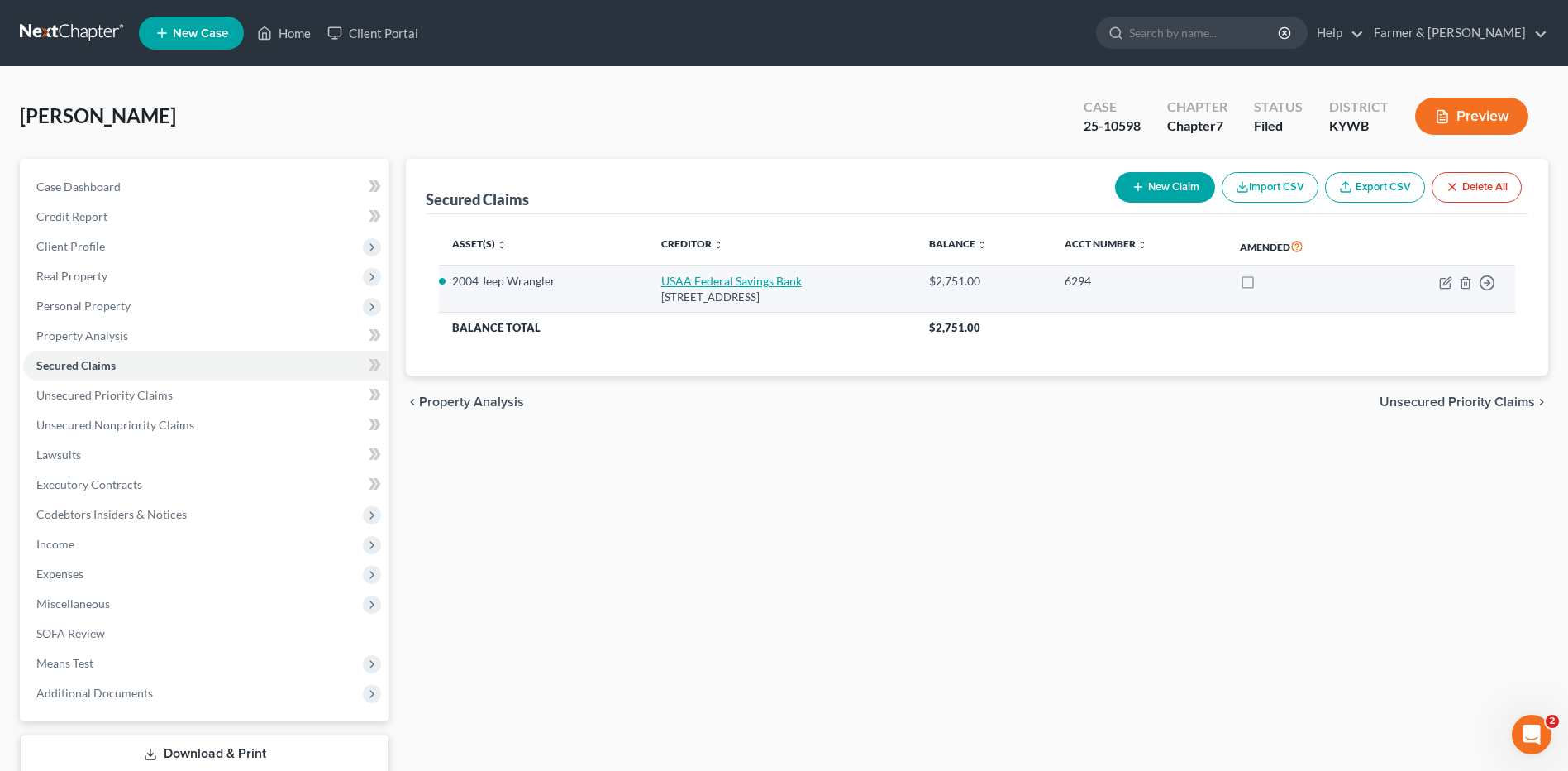
click at [719, 280] on link "USAA Federal Savings Bank" at bounding box center [731, 280] width 140 height 14
select select "39"
select select "0"
select select "2"
select select "0"
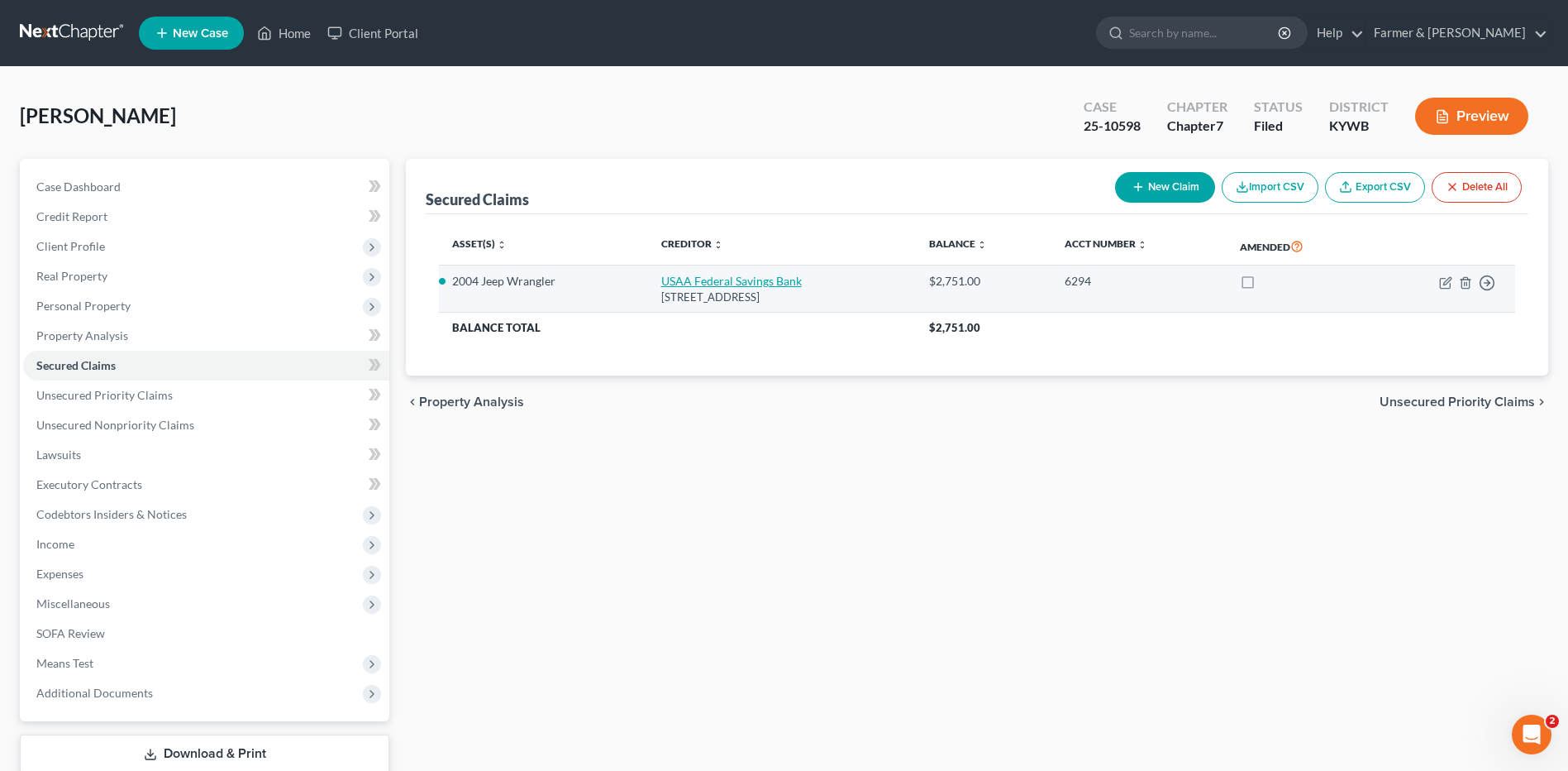
select select "0"
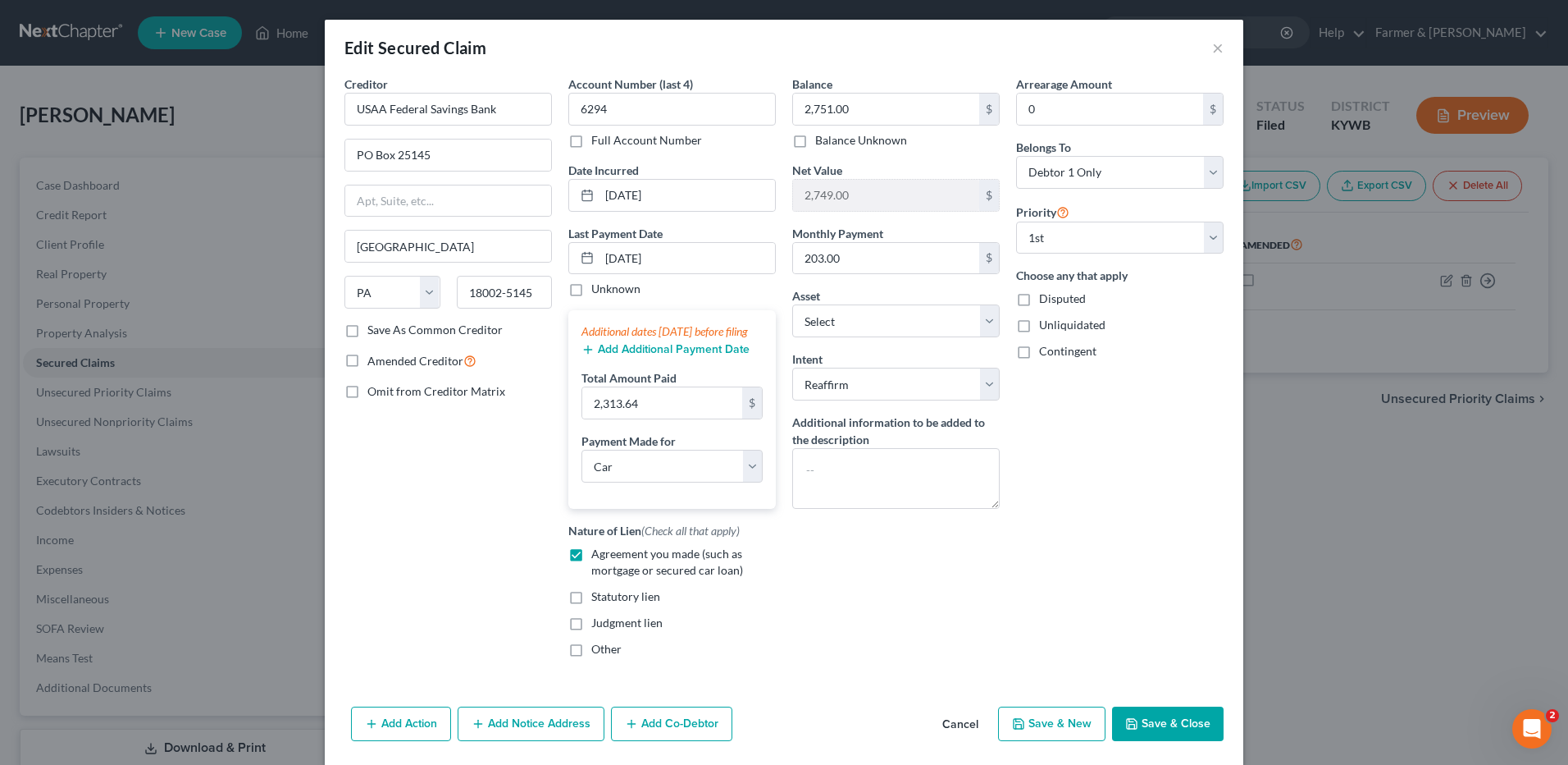
click at [959, 741] on button "Cancel" at bounding box center [961, 725] width 62 height 33
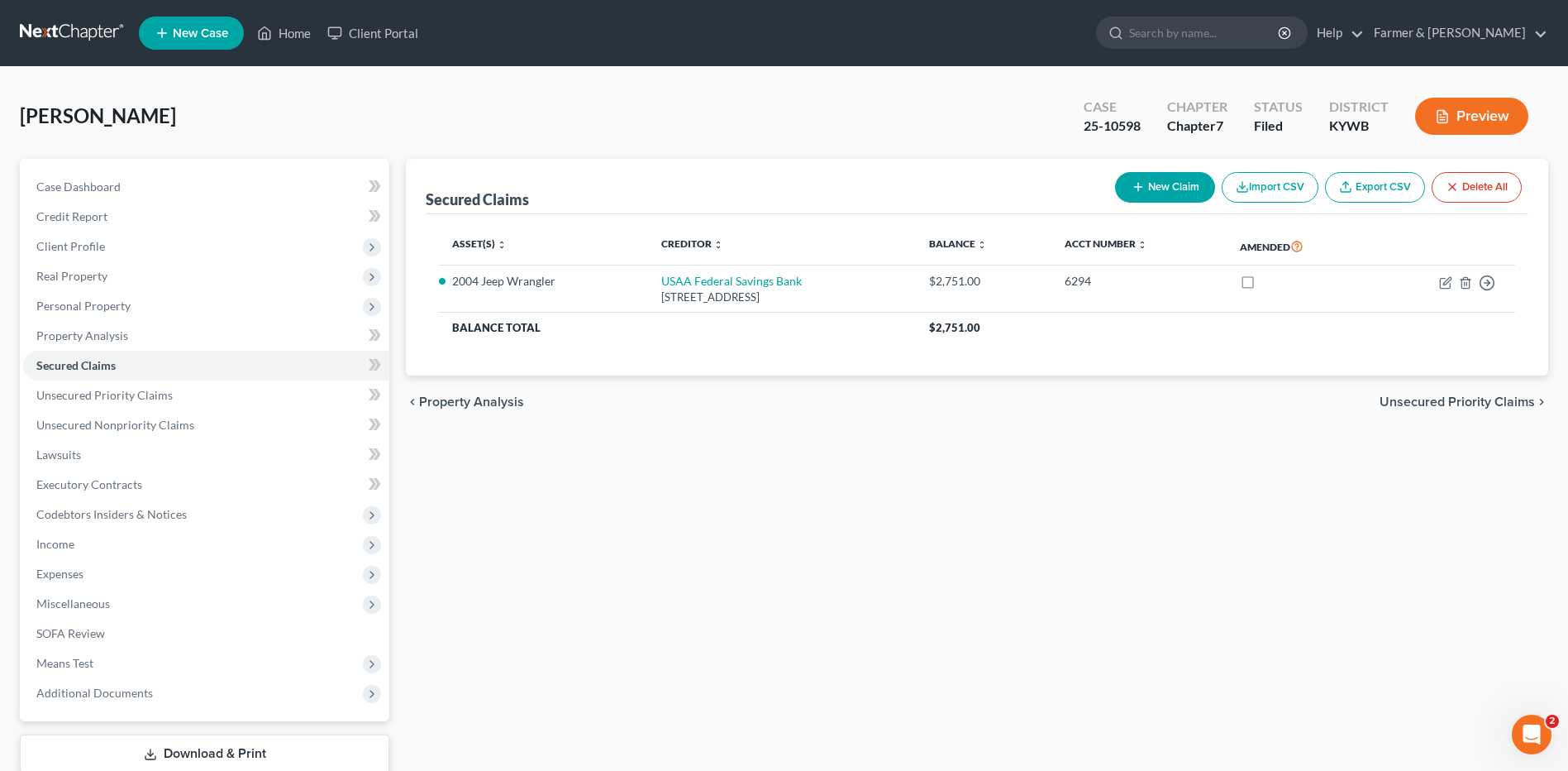
click at [50, 32] on link at bounding box center [72, 33] width 106 height 30
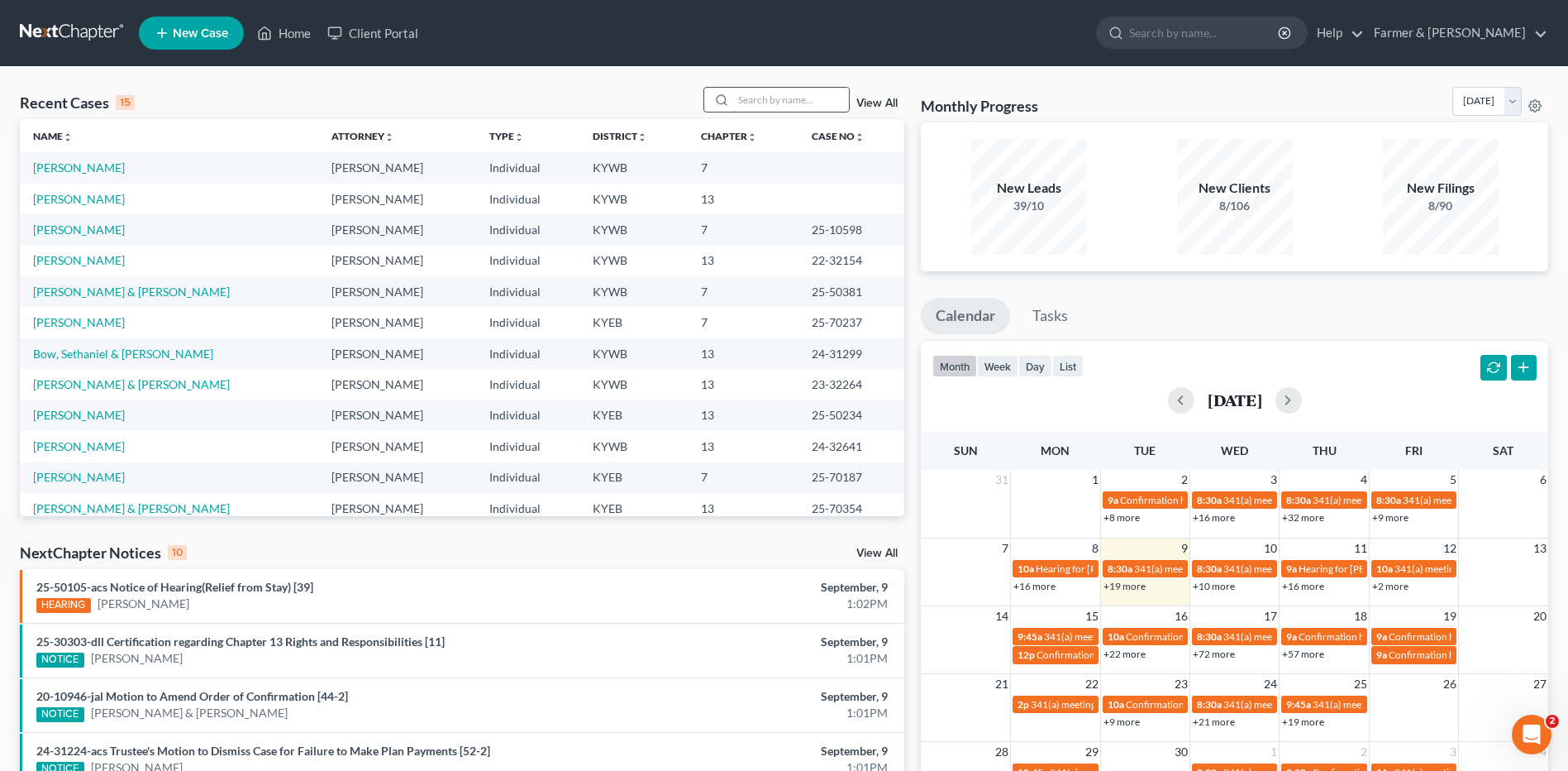
click at [785, 98] on input "search" at bounding box center [790, 100] width 115 height 24
type input "[PERSON_NAME]"
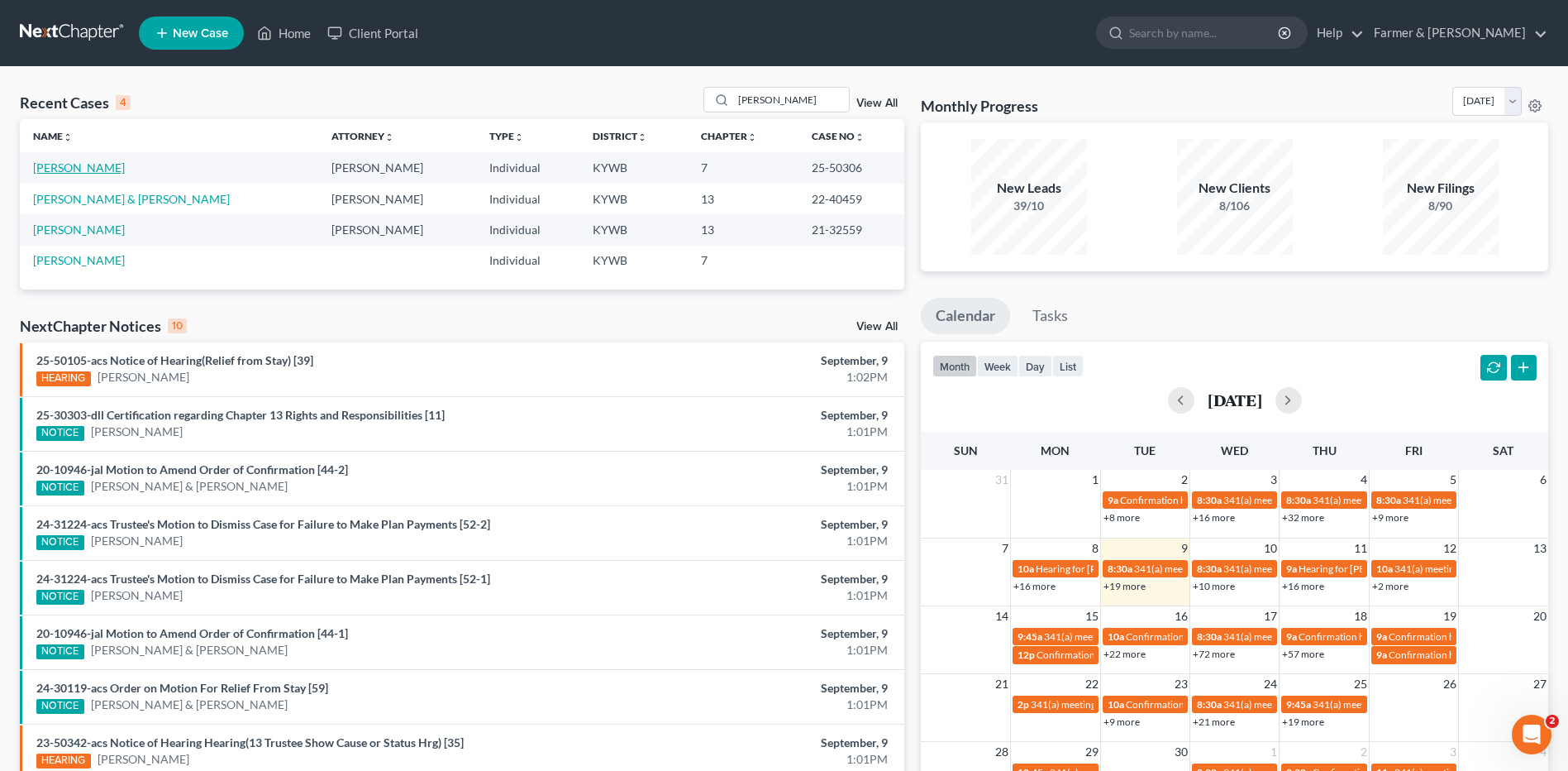
click at [72, 170] on link "[PERSON_NAME]" at bounding box center [78, 167] width 91 height 14
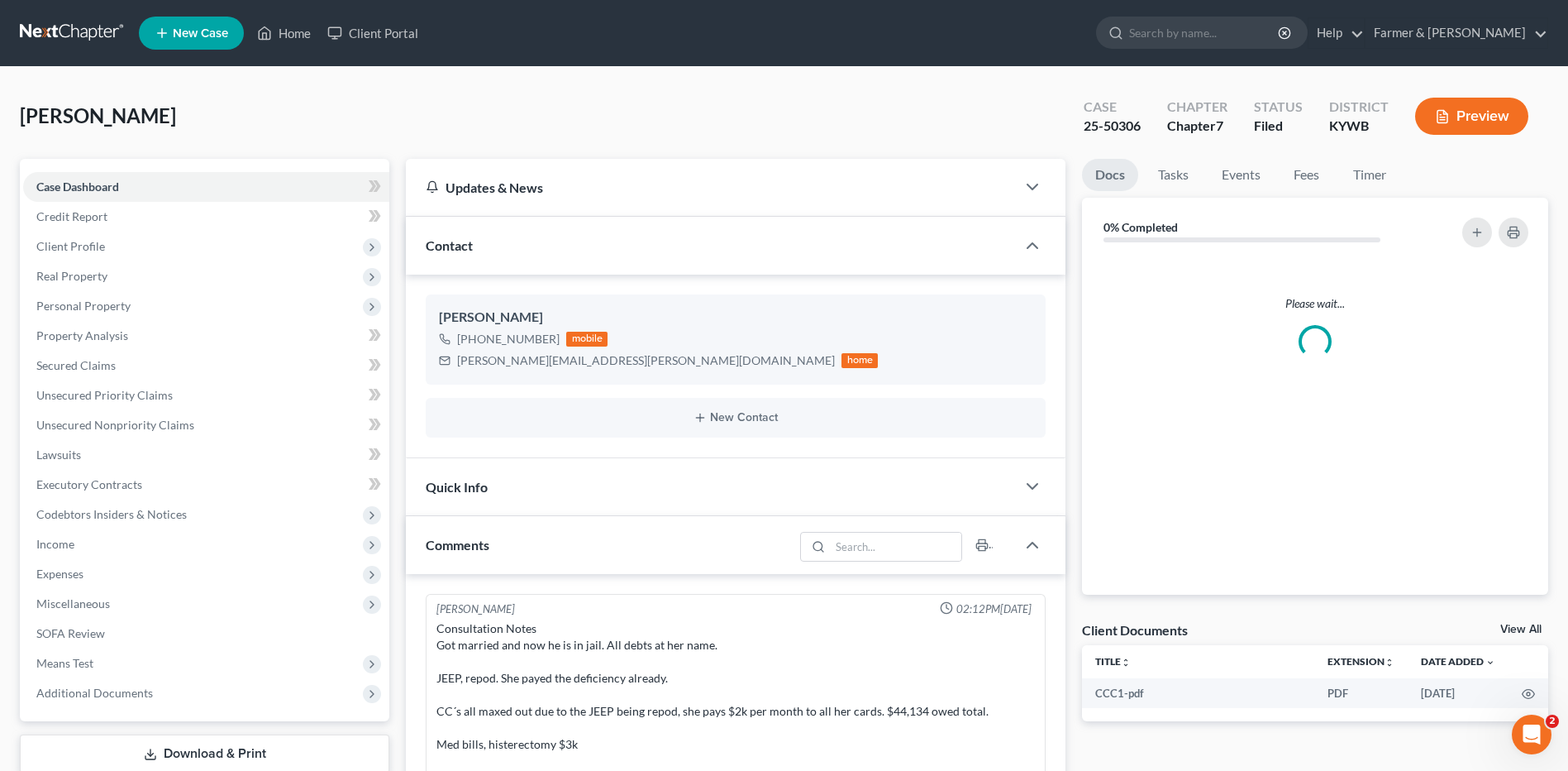
scroll to position [322, 0]
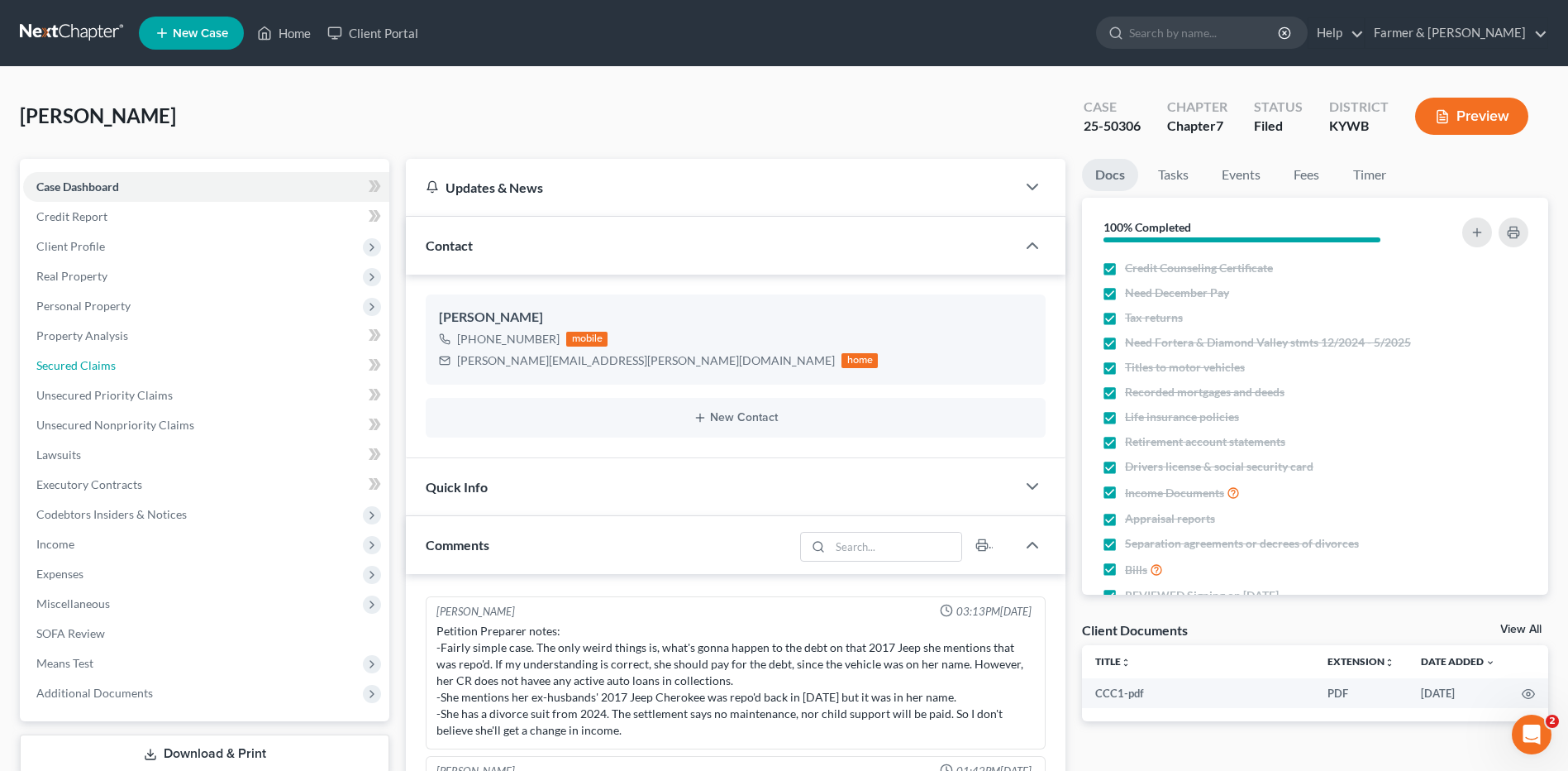
drag, startPoint x: 98, startPoint y: 366, endPoint x: 607, endPoint y: 90, distance: 579.0
click at [98, 366] on span "Secured Claims" at bounding box center [76, 365] width 79 height 14
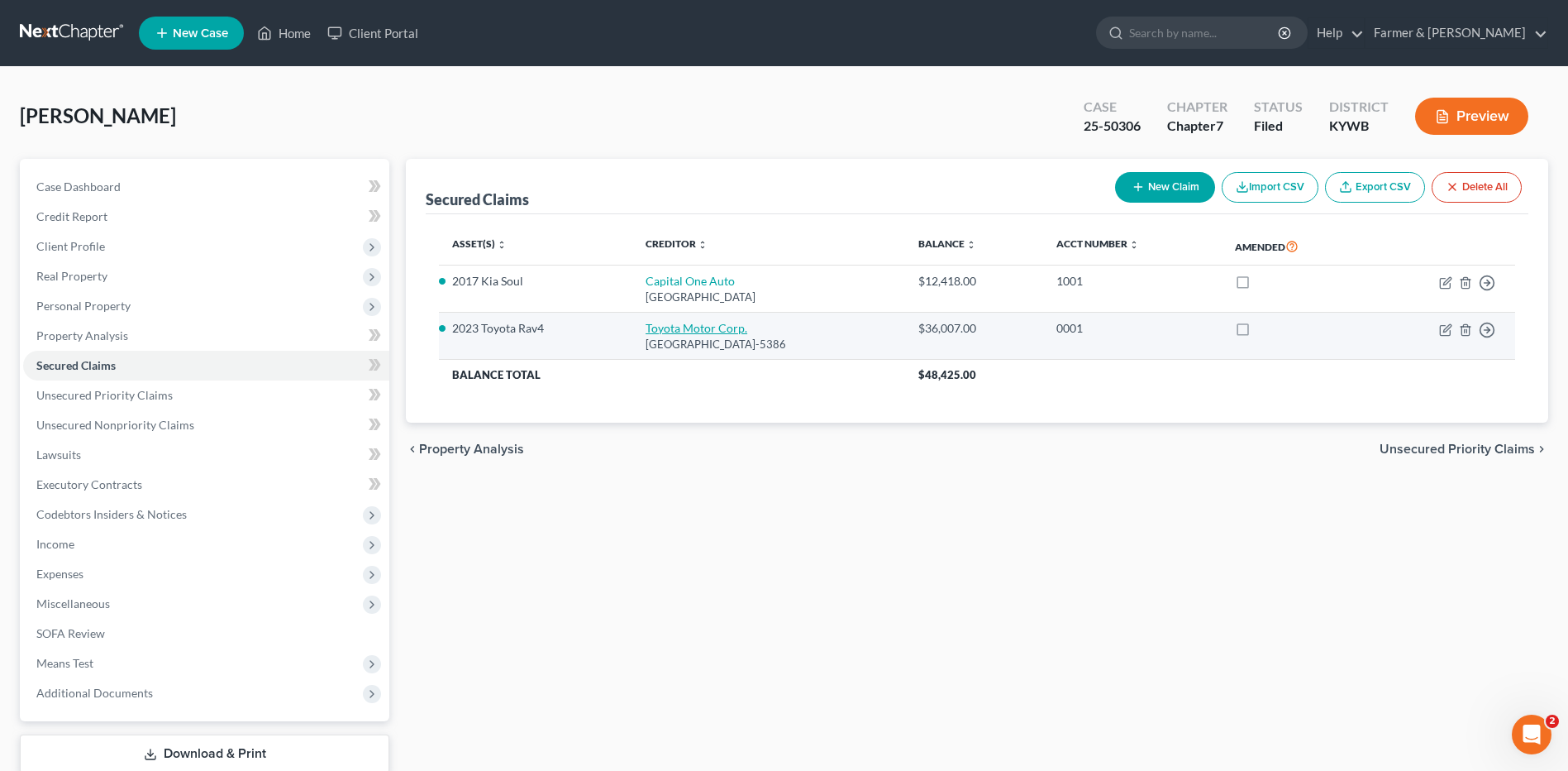
click at [676, 327] on link "Toyota Motor Corp." at bounding box center [696, 327] width 102 height 14
select select "10"
select select "0"
select select "2"
select select "0"
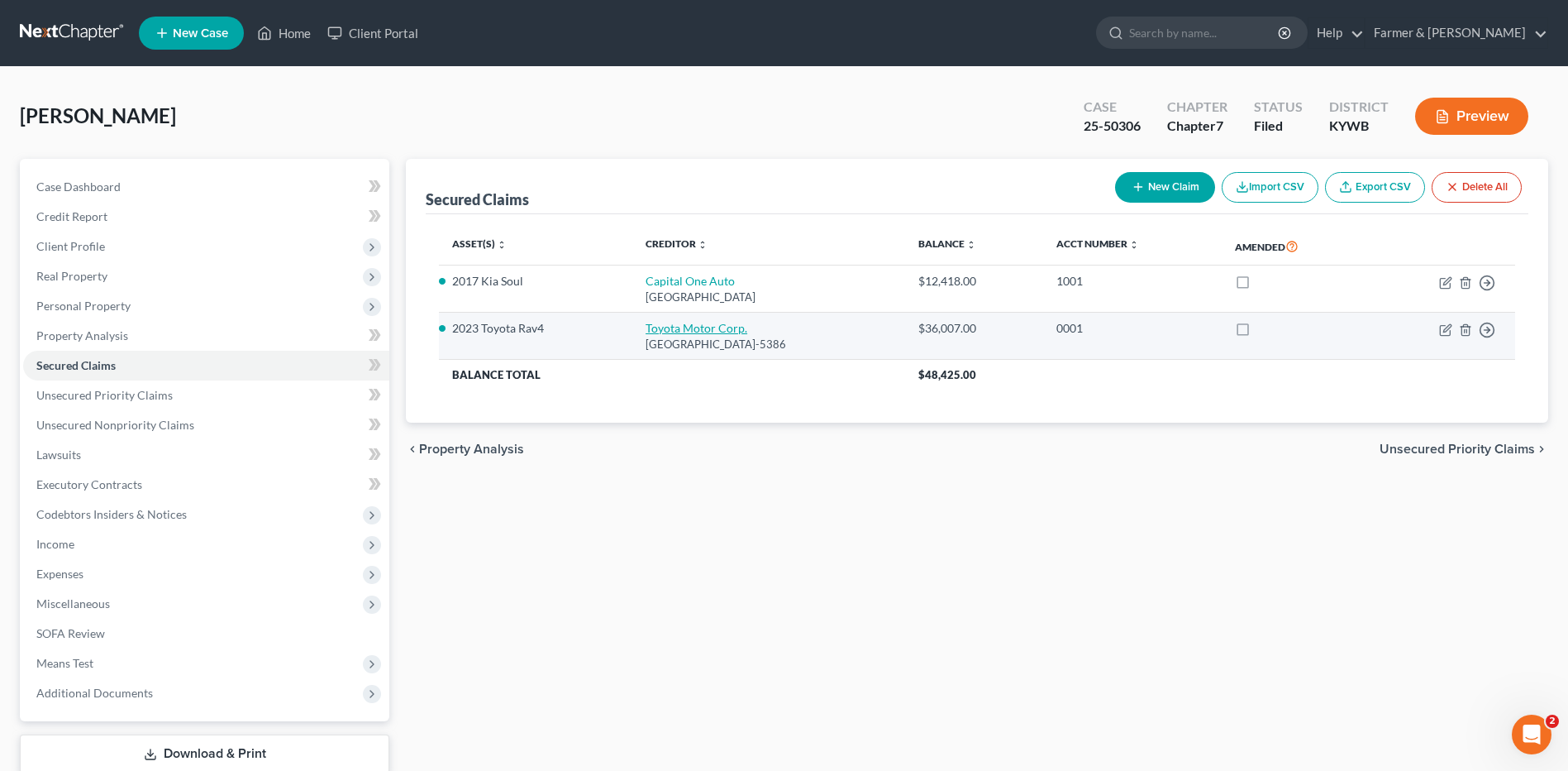
select select "0"
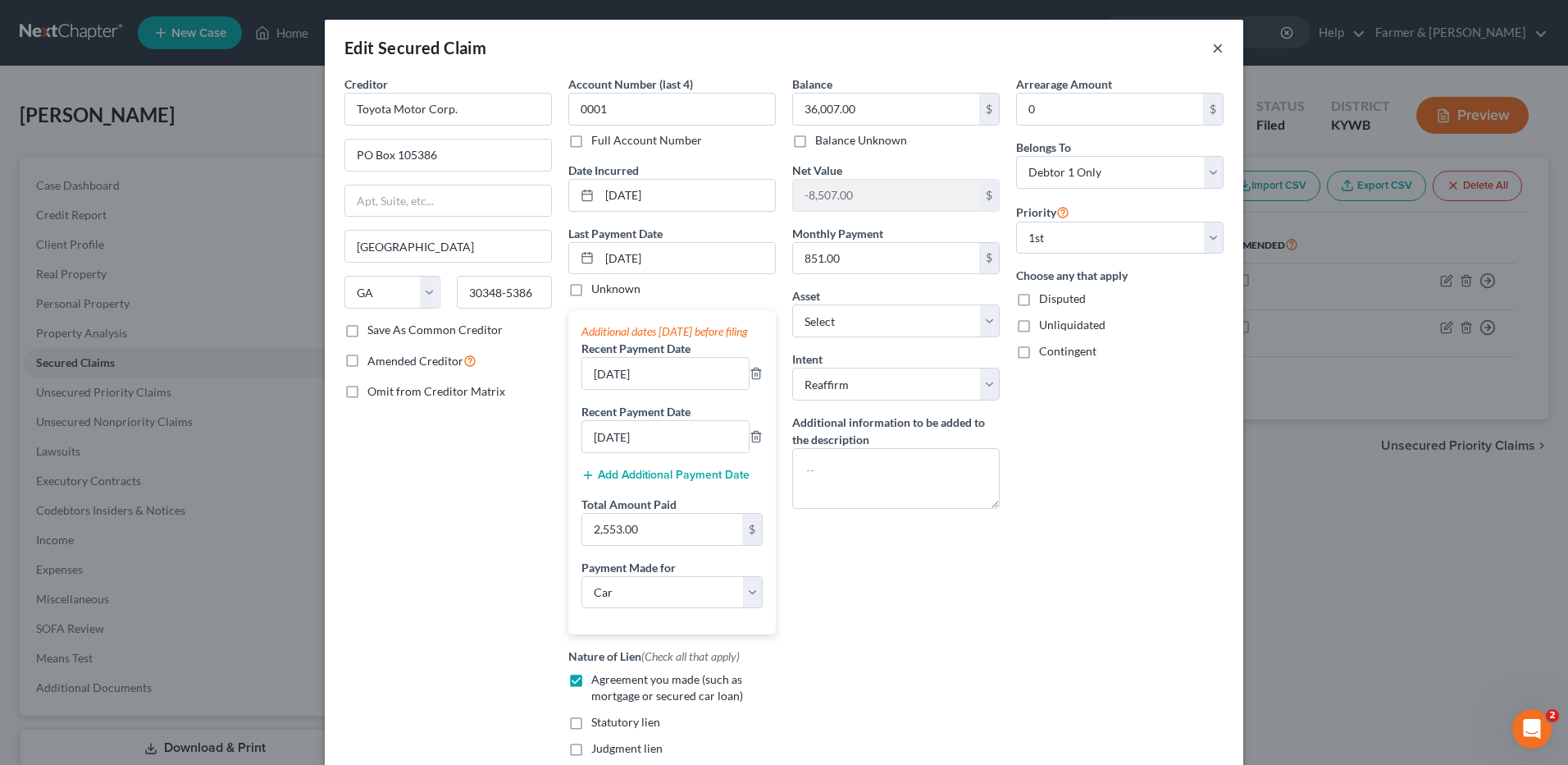
click at [1214, 51] on button "×" at bounding box center [1218, 47] width 12 height 19
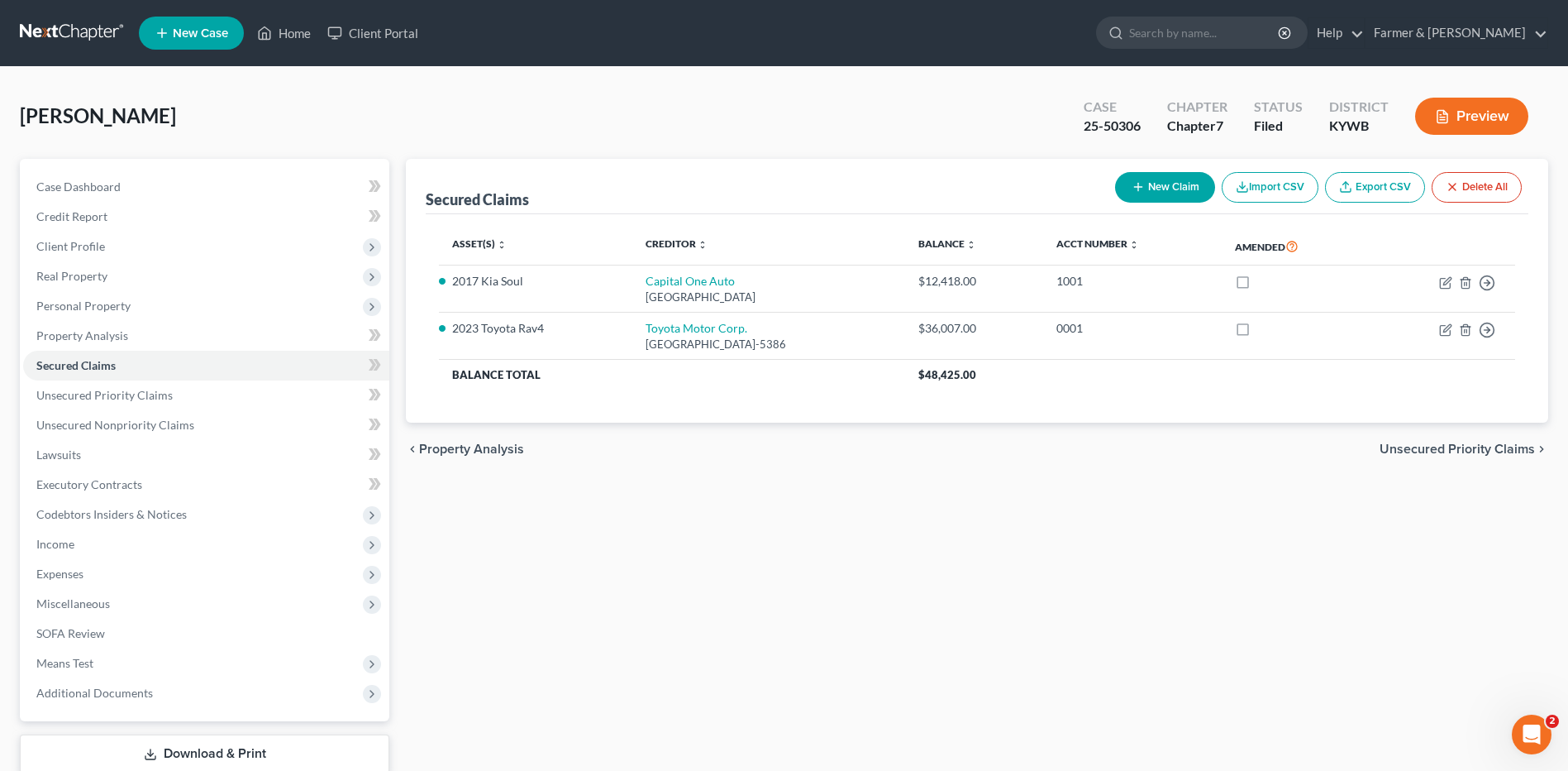
click at [69, 29] on link at bounding box center [72, 33] width 106 height 30
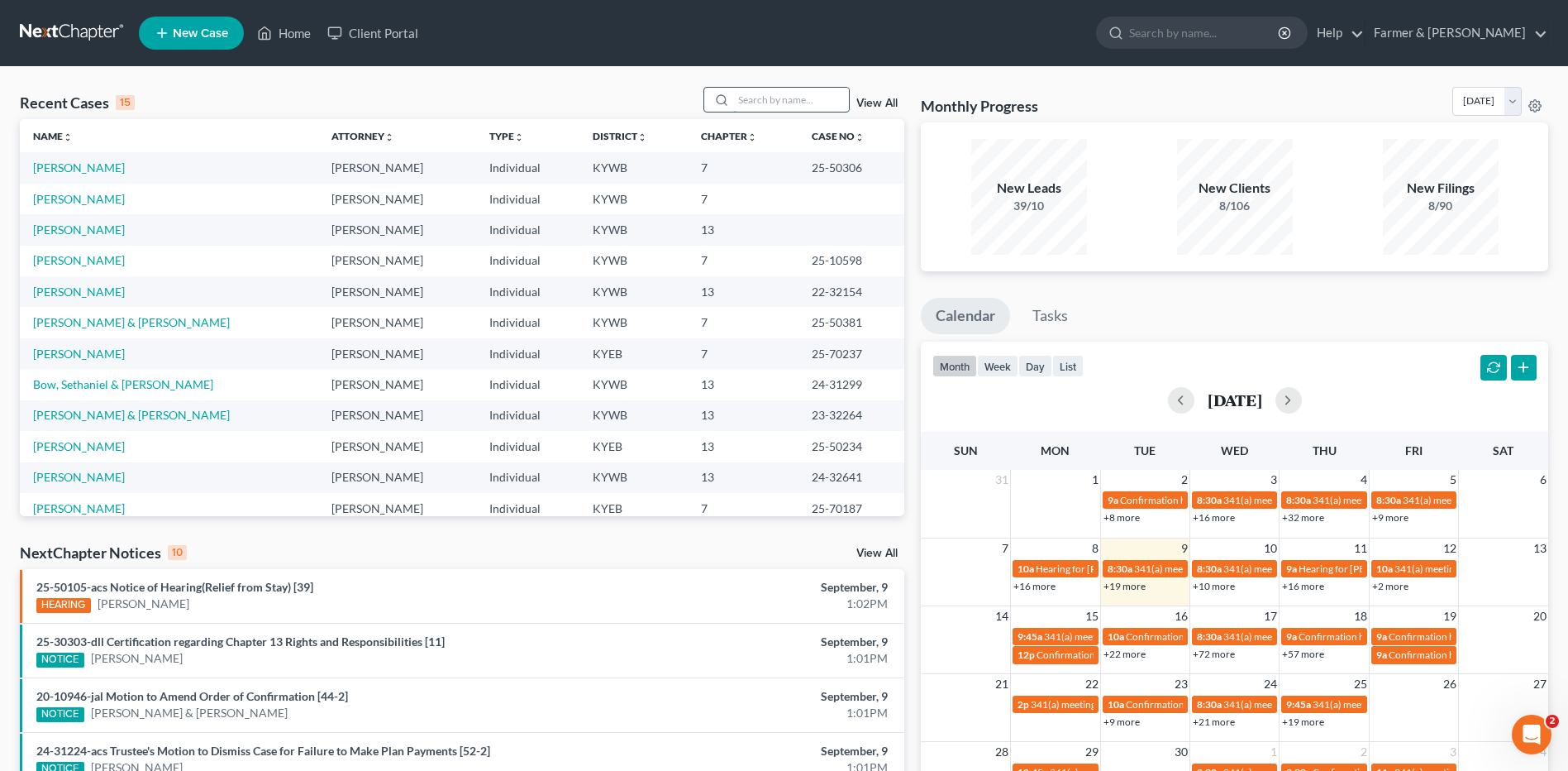
click at [772, 98] on input "search" at bounding box center [790, 100] width 115 height 24
type input "cook"
click at [87, 231] on link "[PERSON_NAME]" at bounding box center [78, 229] width 91 height 14
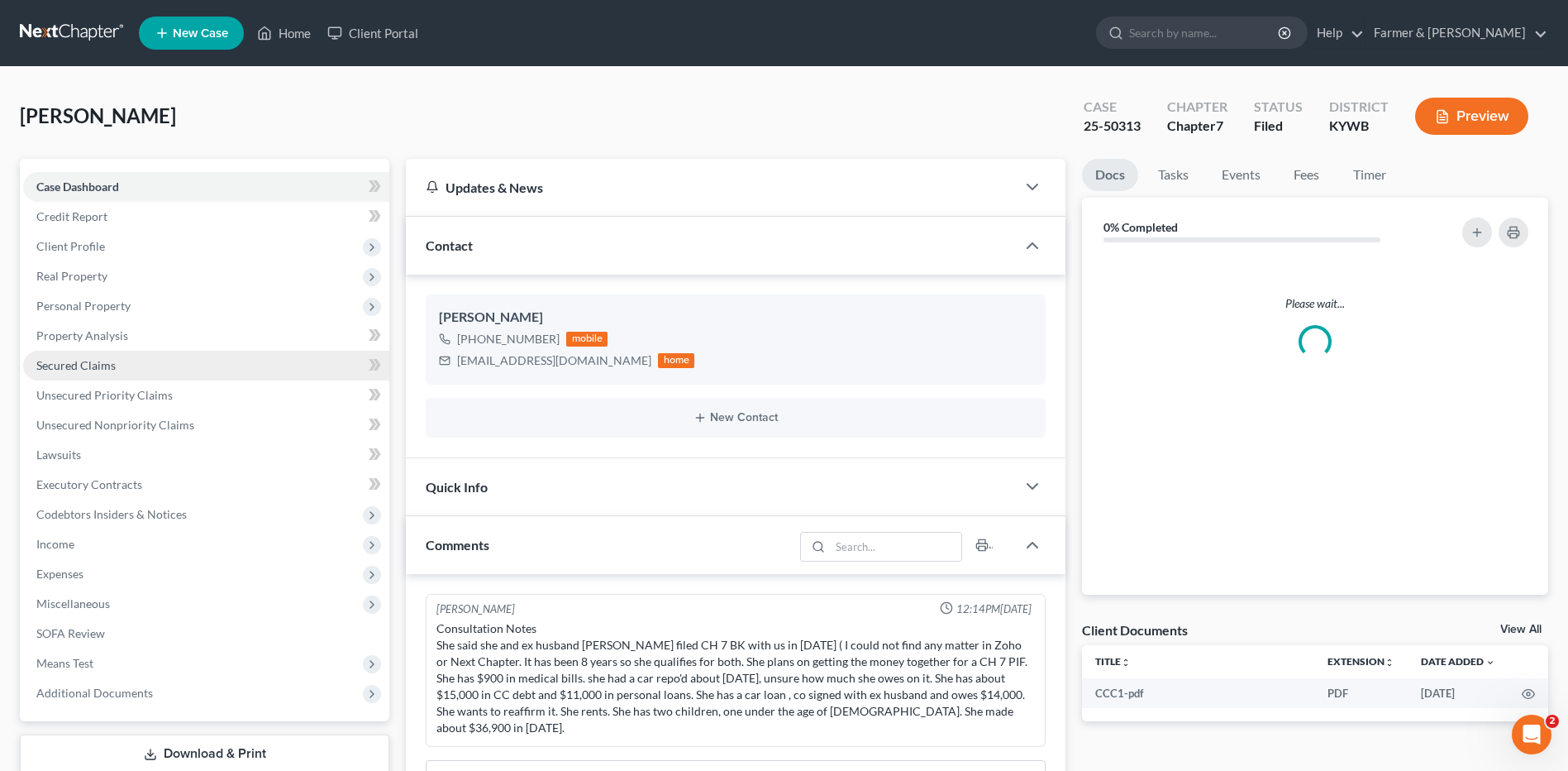
click at [81, 369] on span "Secured Claims" at bounding box center [76, 365] width 79 height 14
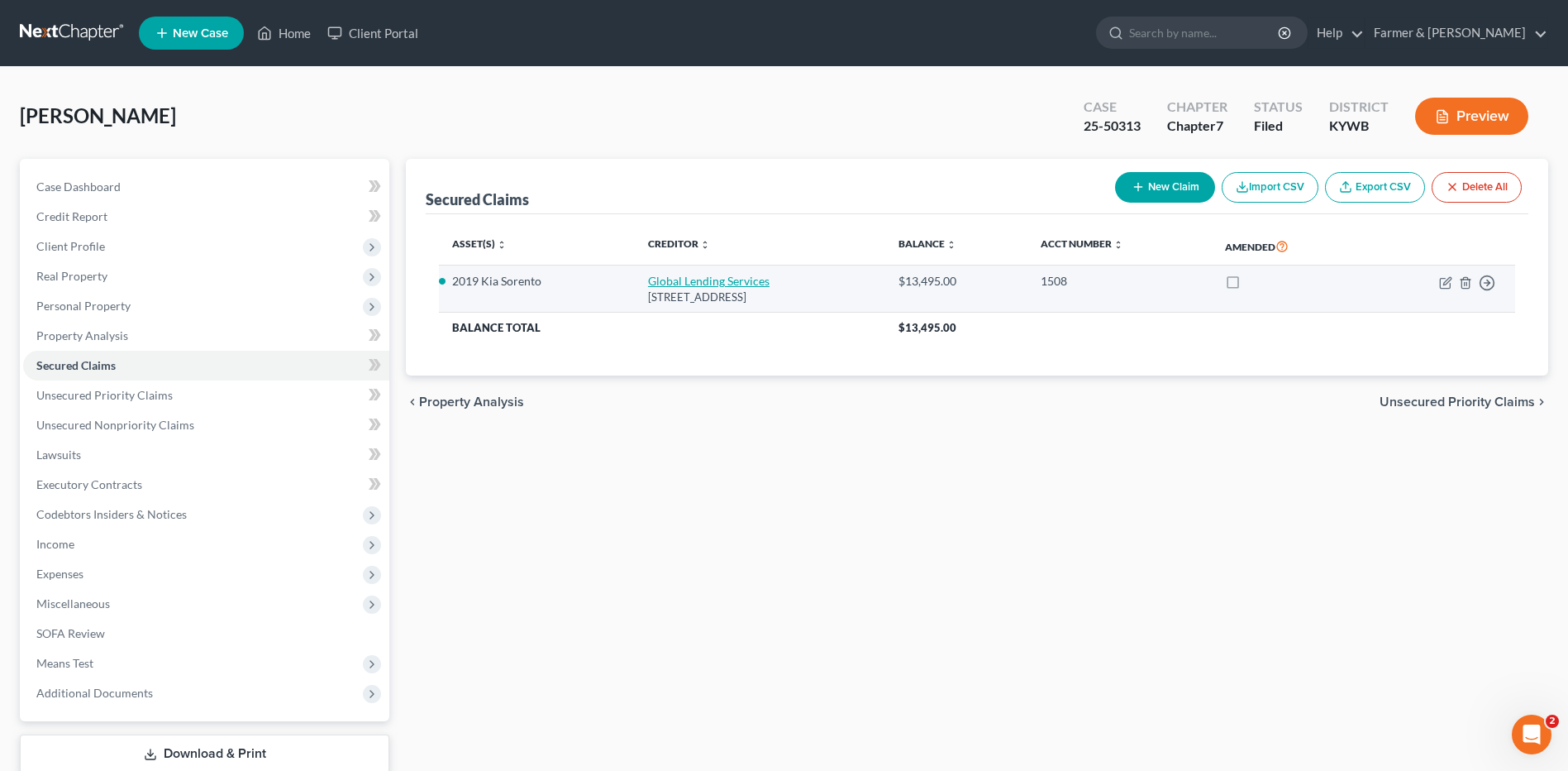
click at [704, 283] on link "Global Lending Services" at bounding box center [709, 280] width 122 height 14
select select "36"
select select "0"
select select "2"
select select "3"
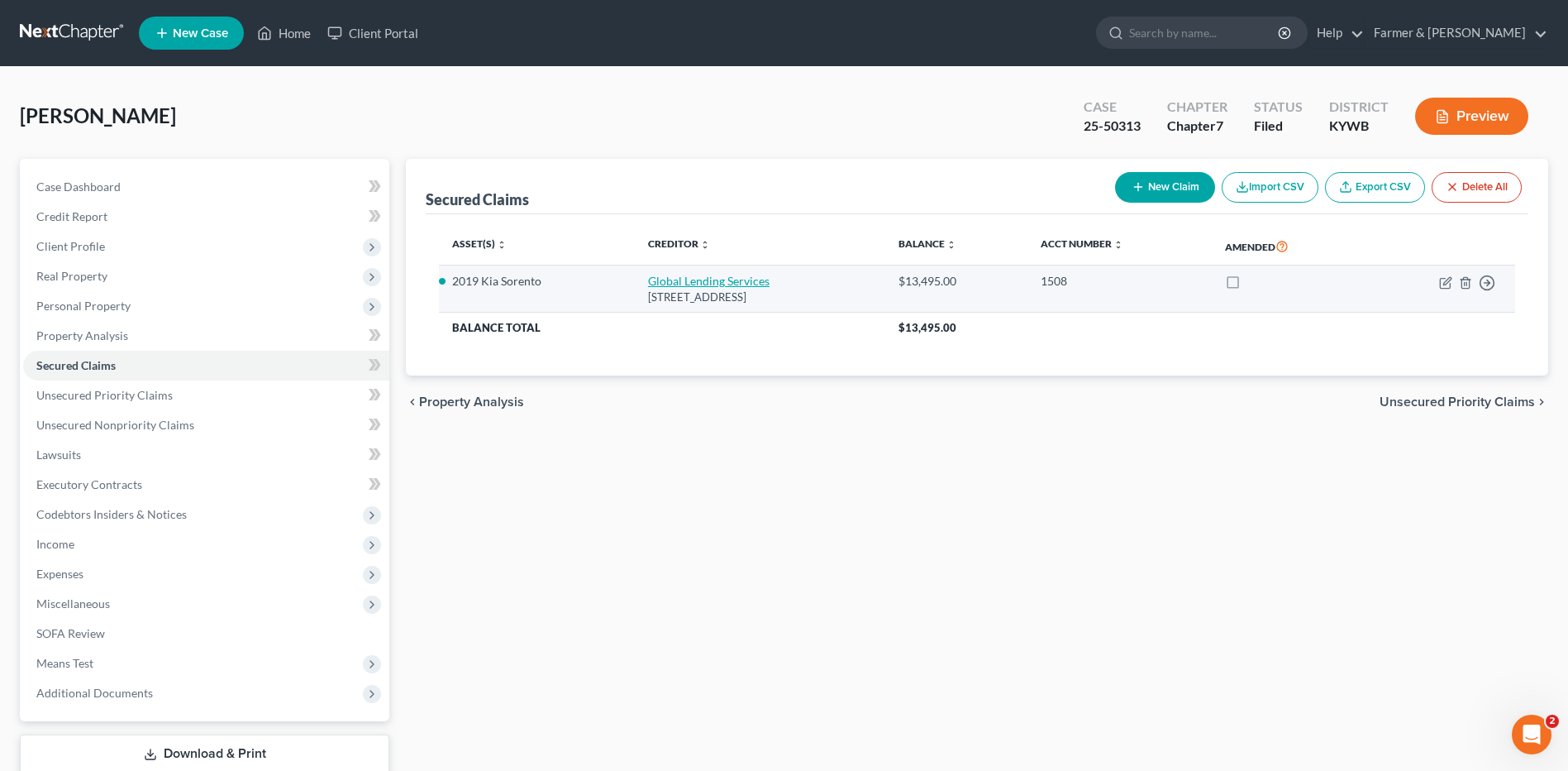
select select "0"
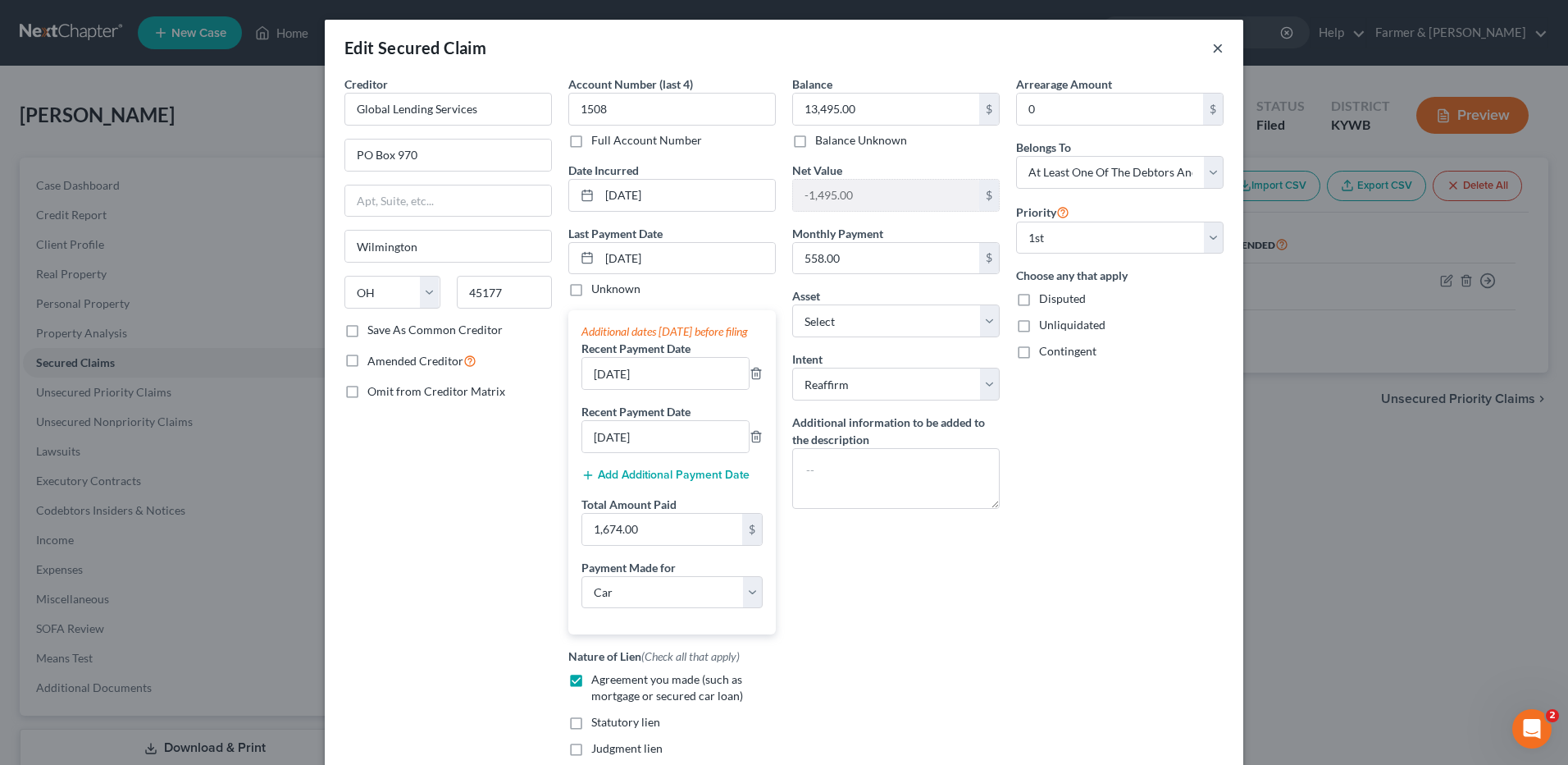
click at [1213, 48] on button "×" at bounding box center [1218, 47] width 12 height 19
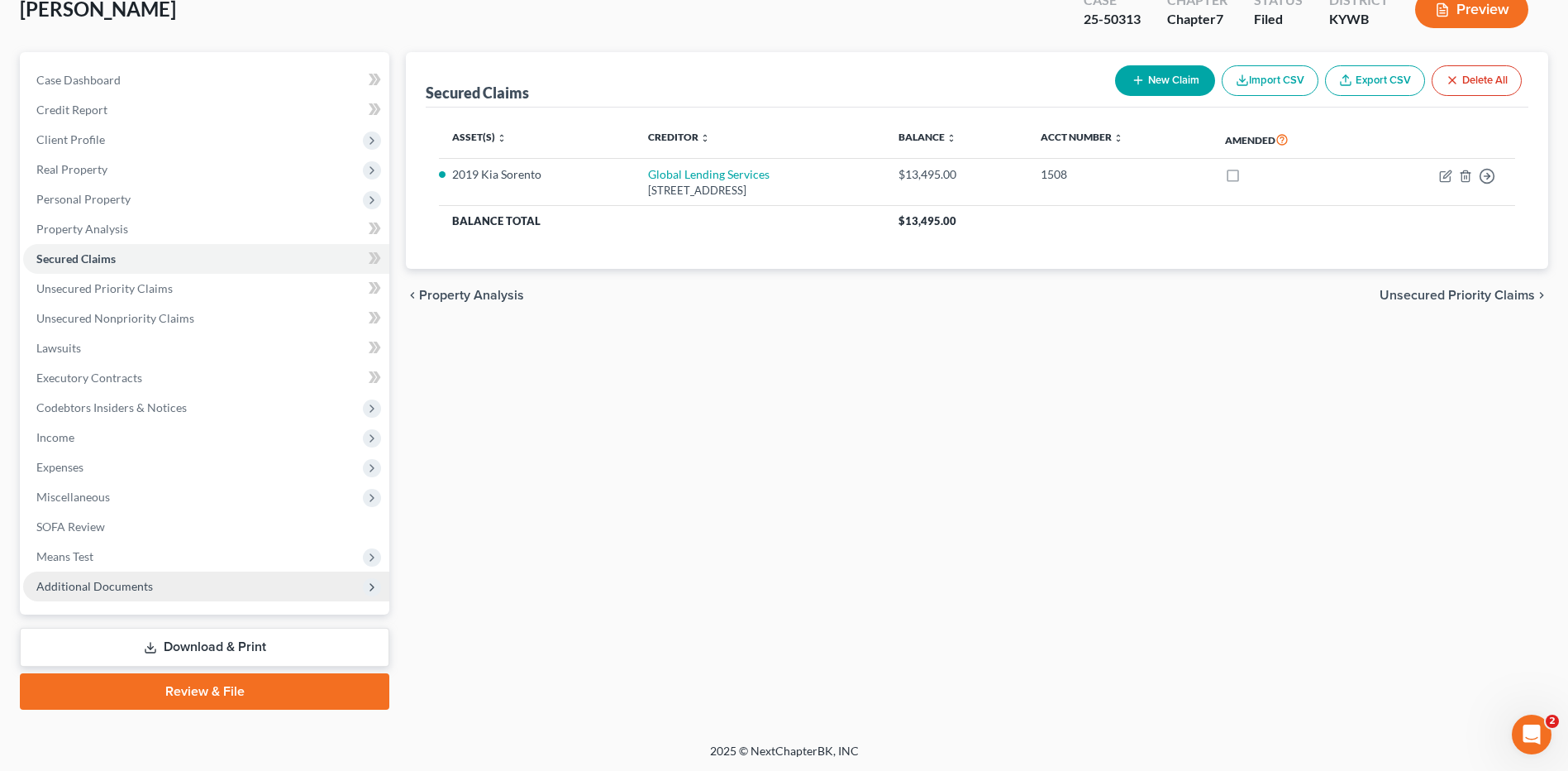
scroll to position [108, 0]
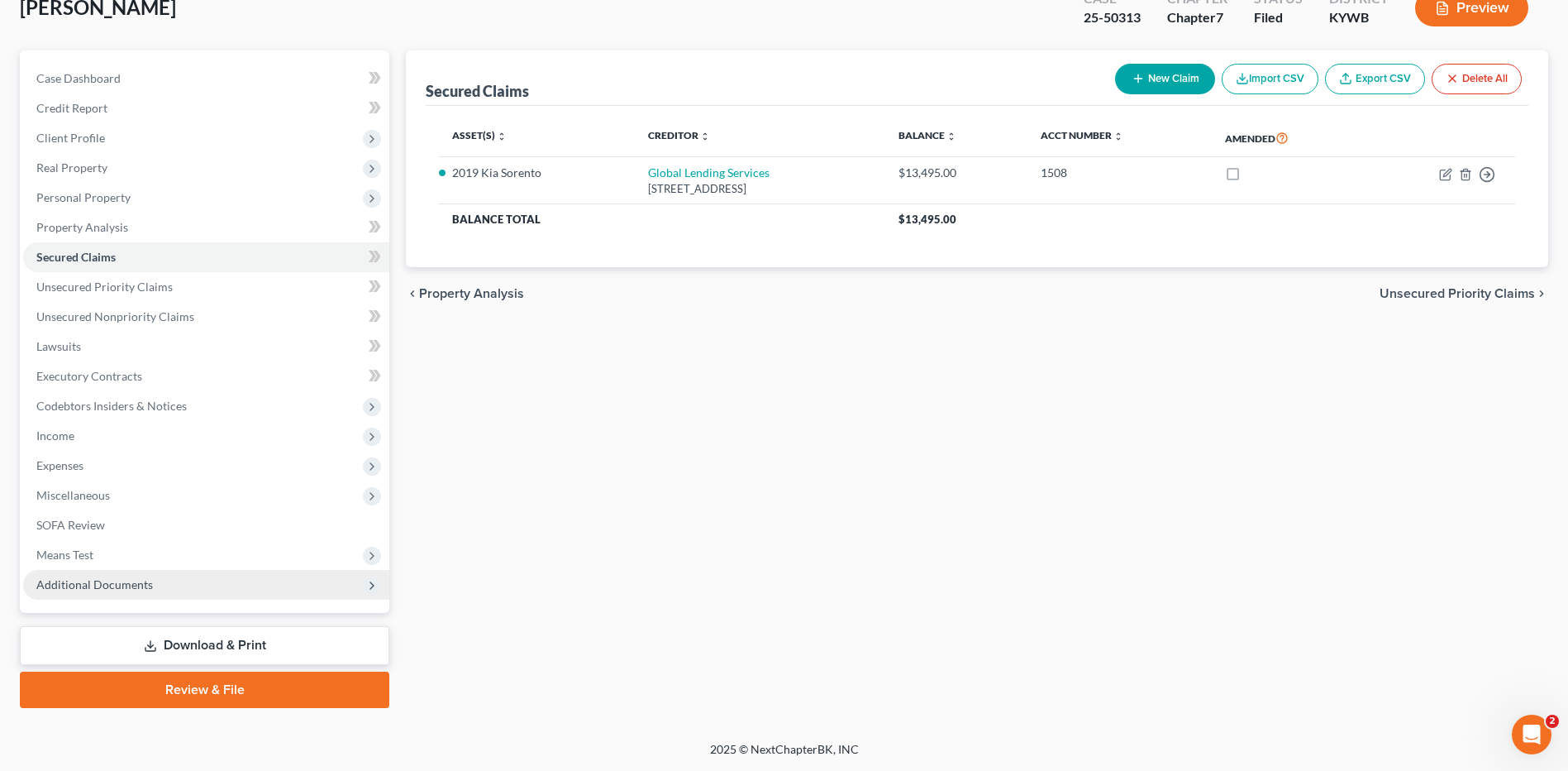
click at [117, 596] on span "Additional Documents" at bounding box center [206, 584] width 366 height 30
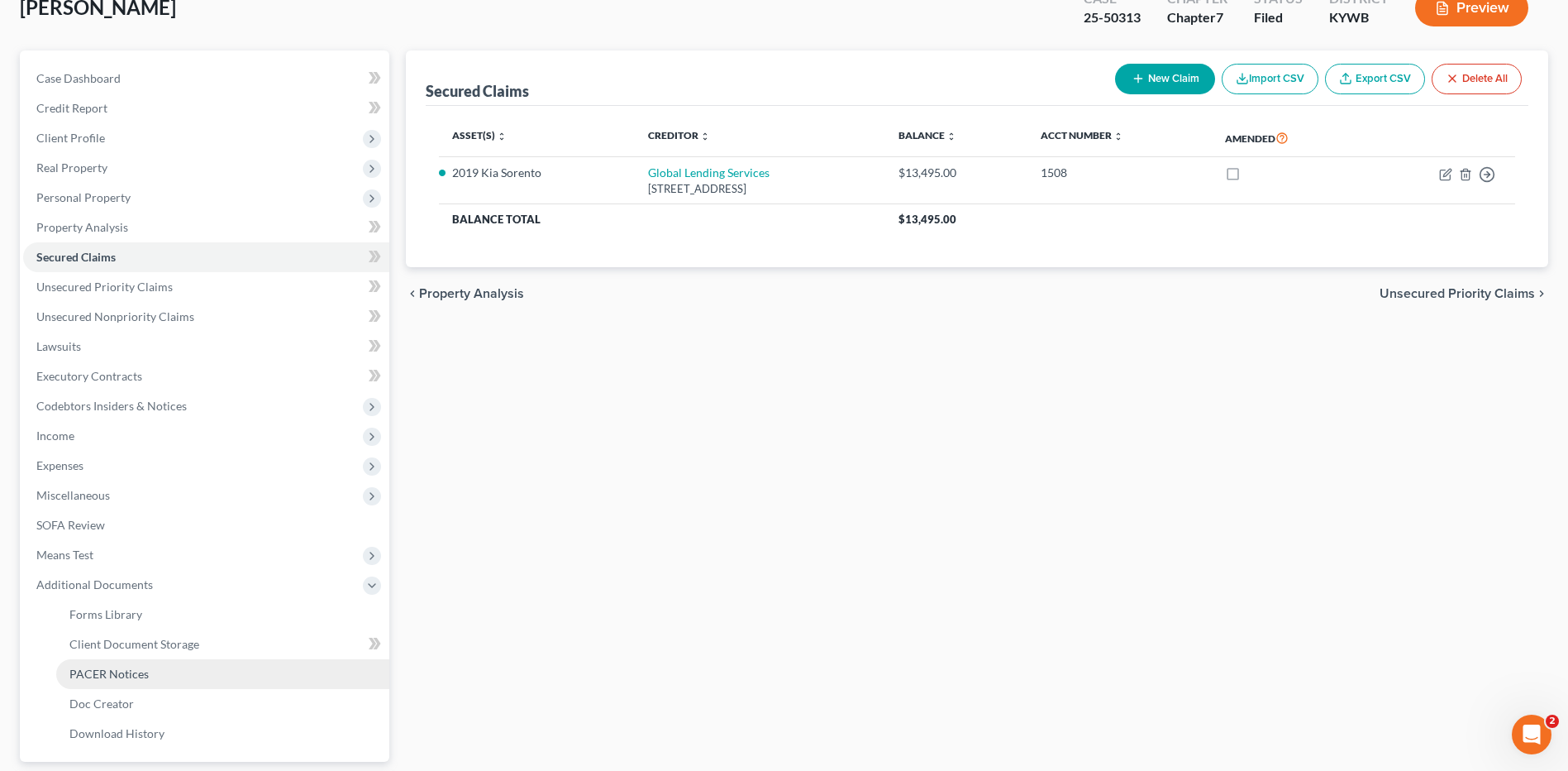
click at [150, 669] on link "PACER Notices" at bounding box center [222, 674] width 333 height 30
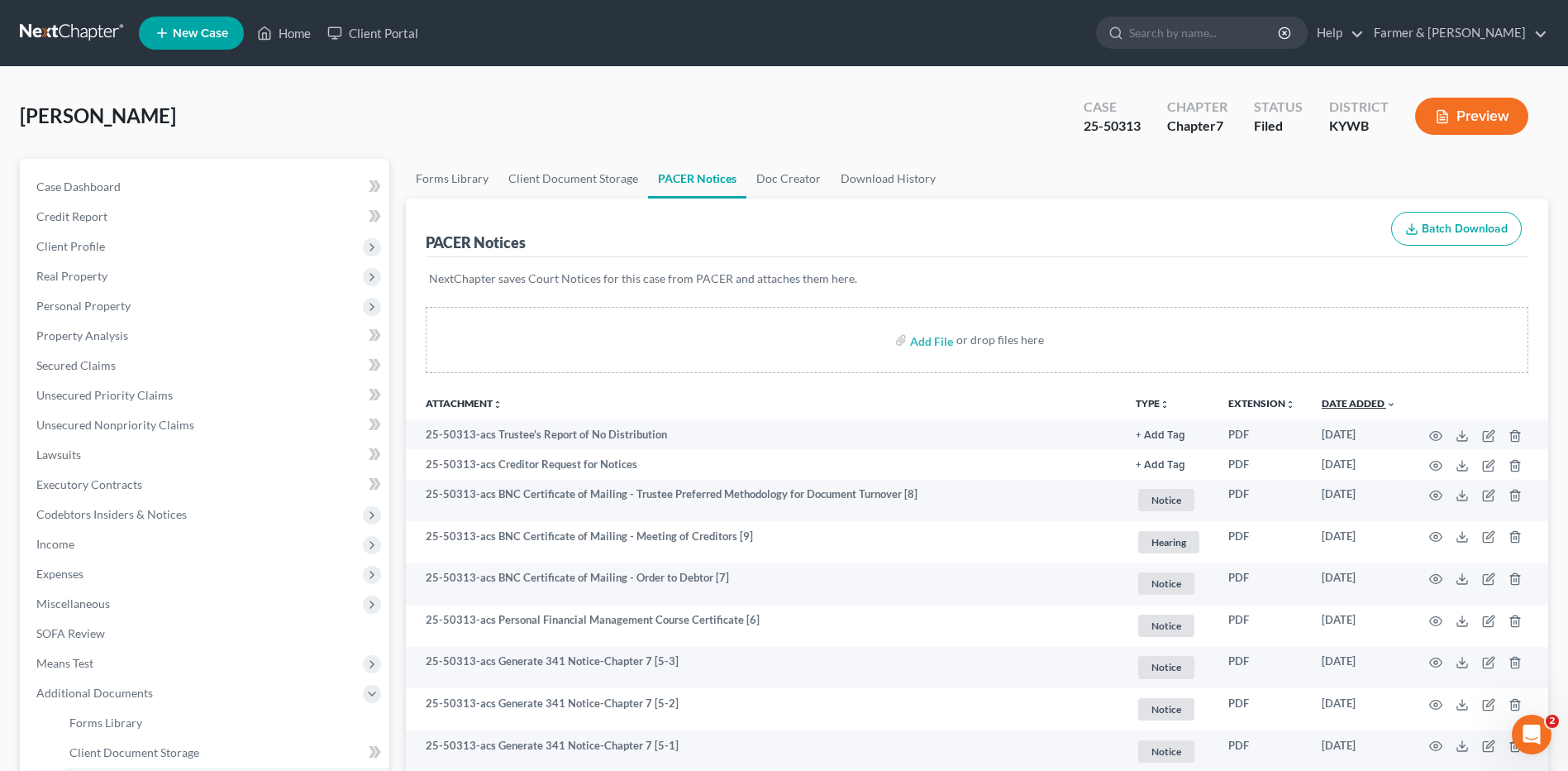
click at [1371, 403] on link "Date Added unfold_more expand_more expand_less" at bounding box center [1359, 403] width 75 height 12
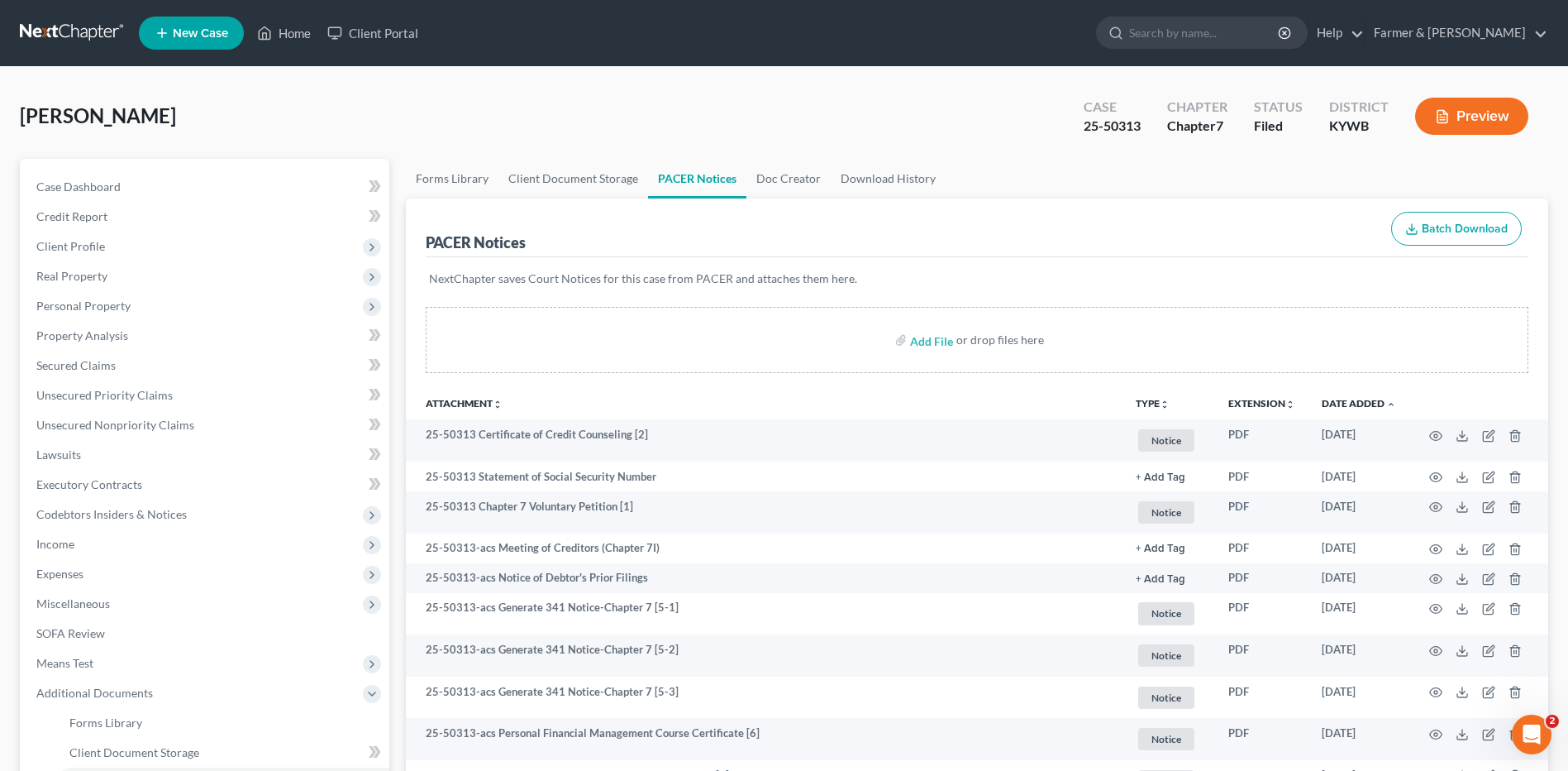
click at [58, 41] on link at bounding box center [72, 33] width 106 height 30
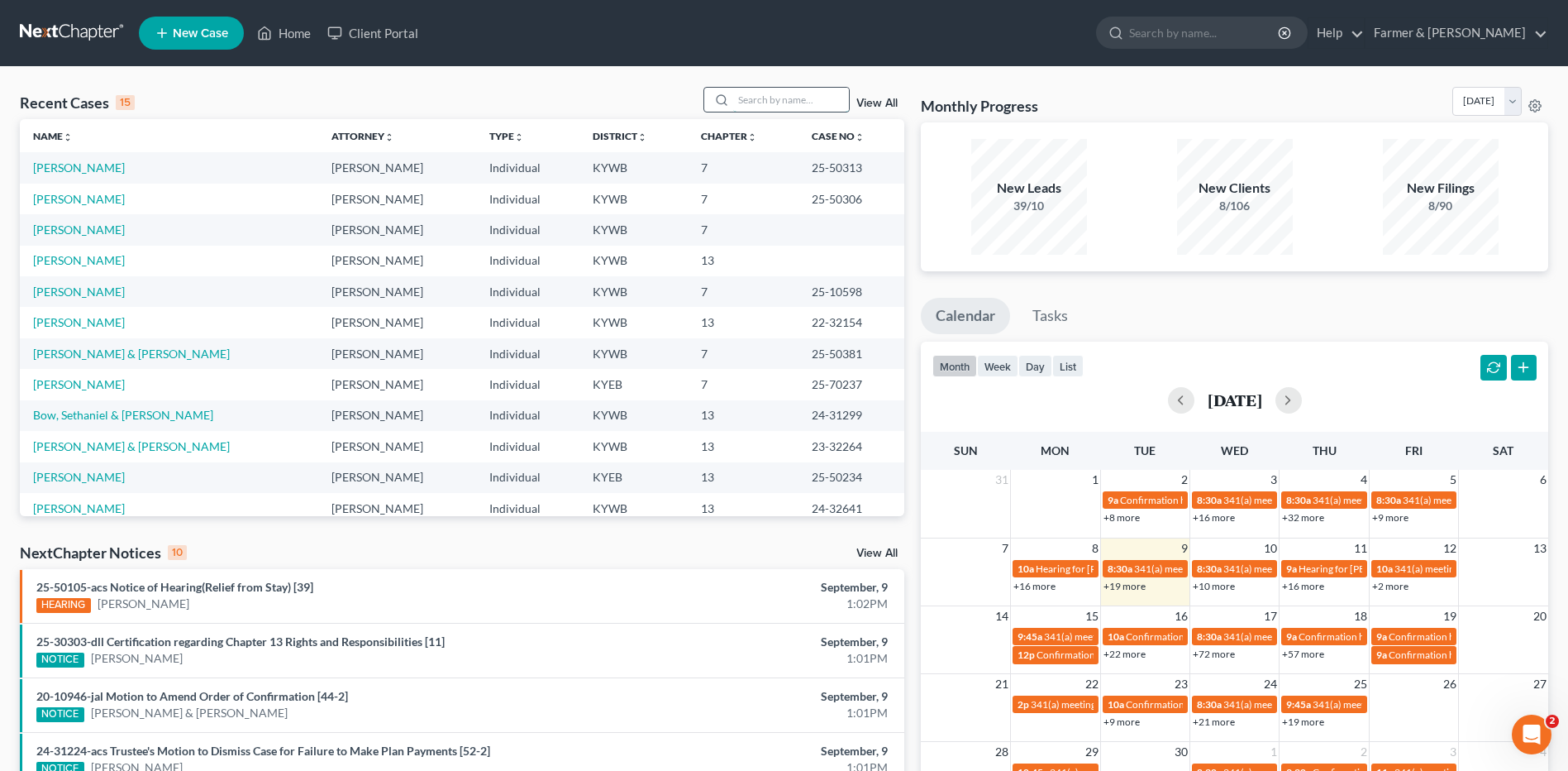
click at [781, 91] on input "search" at bounding box center [790, 100] width 115 height 24
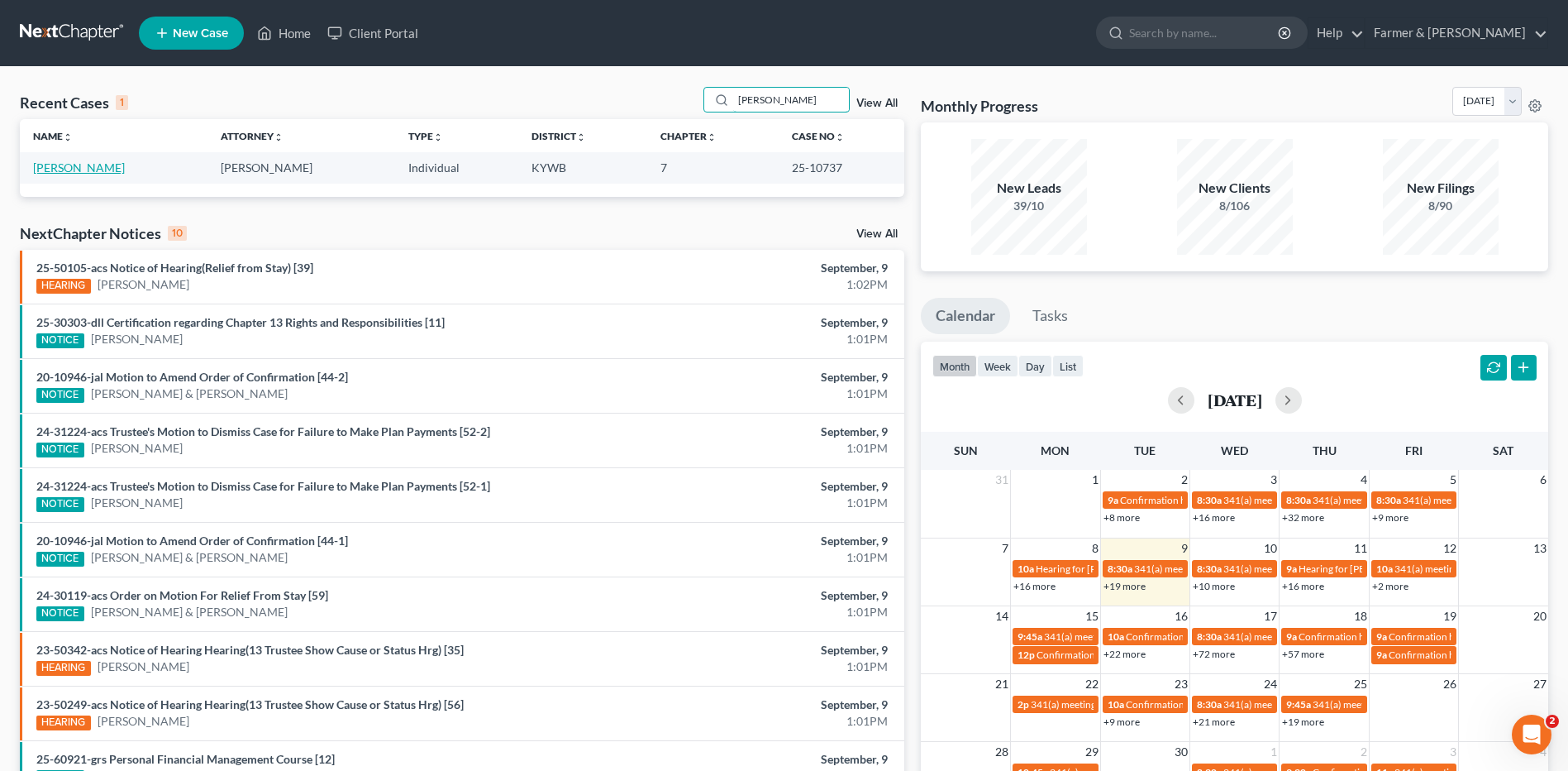
type input "[PERSON_NAME]"
click at [85, 171] on link "[PERSON_NAME]" at bounding box center [78, 167] width 91 height 14
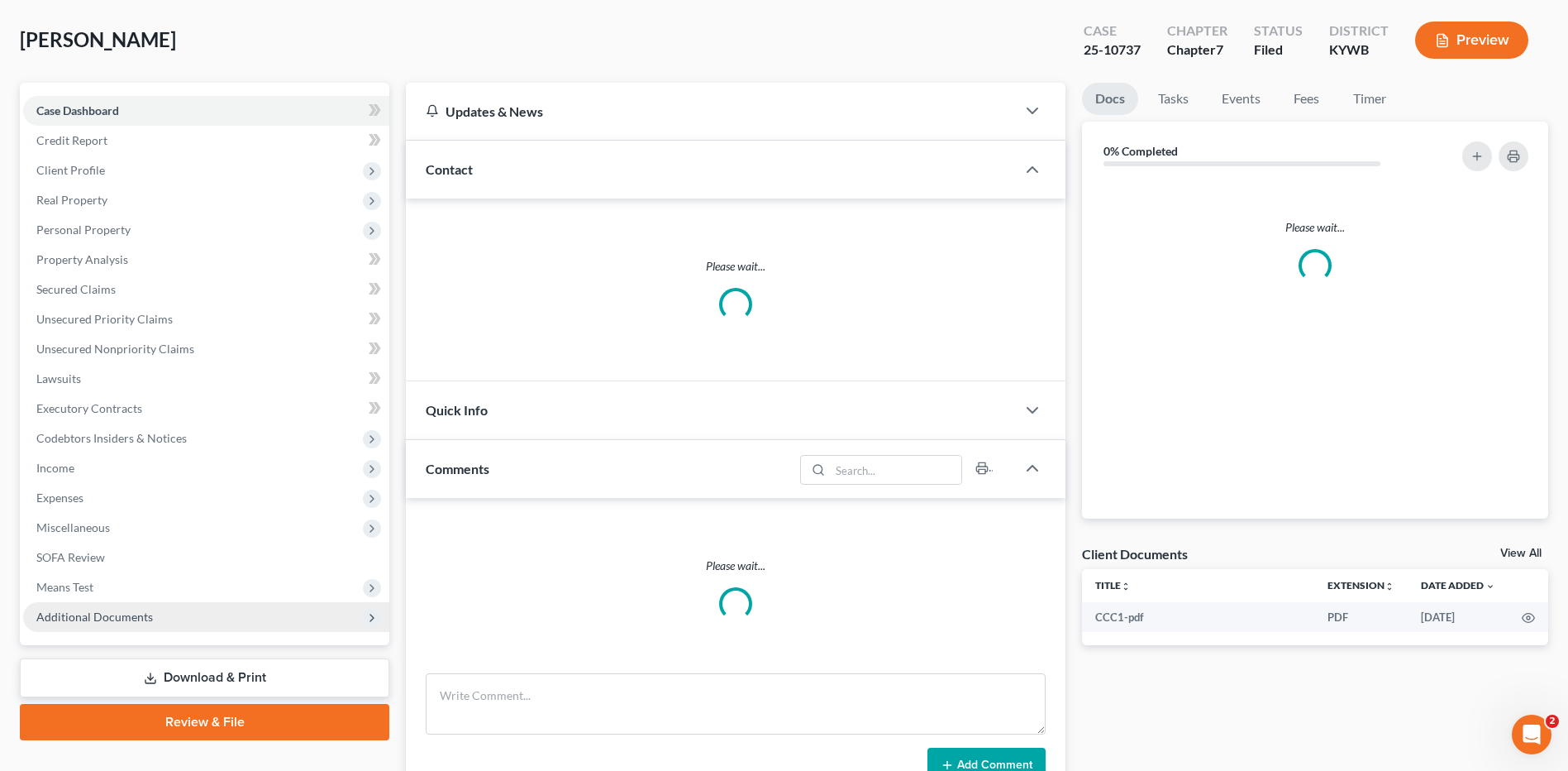
scroll to position [108, 0]
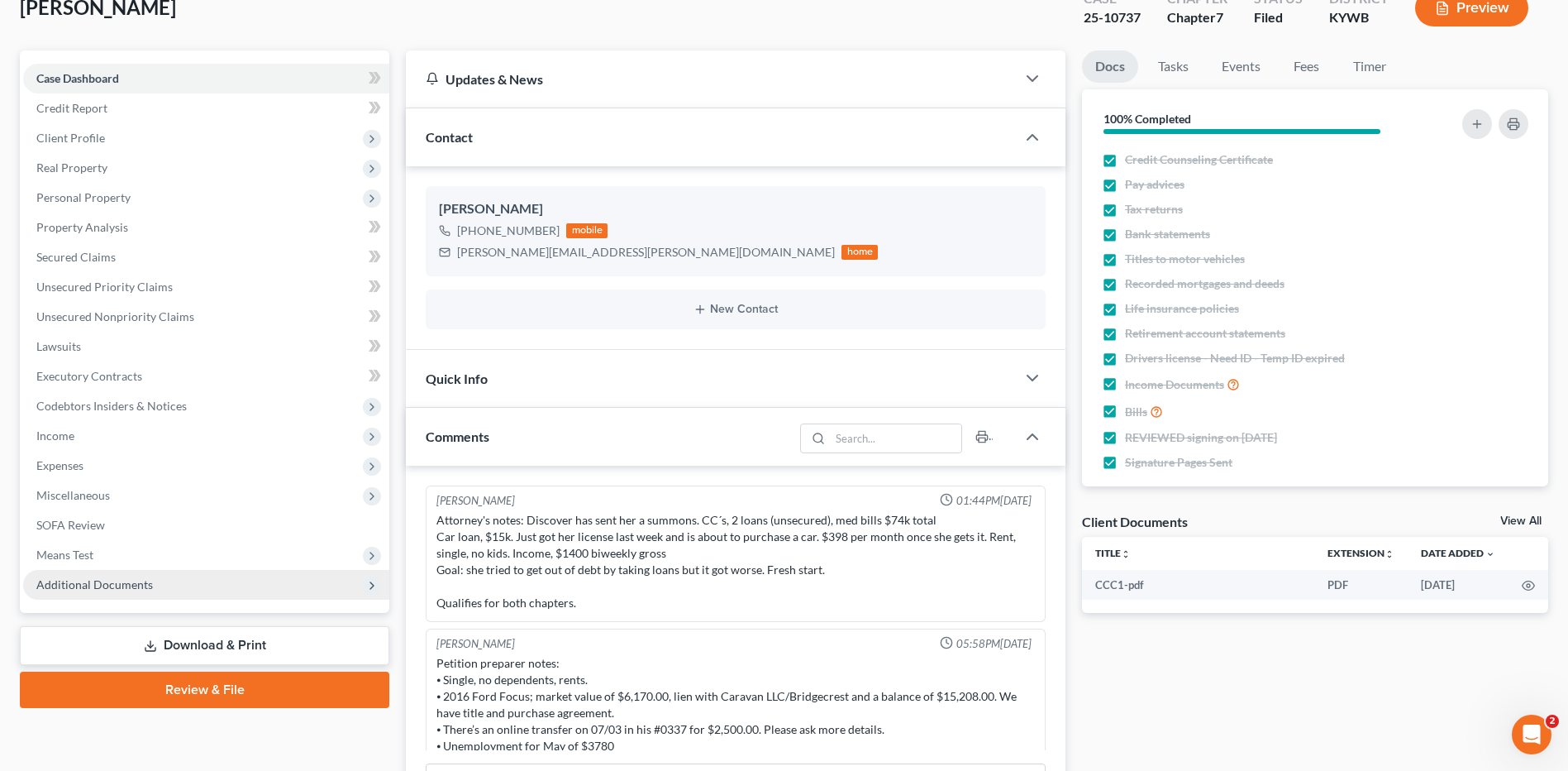
click at [109, 594] on span "Additional Documents" at bounding box center [206, 584] width 366 height 30
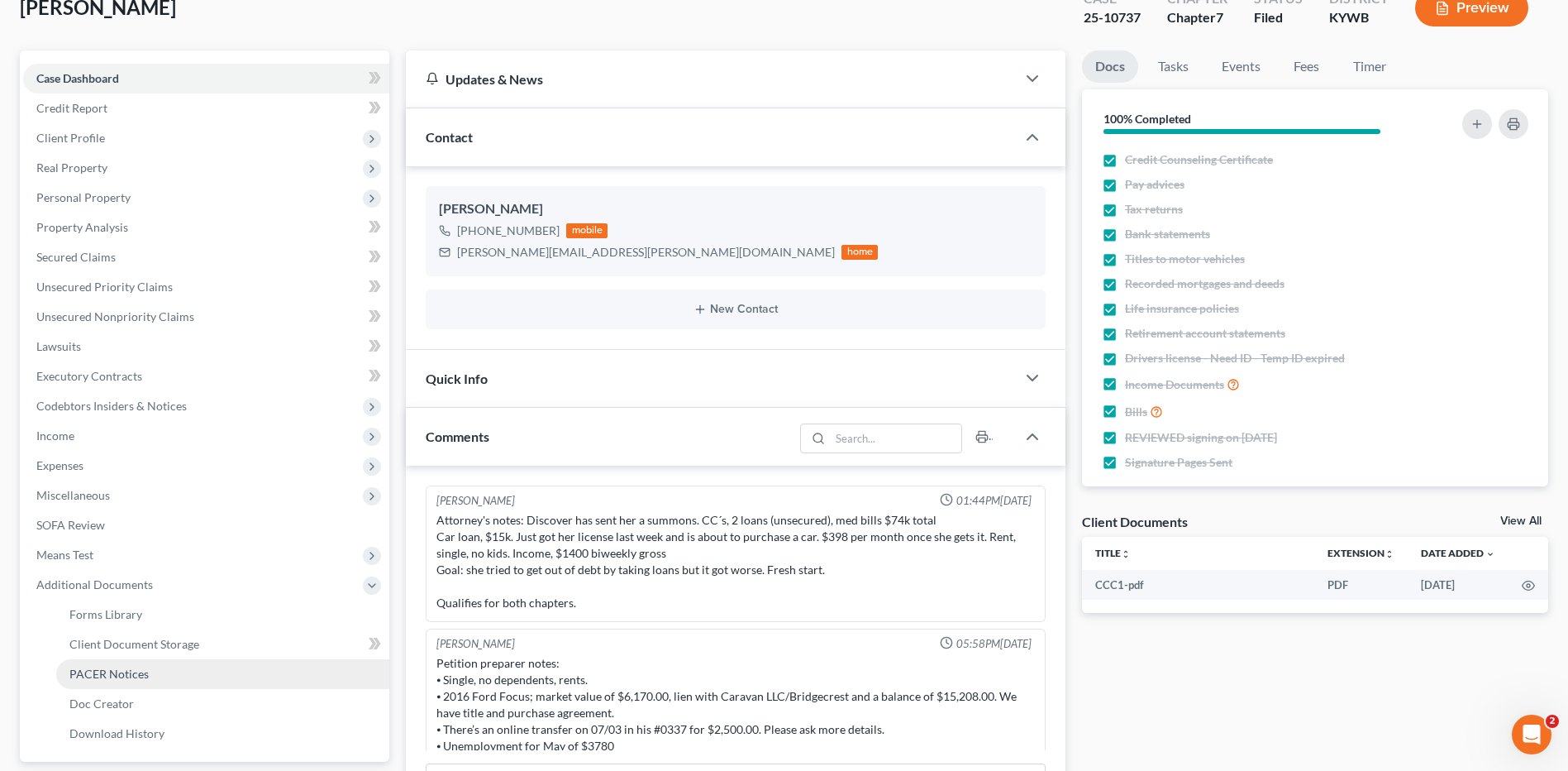
scroll to position [47, 0]
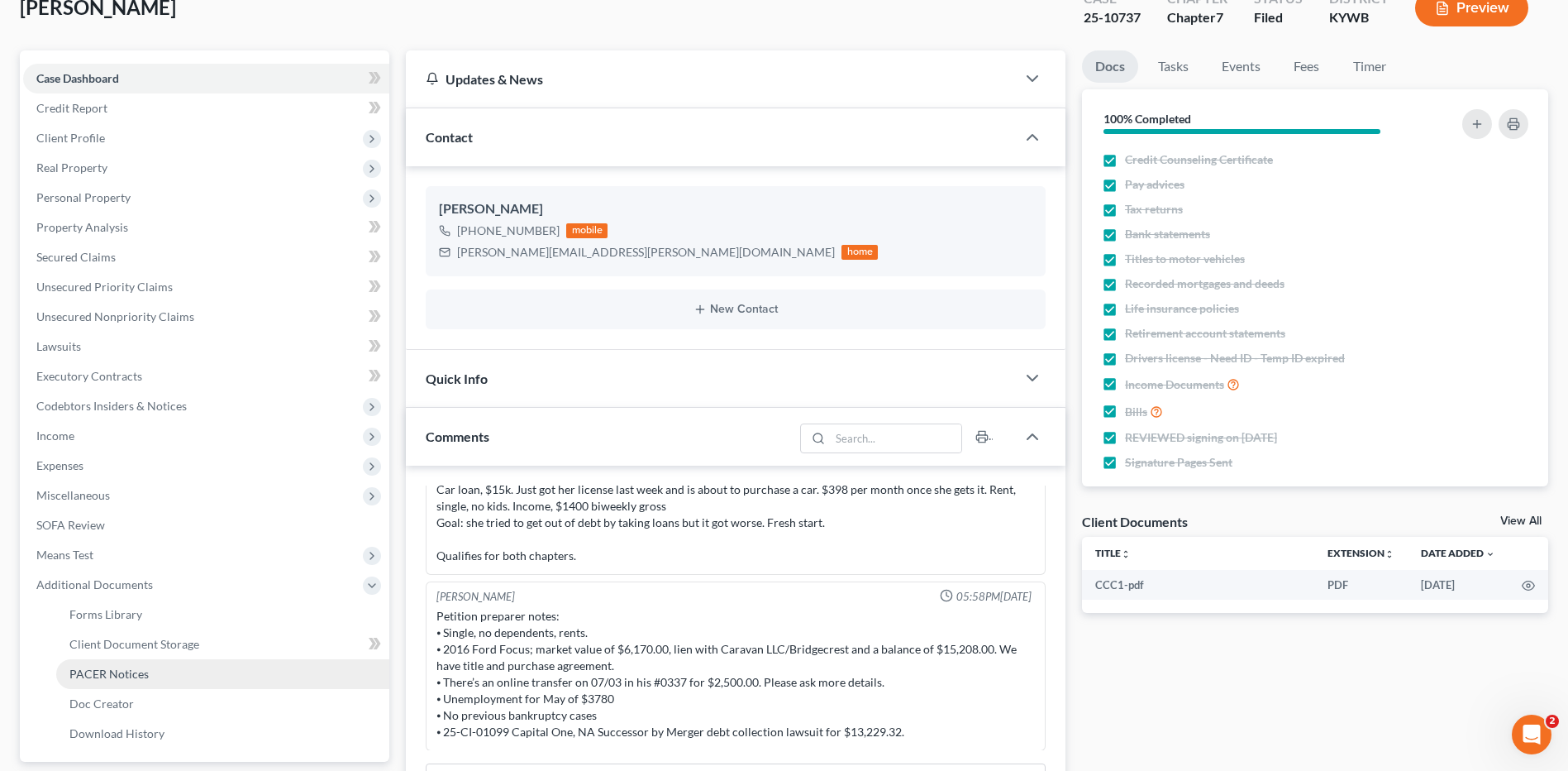
click at [130, 680] on span "PACER Notices" at bounding box center [109, 673] width 79 height 14
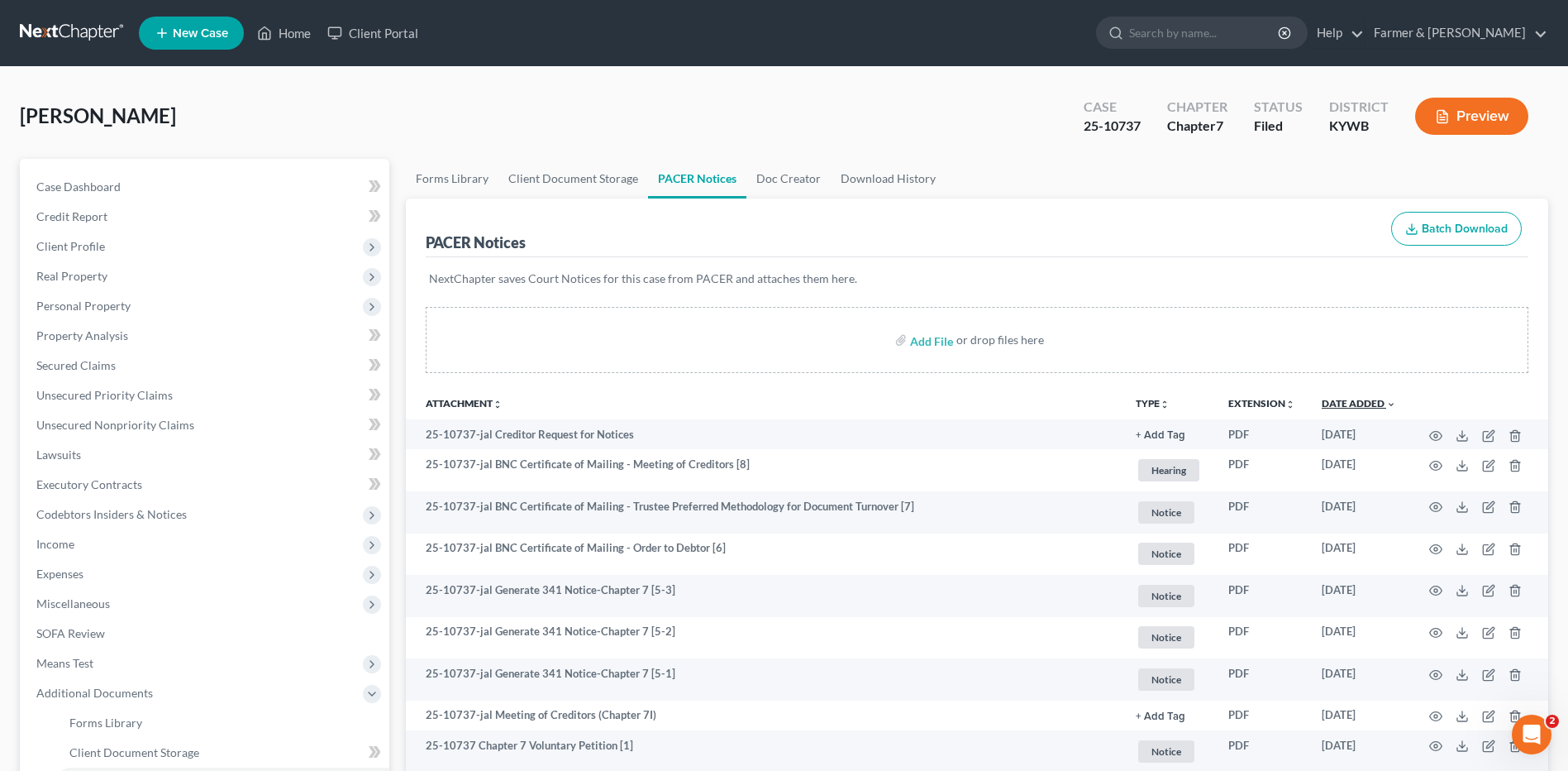
click at [1370, 402] on link "Date Added unfold_more expand_more expand_less" at bounding box center [1359, 403] width 75 height 12
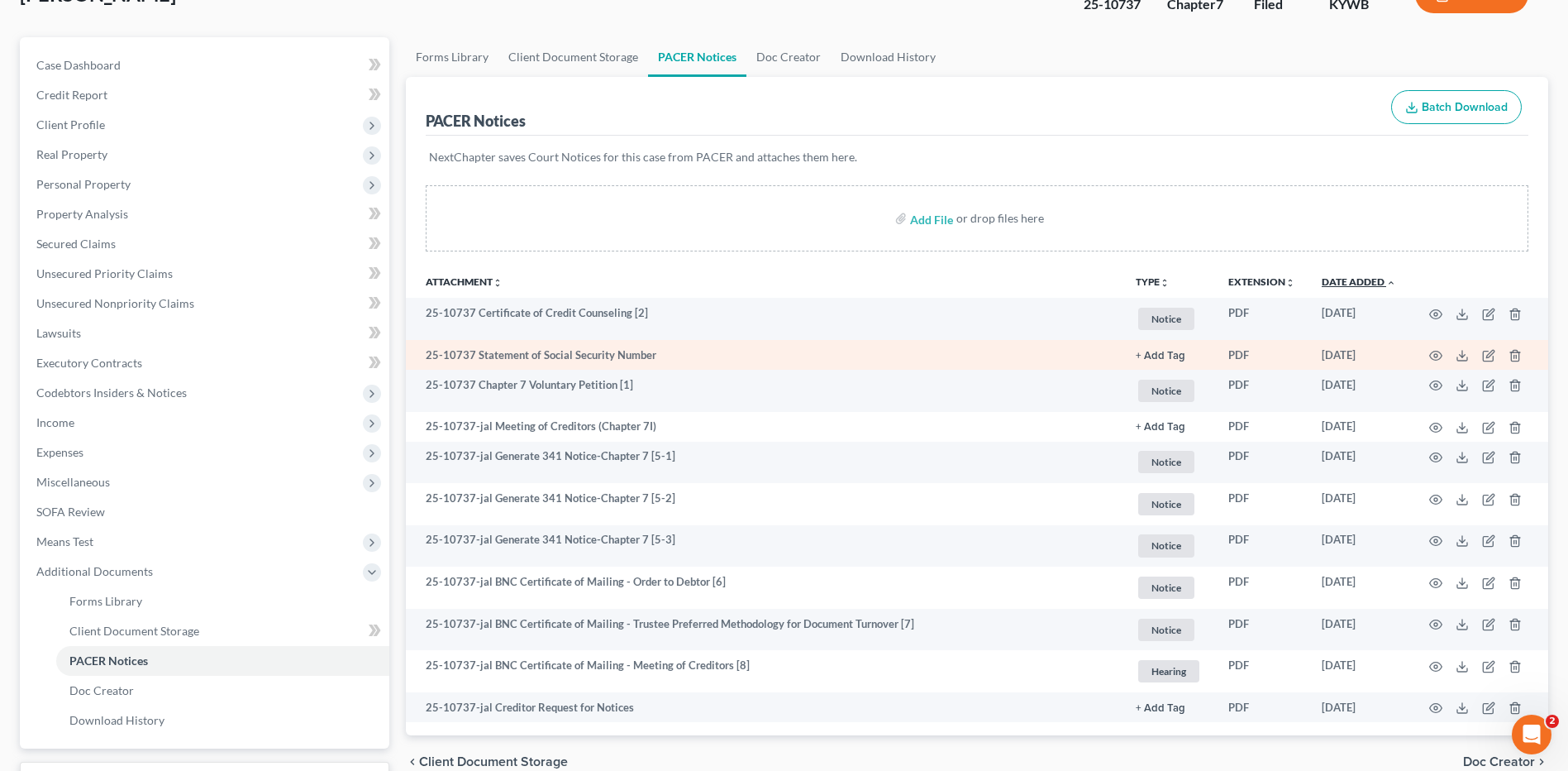
scroll to position [165, 0]
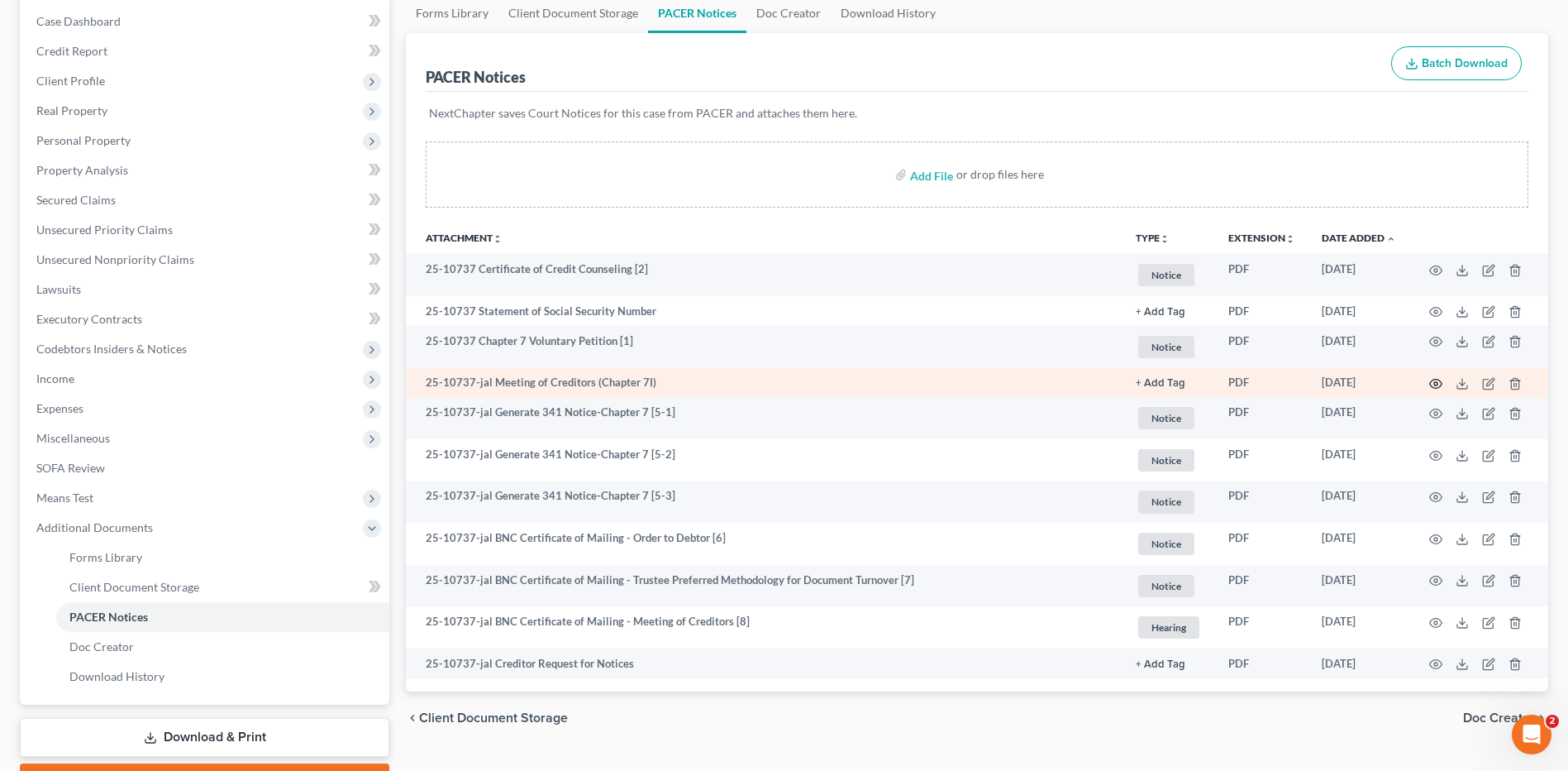
click at [1435, 378] on icon "button" at bounding box center [1435, 383] width 13 height 13
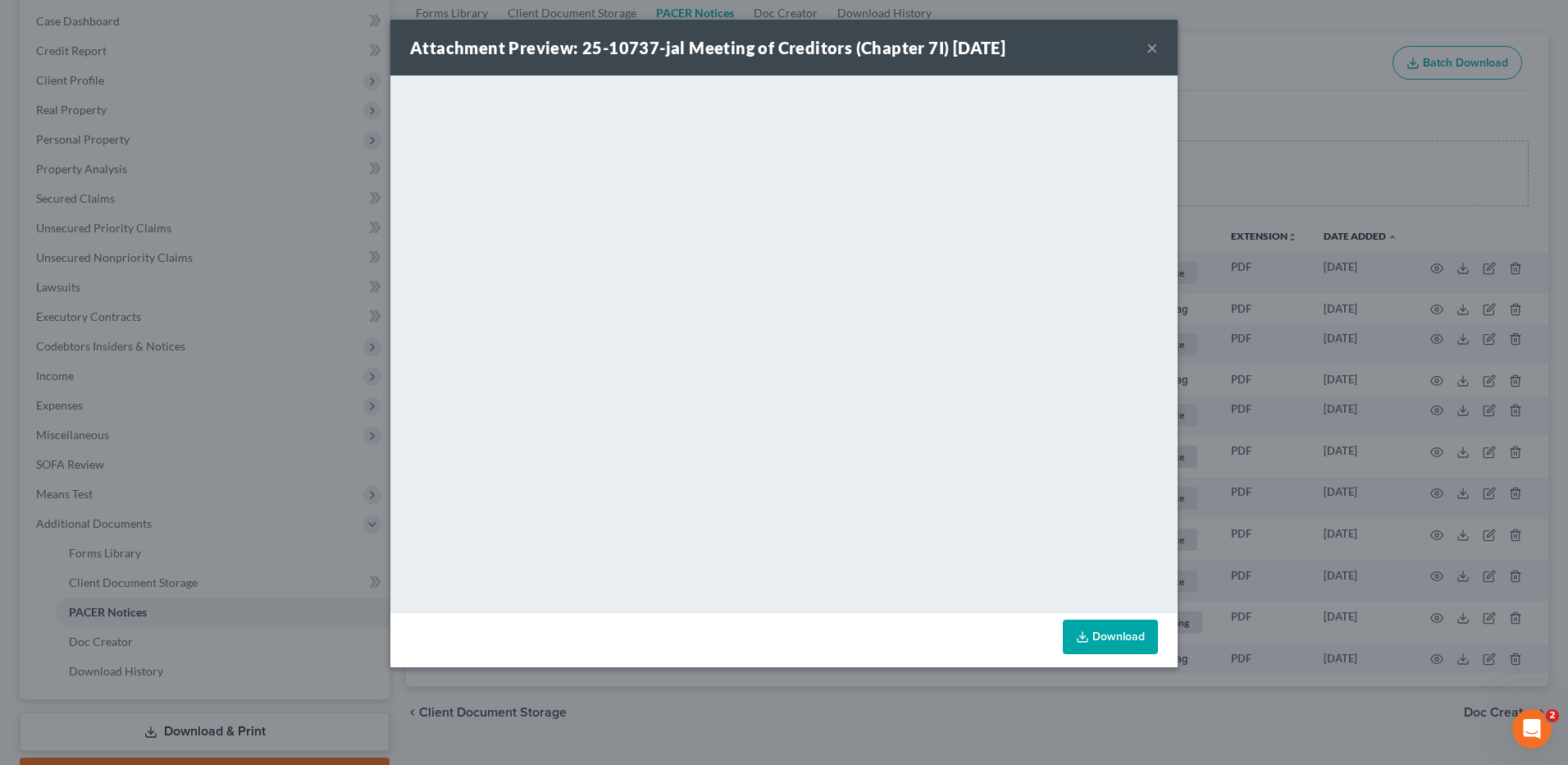
click at [1150, 42] on button "×" at bounding box center [1152, 47] width 12 height 19
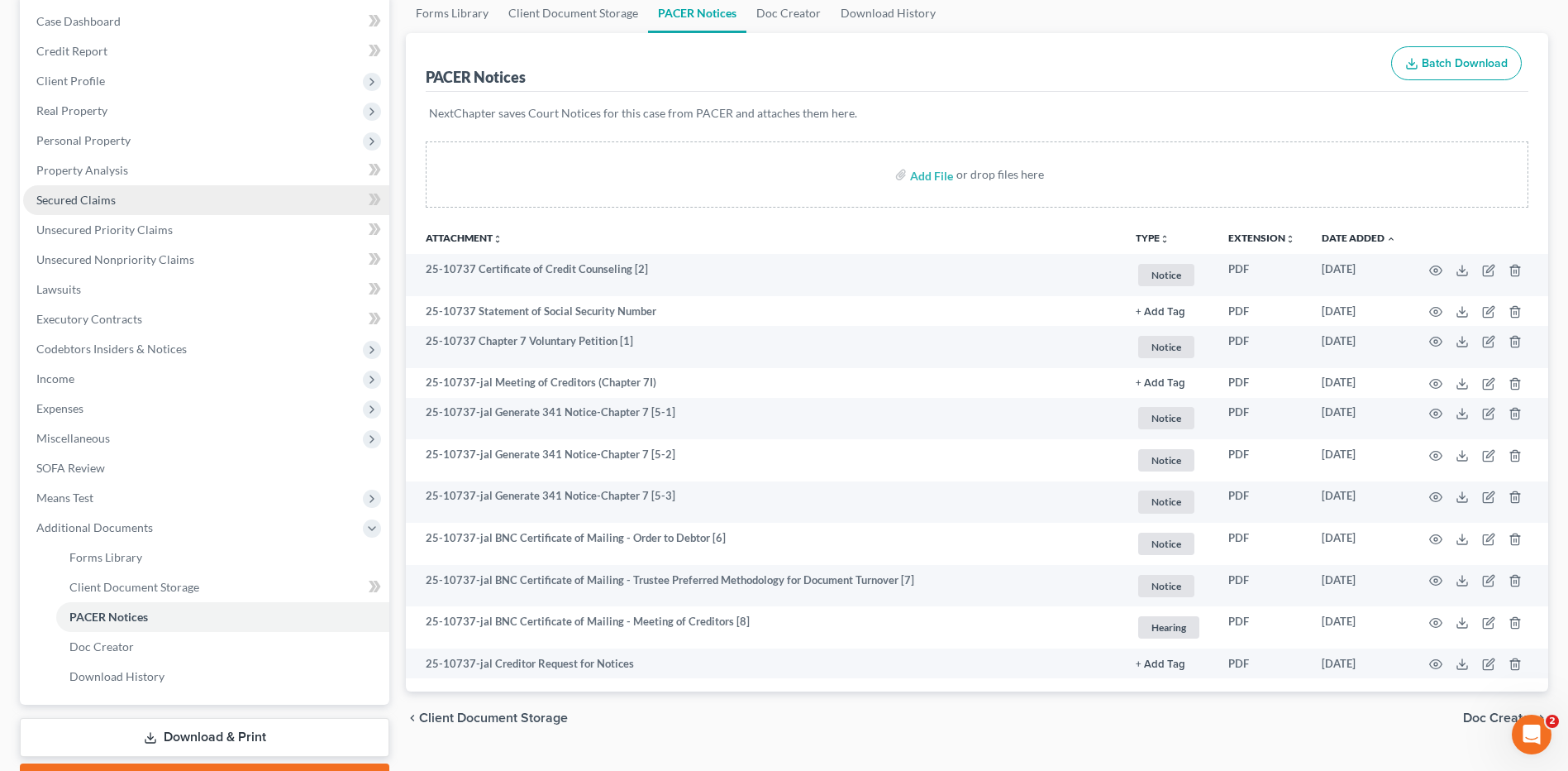
click at [100, 186] on link "Secured Claims" at bounding box center [206, 200] width 366 height 30
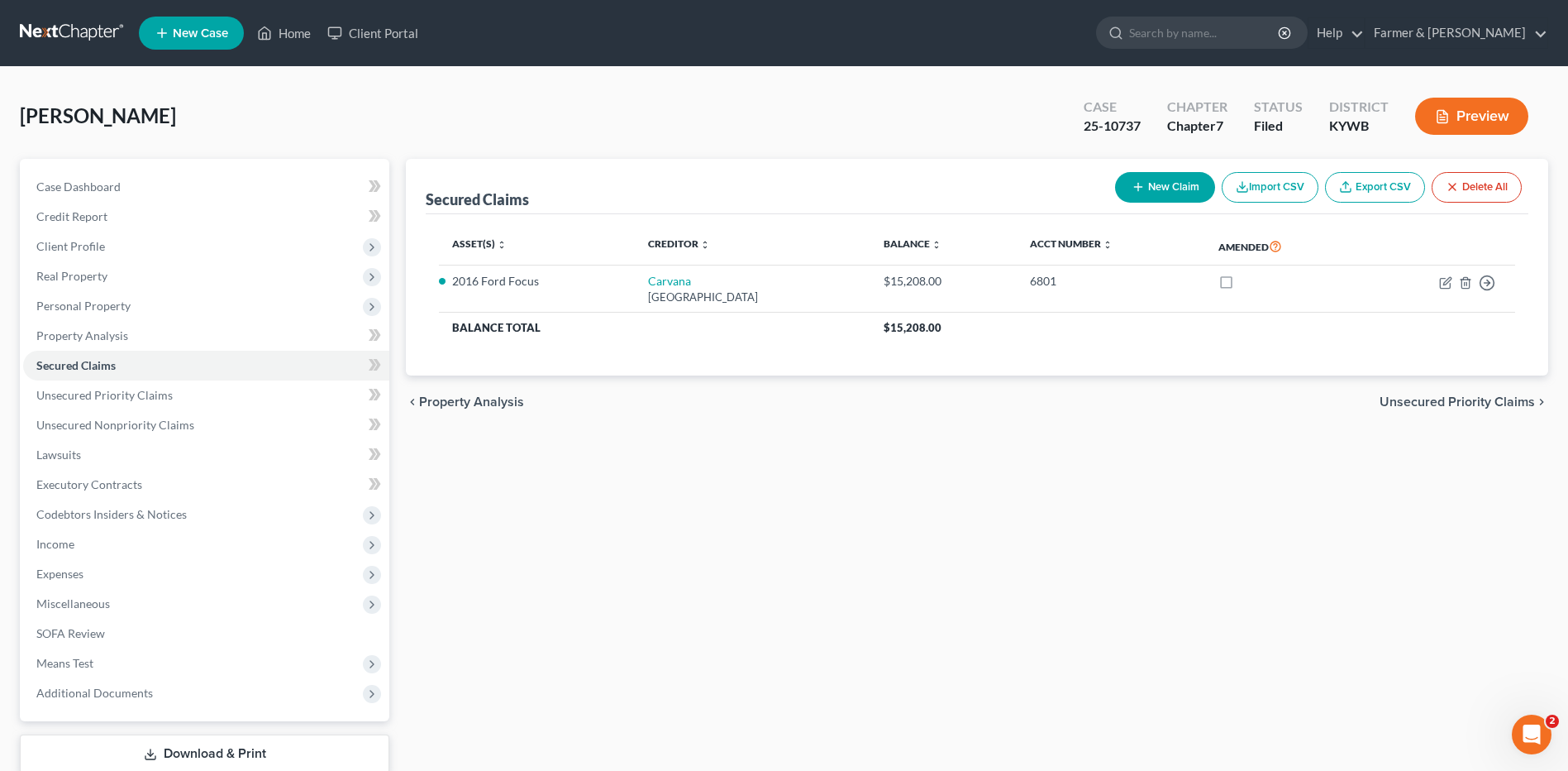
click at [78, 31] on link at bounding box center [72, 33] width 106 height 30
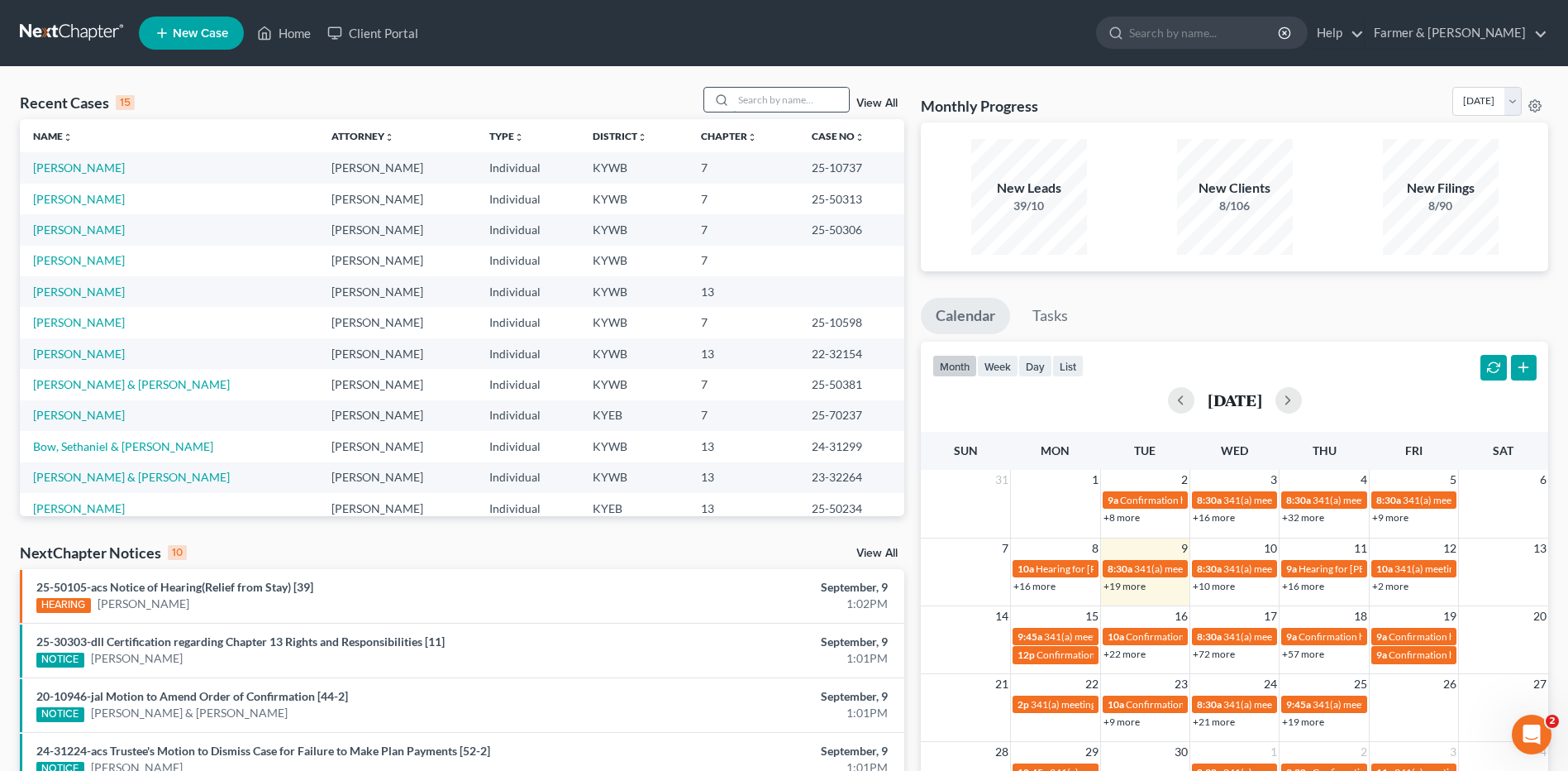
click at [814, 101] on input "search" at bounding box center [790, 100] width 115 height 24
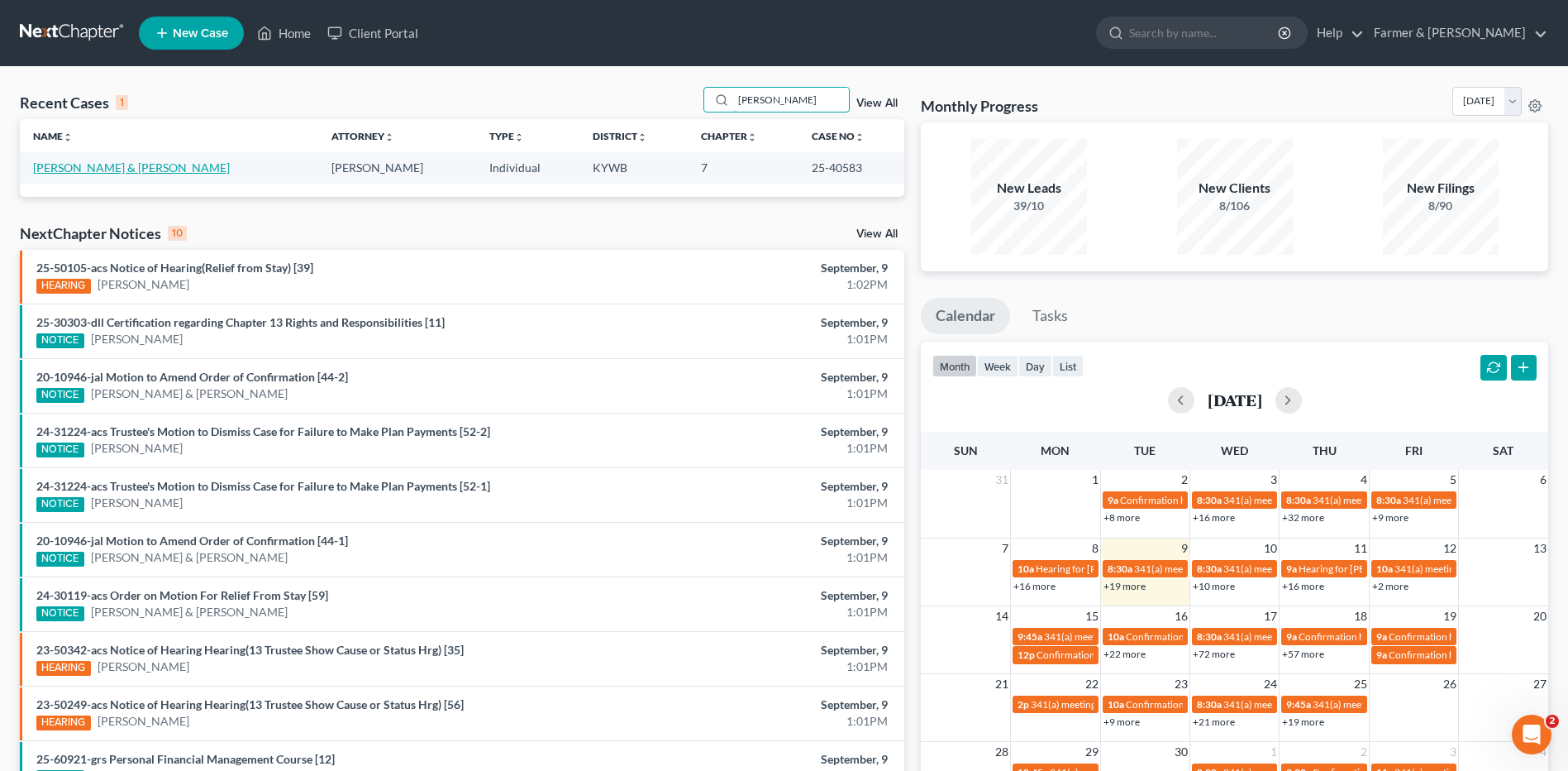
type input "[PERSON_NAME]"
click at [124, 169] on link "[PERSON_NAME] & [PERSON_NAME]" at bounding box center [131, 167] width 197 height 14
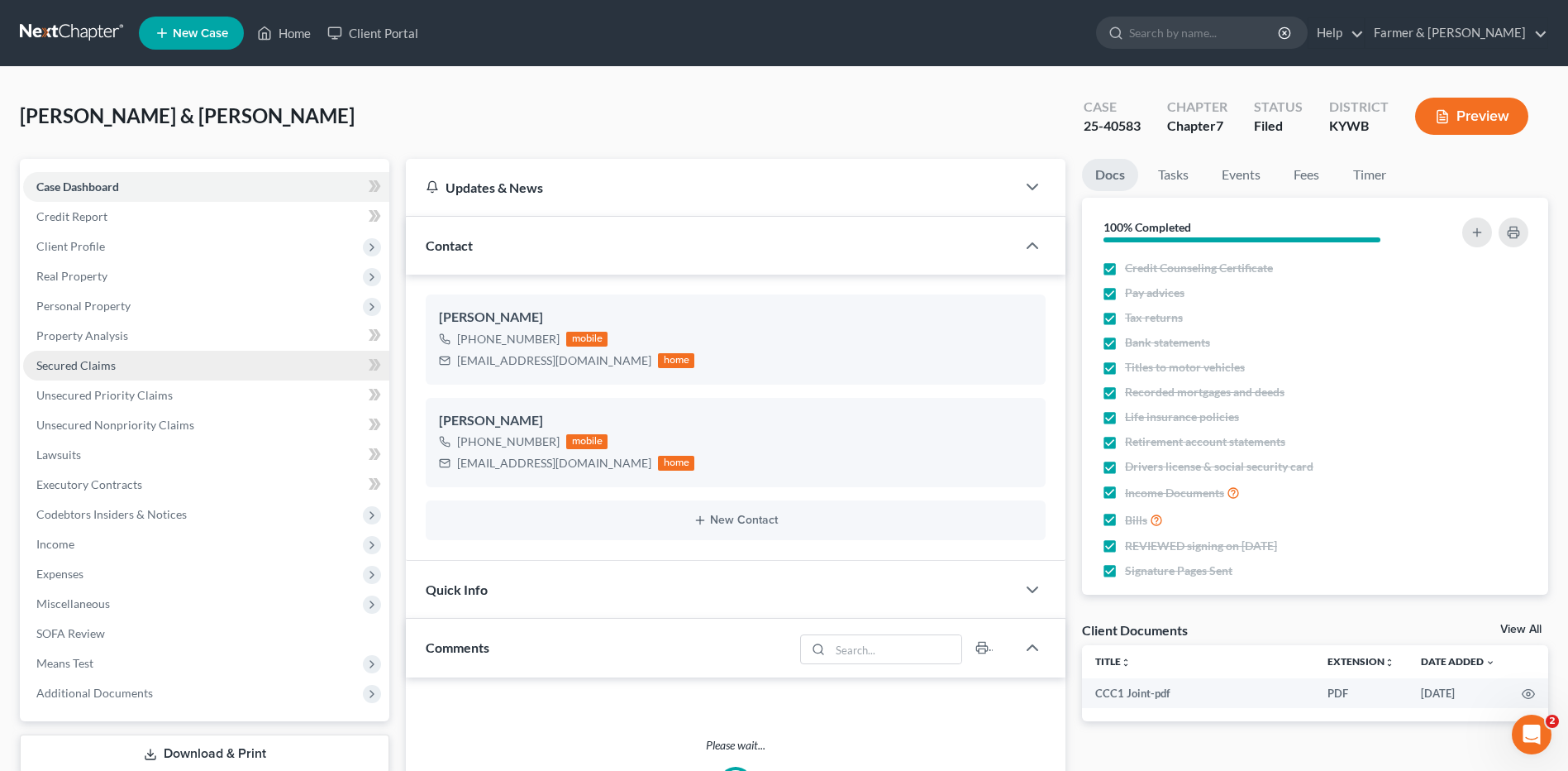
click at [133, 360] on link "Secured Claims" at bounding box center [206, 366] width 366 height 30
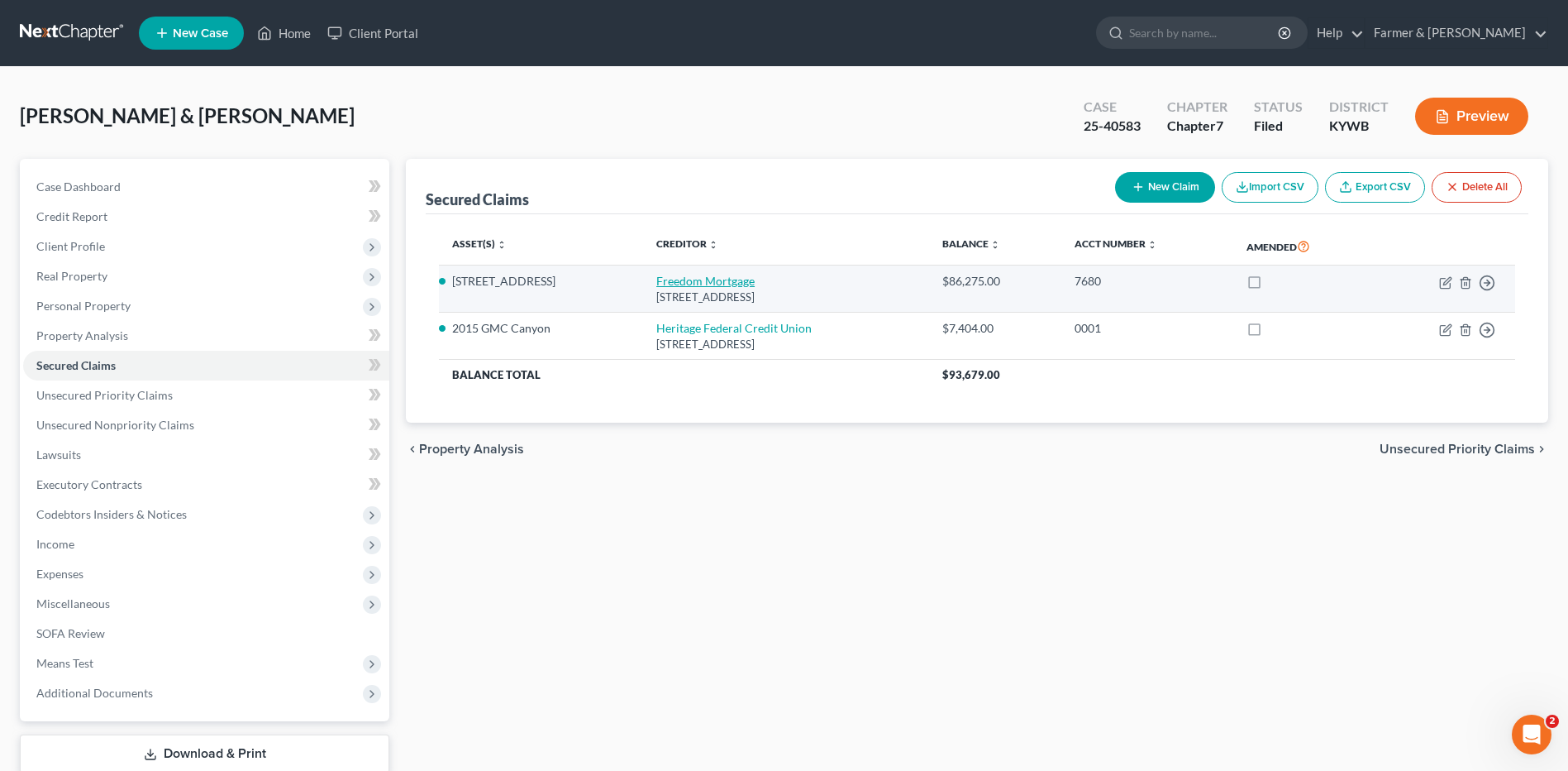
click at [712, 283] on link "Freedom Mortgage" at bounding box center [705, 280] width 99 height 14
select select "15"
select select "3"
select select "2"
select select "1"
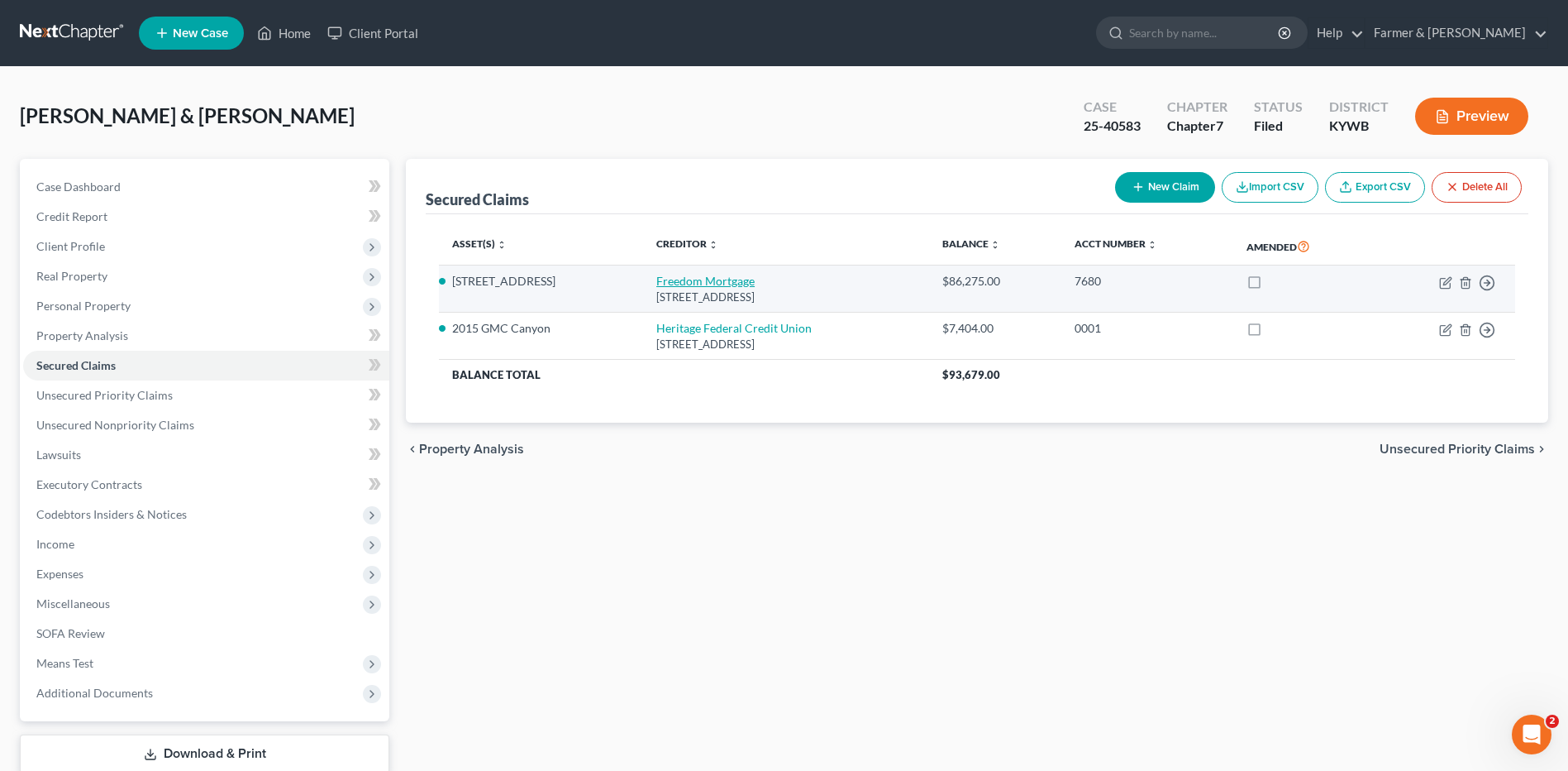
select select "0"
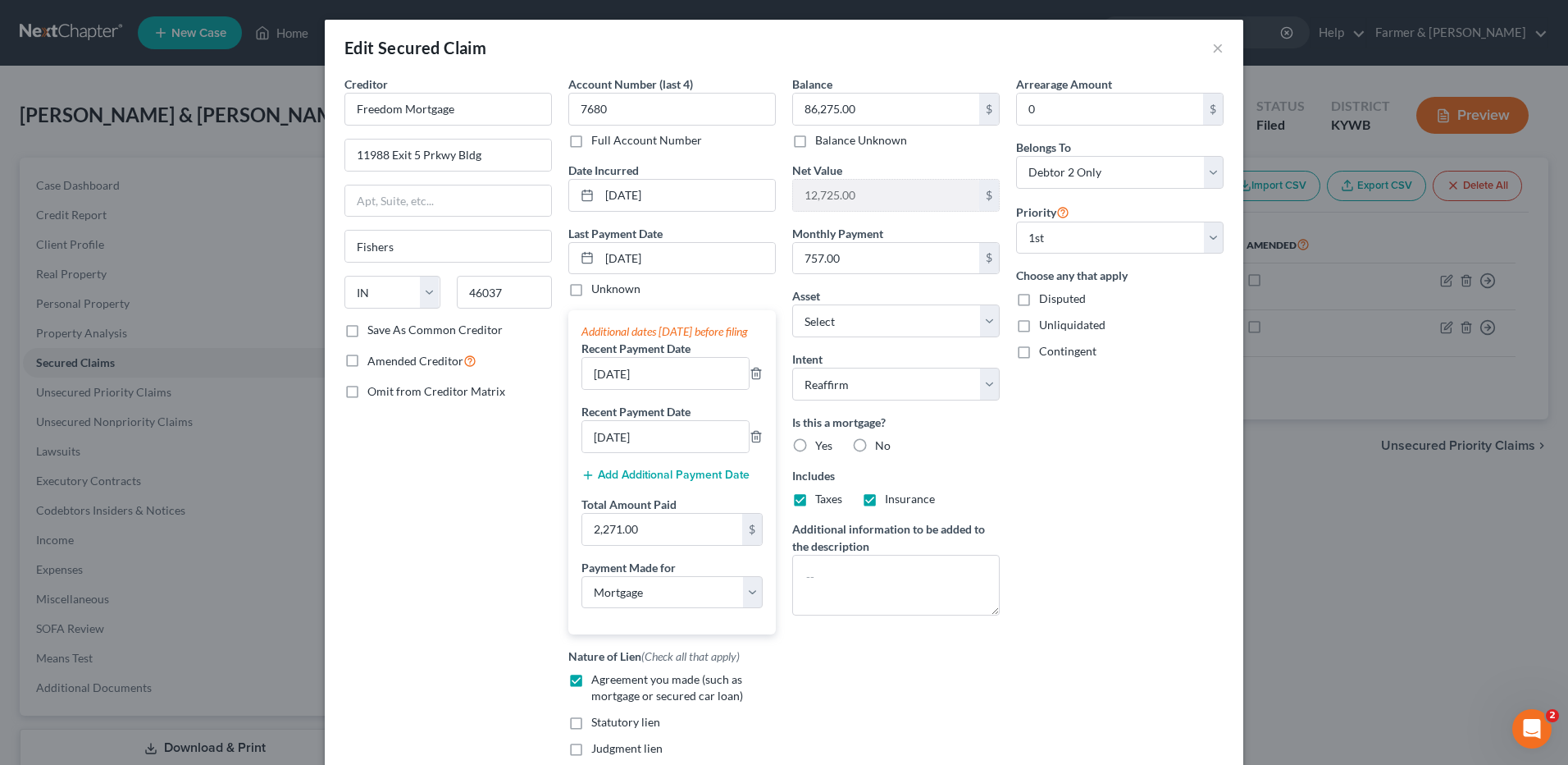
click at [1218, 44] on div "Edit Secured Claim ×" at bounding box center [784, 47] width 919 height 56
click at [1214, 46] on button "×" at bounding box center [1218, 47] width 12 height 19
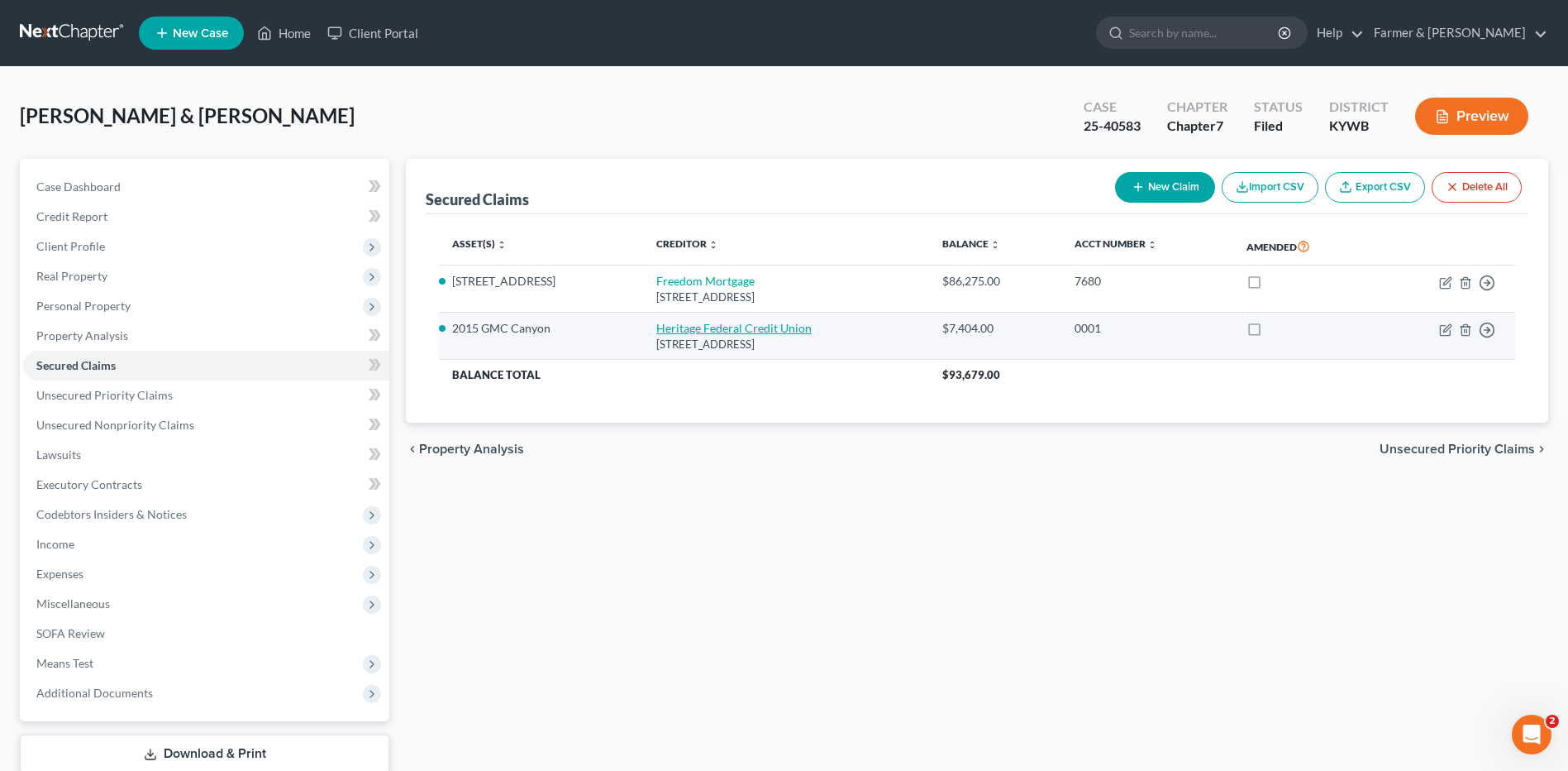
click at [706, 327] on link "Heritage Federal Credit Union" at bounding box center [734, 327] width 155 height 14
select select "15"
select select "0"
select select "18"
select select "2"
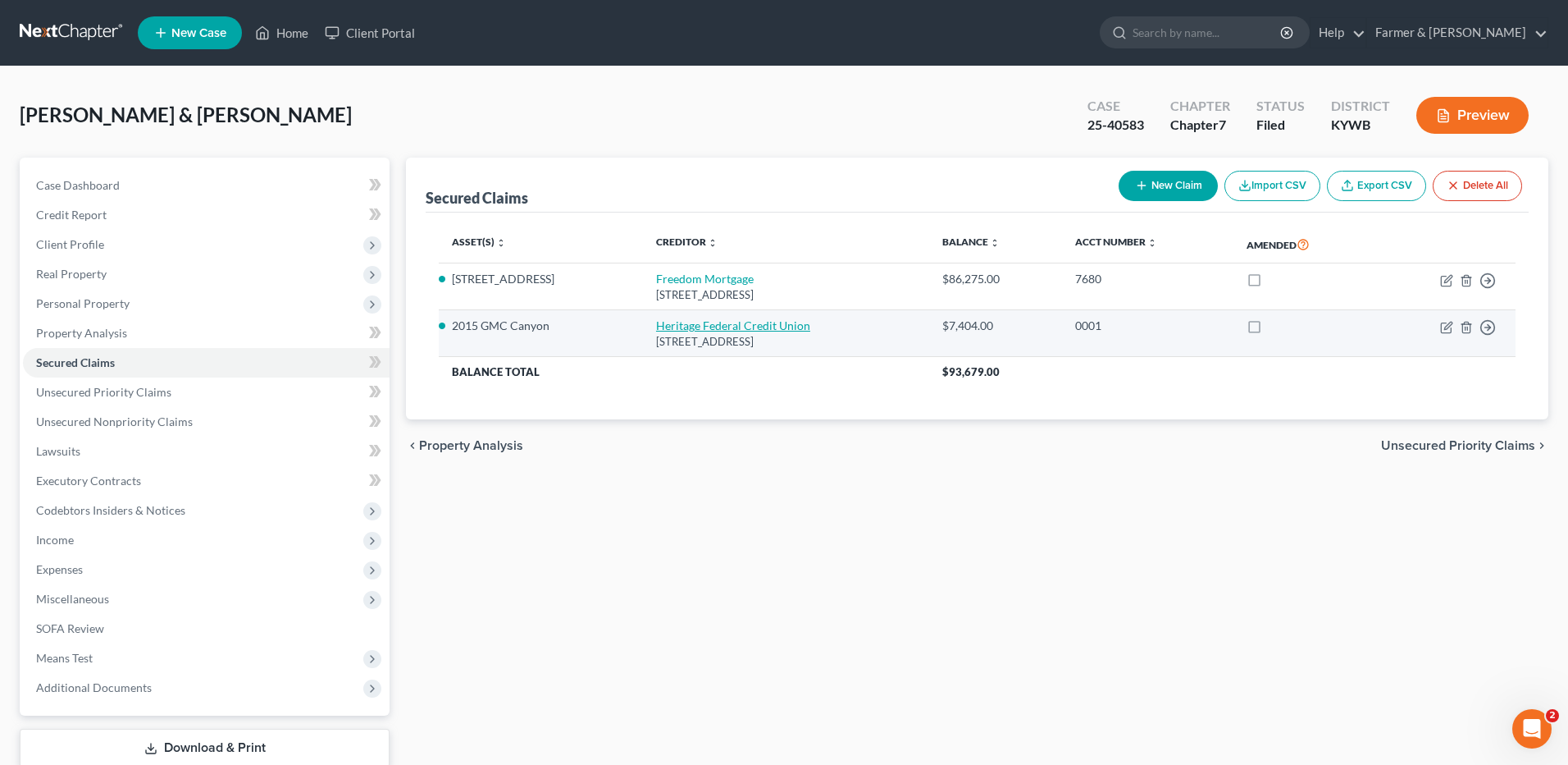
select select "1"
select select "0"
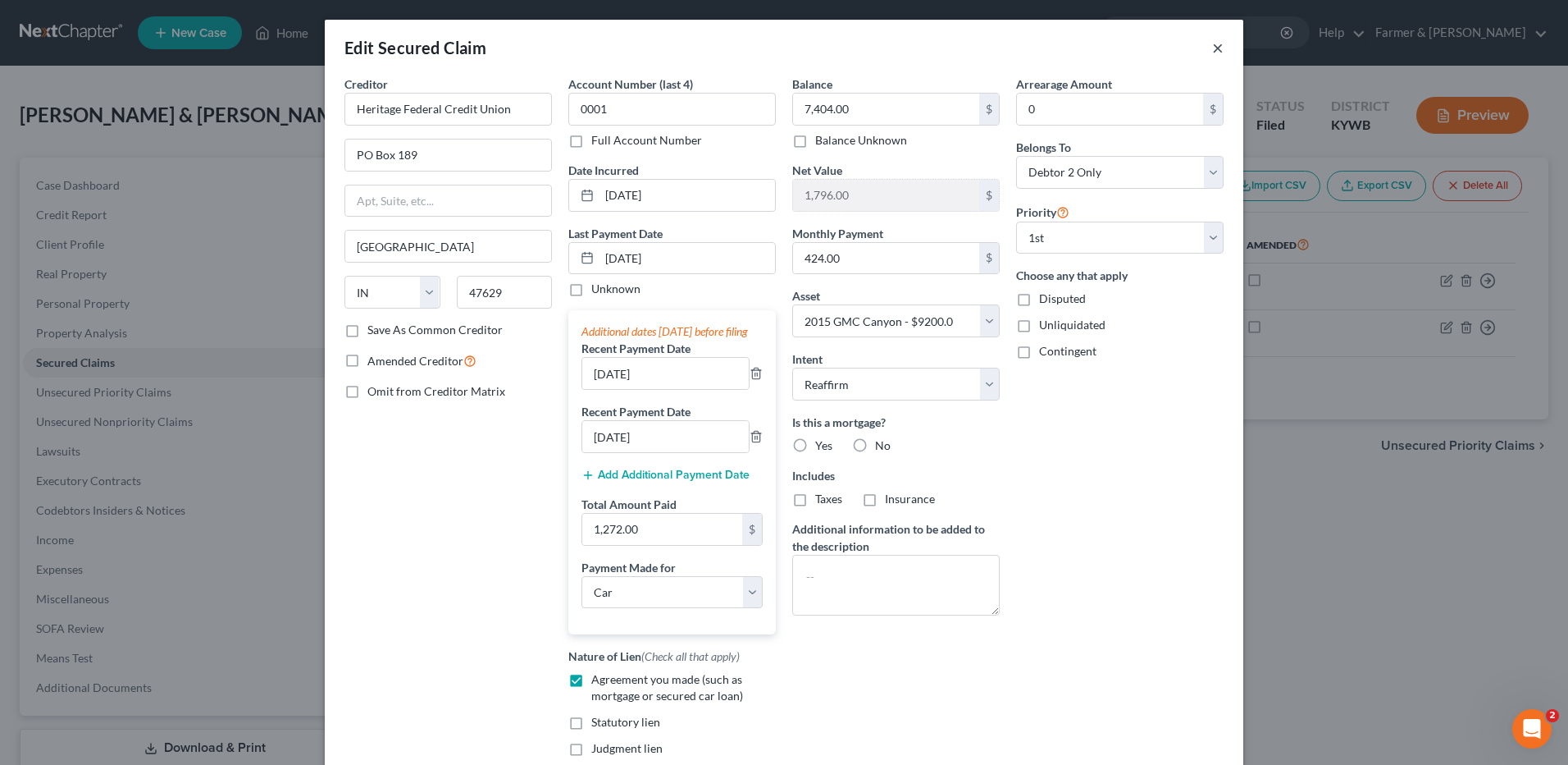
click at [1213, 51] on button "×" at bounding box center [1218, 47] width 12 height 19
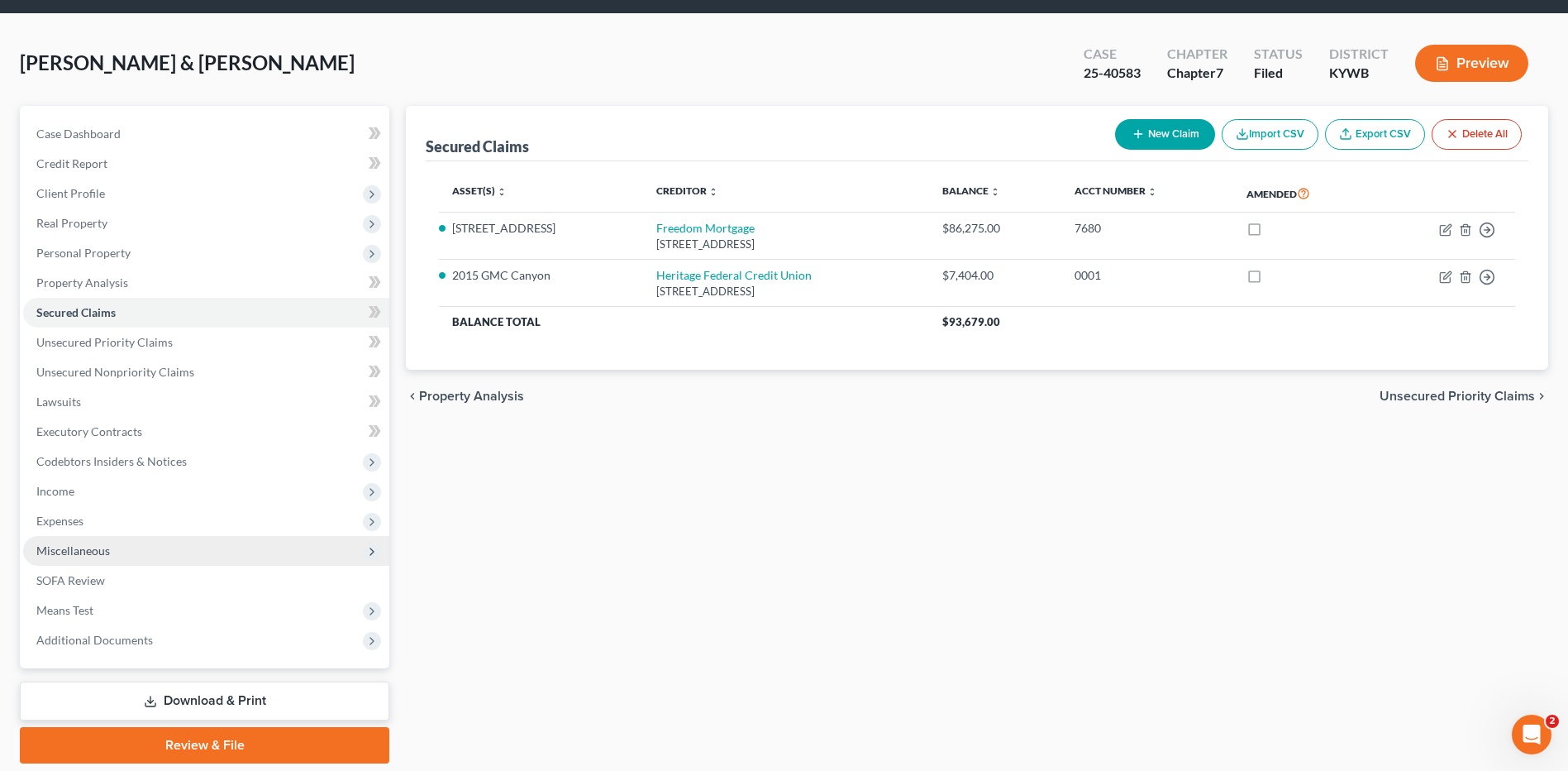
scroll to position [108, 0]
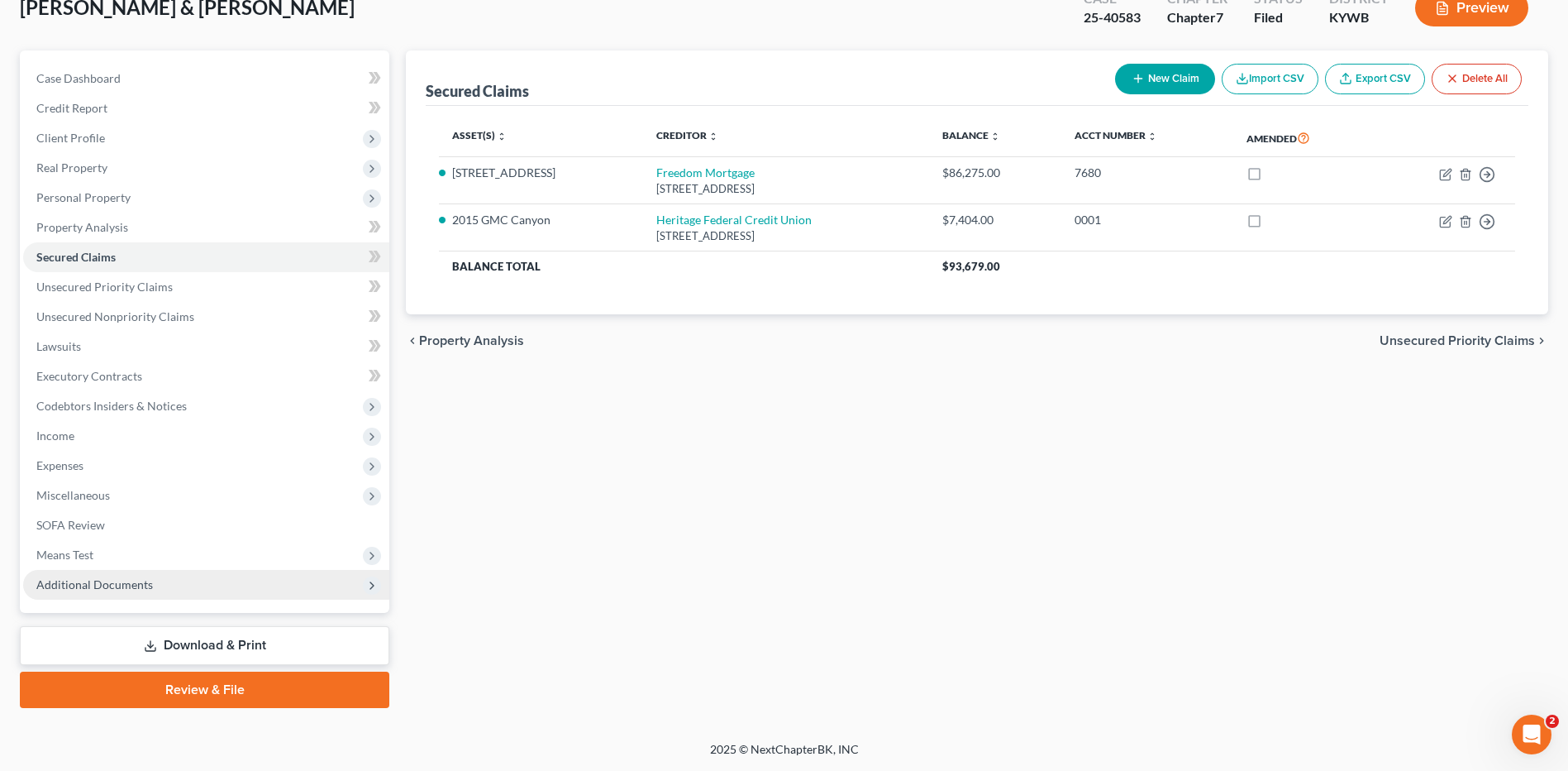
click at [103, 584] on span "Additional Documents" at bounding box center [94, 584] width 116 height 14
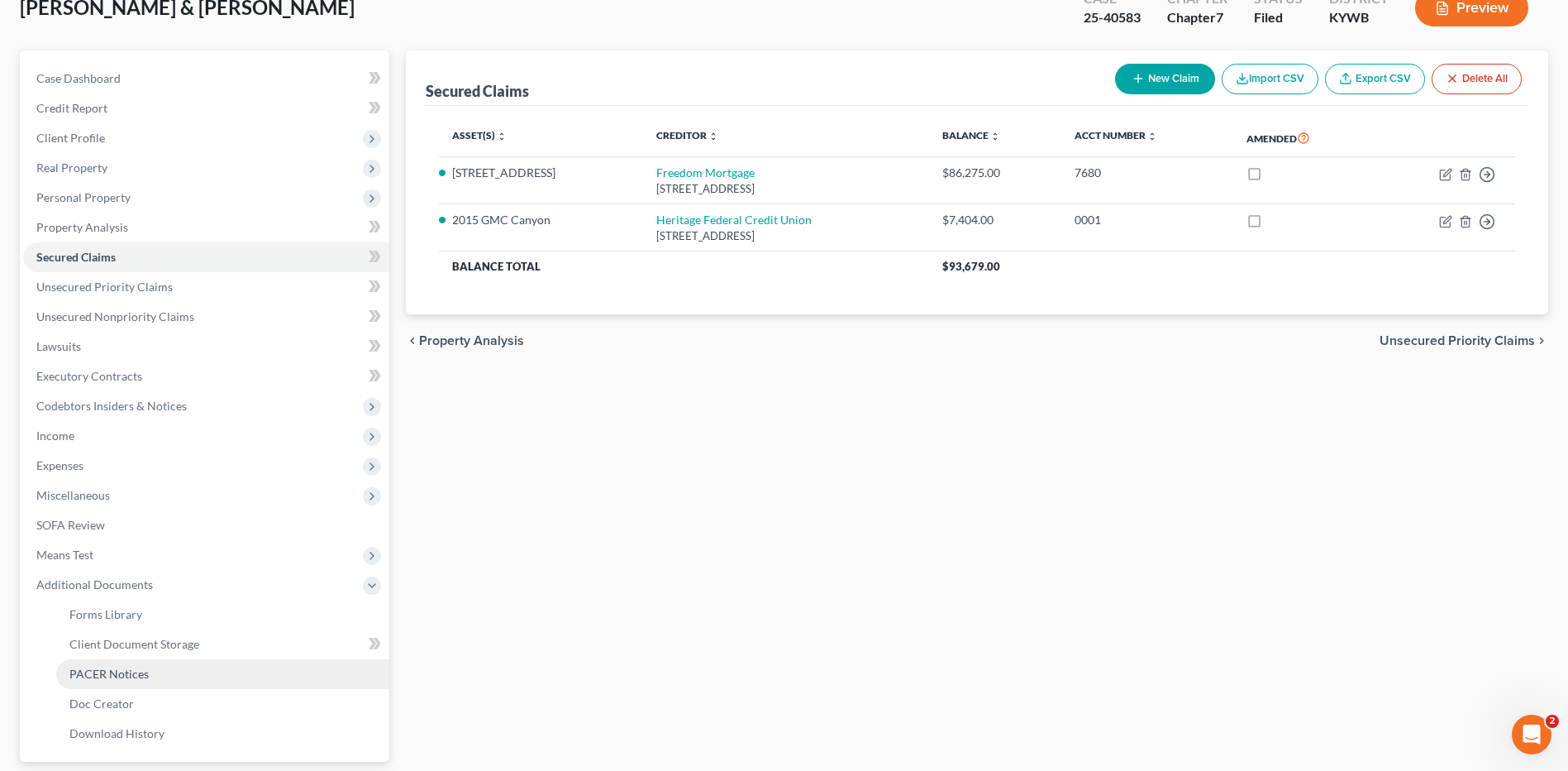
click at [131, 673] on span "PACER Notices" at bounding box center [109, 673] width 79 height 14
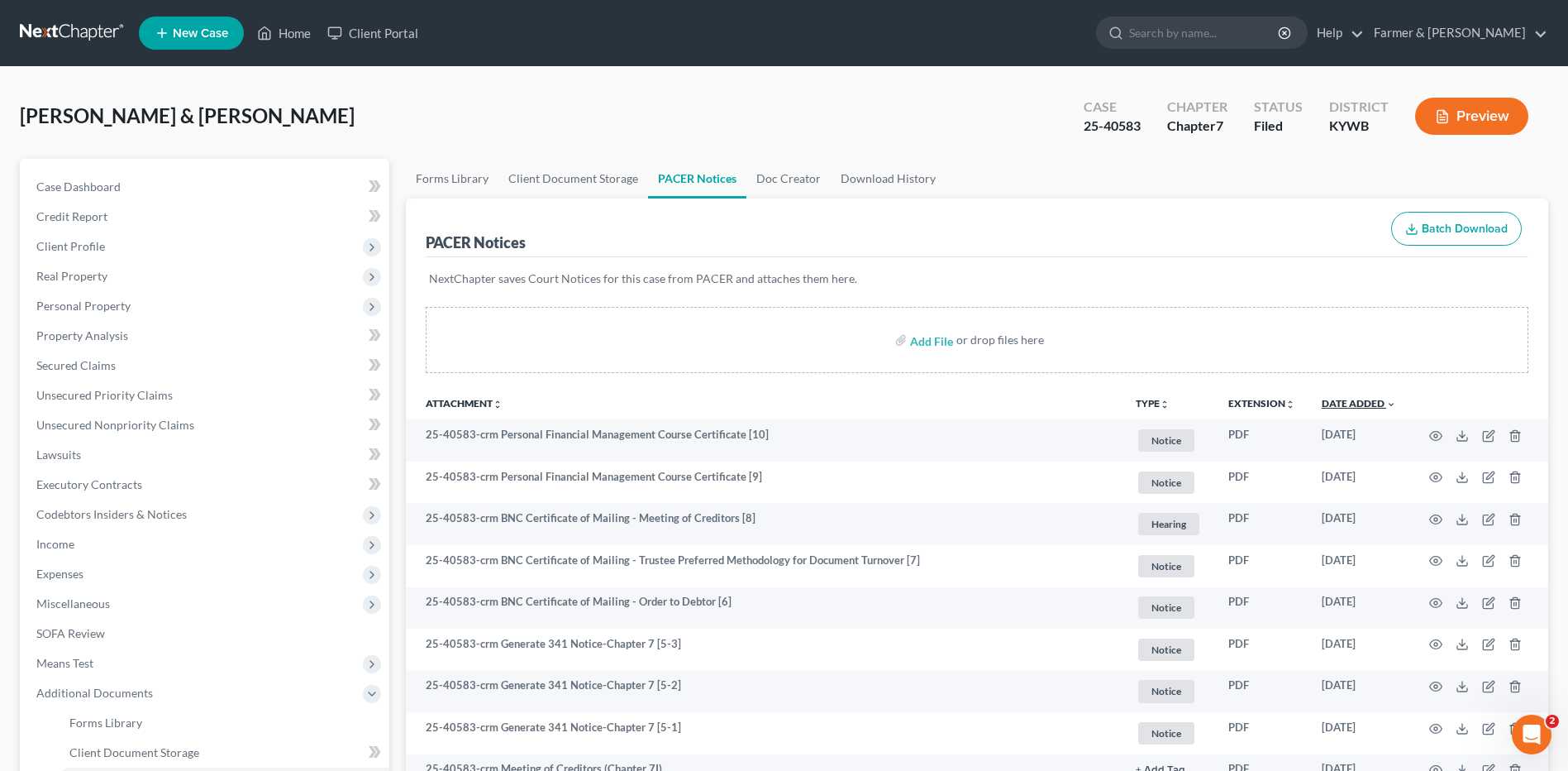
click at [1380, 402] on link "Date Added unfold_more expand_more expand_less" at bounding box center [1359, 403] width 75 height 12
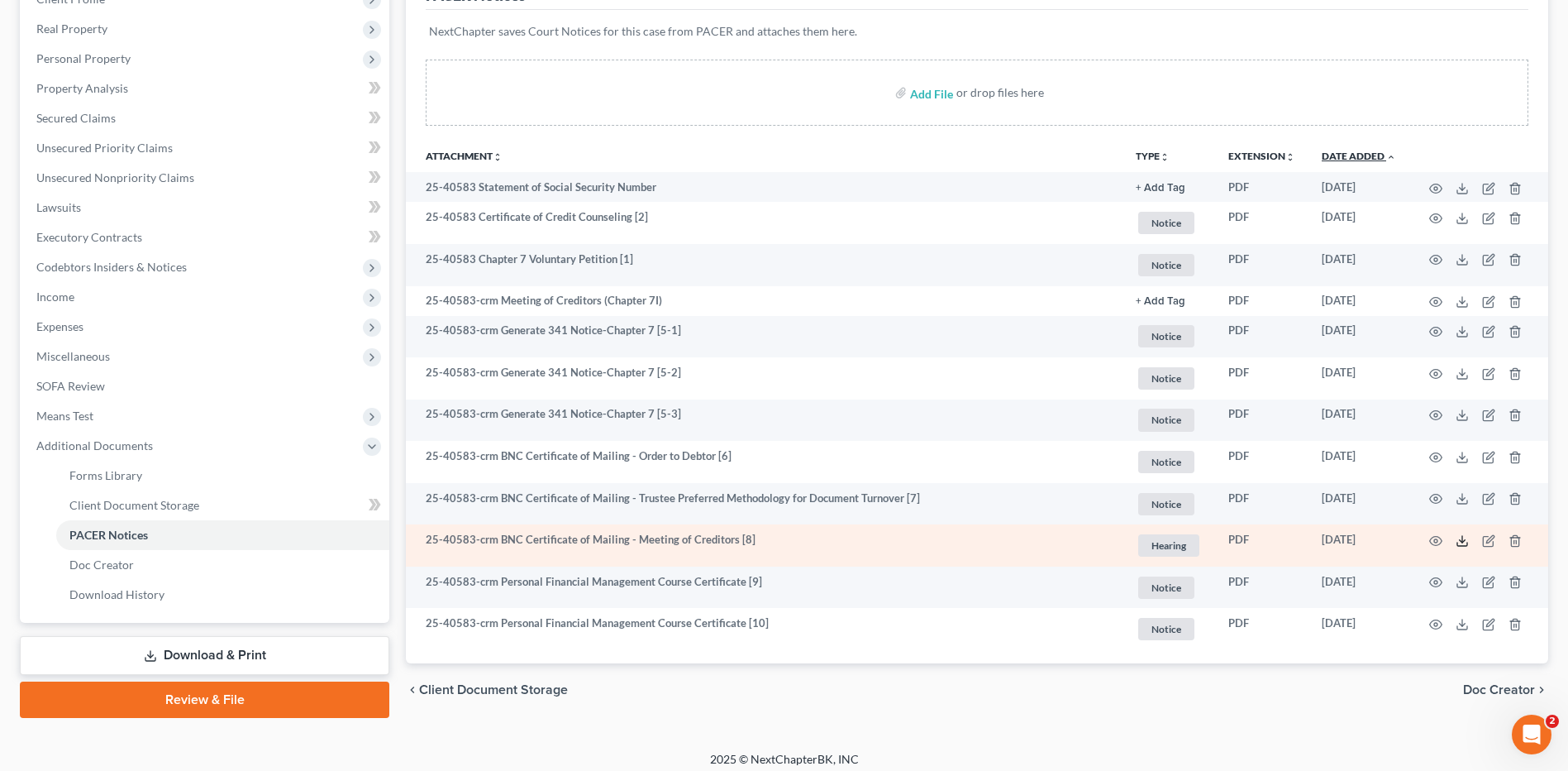
scroll to position [257, 0]
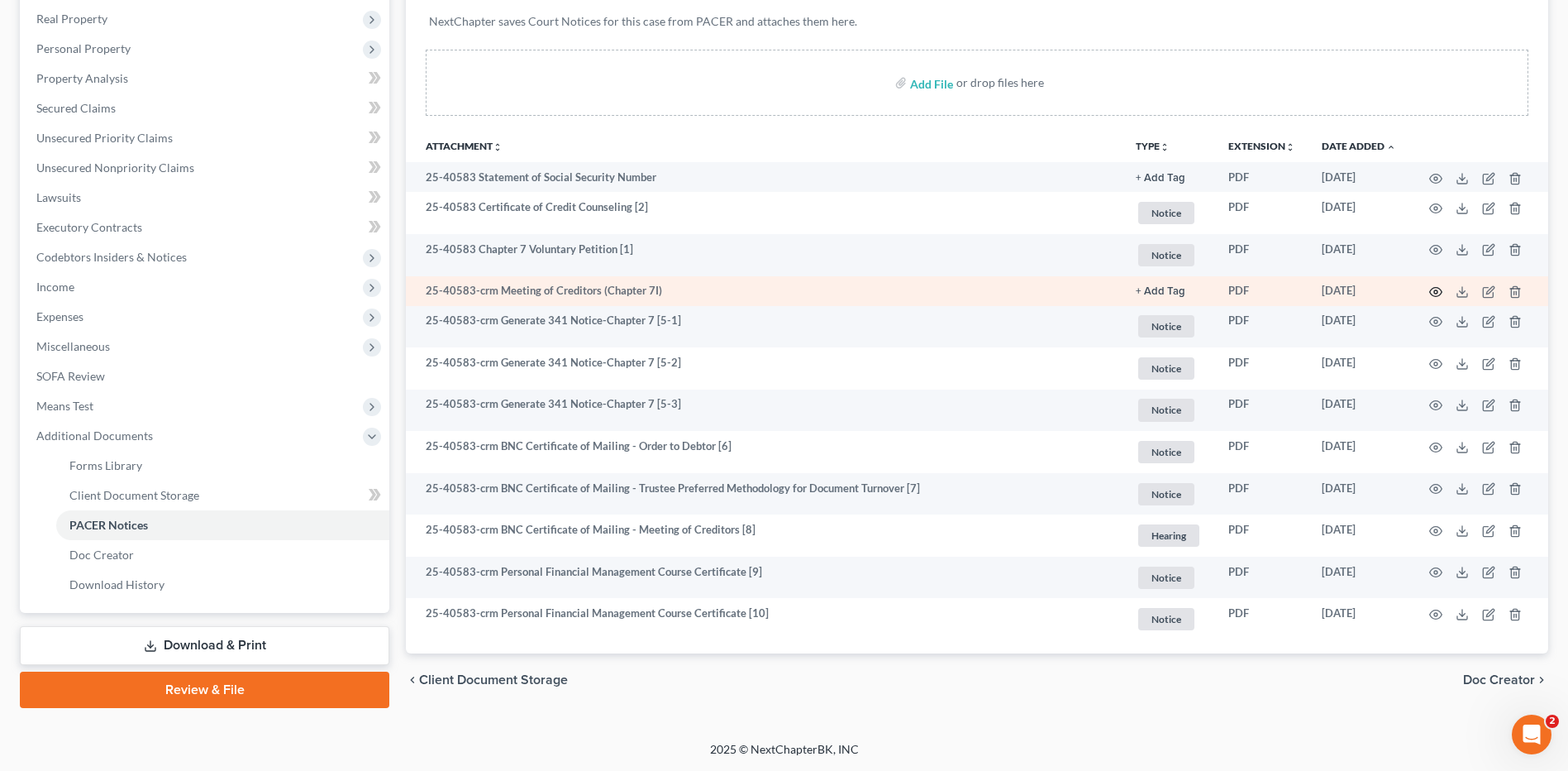
click at [1440, 292] on icon "button" at bounding box center [1435, 292] width 13 height 13
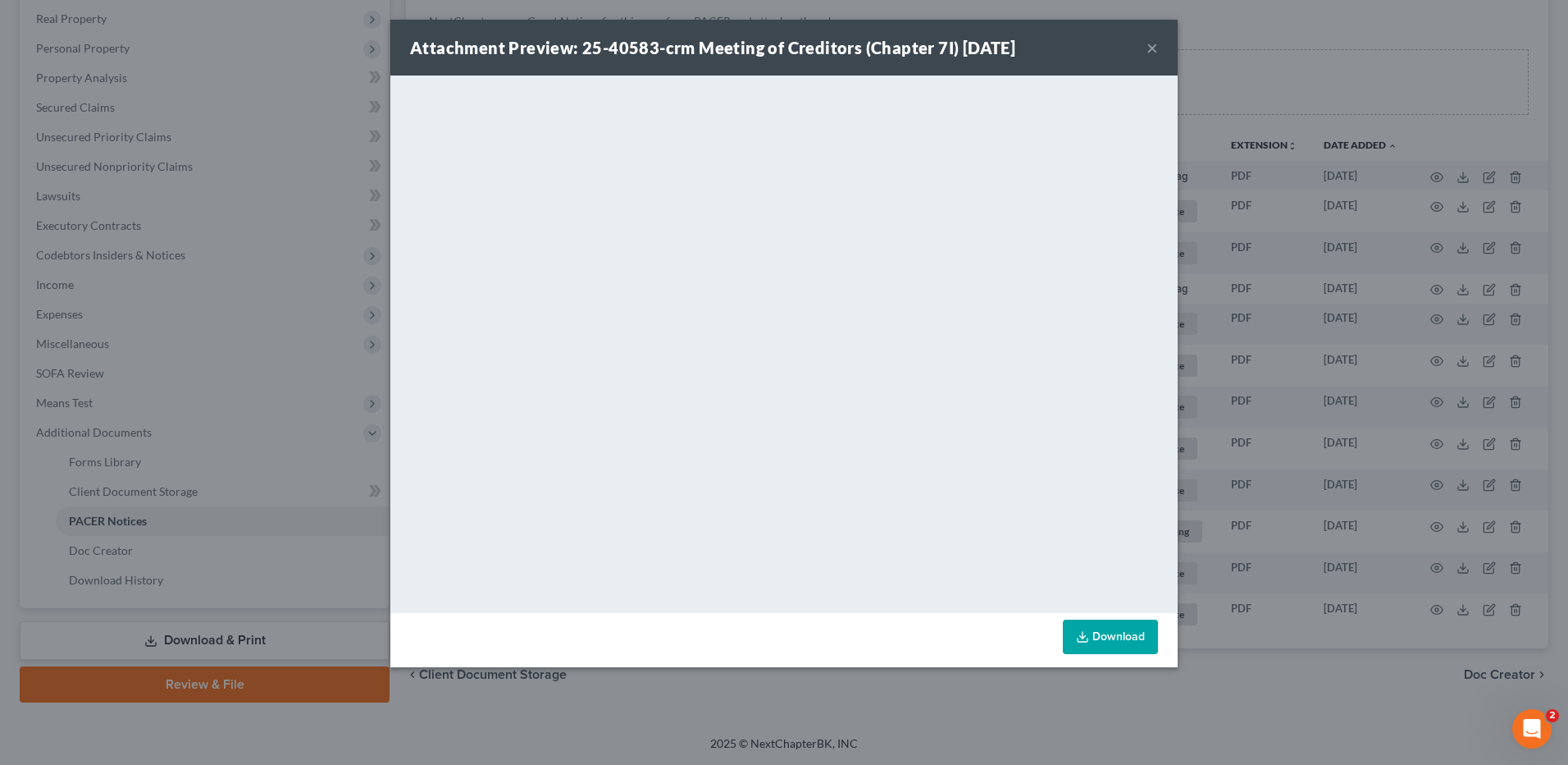
click at [1155, 44] on button "×" at bounding box center [1152, 47] width 12 height 19
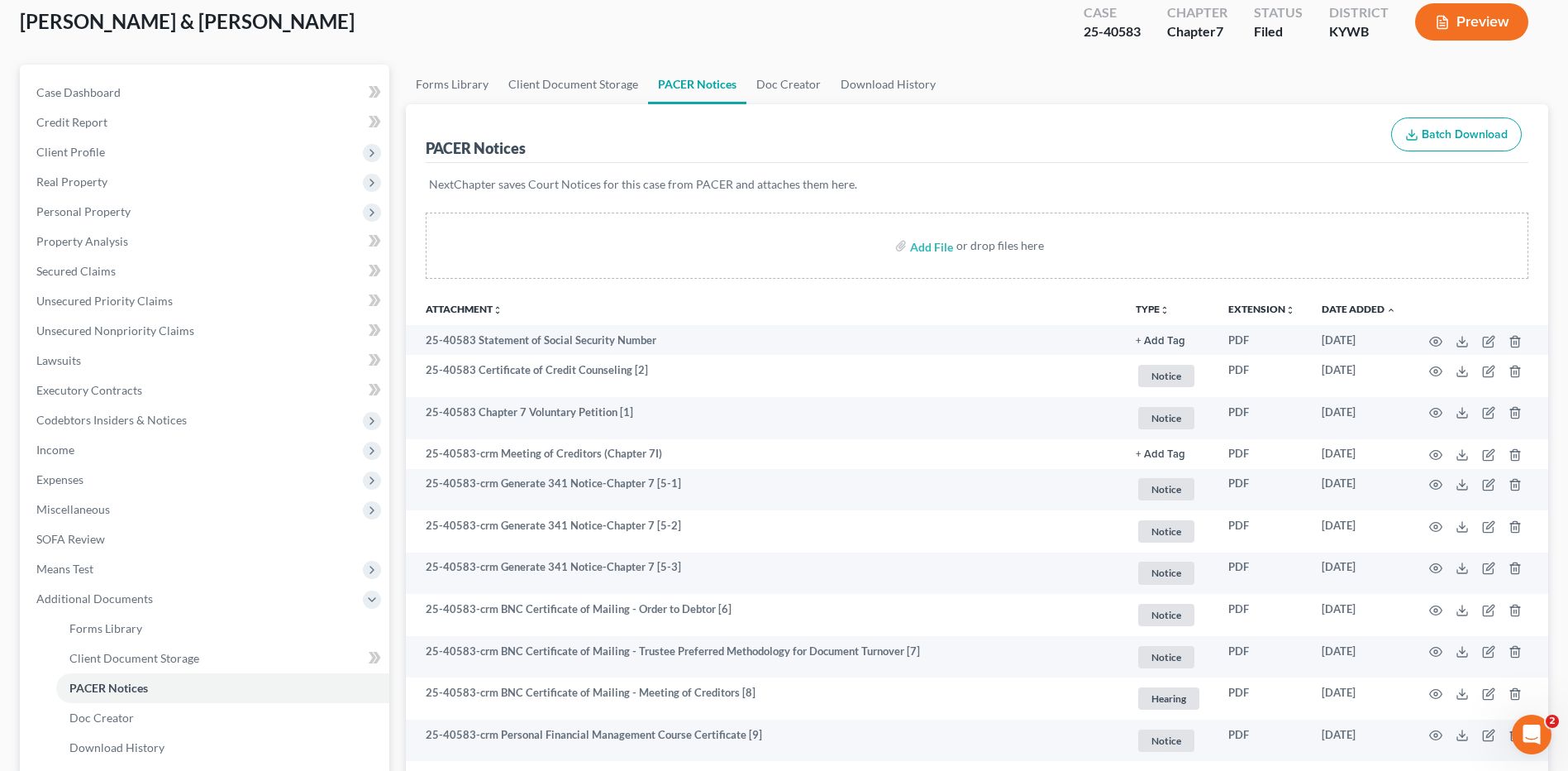
scroll to position [0, 0]
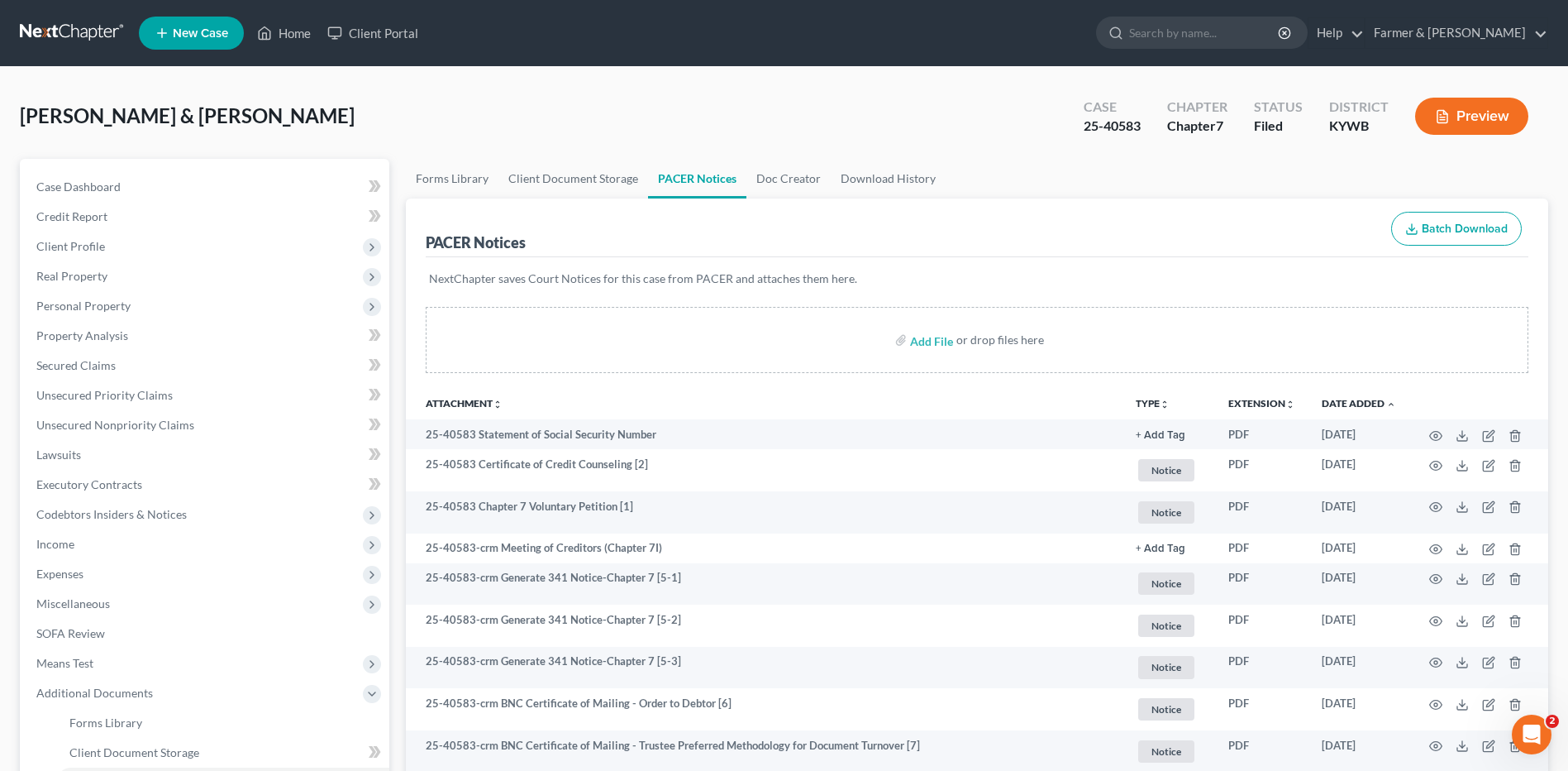
drag, startPoint x: 84, startPoint y: 35, endPoint x: 592, endPoint y: 71, distance: 509.3
click at [86, 35] on link at bounding box center [72, 33] width 106 height 30
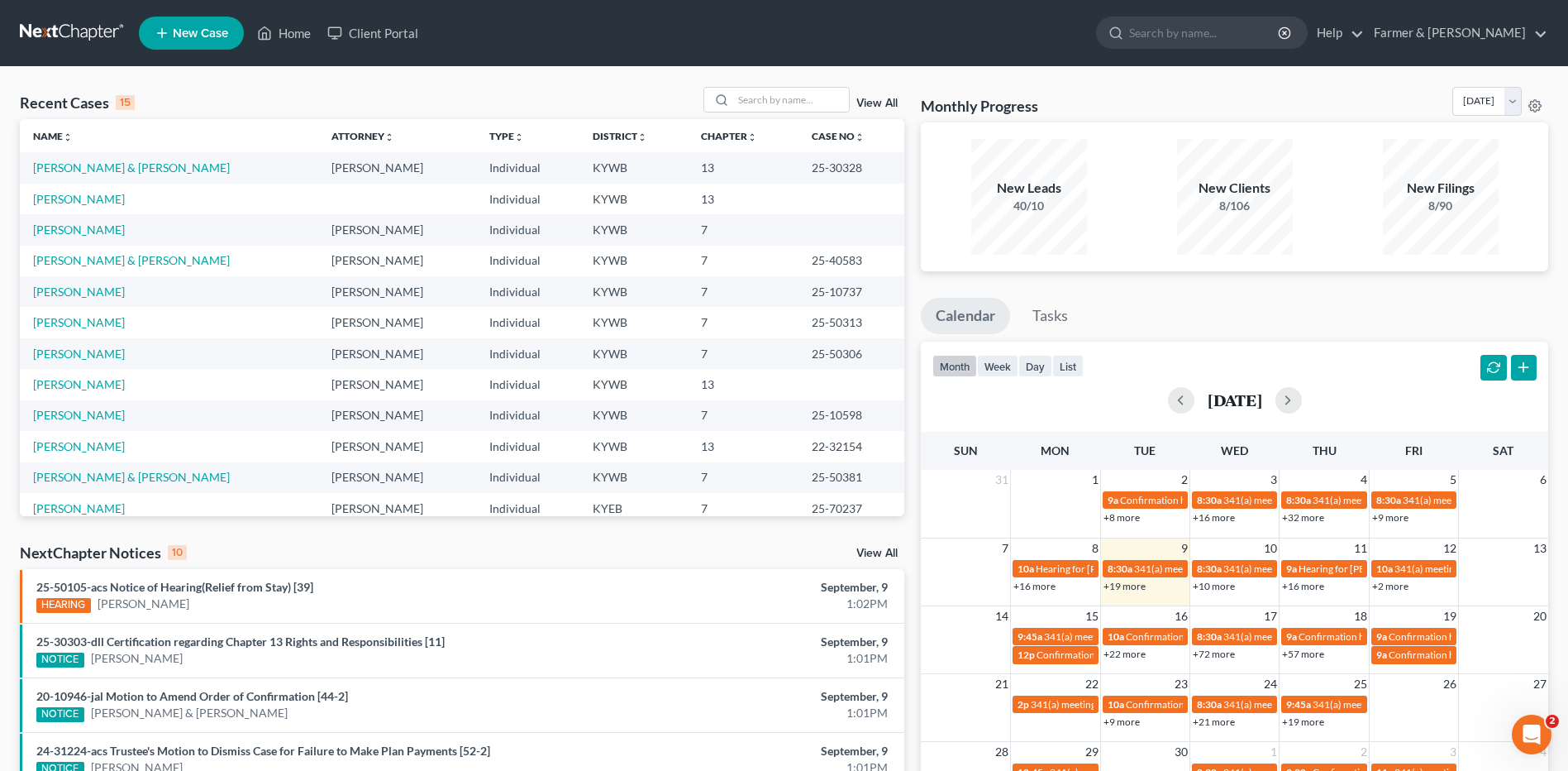
click at [755, 85] on div "Recent Cases 15 View All Name unfold_more expand_more expand_less Attorney unfo…" at bounding box center [784, 614] width 1568 height 1093
click at [820, 105] on input "search" at bounding box center [790, 100] width 115 height 24
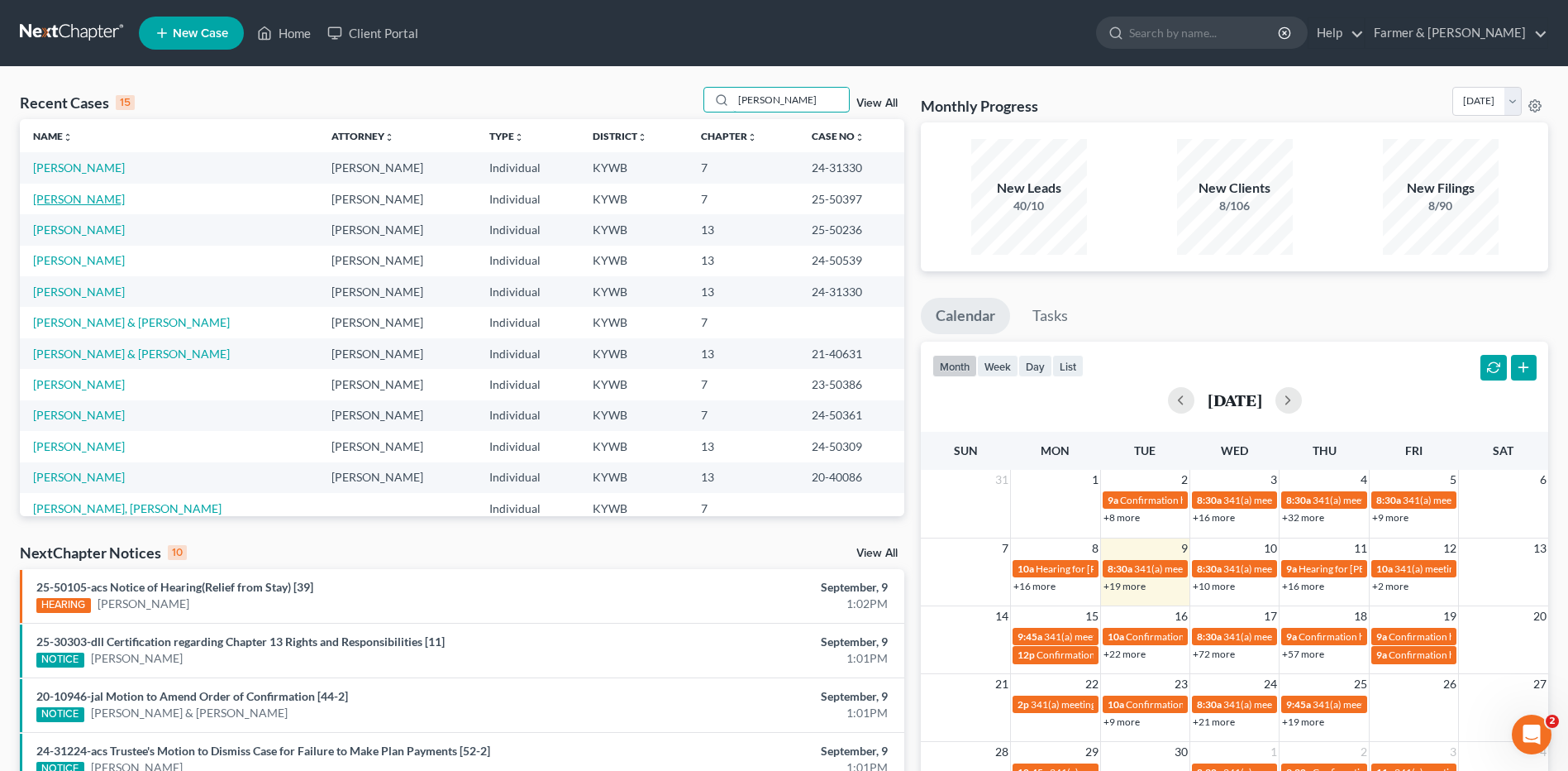
type input "[PERSON_NAME]"
click at [91, 202] on link "[PERSON_NAME]" at bounding box center [78, 199] width 91 height 14
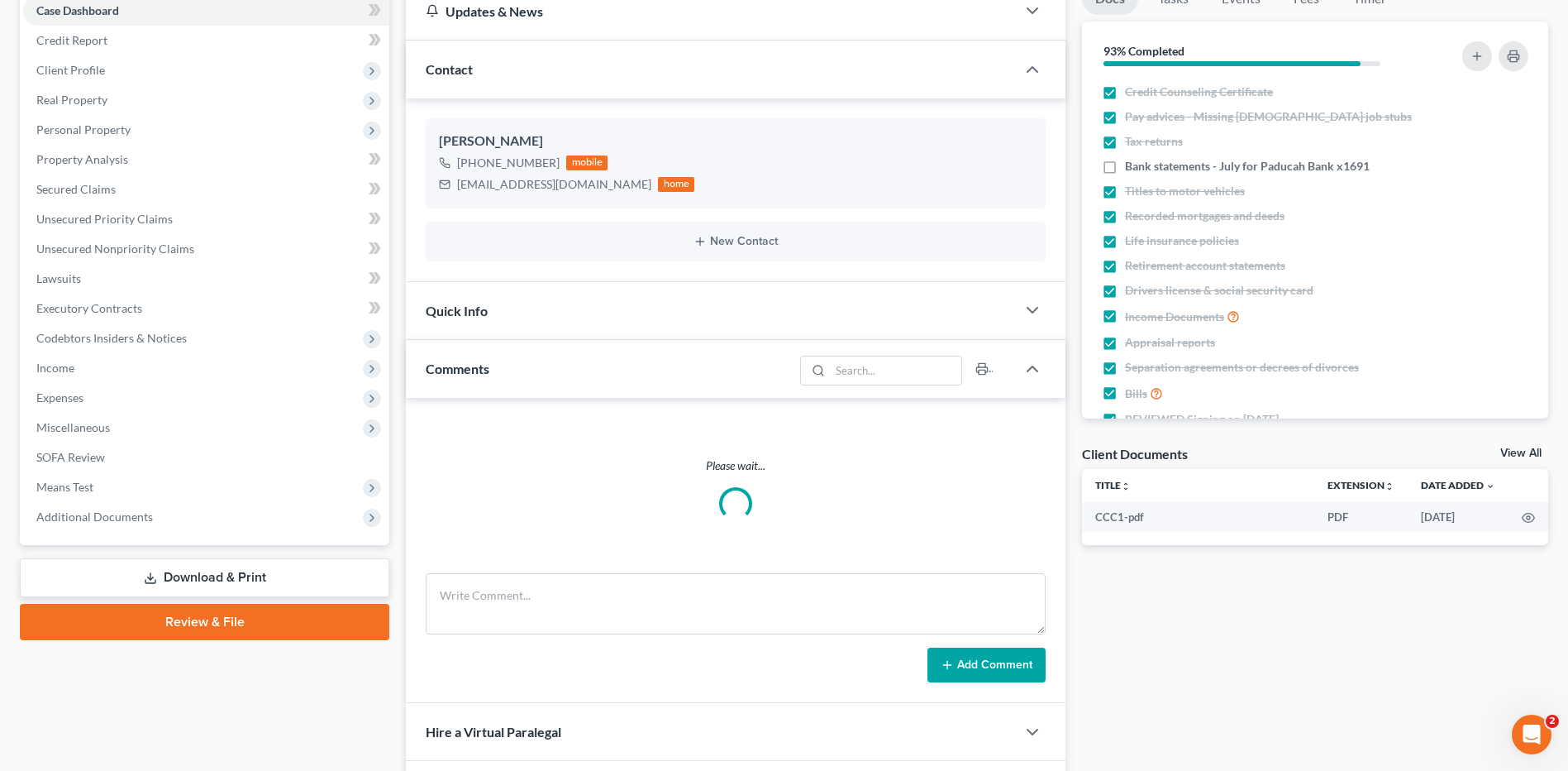
scroll to position [248, 0]
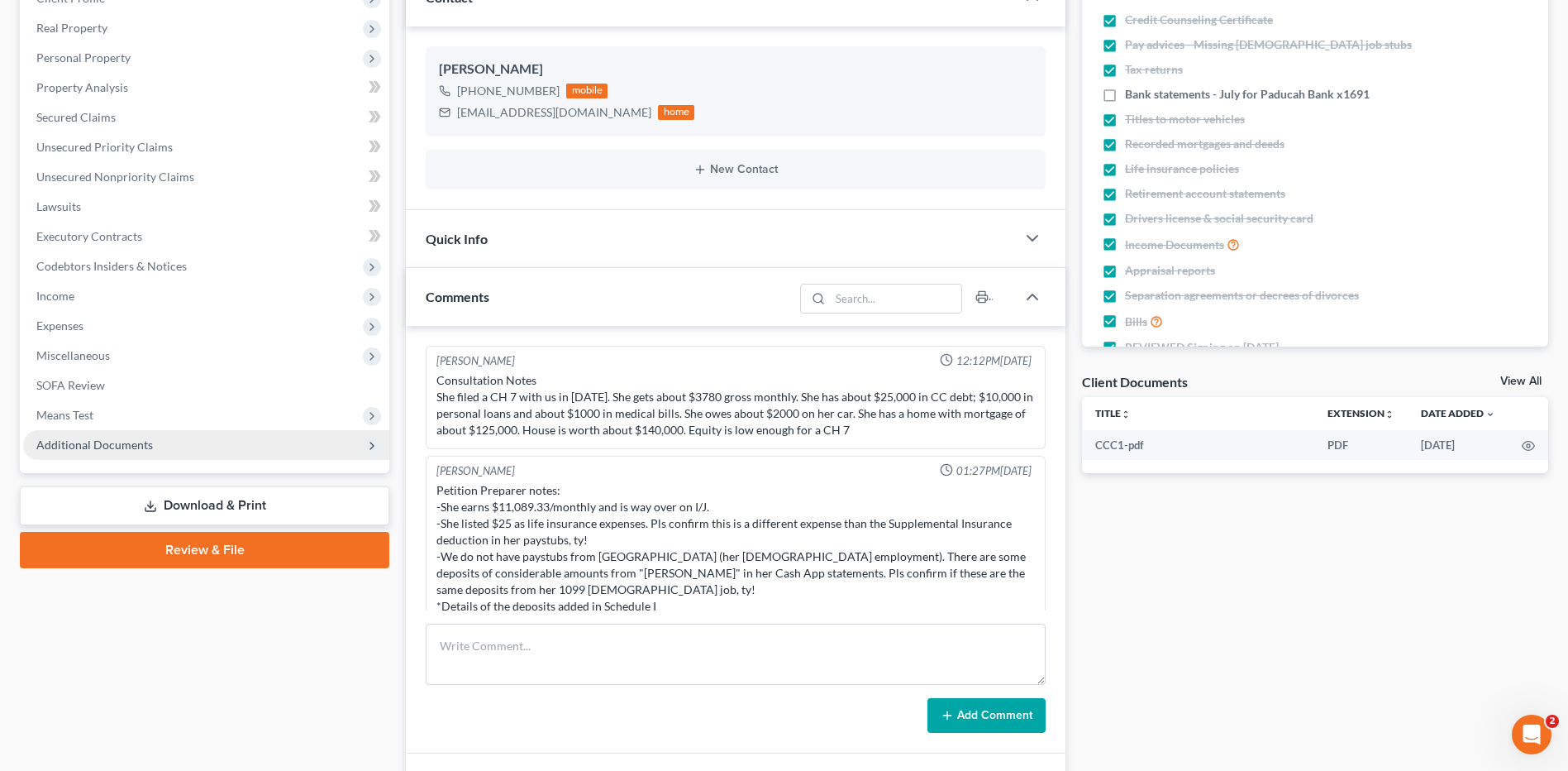
click at [141, 442] on span "Additional Documents" at bounding box center [94, 444] width 116 height 14
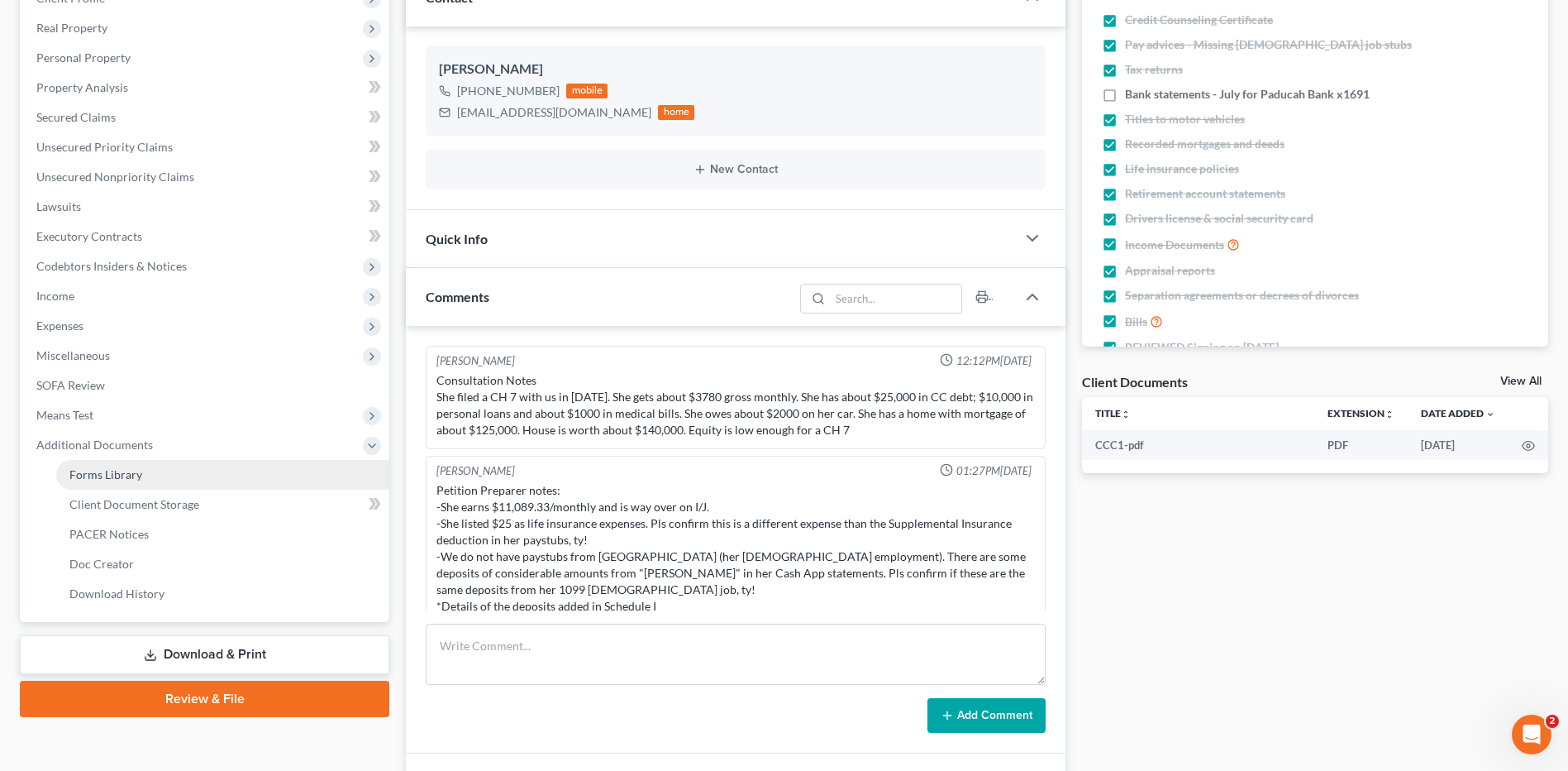
scroll to position [157, 0]
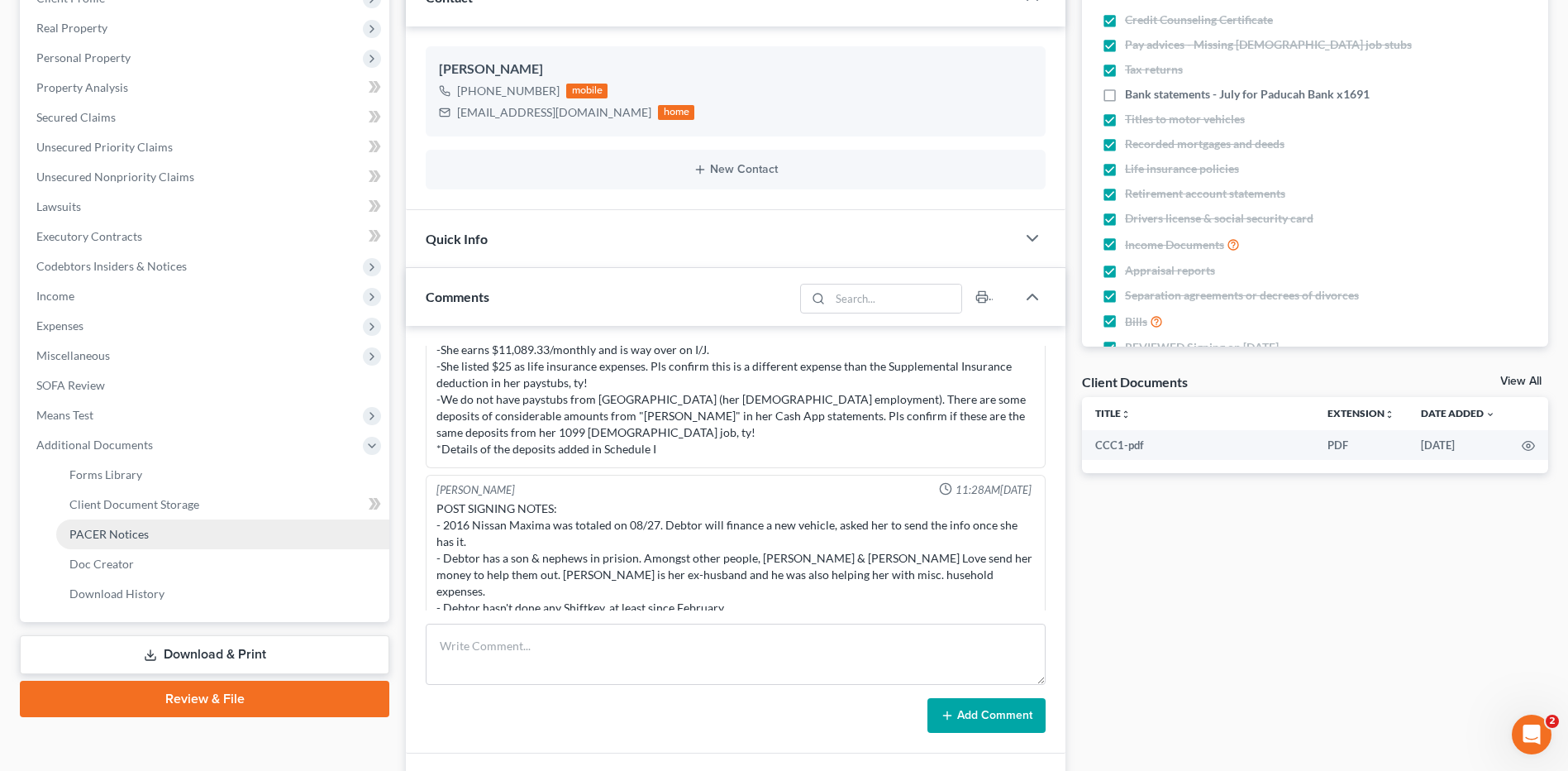
click at [139, 534] on span "PACER Notices" at bounding box center [109, 533] width 79 height 14
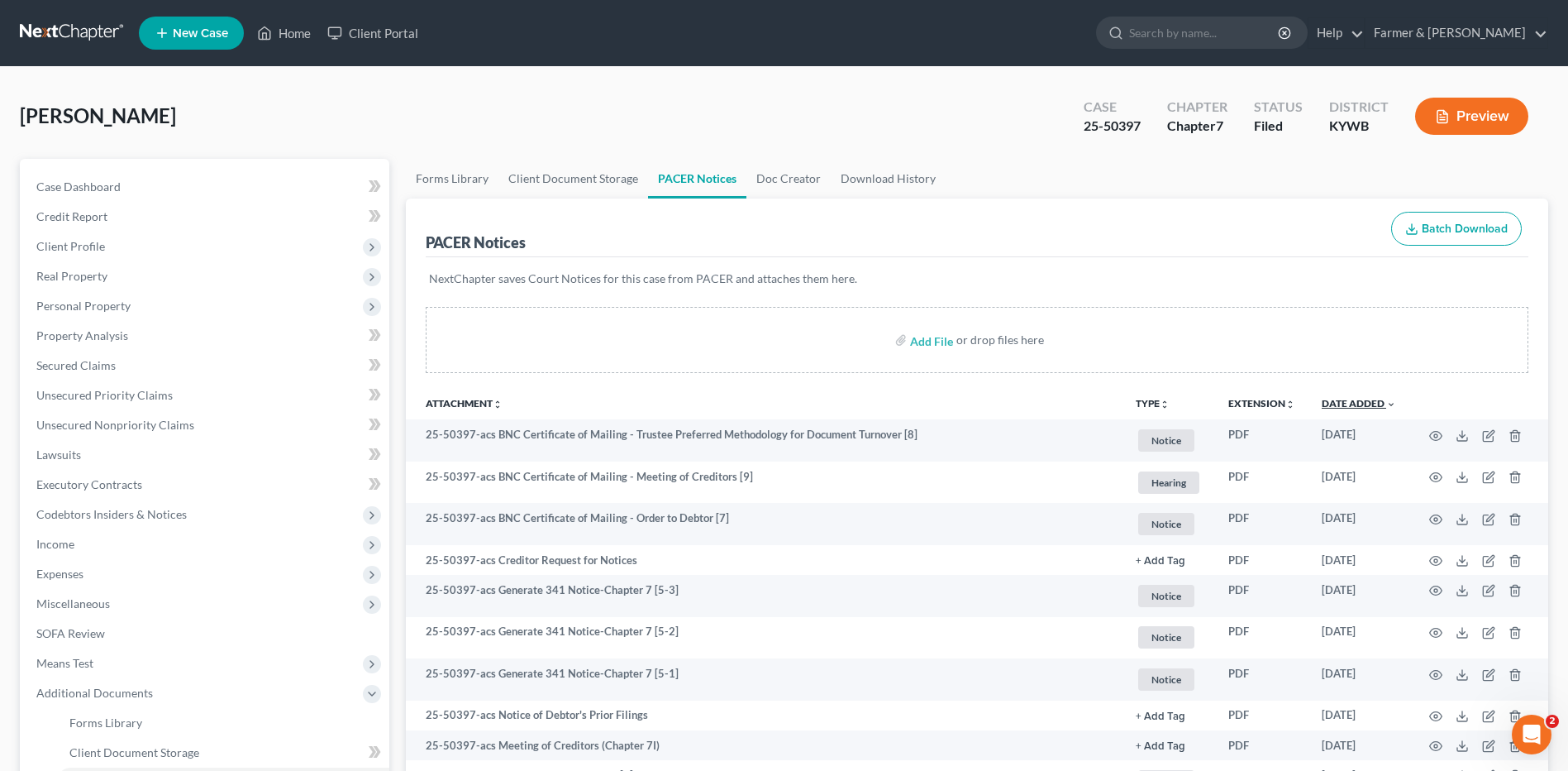
click at [1367, 400] on link "Date Added unfold_more expand_more expand_less" at bounding box center [1359, 403] width 75 height 12
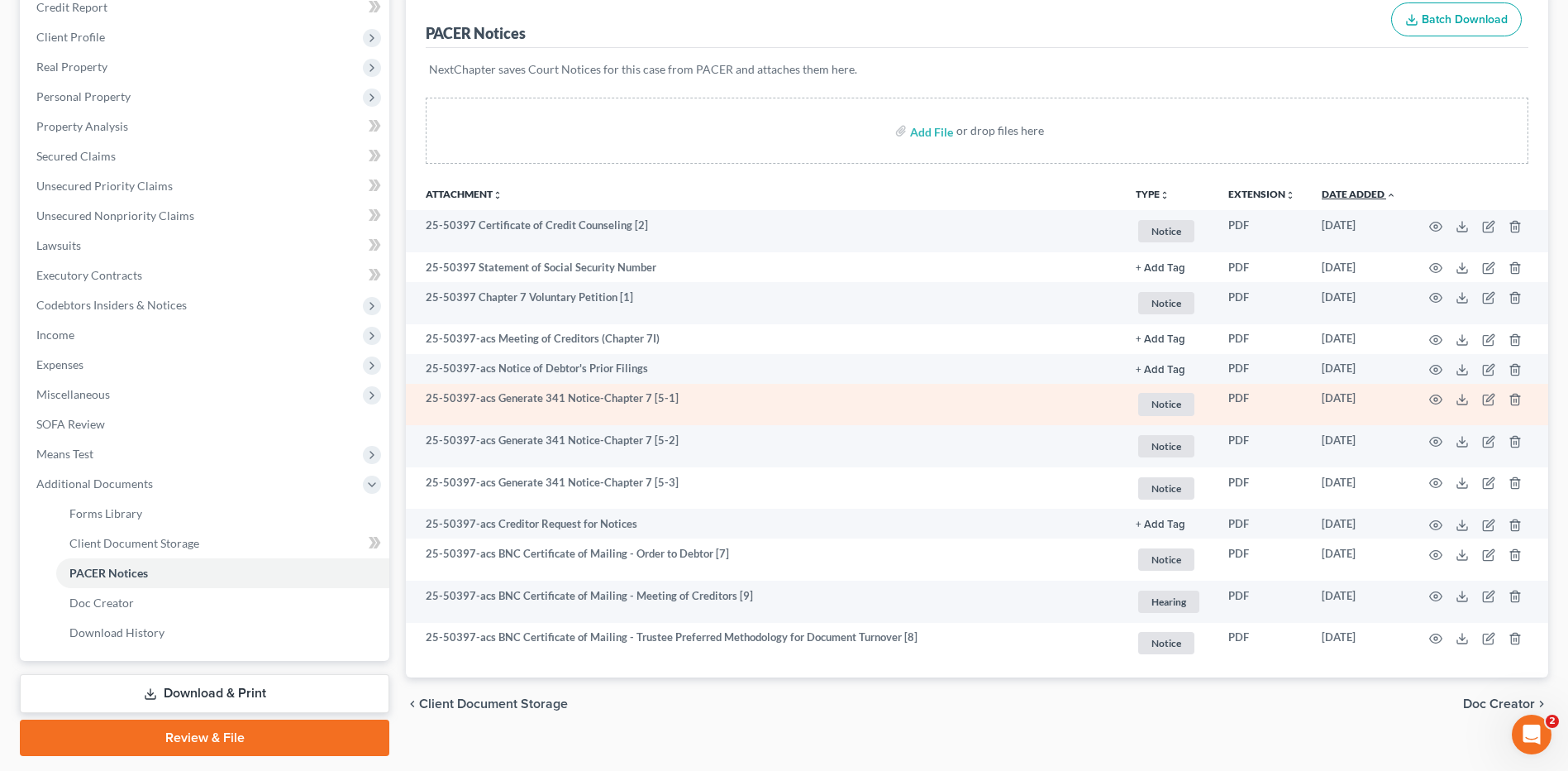
scroll to position [248, 0]
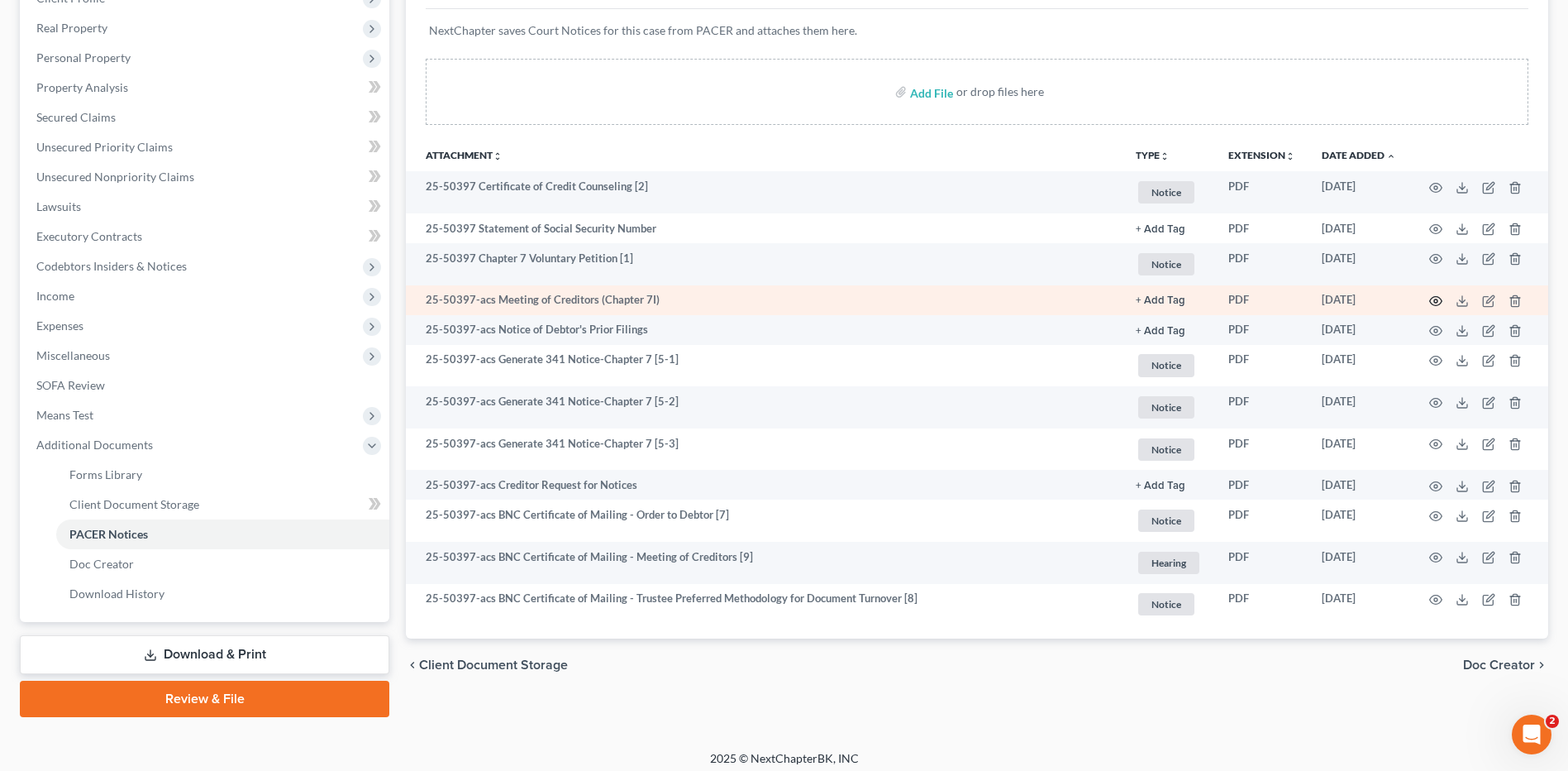
click at [1430, 298] on icon "button" at bounding box center [1435, 301] width 13 height 13
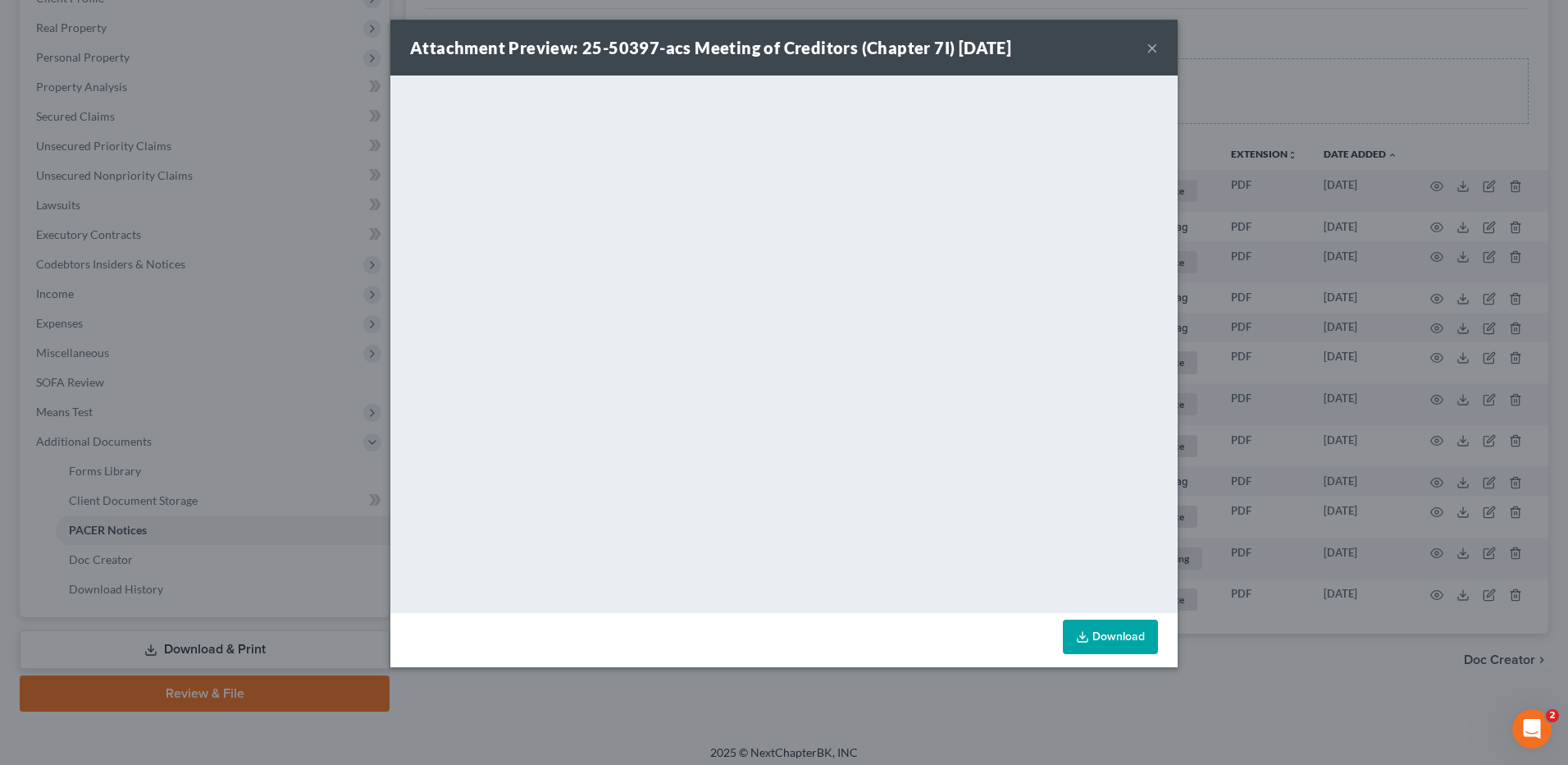
click at [1148, 49] on button "×" at bounding box center [1152, 47] width 12 height 19
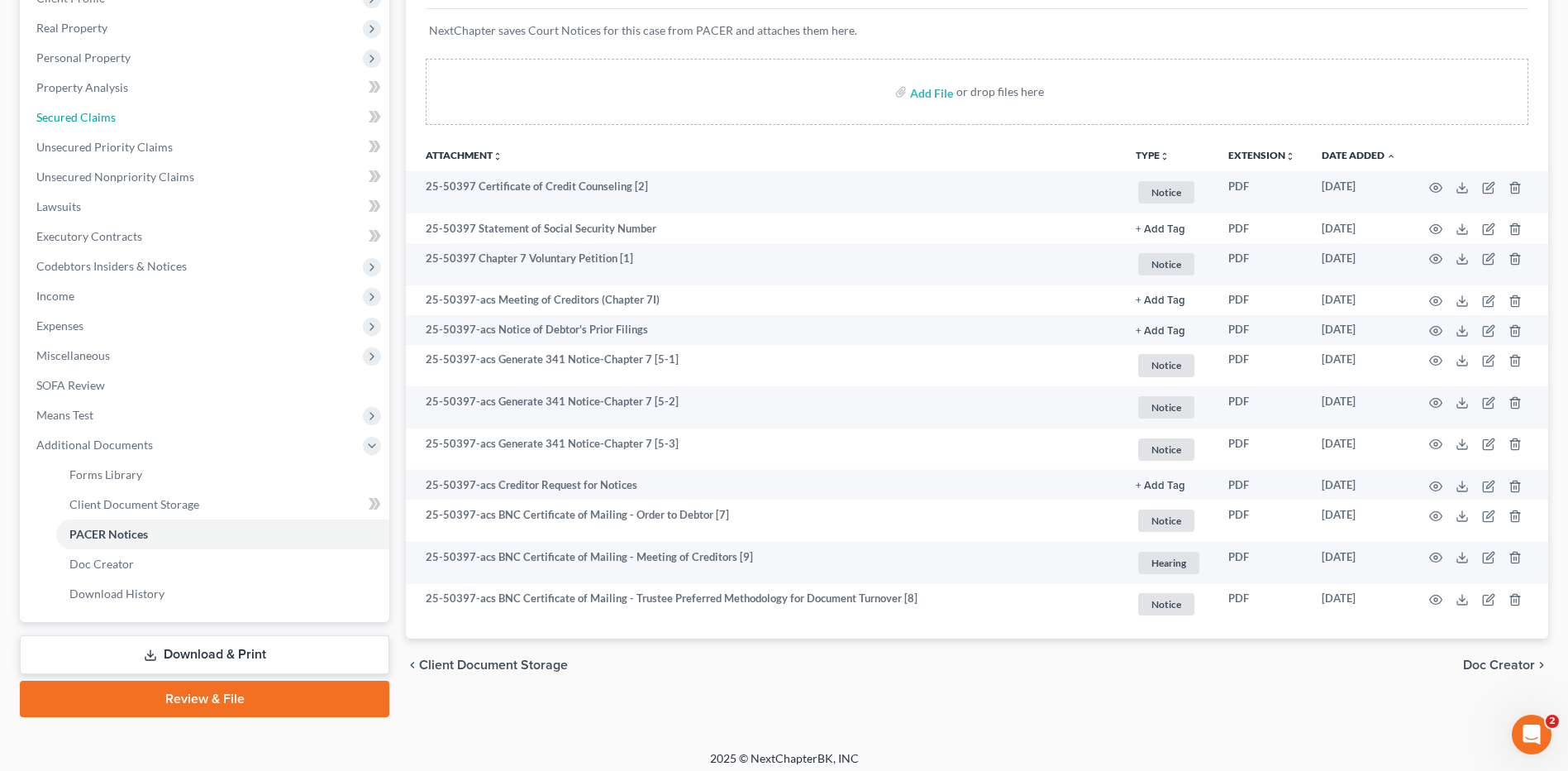
drag, startPoint x: 70, startPoint y: 123, endPoint x: 542, endPoint y: 215, distance: 480.9
click at [70, 123] on span "Secured Claims" at bounding box center [76, 116] width 79 height 14
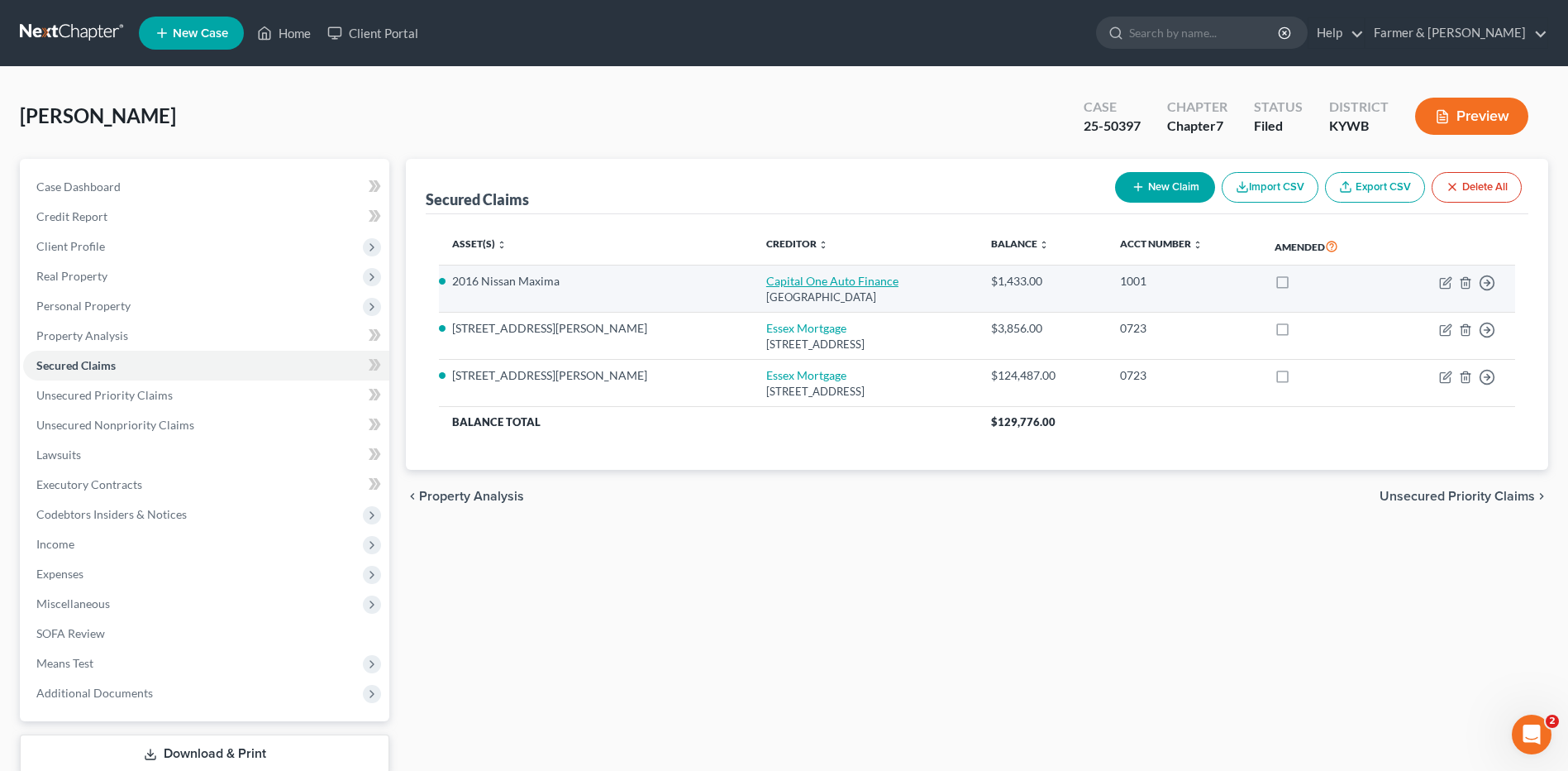
click at [766, 282] on link "Capital One Auto Finance" at bounding box center [832, 280] width 132 height 14
select select "4"
select select "0"
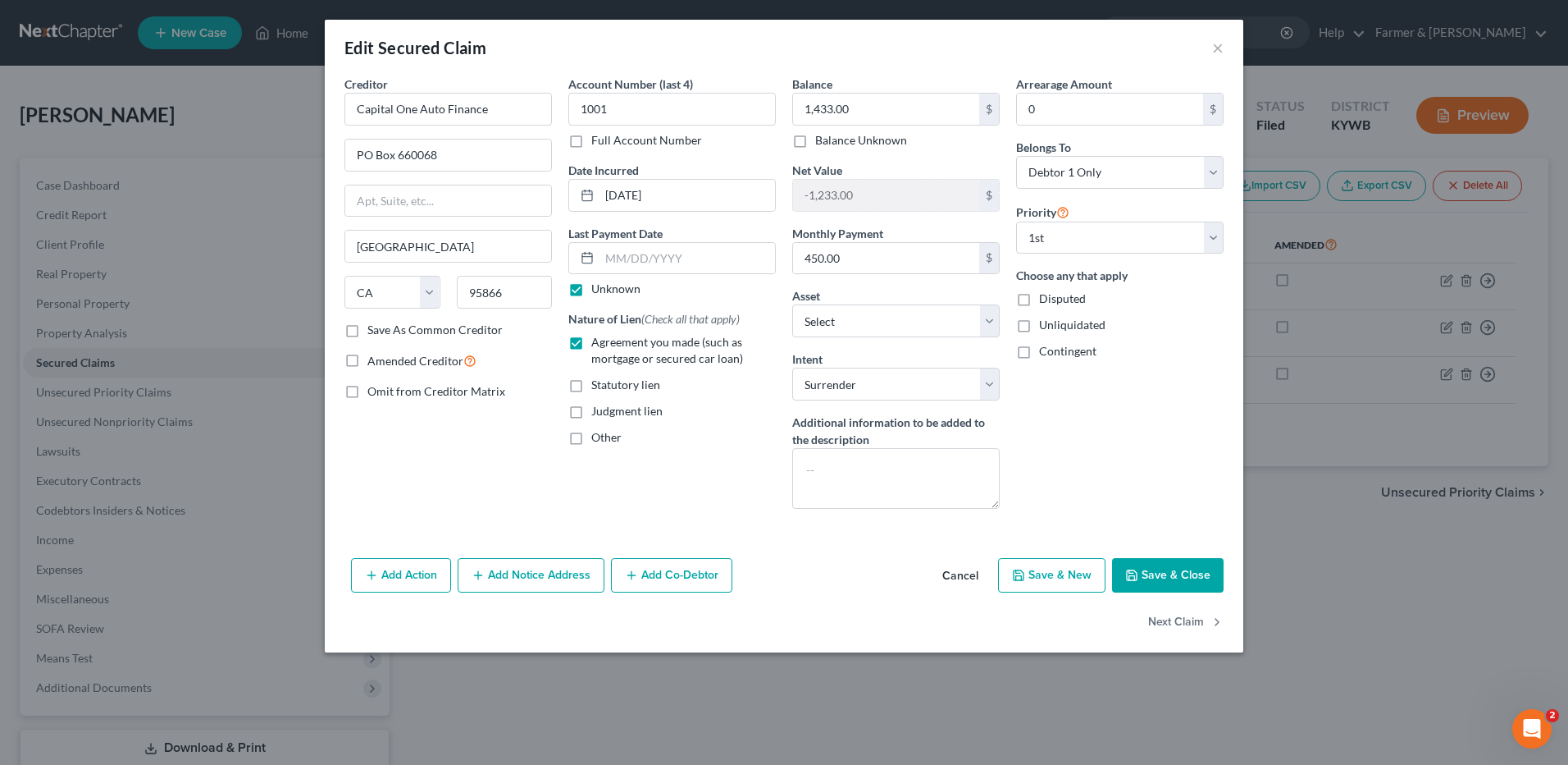
click at [946, 575] on button "Cancel" at bounding box center [961, 576] width 62 height 33
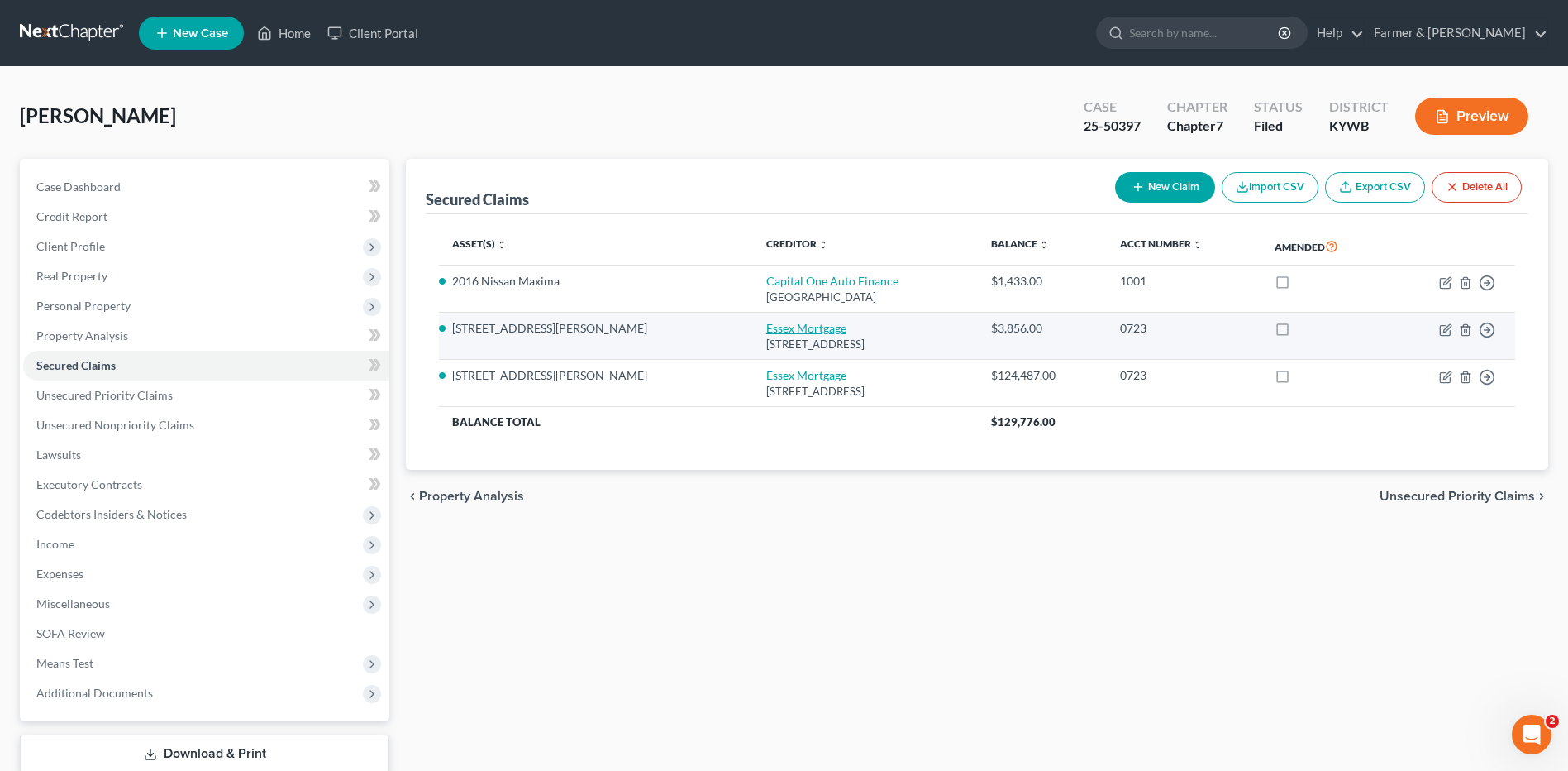
click at [766, 332] on link "Essex Mortgage" at bounding box center [806, 327] width 80 height 14
select select "9"
select select "2"
select select "0"
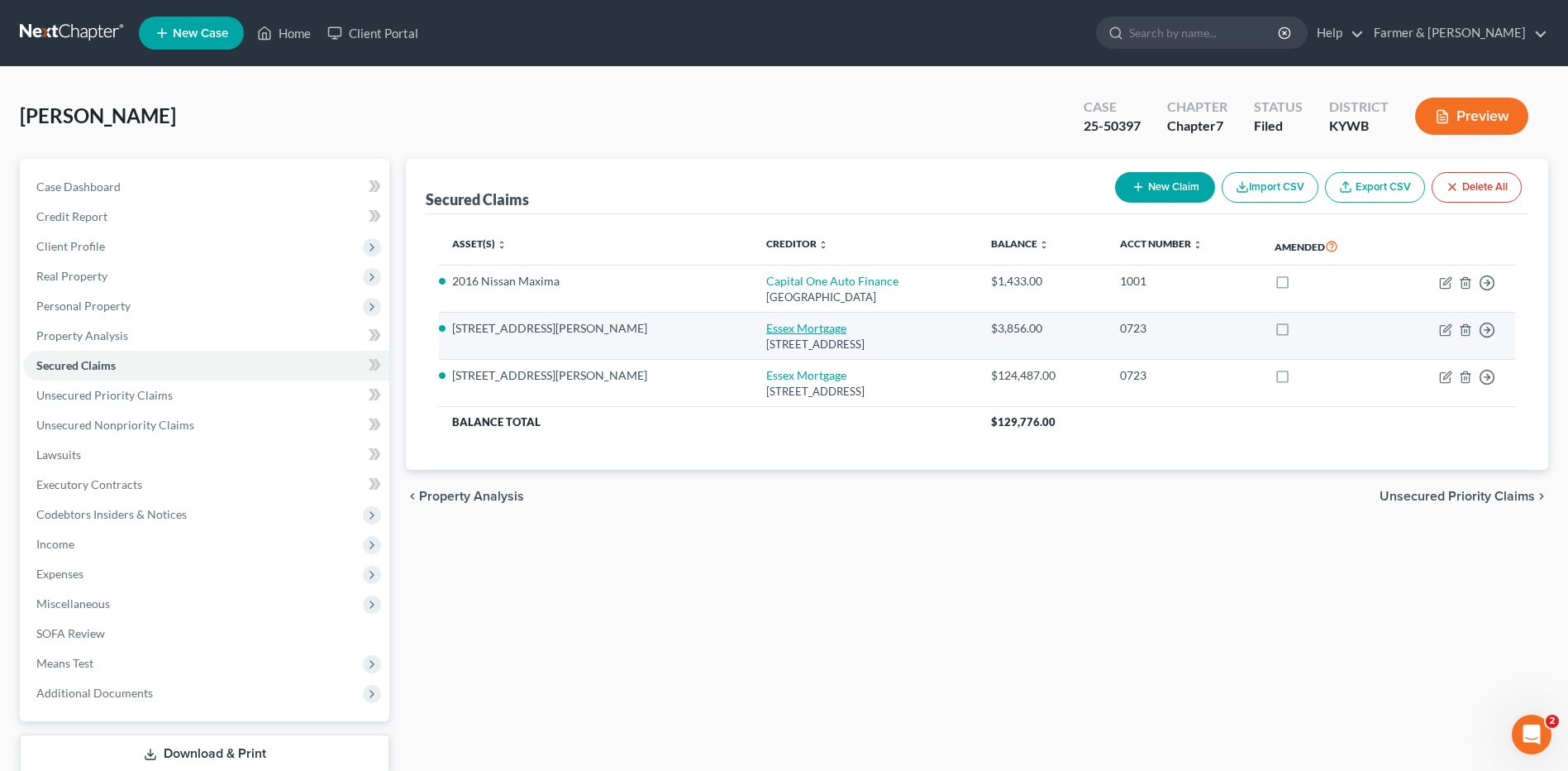
select select "0"
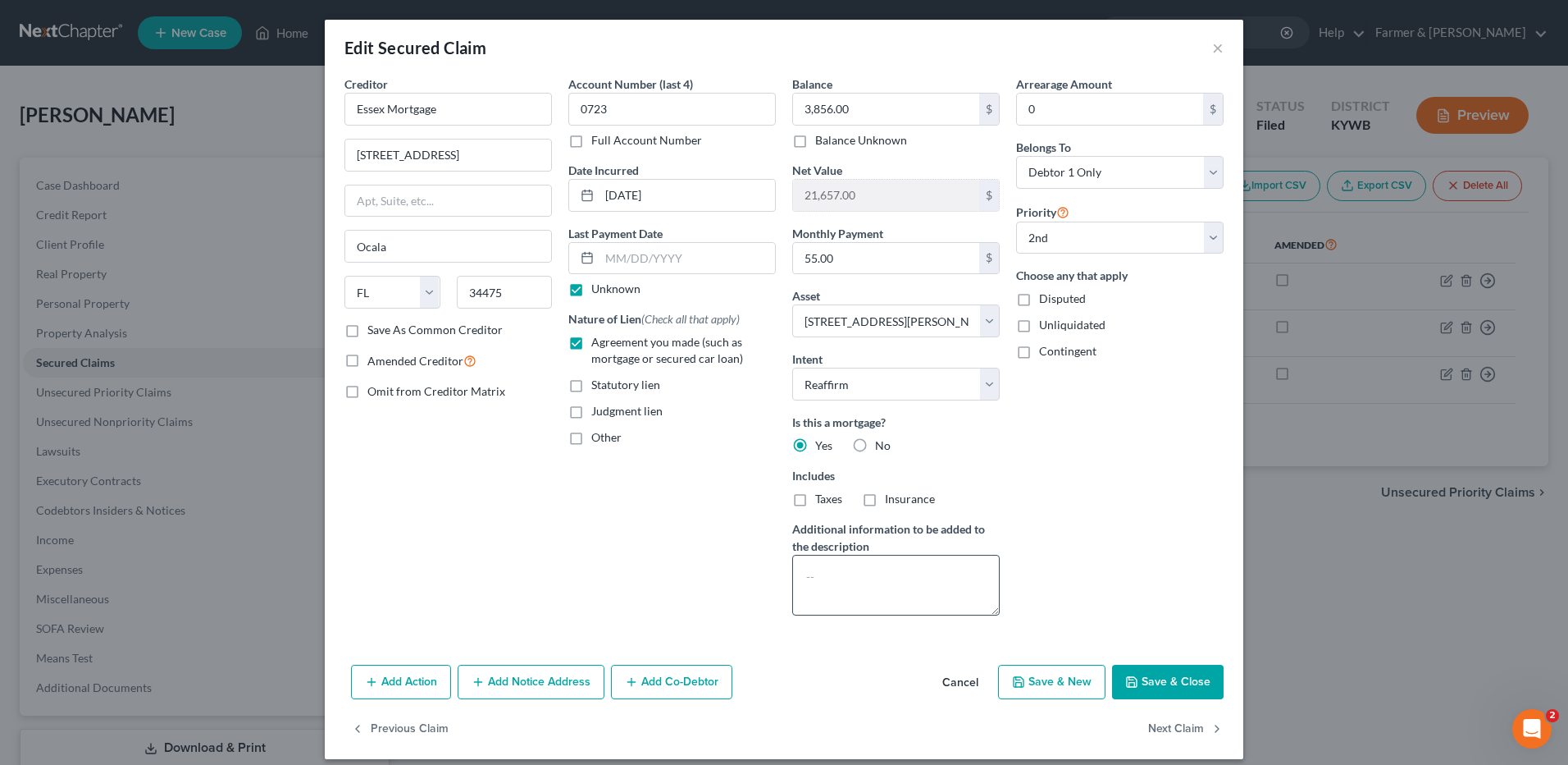
click at [956, 682] on button "Cancel" at bounding box center [961, 683] width 62 height 33
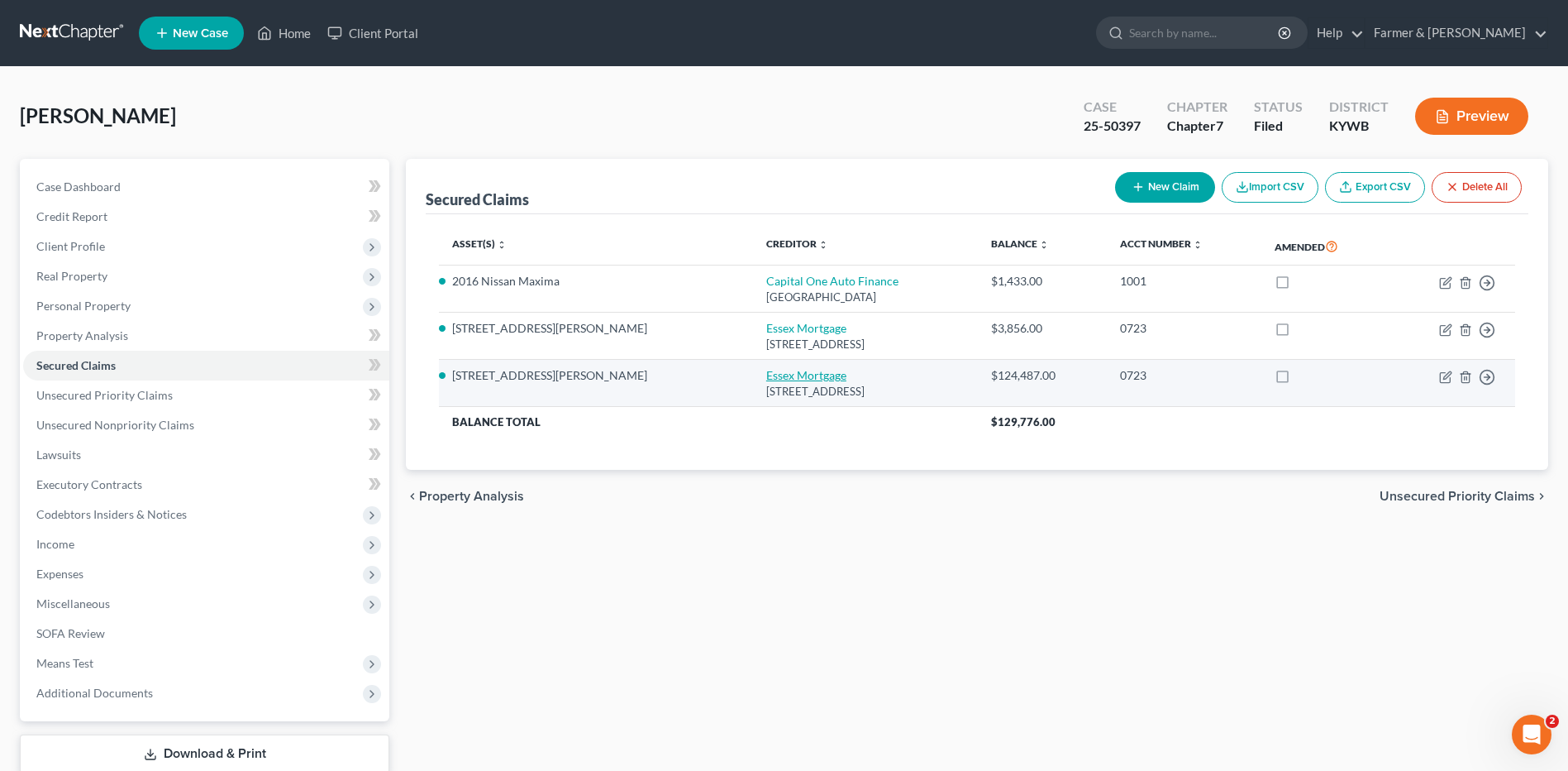
click at [766, 376] on link "Essex Mortgage" at bounding box center [806, 374] width 80 height 14
select select "9"
select select "3"
select select "9"
select select "2"
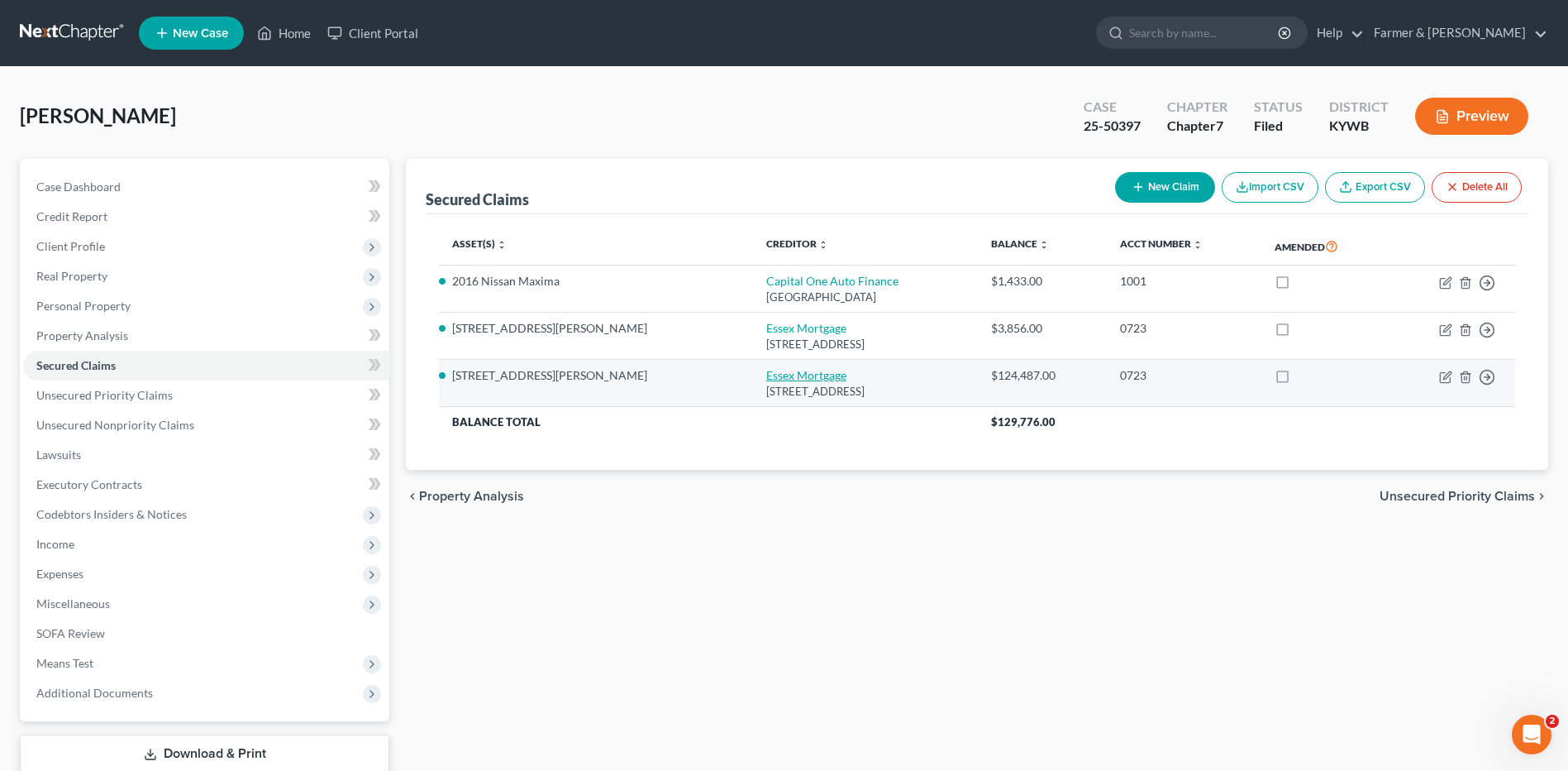
select select "0"
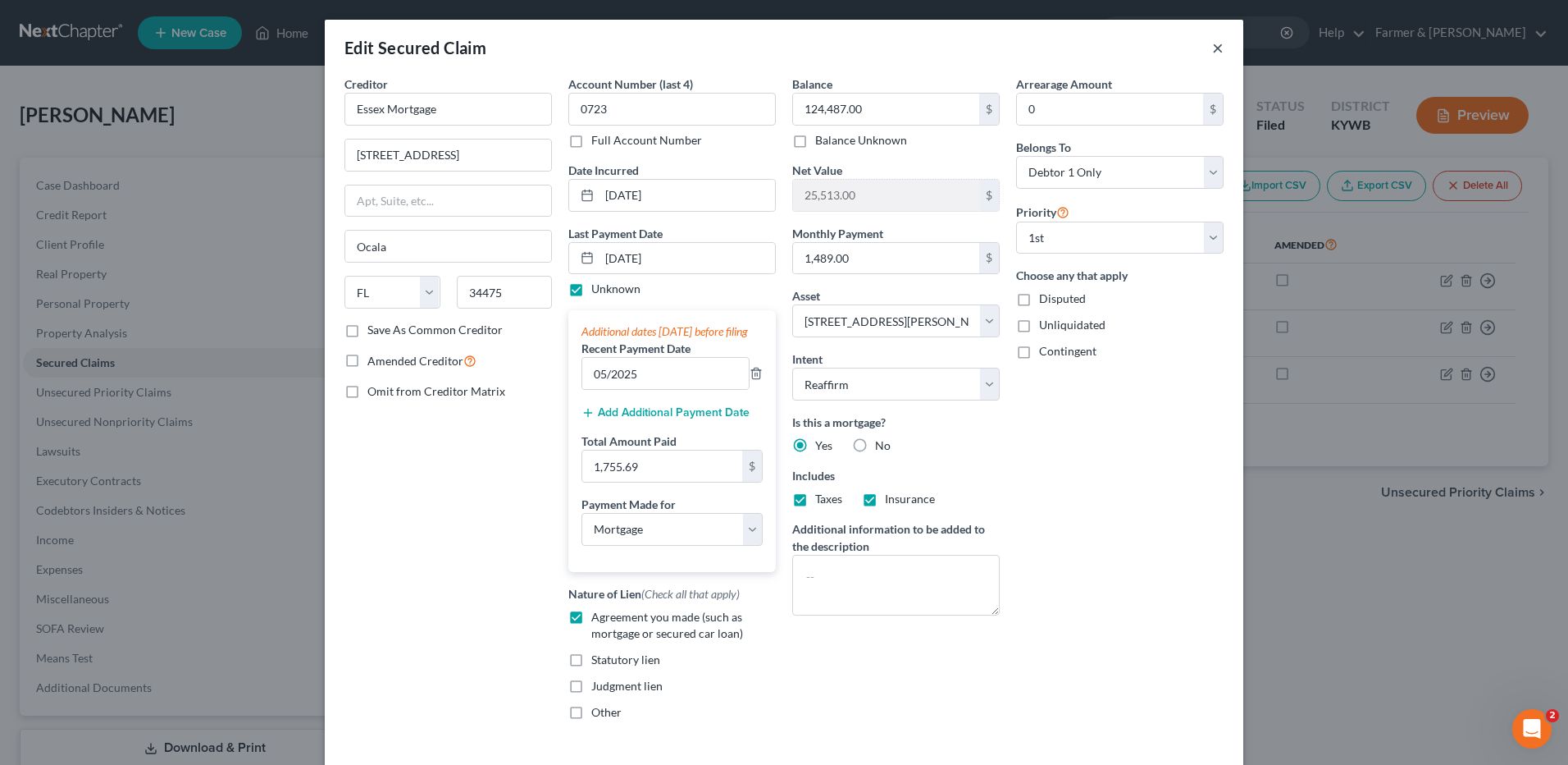
click at [1213, 50] on button "×" at bounding box center [1218, 47] width 12 height 19
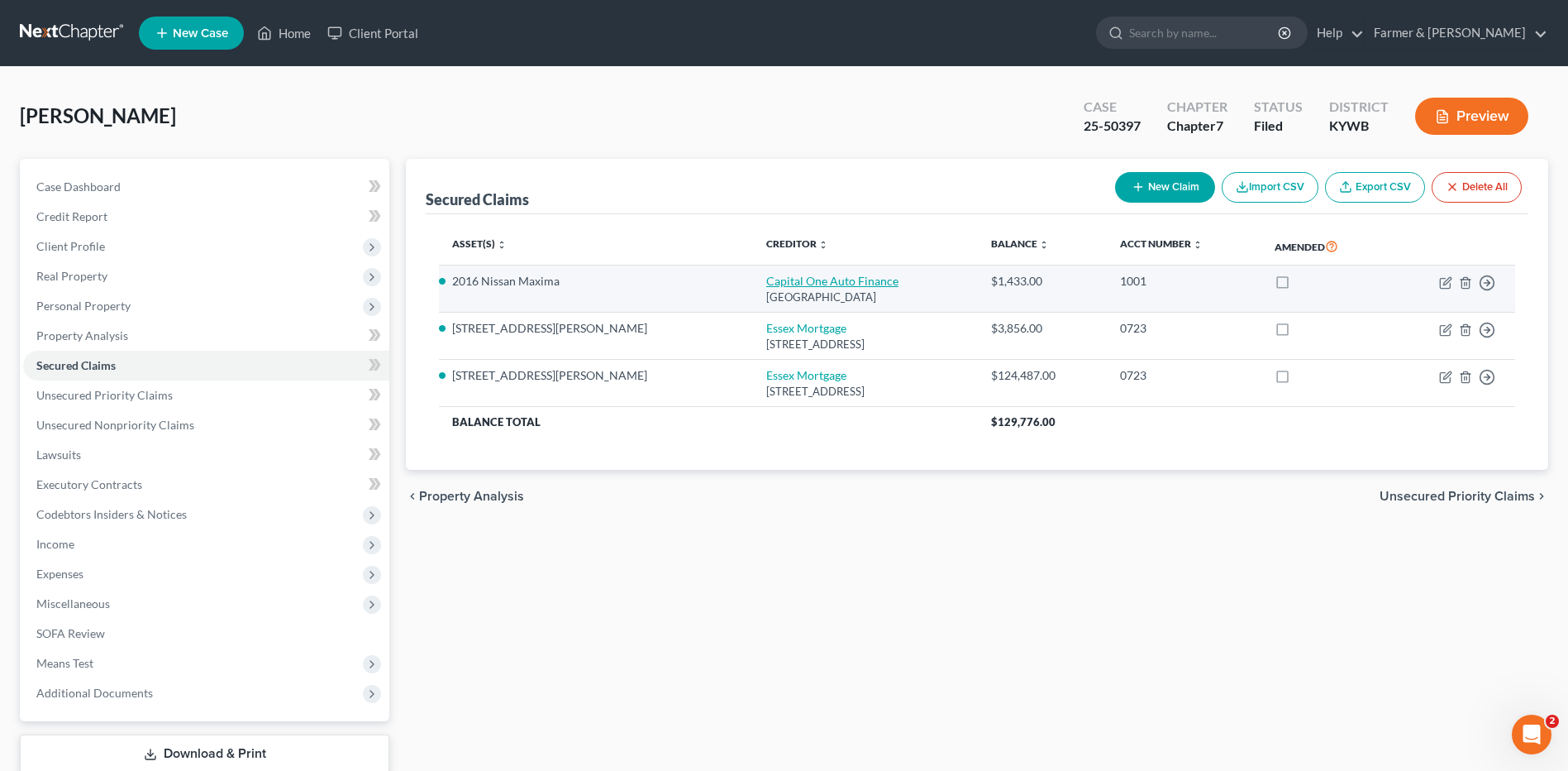
click at [766, 282] on link "Capital One Auto Finance" at bounding box center [832, 280] width 132 height 14
select select "4"
select select "0"
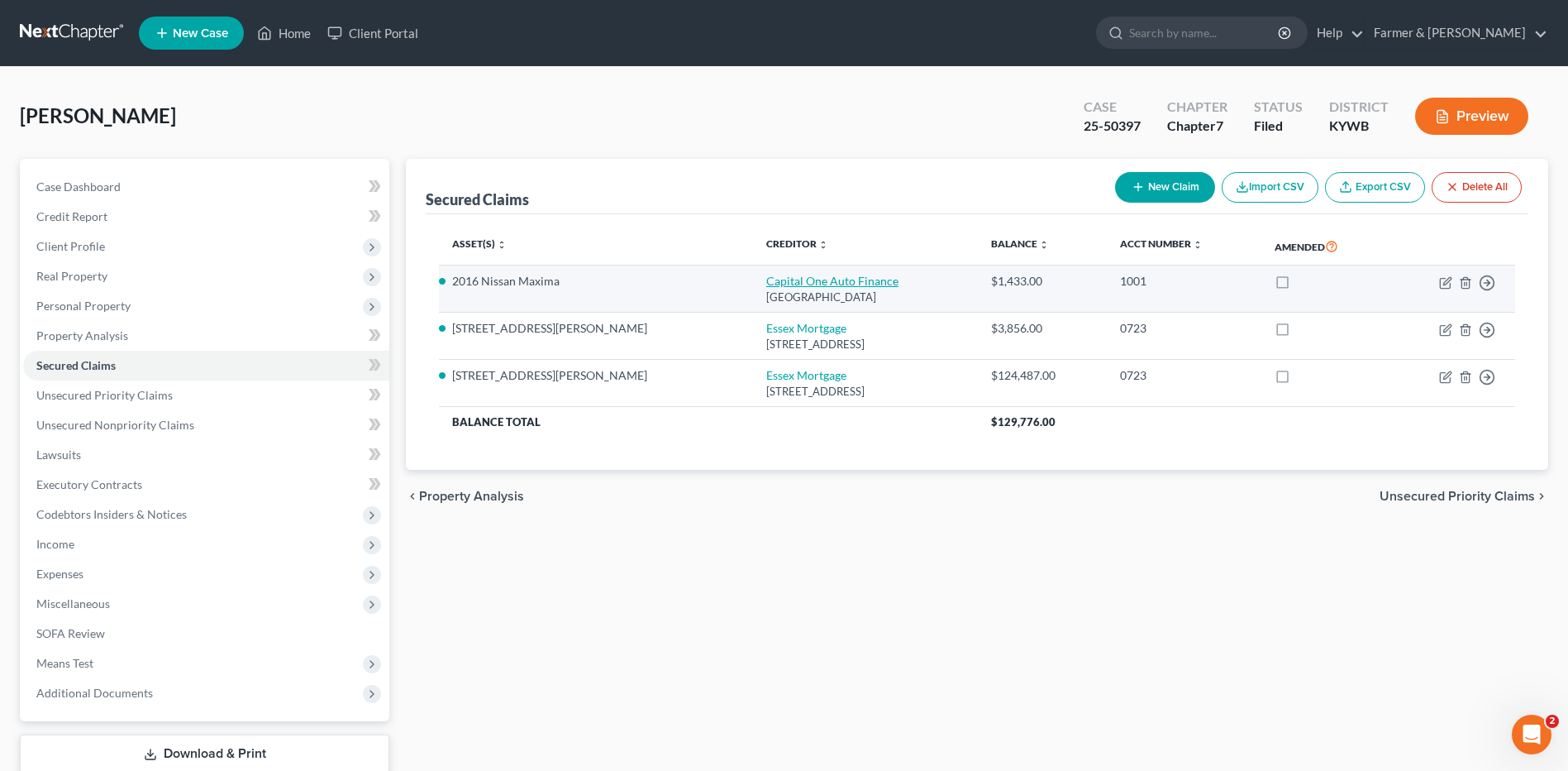
select select "0"
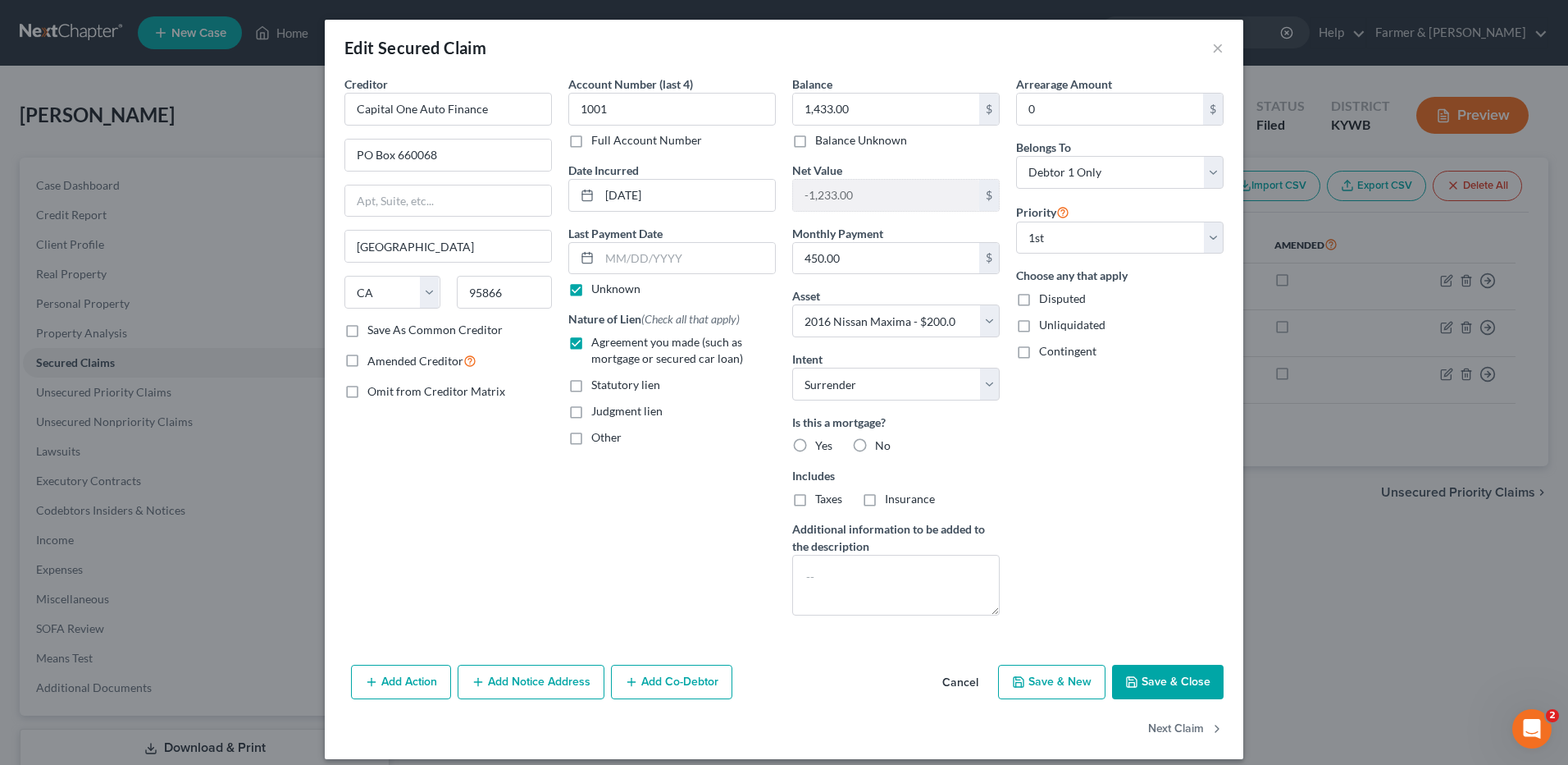
drag, startPoint x: 953, startPoint y: 684, endPoint x: 1510, endPoint y: 557, distance: 571.3
click at [954, 684] on button "Cancel" at bounding box center [961, 683] width 62 height 33
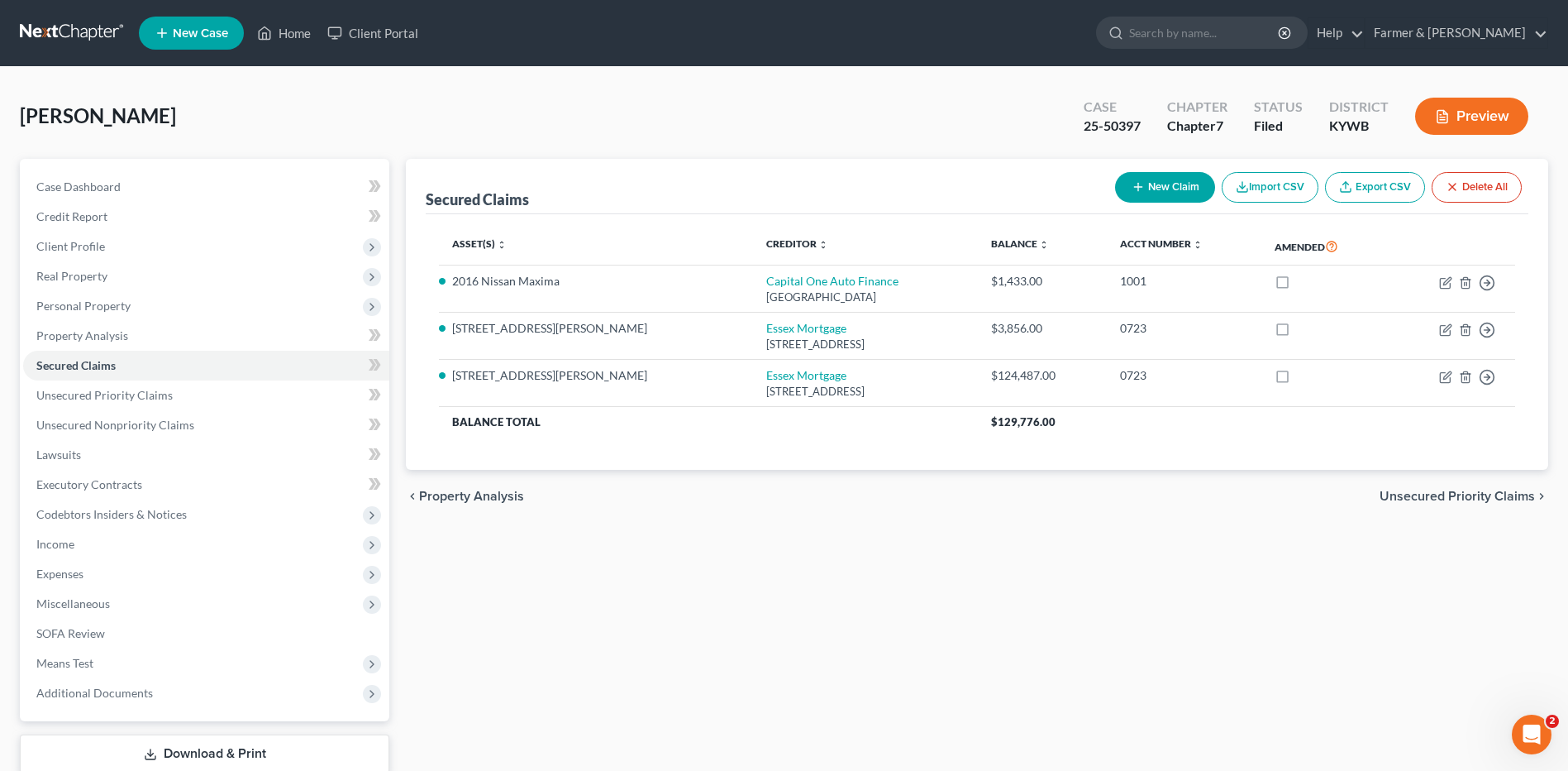
click at [91, 30] on link at bounding box center [72, 33] width 106 height 30
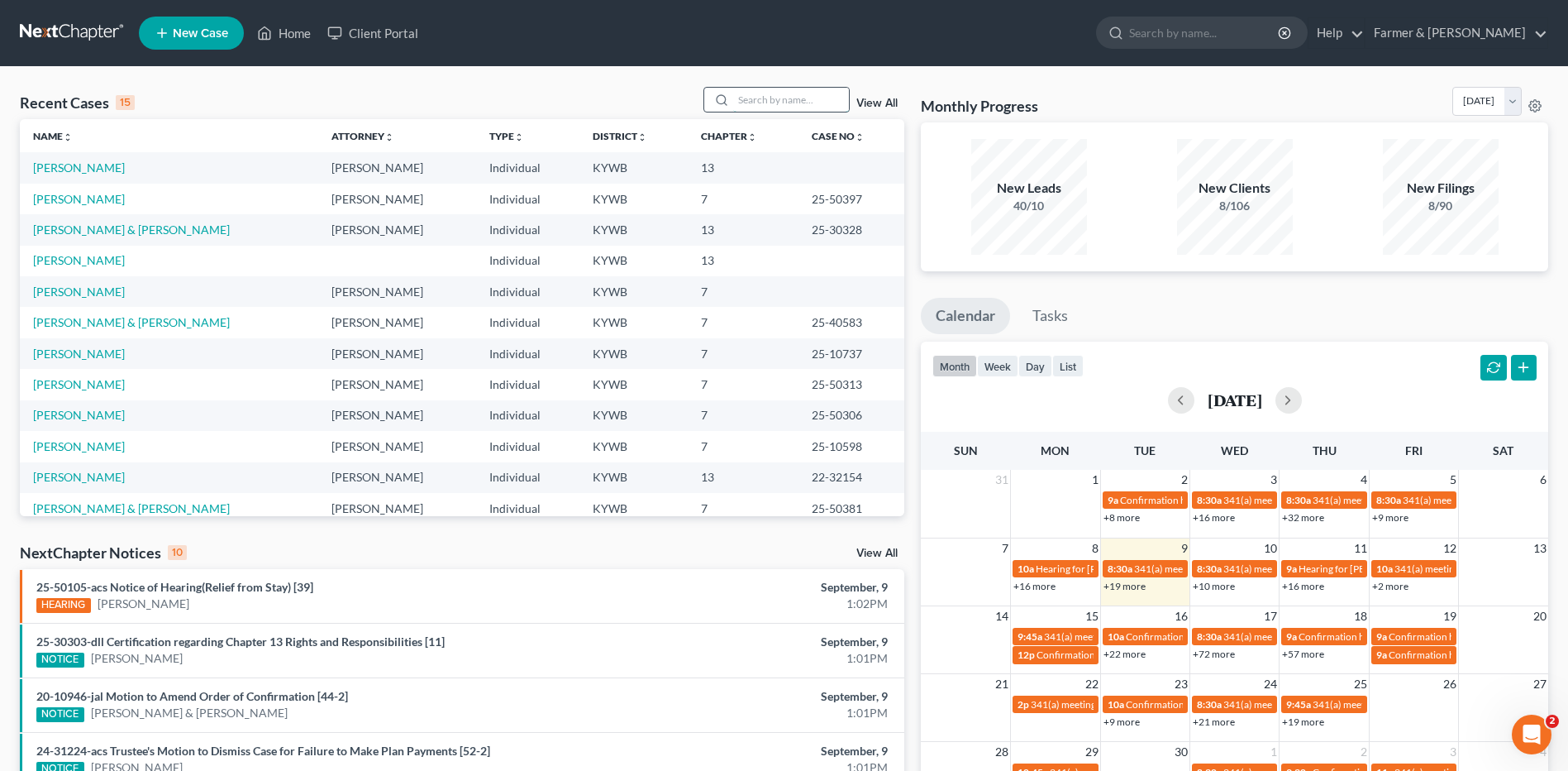
click at [756, 98] on input "search" at bounding box center [790, 100] width 115 height 24
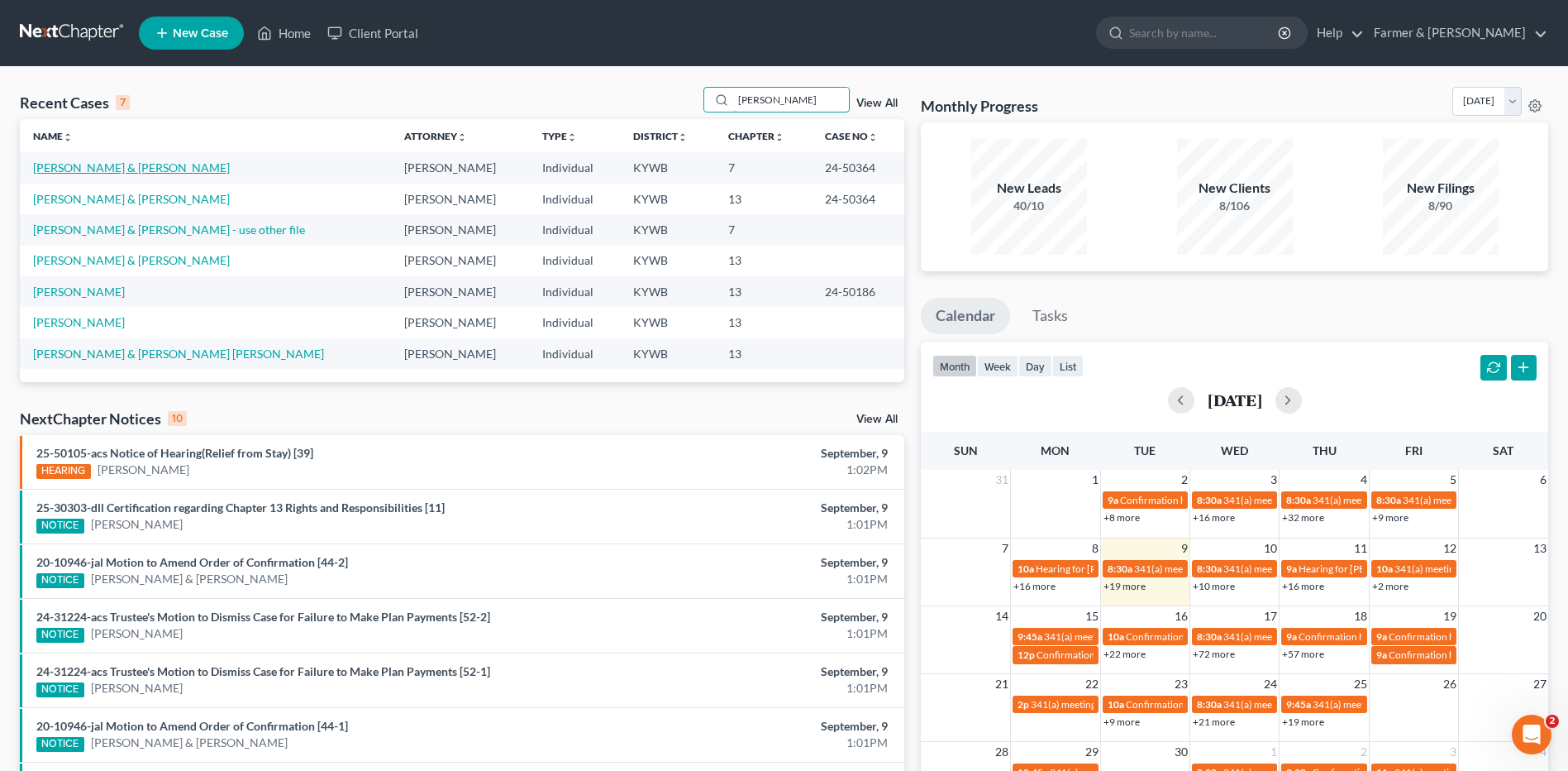
type input "fletcher"
click at [149, 168] on link "[PERSON_NAME] & [PERSON_NAME]" at bounding box center [131, 167] width 197 height 14
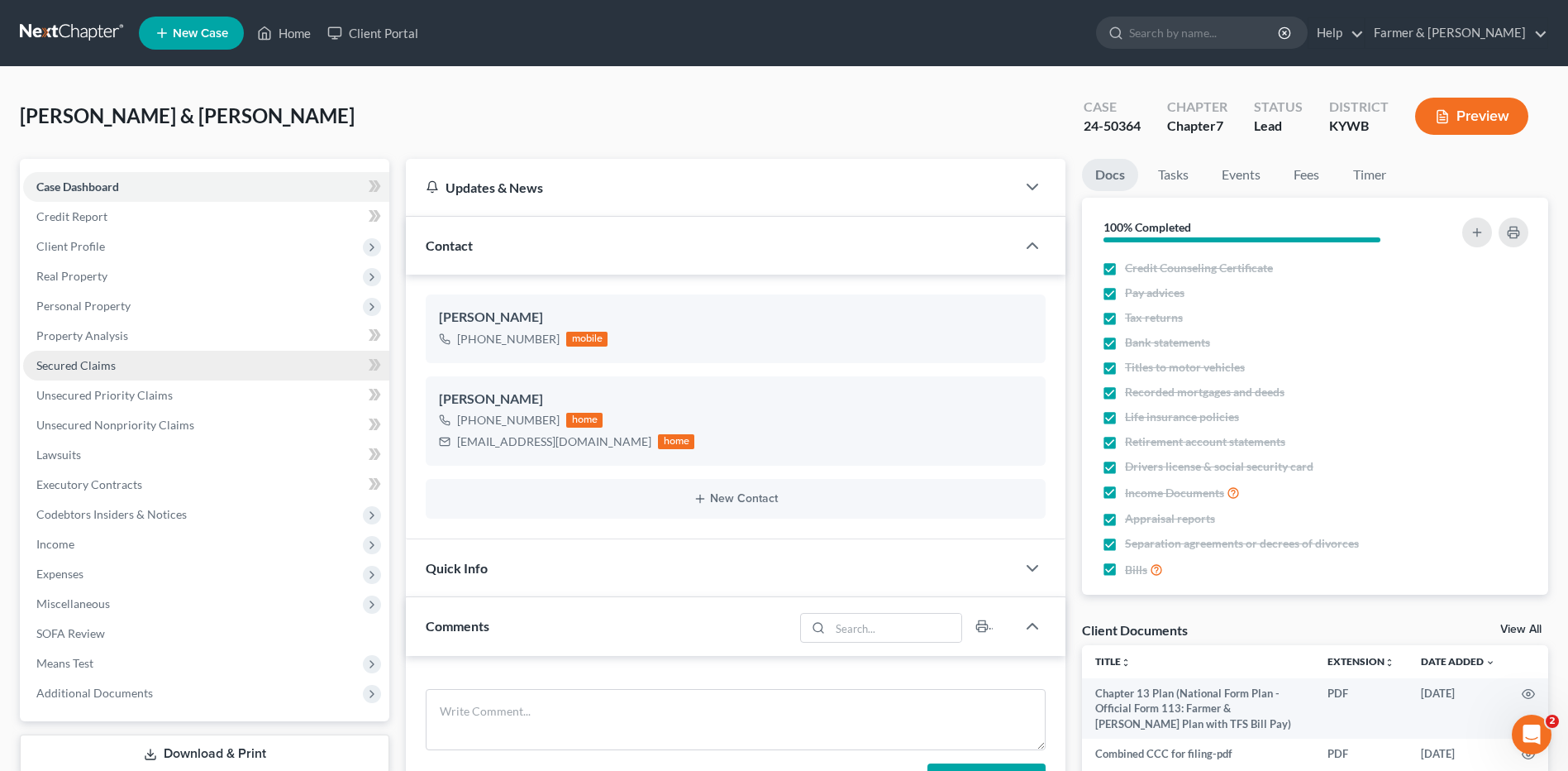
click at [113, 361] on span "Secured Claims" at bounding box center [76, 365] width 79 height 14
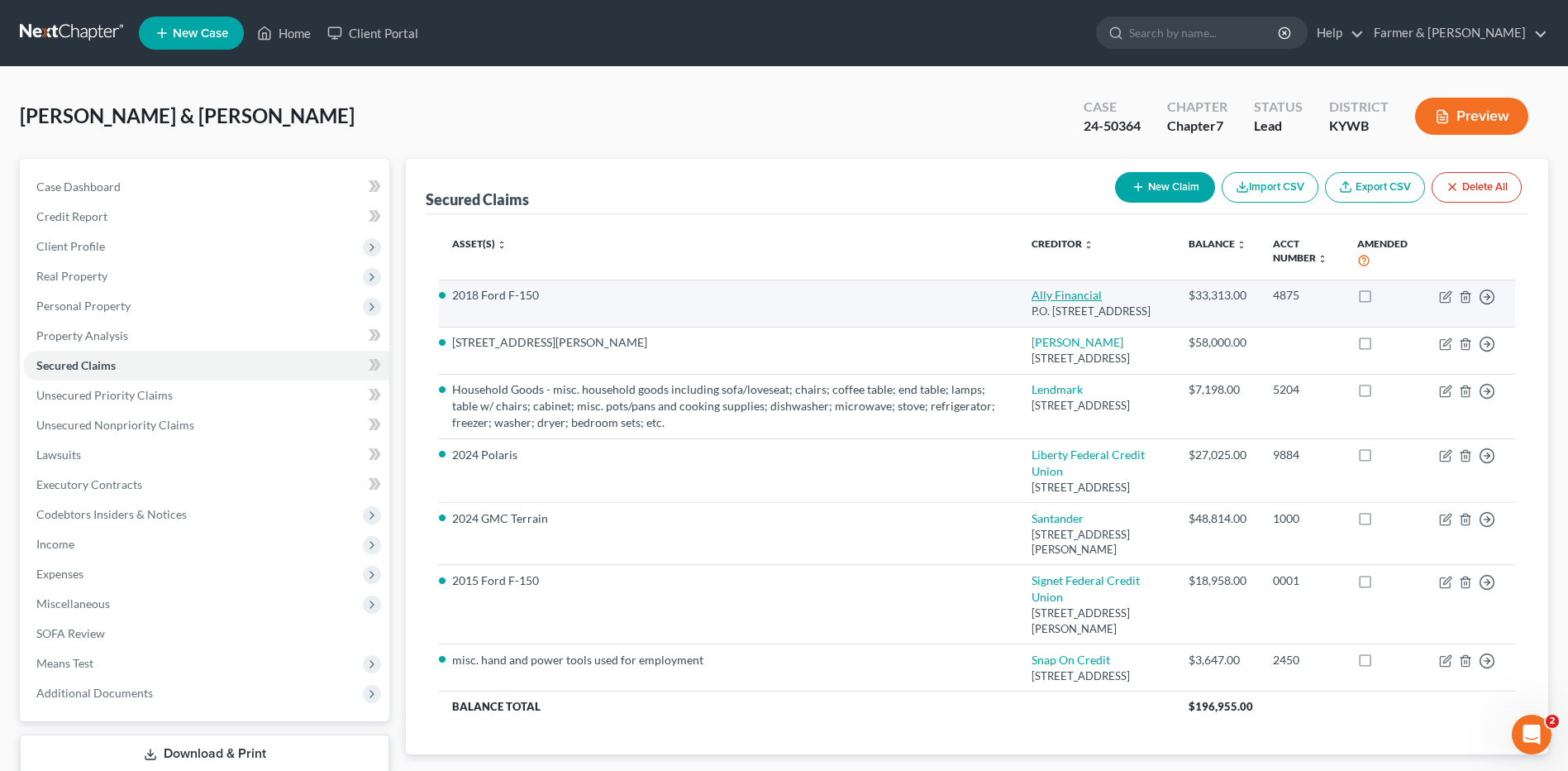
click at [1054, 292] on link "Ally Financial" at bounding box center [1067, 295] width 70 height 14
select select "21"
select select "2"
select select "0"
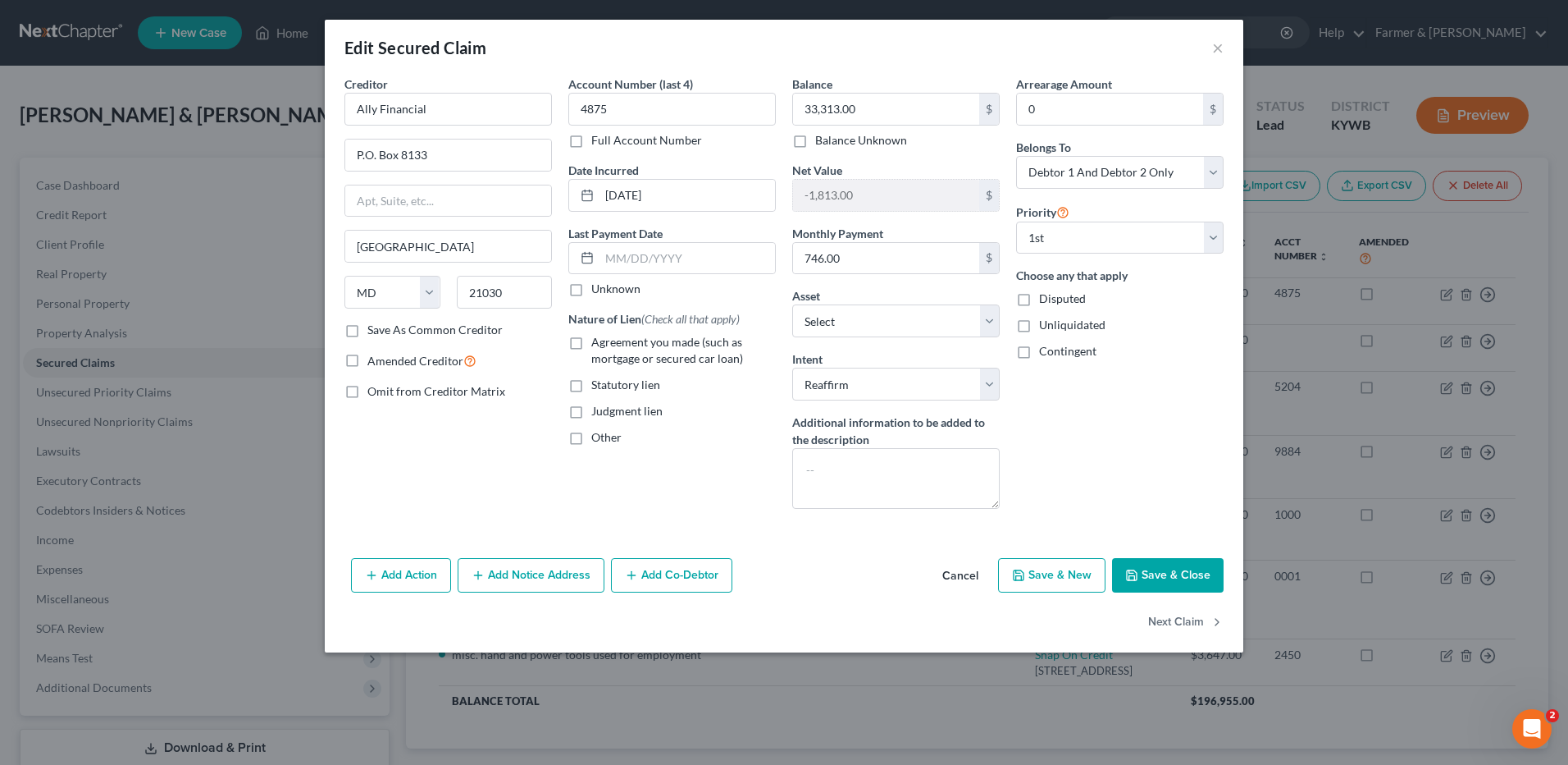
click at [967, 578] on button "Cancel" at bounding box center [961, 576] width 62 height 33
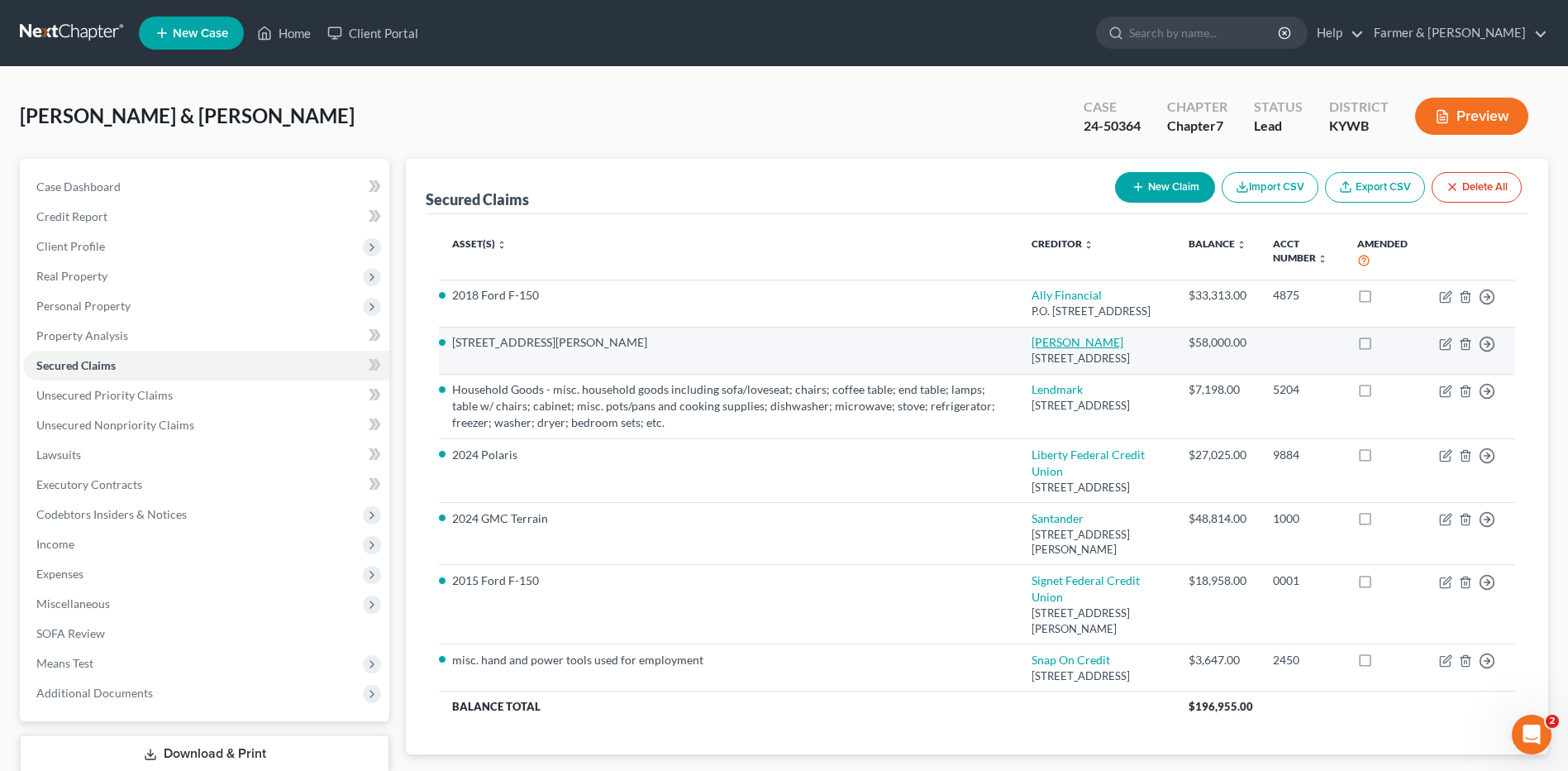
click at [1083, 349] on link "Cheryl Wager" at bounding box center [1077, 342] width 91 height 14
select select "0"
select select "13"
select select "2"
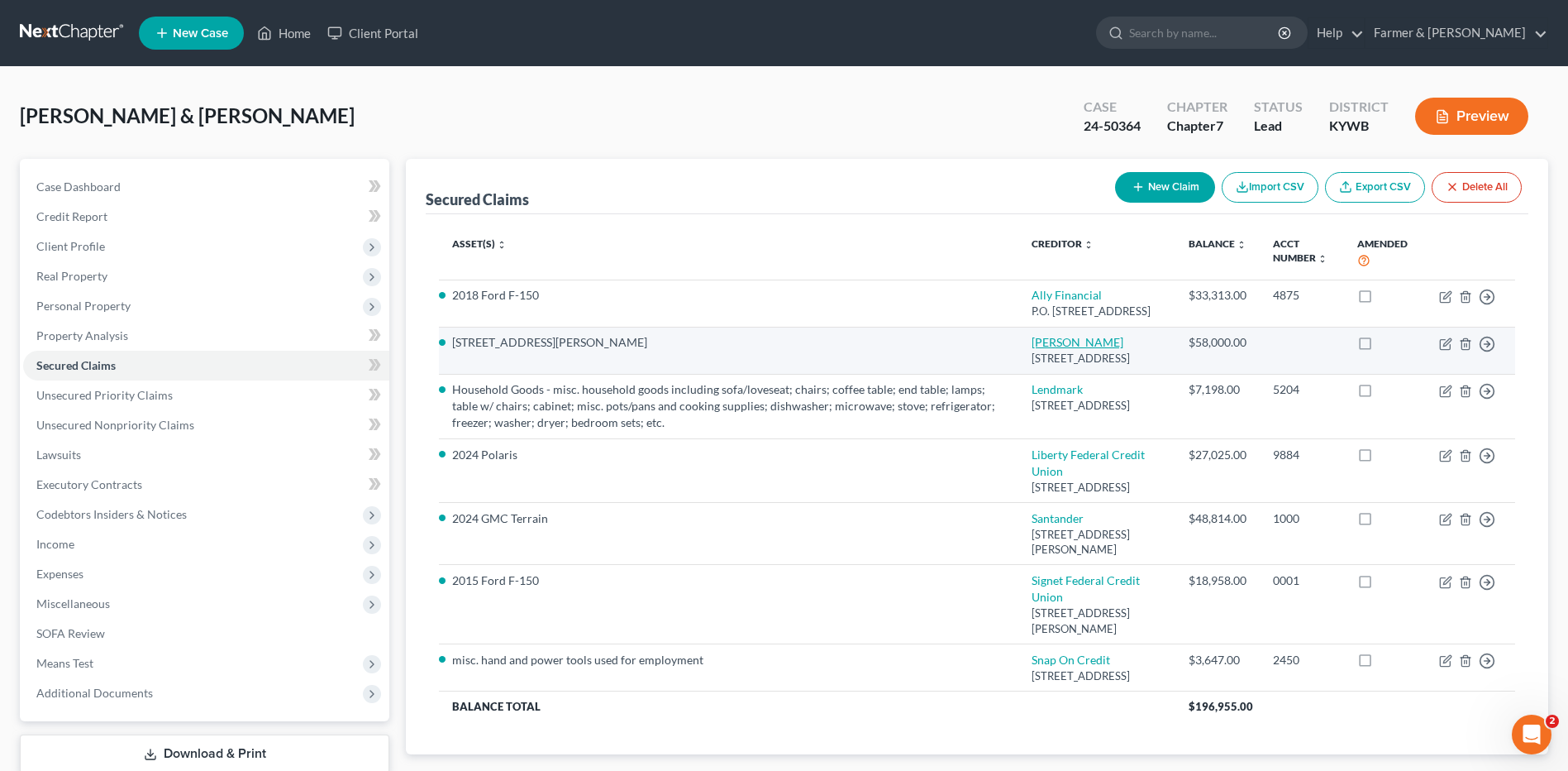
select select "0"
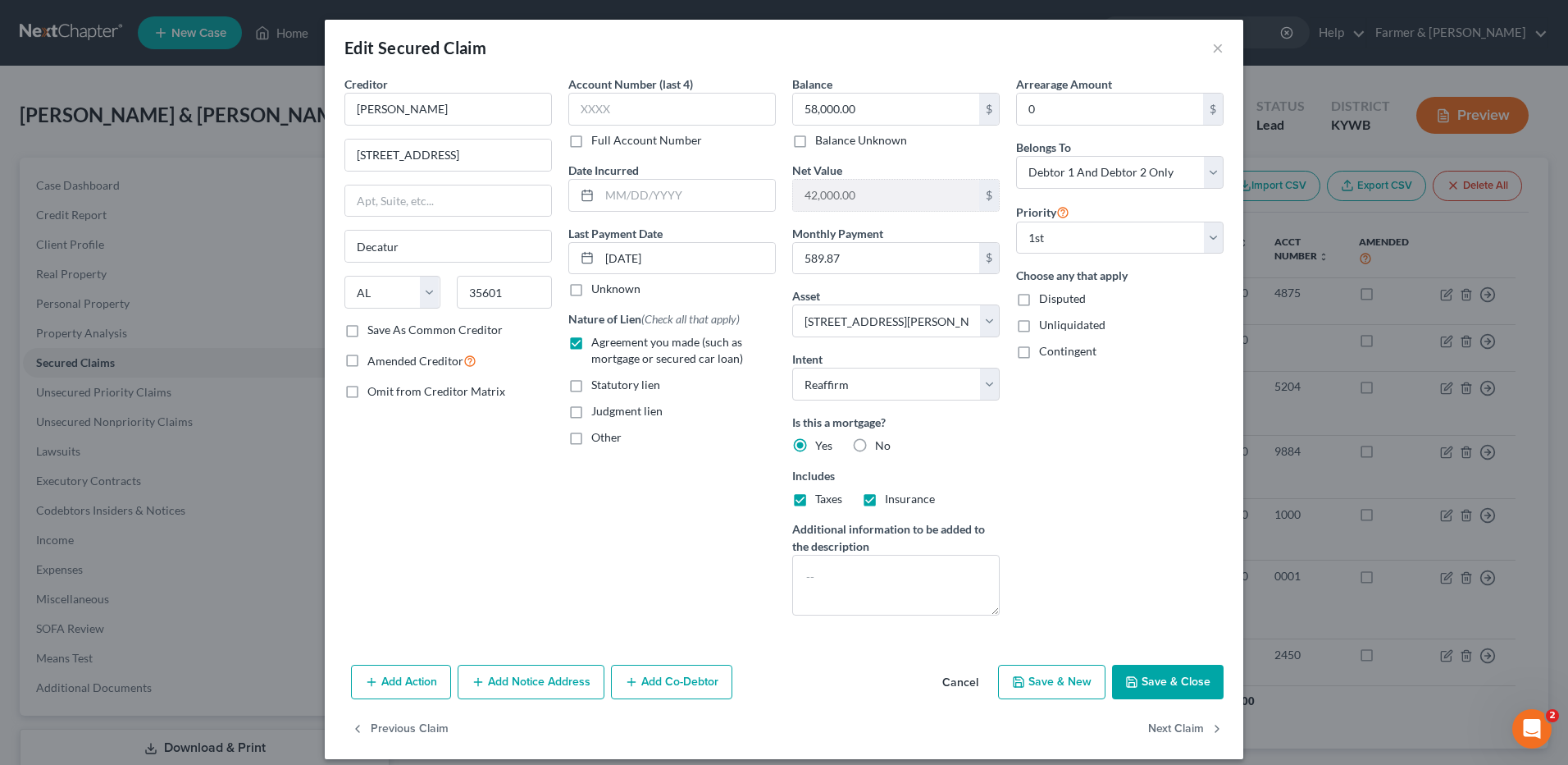
scroll to position [14, 0]
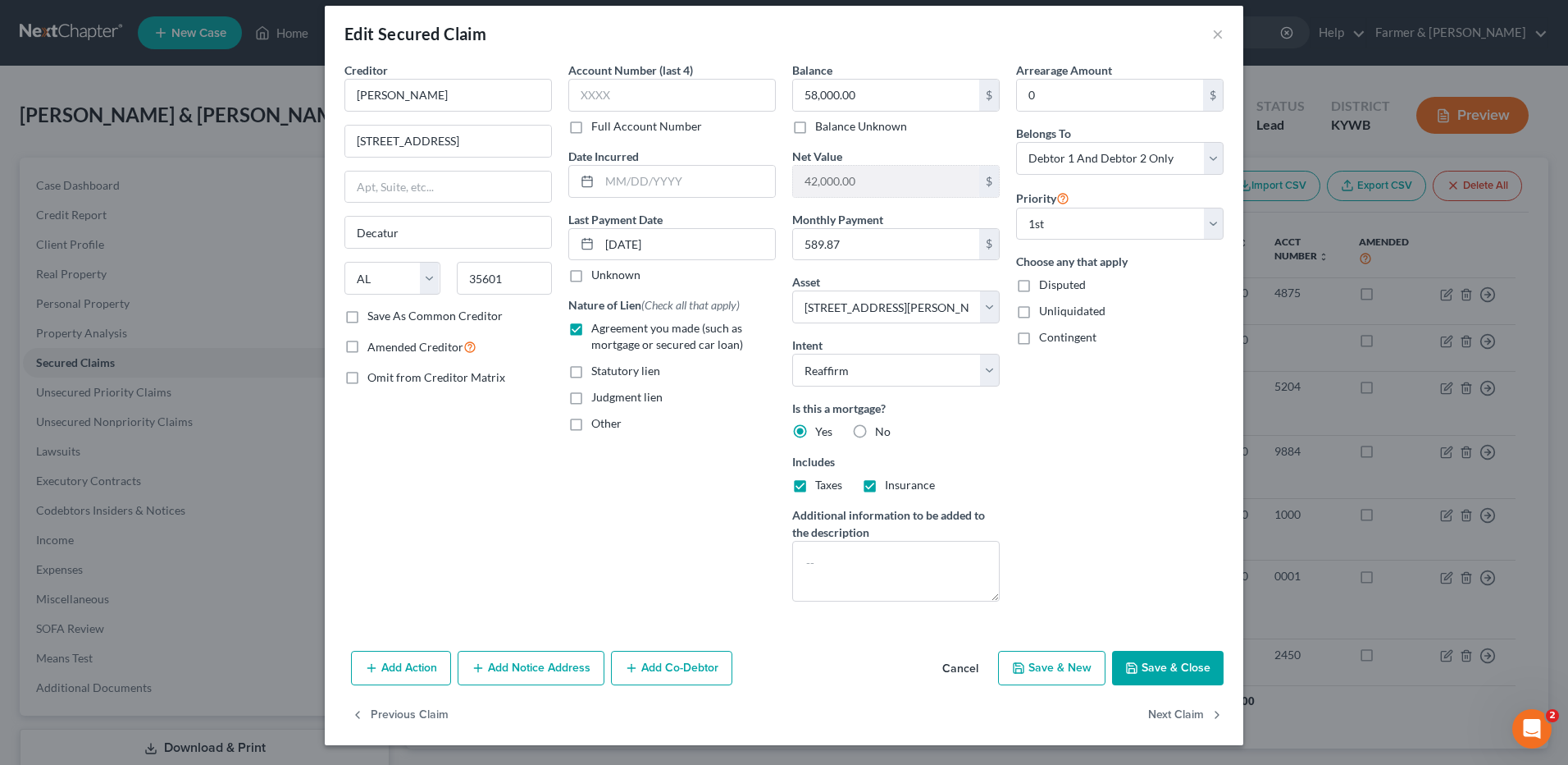
click at [953, 662] on button "Cancel" at bounding box center [961, 669] width 62 height 33
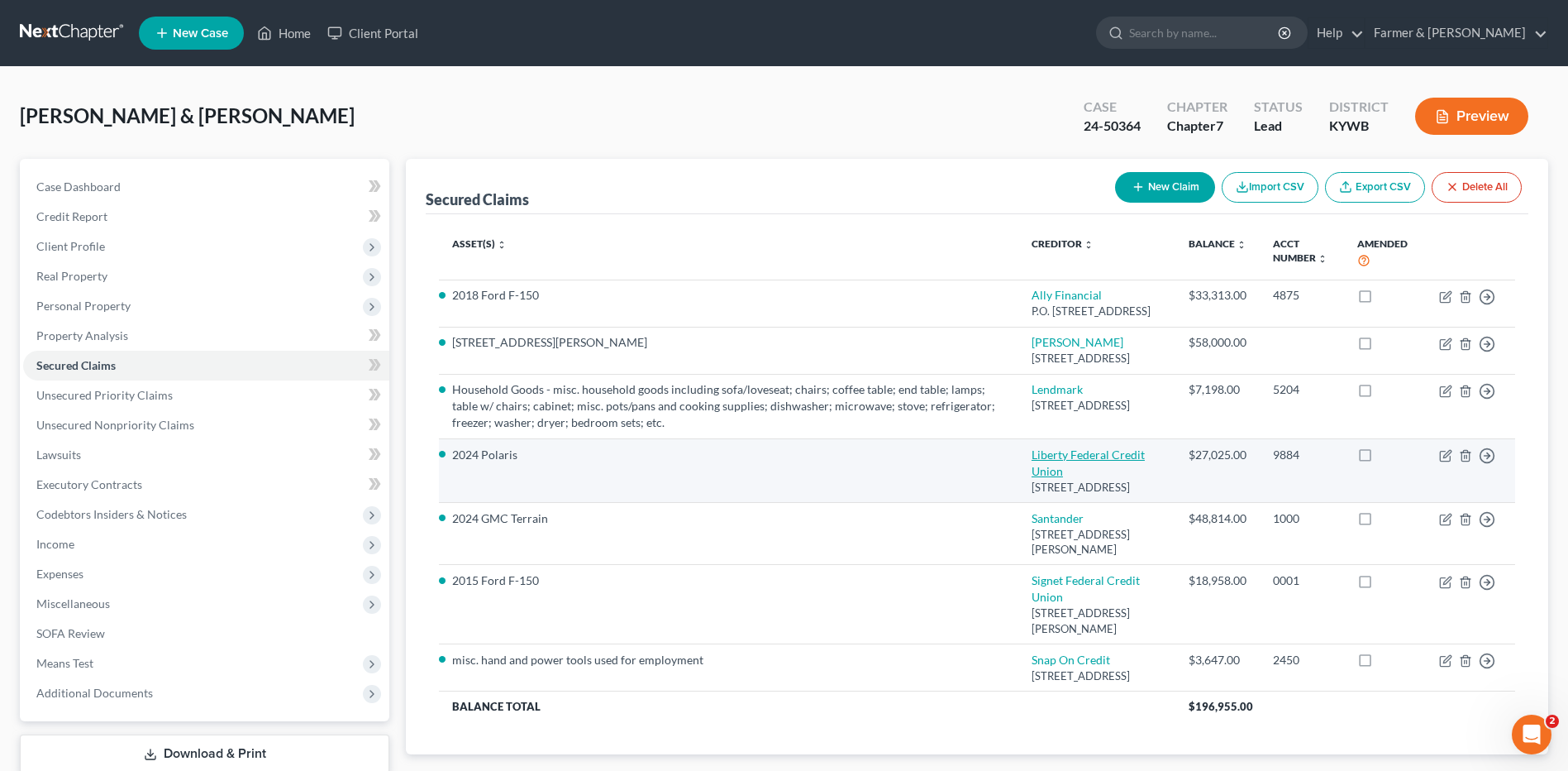
click at [1063, 478] on link "Liberty Federal Credit Union" at bounding box center [1088, 462] width 114 height 30
select select "15"
select select "11"
select select "0"
select select "2"
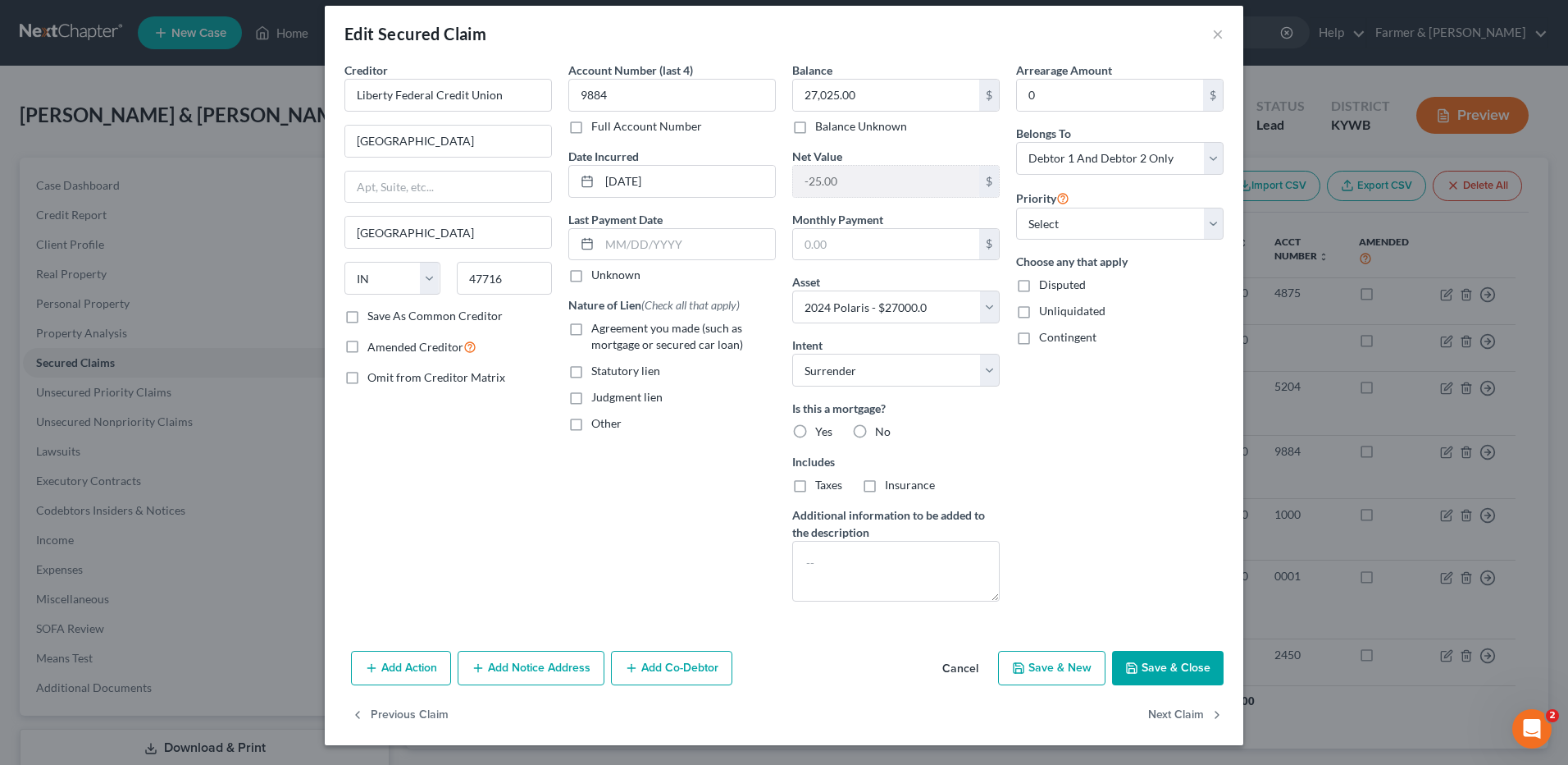
click at [953, 661] on button "Cancel" at bounding box center [961, 669] width 62 height 33
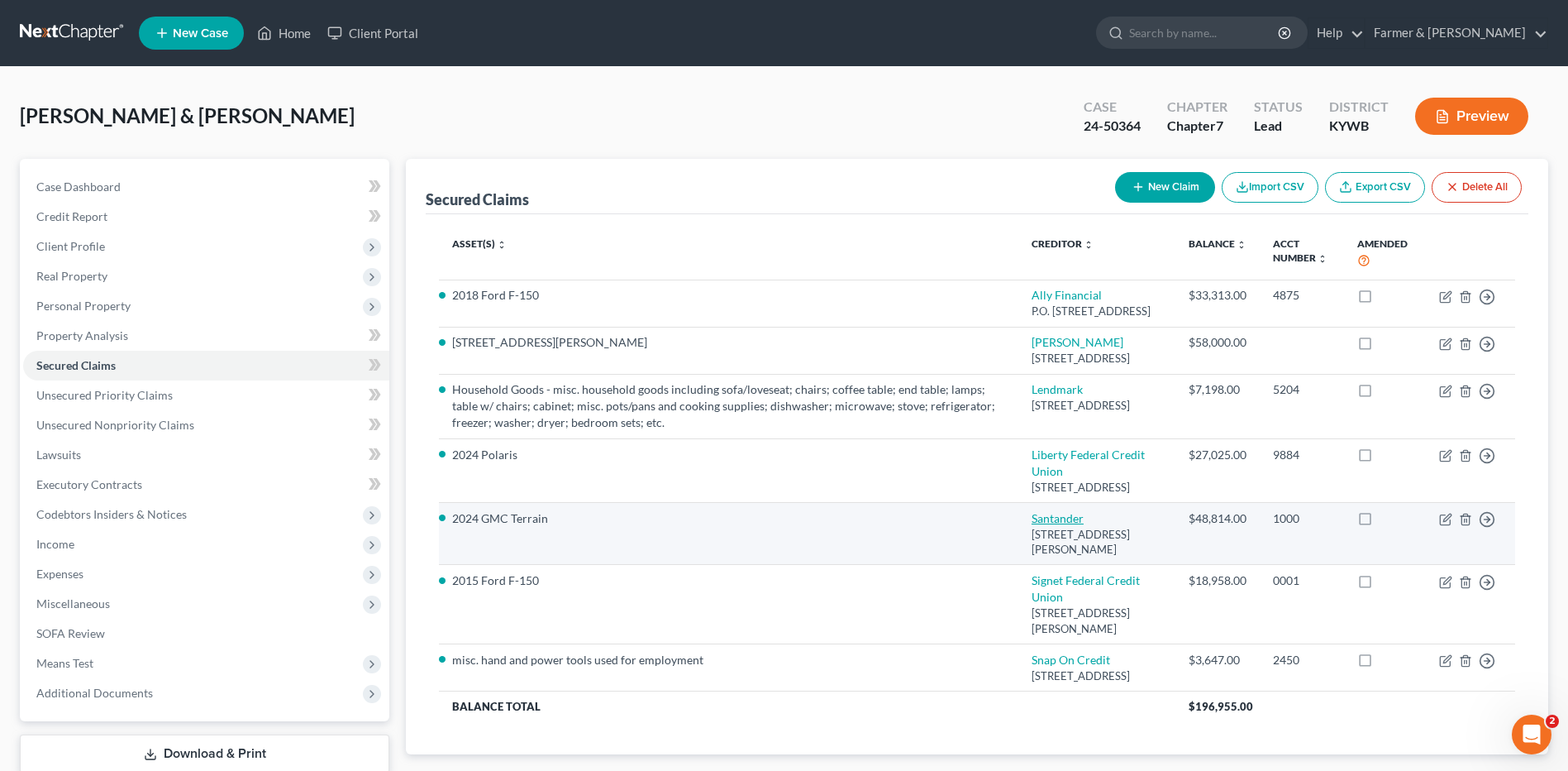
click at [1074, 525] on link "Santander" at bounding box center [1058, 517] width 52 height 14
select select "45"
select select "10"
select select "0"
select select "2"
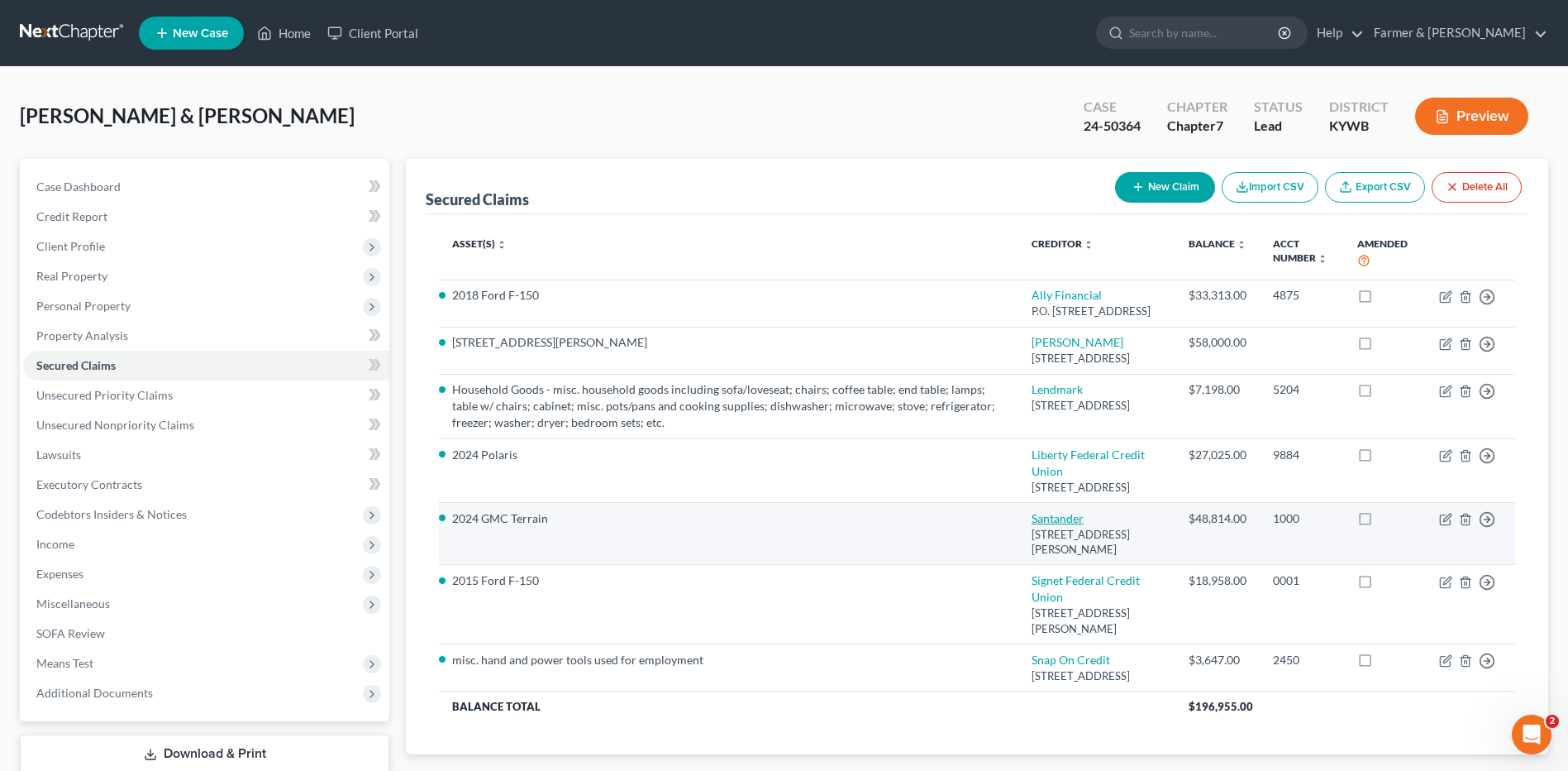
select select "0"
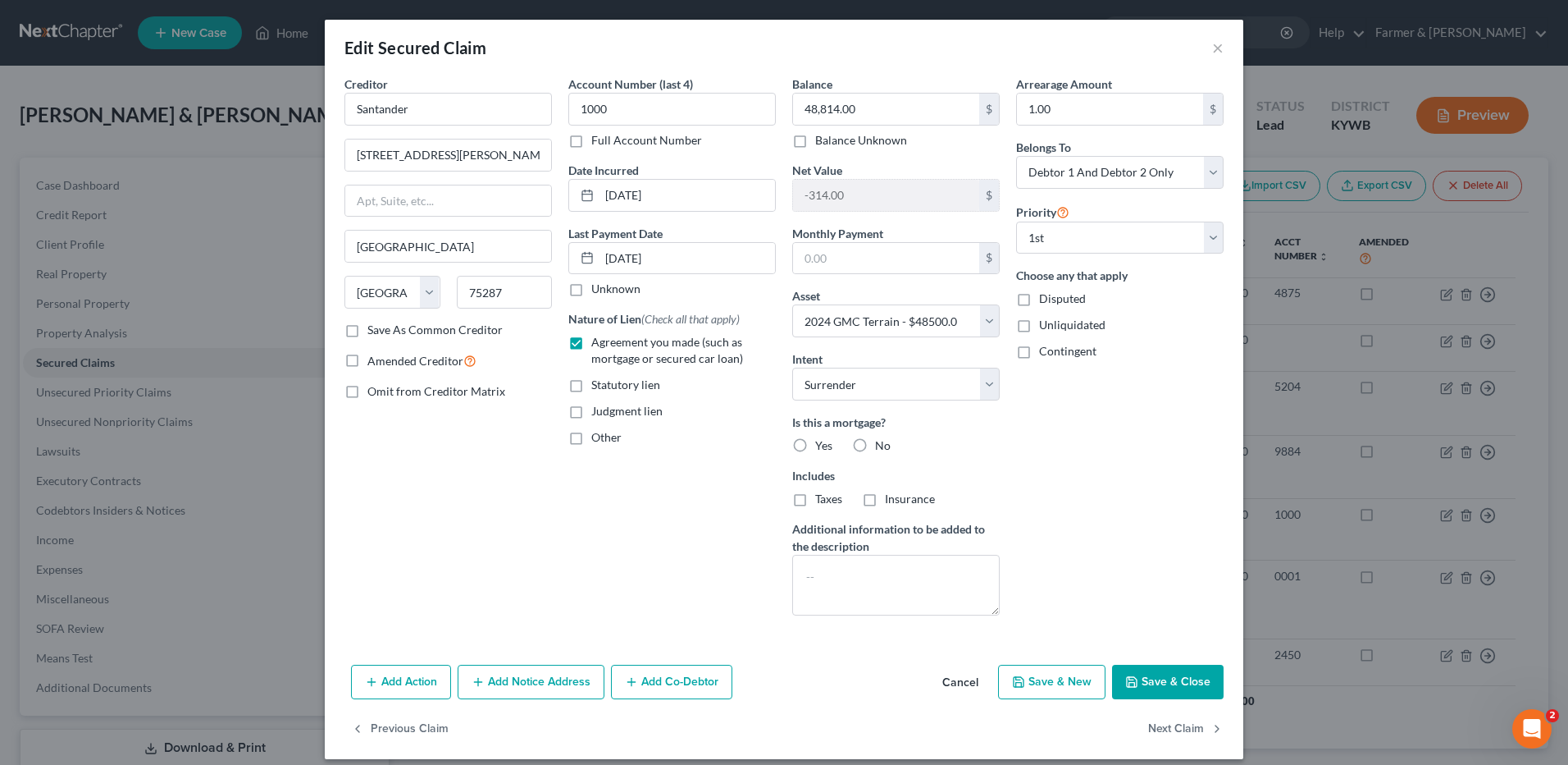
click at [964, 691] on button "Cancel" at bounding box center [961, 683] width 62 height 33
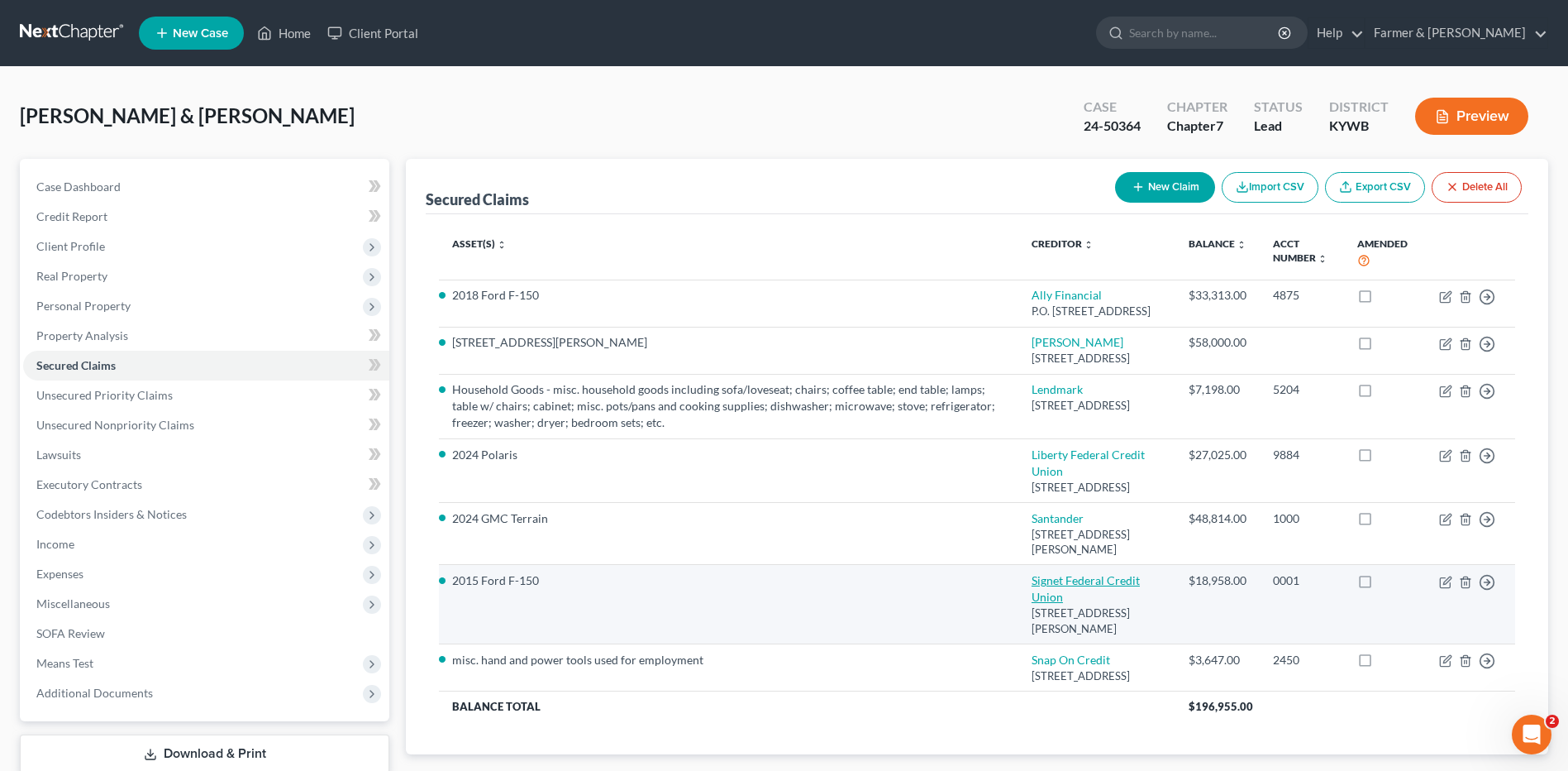
click at [1056, 604] on link "Signet Federal Credit Union" at bounding box center [1085, 588] width 108 height 30
select select "18"
select select "9"
select select "2"
select select "0"
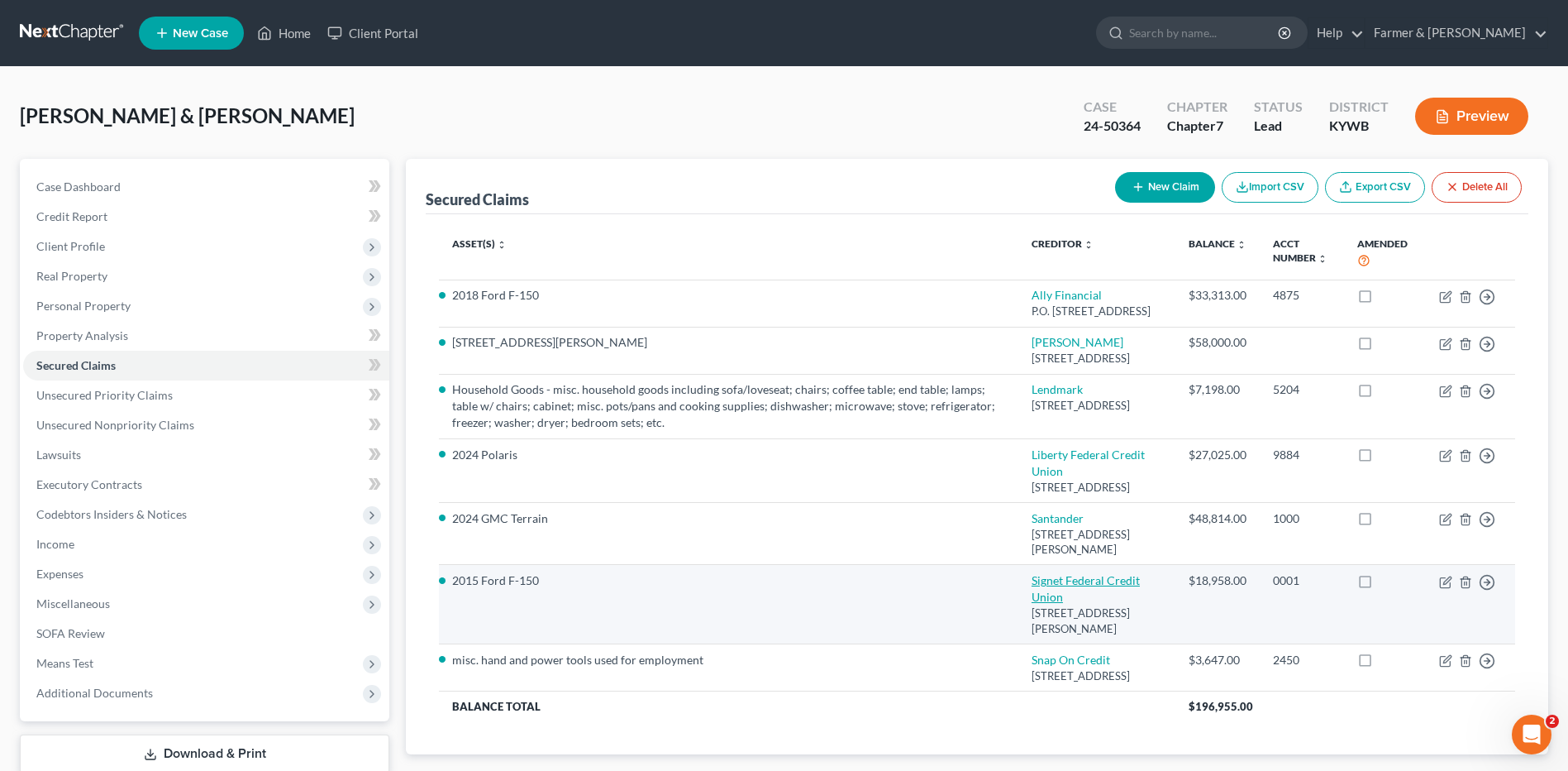
select select "0"
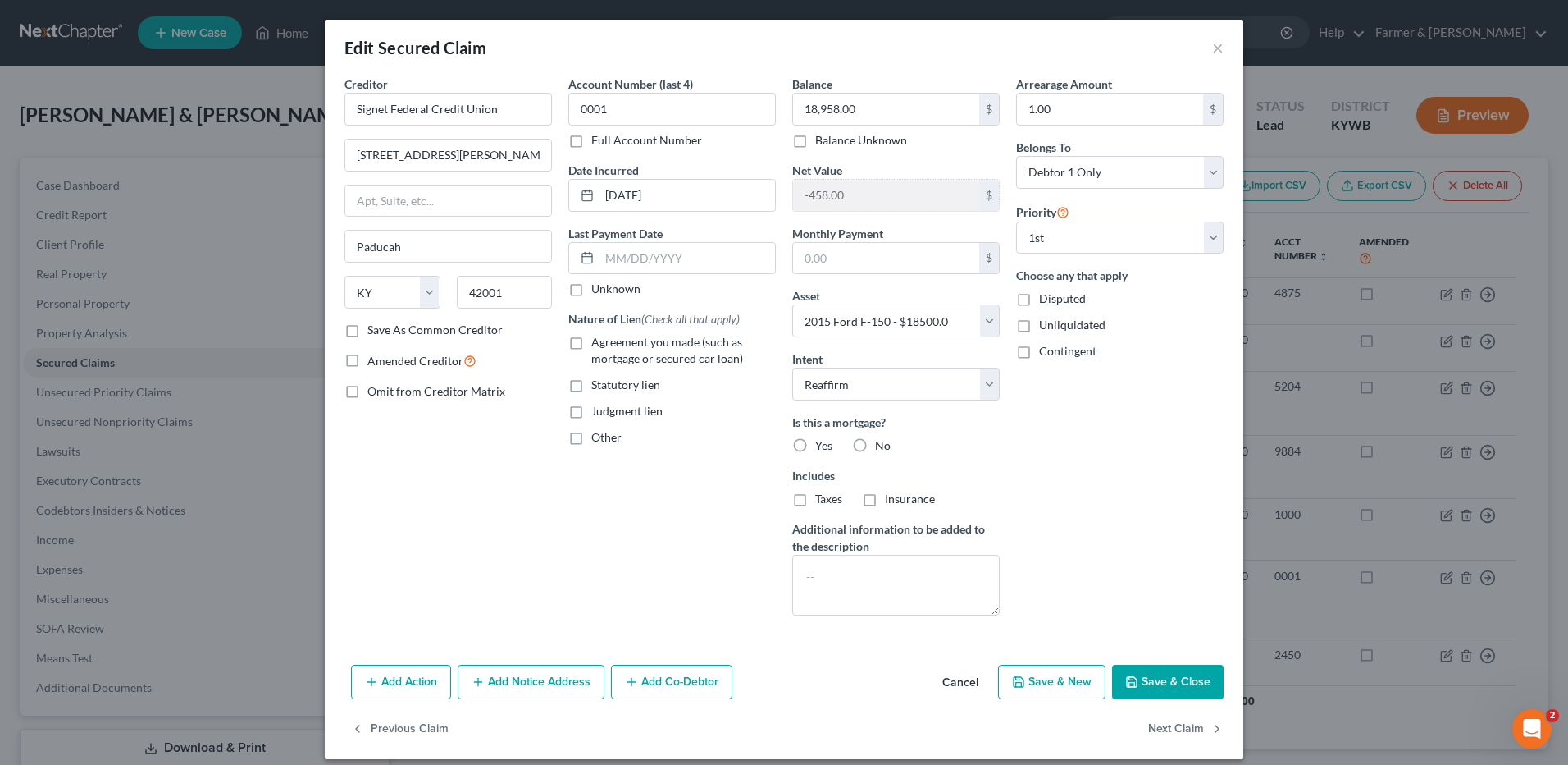
click at [957, 682] on button "Cancel" at bounding box center [961, 683] width 62 height 33
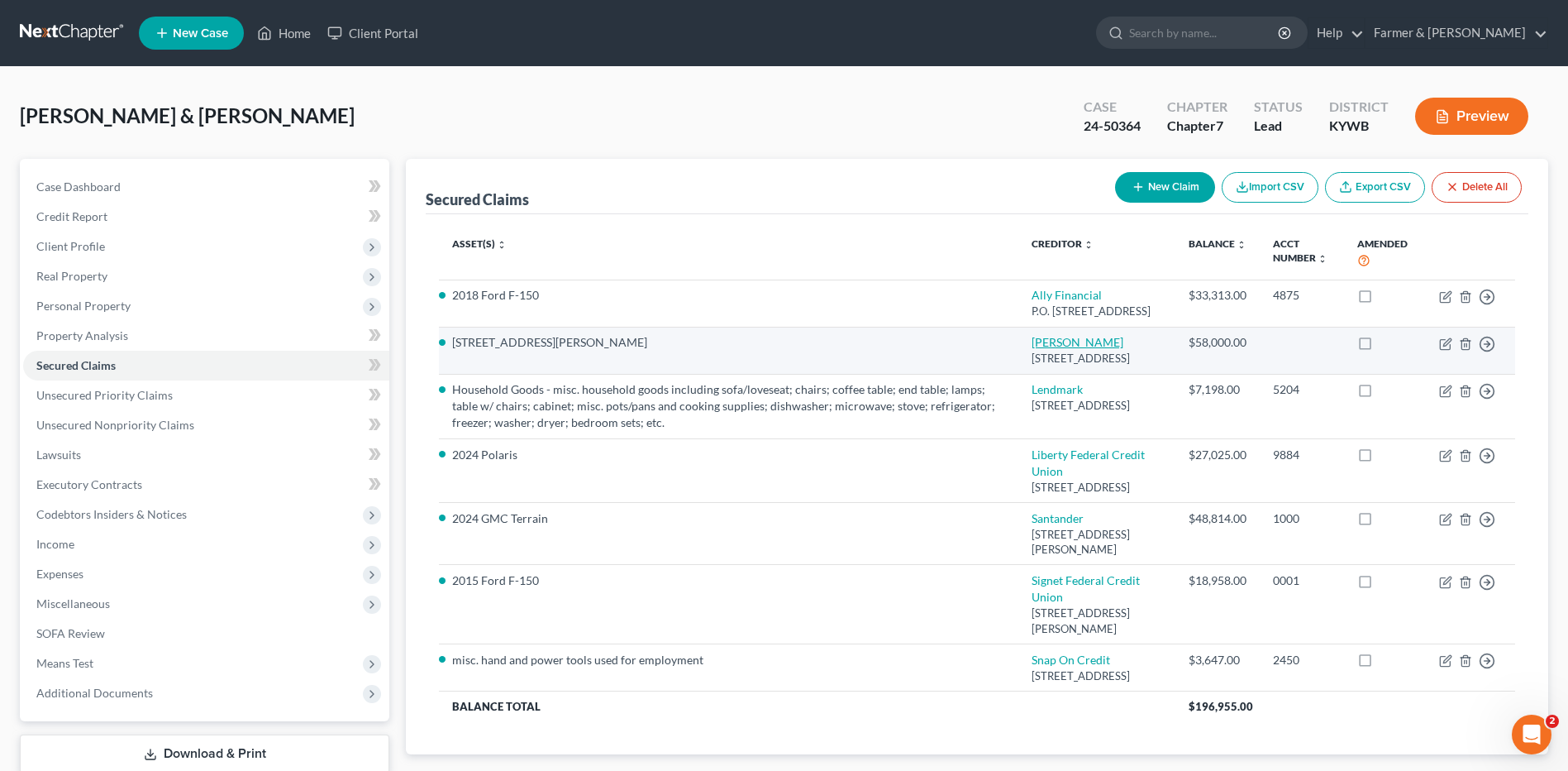
click at [1083, 349] on link "Cheryl Wager" at bounding box center [1077, 342] width 91 height 14
select select "0"
select select "13"
select select "2"
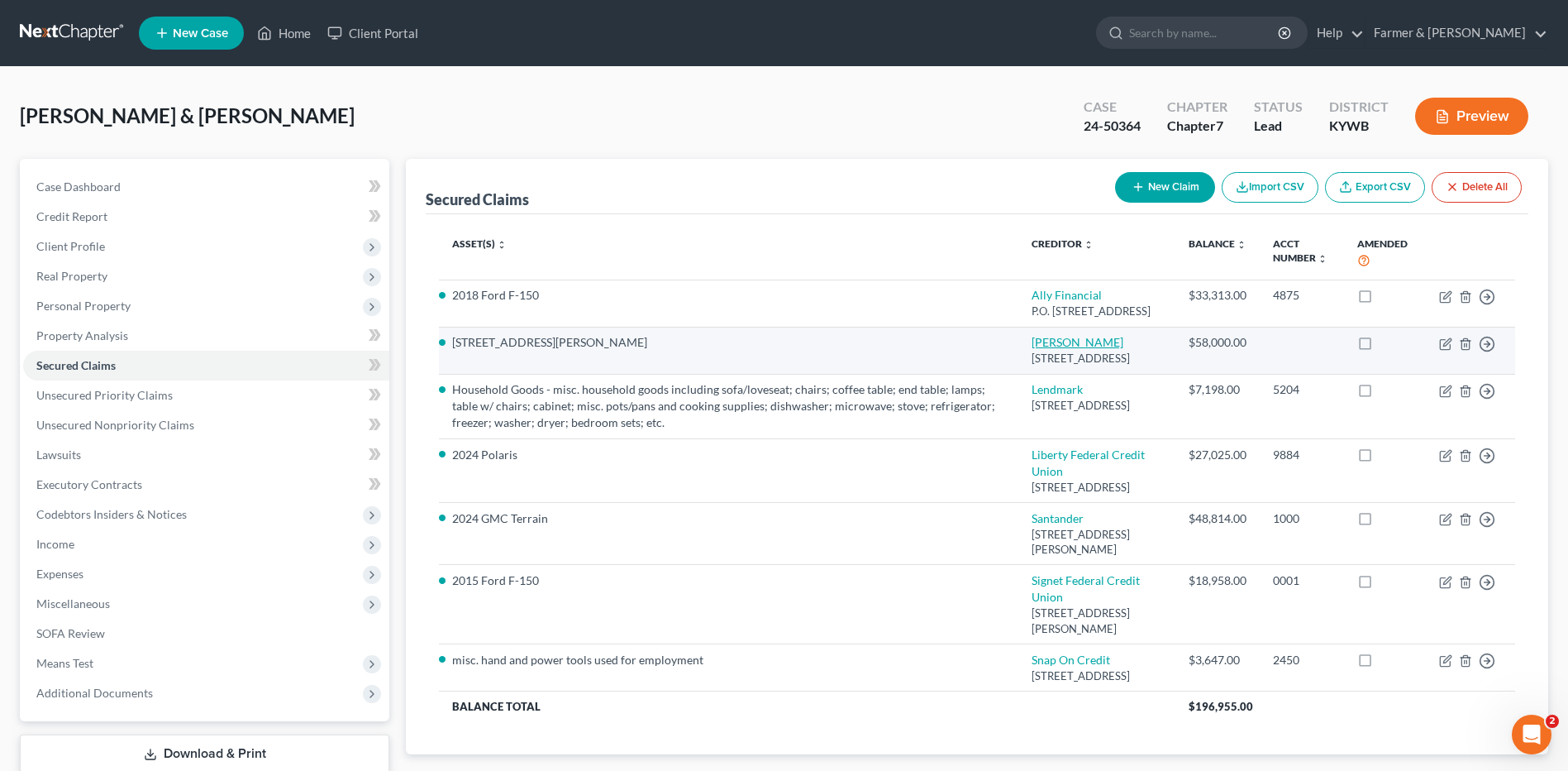
select select "0"
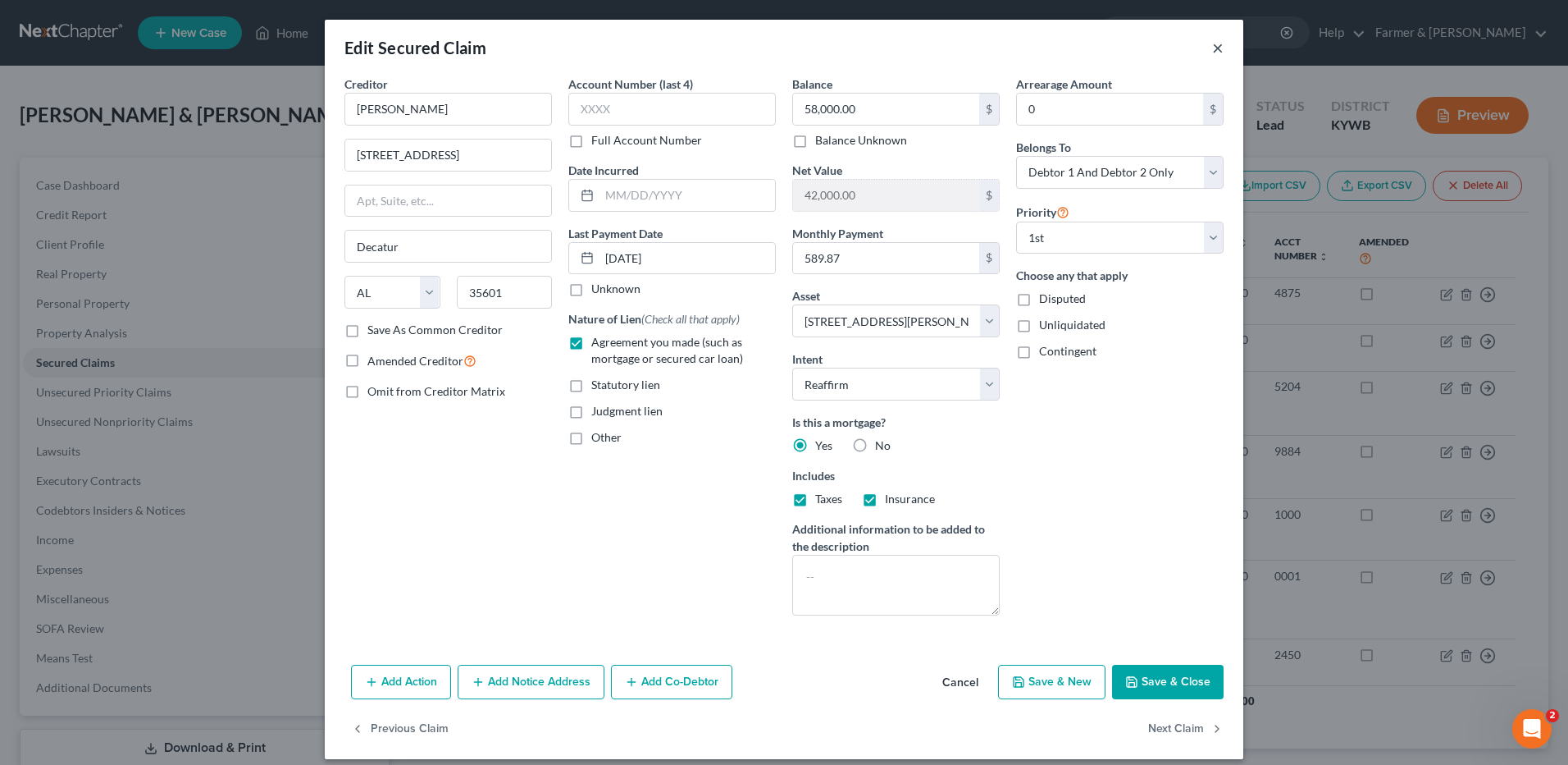
click at [1214, 46] on div "Edit Secured Claim ×" at bounding box center [784, 47] width 919 height 56
click at [1213, 45] on button "×" at bounding box center [1218, 47] width 12 height 19
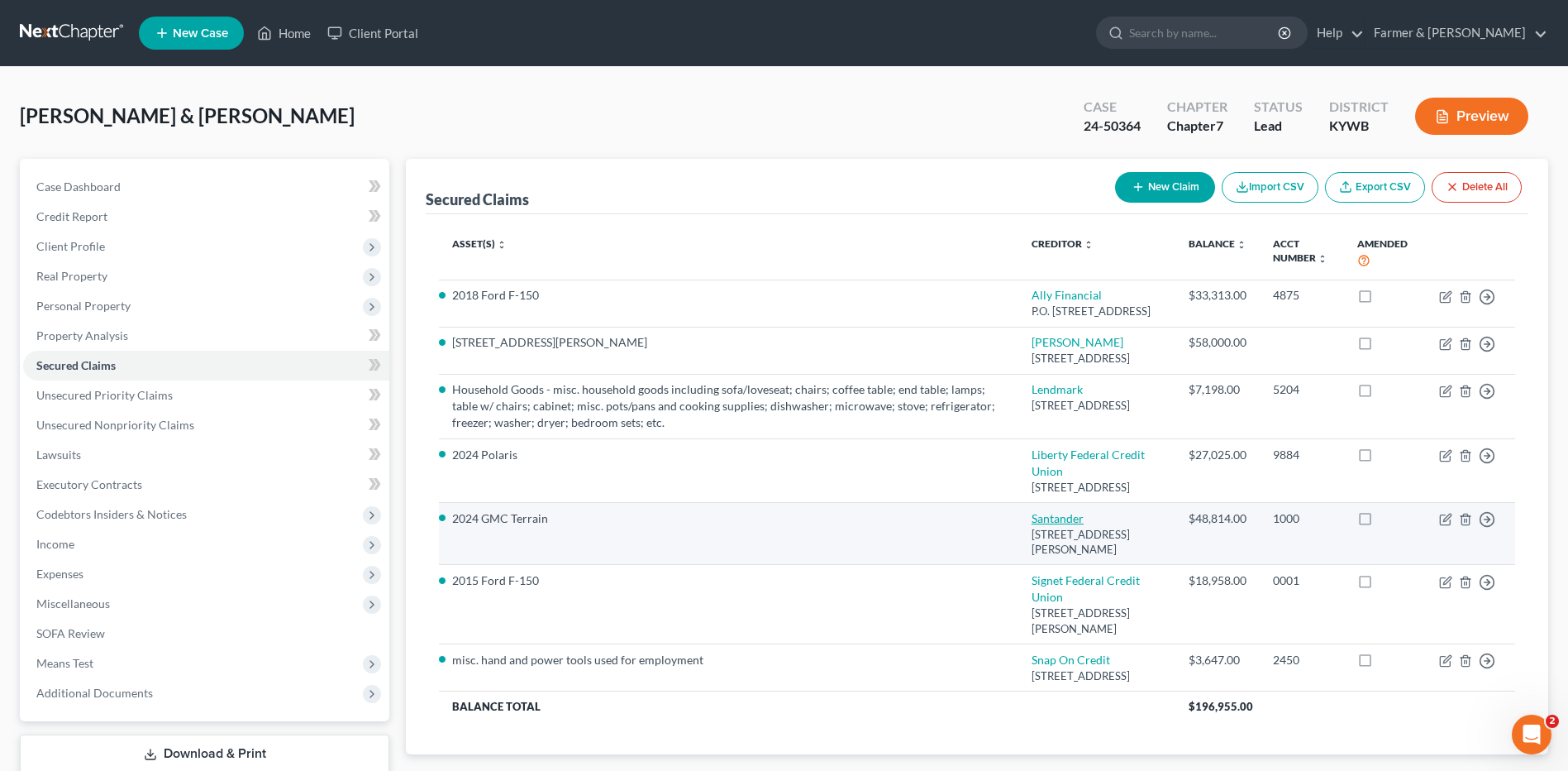
click at [1080, 525] on link "Santander" at bounding box center [1058, 517] width 52 height 14
select select "45"
select select "10"
select select "0"
select select "2"
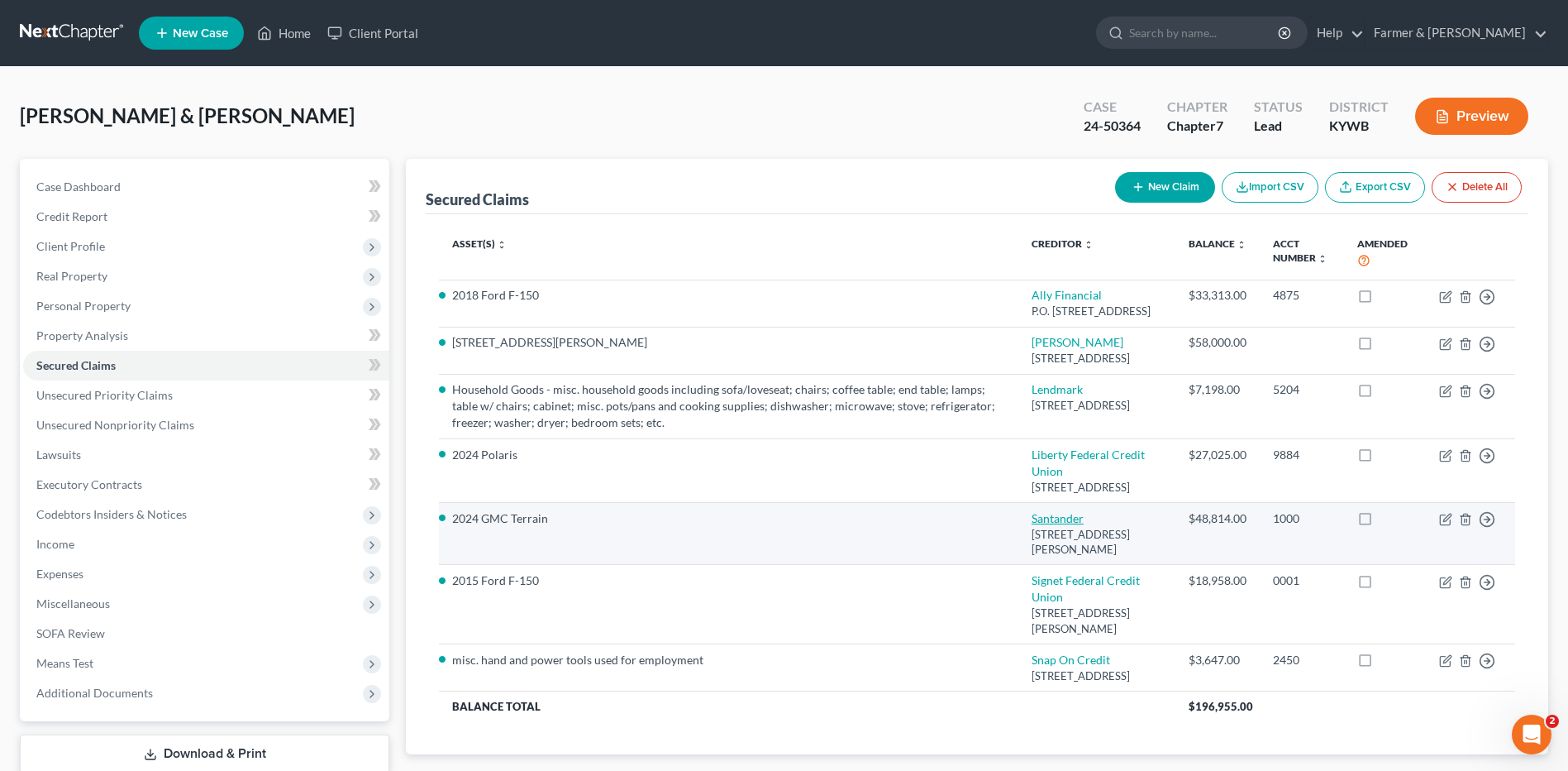
select select "0"
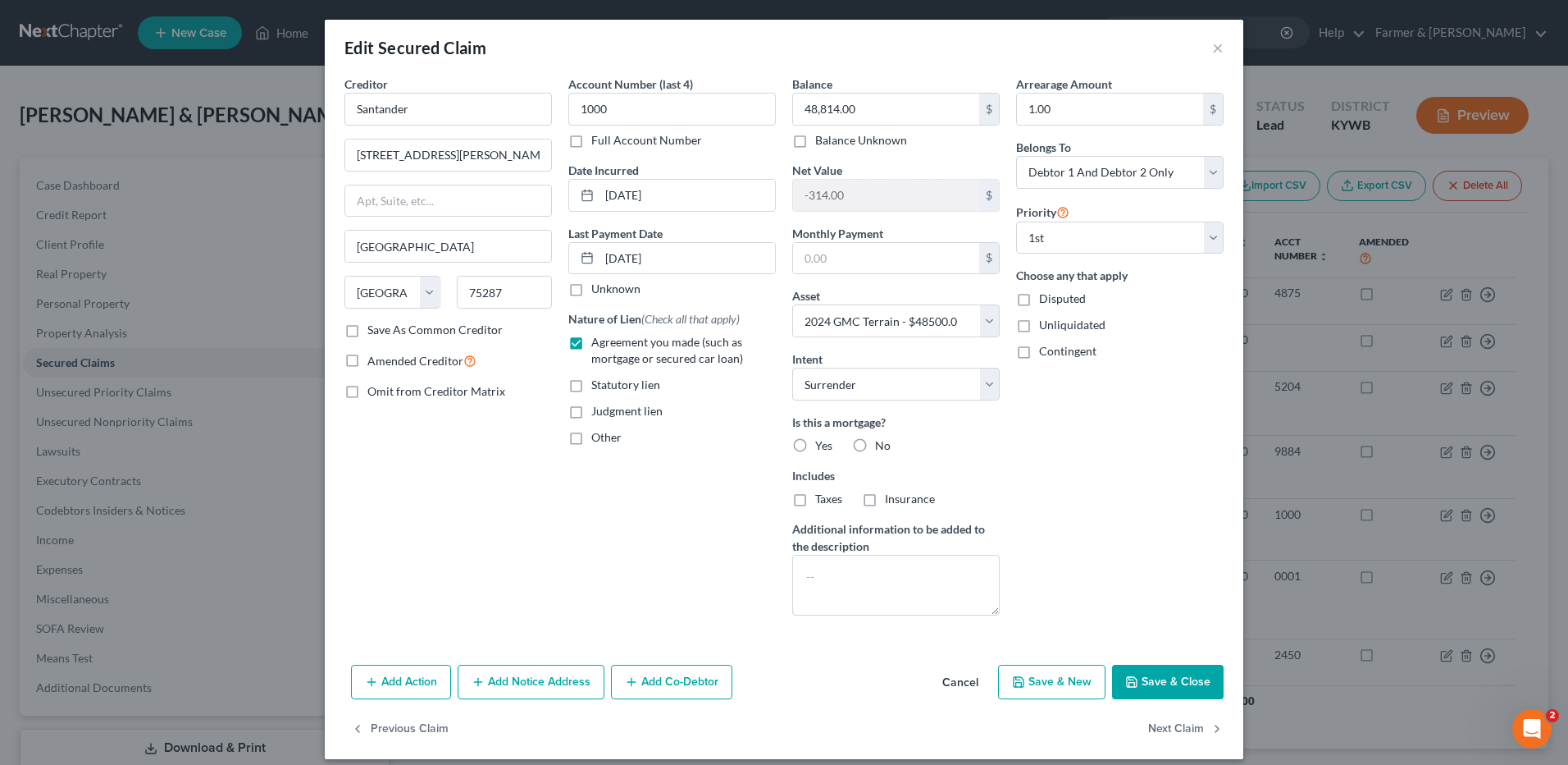
click at [958, 687] on button "Cancel" at bounding box center [961, 683] width 62 height 33
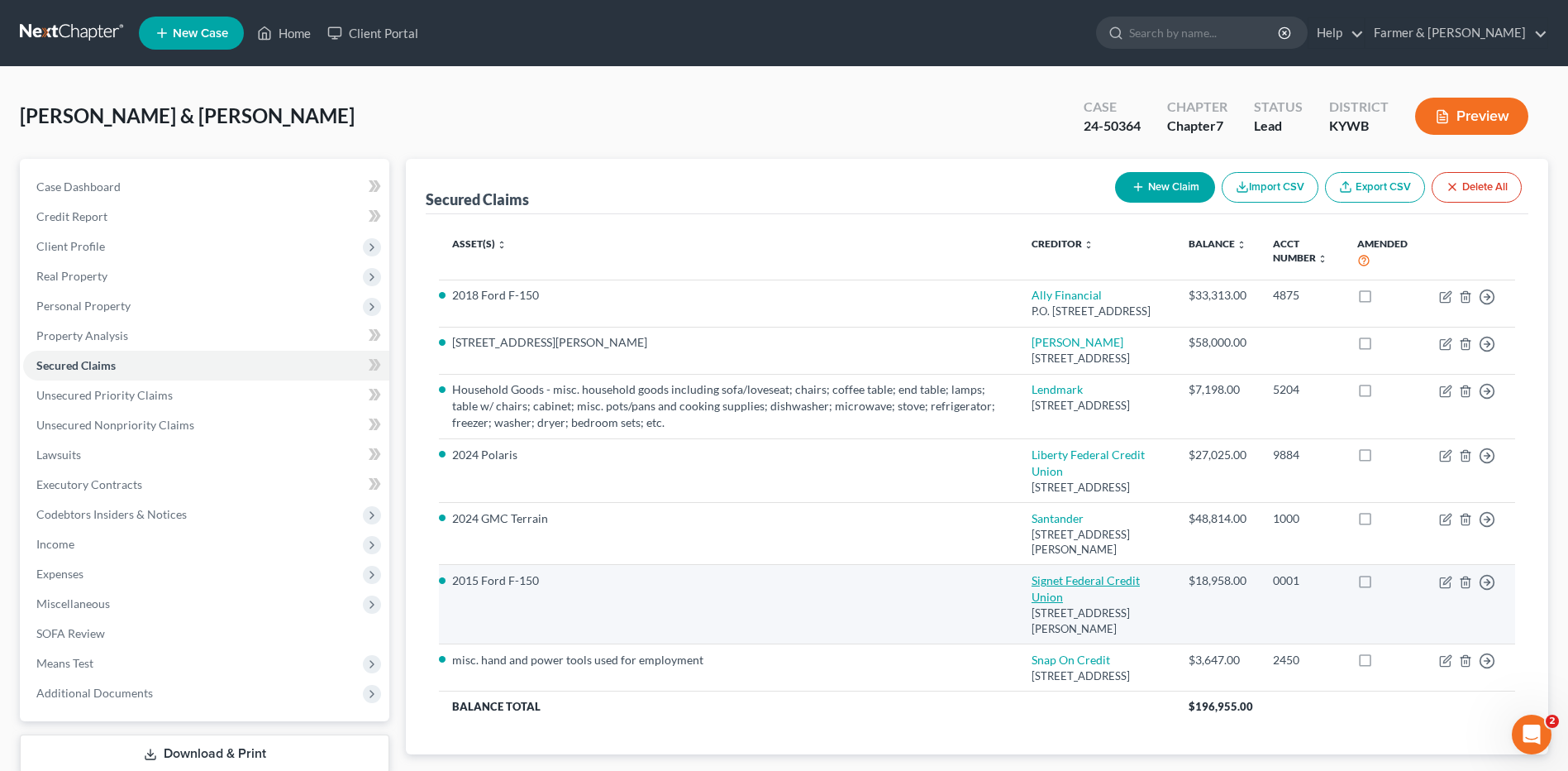
click at [1056, 604] on link "Signet Federal Credit Union" at bounding box center [1085, 588] width 108 height 30
select select "18"
select select "9"
select select "2"
select select "0"
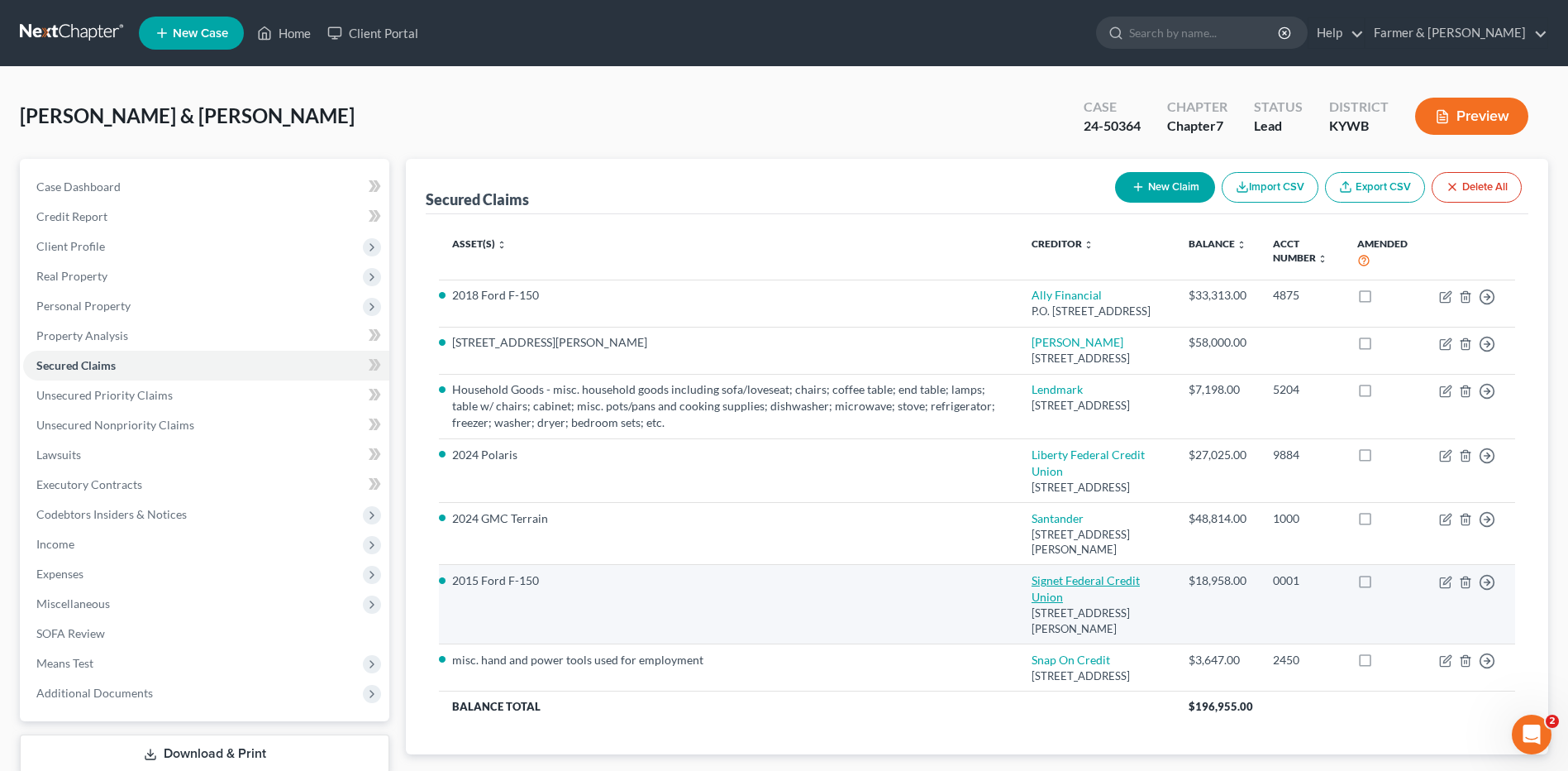
select select "0"
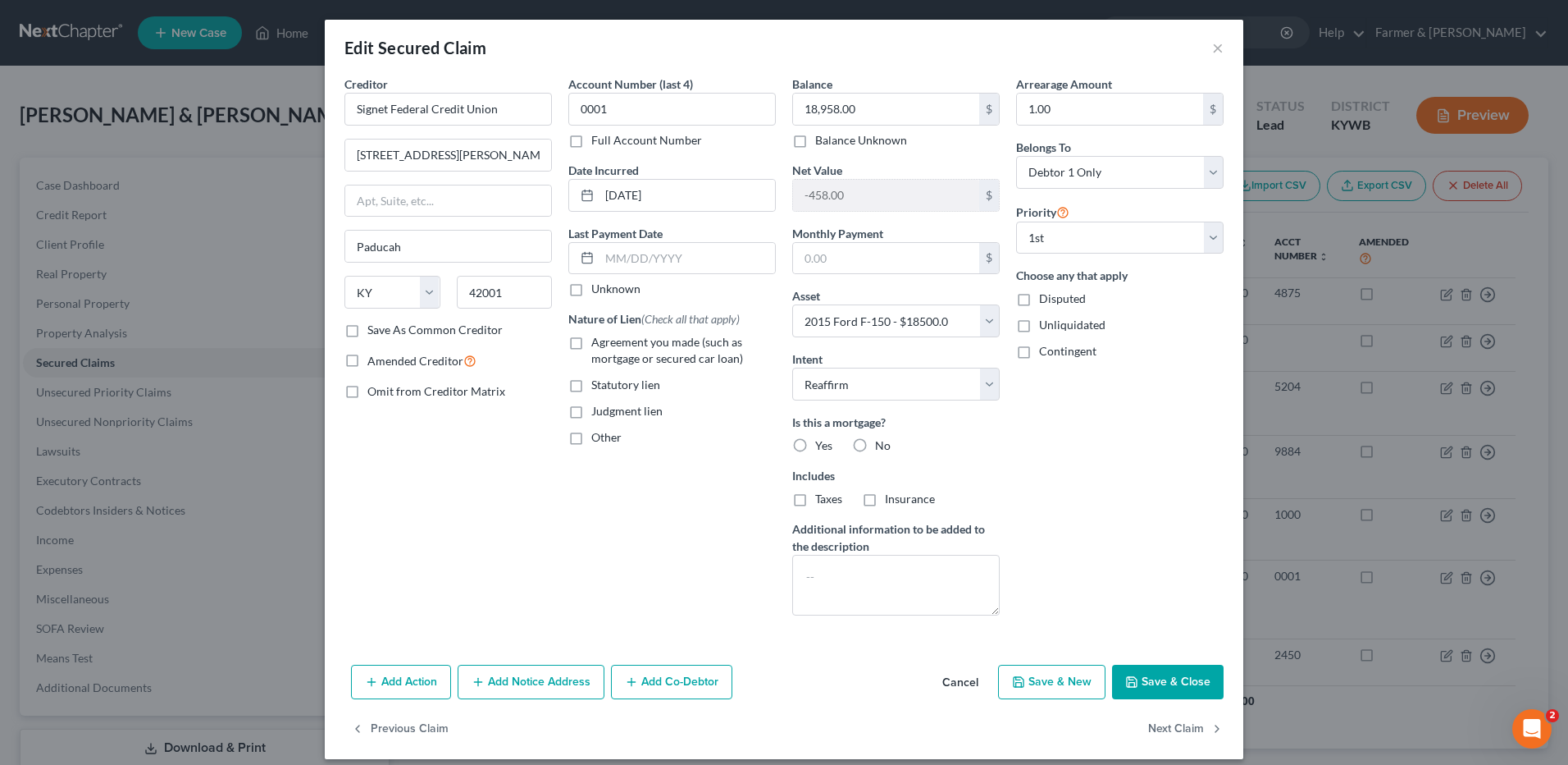
click at [954, 683] on button "Cancel" at bounding box center [961, 683] width 62 height 33
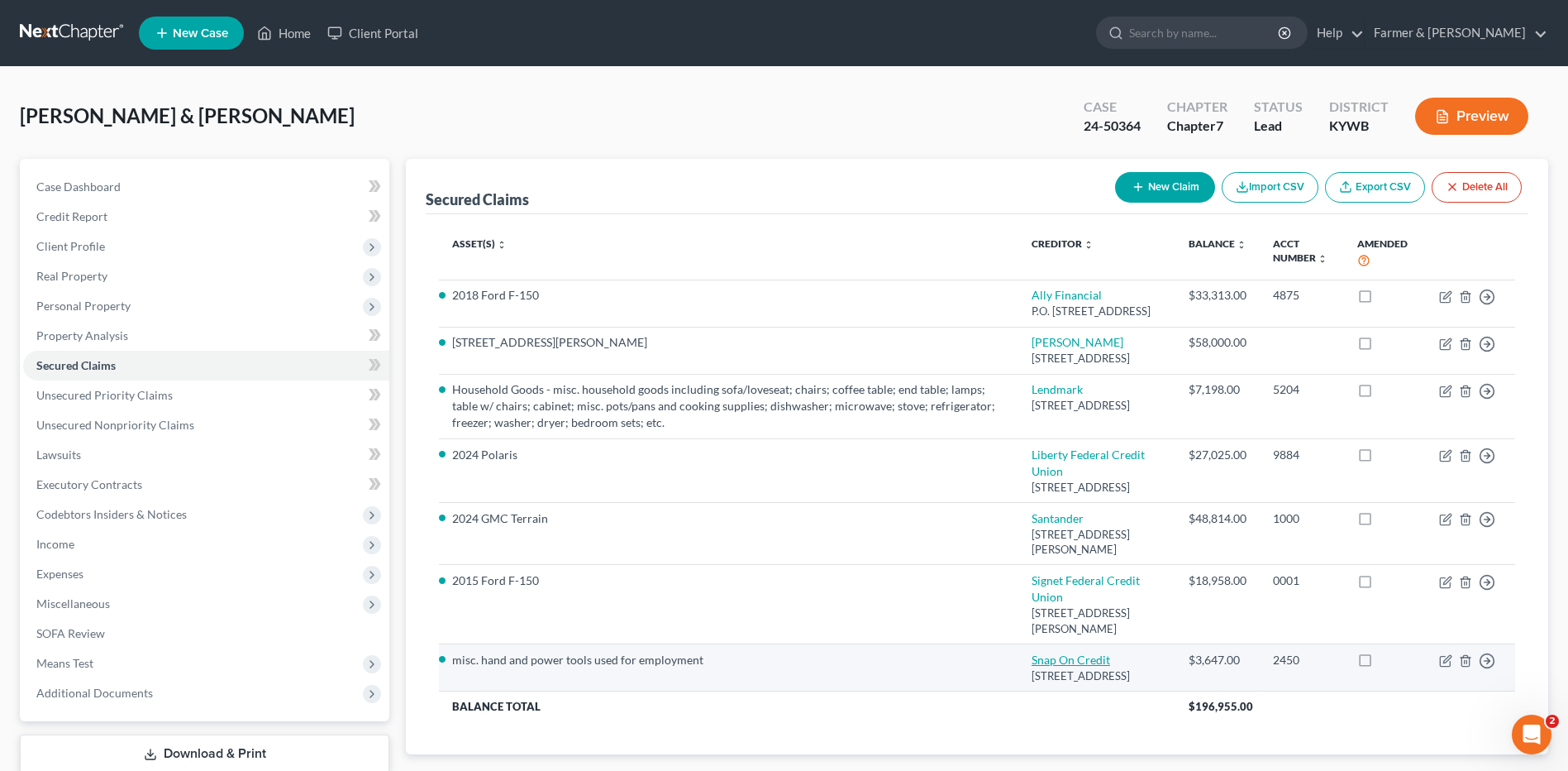
click at [1079, 667] on link "Snap On Credit" at bounding box center [1071, 659] width 78 height 14
select select "14"
select select "2"
select select "0"
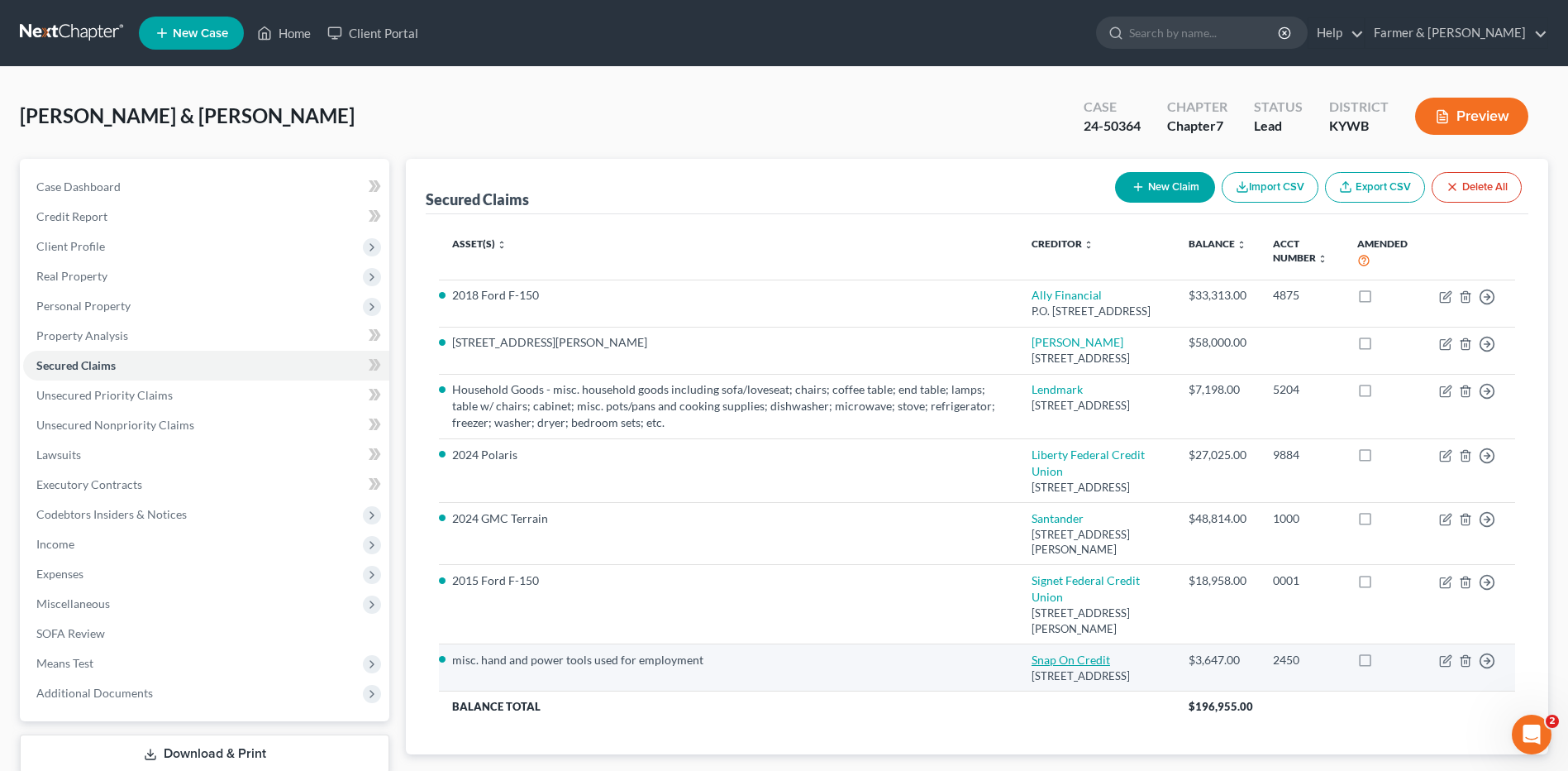
select select "0"
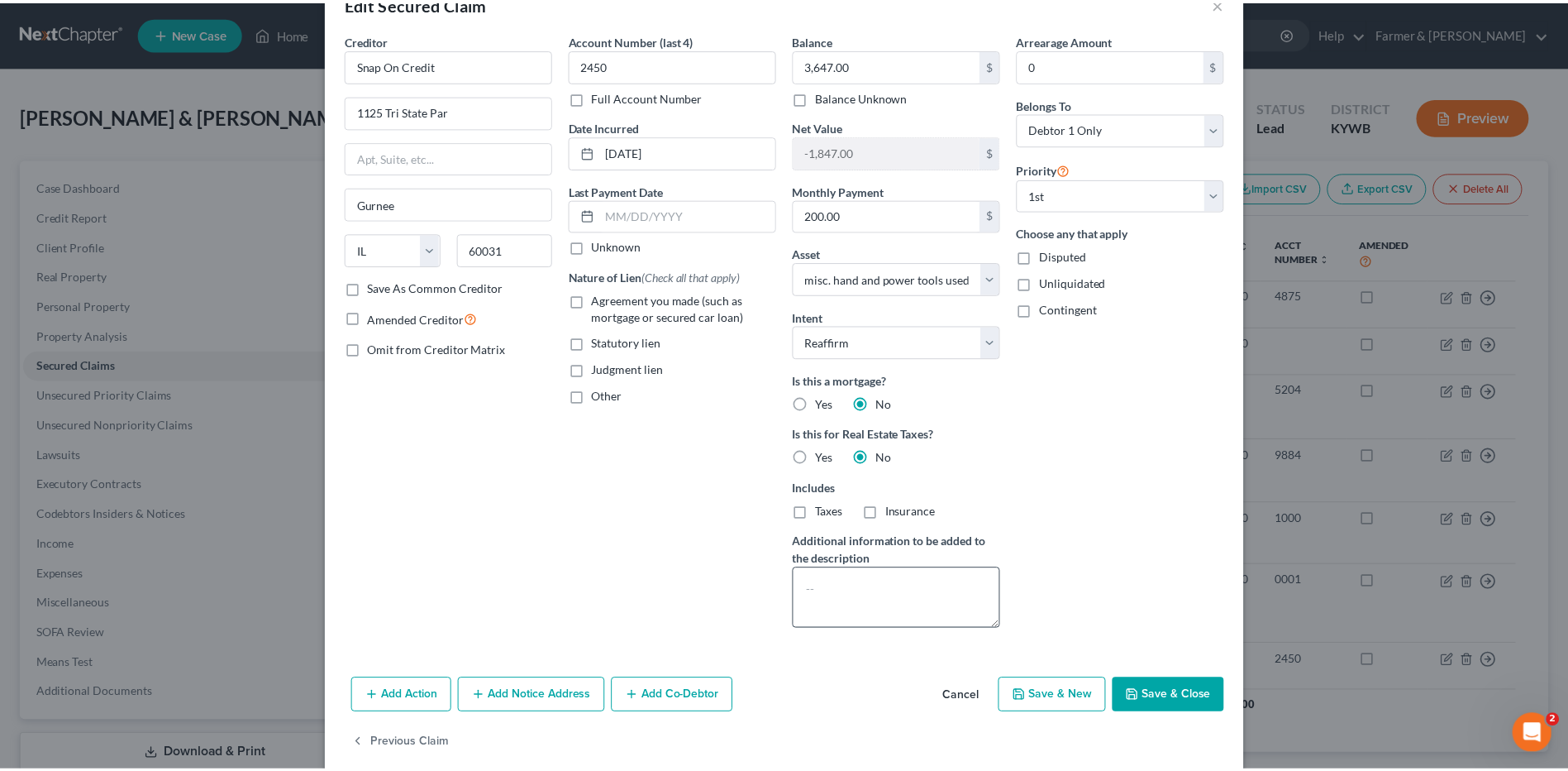
scroll to position [67, 0]
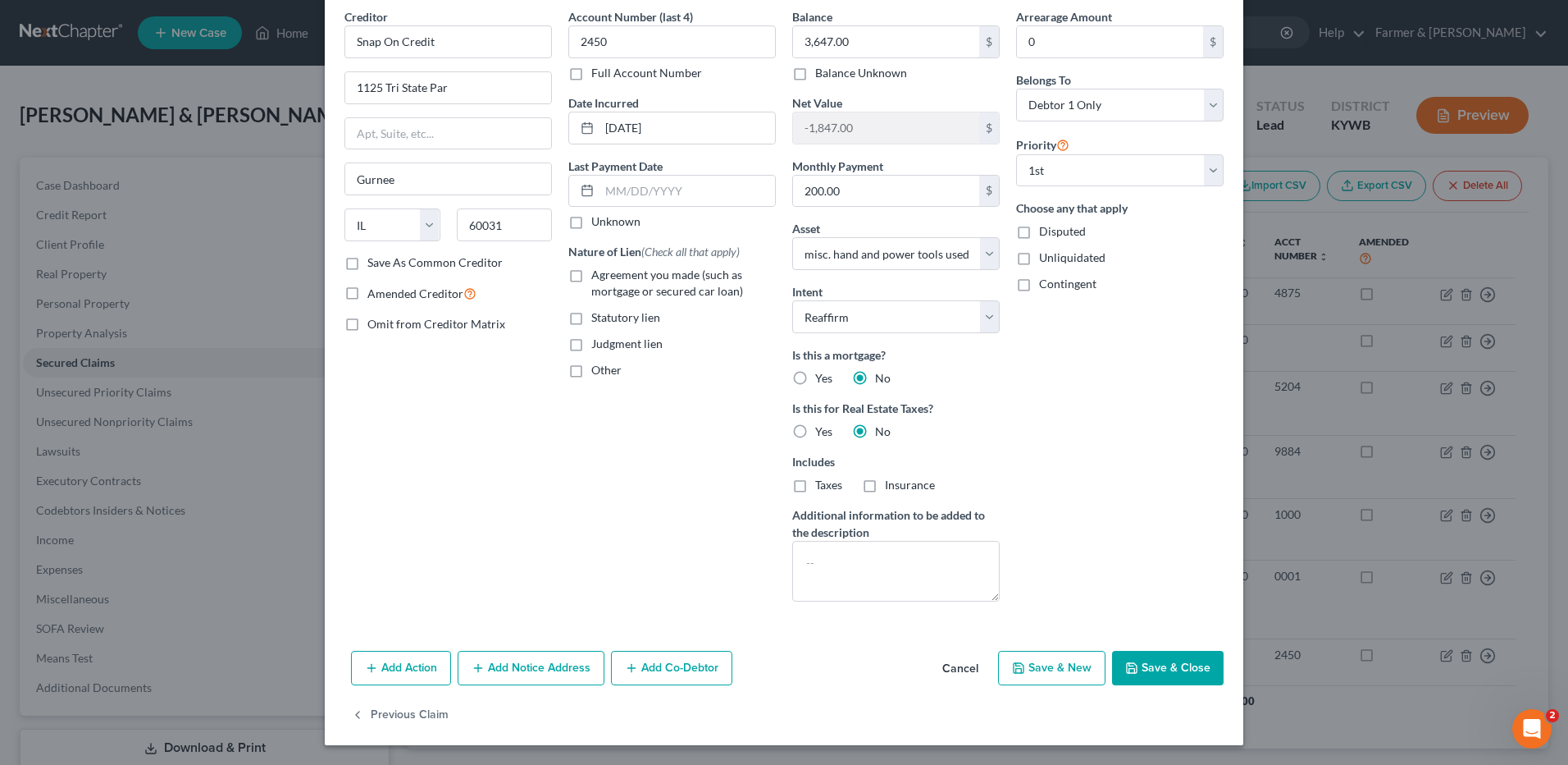
click at [953, 669] on button "Cancel" at bounding box center [961, 669] width 62 height 33
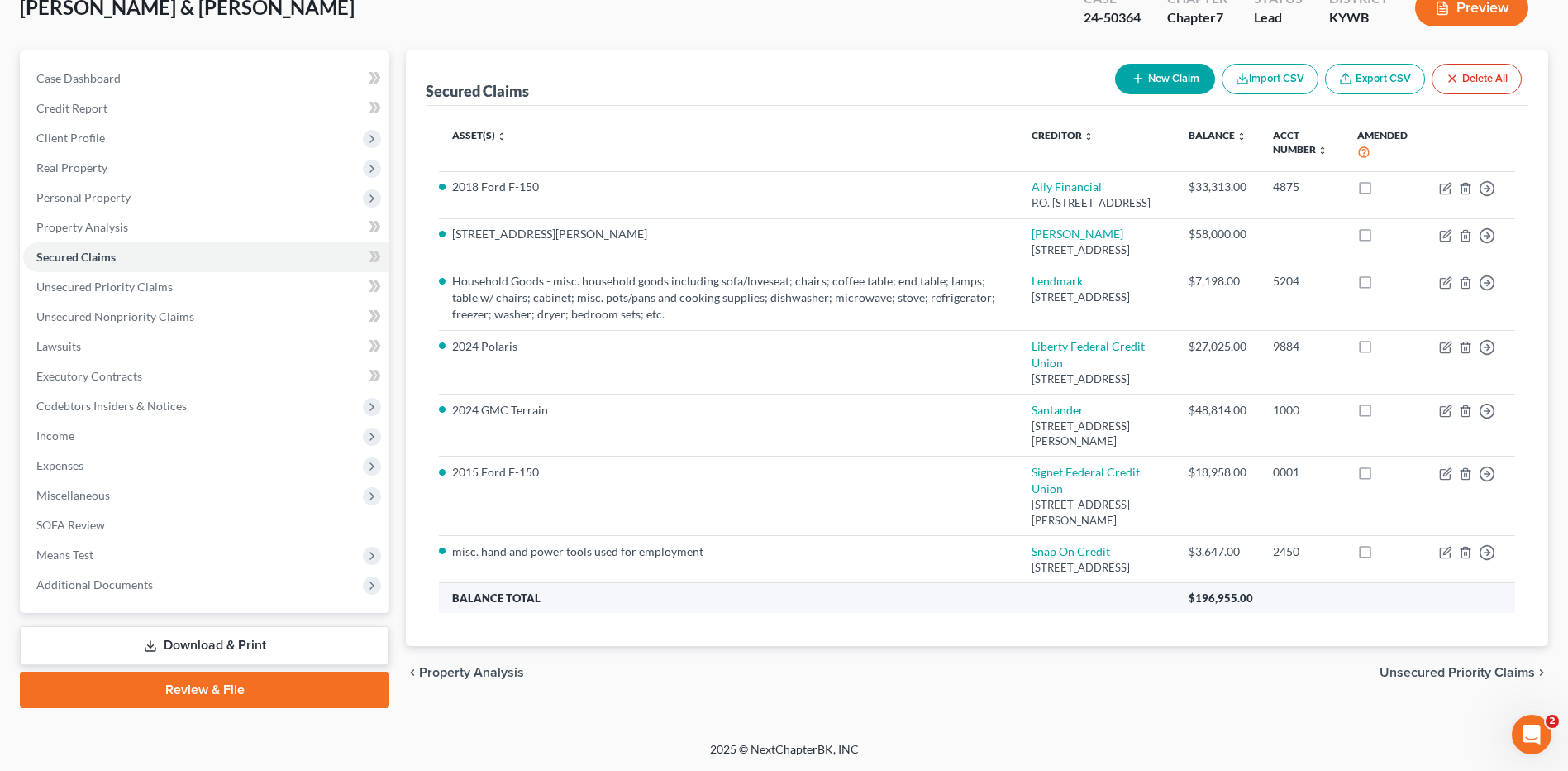
scroll to position [161, 0]
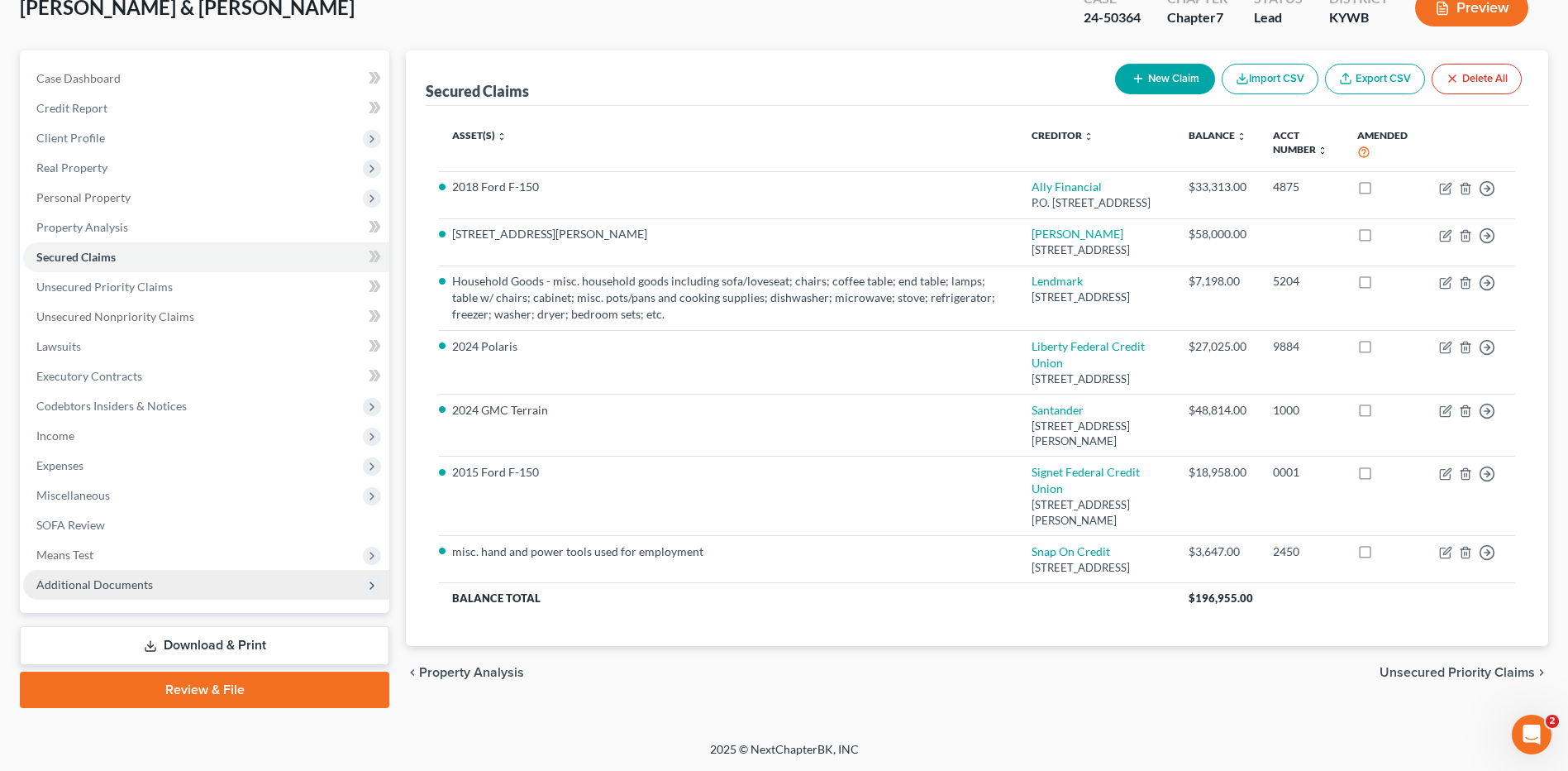
click at [151, 570] on span "Additional Documents" at bounding box center [206, 584] width 366 height 30
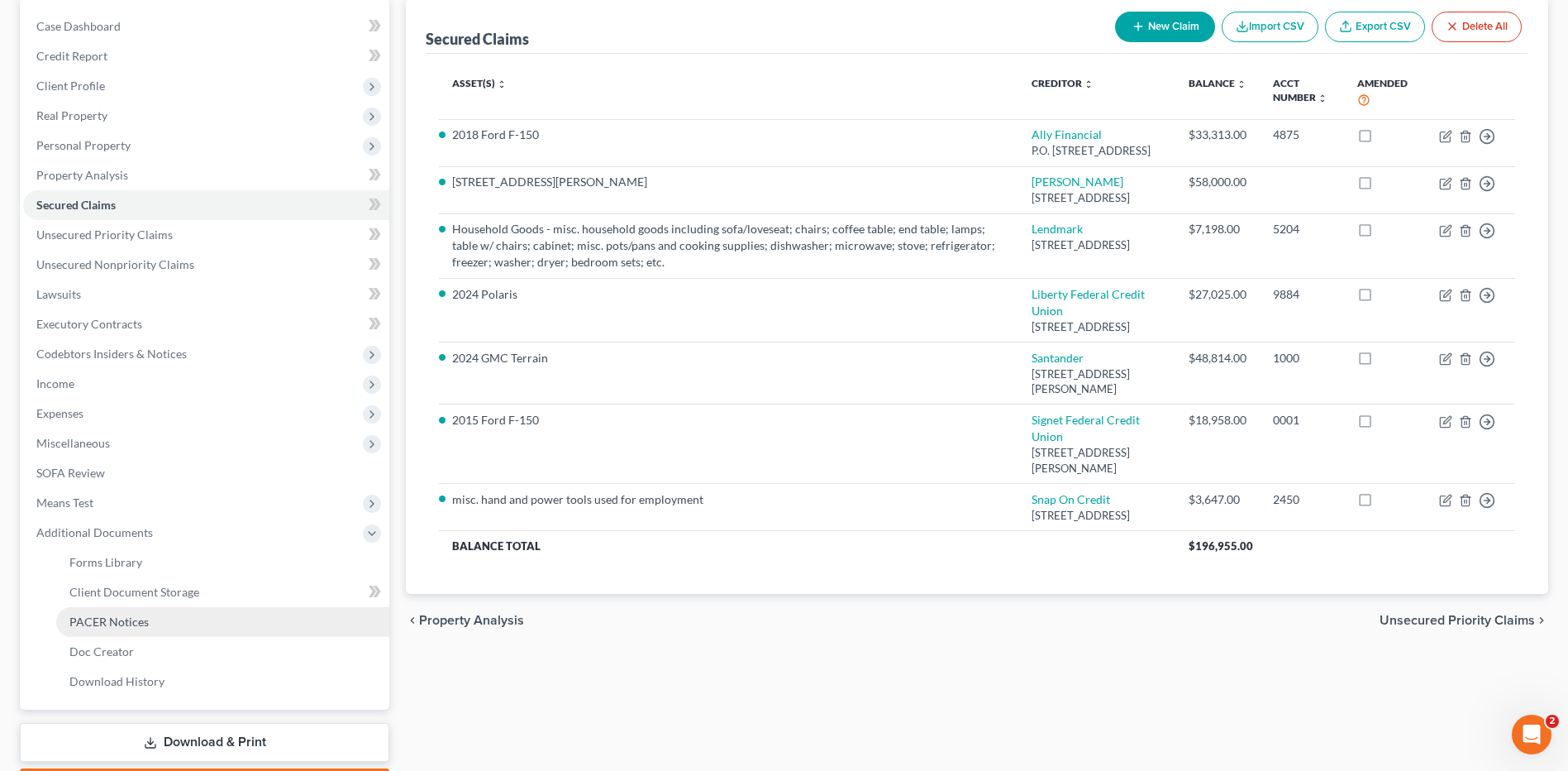
click at [126, 619] on span "PACER Notices" at bounding box center [109, 620] width 79 height 14
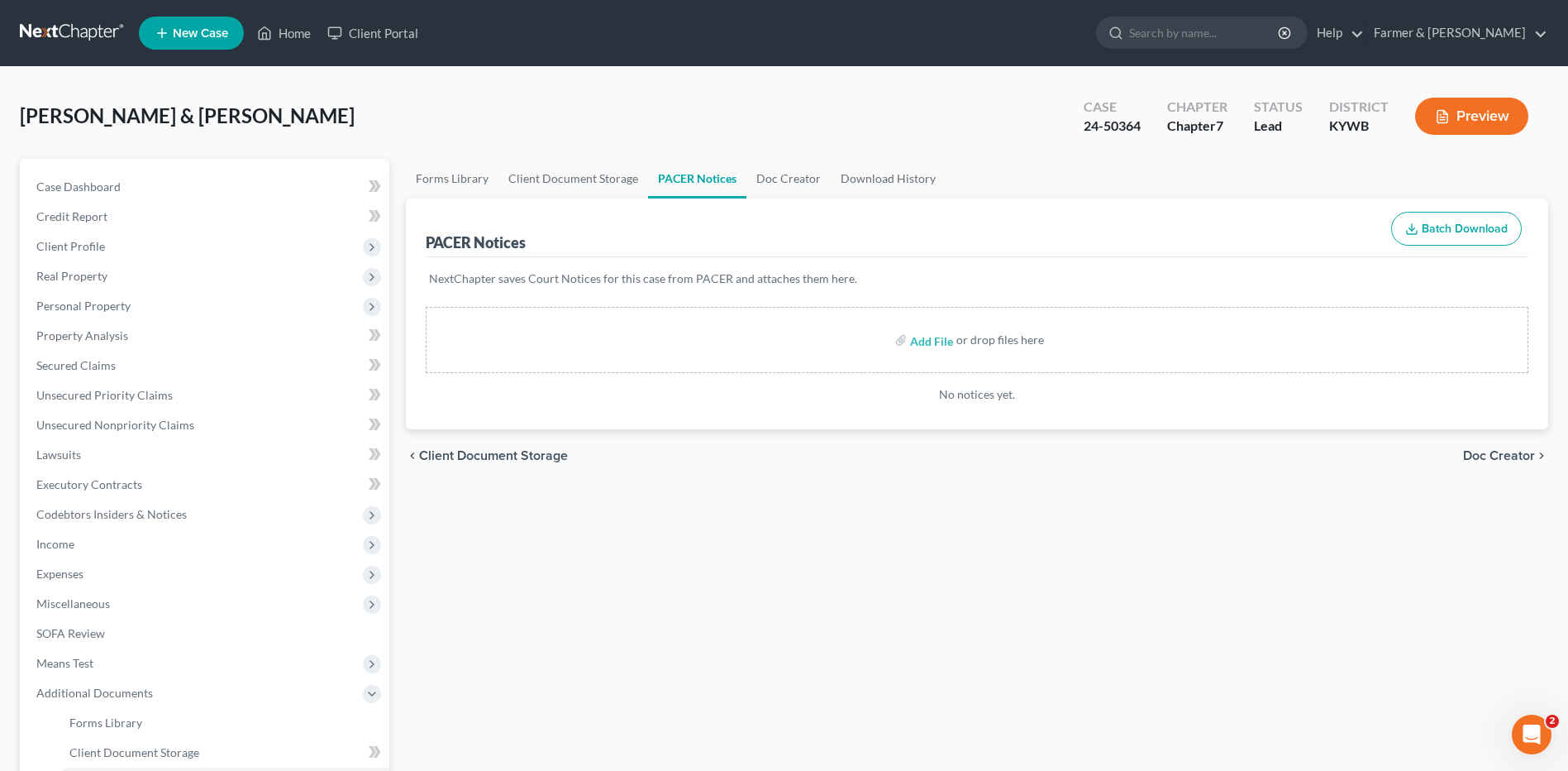
click at [85, 35] on link at bounding box center [72, 33] width 106 height 30
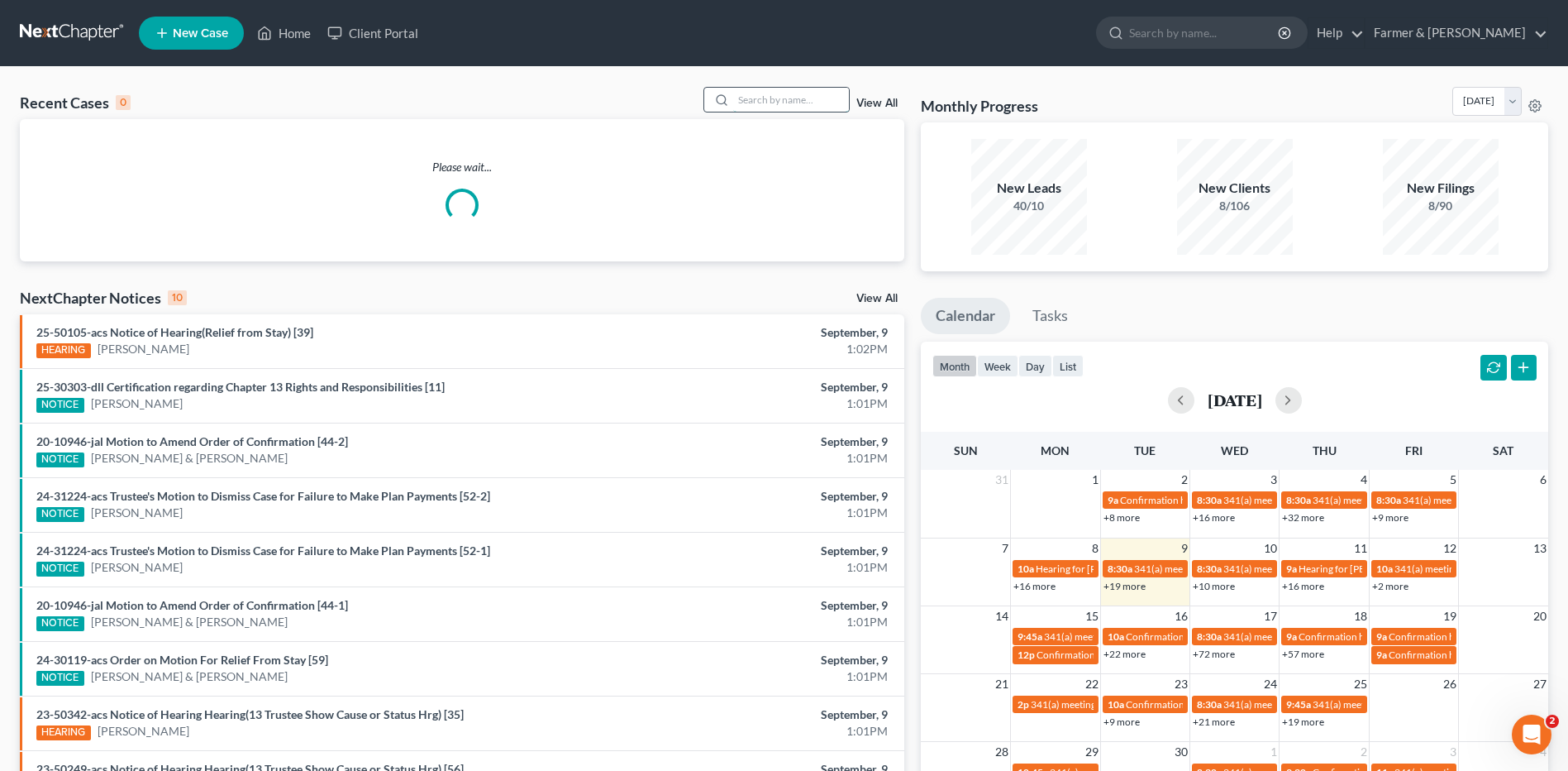
click at [820, 92] on input "search" at bounding box center [790, 100] width 115 height 24
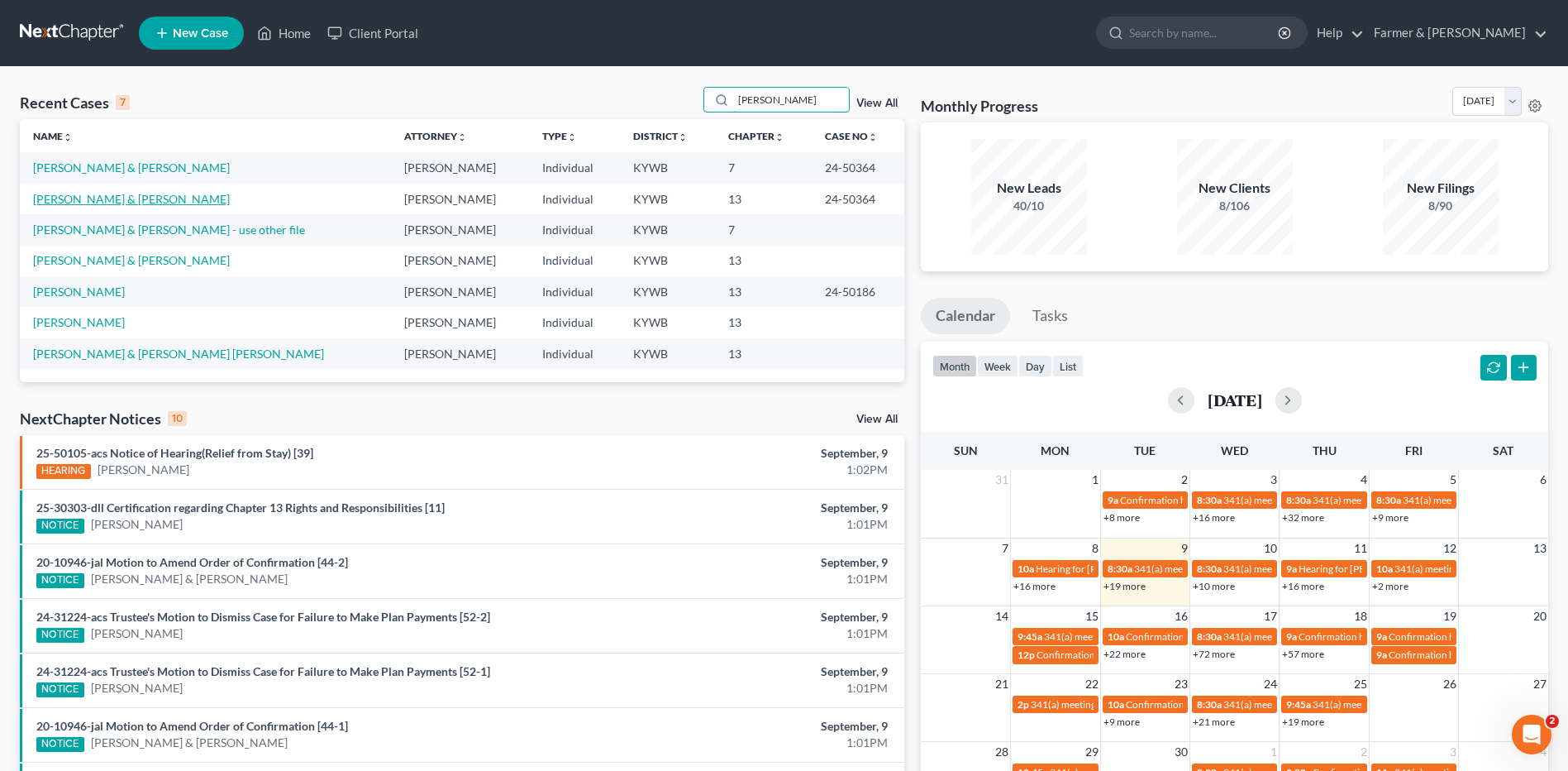
type input "[PERSON_NAME]"
click at [146, 199] on link "[PERSON_NAME] & [PERSON_NAME]" at bounding box center [131, 199] width 197 height 14
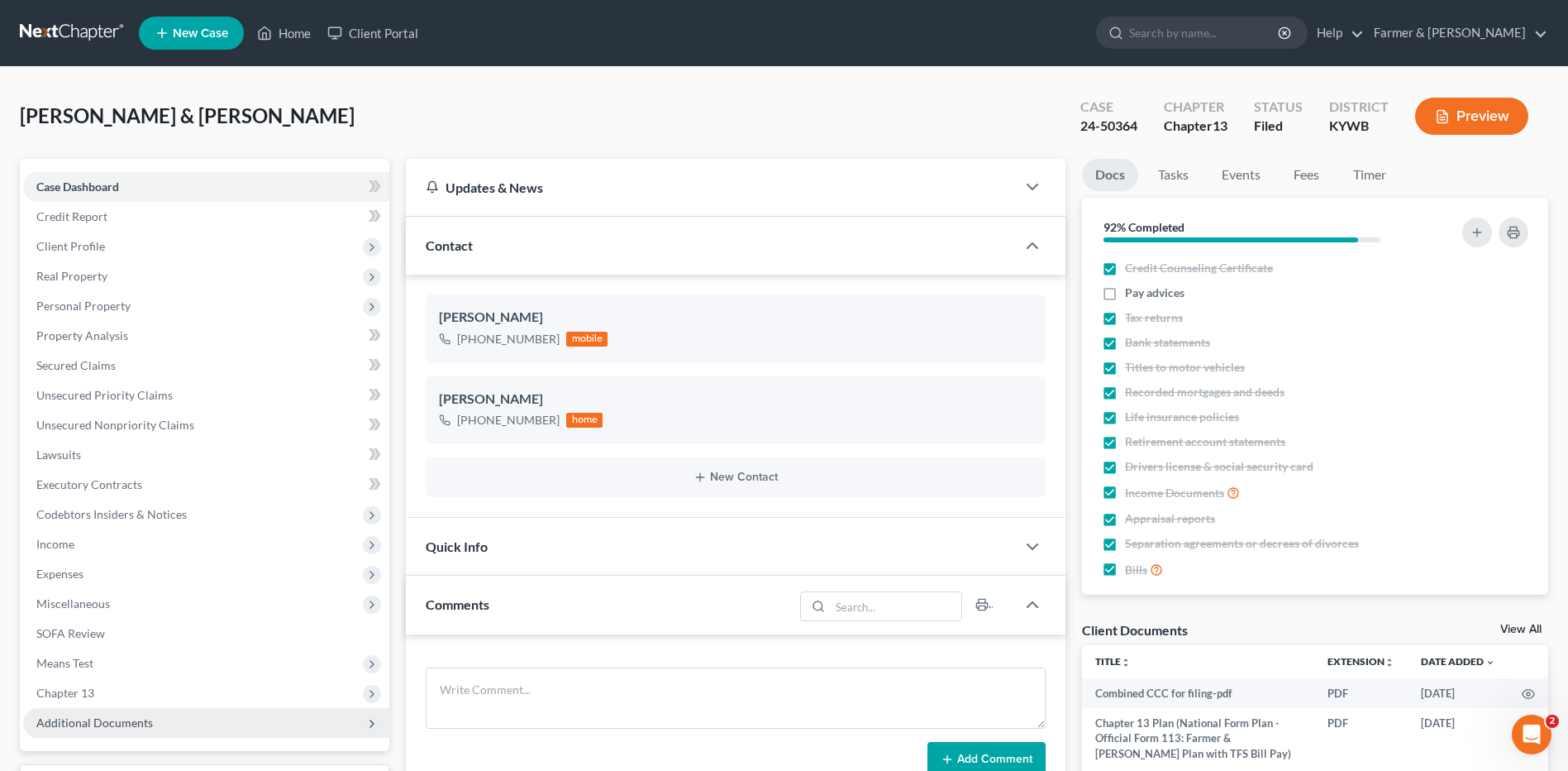
click at [91, 731] on span "Additional Documents" at bounding box center [206, 723] width 366 height 30
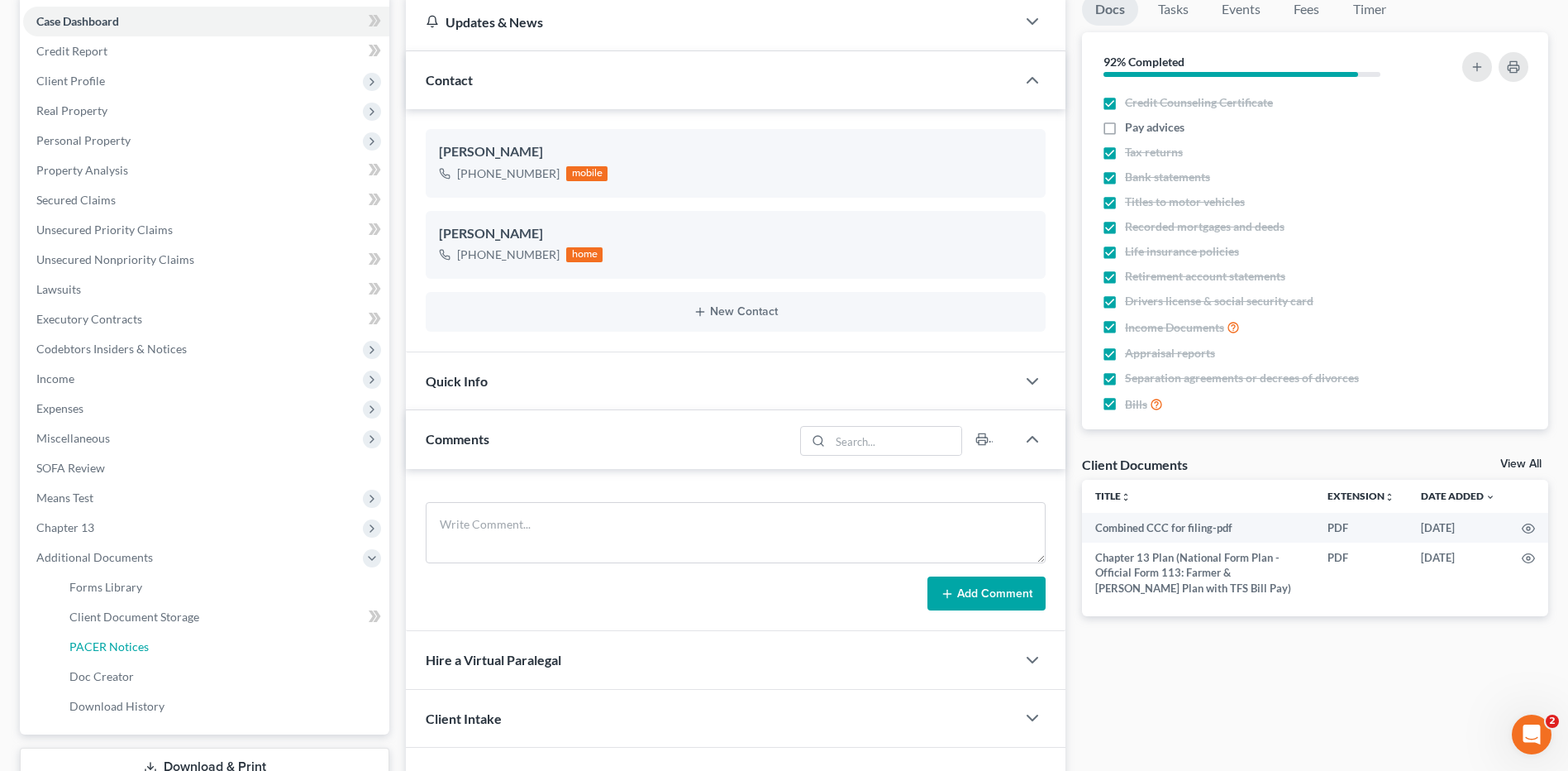
click at [147, 641] on span "PACER Notices" at bounding box center [109, 645] width 79 height 14
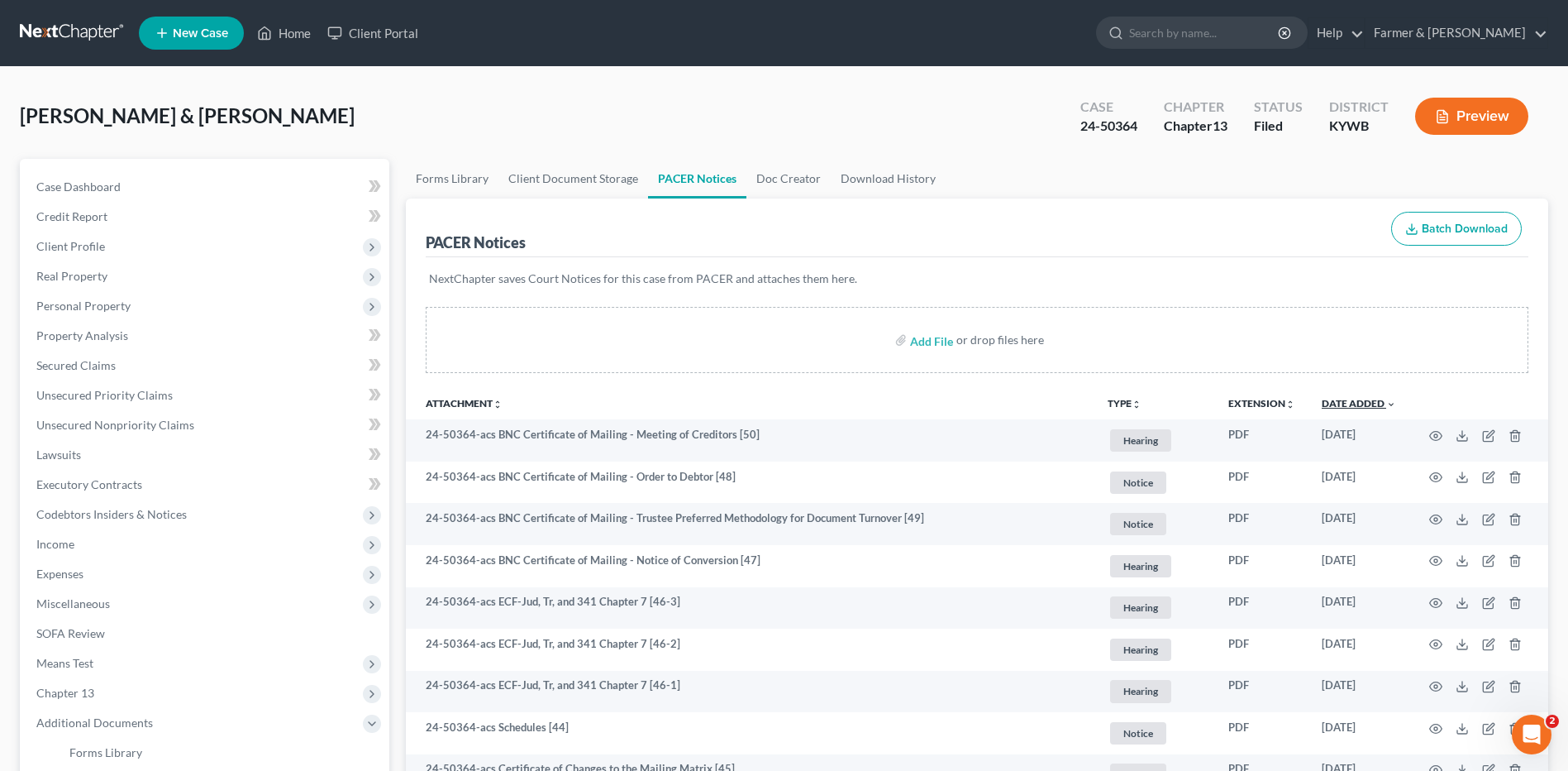
click at [1371, 404] on link "Date Added unfold_more expand_more expand_less" at bounding box center [1359, 403] width 75 height 12
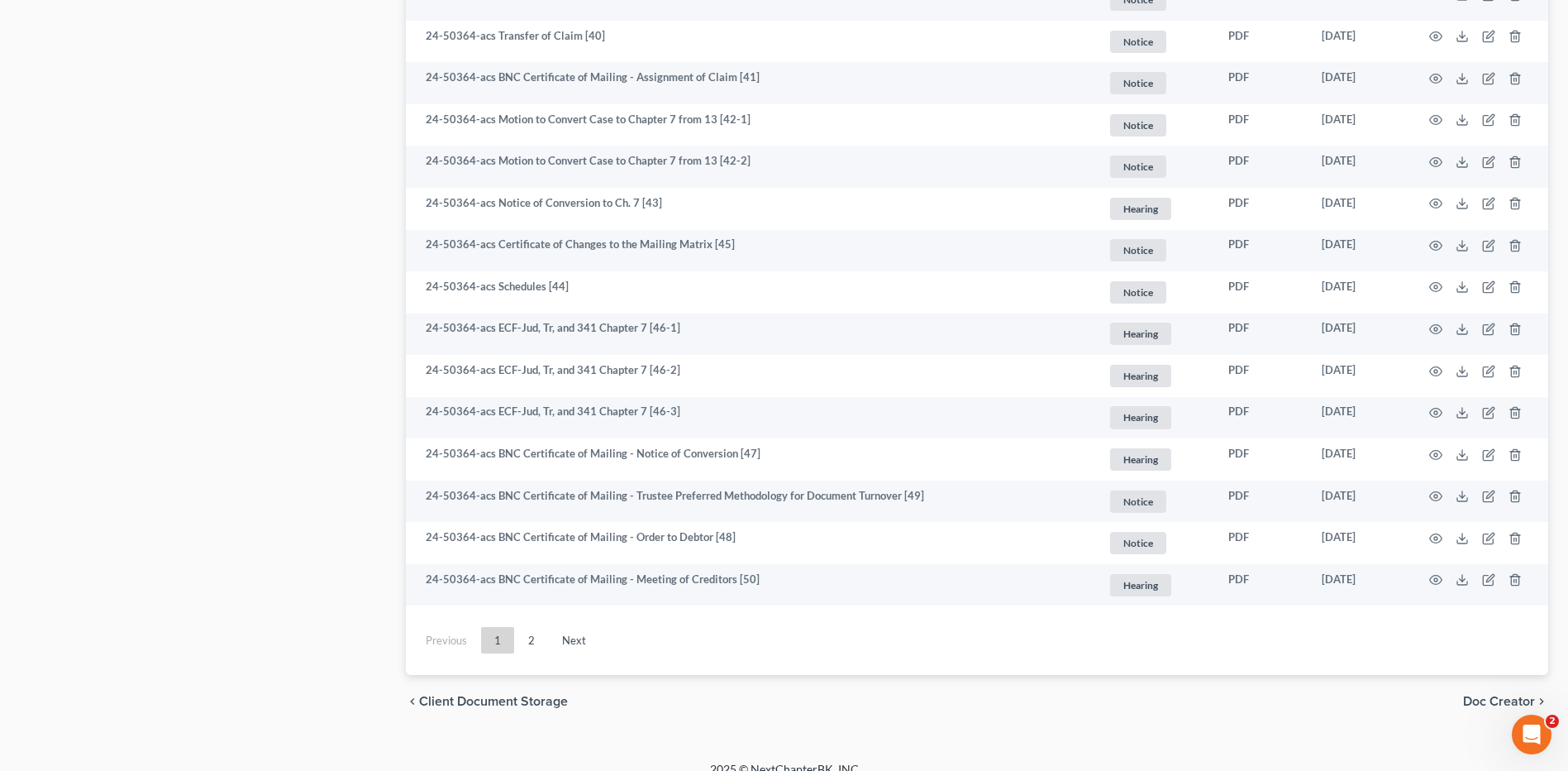
scroll to position [2945, 0]
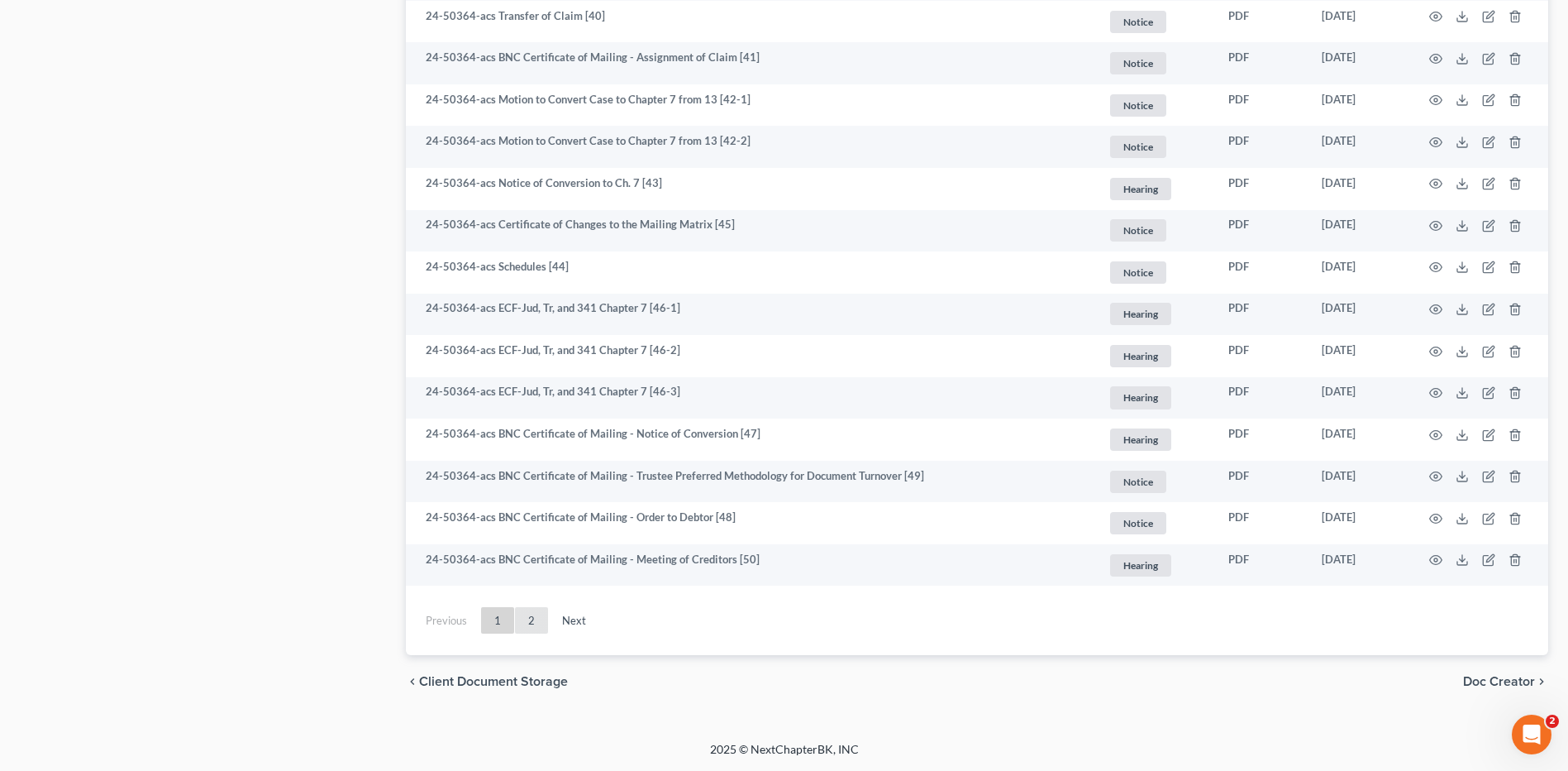
click at [538, 620] on link "2" at bounding box center [532, 620] width 33 height 27
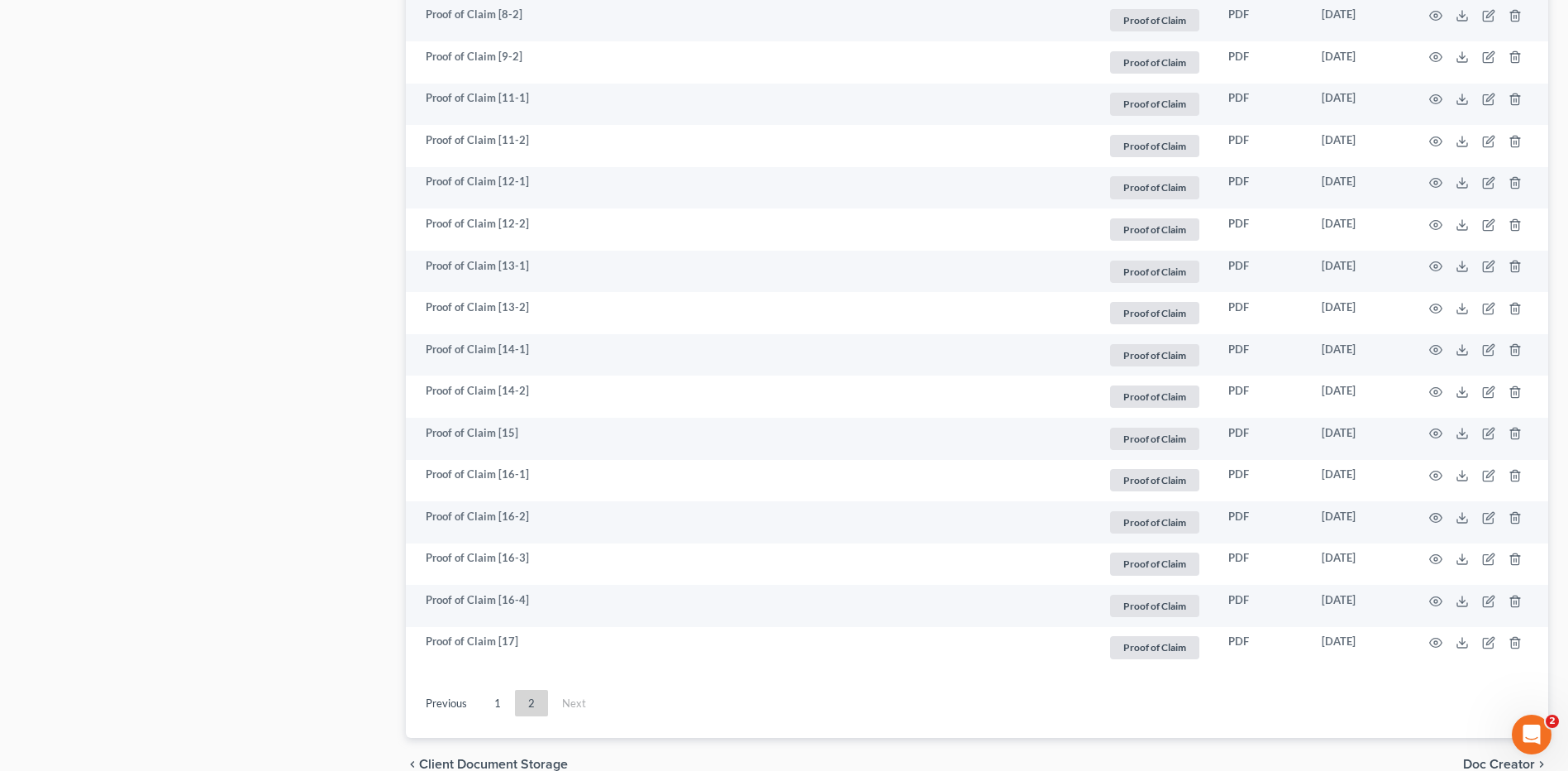
scroll to position [2074, 0]
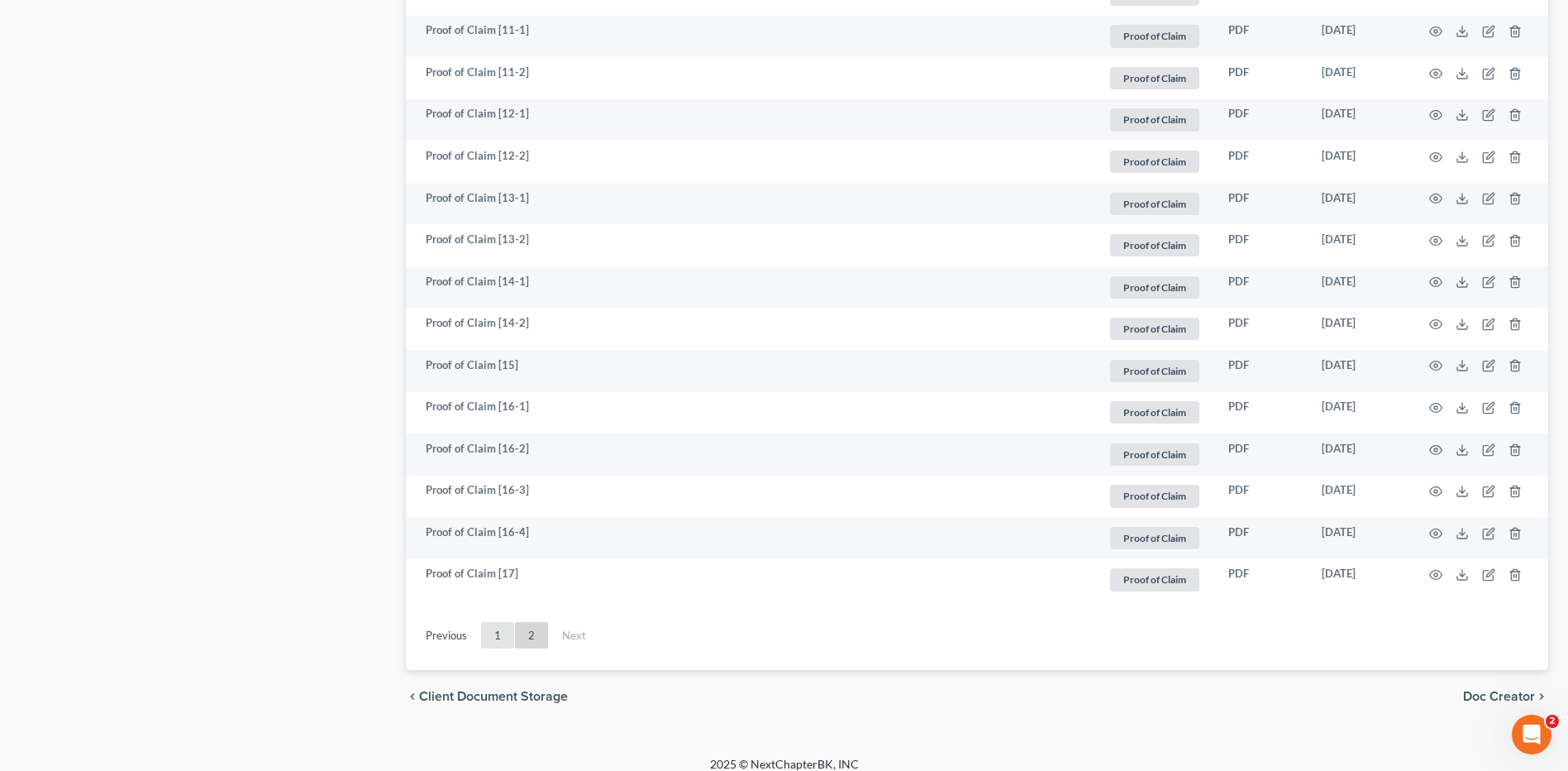
click at [505, 621] on link "1" at bounding box center [497, 634] width 33 height 27
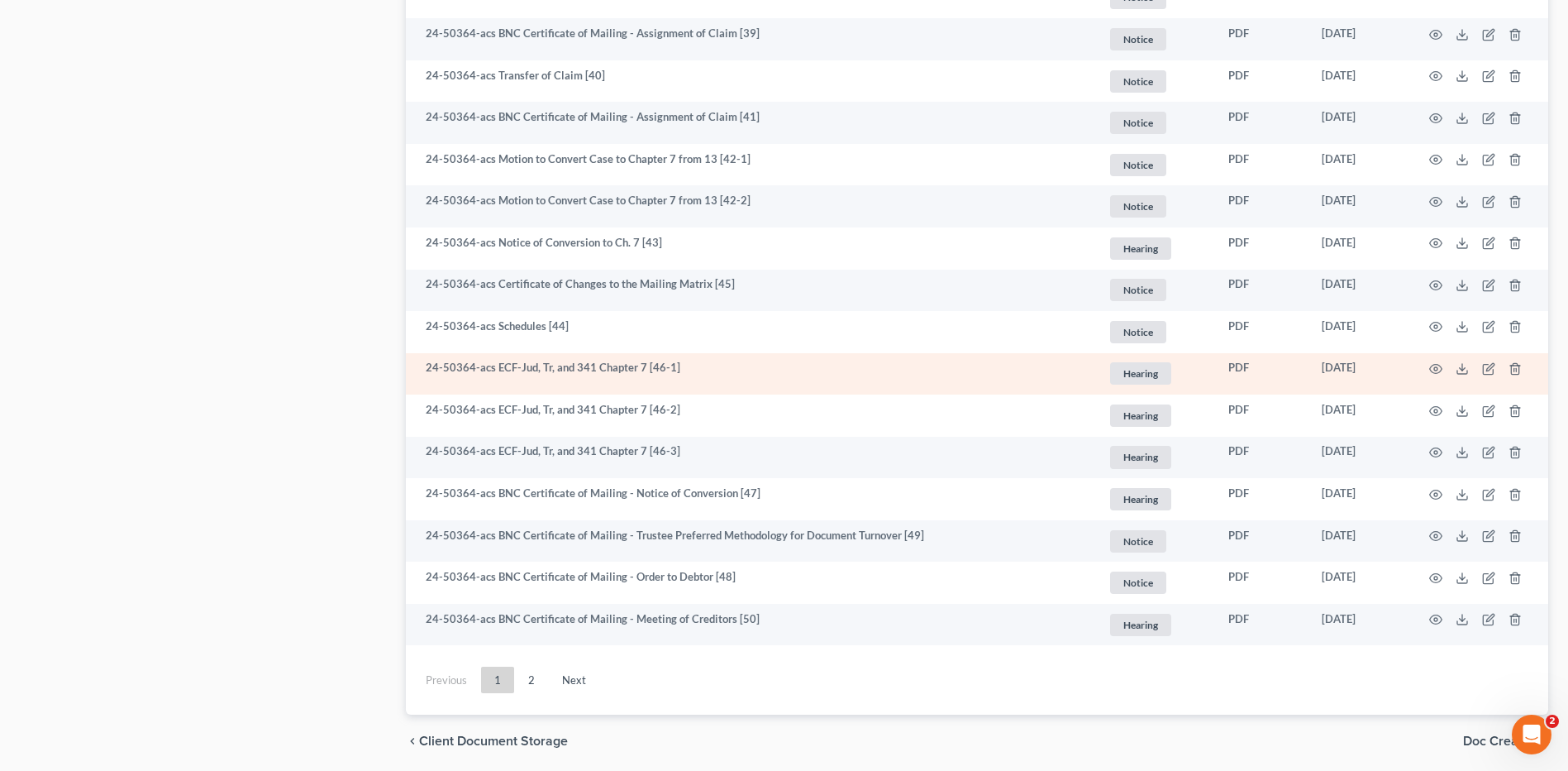
scroll to position [2945, 0]
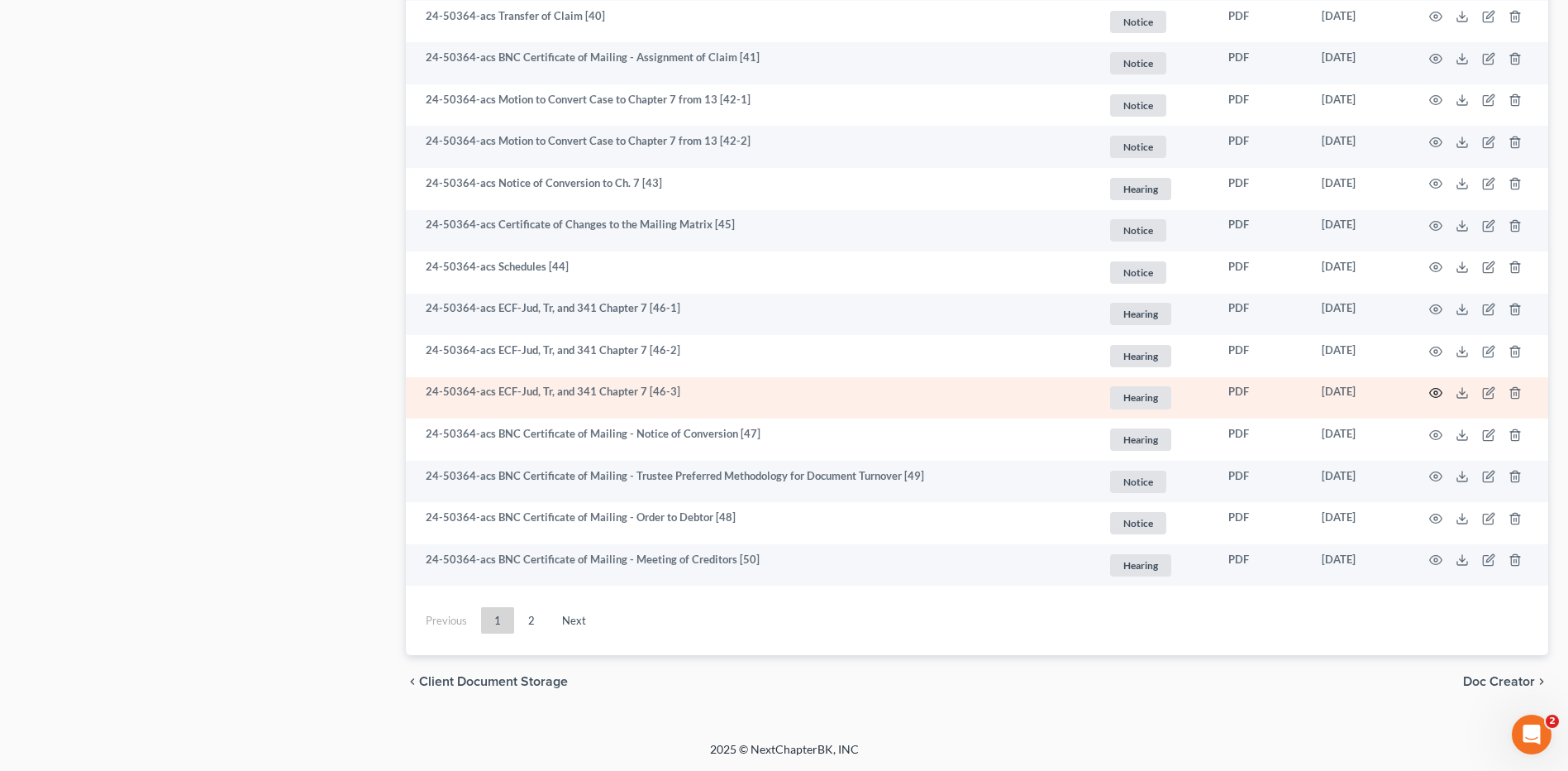
click at [1438, 392] on icon "button" at bounding box center [1435, 392] width 13 height 13
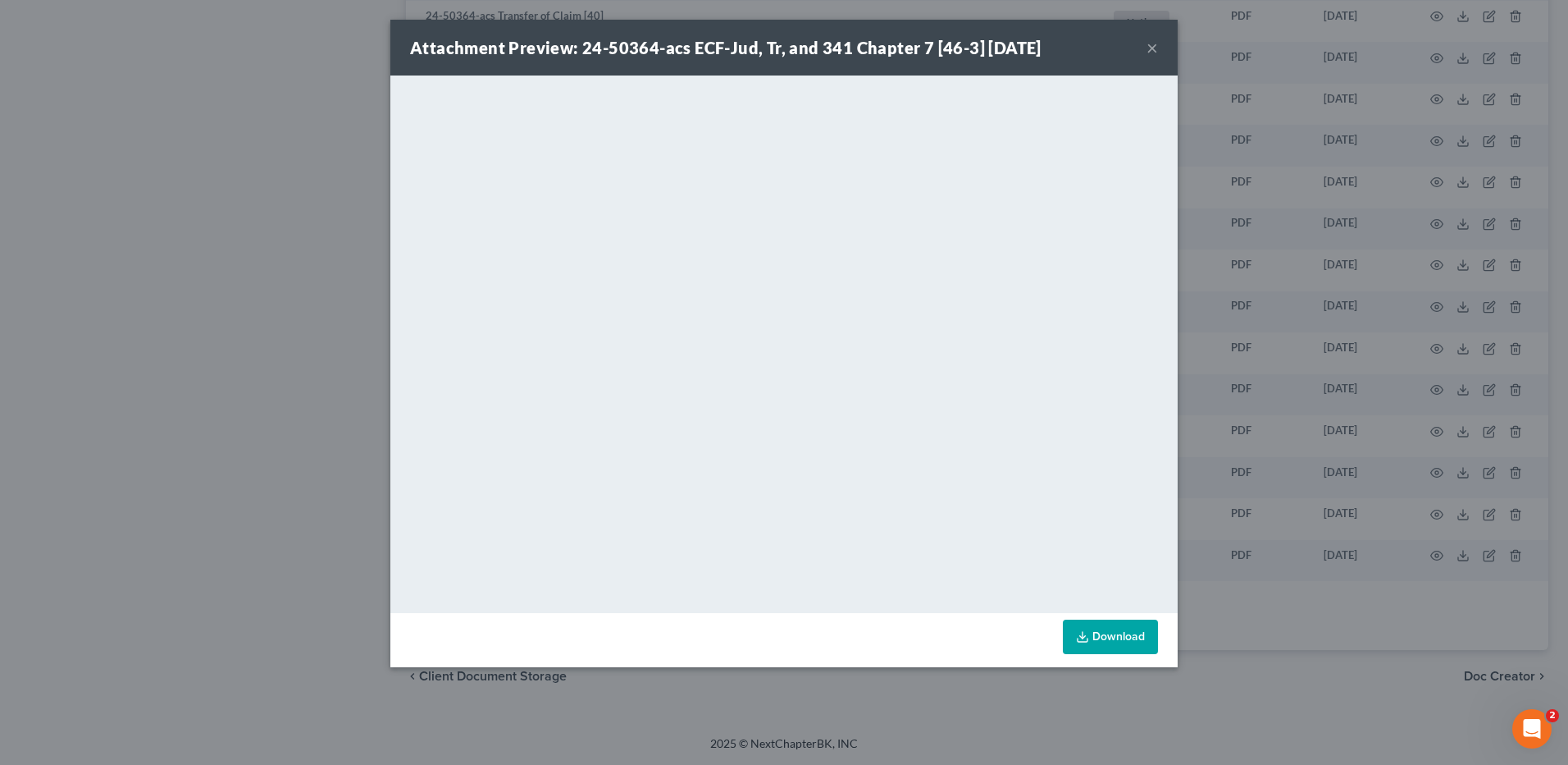
click at [1149, 43] on button "×" at bounding box center [1152, 47] width 12 height 19
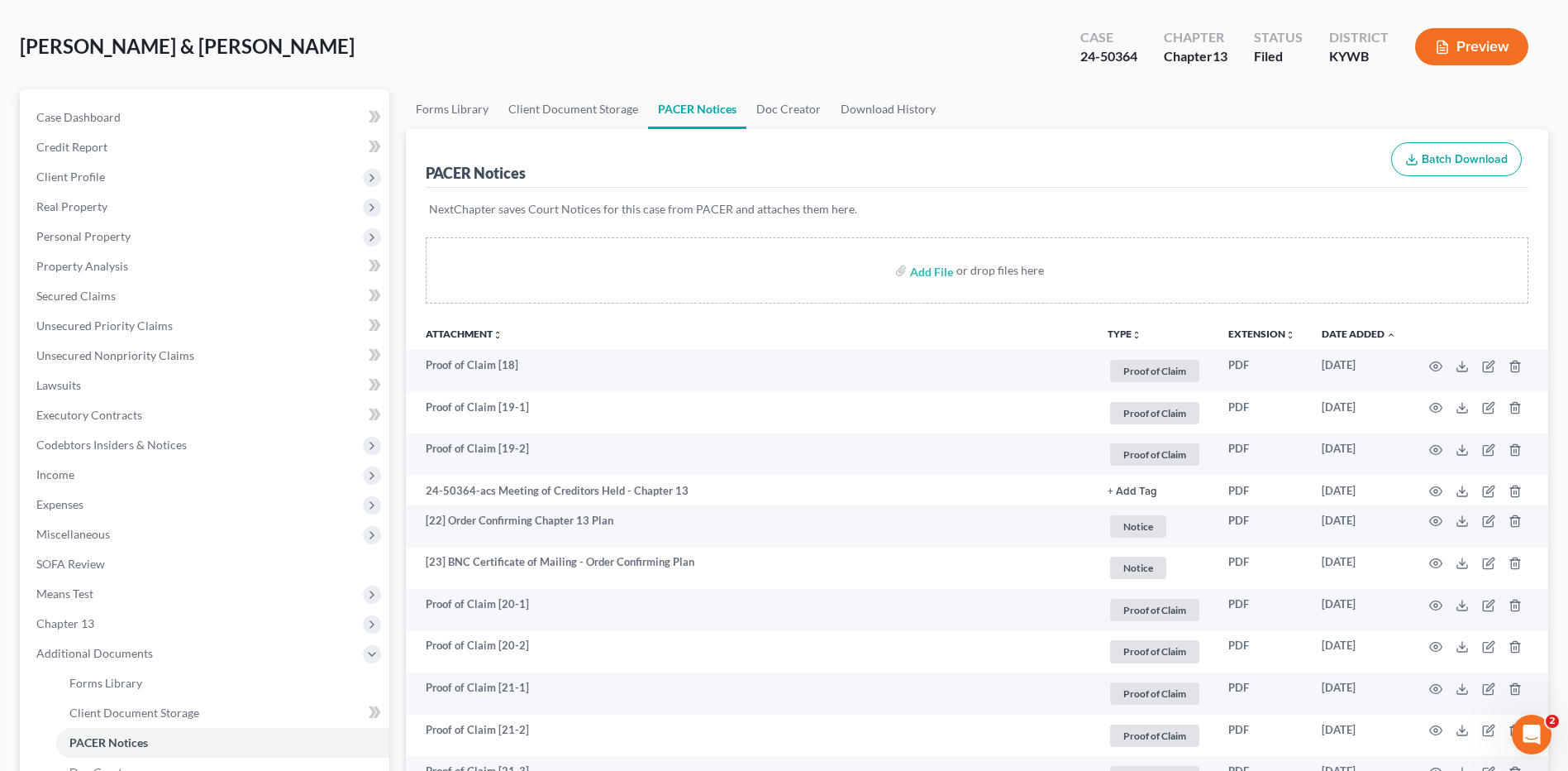
scroll to position [0, 0]
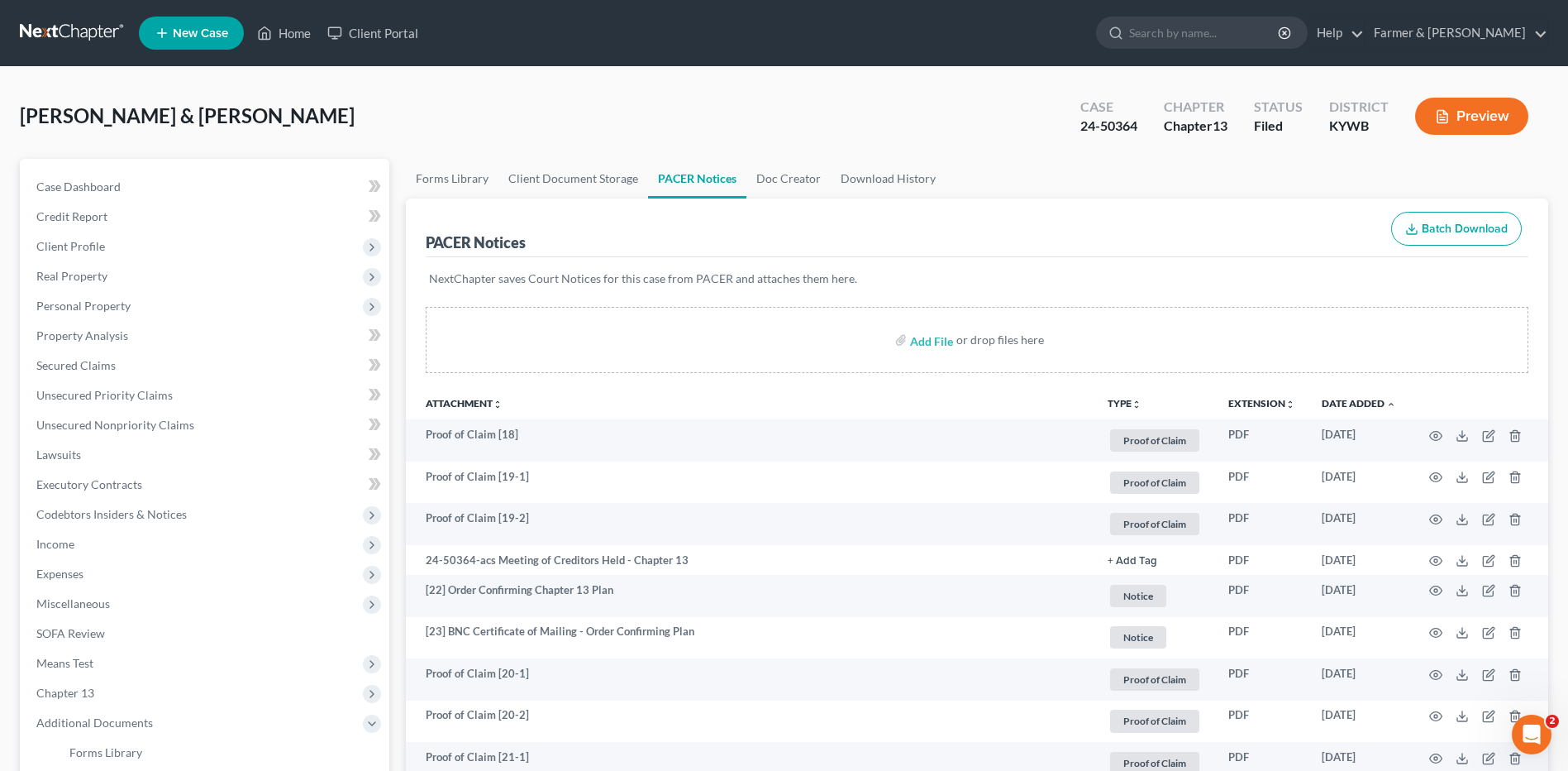
click at [90, 21] on link at bounding box center [72, 33] width 106 height 30
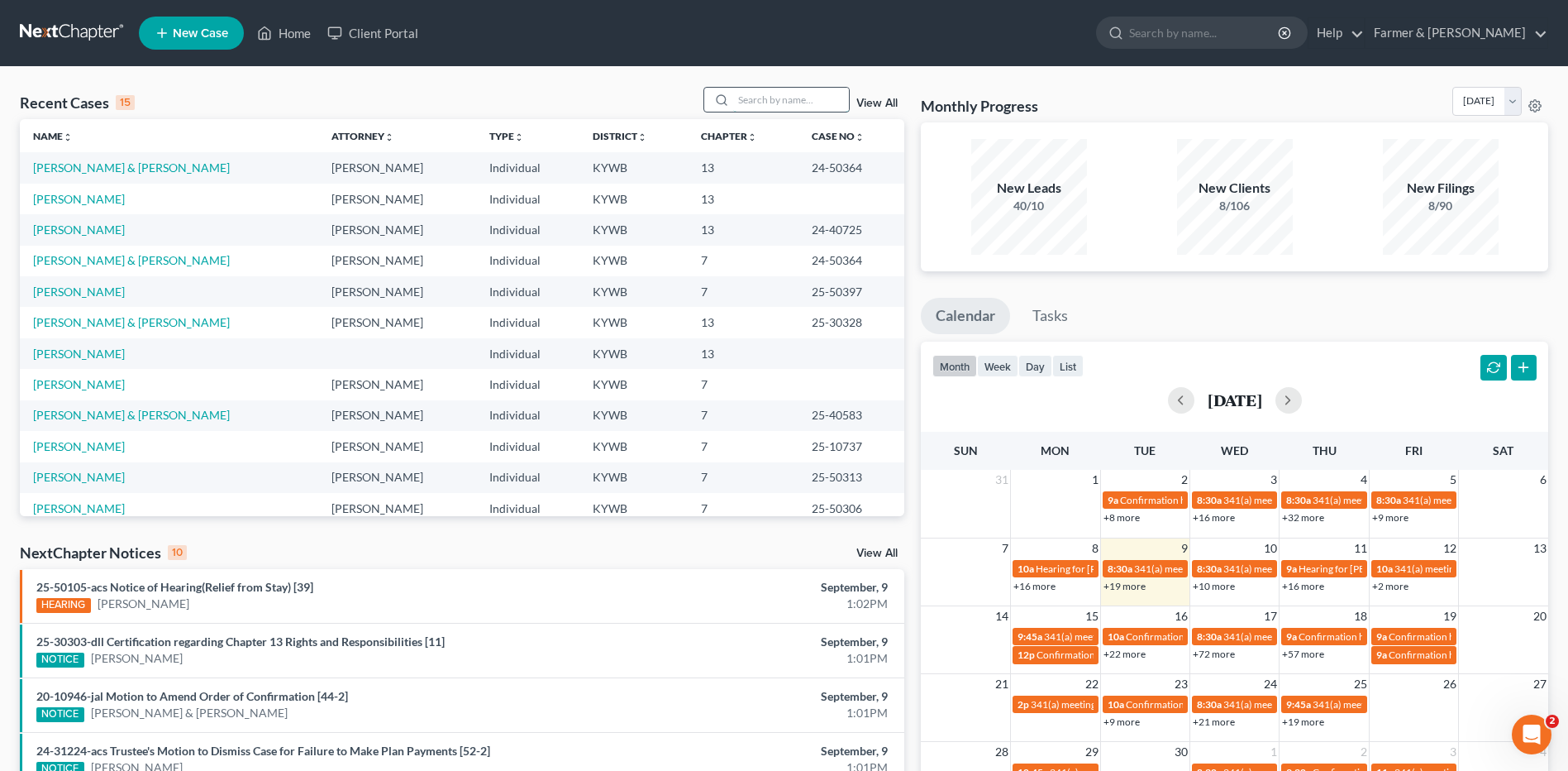
click at [780, 102] on input "search" at bounding box center [790, 100] width 115 height 24
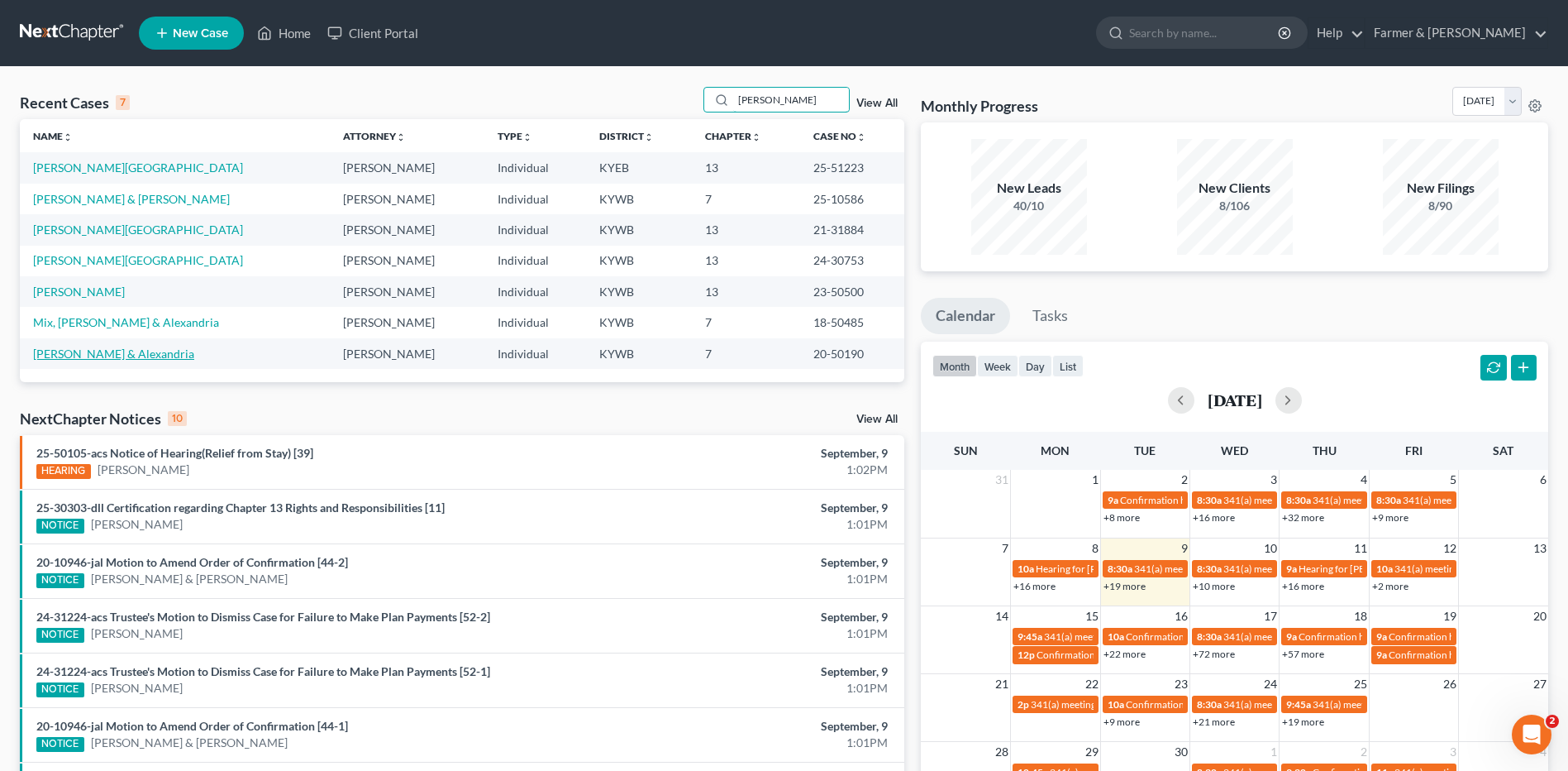
type input "[PERSON_NAME]"
click at [138, 355] on link "[PERSON_NAME] & Alexandria" at bounding box center [114, 353] width 162 height 14
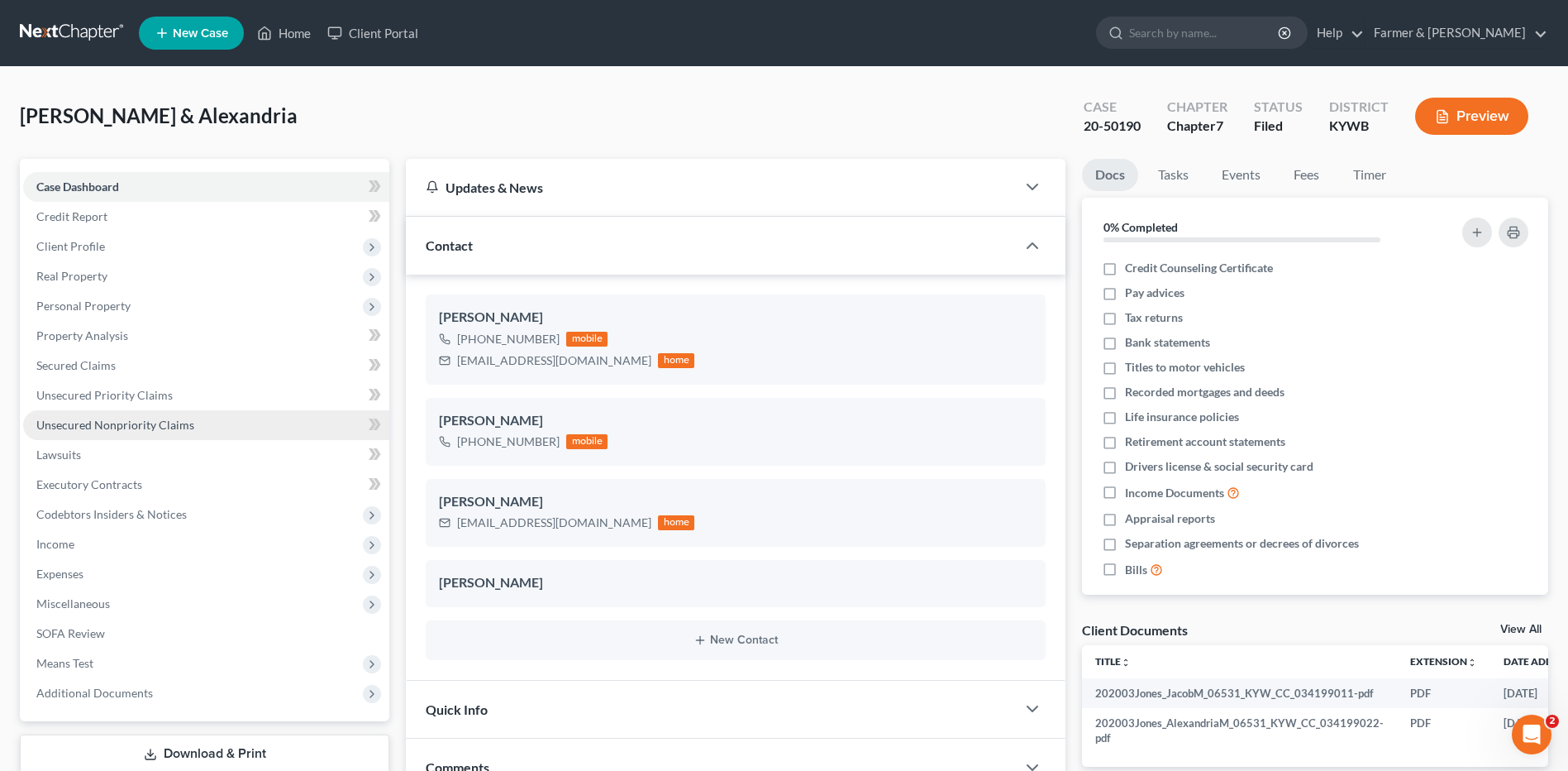
click at [75, 420] on span "Unsecured Nonpriority Claims" at bounding box center [114, 424] width 158 height 14
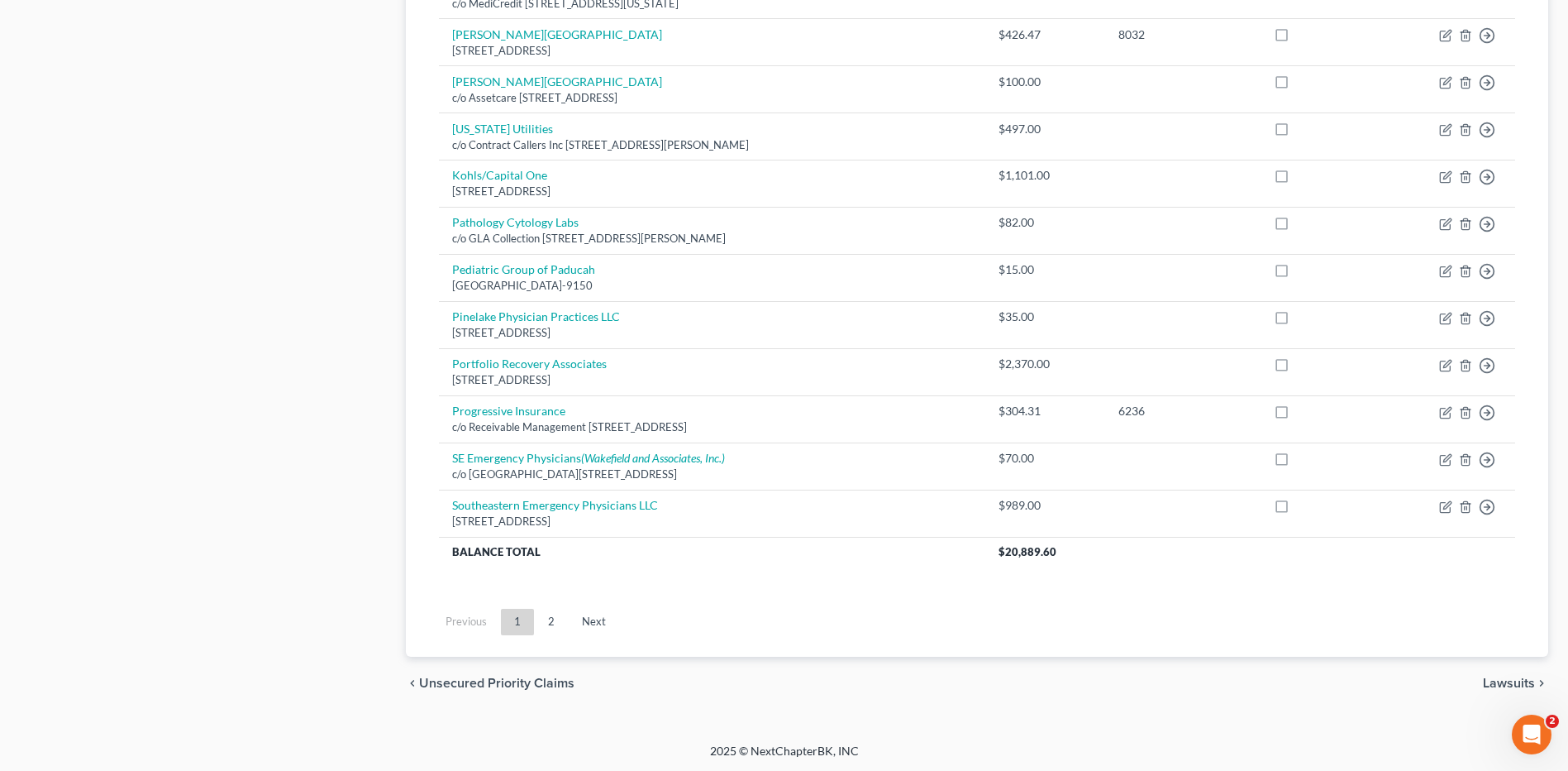
scroll to position [1143, 0]
click at [556, 618] on link "2" at bounding box center [551, 620] width 33 height 27
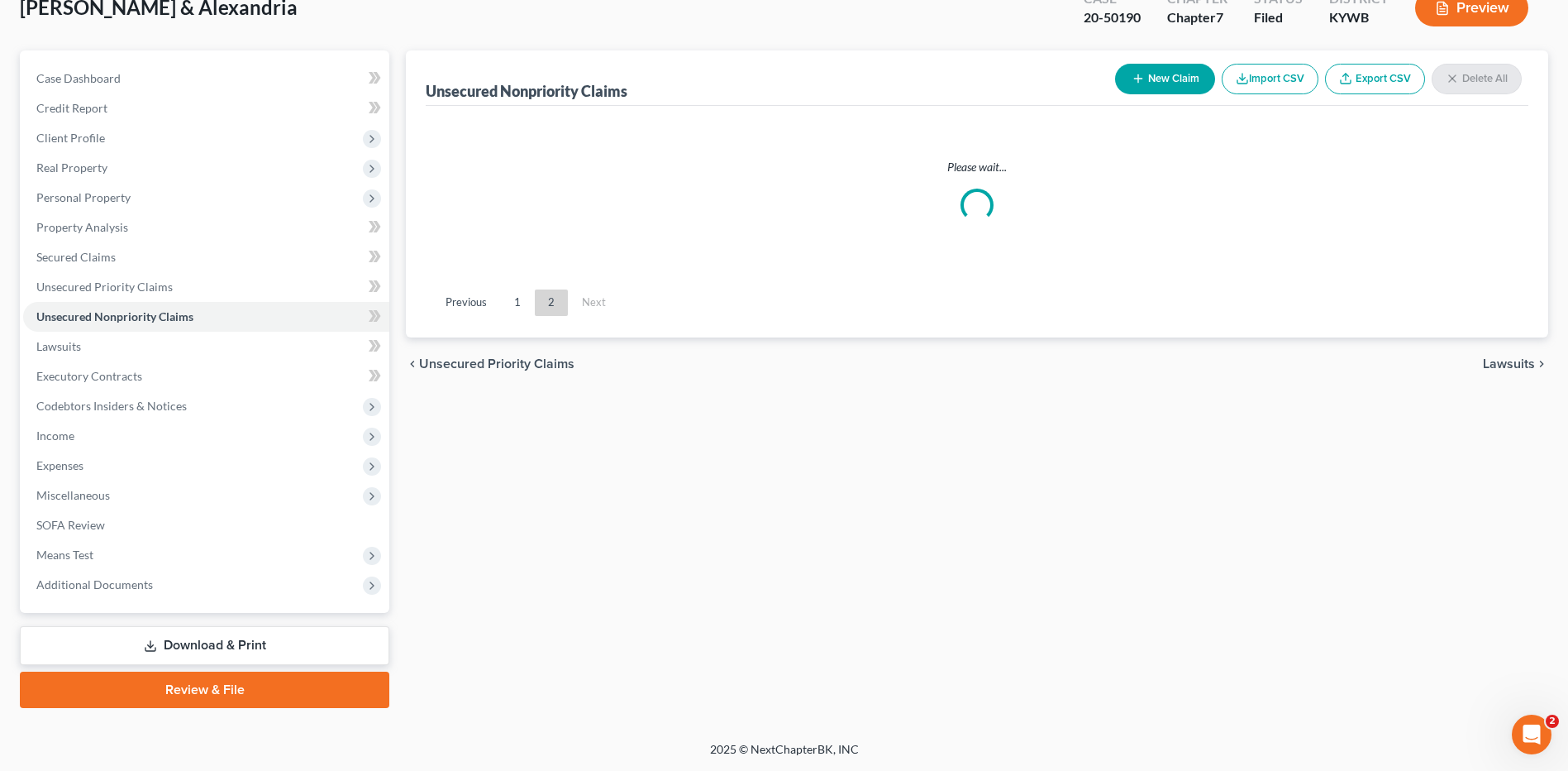
scroll to position [108, 0]
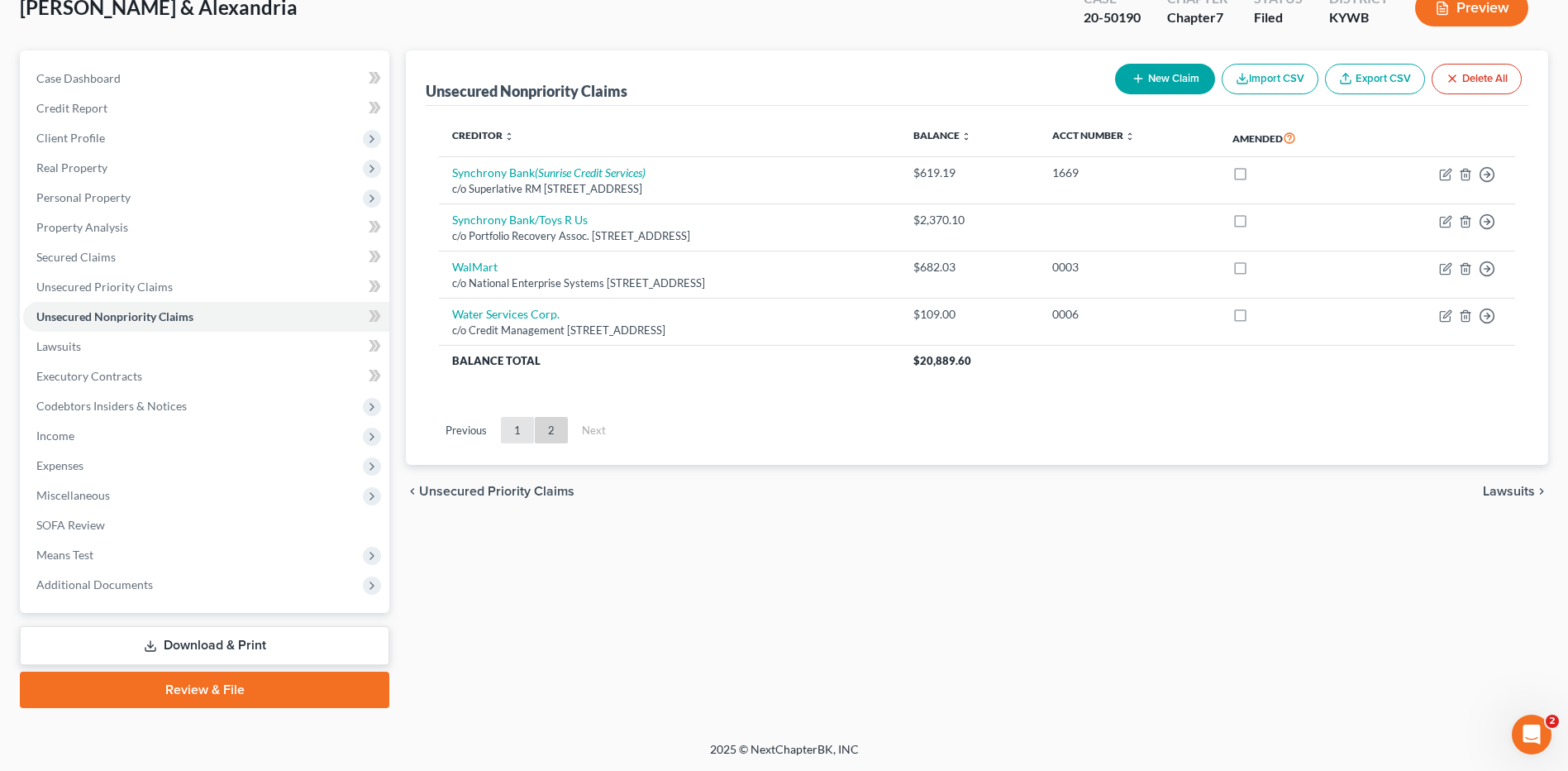
click at [518, 440] on link "1" at bounding box center [518, 429] width 33 height 27
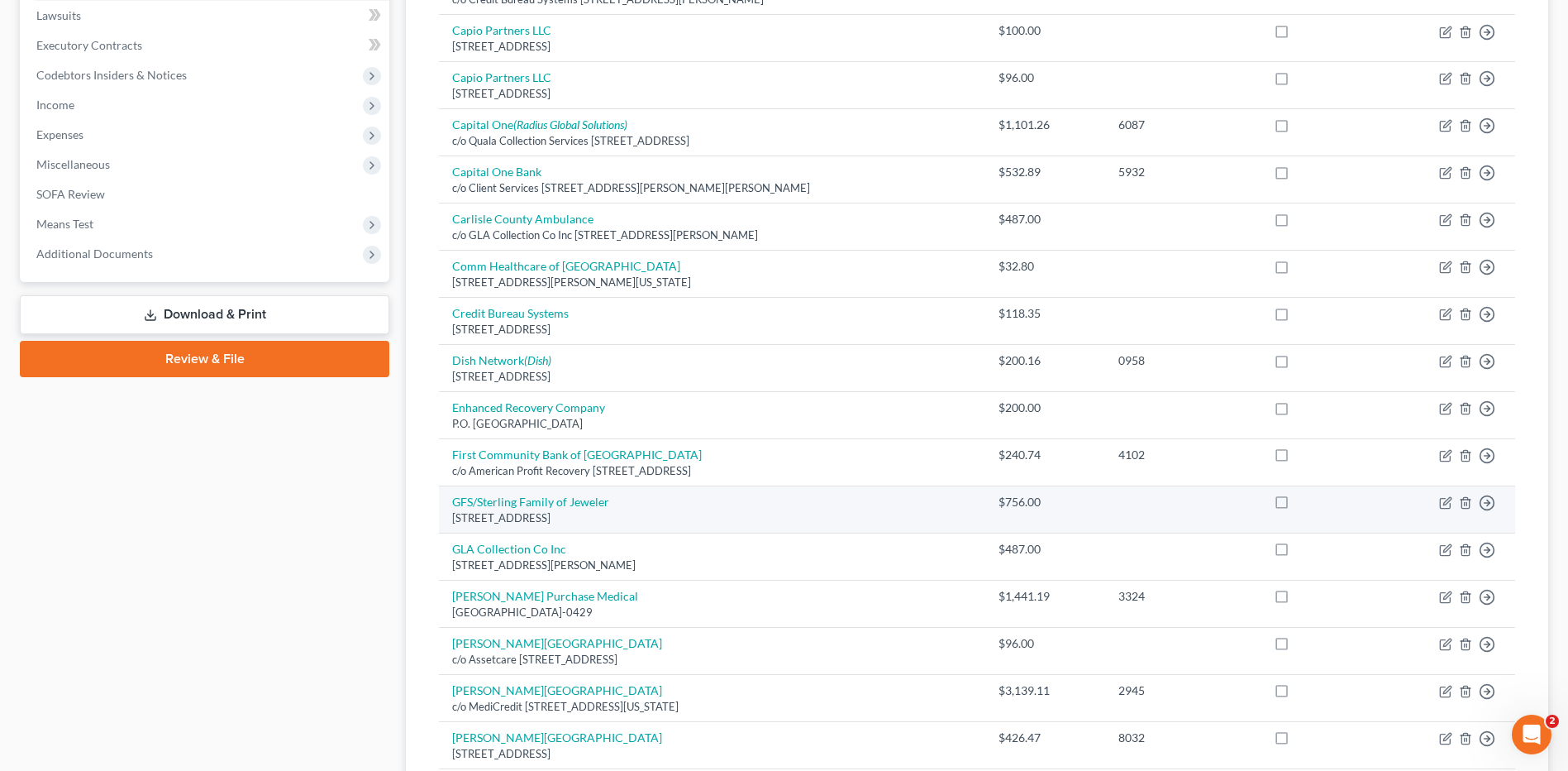
scroll to position [605, 0]
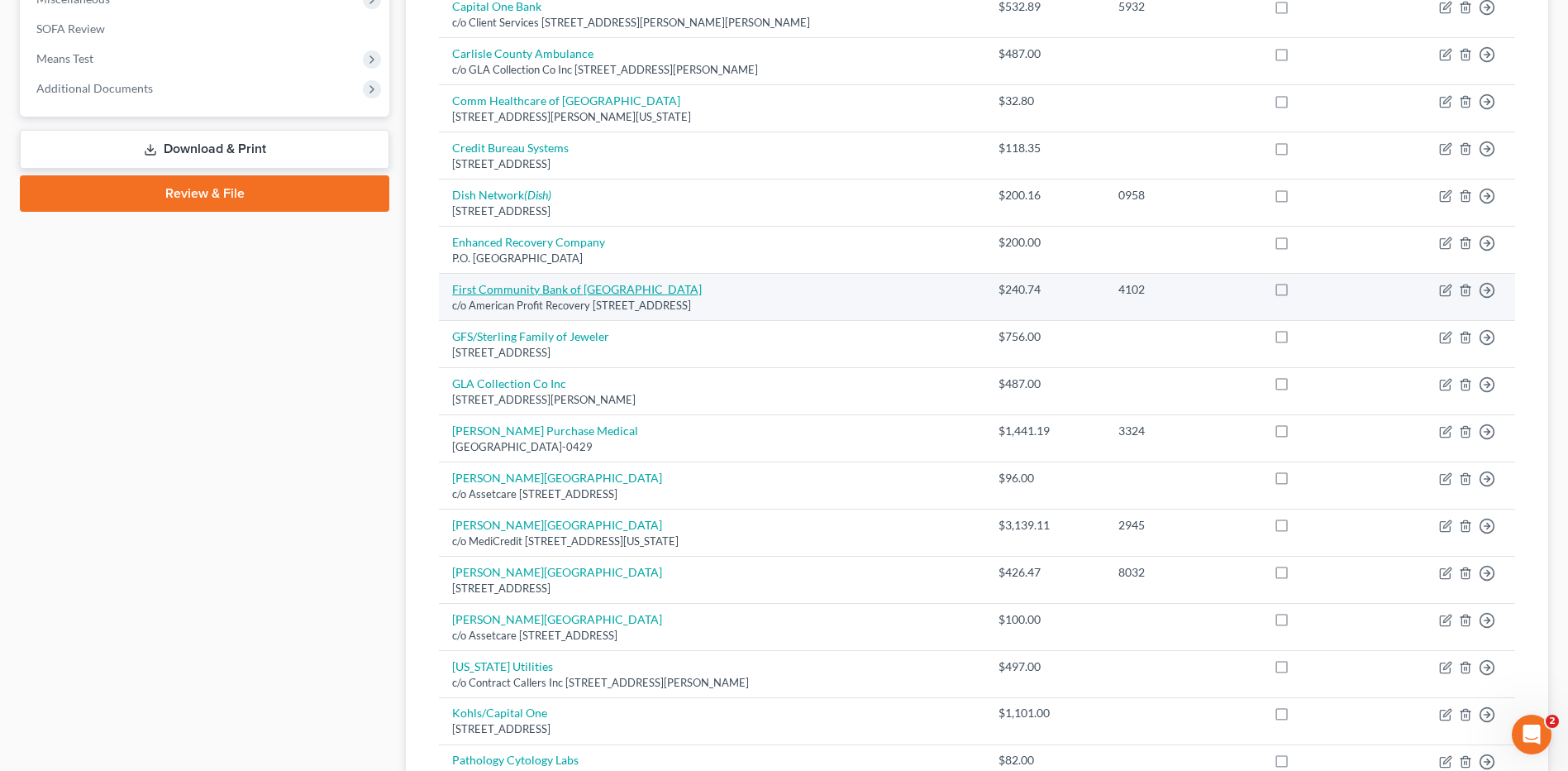
drag, startPoint x: 862, startPoint y: 307, endPoint x: 452, endPoint y: 295, distance: 410.2
click at [452, 295] on td "First Community Bank of [GEOGRAPHIC_DATA] c/o American Profit Recovery [STREET_…" at bounding box center [712, 296] width 546 height 47
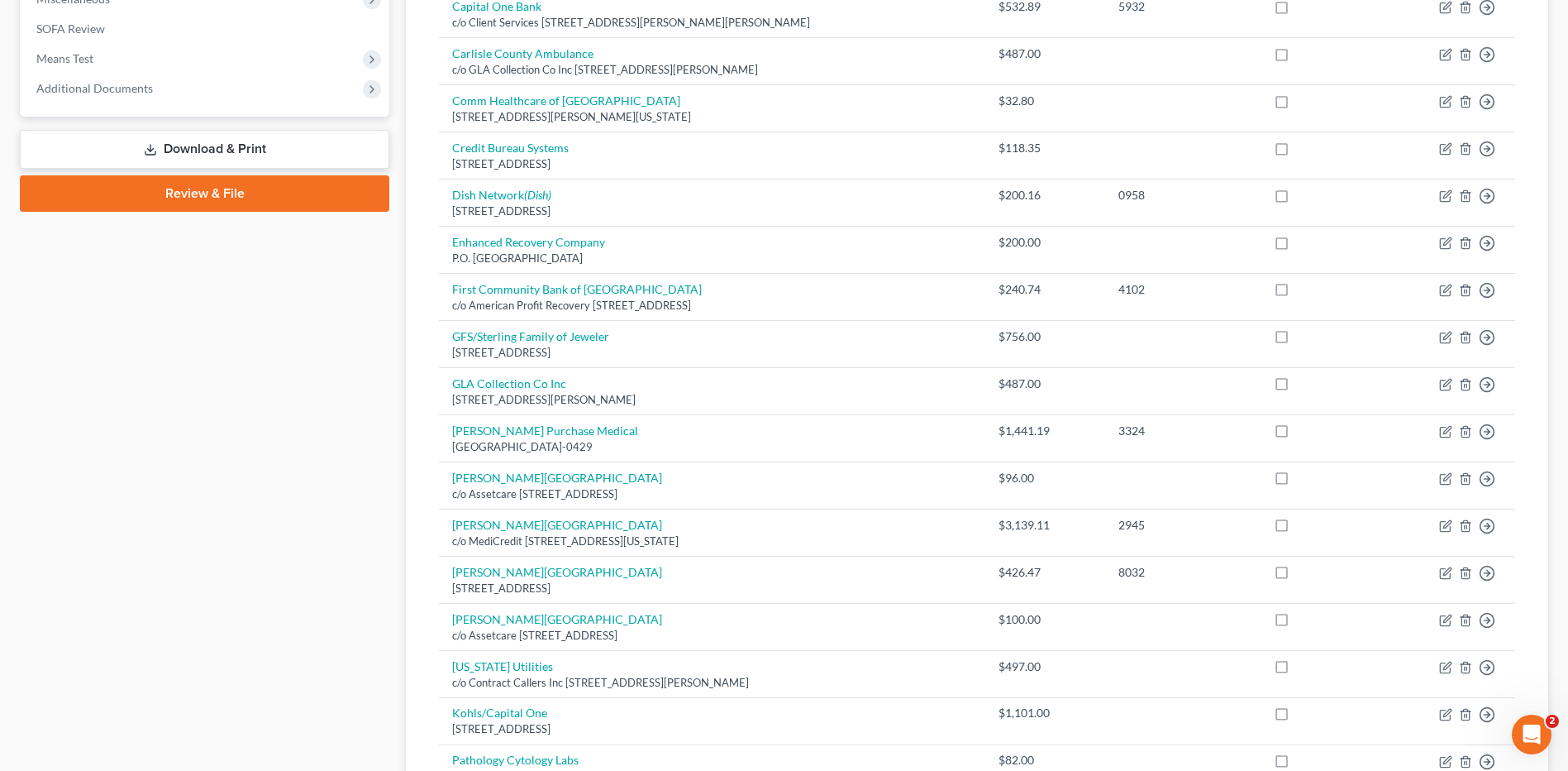
drag, startPoint x: 452, startPoint y: 295, endPoint x: 383, endPoint y: 307, distance: 70.0
click at [383, 307] on div "Case Dashboard Payments Invoices Payments Payments Credit Report Client Profile" at bounding box center [205, 400] width 386 height 1693
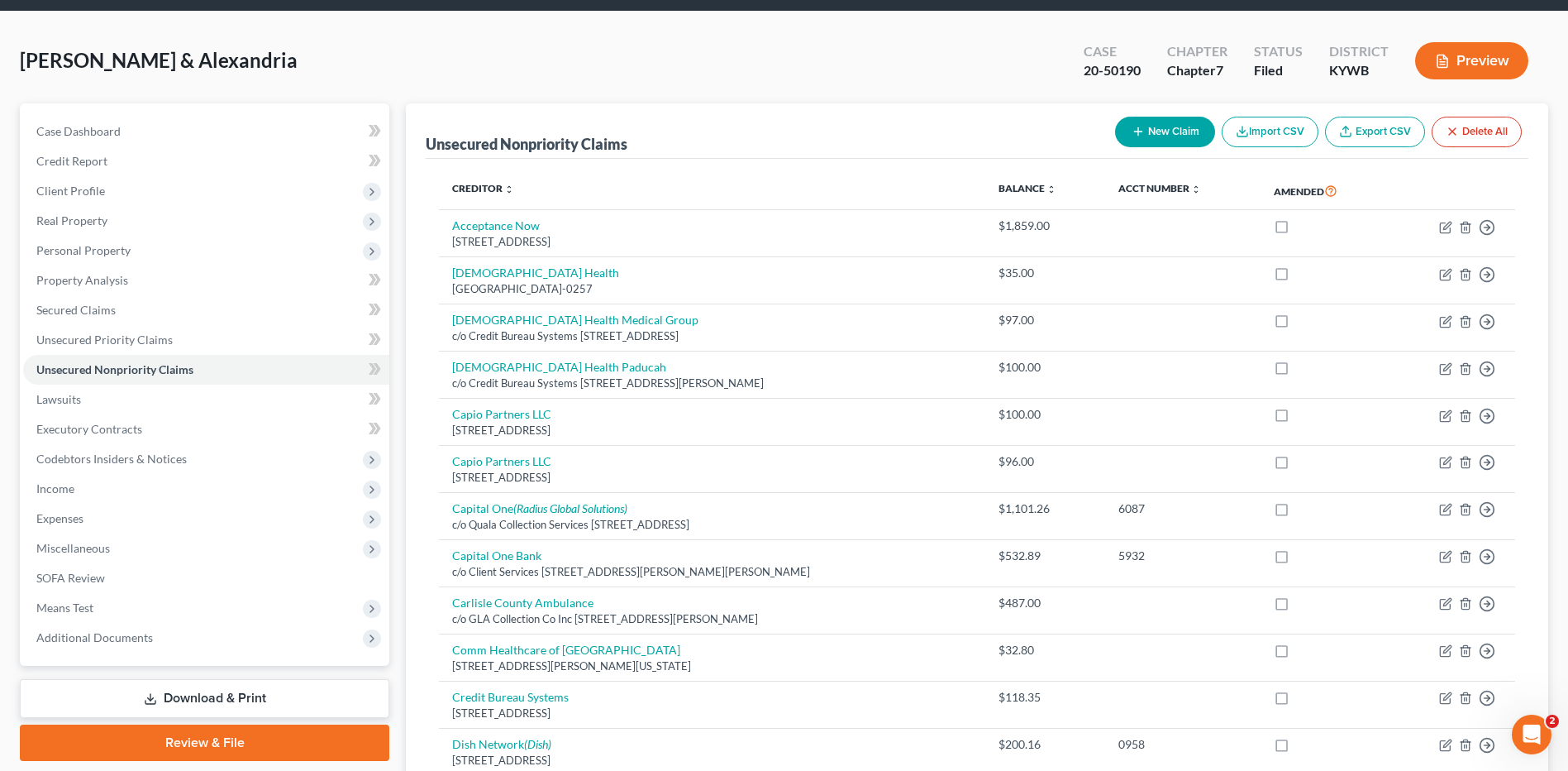
scroll to position [0, 0]
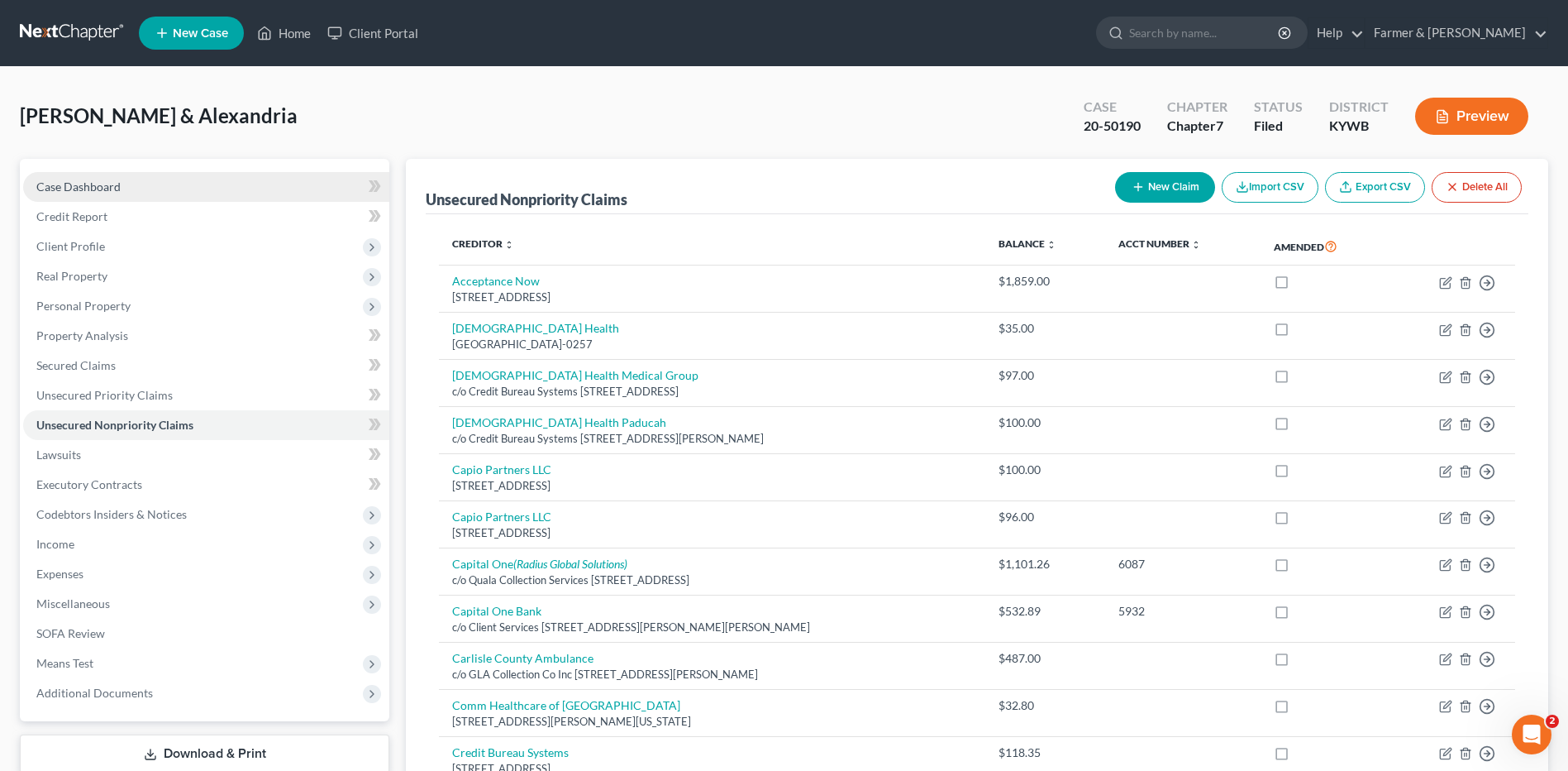
click at [155, 183] on link "Case Dashboard" at bounding box center [206, 187] width 366 height 30
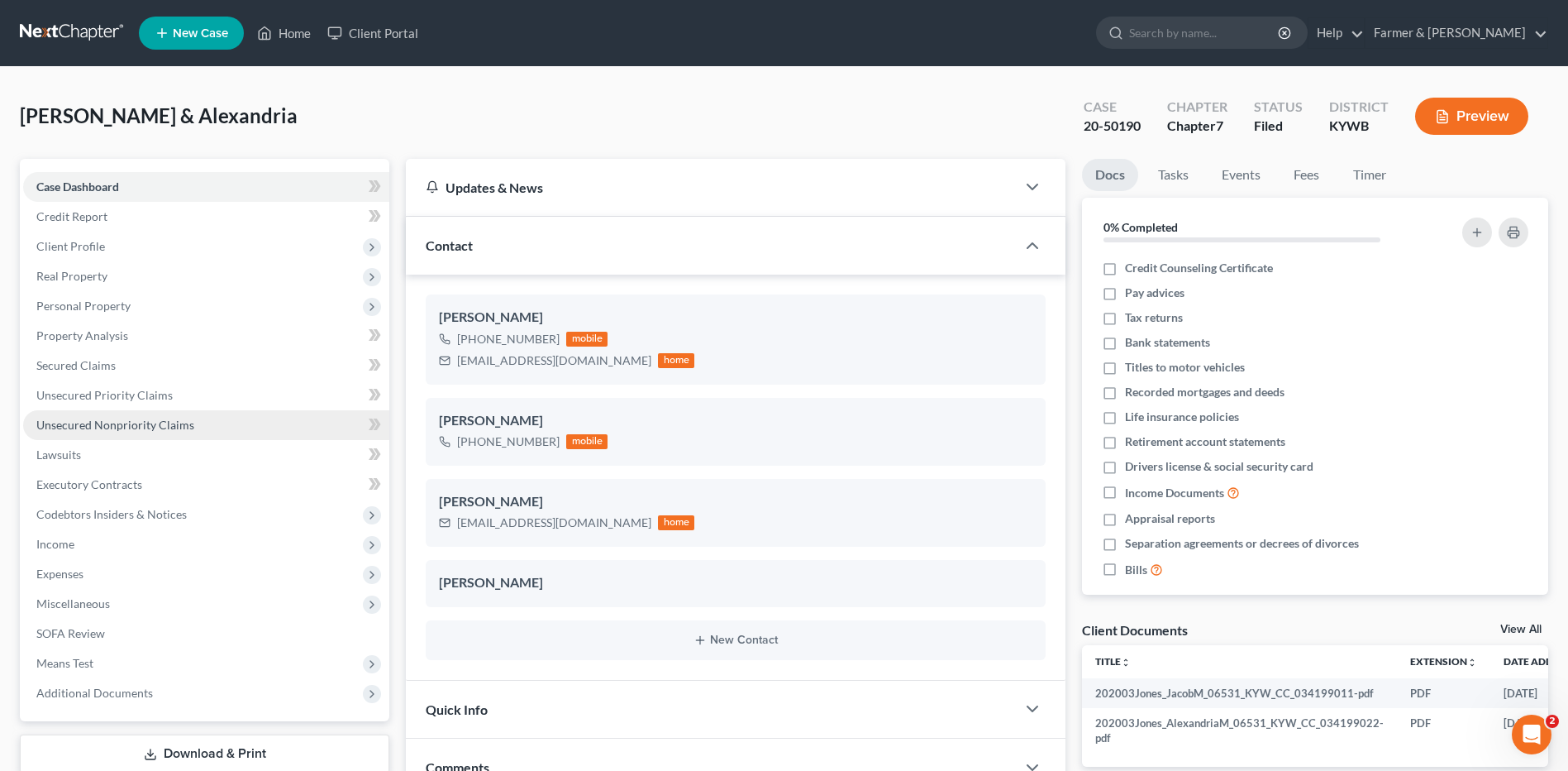
click at [225, 432] on link "Unsecured Nonpriority Claims" at bounding box center [206, 425] width 366 height 30
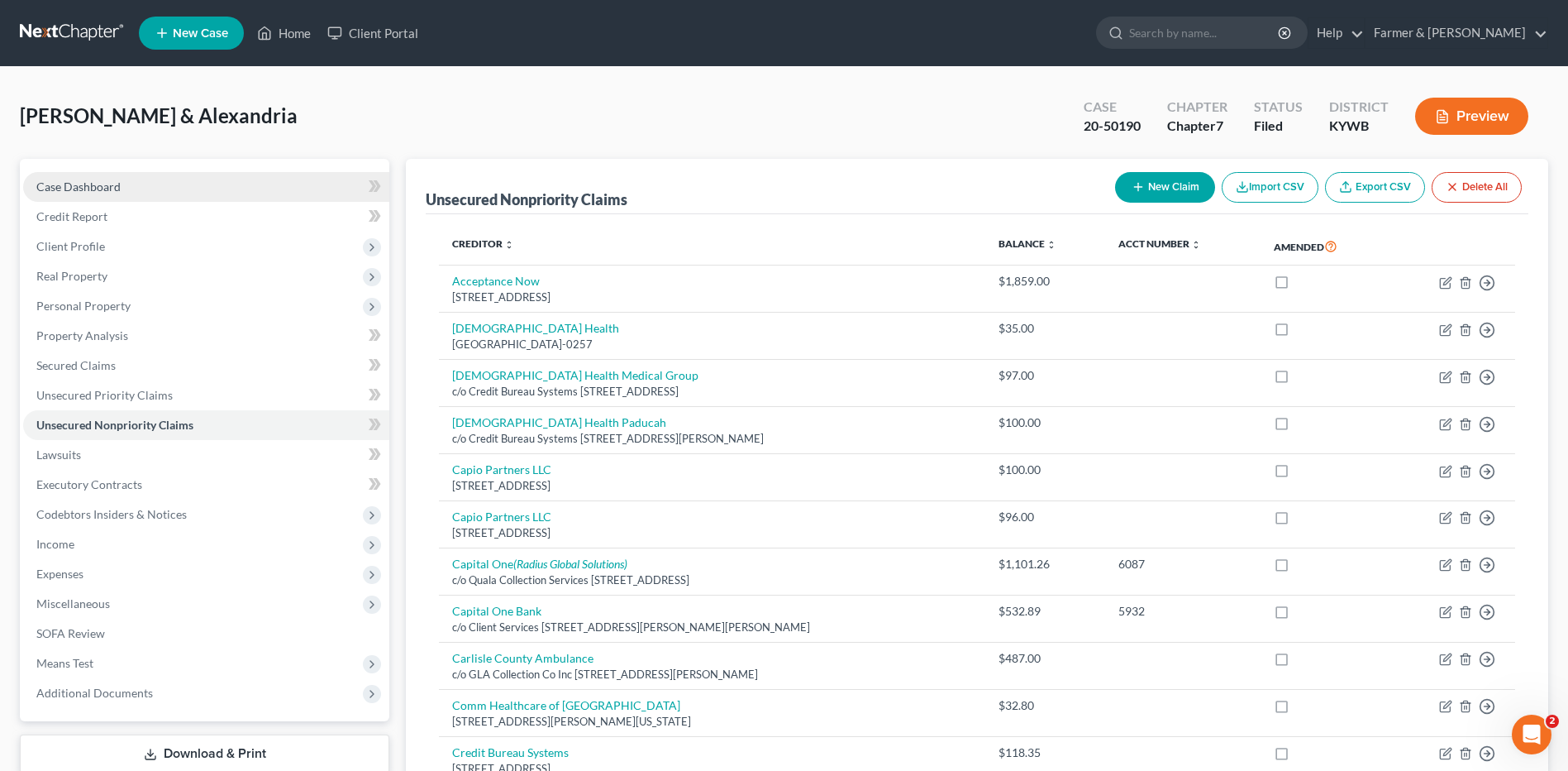
click at [94, 179] on span "Case Dashboard" at bounding box center [78, 186] width 84 height 14
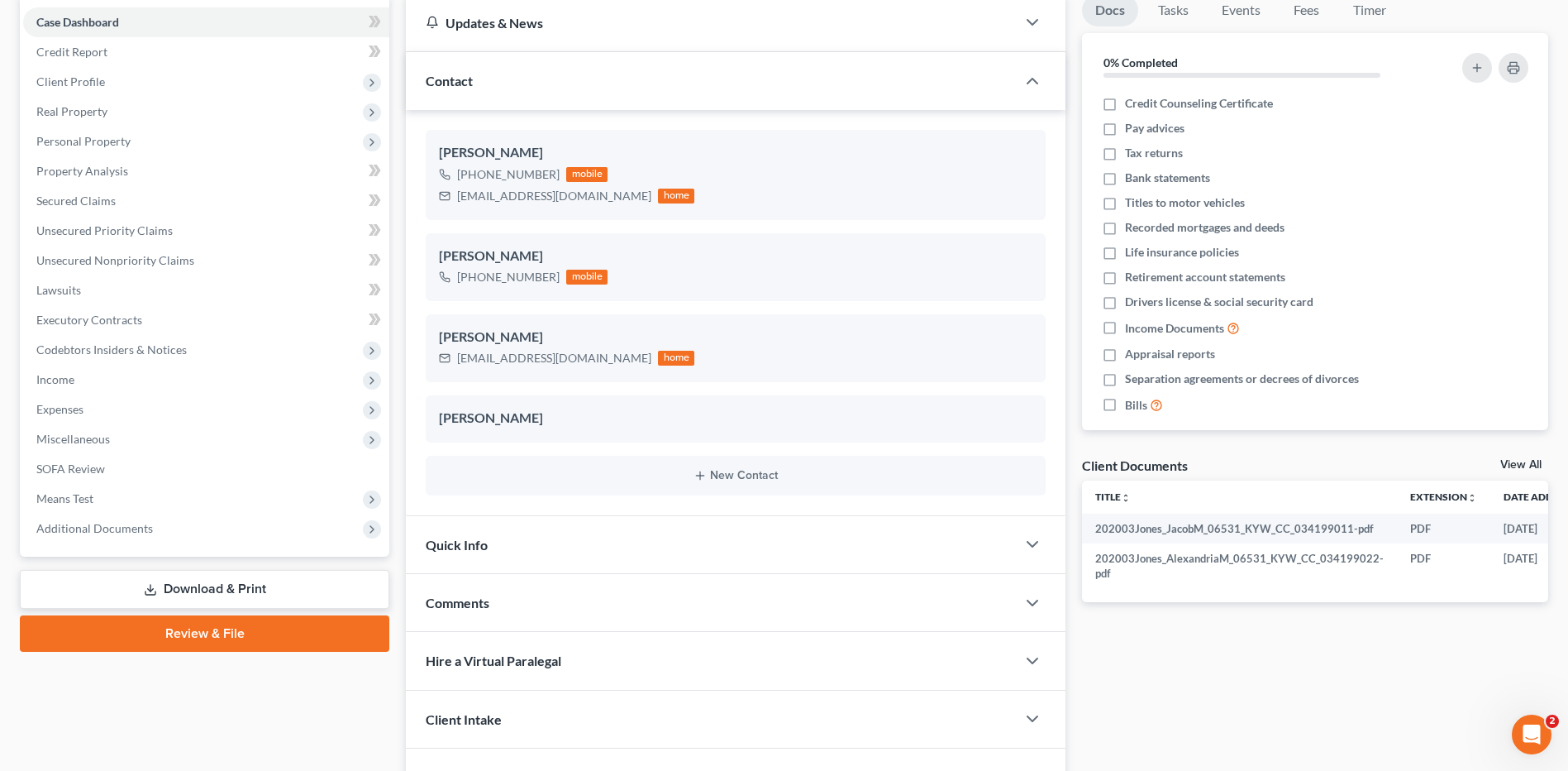
scroll to position [165, 0]
click at [251, 580] on link "Download & Print" at bounding box center [204, 588] width 369 height 39
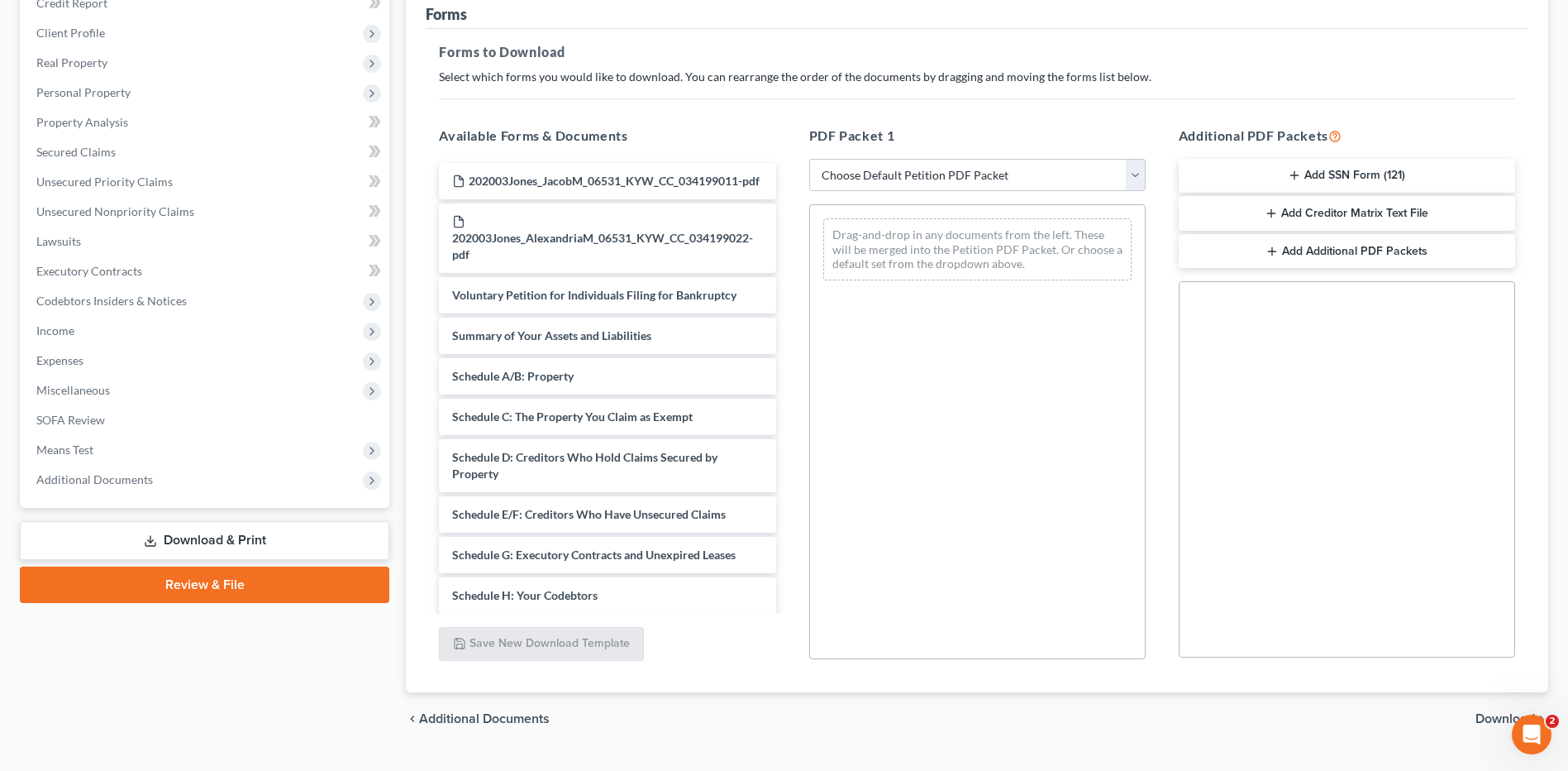
scroll to position [250, 0]
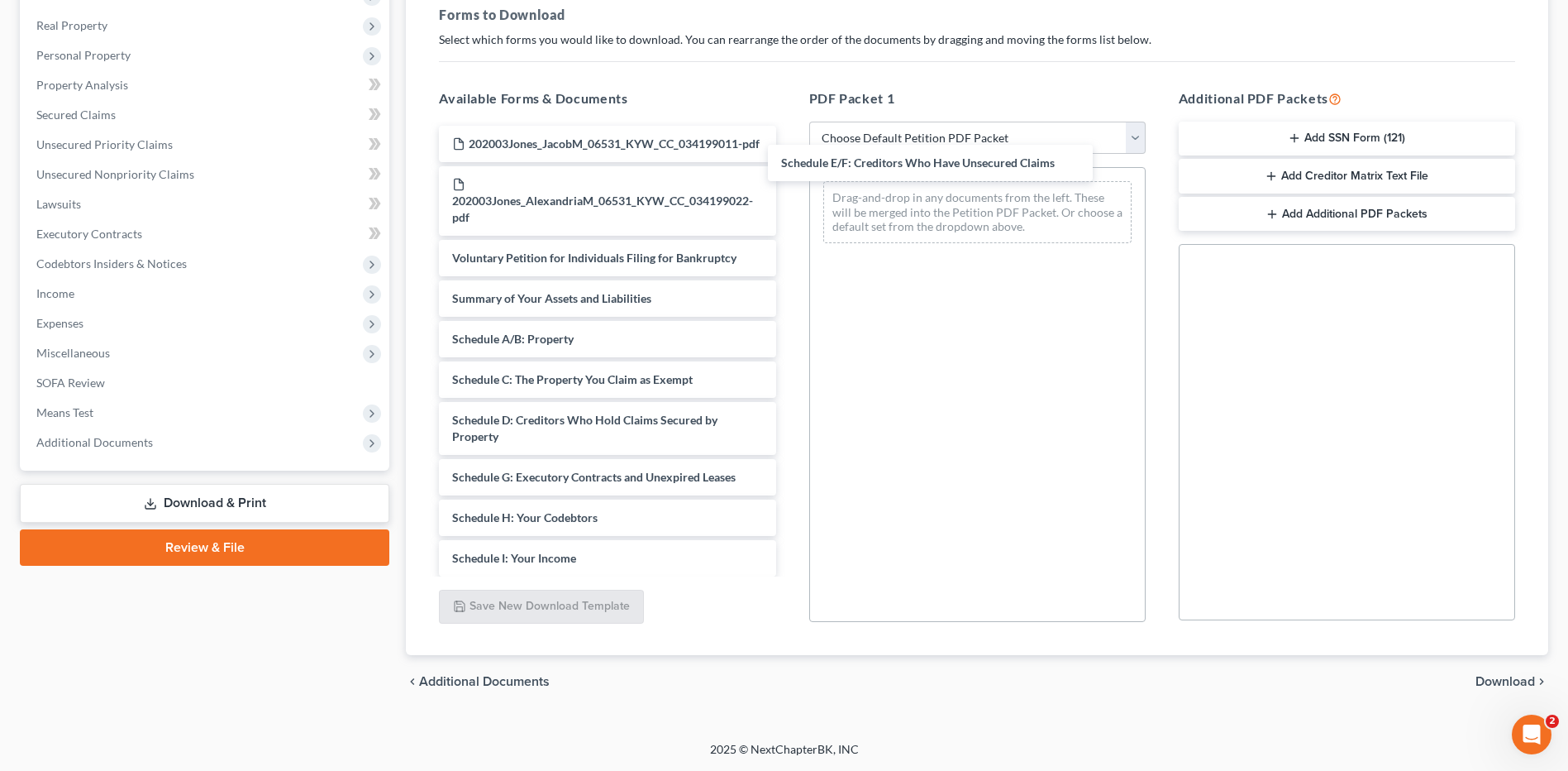
drag, startPoint x: 644, startPoint y: 492, endPoint x: 734, endPoint y: 121, distance: 381.8
click at [788, 149] on div "Schedule E/F: Creditors Who Have Unsecured Claims 202003Jones_JacobM_06531_KYW_…" at bounding box center [606, 566] width 363 height 882
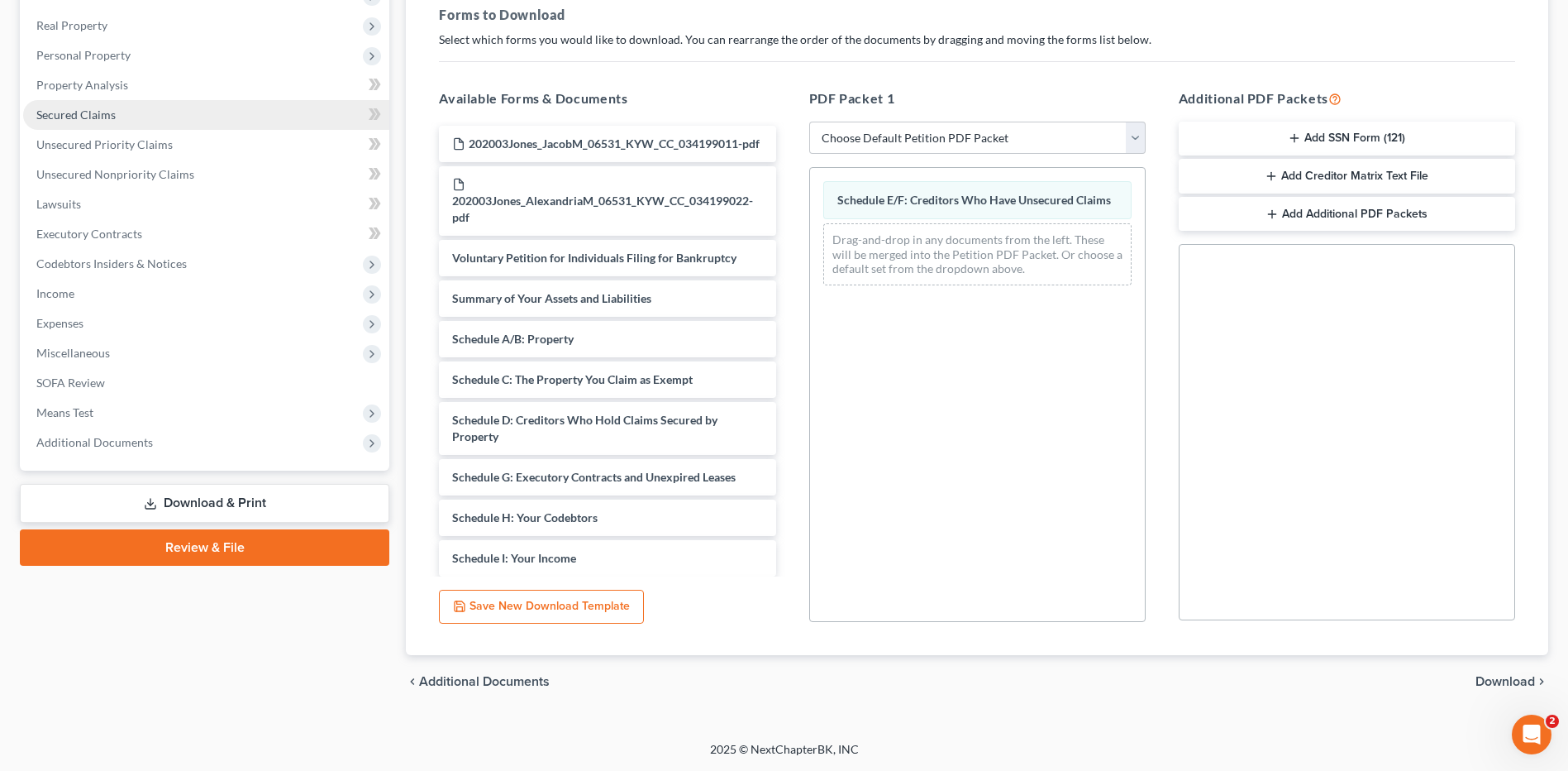
click at [183, 119] on link "Secured Claims" at bounding box center [206, 114] width 366 height 30
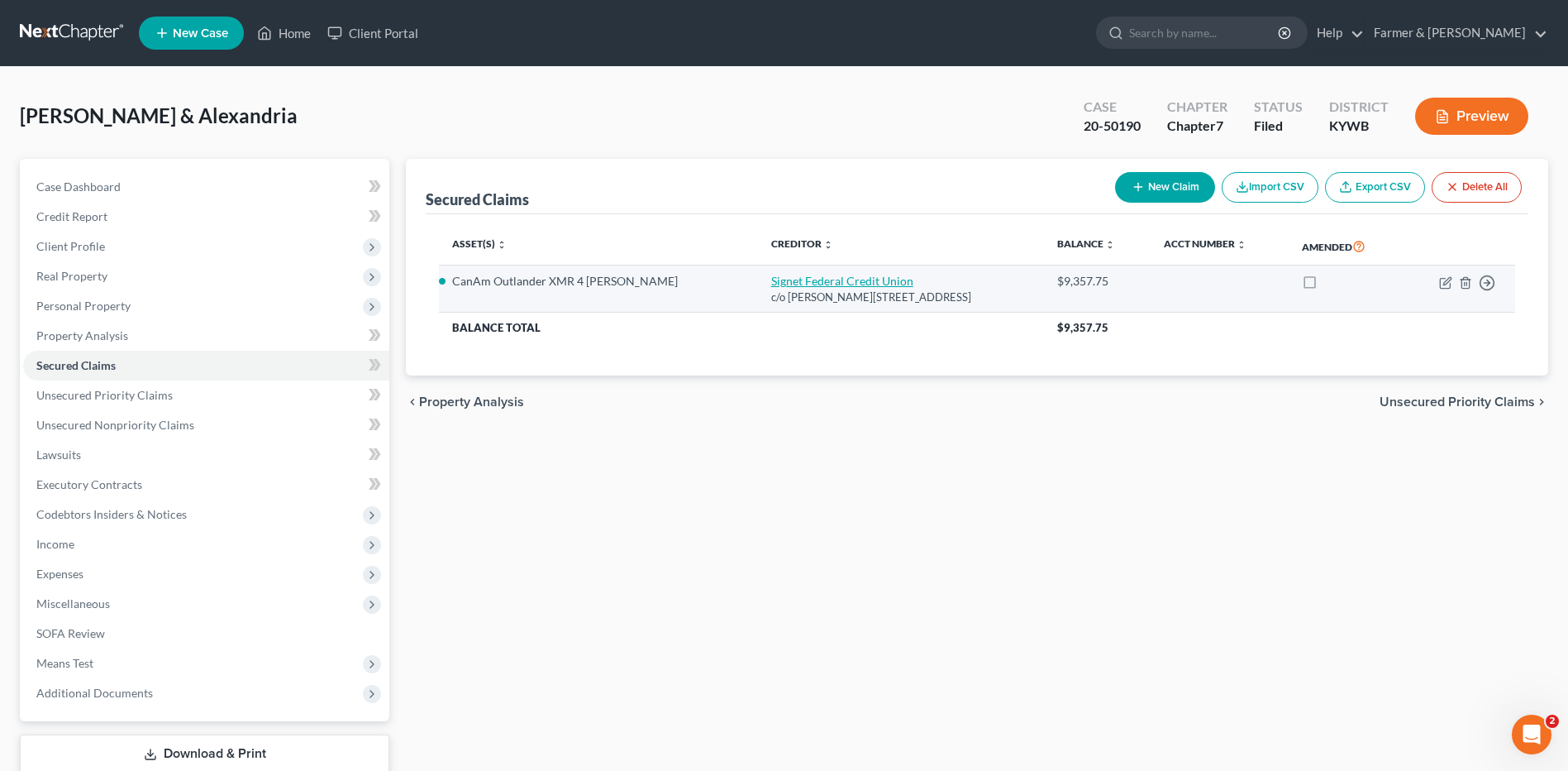
click at [771, 284] on link "Signet Federal Credit Union" at bounding box center [842, 280] width 142 height 14
select select "18"
select select "0"
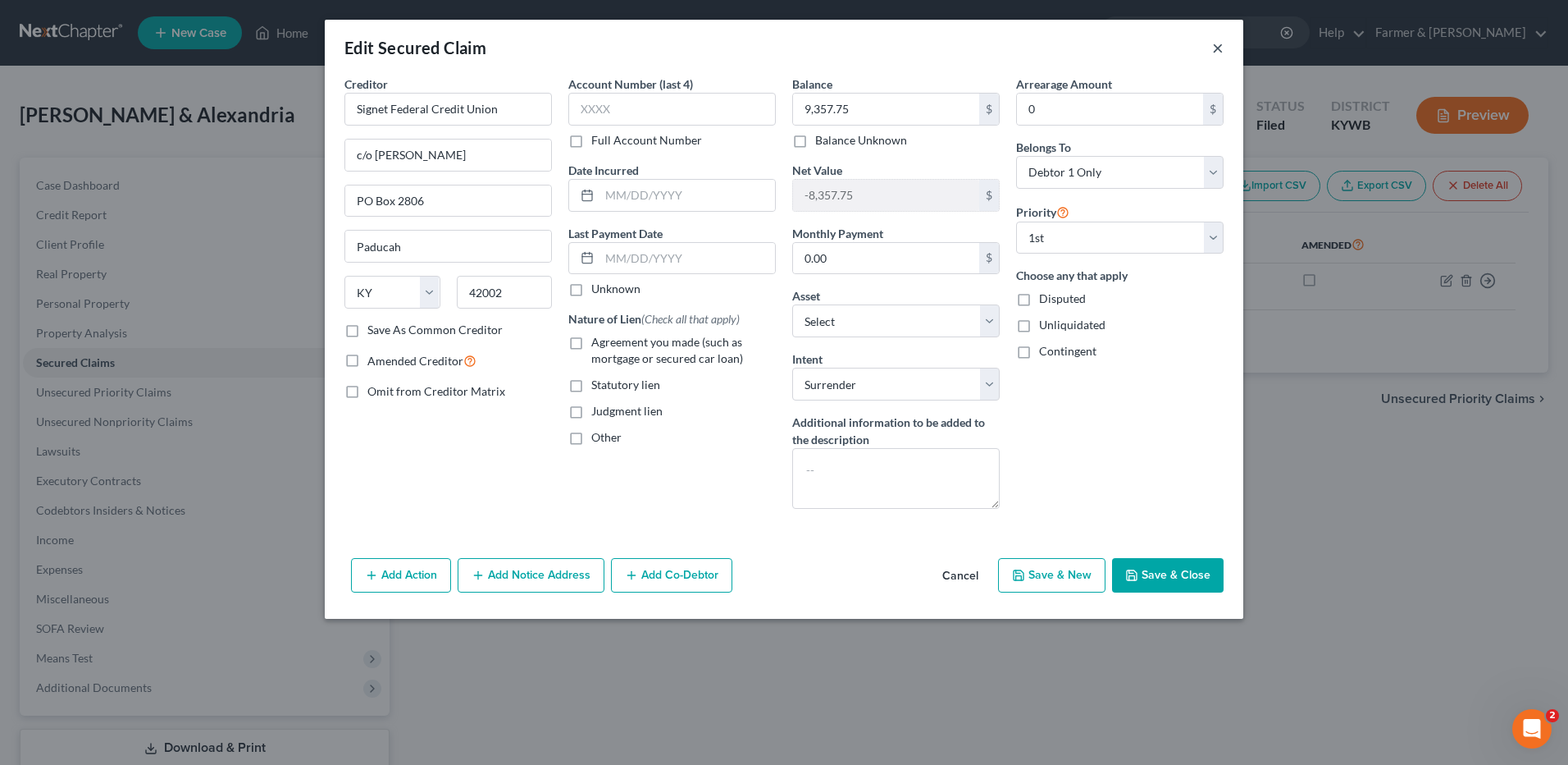
click at [1220, 42] on button "×" at bounding box center [1218, 47] width 12 height 19
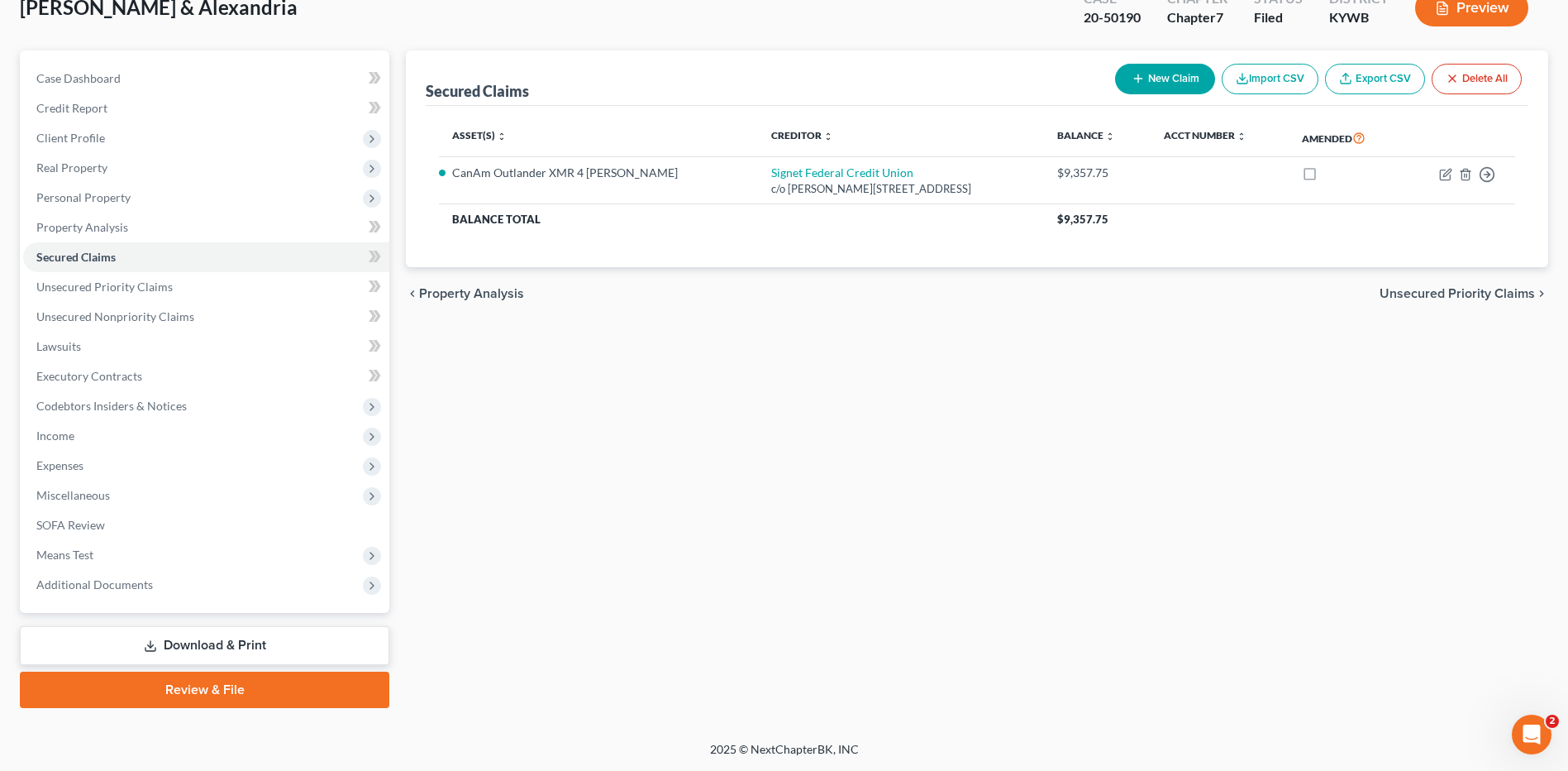
click at [296, 646] on link "Download & Print" at bounding box center [204, 645] width 369 height 39
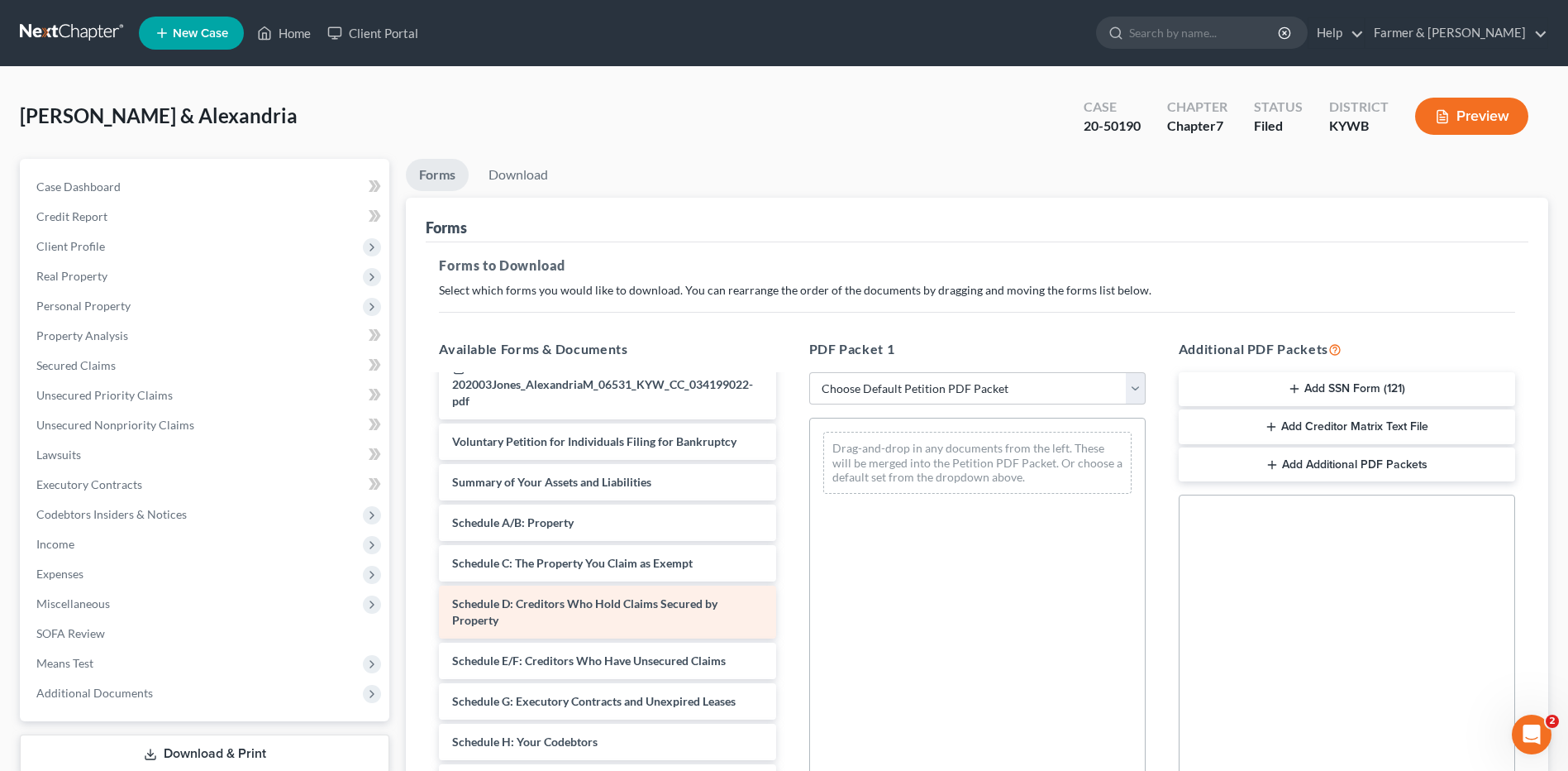
scroll to position [165, 0]
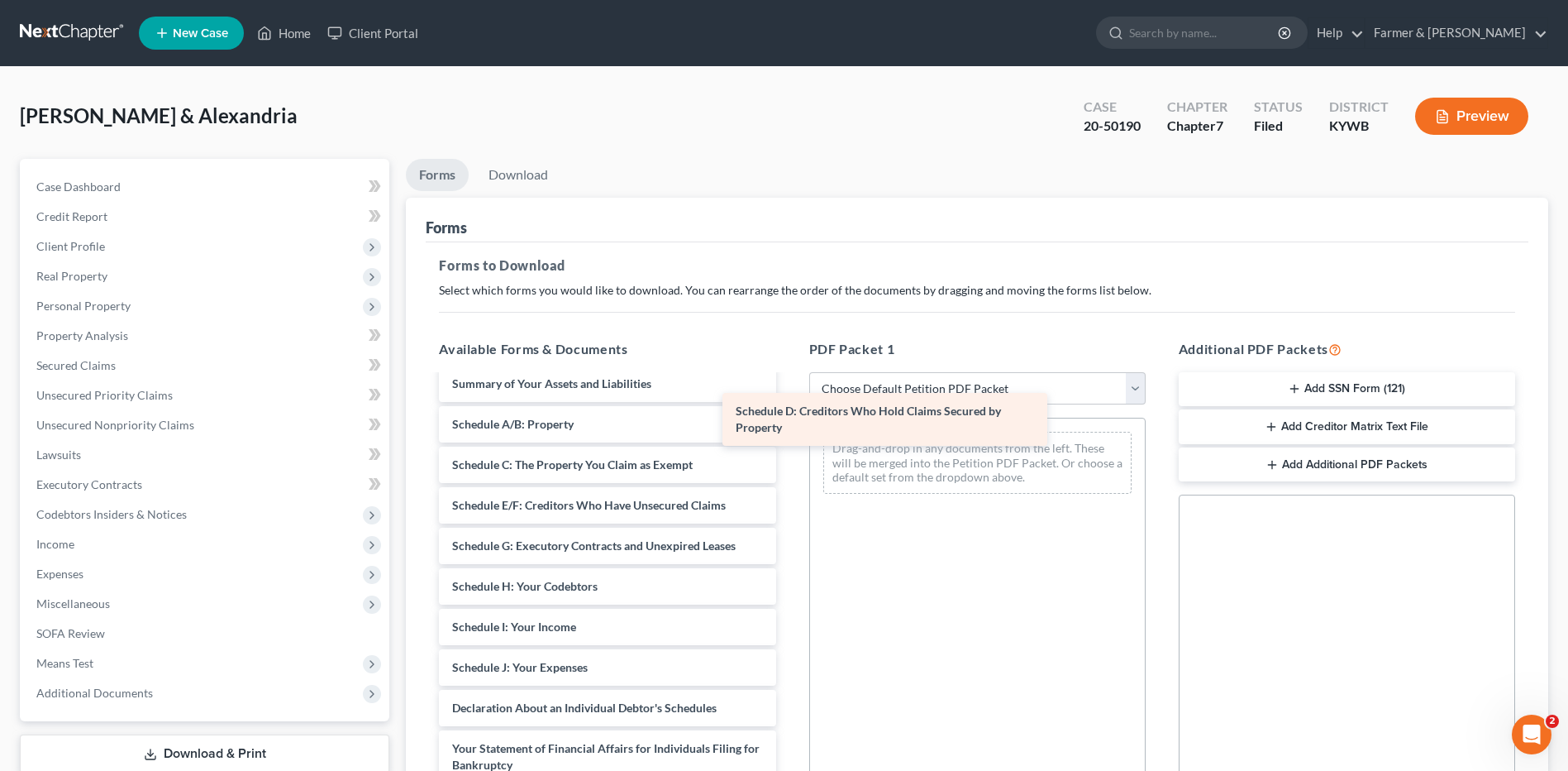
drag, startPoint x: 593, startPoint y: 534, endPoint x: 924, endPoint y: 413, distance: 352.4
click at [788, 413] on div "Schedule D: Creditors Who Hold Claims Secured by Property 202003Jones_JacobM_06…" at bounding box center [606, 643] width 363 height 865
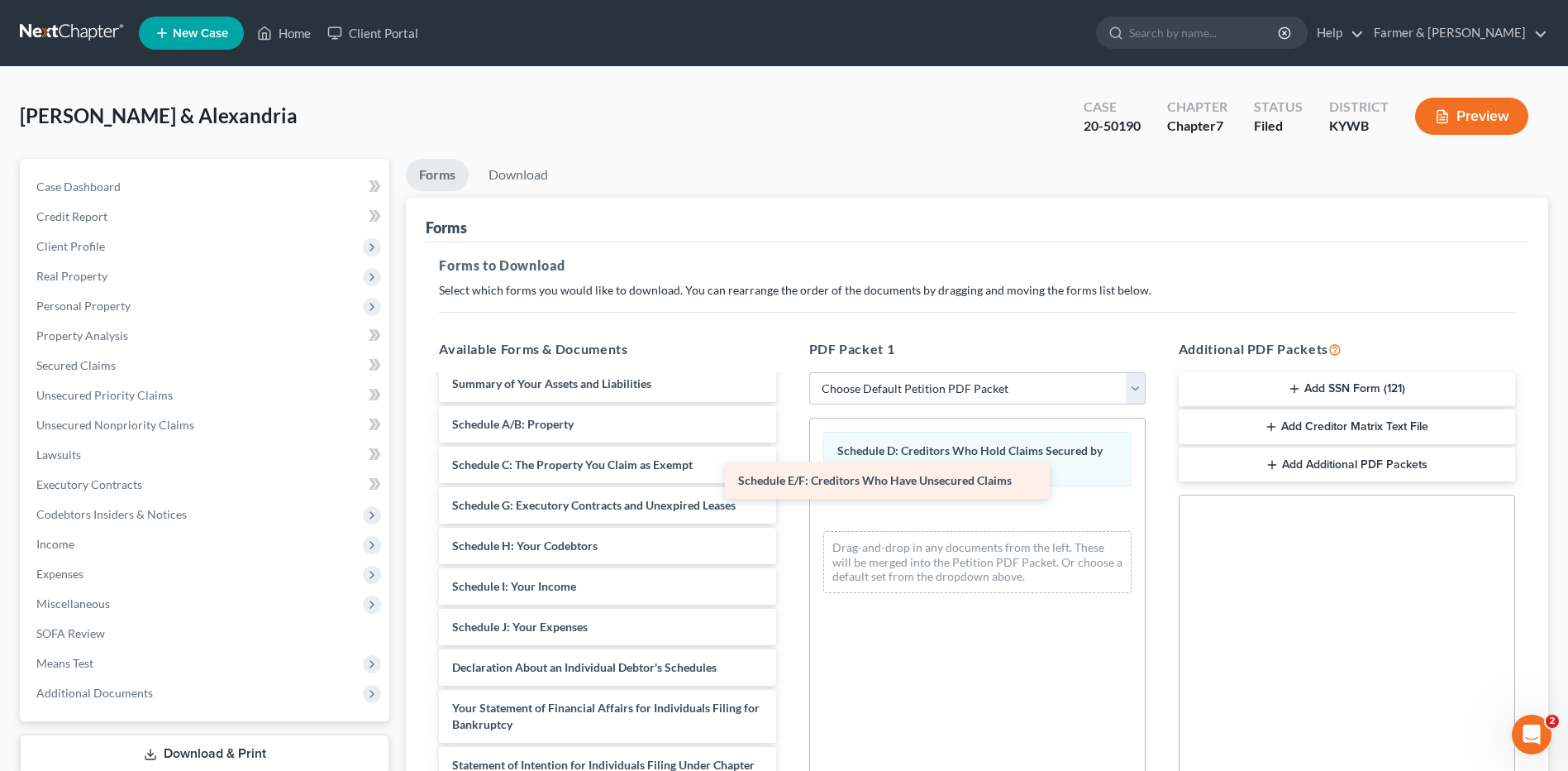
drag, startPoint x: 661, startPoint y: 512, endPoint x: 1071, endPoint y: 504, distance: 410.1
click at [788, 500] on div "Schedule E/F: Creditors Who Have Unsecured Claims 202003Jones_JacobM_06531_KYW_…" at bounding box center [606, 622] width 363 height 825
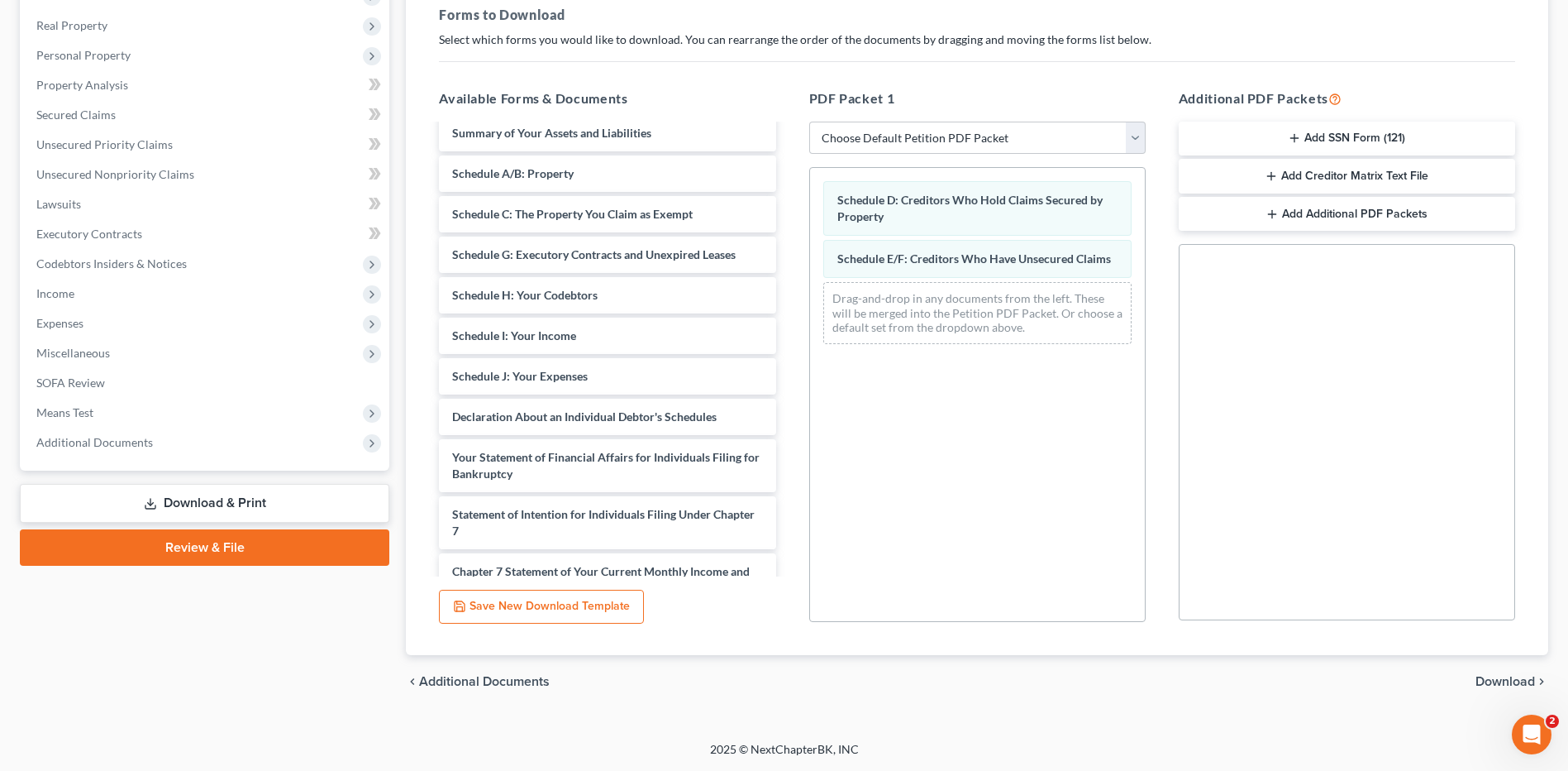
click at [1514, 678] on span "Download" at bounding box center [1504, 681] width 59 height 13
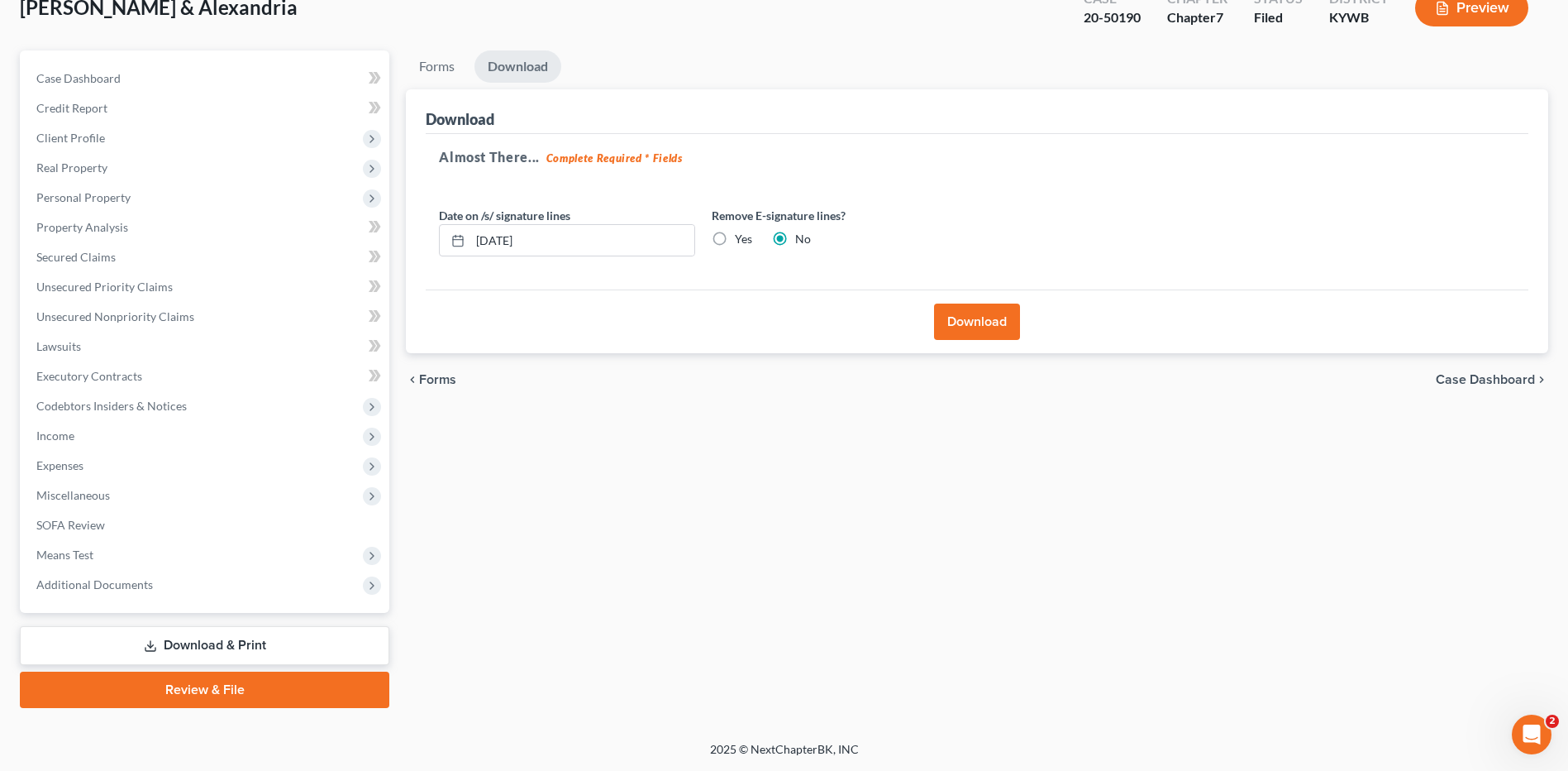
click at [966, 330] on button "Download" at bounding box center [976, 321] width 86 height 36
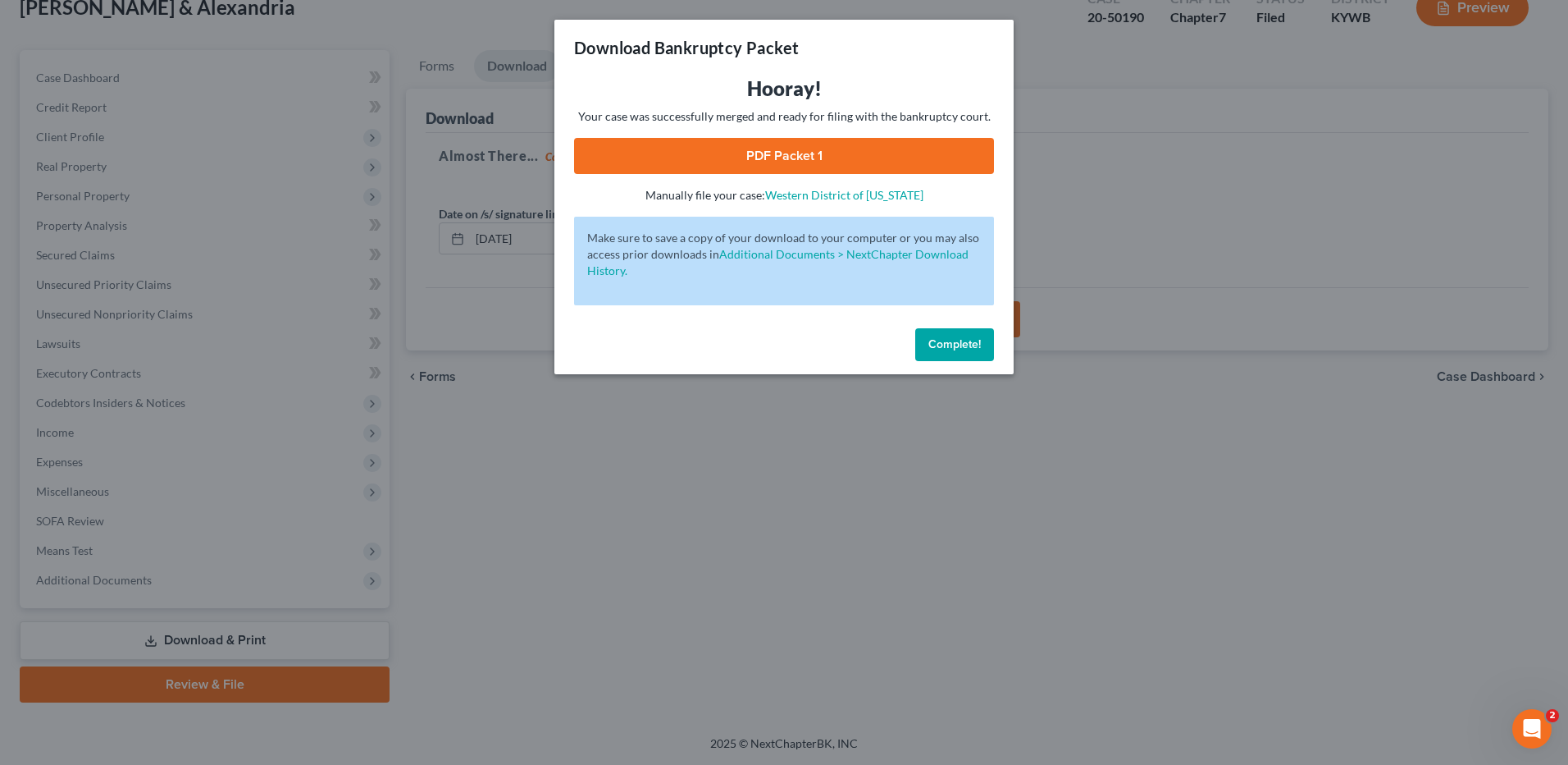
click at [797, 151] on link "PDF Packet 1" at bounding box center [784, 155] width 419 height 36
drag, startPoint x: 940, startPoint y: 343, endPoint x: 576, endPoint y: 404, distance: 369.1
click at [940, 343] on span "Complete!" at bounding box center [954, 344] width 52 height 14
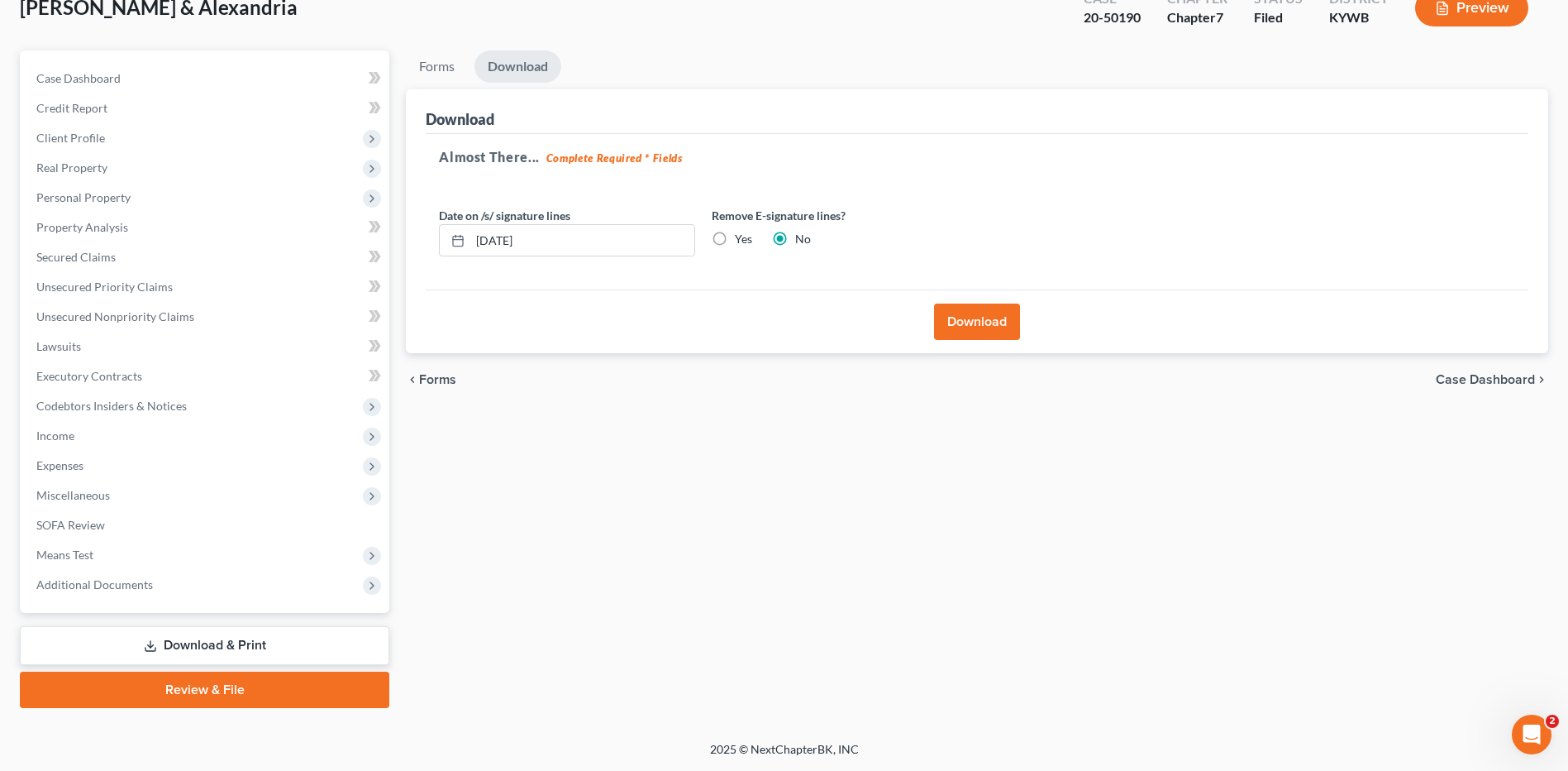
click at [126, 594] on span "Additional Documents" at bounding box center [206, 584] width 366 height 30
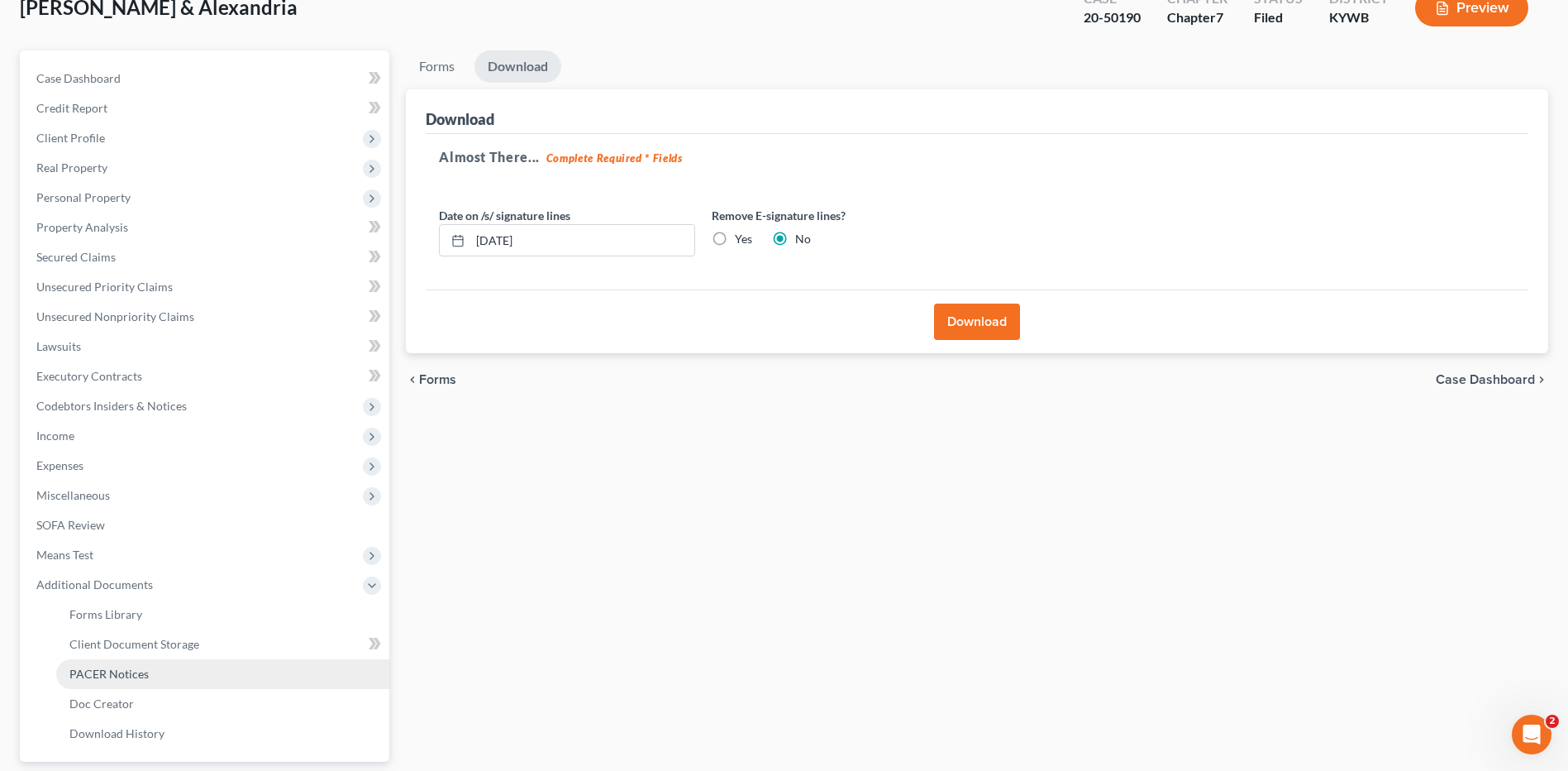
click at [123, 671] on span "PACER Notices" at bounding box center [109, 673] width 79 height 14
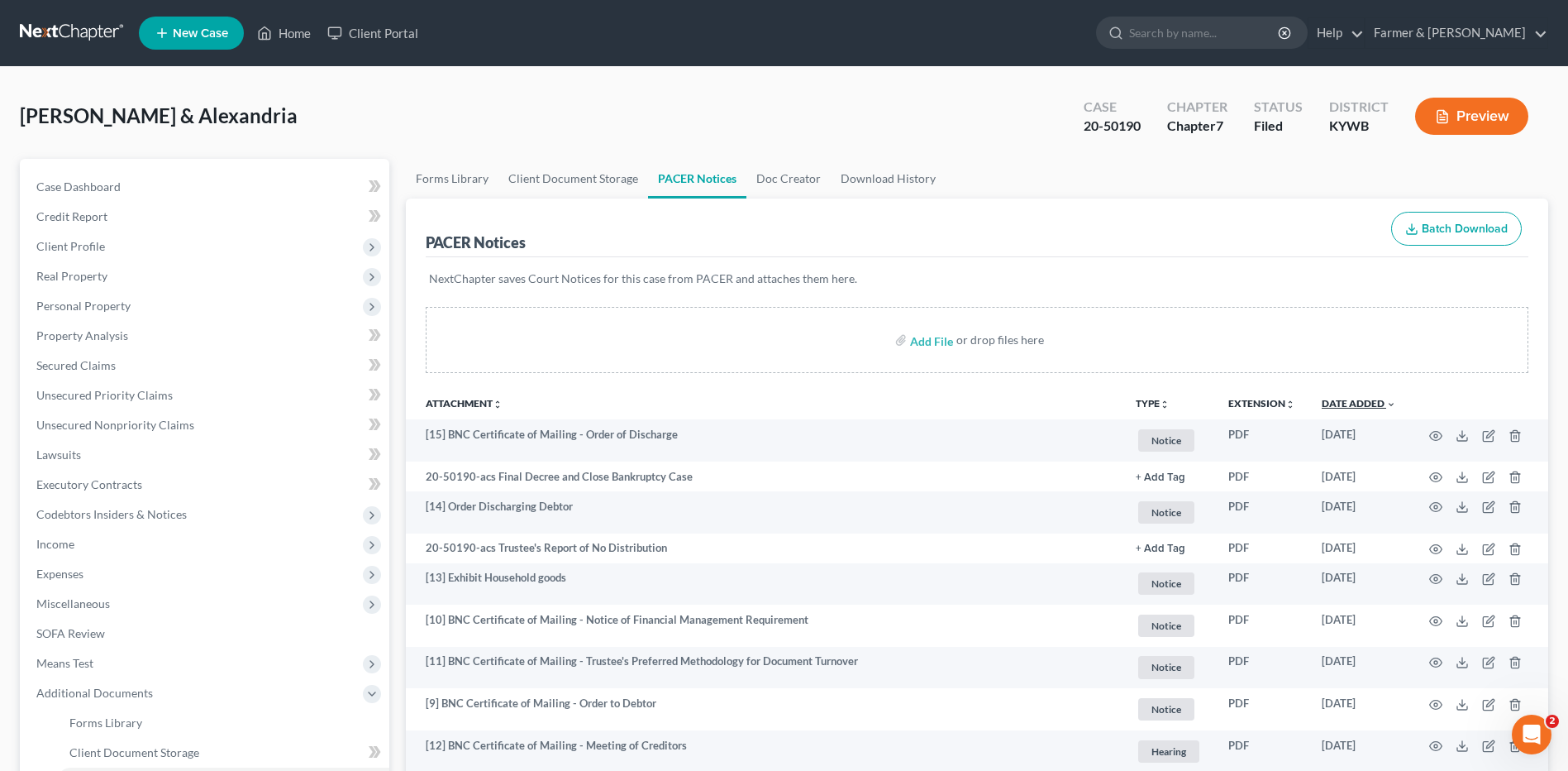
click at [1345, 406] on link "Date Added unfold_more expand_more expand_less" at bounding box center [1359, 403] width 75 height 12
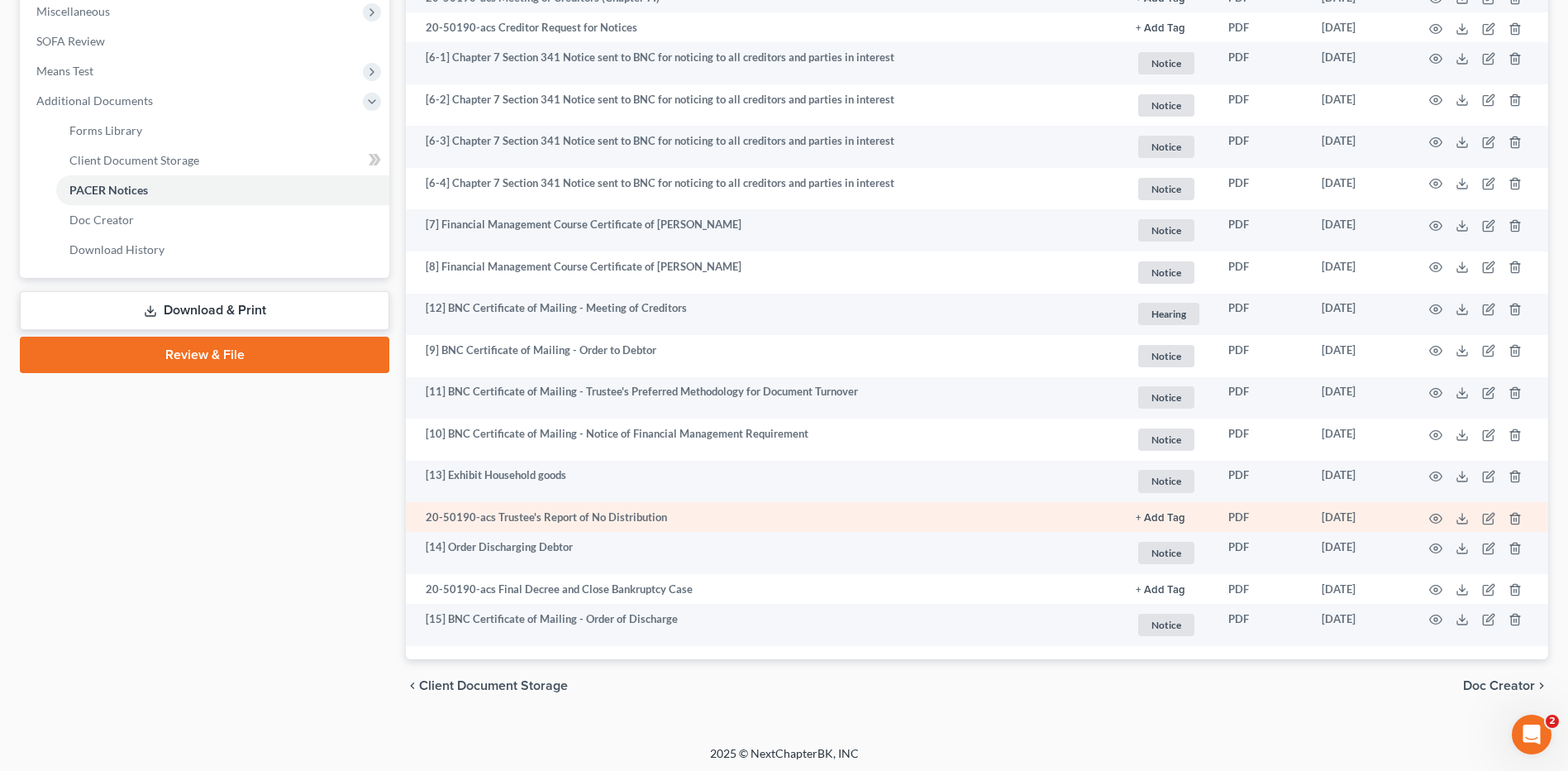
scroll to position [596, 0]
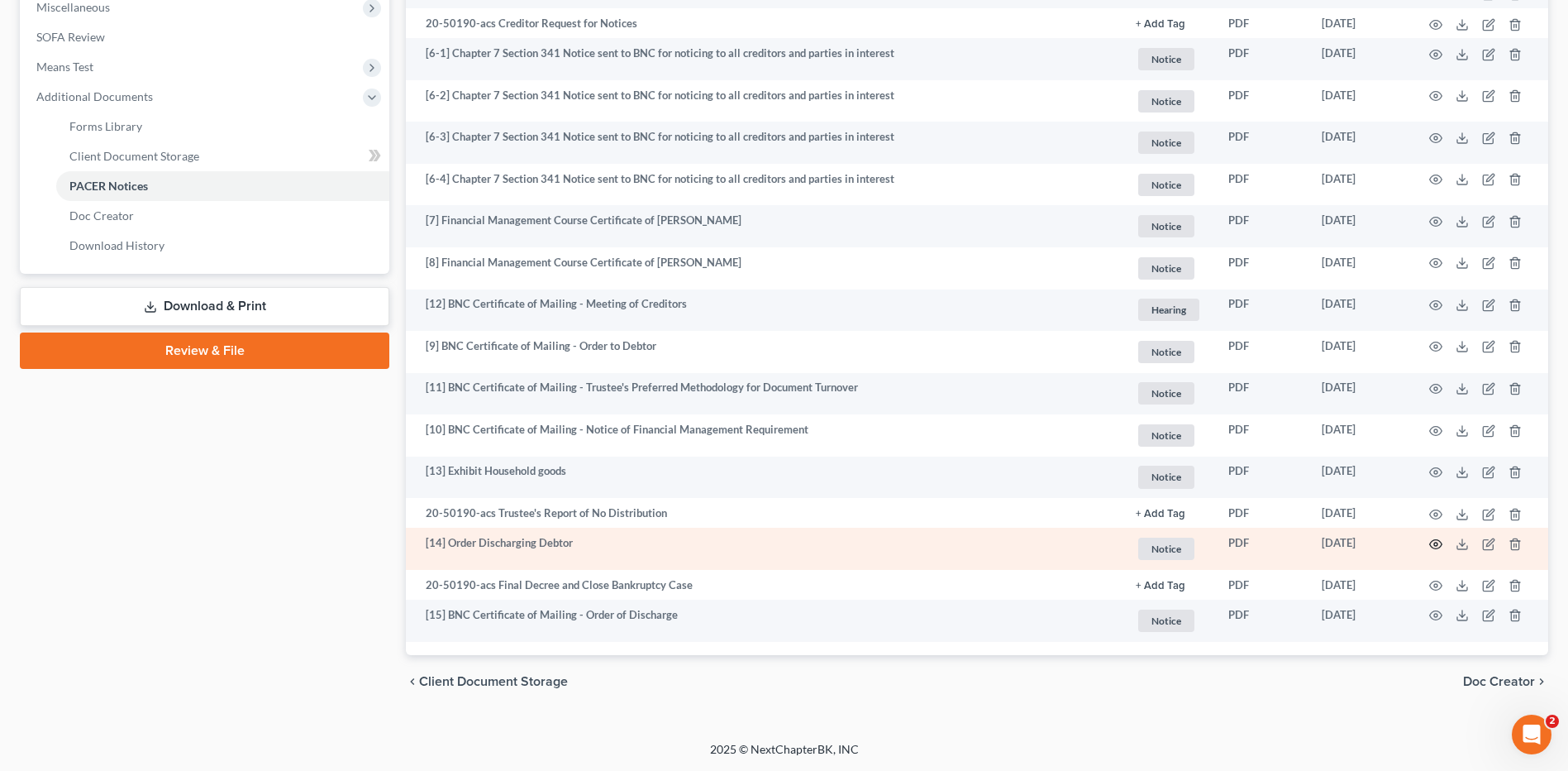
click at [1433, 542] on icon "button" at bounding box center [1435, 544] width 13 height 13
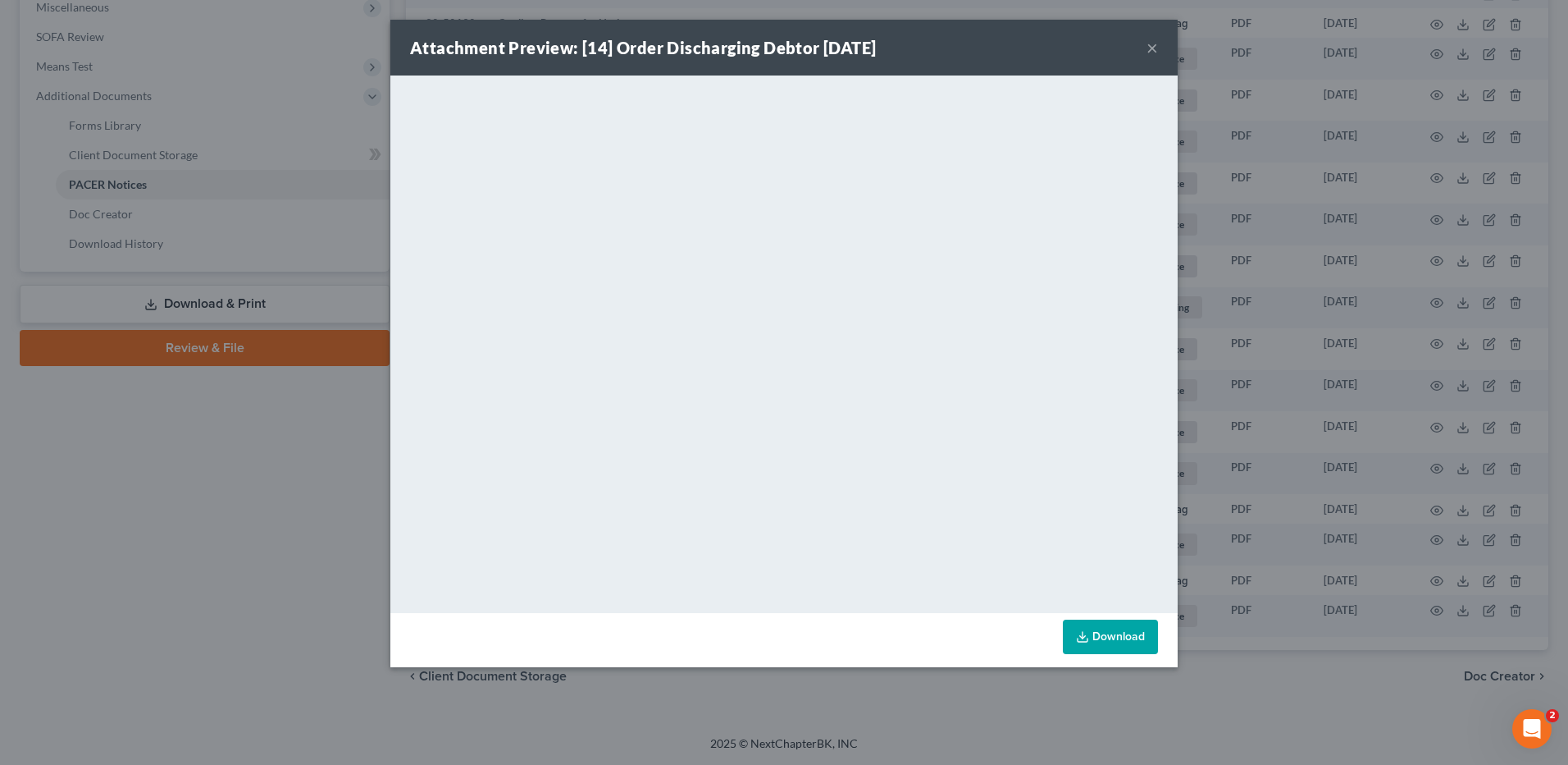
click at [1152, 40] on button "×" at bounding box center [1152, 47] width 12 height 19
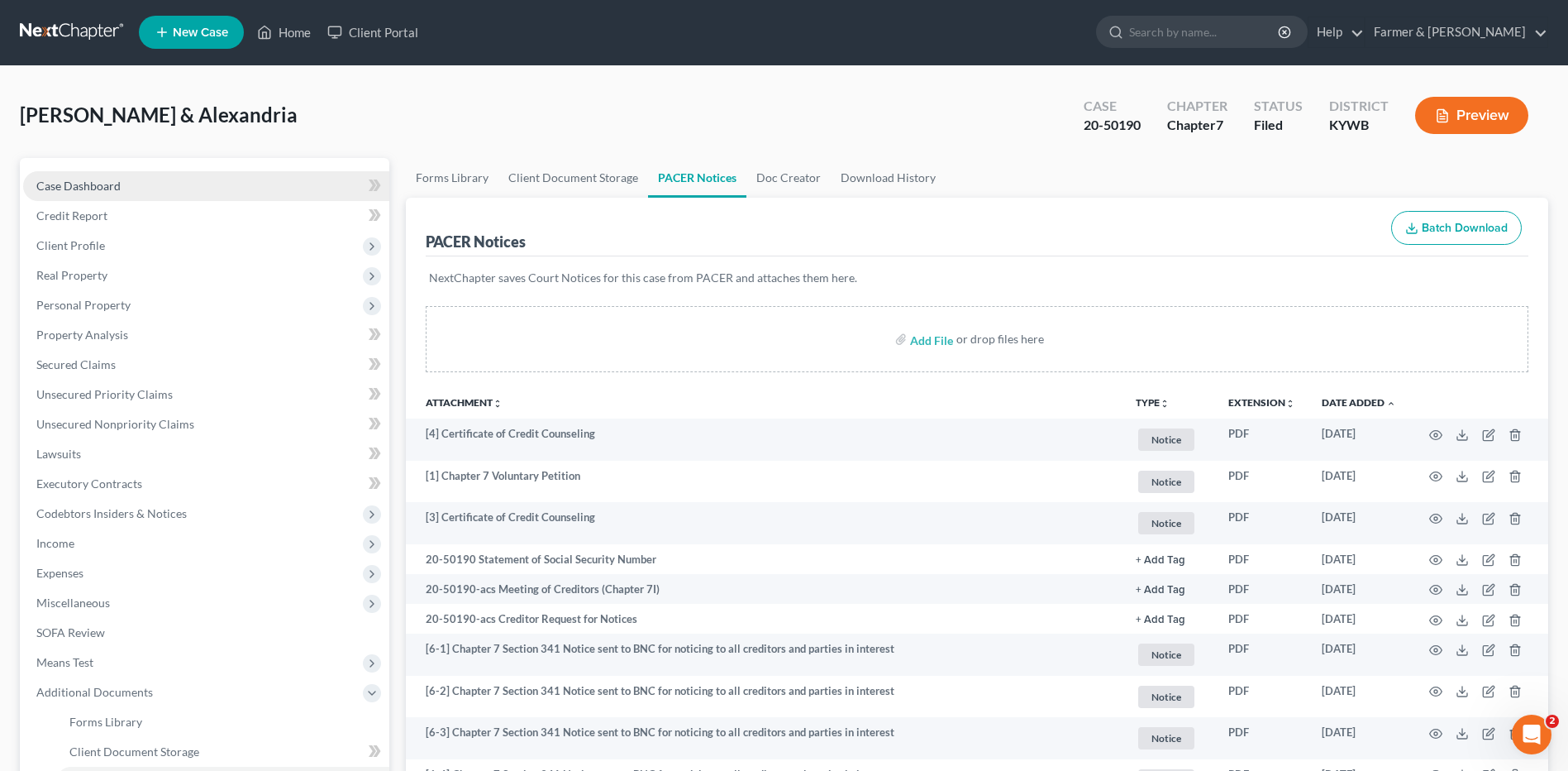
scroll to position [0, 0]
click at [159, 190] on link "Case Dashboard" at bounding box center [206, 187] width 366 height 30
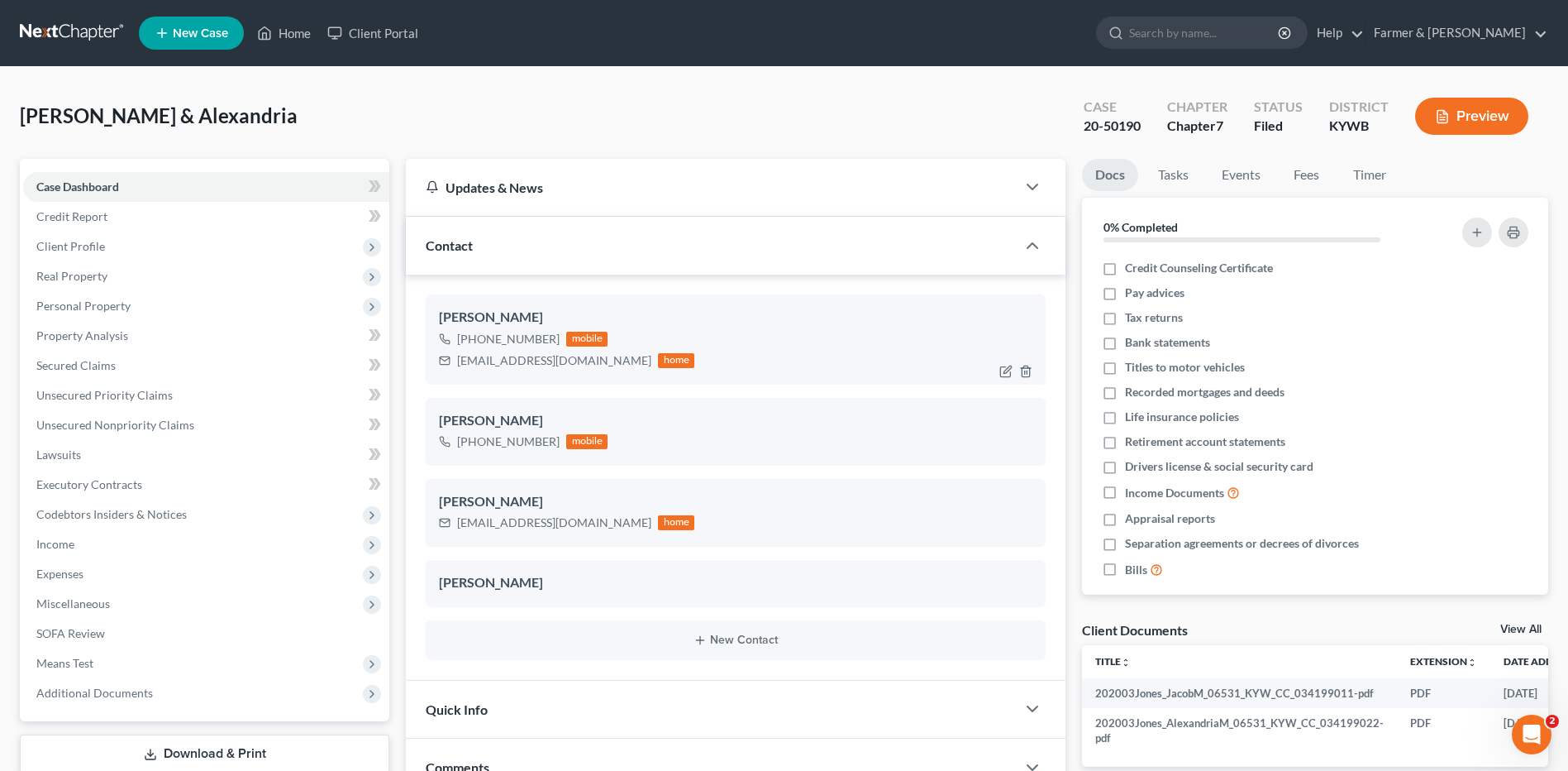
drag, startPoint x: 622, startPoint y: 361, endPoint x: 464, endPoint y: 378, distance: 158.9
click at [458, 376] on div "Alexandria Jones +1 (270) 207-0625 mobile countrystrong072693@gmail.com home" at bounding box center [736, 339] width 620 height 90
copy div "countrystrong072693@gmail.com"
drag, startPoint x: 70, startPoint y: 37, endPoint x: 224, endPoint y: 4, distance: 157.5
click at [70, 37] on link at bounding box center [72, 33] width 106 height 30
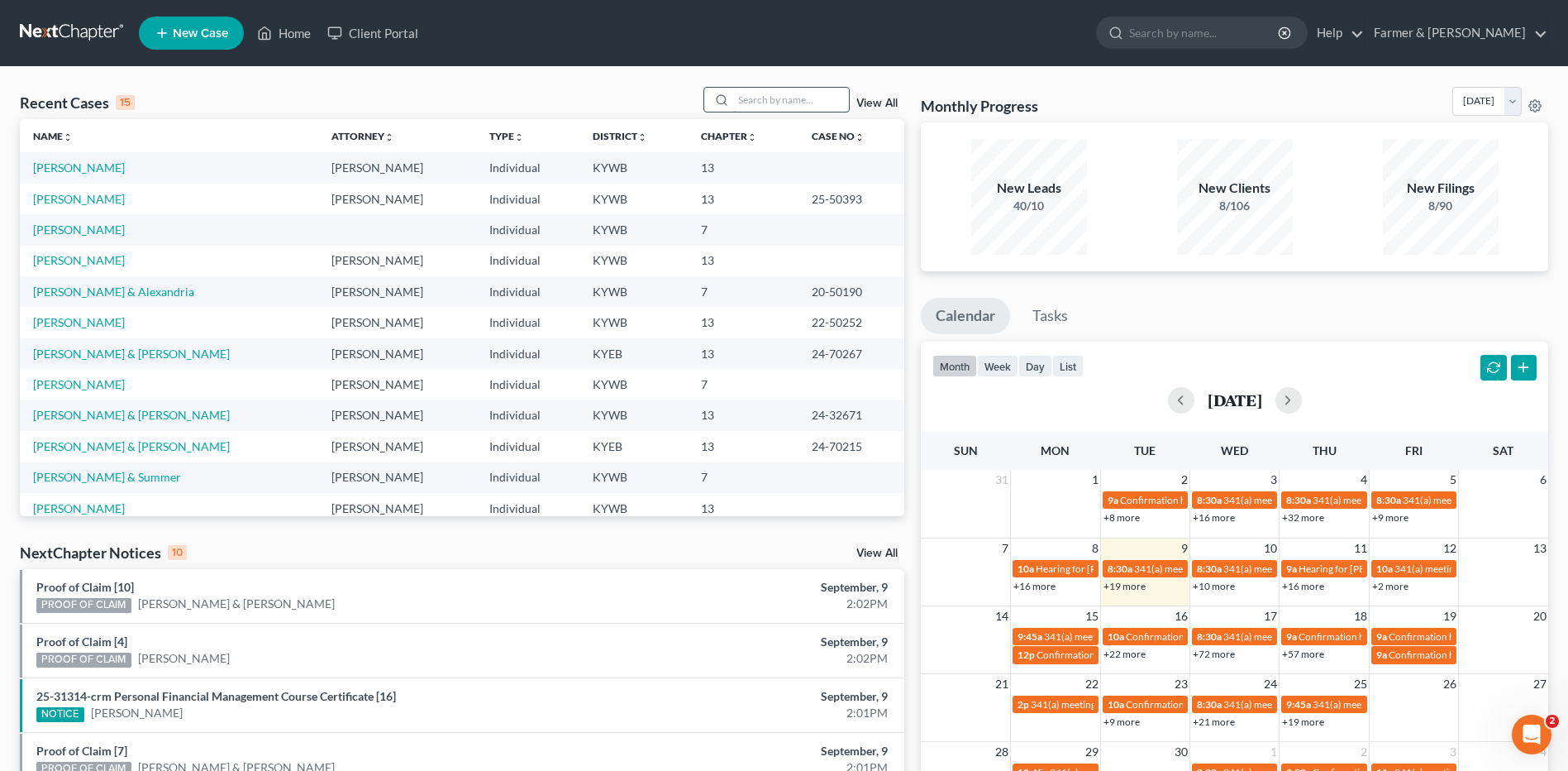
click at [785, 99] on input "search" at bounding box center [790, 100] width 115 height 24
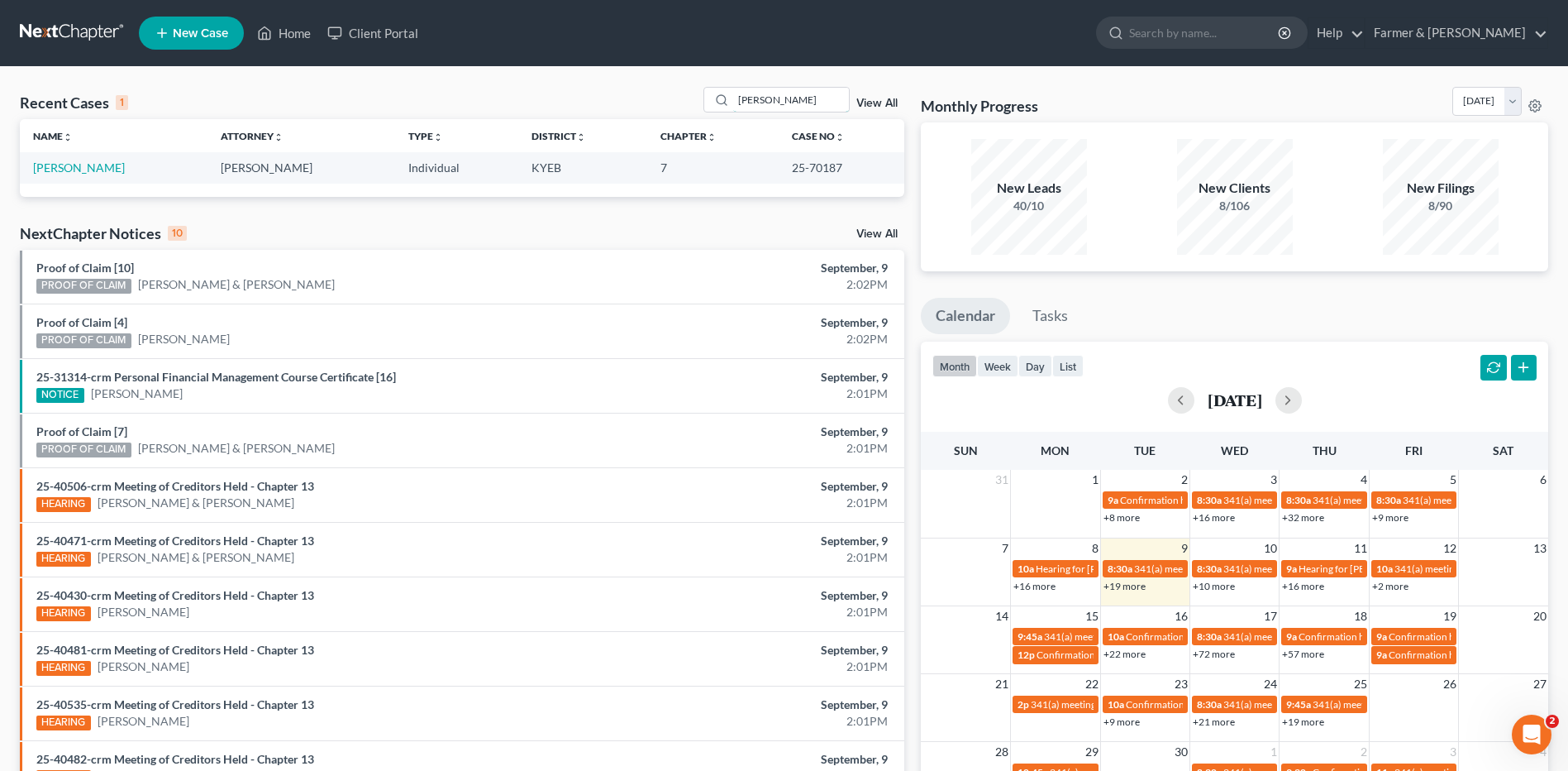
drag, startPoint x: 813, startPoint y: 94, endPoint x: 636, endPoint y: 84, distance: 177.3
click at [636, 85] on div "Recent Cases 1 [PERSON_NAME] View All Name unfold_more expand_more expand_less …" at bounding box center [784, 497] width 1568 height 859
drag, startPoint x: 815, startPoint y: 104, endPoint x: 572, endPoint y: 98, distance: 243.1
click at [572, 98] on div "Recent Cases 1 [PERSON_NAME] View All" at bounding box center [461, 102] width 884 height 32
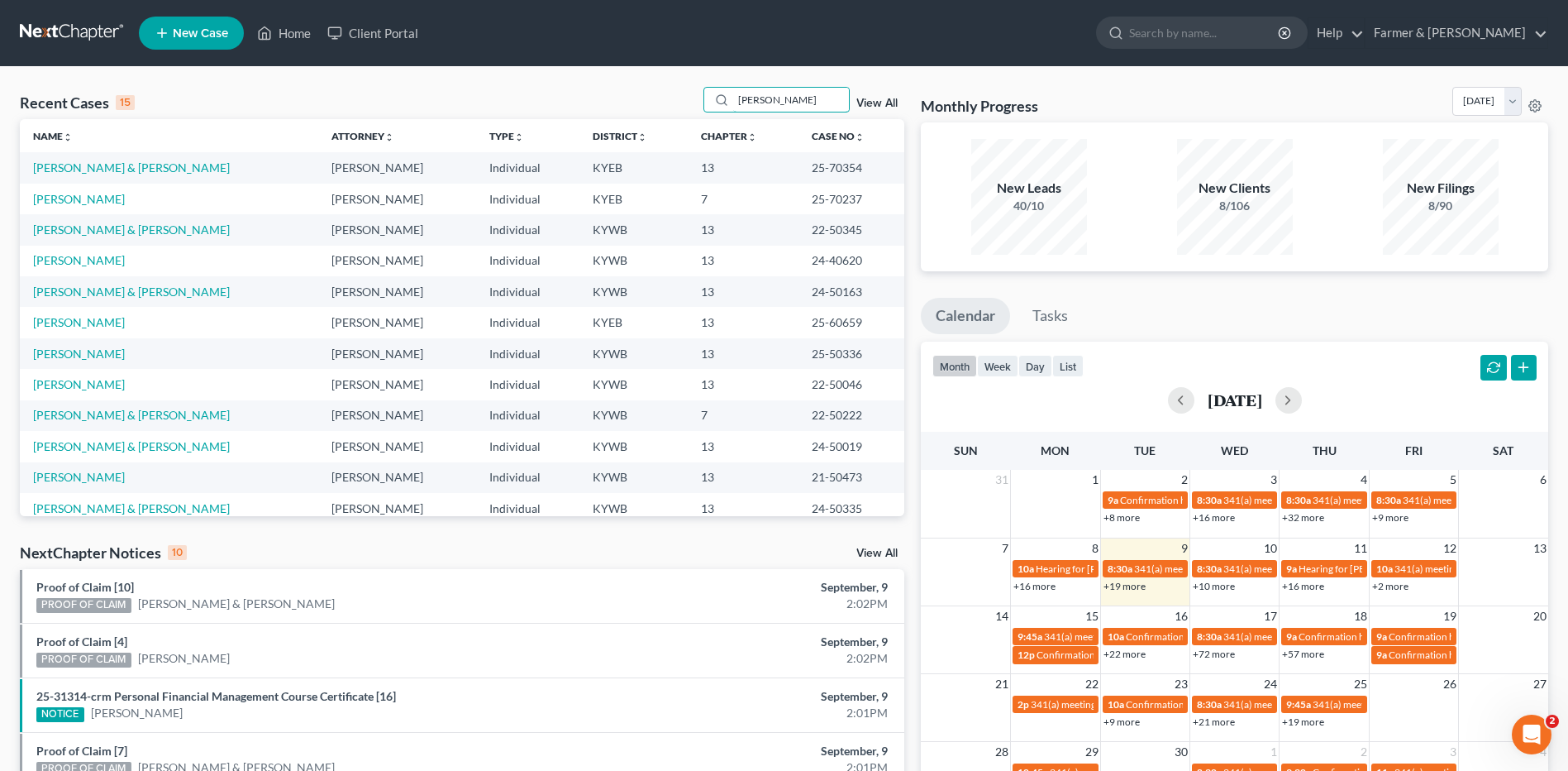
type input "[PERSON_NAME]"
click at [66, 37] on link at bounding box center [72, 33] width 106 height 30
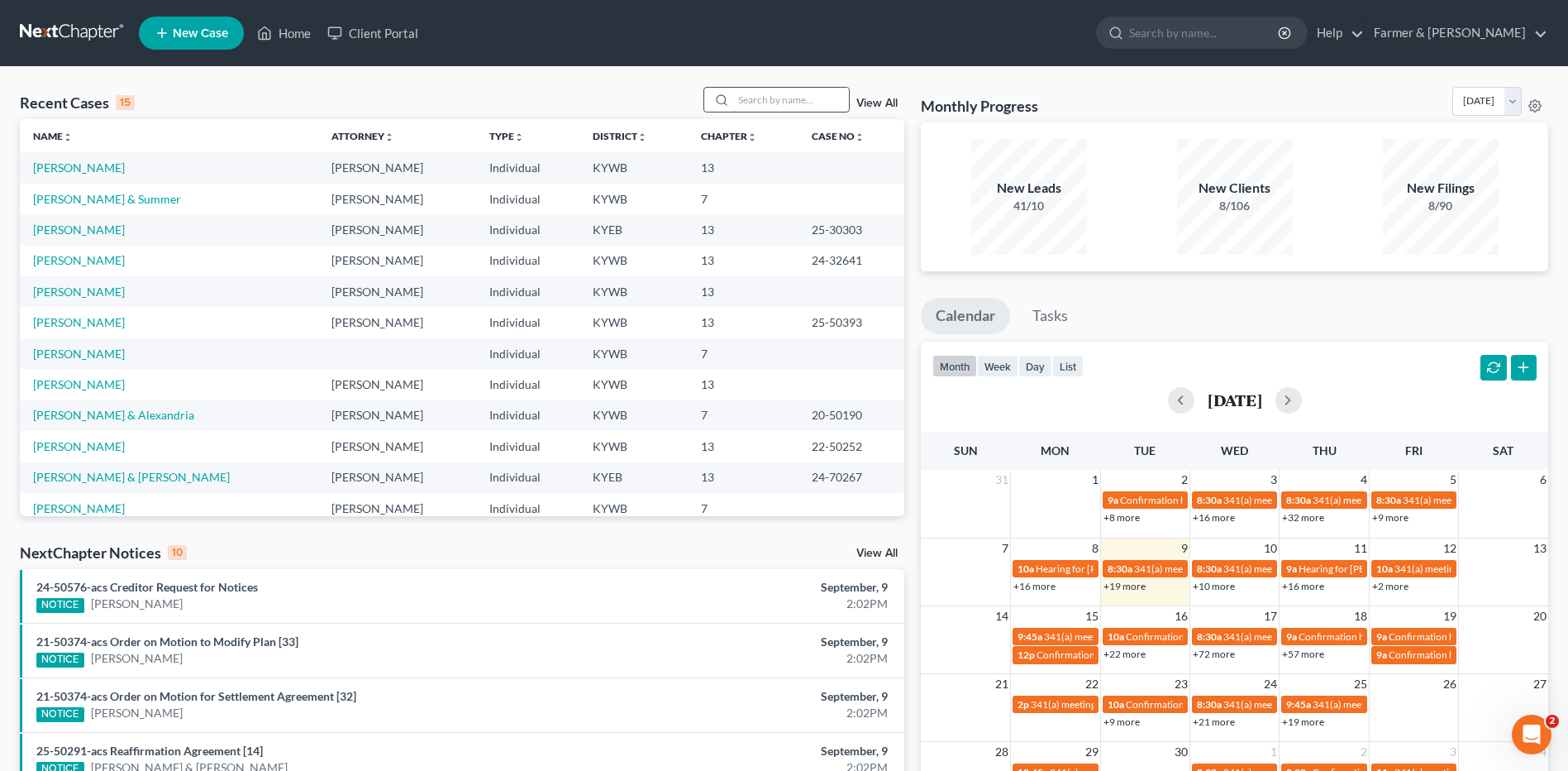
click at [819, 112] on input "search" at bounding box center [790, 100] width 115 height 24
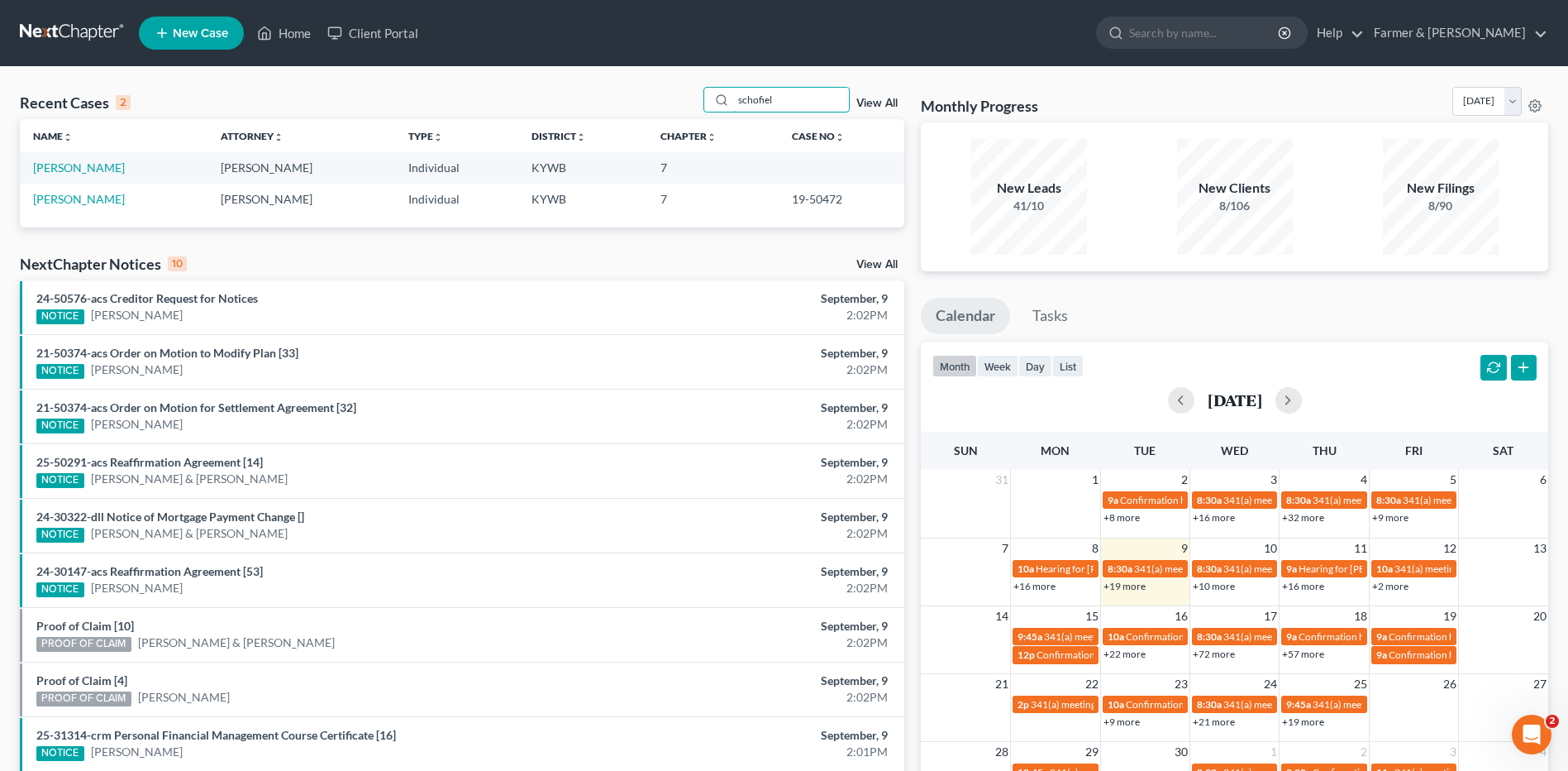
type input "schofiel"
drag, startPoint x: 104, startPoint y: 169, endPoint x: 118, endPoint y: 163, distance: 15.2
click at [104, 169] on link "[PERSON_NAME]" at bounding box center [78, 167] width 91 height 14
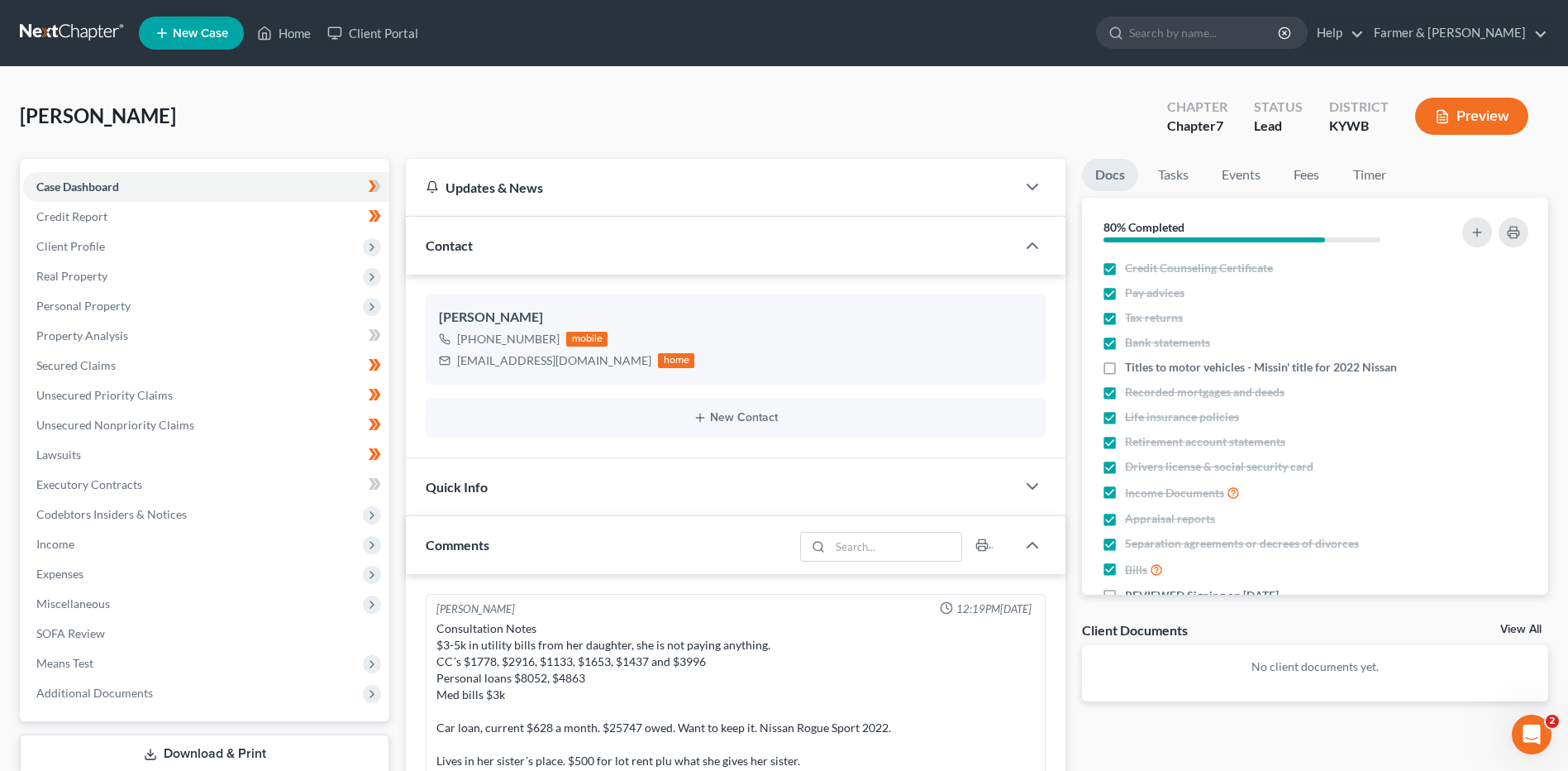
scroll to position [312, 0]
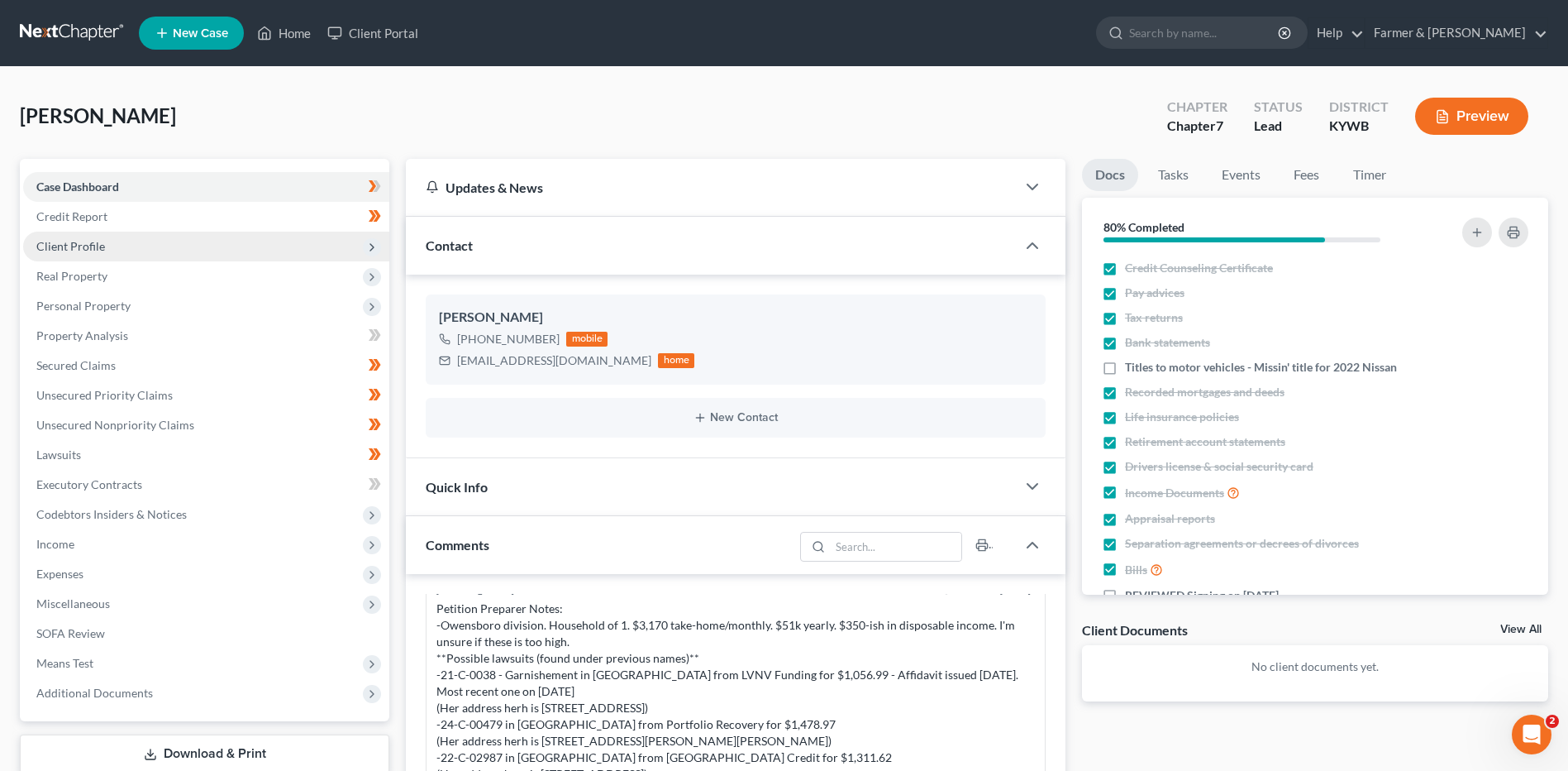
click at [79, 253] on span "Client Profile" at bounding box center [206, 247] width 366 height 30
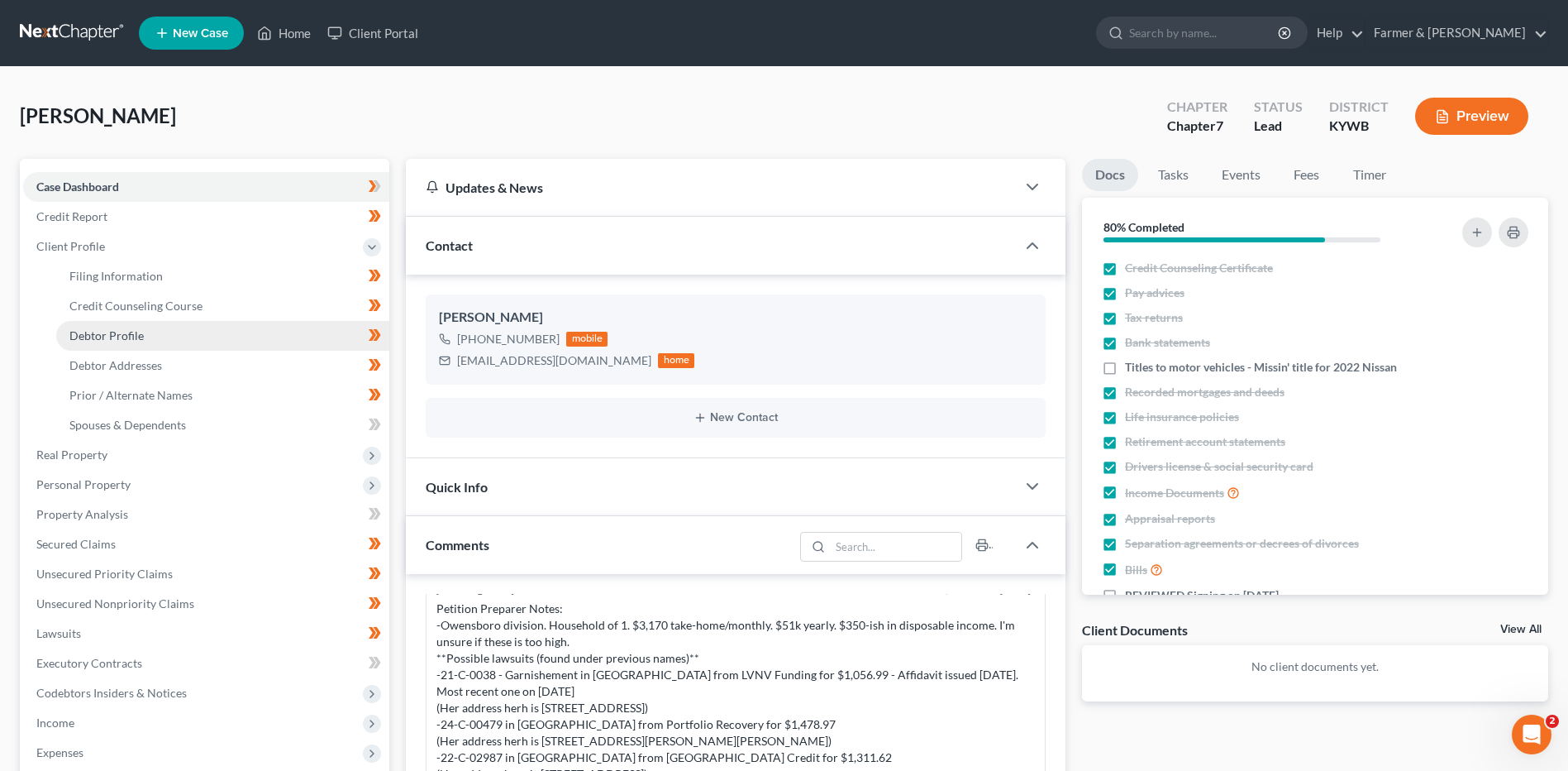
drag, startPoint x: 128, startPoint y: 333, endPoint x: 146, endPoint y: 335, distance: 18.1
click at [128, 334] on span "Debtor Profile" at bounding box center [106, 335] width 75 height 14
select select "0"
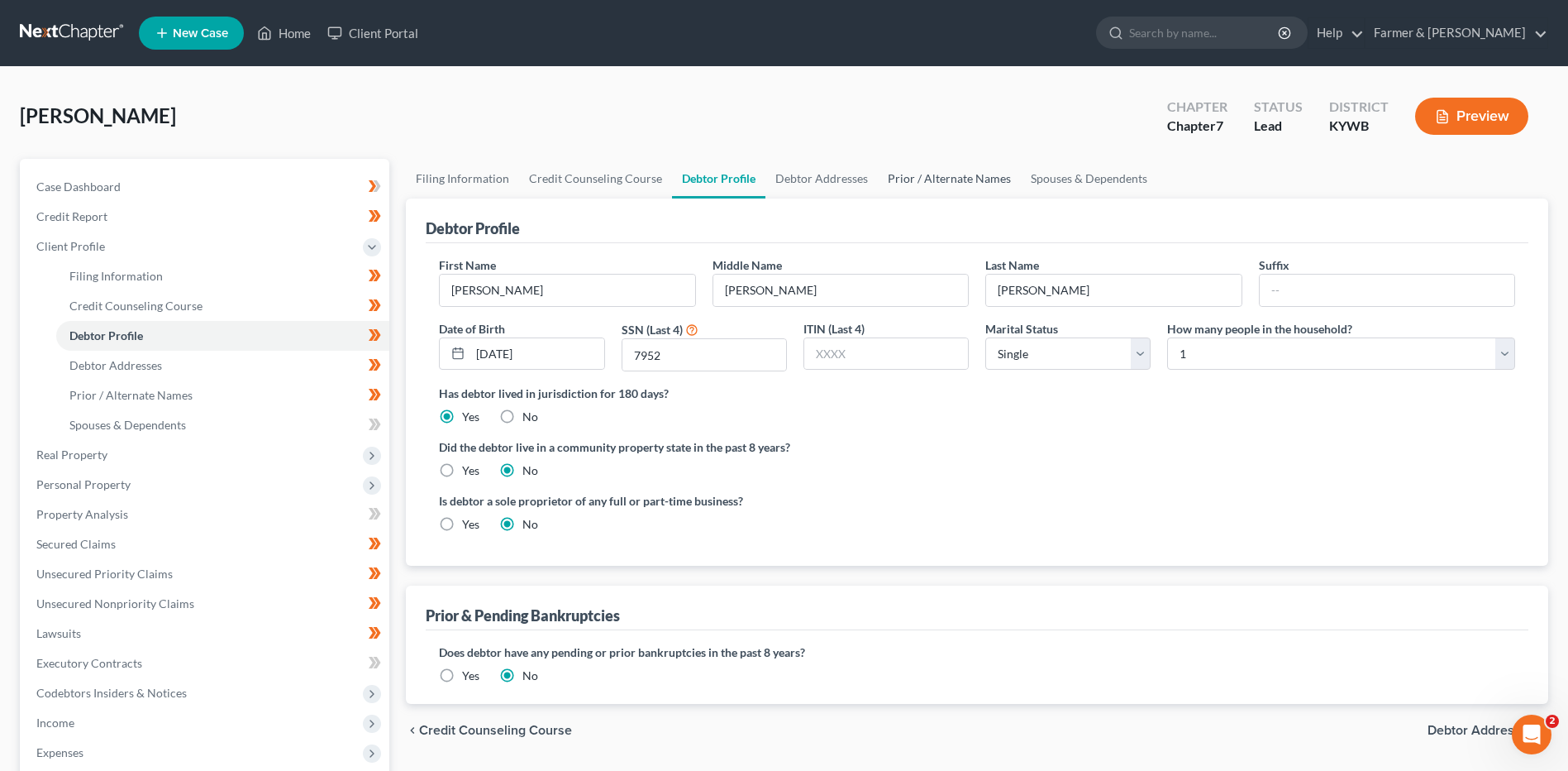
click at [944, 192] on link "Prior / Alternate Names" at bounding box center [949, 178] width 143 height 40
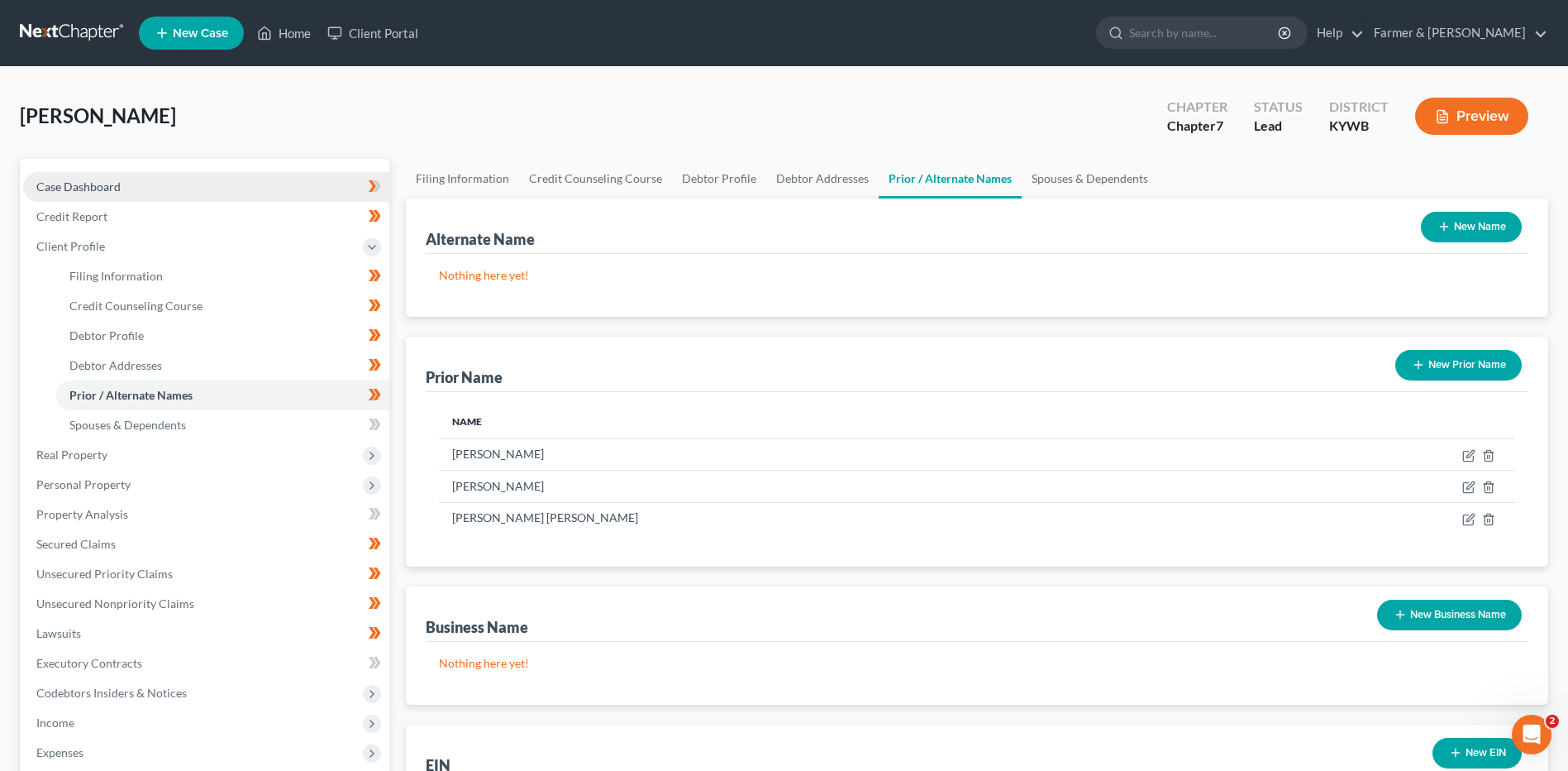
click at [221, 184] on link "Case Dashboard" at bounding box center [206, 187] width 366 height 30
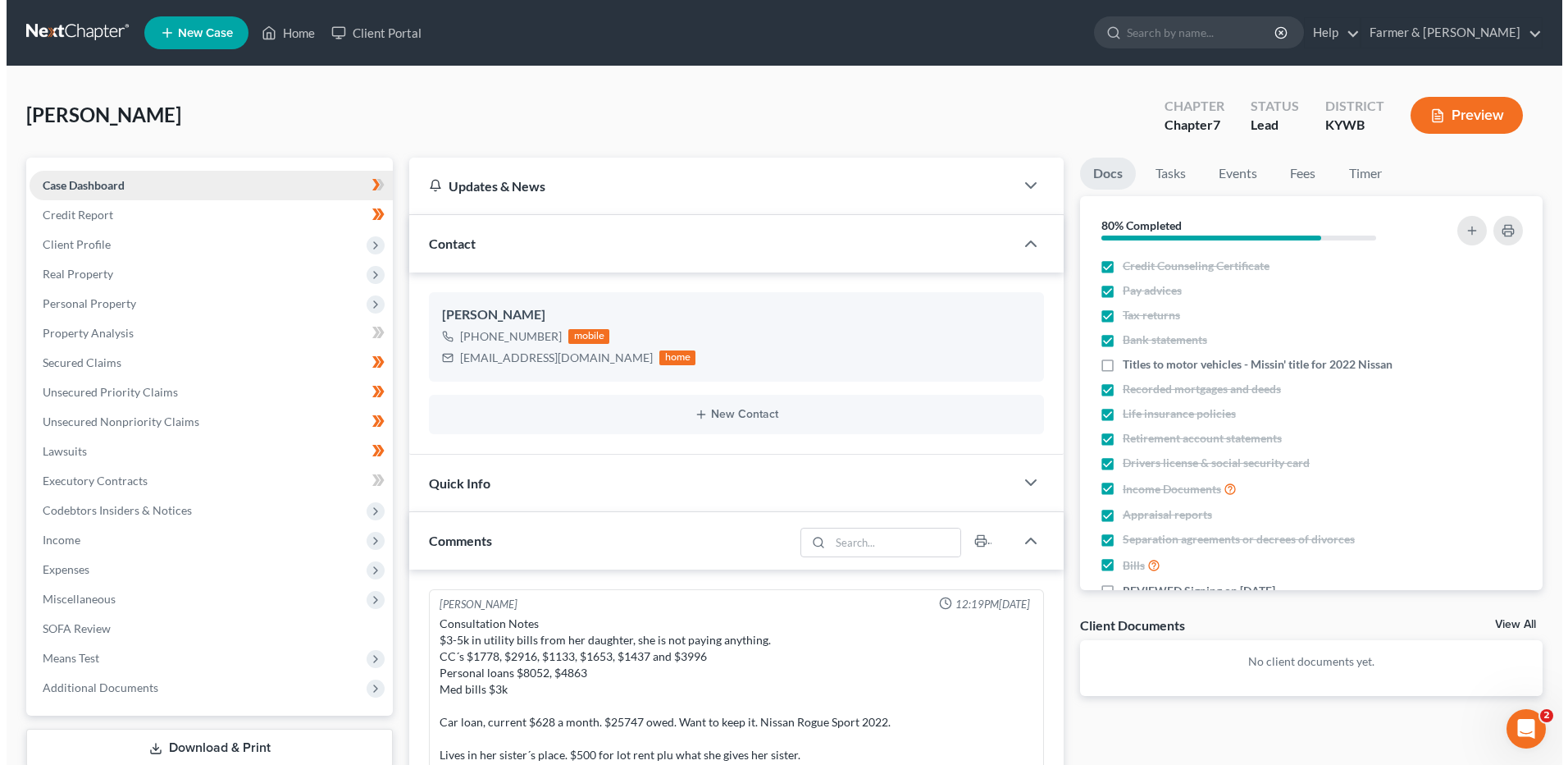
scroll to position [310, 0]
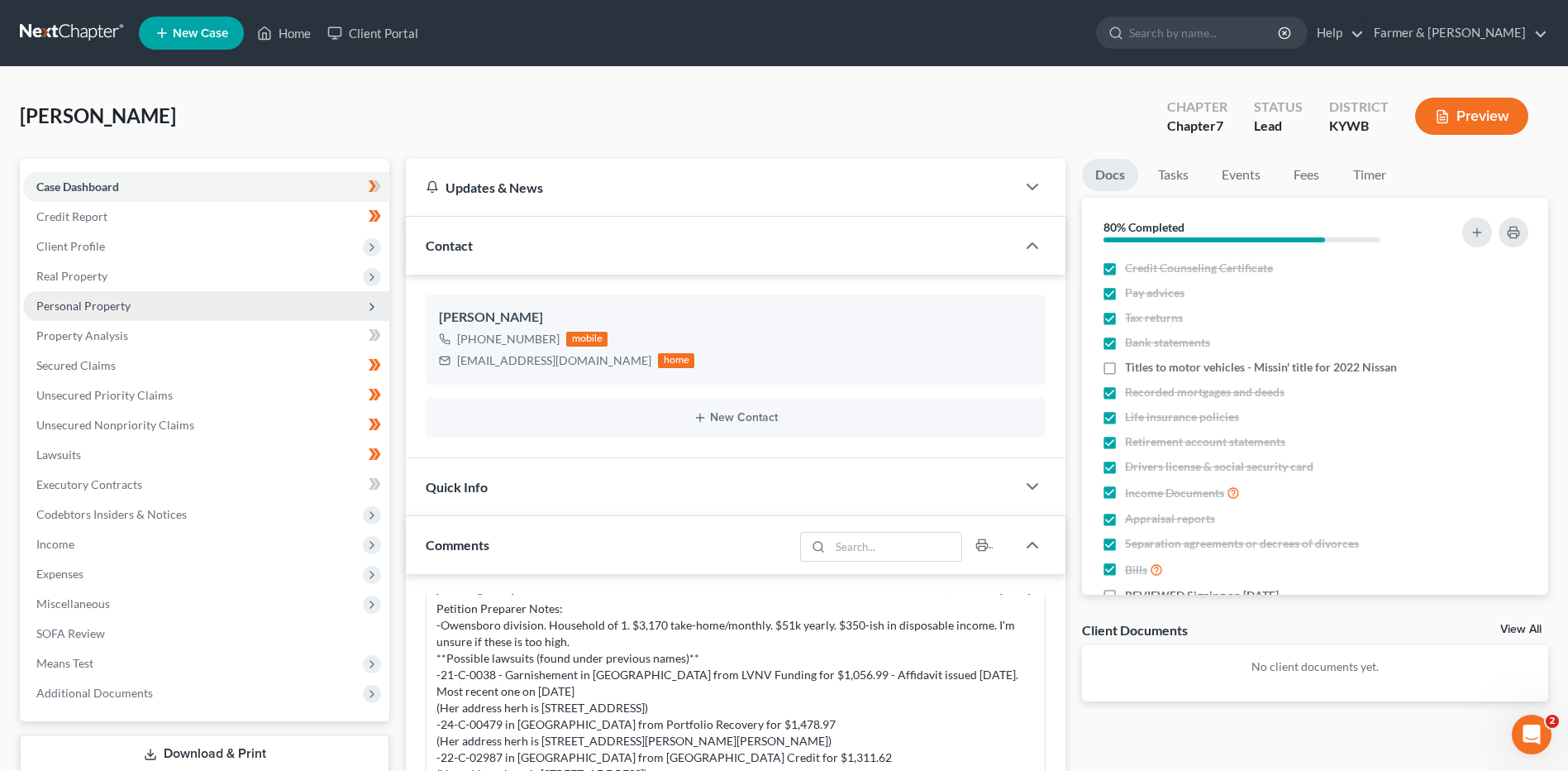
click at [167, 316] on span "Personal Property" at bounding box center [206, 306] width 366 height 30
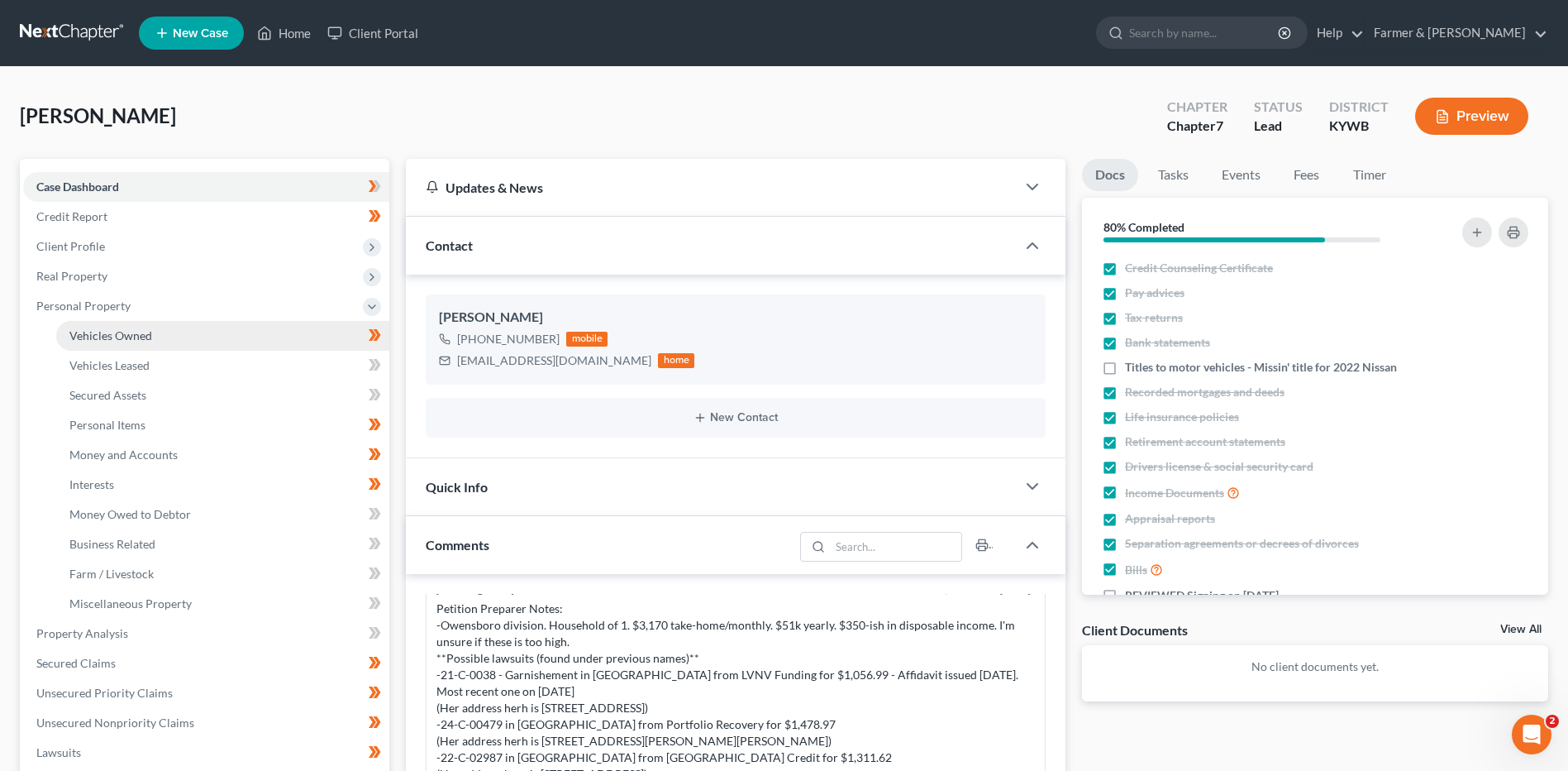
click at [166, 340] on link "Vehicles Owned" at bounding box center [222, 335] width 333 height 30
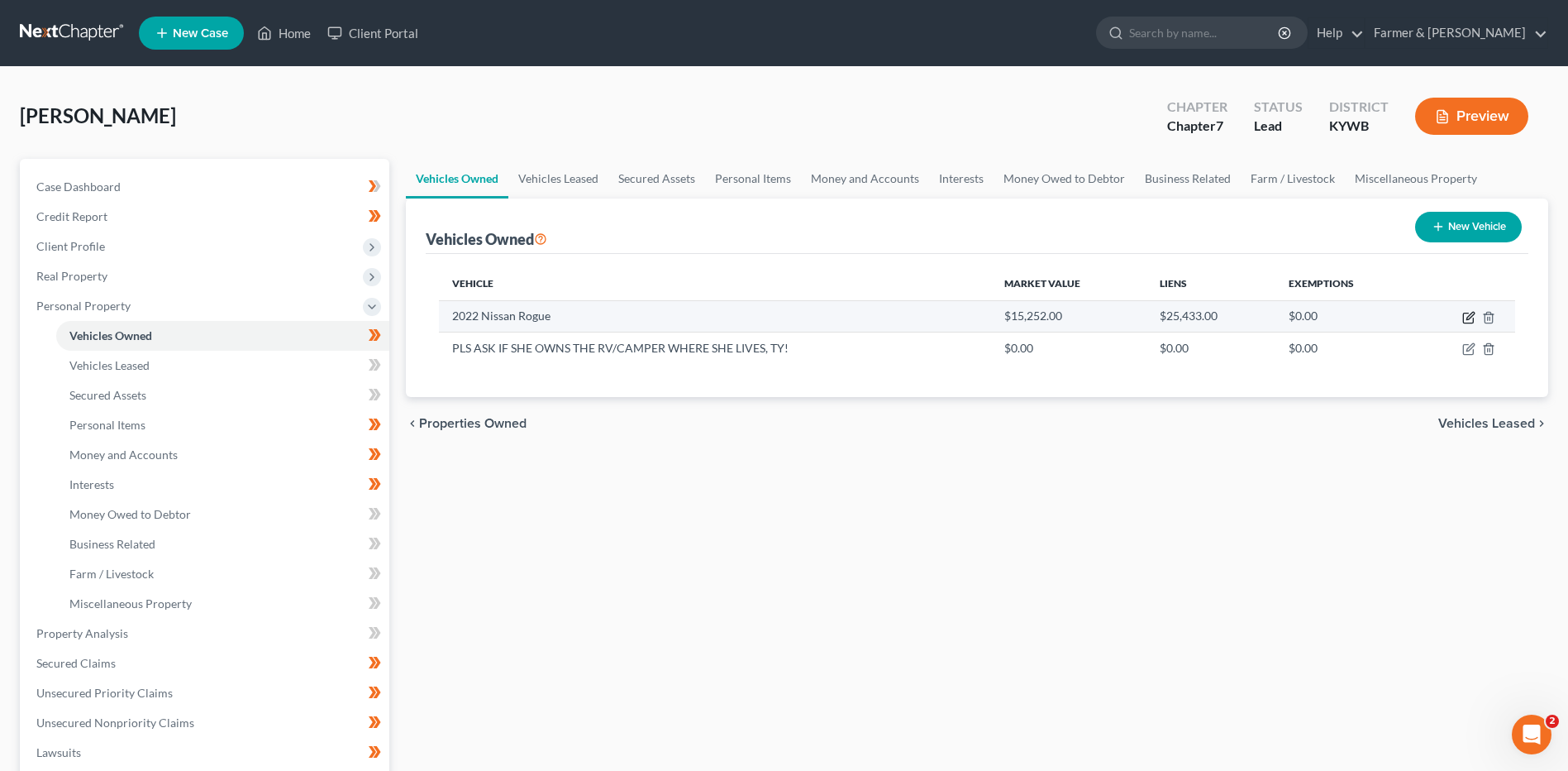
click at [1468, 316] on icon "button" at bounding box center [1468, 318] width 13 height 13
select select "0"
select select "4"
select select "0"
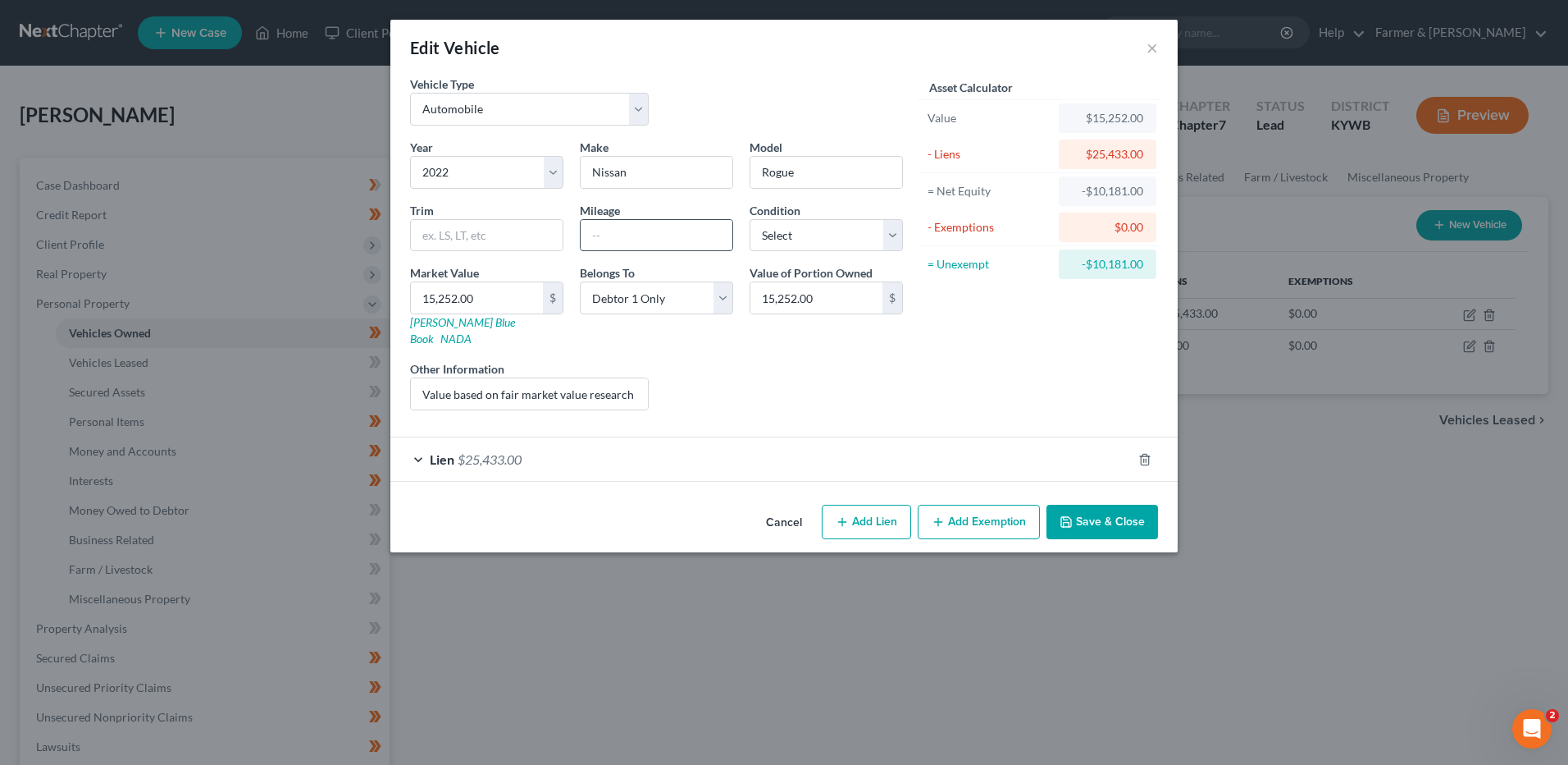
click at [638, 246] on input "text" at bounding box center [657, 235] width 152 height 31
type input "96,500"
drag, startPoint x: 419, startPoint y: 381, endPoint x: 773, endPoint y: 373, distance: 354.1
click at [813, 382] on div "Year Select 2026 2025 2024 2023 2022 2021 2020 2019 2018 2017 2016 2015 2014 20…" at bounding box center [657, 280] width 509 height 285
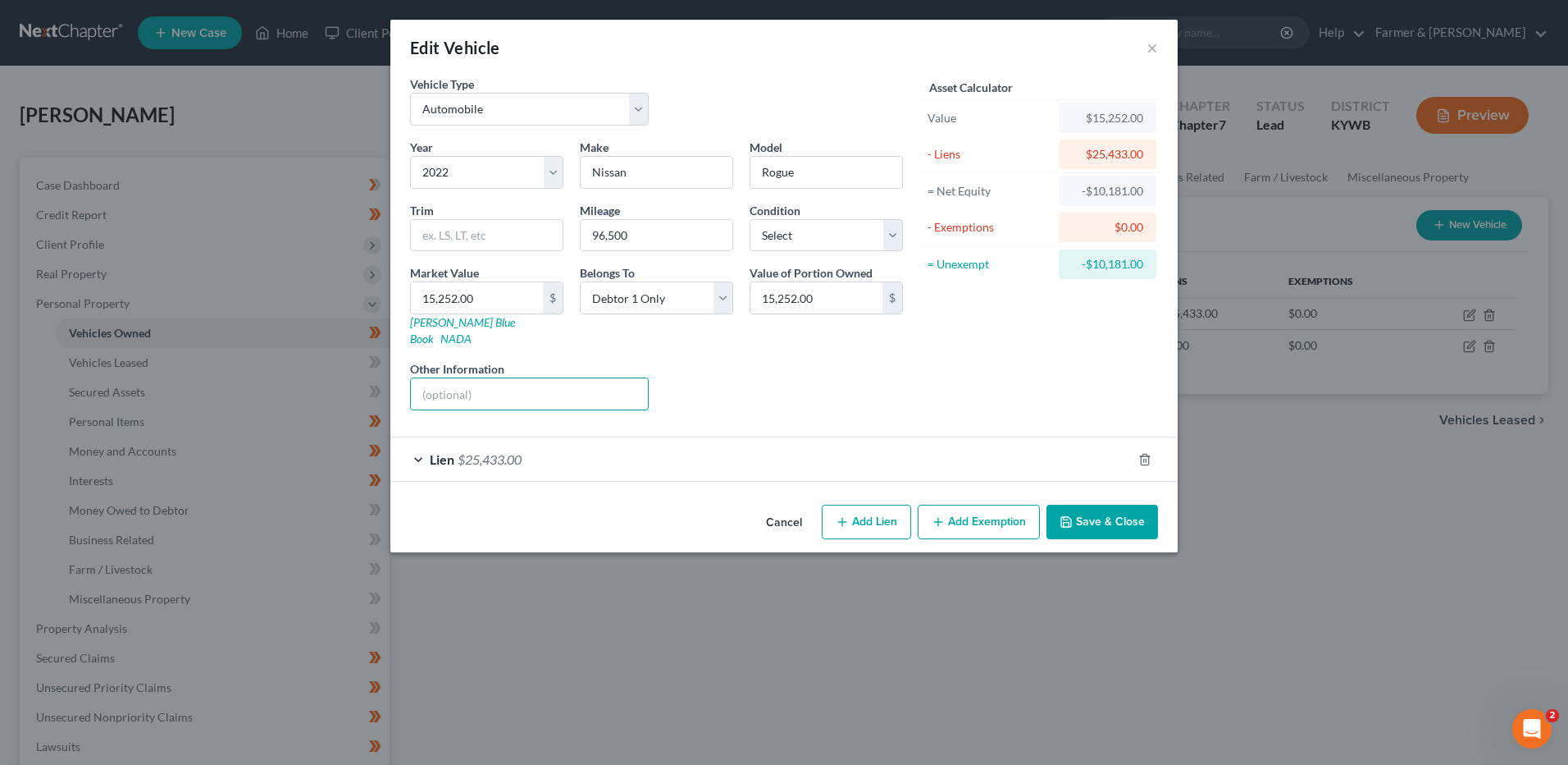
scroll to position [0, 0]
click at [505, 298] on input "15,252.00" at bounding box center [477, 298] width 132 height 31
type input "1"
type input "1.00"
type input "15"
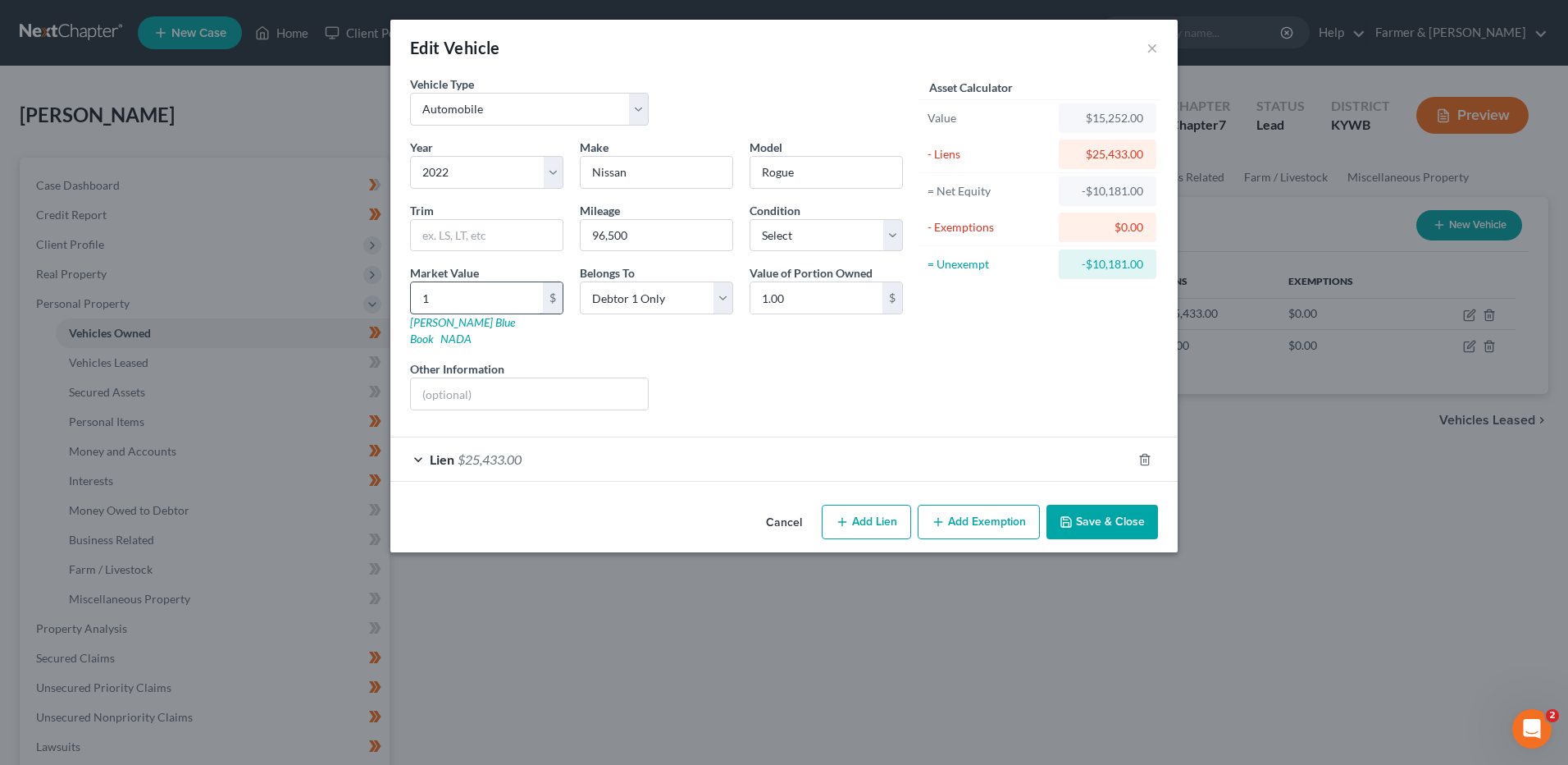
type input "15.00"
type input "155"
type input "155.00"
type input "1550"
type input "1,550.00"
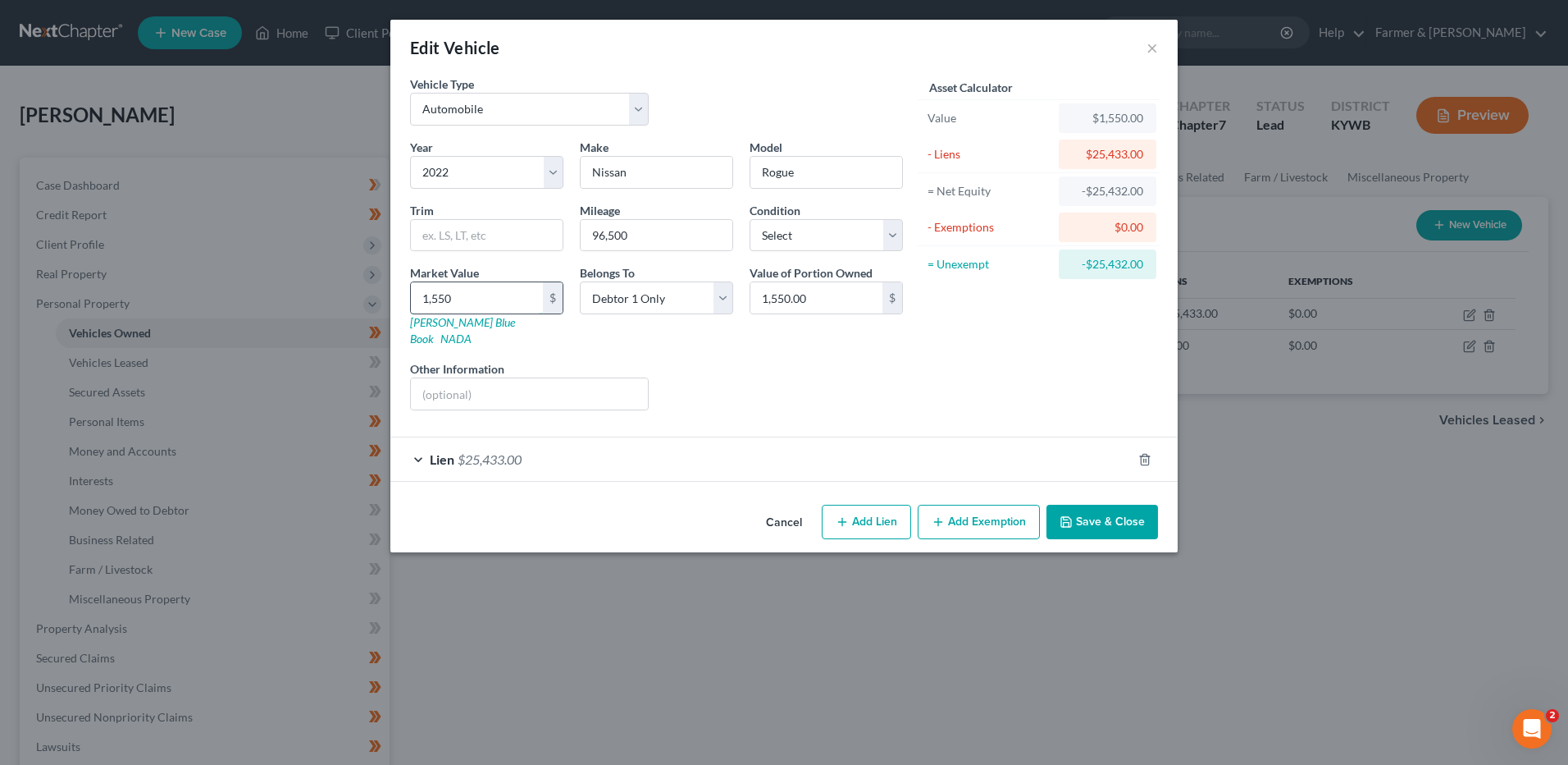
type input "1,5500"
type input "15,500.00"
click at [472, 452] on span "$25,433.00" at bounding box center [490, 459] width 64 height 16
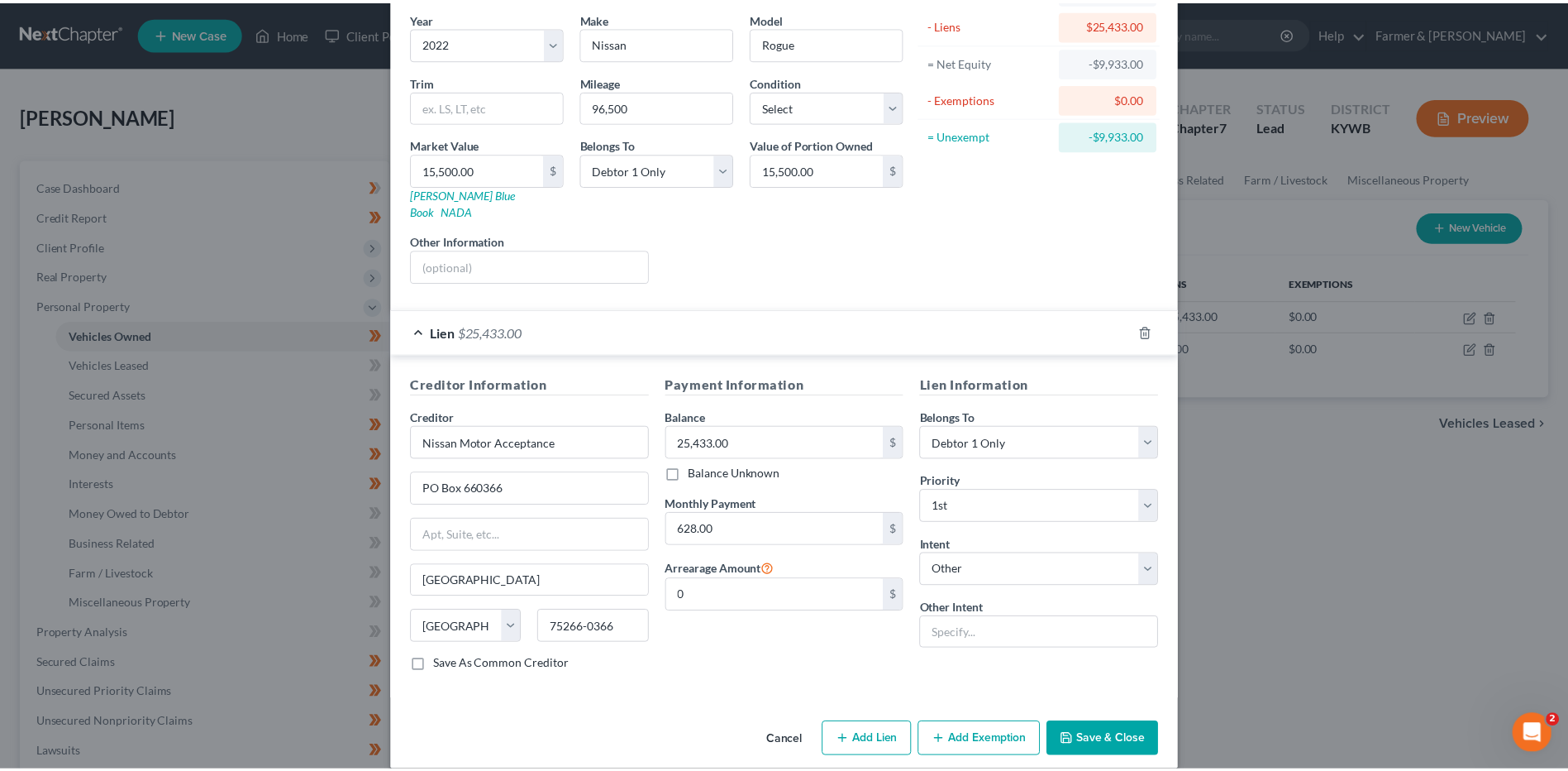
scroll to position [134, 0]
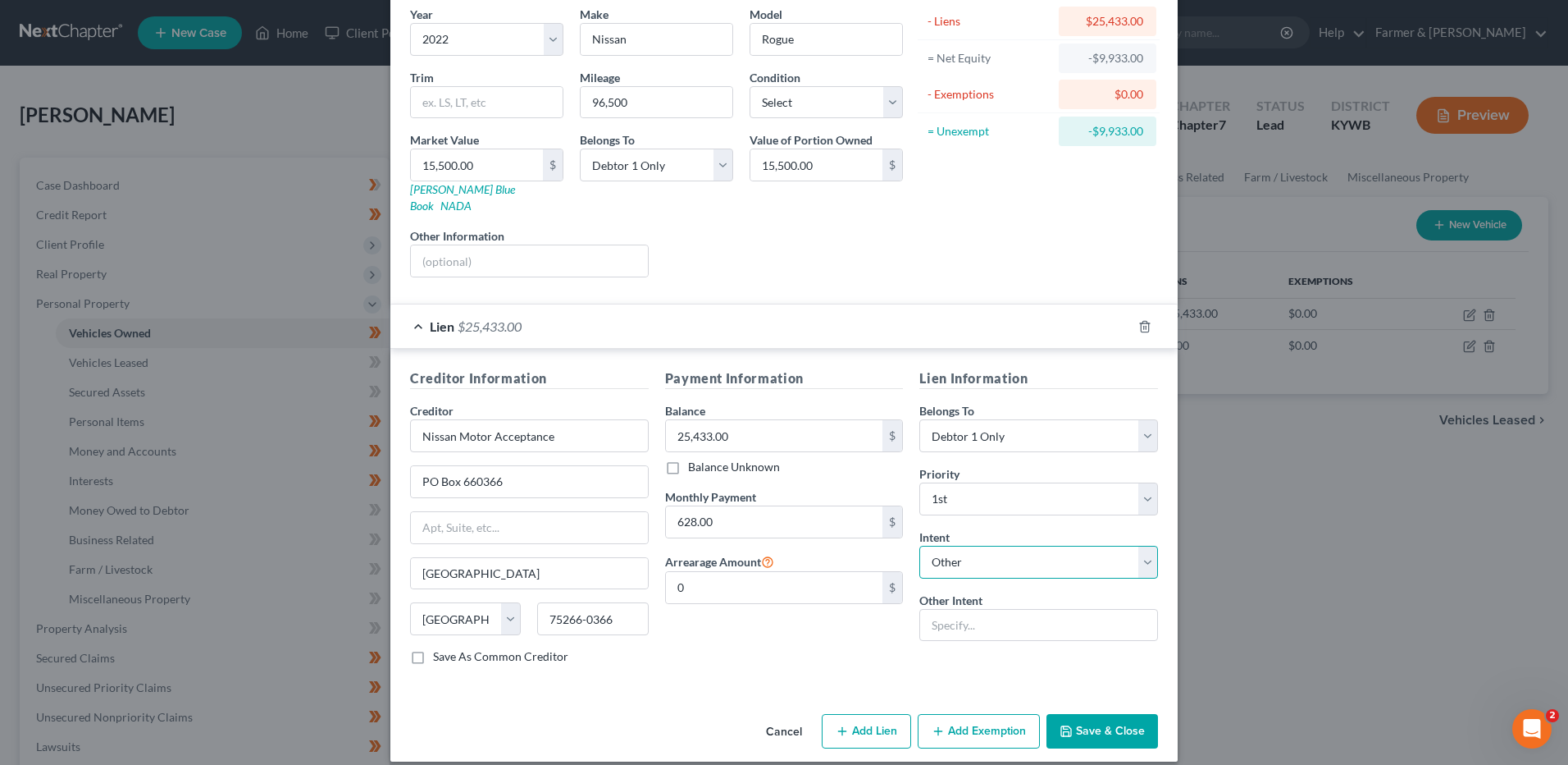
click at [1004, 554] on select "Select Surrender Redeem Reaffirm Avoid Other" at bounding box center [1039, 563] width 239 height 33
select select "2"
click at [920, 546] on select "Select Surrender Redeem Reaffirm Avoid Other" at bounding box center [1039, 563] width 239 height 33
click at [1106, 722] on button "Save & Close" at bounding box center [1103, 731] width 112 height 35
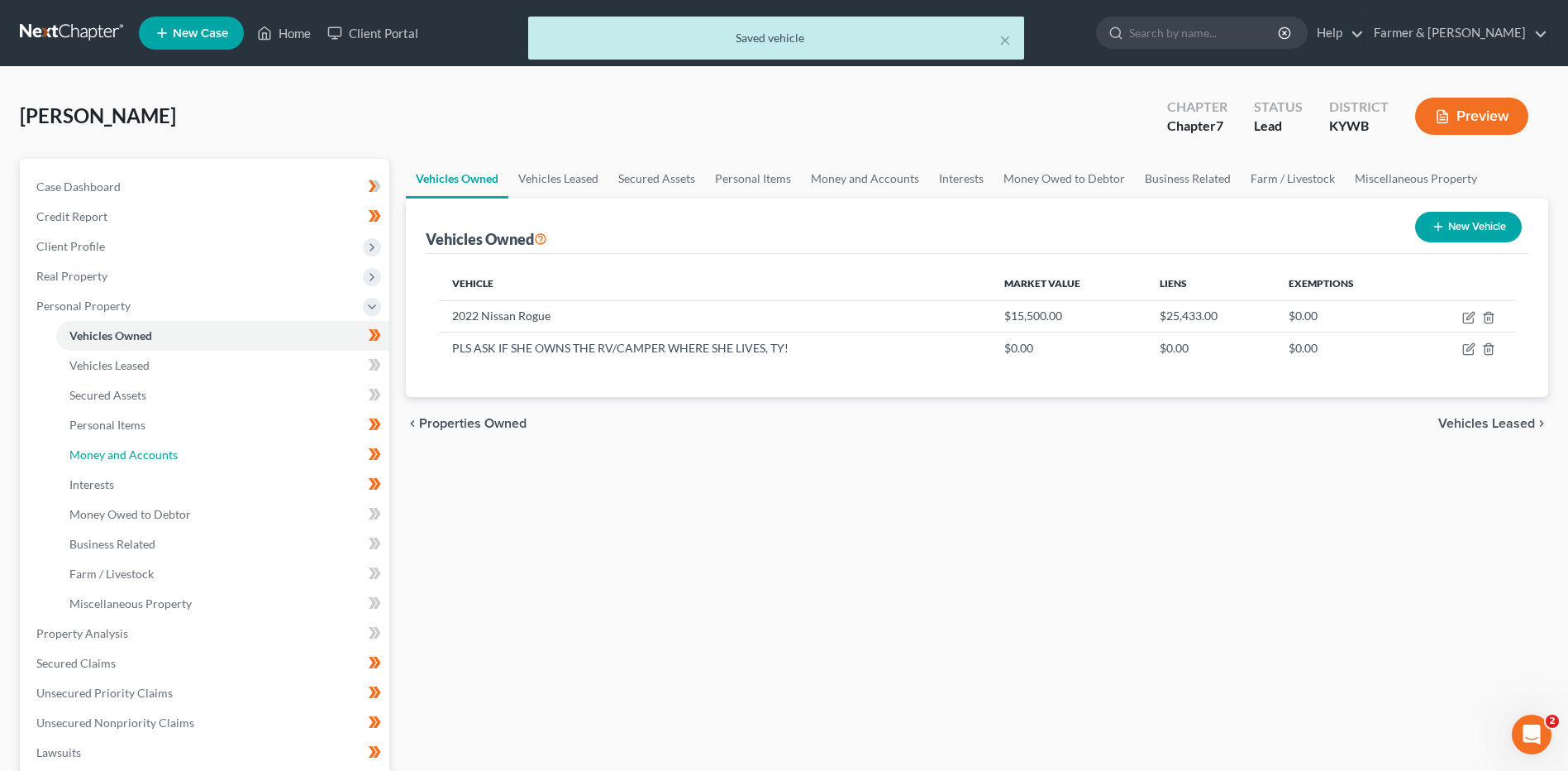
click at [124, 447] on span "Money and Accounts" at bounding box center [123, 453] width 108 height 14
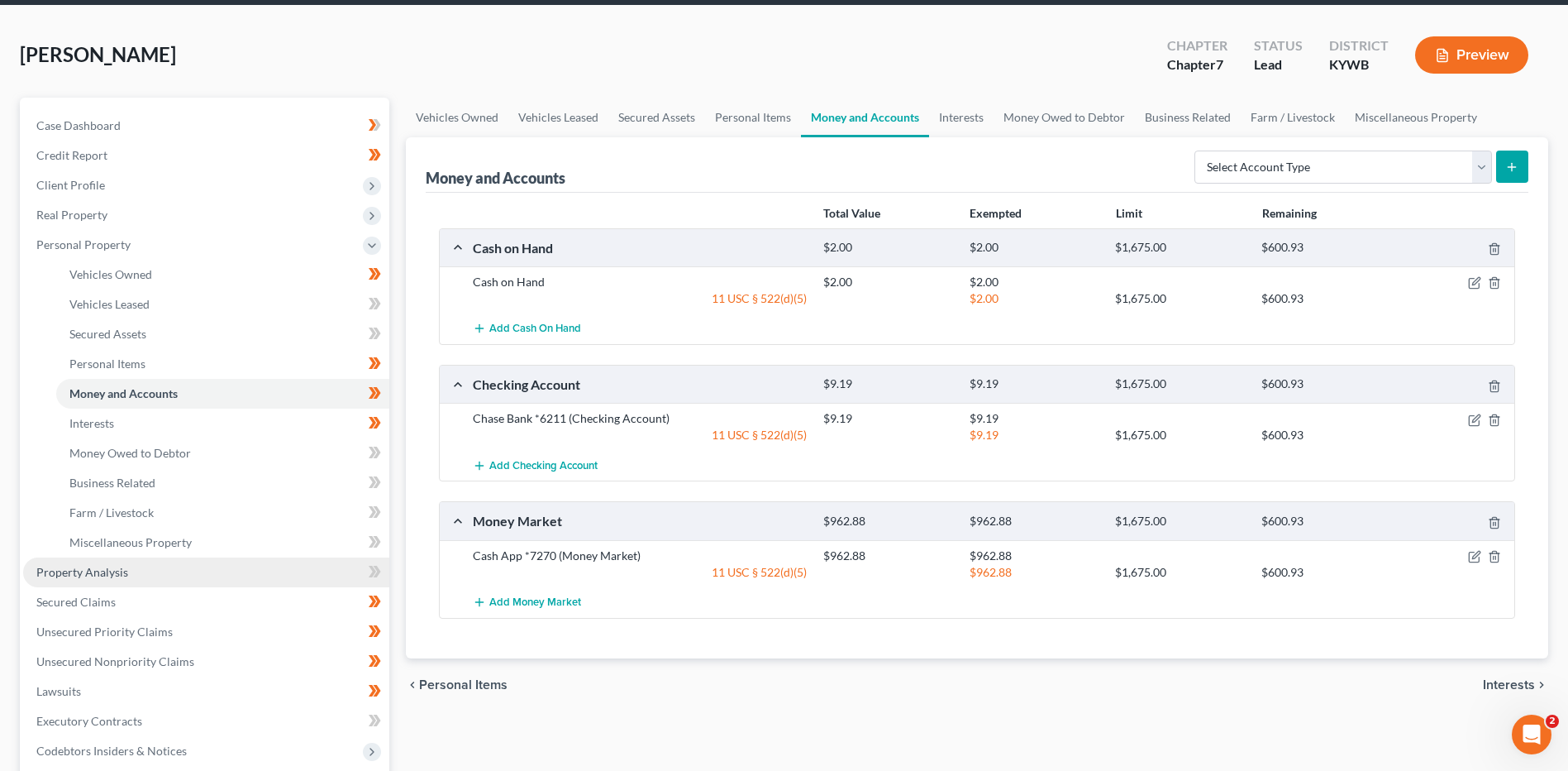
scroll to position [165, 0]
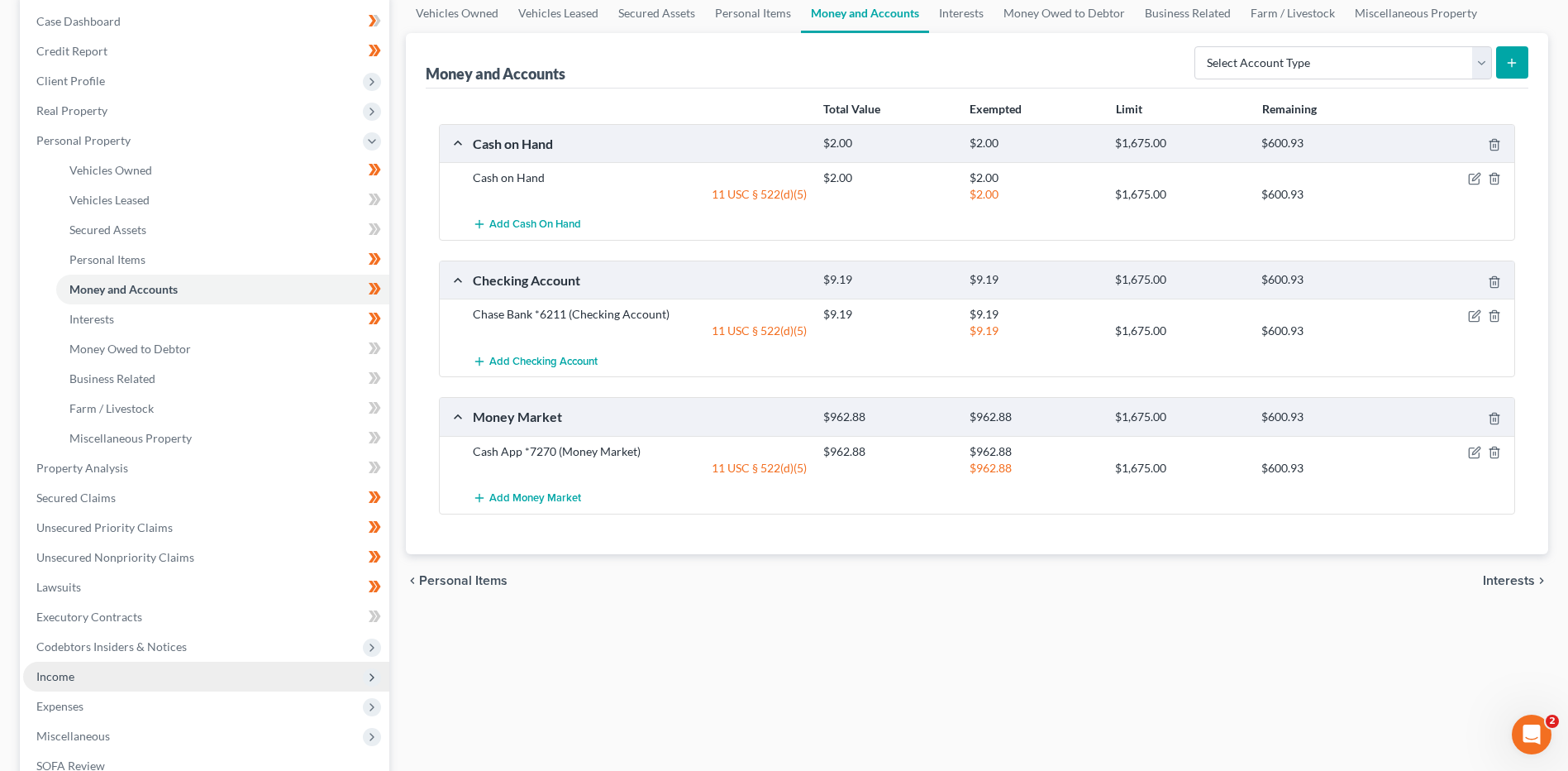
click at [66, 689] on span "Income" at bounding box center [206, 676] width 366 height 30
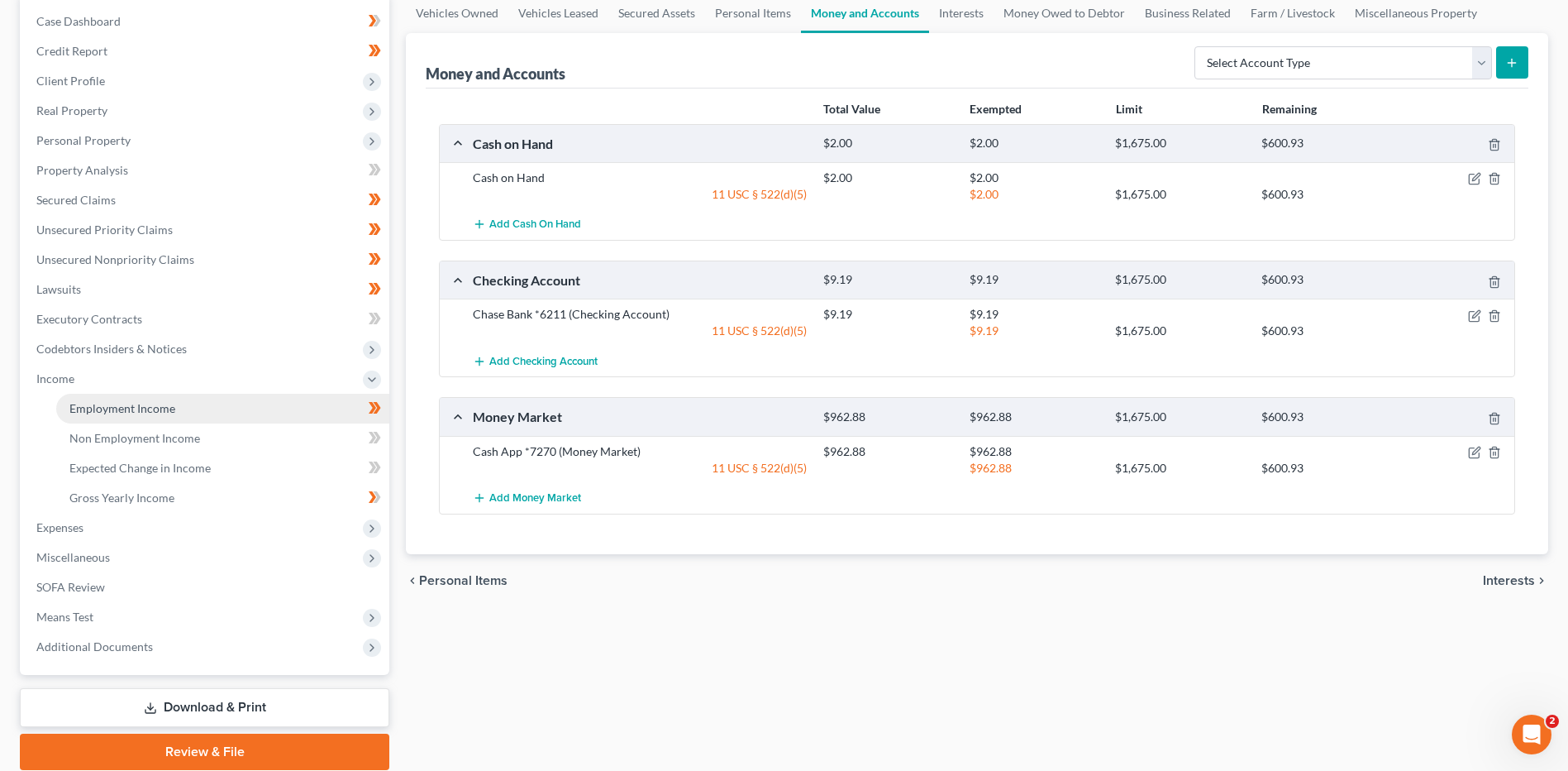
click at [179, 404] on link "Employment Income" at bounding box center [222, 408] width 333 height 30
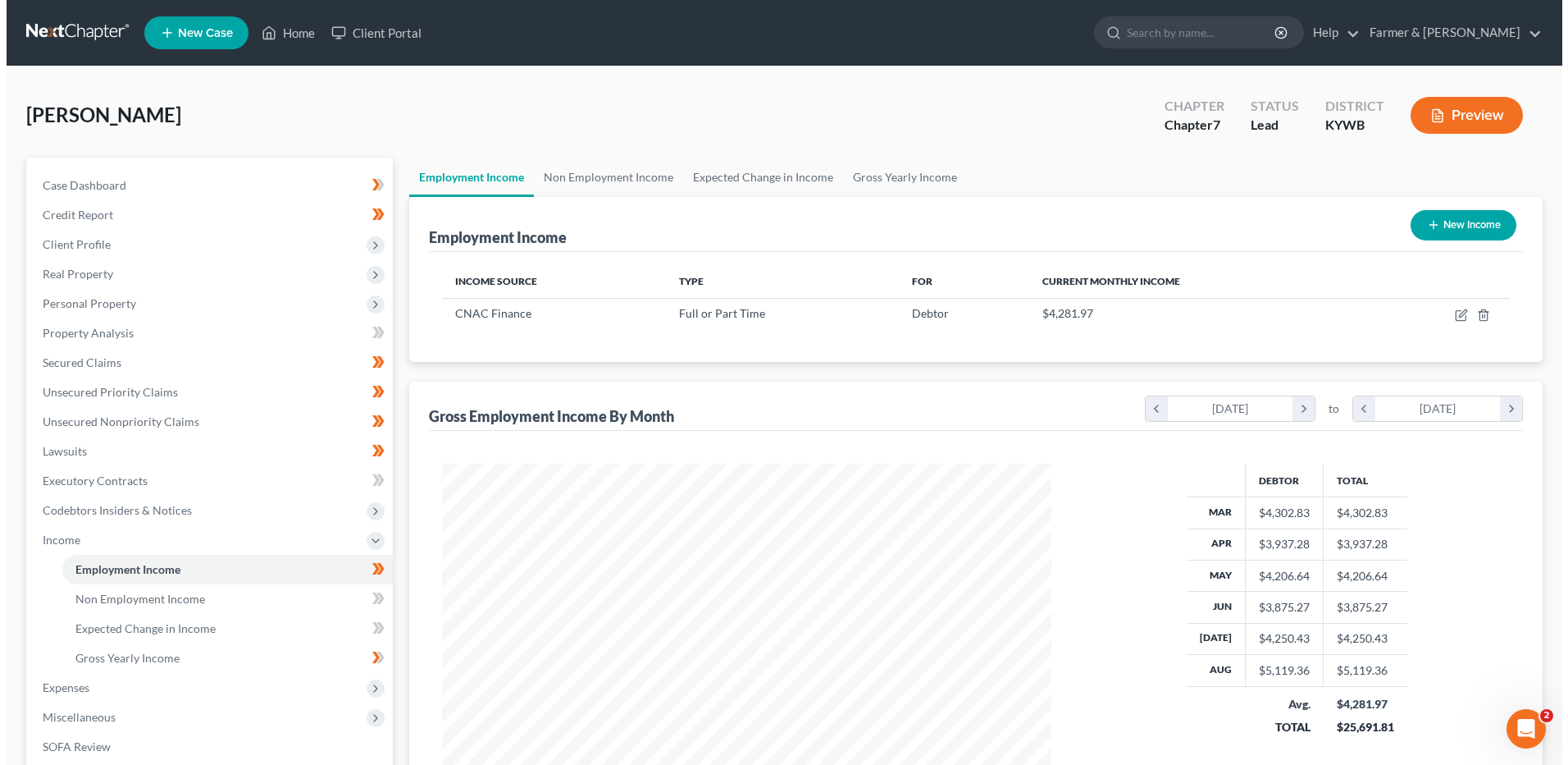
scroll to position [304, 641]
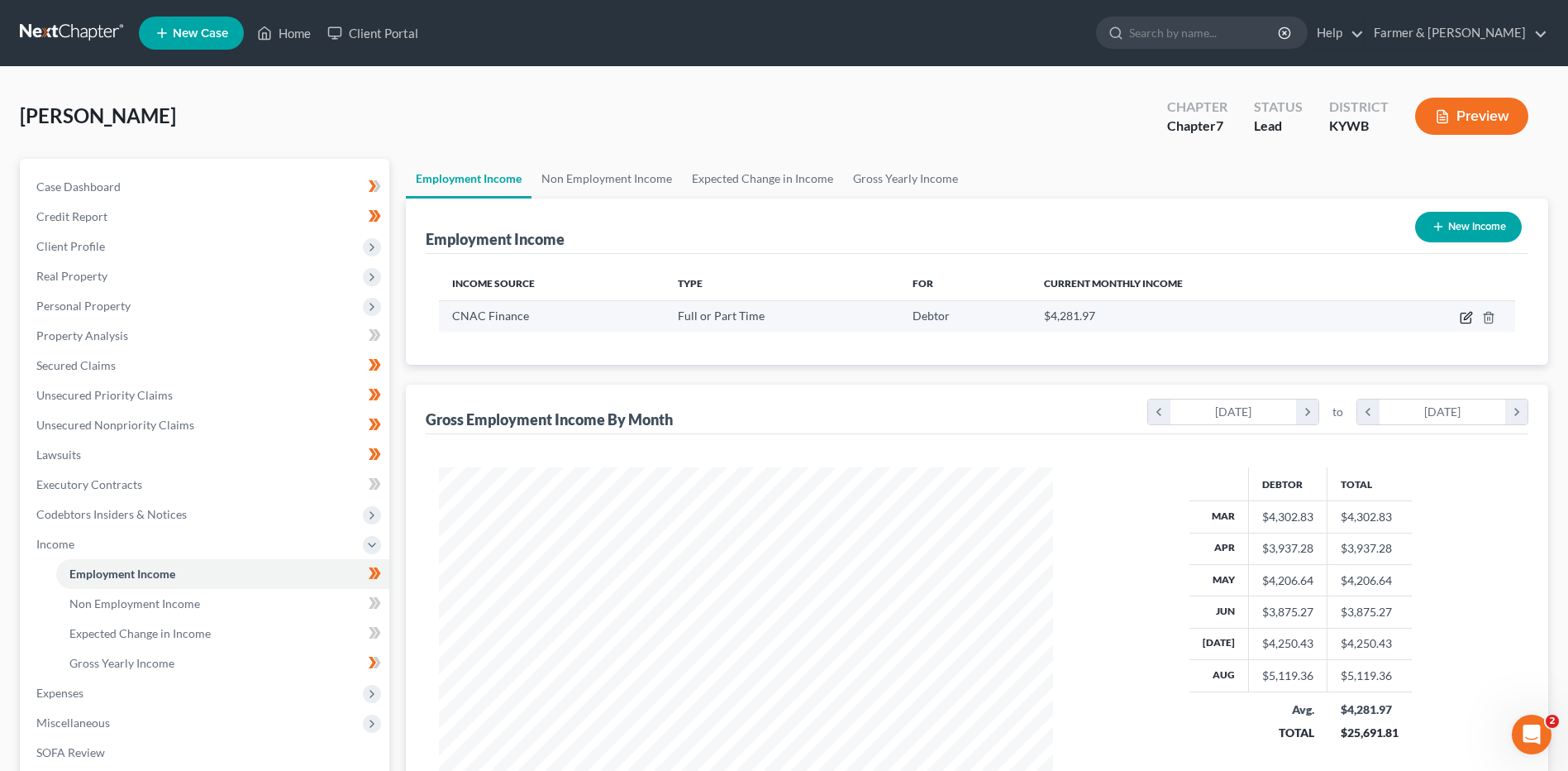
click at [1468, 319] on icon "button" at bounding box center [1466, 318] width 13 height 13
select select "0"
select select "15"
select select "2"
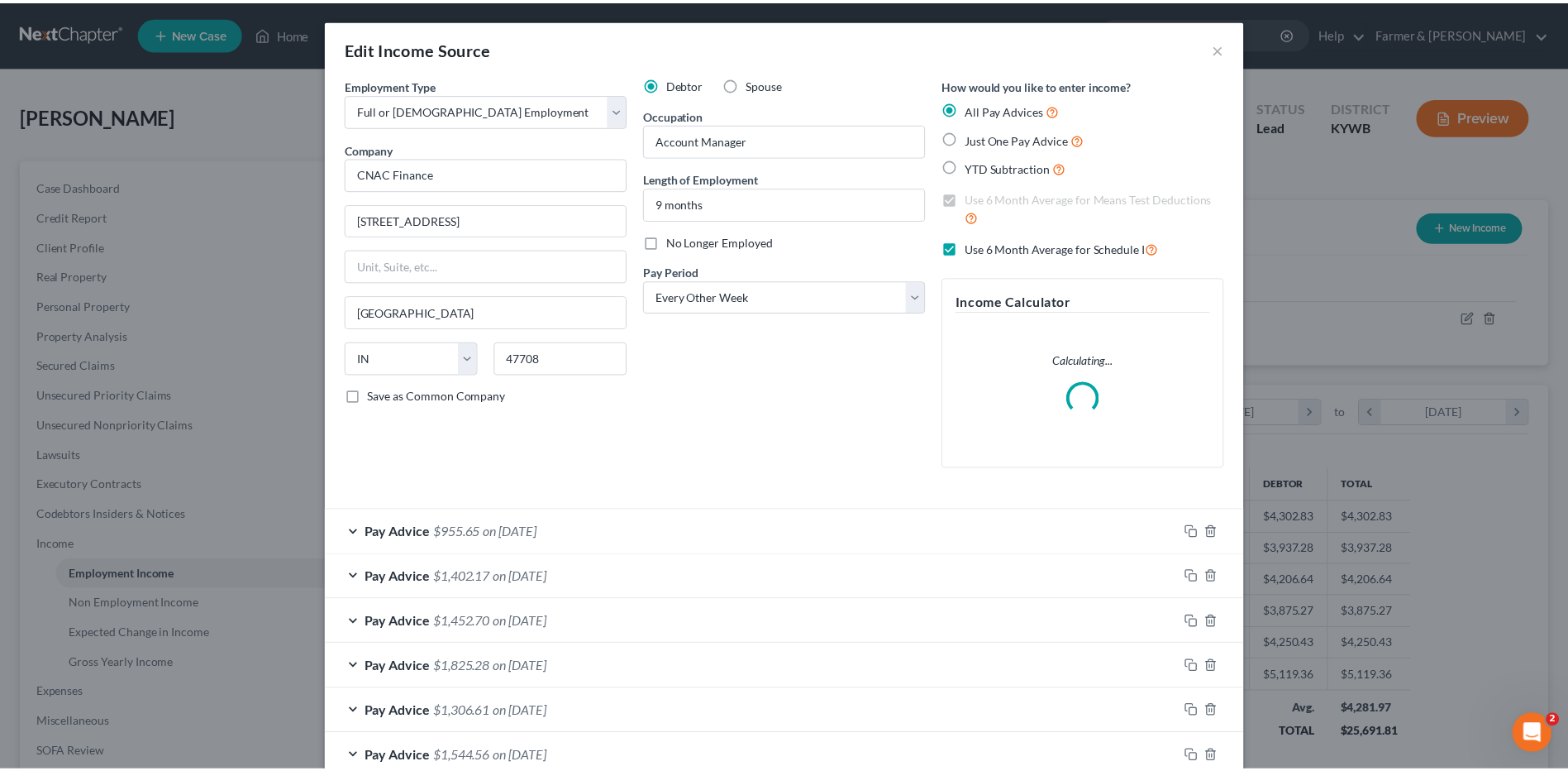
scroll to position [414, 0]
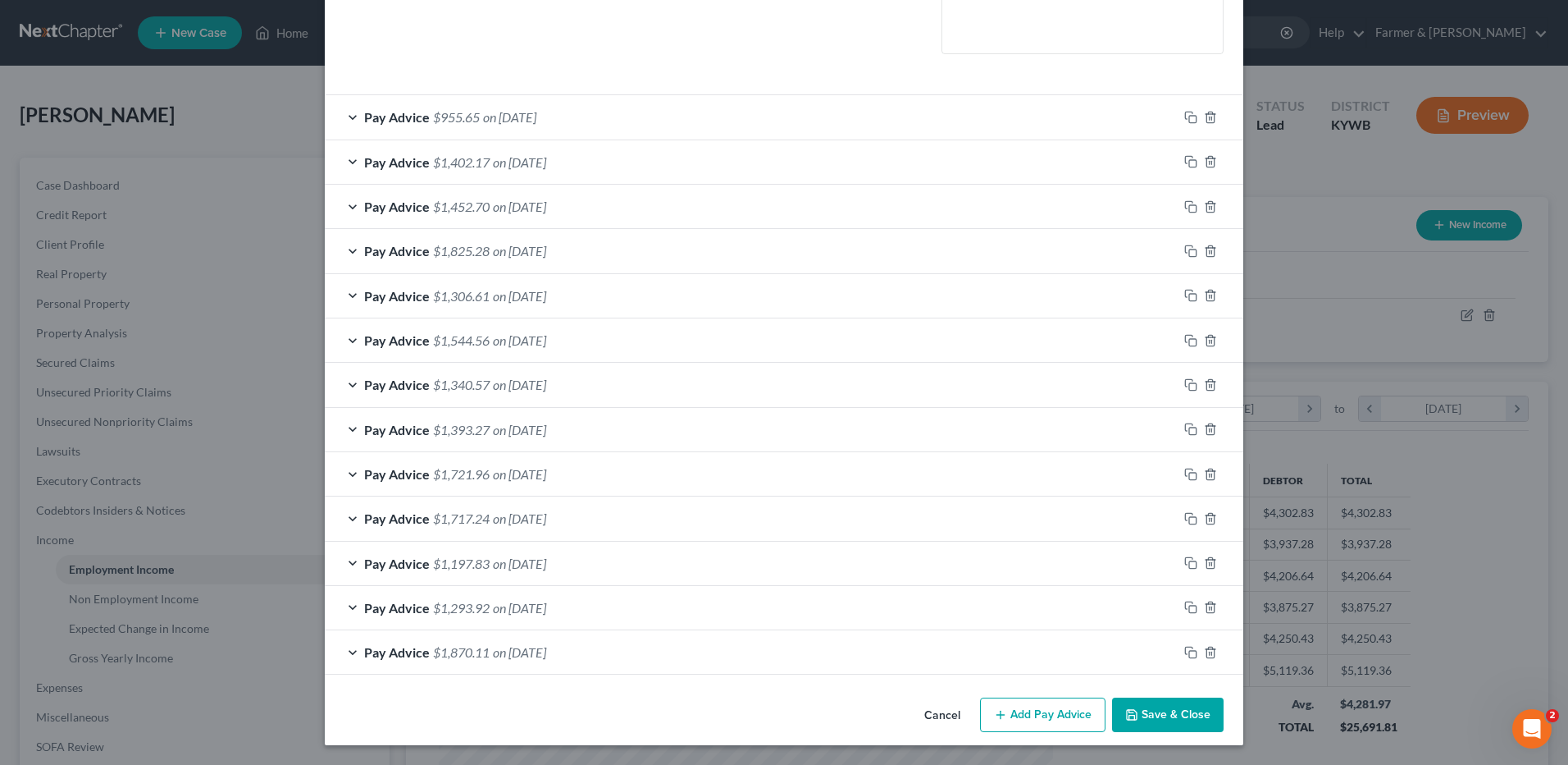
click at [939, 718] on button "Cancel" at bounding box center [942, 716] width 62 height 33
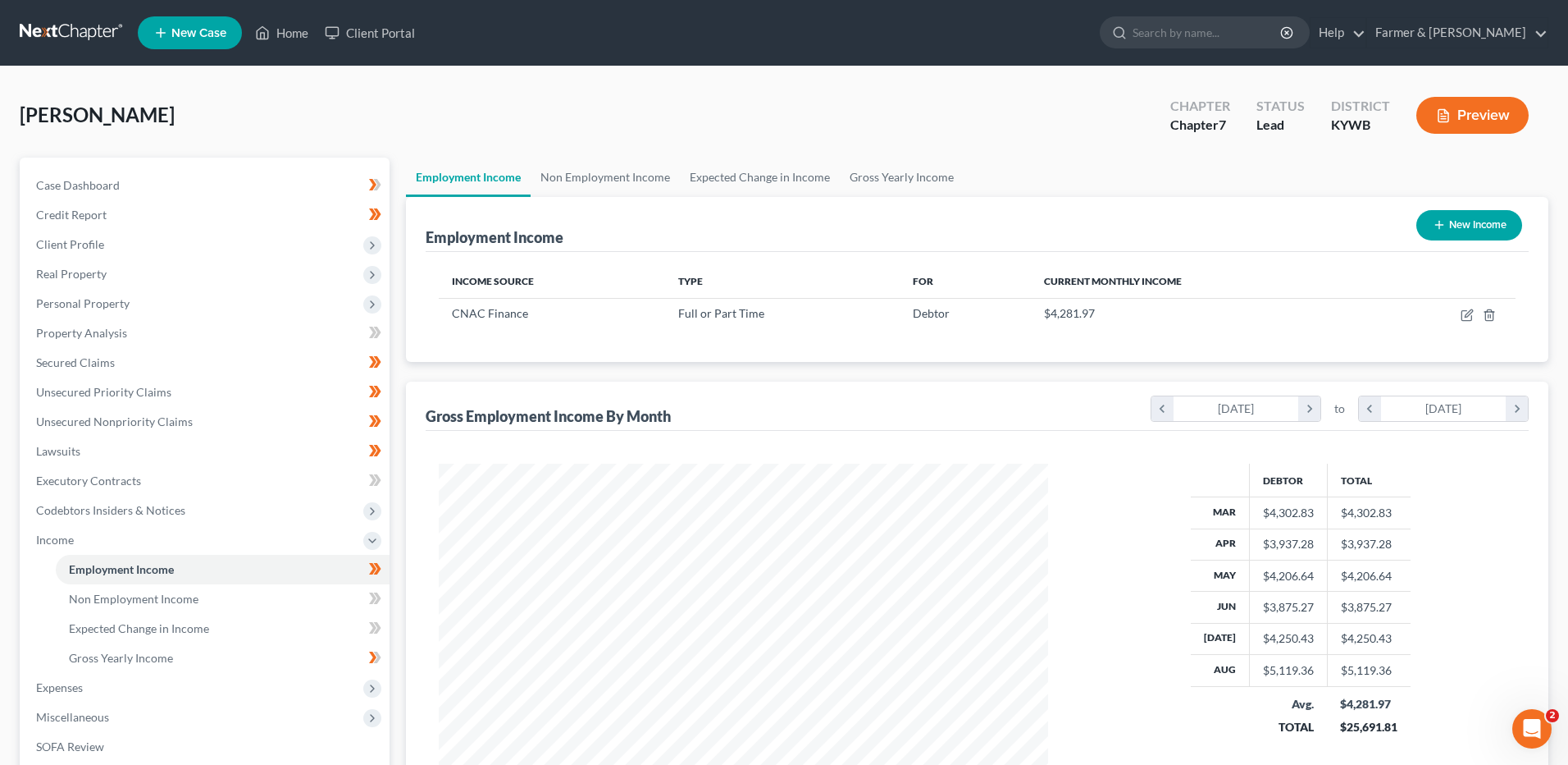
scroll to position [820115, 819526]
click at [163, 304] on span "Personal Property" at bounding box center [204, 303] width 364 height 29
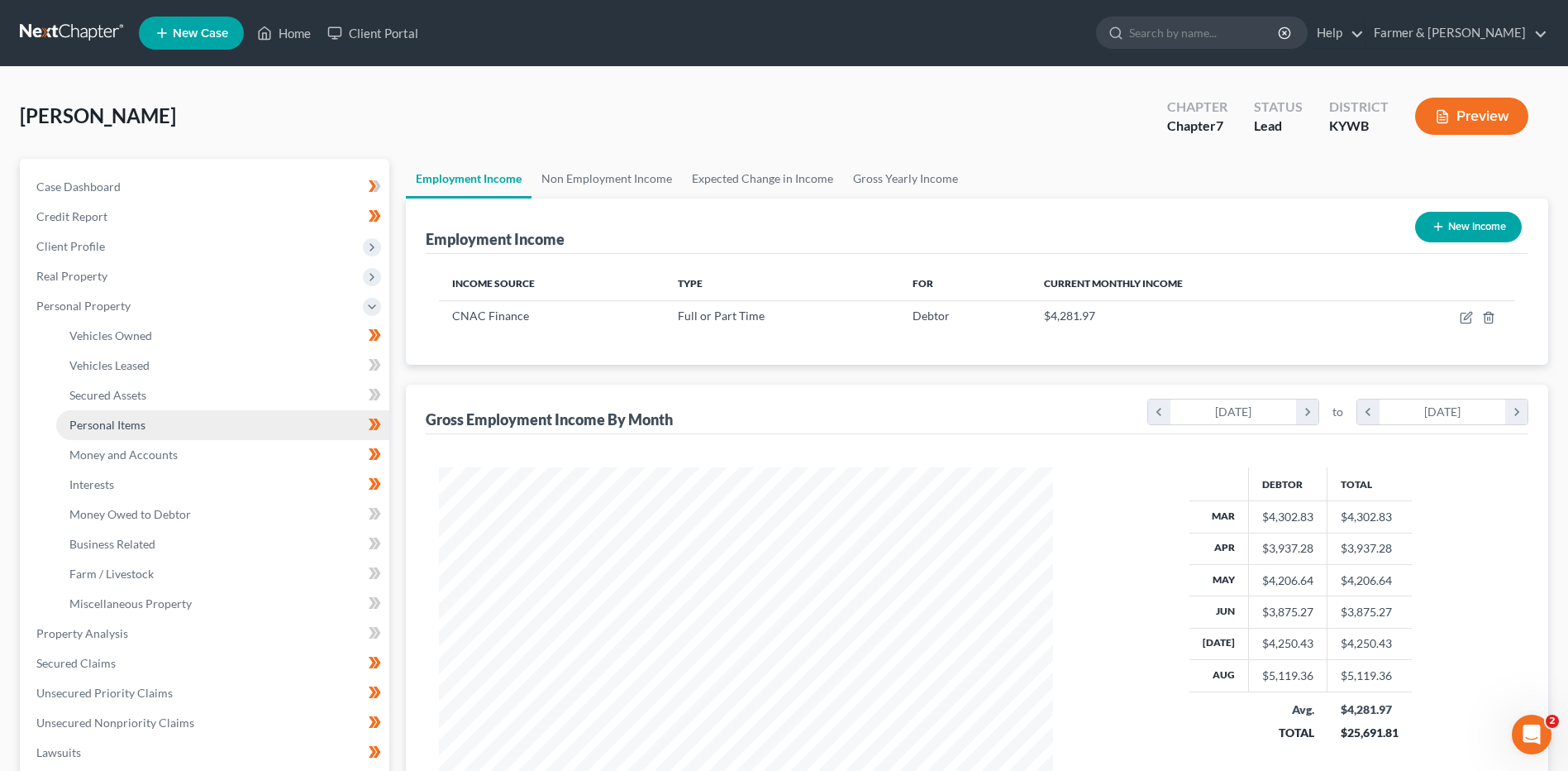
click at [160, 432] on link "Personal Items" at bounding box center [222, 425] width 333 height 30
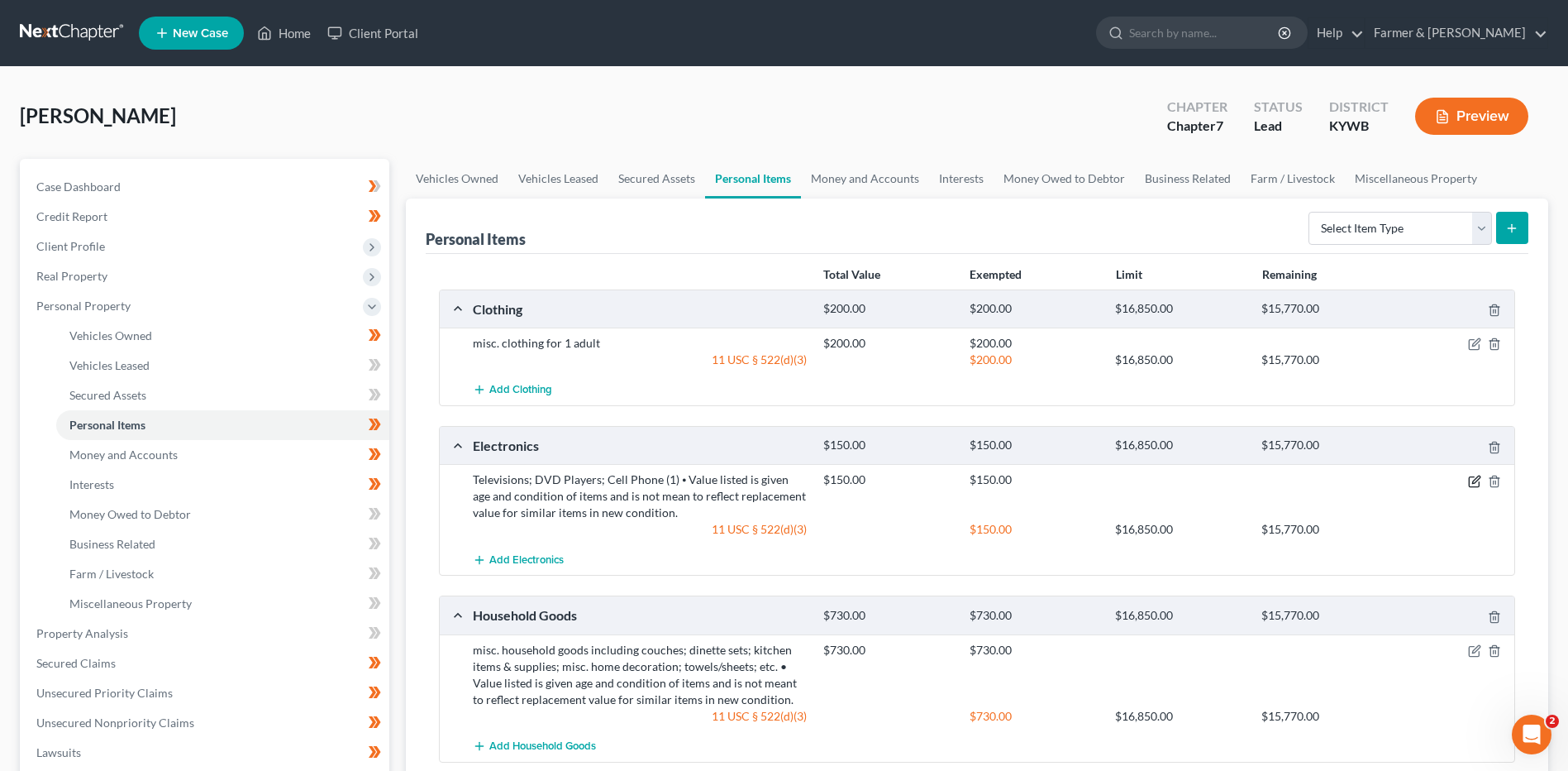
click at [1475, 478] on icon "button" at bounding box center [1476, 479] width 7 height 7
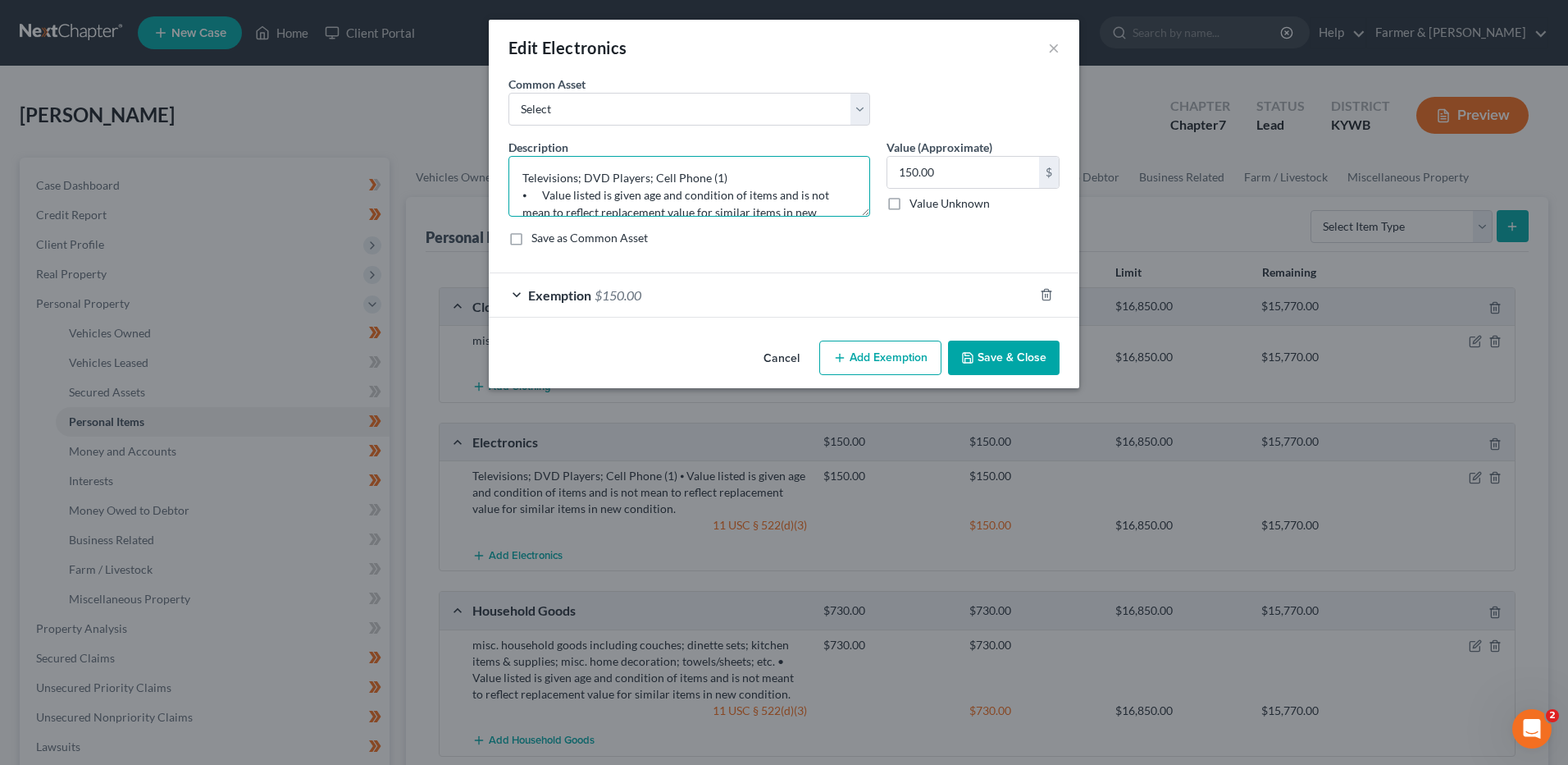
scroll to position [35, 0]
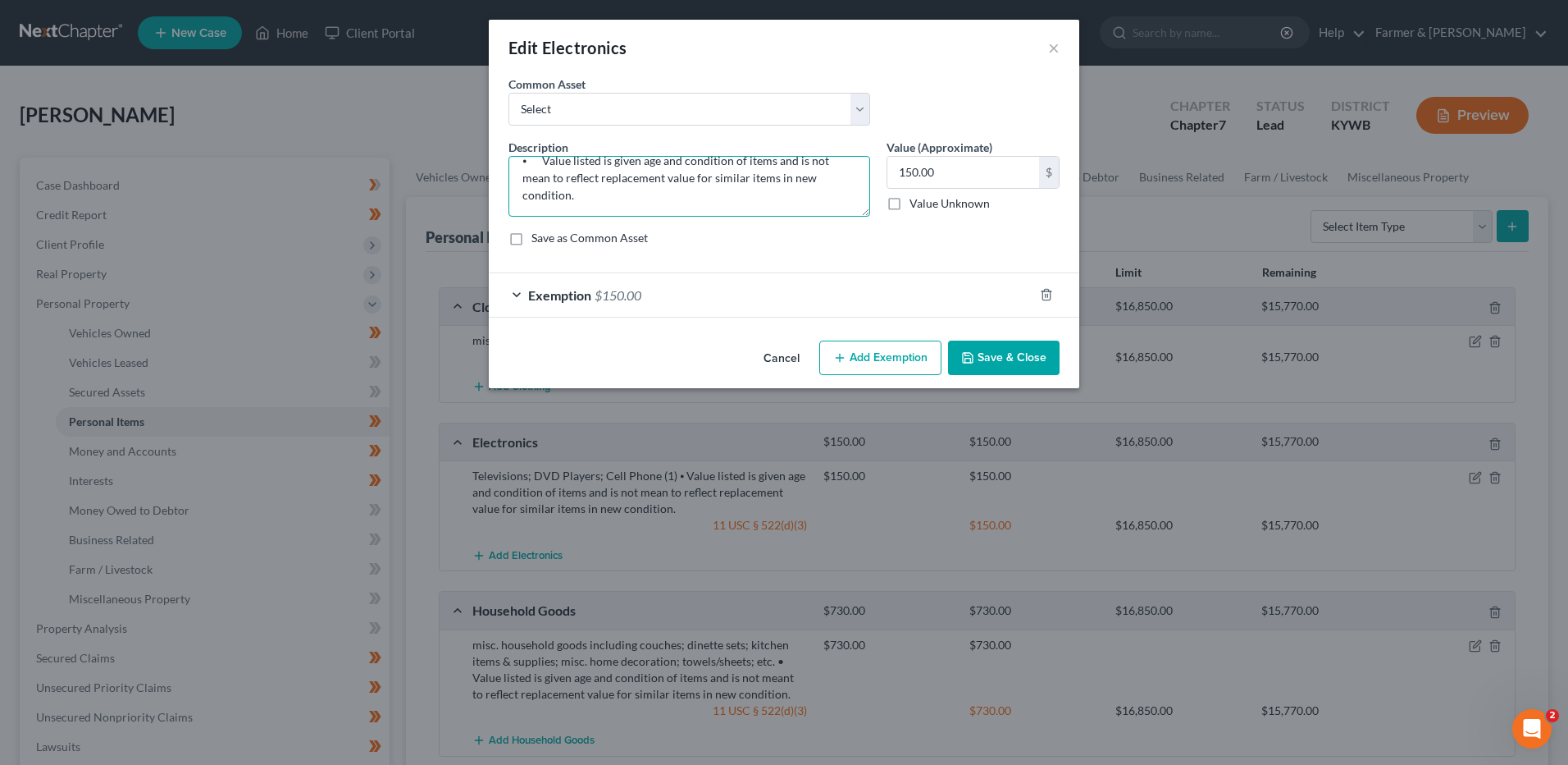
drag, startPoint x: 644, startPoint y: 180, endPoint x: 1131, endPoint y: 242, distance: 490.9
click at [1130, 243] on div "Edit Electronics × An exemption set must first be selected from the Filing Info…" at bounding box center [784, 382] width 1568 height 765
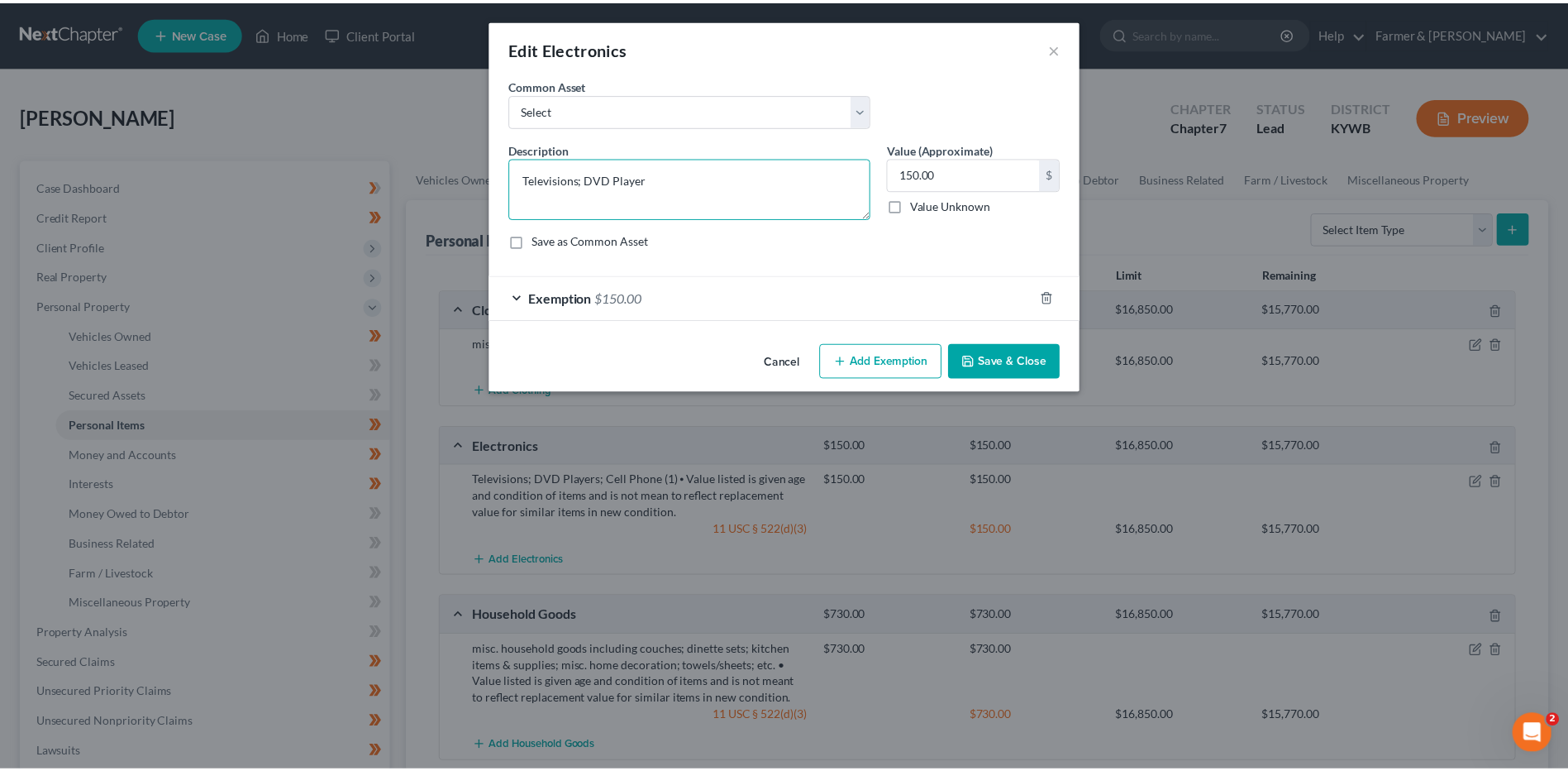
scroll to position [0, 0]
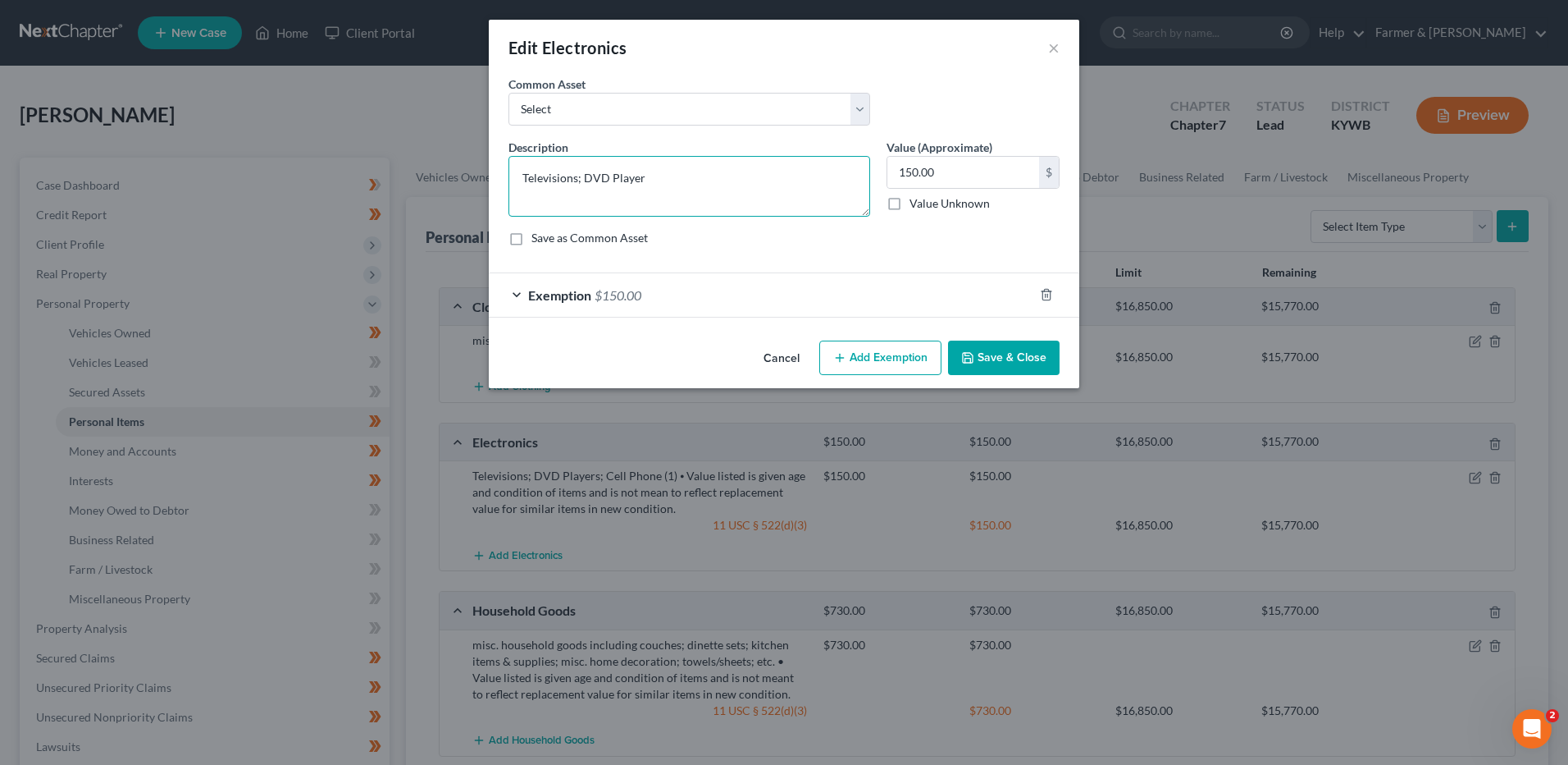
type textarea "Televisions; DVD Player"
click at [980, 357] on button "Save & Close" at bounding box center [1004, 358] width 112 height 35
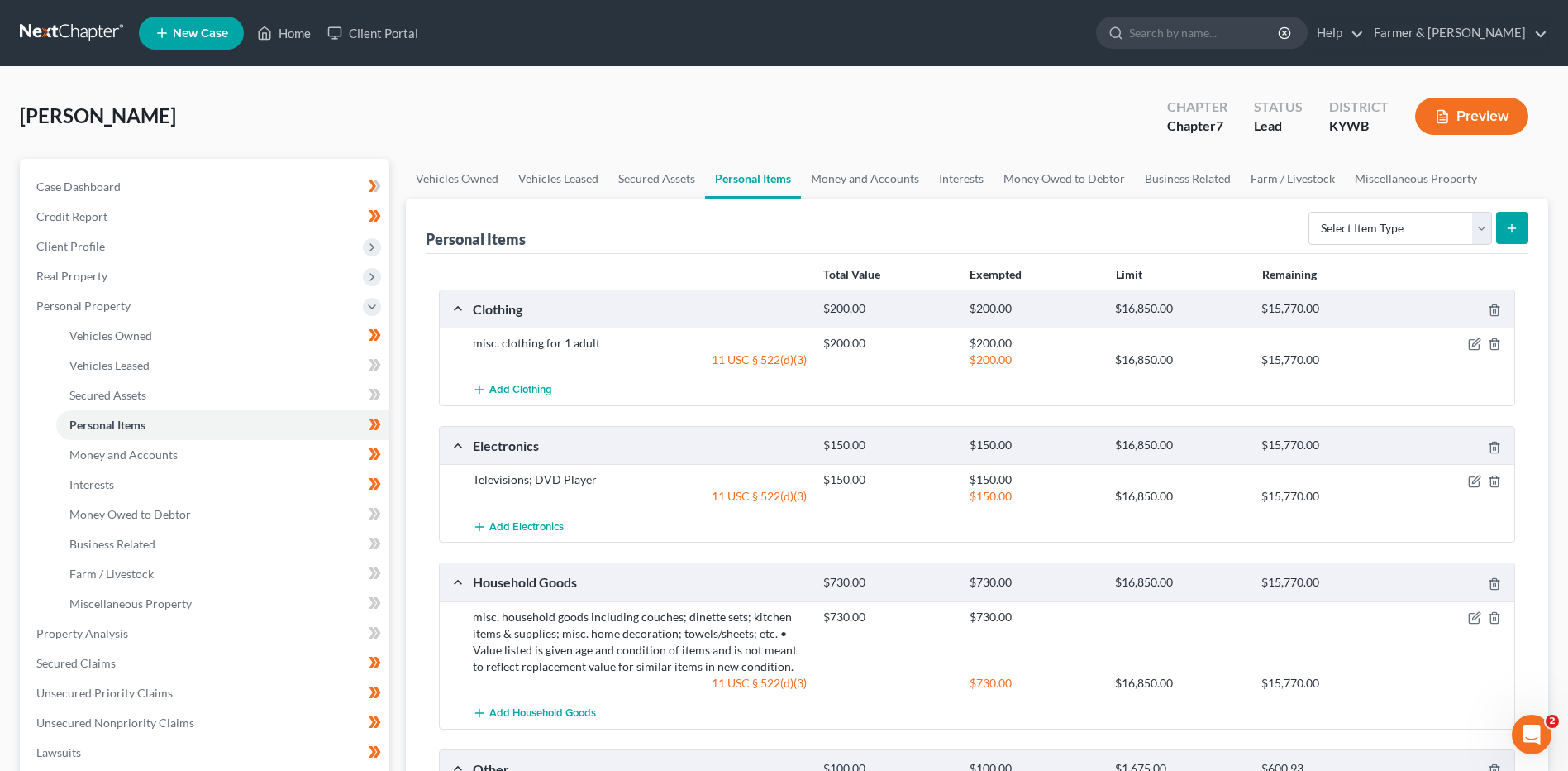
click at [1466, 617] on div at bounding box center [1457, 617] width 116 height 17
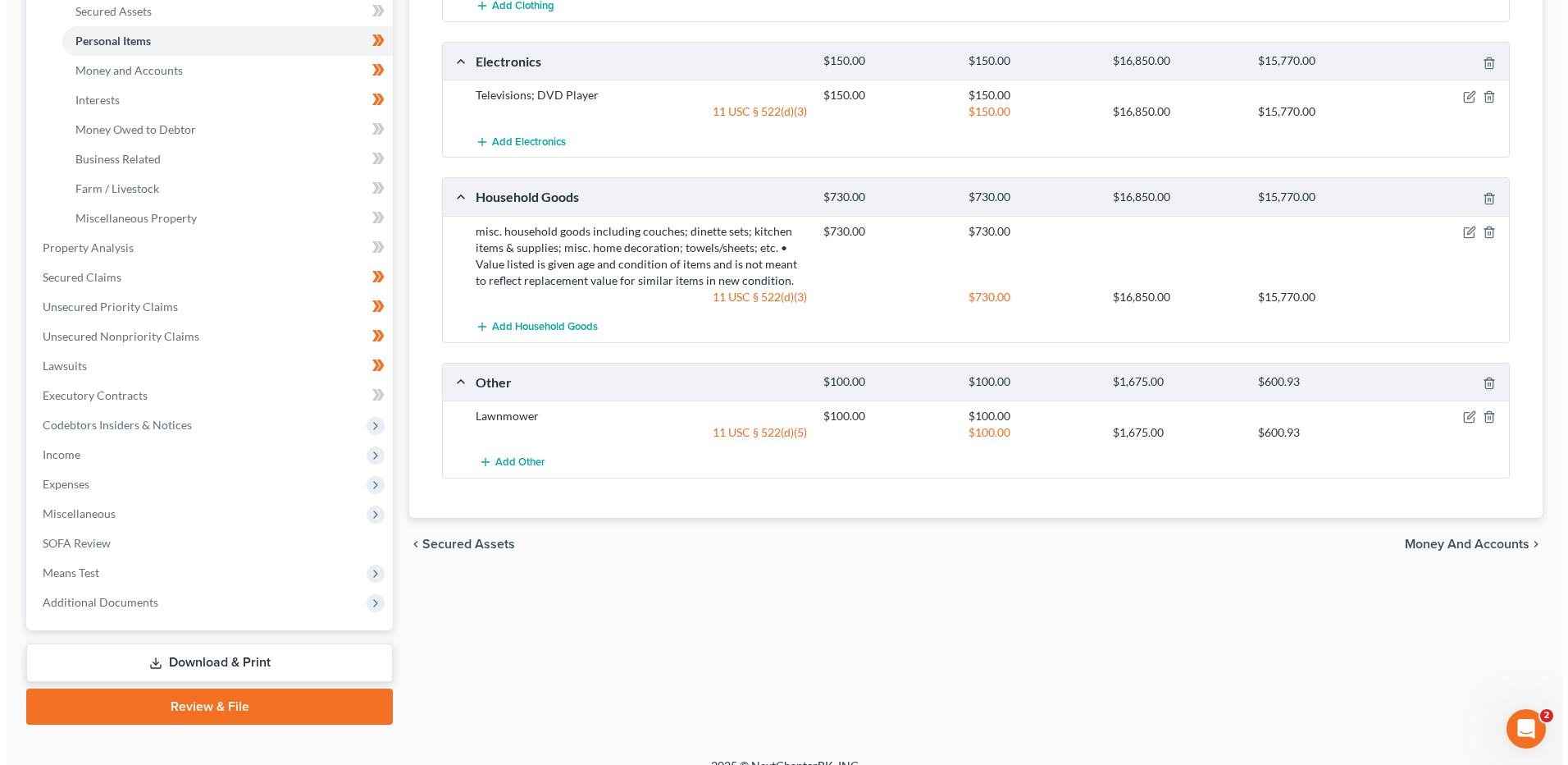
scroll to position [403, 0]
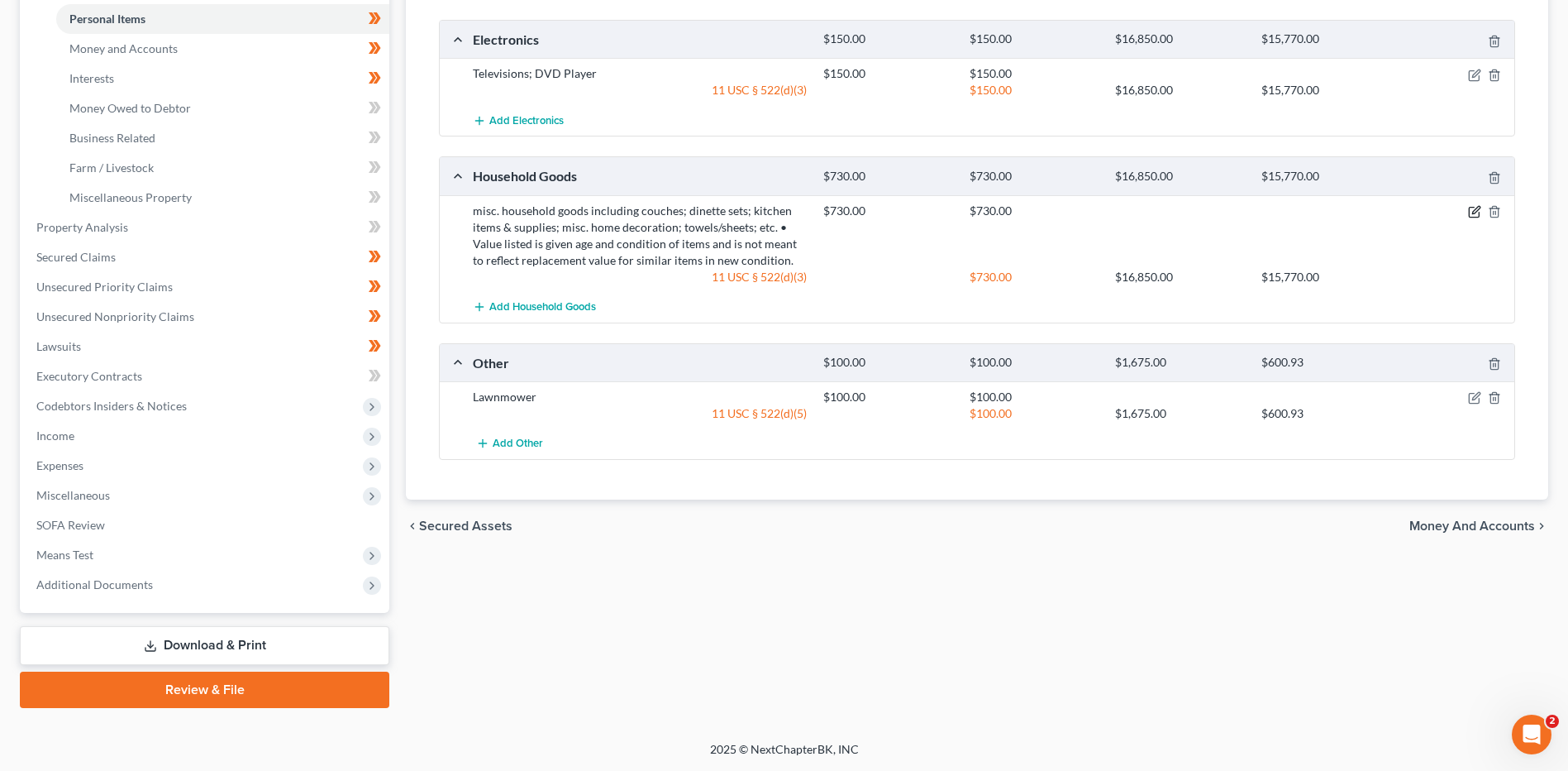
click at [1477, 210] on icon "button" at bounding box center [1474, 211] width 13 height 13
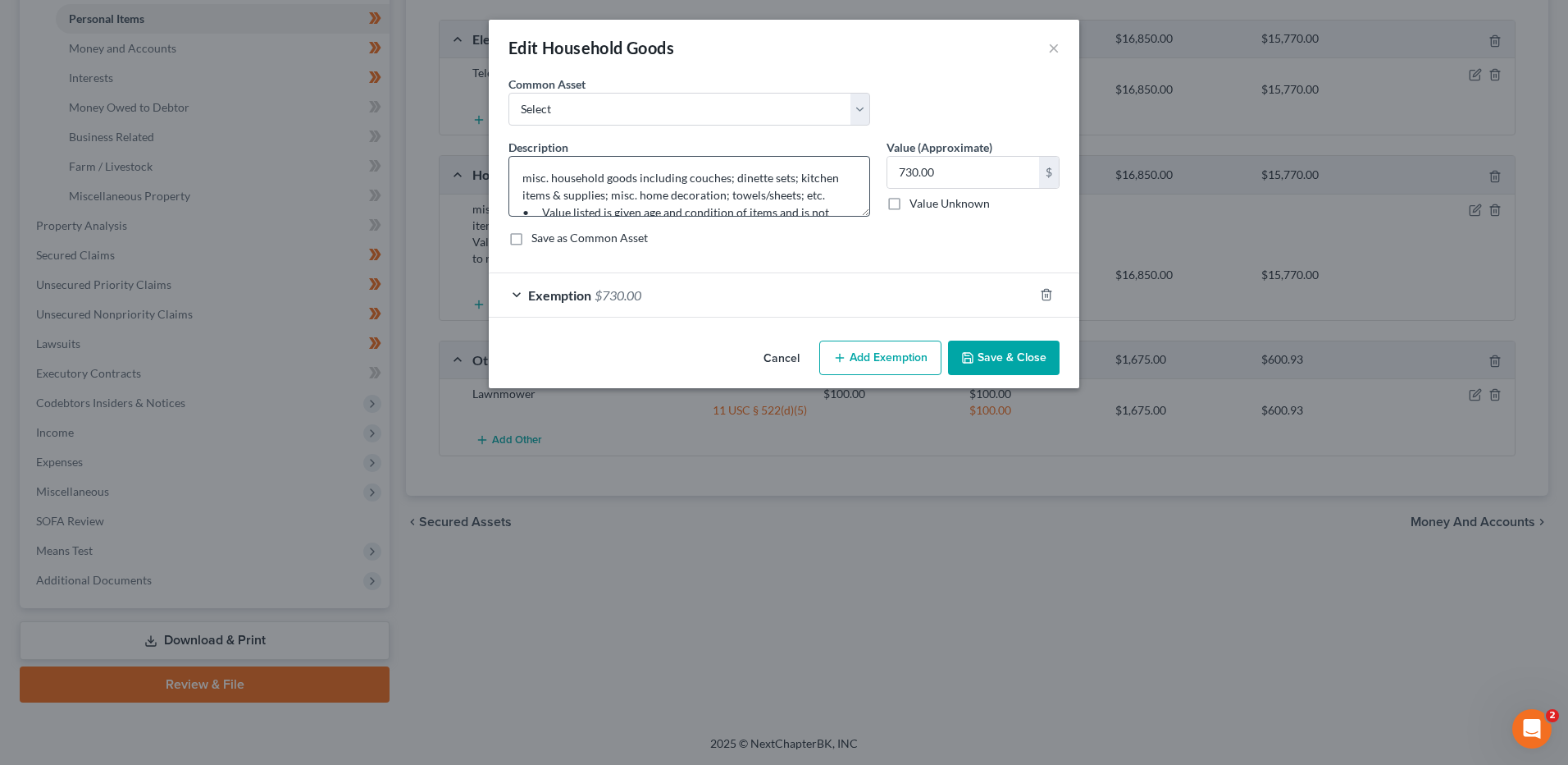
scroll to position [51, 0]
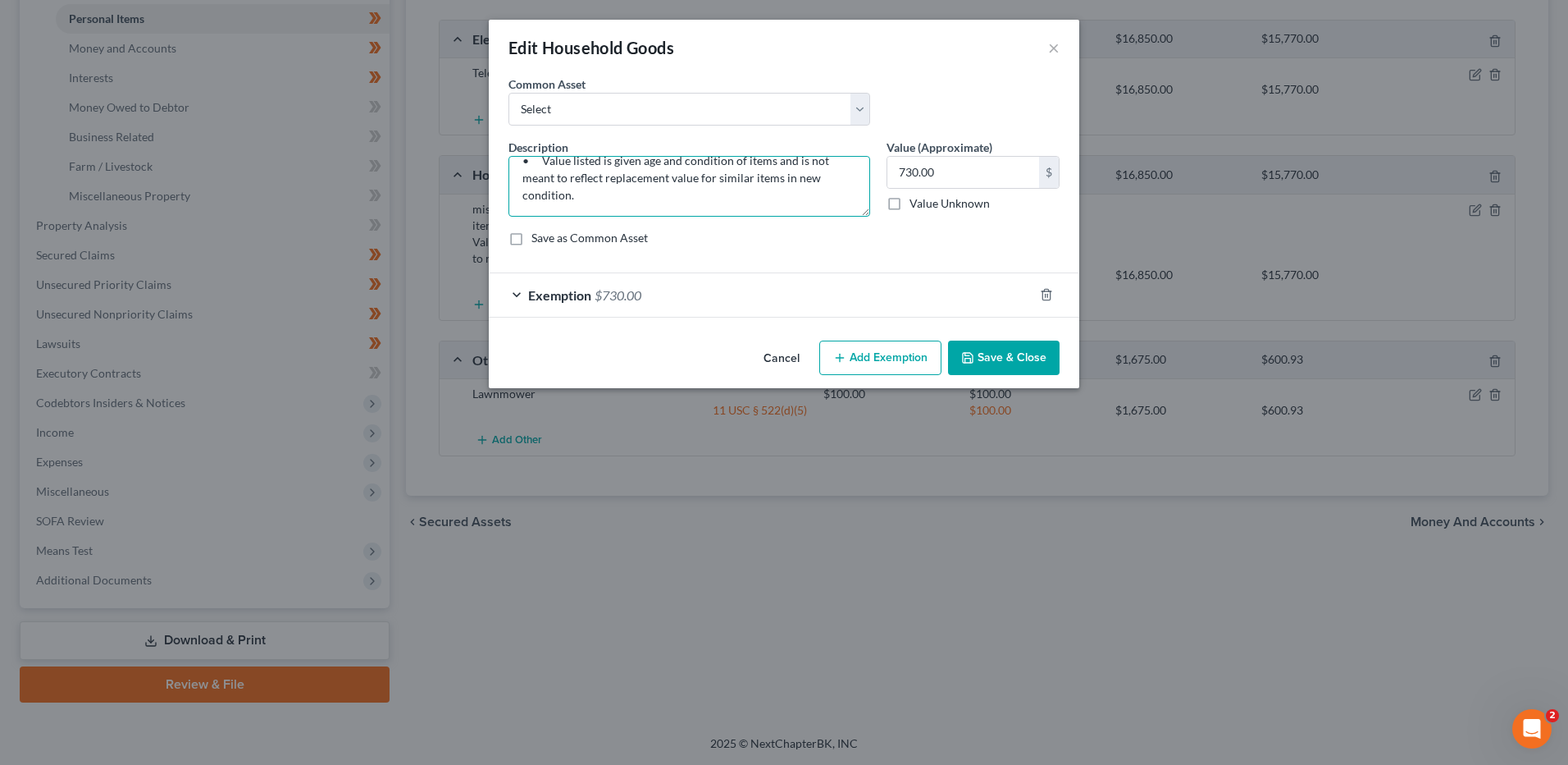
drag, startPoint x: 522, startPoint y: 162, endPoint x: 1208, endPoint y: 297, distance: 699.2
click at [1208, 297] on div "Edit Household Goods × An exemption set must first be selected from the Filing …" at bounding box center [784, 382] width 1568 height 765
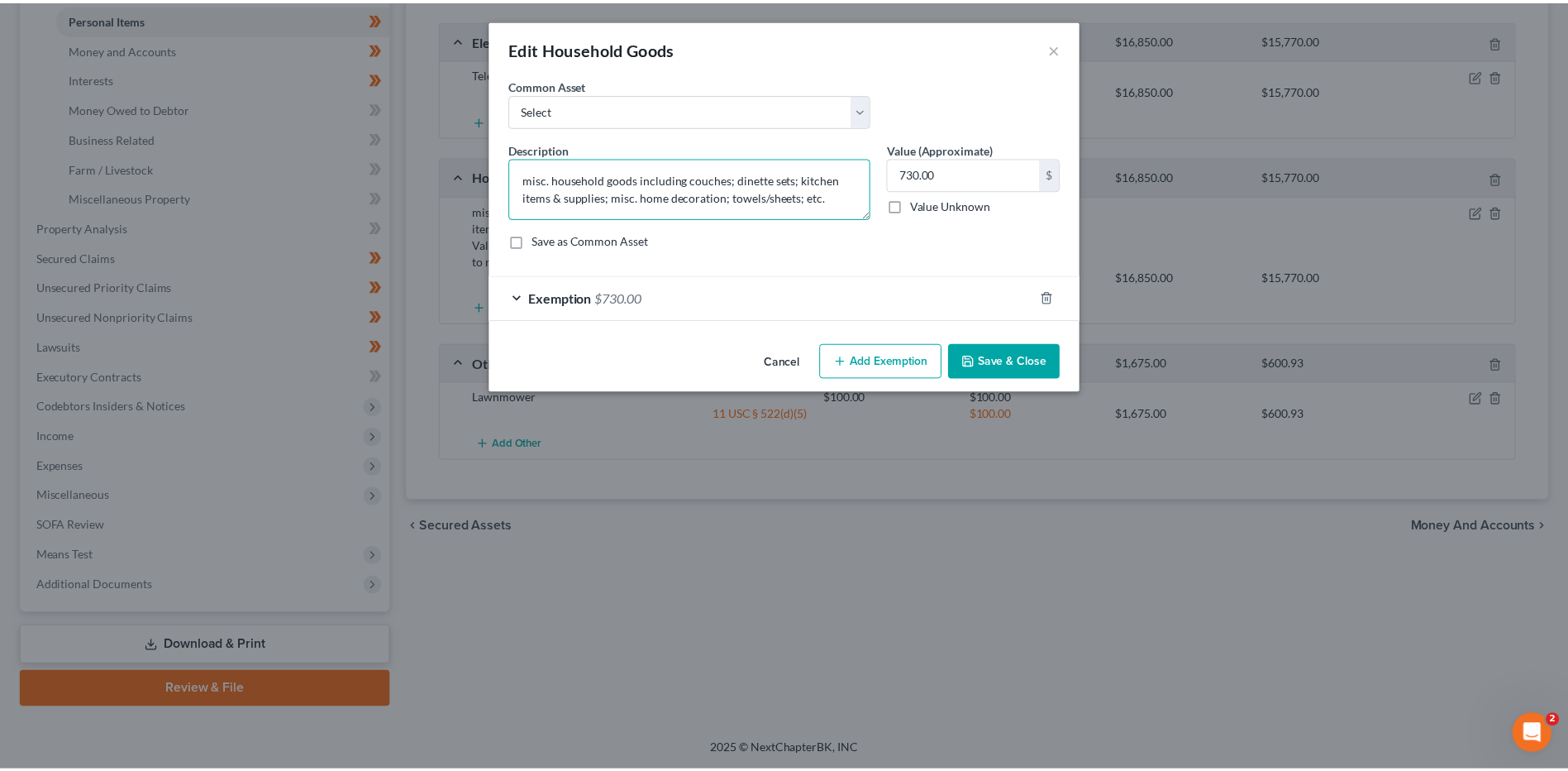
scroll to position [0, 0]
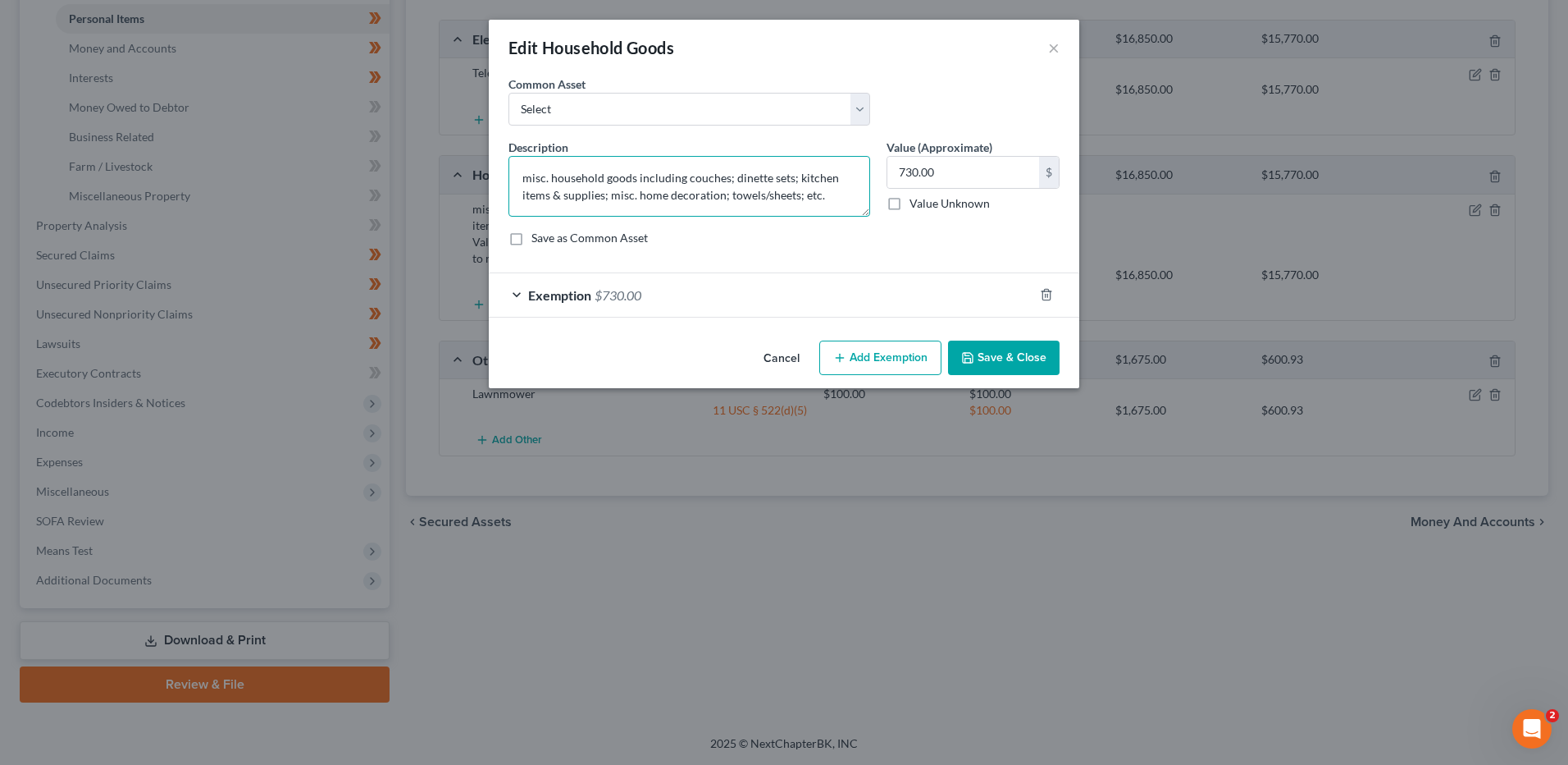
type textarea "misc. household goods including couches; dinette sets; kitchen items & supplies…"
click at [1017, 349] on button "Save & Close" at bounding box center [1004, 358] width 112 height 35
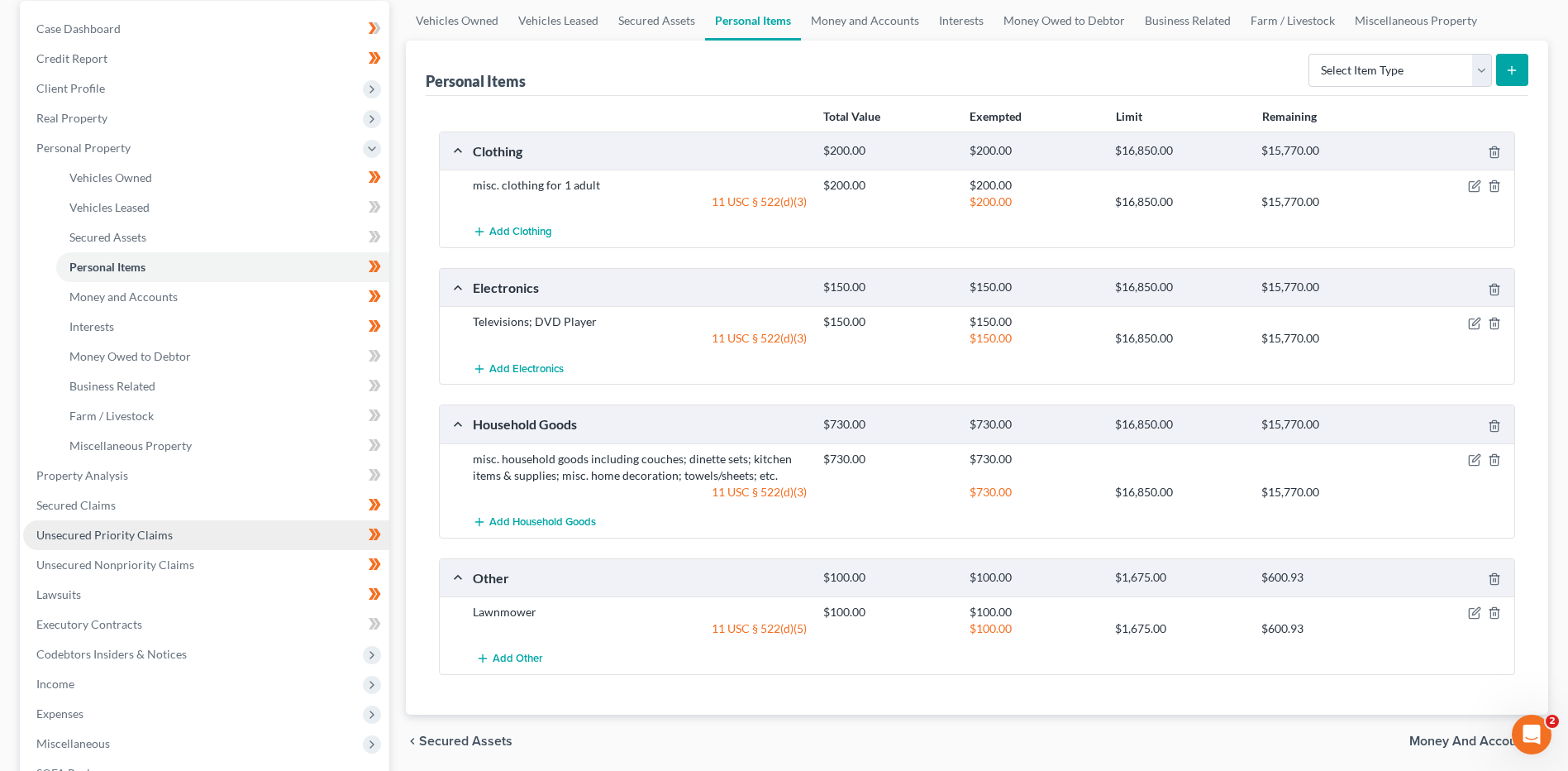
click at [112, 527] on span "Unsecured Priority Claims" at bounding box center [104, 534] width 137 height 14
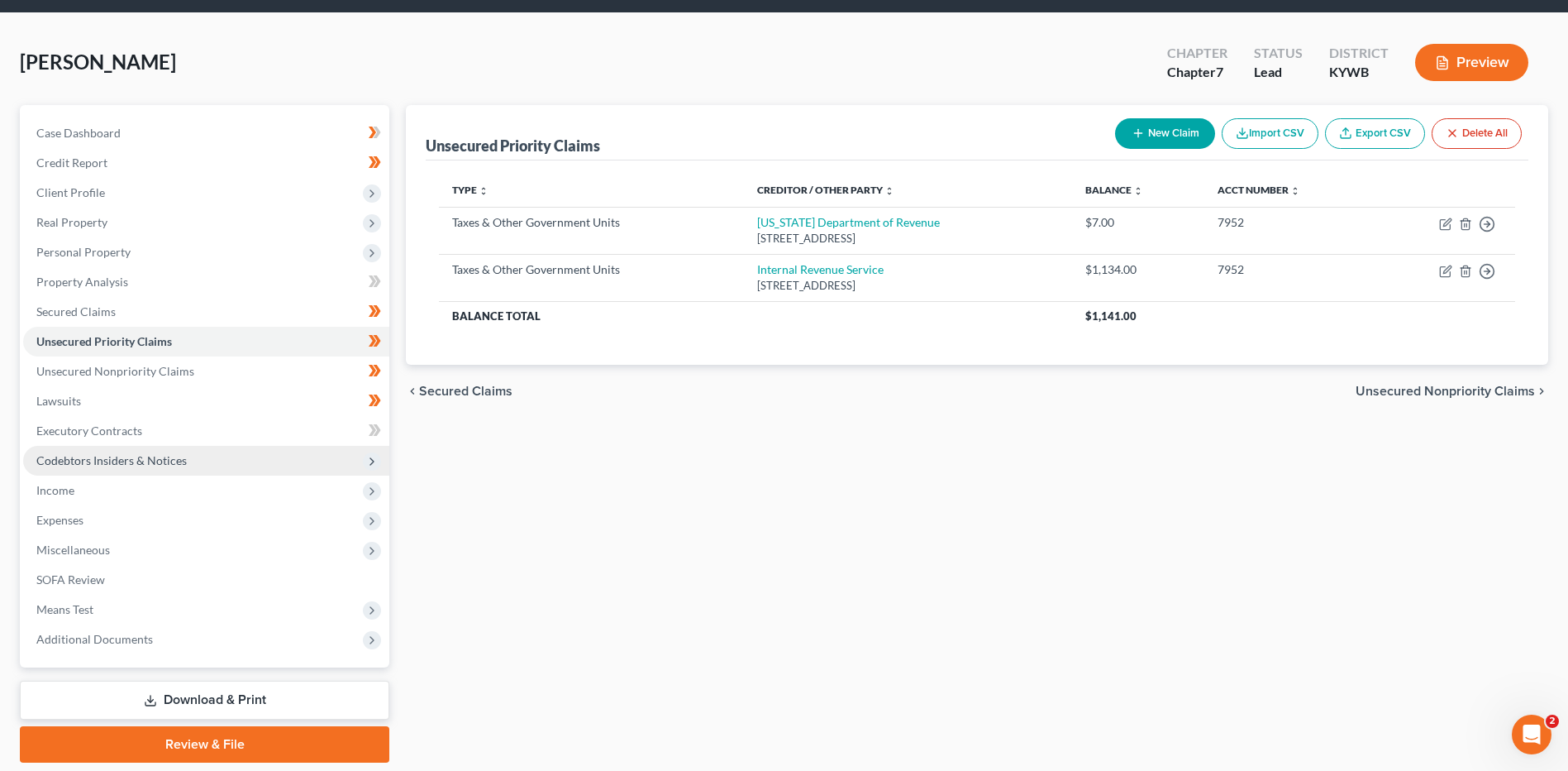
scroll to position [83, 0]
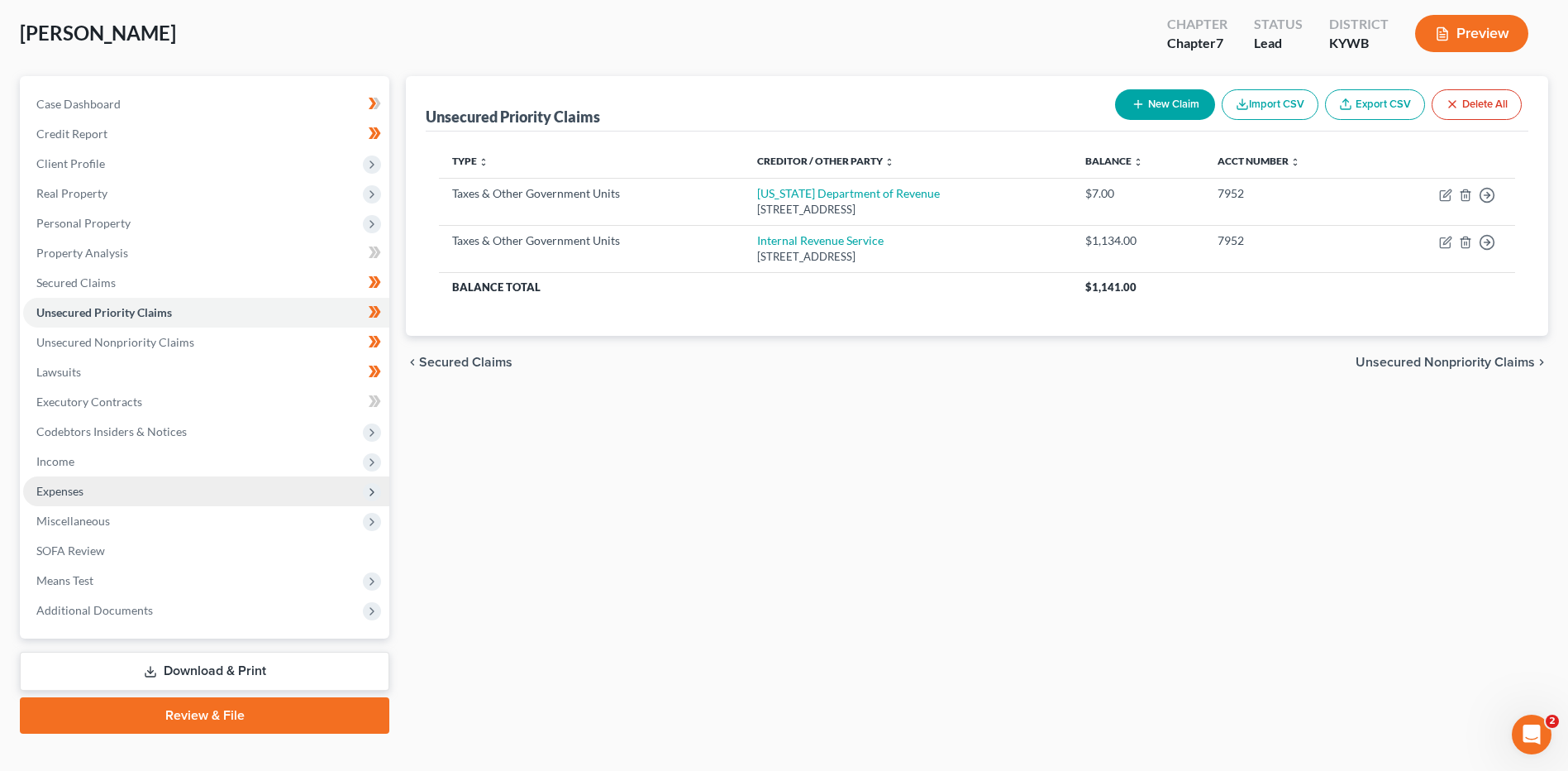
click at [64, 489] on span "Expenses" at bounding box center [59, 490] width 47 height 14
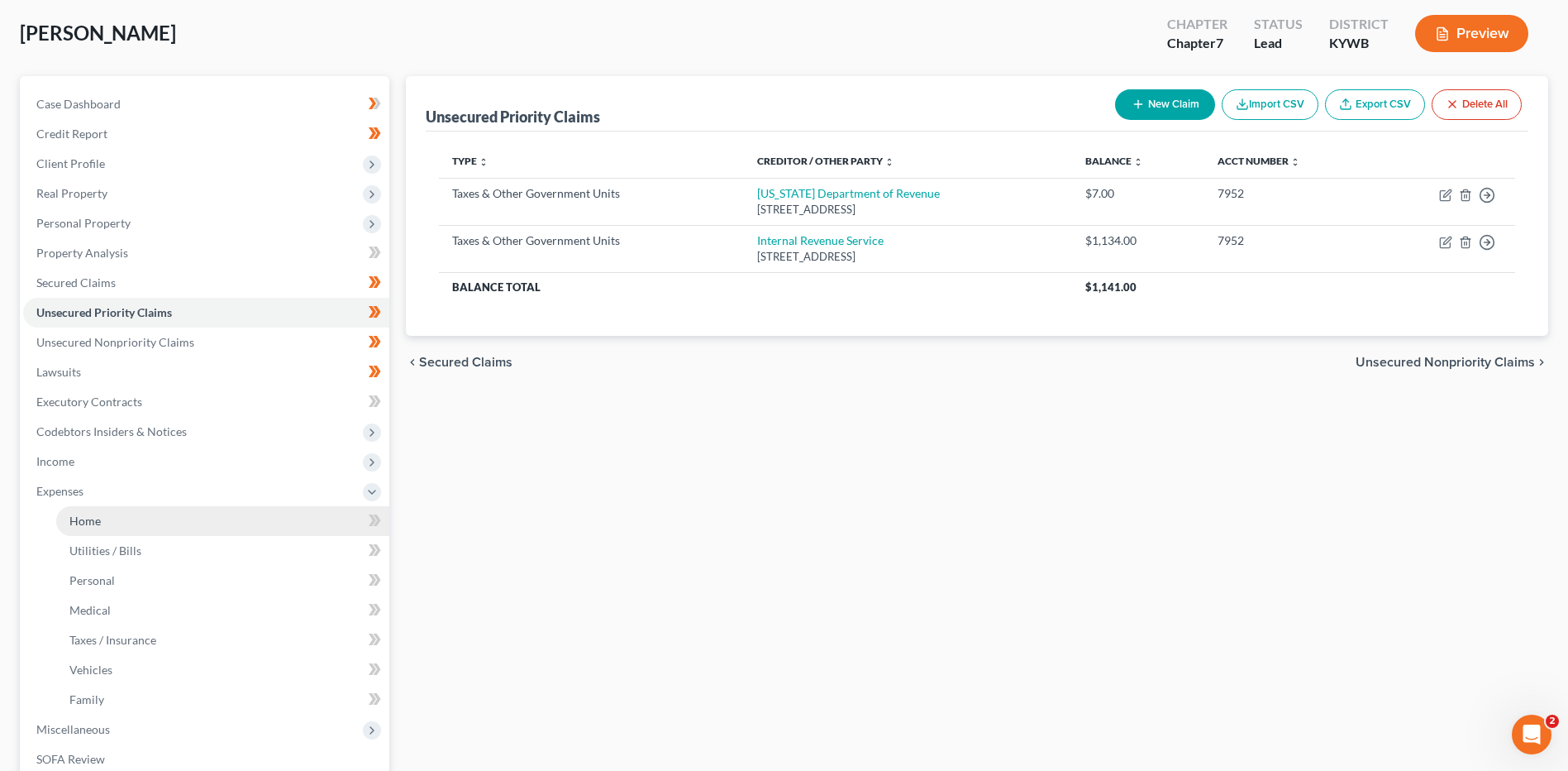
click at [75, 512] on link "Home" at bounding box center [222, 521] width 333 height 30
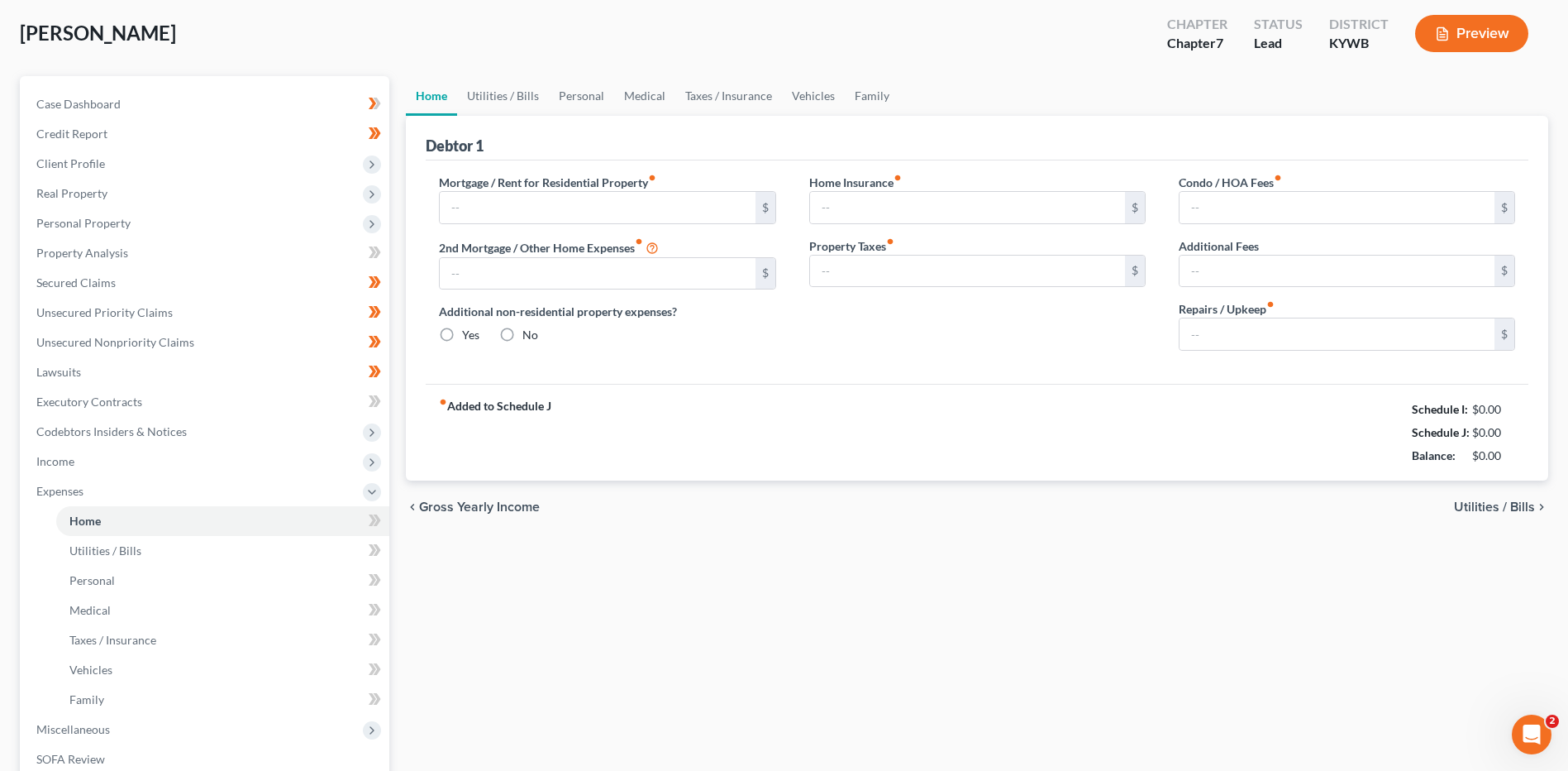
scroll to position [16, 0]
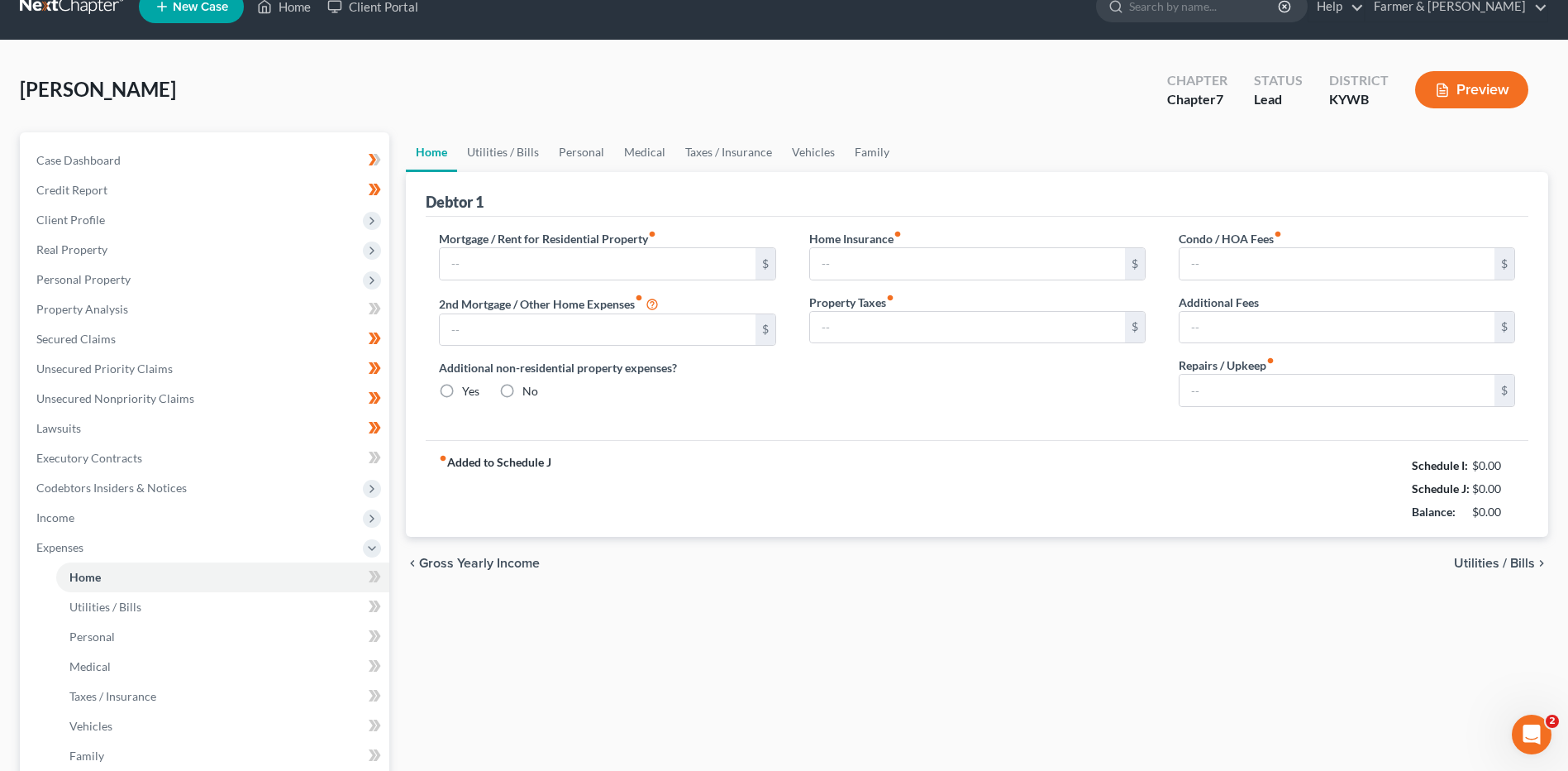
type input "900.00"
type input "0.00"
radio input "true"
type input "0.00"
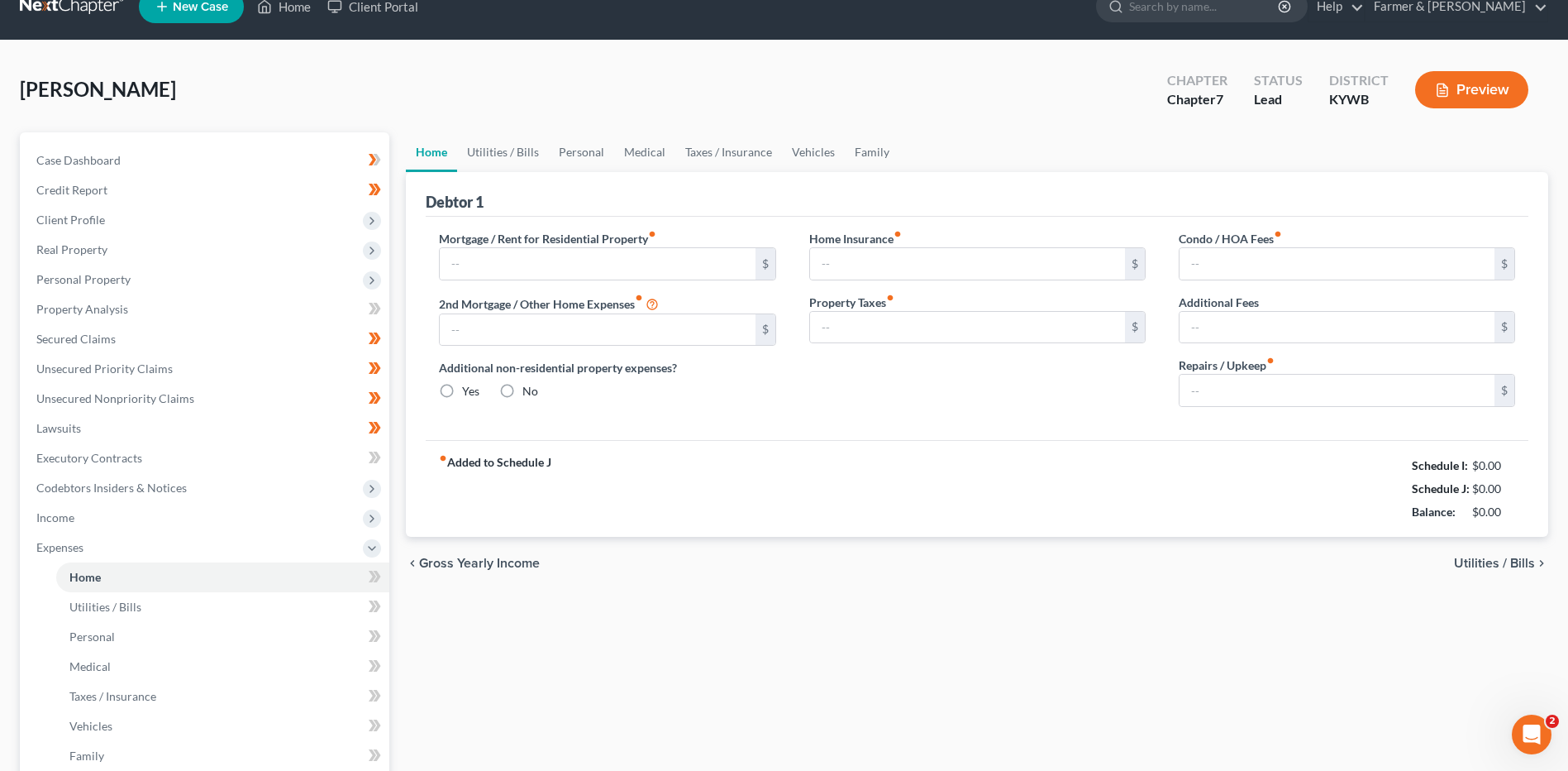
type input "0.00"
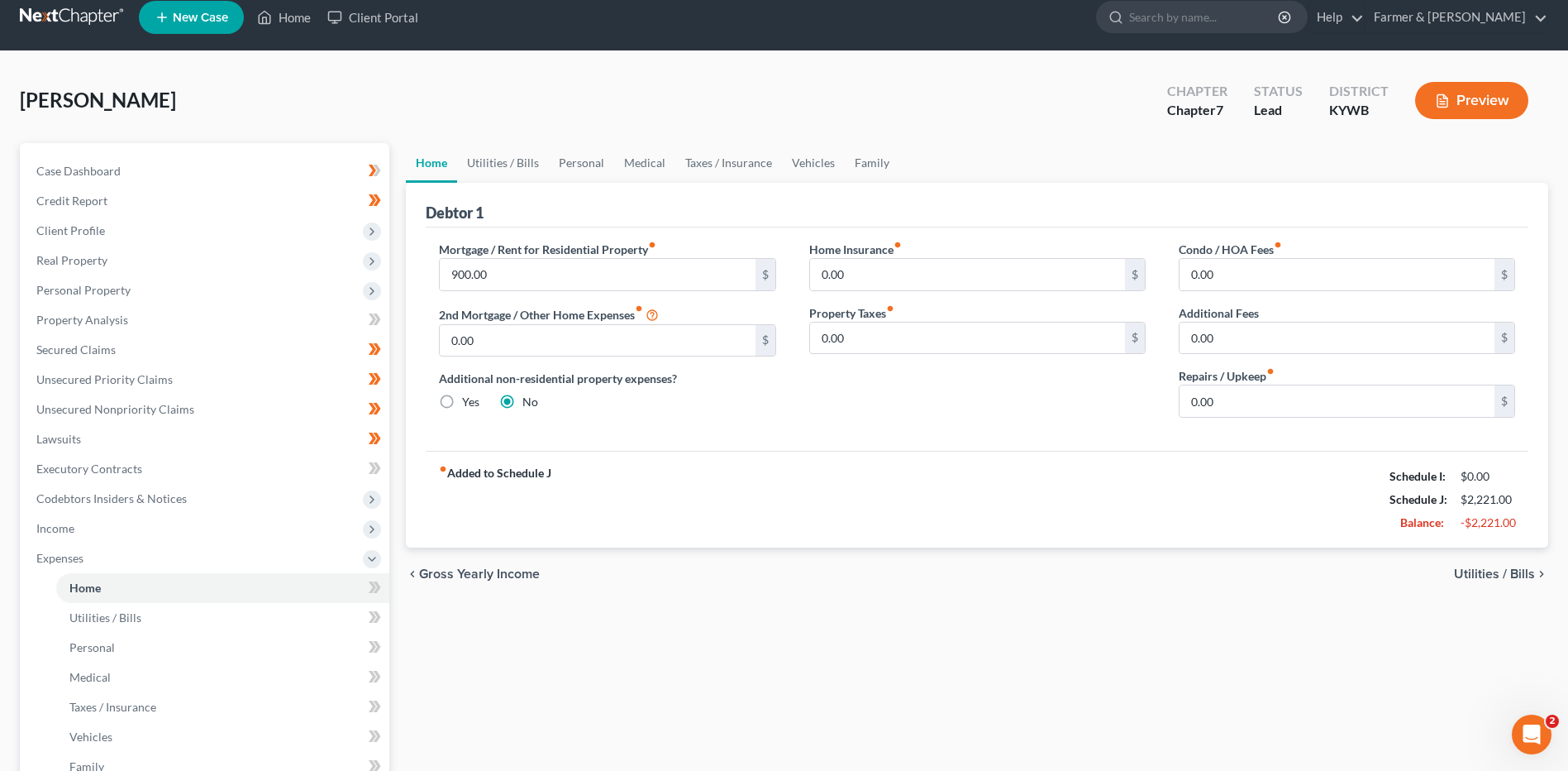
scroll to position [0, 0]
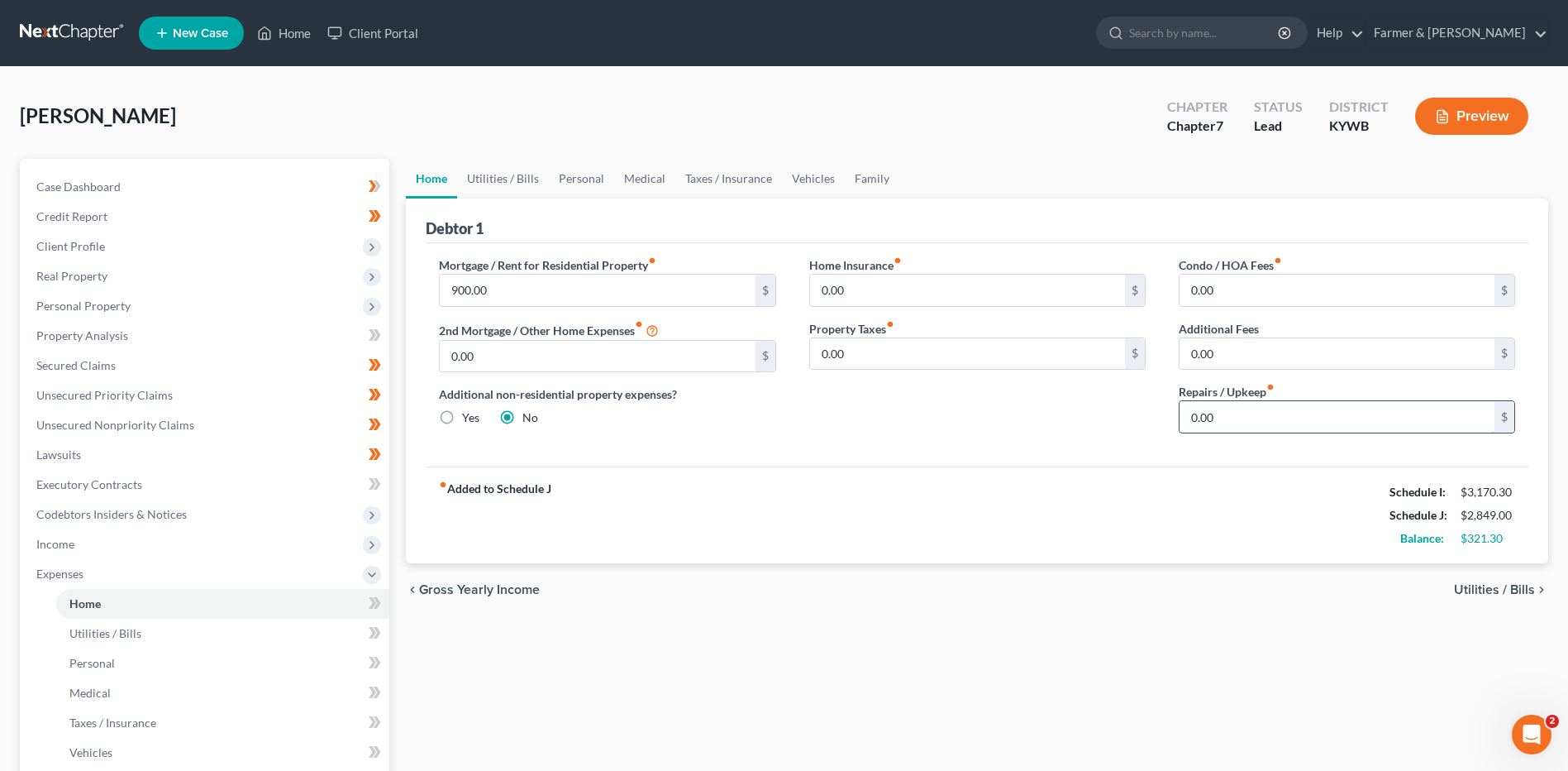
click at [1264, 424] on input "0.00" at bounding box center [1336, 416] width 315 height 31
type input "50.00"
click at [95, 637] on span "Utilities / Bills" at bounding box center [105, 632] width 72 height 14
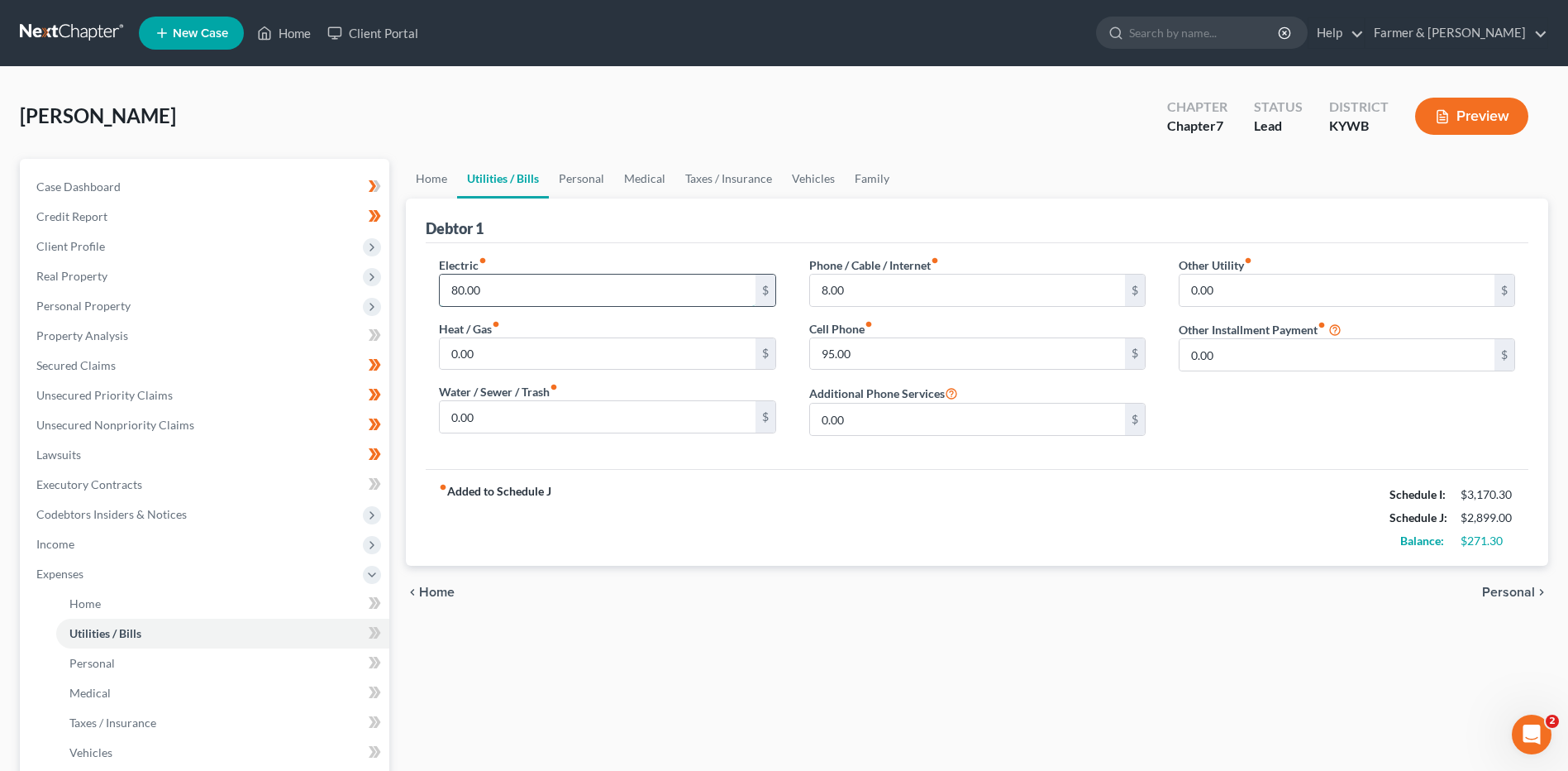
click at [510, 289] on input "80.00" at bounding box center [596, 290] width 315 height 31
type input "100.00"
click at [911, 283] on input "8.00" at bounding box center [967, 290] width 315 height 31
type input "25.00"
click at [94, 661] on span "Personal" at bounding box center [91, 662] width 45 height 14
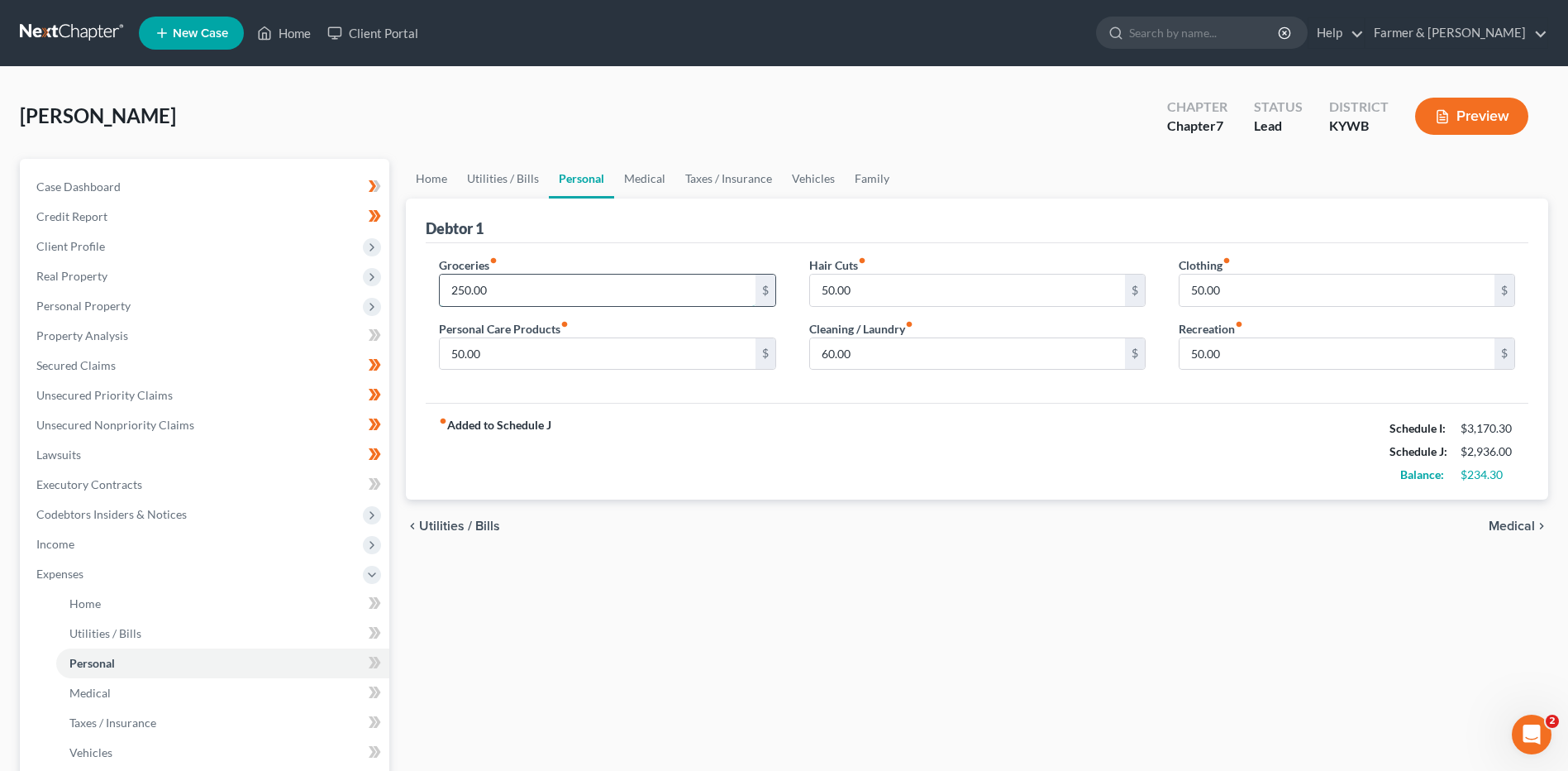
click at [516, 282] on input "250.00" at bounding box center [596, 290] width 315 height 31
type input "4"
type input "350.00"
type input "35.00"
type input "25.00"
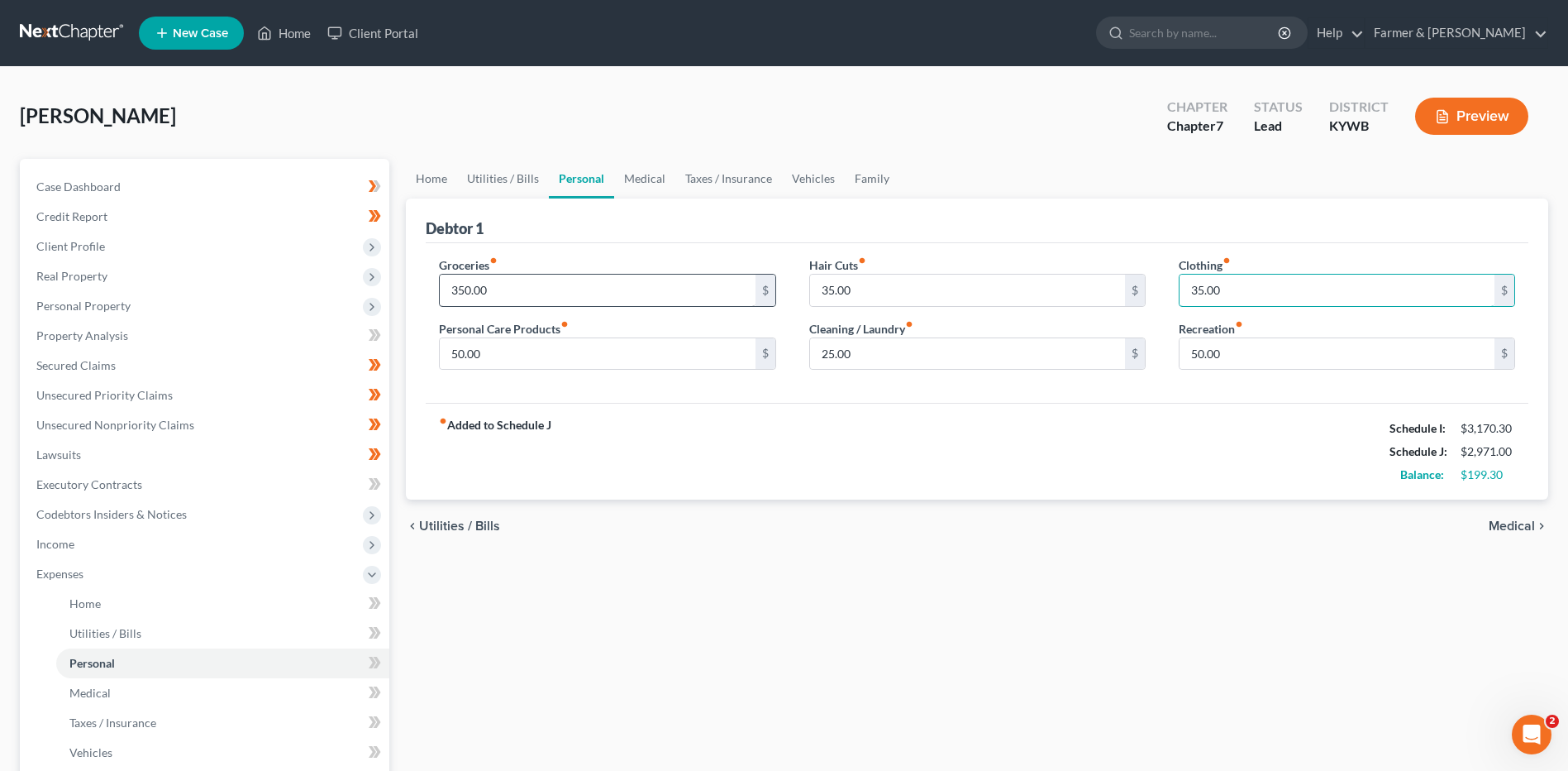
type input "35.00"
type input "400.00"
click at [146, 683] on link "Medical" at bounding box center [222, 693] width 333 height 30
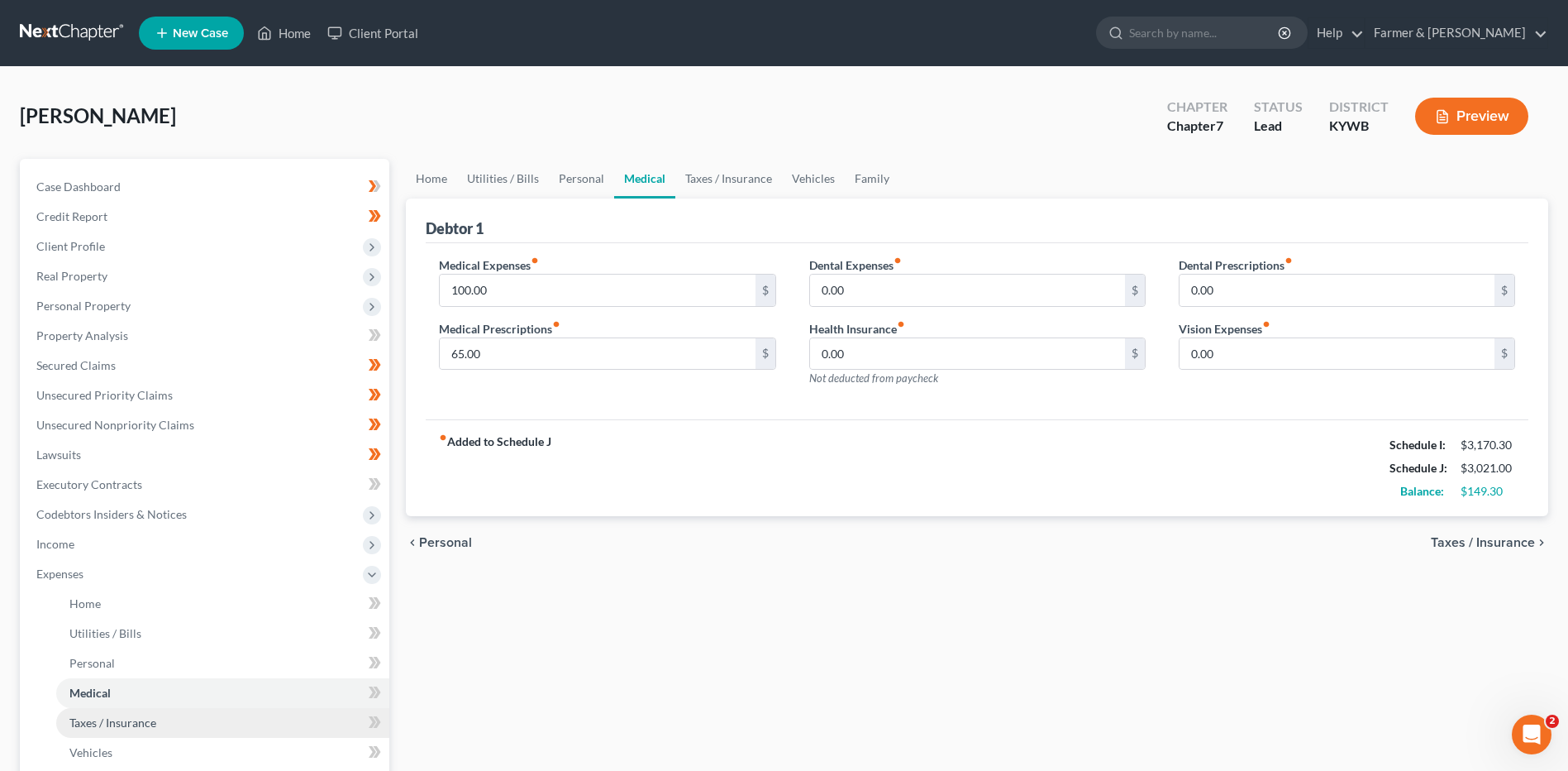
click at [140, 723] on span "Taxes / Insurance" at bounding box center [113, 722] width 87 height 14
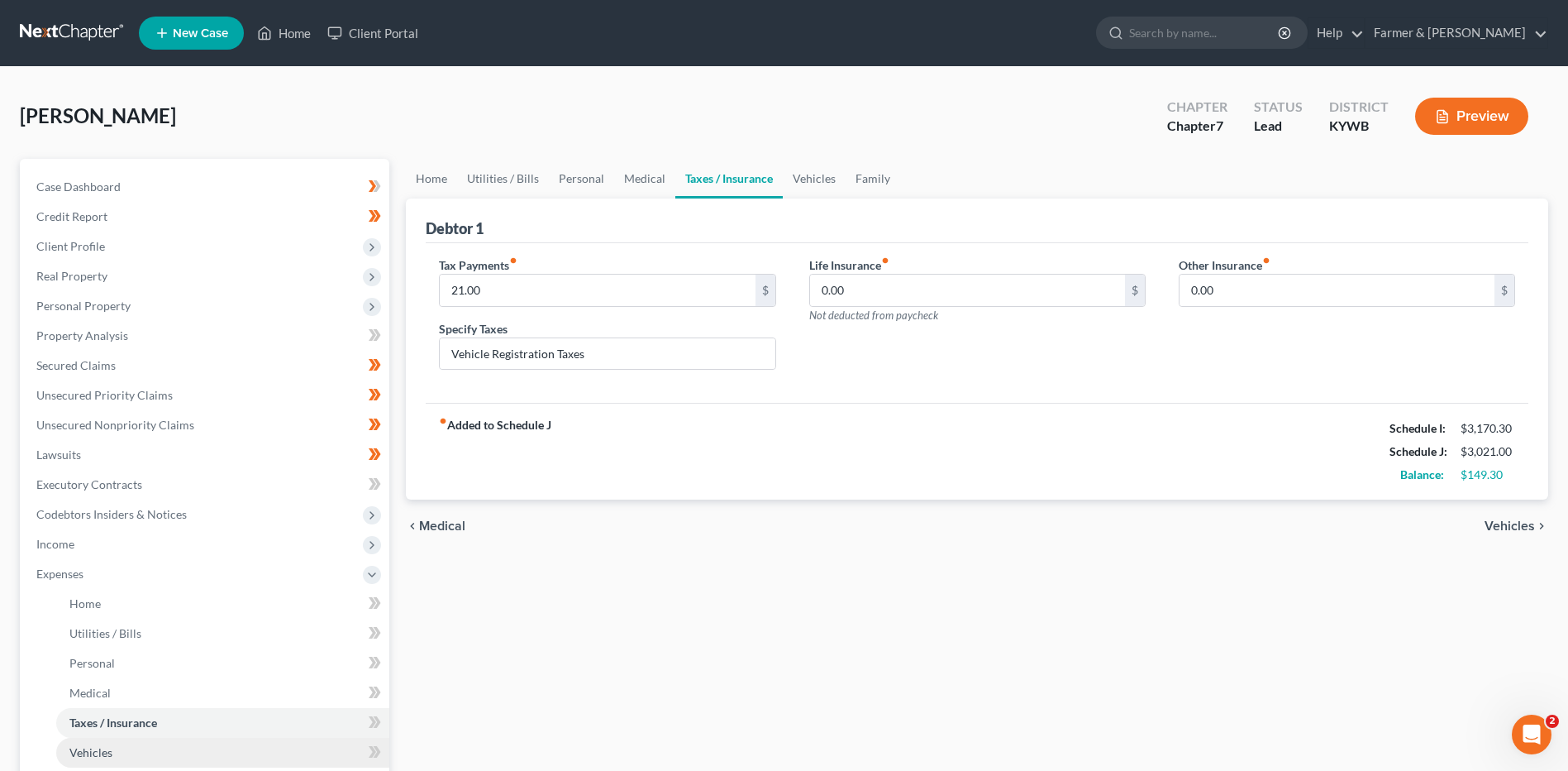
click at [128, 759] on link "Vehicles" at bounding box center [222, 753] width 333 height 30
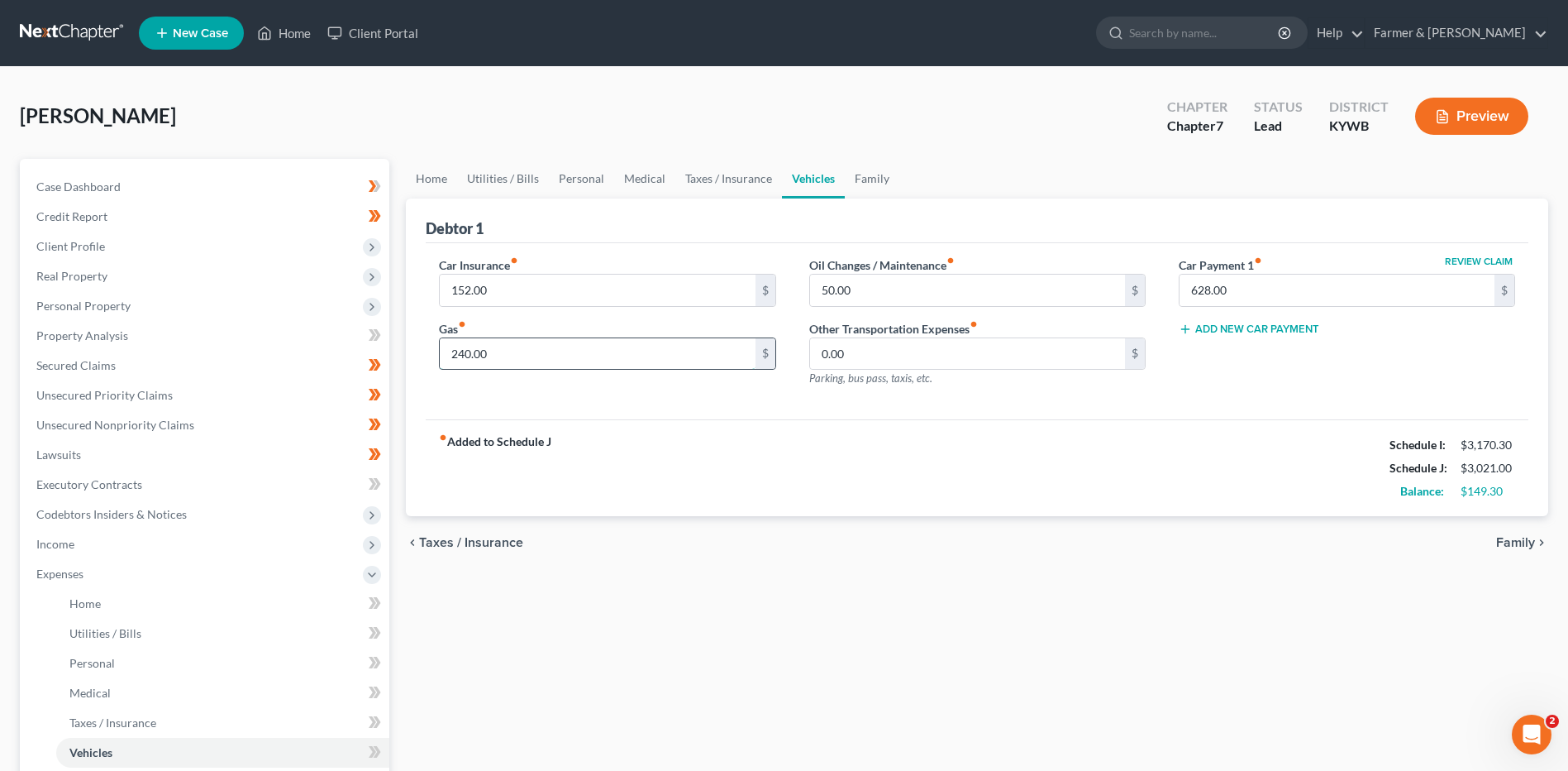
click at [536, 348] on input "240.00" at bounding box center [596, 354] width 315 height 31
type input "250.00"
click at [138, 597] on link "Home" at bounding box center [222, 604] width 333 height 30
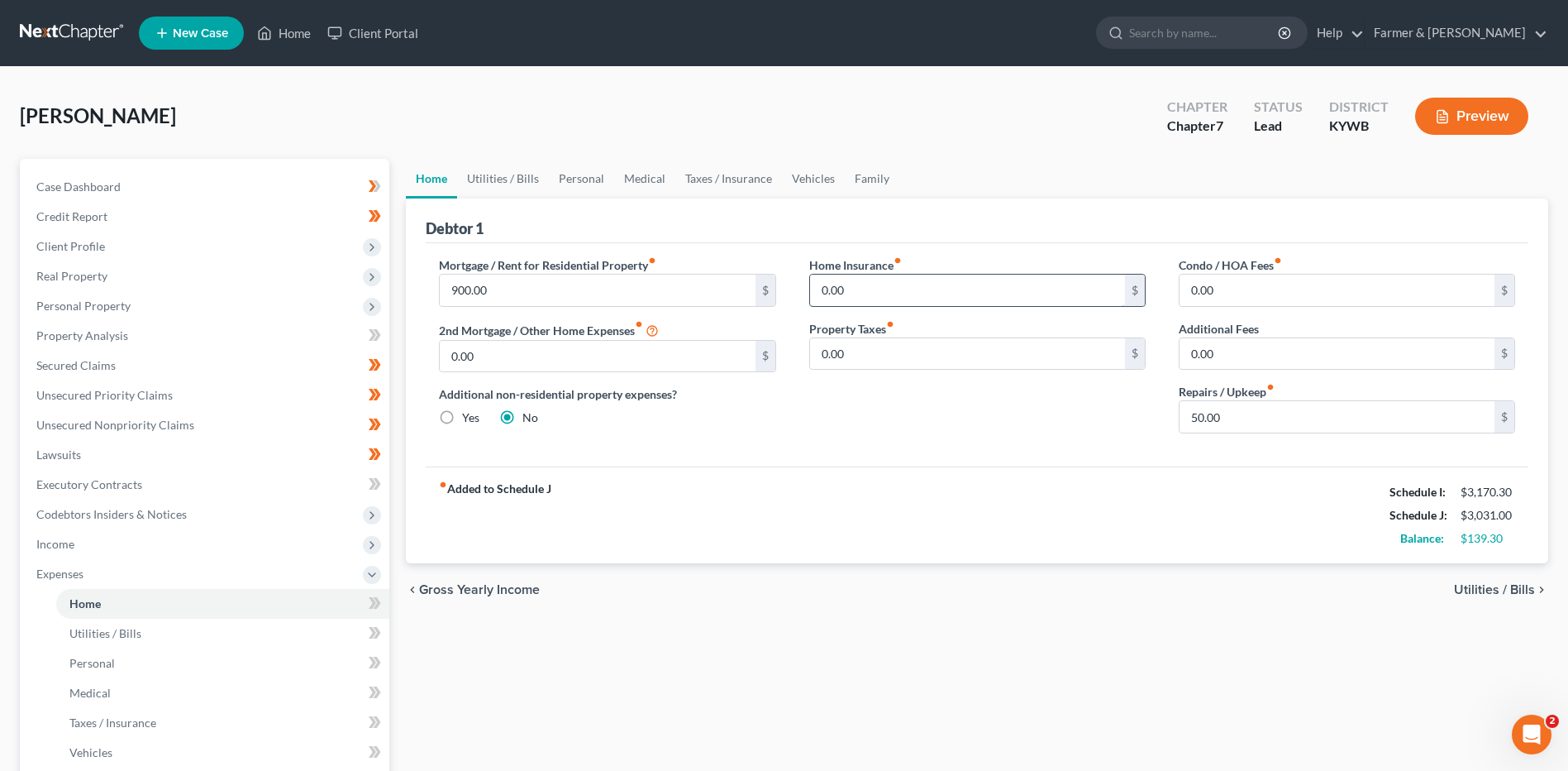
click at [887, 294] on input "0.00" at bounding box center [967, 290] width 315 height 31
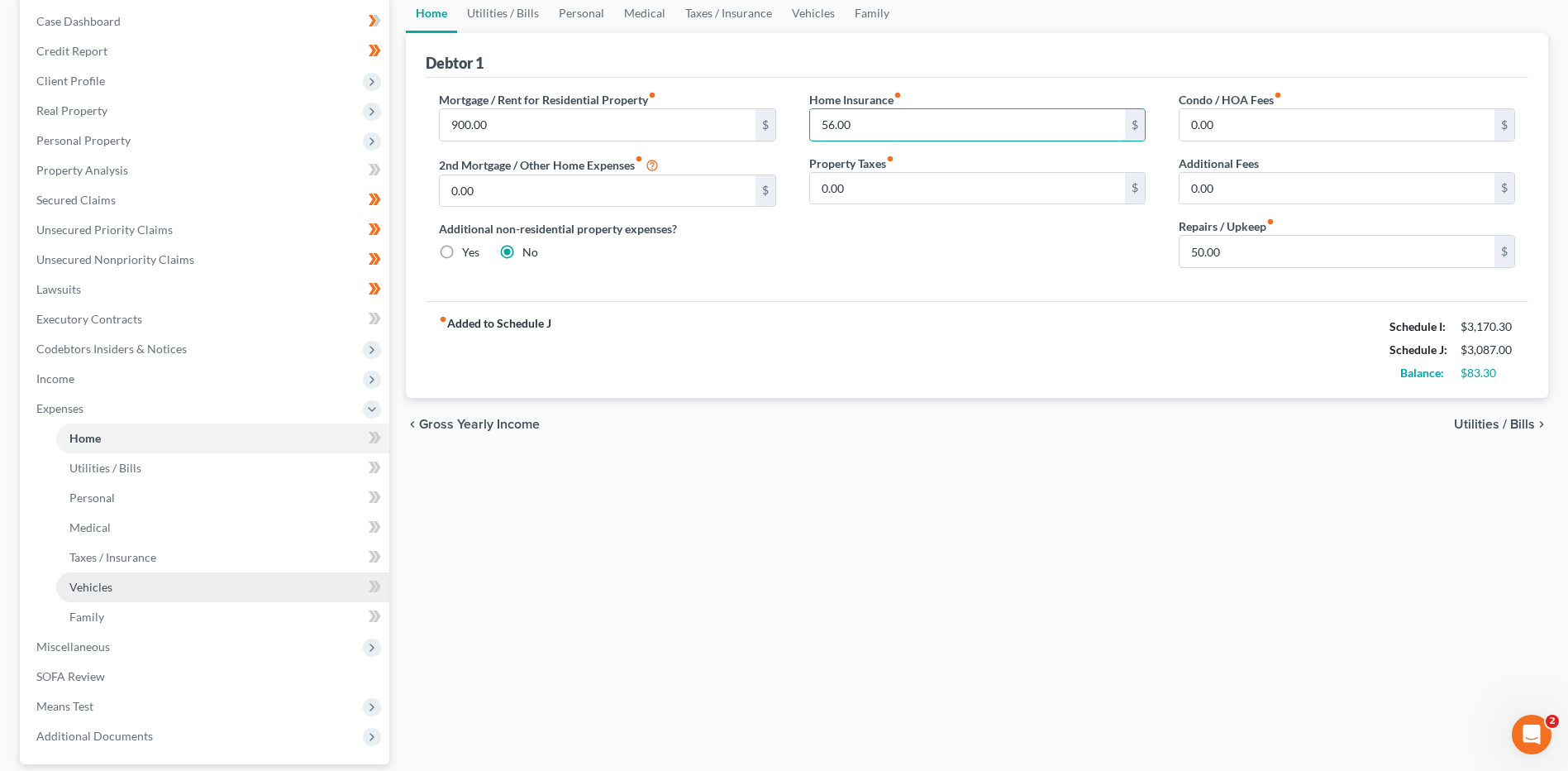
type input "56.00"
drag, startPoint x: 186, startPoint y: 589, endPoint x: 205, endPoint y: 588, distance: 19.0
click at [185, 589] on link "Vehicles" at bounding box center [222, 587] width 333 height 30
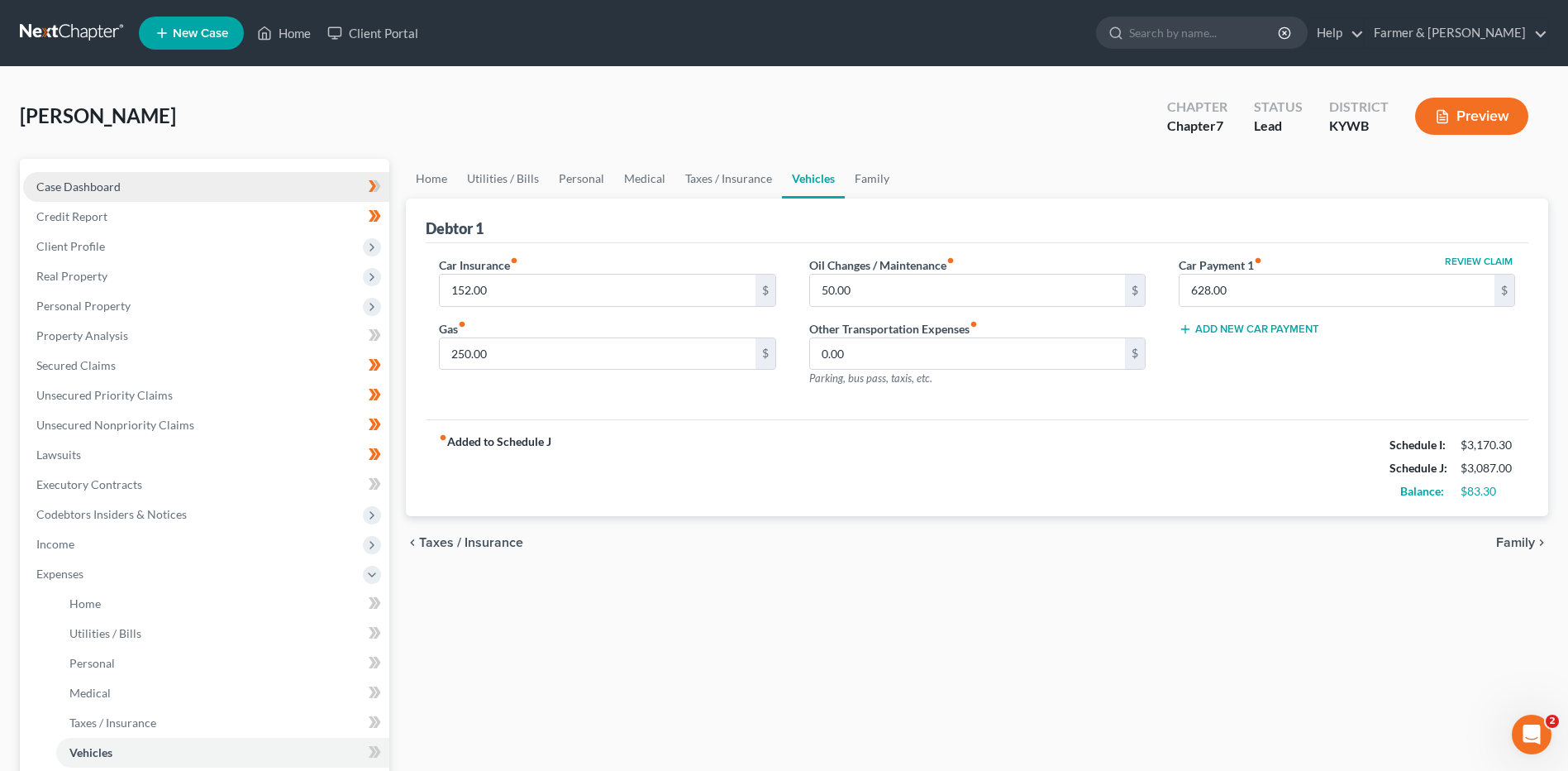
click at [179, 183] on link "Case Dashboard" at bounding box center [206, 187] width 366 height 30
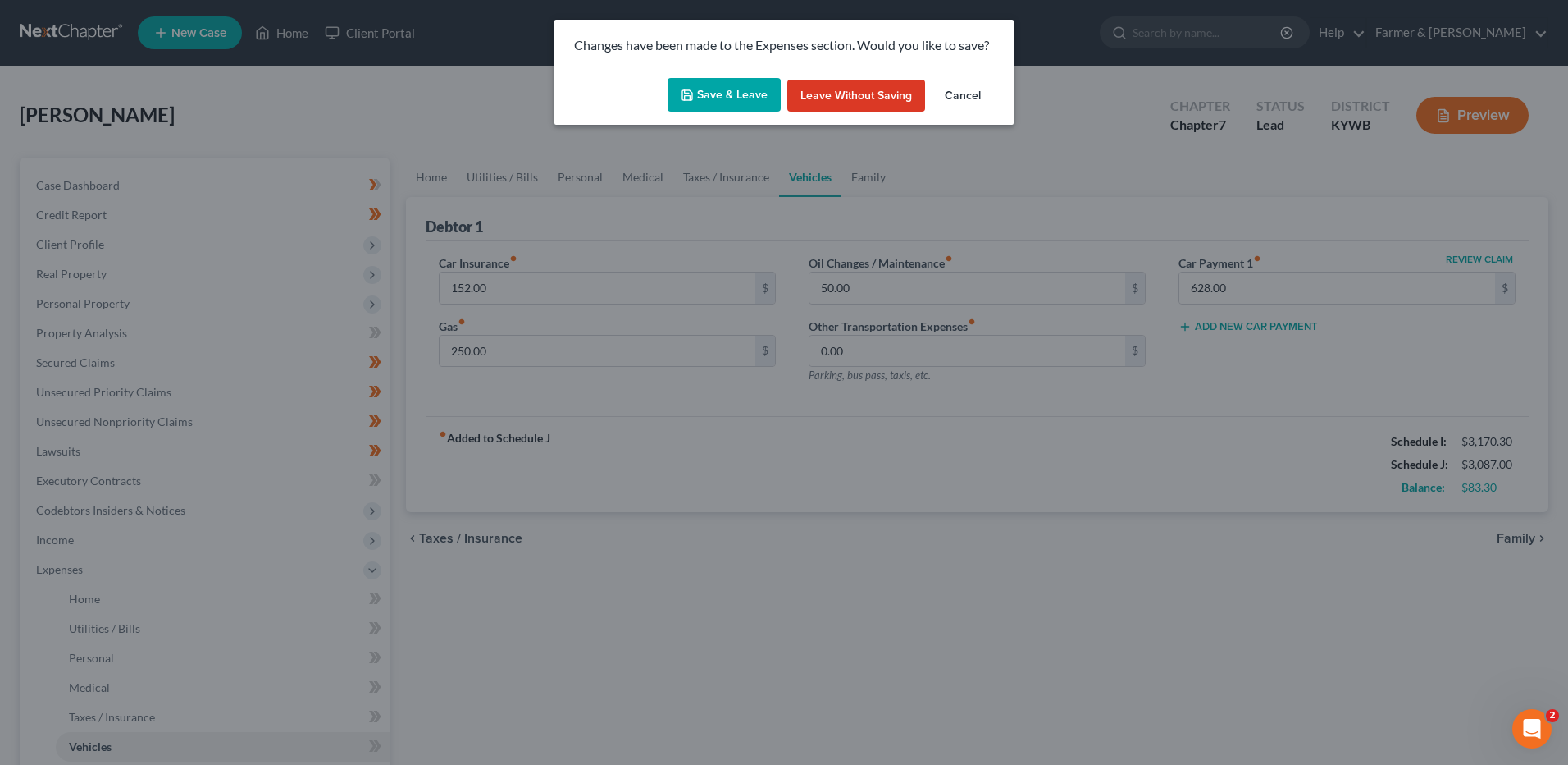
click at [771, 91] on button "Save & Leave" at bounding box center [724, 95] width 114 height 35
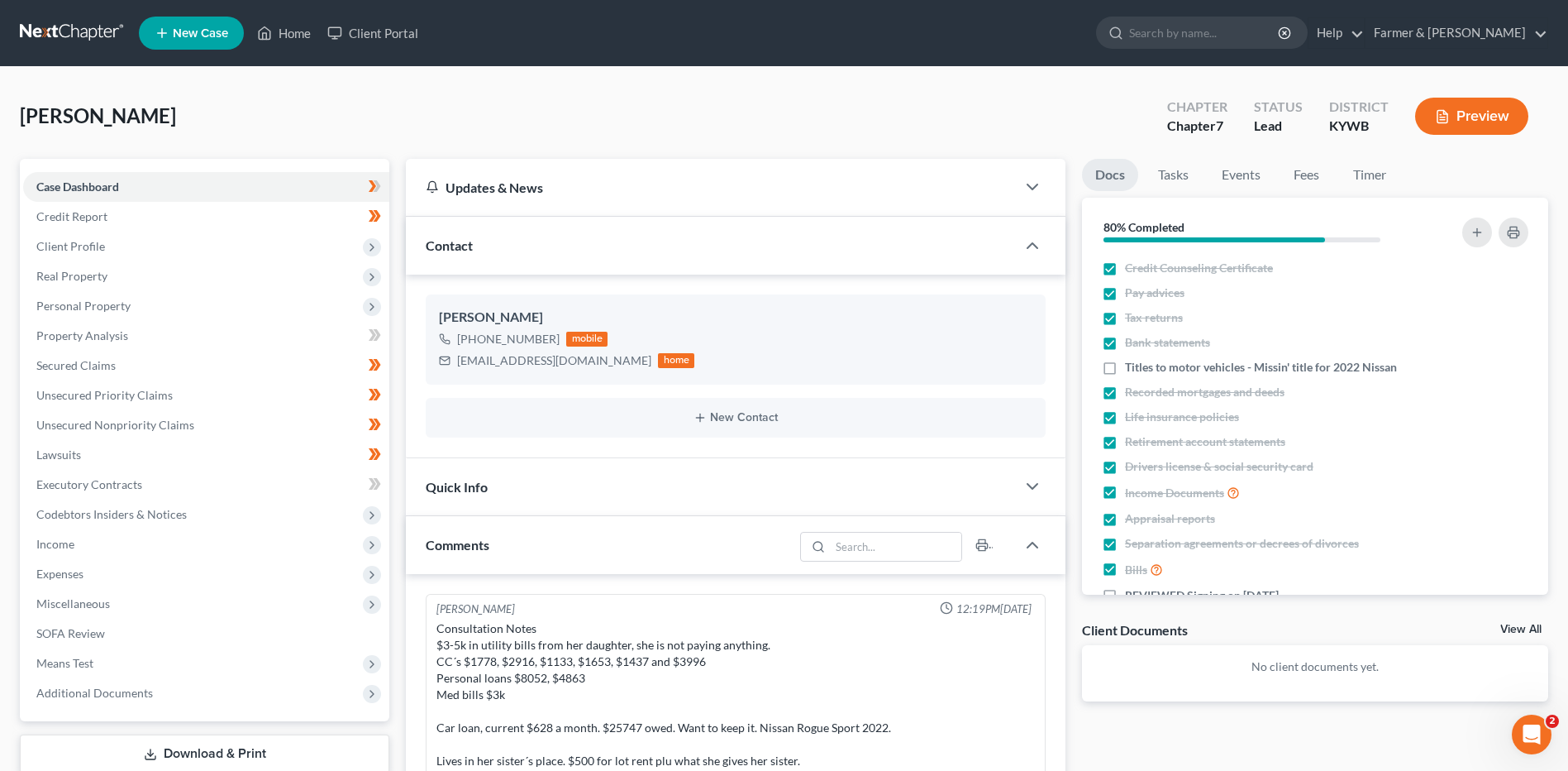
scroll to position [312, 0]
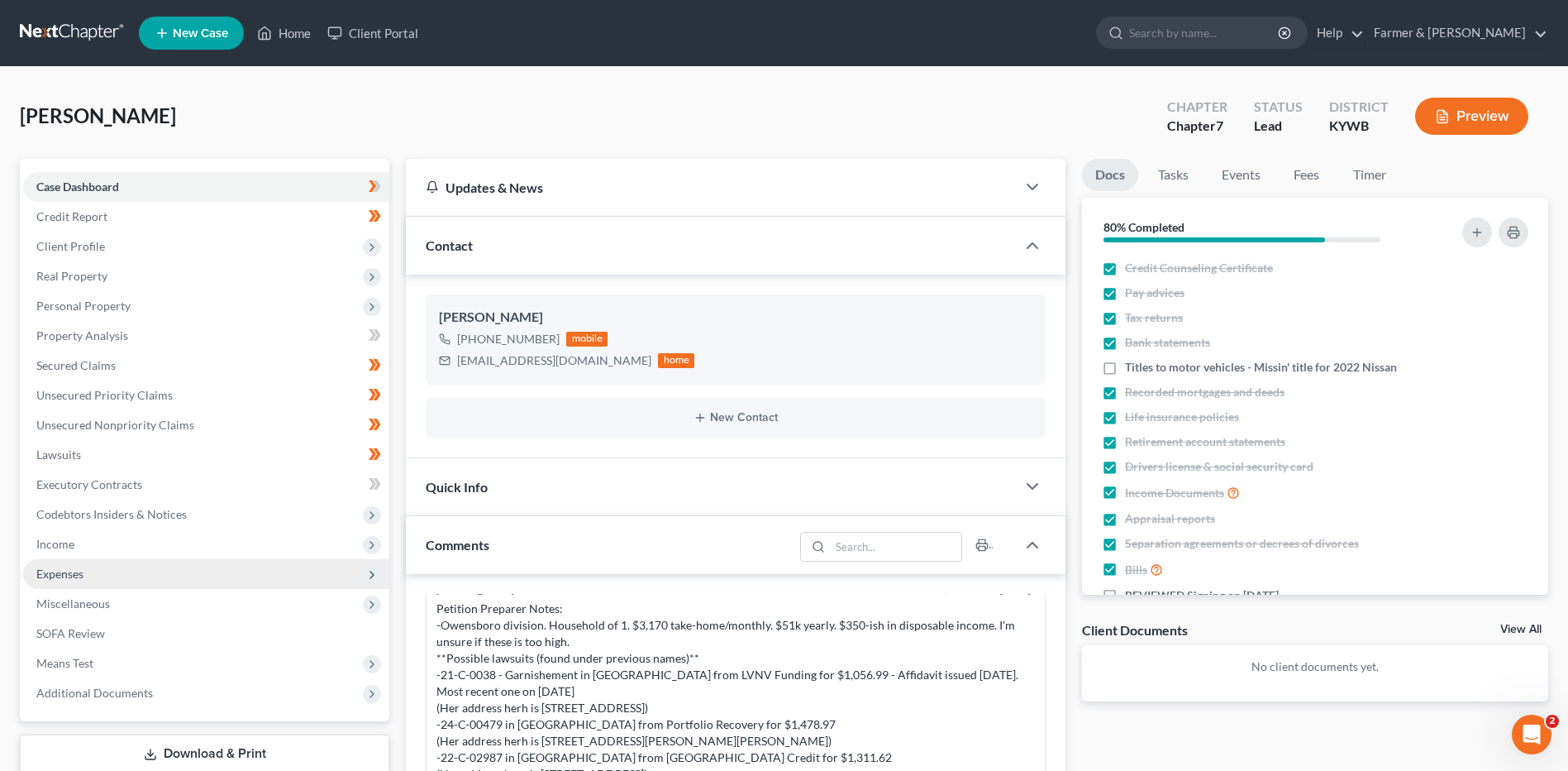
click at [151, 541] on span "Income" at bounding box center [206, 544] width 366 height 30
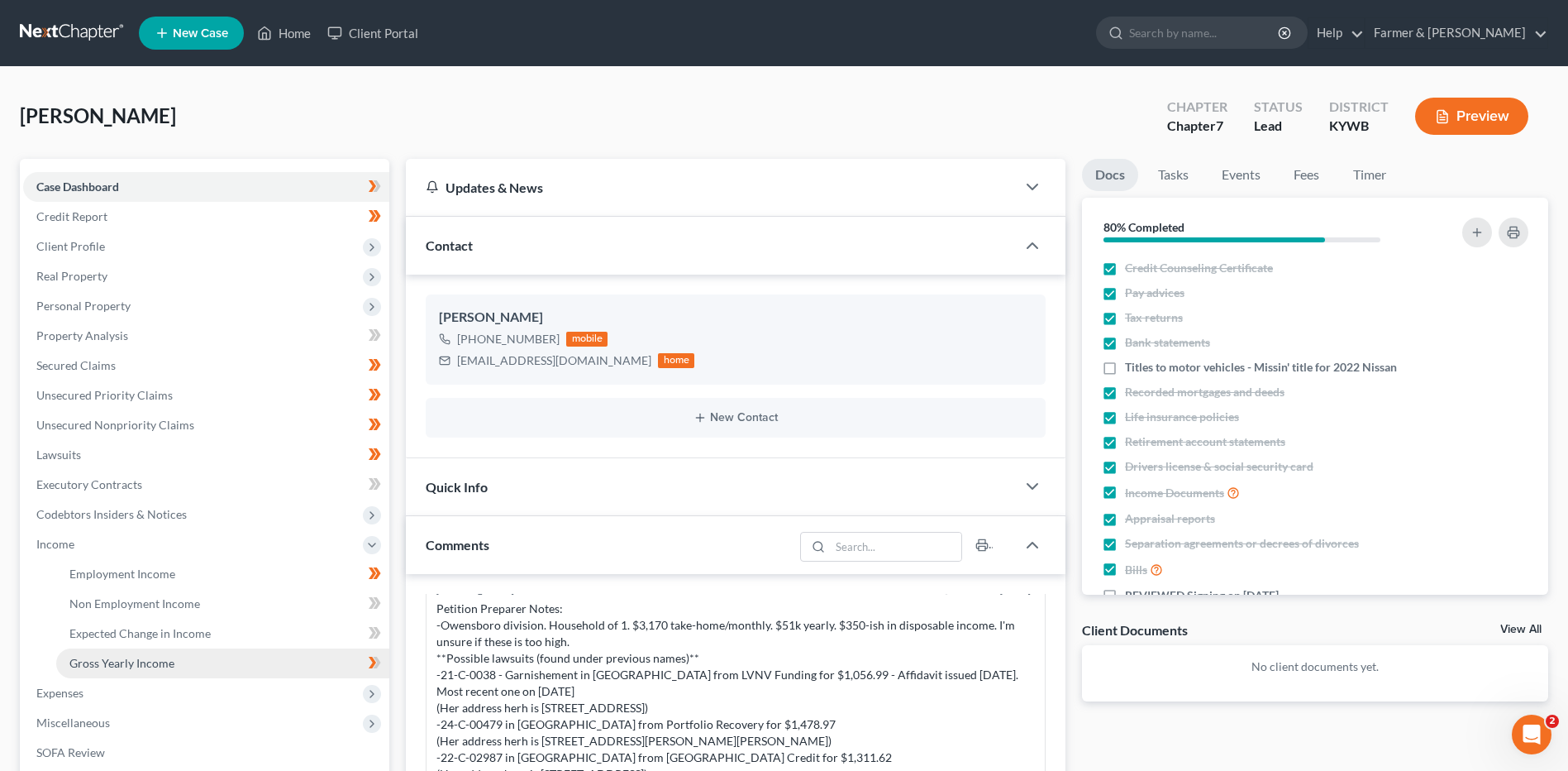
click at [147, 664] on span "Gross Yearly Income" at bounding box center [122, 662] width 105 height 14
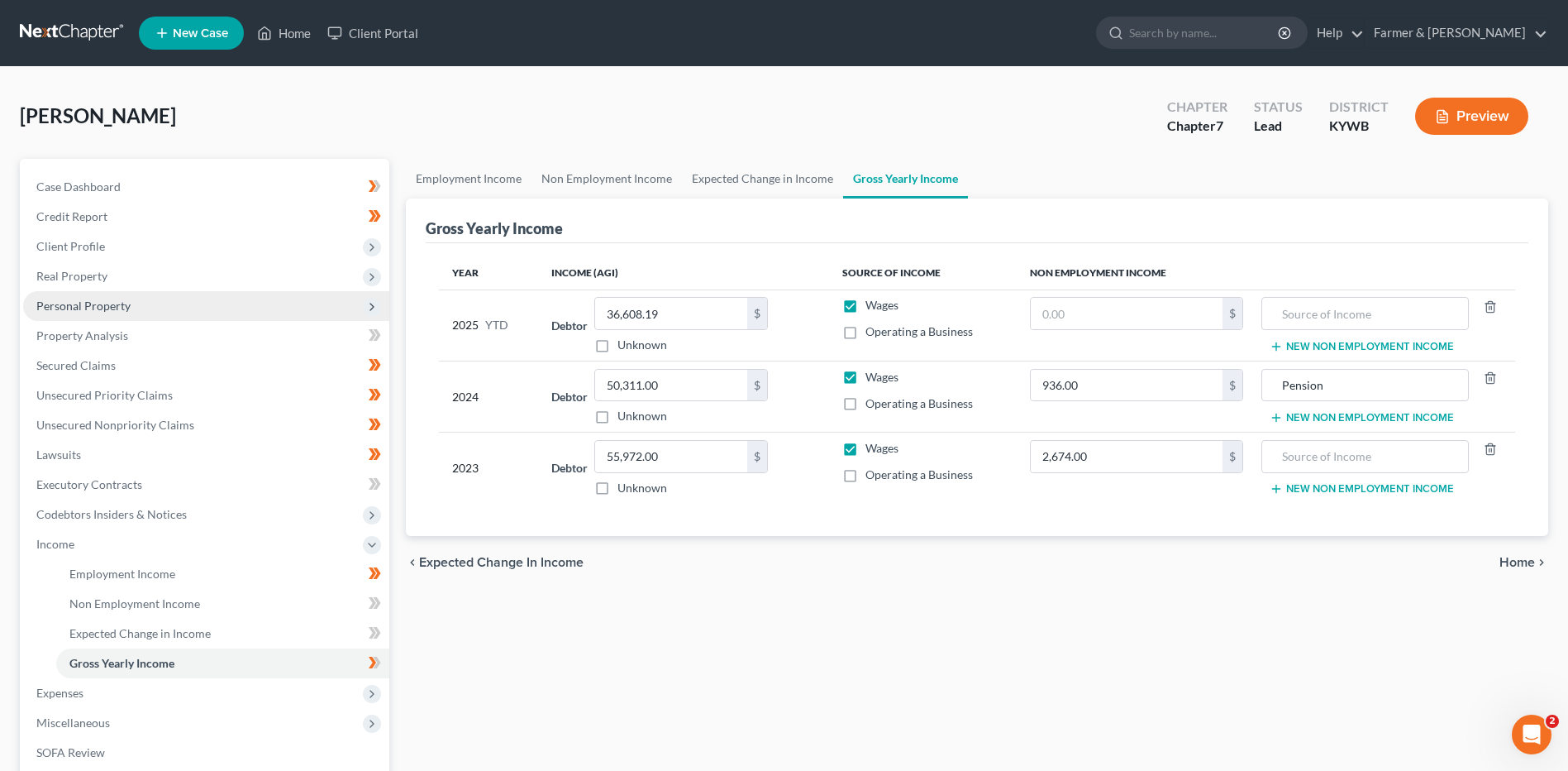
click at [134, 310] on span "Personal Property" at bounding box center [206, 306] width 366 height 30
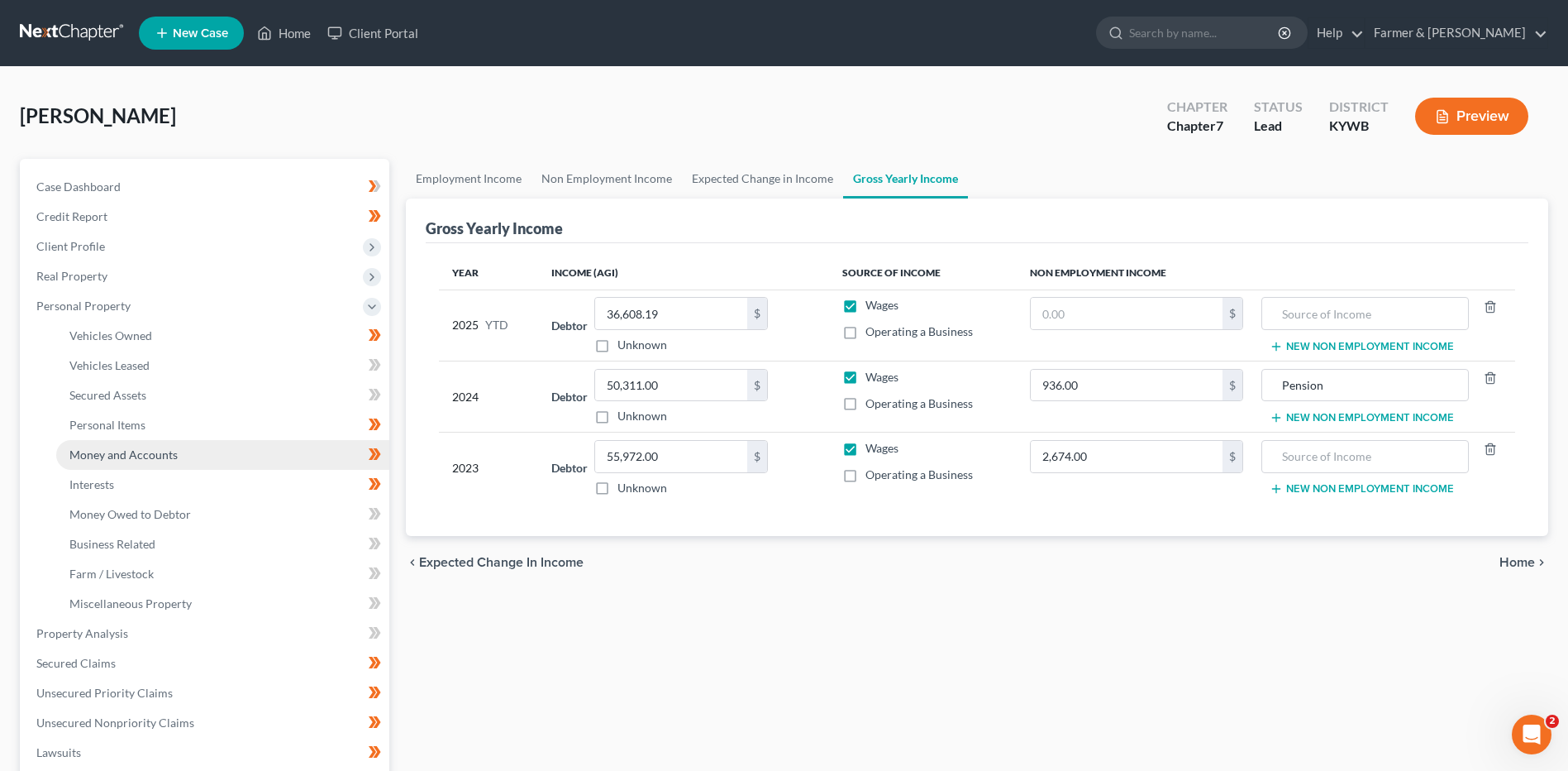
click at [149, 452] on span "Money and Accounts" at bounding box center [123, 453] width 108 height 14
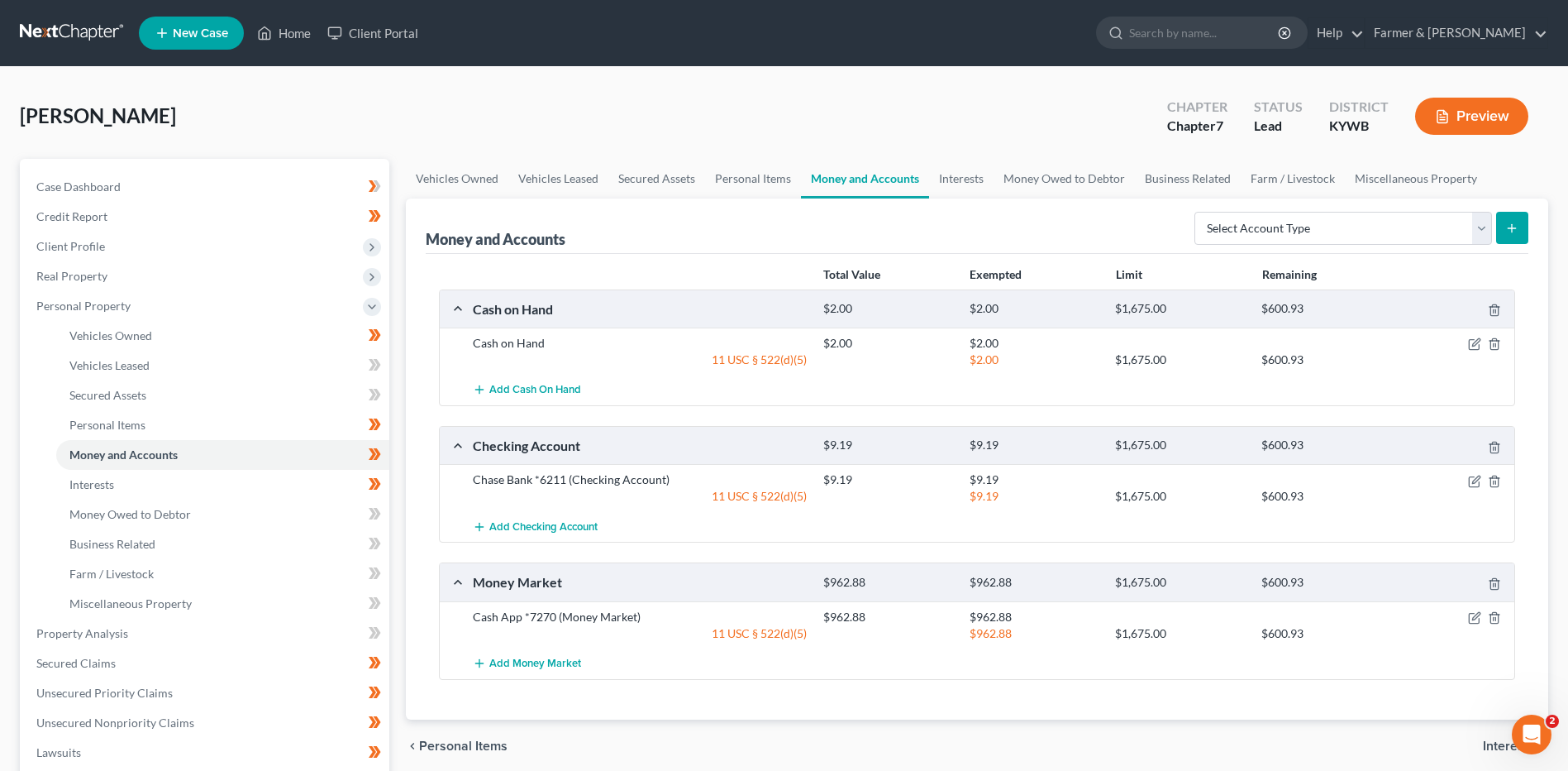
scroll to position [83, 0]
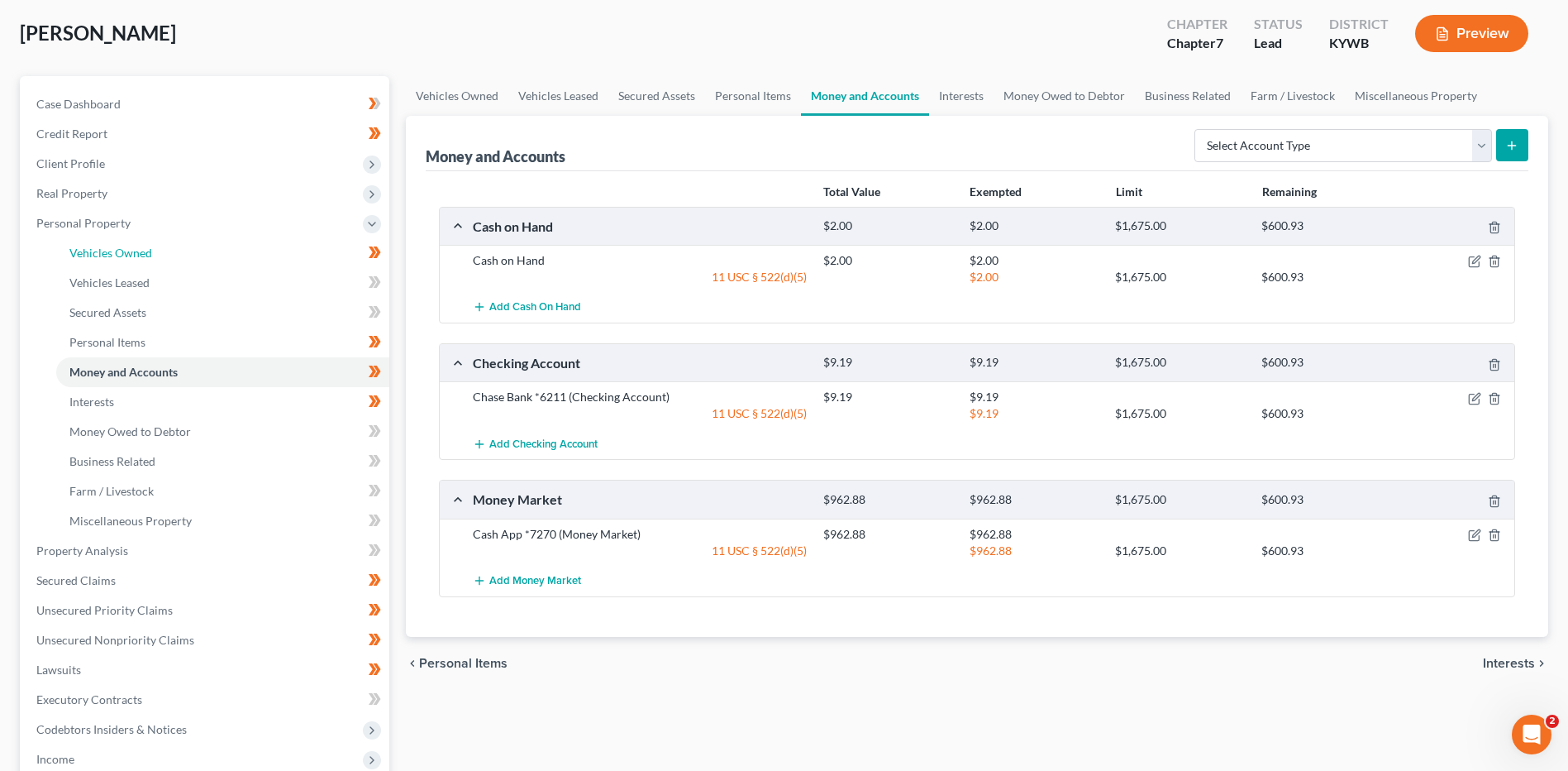
click at [145, 257] on span "Vehicles Owned" at bounding box center [111, 252] width 83 height 14
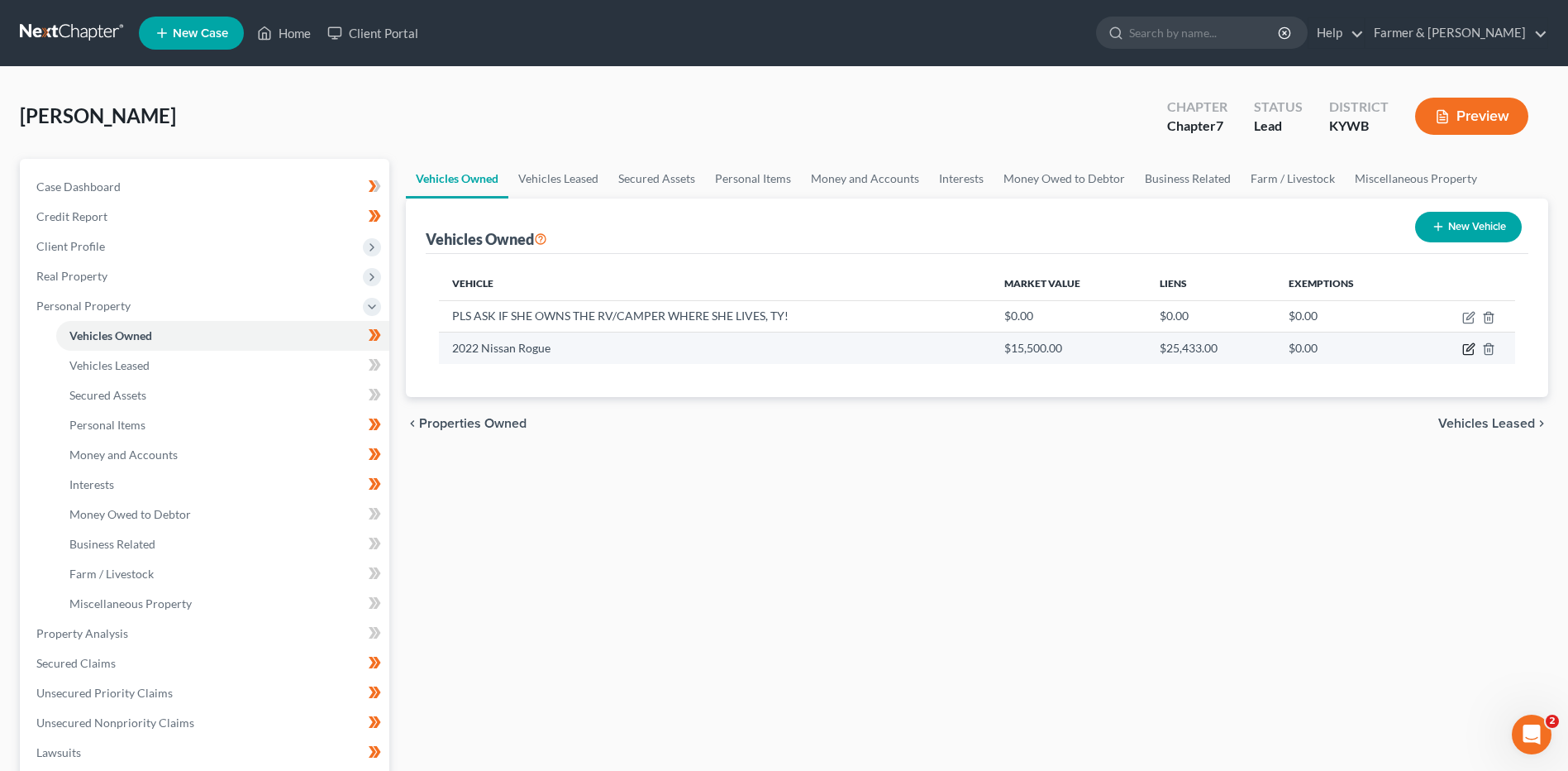
click at [1470, 349] on icon "button" at bounding box center [1468, 349] width 13 height 13
select select "0"
select select "4"
select select "0"
select select "45"
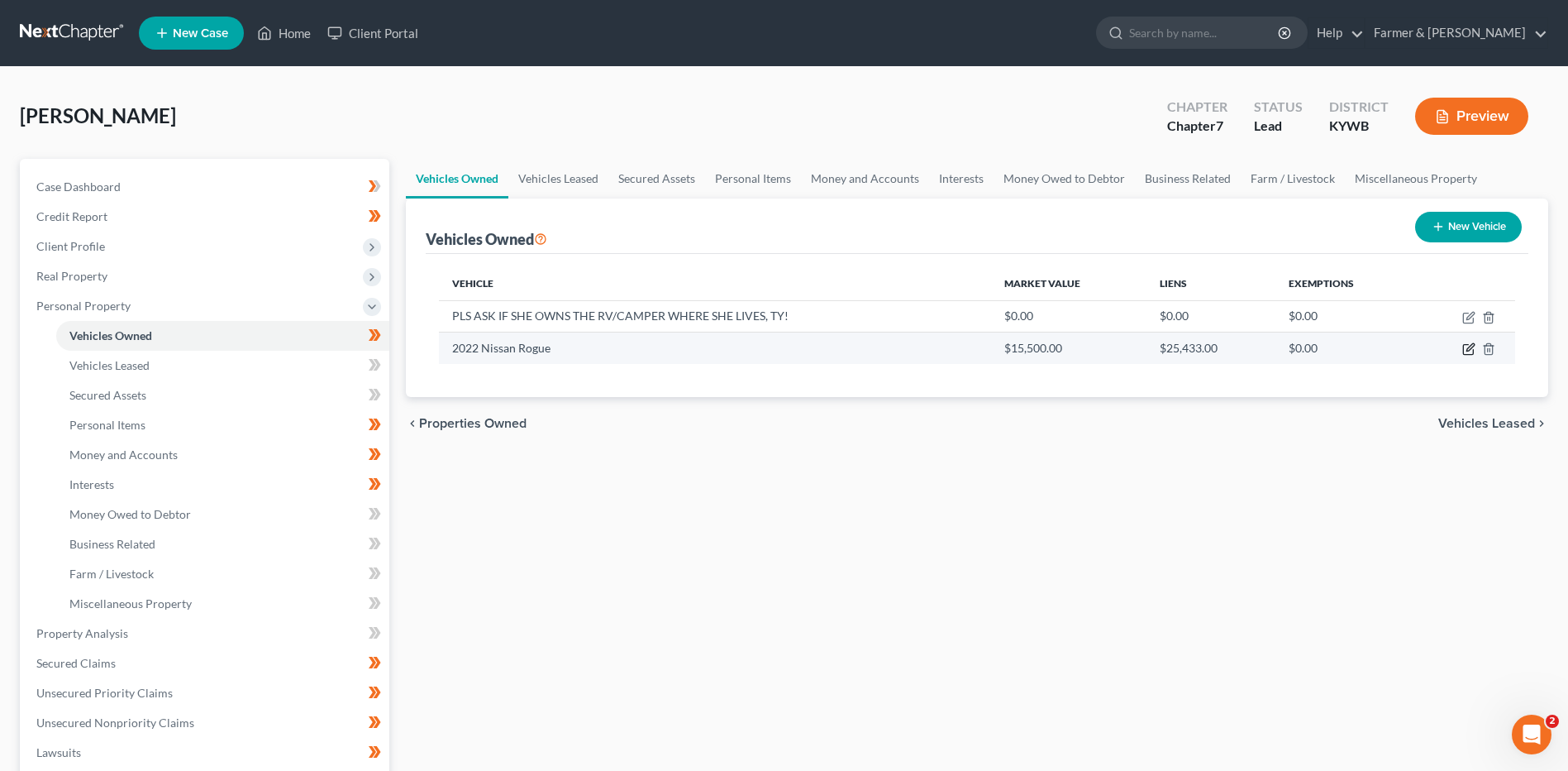
select select "0"
select select "2"
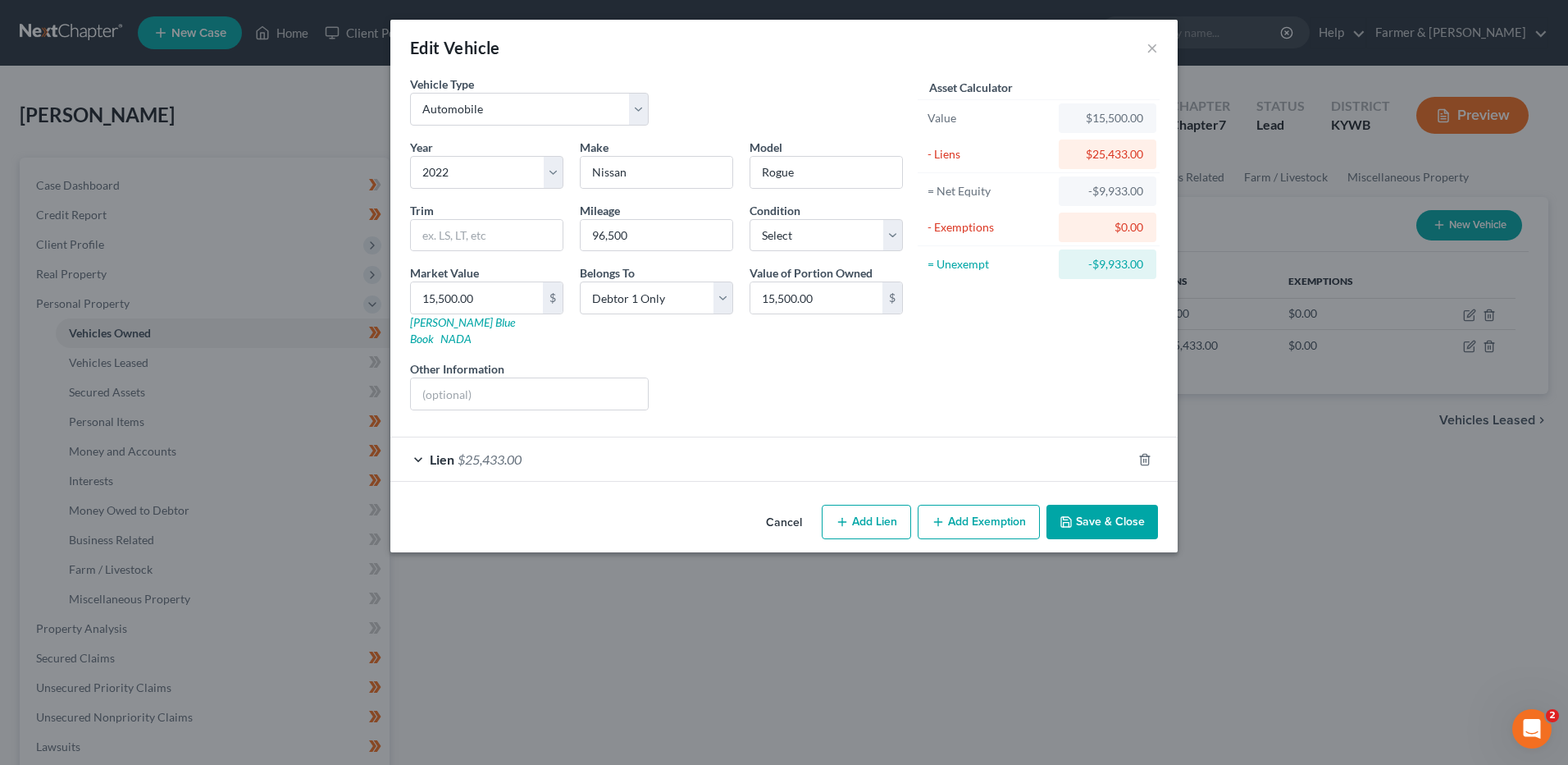
click at [478, 452] on span "$25,433.00" at bounding box center [490, 459] width 64 height 16
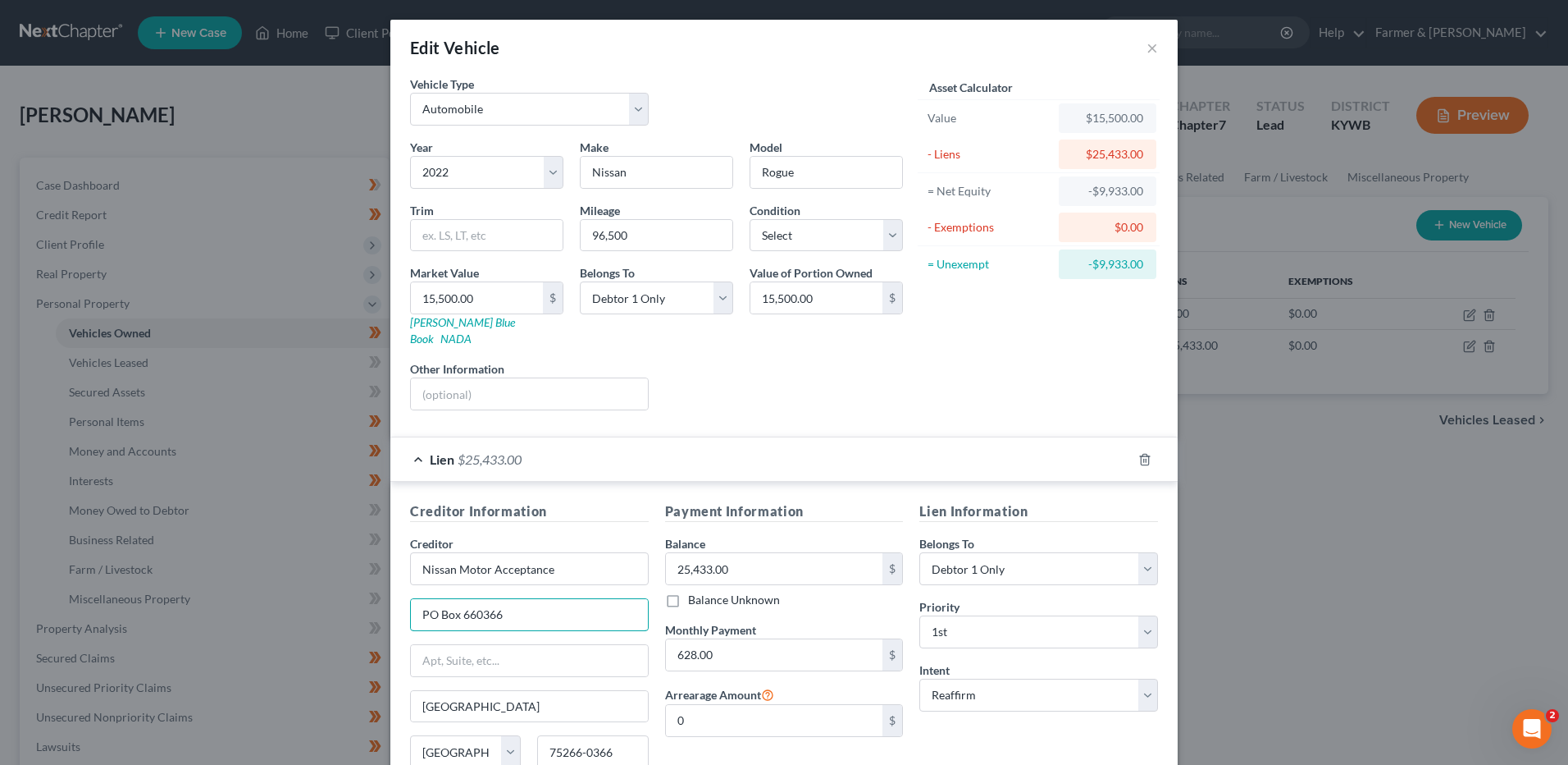
drag, startPoint x: 456, startPoint y: 599, endPoint x: 669, endPoint y: 583, distance: 213.6
click at [669, 583] on div "Creditor Information Creditor * Nissan Motor Acceptance PO Box 660366 Dallas St…" at bounding box center [784, 656] width 765 height 310
type input "PO Box 254648"
type input "Sacramento"
select select "4"
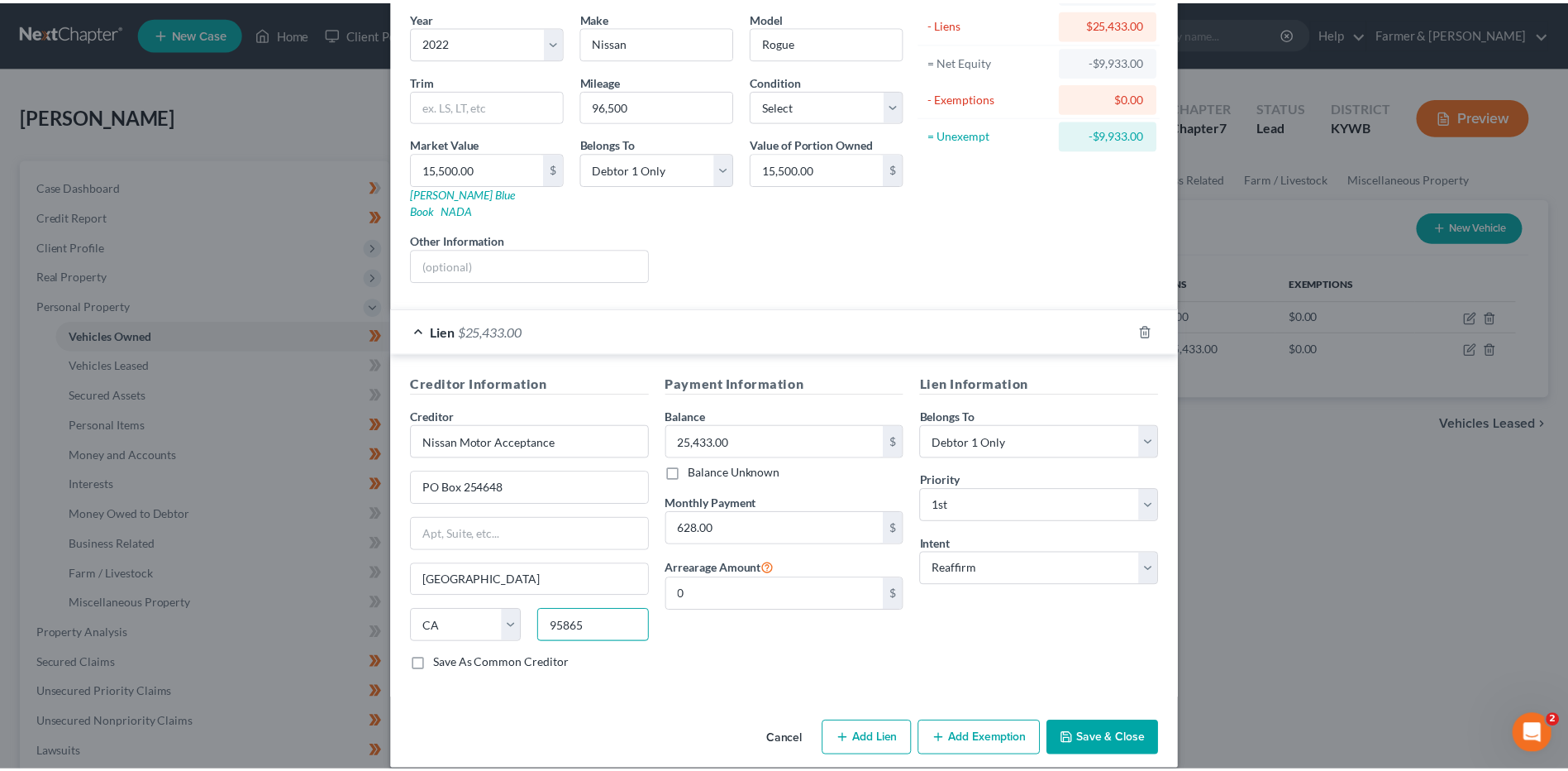
scroll to position [134, 0]
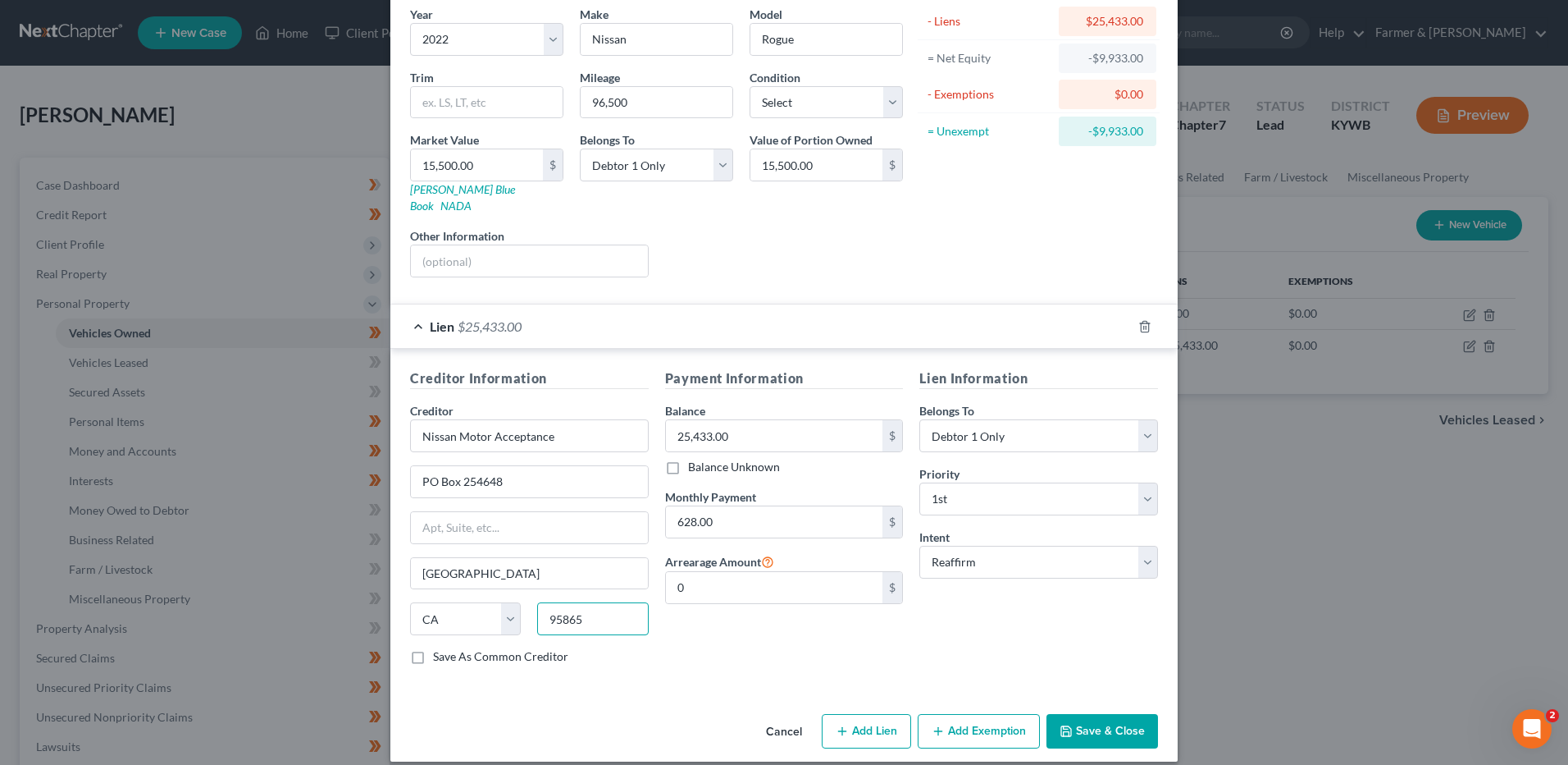
type input "95865"
click at [1099, 714] on button "Save & Close" at bounding box center [1103, 731] width 112 height 35
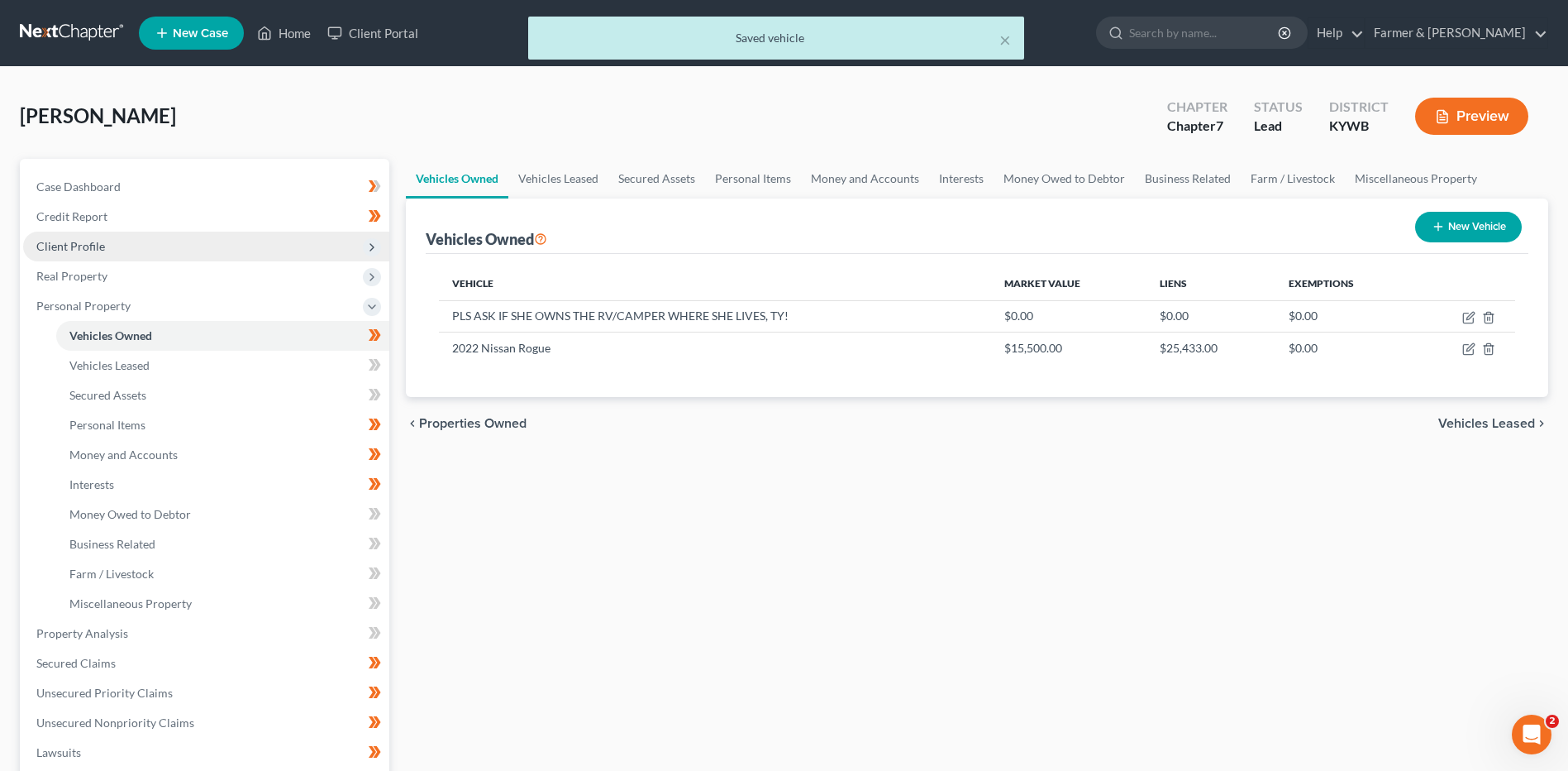
click at [132, 243] on span "Client Profile" at bounding box center [206, 247] width 366 height 30
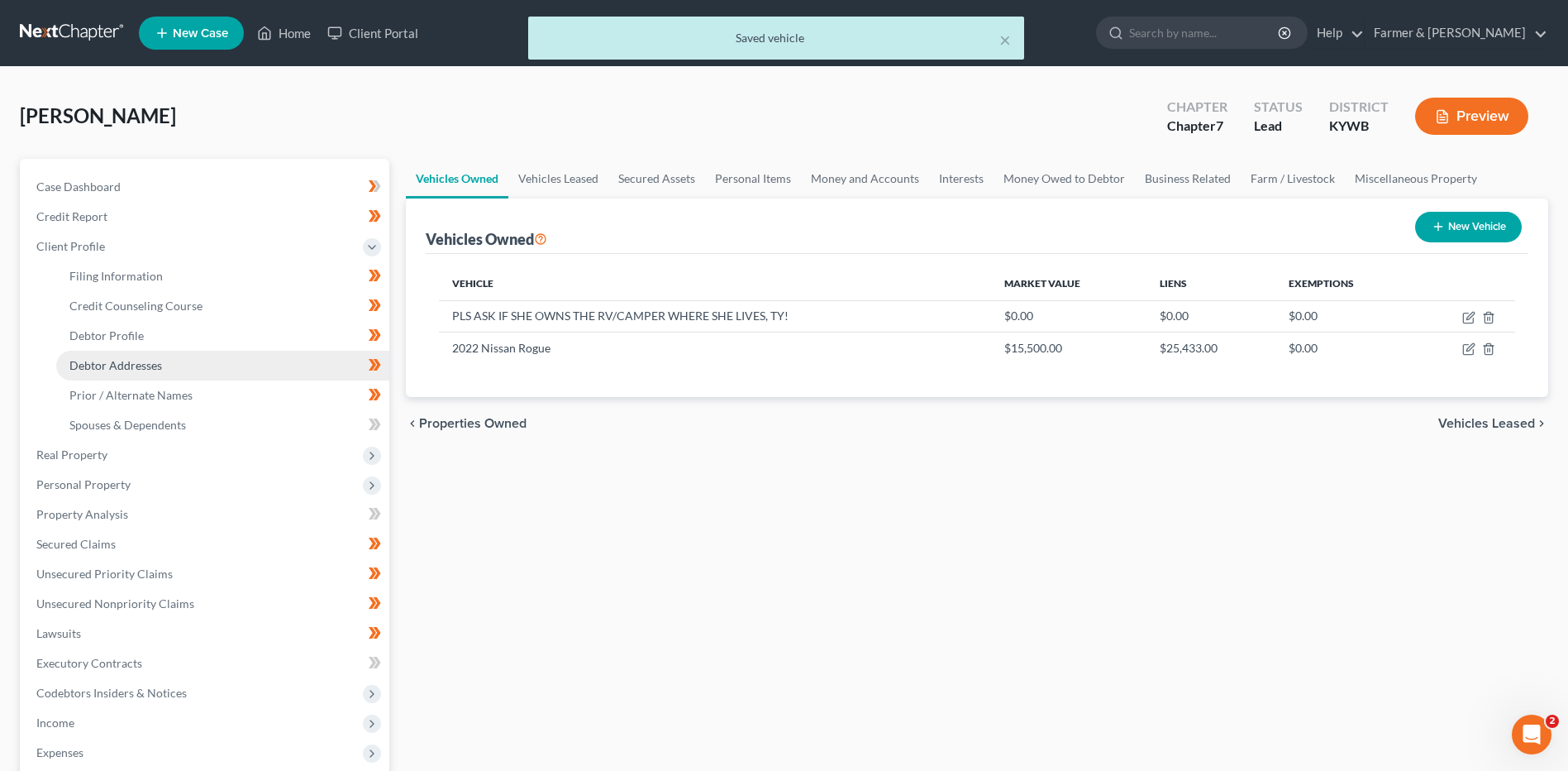
click at [155, 375] on link "Debtor Addresses" at bounding box center [222, 366] width 333 height 30
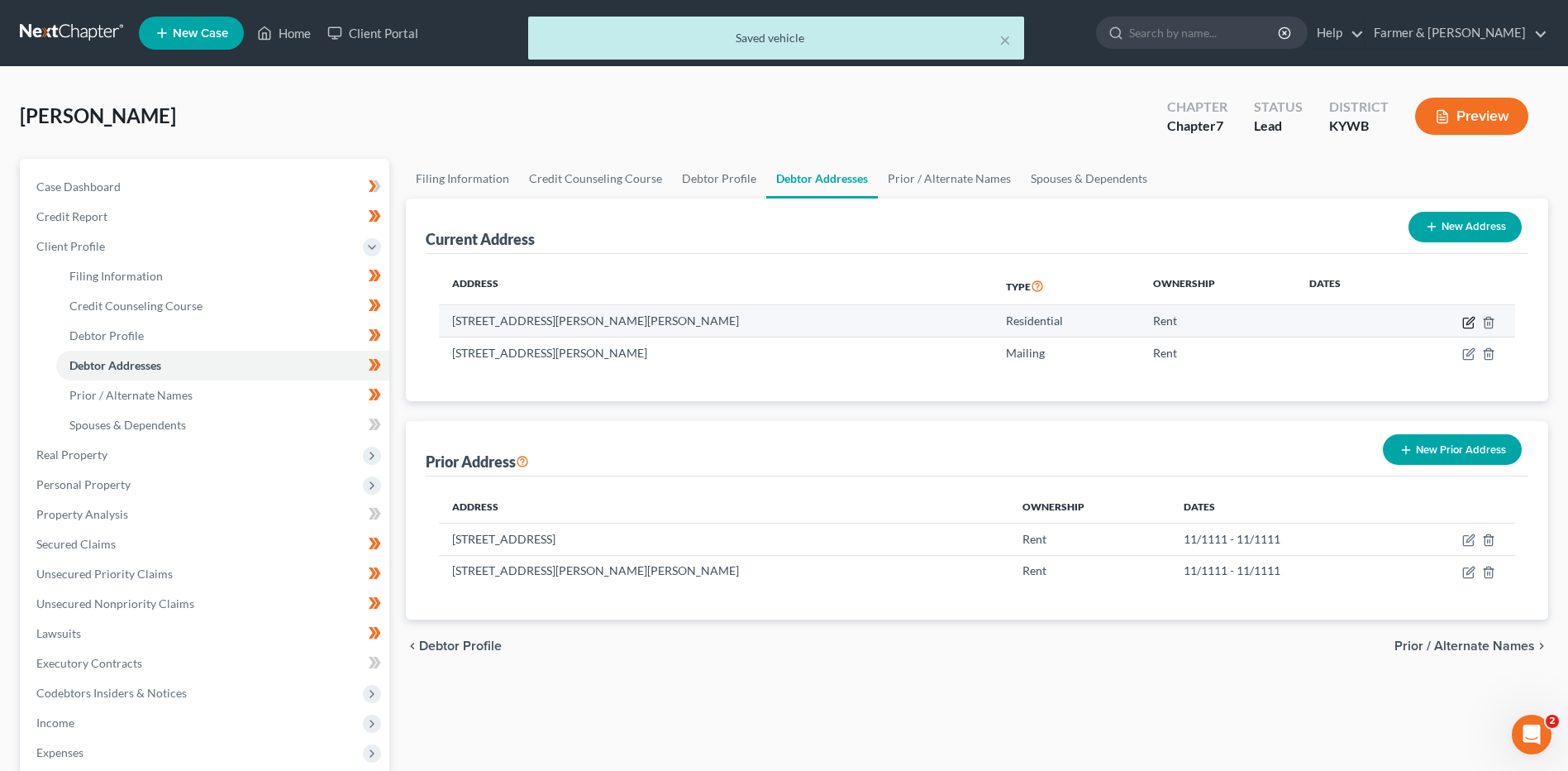
click at [1466, 320] on icon "button" at bounding box center [1468, 322] width 13 height 13
select select "18"
select select "0"
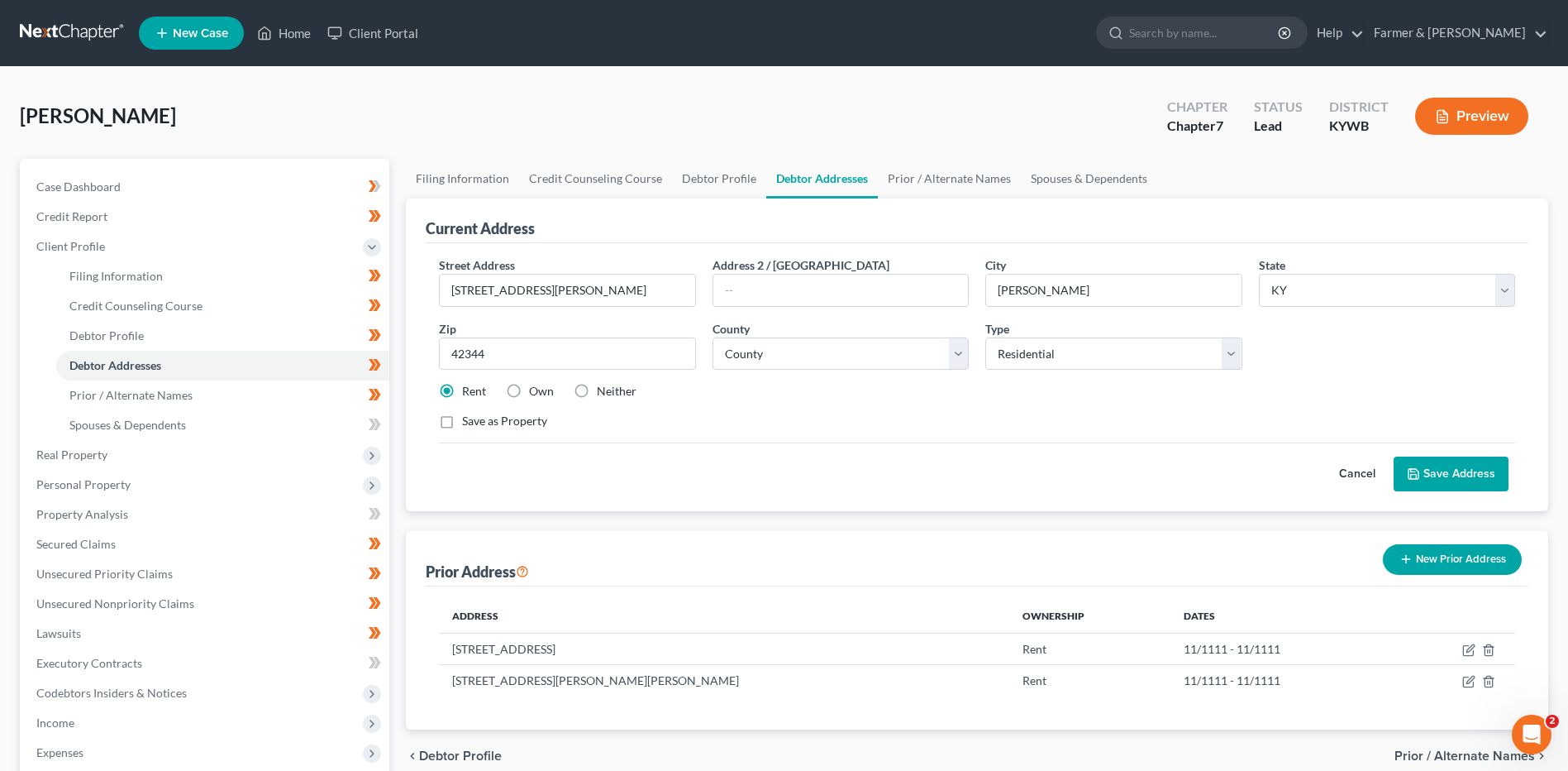
click at [1348, 475] on button "Cancel" at bounding box center [1357, 474] width 73 height 33
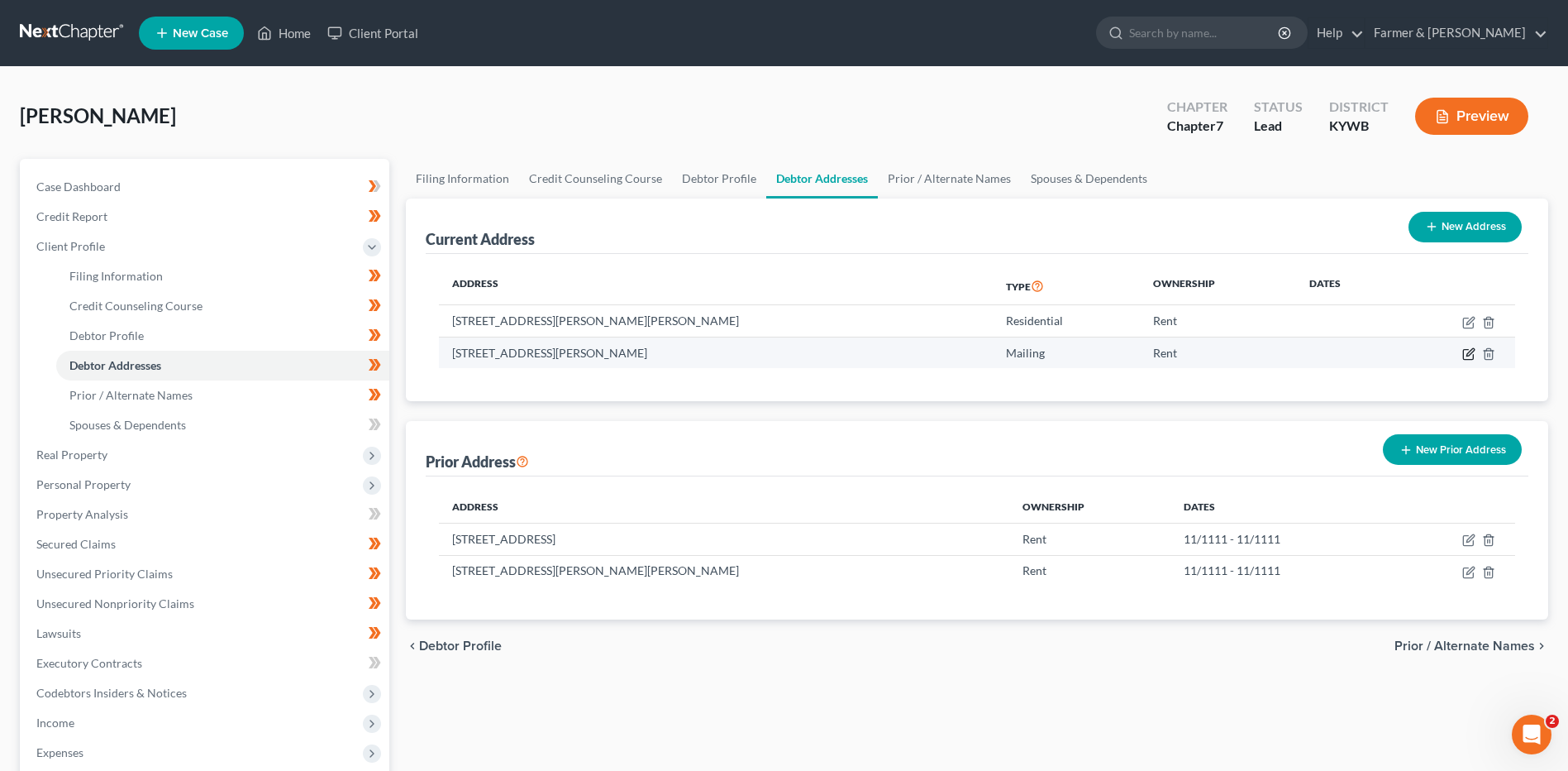
click at [1465, 357] on icon "button" at bounding box center [1468, 354] width 13 height 13
select select "18"
select select "88"
select select "0"
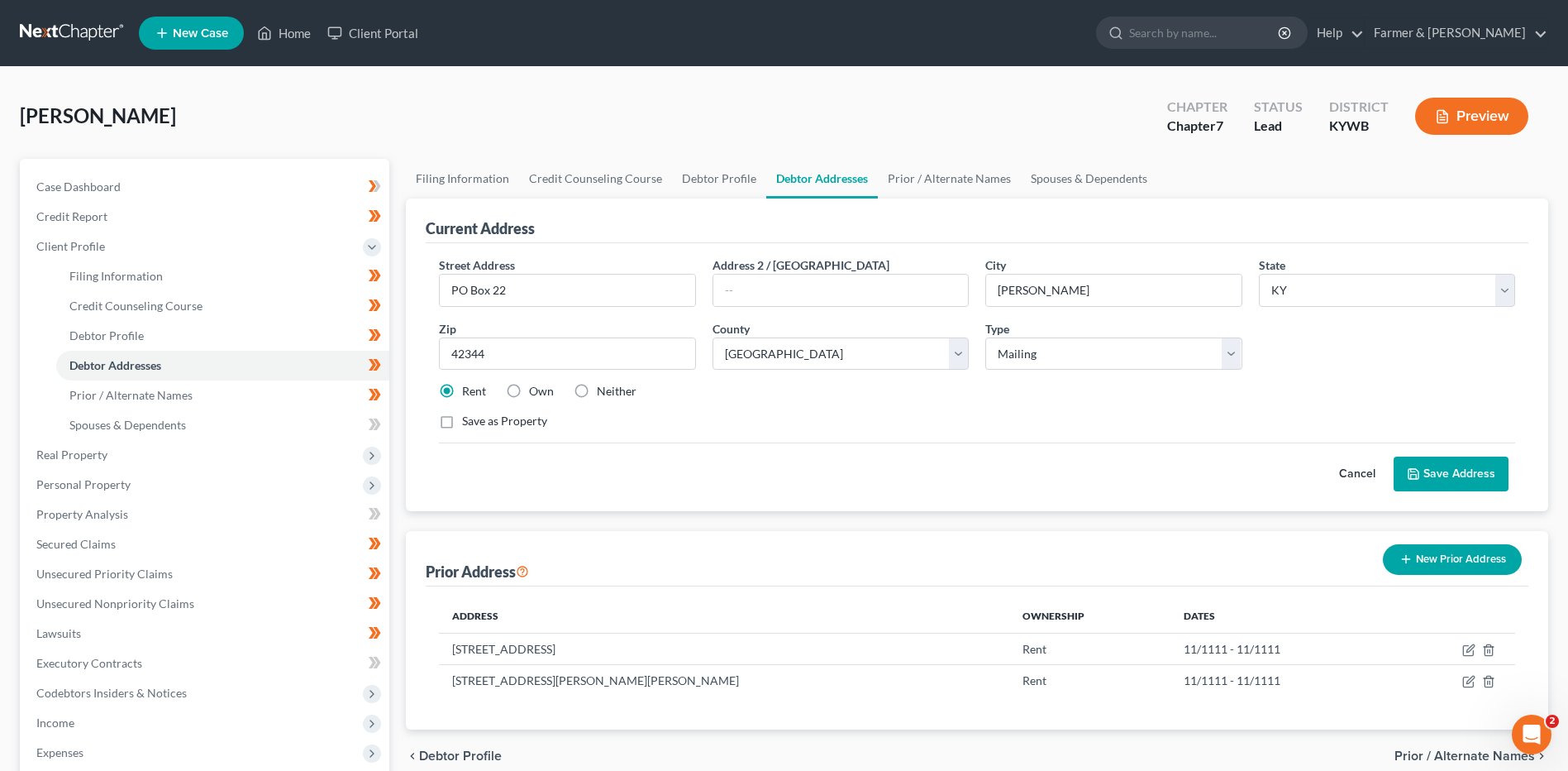
click at [1351, 471] on button "Cancel" at bounding box center [1357, 474] width 73 height 33
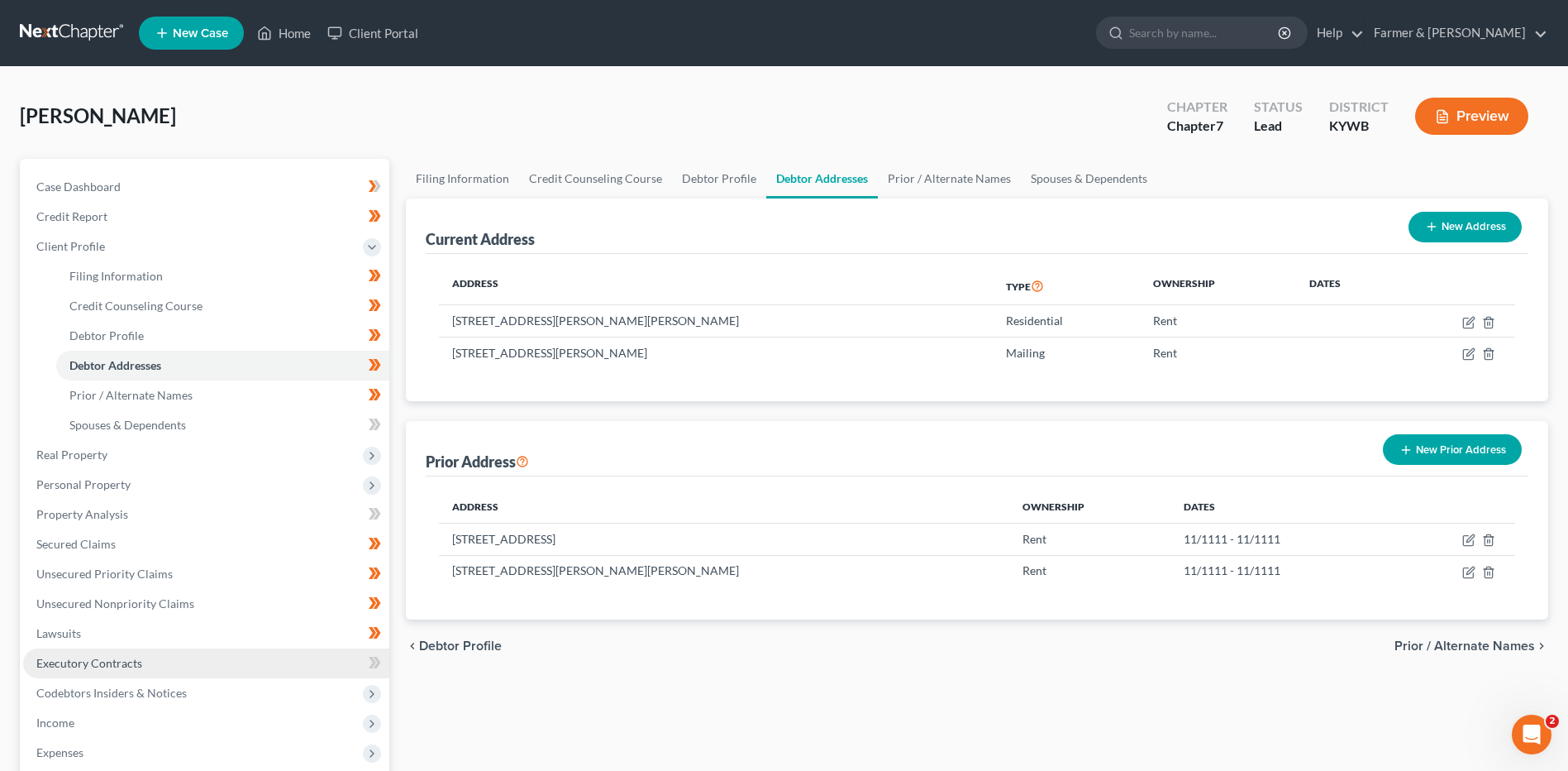
drag, startPoint x: 67, startPoint y: 726, endPoint x: 208, endPoint y: 676, distance: 149.6
click at [67, 726] on span "Income" at bounding box center [54, 722] width 38 height 14
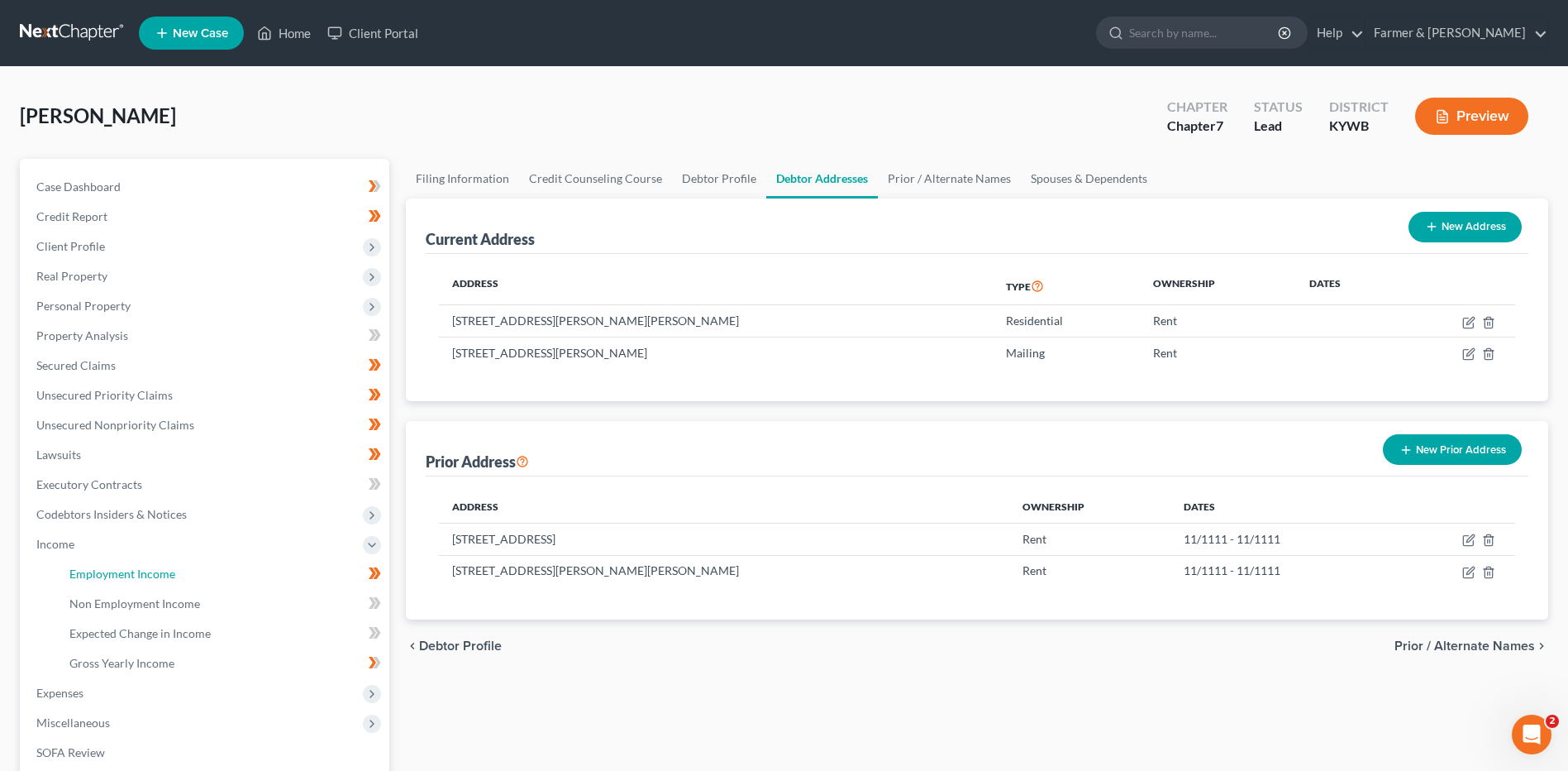
click at [173, 581] on link "Employment Income" at bounding box center [222, 573] width 333 height 30
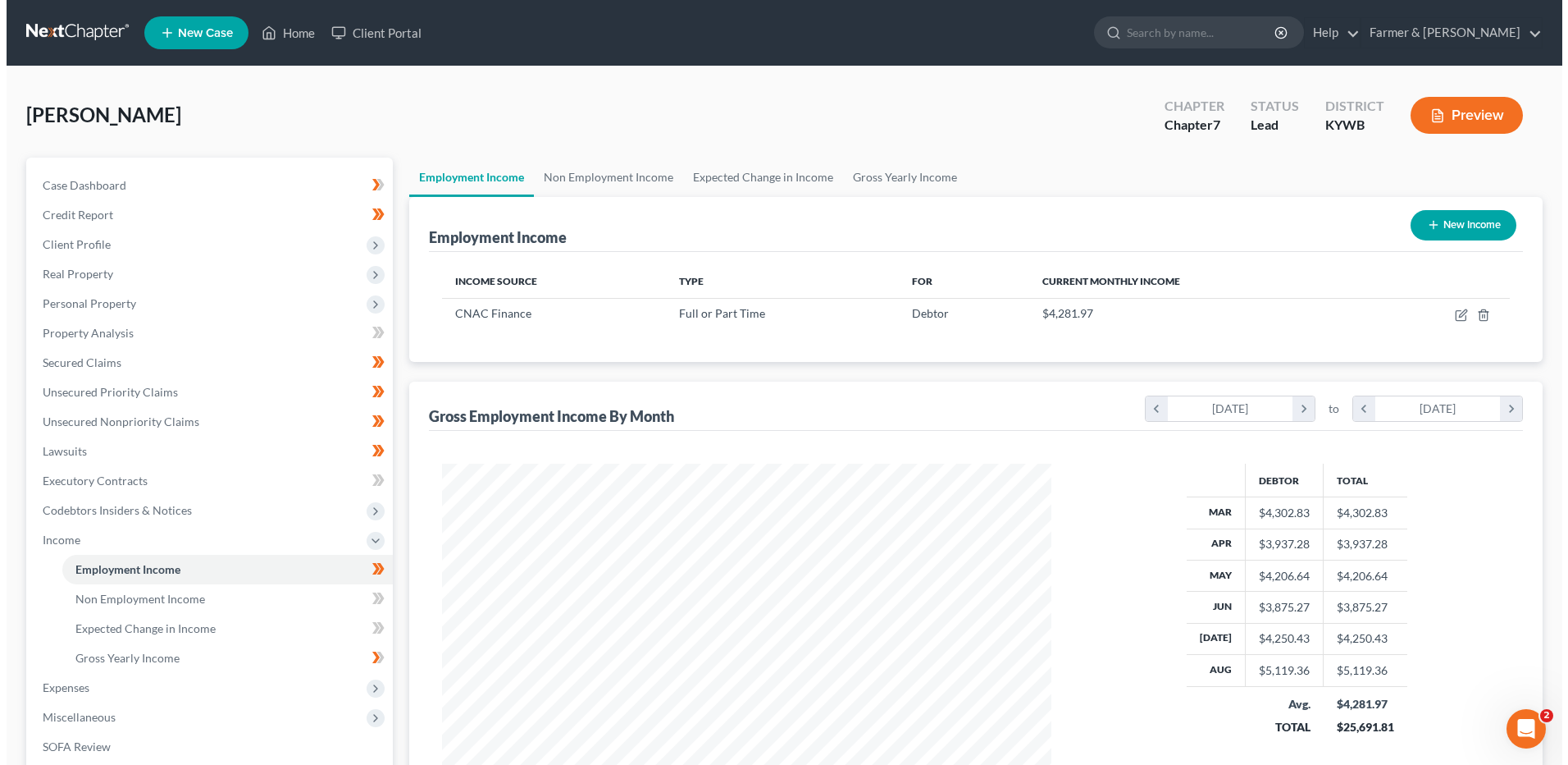
scroll to position [304, 641]
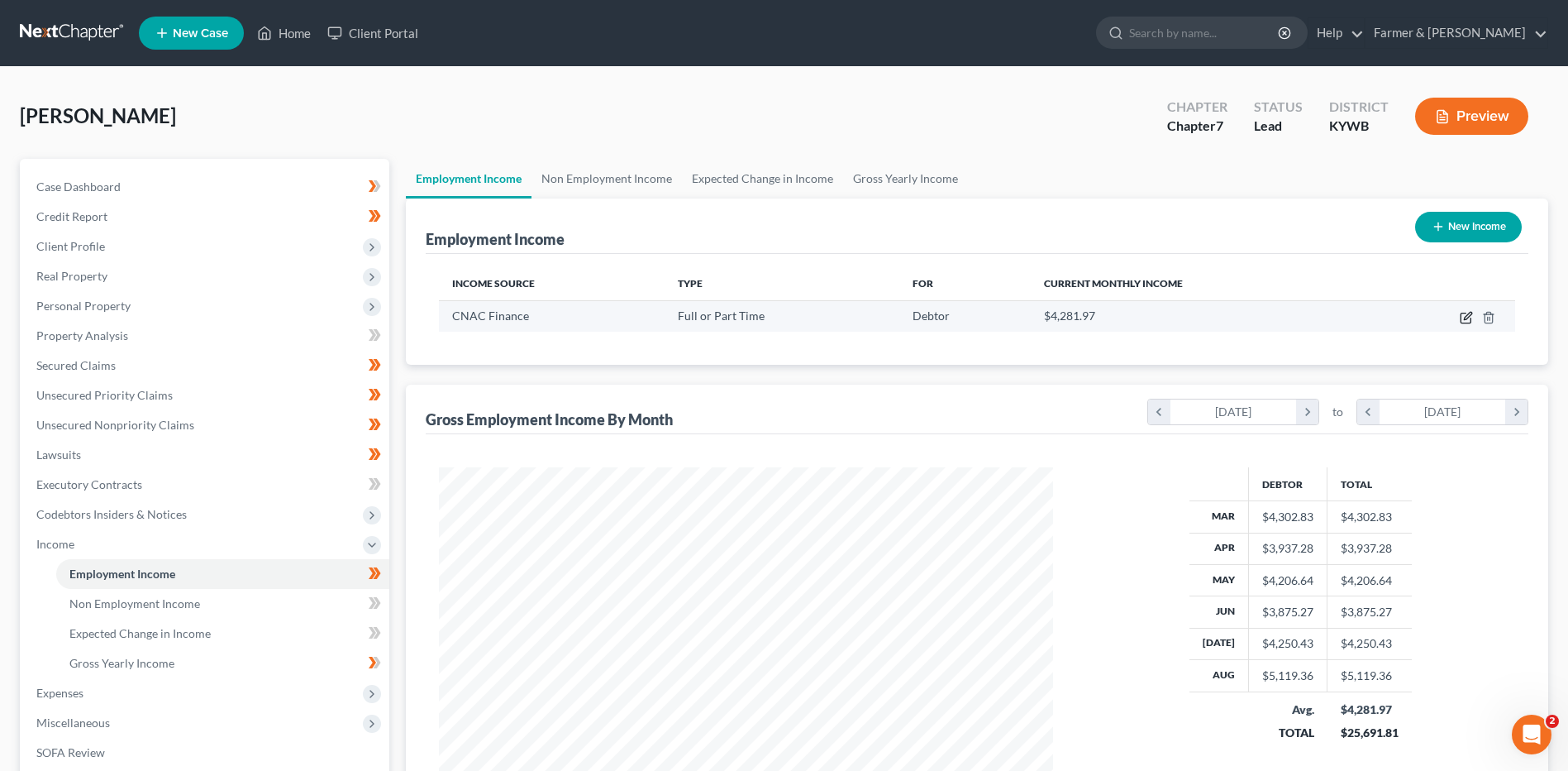
click at [1466, 319] on icon "button" at bounding box center [1467, 316] width 7 height 7
select select "0"
select select "15"
select select "2"
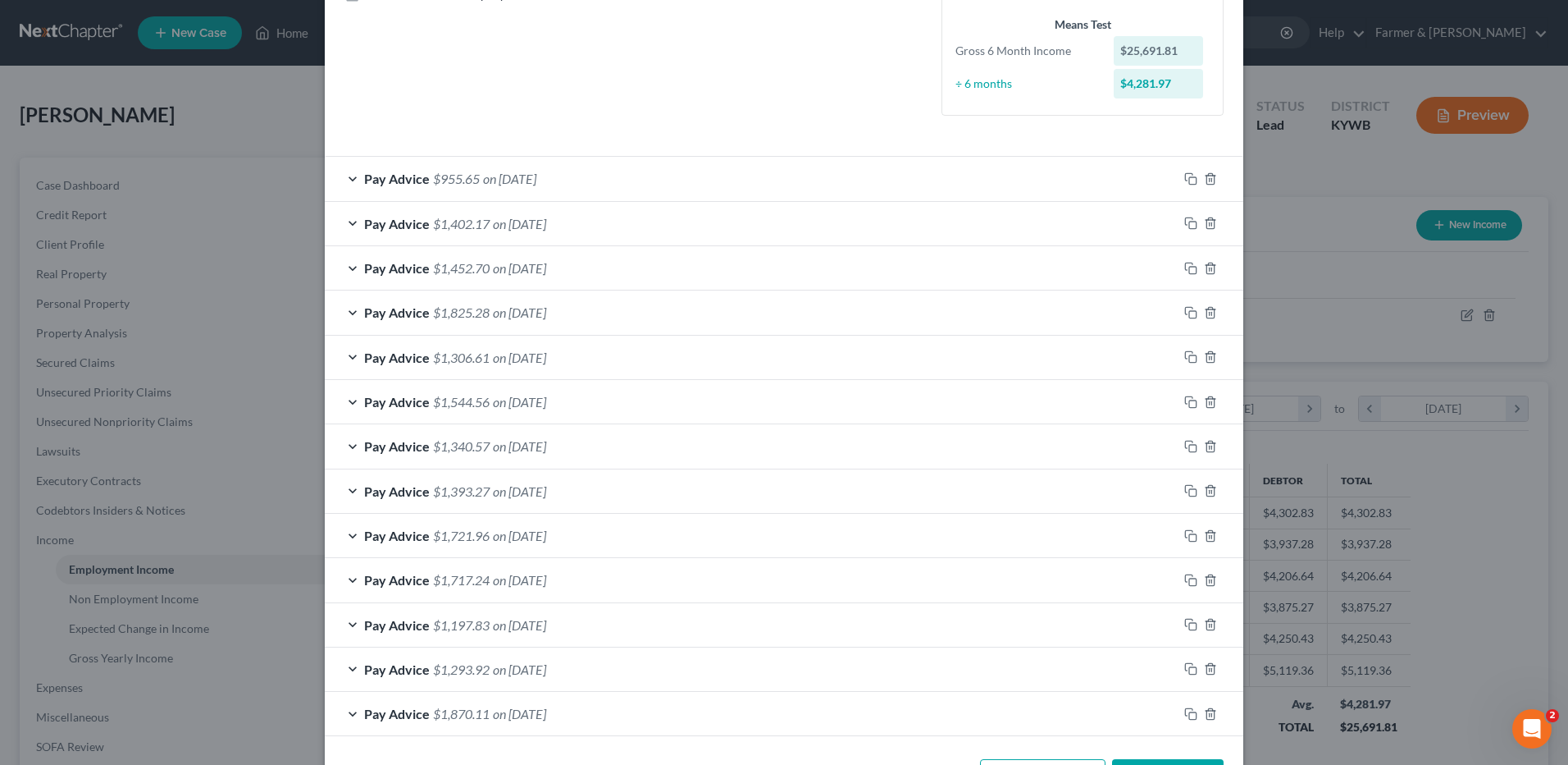
scroll to position [459, 0]
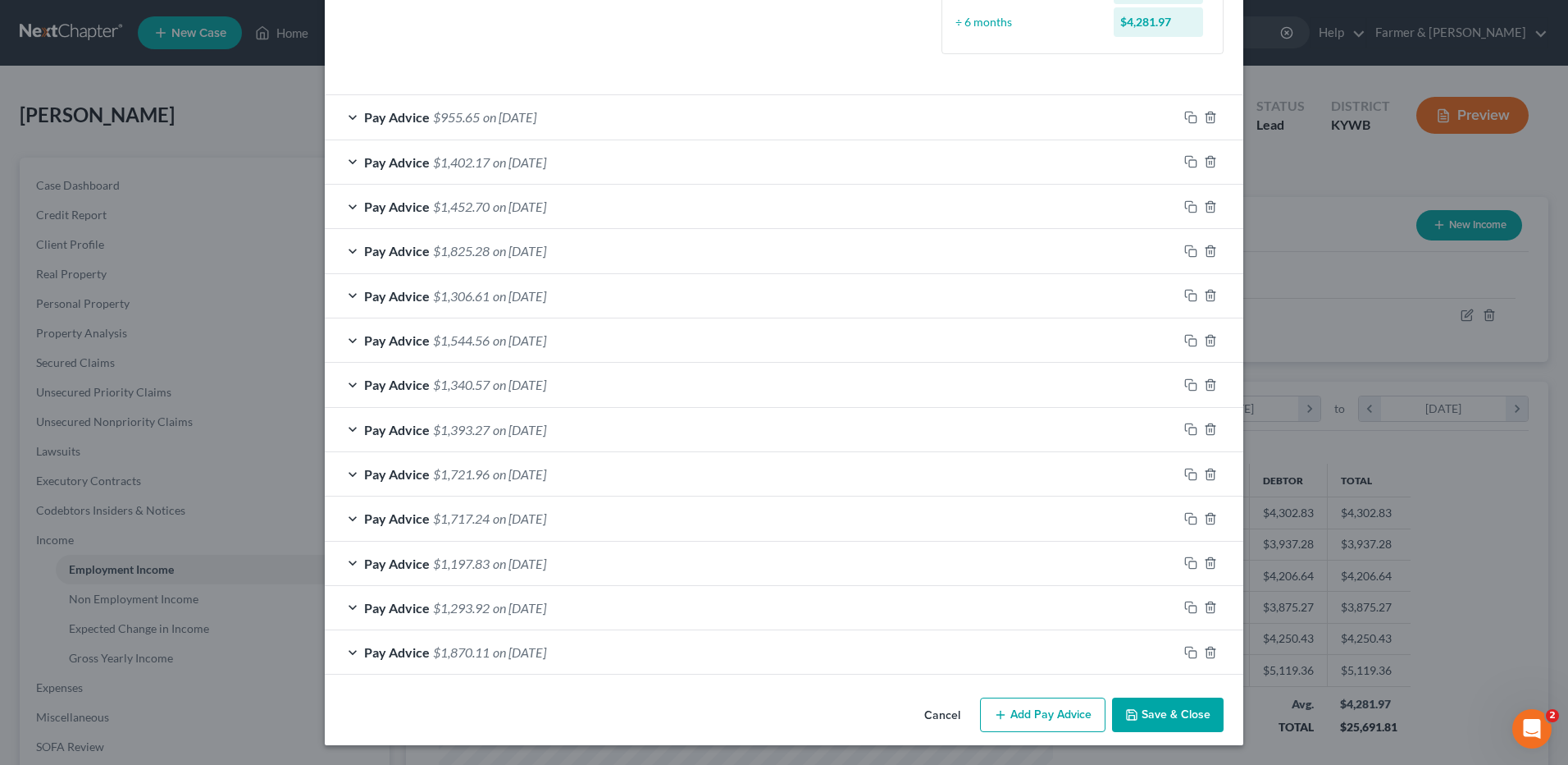
click at [546, 655] on span "on 03/14/2025" at bounding box center [519, 651] width 53 height 16
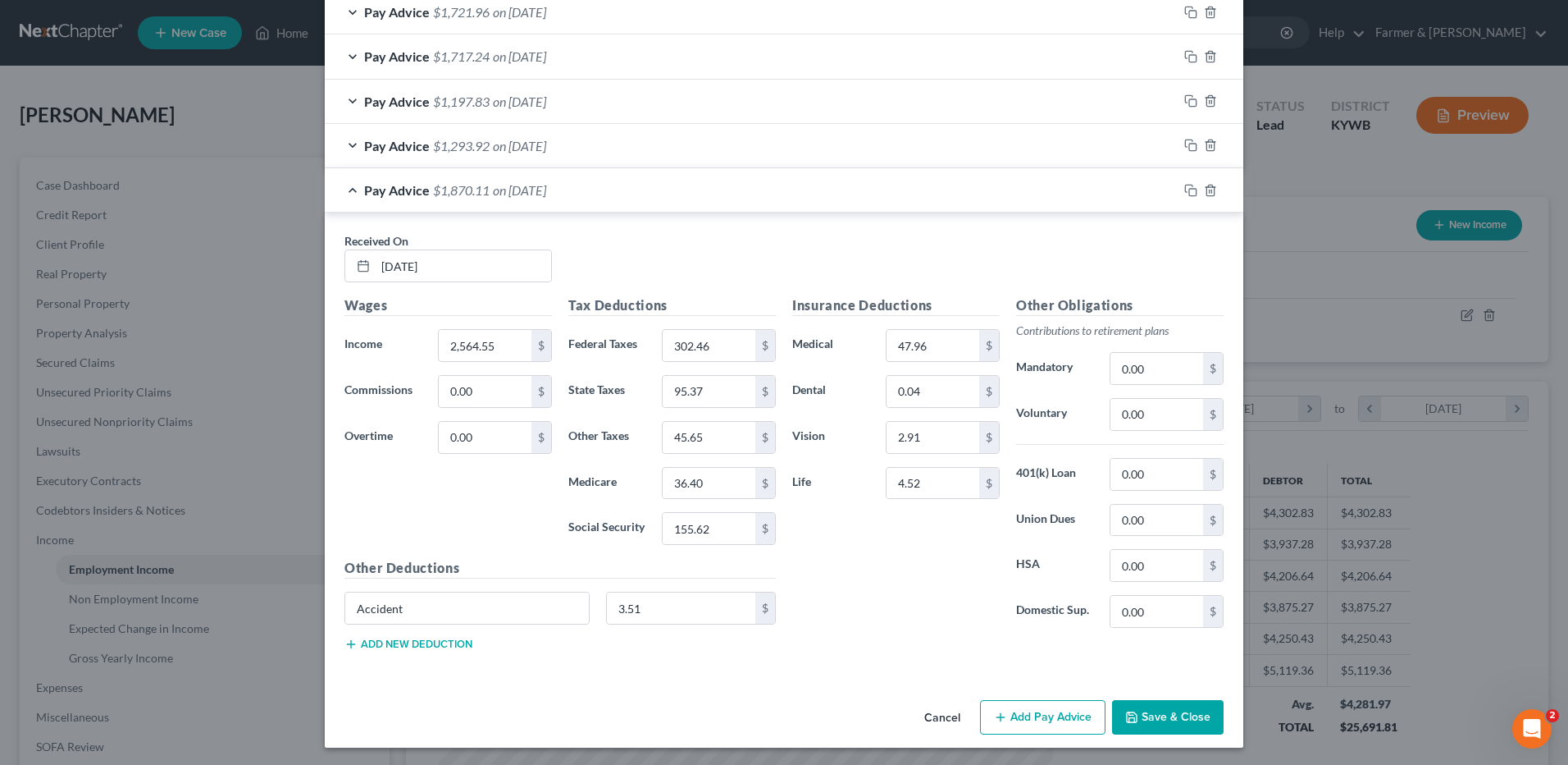
scroll to position [923, 0]
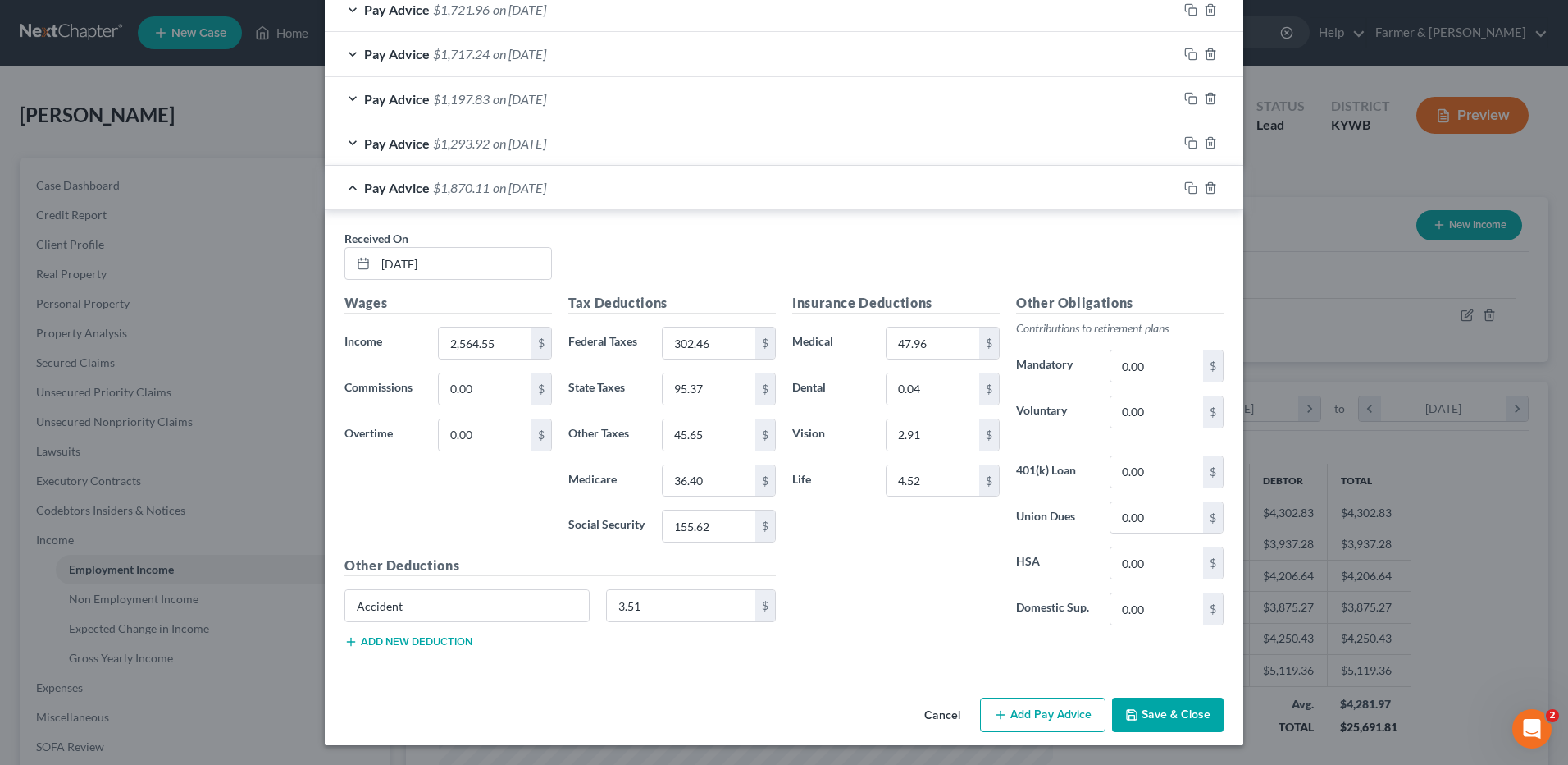
click at [573, 195] on div "Pay Advice $1,870.11 on 03/14/2025" at bounding box center [751, 187] width 853 height 43
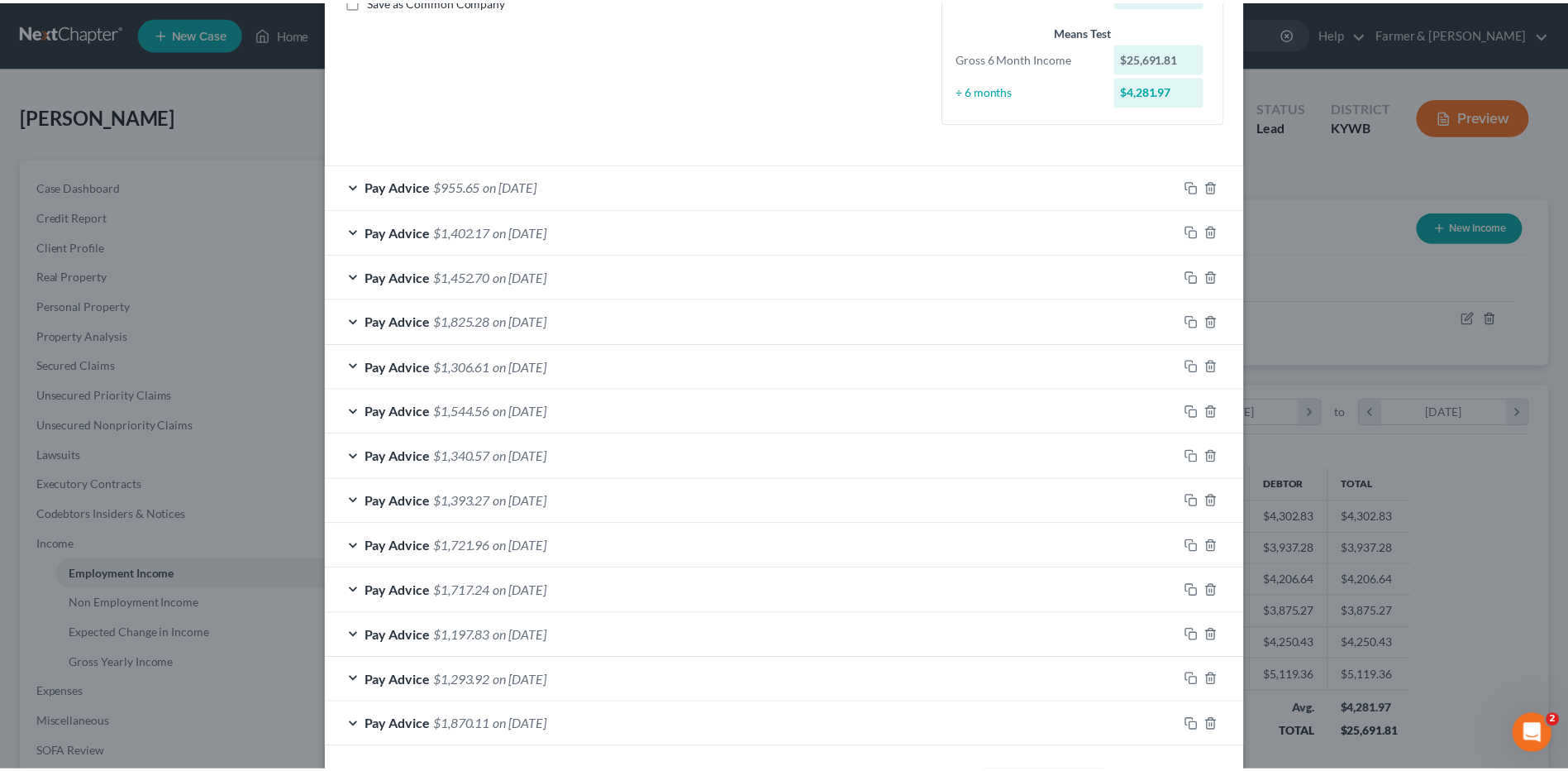
scroll to position [463, 0]
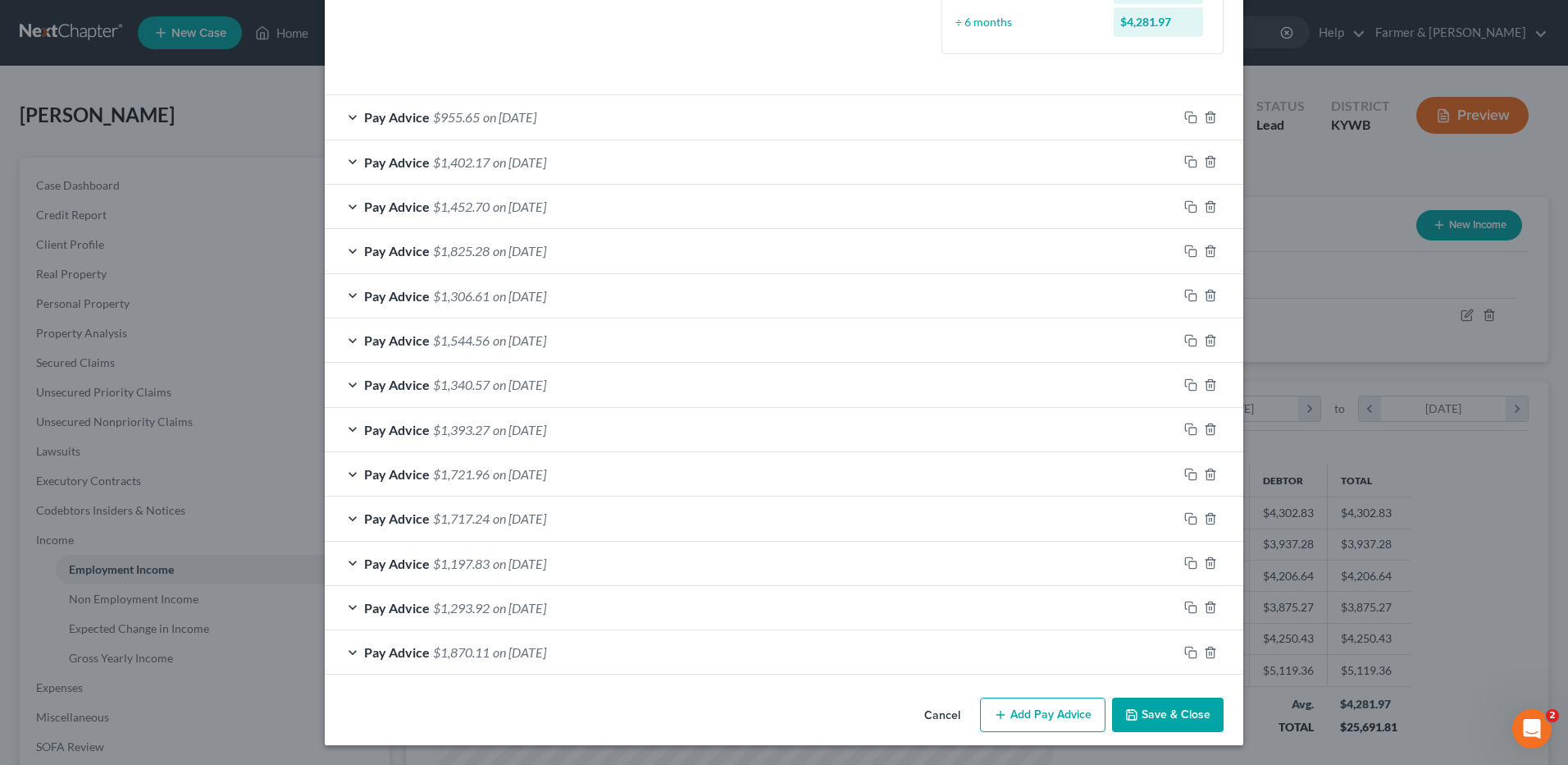
drag, startPoint x: 1138, startPoint y: 710, endPoint x: 1158, endPoint y: 717, distance: 21.2
click at [1138, 710] on button "Save & Close" at bounding box center [1168, 715] width 112 height 35
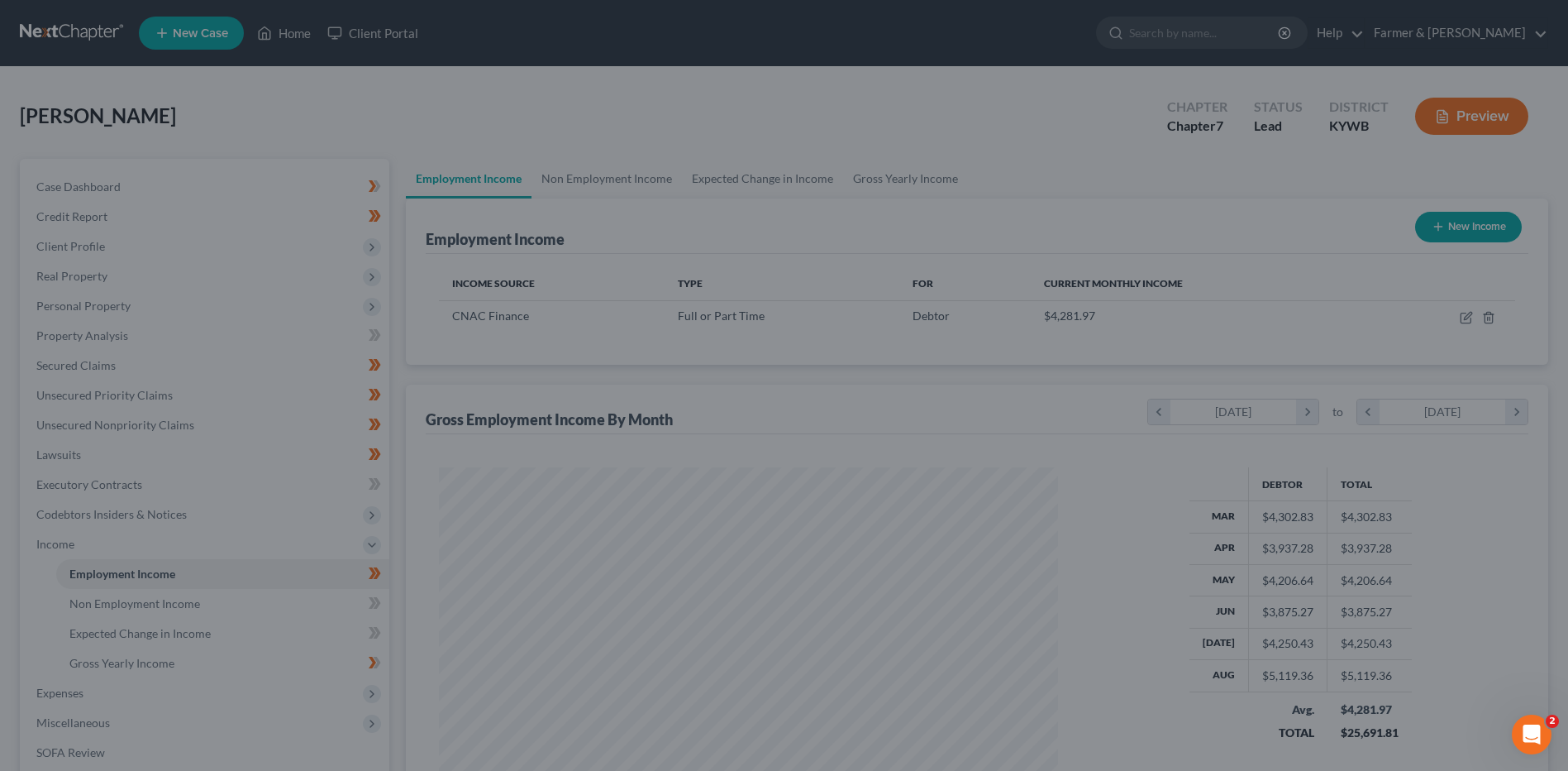
scroll to position [826547, 825797]
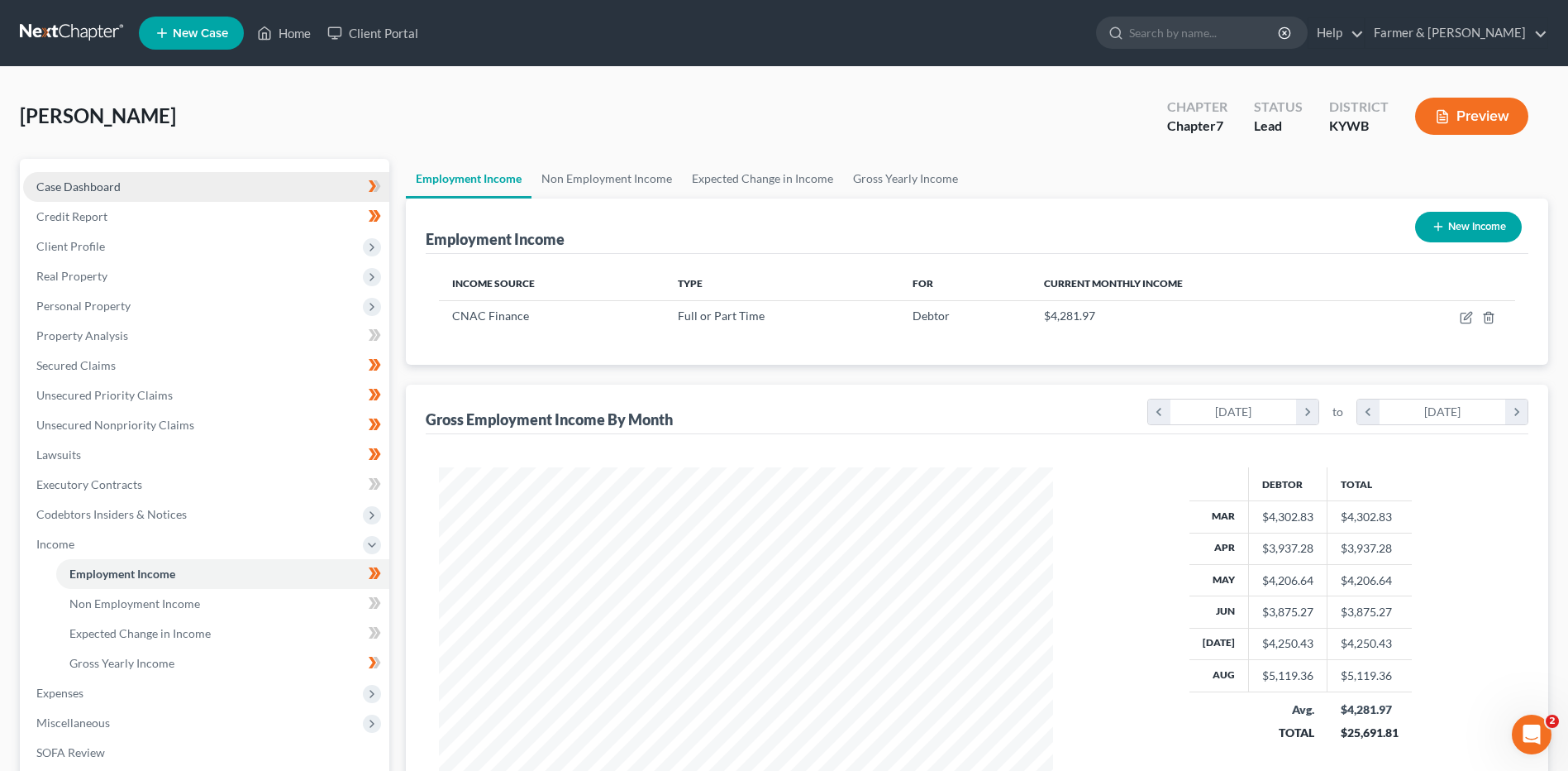
click at [83, 186] on span "Case Dashboard" at bounding box center [78, 186] width 84 height 14
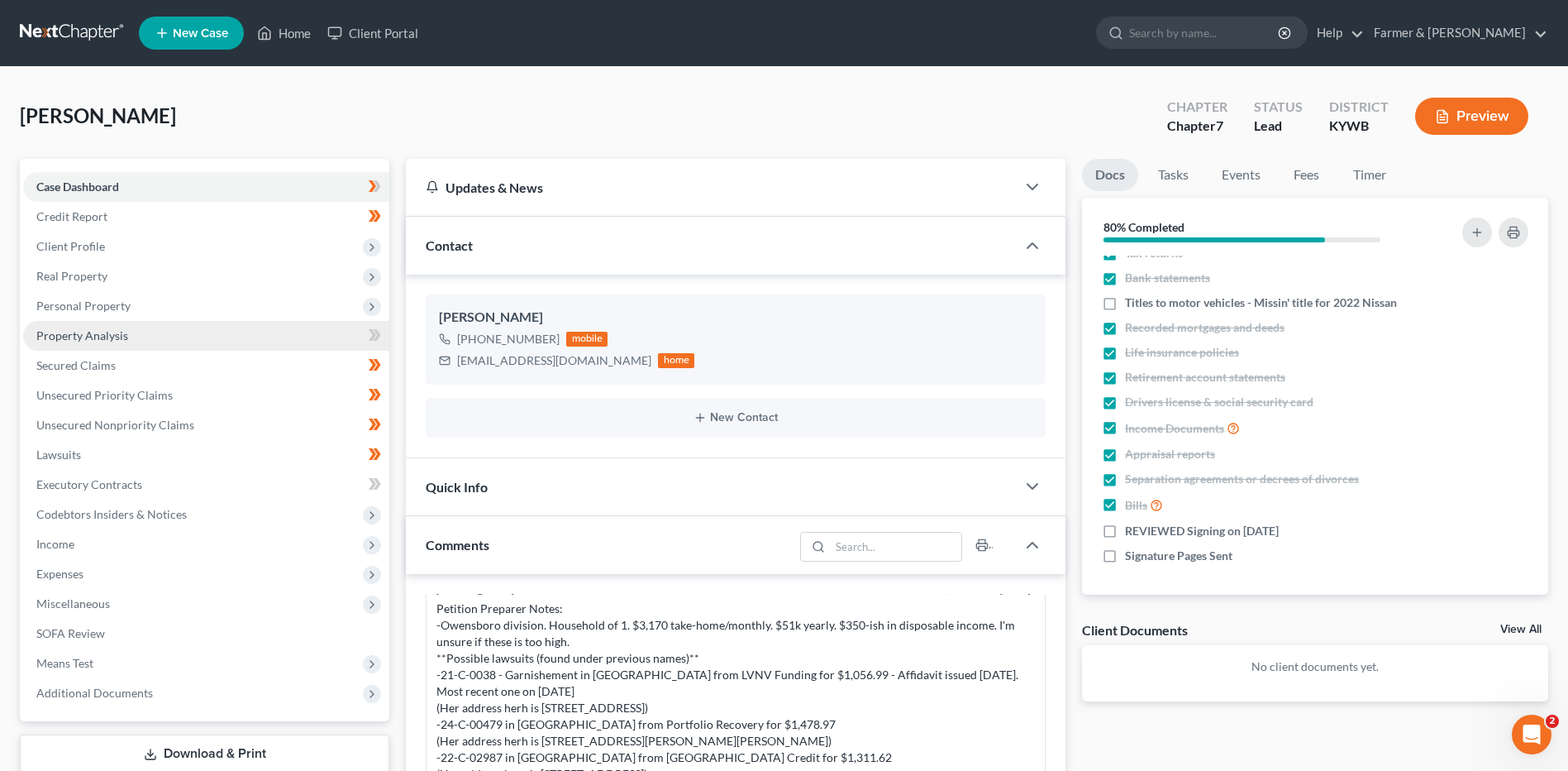
drag, startPoint x: 107, startPoint y: 305, endPoint x: 117, endPoint y: 337, distance: 33.5
click at [108, 305] on span "Personal Property" at bounding box center [83, 305] width 94 height 14
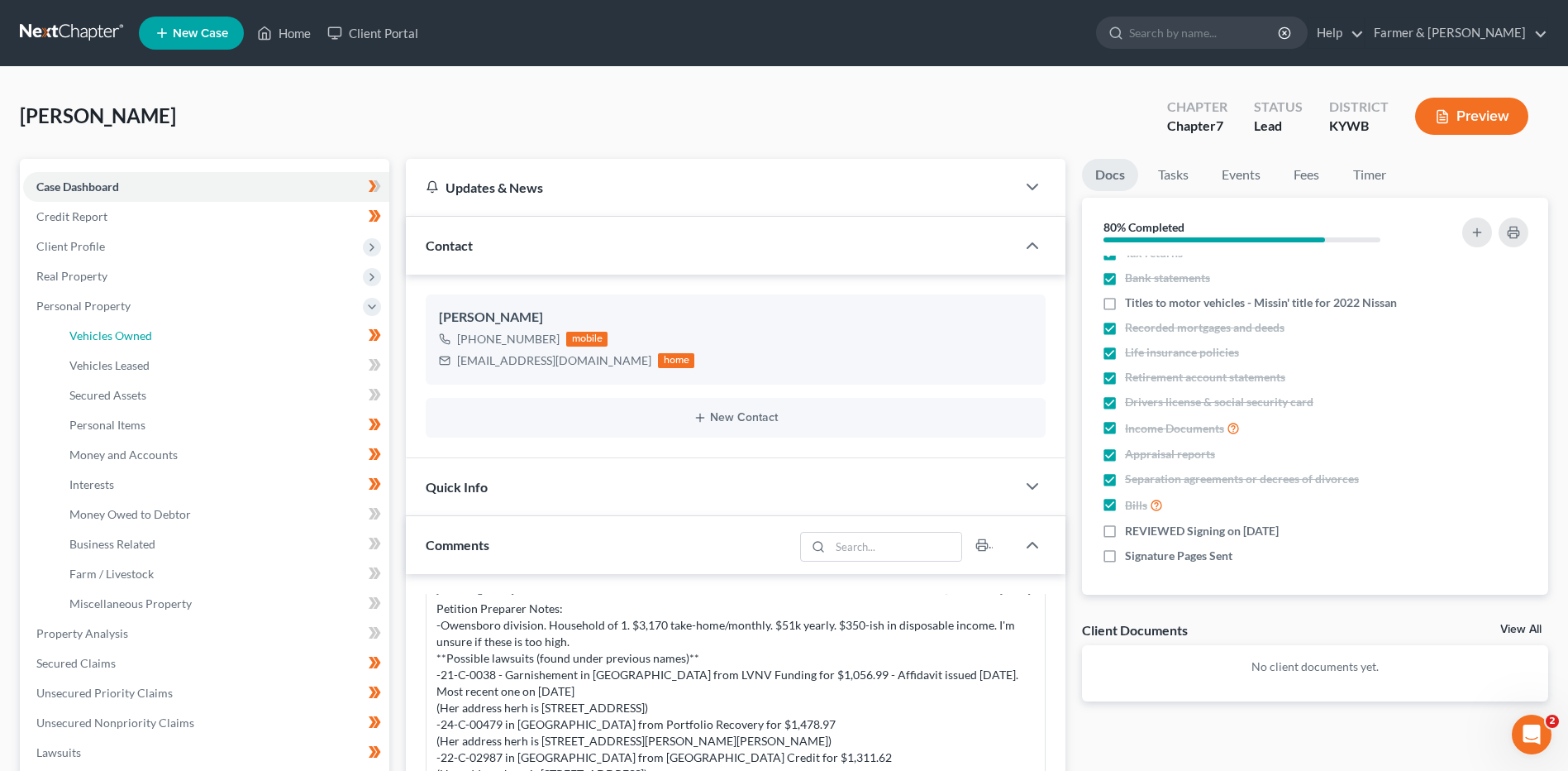
drag, startPoint x: 120, startPoint y: 336, endPoint x: 660, endPoint y: 455, distance: 553.0
click at [120, 336] on span "Vehicles Owned" at bounding box center [111, 335] width 83 height 14
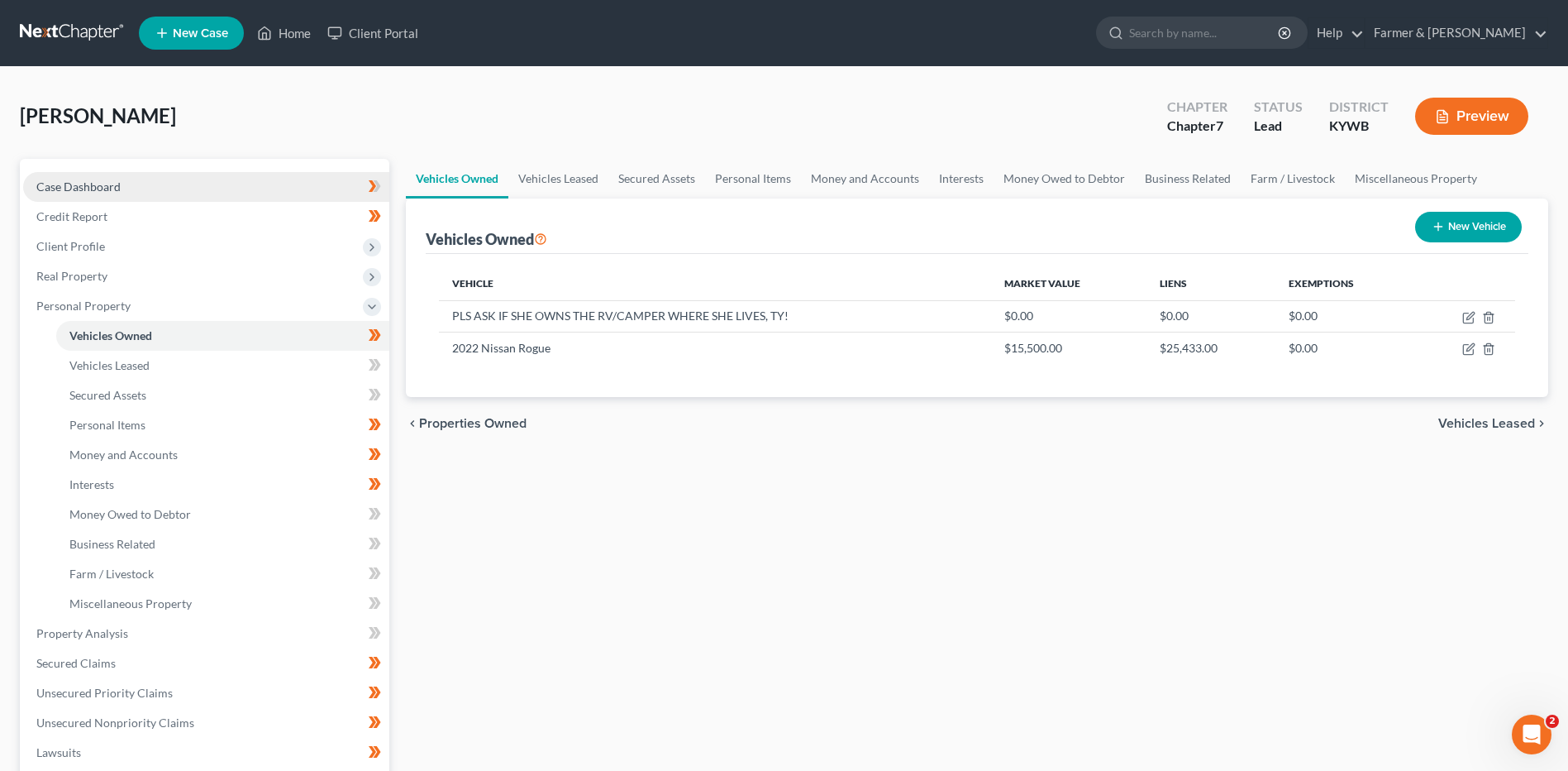
click at [77, 188] on span "Case Dashboard" at bounding box center [78, 186] width 84 height 14
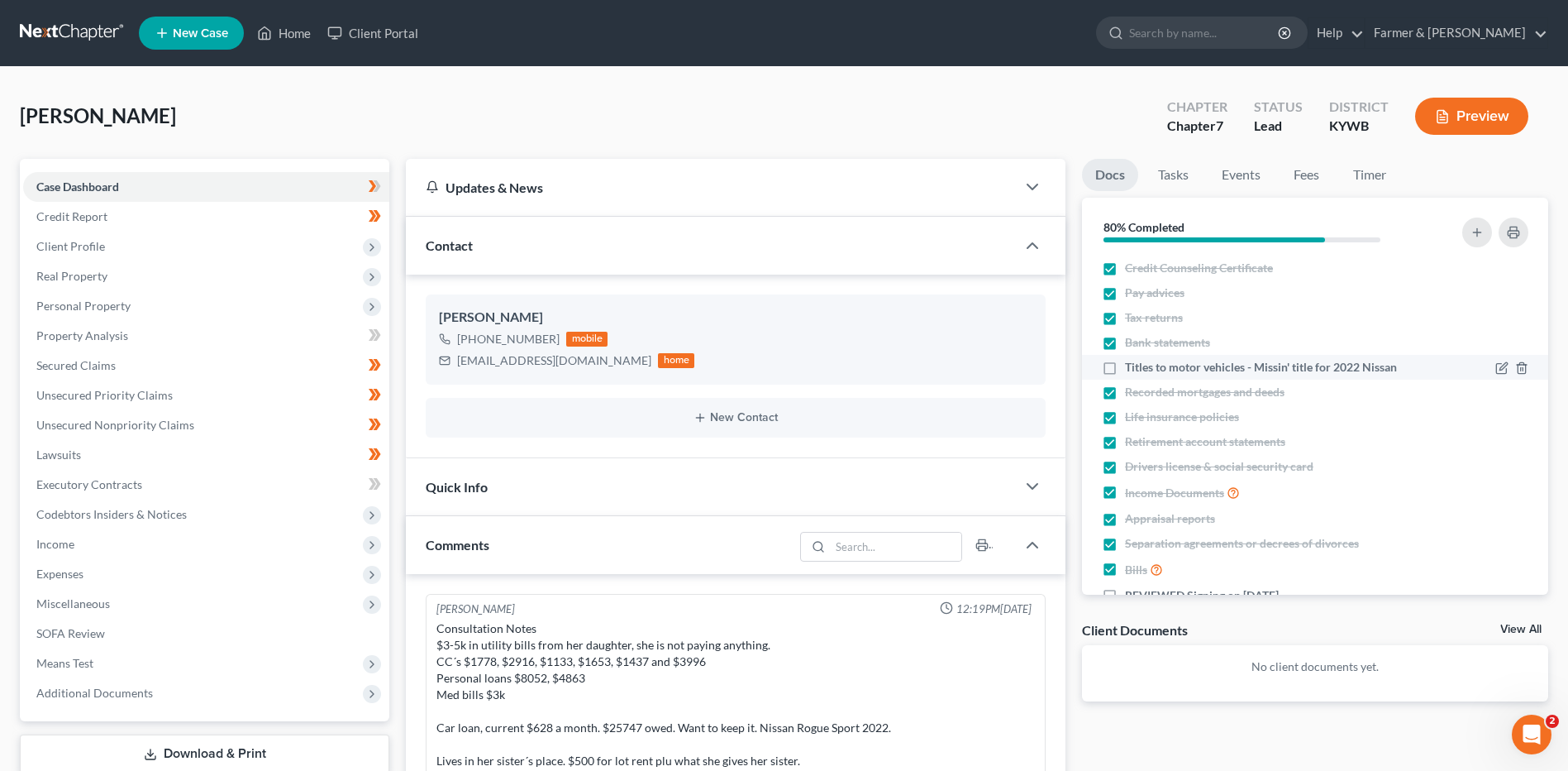
scroll to position [312, 0]
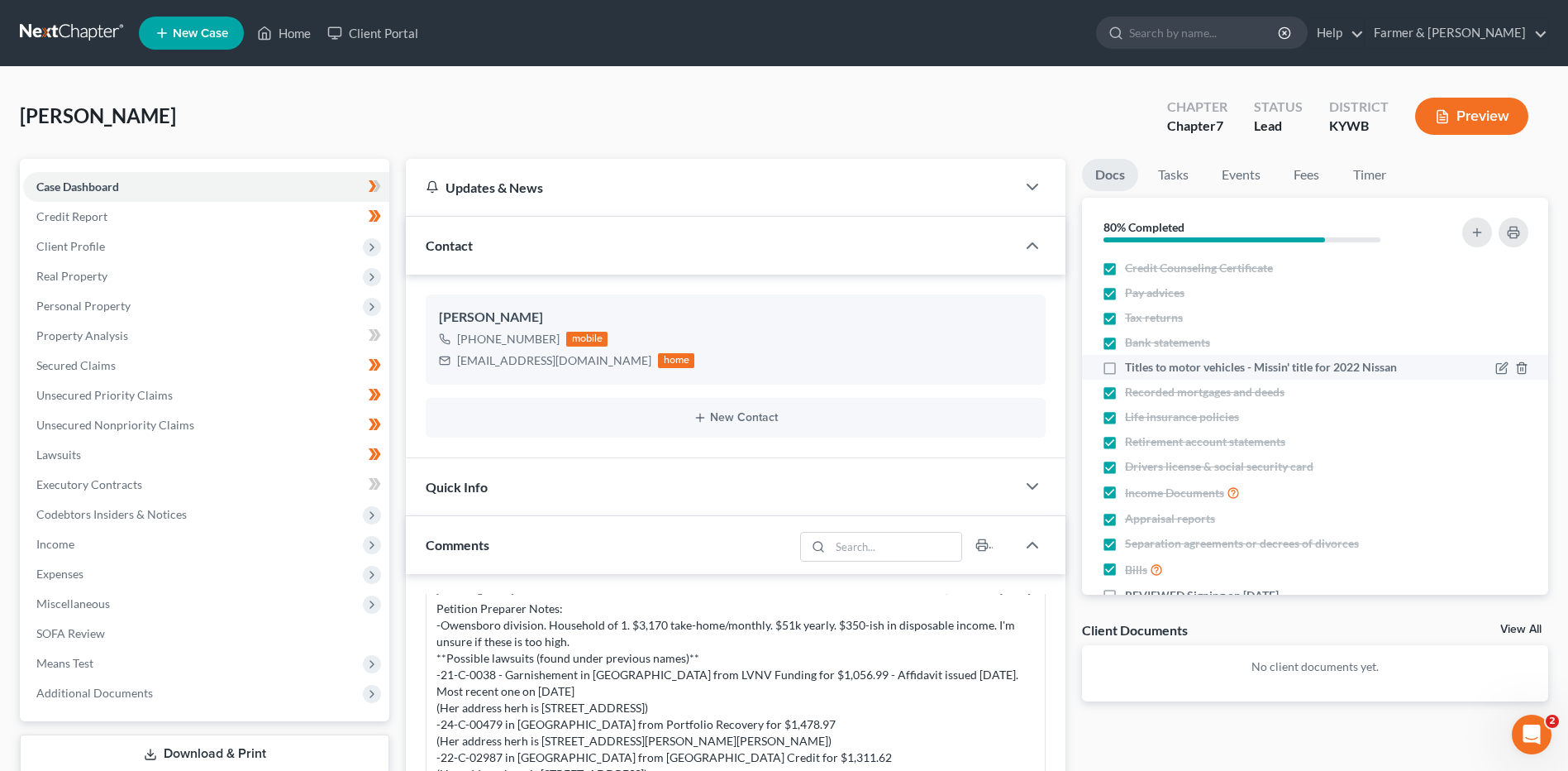
click at [1125, 370] on label "Titles to motor vehicles - Missin' title for 2022 Nissan" at bounding box center [1261, 367] width 272 height 17
click at [1131, 369] on input "Titles to motor vehicles - Missin' title for 2022 Nissan" at bounding box center [1137, 365] width 11 height 11
checkbox input "true"
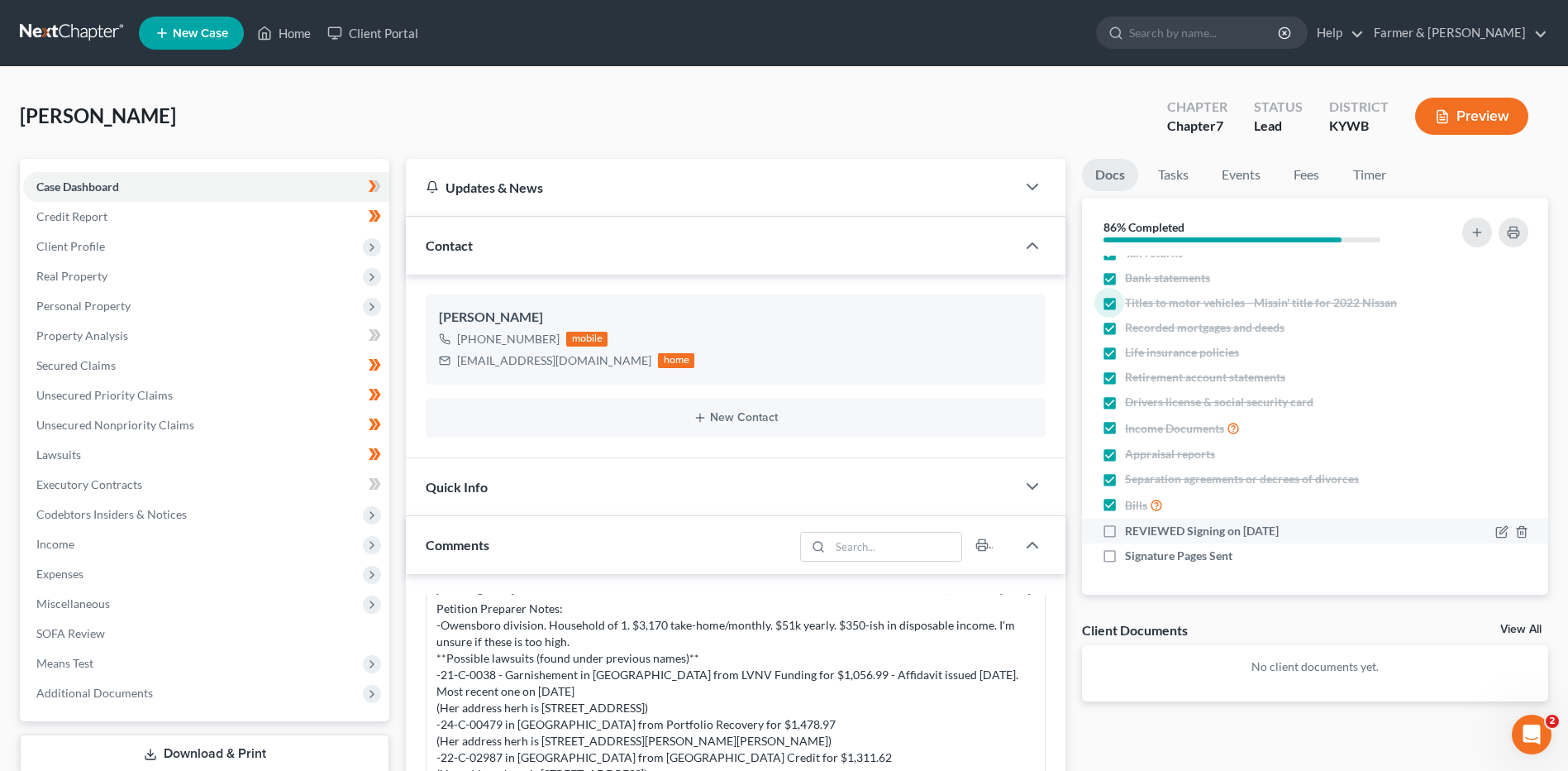
click at [1125, 531] on label "REVIEWED Signing on 9/10/2025" at bounding box center [1202, 531] width 154 height 17
click at [1131, 531] on input "REVIEWED Signing on 9/10/2025" at bounding box center [1137, 528] width 11 height 11
checkbox input "true"
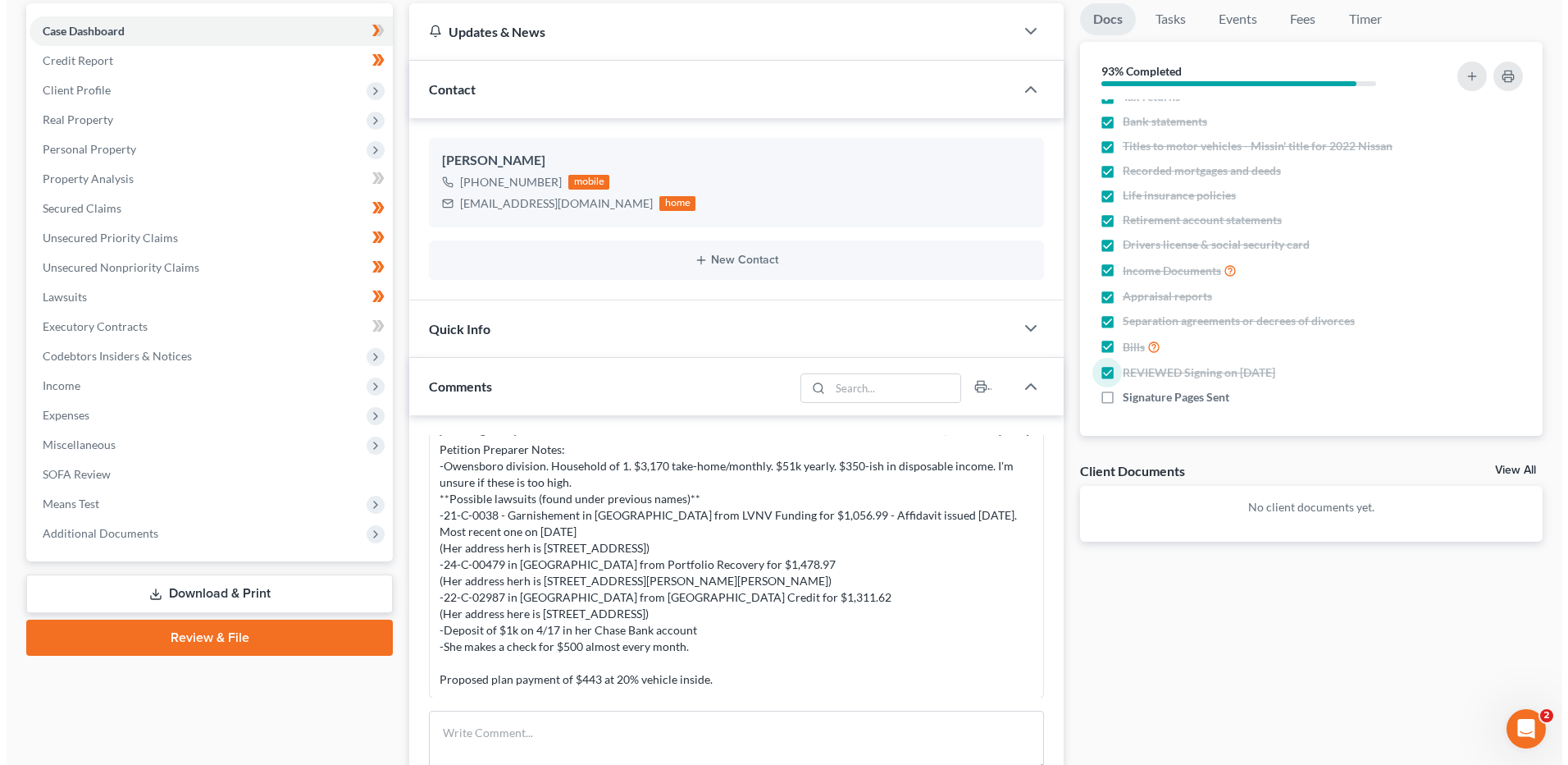
scroll to position [0, 0]
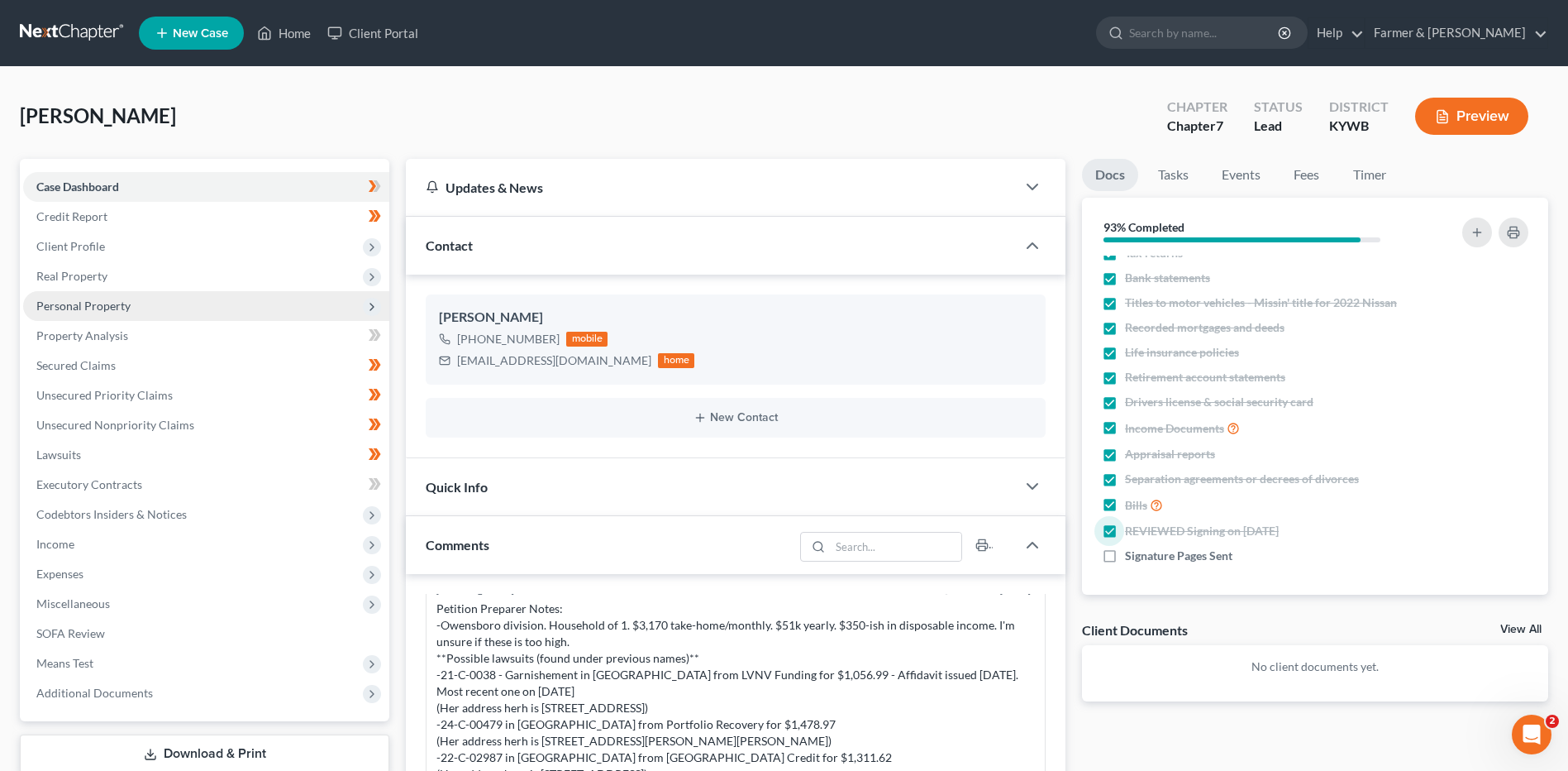
click at [99, 310] on span "Personal Property" at bounding box center [83, 305] width 94 height 14
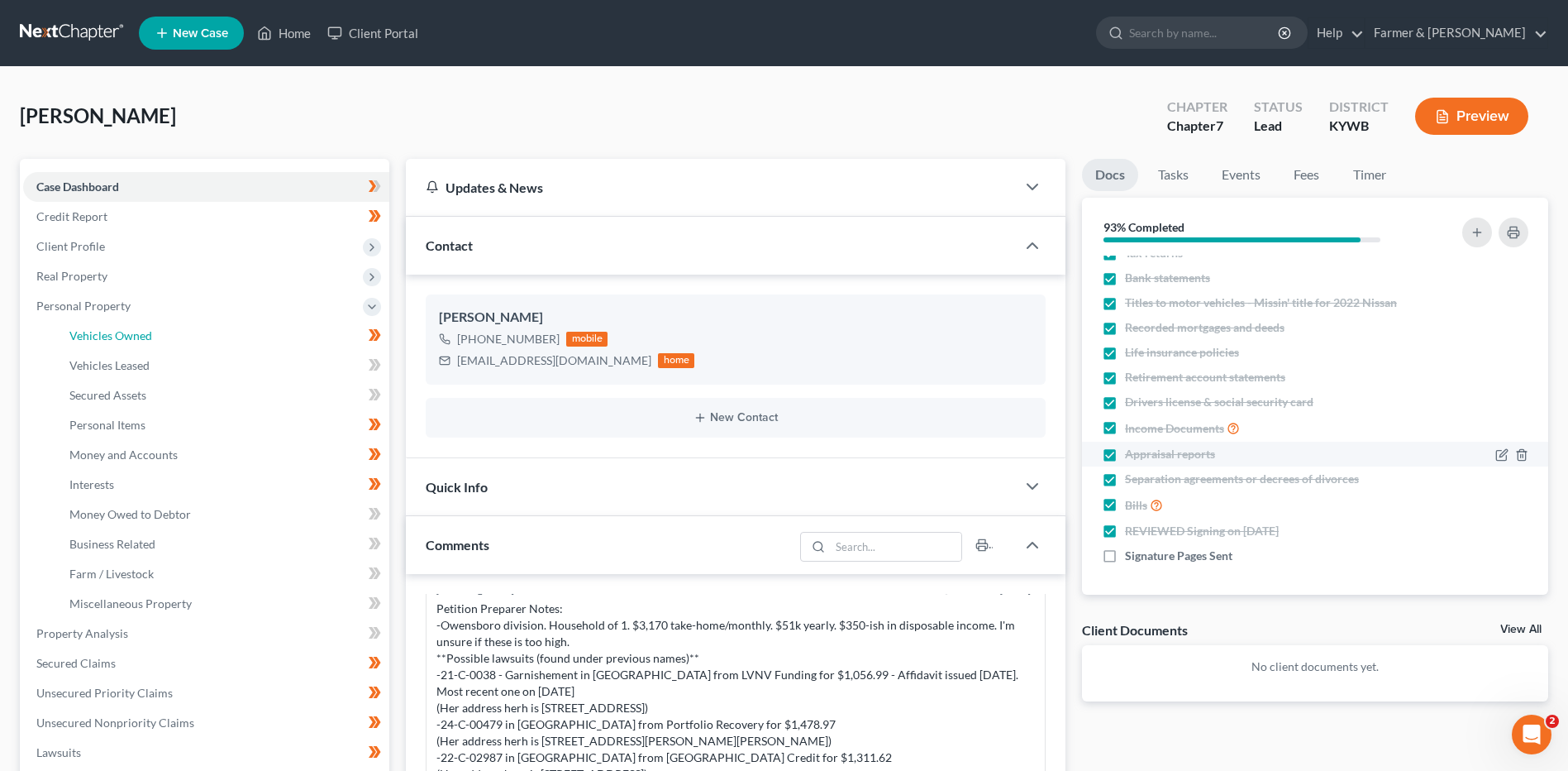
click at [115, 333] on span "Vehicles Owned" at bounding box center [111, 335] width 83 height 14
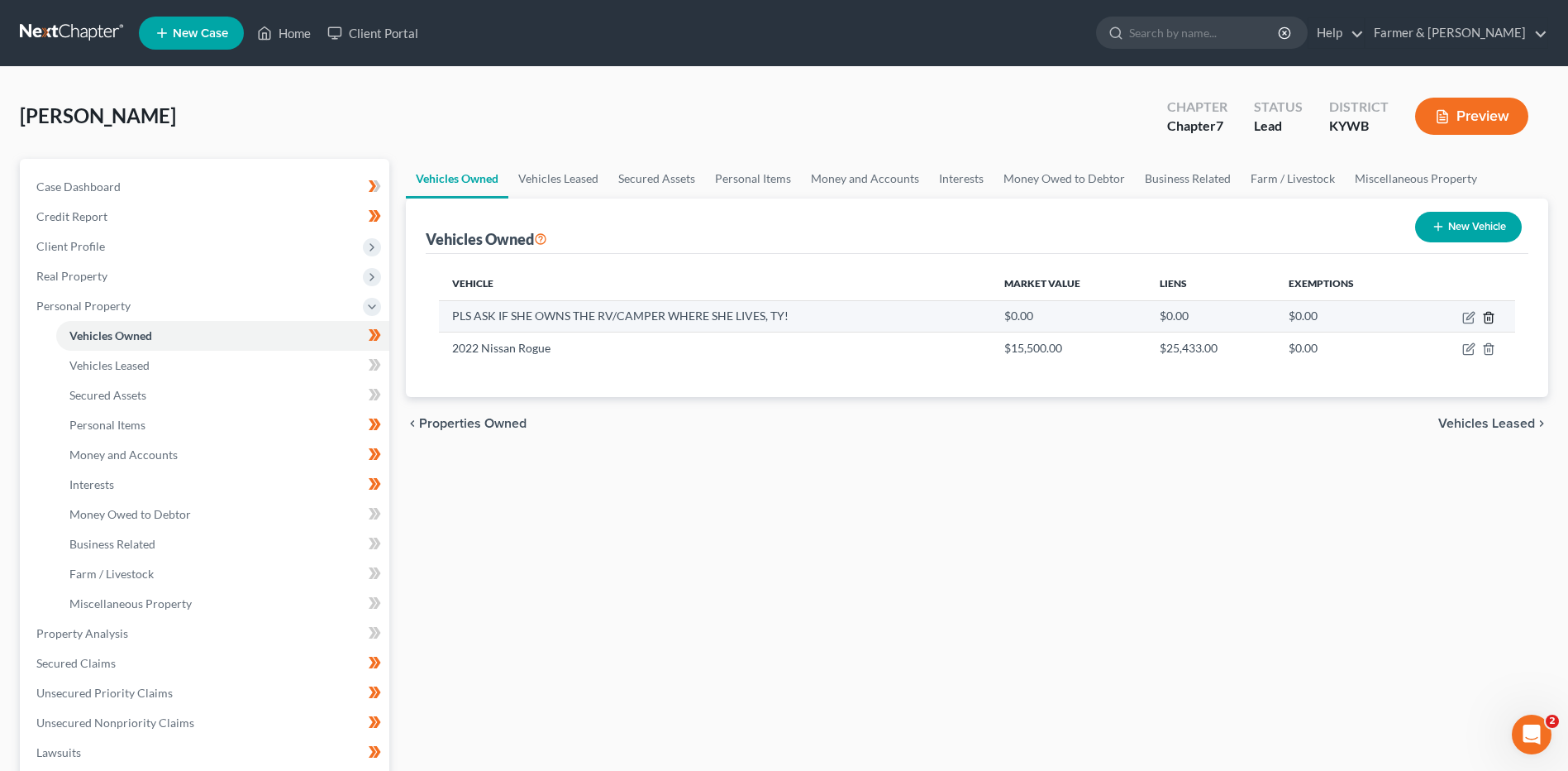
click at [1488, 320] on icon "button" at bounding box center [1489, 318] width 13 height 13
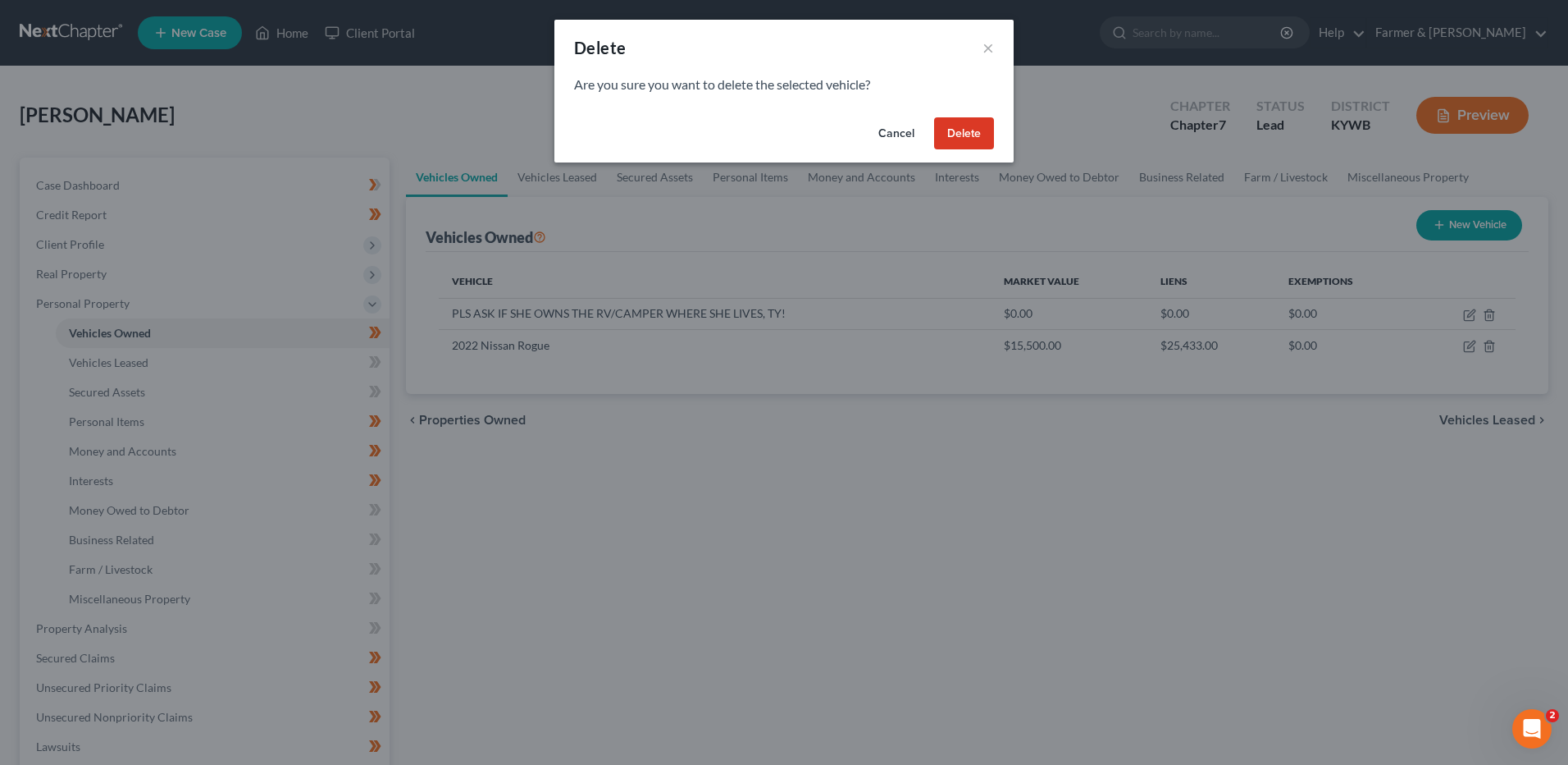
click at [980, 137] on button "Delete" at bounding box center [964, 134] width 60 height 33
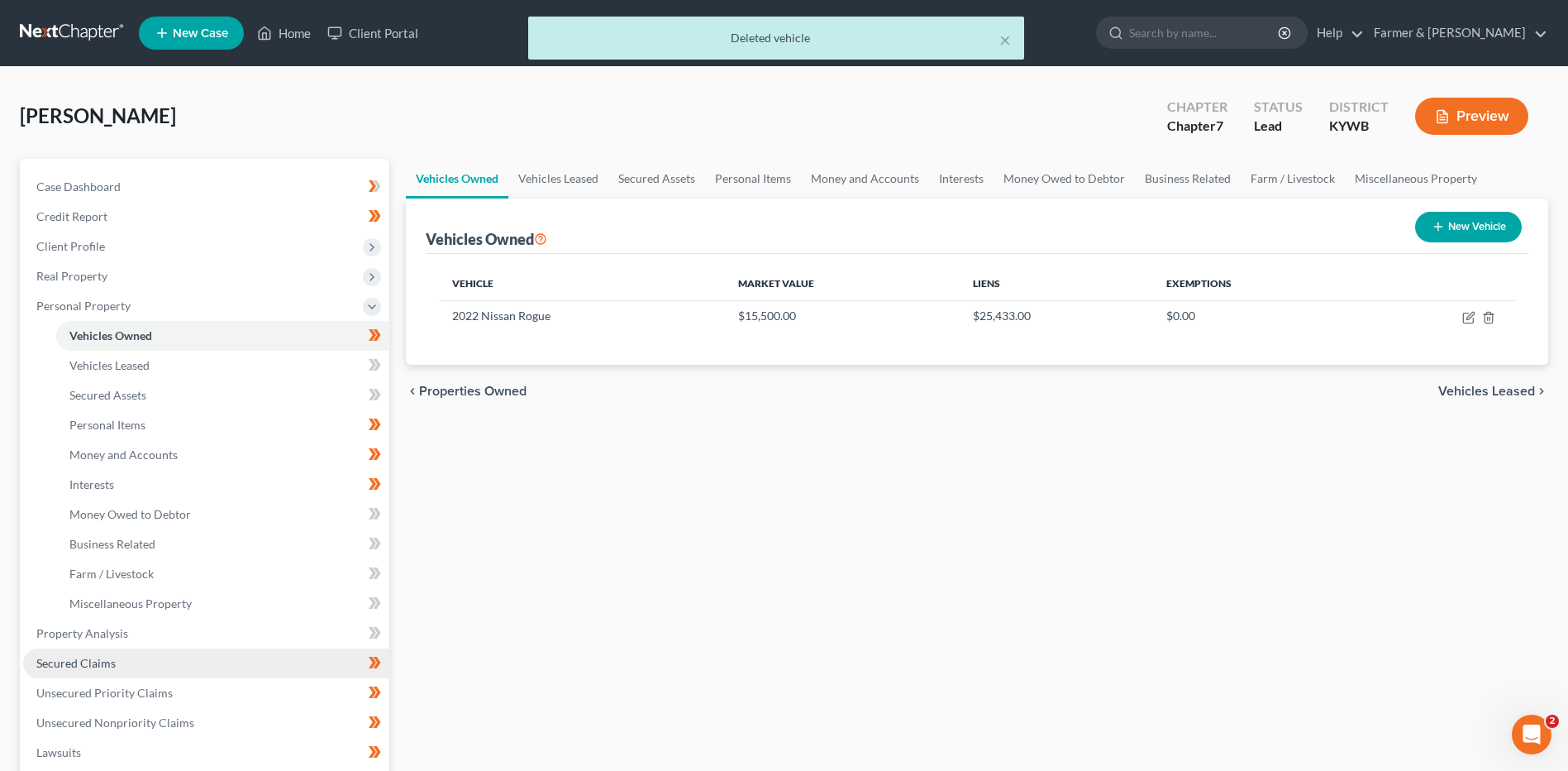
click at [96, 656] on span "Secured Claims" at bounding box center [76, 662] width 79 height 14
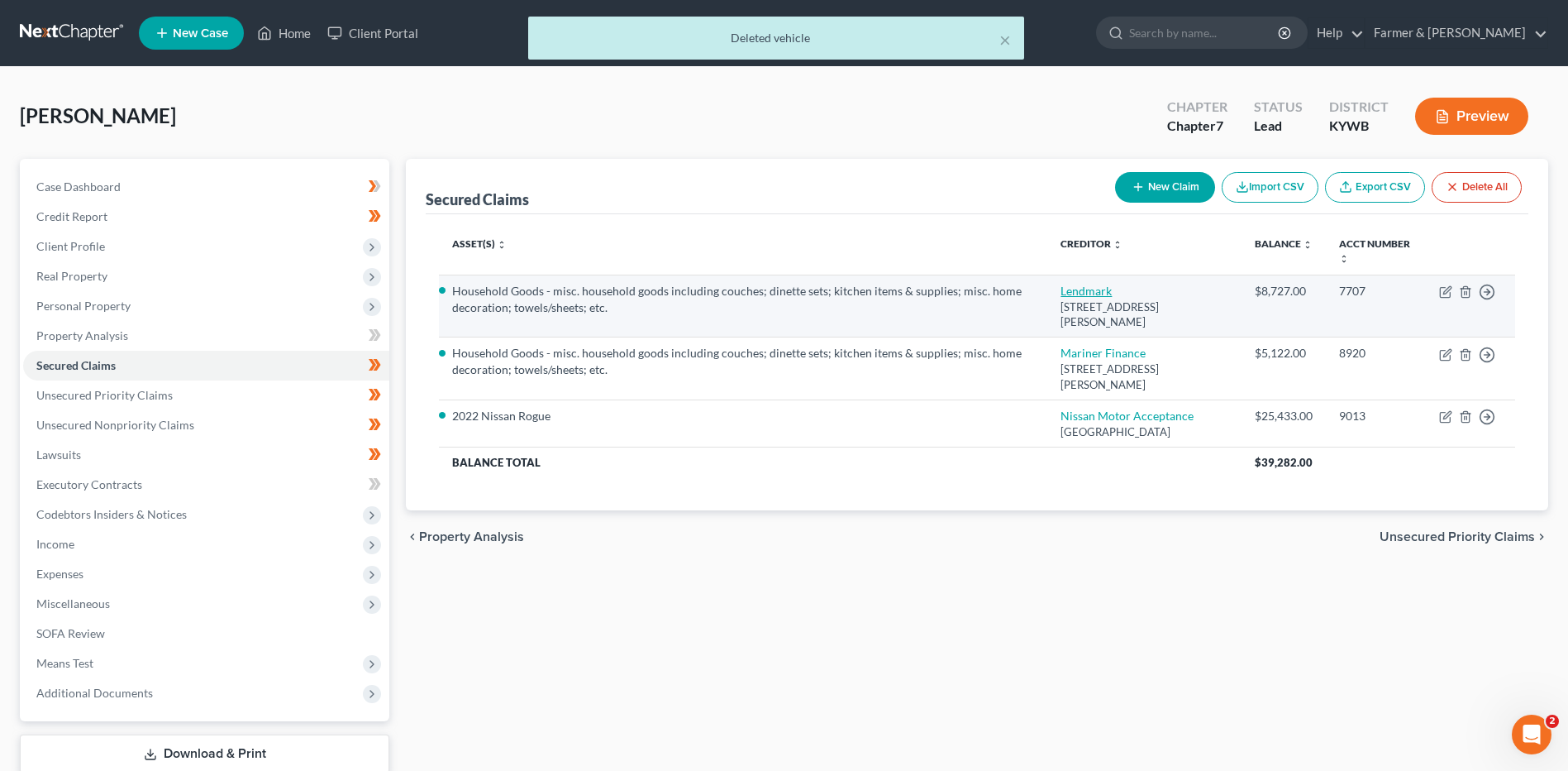
click at [1087, 287] on link "Lendmark" at bounding box center [1086, 290] width 52 height 14
select select "18"
select select "4"
select select "0"
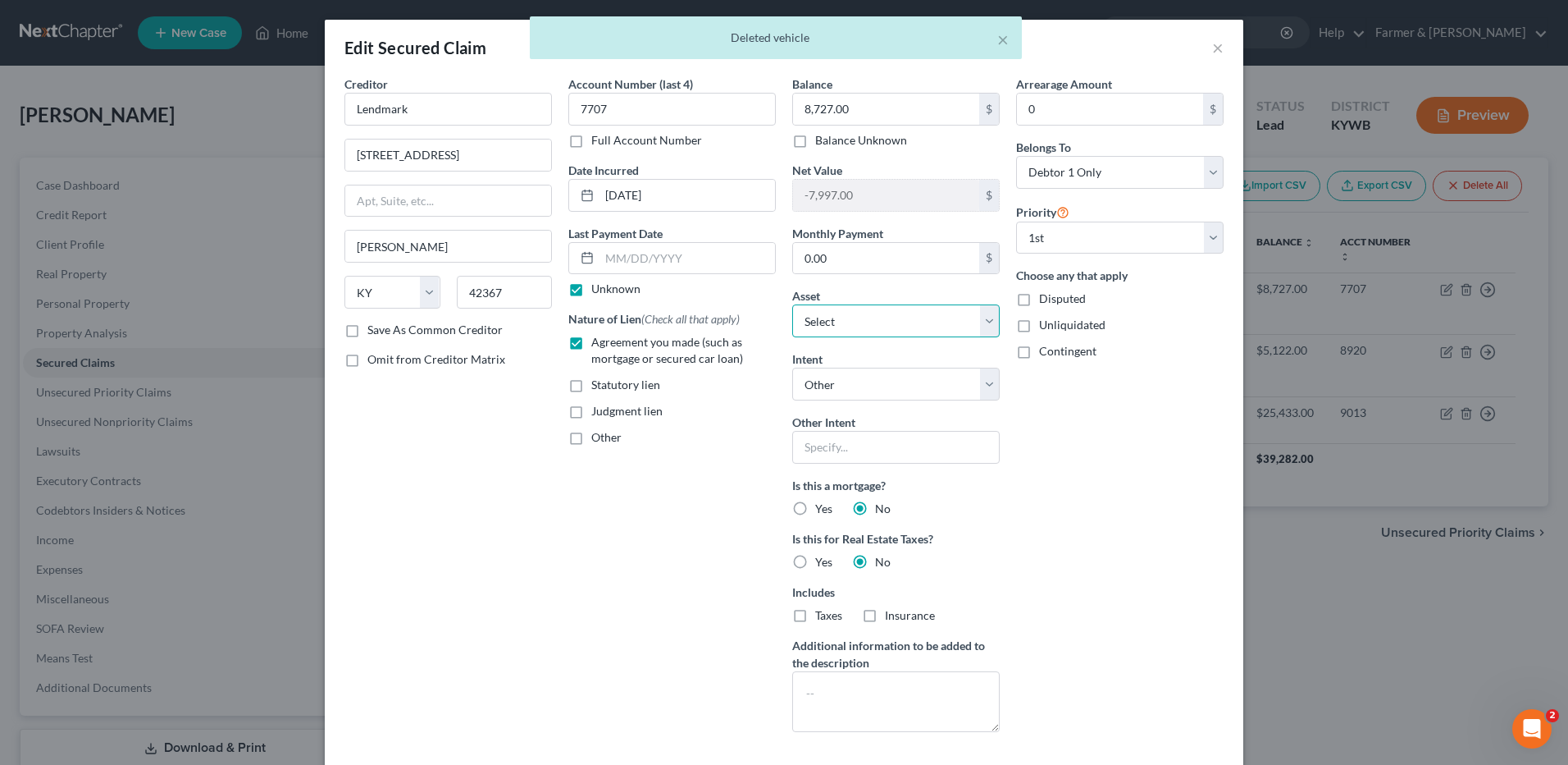
click at [844, 333] on select "Select Other Multiple Assets Clothing - misc. clothing for 1 adult - $200.0 Hou…" at bounding box center [896, 321] width 208 height 33
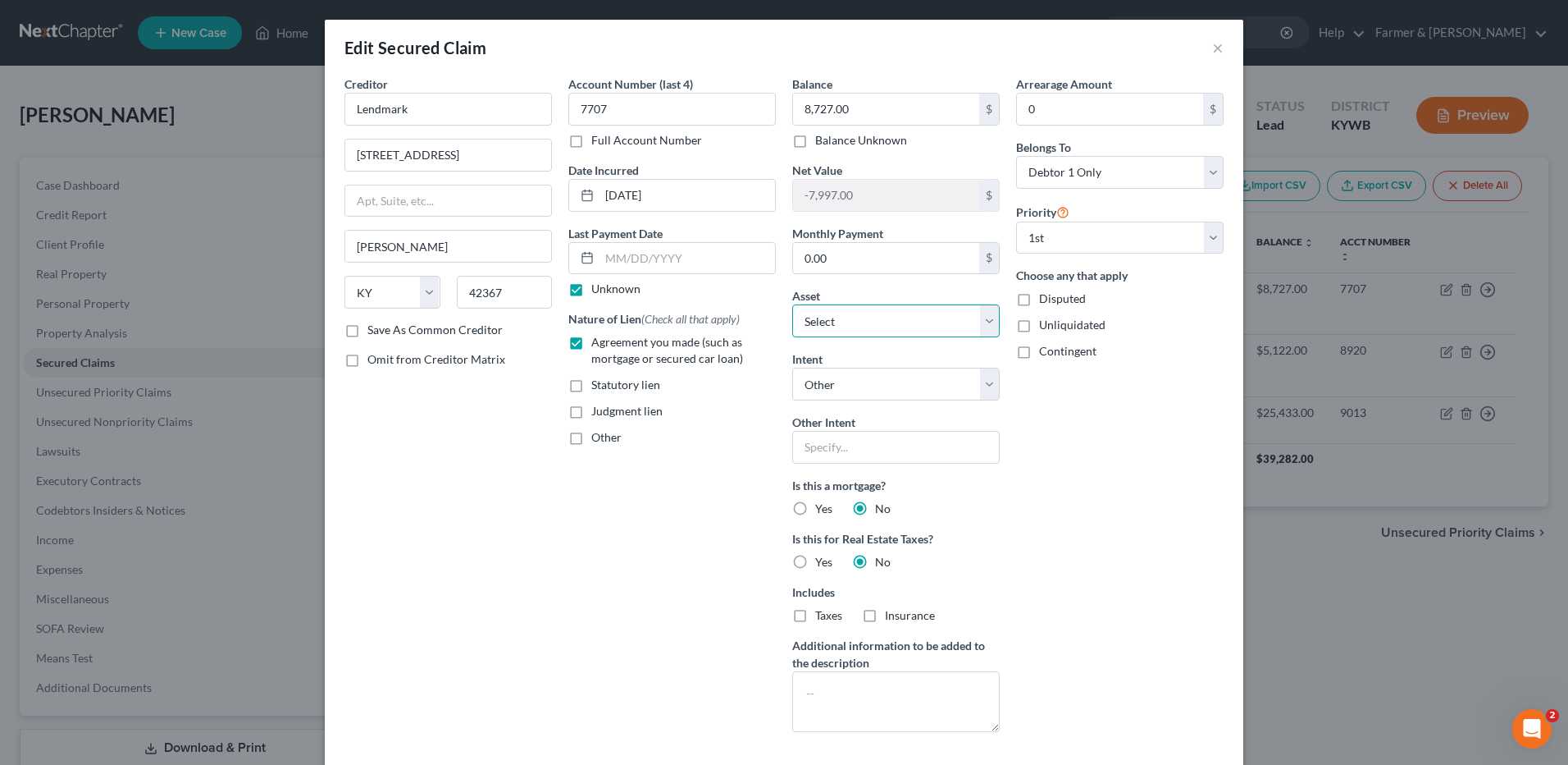
select select "0"
click at [792, 304] on select "Select Other Multiple Assets Clothing - misc. clothing for 1 adult - $200.0 Hou…" at bounding box center [896, 321] width 208 height 33
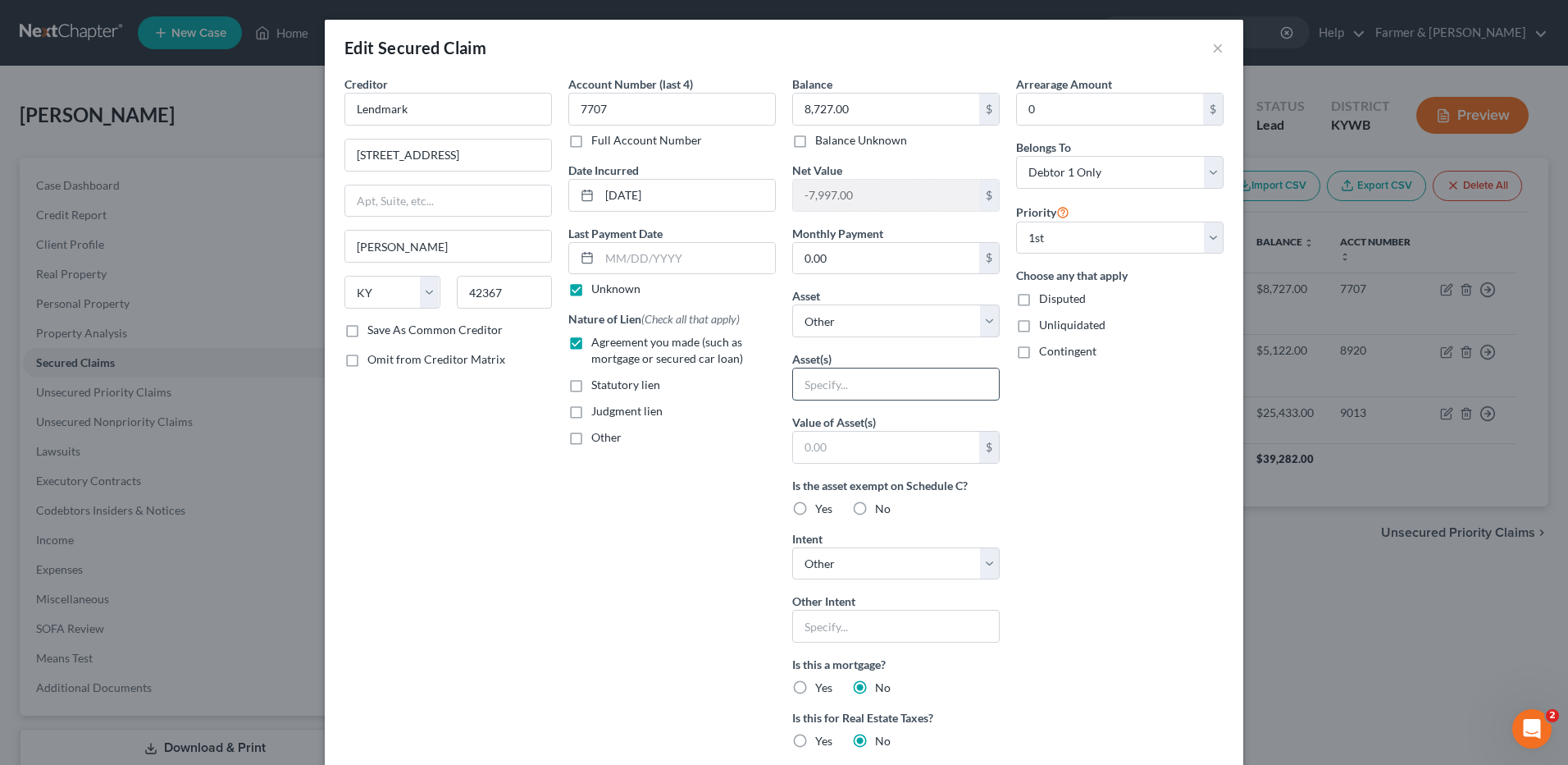
click at [845, 392] on input "text" at bounding box center [896, 384] width 206 height 31
type input "Misc. household goods"
click at [846, 574] on select "Select Surrender Redeem Reaffirm Avoid Other" at bounding box center [896, 563] width 208 height 33
select select "0"
click at [792, 547] on select "Select Surrender Redeem Reaffirm Avoid Other" at bounding box center [896, 563] width 208 height 33
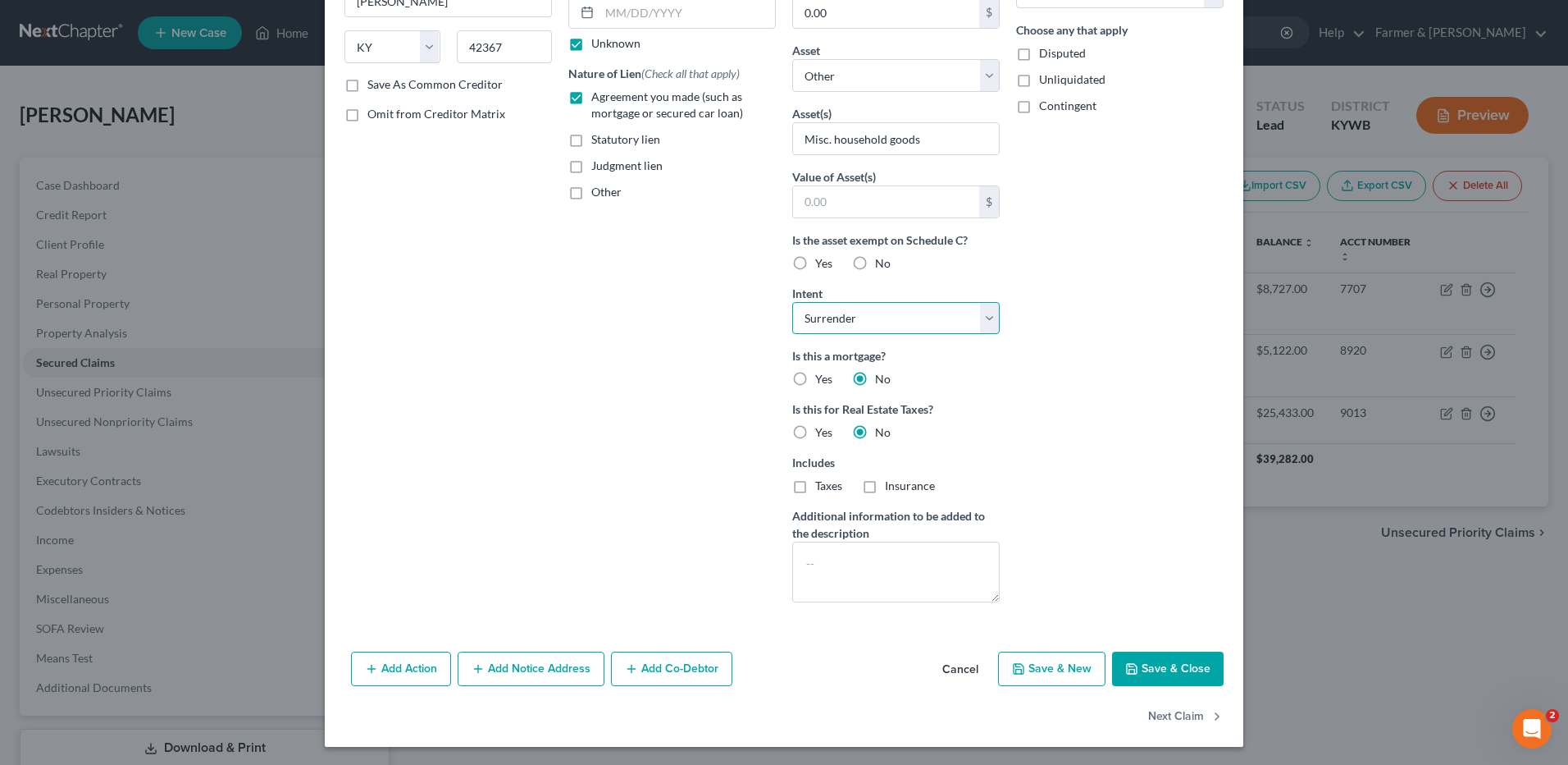
scroll to position [246, 0]
click at [1181, 676] on button "Save & Close" at bounding box center [1168, 668] width 112 height 35
select select
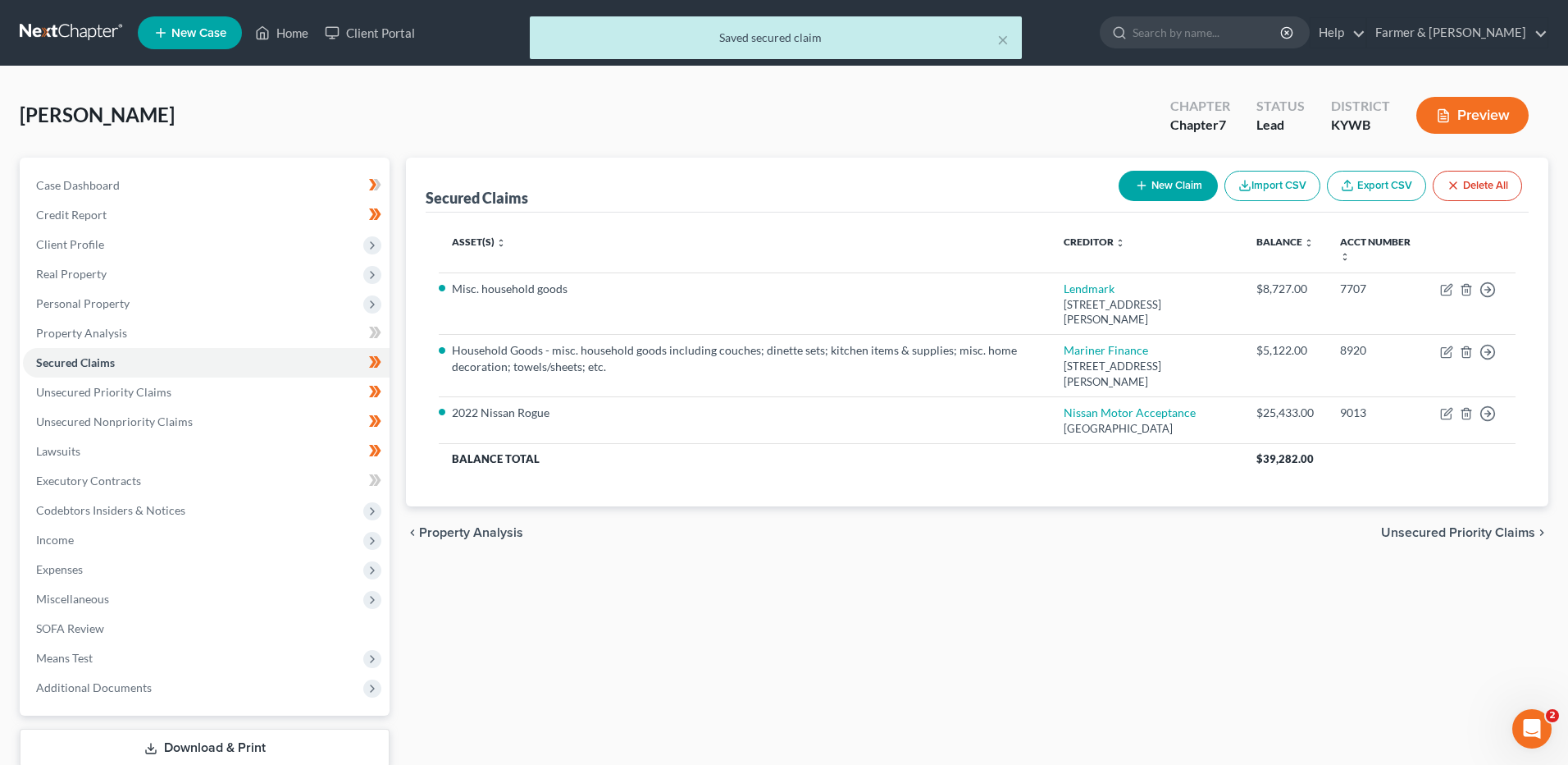
click at [1162, 668] on div "Secured Claims New Claim Import CSV Export CSV Delete All Asset(s) expand_more …" at bounding box center [976, 484] width 1159 height 652
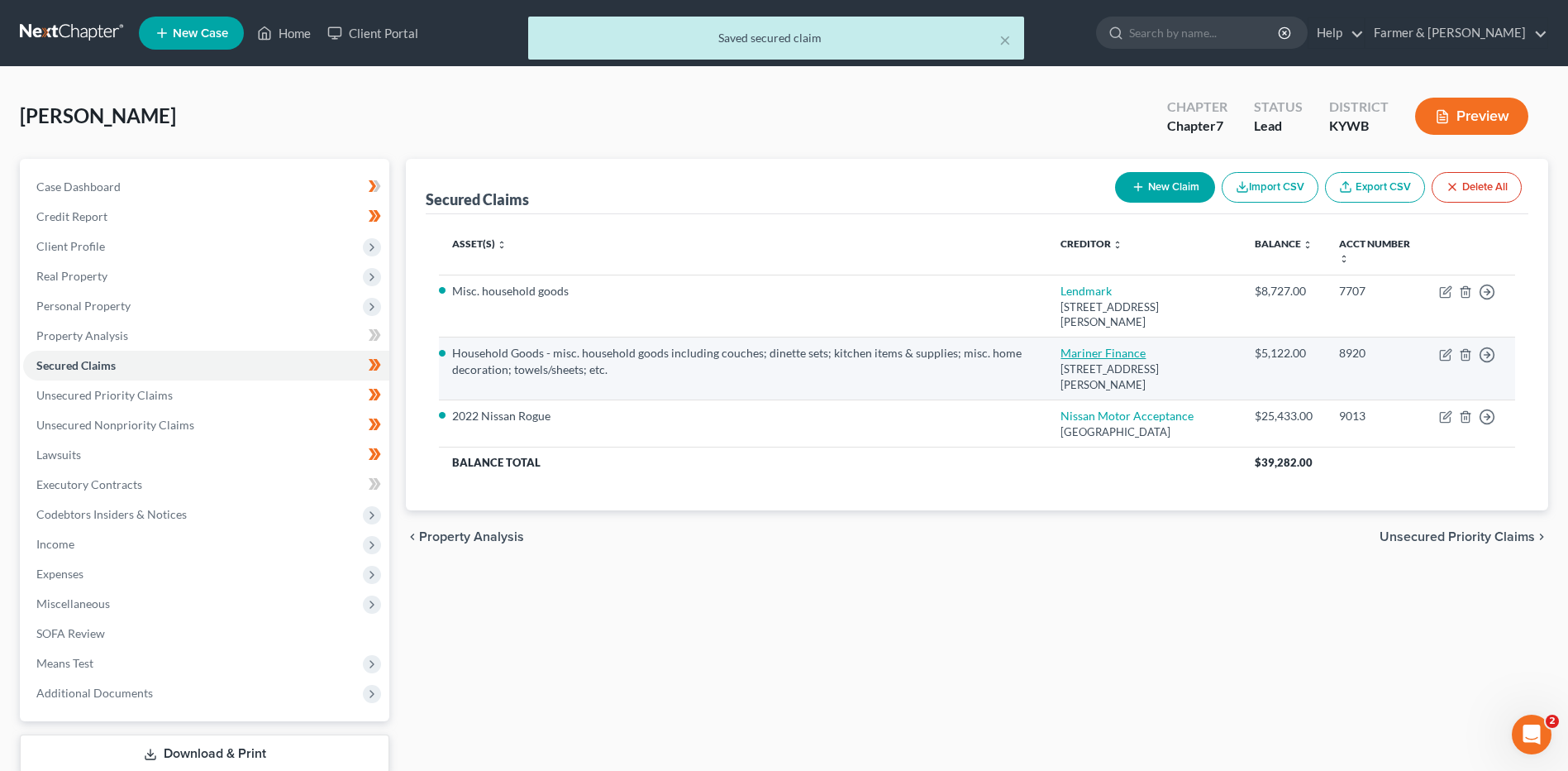
click at [1060, 355] on link "Mariner Finance" at bounding box center [1103, 352] width 85 height 14
select select "21"
select select "4"
select select "0"
select select "1"
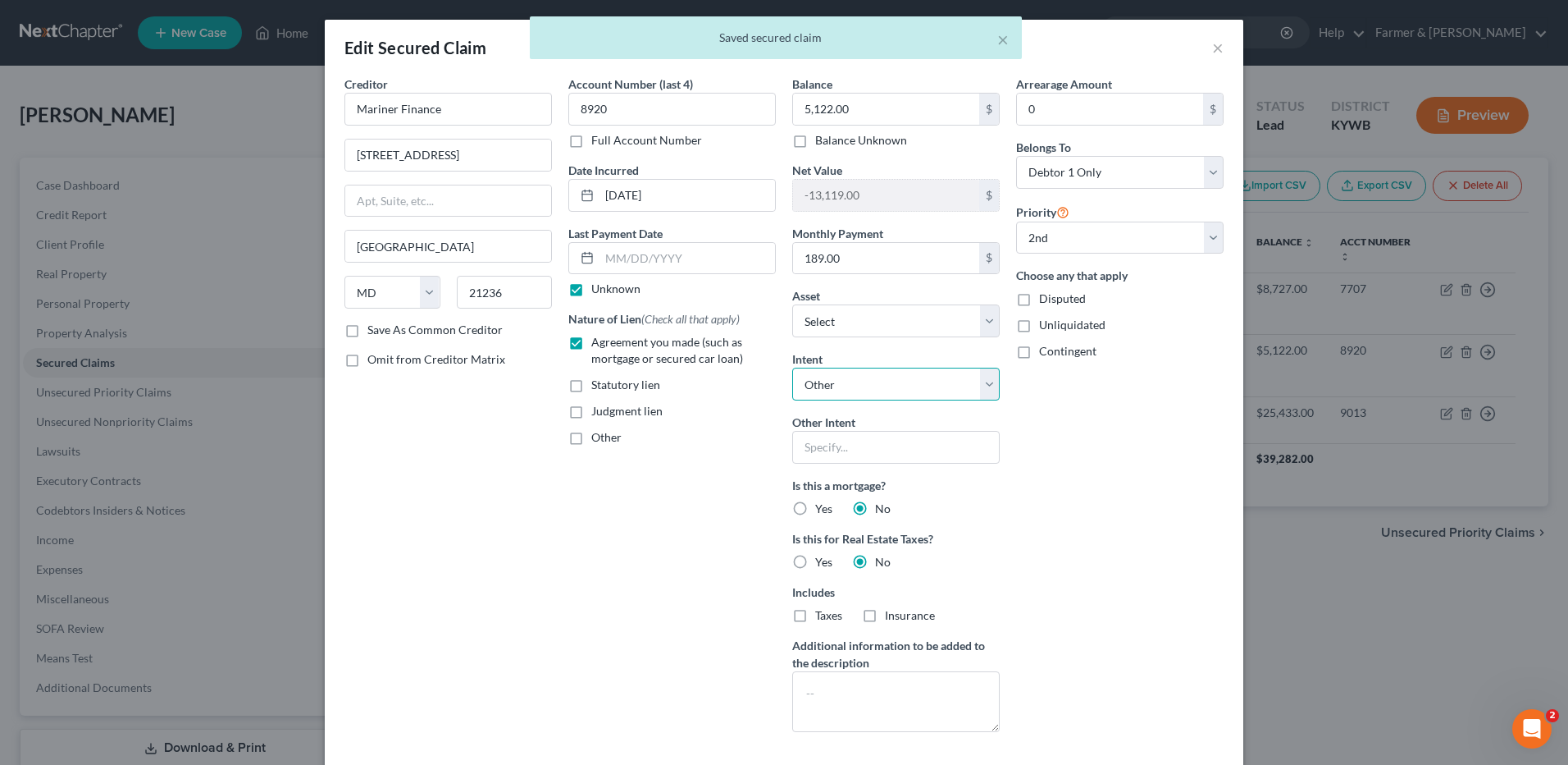
click at [866, 389] on select "Select Surrender Redeem Reaffirm Avoid Other" at bounding box center [896, 384] width 208 height 33
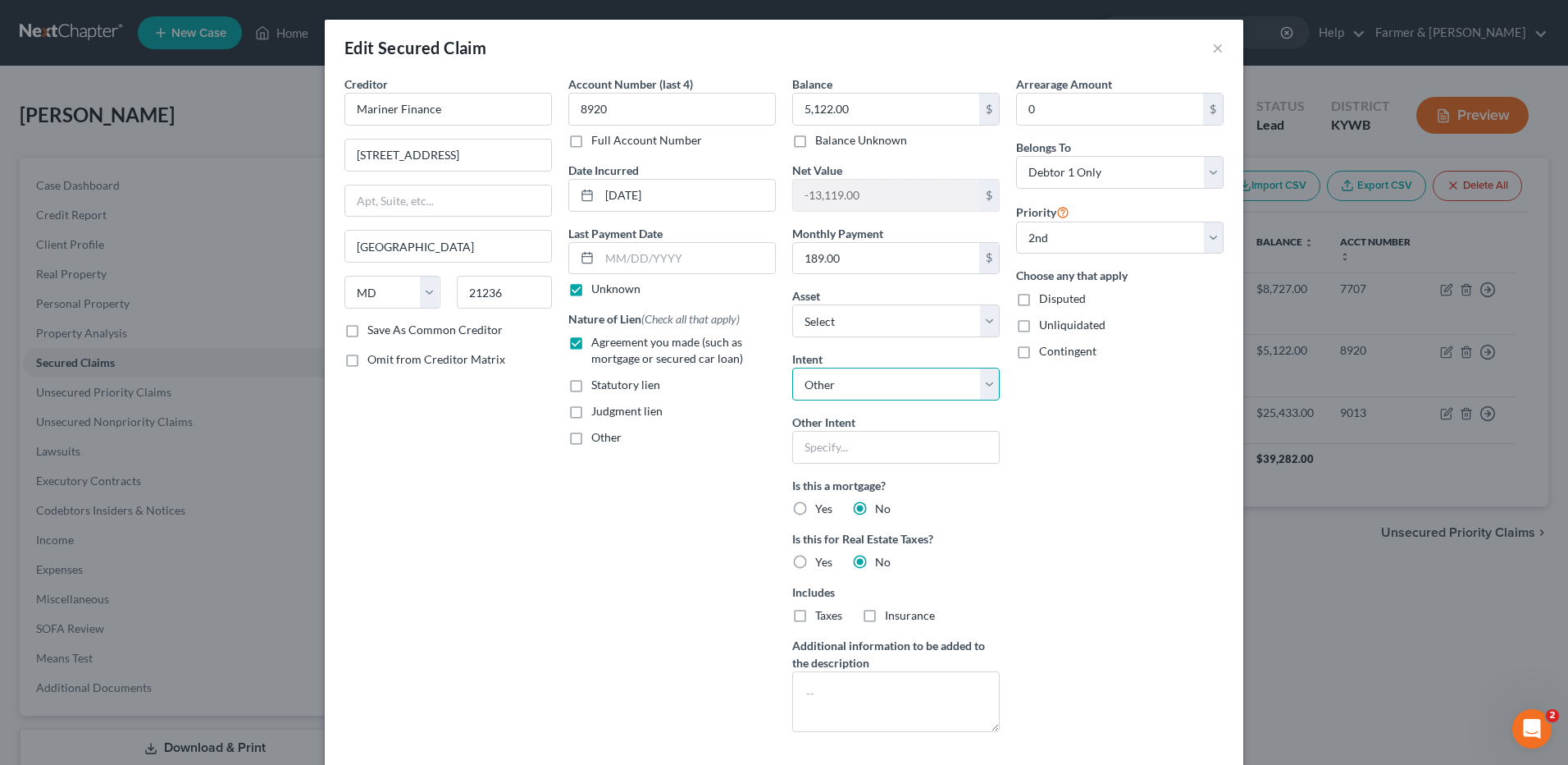
select select "0"
click at [792, 367] on select "Select Surrender Redeem Reaffirm Avoid Other" at bounding box center [896, 384] width 208 height 33
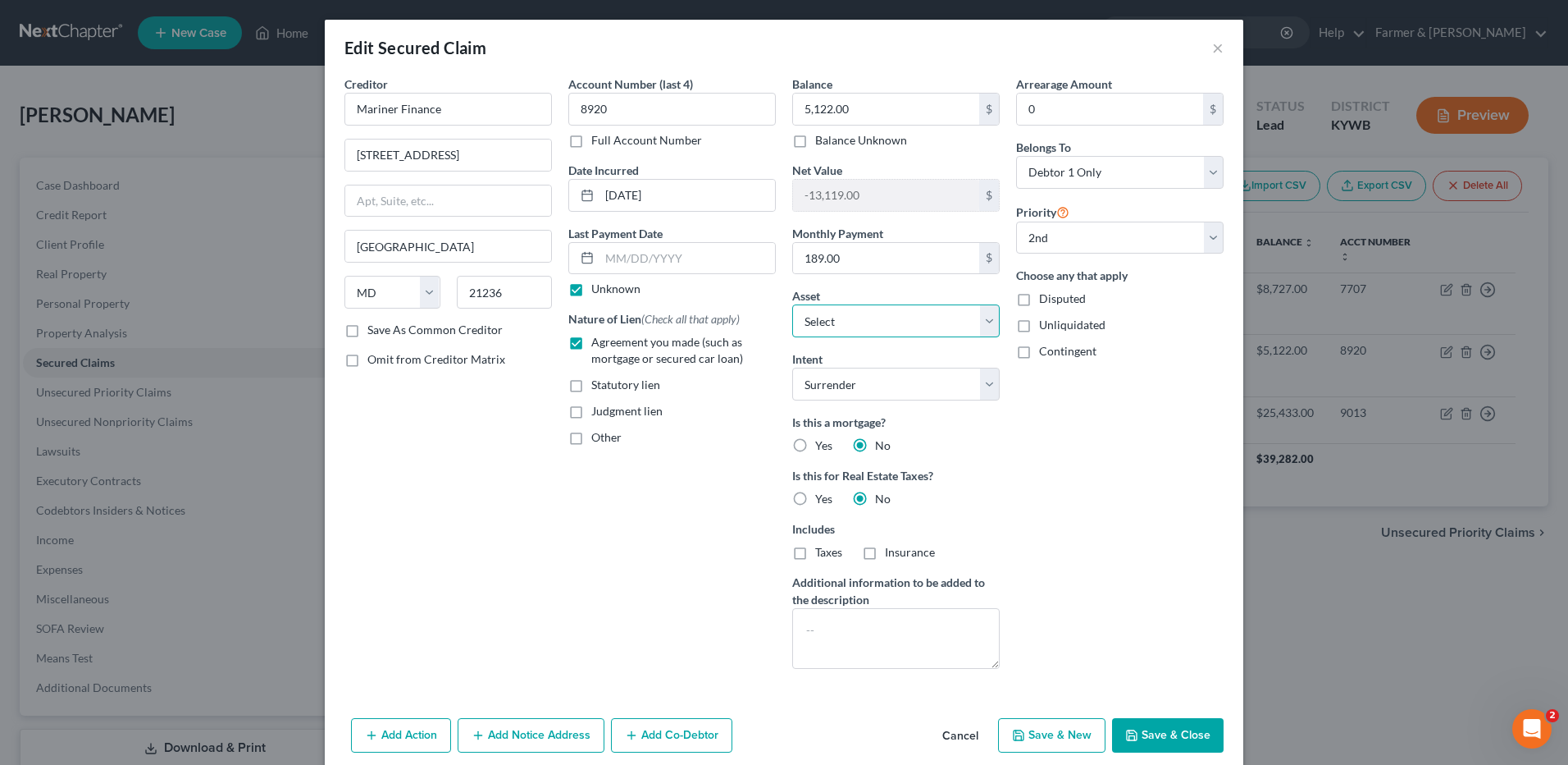
click at [850, 326] on select "Select Other Multiple Assets Clothing - misc. clothing for 1 adult - $200.0 Hou…" at bounding box center [896, 321] width 208 height 33
select select "0"
click at [792, 304] on select "Select Other Multiple Assets Clothing - misc. clothing for 1 adult - $200.0 Hou…" at bounding box center [896, 321] width 208 height 33
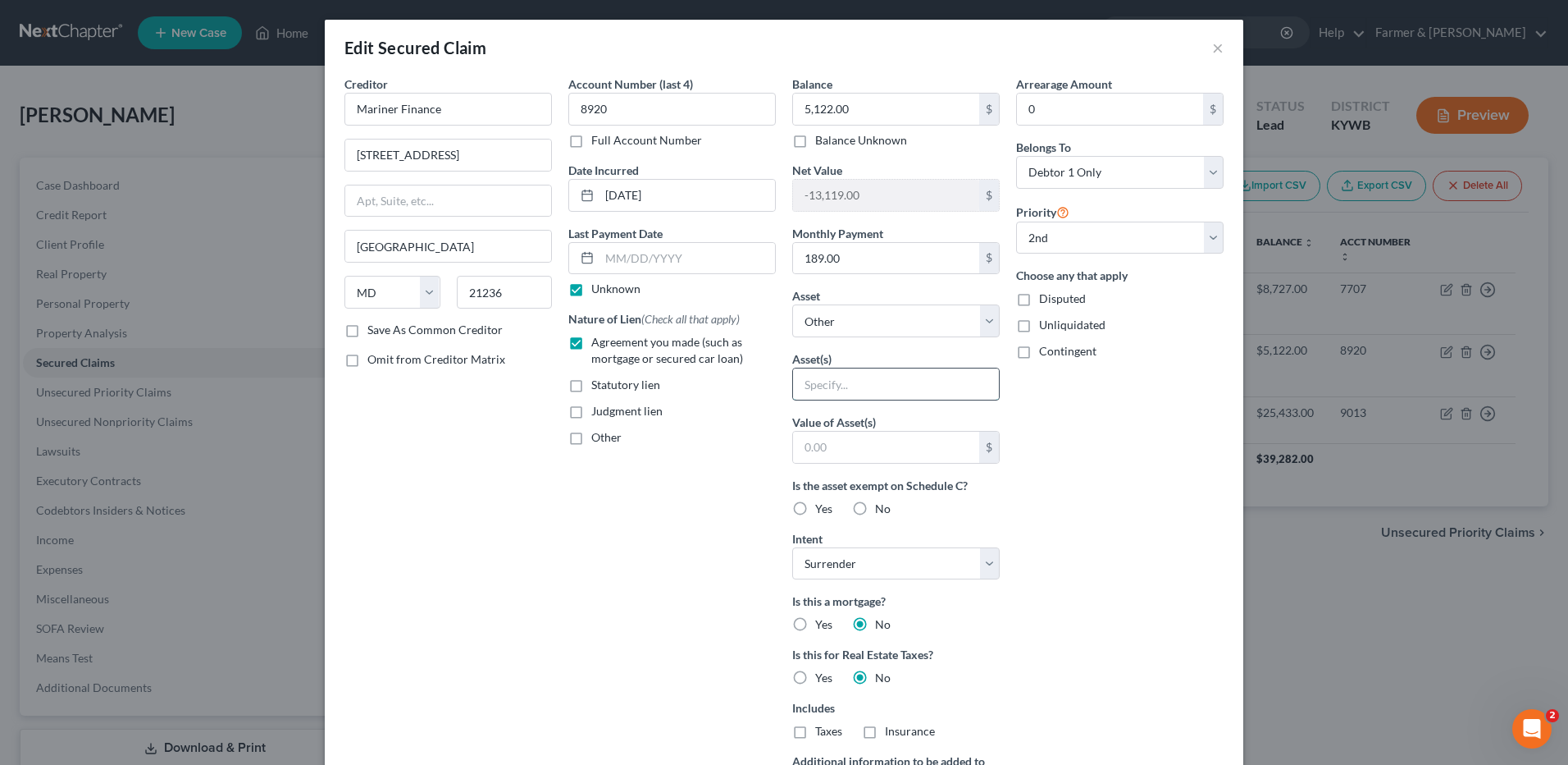
click at [855, 399] on div at bounding box center [896, 384] width 208 height 33
type input "Misc. household goods"
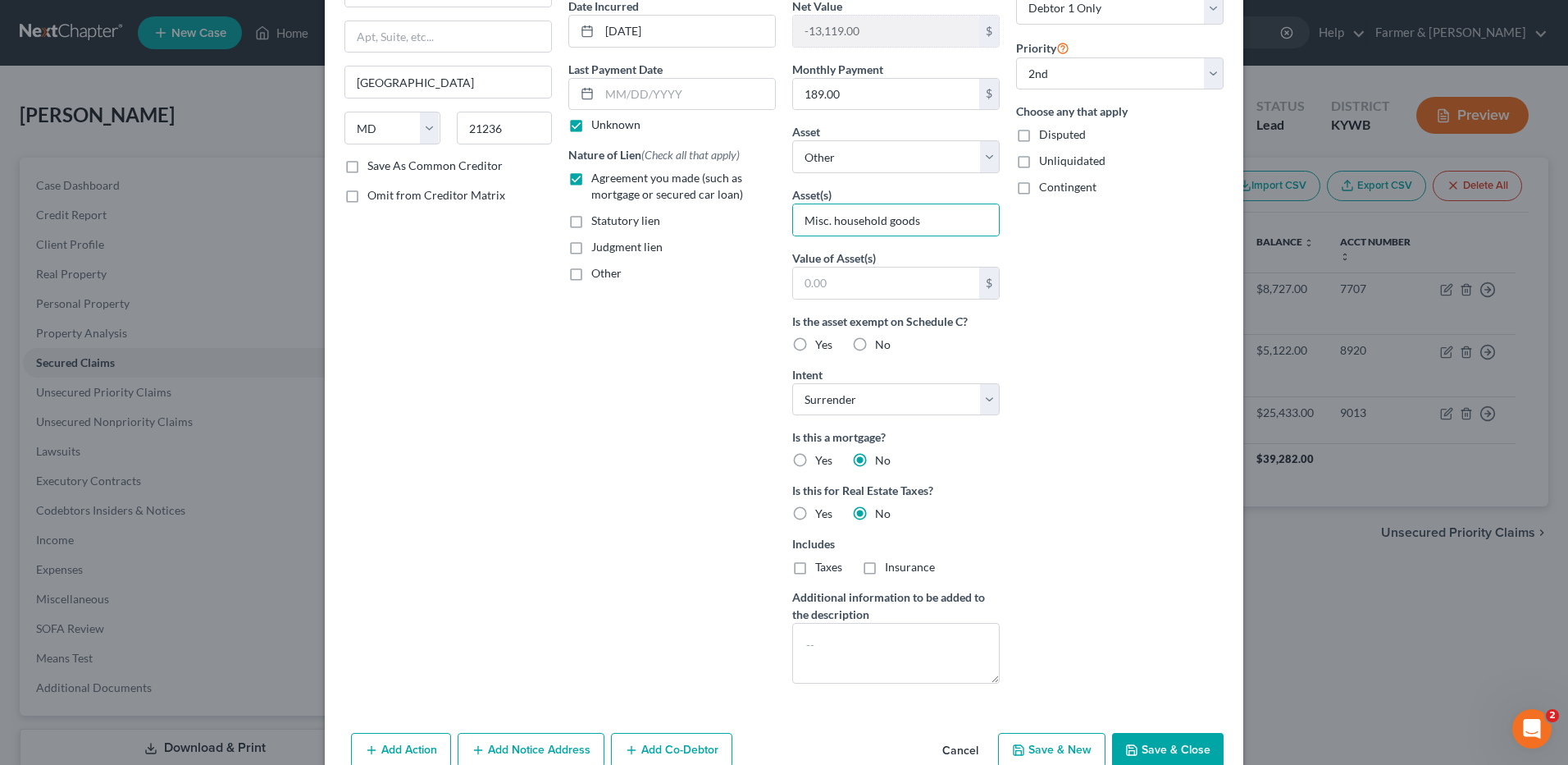
click at [1150, 746] on button "Save & Close" at bounding box center [1168, 750] width 112 height 35
select select
select select "0"
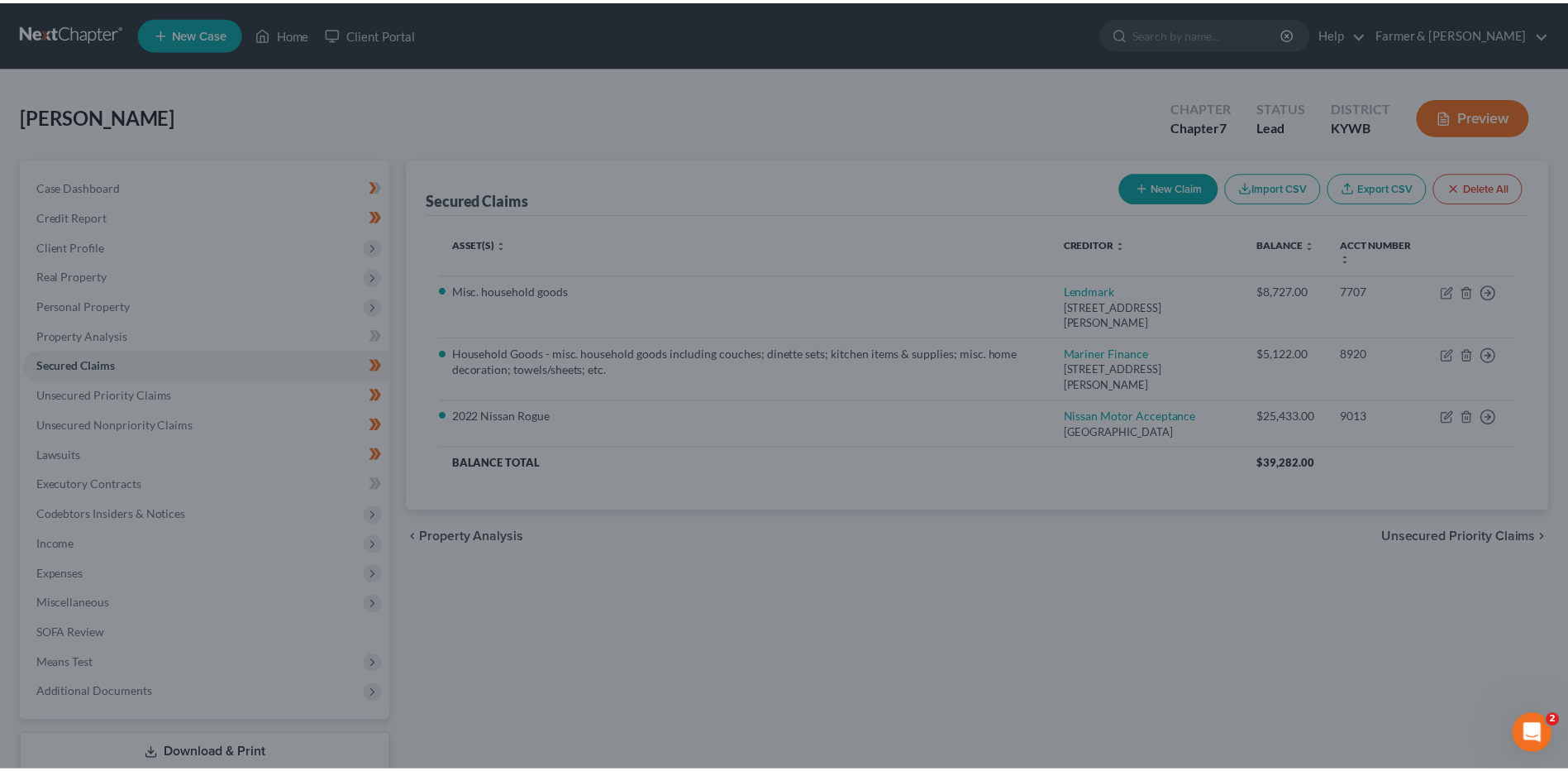
scroll to position [67, 0]
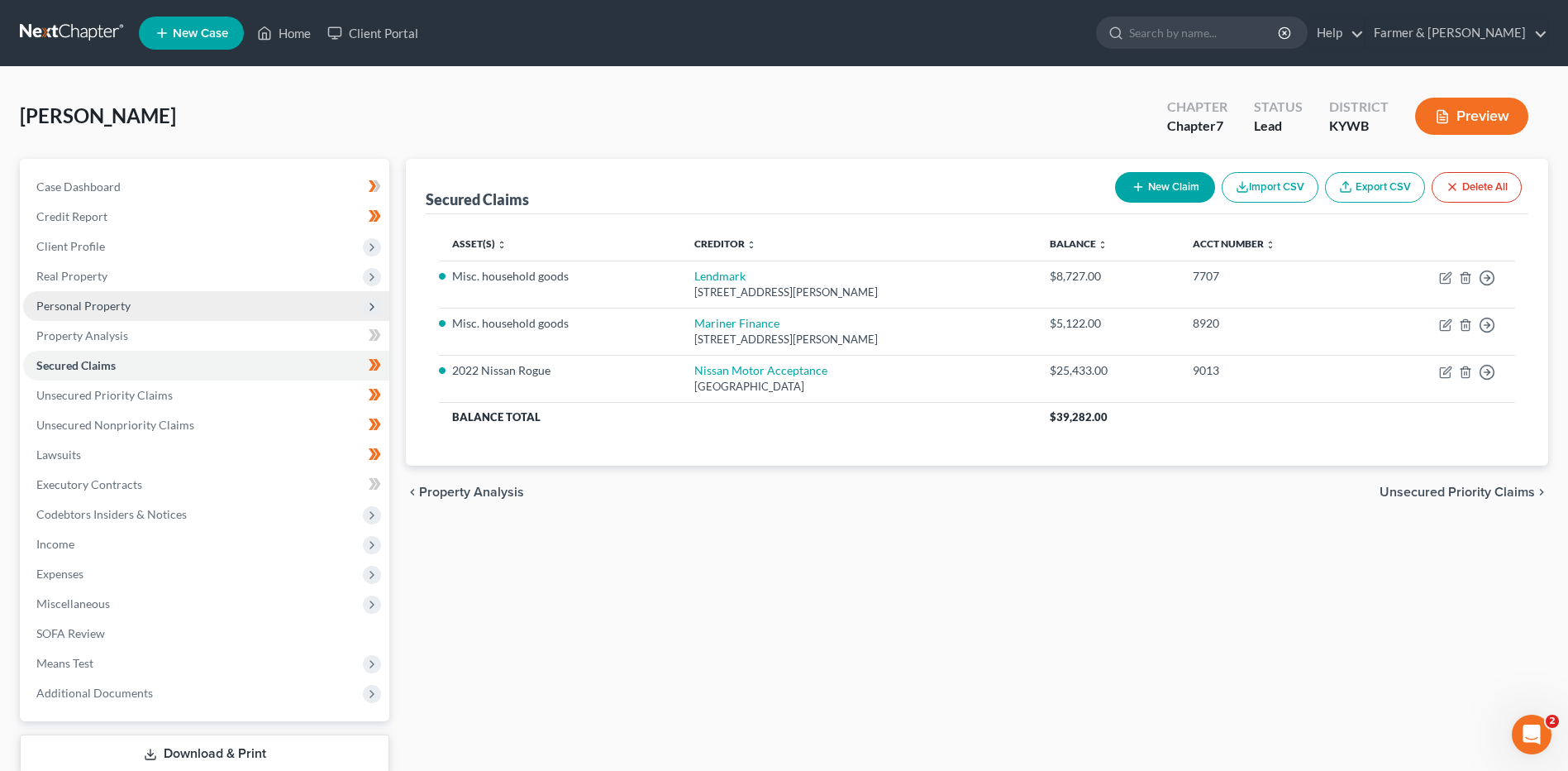
drag, startPoint x: 81, startPoint y: 245, endPoint x: 123, endPoint y: 319, distance: 85.1
click at [81, 245] on span "Client Profile" at bounding box center [70, 246] width 68 height 14
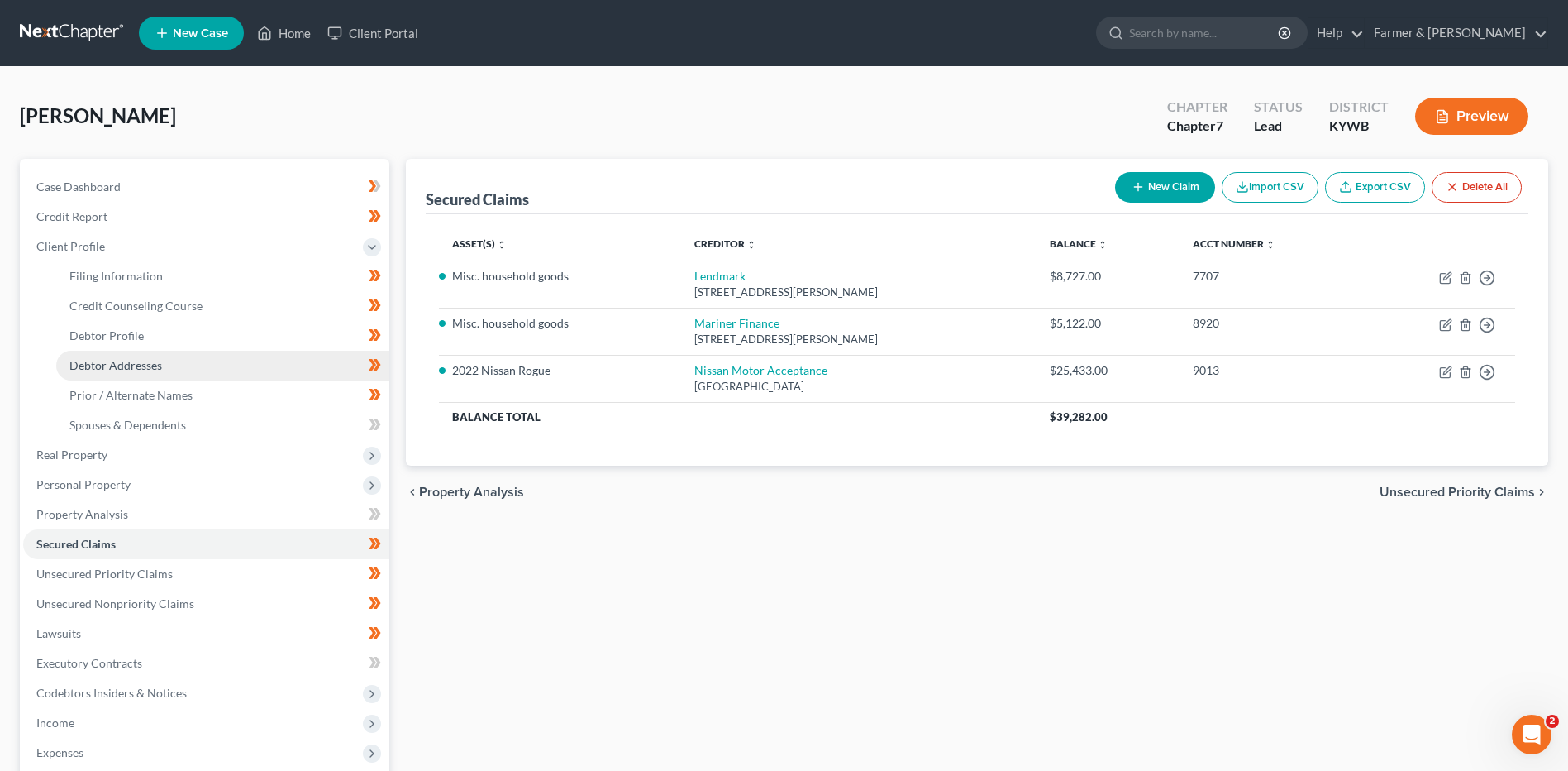
click at [134, 375] on link "Debtor Addresses" at bounding box center [222, 366] width 333 height 30
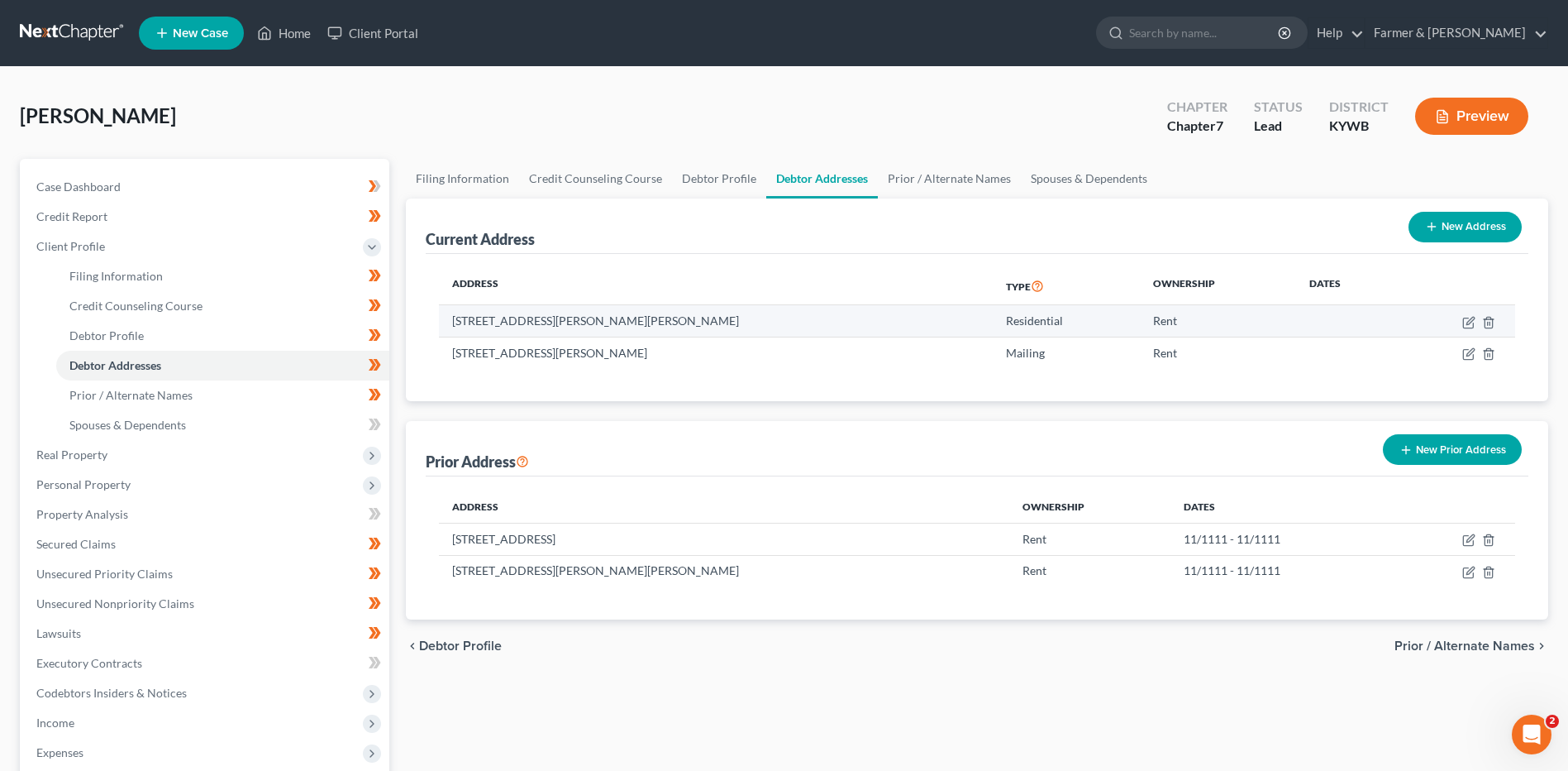
click at [1459, 325] on td at bounding box center [1456, 320] width 116 height 31
click at [1466, 323] on icon "button" at bounding box center [1468, 322] width 13 height 13
select select "18"
select select "88"
select select "0"
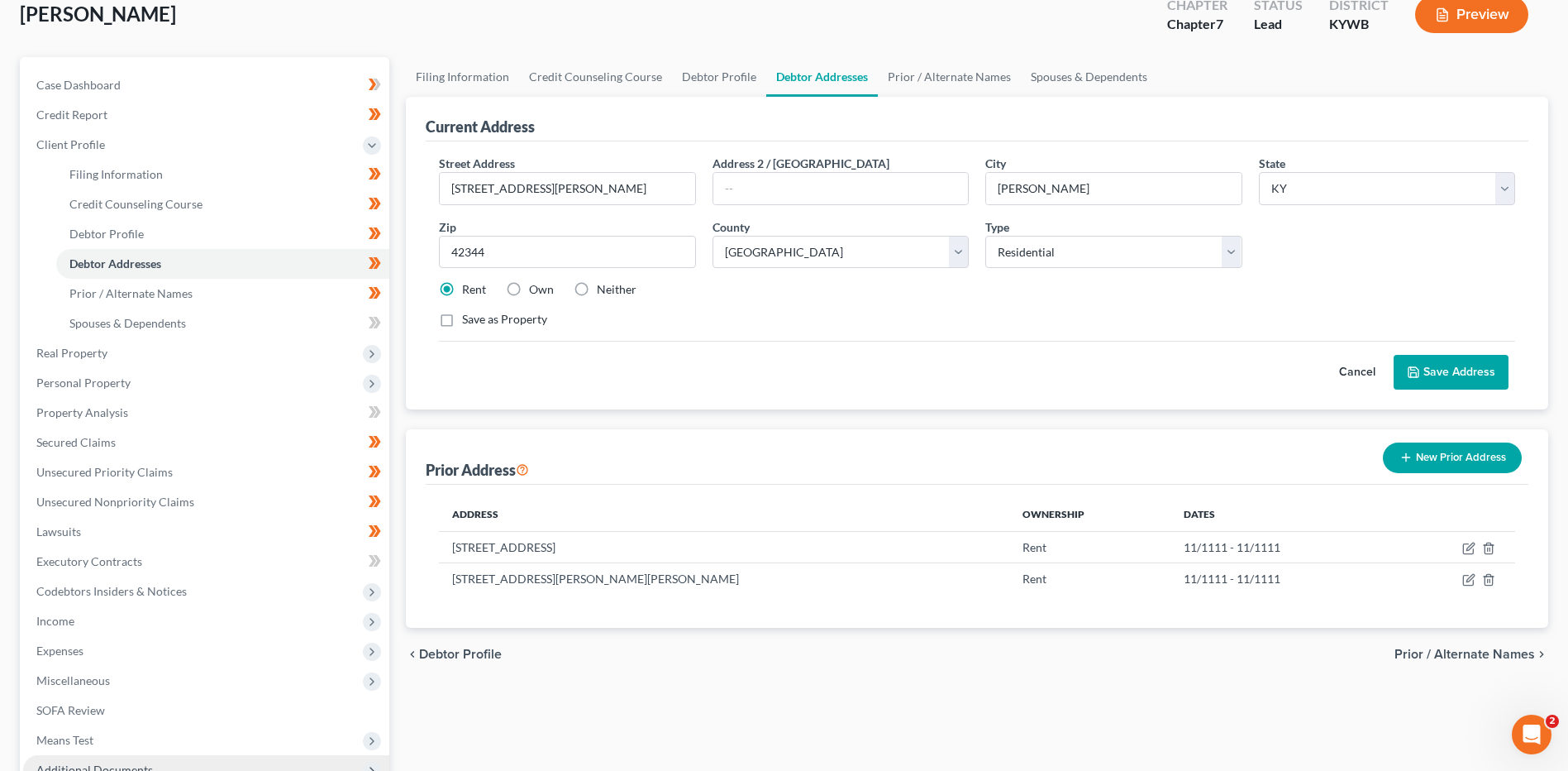
scroll to position [248, 0]
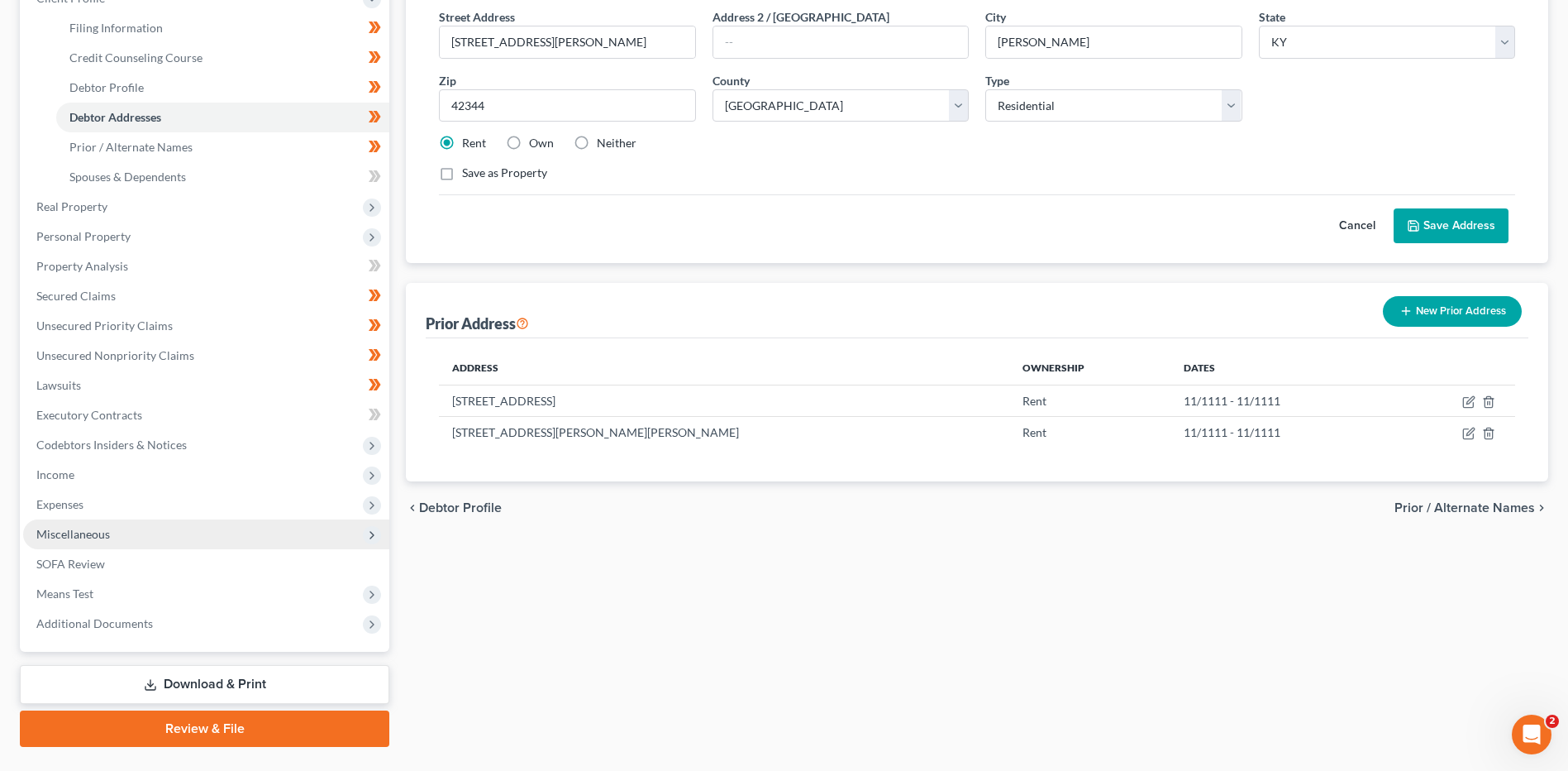
click at [131, 535] on span "Miscellaneous" at bounding box center [206, 534] width 366 height 30
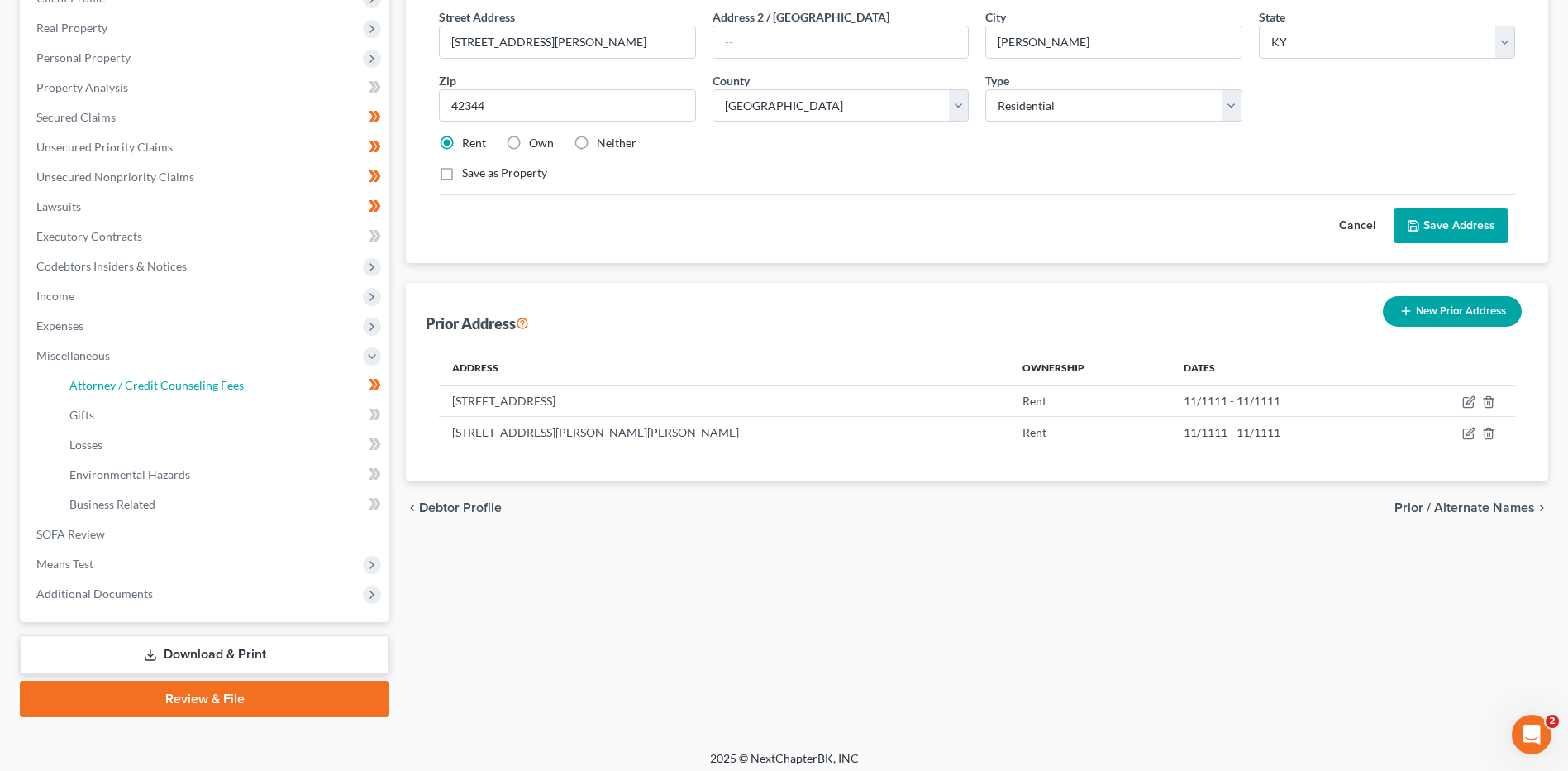
click at [178, 386] on span "Attorney / Credit Counseling Fees" at bounding box center [156, 384] width 174 height 14
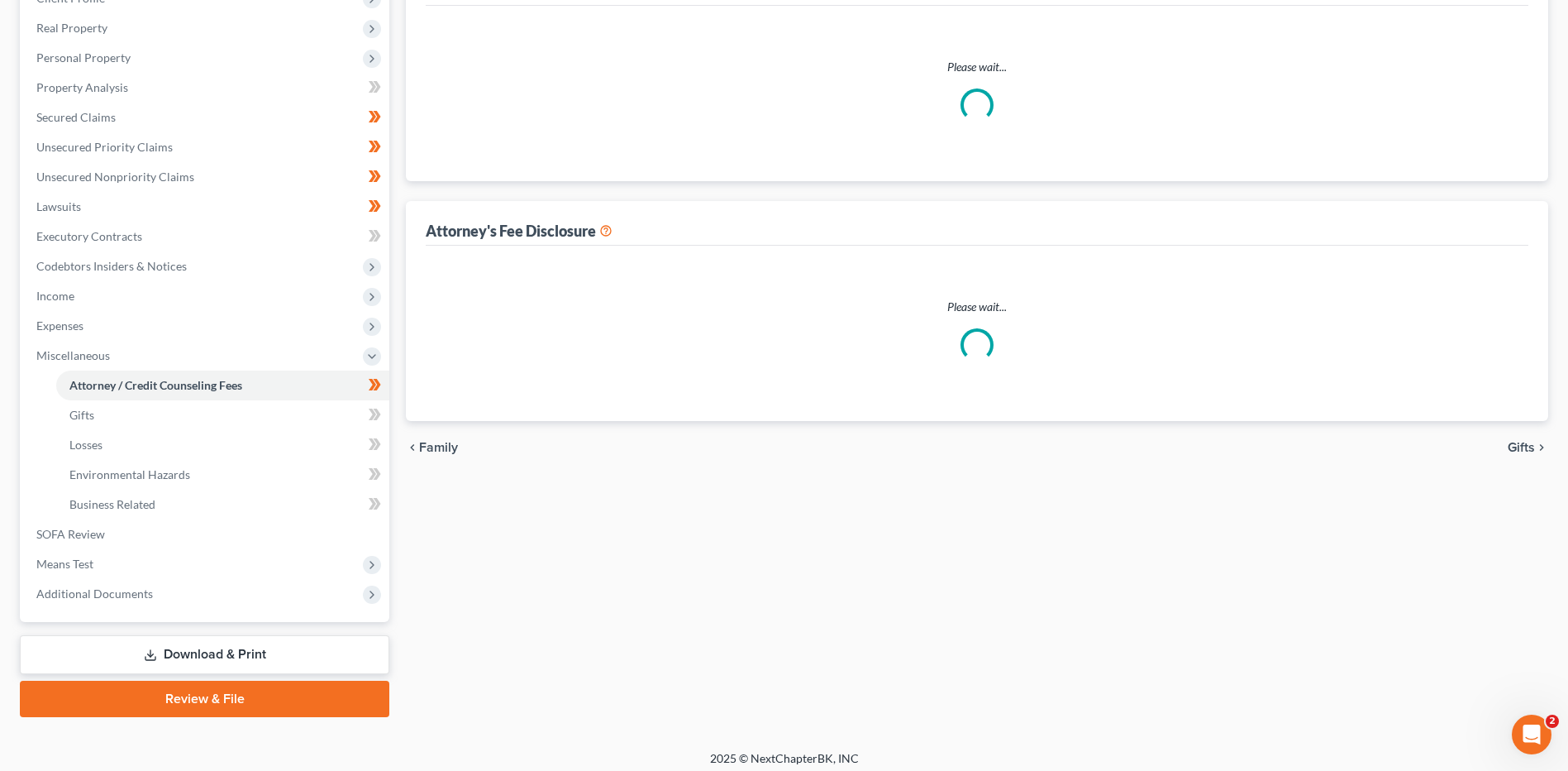
scroll to position [163, 0]
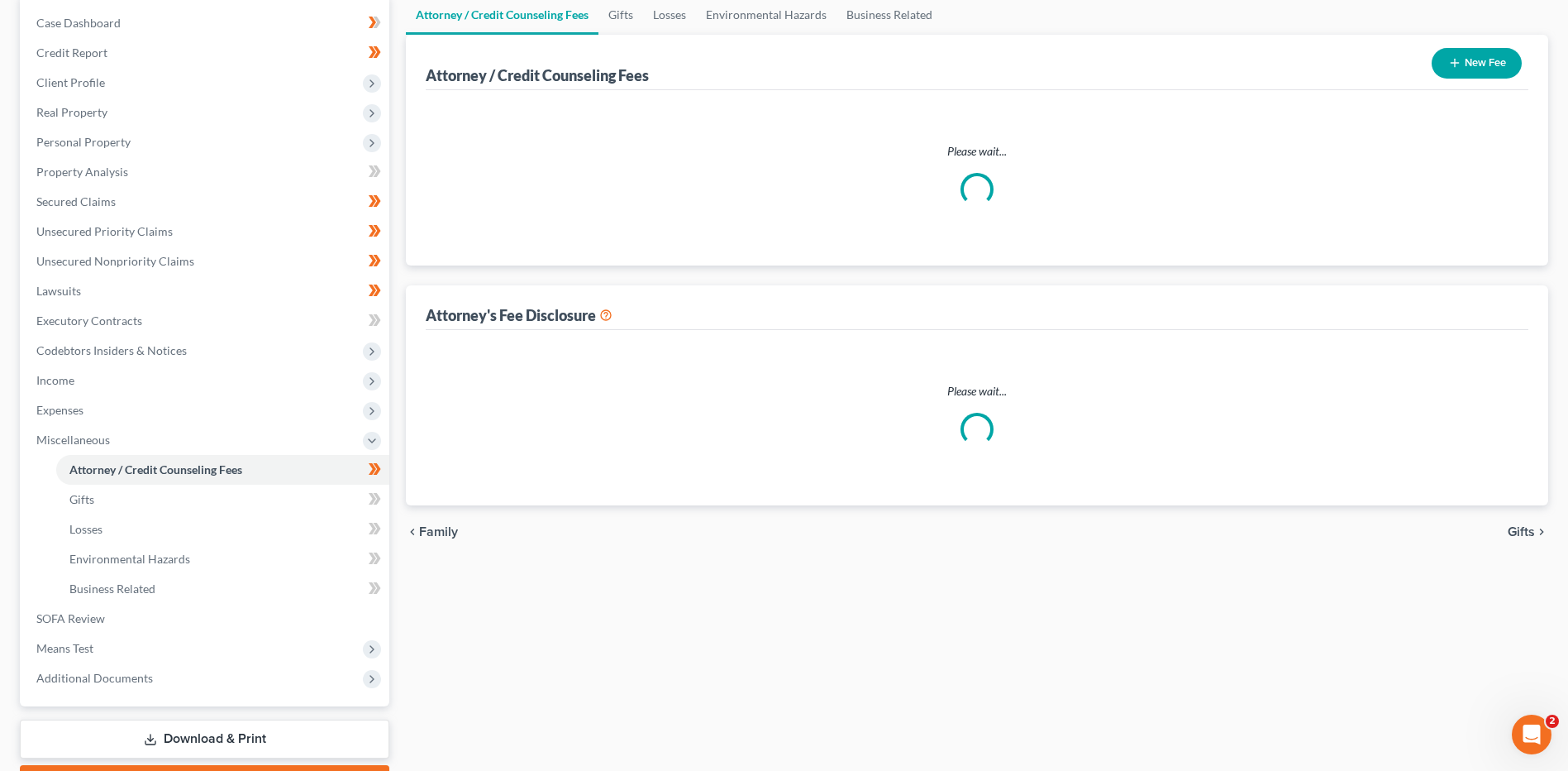
select select "0"
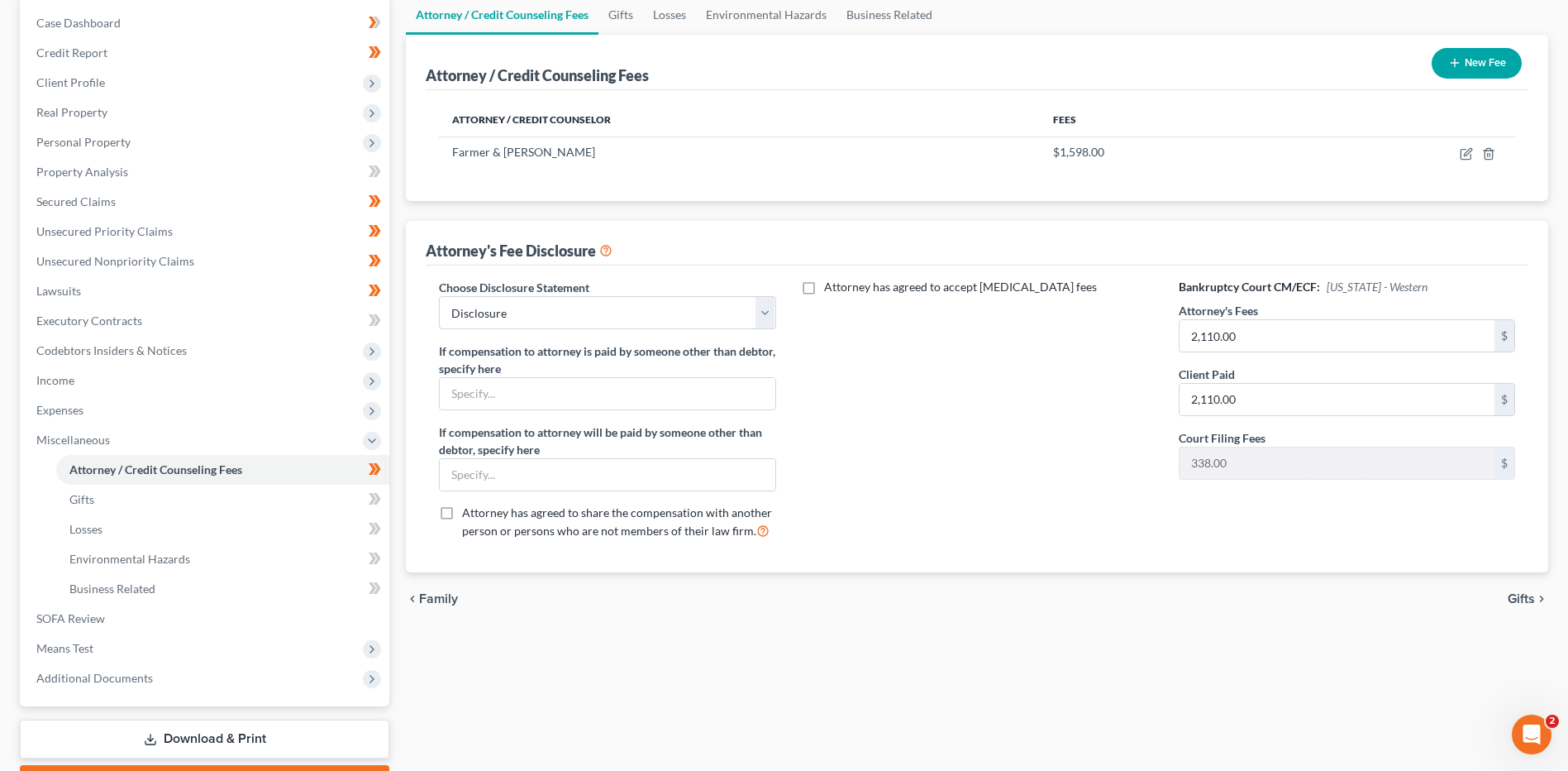
scroll to position [0, 0]
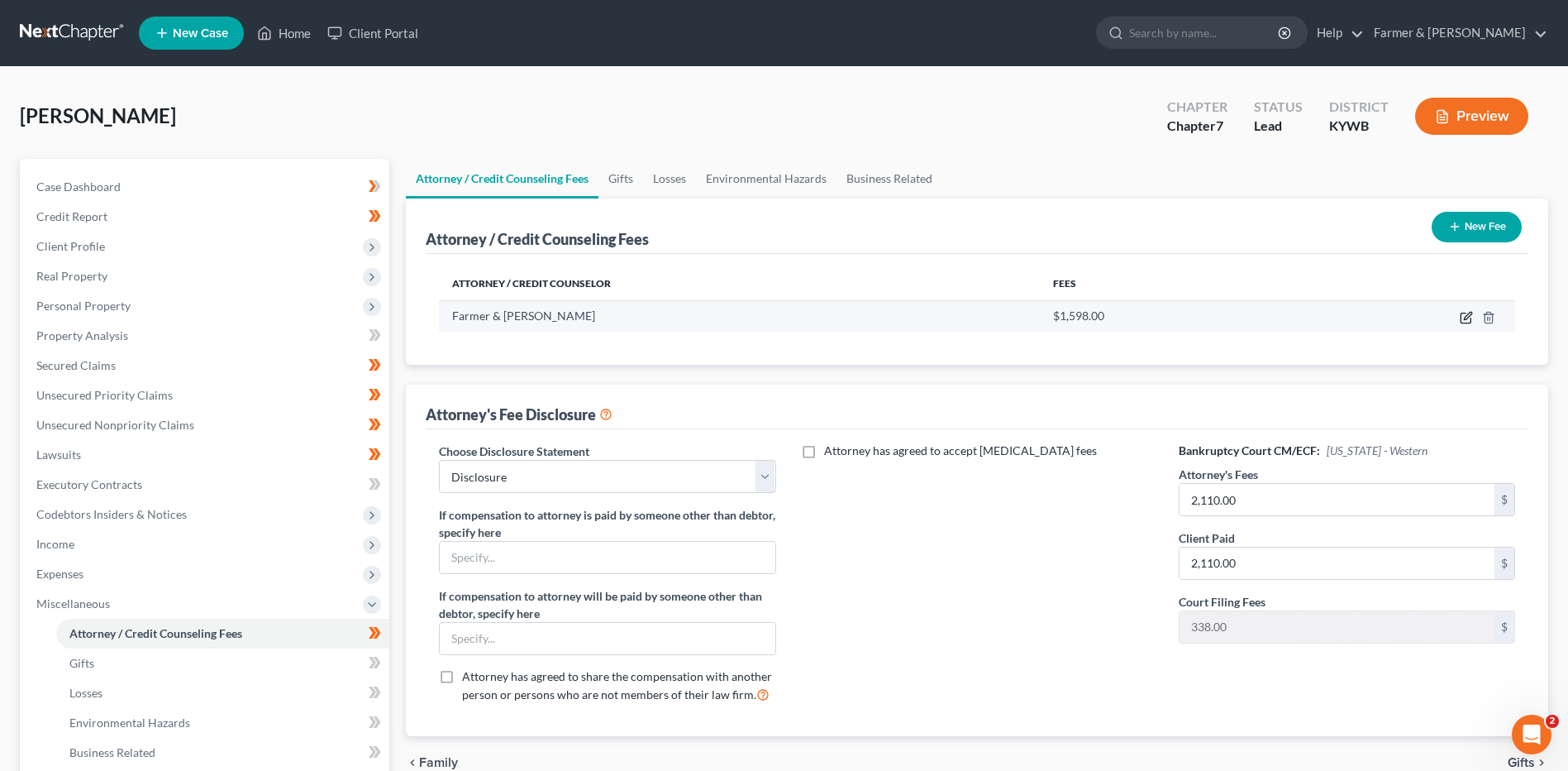
click at [1464, 319] on icon "button" at bounding box center [1466, 318] width 13 height 13
select select "18"
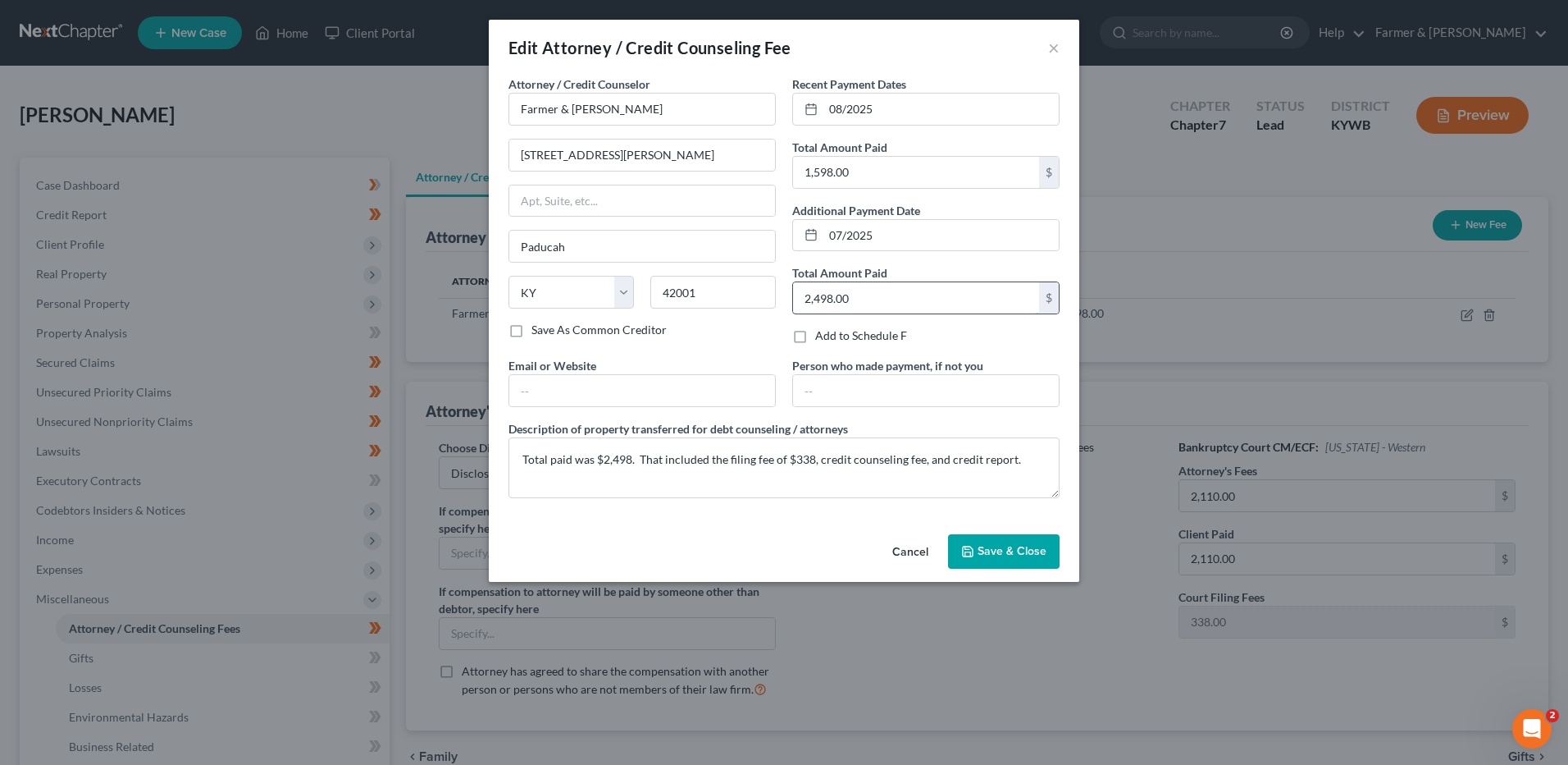
click at [931, 306] on input "2,498.00" at bounding box center [916, 298] width 246 height 31
type input "600.00"
click at [1005, 546] on span "Save & Close" at bounding box center [1011, 551] width 69 height 14
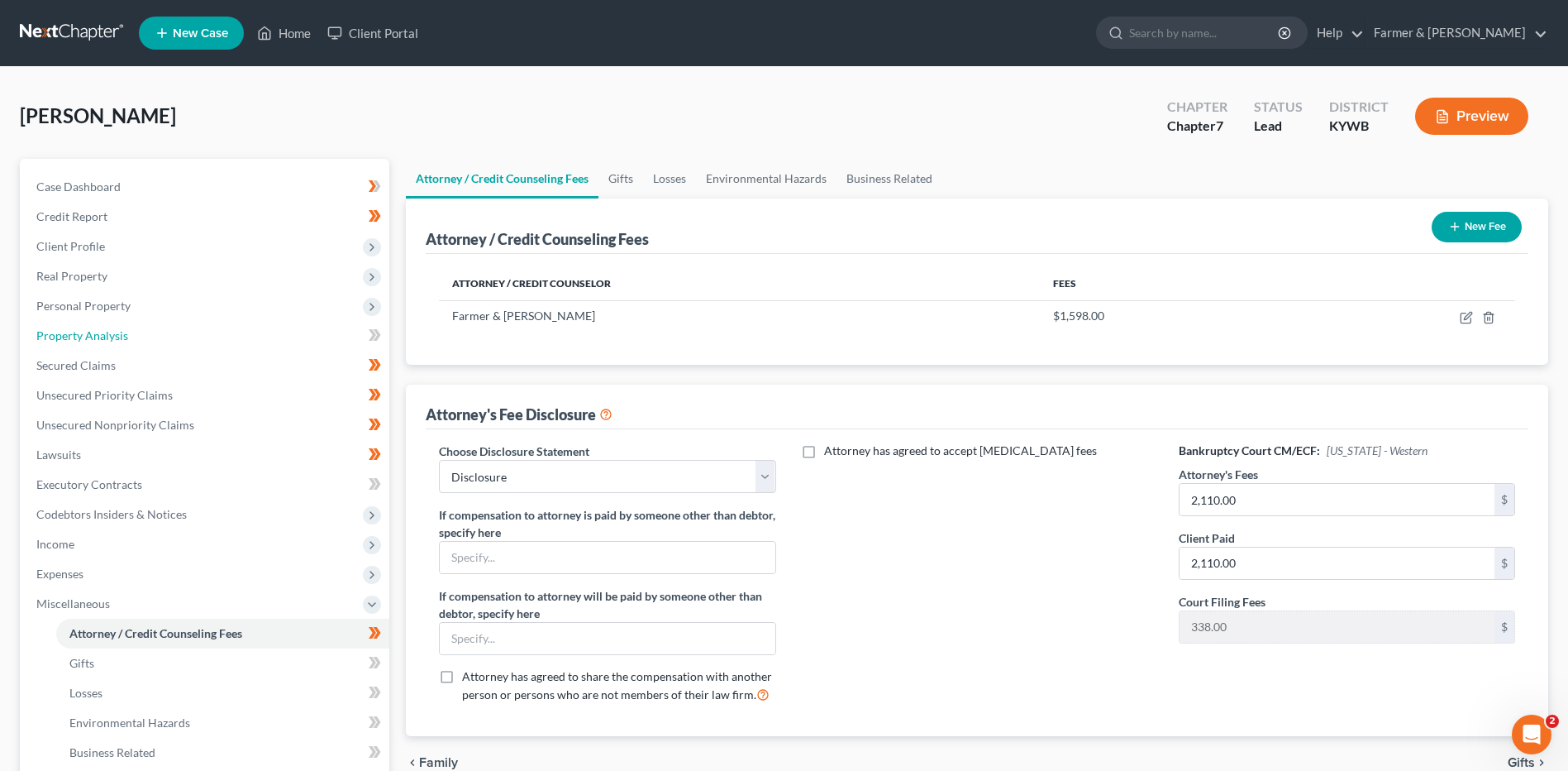
drag, startPoint x: 131, startPoint y: 331, endPoint x: 755, endPoint y: 357, distance: 624.5
click at [131, 331] on link "Property Analysis" at bounding box center [206, 335] width 366 height 30
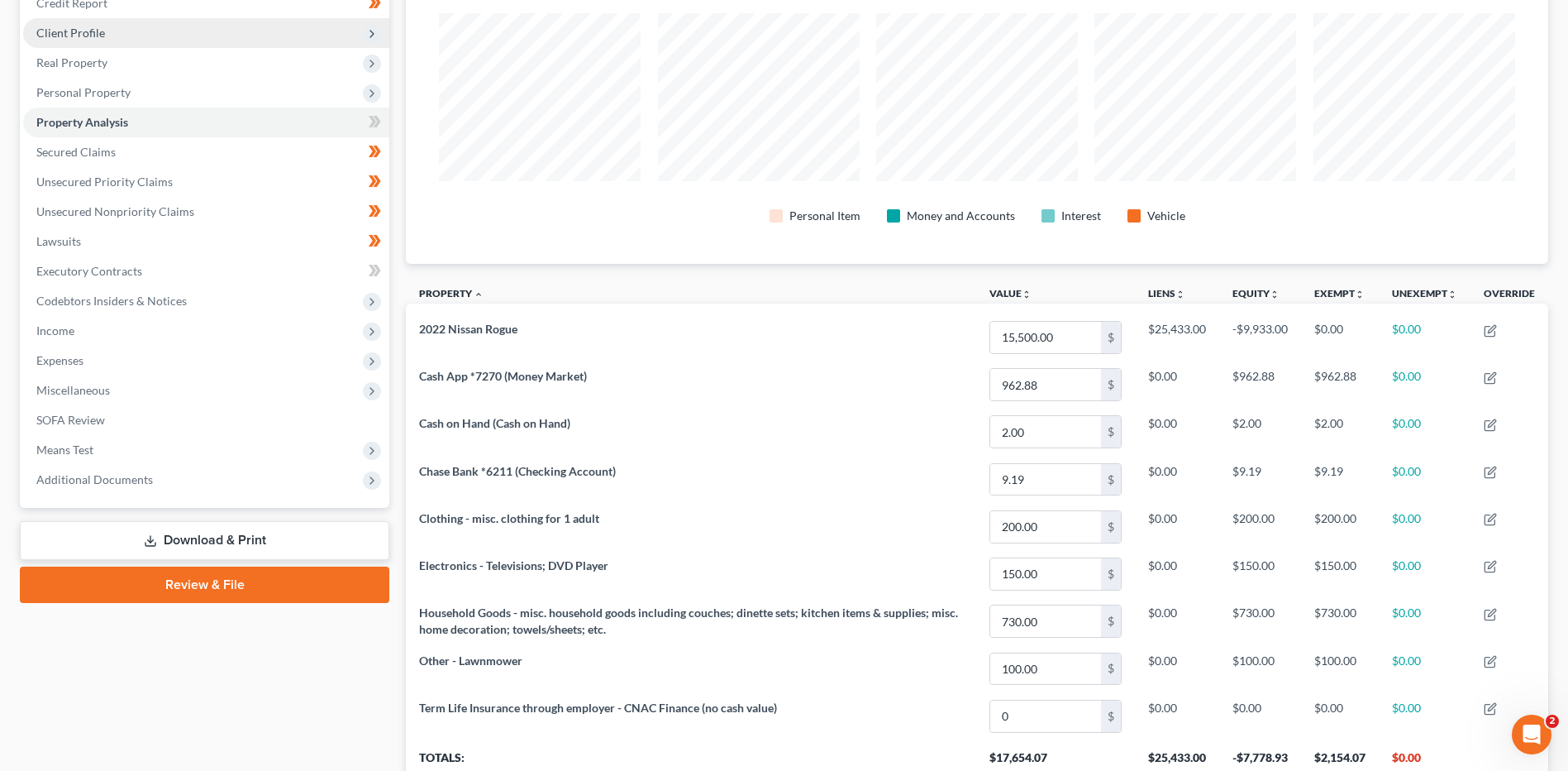
scroll to position [13, 0]
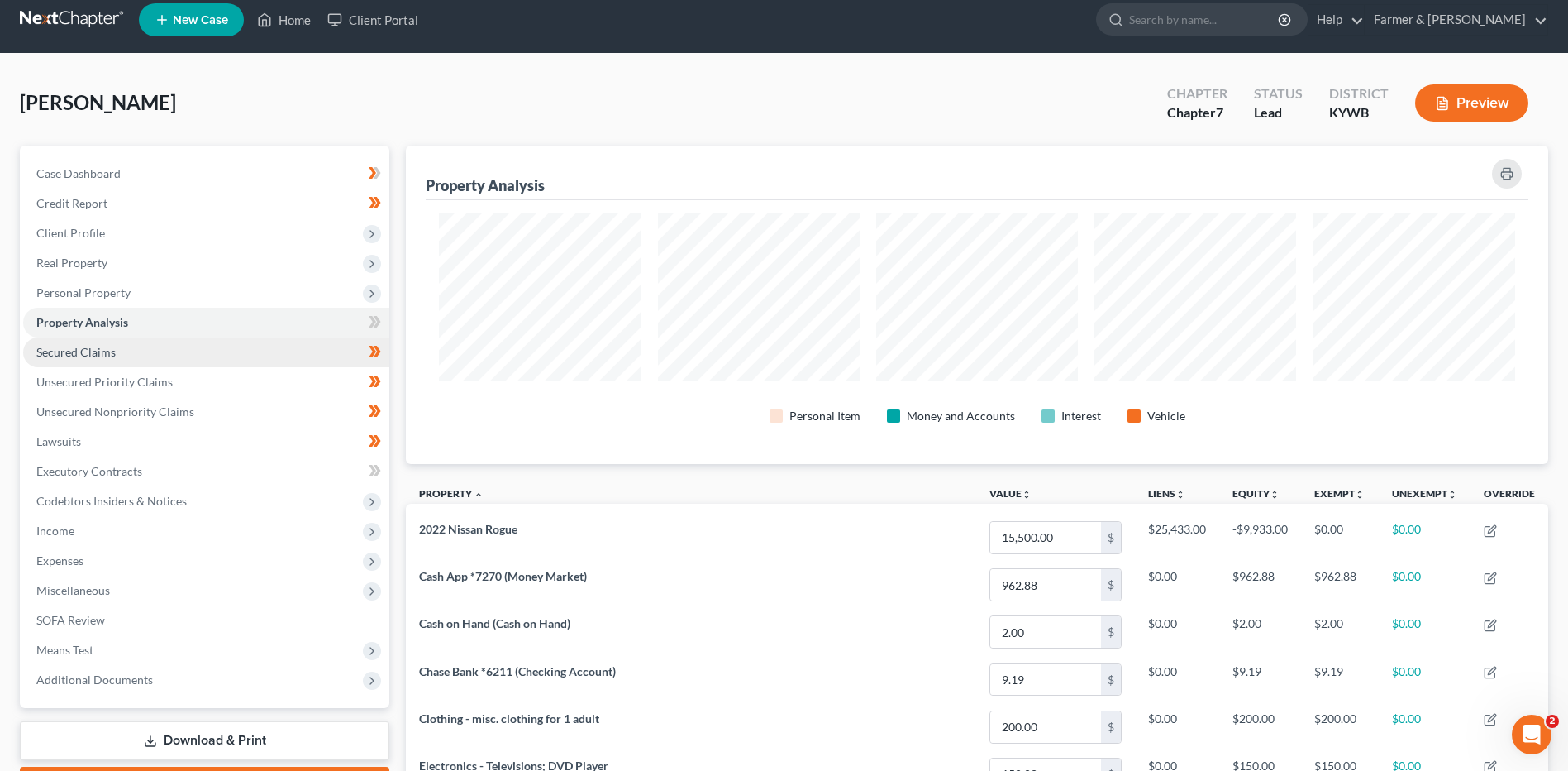
drag, startPoint x: 134, startPoint y: 290, endPoint x: 162, endPoint y: 356, distance: 71.7
click at [134, 290] on span "Personal Property" at bounding box center [206, 293] width 366 height 30
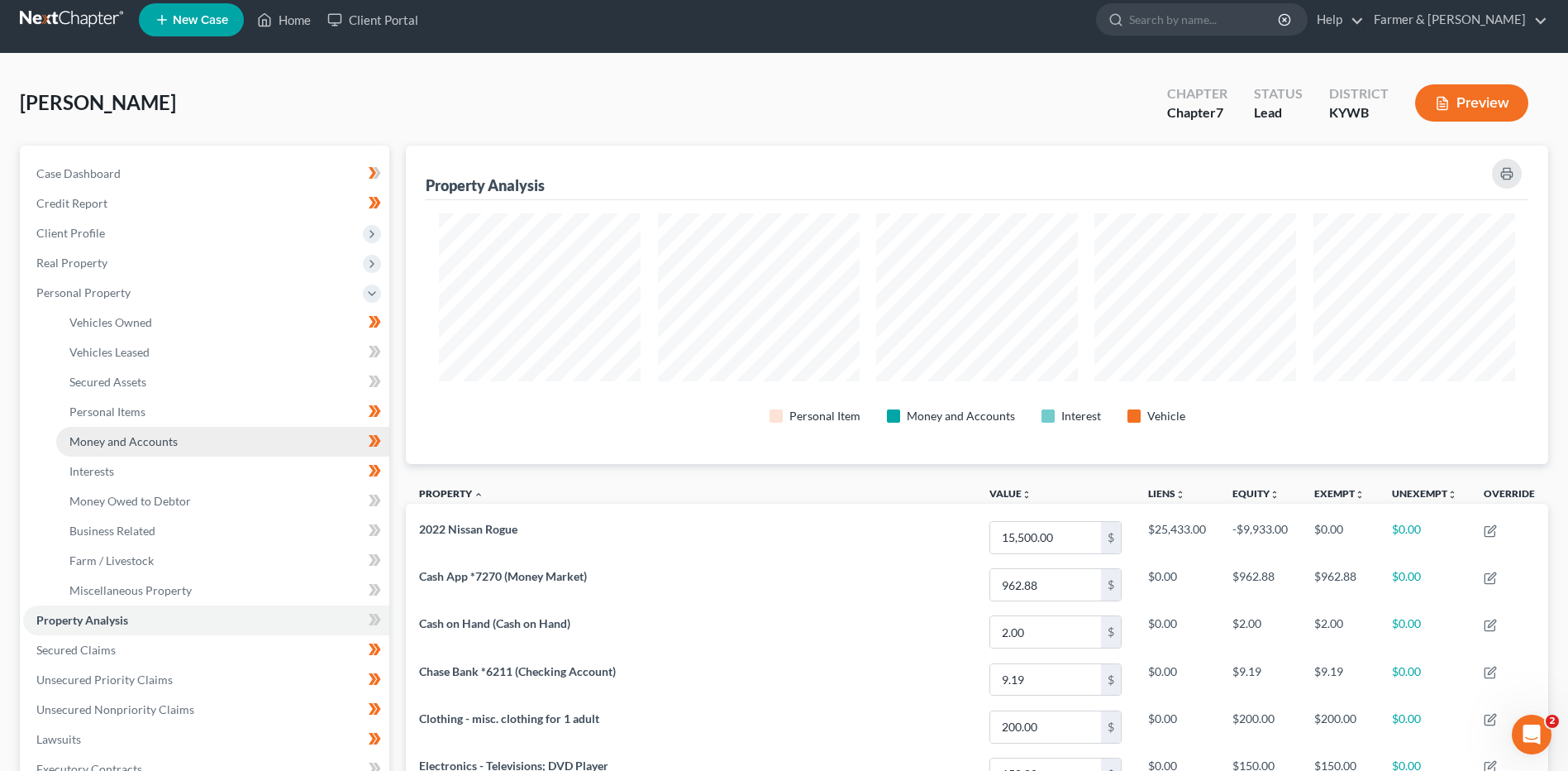
click at [154, 442] on span "Money and Accounts" at bounding box center [123, 440] width 108 height 14
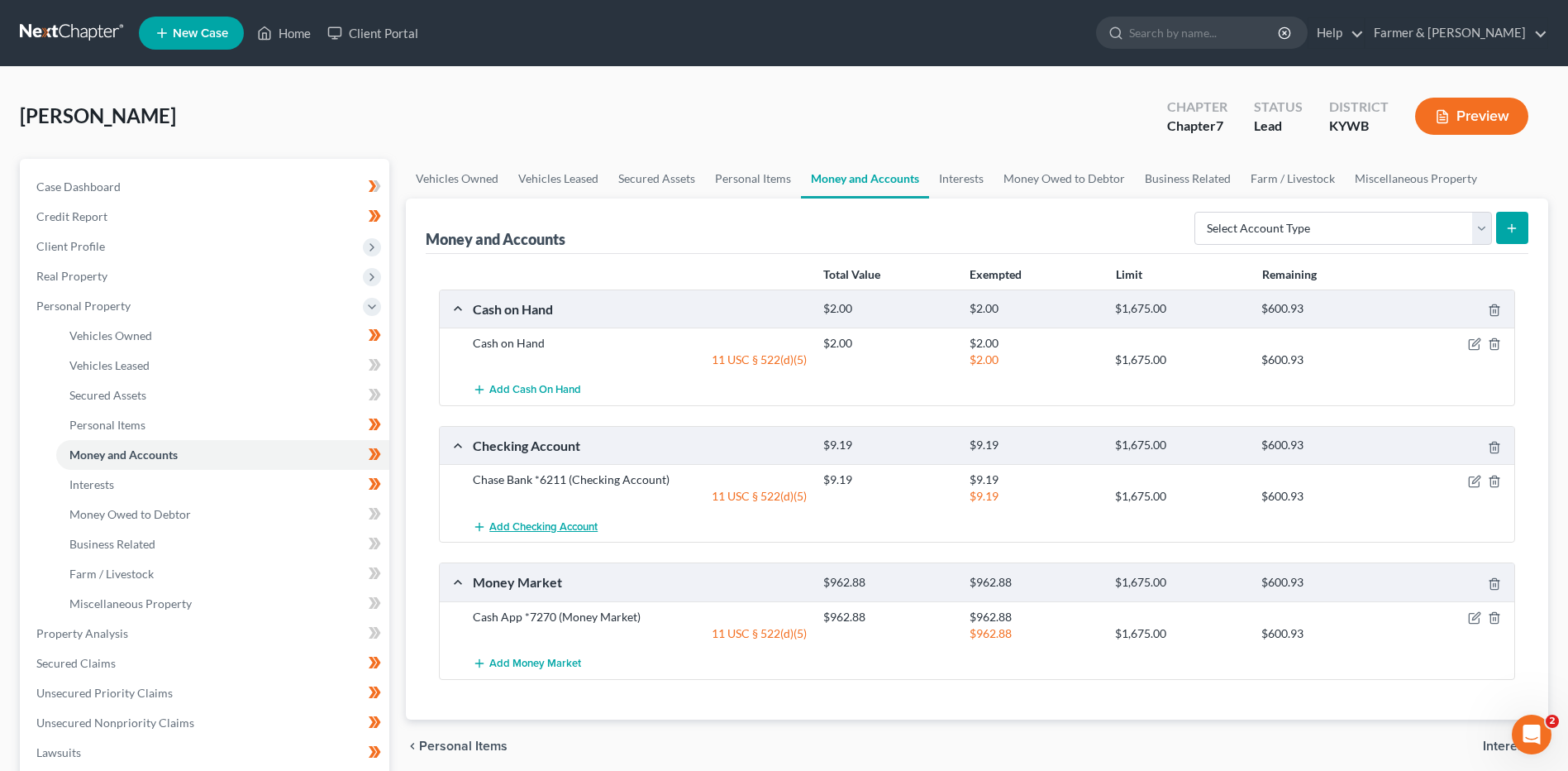
click at [533, 540] on button "Add Checking Account" at bounding box center [534, 525] width 125 height 30
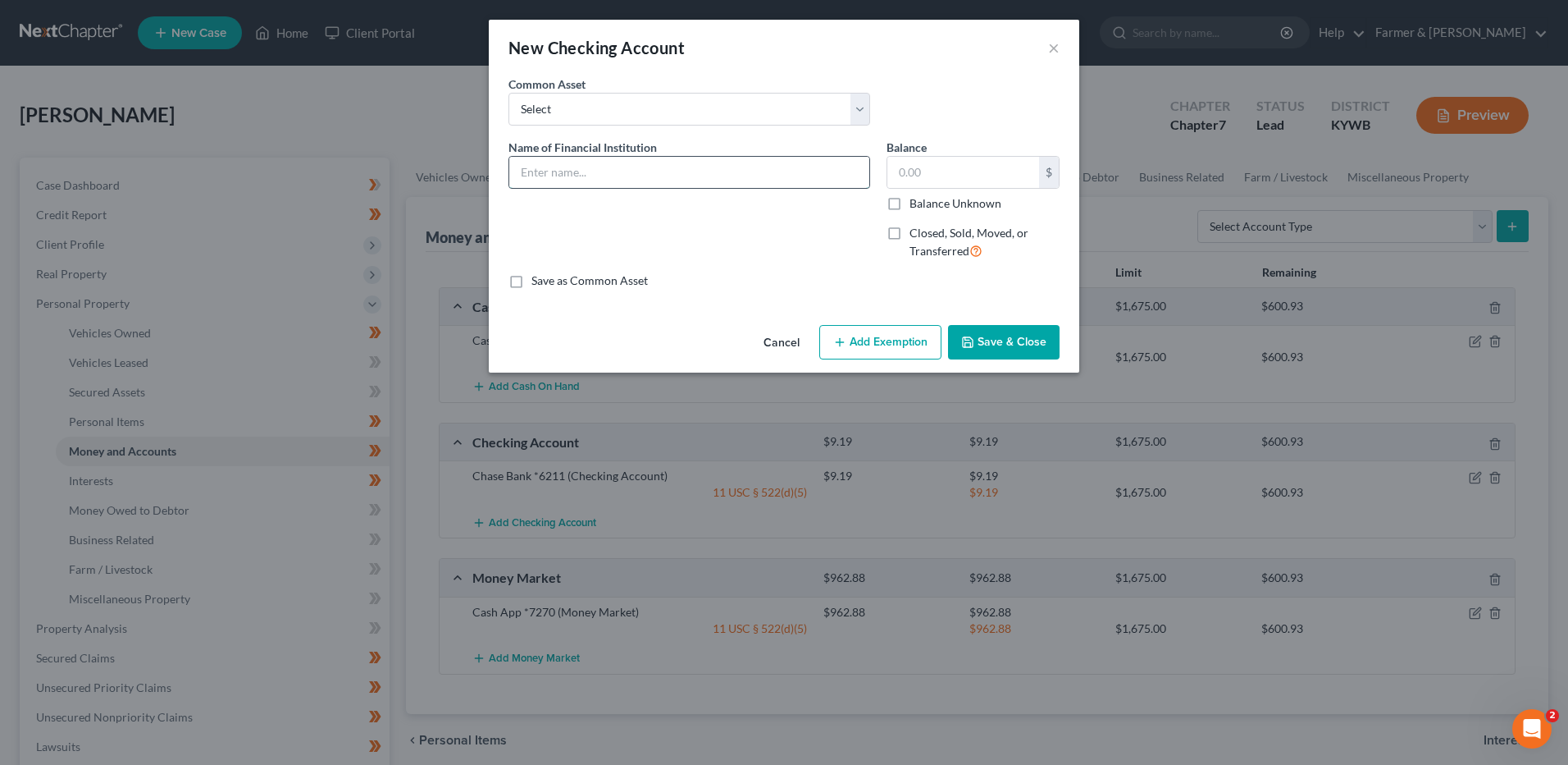
click at [632, 169] on input "text" at bounding box center [689, 172] width 360 height 31
type input "Cashapp"
click at [1006, 343] on button "Save & Close" at bounding box center [1004, 343] width 112 height 35
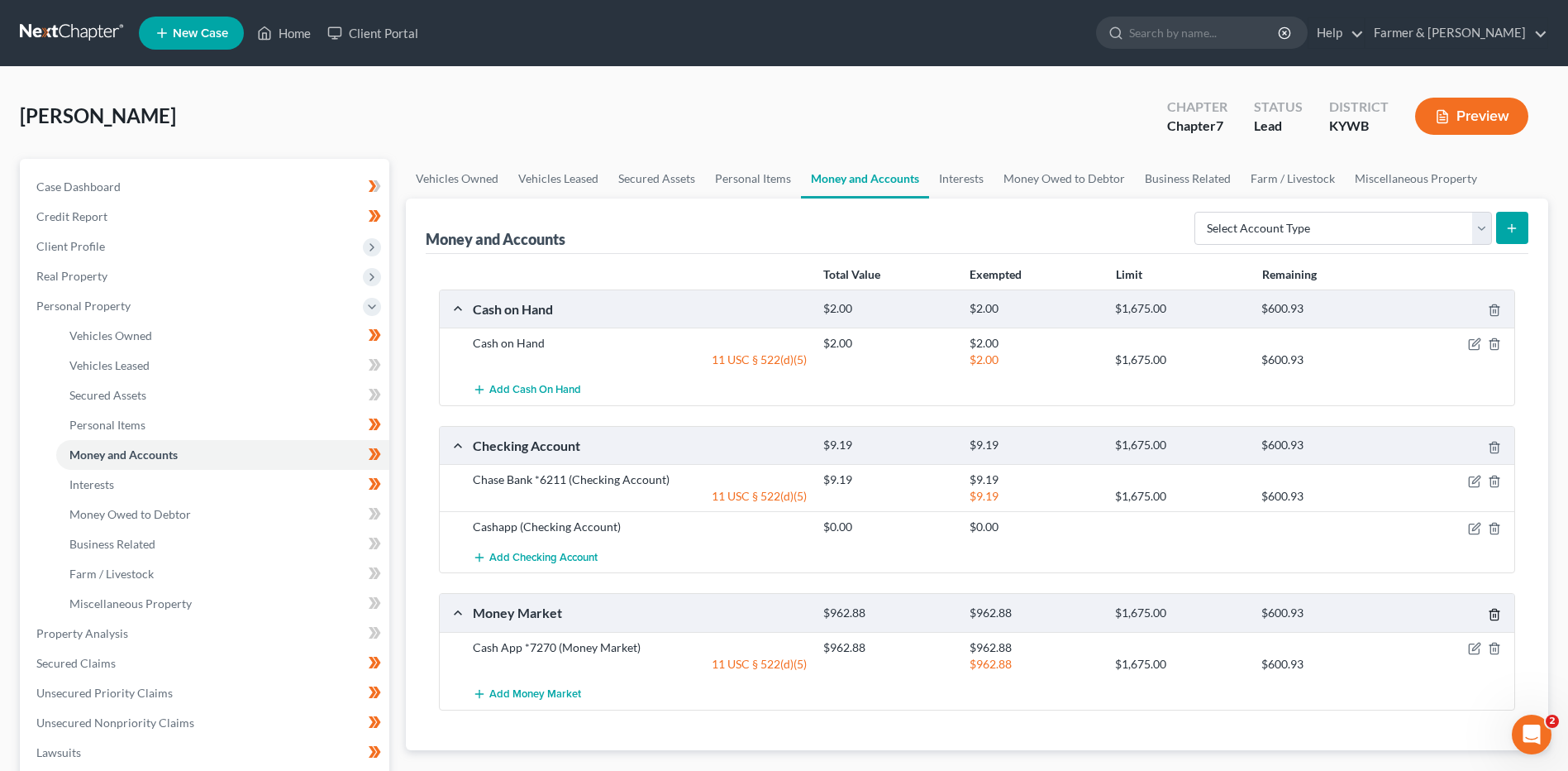
click at [1496, 612] on icon "button" at bounding box center [1494, 614] width 13 height 13
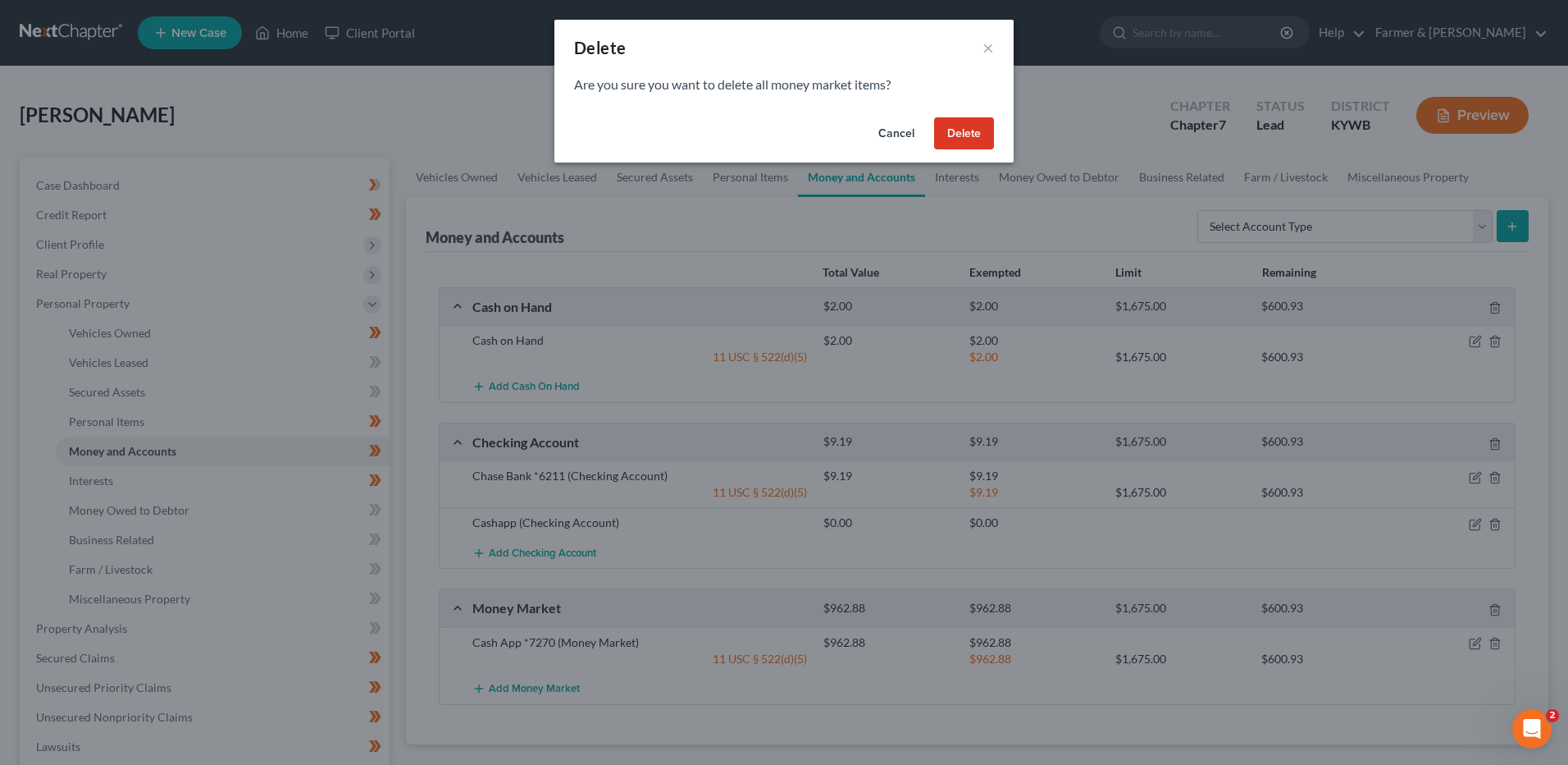
click at [981, 146] on button "Delete" at bounding box center [964, 134] width 60 height 33
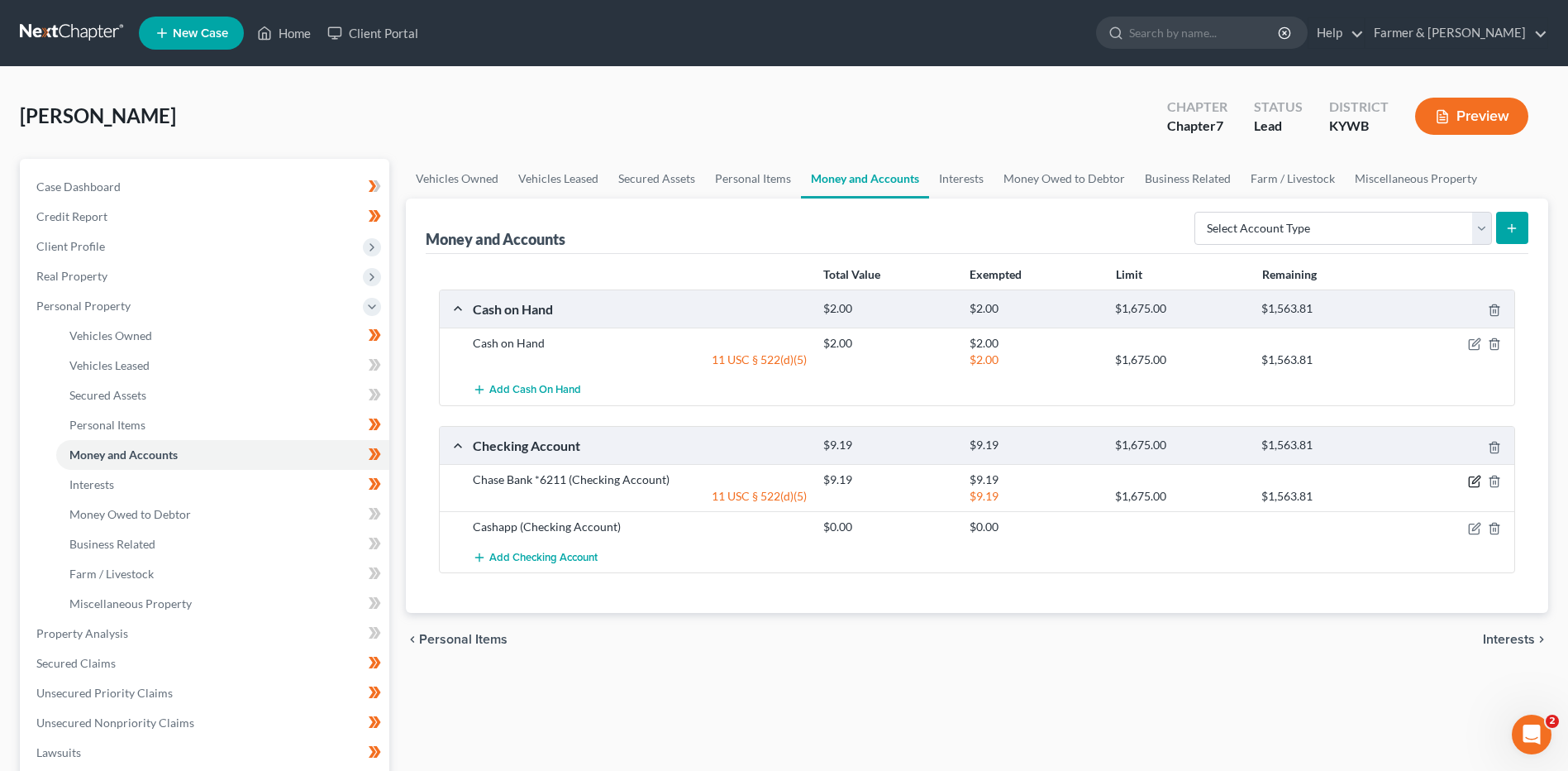
drag, startPoint x: 1474, startPoint y: 476, endPoint x: 1353, endPoint y: 475, distance: 121.0
click at [1474, 476] on icon "button" at bounding box center [1474, 481] width 13 height 13
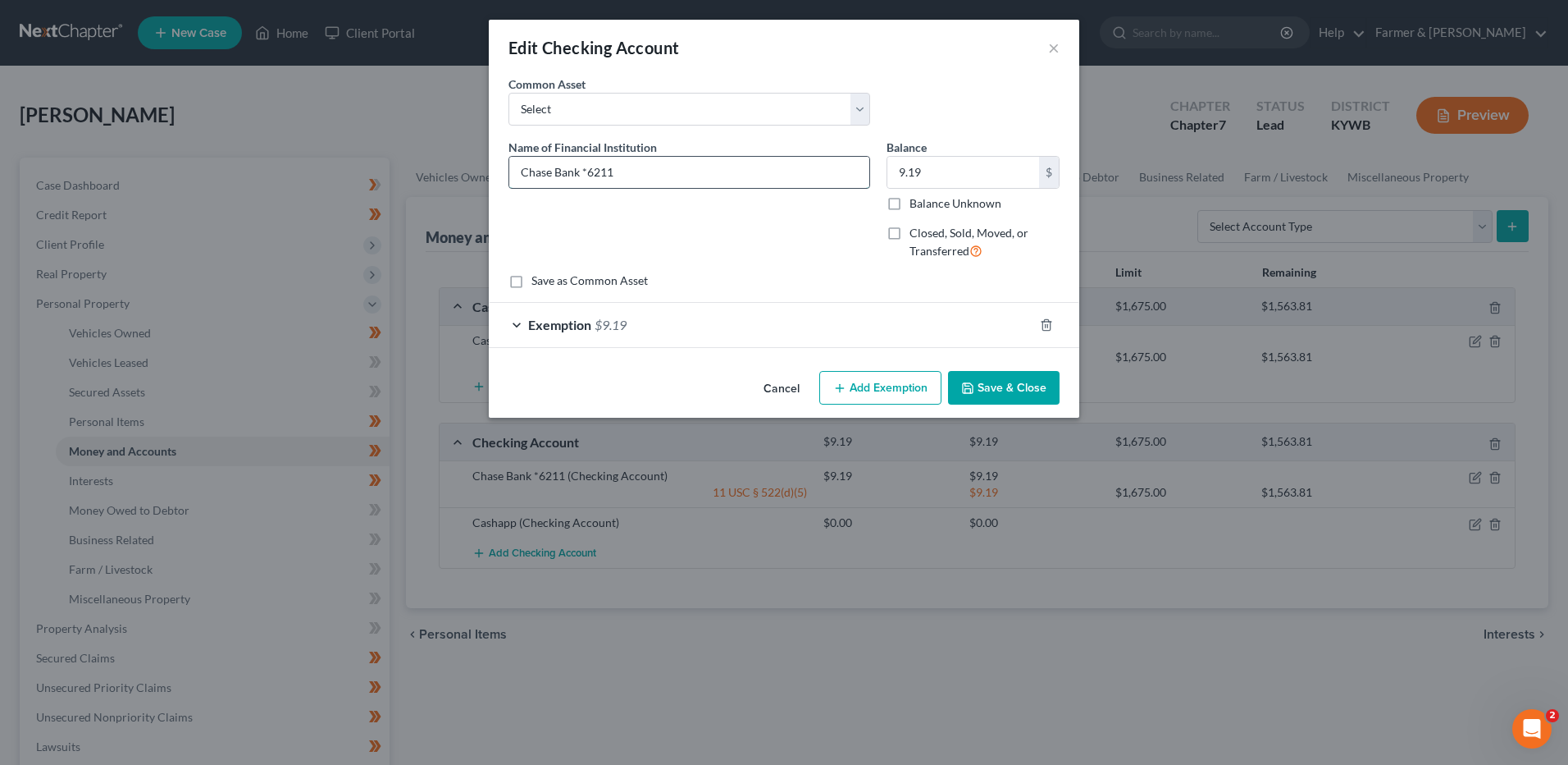
click at [588, 165] on input "Chase Bank *6211" at bounding box center [689, 172] width 360 height 31
type input "Chase Bank #6211"
click at [1014, 384] on button "Save & Close" at bounding box center [1004, 388] width 112 height 35
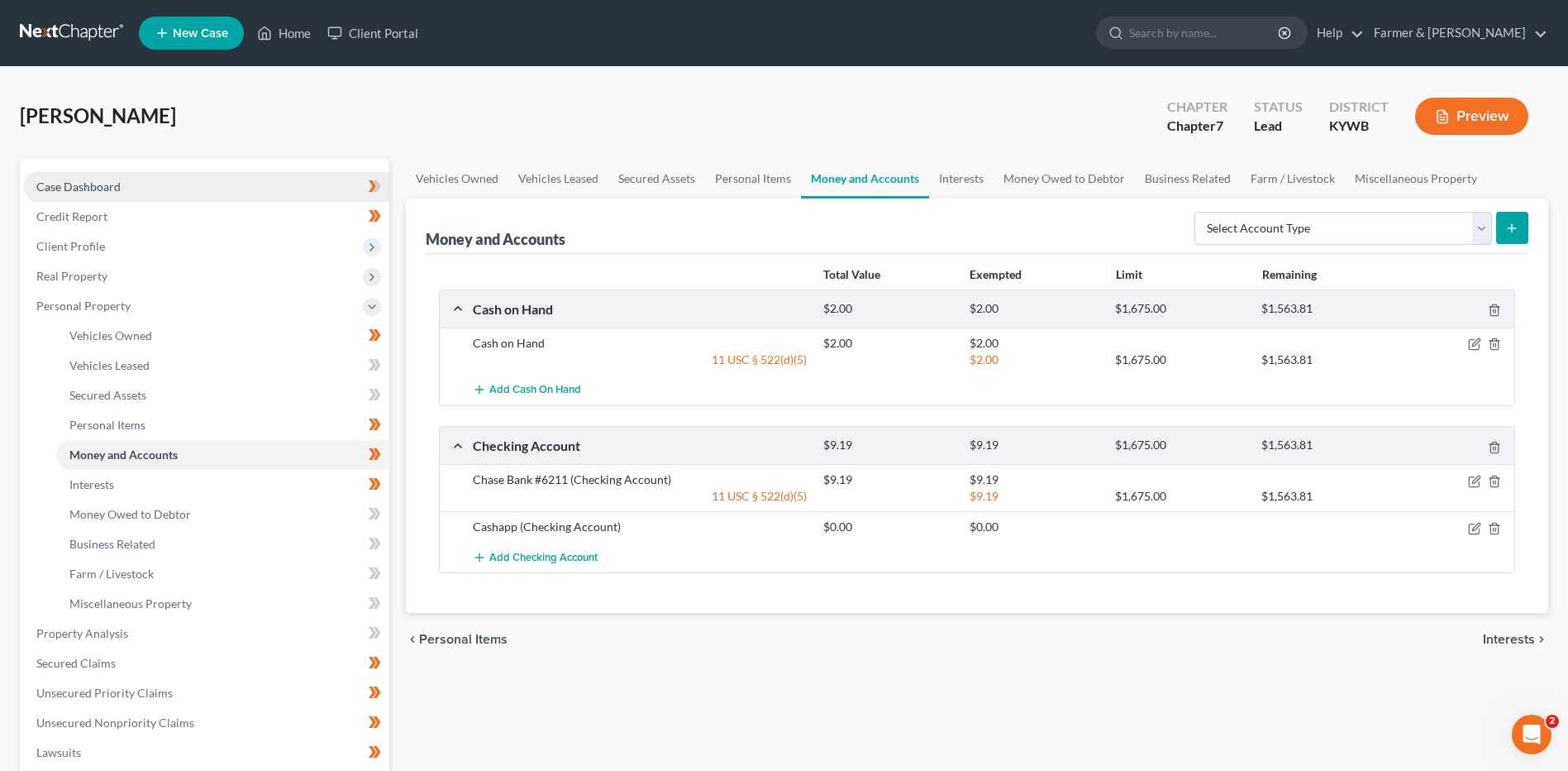
click at [111, 185] on span "Case Dashboard" at bounding box center [78, 186] width 84 height 14
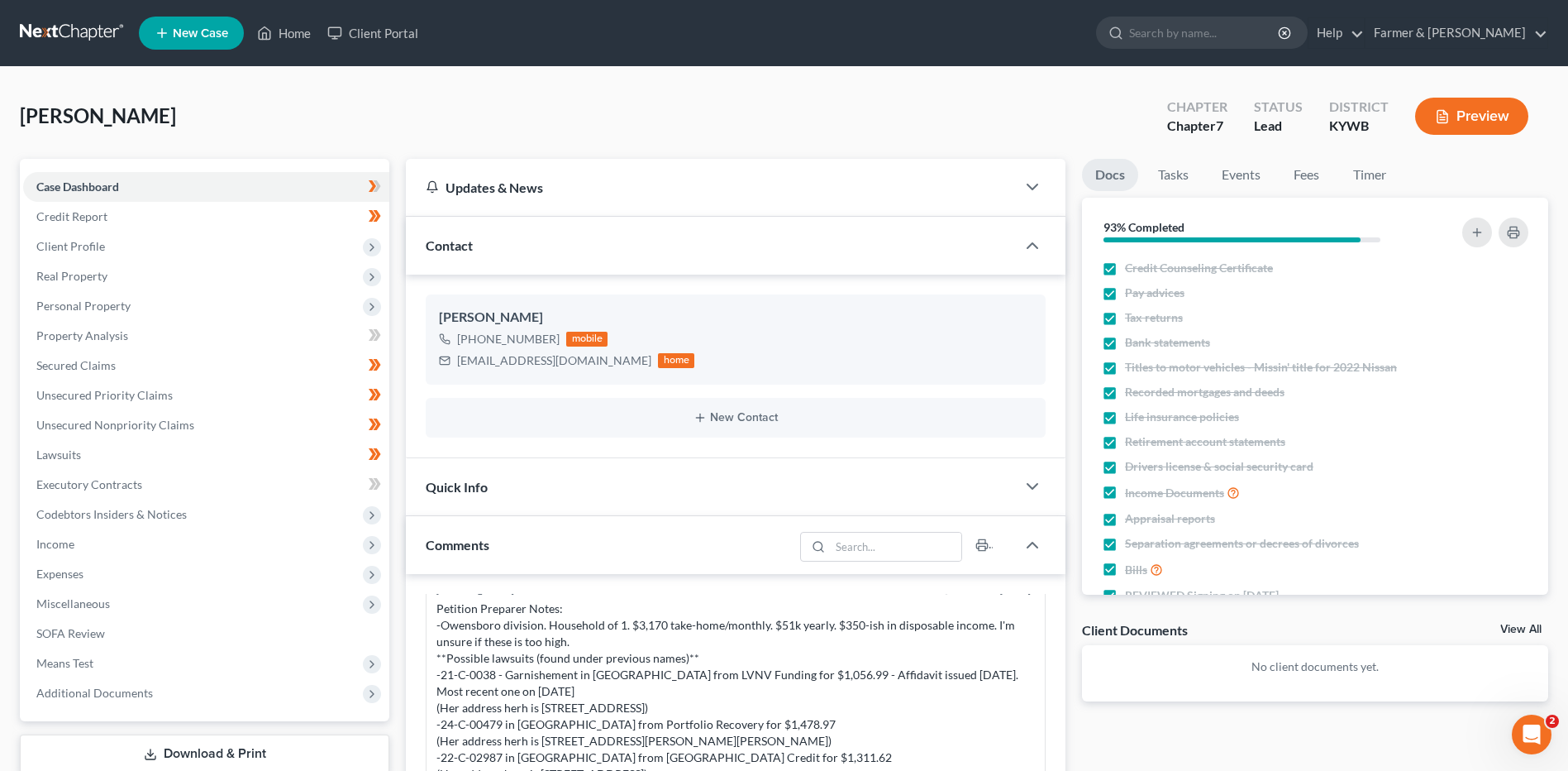
click at [81, 36] on link at bounding box center [72, 33] width 106 height 30
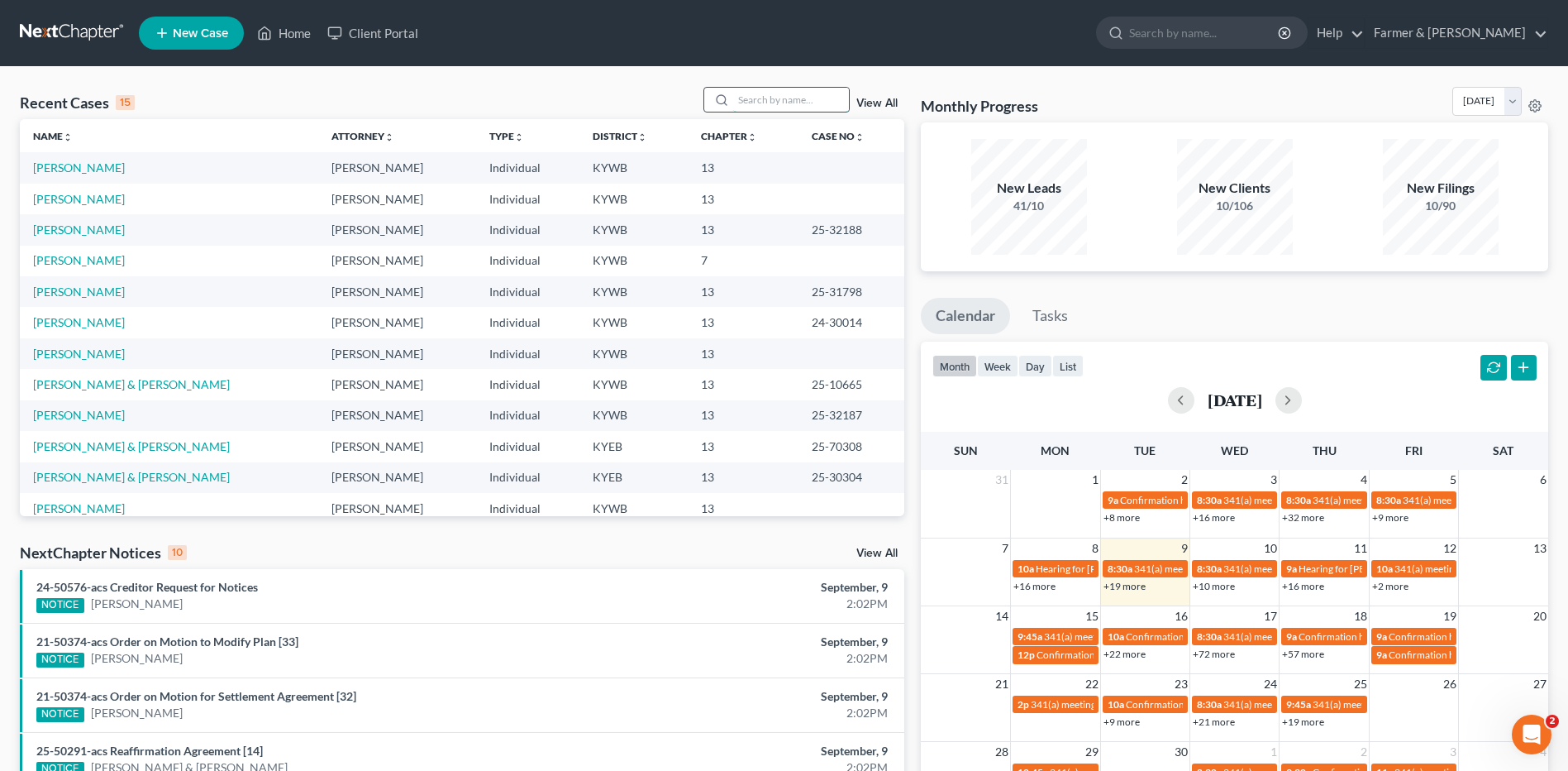
click at [763, 96] on input "search" at bounding box center [790, 100] width 115 height 24
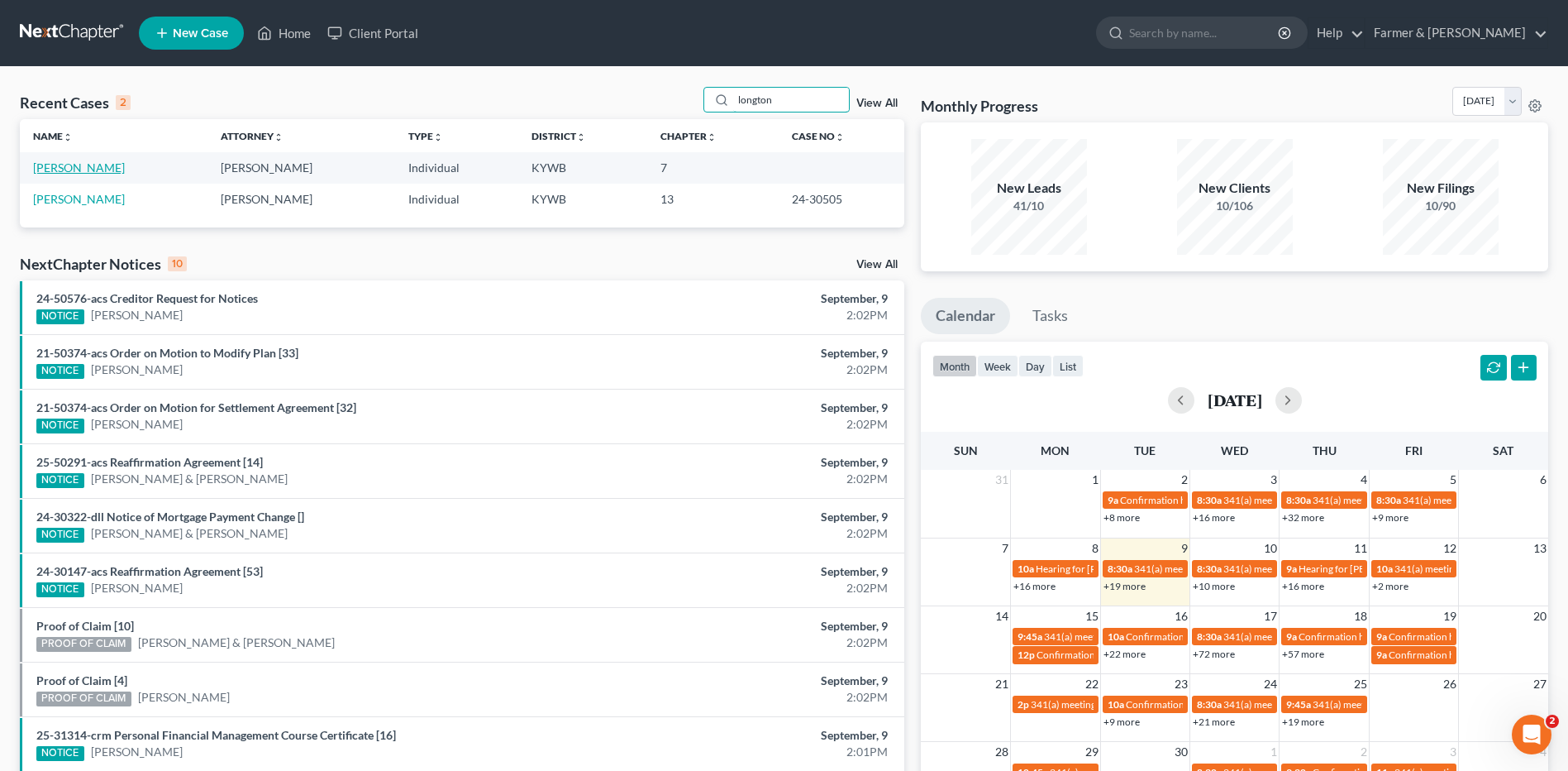
type input "longton"
click at [124, 166] on link "[PERSON_NAME]" at bounding box center [78, 167] width 91 height 14
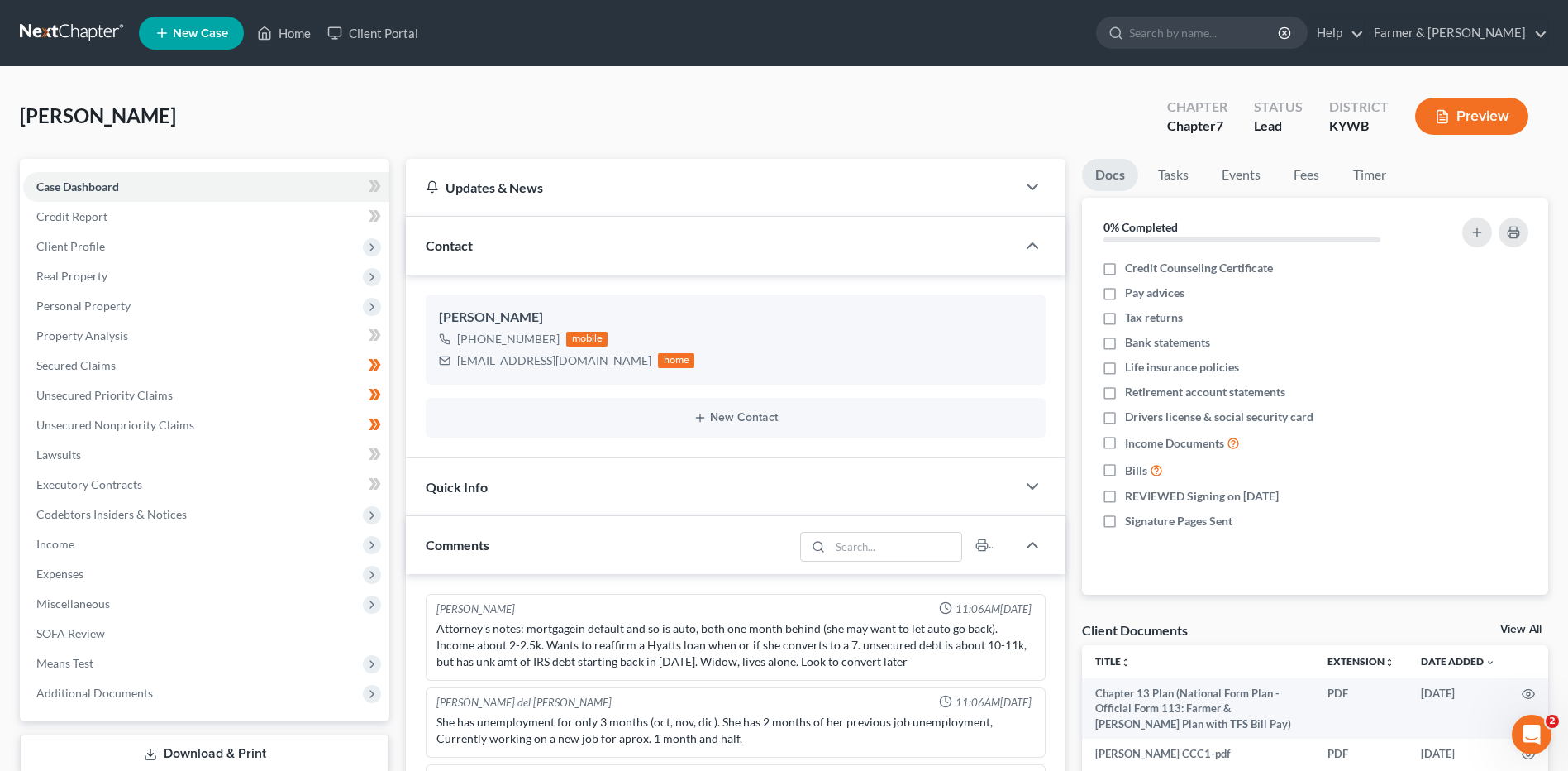
click at [71, 41] on link at bounding box center [72, 33] width 106 height 30
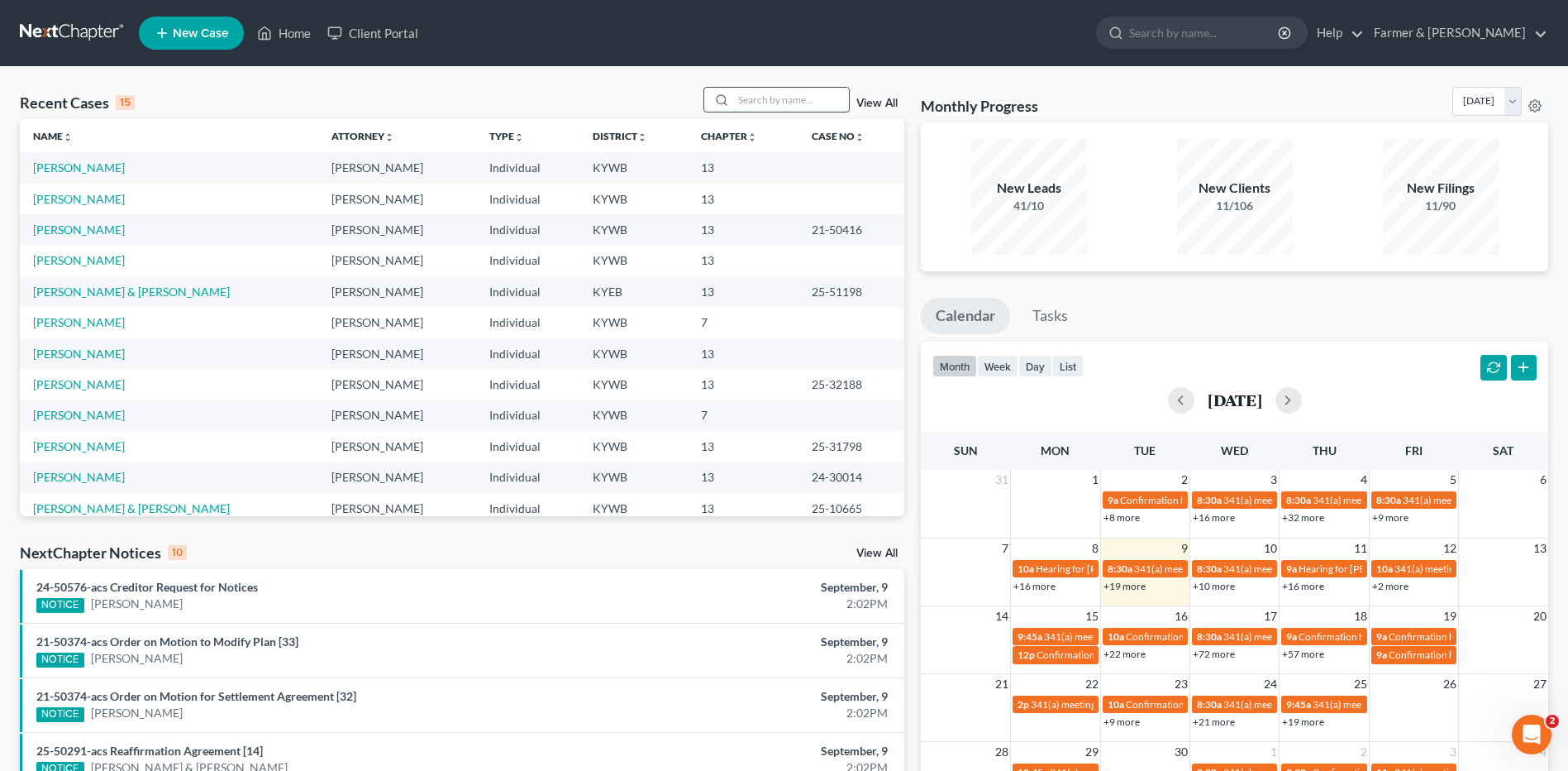
click at [825, 101] on input "search" at bounding box center [790, 100] width 115 height 24
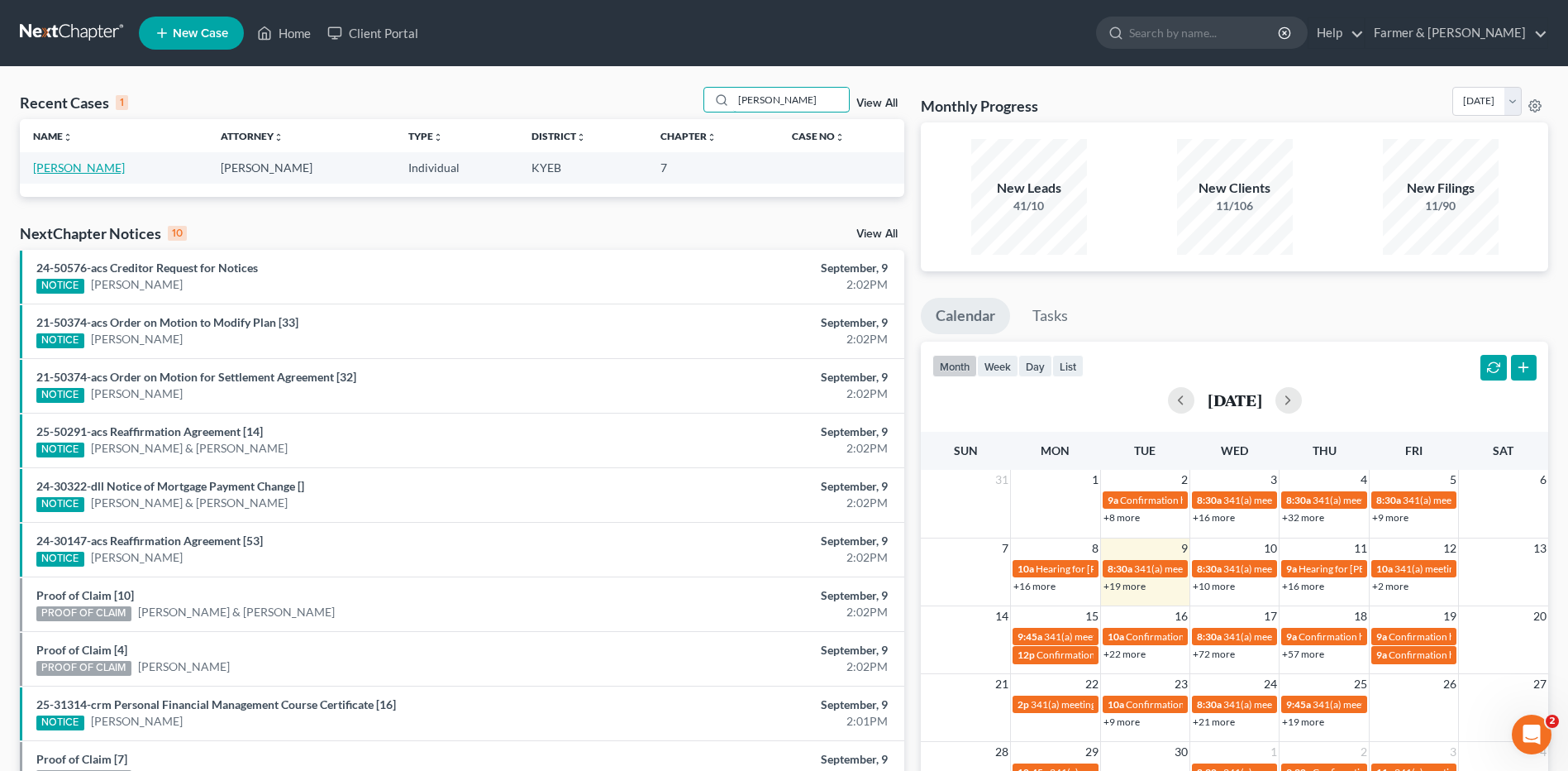
type input "[PERSON_NAME]"
click at [88, 173] on link "[PERSON_NAME]" at bounding box center [78, 167] width 91 height 14
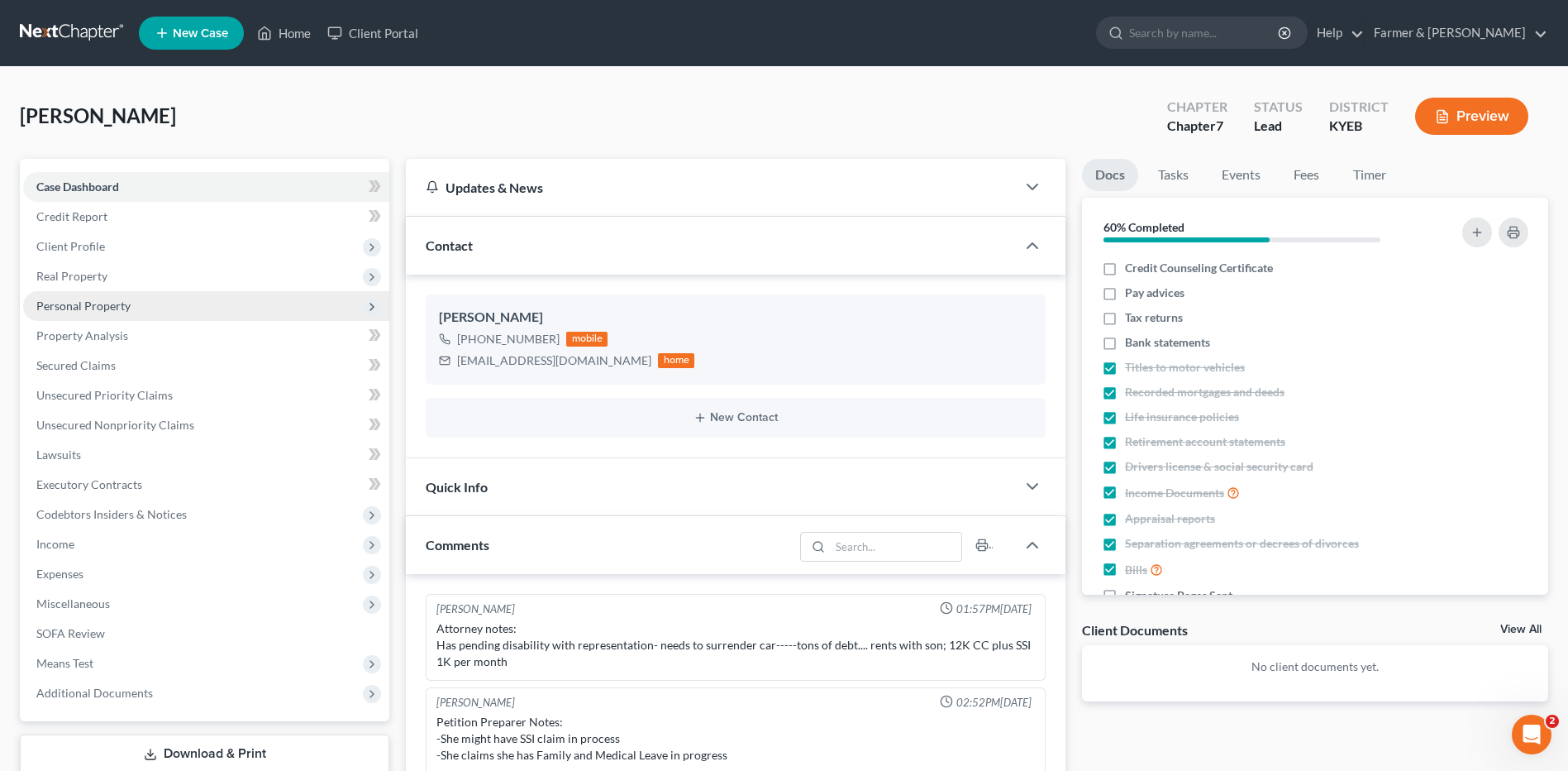
click at [105, 309] on span "Personal Property" at bounding box center [83, 305] width 94 height 14
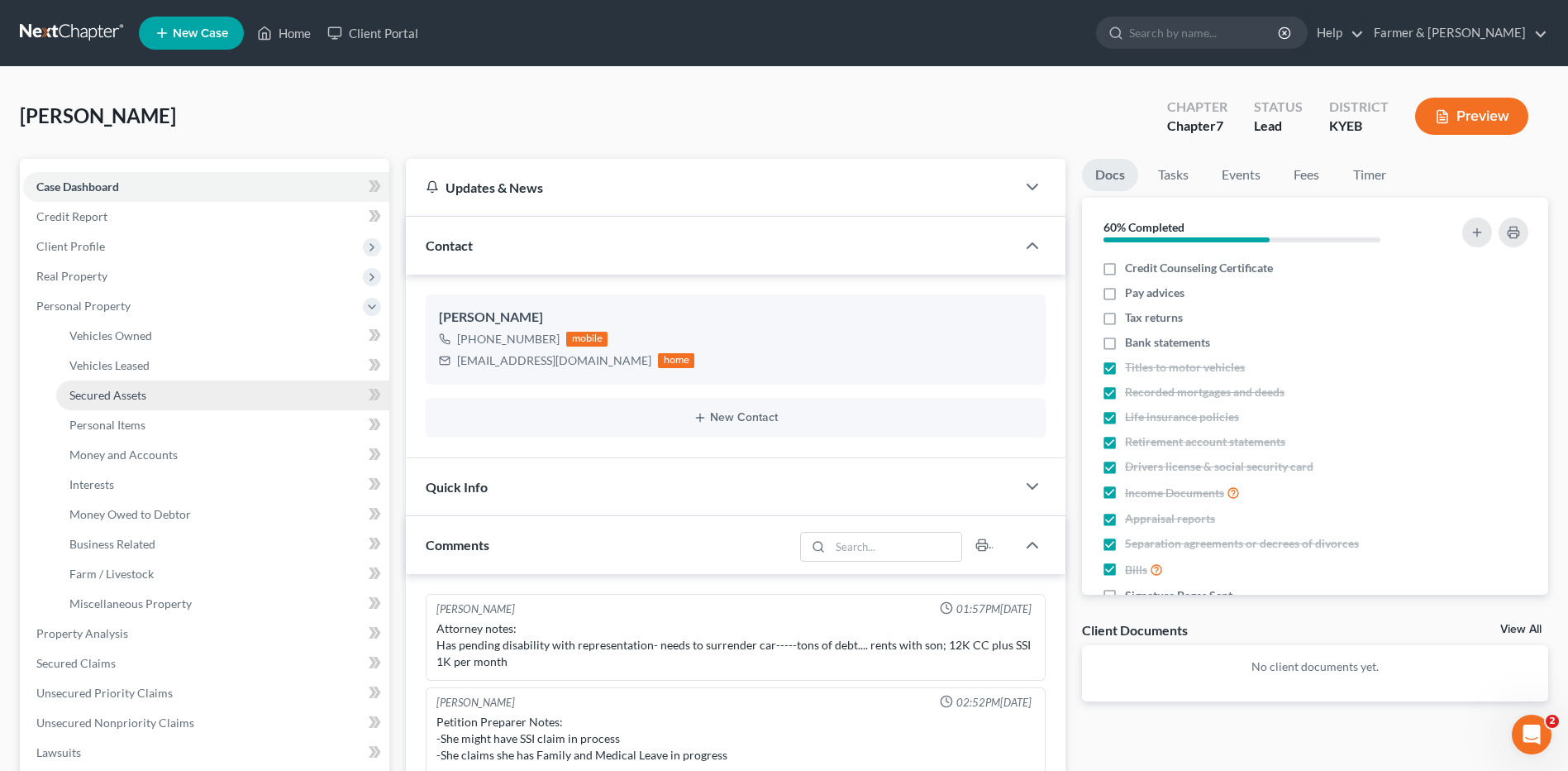
scroll to position [339, 0]
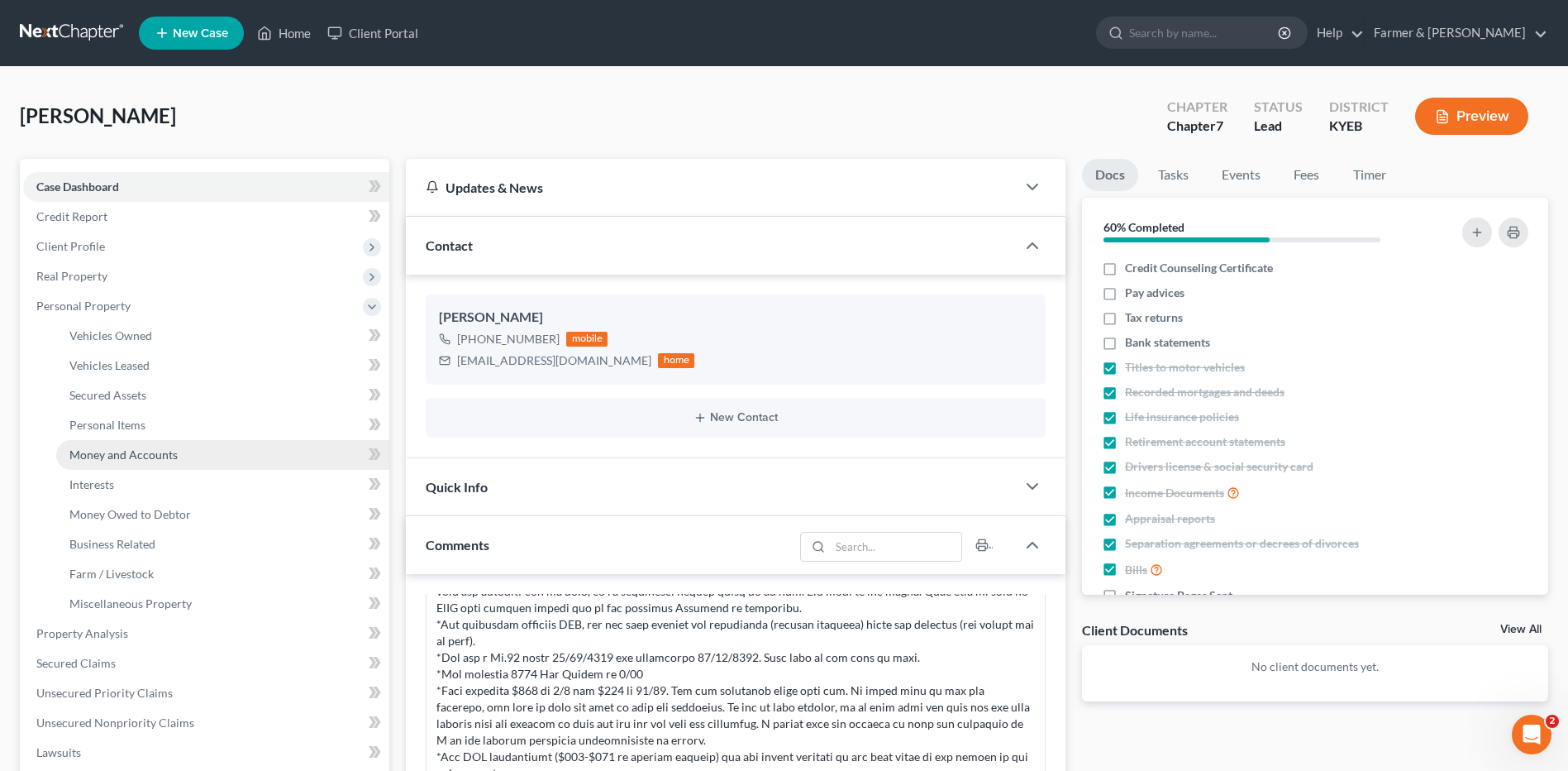
click at [159, 464] on link "Money and Accounts" at bounding box center [222, 454] width 333 height 30
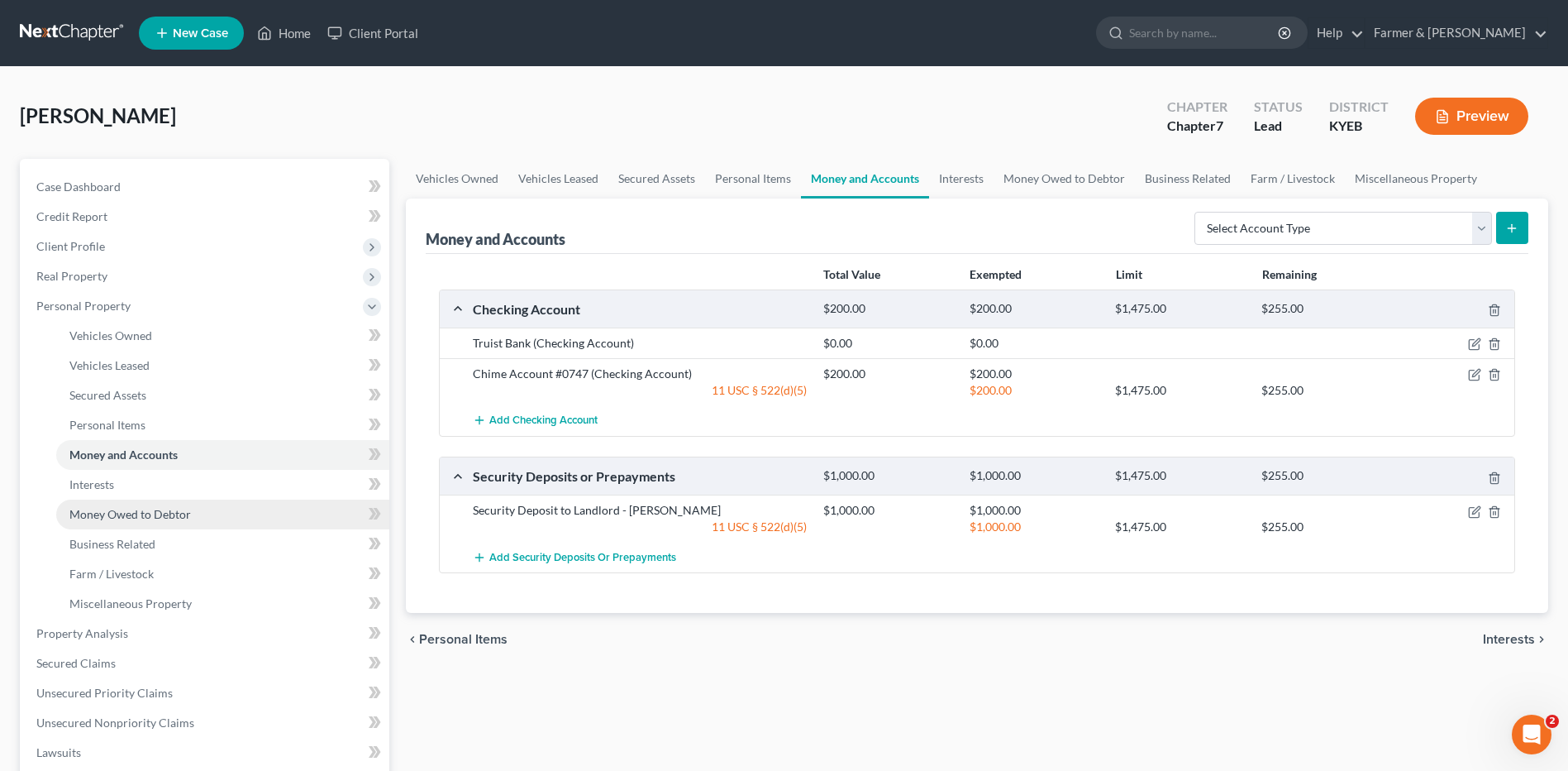
click at [154, 523] on link "Money Owed to Debtor" at bounding box center [222, 514] width 333 height 30
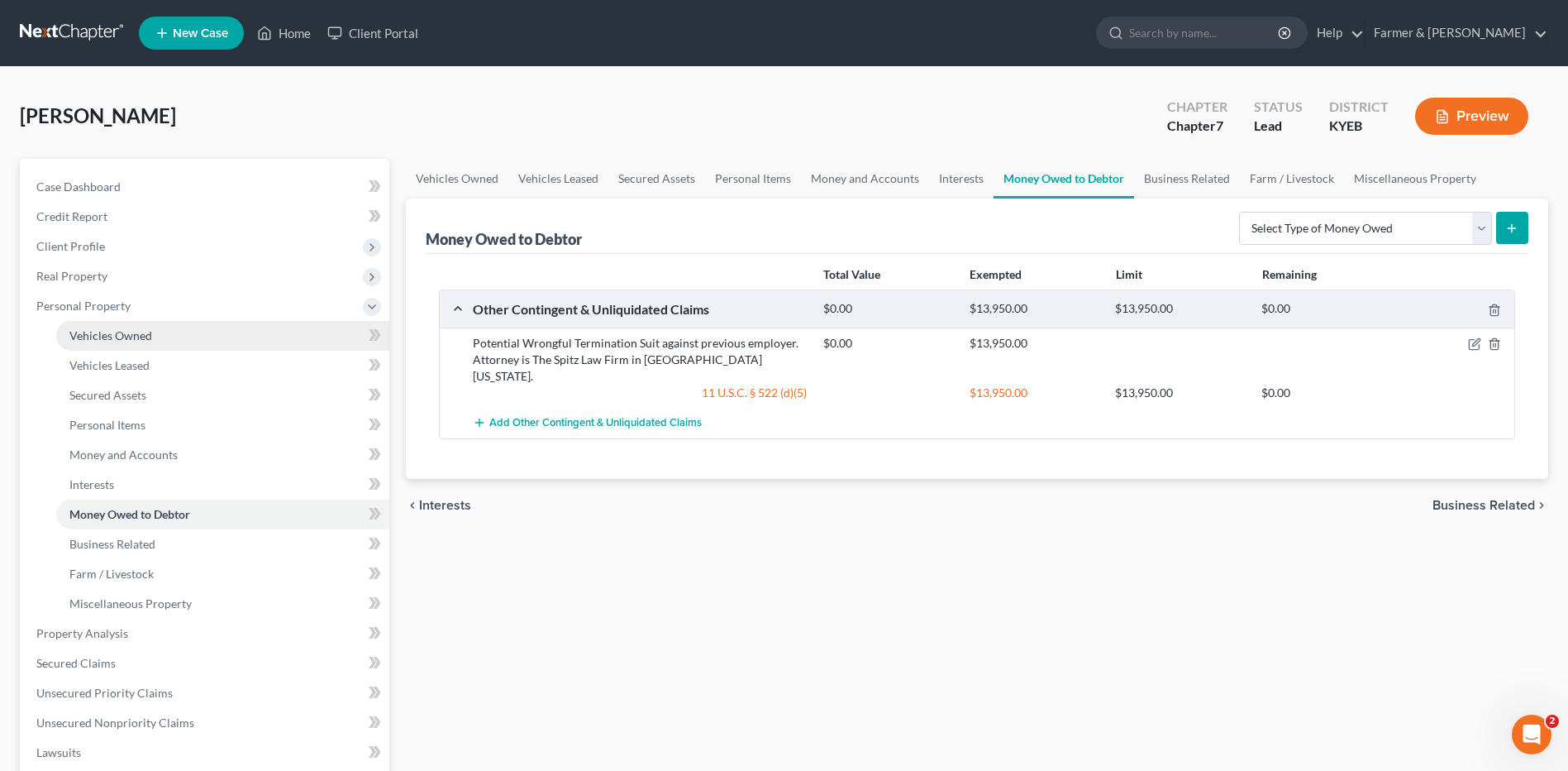
drag, startPoint x: 117, startPoint y: 341, endPoint x: 139, endPoint y: 343, distance: 22.1
click at [118, 342] on span "Vehicles Owned" at bounding box center [111, 335] width 83 height 14
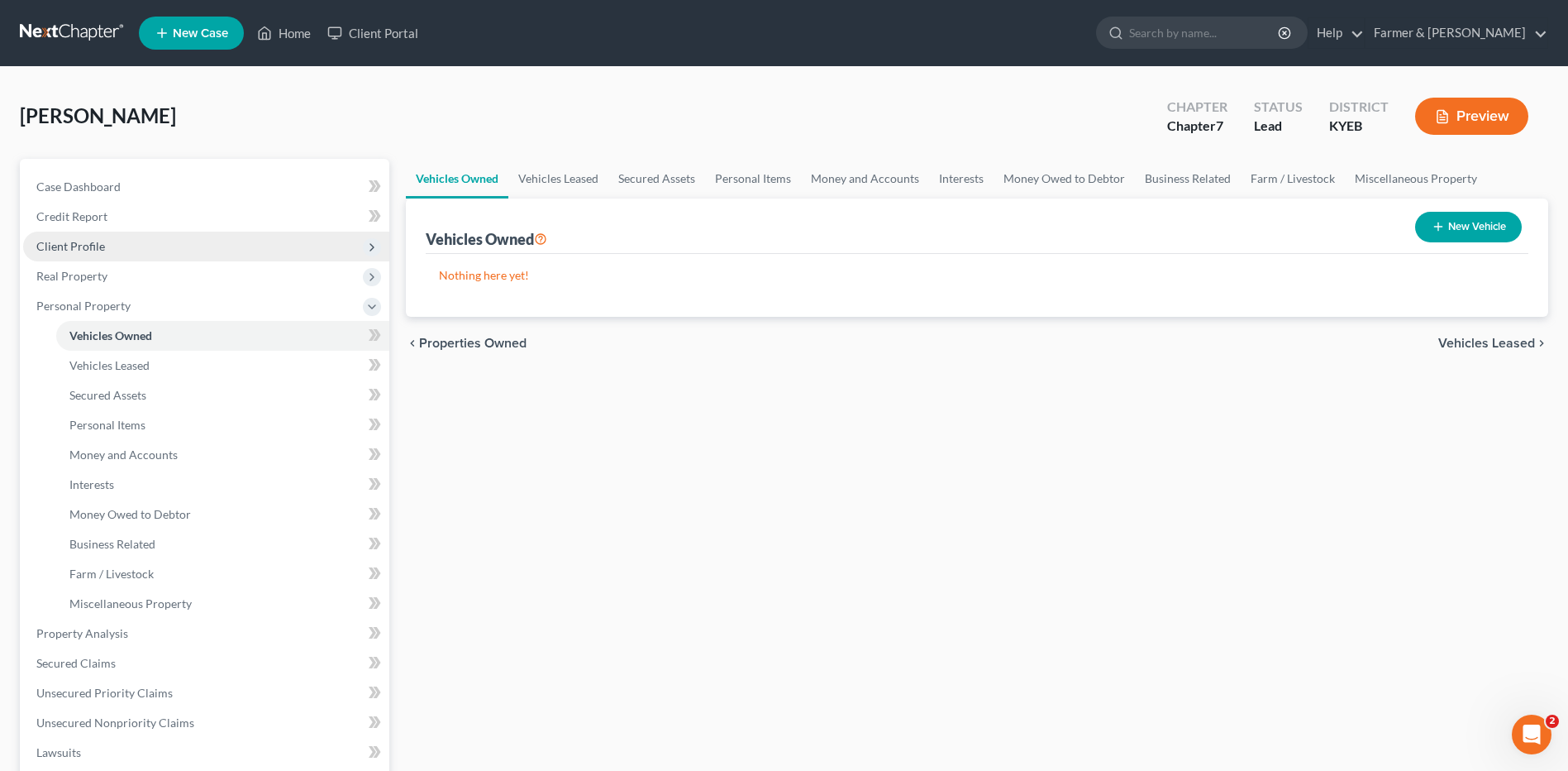
click at [125, 237] on span "Client Profile" at bounding box center [206, 247] width 366 height 30
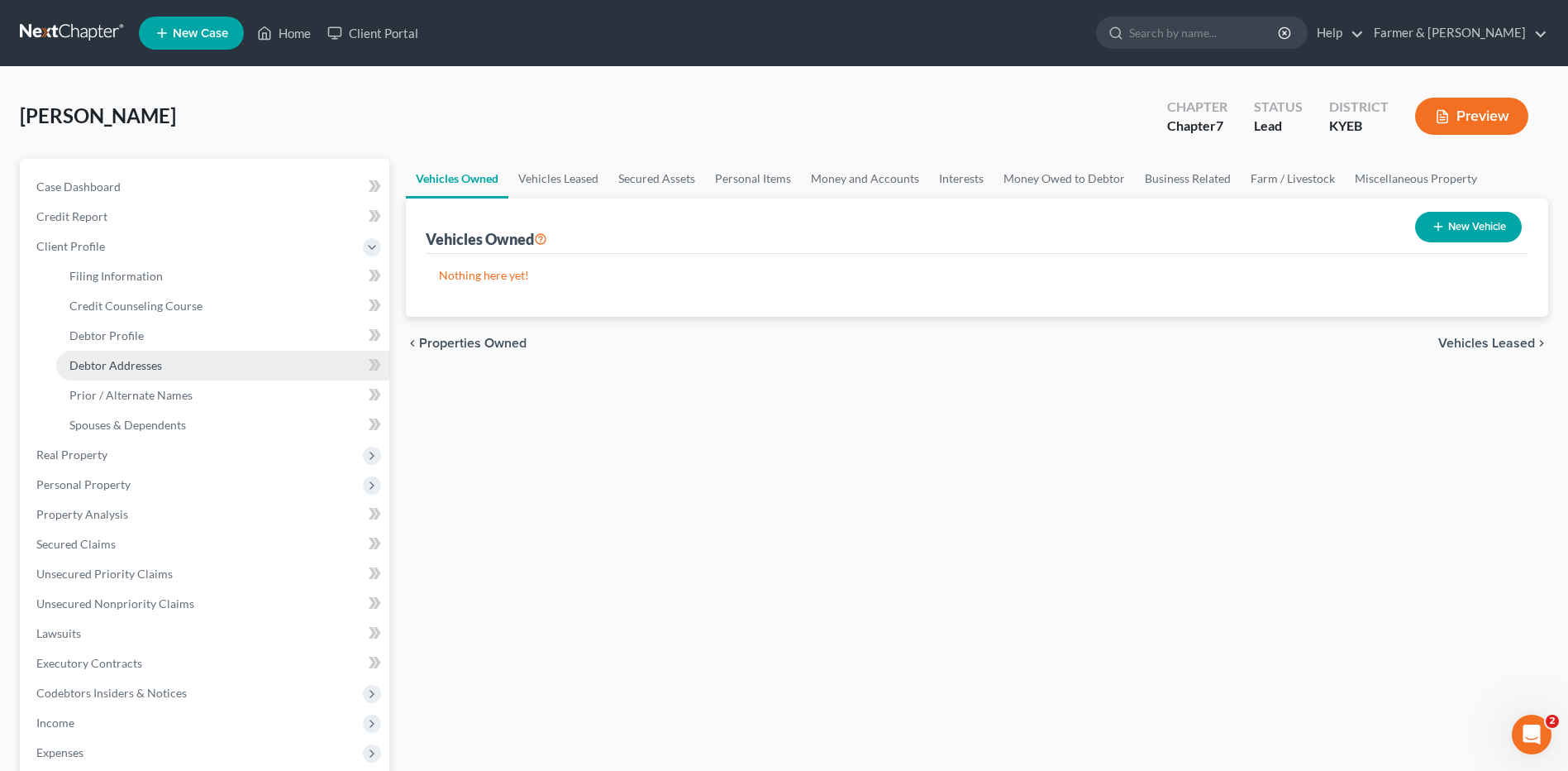
click at [155, 358] on span "Debtor Addresses" at bounding box center [115, 365] width 92 height 14
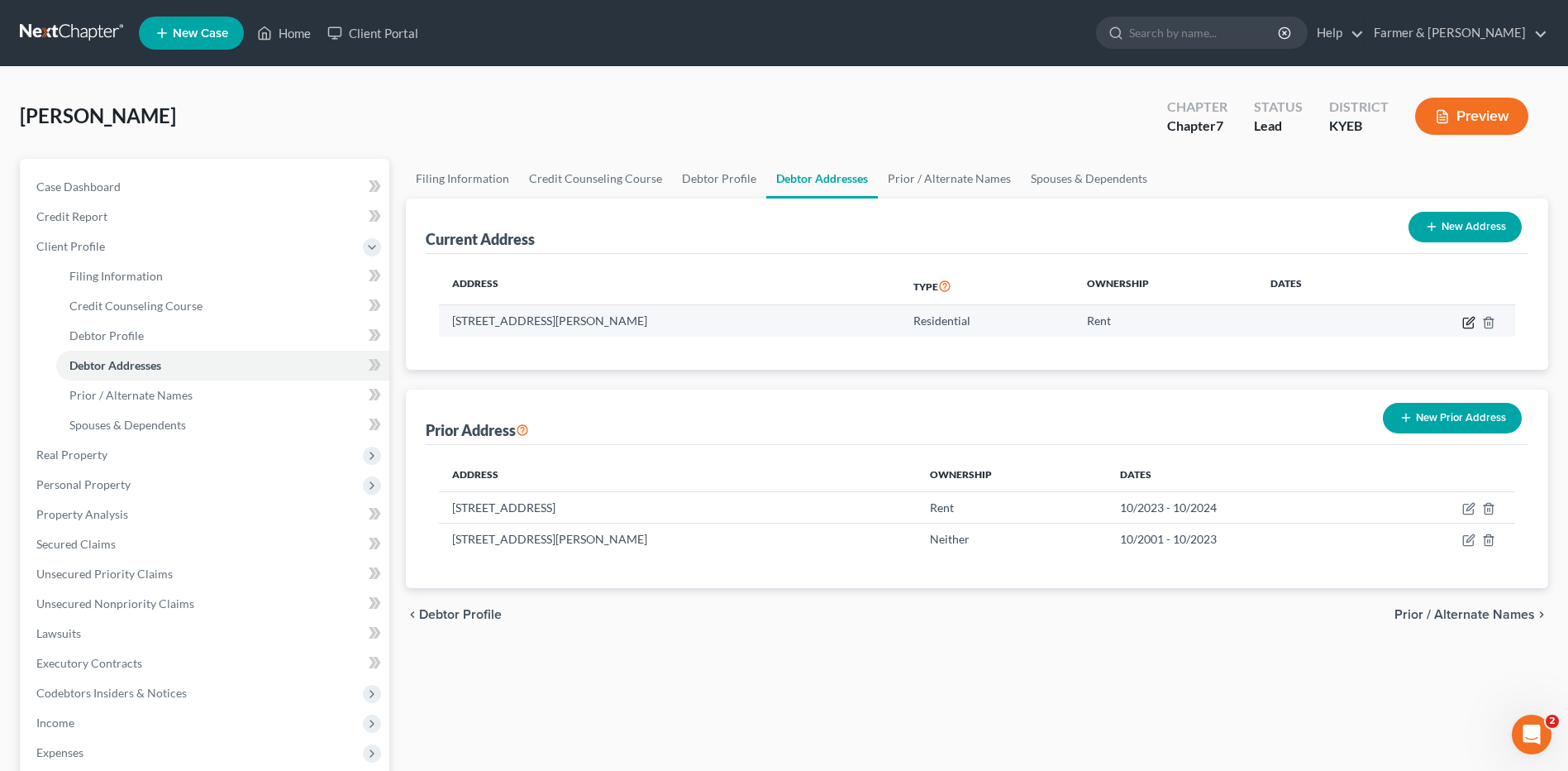
click at [1467, 320] on icon "button" at bounding box center [1470, 320] width 7 height 7
select select "18"
select select "0"
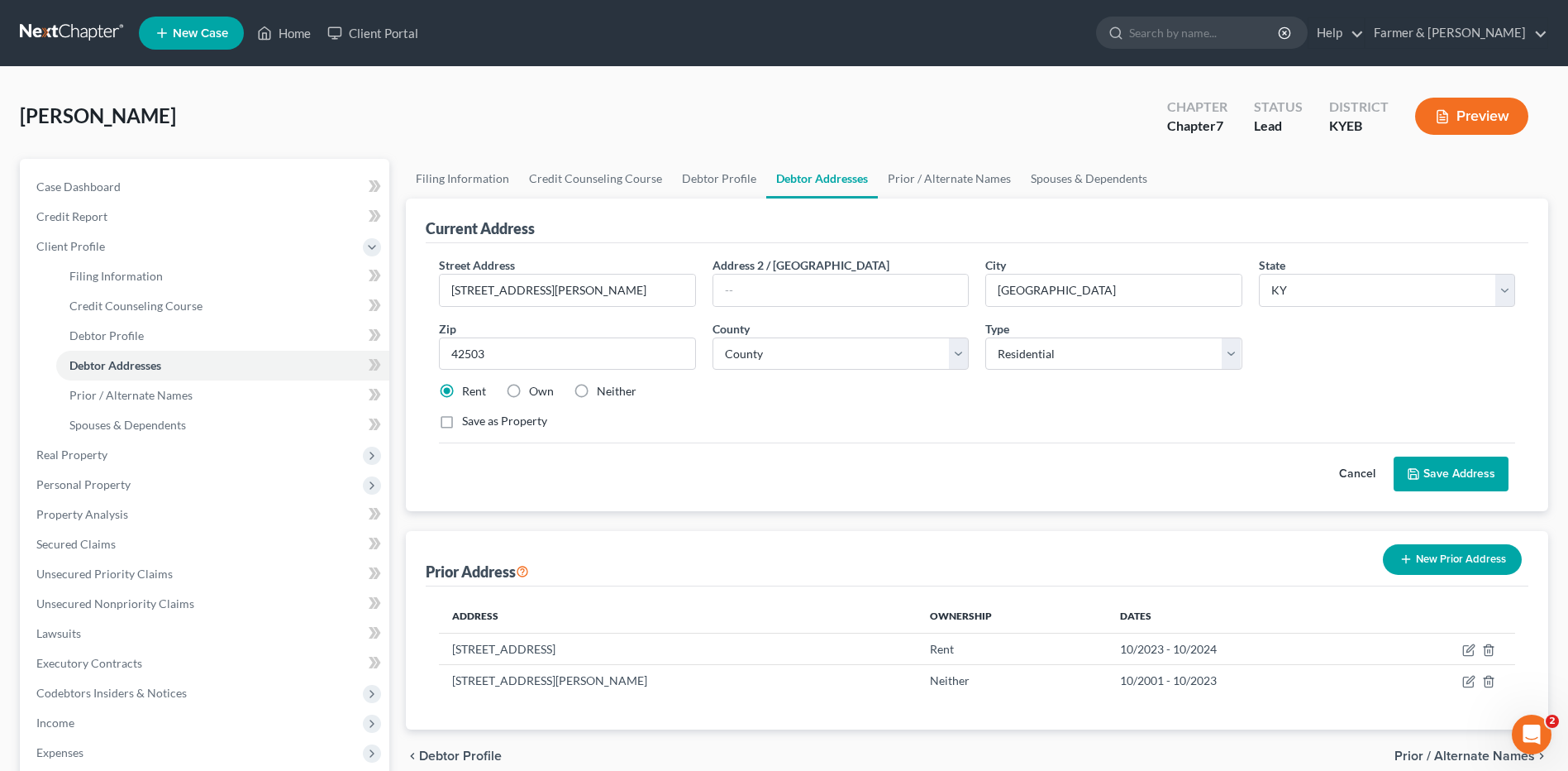
click at [1357, 476] on button "Cancel" at bounding box center [1357, 474] width 73 height 33
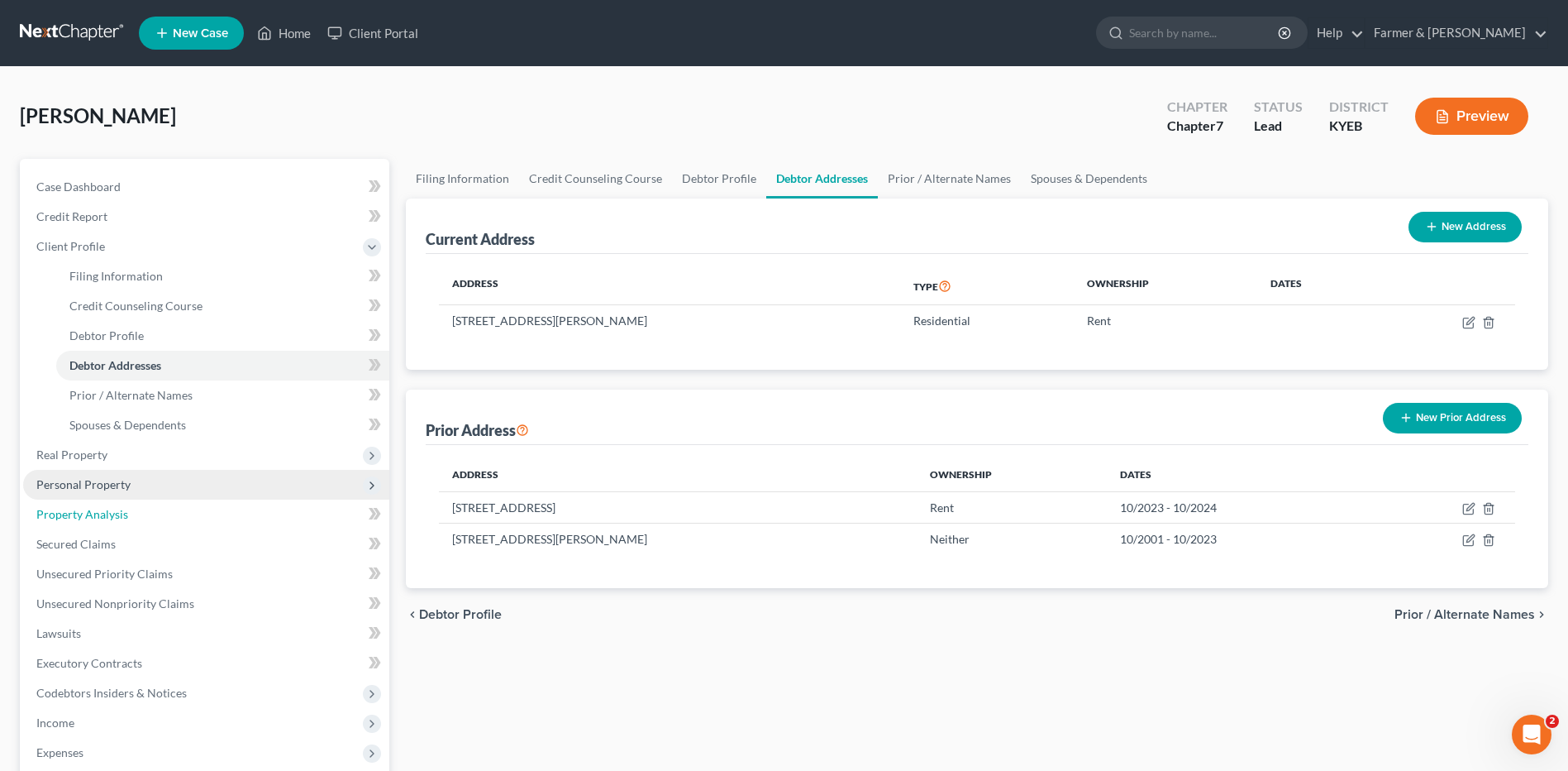
click at [102, 501] on link "Property Analysis" at bounding box center [206, 514] width 366 height 30
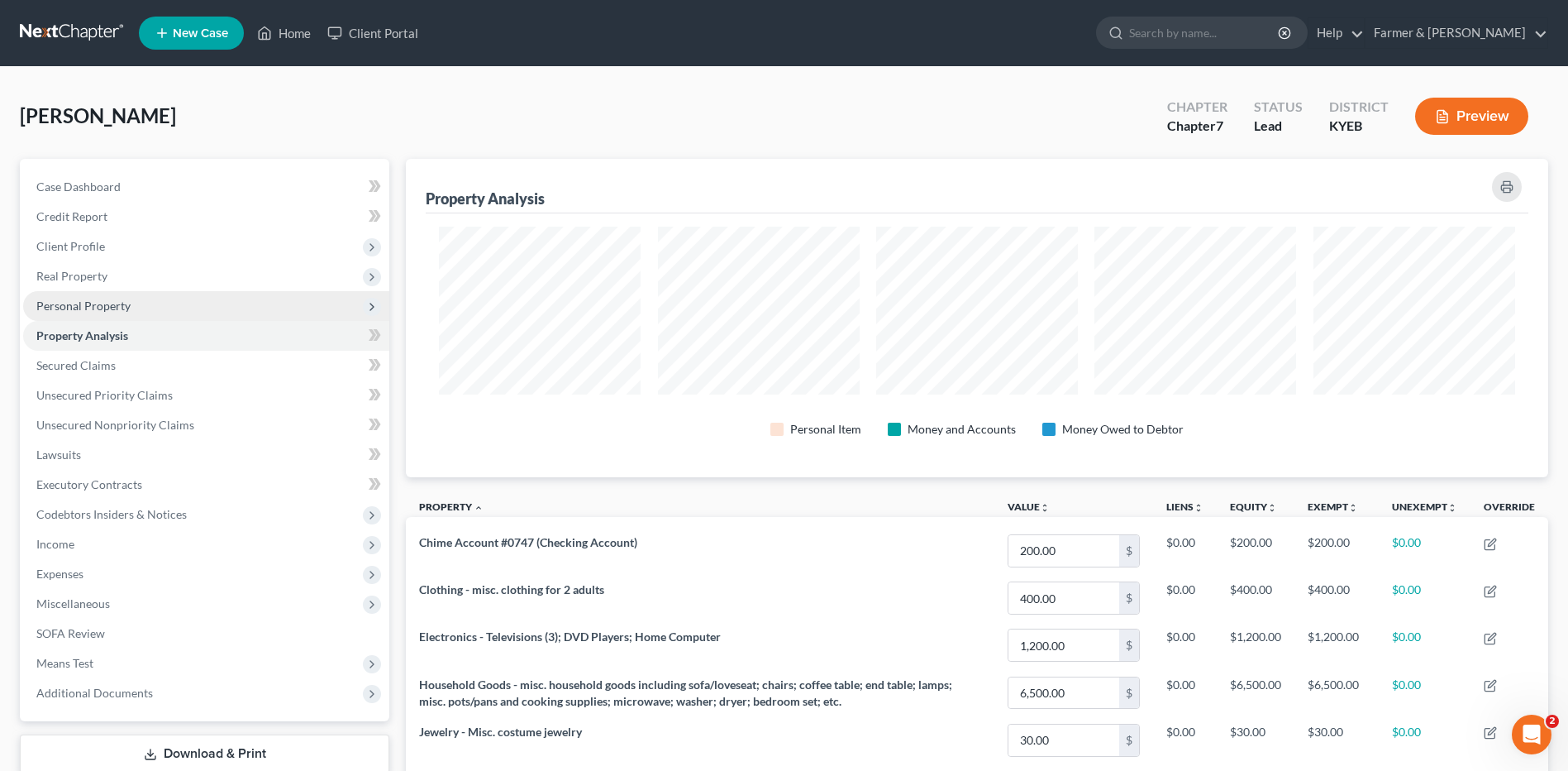
click at [133, 304] on span "Personal Property" at bounding box center [206, 306] width 366 height 30
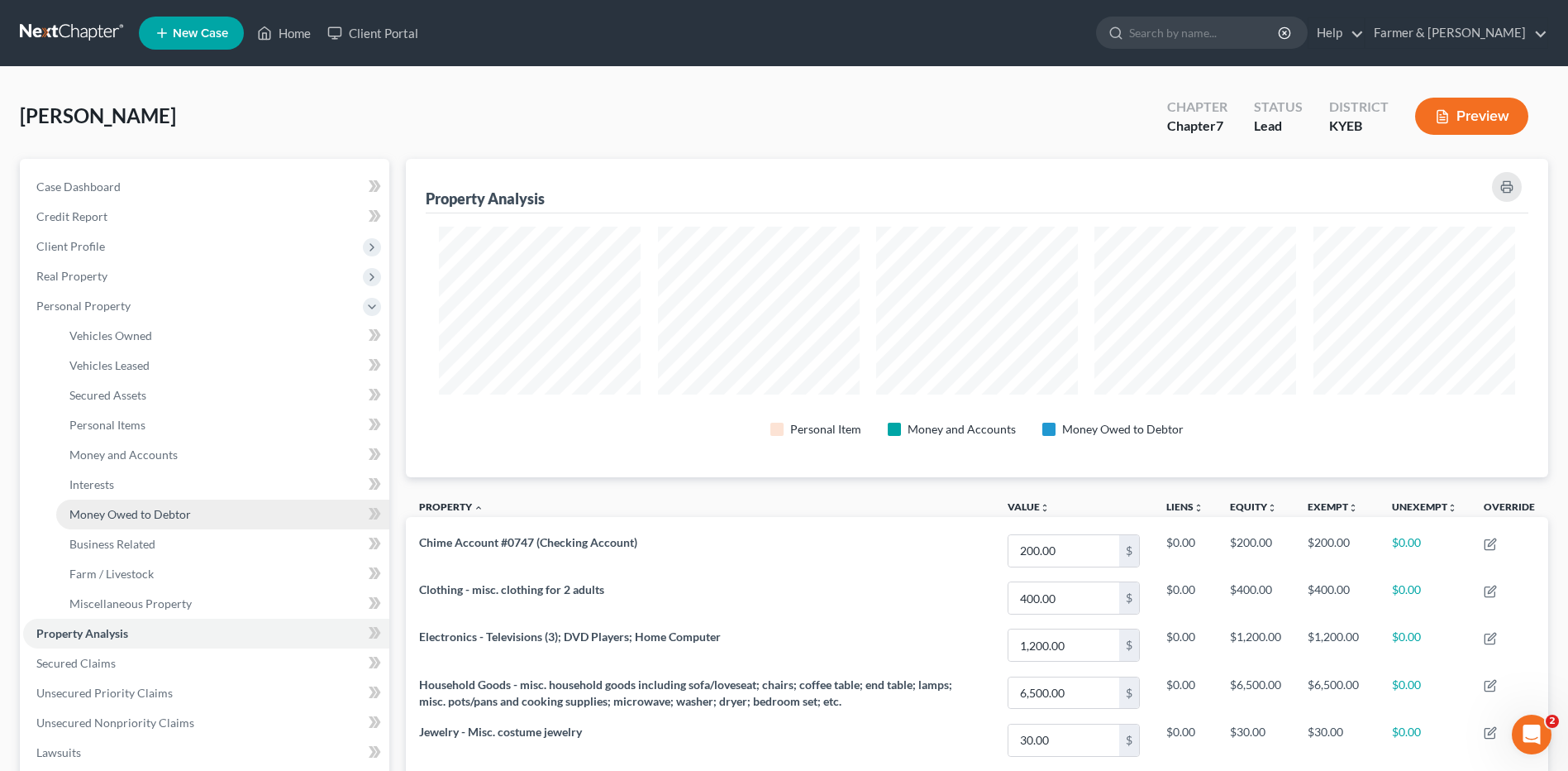
click at [157, 526] on link "Money Owed to Debtor" at bounding box center [222, 514] width 333 height 30
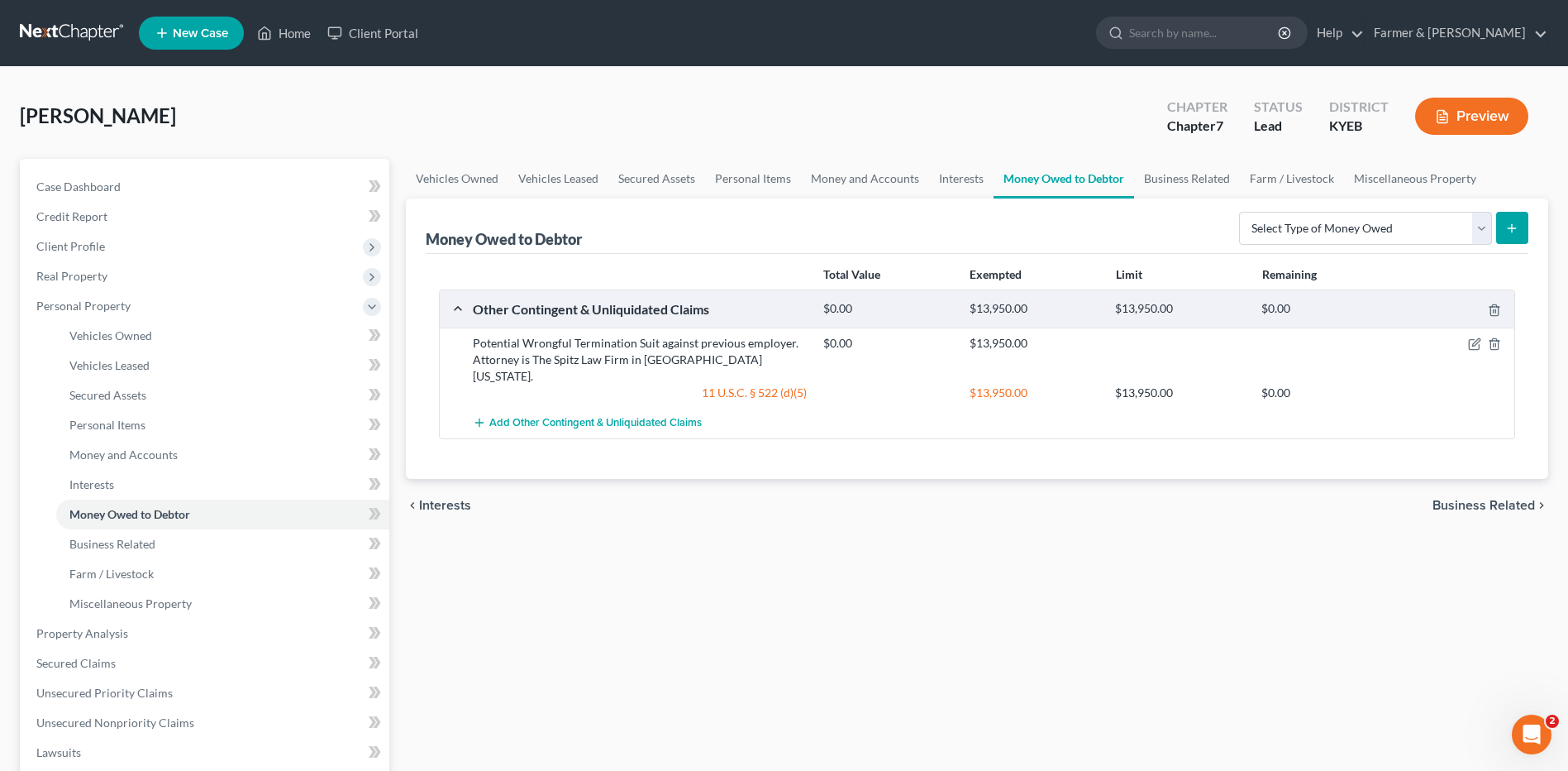
scroll to position [331, 0]
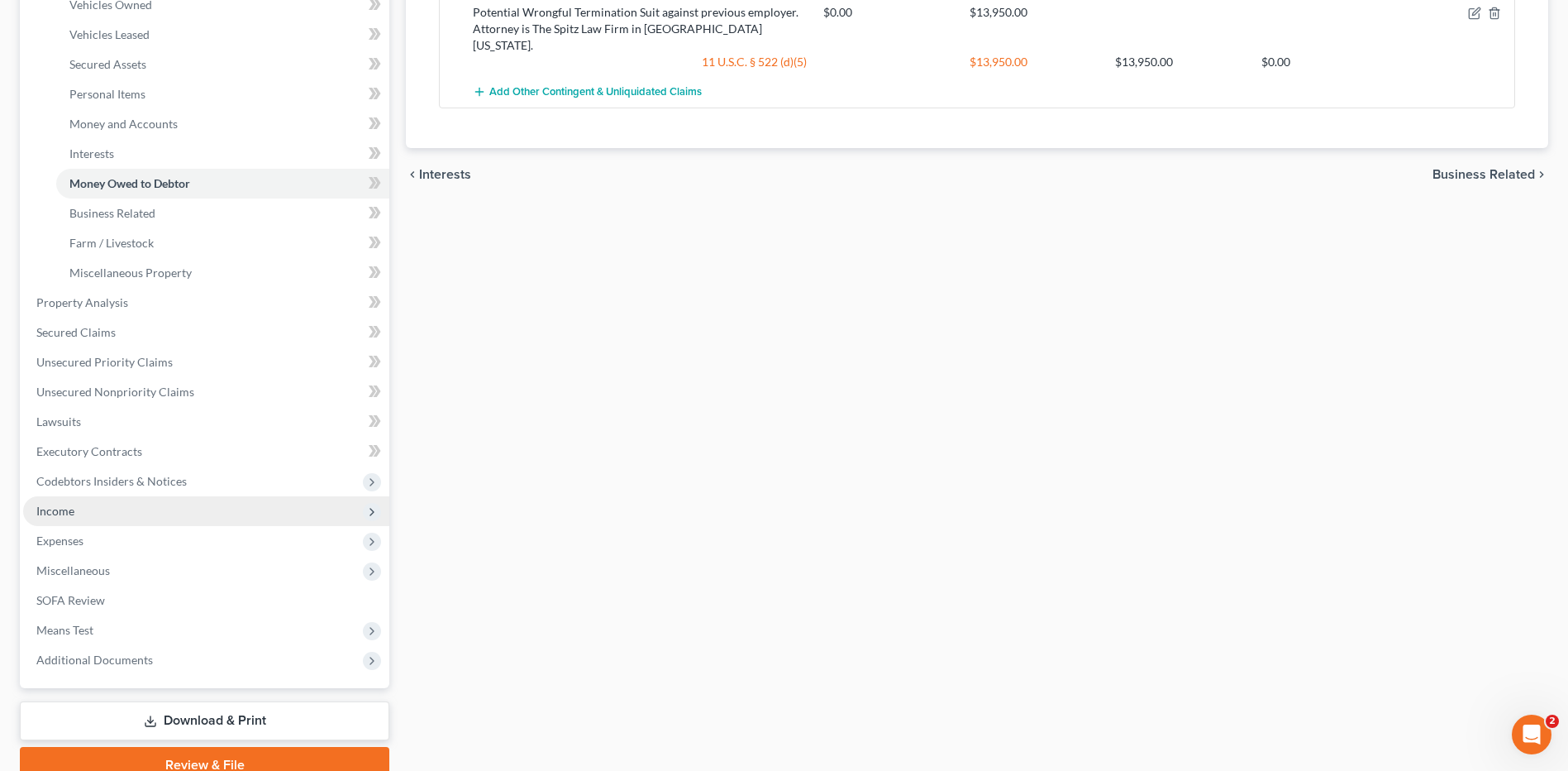
click at [86, 511] on span "Income" at bounding box center [206, 511] width 366 height 30
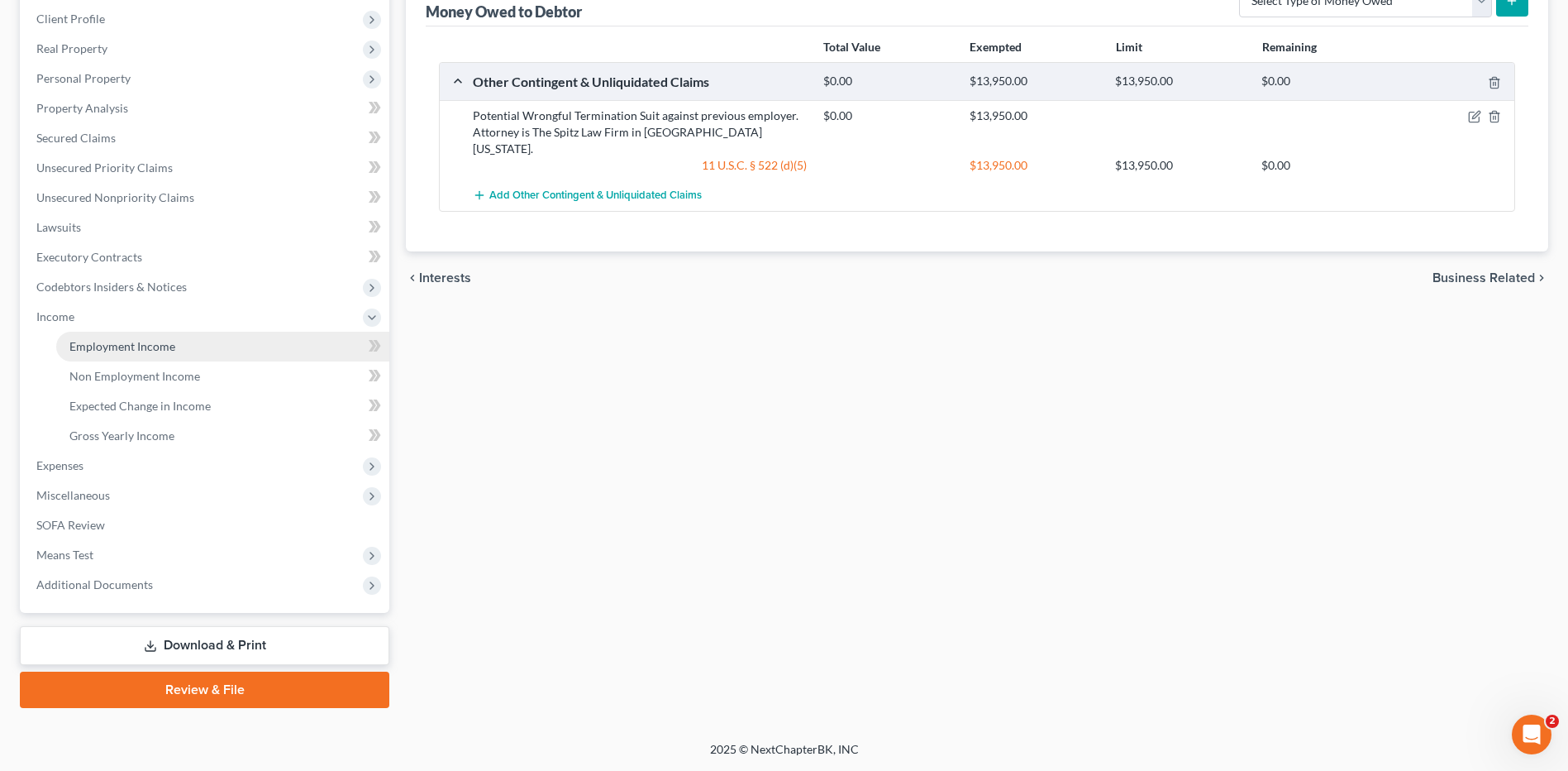
click at [135, 351] on span "Employment Income" at bounding box center [122, 345] width 106 height 14
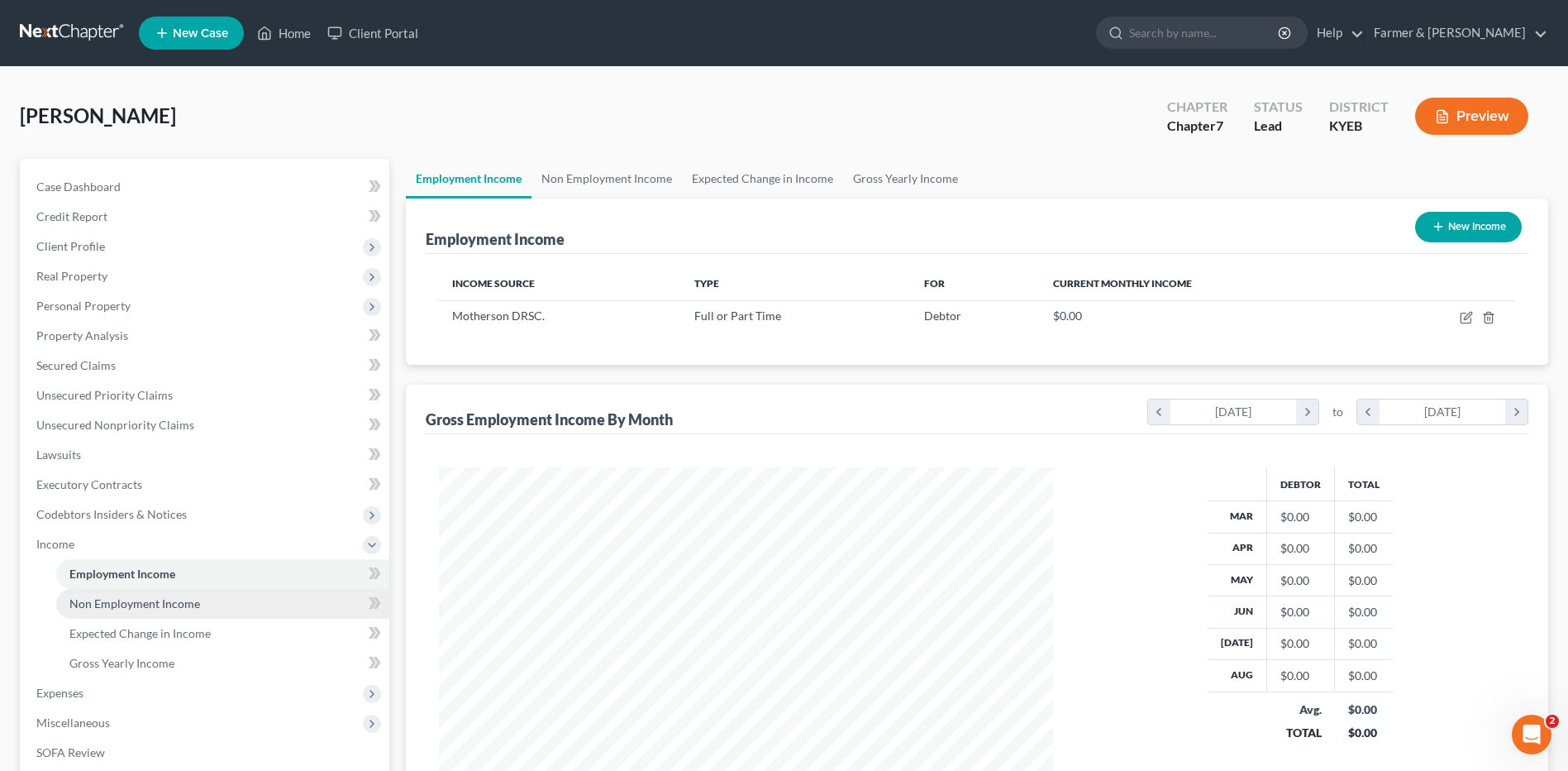
scroll to position [307, 646]
click at [128, 610] on link "Non Employment Income" at bounding box center [222, 604] width 333 height 30
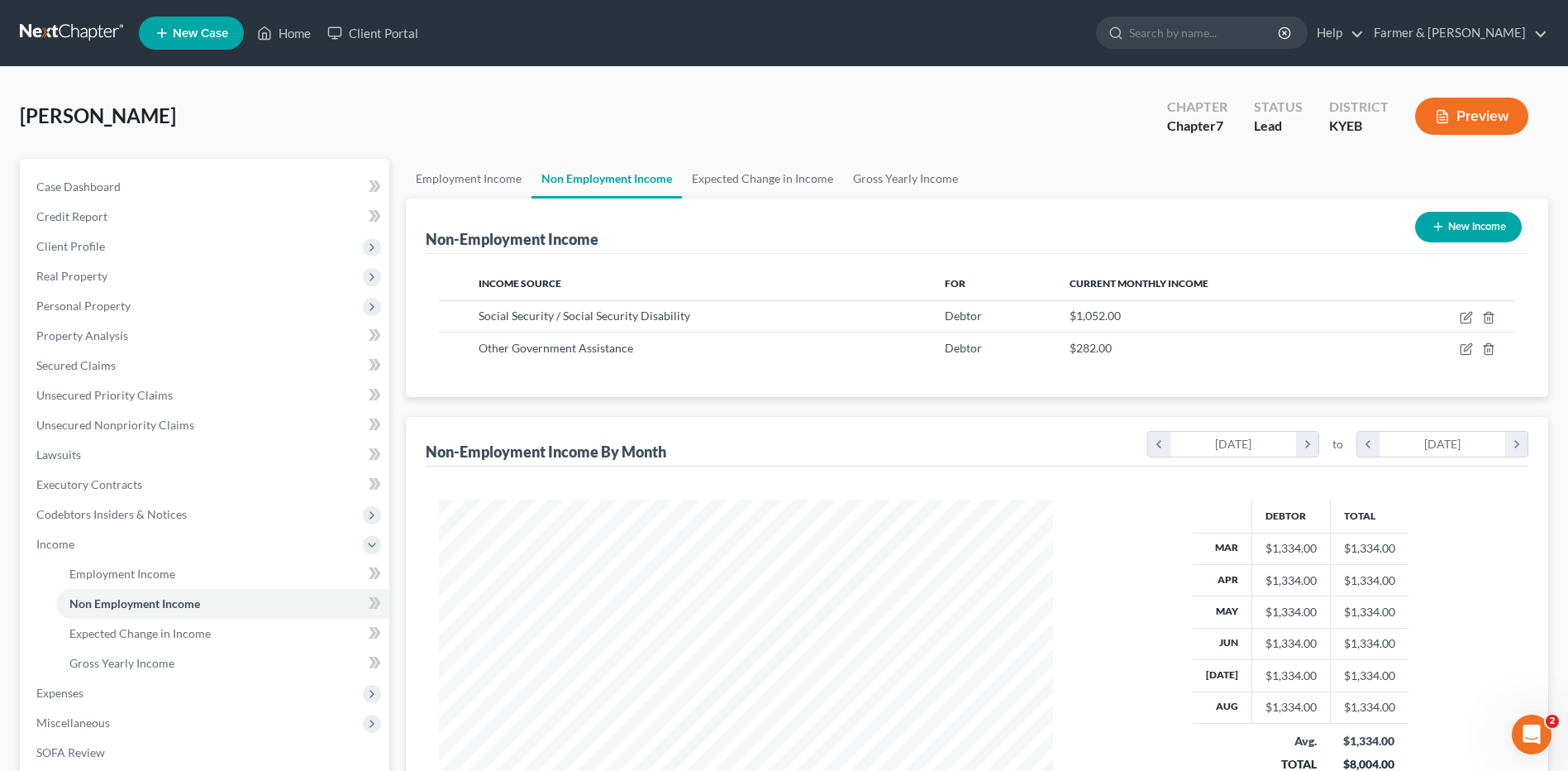
scroll to position [307, 646]
click at [123, 568] on span "Employment Income" at bounding box center [122, 572] width 106 height 14
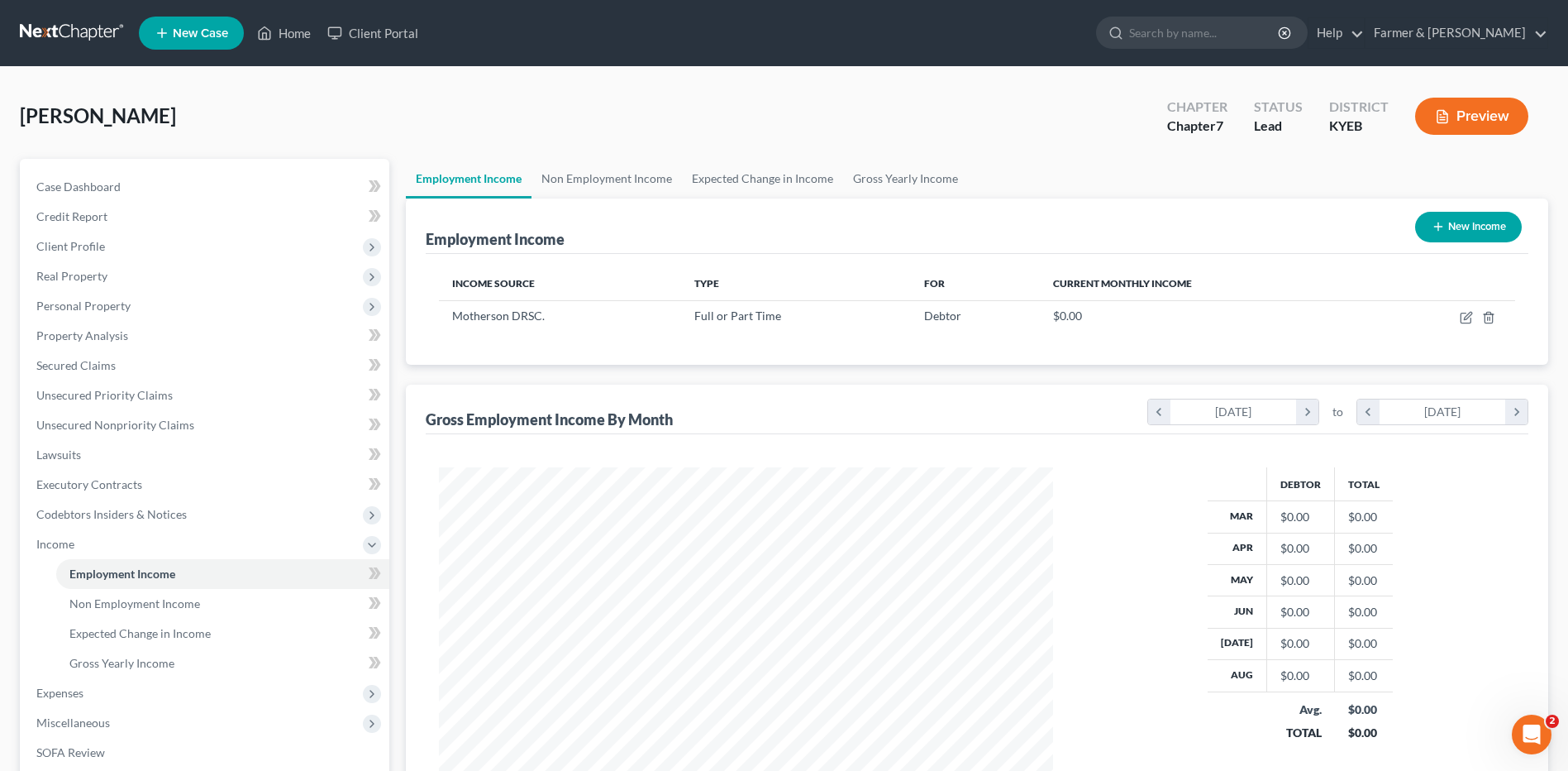
scroll to position [307, 646]
click at [263, 188] on link "Case Dashboard" at bounding box center [206, 187] width 366 height 30
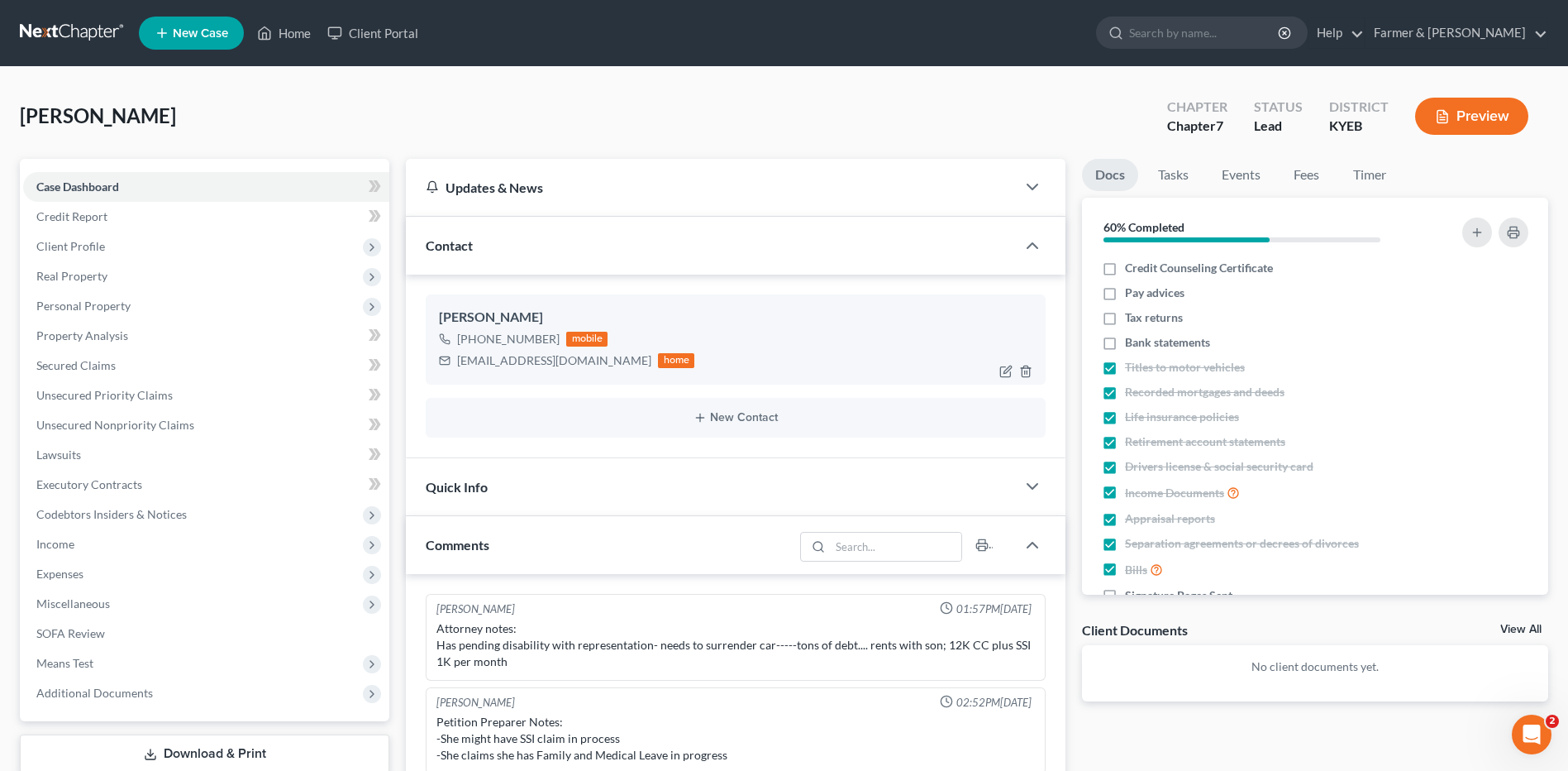
scroll to position [339, 0]
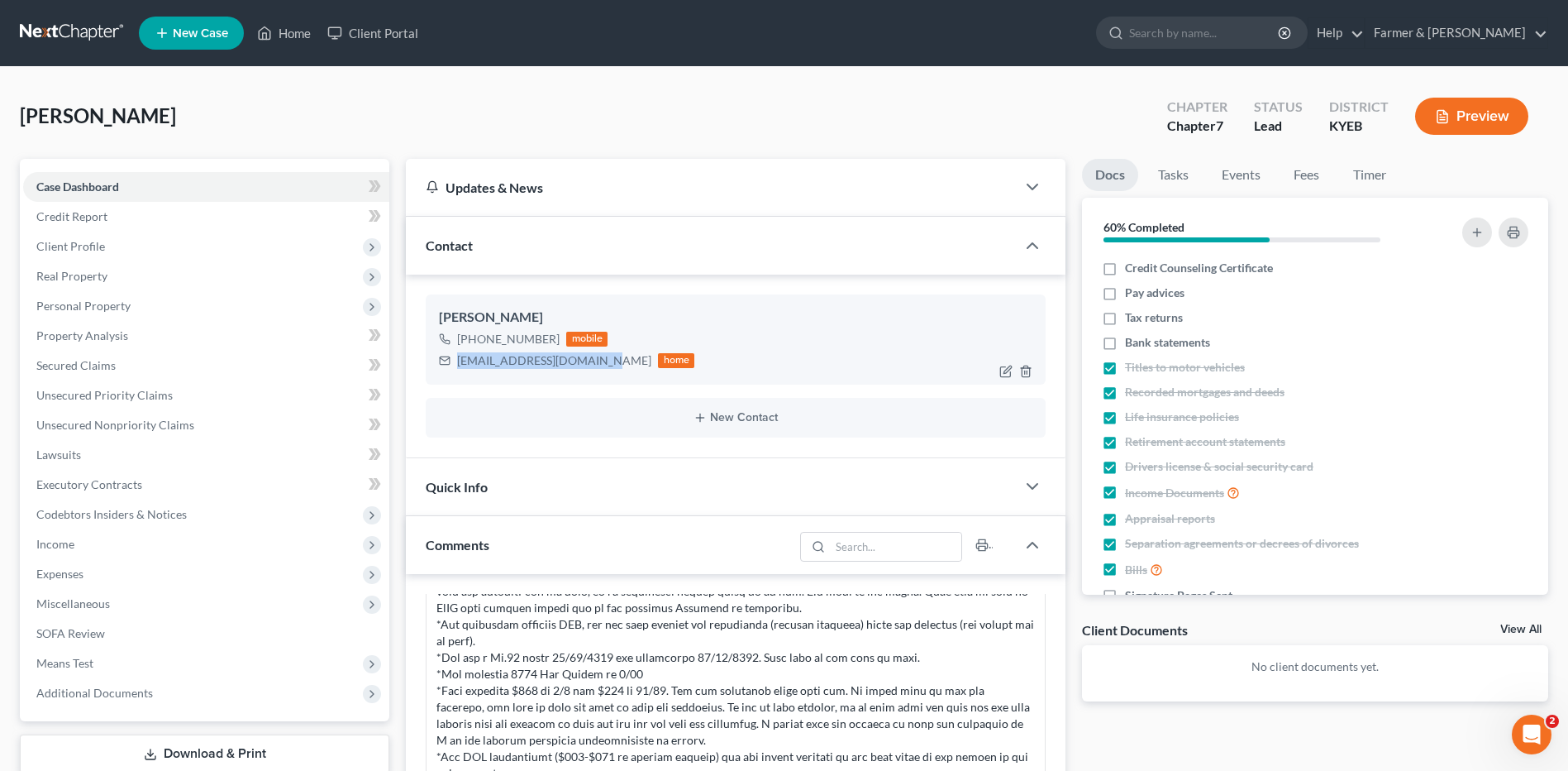
drag, startPoint x: 607, startPoint y: 367, endPoint x: 459, endPoint y: 361, distance: 148.1
click at [459, 361] on div "[EMAIL_ADDRESS][DOMAIN_NAME] home" at bounding box center [567, 360] width 256 height 21
copy div "[EMAIL_ADDRESS][DOMAIN_NAME]"
click at [149, 294] on span "Personal Property" at bounding box center [206, 306] width 366 height 30
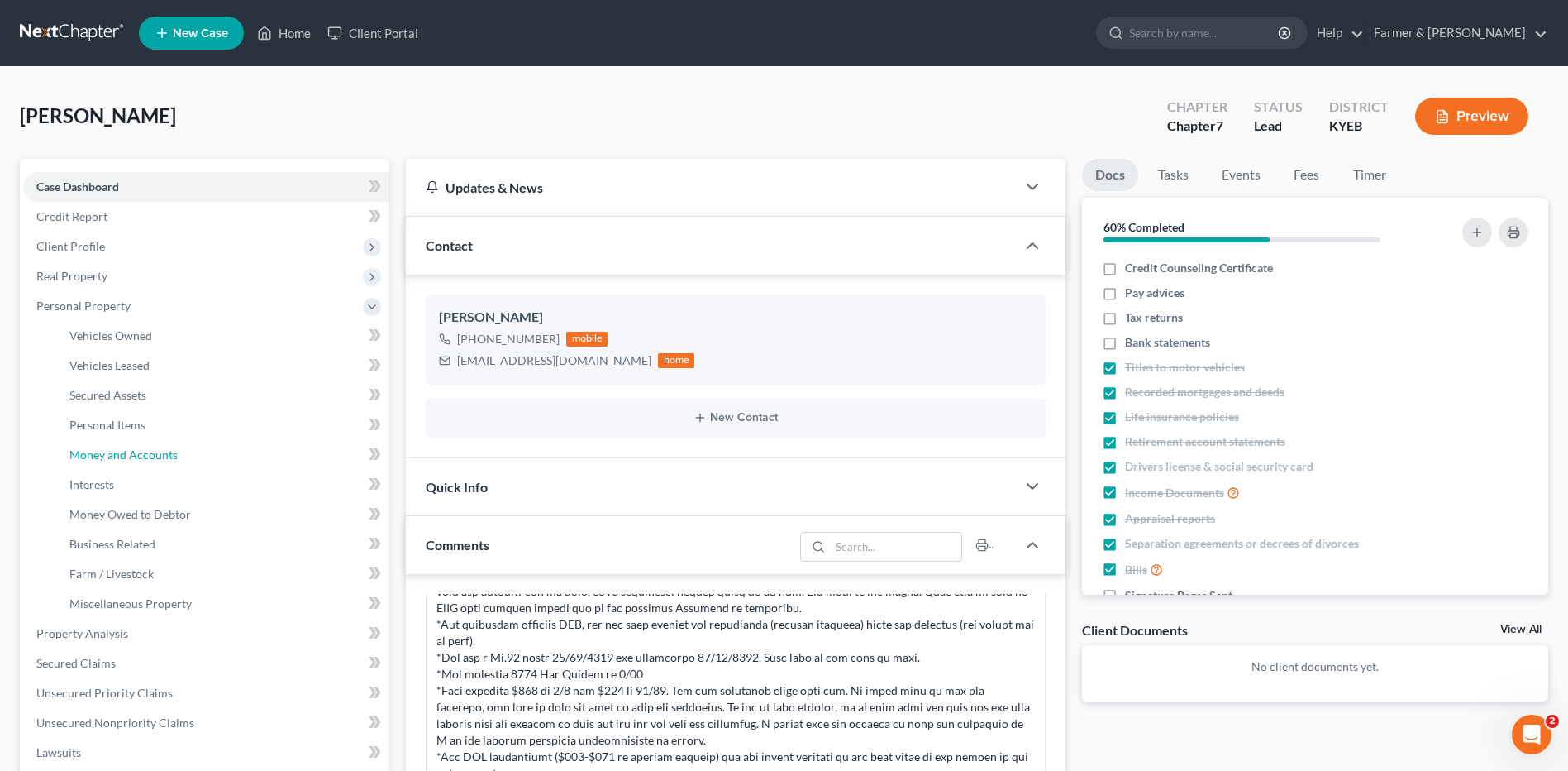
click at [153, 455] on span "Money and Accounts" at bounding box center [123, 453] width 108 height 14
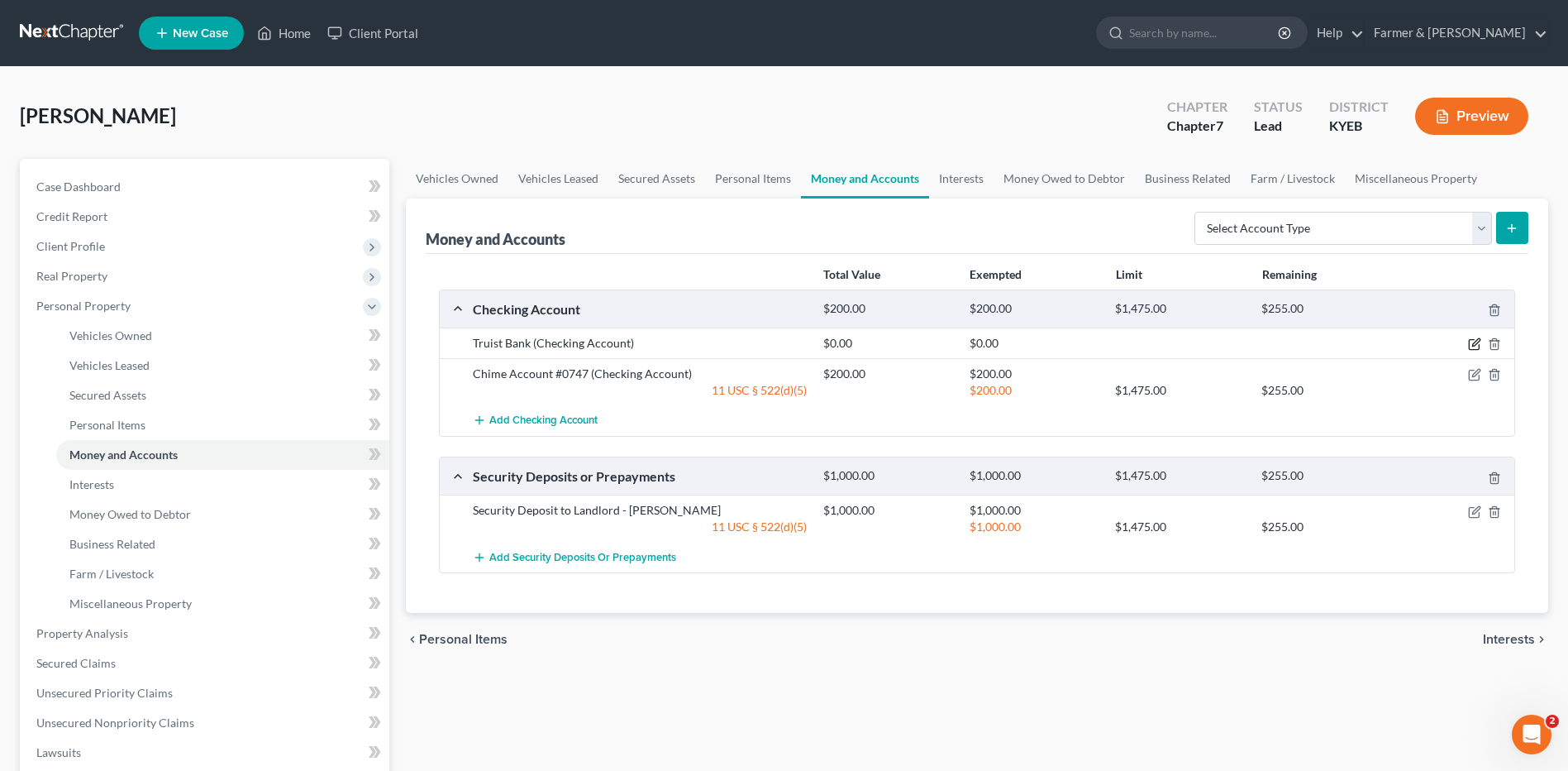
click at [1475, 342] on icon "button" at bounding box center [1476, 343] width 7 height 7
select select "18"
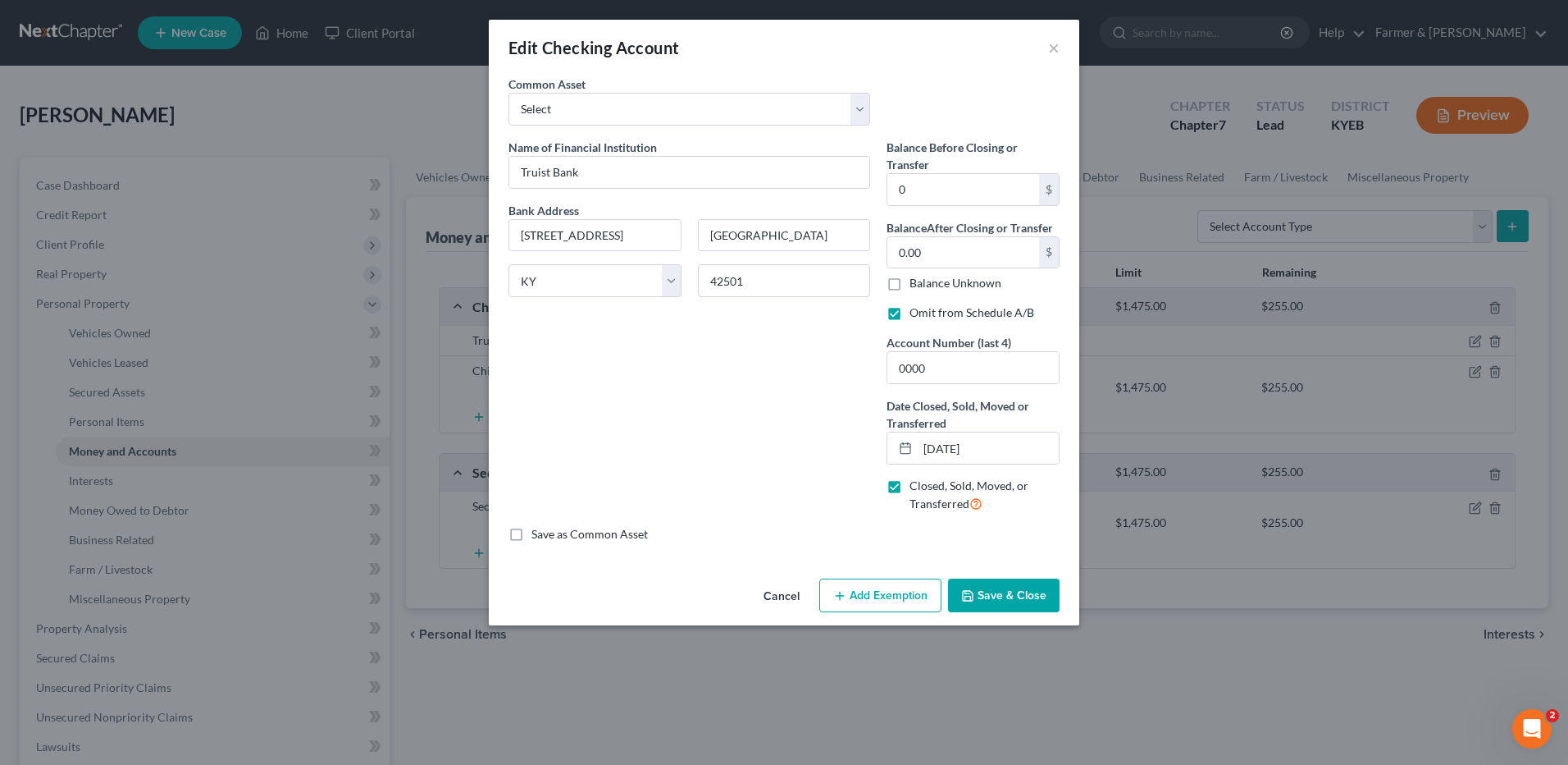
click at [787, 594] on button "Cancel" at bounding box center [781, 596] width 62 height 33
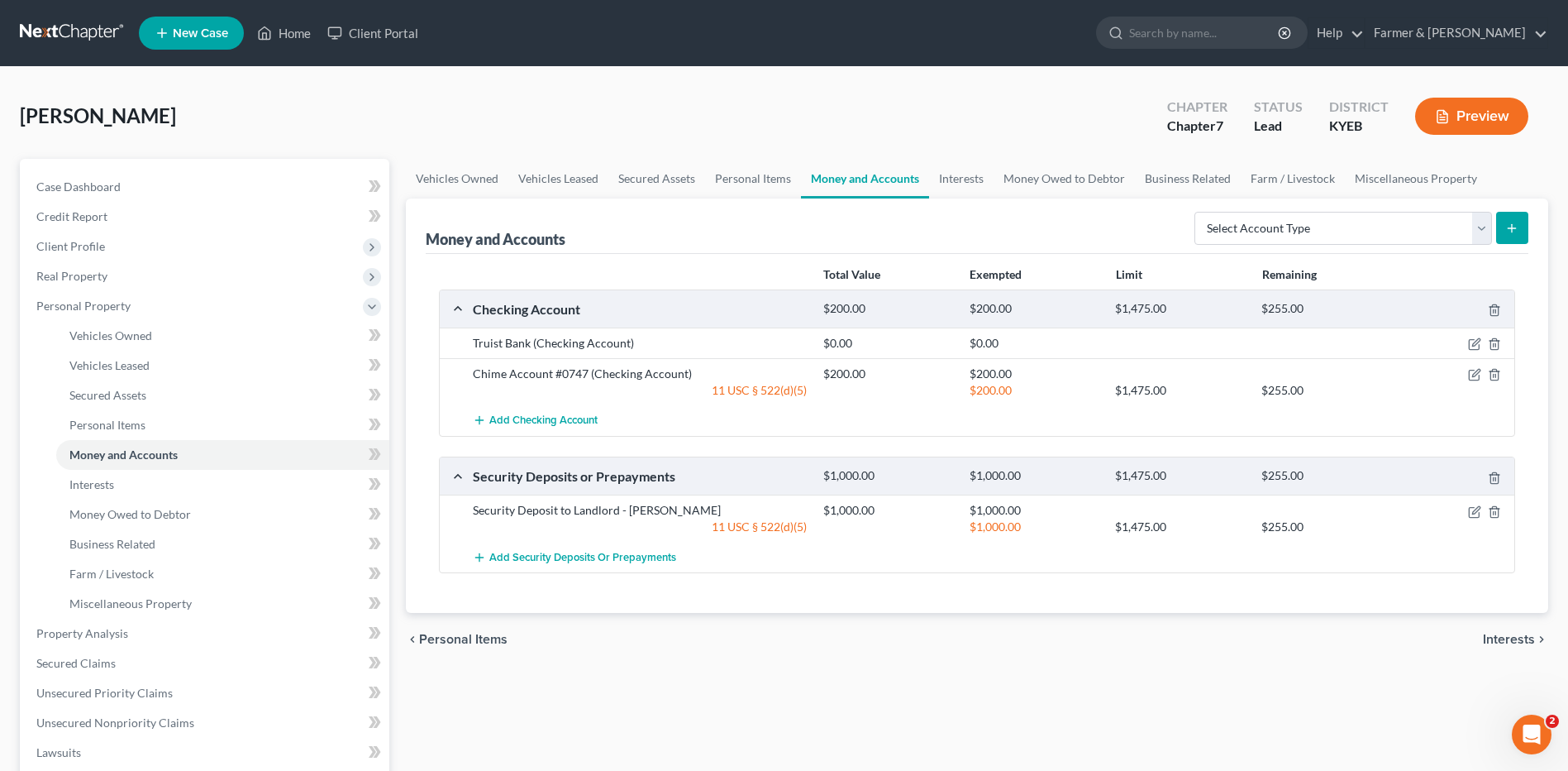
click at [79, 30] on link at bounding box center [72, 33] width 106 height 30
